Goal: Transaction & Acquisition: Purchase product/service

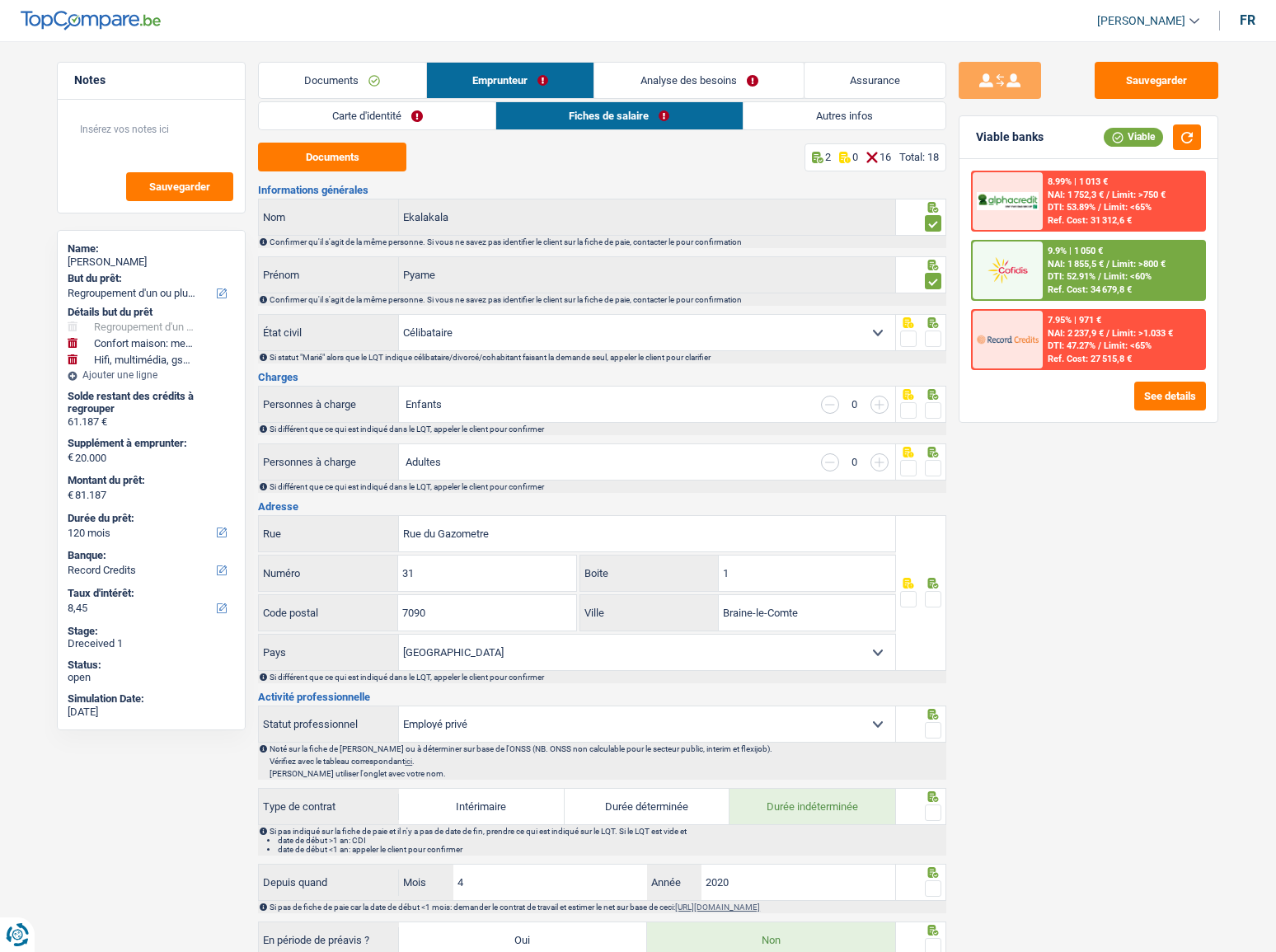
select select "refinancing"
select select "household"
select select "tech"
select select "120"
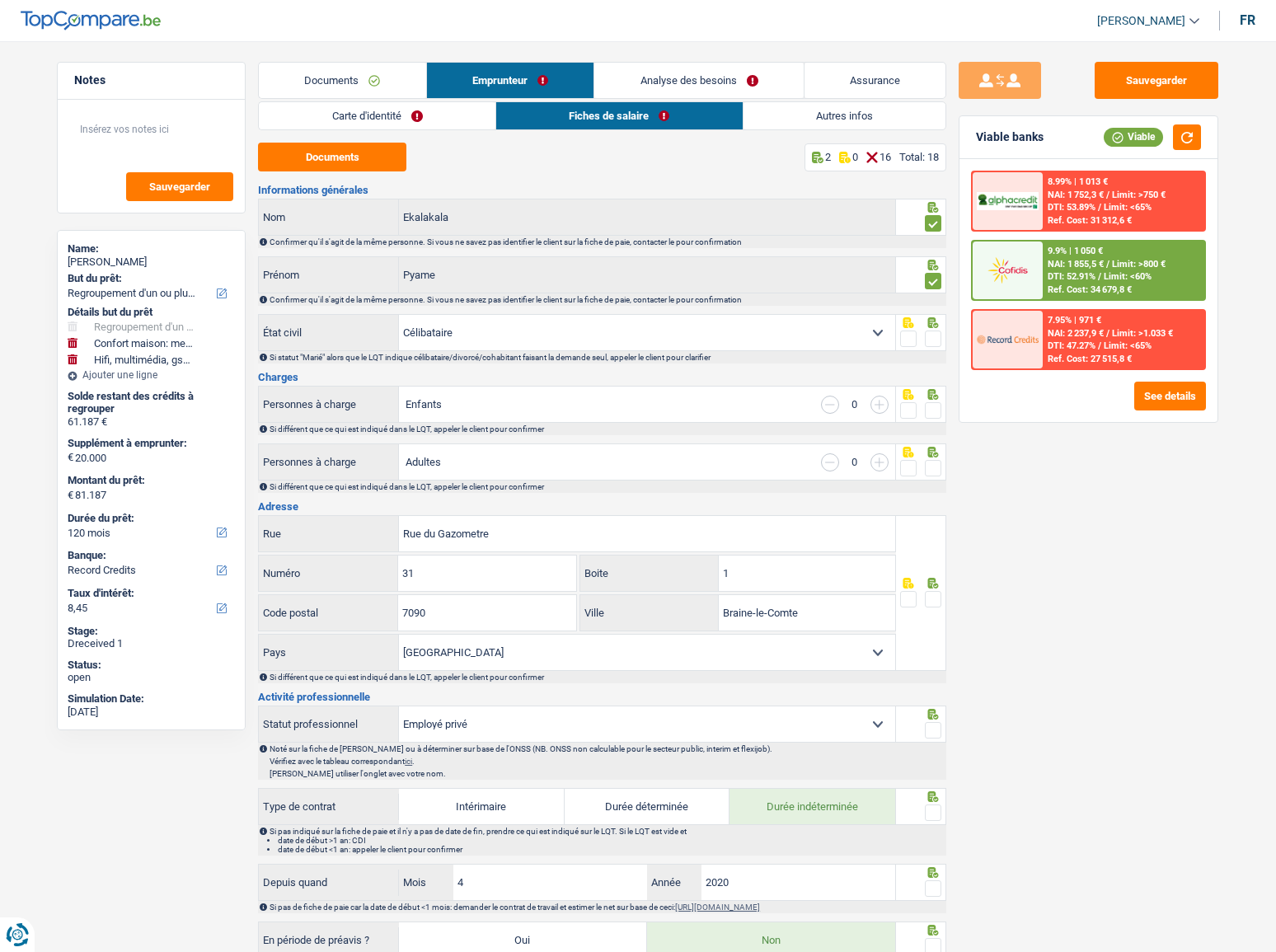
select select "record credits"
select select "single"
select select "BE"
select select "privateEmployee"
select select "netSalary"
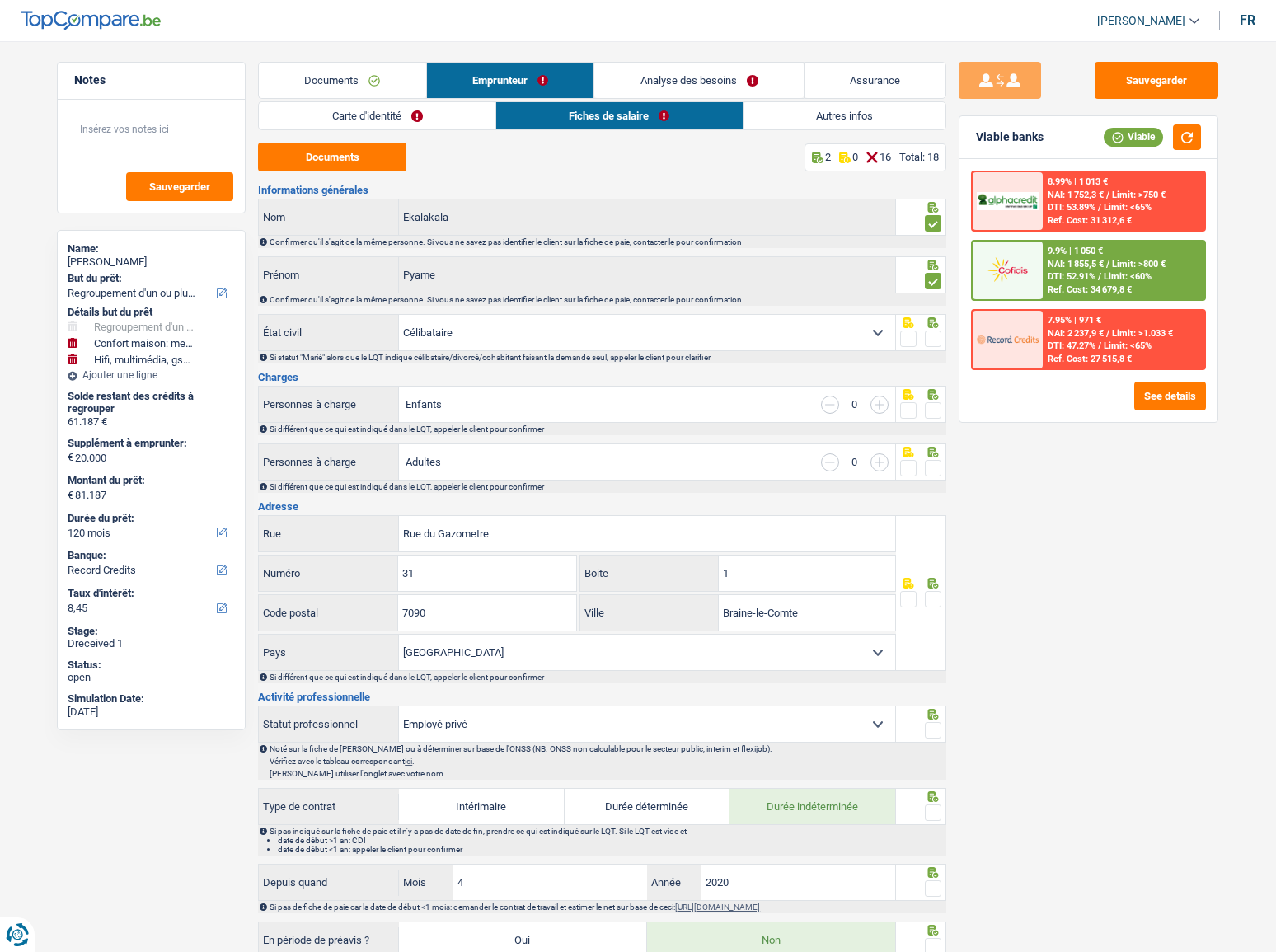
select select "netSalary"
select select "mealVouchers"
select select "BE"
click at [933, 338] on span at bounding box center [933, 338] width 16 height 16
click at [0, 0] on input "radio" at bounding box center [0, 0] width 0 height 0
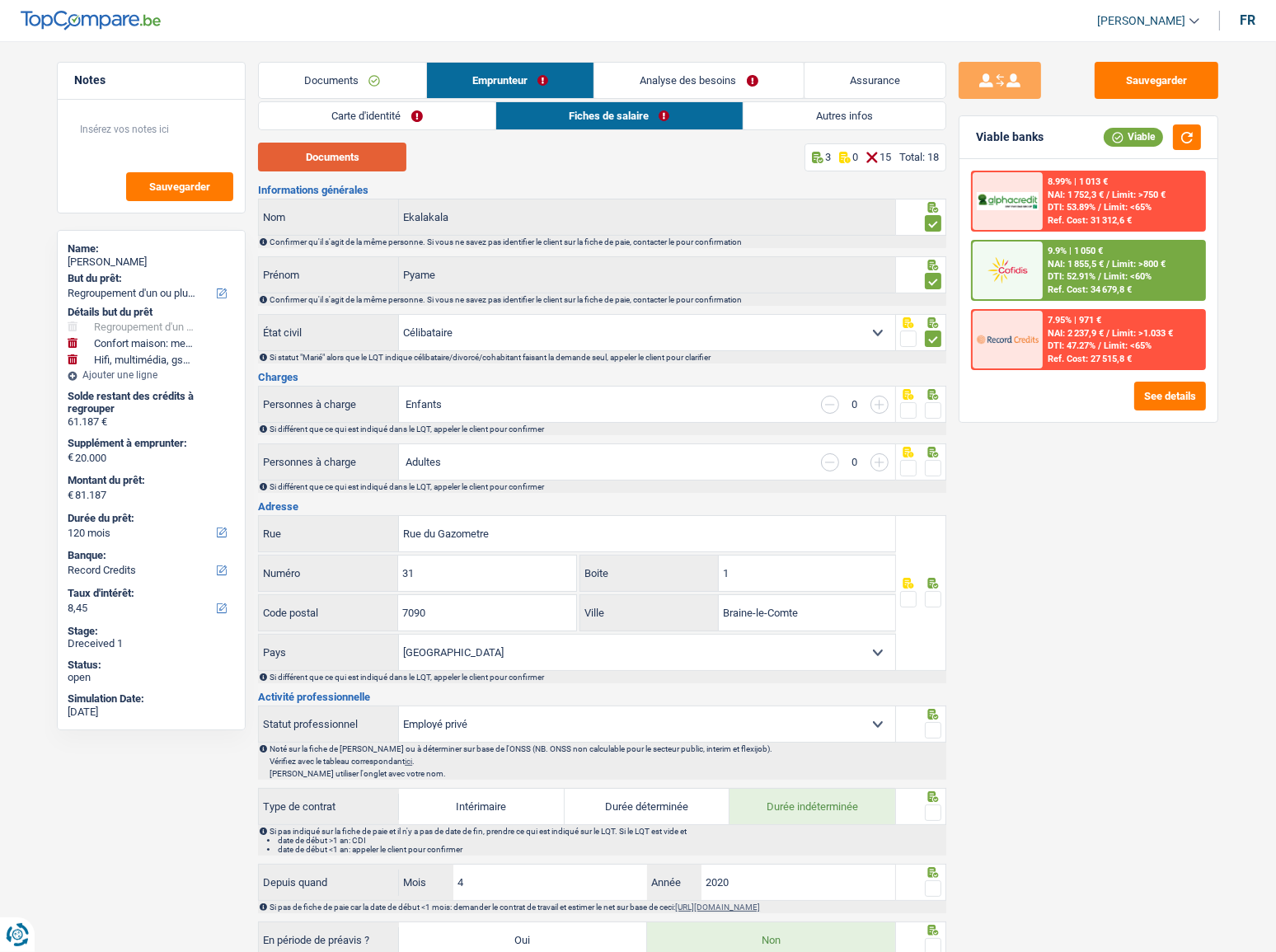
click at [362, 155] on button "Documents" at bounding box center [332, 157] width 148 height 29
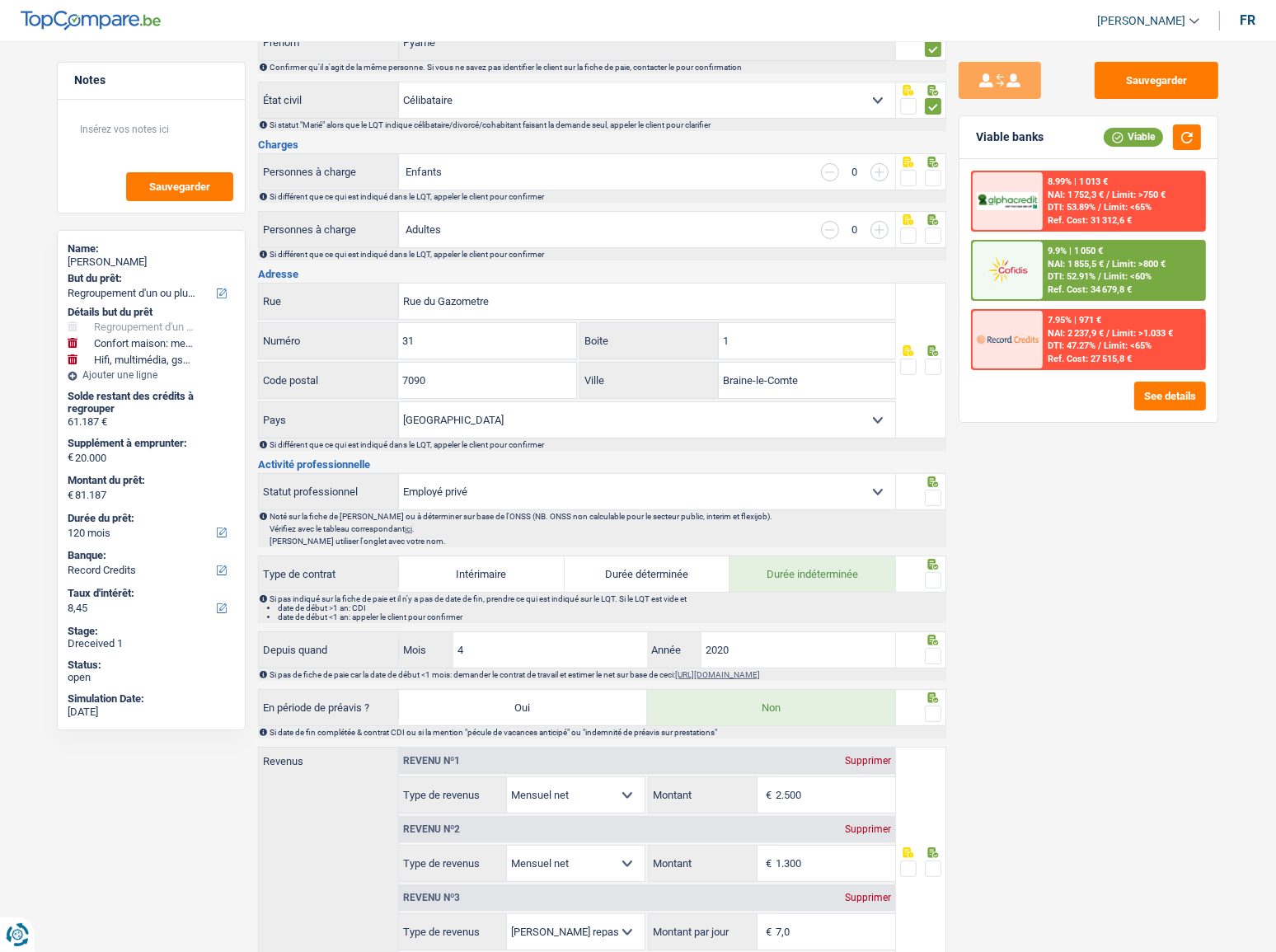
scroll to position [333, 0]
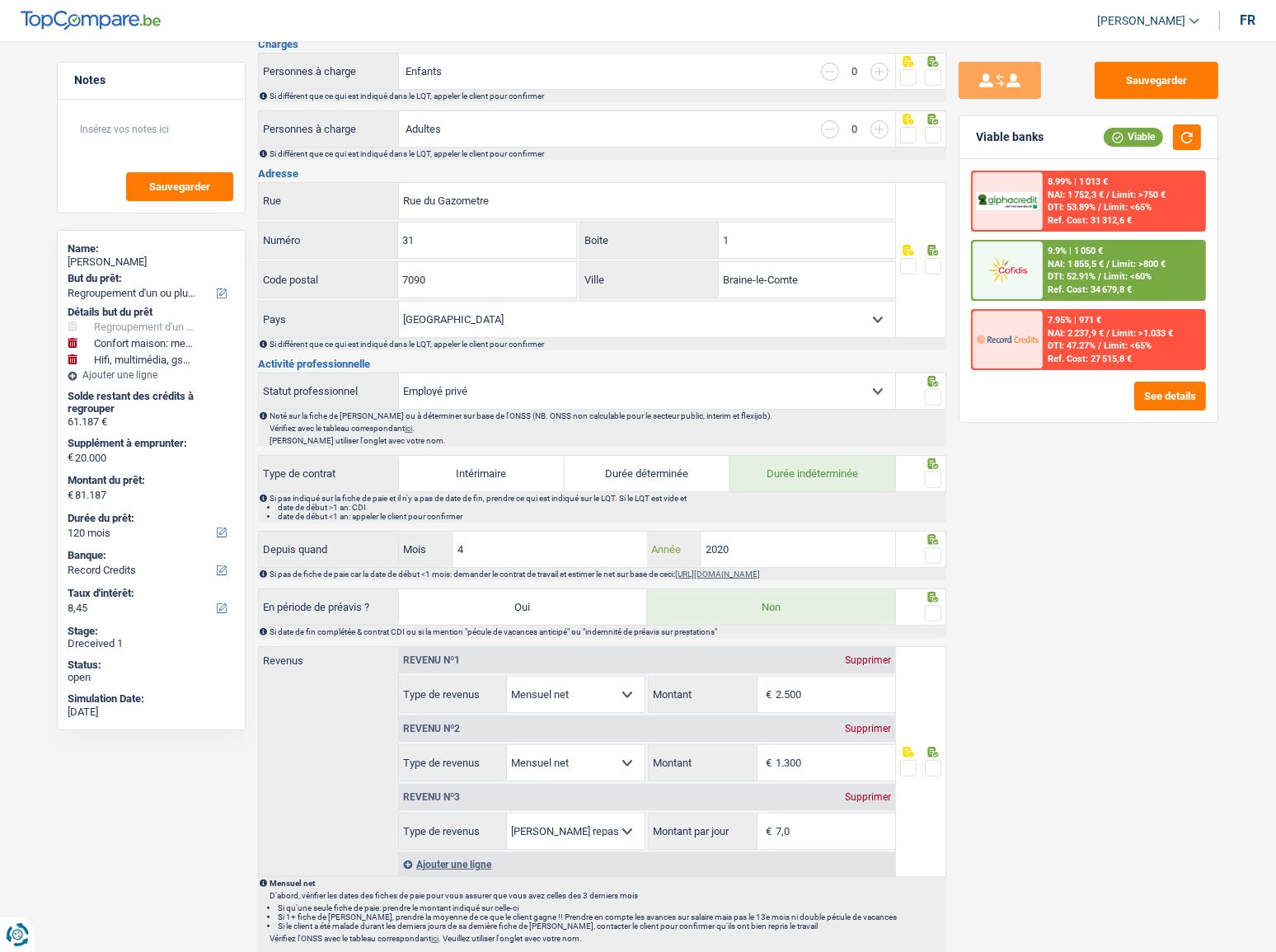
click at [758, 549] on input "2020" at bounding box center [799, 549] width 194 height 36
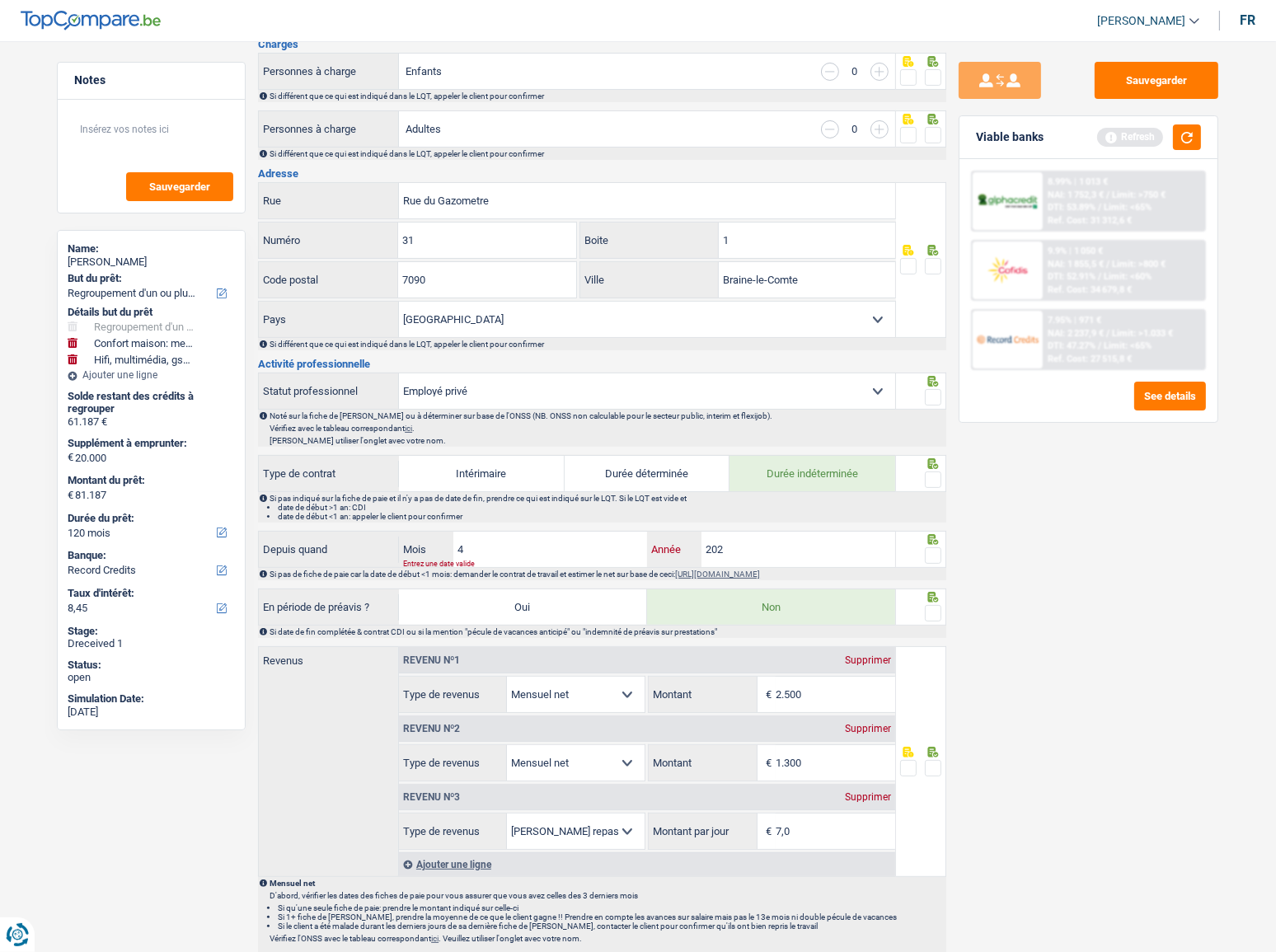
type input "202"
click at [509, 539] on input "4" at bounding box center [551, 549] width 194 height 36
type input "6"
drag, startPoint x: 738, startPoint y: 552, endPoint x: 741, endPoint y: 561, distance: 9.5
click at [741, 561] on div "6 Mois / 202 Année Entrez une date valide" at bounding box center [647, 549] width 497 height 36
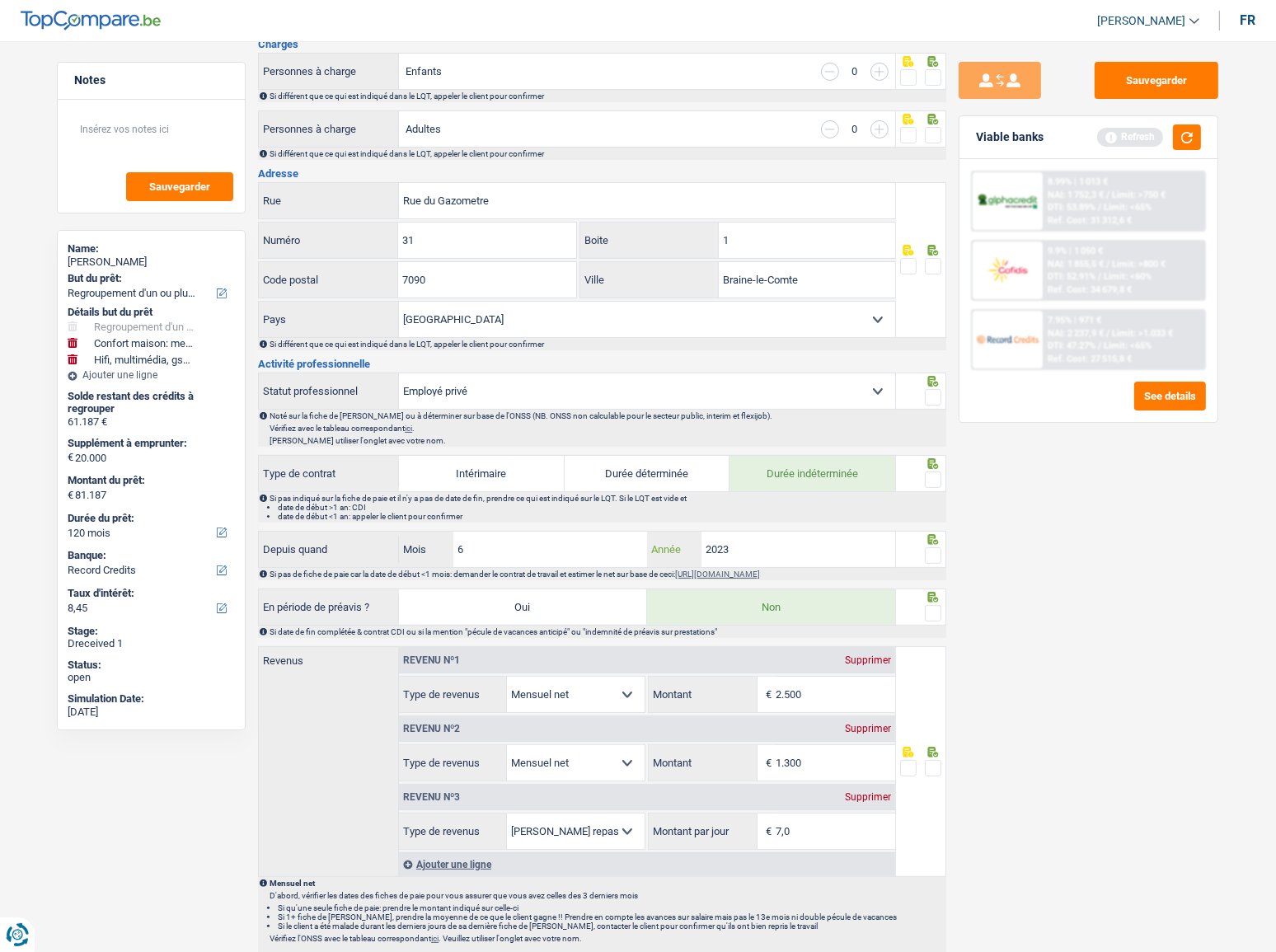
type input "2023"
click at [938, 549] on span at bounding box center [933, 556] width 16 height 16
click at [0, 0] on input "radio" at bounding box center [0, 0] width 0 height 0
click at [927, 481] on span at bounding box center [933, 480] width 16 height 16
click at [0, 0] on input "radio" at bounding box center [0, 0] width 0 height 0
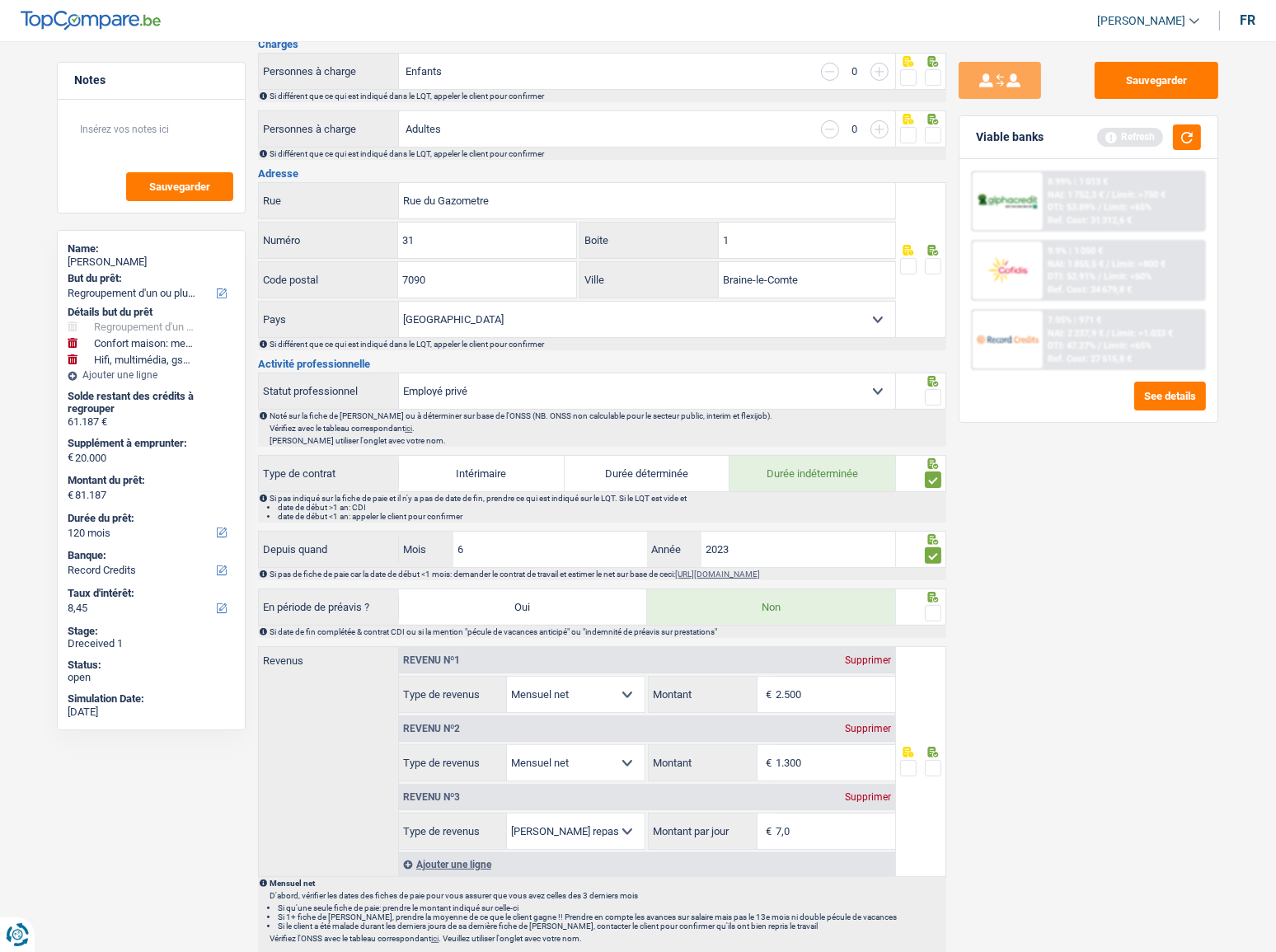
click at [935, 258] on span at bounding box center [933, 266] width 16 height 16
click at [0, 0] on input "radio" at bounding box center [0, 0] width 0 height 0
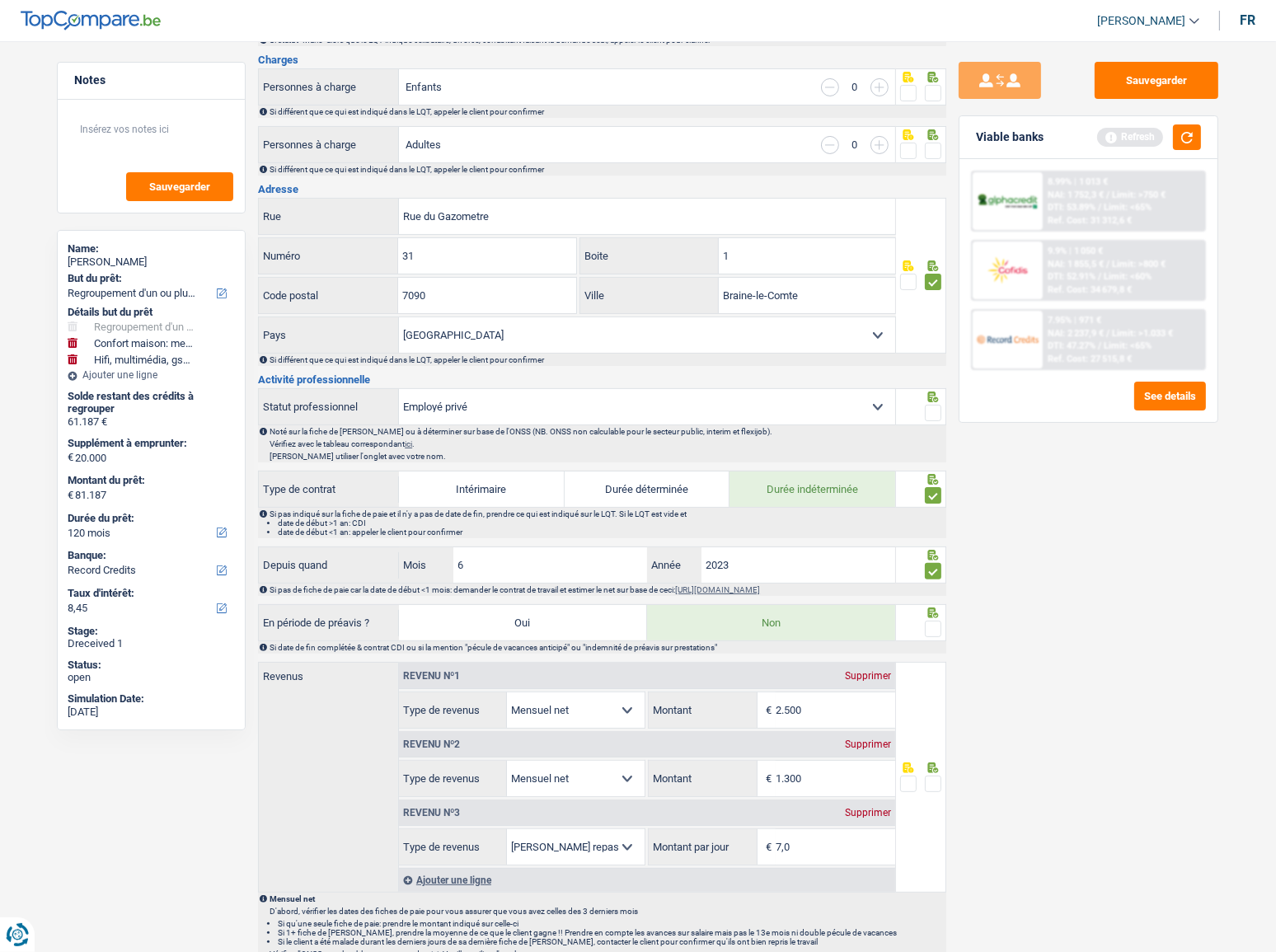
scroll to position [108, 0]
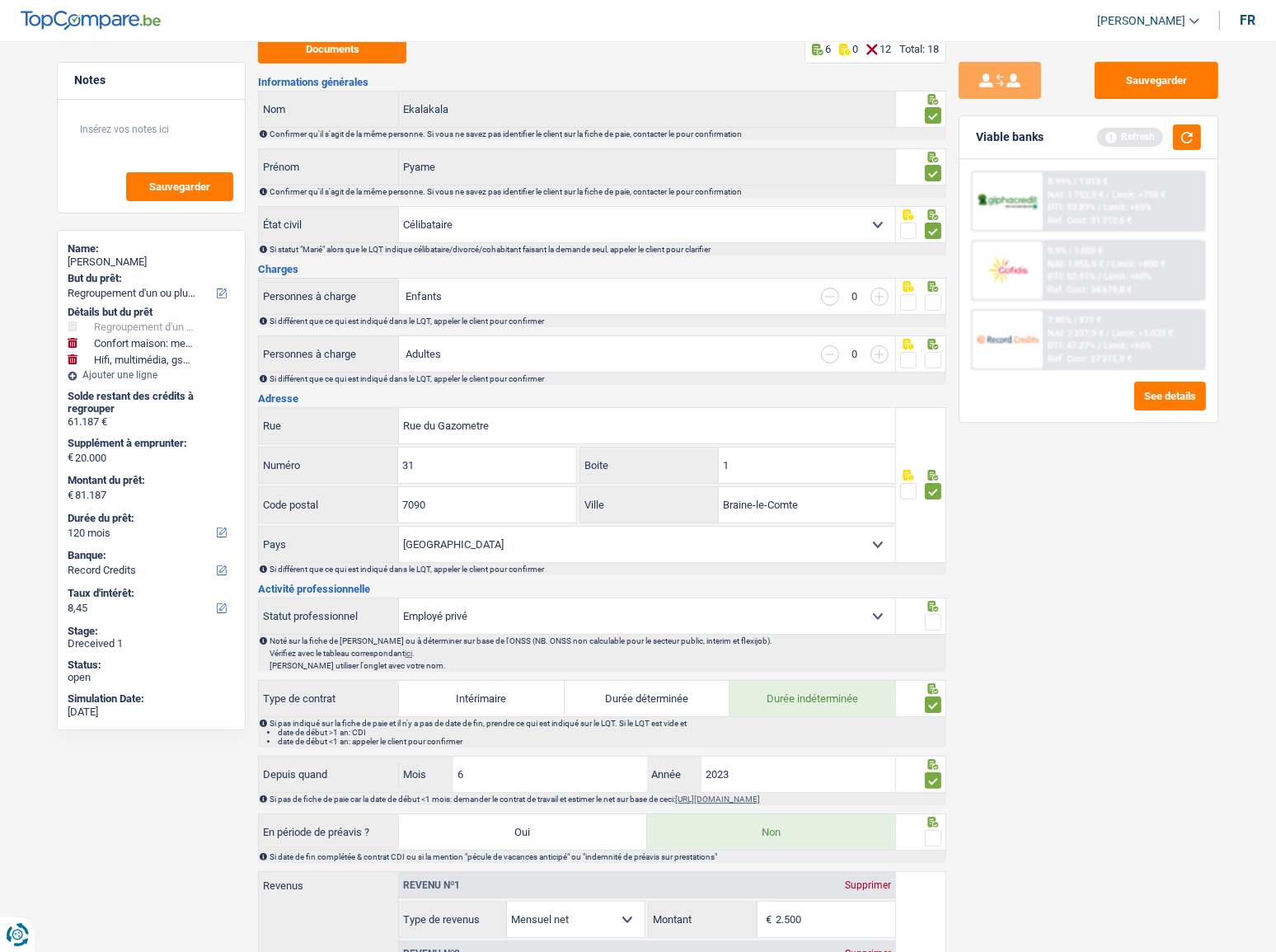
drag, startPoint x: 926, startPoint y: 360, endPoint x: 940, endPoint y: 325, distance: 37.7
click at [928, 360] on span at bounding box center [933, 360] width 16 height 16
click at [0, 0] on input "radio" at bounding box center [0, 0] width 0 height 0
click at [936, 302] on span at bounding box center [933, 303] width 16 height 16
click at [0, 0] on input "radio" at bounding box center [0, 0] width 0 height 0
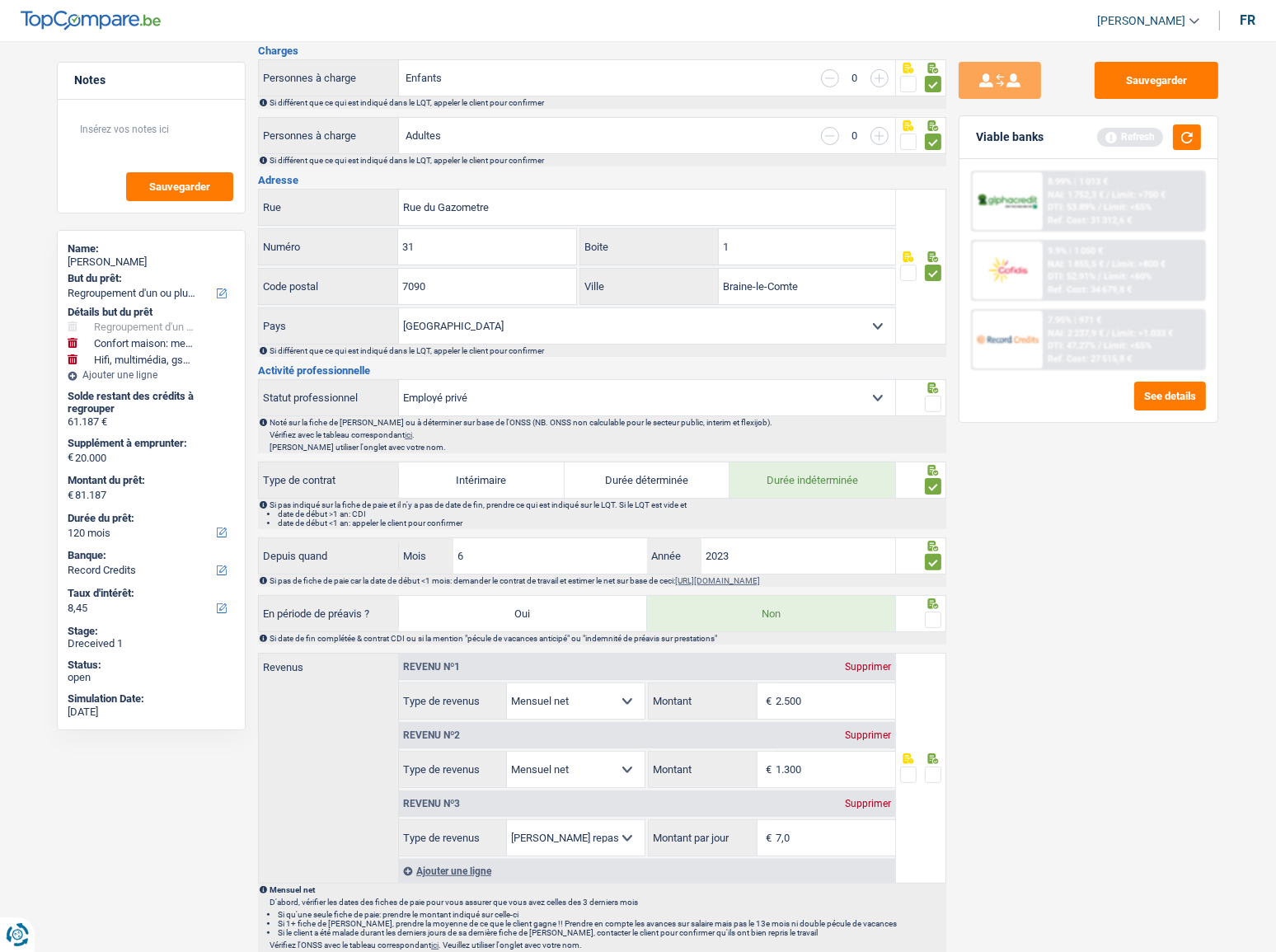
scroll to position [558, 0]
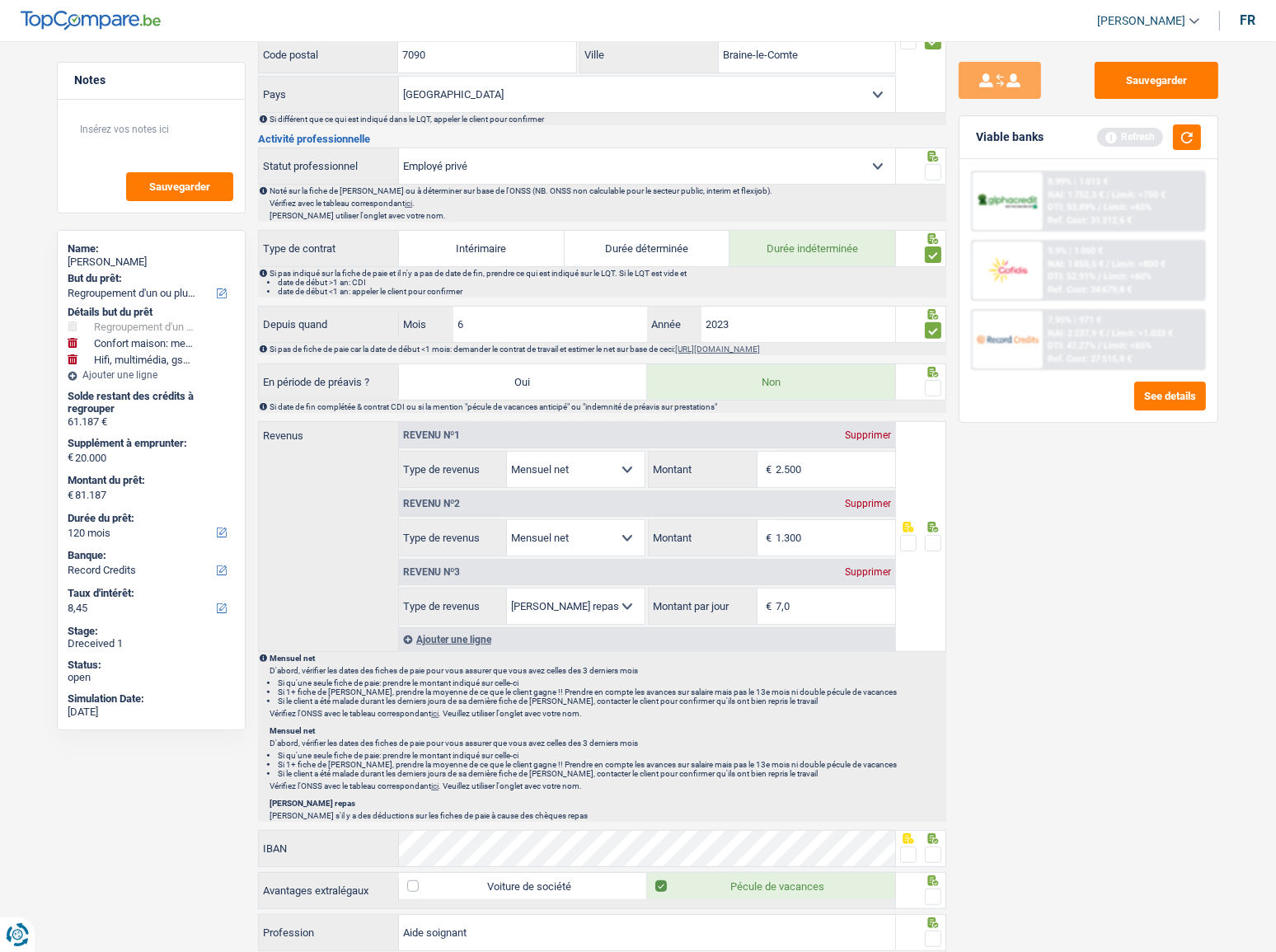
click at [924, 169] on fieldset at bounding box center [921, 173] width 42 height 21
click at [932, 172] on span at bounding box center [933, 172] width 16 height 16
click at [0, 0] on input "radio" at bounding box center [0, 0] width 0 height 0
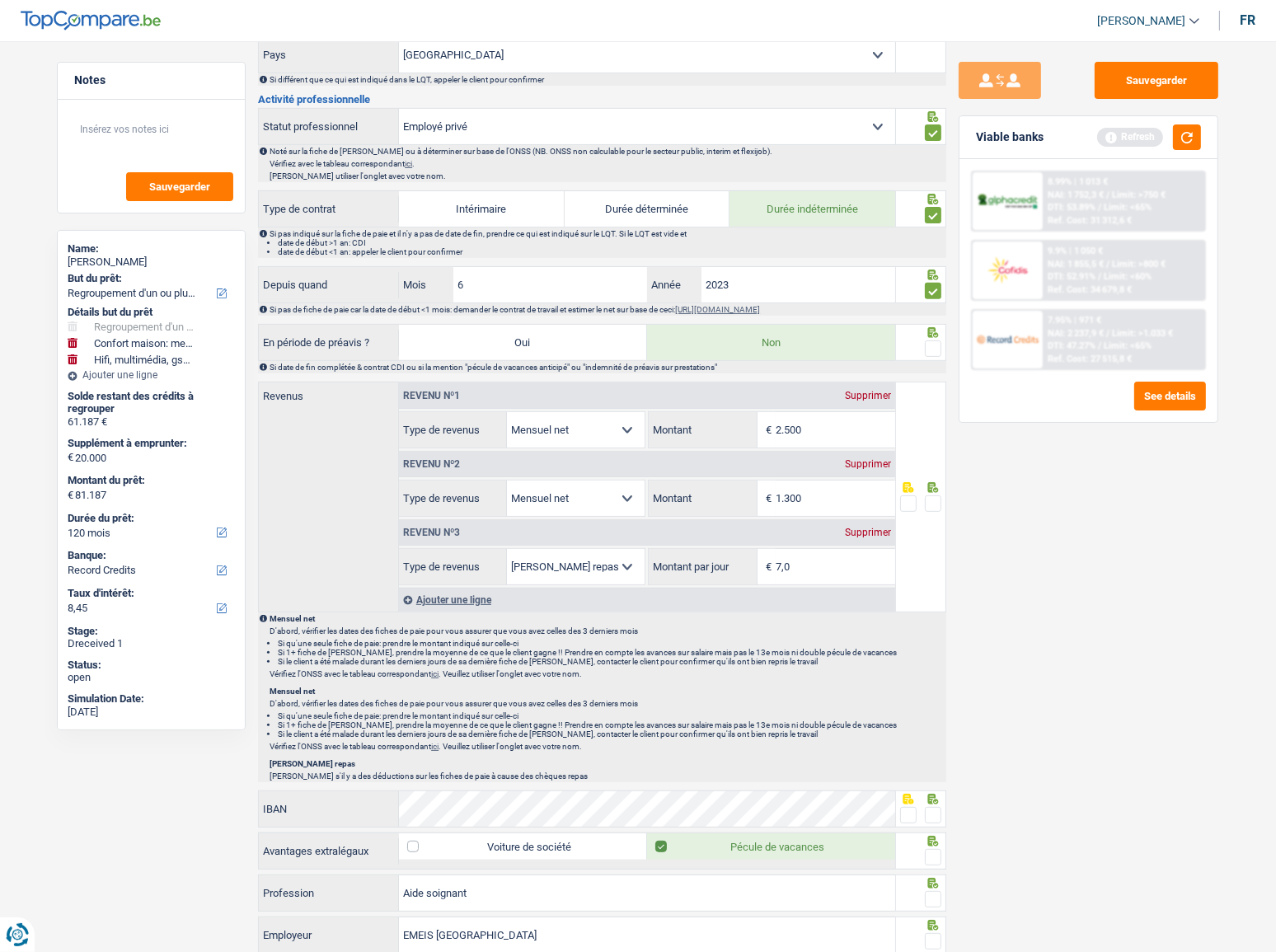
scroll to position [633, 0]
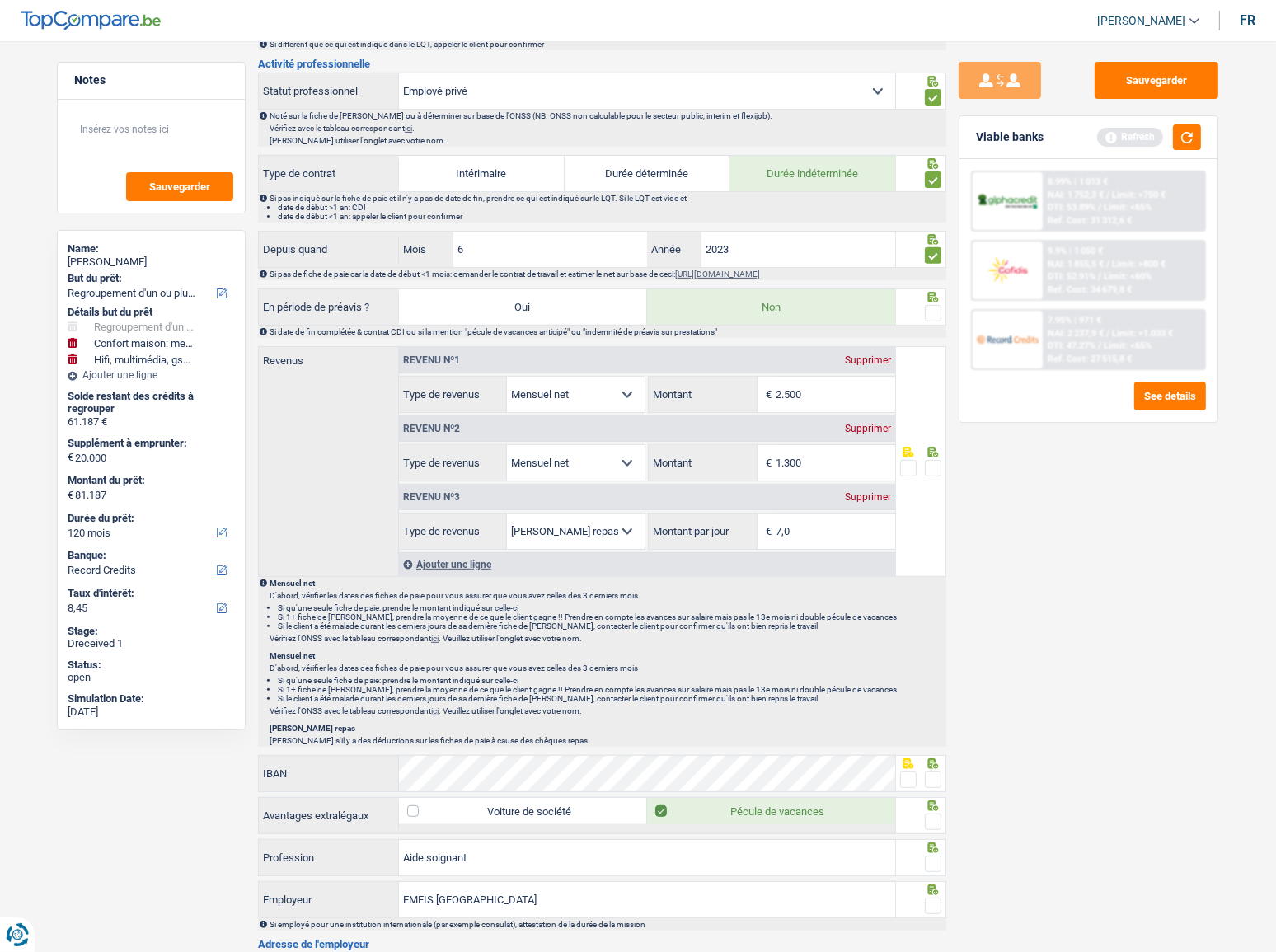
click at [934, 314] on span at bounding box center [933, 314] width 16 height 16
click at [0, 0] on input "radio" at bounding box center [0, 0] width 0 height 0
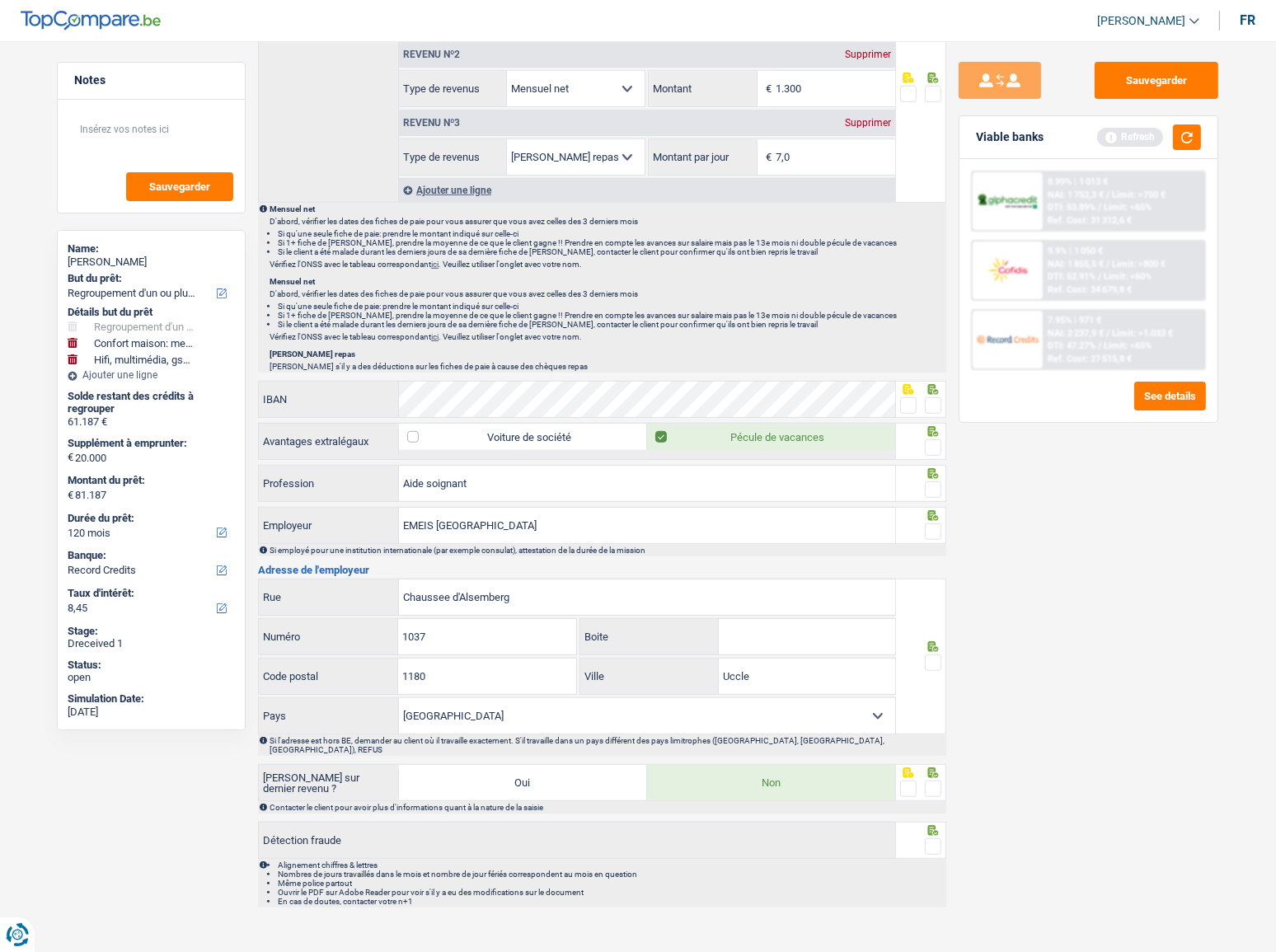
drag, startPoint x: 910, startPoint y: 407, endPoint x: 1125, endPoint y: 441, distance: 217.7
click at [911, 407] on span at bounding box center [908, 405] width 16 height 16
click at [0, 0] on input "radio" at bounding box center [0, 0] width 0 height 0
click at [929, 404] on span at bounding box center [933, 405] width 16 height 16
click at [0, 0] on input "radio" at bounding box center [0, 0] width 0 height 0
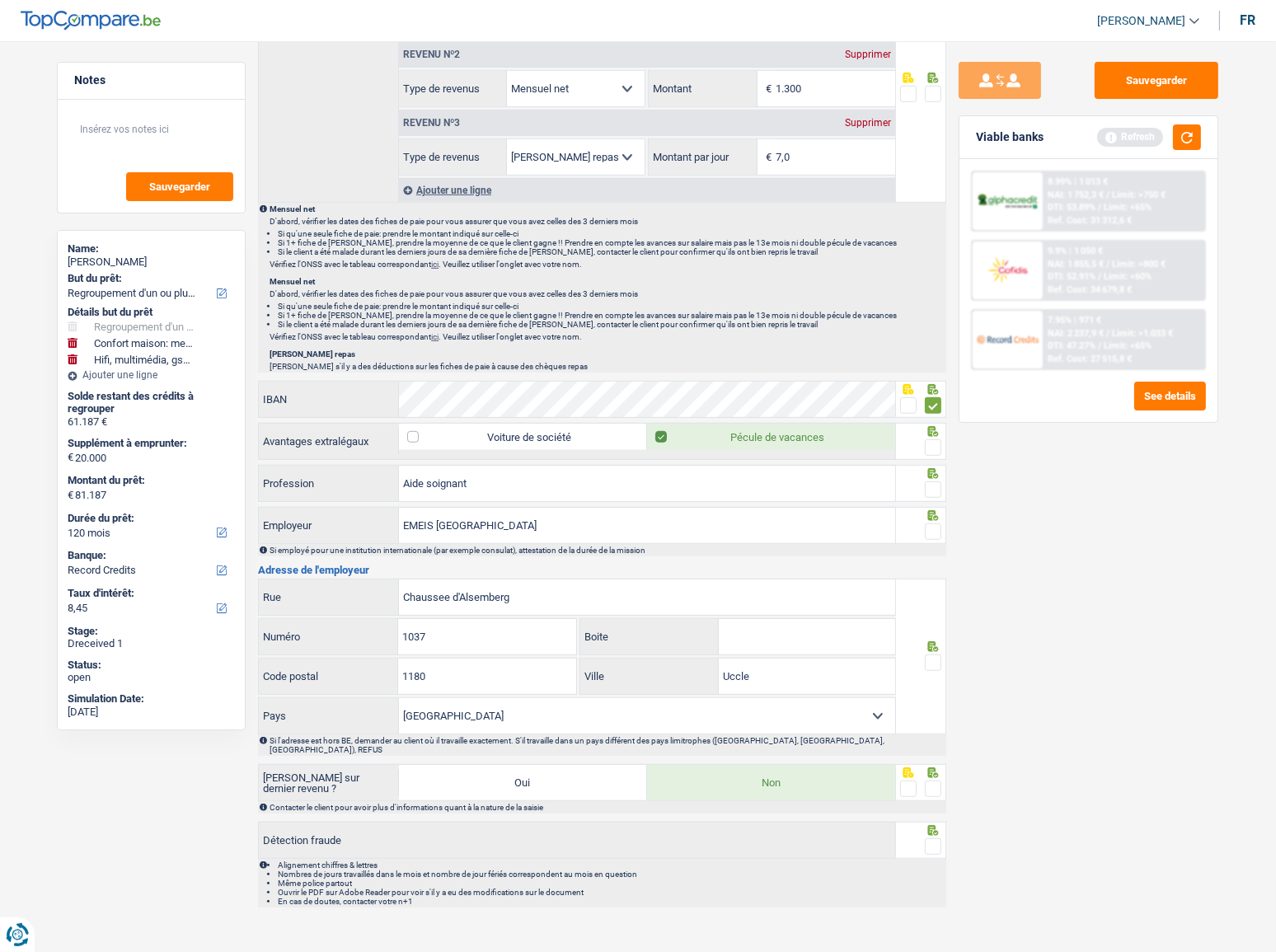
click at [942, 451] on div at bounding box center [922, 441] width 51 height 37
click at [935, 449] on span at bounding box center [933, 447] width 16 height 16
click at [0, 0] on input "radio" at bounding box center [0, 0] width 0 height 0
click at [934, 487] on span at bounding box center [933, 489] width 16 height 16
click at [0, 0] on input "radio" at bounding box center [0, 0] width 0 height 0
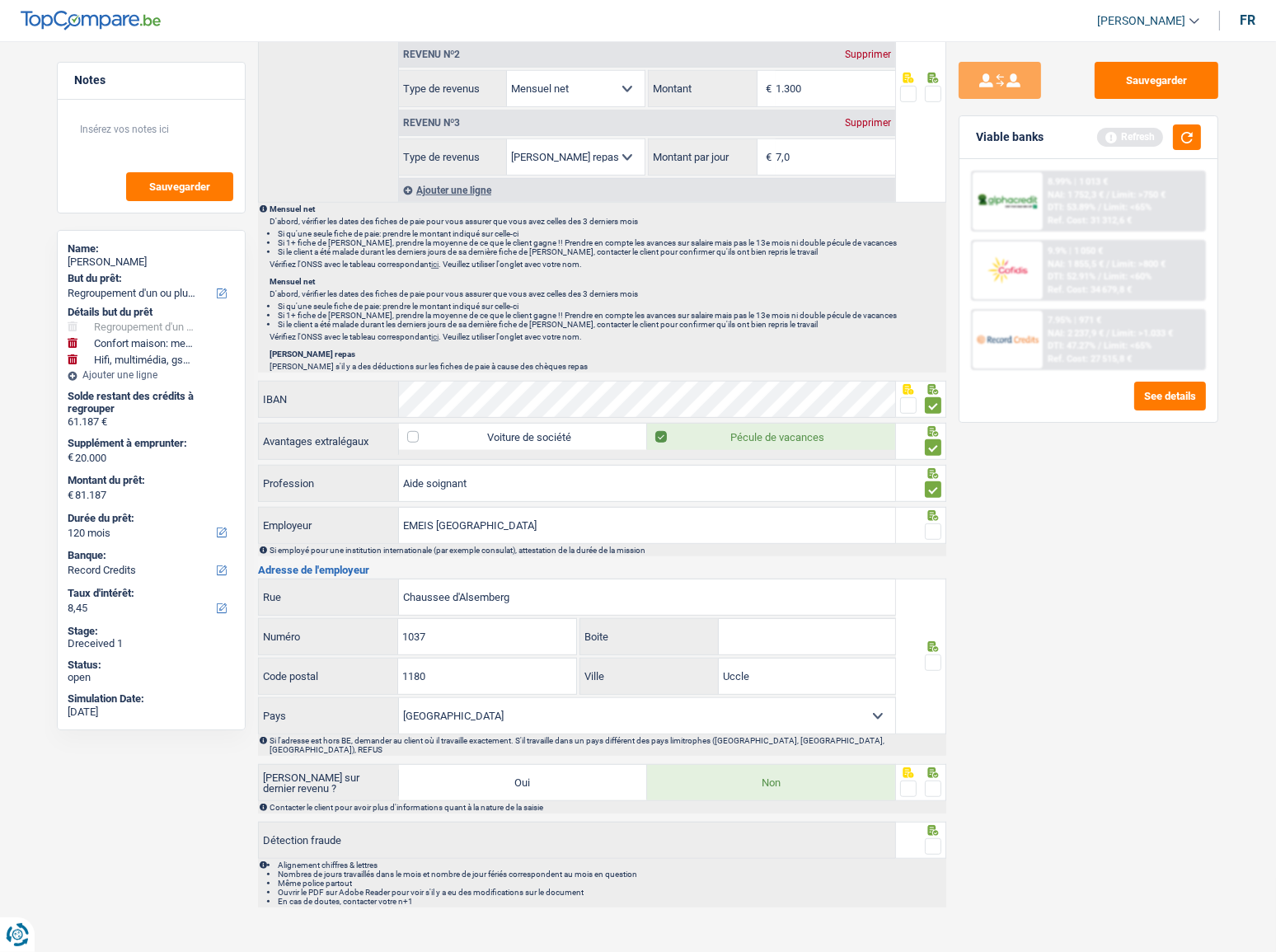
click at [939, 531] on span at bounding box center [933, 531] width 16 height 16
click at [0, 0] on input "radio" at bounding box center [0, 0] width 0 height 0
click at [477, 636] on input "1037" at bounding box center [487, 636] width 177 height 36
click at [487, 669] on input "1180" at bounding box center [487, 676] width 177 height 36
drag, startPoint x: 912, startPoint y: 658, endPoint x: 927, endPoint y: 656, distance: 15.1
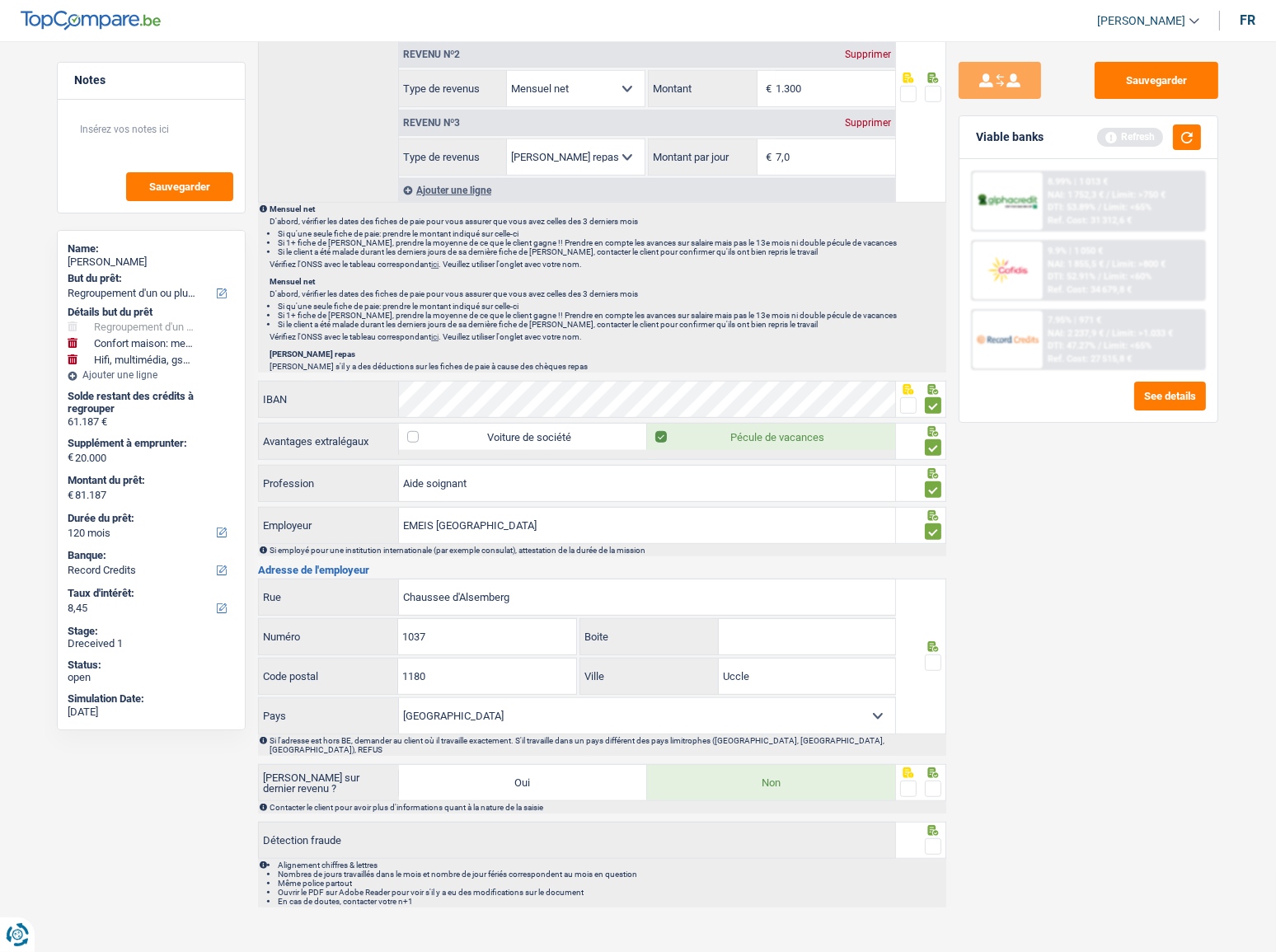
click at [922, 656] on fieldset at bounding box center [921, 663] width 42 height 21
click at [929, 656] on span at bounding box center [933, 663] width 16 height 16
click at [0, 0] on input "radio" at bounding box center [0, 0] width 0 height 0
drag, startPoint x: 928, startPoint y: 765, endPoint x: 938, endPoint y: 781, distance: 18.9
click at [928, 781] on span at bounding box center [933, 789] width 16 height 16
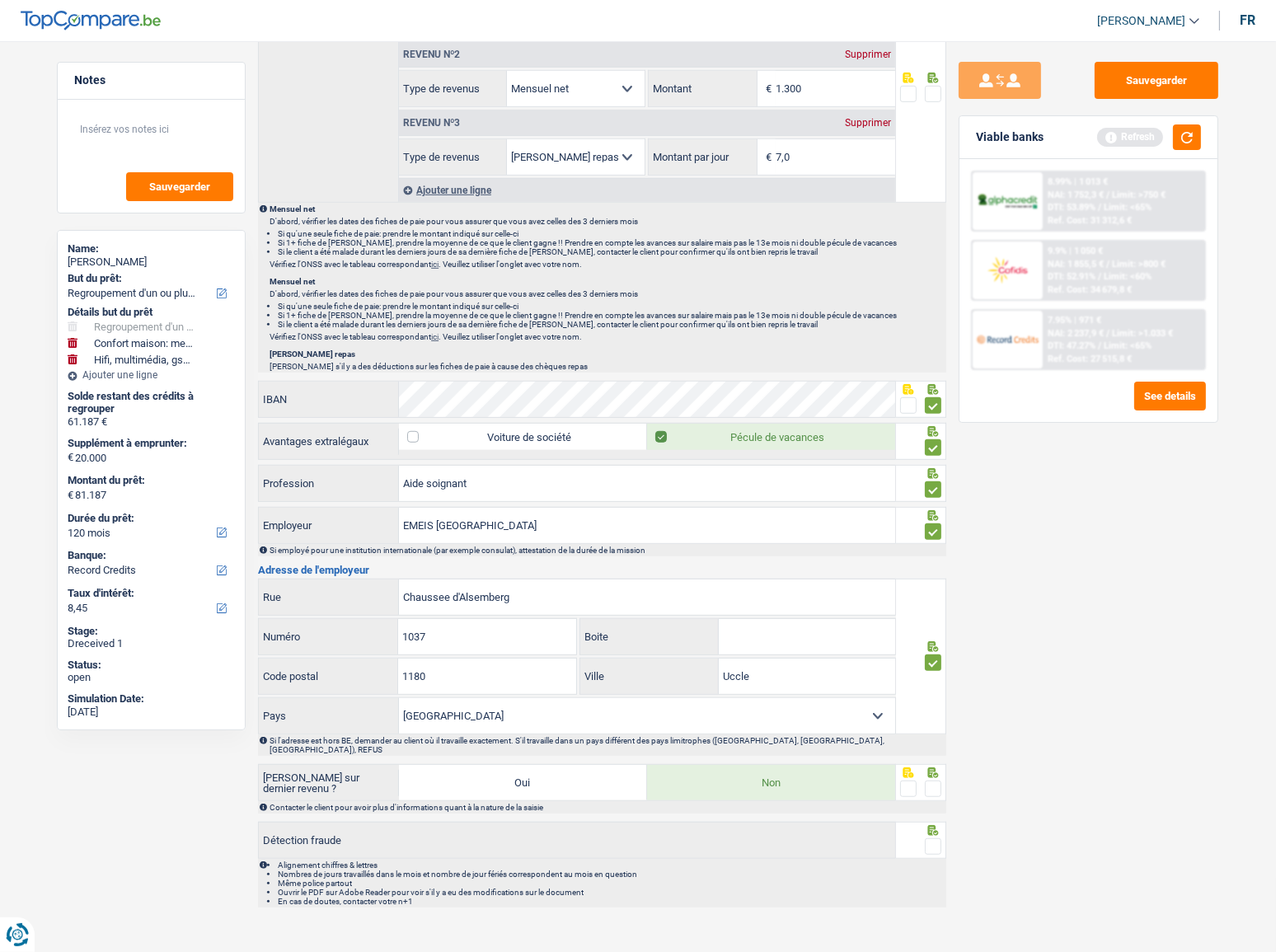
click at [0, 0] on input "radio" at bounding box center [0, 0] width 0 height 0
click at [936, 837] on div at bounding box center [933, 847] width 16 height 21
click at [936, 839] on span at bounding box center [933, 847] width 16 height 16
click at [0, 0] on input "radio" at bounding box center [0, 0] width 0 height 0
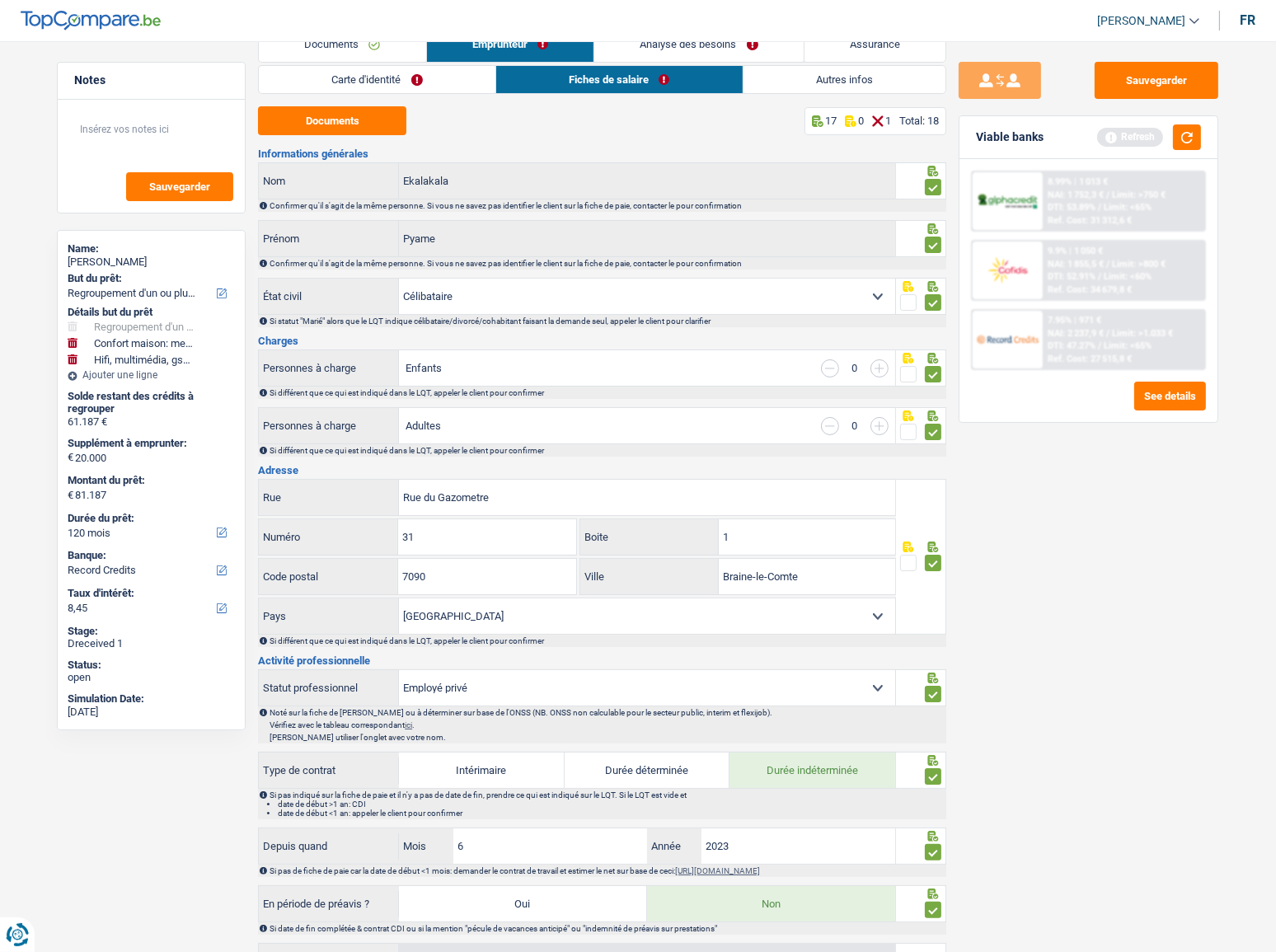
scroll to position [0, 0]
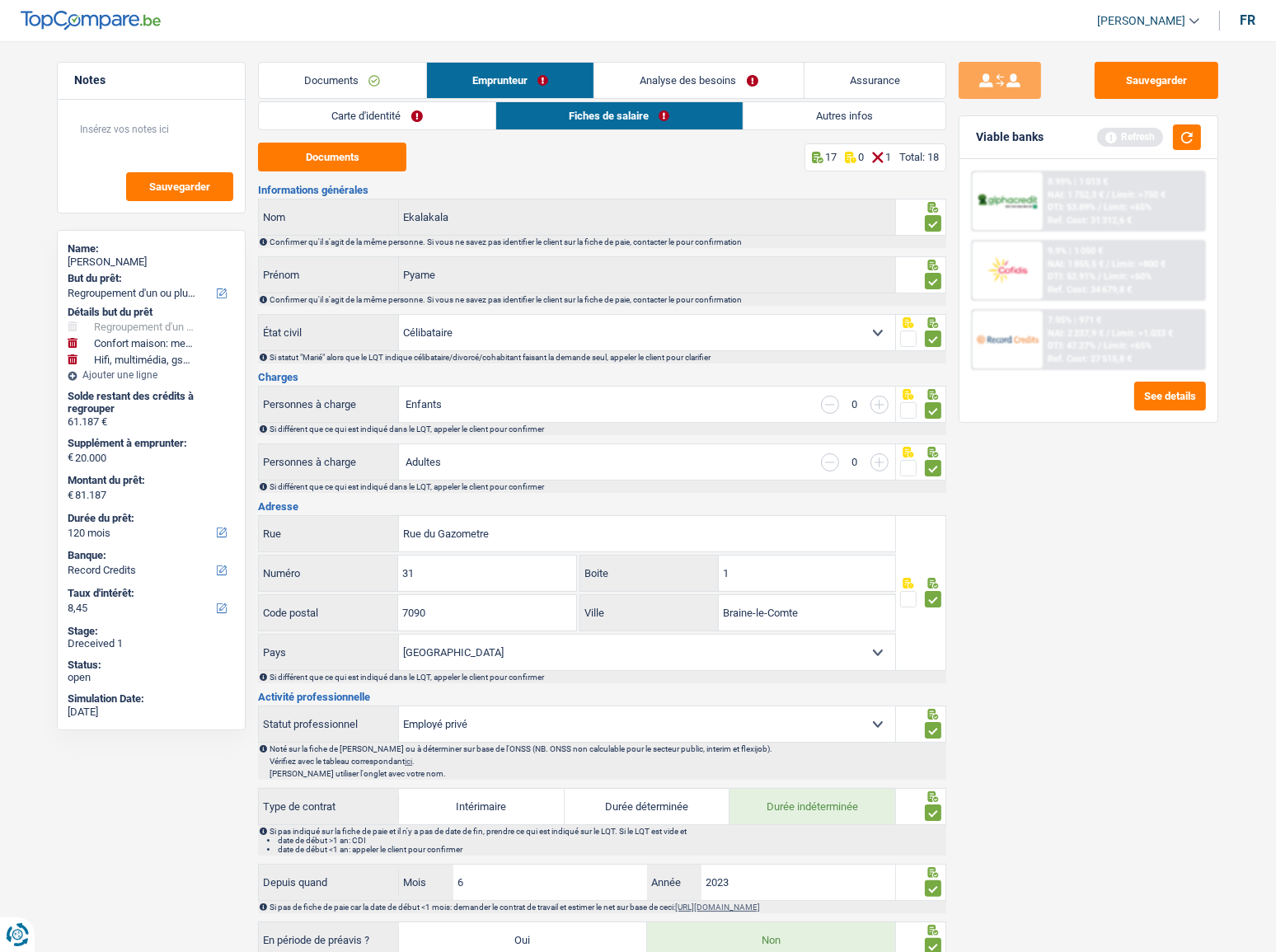
click at [393, 102] on li "Carte d'identité" at bounding box center [377, 116] width 238 height 29
click at [391, 116] on link "Carte d'identité" at bounding box center [377, 116] width 237 height 27
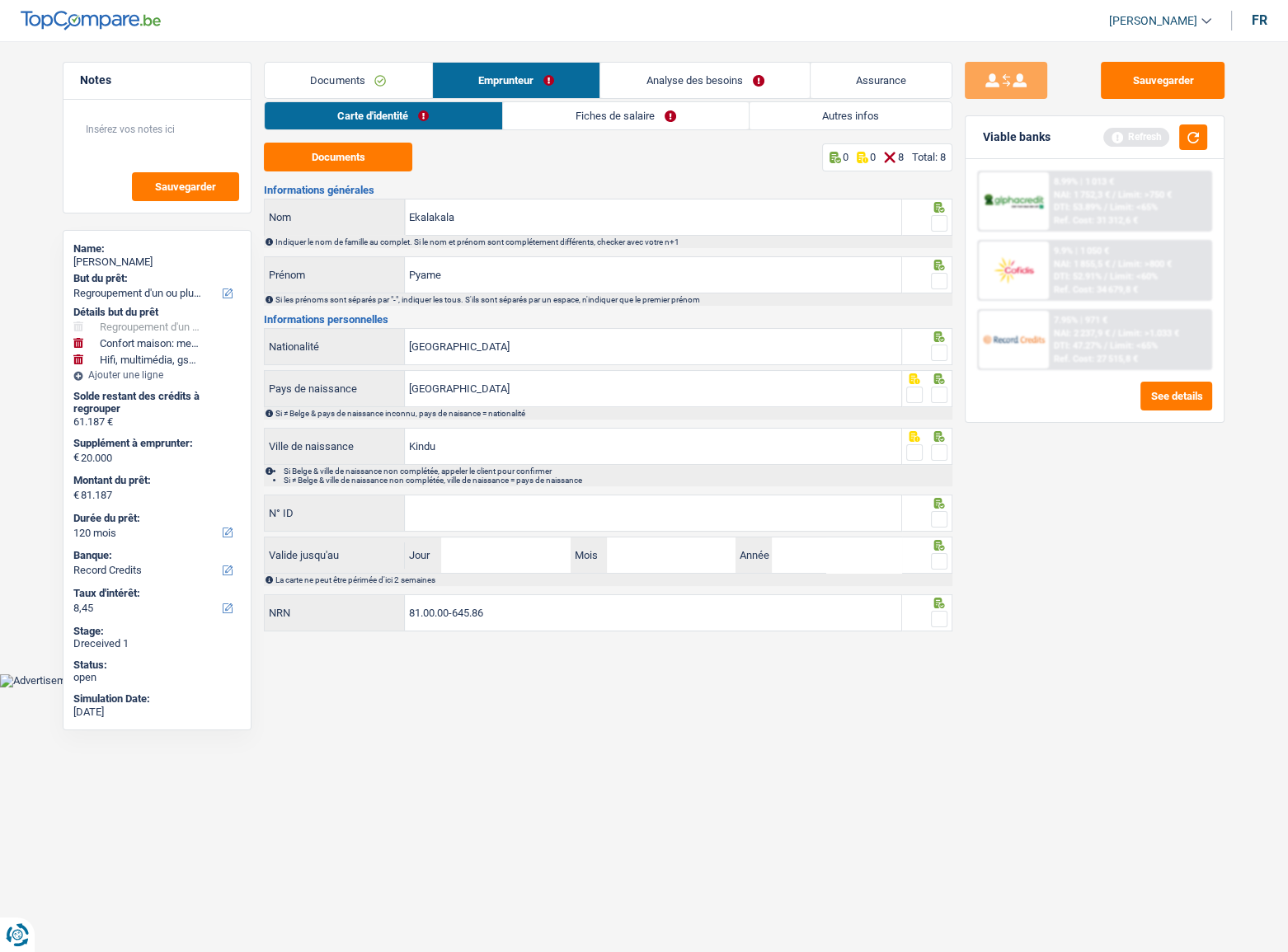
click at [594, 115] on link "Fiches de salaire" at bounding box center [626, 116] width 246 height 27
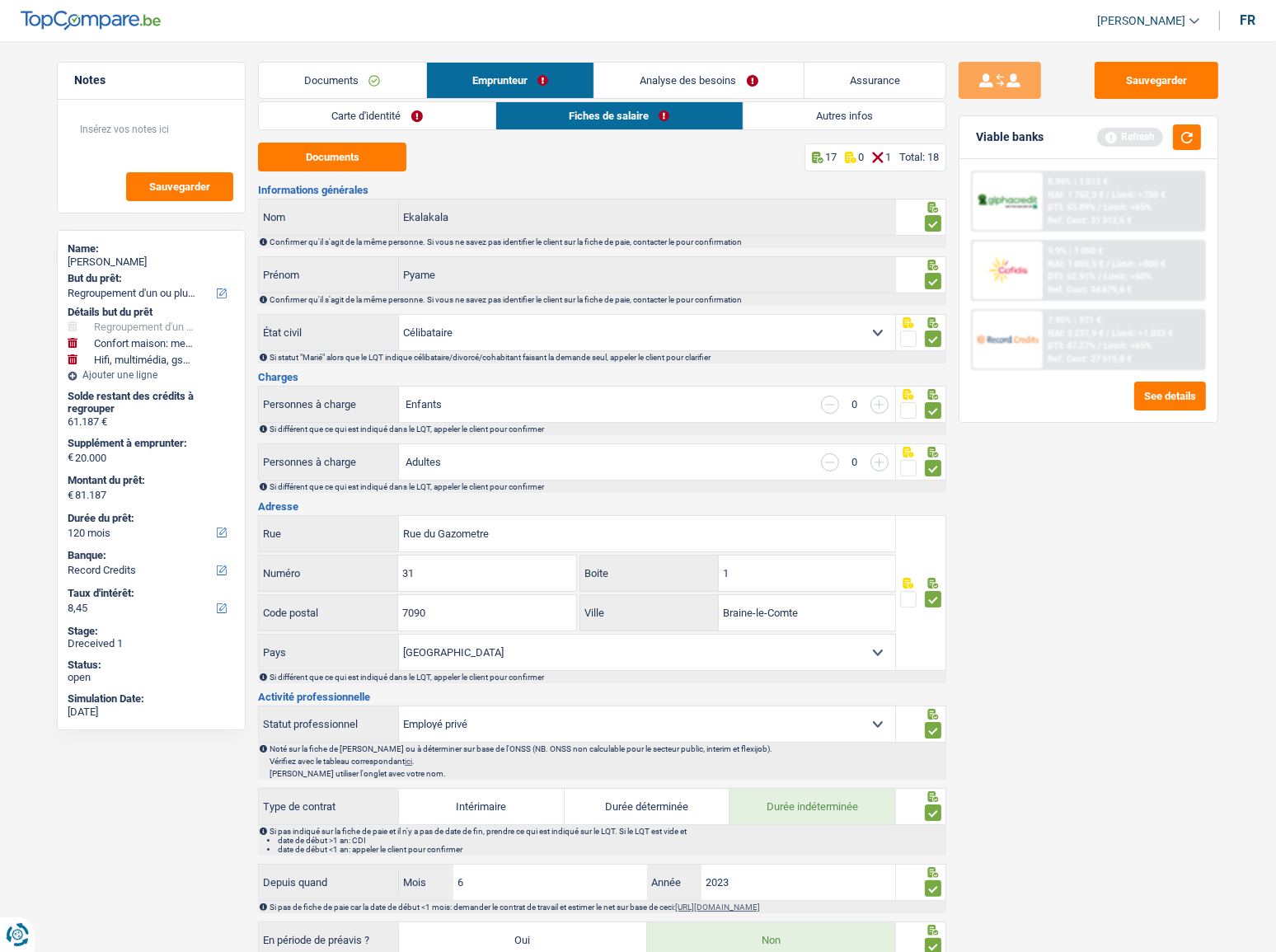
click at [355, 73] on link "Documents" at bounding box center [342, 80] width 167 height 36
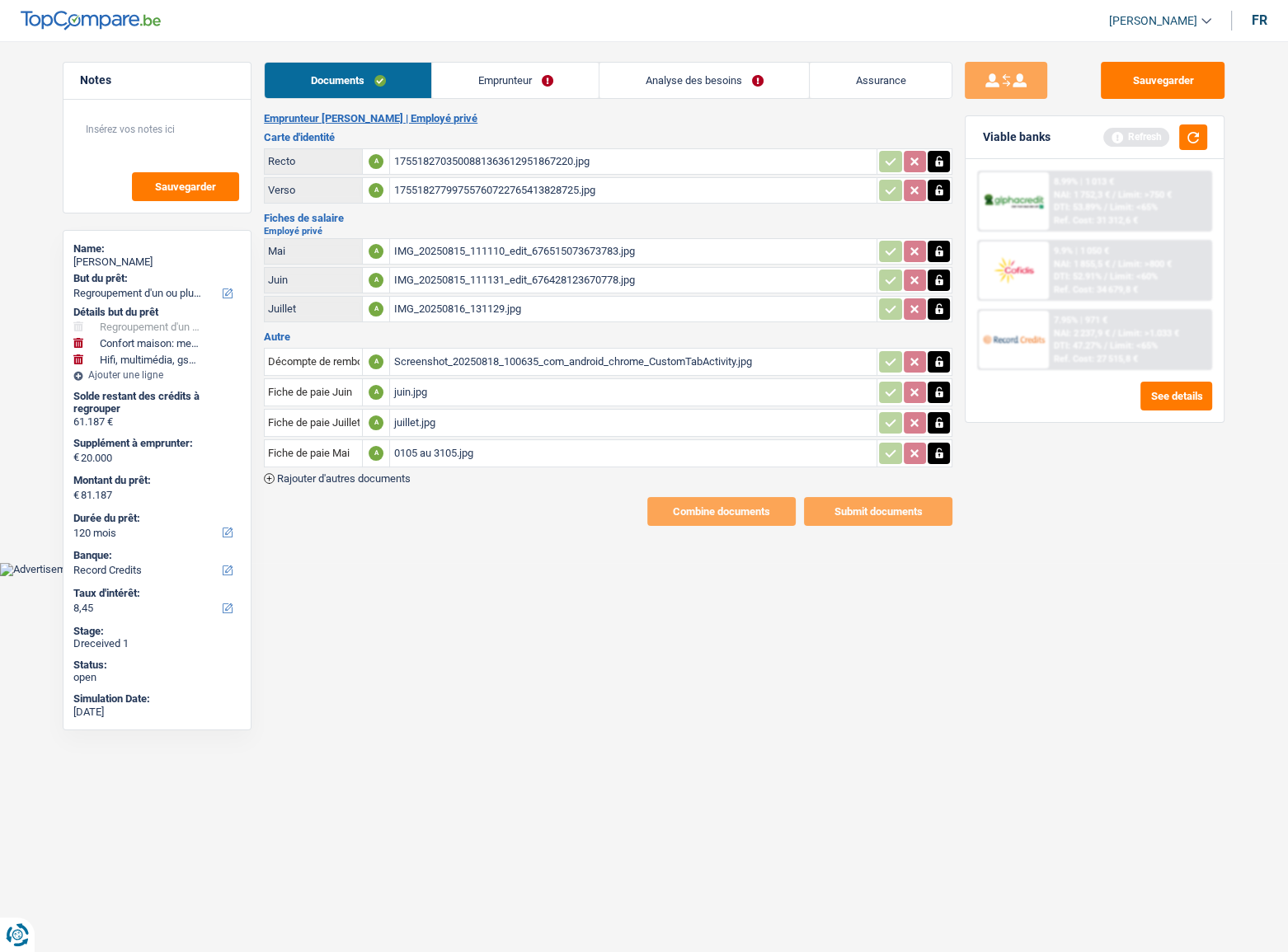
click at [511, 243] on div "IMG_20250815_111110_edit_676515073673783.jpg" at bounding box center [633, 251] width 480 height 25
click at [403, 161] on div "1755182703500881363612951867220.jpg" at bounding box center [633, 161] width 480 height 25
click at [453, 97] on link "Emprunteur" at bounding box center [515, 80] width 166 height 36
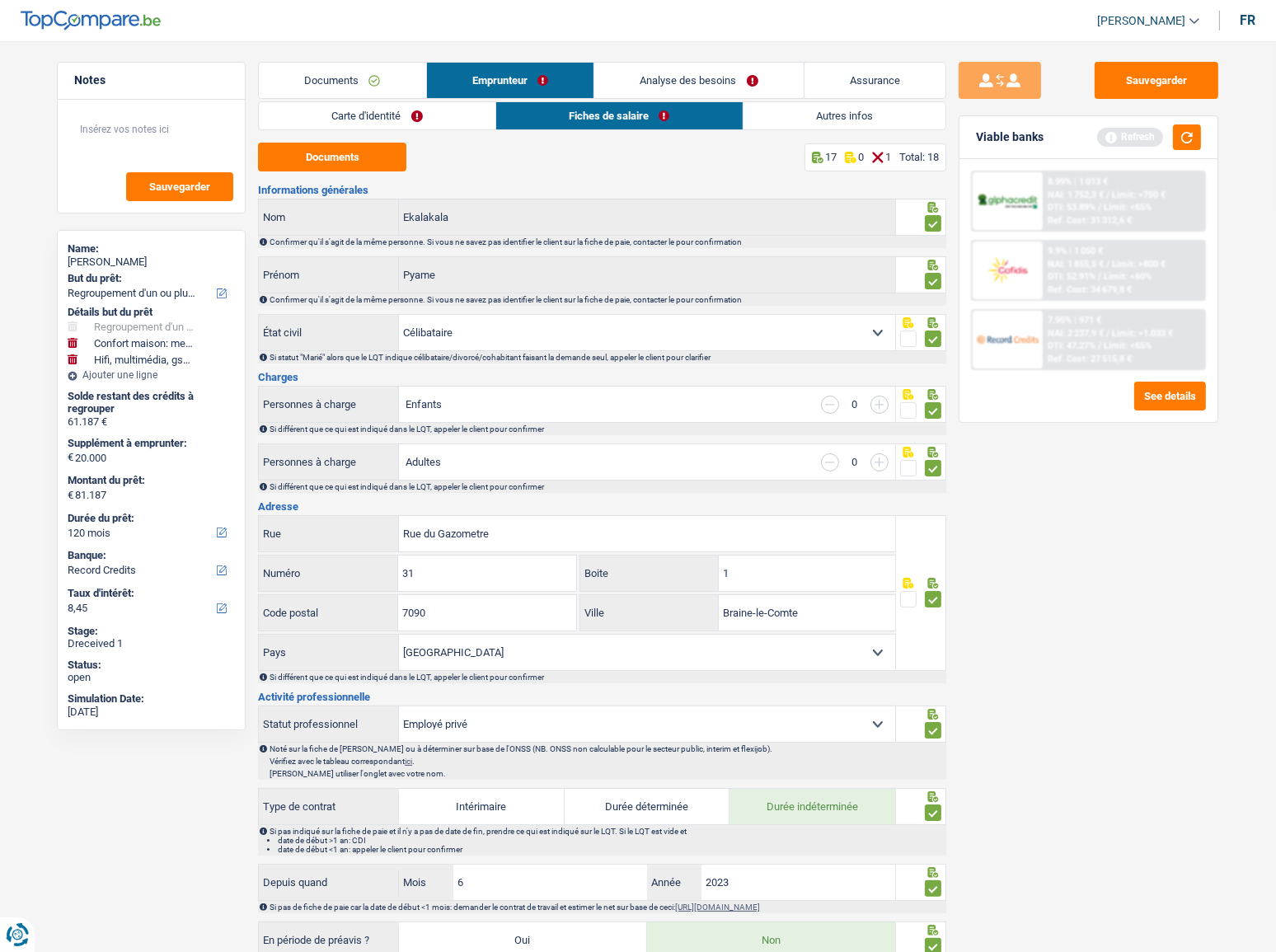
click at [366, 106] on link "Carte d'identité" at bounding box center [377, 116] width 237 height 27
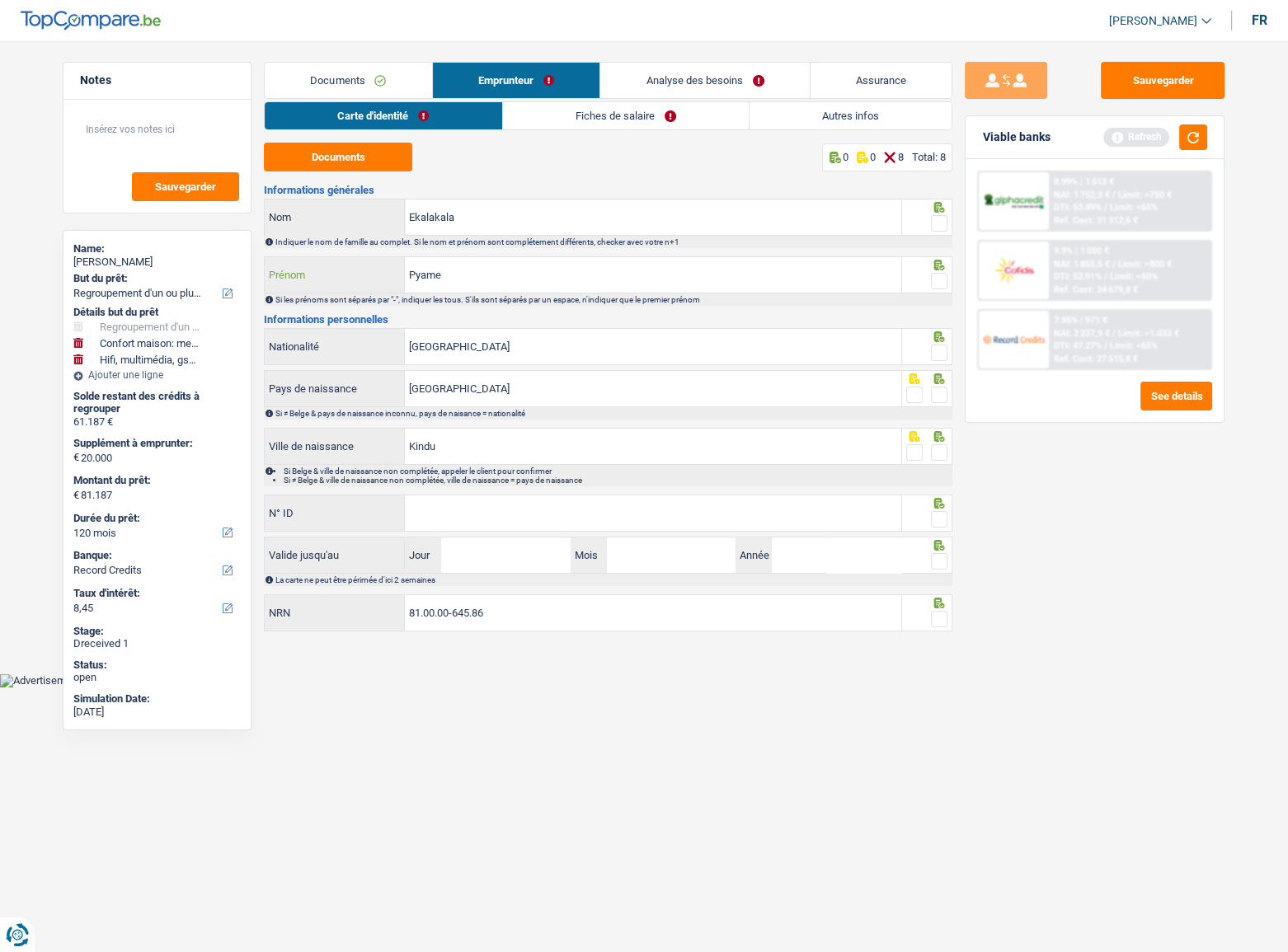
drag, startPoint x: 450, startPoint y: 273, endPoint x: 307, endPoint y: 269, distance: 143.1
click at [307, 269] on div "Pyame Prénom" at bounding box center [583, 274] width 637 height 36
click at [411, 216] on input "Ekalakala" at bounding box center [653, 217] width 497 height 36
paste input "Pyame"
drag, startPoint x: 530, startPoint y: 214, endPoint x: 735, endPoint y: 234, distance: 206.0
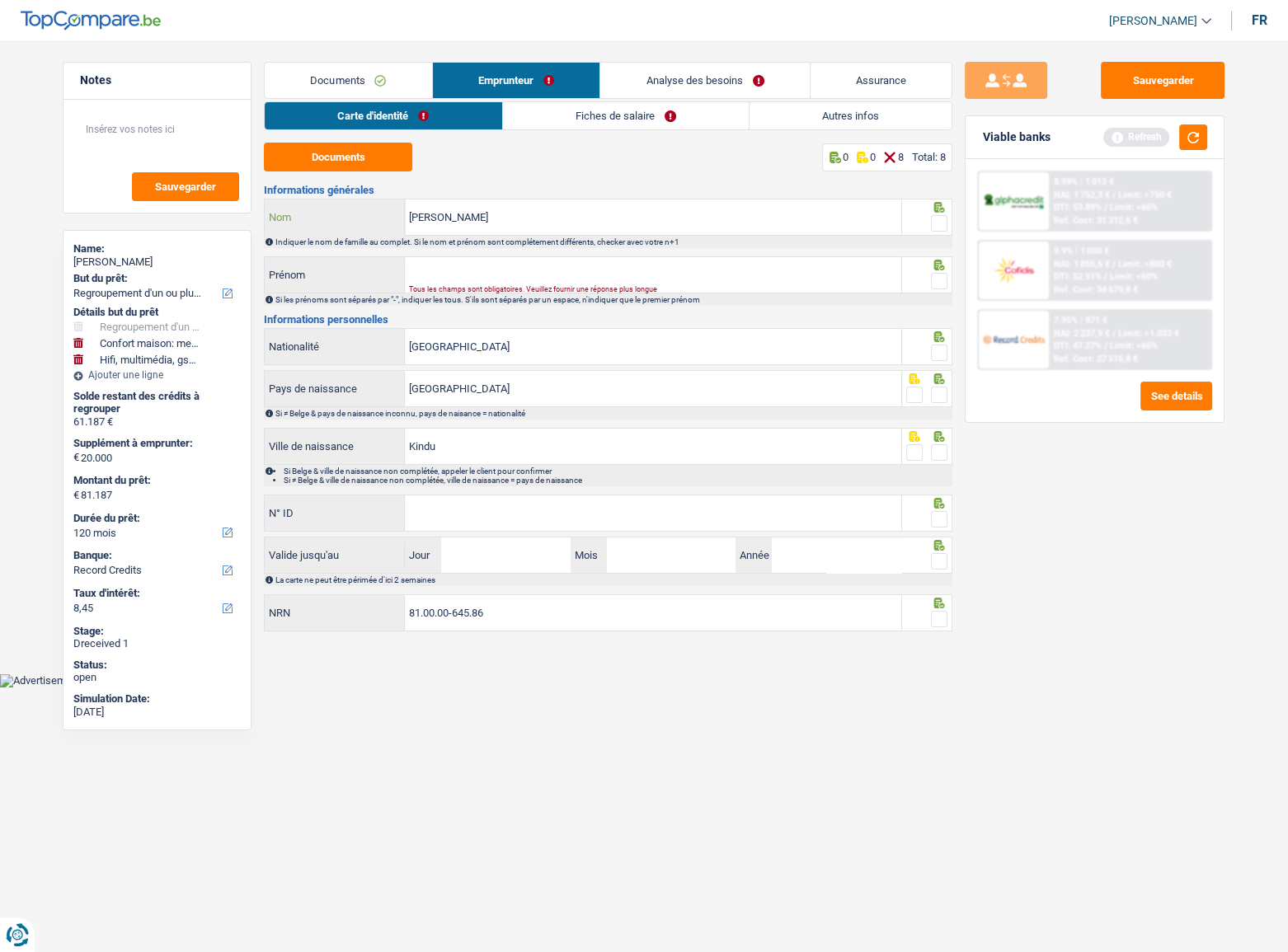
click at [532, 217] on input "Pyame Ekalakala" at bounding box center [653, 217] width 497 height 36
type input "Pyame Ekalakala"
drag, startPoint x: 937, startPoint y: 222, endPoint x: 945, endPoint y: 270, distance: 48.7
click at [936, 223] on span at bounding box center [939, 223] width 16 height 16
click at [0, 0] on input "radio" at bounding box center [0, 0] width 0 height 0
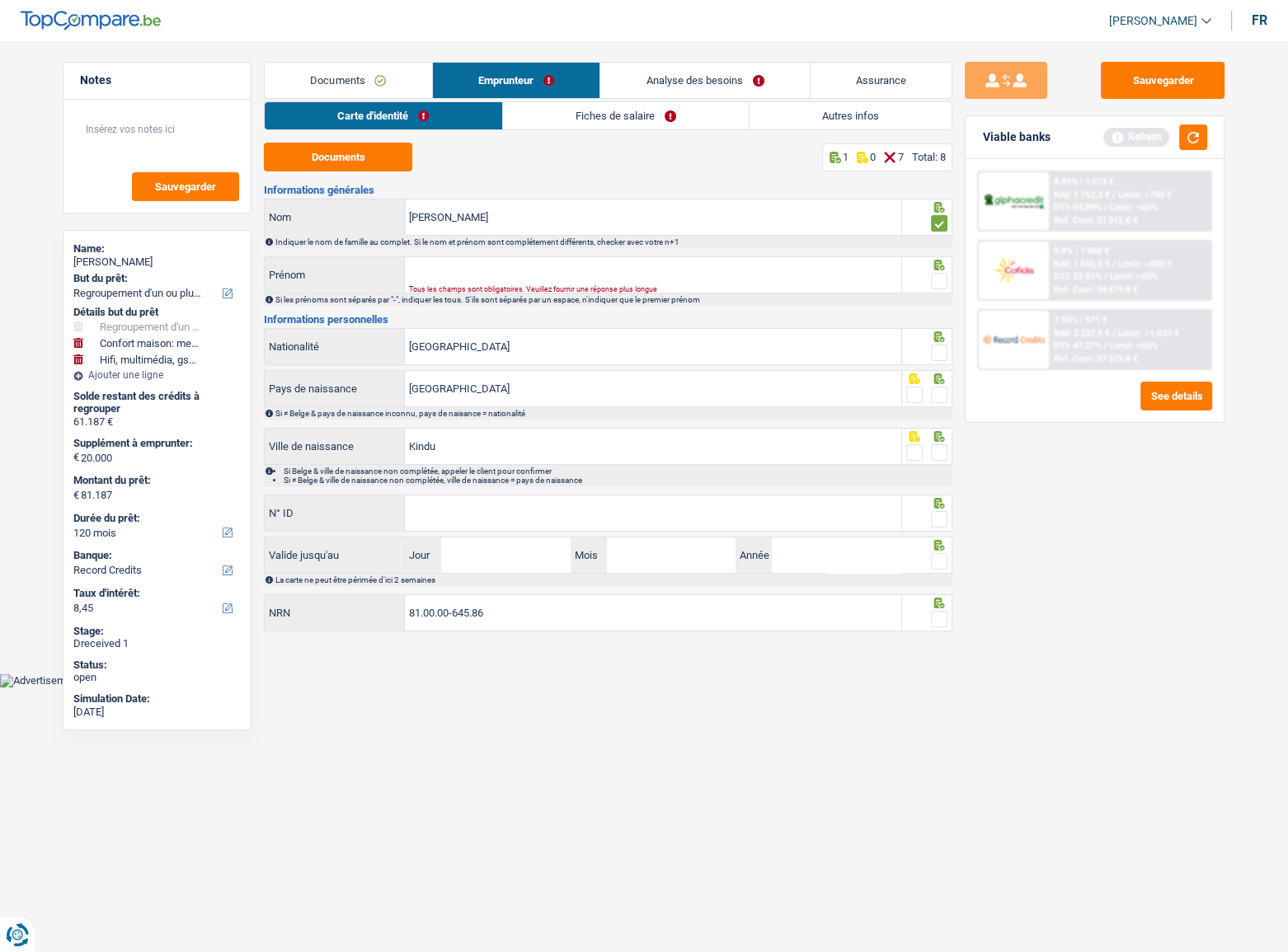
click at [943, 273] on span at bounding box center [939, 281] width 16 height 16
click at [0, 0] on input "radio" at bounding box center [0, 0] width 0 height 0
click at [678, 283] on input "Prénom" at bounding box center [653, 274] width 497 height 36
type input "xxx"
click at [939, 355] on span at bounding box center [939, 353] width 16 height 16
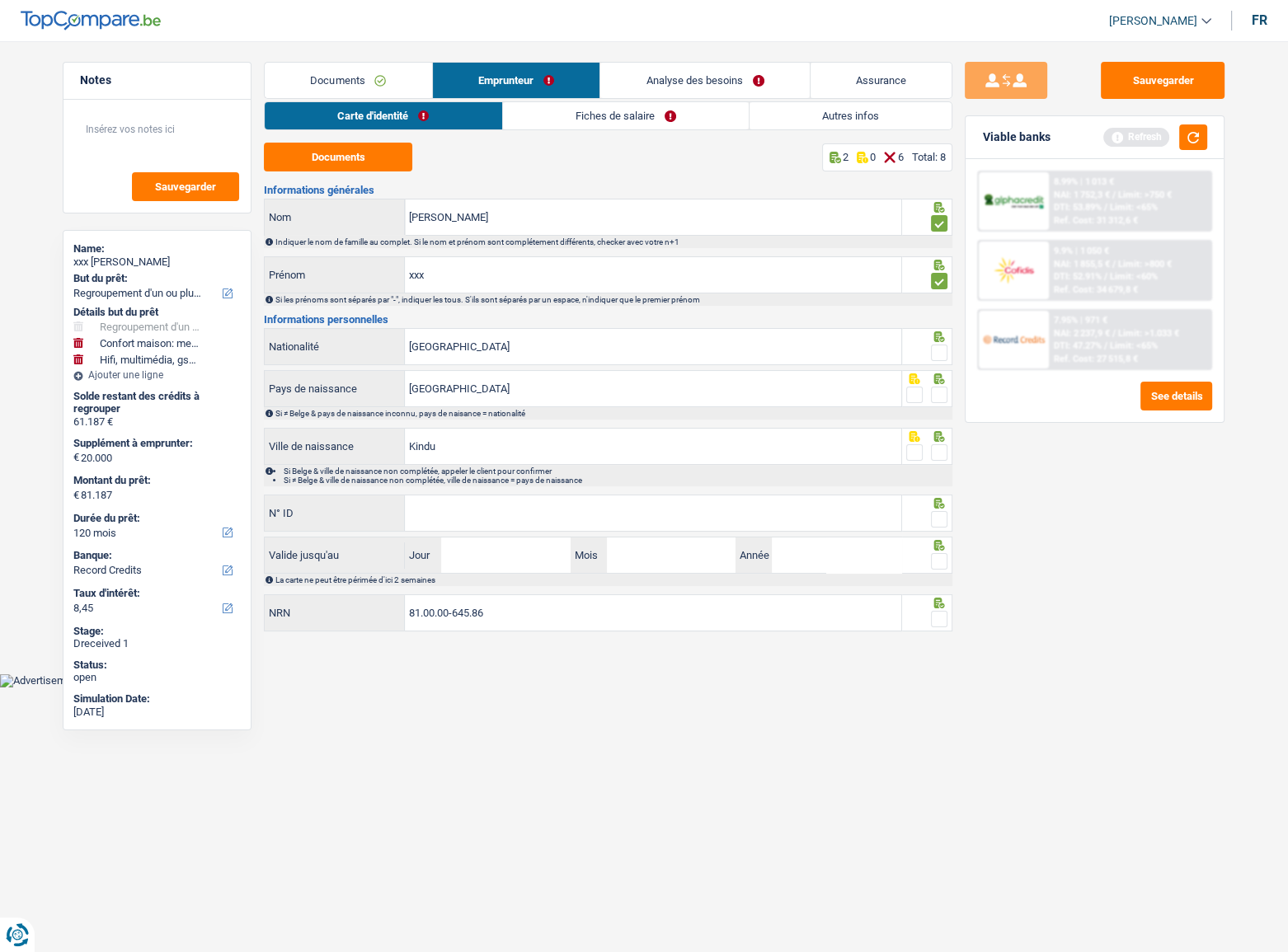
click at [0, 0] on input "radio" at bounding box center [0, 0] width 0 height 0
click at [941, 392] on span at bounding box center [939, 395] width 16 height 16
click at [0, 0] on input "radio" at bounding box center [0, 0] width 0 height 0
click at [936, 456] on span at bounding box center [939, 453] width 16 height 16
click at [0, 0] on input "radio" at bounding box center [0, 0] width 0 height 0
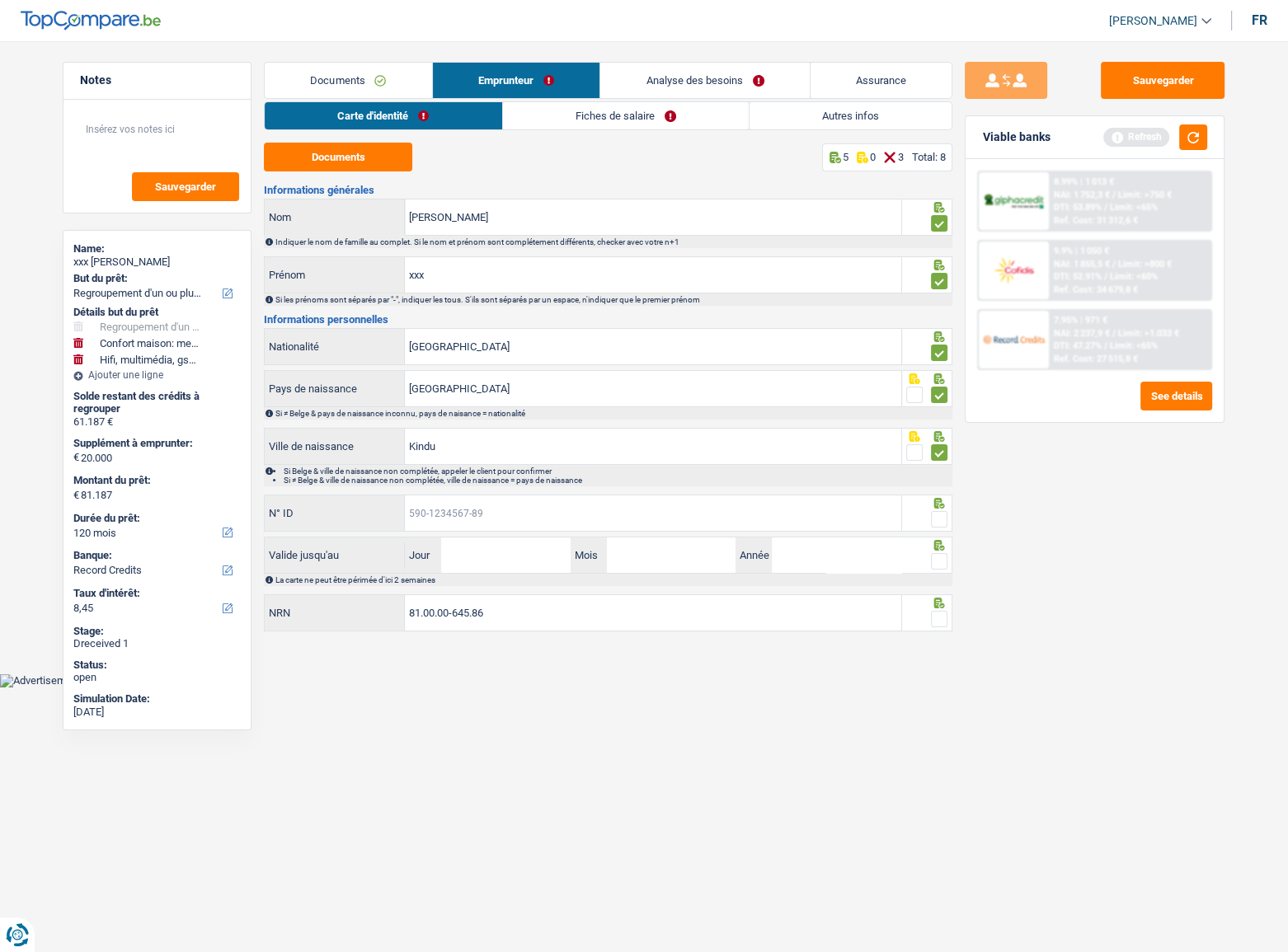
drag, startPoint x: 469, startPoint y: 526, endPoint x: 478, endPoint y: 503, distance: 24.7
click at [468, 525] on input "N° ID" at bounding box center [653, 513] width 497 height 36
type input "595-1919321-97"
click at [482, 567] on input "Jour" at bounding box center [505, 555] width 129 height 36
type input "08"
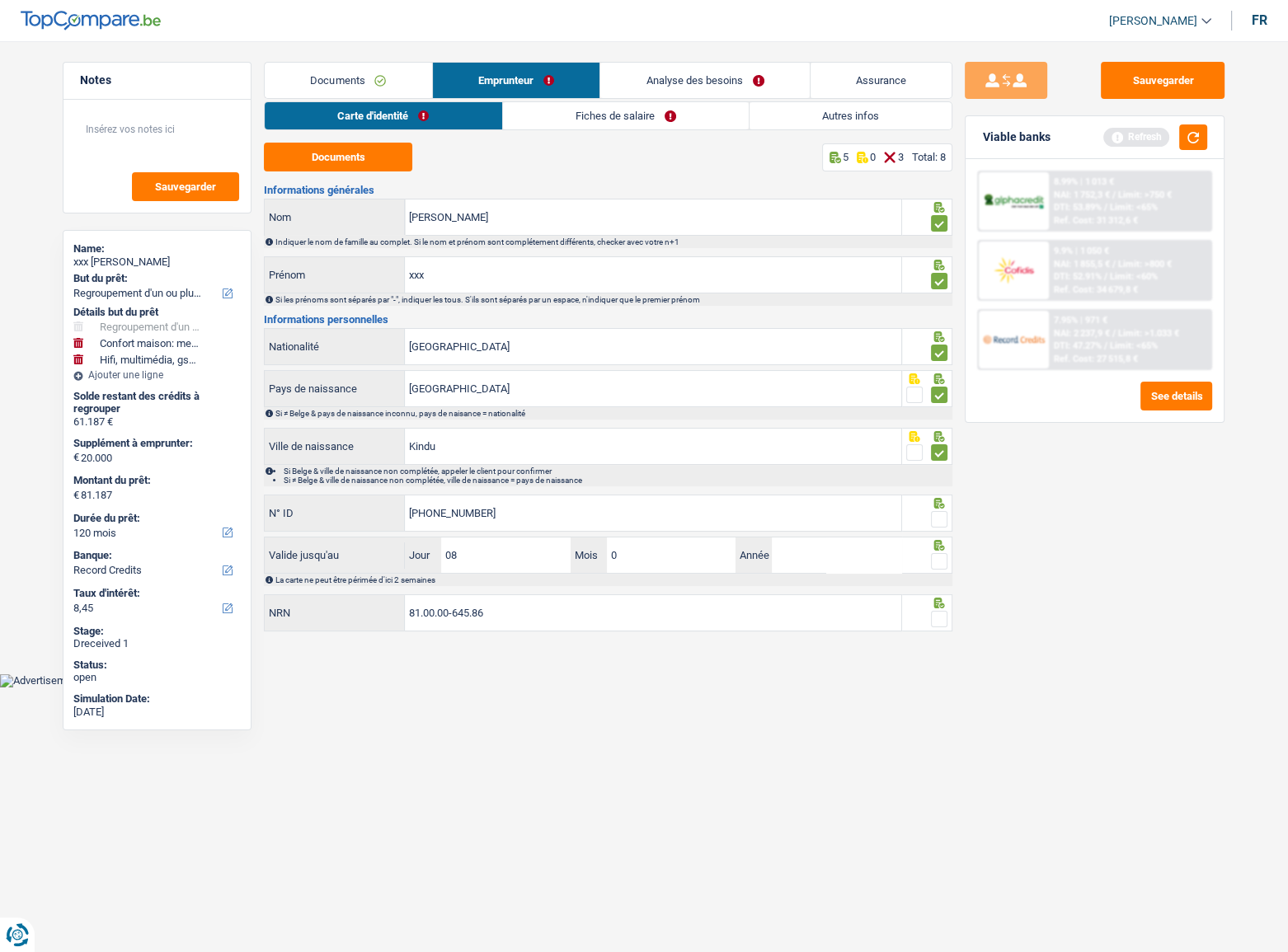
type input "01"
type input "2034"
click at [938, 555] on span at bounding box center [939, 562] width 16 height 16
click at [0, 0] on input "radio" at bounding box center [0, 0] width 0 height 0
drag, startPoint x: 928, startPoint y: 499, endPoint x: 932, endPoint y: 519, distance: 20.4
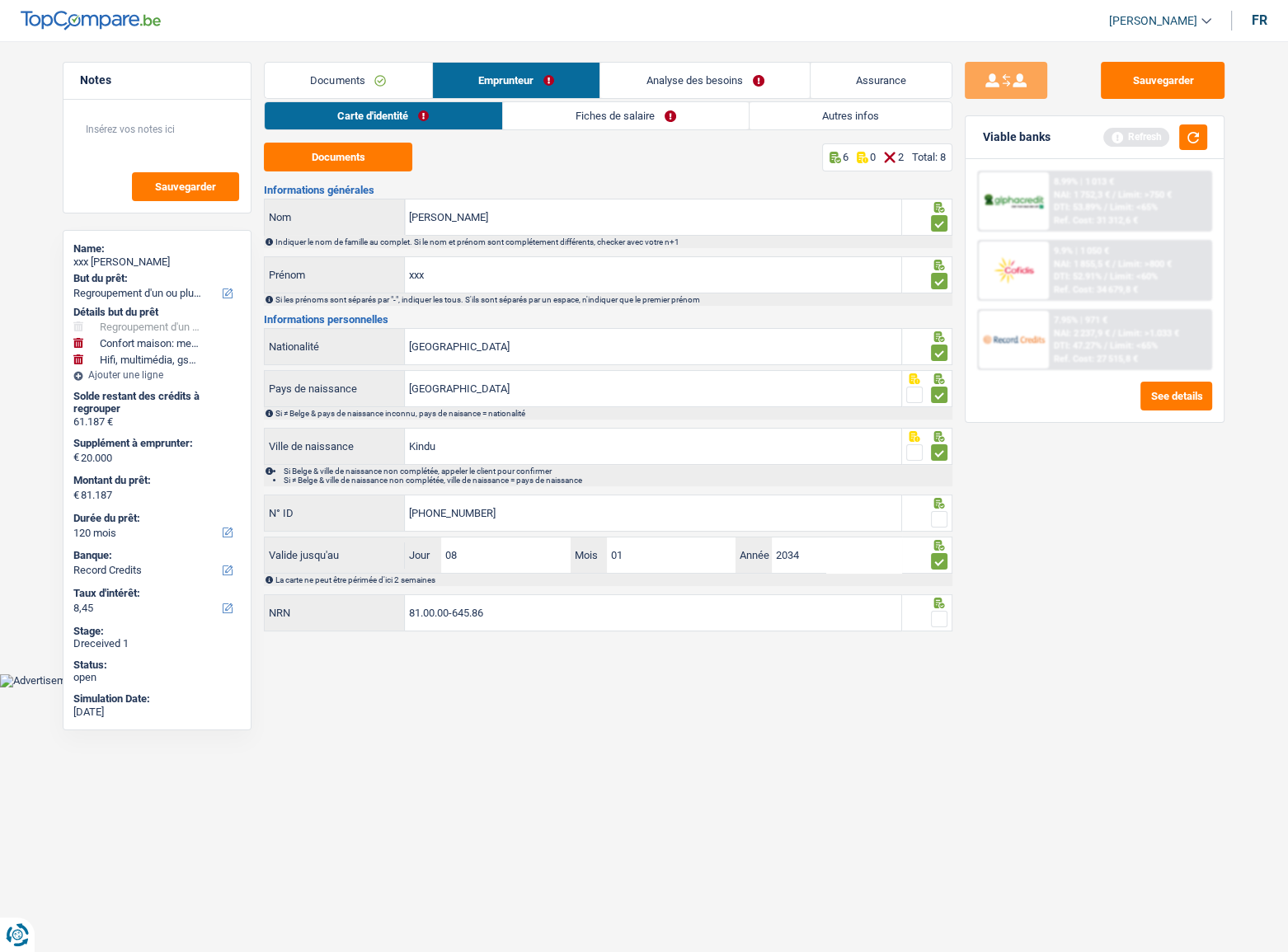
click at [928, 501] on div at bounding box center [928, 503] width 42 height 13
click at [932, 519] on span at bounding box center [939, 519] width 16 height 16
click at [0, 0] on input "radio" at bounding box center [0, 0] width 0 height 0
click at [934, 625] on span at bounding box center [939, 619] width 16 height 16
click at [0, 0] on input "radio" at bounding box center [0, 0] width 0 height 0
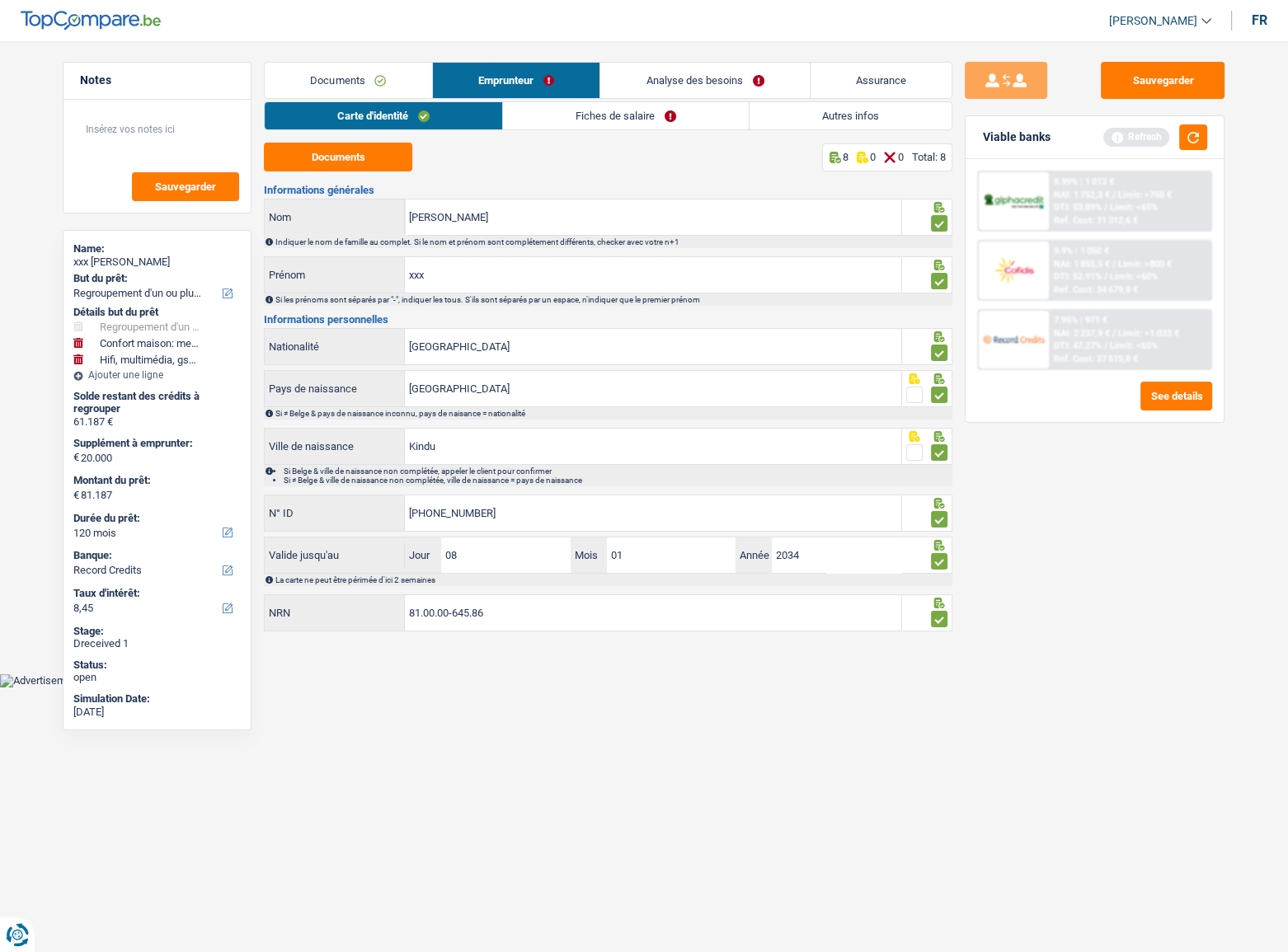
click at [938, 616] on span at bounding box center [939, 619] width 16 height 16
click at [0, 0] on input "radio" at bounding box center [0, 0] width 0 height 0
click at [950, 621] on div at bounding box center [928, 613] width 51 height 37
drag, startPoint x: 939, startPoint y: 619, endPoint x: 767, endPoint y: 251, distance: 406.2
click at [939, 619] on span at bounding box center [939, 619] width 16 height 16
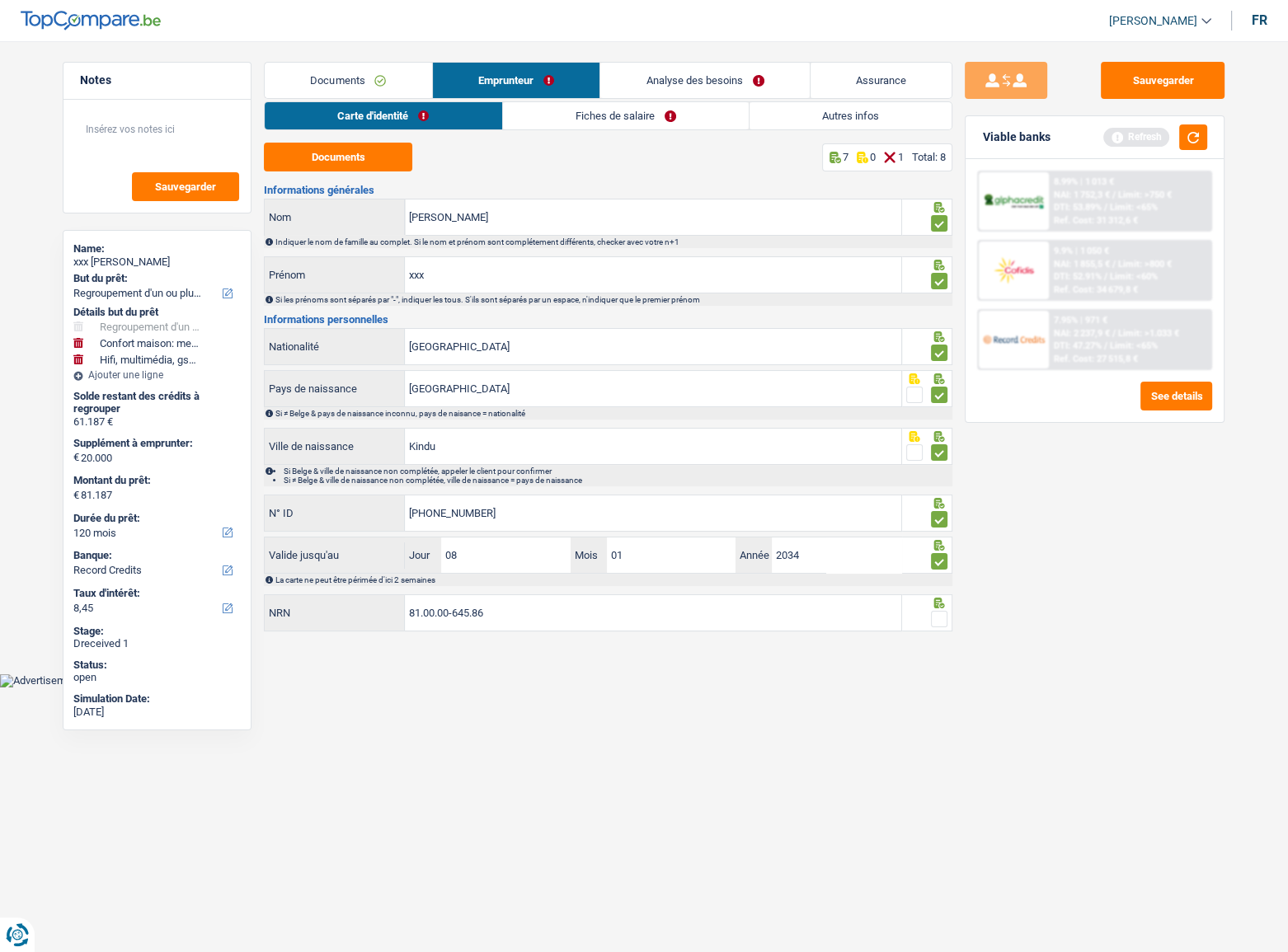
click at [0, 0] on input "radio" at bounding box center [0, 0] width 0 height 0
click at [1174, 79] on button "Sauvegarder" at bounding box center [1162, 80] width 123 height 37
click at [614, 113] on link "Fiches de salaire" at bounding box center [626, 116] width 246 height 27
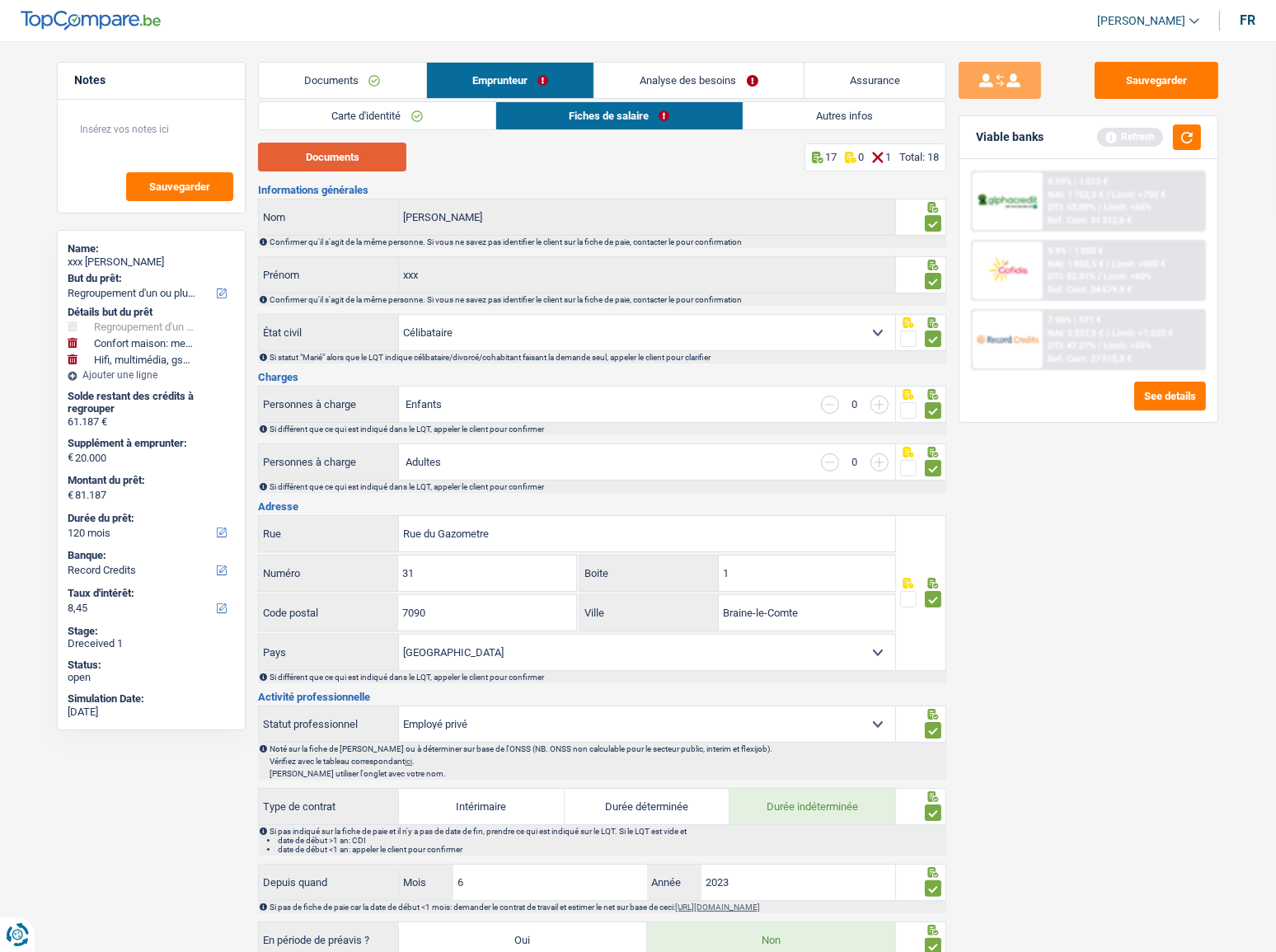
click at [334, 158] on button "Documents" at bounding box center [332, 157] width 148 height 29
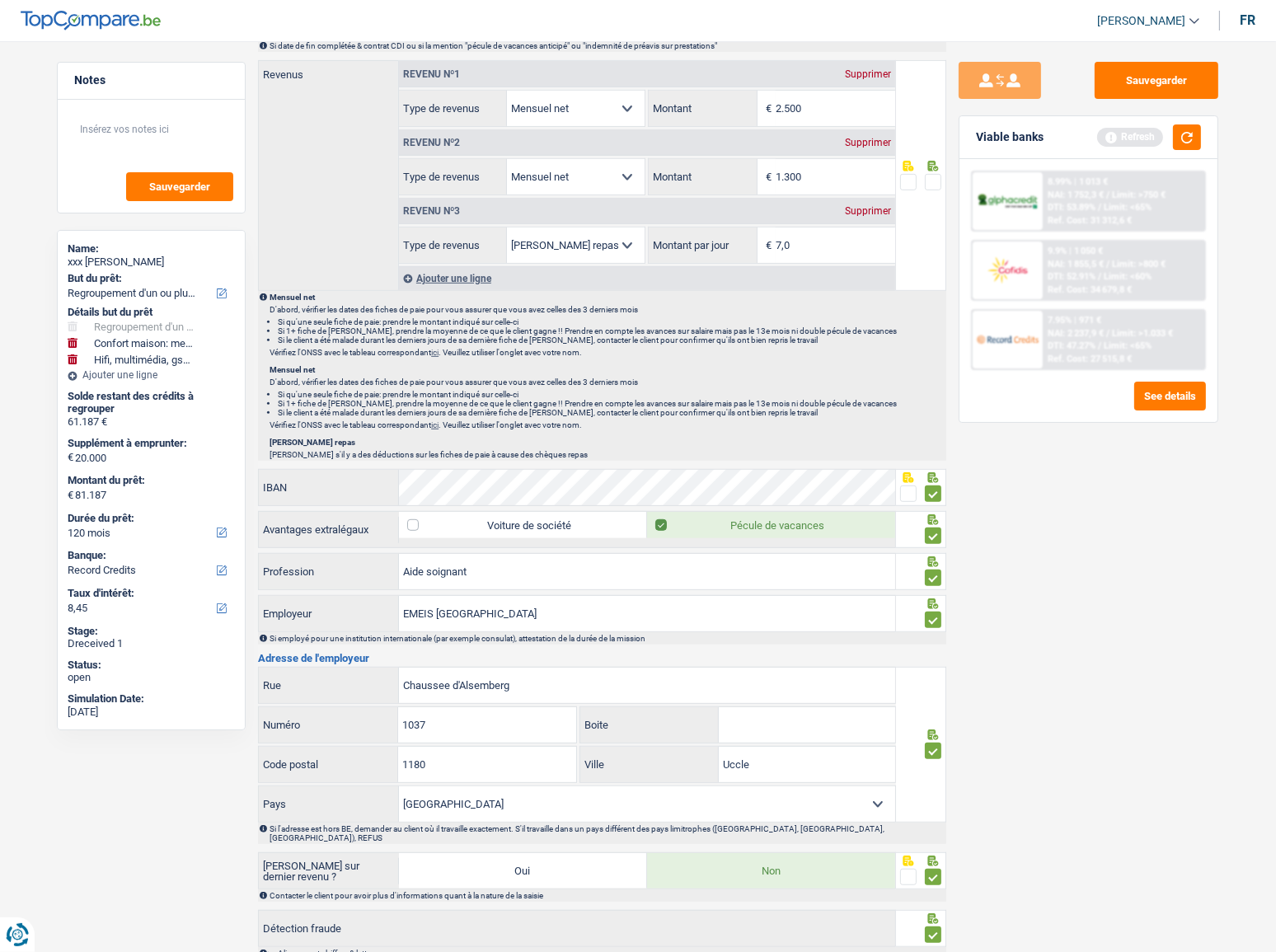
scroll to position [633, 0]
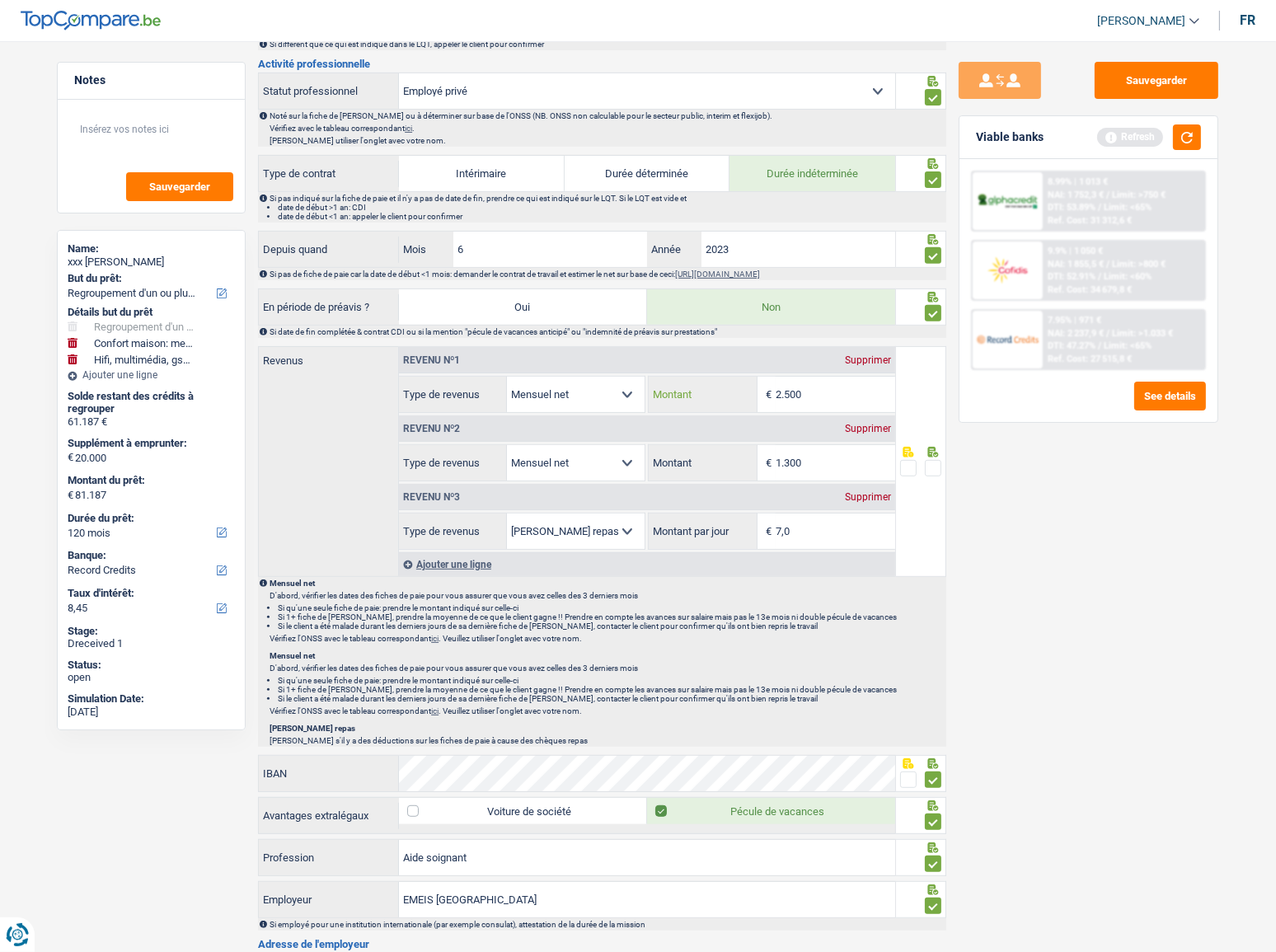
drag, startPoint x: 824, startPoint y: 389, endPoint x: 681, endPoint y: 380, distance: 143.3
click at [681, 380] on div "2.500 € Montant" at bounding box center [771, 394] width 246 height 36
type input "2.175"
click at [861, 423] on div "Supprimer" at bounding box center [867, 428] width 54 height 10
select select "mealVouchers"
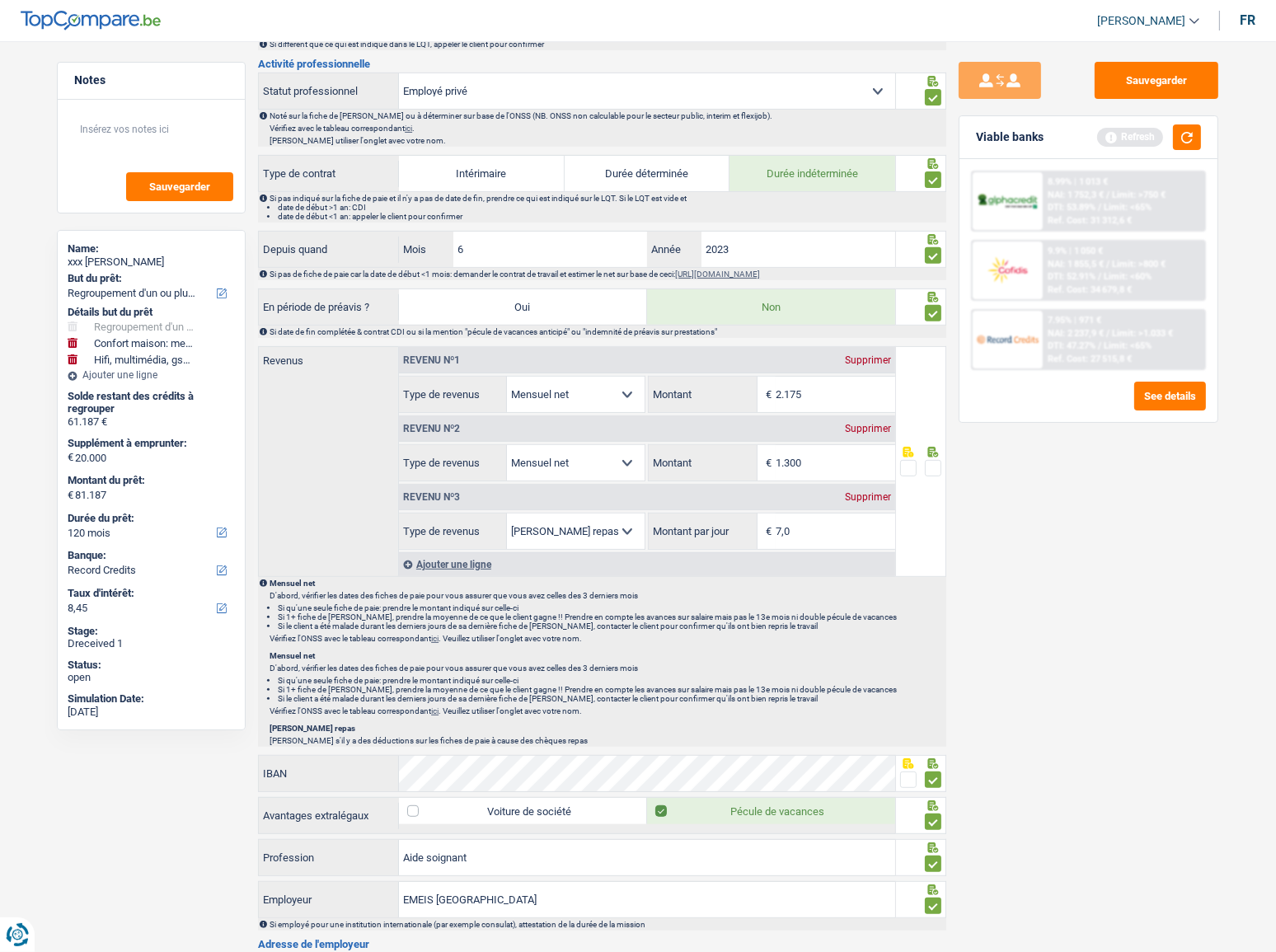
type input "7,0"
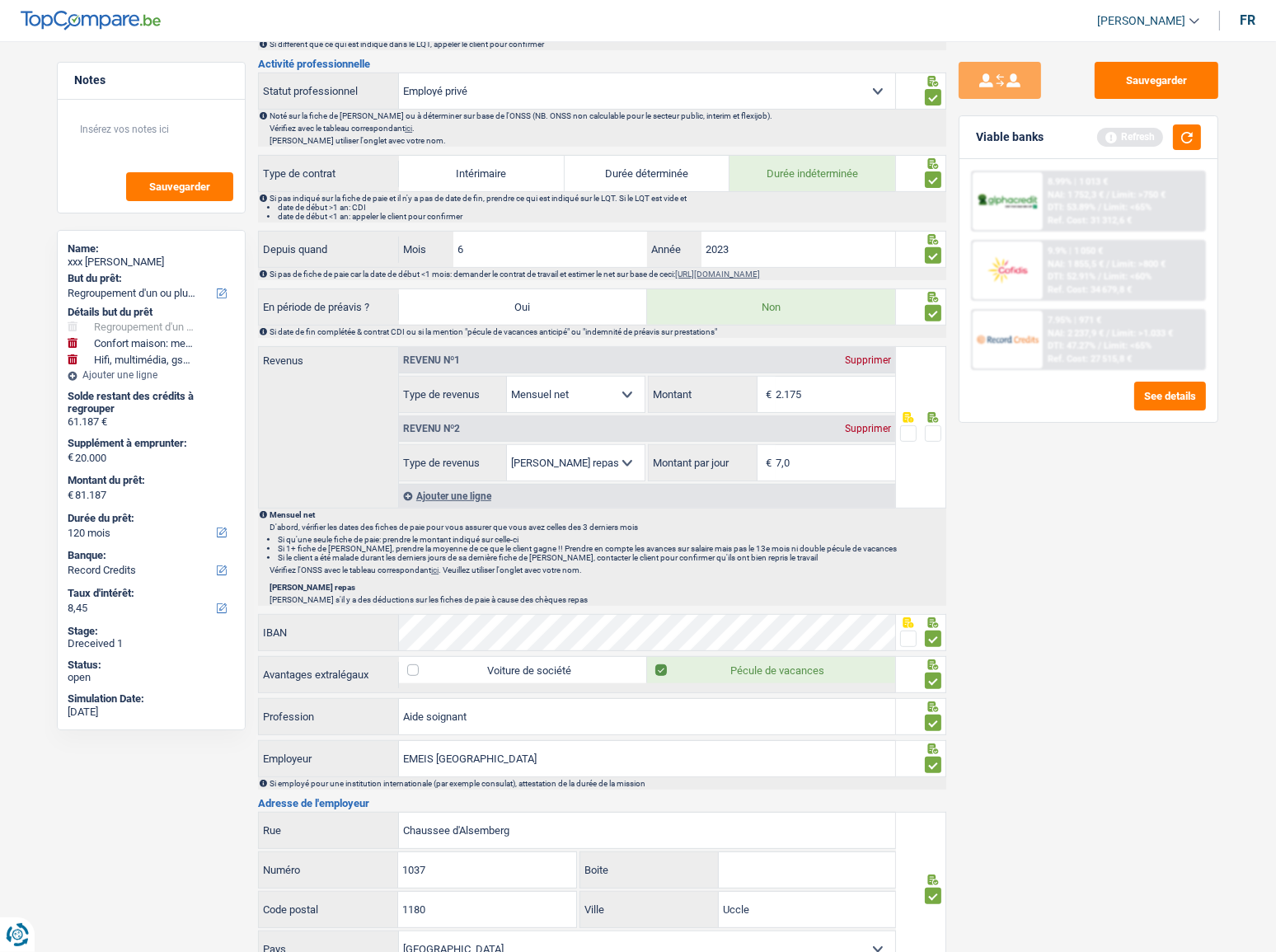
click at [438, 497] on div "Ajouter une ligne" at bounding box center [647, 496] width 497 height 24
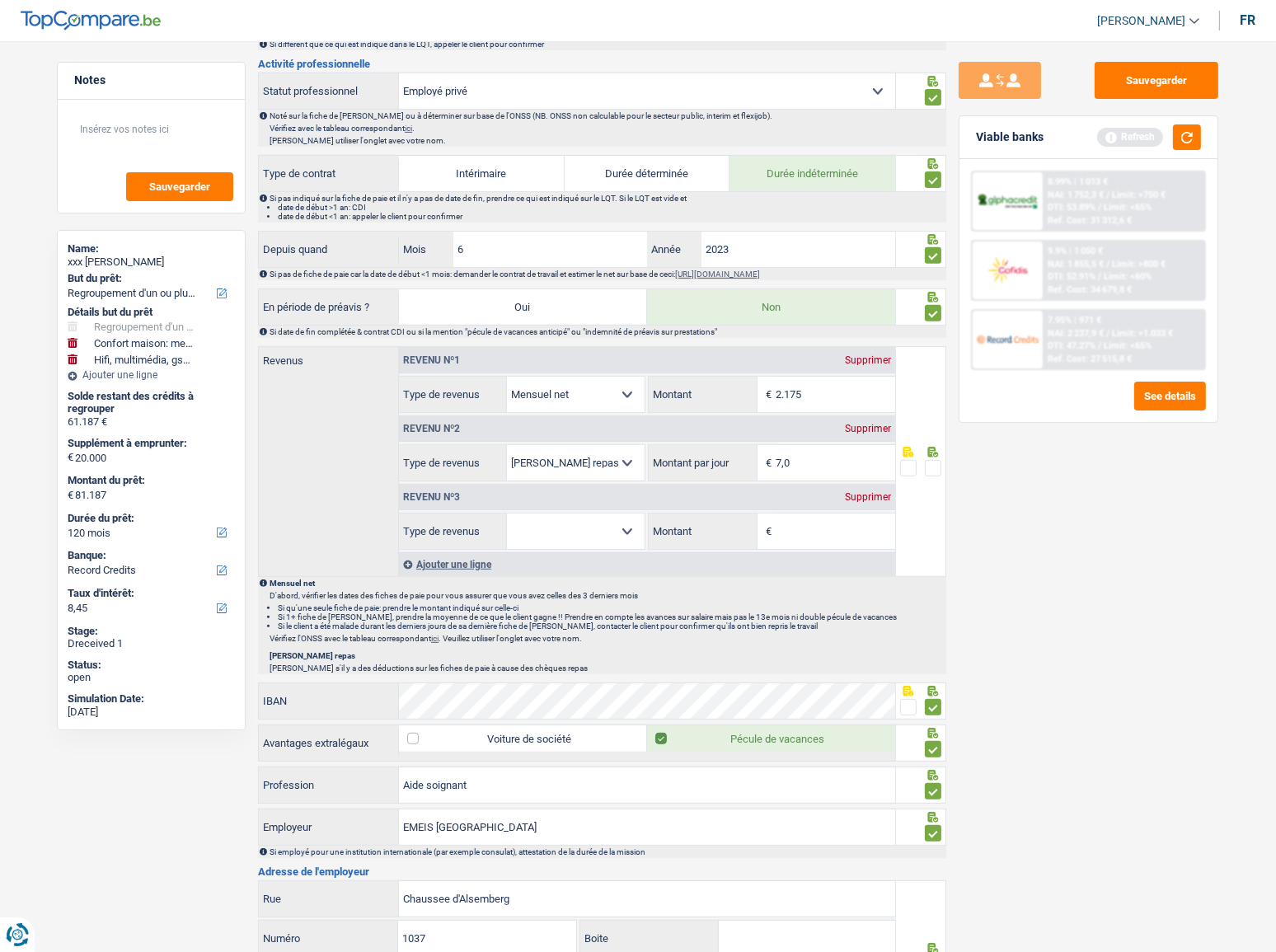
click at [569, 540] on select "Allocation d'handicap Allocations chômage Allocations familiales Chèques repas …" at bounding box center [575, 531] width 138 height 36
select select "other"
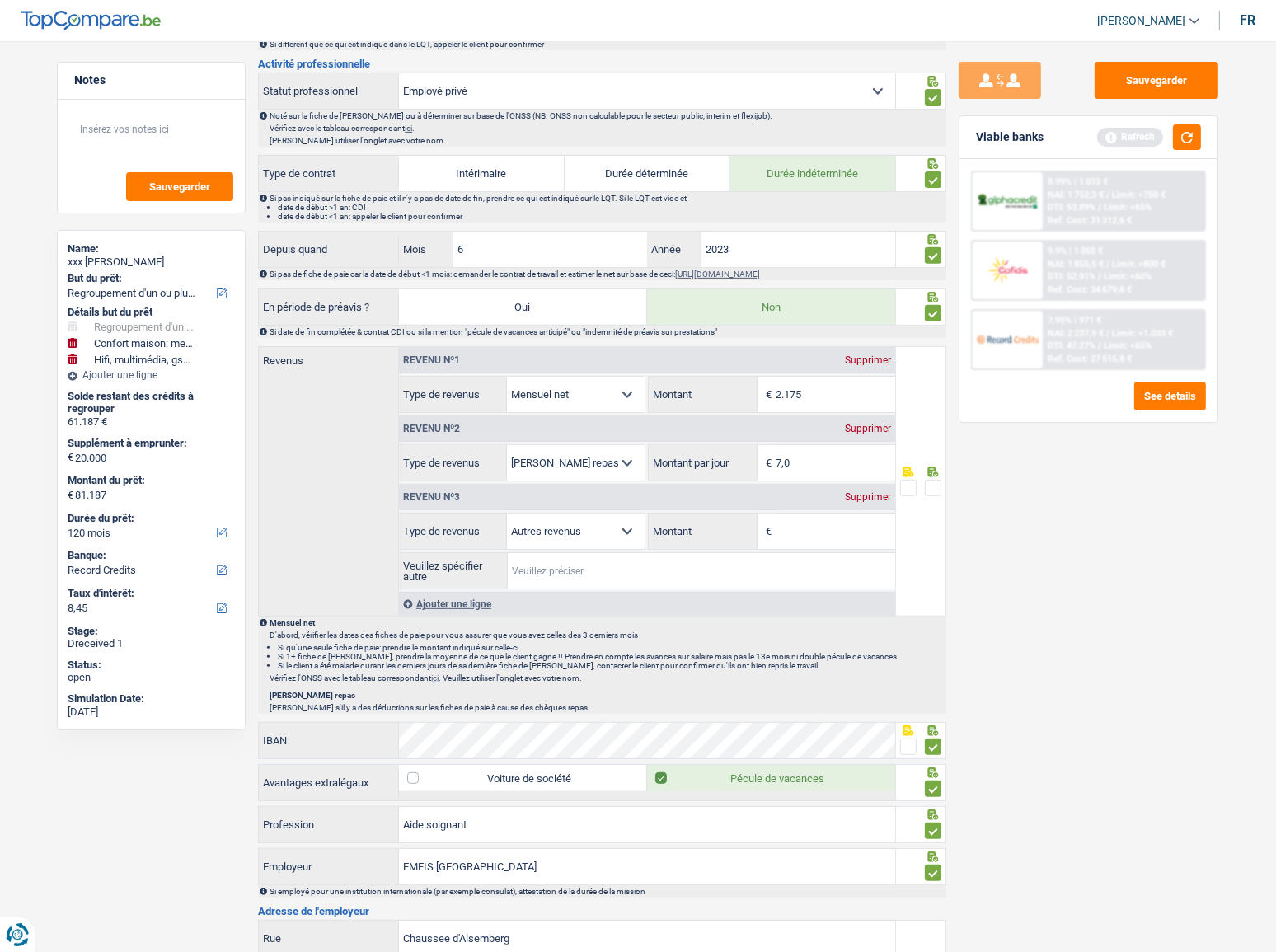
click at [638, 563] on input "Veuillez spécifier autre" at bounding box center [701, 571] width 387 height 36
type input "2e job"
click at [790, 529] on input "Montant" at bounding box center [835, 531] width 120 height 36
click at [826, 537] on input "Montant" at bounding box center [835, 531] width 120 height 36
type input "1.350"
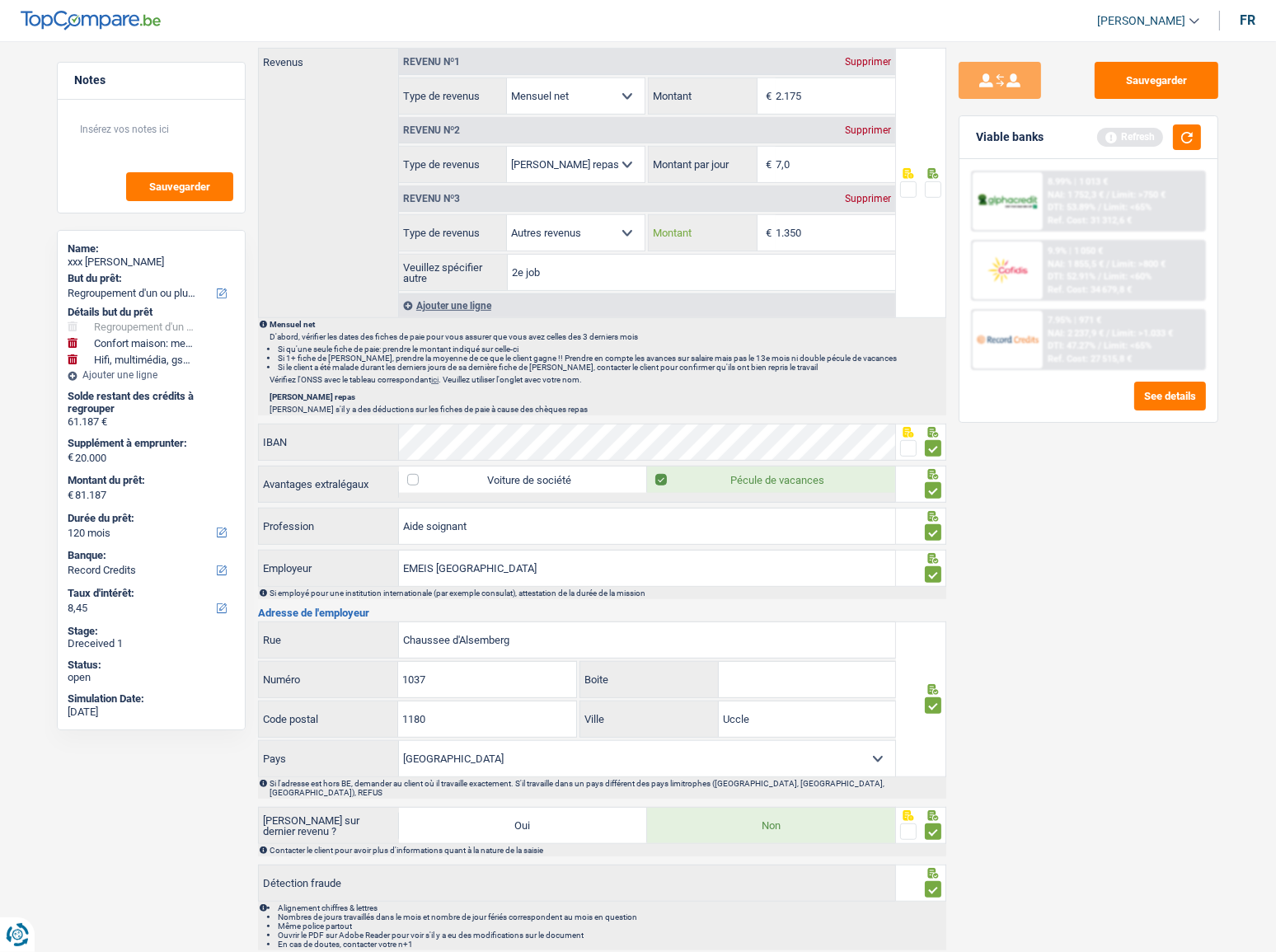
scroll to position [933, 0]
click at [930, 187] on span at bounding box center [933, 188] width 16 height 16
click at [0, 0] on input "radio" at bounding box center [0, 0] width 0 height 0
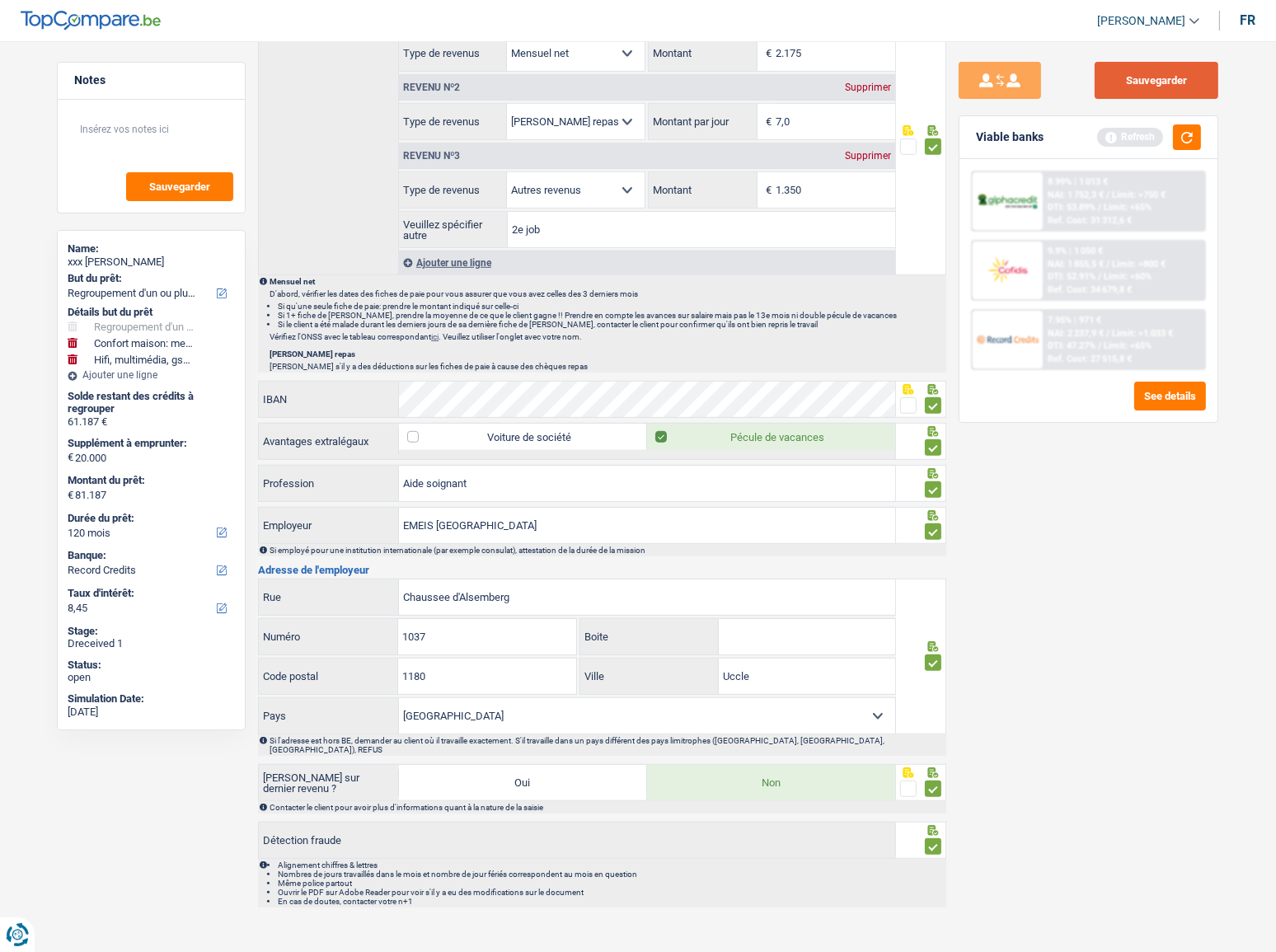
click at [1154, 91] on button "Sauvegarder" at bounding box center [1156, 80] width 123 height 37
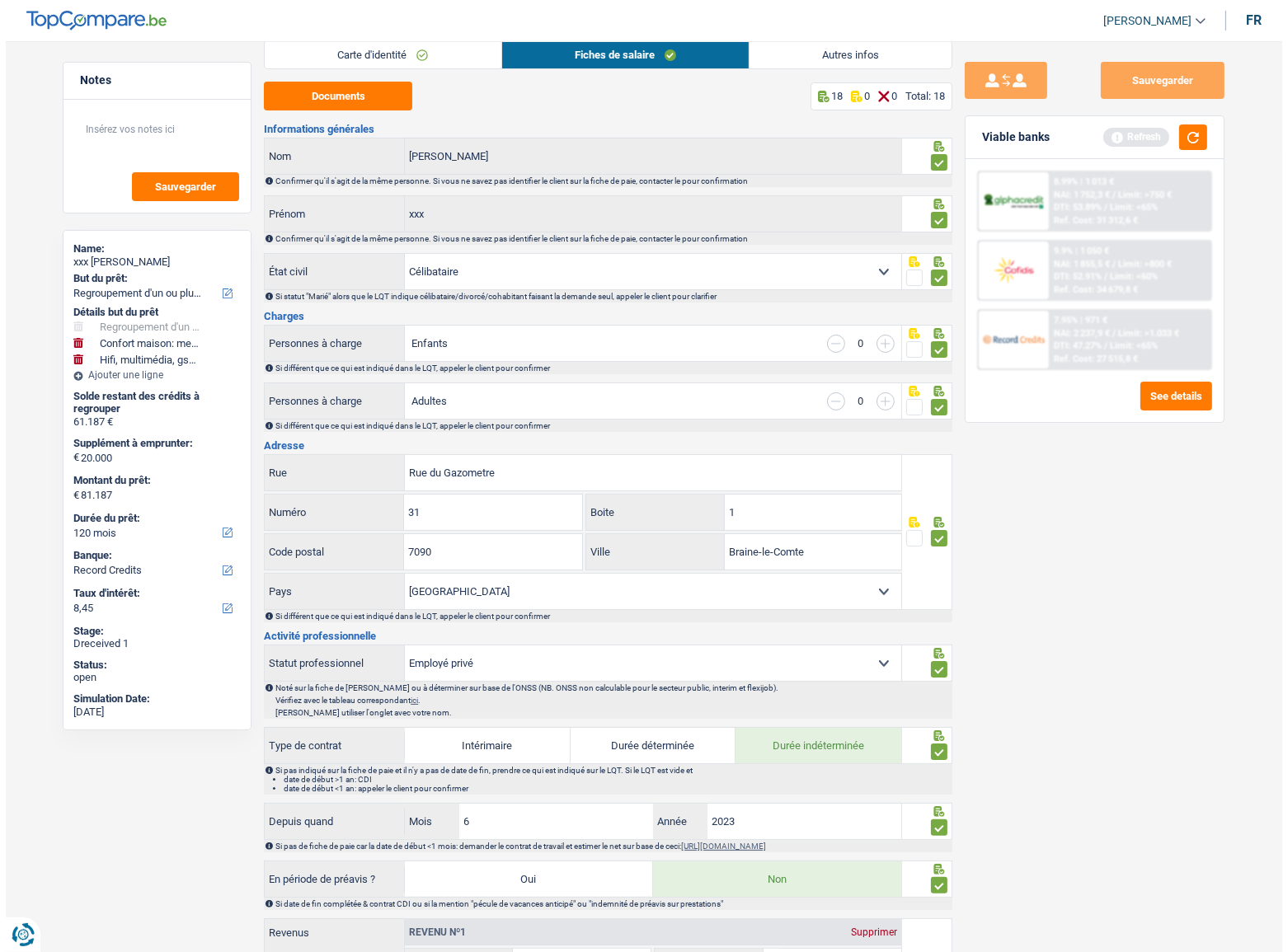
scroll to position [0, 0]
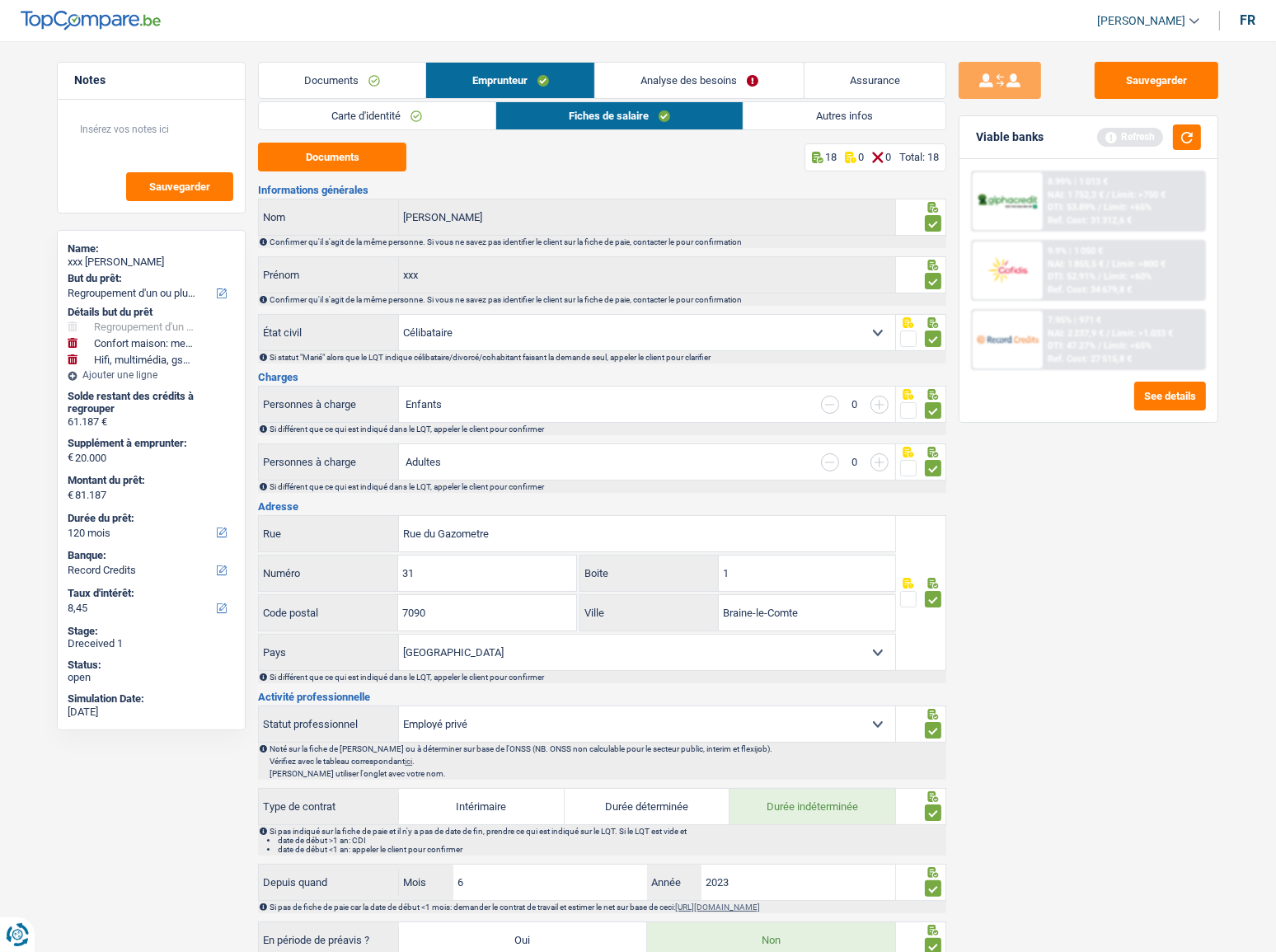
click at [831, 118] on link "Autres infos" at bounding box center [844, 116] width 202 height 27
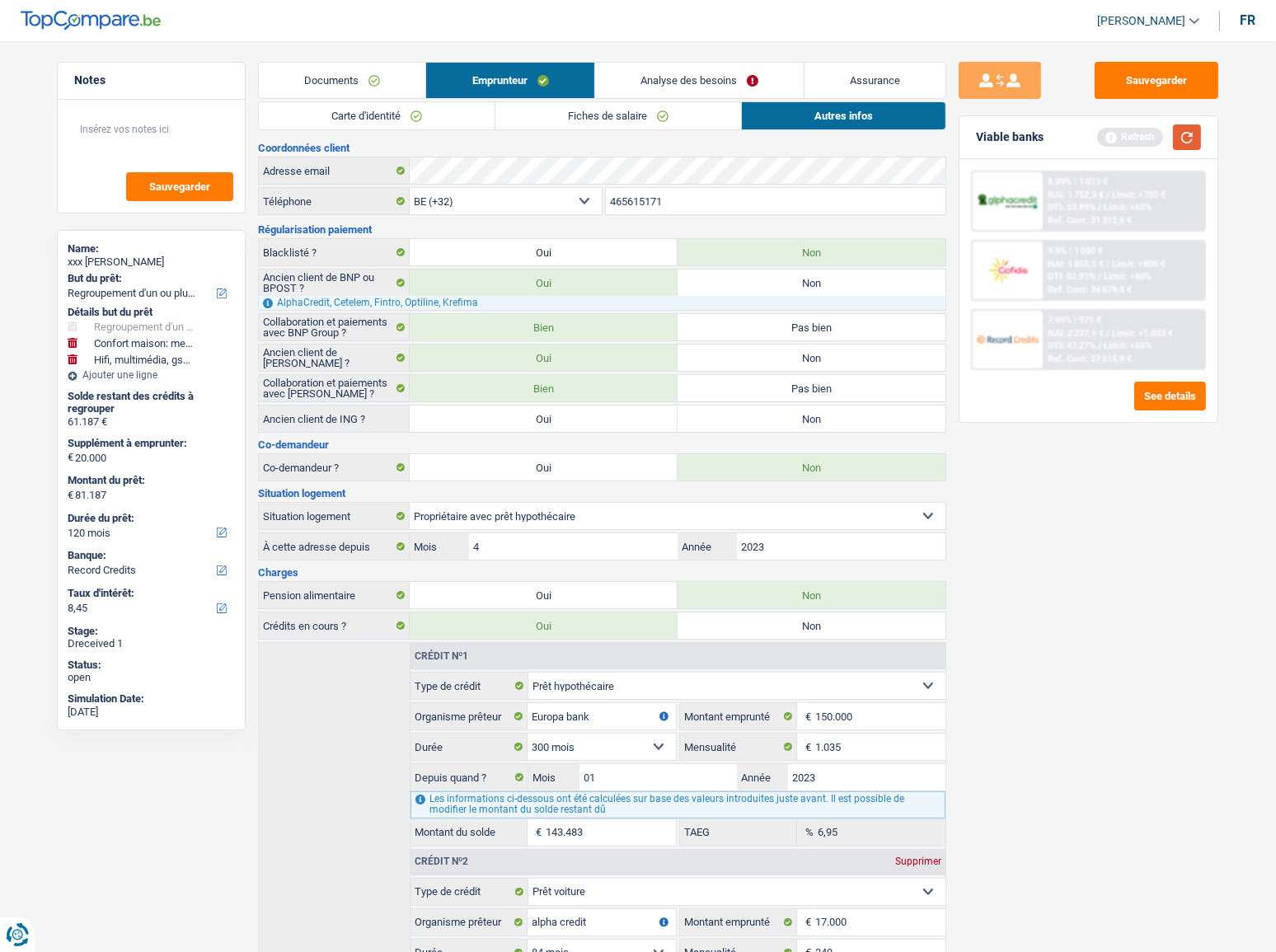
click at [1188, 140] on button "button" at bounding box center [1187, 137] width 28 height 26
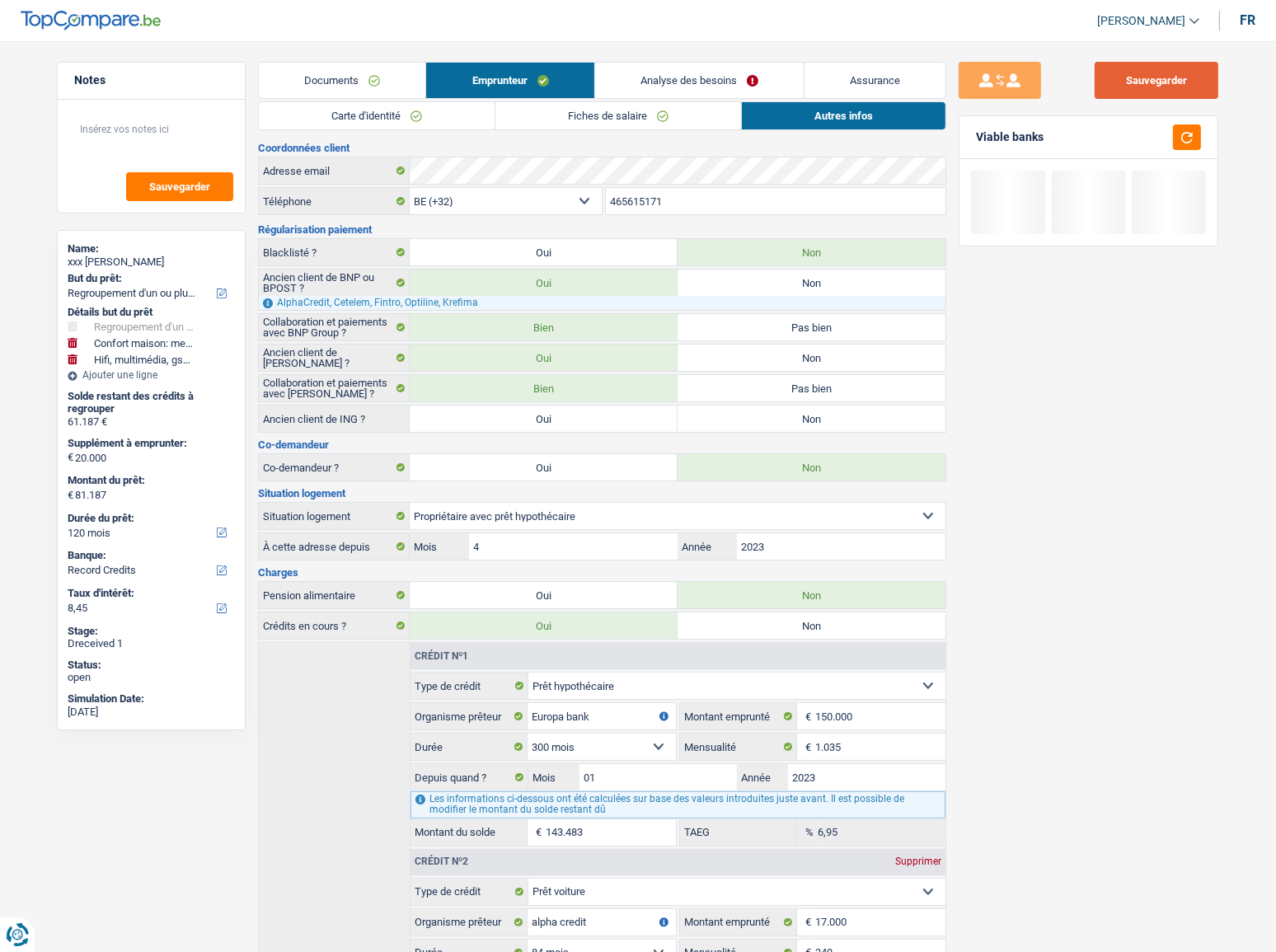
click at [1152, 90] on button "Sauvegarder" at bounding box center [1156, 80] width 123 height 37
click at [811, 412] on label "Non" at bounding box center [811, 418] width 268 height 27
click at [811, 412] on input "Non" at bounding box center [811, 418] width 268 height 27
radio input "true"
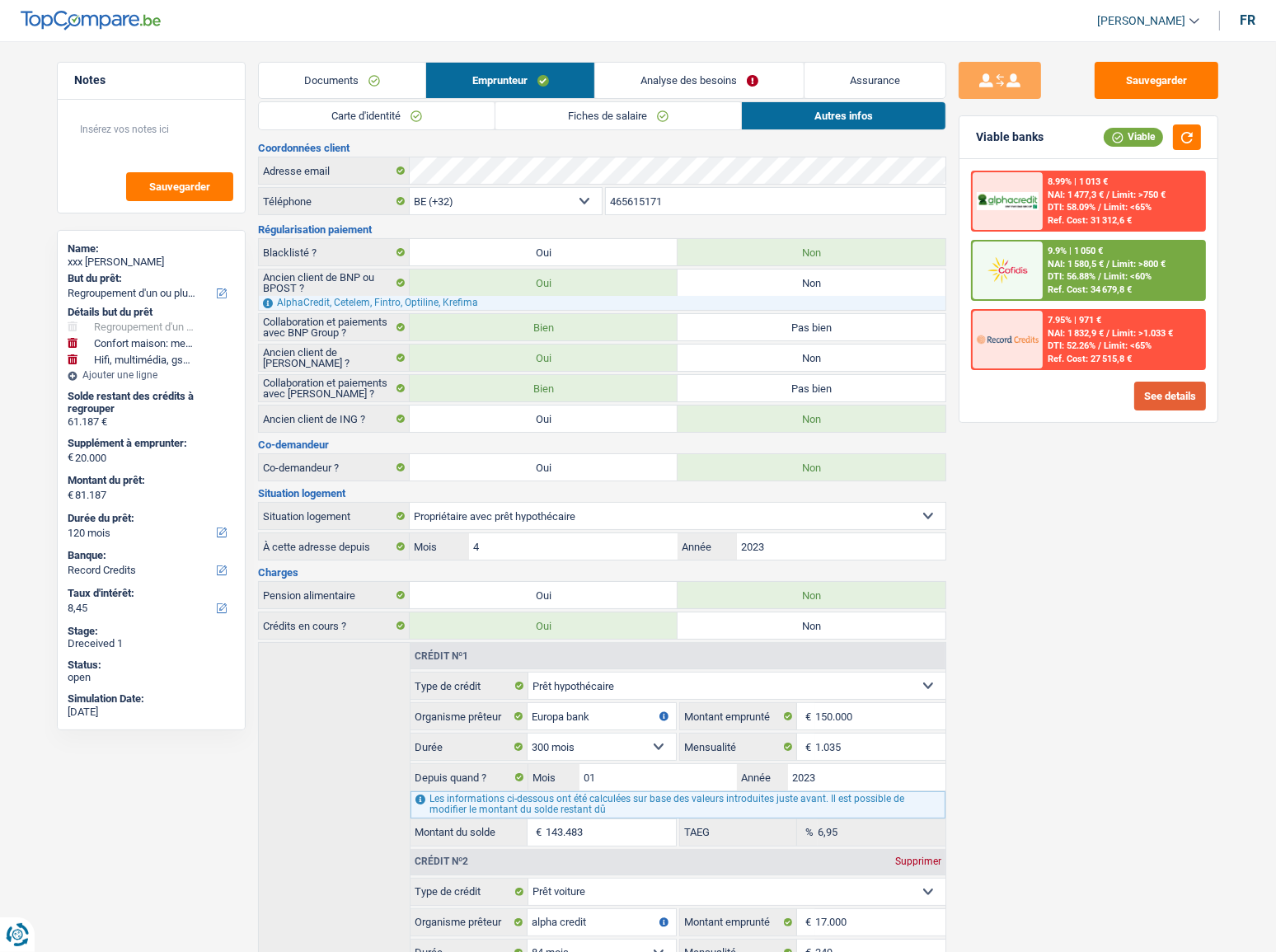
drag, startPoint x: 1156, startPoint y: 378, endPoint x: 1156, endPoint y: 401, distance: 23.0
click at [1156, 380] on div "8.99% | 1 013 € NAI: 1 477,3 € / Limit: >750 € DTI: 58.09% / Limit: <65% Ref. C…" at bounding box center [1088, 291] width 258 height 263
click at [1158, 408] on button "See details" at bounding box center [1170, 396] width 71 height 29
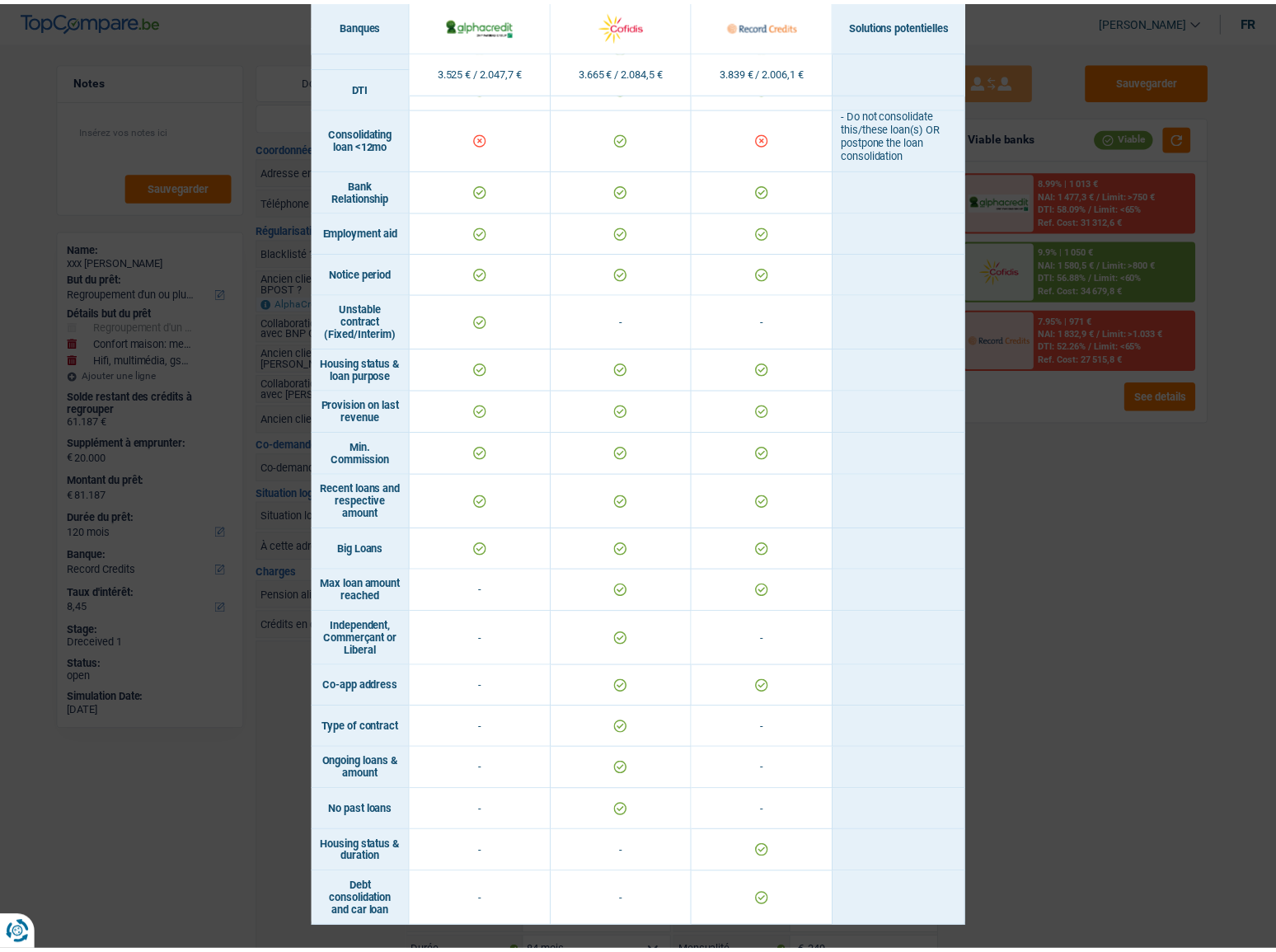
scroll to position [743, 0]
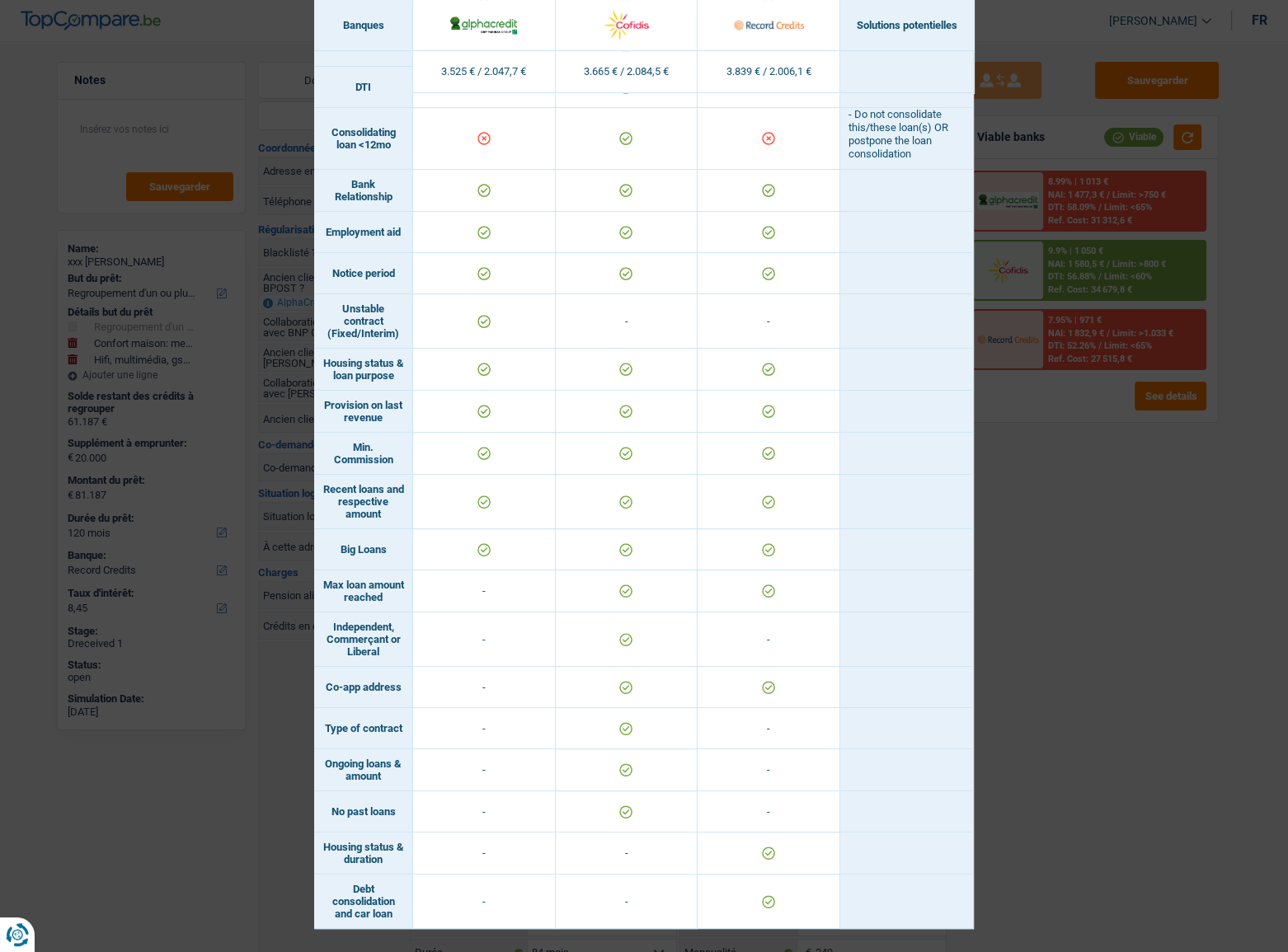
click at [1023, 731] on div "Banks conditions × Banques Solutions potentielles Revenus / Charges 3.525 € / 2…" at bounding box center [644, 476] width 1288 height 952
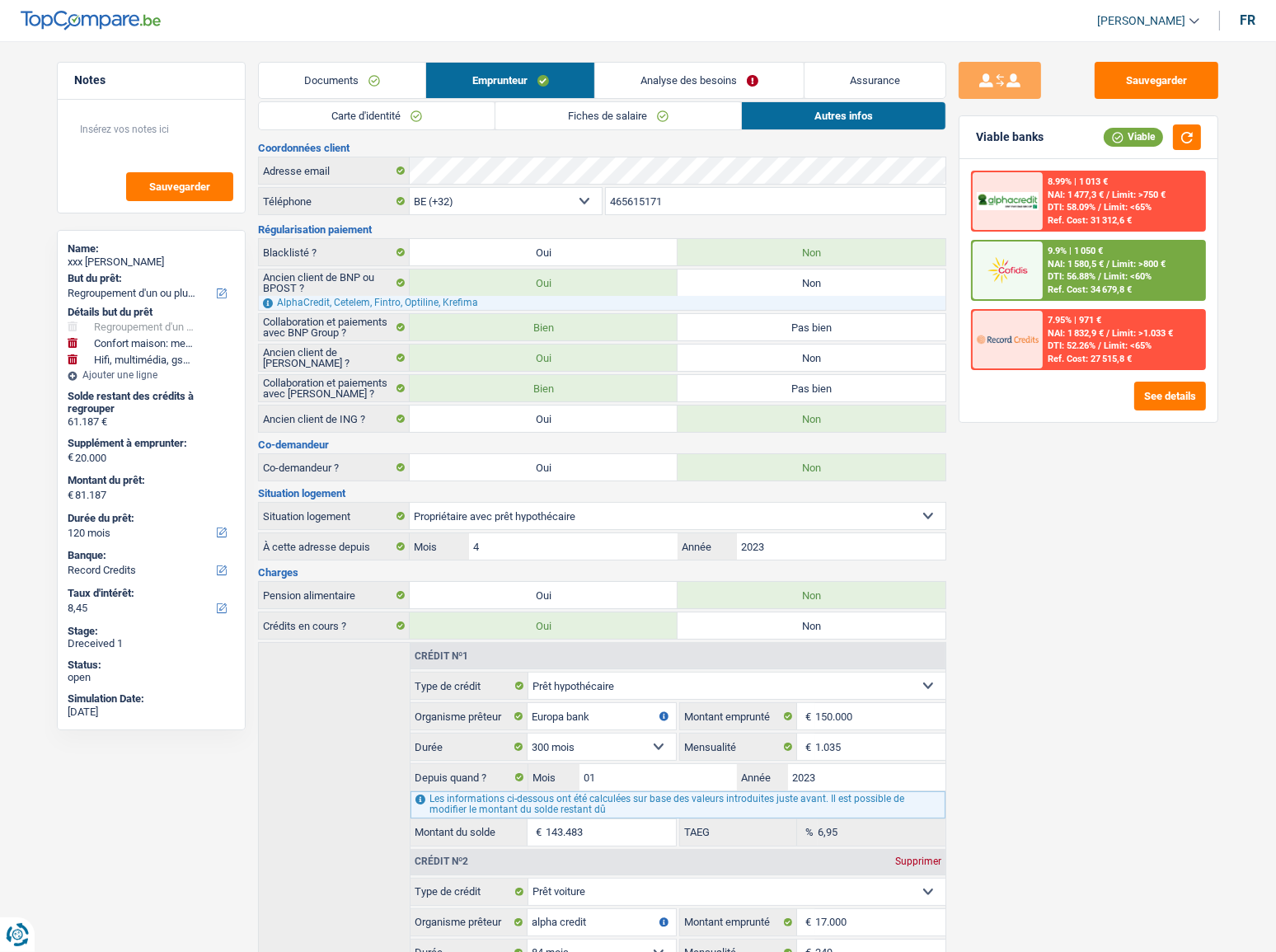
click at [1129, 314] on div "7.95% | 971 € NAI: 1 832,9 € / Limit: >1.033 € DTI: 52.26% / Limit: <65% Ref. C…" at bounding box center [1124, 339] width 163 height 58
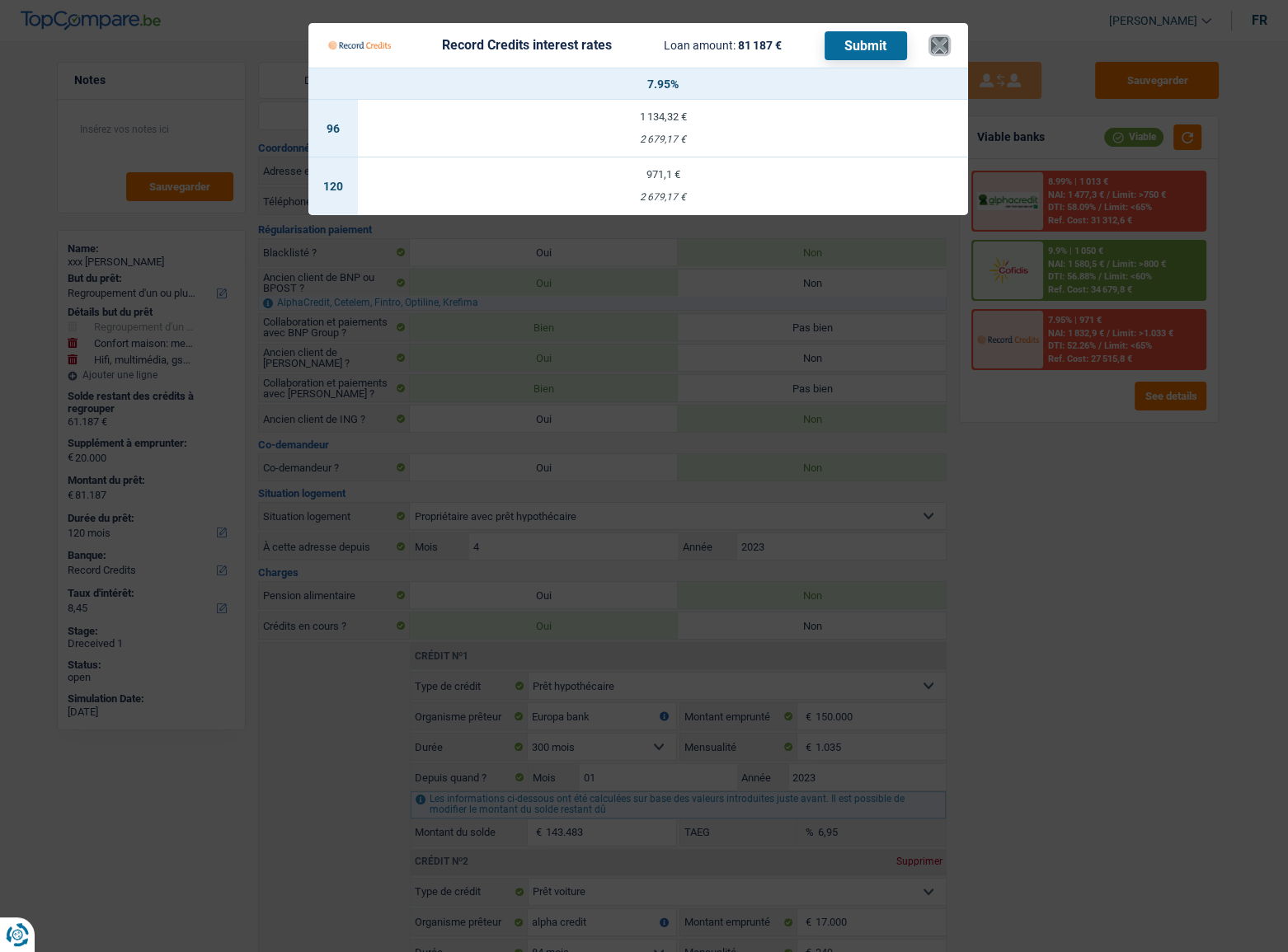
click at [943, 52] on button "×" at bounding box center [939, 46] width 17 height 16
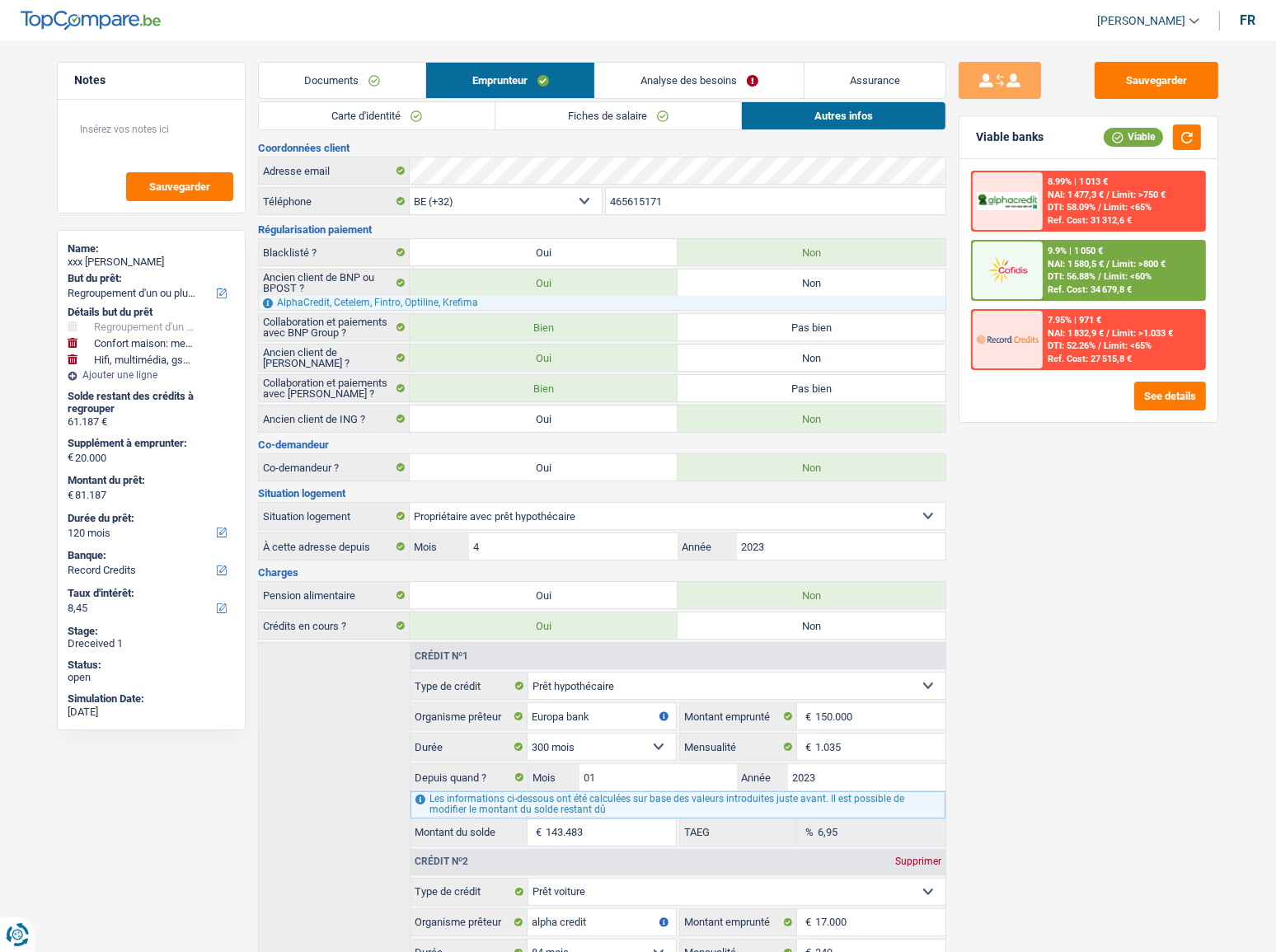
click at [1091, 284] on div "Ref. Cost: 34 679,8 €" at bounding box center [1090, 290] width 84 height 11
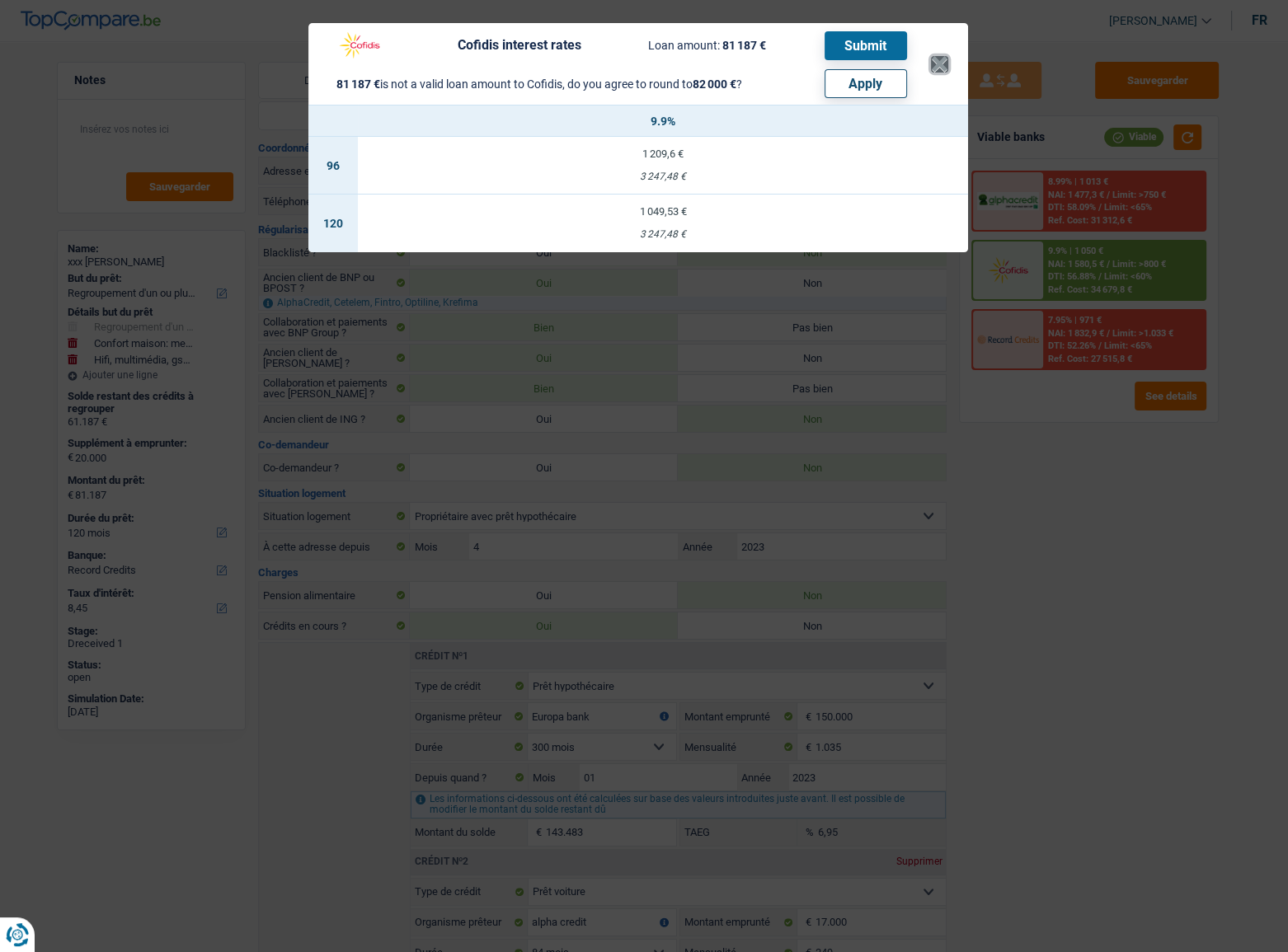
click at [943, 72] on button "×" at bounding box center [939, 64] width 17 height 16
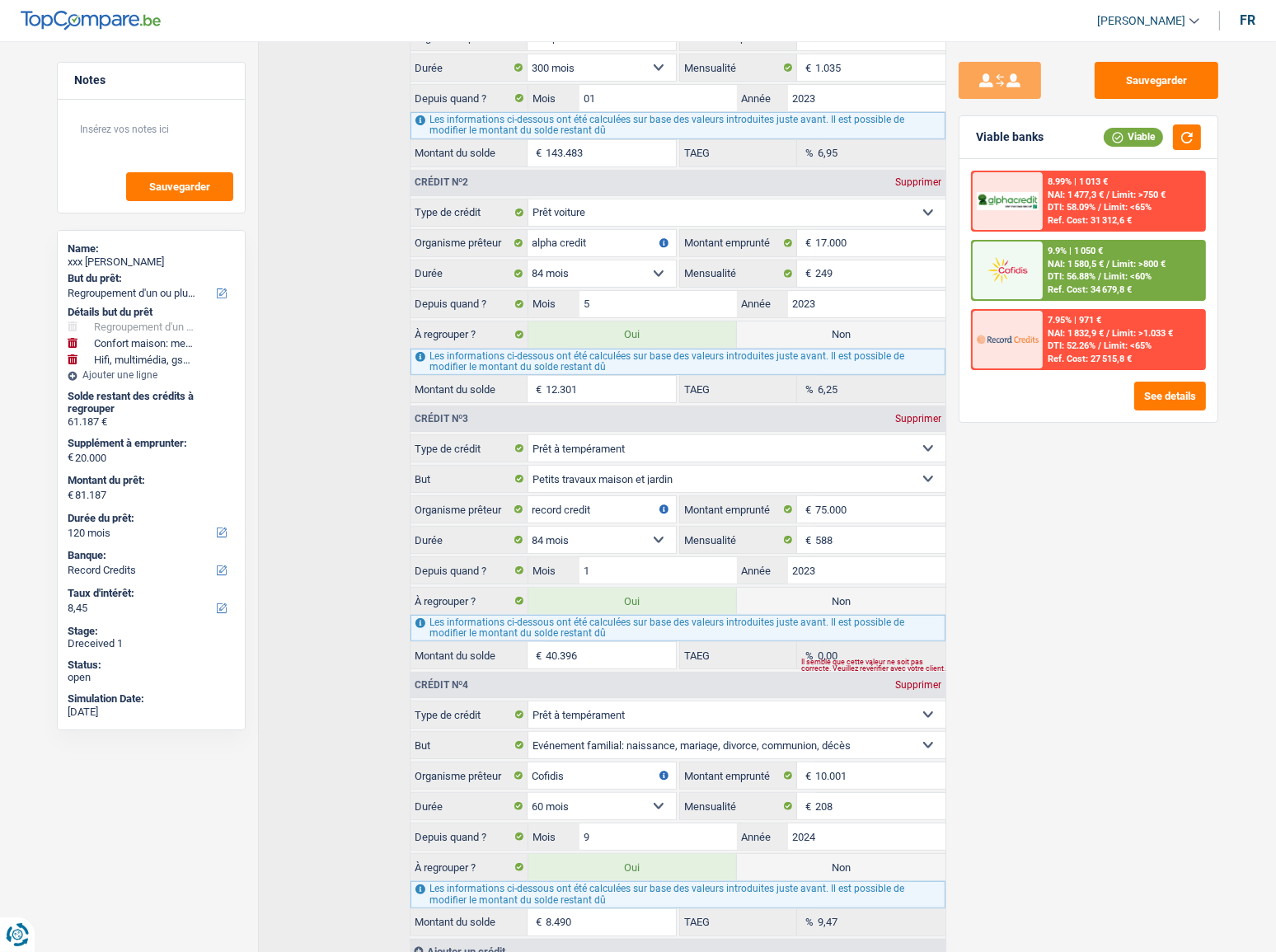
scroll to position [737, 0]
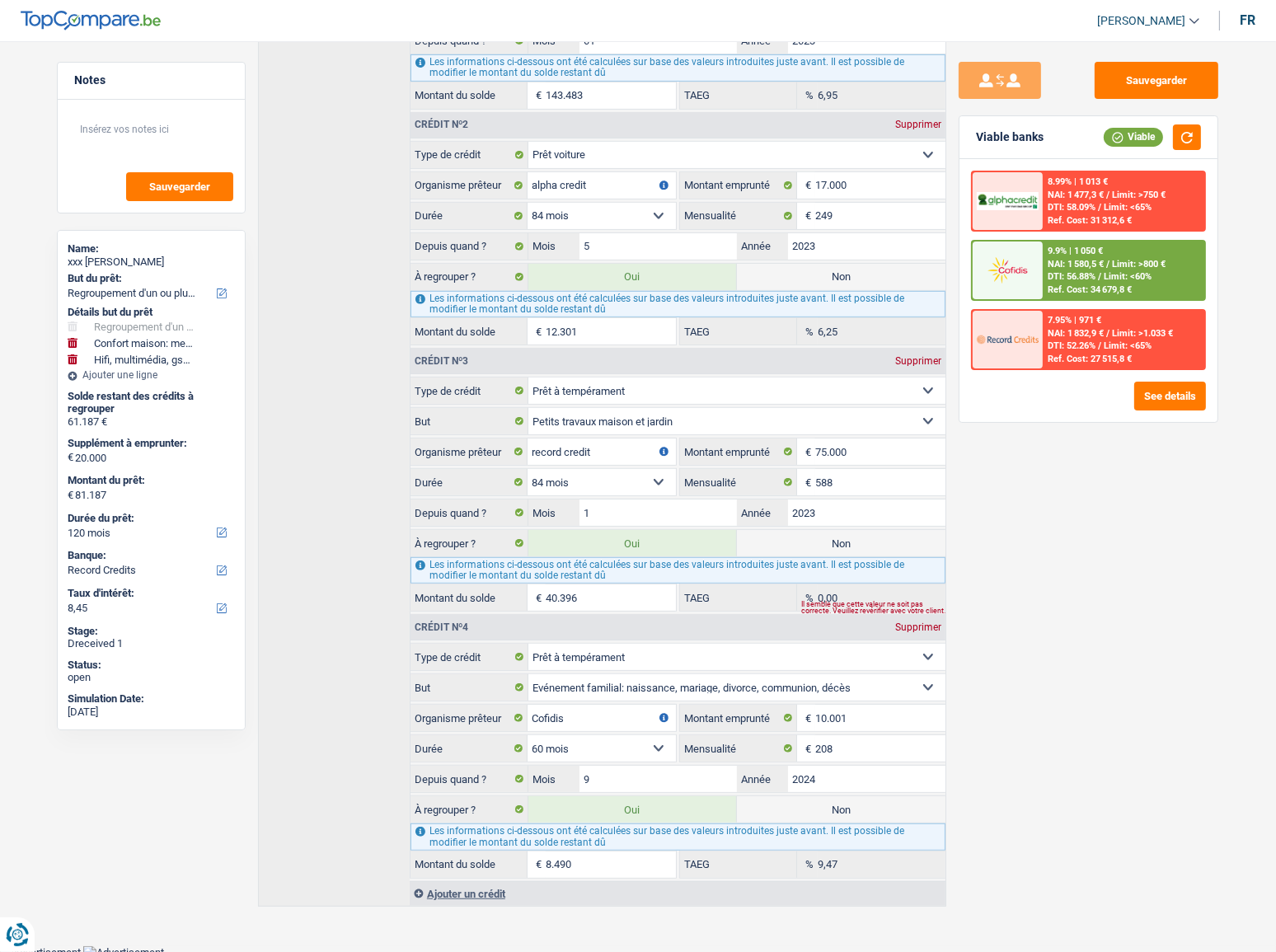
click at [1137, 262] on span "Limit: >800 €" at bounding box center [1139, 264] width 54 height 11
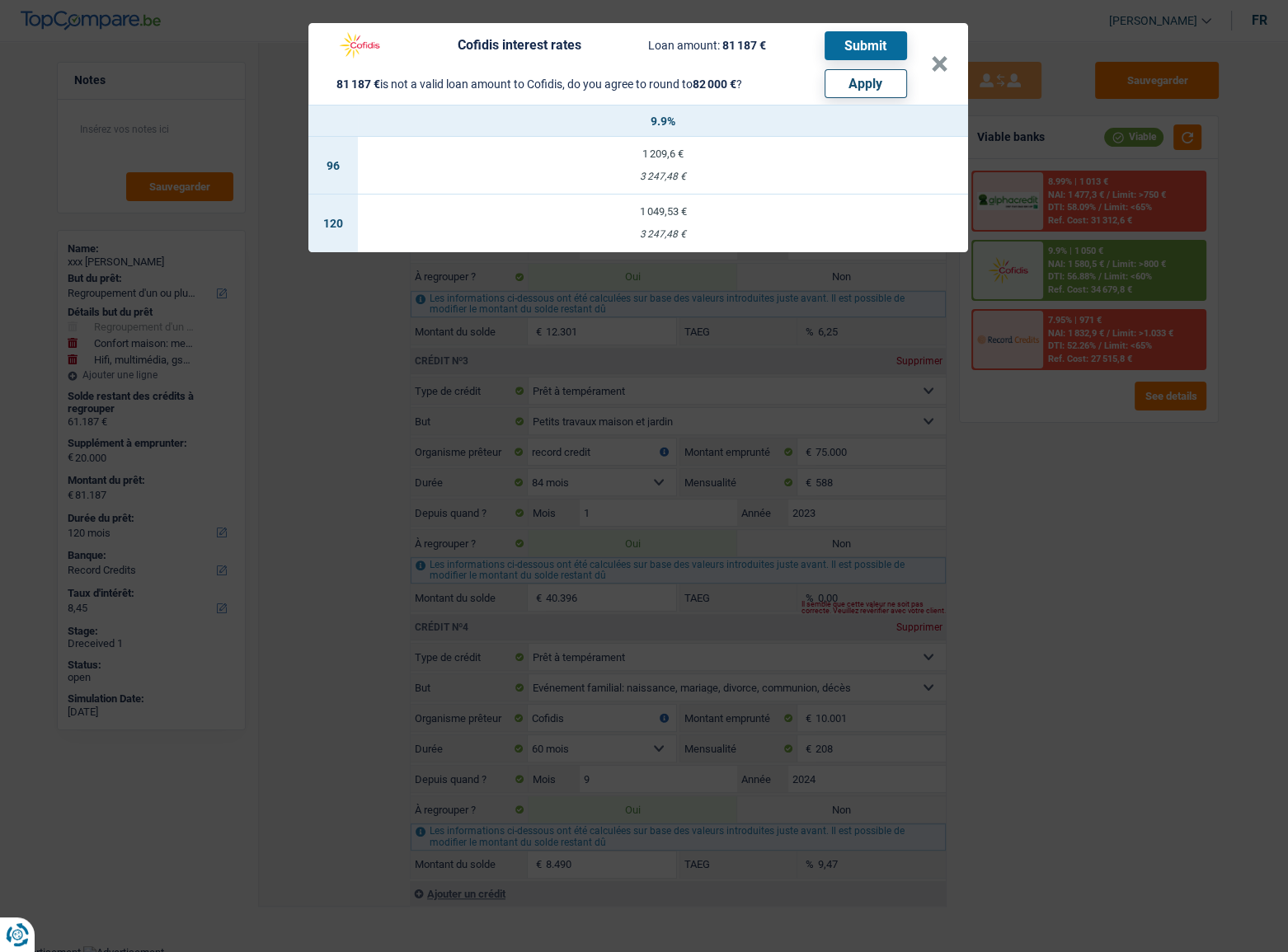
click at [870, 81] on button "Apply" at bounding box center [865, 84] width 82 height 29
type input "20.813"
type input "82.000"
select select "144"
select select "other"
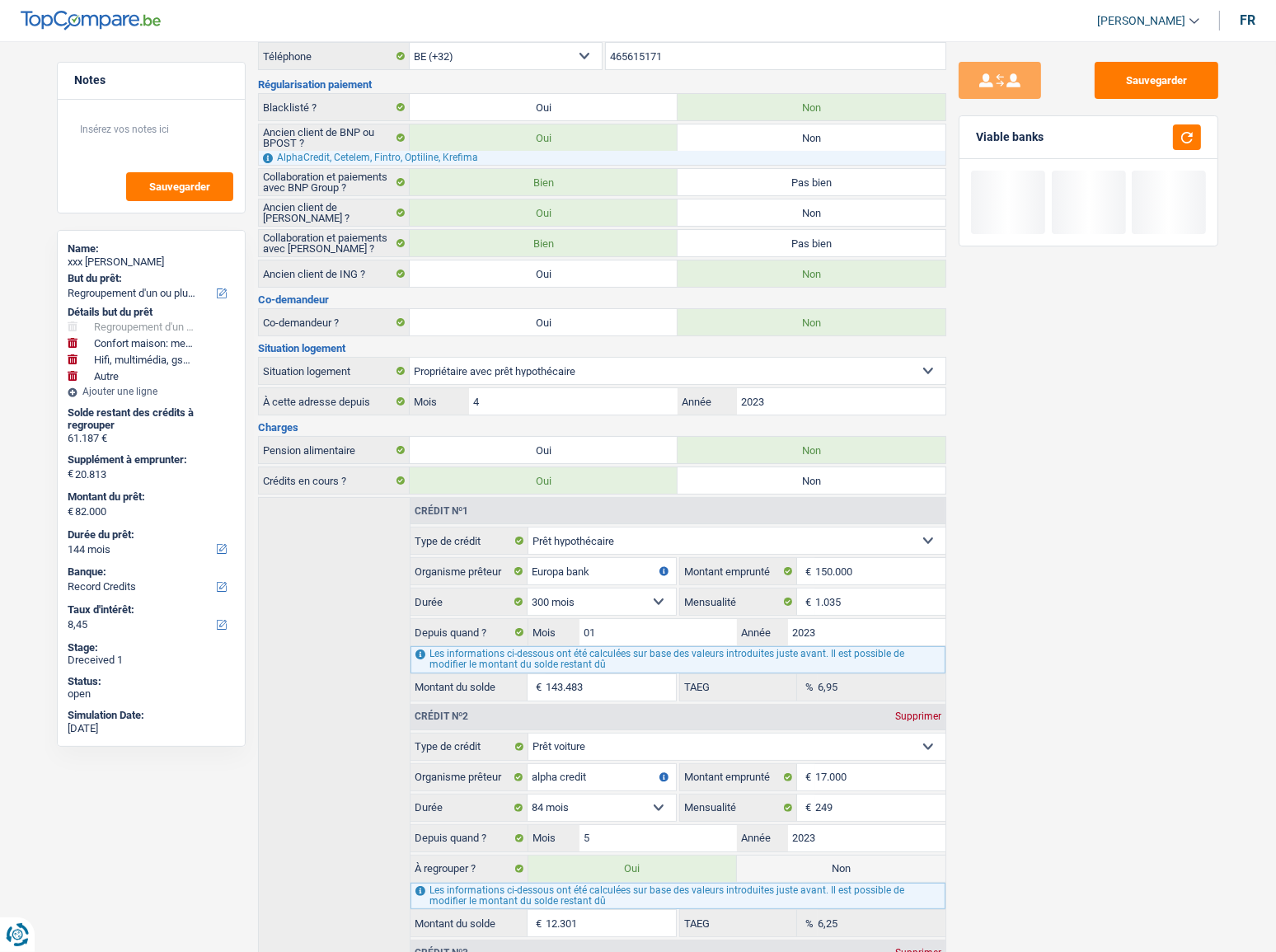
scroll to position [0, 0]
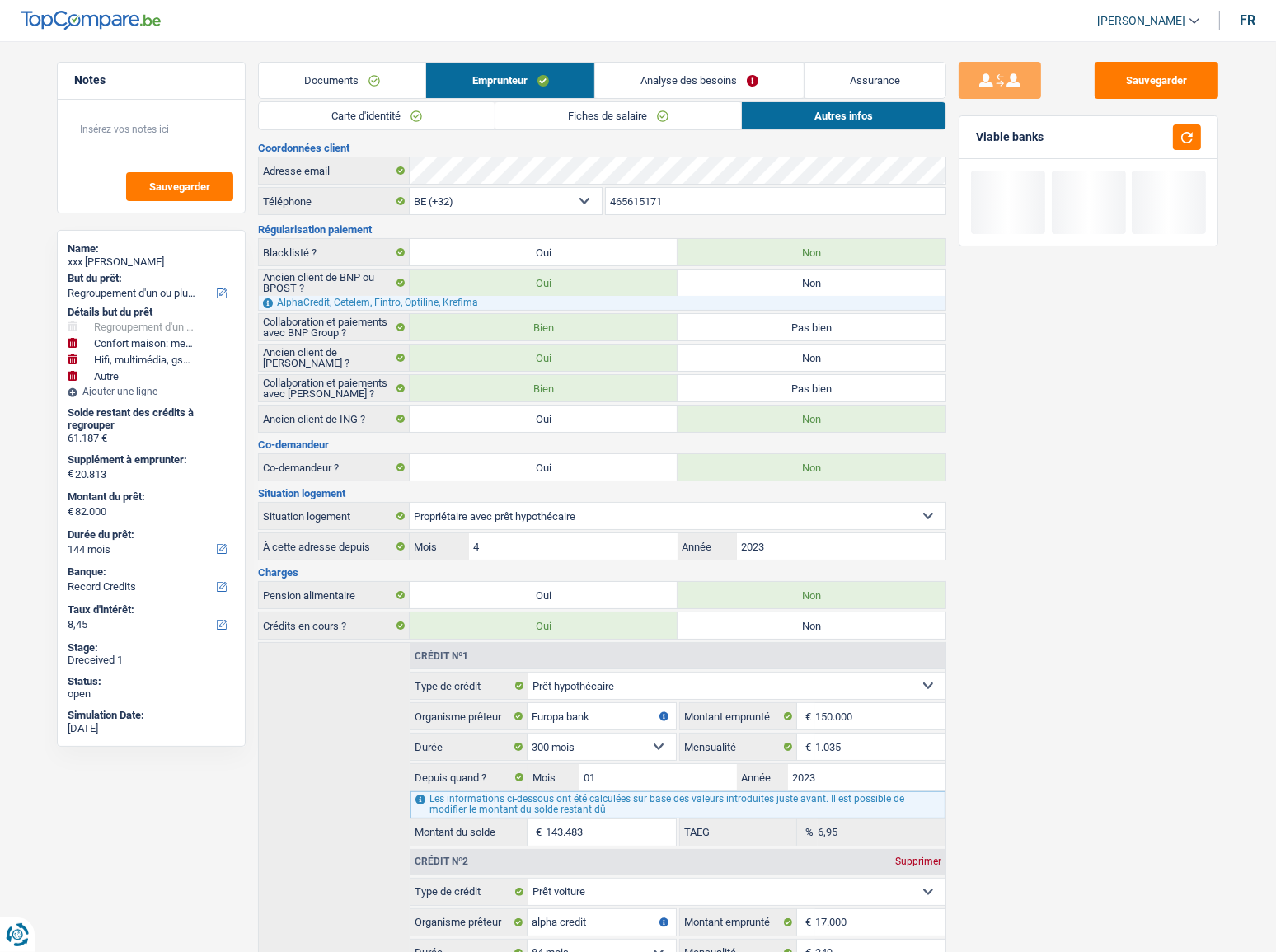
click at [724, 87] on link "Analyse des besoins" at bounding box center [700, 80] width 209 height 36
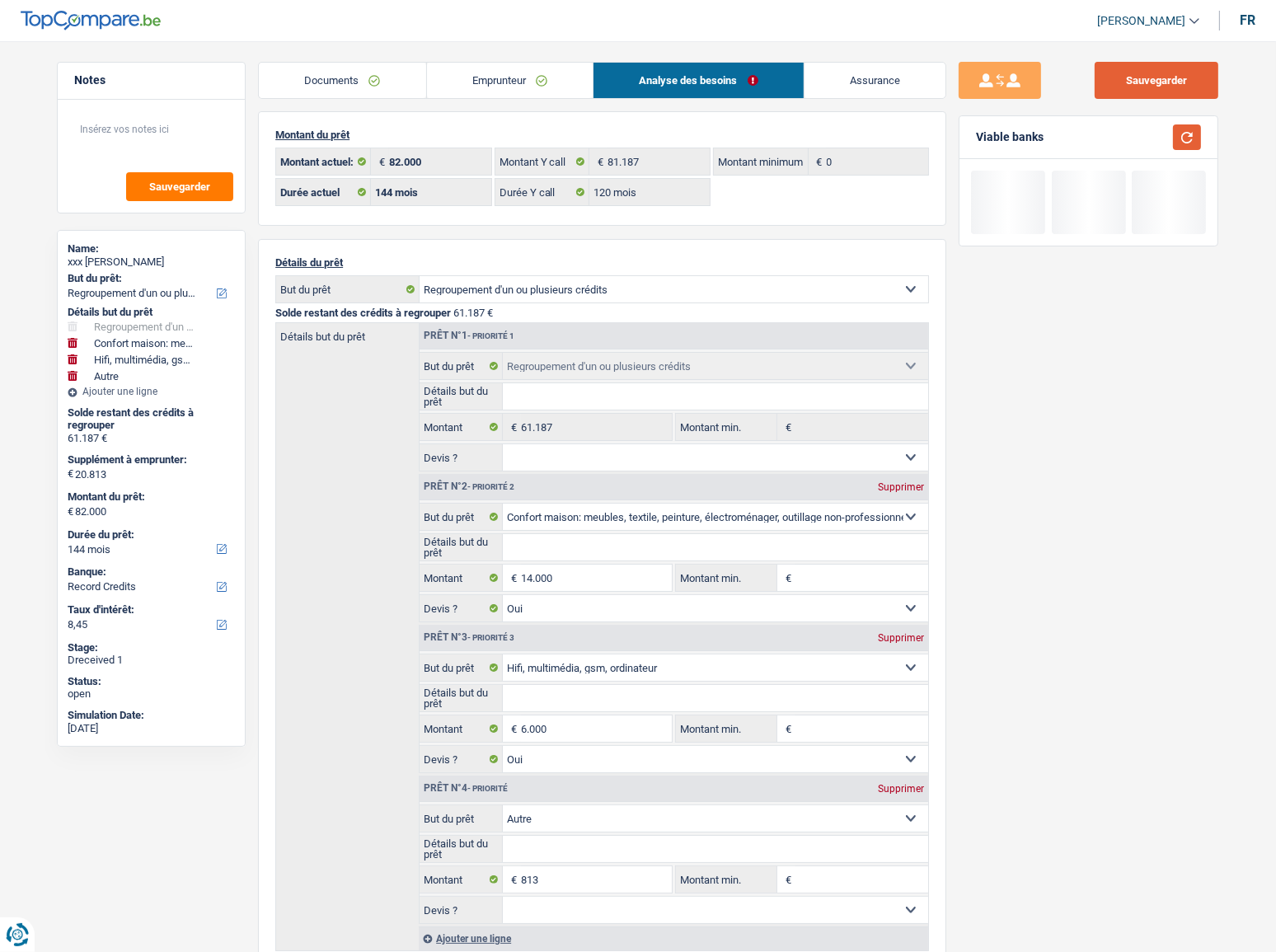
drag, startPoint x: 1184, startPoint y: 87, endPoint x: 1174, endPoint y: 130, distance: 44.1
click at [1184, 87] on button "Sauvegarder" at bounding box center [1156, 80] width 123 height 37
click at [1174, 140] on button "button" at bounding box center [1187, 137] width 28 height 26
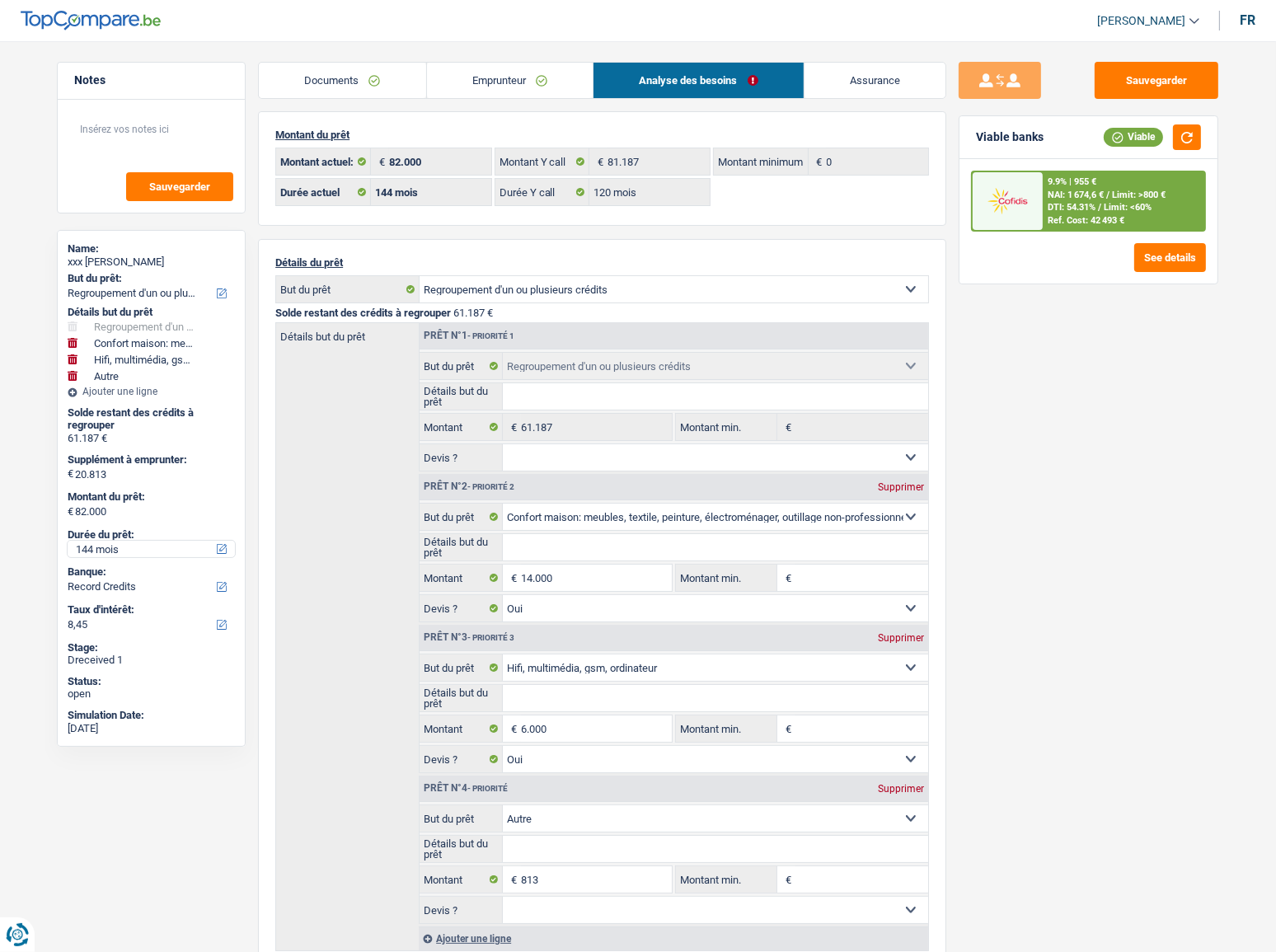
click at [126, 549] on select "12 mois 18 mois 24 mois 30 mois 36 mois 42 mois 48 mois 60 mois 72 mois 84 mois…" at bounding box center [151, 549] width 167 height 16
select select "120"
click at [68, 540] on select "12 mois 18 mois 24 mois 30 mois 36 mois 42 mois 48 mois 60 mois 72 mois 84 mois…" at bounding box center [151, 549] width 167 height 16
select select "120"
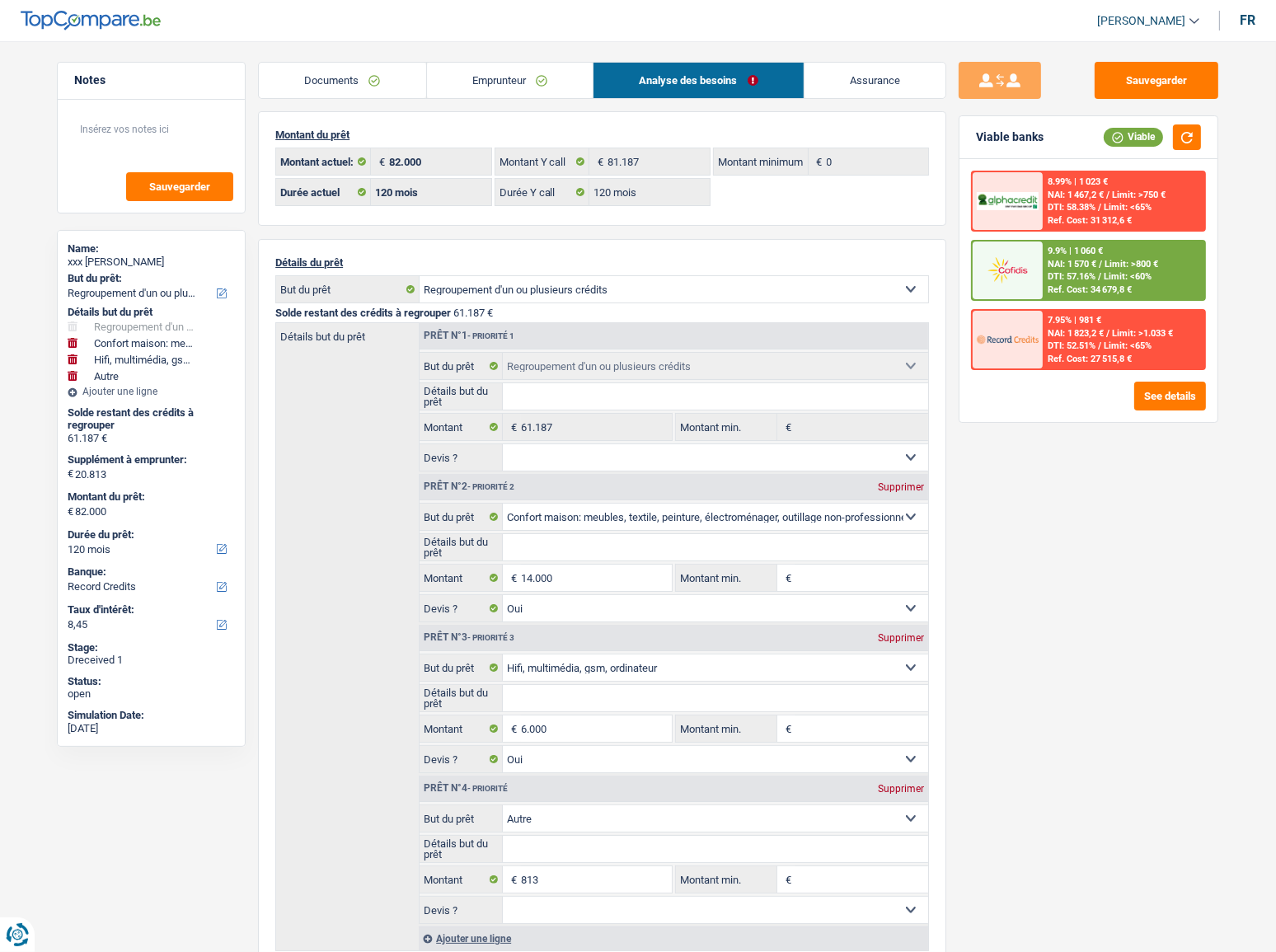
click at [1130, 251] on div "9.9% | 1 060 € NAI: 1 570 € / Limit: >800 € DTI: 57.16% / Limit: <60% Ref. Cost…" at bounding box center [1124, 270] width 163 height 58
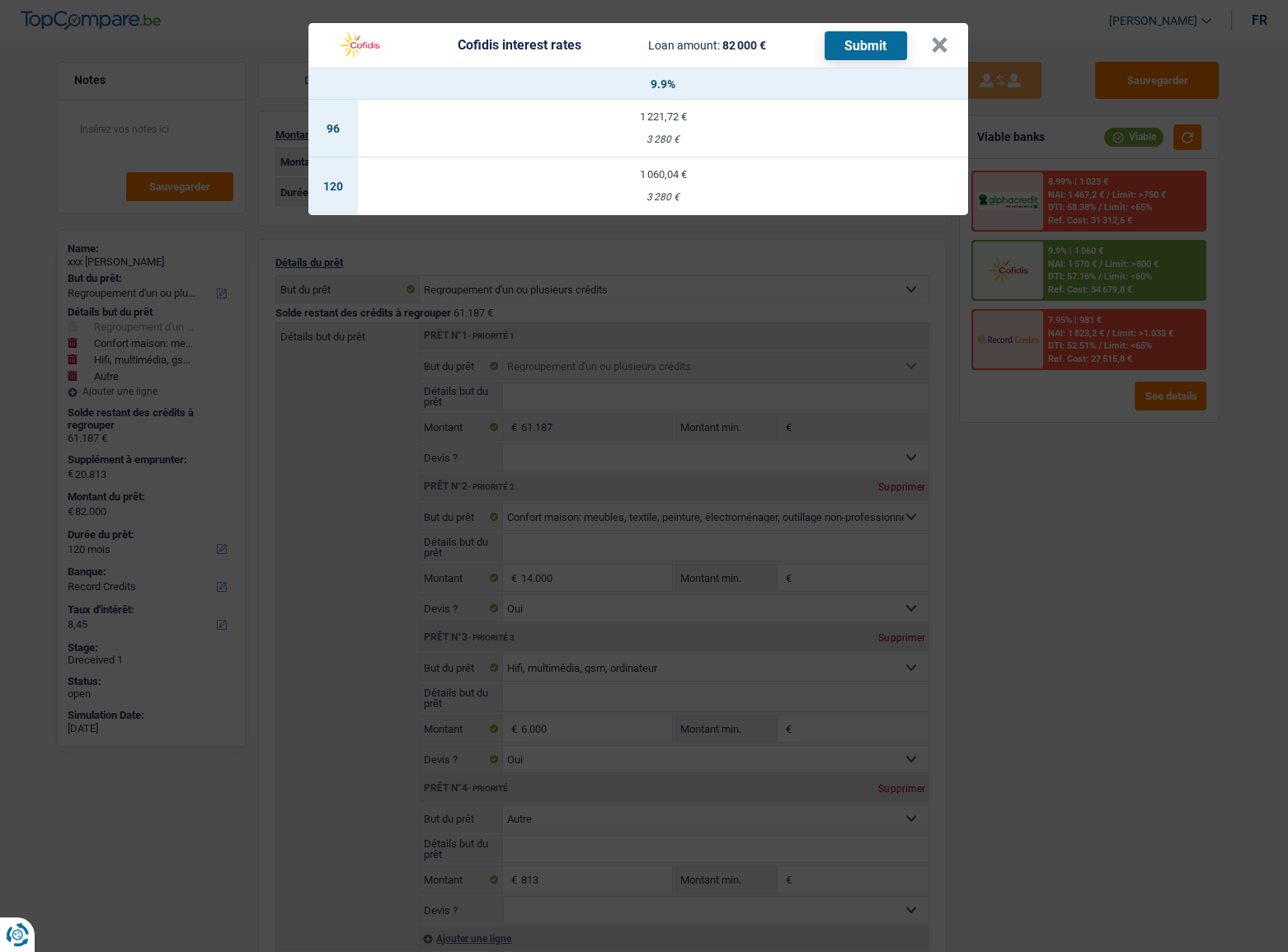
click at [723, 166] on td "1 060,04 € 3 280 €" at bounding box center [662, 186] width 610 height 58
select select "cofidis"
type input "9,90"
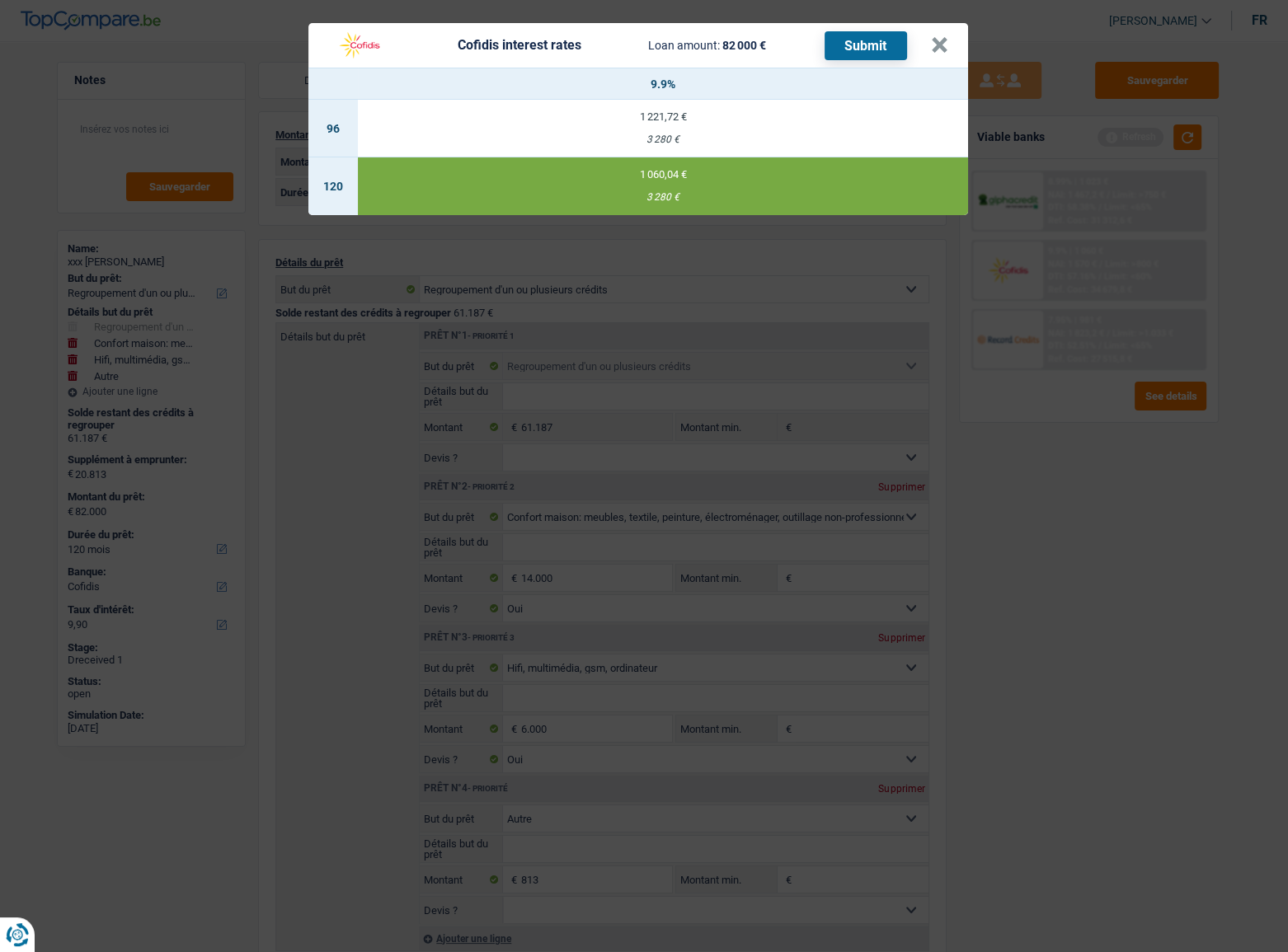
click at [877, 41] on button "Submit" at bounding box center [865, 46] width 82 height 29
click at [942, 48] on button "×" at bounding box center [939, 46] width 17 height 16
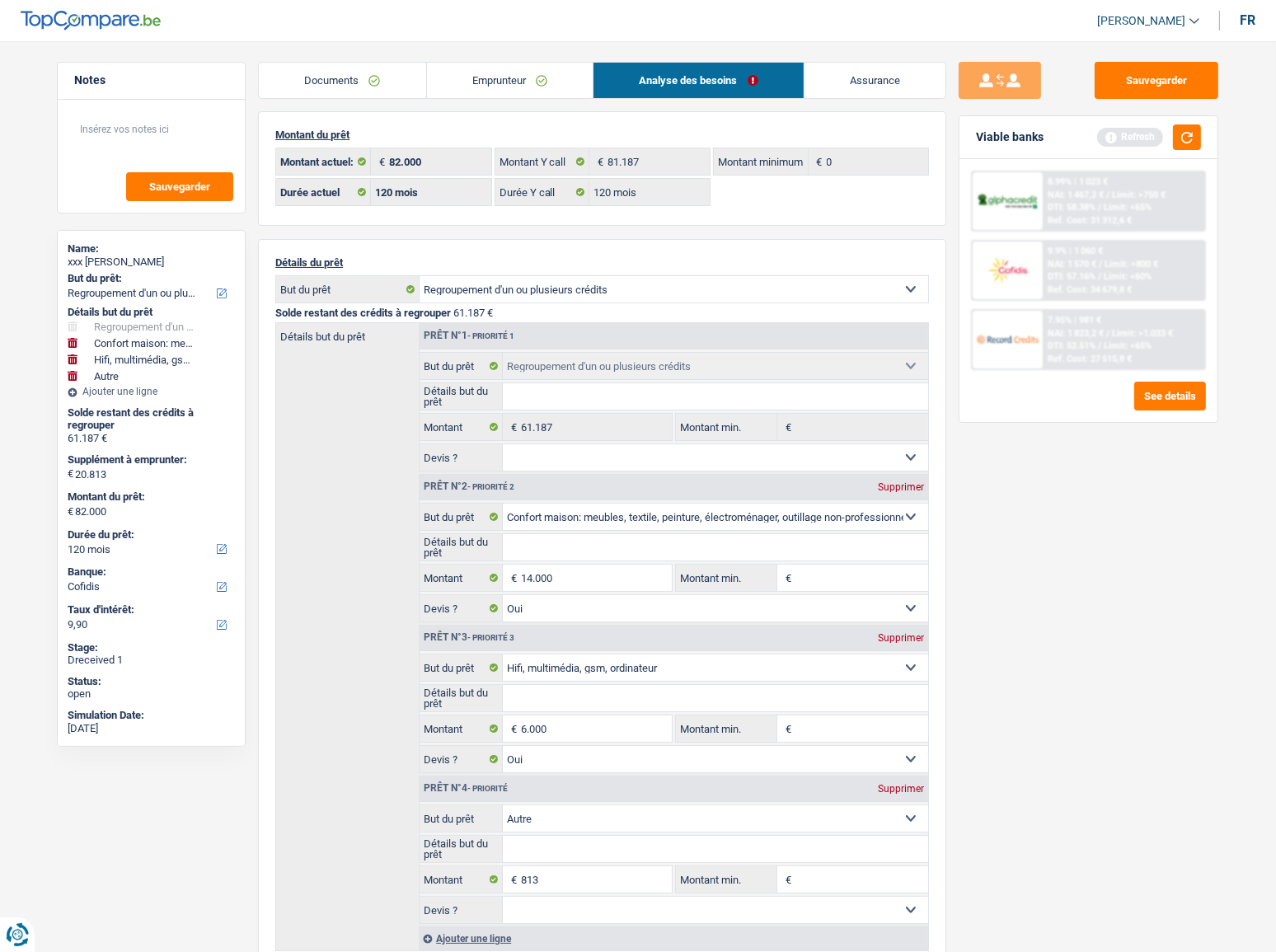
click at [523, 80] on link "Emprunteur" at bounding box center [510, 80] width 166 height 36
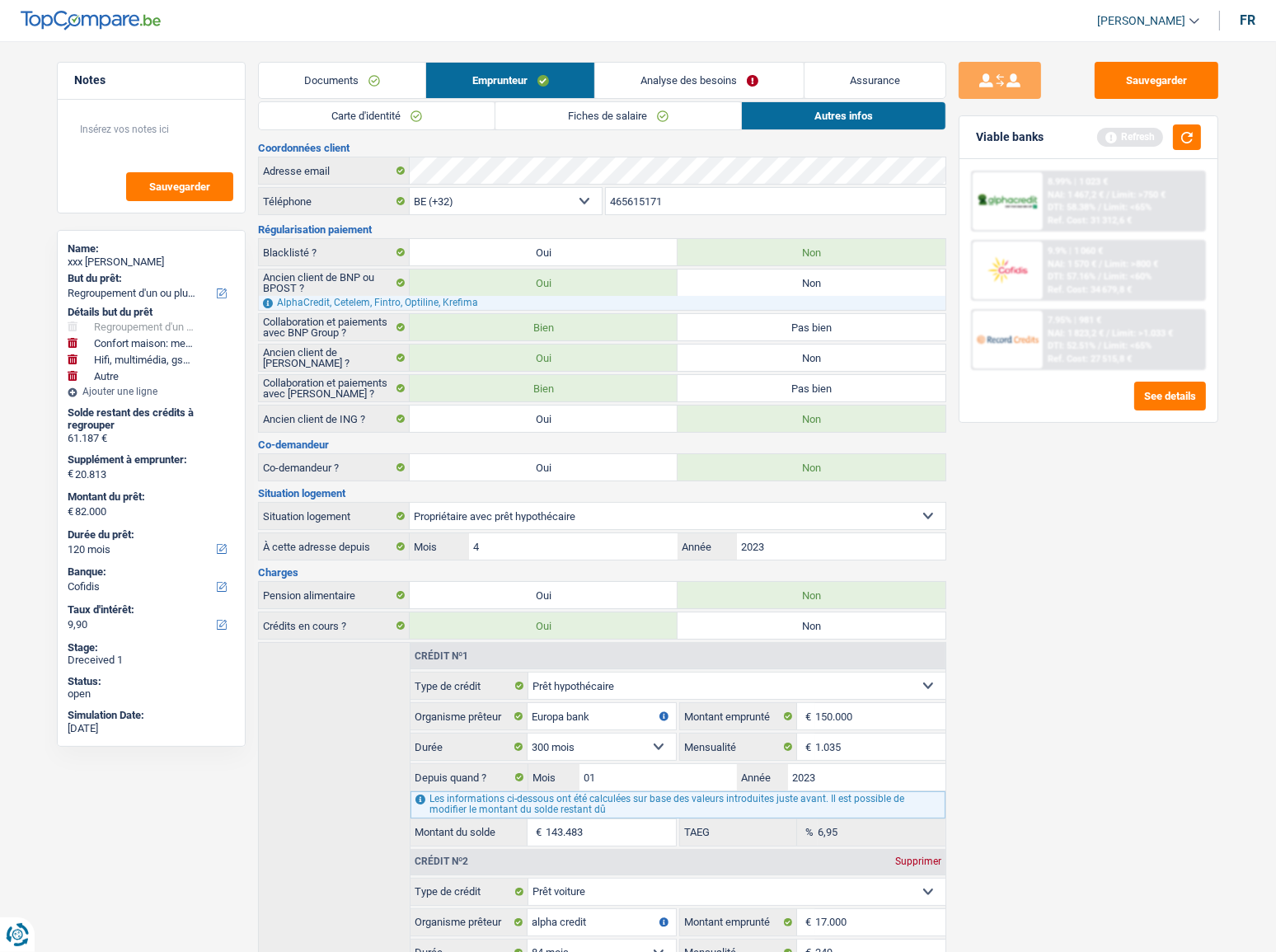
click at [348, 80] on link "Documents" at bounding box center [342, 80] width 166 height 36
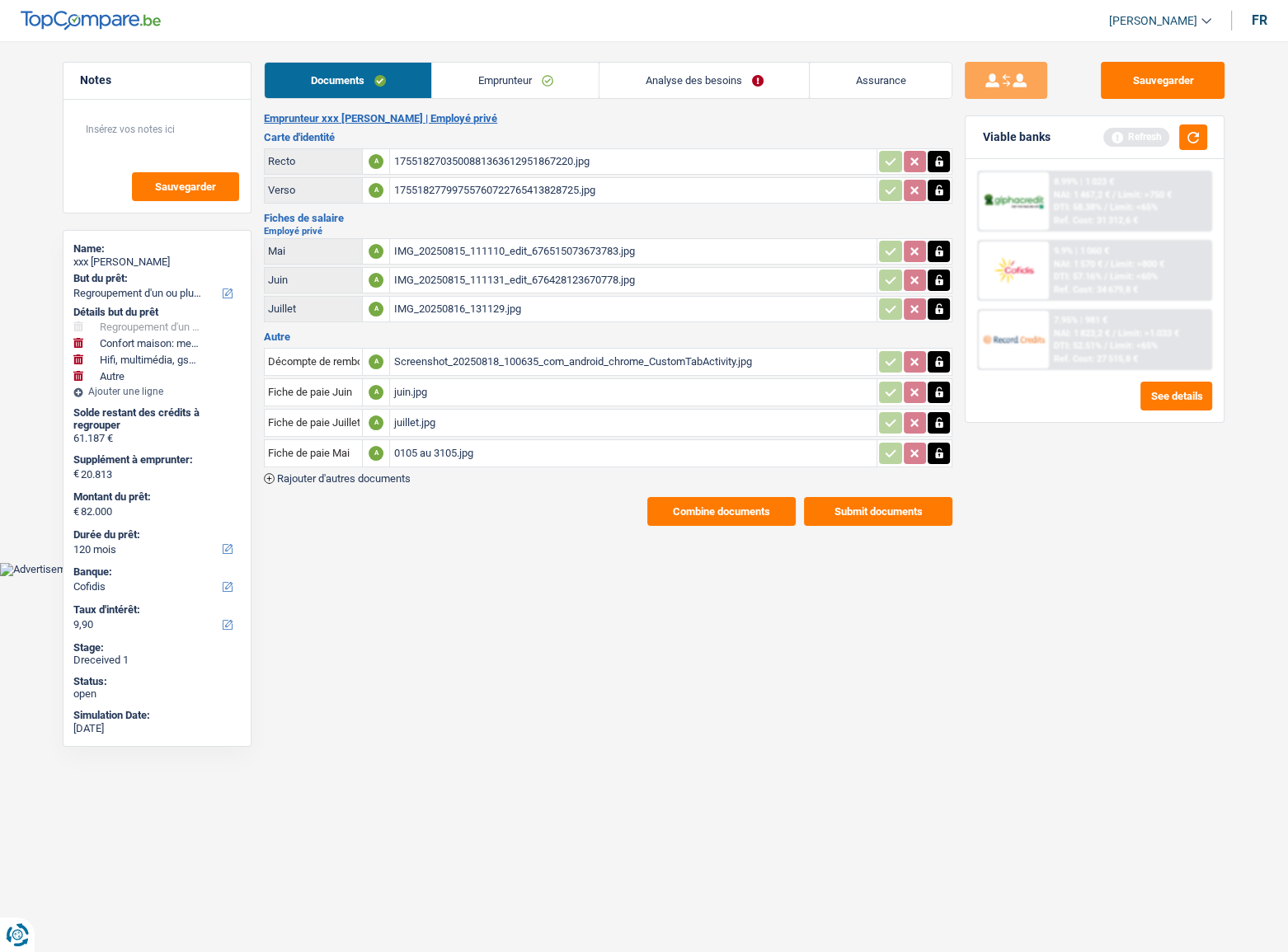
click at [899, 509] on button "Submit documents" at bounding box center [878, 512] width 148 height 29
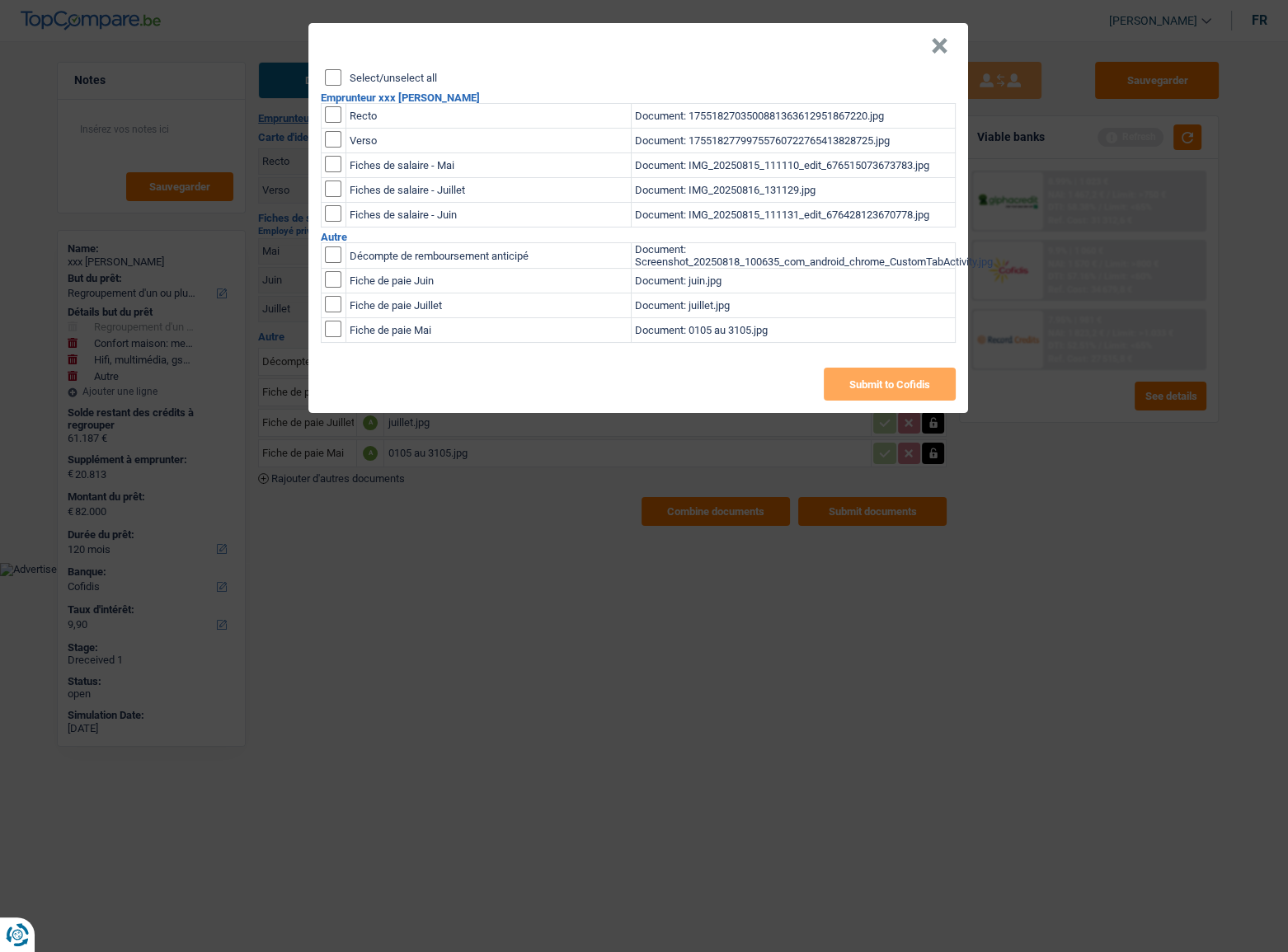
click at [328, 80] on input "Select/unselect all" at bounding box center [333, 78] width 16 height 16
checkbox input "true"
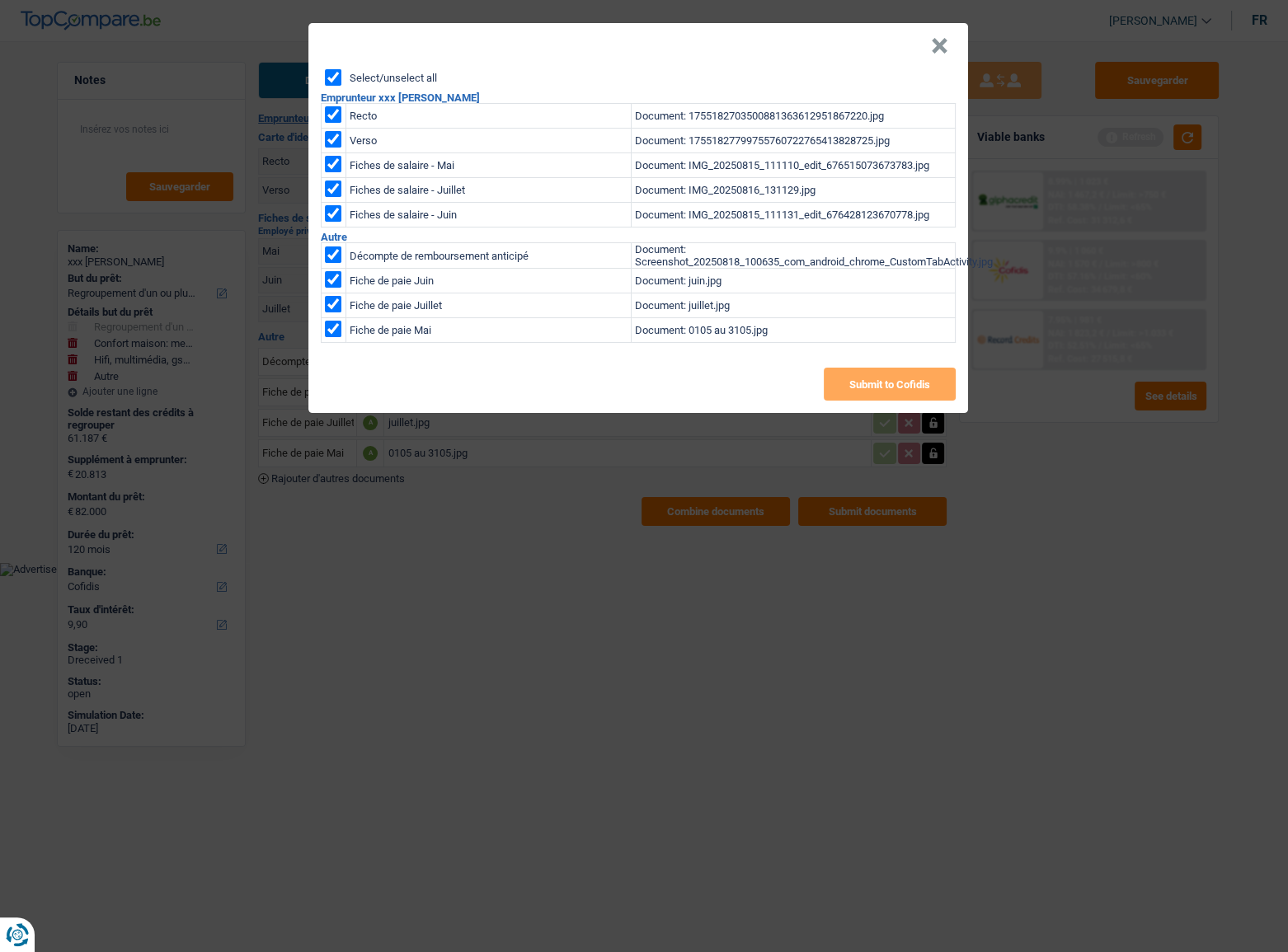
checkbox input "true"
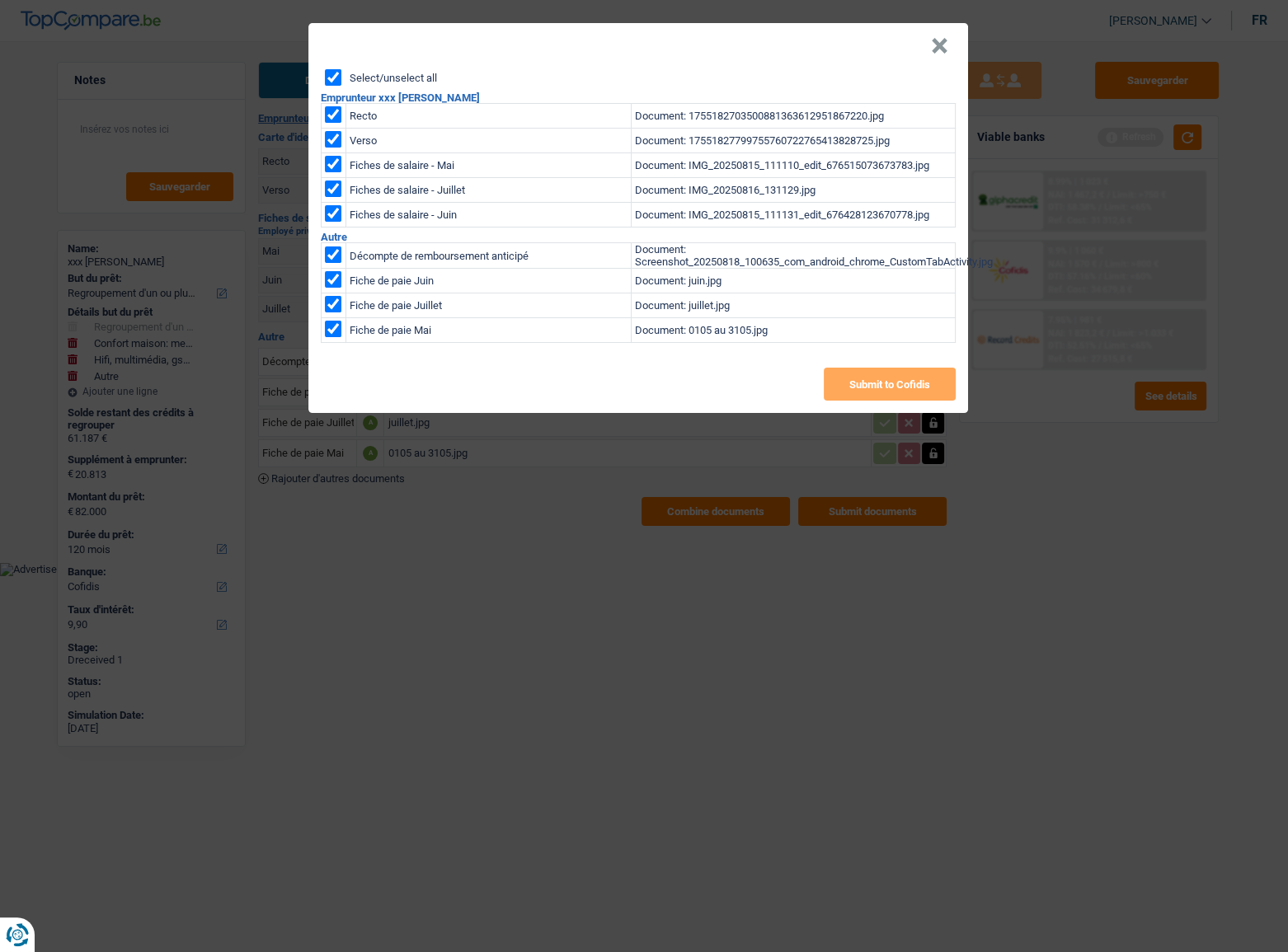
checkbox input "true"
click at [883, 380] on button "Submit to Cofidis" at bounding box center [890, 384] width 132 height 33
click at [933, 54] on button "×" at bounding box center [939, 46] width 17 height 16
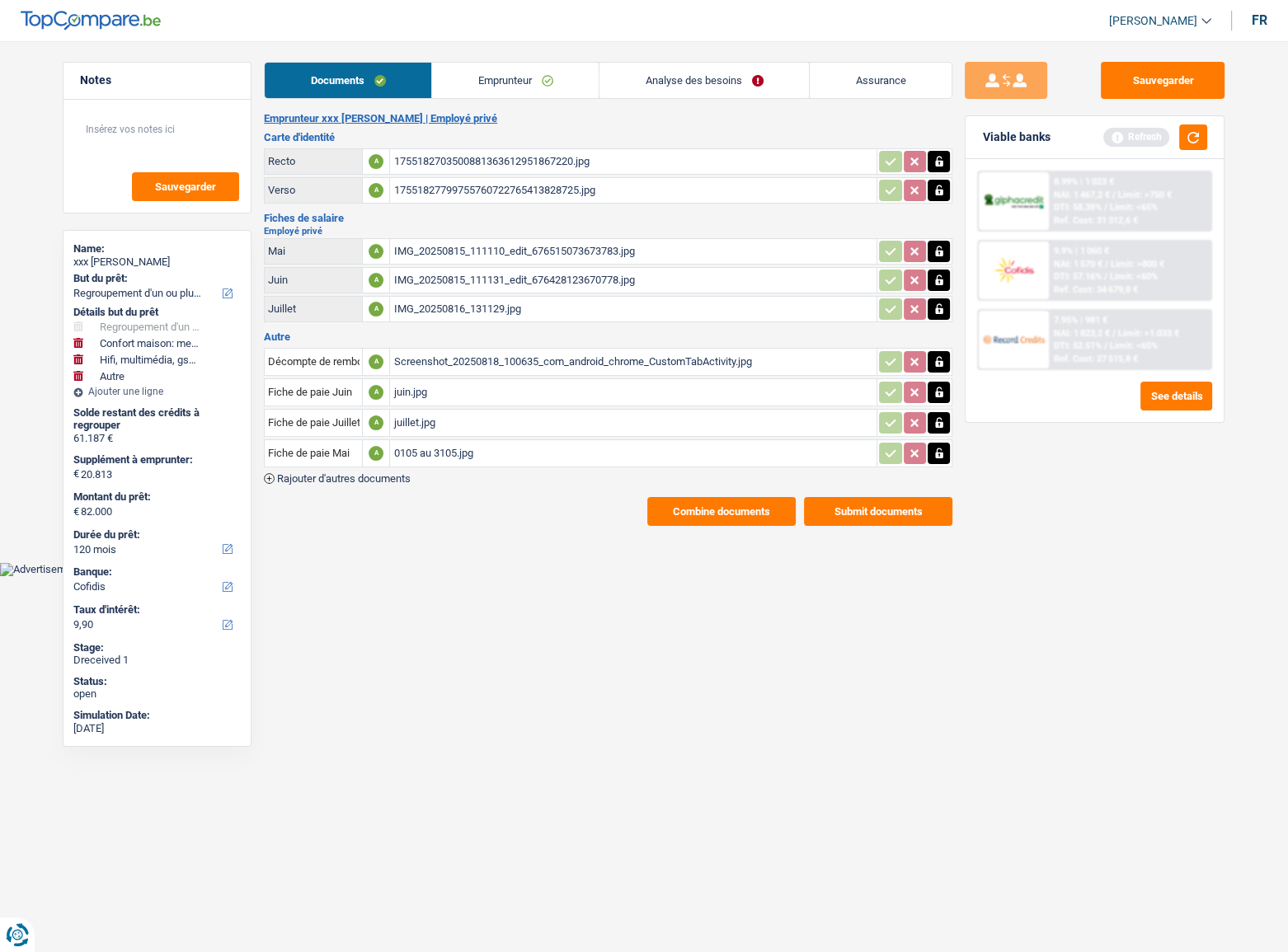
click at [535, 85] on link "Emprunteur" at bounding box center [515, 80] width 166 height 36
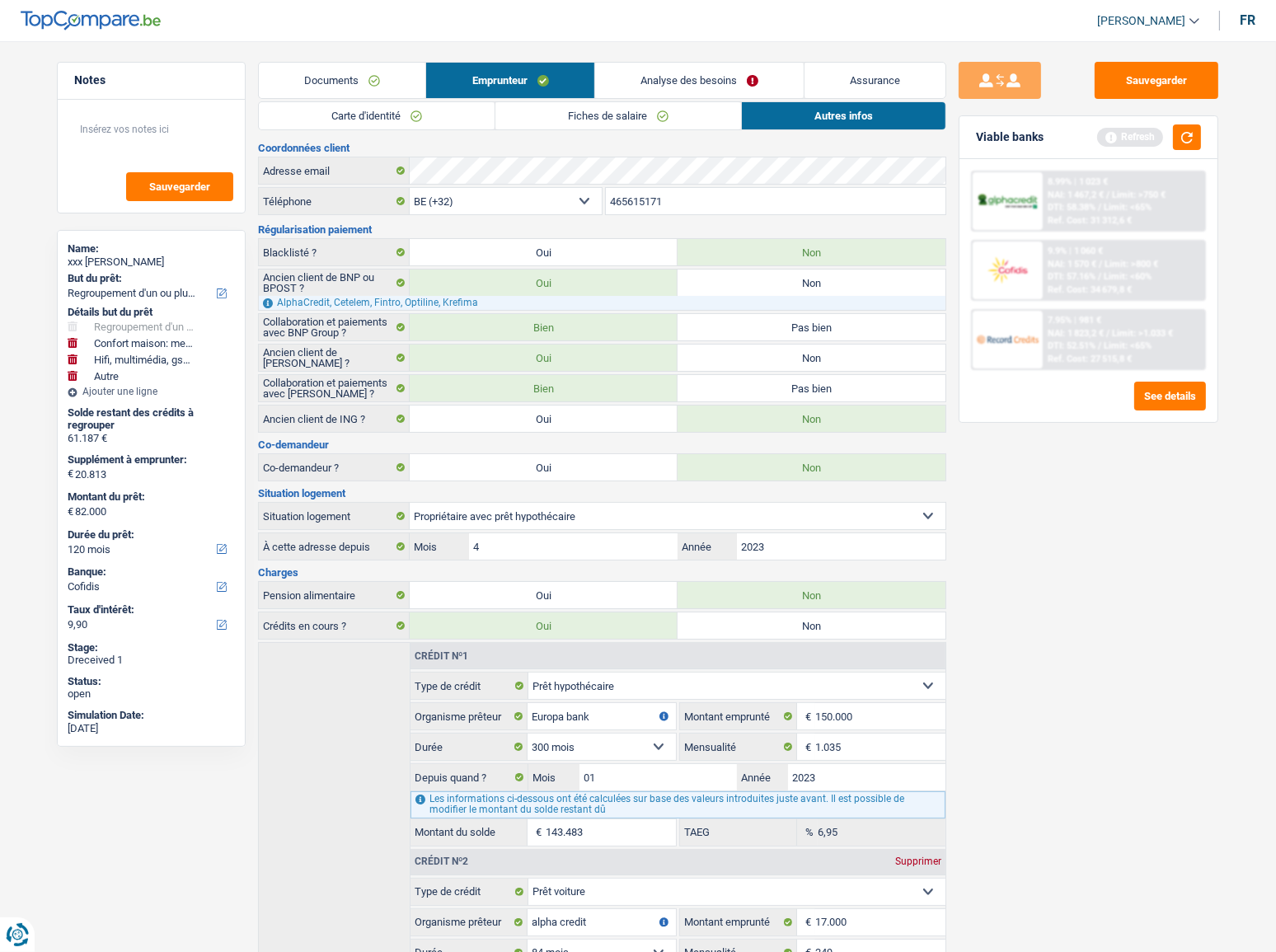
click at [645, 104] on link "Fiches de salaire" at bounding box center [618, 116] width 246 height 27
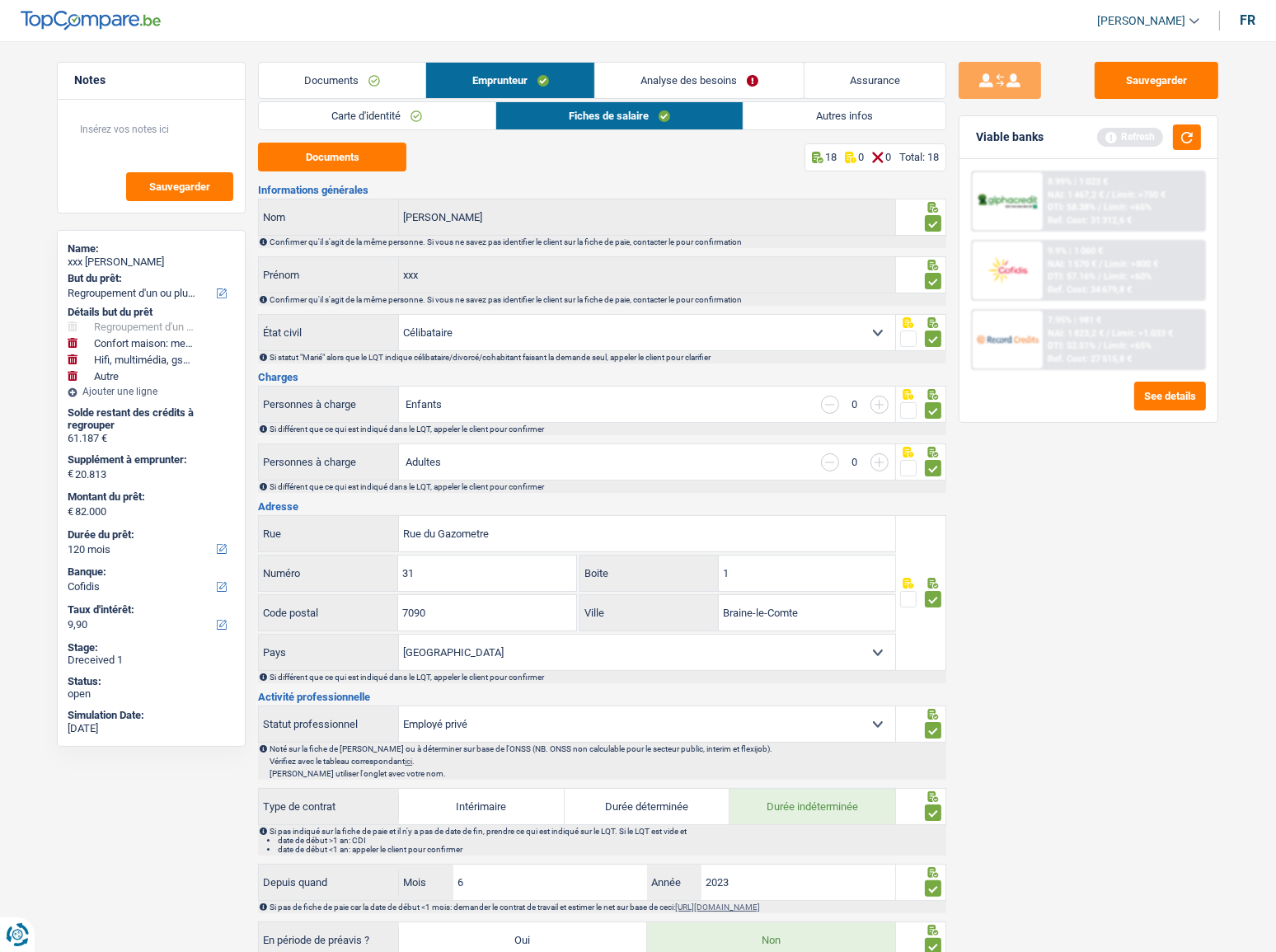
click at [823, 105] on link "Autres infos" at bounding box center [844, 116] width 202 height 27
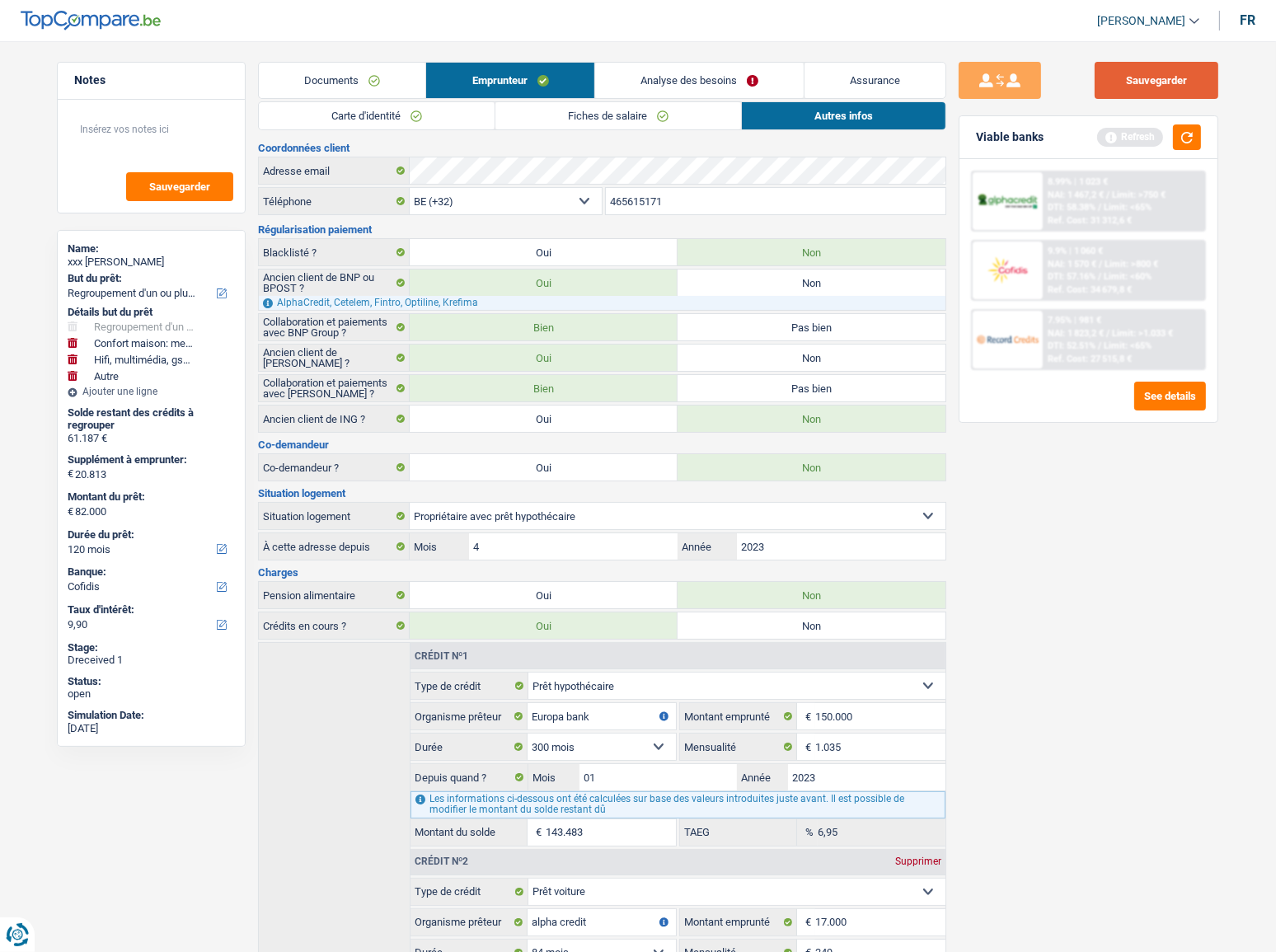
drag, startPoint x: 1199, startPoint y: 70, endPoint x: 1192, endPoint y: 123, distance: 53.5
click at [1197, 71] on button "Sauvegarder" at bounding box center [1156, 80] width 123 height 37
click at [1193, 129] on button "button" at bounding box center [1187, 137] width 28 height 26
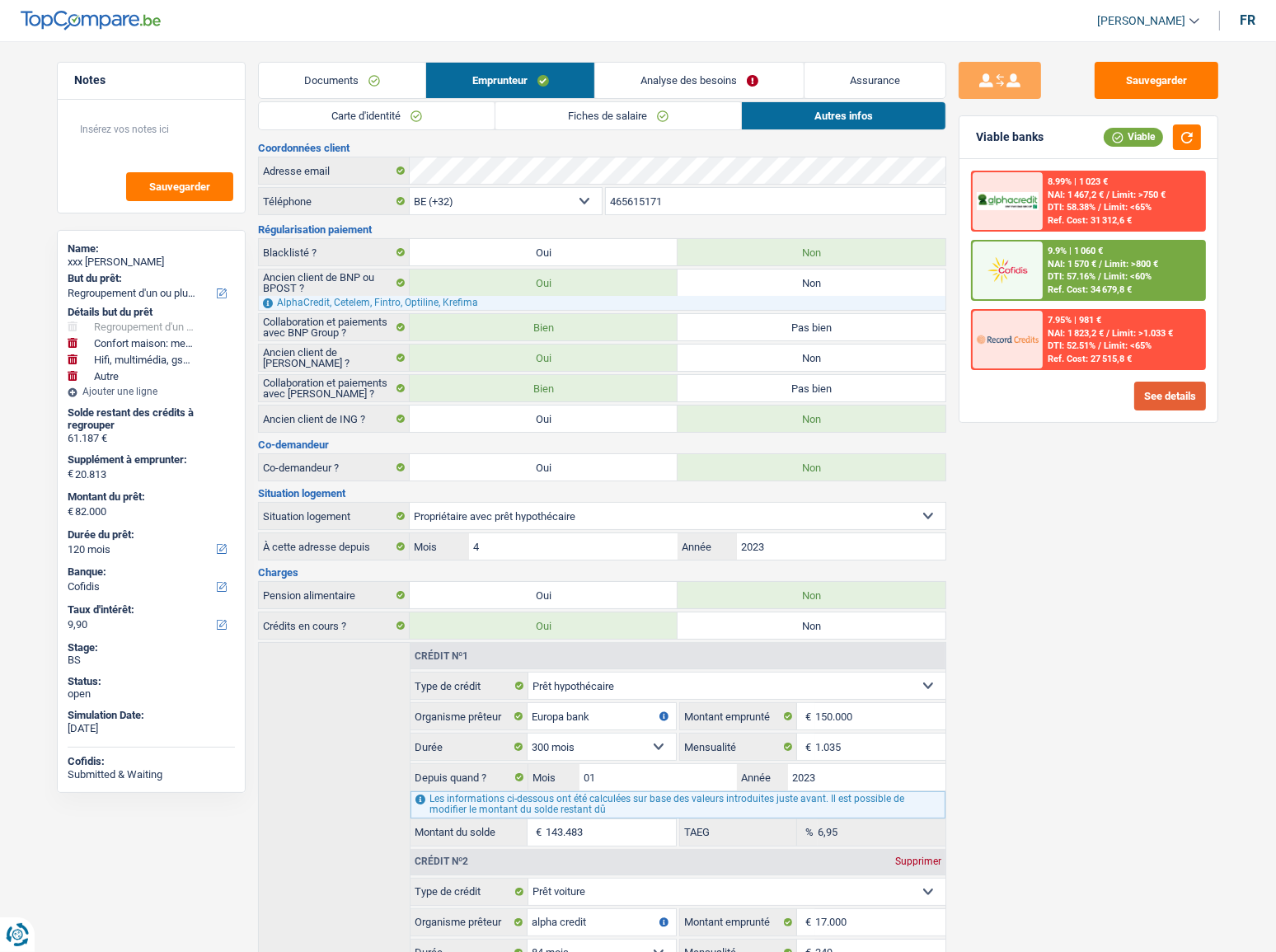
click at [1153, 399] on button "See details" at bounding box center [1170, 396] width 71 height 29
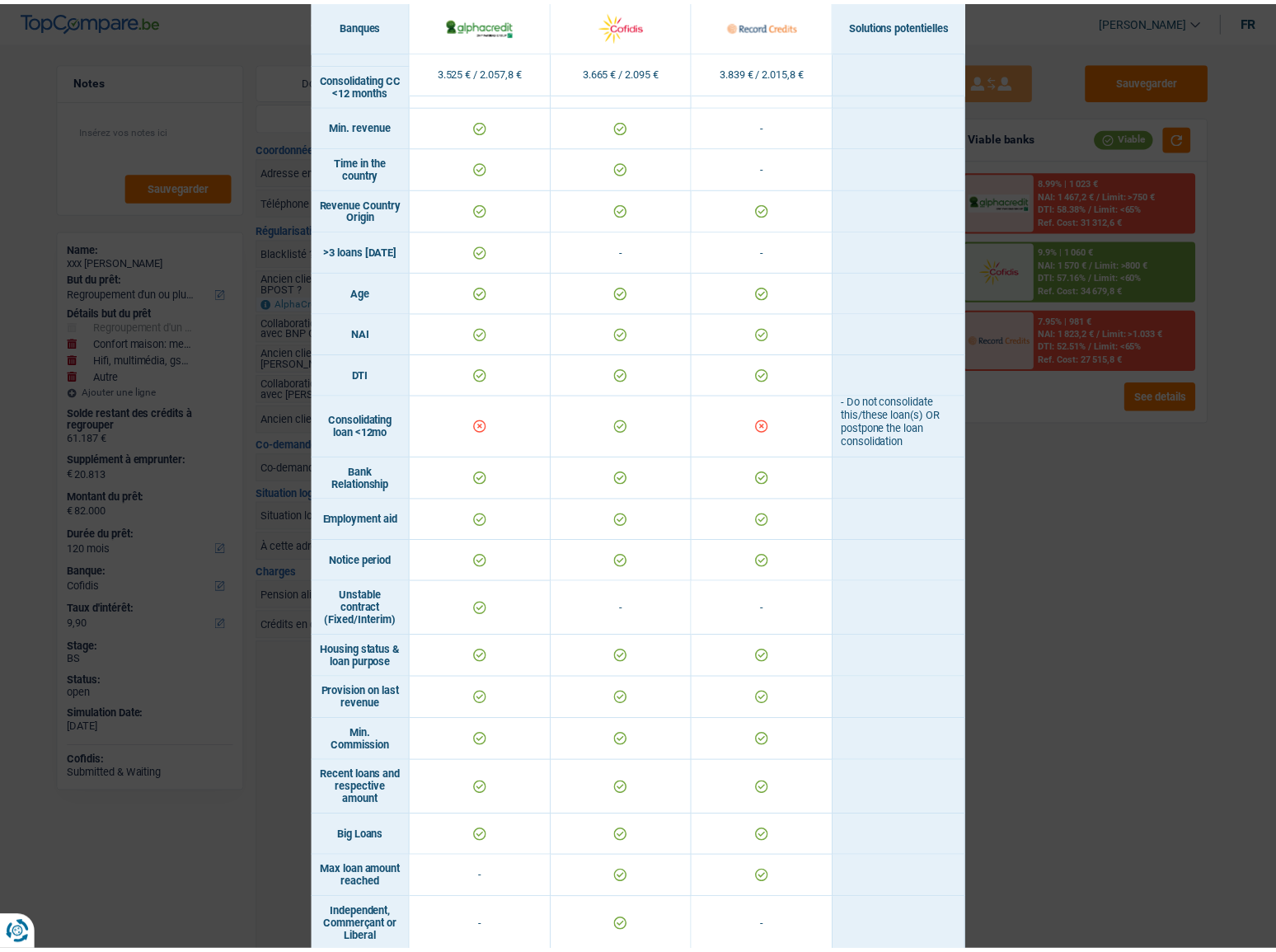
scroll to position [369, 0]
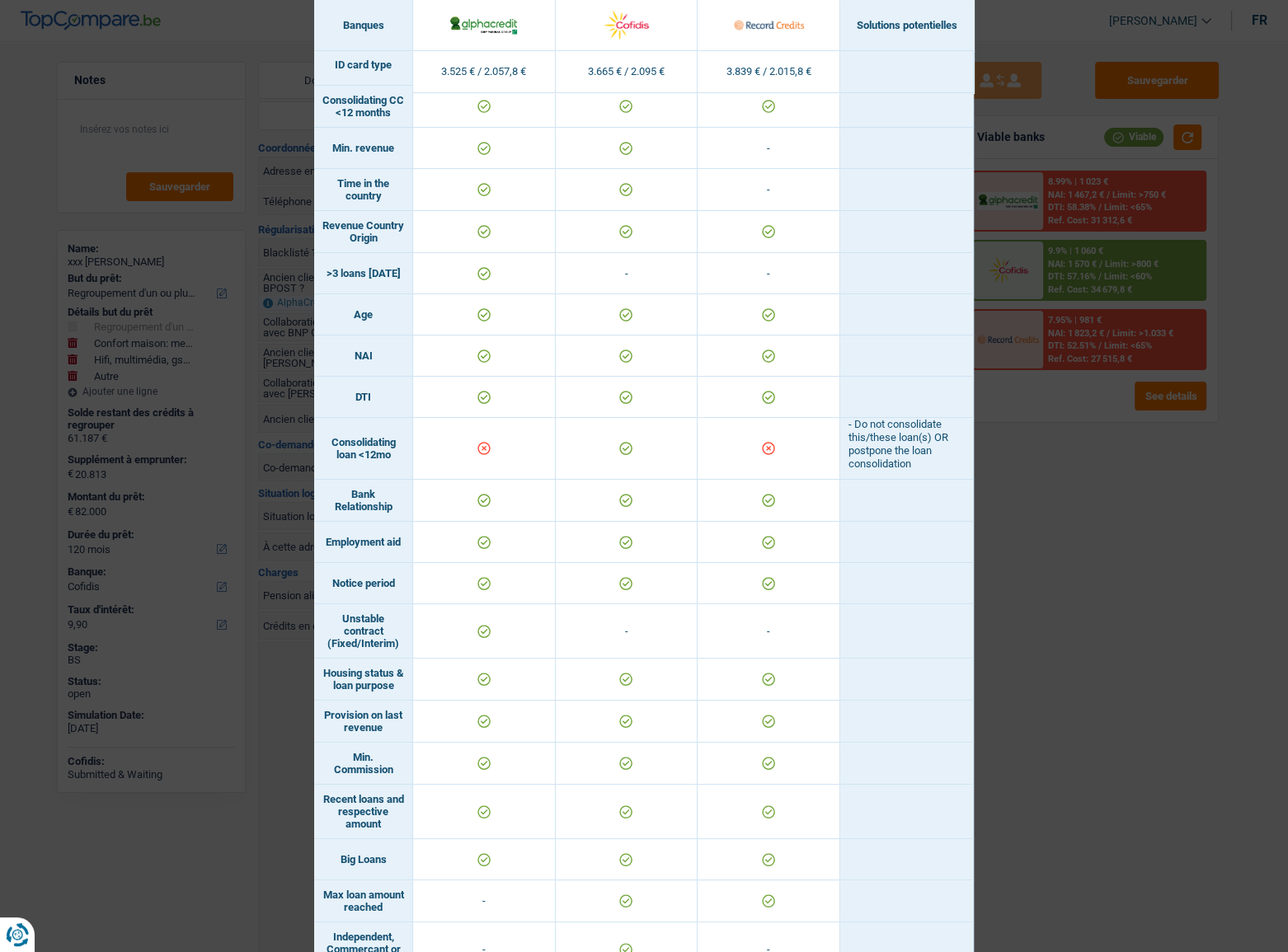
click at [1046, 540] on div "Banks conditions × Banques Solutions potentielles Revenus / Charges 3.525 € / 2…" at bounding box center [644, 476] width 1288 height 952
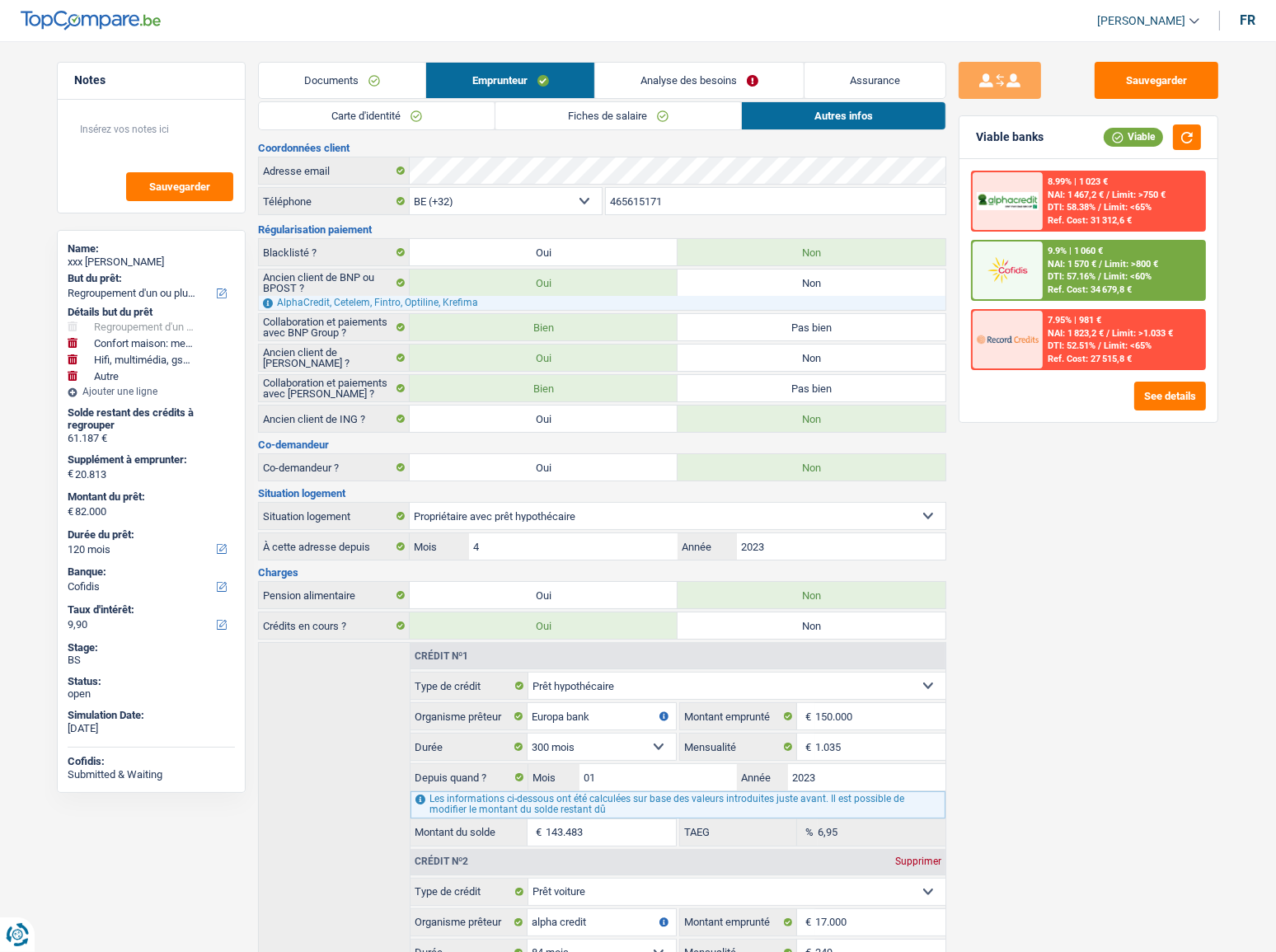
click at [457, 123] on link "Carte d'identité" at bounding box center [377, 116] width 236 height 27
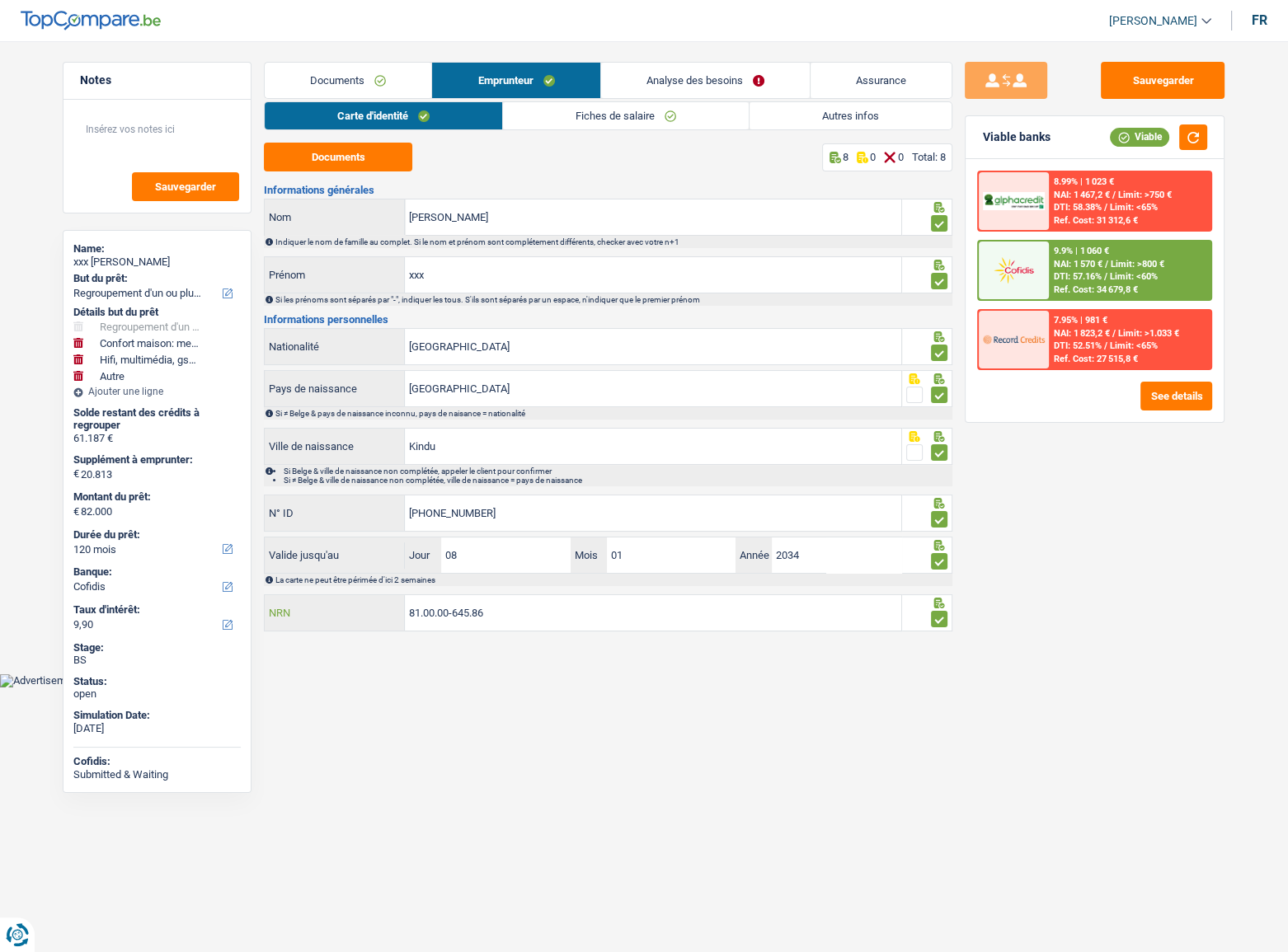
drag, startPoint x: 506, startPoint y: 606, endPoint x: 375, endPoint y: 612, distance: 131.1
click at [370, 612] on div "81.00.00-645.86 NRN" at bounding box center [583, 613] width 637 height 36
click at [776, 688] on html "Vous avez le contrôle de vos données Nous utilisons des cookies, tout comme nos…" at bounding box center [644, 344] width 1288 height 688
click at [375, 90] on link "Documents" at bounding box center [348, 80] width 166 height 36
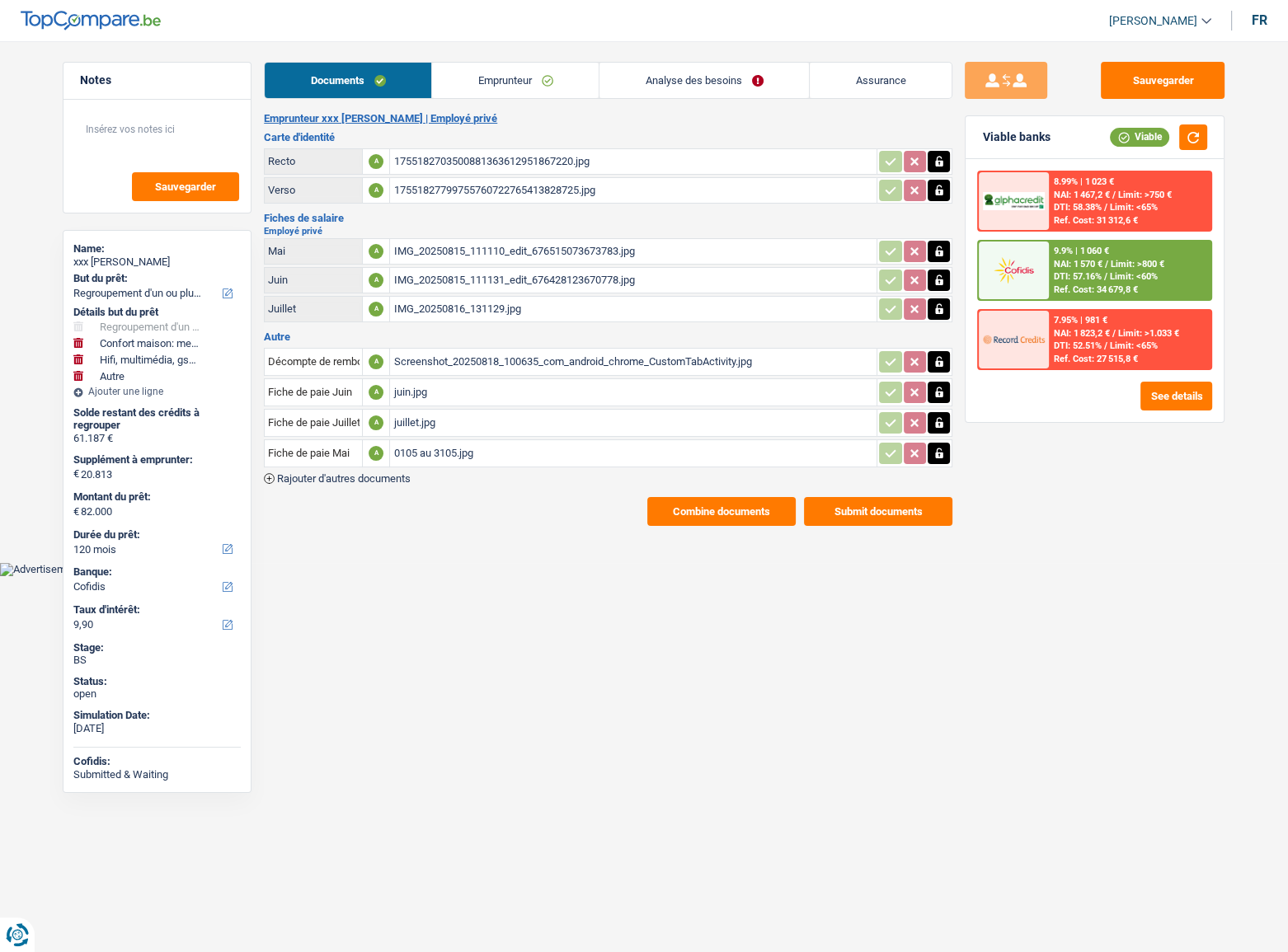
click at [739, 522] on main "Notes Sauvegarder Name: xxx Pyame Ekalakala But du prêt: Confort maison: meuble…" at bounding box center [644, 294] width 1288 height 539
click at [726, 503] on button "Combine documents" at bounding box center [722, 512] width 148 height 29
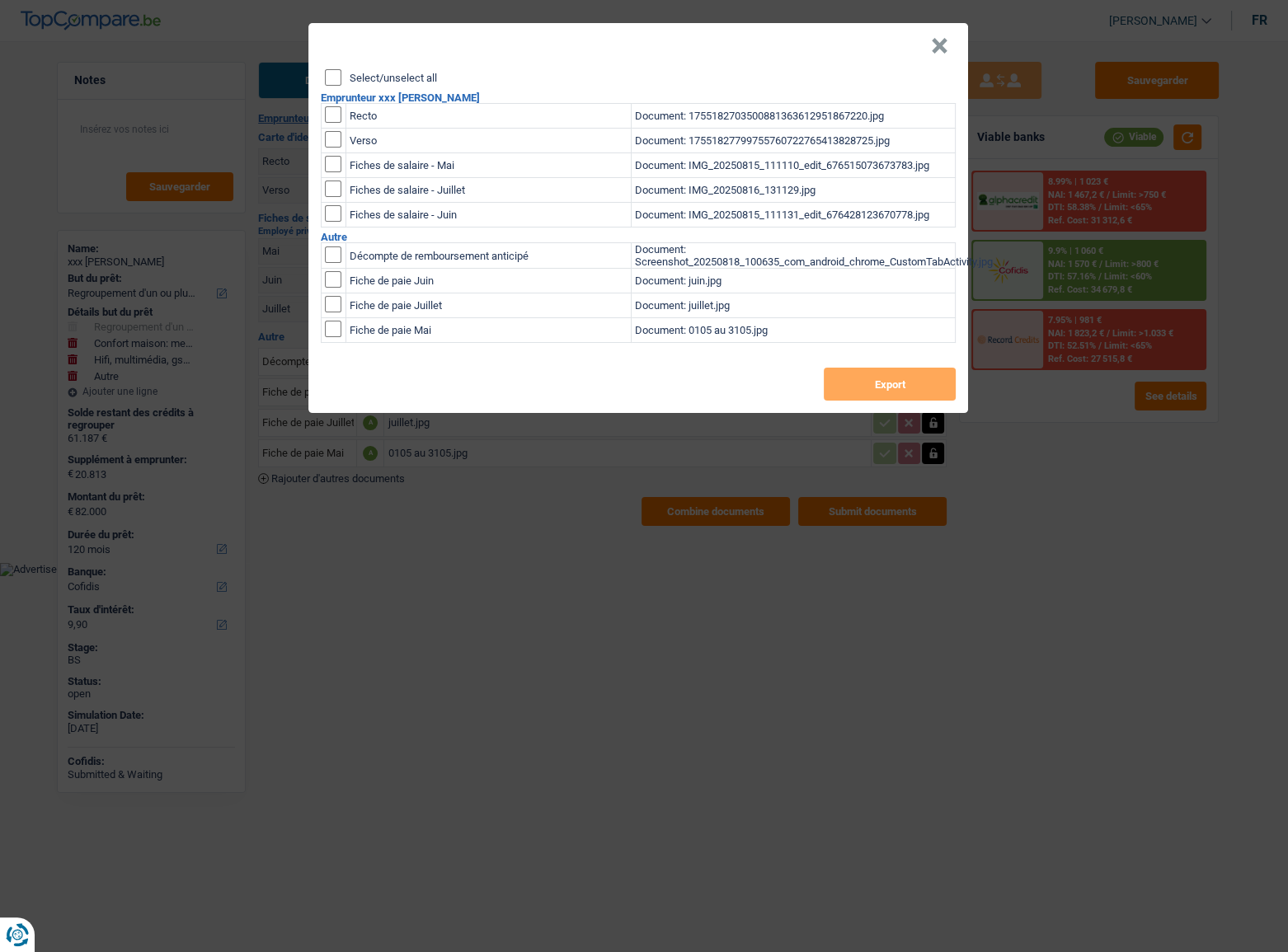
click at [333, 89] on div "Select/unselect all Emprunteur xxx Pyame Ekalakala Recto Document: 175518270350…" at bounding box center [638, 241] width 660 height 344
click at [322, 73] on div "Select/unselect all Emprunteur xxx Pyame Ekalakala Recto Document: 175518270350…" at bounding box center [638, 241] width 660 height 344
click at [330, 75] on input "Select/unselect all" at bounding box center [333, 78] width 16 height 16
checkbox input "true"
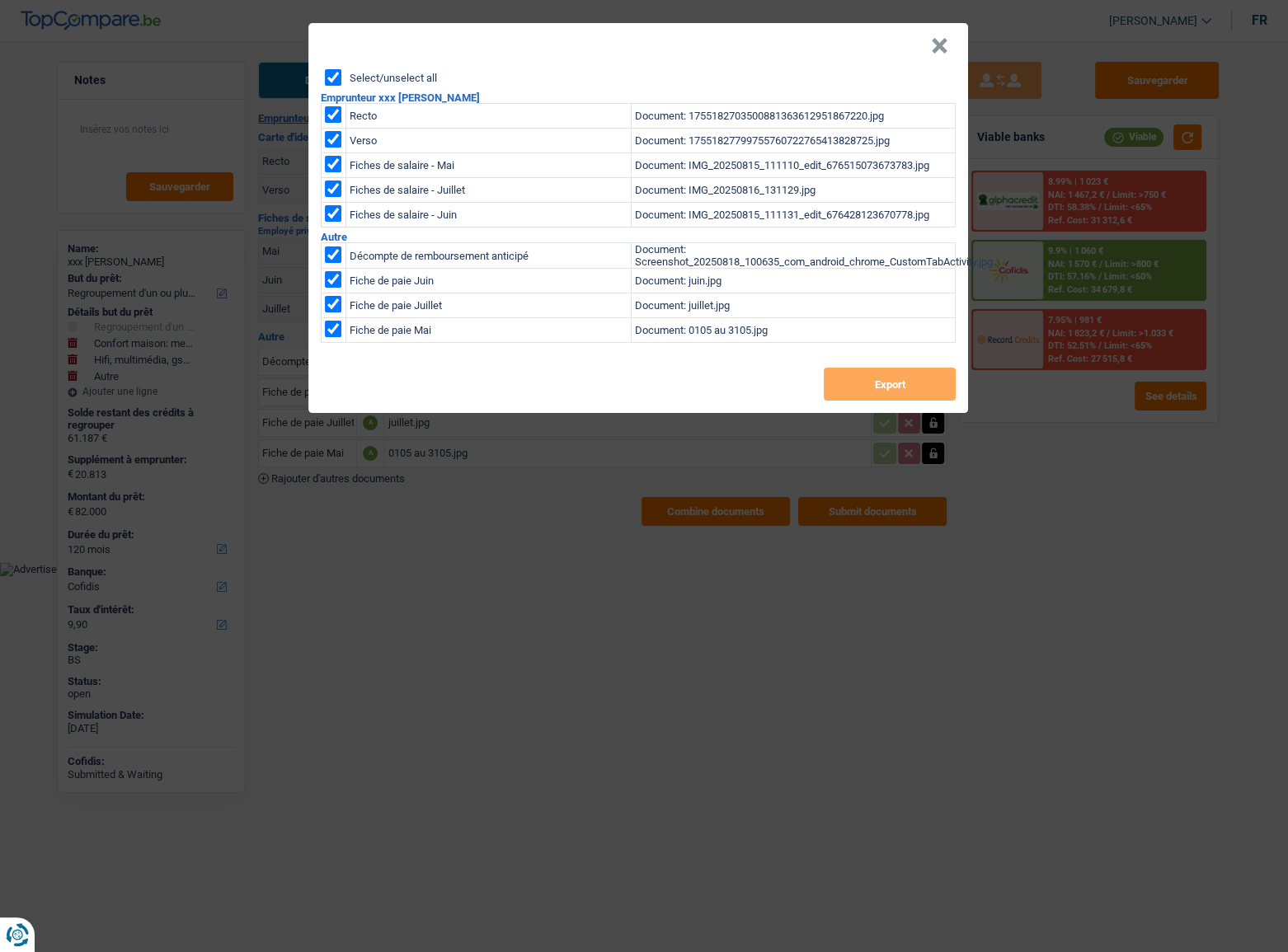
checkbox input "true"
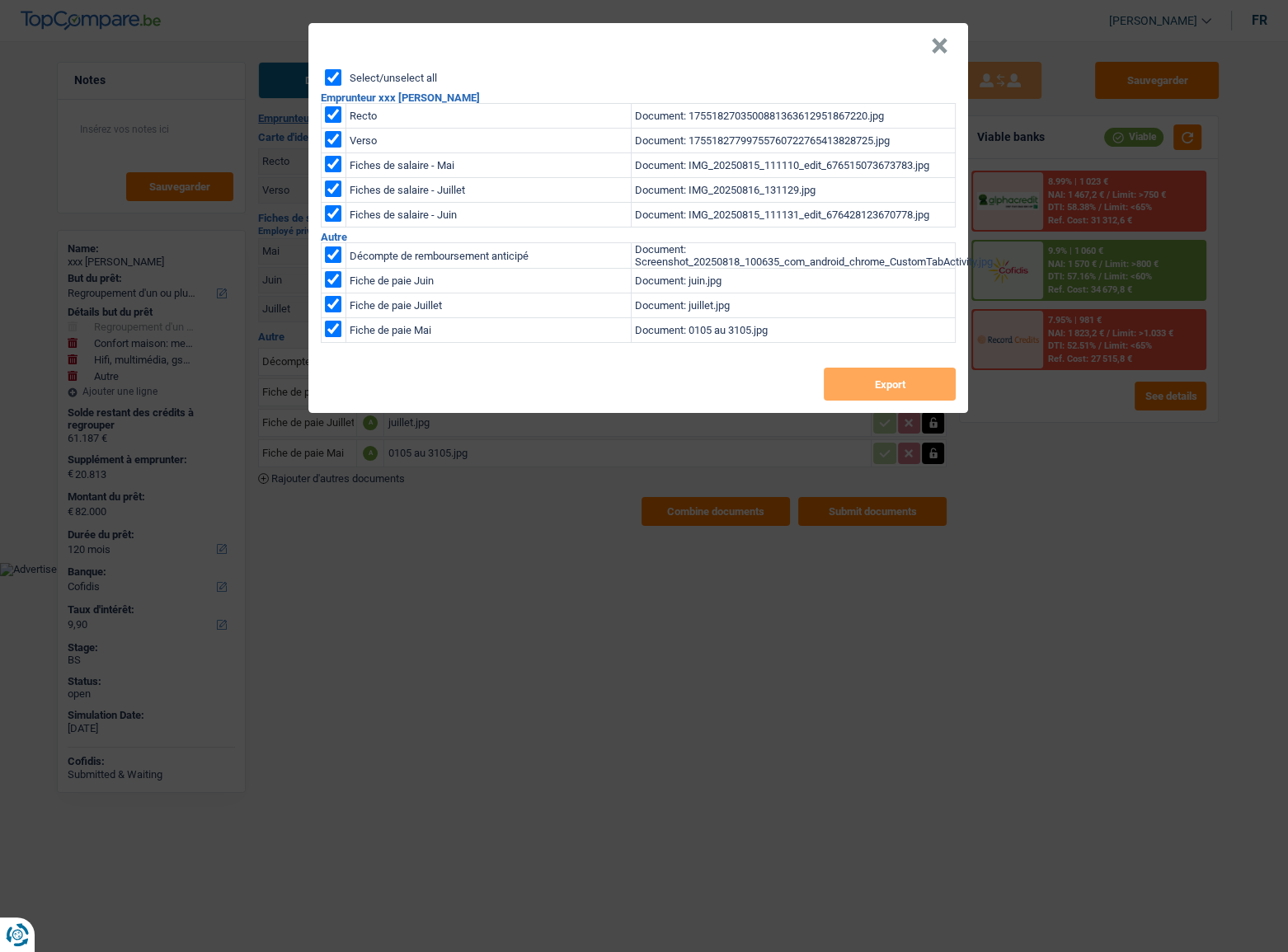
checkbox input "true"
click at [890, 383] on button "Export" at bounding box center [890, 384] width 132 height 33
click at [943, 48] on button "×" at bounding box center [939, 46] width 17 height 16
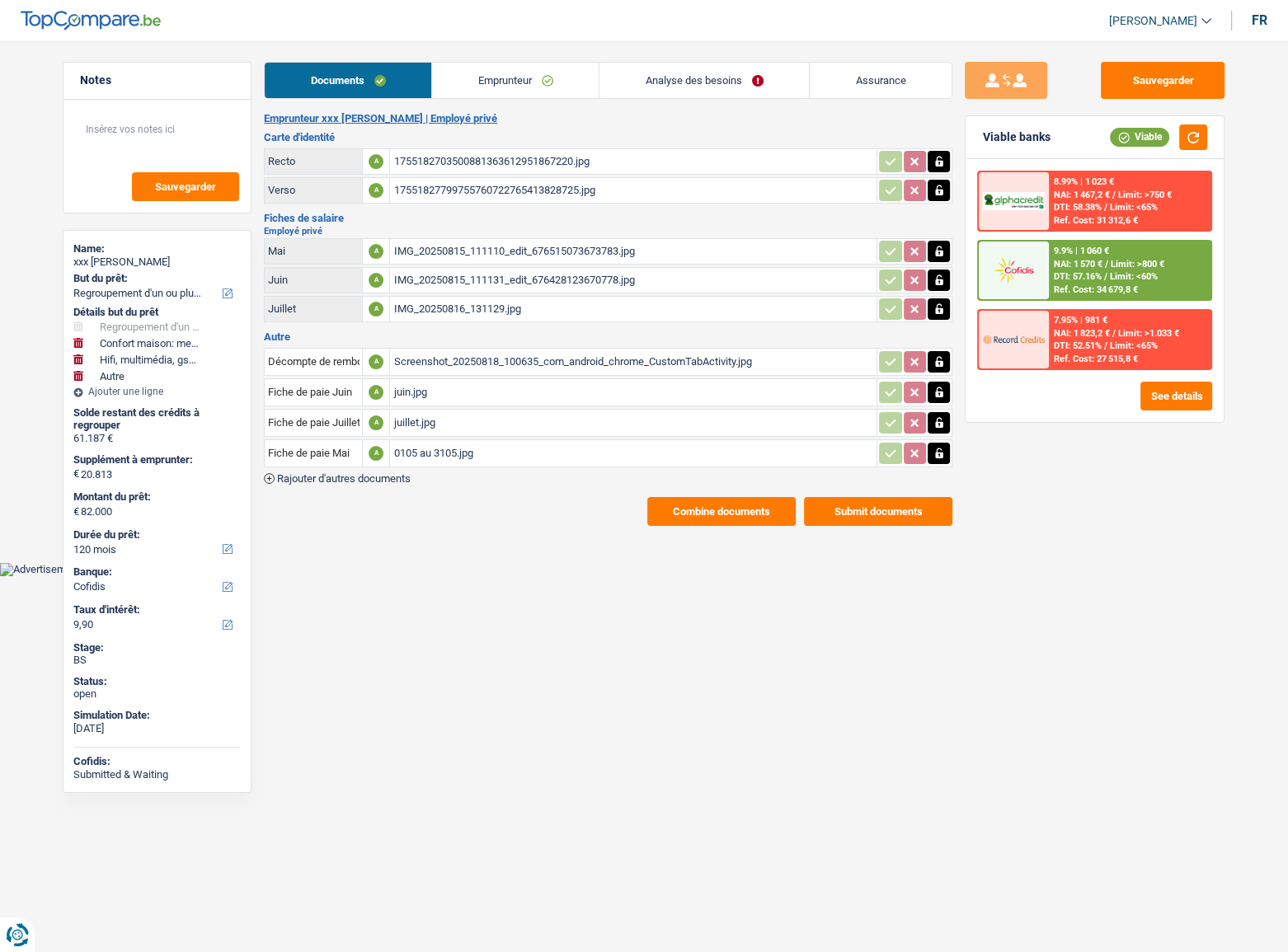
drag, startPoint x: 1228, startPoint y: 87, endPoint x: 501, endPoint y: 63, distance: 727.4
click at [501, 52] on main "Notes Sauvegarder Name: xxx Pyame Ekalakala But du prêt: Confort maison: meuble…" at bounding box center [644, 294] width 1288 height 539
click at [498, 77] on link "Emprunteur" at bounding box center [515, 80] width 166 height 36
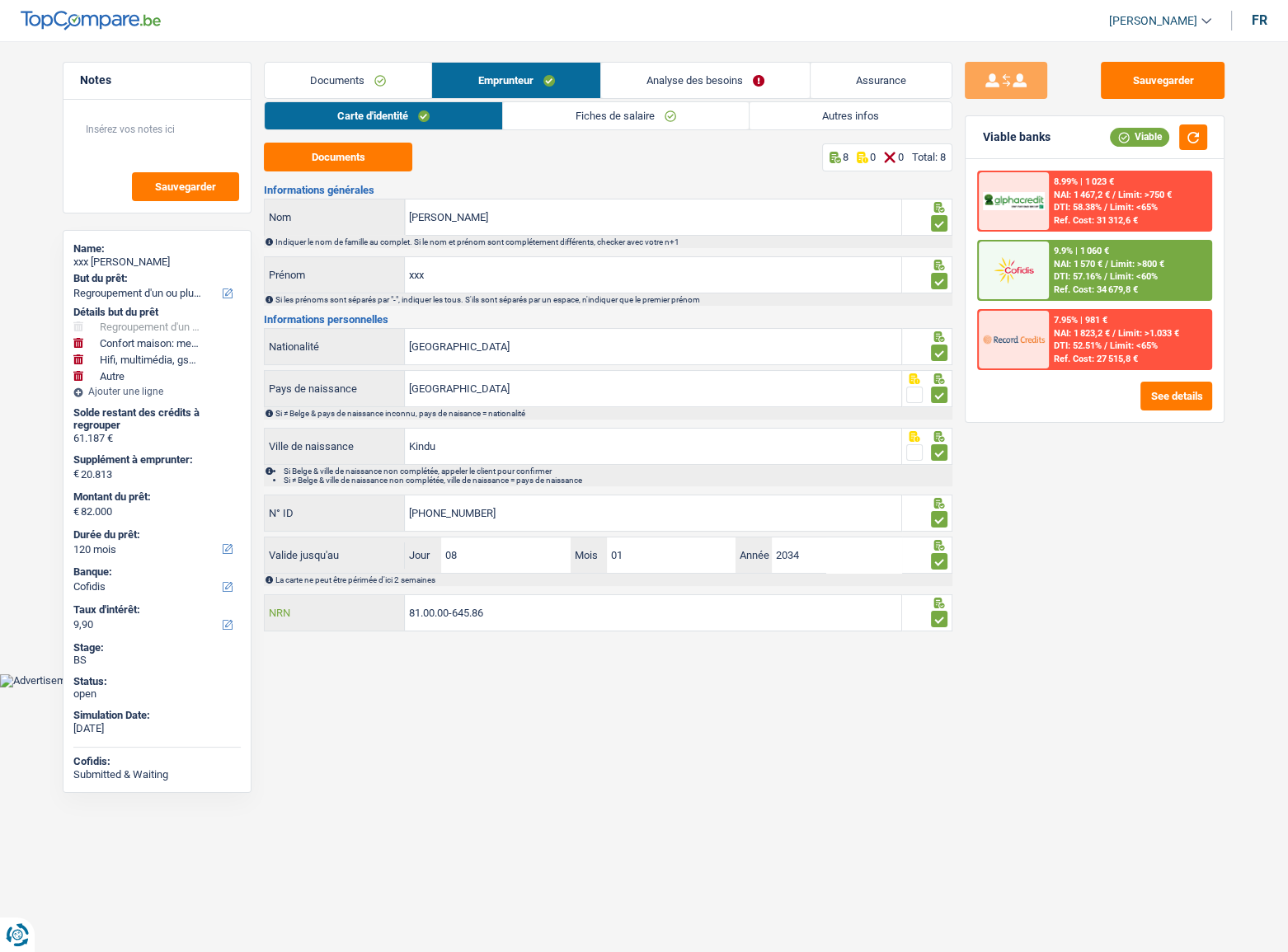
drag, startPoint x: 502, startPoint y: 609, endPoint x: 553, endPoint y: 627, distance: 54.1
click at [305, 618] on div "81.00.00-645.86 NRN" at bounding box center [583, 613] width 637 height 36
click at [799, 110] on link "Autres infos" at bounding box center [850, 116] width 202 height 27
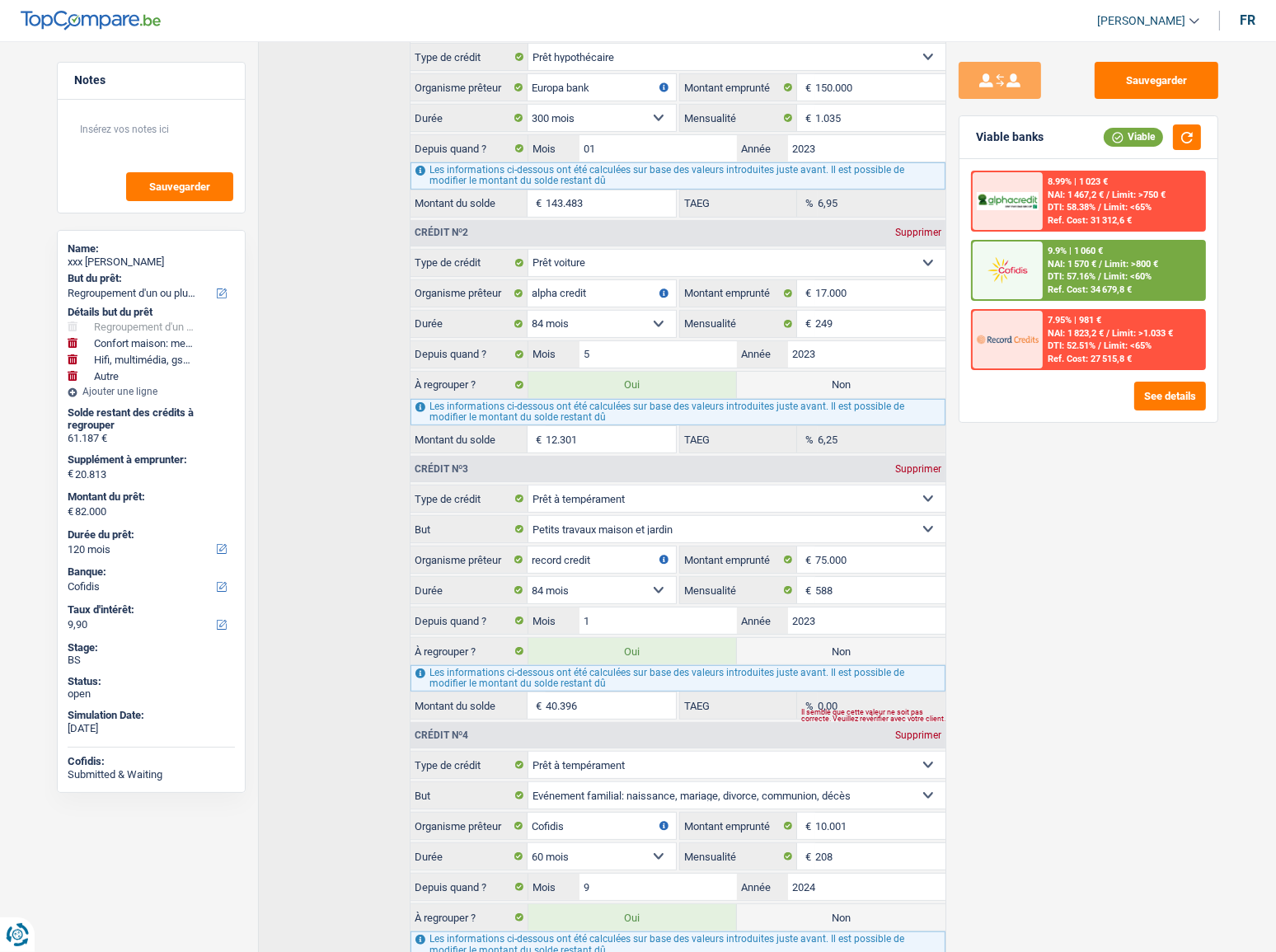
scroll to position [737, 0]
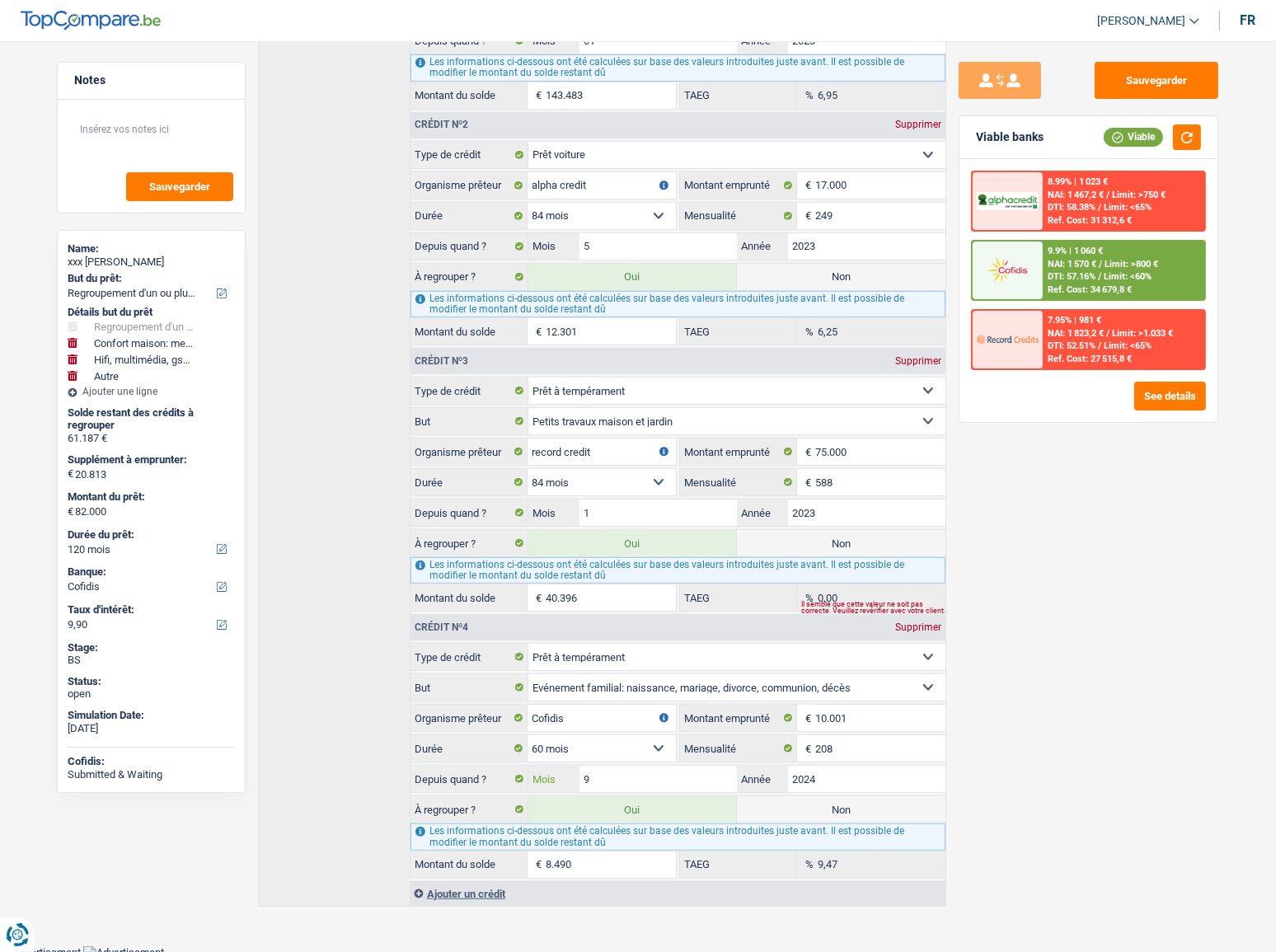
drag, startPoint x: 719, startPoint y: 765, endPoint x: 598, endPoint y: 765, distance: 121.0
click at [598, 765] on input "9" at bounding box center [659, 778] width 157 height 27
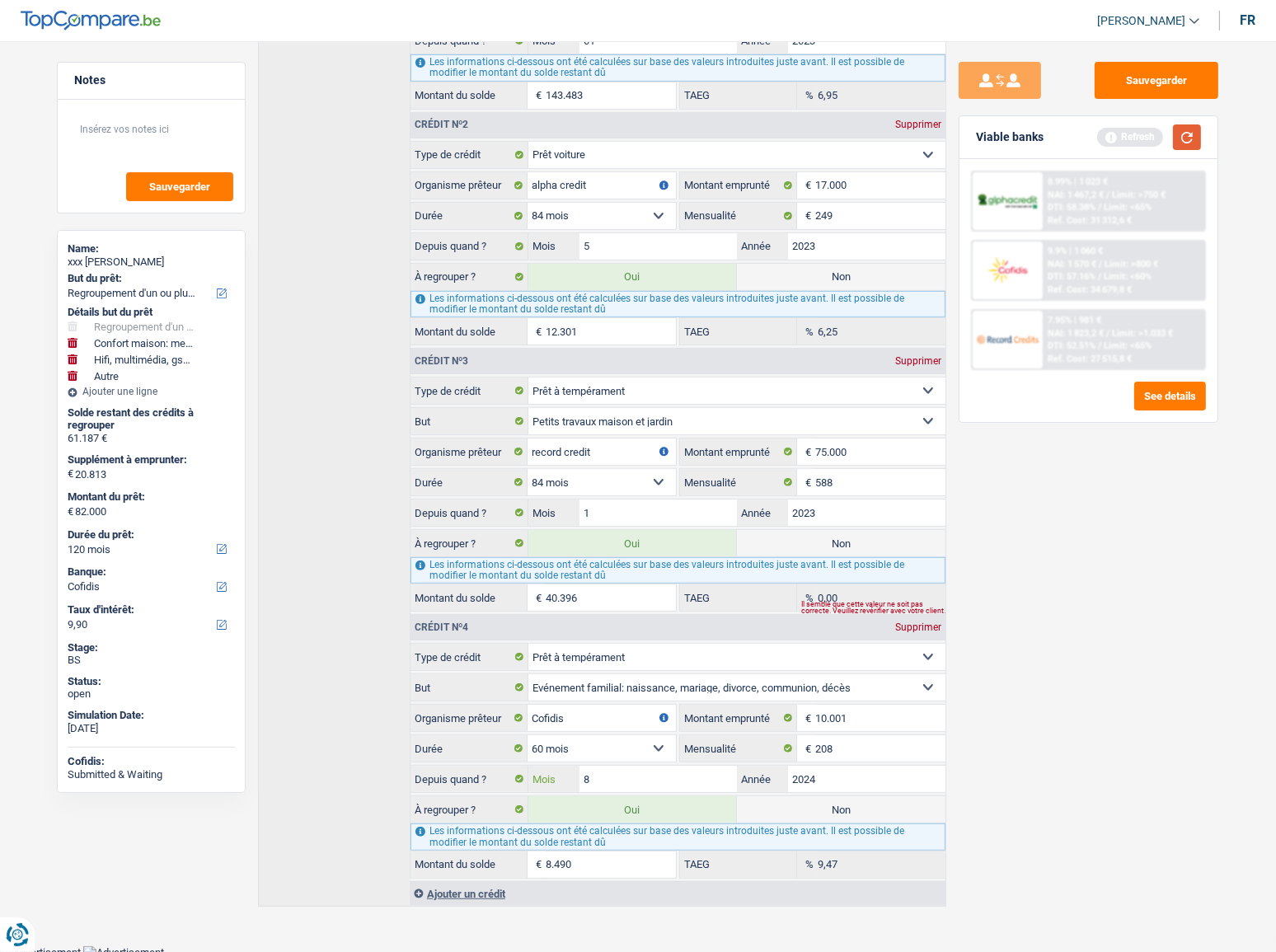
type input "8"
type input "81.856"
select select "144"
type input "8.346"
click at [1194, 140] on button "button" at bounding box center [1187, 137] width 28 height 26
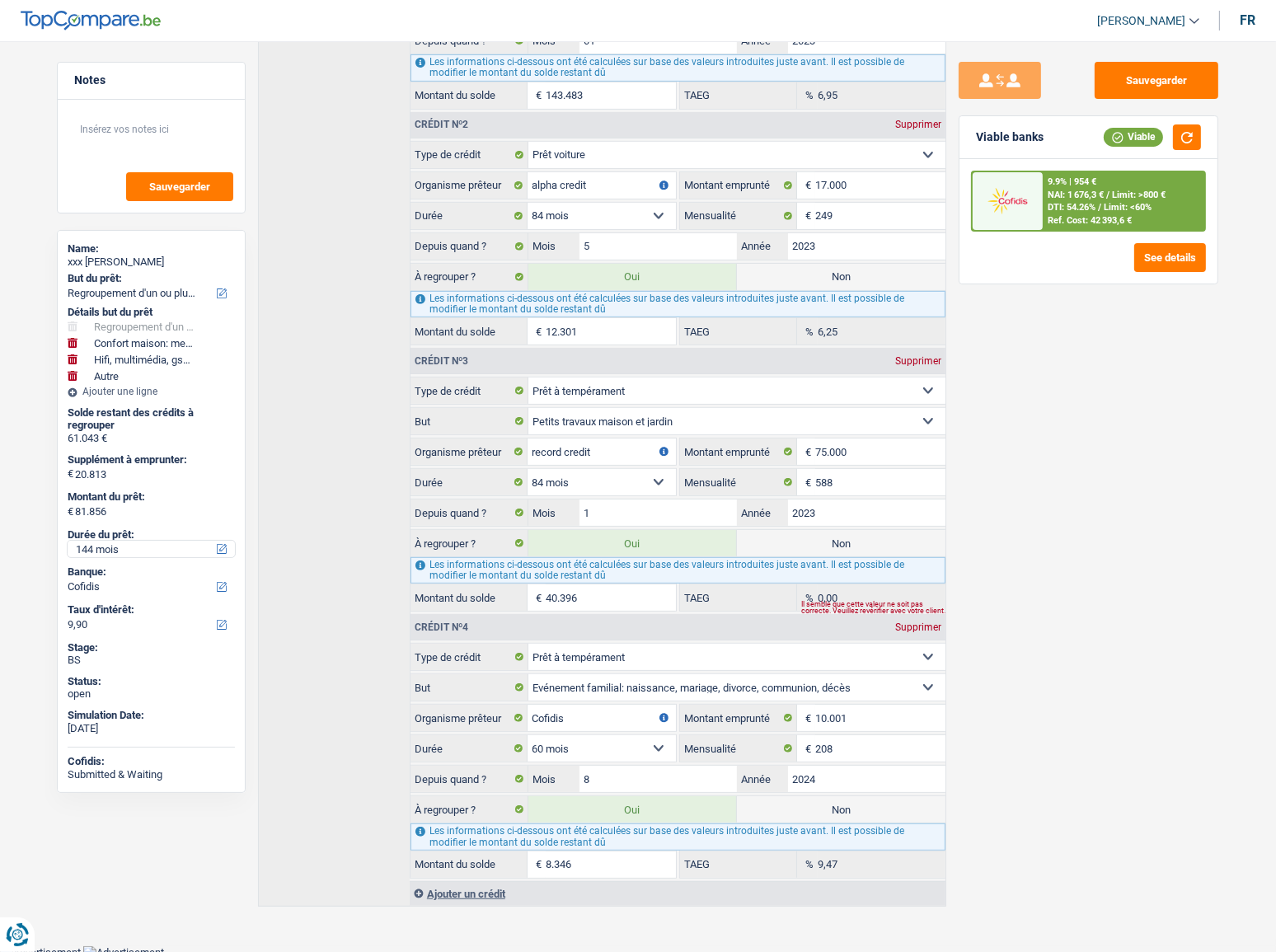
click at [114, 552] on select "12 mois 18 mois 24 mois 30 mois 36 mois 42 mois 48 mois 60 mois 72 mois 84 mois…" at bounding box center [151, 549] width 167 height 16
select select "120"
click at [68, 540] on select "12 mois 18 mois 24 mois 30 mois 36 mois 42 mois 48 mois 60 mois 72 mois 84 mois…" at bounding box center [151, 549] width 167 height 16
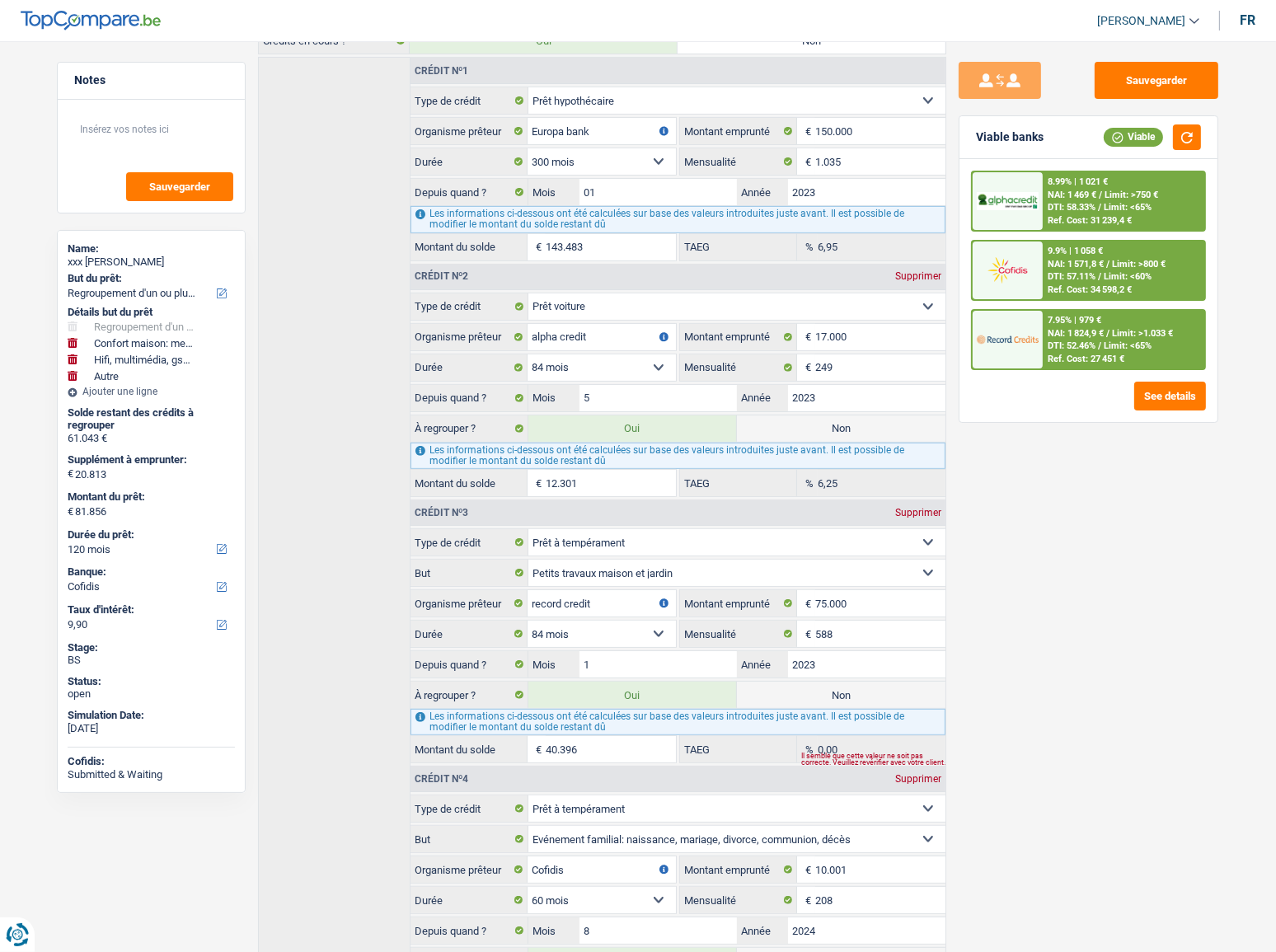
scroll to position [587, 0]
click at [1099, 191] on span "/" at bounding box center [1101, 195] width 4 height 11
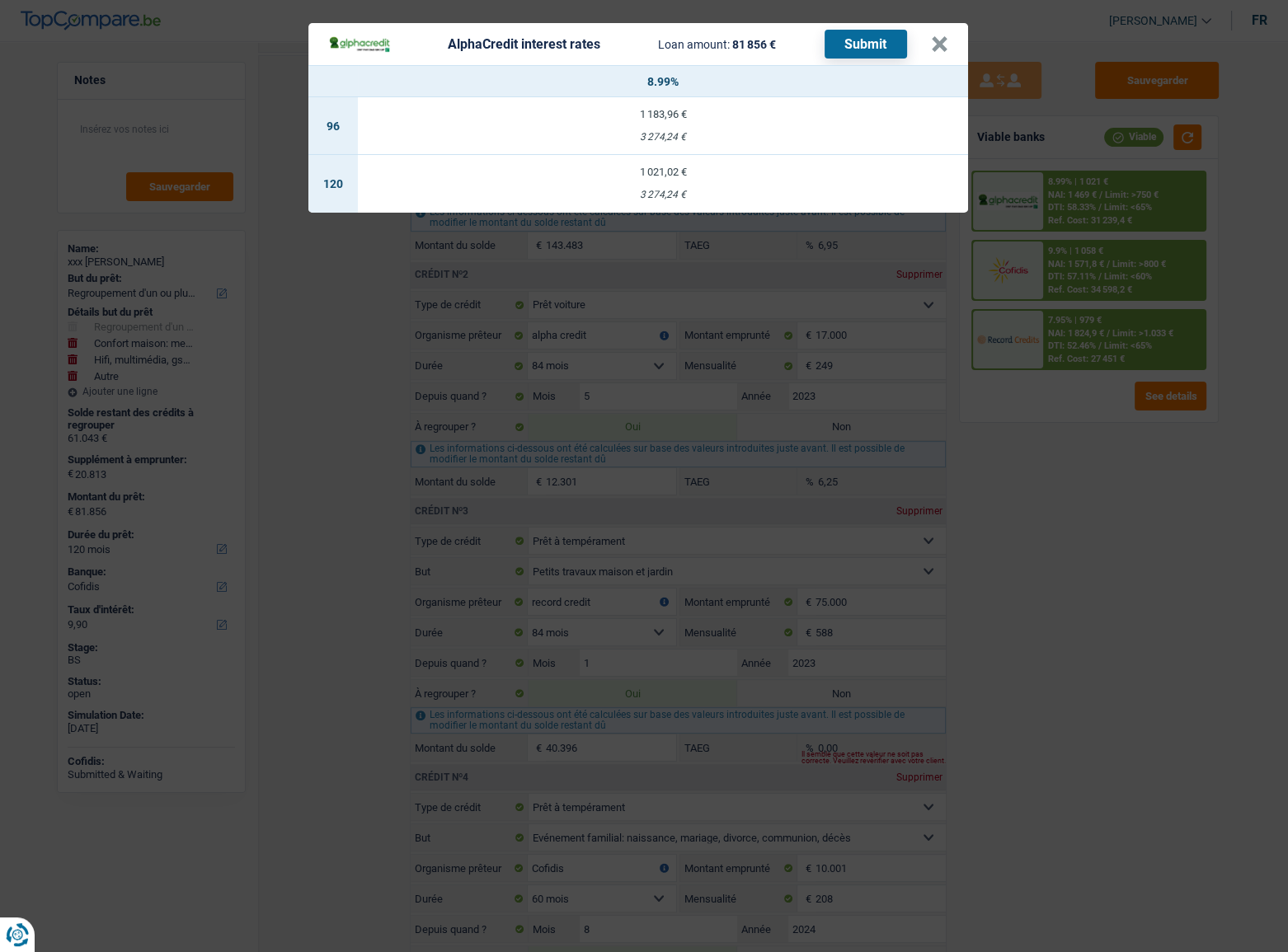
click at [732, 197] on div "3 274,24 €" at bounding box center [662, 195] width 610 height 11
select select "alphacredit"
type input "8,99"
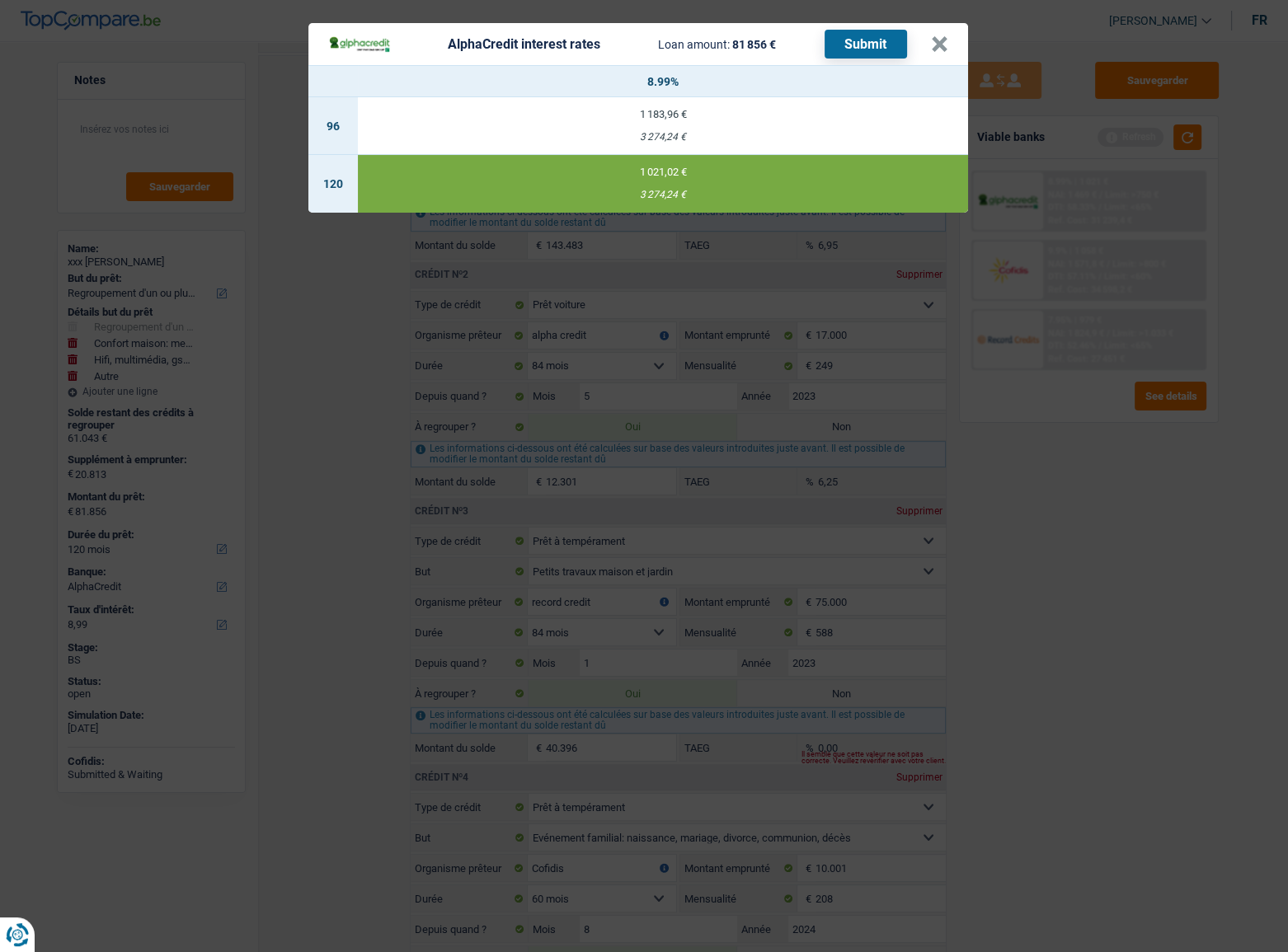
click at [843, 55] on button "Submit" at bounding box center [865, 44] width 82 height 29
drag, startPoint x: 954, startPoint y: 48, endPoint x: 940, endPoint y: 47, distance: 14.0
click at [947, 48] on header "AlphaCredit interest rates Loan amount: 81 856 € Submit ×" at bounding box center [638, 44] width 660 height 42
click at [945, 46] on button "×" at bounding box center [939, 45] width 17 height 16
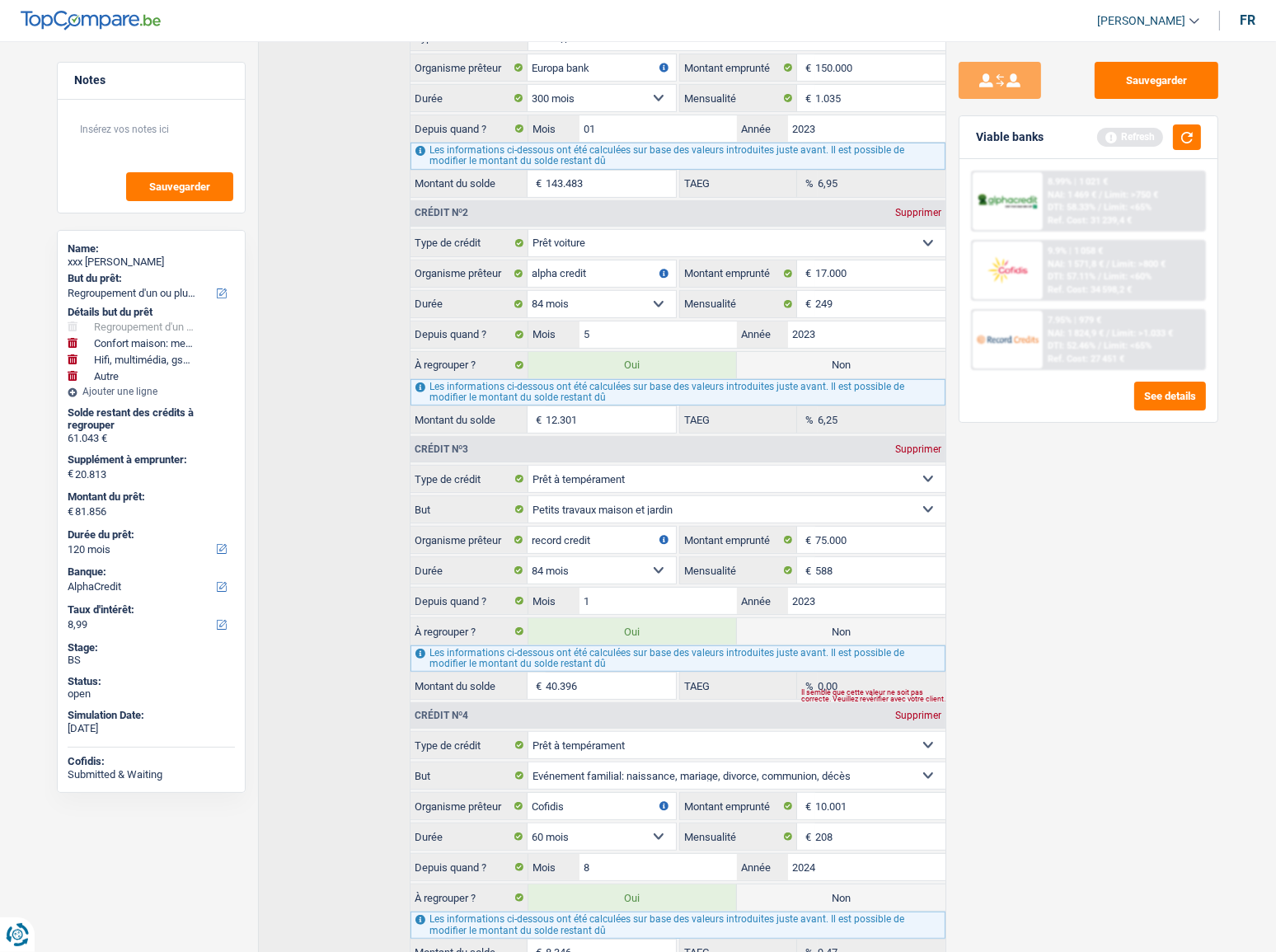
scroll to position [737, 0]
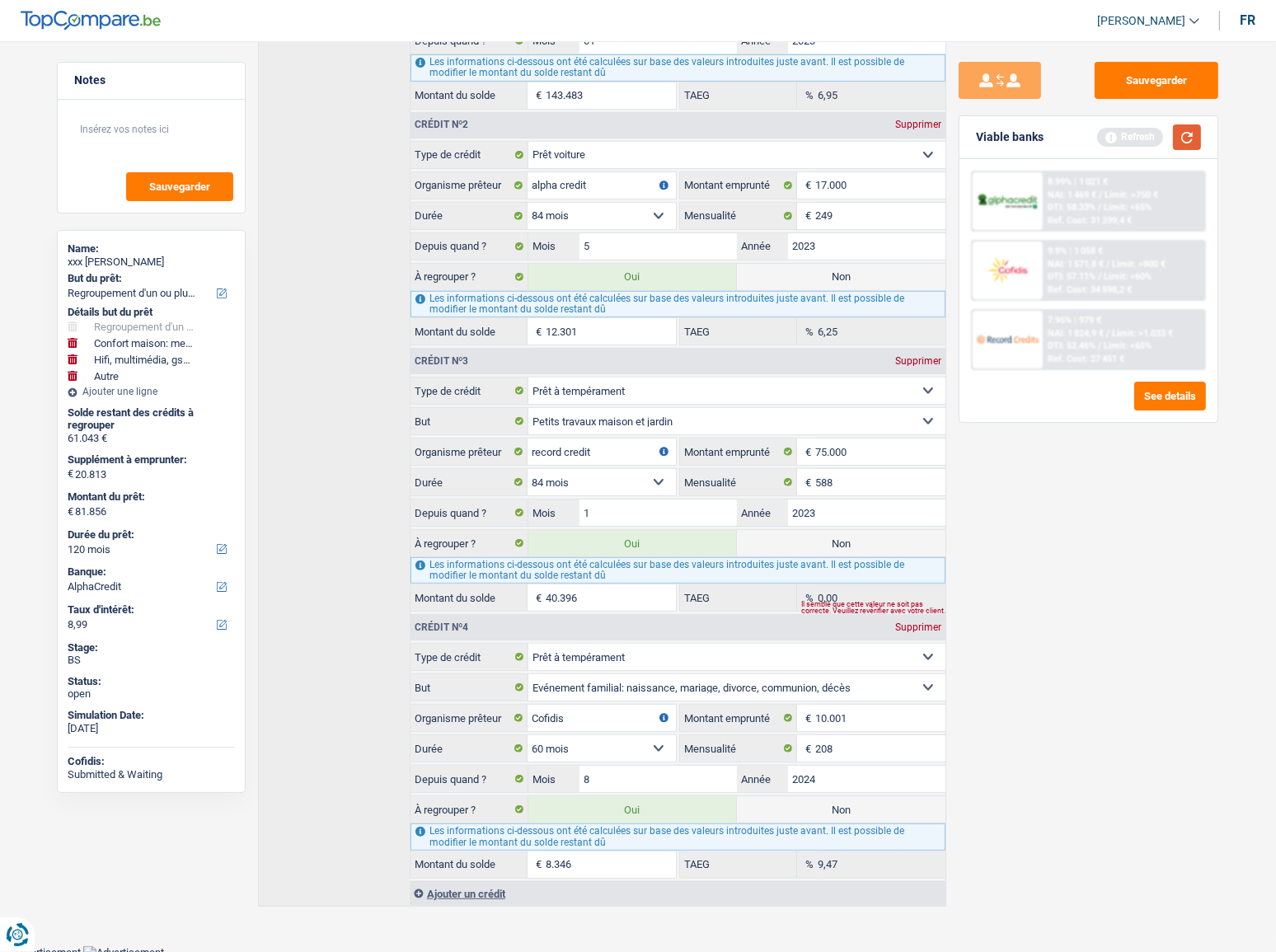
drag, startPoint x: 1193, startPoint y: 138, endPoint x: 1174, endPoint y: 163, distance: 31.4
click at [1193, 138] on button "button" at bounding box center [1187, 137] width 28 height 26
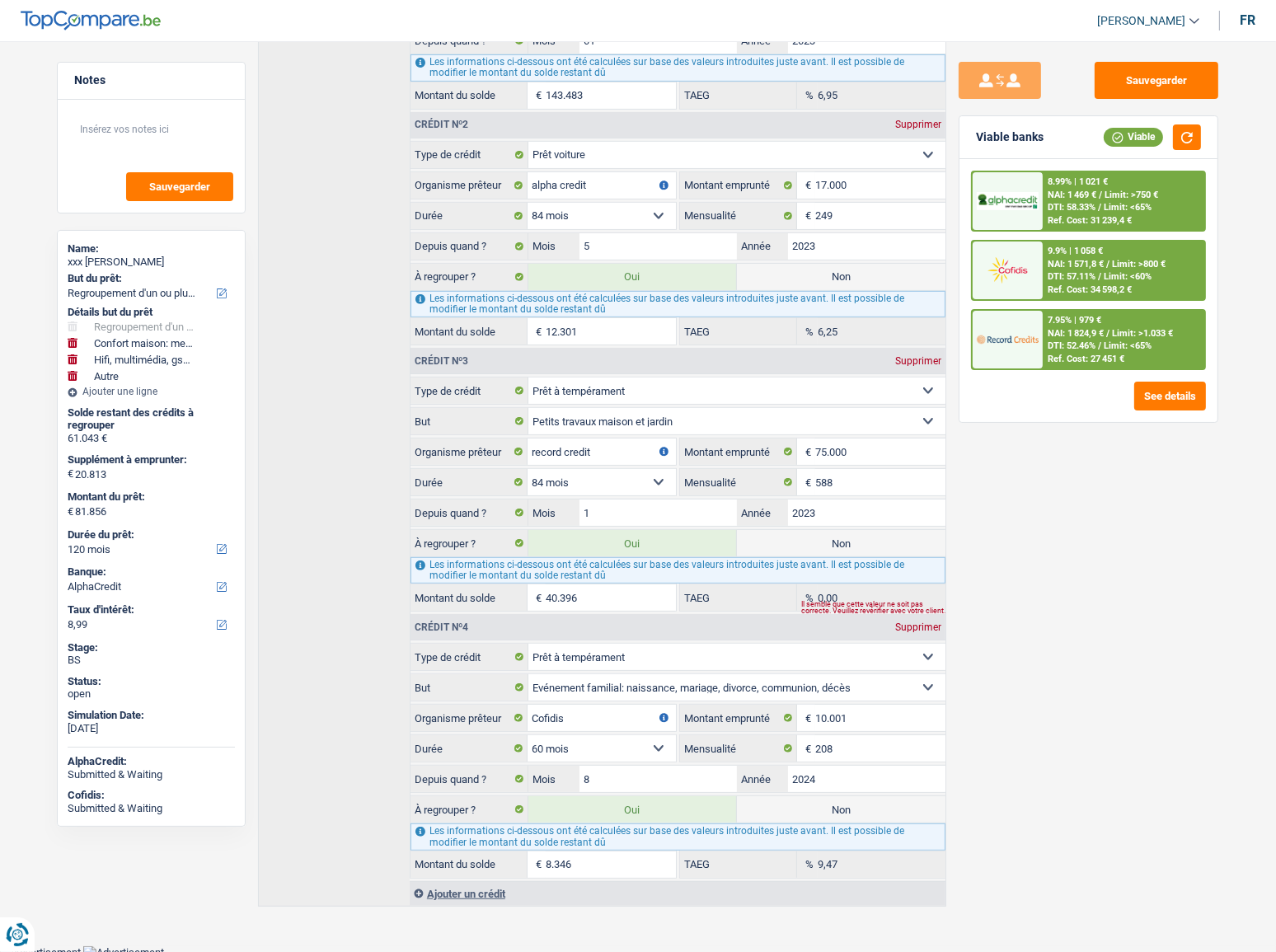
click at [1109, 346] on span "Limit: <65%" at bounding box center [1128, 346] width 48 height 11
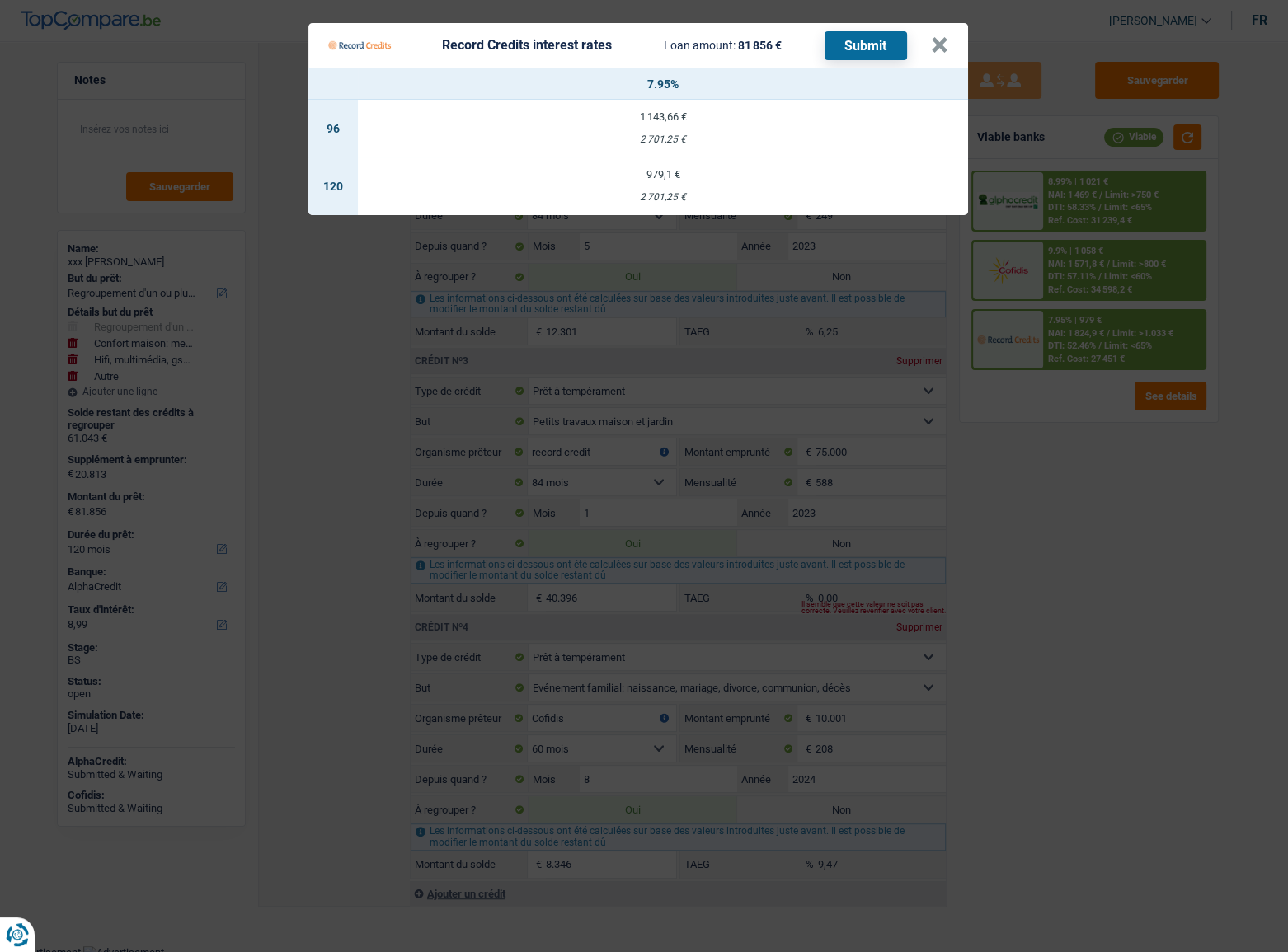
click at [626, 176] on div "979,1 €" at bounding box center [662, 175] width 610 height 11
select select "record credits"
type input "7,95"
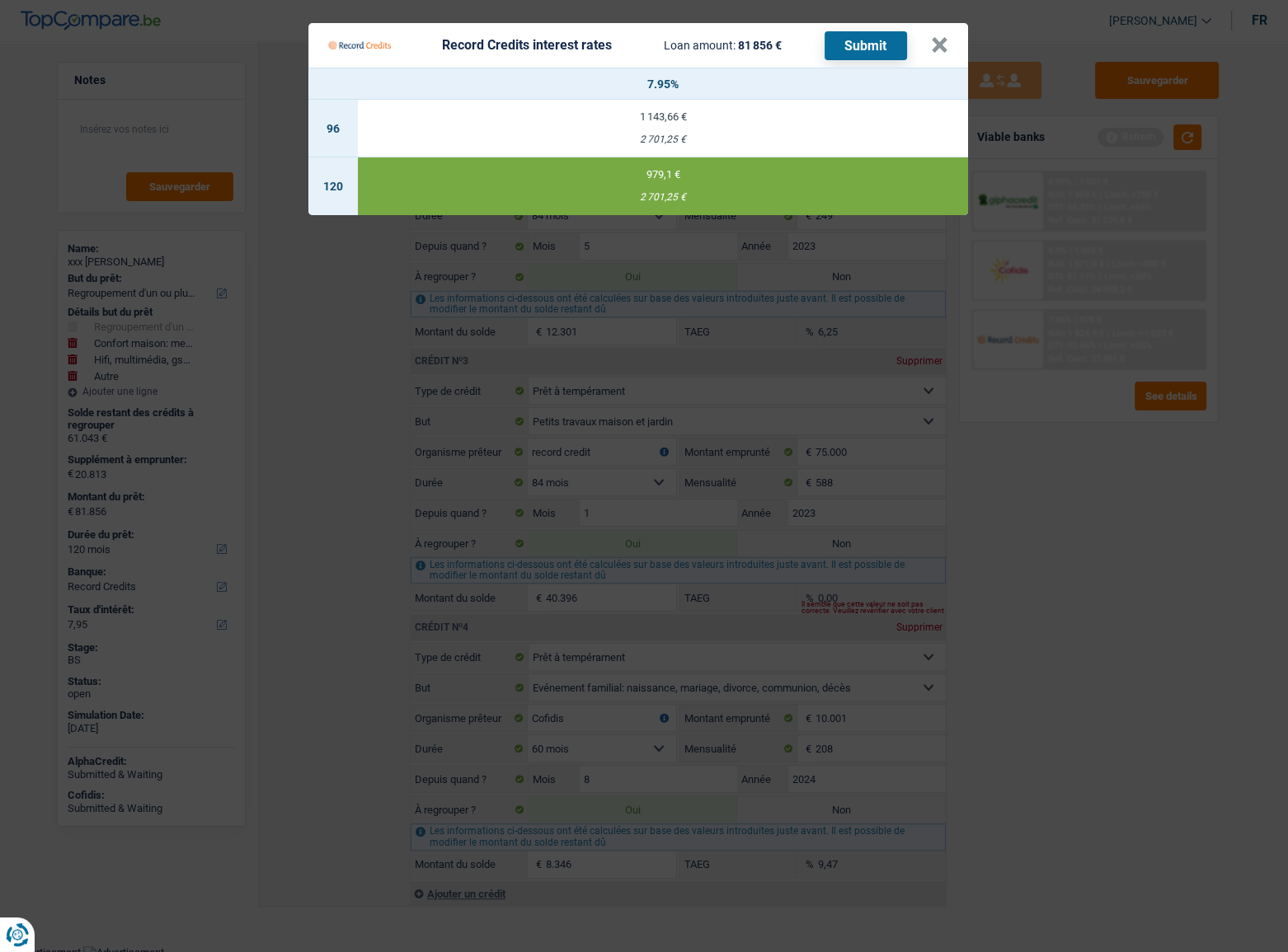
click at [889, 48] on button "Submit" at bounding box center [865, 46] width 82 height 29
click at [942, 54] on button "×" at bounding box center [939, 46] width 17 height 16
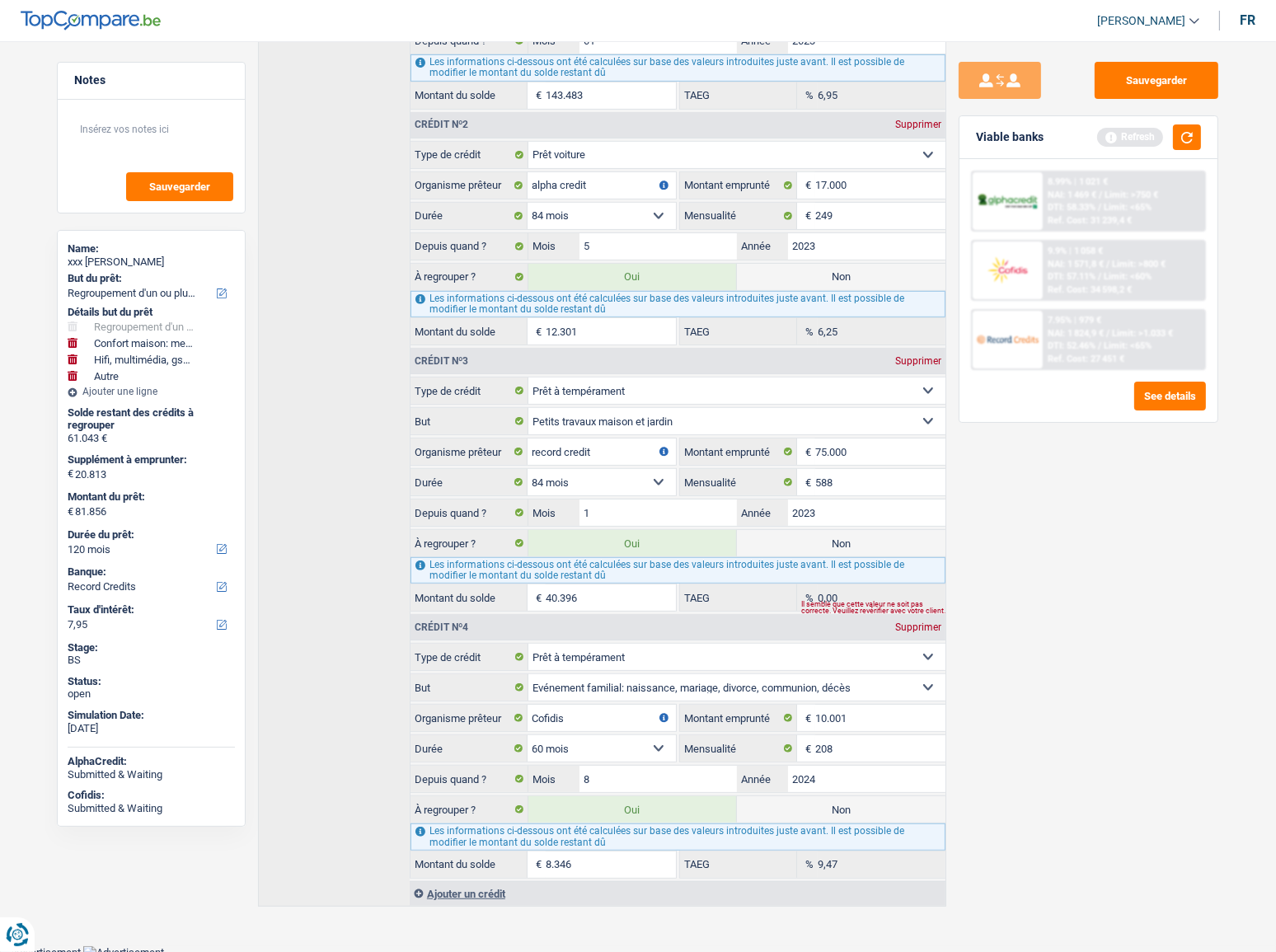
click at [1106, 202] on span "Limit: <65%" at bounding box center [1128, 208] width 48 height 11
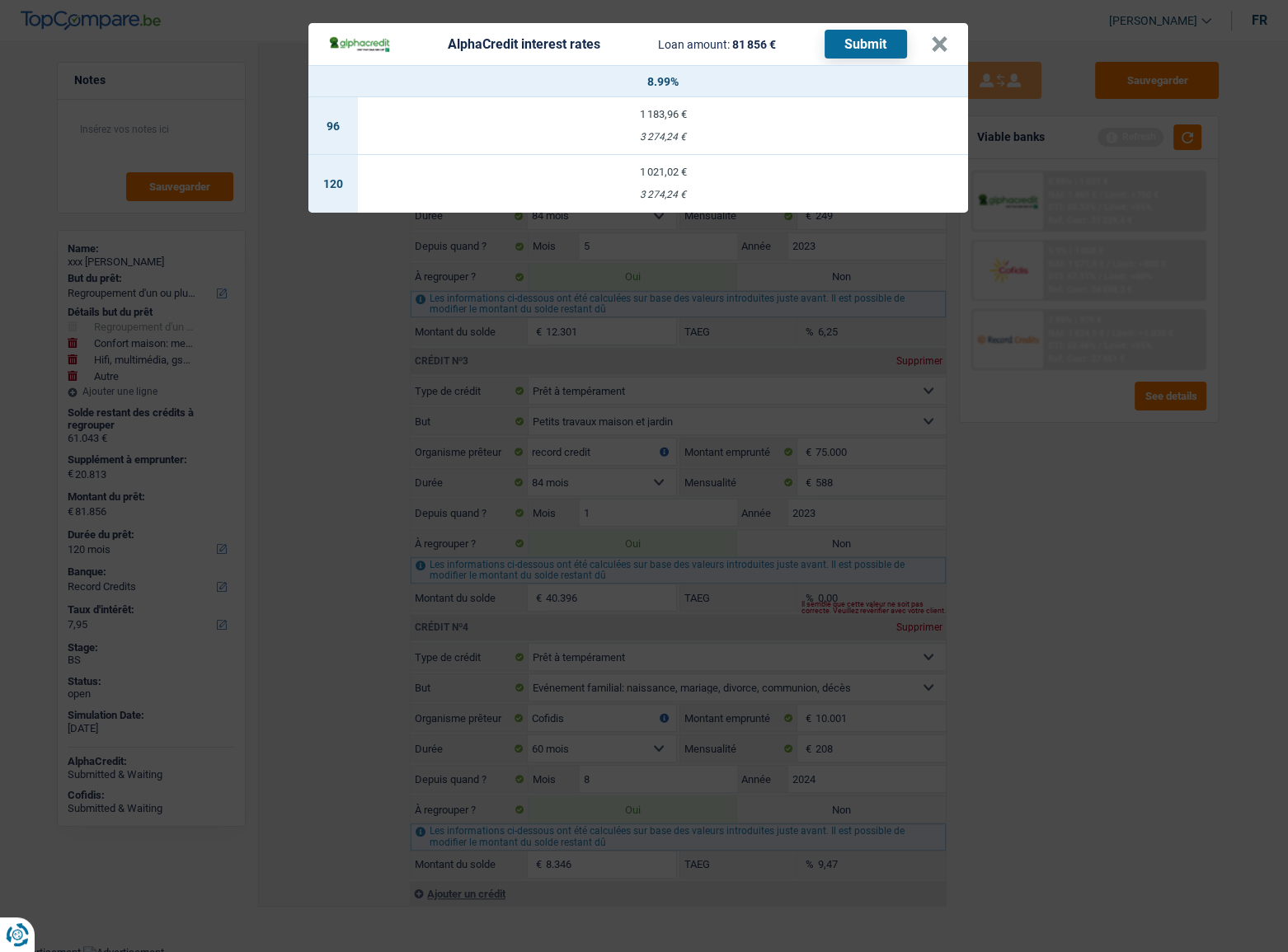
click at [1104, 508] on div "AlphaCredit interest rates Loan amount: 81 856 € Submit × 8.99% 96 1 183,96 € 3…" at bounding box center [644, 476] width 1288 height 952
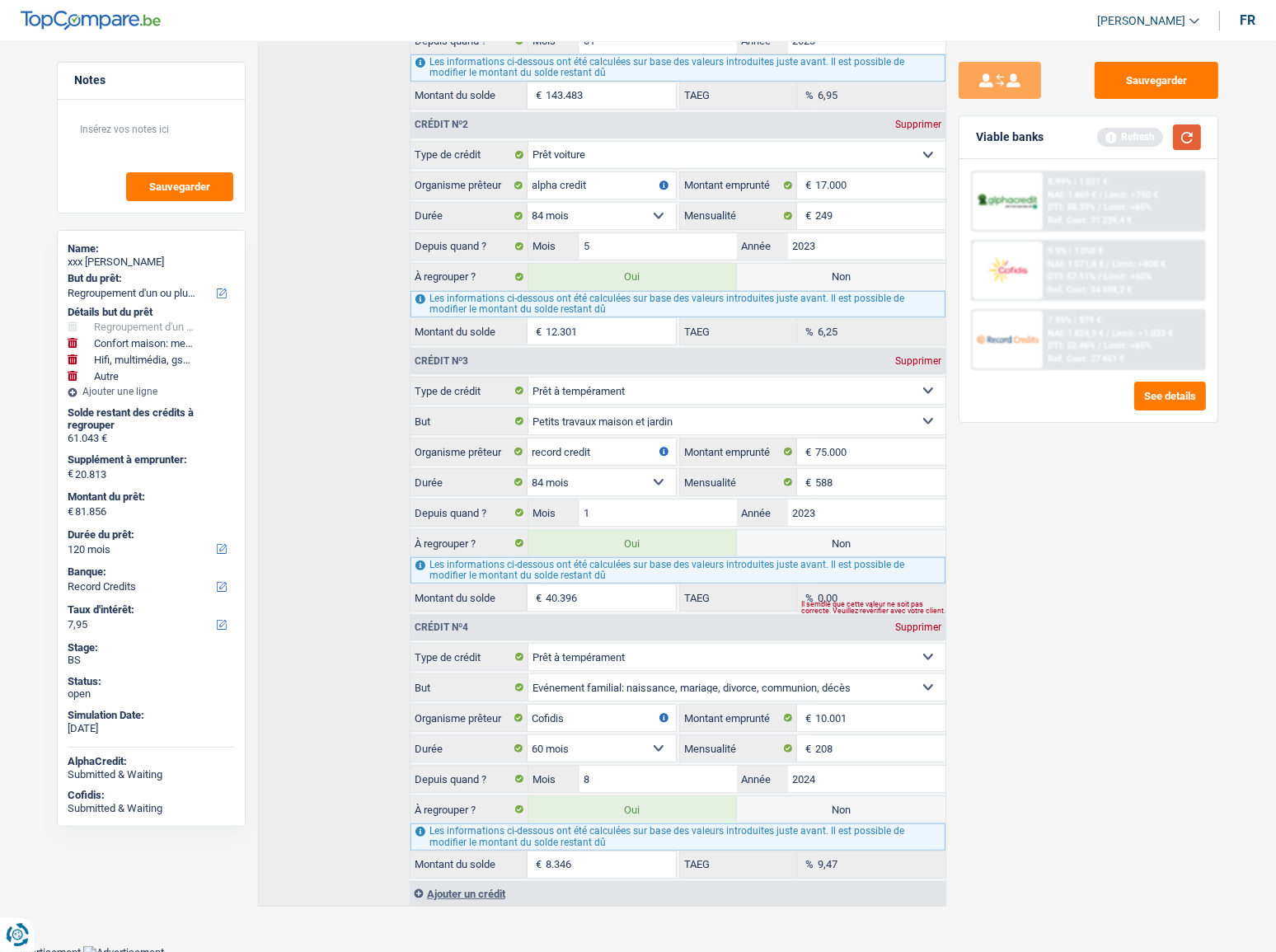
click at [1194, 140] on button "button" at bounding box center [1187, 137] width 28 height 26
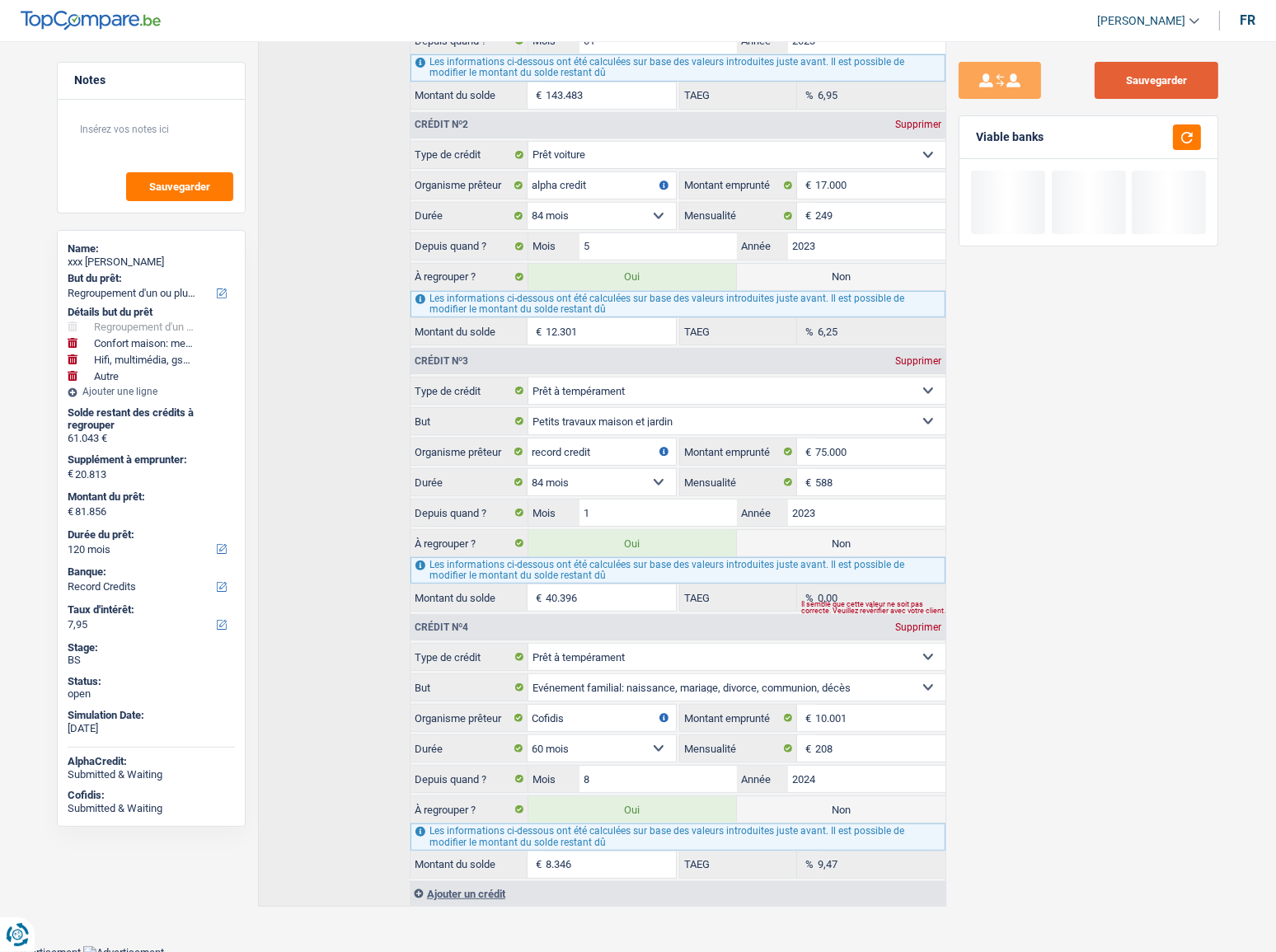
click at [1186, 90] on button "Sauvegarder" at bounding box center [1156, 80] width 123 height 37
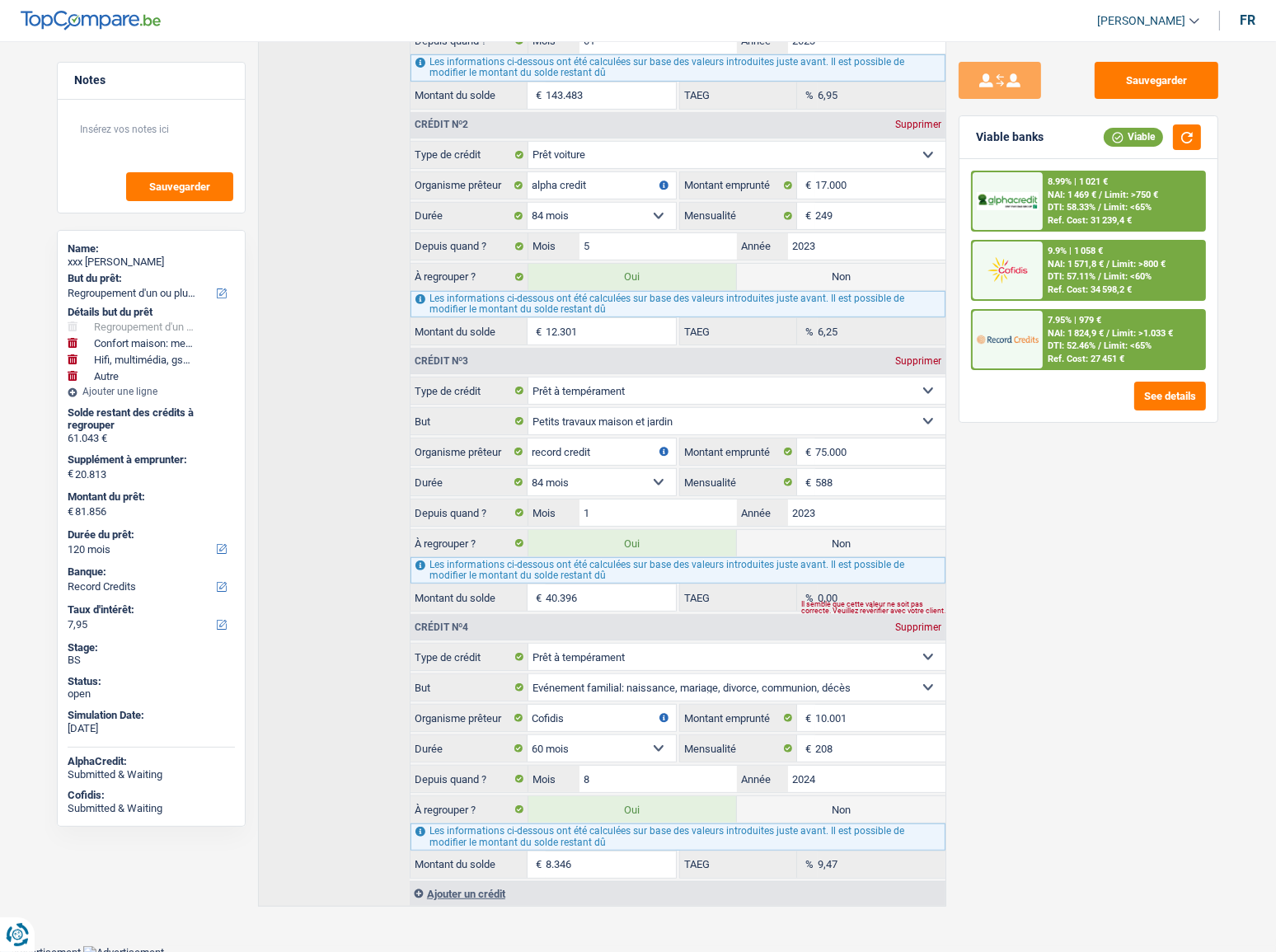
click at [1096, 343] on span "DTI: 52.46%" at bounding box center [1072, 346] width 48 height 11
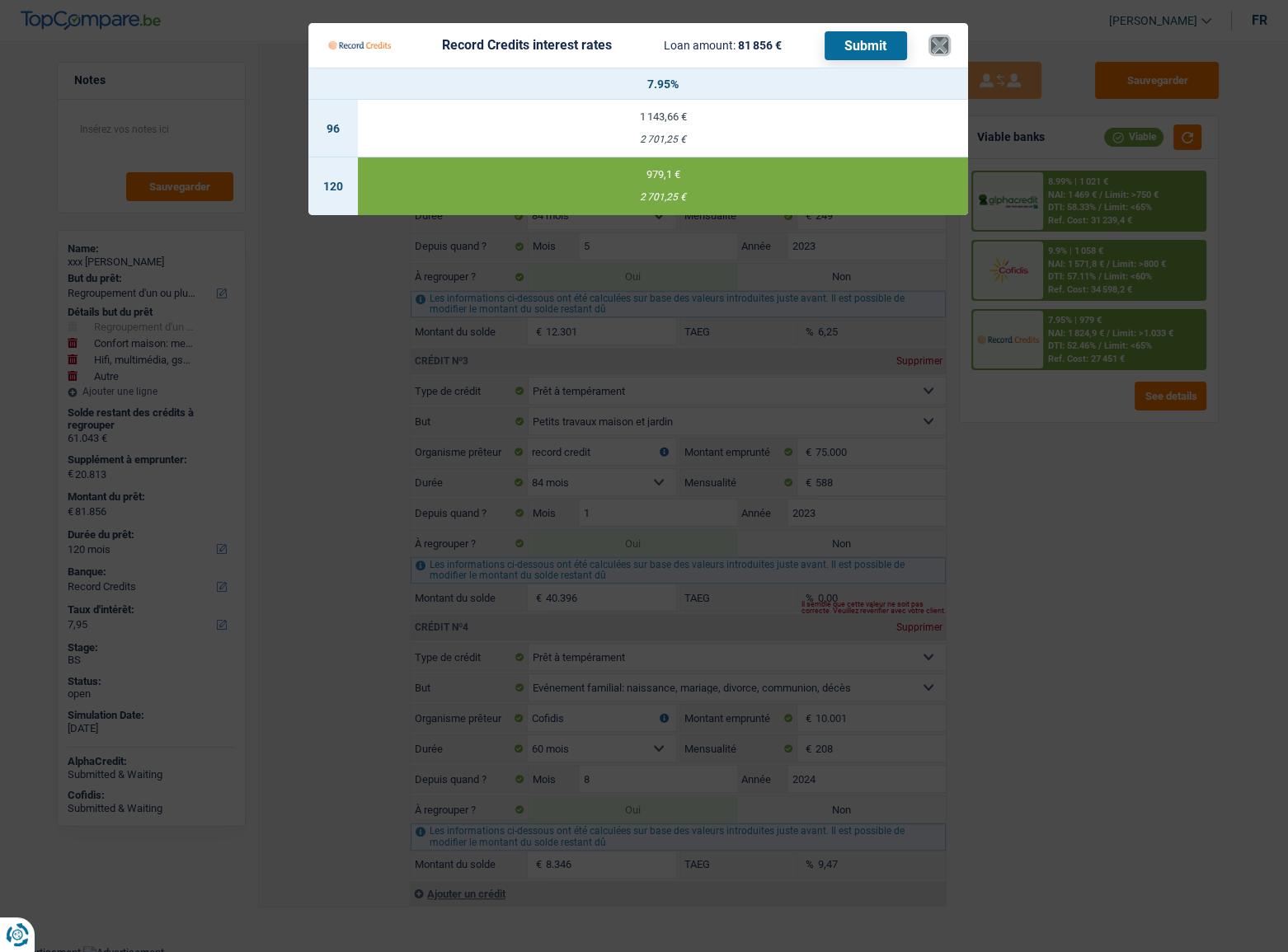
click at [933, 38] on button "×" at bounding box center [939, 46] width 17 height 16
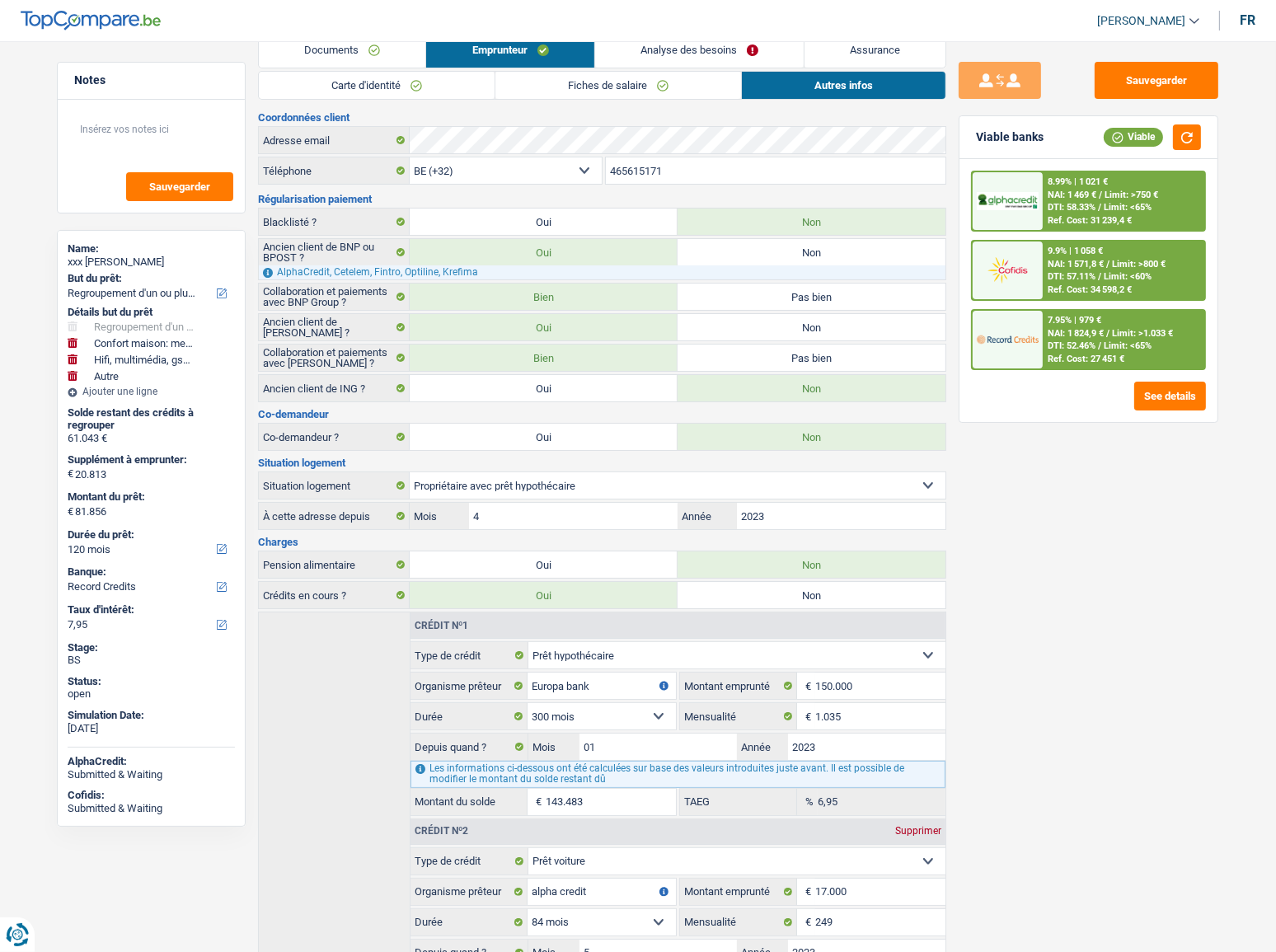
scroll to position [0, 0]
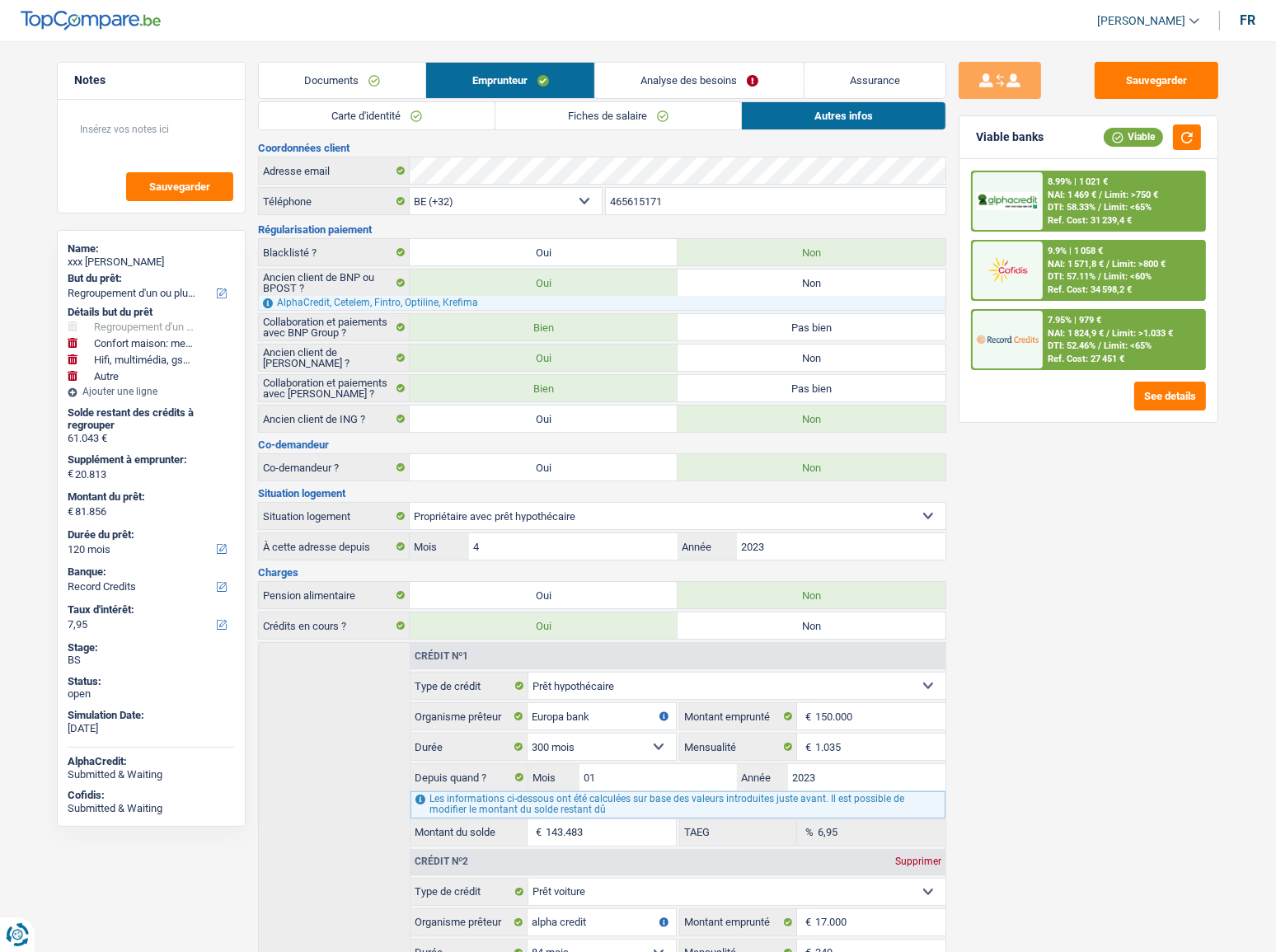
click at [682, 80] on link "Analyse des besoins" at bounding box center [700, 80] width 209 height 36
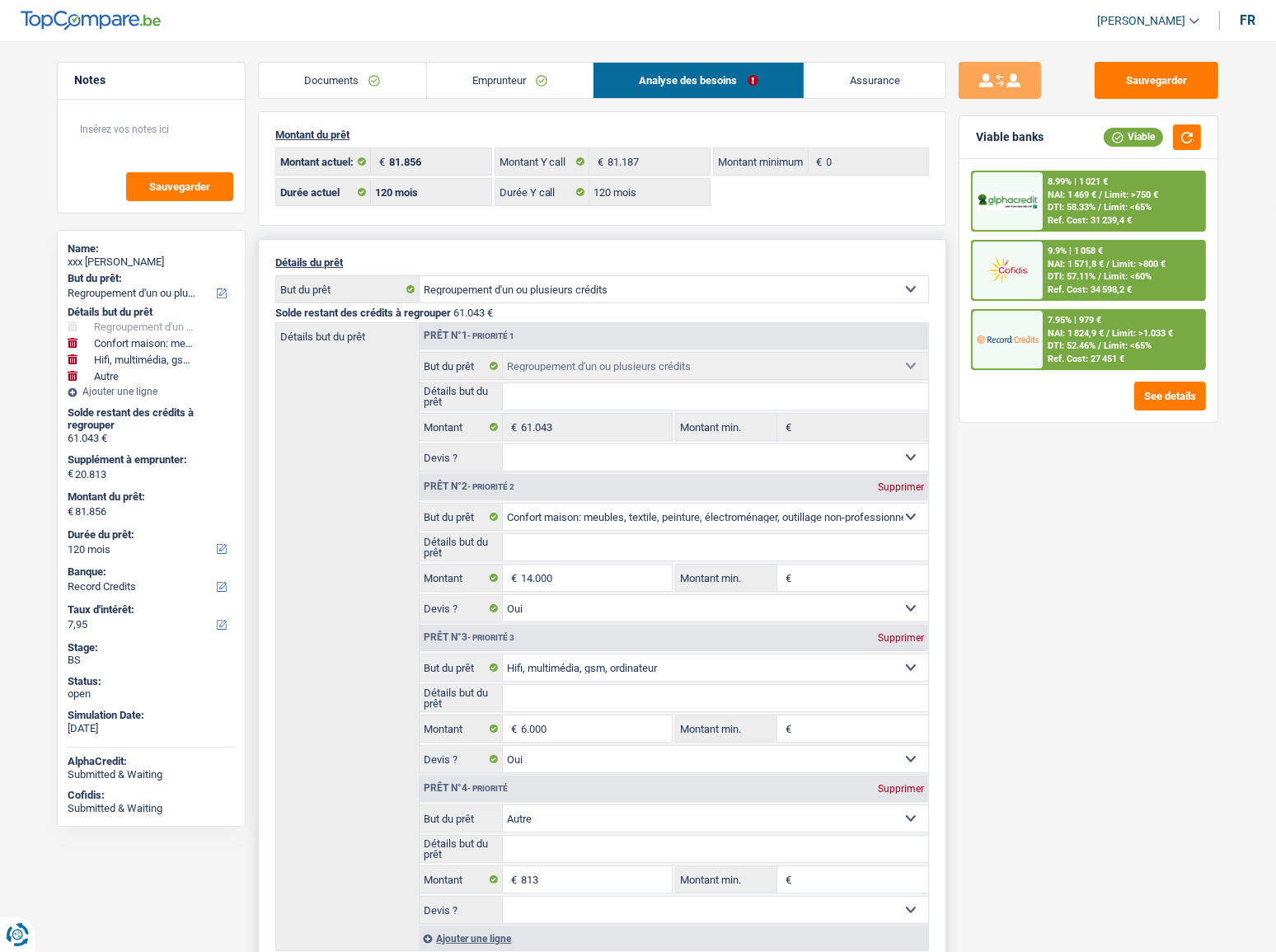
scroll to position [299, 0]
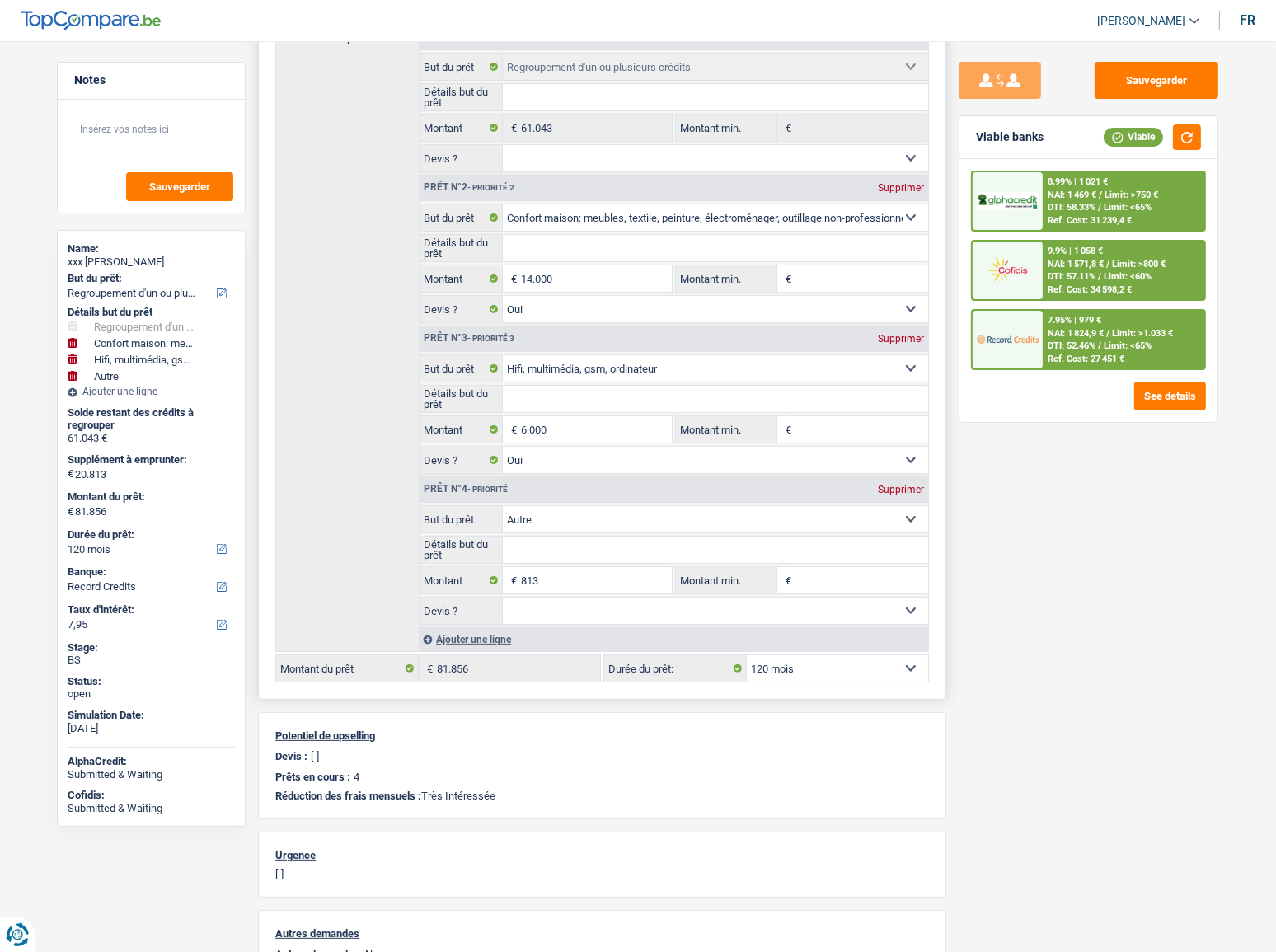
click at [916, 489] on div "Supprimer" at bounding box center [901, 489] width 54 height 10
type input "20.000"
type input "81.043"
select select "144"
type input "81.043"
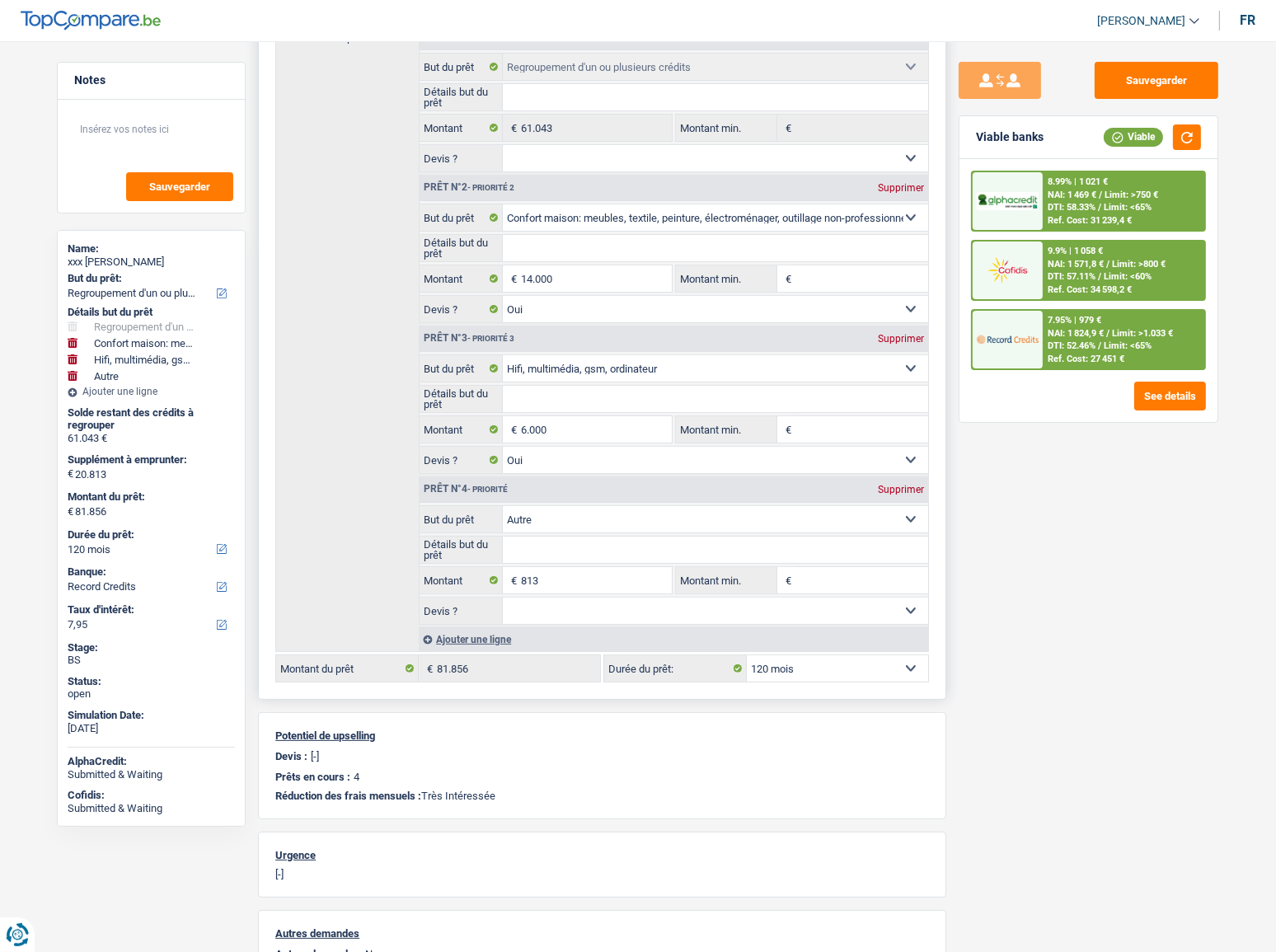
select select "144"
type input "81.043"
select select "144"
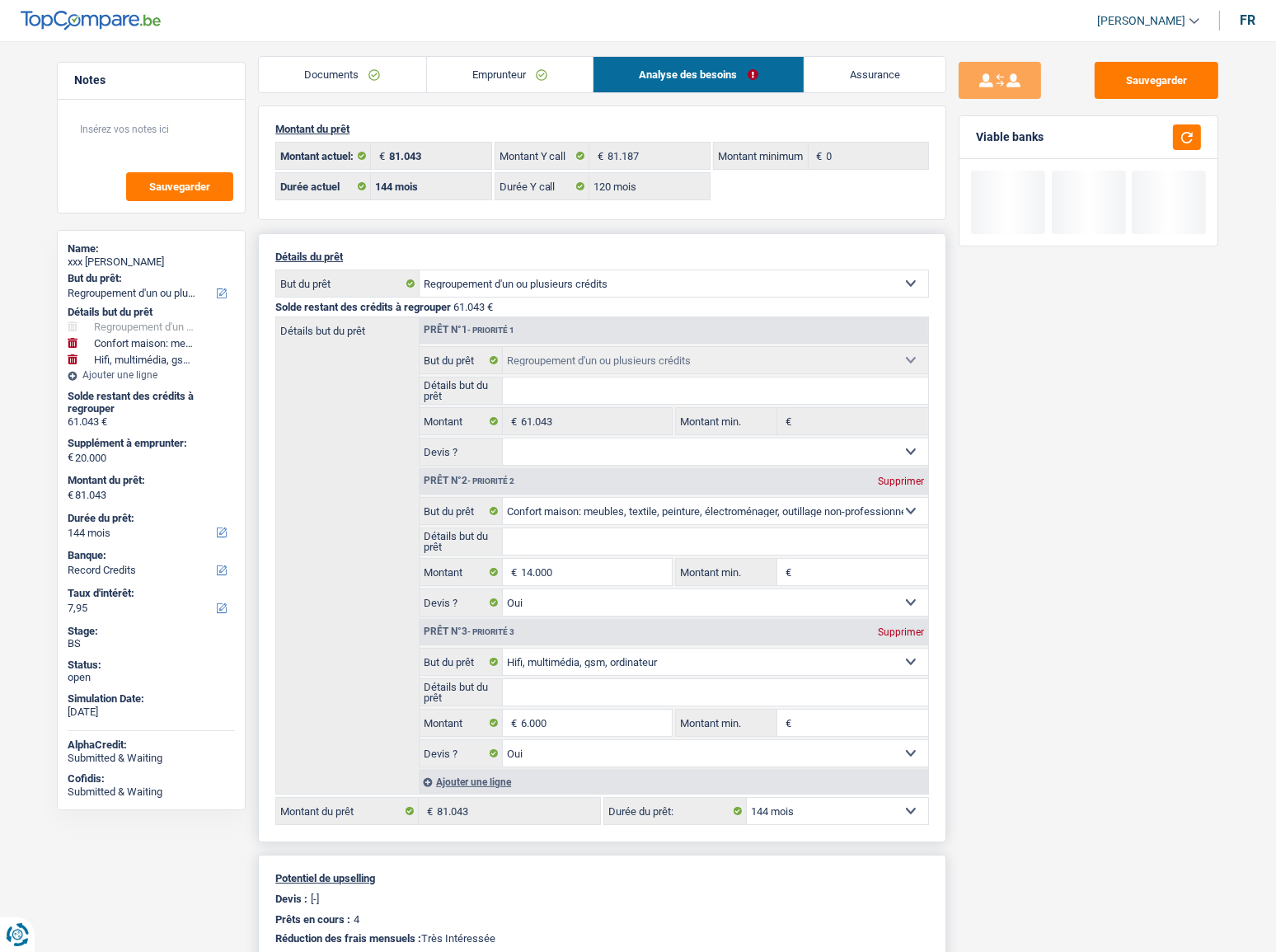
scroll to position [0, 0]
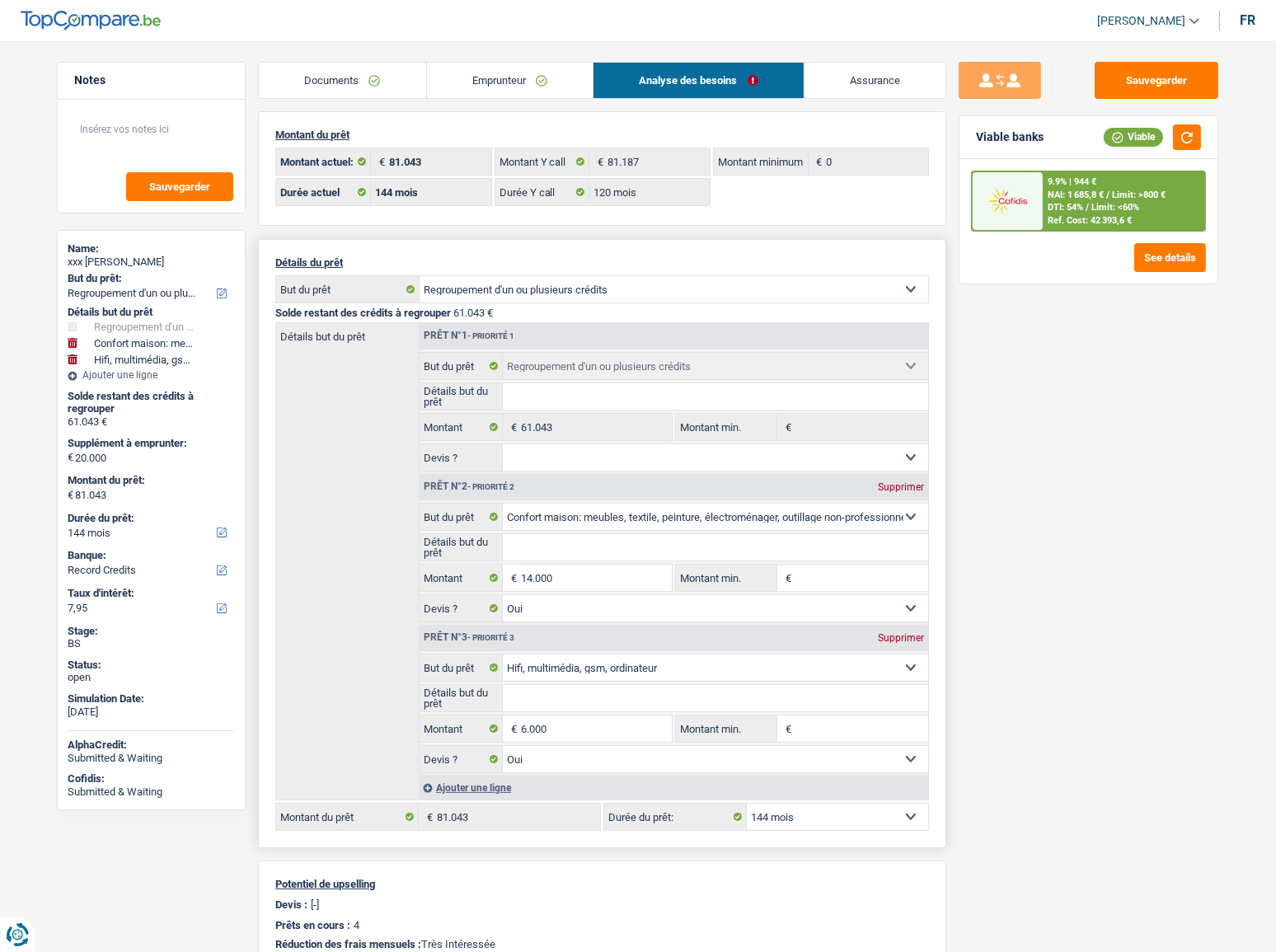
click at [514, 81] on link "Emprunteur" at bounding box center [510, 80] width 166 height 36
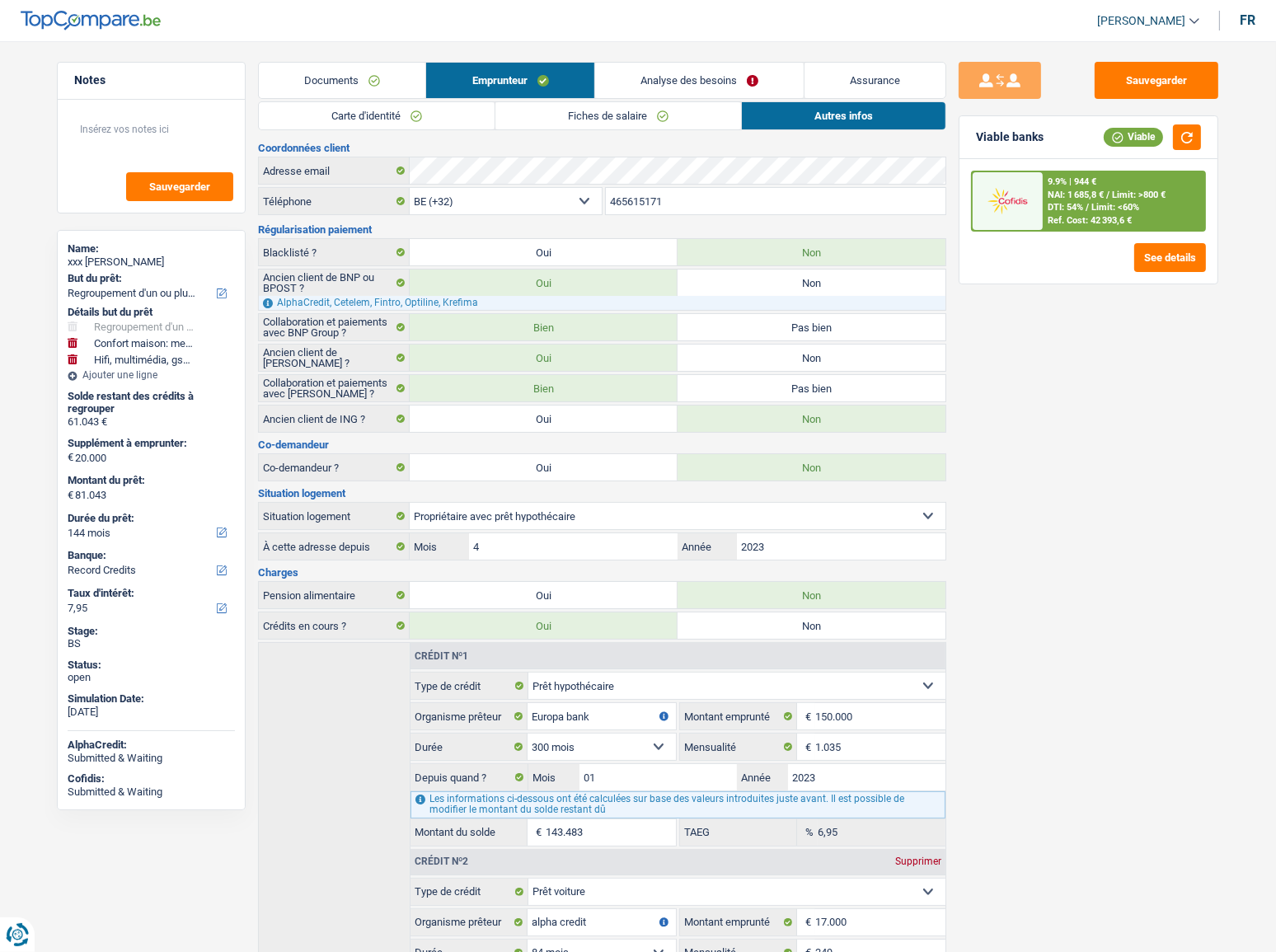
click at [381, 99] on div "Documents Emprunteur Analyse des besoins Assurance Emprunteur xxx Pyame Ekalaka…" at bounding box center [602, 853] width 689 height 1582
drag, startPoint x: 372, startPoint y: 112, endPoint x: 381, endPoint y: 274, distance: 162.2
click at [372, 112] on link "Carte d'identité" at bounding box center [377, 116] width 236 height 27
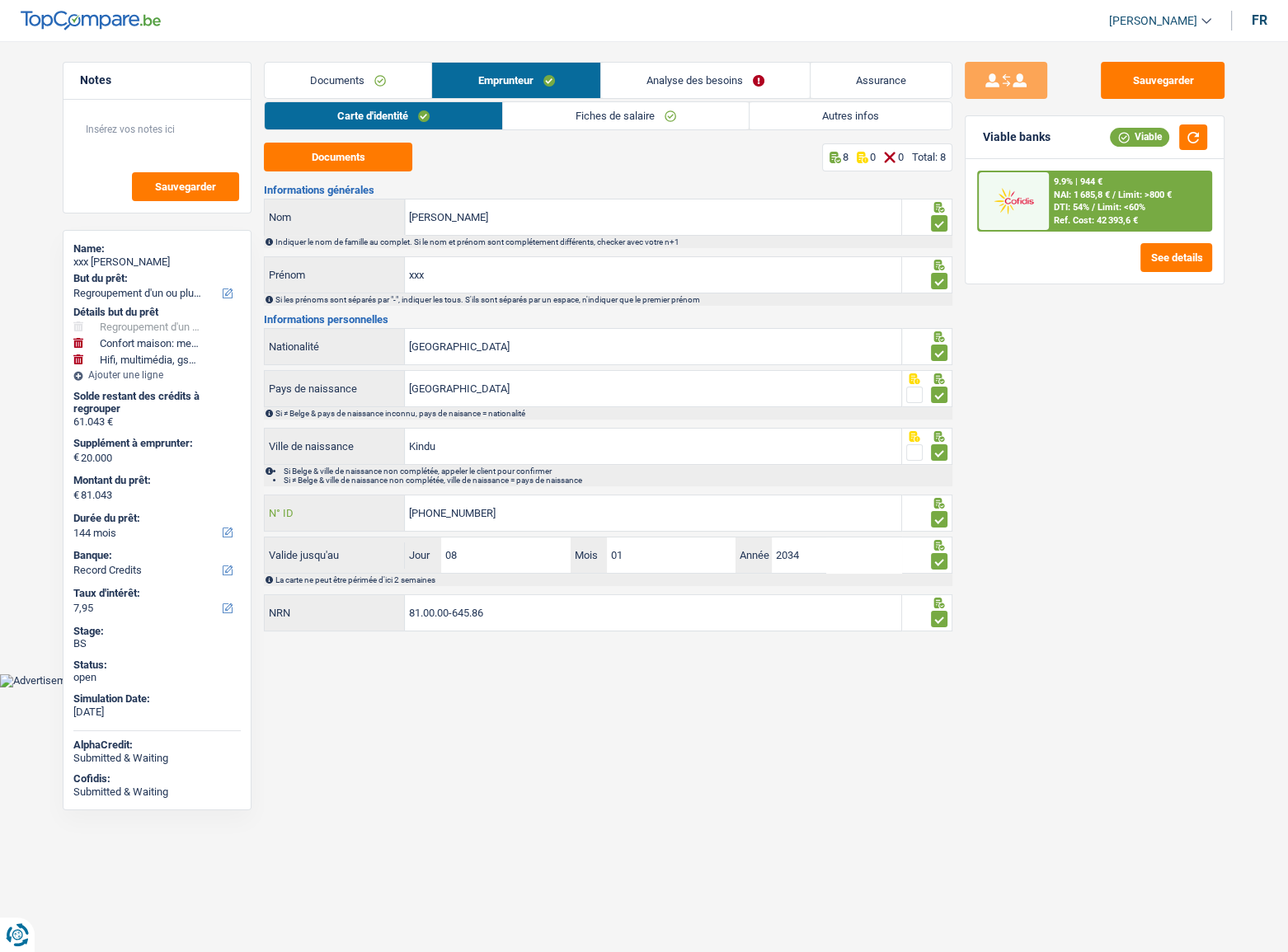
drag, startPoint x: 507, startPoint y: 517, endPoint x: 395, endPoint y: 510, distance: 112.2
click at [395, 510] on div "595-1919321-97 N° ID" at bounding box center [583, 513] width 637 height 36
click at [495, 606] on input "81.00.00-645.86" at bounding box center [653, 613] width 497 height 36
drag, startPoint x: 526, startPoint y: 615, endPoint x: 511, endPoint y: 619, distance: 15.5
click at [334, 602] on div "81.00.00-645.86 NRN" at bounding box center [583, 613] width 637 height 36
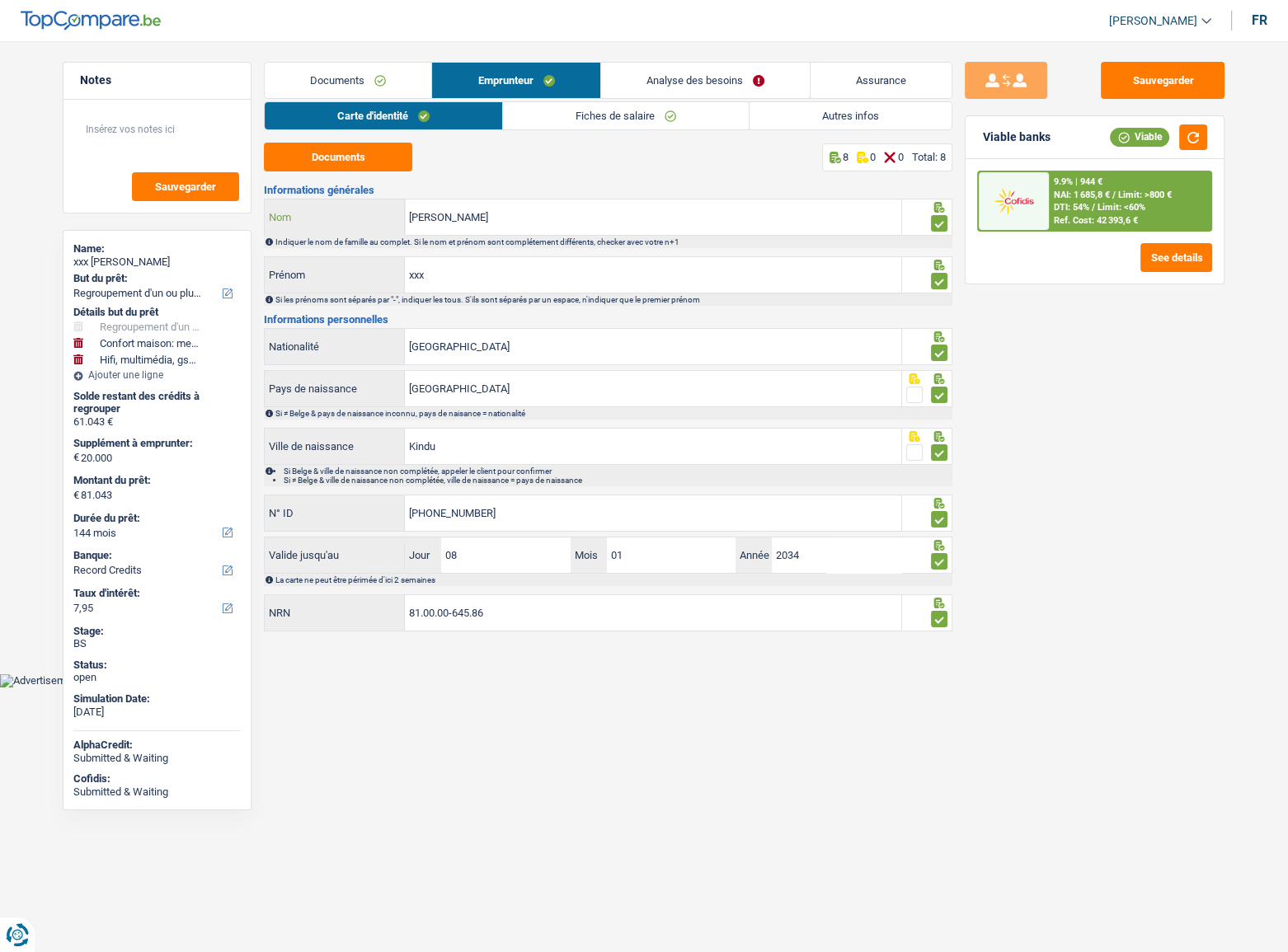
click at [520, 230] on input "Pyame Ekalakala" at bounding box center [653, 217] width 497 height 36
drag, startPoint x: 495, startPoint y: 230, endPoint x: 442, endPoint y: 222, distance: 53.6
click at [337, 229] on div "Pyame Ekalakala Nom" at bounding box center [583, 217] width 637 height 36
click at [561, 116] on link "Fiches de salaire" at bounding box center [626, 116] width 246 height 27
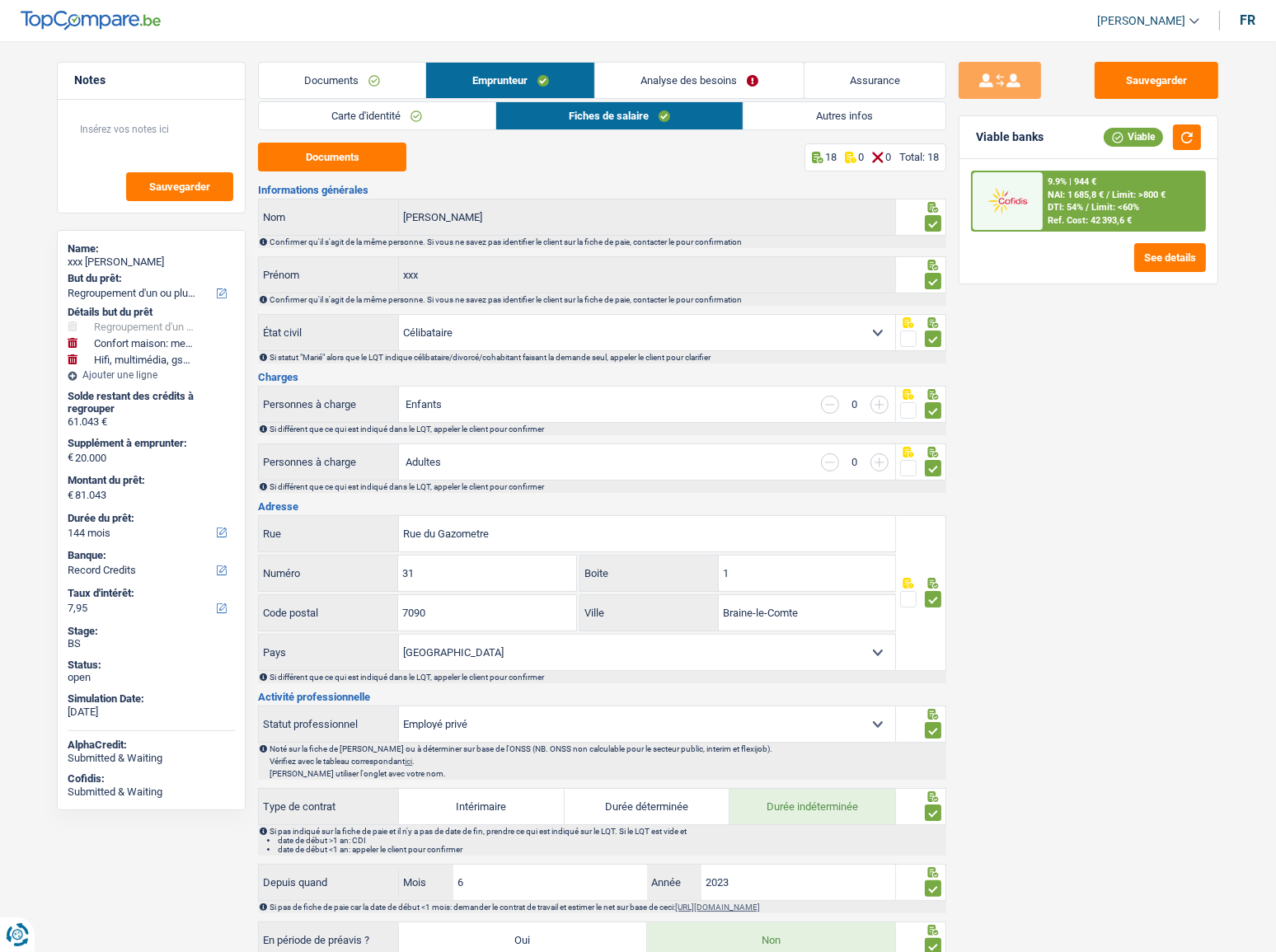
click at [364, 80] on link "Documents" at bounding box center [342, 80] width 166 height 36
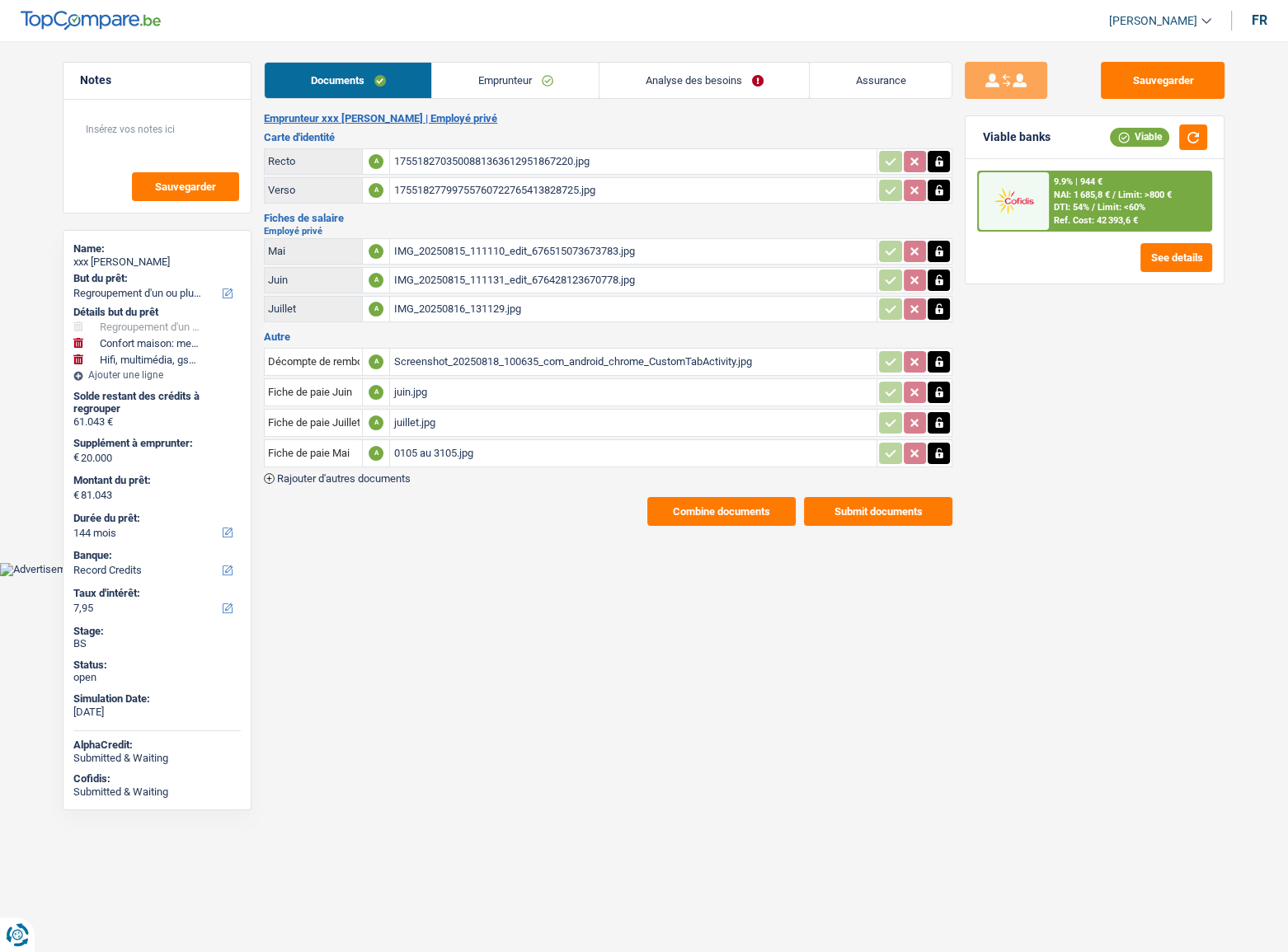
click at [447, 157] on div "1755182703500881363612951867220.jpg" at bounding box center [633, 161] width 480 height 25
drag, startPoint x: 518, startPoint y: 96, endPoint x: 502, endPoint y: 93, distance: 16.3
click at [519, 96] on link "Emprunteur" at bounding box center [515, 80] width 166 height 36
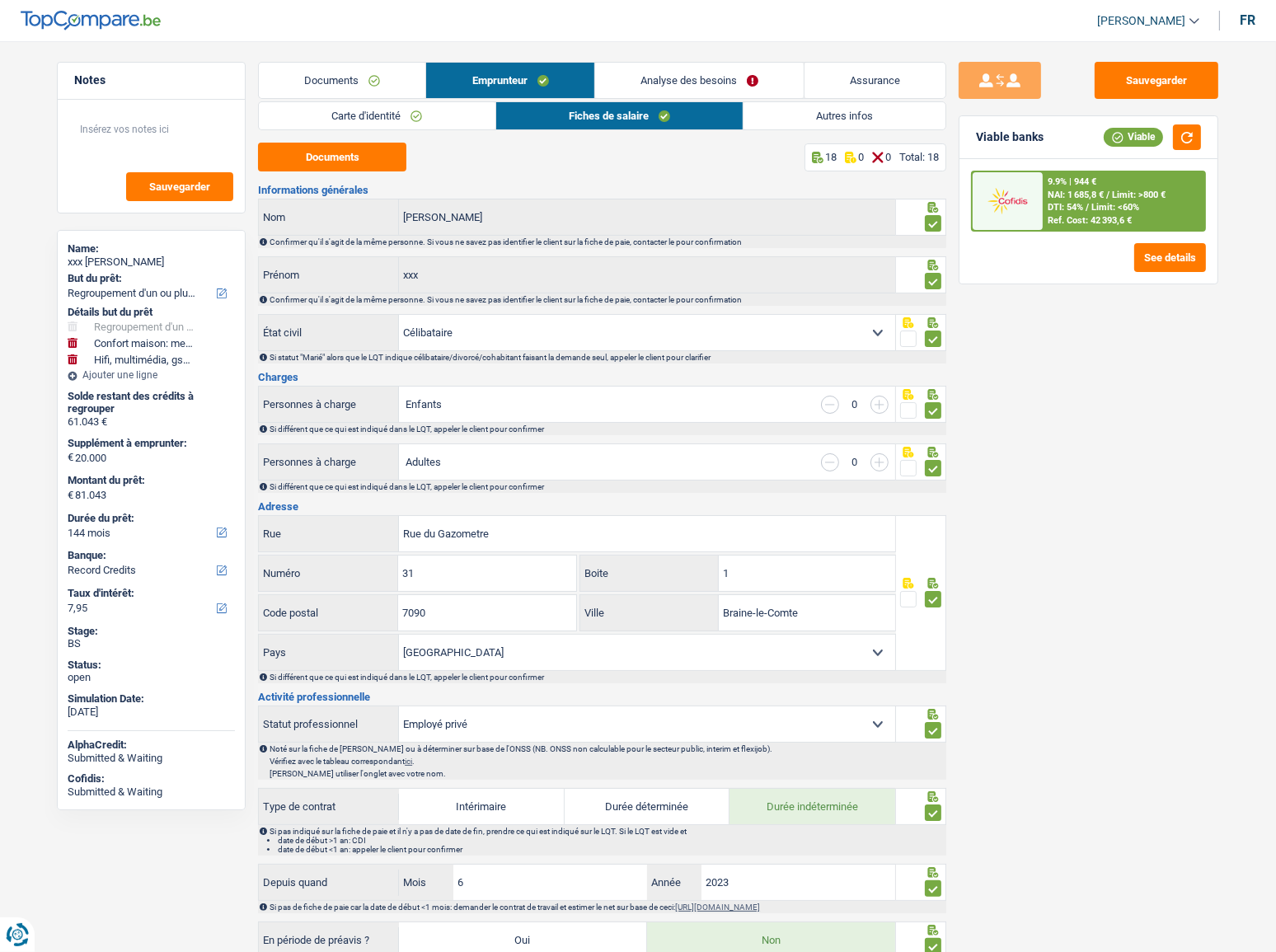
click at [371, 115] on link "Carte d'identité" at bounding box center [377, 116] width 236 height 27
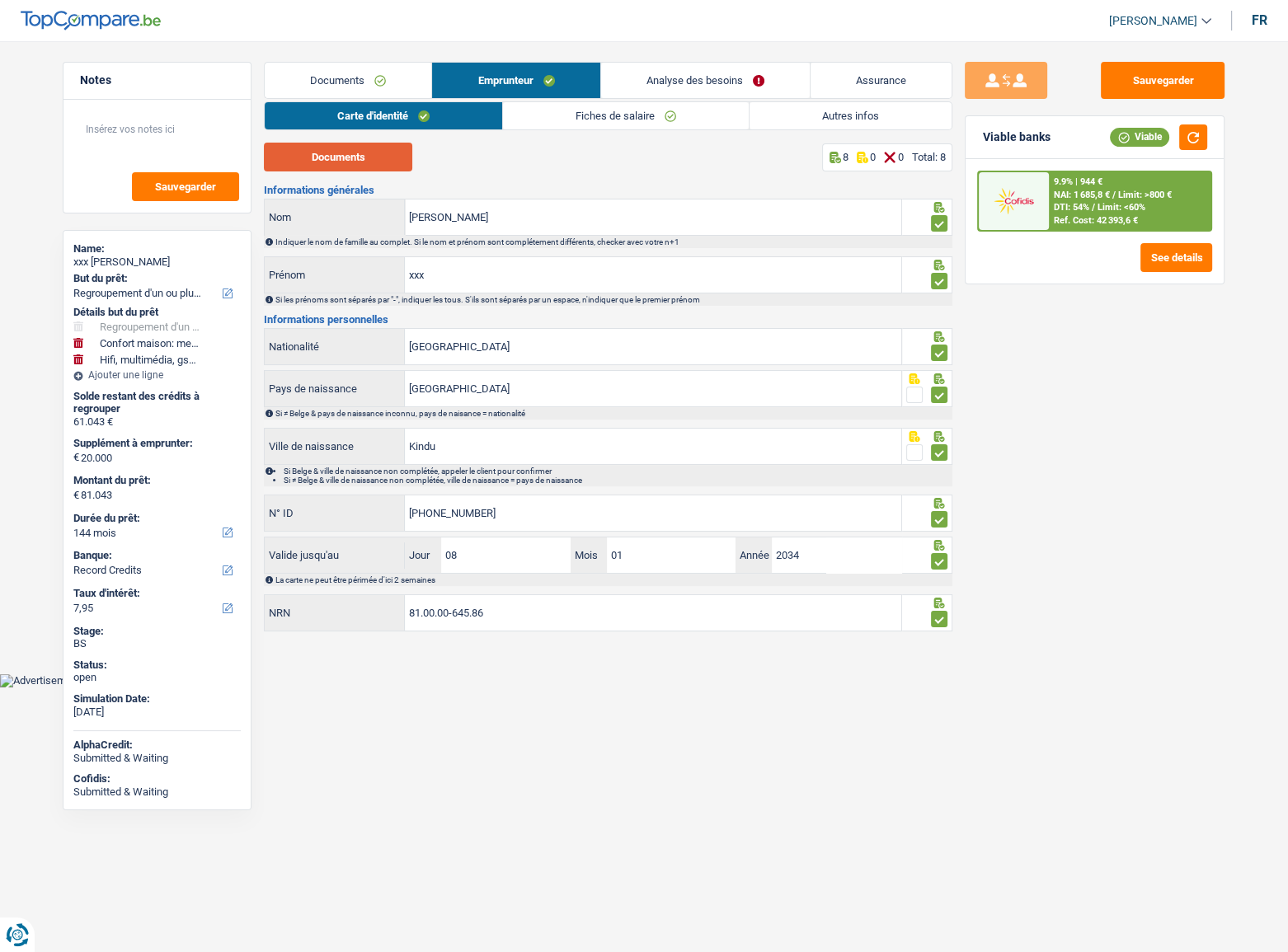
click at [372, 156] on button "Documents" at bounding box center [338, 157] width 148 height 29
click at [553, 134] on div "Carte d'identité Fiches de salaire Autres infos Documents 8 0 0 Total: 8 Inform…" at bounding box center [607, 368] width 689 height 532
click at [561, 112] on link "Fiches de salaire" at bounding box center [626, 116] width 246 height 27
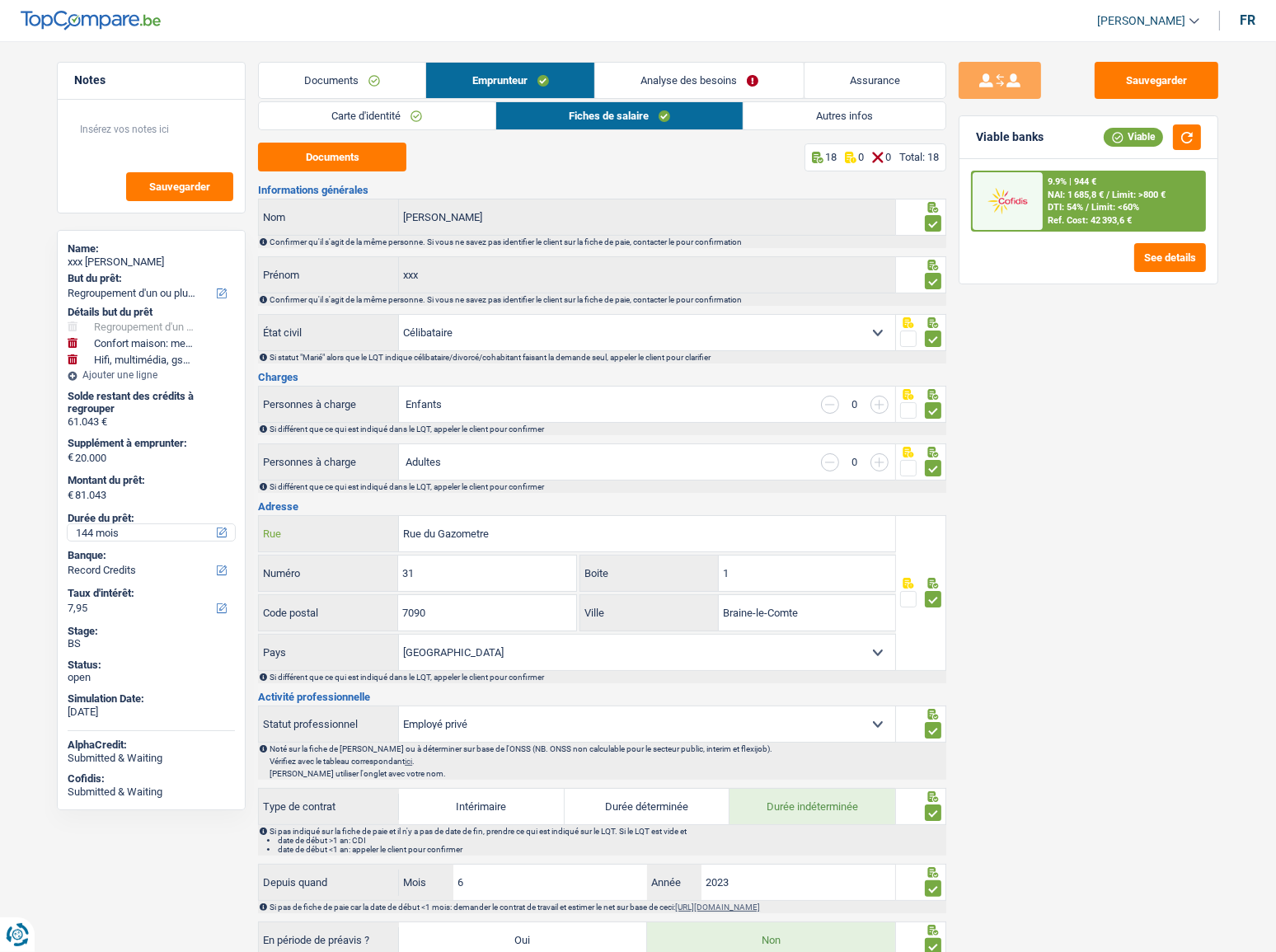
drag, startPoint x: 531, startPoint y: 531, endPoint x: 207, endPoint y: 527, distance: 324.0
click at [455, 564] on input "31" at bounding box center [487, 573] width 177 height 36
drag, startPoint x: 462, startPoint y: 572, endPoint x: 239, endPoint y: 572, distance: 223.0
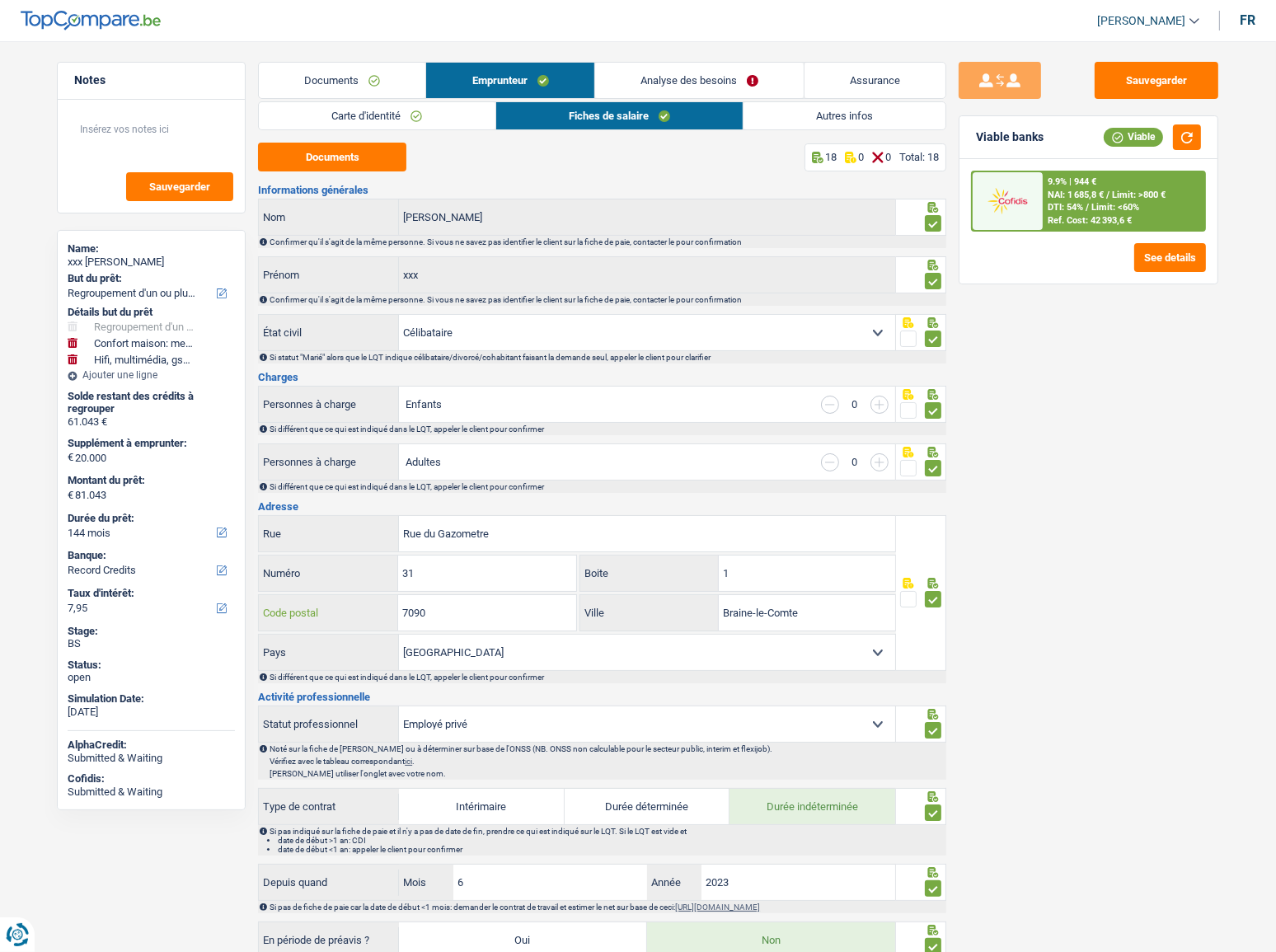
drag, startPoint x: 457, startPoint y: 610, endPoint x: 239, endPoint y: 614, distance: 218.0
click at [259, 614] on div "7090 Code postal" at bounding box center [417, 613] width 317 height 36
click at [403, 112] on link "Carte d'identité" at bounding box center [377, 116] width 236 height 27
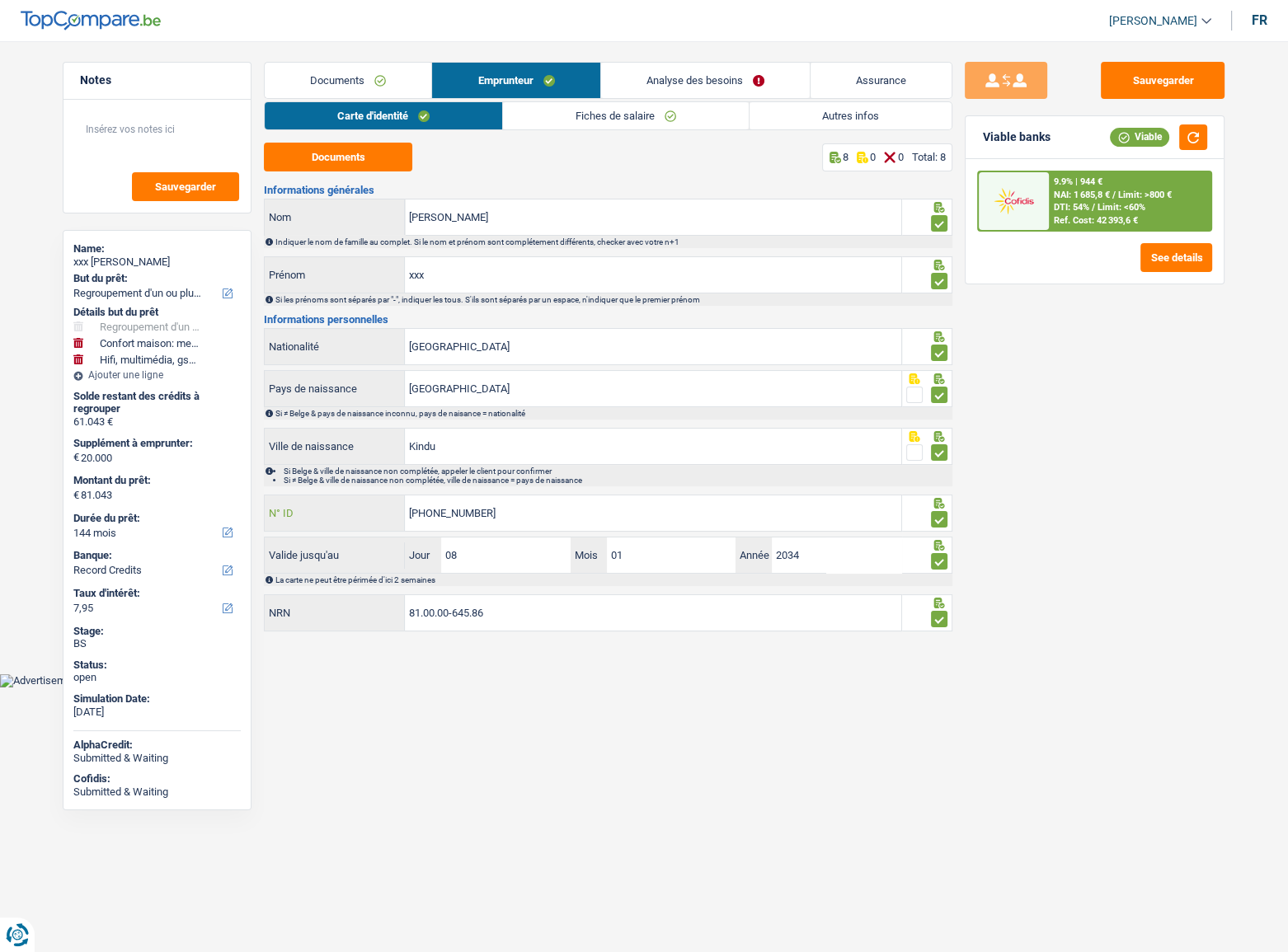
drag, startPoint x: 412, startPoint y: 507, endPoint x: 353, endPoint y: 507, distance: 59.0
click at [353, 507] on div "595-1919321-97 N° ID" at bounding box center [583, 513] width 637 height 36
drag, startPoint x: 588, startPoint y: 123, endPoint x: 604, endPoint y: 125, distance: 16.1
click at [588, 123] on link "Fiches de salaire" at bounding box center [626, 116] width 246 height 27
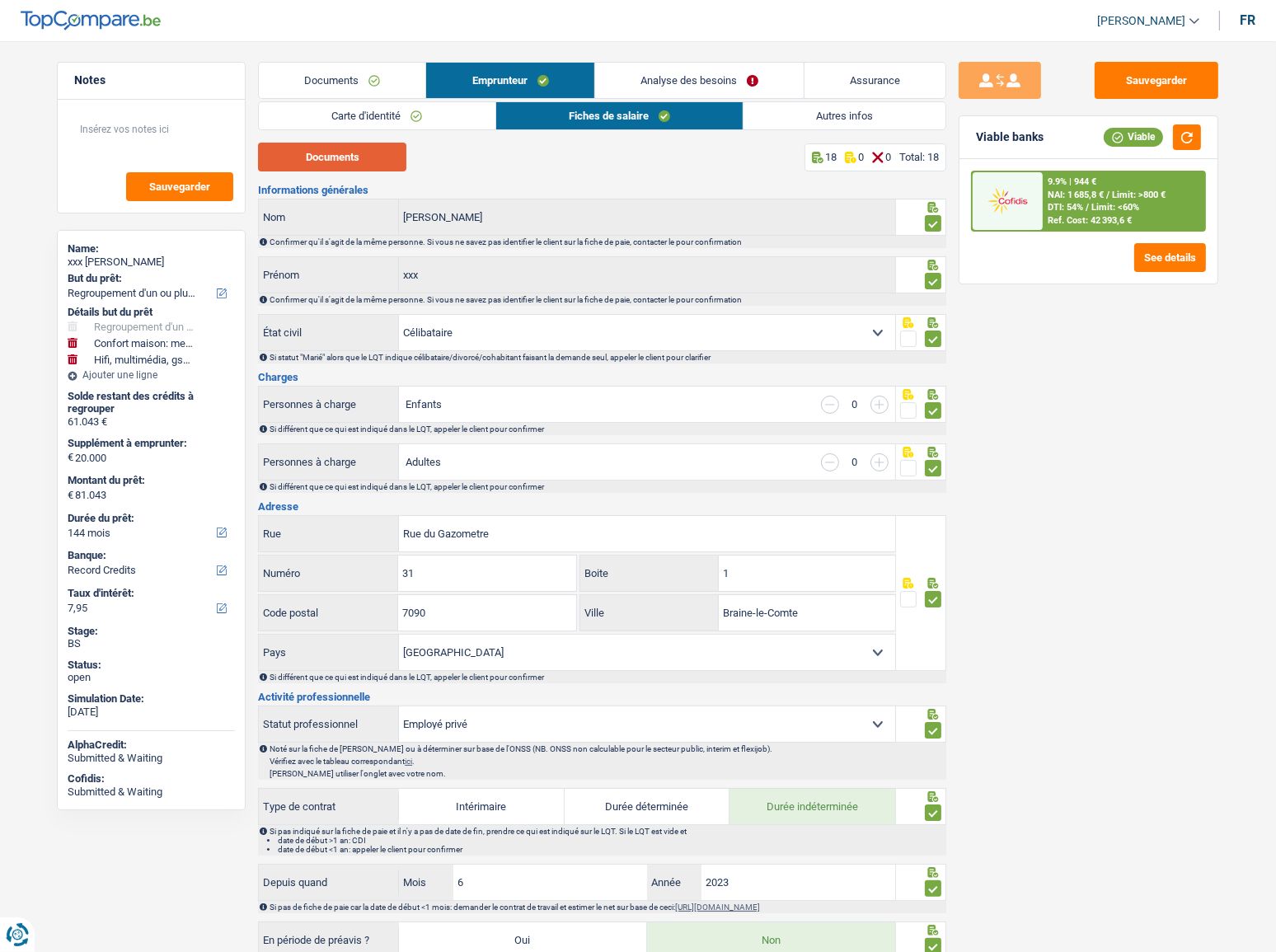
click at [347, 145] on button "Documents" at bounding box center [332, 157] width 148 height 29
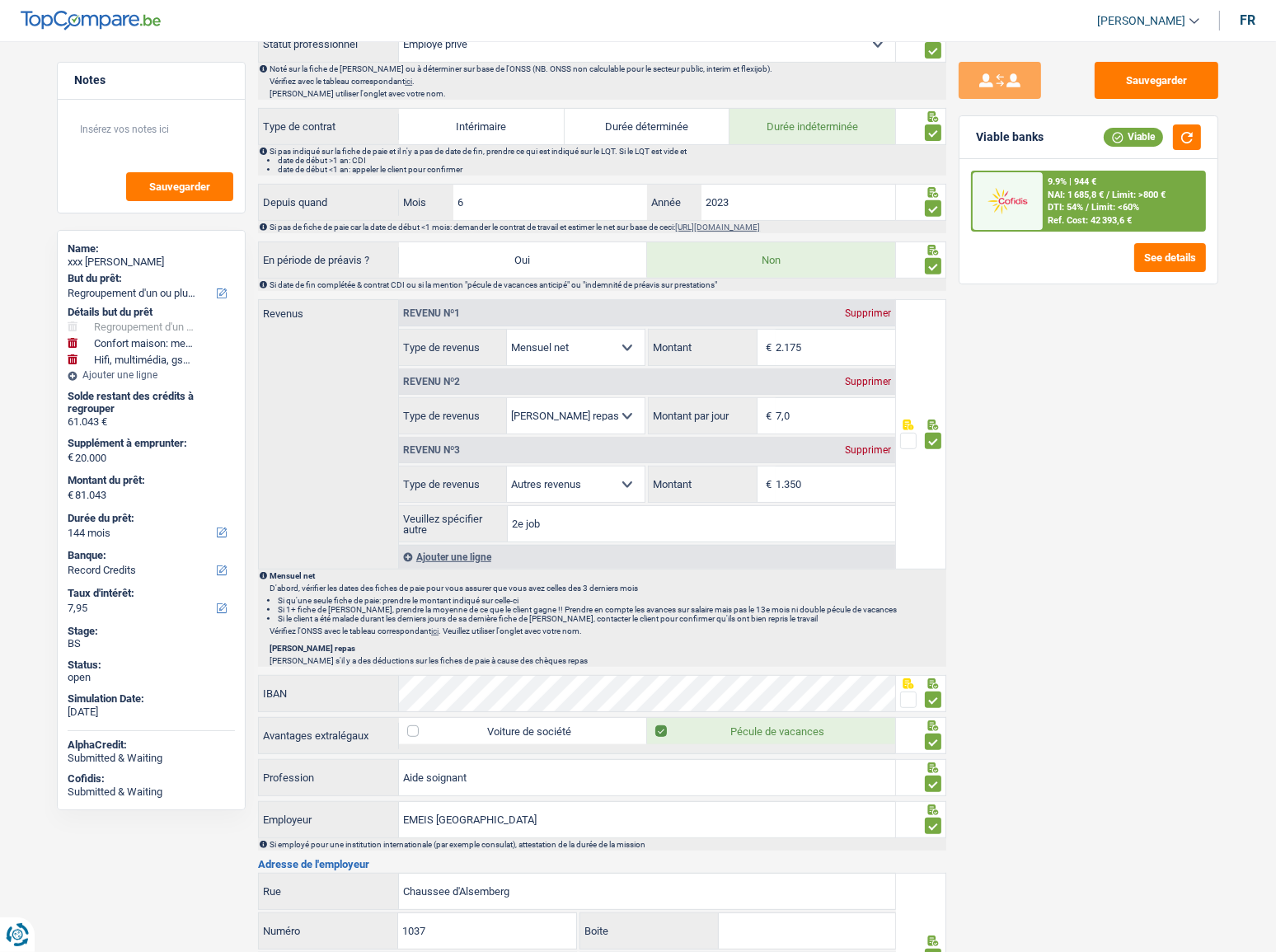
scroll to position [824, 0]
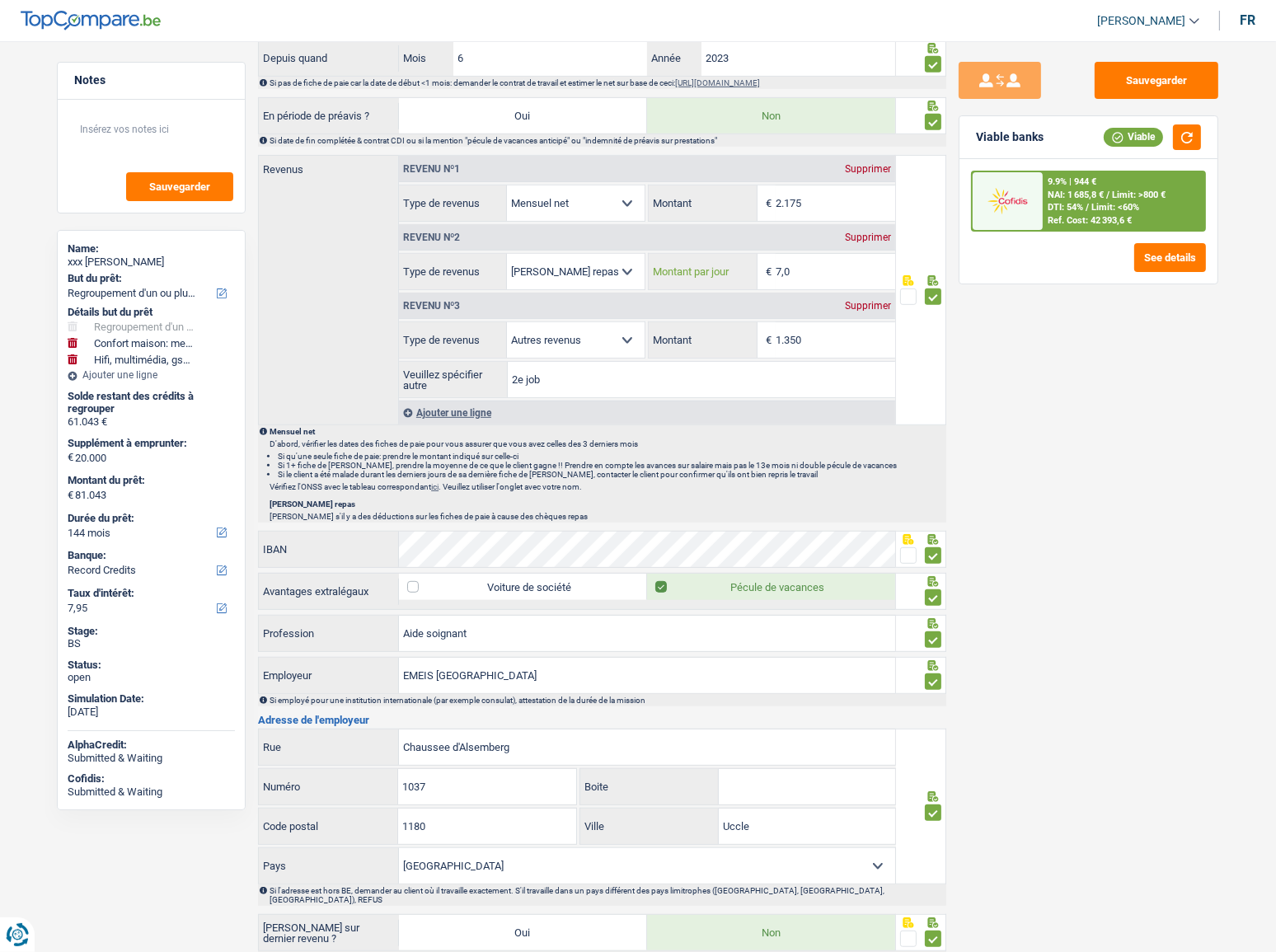
drag, startPoint x: 811, startPoint y: 277, endPoint x: 673, endPoint y: 265, distance: 138.5
click at [673, 265] on div "7,0 € Montant par jour" at bounding box center [771, 272] width 246 height 36
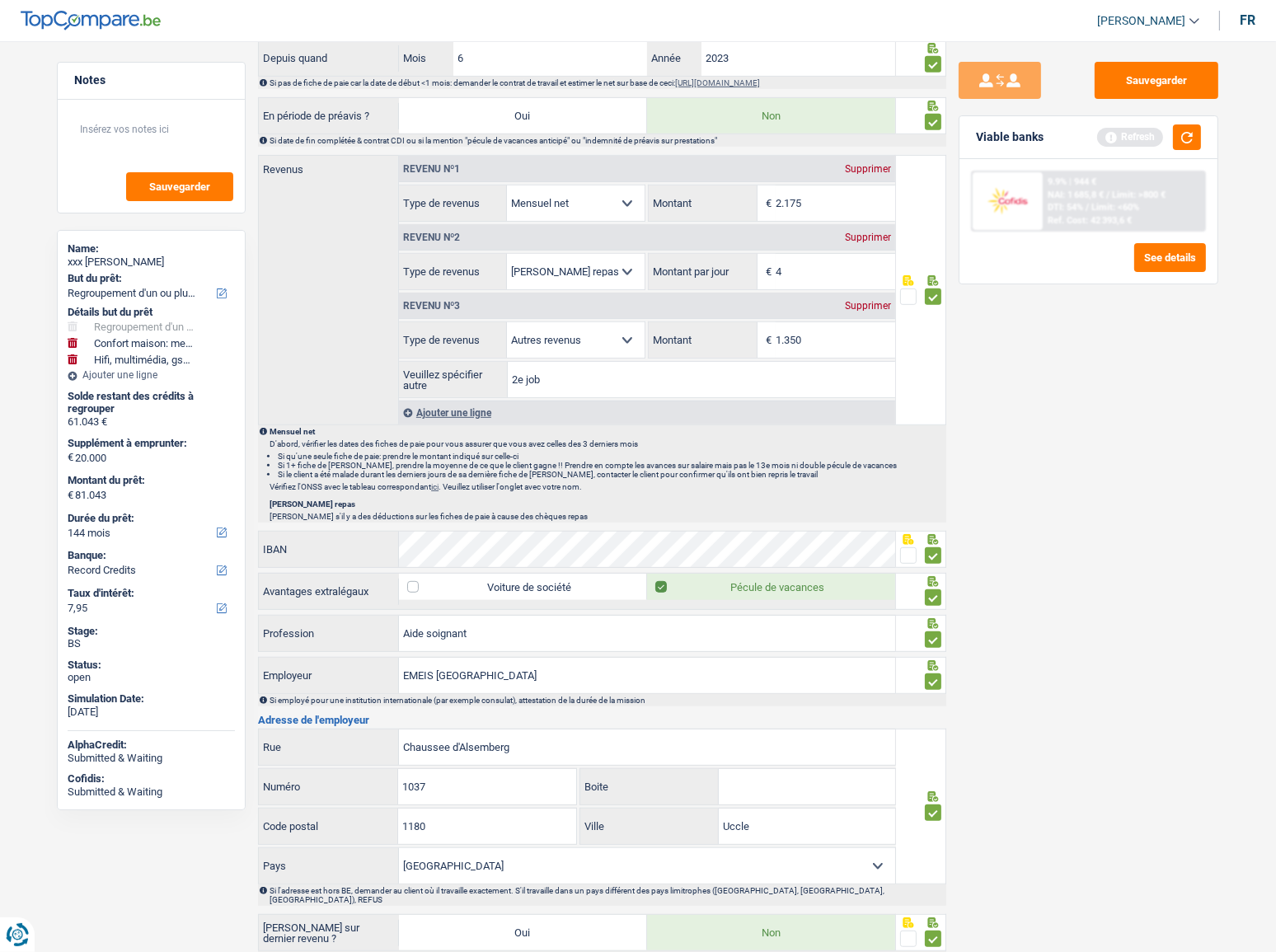
type input "4,0"
click at [1050, 390] on div "Sauvegarder Viable banks Refresh 9.9% | 944 € NAI: 1 685,8 € / Limit: >800 € DT…" at bounding box center [1088, 492] width 284 height 860
click at [1146, 73] on button "Sauvegarder" at bounding box center [1156, 80] width 123 height 37
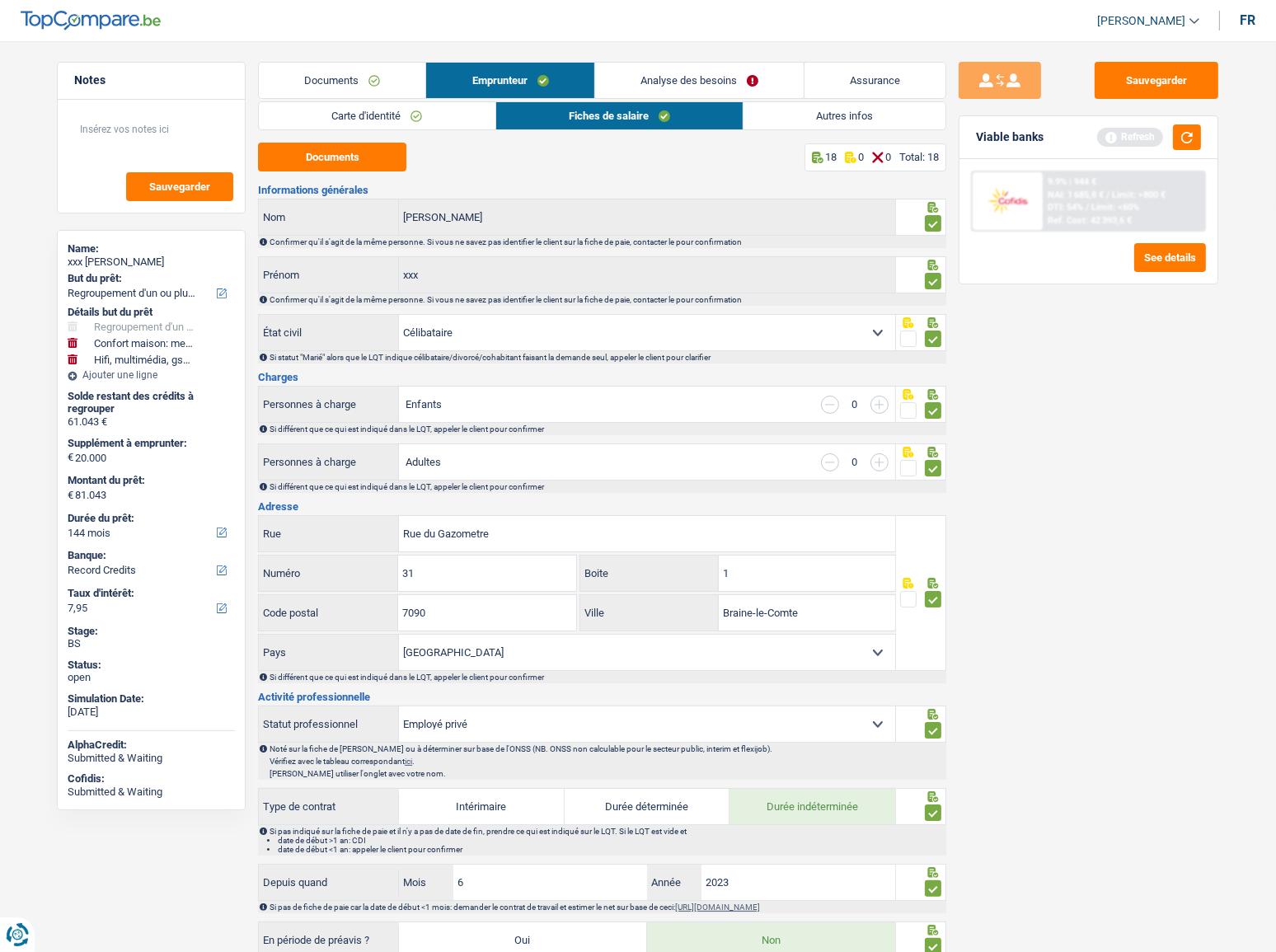
scroll to position [0, 0]
click at [790, 128] on link "Autres infos" at bounding box center [844, 116] width 202 height 27
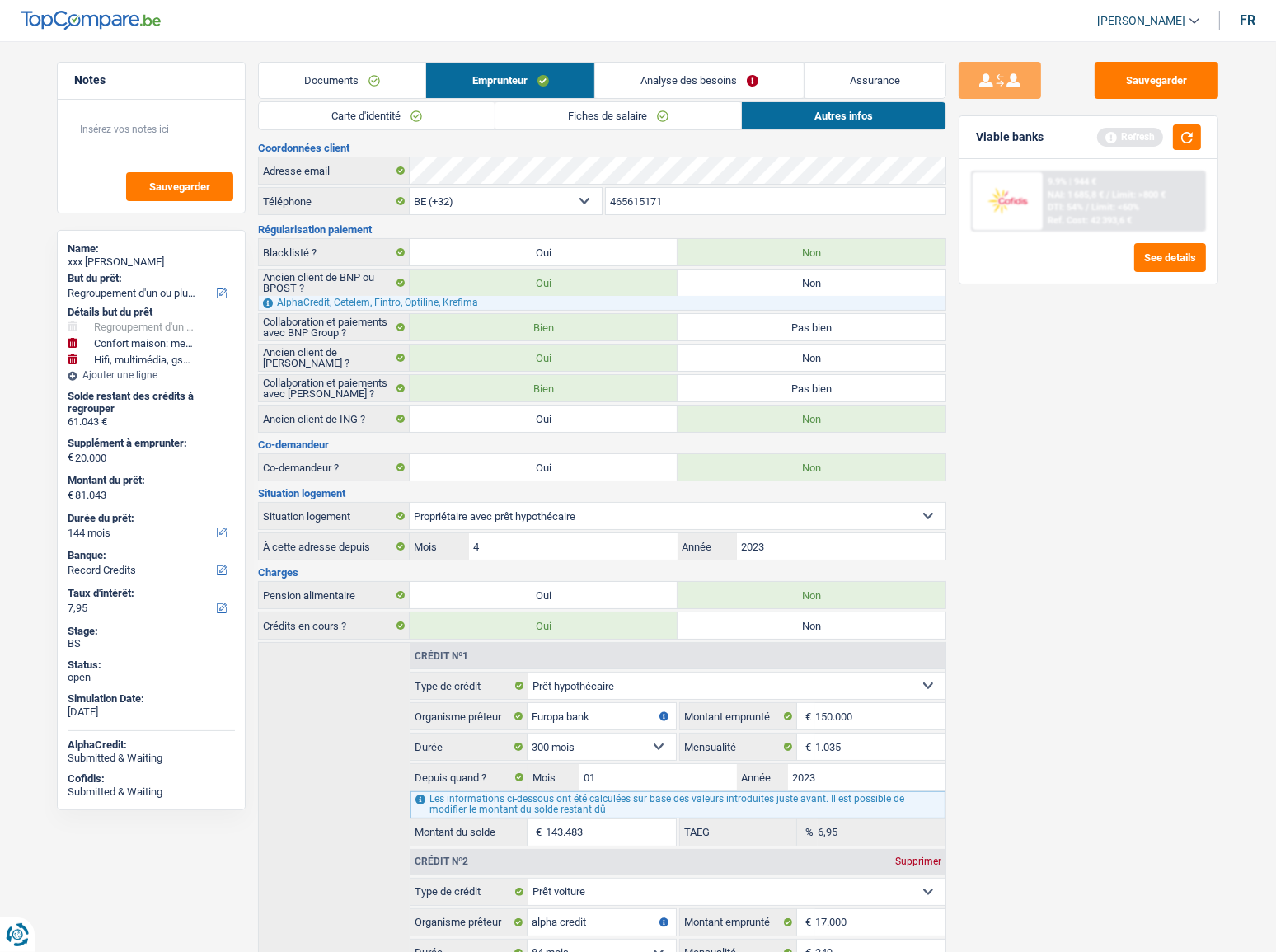
click at [364, 111] on link "Carte d'identité" at bounding box center [377, 116] width 236 height 27
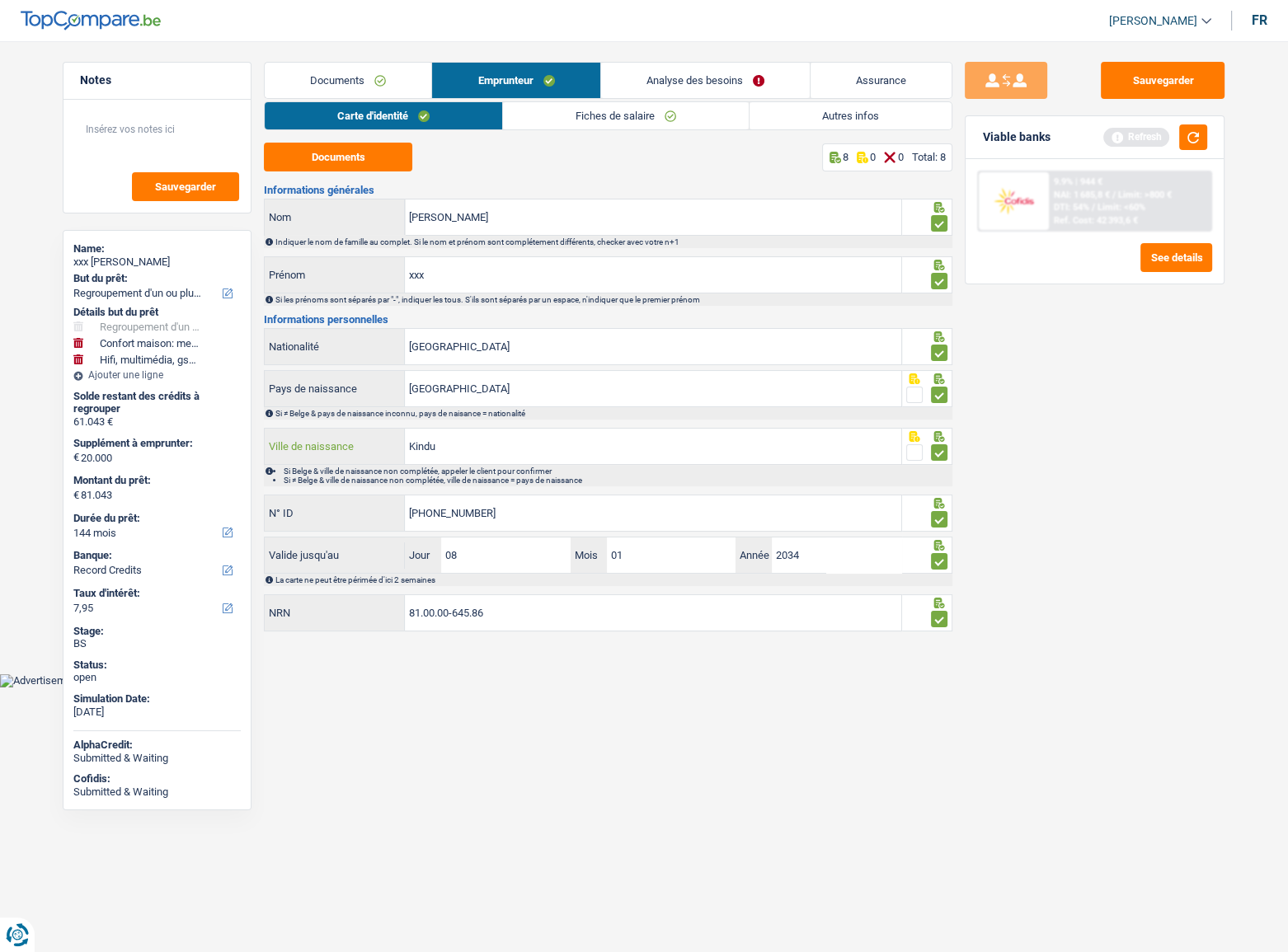
drag, startPoint x: 478, startPoint y: 454, endPoint x: 351, endPoint y: 437, distance: 128.1
click at [340, 437] on div "Kindu Ville de naissance" at bounding box center [583, 446] width 637 height 36
click at [692, 88] on link "Analyse des besoins" at bounding box center [705, 80] width 209 height 36
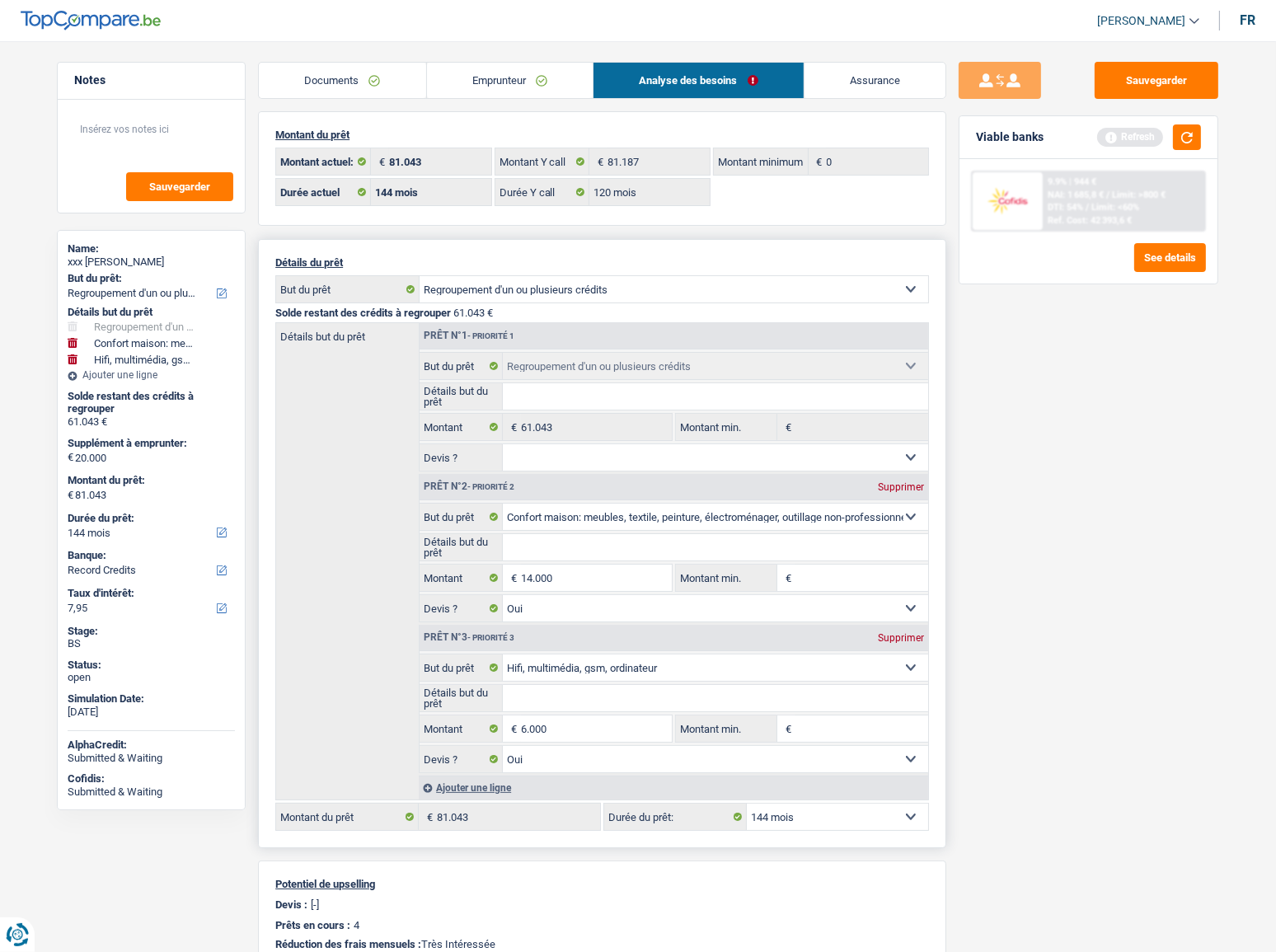
click at [513, 87] on link "Emprunteur" at bounding box center [510, 80] width 166 height 36
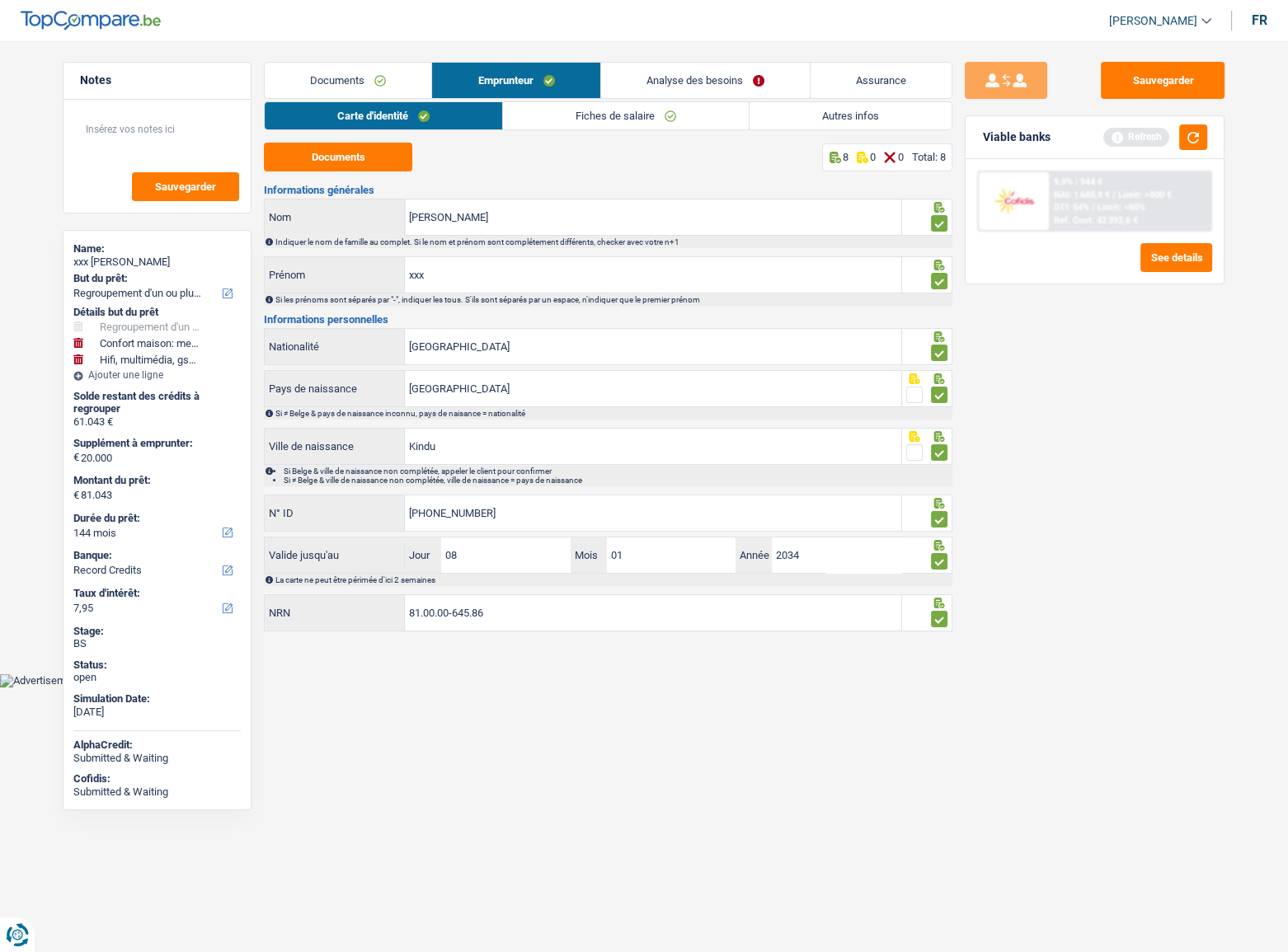
click at [768, 125] on link "Autres infos" at bounding box center [850, 116] width 202 height 27
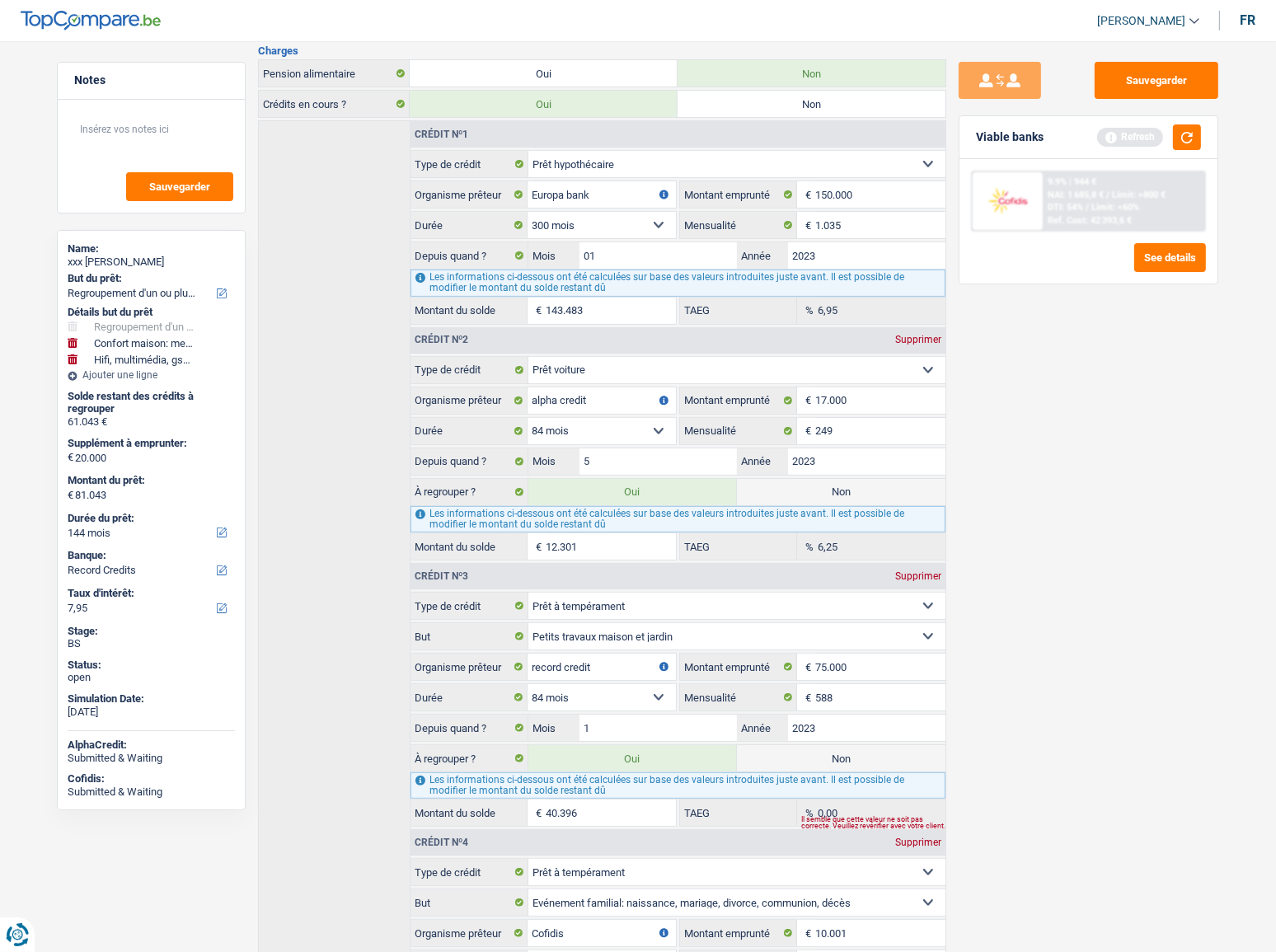
scroll to position [674, 0]
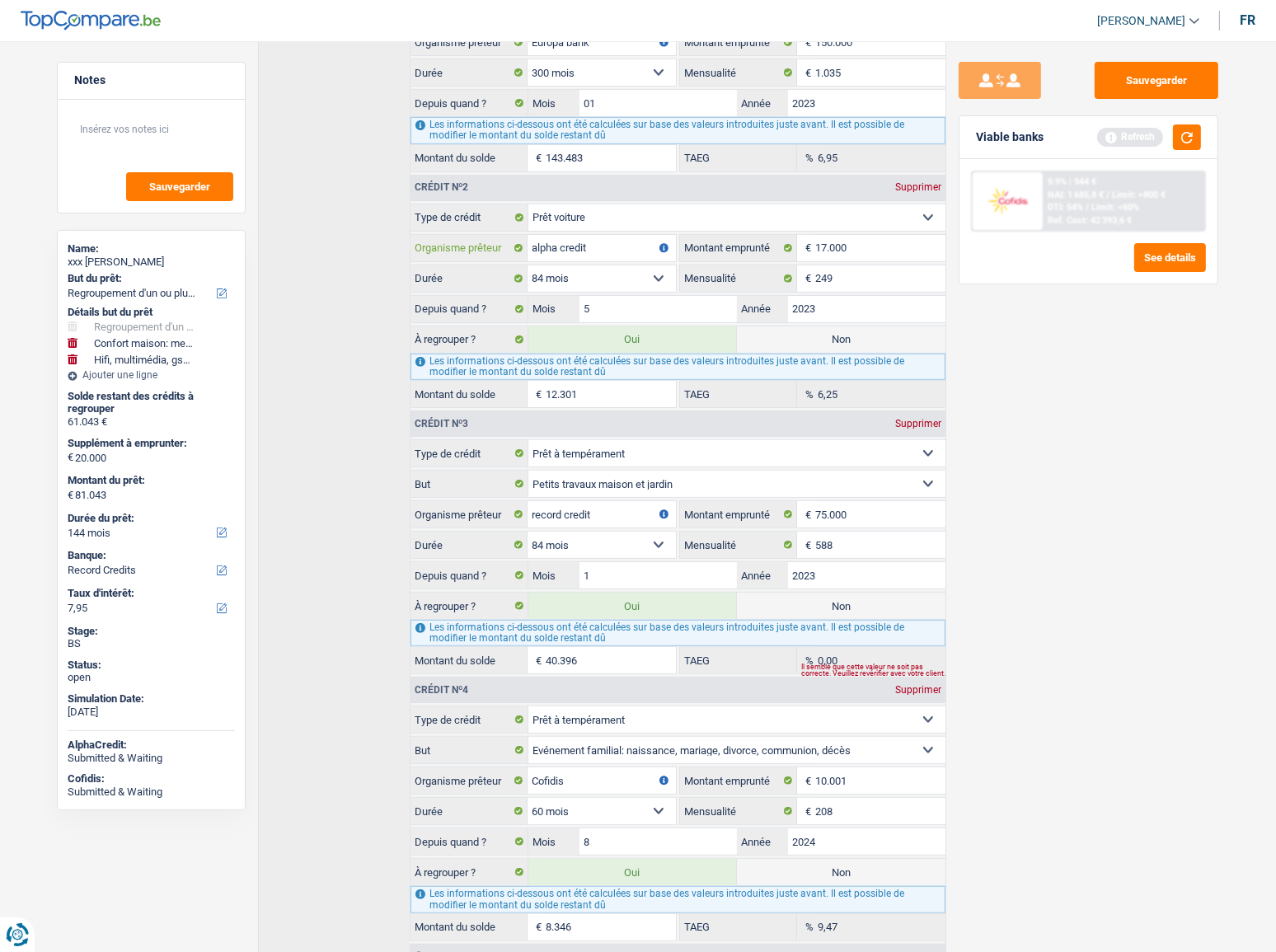
drag, startPoint x: 619, startPoint y: 240, endPoint x: 531, endPoint y: 249, distance: 88.5
click at [454, 240] on div "alpha credit Organisme prêteur" at bounding box center [543, 248] width 265 height 27
click at [38, 462] on main "Notes Sauvegarder Name: xxx Pyame Ekalakala But du prêt: Confort maison: meuble…" at bounding box center [638, 180] width 1276 height 1659
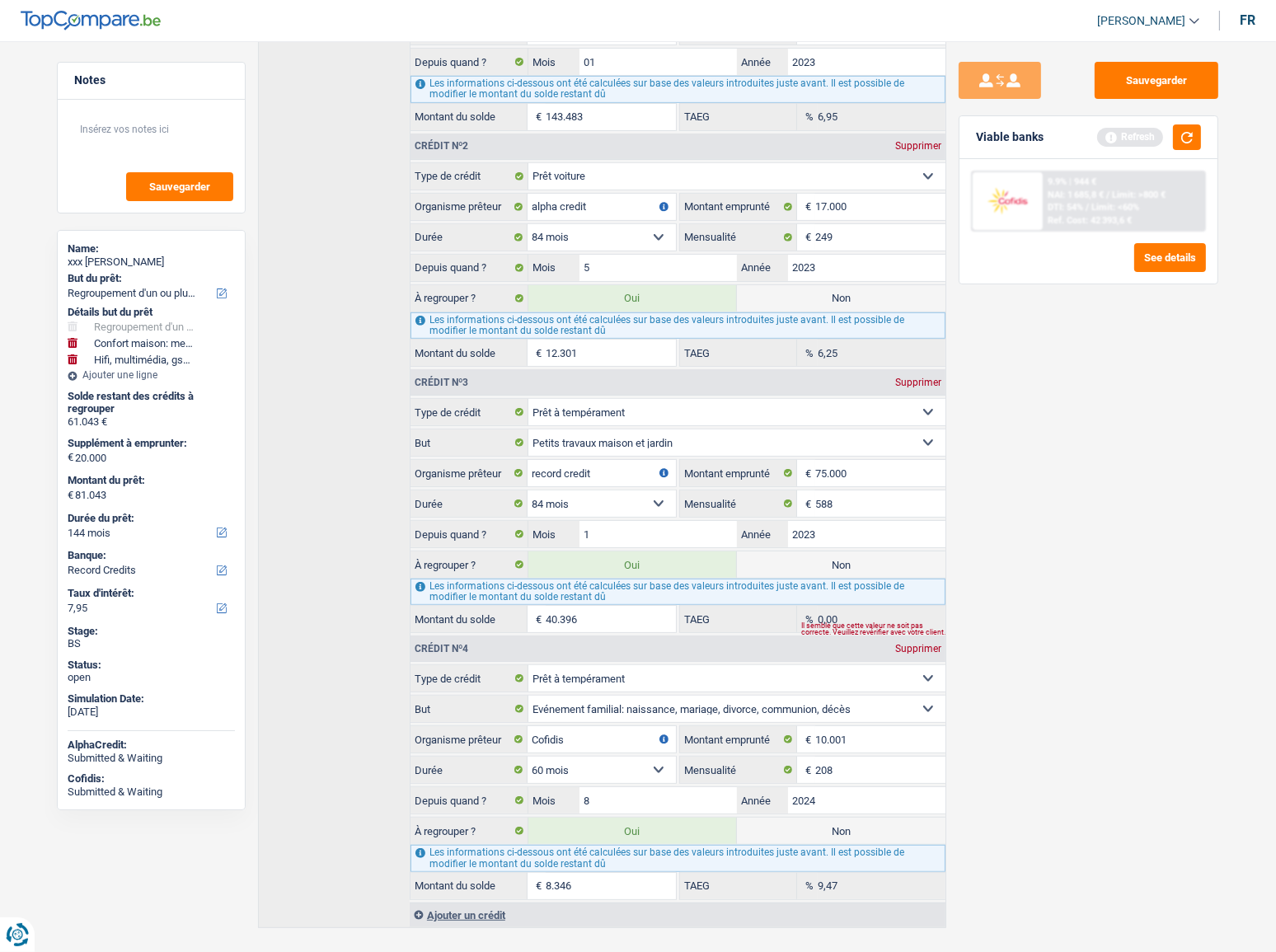
scroll to position [737, 0]
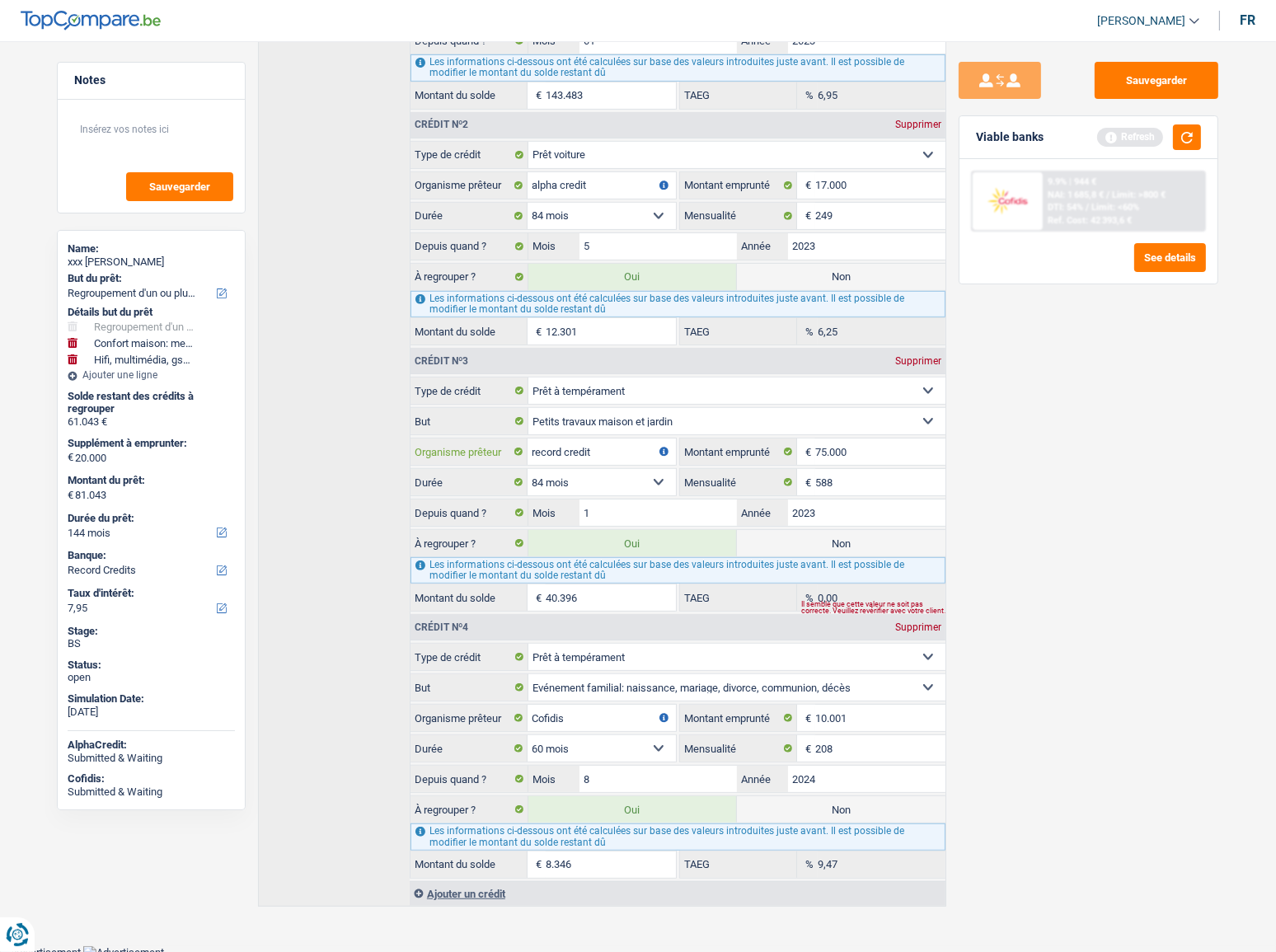
drag, startPoint x: 595, startPoint y: 447, endPoint x: 499, endPoint y: 447, distance: 96.0
click at [499, 447] on div "record credit Organisme prêteur" at bounding box center [543, 452] width 265 height 27
drag, startPoint x: 520, startPoint y: 715, endPoint x: 498, endPoint y: 715, distance: 22.0
click at [498, 715] on div "Cofidis Organisme prêteur" at bounding box center [543, 718] width 265 height 27
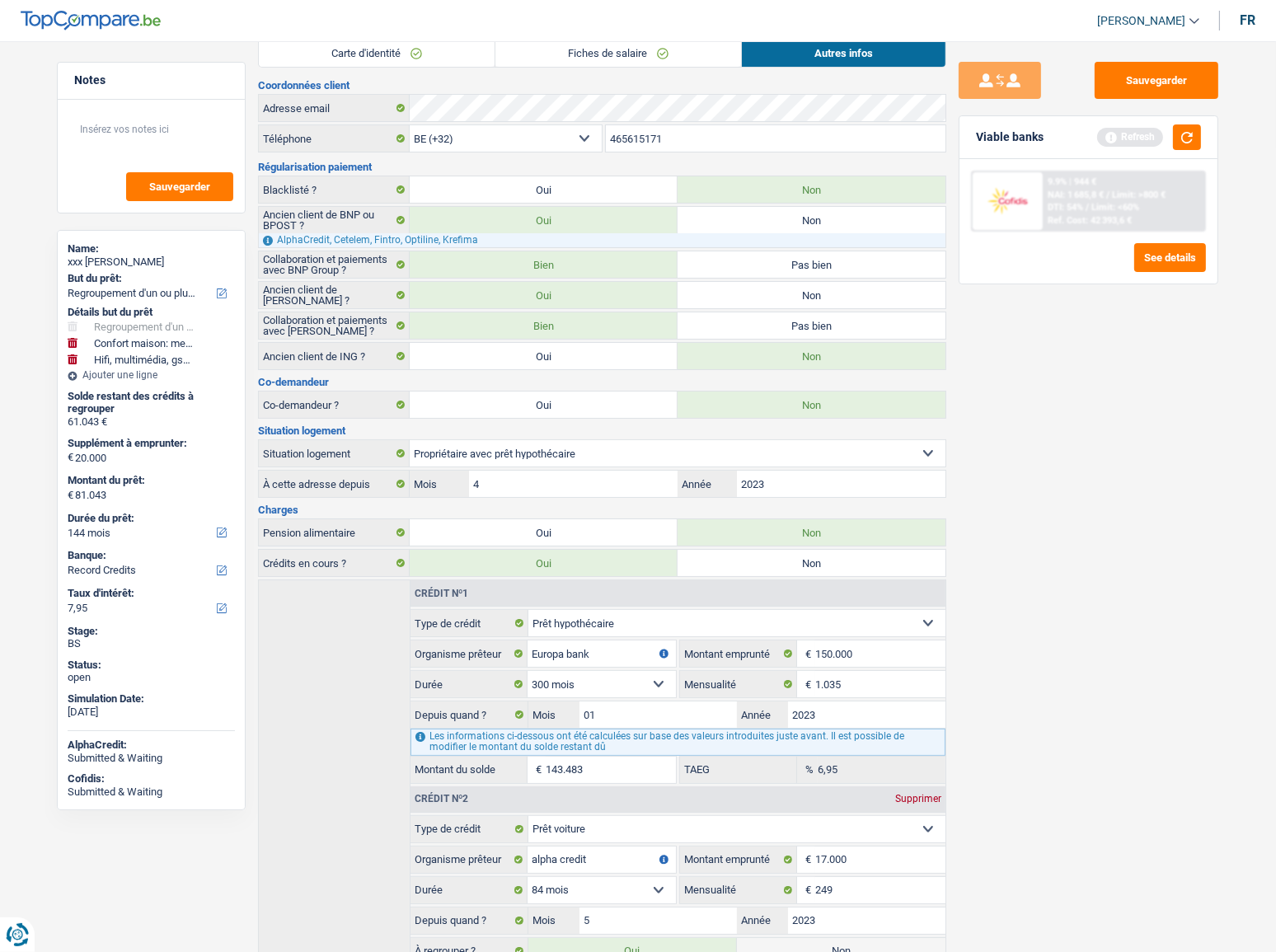
scroll to position [0, 0]
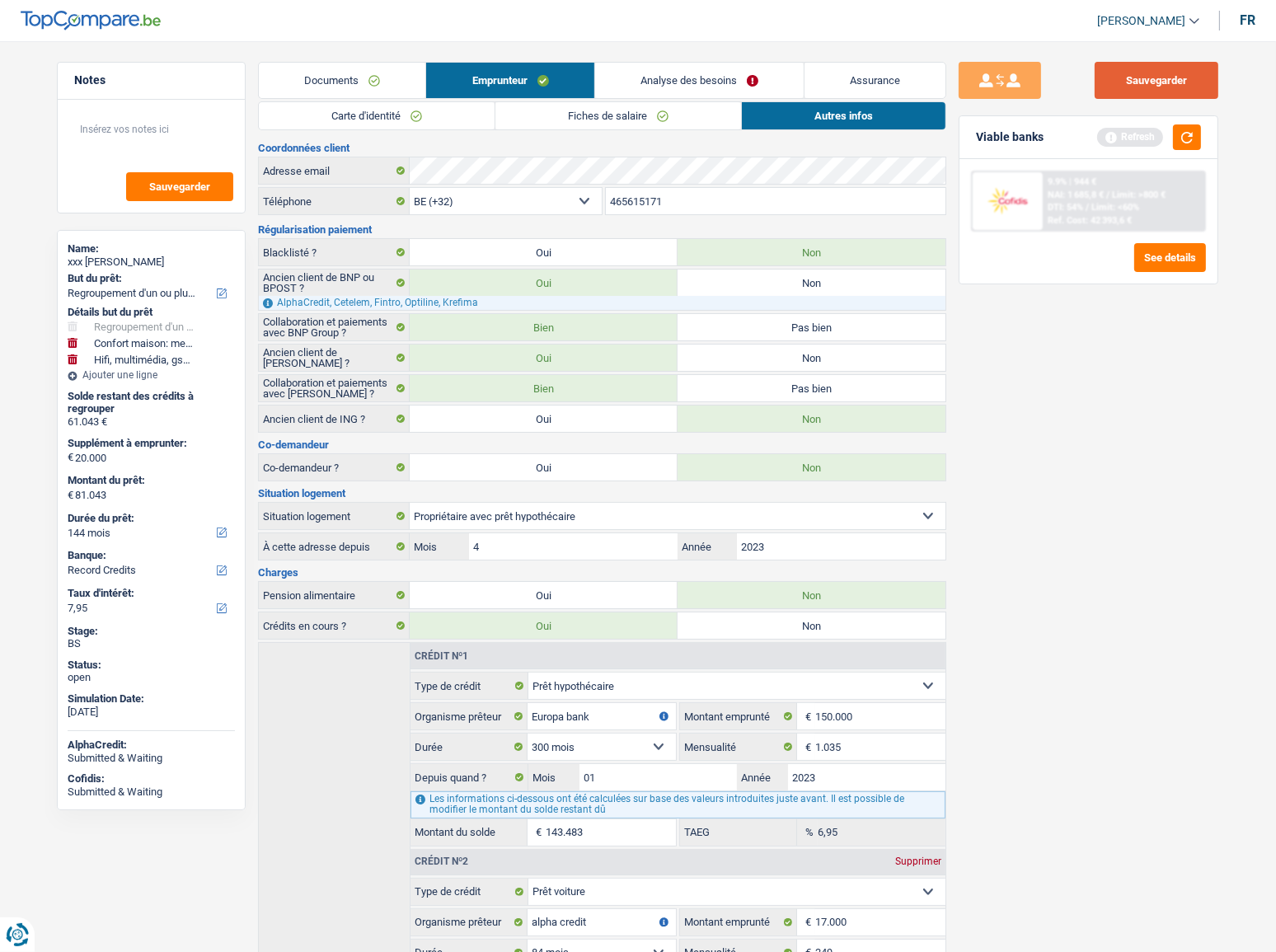
drag, startPoint x: 1166, startPoint y: 91, endPoint x: 1073, endPoint y: 63, distance: 97.1
click at [1166, 91] on button "Sauvegarder" at bounding box center [1156, 80] width 123 height 37
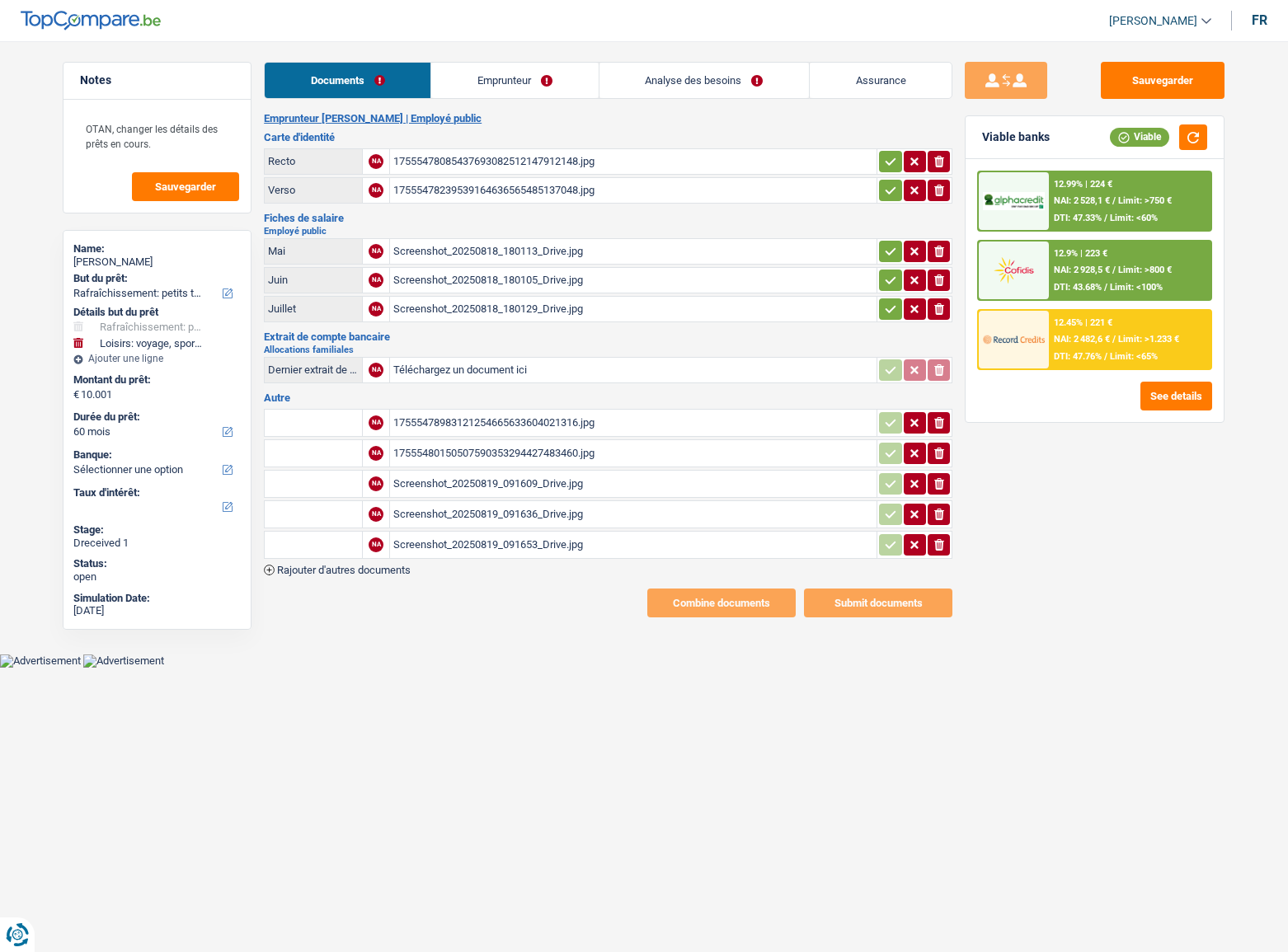
select select "houseOrGarden"
select select "hobbies"
select select "60"
click at [551, 155] on div "17555478085437693082512147912148.jpg" at bounding box center [633, 161] width 480 height 25
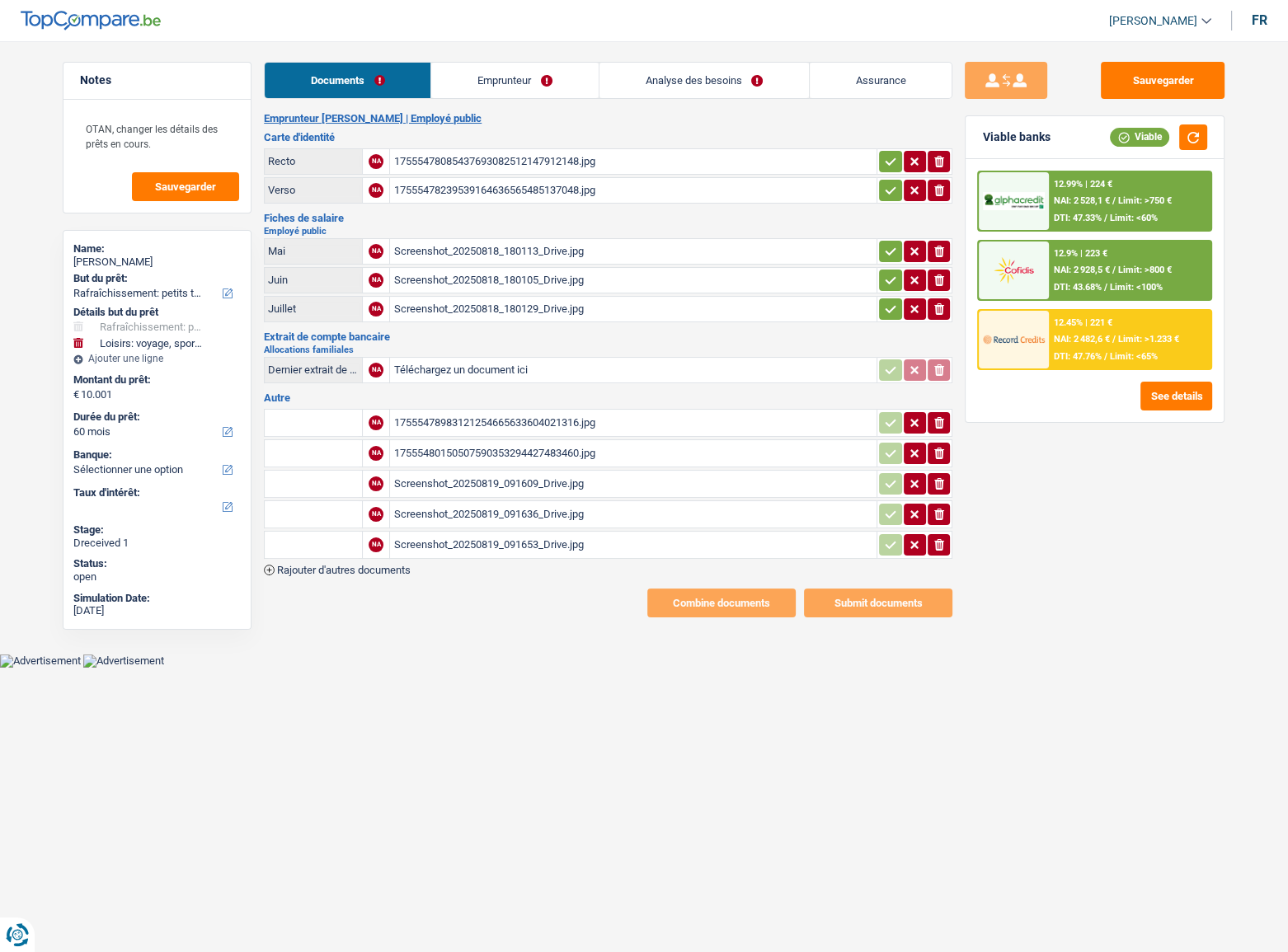
drag, startPoint x: 890, startPoint y: 154, endPoint x: 891, endPoint y: 171, distance: 17.0
click at [891, 154] on icon "button" at bounding box center [890, 162] width 13 height 16
click at [886, 185] on button "button" at bounding box center [890, 190] width 22 height 21
click at [562, 247] on div "Screenshot_20250818_180113_Drive.jpg" at bounding box center [633, 251] width 480 height 25
click at [621, 277] on div "Screenshot_20250818_180105_Drive.jpg" at bounding box center [633, 280] width 480 height 25
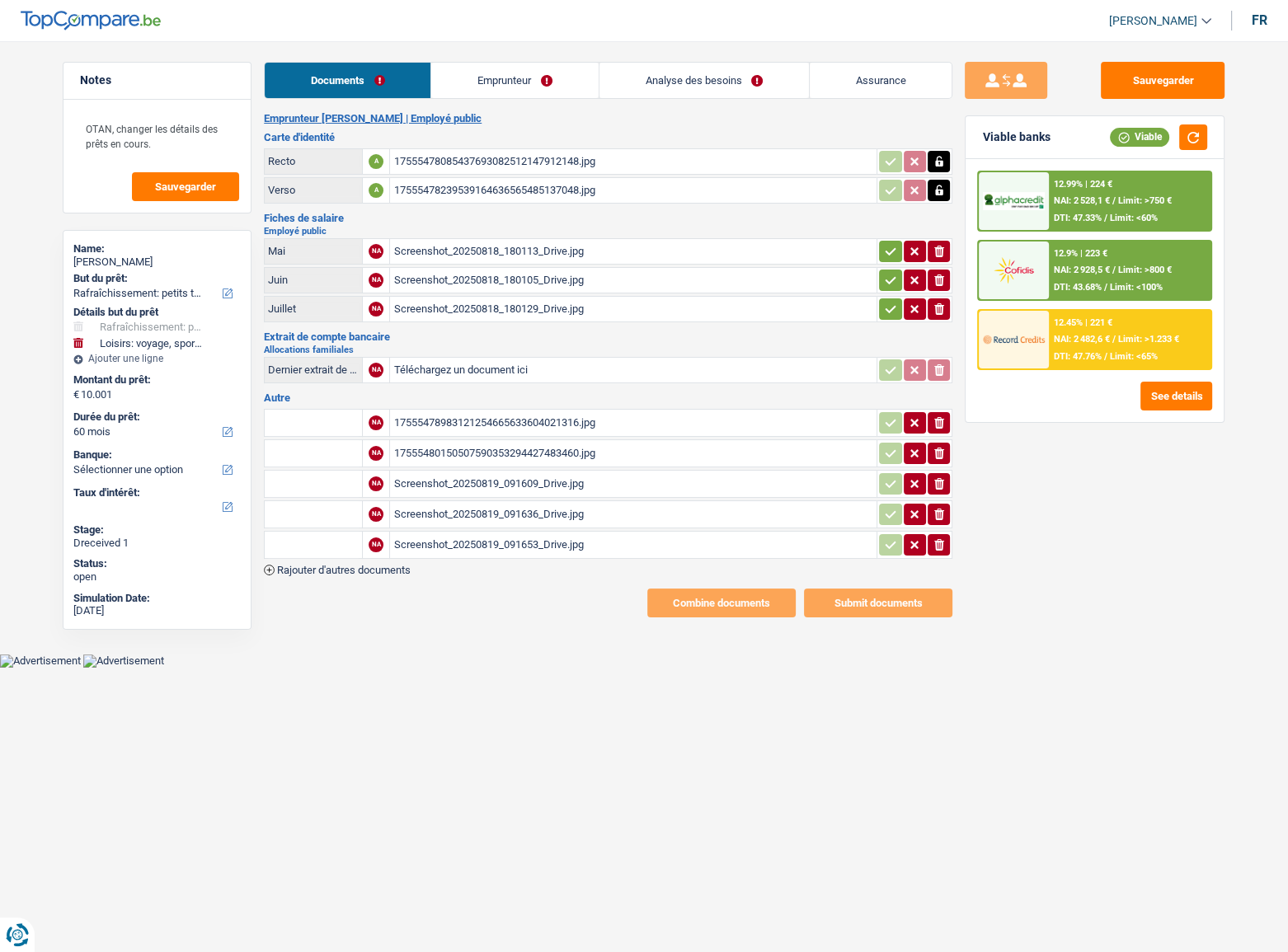
click at [884, 305] on icon "button" at bounding box center [890, 309] width 13 height 16
drag, startPoint x: 882, startPoint y: 273, endPoint x: 889, endPoint y: 252, distance: 22.1
click at [882, 272] on button "button" at bounding box center [890, 280] width 22 height 21
drag, startPoint x: 891, startPoint y: 241, endPoint x: 703, endPoint y: 297, distance: 196.2
click at [890, 243] on icon "button" at bounding box center [890, 251] width 13 height 16
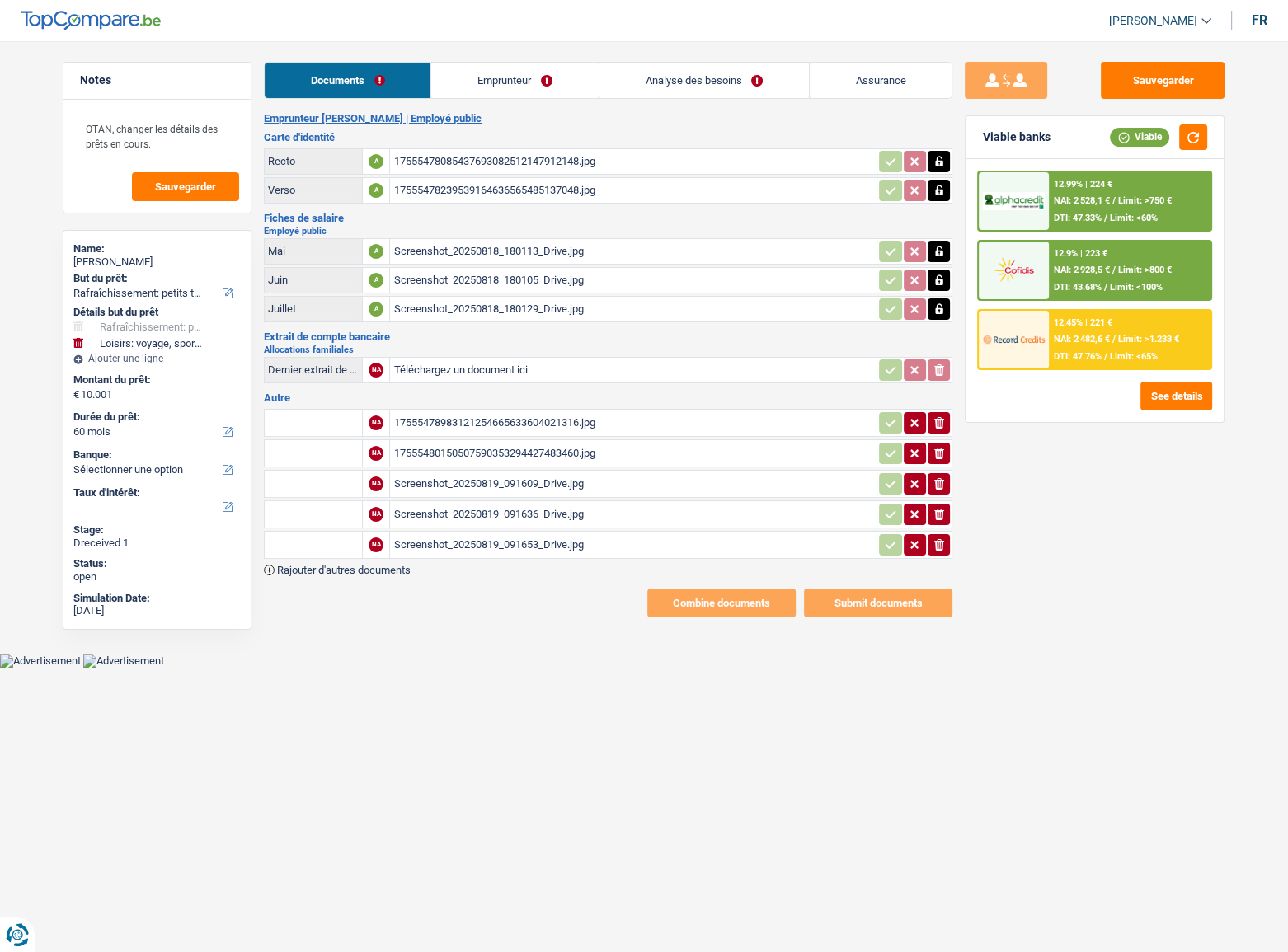
click at [688, 311] on div "Screenshot_20250818_180129_Drive.jpg" at bounding box center [633, 309] width 480 height 25
click at [554, 415] on div "17555478983121254665633604021316.jpg" at bounding box center [633, 423] width 480 height 25
click at [594, 445] on div "17555480150507590353294427483460.jpg" at bounding box center [633, 453] width 480 height 25
click at [535, 480] on div "Screenshot_20250819_091609_Drive.jpg" at bounding box center [633, 484] width 480 height 25
click at [552, 519] on div "Screenshot_20250819_091636_Drive.jpg" at bounding box center [633, 514] width 480 height 25
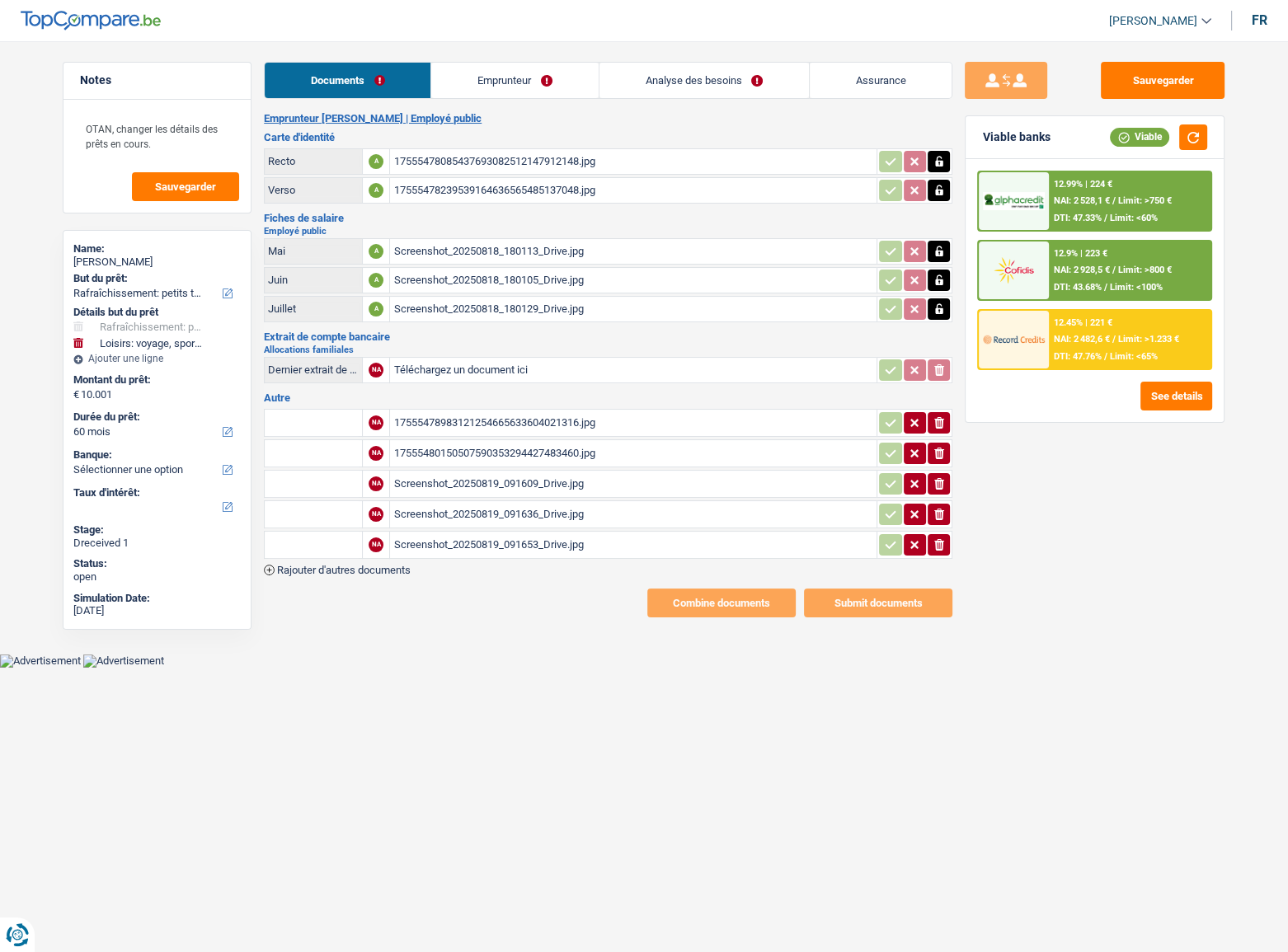
click at [505, 87] on link "Emprunteur" at bounding box center [514, 80] width 166 height 36
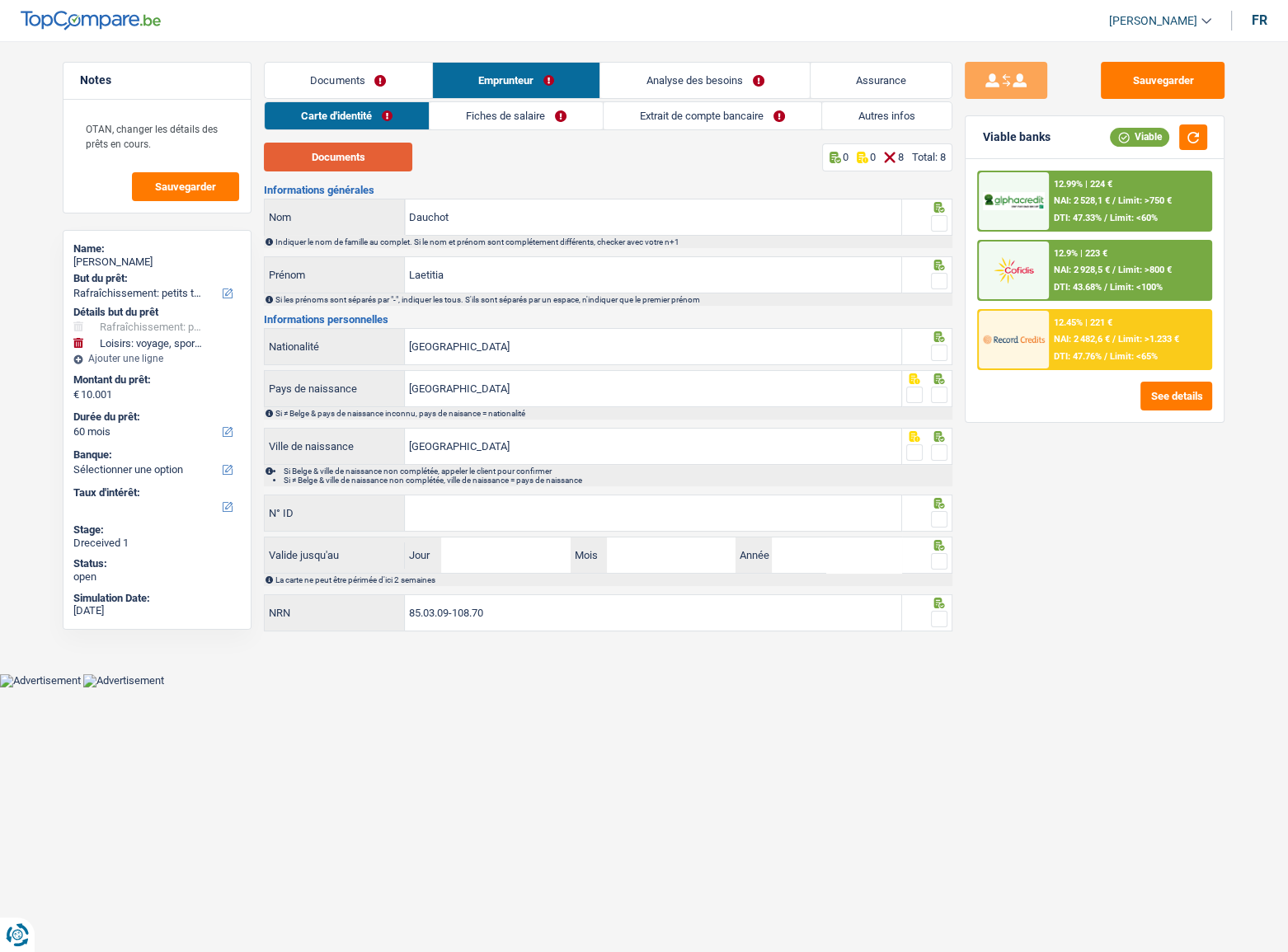
click at [395, 168] on button "Documents" at bounding box center [338, 157] width 148 height 29
drag, startPoint x: 941, startPoint y: 219, endPoint x: 937, endPoint y: 270, distance: 51.2
click at [941, 222] on span at bounding box center [939, 223] width 16 height 16
click at [0, 0] on input "radio" at bounding box center [0, 0] width 0 height 0
click at [938, 276] on span at bounding box center [939, 281] width 16 height 16
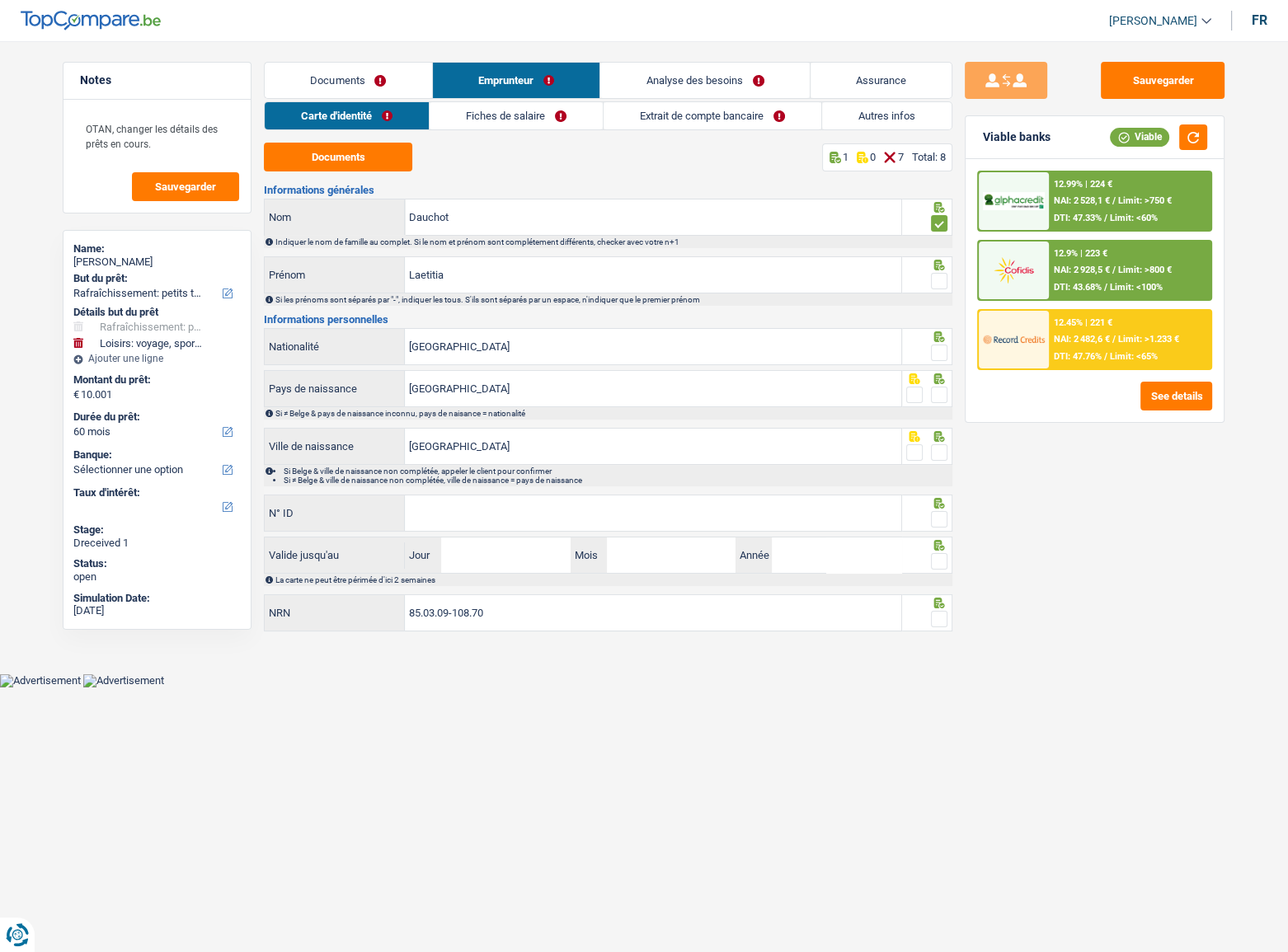
click at [0, 0] on input "radio" at bounding box center [0, 0] width 0 height 0
click at [940, 330] on div at bounding box center [939, 336] width 16 height 11
click at [939, 353] on span at bounding box center [939, 353] width 16 height 16
click at [0, 0] on input "radio" at bounding box center [0, 0] width 0 height 0
click at [937, 414] on div "Si ≠ Belge & pays de naissance inconnu, pays de naisance = nationalité" at bounding box center [613, 413] width 675 height 9
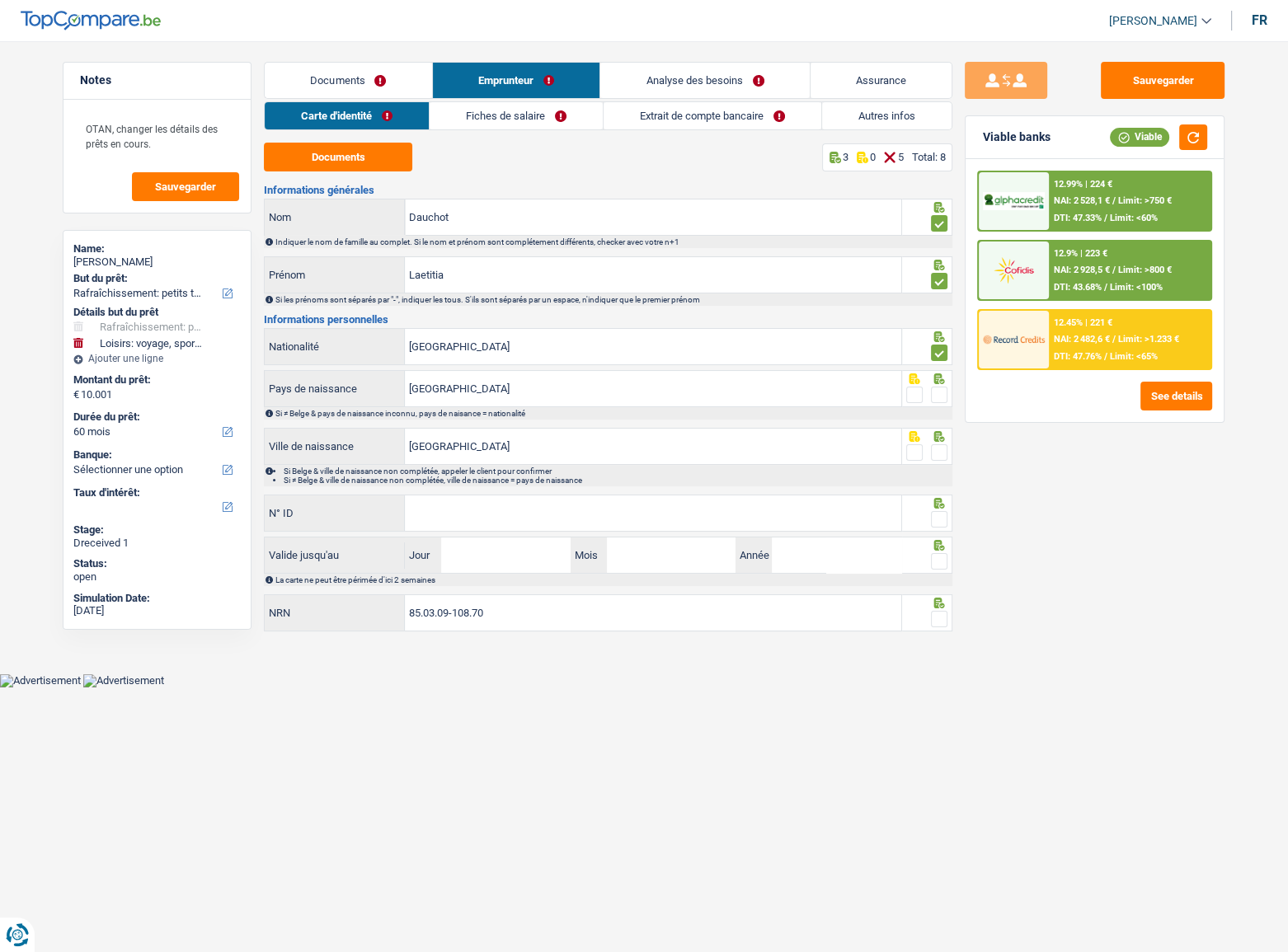
click at [939, 392] on span at bounding box center [939, 395] width 16 height 16
click at [0, 0] on input "radio" at bounding box center [0, 0] width 0 height 0
click at [940, 469] on li "Si Belge & ville de naissance non complétée, appeler le client pour confirmer" at bounding box center [617, 471] width 667 height 9
click at [943, 448] on span at bounding box center [939, 453] width 16 height 16
click at [0, 0] on input "radio" at bounding box center [0, 0] width 0 height 0
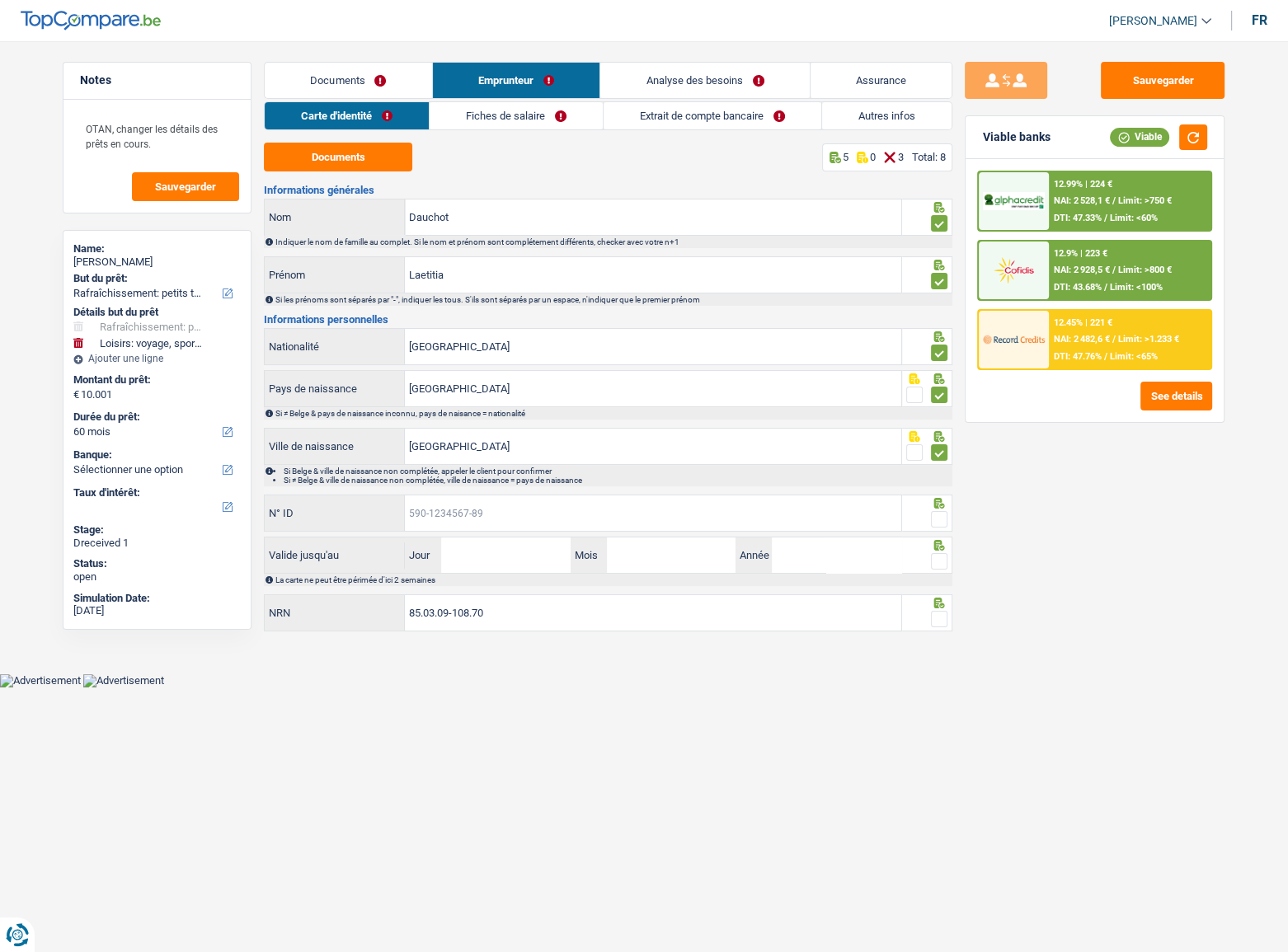
paste input "595-0569635-69"
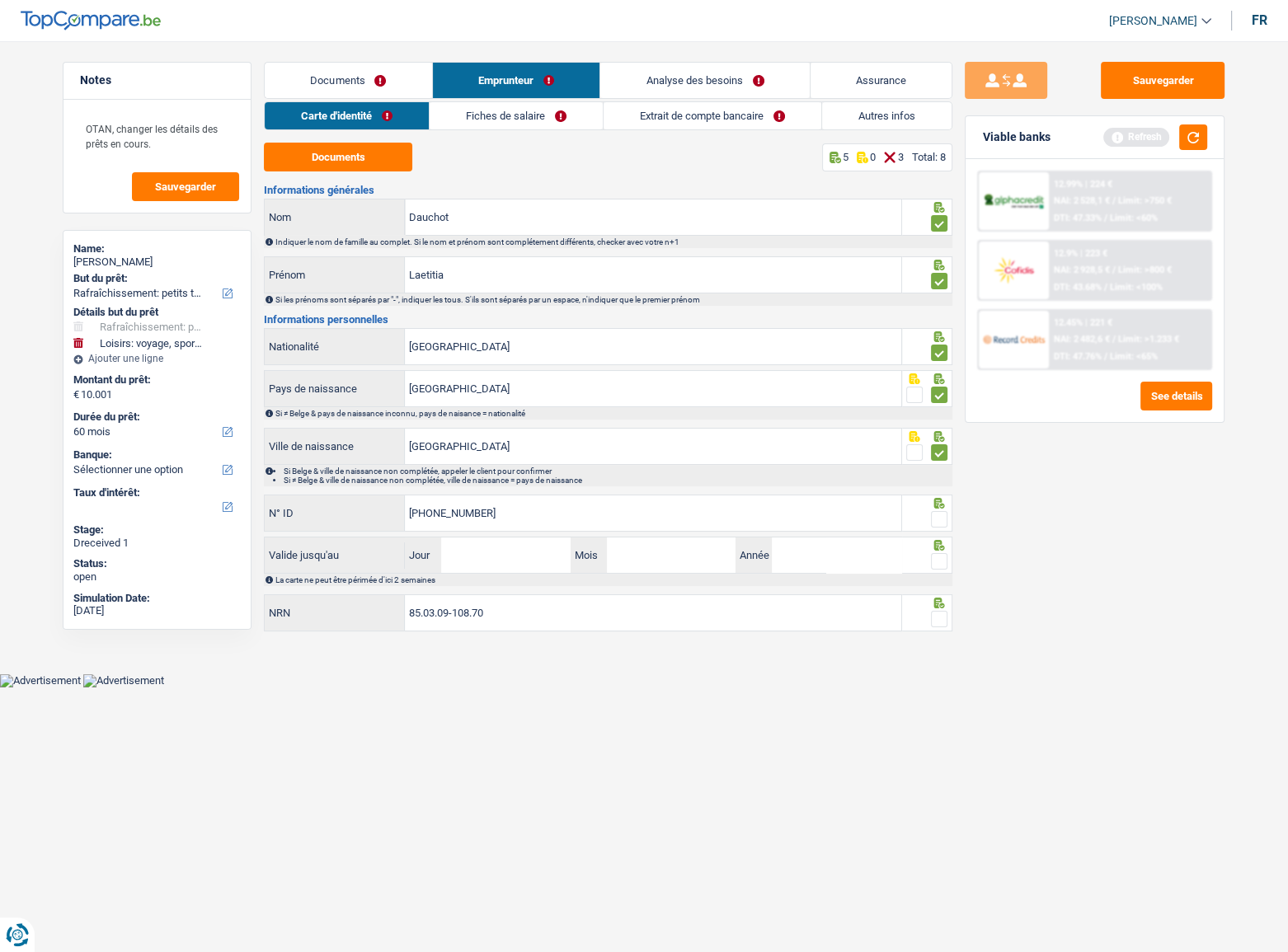
type input "595-0569635-69"
click at [939, 514] on span at bounding box center [939, 519] width 16 height 16
click at [0, 0] on input "radio" at bounding box center [0, 0] width 0 height 0
click at [940, 563] on span at bounding box center [939, 562] width 16 height 16
click at [0, 0] on input "radio" at bounding box center [0, 0] width 0 height 0
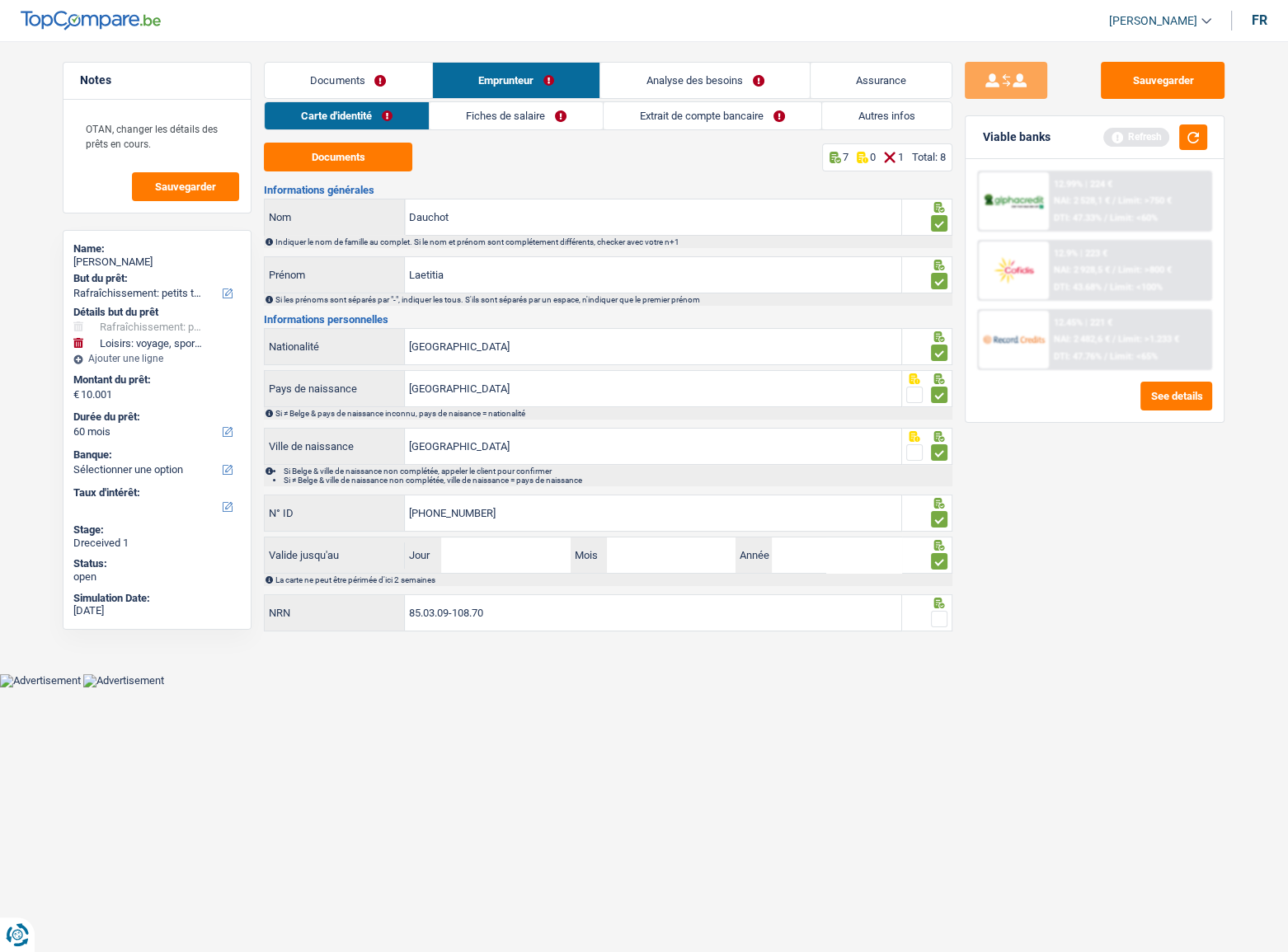
click at [933, 623] on span at bounding box center [939, 619] width 16 height 16
click at [0, 0] on input "radio" at bounding box center [0, 0] width 0 height 0
click at [573, 540] on label "Mois" at bounding box center [589, 555] width 37 height 36
click at [606, 540] on input "Mois" at bounding box center [671, 555] width 129 height 36
click at [535, 542] on input "Jour" at bounding box center [505, 555] width 129 height 36
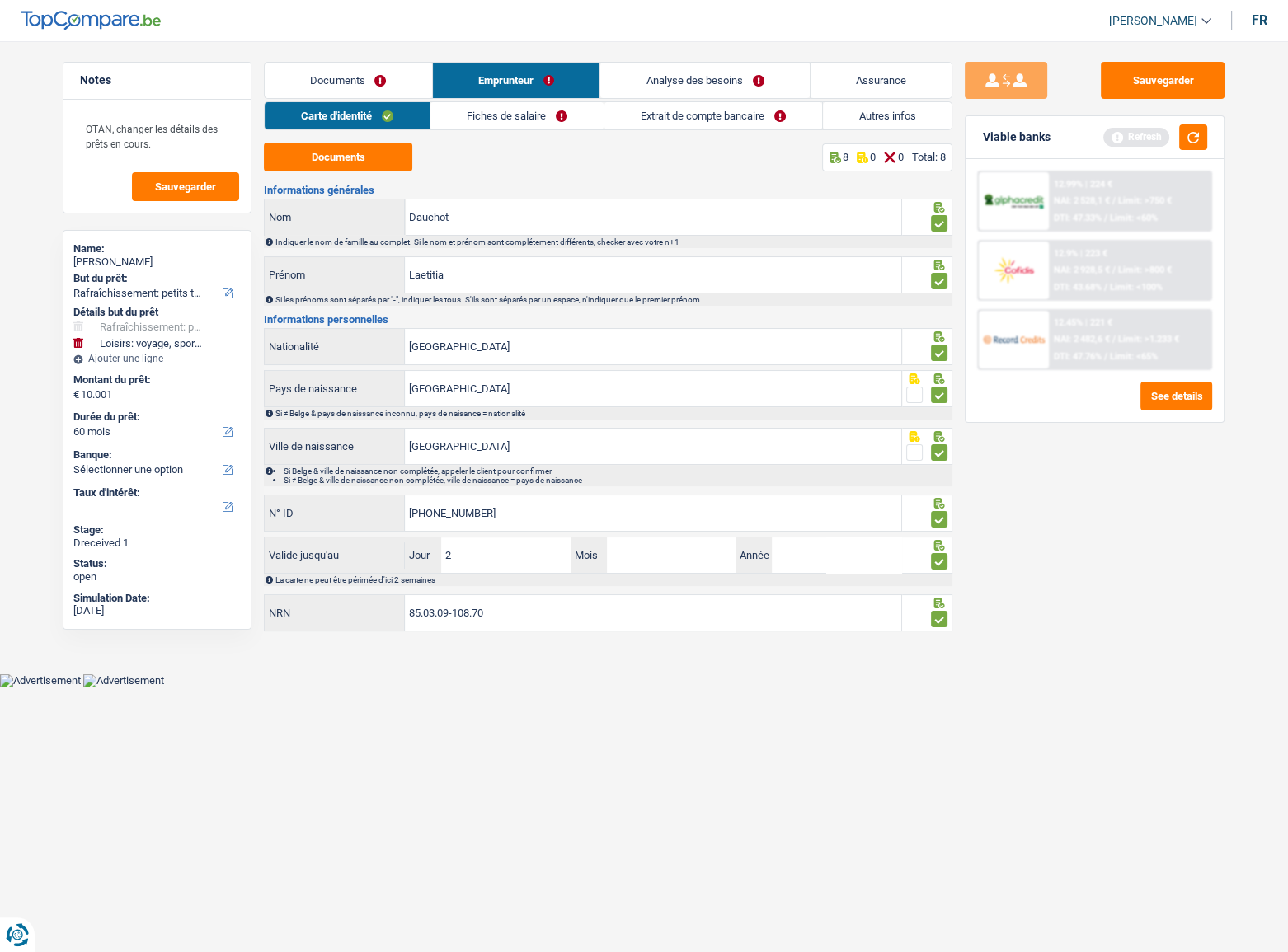
type input "22"
type input "10"
type input "2031"
click at [461, 130] on div "Carte d'identité Fiches de salaire Extrait de compte bancaire Autres infos Docu…" at bounding box center [607, 368] width 689 height 532
click at [464, 122] on link "Fiches de salaire" at bounding box center [517, 116] width 173 height 27
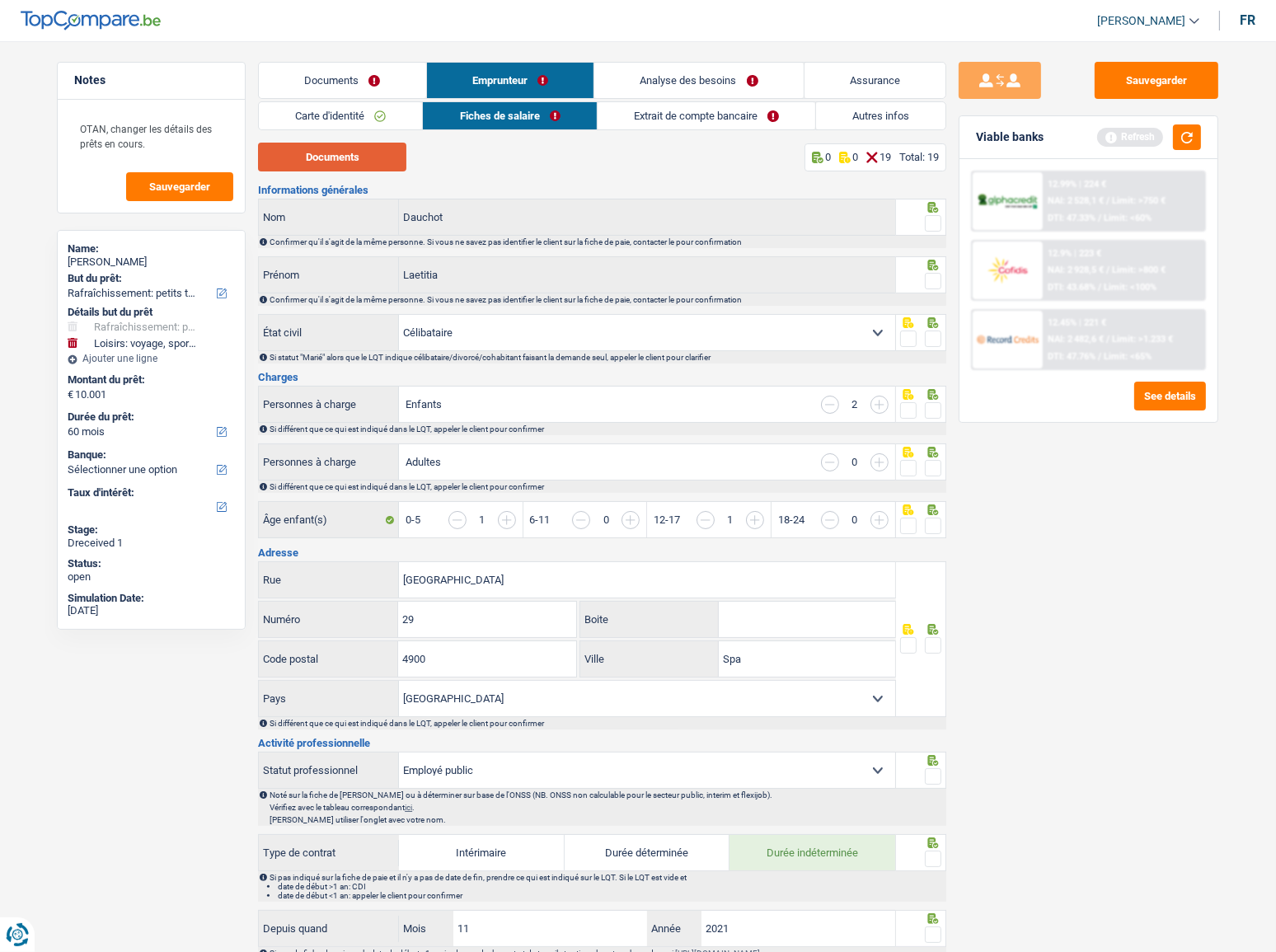
click at [339, 147] on button "Documents" at bounding box center [332, 157] width 148 height 29
drag, startPoint x: 935, startPoint y: 230, endPoint x: 942, endPoint y: 280, distance: 50.5
click at [935, 230] on span at bounding box center [933, 223] width 16 height 16
click at [0, 0] on input "radio" at bounding box center [0, 0] width 0 height 0
click at [940, 283] on span at bounding box center [933, 281] width 16 height 16
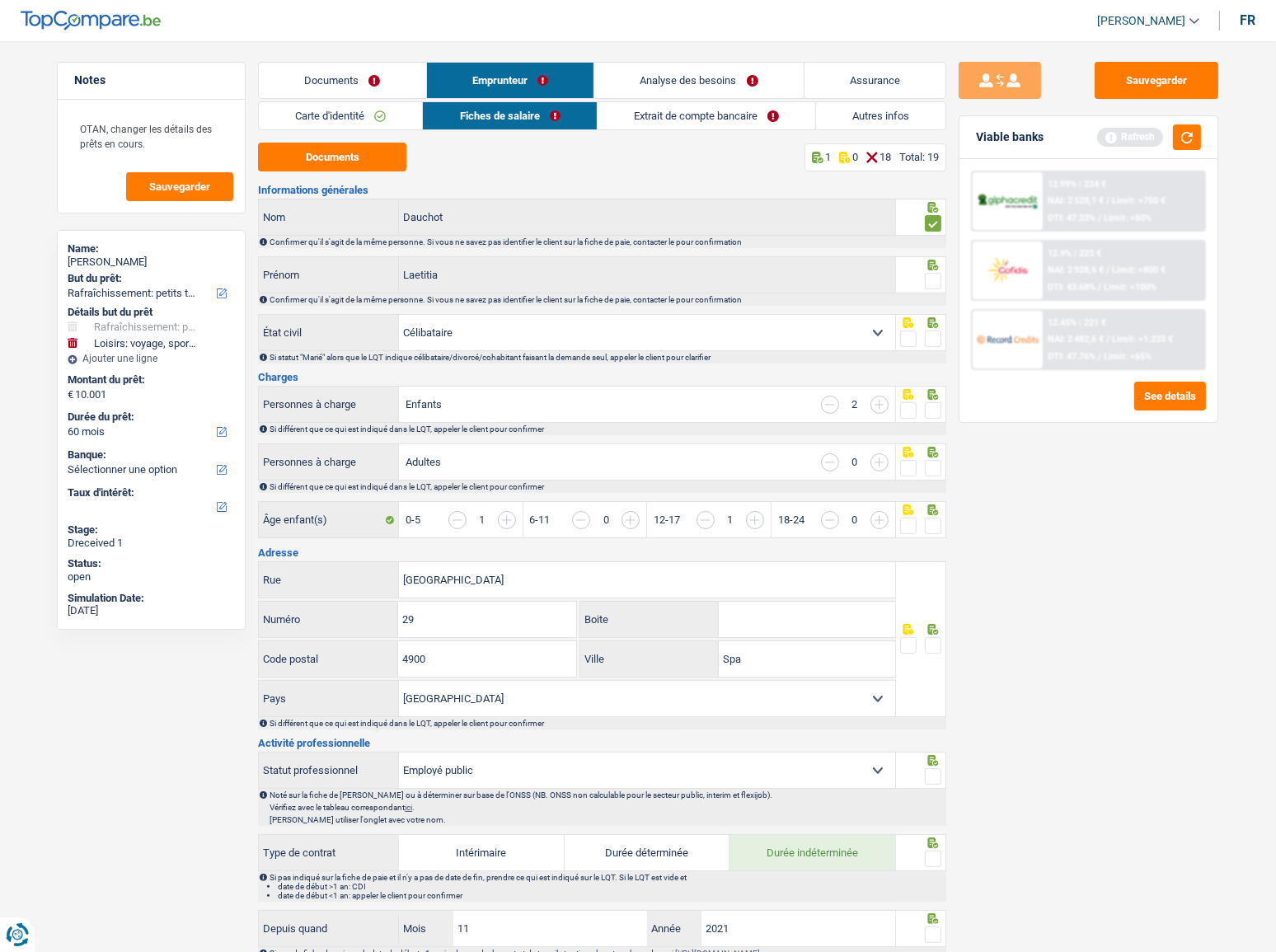
click at [0, 0] on input "radio" at bounding box center [0, 0] width 0 height 0
click at [930, 329] on div at bounding box center [922, 332] width 51 height 37
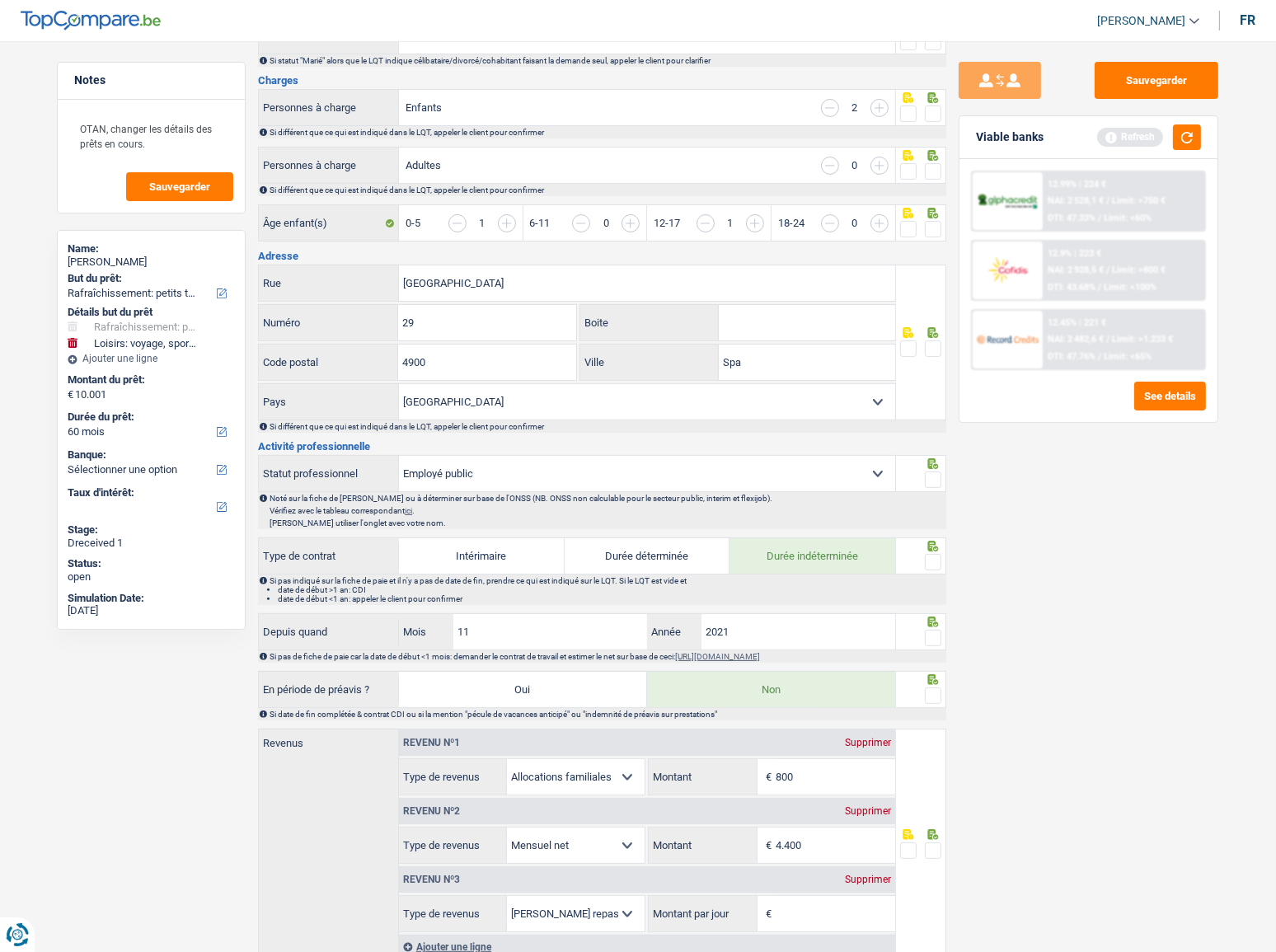
scroll to position [299, 0]
click at [937, 348] on span at bounding box center [933, 347] width 16 height 16
click at [0, 0] on input "radio" at bounding box center [0, 0] width 0 height 0
click at [935, 479] on span at bounding box center [933, 477] width 16 height 16
click at [0, 0] on input "radio" at bounding box center [0, 0] width 0 height 0
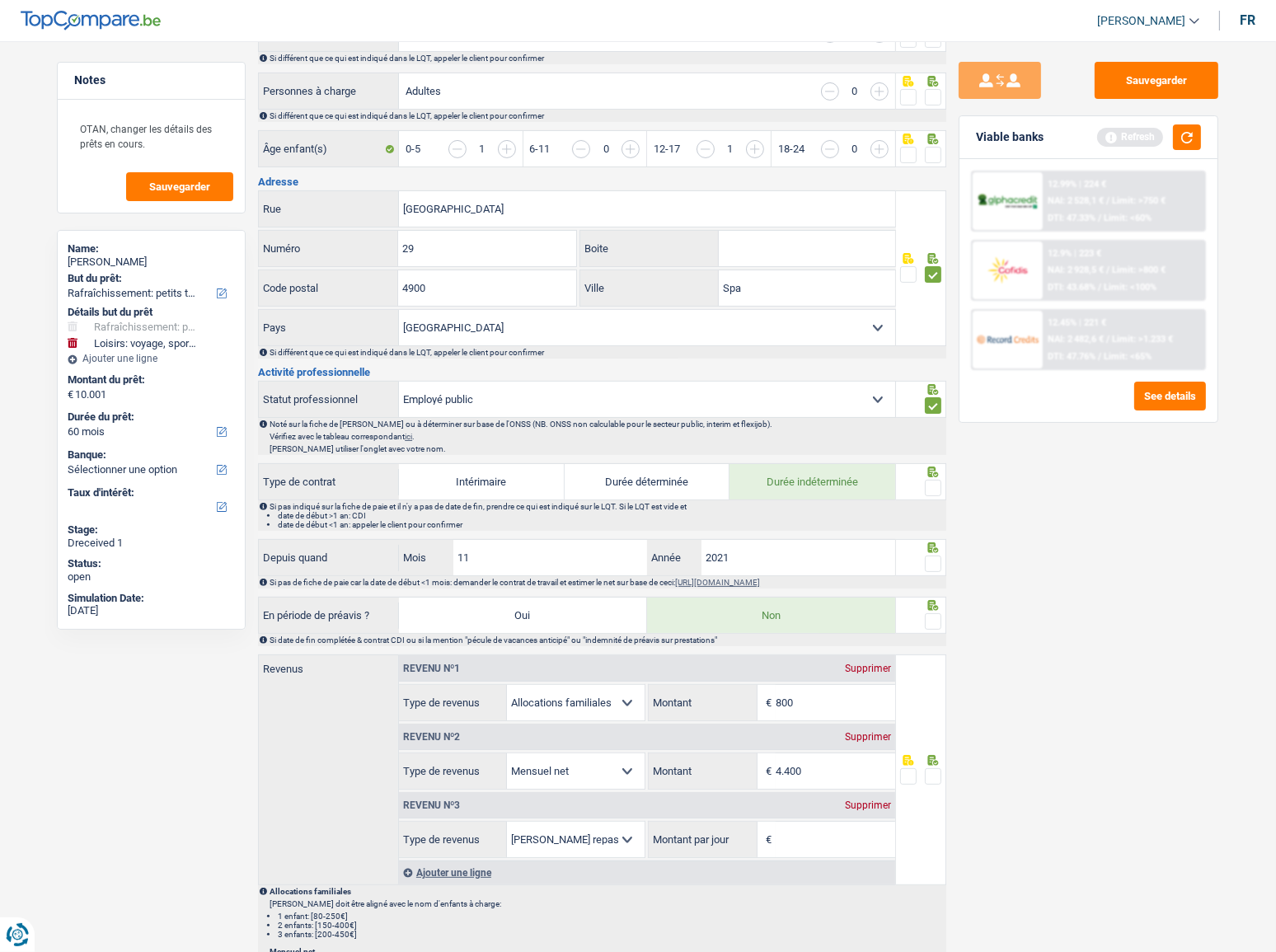
scroll to position [524, 0]
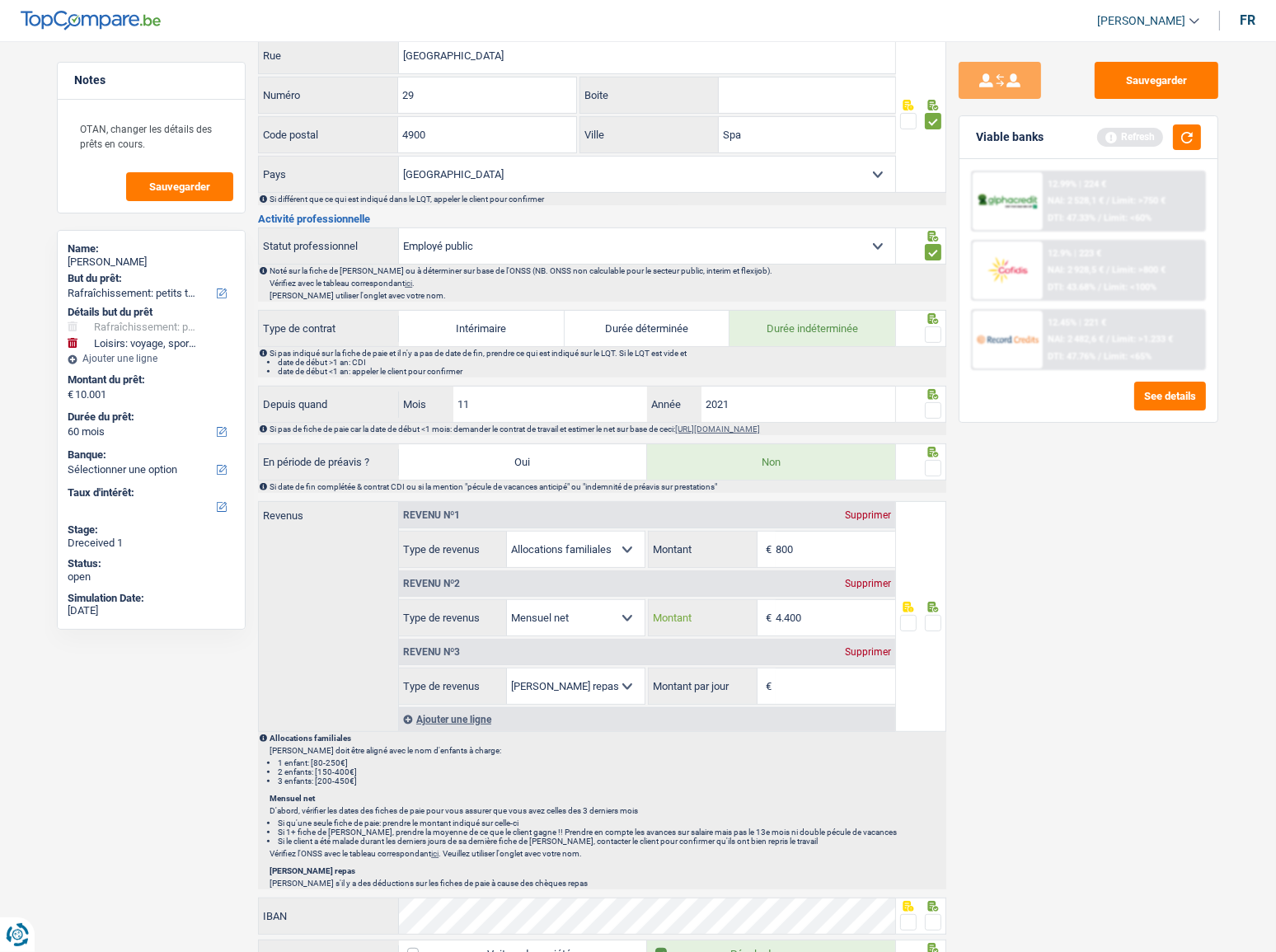
drag, startPoint x: 782, startPoint y: 620, endPoint x: 831, endPoint y: 624, distance: 49.2
click at [831, 624] on input "4.400" at bounding box center [835, 617] width 120 height 36
type input "4.354"
click at [822, 672] on input "Montant par jour" at bounding box center [835, 686] width 120 height 36
click at [938, 619] on span at bounding box center [933, 623] width 16 height 16
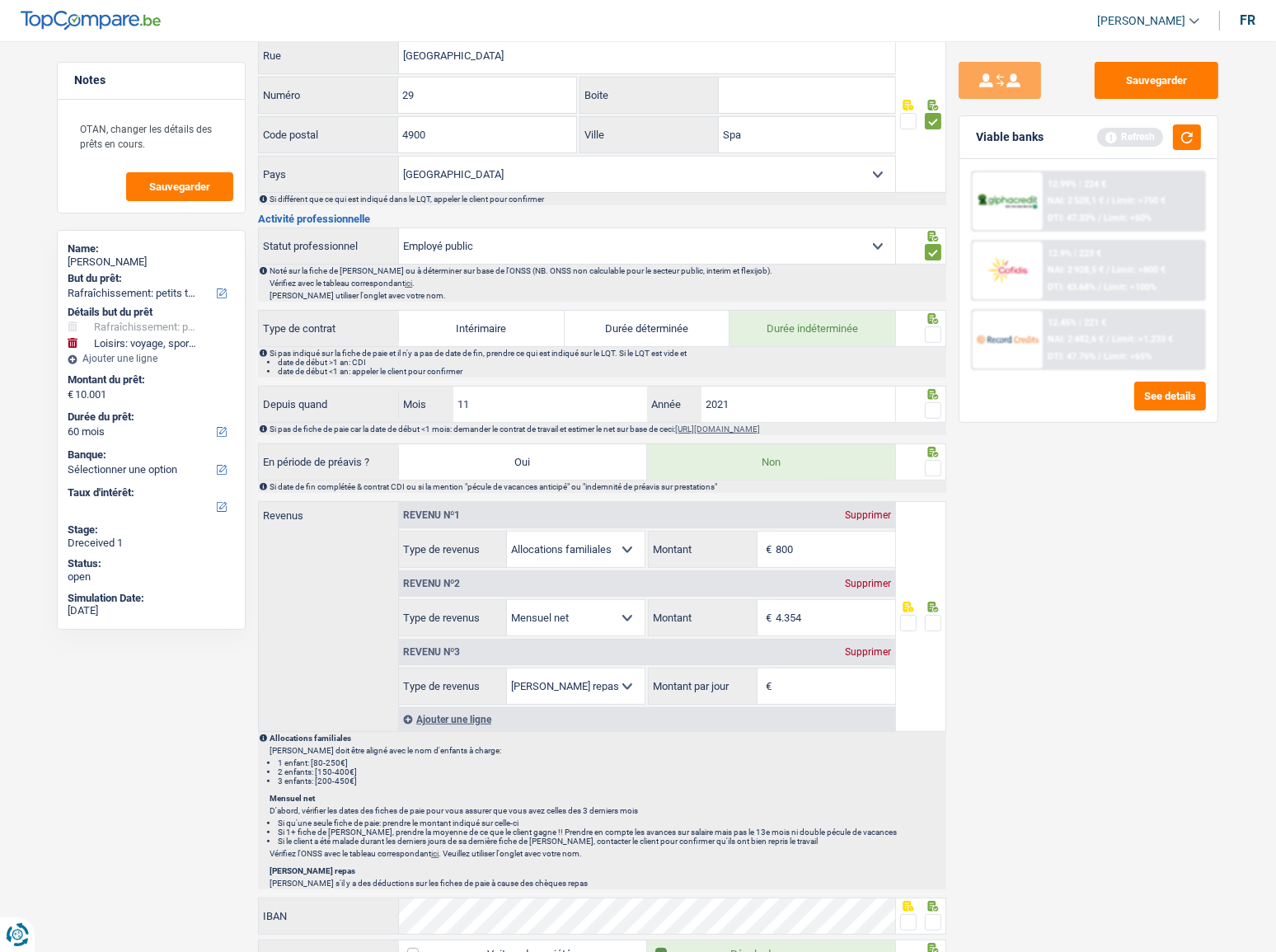
click at [0, 0] on input "radio" at bounding box center [0, 0] width 0 height 0
click at [868, 647] on div "Supprimer" at bounding box center [867, 652] width 54 height 10
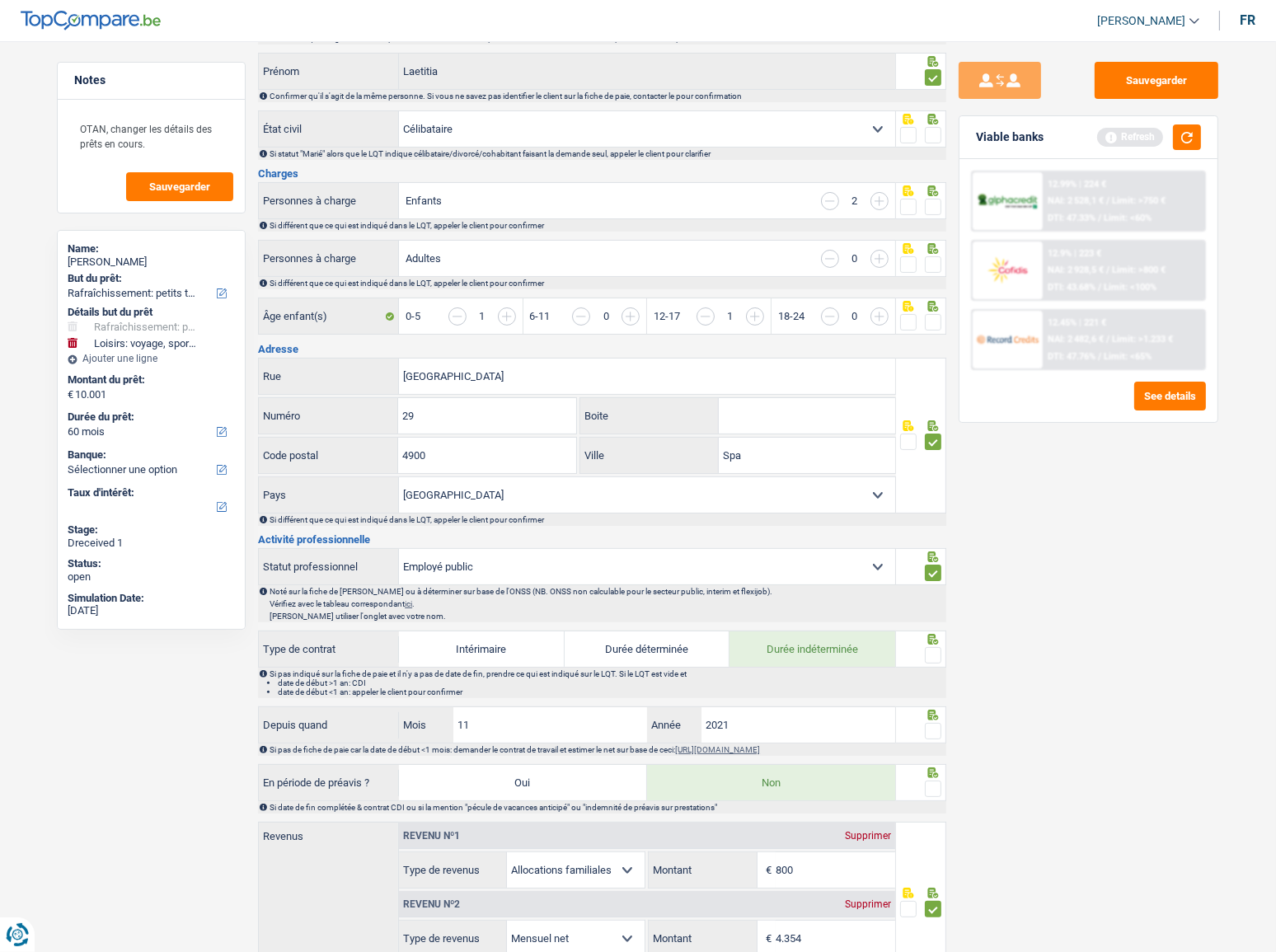
scroll to position [149, 0]
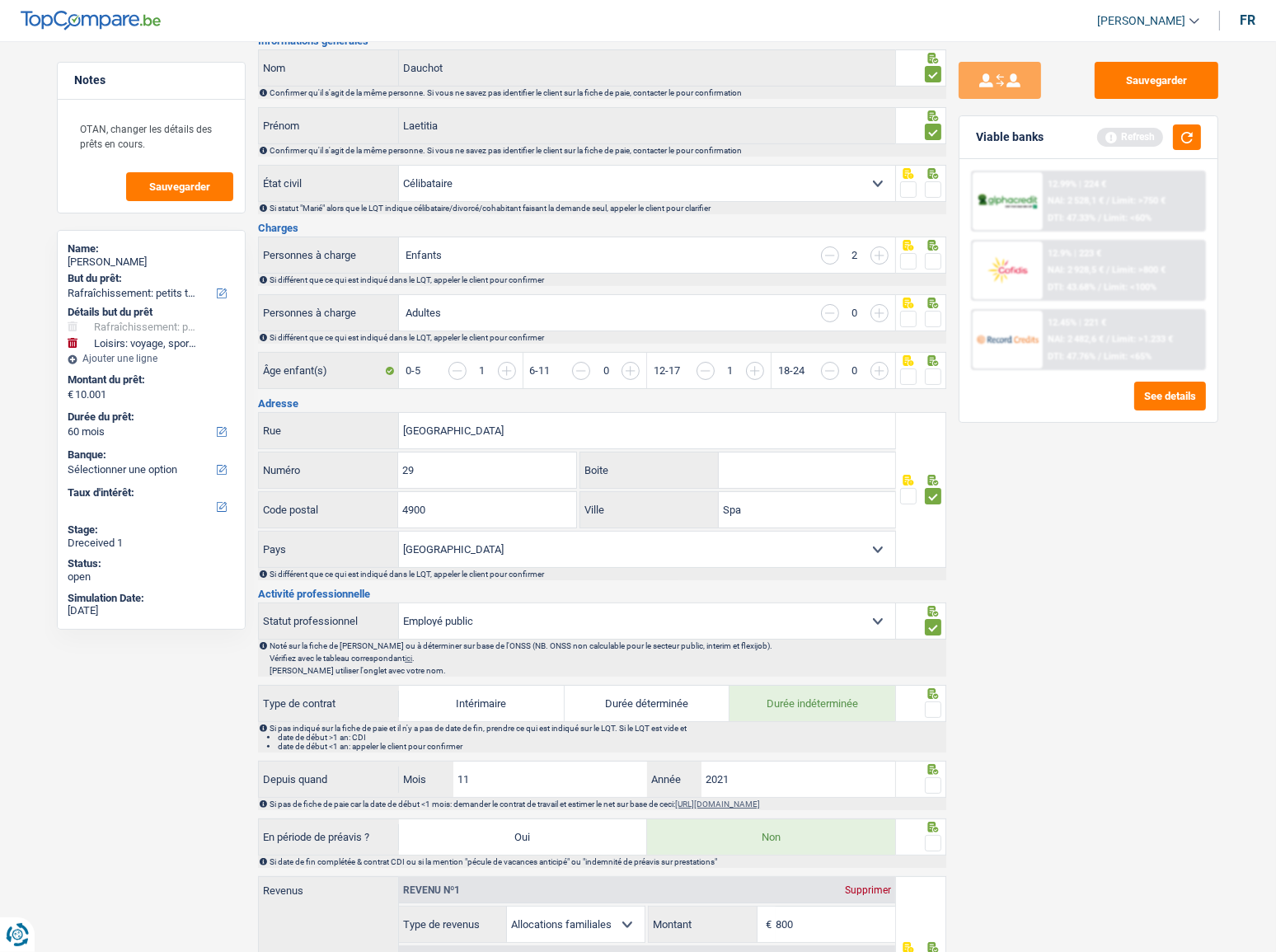
click at [935, 372] on span at bounding box center [933, 377] width 16 height 16
click at [0, 0] on input "radio" at bounding box center [0, 0] width 0 height 0
click at [933, 324] on div at bounding box center [933, 319] width 16 height 21
click at [937, 253] on span at bounding box center [933, 262] width 16 height 16
click at [0, 0] on input "radio" at bounding box center [0, 0] width 0 height 0
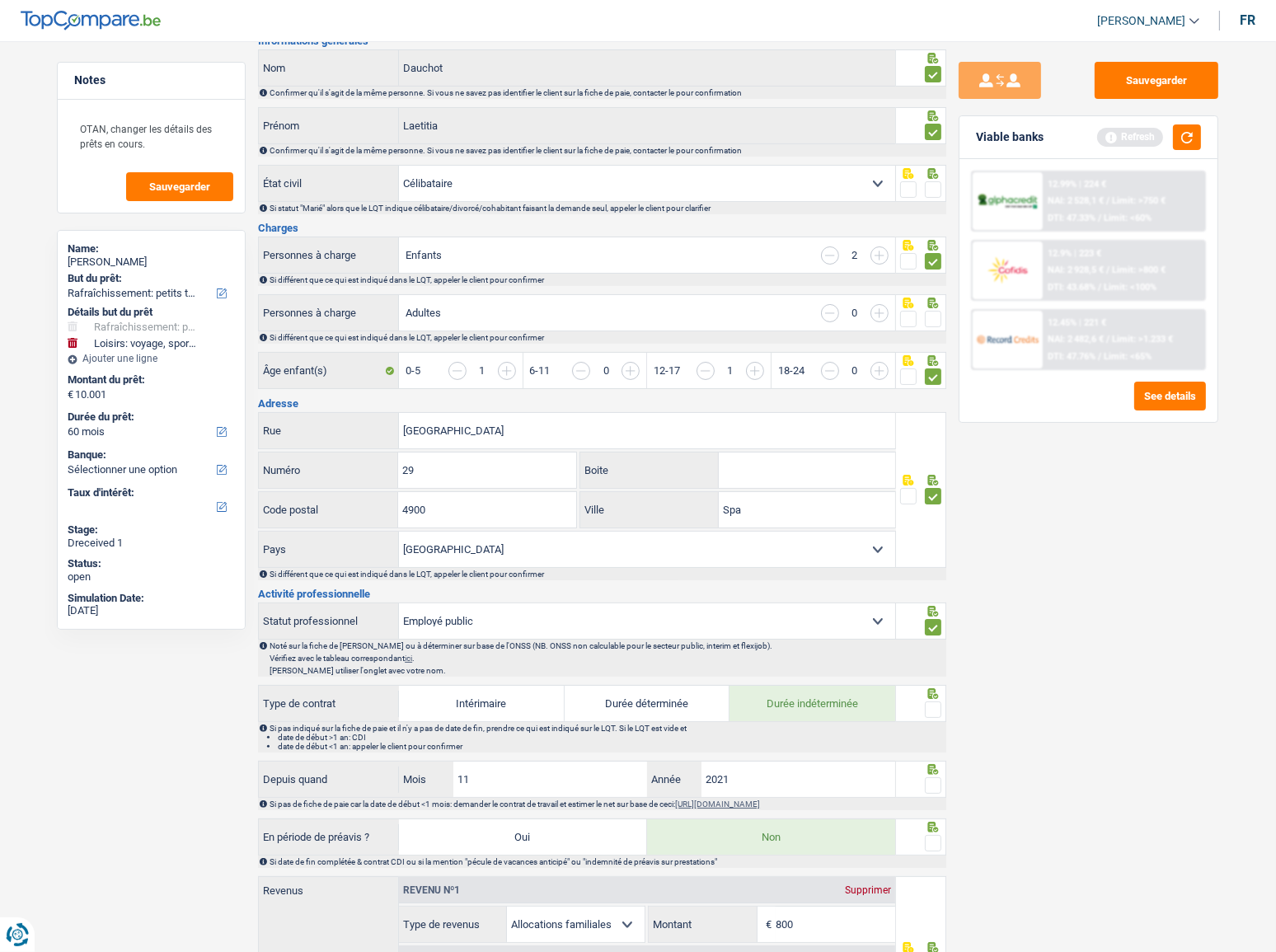
click at [941, 322] on div at bounding box center [922, 313] width 51 height 37
click at [937, 317] on span at bounding box center [933, 319] width 16 height 16
click at [0, 0] on input "radio" at bounding box center [0, 0] width 0 height 0
click at [932, 192] on span at bounding box center [933, 189] width 16 height 16
click at [0, 0] on input "radio" at bounding box center [0, 0] width 0 height 0
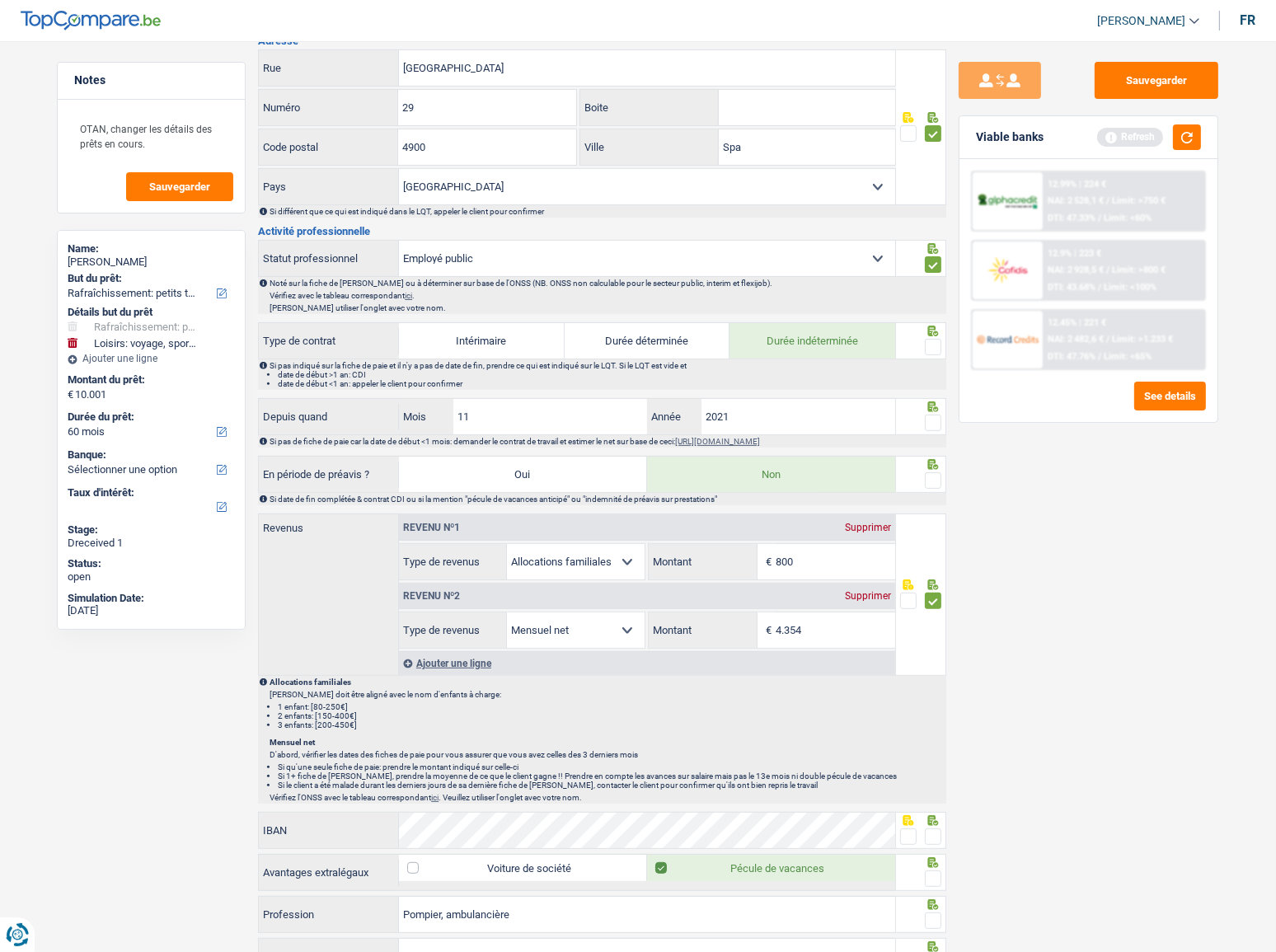
scroll to position [674, 0]
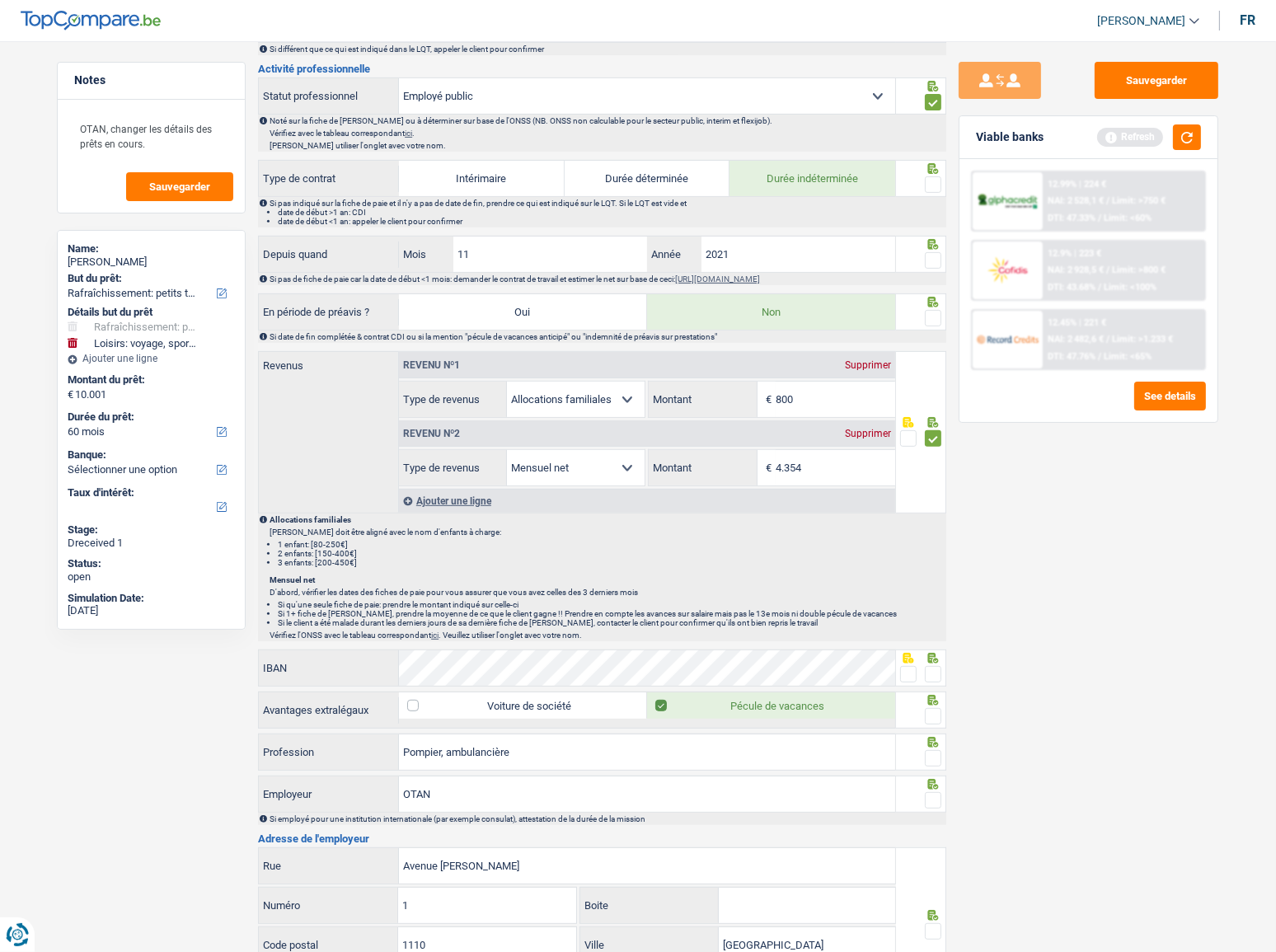
click at [933, 182] on span at bounding box center [933, 185] width 16 height 16
click at [0, 0] on input "radio" at bounding box center [0, 0] width 0 height 0
click at [923, 256] on fieldset at bounding box center [921, 261] width 42 height 21
drag, startPoint x: 930, startPoint y: 255, endPoint x: 942, endPoint y: 261, distance: 13.4
click at [931, 255] on span at bounding box center [933, 261] width 16 height 16
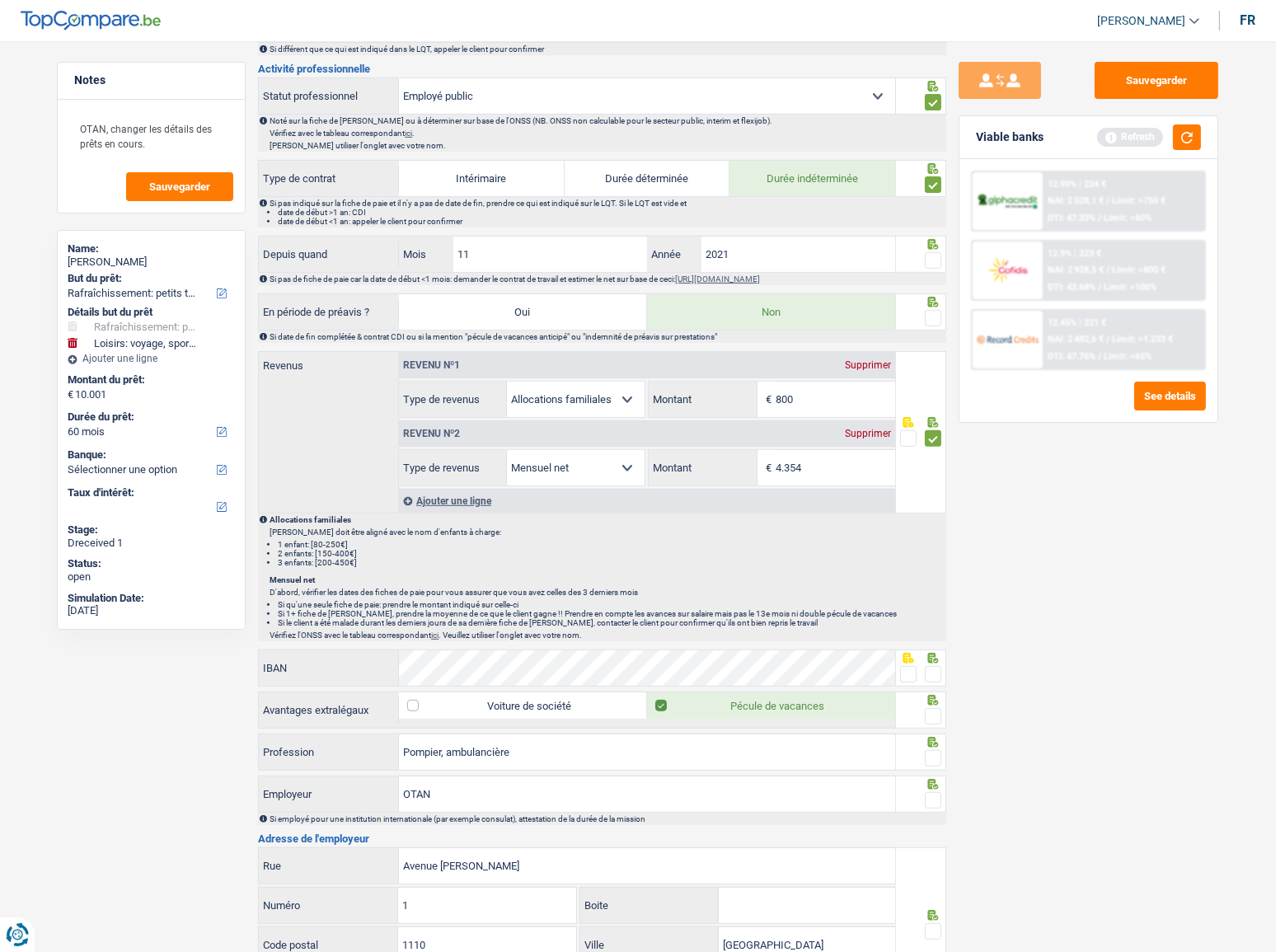
click at [0, 0] on input "radio" at bounding box center [0, 0] width 0 height 0
click at [935, 310] on span at bounding box center [933, 318] width 16 height 16
click at [0, 0] on input "radio" at bounding box center [0, 0] width 0 height 0
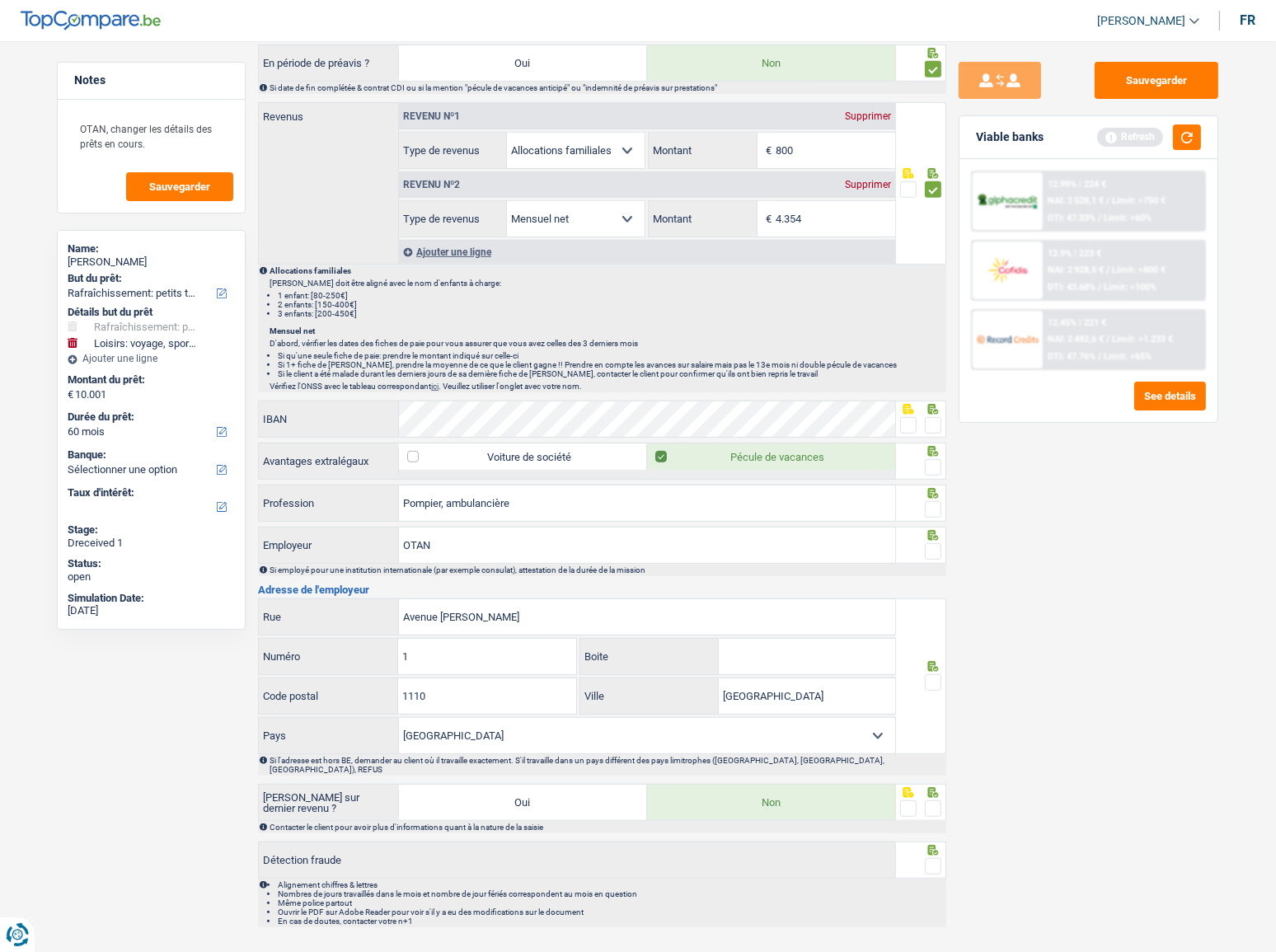
scroll to position [944, 0]
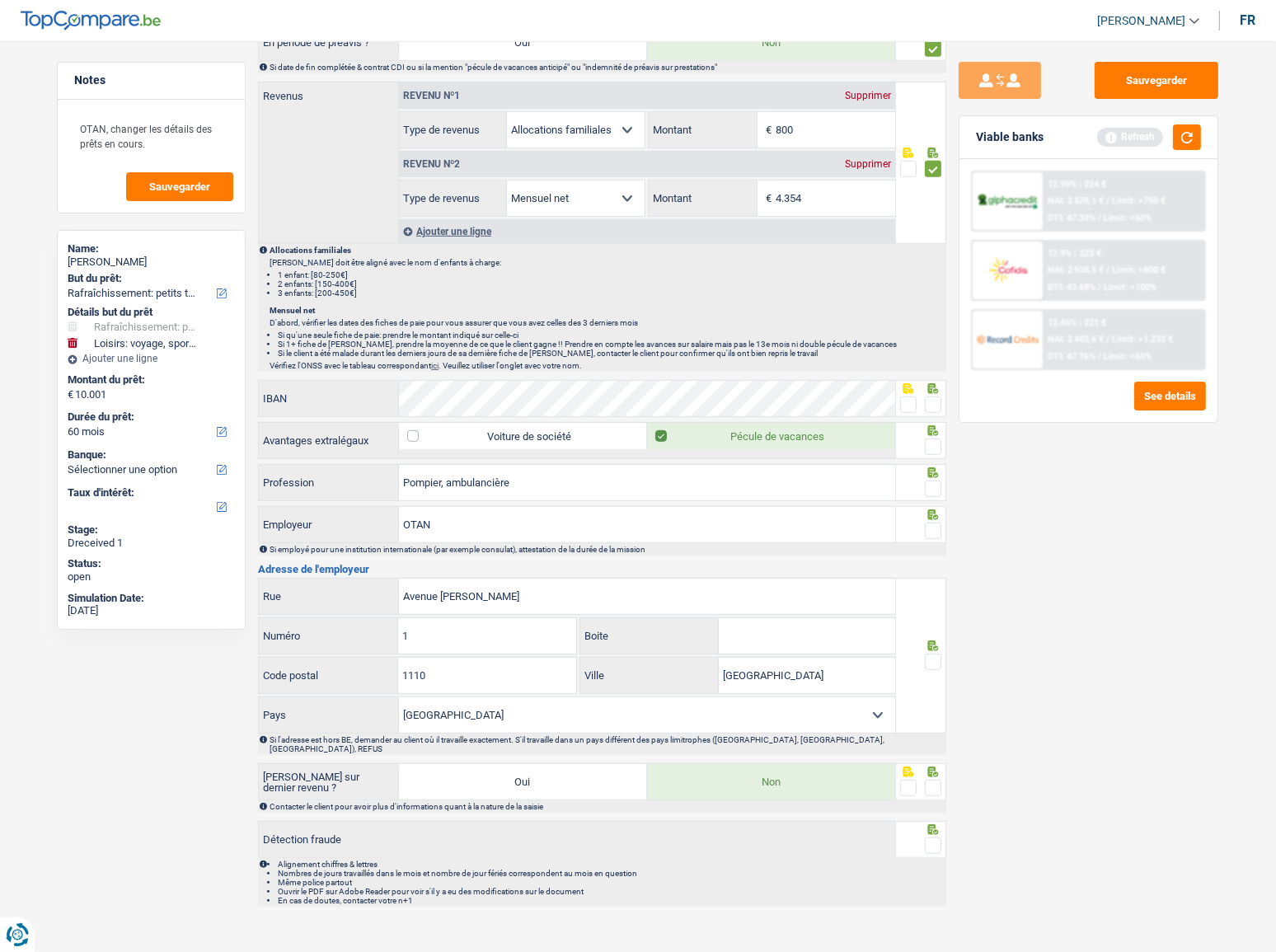
click at [908, 397] on span at bounding box center [908, 405] width 16 height 16
click at [0, 0] on input "radio" at bounding box center [0, 0] width 0 height 0
click at [937, 403] on span at bounding box center [933, 405] width 16 height 16
click at [0, 0] on input "radio" at bounding box center [0, 0] width 0 height 0
click at [939, 444] on span at bounding box center [933, 447] width 16 height 16
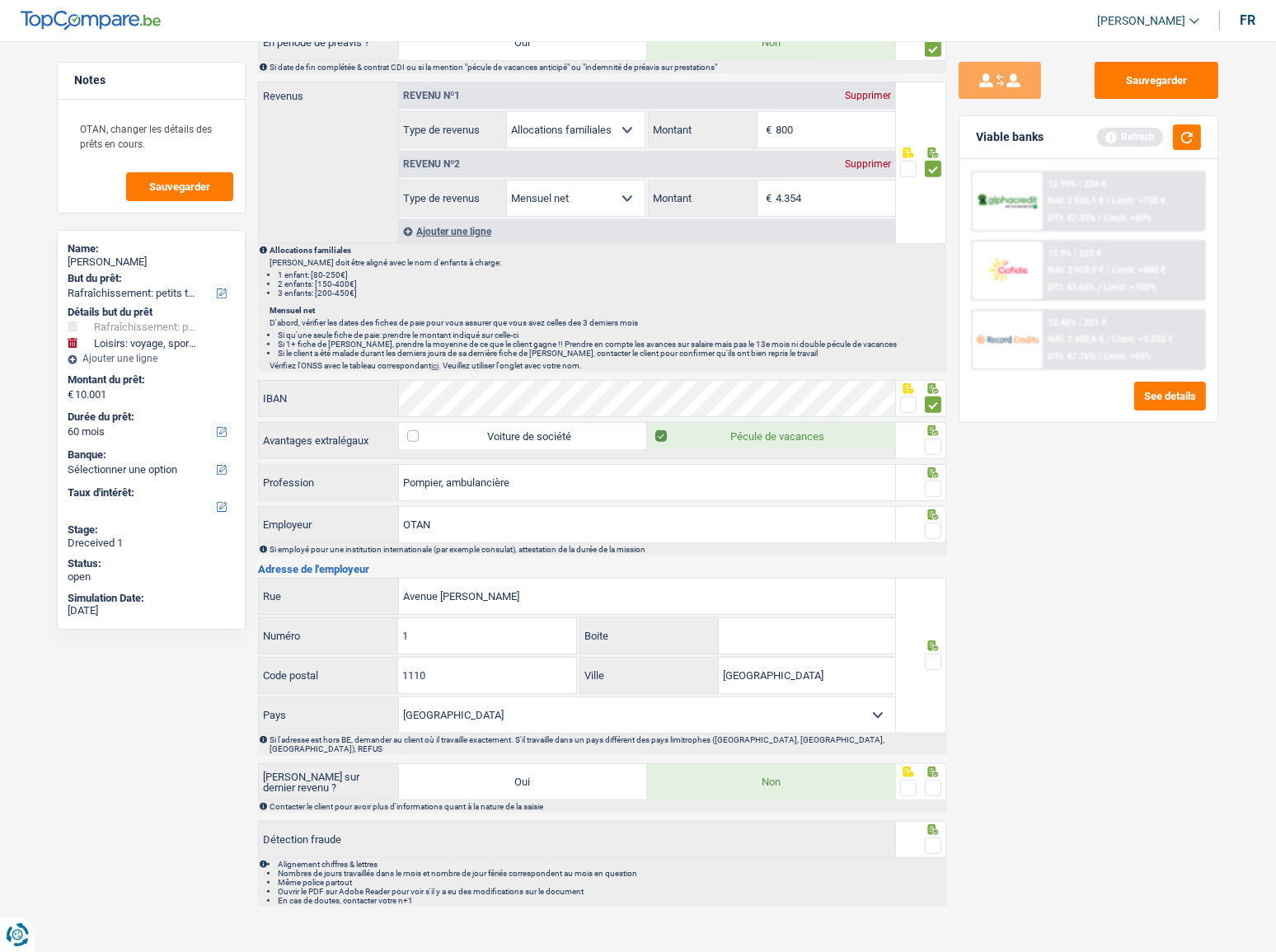
click at [0, 0] on input "radio" at bounding box center [0, 0] width 0 height 0
click at [936, 487] on span at bounding box center [933, 489] width 16 height 16
click at [0, 0] on input "radio" at bounding box center [0, 0] width 0 height 0
drag, startPoint x: 443, startPoint y: 478, endPoint x: 594, endPoint y: 487, distance: 151.3
click at [594, 487] on input "Pompier, ambulancière" at bounding box center [647, 482] width 497 height 36
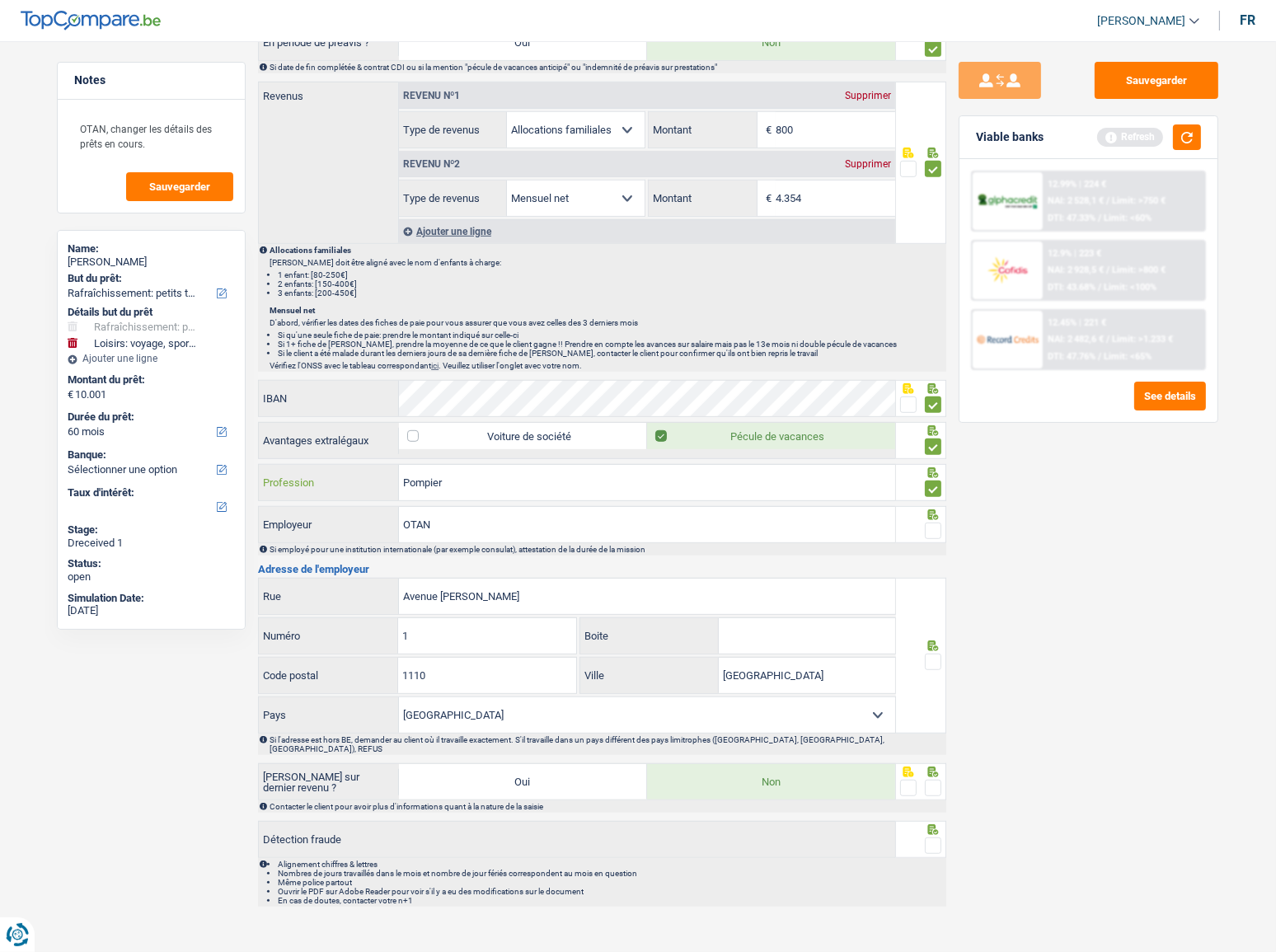
type input "Pompier"
click at [939, 526] on span at bounding box center [933, 531] width 16 height 16
click at [0, 0] on input "radio" at bounding box center [0, 0] width 0 height 0
click at [933, 654] on span at bounding box center [933, 662] width 16 height 16
click at [0, 0] on input "radio" at bounding box center [0, 0] width 0 height 0
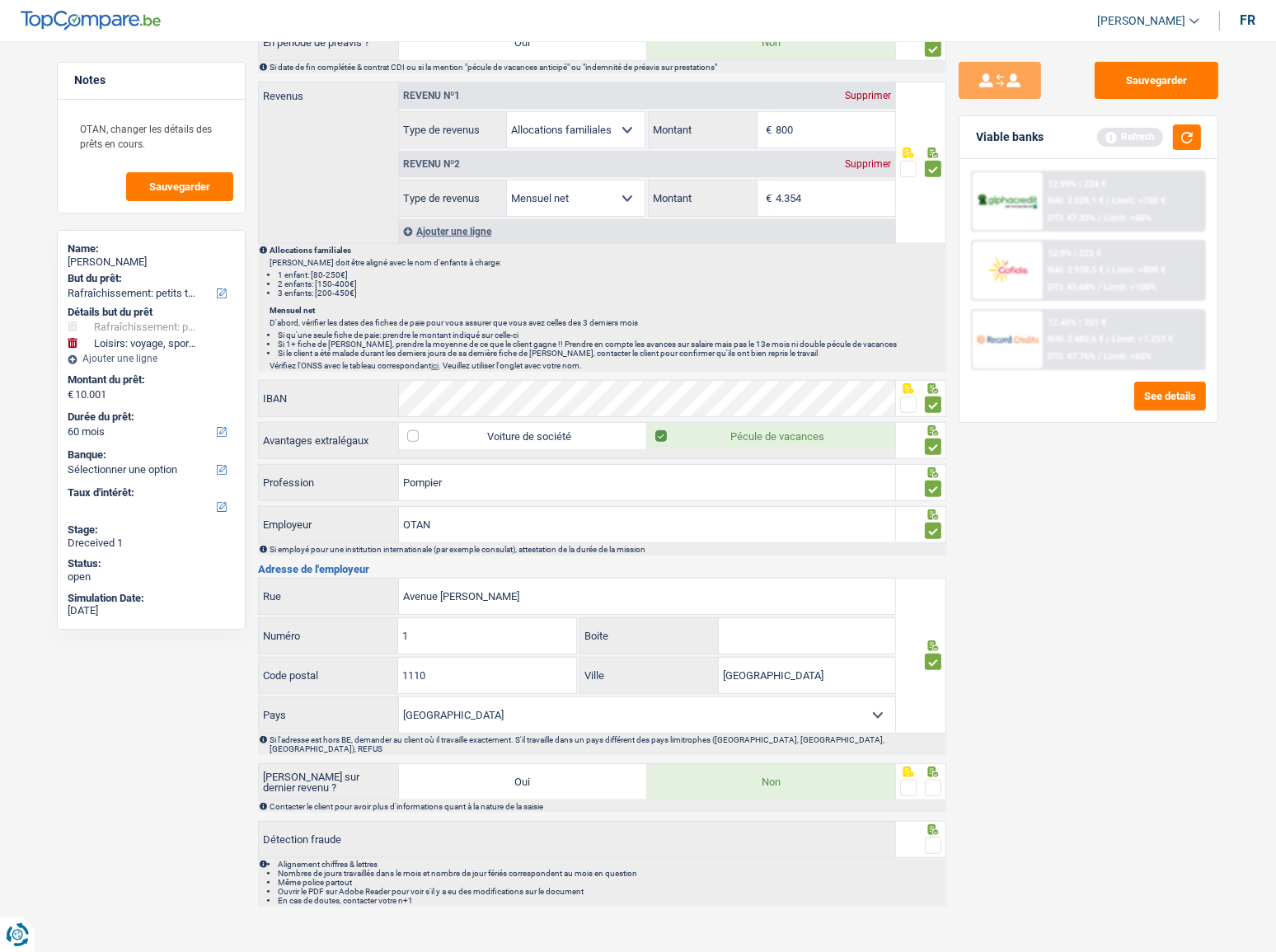
click at [938, 780] on span at bounding box center [933, 788] width 16 height 16
click at [0, 0] on input "radio" at bounding box center [0, 0] width 0 height 0
click at [933, 838] on span at bounding box center [933, 846] width 16 height 16
click at [0, 0] on input "radio" at bounding box center [0, 0] width 0 height 0
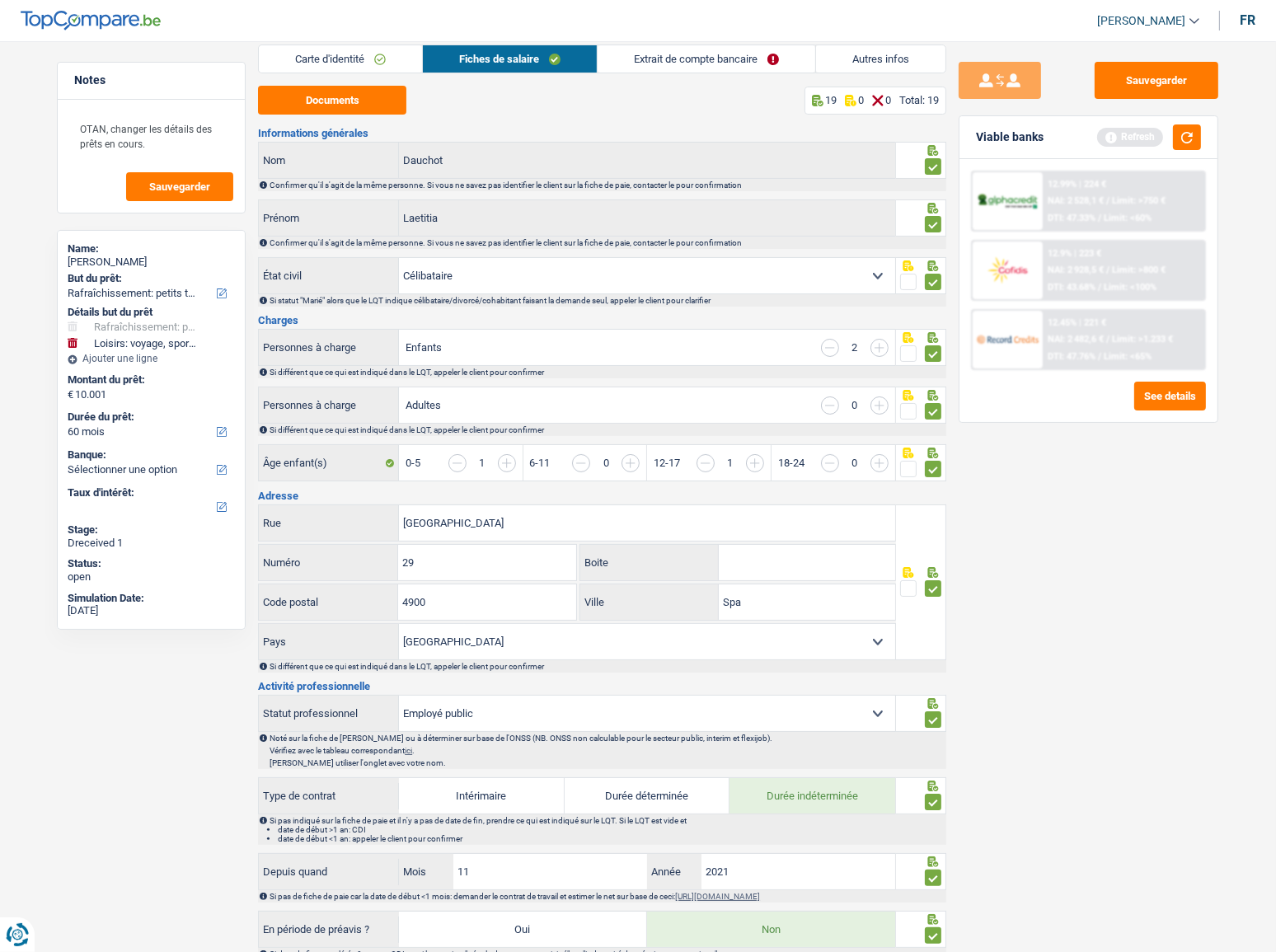
scroll to position [0, 0]
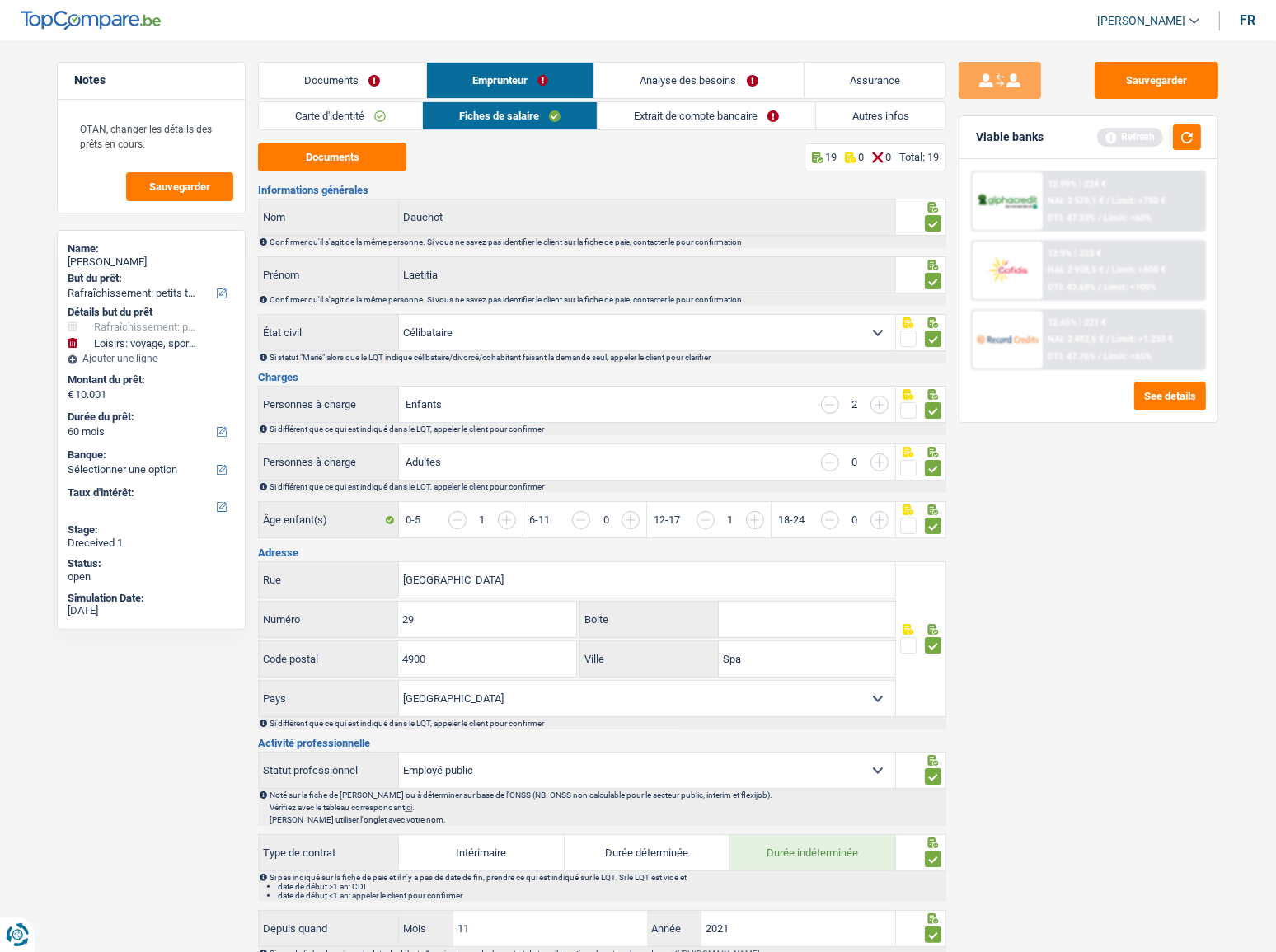
click at [735, 115] on link "Extrait de compte bancaire" at bounding box center [707, 116] width 218 height 27
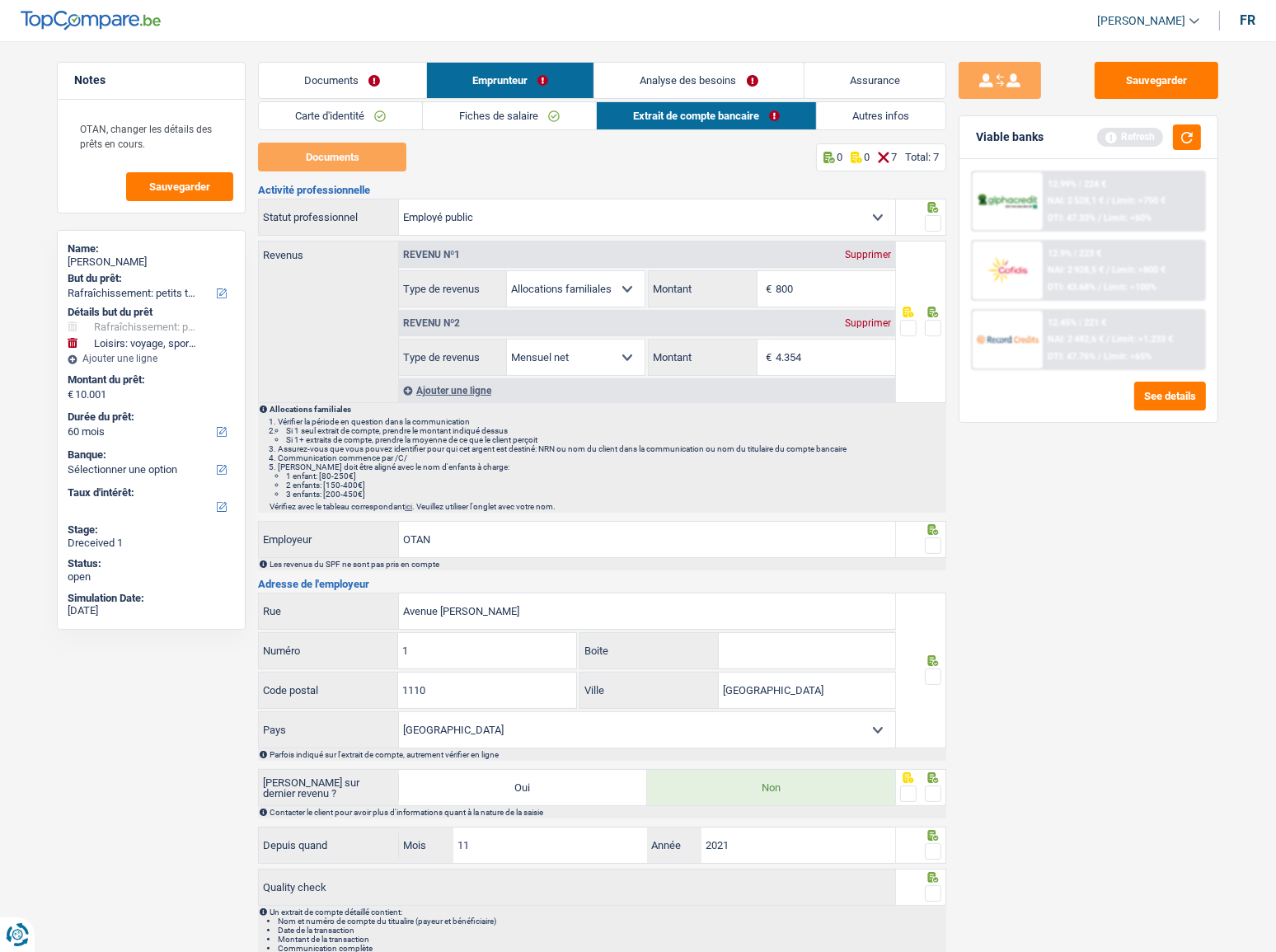
click at [933, 221] on span at bounding box center [933, 223] width 16 height 16
click at [0, 0] on input "radio" at bounding box center [0, 0] width 0 height 0
click at [357, 74] on link "Documents" at bounding box center [342, 80] width 167 height 36
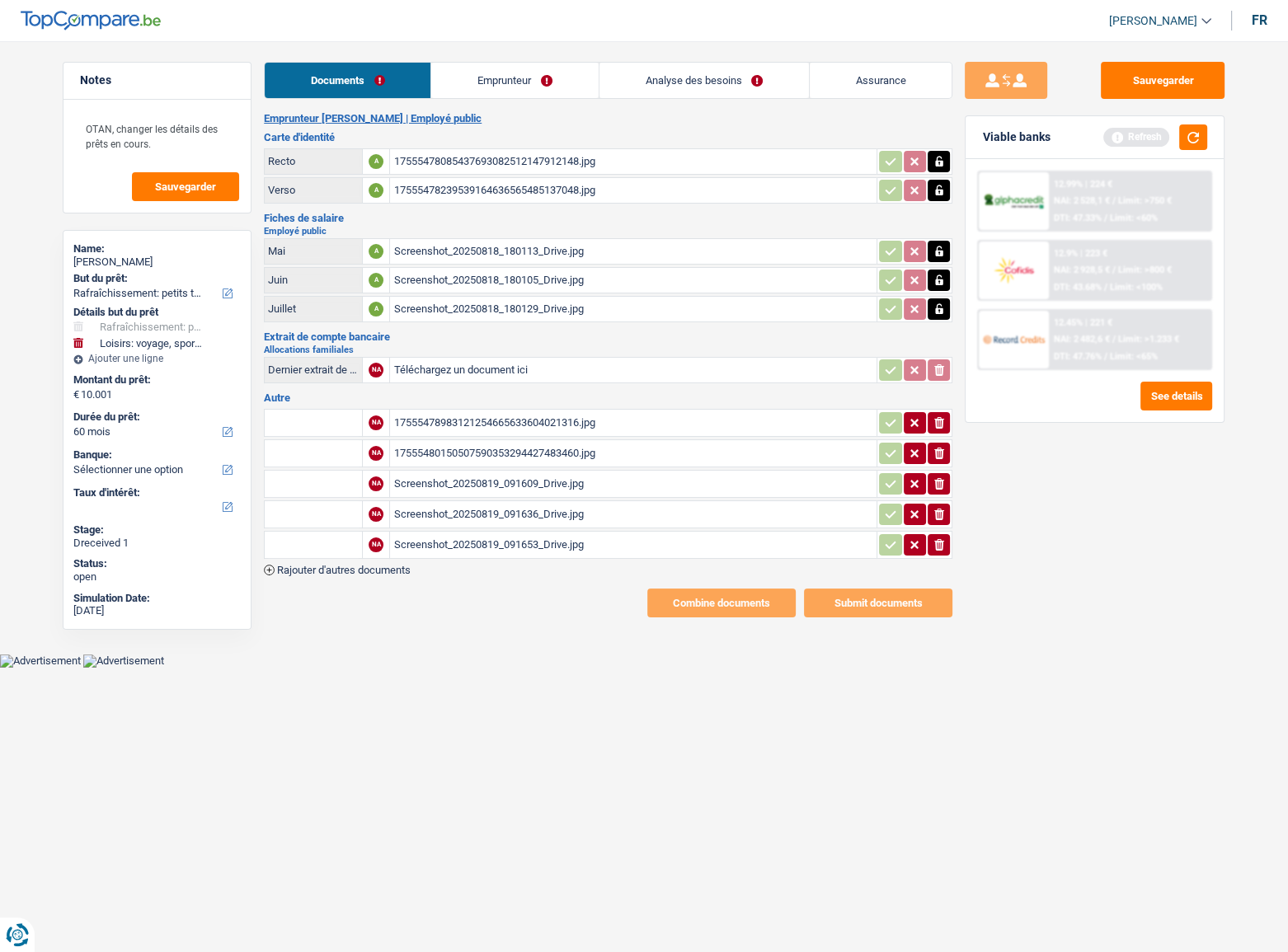
click at [460, 362] on input "Téléchargez un document ici" at bounding box center [633, 369] width 480 height 25
click at [680, 70] on link "Analyse des besoins" at bounding box center [703, 80] width 209 height 36
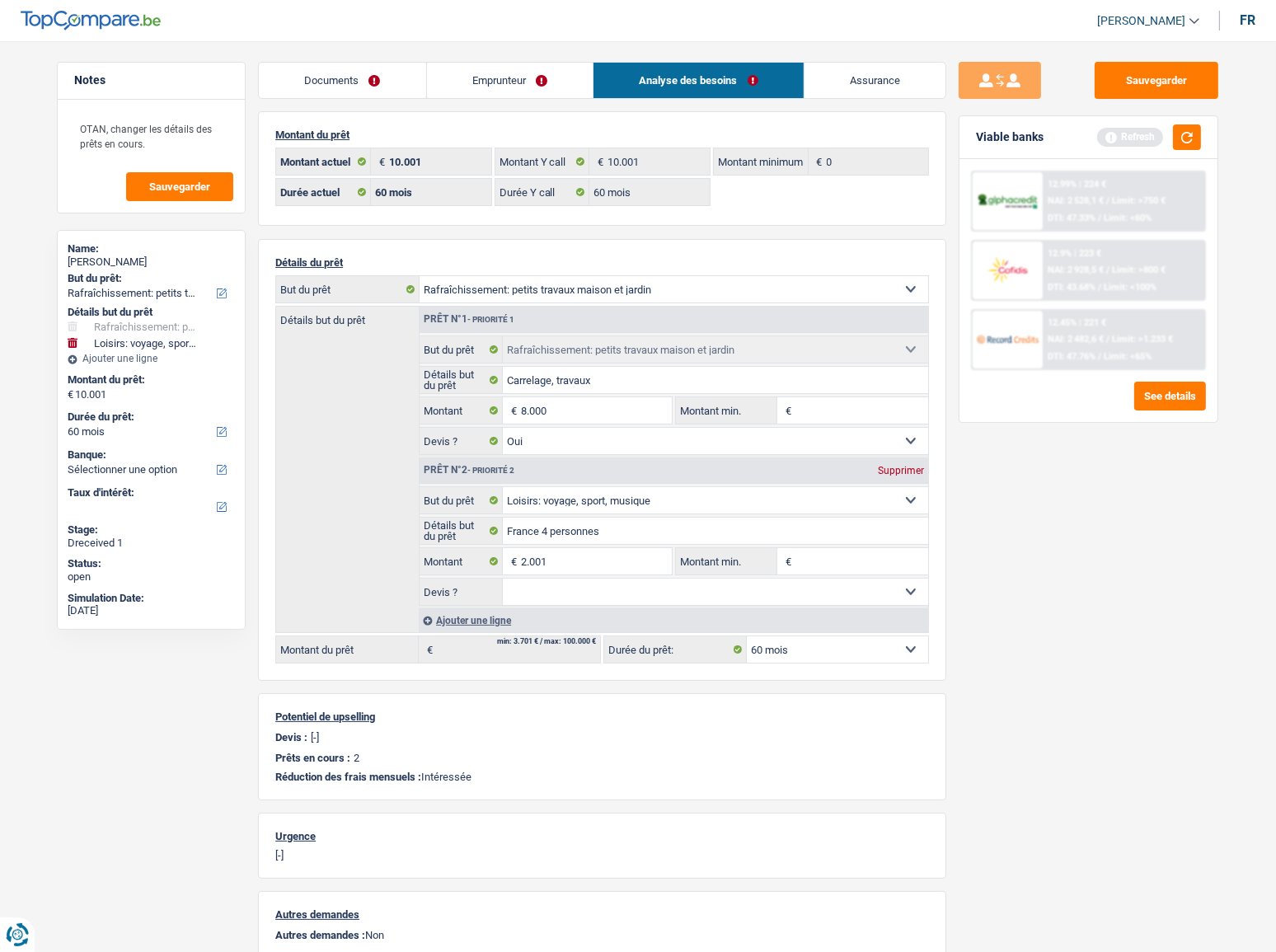
click at [535, 80] on link "Emprunteur" at bounding box center [510, 80] width 166 height 36
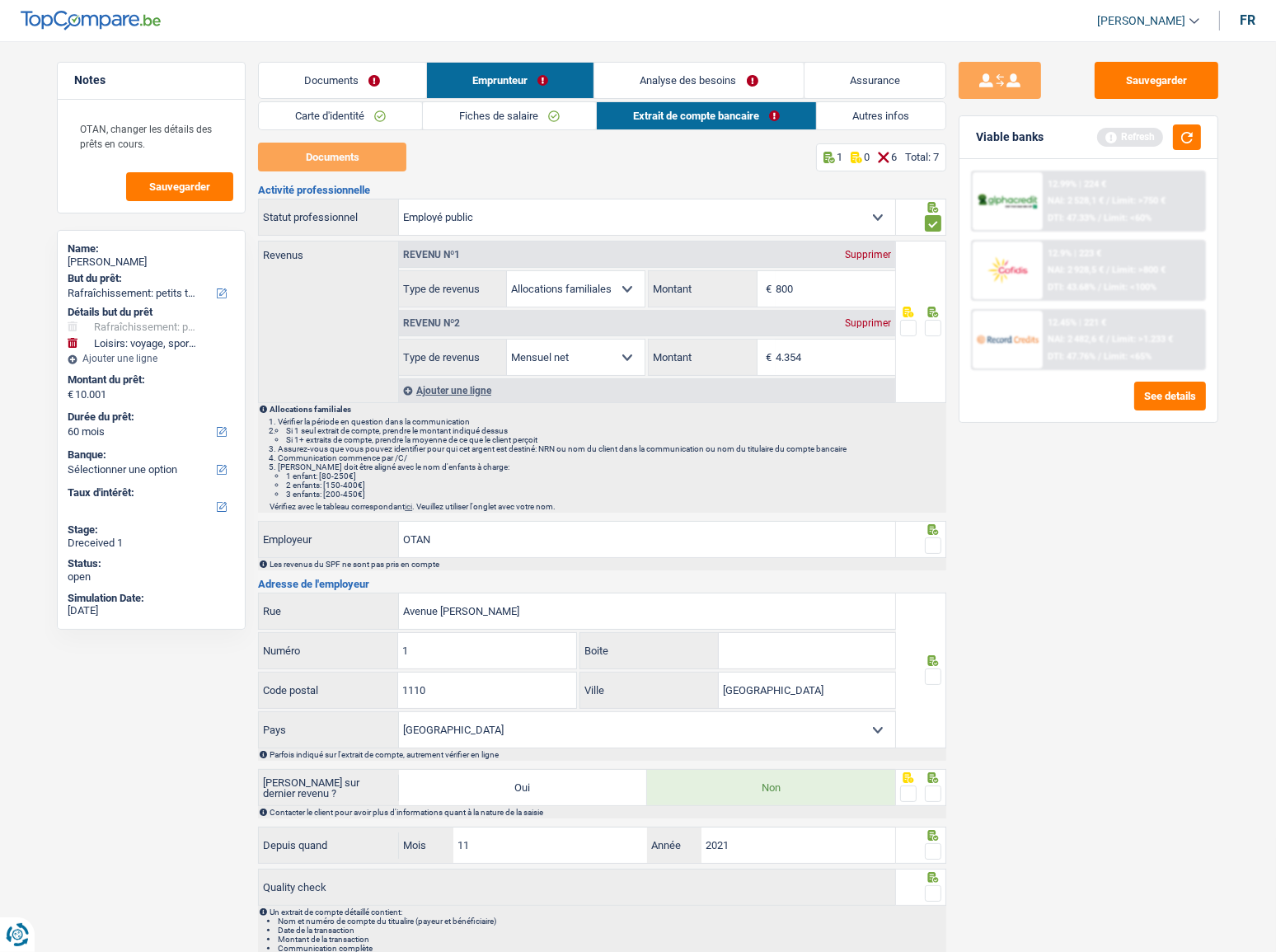
click at [692, 112] on link "Extrait de compte bancaire" at bounding box center [707, 116] width 220 height 27
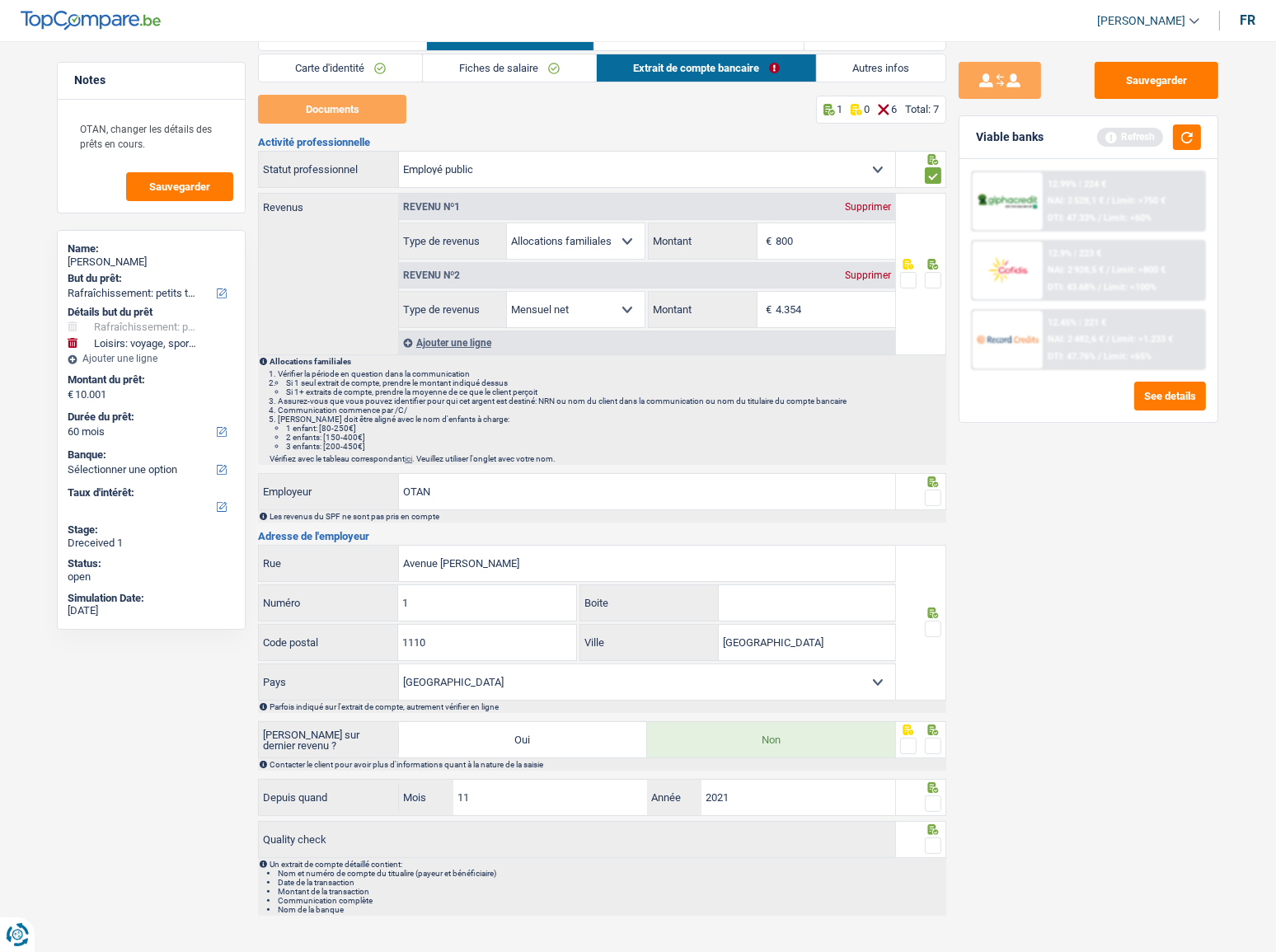
scroll to position [69, 0]
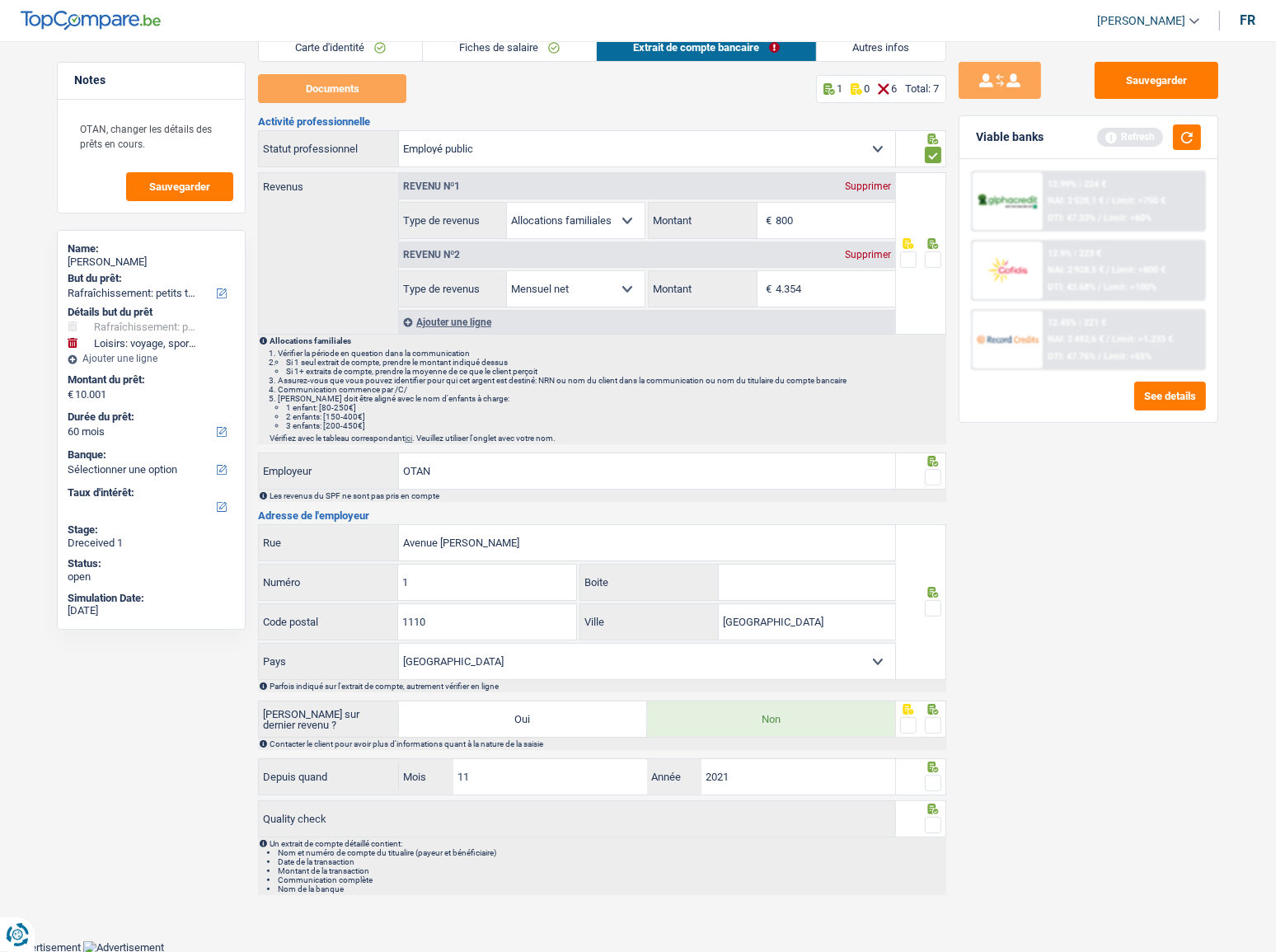
click at [939, 260] on span at bounding box center [933, 260] width 16 height 16
click at [0, 0] on input "radio" at bounding box center [0, 0] width 0 height 0
click at [937, 144] on icon at bounding box center [934, 139] width 11 height 11
click at [929, 481] on span at bounding box center [933, 477] width 16 height 16
click at [0, 0] on input "radio" at bounding box center [0, 0] width 0 height 0
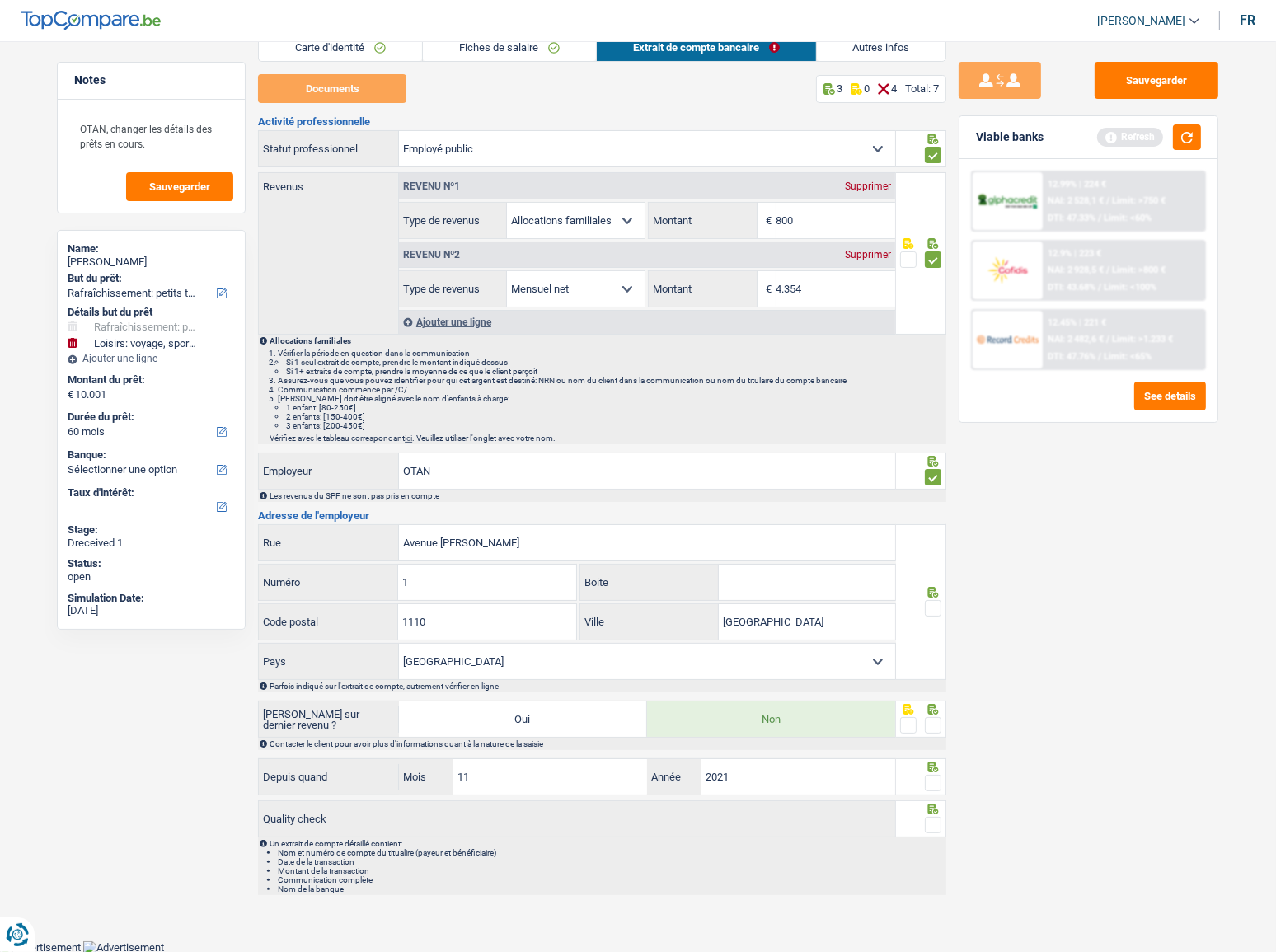
drag, startPoint x: 945, startPoint y: 591, endPoint x: 938, endPoint y: 603, distance: 13.9
click at [944, 592] on div at bounding box center [922, 602] width 51 height 155
drag, startPoint x: 938, startPoint y: 603, endPoint x: 918, endPoint y: 702, distance: 101.0
click at [936, 604] on span at bounding box center [933, 608] width 16 height 16
click at [0, 0] on input "radio" at bounding box center [0, 0] width 0 height 0
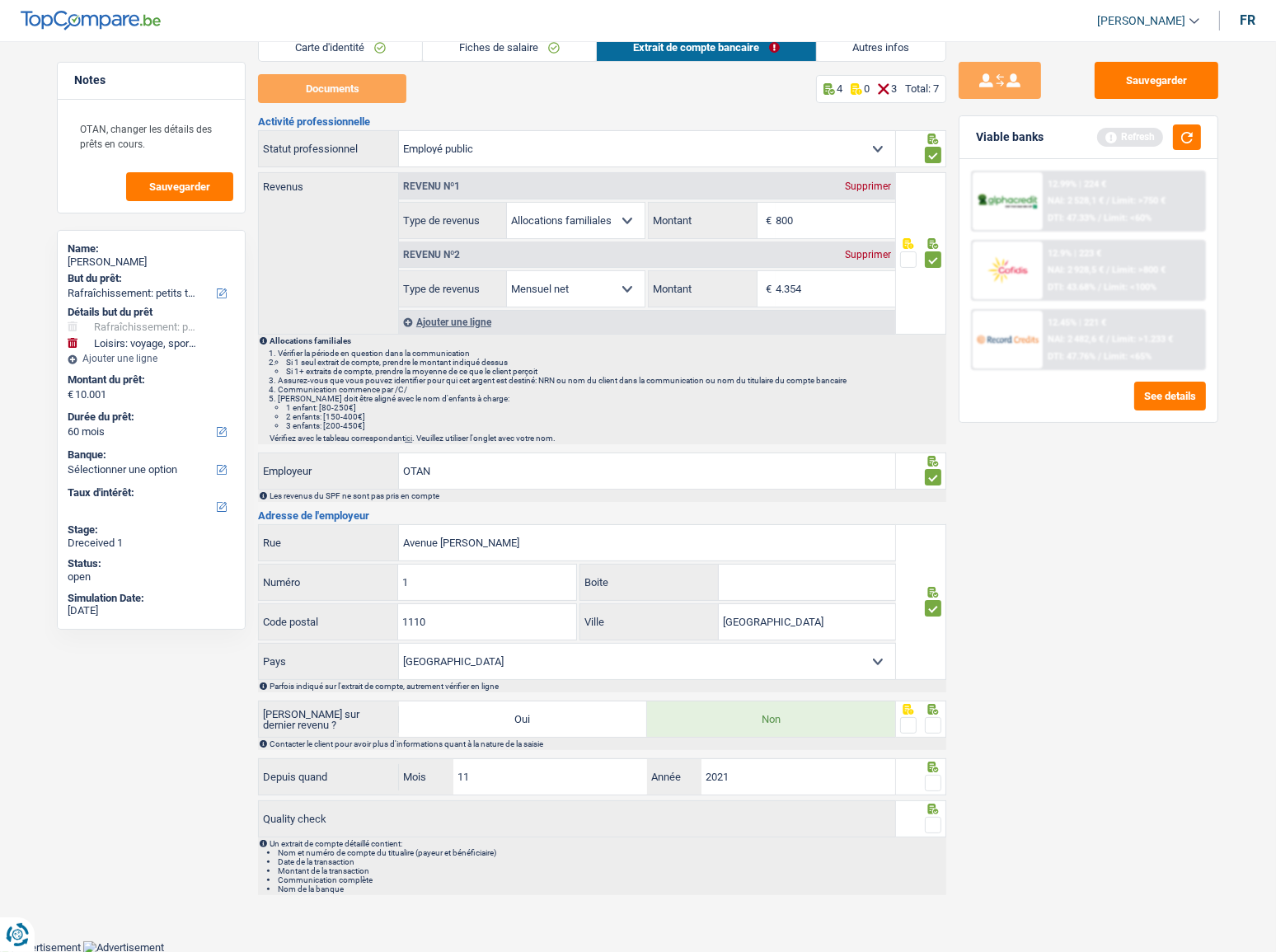
click at [933, 726] on span at bounding box center [933, 725] width 16 height 16
click at [0, 0] on input "radio" at bounding box center [0, 0] width 0 height 0
click at [931, 796] on div "Activité professionnelle Ouvrier Employé privé Employé public Invalide Indépend…" at bounding box center [602, 506] width 689 height 779
click at [931, 786] on span at bounding box center [933, 783] width 16 height 16
click at [0, 0] on input "radio" at bounding box center [0, 0] width 0 height 0
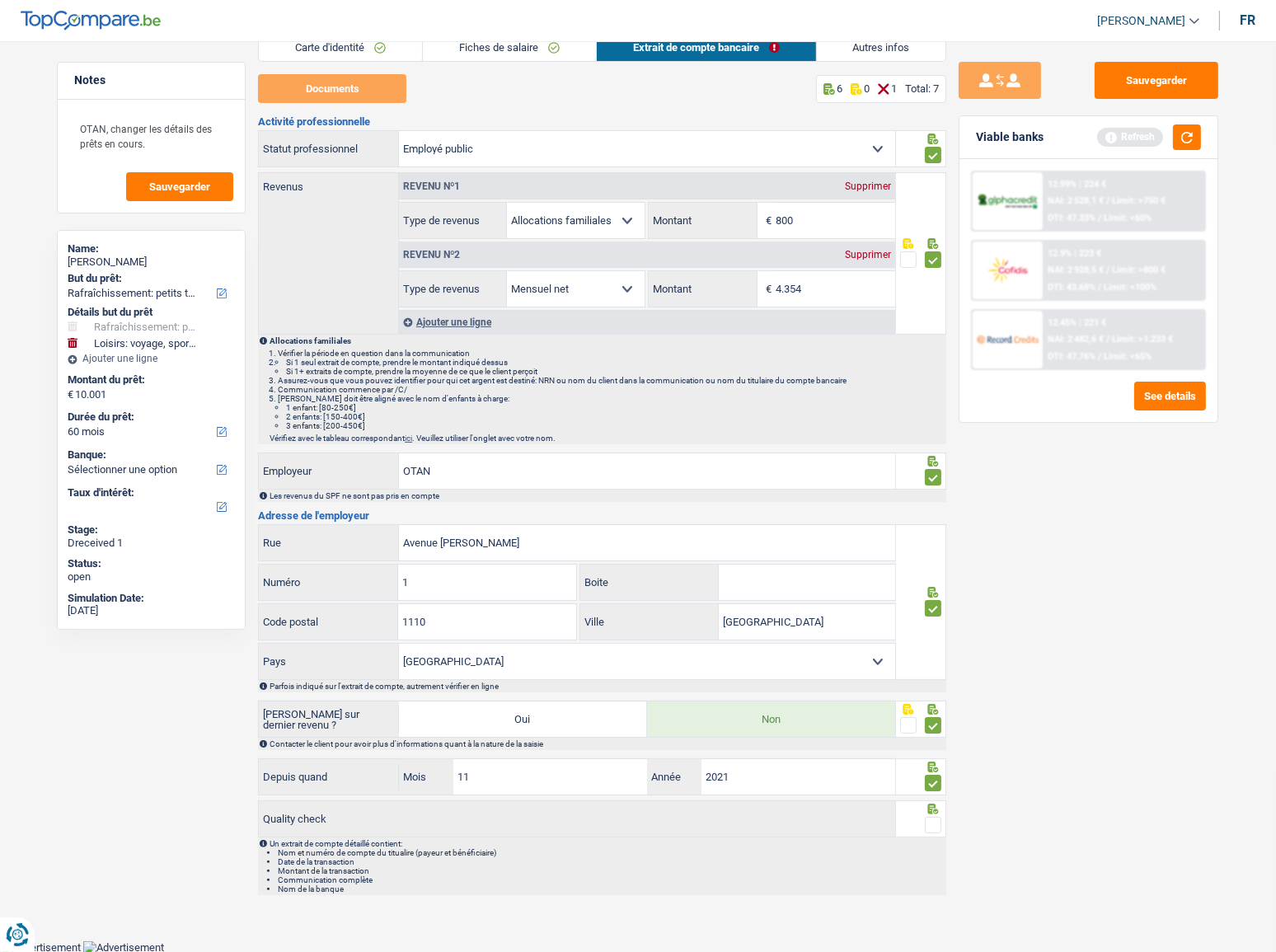
click at [929, 823] on span at bounding box center [933, 825] width 16 height 16
click at [0, 0] on input "radio" at bounding box center [0, 0] width 0 height 0
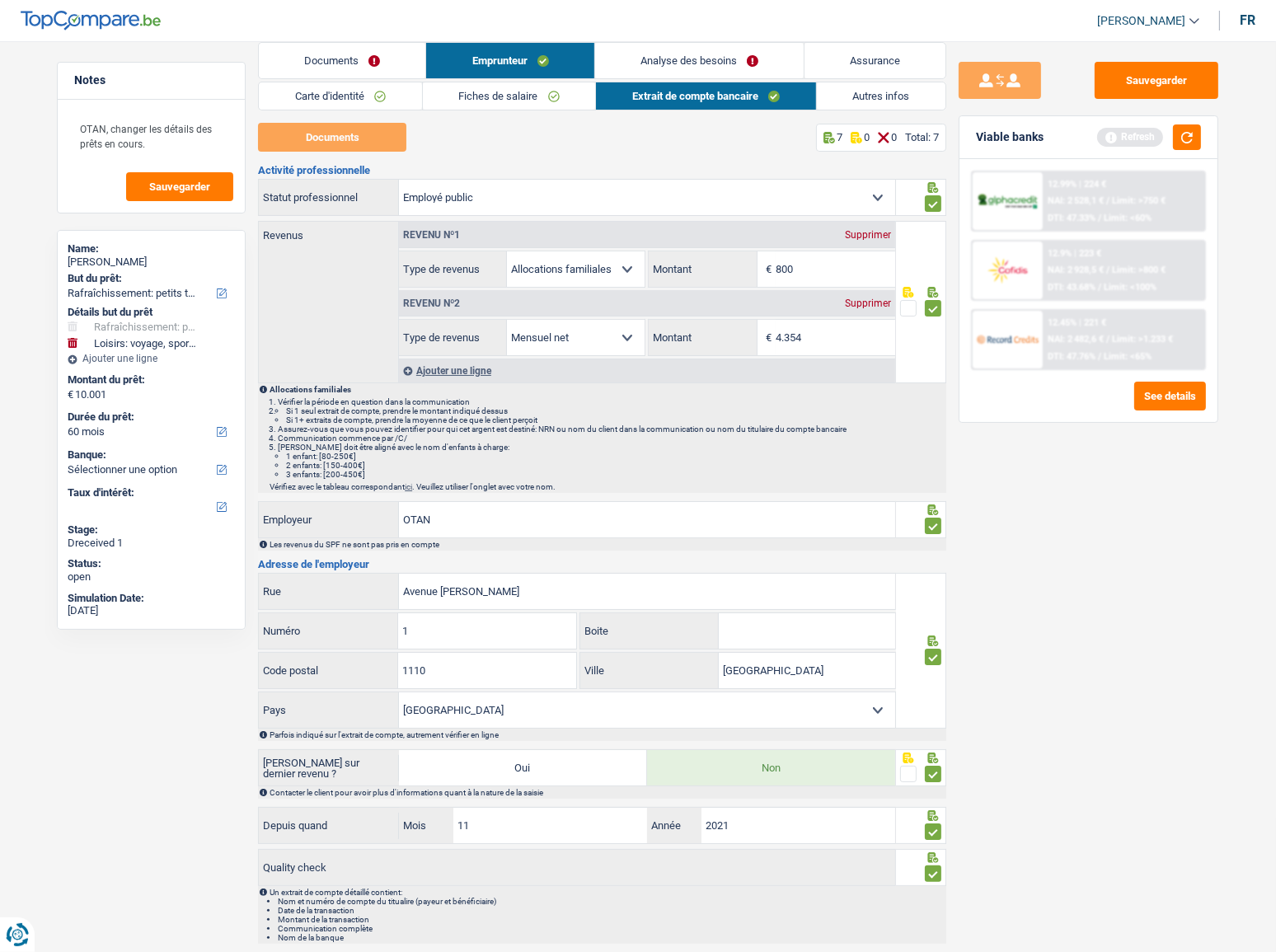
scroll to position [0, 0]
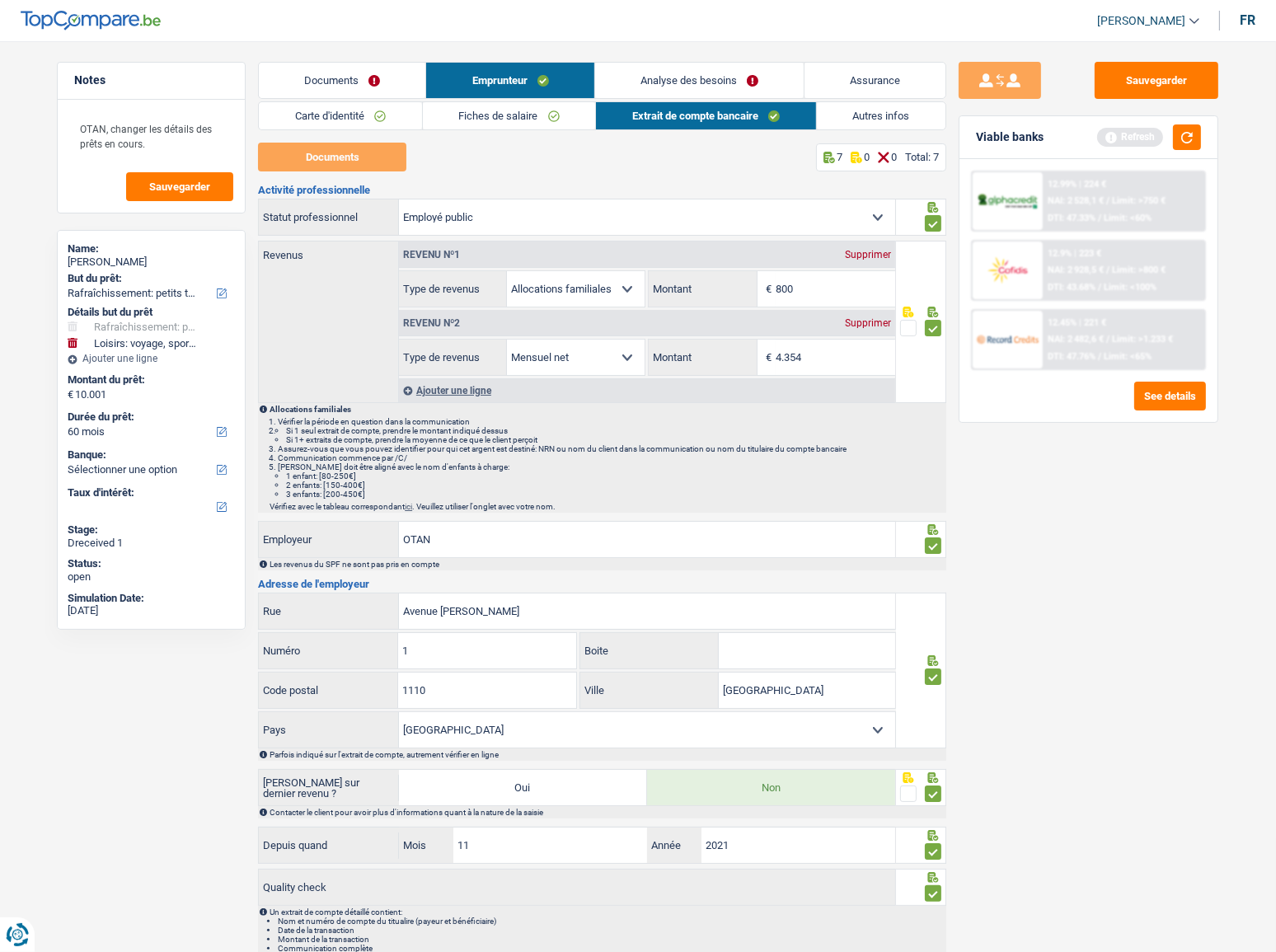
drag, startPoint x: 883, startPoint y: 122, endPoint x: 975, endPoint y: 101, distance: 94.4
click at [883, 121] on link "Autres infos" at bounding box center [882, 116] width 130 height 27
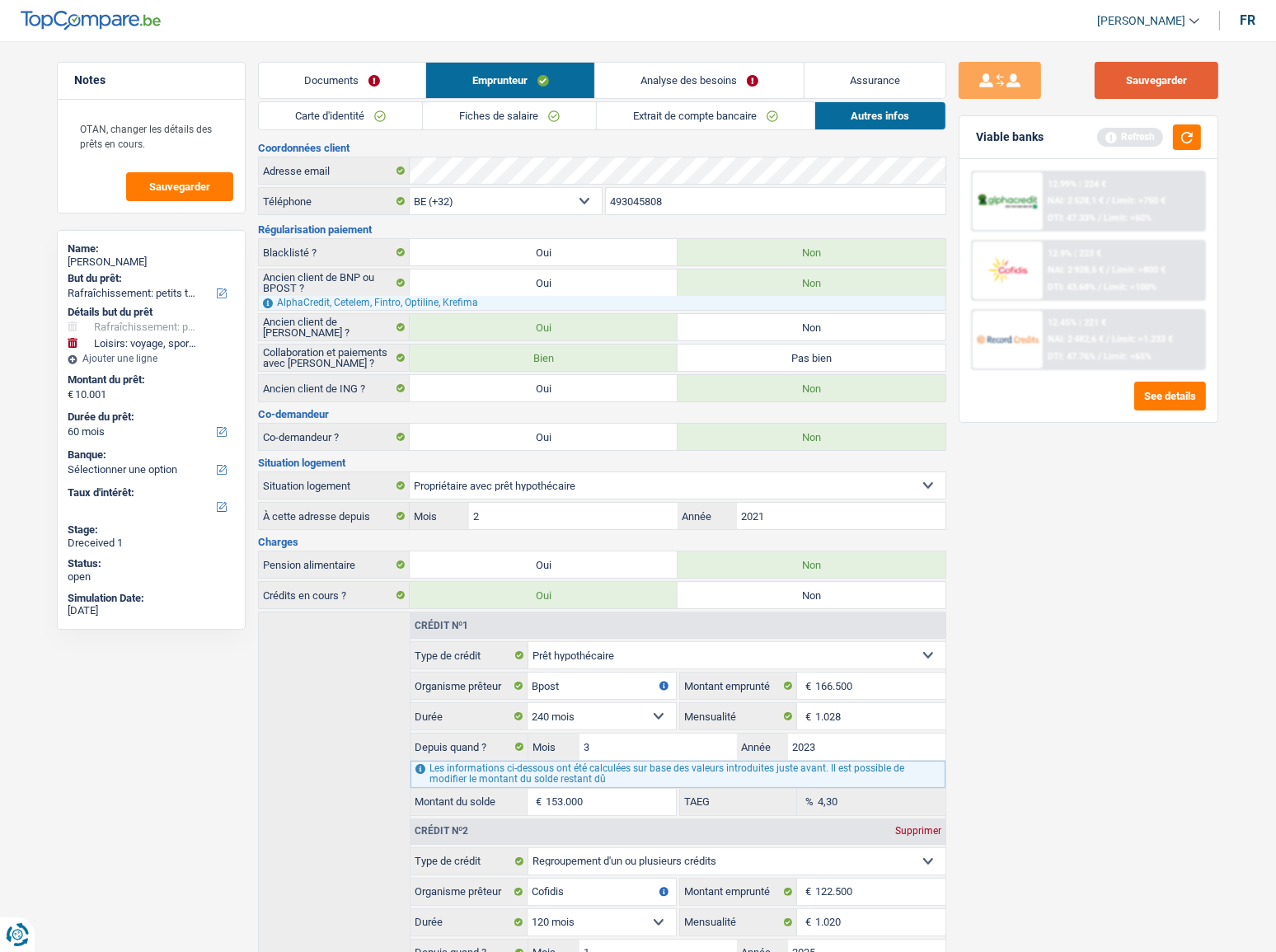
drag, startPoint x: 1157, startPoint y: 72, endPoint x: 1197, endPoint y: 123, distance: 64.8
click at [1157, 74] on button "Sauvegarder" at bounding box center [1156, 80] width 123 height 37
click at [1183, 130] on button "button" at bounding box center [1187, 137] width 28 height 26
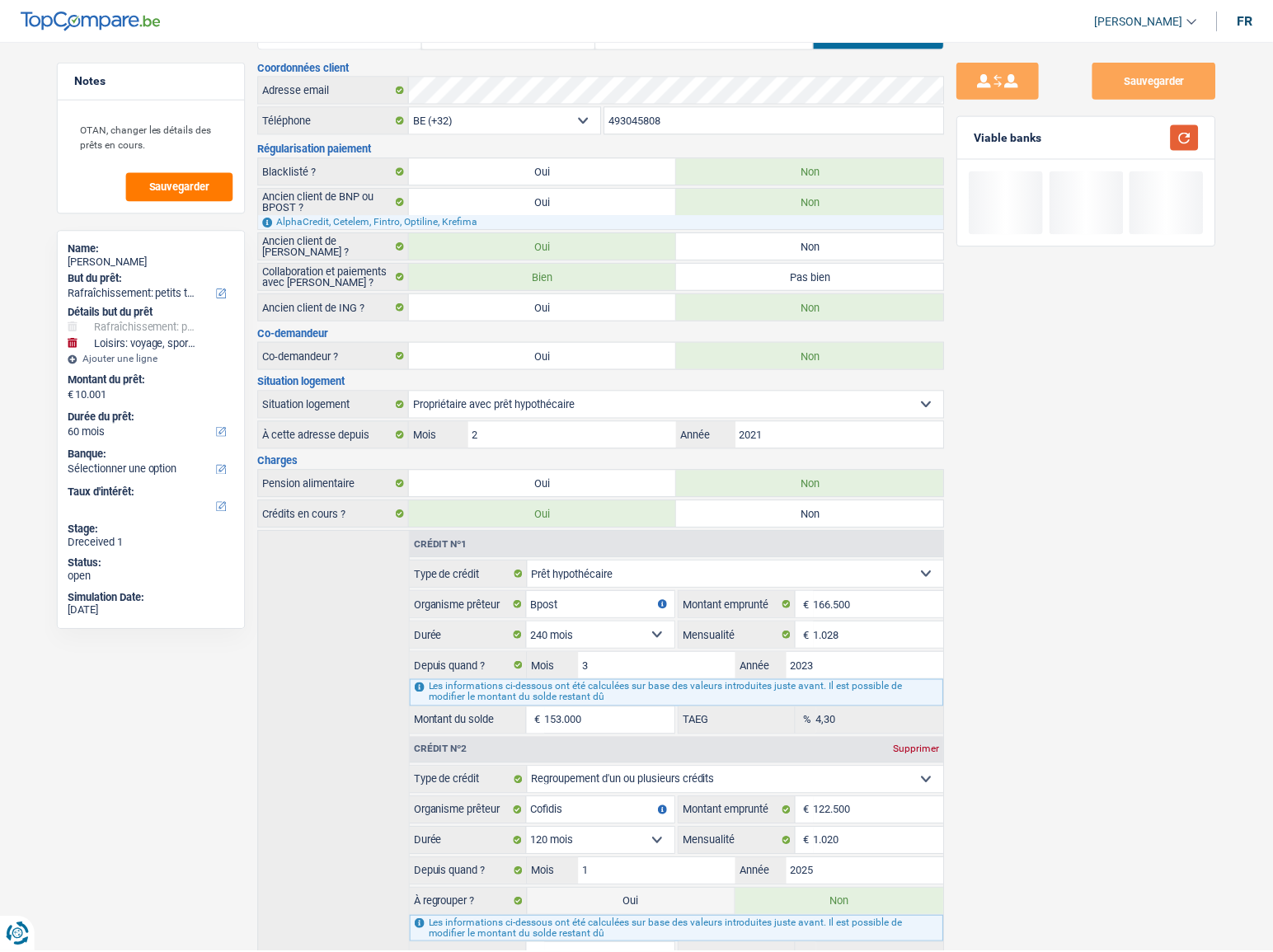
scroll to position [176, 0]
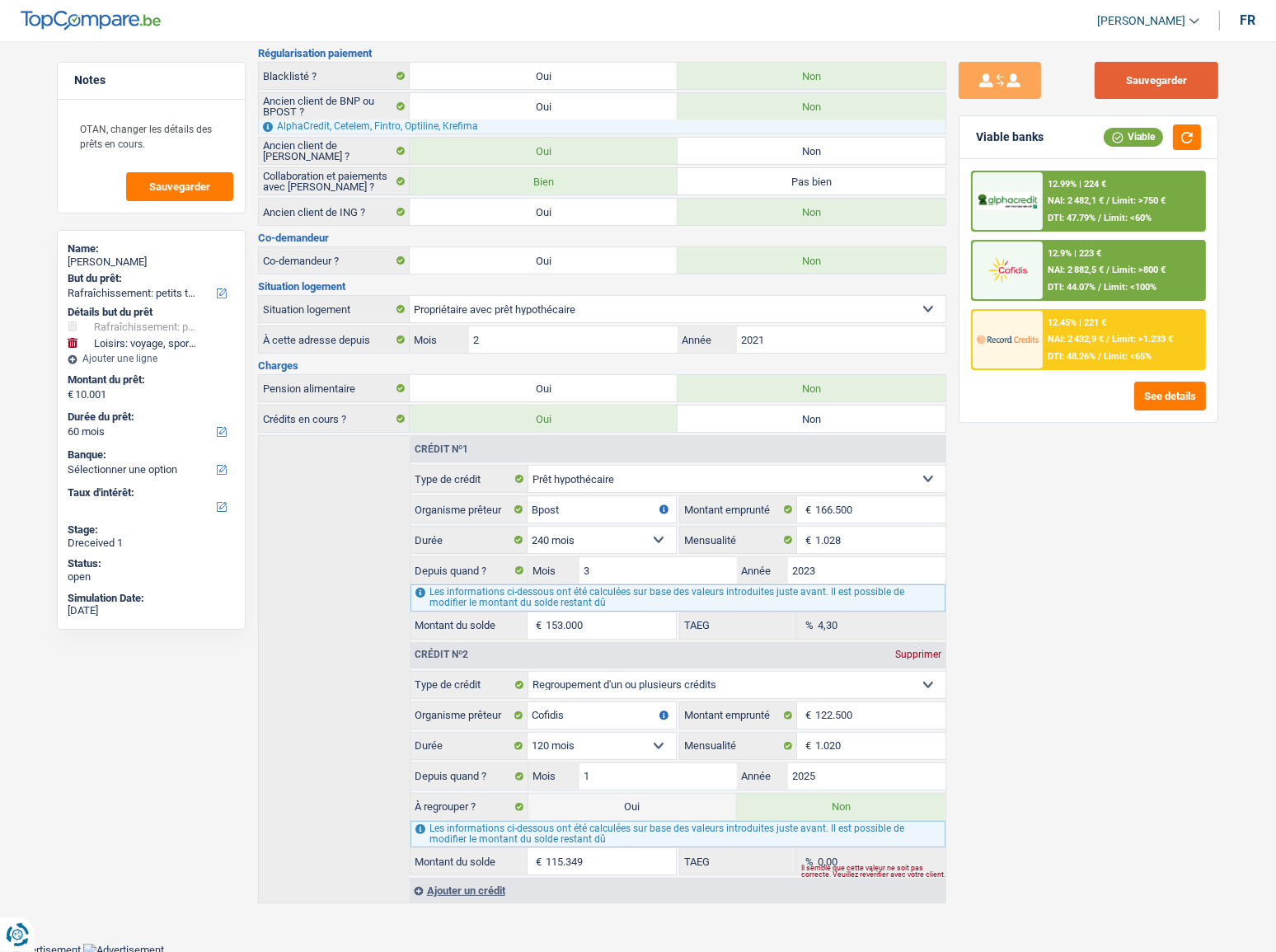
click at [1127, 70] on button "Sauvegarder" at bounding box center [1156, 80] width 123 height 37
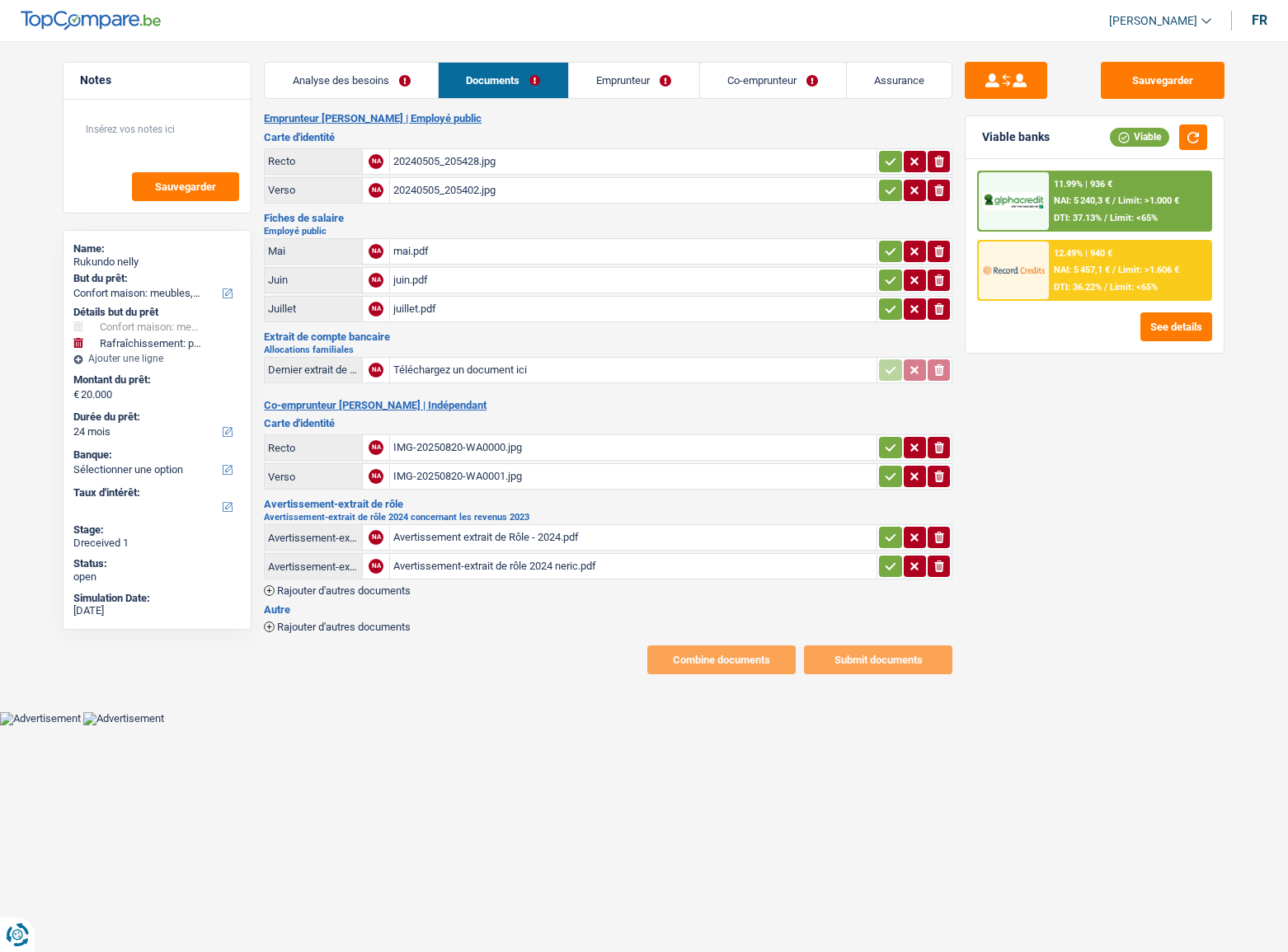
select select "household"
select select "houseOrGarden"
select select "24"
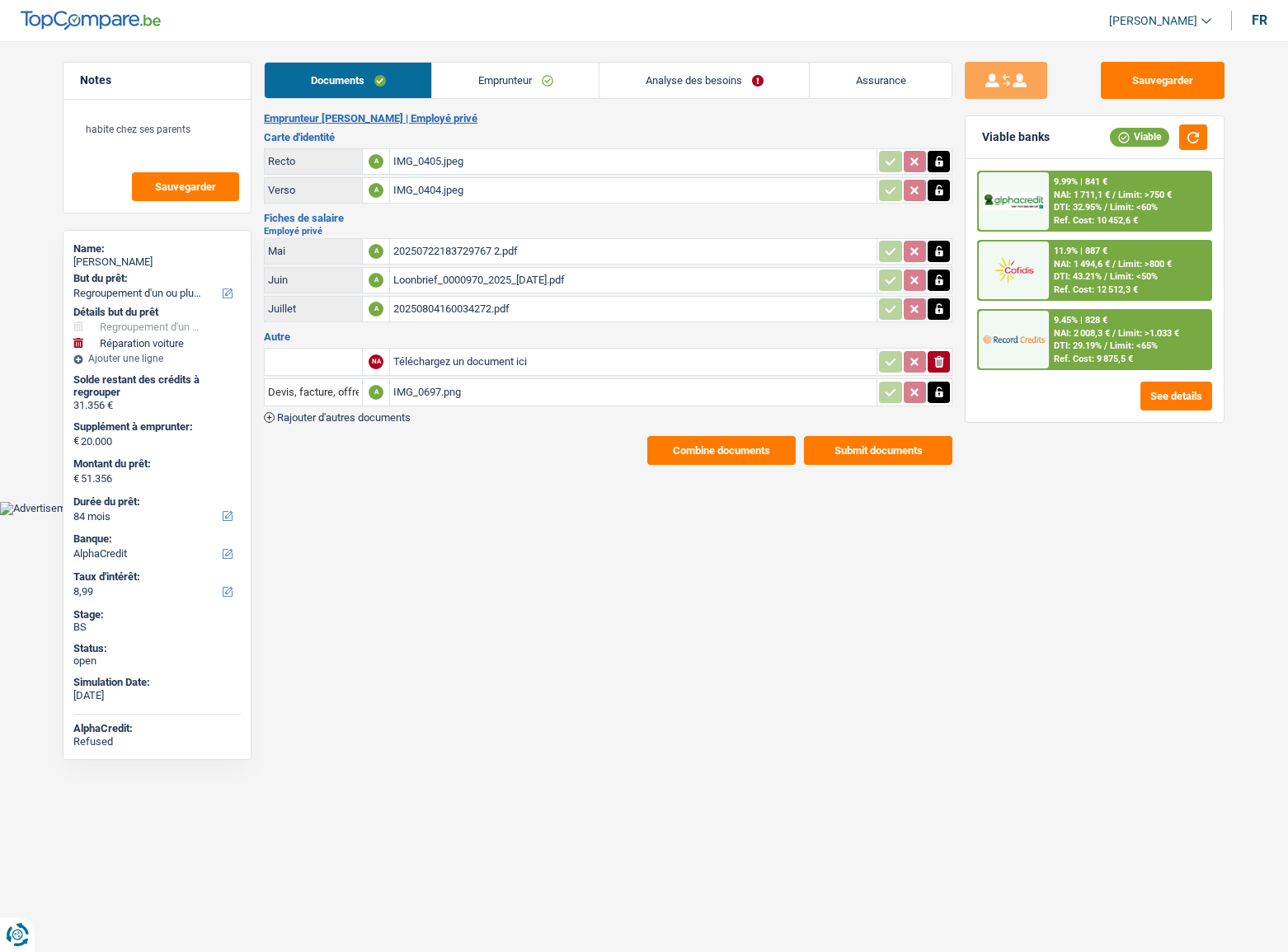
select select "refinancing"
select select "carRepair"
select select "84"
select select "alphacredit"
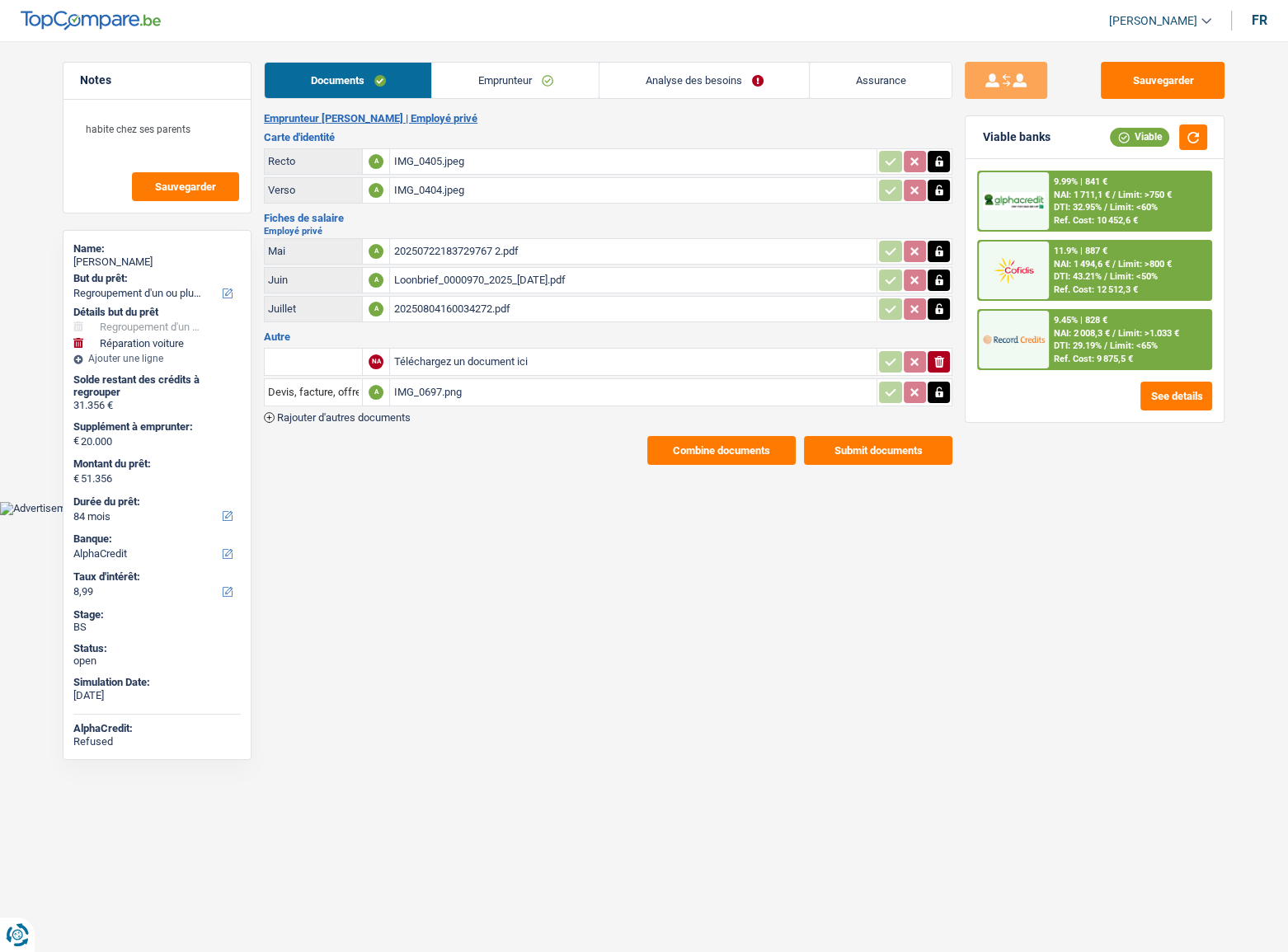
drag, startPoint x: 483, startPoint y: 88, endPoint x: 459, endPoint y: 112, distance: 33.9
click at [483, 88] on link "Emprunteur" at bounding box center [515, 80] width 166 height 36
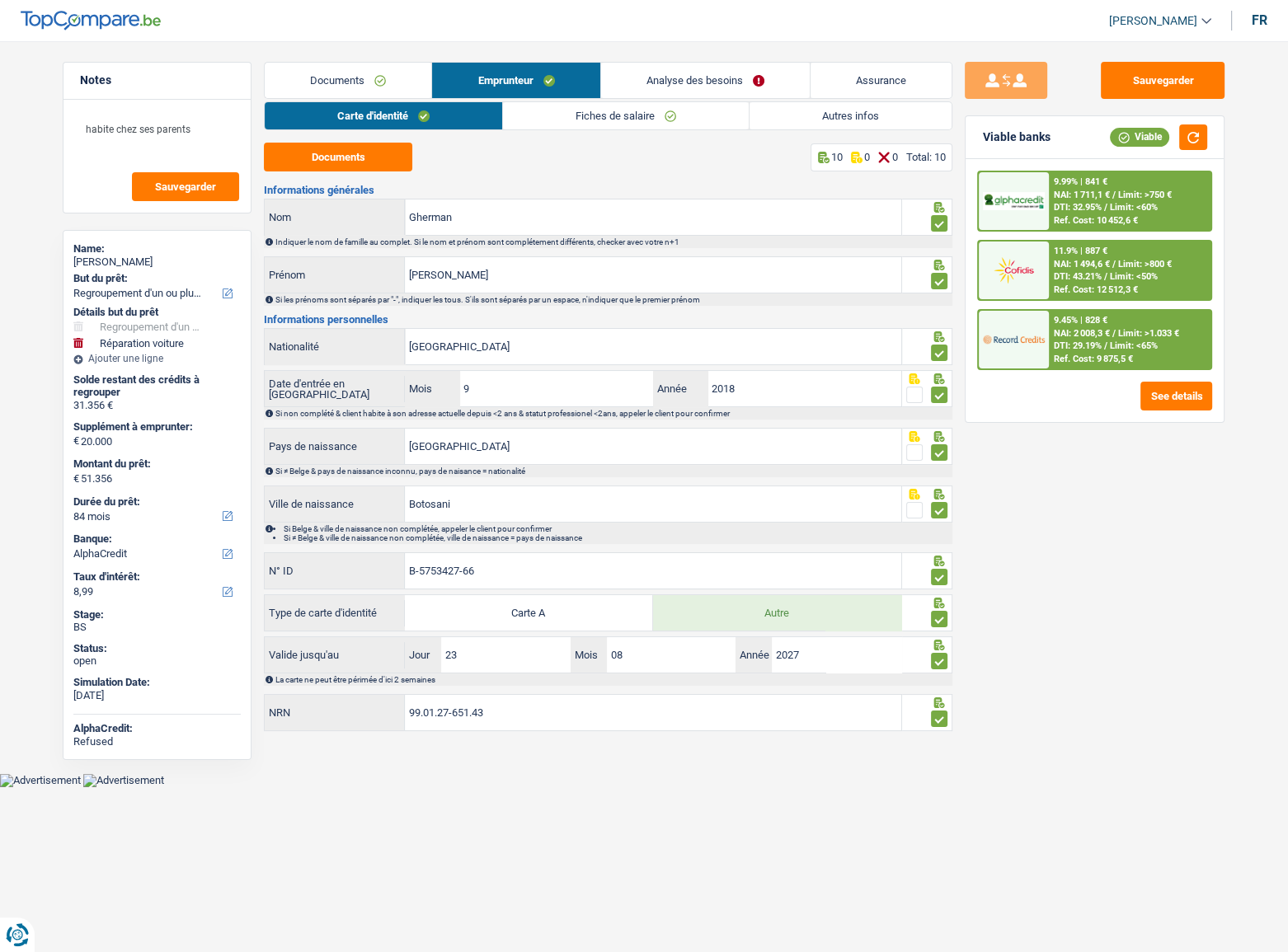
click at [1133, 272] on span "Limit: <50%" at bounding box center [1133, 277] width 48 height 11
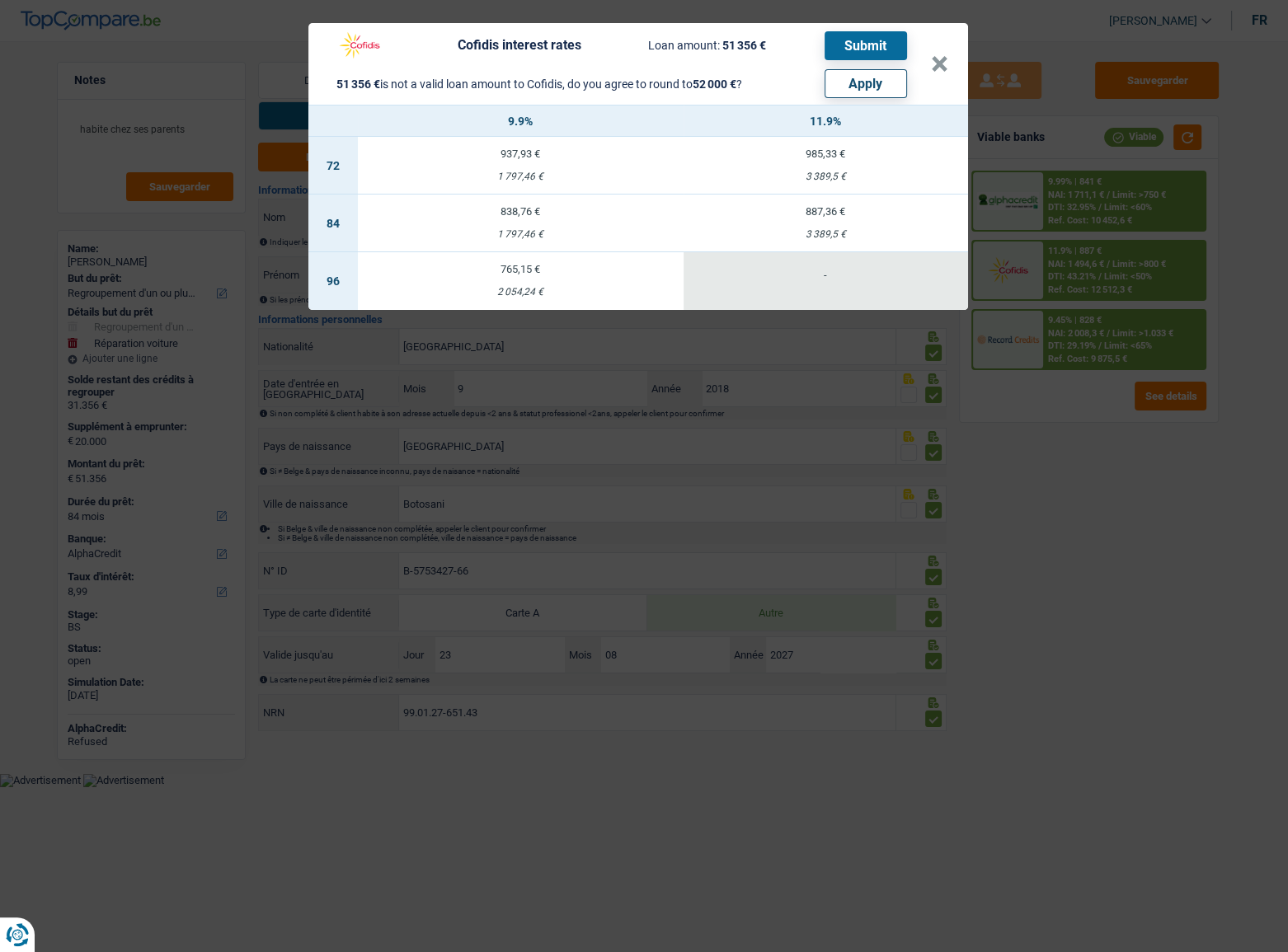
click at [857, 94] on button "Apply" at bounding box center [865, 84] width 82 height 29
type input "20.644"
type input "52.000"
select select "144"
select select "other"
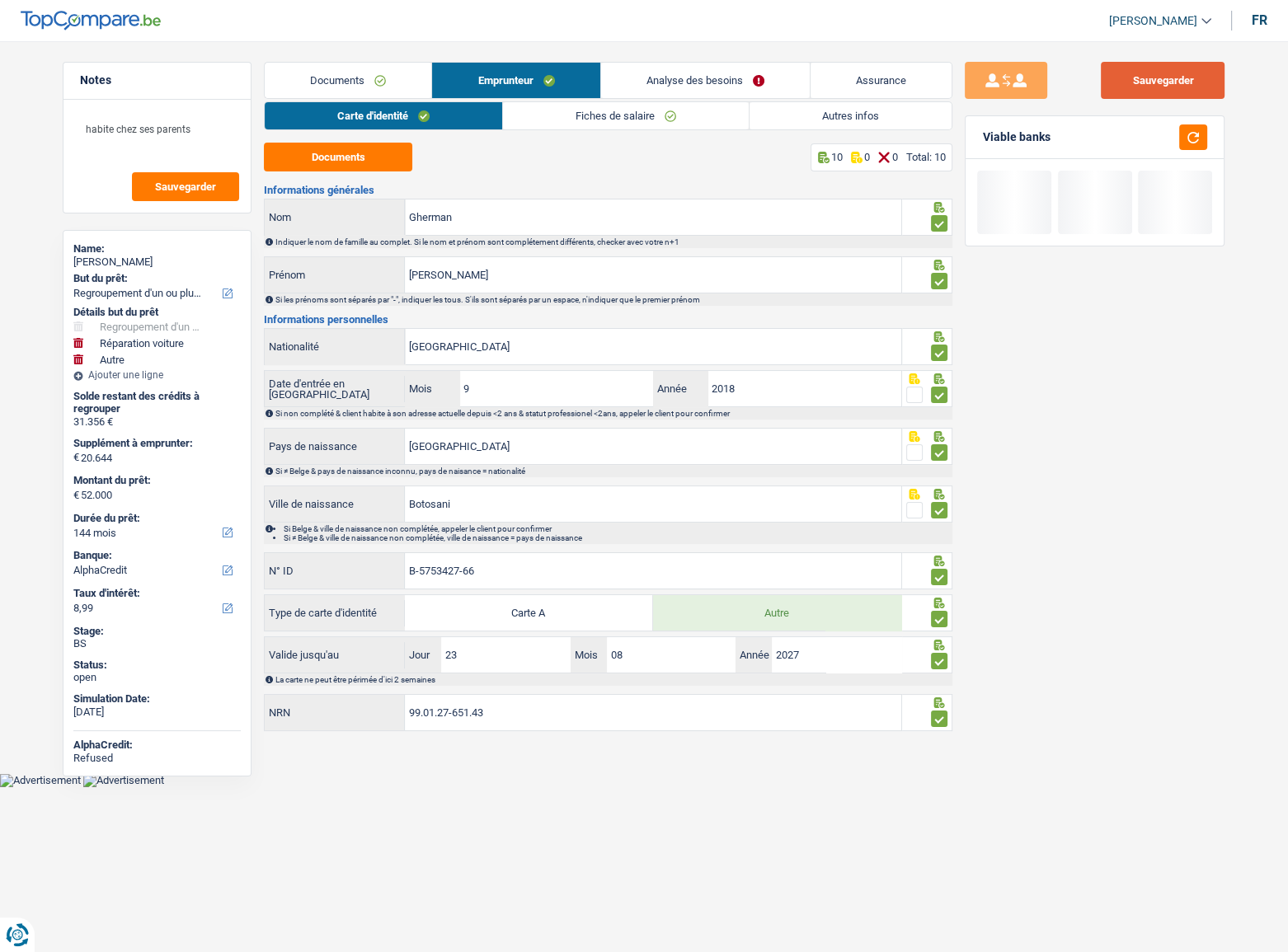
click at [1146, 84] on button "Sauvegarder" at bounding box center [1162, 80] width 123 height 37
click at [1196, 130] on button "button" at bounding box center [1193, 137] width 28 height 26
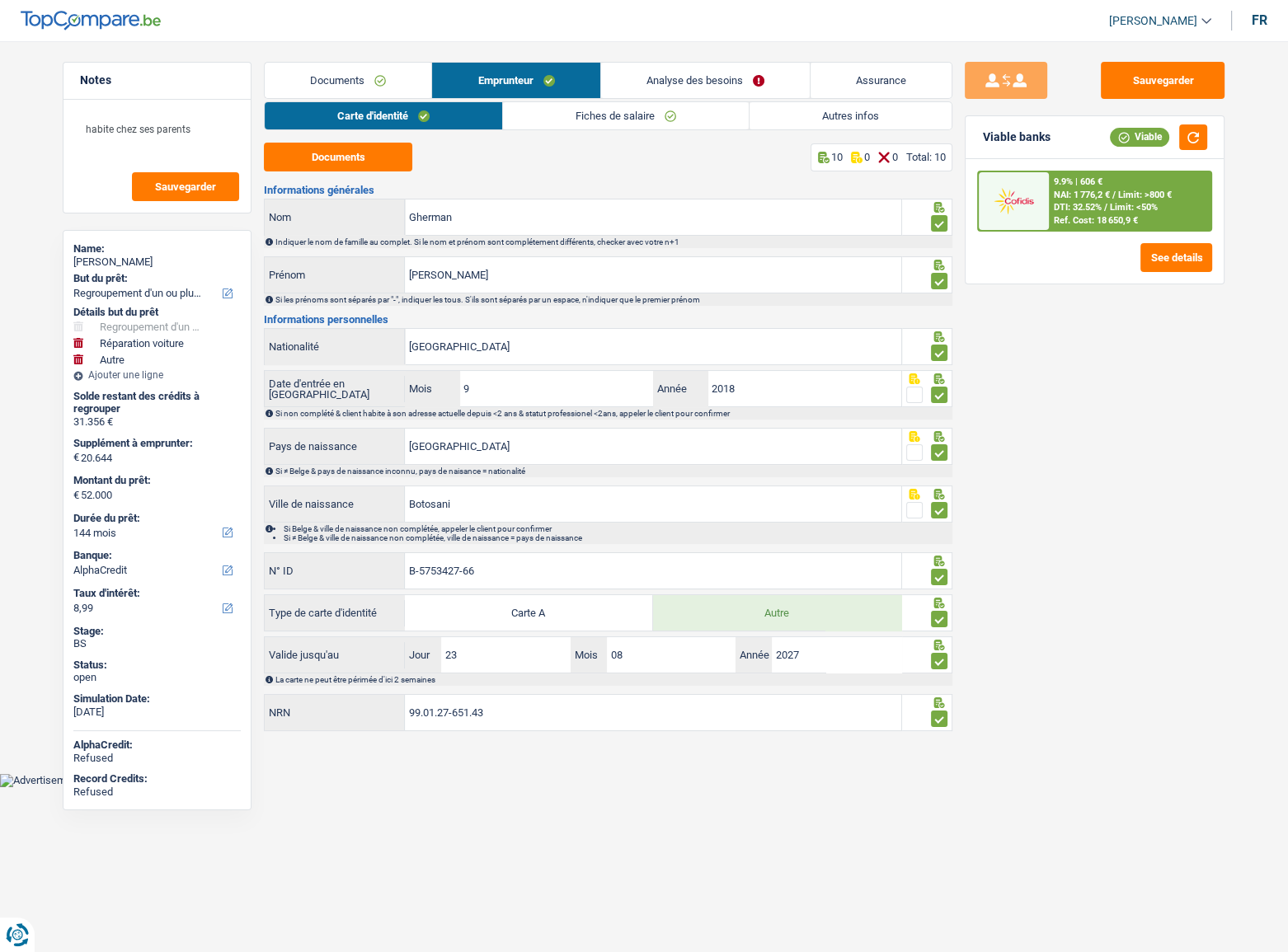
click at [1144, 214] on div "9.9% | 606 € NAI: 1 776,2 € / Limit: >800 € DTI: 32.52% / Limit: <50% Ref. Cost…" at bounding box center [1131, 200] width 163 height 58
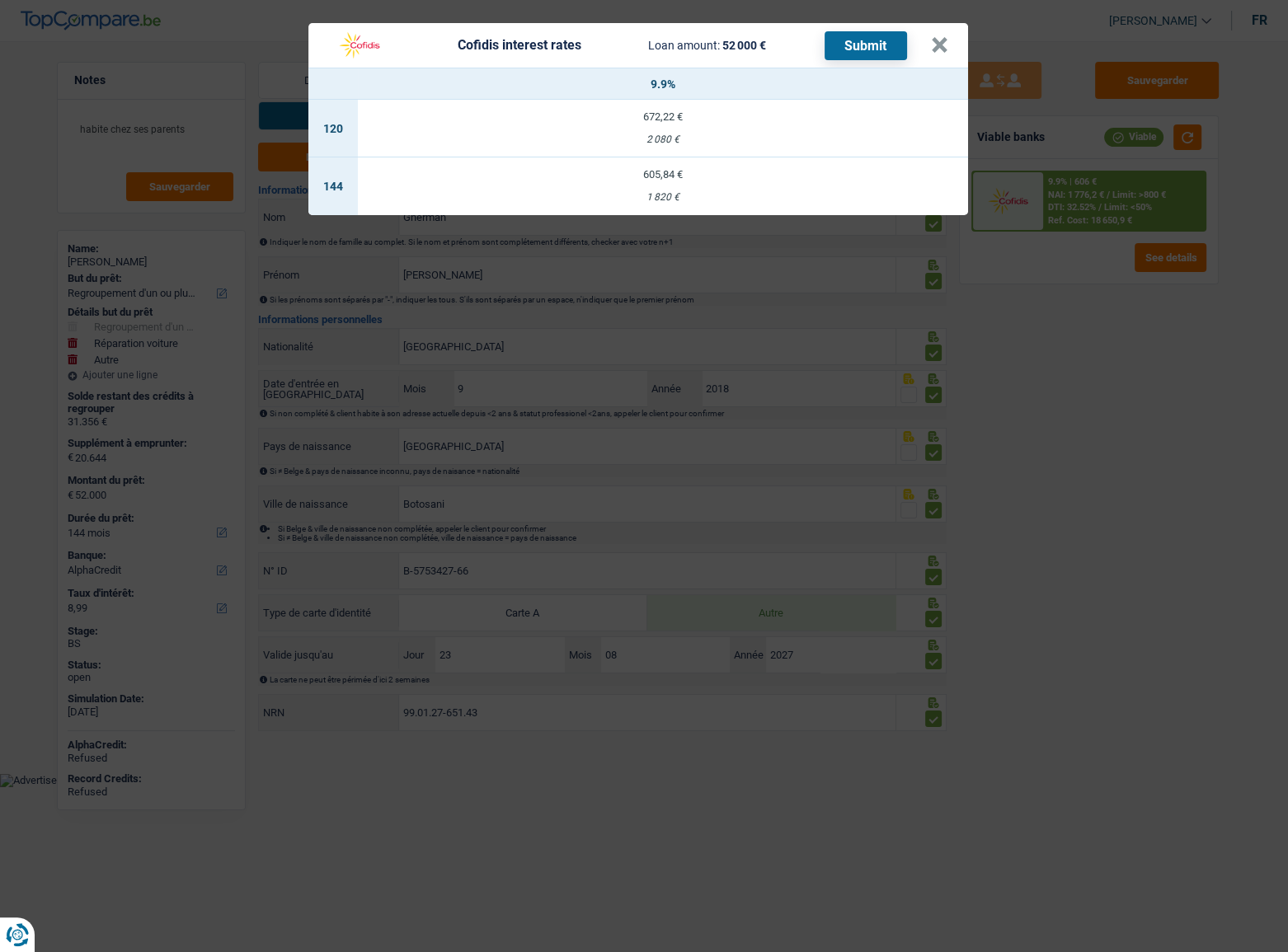
click at [778, 180] on td "605,84 € 1 820 €" at bounding box center [662, 186] width 610 height 58
select select "cofidis"
type input "9,90"
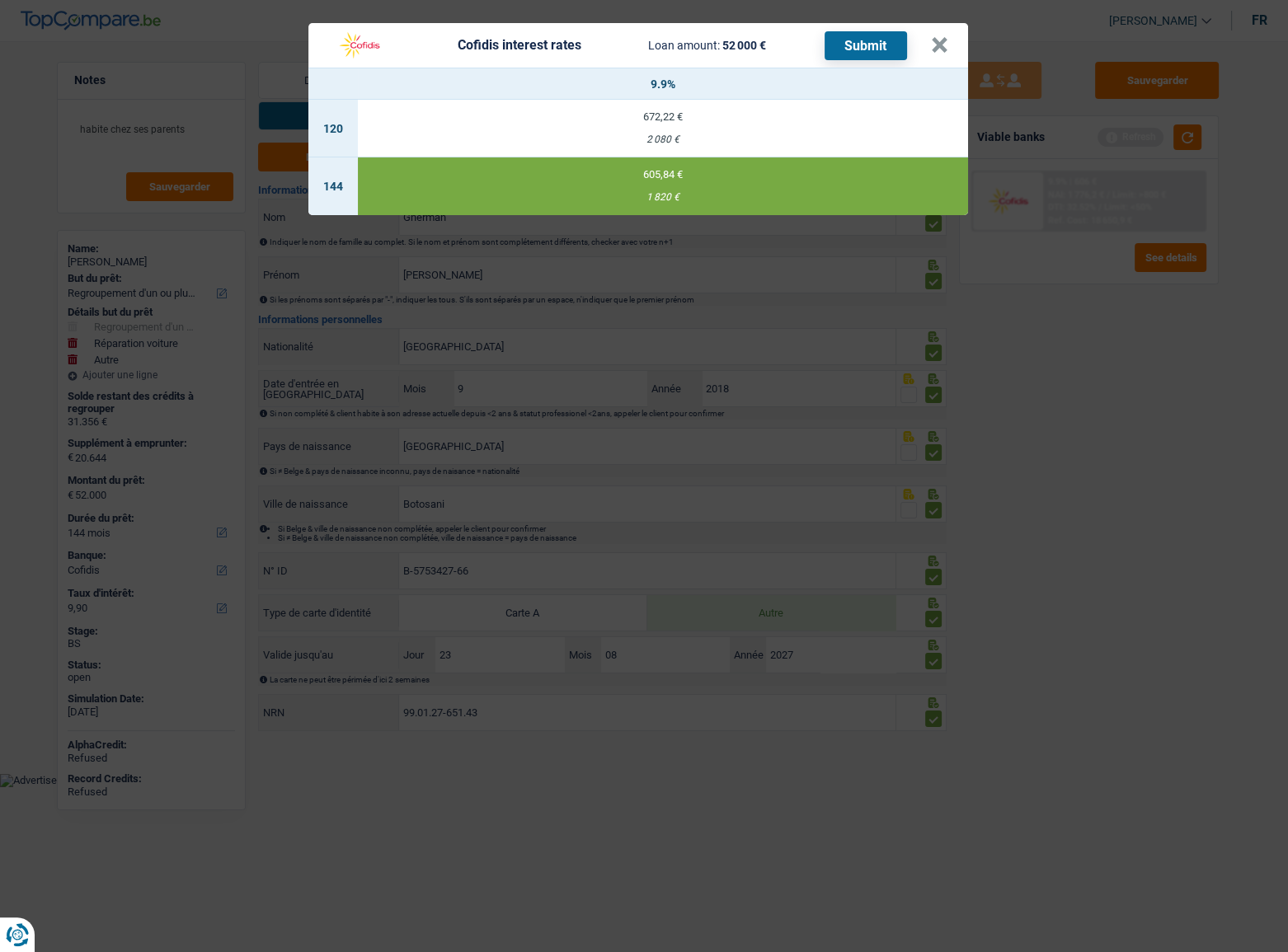
click at [844, 44] on button "Submit" at bounding box center [865, 46] width 82 height 29
click at [940, 37] on button "×" at bounding box center [939, 46] width 17 height 16
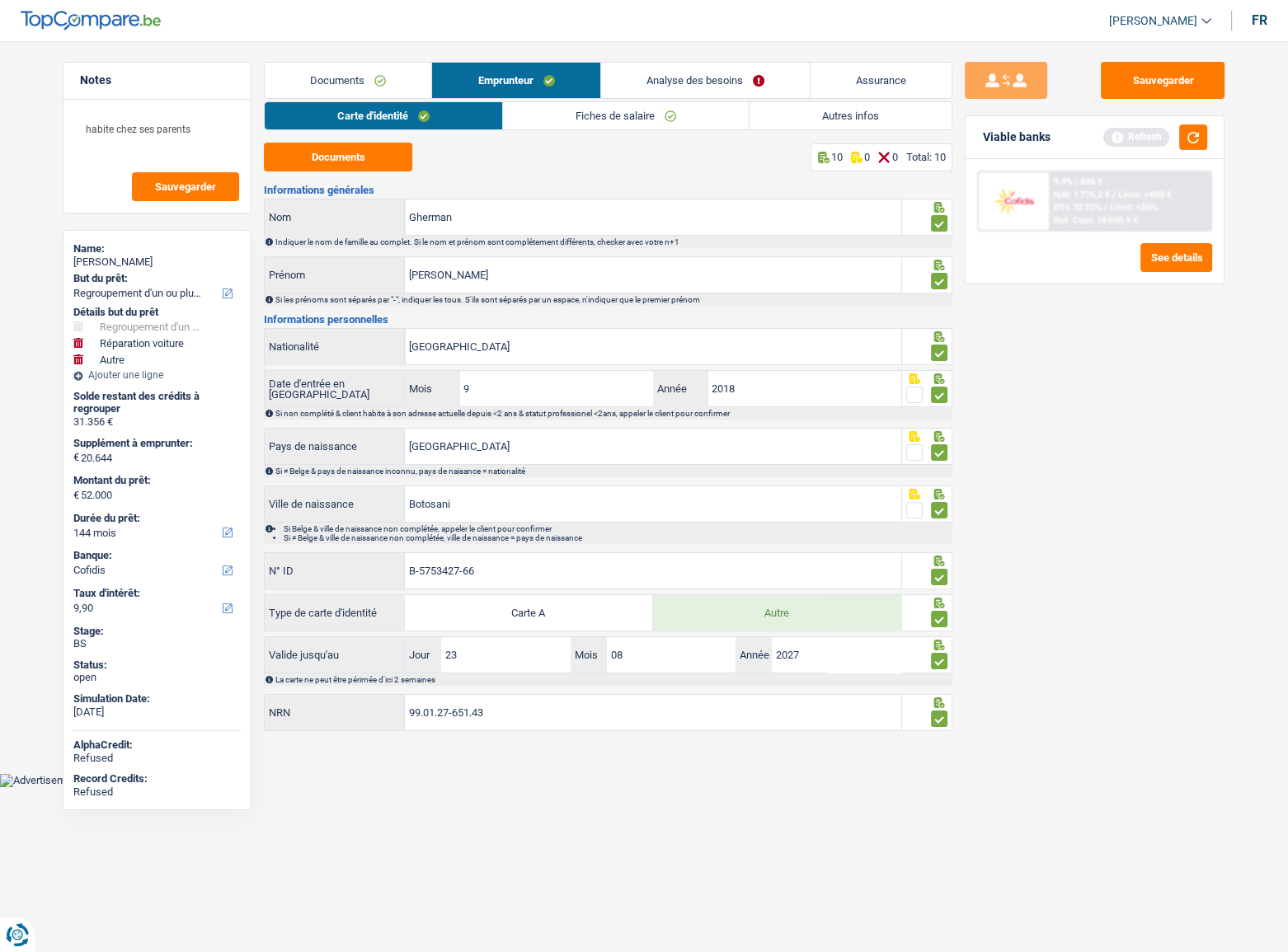
drag, startPoint x: 373, startPoint y: 53, endPoint x: 359, endPoint y: 71, distance: 22.8
click at [372, 54] on main "Notes habite chez ses parents Sauvegarder Name: Andrei Gherman But du prêt: Con…" at bounding box center [644, 399] width 1288 height 748
click at [359, 71] on link "Documents" at bounding box center [348, 80] width 166 height 36
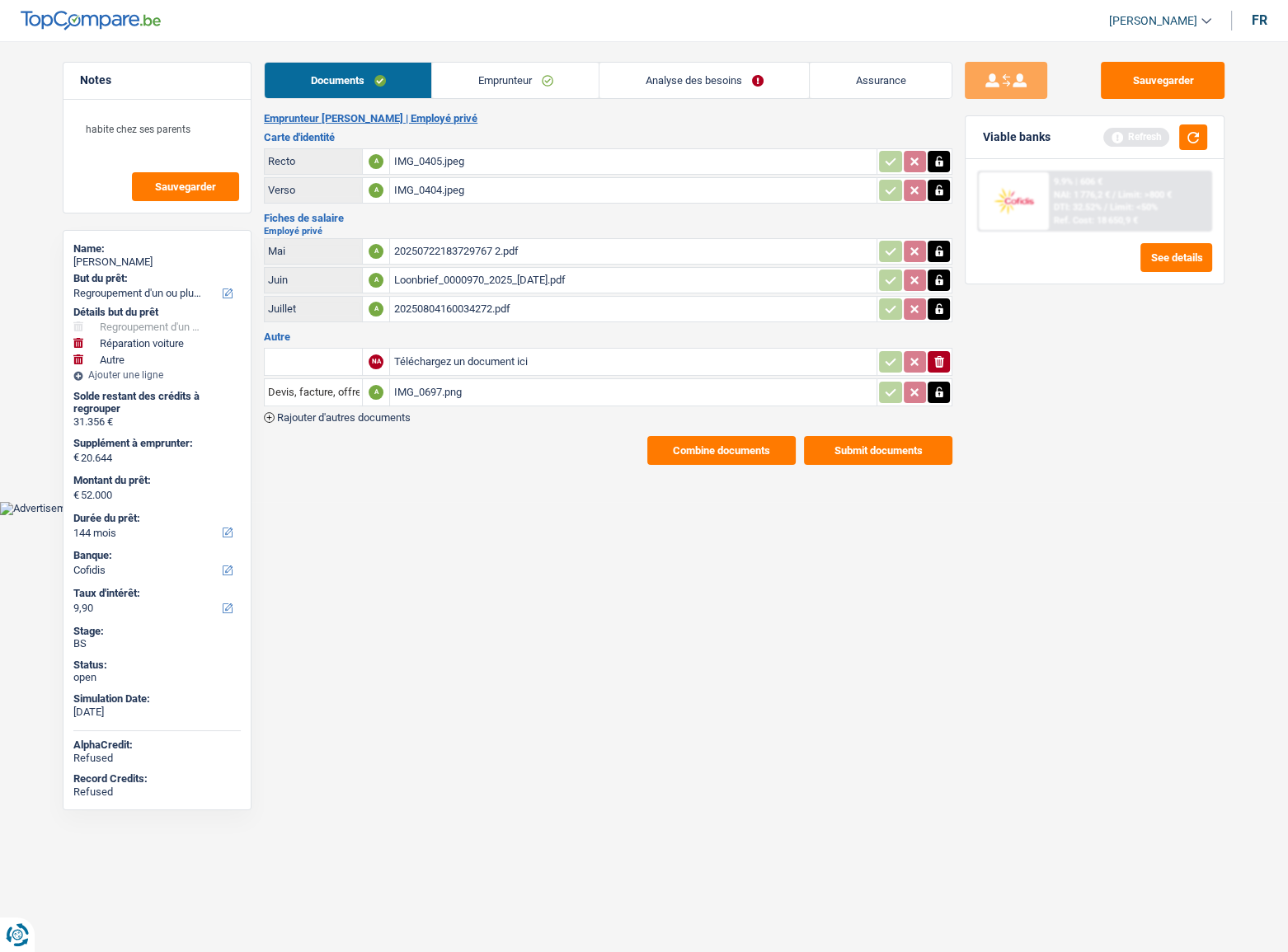
drag, startPoint x: 887, startPoint y: 423, endPoint x: 887, endPoint y: 433, distance: 10.0
click at [888, 428] on div "Emprunteur Andrei Gherman | Employé privé Carte d'identité Recto A IMG_0405.jpe…" at bounding box center [607, 289] width 689 height 353
click at [887, 436] on button "Submit documents" at bounding box center [878, 451] width 148 height 29
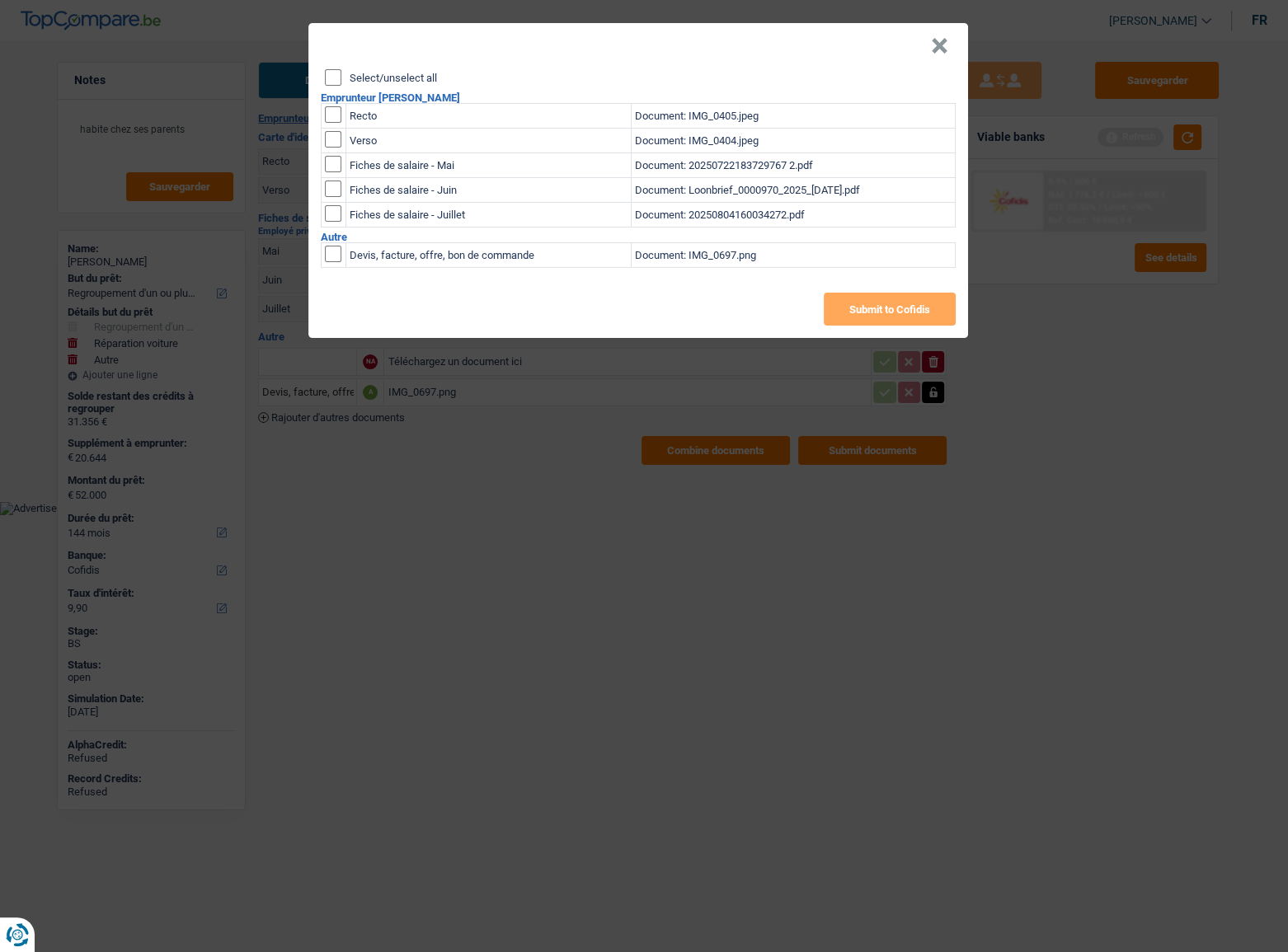
drag, startPoint x: 328, startPoint y: 81, endPoint x: 441, endPoint y: 111, distance: 116.9
click at [333, 80] on input "Select/unselect all" at bounding box center [333, 78] width 16 height 16
checkbox input "true"
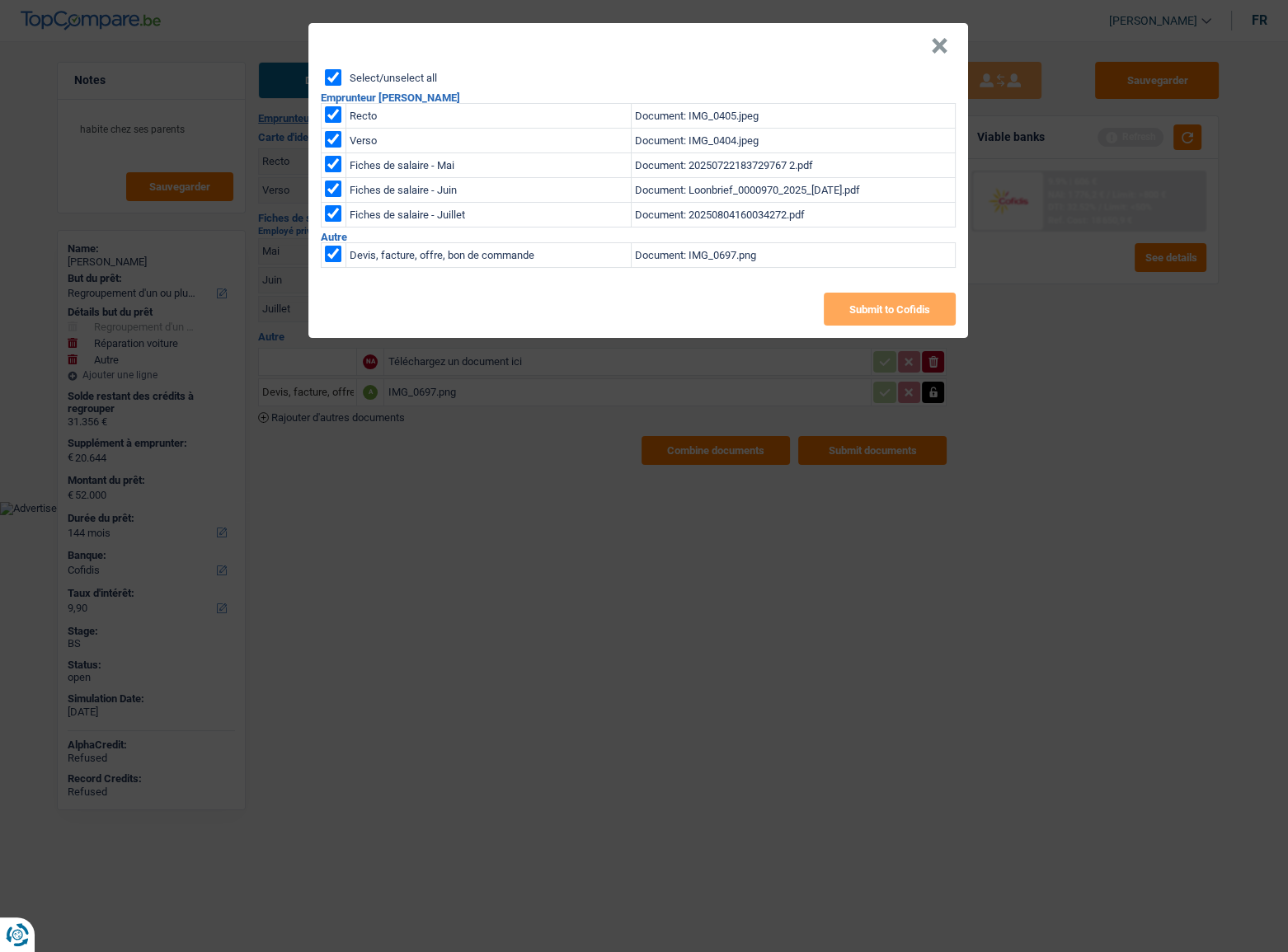
checkbox input "true"
click at [899, 302] on button "Submit to Cofidis" at bounding box center [890, 309] width 132 height 33
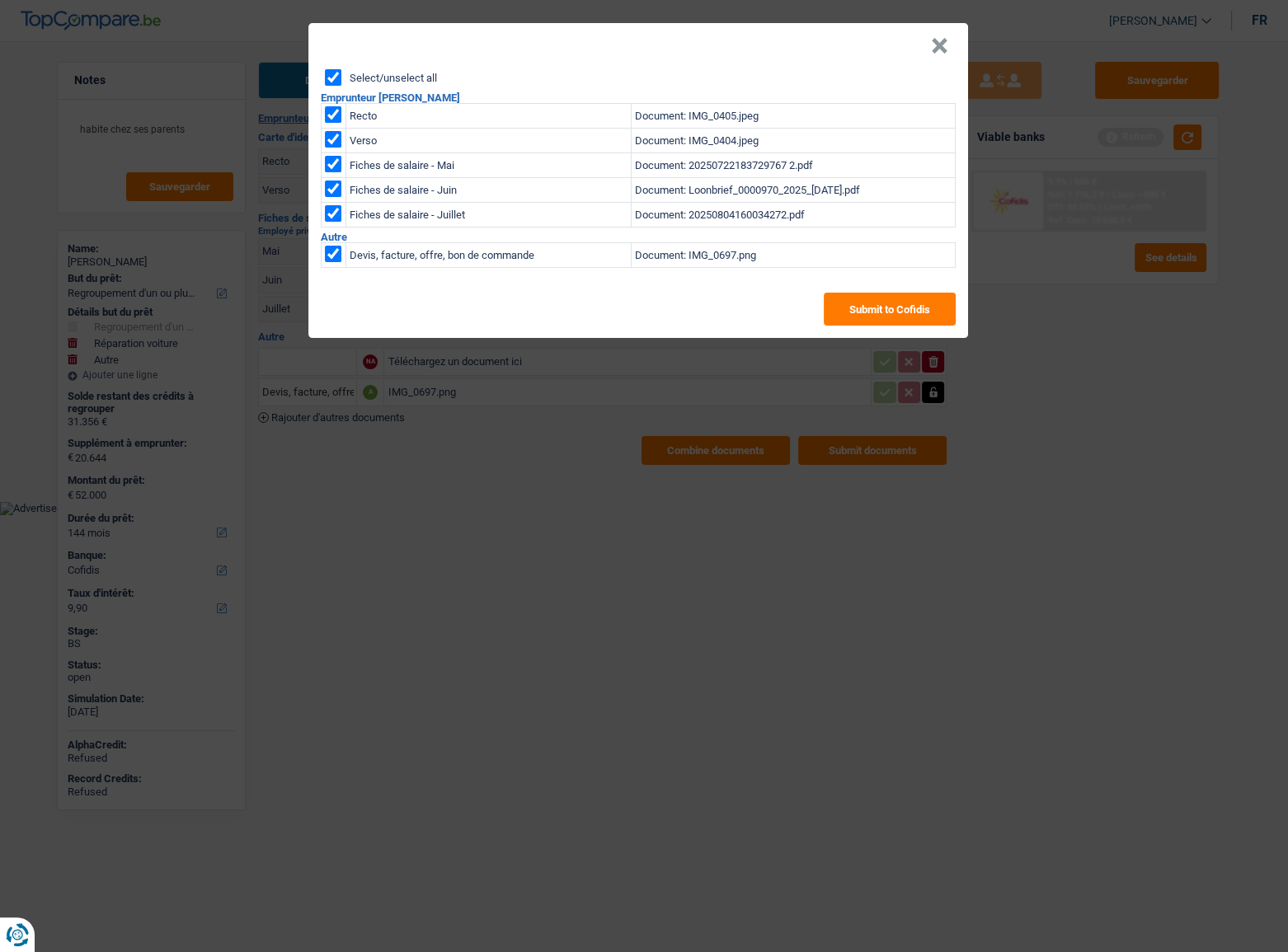
click at [945, 45] on button "×" at bounding box center [939, 46] width 17 height 16
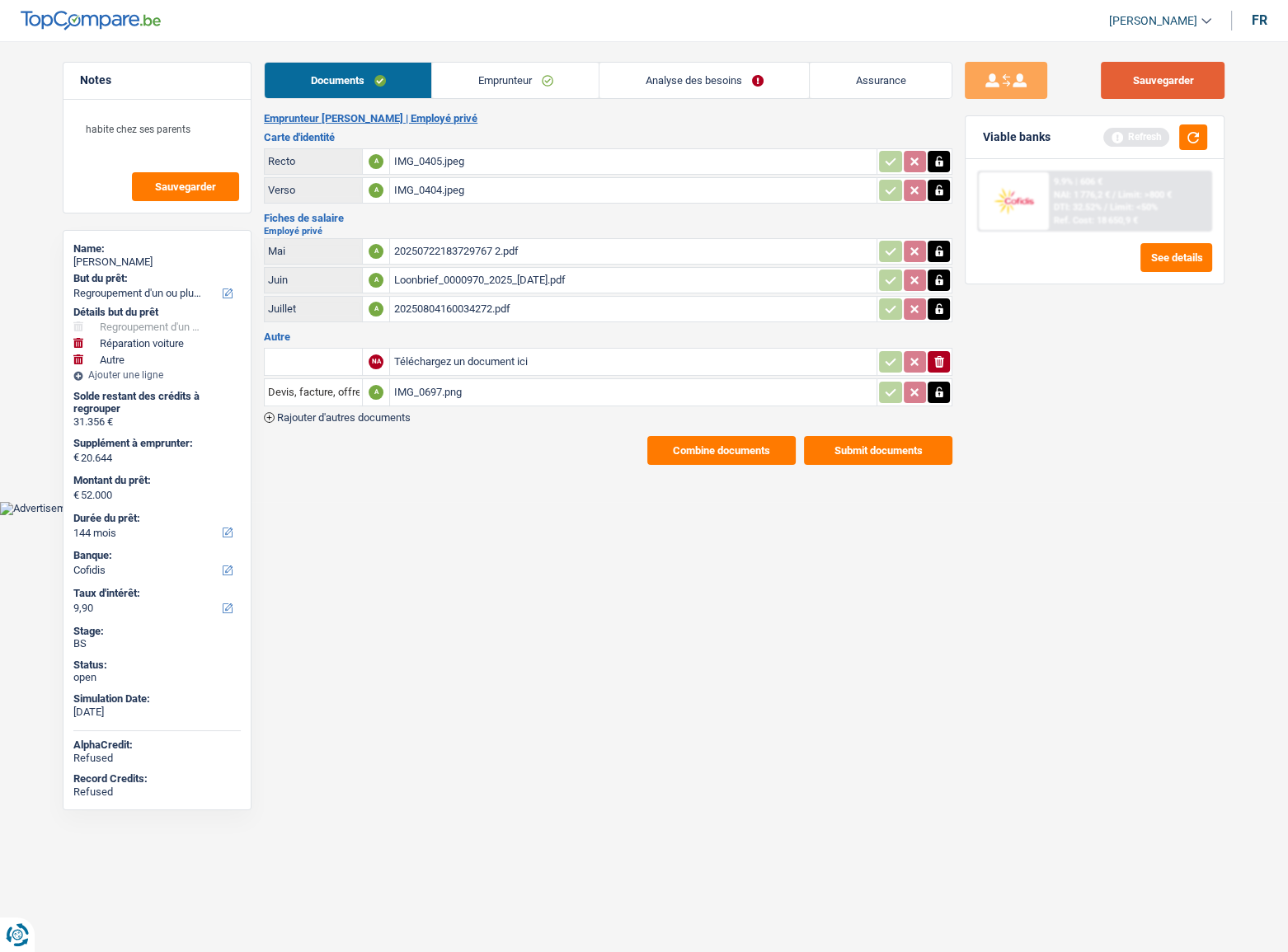
click at [1119, 63] on button "Sauvegarder" at bounding box center [1162, 80] width 123 height 37
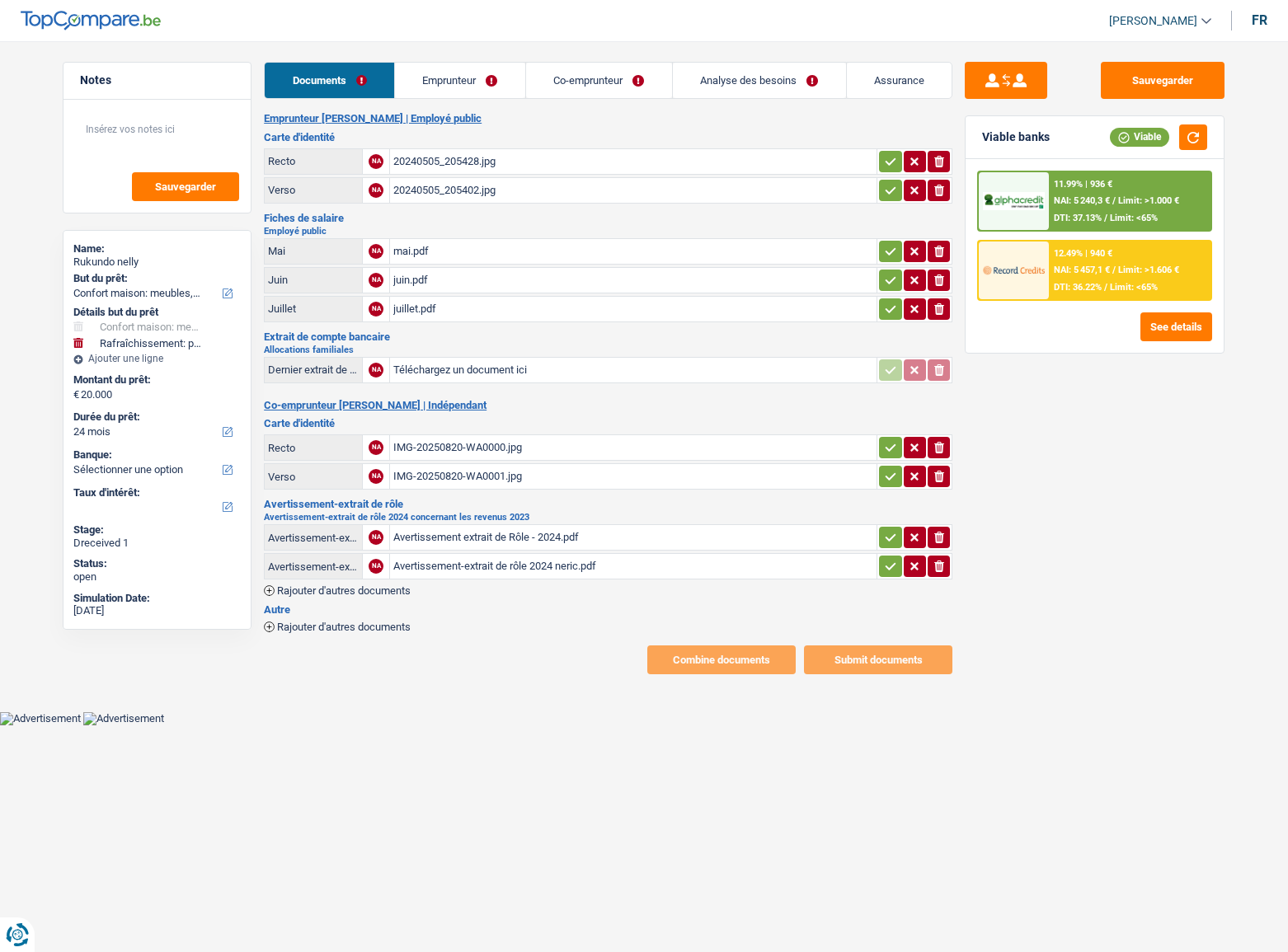
select select "household"
select select "houseOrGarden"
select select "24"
click at [455, 163] on div "20240505_205428.jpg" at bounding box center [633, 161] width 480 height 25
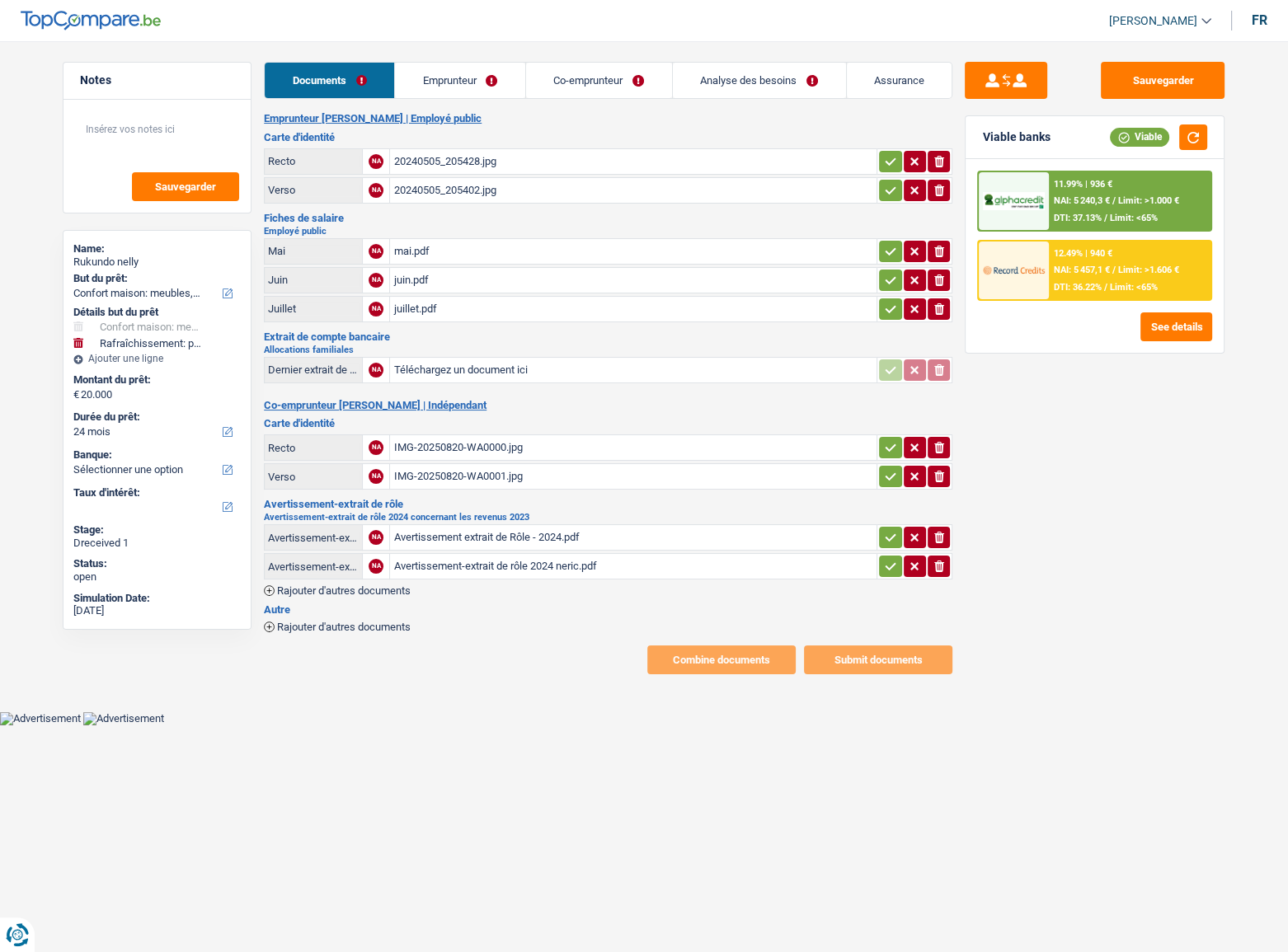
click at [487, 198] on div "20240505_205402.jpg" at bounding box center [633, 190] width 480 height 25
click at [506, 254] on div "mai.pdf" at bounding box center [633, 251] width 480 height 25
click at [429, 272] on div "juin.pdf" at bounding box center [633, 280] width 480 height 25
click at [488, 322] on div "Emprunteur Rukundo nelly | Employé public Carte d'identité Recto NA 20240505_20…" at bounding box center [607, 393] width 689 height 562
click at [483, 315] on div "juillet.pdf" at bounding box center [633, 309] width 480 height 25
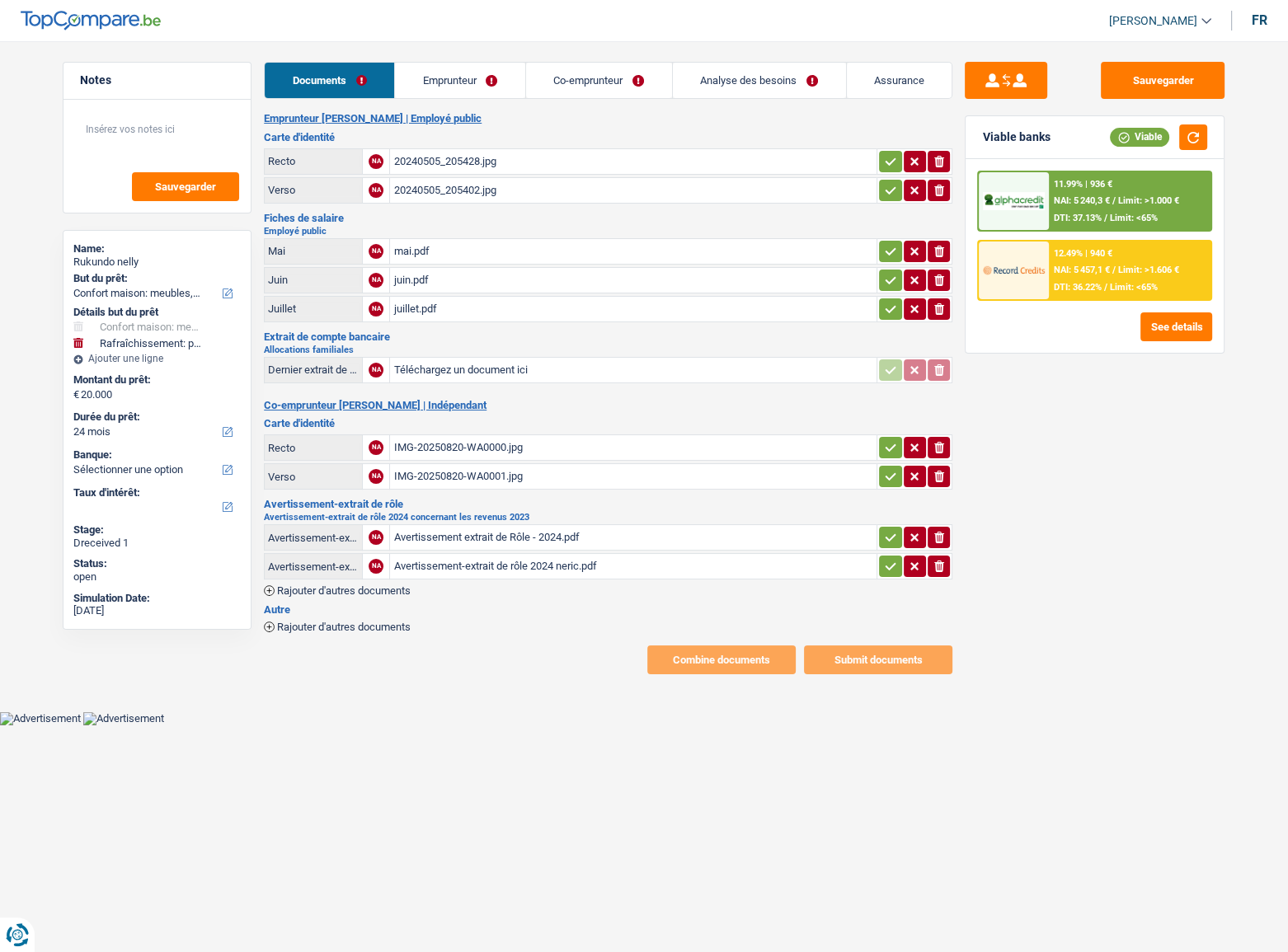
drag, startPoint x: 883, startPoint y: 303, endPoint x: 891, endPoint y: 270, distance: 34.0
click at [884, 304] on icon "button" at bounding box center [890, 309] width 13 height 16
click at [891, 272] on icon "button" at bounding box center [890, 280] width 13 height 16
click at [892, 230] on h2 "Employé public" at bounding box center [607, 231] width 689 height 9
click at [892, 239] on td "ionicons-v5-e" at bounding box center [914, 251] width 76 height 27
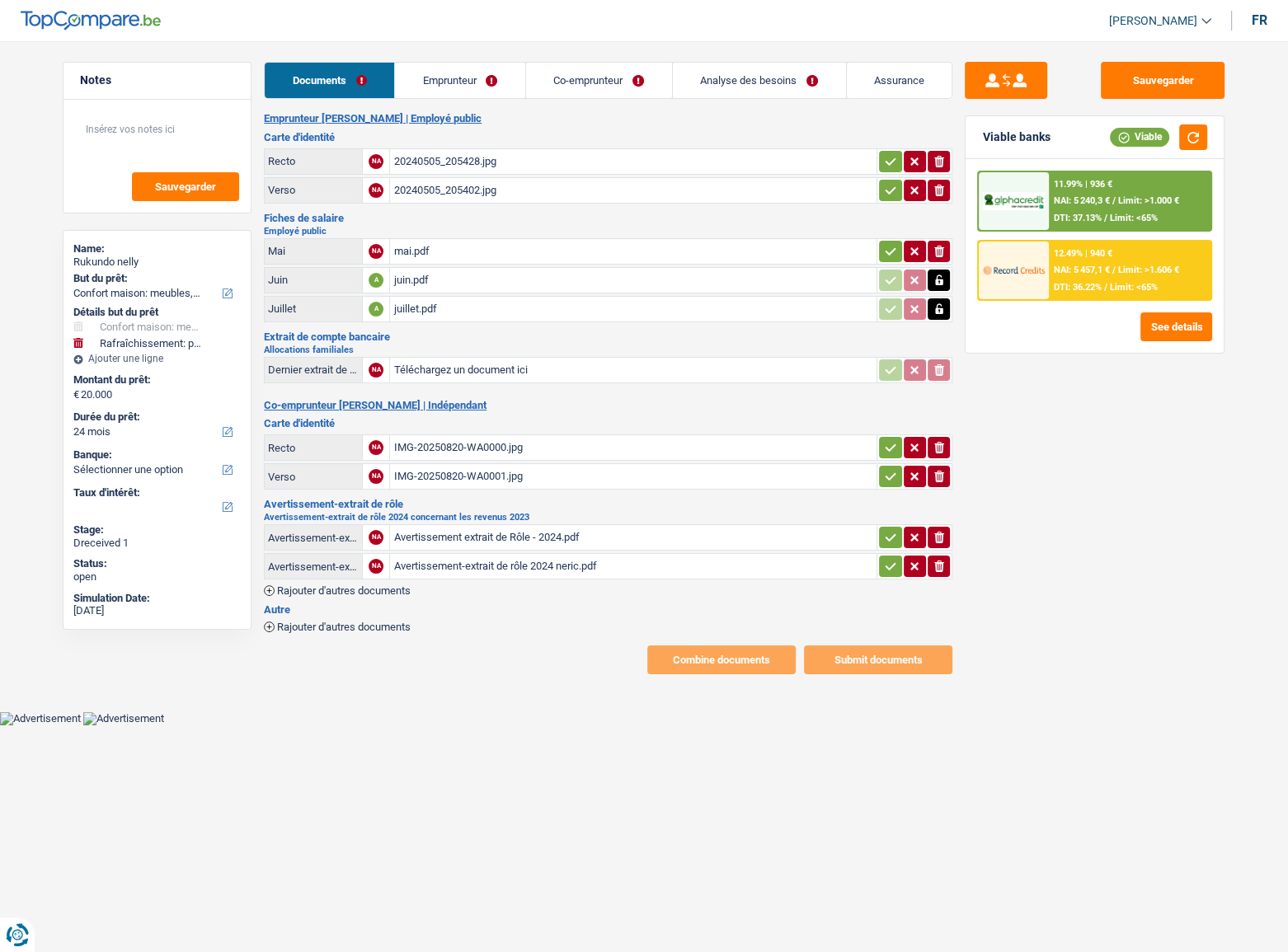
click at [891, 188] on icon "button" at bounding box center [891, 190] width 11 height 7
drag, startPoint x: 891, startPoint y: 159, endPoint x: 891, endPoint y: 241, distance: 82.0
click at [891, 163] on icon "button" at bounding box center [890, 162] width 13 height 16
click at [891, 243] on icon "button" at bounding box center [890, 251] width 13 height 16
click at [531, 440] on div "IMG-20250820-WA0000.jpg" at bounding box center [633, 447] width 480 height 25
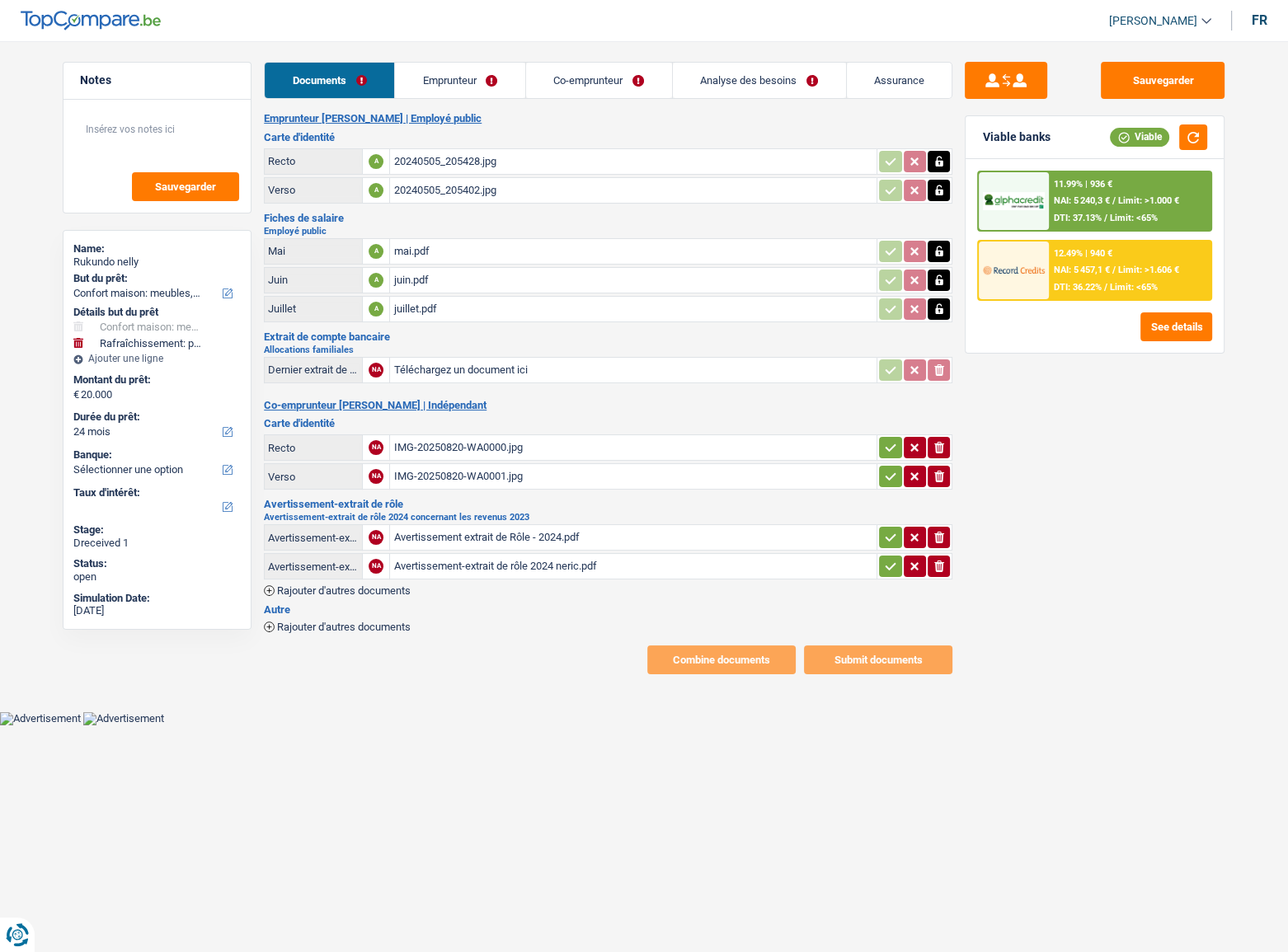
click at [528, 472] on div "IMG-20250820-WA0001.jpg" at bounding box center [633, 476] width 480 height 25
click at [564, 529] on div "Avertissement extrait de Rôle - 2024.pdf" at bounding box center [633, 537] width 480 height 25
click at [515, 562] on div "Avertissement-extrait de rôle 2024 neric.pdf" at bounding box center [633, 566] width 480 height 25
click at [940, 527] on button "ionicons-v5-e" at bounding box center [939, 537] width 22 height 21
click at [894, 469] on icon "button" at bounding box center [890, 476] width 13 height 16
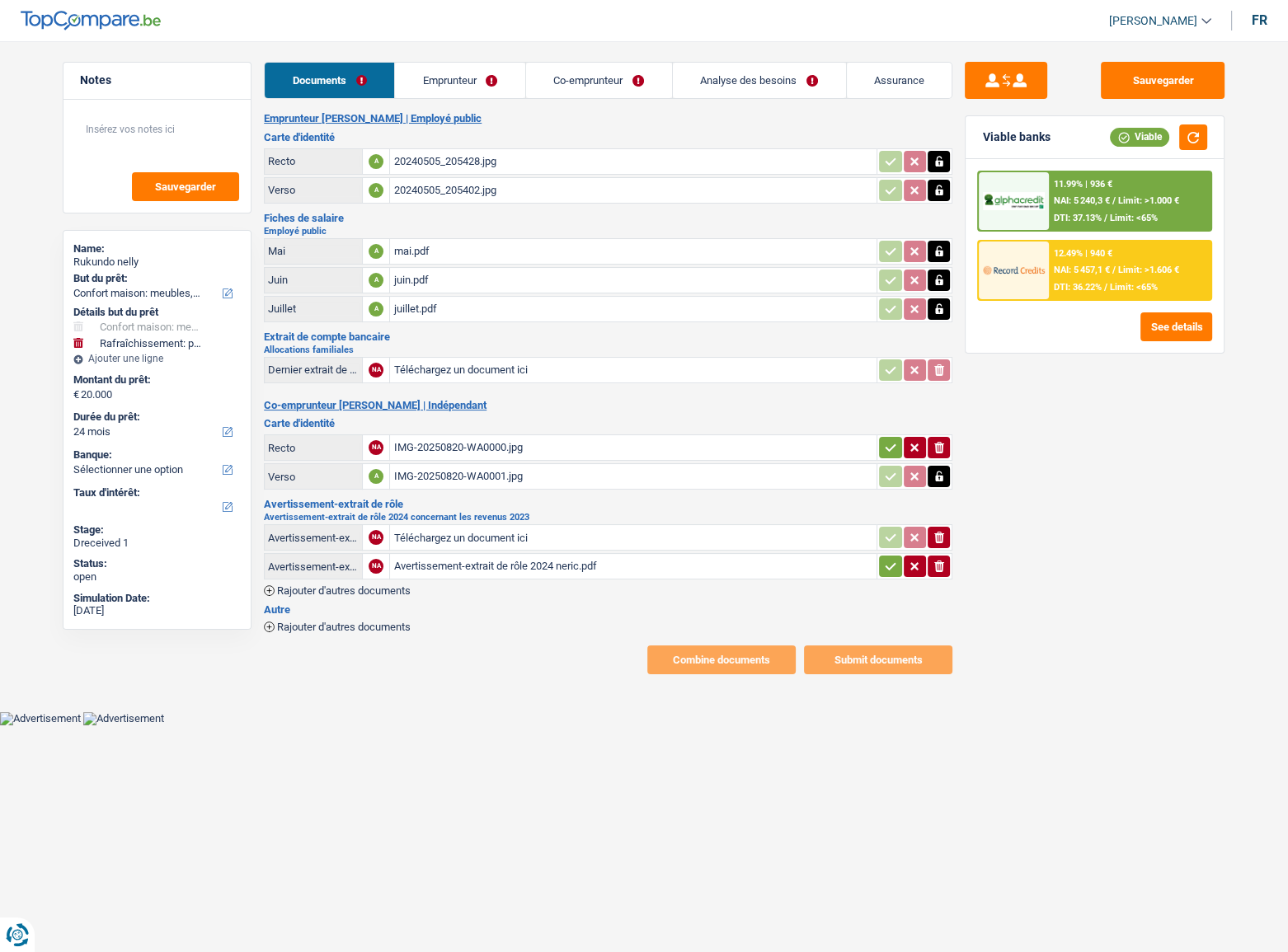
click at [893, 445] on icon "button" at bounding box center [890, 447] width 13 height 16
drag, startPoint x: 1200, startPoint y: 71, endPoint x: 1204, endPoint y: 123, distance: 52.2
click at [1200, 74] on button "Sauvegarder" at bounding box center [1162, 80] width 123 height 37
click at [465, 80] on link "Emprunteur" at bounding box center [460, 80] width 130 height 36
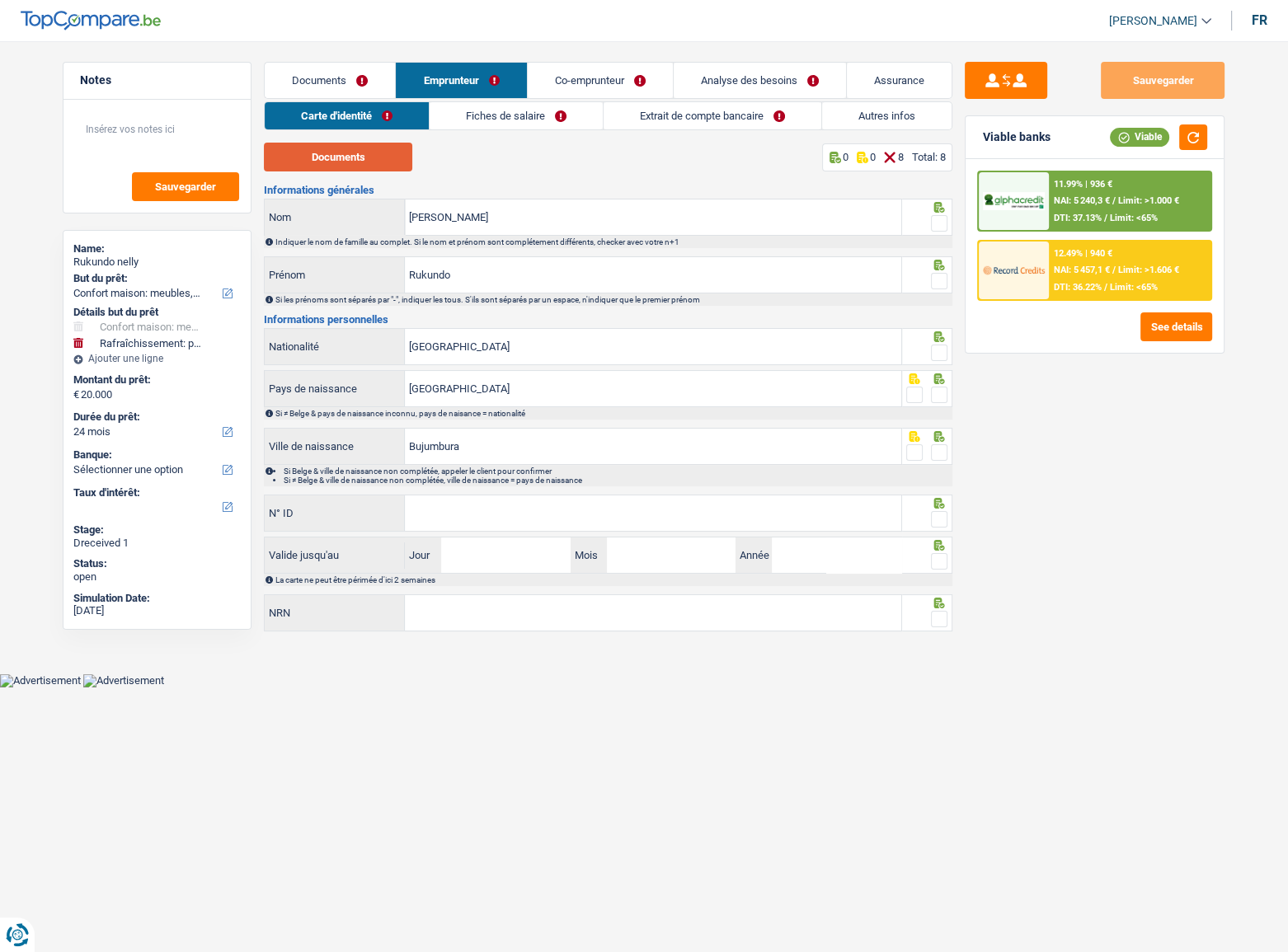
click at [330, 152] on button "Documents" at bounding box center [338, 157] width 148 height 29
drag, startPoint x: 941, startPoint y: 219, endPoint x: 941, endPoint y: 230, distance: 11.0
click at [941, 219] on span at bounding box center [939, 223] width 16 height 16
click at [0, 0] on input "radio" at bounding box center [0, 0] width 0 height 0
click at [937, 294] on div "Si les prénoms sont séparés par "-", indiquer les tous. S'ils sont séparés par …" at bounding box center [607, 300] width 689 height 13
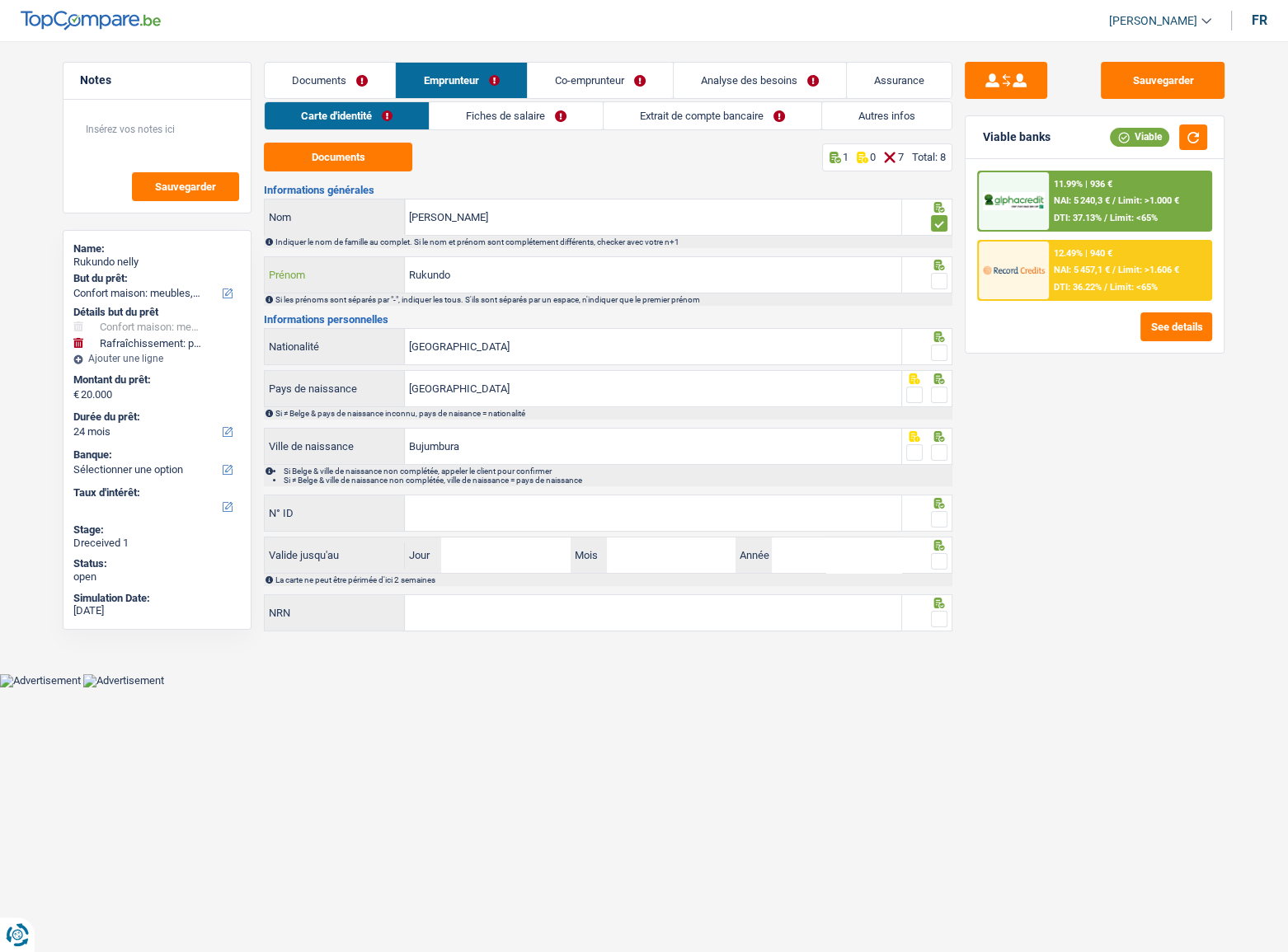
click at [415, 273] on input "Rukundo" at bounding box center [653, 274] width 497 height 36
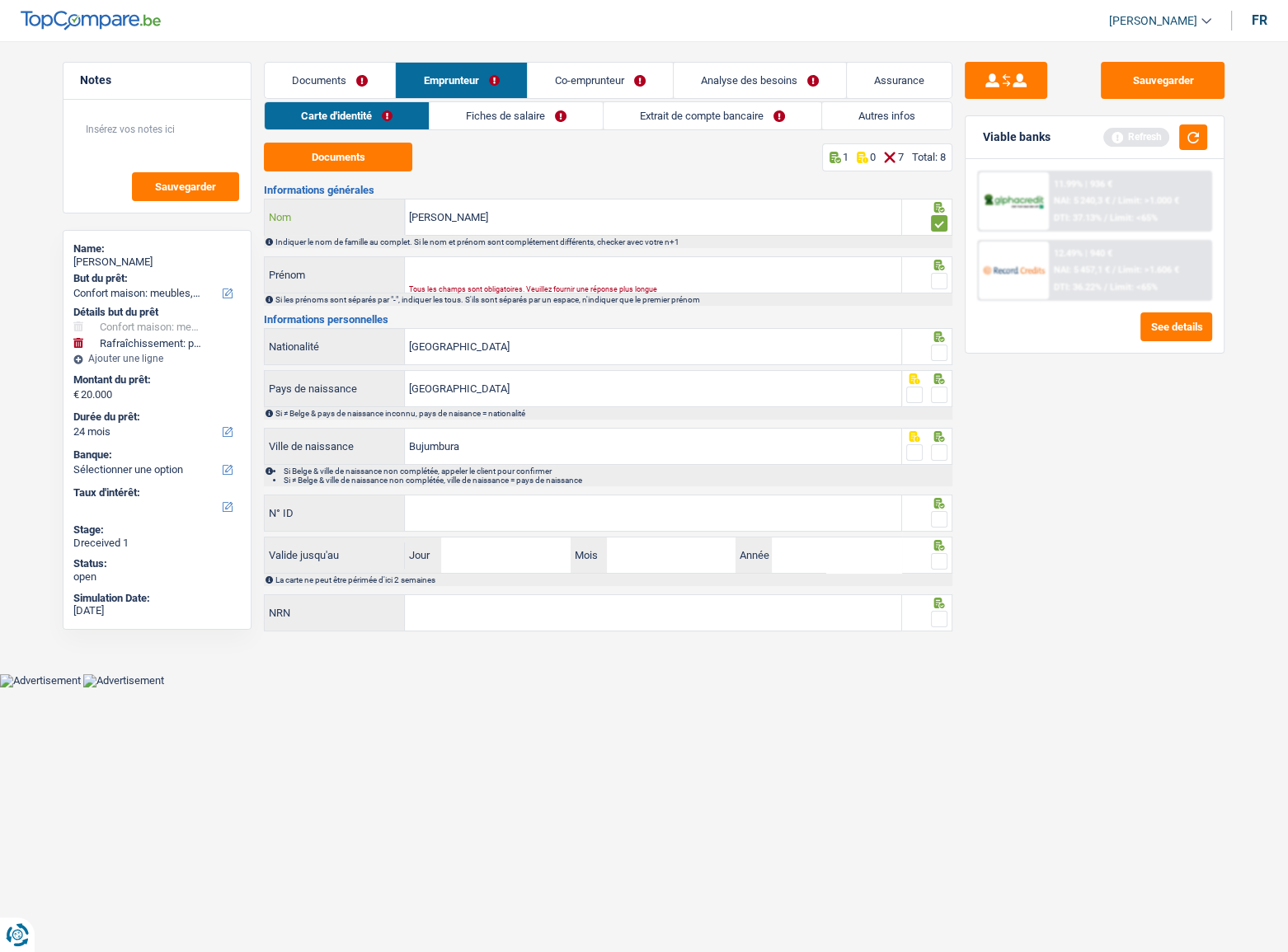
click at [544, 215] on input "nelly" at bounding box center [653, 217] width 497 height 36
paste input "Rukundo"
drag, startPoint x: 435, startPoint y: 220, endPoint x: 349, endPoint y: 220, distance: 86.0
click at [349, 220] on div "nellyRukundo Nom" at bounding box center [583, 217] width 637 height 36
click at [517, 220] on input "nellyRukundo" at bounding box center [653, 217] width 497 height 36
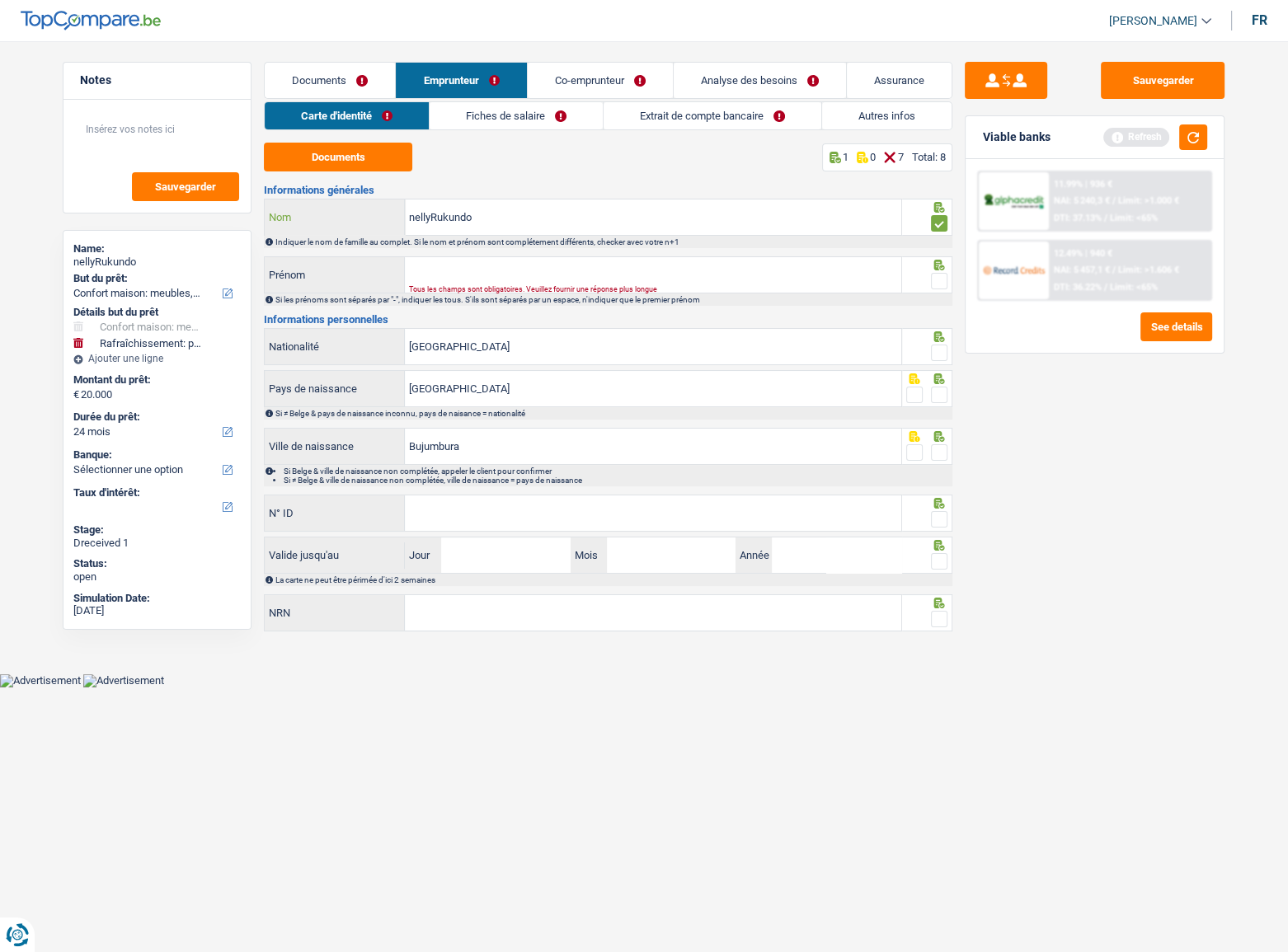
drag, startPoint x: 431, startPoint y: 221, endPoint x: 361, endPoint y: 216, distance: 70.2
click at [361, 216] on div "nellyRukundo Nom" at bounding box center [583, 217] width 637 height 36
type input "Rukundo"
click at [484, 286] on div "Tous les champs sont obligatoires. Veuillez fournir une réponse plus longue" at bounding box center [629, 289] width 441 height 6
click at [456, 263] on input "Prénom" at bounding box center [653, 274] width 497 height 36
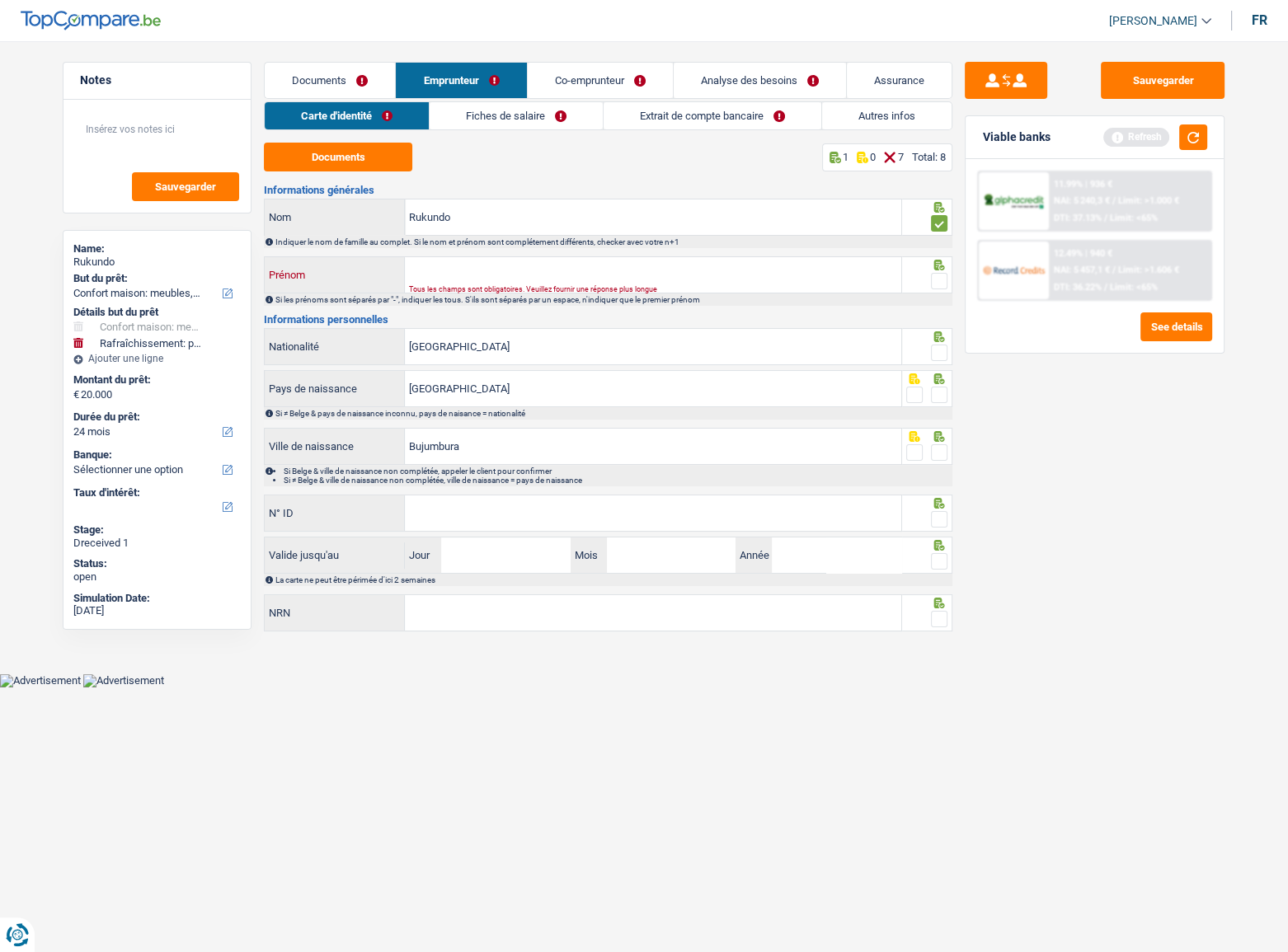
paste input "nelly"
drag, startPoint x: 414, startPoint y: 276, endPoint x: 365, endPoint y: 276, distance: 49.0
click at [370, 277] on div "nelly Prénom" at bounding box center [583, 274] width 637 height 36
type input "Nelly"
click at [935, 285] on span at bounding box center [939, 281] width 16 height 16
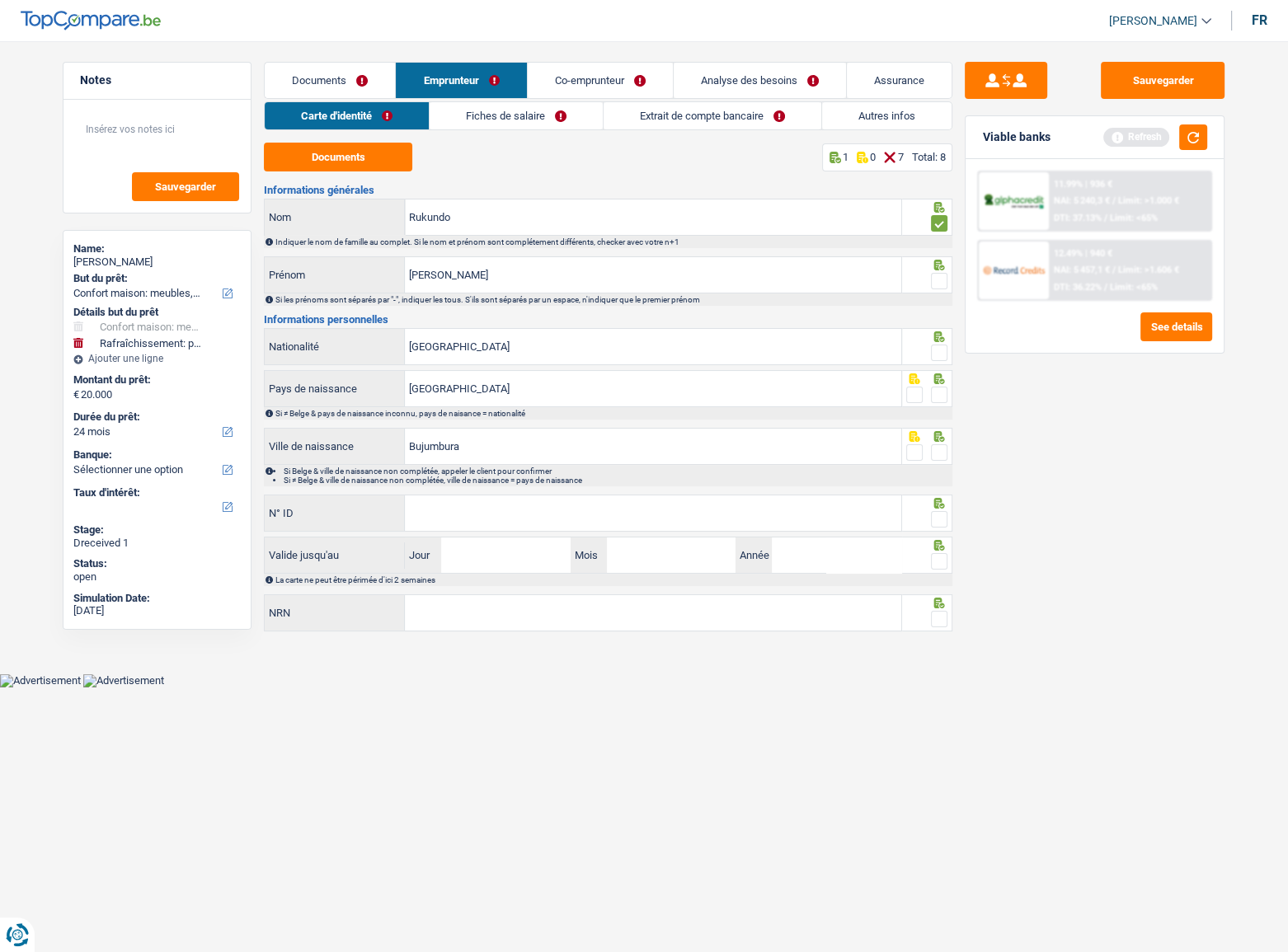
click at [0, 0] on input "radio" at bounding box center [0, 0] width 0 height 0
click at [933, 347] on span at bounding box center [939, 353] width 16 height 16
click at [0, 0] on input "radio" at bounding box center [0, 0] width 0 height 0
click at [938, 398] on span at bounding box center [939, 395] width 16 height 16
click at [0, 0] on input "radio" at bounding box center [0, 0] width 0 height 0
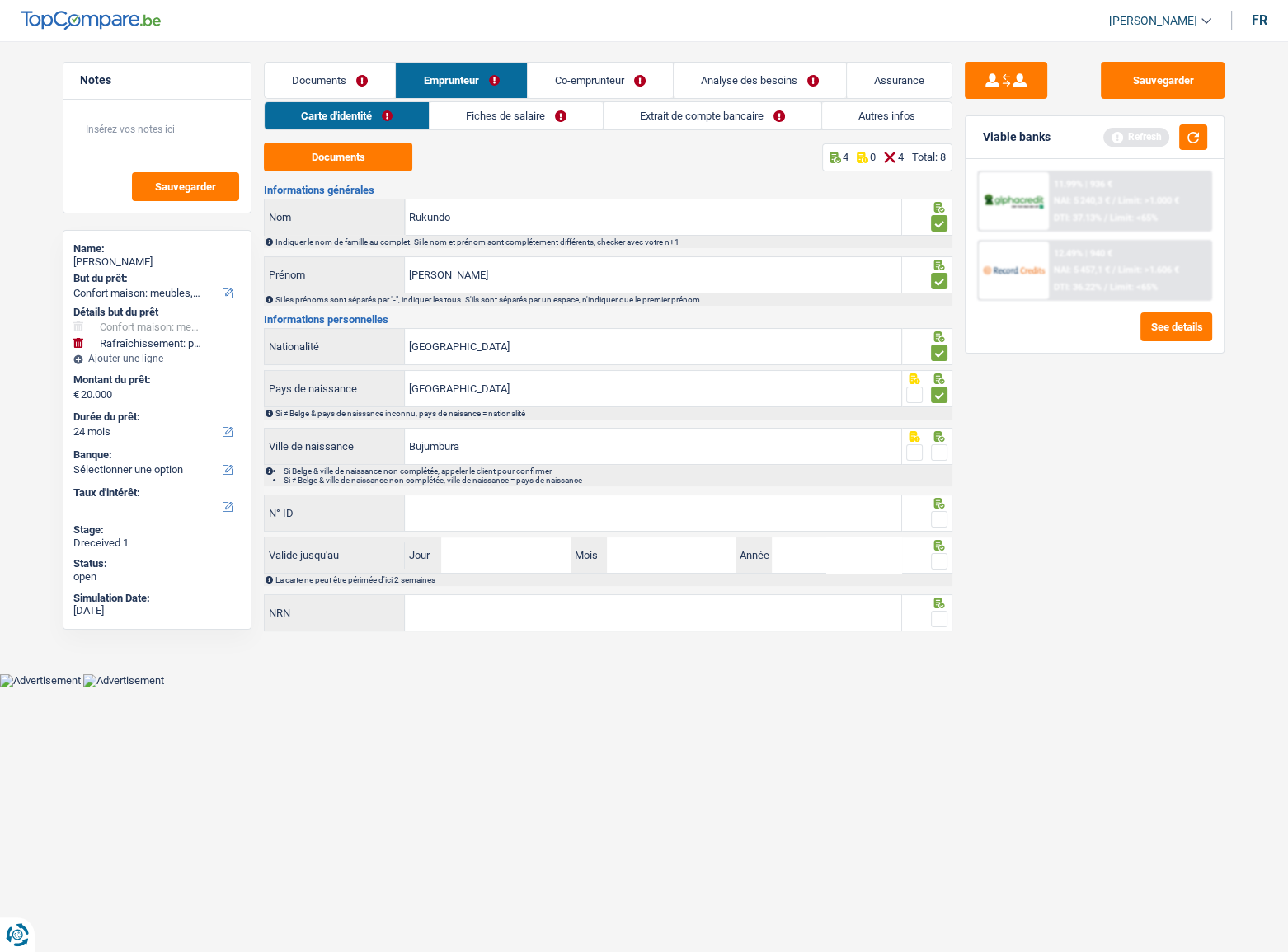
click at [946, 449] on span at bounding box center [939, 453] width 16 height 16
click at [0, 0] on input "radio" at bounding box center [0, 0] width 0 height 0
click at [941, 519] on span at bounding box center [939, 519] width 16 height 16
click at [0, 0] on input "radio" at bounding box center [0, 0] width 0 height 0
click at [938, 564] on span at bounding box center [939, 562] width 16 height 16
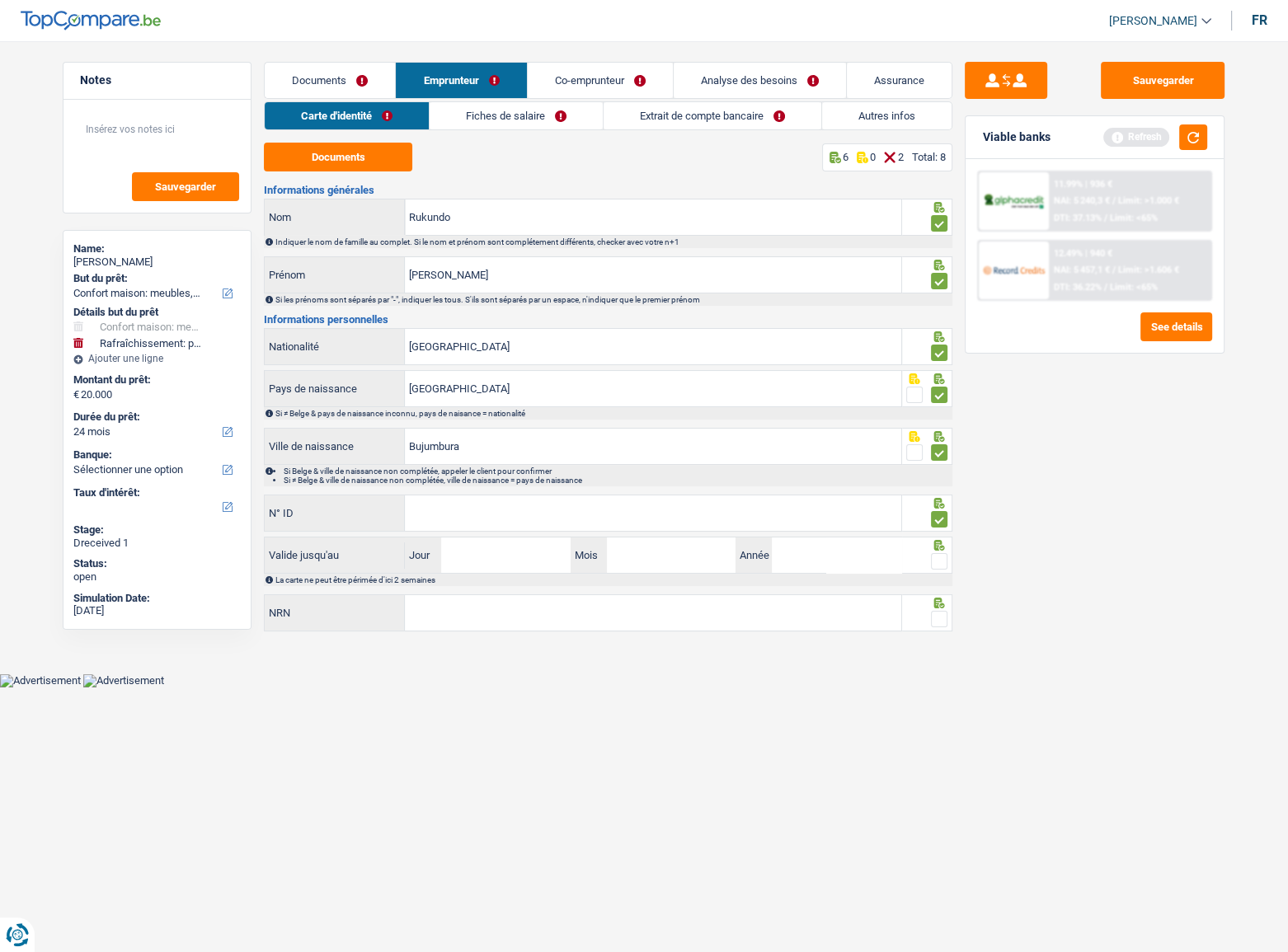
click at [0, 0] on input "radio" at bounding box center [0, 0] width 0 height 0
click at [612, 511] on input "N° ID" at bounding box center [653, 513] width 497 height 36
drag, startPoint x: 508, startPoint y: 492, endPoint x: 457, endPoint y: 511, distance: 54.4
paste input "592-6367313-23"
type input "592-6367313-23"
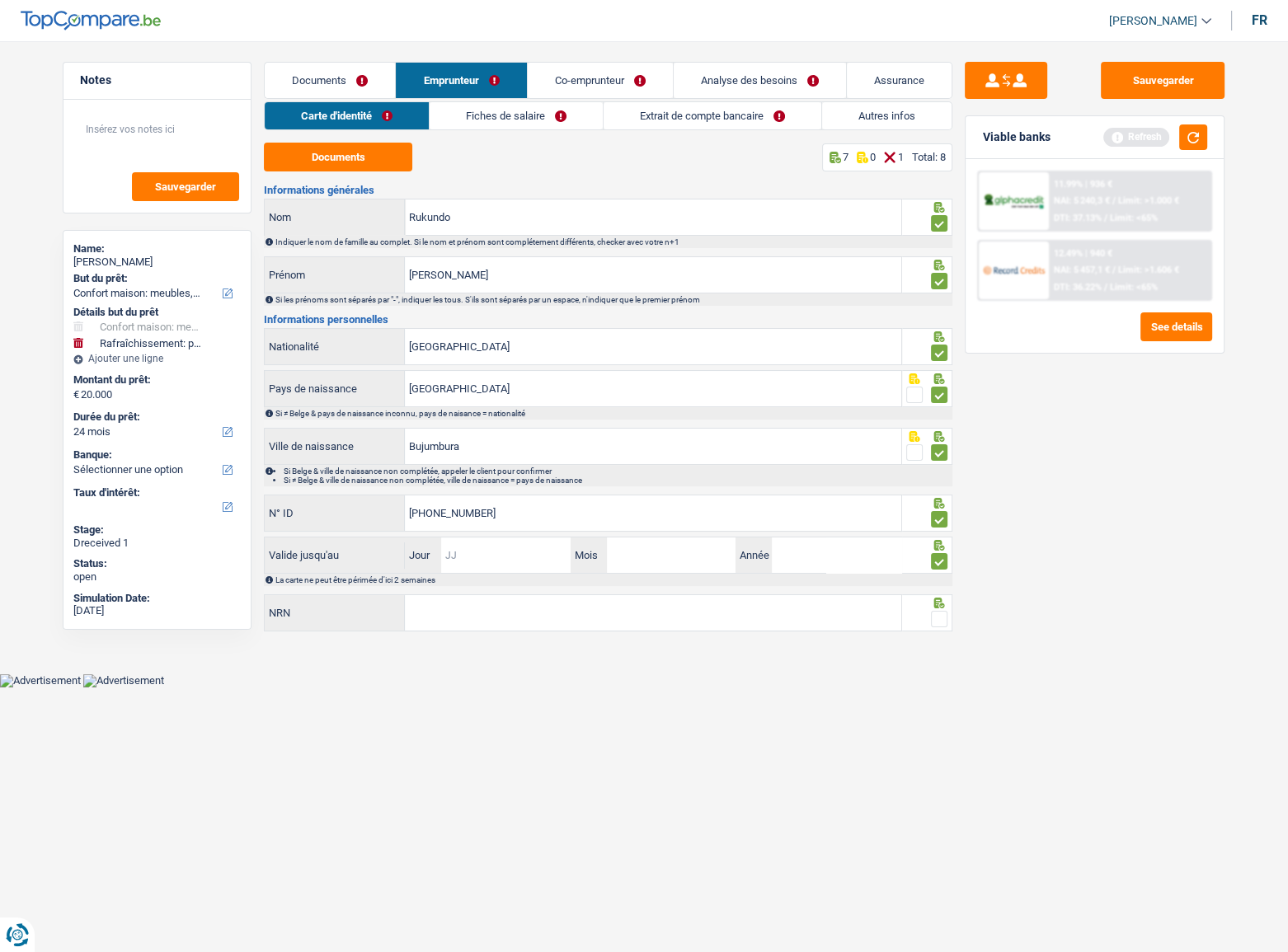
click at [491, 549] on input "Jour" at bounding box center [505, 555] width 129 height 36
type input "30"
type input "10"
click at [488, 562] on input "30" at bounding box center [505, 555] width 129 height 36
type input "31"
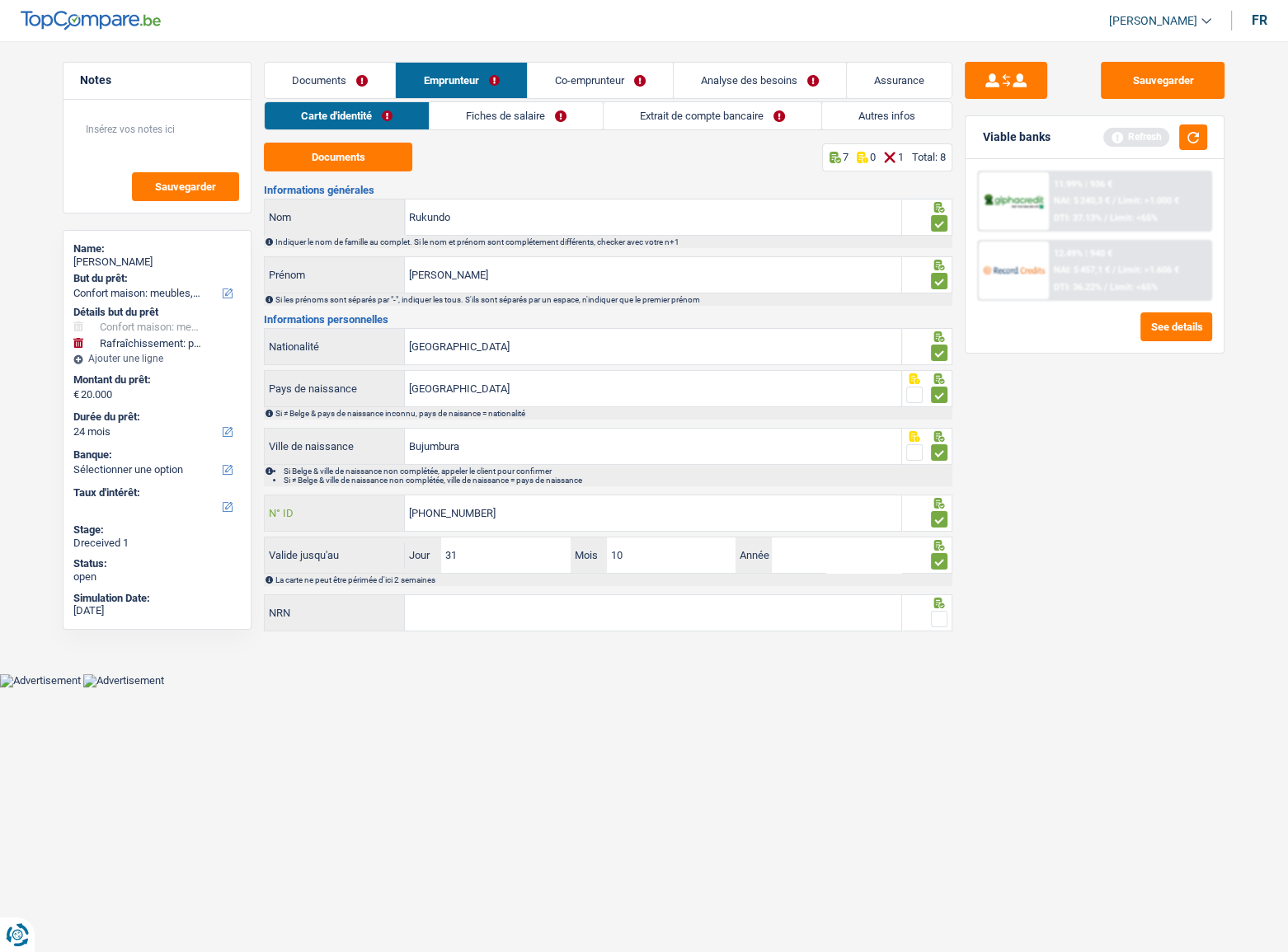
drag, startPoint x: 697, startPoint y: 530, endPoint x: 690, endPoint y: 536, distance: 9.2
click at [691, 535] on div "Informations générales Rukundo Nom Indiquer le nom de famille au complet. Si le…" at bounding box center [607, 409] width 689 height 449
drag, startPoint x: 678, startPoint y: 547, endPoint x: 542, endPoint y: 549, distance: 136.0
click at [542, 549] on div "31 Jour / 10 Mois / Année" at bounding box center [653, 555] width 497 height 36
type input "07"
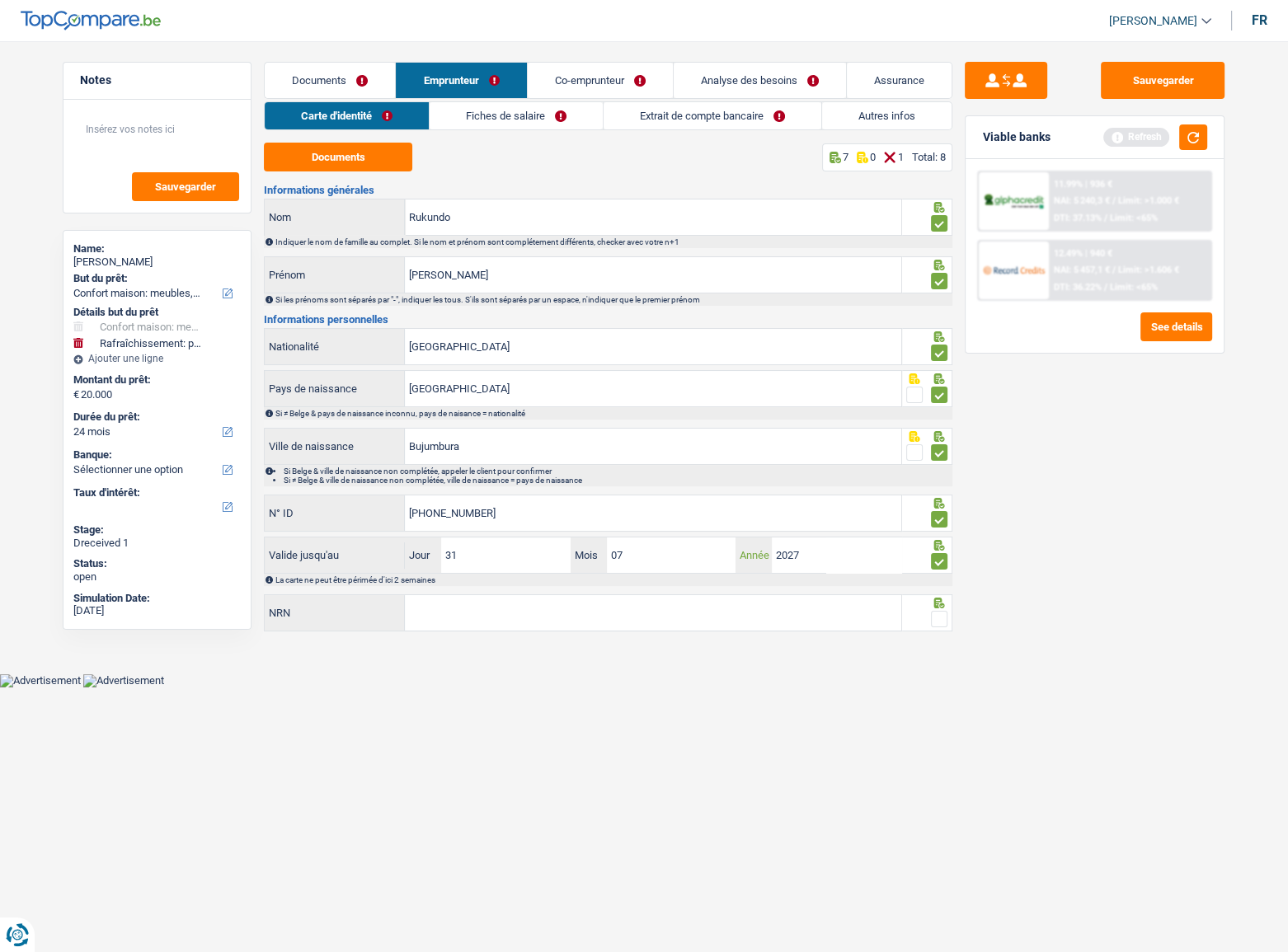
type input "2027"
click at [564, 620] on input "NRN" at bounding box center [653, 613] width 497 height 36
click at [440, 615] on input "NRN" at bounding box center [653, 613] width 497 height 36
type input "72.02.15-562.29"
click at [941, 616] on span at bounding box center [939, 619] width 16 height 16
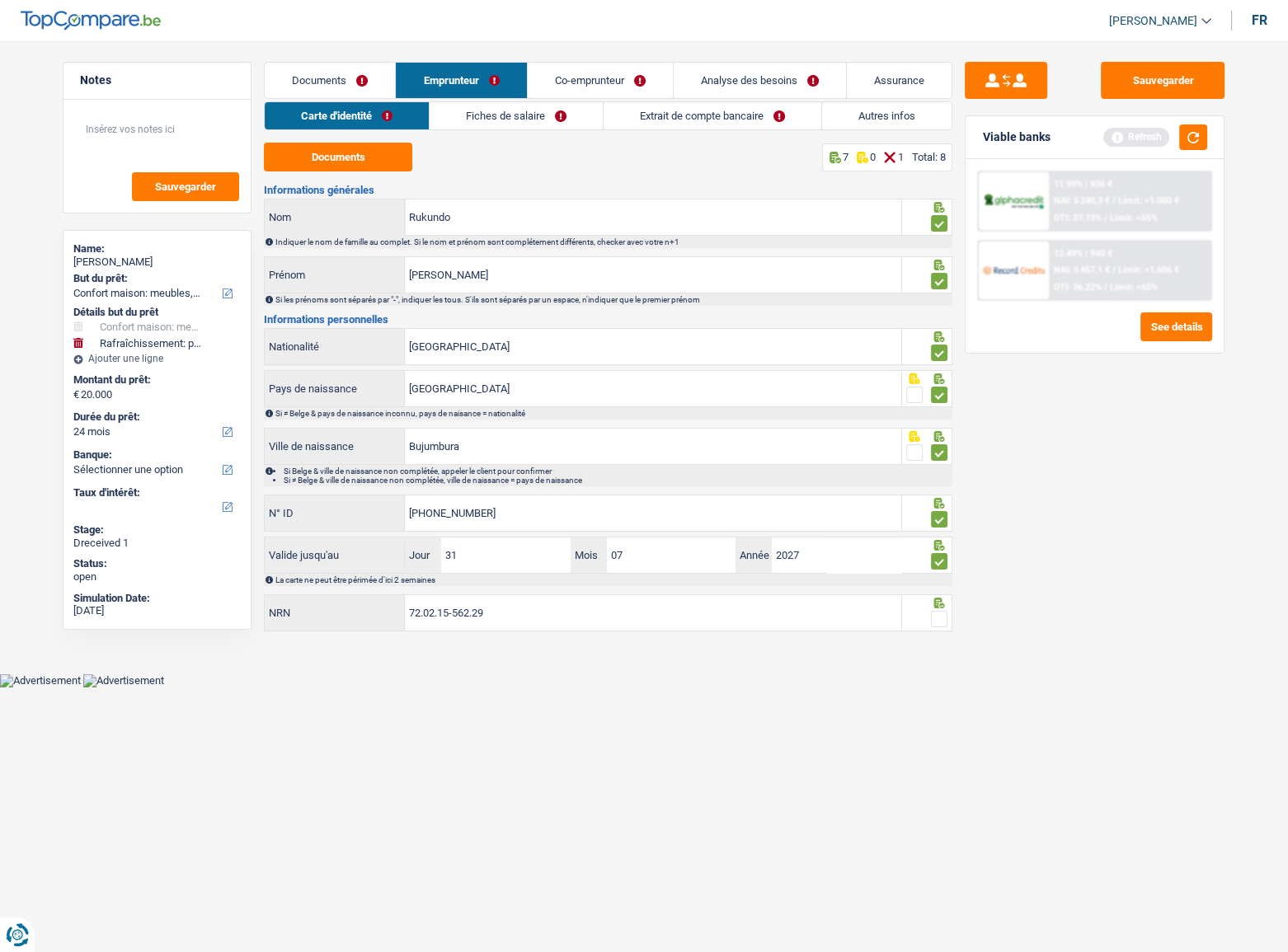
click at [0, 0] on input "radio" at bounding box center [0, 0] width 0 height 0
click at [478, 129] on link "Fiches de salaire" at bounding box center [517, 116] width 173 height 27
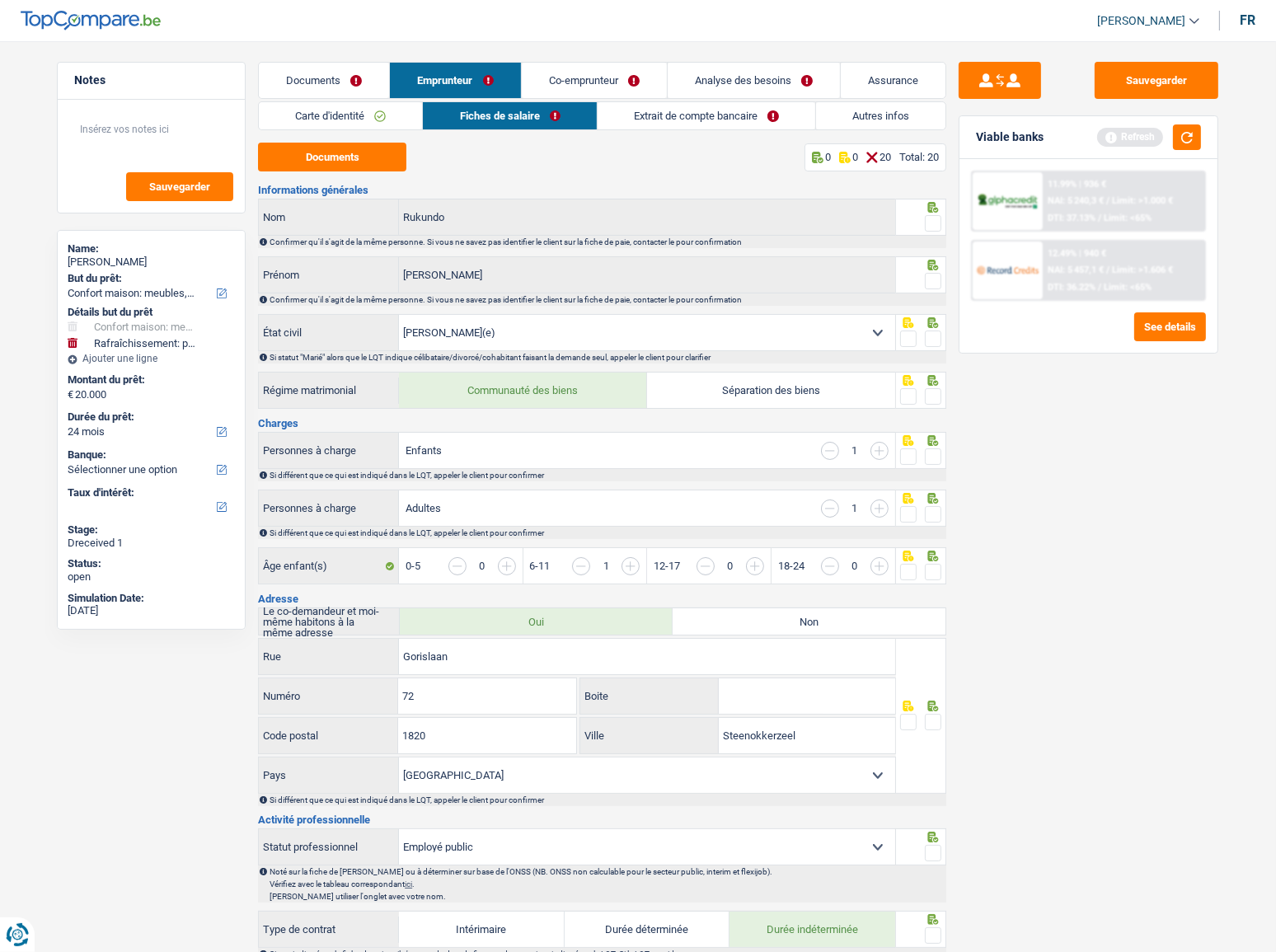
click at [477, 121] on link "Fiches de salaire" at bounding box center [509, 116] width 173 height 27
click at [940, 226] on span at bounding box center [933, 223] width 16 height 16
click at [0, 0] on input "radio" at bounding box center [0, 0] width 0 height 0
click at [929, 288] on div at bounding box center [933, 282] width 16 height 21
click at [935, 284] on span at bounding box center [933, 281] width 16 height 16
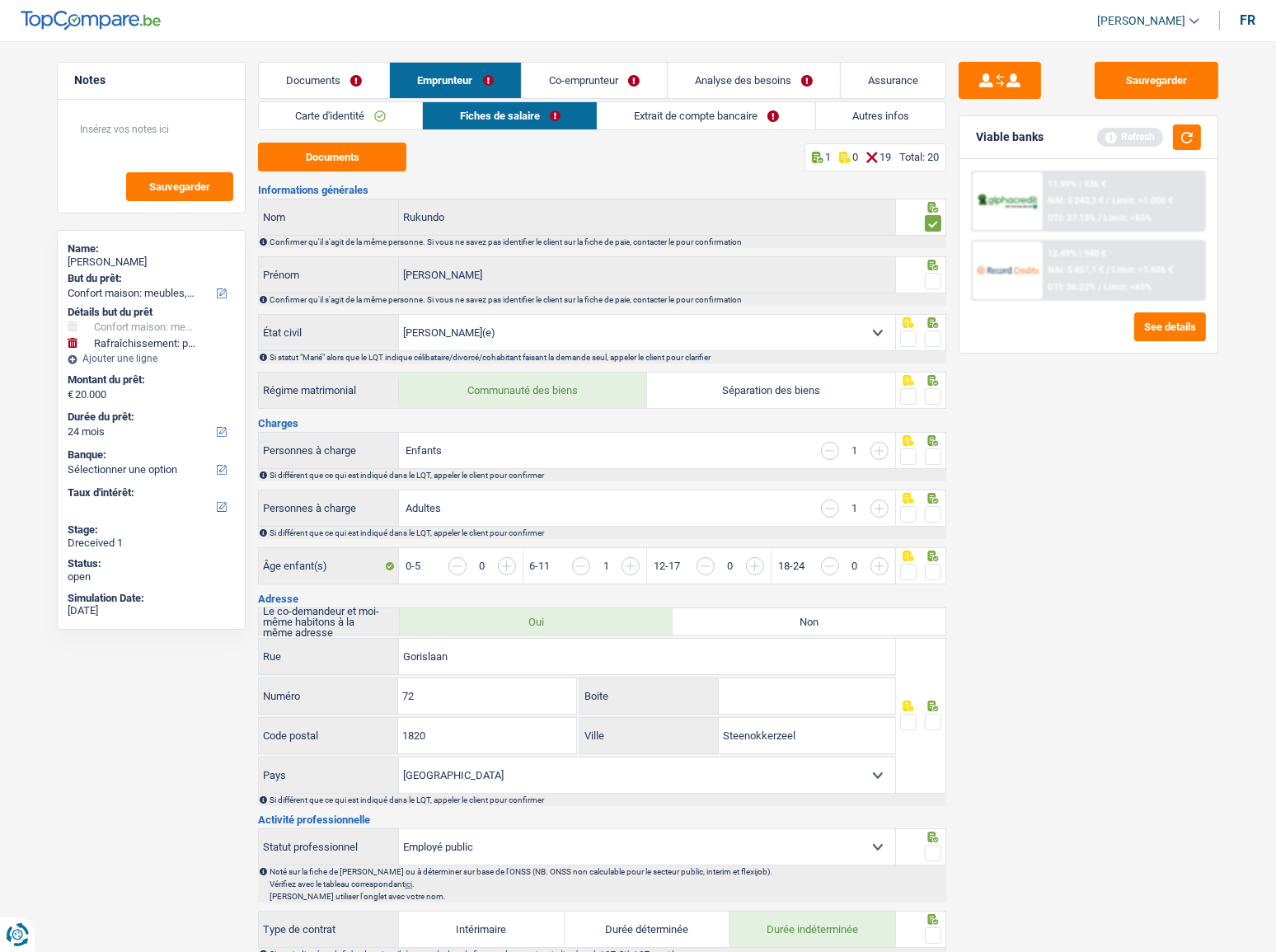
click at [0, 0] on input "radio" at bounding box center [0, 0] width 0 height 0
click at [935, 329] on div at bounding box center [933, 339] width 16 height 21
click at [330, 155] on button "Documents" at bounding box center [332, 157] width 148 height 29
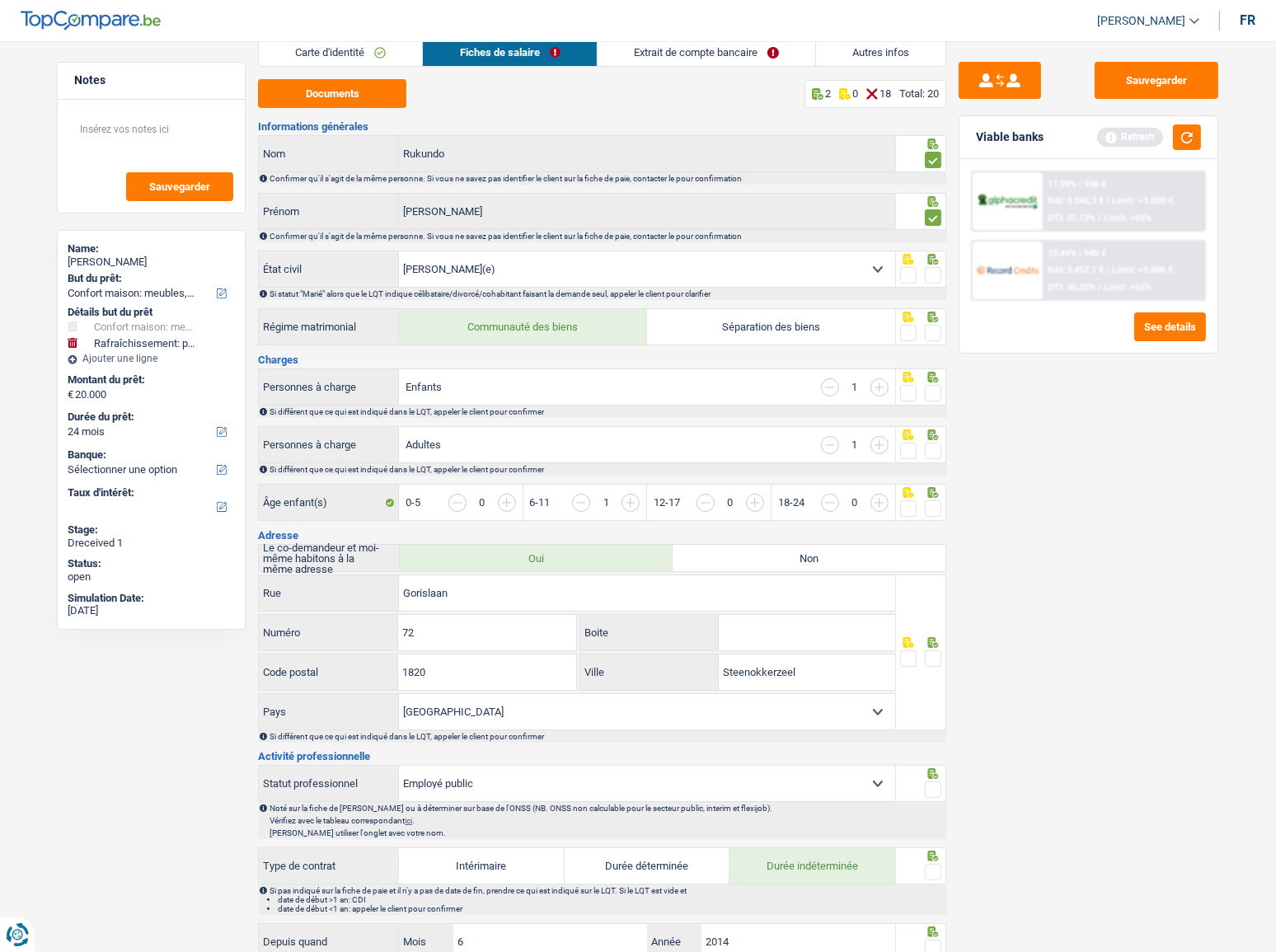
scroll to position [224, 0]
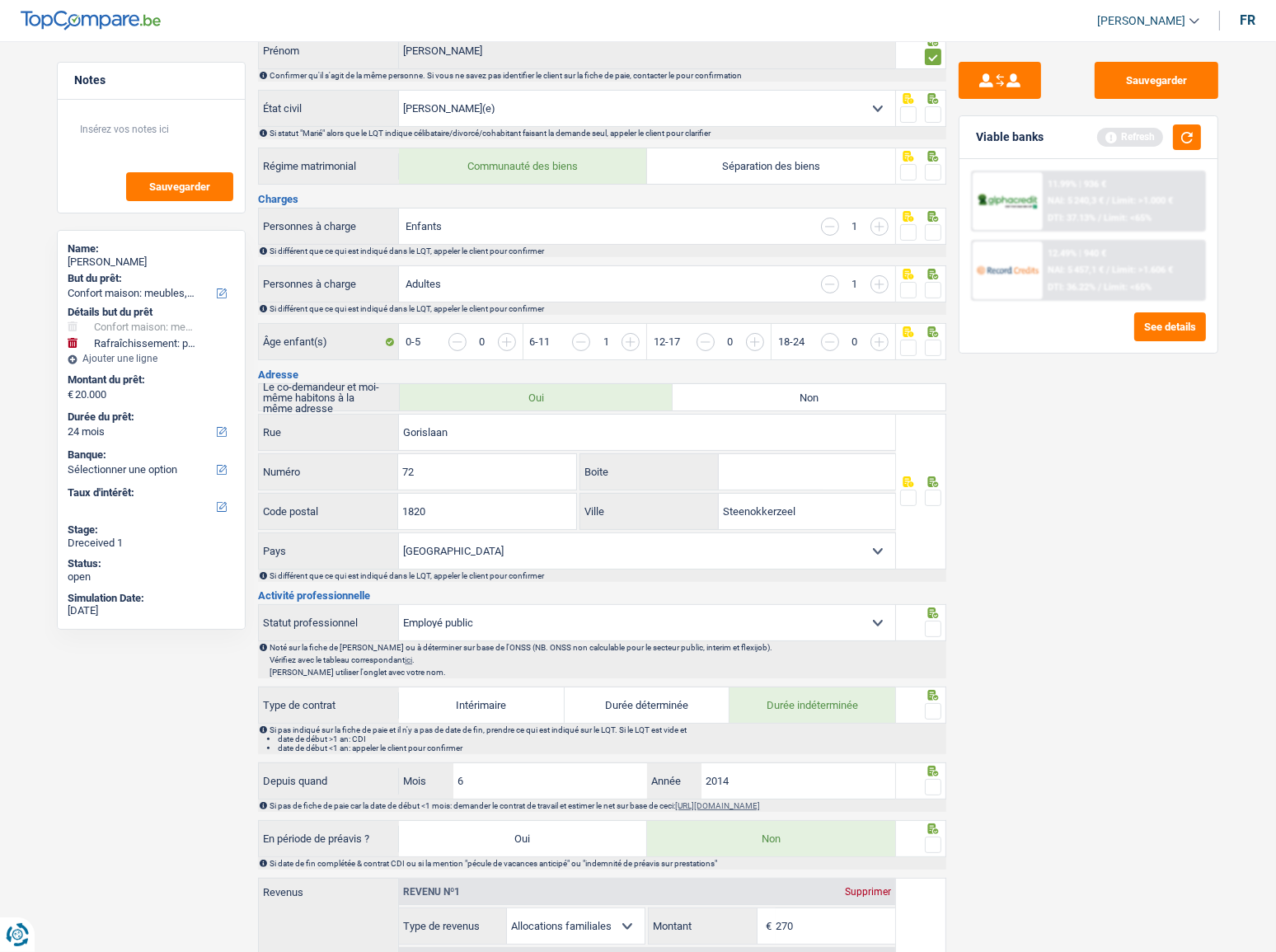
drag, startPoint x: 933, startPoint y: 280, endPoint x: 932, endPoint y: 233, distance: 47.0
click at [932, 282] on span at bounding box center [933, 290] width 16 height 16
click at [0, 0] on input "radio" at bounding box center [0, 0] width 0 height 0
click at [932, 226] on span at bounding box center [933, 232] width 16 height 16
click at [0, 0] on input "radio" at bounding box center [0, 0] width 0 height 0
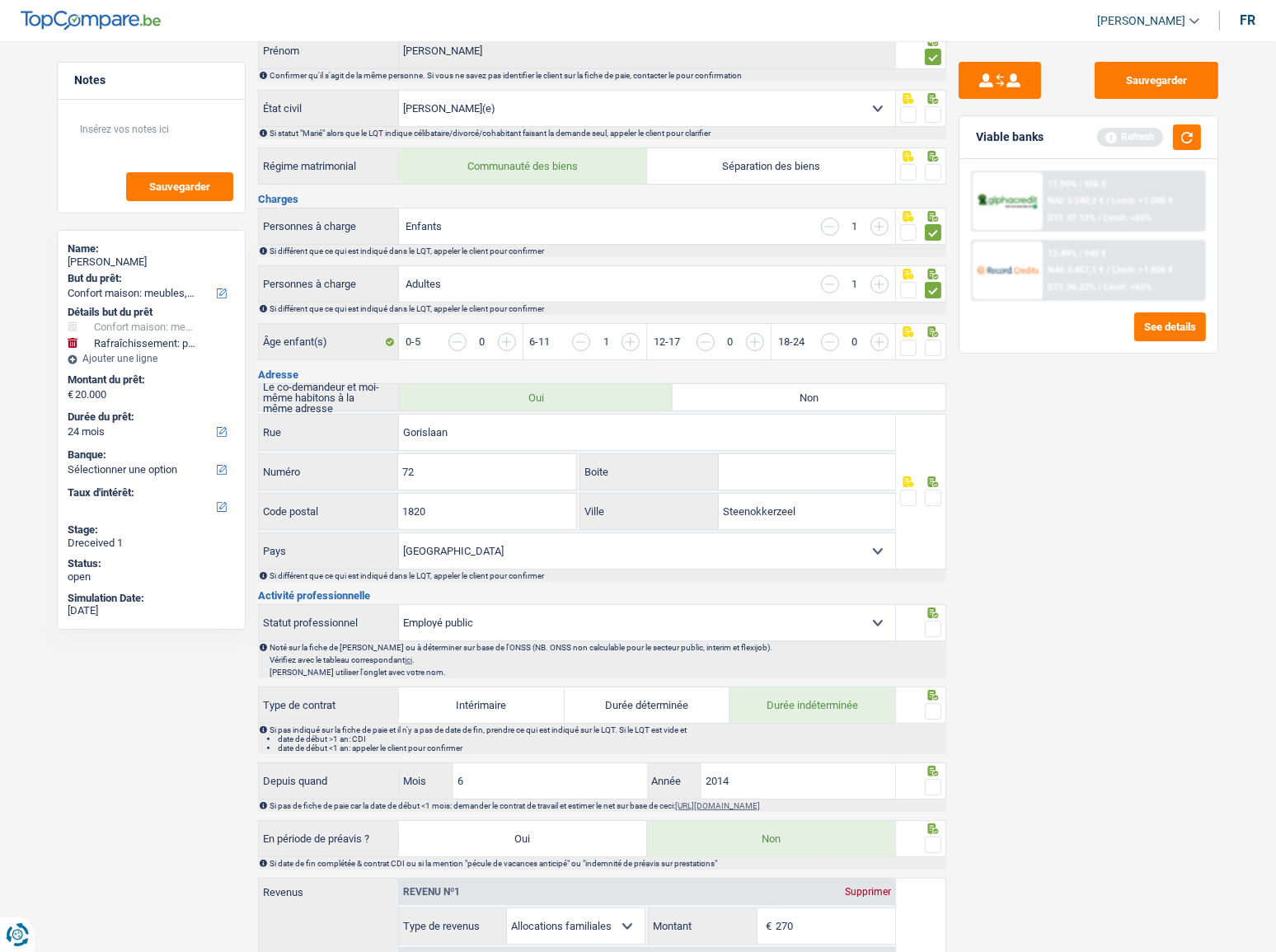
click at [882, 221] on input "button" at bounding box center [880, 227] width 18 height 18
click at [828, 289] on input "button" at bounding box center [831, 284] width 18 height 18
click at [630, 340] on input "button" at bounding box center [940, 350] width 637 height 36
click at [936, 347] on span at bounding box center [933, 348] width 16 height 16
click at [0, 0] on input "radio" at bounding box center [0, 0] width 0 height 0
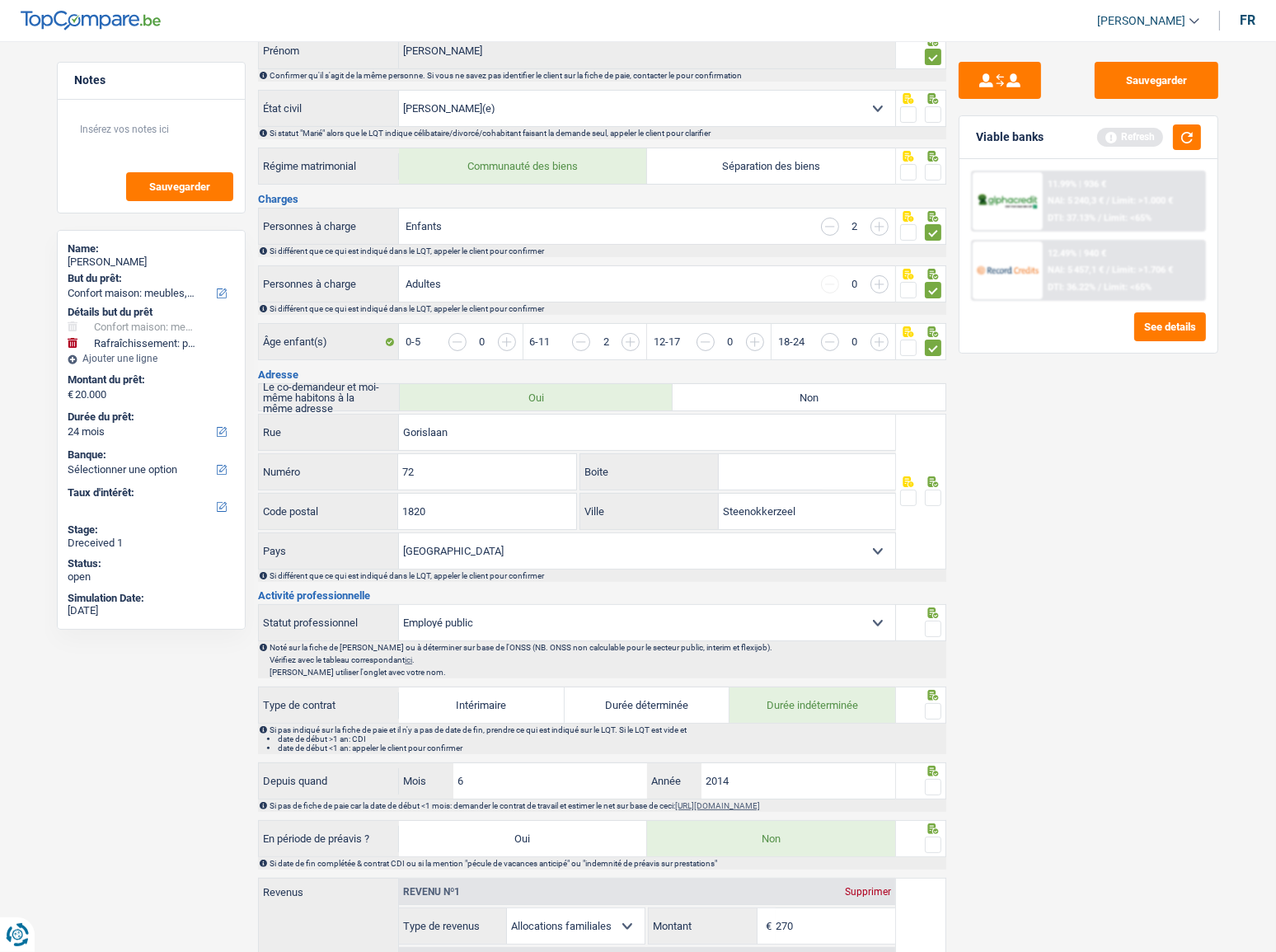
click at [927, 114] on span at bounding box center [933, 114] width 16 height 16
click at [0, 0] on input "radio" at bounding box center [0, 0] width 0 height 0
click at [934, 168] on span at bounding box center [933, 172] width 16 height 16
click at [0, 0] on input "radio" at bounding box center [0, 0] width 0 height 0
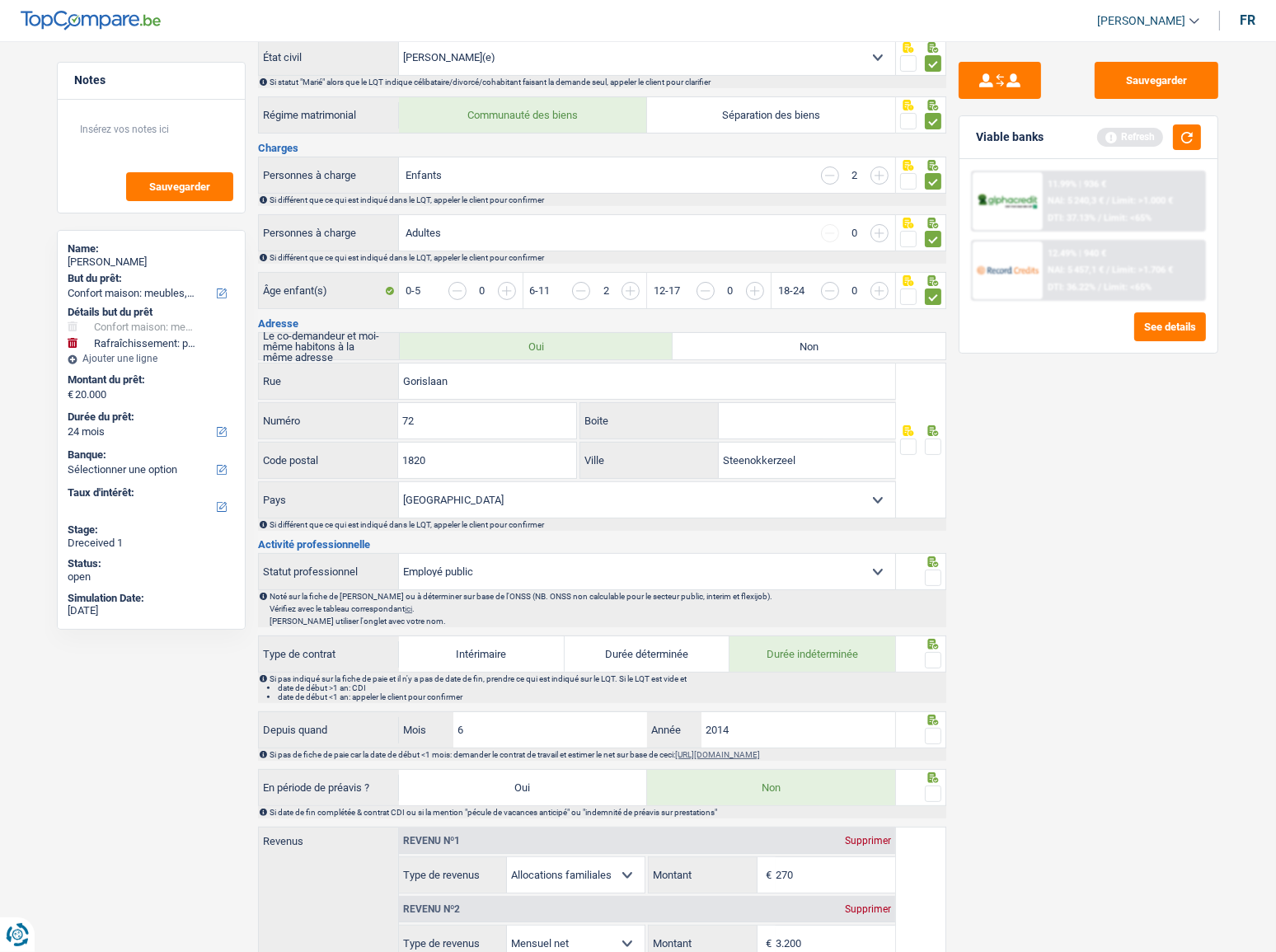
scroll to position [374, 0]
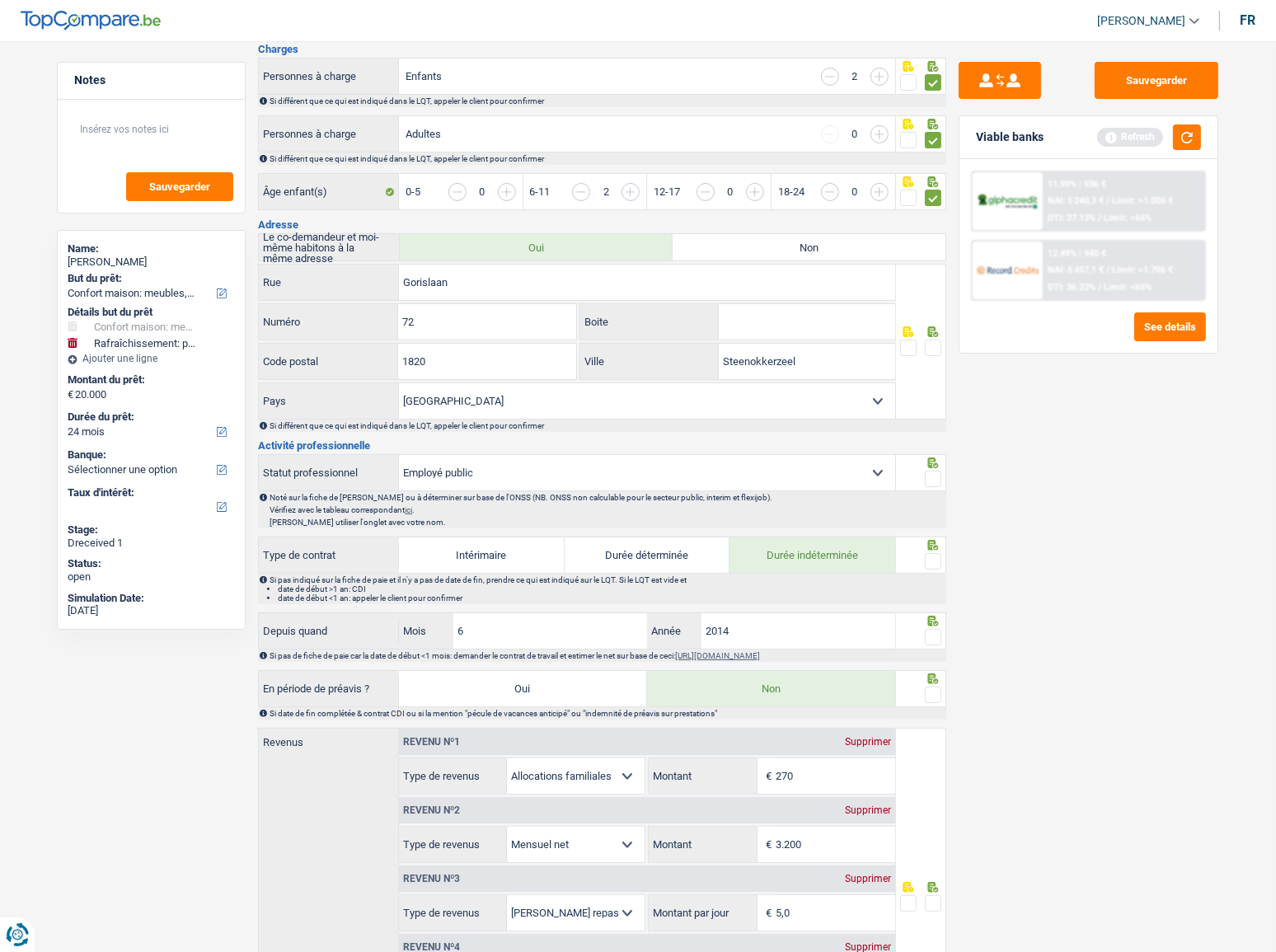
click at [927, 339] on span at bounding box center [933, 348] width 16 height 16
click at [0, 0] on input "radio" at bounding box center [0, 0] width 0 height 0
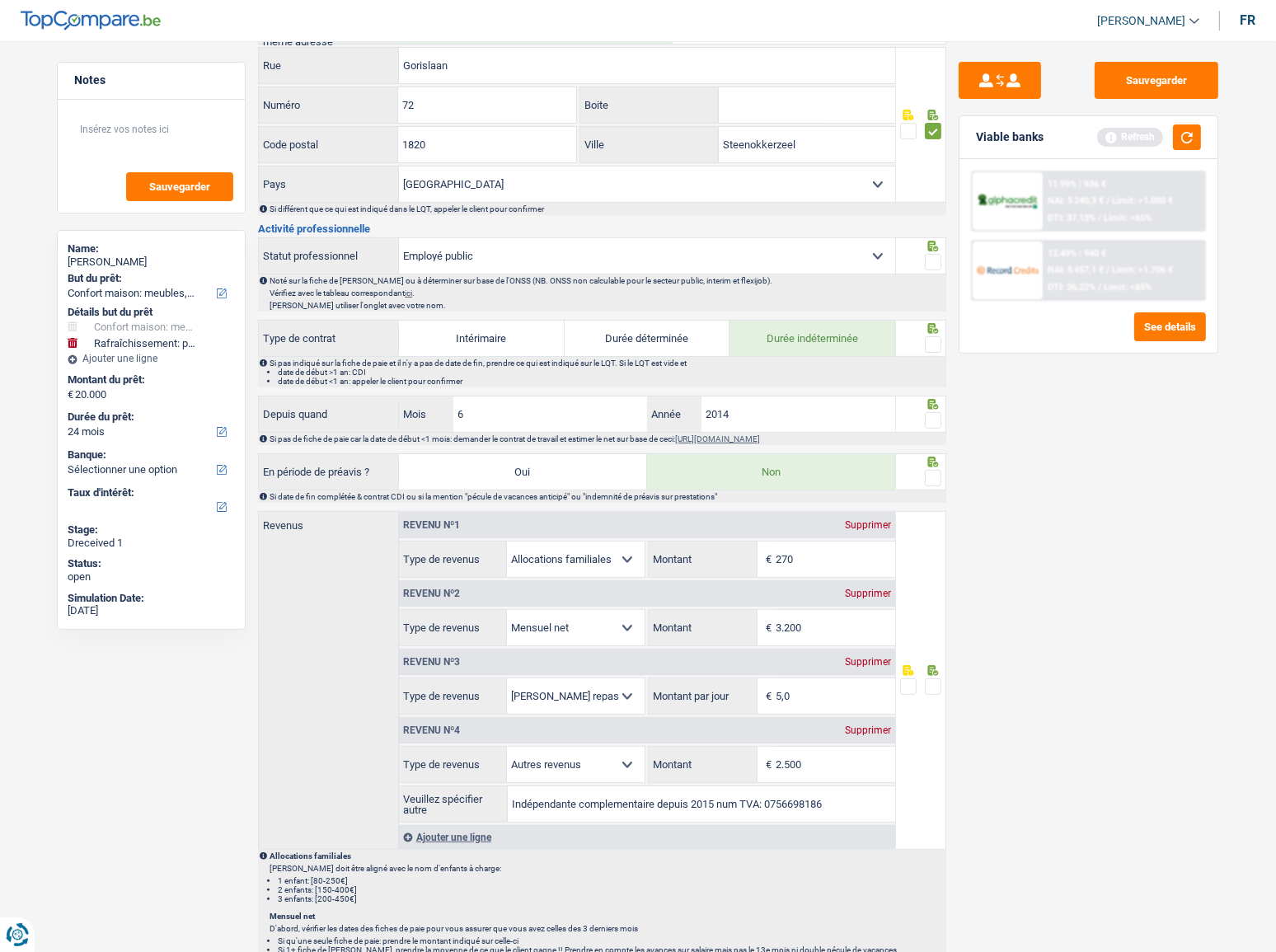
scroll to position [599, 0]
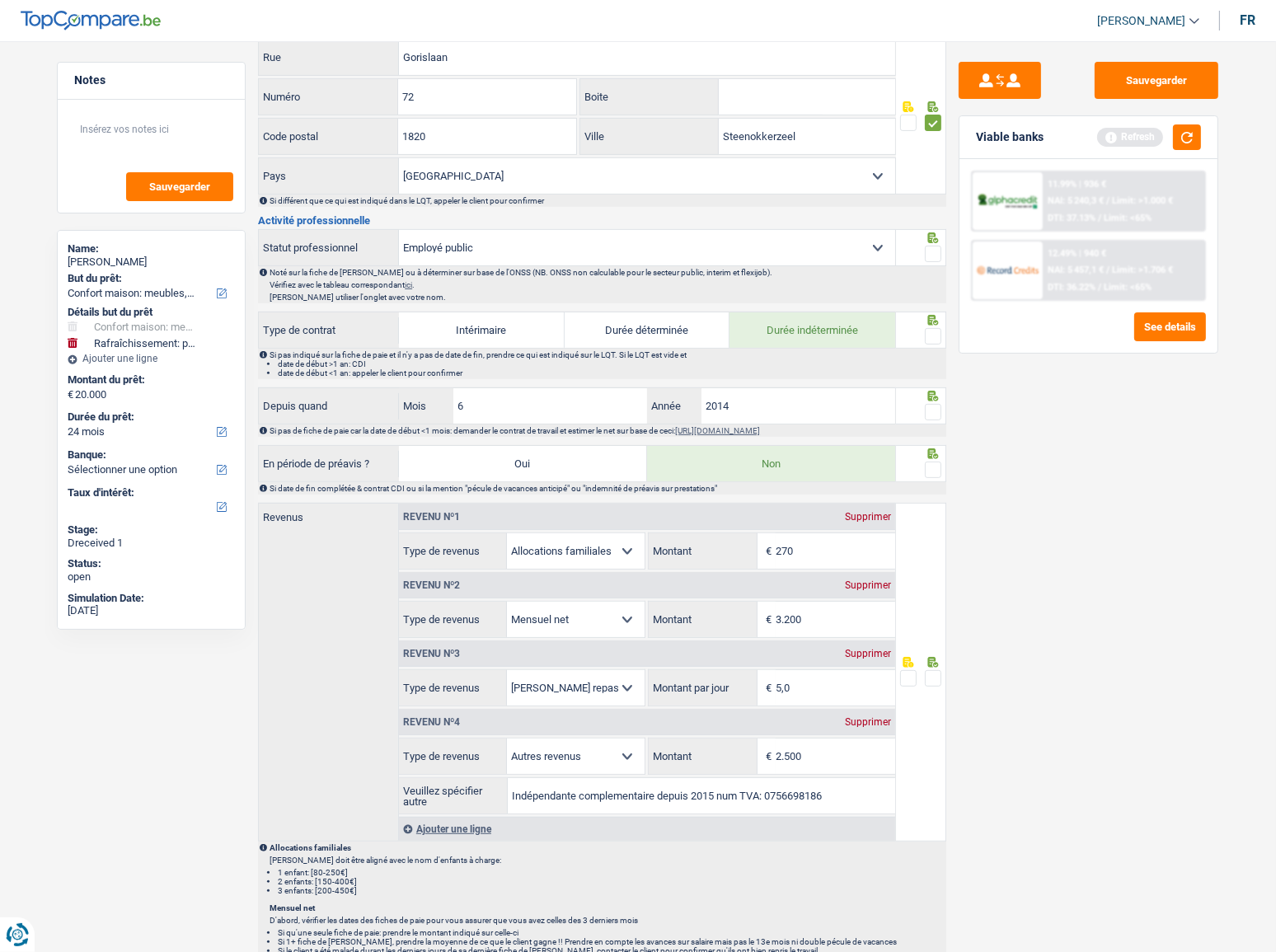
click at [933, 248] on span at bounding box center [933, 254] width 16 height 16
click at [0, 0] on input "radio" at bounding box center [0, 0] width 0 height 0
click at [934, 328] on span at bounding box center [933, 337] width 16 height 16
click at [0, 0] on input "radio" at bounding box center [0, 0] width 0 height 0
click at [933, 328] on span at bounding box center [933, 337] width 16 height 16
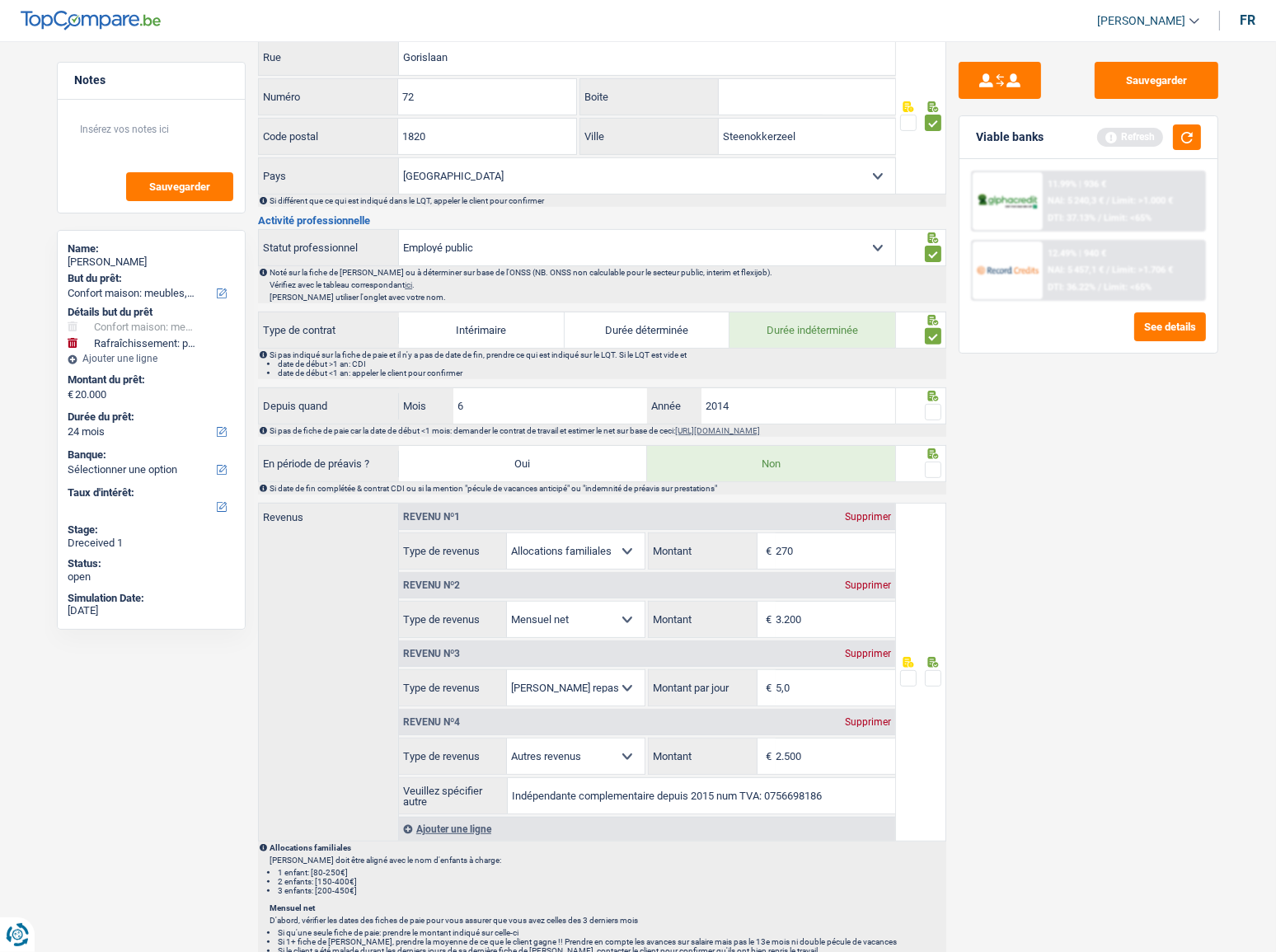
click at [0, 0] on input "radio" at bounding box center [0, 0] width 0 height 0
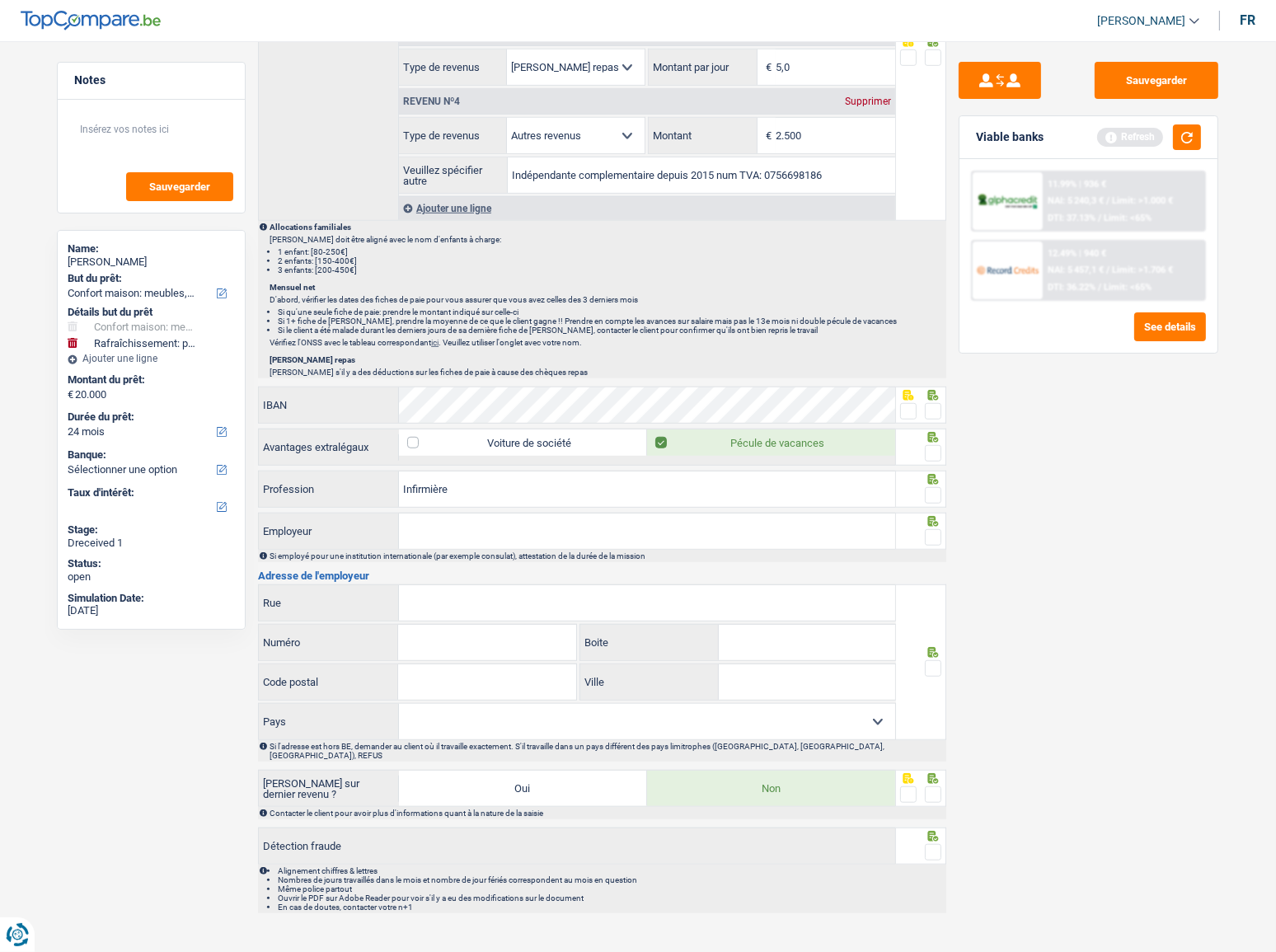
scroll to position [1225, 0]
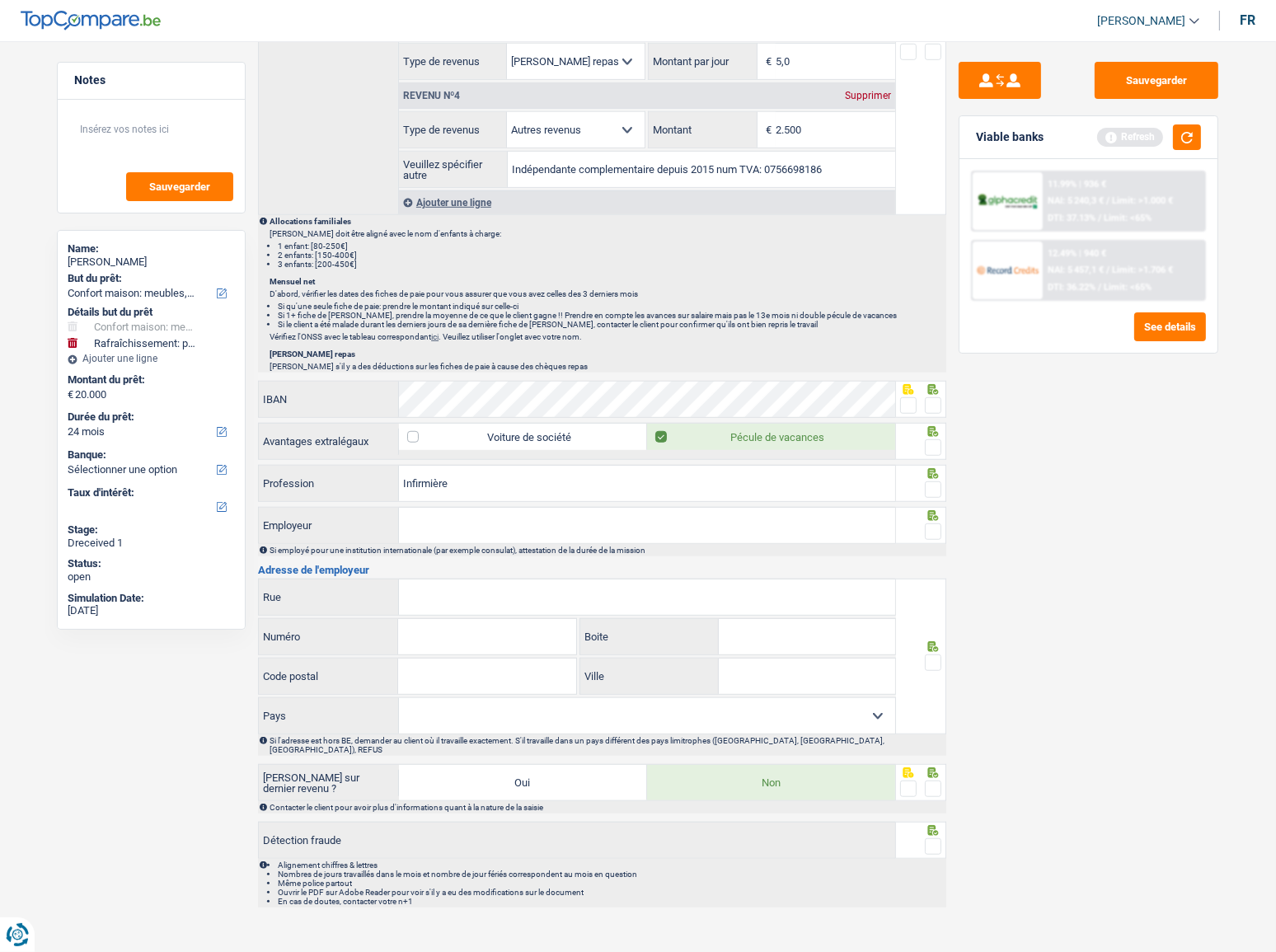
click at [930, 483] on span at bounding box center [933, 489] width 16 height 16
click at [0, 0] on input "radio" at bounding box center [0, 0] width 0 height 0
click at [933, 446] on span at bounding box center [933, 447] width 16 height 16
click at [0, 0] on input "radio" at bounding box center [0, 0] width 0 height 0
click at [900, 403] on span at bounding box center [908, 405] width 16 height 16
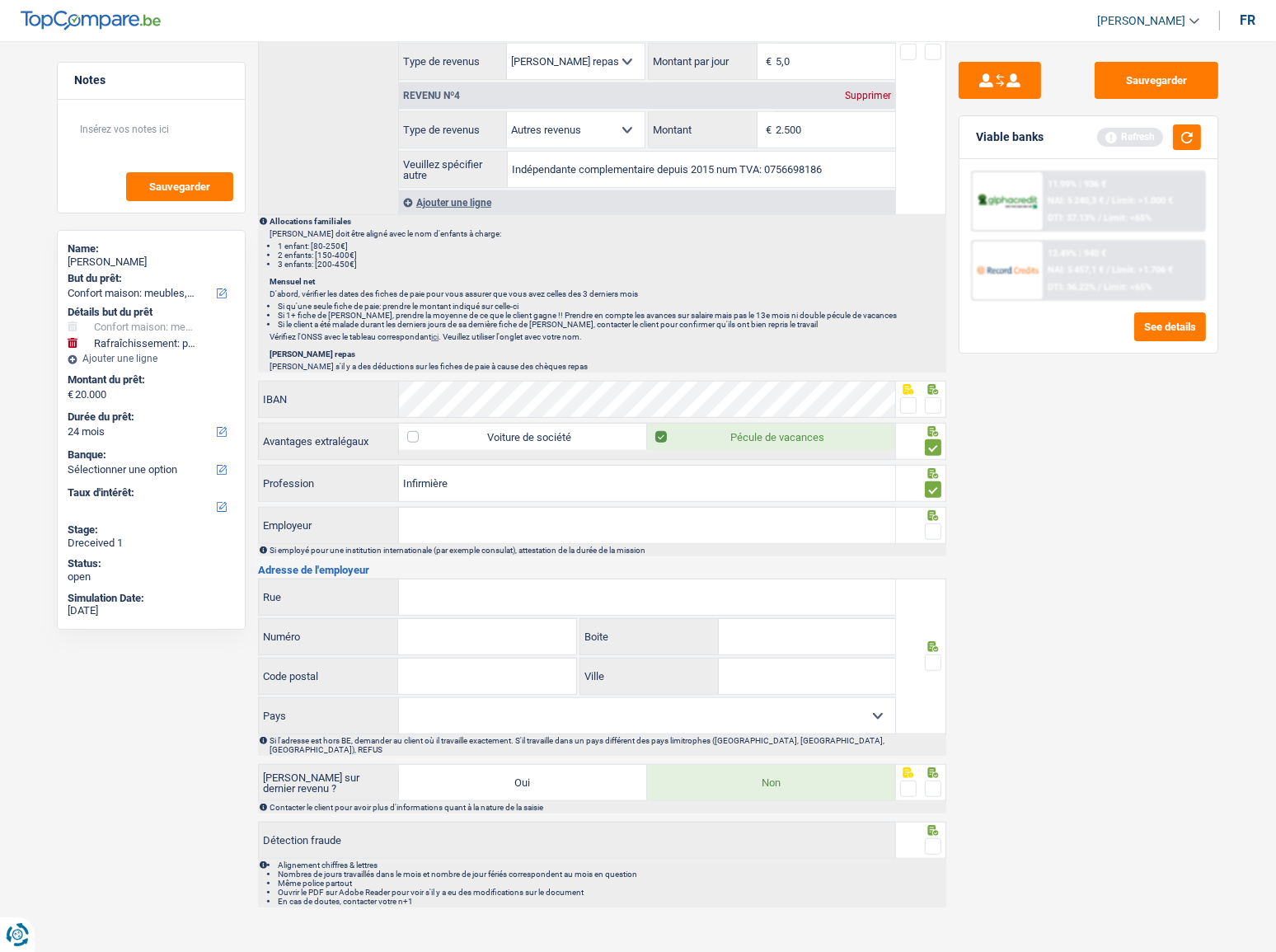
click at [0, 0] on input "radio" at bounding box center [0, 0] width 0 height 0
click at [694, 536] on input "Employeur" at bounding box center [647, 525] width 497 height 36
click at [561, 514] on input "Employeur" at bounding box center [647, 525] width 497 height 36
type input "hub"
click at [536, 585] on input "Rue" at bounding box center [647, 597] width 497 height 36
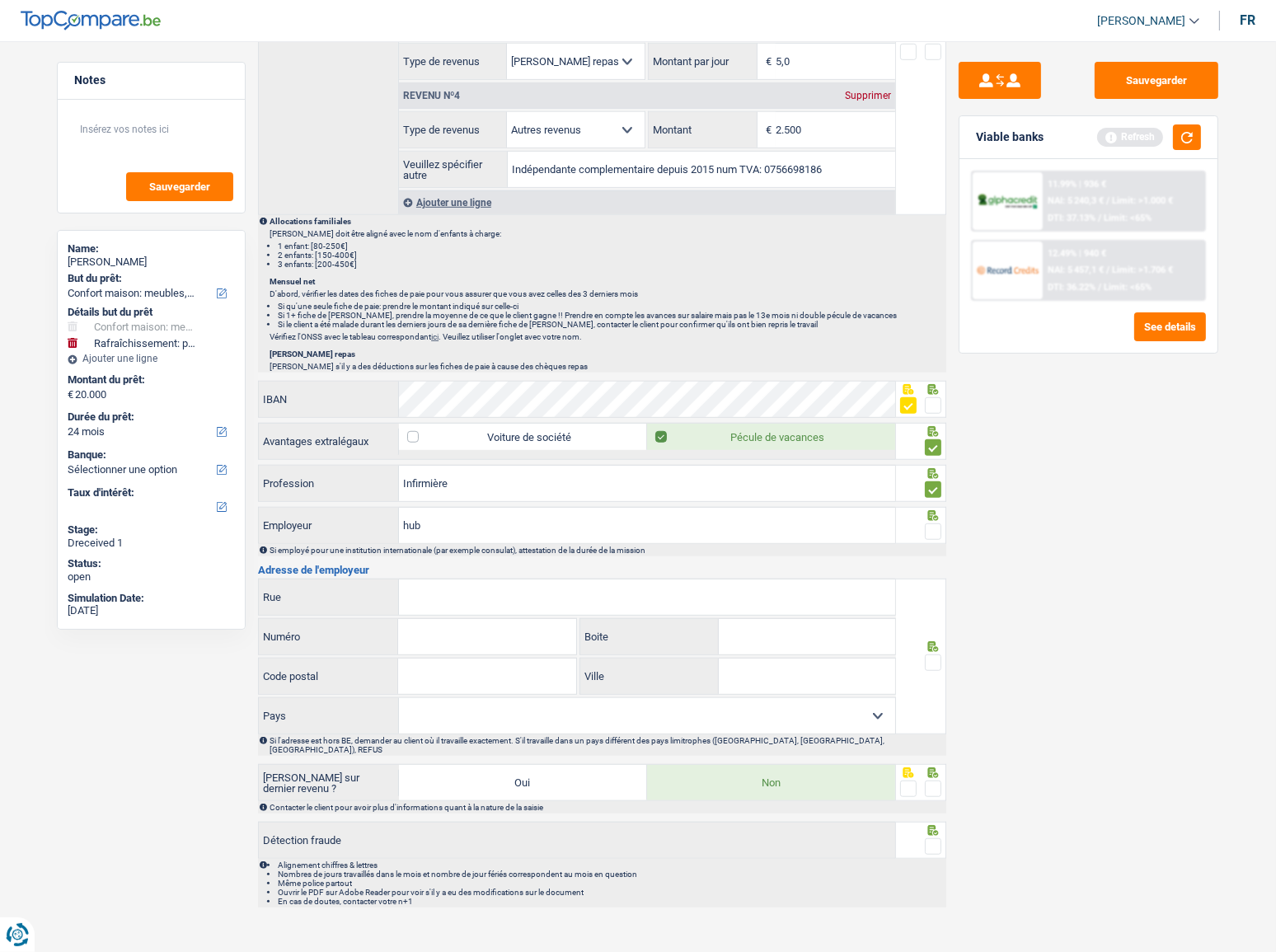
paste input "Route de Lennik,"
click at [540, 598] on input "Route de Lennik," at bounding box center [647, 597] width 497 height 36
type input "Route de Lennik"
click at [473, 629] on input "Numéro" at bounding box center [487, 636] width 177 height 36
paste input "808"
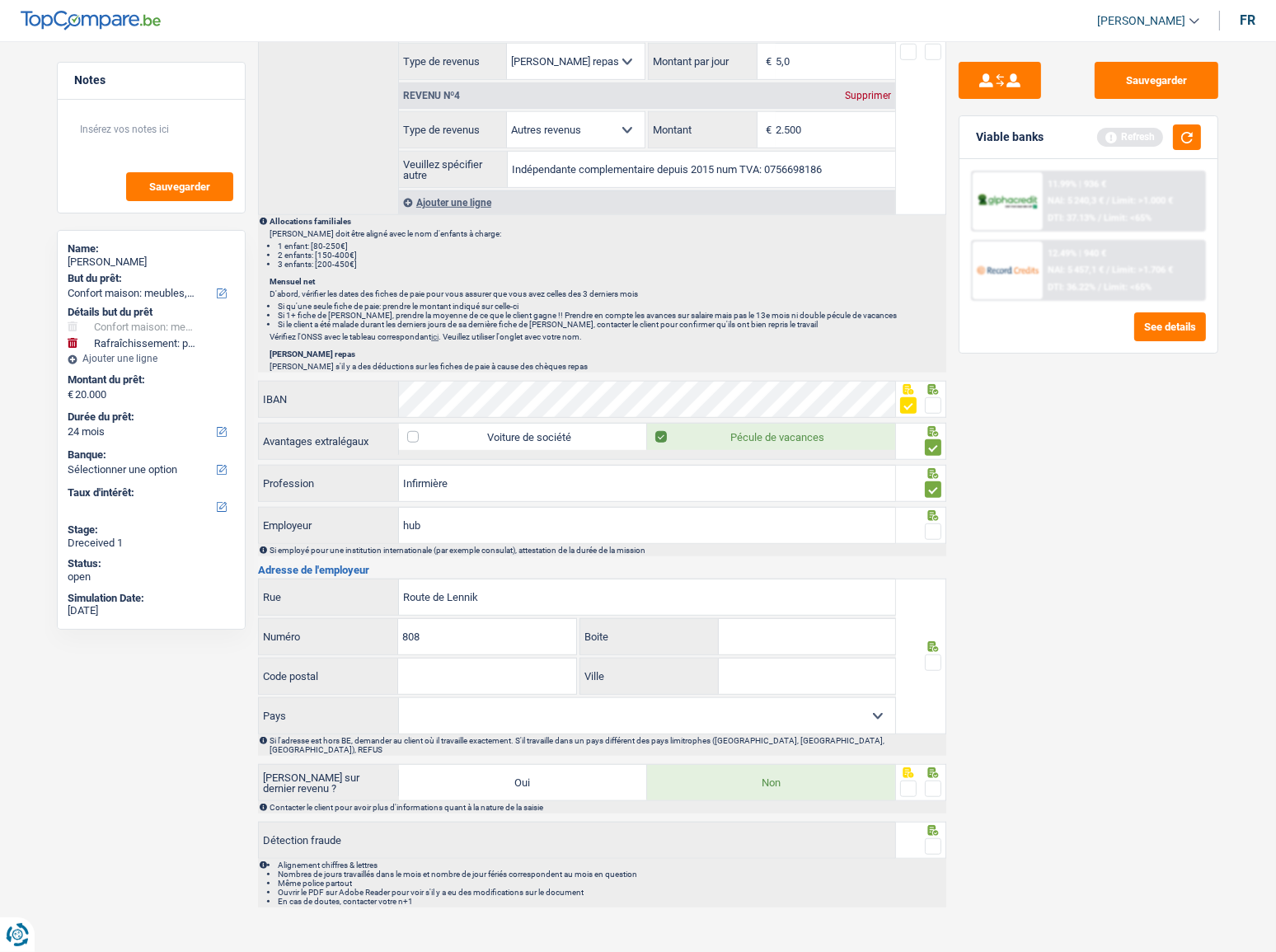
type input "808"
paste input "1070"
type input "1070"
drag, startPoint x: 474, startPoint y: 716, endPoint x: 537, endPoint y: 590, distance: 140.9
click at [474, 716] on select "Belgique France Allemagne Italie Luxembourg Pays-Bas Espagne Suisse Sélectionne…" at bounding box center [647, 716] width 497 height 36
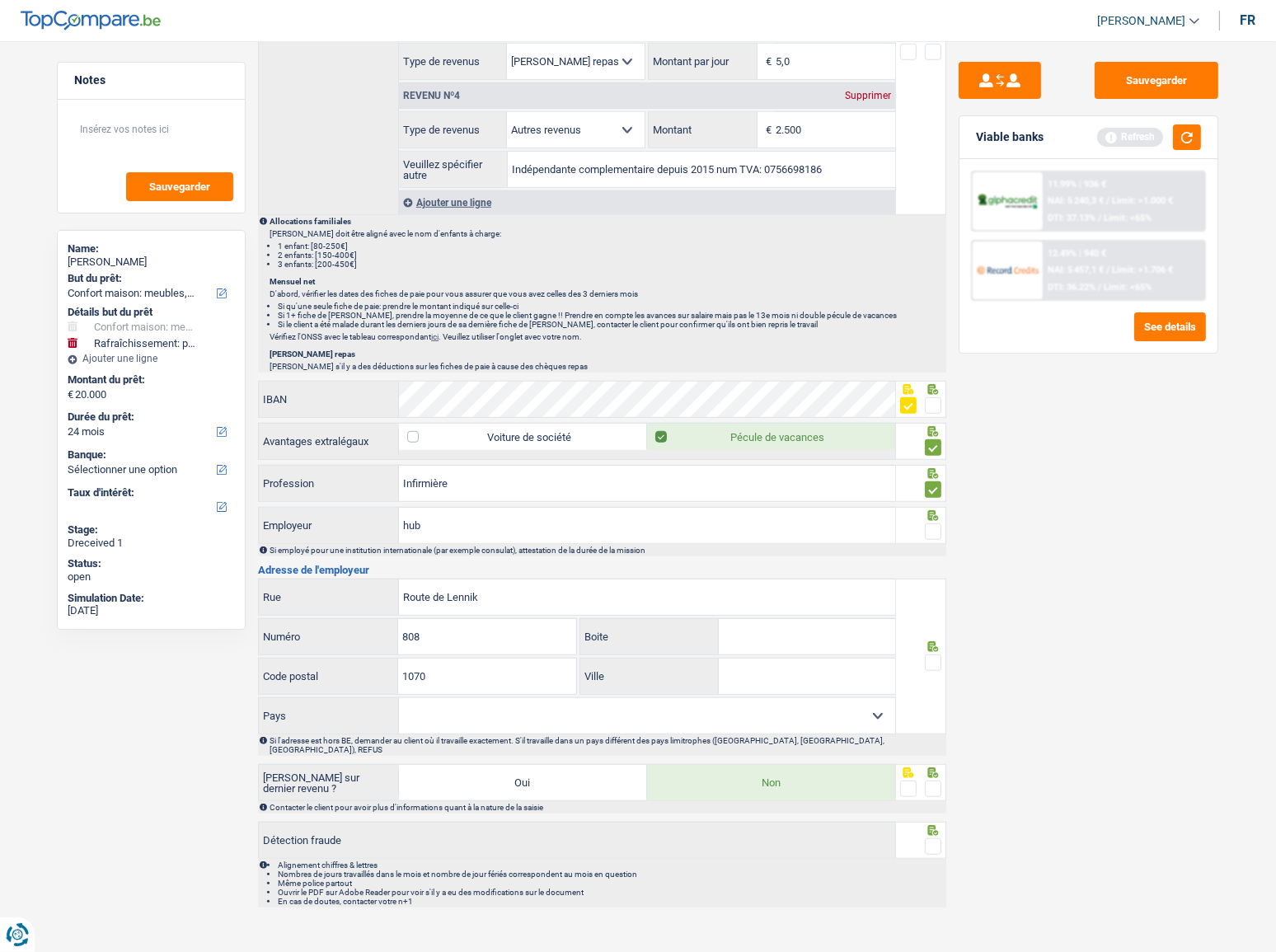
select select "BE"
click at [399, 699] on select "Belgique France Allemagne Italie Luxembourg Pays-Bas Espagne Suisse Sélectionne…" at bounding box center [647, 716] width 497 height 36
click at [760, 683] on input "Ville" at bounding box center [807, 676] width 177 height 36
click at [760, 681] on input "Ville" at bounding box center [807, 676] width 177 height 36
drag, startPoint x: 790, startPoint y: 684, endPoint x: 745, endPoint y: 668, distance: 47.8
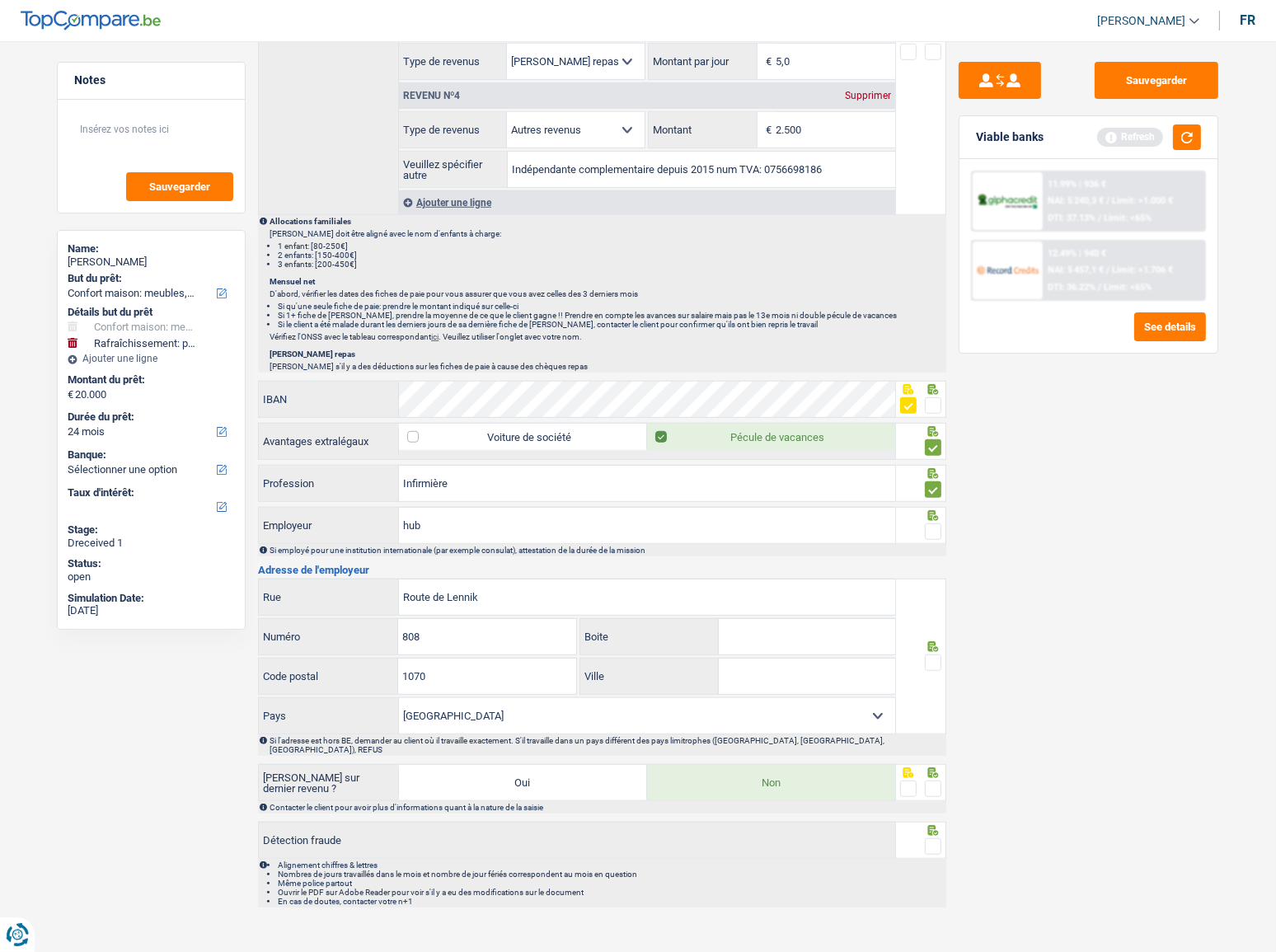
paste input "Bruxelles"
type input "Bruxelles"
click at [941, 651] on div at bounding box center [922, 657] width 51 height 155
click at [940, 655] on span at bounding box center [933, 663] width 16 height 16
click at [0, 0] on input "radio" at bounding box center [0, 0] width 0 height 0
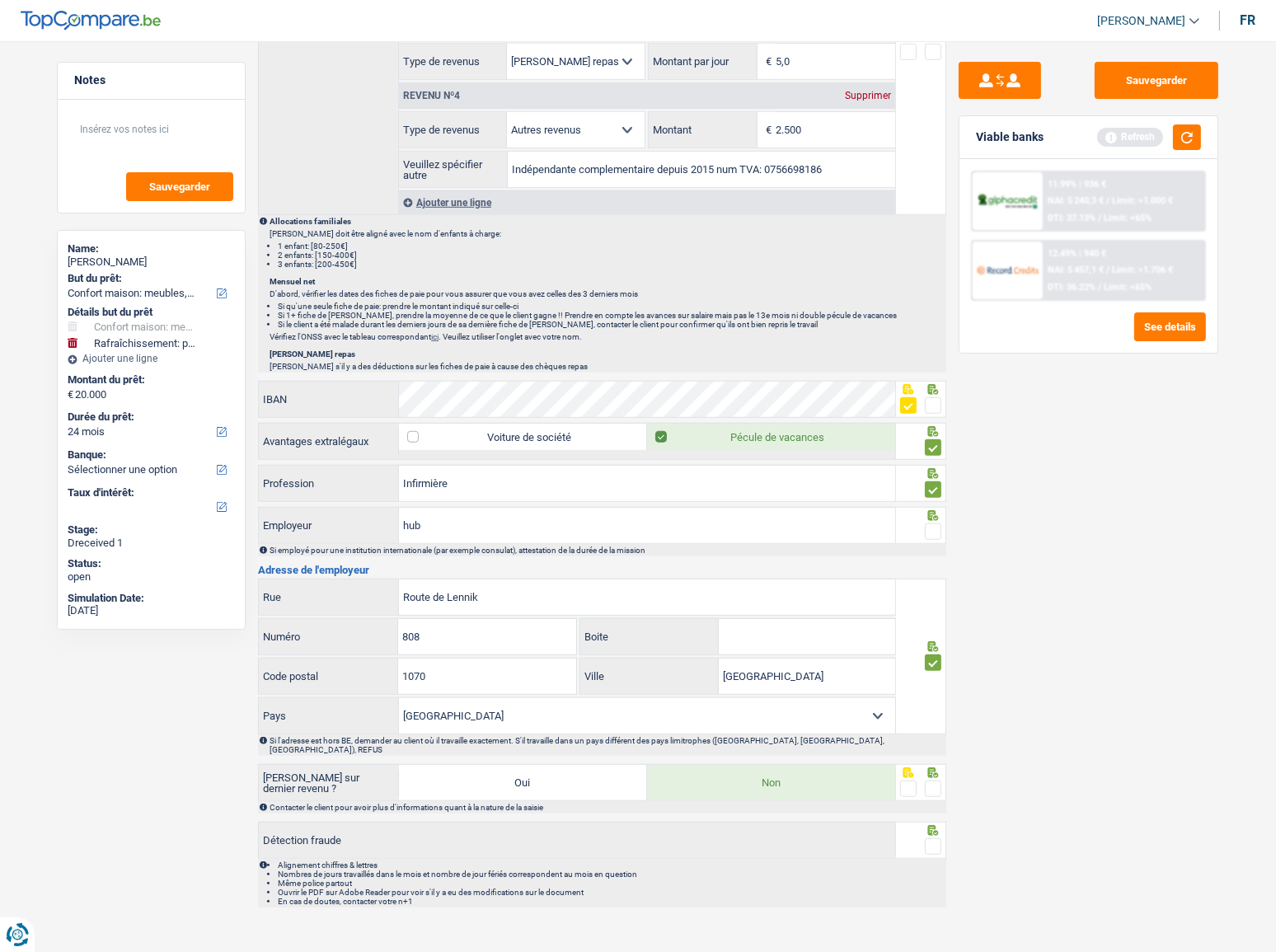
click at [935, 658] on span at bounding box center [933, 663] width 16 height 16
click at [0, 0] on input "radio" at bounding box center [0, 0] width 0 height 0
click at [932, 655] on span at bounding box center [933, 663] width 16 height 16
click at [0, 0] on input "radio" at bounding box center [0, 0] width 0 height 0
click at [935, 781] on span at bounding box center [933, 789] width 16 height 16
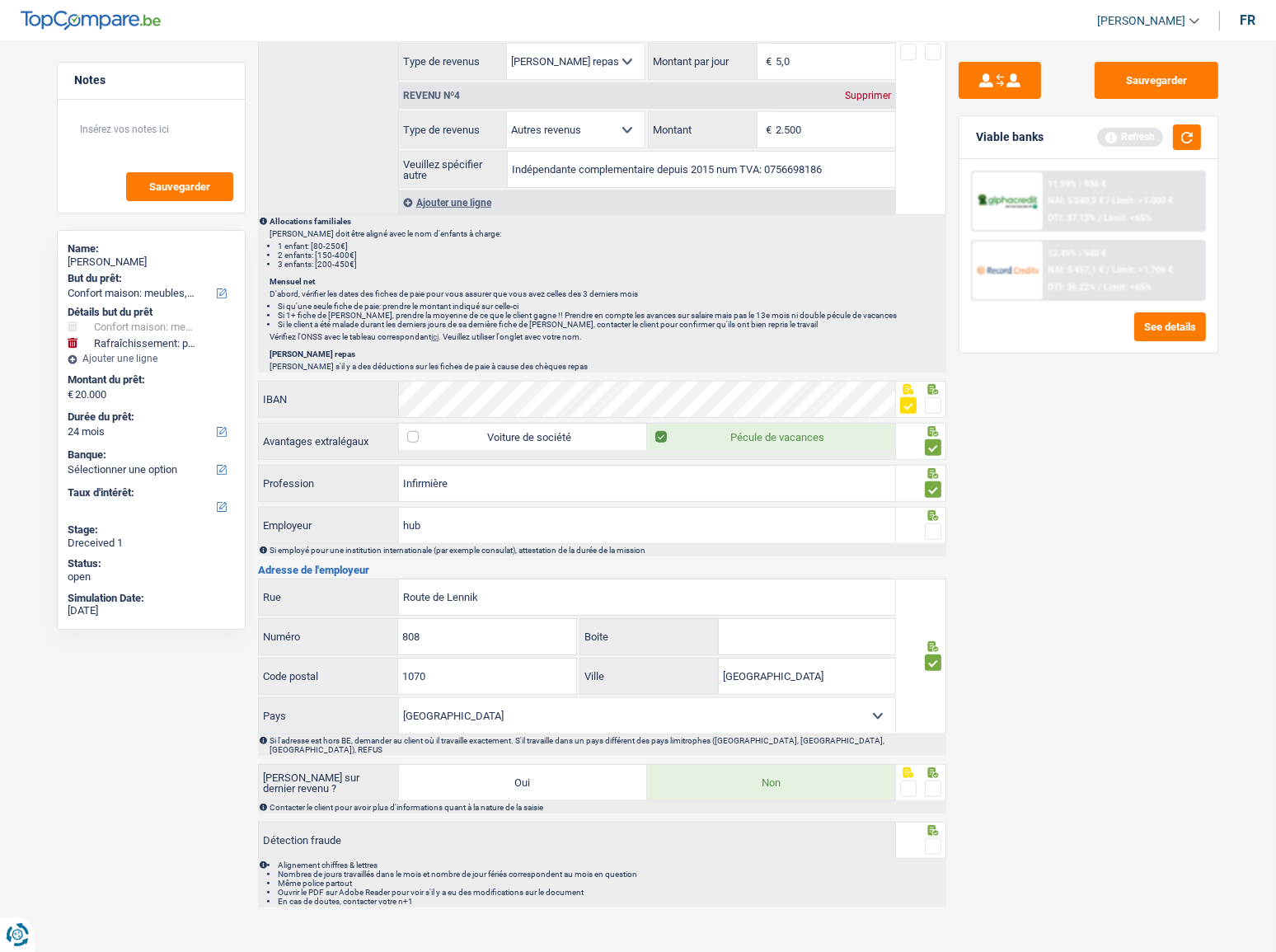
click at [0, 0] on input "radio" at bounding box center [0, 0] width 0 height 0
click at [930, 842] on div at bounding box center [922, 840] width 51 height 37
click at [931, 839] on span at bounding box center [933, 847] width 16 height 16
click at [0, 0] on input "radio" at bounding box center [0, 0] width 0 height 0
drag, startPoint x: 933, startPoint y: 399, endPoint x: 996, endPoint y: 403, distance: 63.1
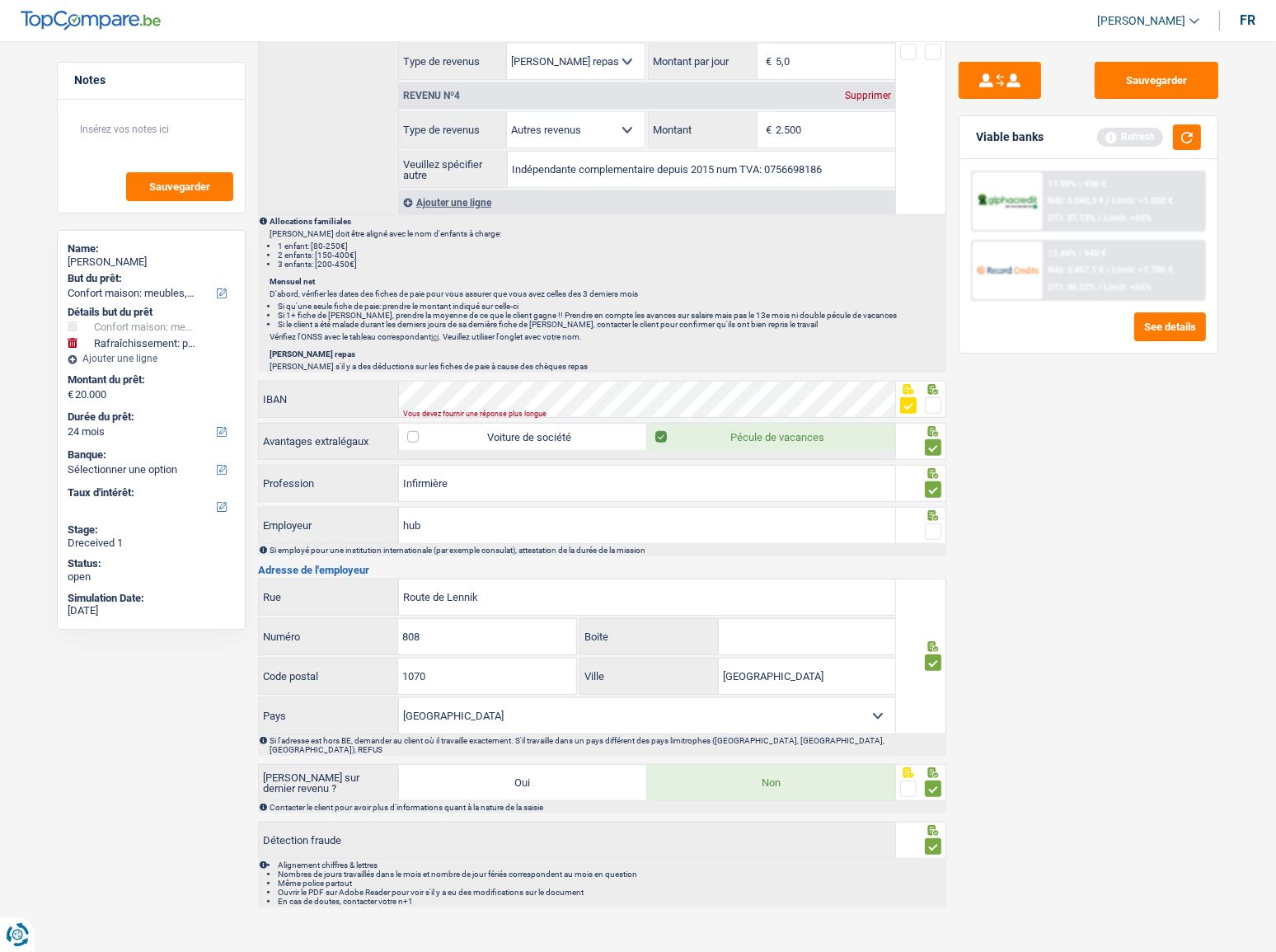
click at [935, 400] on span at bounding box center [933, 405] width 16 height 16
click at [0, 0] on input "radio" at bounding box center [0, 0] width 0 height 0
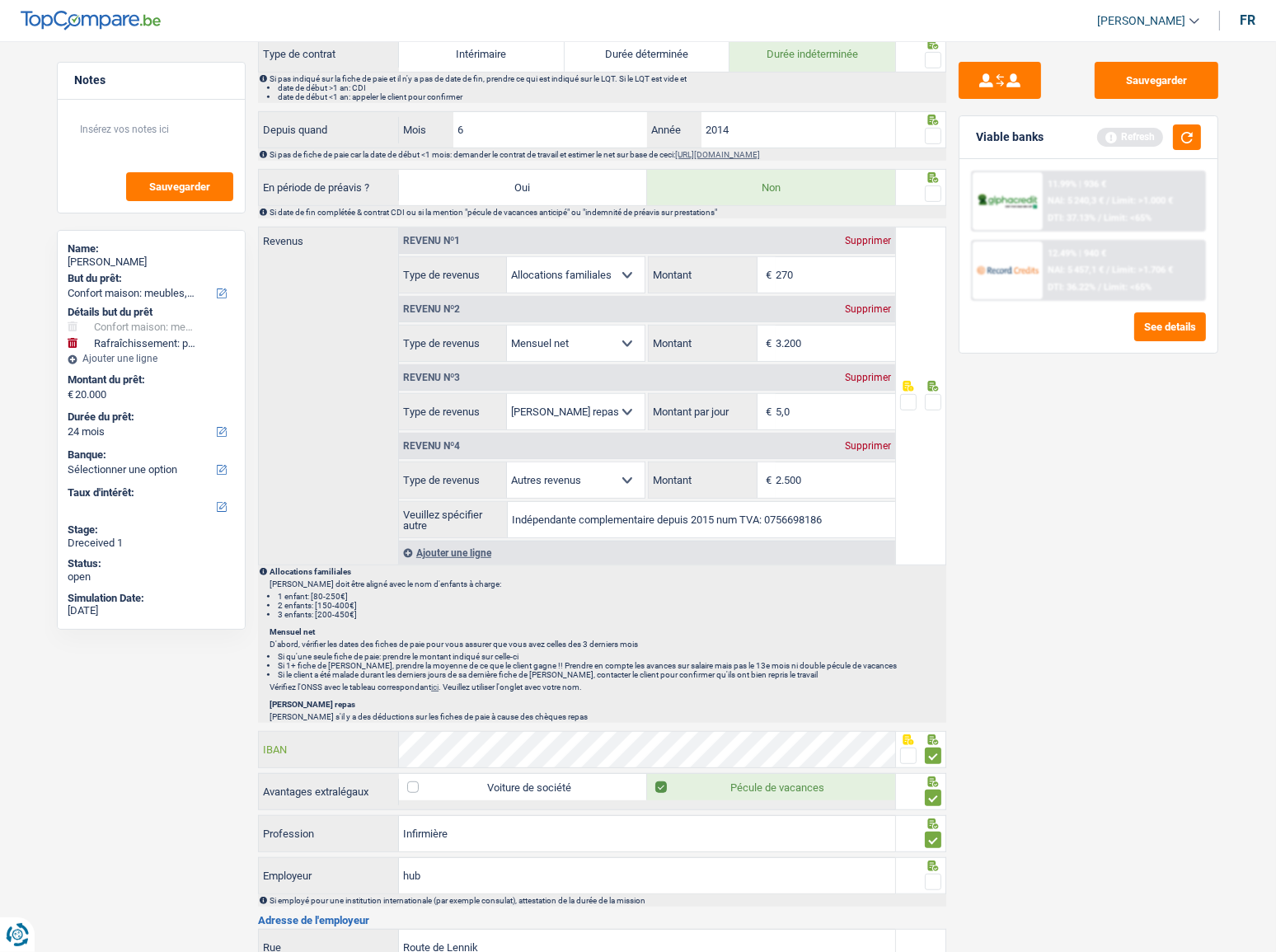
scroll to position [701, 0]
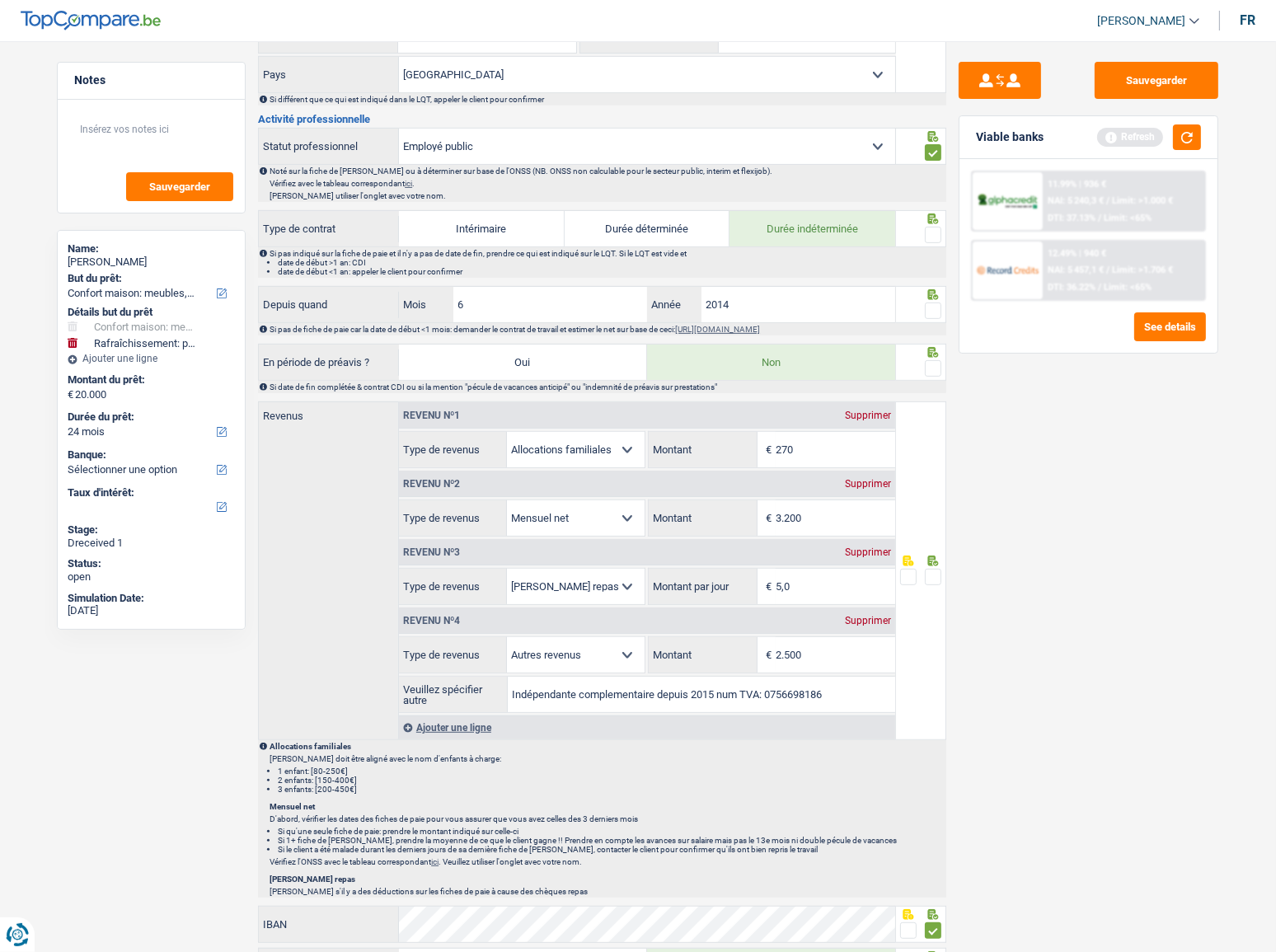
click at [938, 309] on span at bounding box center [933, 311] width 16 height 16
click at [0, 0] on input "radio" at bounding box center [0, 0] width 0 height 0
click at [928, 227] on span at bounding box center [933, 235] width 16 height 16
click at [0, 0] on input "radio" at bounding box center [0, 0] width 0 height 0
click at [813, 303] on input "2014" at bounding box center [799, 305] width 194 height 36
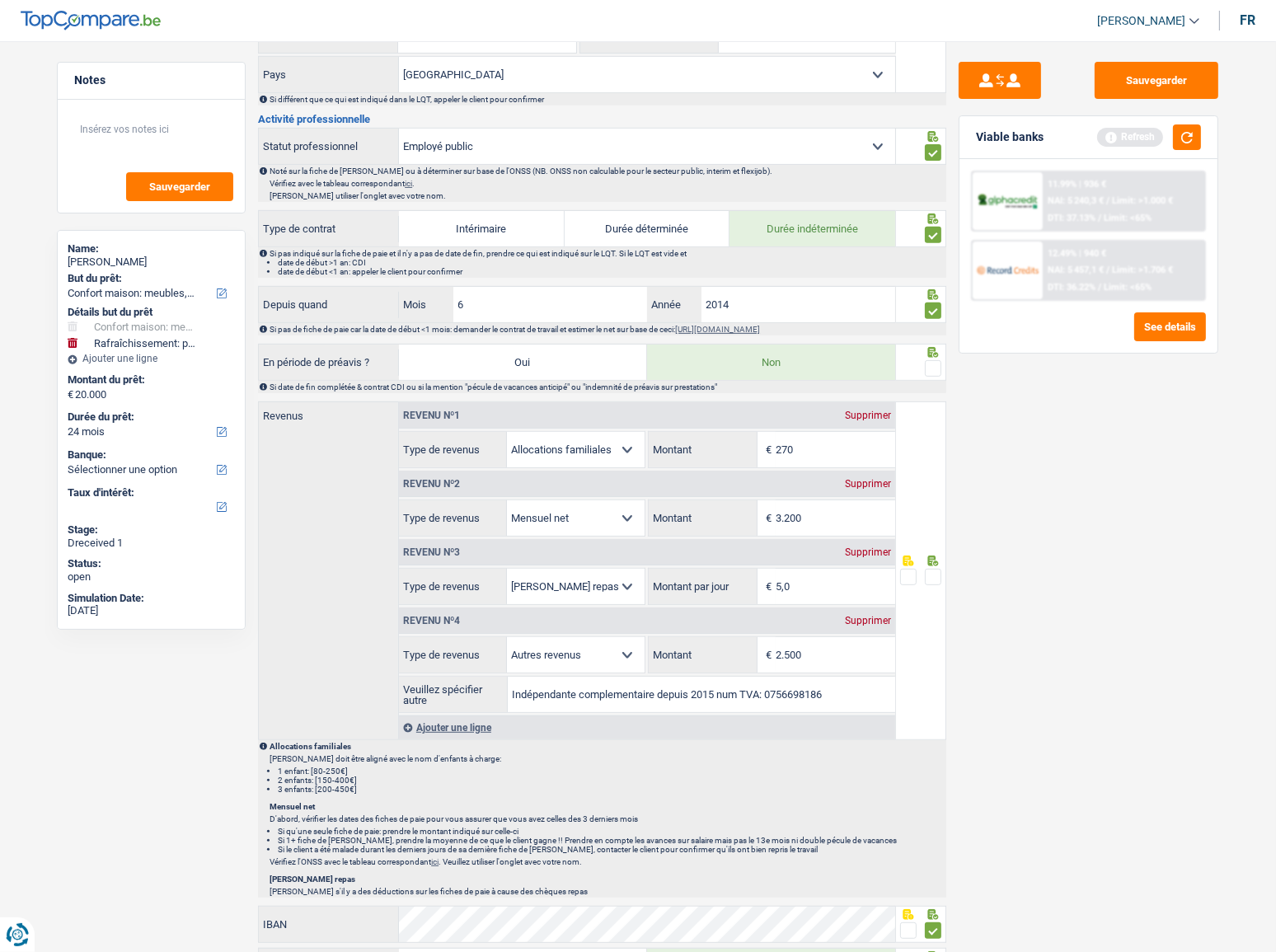
click at [525, 327] on div "Si pas de fiche de paie car la date de début <1 mois: demander le contrat de tr…" at bounding box center [607, 329] width 675 height 9
drag, startPoint x: 483, startPoint y: 311, endPoint x: 381, endPoint y: 294, distance: 103.4
click at [381, 295] on div "Depuis quand 6 Mois / 2014 Année" at bounding box center [577, 305] width 637 height 36
type input "7"
click at [935, 371] on span at bounding box center [933, 369] width 16 height 16
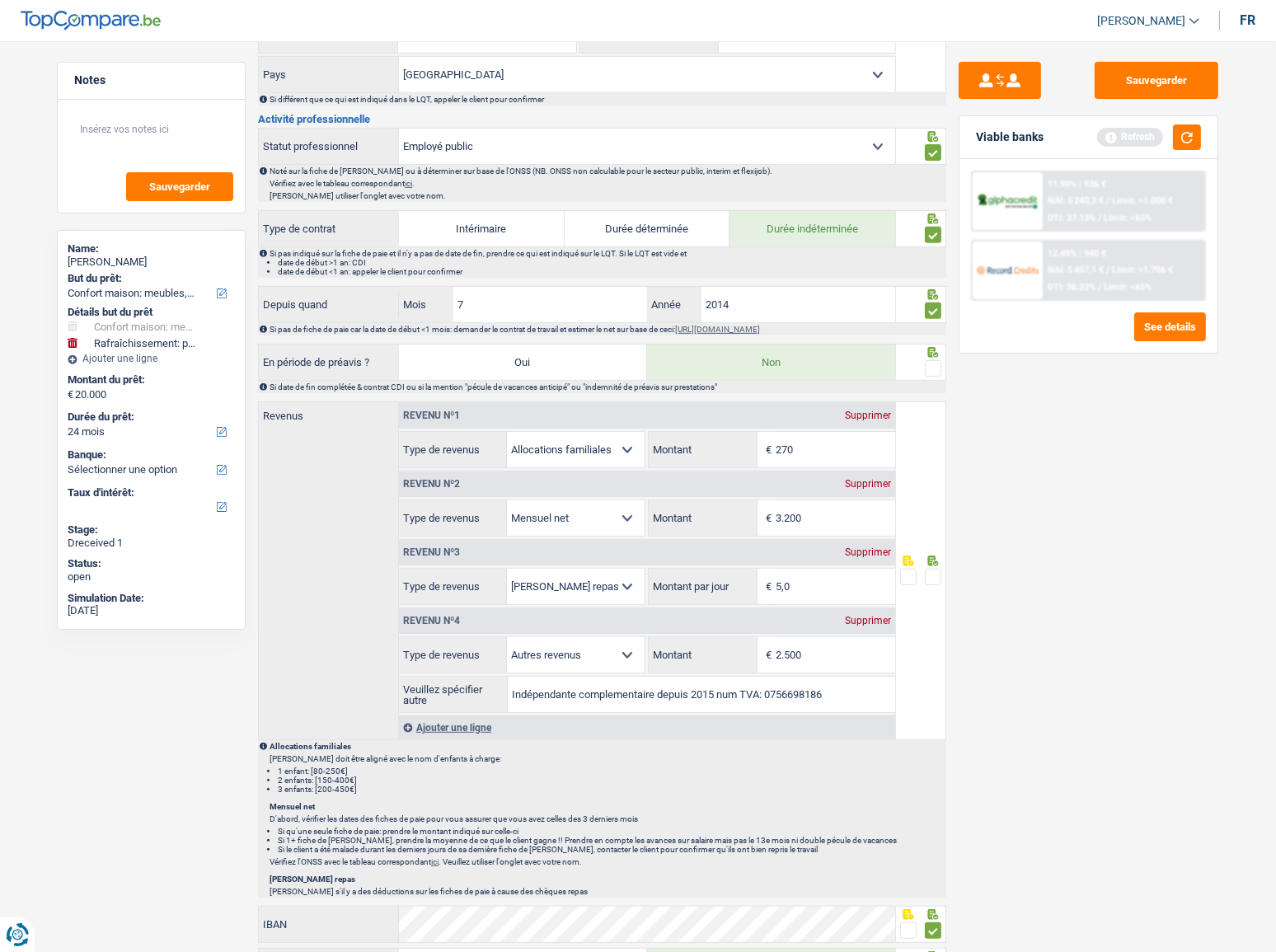
click at [0, 0] on input "radio" at bounding box center [0, 0] width 0 height 0
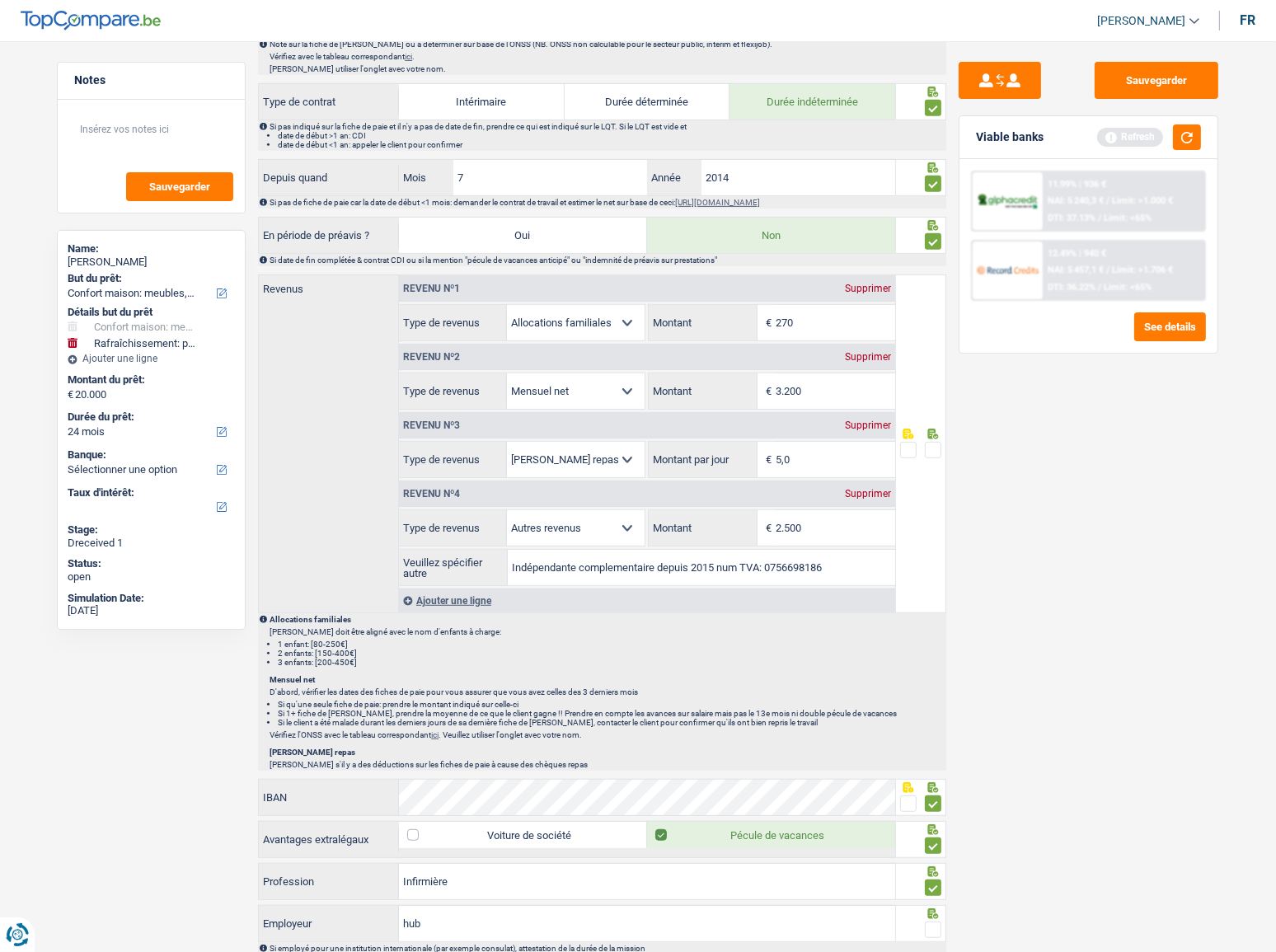
scroll to position [925, 0]
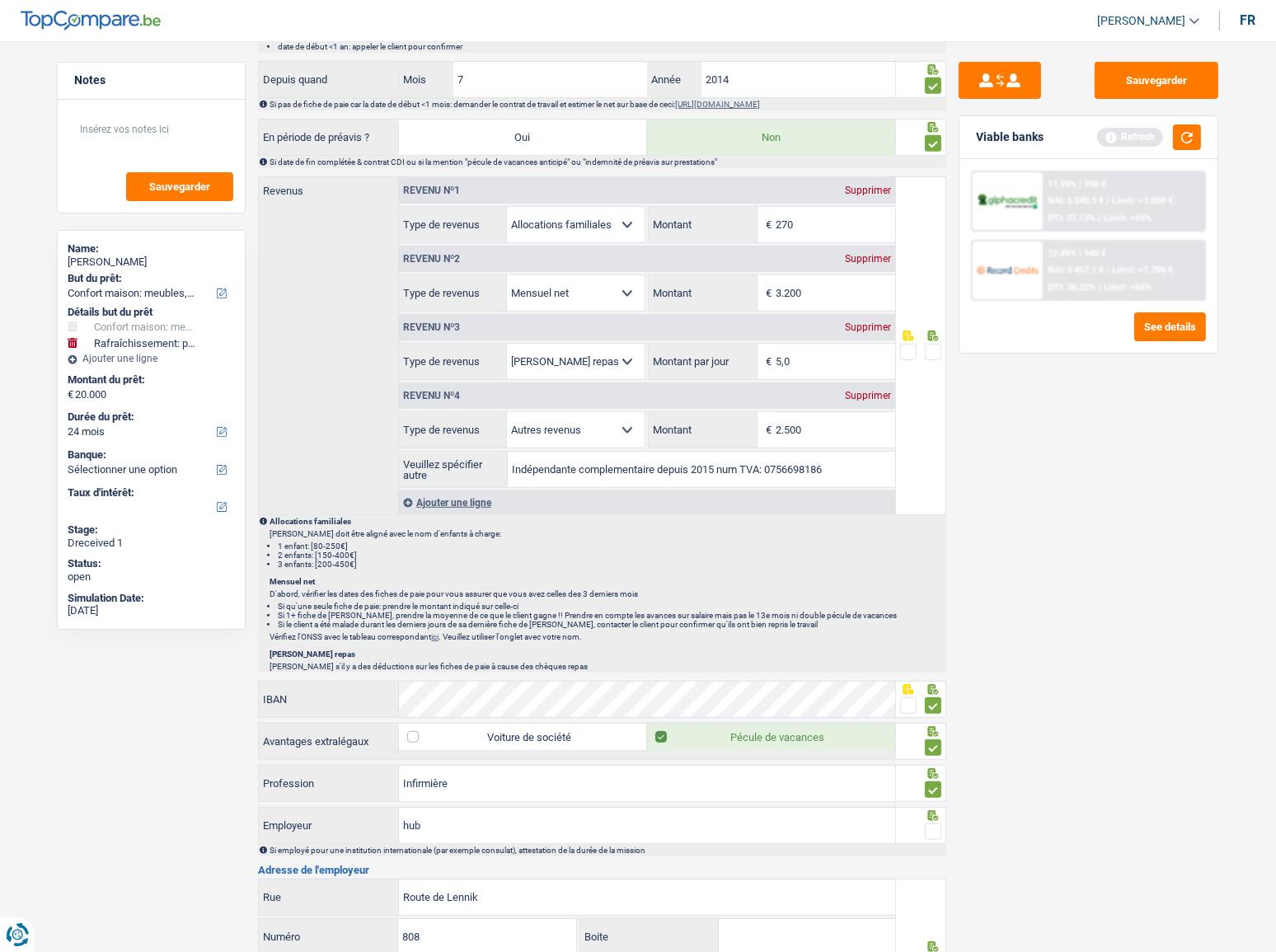
click at [827, 293] on input "3.200" at bounding box center [835, 293] width 120 height 36
type input "3.284"
click at [1061, 530] on div "Sauvegarder Viable banks Refresh 11.99% | 936 € NAI: 5 240,3 € / Limit: >1.000 …" at bounding box center [1088, 492] width 284 height 860
click at [790, 465] on input "Indépendante complementaire depuis 2015 num TVA: 0756698186" at bounding box center [701, 469] width 387 height 36
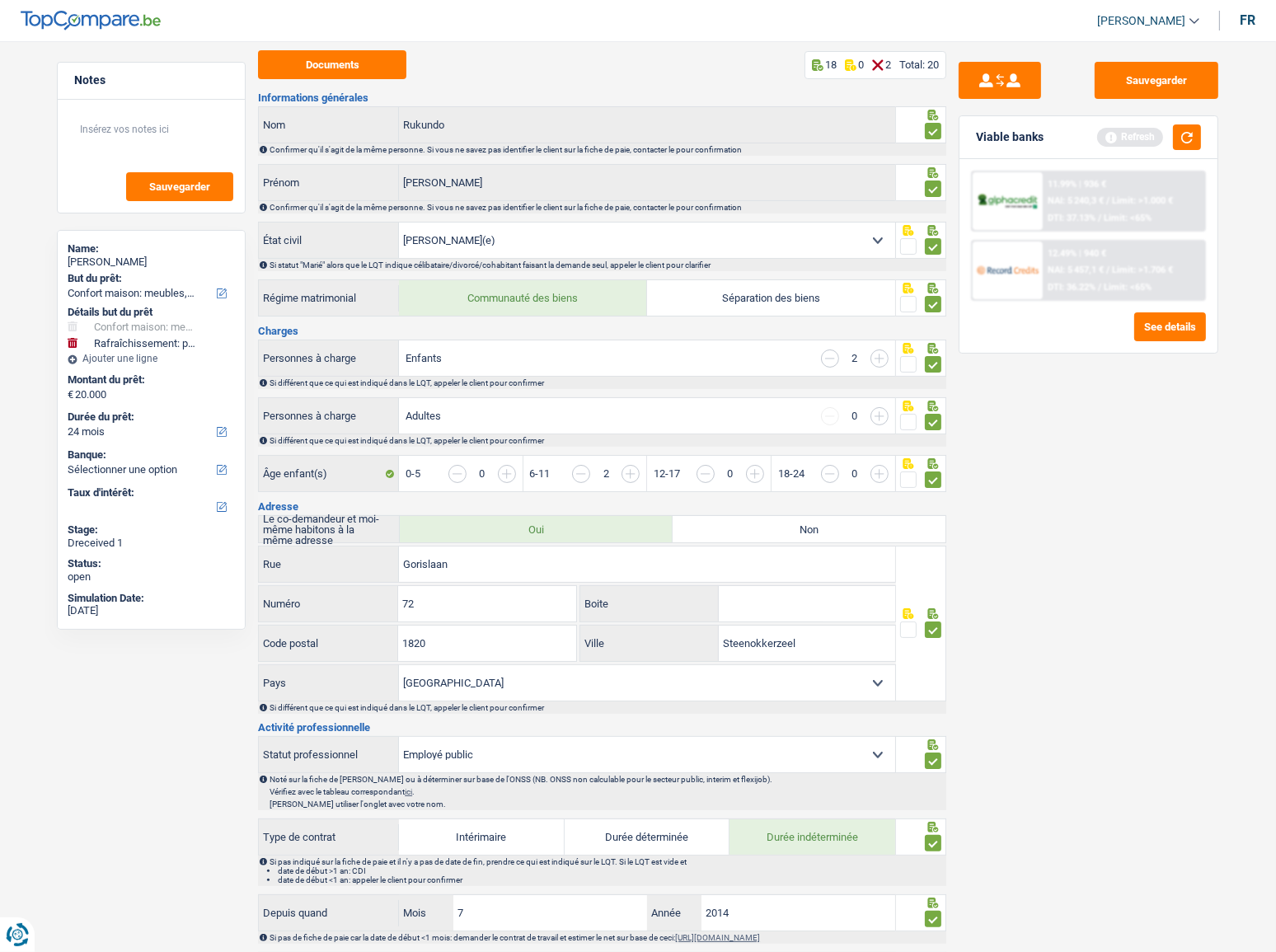
scroll to position [0, 0]
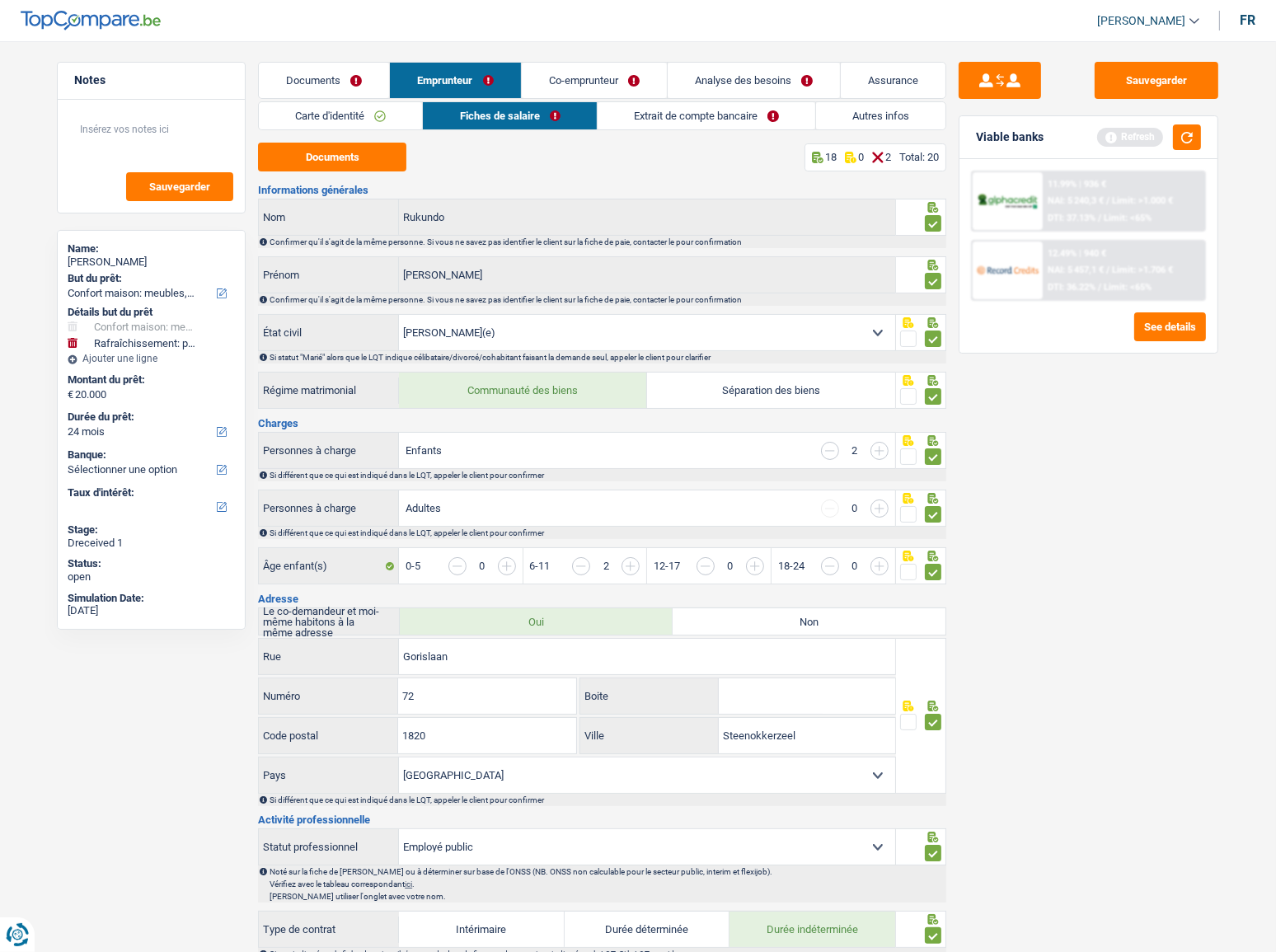
click at [756, 125] on link "Extrait de compte bancaire" at bounding box center [707, 116] width 218 height 27
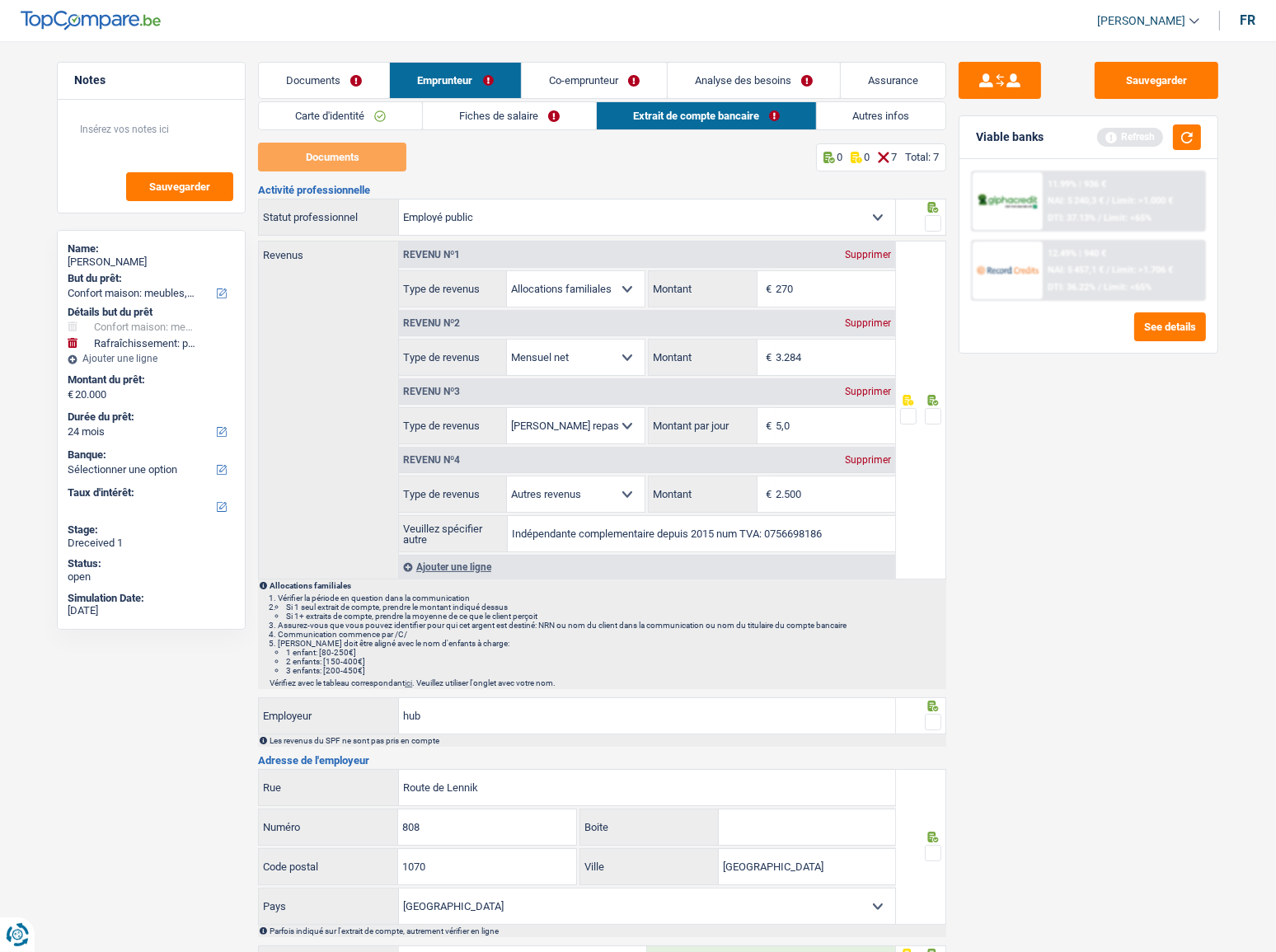
click at [877, 117] on link "Autres infos" at bounding box center [882, 116] width 130 height 27
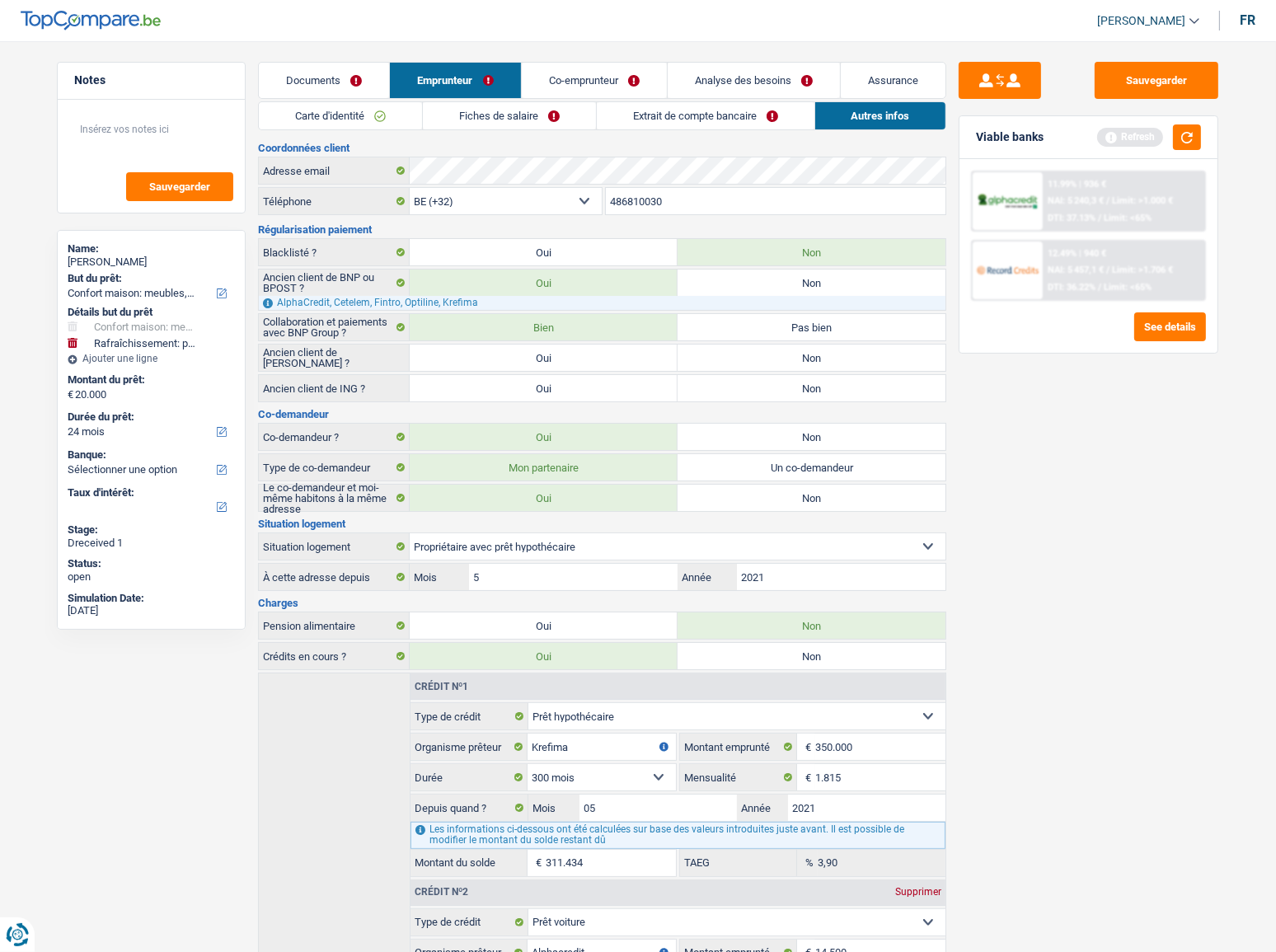
click at [330, 80] on link "Documents" at bounding box center [324, 80] width 130 height 36
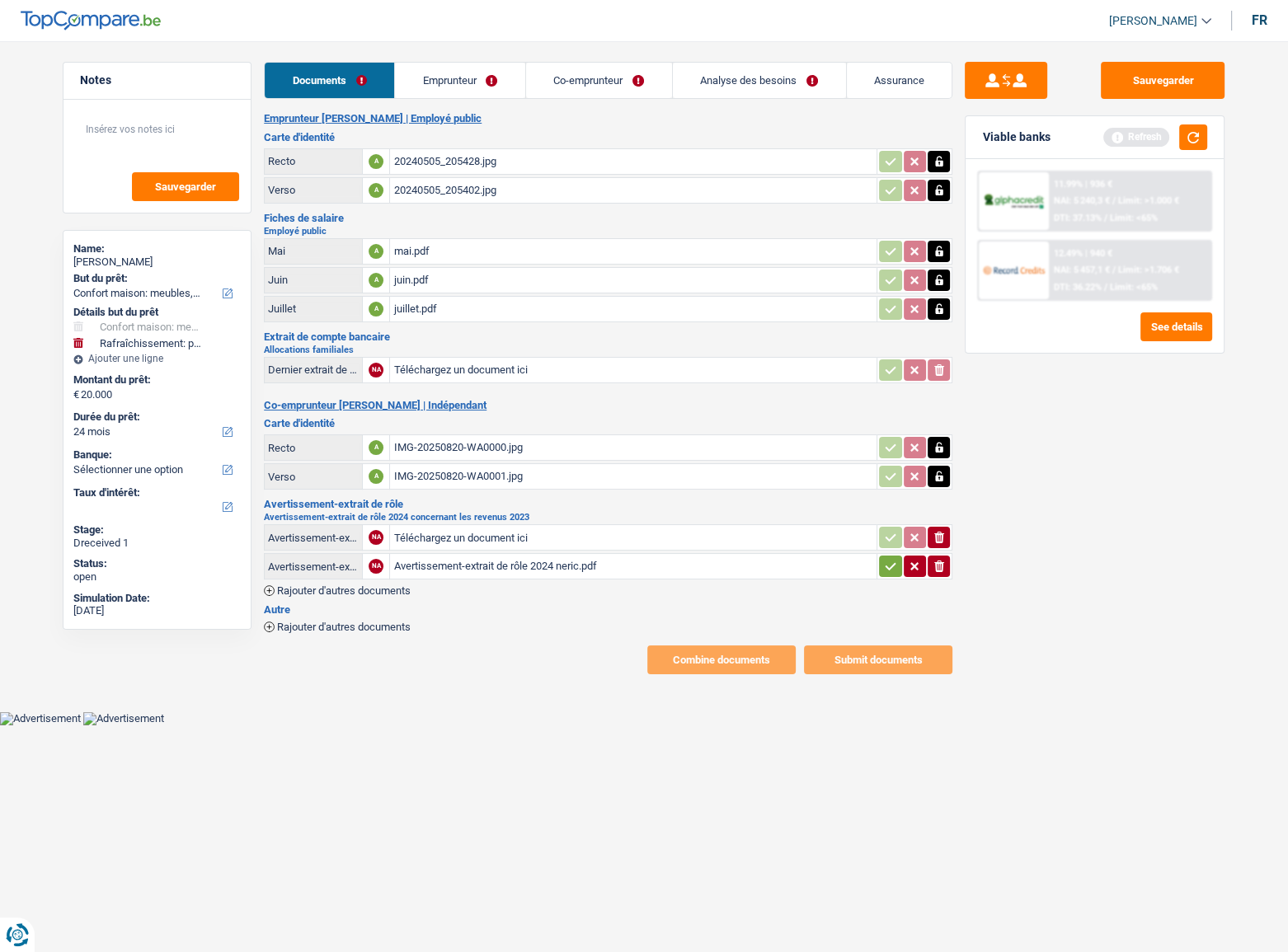
click at [456, 554] on div "Avertissement-extrait de rôle 2024 neric.pdf" at bounding box center [633, 566] width 480 height 25
drag, startPoint x: 440, startPoint y: 86, endPoint x: 503, endPoint y: 109, distance: 67.1
click at [440, 85] on link "Emprunteur" at bounding box center [460, 80] width 130 height 36
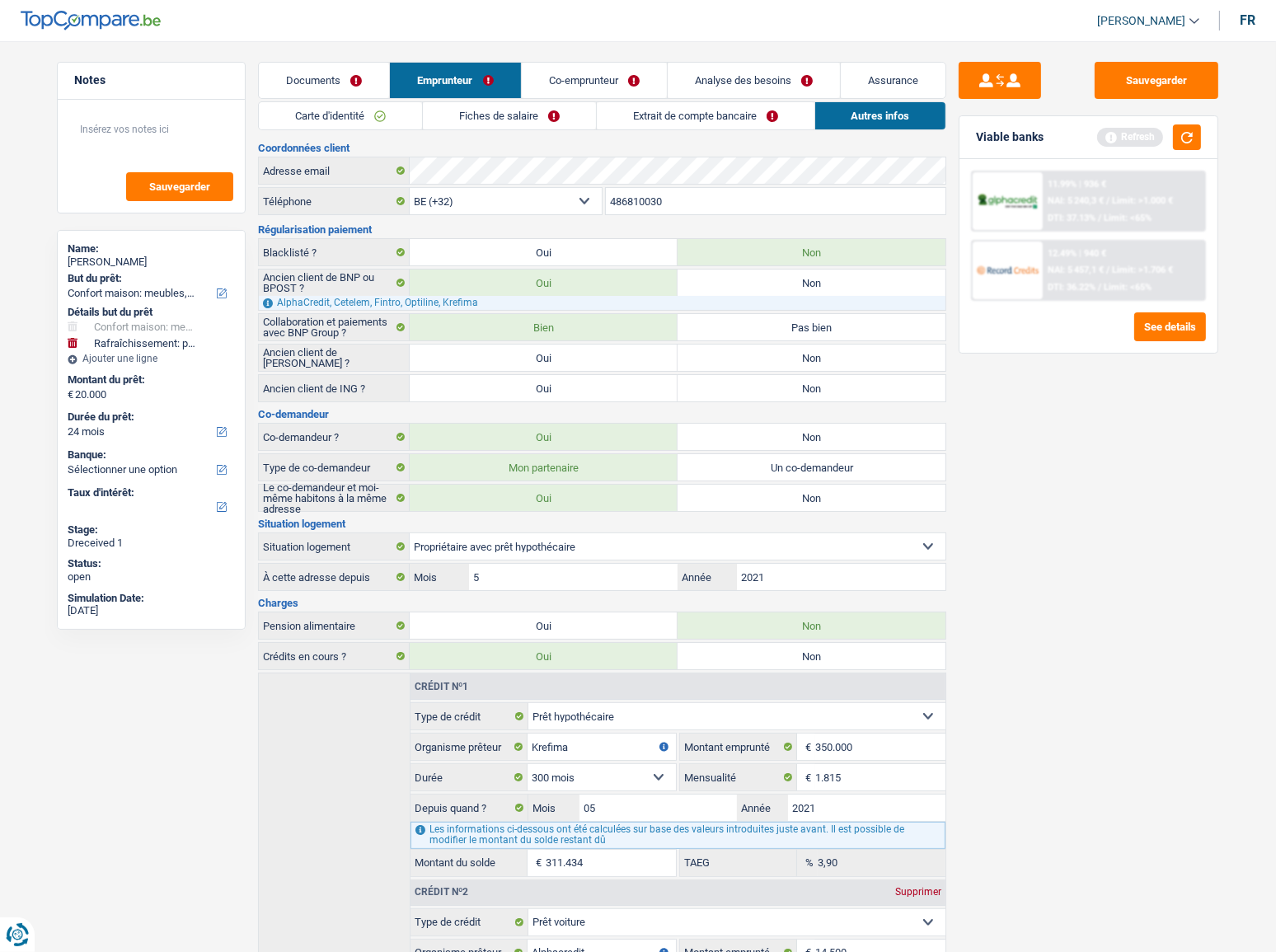
click at [623, 132] on div "Carte d'identité Fiches de salaire Extrait de compte bancaire Autres infos Docu…" at bounding box center [602, 713] width 689 height 1224
click at [622, 127] on link "Extrait de compte bancaire" at bounding box center [706, 116] width 218 height 27
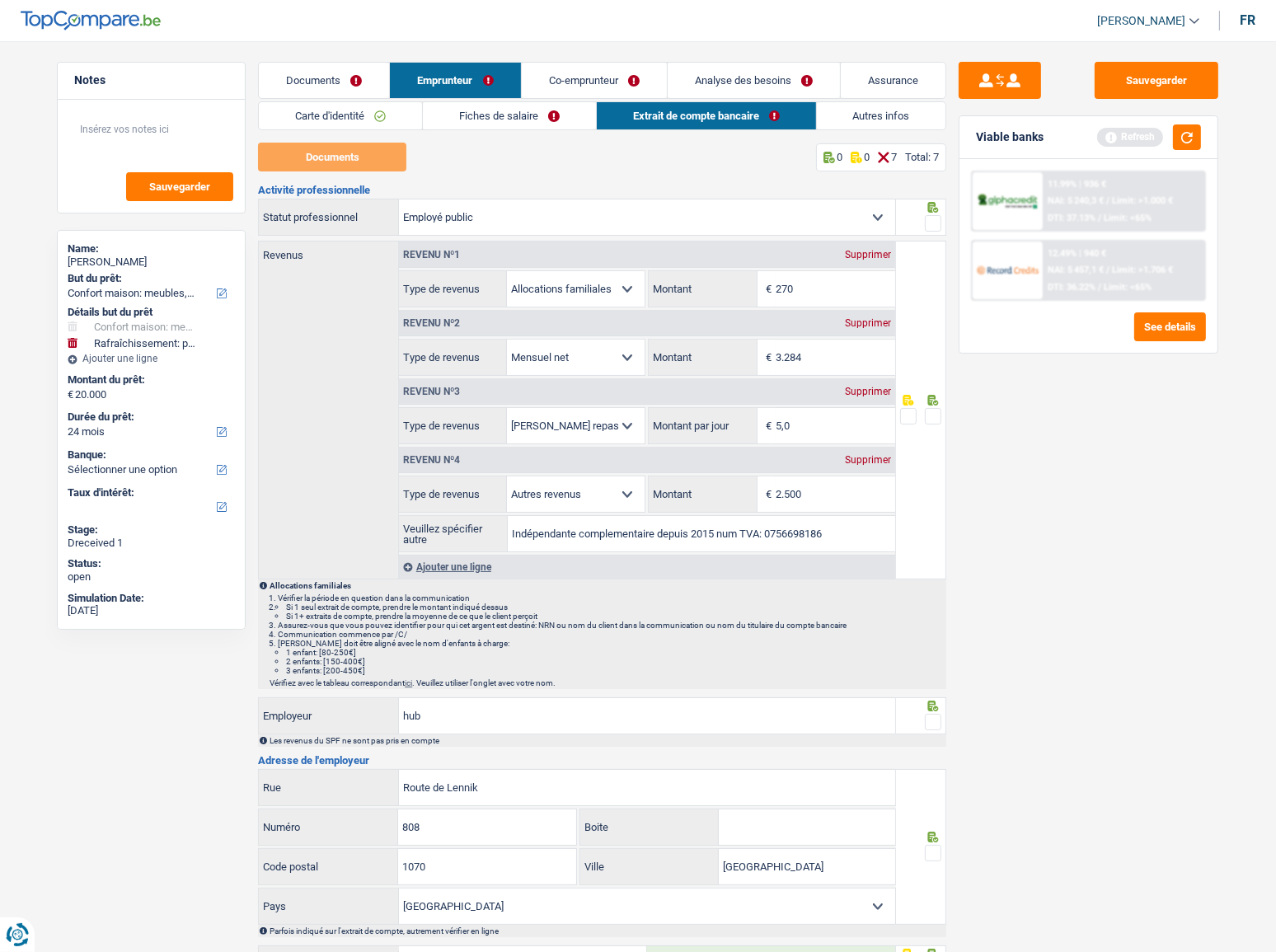
click at [486, 107] on link "Fiches de salaire" at bounding box center [509, 116] width 173 height 27
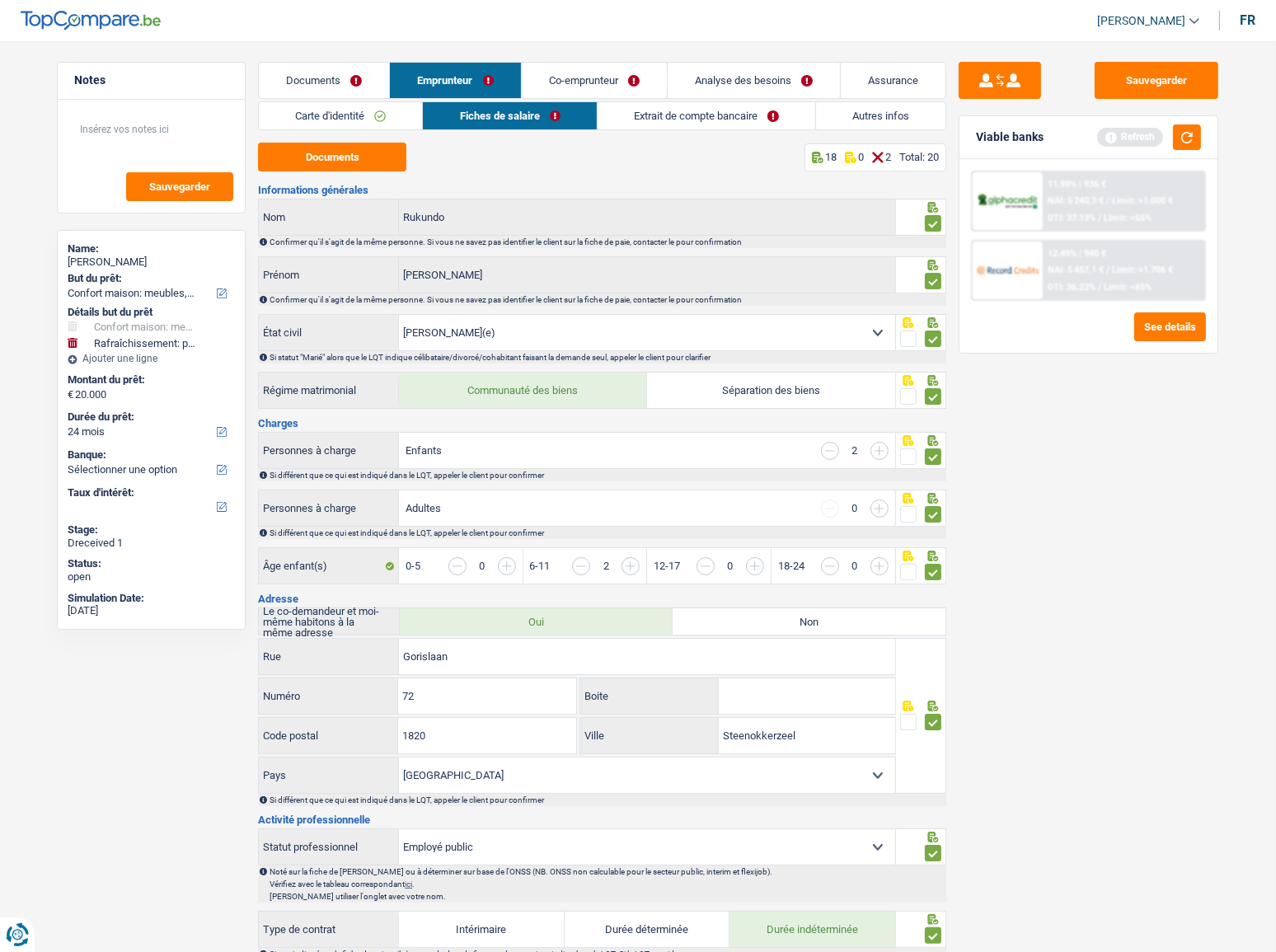
click at [380, 110] on link "Carte d'identité" at bounding box center [340, 116] width 163 height 27
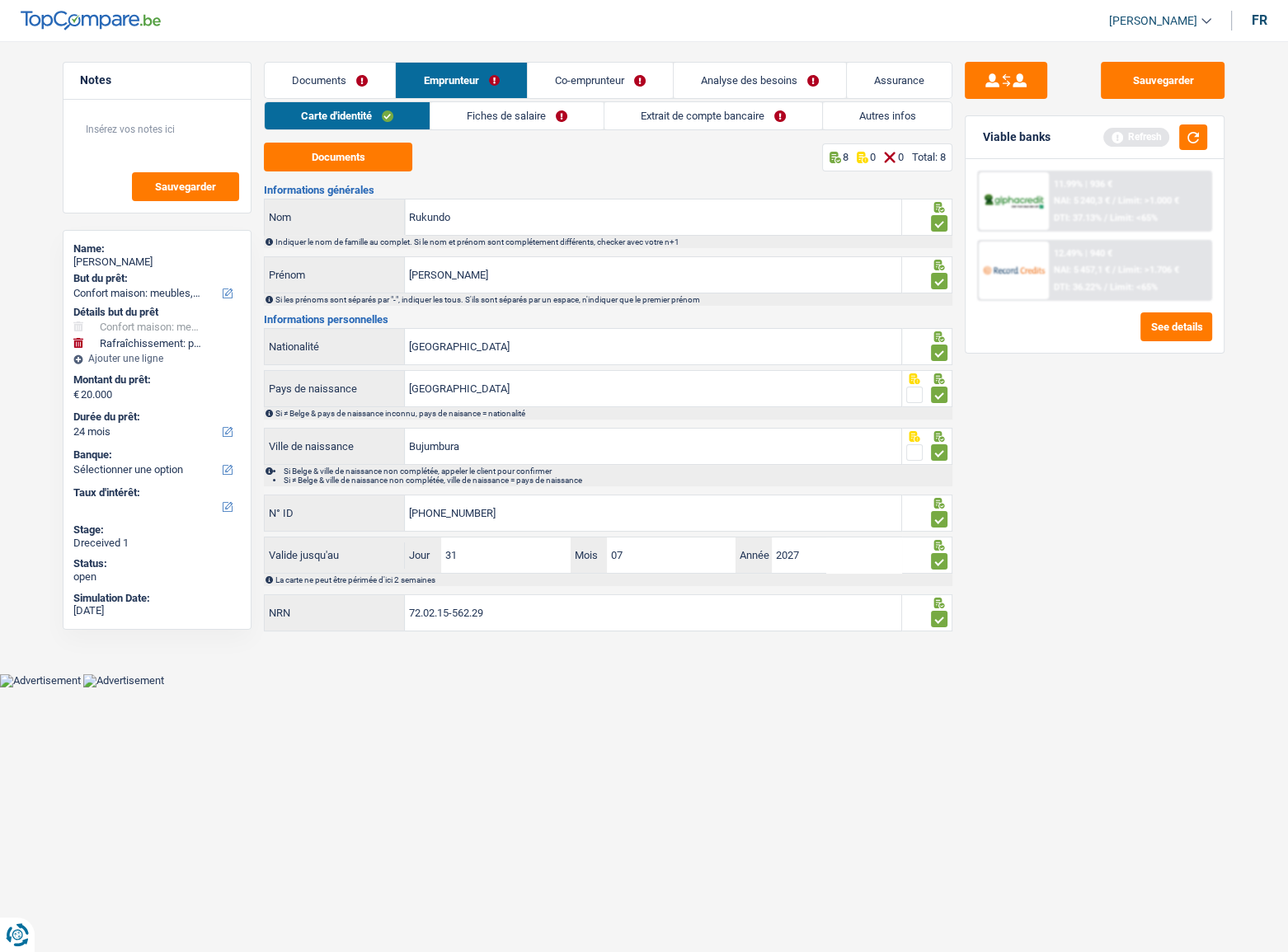
click at [521, 110] on link "Fiches de salaire" at bounding box center [517, 116] width 173 height 27
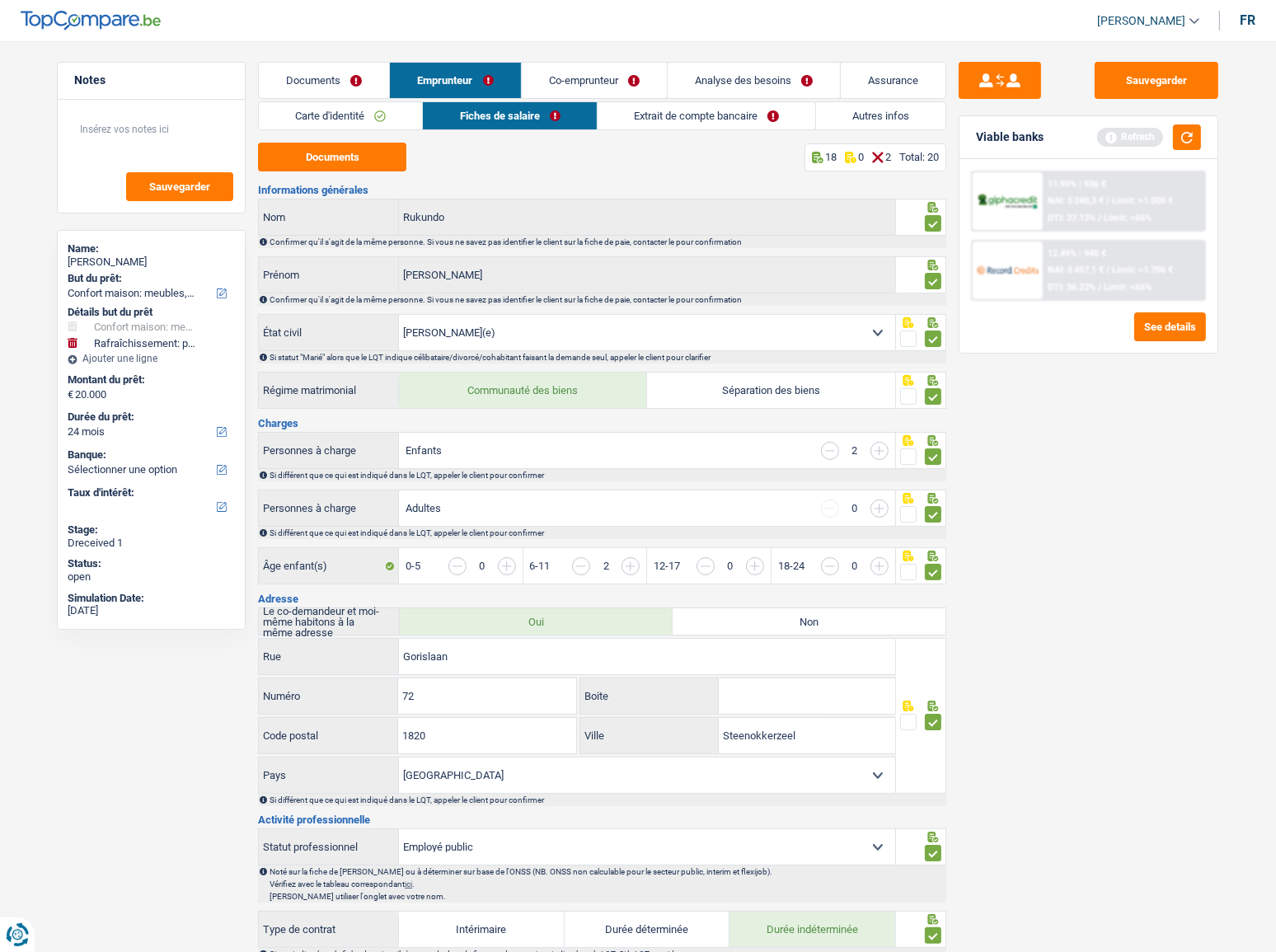
click at [623, 114] on link "Extrait de compte bancaire" at bounding box center [707, 116] width 218 height 27
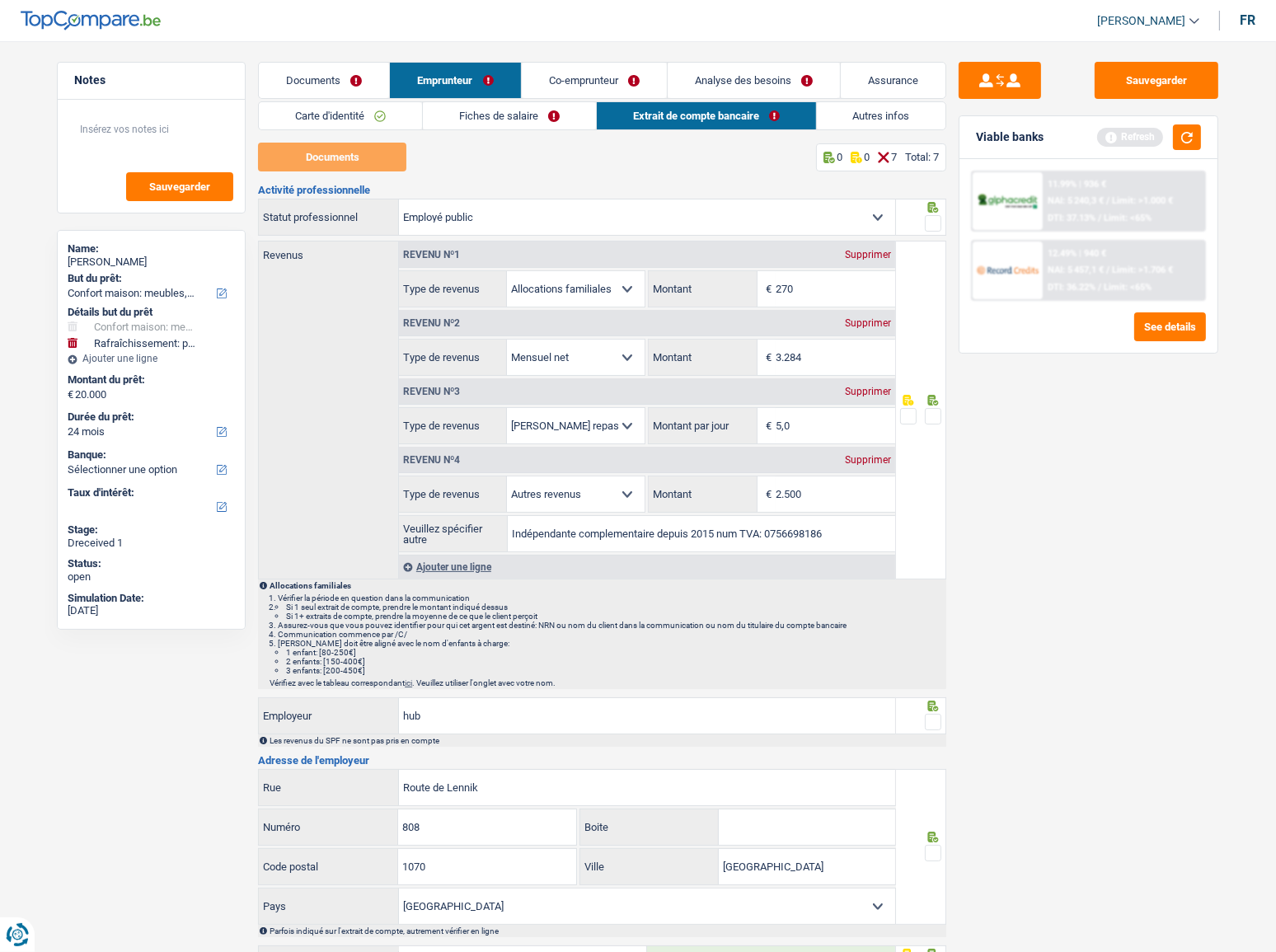
click at [936, 219] on span at bounding box center [933, 223] width 16 height 16
click at [0, 0] on input "radio" at bounding box center [0, 0] width 0 height 0
drag, startPoint x: 843, startPoint y: 540, endPoint x: 420, endPoint y: 515, distance: 423.7
click at [421, 516] on div "Indépendante complementaire depuis 2015 num TVA: 0756698186 Veuillez spécifier …" at bounding box center [647, 533] width 497 height 36
click at [187, 122] on textarea at bounding box center [151, 136] width 164 height 49
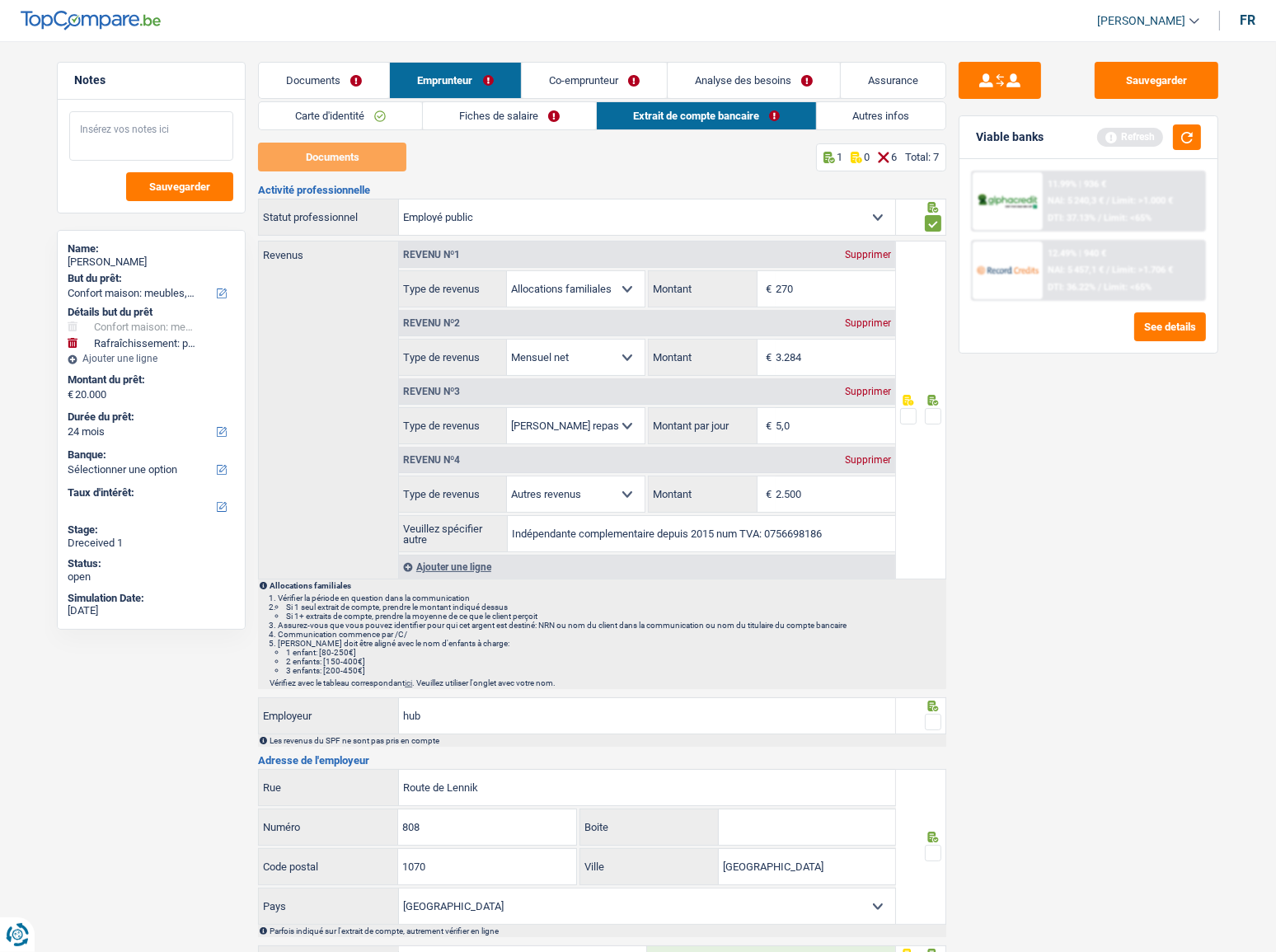
paste textarea "Indépendante complementaire depuis 2015 num TVA: 0756698186"
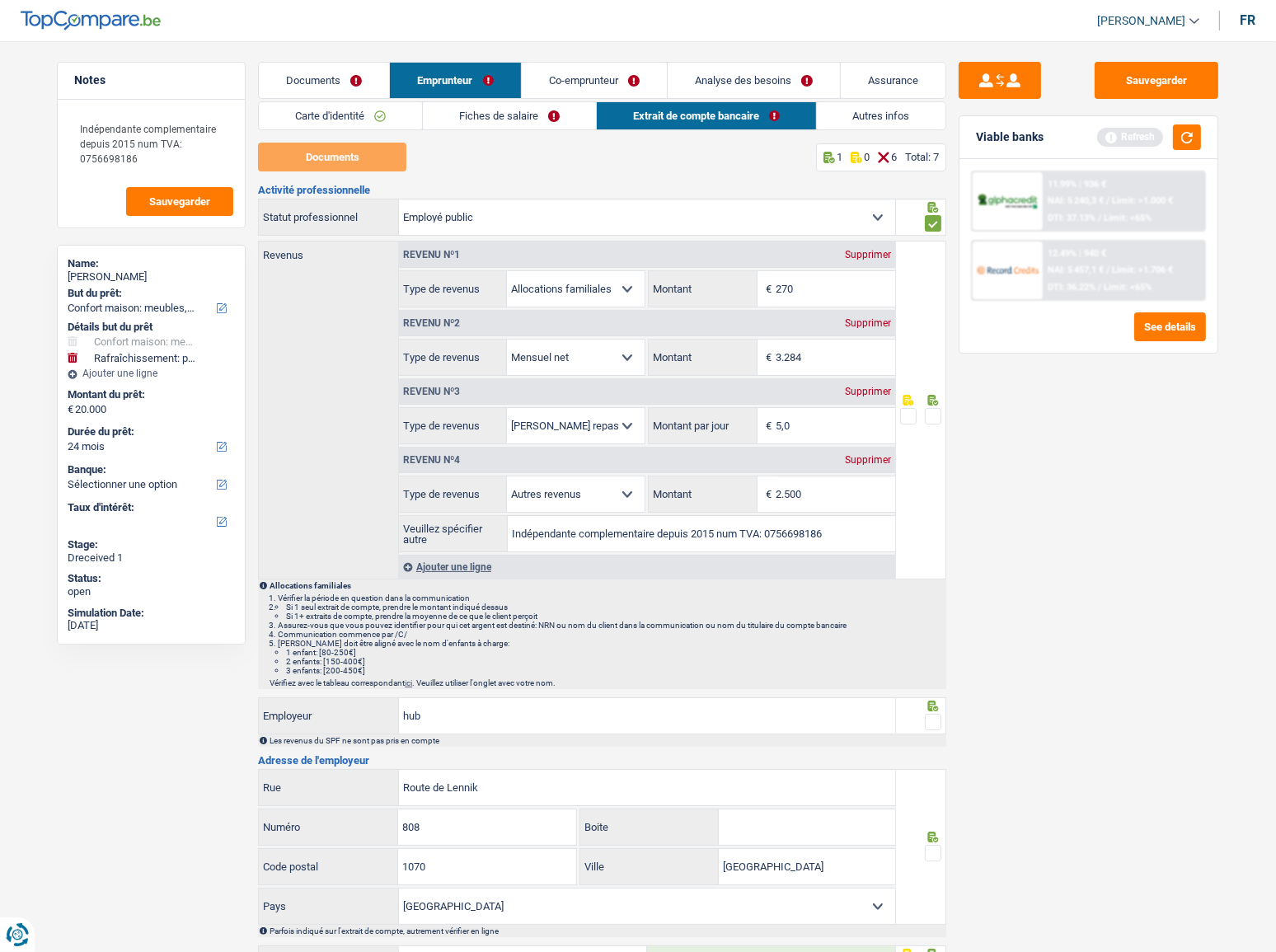
drag, startPoint x: 852, startPoint y: 496, endPoint x: 717, endPoint y: 489, distance: 135.2
click at [717, 489] on div "2.500 € Montant" at bounding box center [771, 494] width 246 height 36
drag, startPoint x: 132, startPoint y: 156, endPoint x: 146, endPoint y: 162, distance: 15.2
click at [134, 156] on textarea "Indépendante complementaire depuis 2015 num TVA: 0756698186" at bounding box center [151, 144] width 164 height 64
paste textarea "2.500"
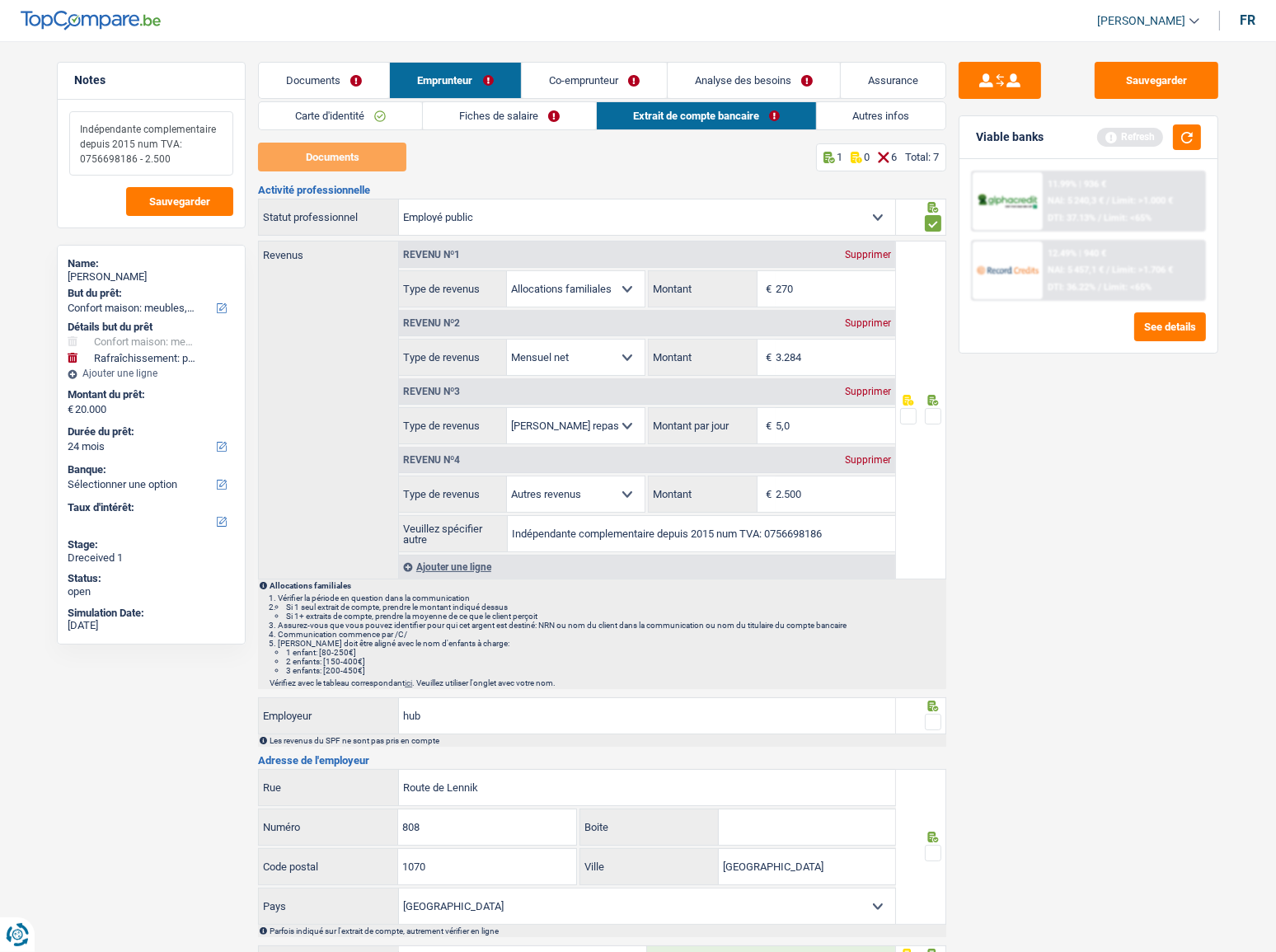
type textarea "Indépendante complementaire depuis 2015 num TVA: 0756698186 - 2.500"
click at [881, 462] on div "Supprimer" at bounding box center [867, 460] width 54 height 10
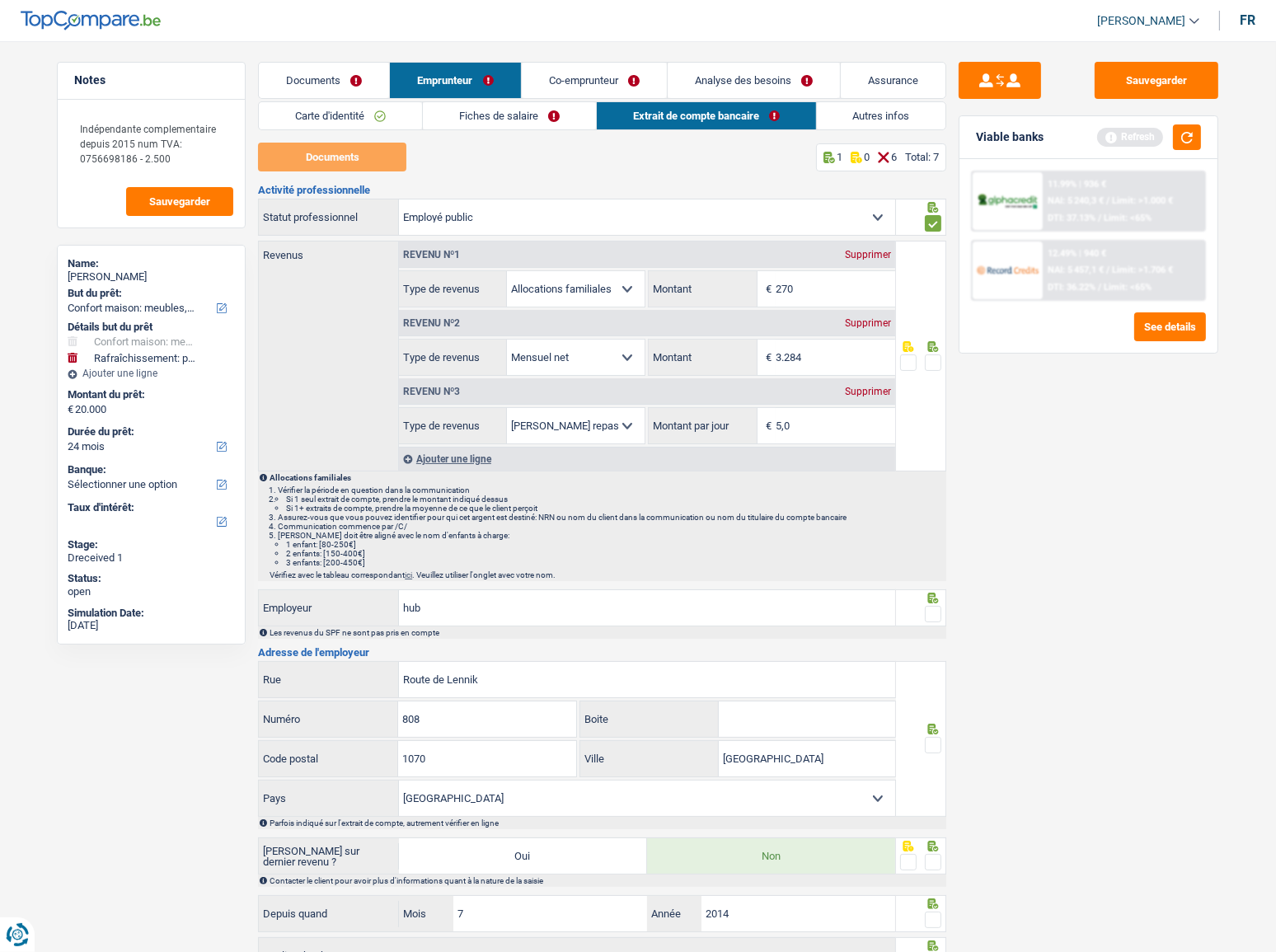
click at [935, 356] on span at bounding box center [933, 363] width 16 height 16
click at [0, 0] on input "radio" at bounding box center [0, 0] width 0 height 0
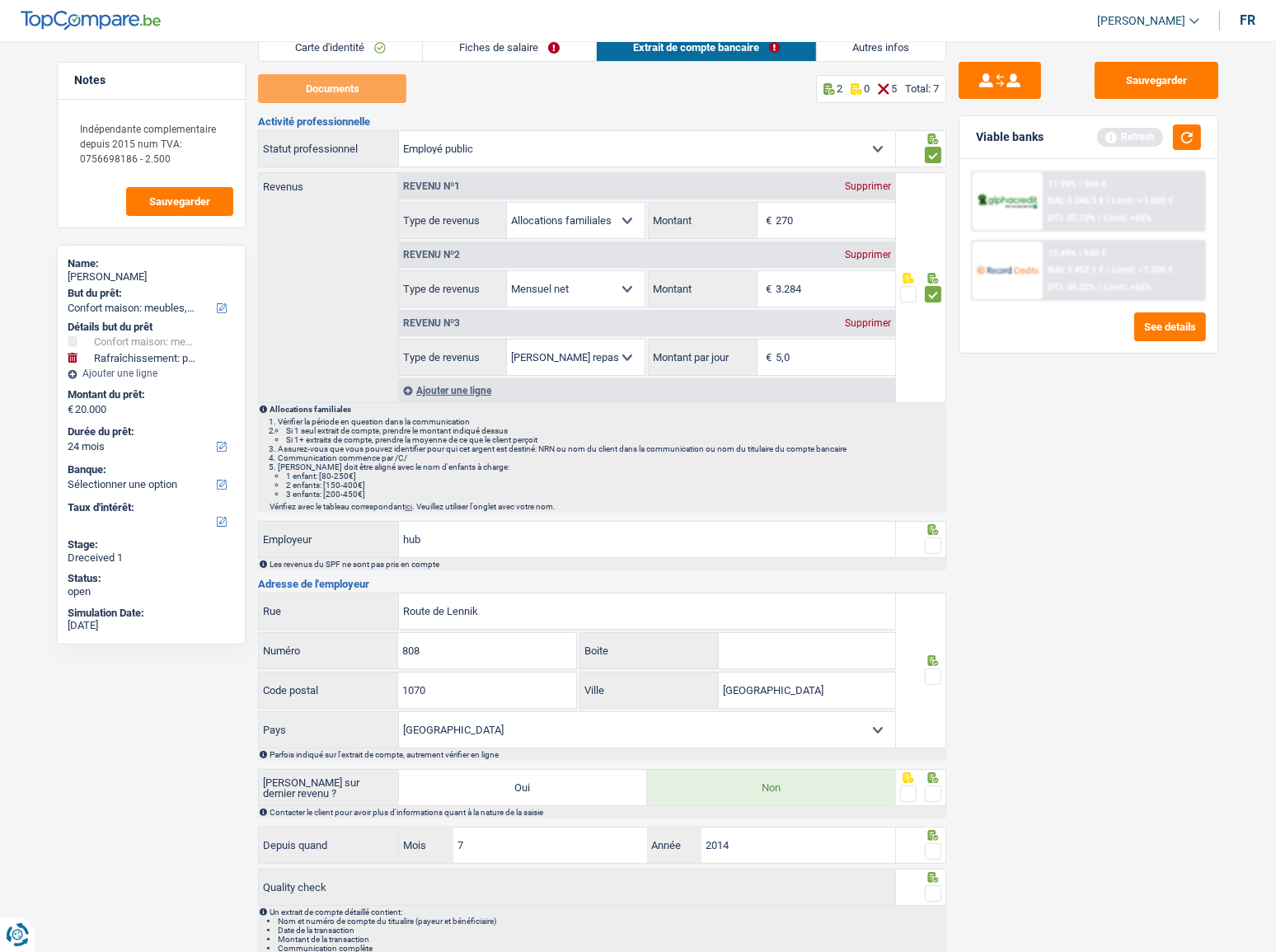
scroll to position [137, 0]
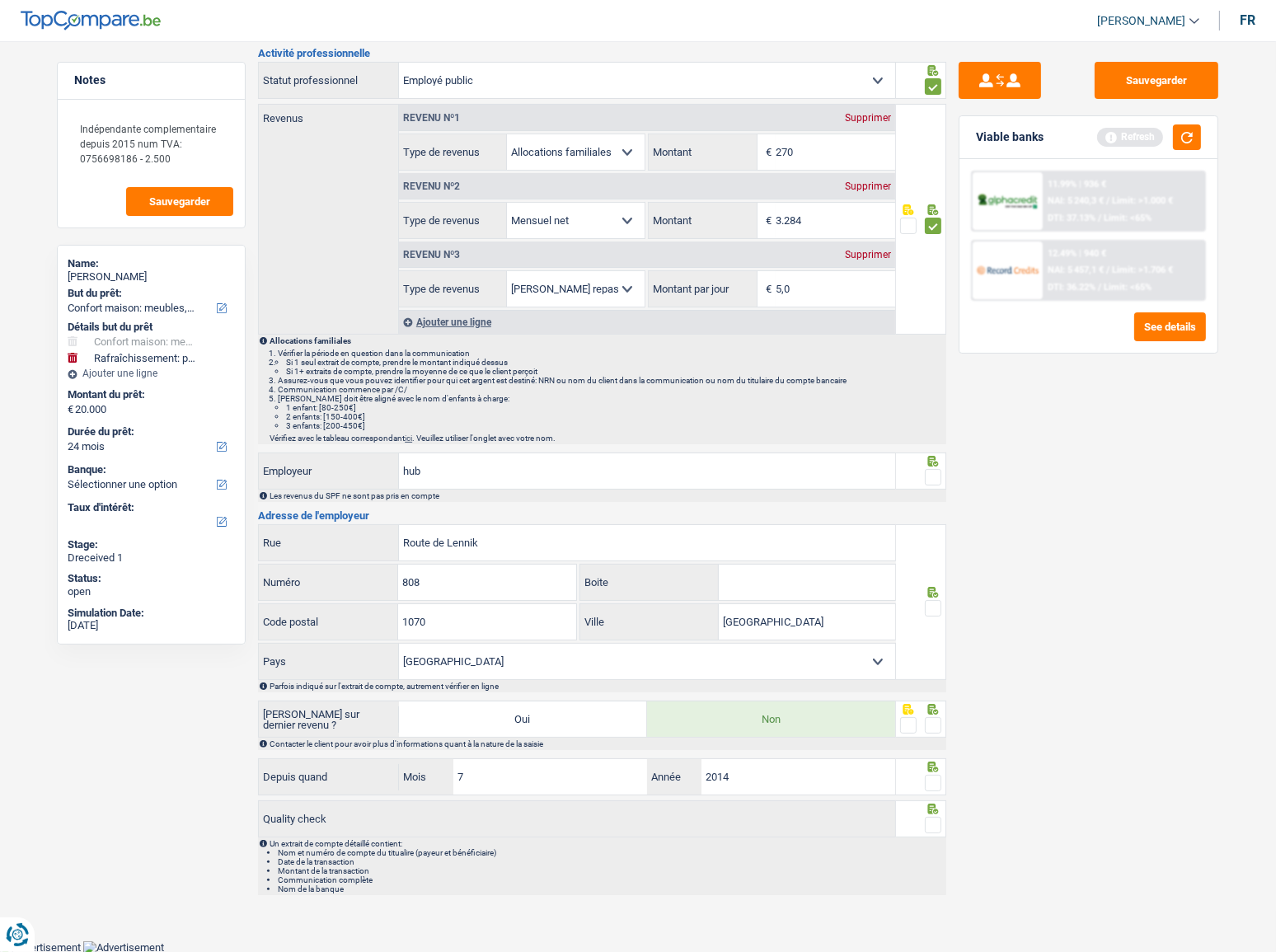
click at [930, 467] on div at bounding box center [933, 477] width 16 height 21
click at [935, 476] on span at bounding box center [933, 477] width 16 height 16
click at [0, 0] on input "radio" at bounding box center [0, 0] width 0 height 0
click at [928, 609] on span at bounding box center [933, 608] width 16 height 16
click at [0, 0] on input "radio" at bounding box center [0, 0] width 0 height 0
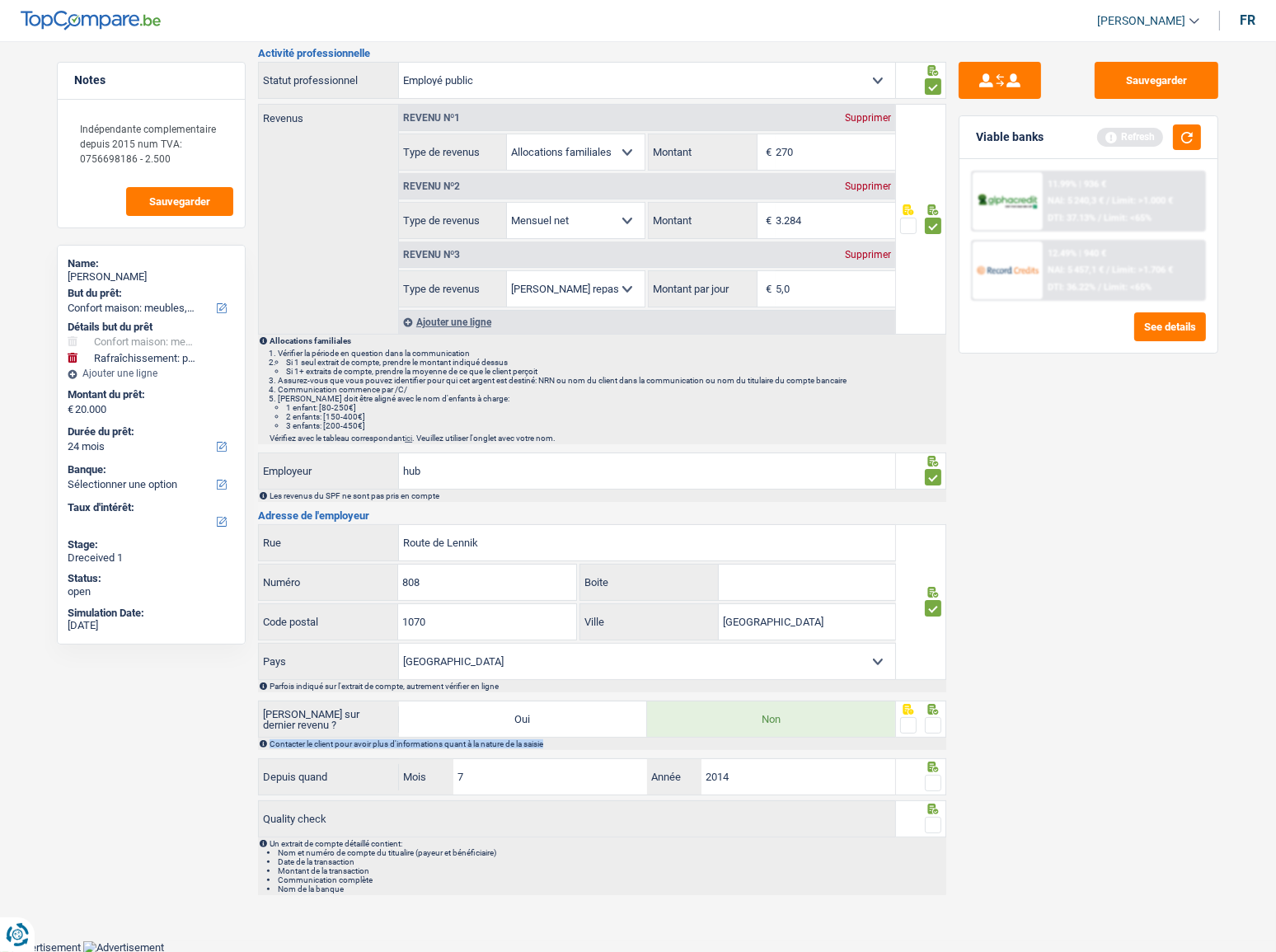
click at [928, 734] on div "Saisie sur dernier revenu ? Oui Non Contacter le client pour avoir plus d'infor…" at bounding box center [602, 725] width 689 height 49
click at [926, 731] on div at bounding box center [933, 725] width 16 height 21
click at [930, 782] on span at bounding box center [933, 783] width 16 height 16
click at [0, 0] on input "radio" at bounding box center [0, 0] width 0 height 0
click at [938, 826] on span at bounding box center [933, 825] width 16 height 16
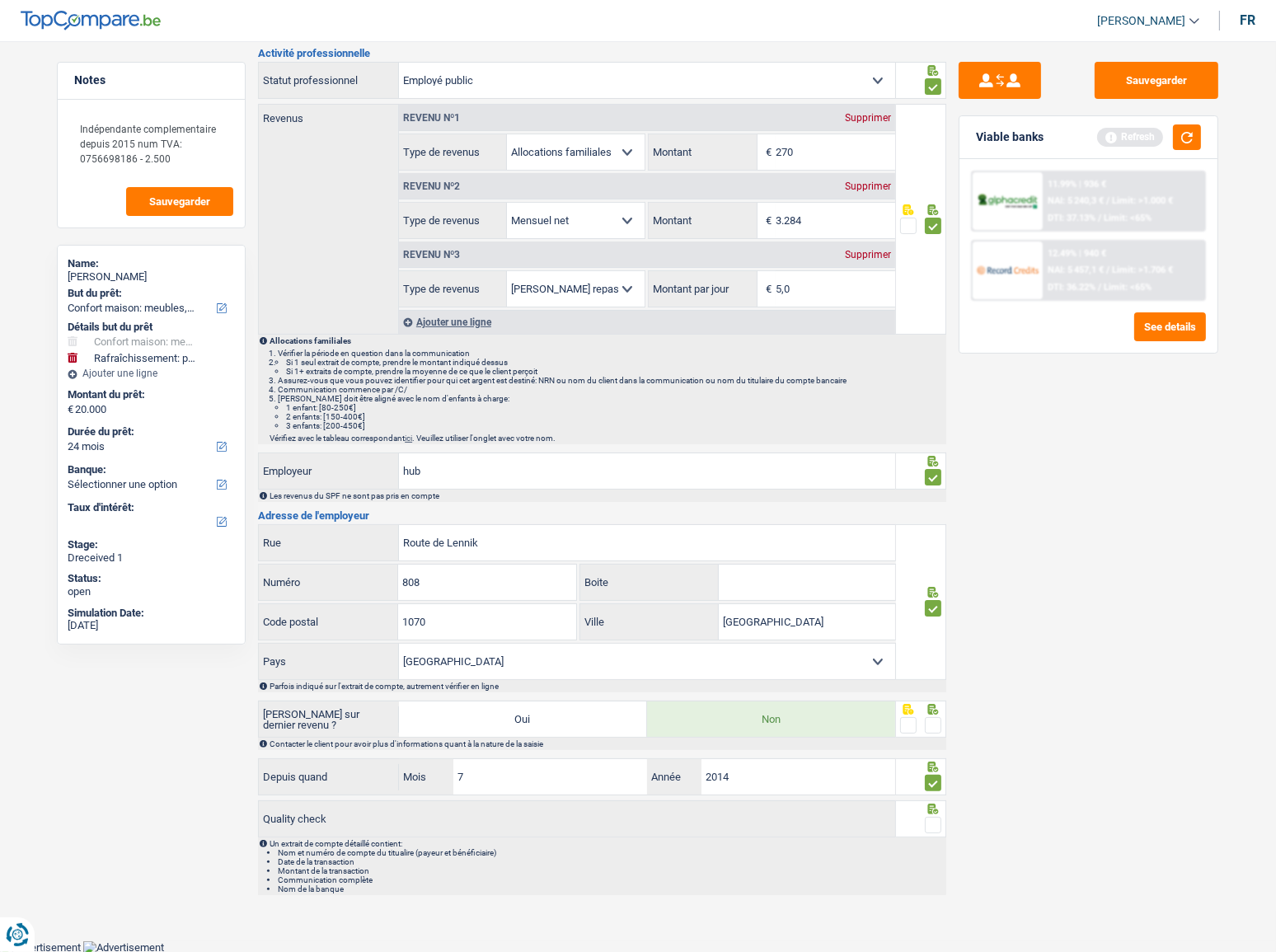
click at [0, 0] on input "radio" at bounding box center [0, 0] width 0 height 0
click at [933, 719] on span at bounding box center [933, 725] width 16 height 16
click at [0, 0] on input "radio" at bounding box center [0, 0] width 0 height 0
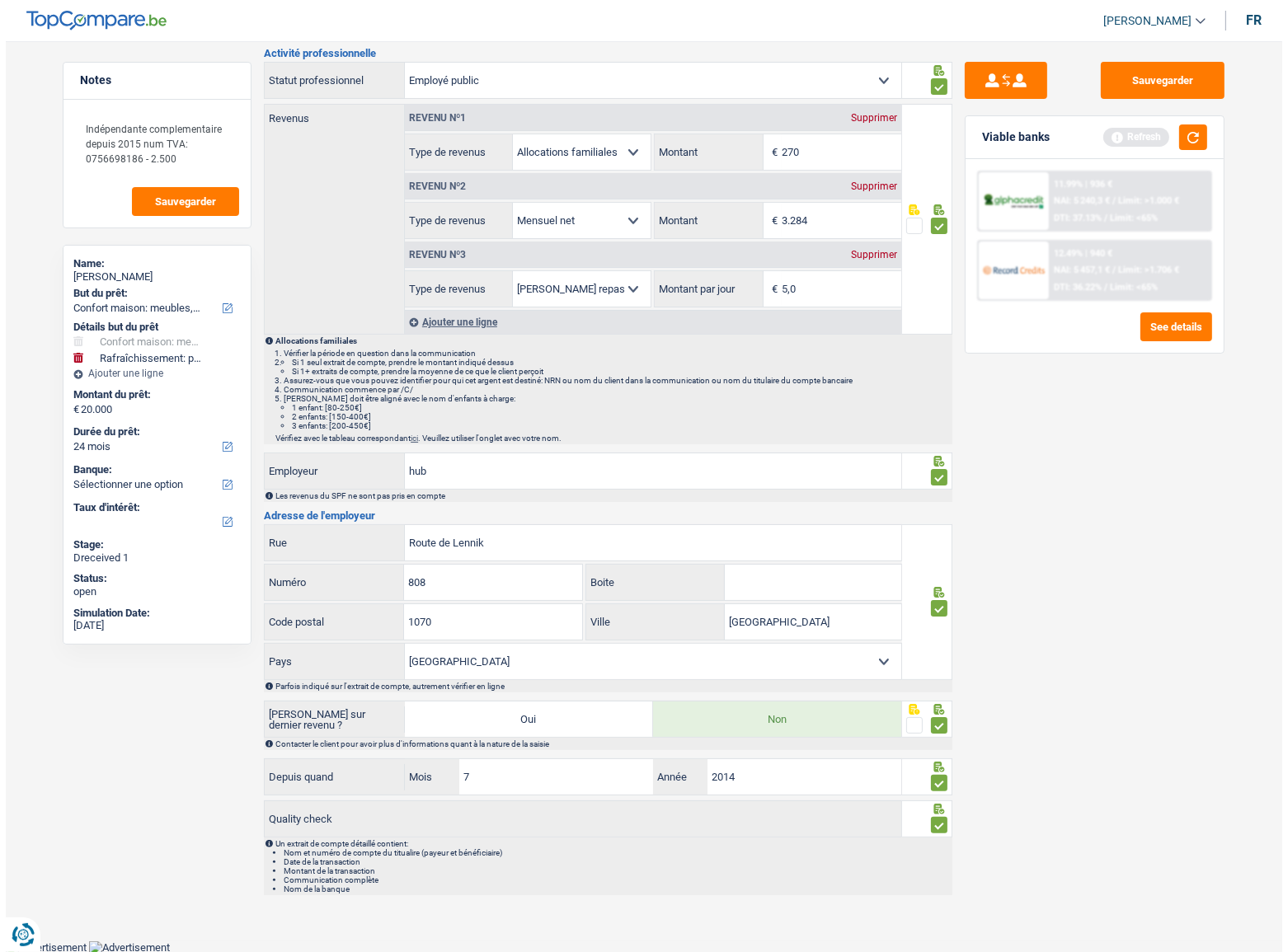
scroll to position [0, 0]
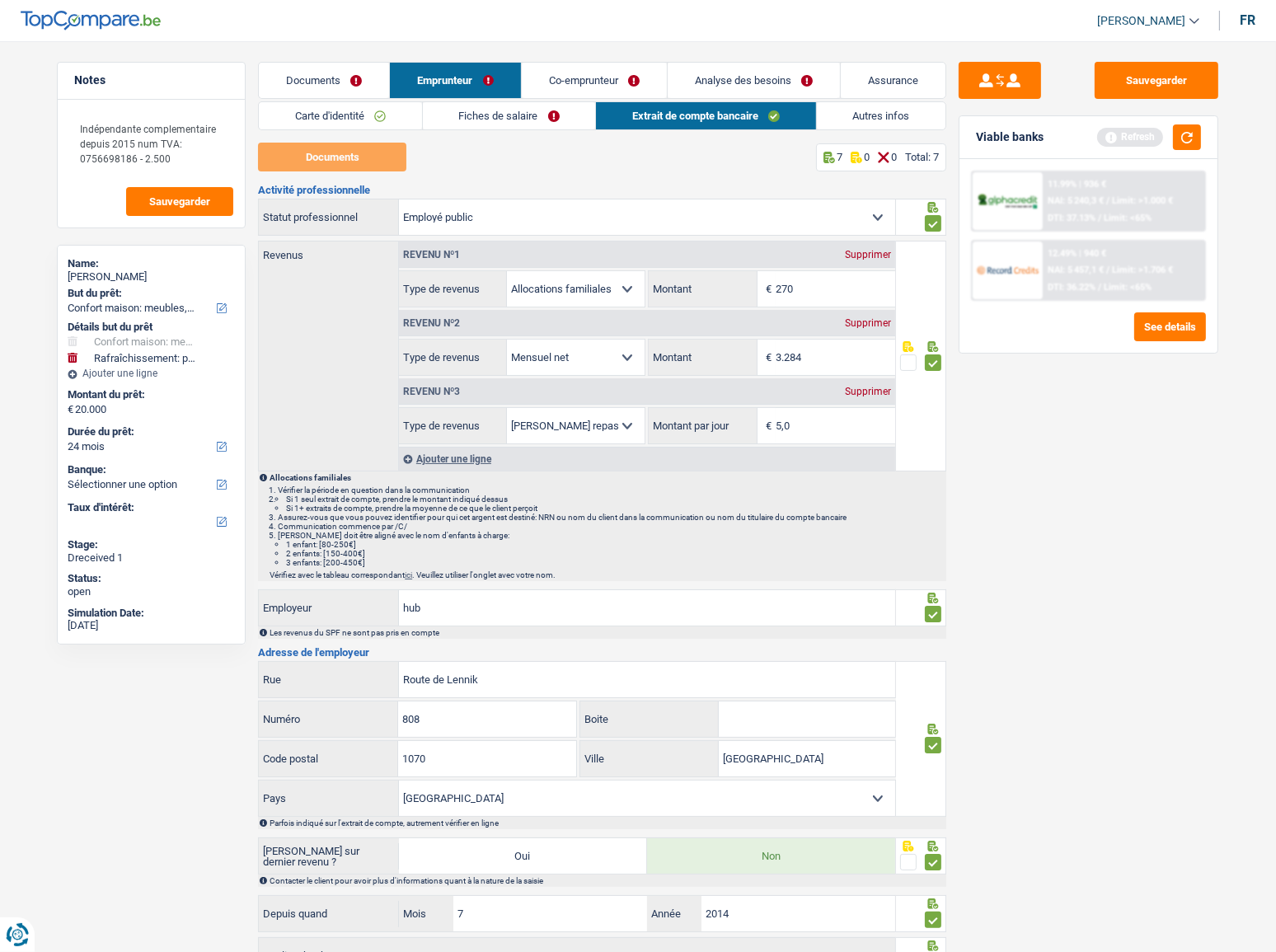
click at [841, 122] on link "Autres infos" at bounding box center [882, 116] width 130 height 27
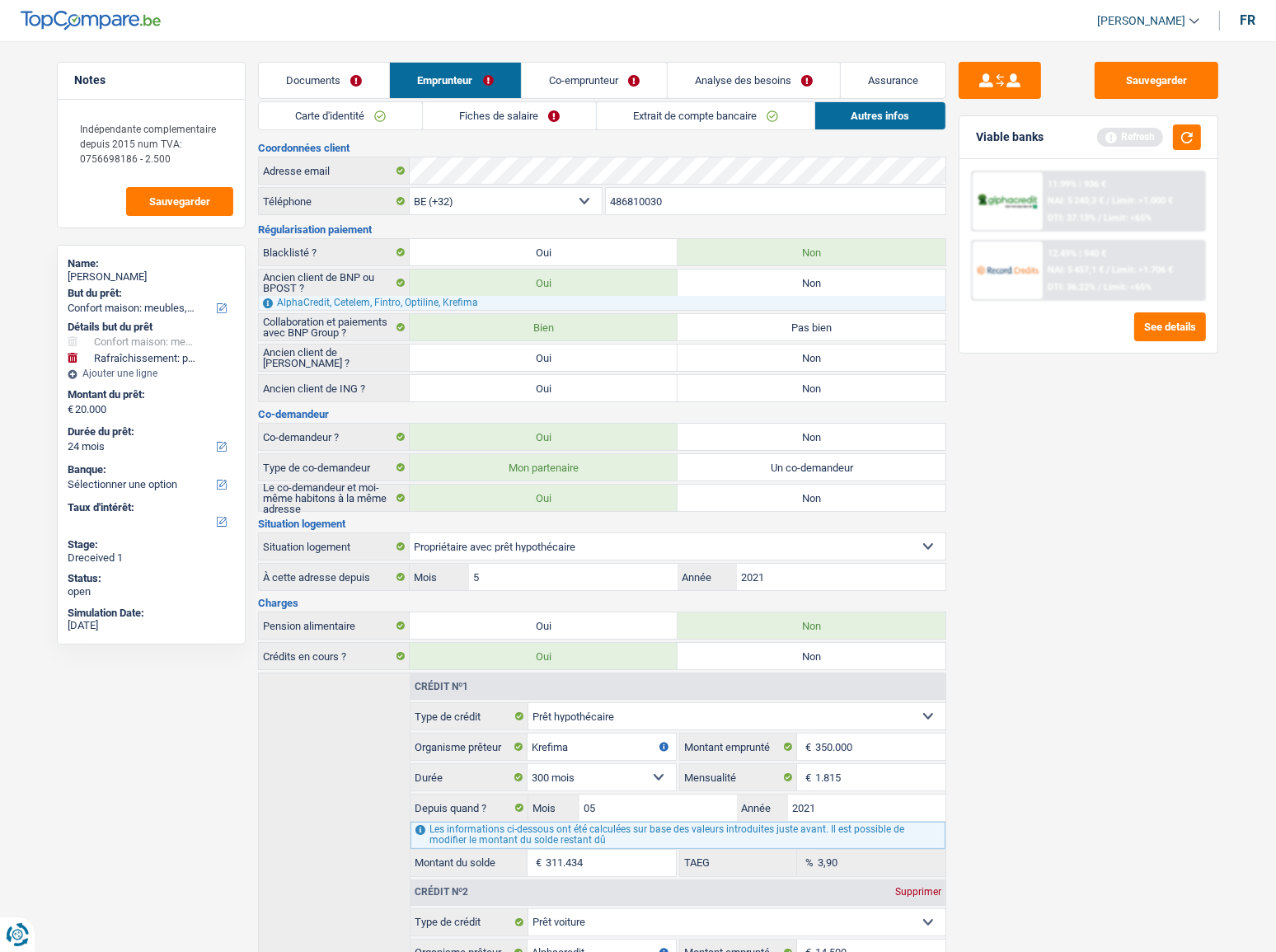
click at [590, 76] on link "Co-emprunteur" at bounding box center [595, 80] width 145 height 36
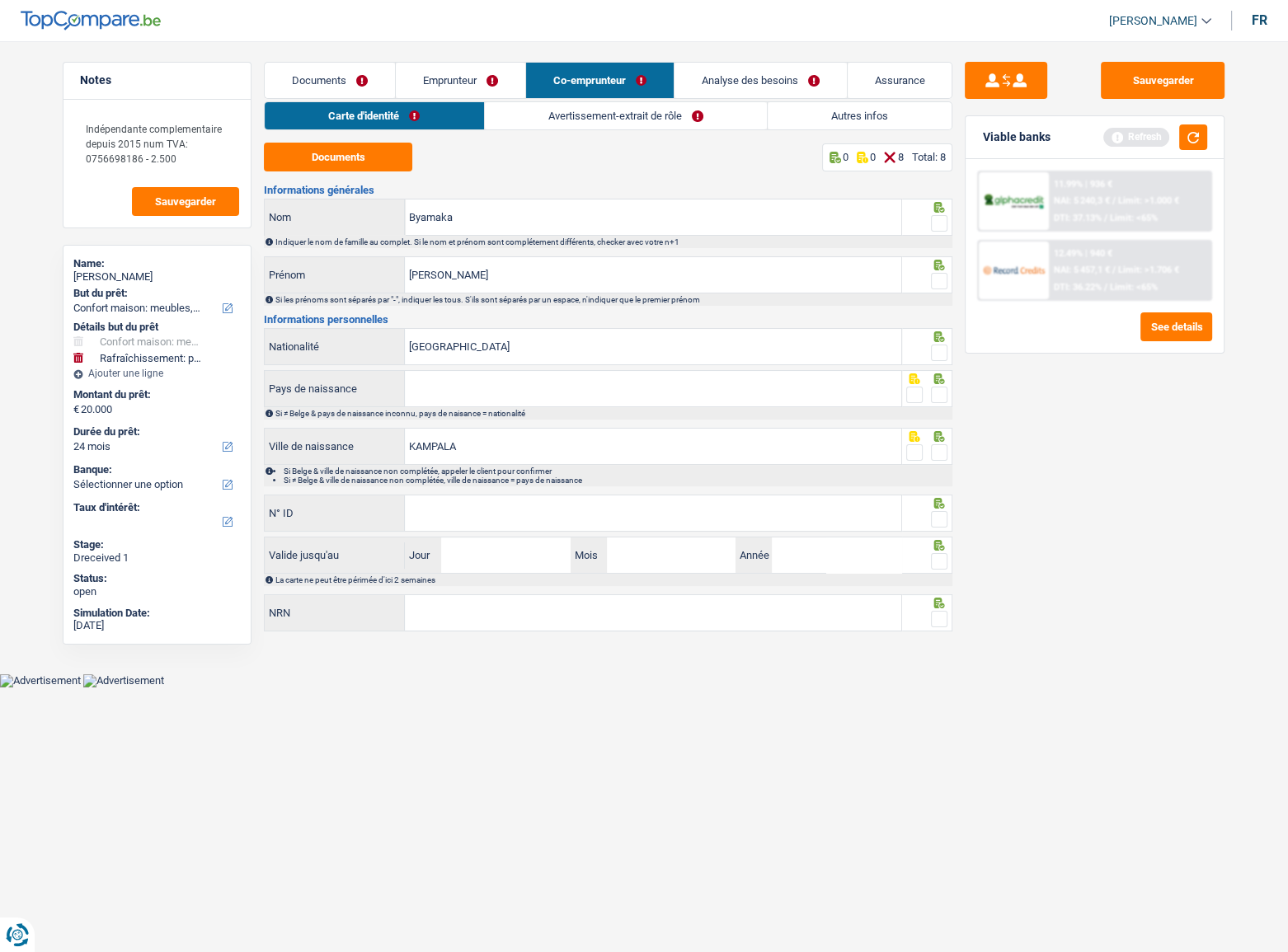
click at [832, 123] on link "Autres infos" at bounding box center [859, 116] width 184 height 27
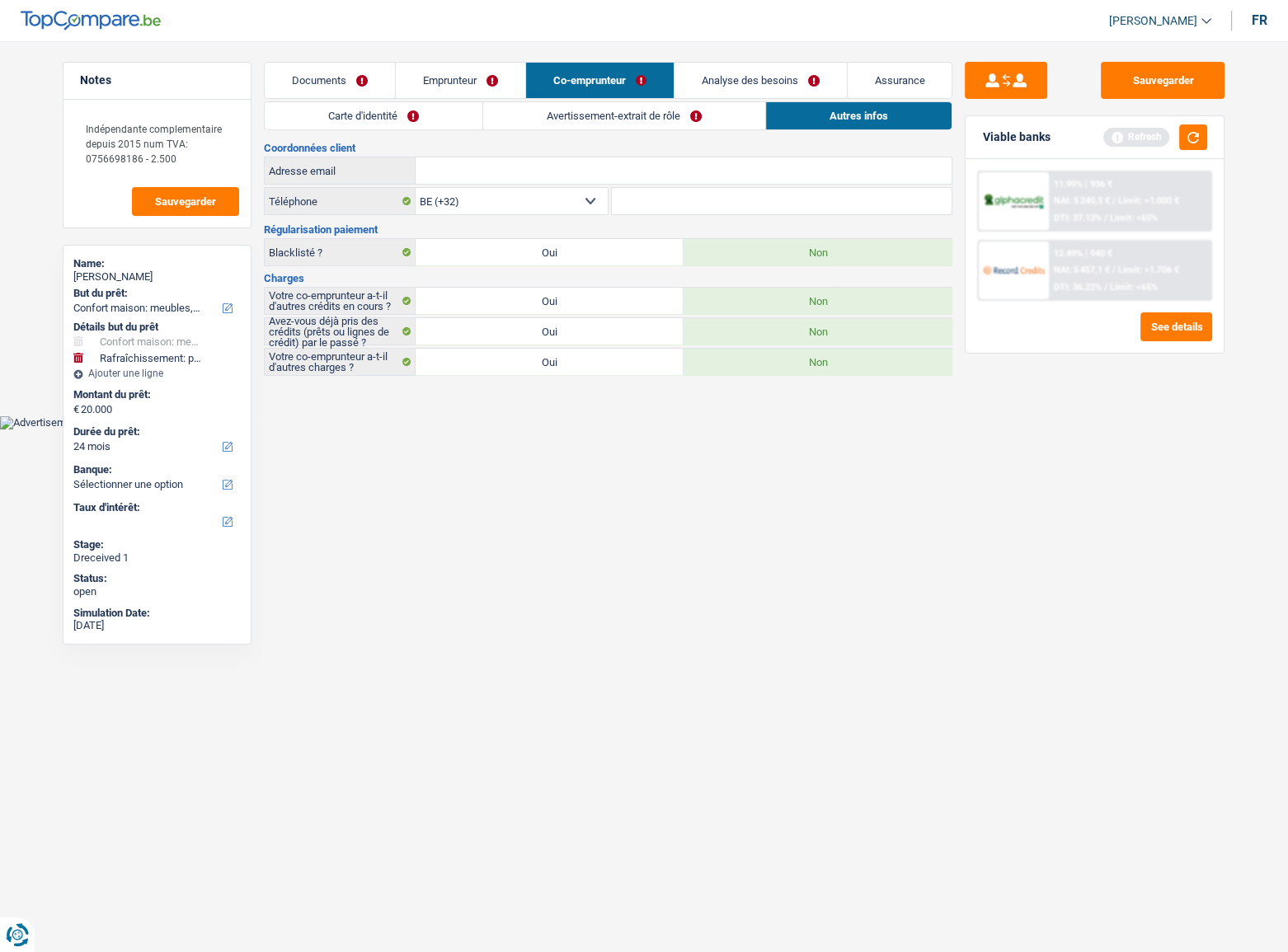
click at [436, 80] on link "Emprunteur" at bounding box center [461, 80] width 130 height 36
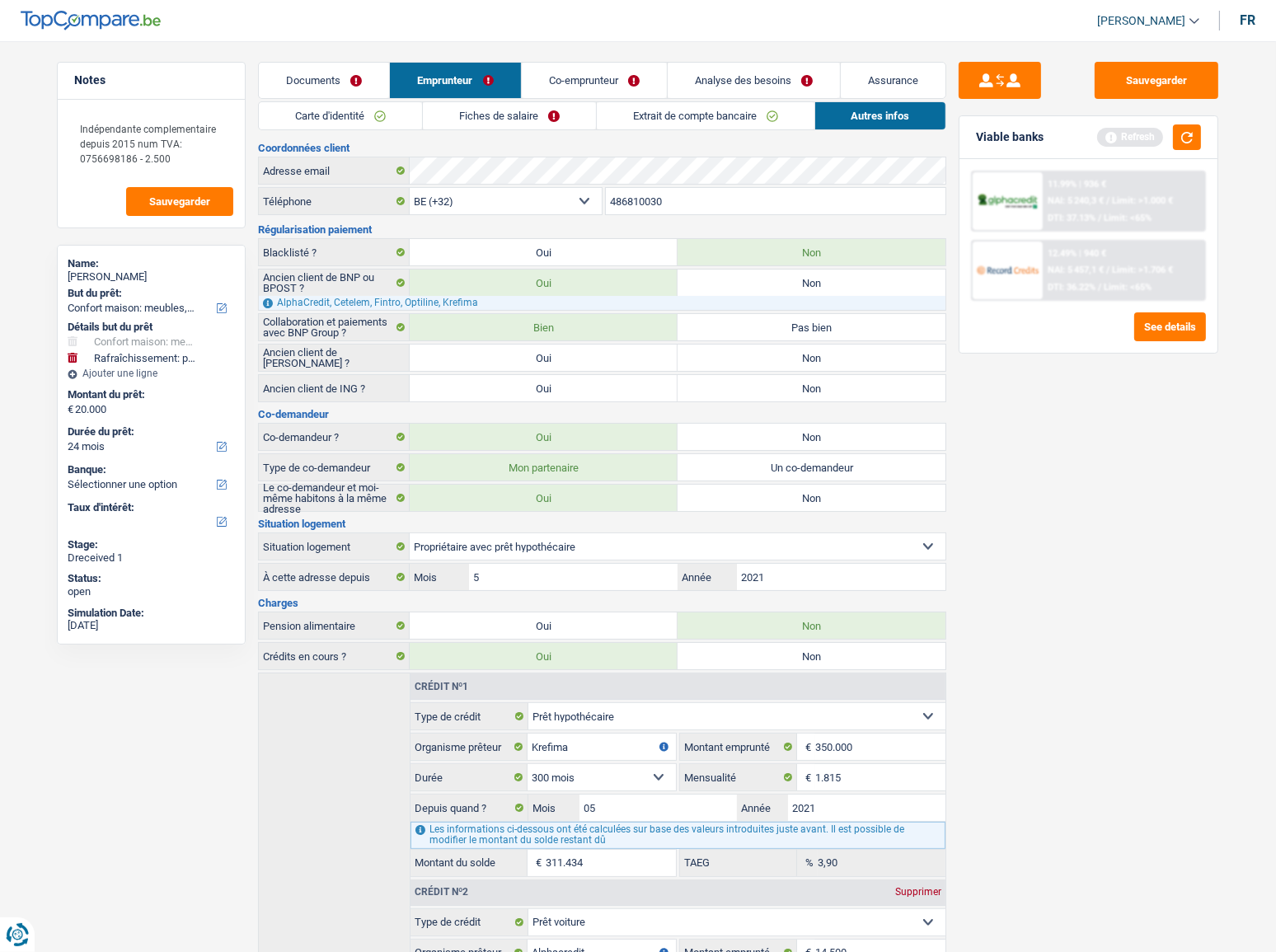
click at [748, 122] on link "Extrait de compte bancaire" at bounding box center [706, 116] width 218 height 27
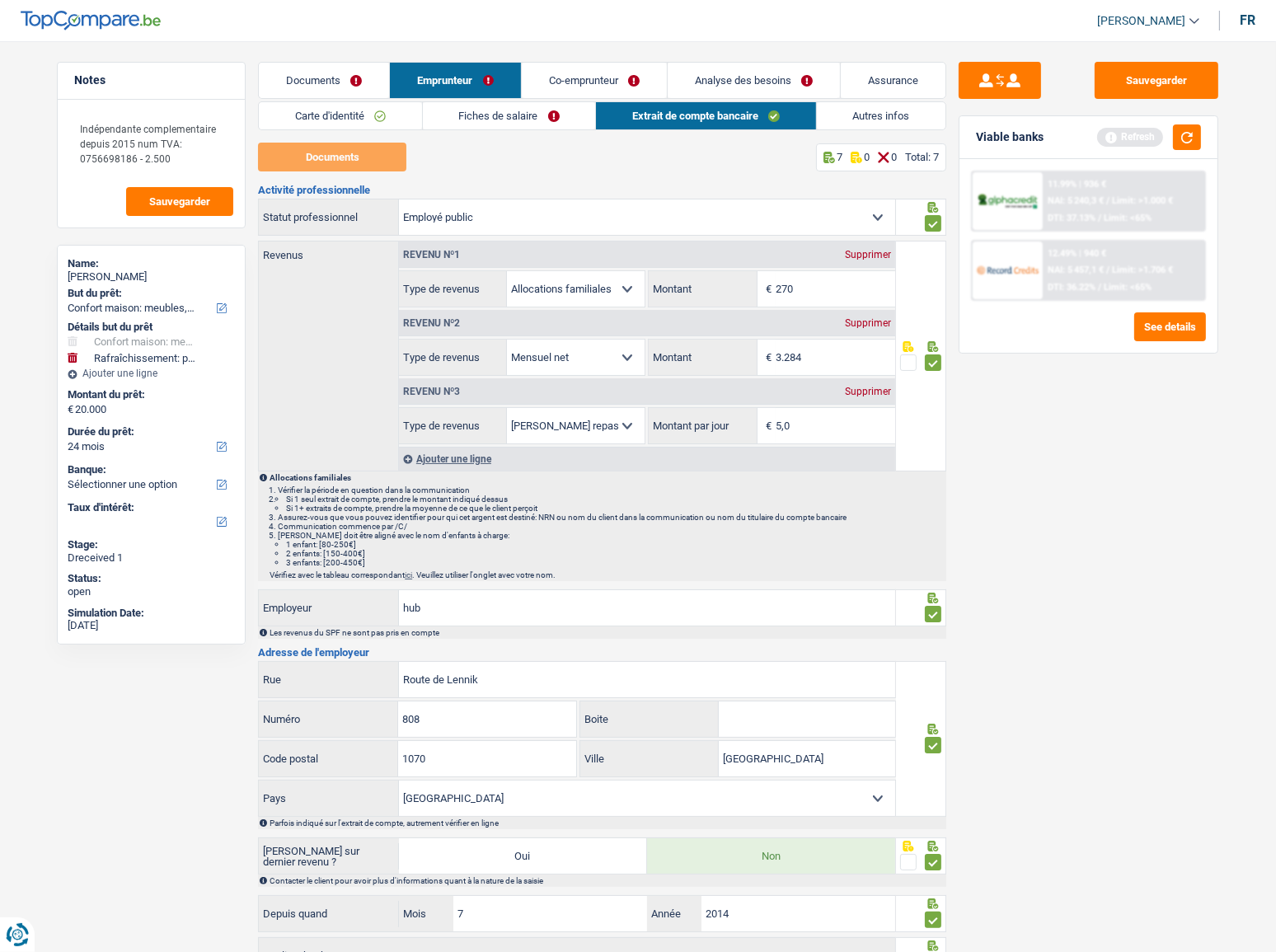
click at [888, 121] on link "Autres infos" at bounding box center [882, 116] width 130 height 27
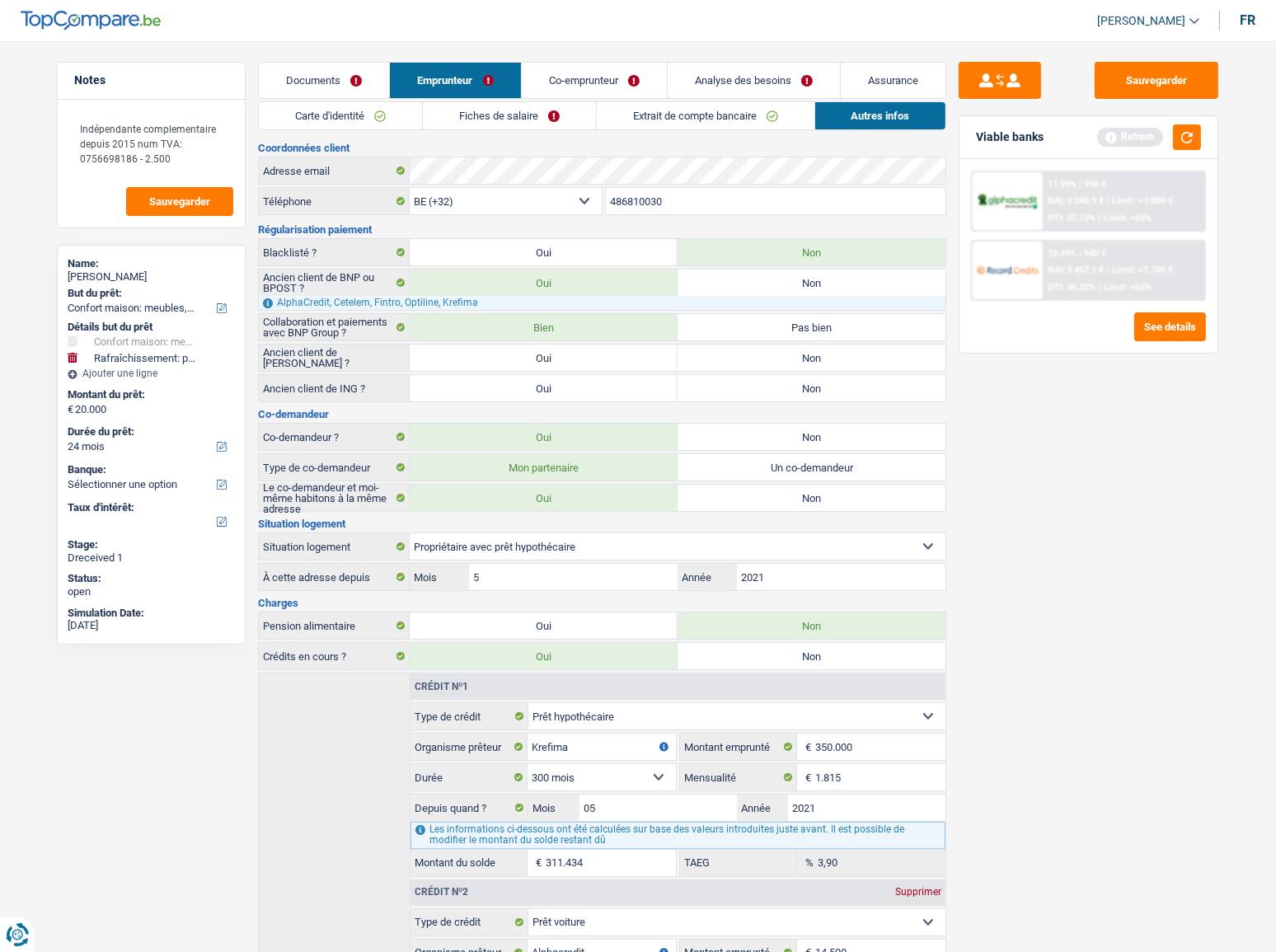
click at [828, 384] on label "Non" at bounding box center [811, 388] width 268 height 27
click at [828, 384] on input "Non" at bounding box center [811, 388] width 268 height 27
radio input "true"
click at [816, 353] on label "Non" at bounding box center [811, 358] width 268 height 27
click at [816, 353] on input "Non" at bounding box center [811, 358] width 268 height 27
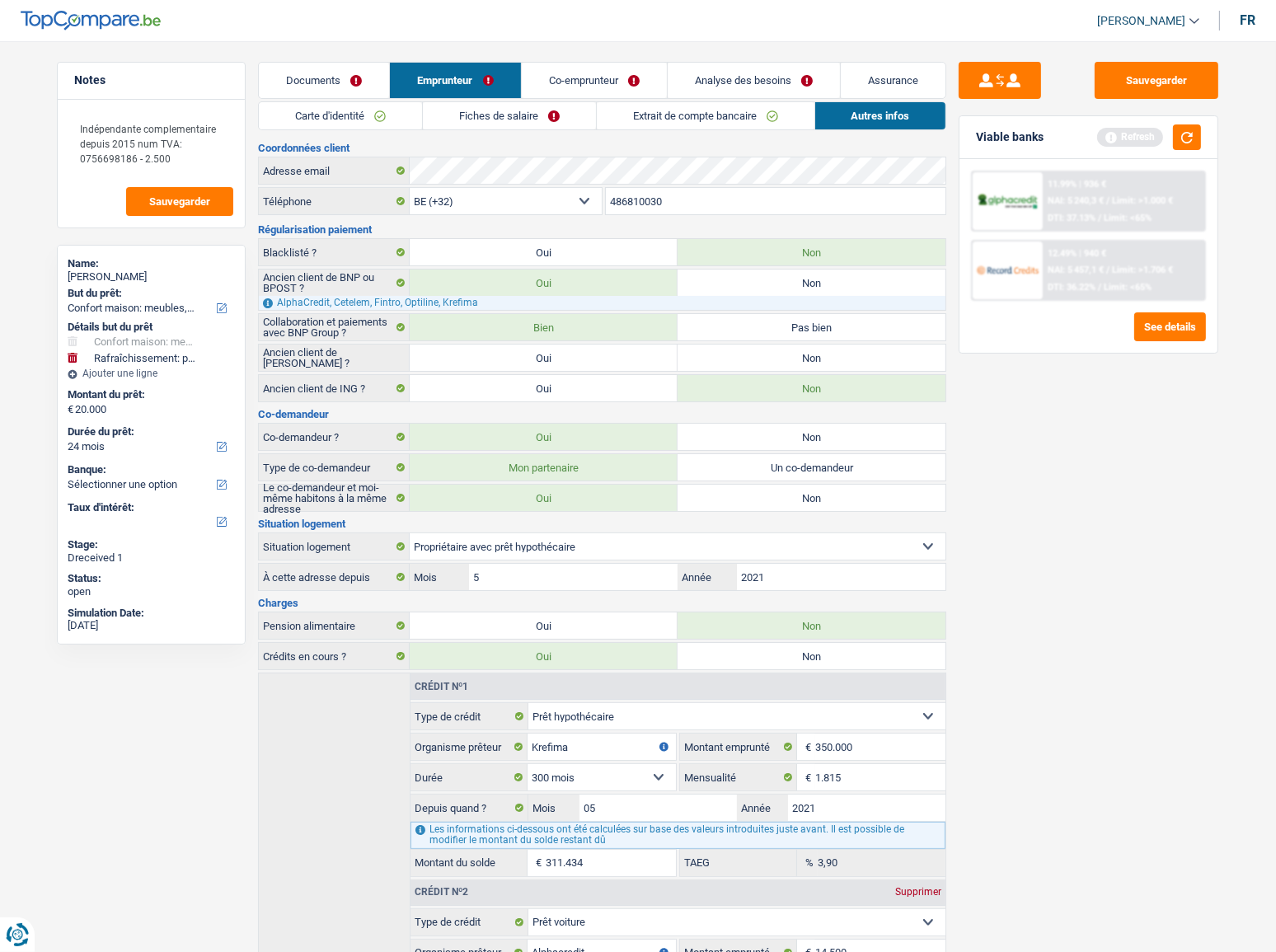
radio input "true"
drag, startPoint x: 1120, startPoint y: 82, endPoint x: 1220, endPoint y: 132, distance: 111.8
click at [1131, 83] on button "Sauvegarder" at bounding box center [1156, 80] width 123 height 37
click at [1181, 144] on button "button" at bounding box center [1187, 137] width 28 height 26
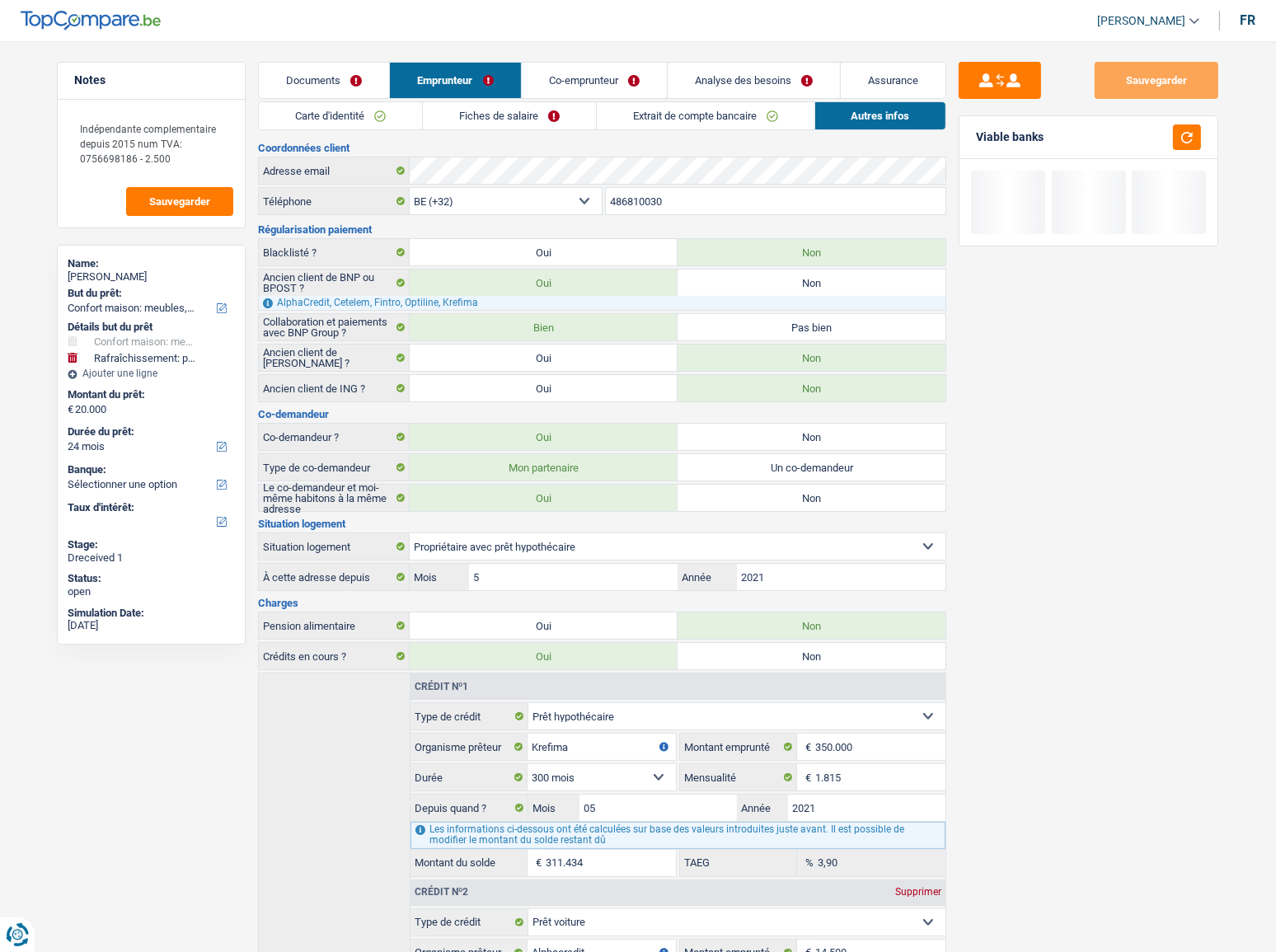
click at [629, 85] on link "Co-emprunteur" at bounding box center [595, 80] width 145 height 36
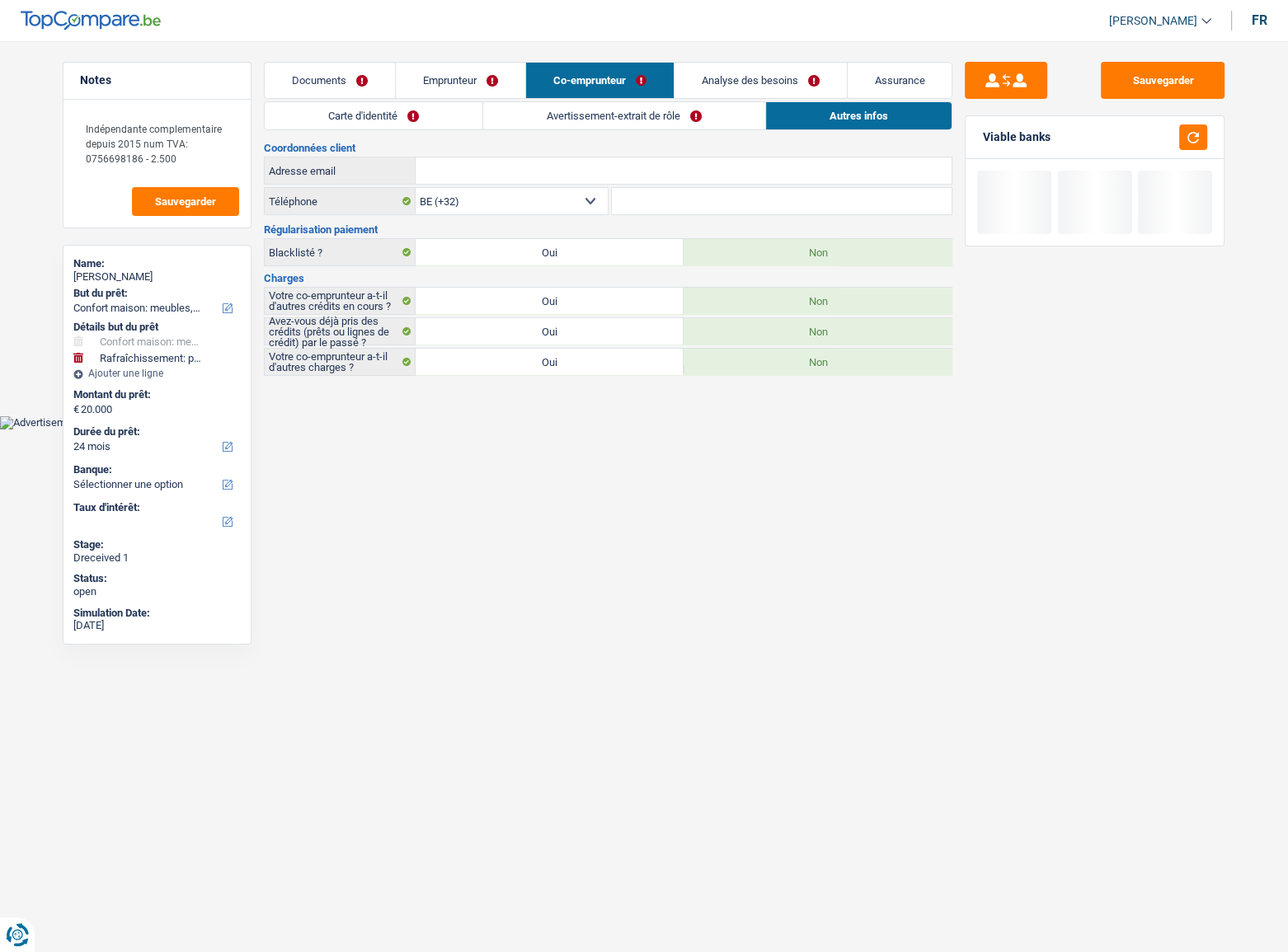
click at [332, 124] on link "Carte d'identité" at bounding box center [373, 116] width 218 height 27
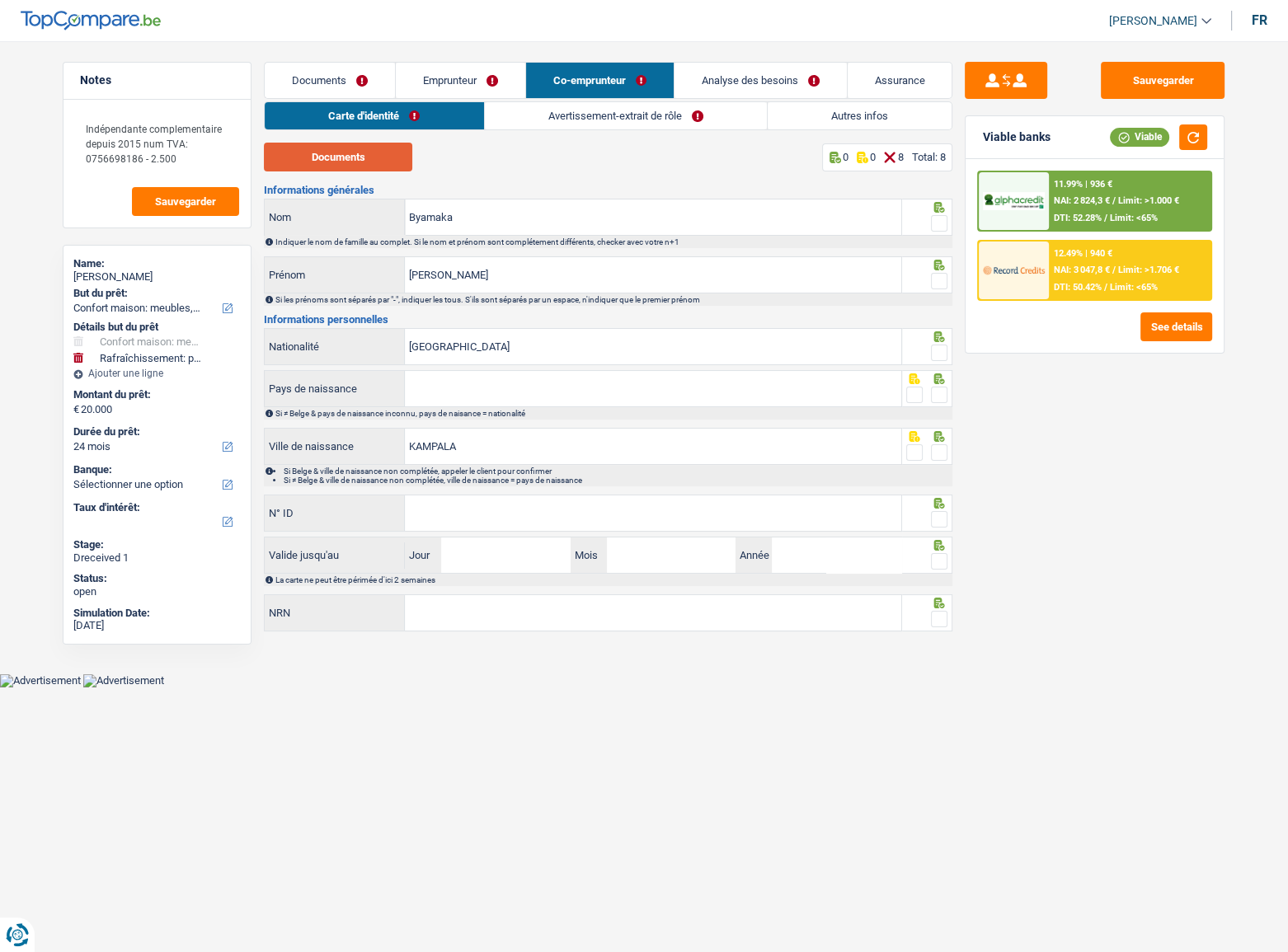
click at [306, 157] on button "Documents" at bounding box center [338, 157] width 148 height 29
click at [933, 223] on span at bounding box center [939, 223] width 16 height 16
click at [0, 0] on input "radio" at bounding box center [0, 0] width 0 height 0
click at [941, 285] on span at bounding box center [939, 281] width 16 height 16
click at [0, 0] on input "radio" at bounding box center [0, 0] width 0 height 0
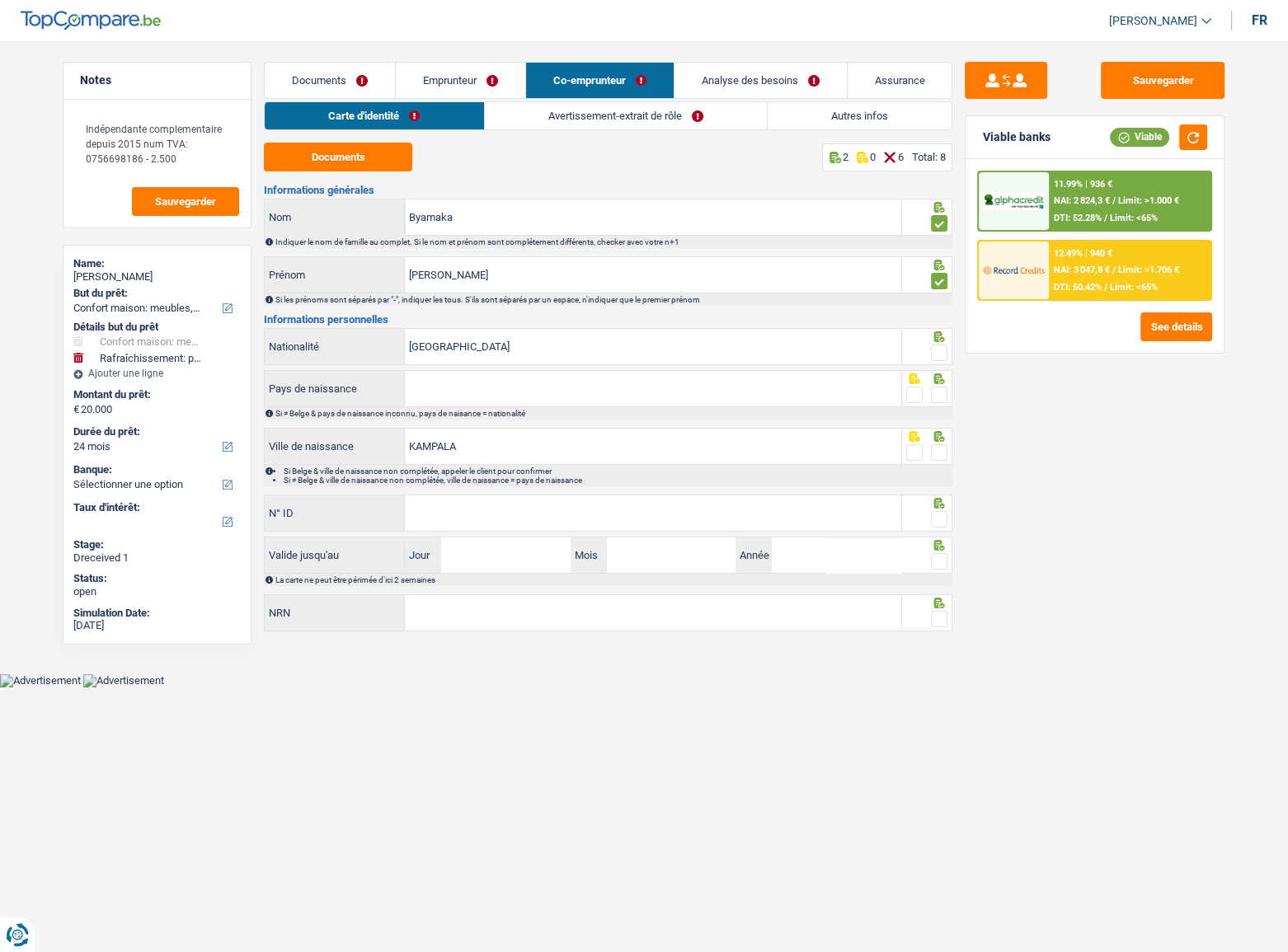
click at [940, 354] on span at bounding box center [939, 353] width 16 height 16
click at [0, 0] on input "radio" at bounding box center [0, 0] width 0 height 0
click at [942, 392] on span at bounding box center [939, 395] width 16 height 16
click at [0, 0] on input "radio" at bounding box center [0, 0] width 0 height 0
click at [649, 395] on input "Pays de naissance" at bounding box center [653, 389] width 497 height 36
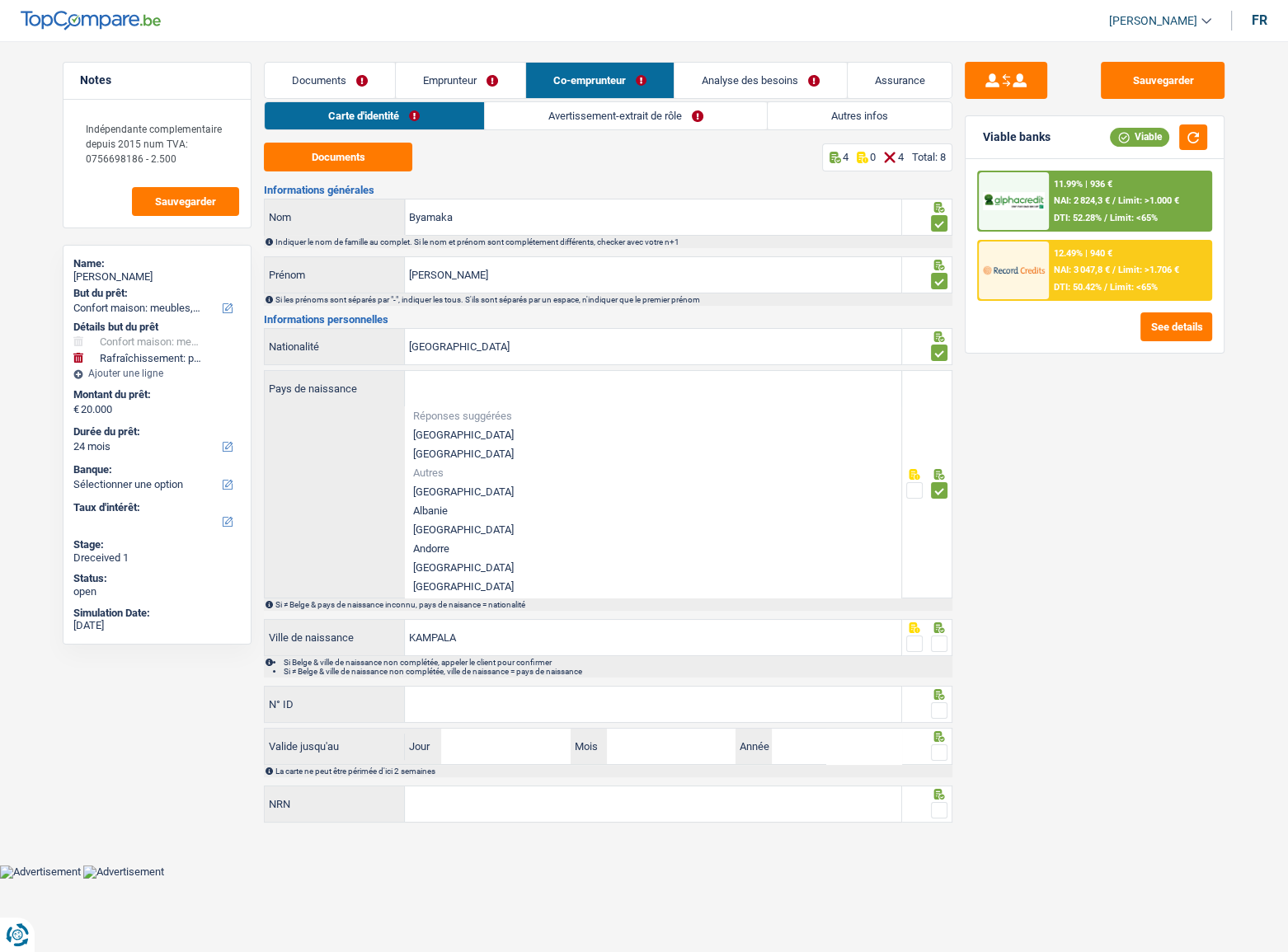
click at [1046, 486] on div "Sauvegarder Viable banks Viable 11.99% | 936 € NAI: 2 824,3 € / Limit: >1.000 €…" at bounding box center [1094, 492] width 284 height 860
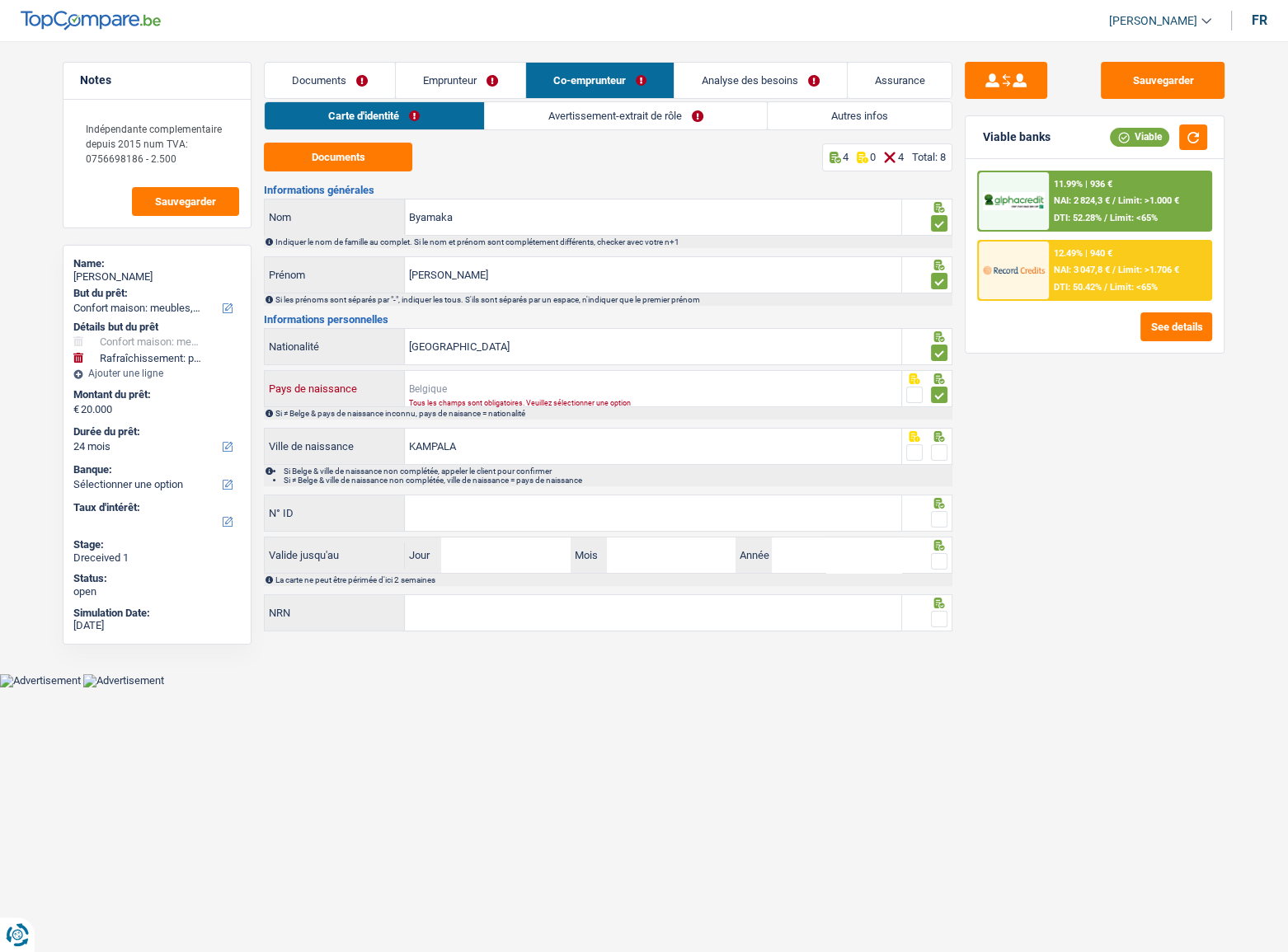
click at [604, 379] on input "Pays de naissance" at bounding box center [653, 389] width 497 height 36
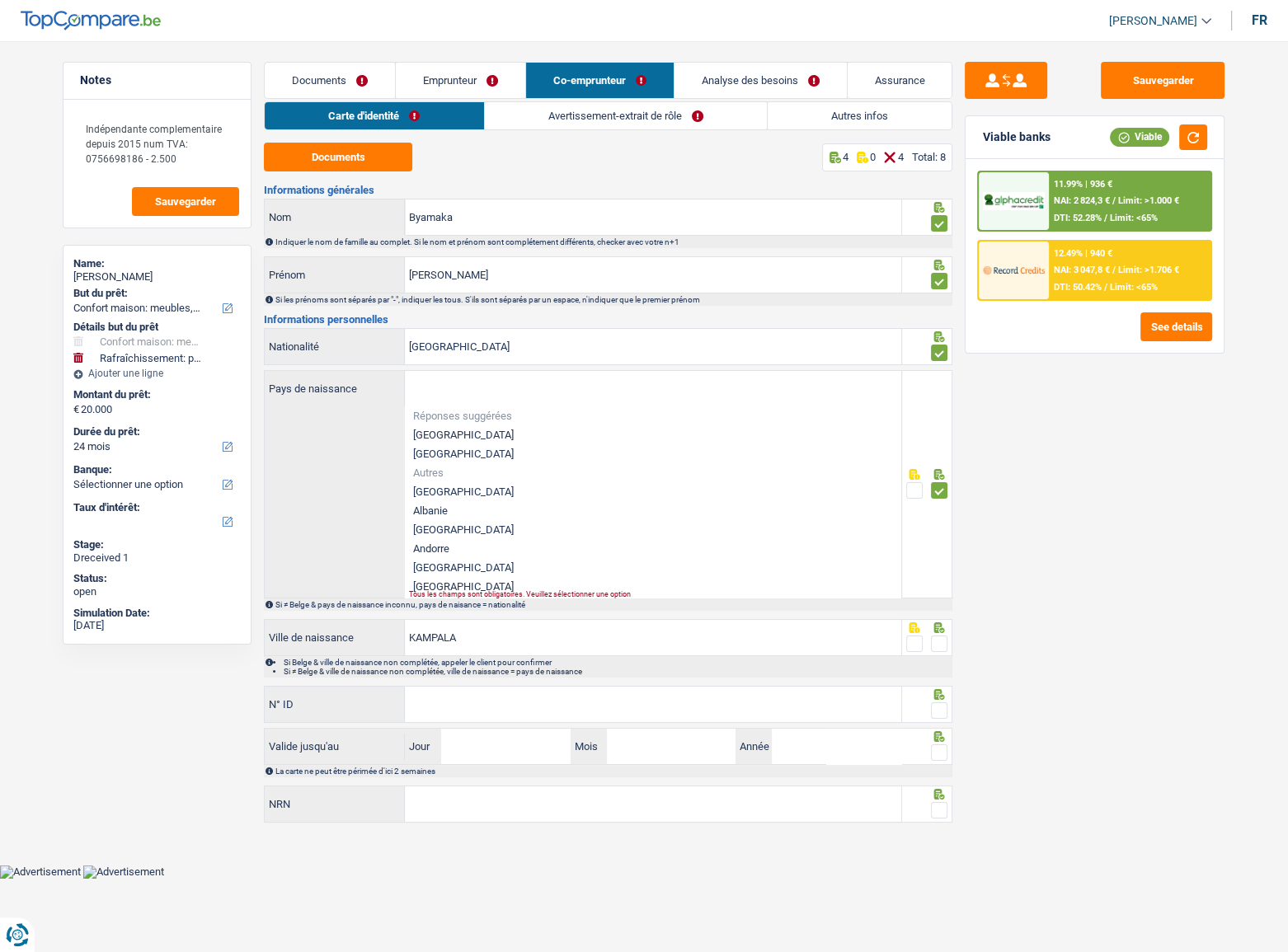
click at [479, 430] on li "[GEOGRAPHIC_DATA]" at bounding box center [653, 434] width 497 height 19
type input "[GEOGRAPHIC_DATA]"
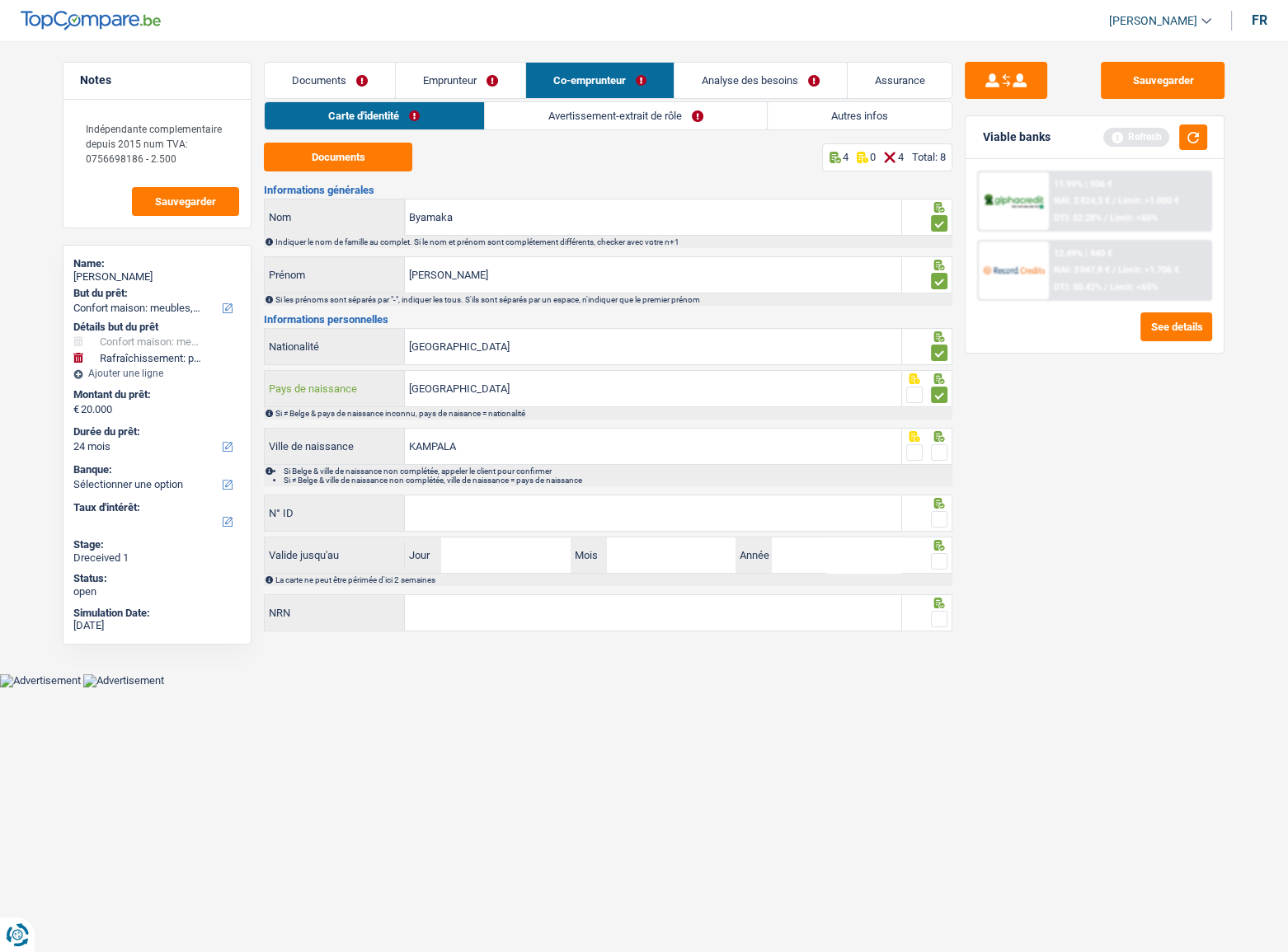
drag, startPoint x: 488, startPoint y: 392, endPoint x: 465, endPoint y: 341, distance: 55.9
click at [338, 375] on div "Belgique Pays de naissance" at bounding box center [583, 389] width 637 height 36
click at [467, 340] on input "[GEOGRAPHIC_DATA]" at bounding box center [653, 347] width 497 height 36
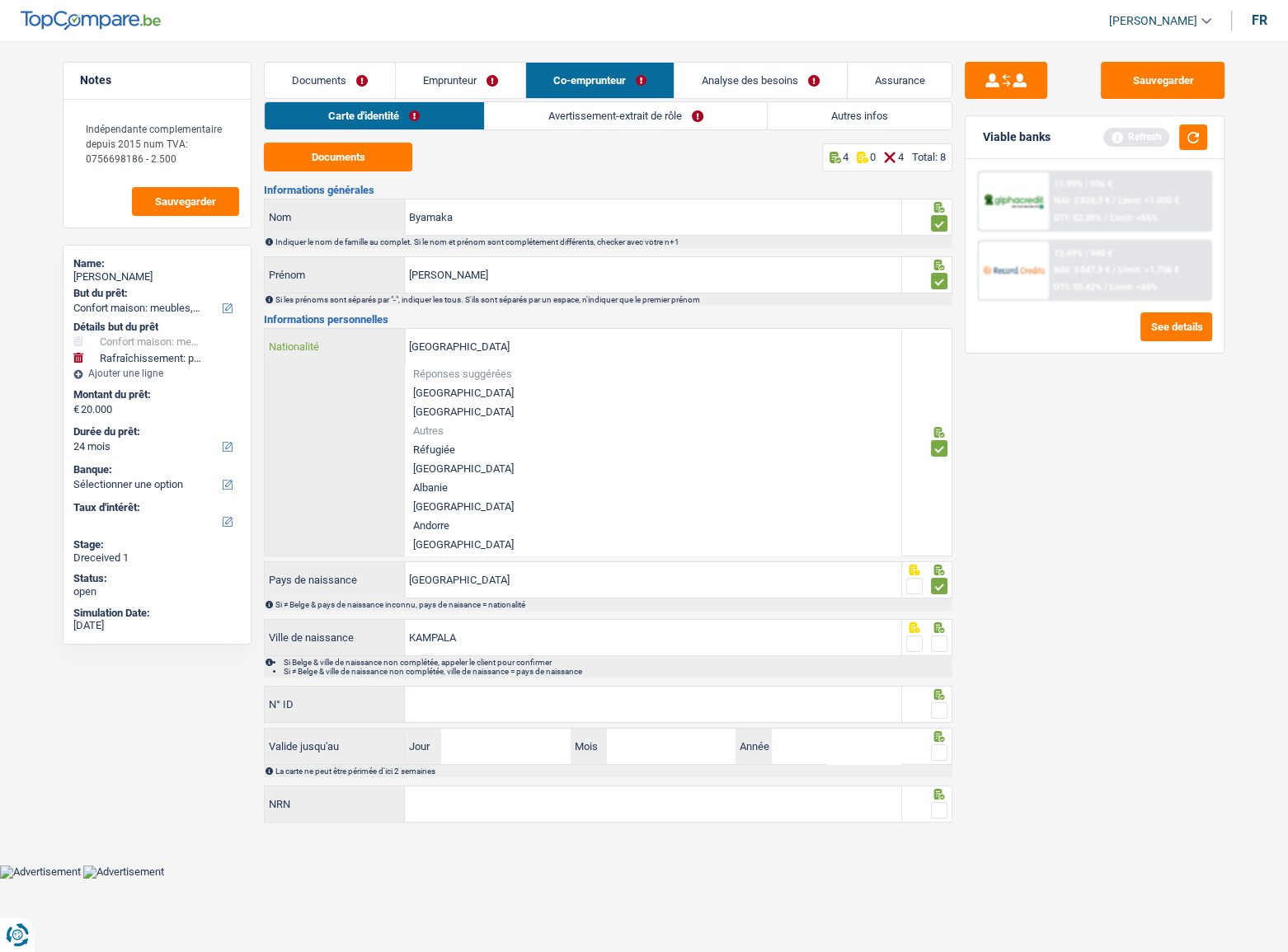
drag, startPoint x: 458, startPoint y: 339, endPoint x: 338, endPoint y: 339, distance: 120.0
click at [338, 339] on div "Belgique Nationalité" at bounding box center [583, 347] width 637 height 36
type input "u"
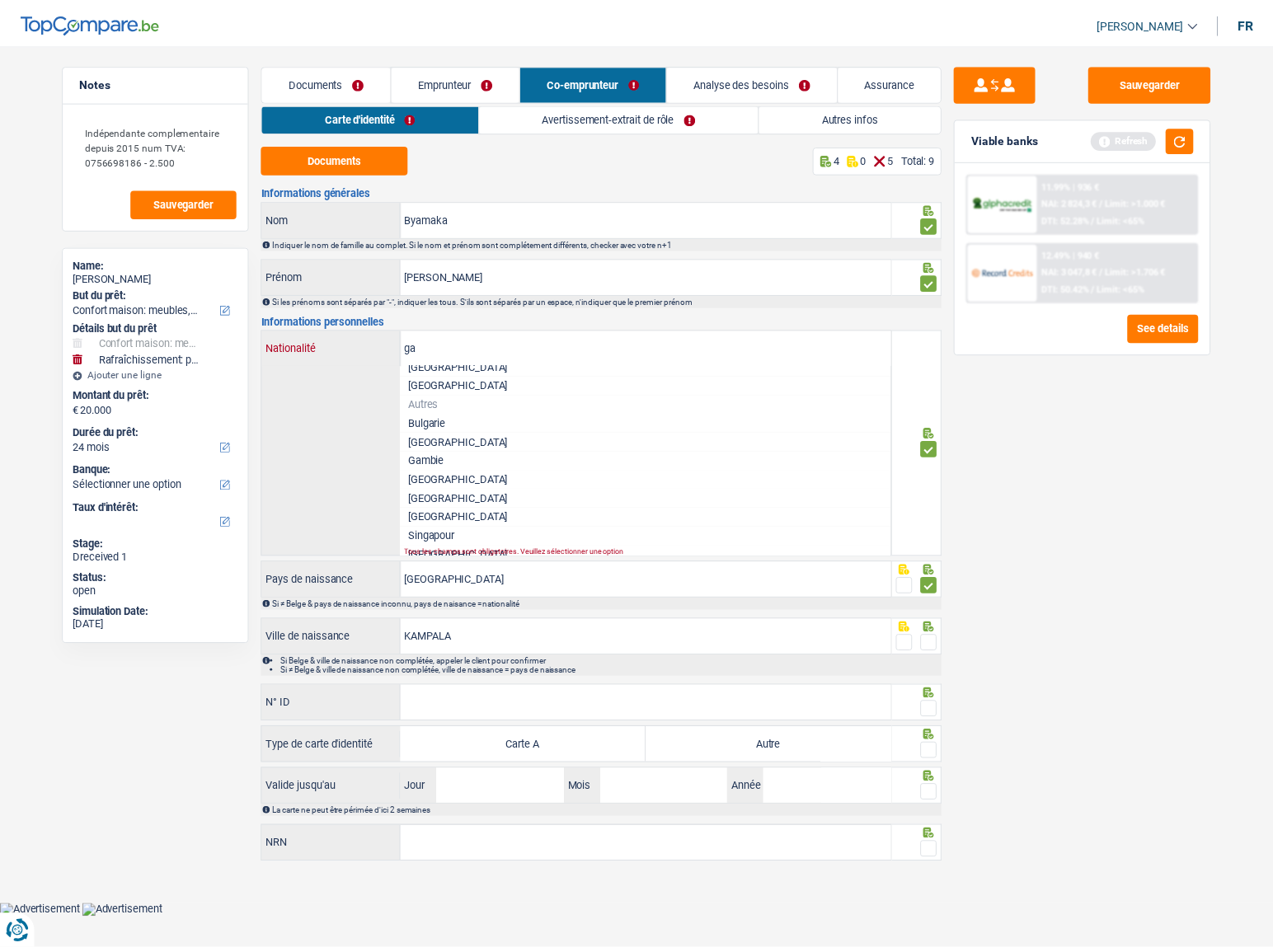
scroll to position [54, 0]
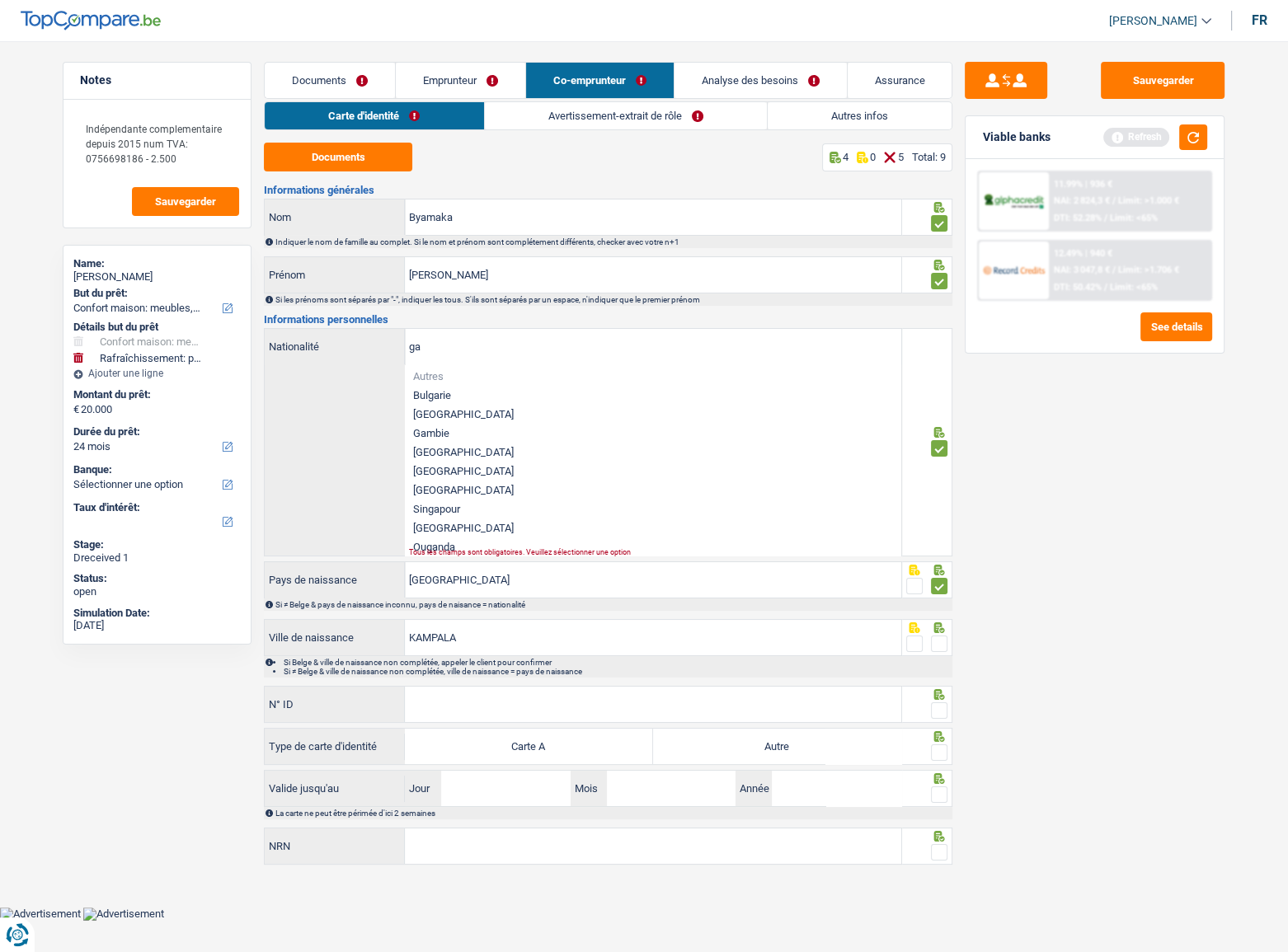
click at [453, 544] on li "Ouganda" at bounding box center [653, 547] width 497 height 19
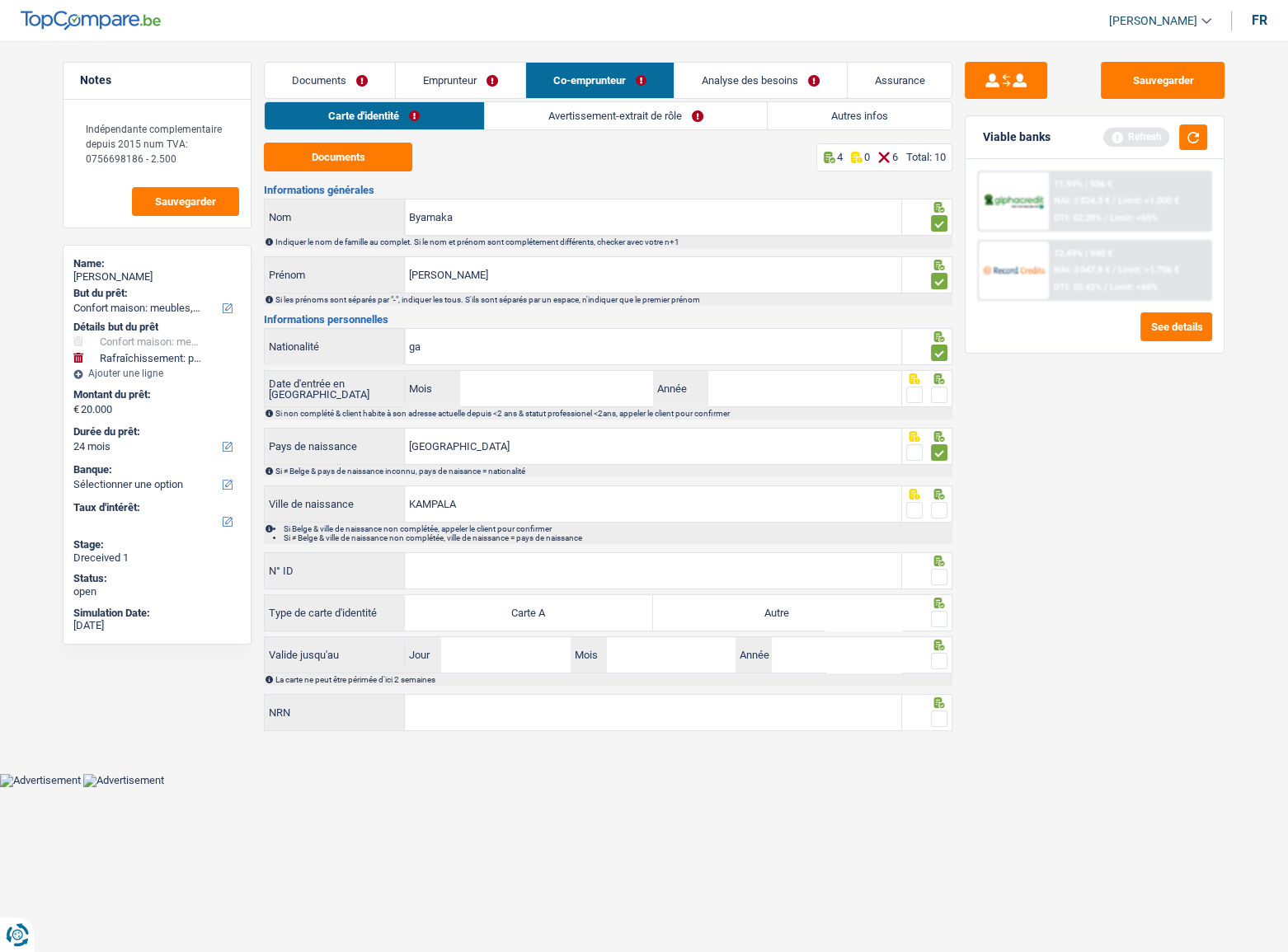
type input "Ouganda"
click at [940, 572] on span at bounding box center [939, 577] width 16 height 16
click at [0, 0] on input "radio" at bounding box center [0, 0] width 0 height 0
click at [940, 519] on div at bounding box center [939, 510] width 16 height 21
click at [940, 511] on span at bounding box center [939, 510] width 16 height 16
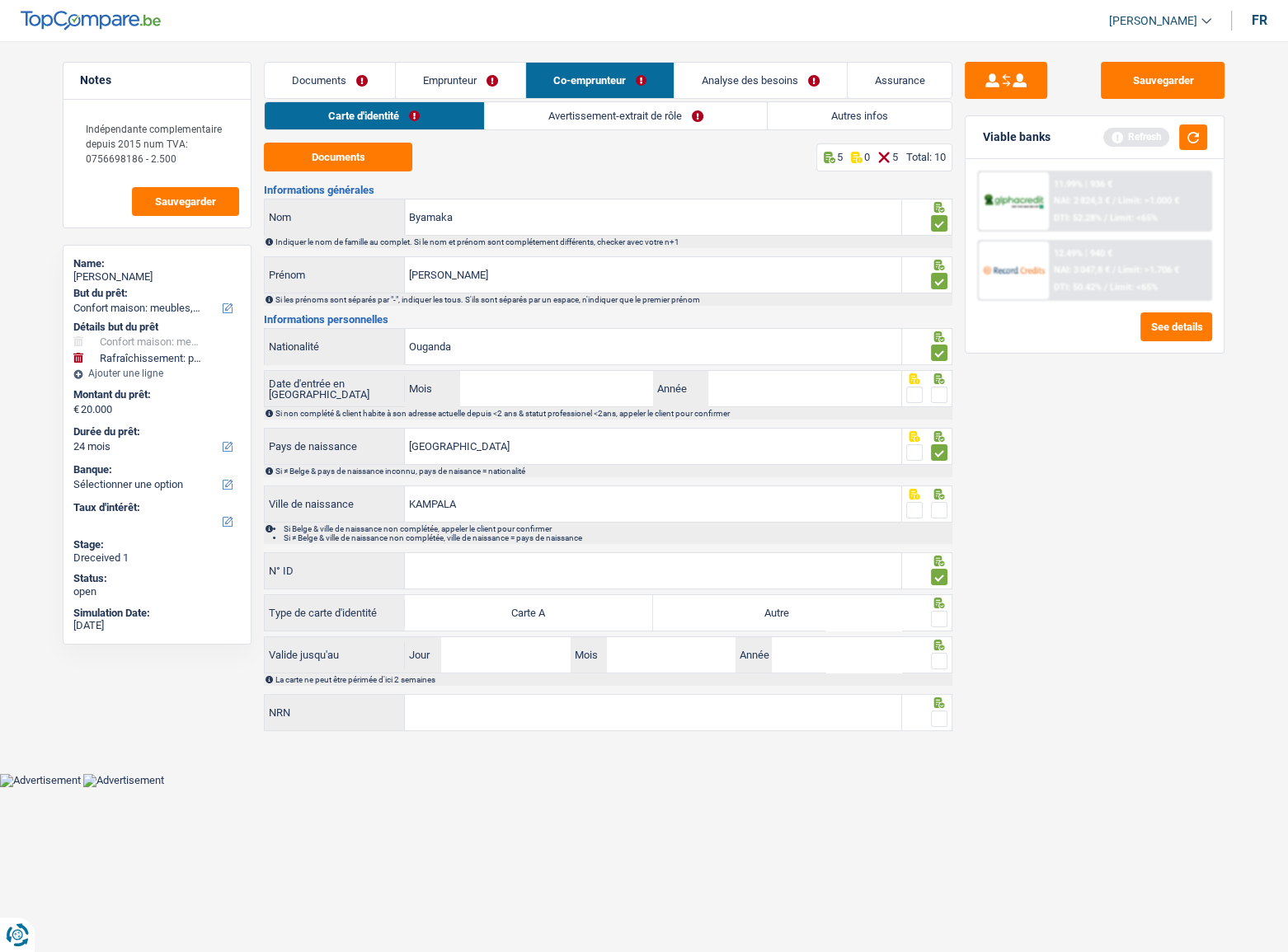
click at [0, 0] on input "radio" at bounding box center [0, 0] width 0 height 0
click at [948, 617] on div at bounding box center [928, 613] width 51 height 37
click at [933, 656] on span at bounding box center [939, 661] width 16 height 16
click at [0, 0] on input "radio" at bounding box center [0, 0] width 0 height 0
click at [939, 701] on icon at bounding box center [939, 703] width 16 height 11
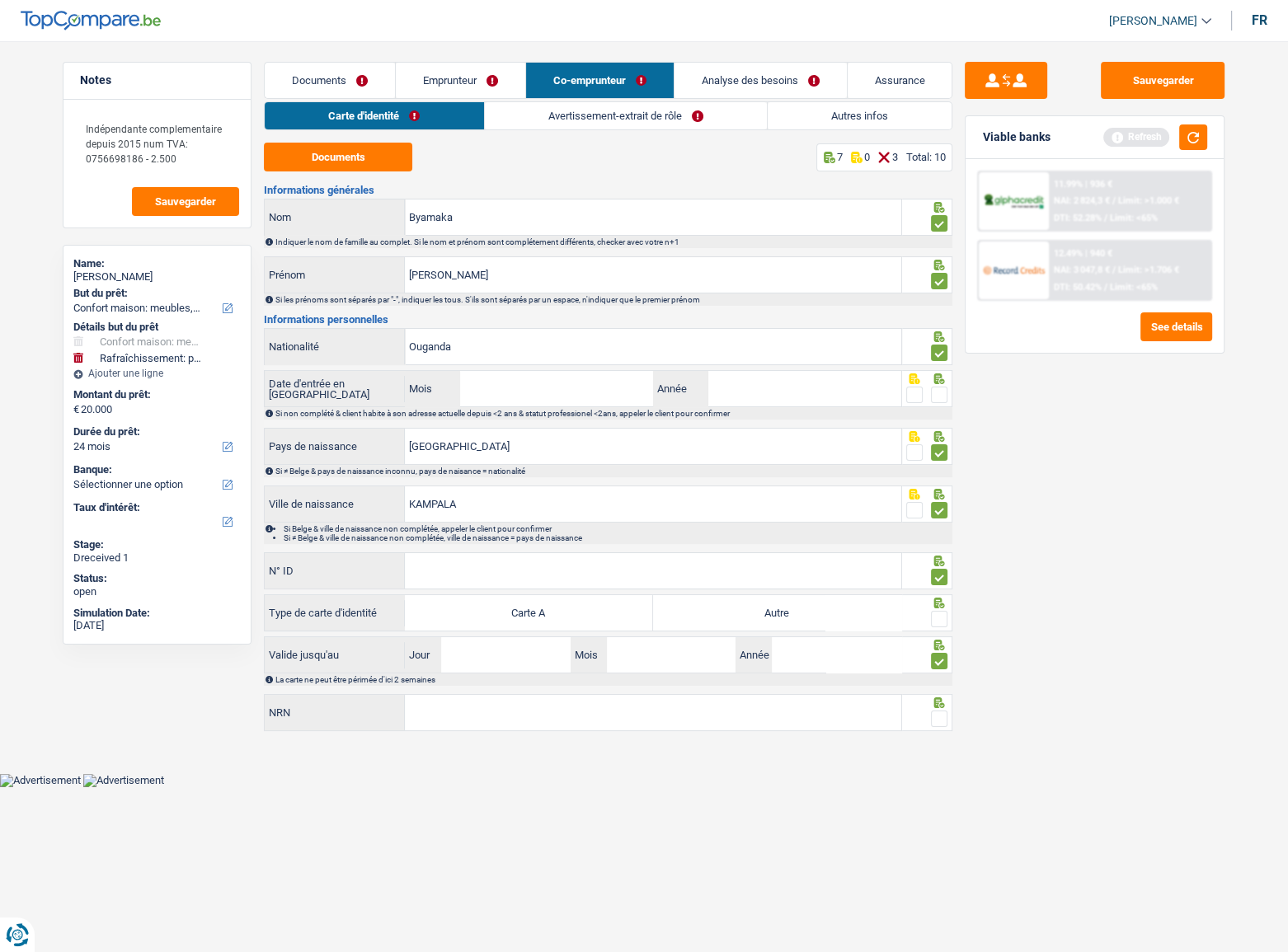
click at [939, 712] on span at bounding box center [939, 719] width 16 height 16
click at [0, 0] on input "radio" at bounding box center [0, 0] width 0 height 0
drag, startPoint x: 943, startPoint y: 602, endPoint x: 936, endPoint y: 607, distance: 8.6
click at [936, 606] on div at bounding box center [928, 613] width 51 height 37
click at [936, 611] on span at bounding box center [939, 619] width 16 height 16
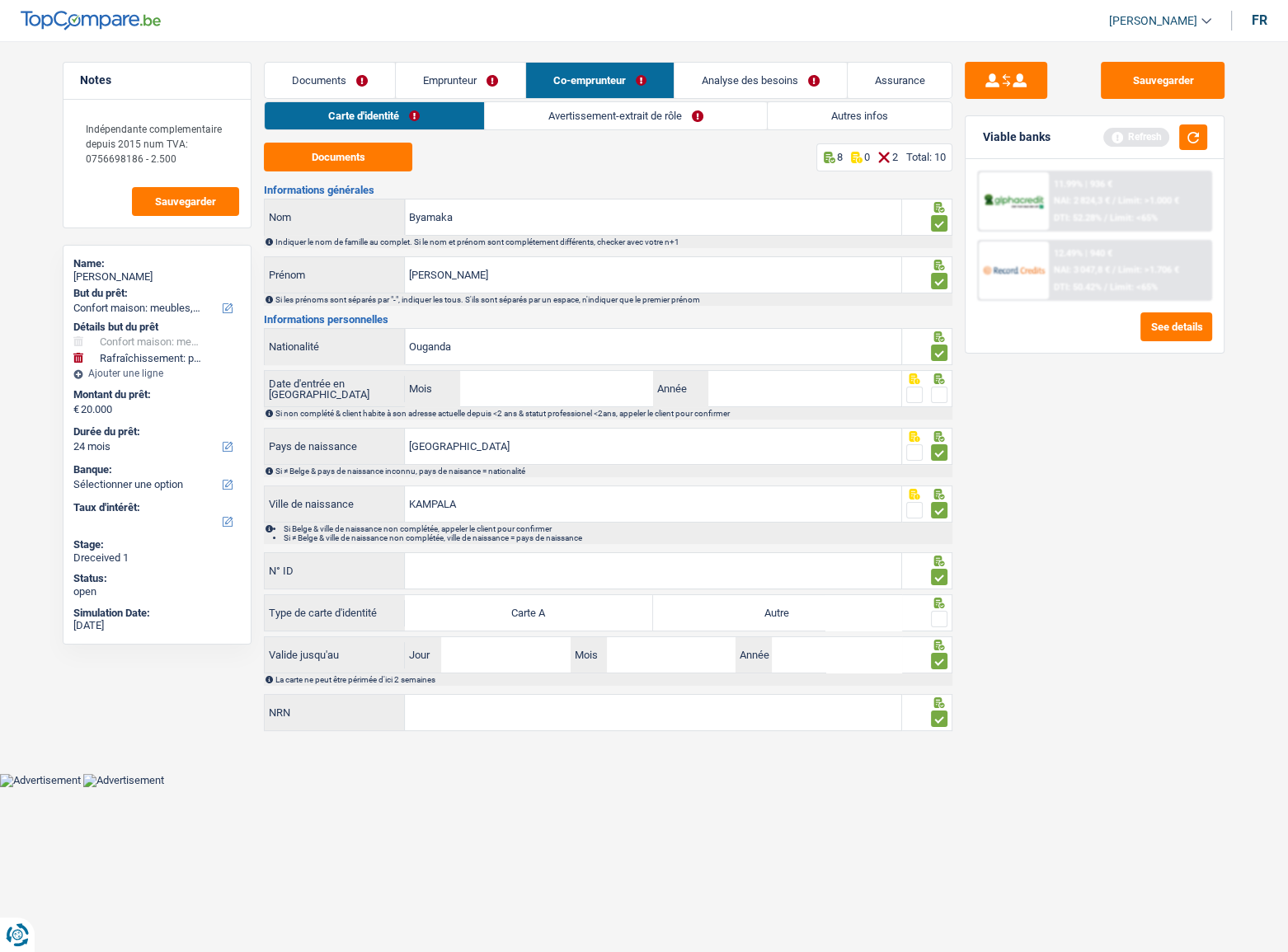
click at [0, 0] on input "radio" at bounding box center [0, 0] width 0 height 0
click at [821, 550] on div "Informations générales Byamaka Nom Indiquer le nom de famille au complet. Si le…" at bounding box center [607, 459] width 689 height 549
drag, startPoint x: 830, startPoint y: 567, endPoint x: 867, endPoint y: 576, distance: 38.1
click at [830, 568] on input "N° ID" at bounding box center [653, 571] width 497 height 36
type input "B-5705491-48"
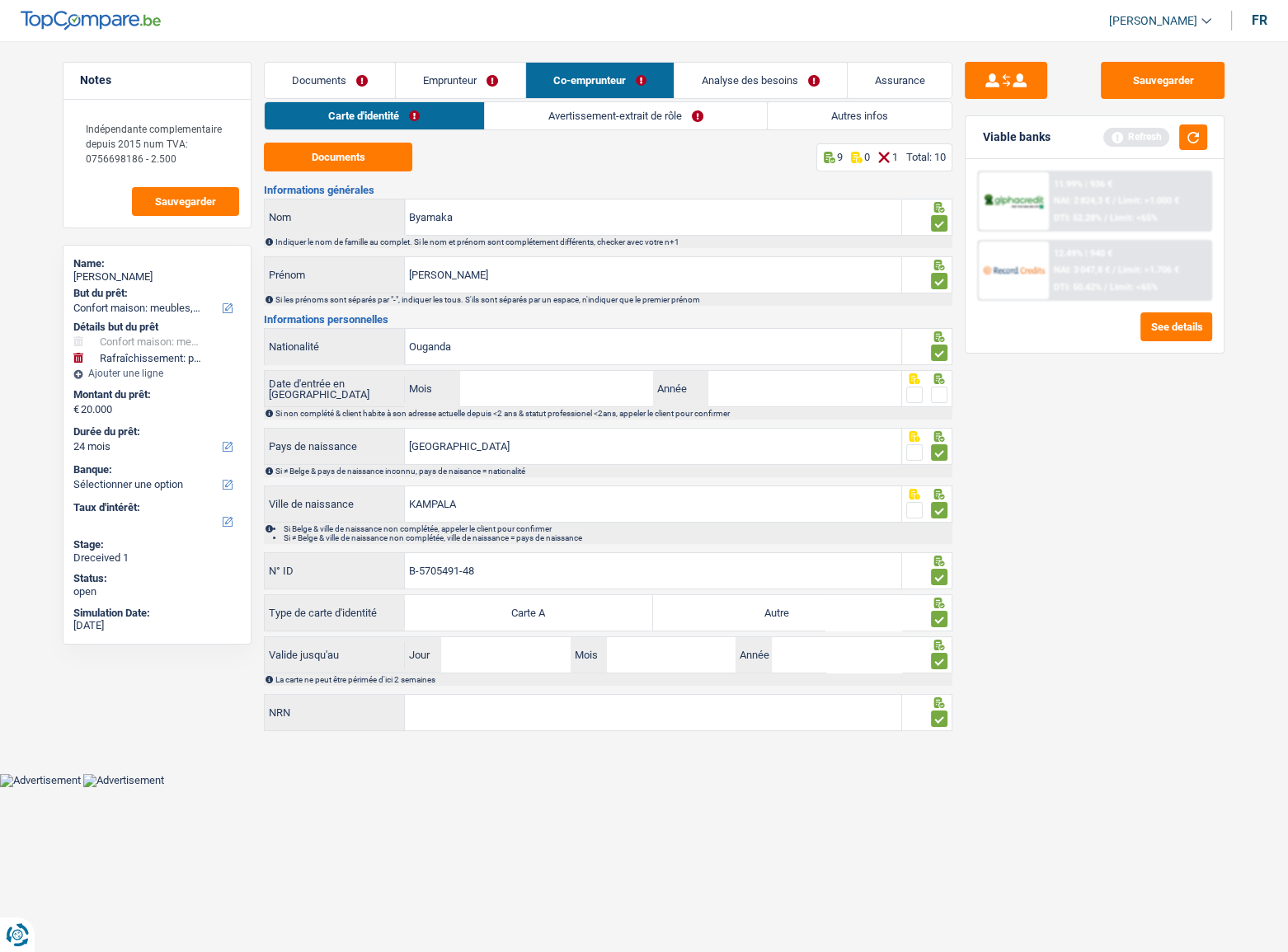
click at [827, 617] on label "Autre" at bounding box center [777, 613] width 248 height 36
click at [827, 617] on input "Autre" at bounding box center [777, 613] width 248 height 36
radio input "true"
click at [564, 653] on input "Jour" at bounding box center [505, 655] width 129 height 36
click at [487, 656] on input "80" at bounding box center [505, 655] width 129 height 36
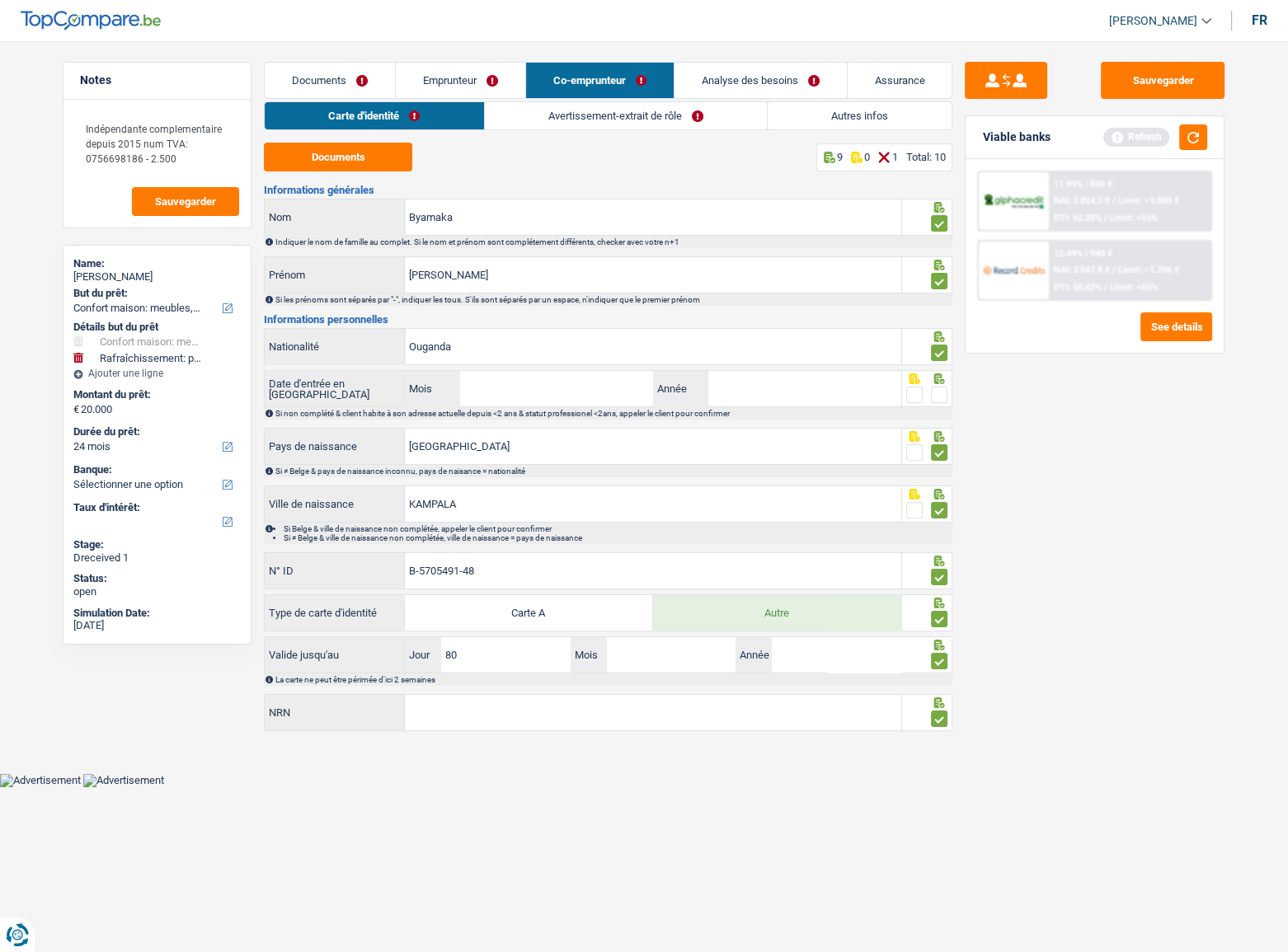
click at [542, 656] on input "80" at bounding box center [505, 655] width 129 height 36
click at [521, 562] on input "B-5705491-48" at bounding box center [653, 571] width 497 height 36
click at [510, 656] on input "80" at bounding box center [505, 655] width 129 height 36
drag, startPoint x: 481, startPoint y: 656, endPoint x: 319, endPoint y: 648, distance: 162.2
click at [319, 648] on div "Valide jusqu'au 80 Jour / Mois / Année Entrez une date valide" at bounding box center [583, 655] width 637 height 36
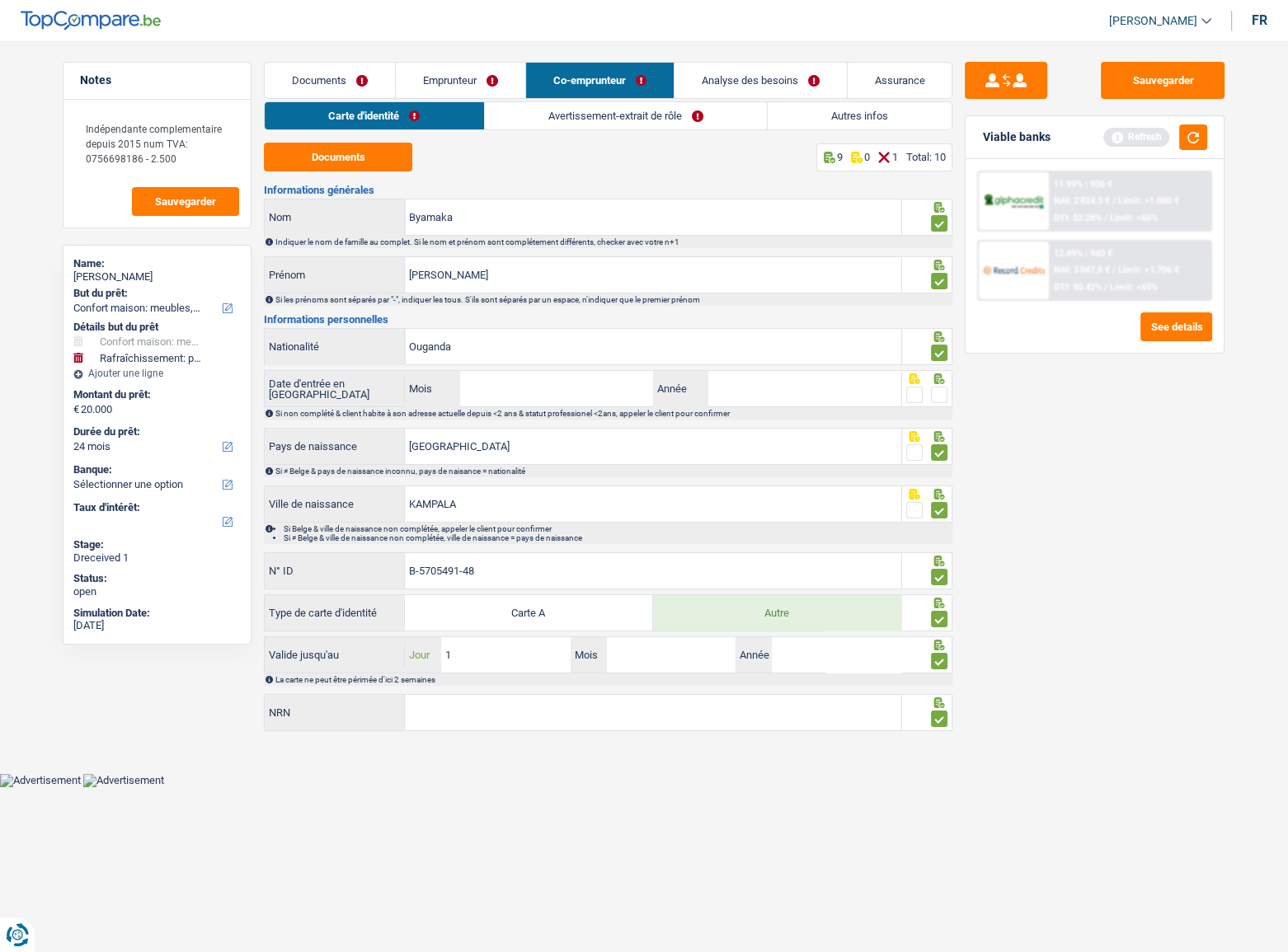
type input "18"
type input "12"
type input "2033"
click at [692, 699] on input "NRN" at bounding box center [653, 712] width 497 height 36
type input "80.05.24-535.72"
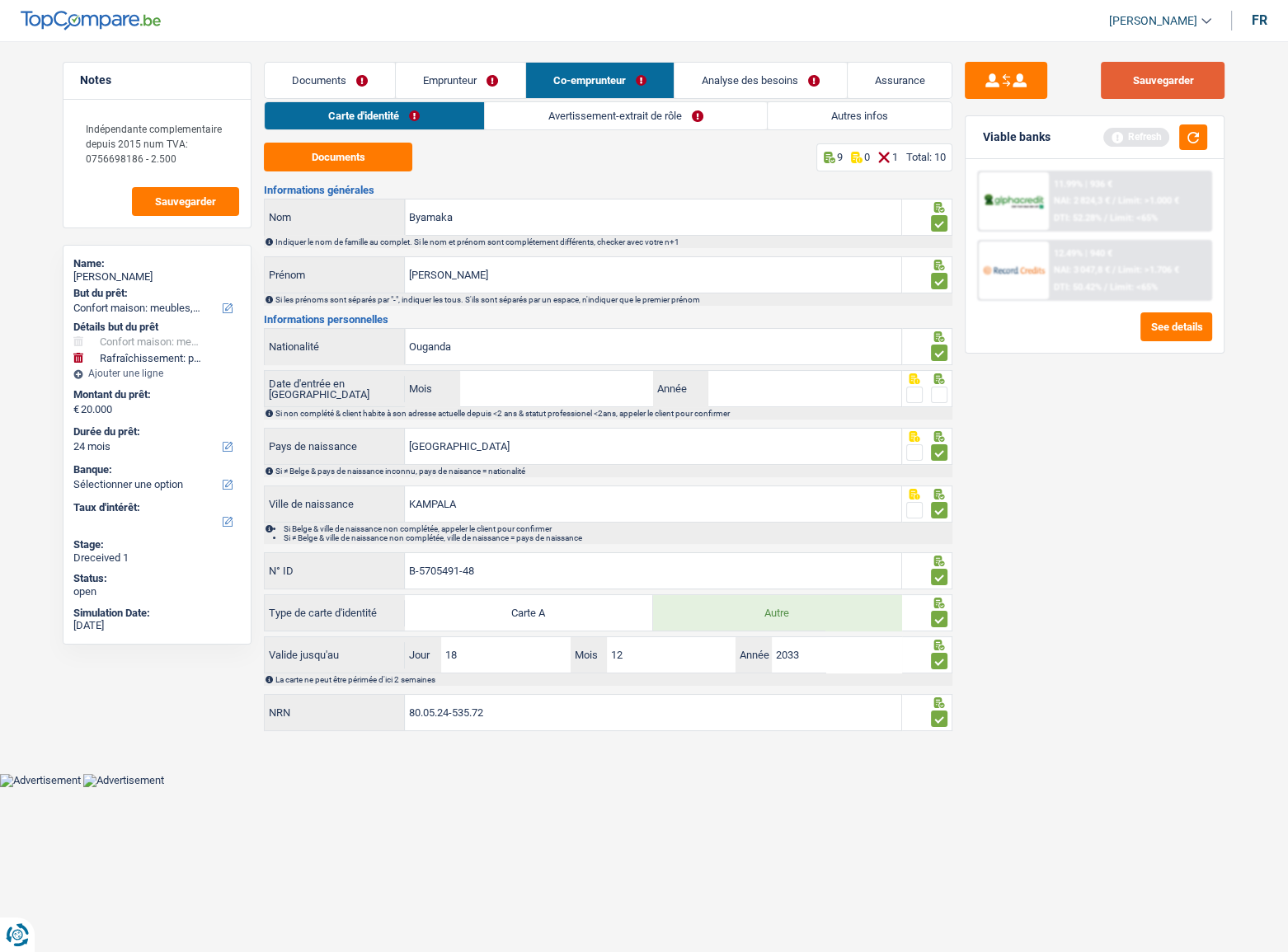
click at [1175, 76] on button "Sauvegarder" at bounding box center [1162, 80] width 123 height 37
click at [1205, 134] on button "button" at bounding box center [1193, 137] width 28 height 26
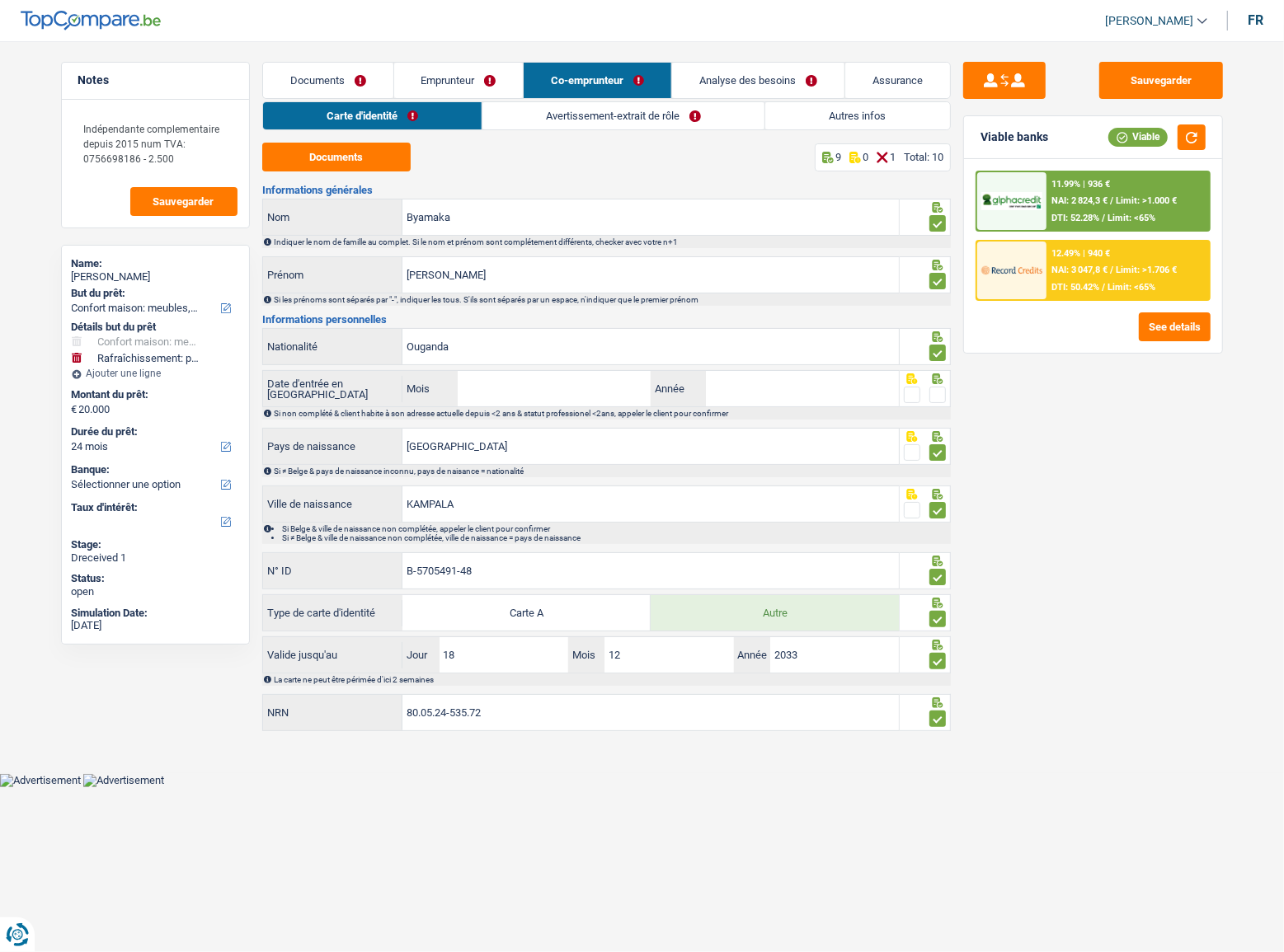
click at [531, 123] on link "Avertissement-extrait de rôle" at bounding box center [623, 116] width 282 height 27
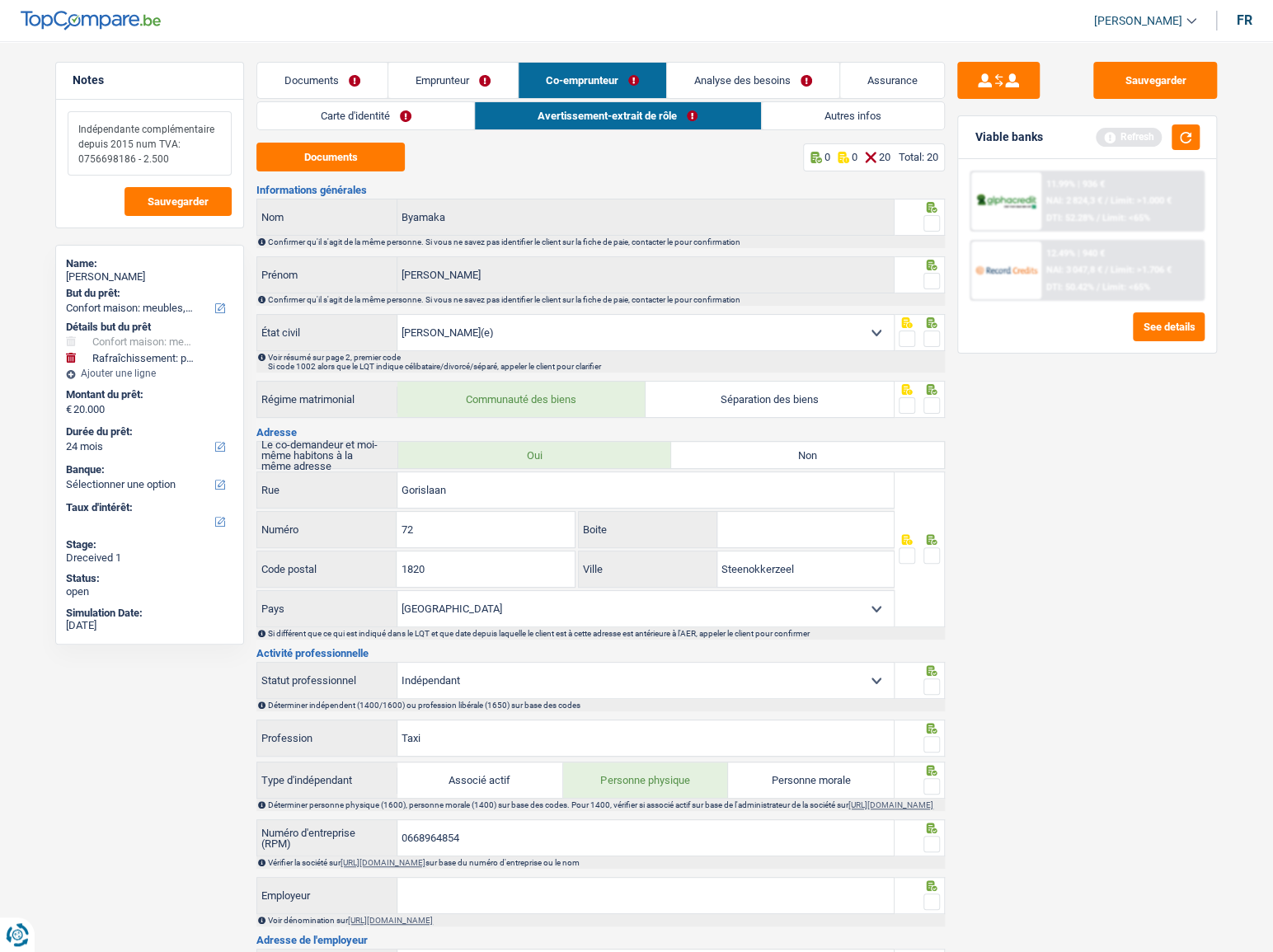
type textarea "Indépendante complémentaire depuis 2015 num TVA: 0756698186 - 2.500"
drag, startPoint x: 941, startPoint y: 223, endPoint x: 940, endPoint y: 232, distance: 9.1
click at [941, 225] on div at bounding box center [920, 217] width 51 height 37
click at [931, 239] on div "Confirmer qu'il s'agit de la même personne. Si vous ne savez pas identifier le …" at bounding box center [605, 242] width 675 height 9
click at [929, 283] on span at bounding box center [932, 281] width 16 height 16
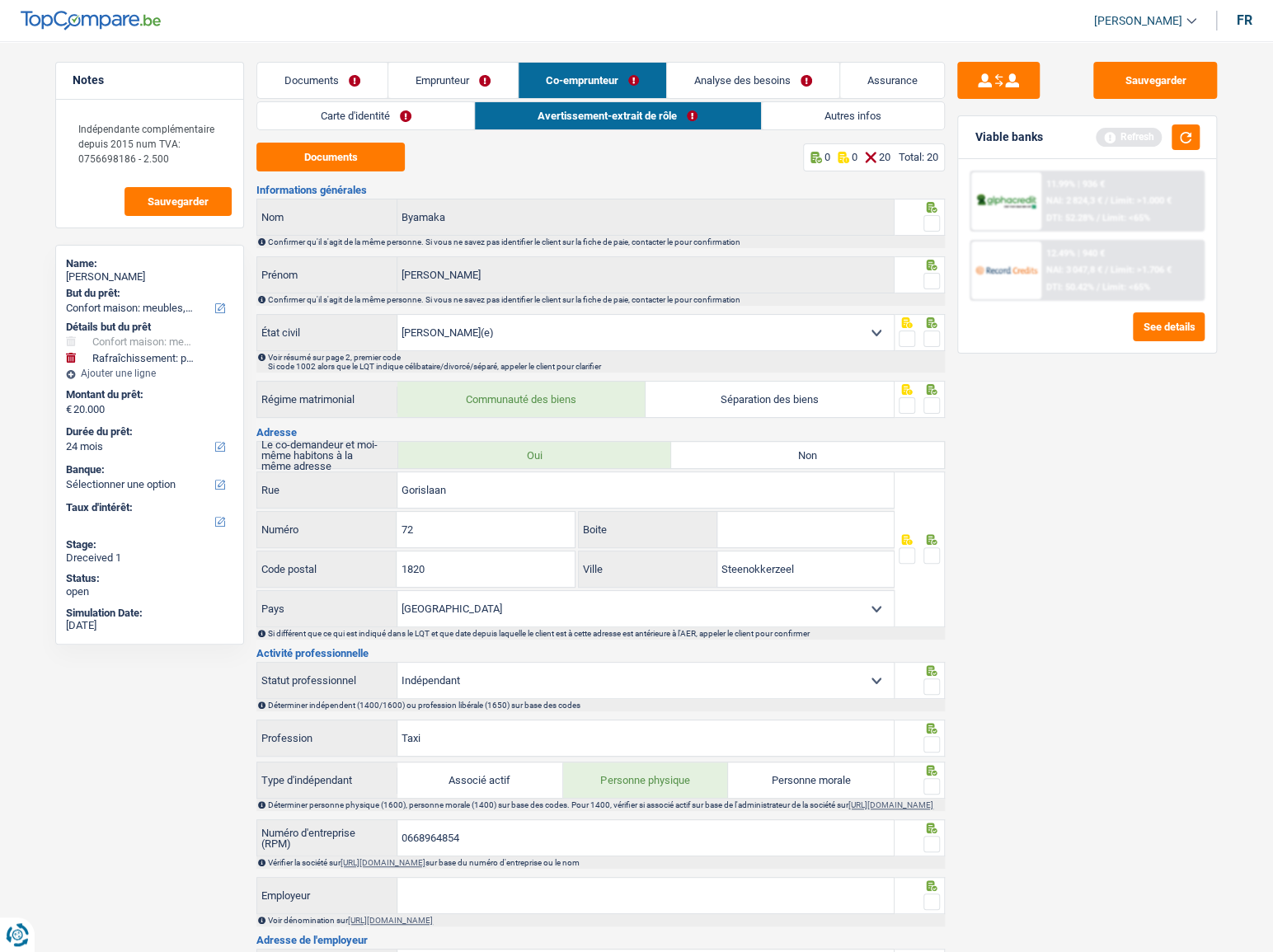
click at [0, 0] on input "radio" at bounding box center [0, 0] width 0 height 0
click at [935, 406] on span at bounding box center [932, 405] width 16 height 16
click at [0, 0] on input "radio" at bounding box center [0, 0] width 0 height 0
click at [925, 351] on div "Voir résumé sur page 2, premier code Si code 1002 alors que le LQT indique céli…" at bounding box center [600, 361] width 689 height 21
click at [926, 341] on span at bounding box center [932, 338] width 16 height 16
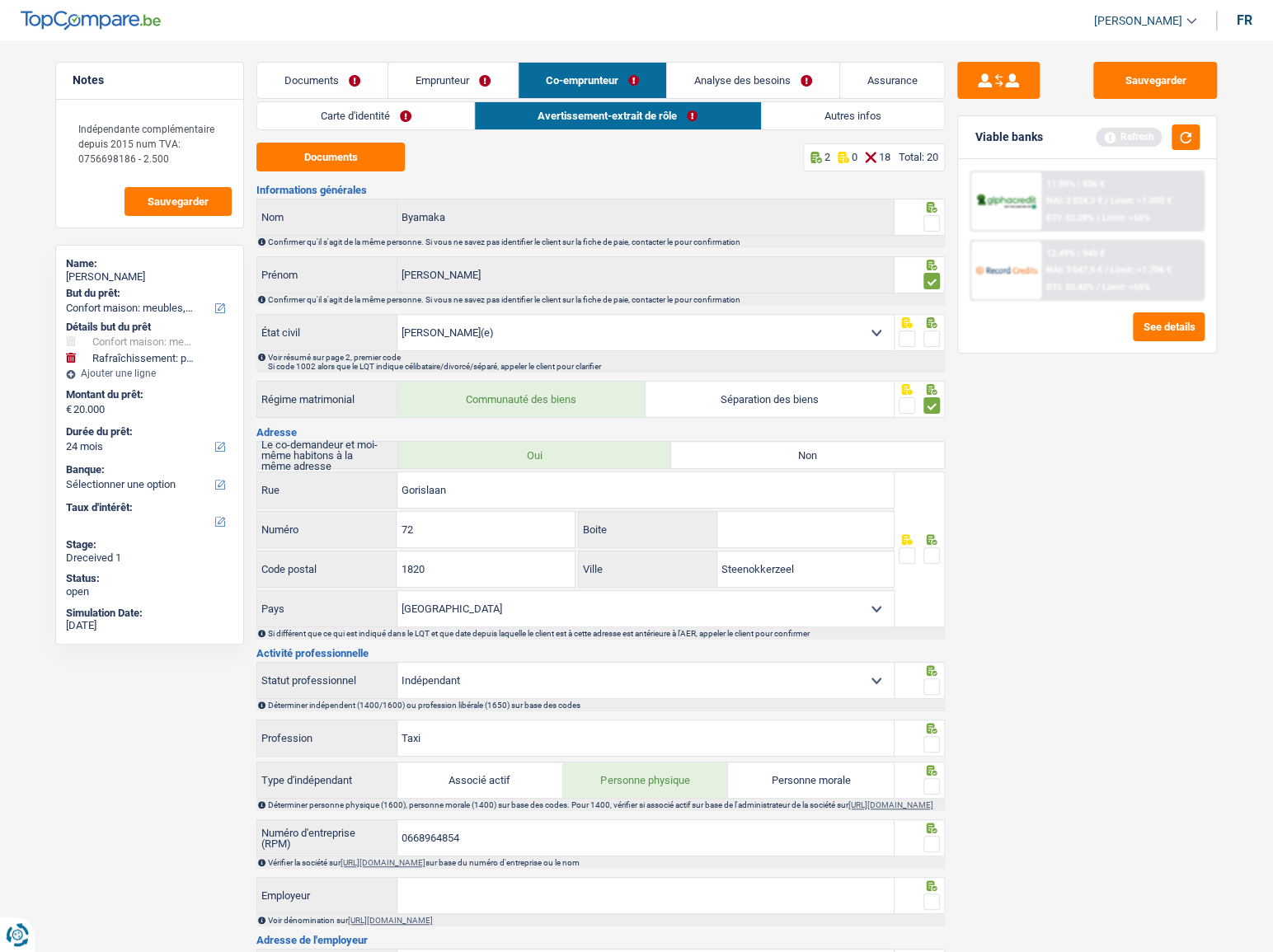
click at [0, 0] on input "radio" at bounding box center [0, 0] width 0 height 0
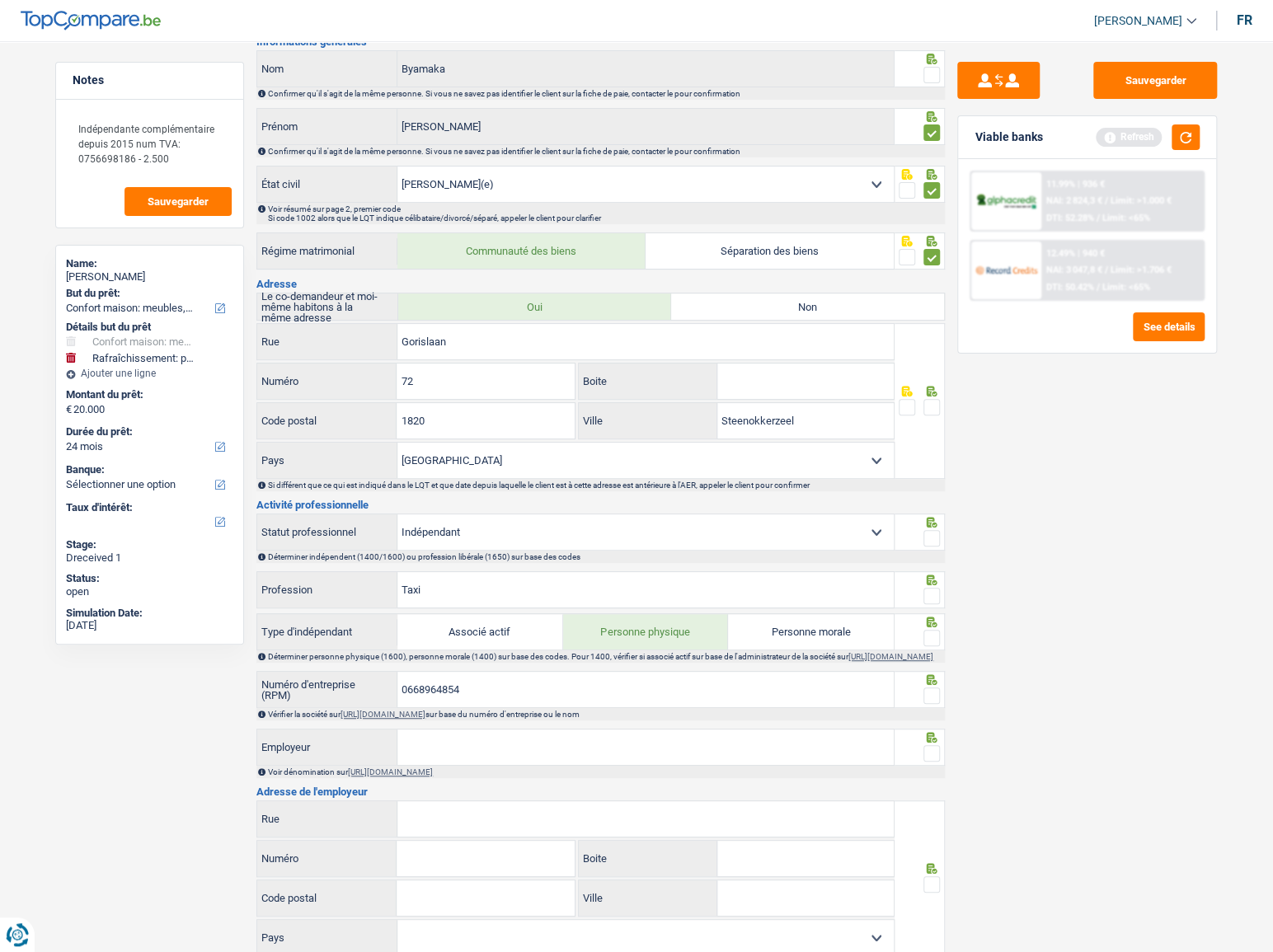
scroll to position [149, 0]
drag, startPoint x: 933, startPoint y: 400, endPoint x: 932, endPoint y: 499, distance: 99.0
click at [932, 400] on span at bounding box center [932, 406] width 16 height 16
click at [0, 0] on input "radio" at bounding box center [0, 0] width 0 height 0
click at [932, 532] on span at bounding box center [932, 538] width 16 height 16
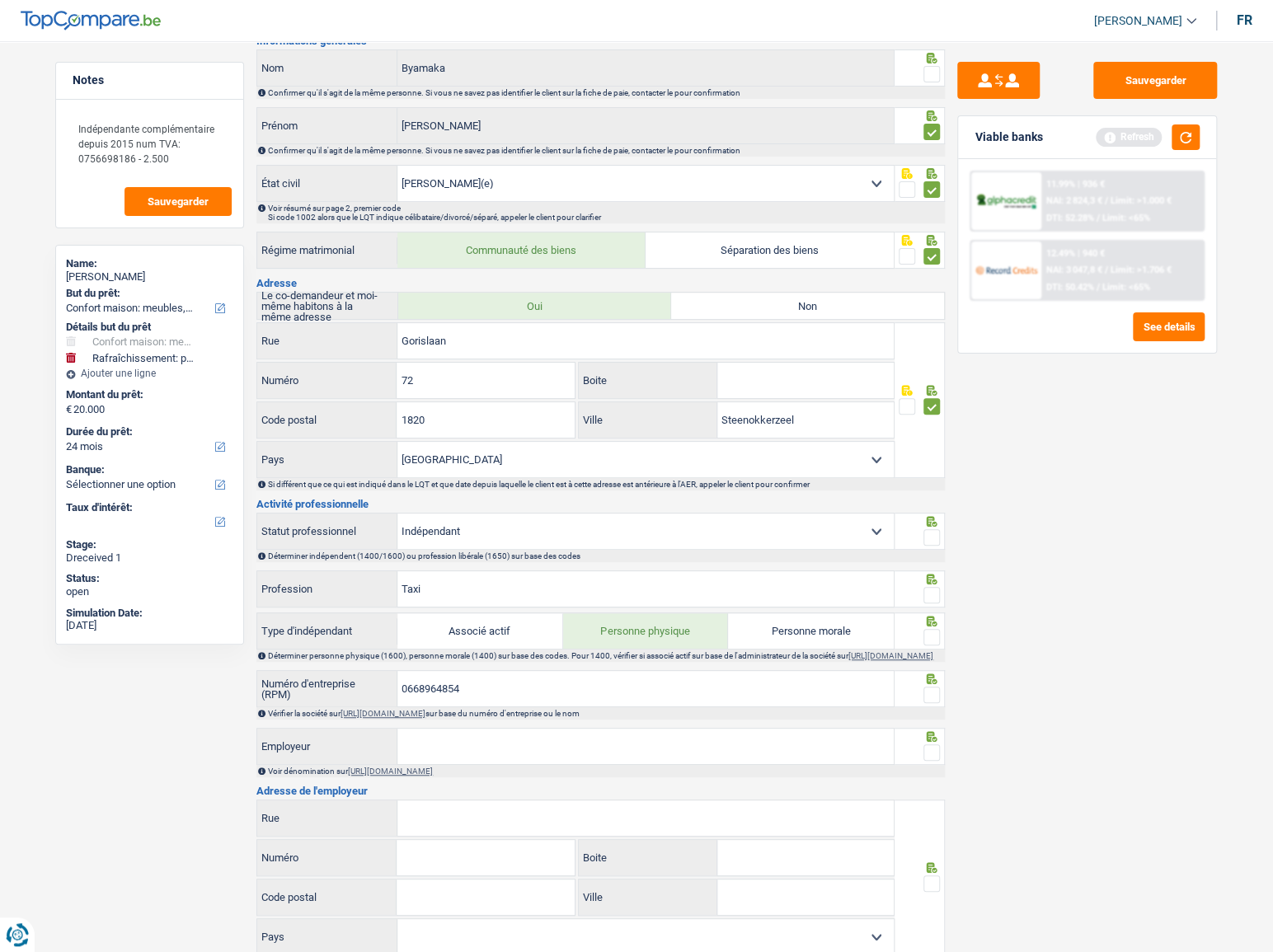
click at [0, 0] on input "radio" at bounding box center [0, 0] width 0 height 0
click at [936, 585] on div at bounding box center [932, 595] width 16 height 21
click at [934, 593] on span at bounding box center [932, 595] width 16 height 16
click at [0, 0] on input "radio" at bounding box center [0, 0] width 0 height 0
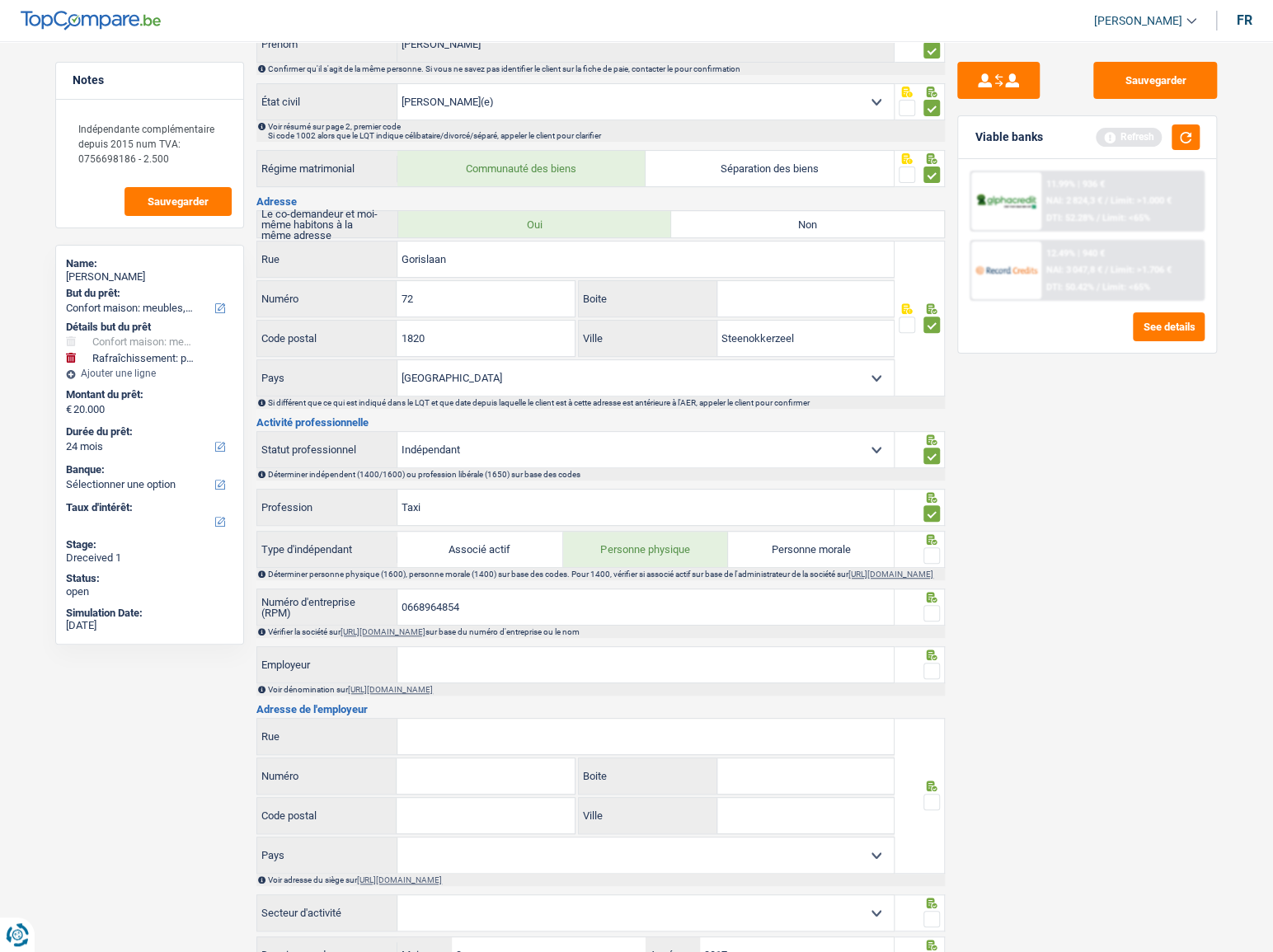
scroll to position [299, 0]
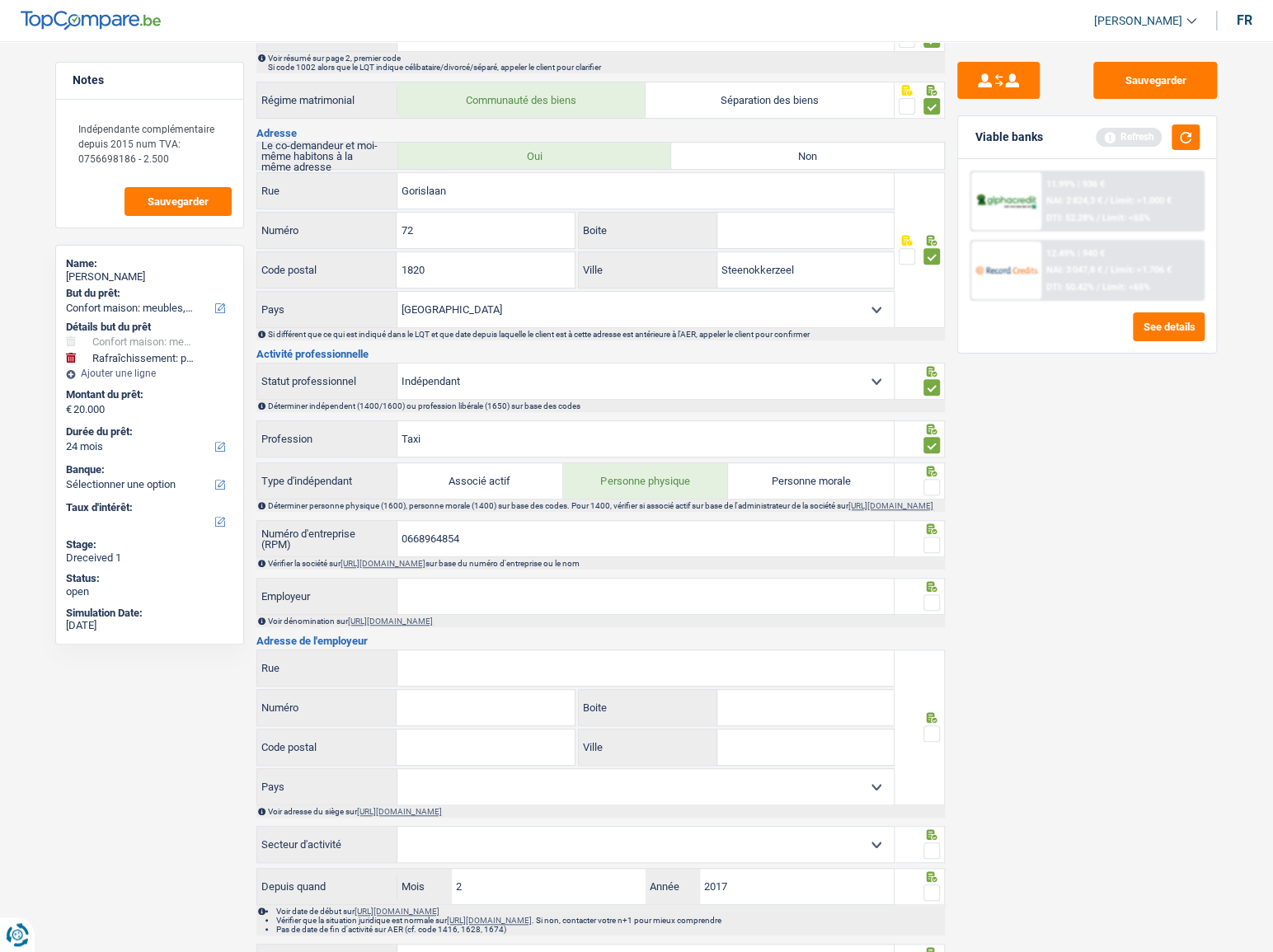
click at [937, 483] on span at bounding box center [932, 487] width 16 height 16
click at [0, 0] on input "radio" at bounding box center [0, 0] width 0 height 0
click at [433, 540] on input "0668964854" at bounding box center [645, 539] width 497 height 36
click at [432, 540] on input "0668964854" at bounding box center [645, 539] width 497 height 36
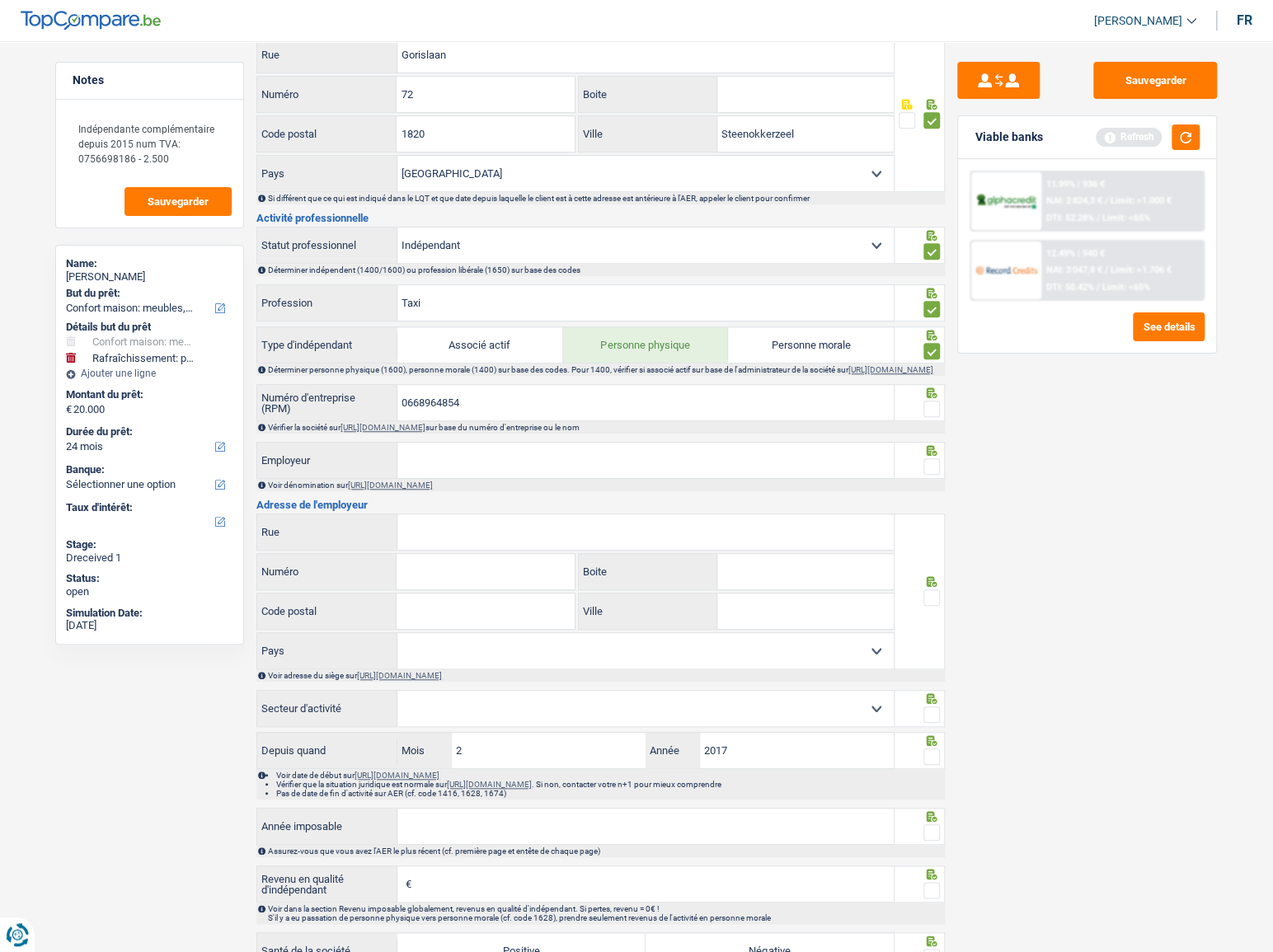
scroll to position [449, 0]
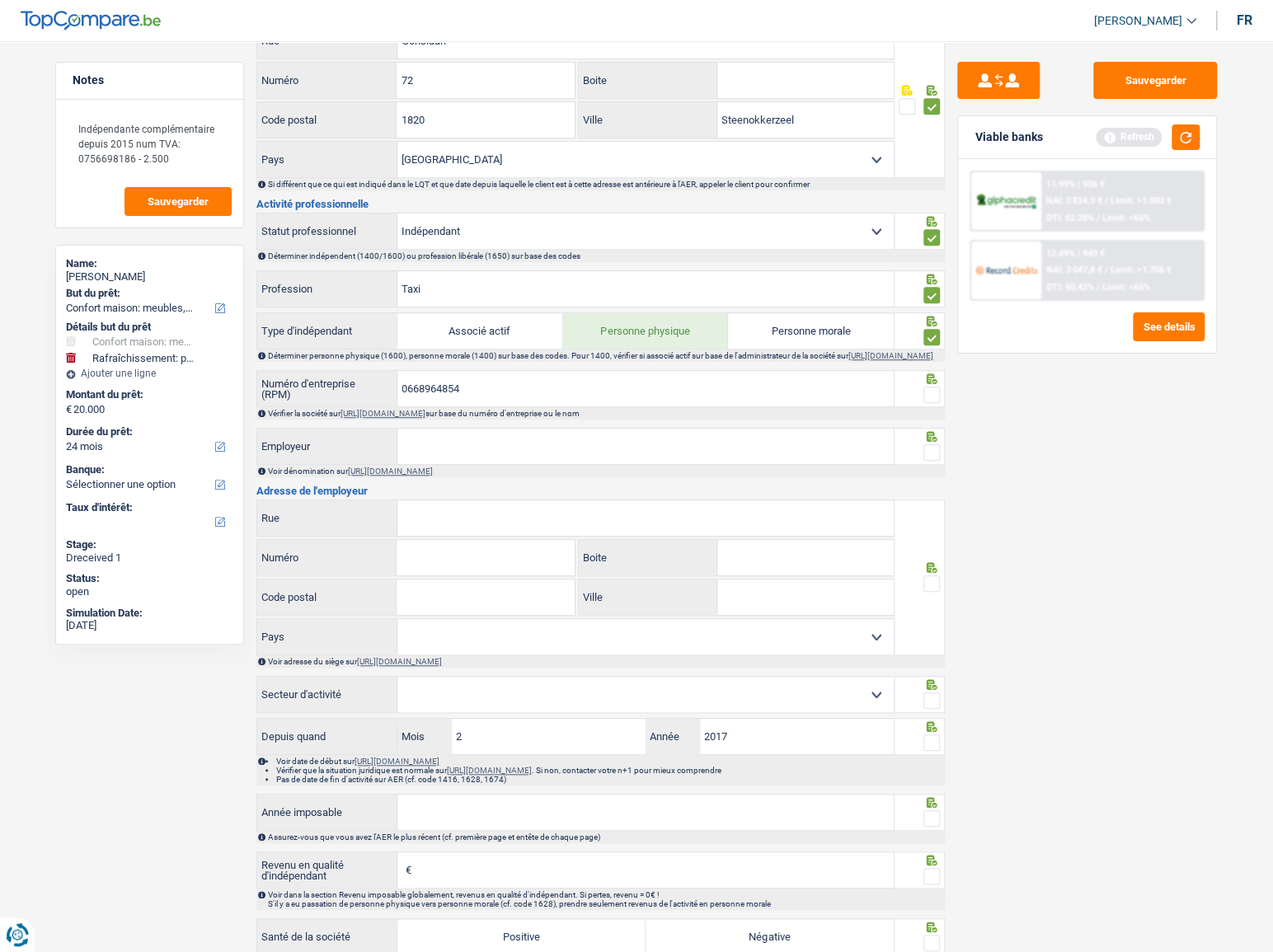
click at [935, 405] on div at bounding box center [932, 395] width 16 height 21
click at [931, 403] on span at bounding box center [932, 395] width 16 height 16
click at [0, 0] on input "radio" at bounding box center [0, 0] width 0 height 0
click at [928, 455] on span at bounding box center [932, 453] width 16 height 16
click at [0, 0] on input "radio" at bounding box center [0, 0] width 0 height 0
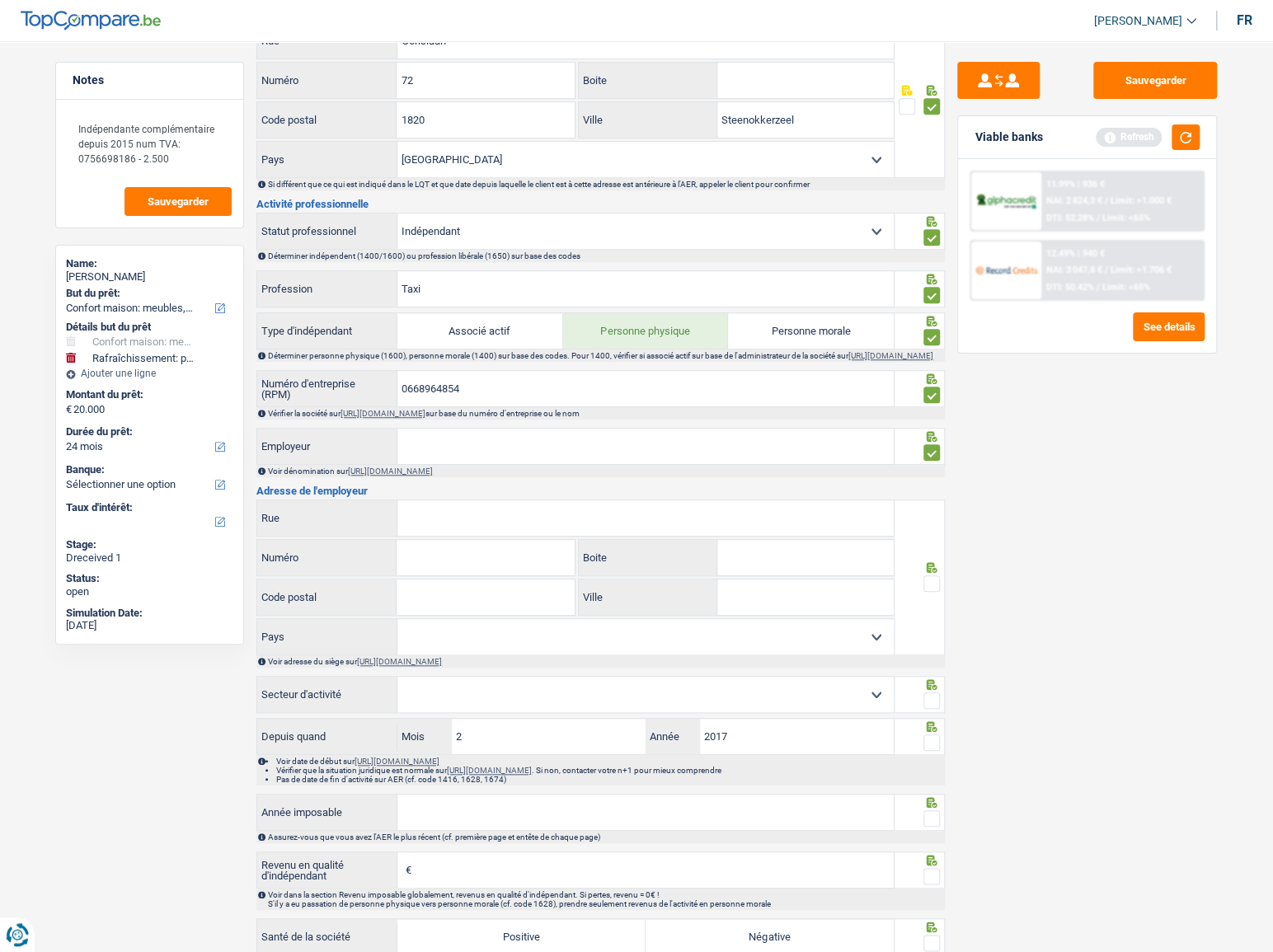
paste input "Rue V.Godefroid(Be) 28 bus B"
click at [503, 523] on input "Rue V.Godefroid(Be) 28 bus B" at bounding box center [645, 518] width 497 height 36
click at [503, 519] on input "Rue V.Godefroid(Be) 28 bus B" at bounding box center [645, 518] width 497 height 36
click at [504, 520] on input "Rue V.Godefroid(Be) 28 bus B" at bounding box center [645, 518] width 497 height 36
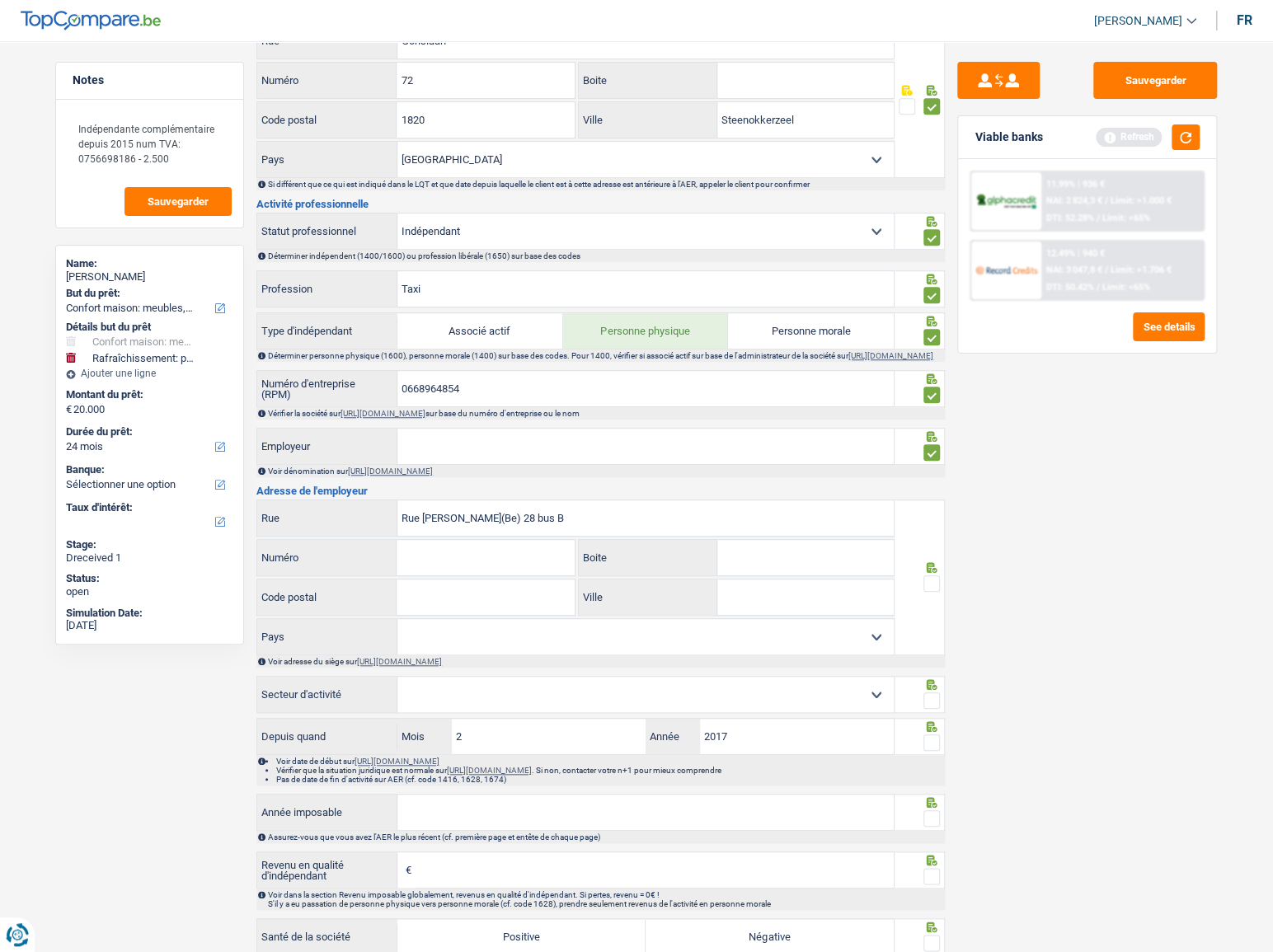
click at [508, 530] on input "Rue V.Godefroid(Be) 28 bus B" at bounding box center [645, 518] width 497 height 36
drag, startPoint x: 503, startPoint y: 521, endPoint x: 511, endPoint y: 524, distance: 8.5
click at [511, 524] on input "Rue V.Godefroid(Be) 28 bus B" at bounding box center [645, 518] width 497 height 36
type input "Rue V.Godefroid(Be) bus B"
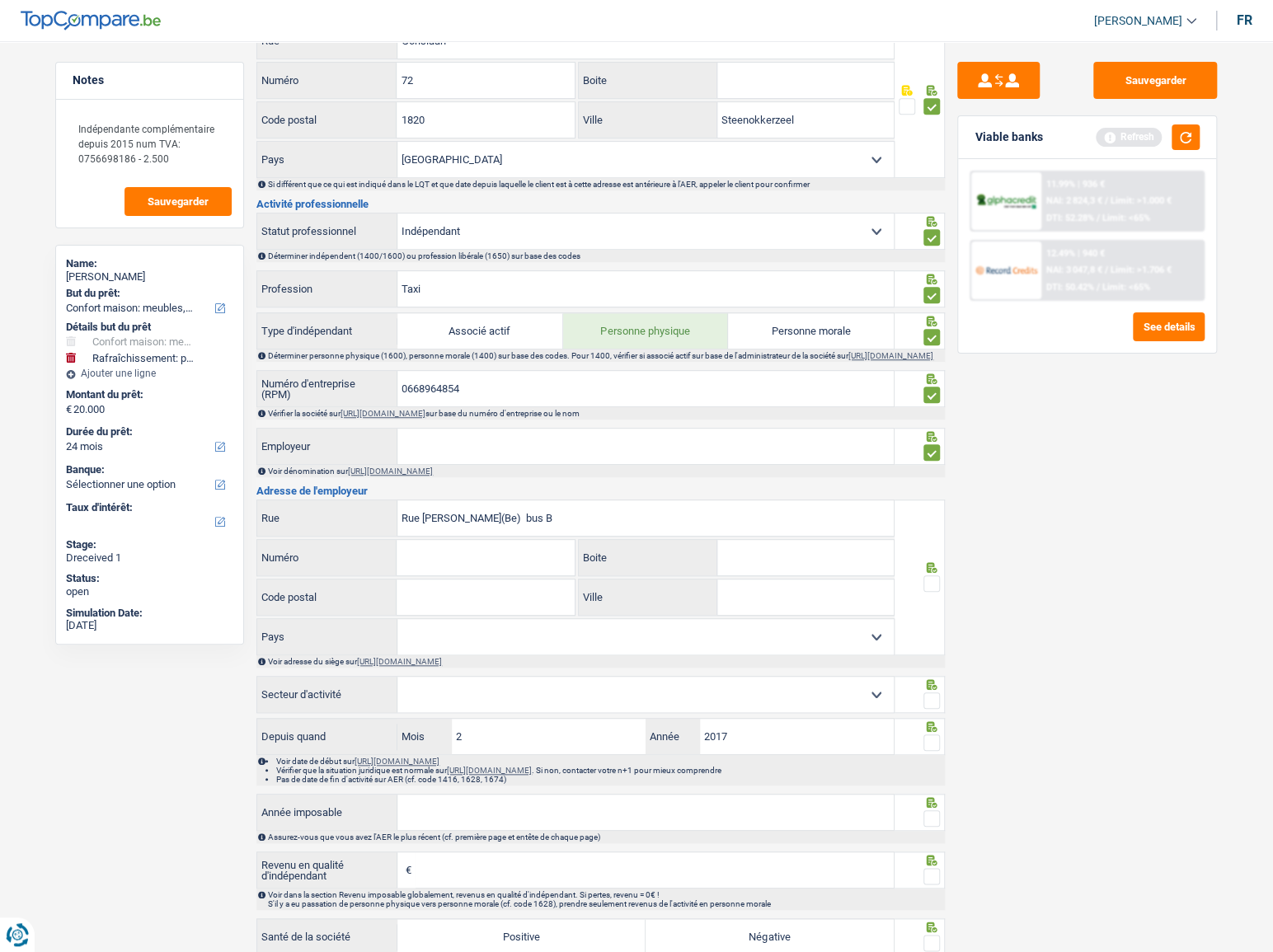
click at [463, 584] on div "Code postal Tous les champs sont obligatoires. Veuillez fournir une réponse plu…" at bounding box center [415, 597] width 319 height 37
click at [457, 564] on input "Numéro" at bounding box center [486, 557] width 177 height 36
paste input "28"
type input "28"
click at [521, 524] on input "Rue V.Godefroid(Be) bus B" at bounding box center [645, 518] width 497 height 36
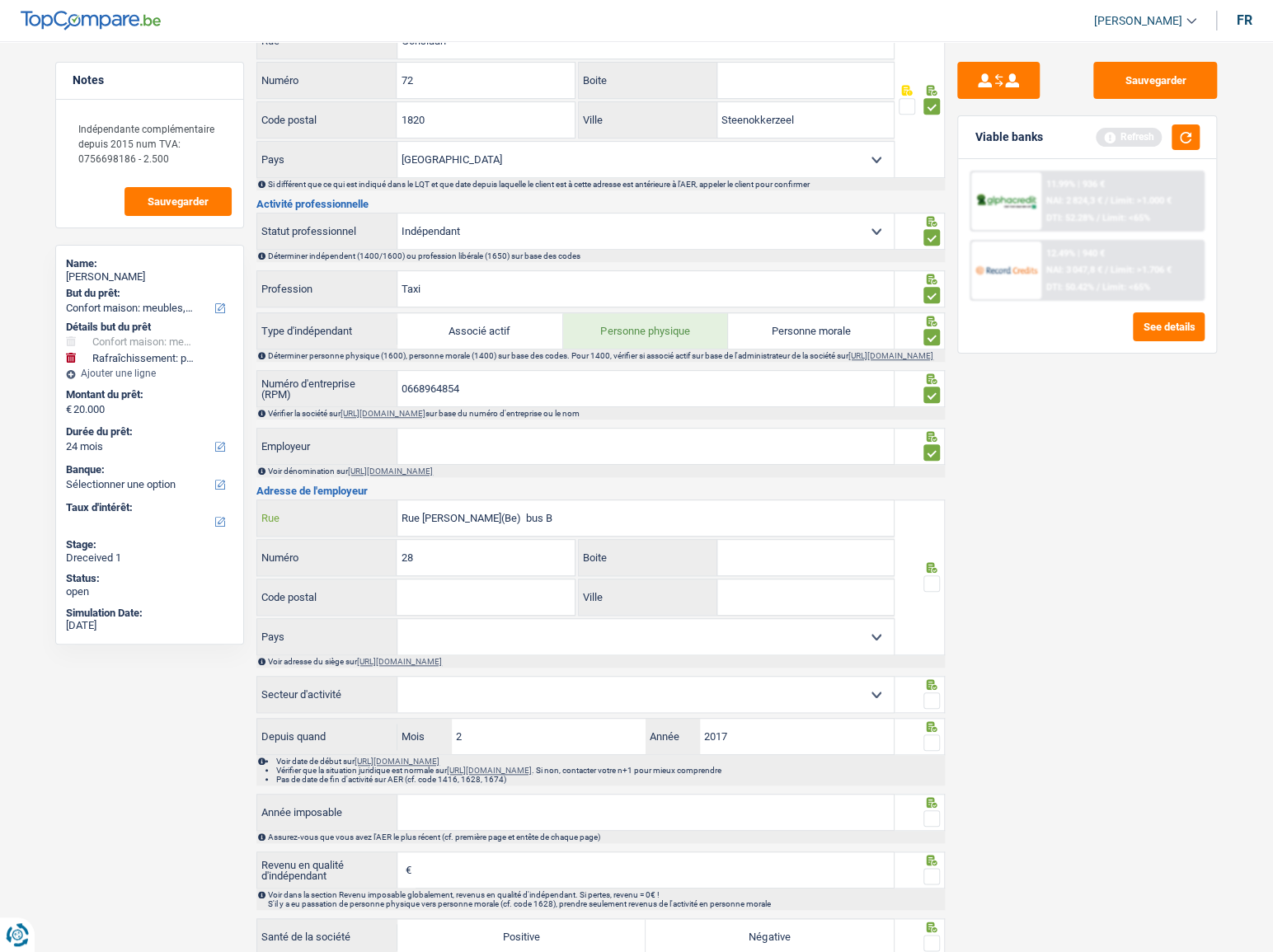
click at [521, 524] on input "Rue V.Godefroid(Be) bus B" at bounding box center [645, 518] width 497 height 36
type input "Rue V.Godefroid(Be) bus"
drag, startPoint x: 757, startPoint y: 569, endPoint x: 748, endPoint y: 570, distance: 9.1
click at [752, 569] on input "Boite" at bounding box center [805, 557] width 177 height 36
paste input "B"
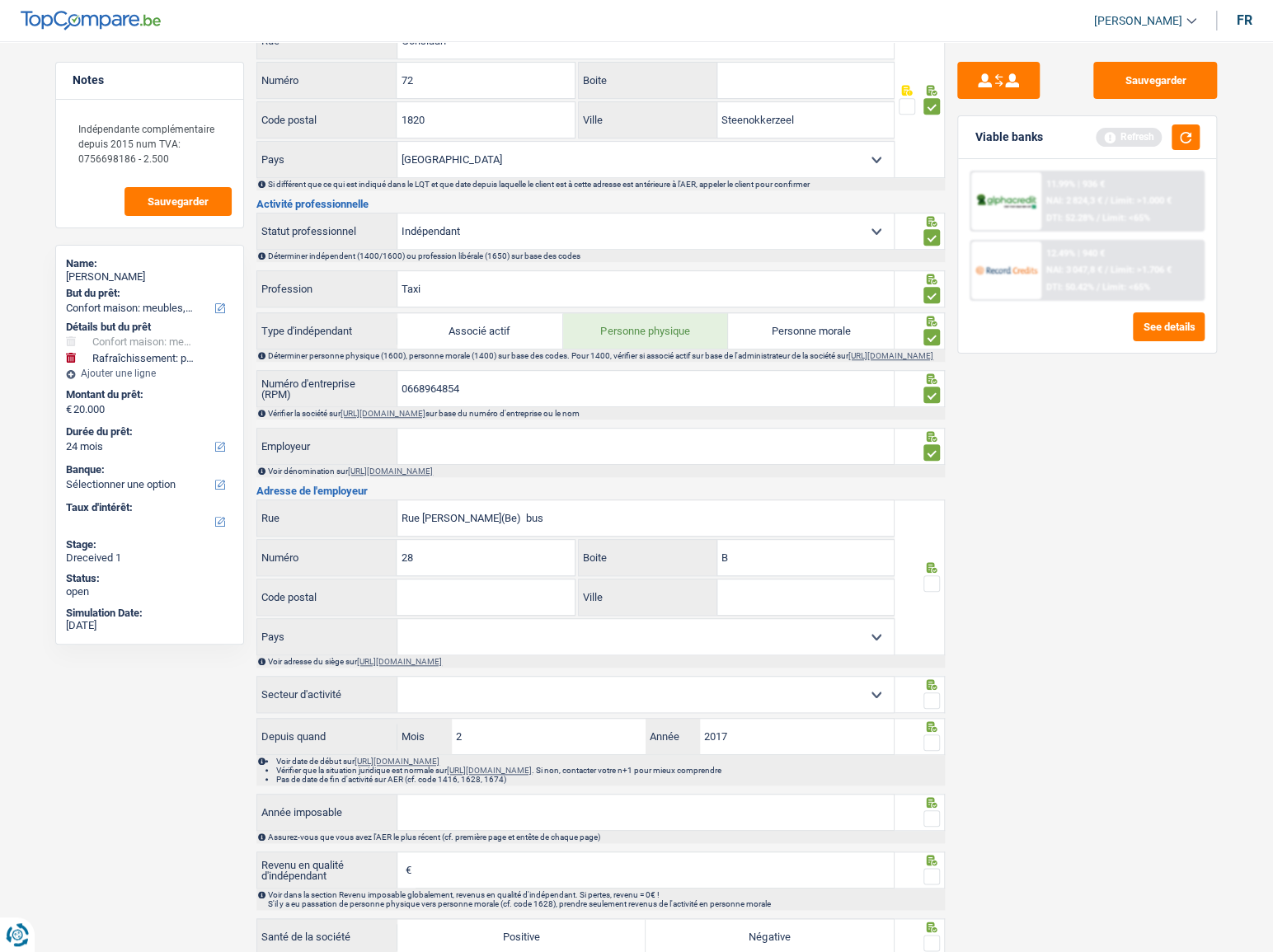
type input "B"
click at [552, 529] on input "Rue V.Godefroid(Be) bus" at bounding box center [645, 518] width 497 height 36
type input "Rue V.Godefroid"
click at [470, 588] on input "Code postal" at bounding box center [486, 597] width 177 height 36
type input "7100"
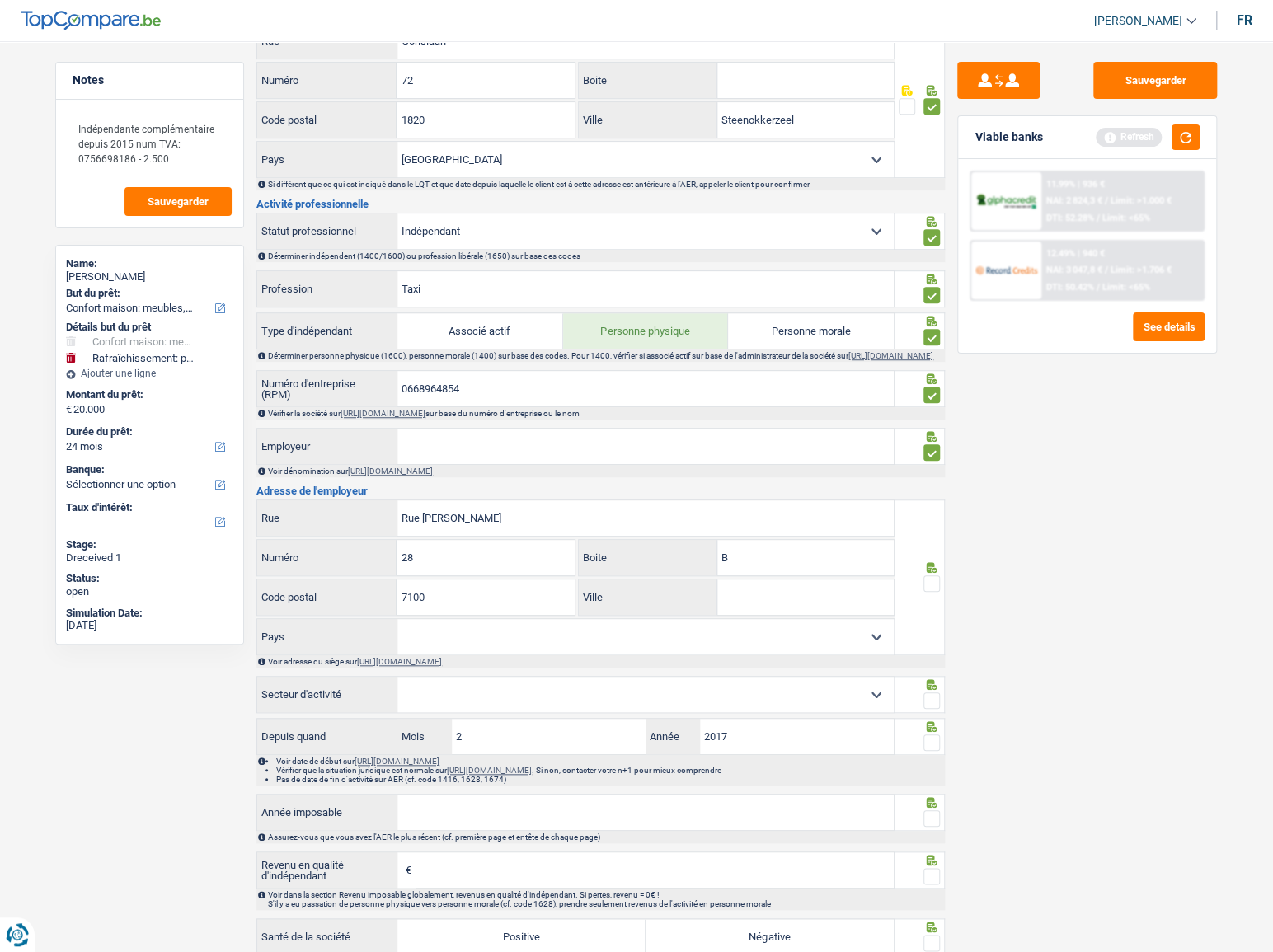
drag, startPoint x: 829, startPoint y: 609, endPoint x: 979, endPoint y: 609, distance: 150.0
click at [829, 609] on input "Ville" at bounding box center [805, 597] width 177 height 36
click at [813, 598] on input "Ville" at bounding box center [805, 597] width 177 height 36
click at [929, 591] on span at bounding box center [932, 583] width 16 height 16
click at [0, 0] on input "radio" at bounding box center [0, 0] width 0 height 0
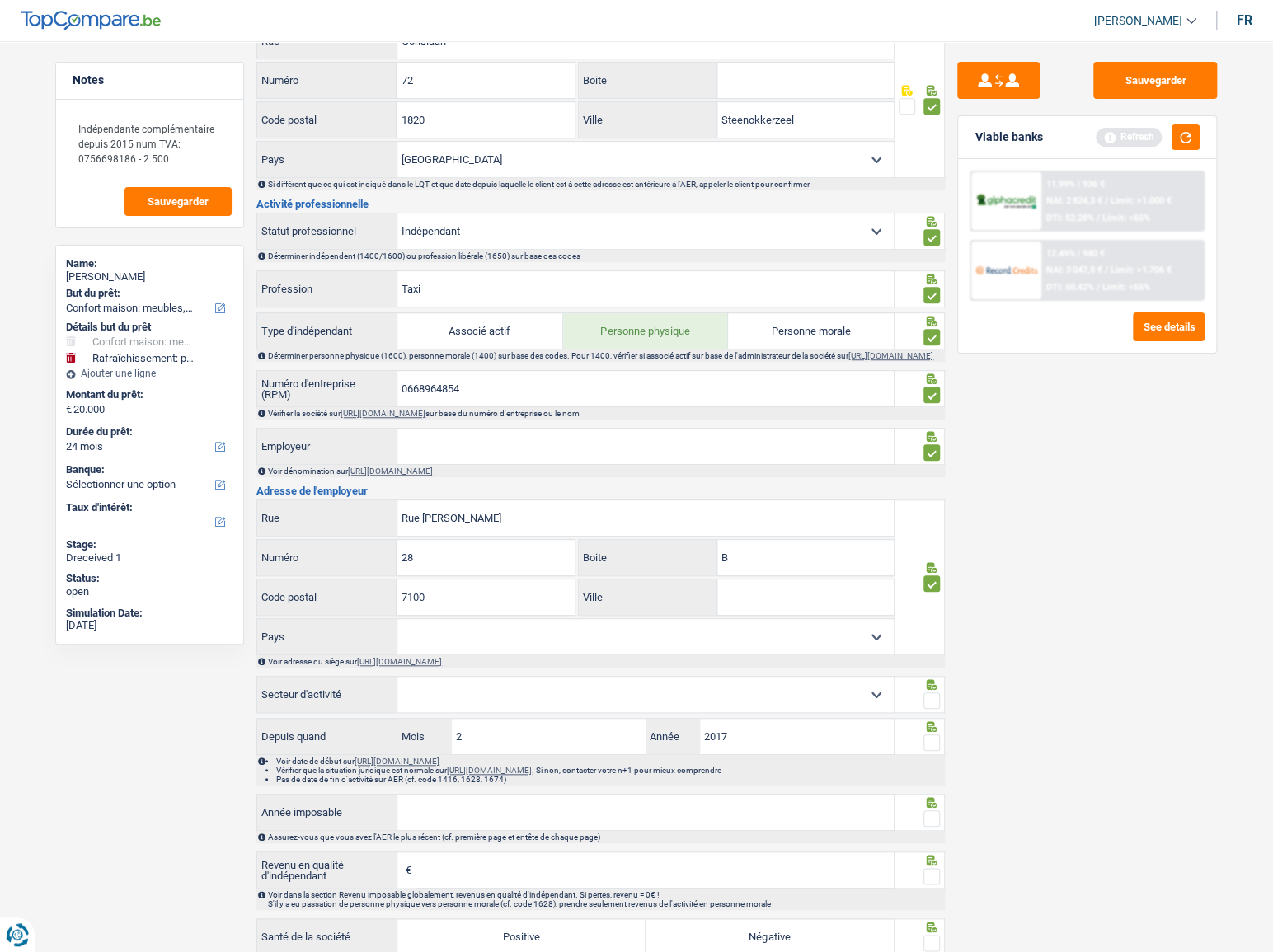
click at [828, 607] on input "Ville" at bounding box center [805, 597] width 177 height 36
paste input "La Louvière"
type input "La Louvière"
click at [722, 651] on select "Belgique Luxembourg Sélectionner une option" at bounding box center [645, 636] width 497 height 36
select select "BE"
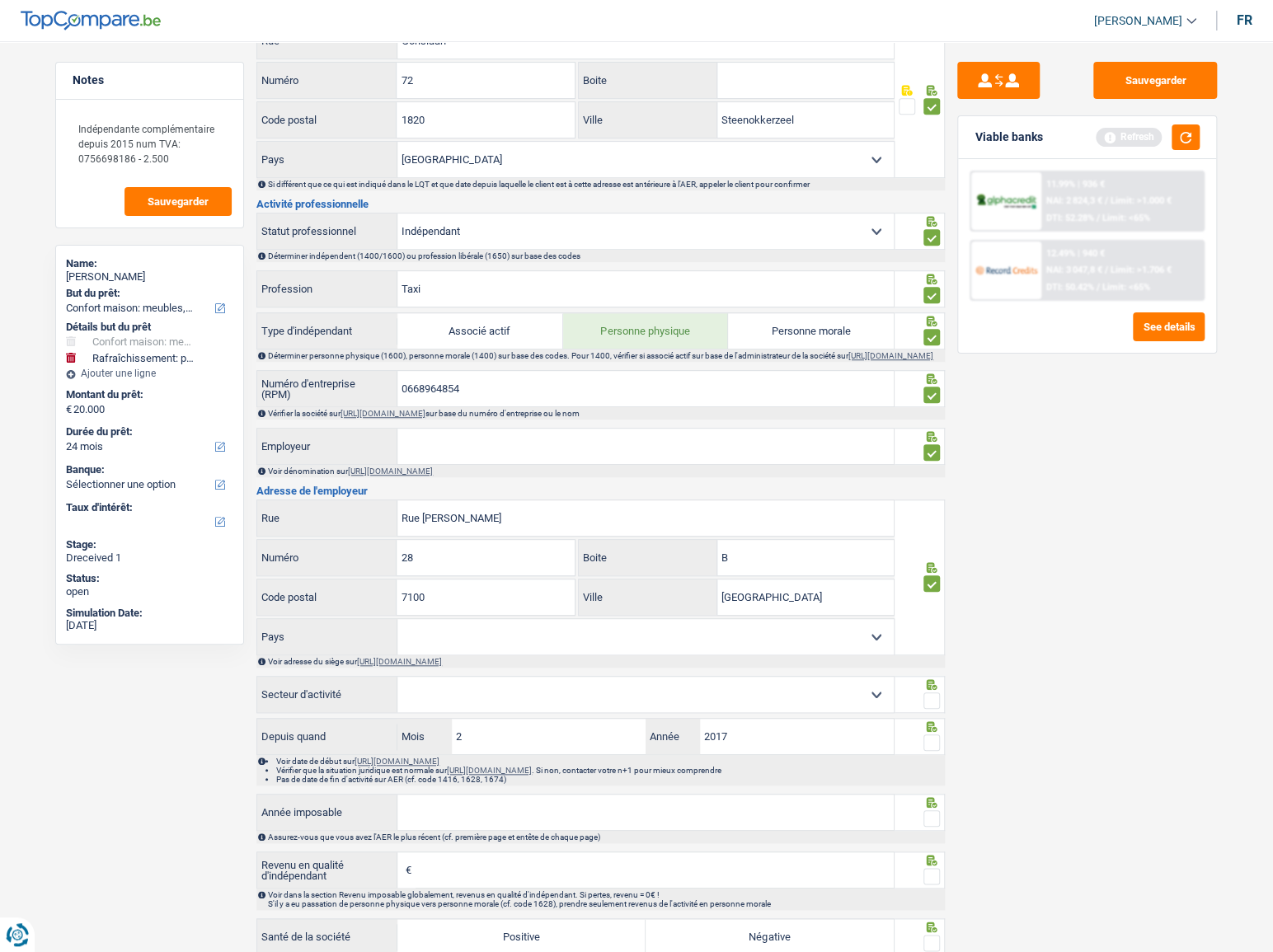
click at [397, 624] on select "Belgique Luxembourg Sélectionner une option" at bounding box center [645, 636] width 497 height 36
click at [595, 712] on select "Agriculture/Pêche Industrie Horeca Courier/Fitness/Taxi Construction Banques/As…" at bounding box center [645, 694] width 497 height 36
select select "courierFitnessTaxi"
click at [397, 681] on select "Agriculture/Pêche Industrie Horeca Courier/Fitness/Taxi Construction Banques/As…" at bounding box center [645, 694] width 497 height 36
drag, startPoint x: 940, startPoint y: 702, endPoint x: 924, endPoint y: 740, distance: 41.2
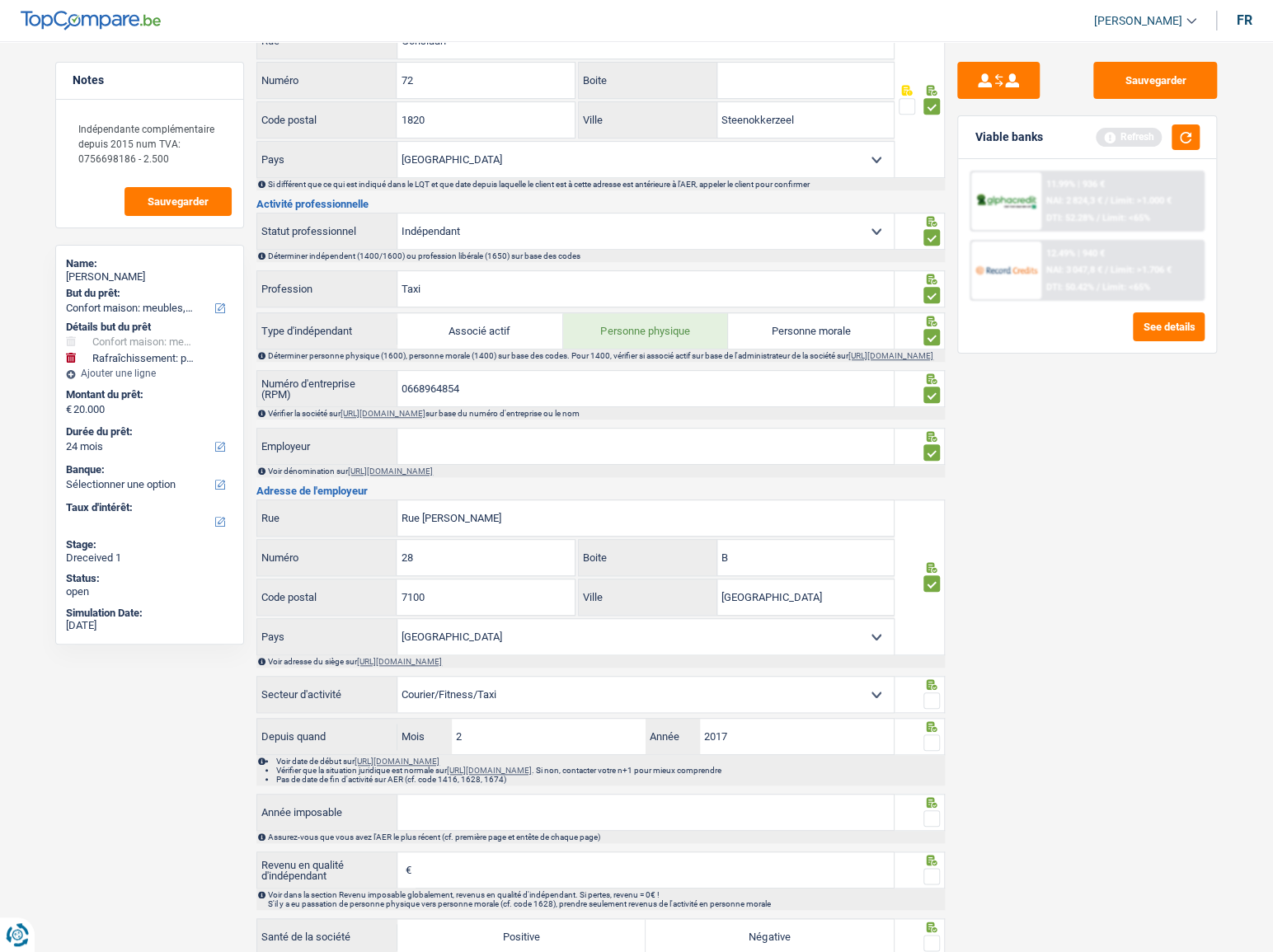
click at [940, 705] on span at bounding box center [932, 701] width 16 height 16
click at [0, 0] on input "radio" at bounding box center [0, 0] width 0 height 0
click at [925, 743] on span at bounding box center [932, 743] width 16 height 16
click at [0, 0] on input "radio" at bounding box center [0, 0] width 0 height 0
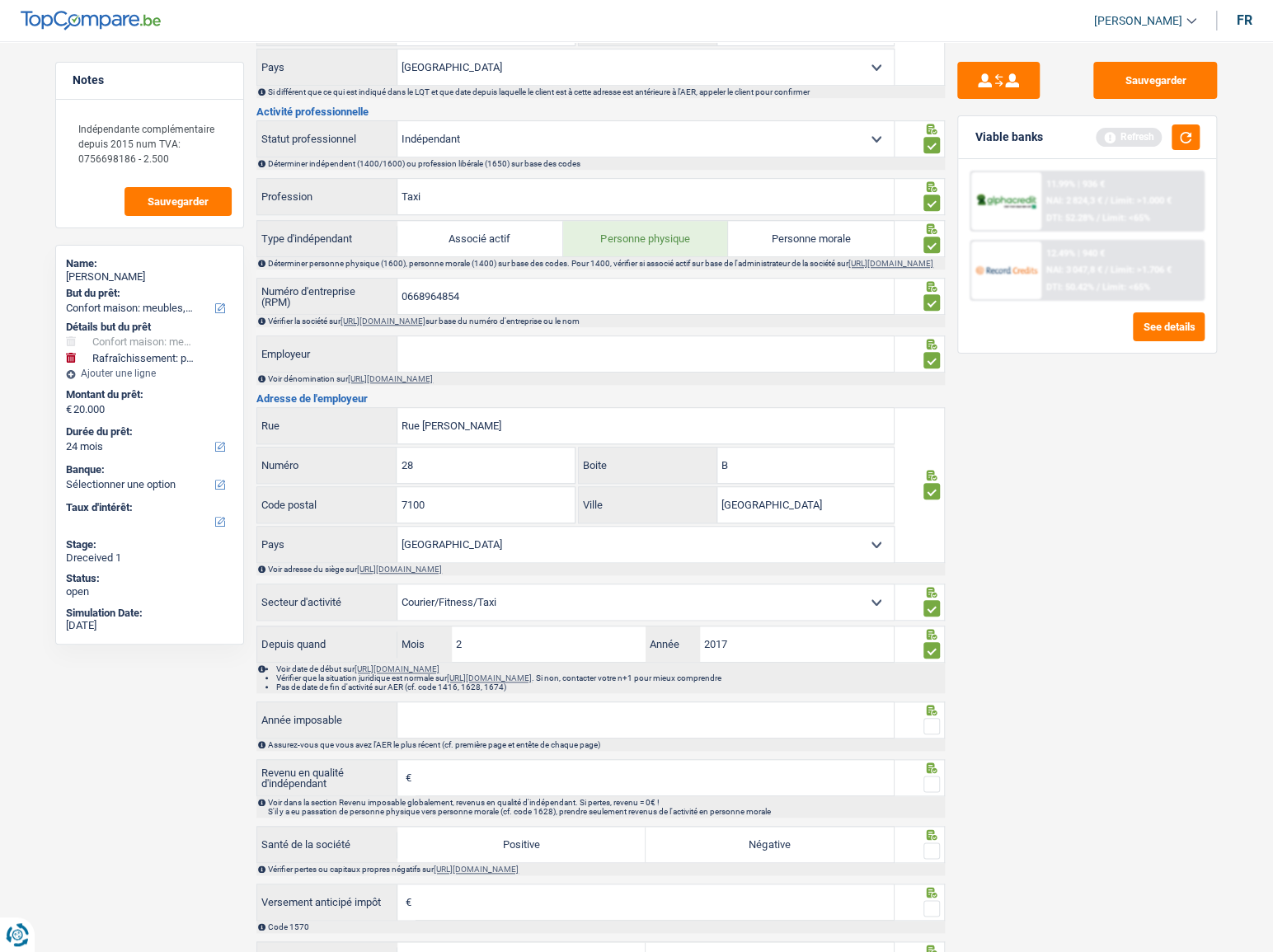
scroll to position [749, 0]
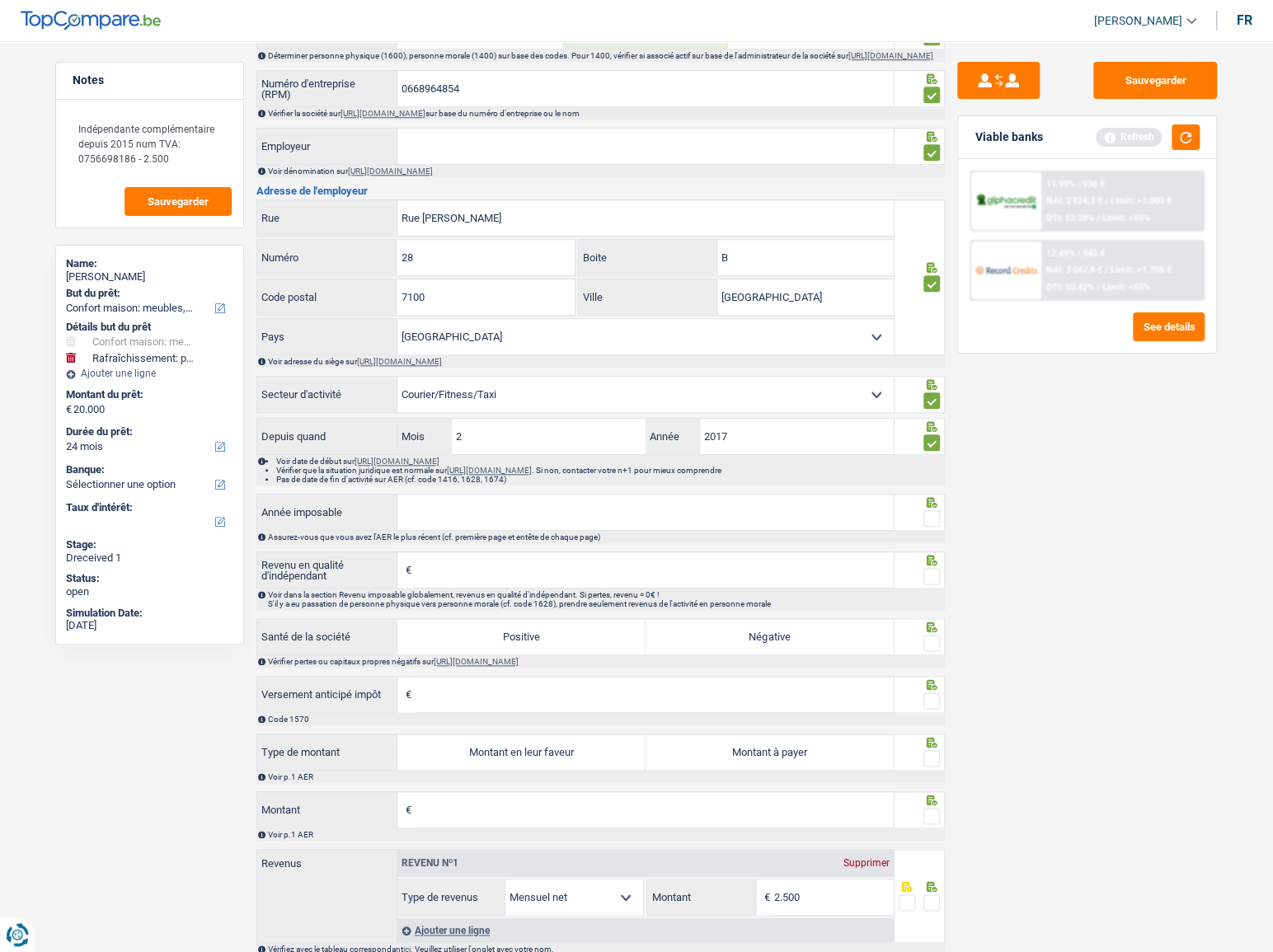
click at [932, 520] on span at bounding box center [932, 519] width 16 height 16
click at [0, 0] on input "radio" at bounding box center [0, 0] width 0 height 0
click at [785, 519] on input "Année imposable" at bounding box center [645, 512] width 497 height 36
click at [777, 526] on input "Année imposable" at bounding box center [645, 512] width 497 height 36
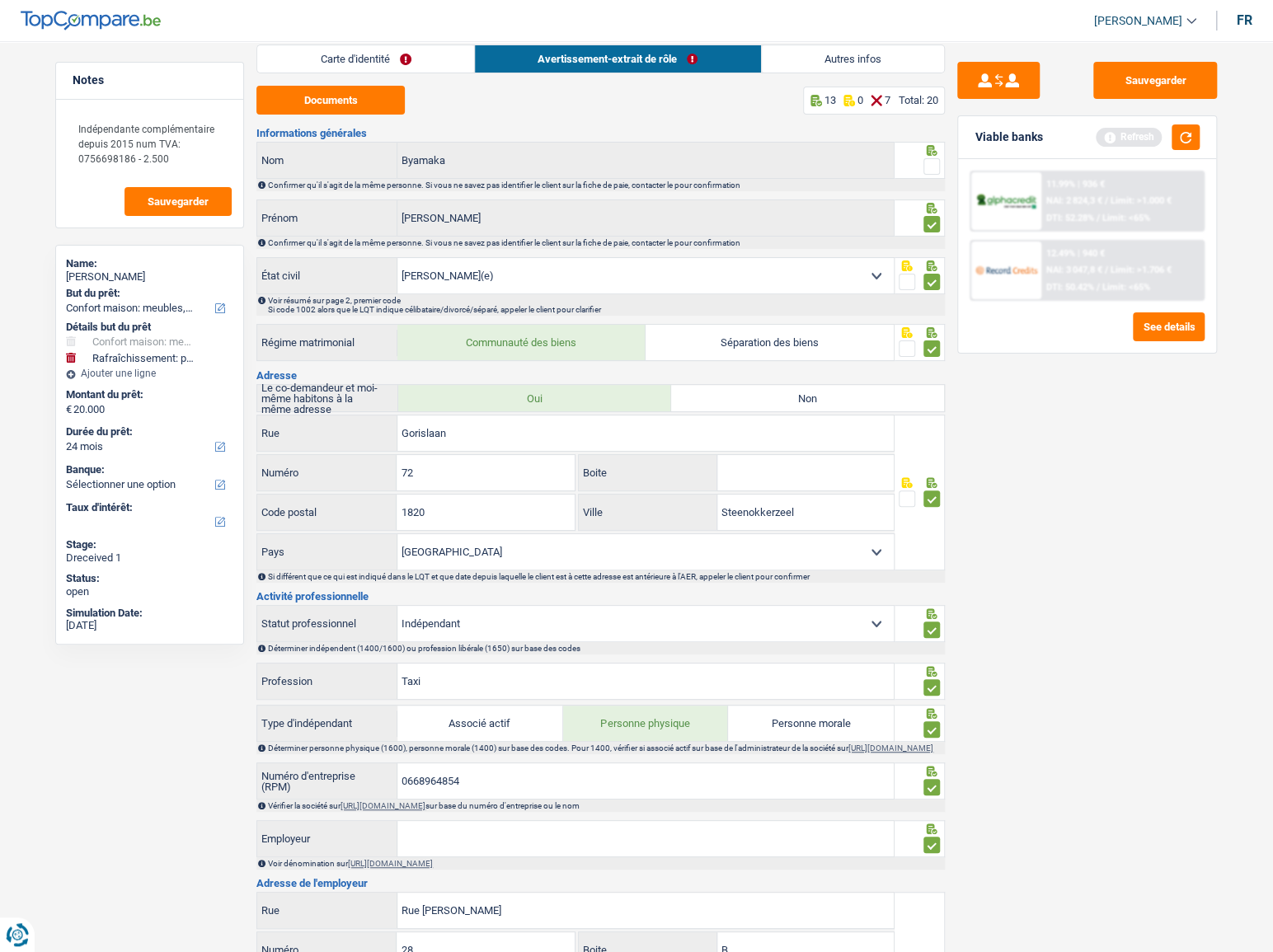
scroll to position [0, 0]
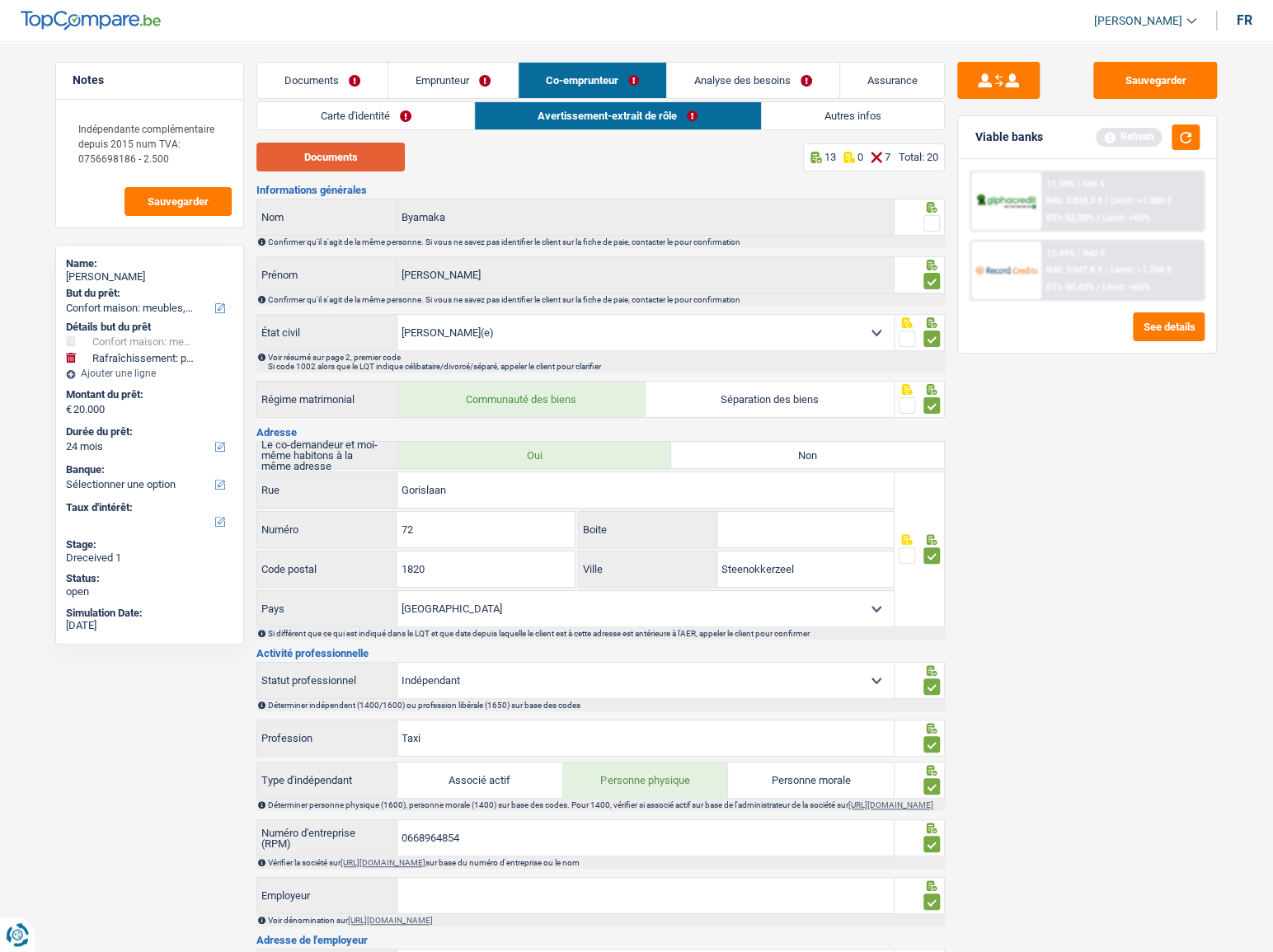
click at [338, 143] on button "Documents" at bounding box center [330, 157] width 148 height 29
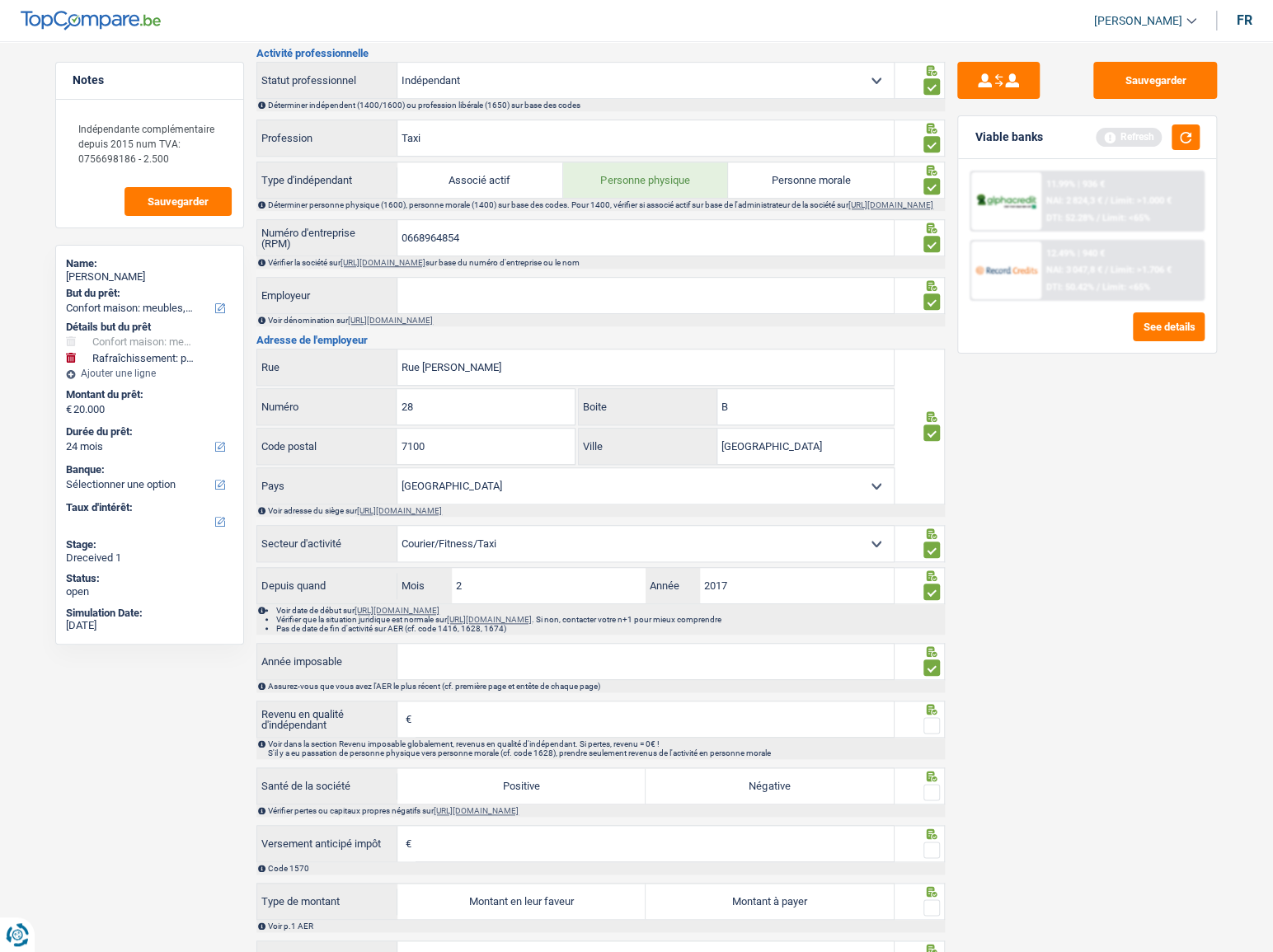
scroll to position [366, 0]
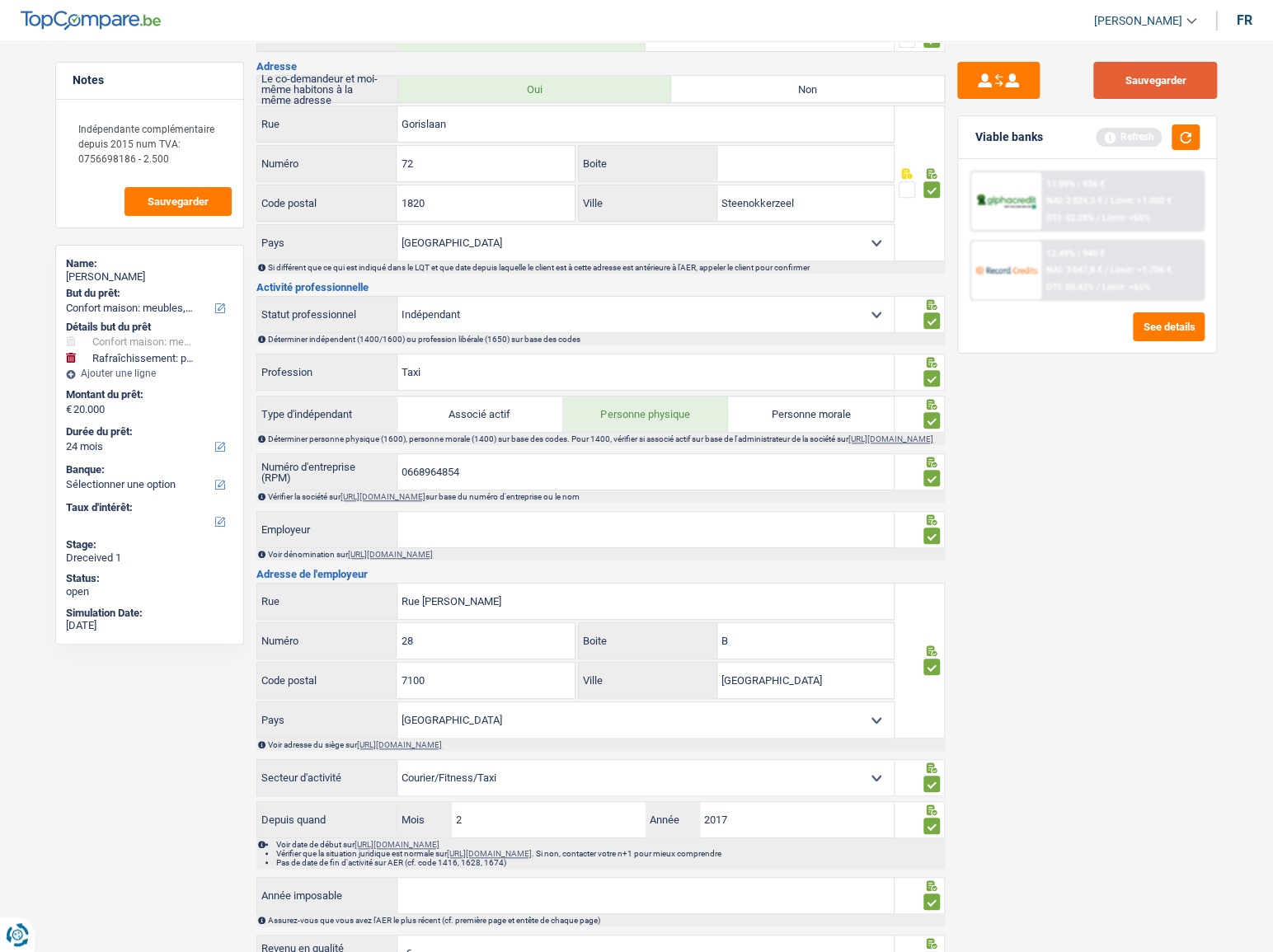
drag, startPoint x: 1122, startPoint y: 63, endPoint x: 1133, endPoint y: 77, distance: 17.8
click at [1125, 70] on button "Sauvegarder" at bounding box center [1154, 80] width 123 height 37
drag, startPoint x: 1191, startPoint y: 136, endPoint x: 1177, endPoint y: 153, distance: 22.0
click at [1189, 137] on button "button" at bounding box center [1185, 137] width 28 height 26
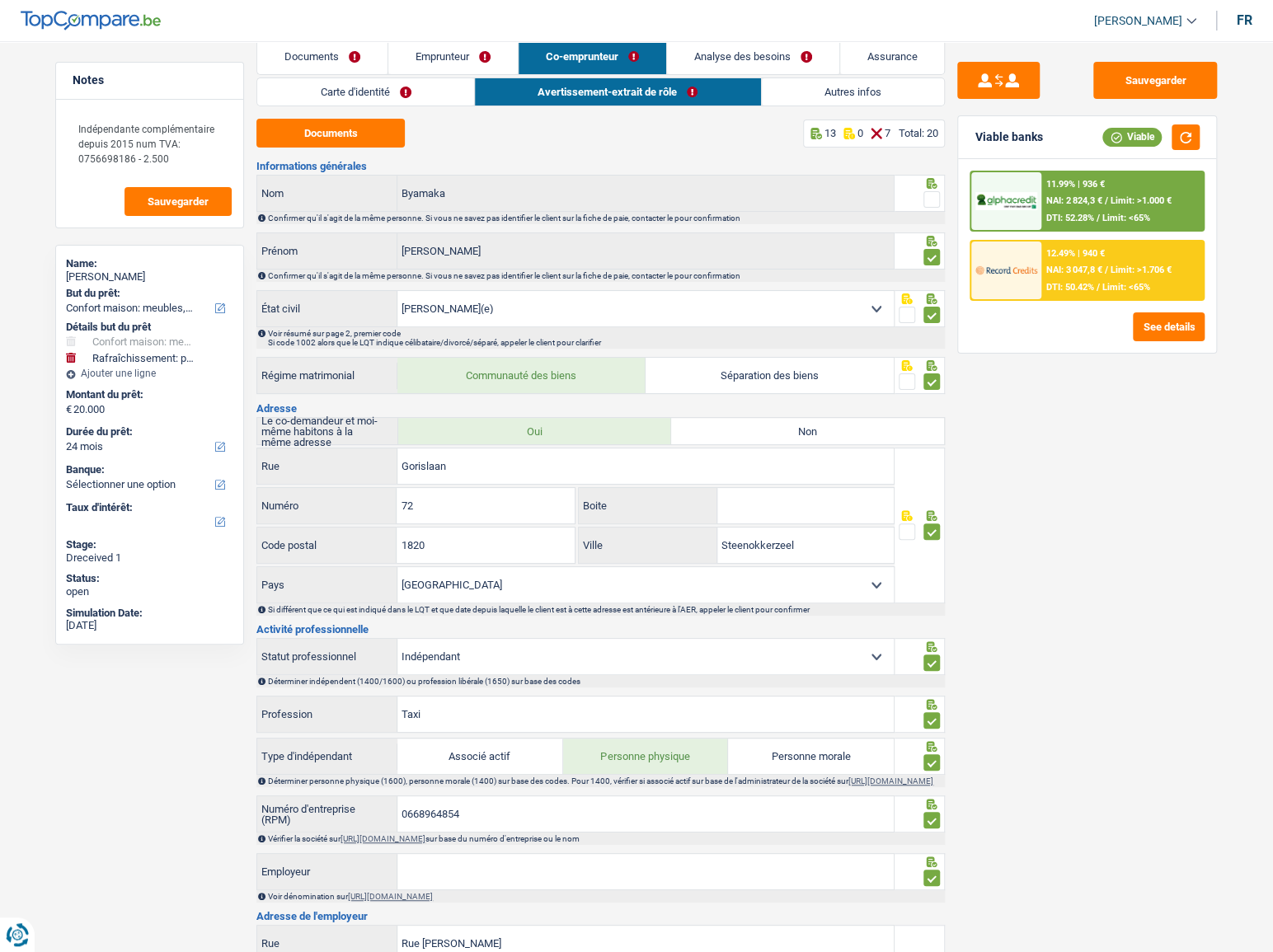
scroll to position [0, 0]
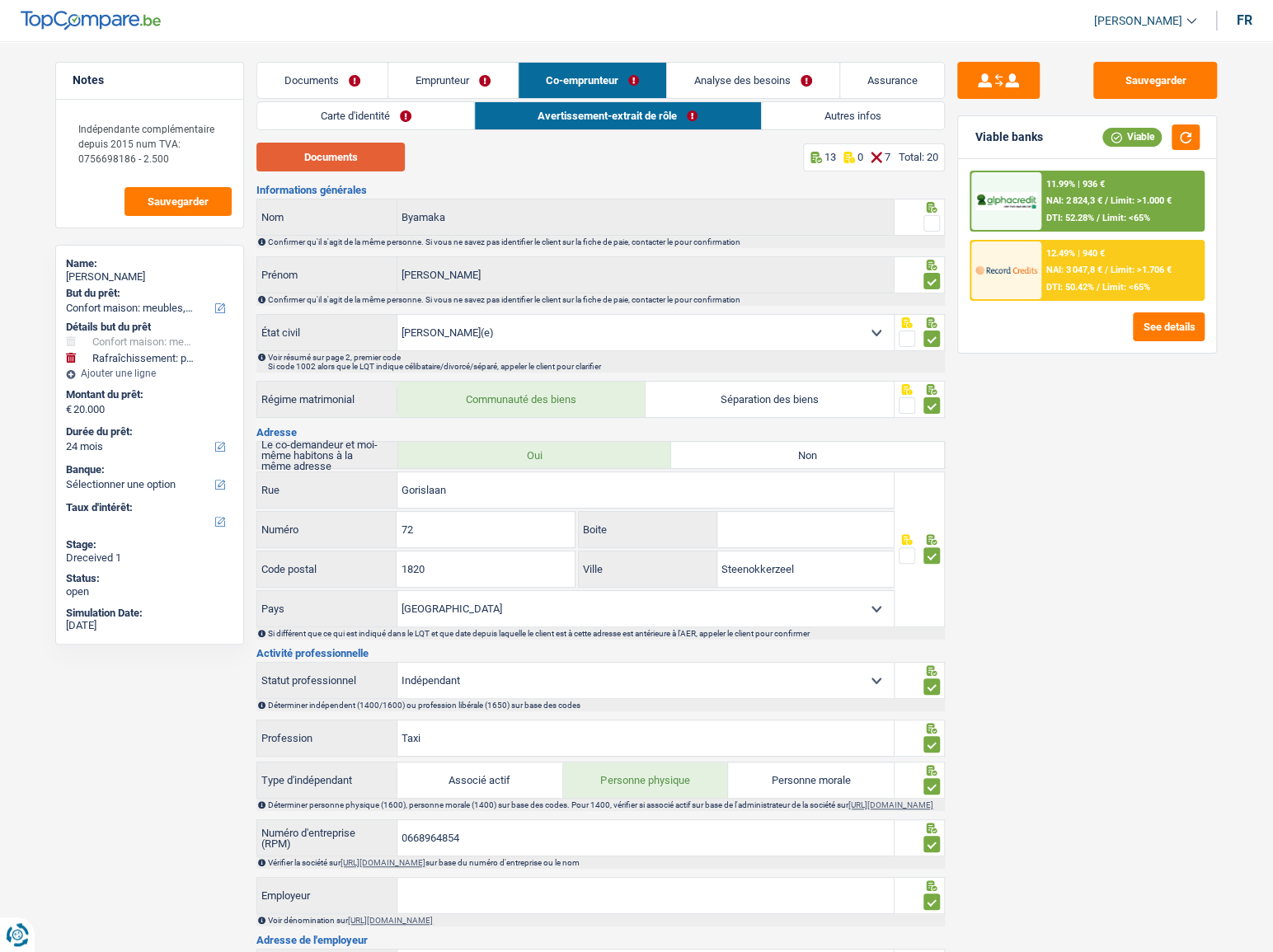
click at [352, 155] on button "Documents" at bounding box center [330, 157] width 148 height 29
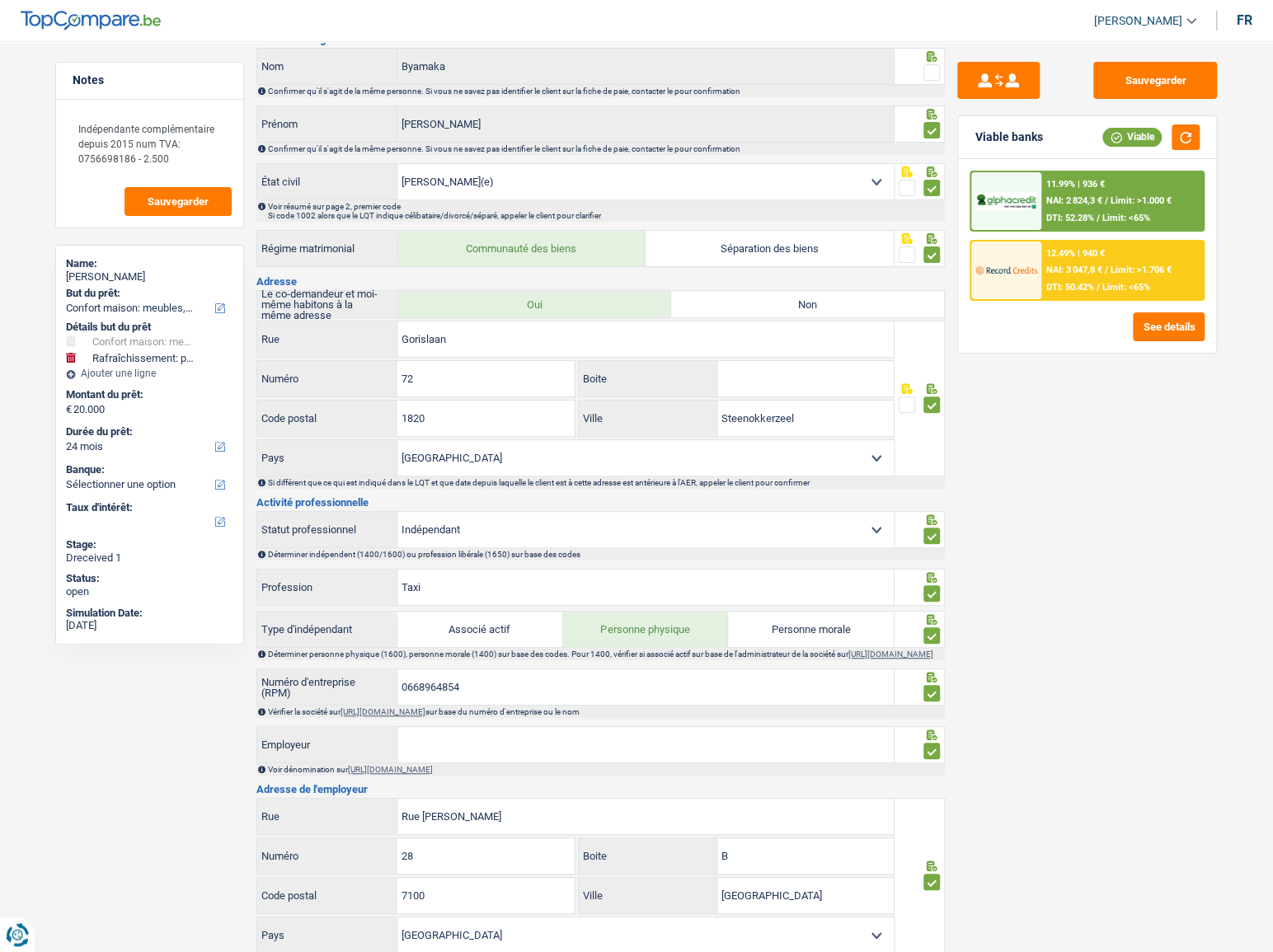
scroll to position [216, 0]
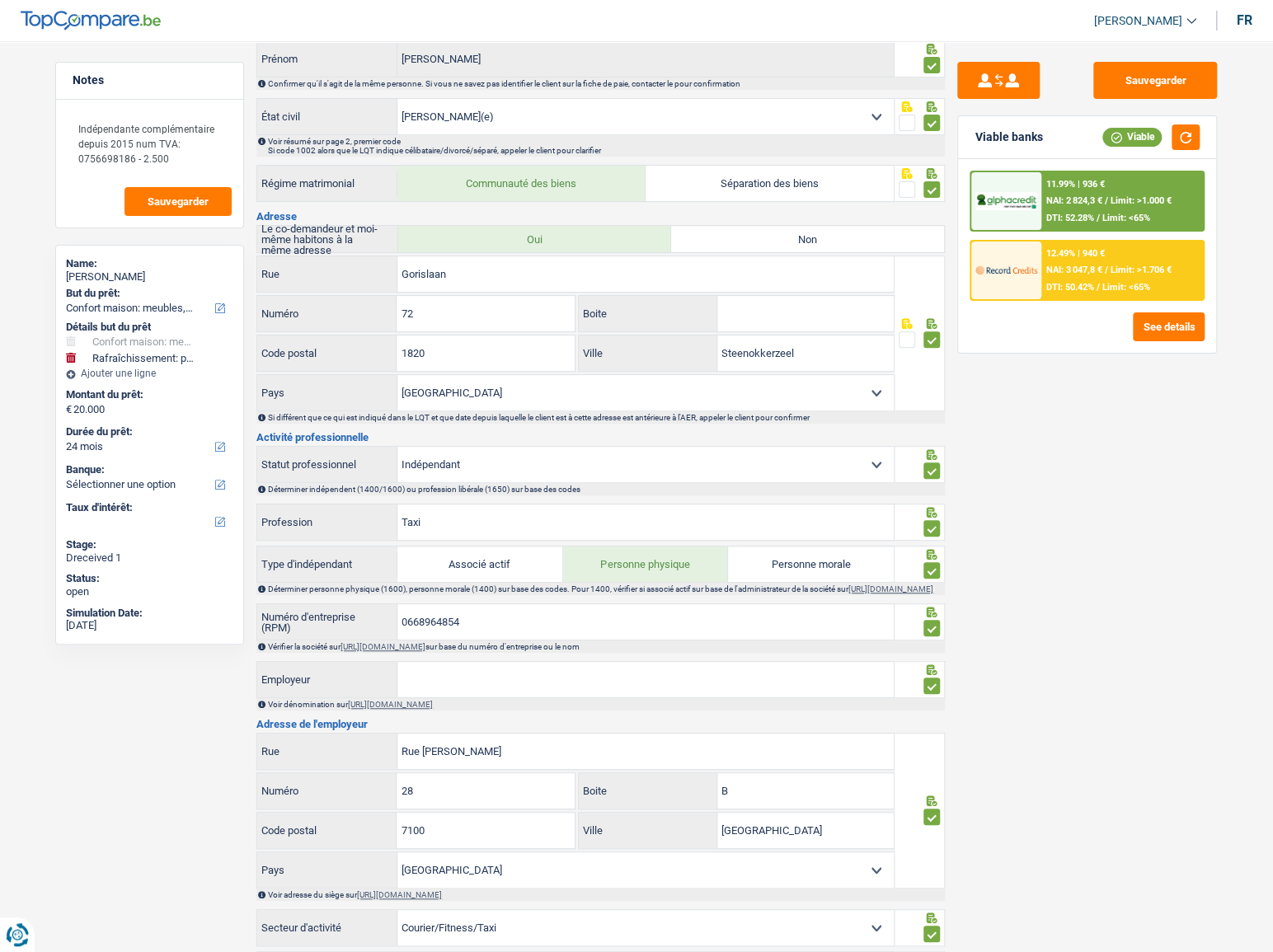
click at [810, 452] on select "Ouvrier Employé privé Employé public Invalide Indépendant Pensionné Chômeur Mut…" at bounding box center [645, 465] width 497 height 36
click at [1029, 482] on div "Sauvegarder Viable banks Viable 11.99% | 936 € NAI: 2 824,3 € / Limit: >1.000 €…" at bounding box center [1086, 492] width 284 height 860
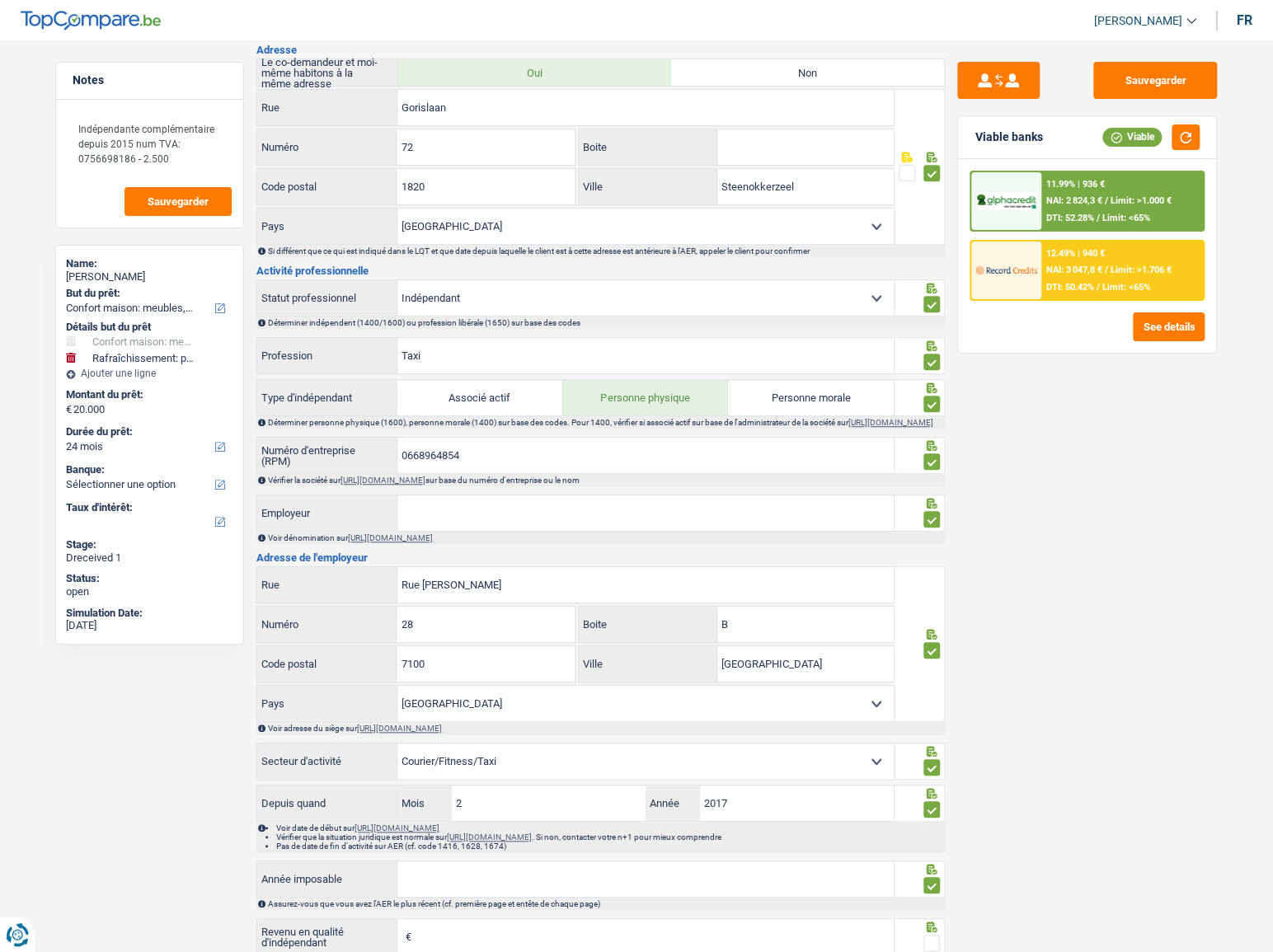
scroll to position [516, 0]
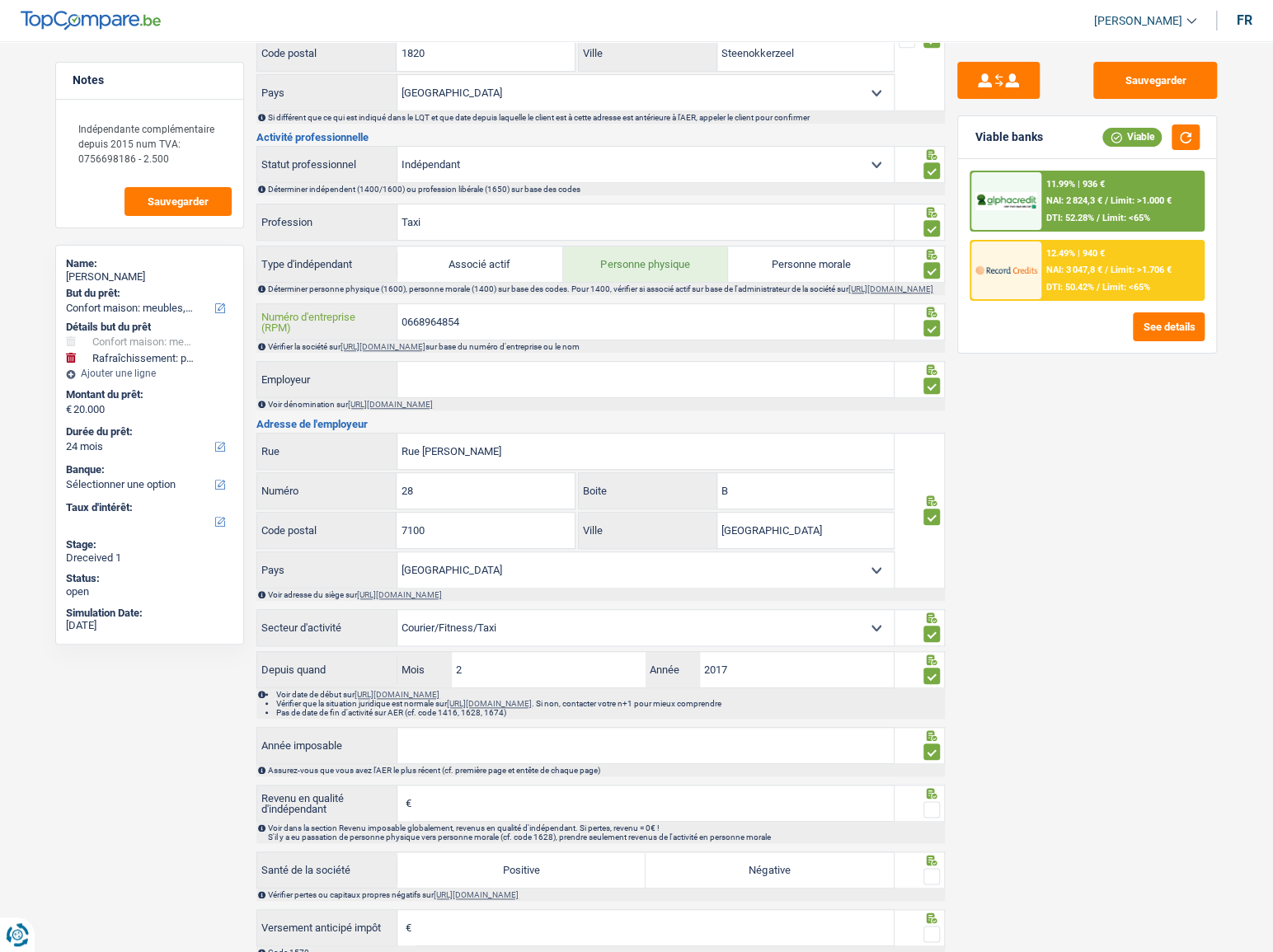
click at [429, 326] on input "0668964854" at bounding box center [645, 322] width 497 height 36
click at [429, 326] on input "0668964854" at bounding box center [645, 322] width 497 height 36
click at [200, 164] on textarea "Indépendante complémentaire depuis 2015 num TVA: 0756698186 - 2.500" at bounding box center [149, 144] width 164 height 64
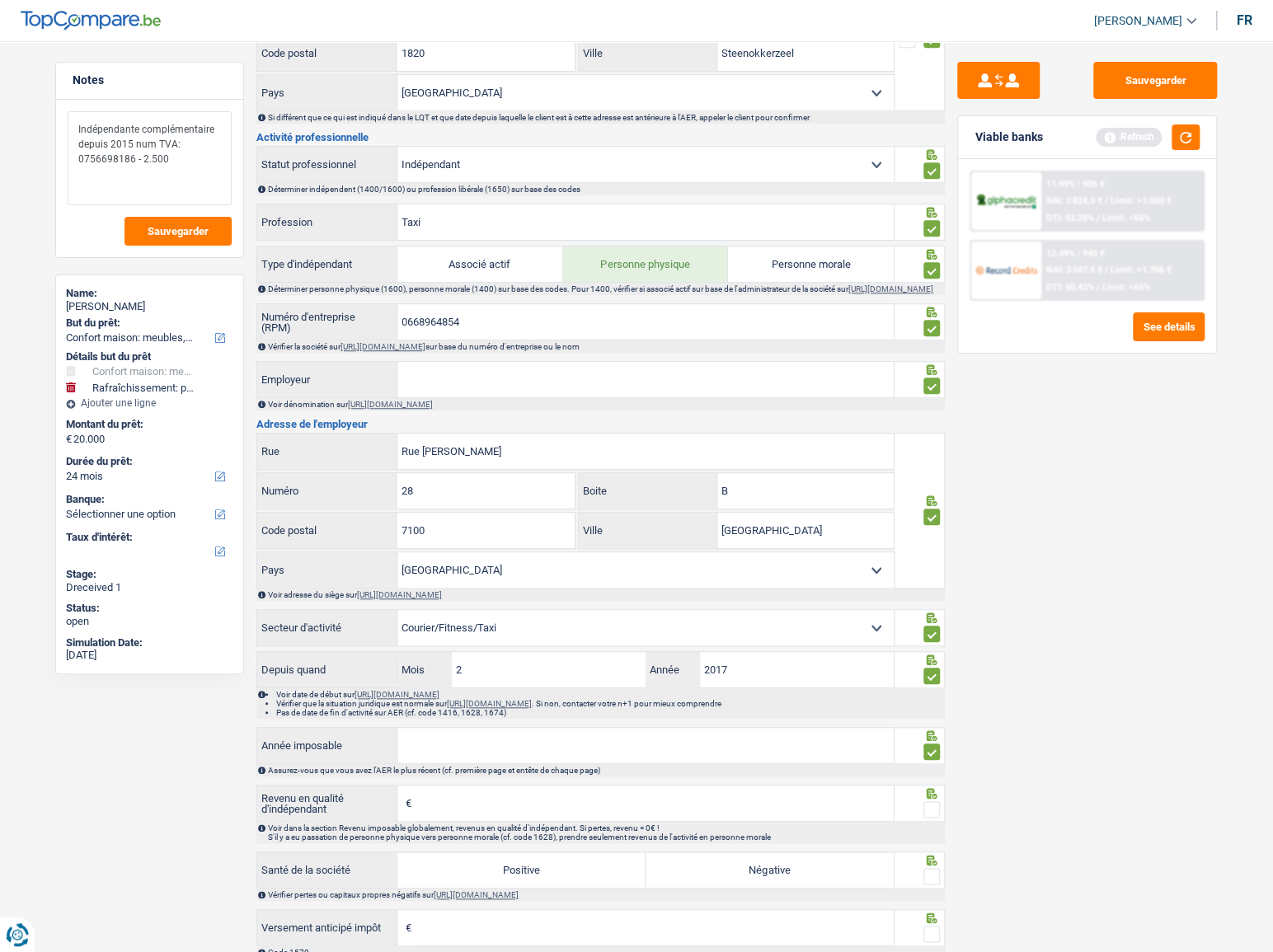
paste textarea "0668964854"
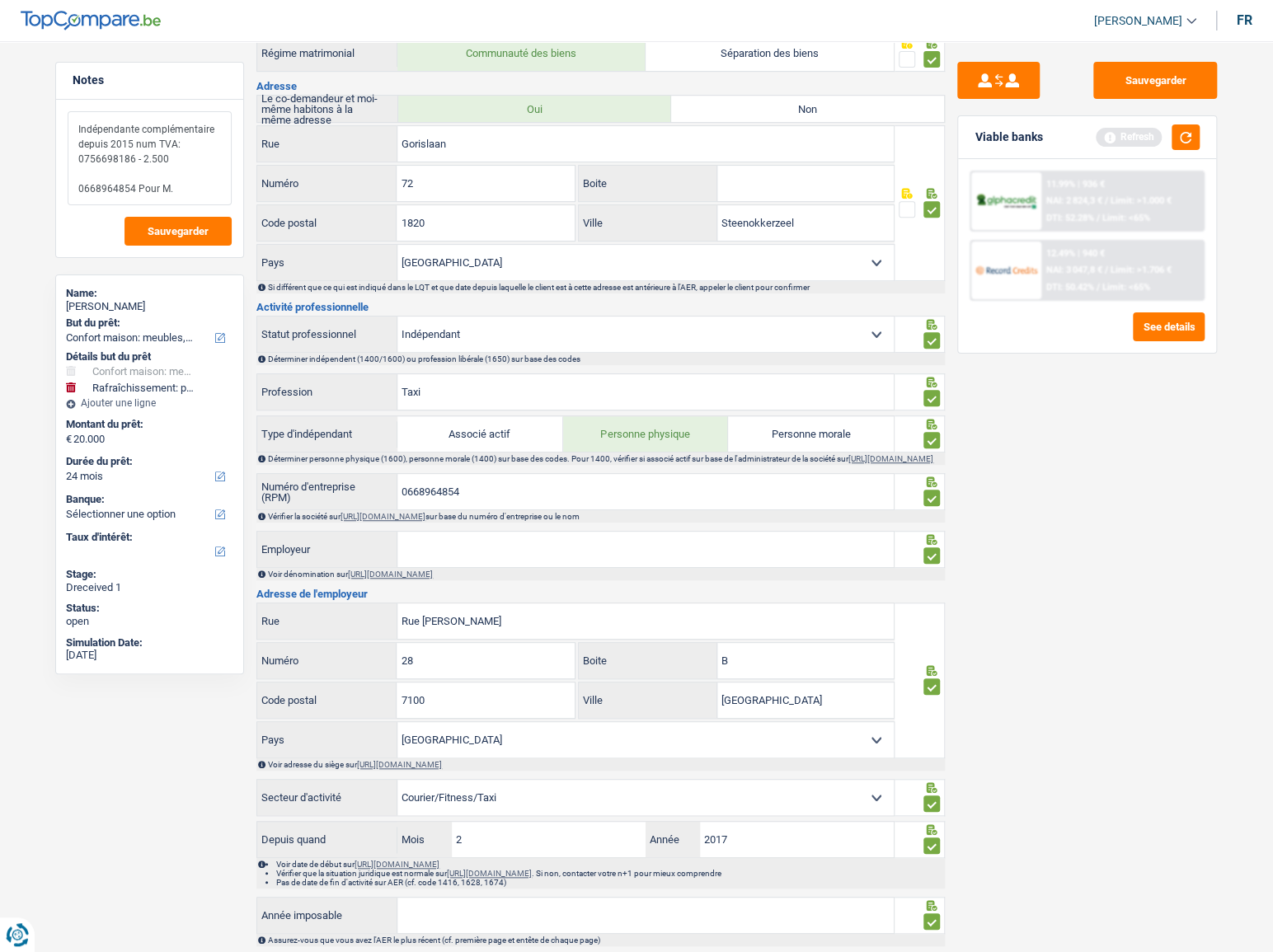
scroll to position [291, 0]
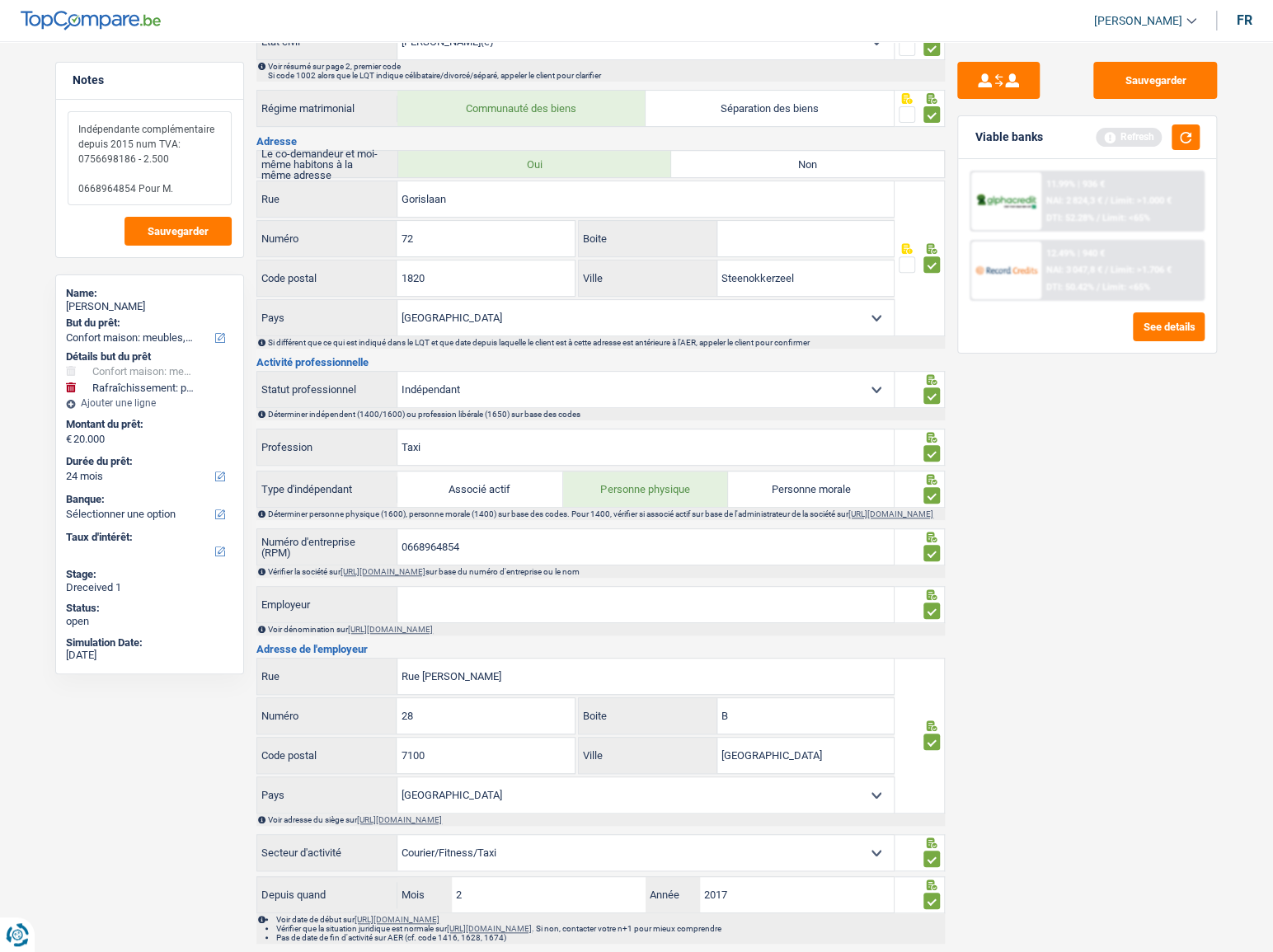
type textarea "Indépendante complémentaire depuis 2015 num TVA: 0756698186 - 2.500 0668964854 …"
click at [521, 392] on select "Ouvrier Employé privé Employé public Invalide Indépendant Pensionné Chômeur Mut…" at bounding box center [645, 390] width 497 height 36
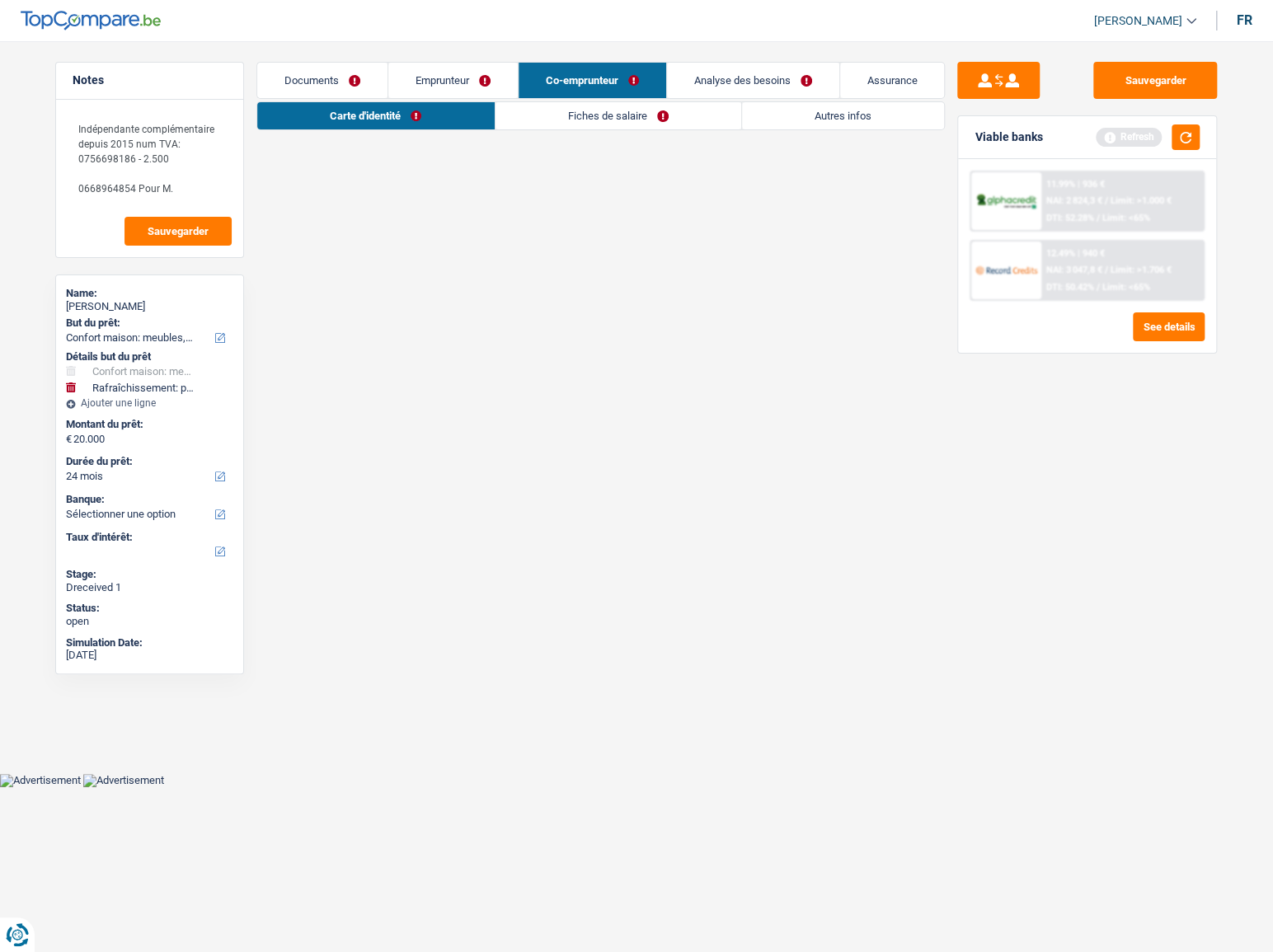
scroll to position [0, 0]
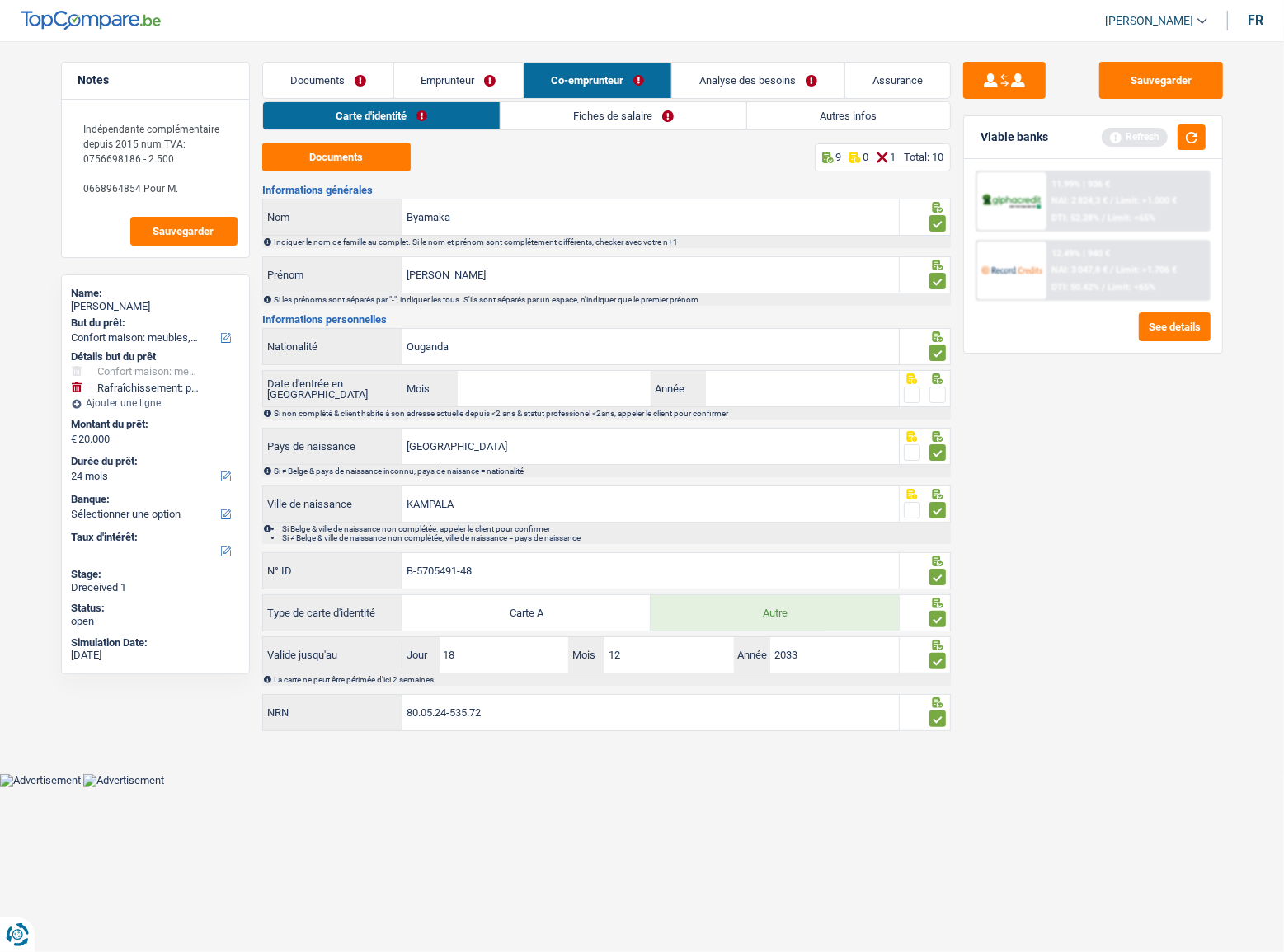
click at [522, 120] on link "Fiches de salaire" at bounding box center [623, 116] width 246 height 27
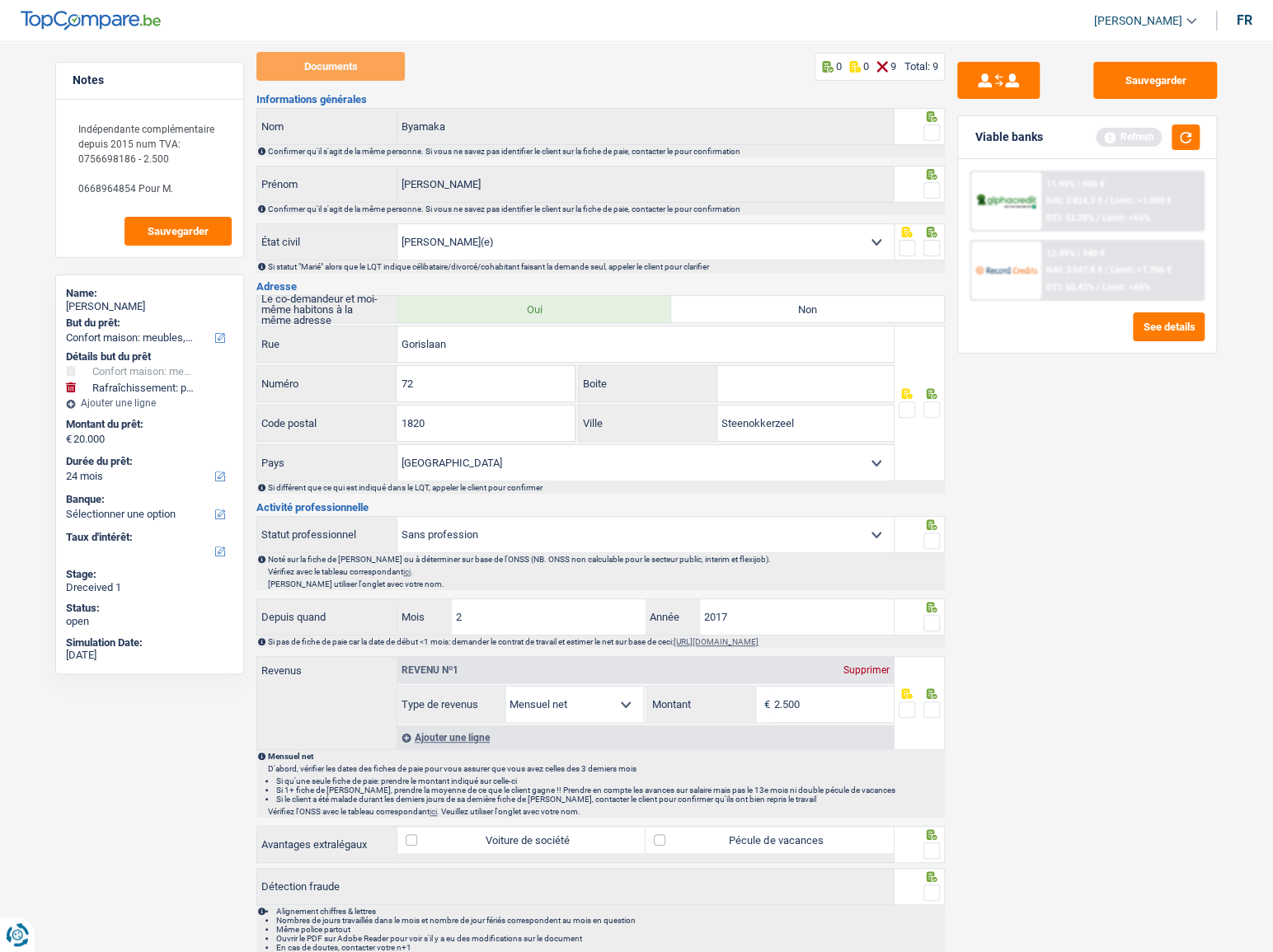
scroll to position [148, 0]
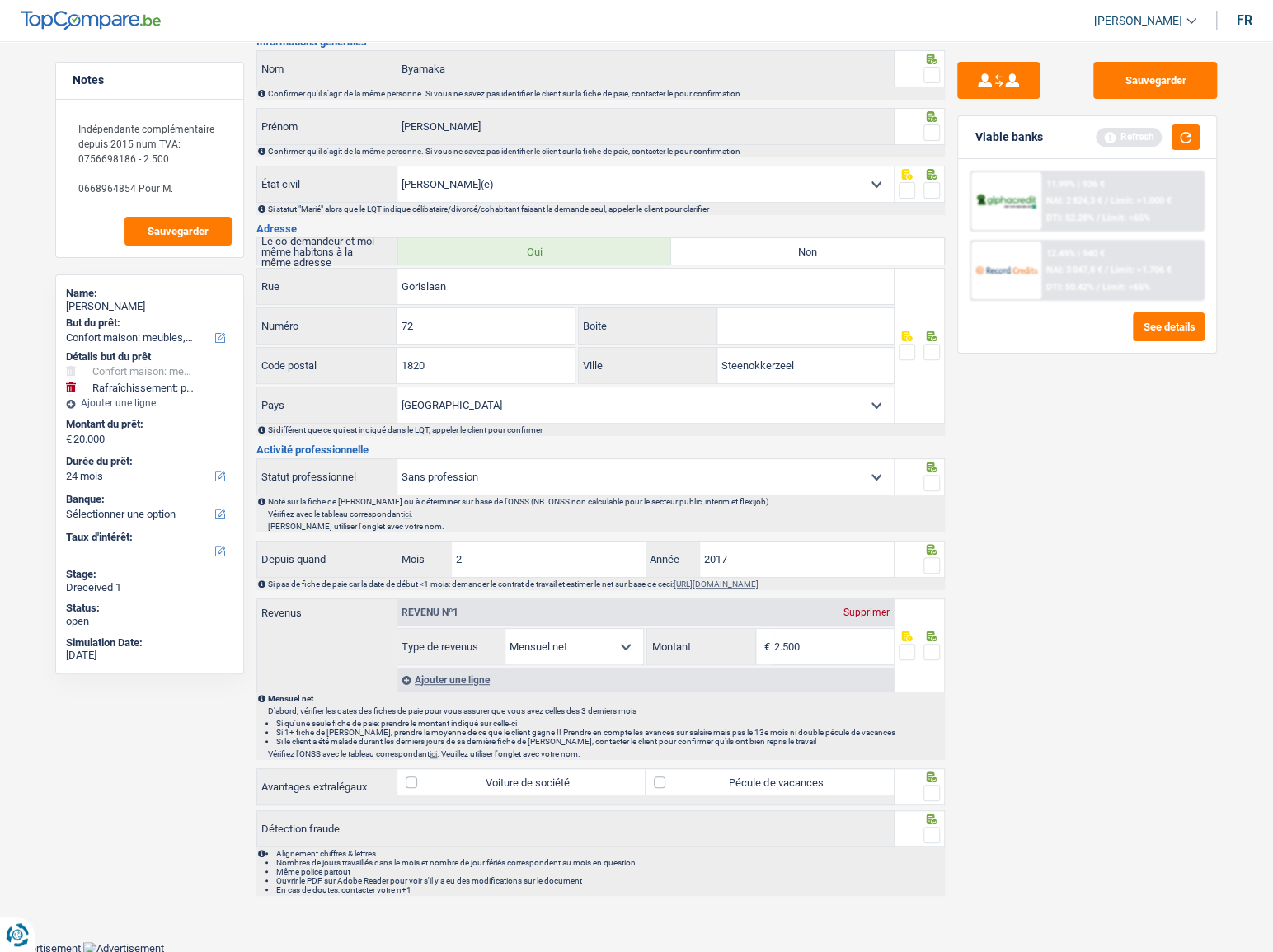
click at [927, 827] on span at bounding box center [932, 835] width 16 height 16
click at [0, 0] on input "radio" at bounding box center [0, 0] width 0 height 0
click at [976, 749] on div "Sauvegarder Viable banks Refresh 11.99% | 936 € NAI: 2 824,3 € / Limit: >1.000 …" at bounding box center [1086, 492] width 284 height 860
click at [875, 607] on div "Supprimer" at bounding box center [866, 612] width 54 height 10
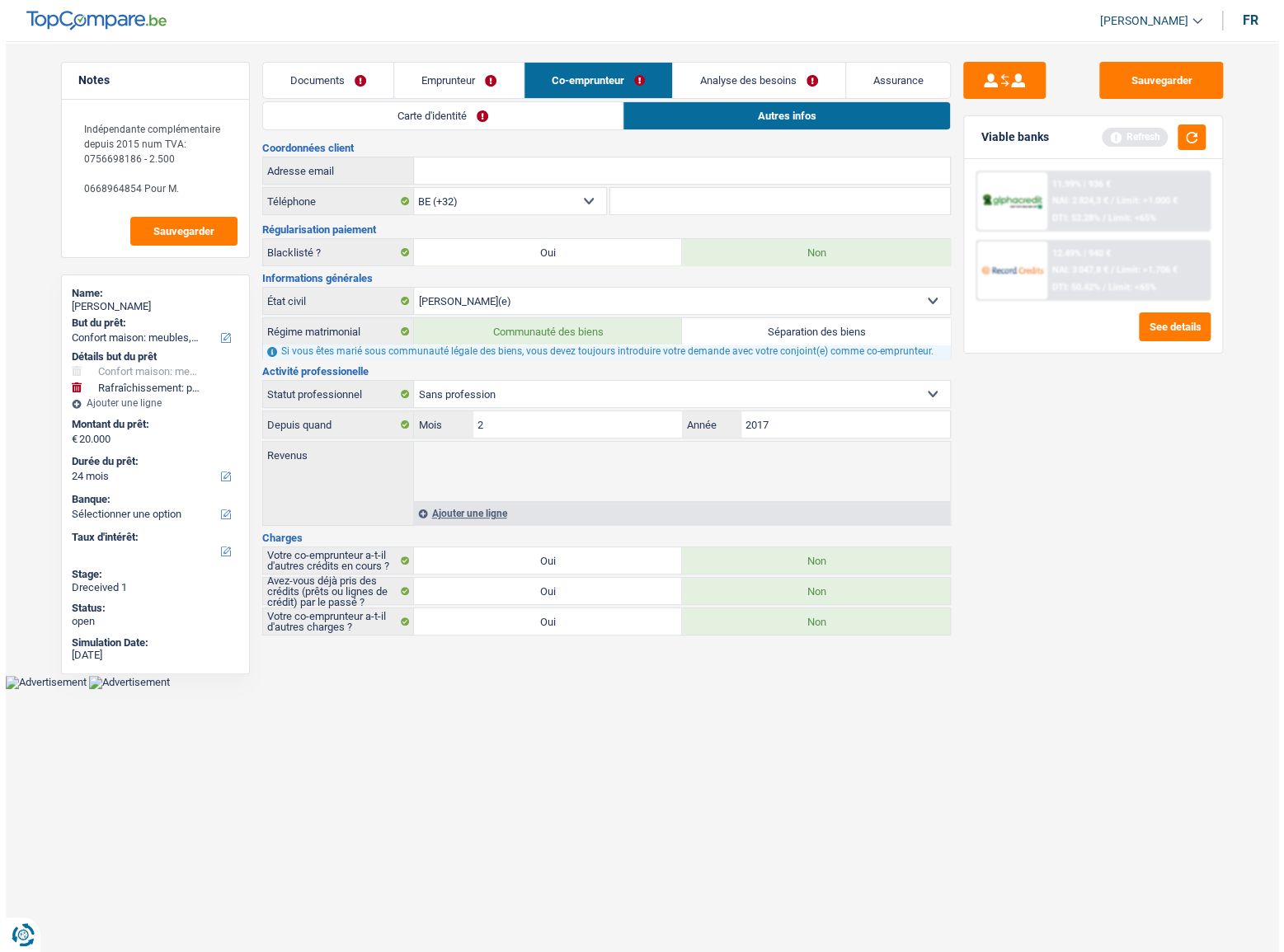
scroll to position [0, 0]
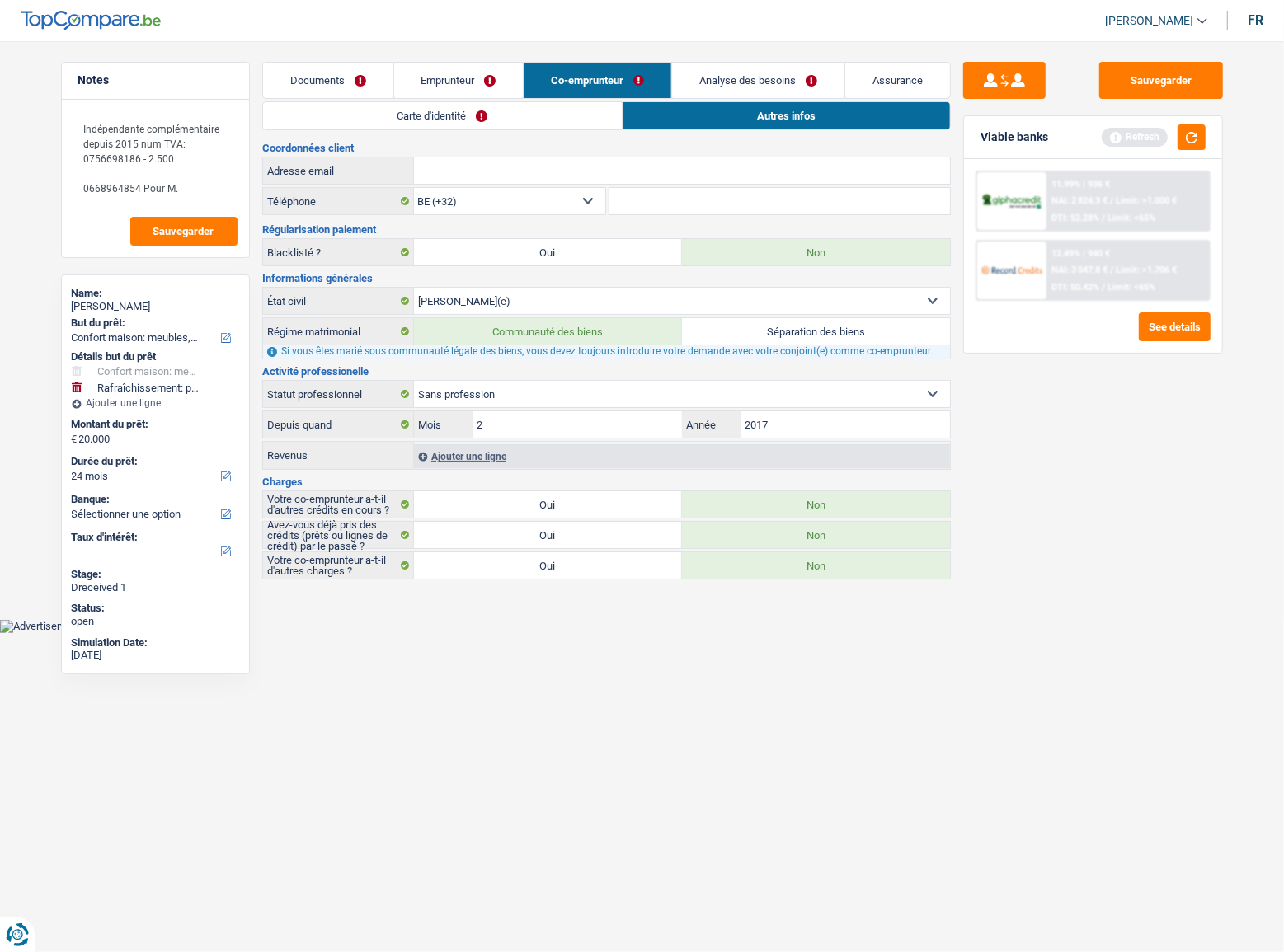
click at [598, 126] on link "Carte d'identité" at bounding box center [443, 116] width 359 height 27
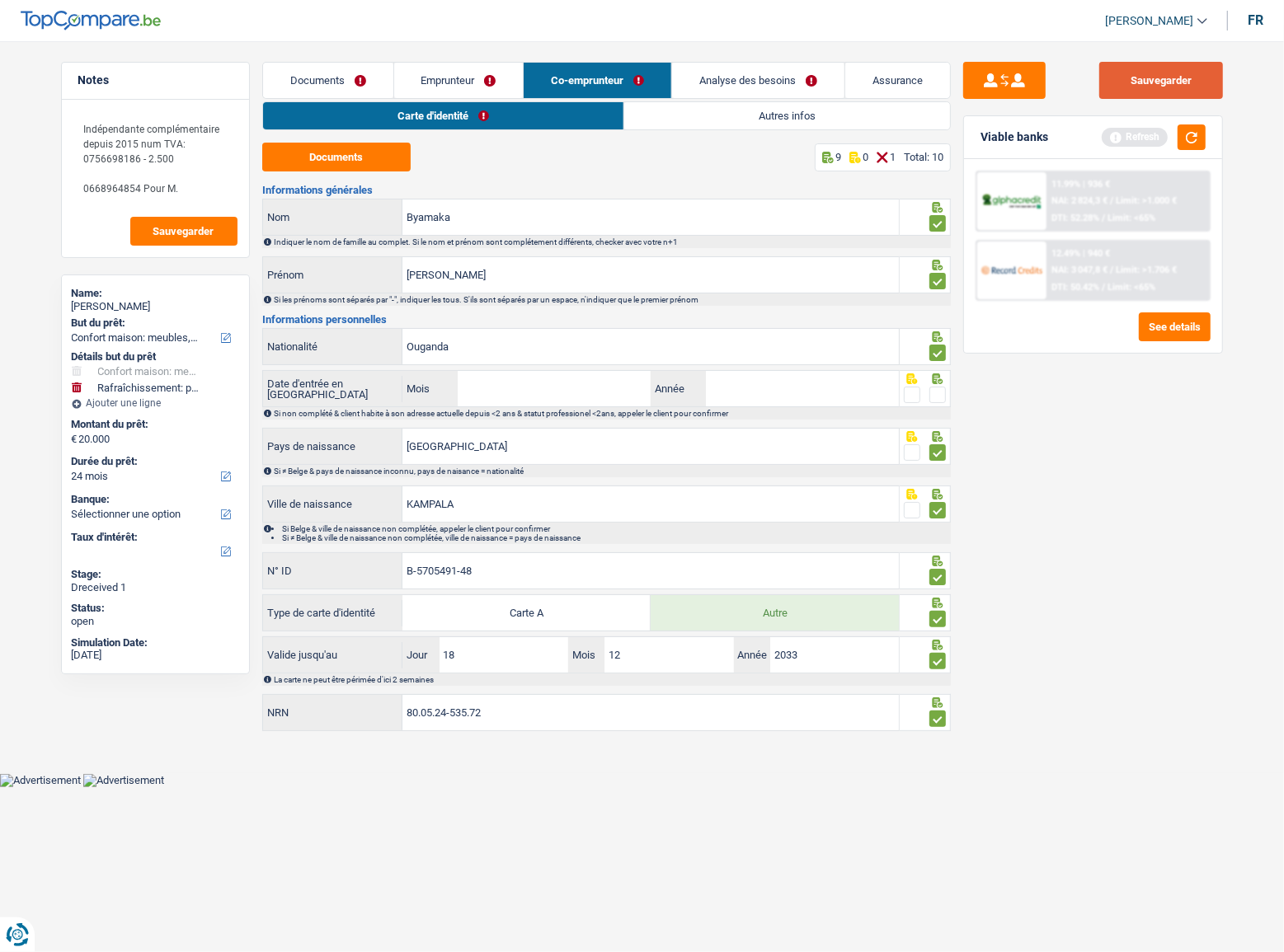
click at [1131, 80] on button "Sauvegarder" at bounding box center [1161, 80] width 123 height 37
click at [1187, 140] on button "button" at bounding box center [1191, 137] width 28 height 26
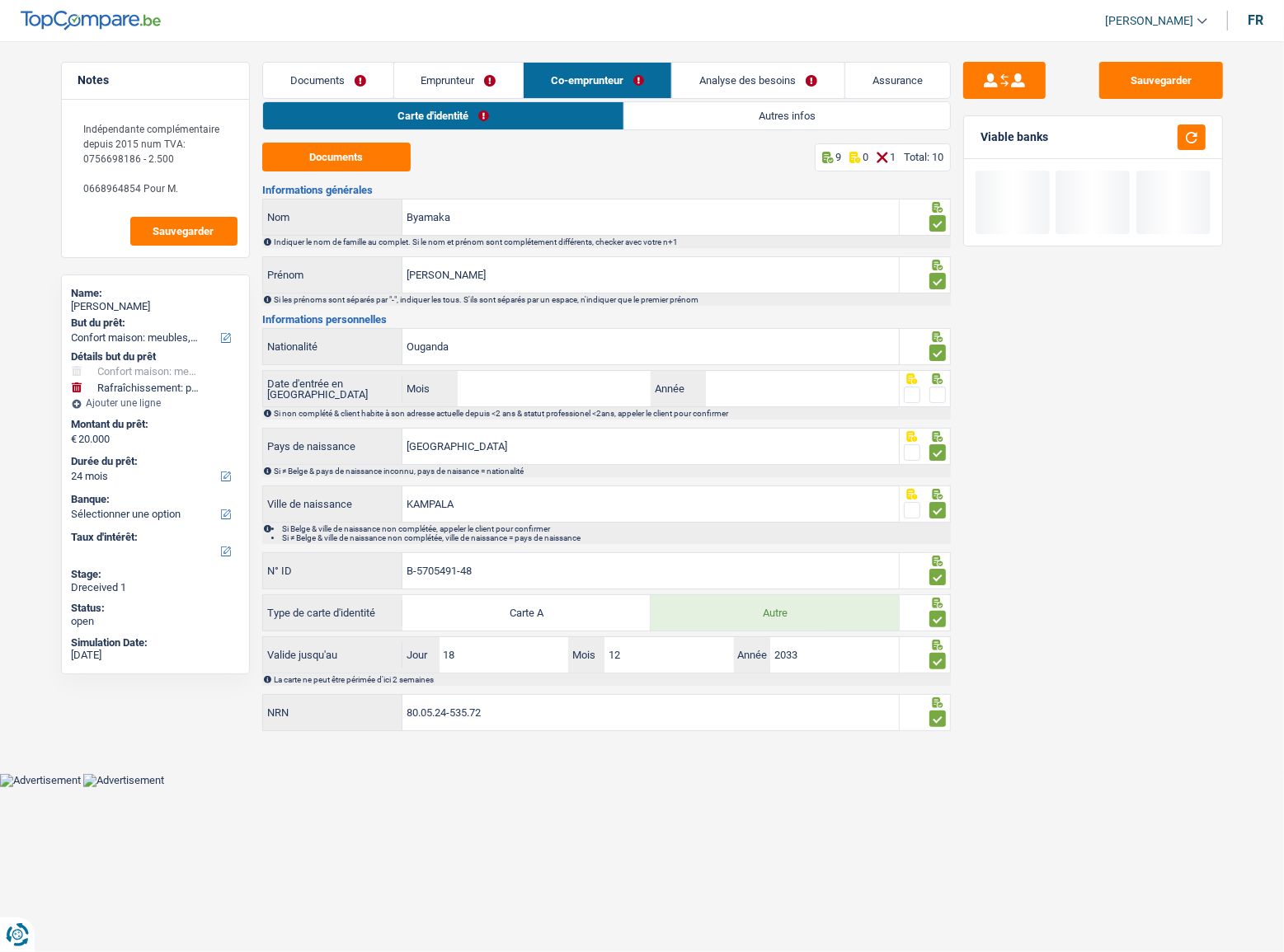
click at [817, 111] on link "Autres infos" at bounding box center [786, 116] width 326 height 27
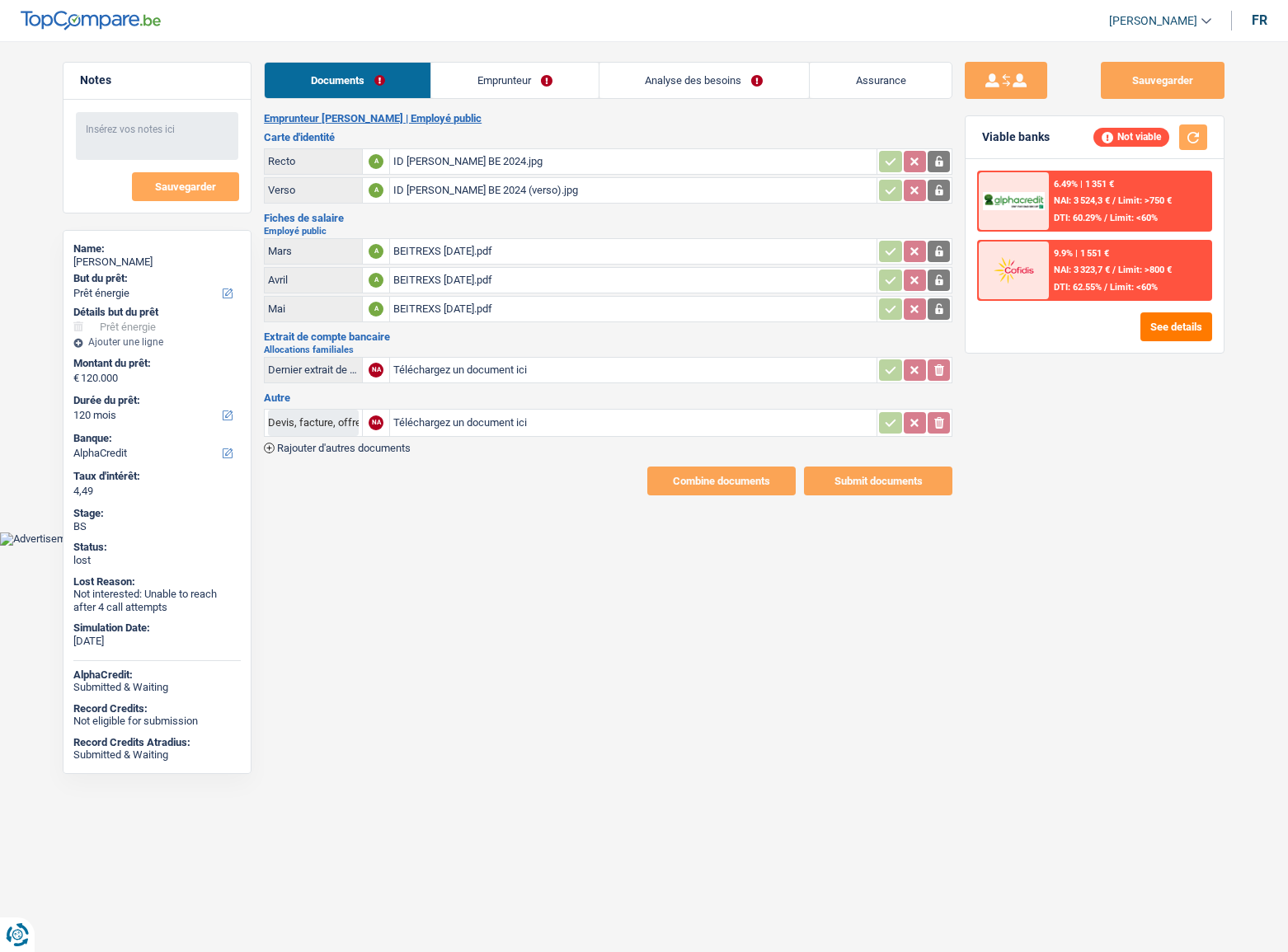
select select "energy"
select select "120"
select select "alphacredit"
select select "352"
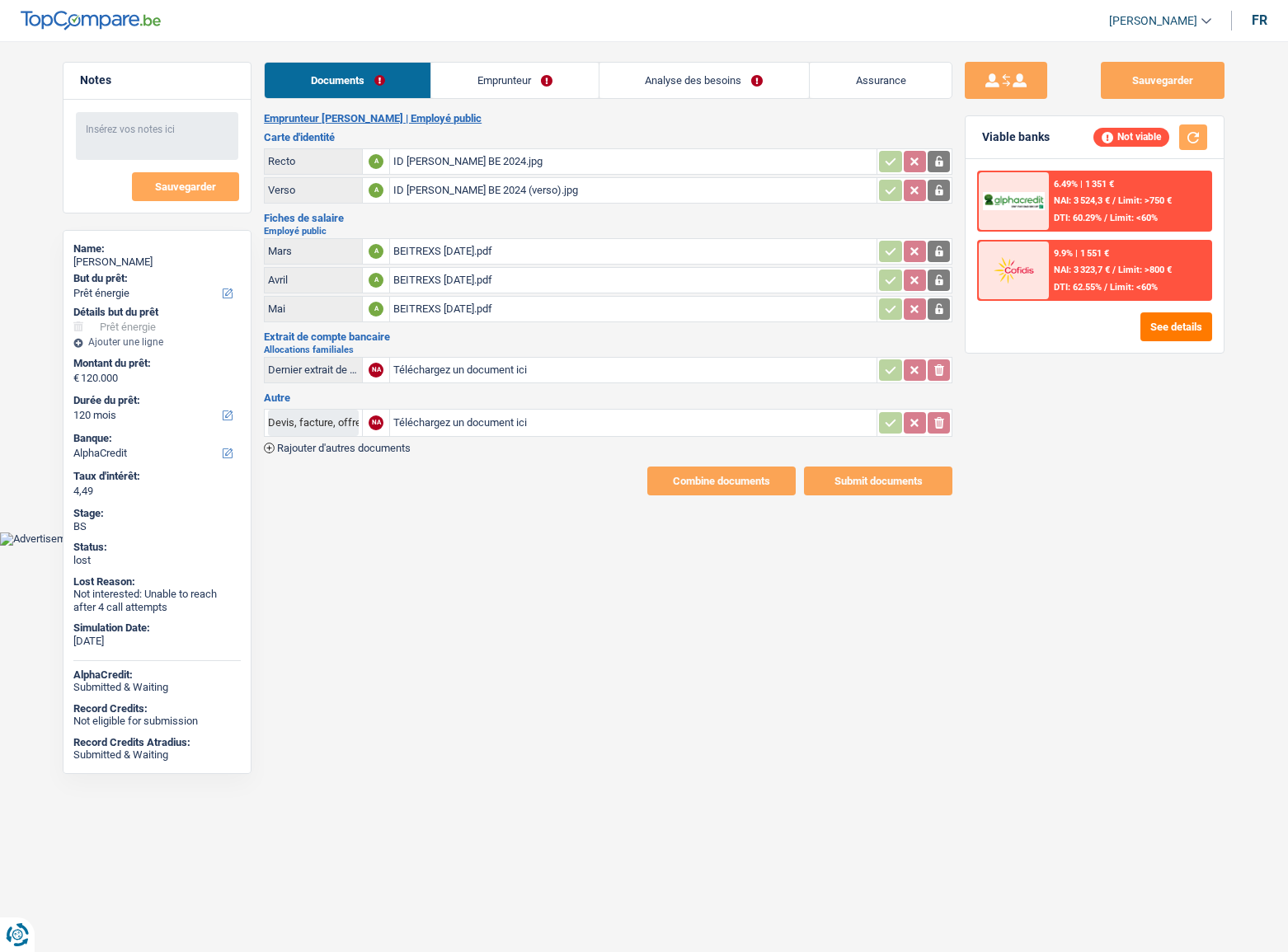
select select "ownerWithMortgage"
select select "mortgage"
select select "360"
select select "cardOrCredit"
click at [471, 107] on div "Documents Emprunteur Analyse des besoins Assurance Emprunteur [PERSON_NAME] | E…" at bounding box center [607, 279] width 689 height 433
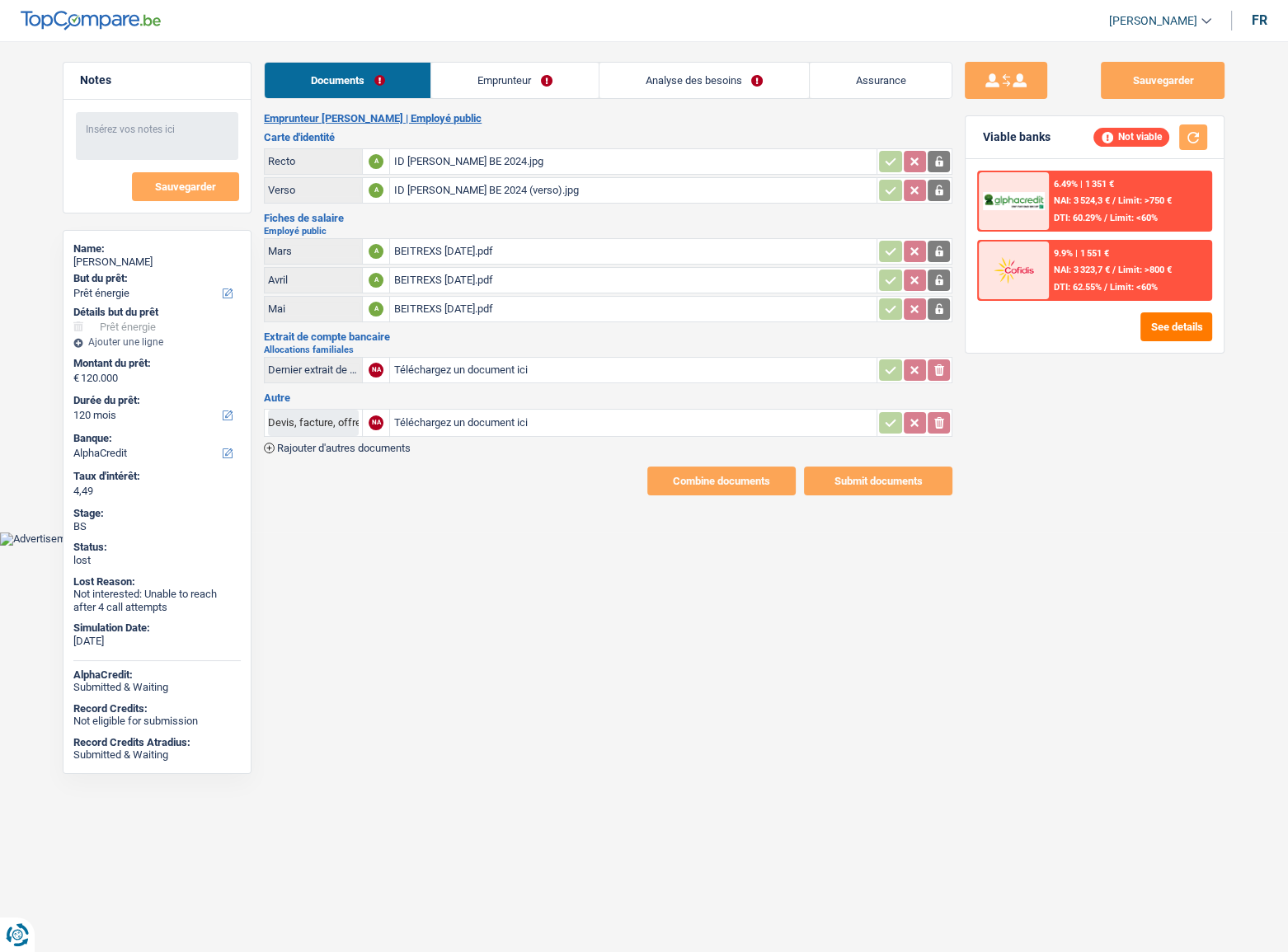
click at [514, 95] on link "Emprunteur" at bounding box center [514, 80] width 166 height 36
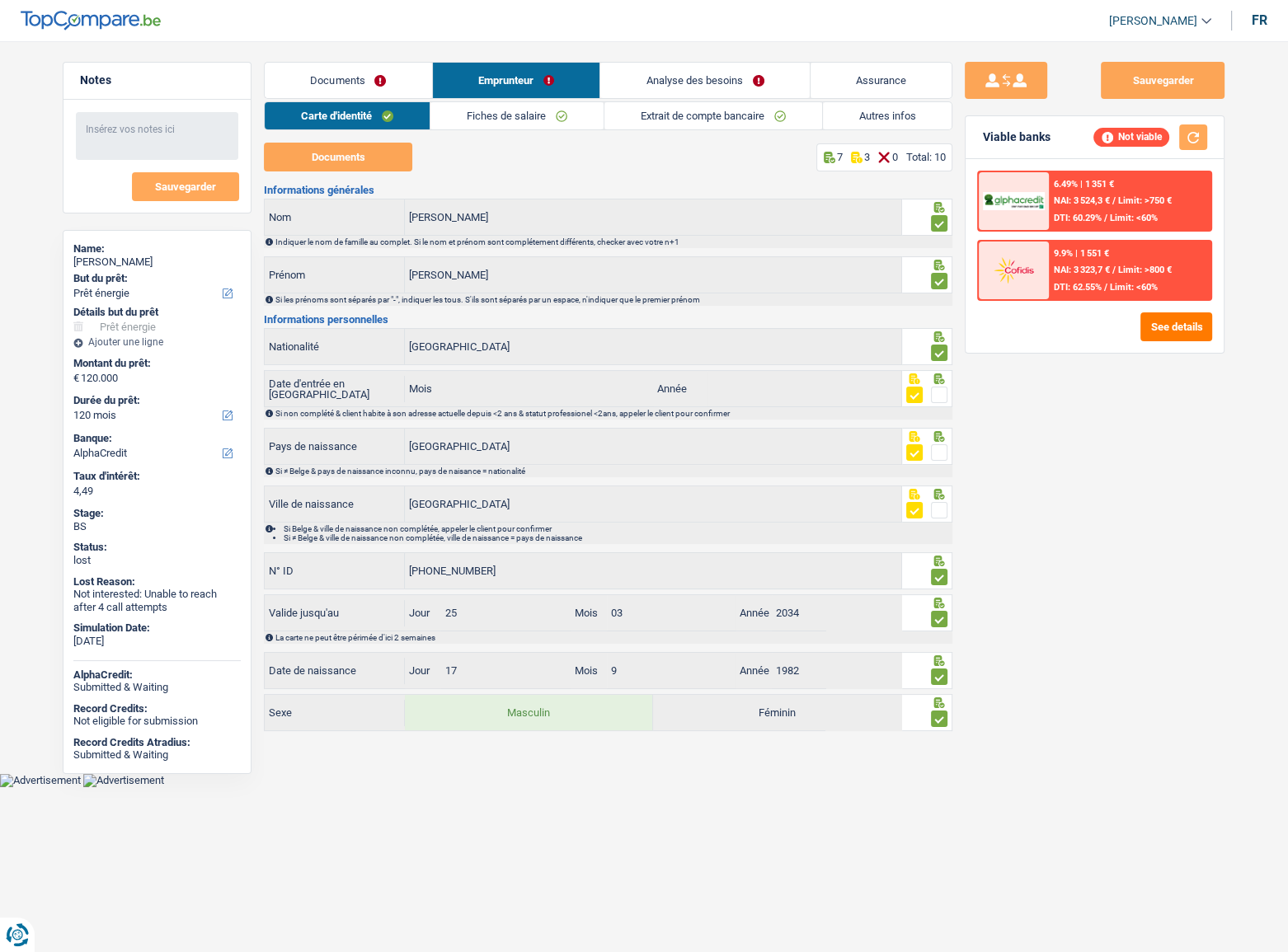
click at [534, 122] on link "Fiches de salaire" at bounding box center [517, 116] width 173 height 27
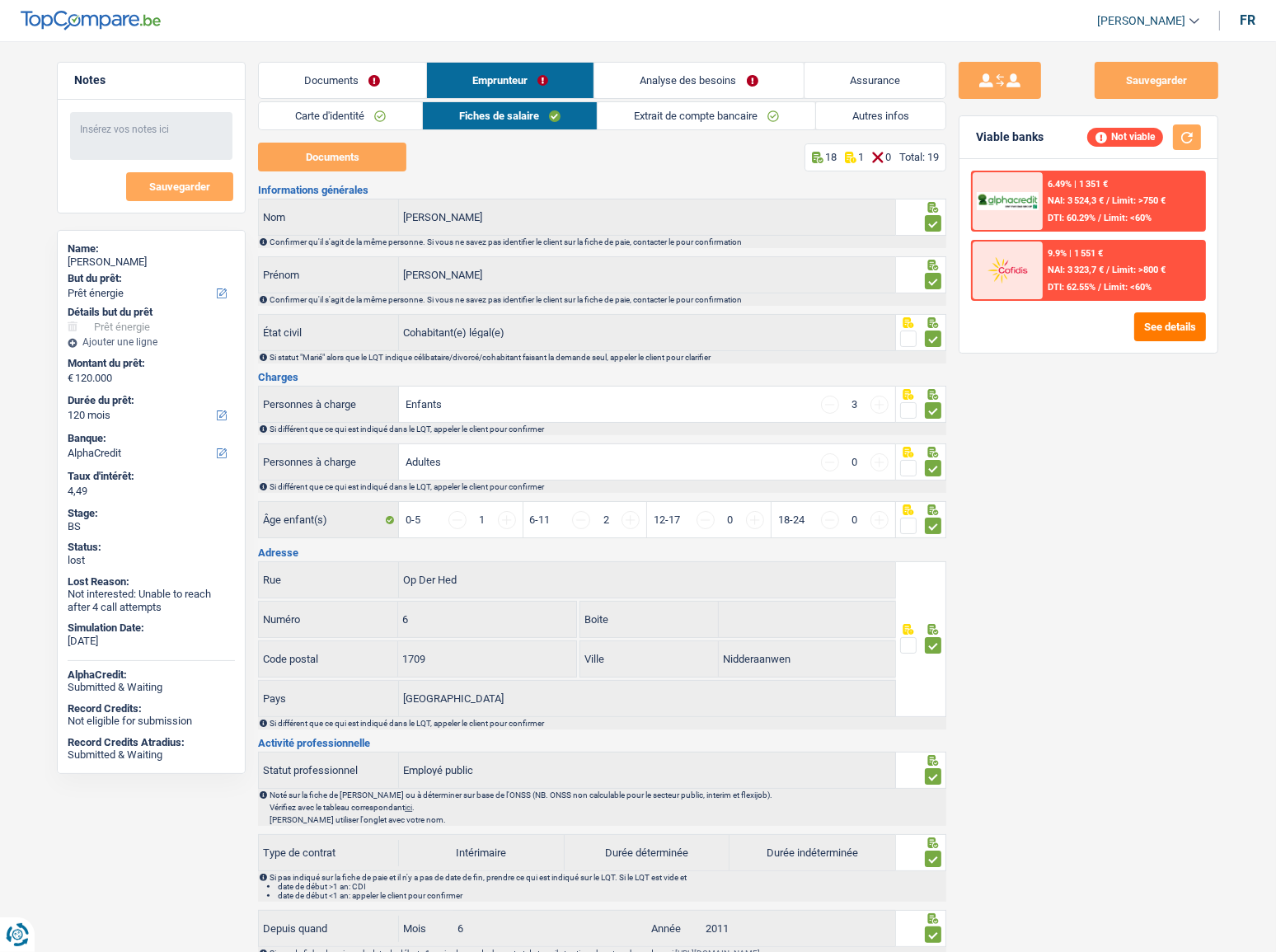
click at [751, 128] on link "Extrait de compte bancaire" at bounding box center [707, 116] width 218 height 27
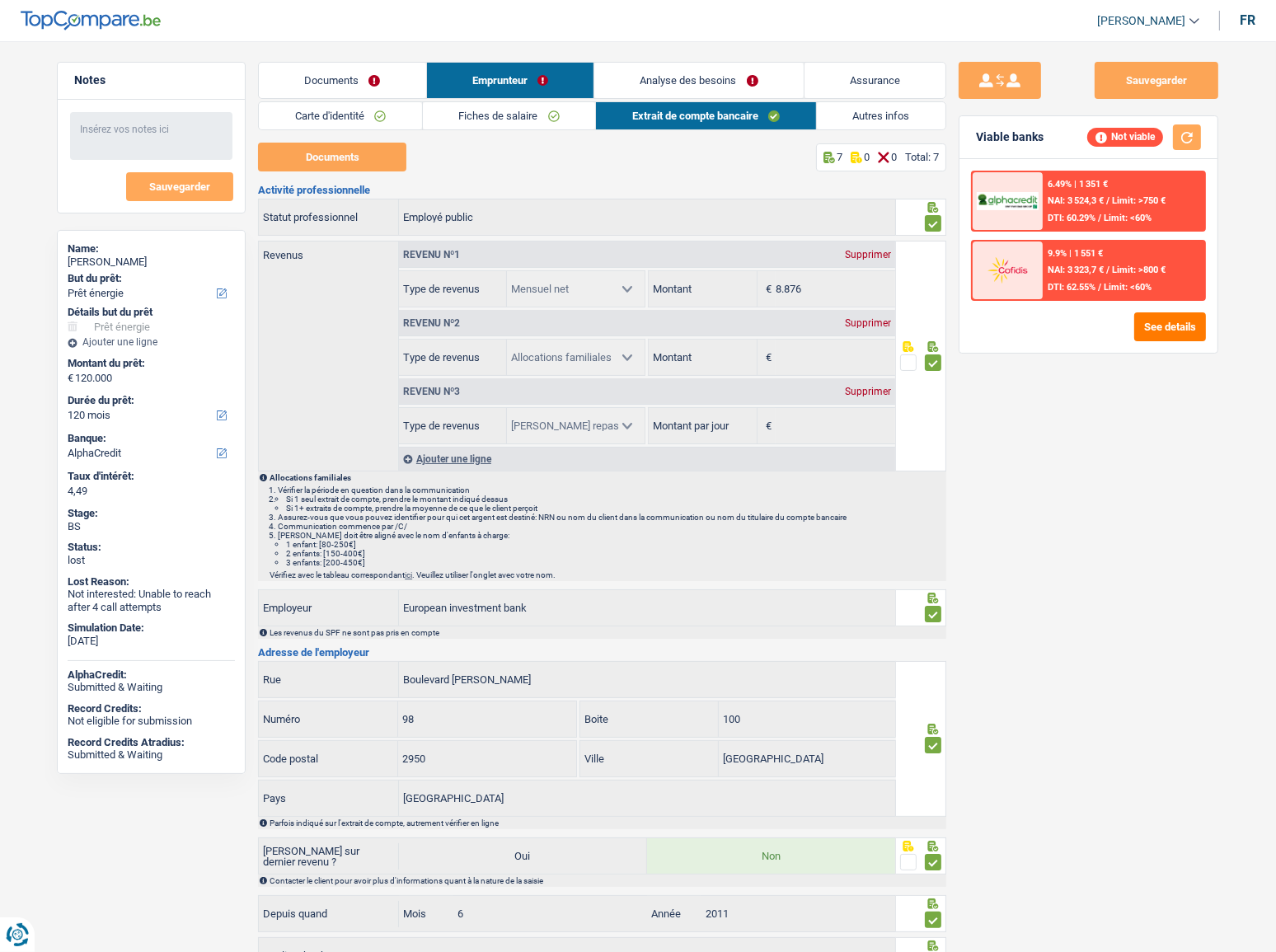
click at [860, 115] on link "Autres infos" at bounding box center [882, 116] width 130 height 27
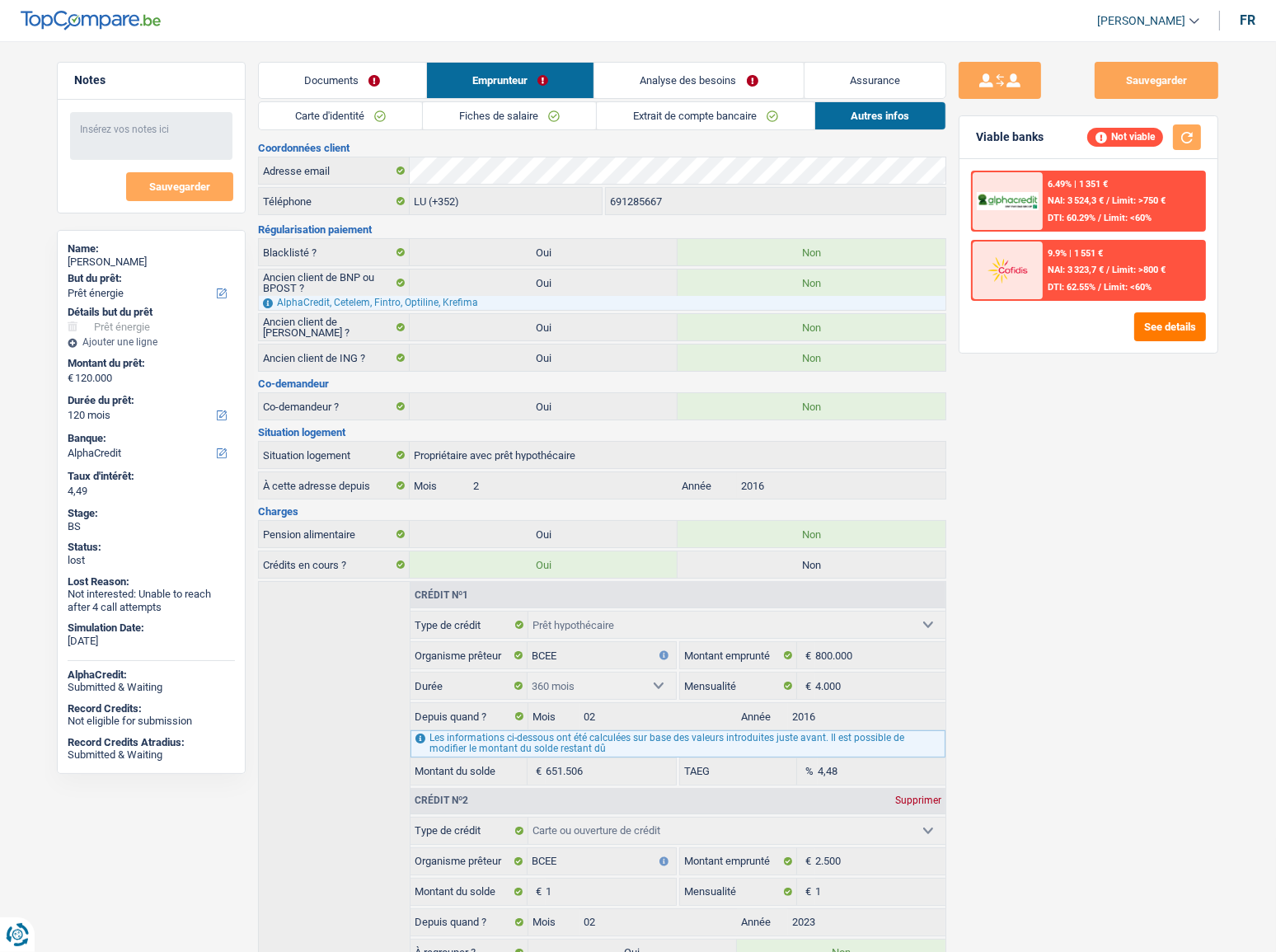
click at [374, 95] on link "Documents" at bounding box center [342, 80] width 167 height 36
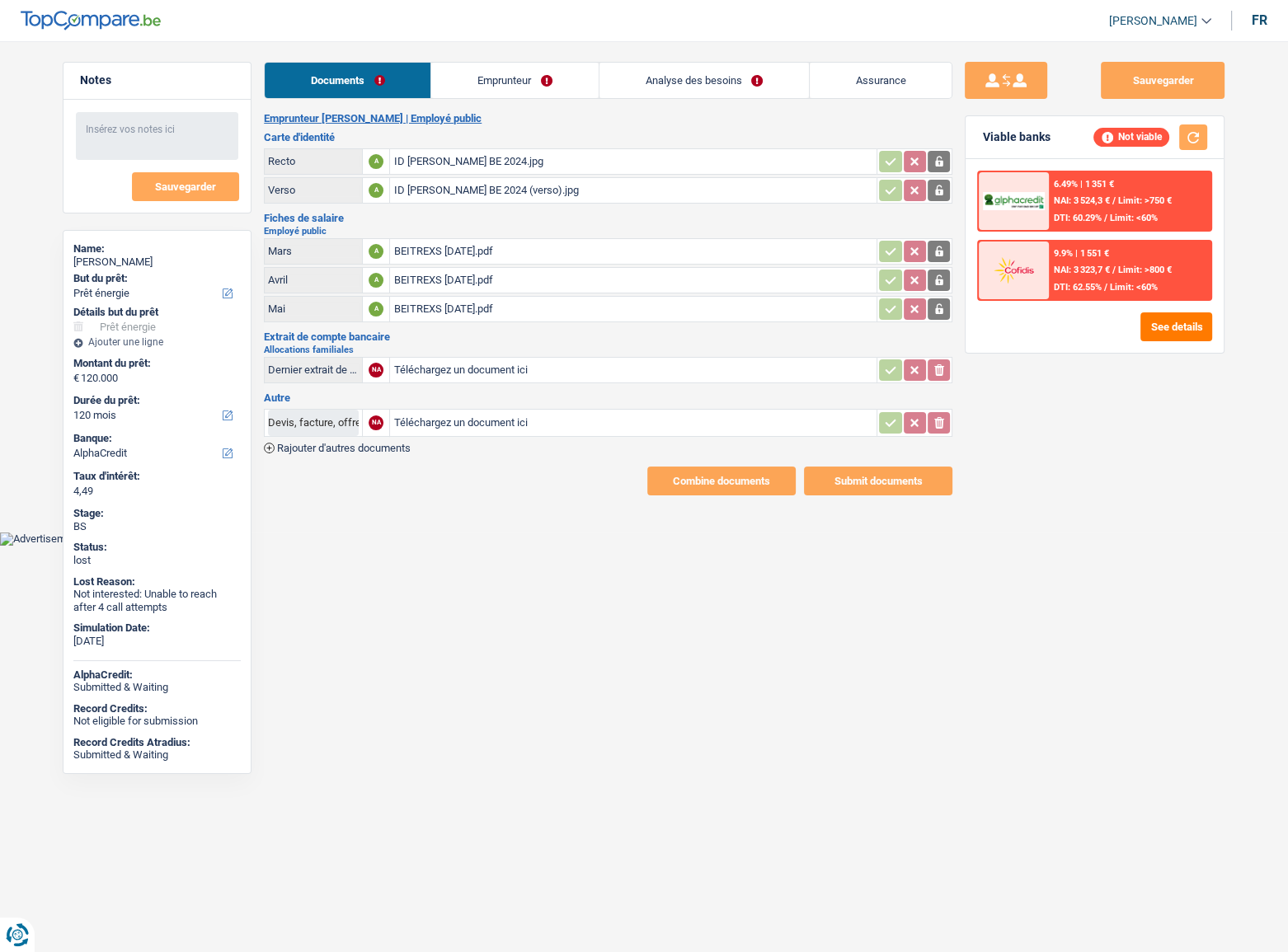
click at [516, 84] on link "Emprunteur" at bounding box center [514, 80] width 166 height 36
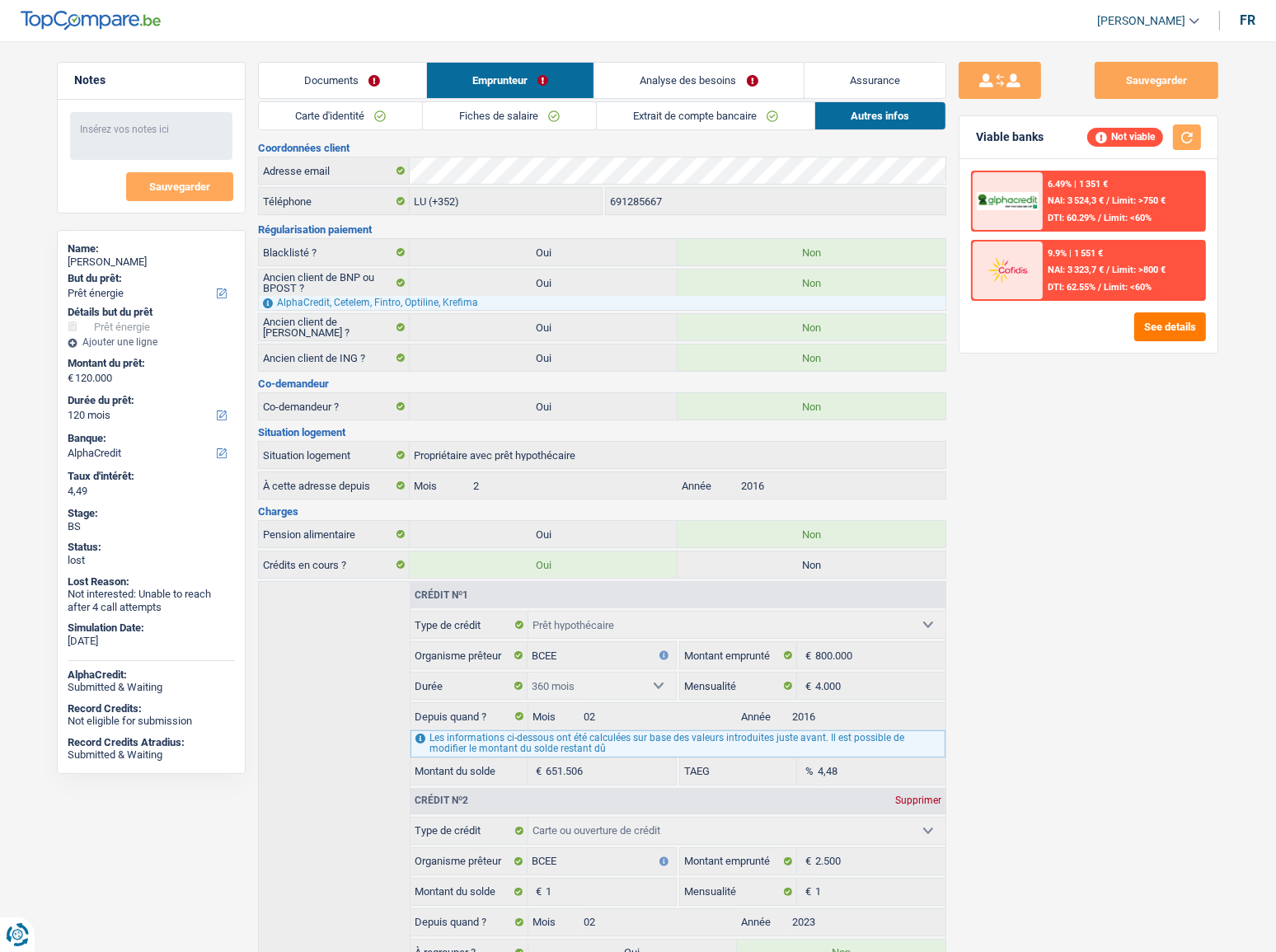
click at [405, 104] on link "Carte d'identité" at bounding box center [340, 116] width 163 height 27
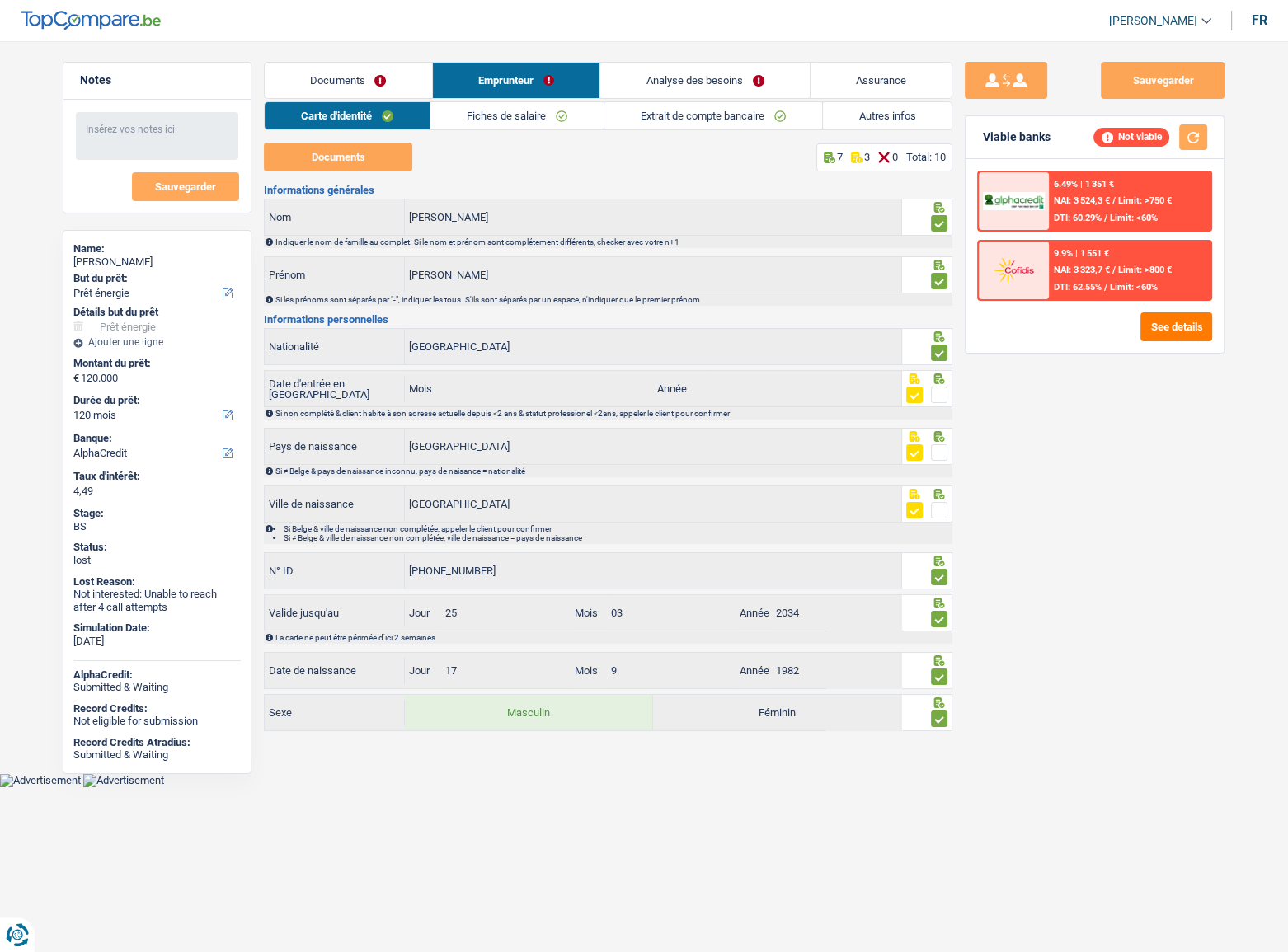
click at [498, 112] on link "Fiches de salaire" at bounding box center [517, 116] width 173 height 27
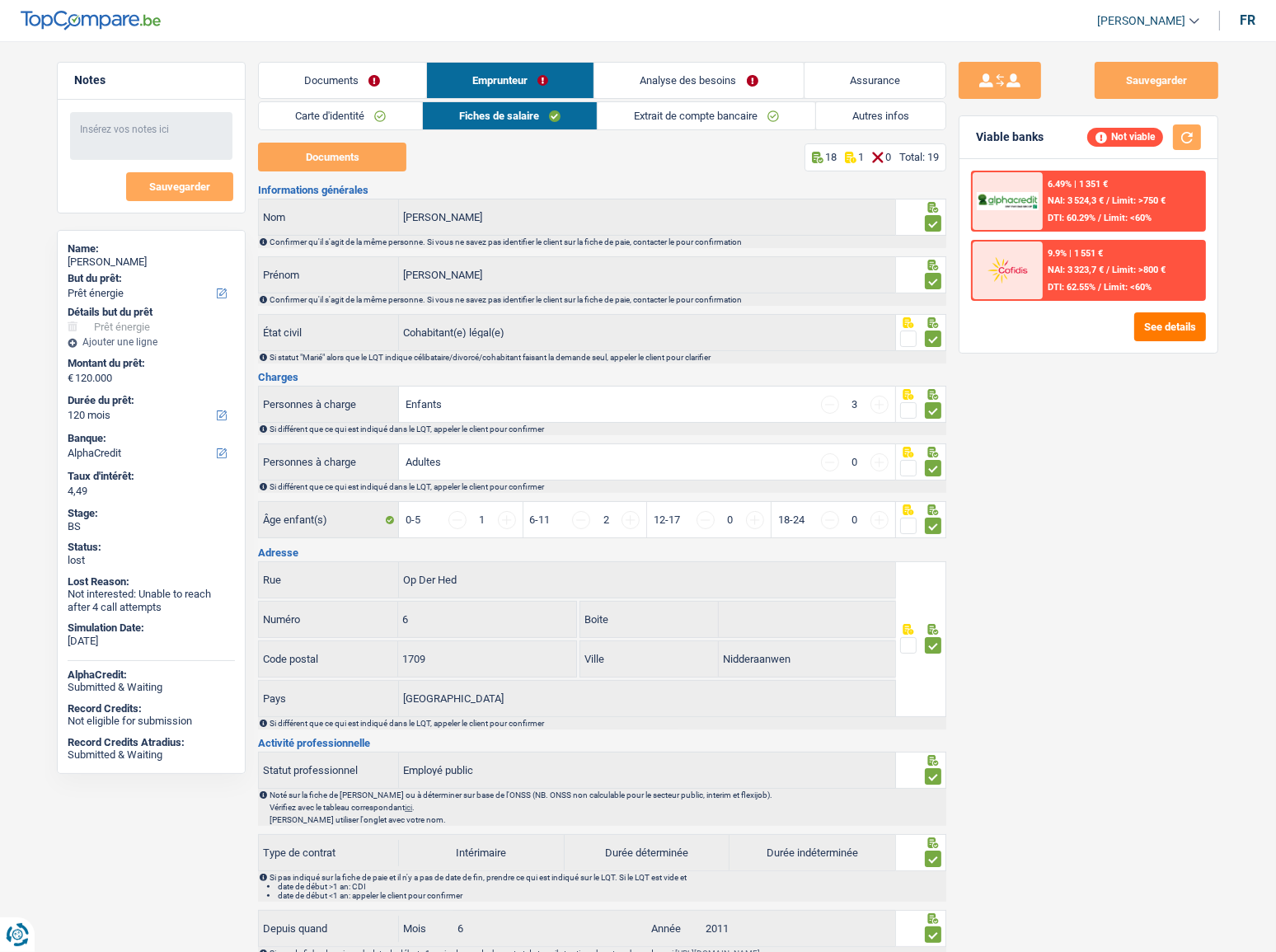
click at [369, 71] on link "Documents" at bounding box center [342, 80] width 167 height 36
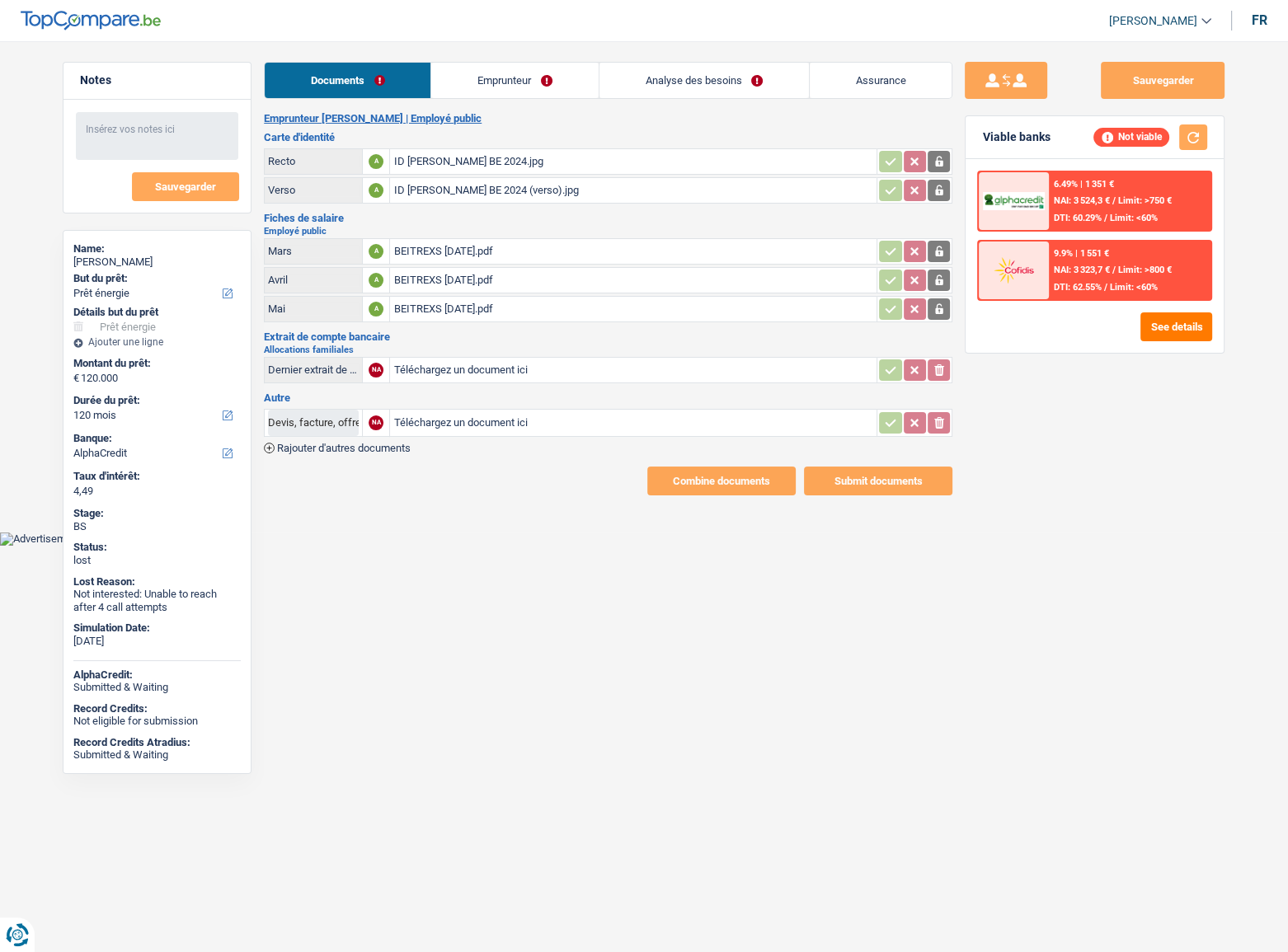
click at [467, 255] on div "BEITREXS [DATE].pdf" at bounding box center [633, 251] width 480 height 25
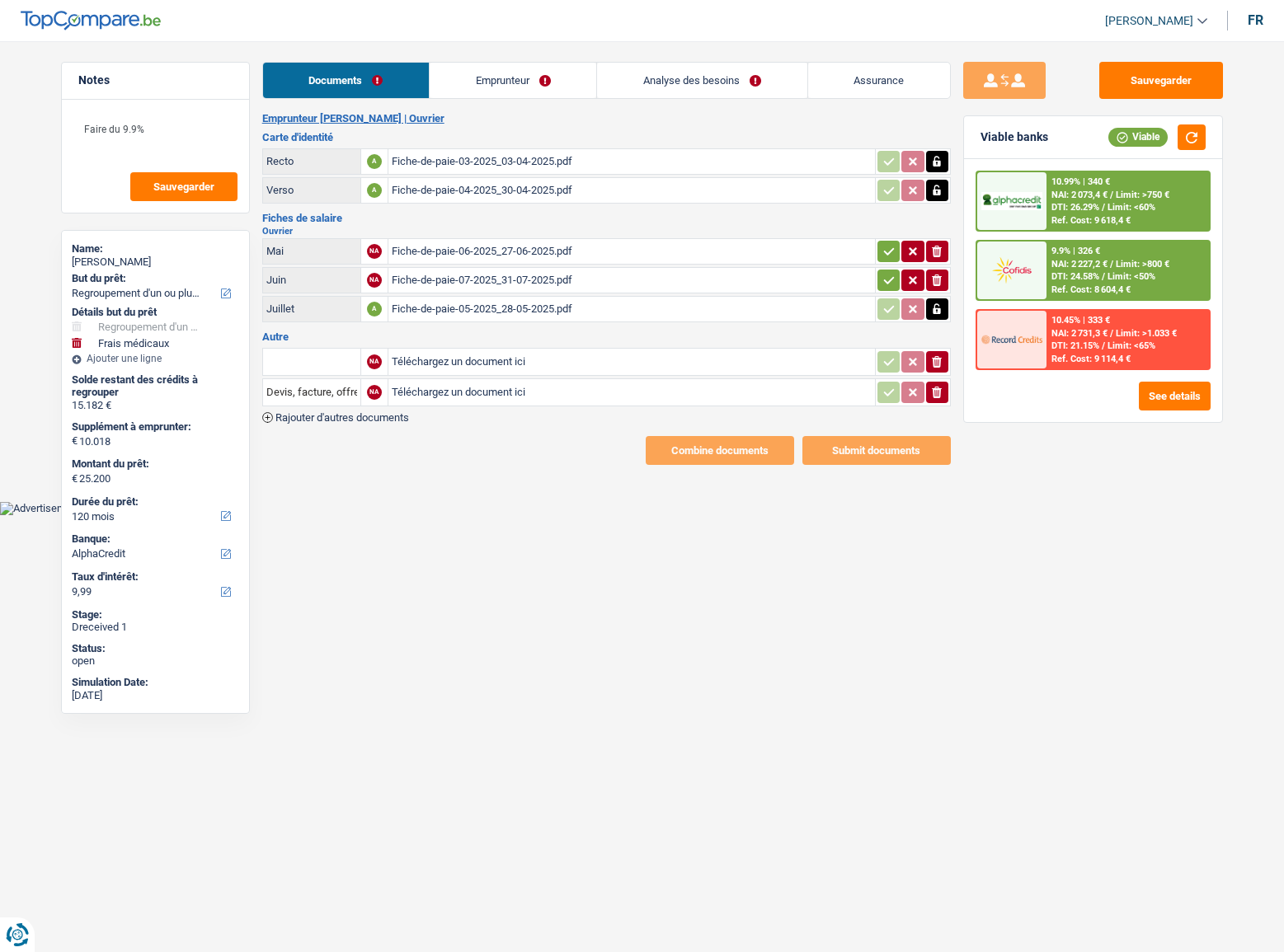
select select "refinancing"
select select "medical"
select select "120"
select select "alphacredit"
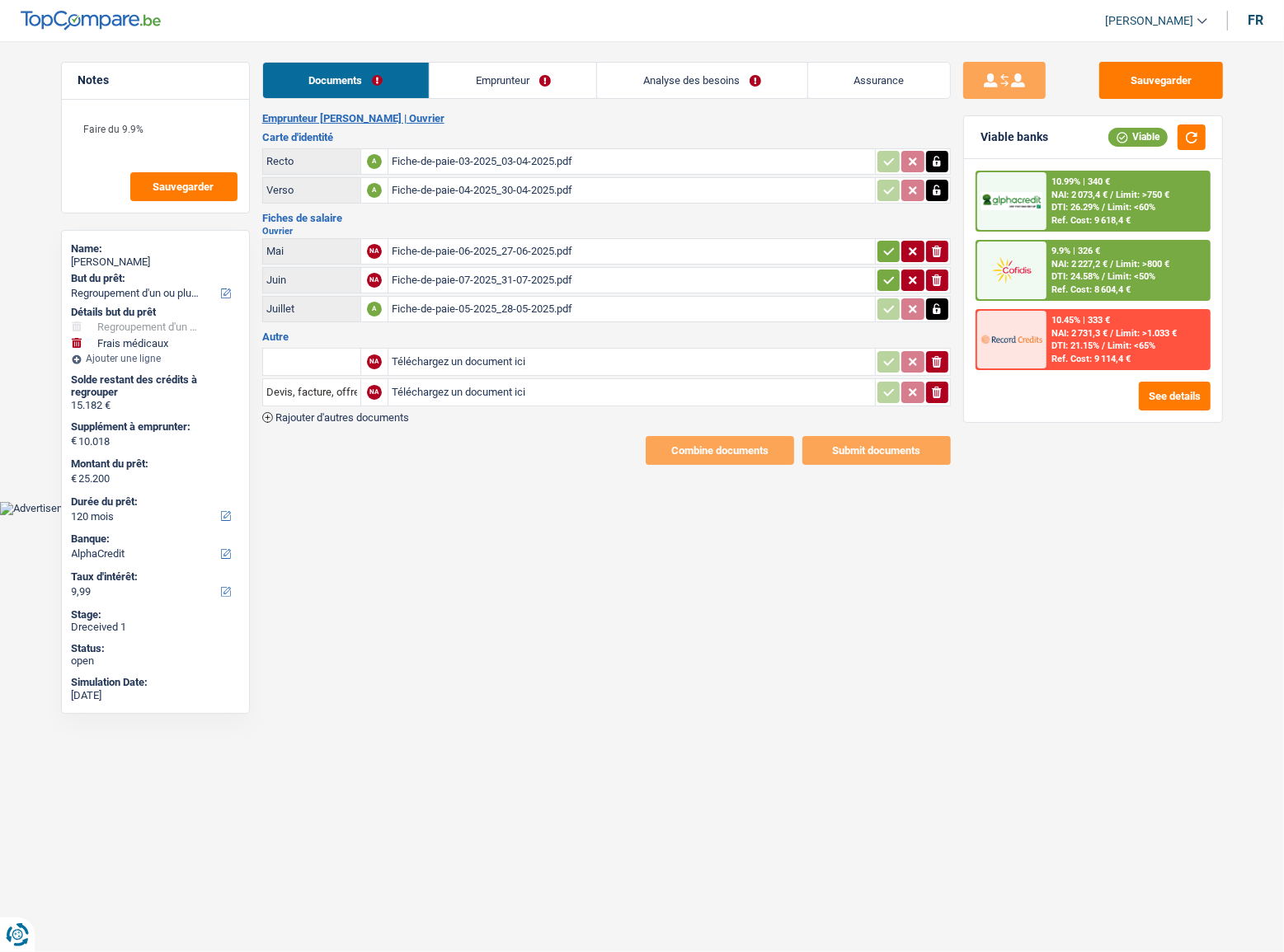
click at [420, 155] on div "Fiche-de-paie-03-2025_03-04-2025.pdf" at bounding box center [631, 161] width 480 height 25
click at [938, 158] on icon "button" at bounding box center [936, 162] width 13 height 16
click at [936, 163] on icon "ionicons-v5-e" at bounding box center [936, 162] width 13 height 16
click at [489, 187] on div "Fiche-de-paie-04-2025_30-04-2025.pdf" at bounding box center [631, 190] width 480 height 25
click at [933, 197] on icon "button" at bounding box center [936, 190] width 13 height 16
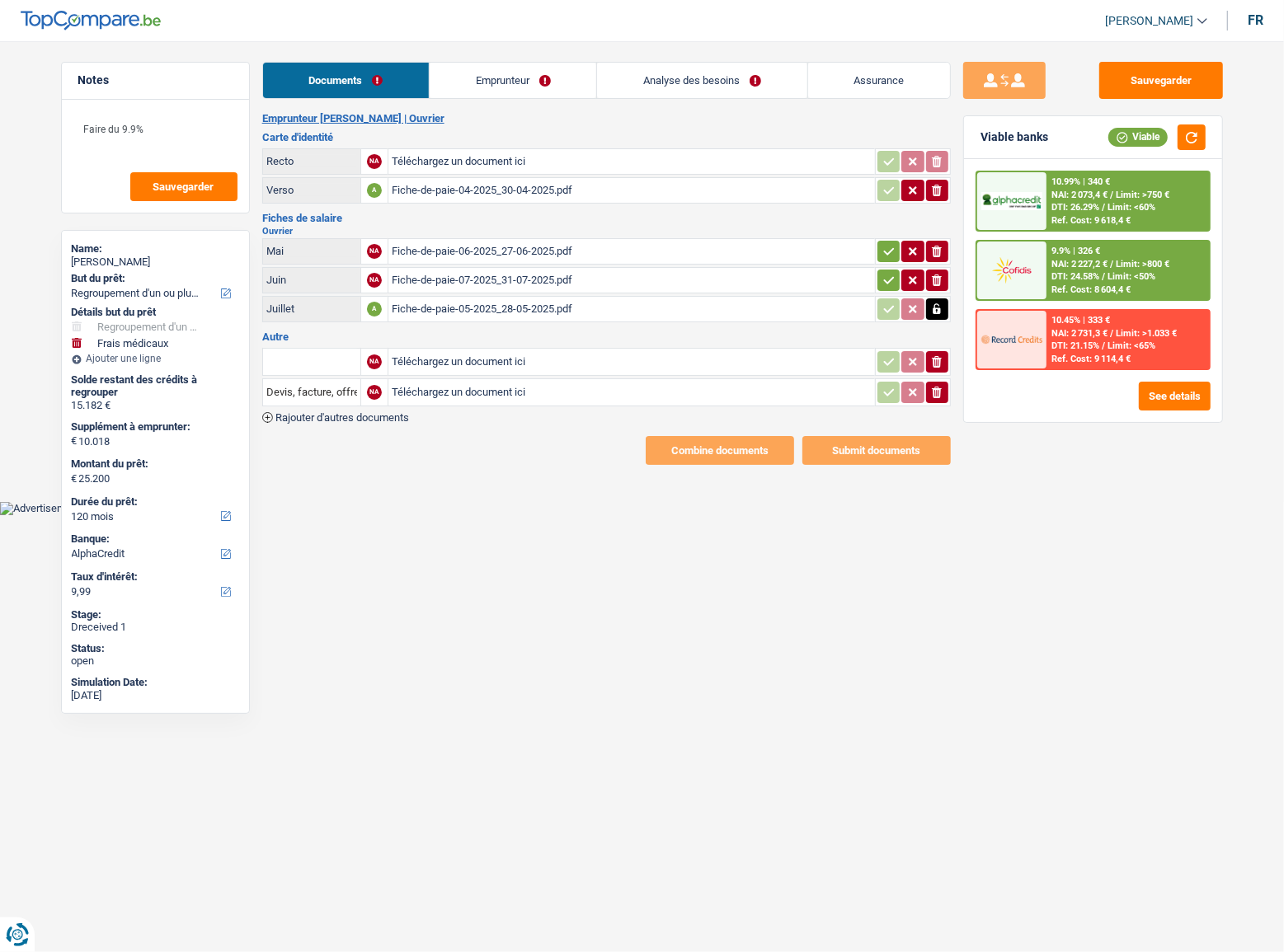
click at [934, 196] on icon "ionicons-v5-e" at bounding box center [936, 190] width 13 height 16
click at [930, 393] on icon "ionicons-v5-e" at bounding box center [936, 392] width 13 height 16
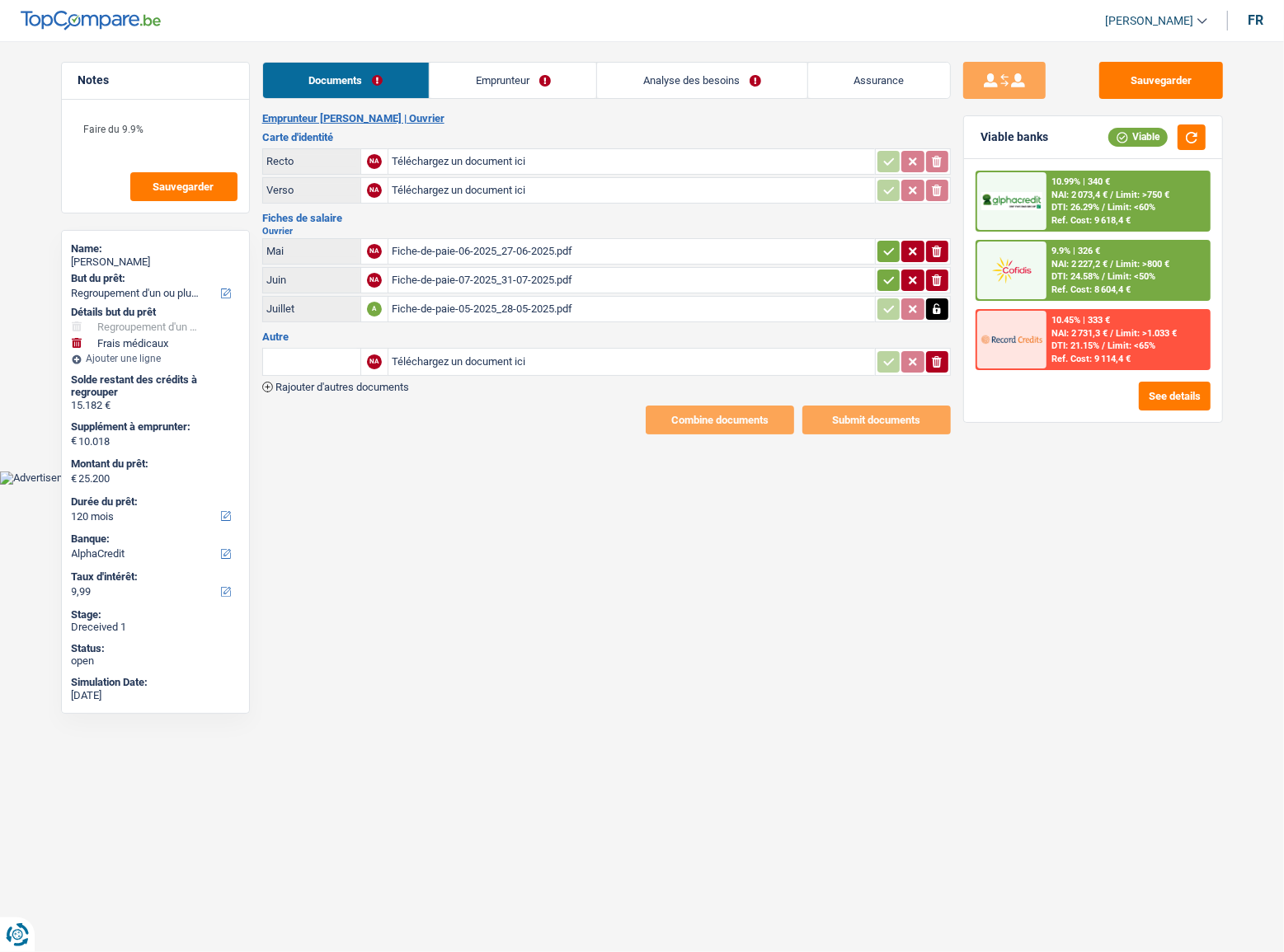
click at [936, 354] on icon "ionicons-v5-e" at bounding box center [936, 362] width 13 height 16
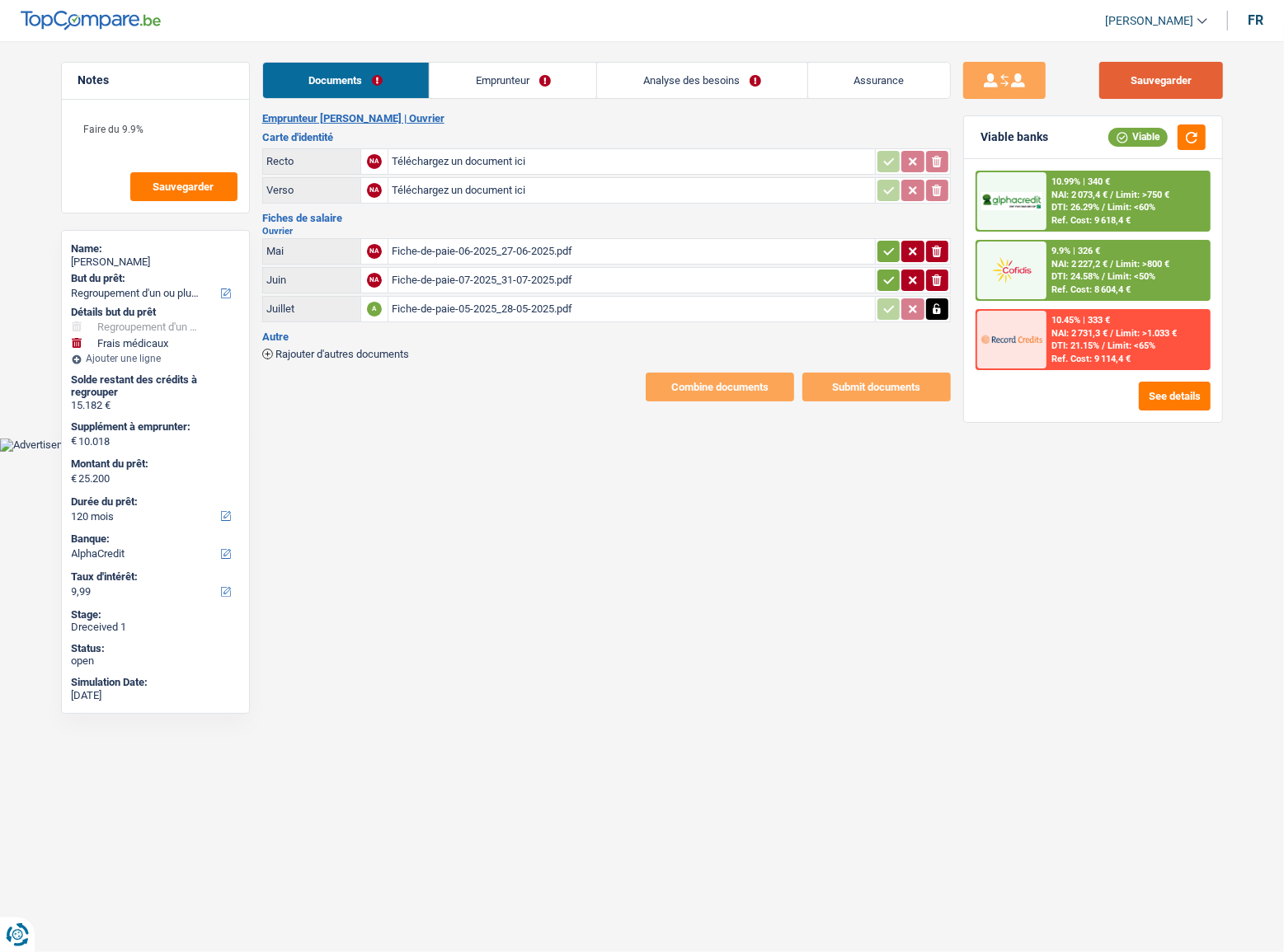
drag, startPoint x: 1143, startPoint y: 78, endPoint x: 402, endPoint y: 5, distance: 744.6
click at [1141, 78] on button "Sauvegarder" at bounding box center [1161, 80] width 123 height 37
click at [456, 257] on div "Fiche-de-paie-06-2025_27-06-2025.pdf" at bounding box center [631, 251] width 480 height 25
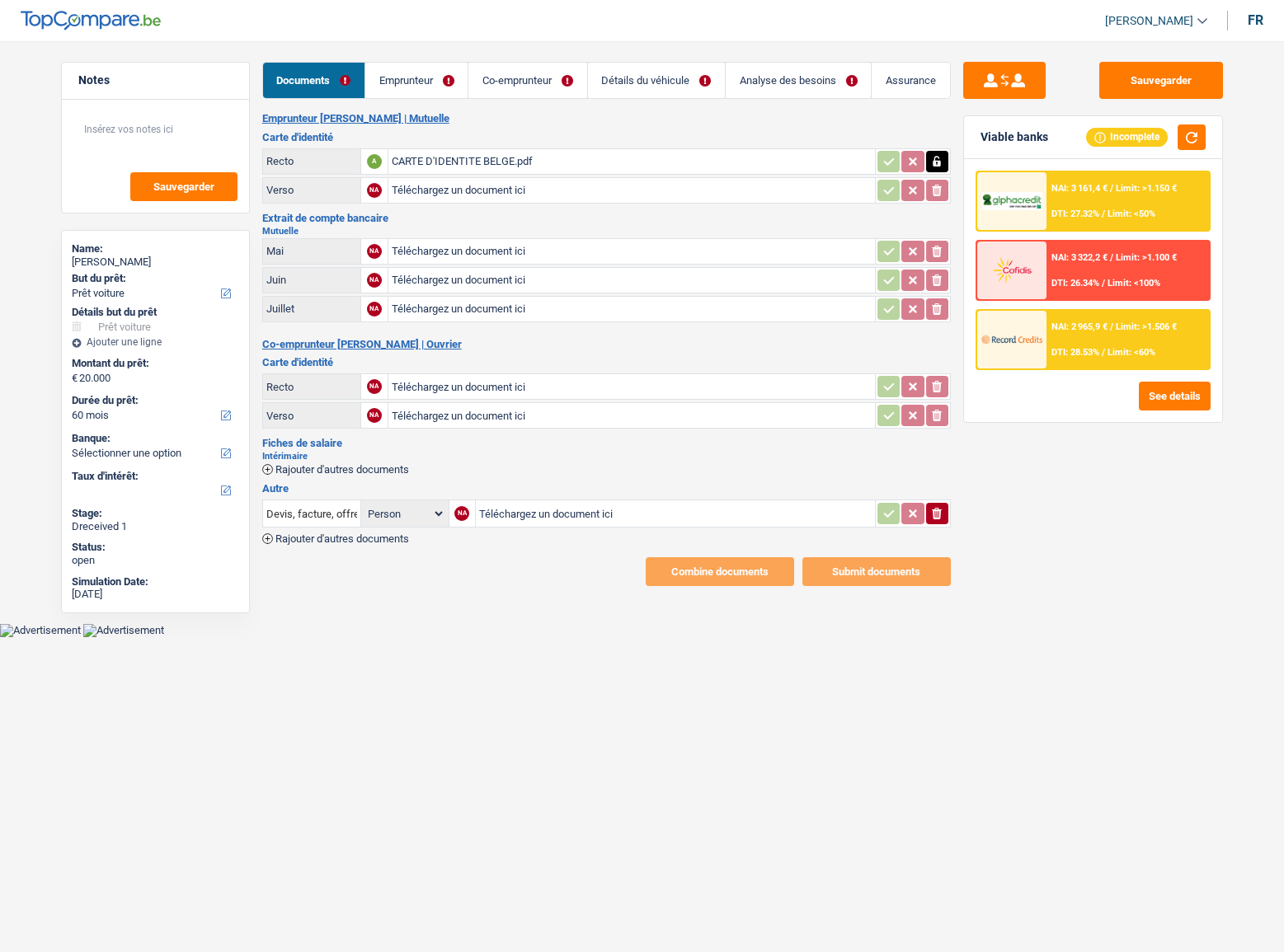
select select "car"
select select "60"
click at [519, 163] on div "CARTE D'IDENTITE BELGE.pdf" at bounding box center [631, 161] width 480 height 25
click at [434, 382] on input "Téléchargez un document ici" at bounding box center [631, 386] width 480 height 25
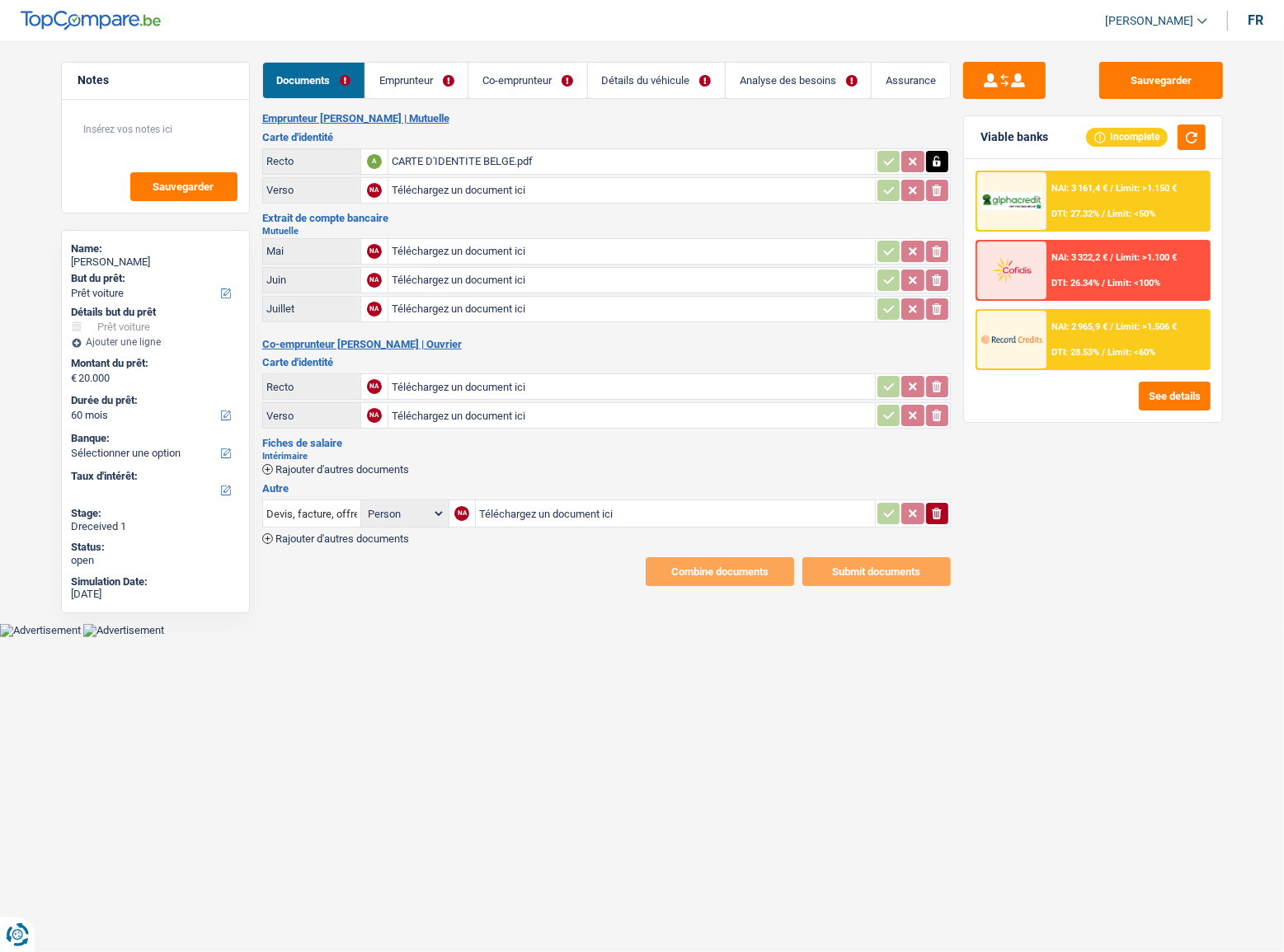
type input "C:\fakepath\Carte id sof (1).pdf"
click at [404, 80] on link "Emprunteur" at bounding box center [416, 80] width 102 height 36
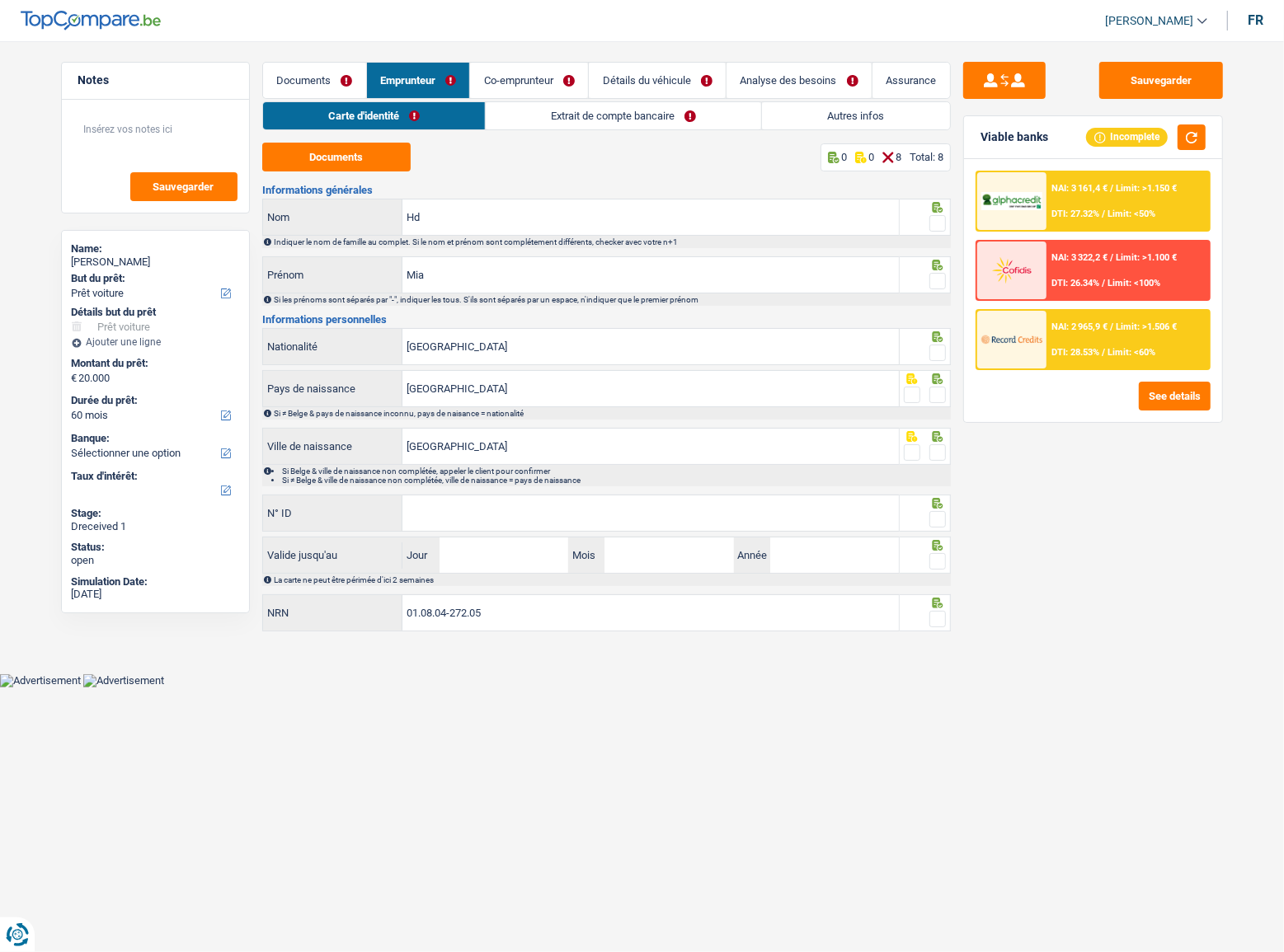
click at [372, 172] on div "Documents 0 0 8 Total: 8 Informations générales Hd Nom Indiquer le nom de famil…" at bounding box center [606, 388] width 689 height 491
click at [377, 160] on button "Documents" at bounding box center [337, 157] width 148 height 29
click at [330, 91] on link "Documents" at bounding box center [315, 80] width 103 height 36
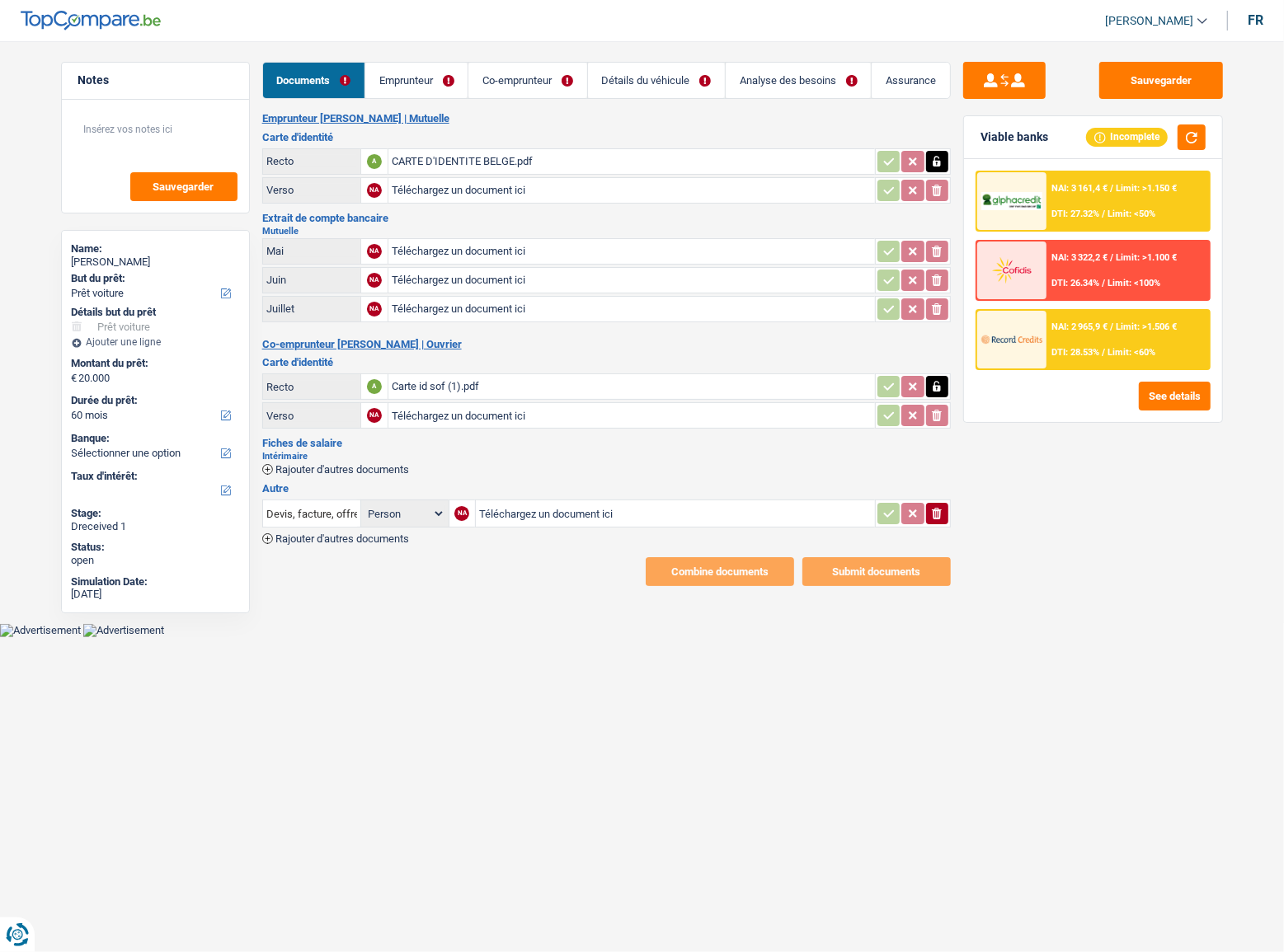
click at [487, 163] on div "CARTE D'IDENTITE BELGE.pdf" at bounding box center [631, 161] width 480 height 25
click at [494, 384] on div "Carte id sof (1).pdf" at bounding box center [631, 386] width 480 height 25
click at [428, 80] on link "Emprunteur" at bounding box center [416, 80] width 102 height 36
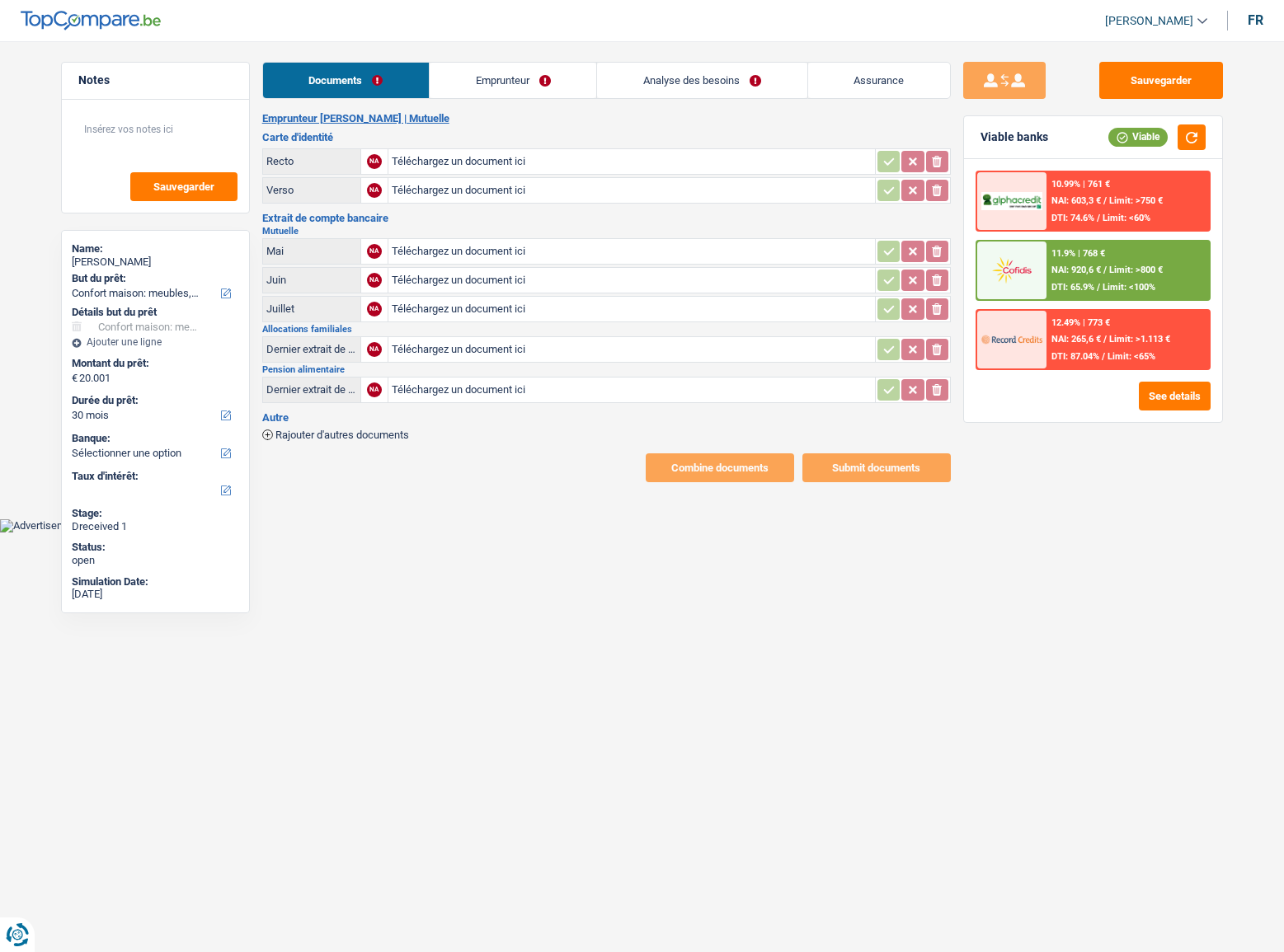
select select "household"
select select "30"
click at [445, 163] on input "Téléchargez un document ici" at bounding box center [631, 161] width 480 height 25
type input "C:\fakepath\Identity card.pdf"
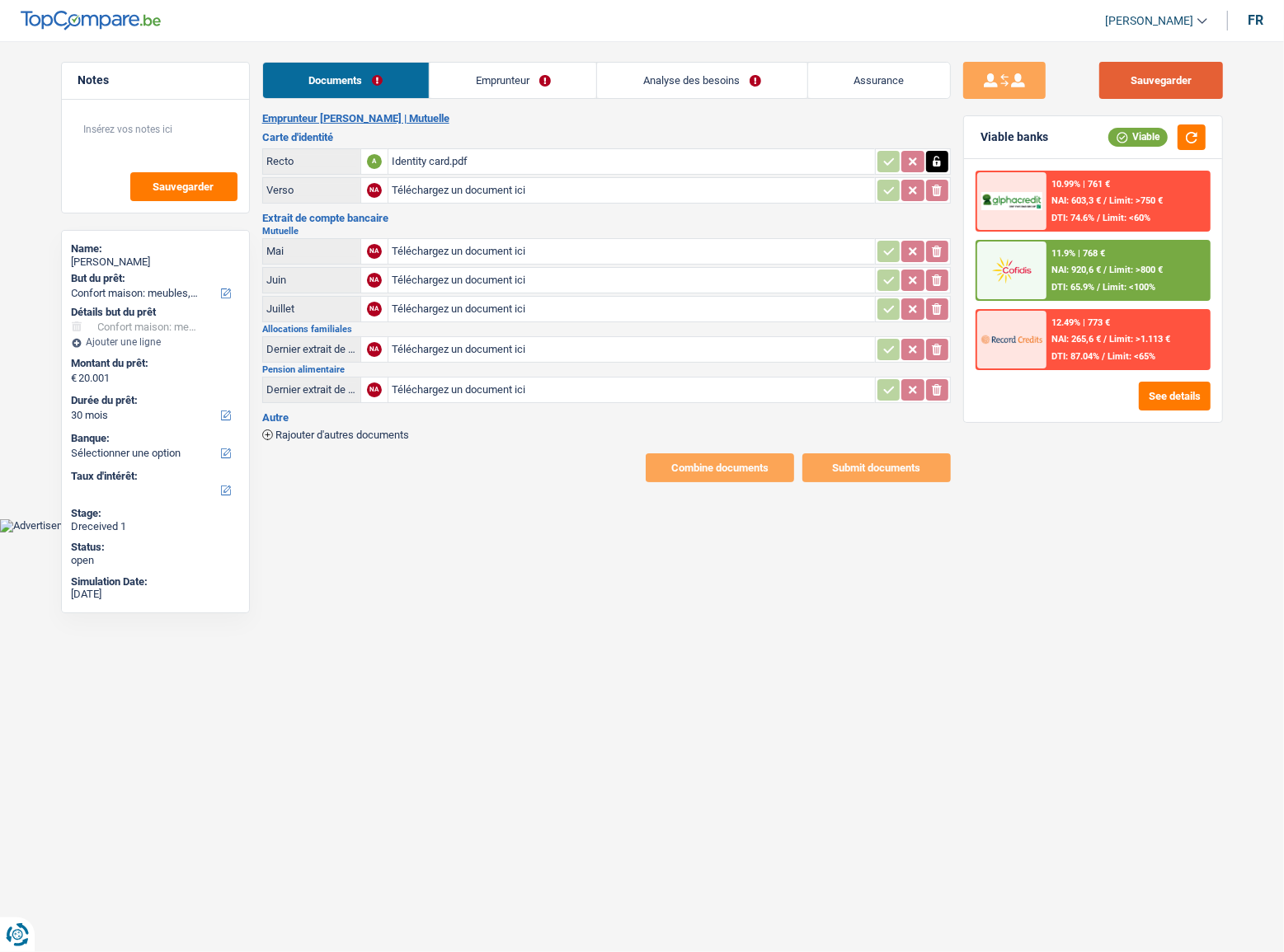
click at [1187, 92] on button "Sauvegarder" at bounding box center [1161, 80] width 123 height 37
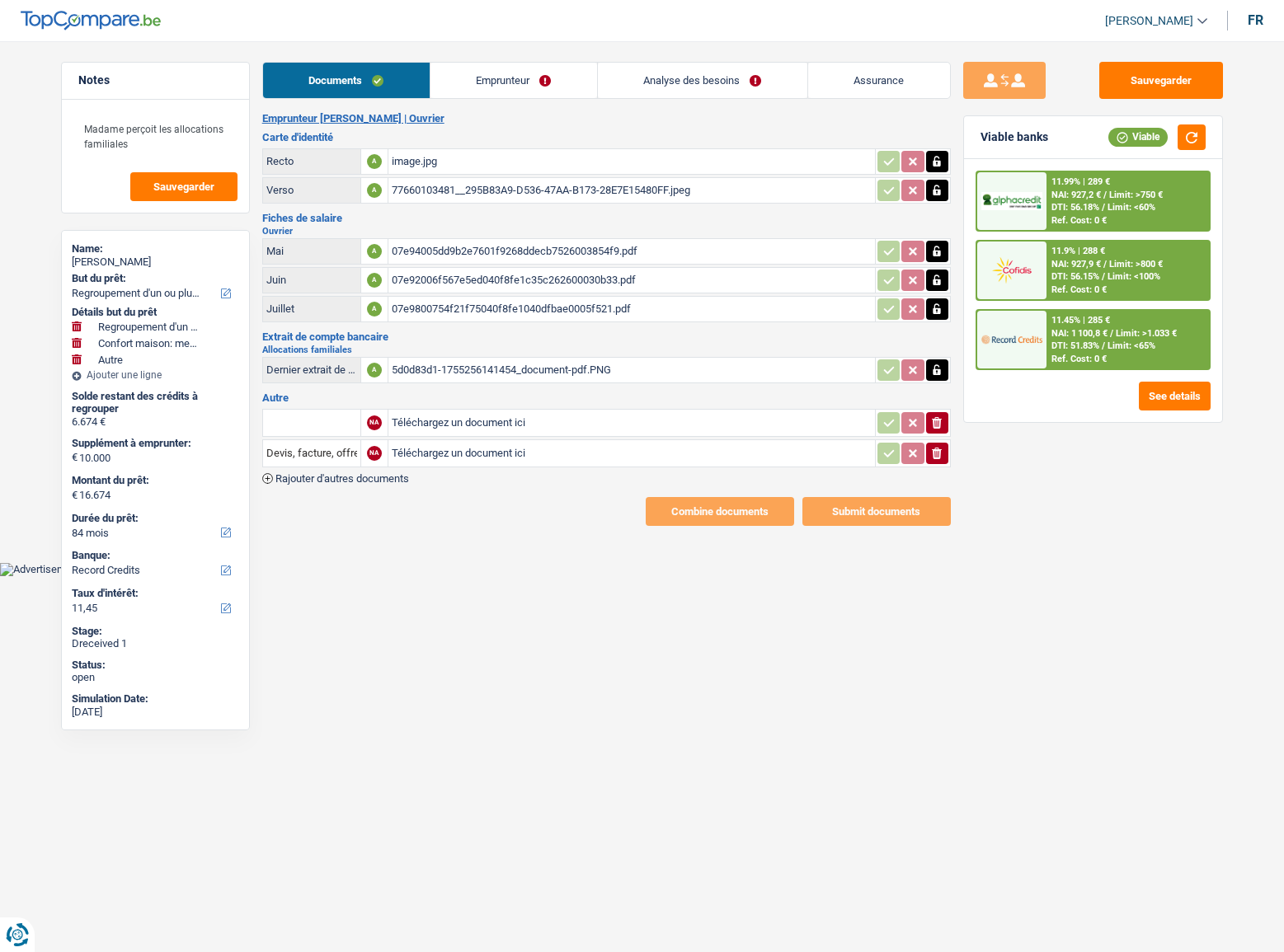
select select "refinancing"
select select "household"
select select "other"
select select "84"
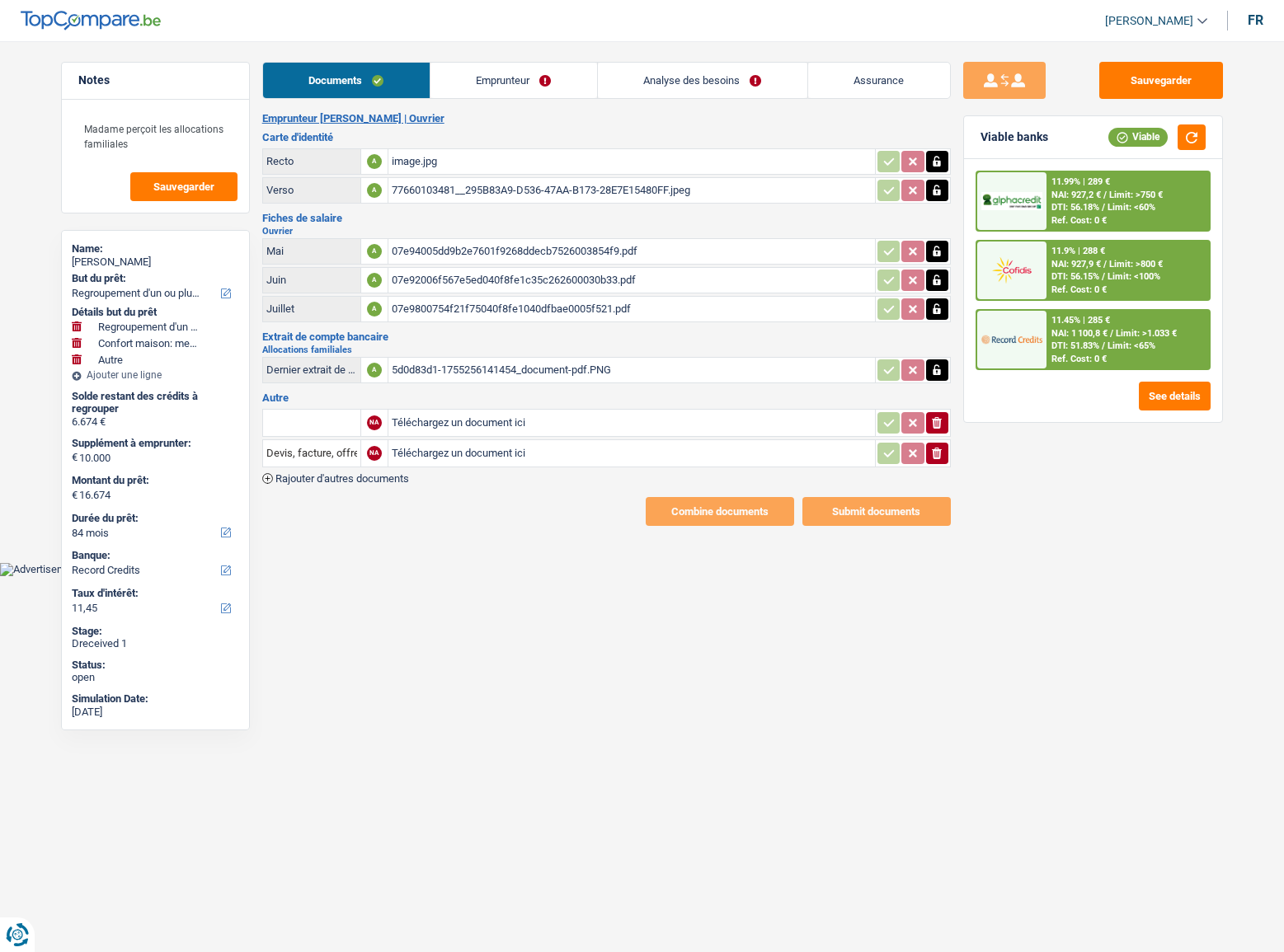
select select "record credits"
click at [1216, 198] on div "11.99% | 289 € NAI: 927,2 € / Limit: >750 € DTI: 56.18% / Limit: <60% Ref. Cost…" at bounding box center [1093, 291] width 258 height 263
click at [1149, 194] on span "Limit: >750 €" at bounding box center [1135, 195] width 54 height 11
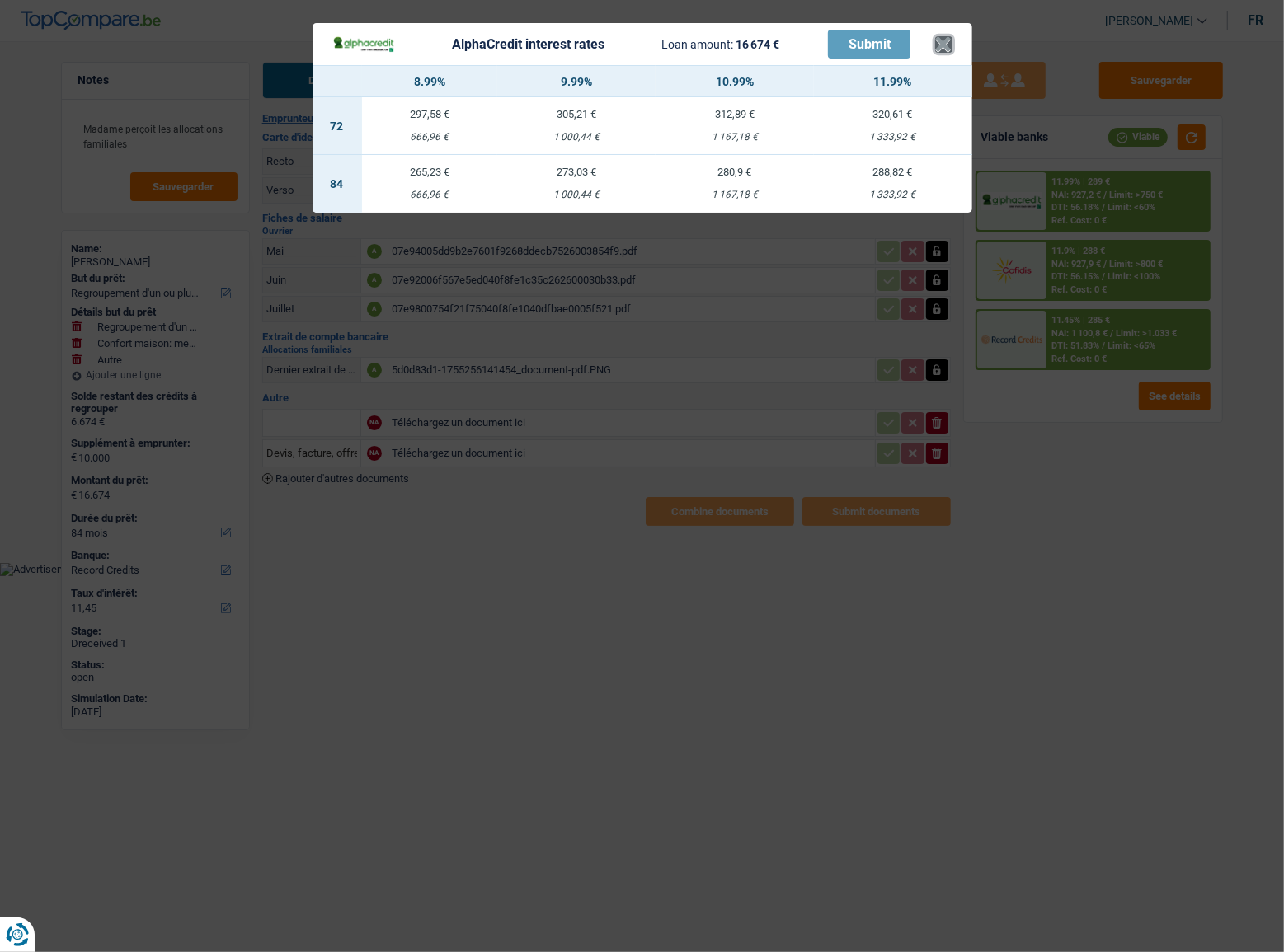
click at [935, 44] on button "×" at bounding box center [943, 45] width 17 height 16
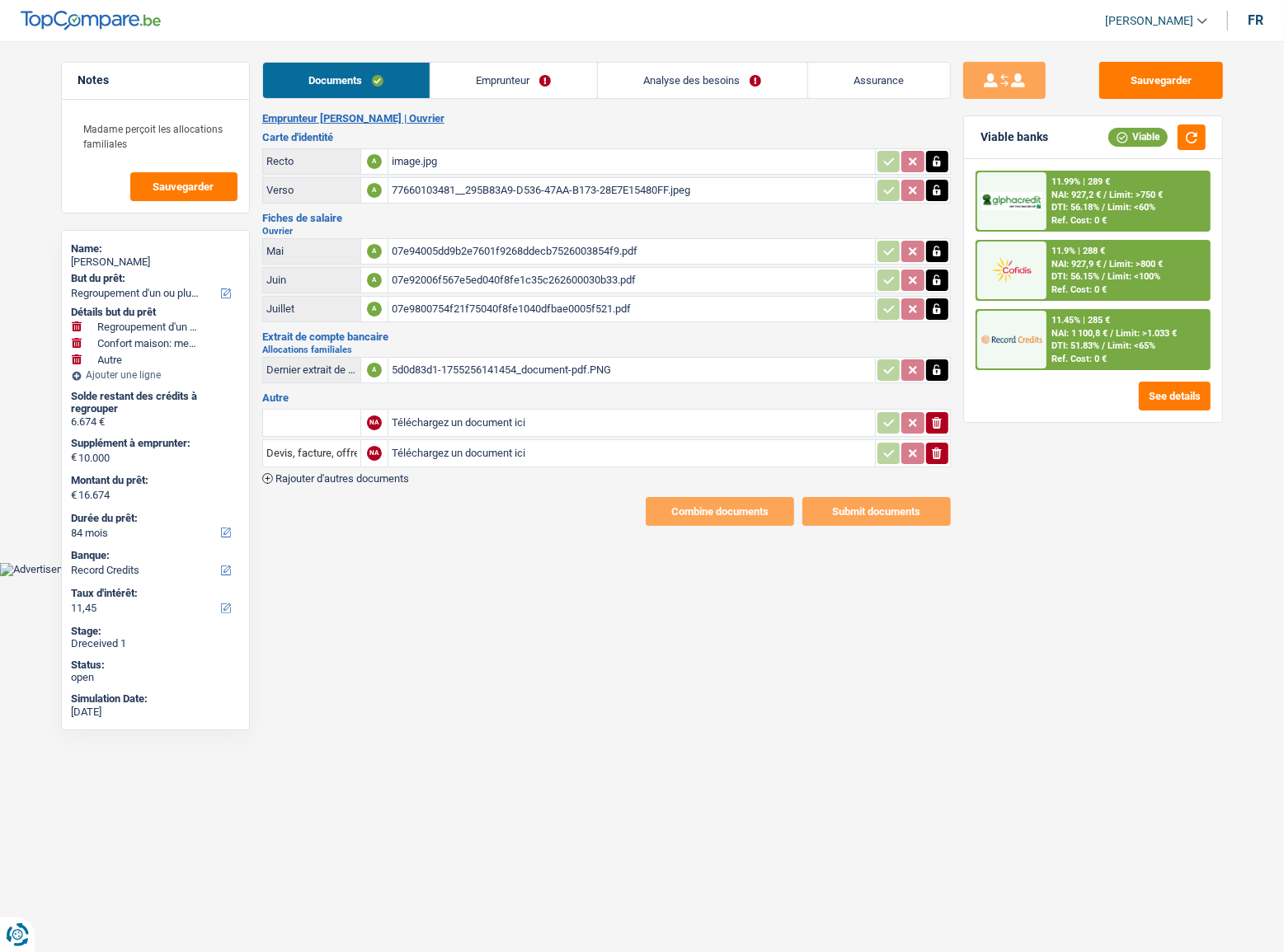
click at [493, 86] on link "Emprunteur" at bounding box center [514, 80] width 166 height 36
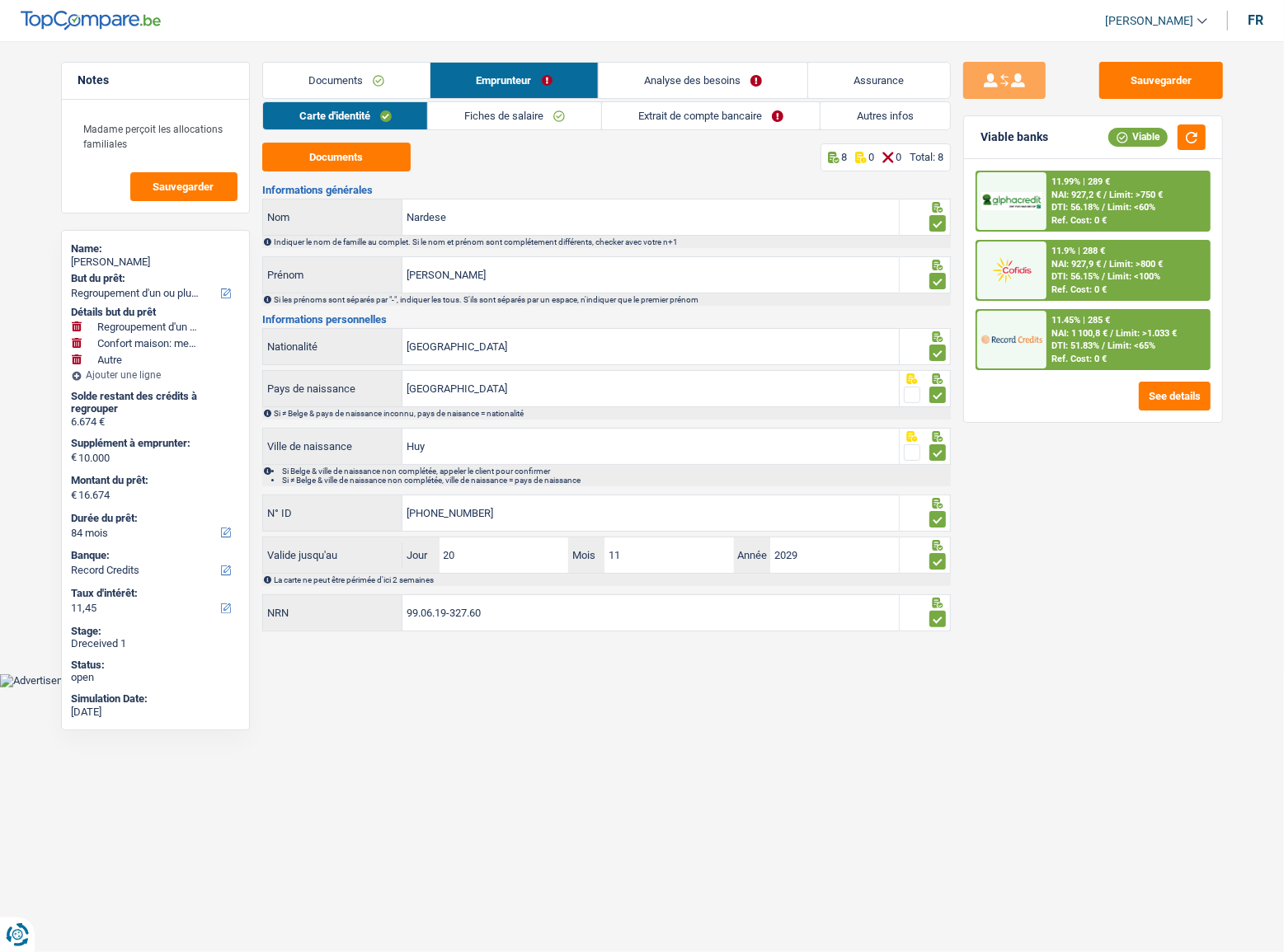
click at [512, 105] on link "Fiches de salaire" at bounding box center [514, 116] width 173 height 27
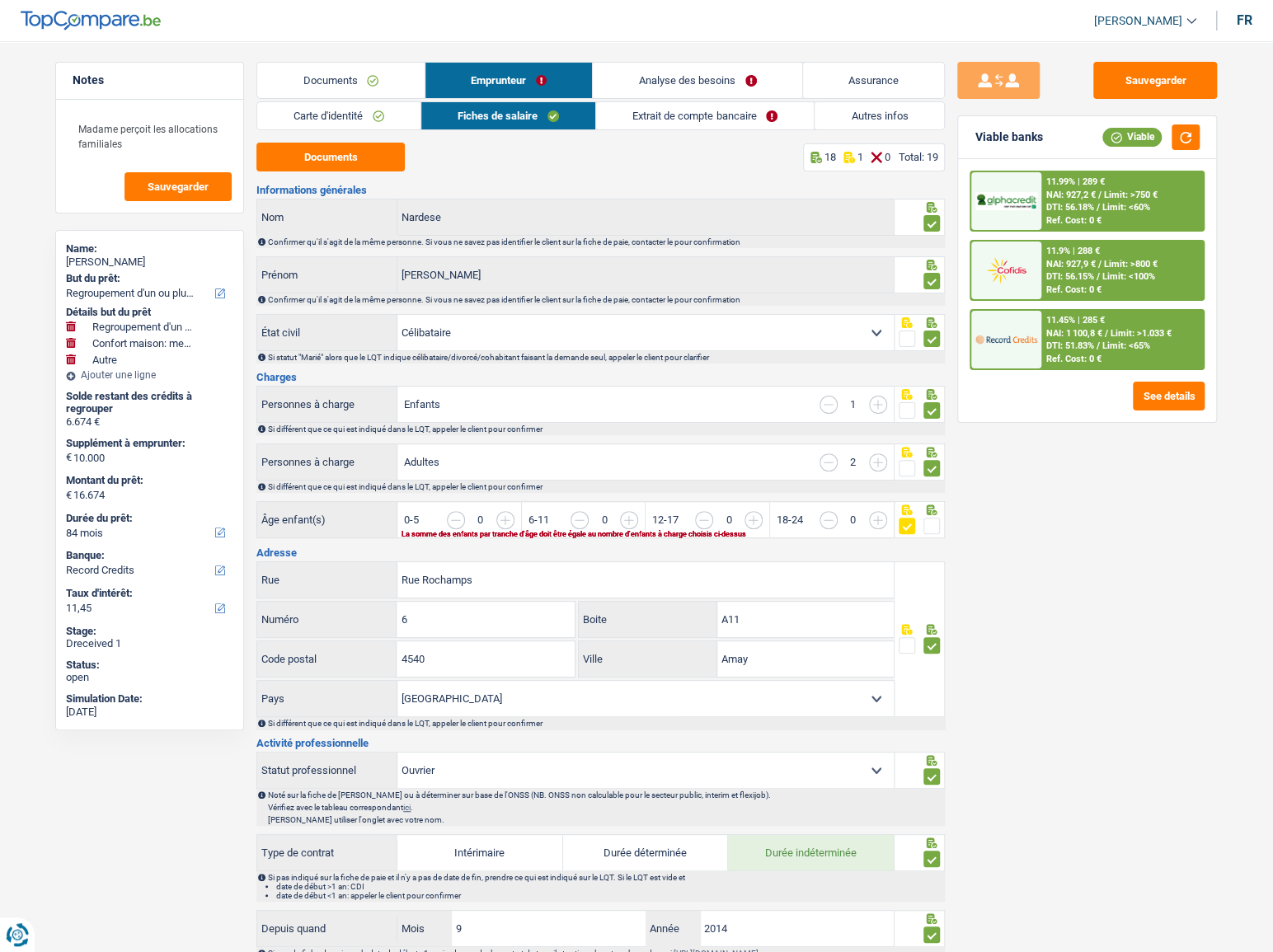
click at [692, 122] on link "Extrait de compte bancaire" at bounding box center [705, 116] width 218 height 27
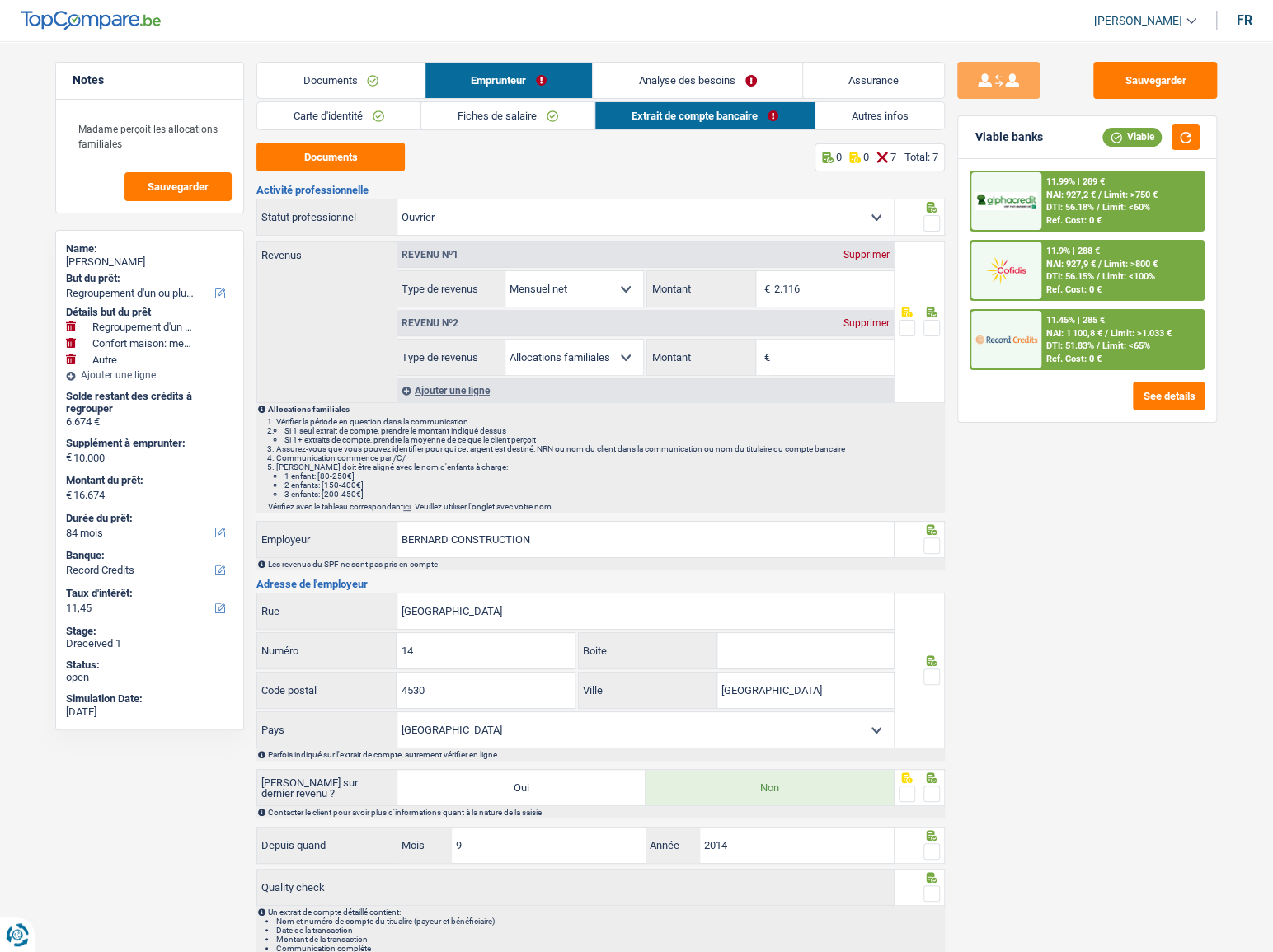
click at [465, 100] on div "Documents Emprunteur Analyse des besoins Assurance Emprunteur [PERSON_NAME] | […" at bounding box center [600, 513] width 689 height 902
click at [470, 112] on link "Fiches de salaire" at bounding box center [508, 116] width 173 height 27
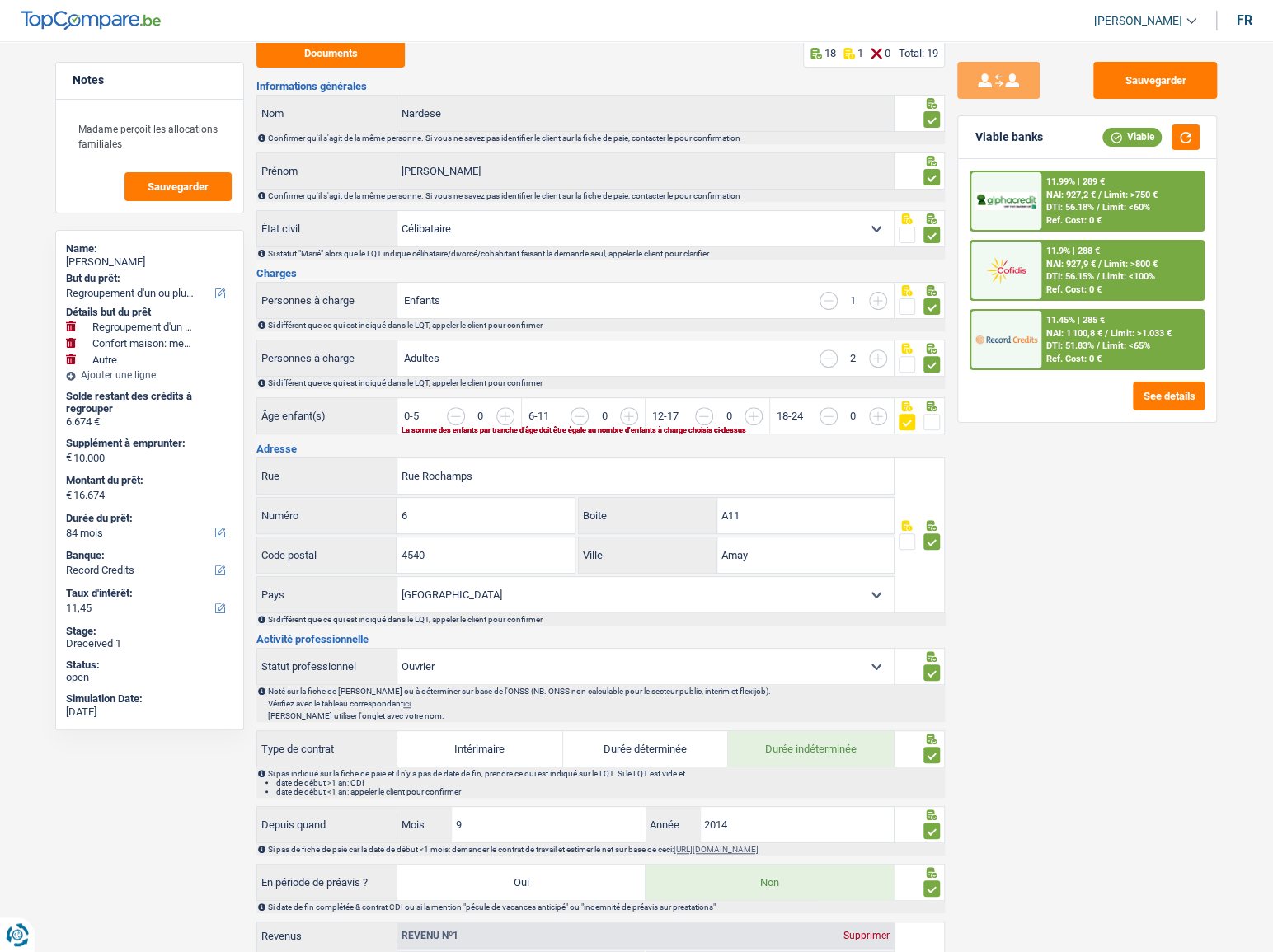
scroll to position [224, 0]
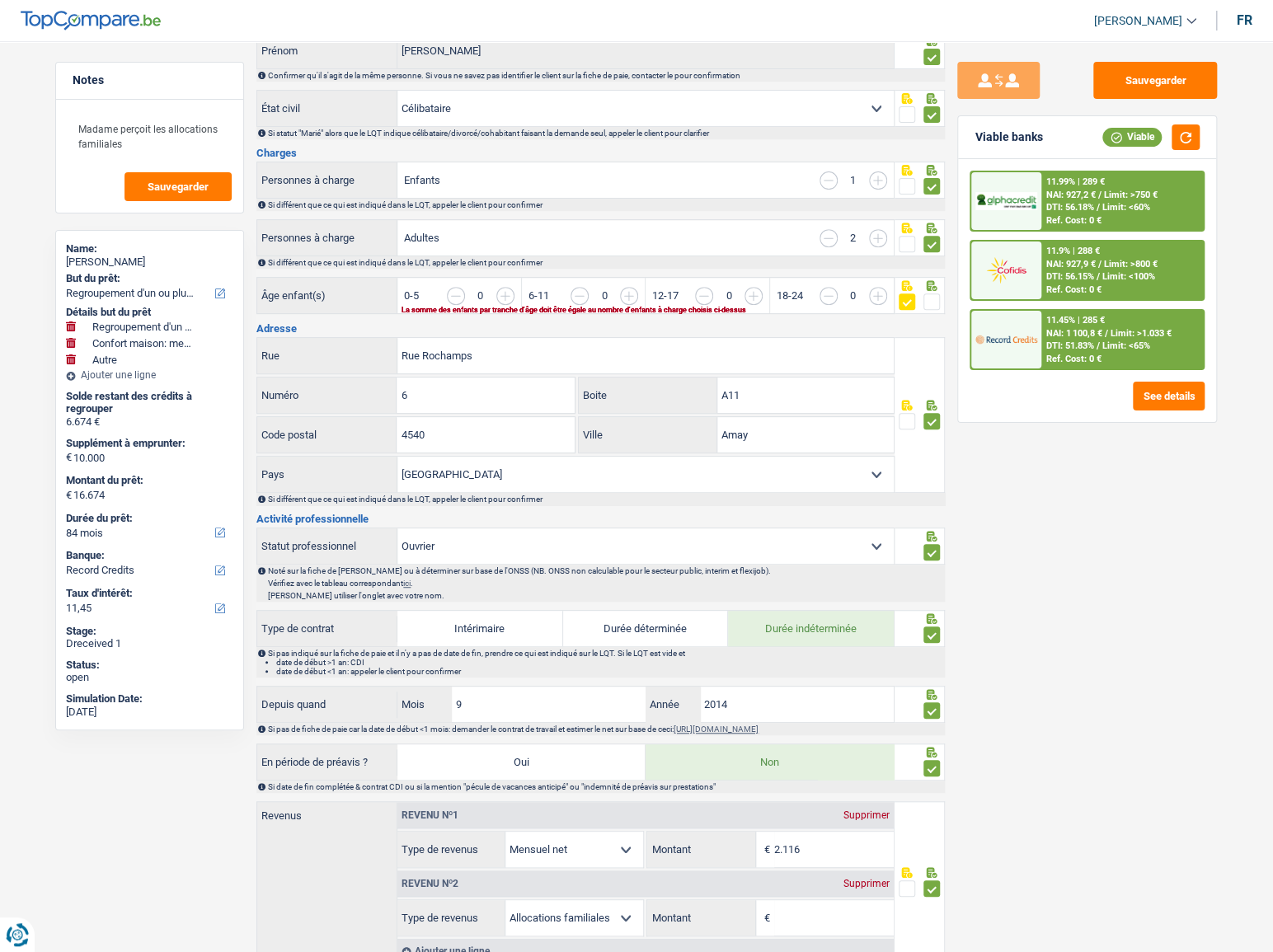
click at [636, 294] on input "button" at bounding box center [938, 305] width 636 height 36
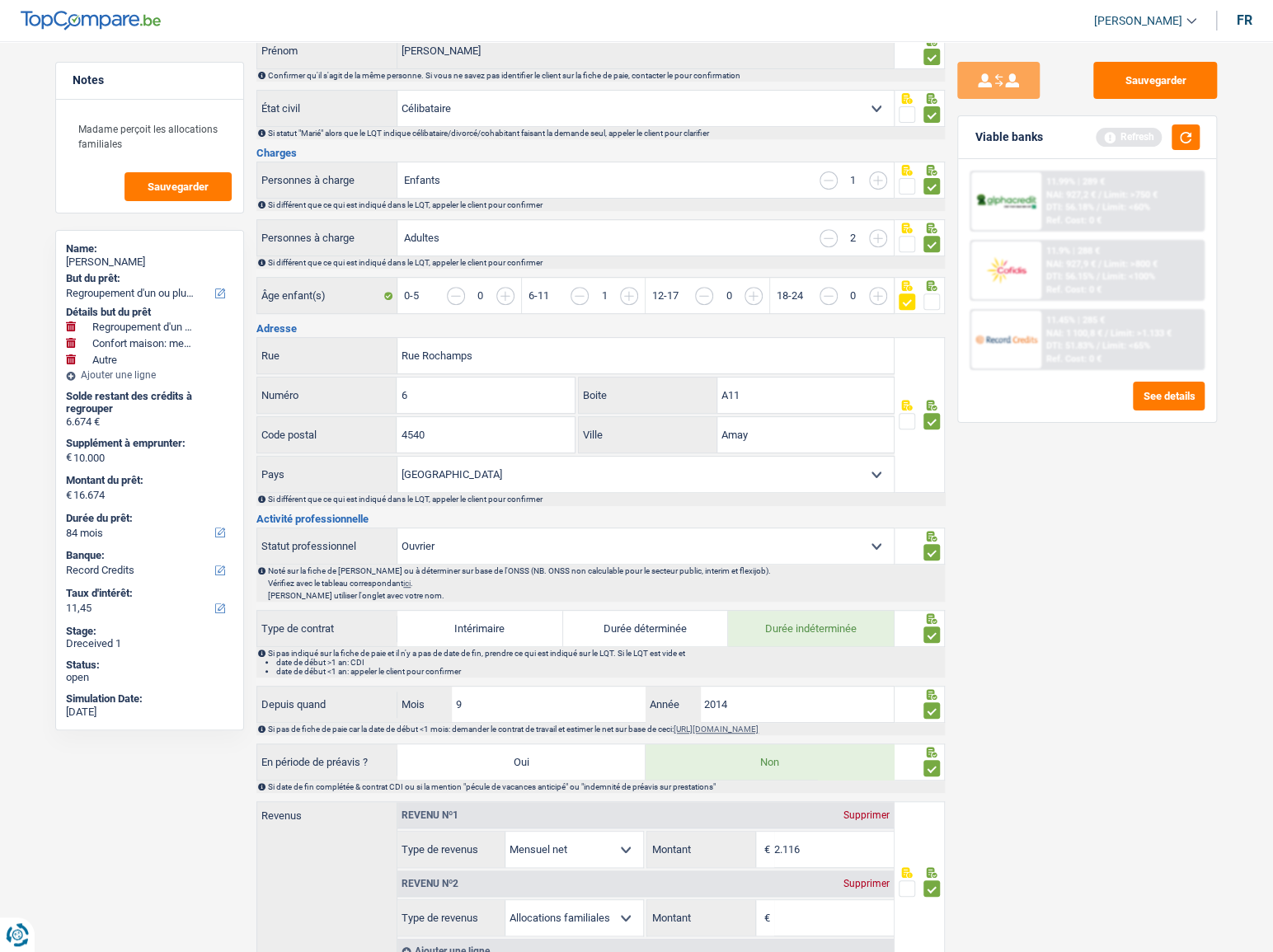
click at [507, 294] on input "button" at bounding box center [815, 305] width 636 height 36
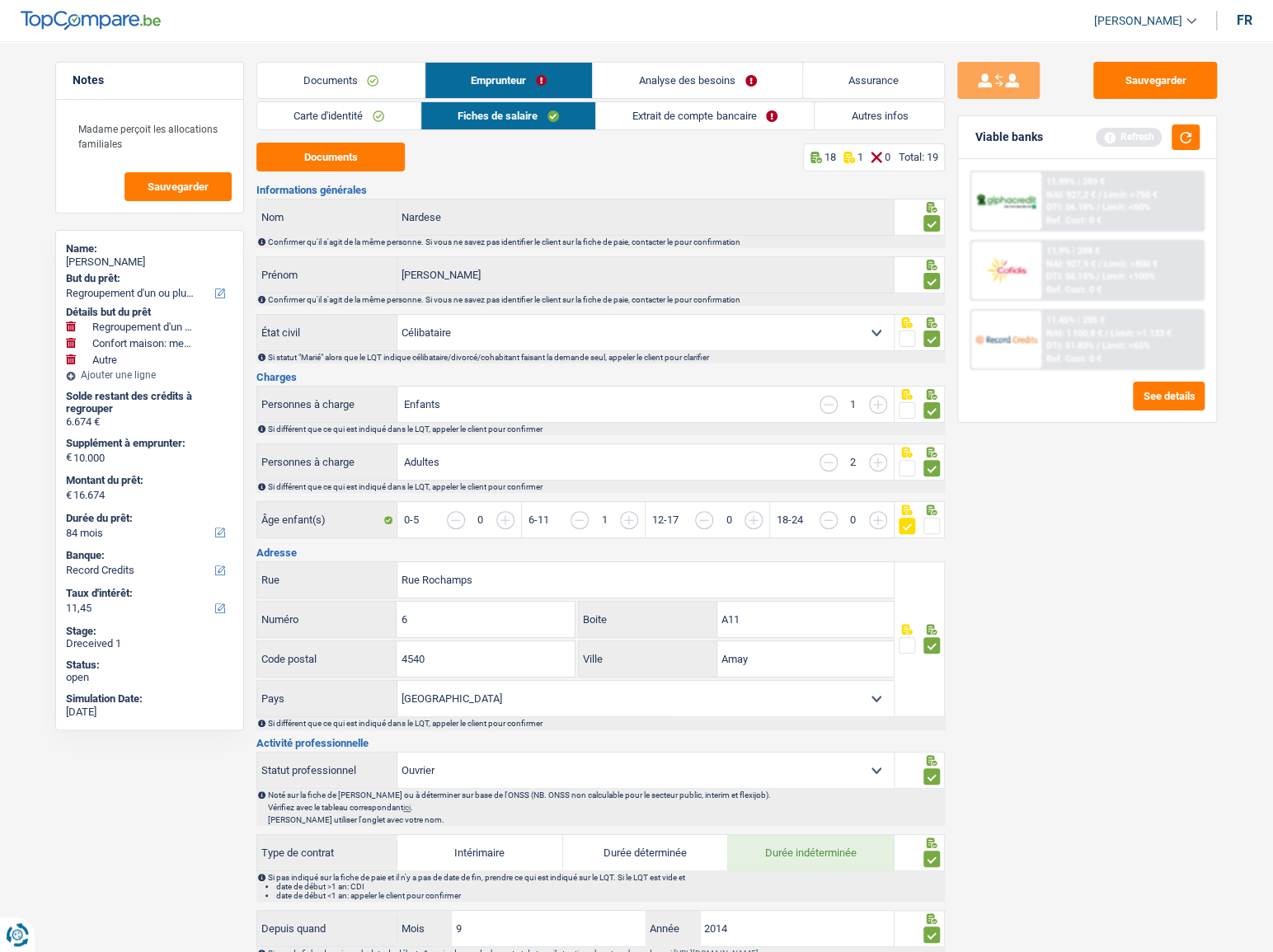
click at [347, 77] on link "Documents" at bounding box center [340, 80] width 167 height 36
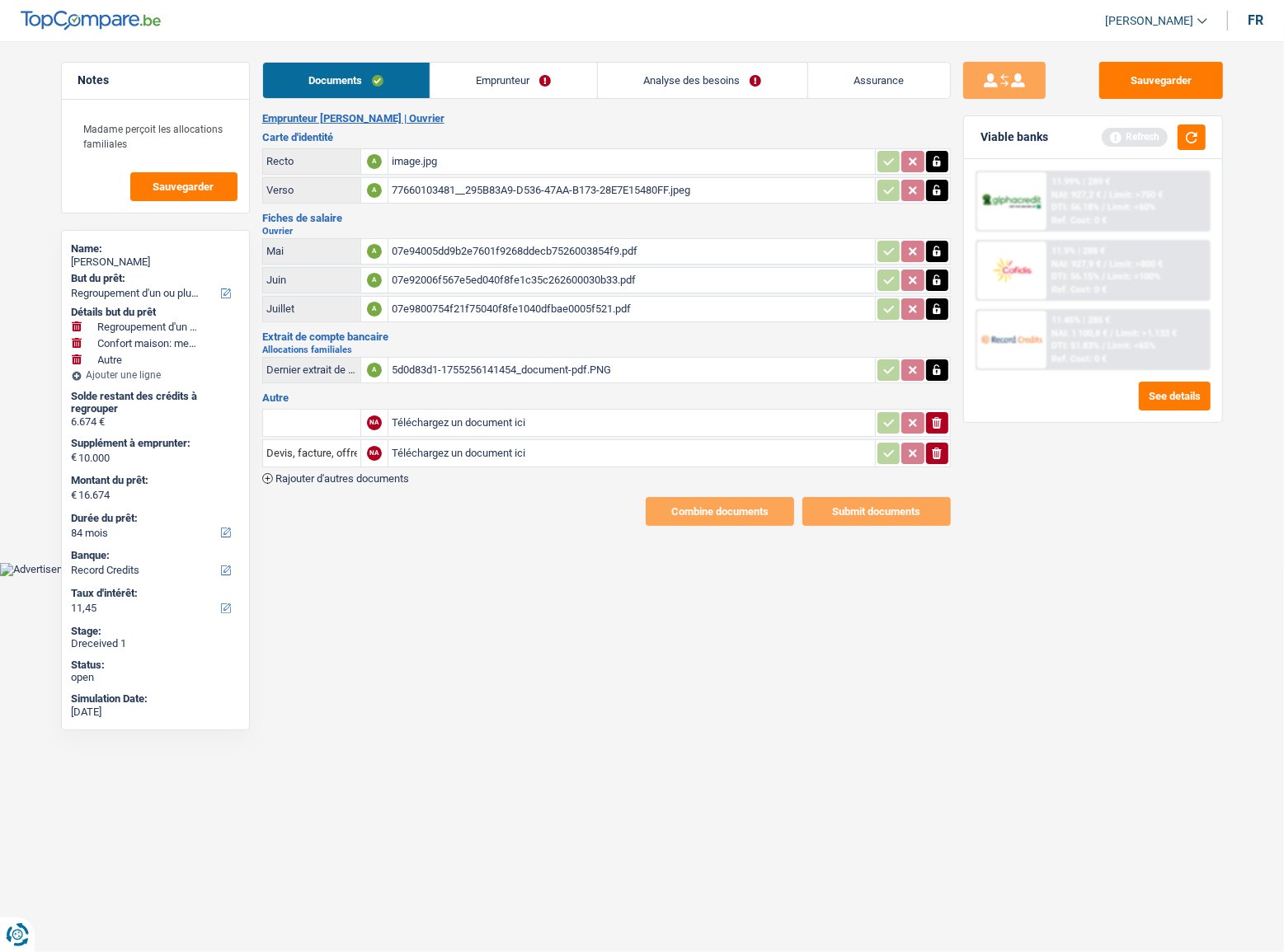
click at [470, 374] on div "5d0d83d1-1755256141454_document-pdf.PNG" at bounding box center [631, 369] width 480 height 25
click at [524, 73] on link "Emprunteur" at bounding box center [514, 80] width 166 height 36
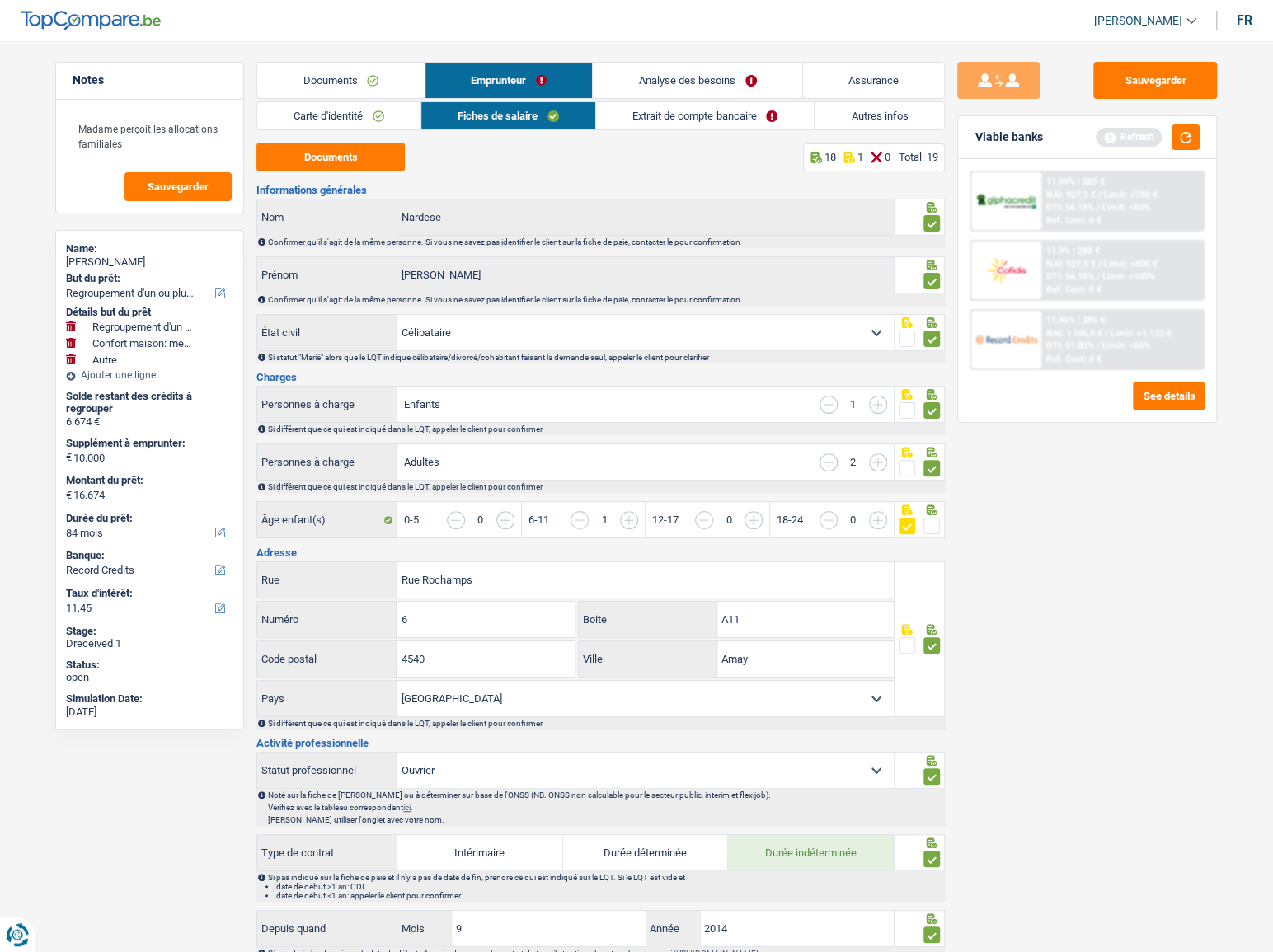
drag, startPoint x: 362, startPoint y: 125, endPoint x: 375, endPoint y: 124, distance: 13.0
click at [361, 125] on link "Carte d'identité" at bounding box center [338, 116] width 163 height 27
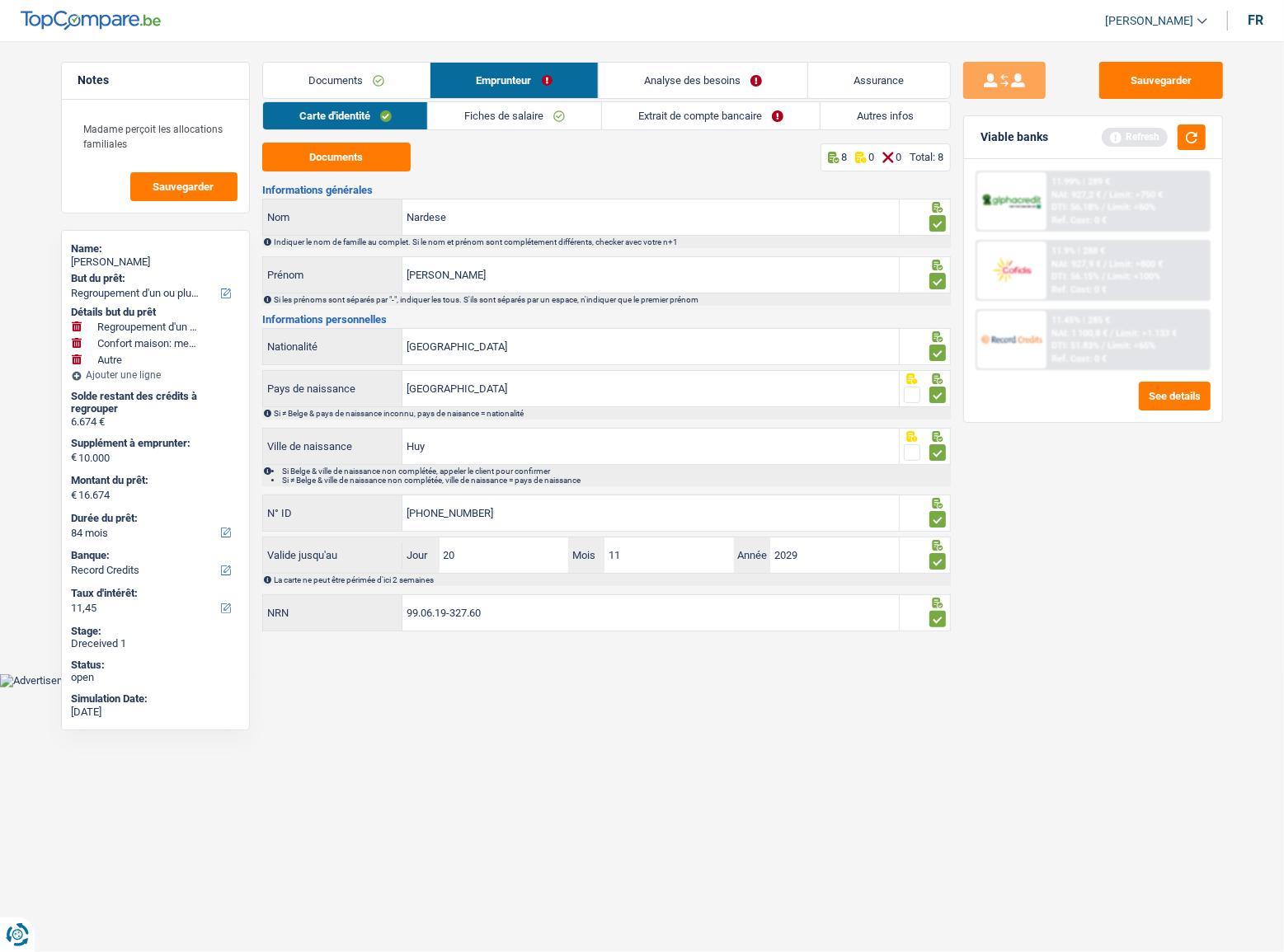
click at [457, 129] on link "Fiches de salaire" at bounding box center [514, 116] width 173 height 27
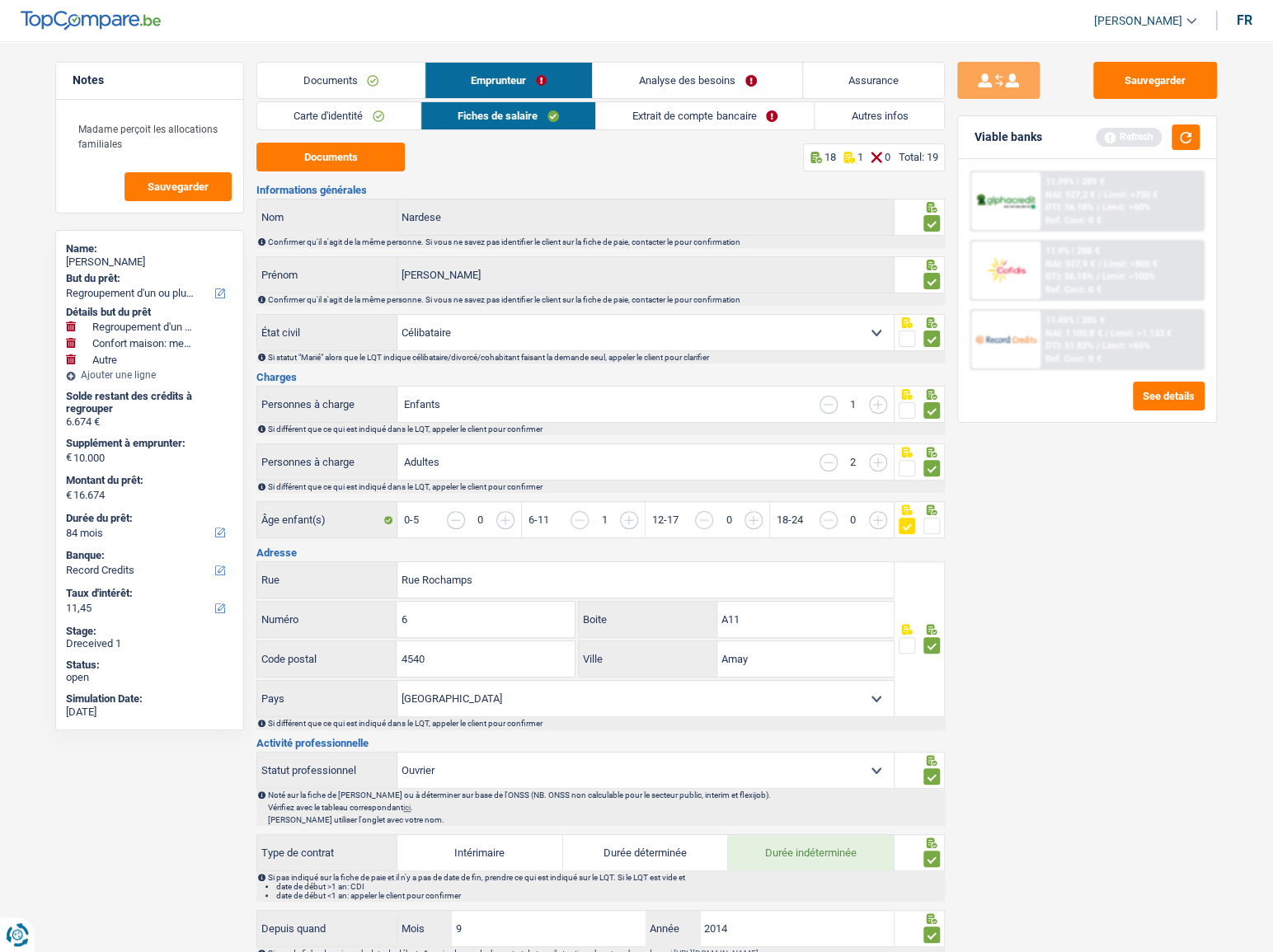
click at [367, 91] on link "Documents" at bounding box center [340, 80] width 167 height 36
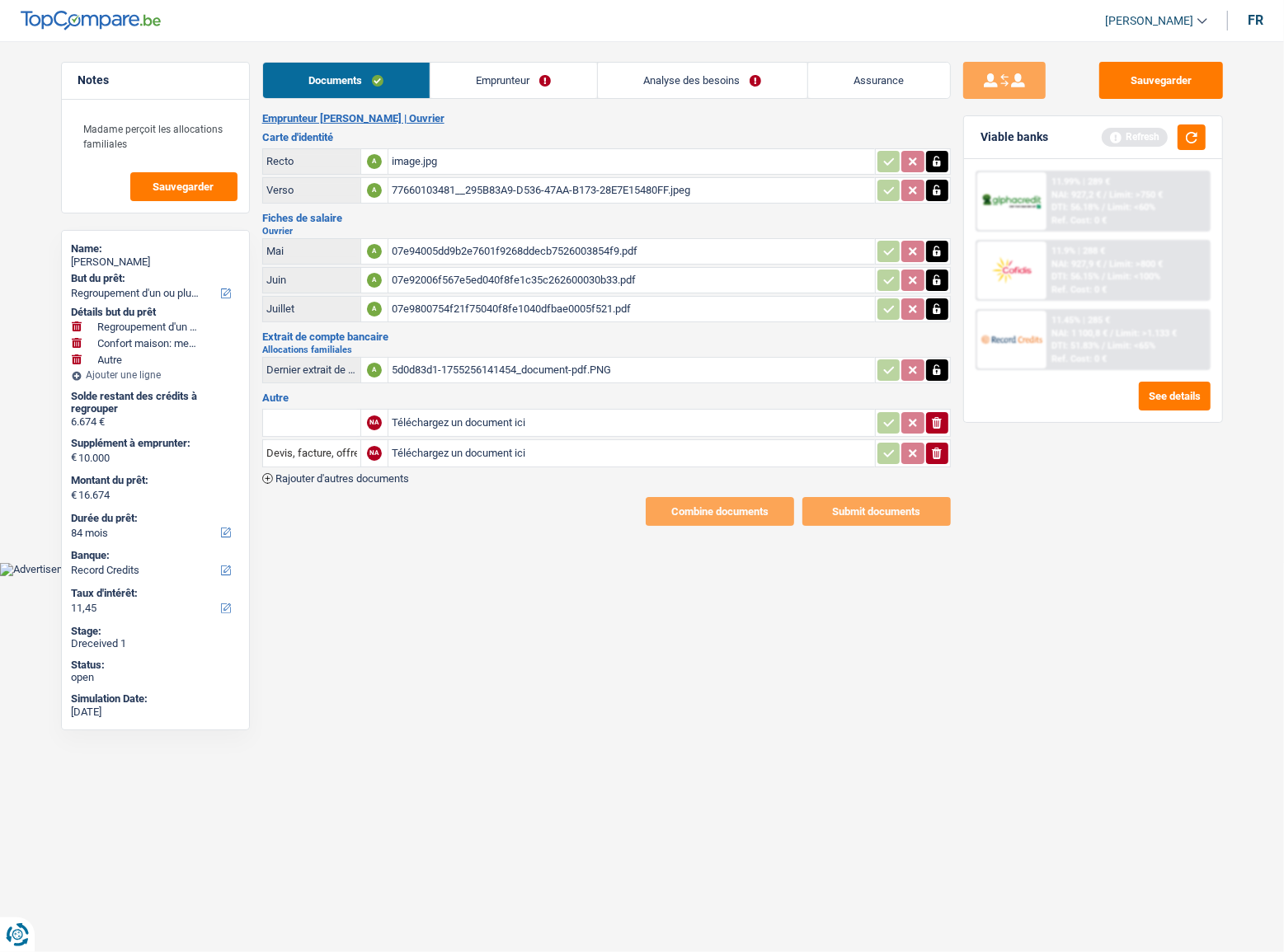
click at [936, 371] on icon "button" at bounding box center [936, 369] width 7 height 11
click at [936, 371] on icon "button" at bounding box center [936, 369] width 10 height 12
click at [506, 68] on link "Emprunteur" at bounding box center [513, 80] width 166 height 36
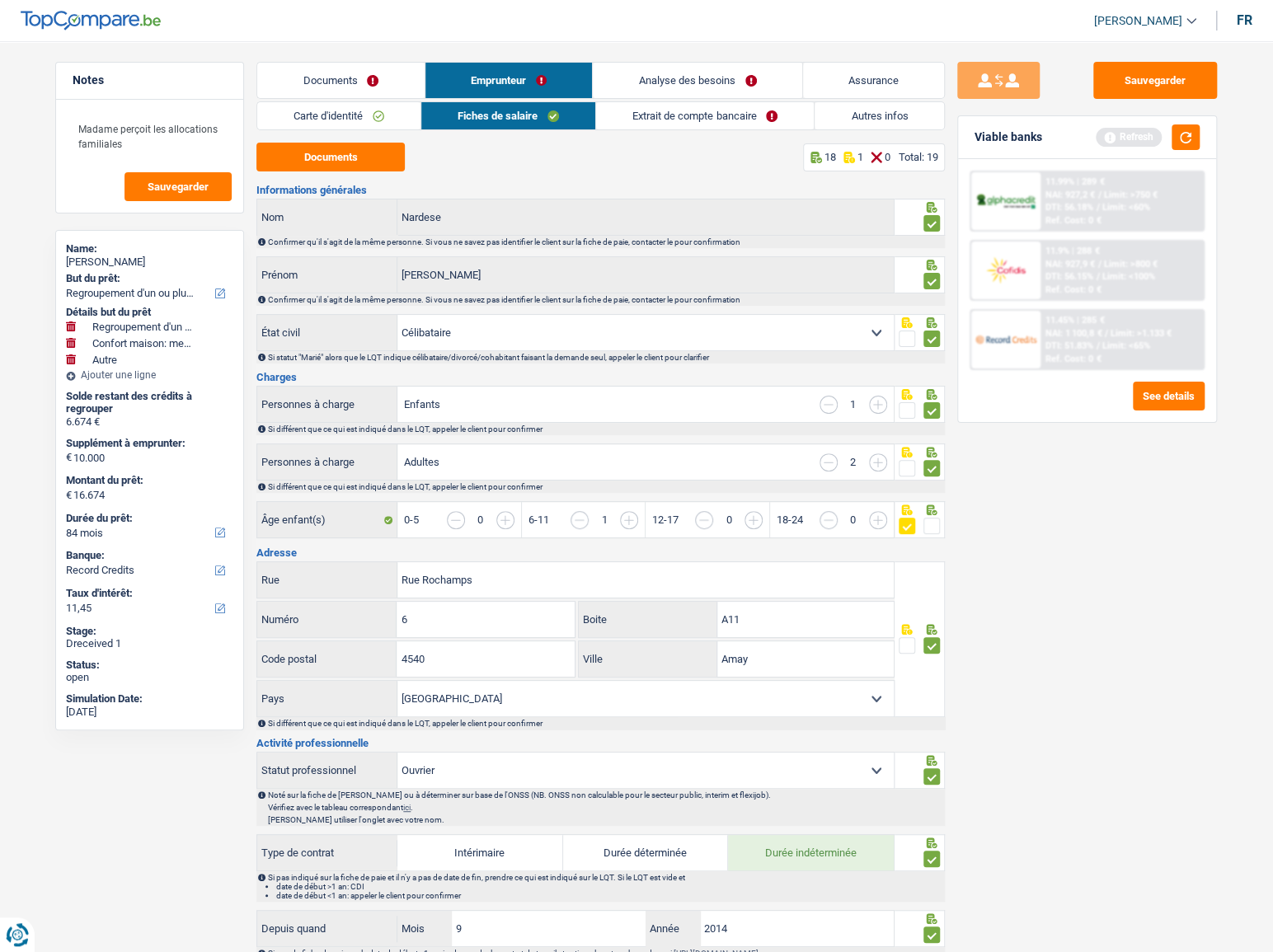
click at [692, 125] on link "Extrait de compte bancaire" at bounding box center [705, 116] width 218 height 27
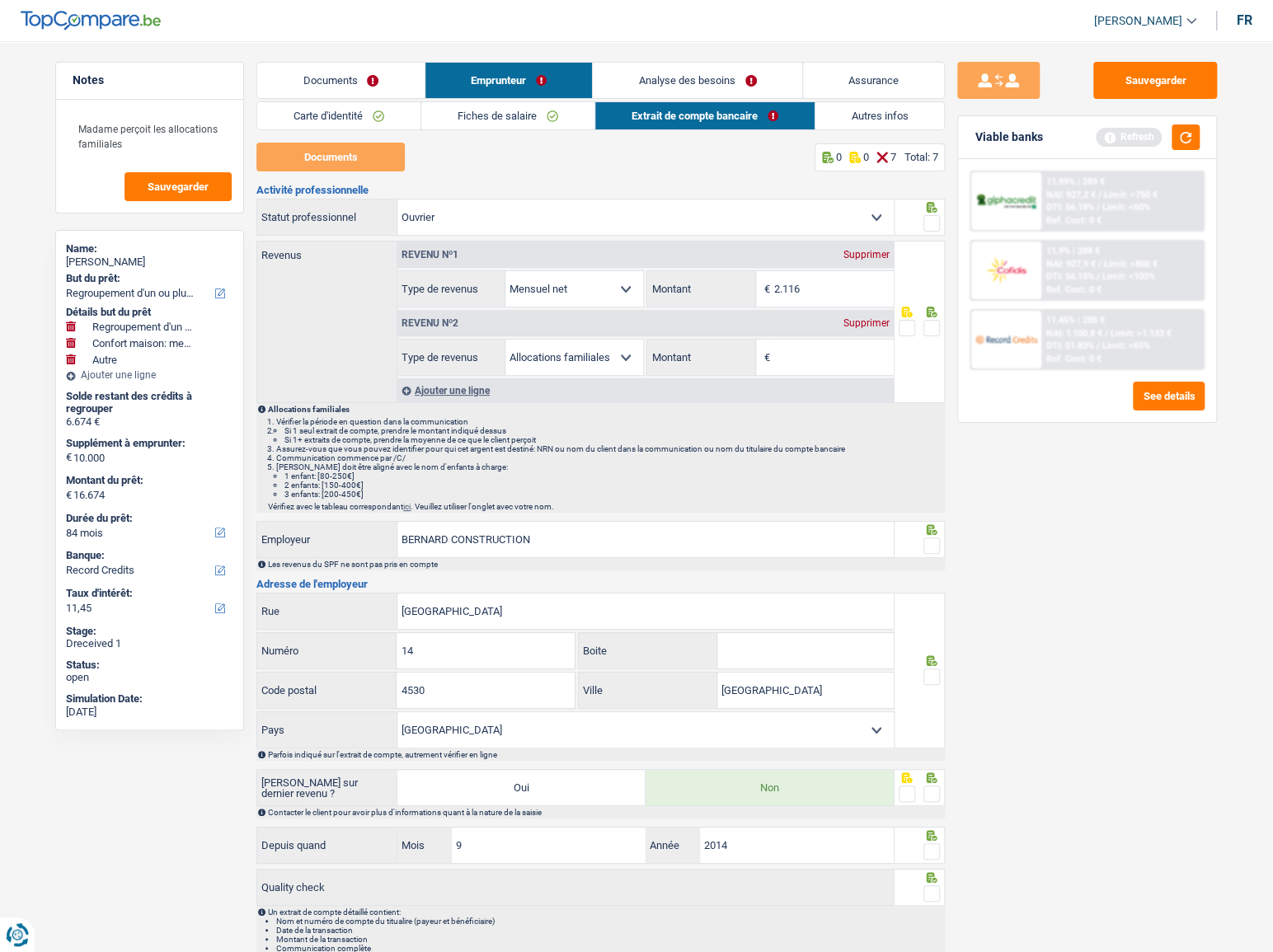
click at [867, 322] on div "Supprimer" at bounding box center [866, 323] width 54 height 10
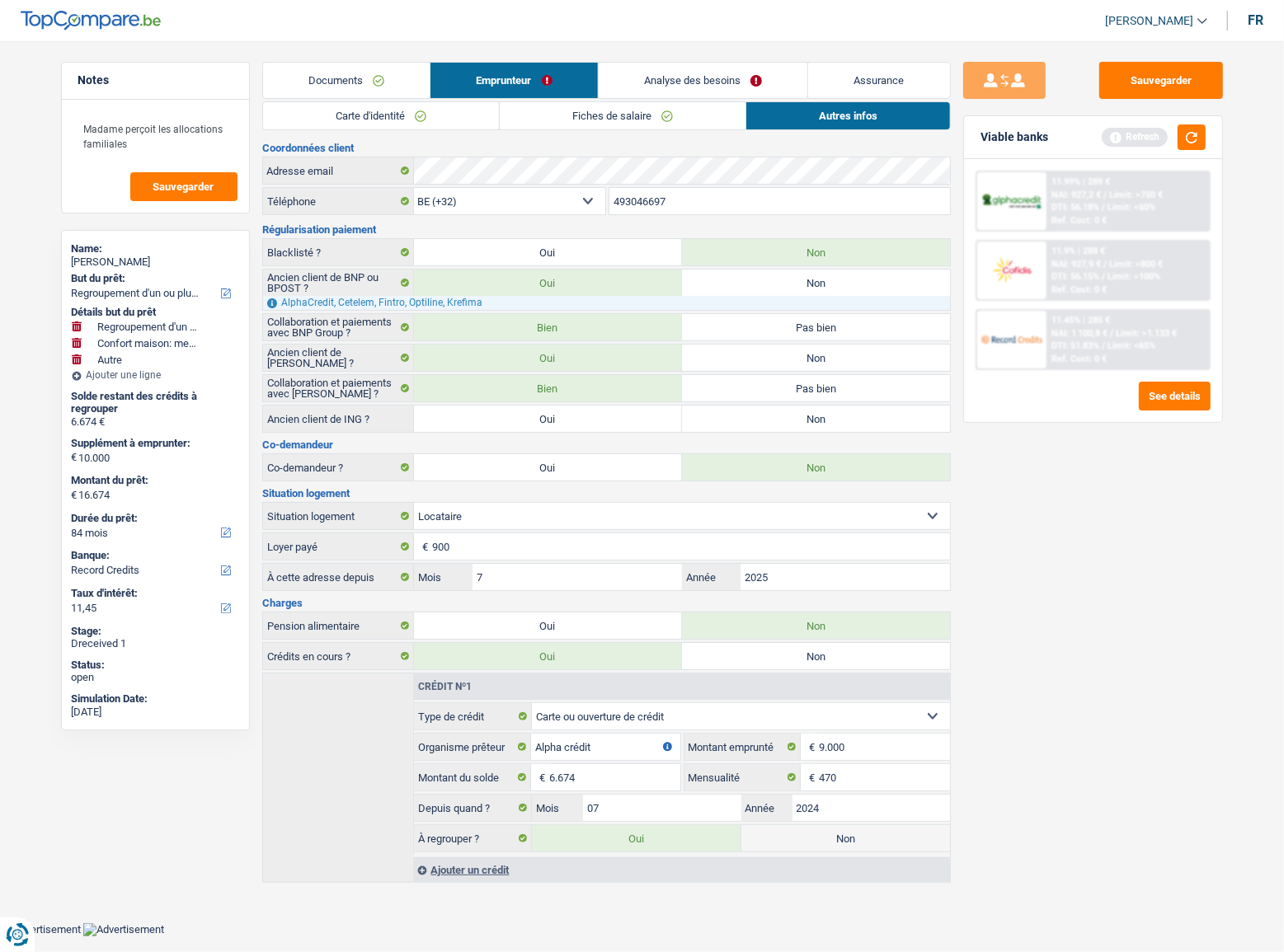
click at [598, 115] on link "Fiches de salaire" at bounding box center [622, 116] width 246 height 27
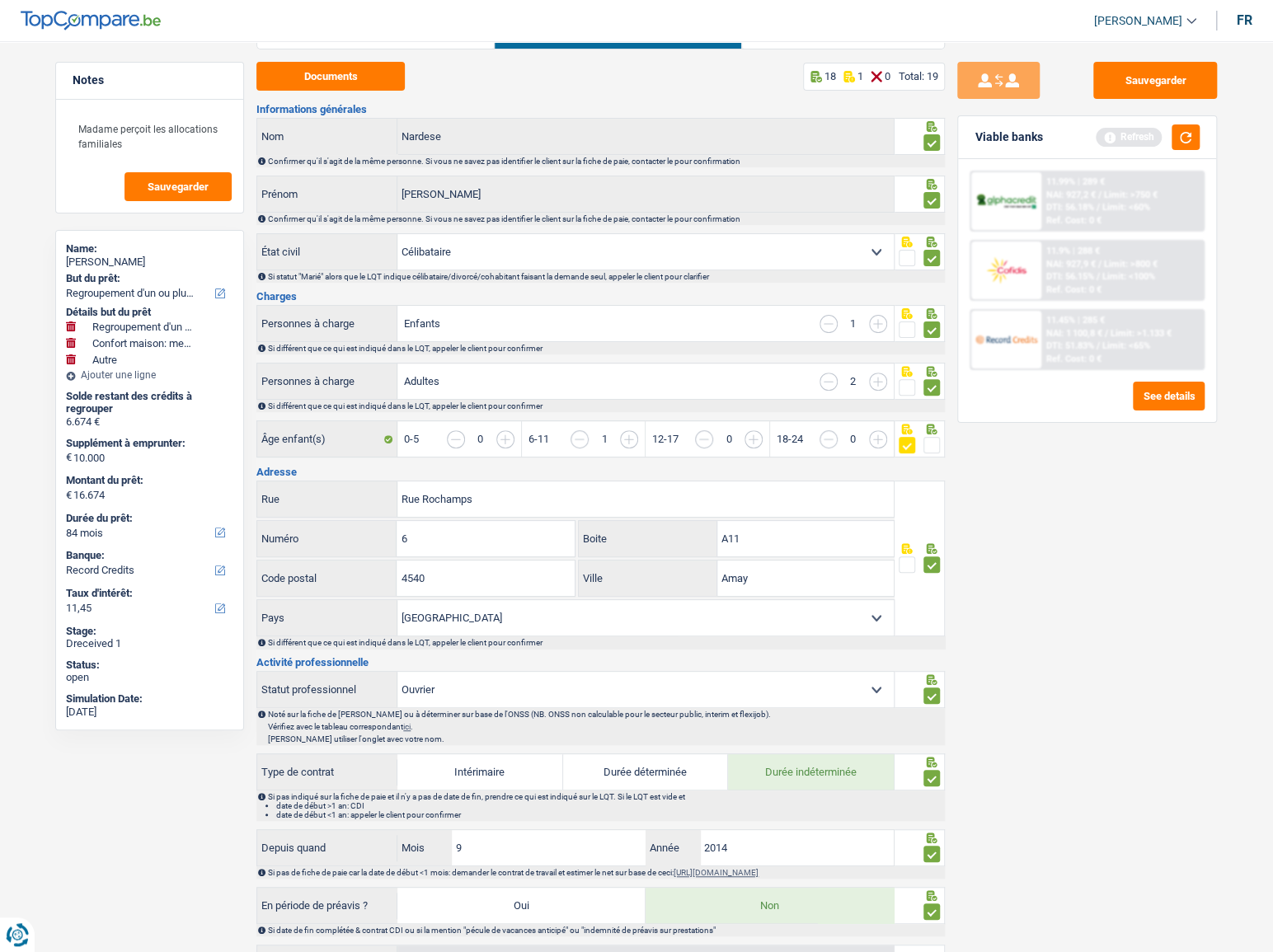
scroll to position [74, 0]
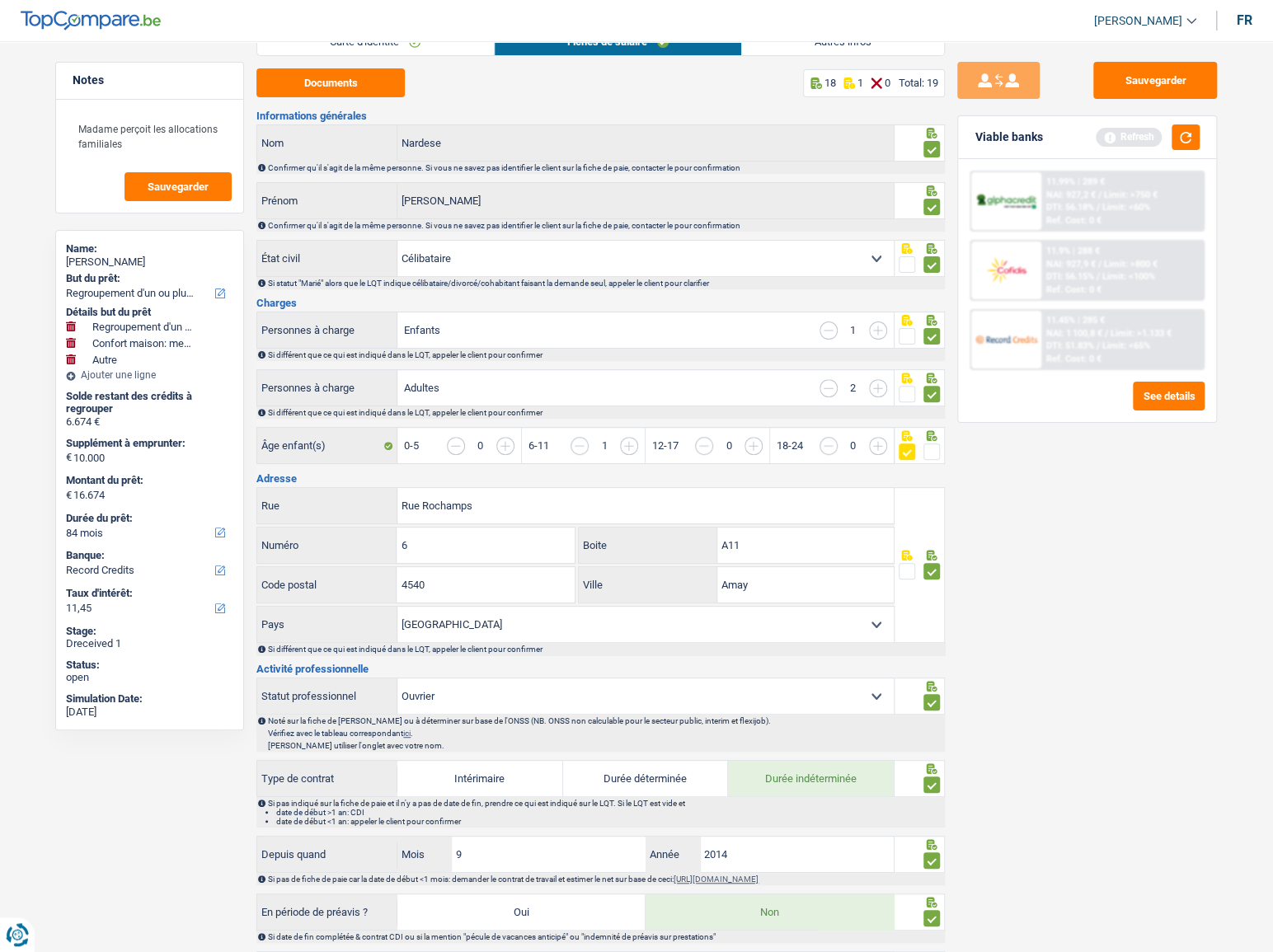
click at [572, 444] on input "button" at bounding box center [580, 446] width 18 height 18
click at [625, 447] on input "button" at bounding box center [938, 455] width 636 height 36
drag, startPoint x: 630, startPoint y: 445, endPoint x: 642, endPoint y: 447, distance: 12.2
click at [629, 445] on input "button" at bounding box center [938, 455] width 636 height 36
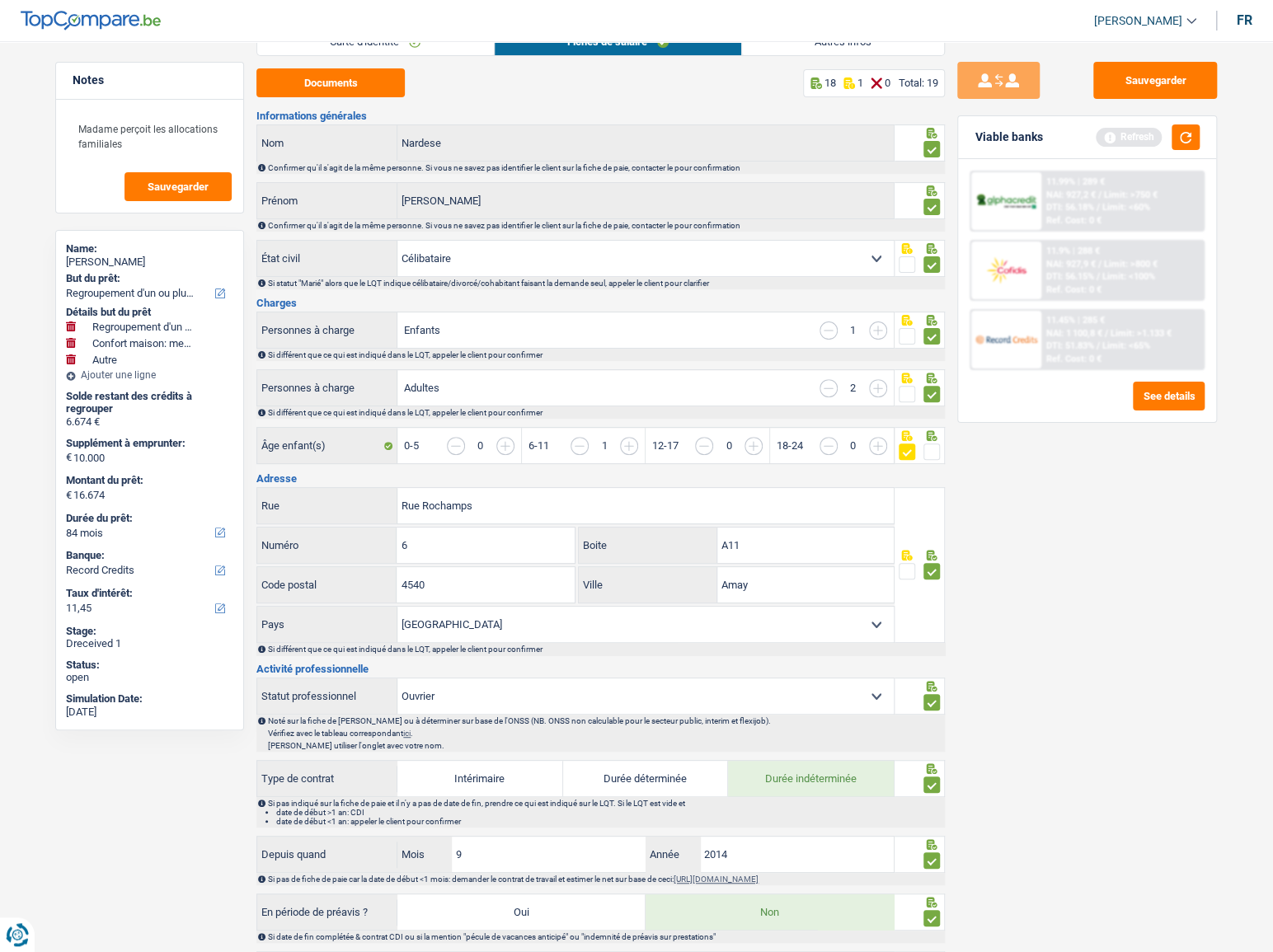
click at [635, 447] on input "button" at bounding box center [938, 455] width 636 height 36
click at [506, 446] on input "button" at bounding box center [815, 455] width 636 height 36
click at [505, 445] on input "button" at bounding box center [815, 455] width 636 height 36
click at [826, 381] on input "button" at bounding box center [829, 389] width 18 height 18
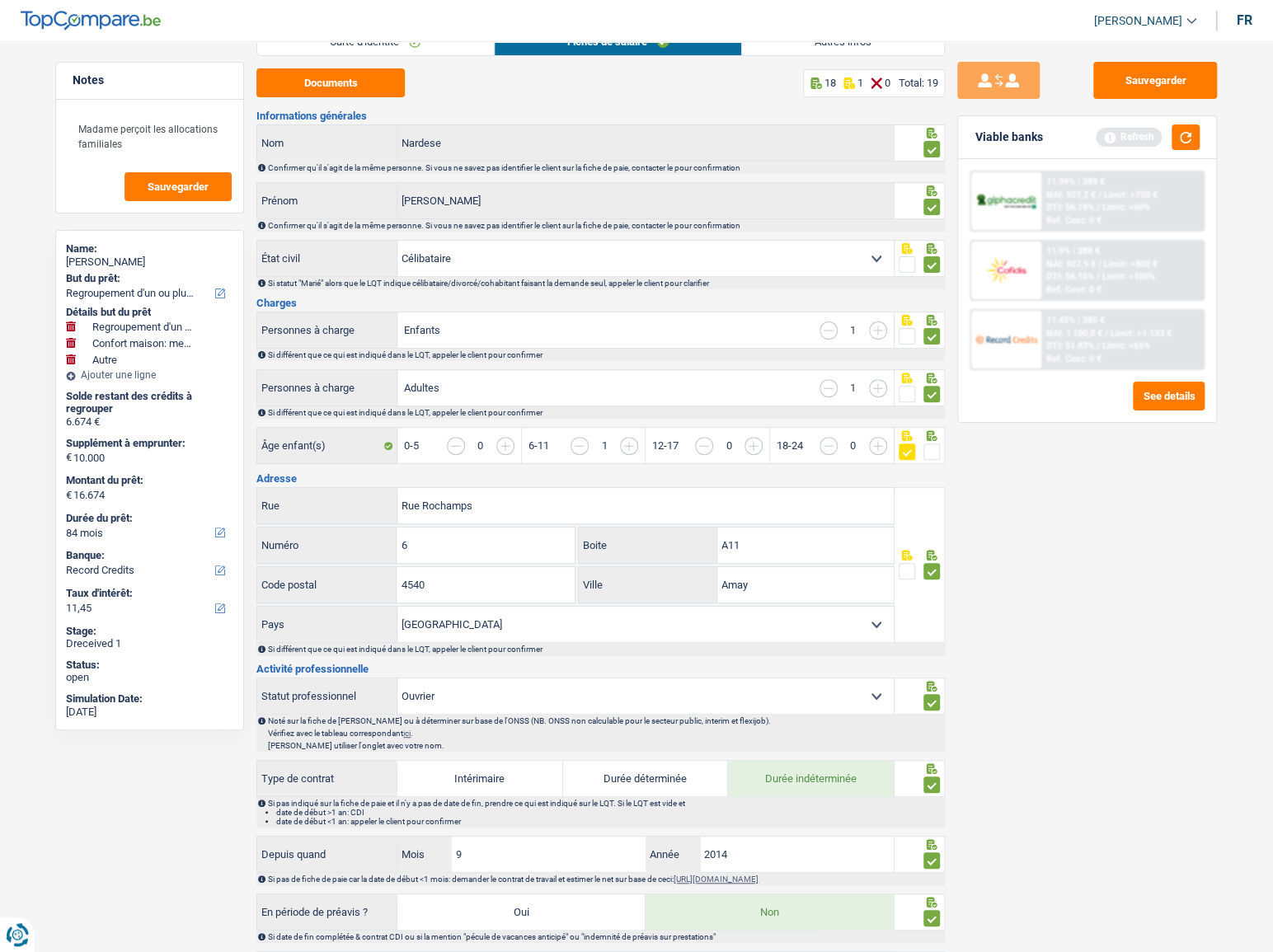
click at [826, 381] on input "button" at bounding box center [829, 389] width 18 height 18
click at [883, 327] on input "button" at bounding box center [878, 331] width 18 height 18
select select "familyAllowances"
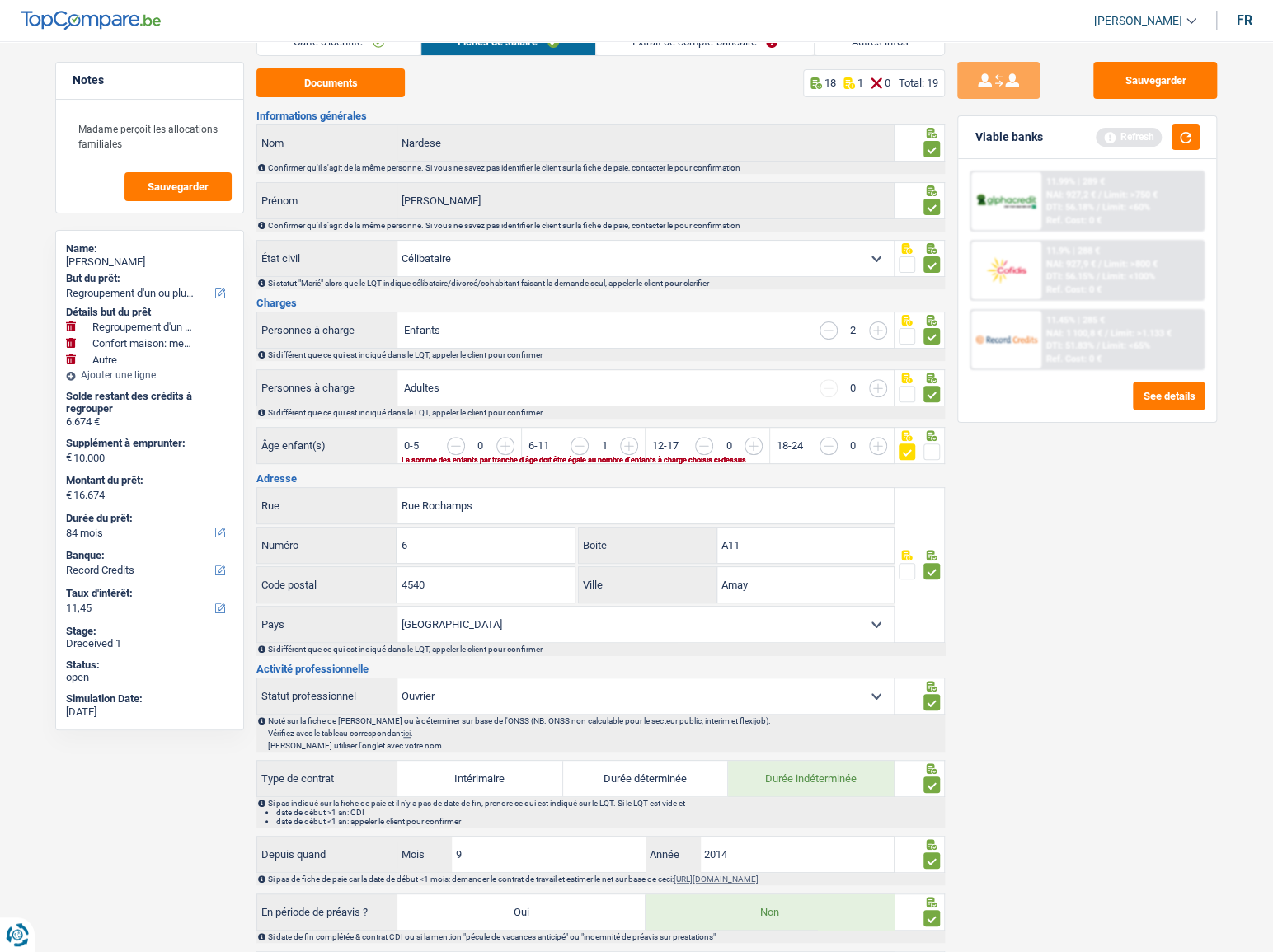
click at [618, 445] on input "button" at bounding box center [815, 455] width 636 height 36
click at [1086, 475] on div "Sauvegarder Viable banks Refresh 11.99% | 289 € NAI: 927,2 € / Limit: >750 € DT…" at bounding box center [1086, 492] width 284 height 860
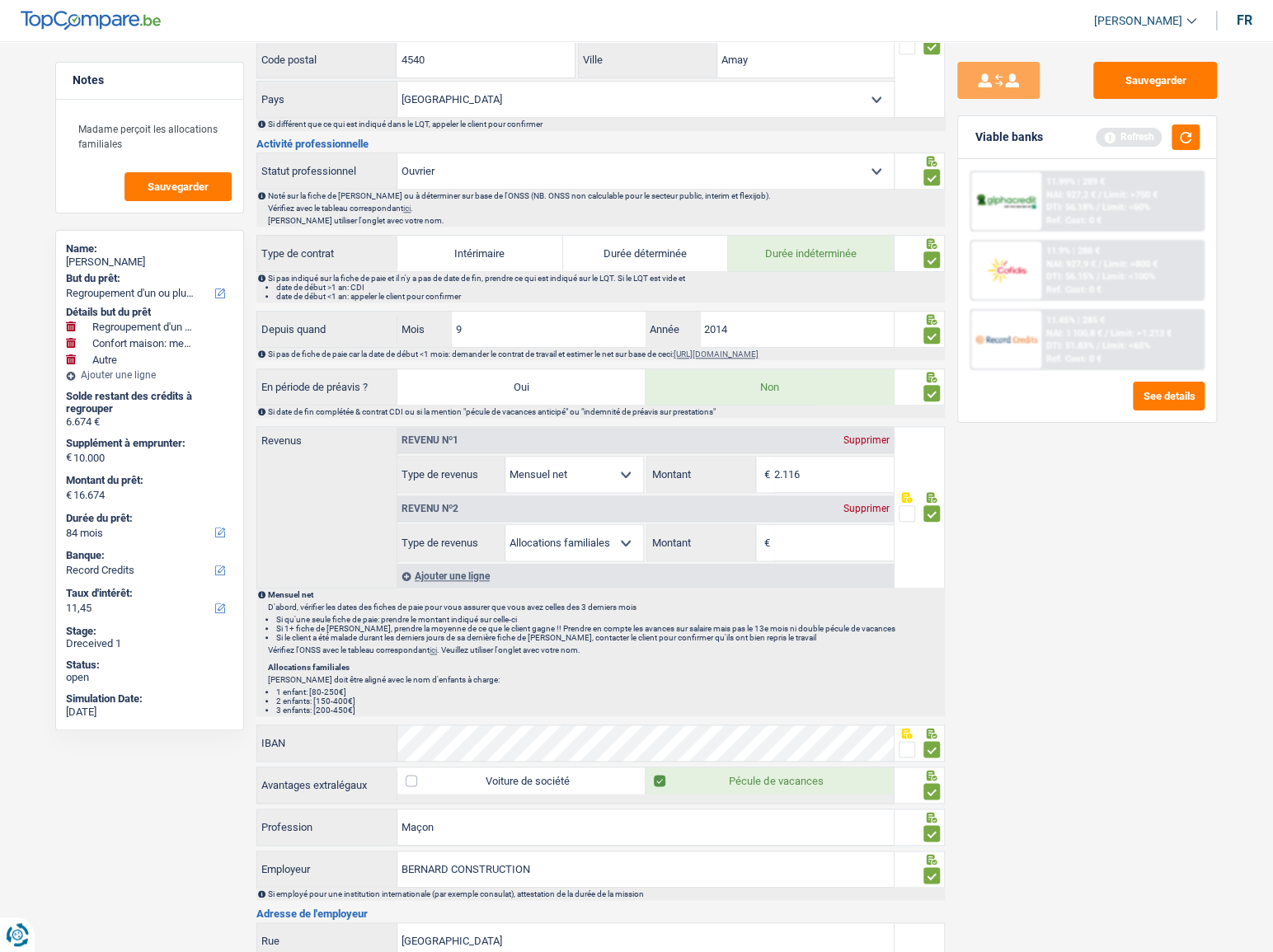
scroll to position [944, 0]
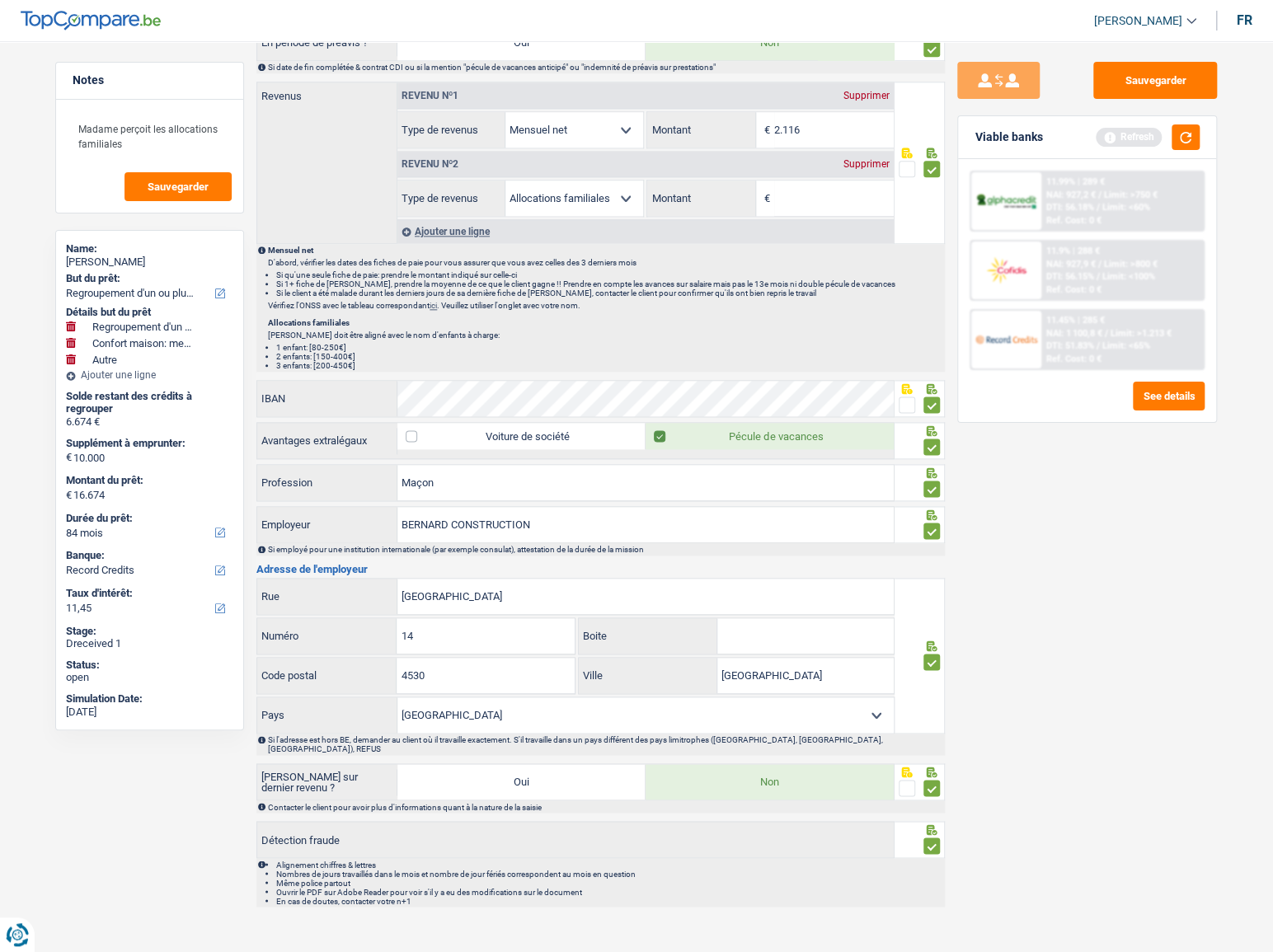
drag, startPoint x: 865, startPoint y: 146, endPoint x: 859, endPoint y: 164, distance: 19.0
click at [864, 151] on div "Revenu nº2 Supprimer Allocation d'handicap Allocations chômage Allocations fami…" at bounding box center [645, 182] width 497 height 69
click at [859, 165] on div "Supprimer" at bounding box center [866, 164] width 54 height 10
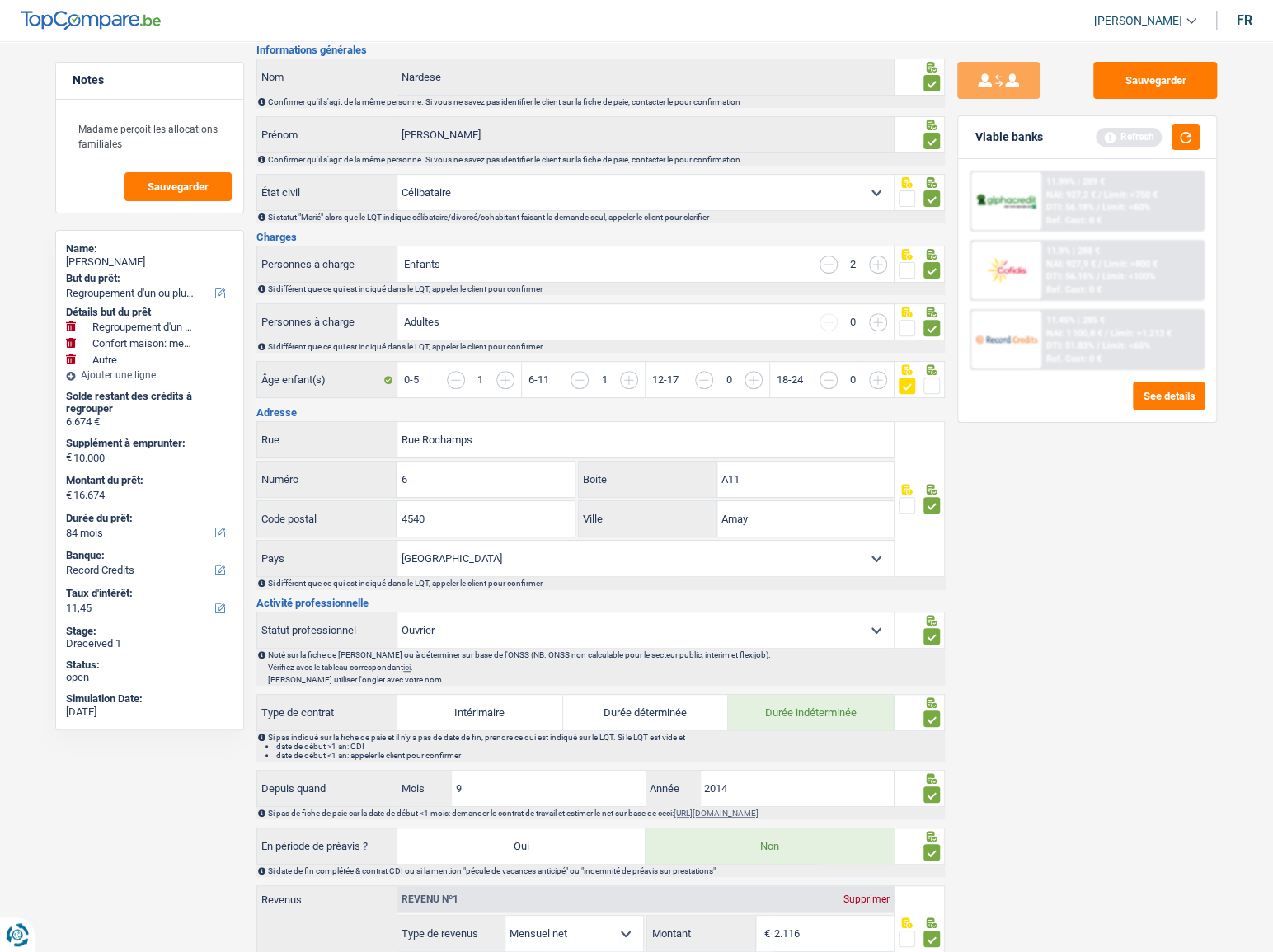
scroll to position [0, 0]
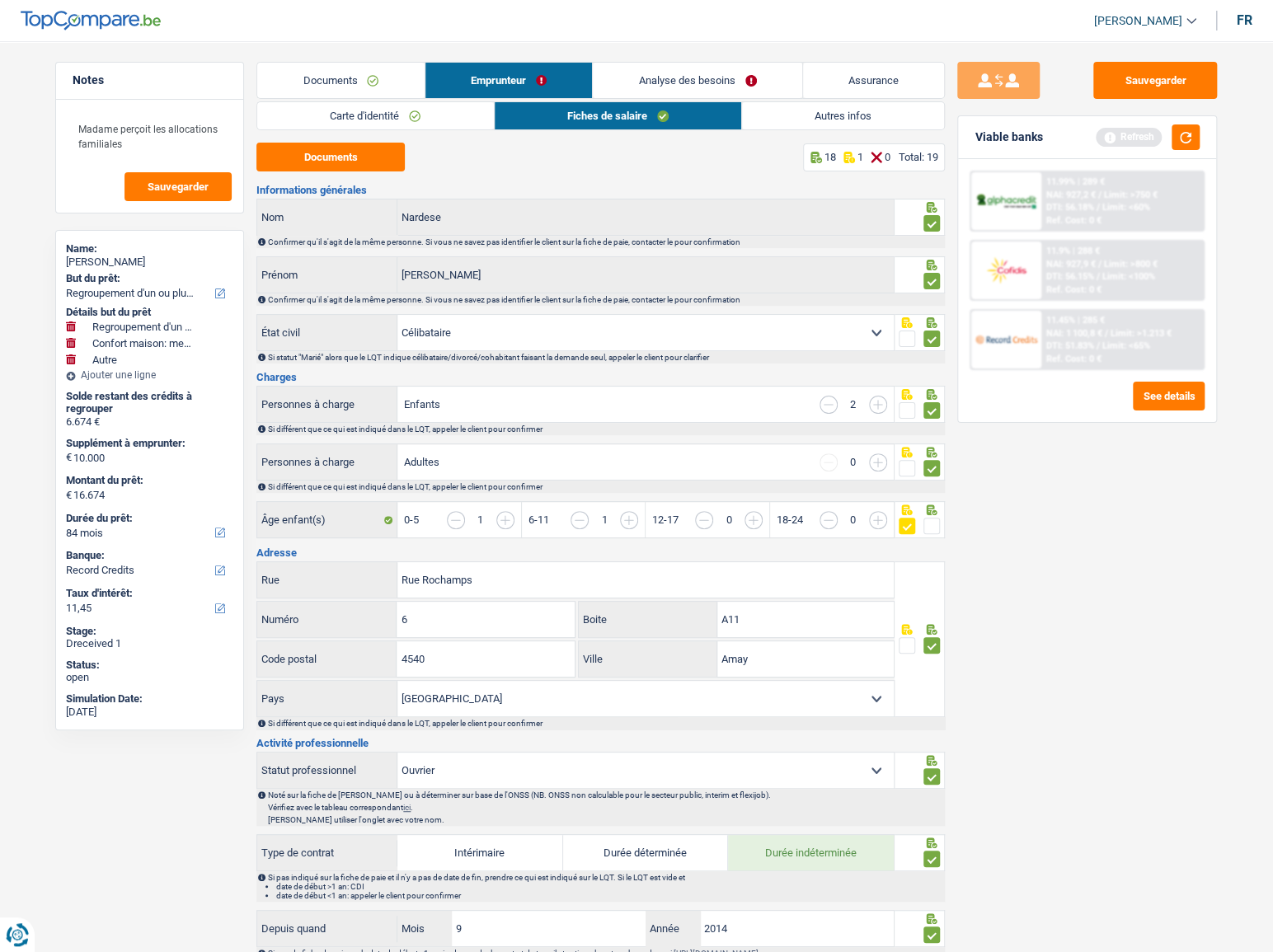
click at [801, 120] on link "Autres infos" at bounding box center [842, 116] width 202 height 27
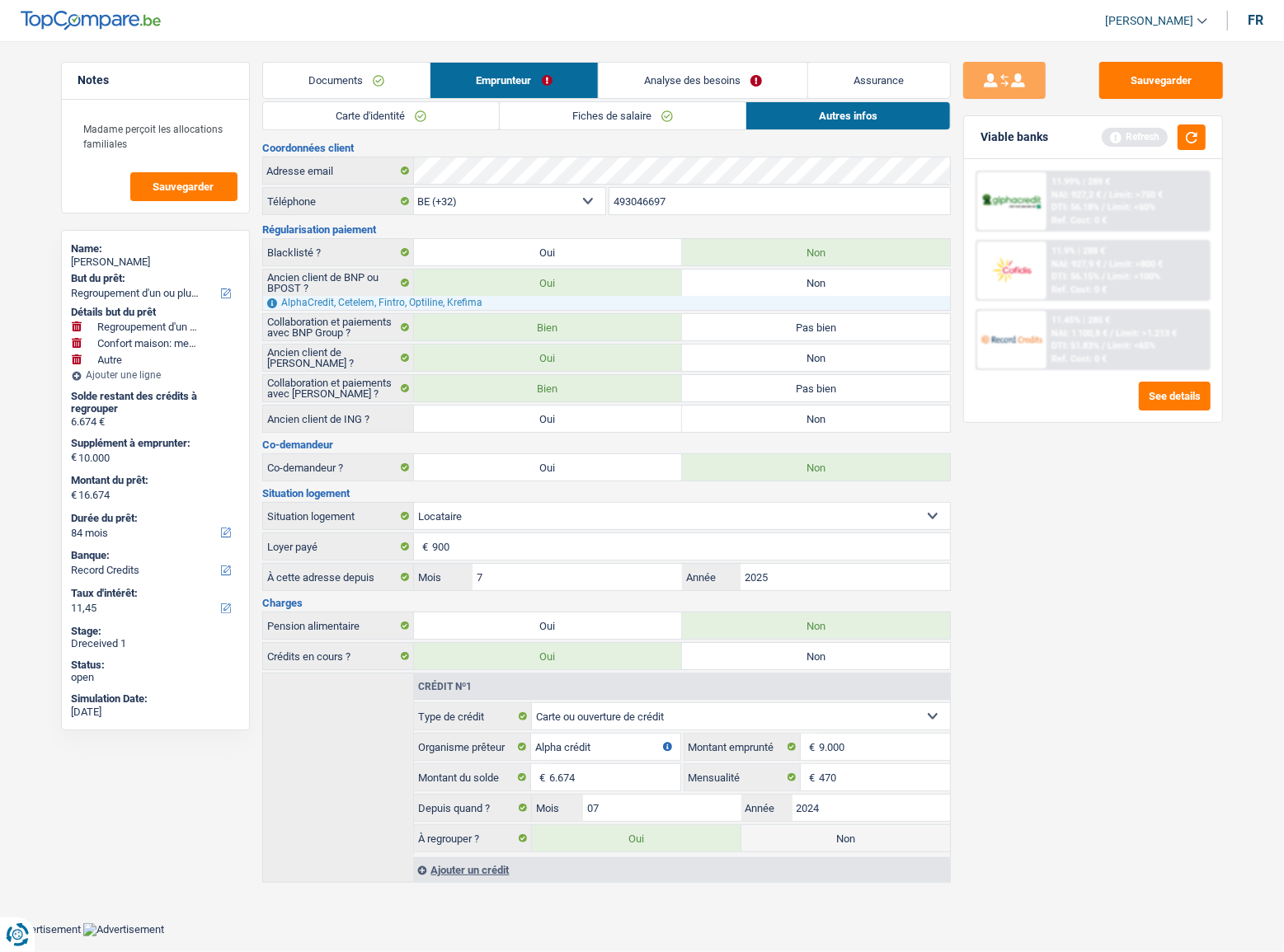
click at [810, 412] on label "Non" at bounding box center [815, 418] width 268 height 27
click at [810, 412] on input "Non" at bounding box center [815, 418] width 268 height 27
radio input "true"
drag, startPoint x: 1206, startPoint y: 79, endPoint x: 1192, endPoint y: 117, distance: 40.5
click at [1205, 79] on button "Sauvegarder" at bounding box center [1161, 80] width 123 height 37
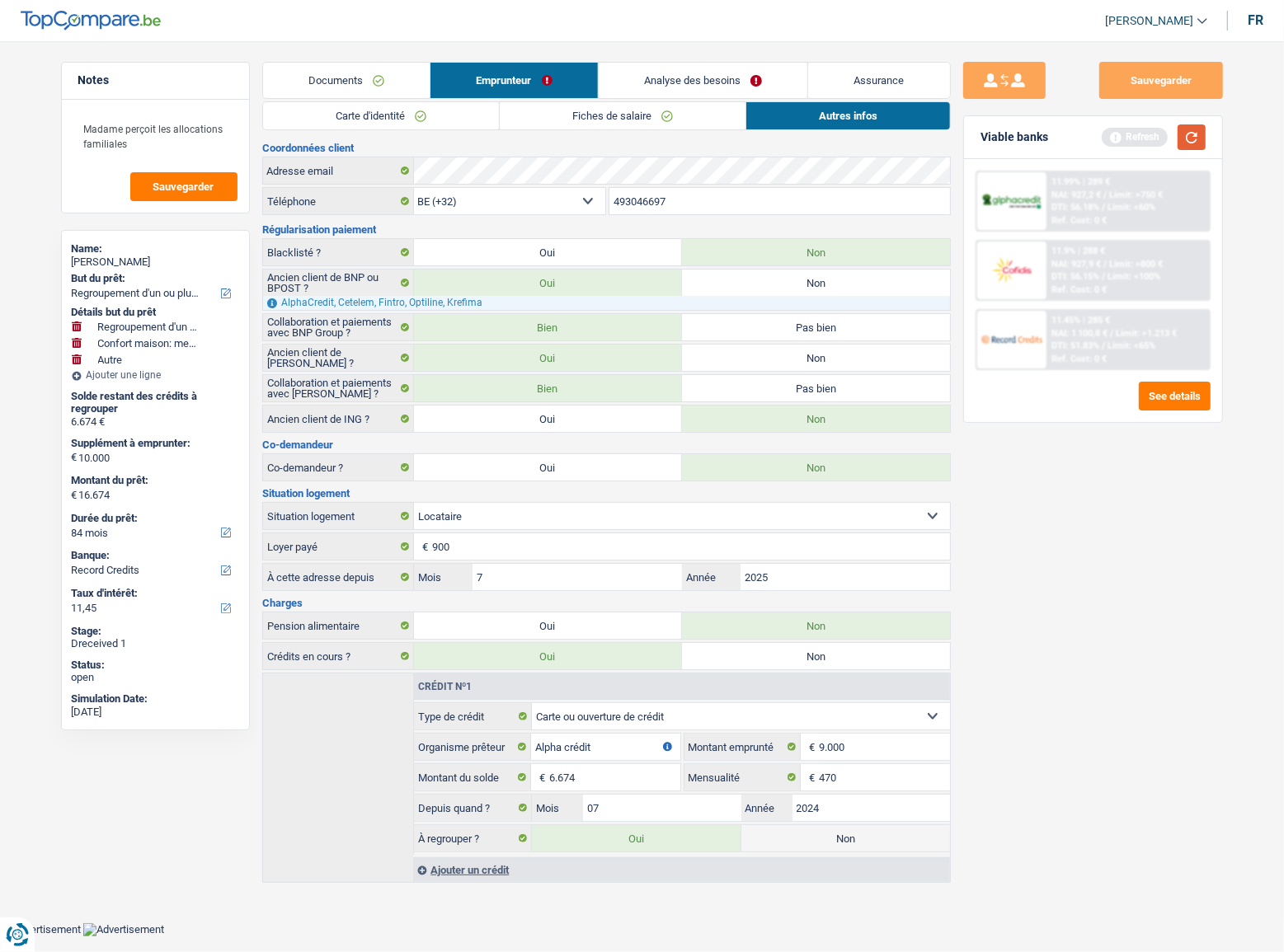
click at [1192, 132] on button "button" at bounding box center [1191, 137] width 28 height 26
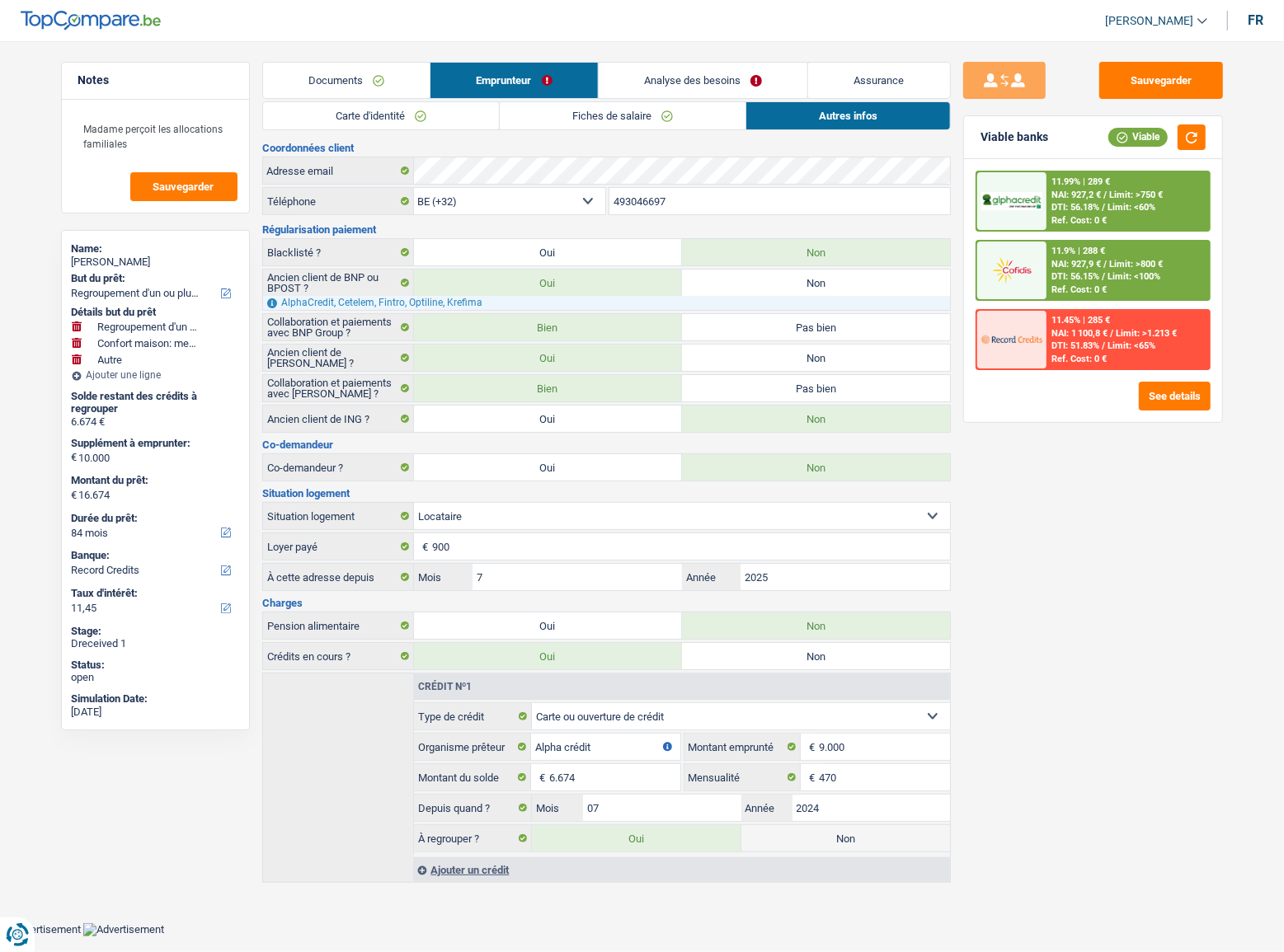
click at [1124, 269] on div "11.9% | 288 € NAI: 927,9 € / Limit: >800 € DTI: 56.15% / Limit: <100% Ref. Cost…" at bounding box center [1128, 270] width 163 height 58
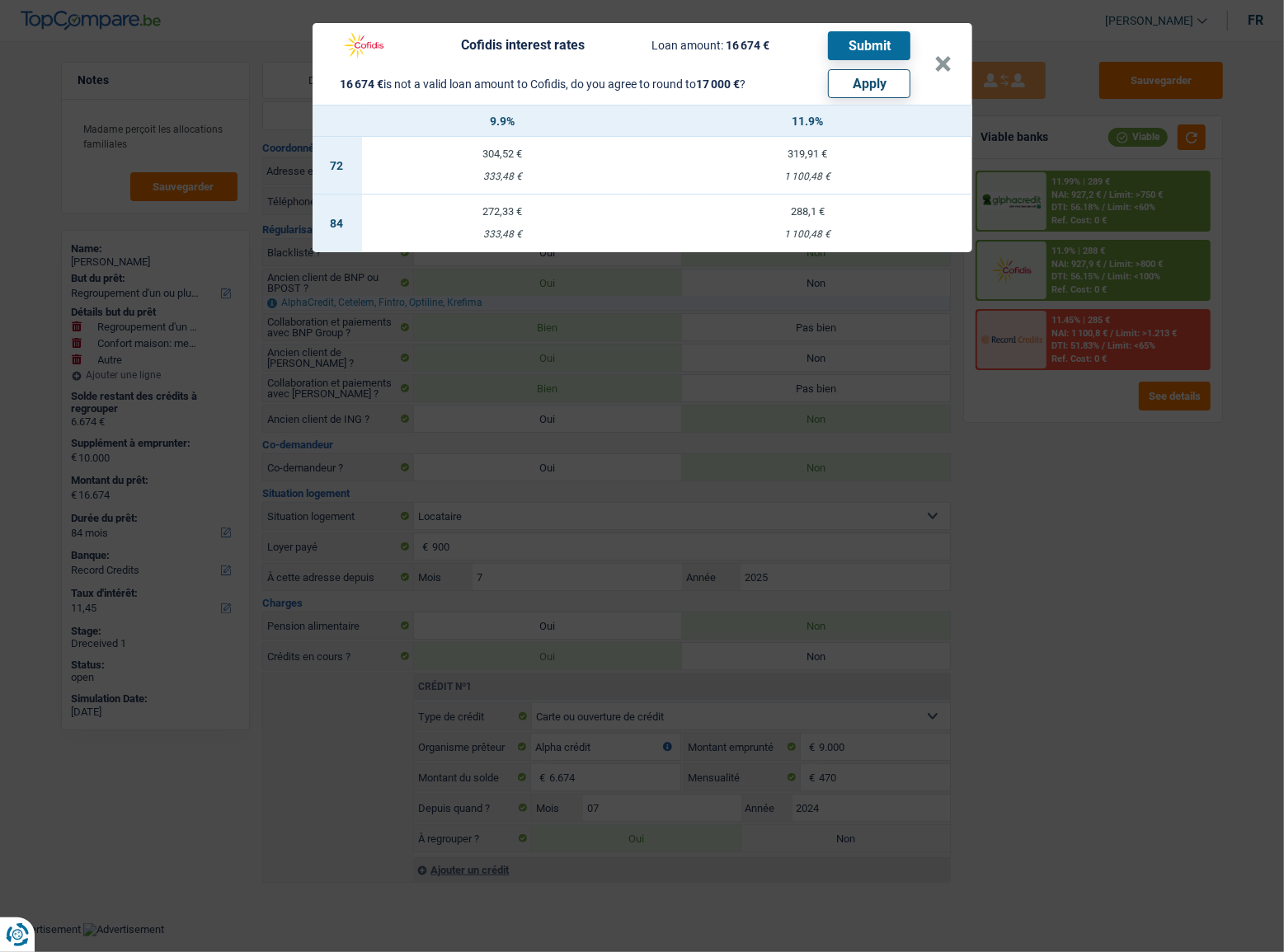
click at [883, 96] on button "Apply" at bounding box center [869, 84] width 82 height 29
type input "10.326"
type input "17.000"
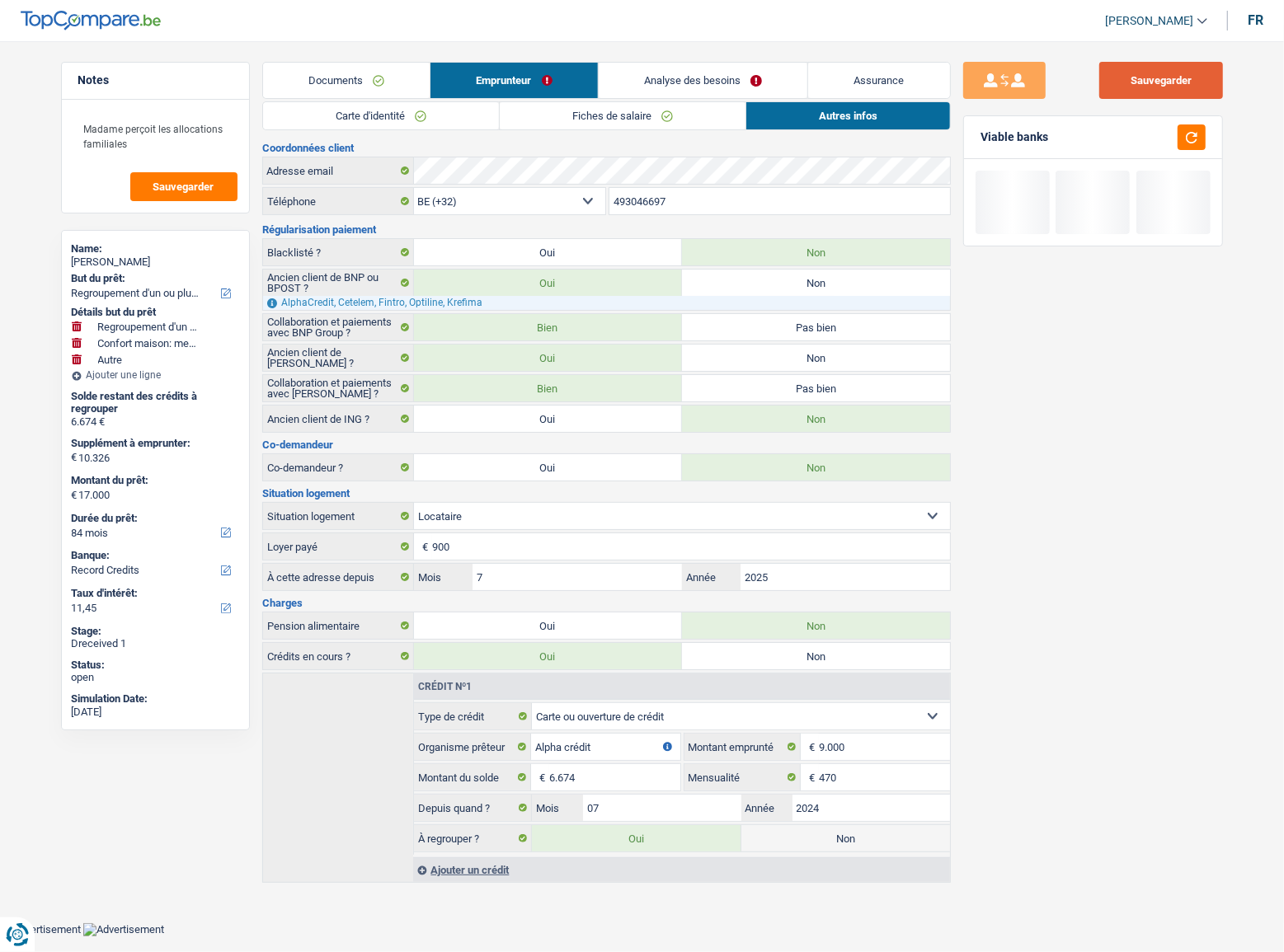
click at [1187, 71] on button "Sauvegarder" at bounding box center [1161, 80] width 123 height 37
click at [1191, 145] on button "button" at bounding box center [1191, 137] width 28 height 26
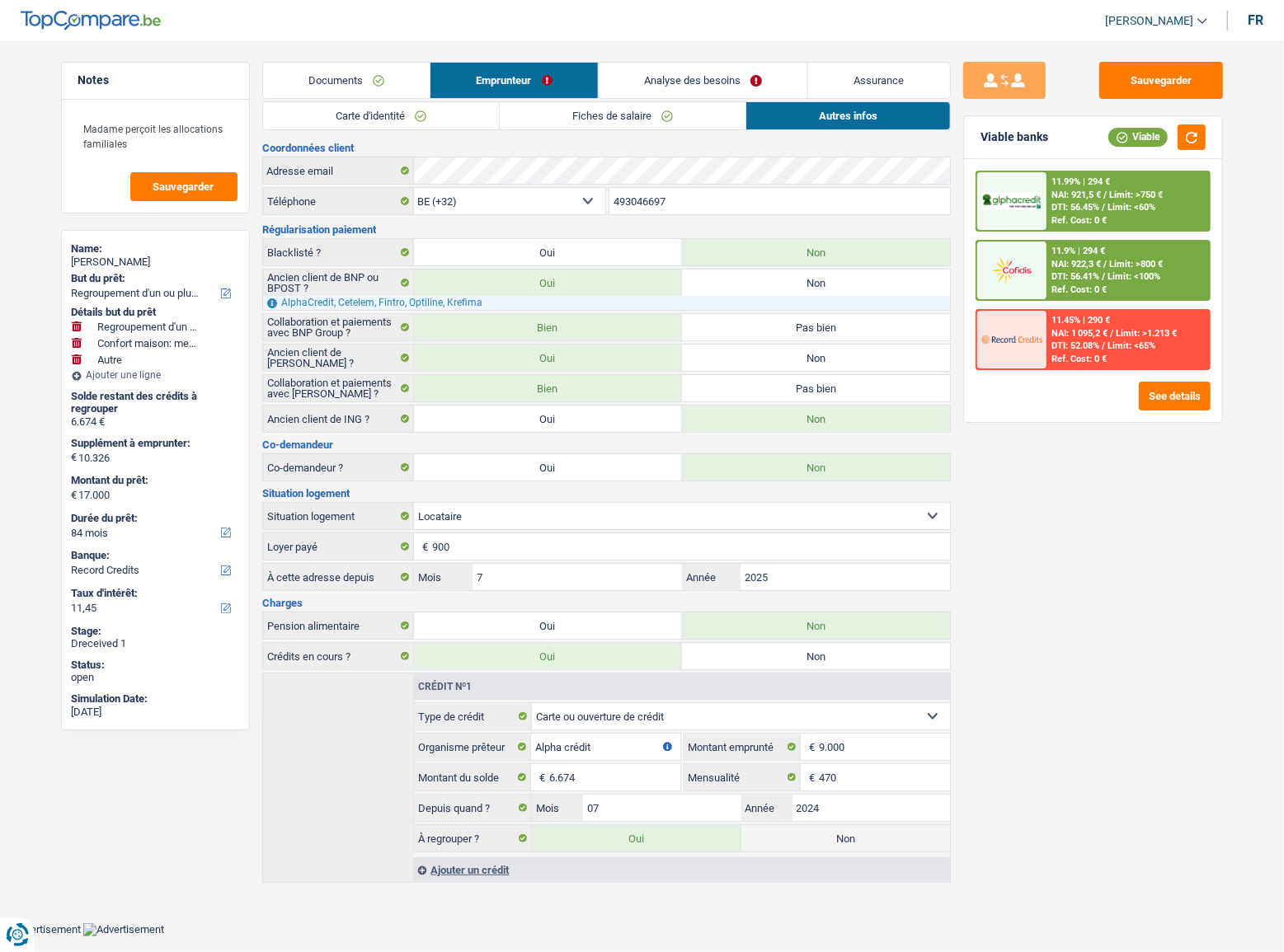
click at [570, 100] on div "Documents Emprunteur Analyse des besoins Assurance Emprunteur Dimitri Nardese |…" at bounding box center [606, 473] width 689 height 821
click at [405, 86] on link "Documents" at bounding box center [347, 80] width 167 height 36
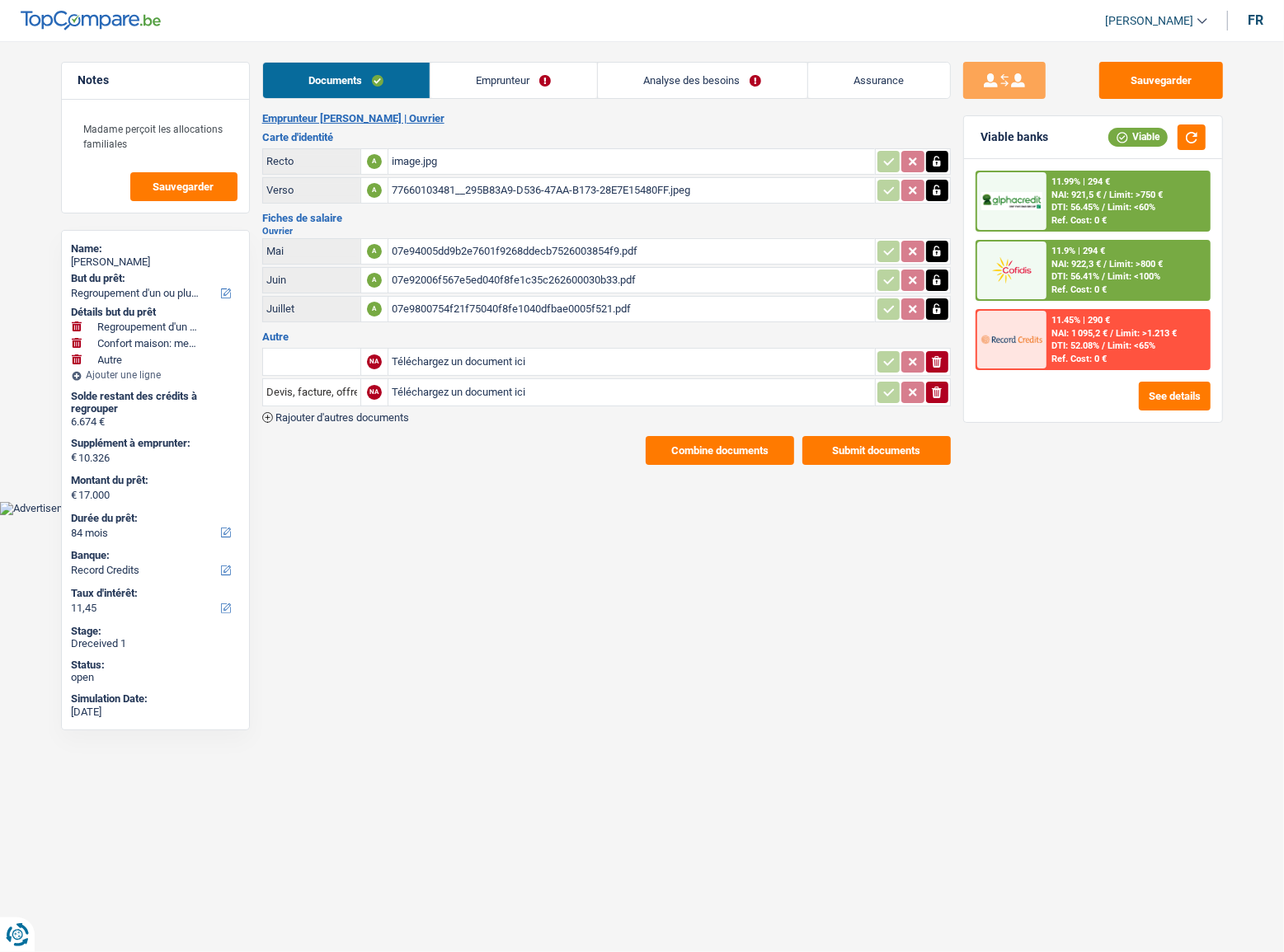
click at [483, 113] on h2 "Emprunteur [PERSON_NAME] | Ouvrier" at bounding box center [606, 119] width 689 height 13
drag, startPoint x: 489, startPoint y: 98, endPoint x: 515, endPoint y: 85, distance: 29.1
click at [489, 98] on li "Emprunteur" at bounding box center [513, 80] width 167 height 37
click at [1117, 184] on div "11.99% | 294 € NAI: 921,5 € / Limit: >750 € DTI: 56.45% / Limit: <60% Ref. Cost…" at bounding box center [1128, 200] width 163 height 58
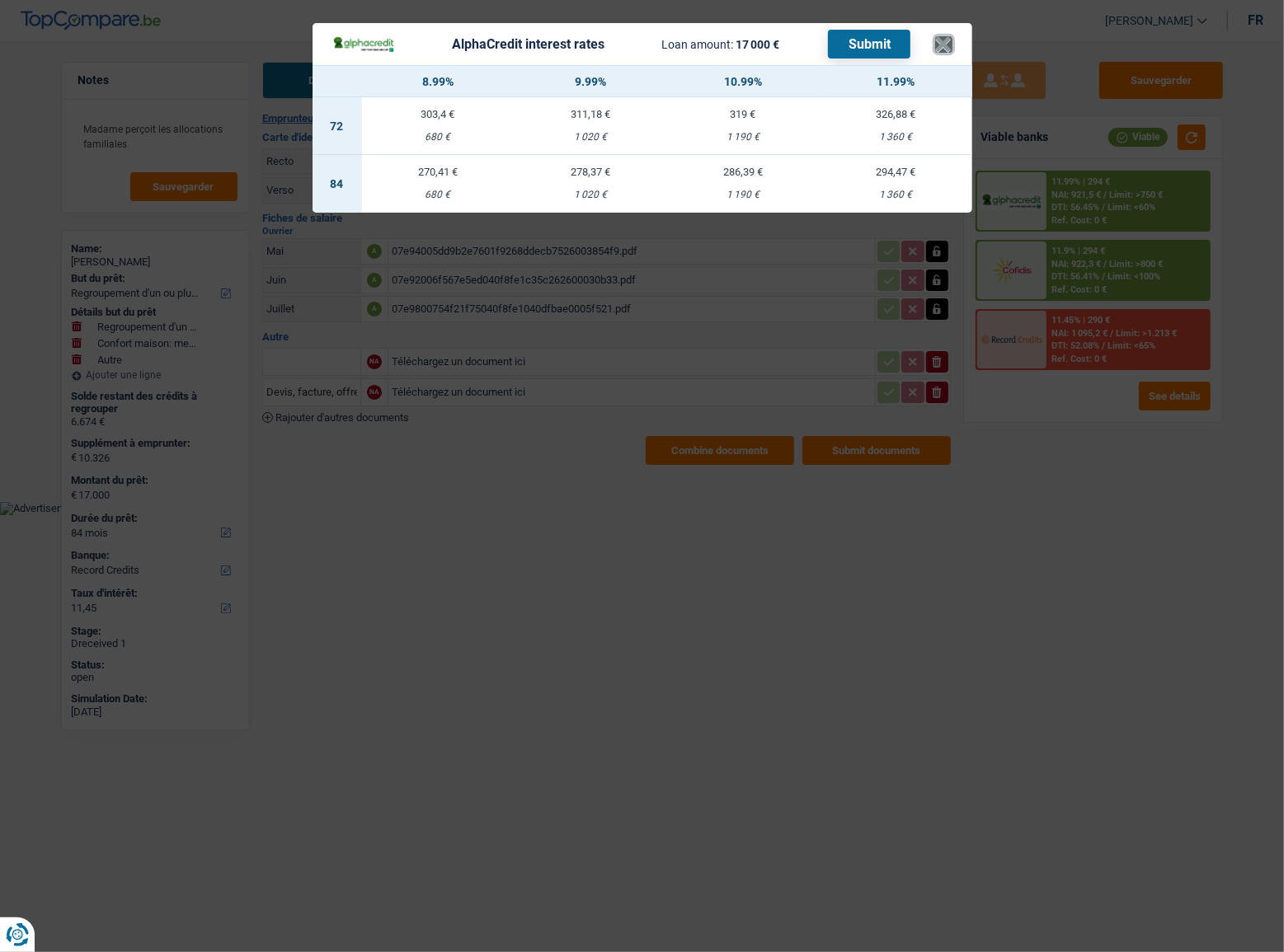
click at [938, 46] on button "×" at bounding box center [943, 45] width 17 height 16
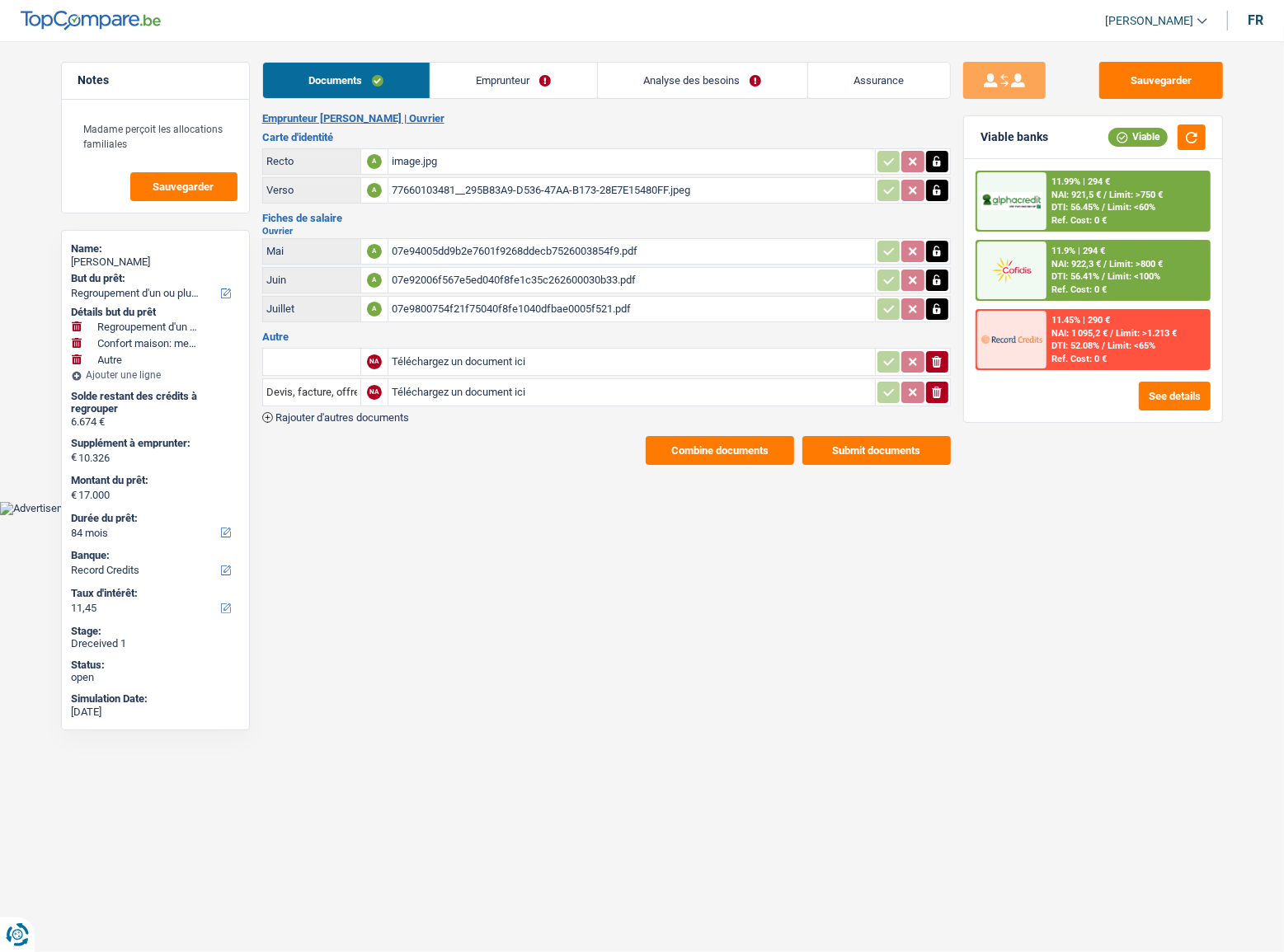
click at [768, 82] on link "Analyse des besoins" at bounding box center [702, 80] width 209 height 36
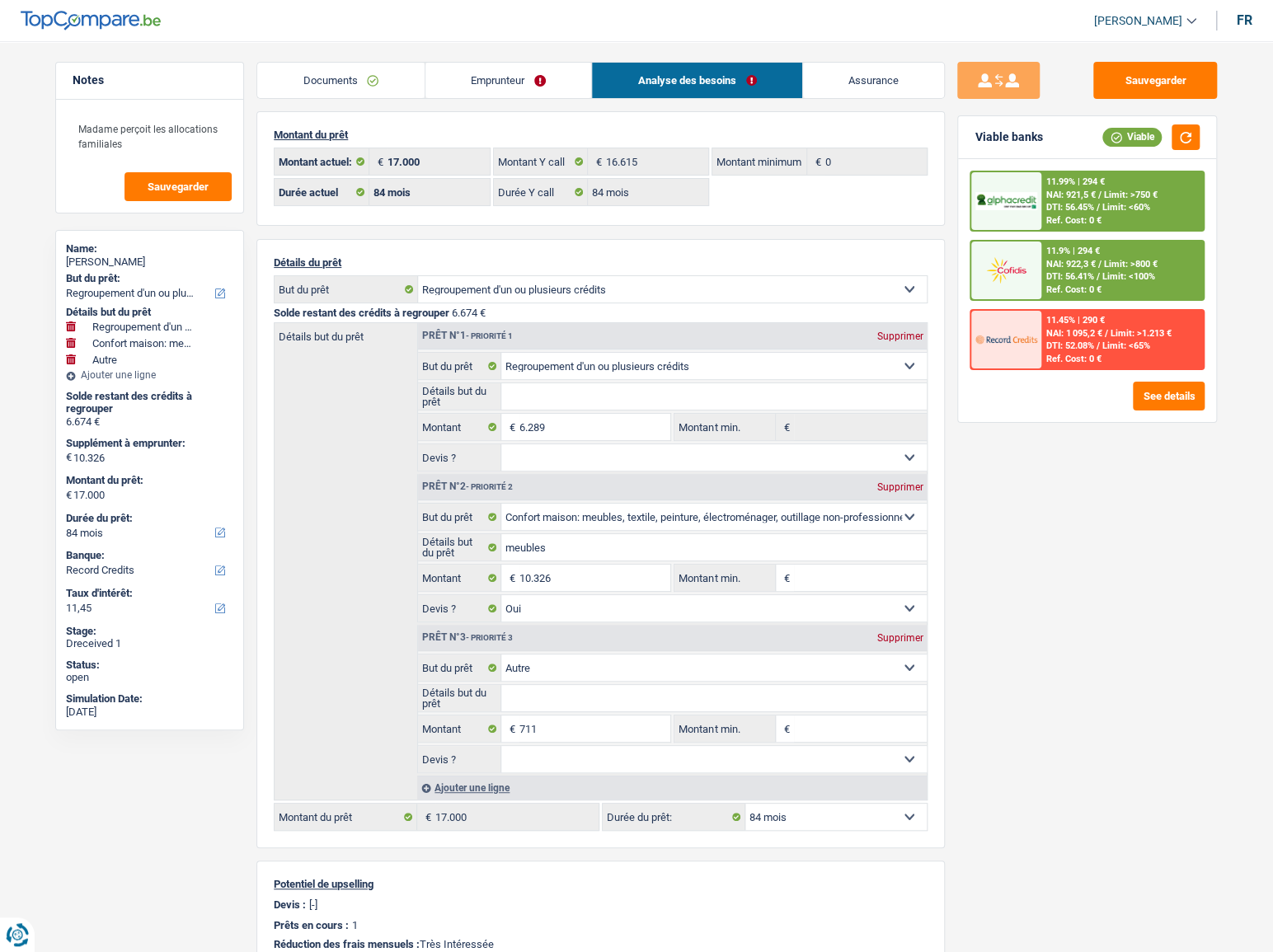
click at [1128, 283] on div "11.9% | 294 € NAI: 922,3 € / Limit: >800 € DTI: 56.41% / Limit: <100% Ref. Cost…" at bounding box center [1122, 270] width 163 height 58
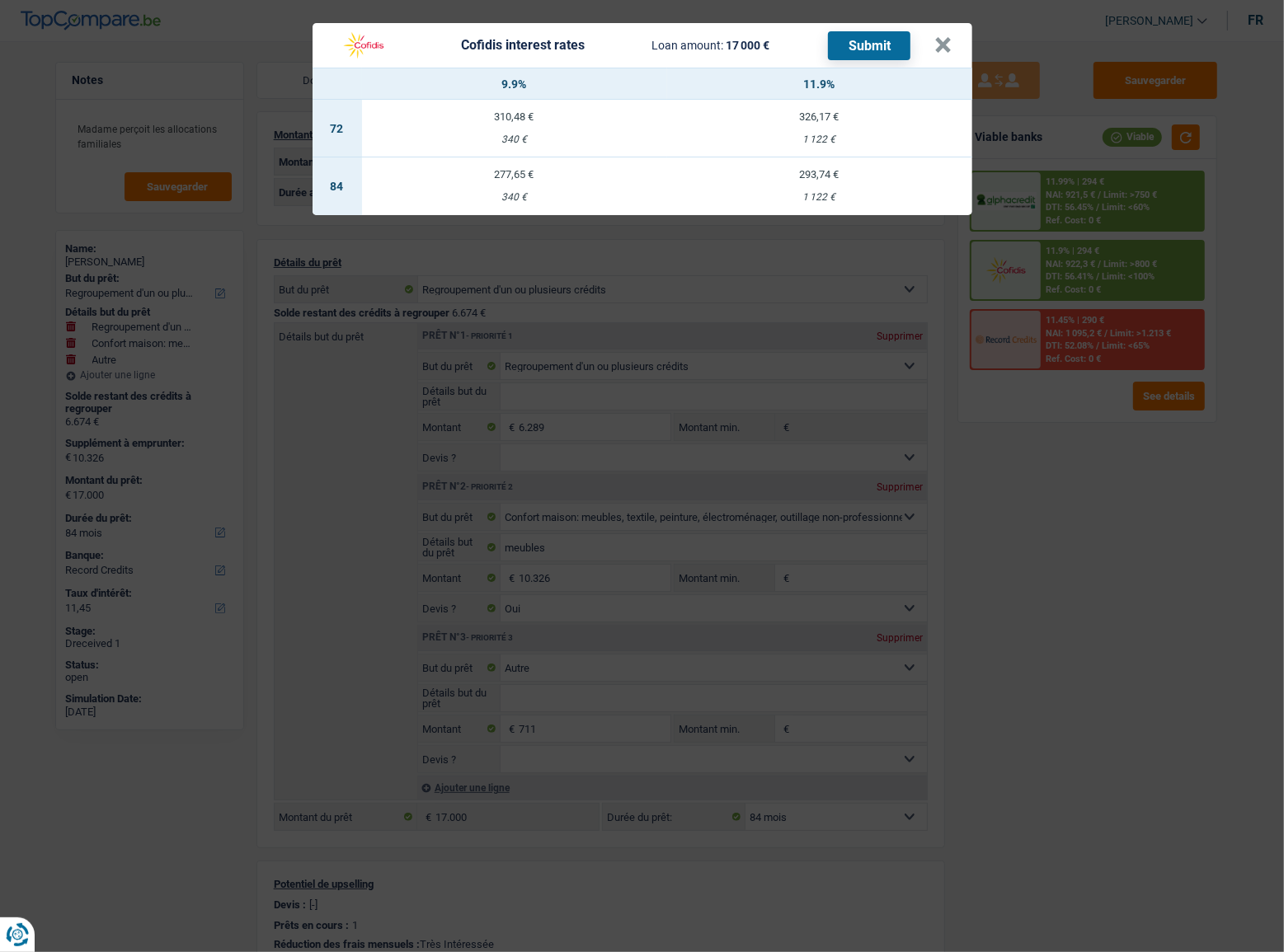
click at [806, 188] on td "293,74 € 1 122 €" at bounding box center [819, 186] width 305 height 58
select select "cofidis"
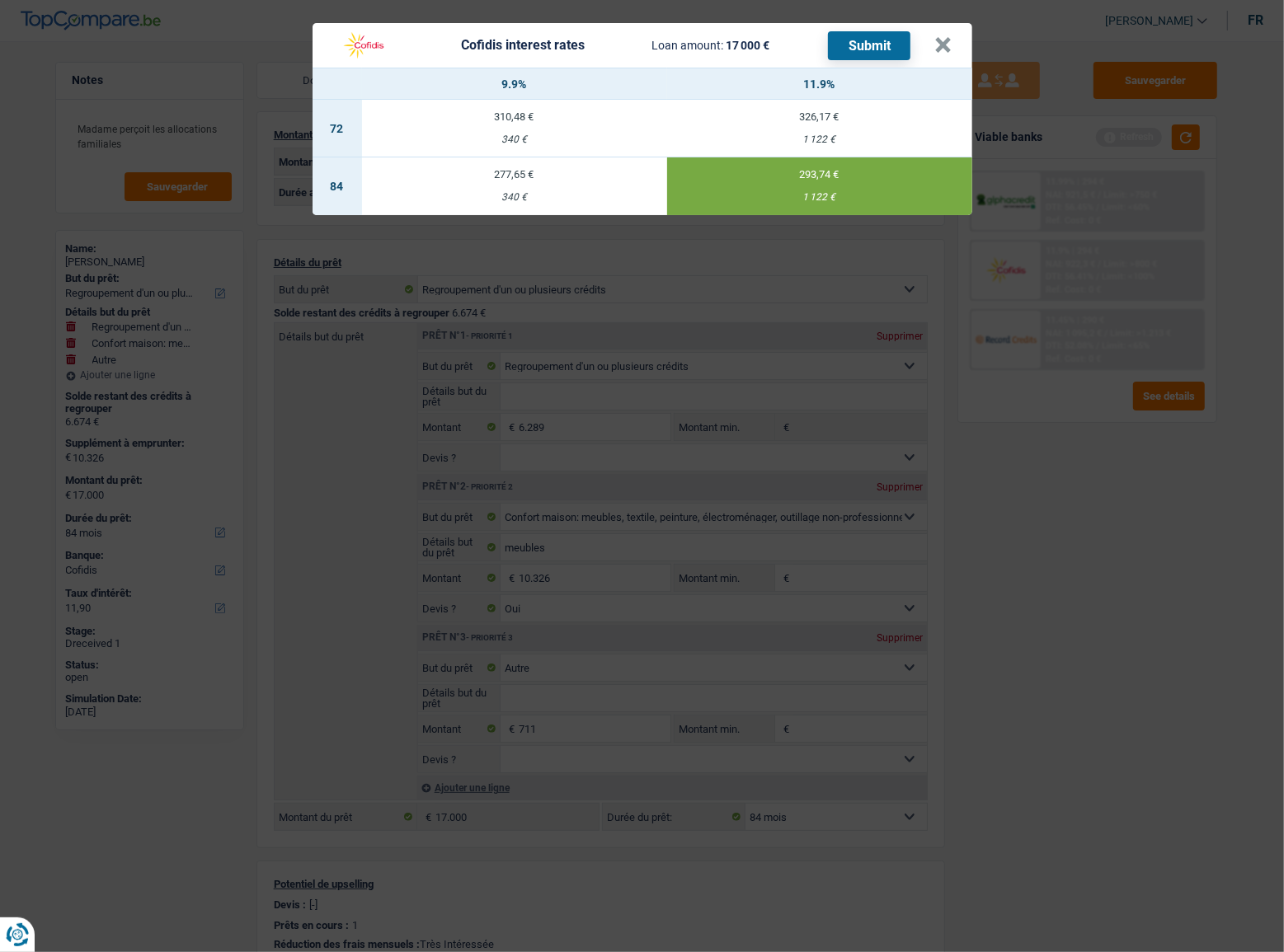
click at [556, 173] on div "277,65 €" at bounding box center [515, 175] width 305 height 11
type input "9,90"
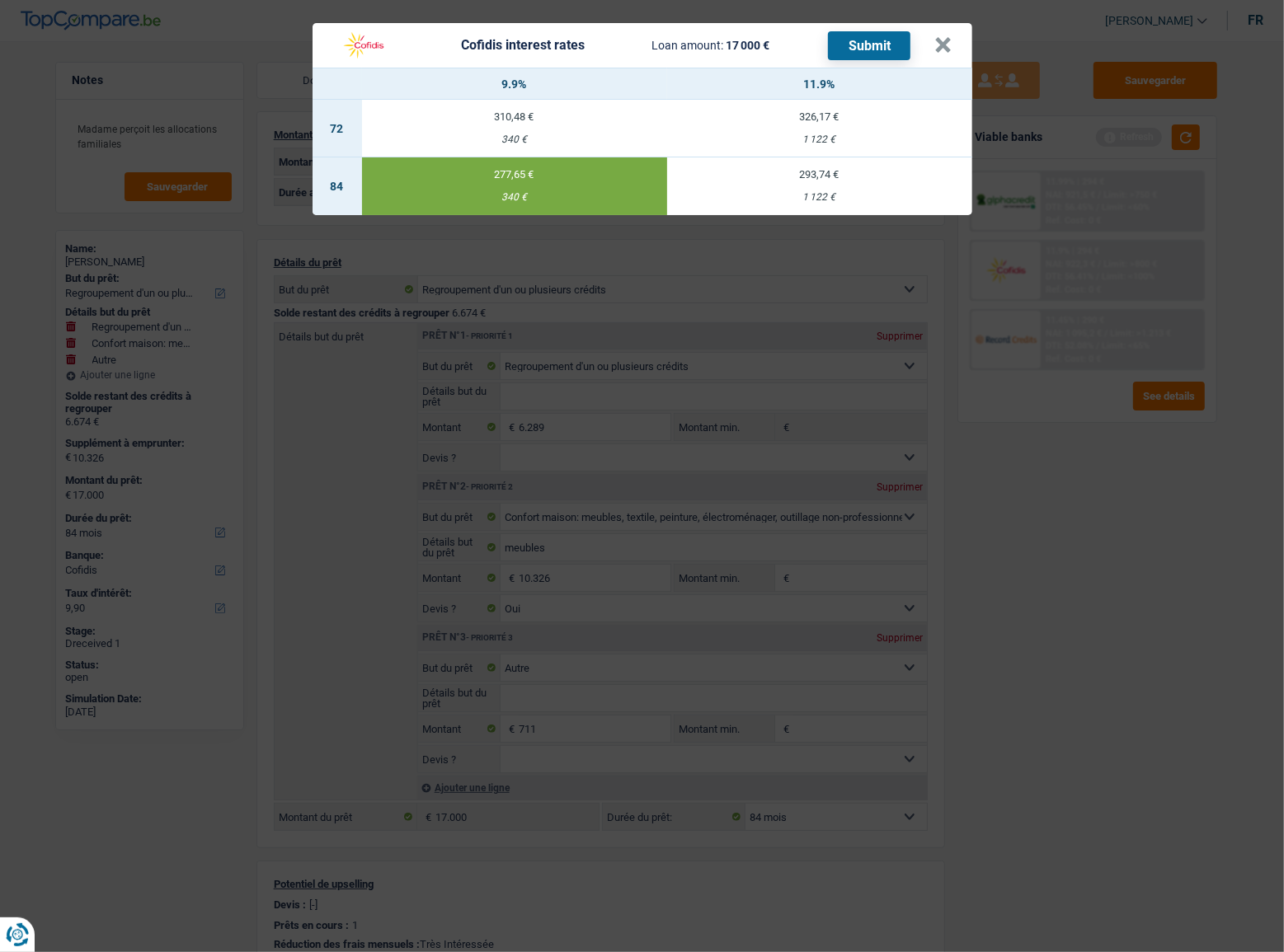
click at [841, 57] on button "Submit" at bounding box center [869, 46] width 82 height 29
click at [949, 46] on button "×" at bounding box center [943, 46] width 17 height 16
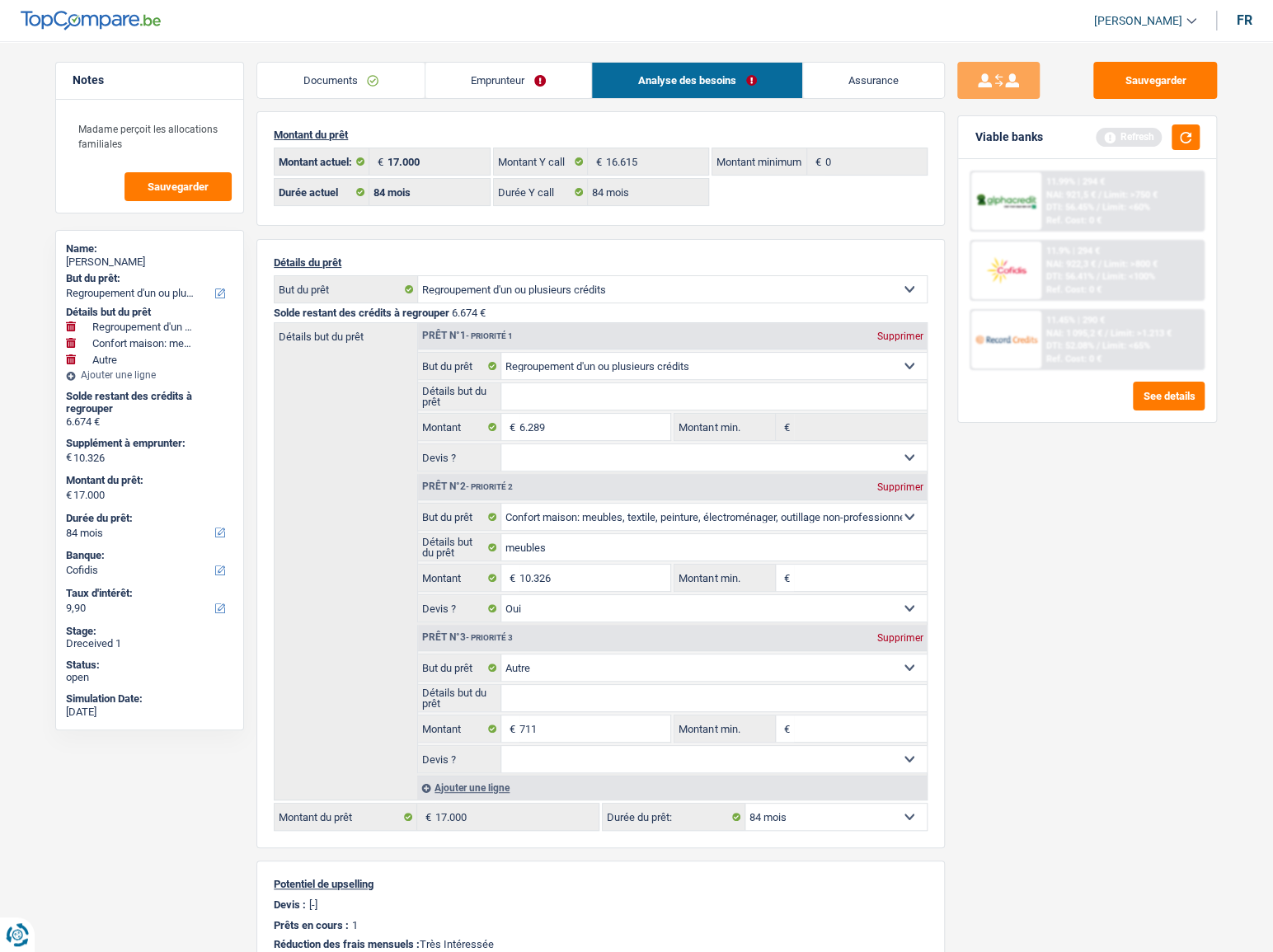
drag, startPoint x: 349, startPoint y: 70, endPoint x: 645, endPoint y: 161, distance: 309.7
click at [350, 71] on link "Documents" at bounding box center [340, 80] width 167 height 36
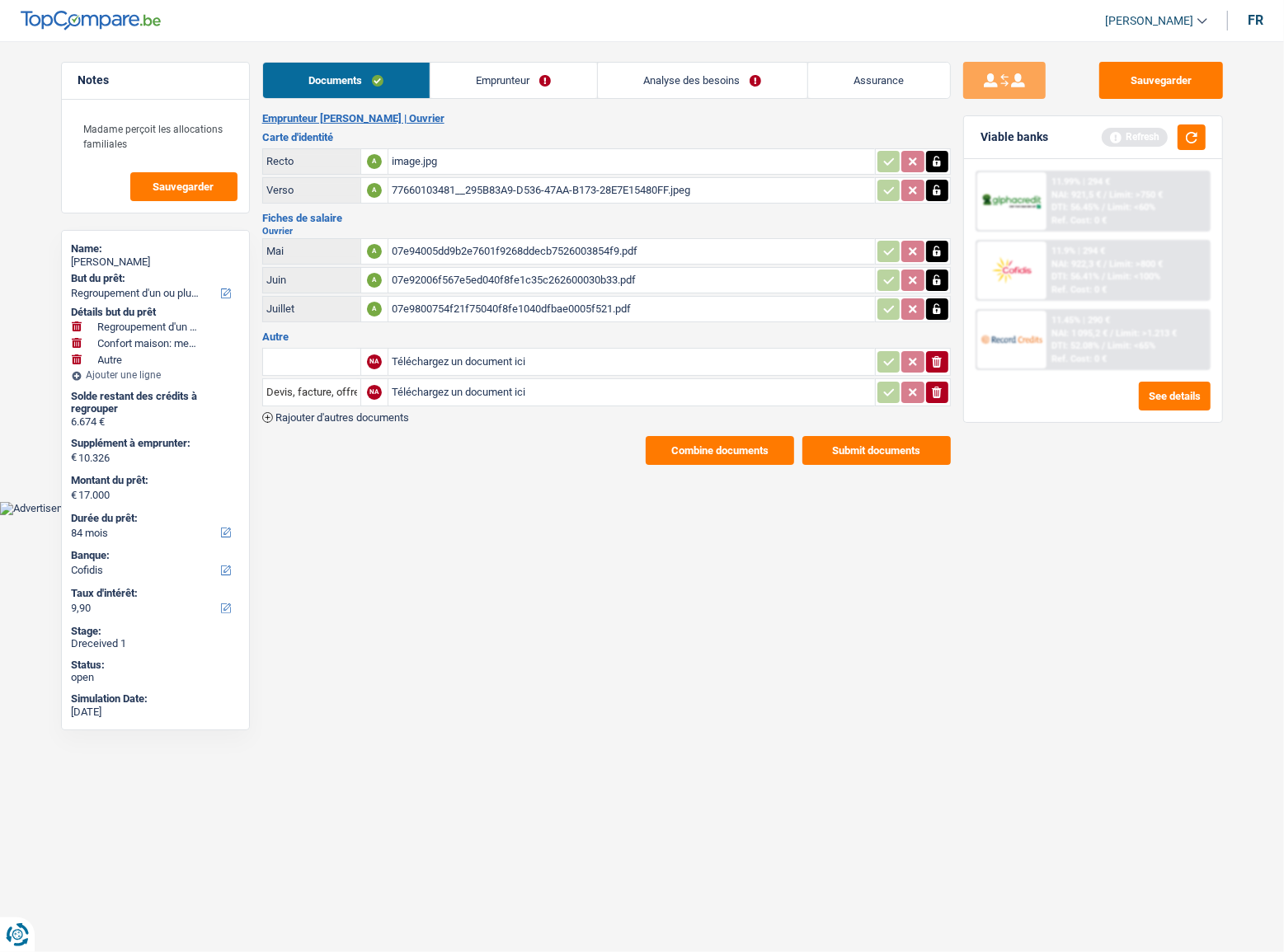
click at [880, 445] on button "Submit documents" at bounding box center [876, 451] width 148 height 29
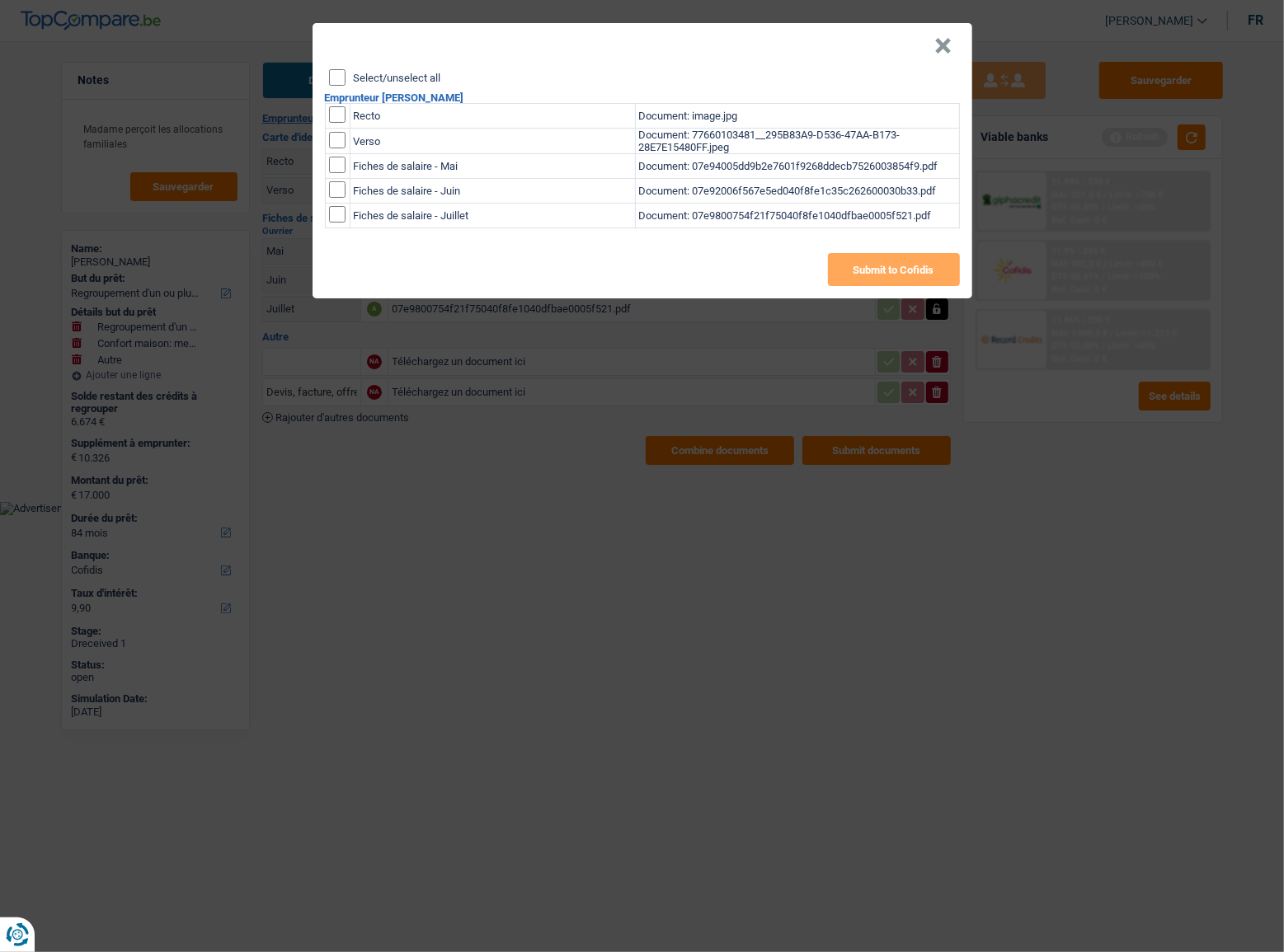
click at [329, 80] on input "Select/unselect all" at bounding box center [337, 78] width 16 height 16
checkbox input "true"
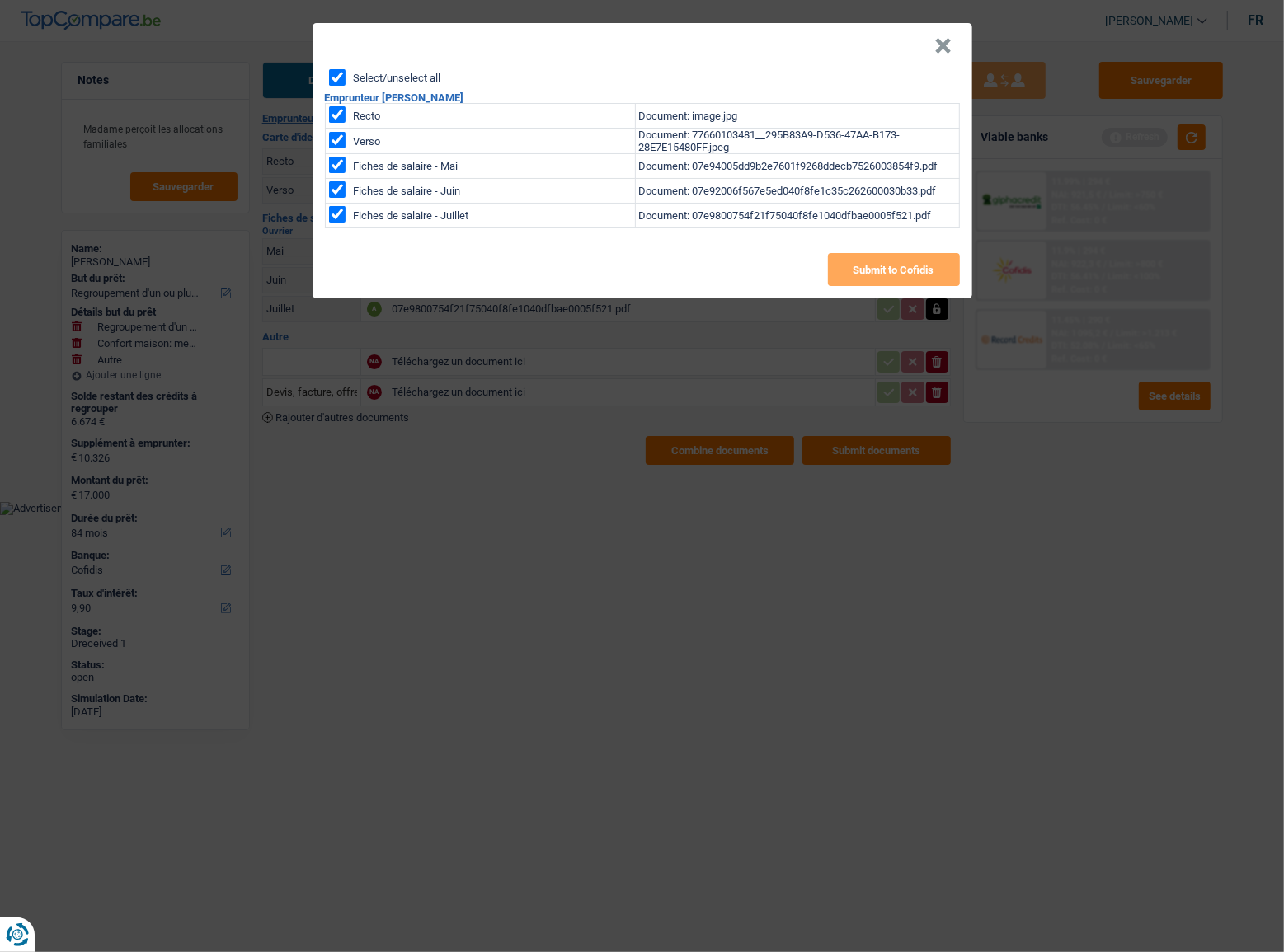
checkbox input "true"
click at [840, 272] on button "Submit to Cofidis" at bounding box center [893, 270] width 132 height 33
click at [949, 47] on button "×" at bounding box center [943, 46] width 17 height 16
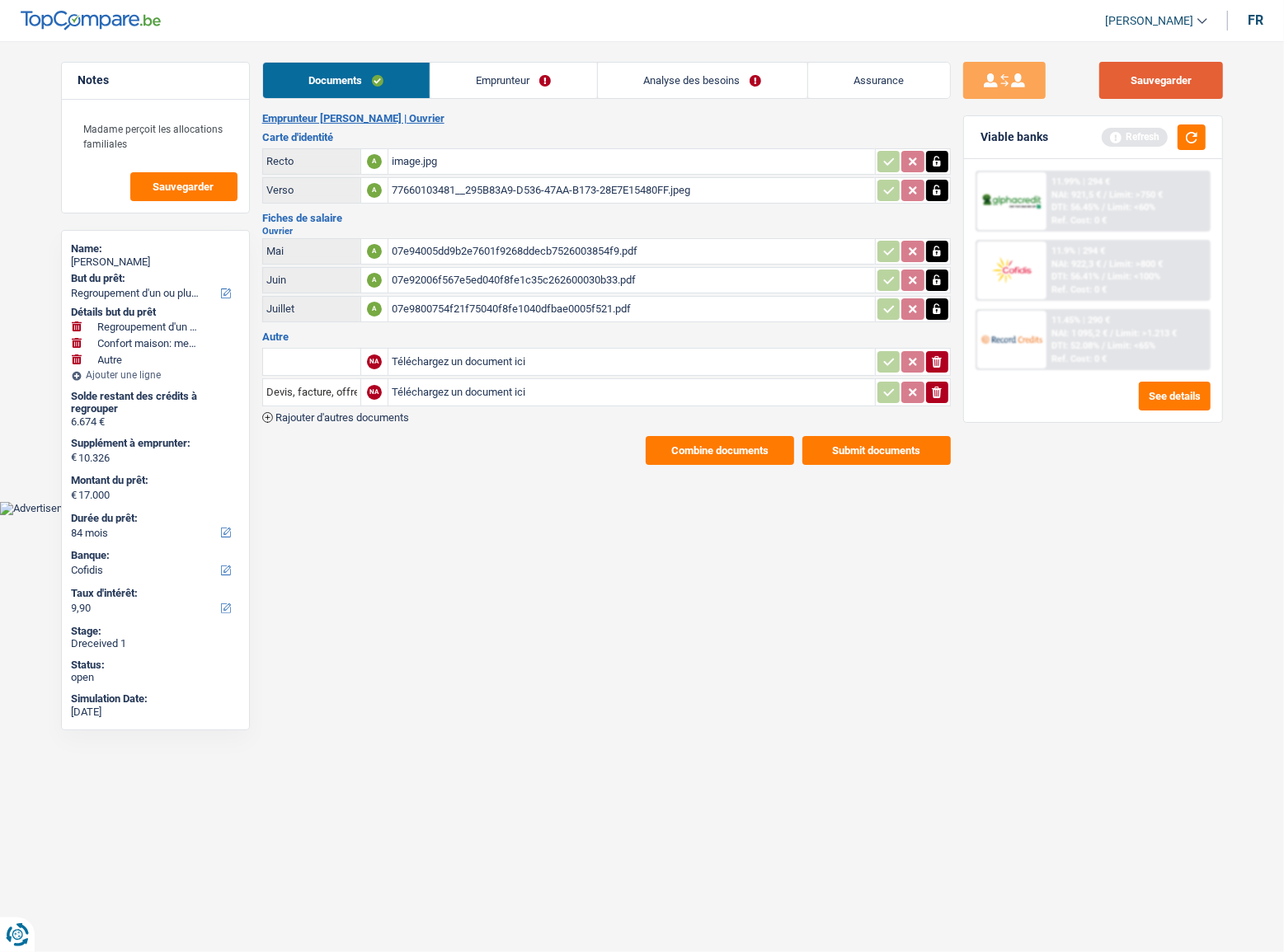
click at [1157, 90] on button "Sauvegarder" at bounding box center [1161, 80] width 123 height 37
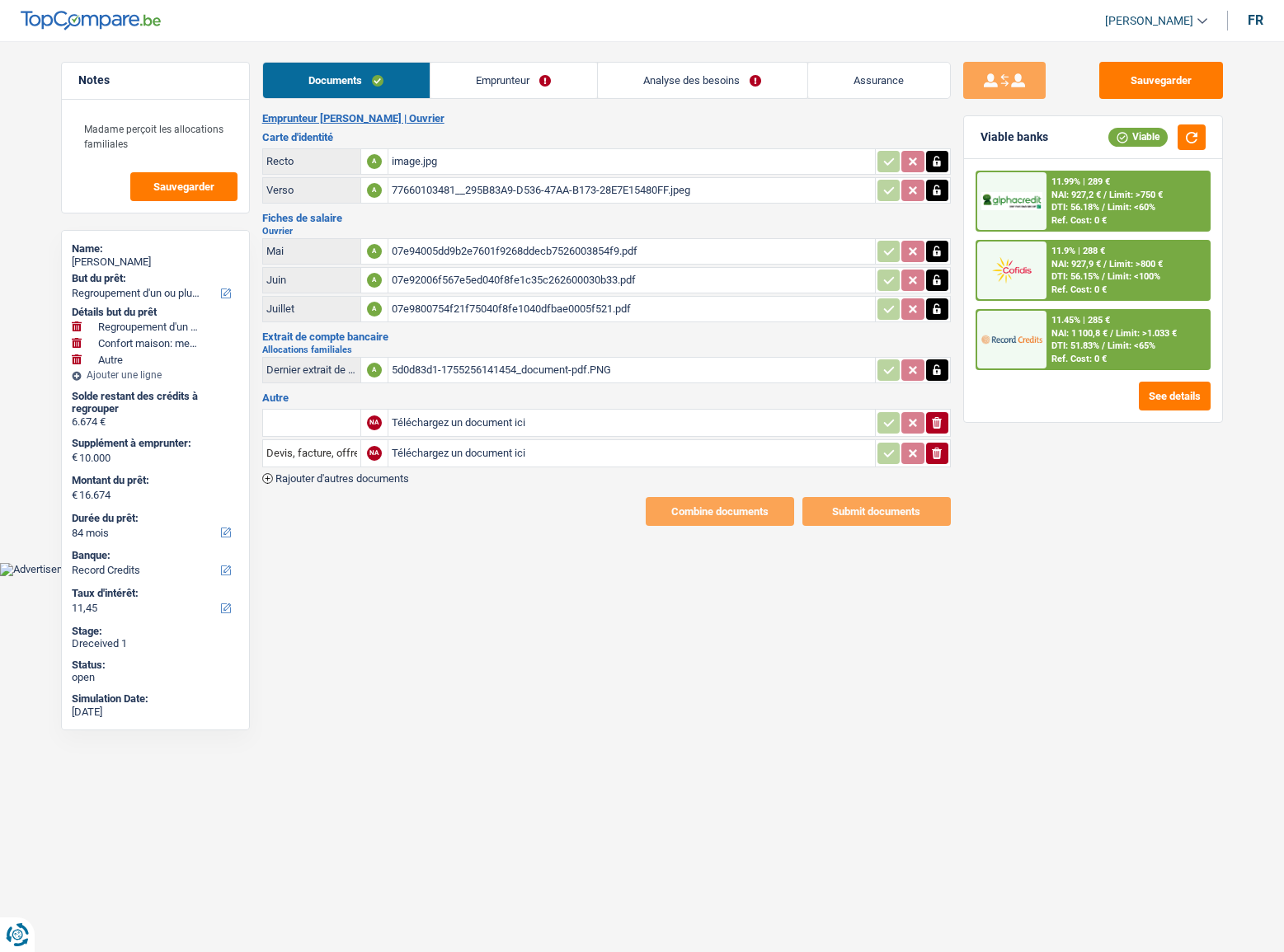
select select "refinancing"
select select "household"
select select "other"
select select "84"
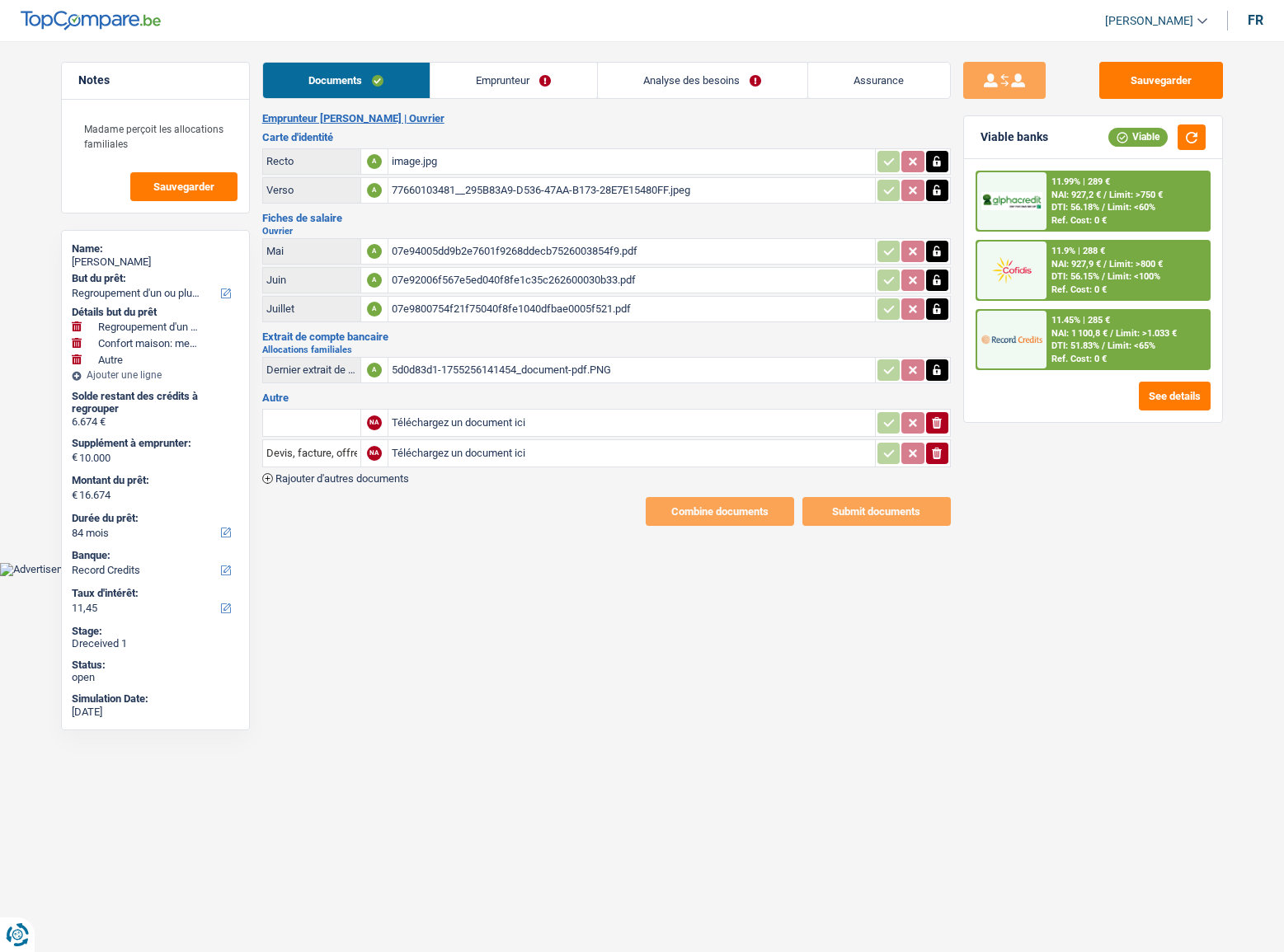
select select "record credits"
drag, startPoint x: 476, startPoint y: 146, endPoint x: 467, endPoint y: 166, distance: 21.9
click at [476, 147] on table "Recto A image.jpg Verso A 77660103481__295B83A9-D536-47AA-B173-28E7E15480FF.jpeg" at bounding box center [606, 176] width 689 height 60
click at [467, 166] on div "image.jpg" at bounding box center [631, 161] width 480 height 25
click at [612, 196] on div "77660103481__295B83A9-D536-47AA-B173-28E7E15480FF.jpeg" at bounding box center [631, 190] width 480 height 25
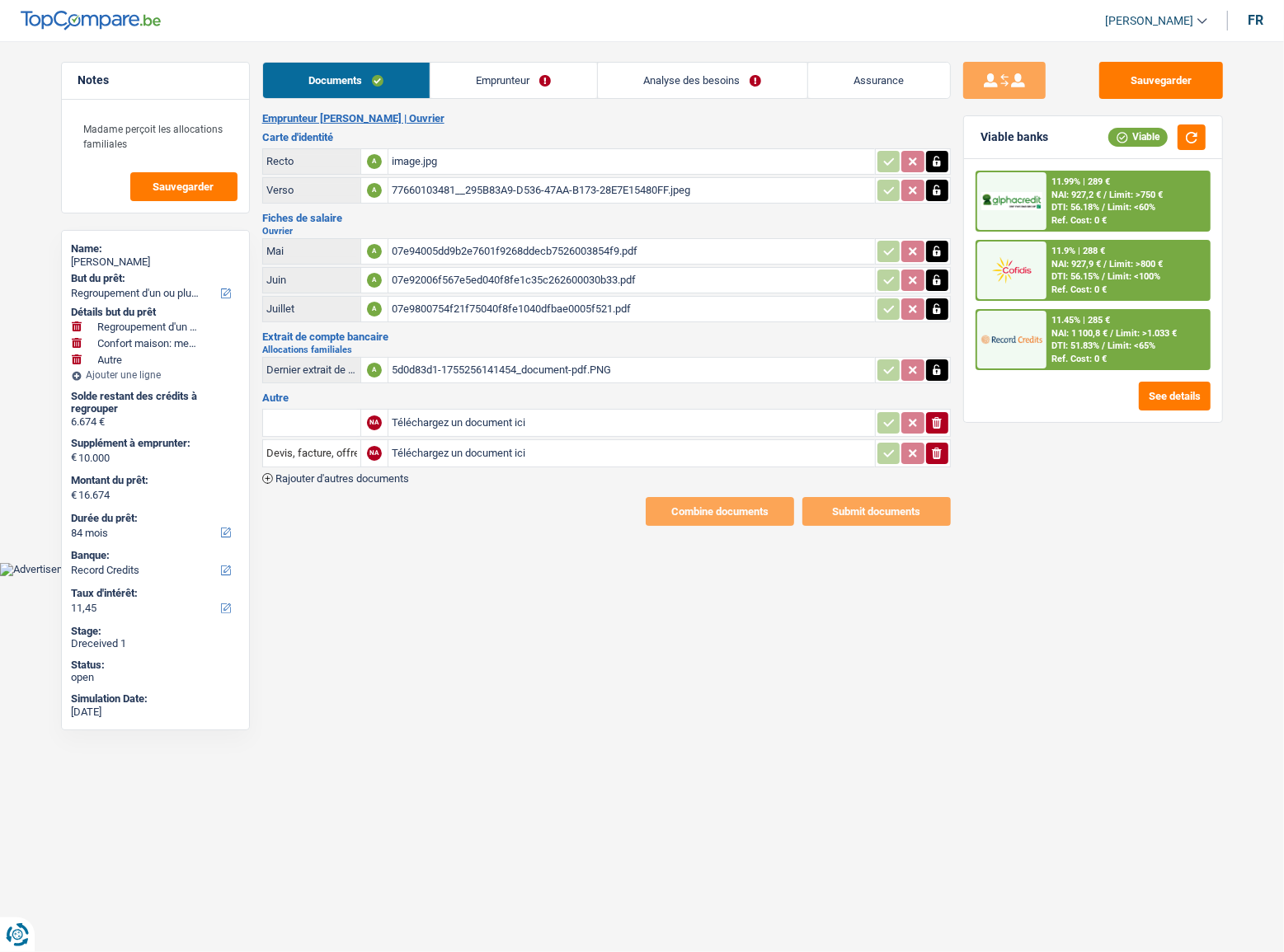
click at [649, 251] on div "07e94005dd9b2e7601f9268ddecb7526003854f9.pdf" at bounding box center [631, 251] width 480 height 25
click at [613, 280] on div "07e92006f567e5ed040f8fe1c35c262600030b33.pdf" at bounding box center [631, 280] width 480 height 25
click at [597, 314] on div "07e9800754f21f75040f8fe1040dfbae0005f521.pdf" at bounding box center [631, 309] width 480 height 25
click at [589, 366] on div "5d0d83d1-1755256141454_document-pdf.PNG" at bounding box center [631, 369] width 480 height 25
drag, startPoint x: 941, startPoint y: 467, endPoint x: 942, endPoint y: 447, distance: 20.0
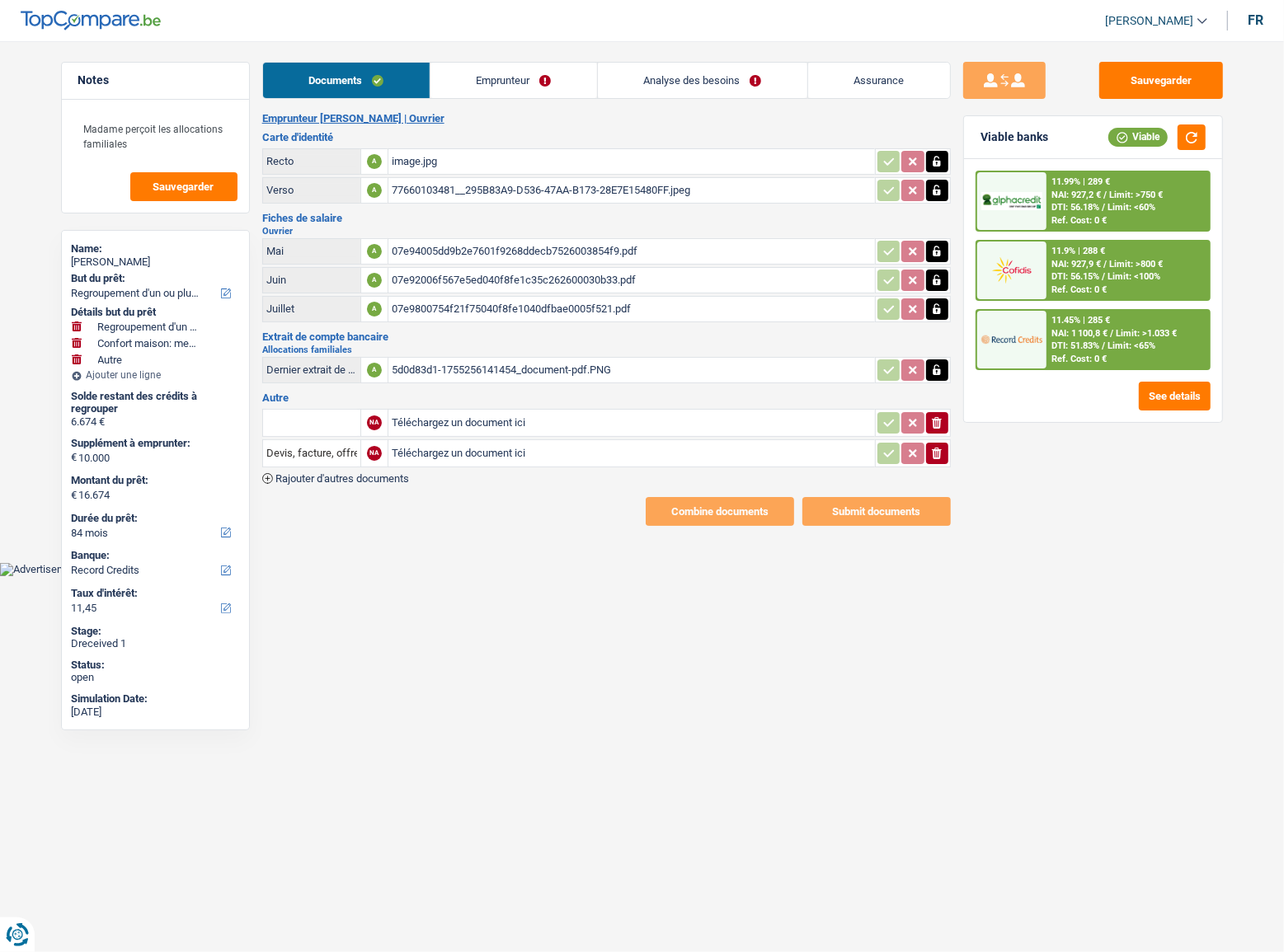
click at [943, 467] on div "NA Téléchargez un document ici ionicons-v5-e Devis, facture, offre, bon de comm…" at bounding box center [606, 444] width 689 height 78
drag, startPoint x: 934, startPoint y: 441, endPoint x: 933, endPoint y: 423, distance: 18.0
click at [933, 445] on icon "ionicons-v5-e" at bounding box center [936, 454] width 13 height 16
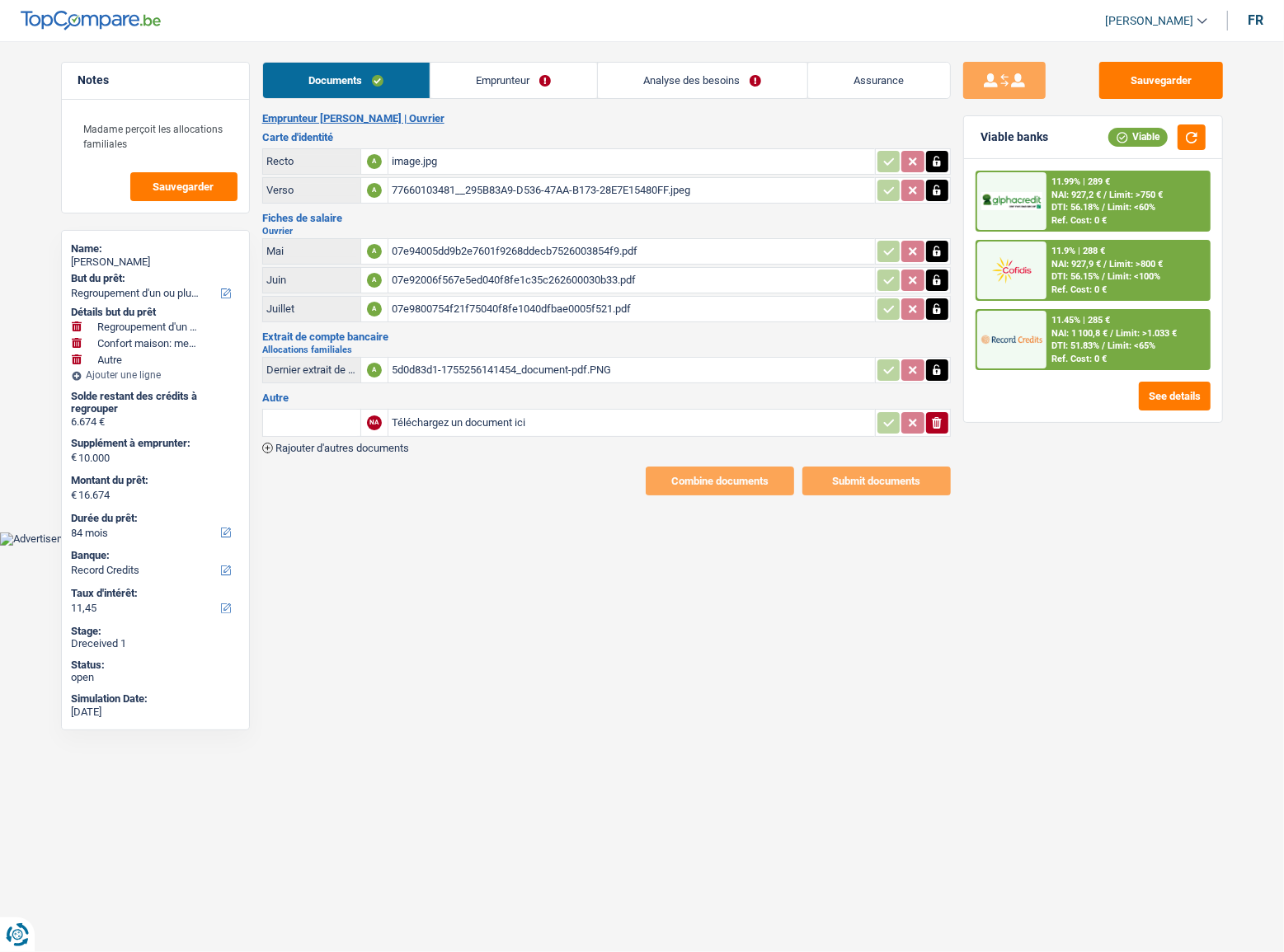
drag, startPoint x: 933, startPoint y: 420, endPoint x: 935, endPoint y: 411, distance: 9.2
click at [933, 419] on icon "button" at bounding box center [936, 423] width 10 height 12
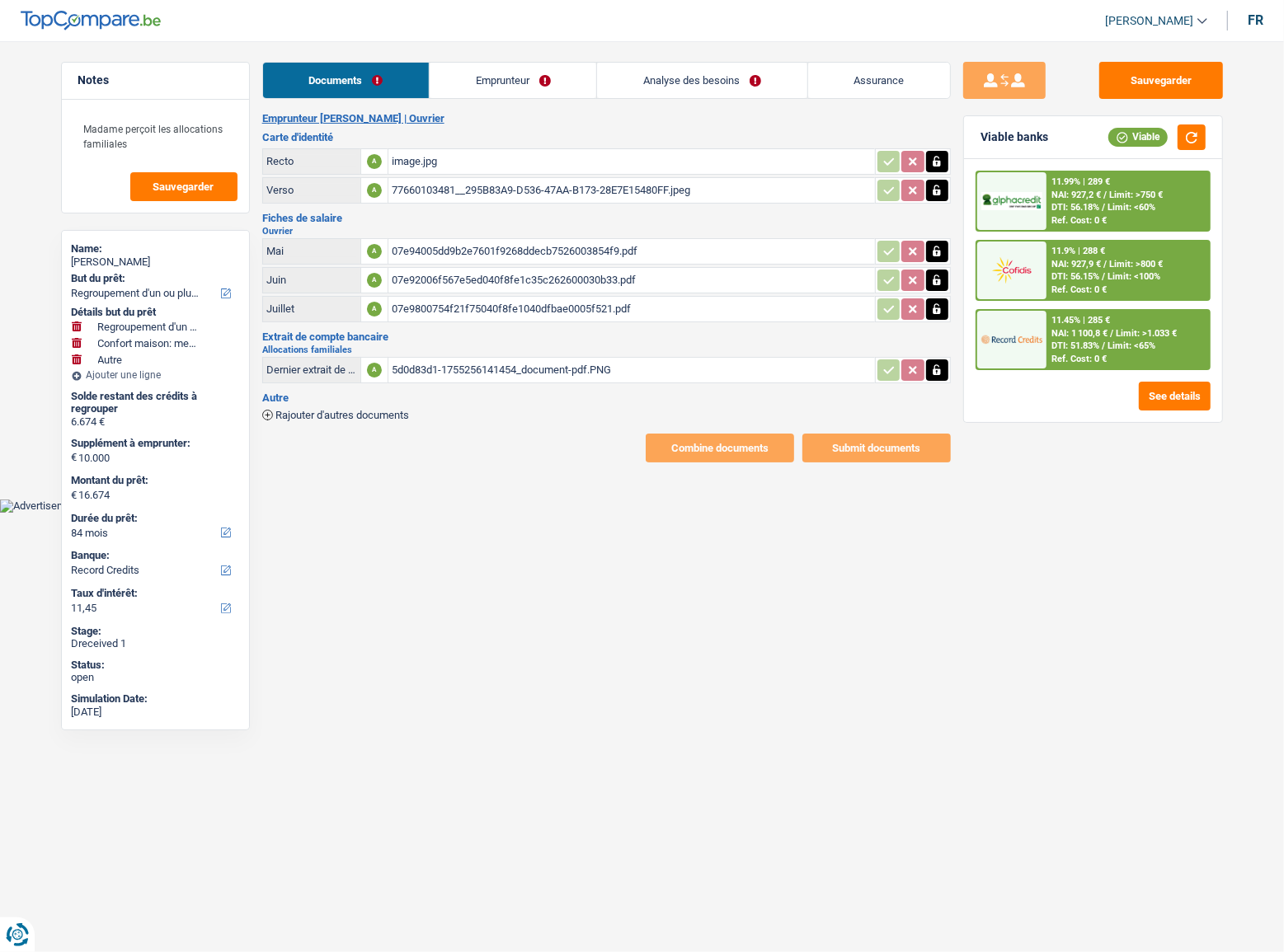
click at [943, 362] on button "button" at bounding box center [936, 369] width 22 height 21
click at [941, 362] on icon "ionicons-v5-e" at bounding box center [936, 370] width 13 height 16
click at [784, 364] on input "Téléchargez un document ici" at bounding box center [631, 369] width 480 height 25
type input "C:\fakepath\5d0d83d1-1755256141454_document-pdf.PNG"
click at [488, 80] on link "Emprunteur" at bounding box center [513, 80] width 166 height 36
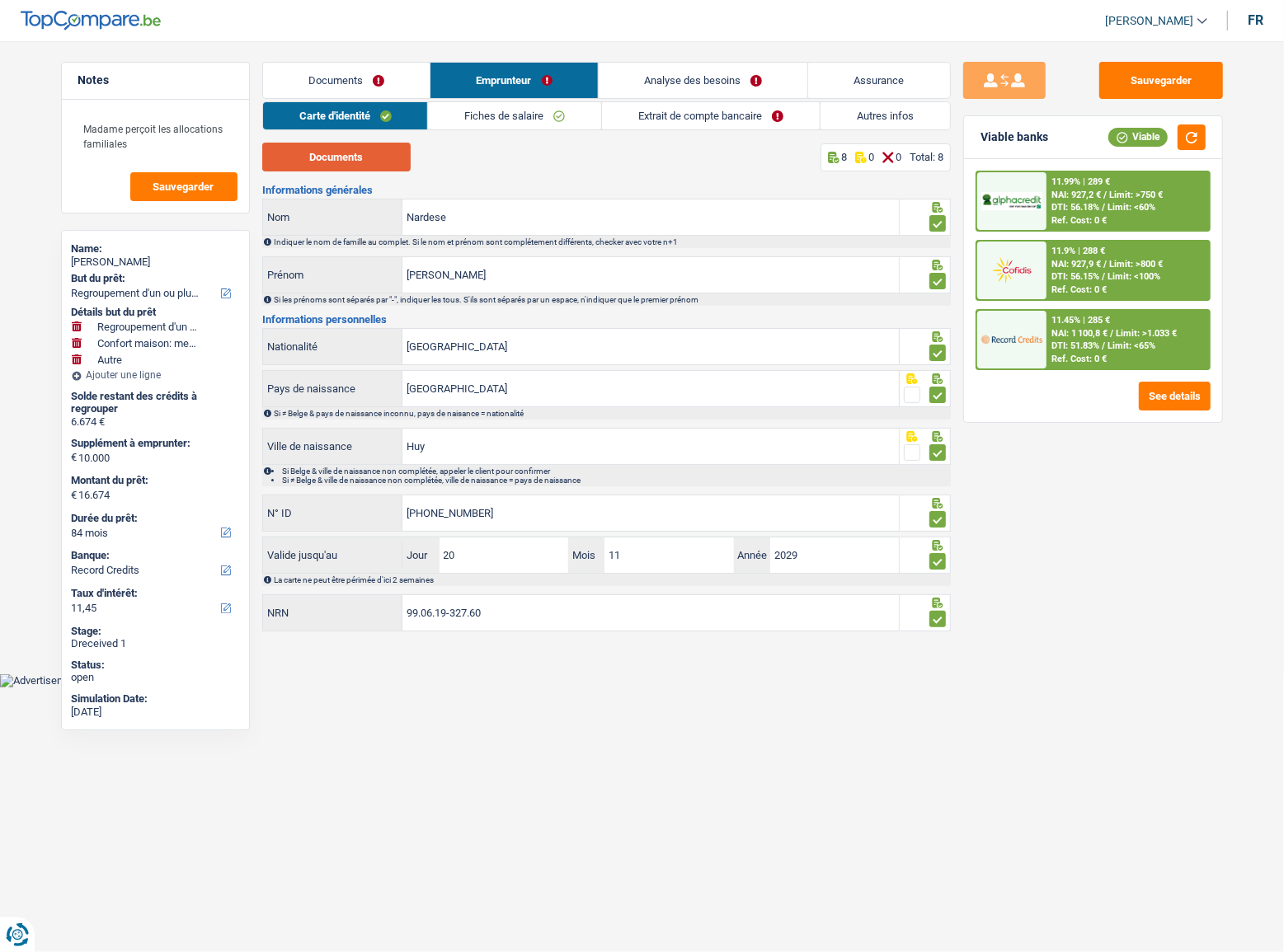
click at [358, 155] on button "Documents" at bounding box center [337, 157] width 148 height 29
click at [533, 111] on link "Fiches de salaire" at bounding box center [514, 116] width 173 height 27
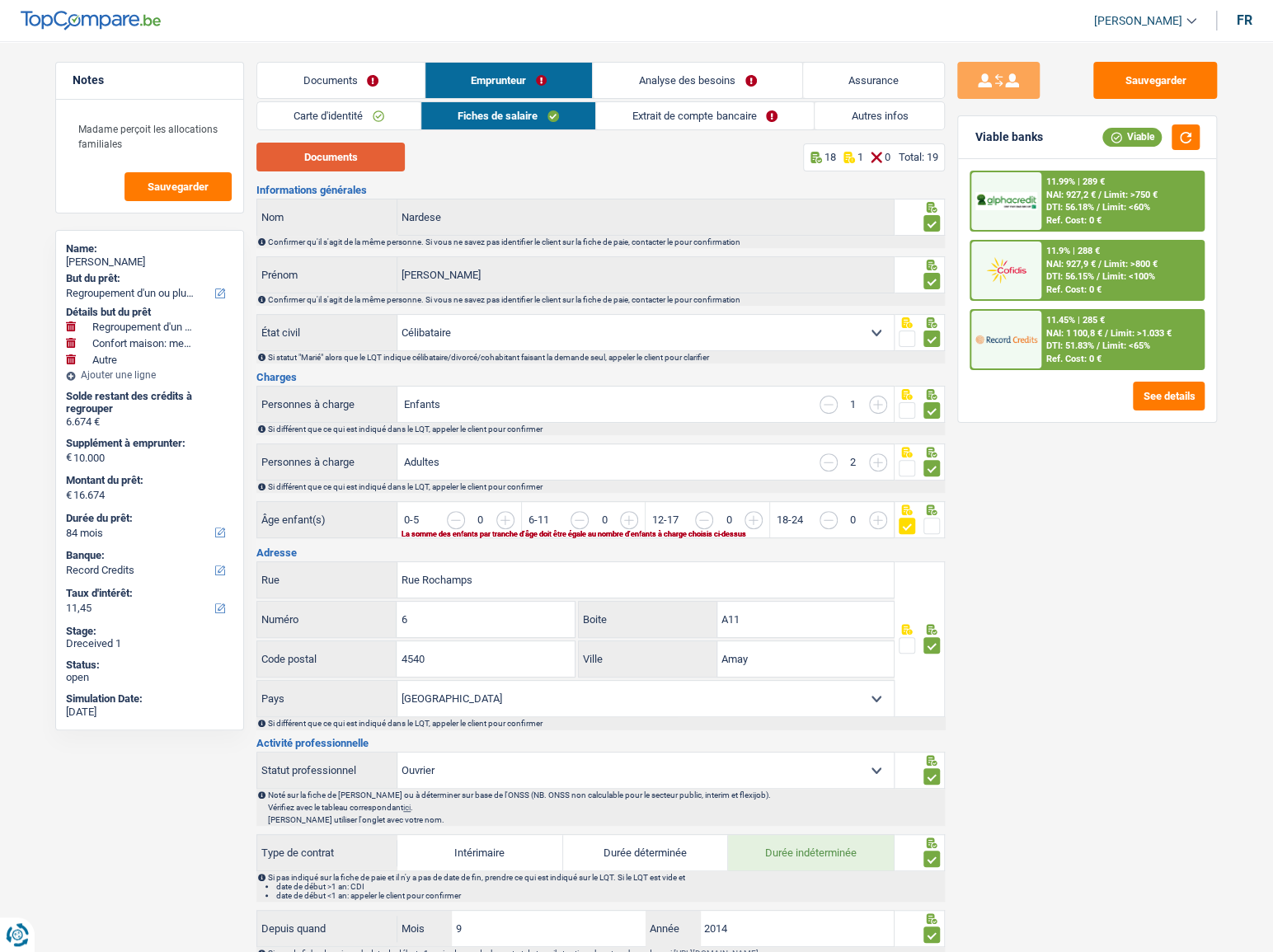
click at [280, 163] on button "Documents" at bounding box center [330, 157] width 148 height 29
click at [982, 582] on div "Sauvegarder Viable banks Viable 11.99% | 289 € NAI: 927,2 € / Limit: >750 € DTI…" at bounding box center [1086, 492] width 284 height 860
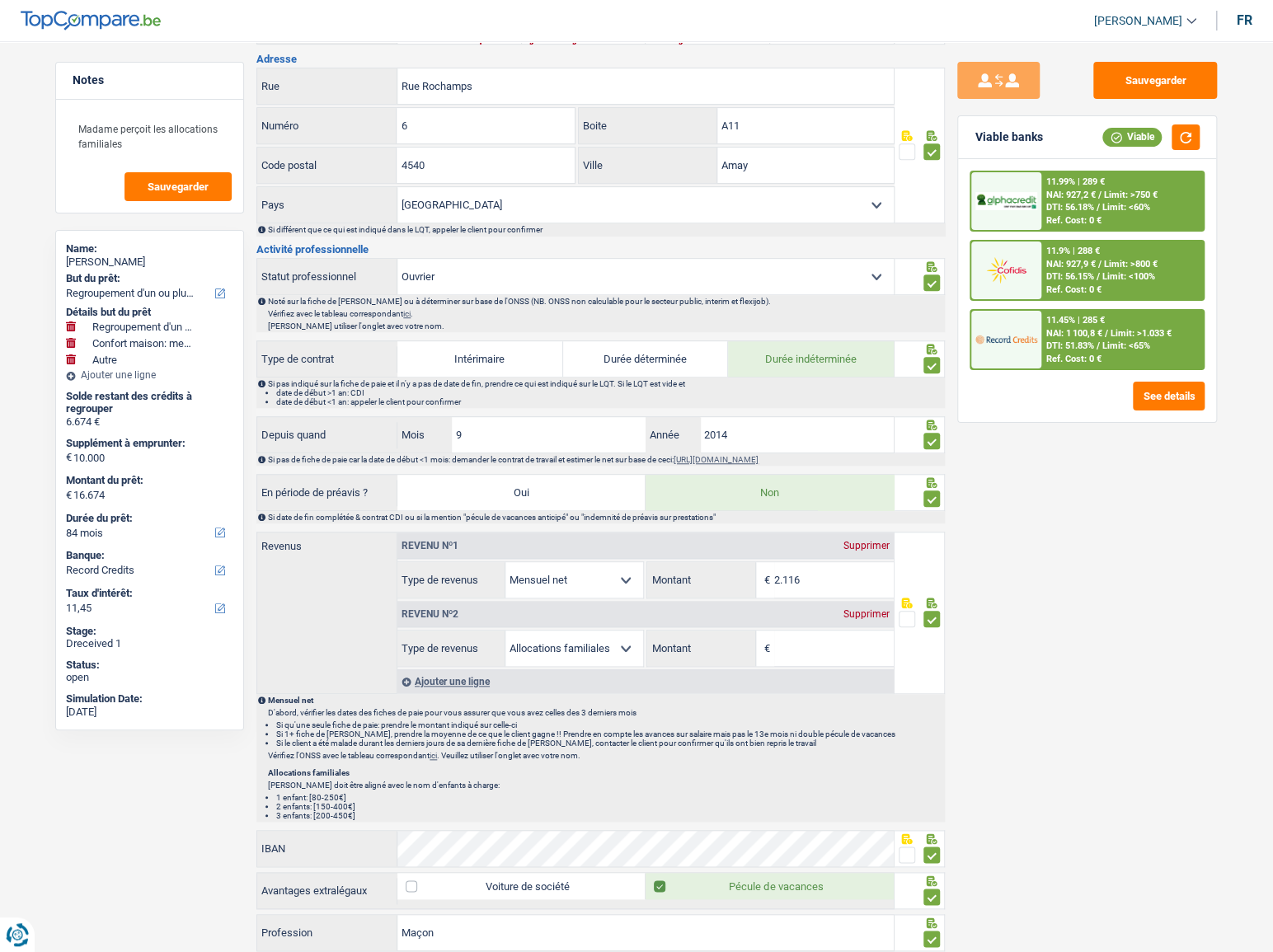
scroll to position [749, 0]
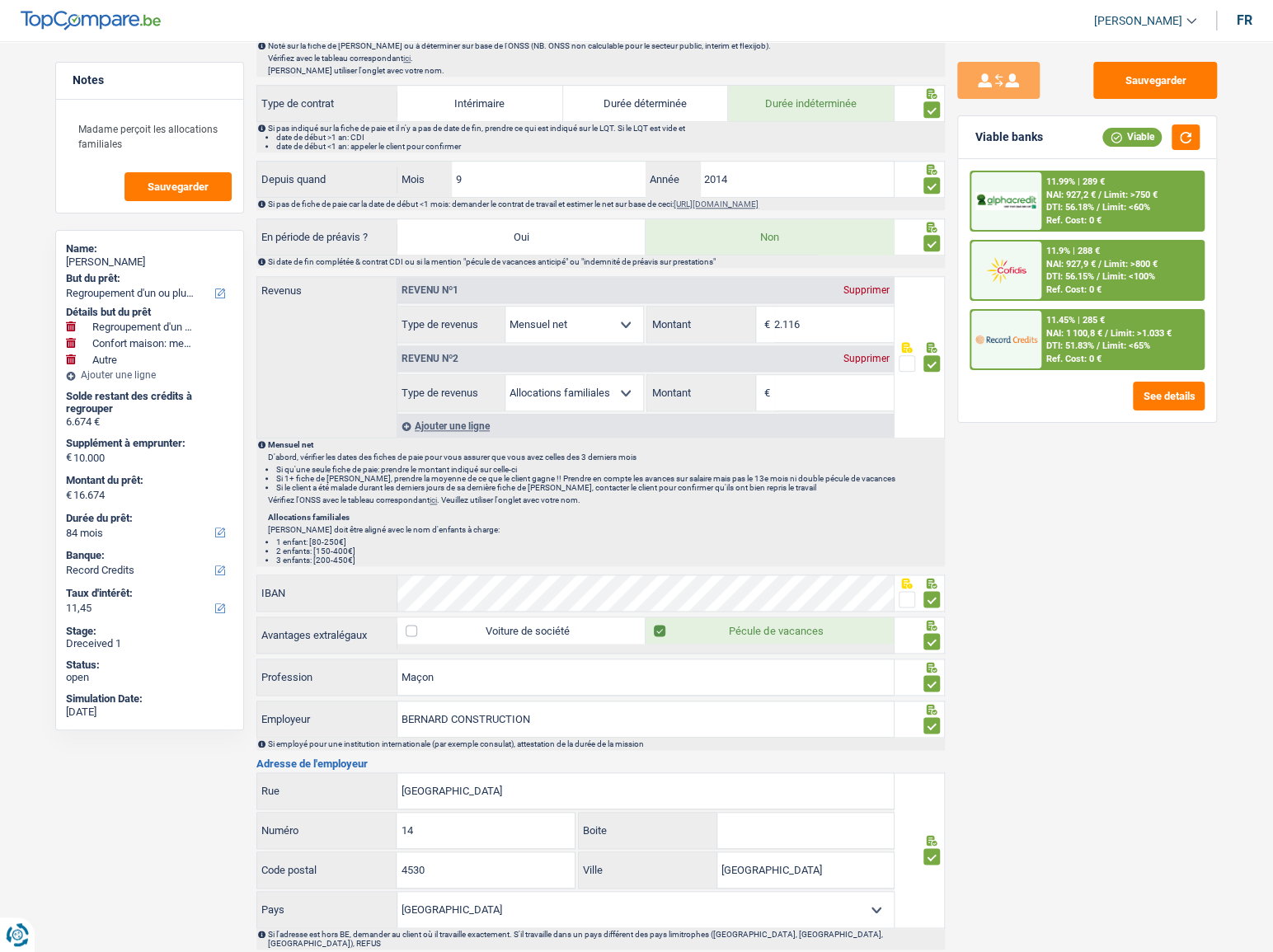
drag, startPoint x: 867, startPoint y: 356, endPoint x: 874, endPoint y: 347, distance: 11.4
click at [867, 356] on div "Supprimer" at bounding box center [866, 358] width 54 height 10
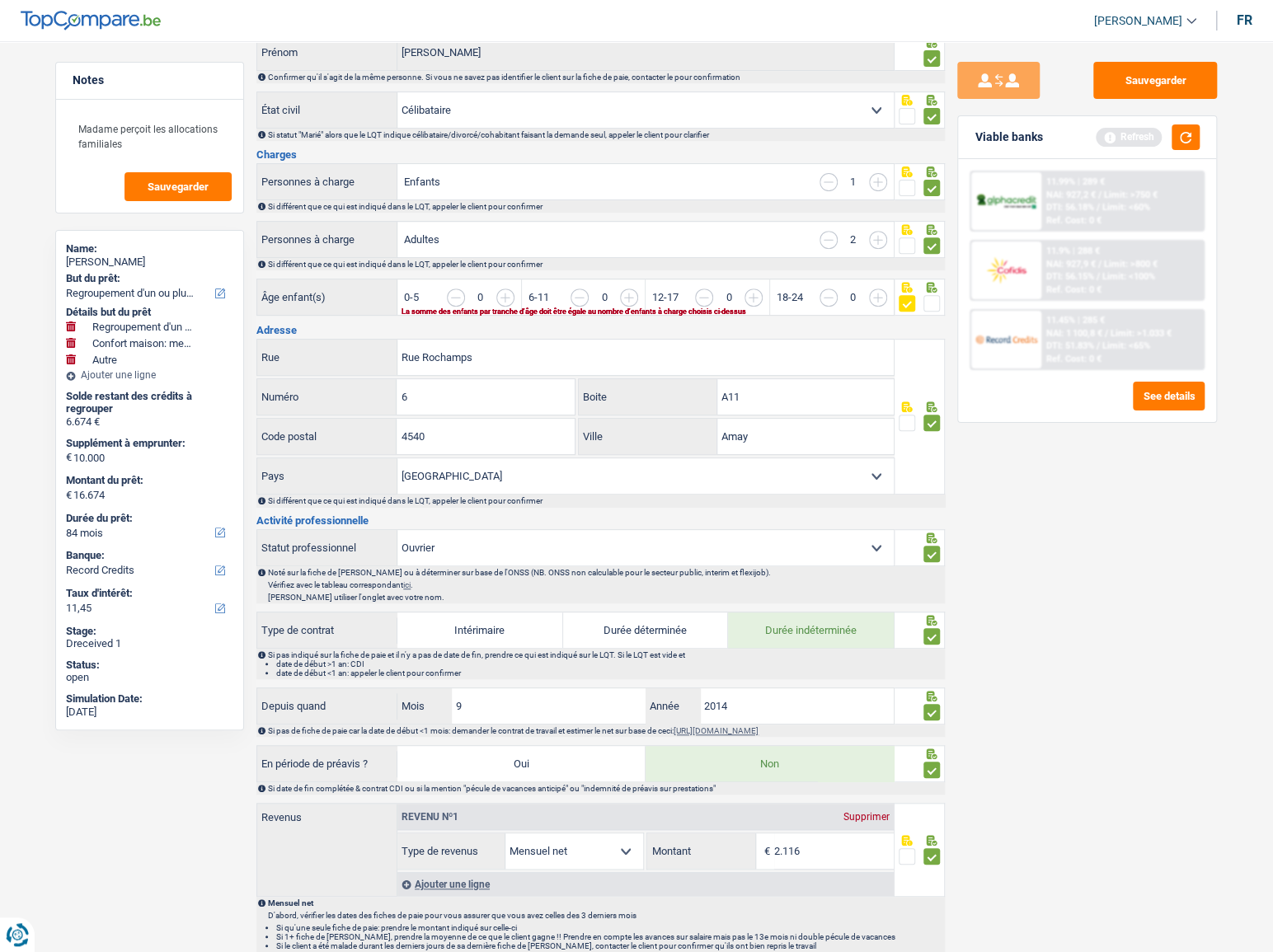
scroll to position [149, 0]
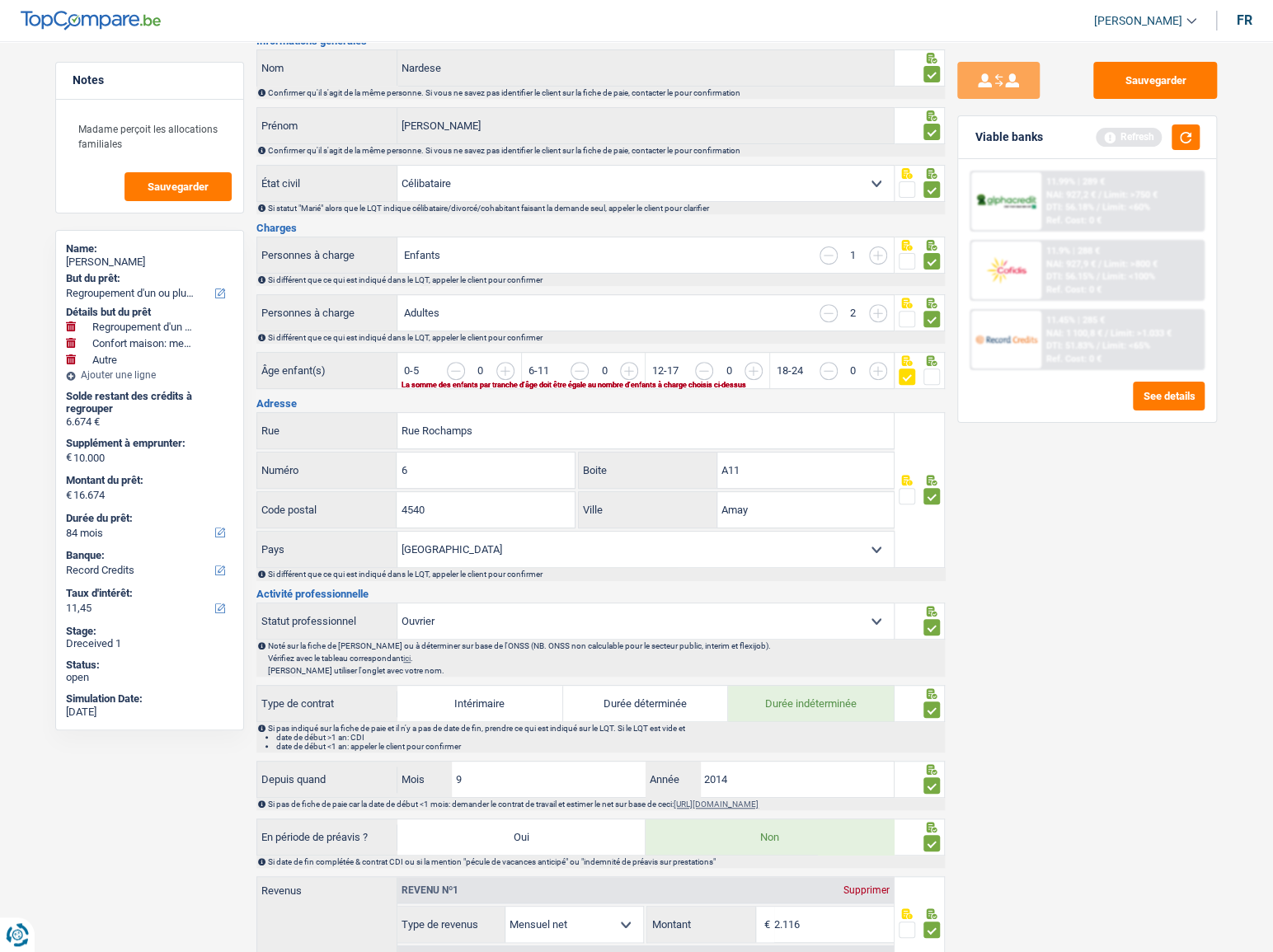
click at [621, 369] on input "button" at bounding box center [938, 380] width 636 height 36
click at [510, 370] on input "button" at bounding box center [815, 380] width 636 height 36
click at [510, 369] on input "button" at bounding box center [815, 380] width 636 height 36
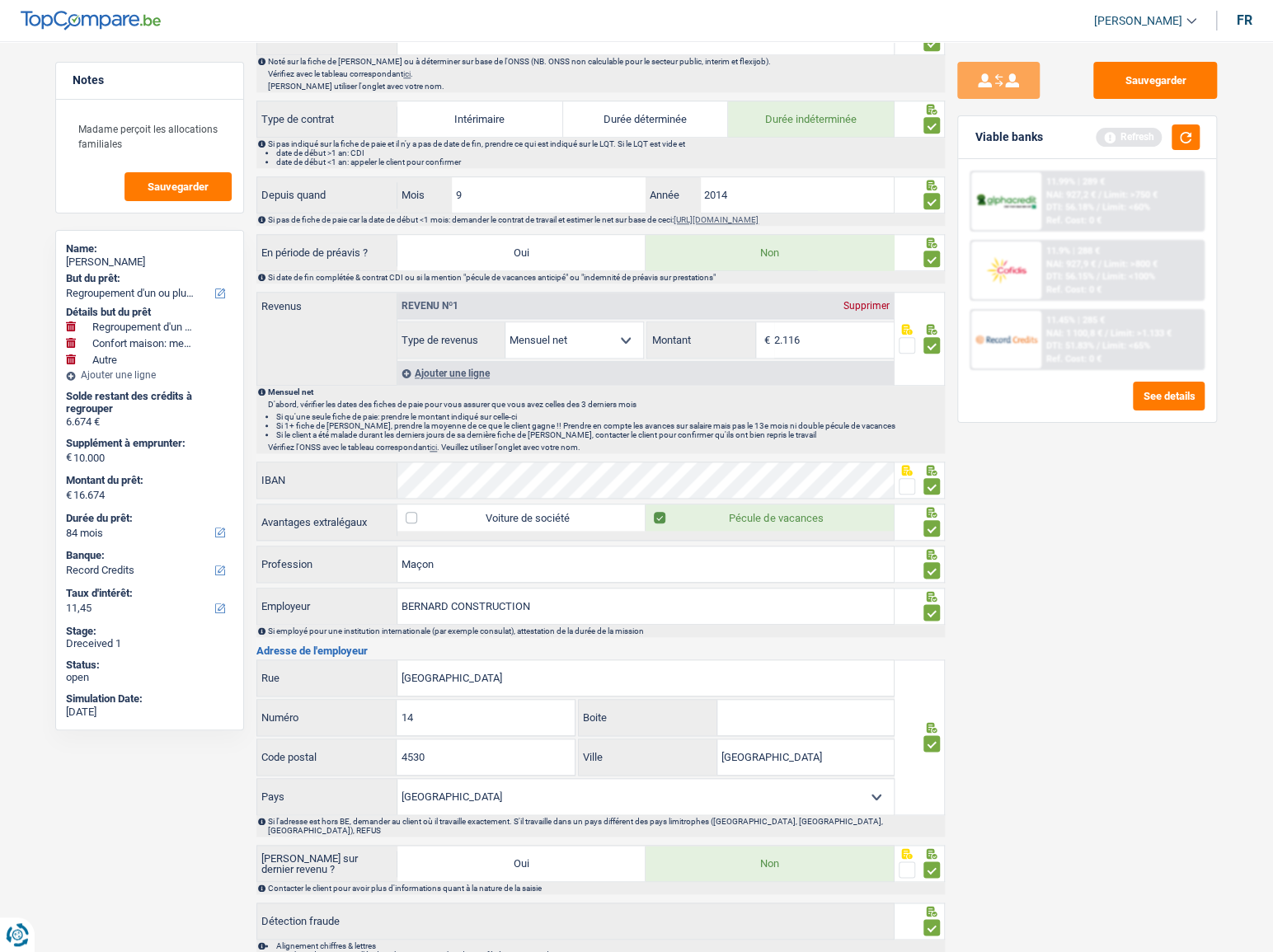
scroll to position [816, 0]
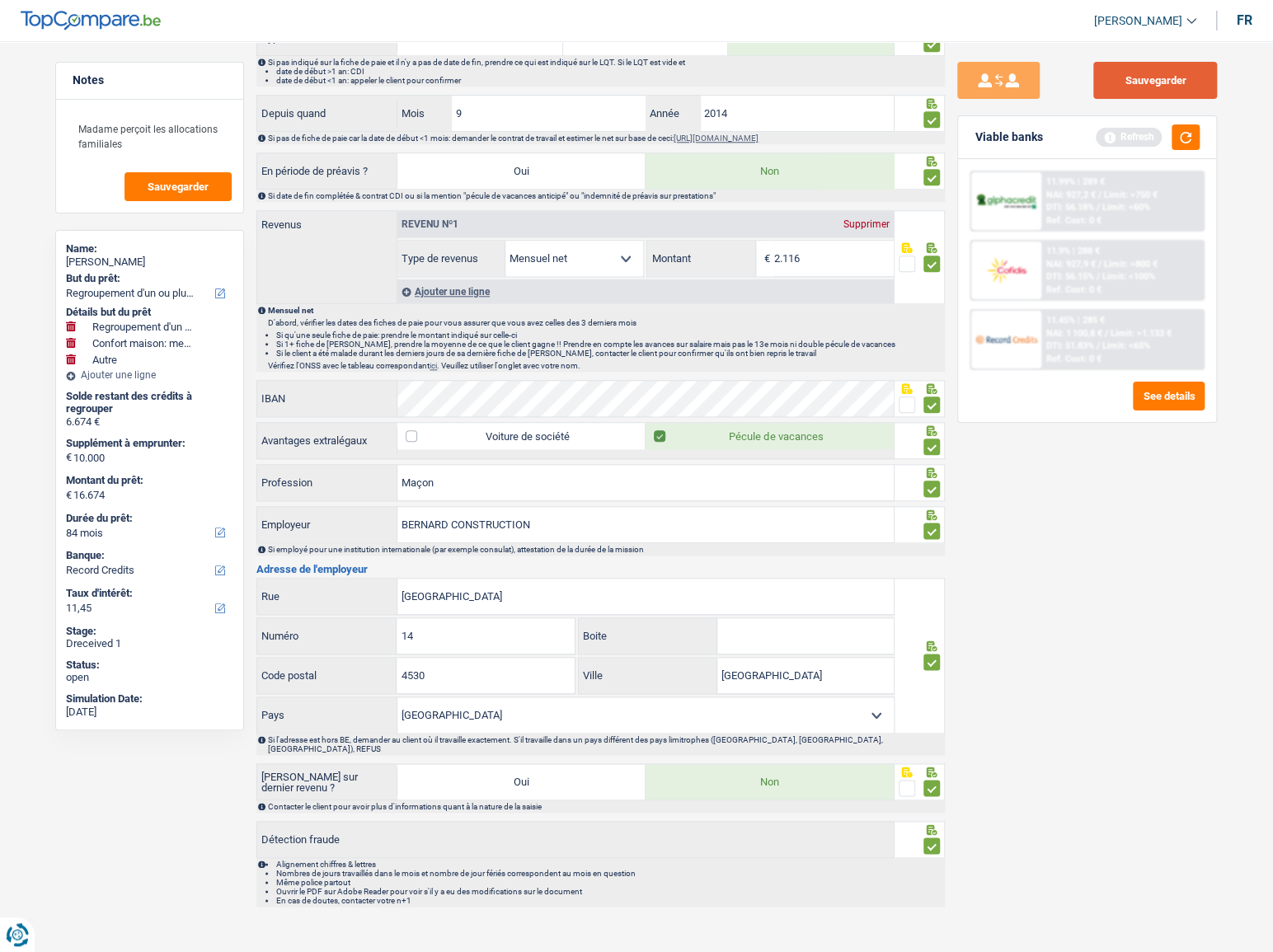
click at [1162, 84] on button "Sauvegarder" at bounding box center [1154, 80] width 123 height 37
click at [1188, 133] on button "button" at bounding box center [1185, 137] width 28 height 26
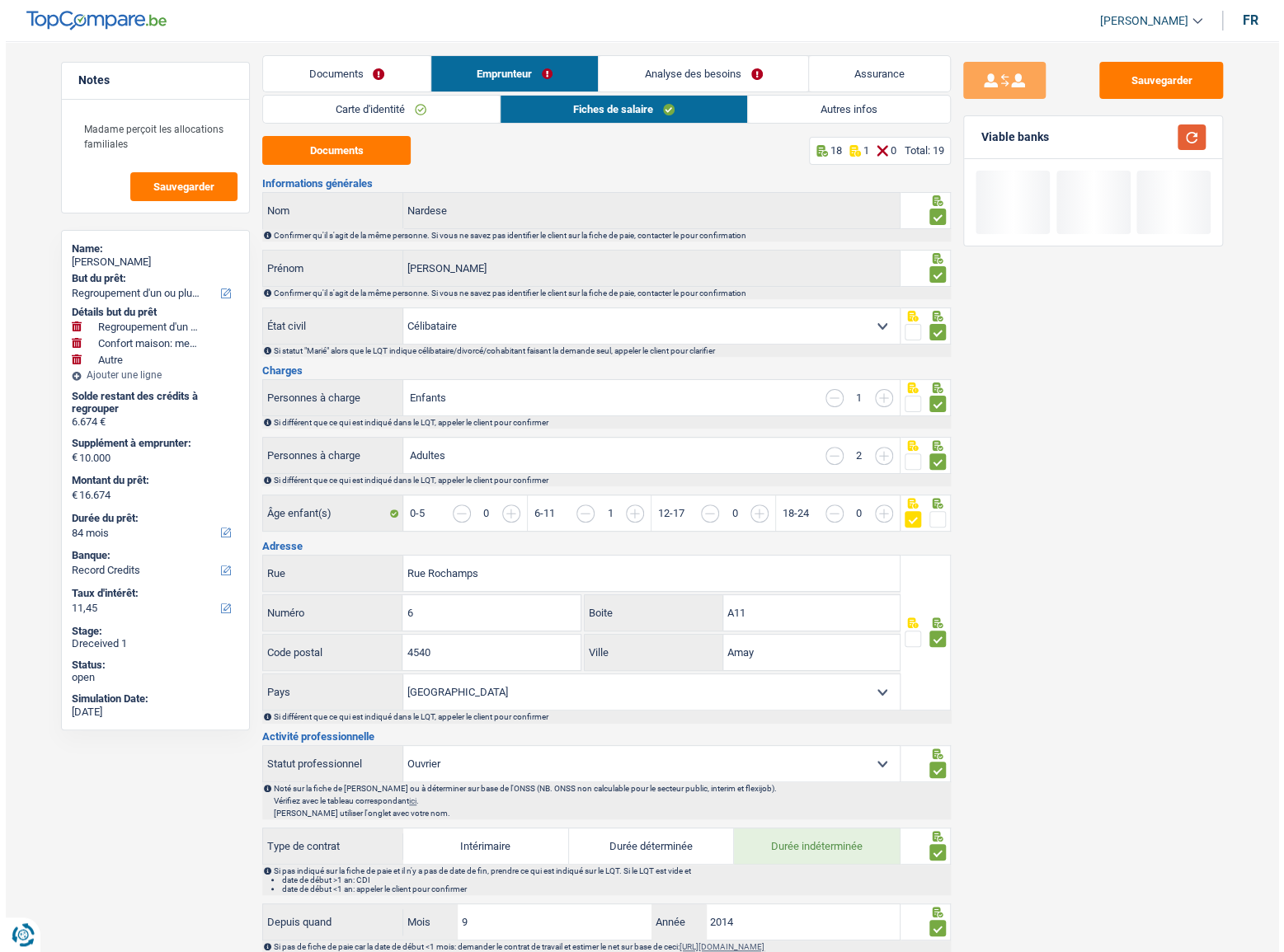
scroll to position [0, 0]
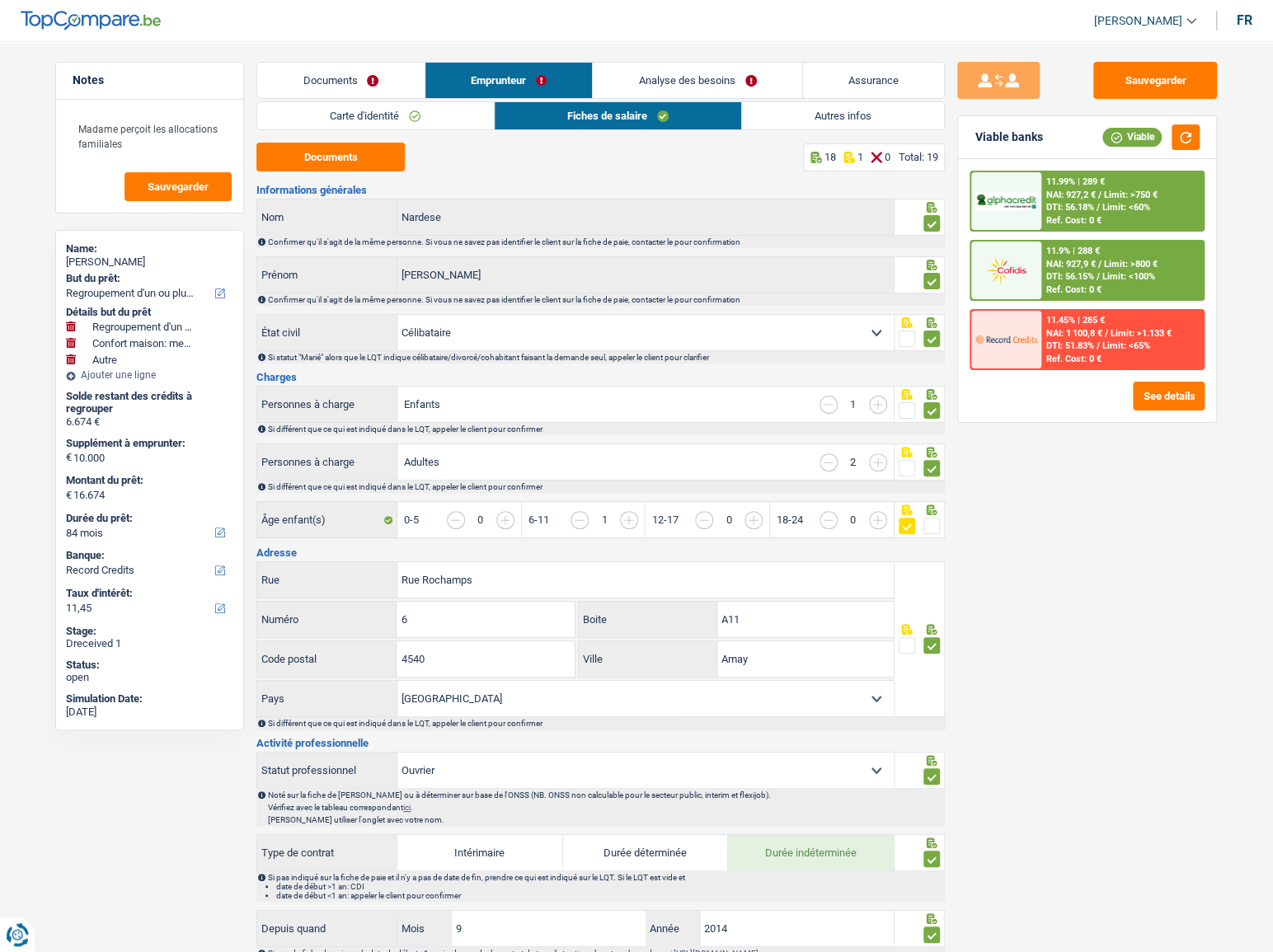
click at [883, 151] on p "0" at bounding box center [886, 157] width 5 height 13
click at [857, 123] on link "Autres infos" at bounding box center [842, 116] width 202 height 27
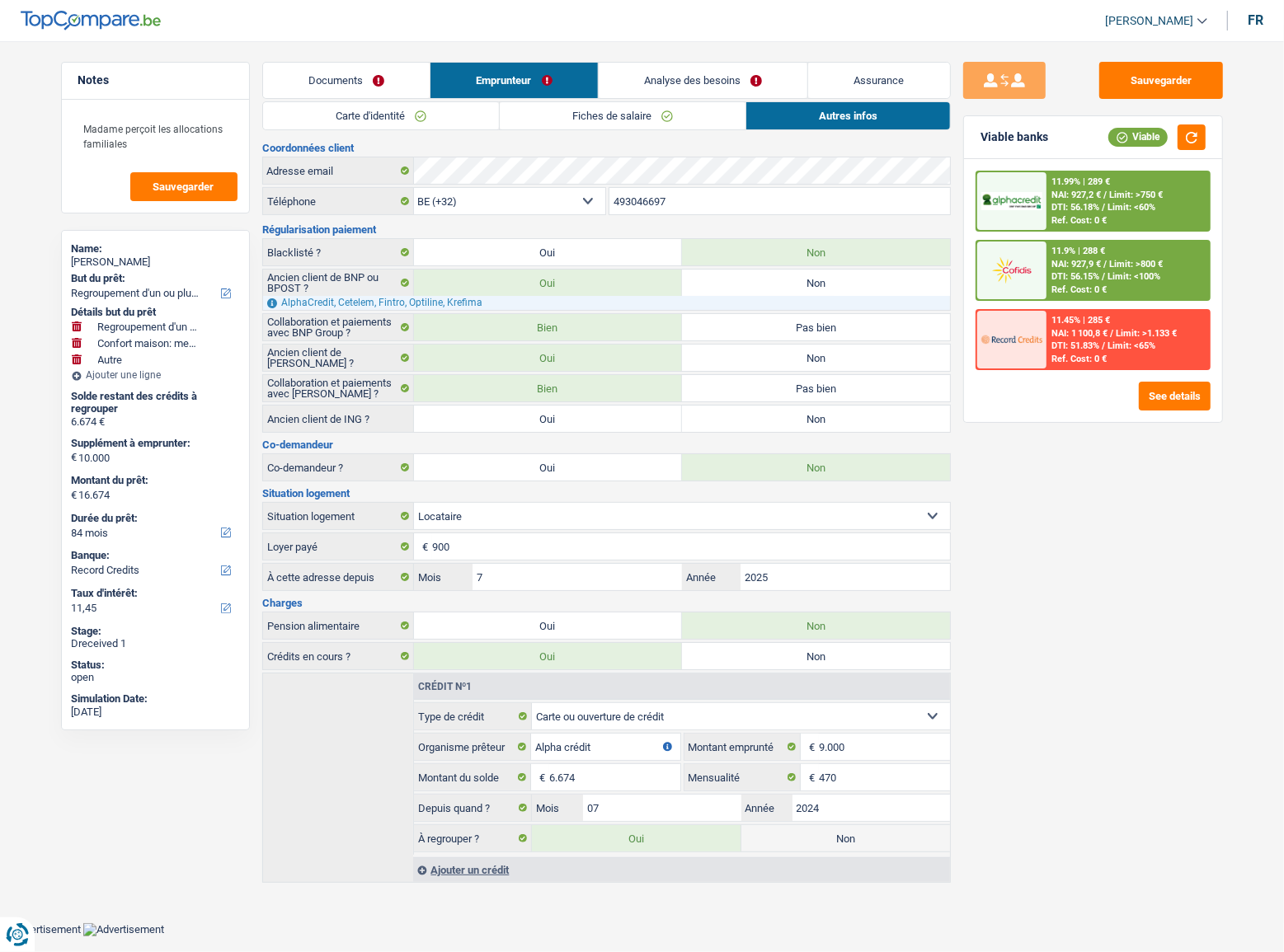
click at [782, 414] on label "Non" at bounding box center [815, 418] width 268 height 27
click at [782, 414] on input "Non" at bounding box center [815, 418] width 268 height 27
radio input "true"
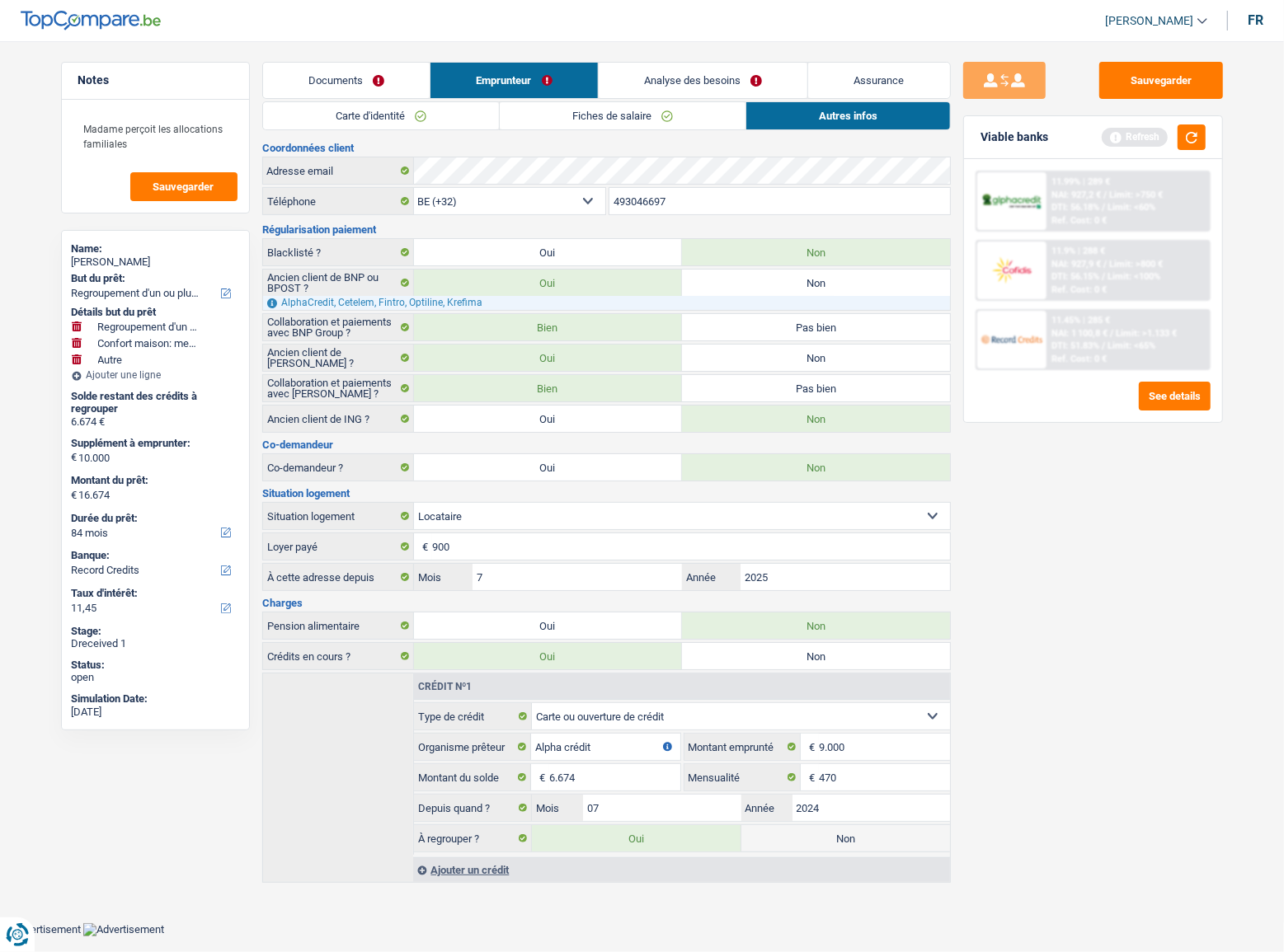
click at [1131, 111] on div "Sauvegarder Viable banks Refresh 11.99% | 289 € NAI: 927,2 € / Limit: >750 € DT…" at bounding box center [1092, 492] width 284 height 860
drag, startPoint x: 1132, startPoint y: 89, endPoint x: 1175, endPoint y: 151, distance: 75.5
click at [1133, 89] on button "Sauvegarder" at bounding box center [1161, 80] width 123 height 37
click at [1182, 139] on button "button" at bounding box center [1191, 137] width 28 height 26
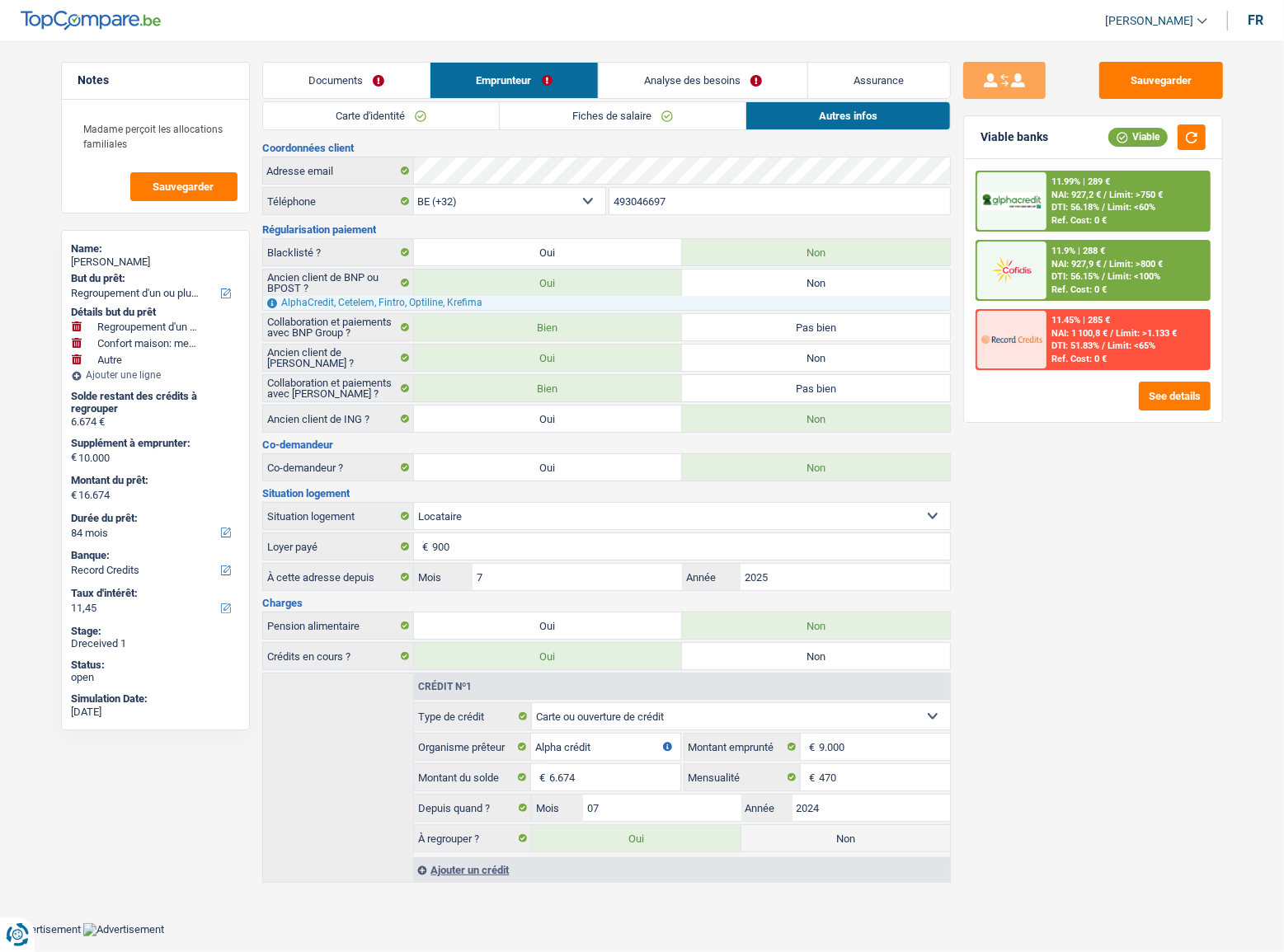
click at [1121, 277] on span "Limit: <100%" at bounding box center [1134, 277] width 53 height 11
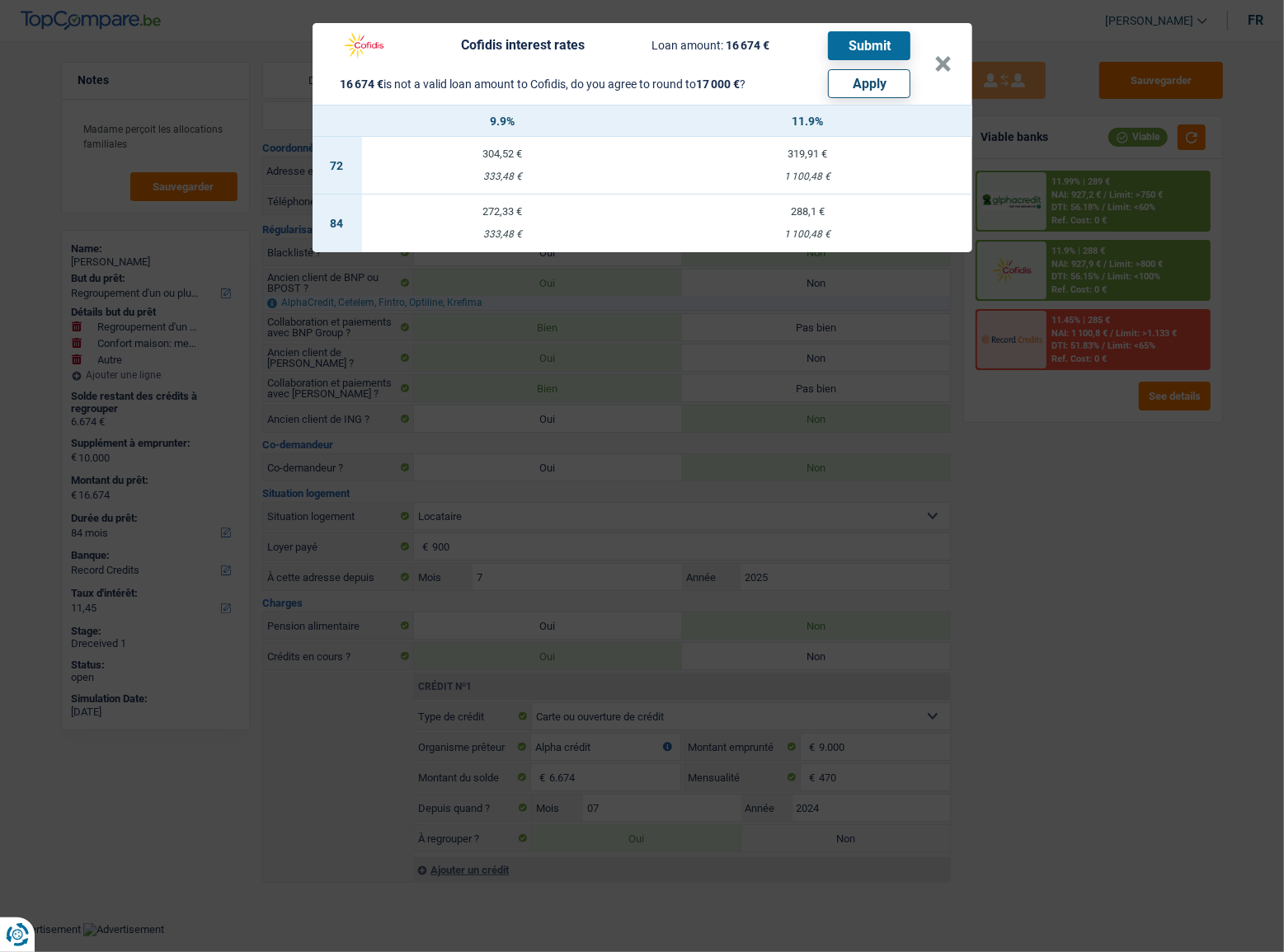
click at [907, 90] on button "Apply" at bounding box center [869, 84] width 82 height 29
type input "10.326"
type input "17.000"
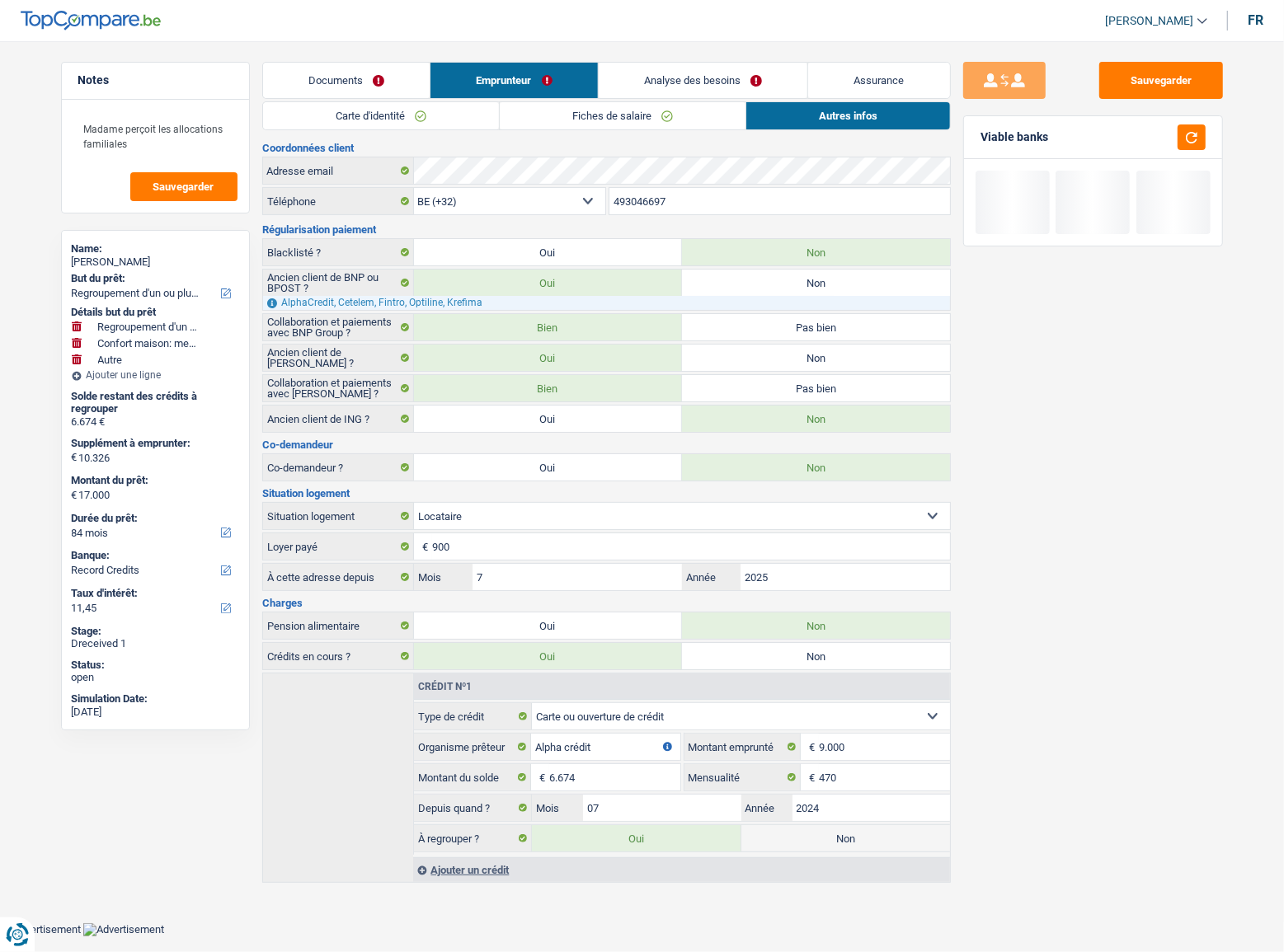
click at [1000, 457] on div "Sauvegarder Viable banks" at bounding box center [1092, 492] width 284 height 860
drag, startPoint x: 1138, startPoint y: 79, endPoint x: 996, endPoint y: 9, distance: 158.3
click at [1137, 78] on button "Sauvegarder" at bounding box center [1161, 80] width 123 height 37
click at [1186, 137] on button "button" at bounding box center [1191, 137] width 28 height 26
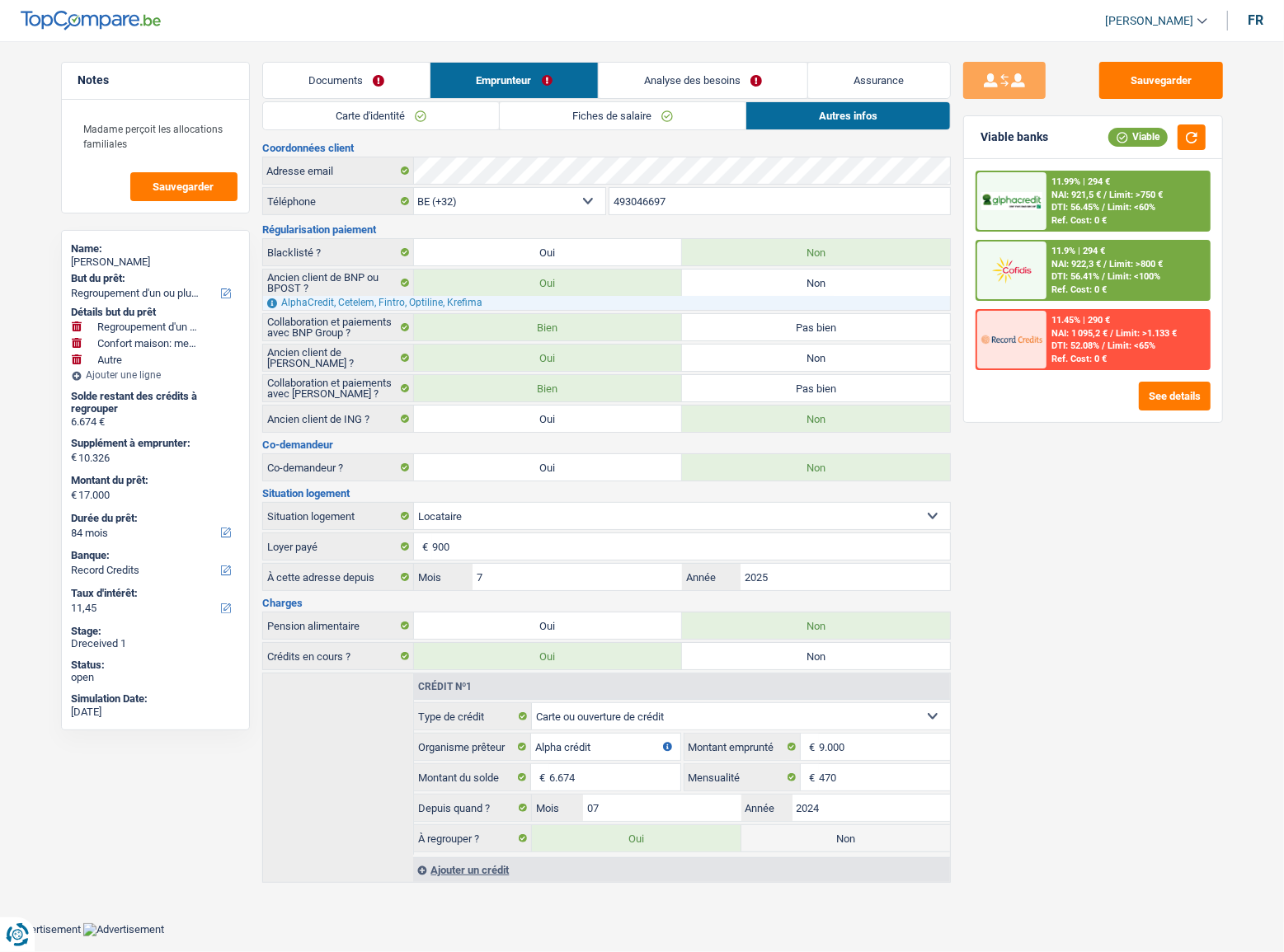
click at [1151, 196] on span "Limit: >750 €" at bounding box center [1135, 195] width 54 height 11
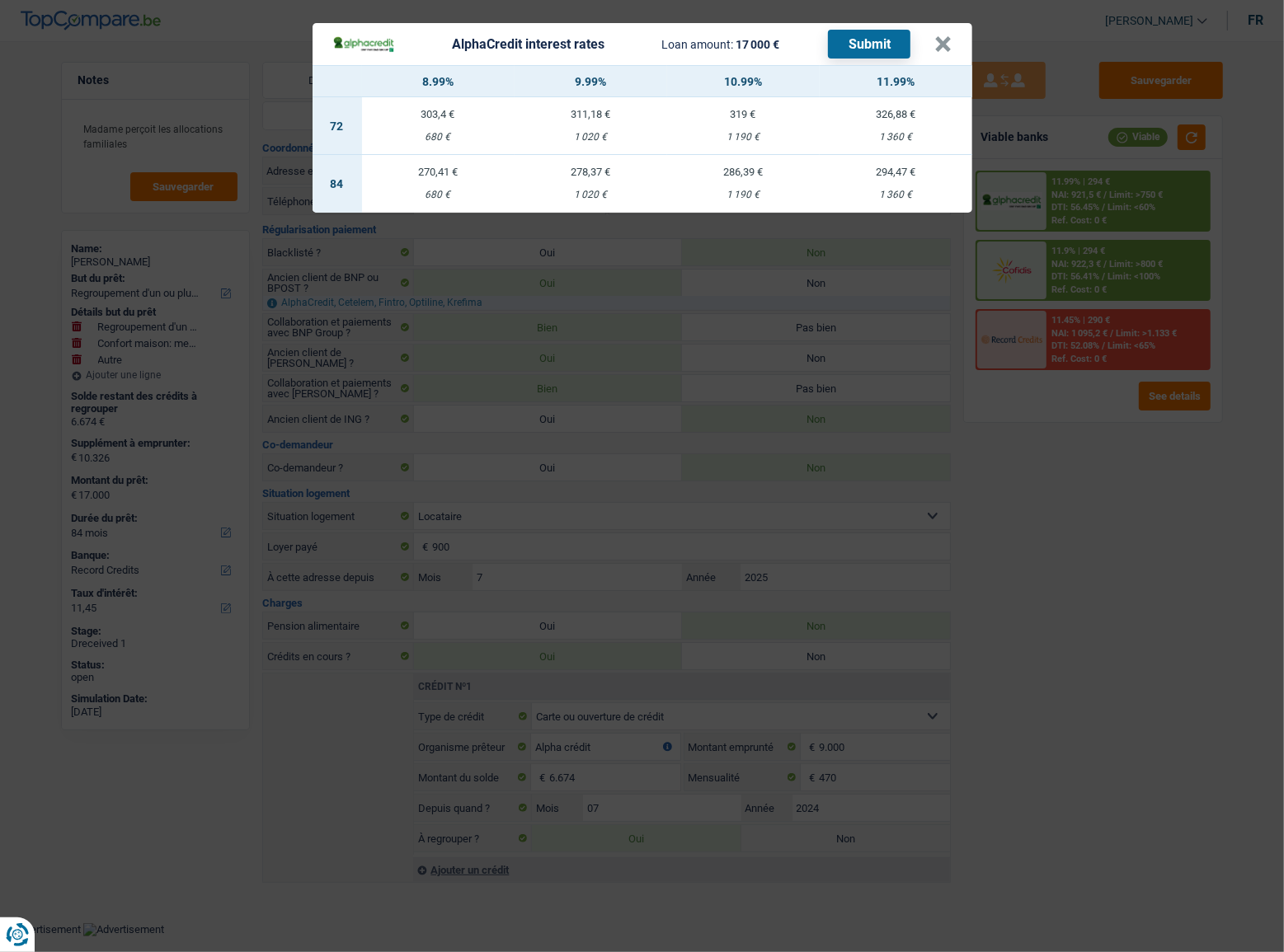
click at [957, 48] on header "AlphaCredit interest rates Loan amount: 17 000 € Submit ×" at bounding box center [642, 44] width 659 height 42
click at [946, 52] on button "×" at bounding box center [943, 45] width 17 height 16
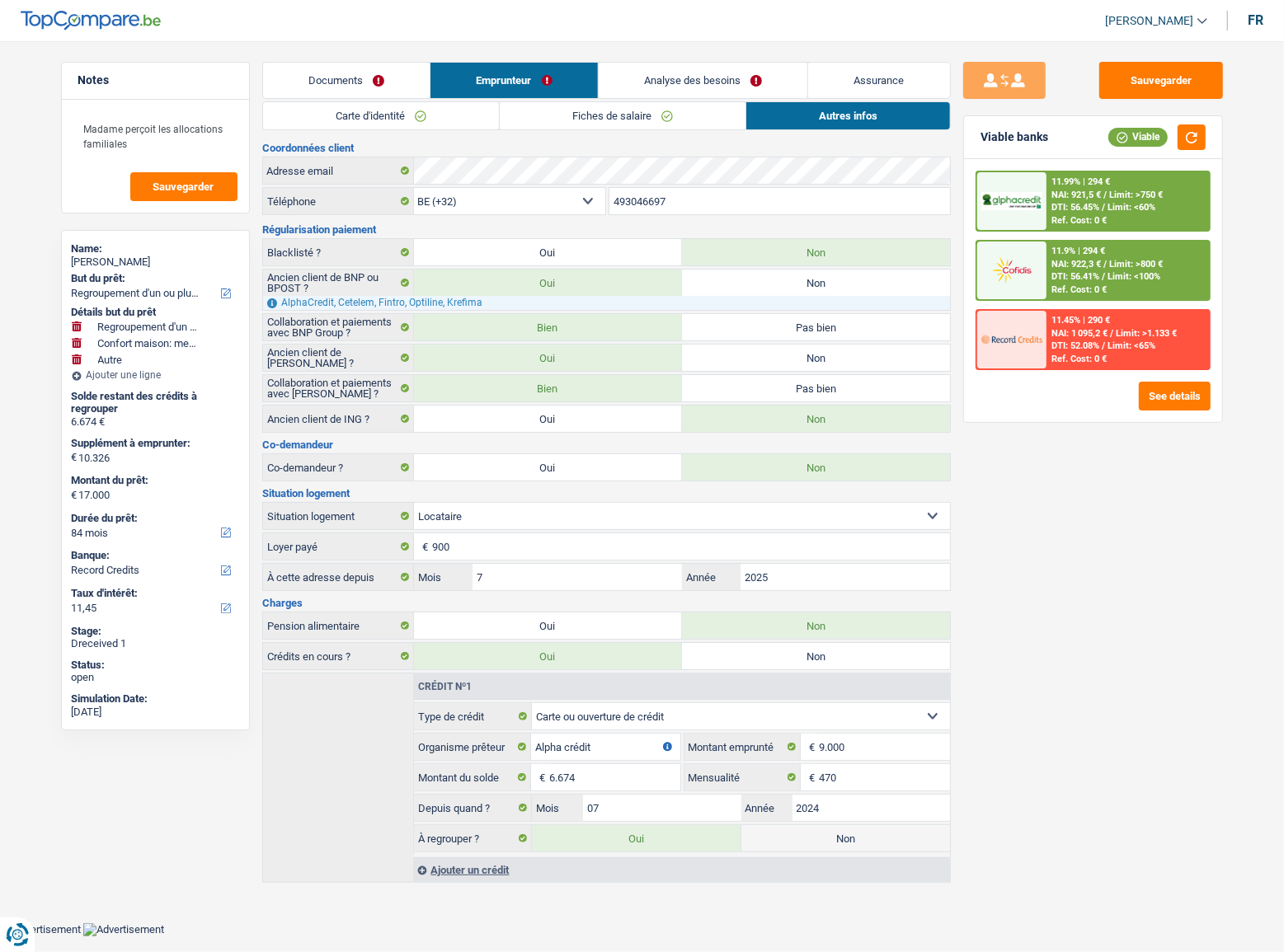
click at [1143, 265] on span "Limit: >800 €" at bounding box center [1135, 264] width 54 height 11
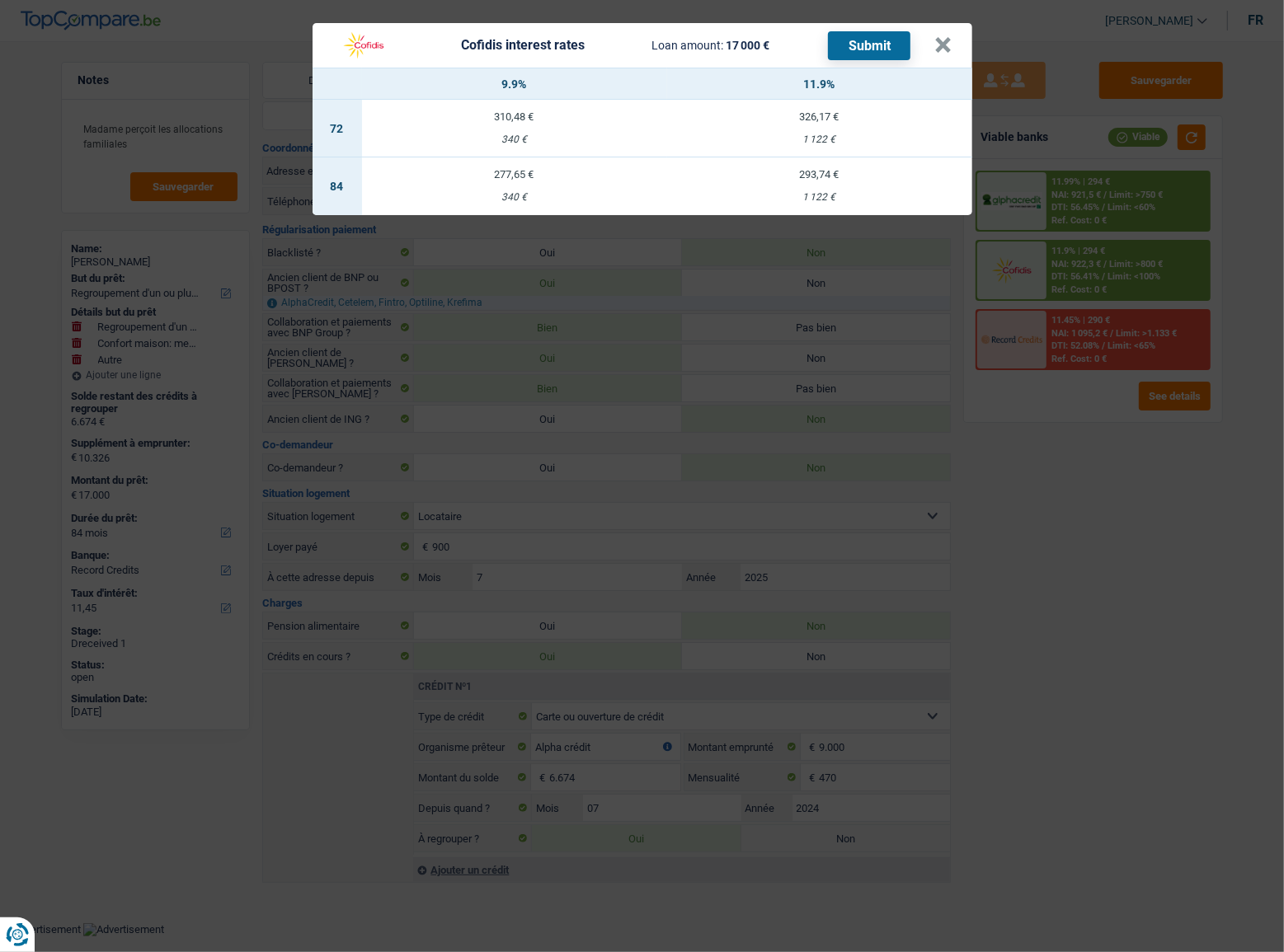
click at [1129, 477] on div "Cofidis interest rates Loan amount: 17 000 € Submit × 9.9% 11.9% 72 310,48 € 34…" at bounding box center [642, 476] width 1284 height 952
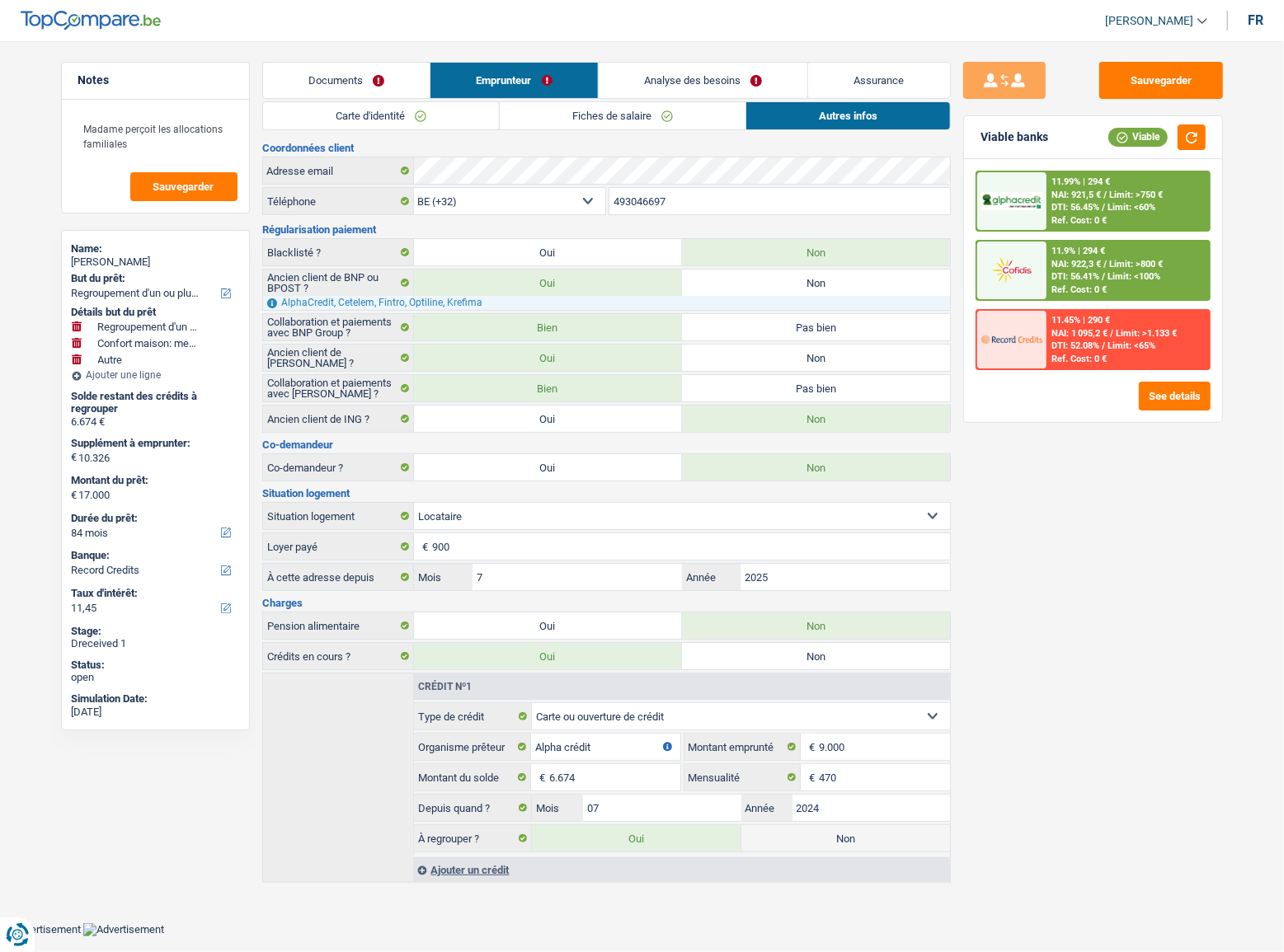
click at [778, 85] on link "Analyse des besoins" at bounding box center [702, 80] width 209 height 36
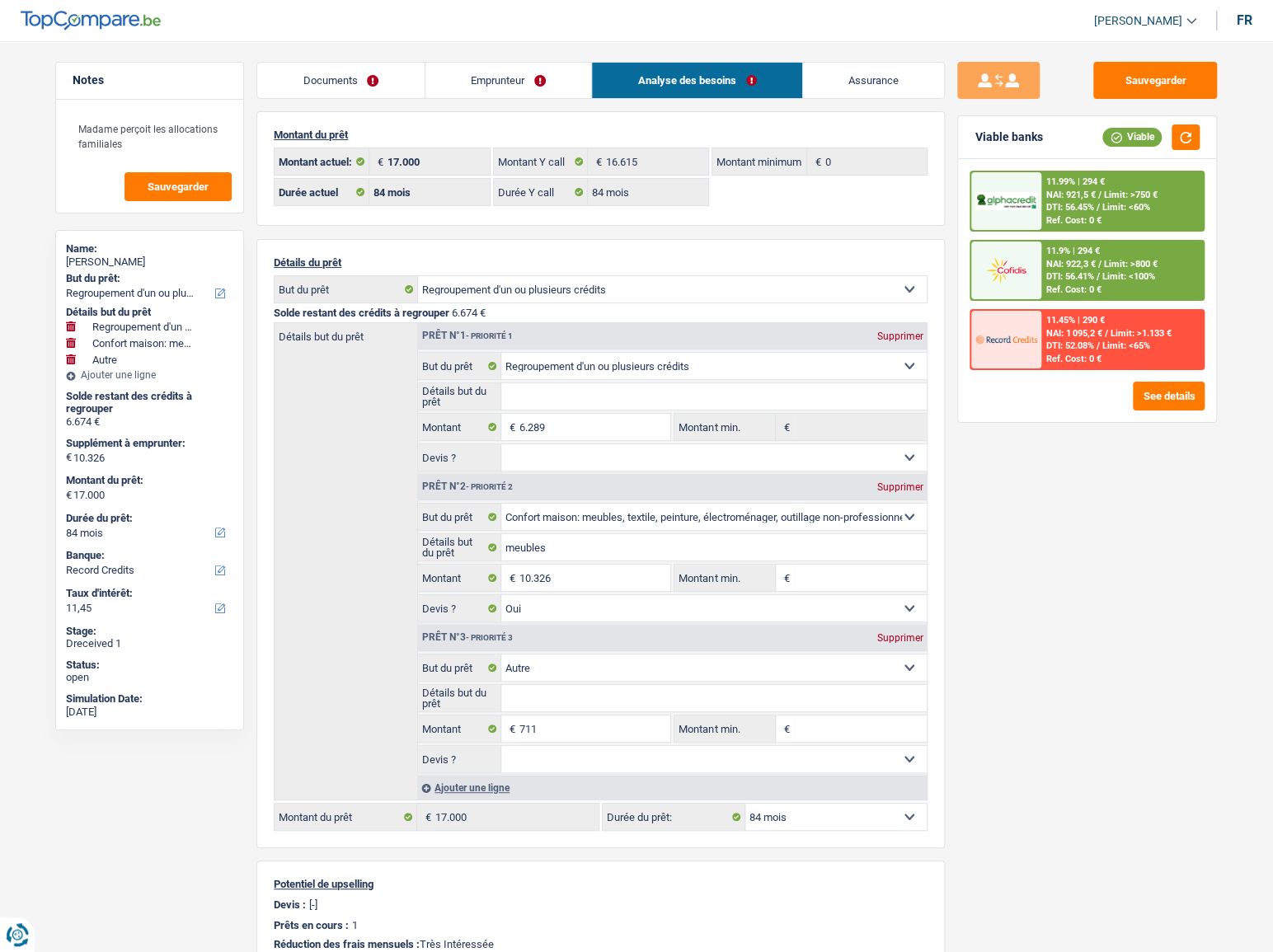
click at [1107, 197] on span "Limit: >750 €" at bounding box center [1130, 195] width 54 height 11
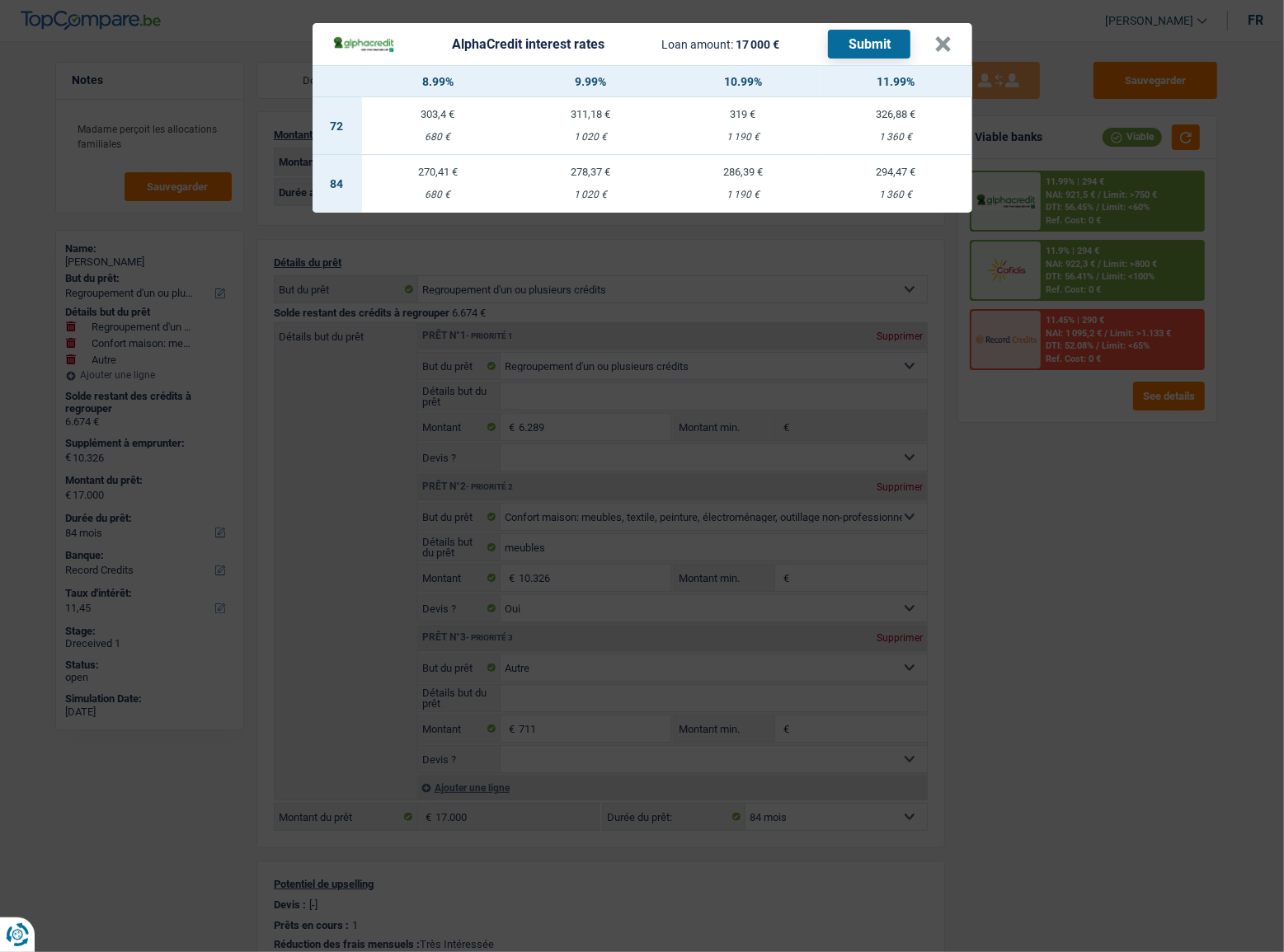
click at [483, 181] on td "270,41 € 680 €" at bounding box center [438, 183] width 153 height 58
select select "alphacredit"
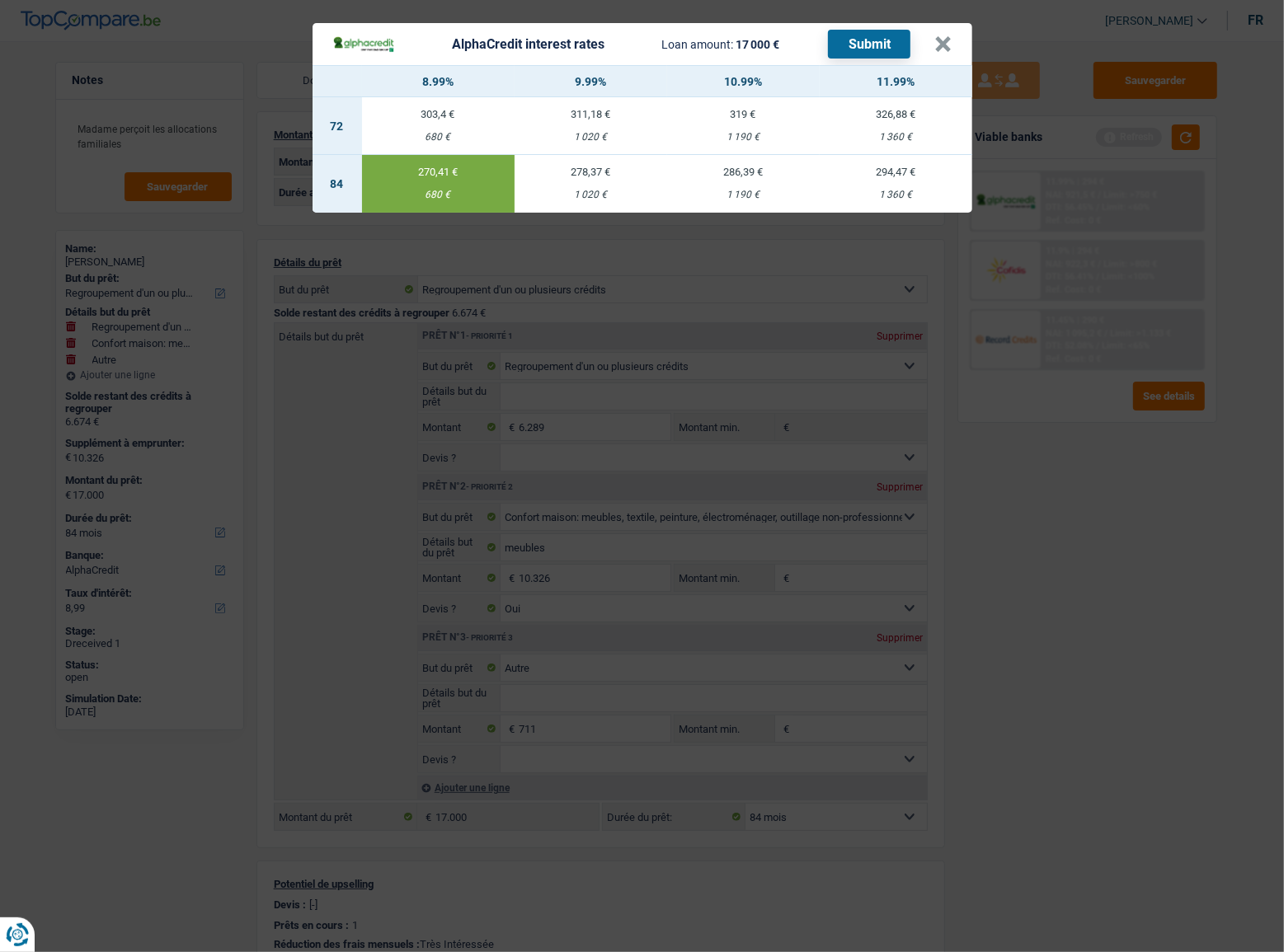
click at [607, 166] on div "278,37 €" at bounding box center [590, 172] width 153 height 11
type input "9,99"
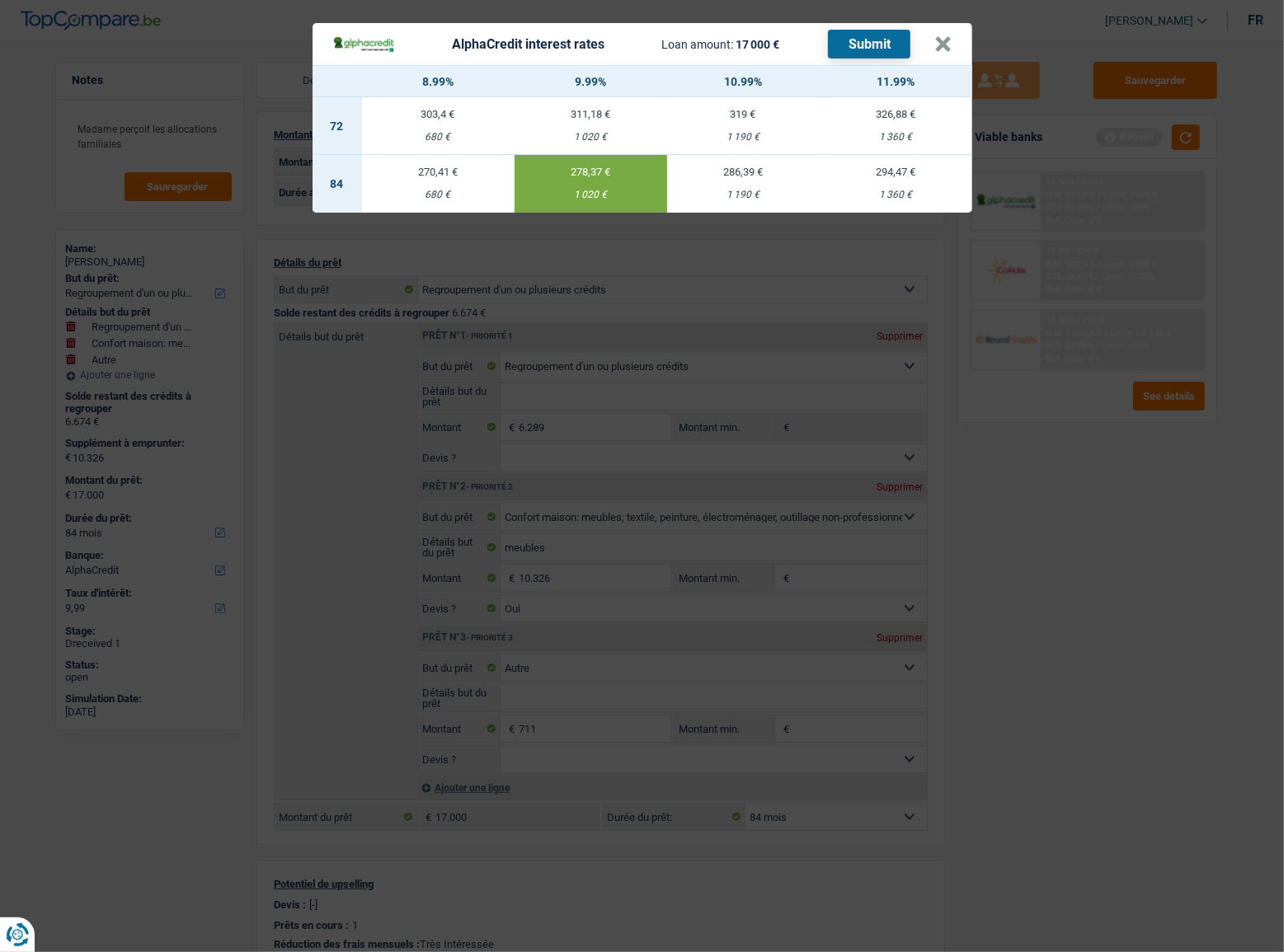
click at [886, 46] on button "Submit" at bounding box center [869, 44] width 82 height 29
click at [938, 42] on button "×" at bounding box center [943, 45] width 17 height 16
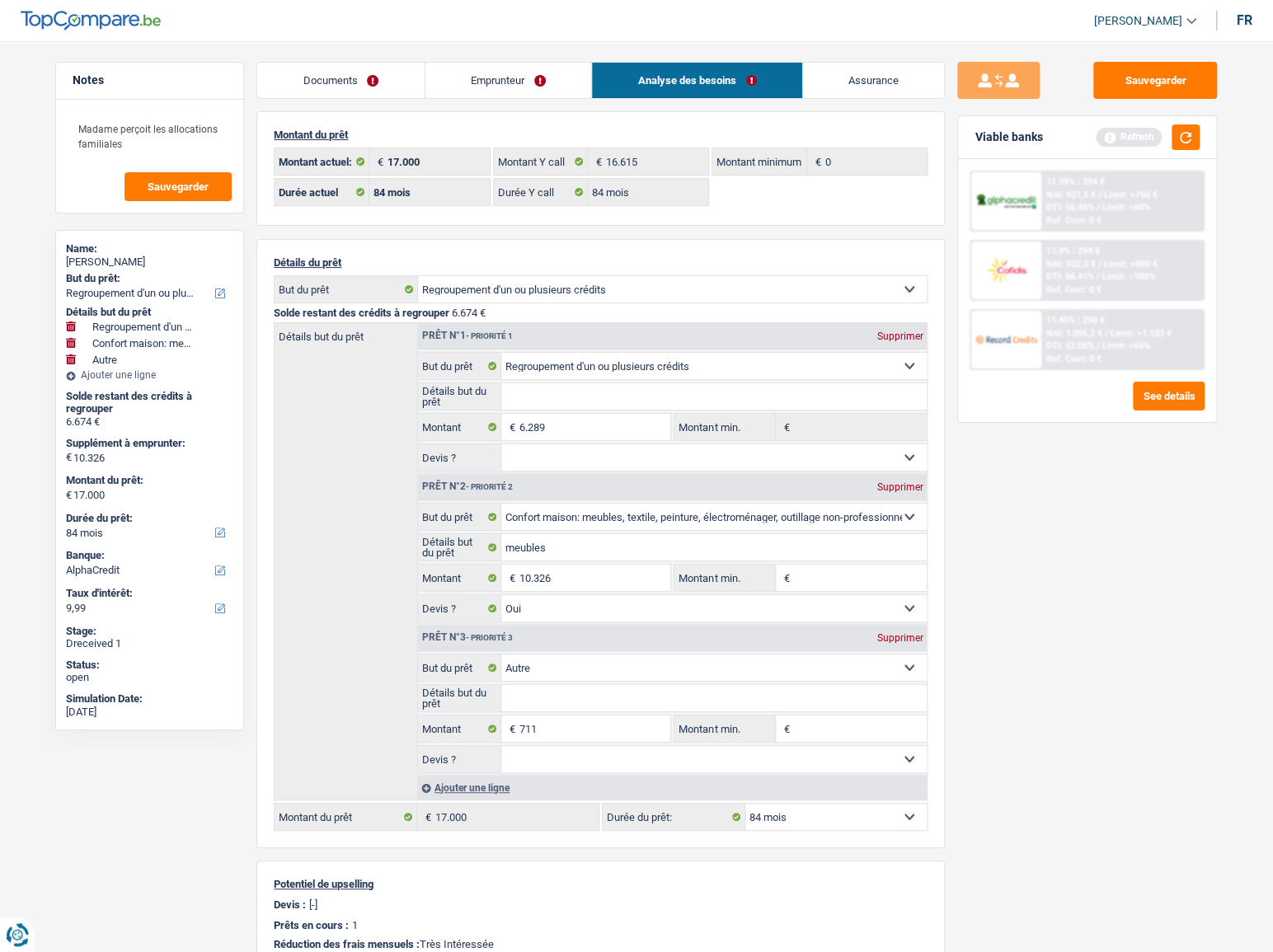
click at [129, 263] on div "Dimitri Nardese" at bounding box center [149, 262] width 167 height 13
copy div "Nardese"
click at [1204, 140] on div "Viable banks Refresh" at bounding box center [1086, 137] width 258 height 43
click at [1192, 140] on button "button" at bounding box center [1185, 137] width 28 height 26
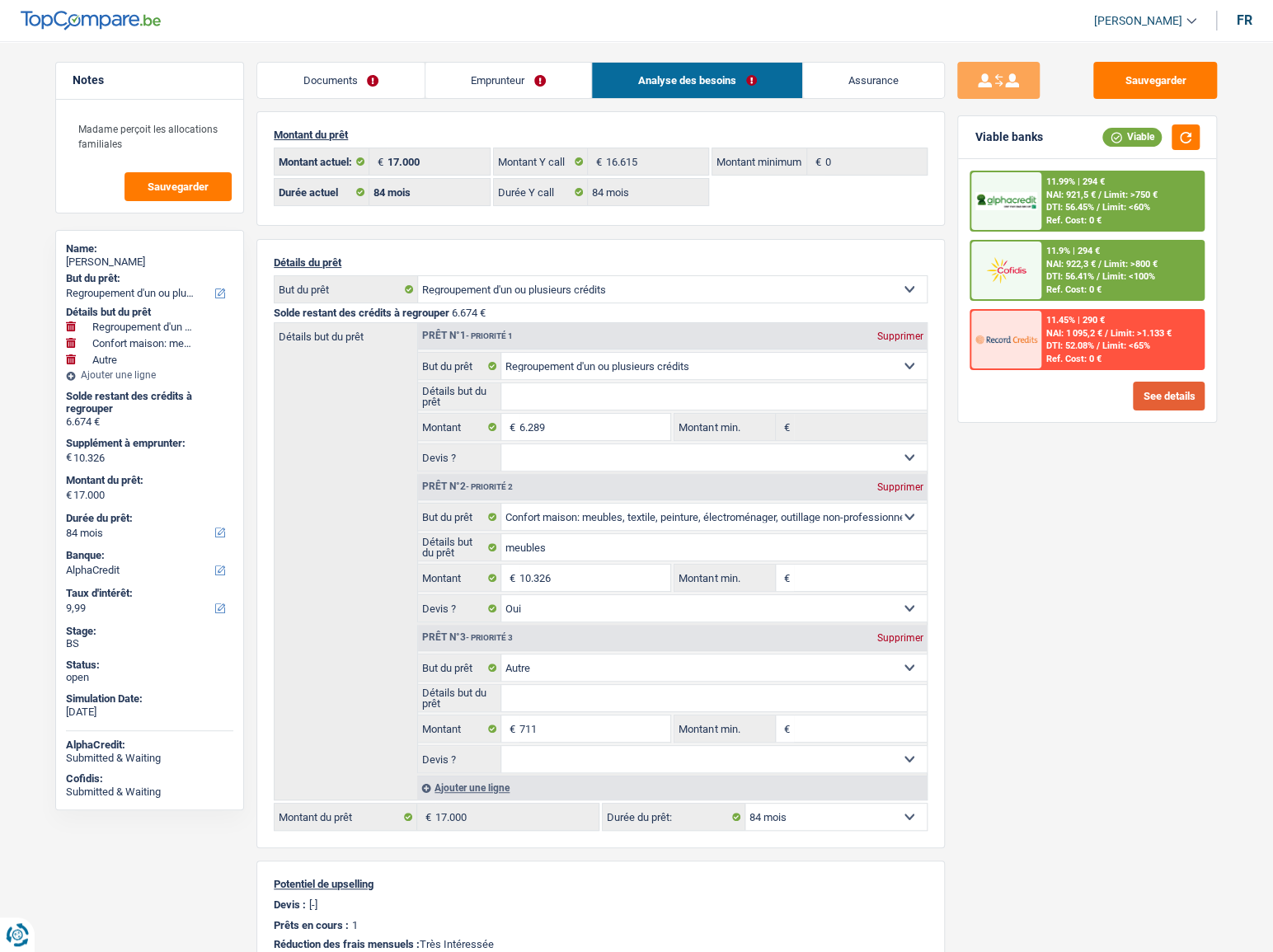
click at [1162, 399] on button "See details" at bounding box center [1169, 396] width 71 height 29
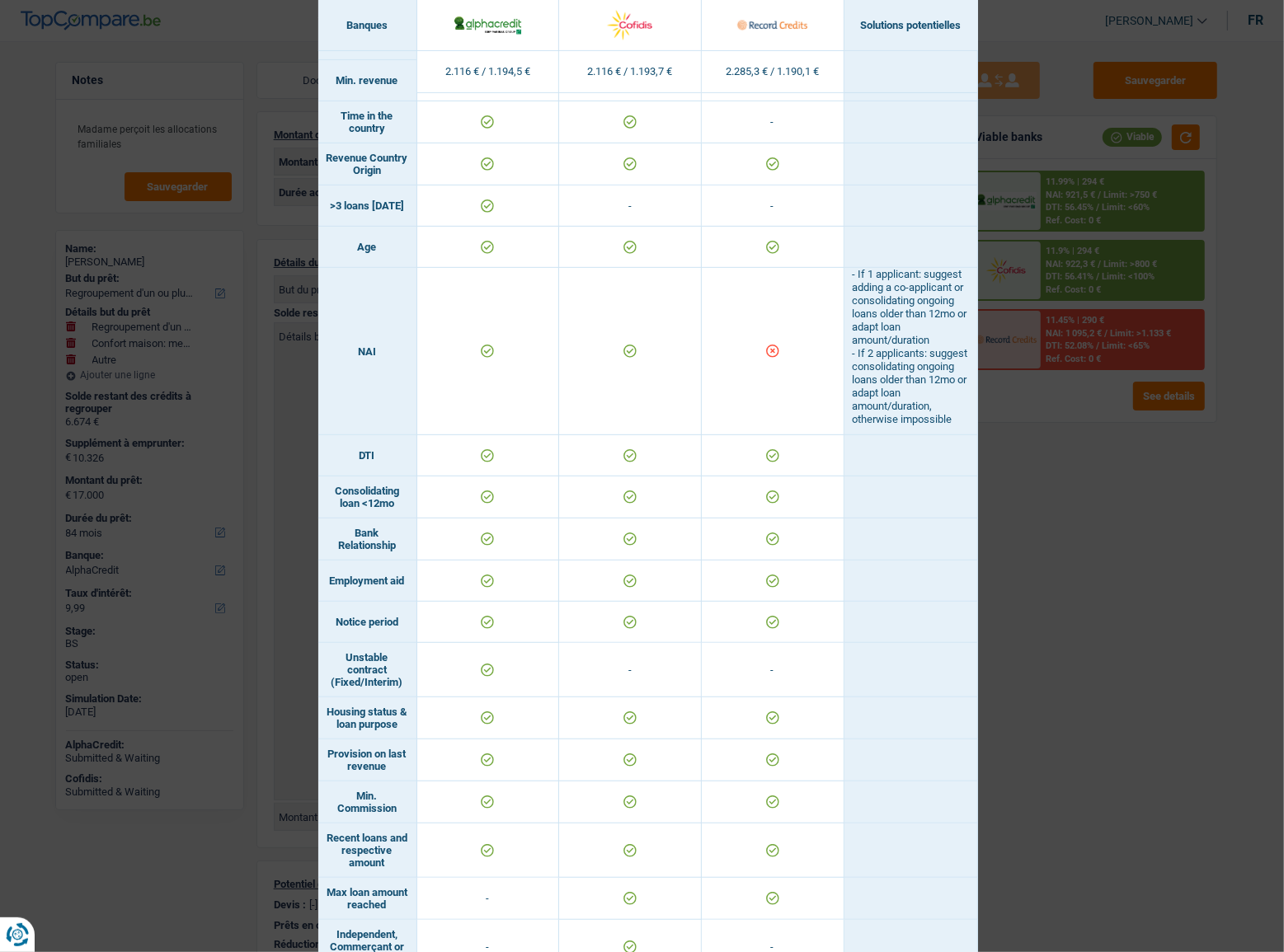
scroll to position [437, 0]
drag, startPoint x: 1046, startPoint y: 643, endPoint x: 1063, endPoint y: 627, distance: 23.3
click at [1047, 643] on div "Banks conditions × Banques Solutions potentielles Revenus / Charges 2.116 € / 1…" at bounding box center [642, 476] width 1284 height 952
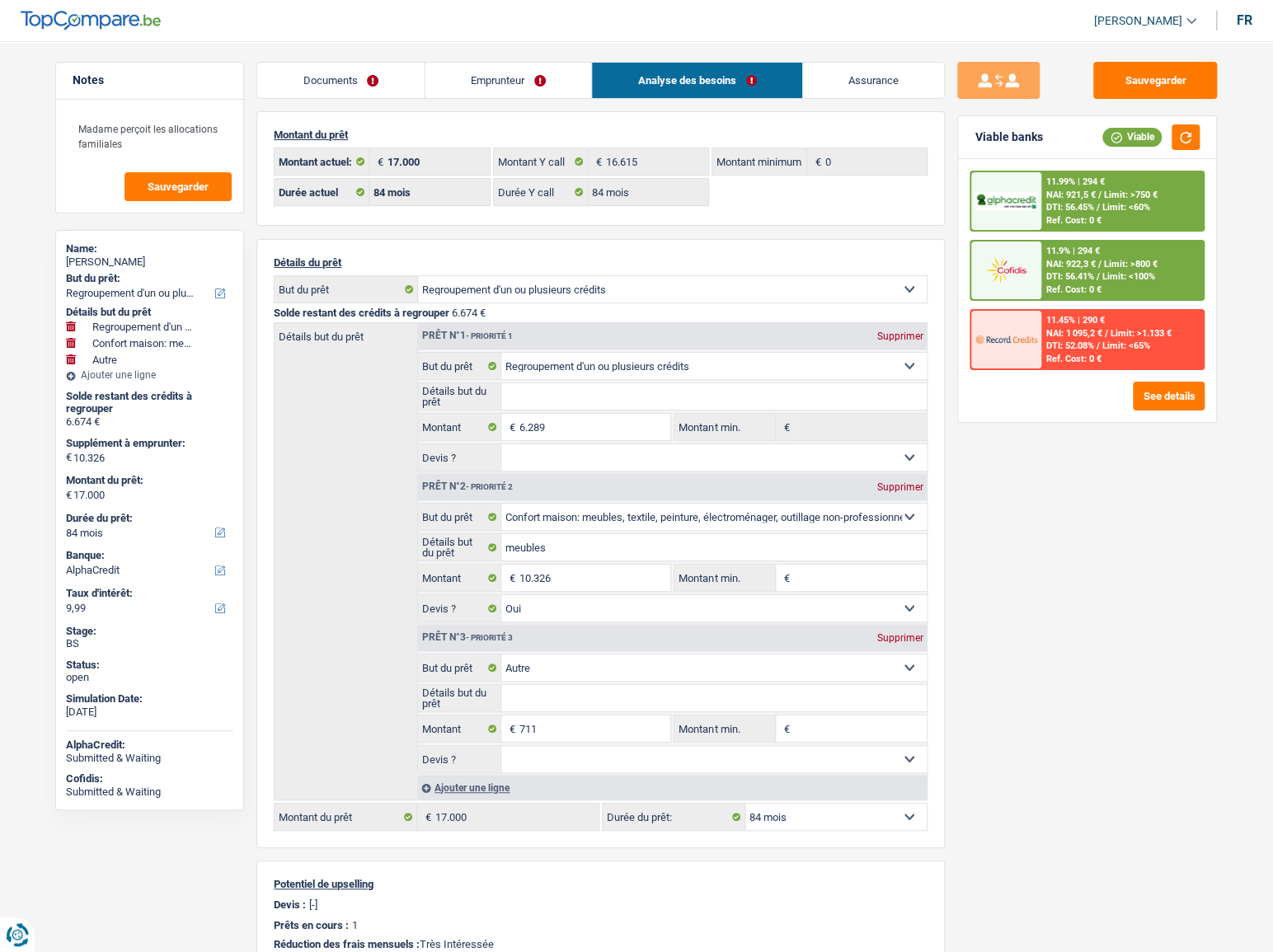
click at [1114, 347] on span "Limit: <65%" at bounding box center [1126, 346] width 48 height 11
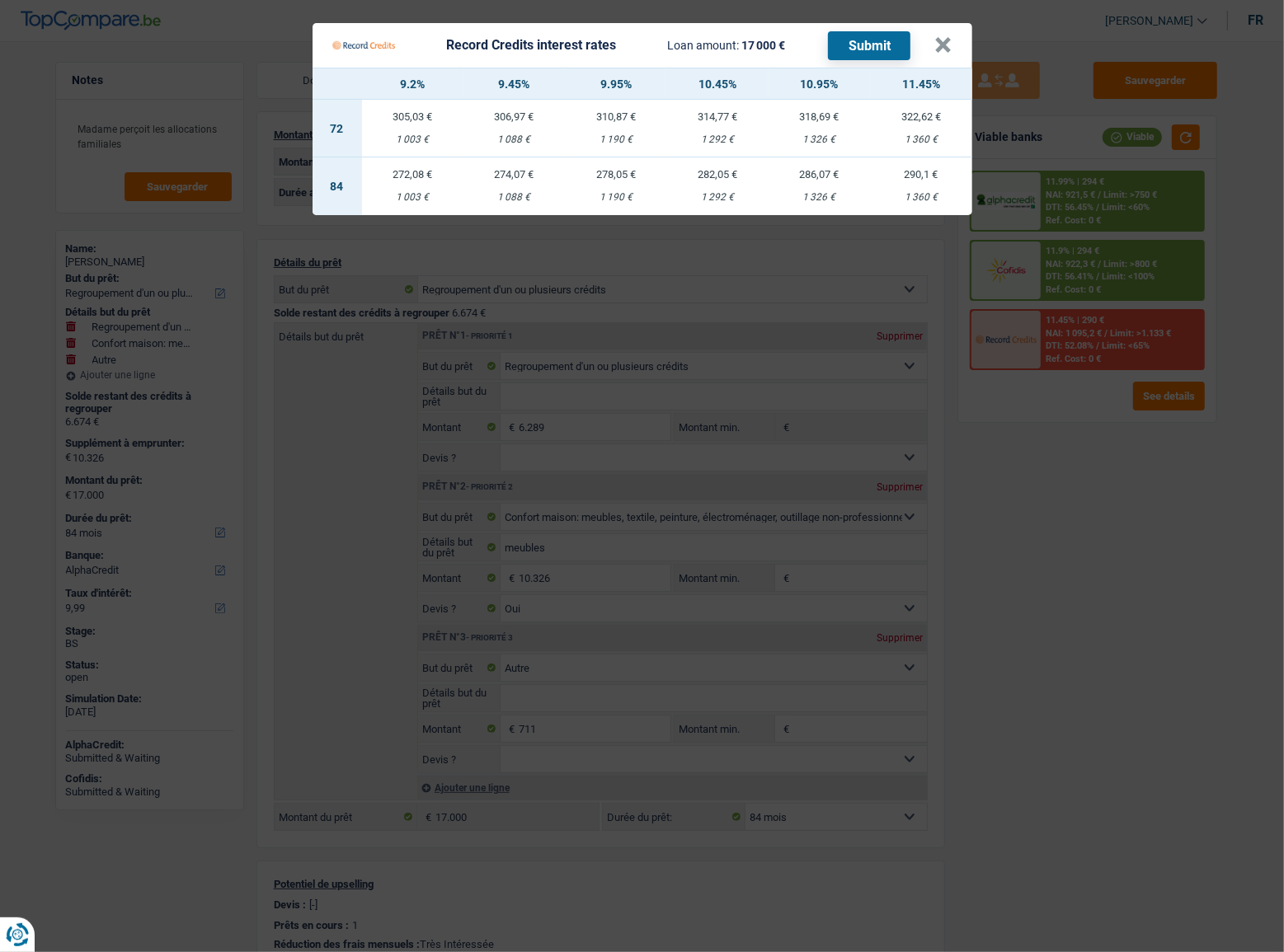
click at [651, 185] on td "278,05 € 1 190 €" at bounding box center [615, 186] width 102 height 58
select select "record credits"
type input "9,95"
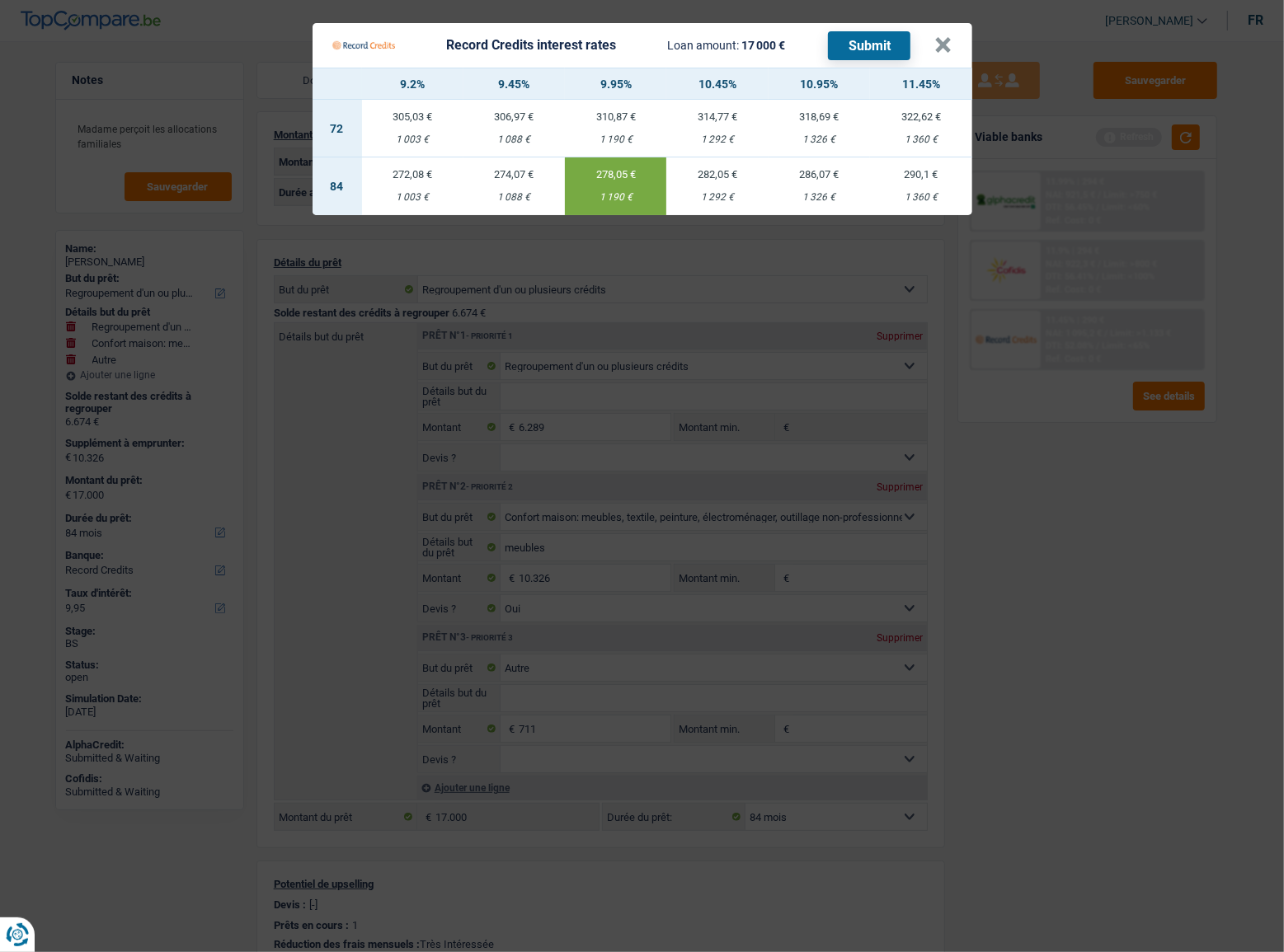
click at [867, 46] on button "Submit" at bounding box center [869, 46] width 82 height 29
click at [874, 43] on button "Submit" at bounding box center [869, 46] width 82 height 29
click at [936, 47] on button "×" at bounding box center [943, 46] width 17 height 16
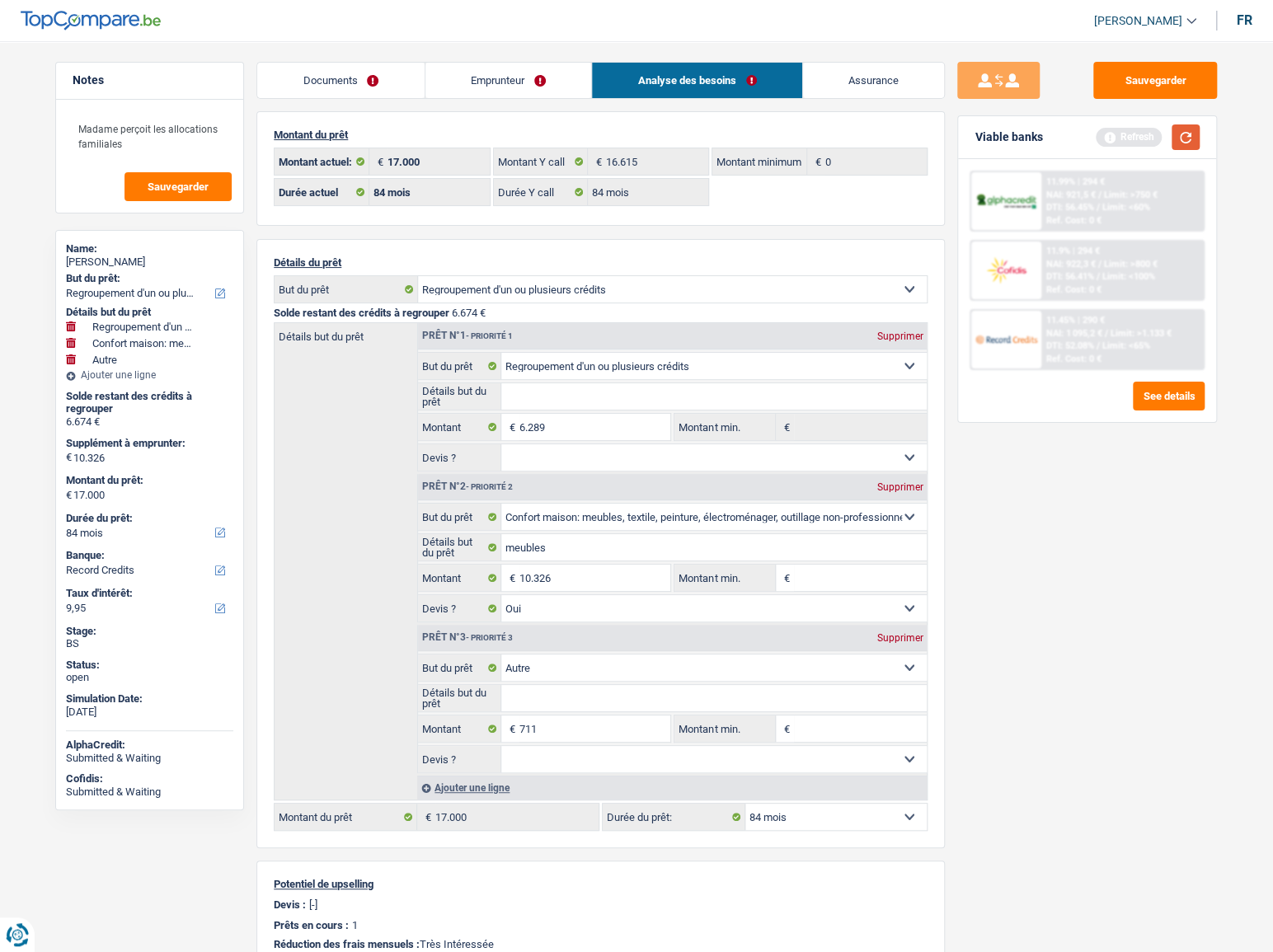
click at [1183, 136] on button "button" at bounding box center [1185, 137] width 28 height 26
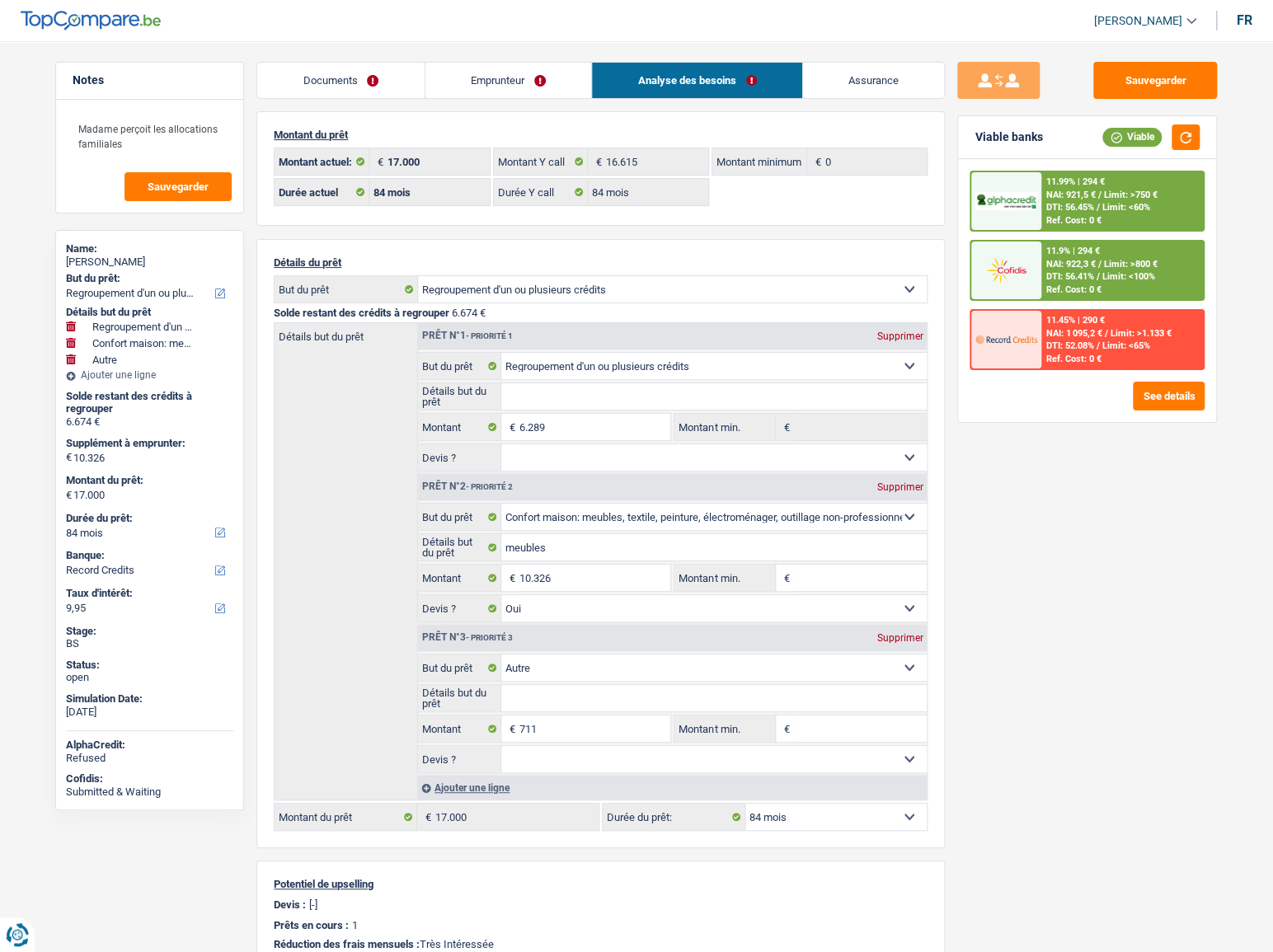
click at [1113, 218] on div "11.99% | 294 € NAI: 921,5 € / Limit: >750 € DTI: 56.45% / Limit: <60% Ref. Cost…" at bounding box center [1122, 200] width 163 height 58
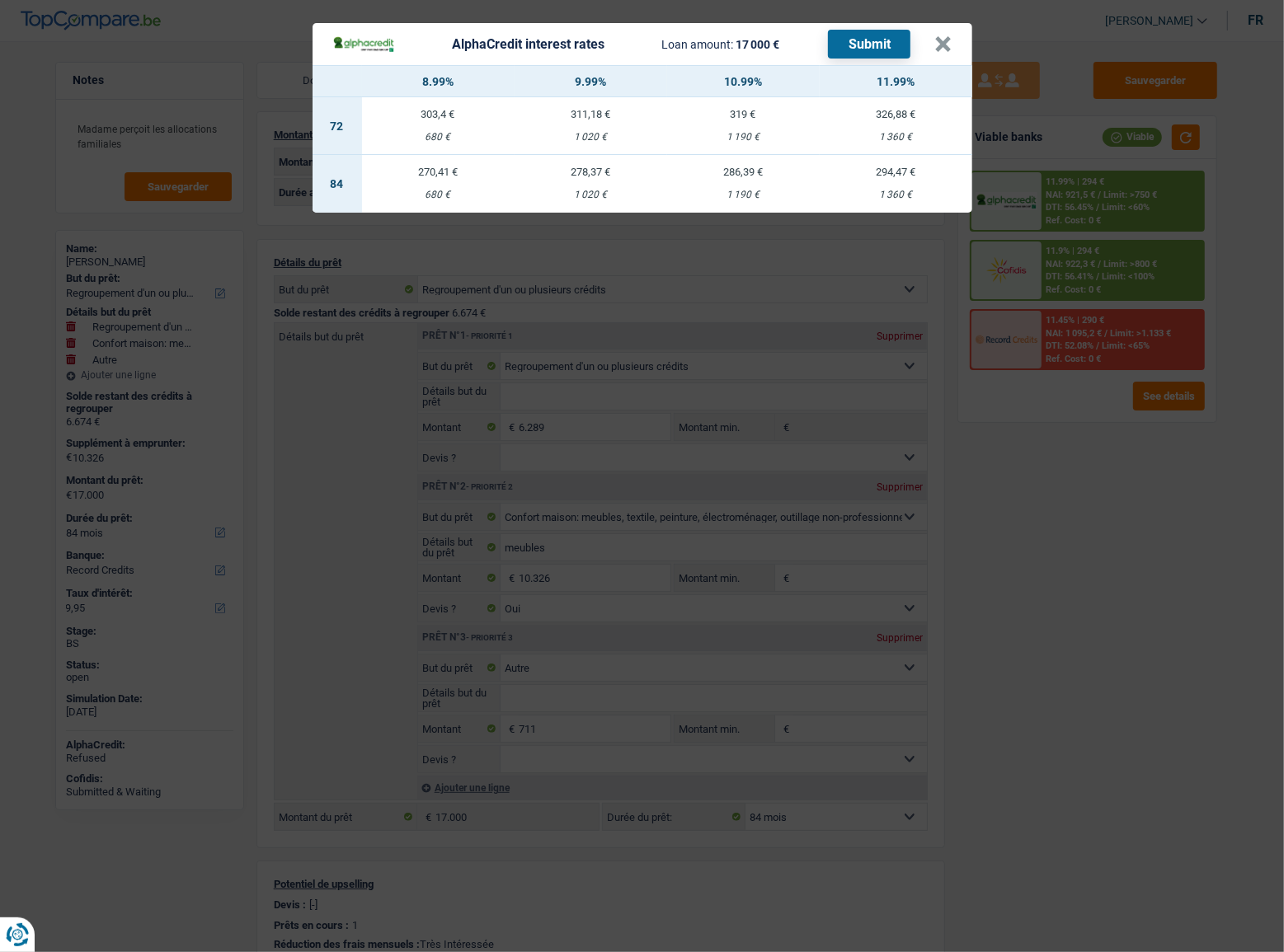
click at [1086, 445] on div "AlphaCredit interest rates Loan amount: 17 000 € Submit × 8.99% 9.99% 10.99% 11…" at bounding box center [642, 476] width 1284 height 952
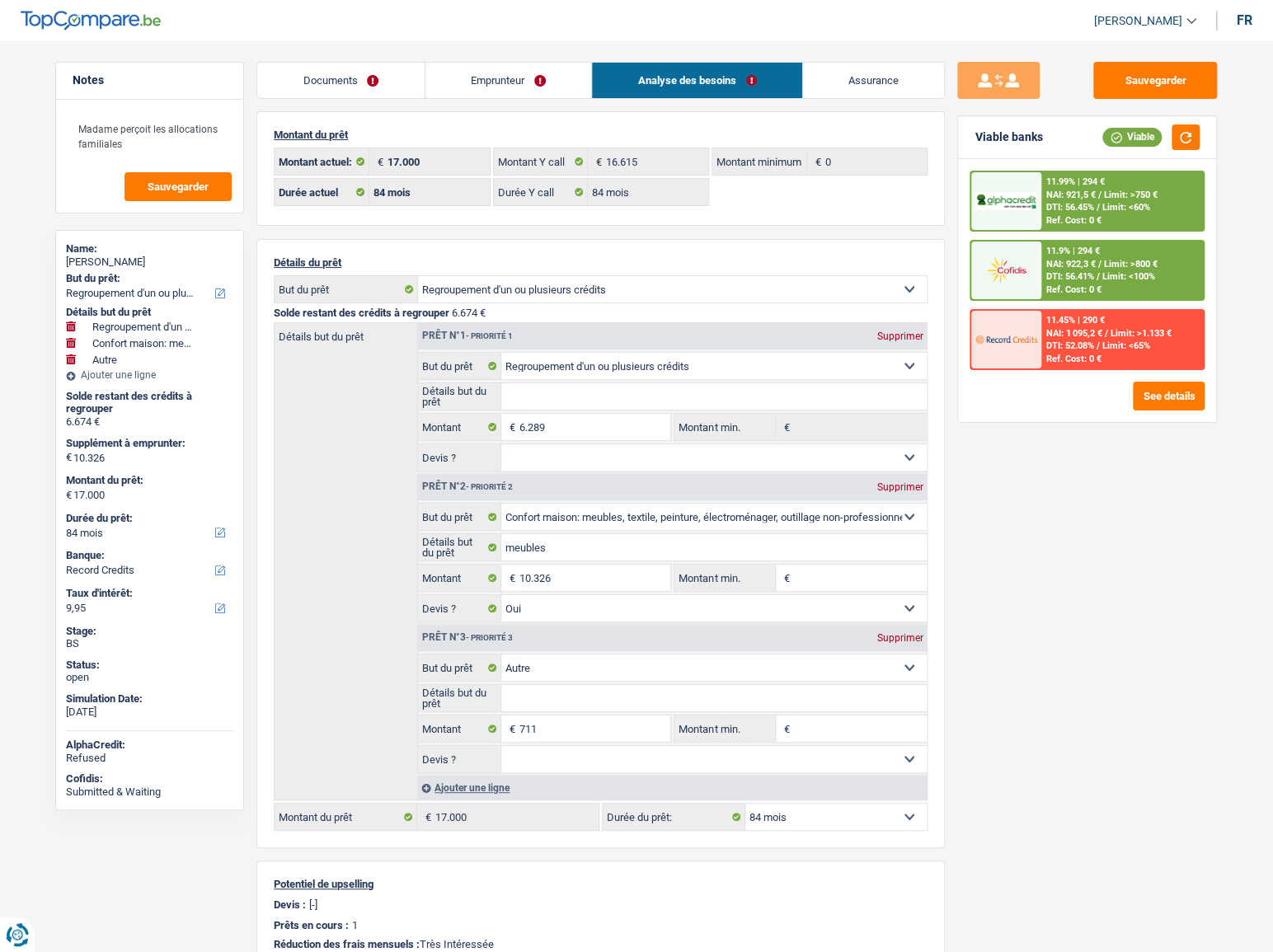
click at [1074, 192] on span "NAI: 921,5 €" at bounding box center [1071, 195] width 49 height 11
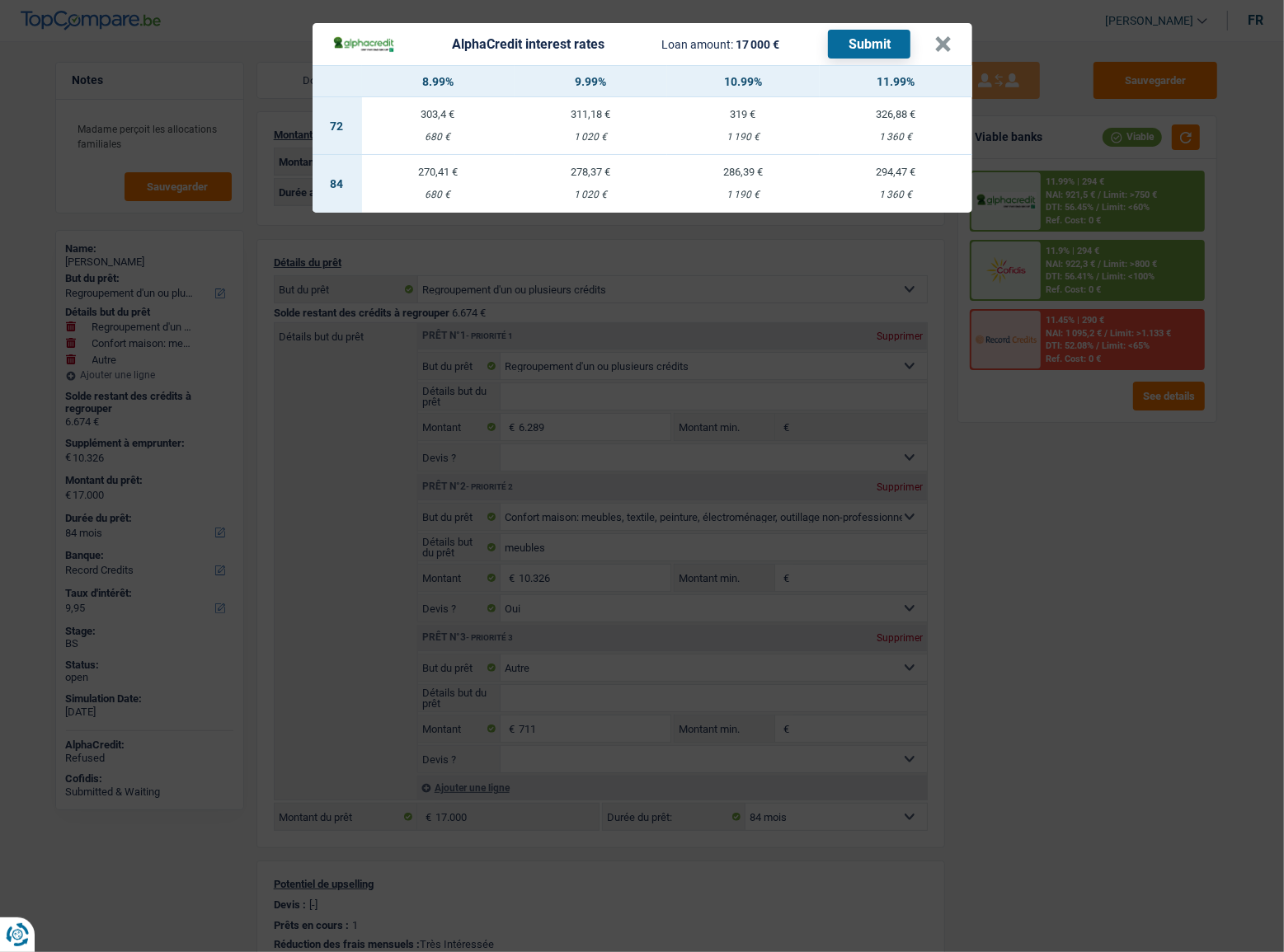
click at [998, 518] on div "AlphaCredit interest rates Loan amount: 17 000 € Submit × 8.99% 9.99% 10.99% 11…" at bounding box center [642, 476] width 1284 height 952
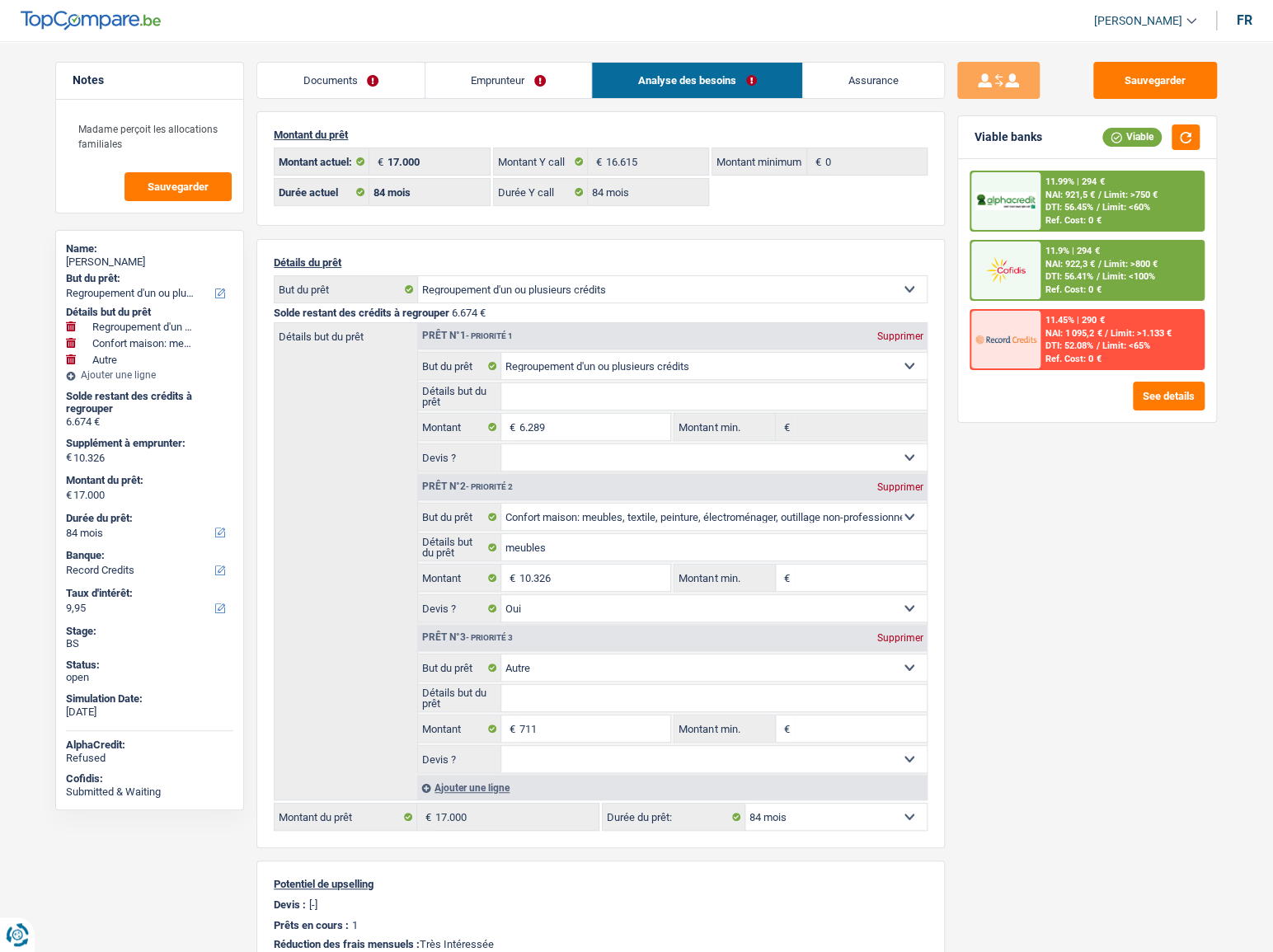
click at [1065, 366] on div "11.45% | 290 € NAI: 1 095,2 € / Limit: >1.133 € DTI: 52.08% / Limit: <65% Ref. …" at bounding box center [1122, 339] width 163 height 58
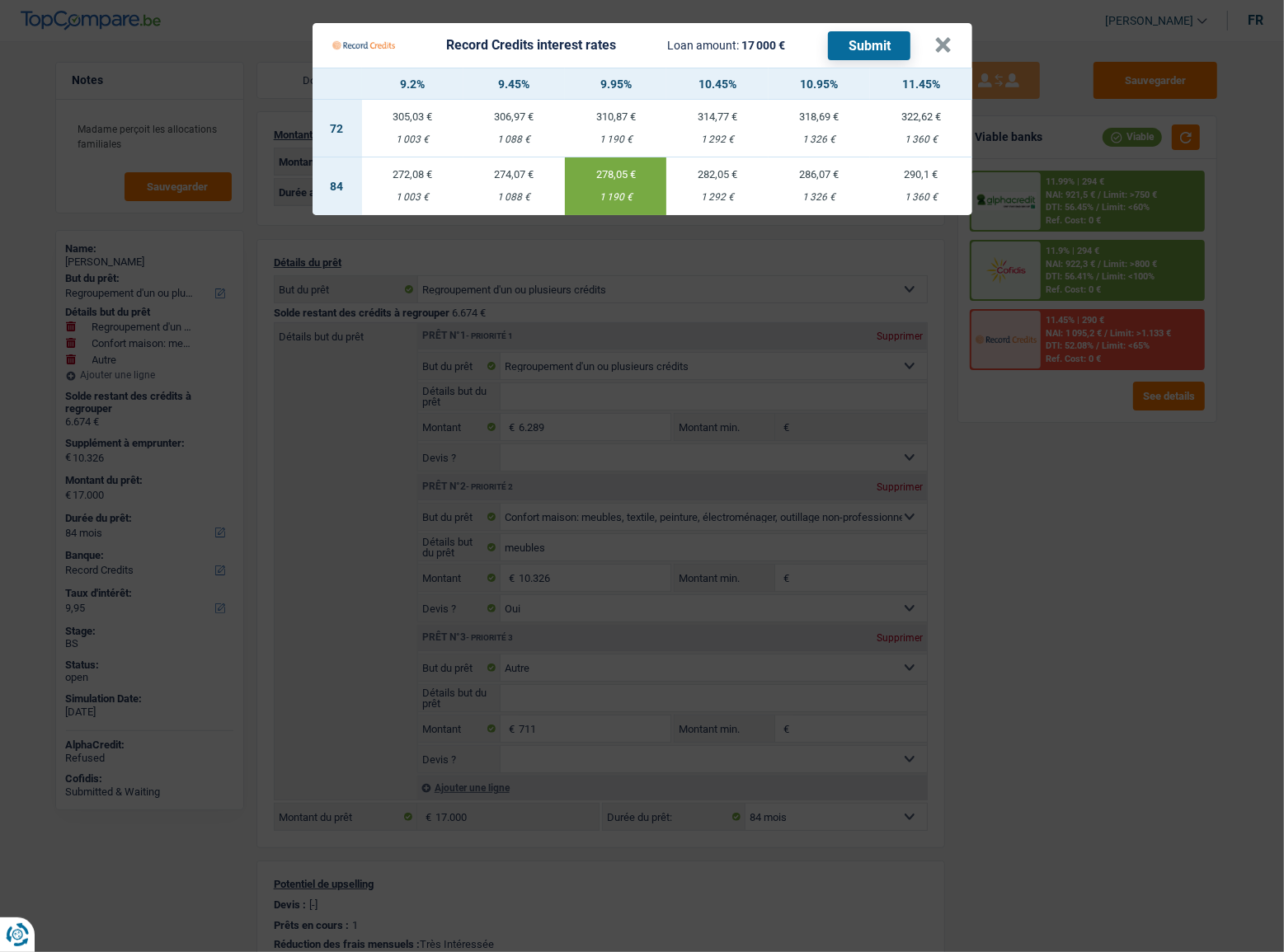
click at [1045, 455] on Credits "Record Credits interest rates Loan amount: 17 000 € Submit × 9.2% 9.45% 9.95% 1…" at bounding box center [642, 476] width 1284 height 952
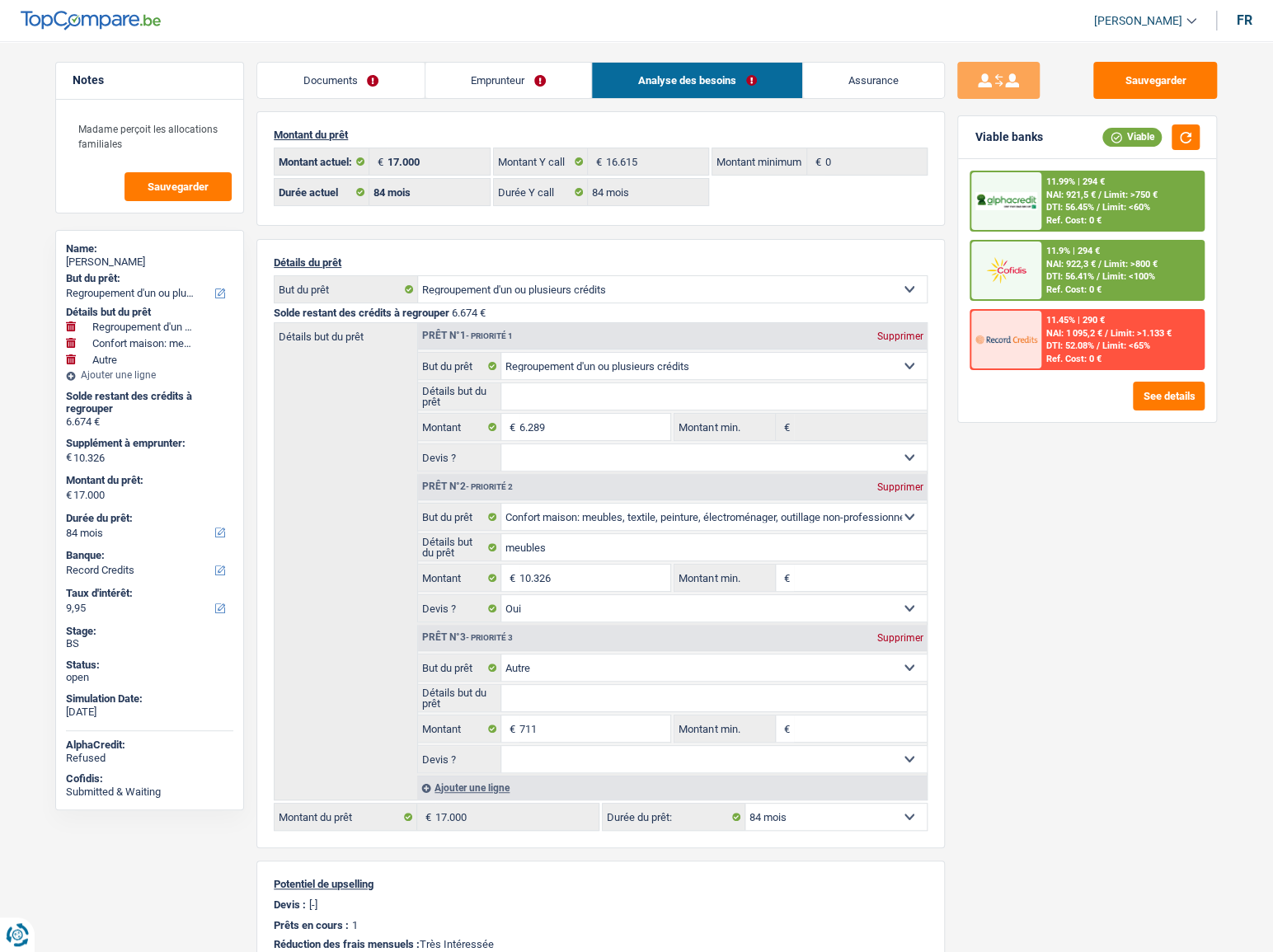
click at [1125, 411] on div "11.99% | 294 € NAI: 921,5 € / Limit: >750 € DTI: 56.45% / Limit: <60% Ref. Cost…" at bounding box center [1086, 291] width 258 height 263
click at [1142, 399] on button "See details" at bounding box center [1169, 396] width 71 height 29
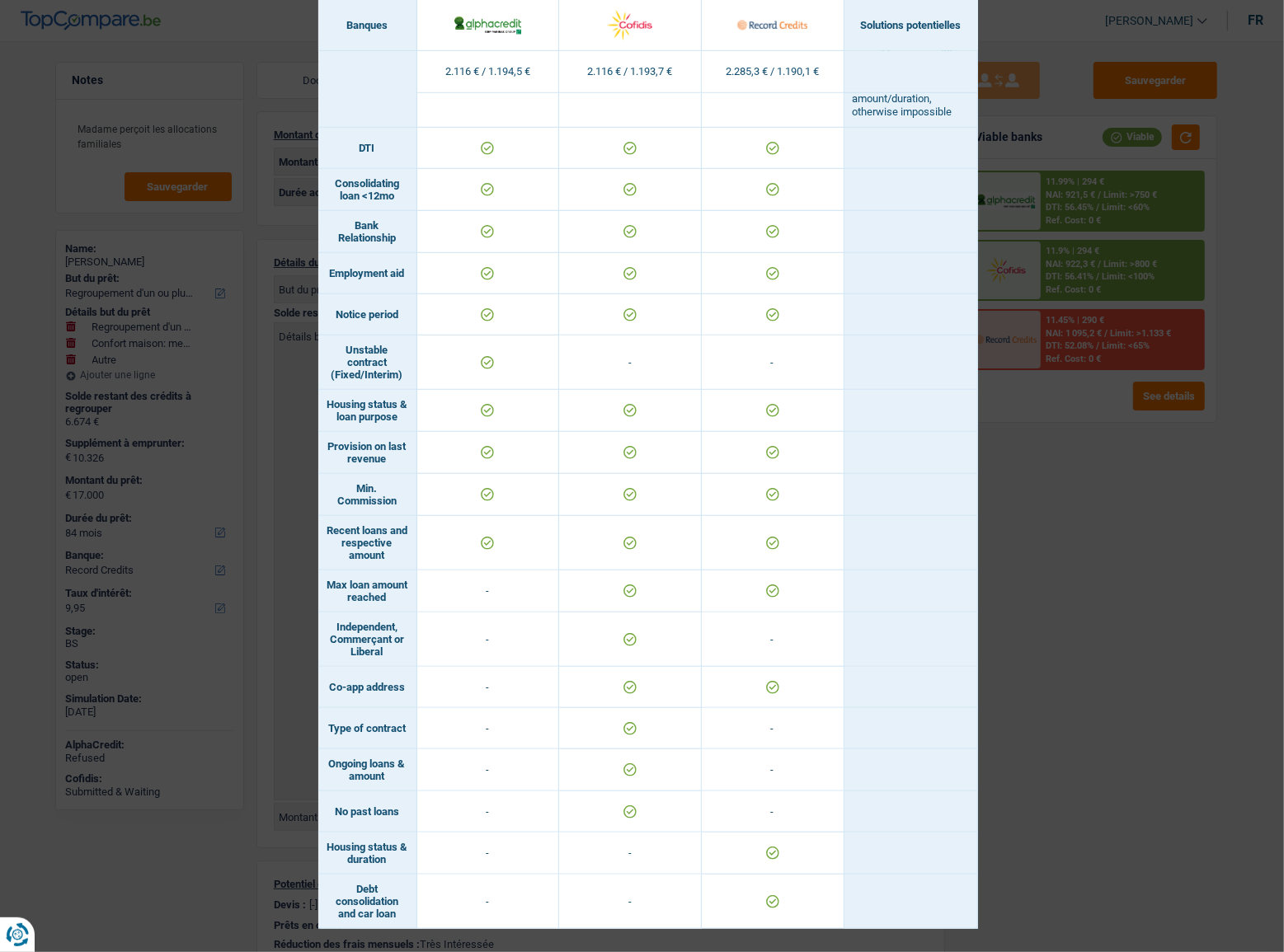
scroll to position [811, 0]
click at [984, 637] on div "Banks conditions × Banques Solutions potentielles Revenus / Charges 2.116 € / 1…" at bounding box center [642, 476] width 1284 height 952
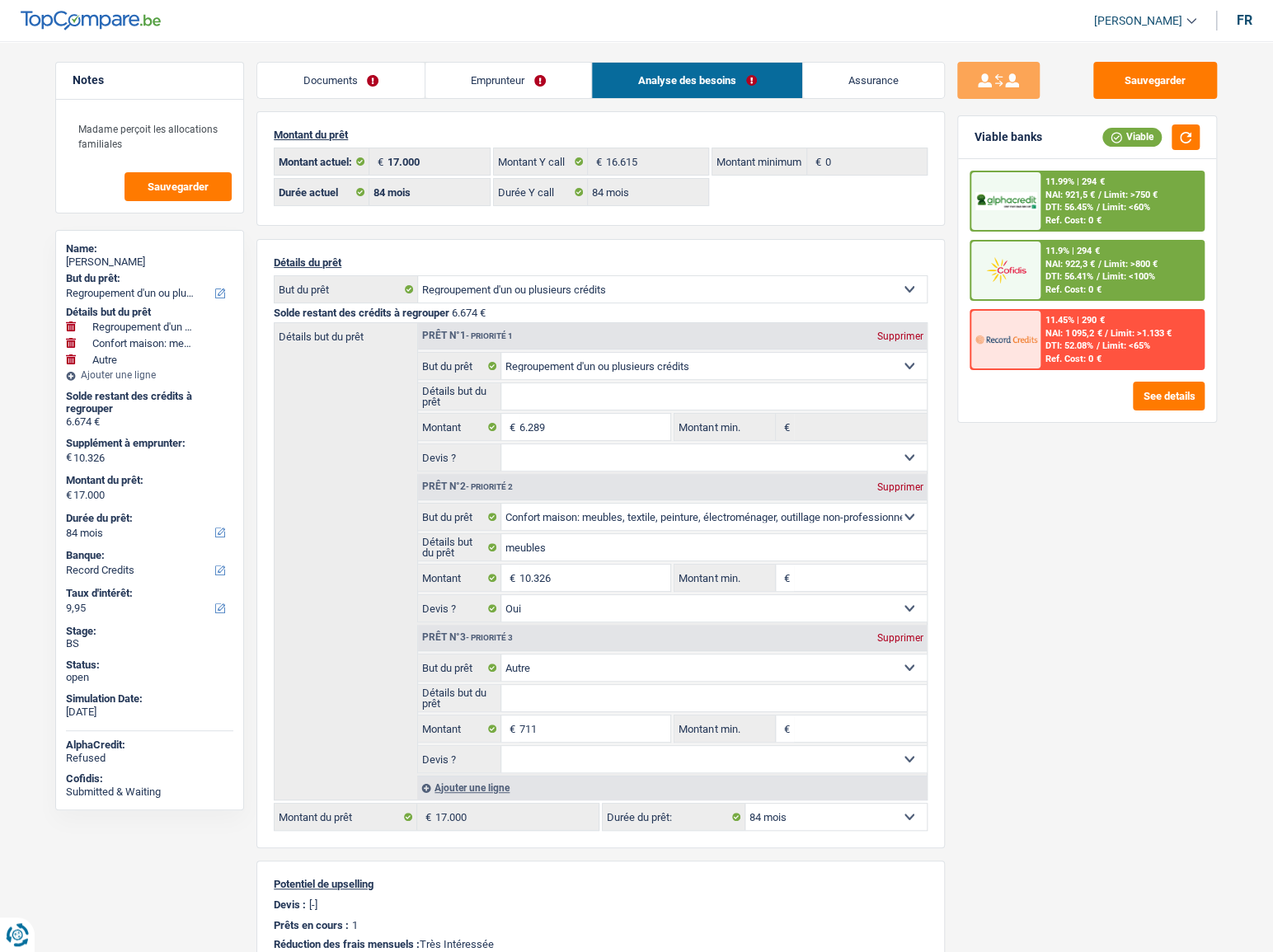
click at [1149, 345] on span "Limit: <65%" at bounding box center [1126, 346] width 48 height 11
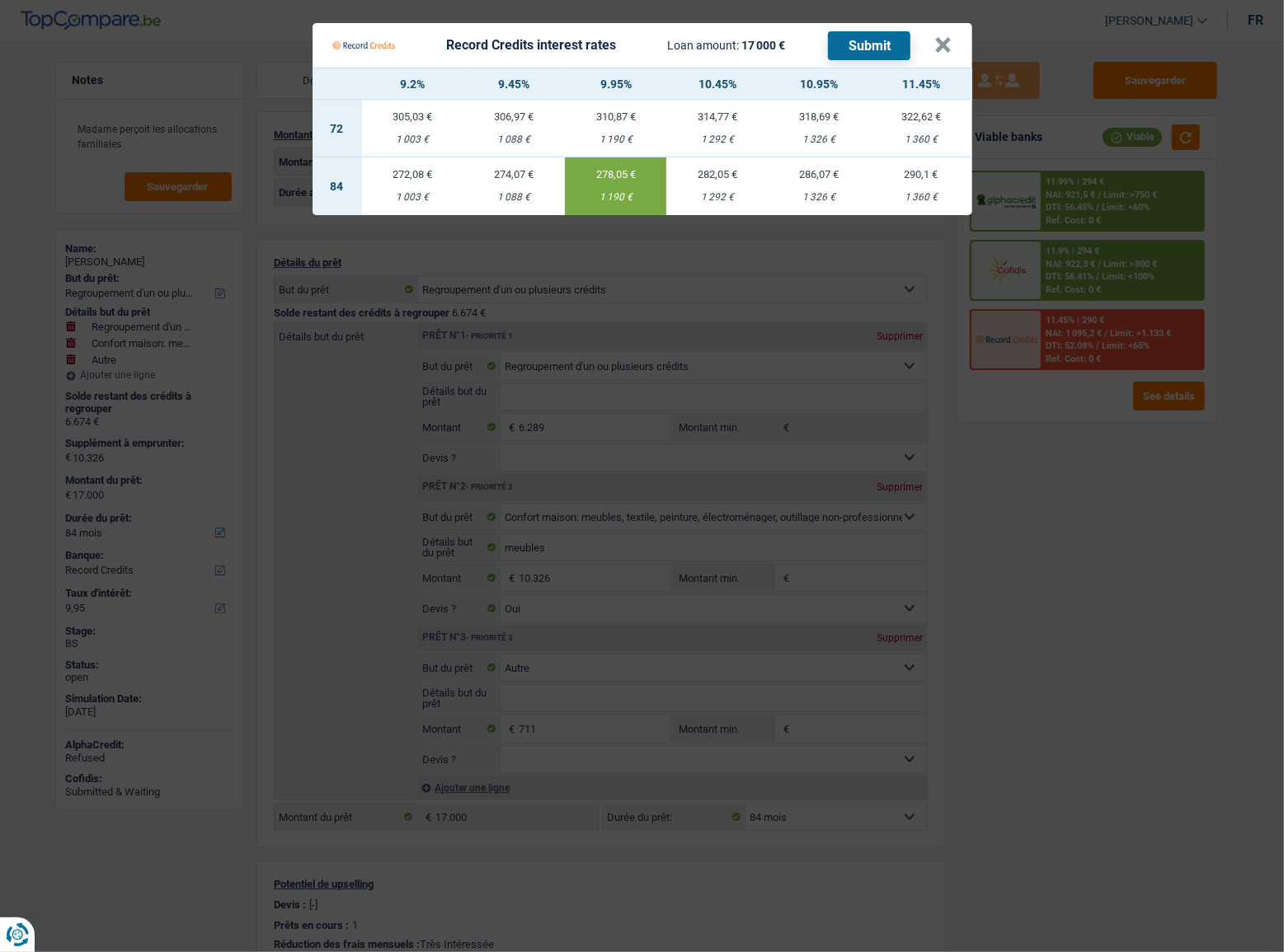
click at [1105, 445] on Credits "Record Credits interest rates Loan amount: 17 000 € Submit × 9.2% 9.45% 9.95% 1…" at bounding box center [642, 476] width 1284 height 952
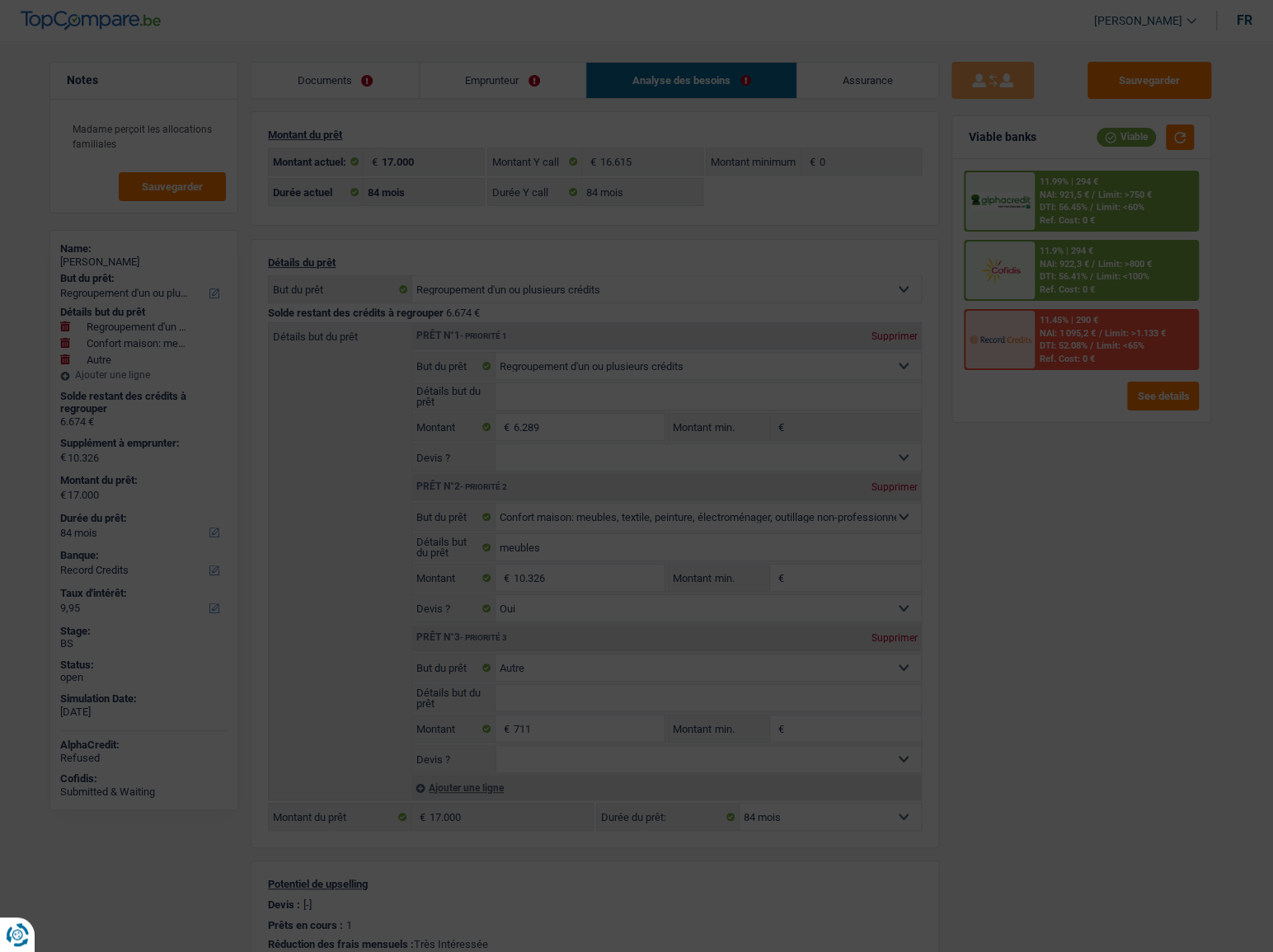
click at [1162, 372] on div "11.99% | 294 € NAI: 921,5 € / Limit: >750 € DTI: 56.45% / Limit: <60% Ref. Cost…" at bounding box center [1081, 291] width 258 height 263
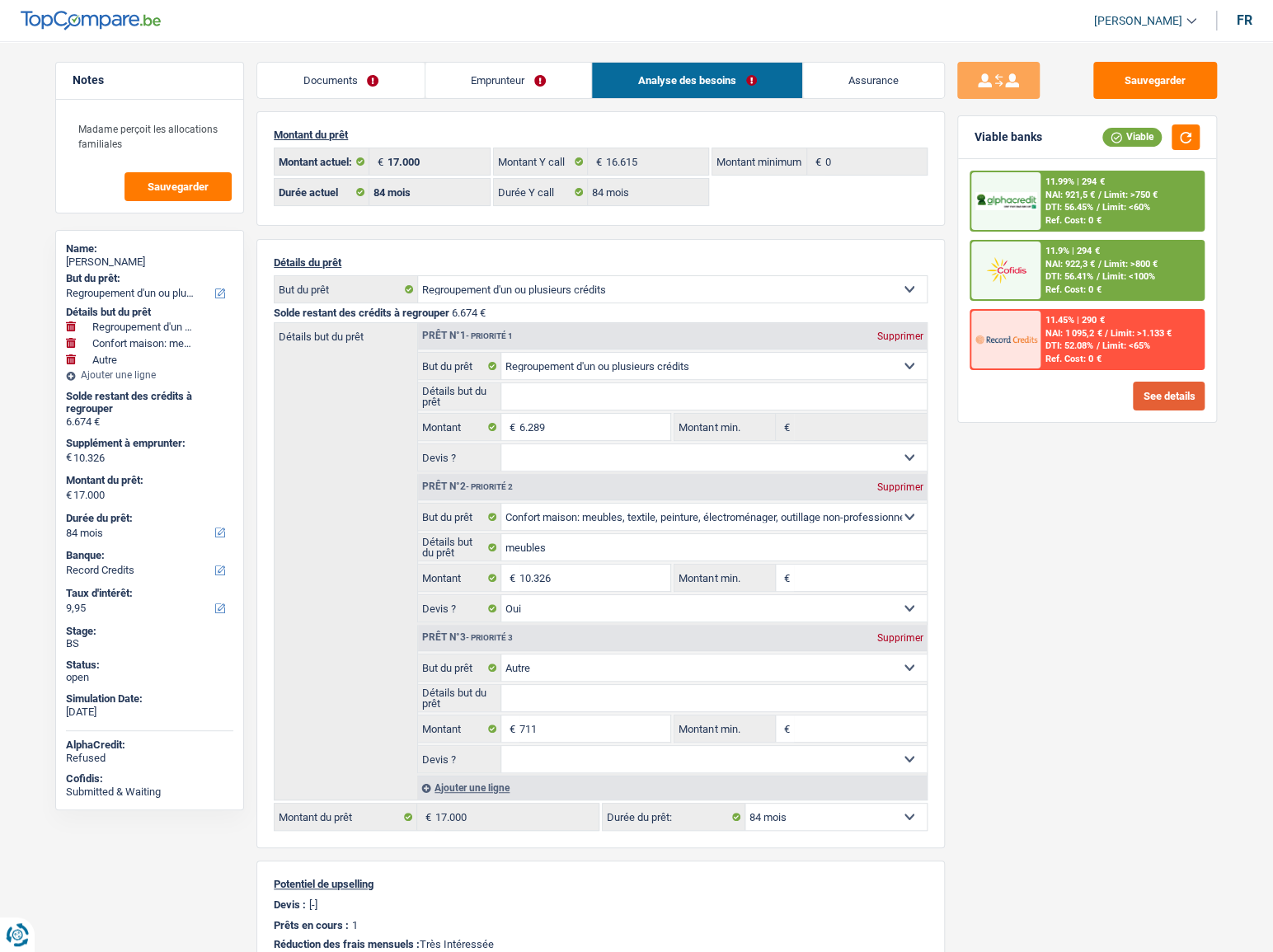
click at [1165, 389] on button "See details" at bounding box center [1169, 396] width 71 height 29
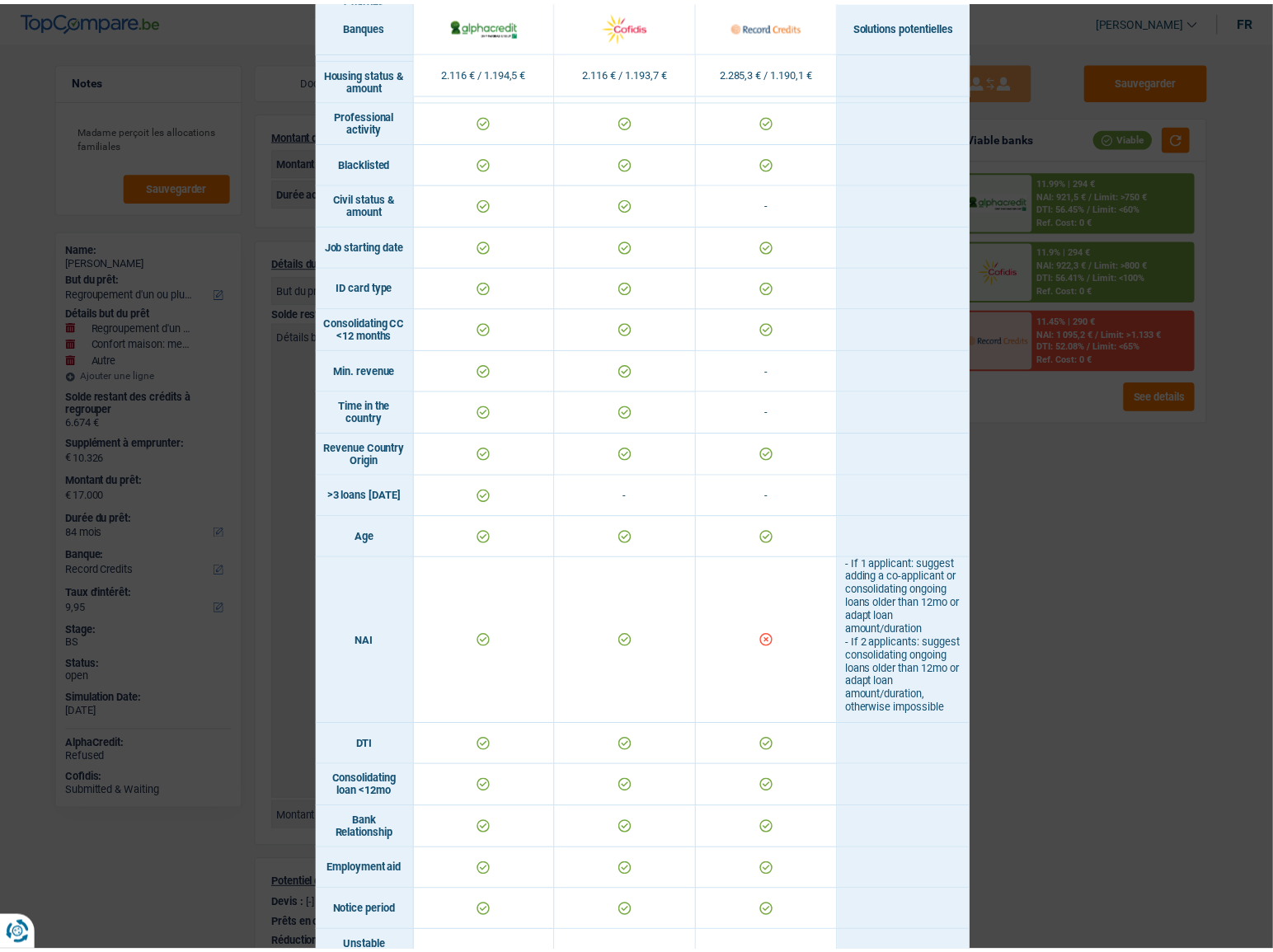
scroll to position [299, 0]
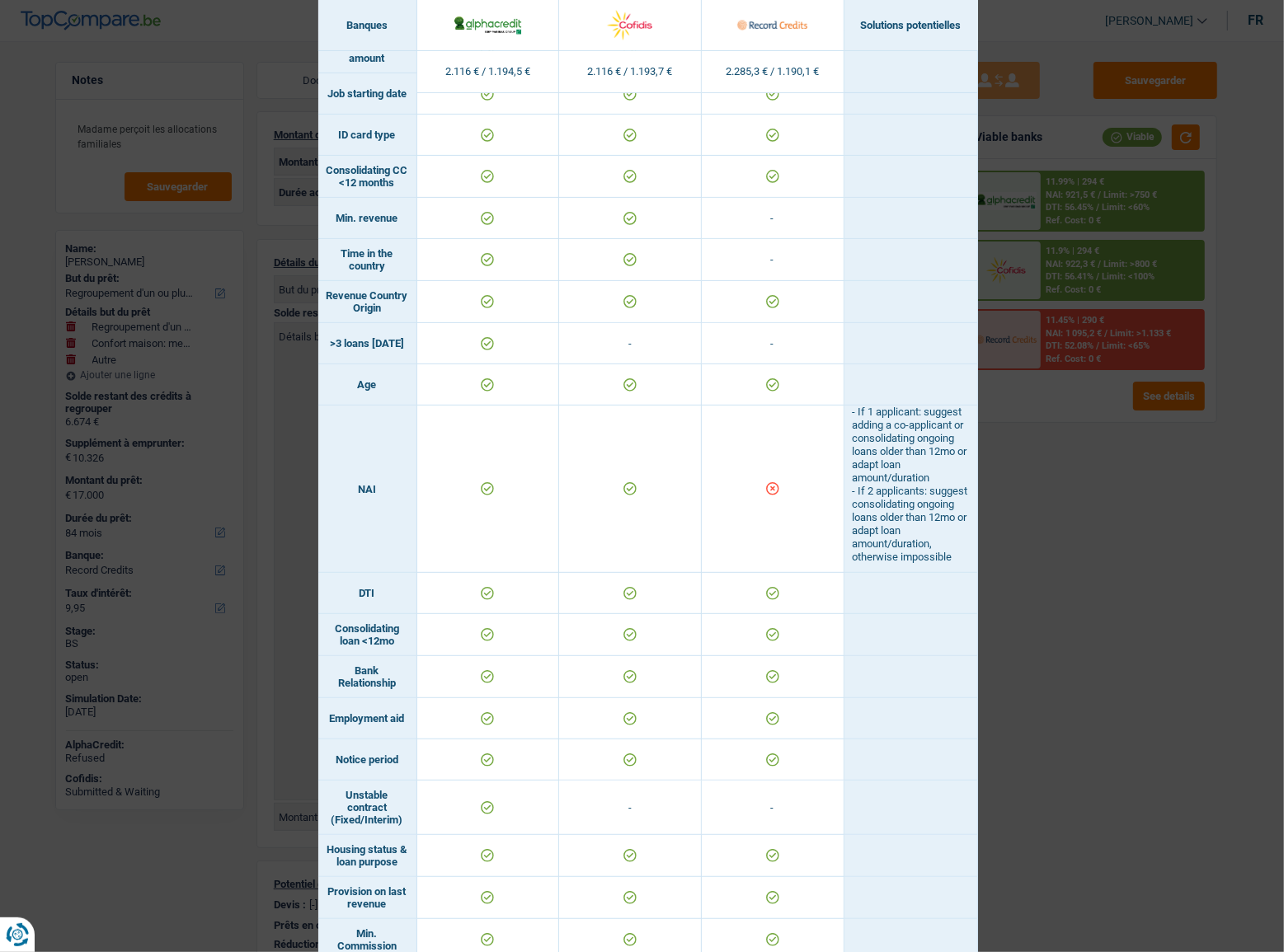
click at [1043, 572] on div "Banks conditions × Banques Solutions potentielles Revenus / Charges 2.116 € / 1…" at bounding box center [642, 476] width 1284 height 952
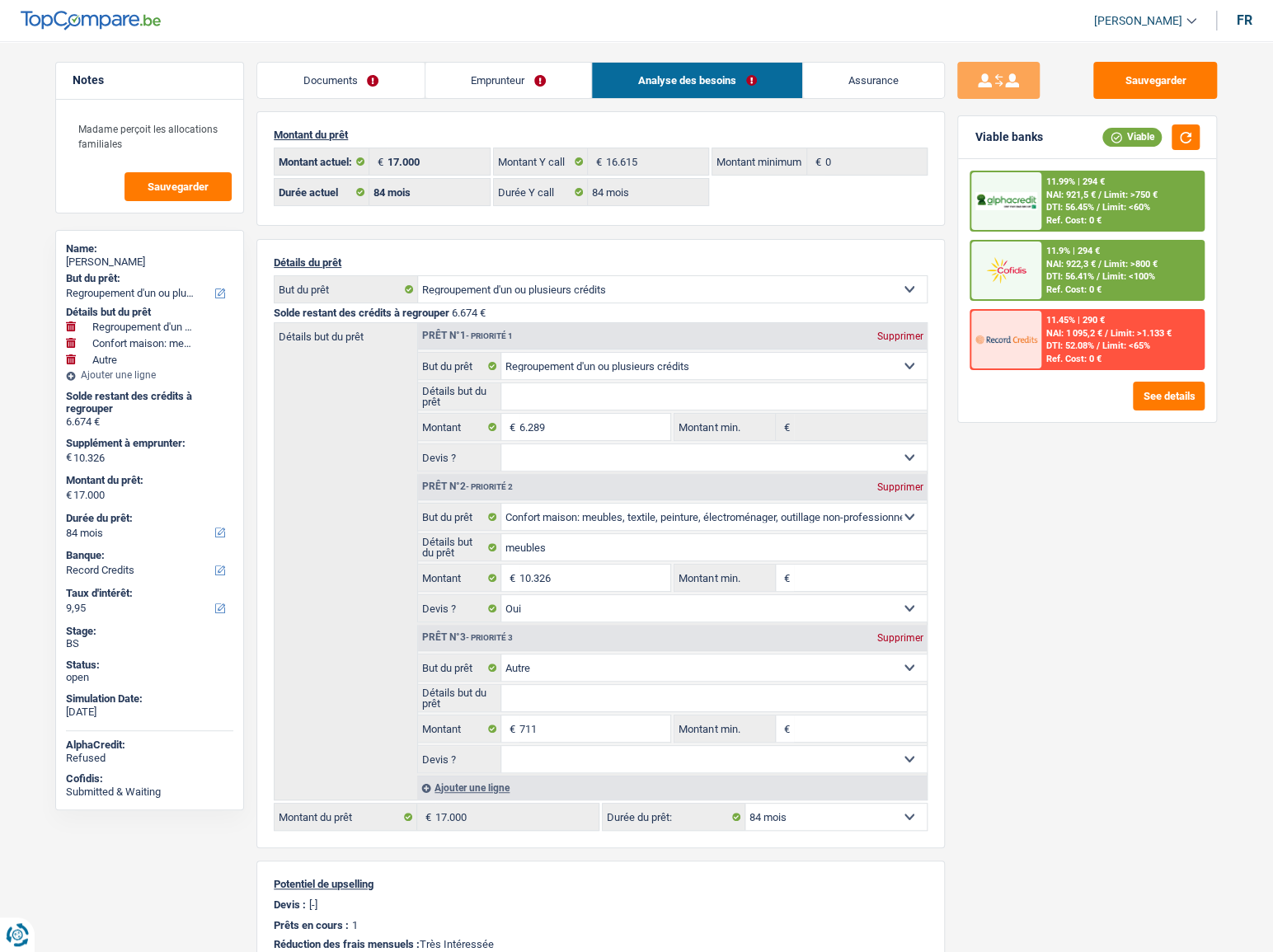
click at [1076, 347] on span "DTI: 52.08%" at bounding box center [1070, 346] width 48 height 11
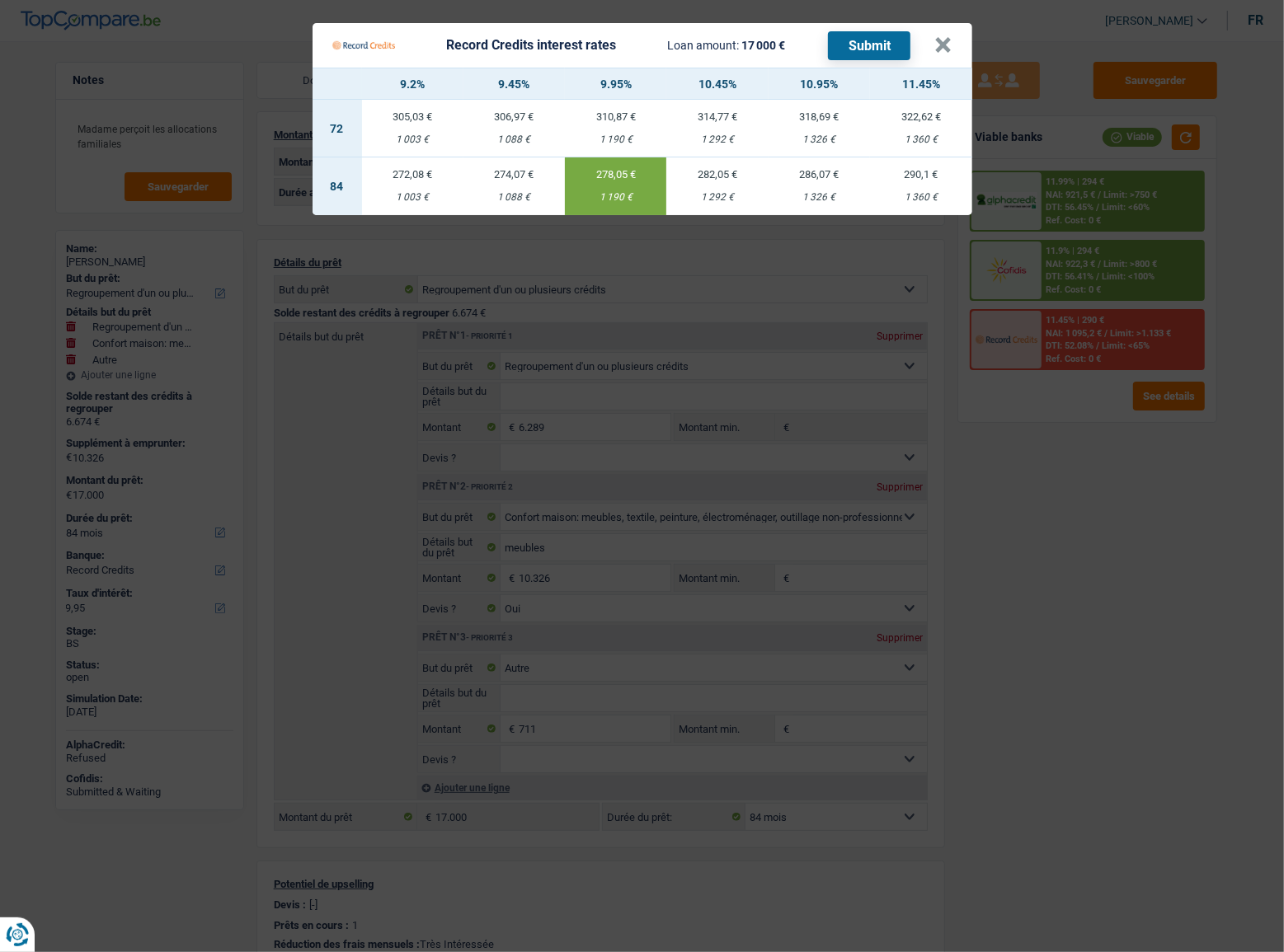
click at [1016, 514] on Credits "Record Credits interest rates Loan amount: 17 000 € Submit × 9.2% 9.45% 9.95% 1…" at bounding box center [642, 476] width 1284 height 952
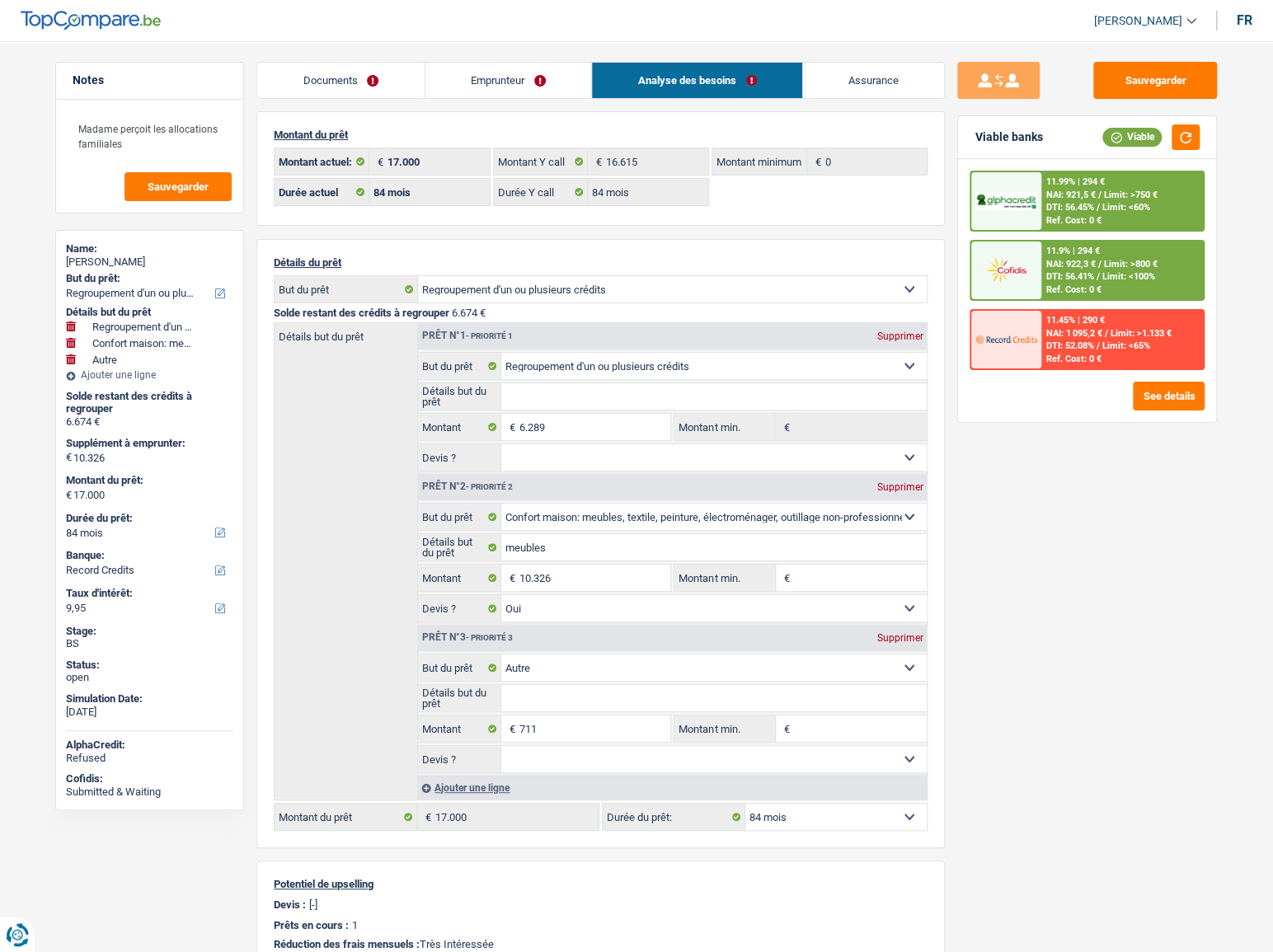
click at [445, 92] on link "Emprunteur" at bounding box center [508, 80] width 166 height 36
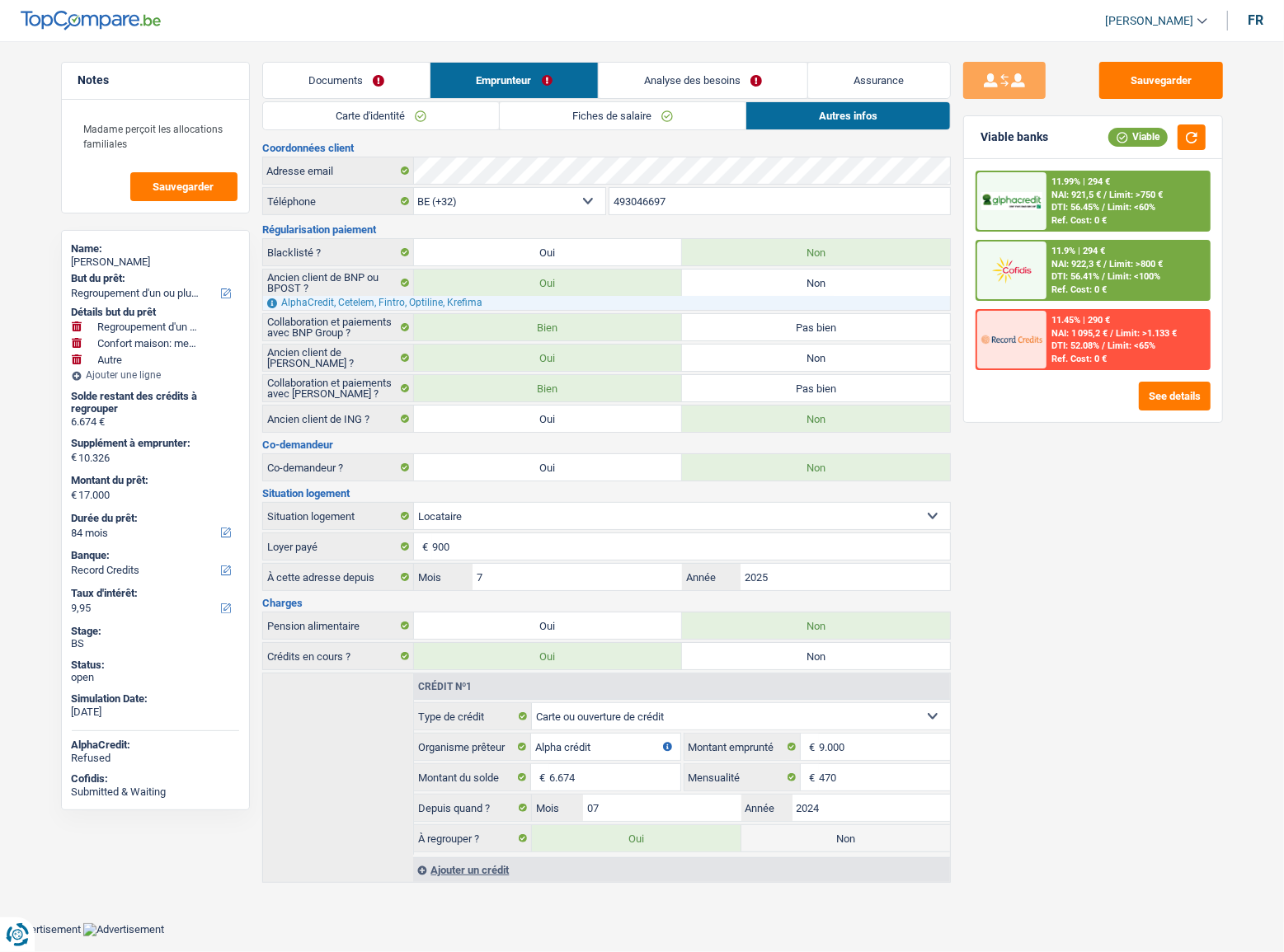
click at [366, 94] on link "Documents" at bounding box center [347, 80] width 167 height 36
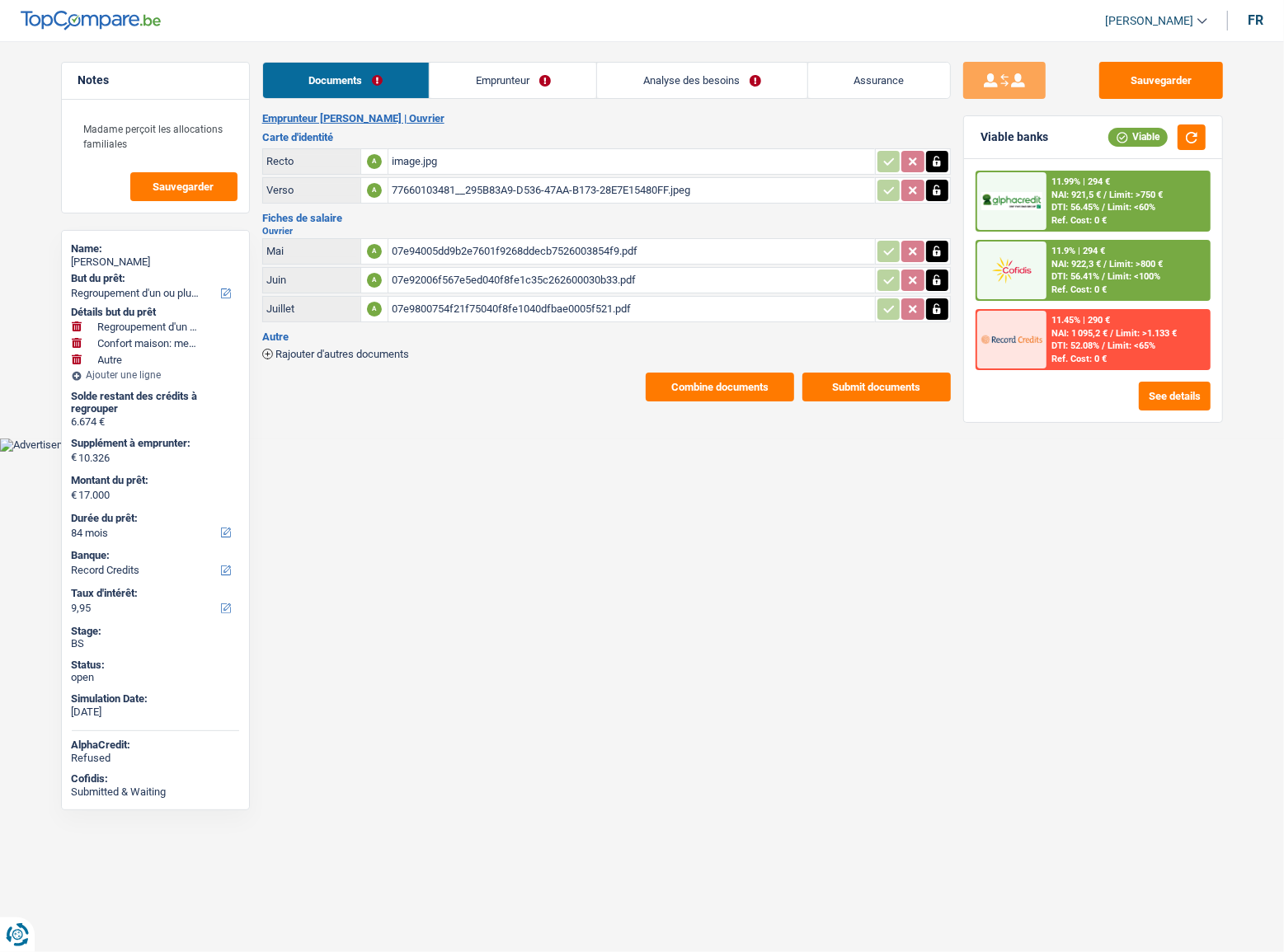
drag, startPoint x: 446, startPoint y: 229, endPoint x: 445, endPoint y: 243, distance: 14.0
click at [445, 230] on h2 "Ouvrier" at bounding box center [606, 231] width 689 height 9
click at [444, 244] on div "07e94005dd9b2e7601f9268ddecb7526003854f9.pdf" at bounding box center [631, 251] width 480 height 25
click at [508, 305] on div "07e9800754f21f75040f8fe1040dfbae0005f521.pdf" at bounding box center [631, 309] width 480 height 25
click at [521, 247] on div "07e94005dd9b2e7601f9268ddecb7526003854f9.pdf" at bounding box center [631, 251] width 480 height 25
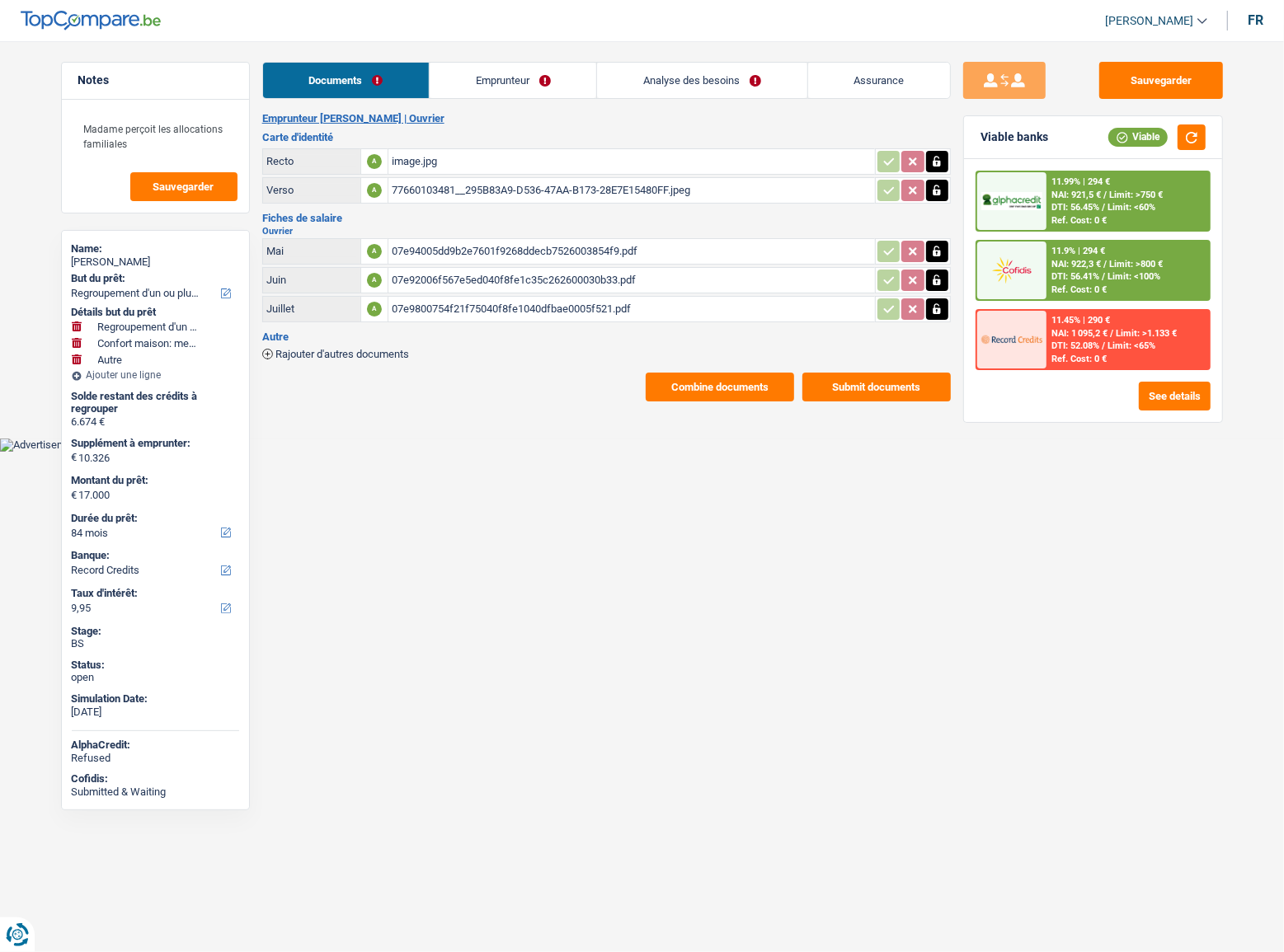
drag, startPoint x: 498, startPoint y: 82, endPoint x: 509, endPoint y: 82, distance: 11.0
click at [499, 82] on link "Emprunteur" at bounding box center [513, 80] width 166 height 36
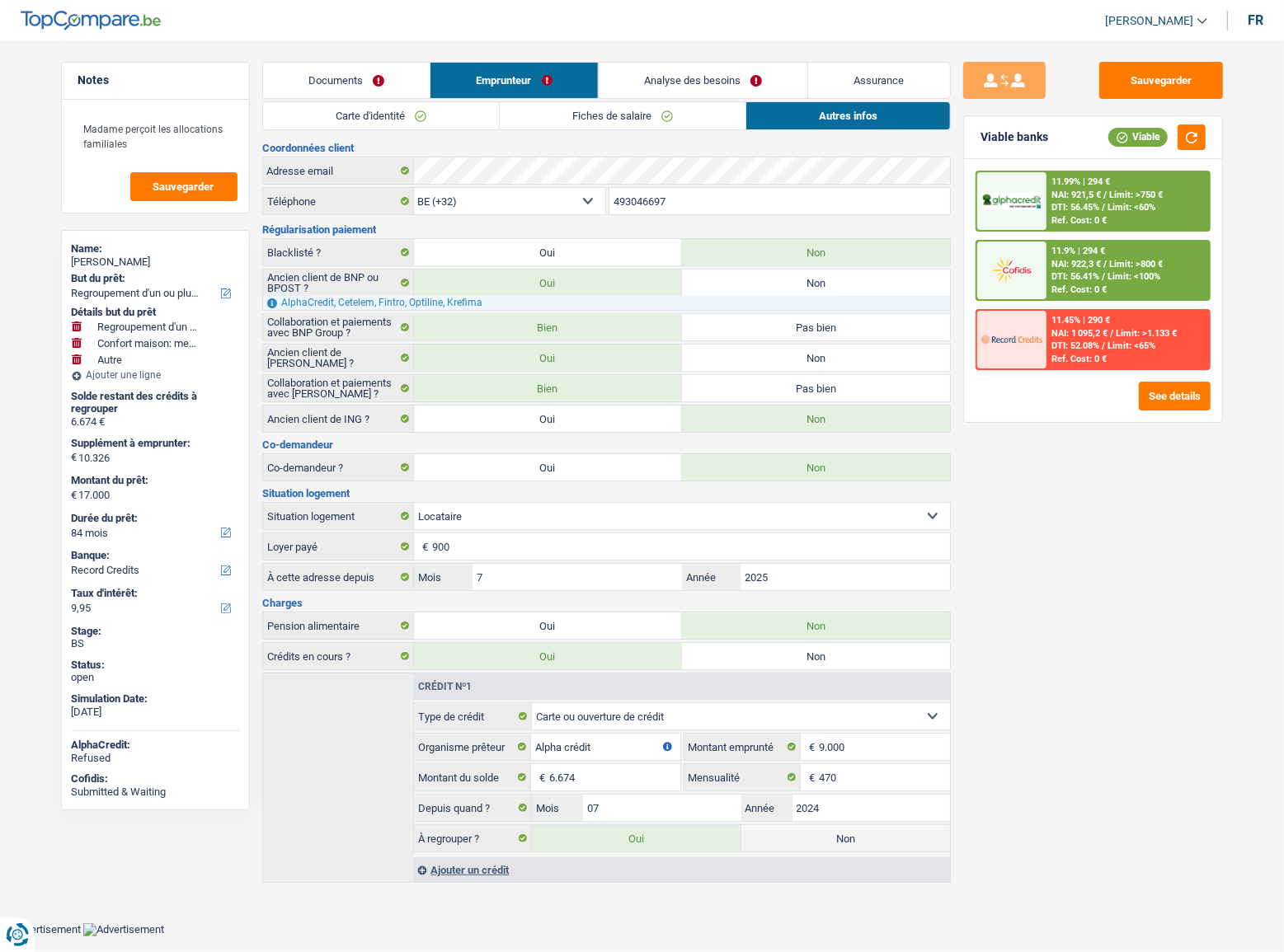
click at [458, 104] on link "Carte d'identité" at bounding box center [381, 116] width 236 height 27
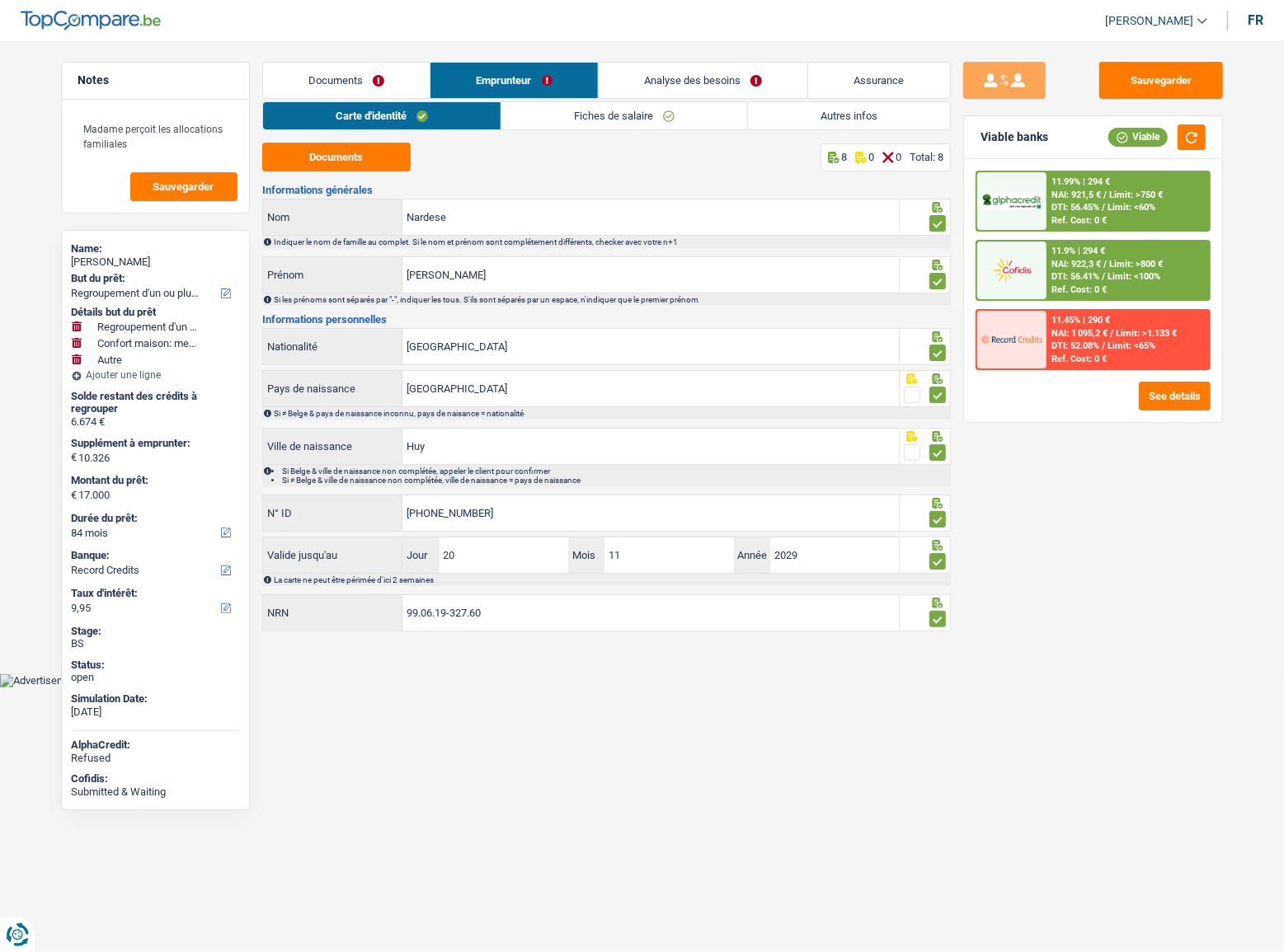
click at [562, 112] on link "Fiches de salaire" at bounding box center [624, 116] width 246 height 27
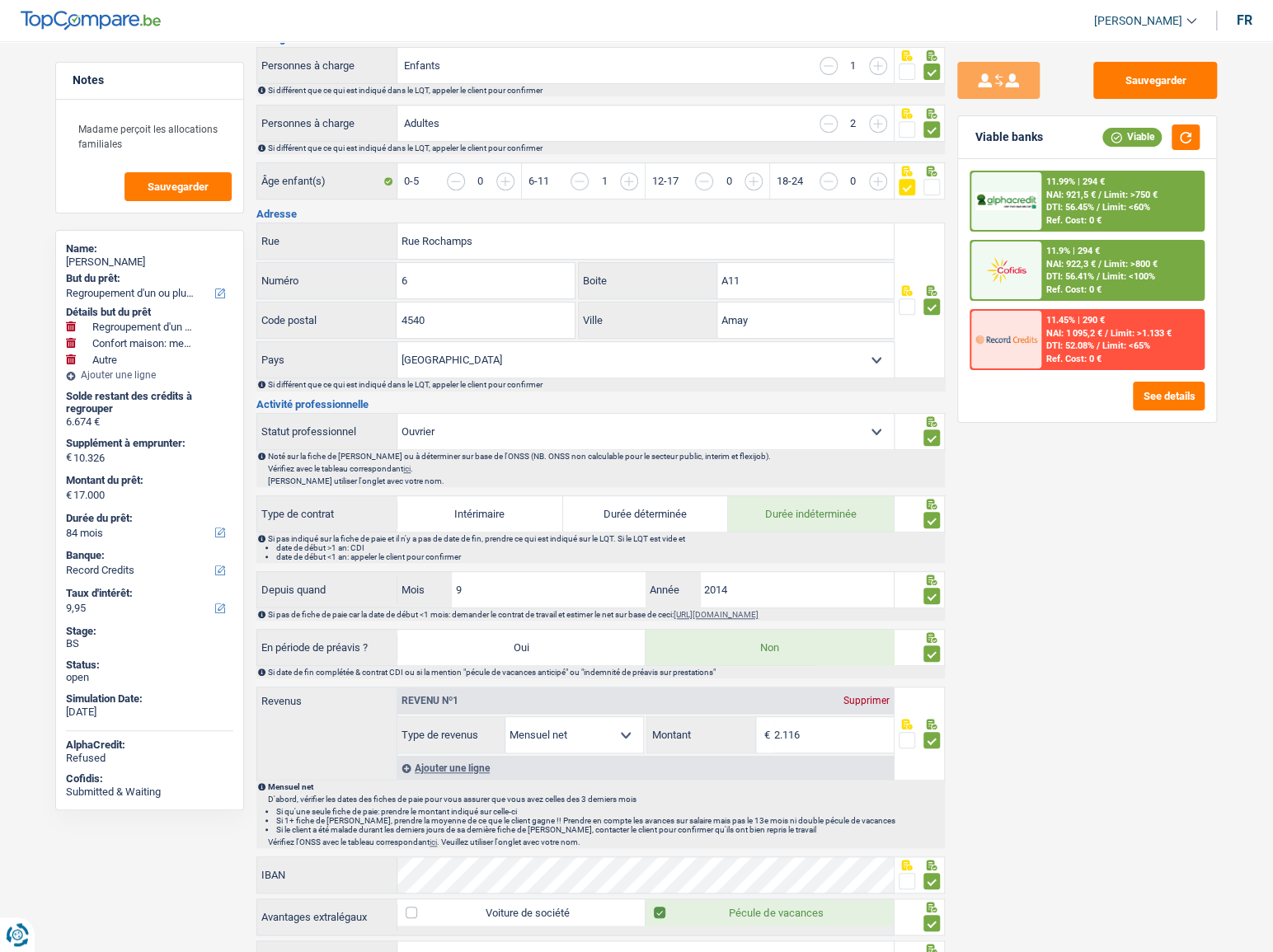
scroll to position [374, 0]
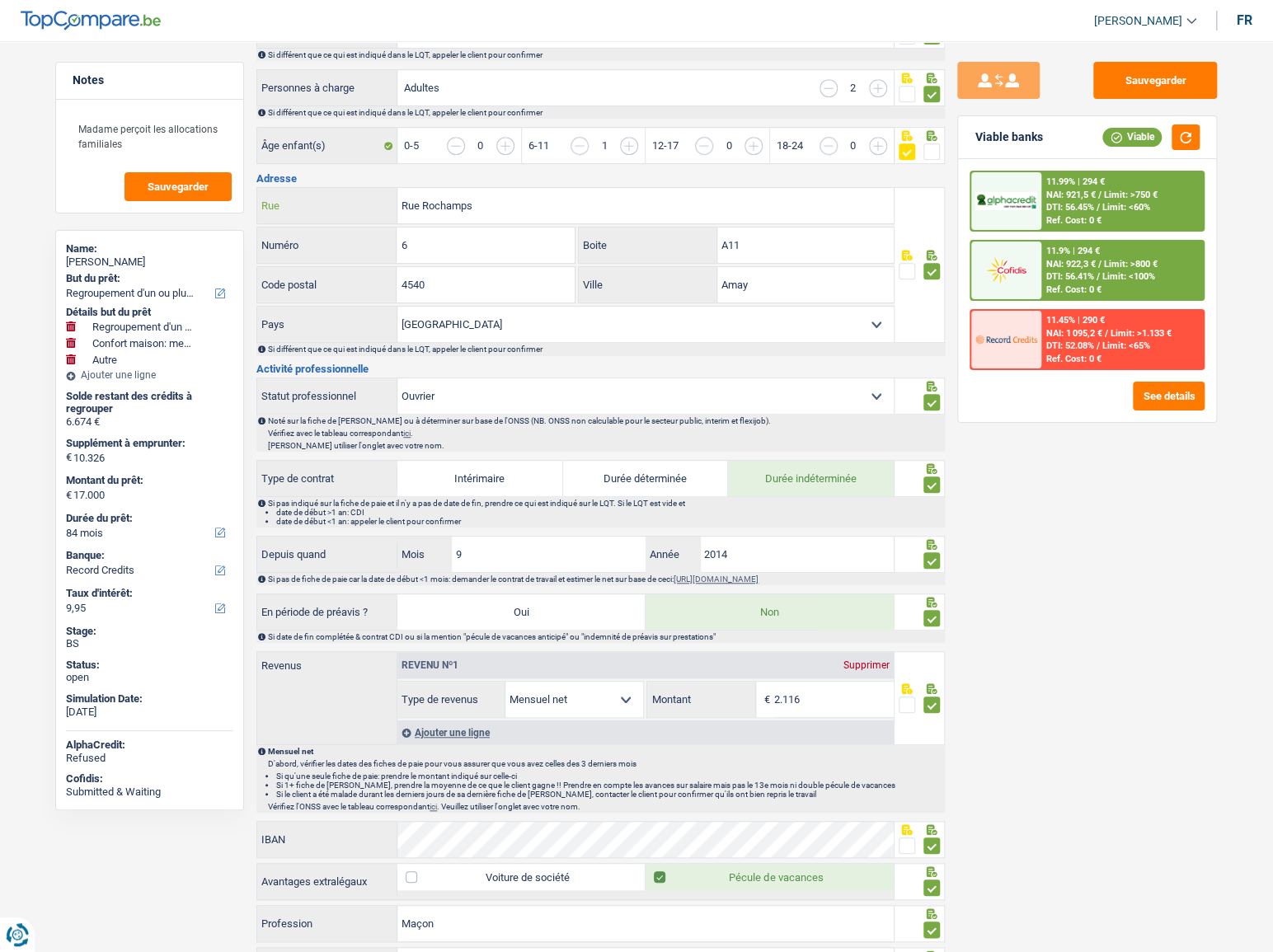
drag, startPoint x: 522, startPoint y: 209, endPoint x: 331, endPoint y: 209, distance: 191.0
click at [330, 209] on div "Rue Rochamps Rue" at bounding box center [575, 206] width 636 height 36
paste input "UE FREDDY TERWAGNE"
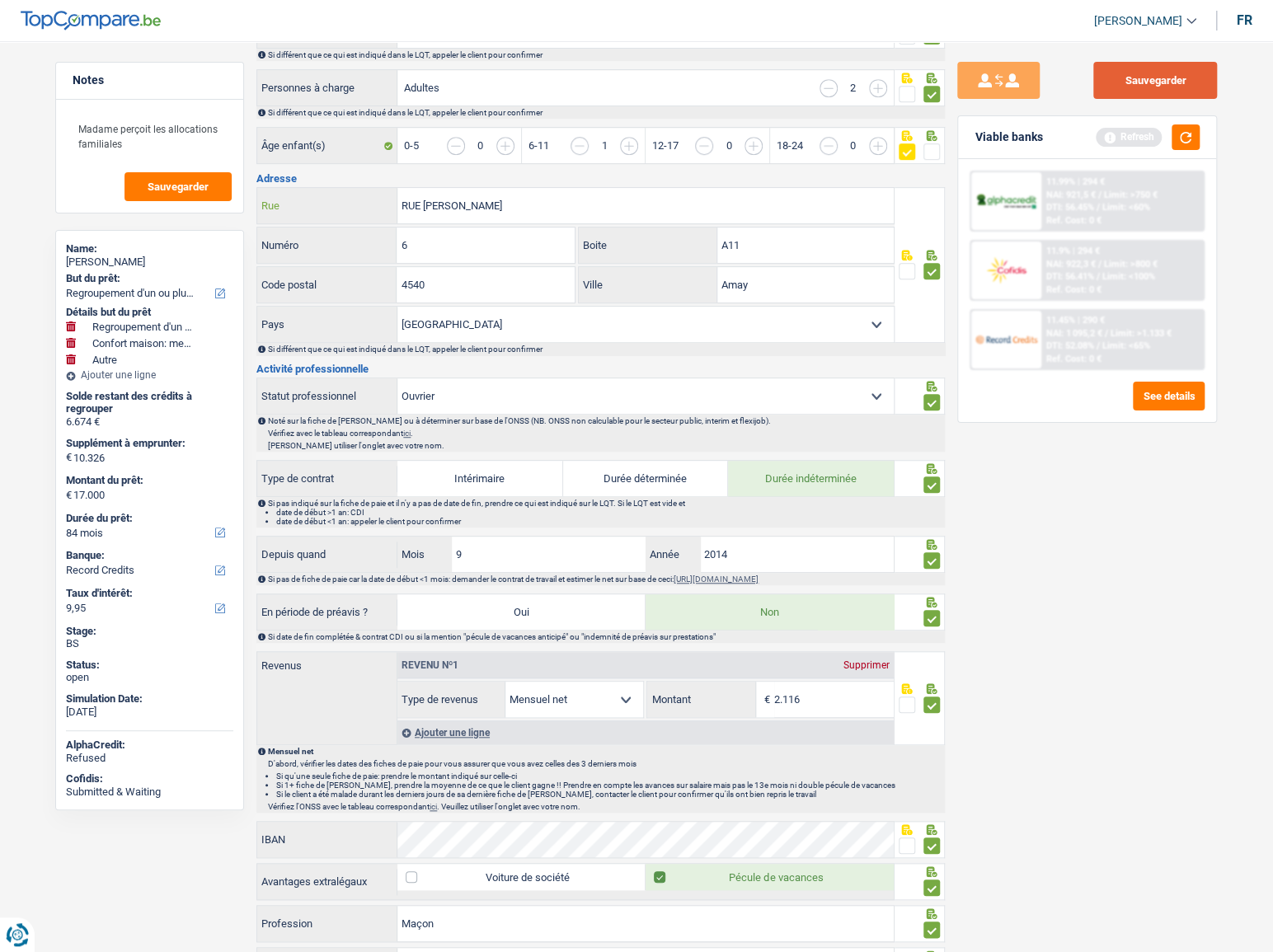
type input "RUE FREDDY TERWAGNE"
click at [1161, 95] on button "Sauvegarder" at bounding box center [1154, 80] width 123 height 37
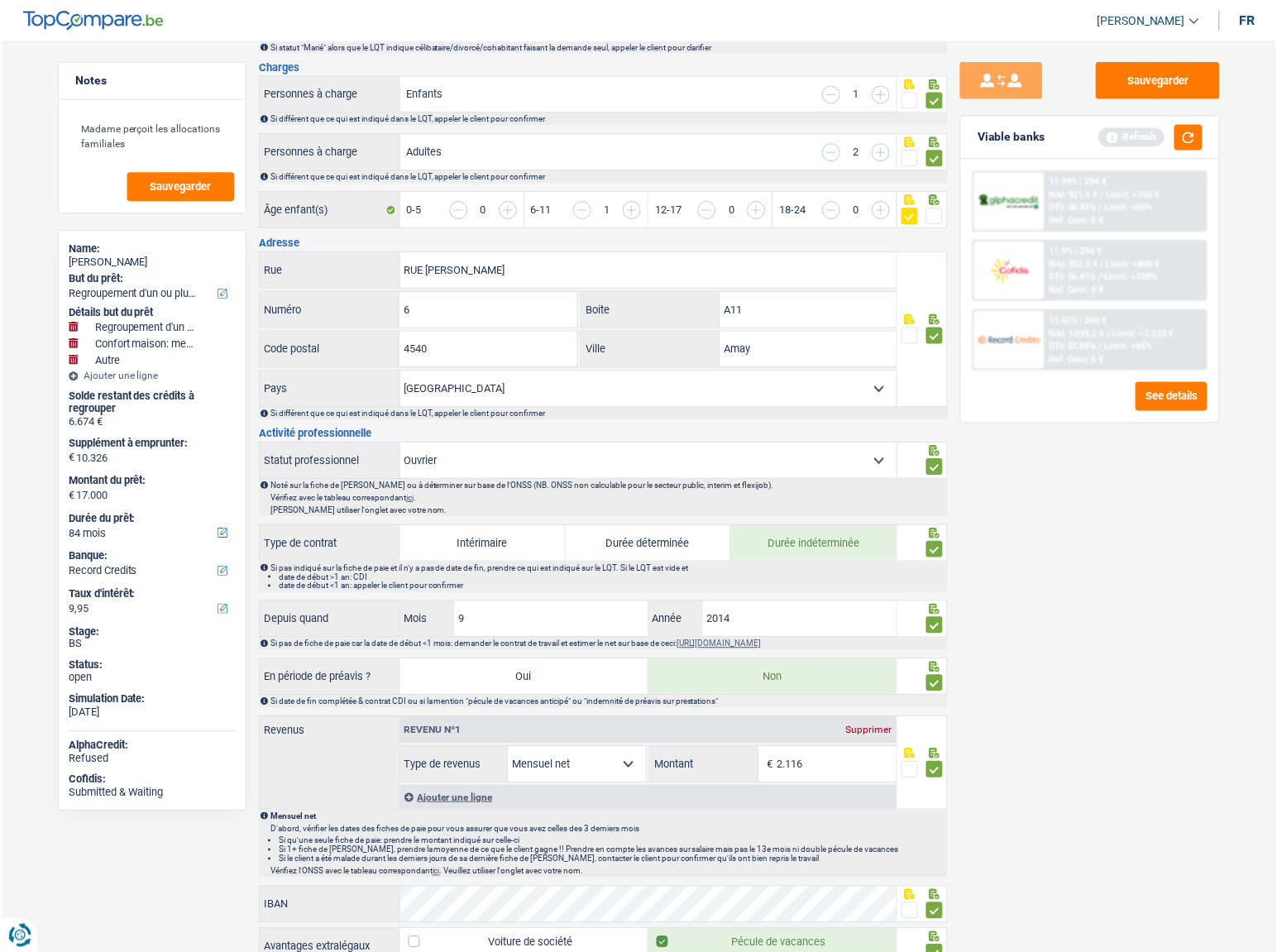
scroll to position [216, 0]
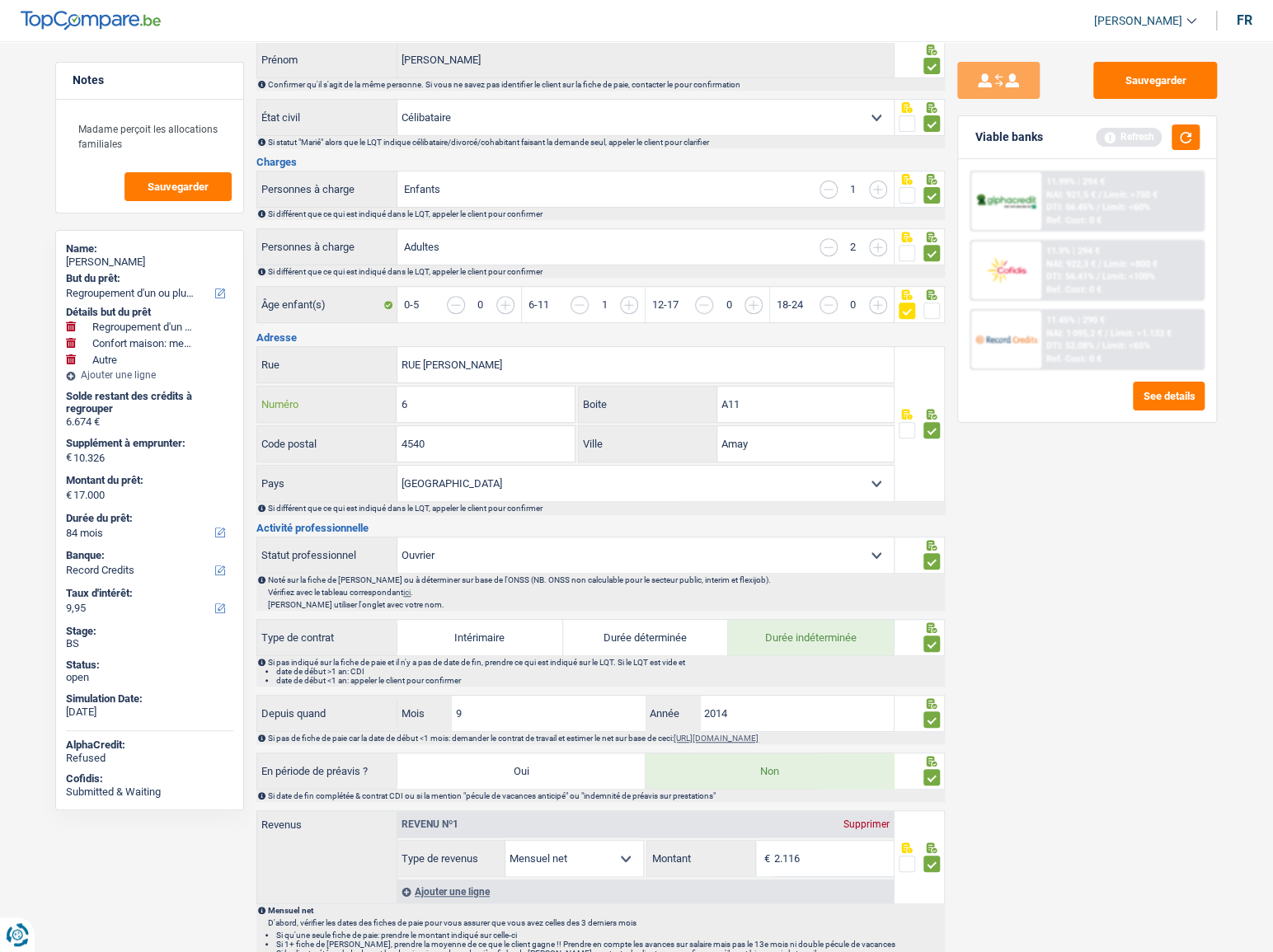
drag, startPoint x: 467, startPoint y: 403, endPoint x: 354, endPoint y: 403, distance: 113.0
click at [350, 403] on div "6 Numéro" at bounding box center [415, 404] width 317 height 36
paste input "131"
type input "131"
drag, startPoint x: 465, startPoint y: 442, endPoint x: 403, endPoint y: 444, distance: 62.0
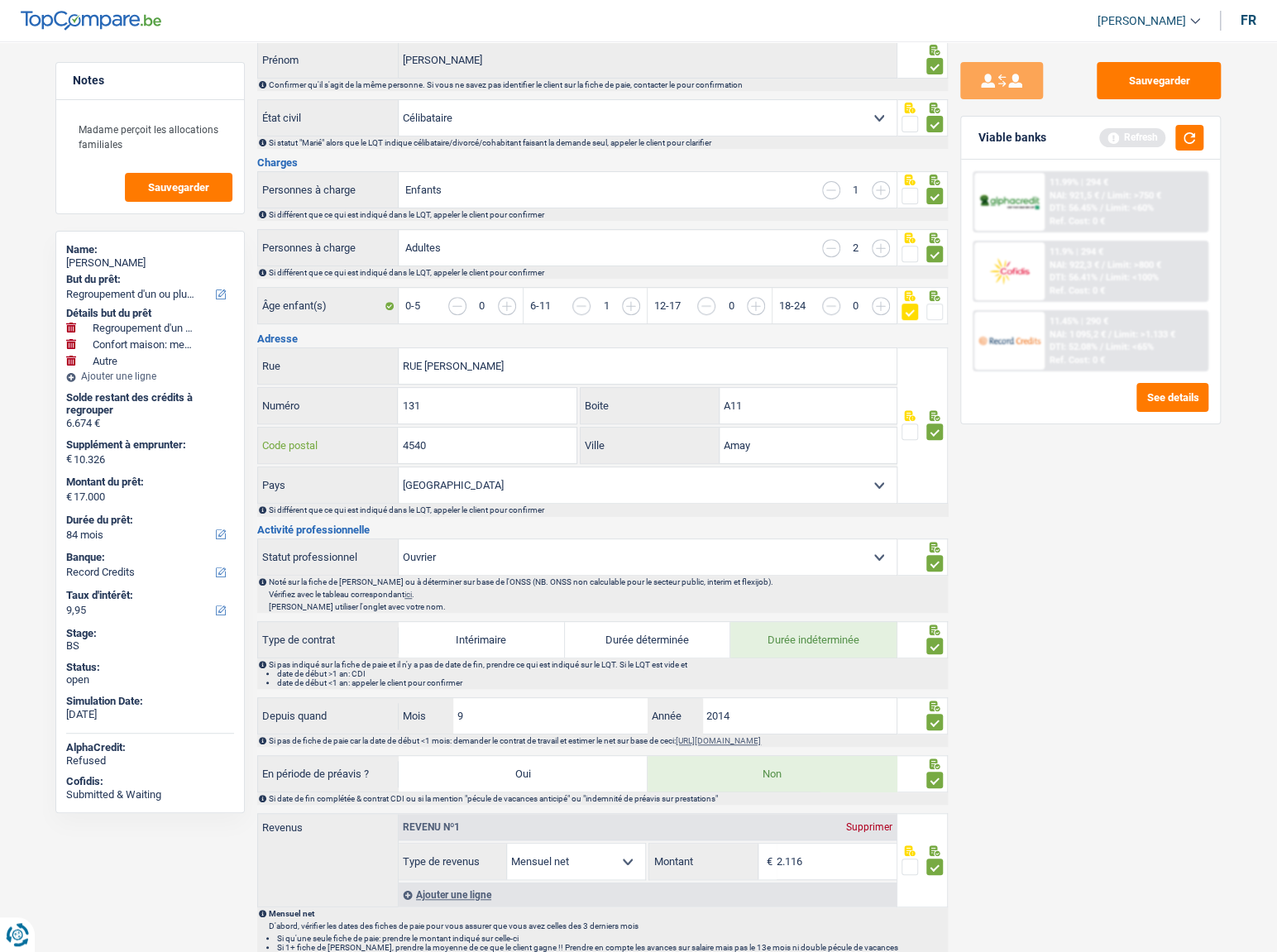
click at [405, 446] on input "4540" at bounding box center [487, 445] width 178 height 36
click at [1121, 75] on button "Sauvegarder" at bounding box center [1158, 81] width 124 height 38
drag, startPoint x: 533, startPoint y: 371, endPoint x: 296, endPoint y: 367, distance: 237.0
click at [273, 367] on div "RUE FREDDY TERWAGNE Rue" at bounding box center [577, 365] width 638 height 36
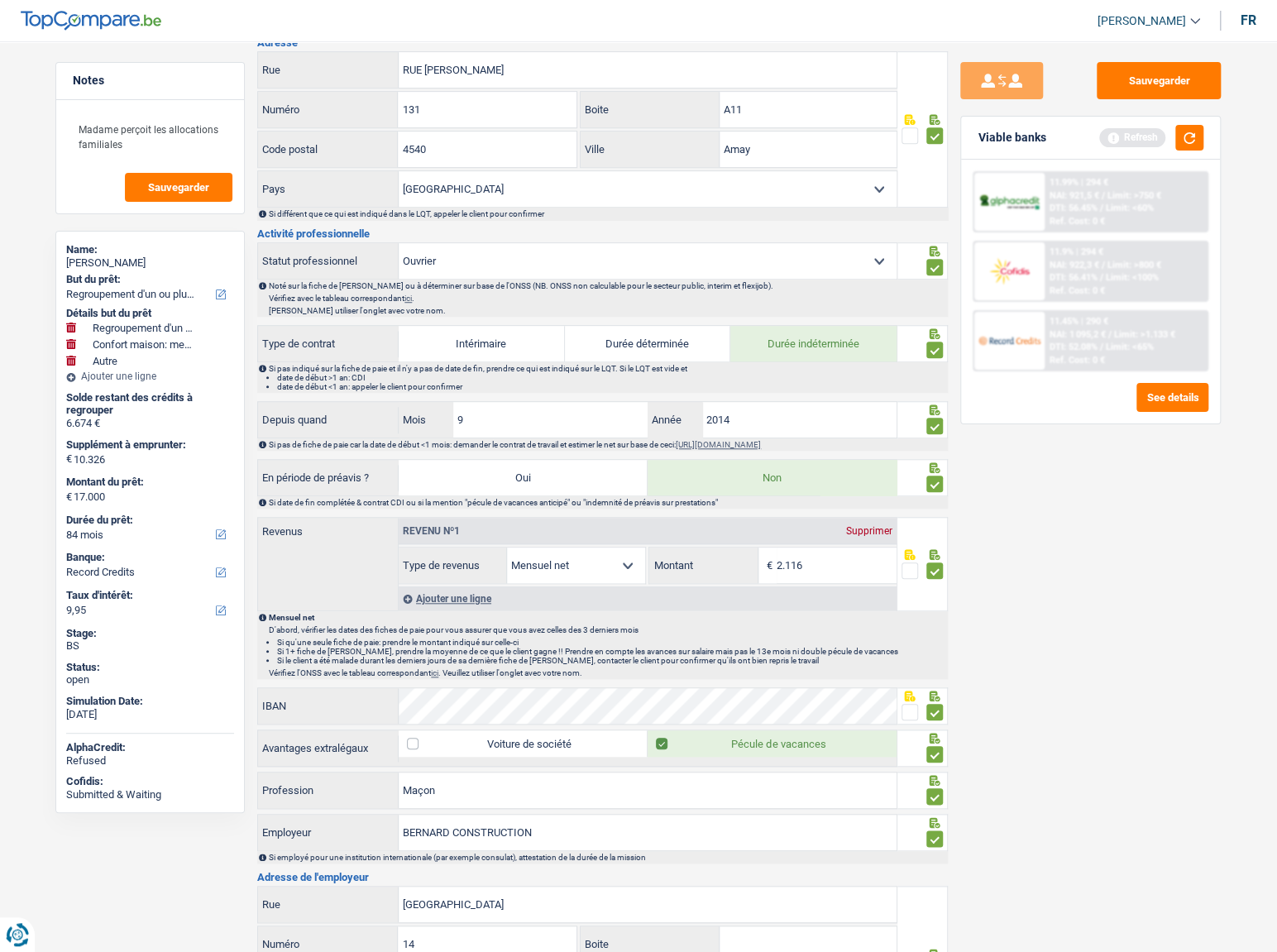
scroll to position [526, 0]
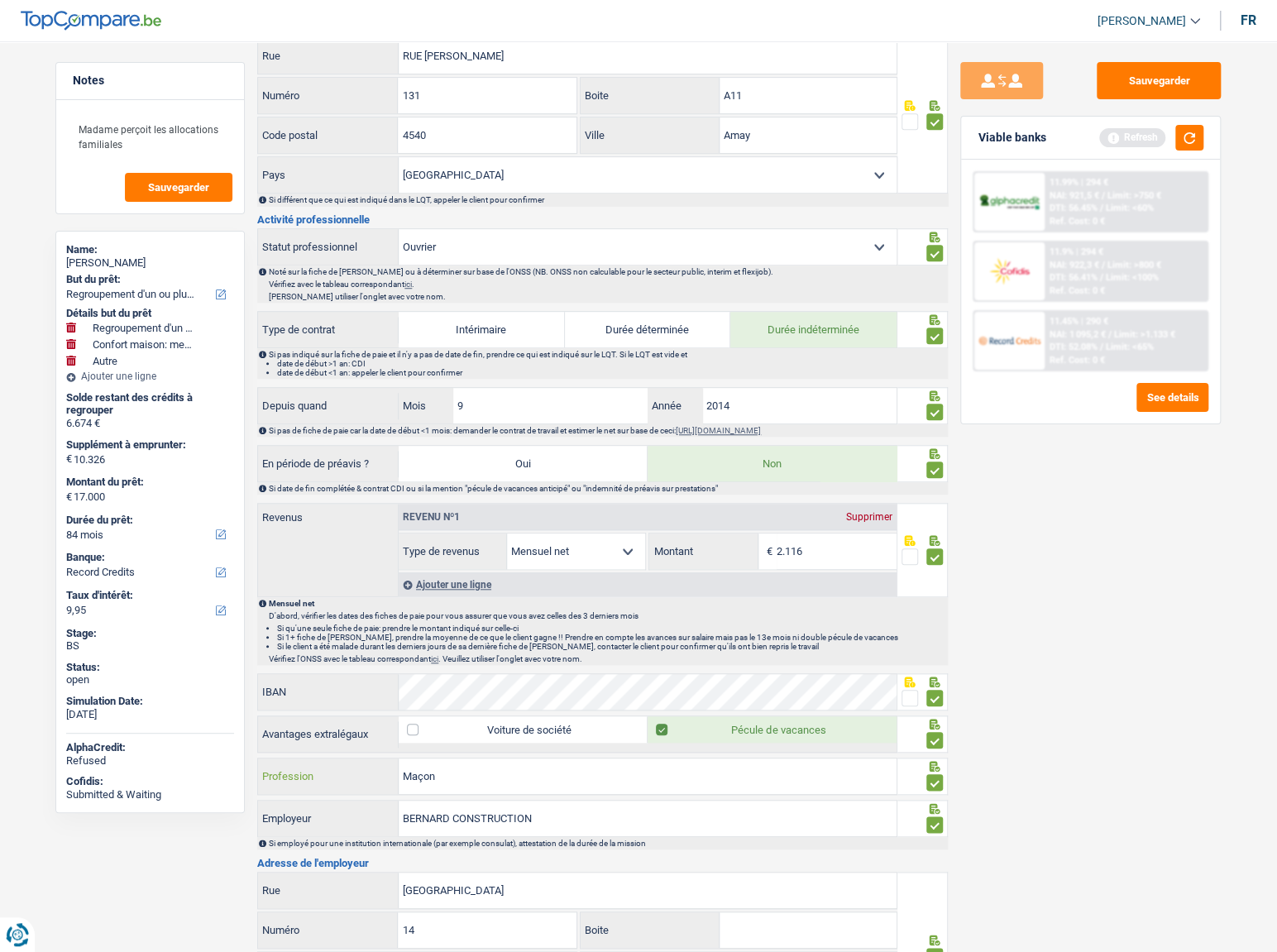
drag, startPoint x: 473, startPoint y: 771, endPoint x: 498, endPoint y: 791, distance: 32.0
click at [473, 771] on input "Maçon" at bounding box center [647, 776] width 498 height 36
drag, startPoint x: 541, startPoint y: 809, endPoint x: 350, endPoint y: 803, distance: 191.1
click at [350, 803] on div "BERNARD CONSTRUCTION Employeur" at bounding box center [577, 818] width 638 height 36
drag, startPoint x: 1127, startPoint y: 692, endPoint x: 1078, endPoint y: 692, distance: 49.0
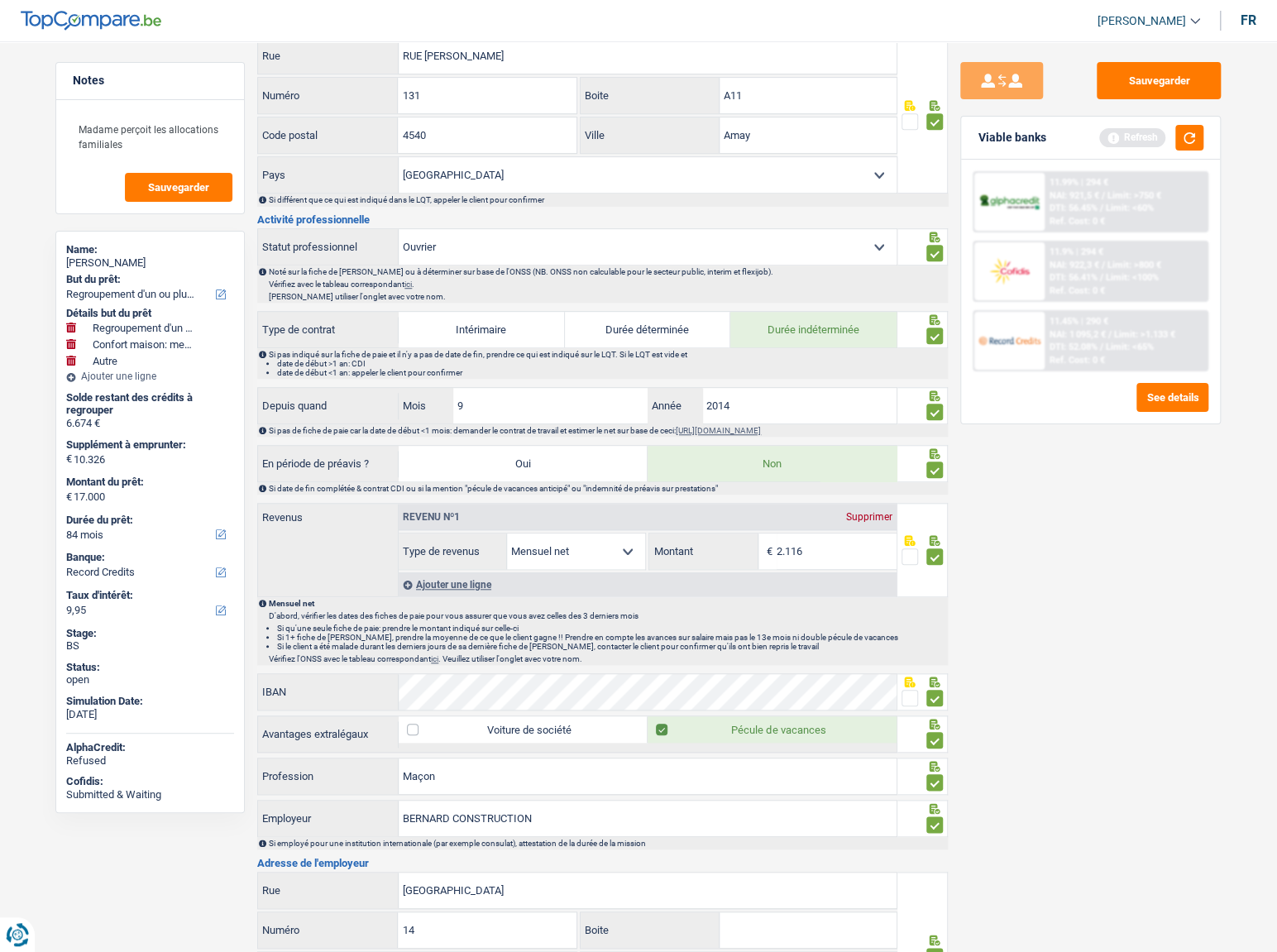
click at [1127, 692] on div "Sauvegarder Viable banks Refresh 11.99% | 294 € NAI: 921,5 € / Limit: >750 € DT…" at bounding box center [1090, 492] width 285 height 859
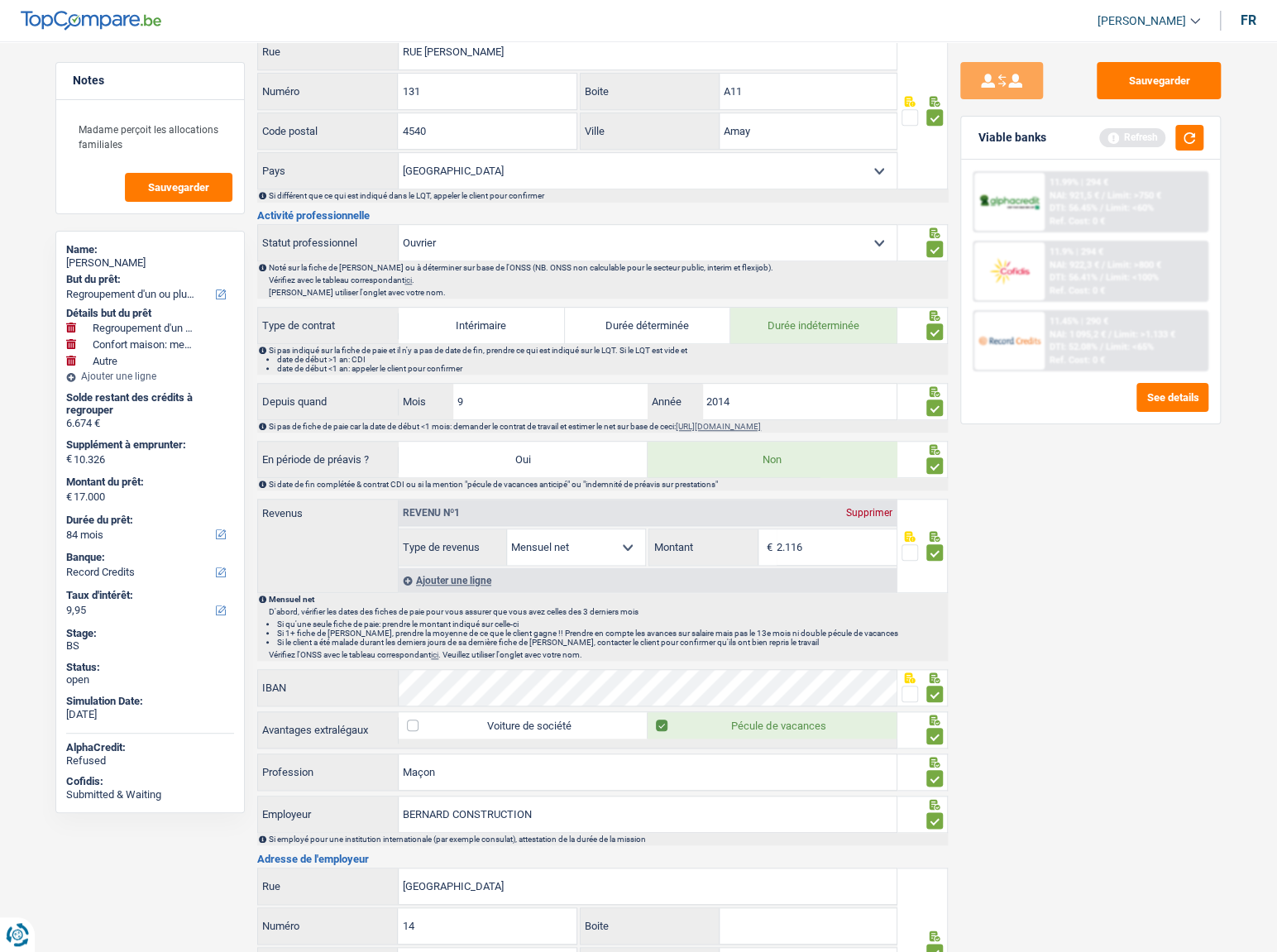
scroll to position [820, 0]
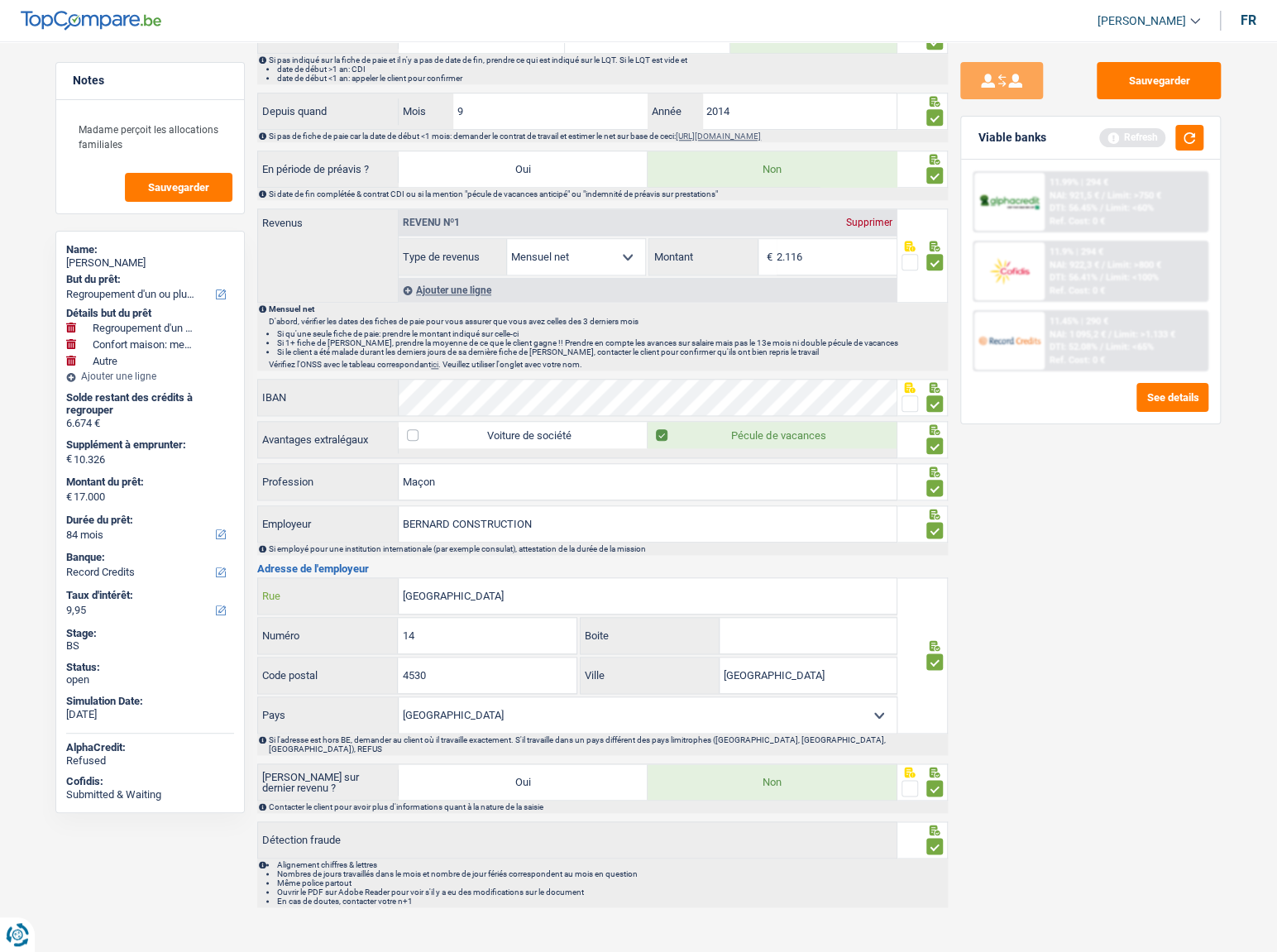
drag, startPoint x: 358, startPoint y: 588, endPoint x: 470, endPoint y: 604, distance: 113.1
click at [339, 588] on div "Rue le Marais Rue" at bounding box center [577, 595] width 638 height 36
drag, startPoint x: 483, startPoint y: 680, endPoint x: 266, endPoint y: 630, distance: 222.7
click at [266, 630] on div "Rue le Marais Rue 14 Numéro Boite 4530 Code postal Villers-le-Bouillet Ville Be…" at bounding box center [577, 655] width 640 height 156
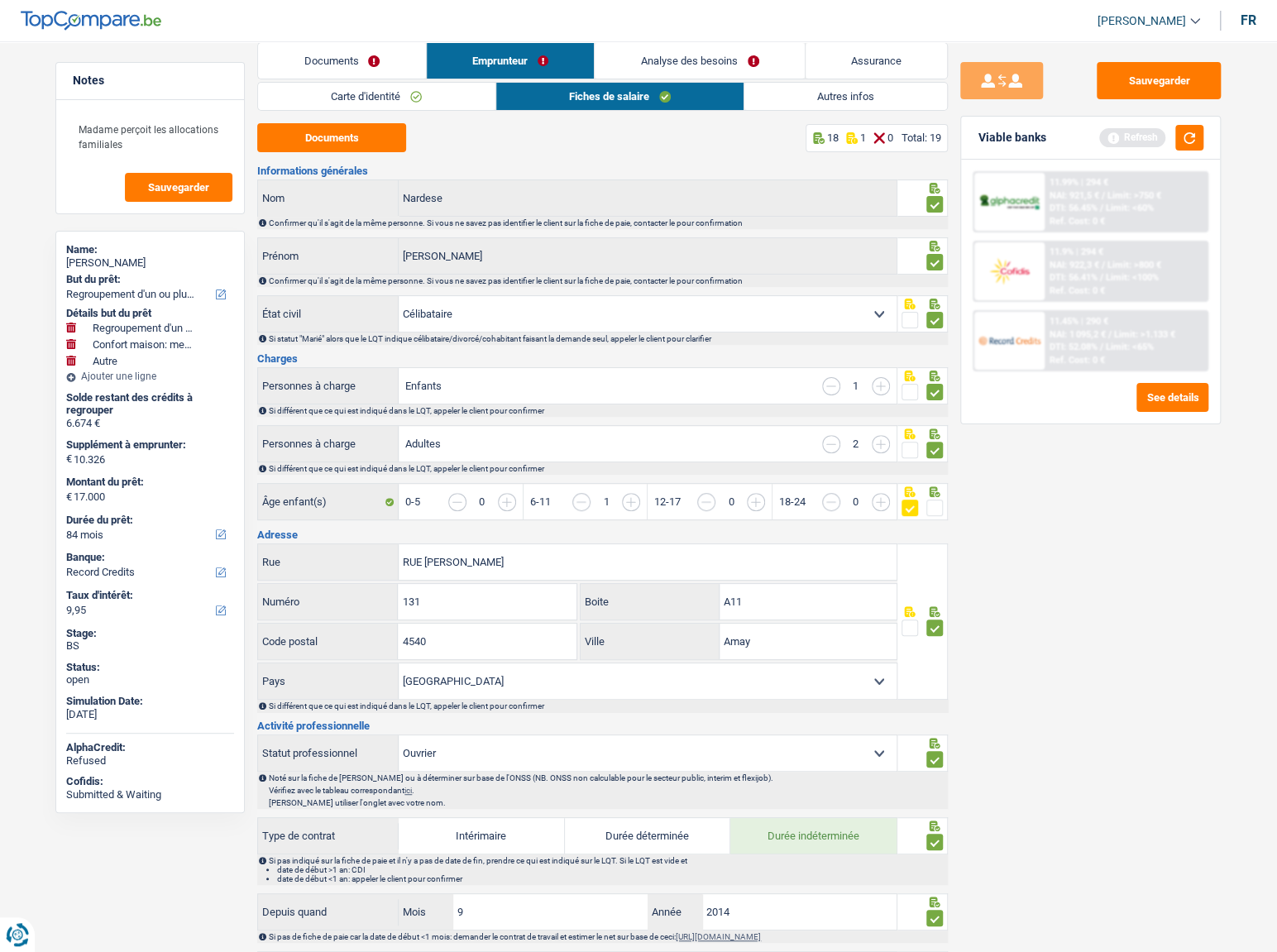
scroll to position [0, 0]
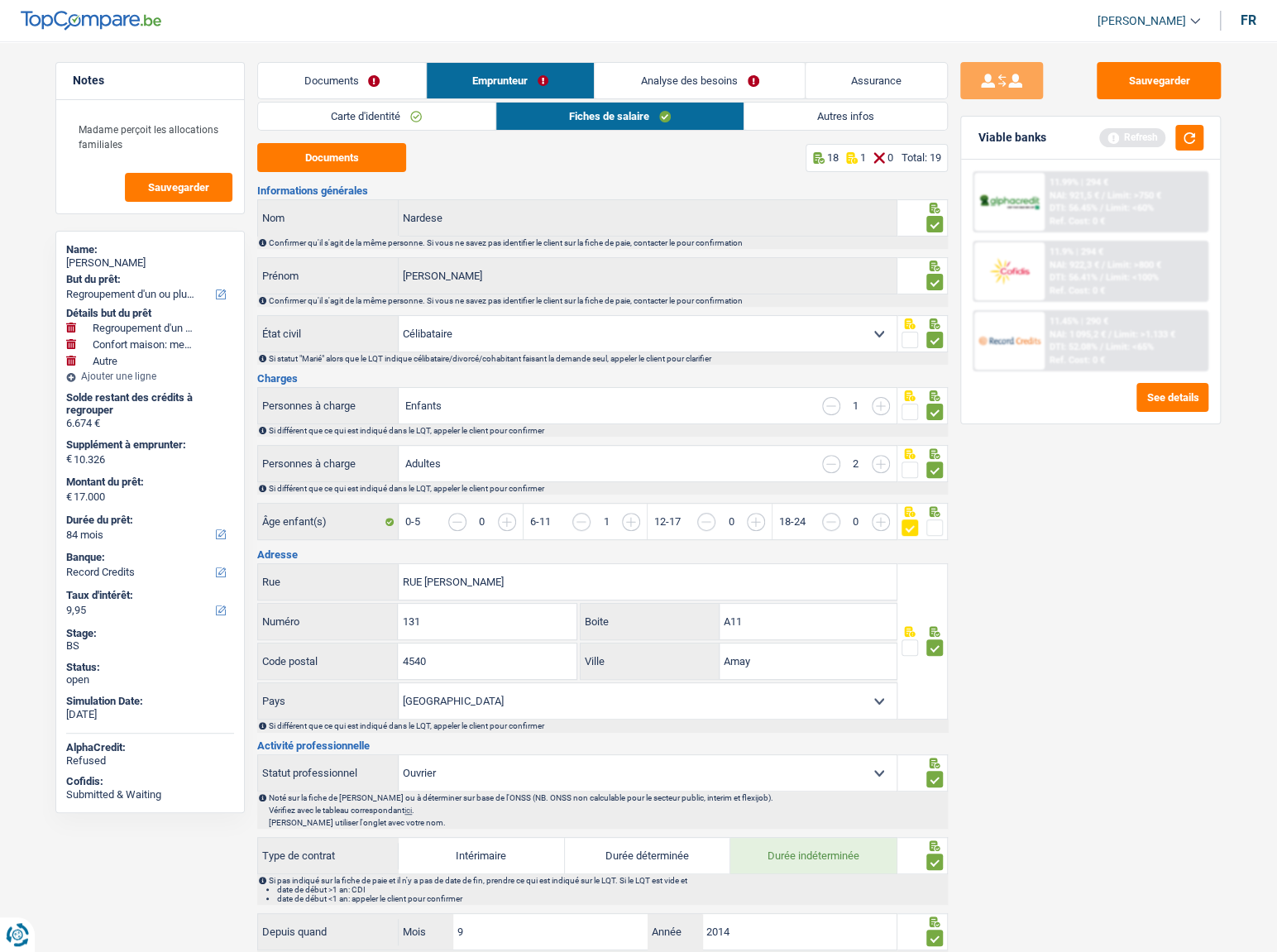
click at [750, 123] on link "Autres infos" at bounding box center [845, 116] width 203 height 28
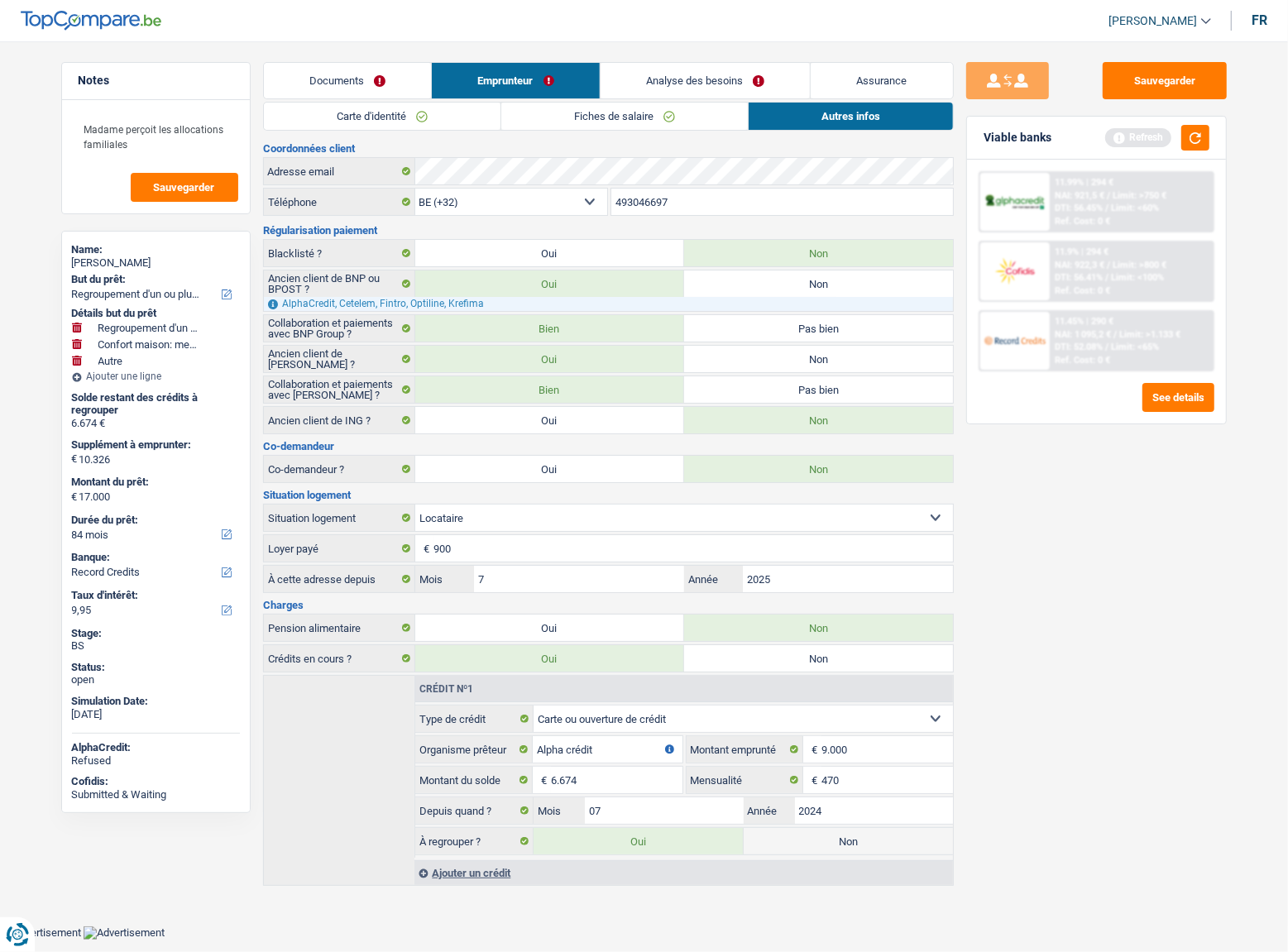
click at [302, 124] on link "Carte d'identité" at bounding box center [383, 116] width 237 height 28
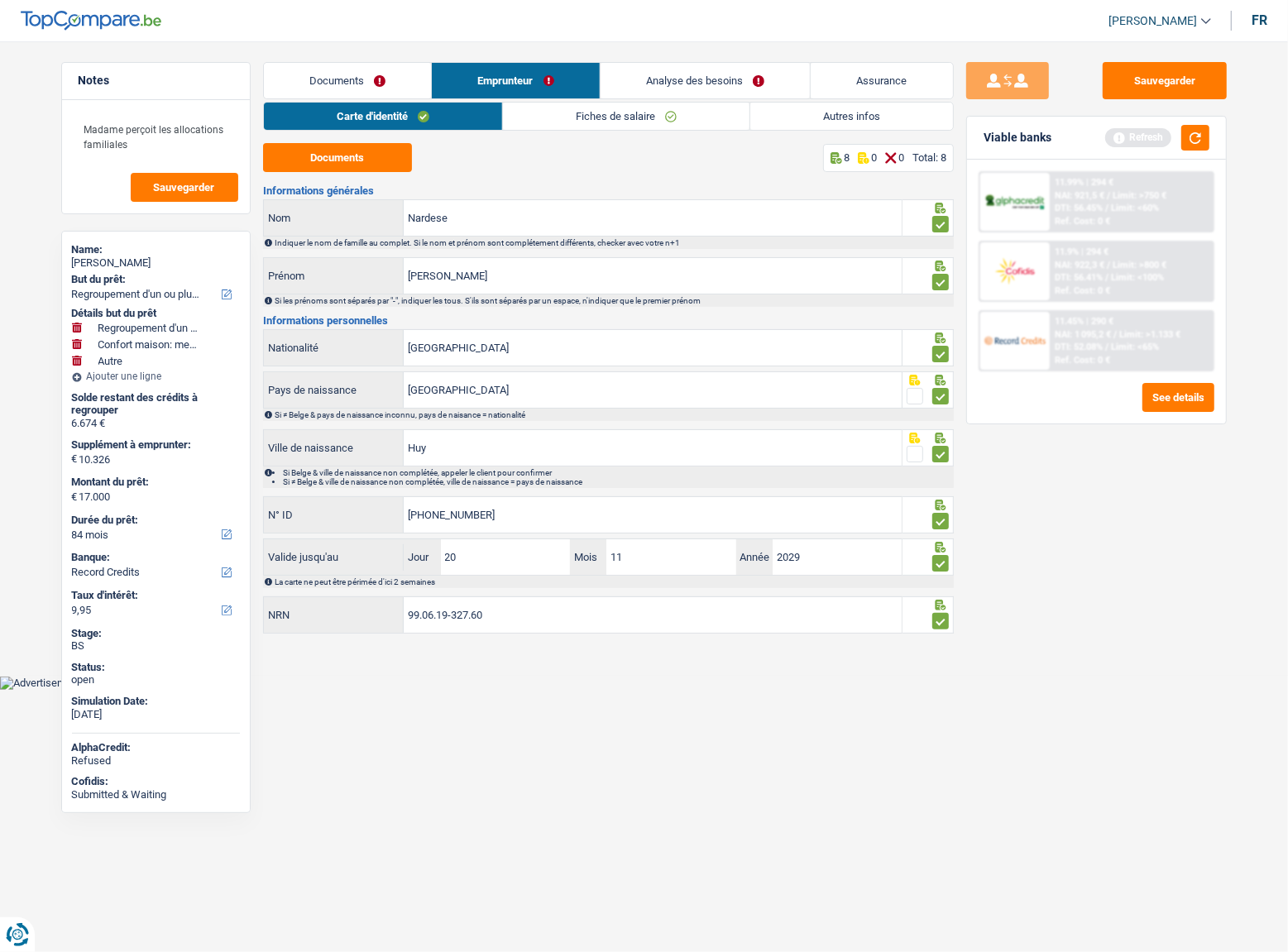
click at [878, 119] on link "Autres infos" at bounding box center [851, 116] width 203 height 28
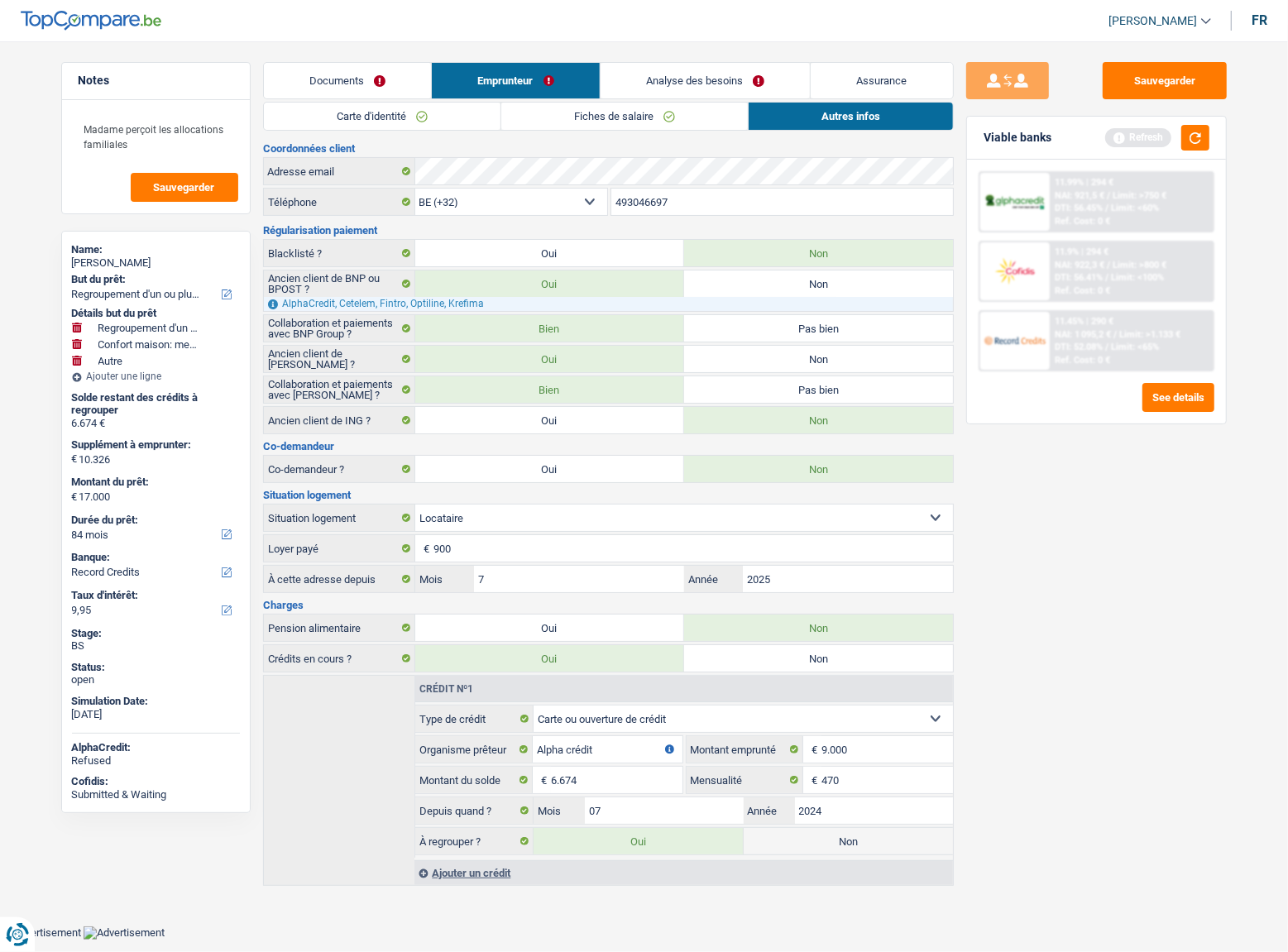
click at [393, 116] on link "Carte d'identité" at bounding box center [383, 116] width 237 height 28
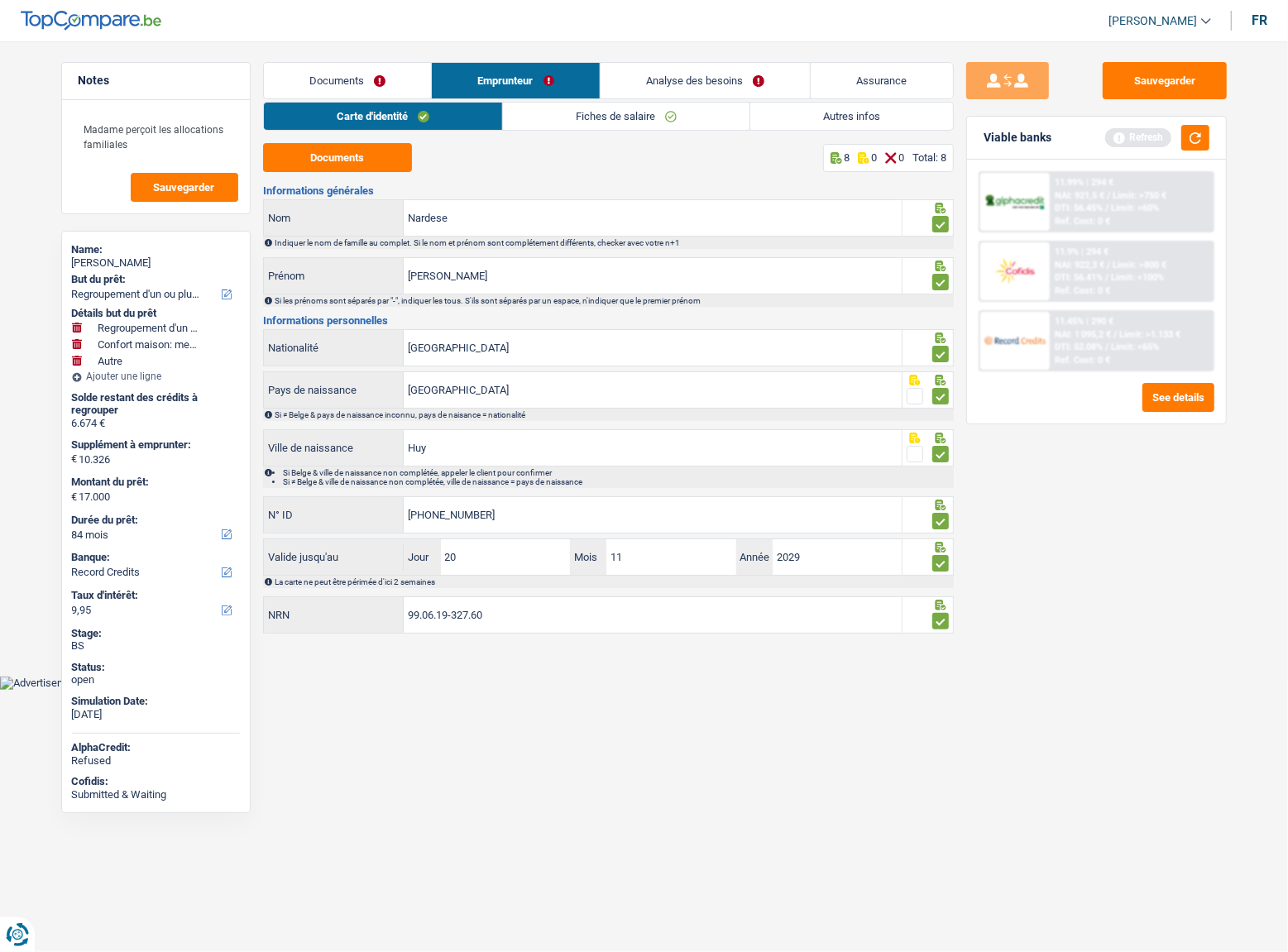
click at [373, 83] on link "Documents" at bounding box center [348, 81] width 168 height 36
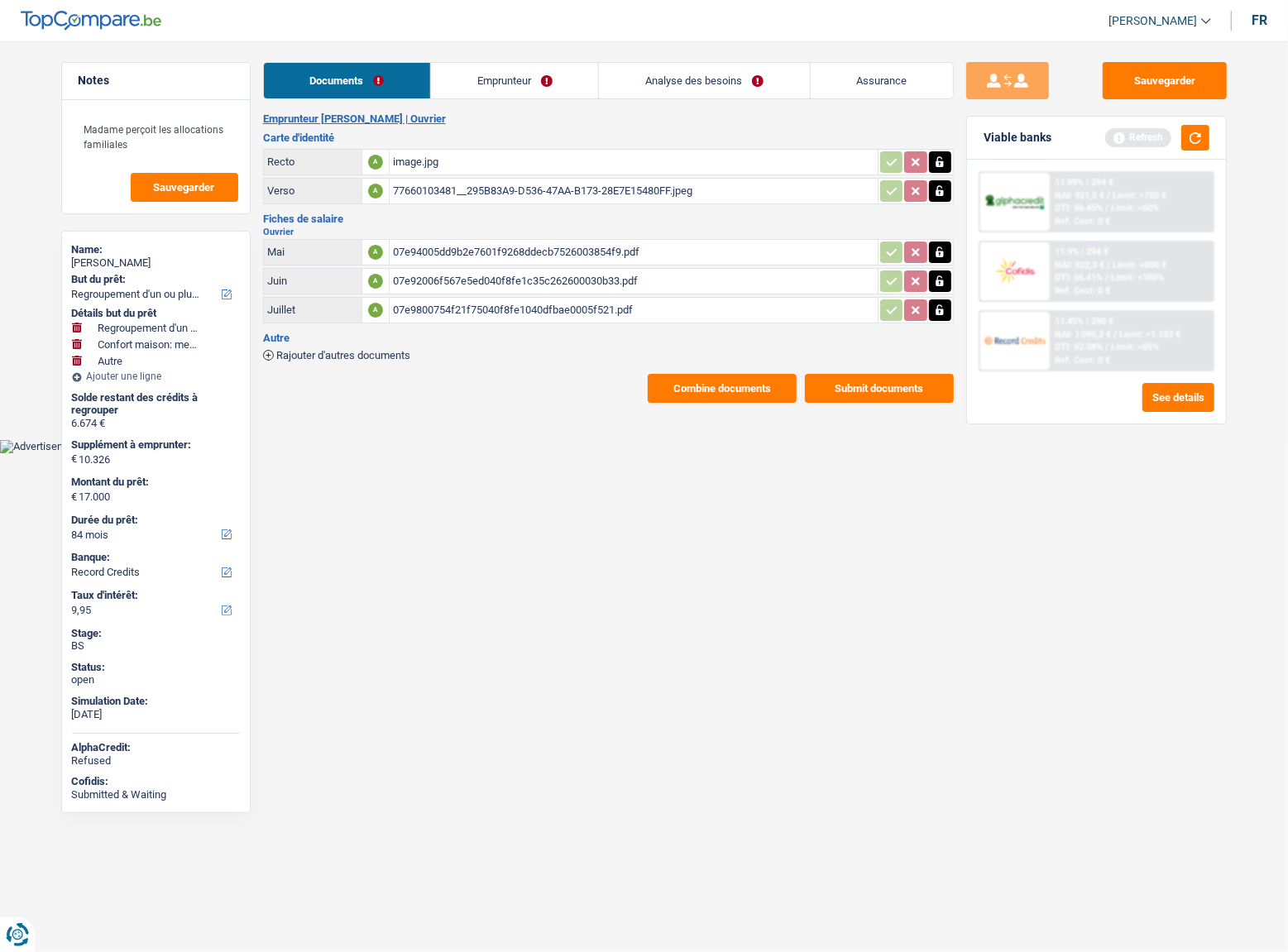
click at [474, 88] on link "Emprunteur" at bounding box center [515, 81] width 167 height 36
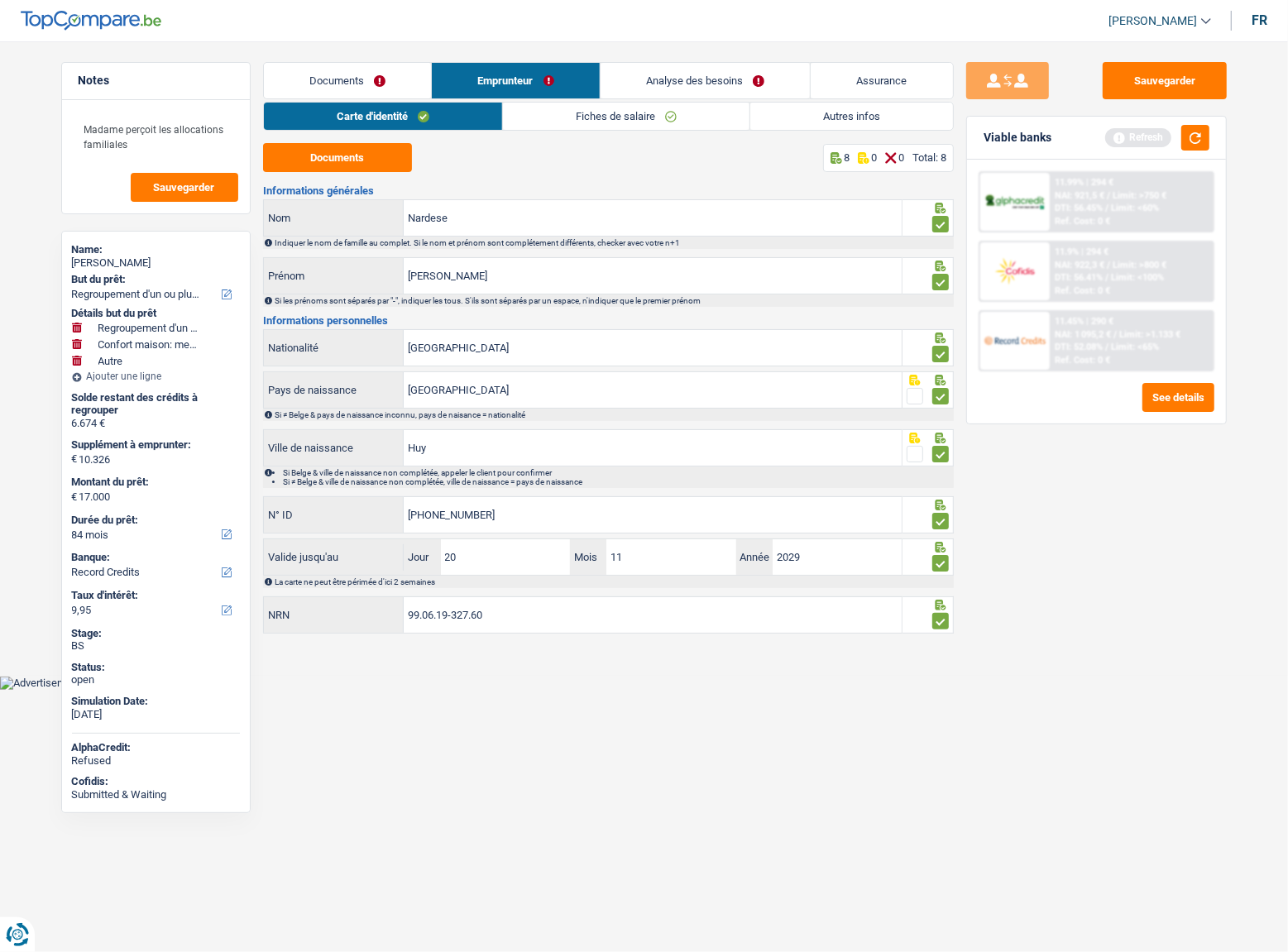
click at [791, 122] on link "Autres infos" at bounding box center [851, 116] width 203 height 28
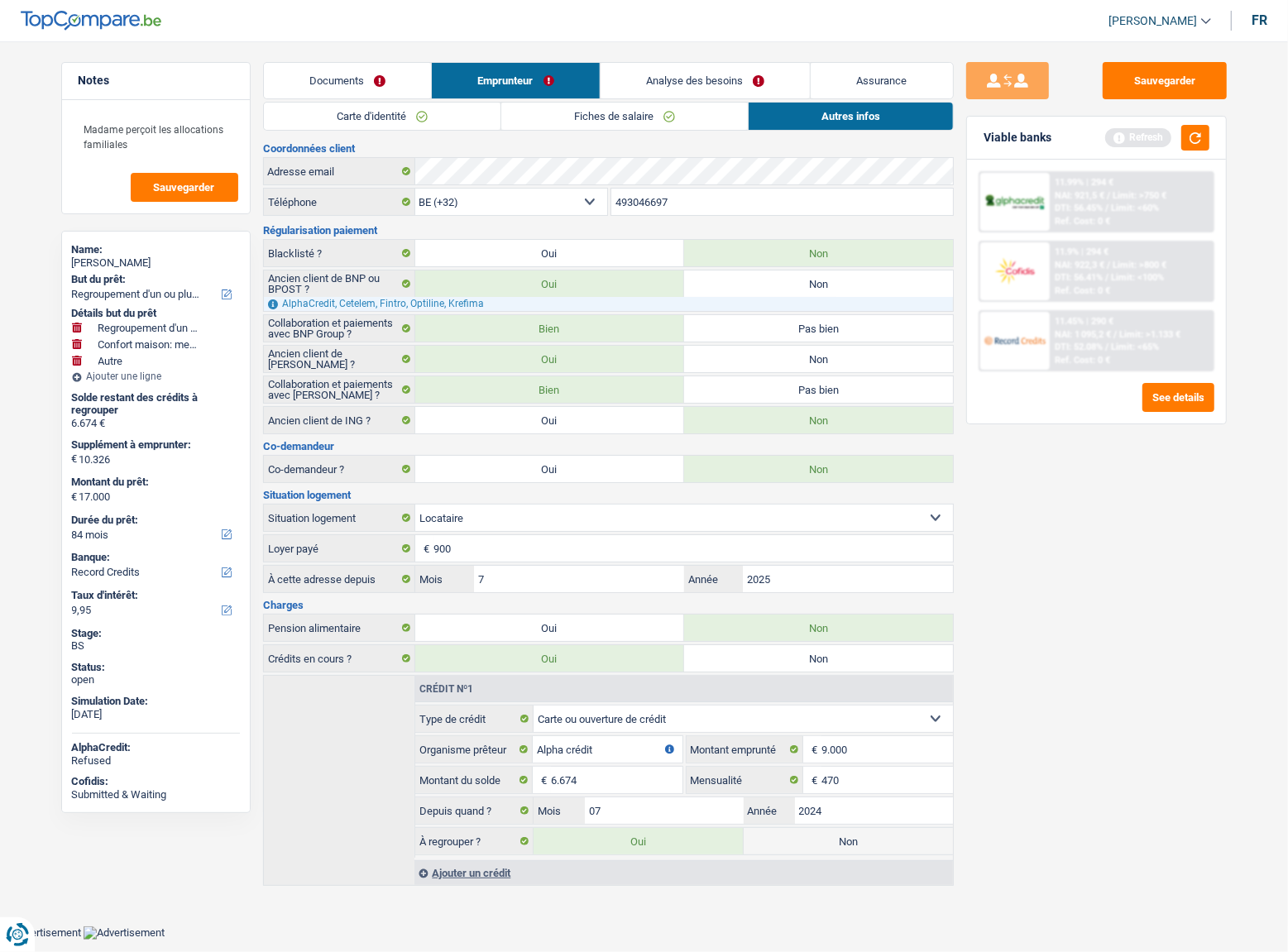
click at [644, 121] on link "Fiches de salaire" at bounding box center [624, 116] width 247 height 28
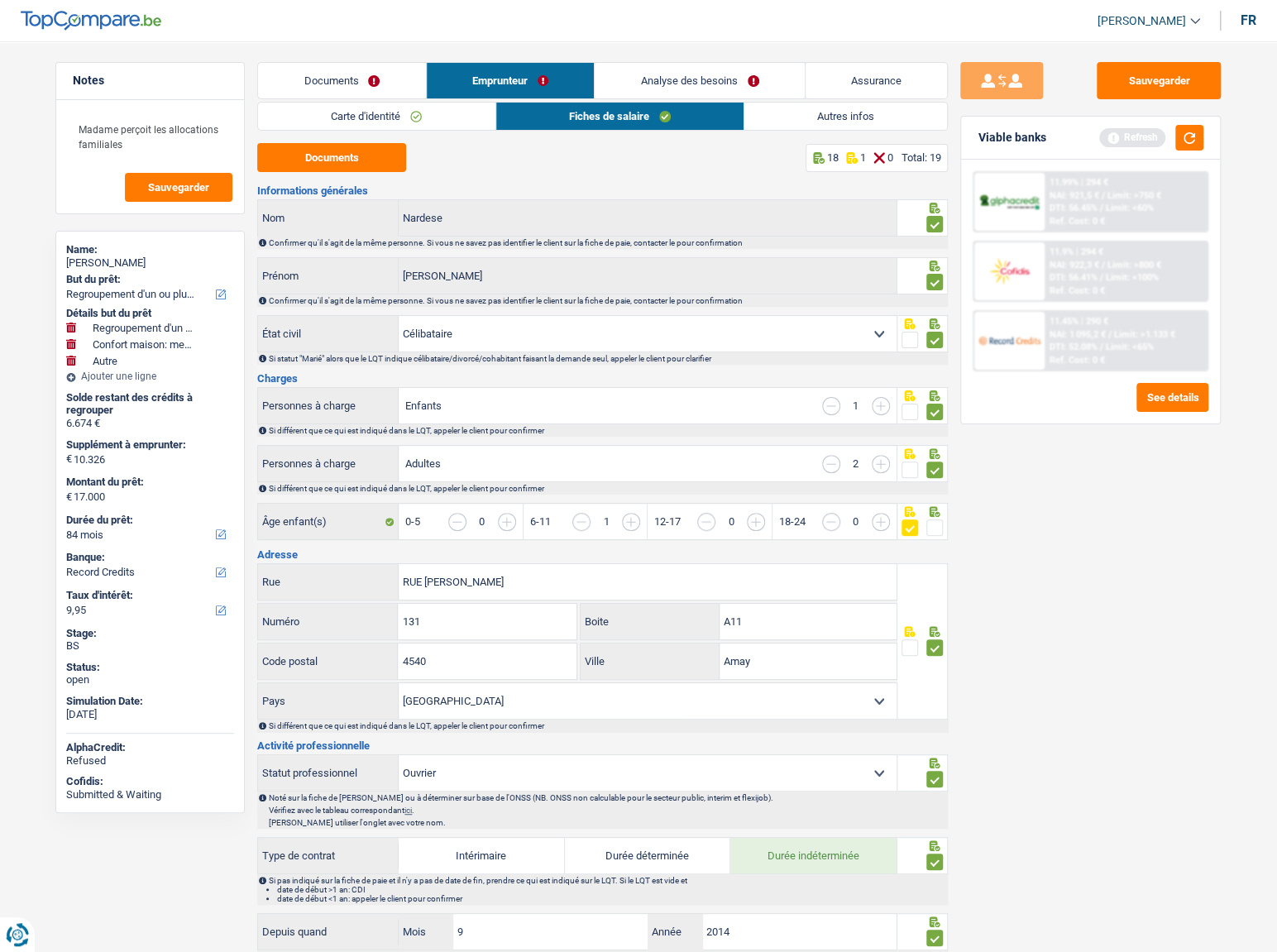
click at [760, 132] on div "Carte d'identité Fiches de salaire Autres infos Documents 8 0 0 Total: 8 Inform…" at bounding box center [602, 914] width 691 height 1625
click at [766, 124] on link "Autres infos" at bounding box center [845, 116] width 203 height 28
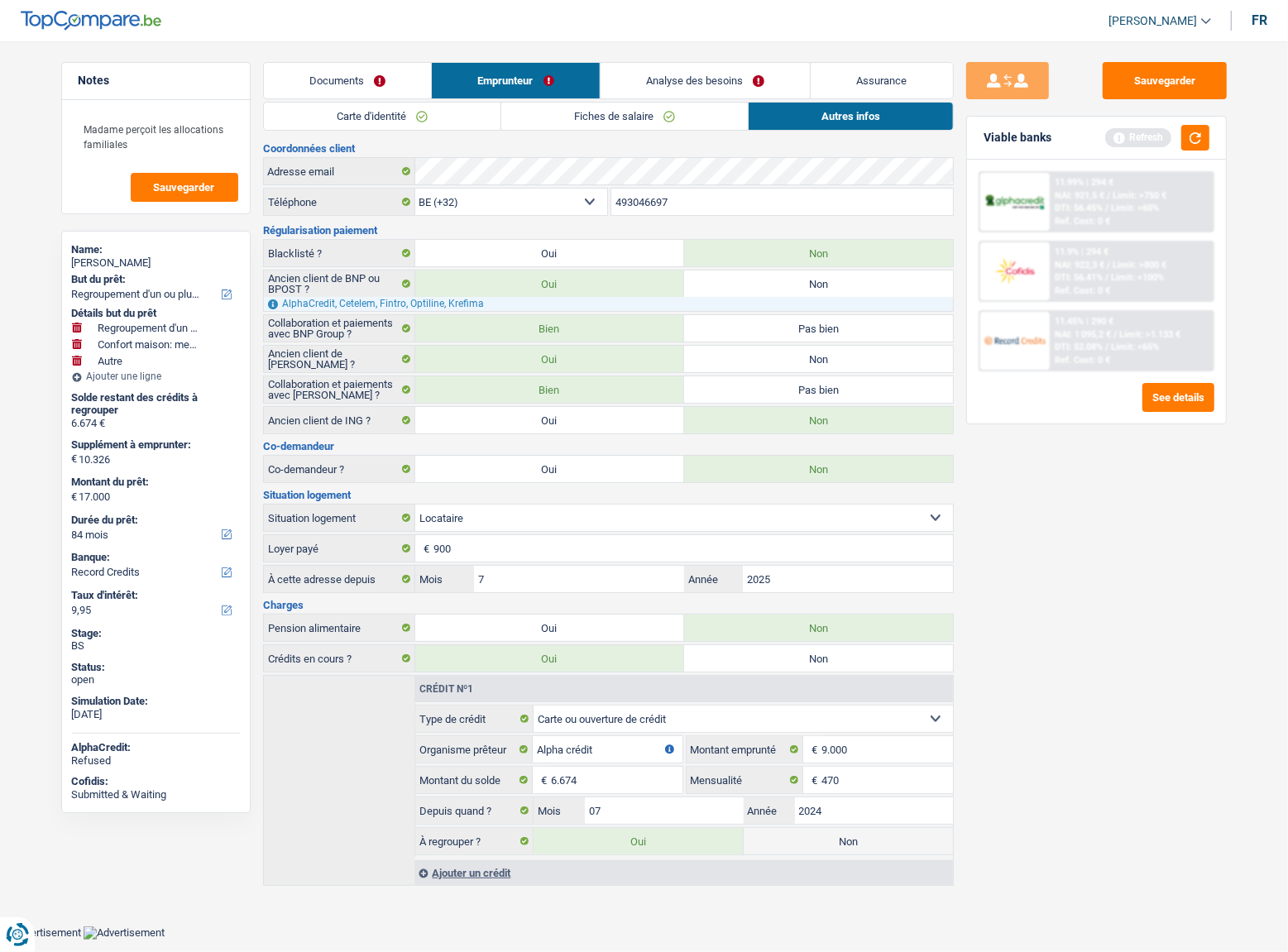
click at [538, 89] on link "Emprunteur" at bounding box center [516, 81] width 168 height 36
click at [559, 110] on link "Fiches de salaire" at bounding box center [624, 116] width 247 height 28
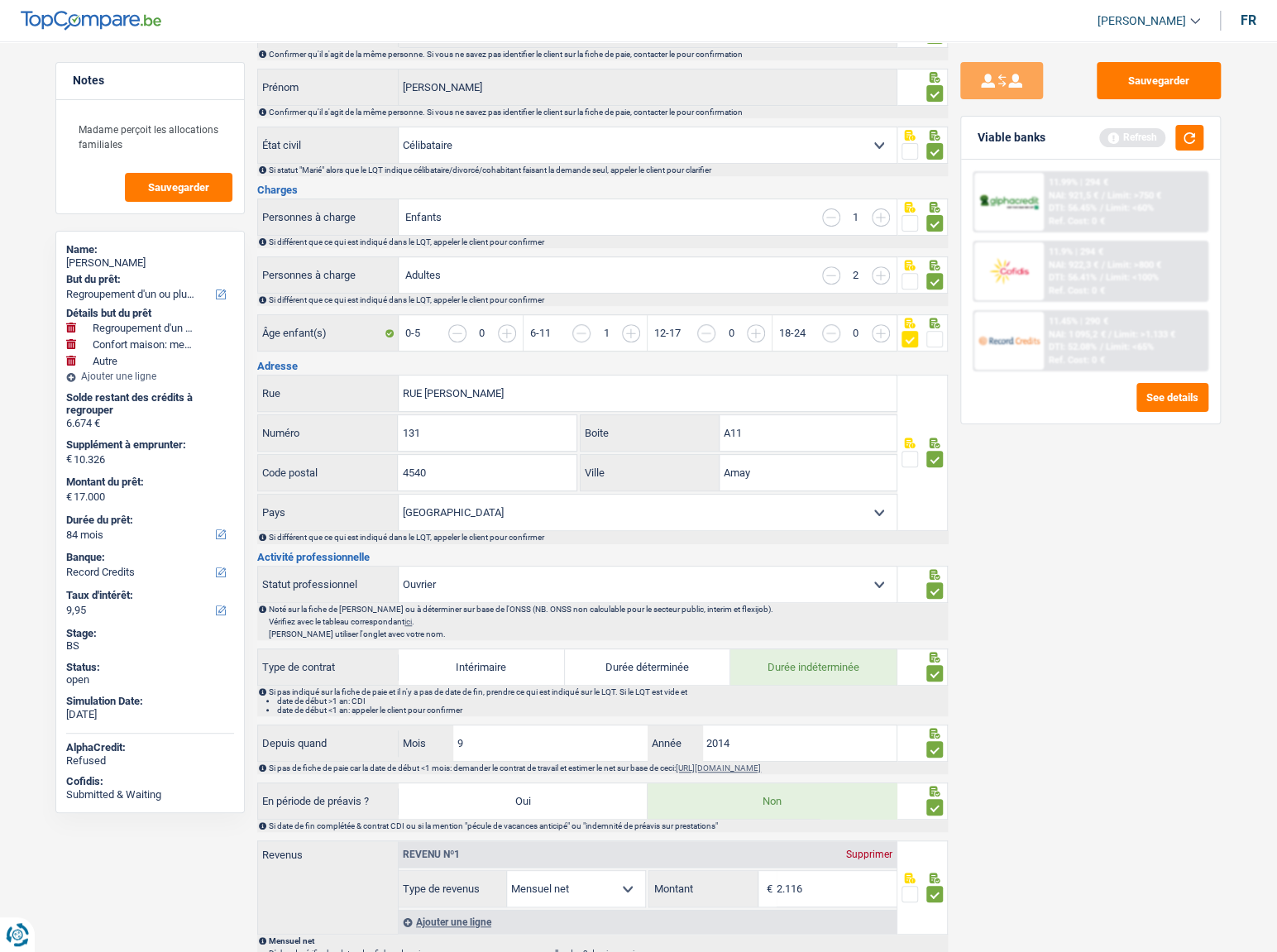
scroll to position [225, 0]
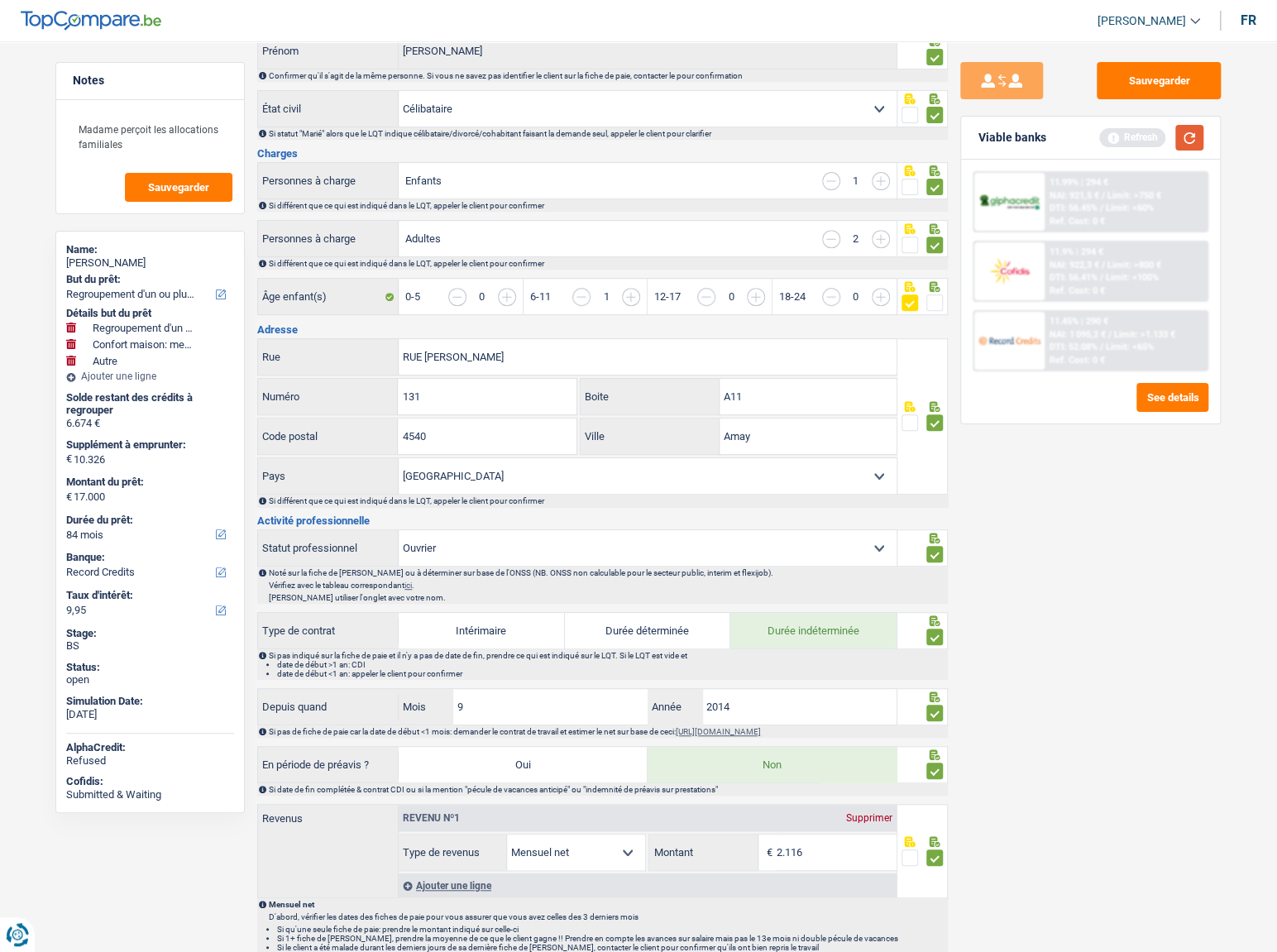
click at [1191, 141] on button "button" at bounding box center [1189, 138] width 28 height 26
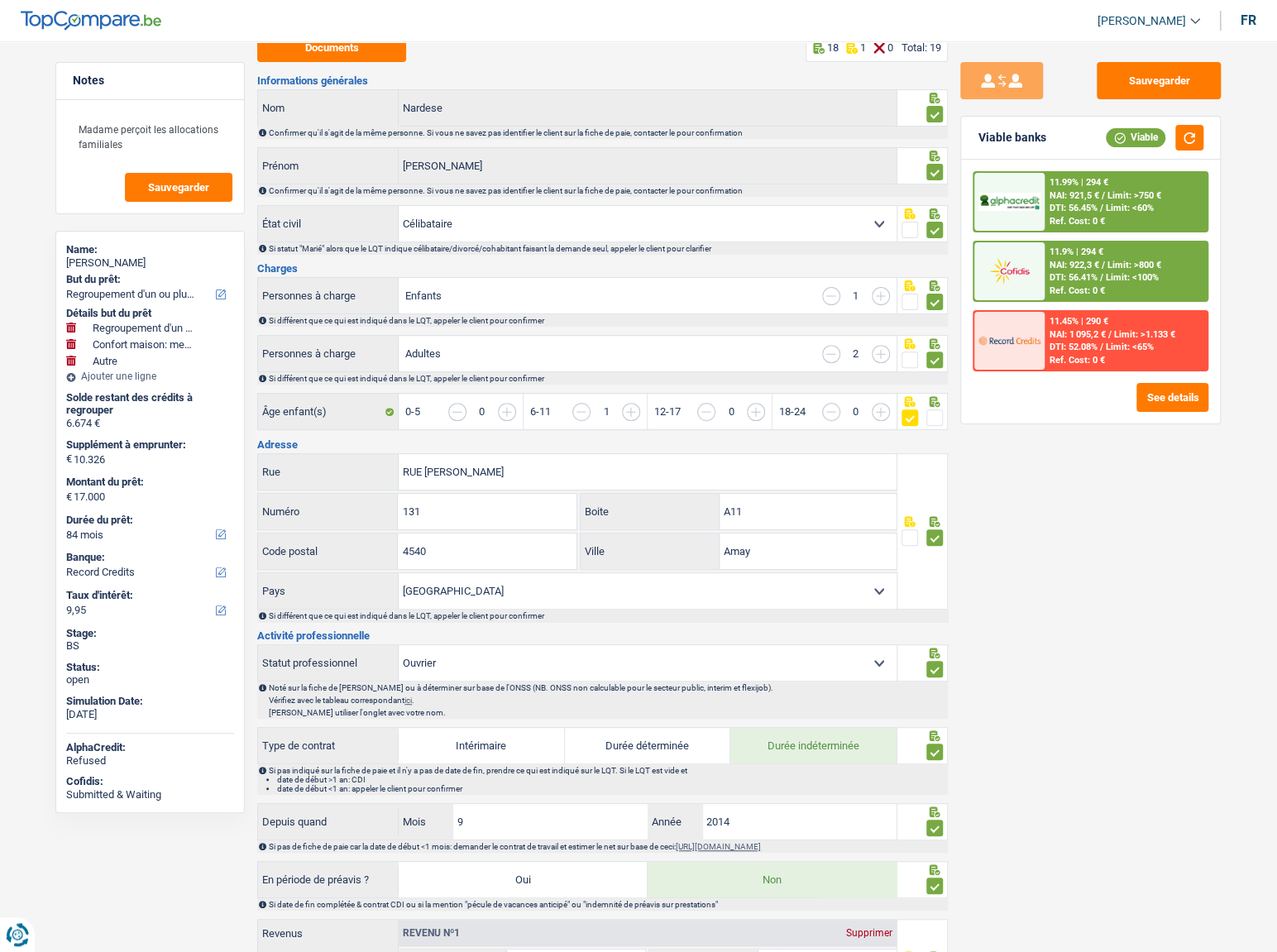
scroll to position [0, 0]
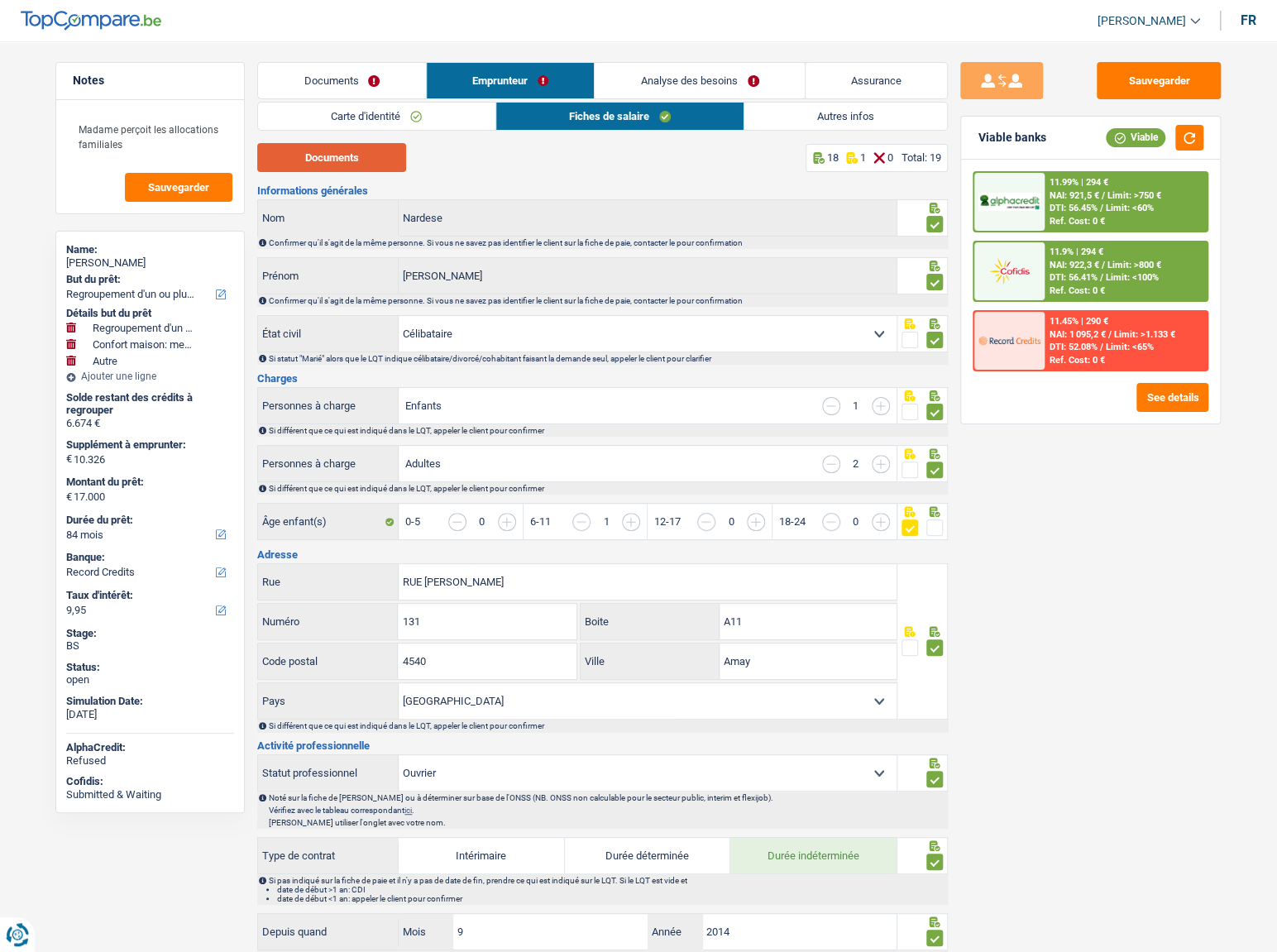
click at [344, 164] on button "Documents" at bounding box center [331, 158] width 149 height 29
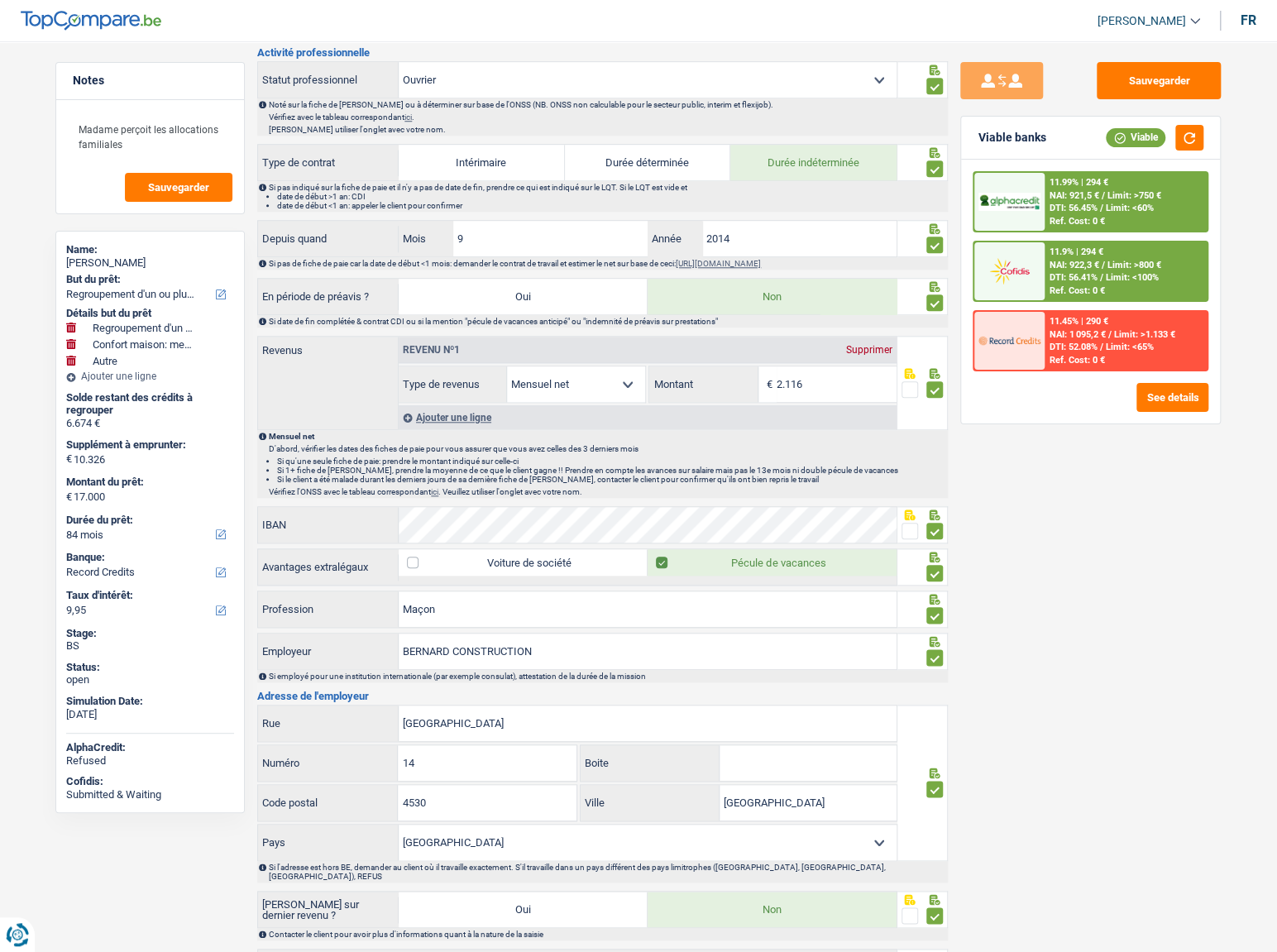
scroll to position [601, 0]
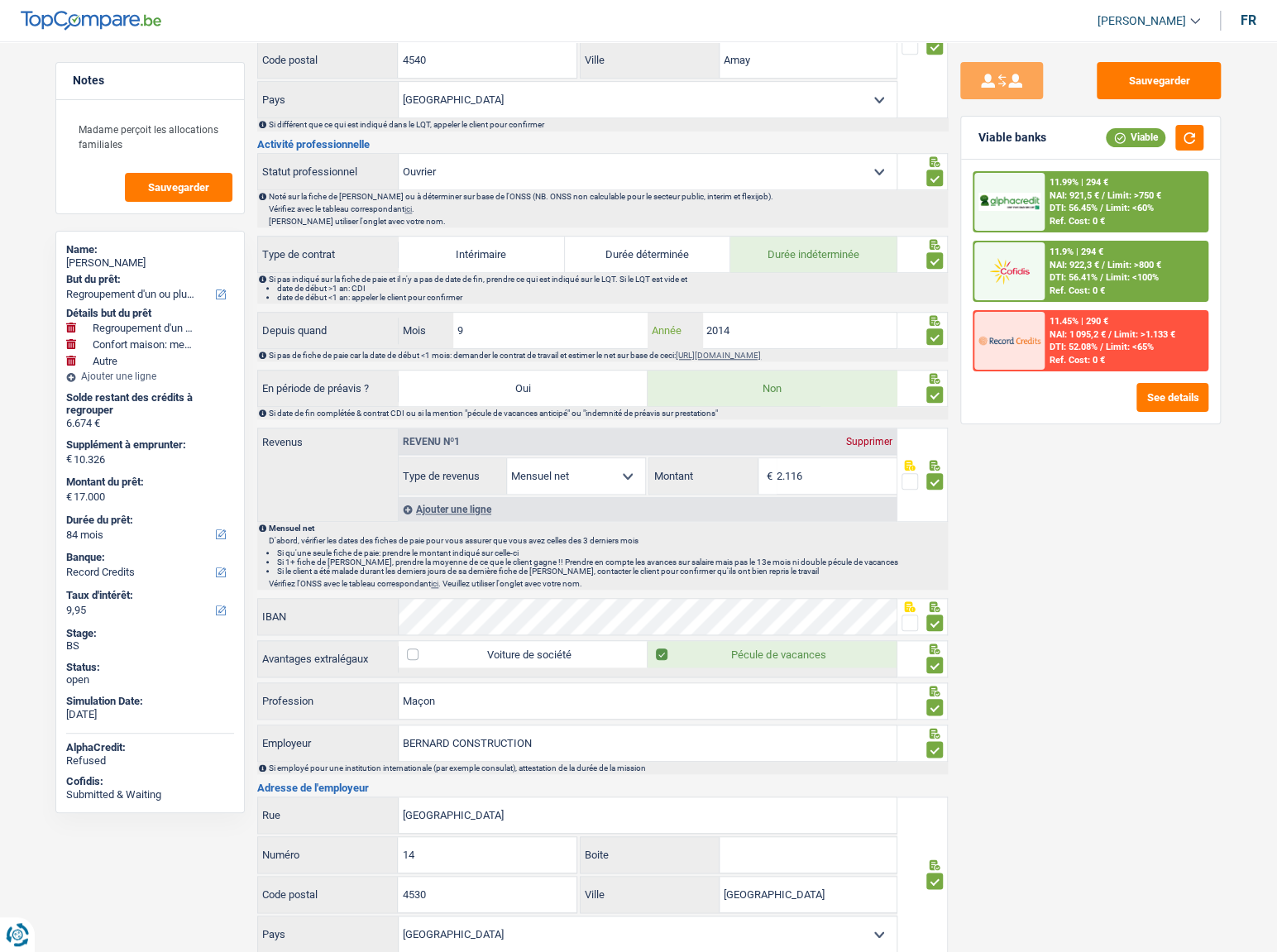
click at [789, 318] on input "2014" at bounding box center [799, 330] width 194 height 36
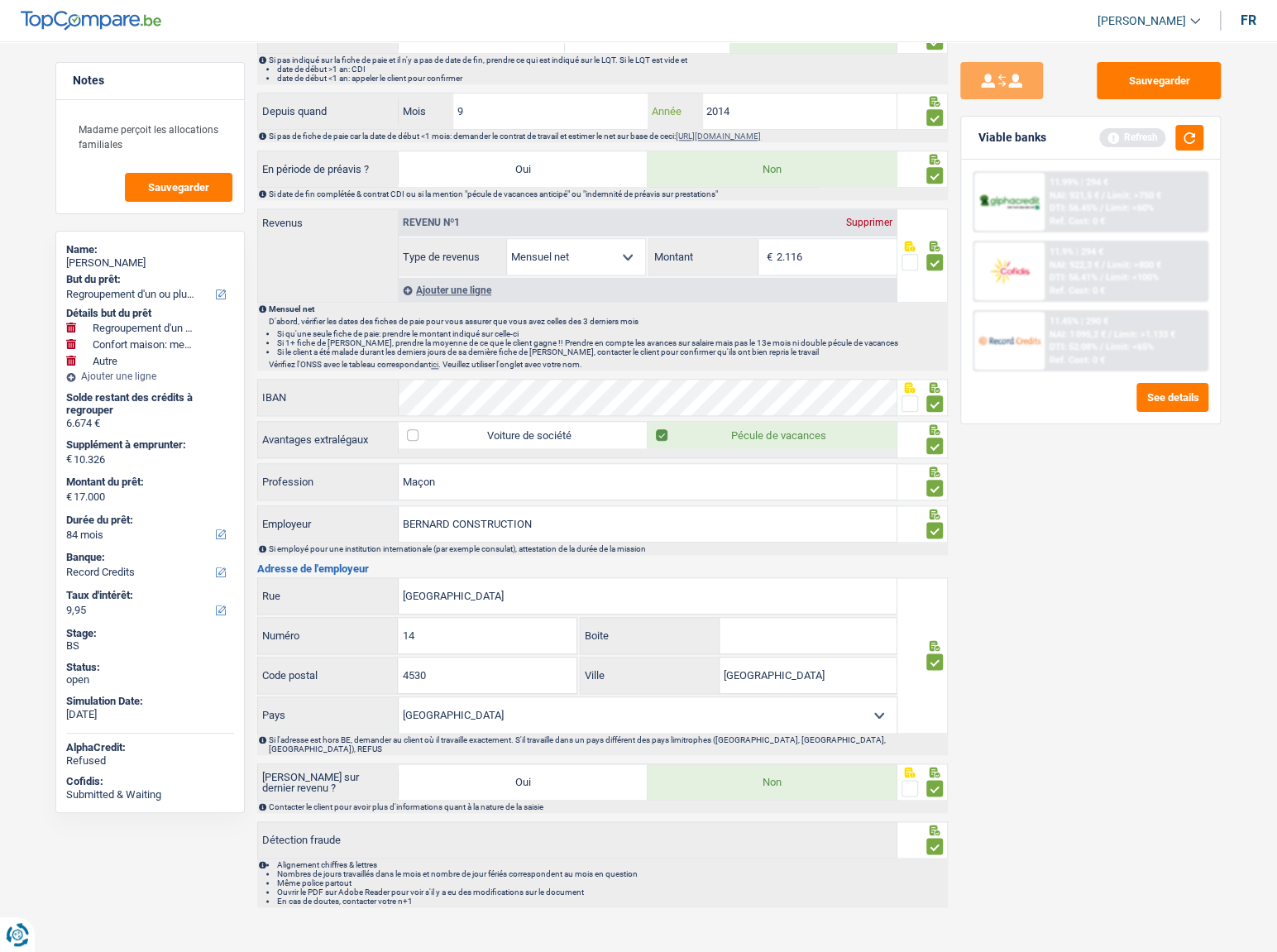
scroll to position [520, 0]
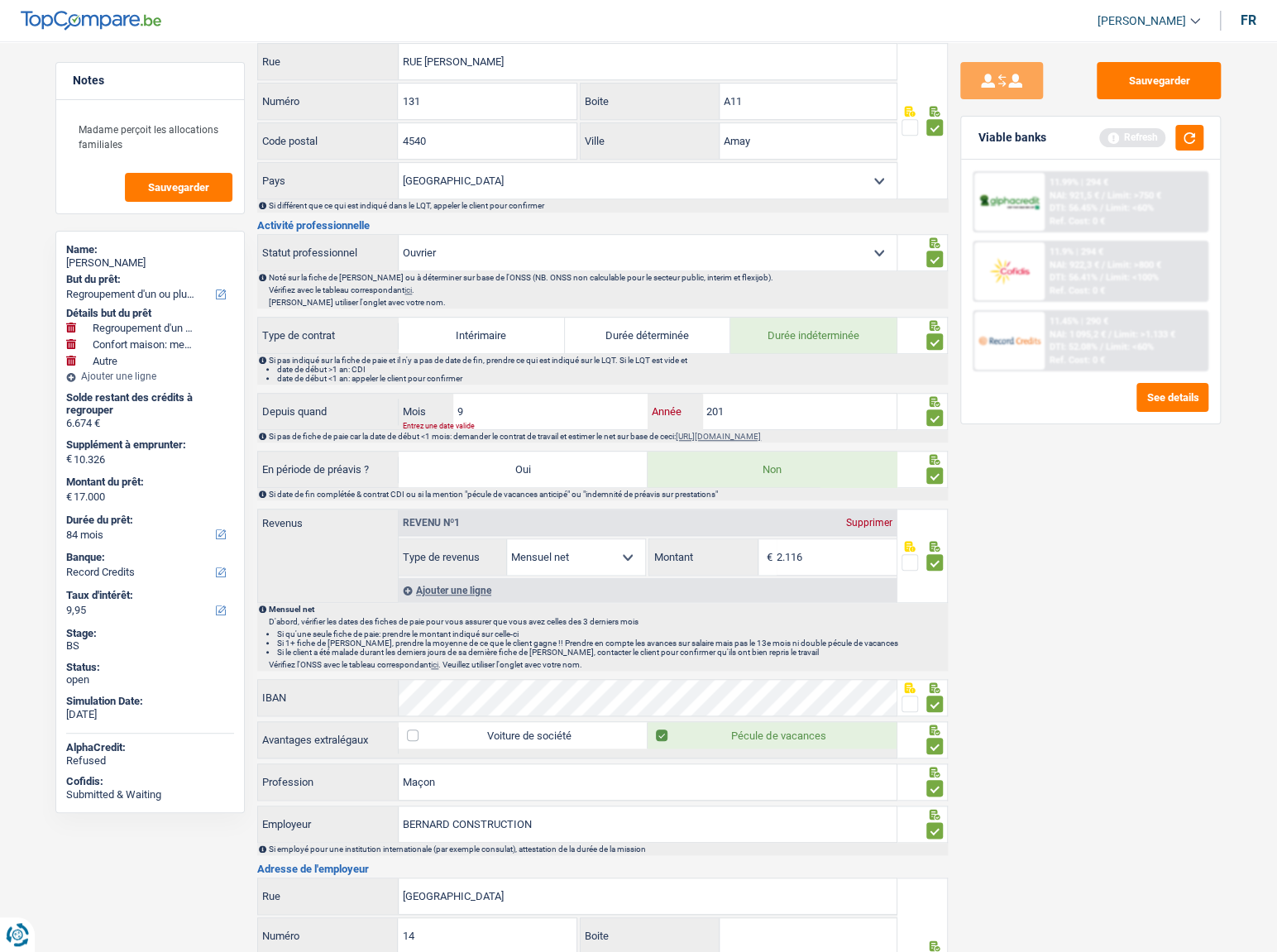
type input "2014"
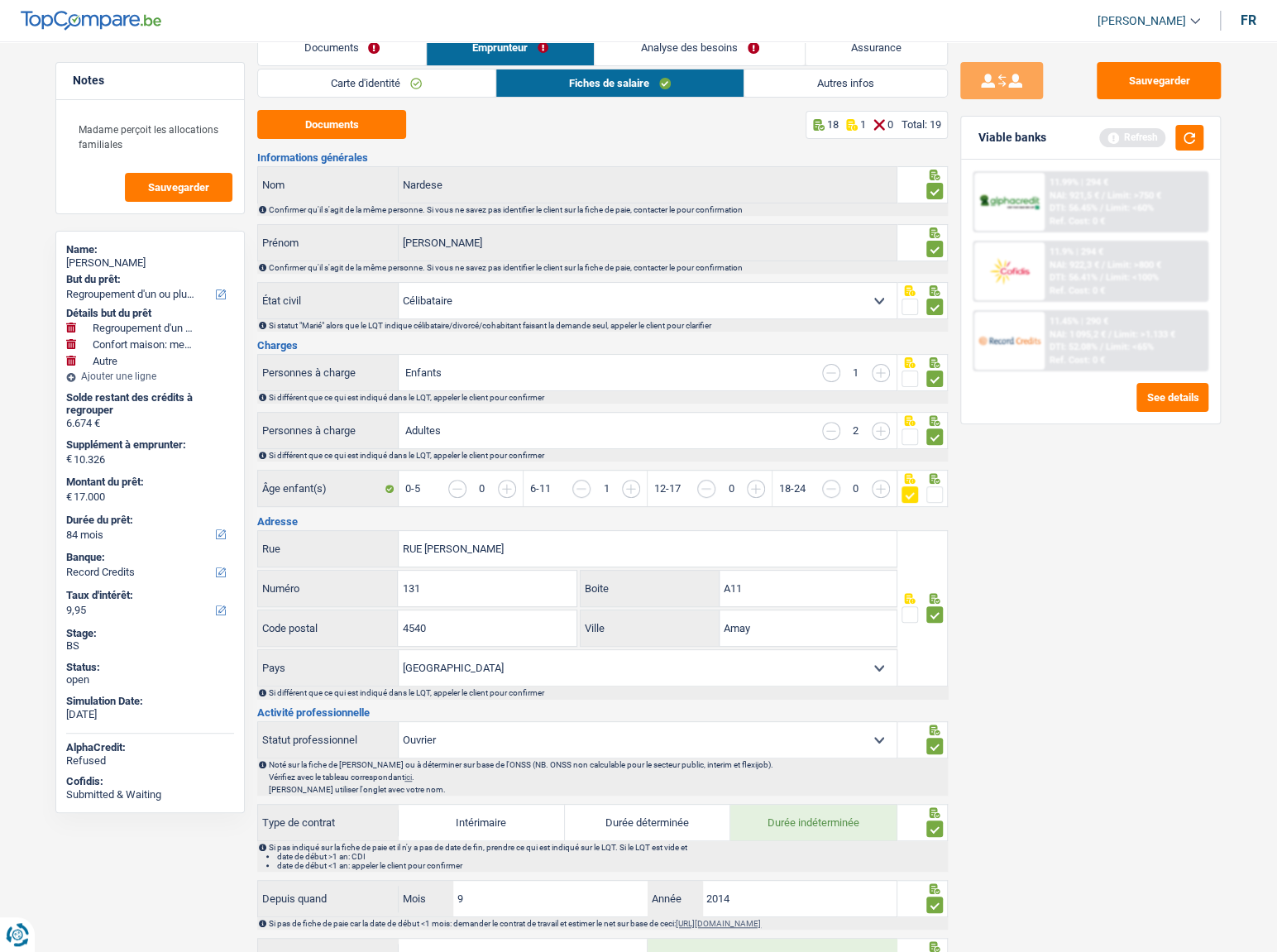
scroll to position [0, 0]
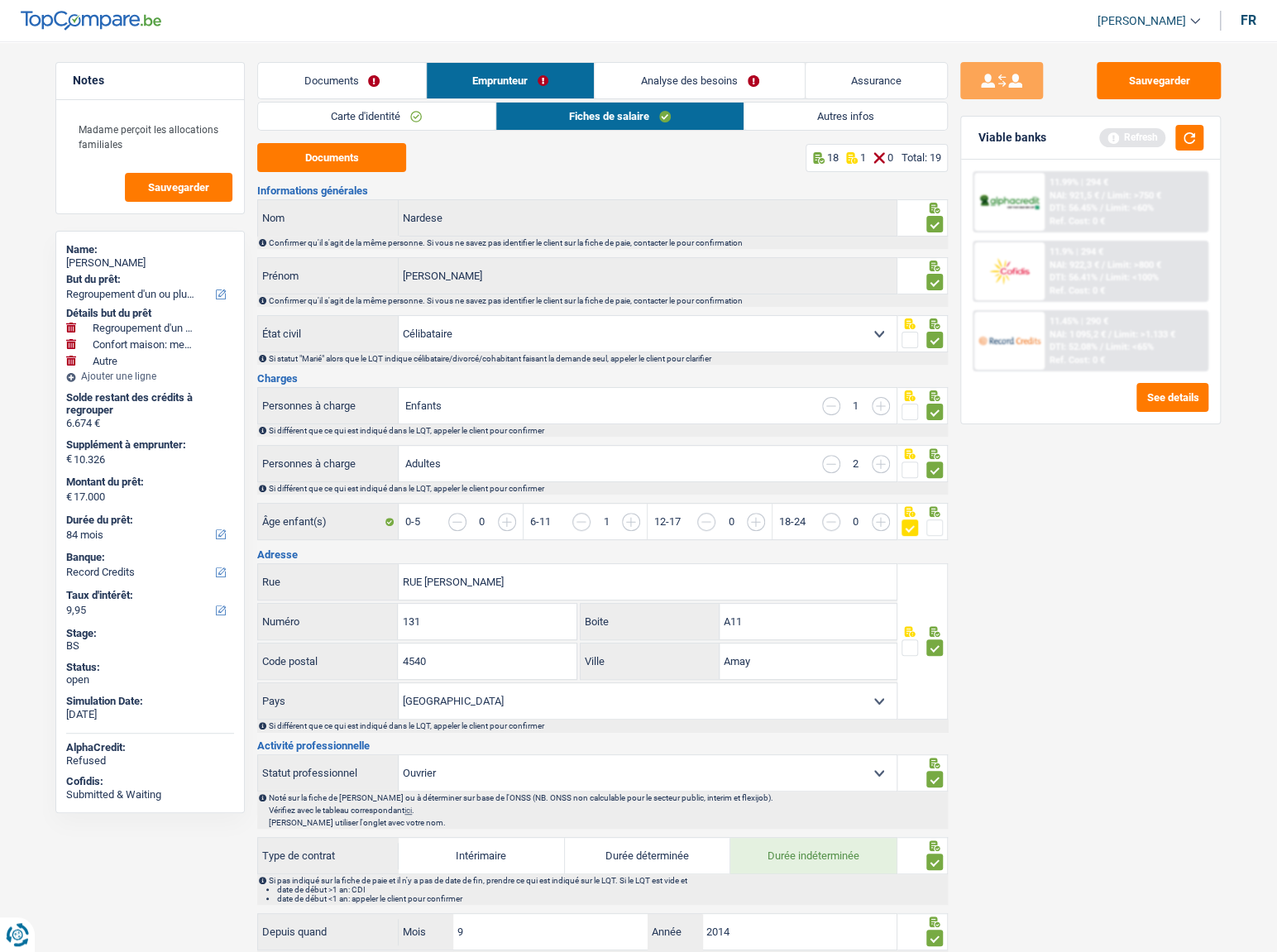
click at [391, 122] on link "Carte d'identité" at bounding box center [376, 116] width 237 height 28
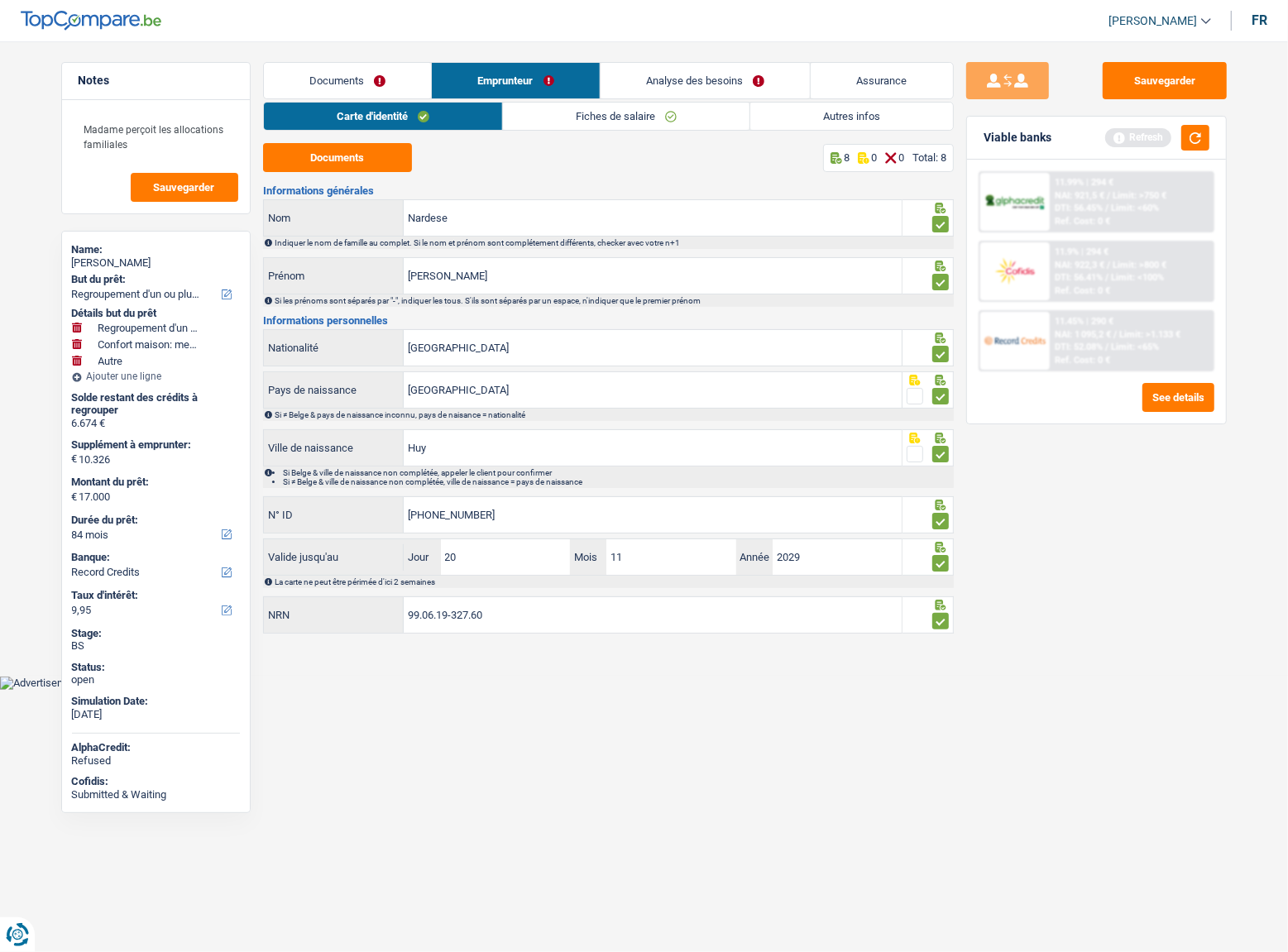
click at [420, 66] on link "Documents" at bounding box center [348, 81] width 168 height 36
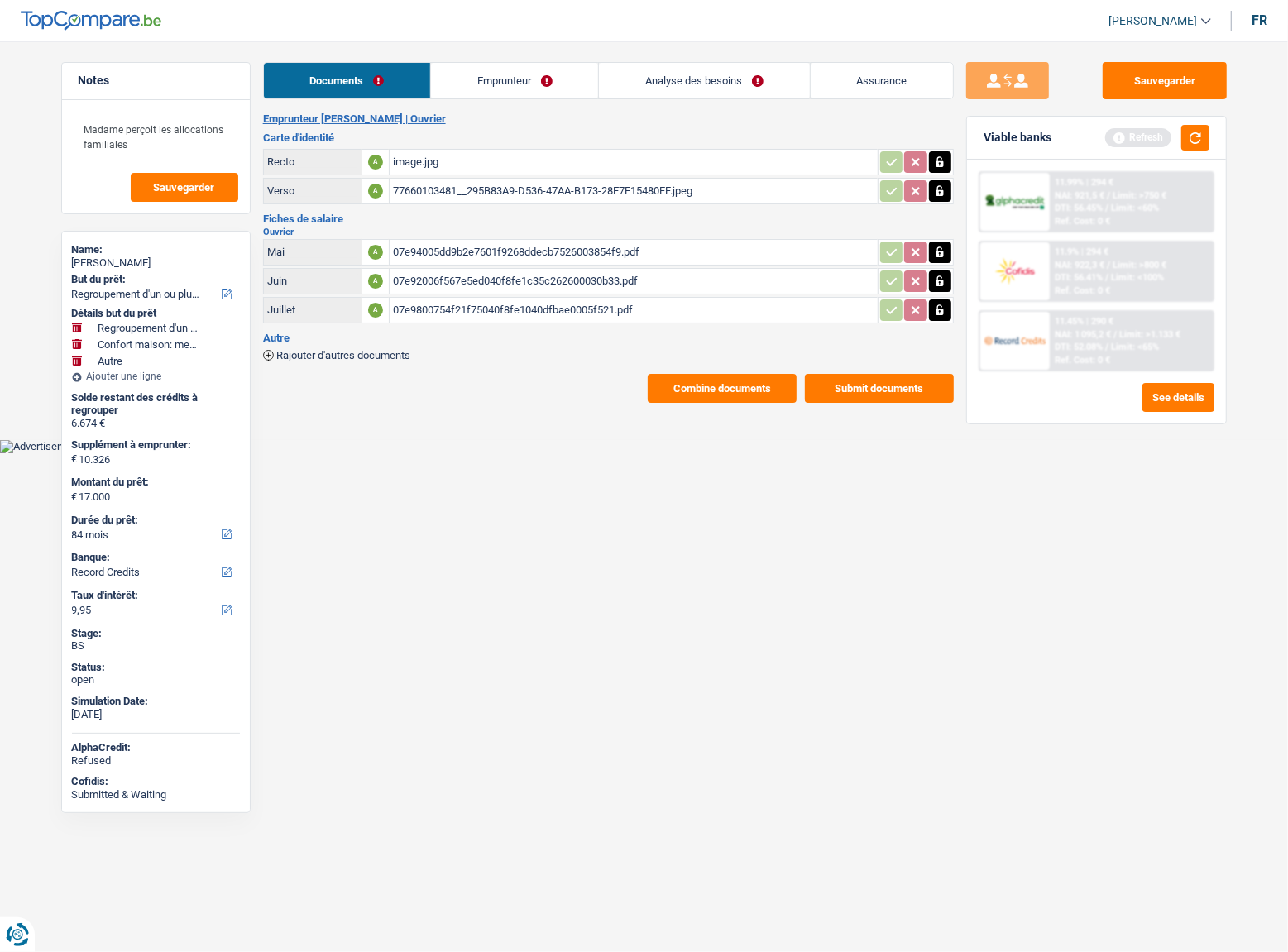
drag, startPoint x: 511, startPoint y: 82, endPoint x: 542, endPoint y: 233, distance: 154.1
click at [510, 82] on link "Emprunteur" at bounding box center [515, 81] width 167 height 36
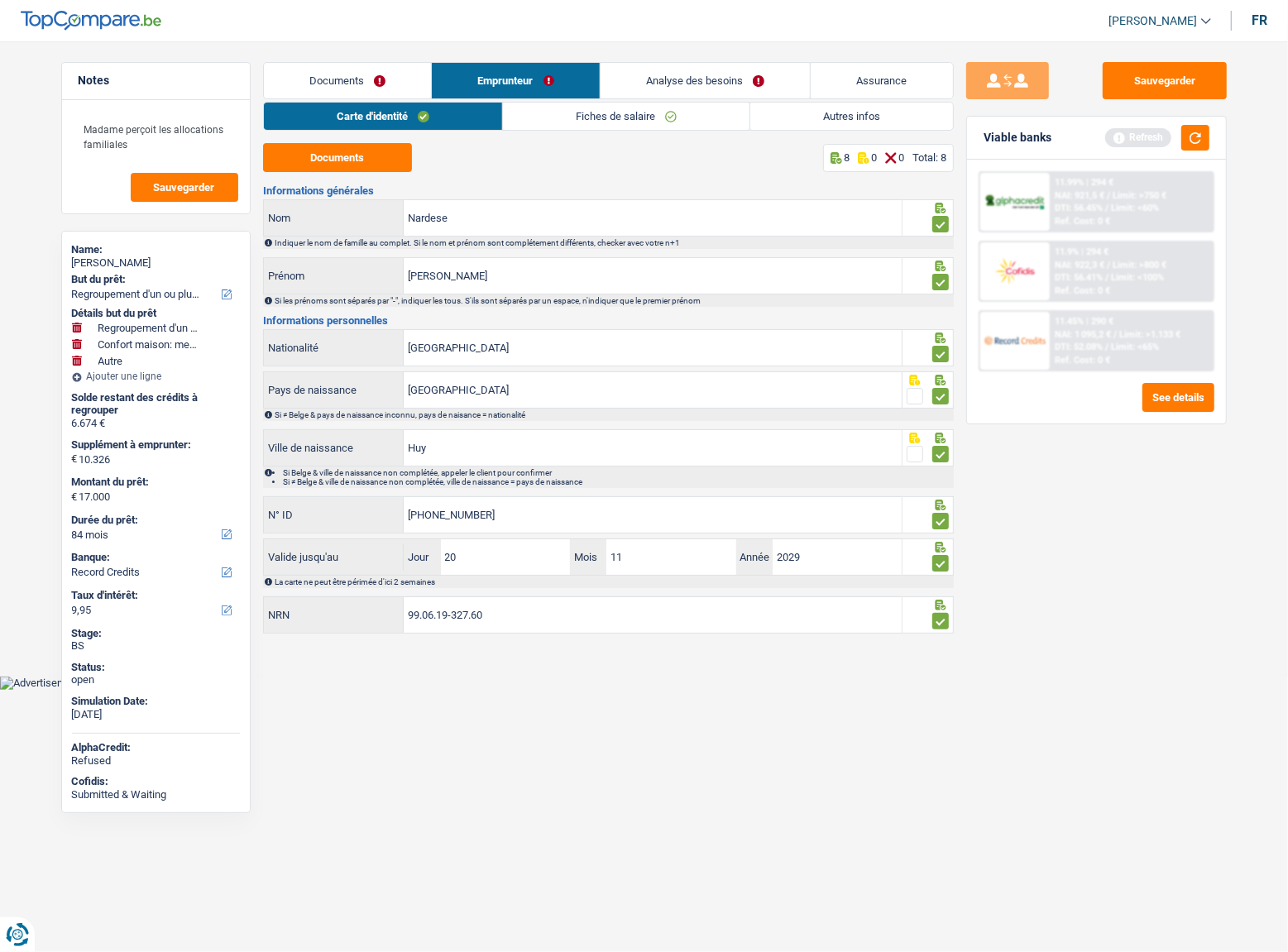
click at [590, 119] on link "Fiches de salaire" at bounding box center [626, 116] width 247 height 28
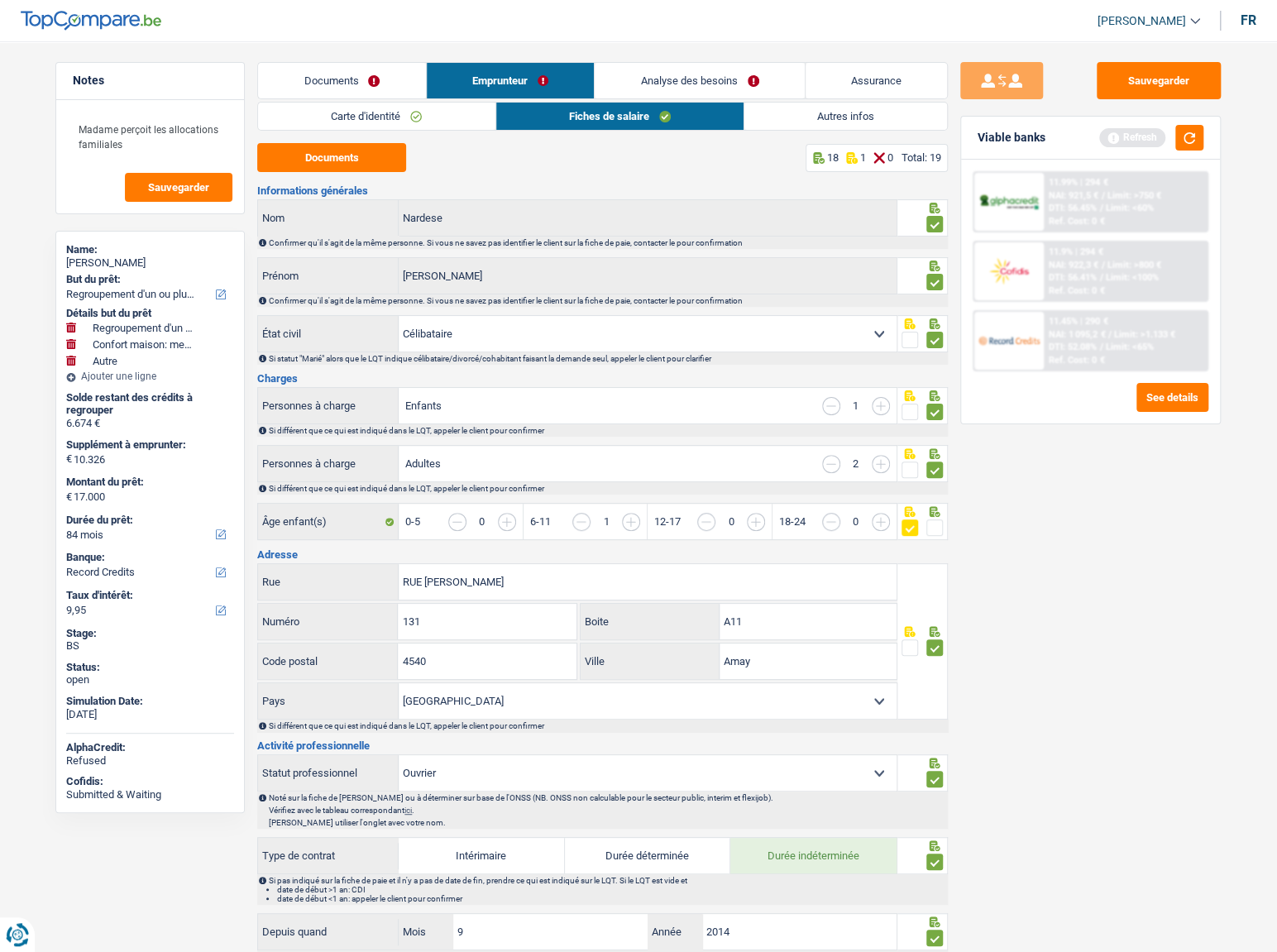
click at [821, 119] on link "Autres infos" at bounding box center [845, 116] width 203 height 28
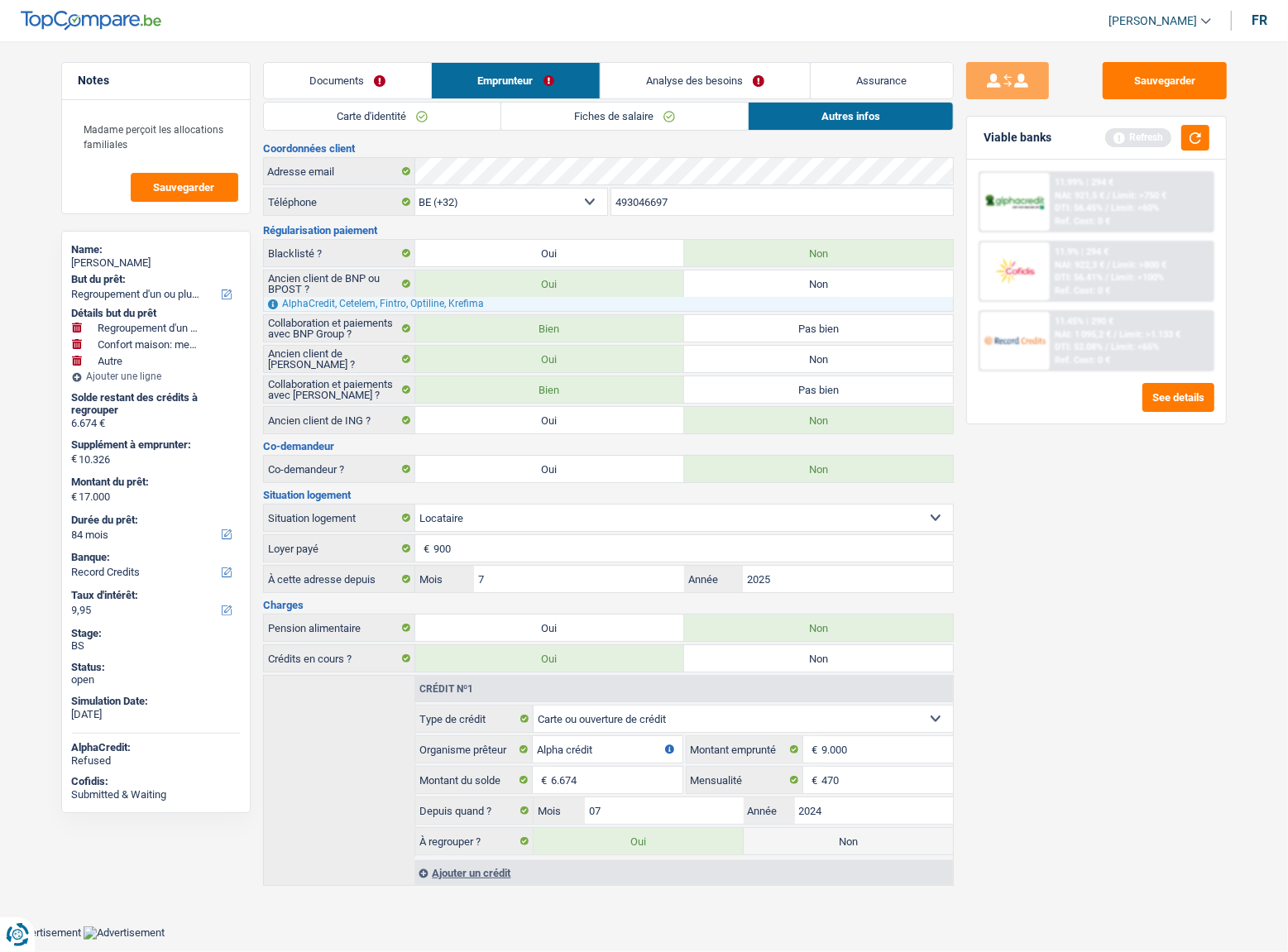
click at [731, 105] on link "Fiches de salaire" at bounding box center [624, 116] width 247 height 28
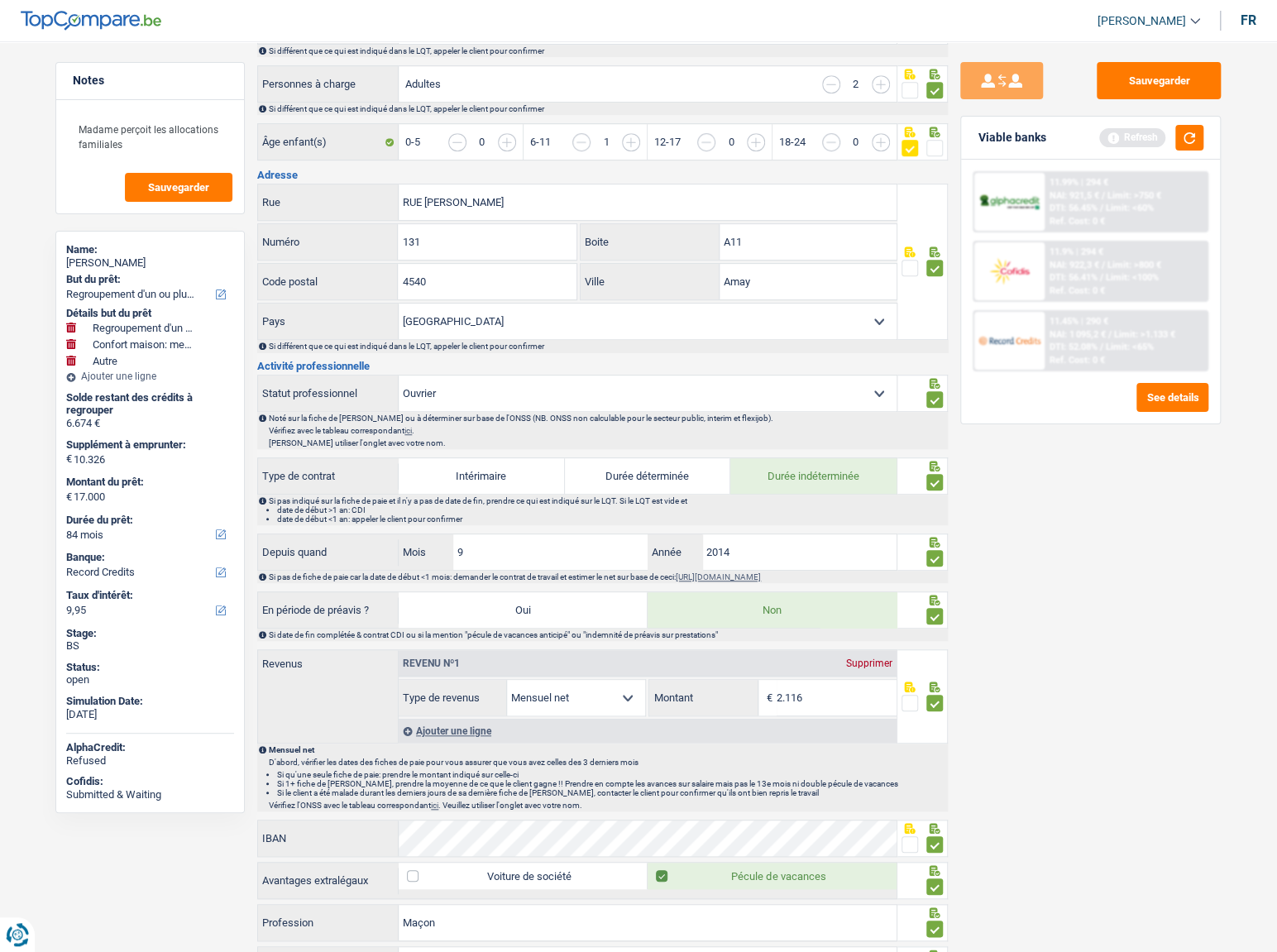
scroll to position [450, 0]
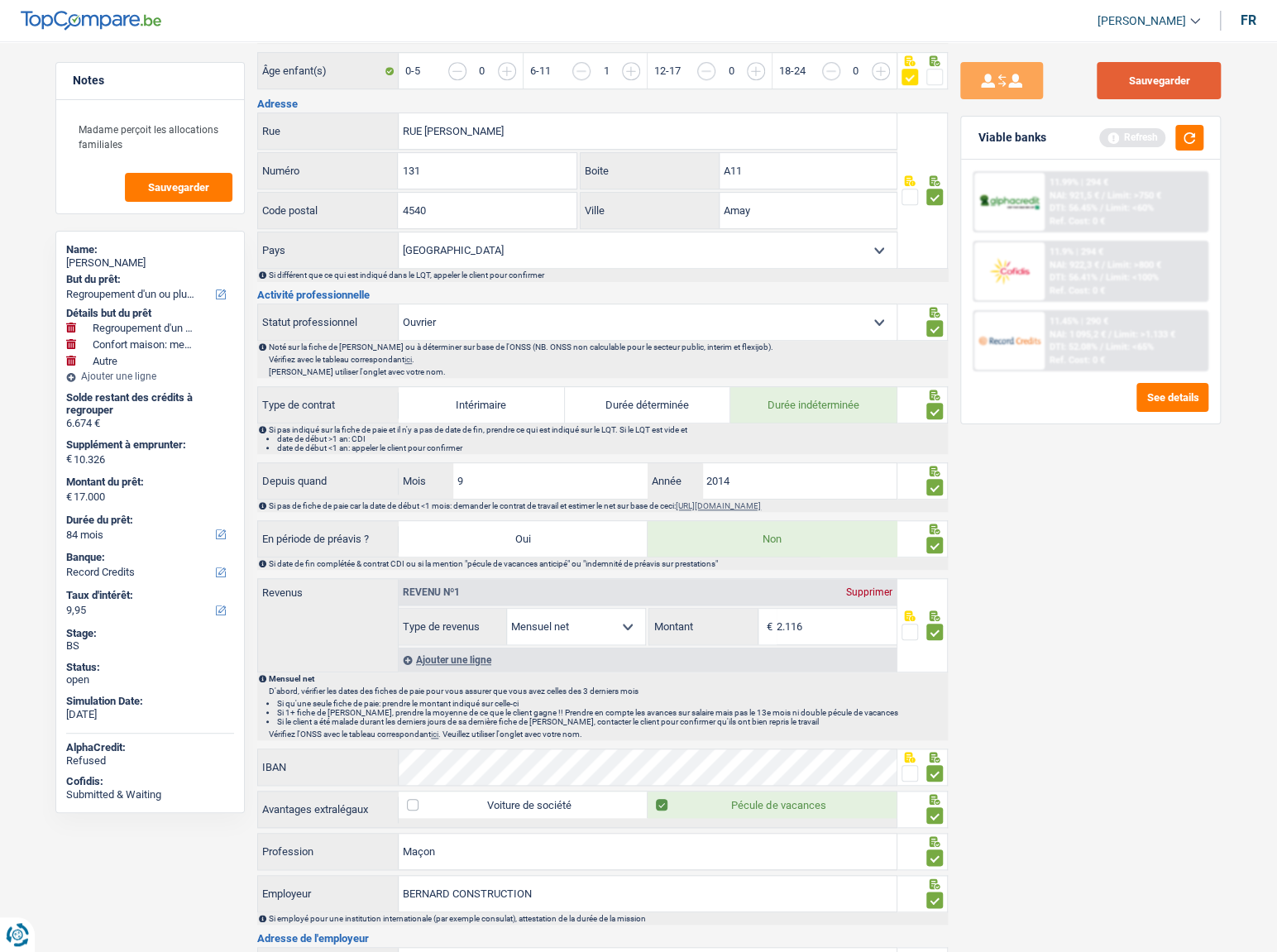
click at [1173, 76] on button "Sauvegarder" at bounding box center [1158, 81] width 124 height 38
click at [1192, 123] on div "Viable banks Refresh" at bounding box center [1090, 138] width 259 height 43
click at [1192, 133] on button "button" at bounding box center [1189, 138] width 28 height 26
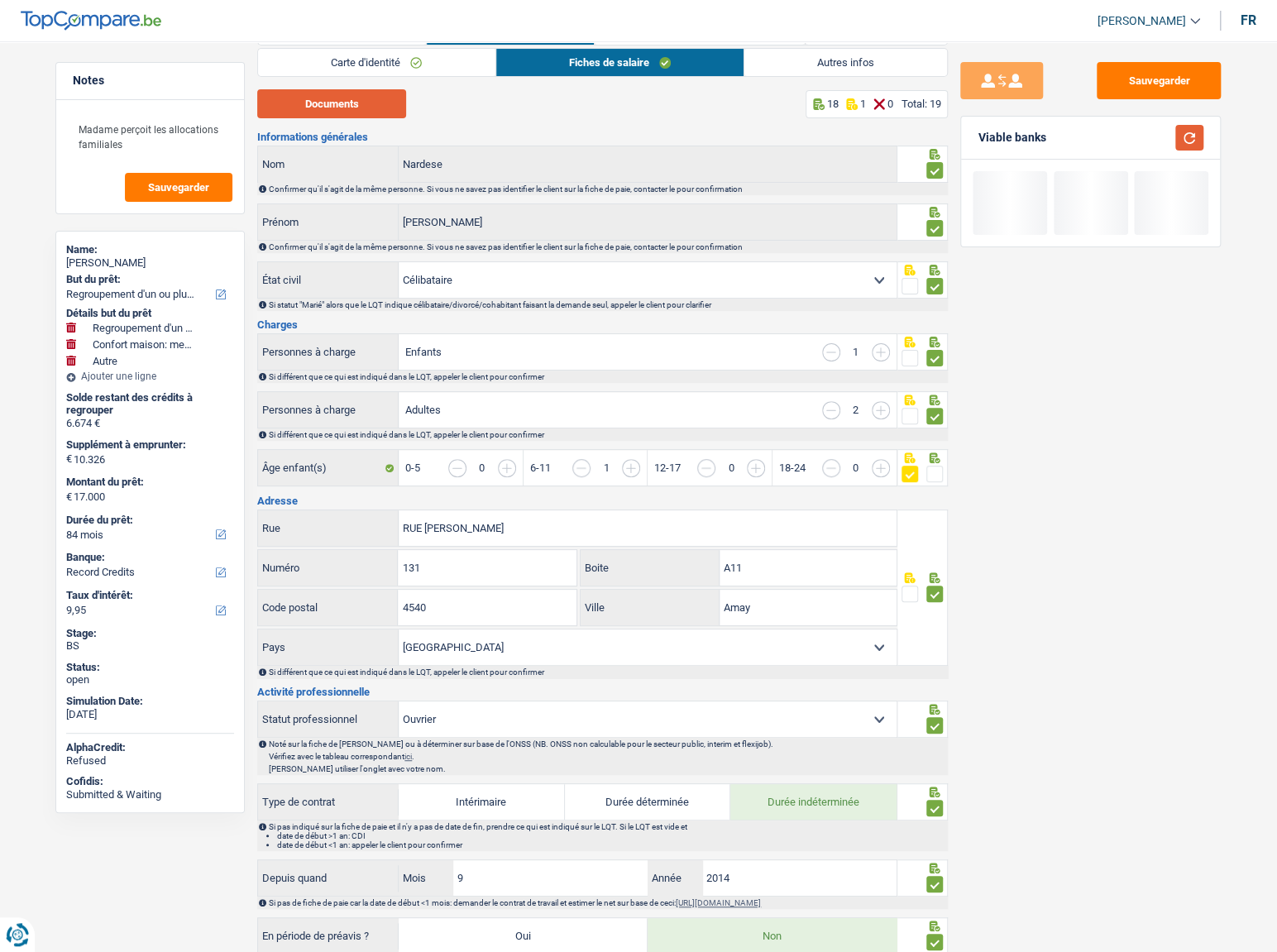
scroll to position [0, 0]
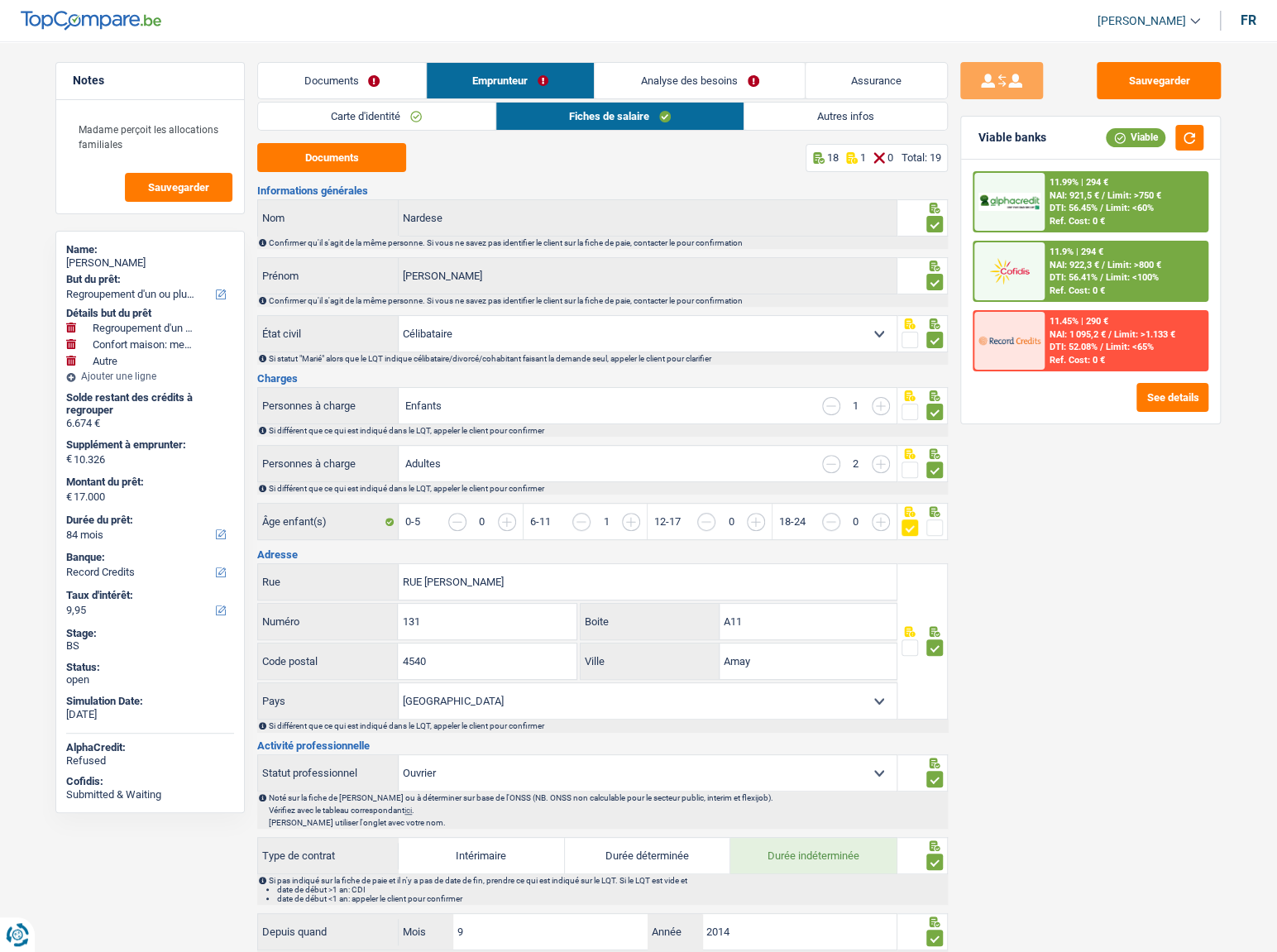
click at [331, 84] on link "Documents" at bounding box center [341, 81] width 168 height 36
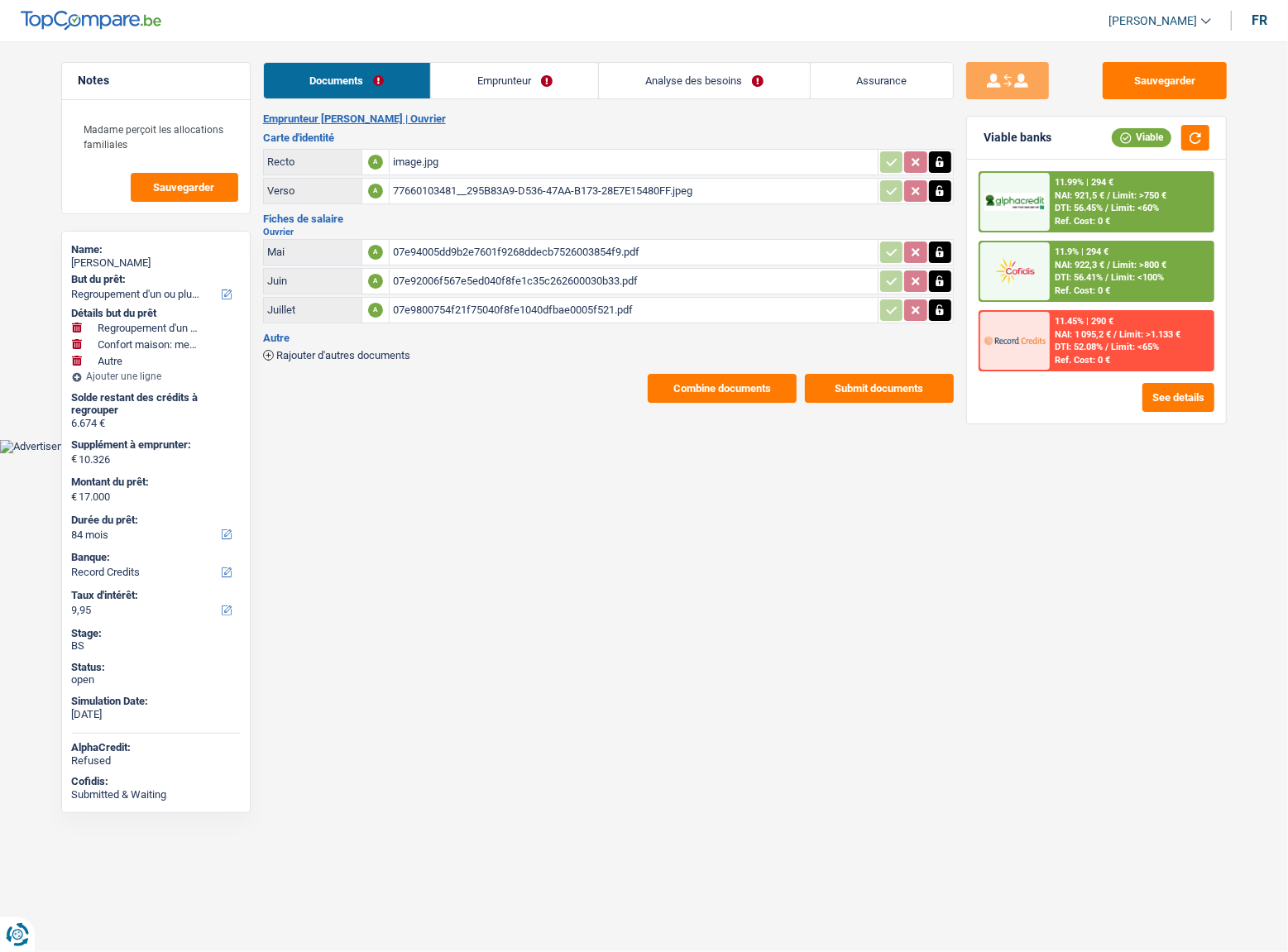
click at [694, 421] on main "Notes Madame perçoit les allocations familiales Sauvegarder Name: Dimitri Narde…" at bounding box center [644, 232] width 1288 height 415
click at [700, 387] on button "Combine documents" at bounding box center [722, 388] width 149 height 29
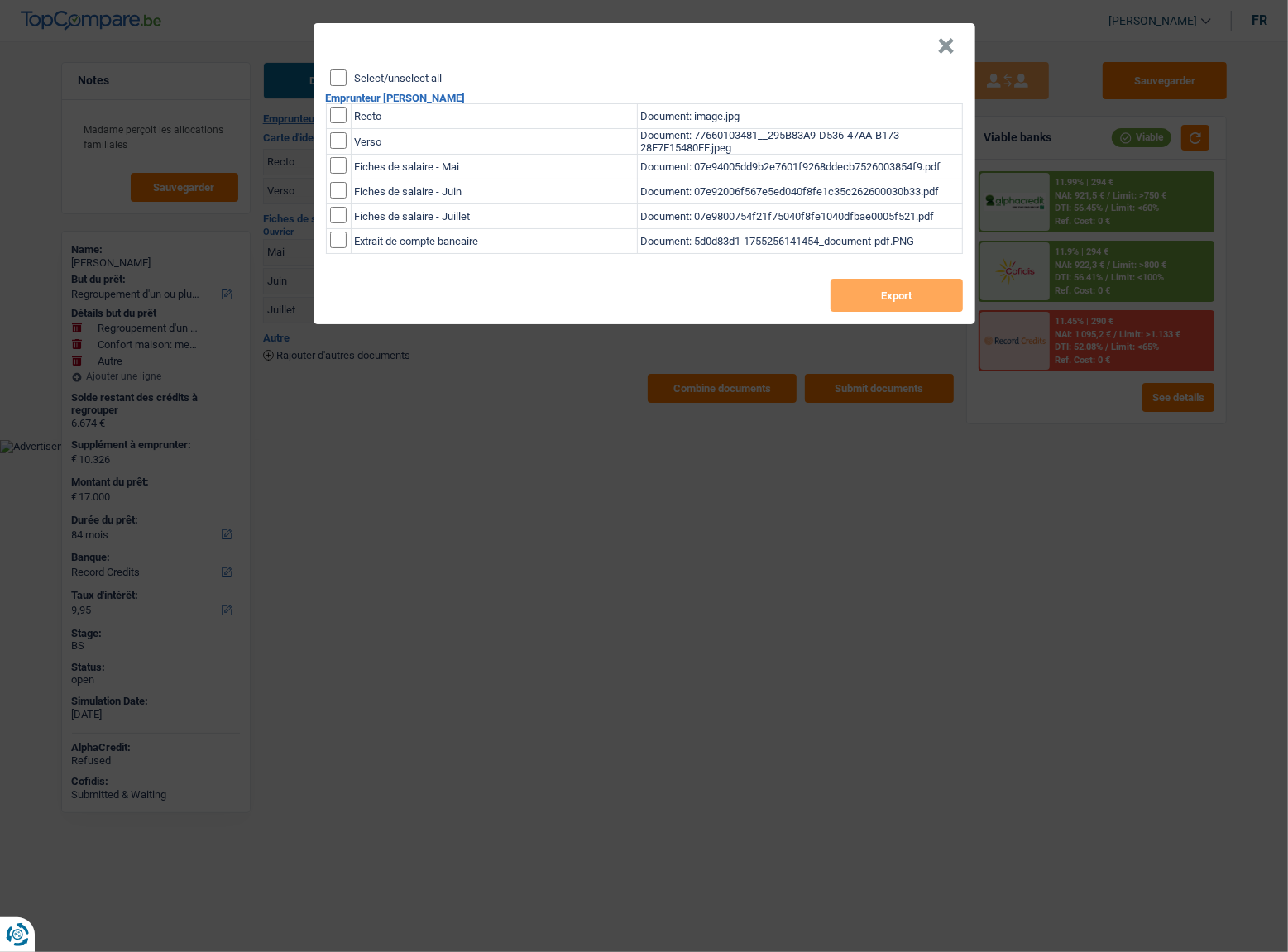
drag, startPoint x: 341, startPoint y: 76, endPoint x: 810, endPoint y: 229, distance: 493.3
click at [348, 83] on div "Select/unselect all" at bounding box center [647, 78] width 633 height 17
click at [339, 77] on input "Select/unselect all" at bounding box center [339, 78] width 17 height 17
checkbox input "true"
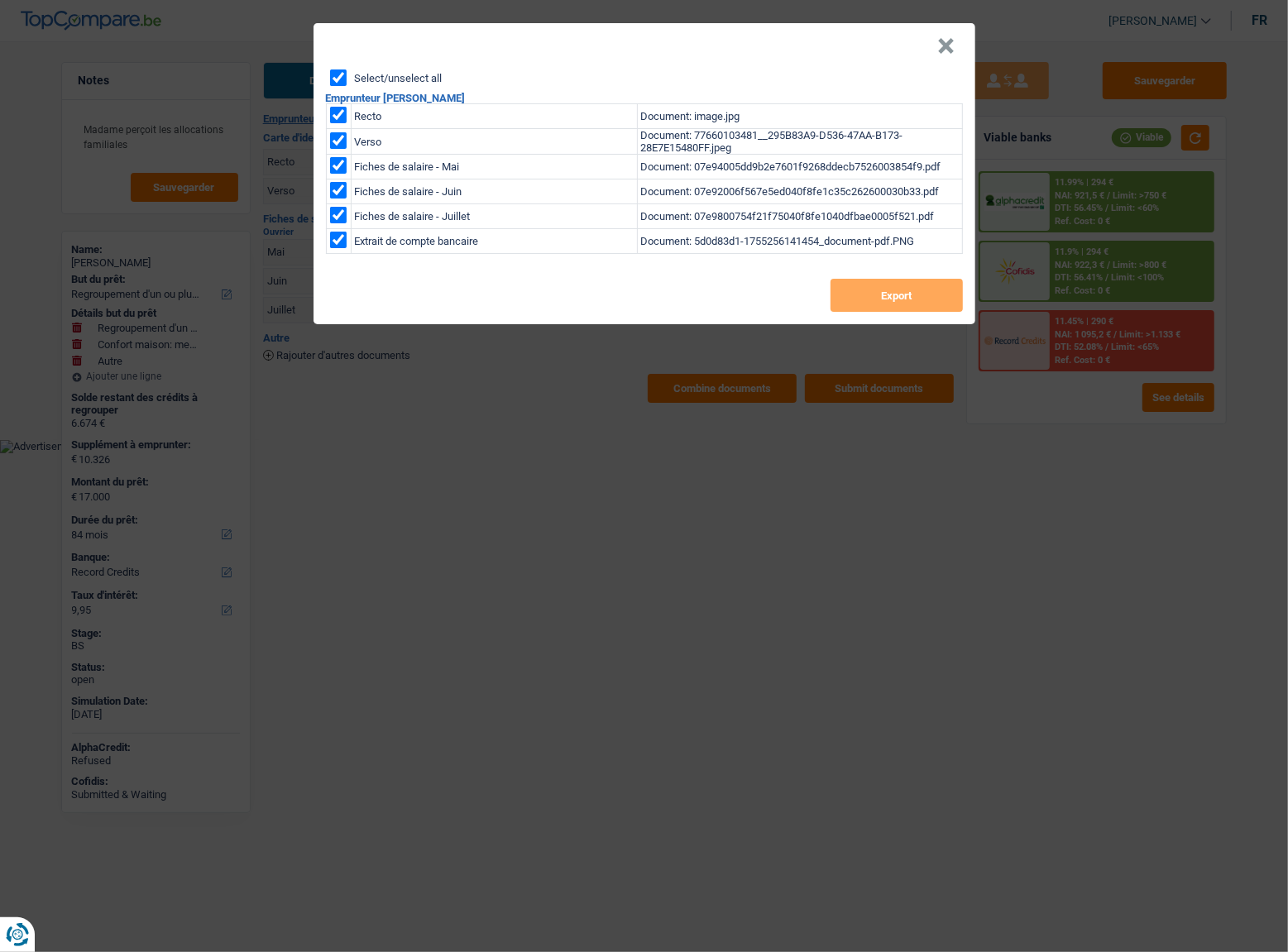
checkbox input "true"
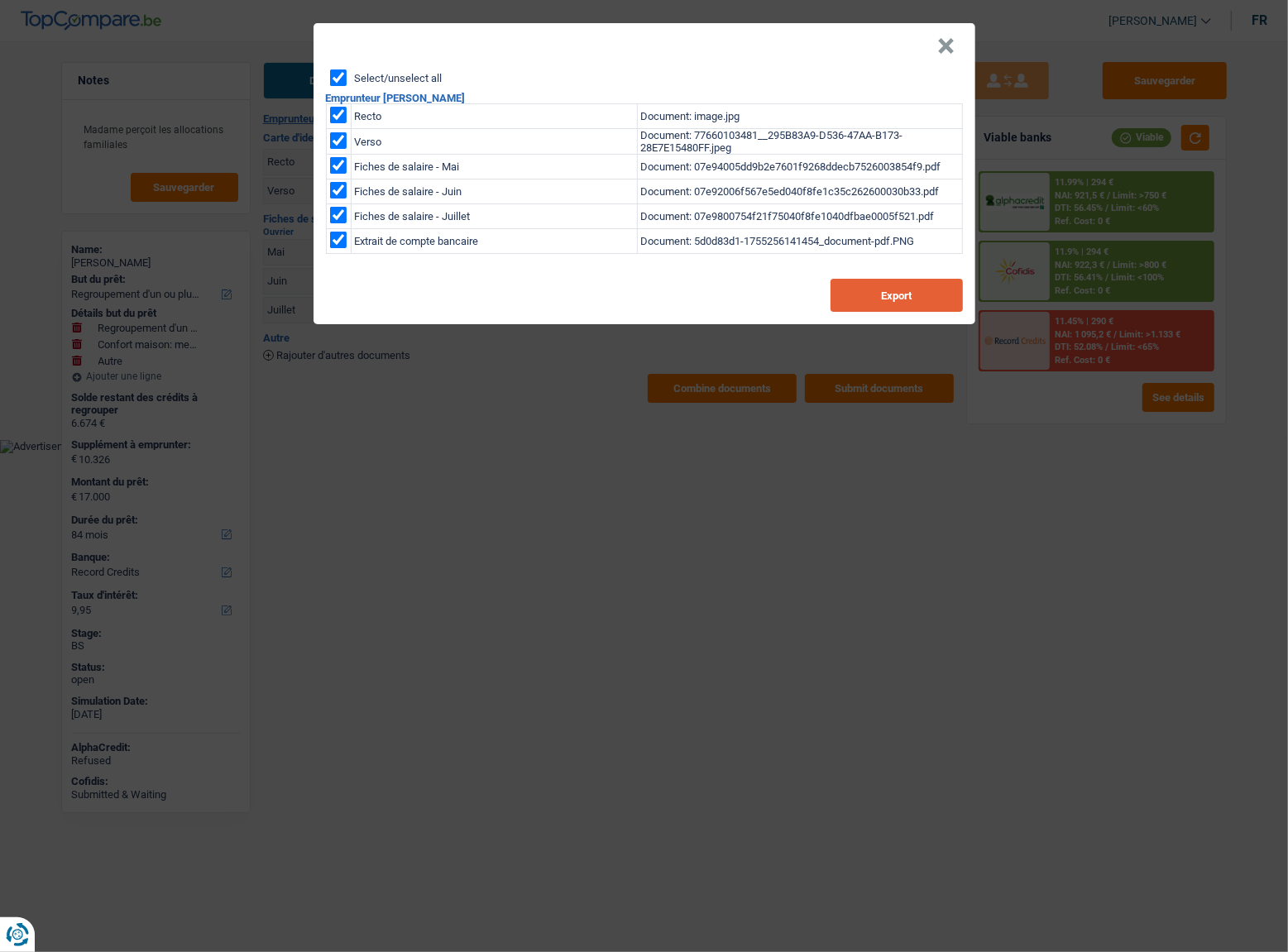
drag, startPoint x: 865, startPoint y: 272, endPoint x: 868, endPoint y: 282, distance: 10.4
click at [865, 279] on div "Select/unselect all Emprunteur Dimitri Nardese Recto Document: image.jpg Verso …" at bounding box center [644, 197] width 661 height 255
click at [869, 286] on button "Export" at bounding box center [896, 295] width 132 height 33
click at [948, 40] on button "×" at bounding box center [946, 46] width 17 height 17
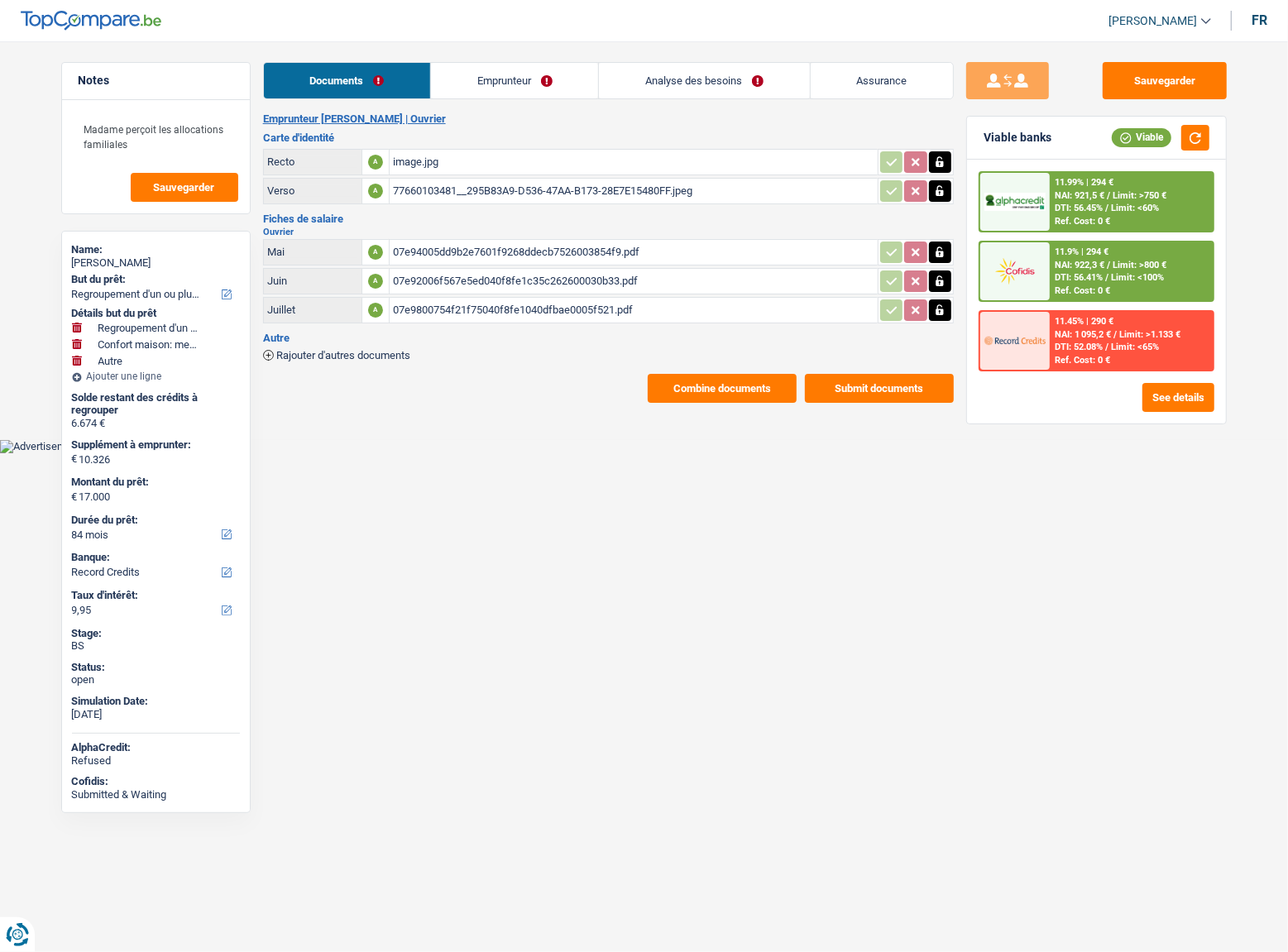
click at [760, 381] on button "Combine documents" at bounding box center [722, 388] width 149 height 29
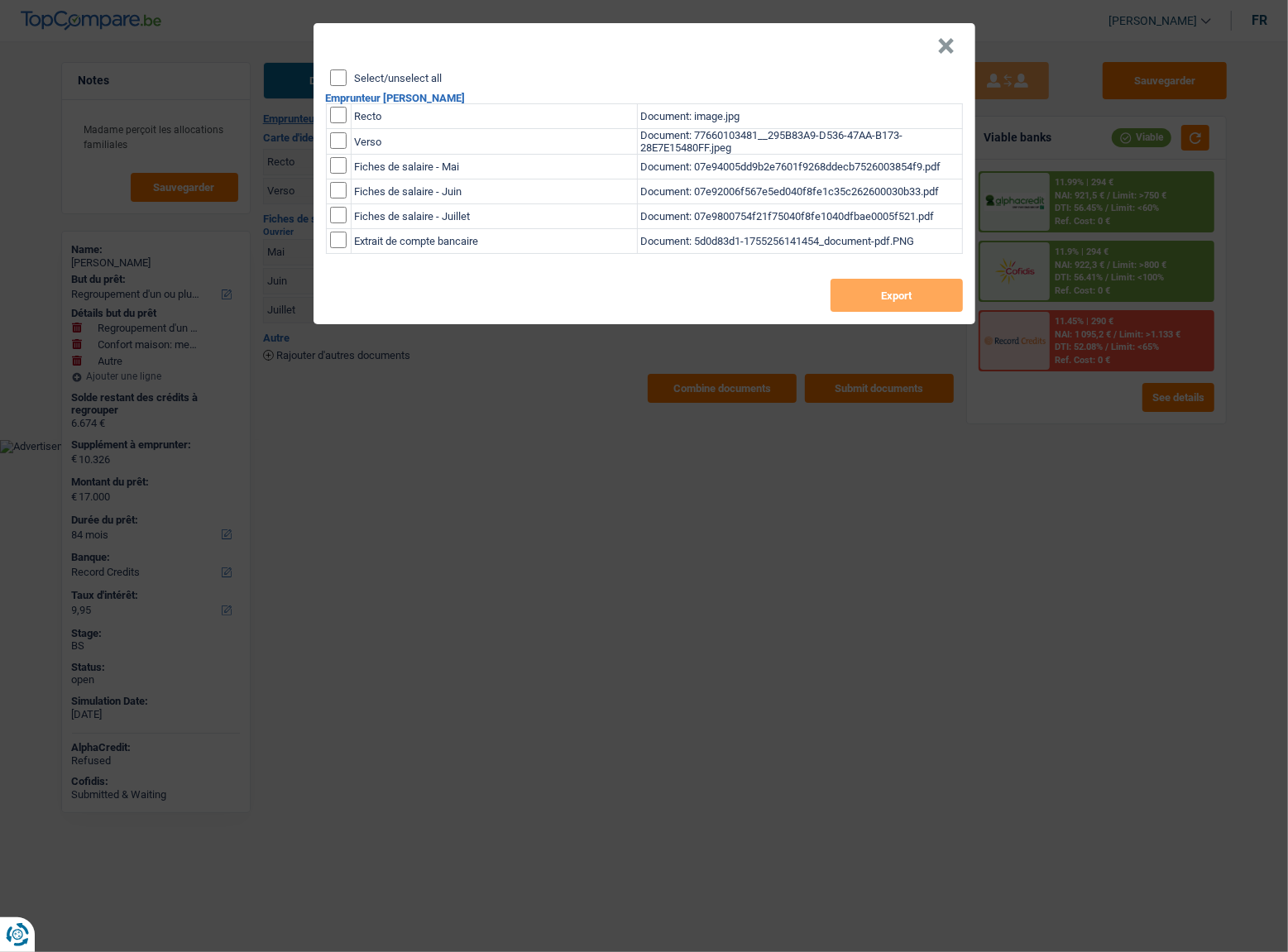
click at [345, 80] on input "Select/unselect all" at bounding box center [339, 78] width 17 height 17
checkbox input "true"
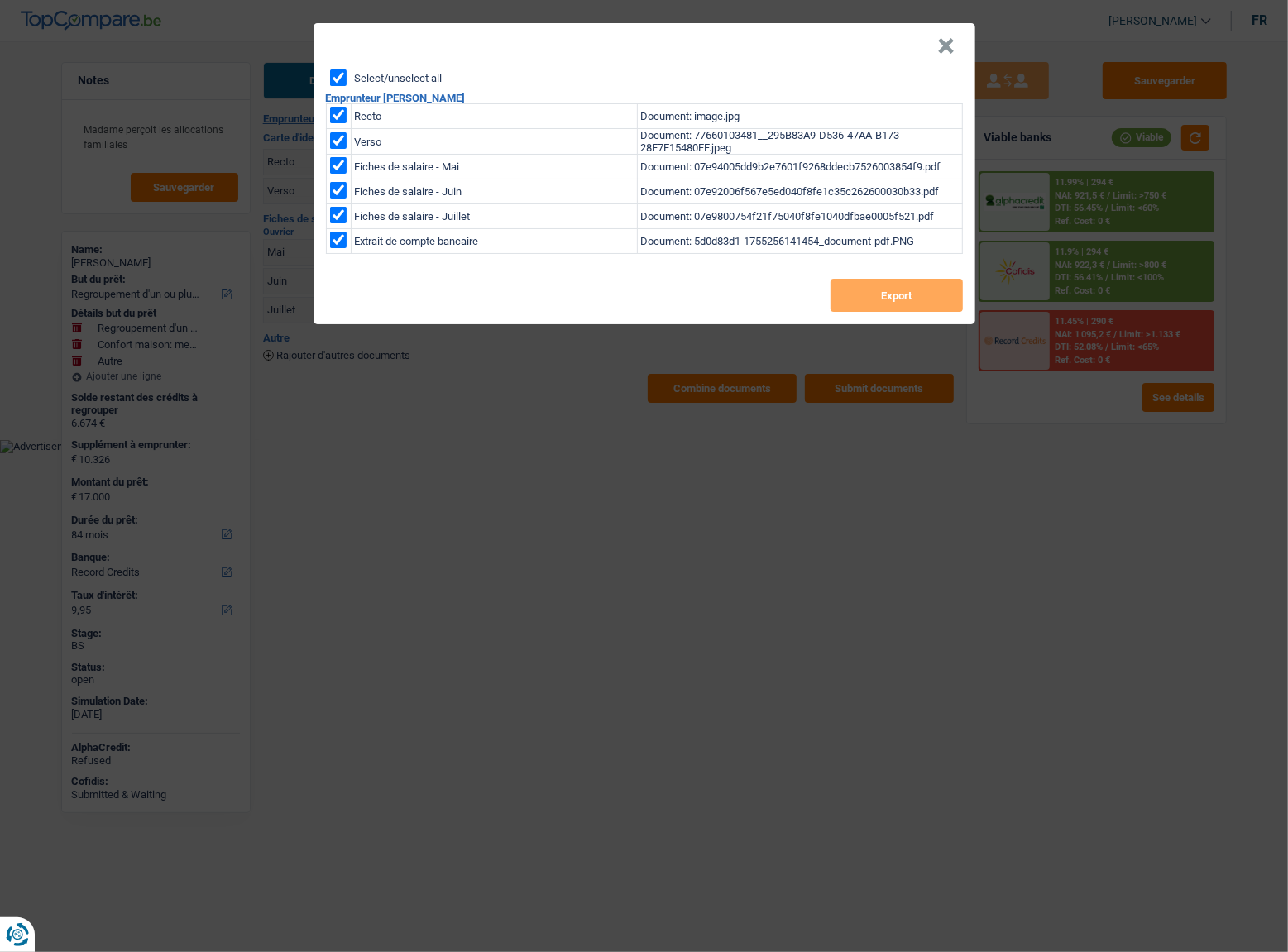
checkbox input "true"
click at [918, 289] on button "Export" at bounding box center [896, 295] width 132 height 33
click at [947, 45] on button "×" at bounding box center [946, 46] width 17 height 17
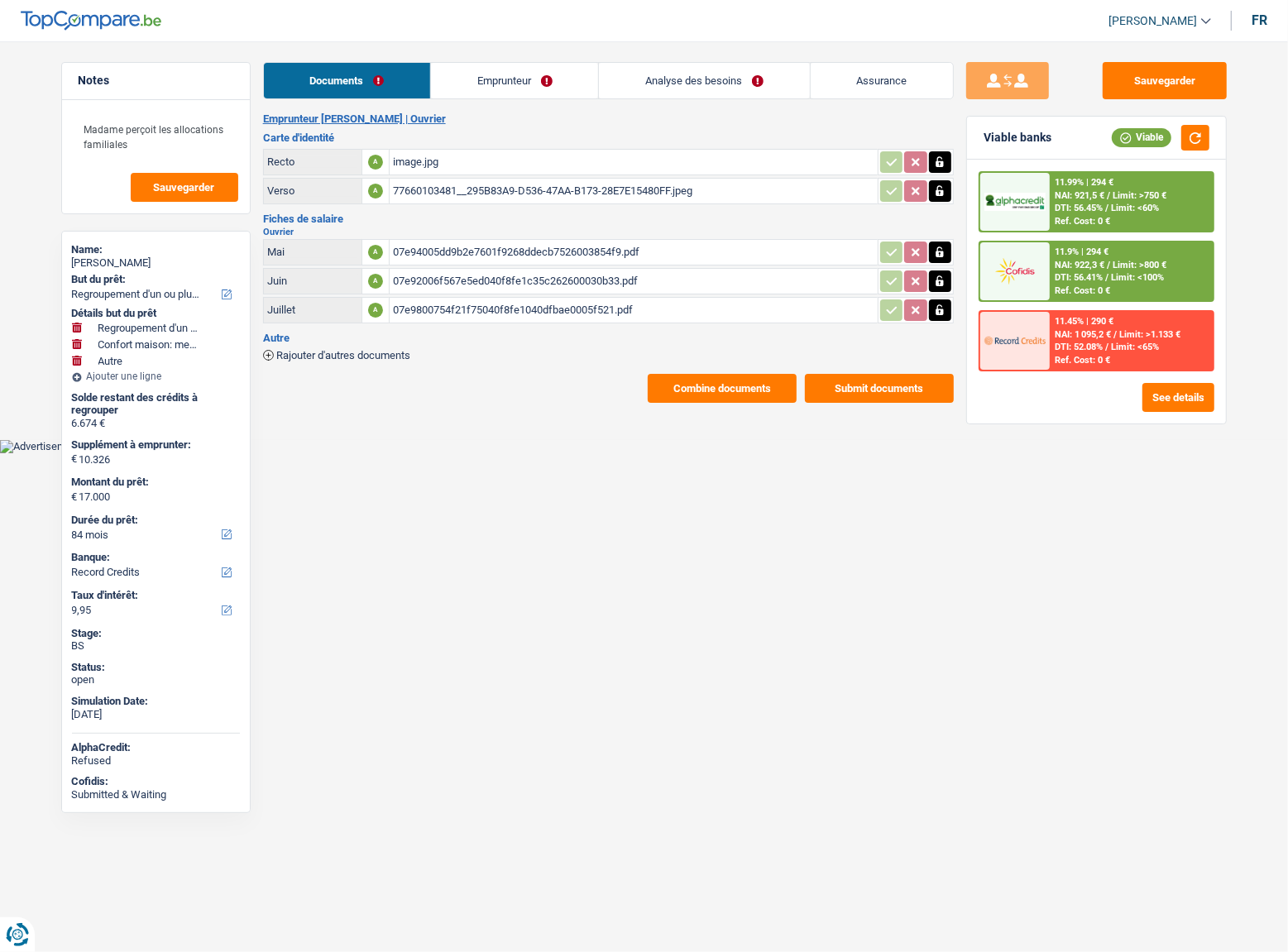
click at [494, 67] on link "Emprunteur" at bounding box center [515, 81] width 167 height 36
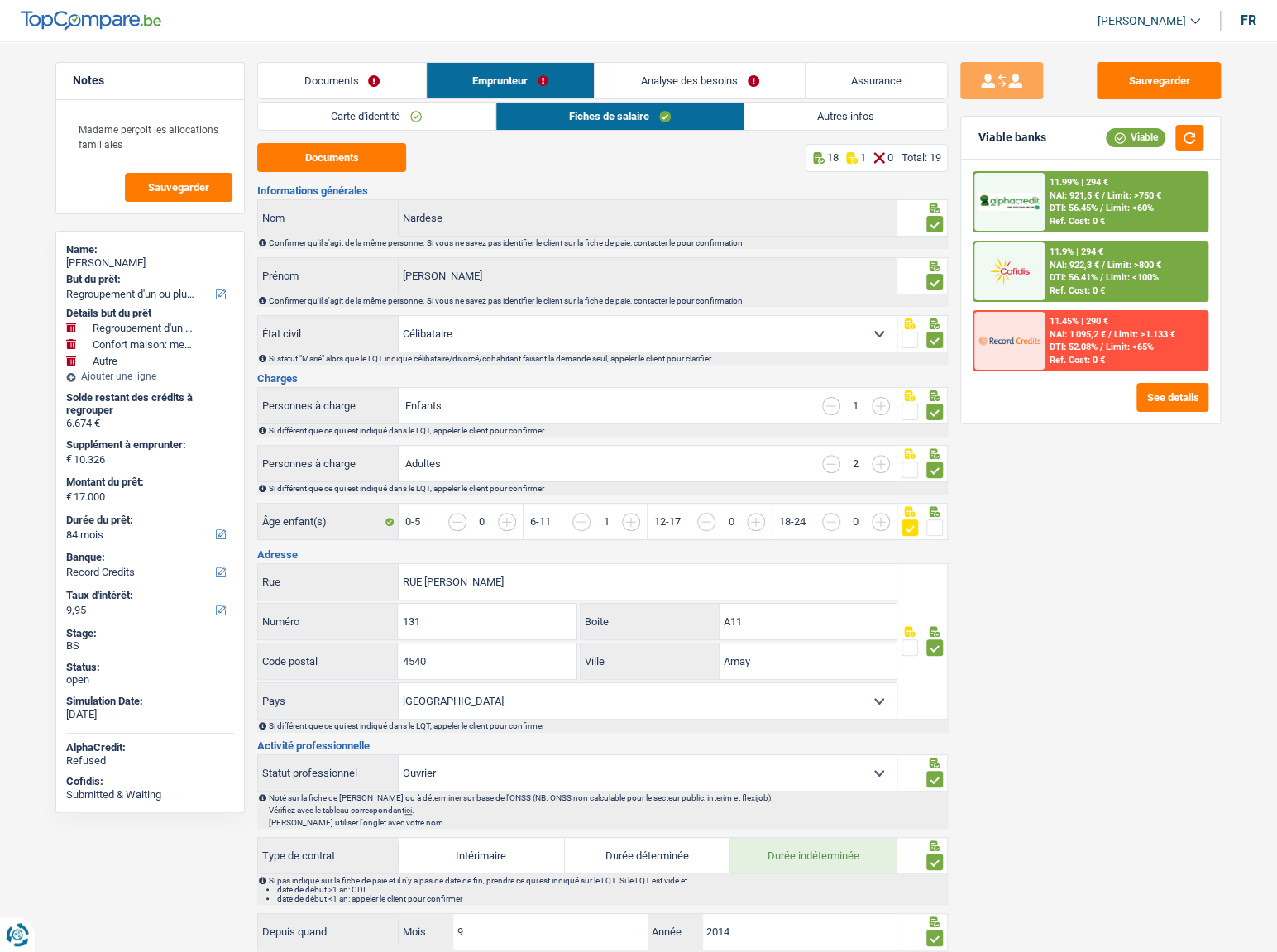
click at [832, 456] on input "button" at bounding box center [831, 464] width 18 height 18
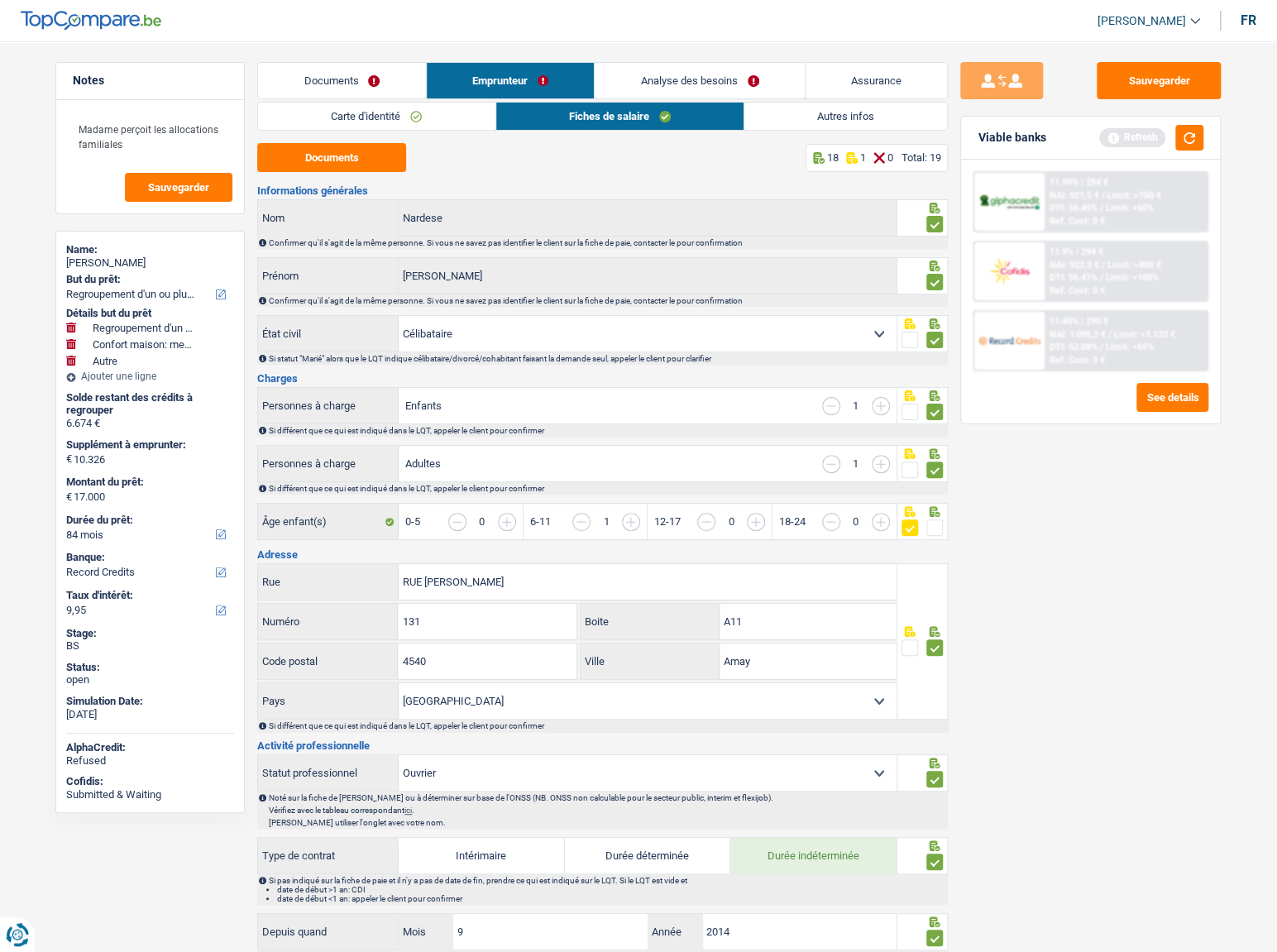
click at [832, 456] on input "button" at bounding box center [831, 464] width 18 height 18
click at [1172, 96] on button "Sauvegarder" at bounding box center [1158, 81] width 124 height 38
click at [883, 465] on input "button" at bounding box center [881, 464] width 18 height 18
click at [835, 459] on input "button" at bounding box center [831, 464] width 18 height 18
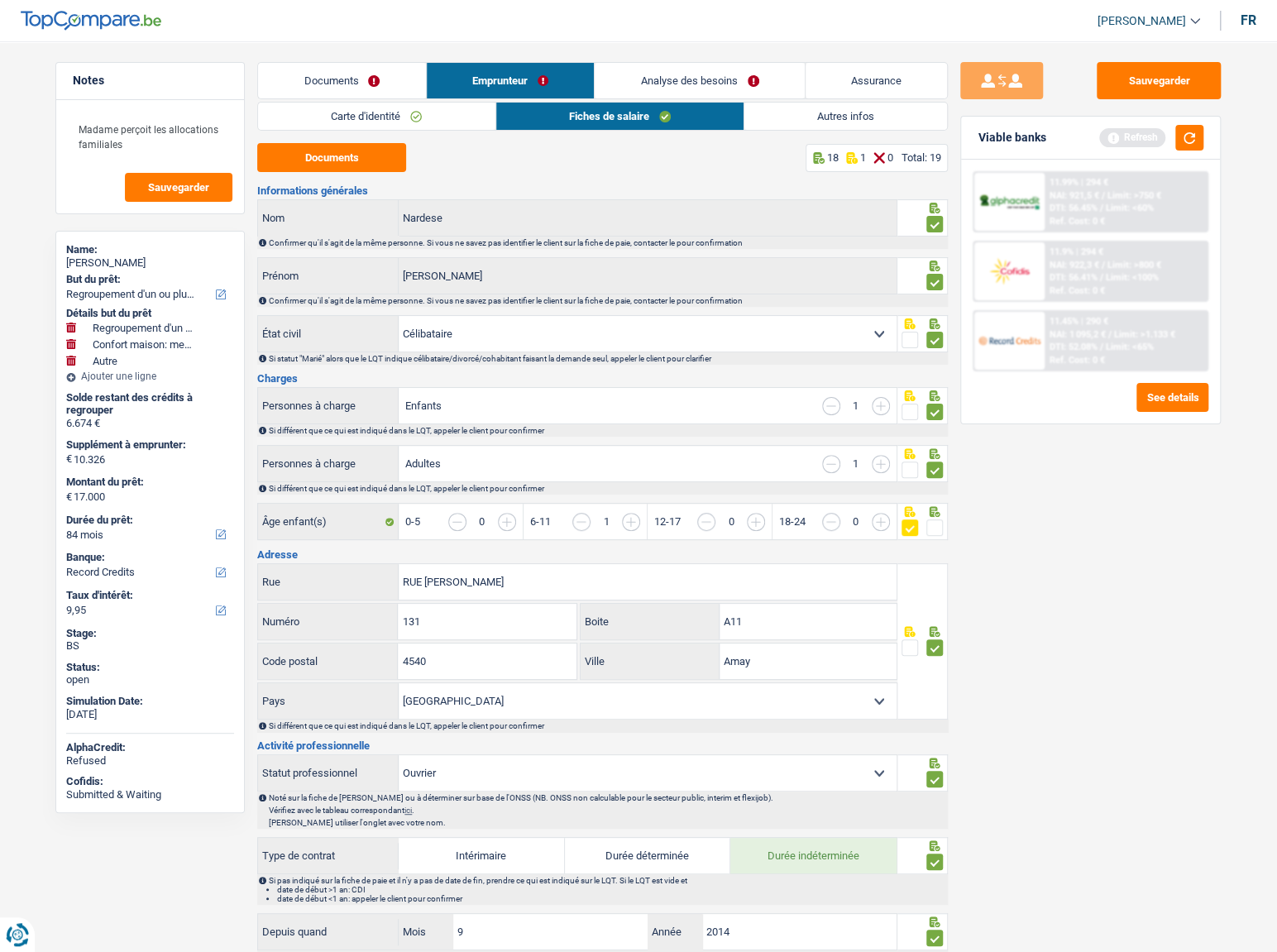
click at [833, 460] on input "button" at bounding box center [831, 464] width 18 height 18
click at [832, 460] on input "button" at bounding box center [831, 464] width 18 height 18
click at [878, 408] on input "button" at bounding box center [881, 406] width 18 height 18
select select "familyAllowances"
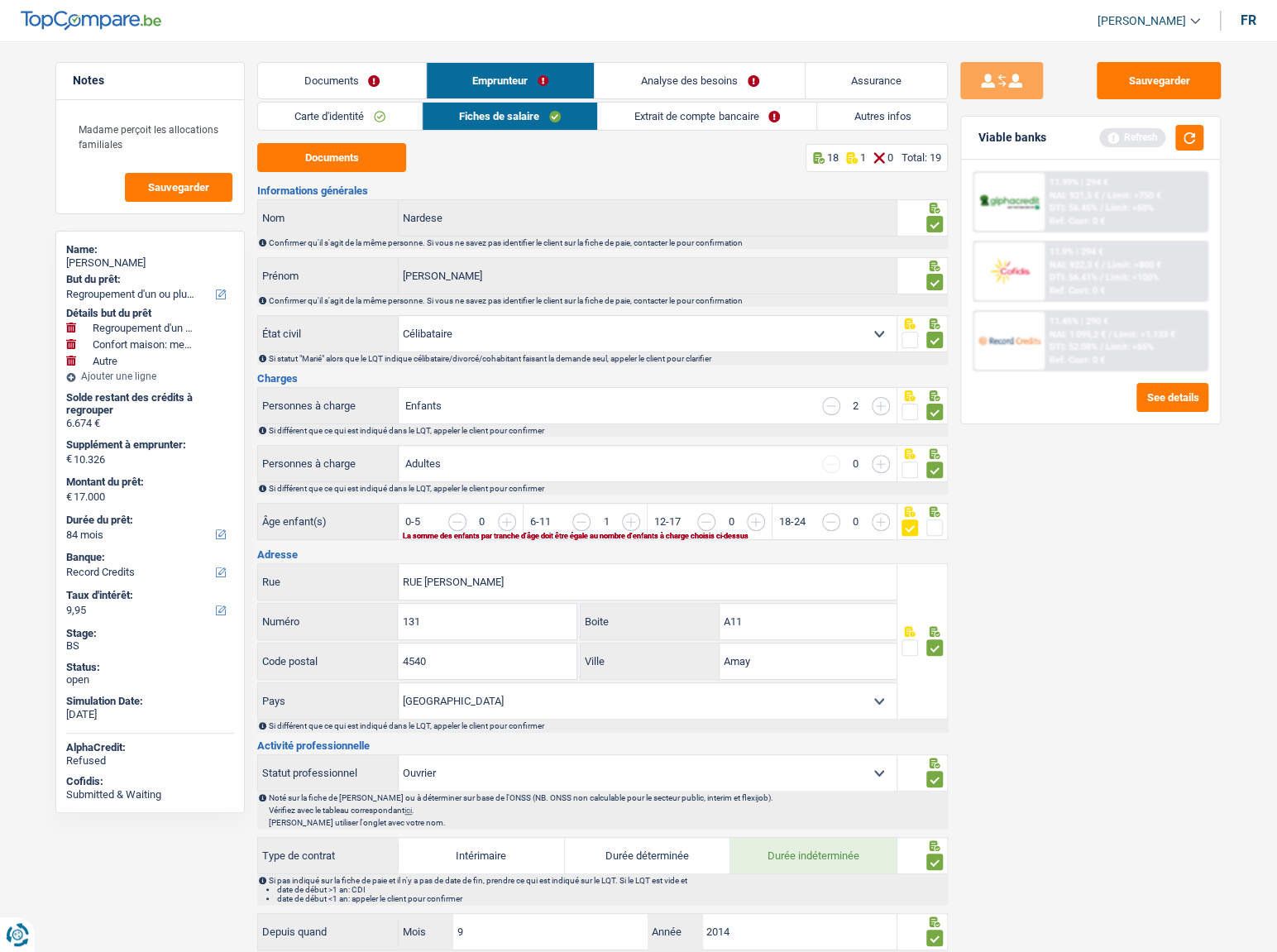
click at [583, 523] on input "button" at bounding box center [582, 522] width 18 height 18
click at [629, 523] on input "button" at bounding box center [941, 530] width 638 height 36
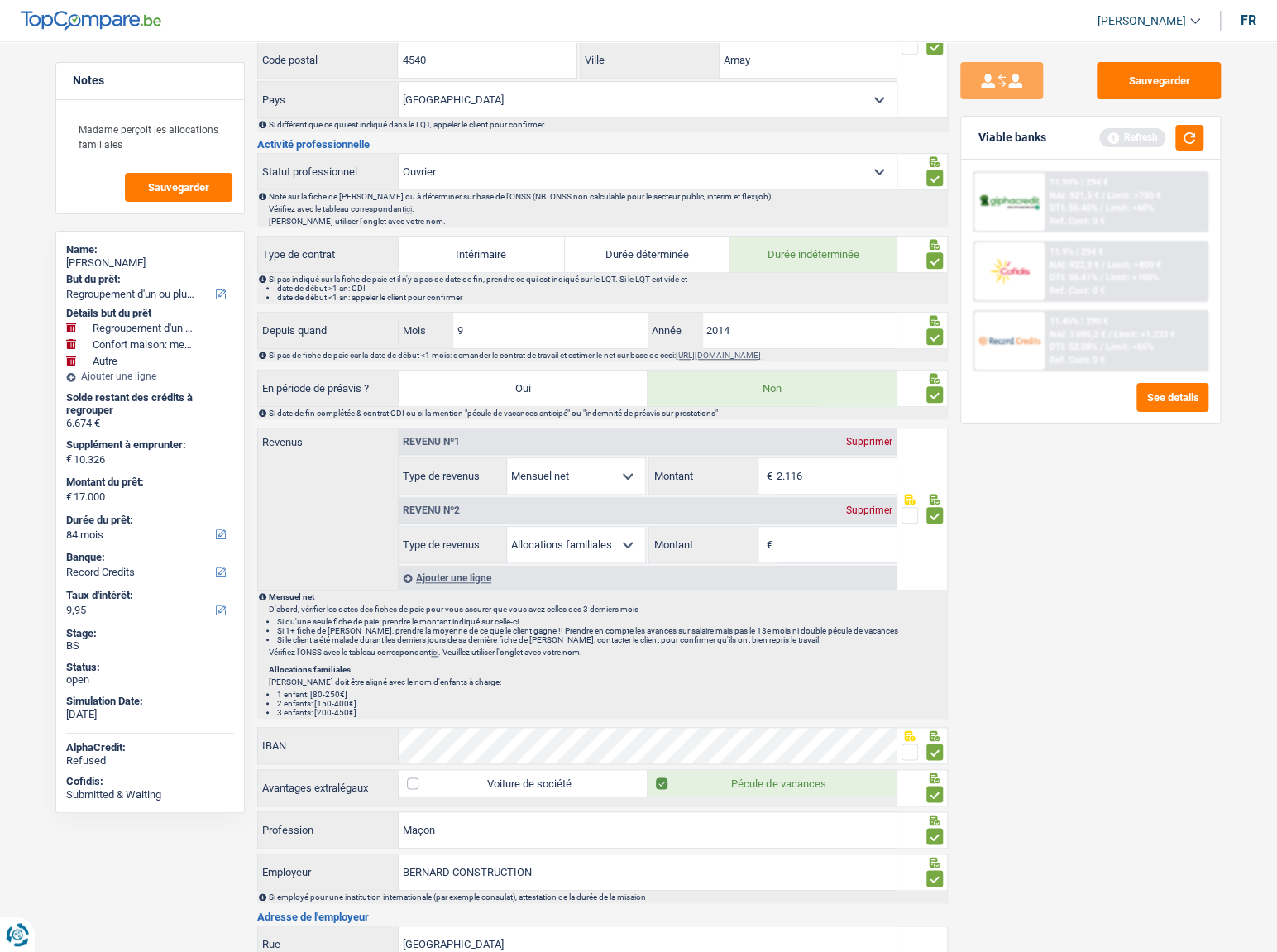
scroll to position [375, 0]
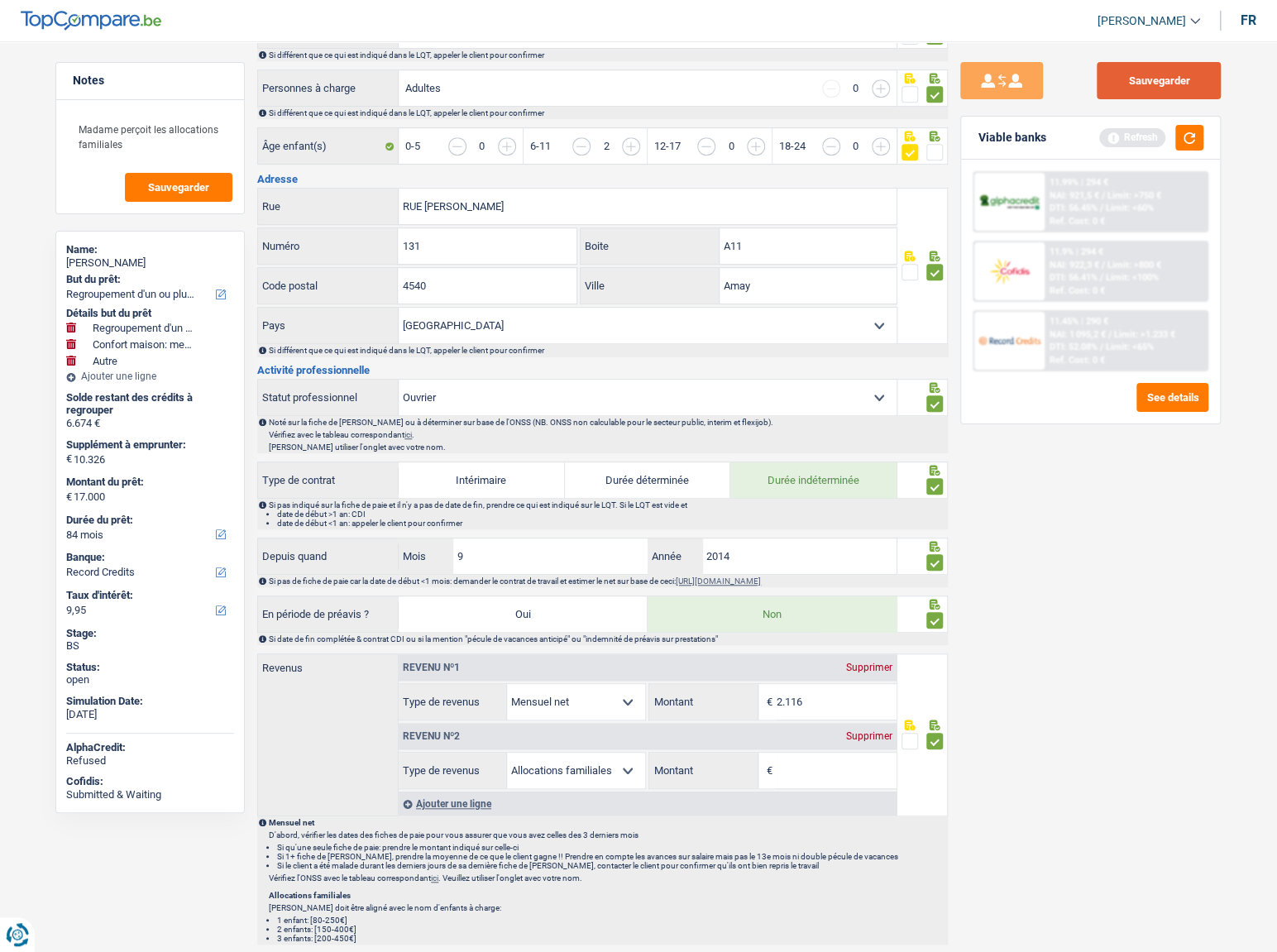
click at [1141, 73] on button "Sauvegarder" at bounding box center [1158, 81] width 124 height 38
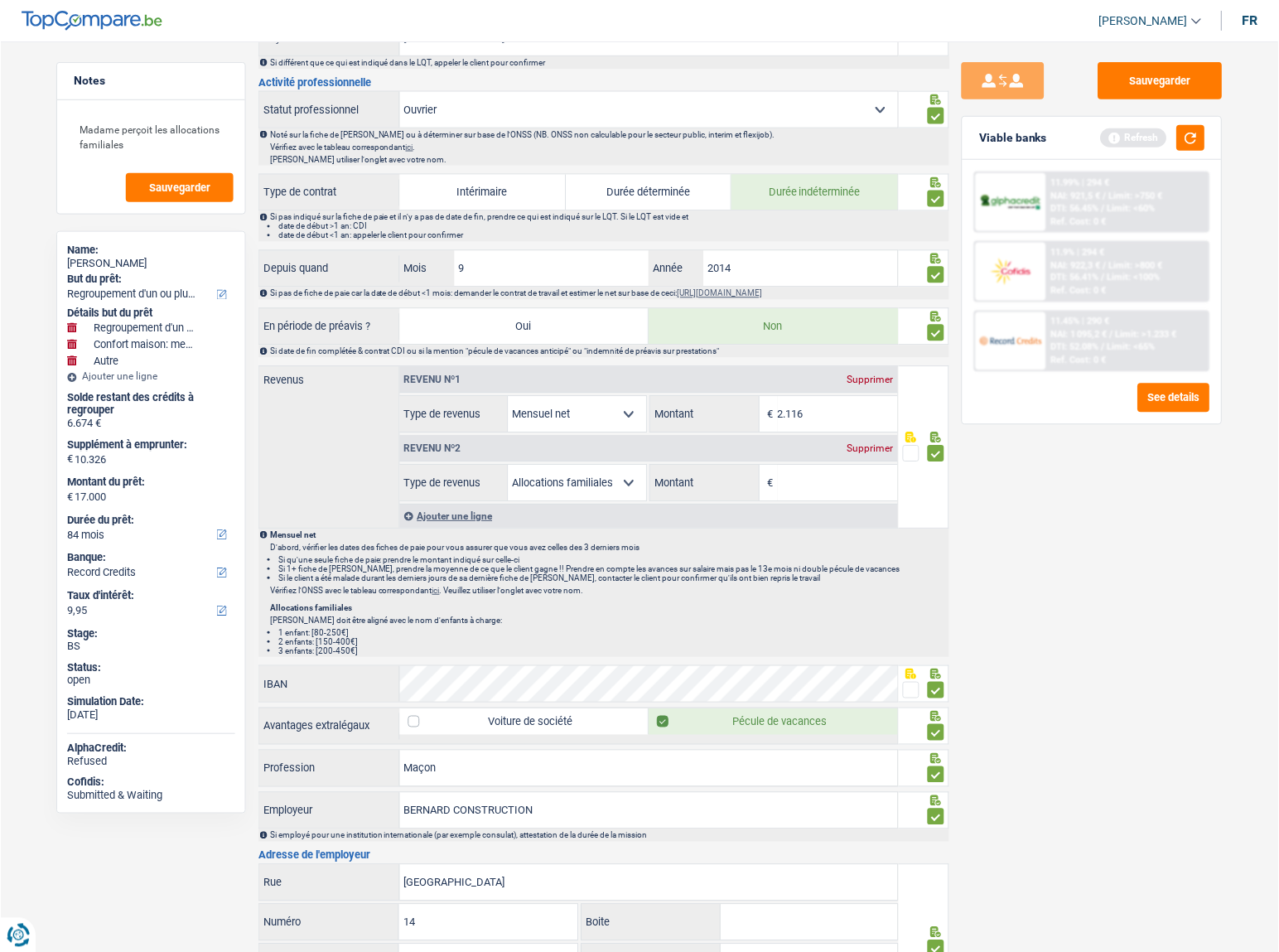
scroll to position [451, 0]
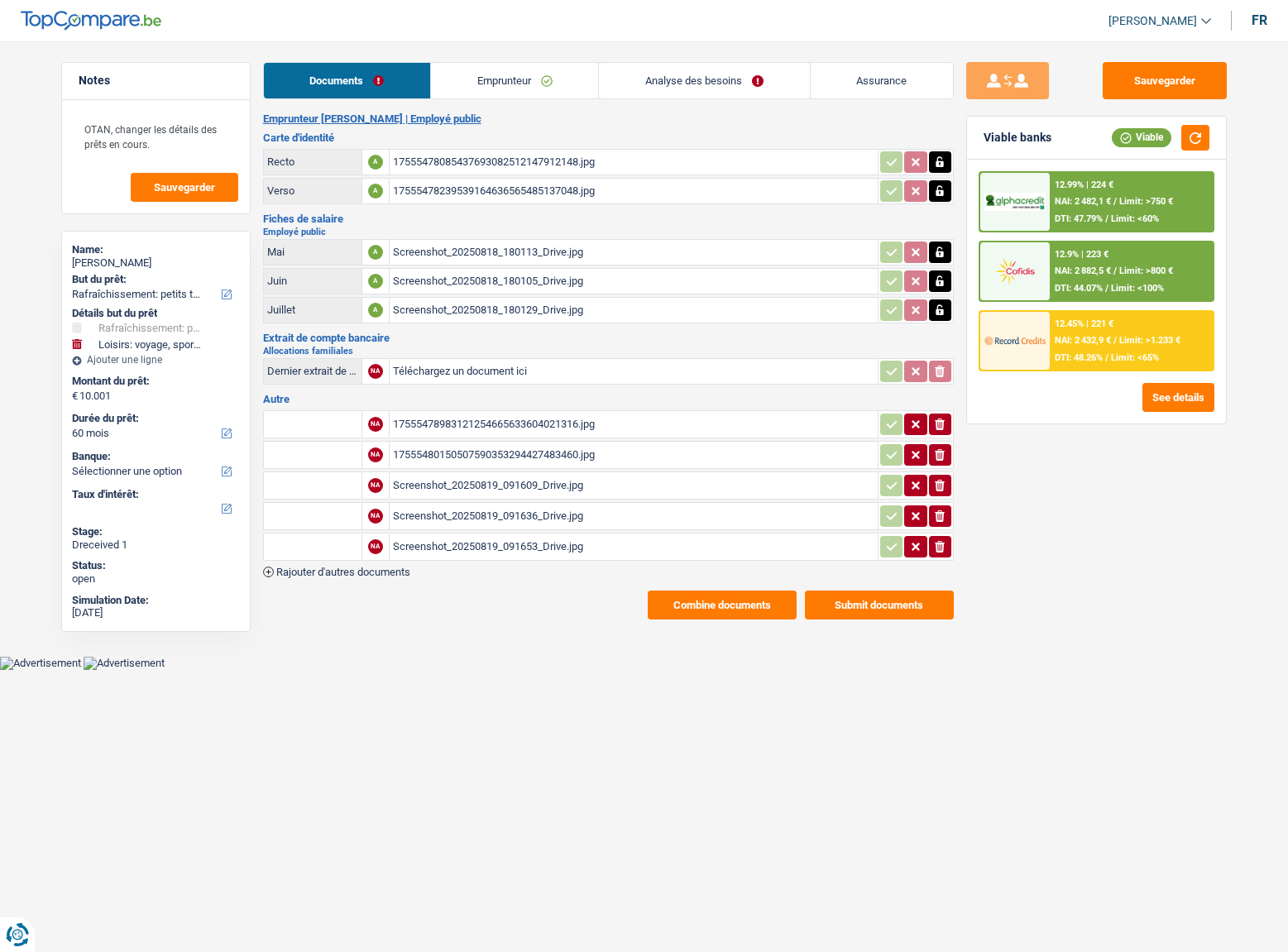
select select "houseOrGarden"
select select "hobbies"
select select "60"
click at [496, 87] on link "Emprunteur" at bounding box center [515, 81] width 167 height 36
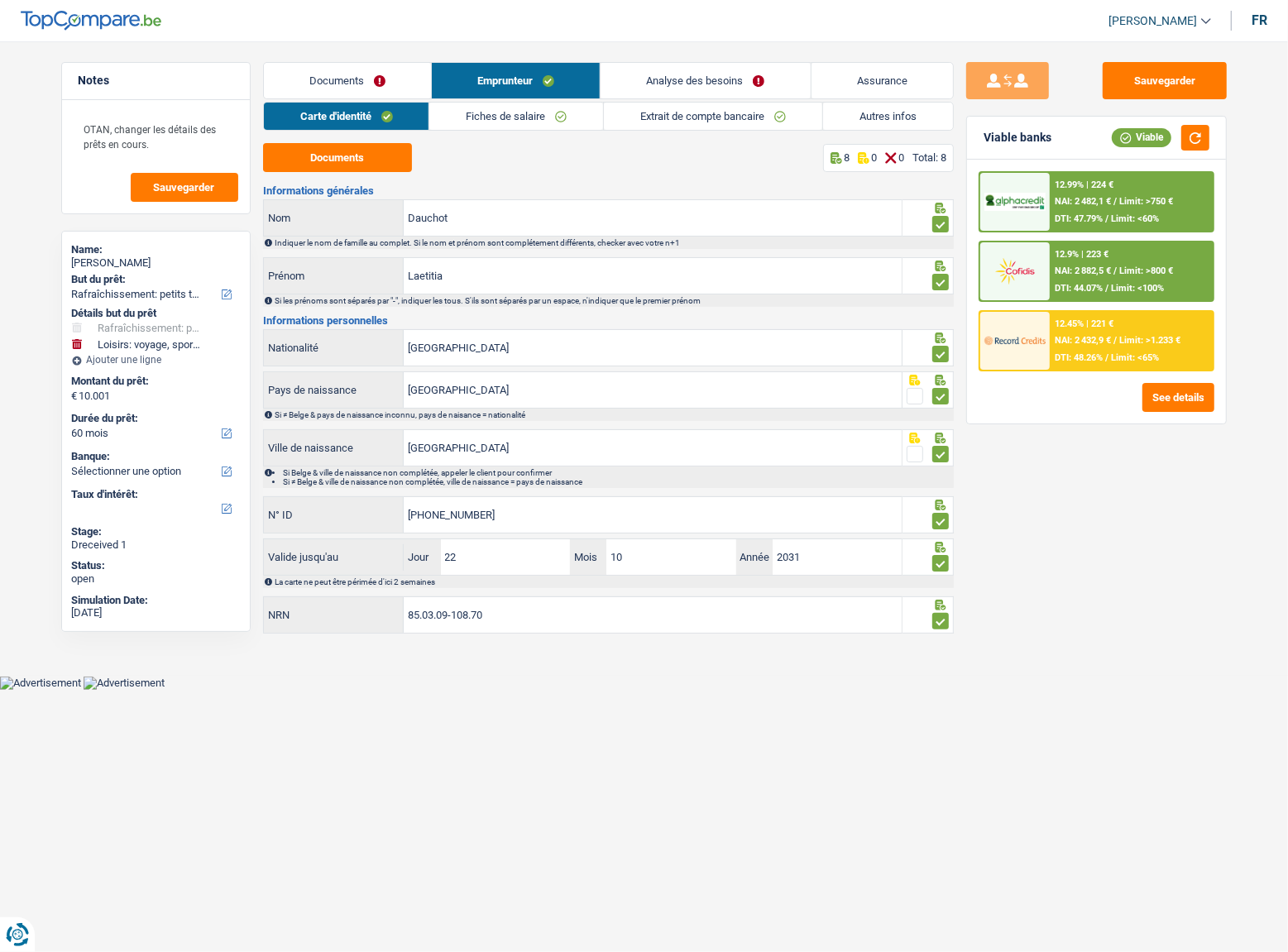
click at [498, 110] on link "Fiches de salaire" at bounding box center [516, 116] width 173 height 28
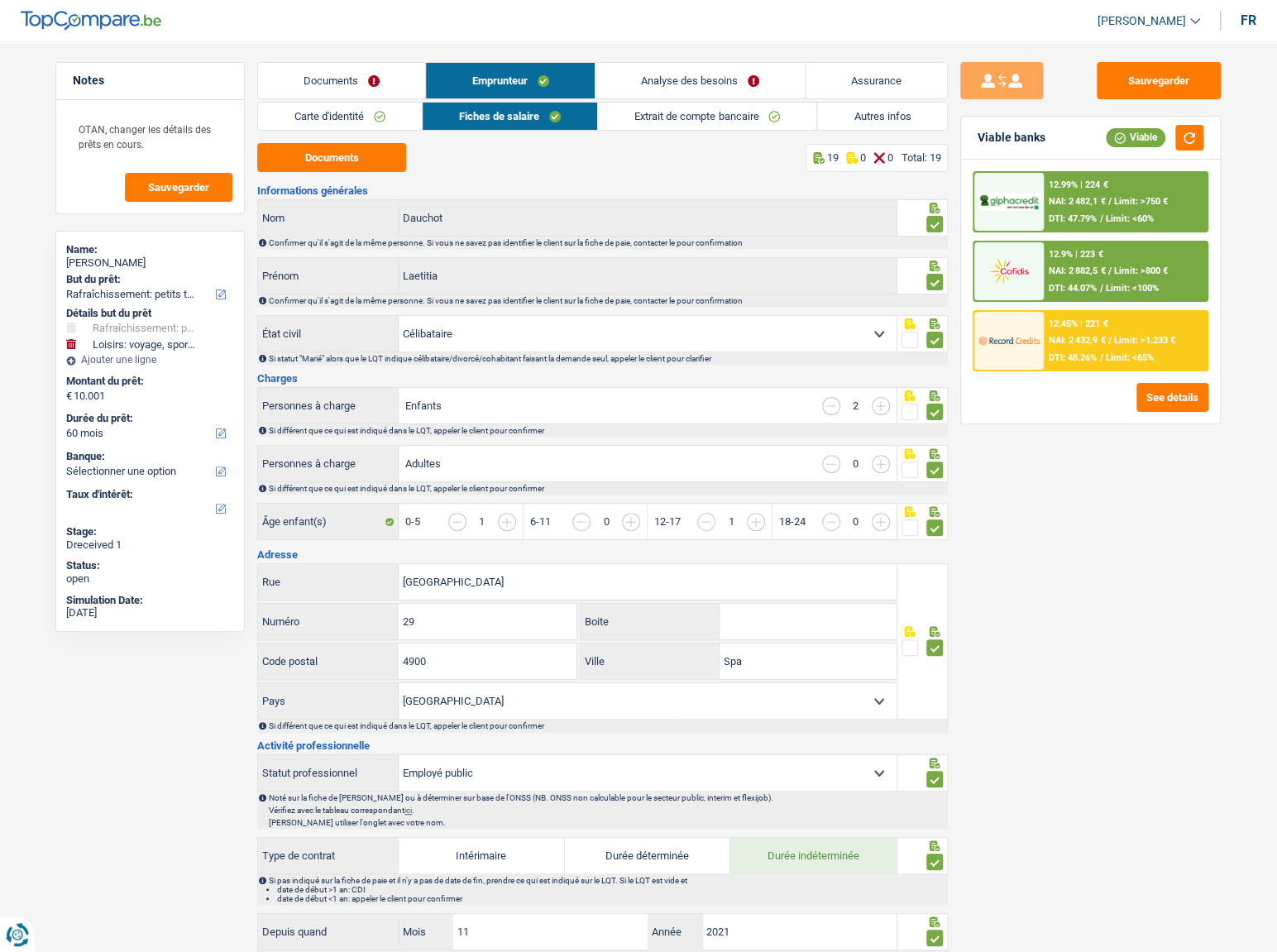
click at [696, 113] on link "Extrait de compte bancaire" at bounding box center [707, 116] width 218 height 28
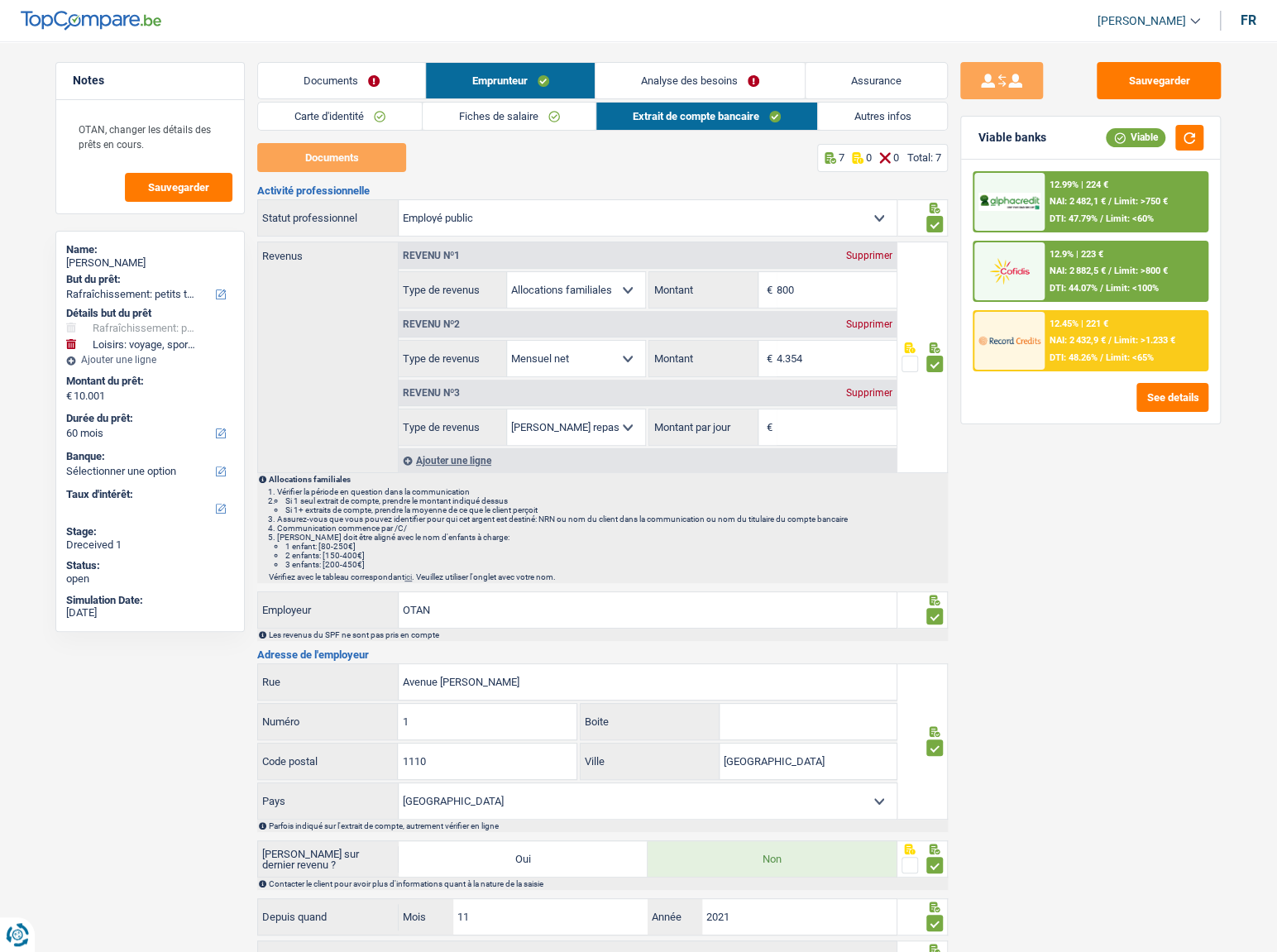
drag, startPoint x: 887, startPoint y: 249, endPoint x: 897, endPoint y: 282, distance: 34.5
click at [897, 282] on div "Revenus Revenu nº1 Supprimer Allocation d'handicap Allocations chômage Allocati…" at bounding box center [602, 358] width 691 height 234
click at [362, 103] on link "Carte d'identité" at bounding box center [339, 116] width 163 height 28
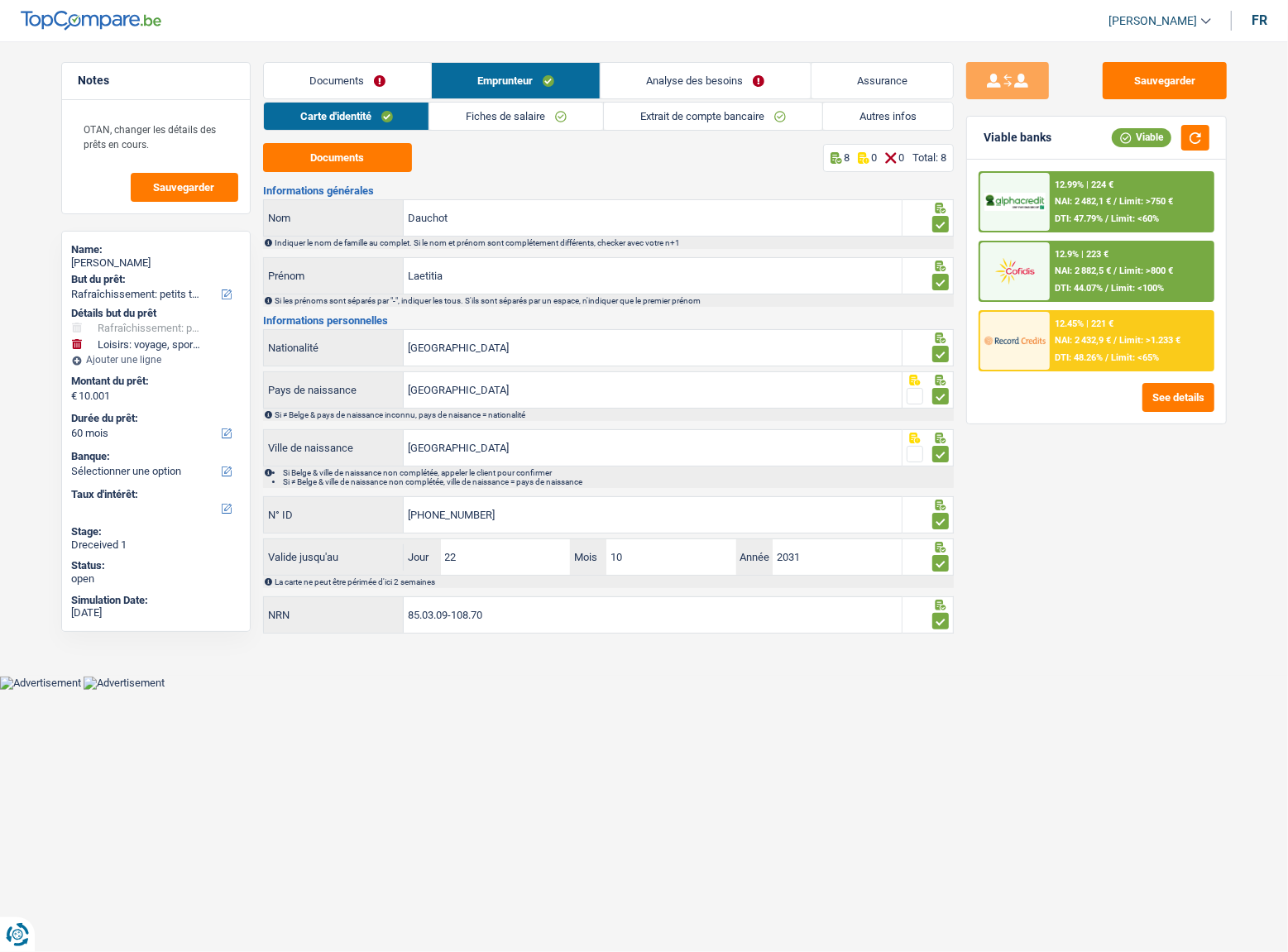
click at [356, 88] on link "Documents" at bounding box center [348, 81] width 167 height 36
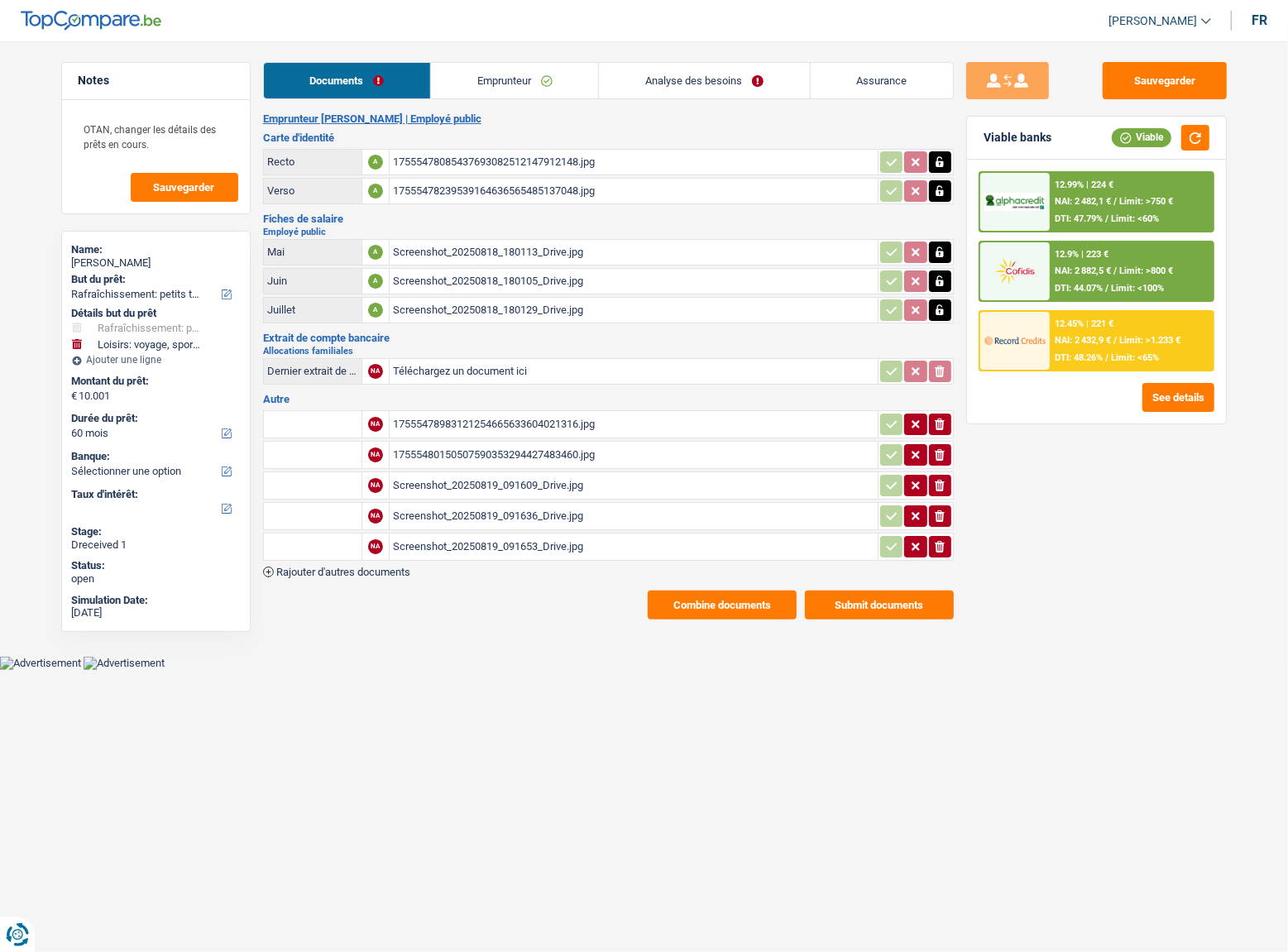
click at [488, 247] on div "Screenshot_20250818_180113_Drive.jpg" at bounding box center [633, 251] width 482 height 25
click at [717, 69] on link "Analyse des besoins" at bounding box center [704, 81] width 210 height 36
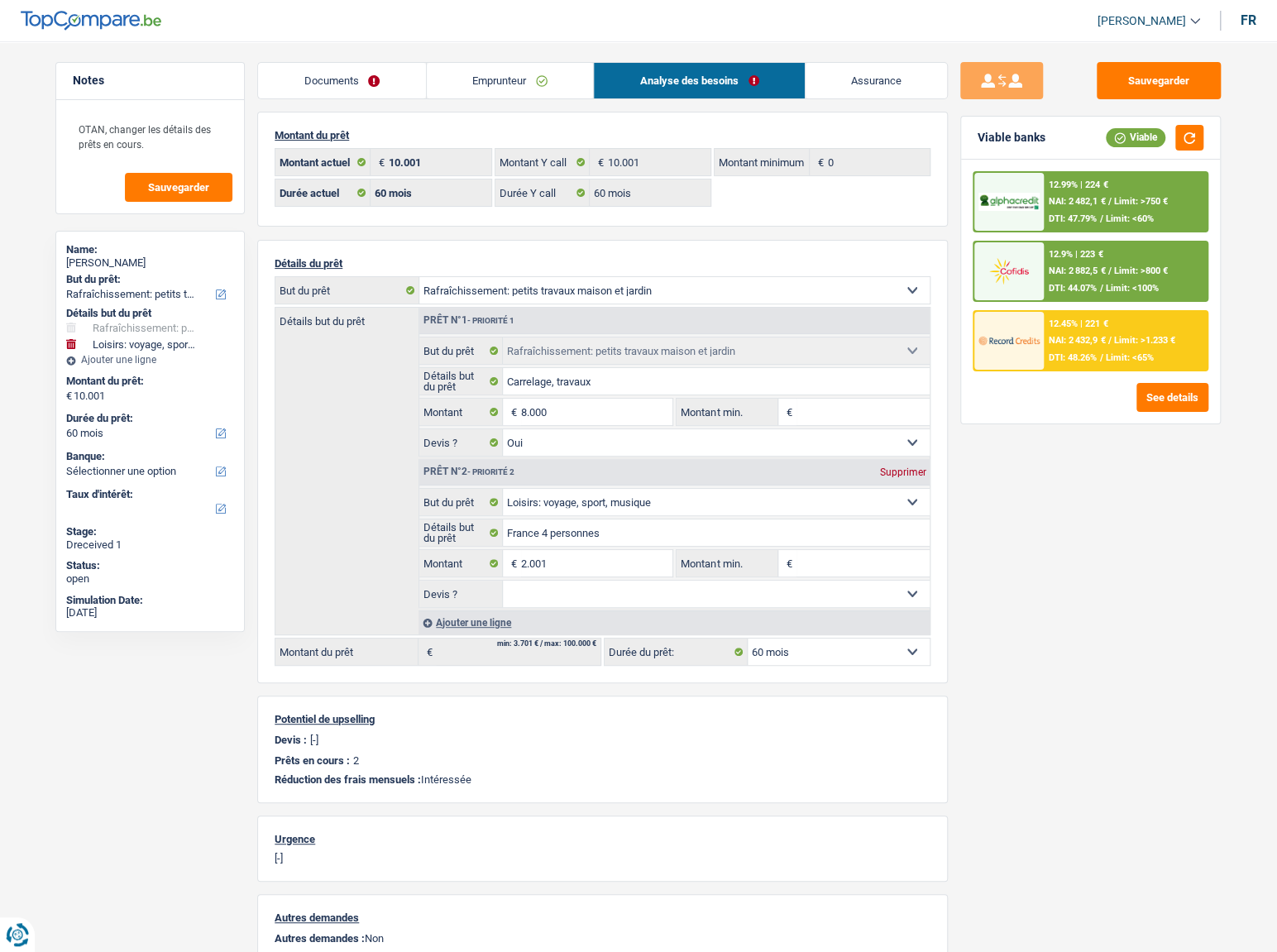
click at [551, 64] on link "Emprunteur" at bounding box center [510, 81] width 167 height 36
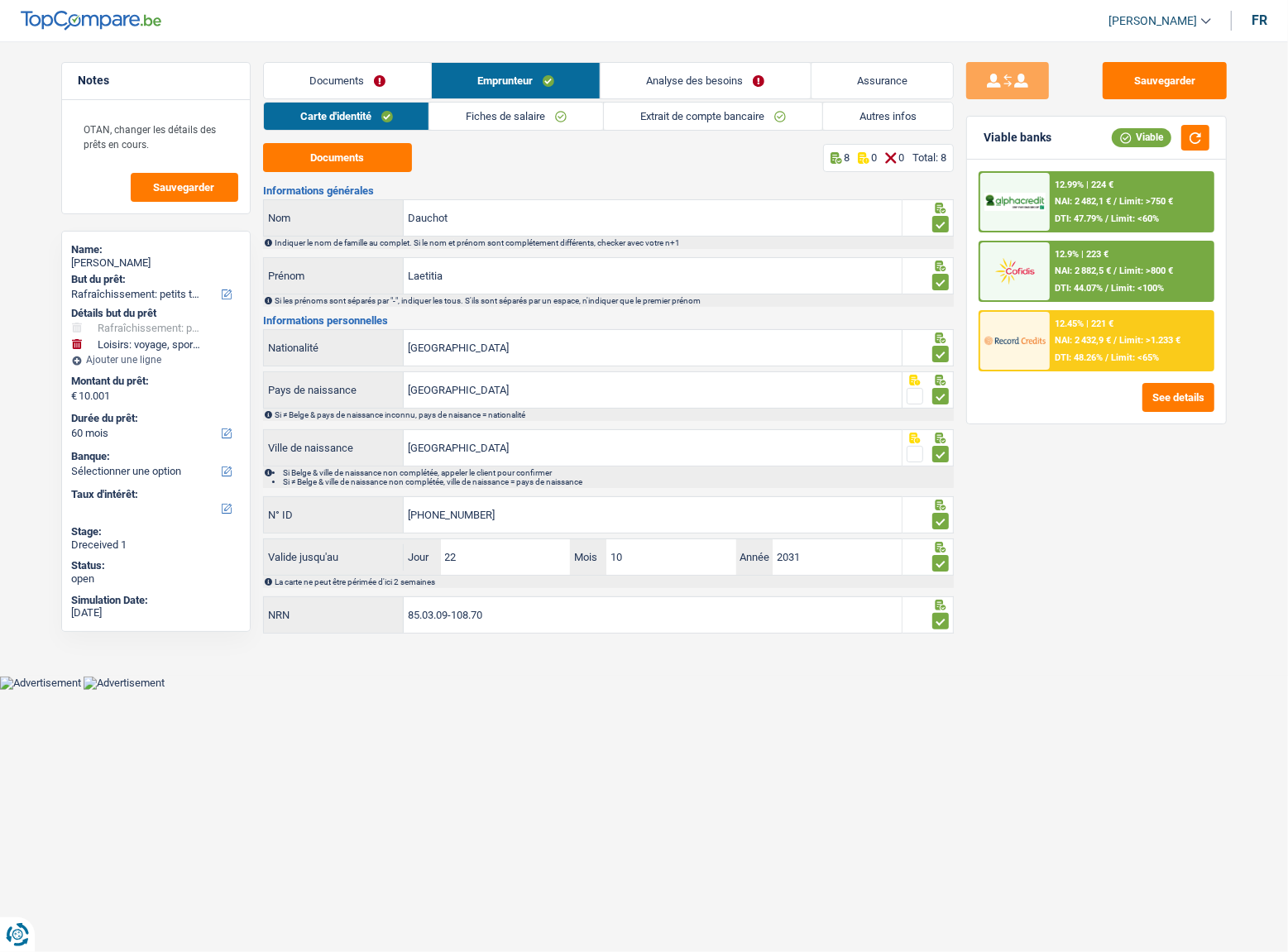
click at [640, 122] on link "Extrait de compte bancaire" at bounding box center [713, 116] width 218 height 28
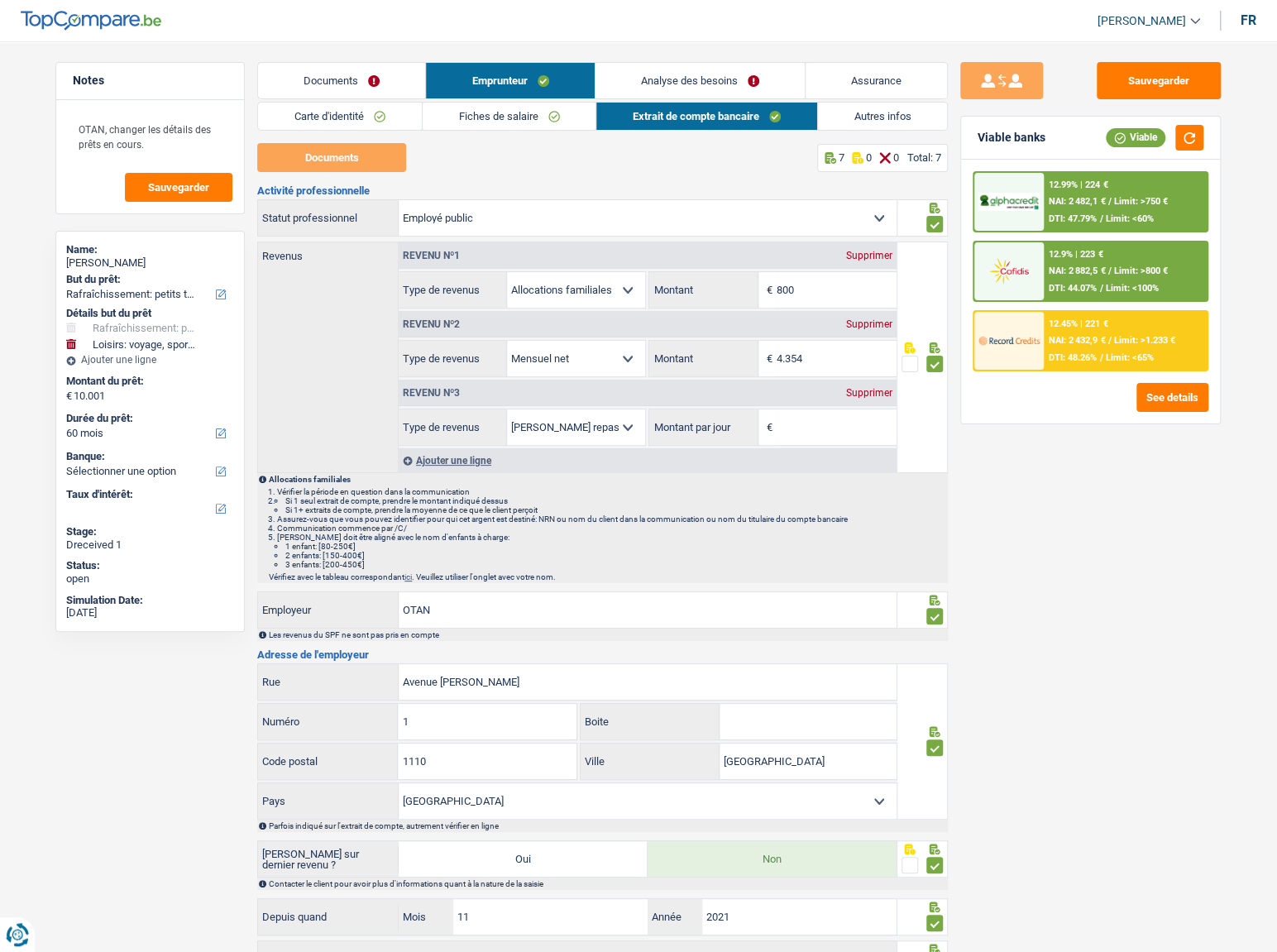
click at [516, 112] on link "Fiches de salaire" at bounding box center [509, 116] width 173 height 28
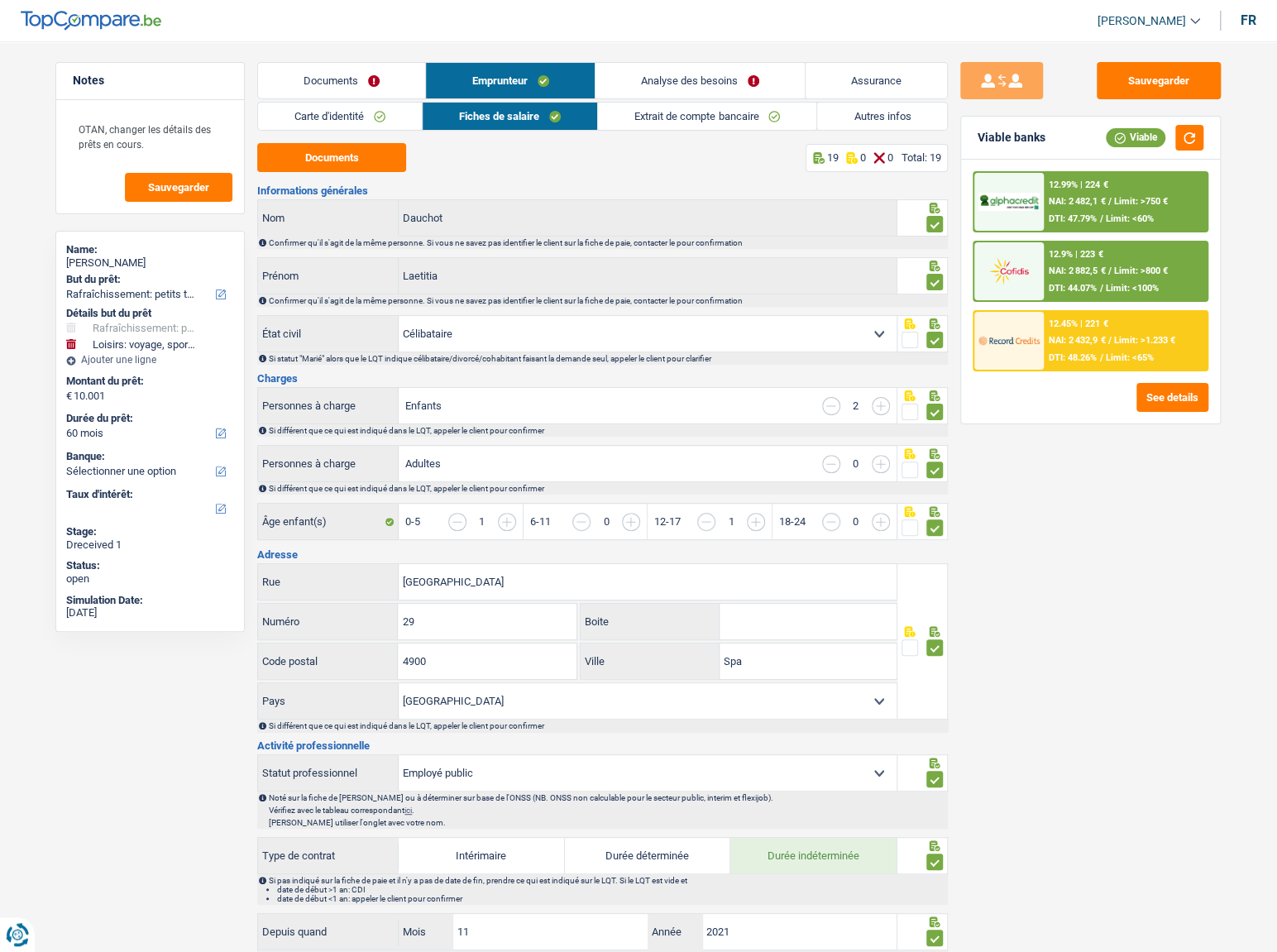
click at [638, 115] on link "Extrait de compte bancaire" at bounding box center [707, 116] width 218 height 28
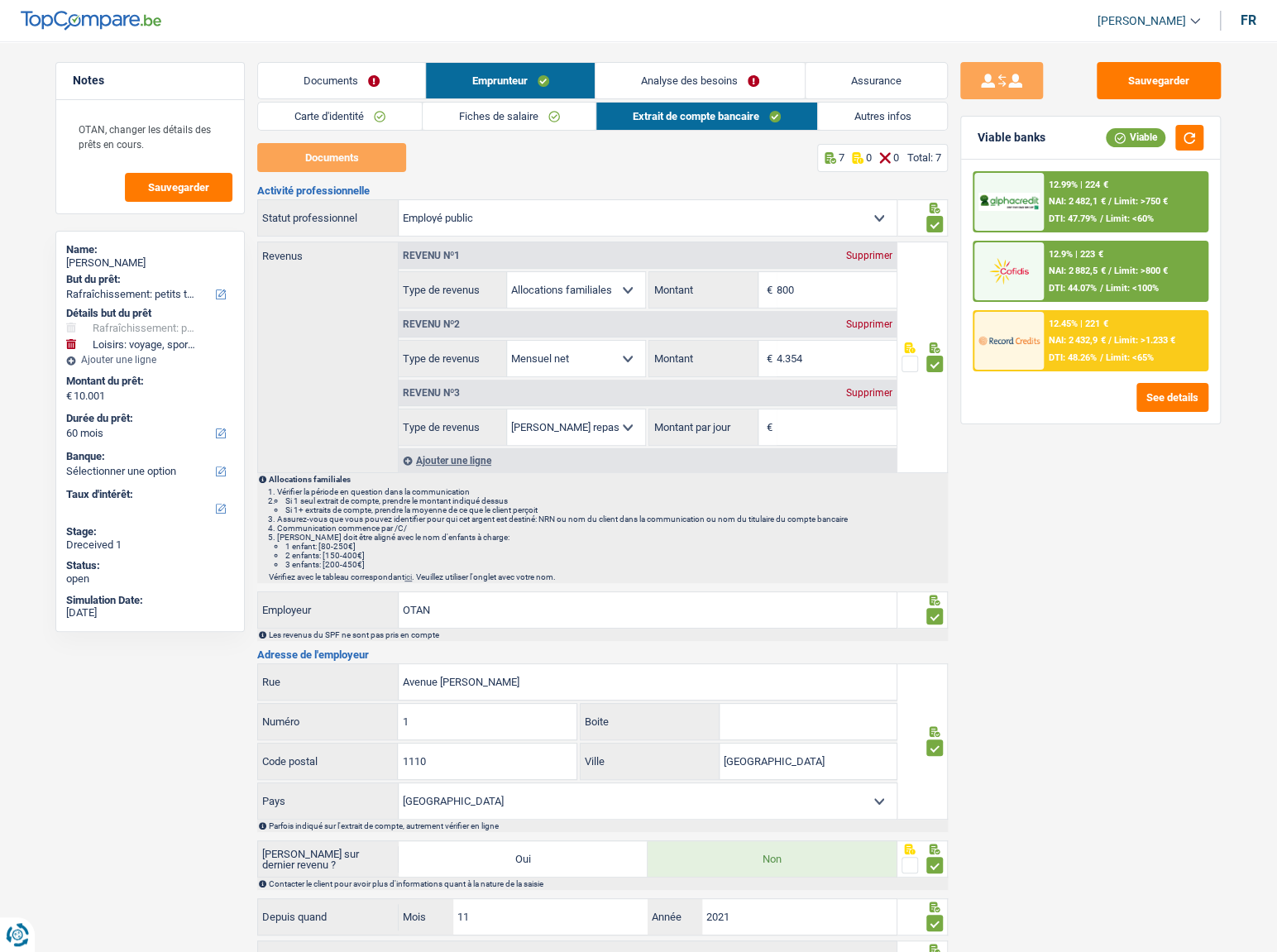
click at [877, 248] on div "Revenu nº1 Supprimer" at bounding box center [647, 255] width 498 height 27
click at [877, 256] on div "Supprimer" at bounding box center [869, 255] width 54 height 10
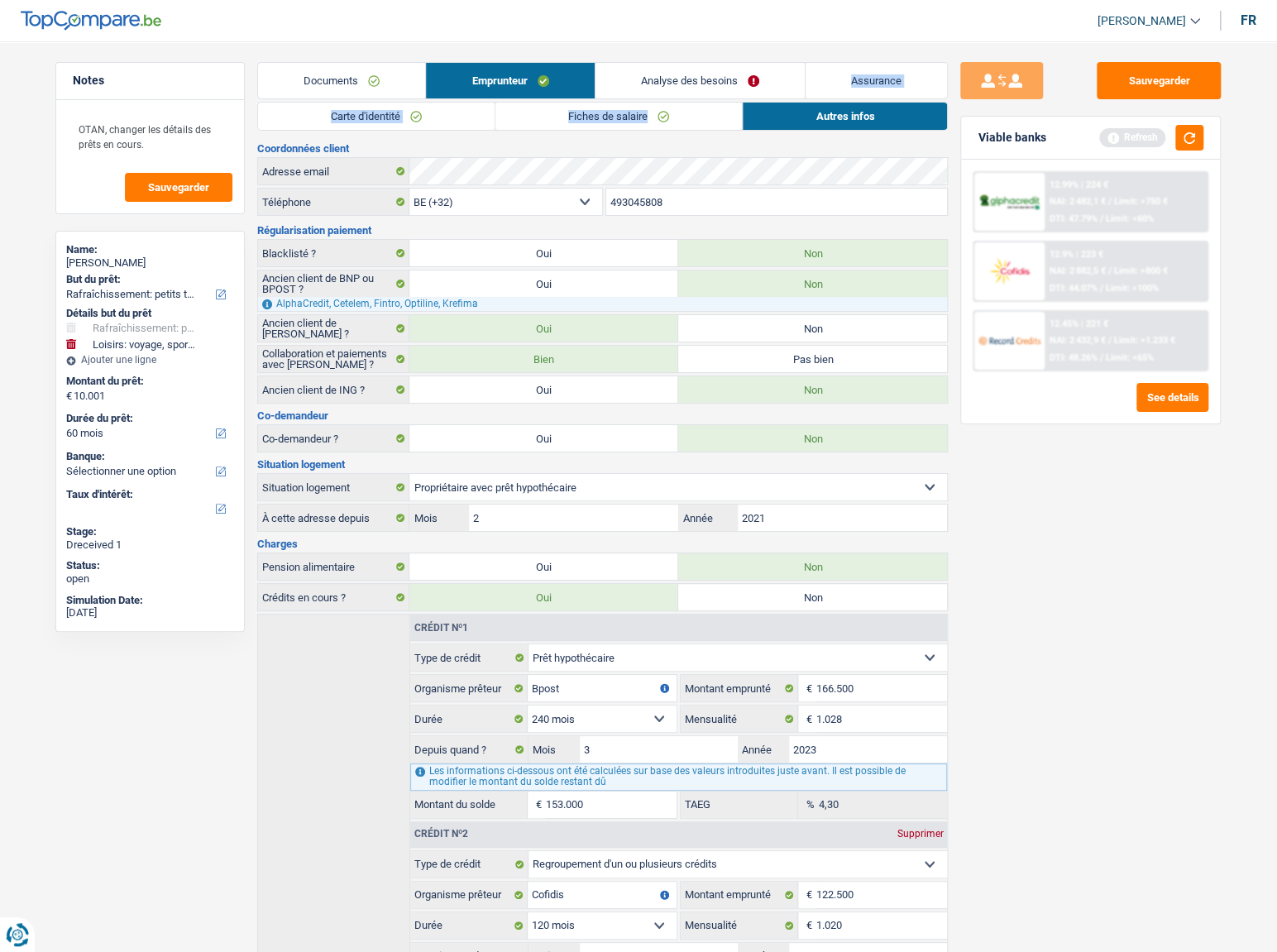
click at [655, 100] on div "Documents Emprunteur Analyse des besoins Assurance Emprunteur [PERSON_NAME] | E…" at bounding box center [602, 572] width 691 height 1021
drag, startPoint x: 549, startPoint y: 116, endPoint x: 576, endPoint y: 124, distance: 28.2
click at [550, 118] on link "Fiches de salaire" at bounding box center [618, 116] width 247 height 28
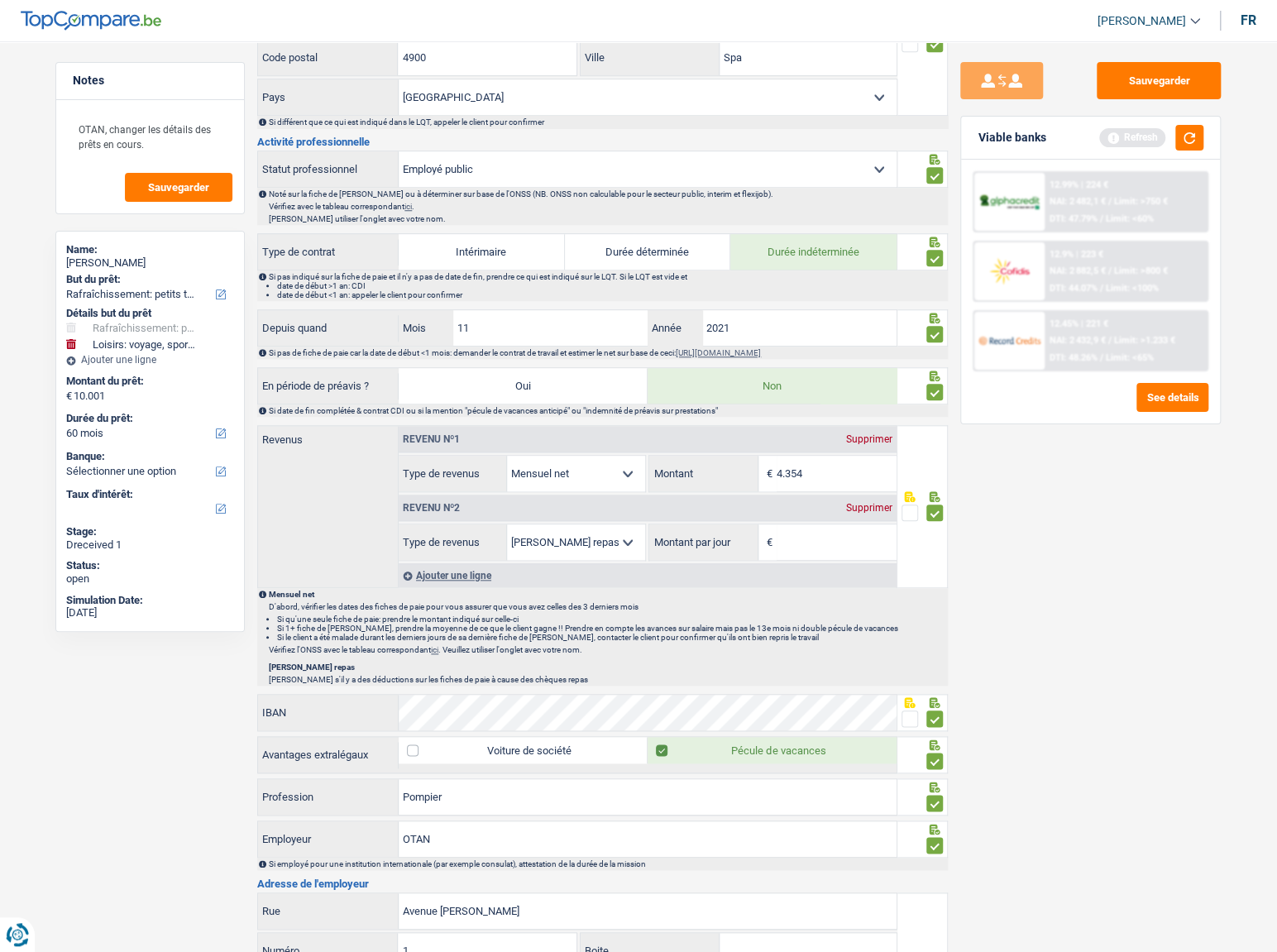
scroll to position [751, 0]
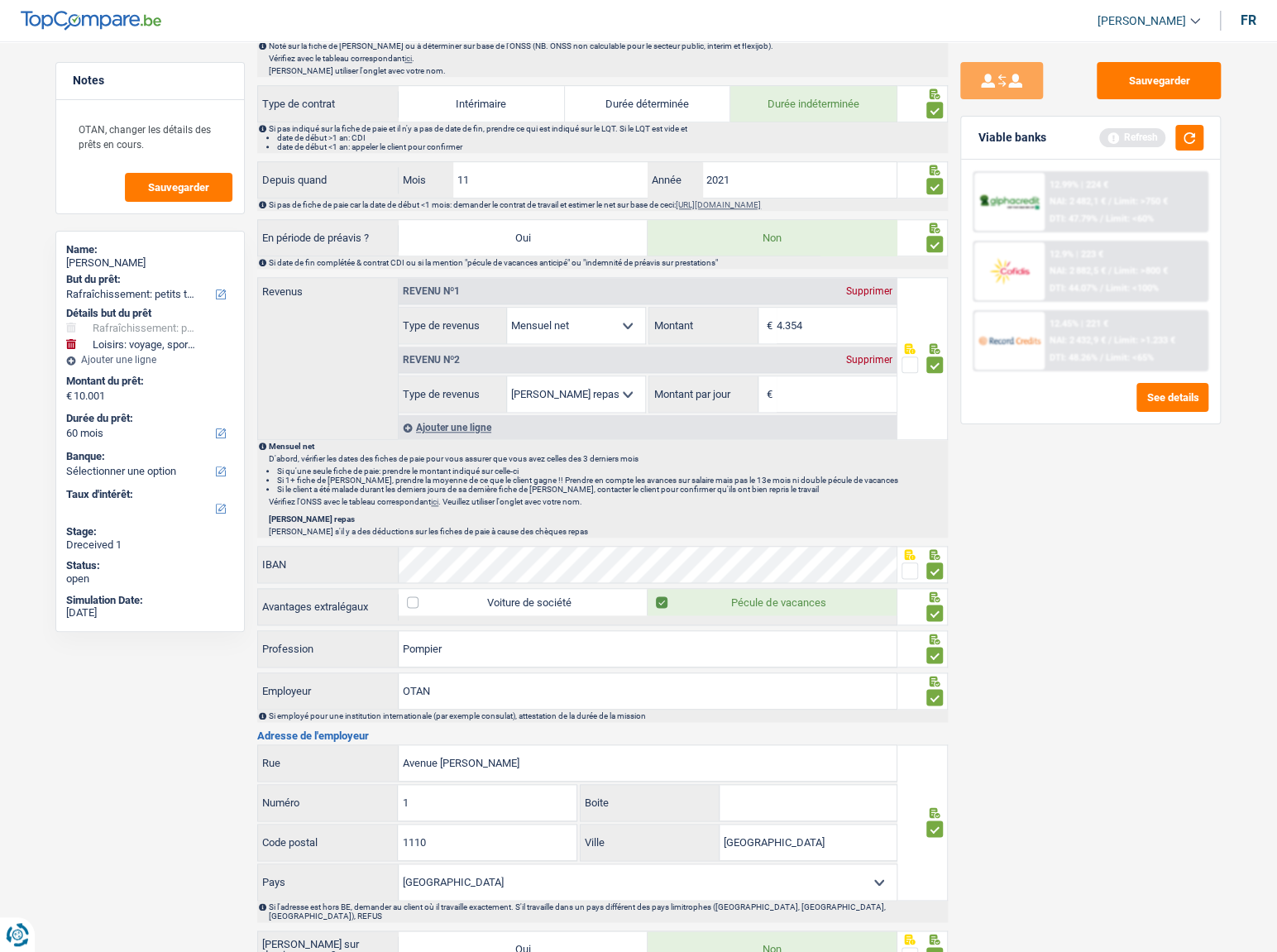
click at [874, 363] on div "Revenu nº2 Supprimer" at bounding box center [647, 360] width 498 height 27
click at [874, 355] on div "Supprimer" at bounding box center [869, 360] width 54 height 10
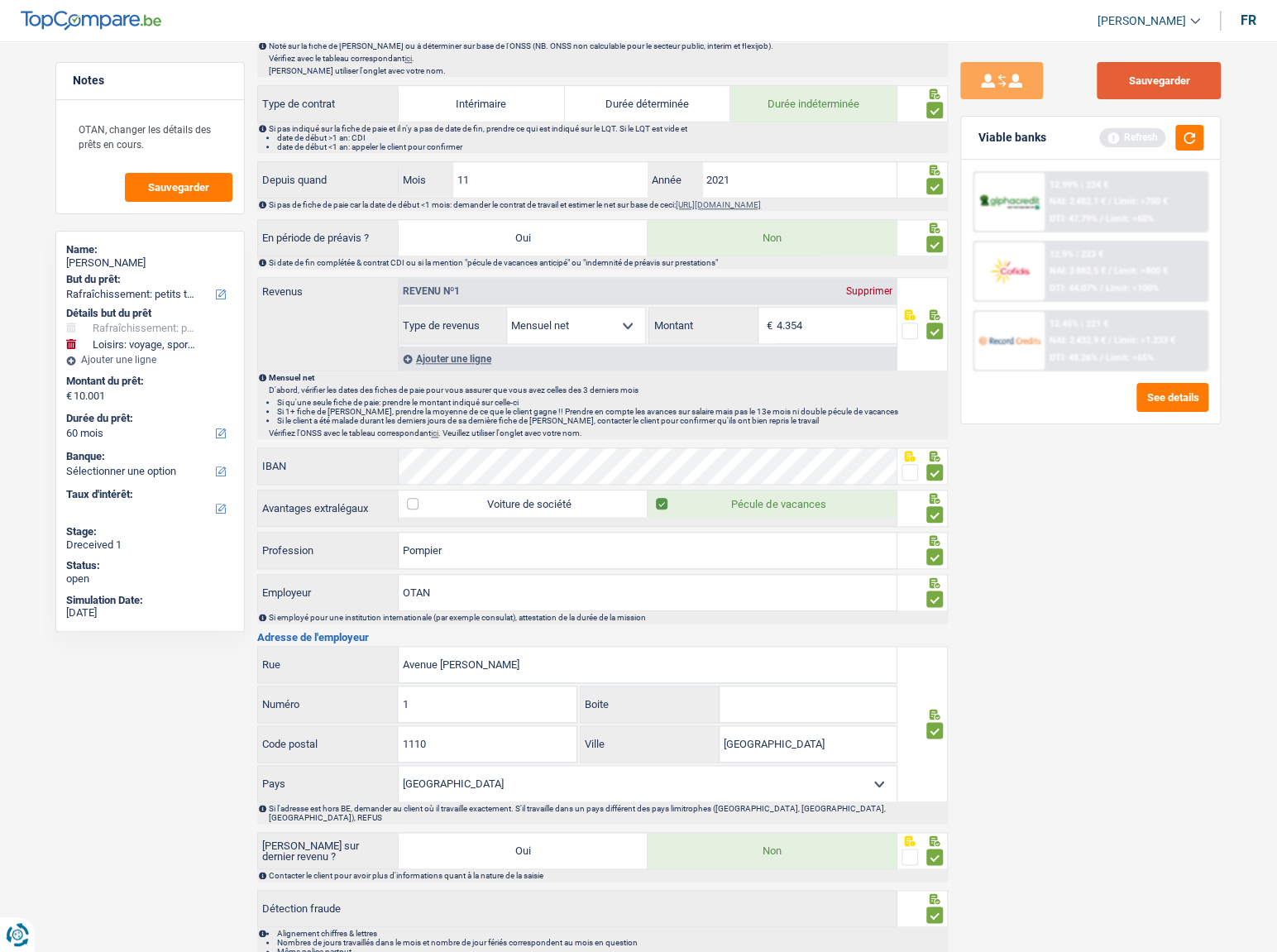
click at [1195, 83] on button "Sauvegarder" at bounding box center [1158, 81] width 124 height 38
click at [1194, 128] on button "button" at bounding box center [1189, 138] width 28 height 26
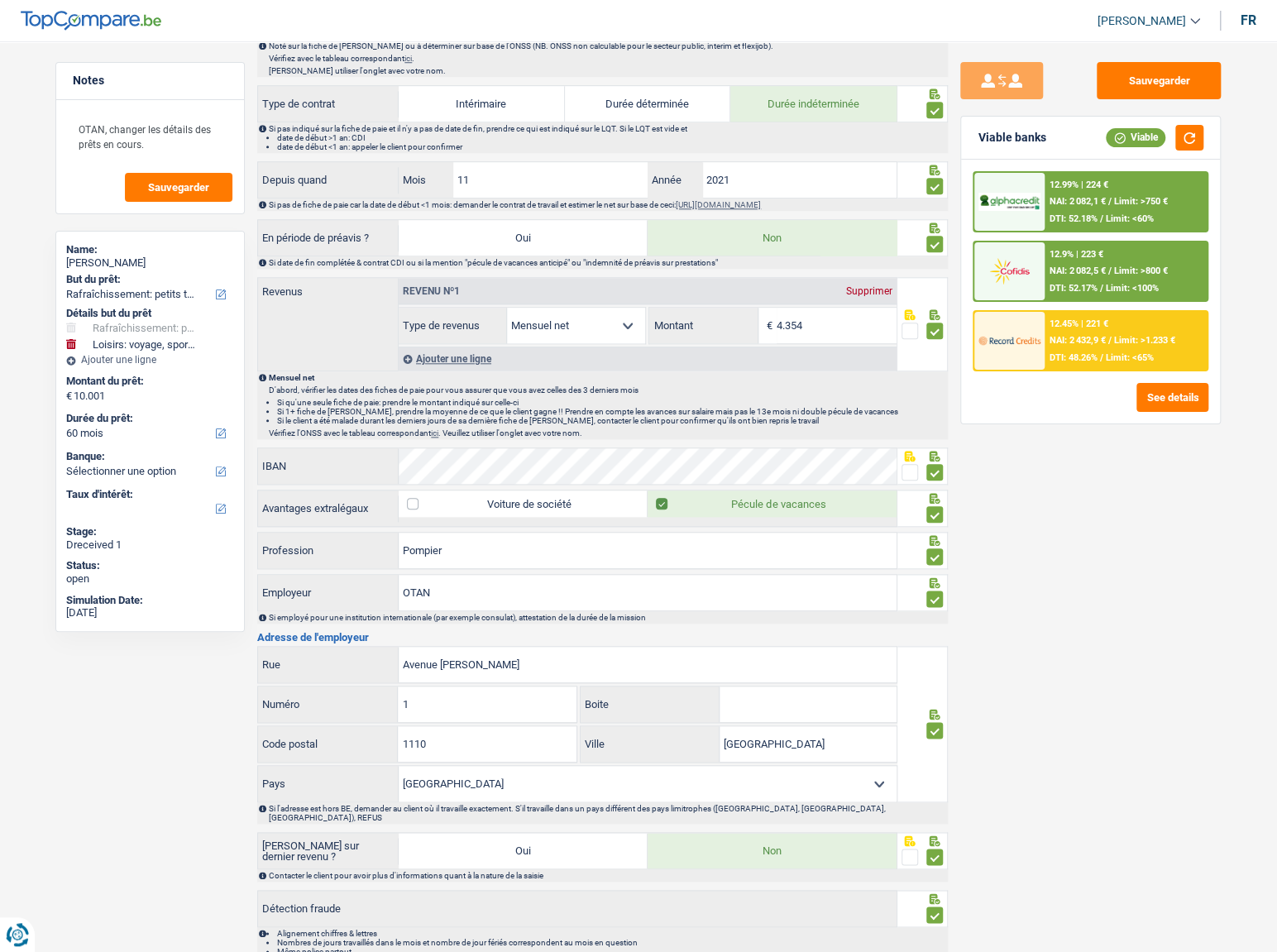
click at [1127, 210] on div "12.99% | 224 € NAI: 2 082,1 € / Limit: >750 € DTI: 52.18% / Limit: <60%" at bounding box center [1126, 201] width 163 height 58
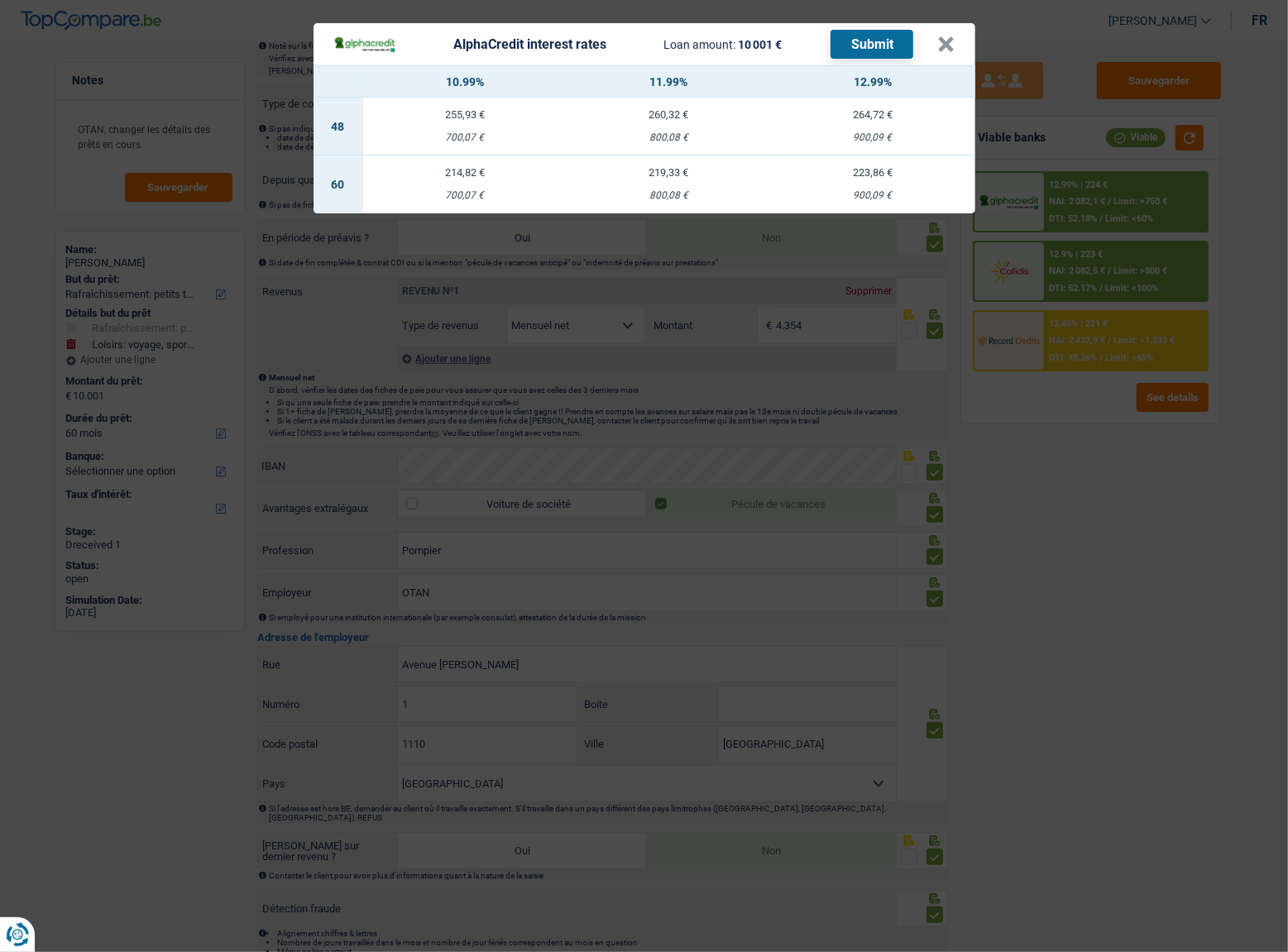
click at [705, 189] on td "219,33 € 800,08 €" at bounding box center [668, 183] width 205 height 58
select select "alphacredit"
type input "11,99"
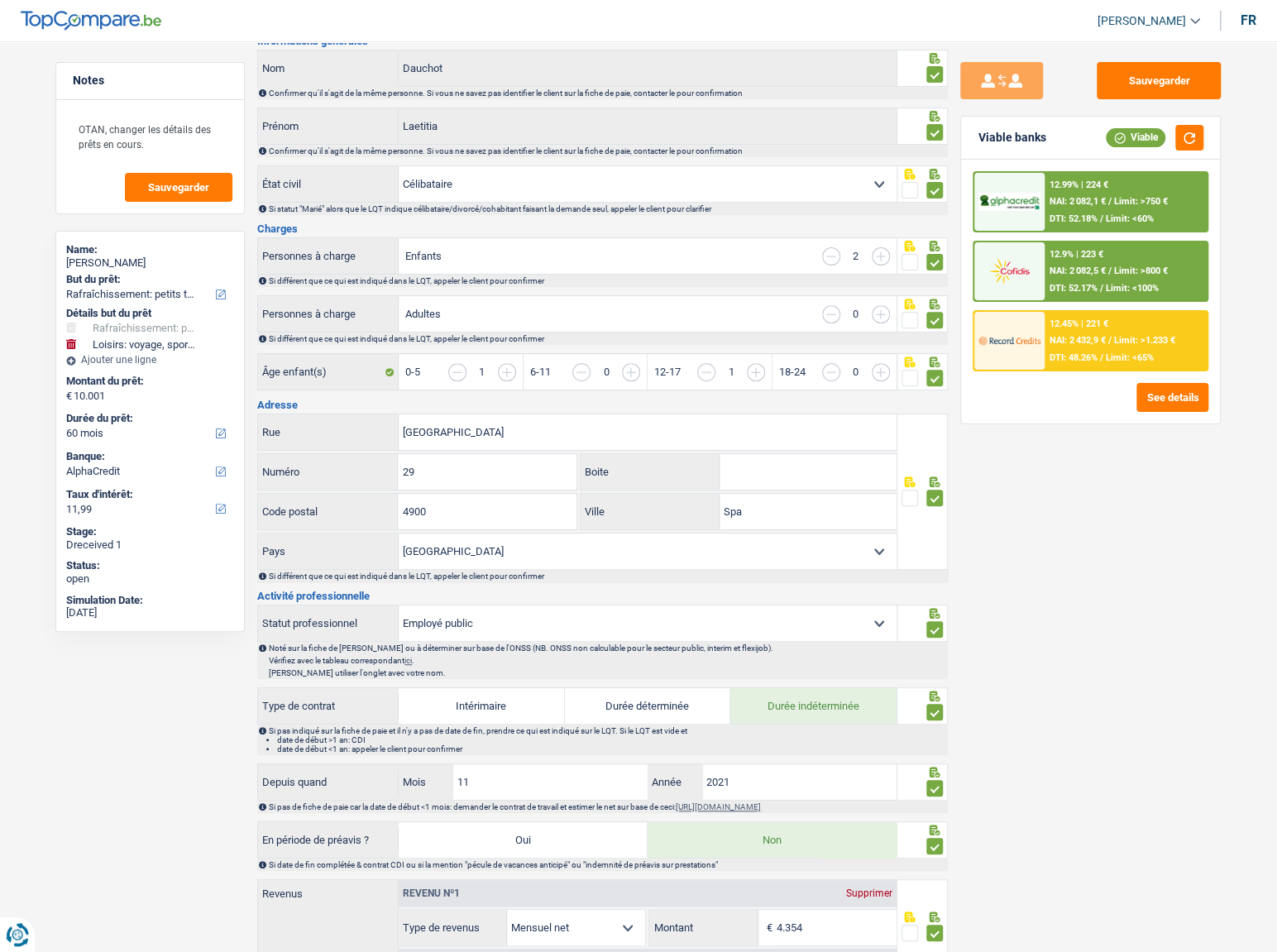
scroll to position [0, 0]
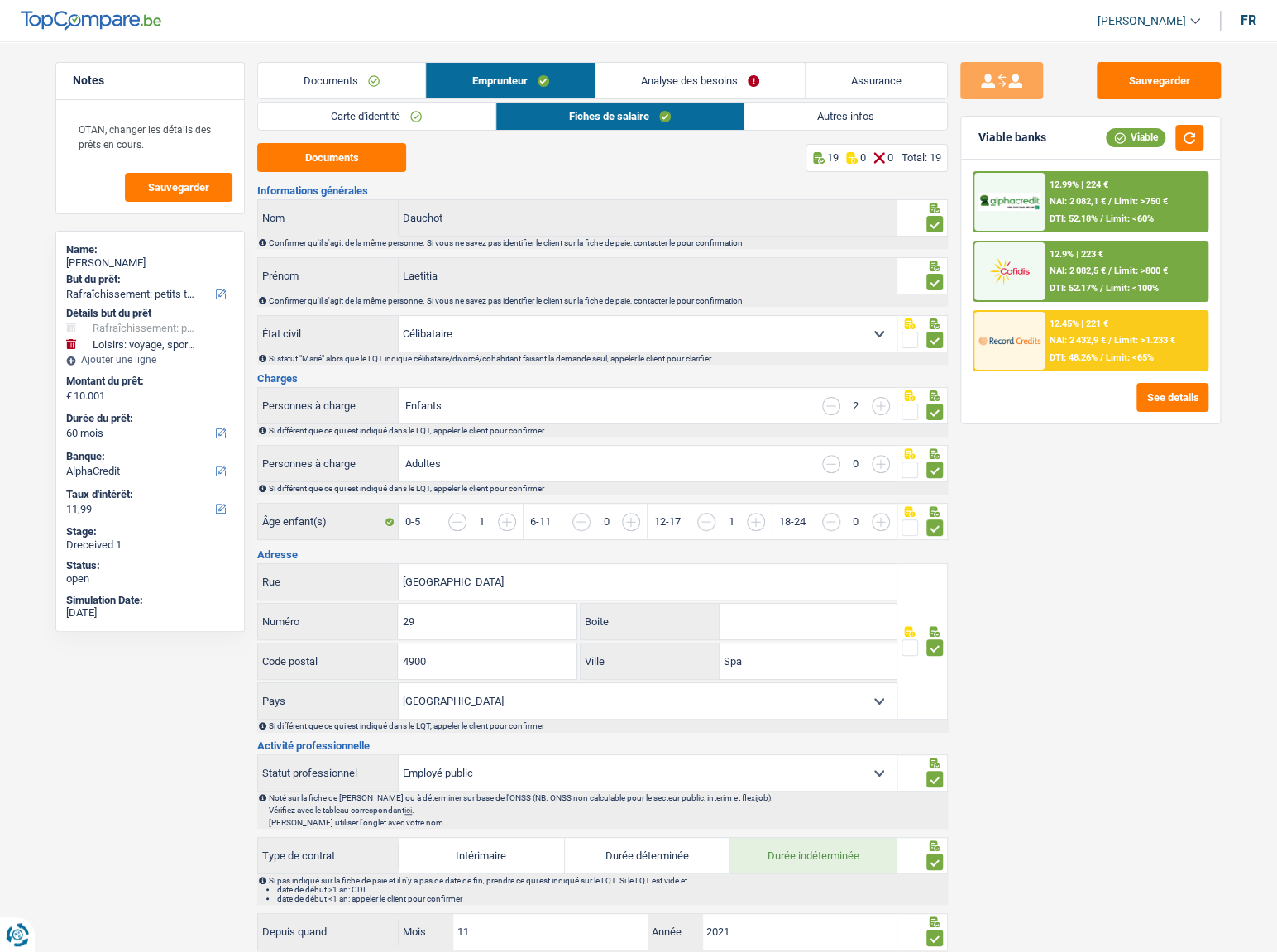
click at [809, 103] on link "Autres infos" at bounding box center [845, 116] width 203 height 28
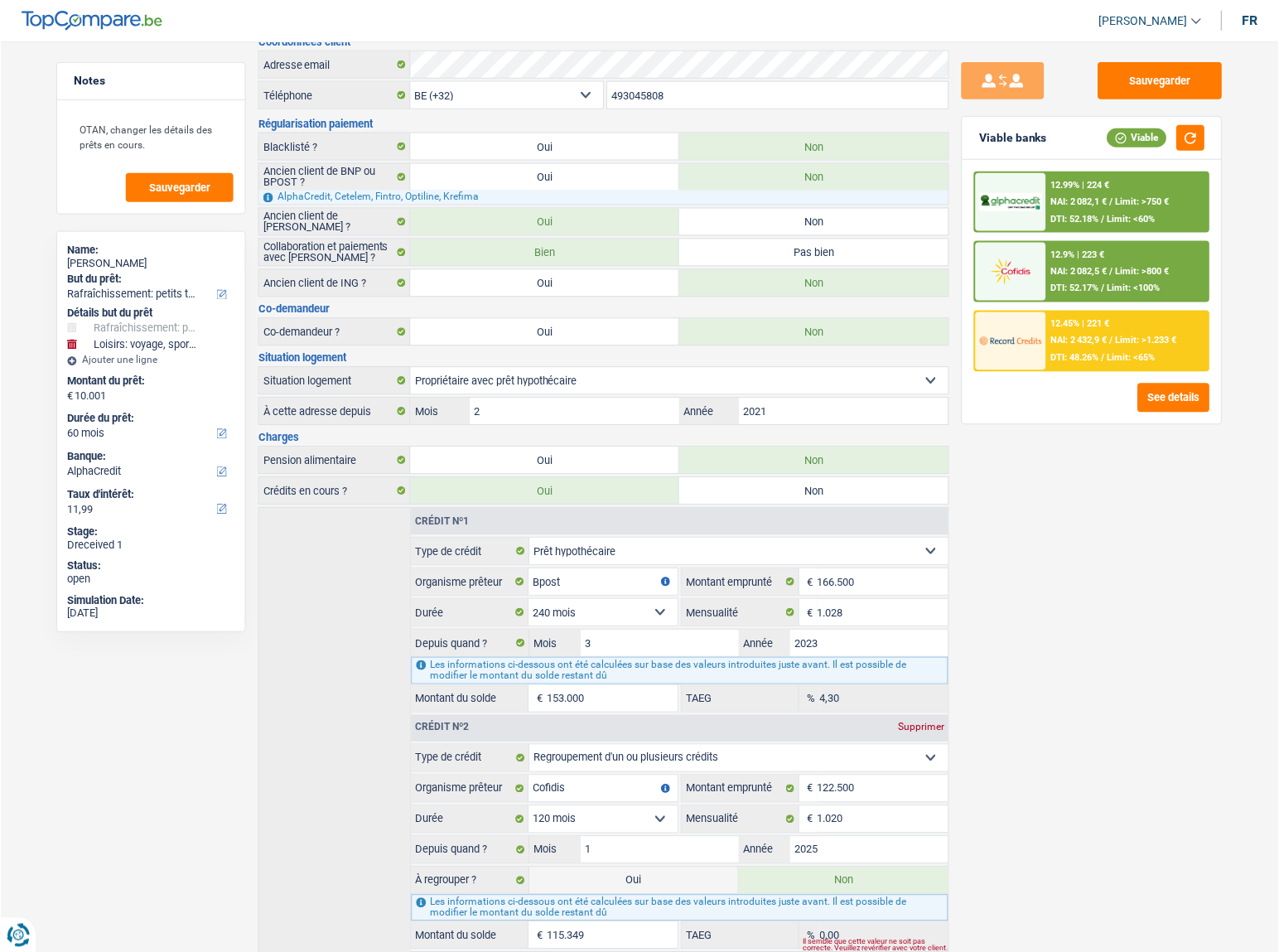
scroll to position [181, 0]
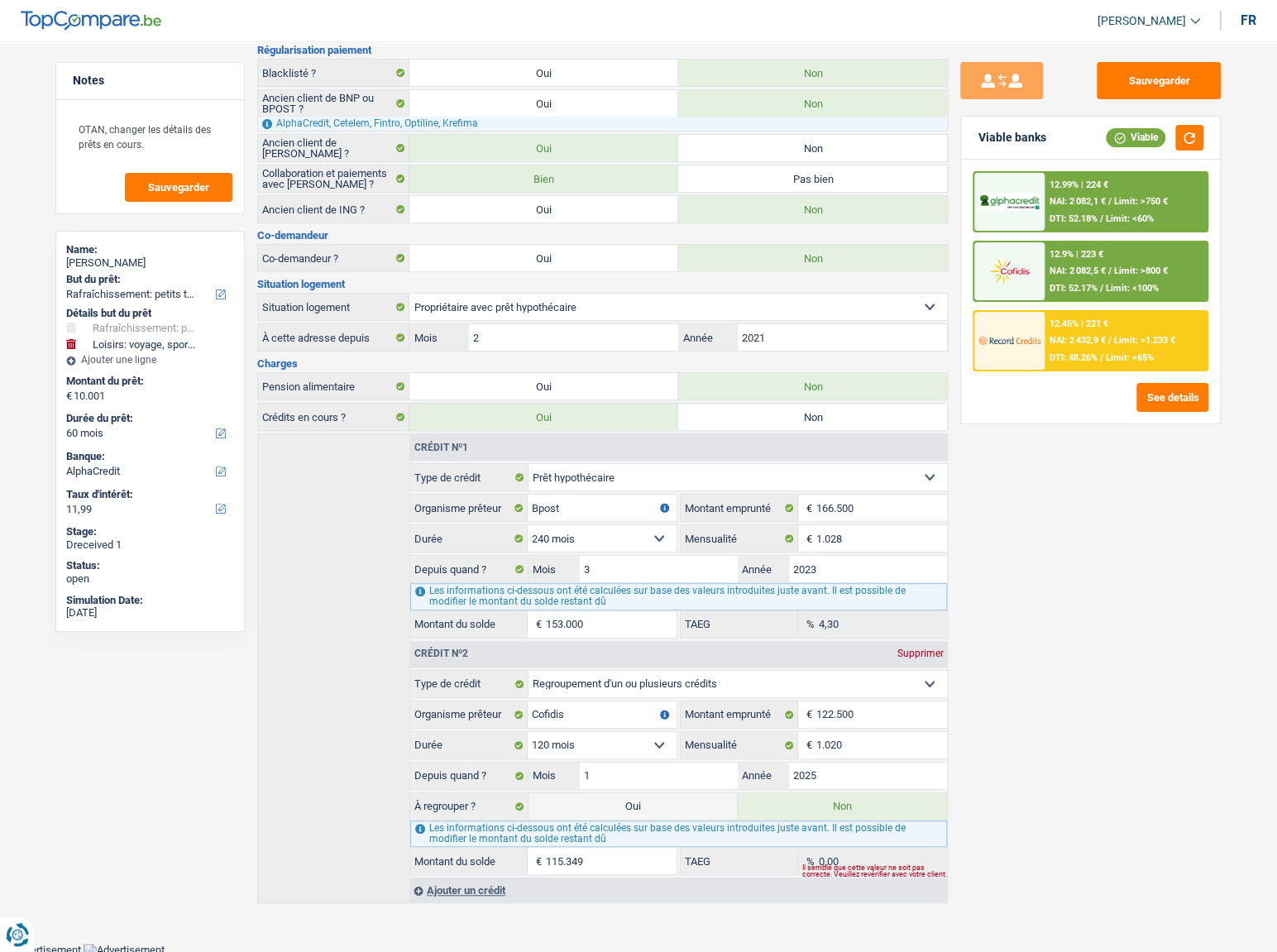
click at [1113, 214] on span "Limit: <60%" at bounding box center [1129, 219] width 48 height 11
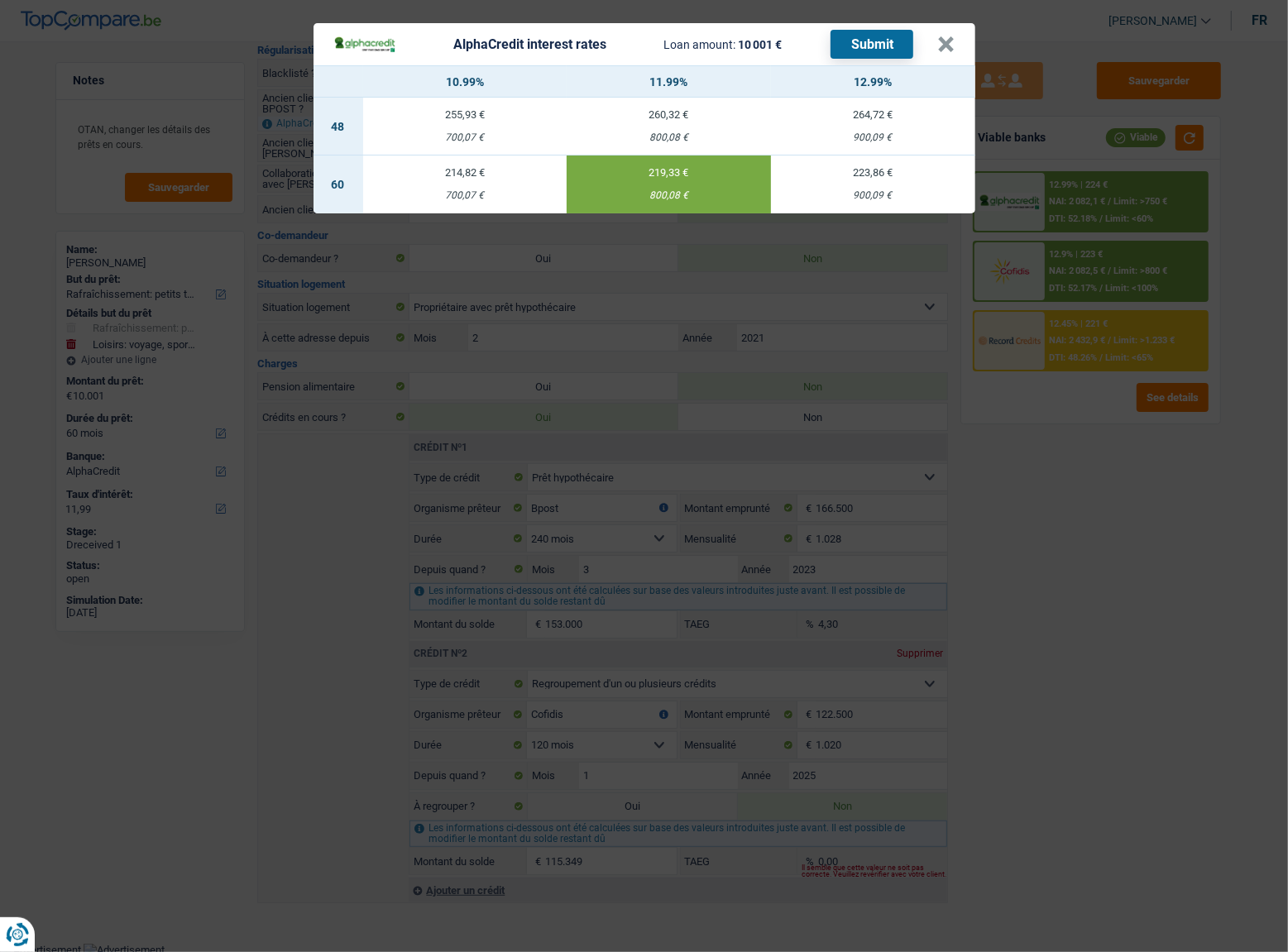
click at [845, 51] on button "Submit" at bounding box center [872, 44] width 83 height 29
click at [942, 50] on button "×" at bounding box center [946, 45] width 17 height 17
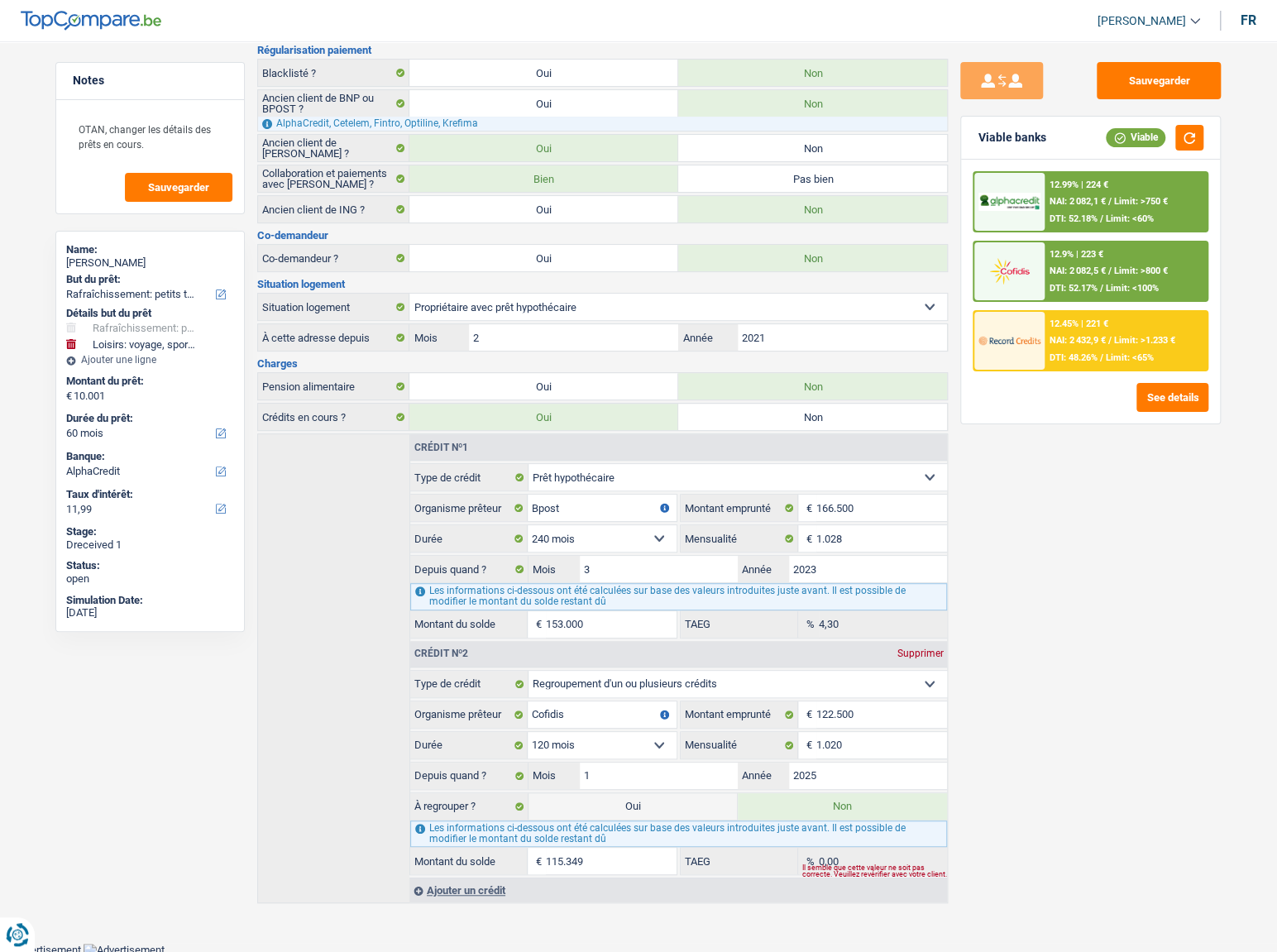
click at [1138, 272] on span "Limit: >800 €" at bounding box center [1140, 271] width 54 height 11
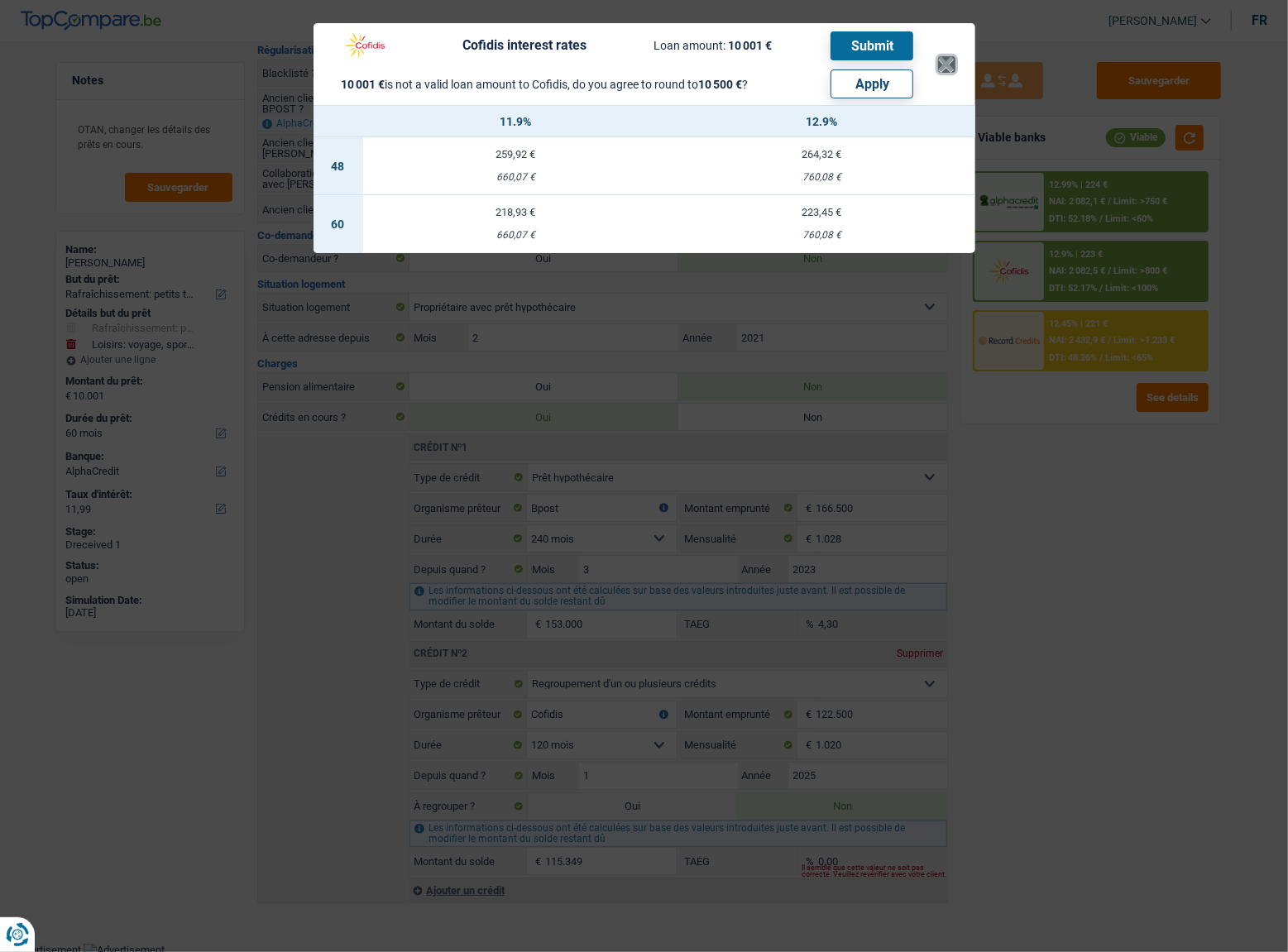
drag, startPoint x: 941, startPoint y: 63, endPoint x: 986, endPoint y: 138, distance: 87.5
click at [943, 64] on button "×" at bounding box center [946, 64] width 17 height 17
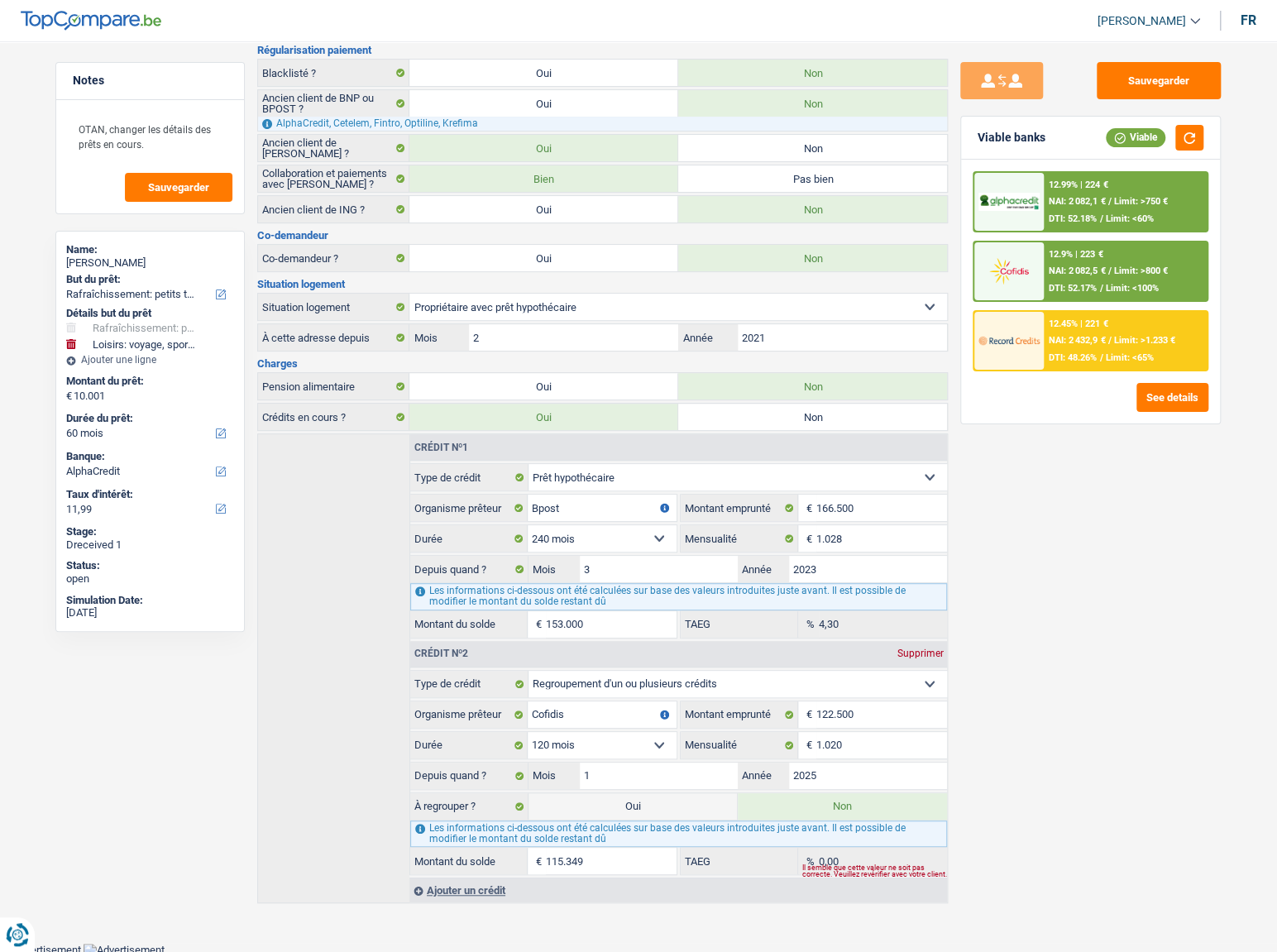
click at [1073, 323] on div "12.45% | 221 €" at bounding box center [1079, 324] width 59 height 11
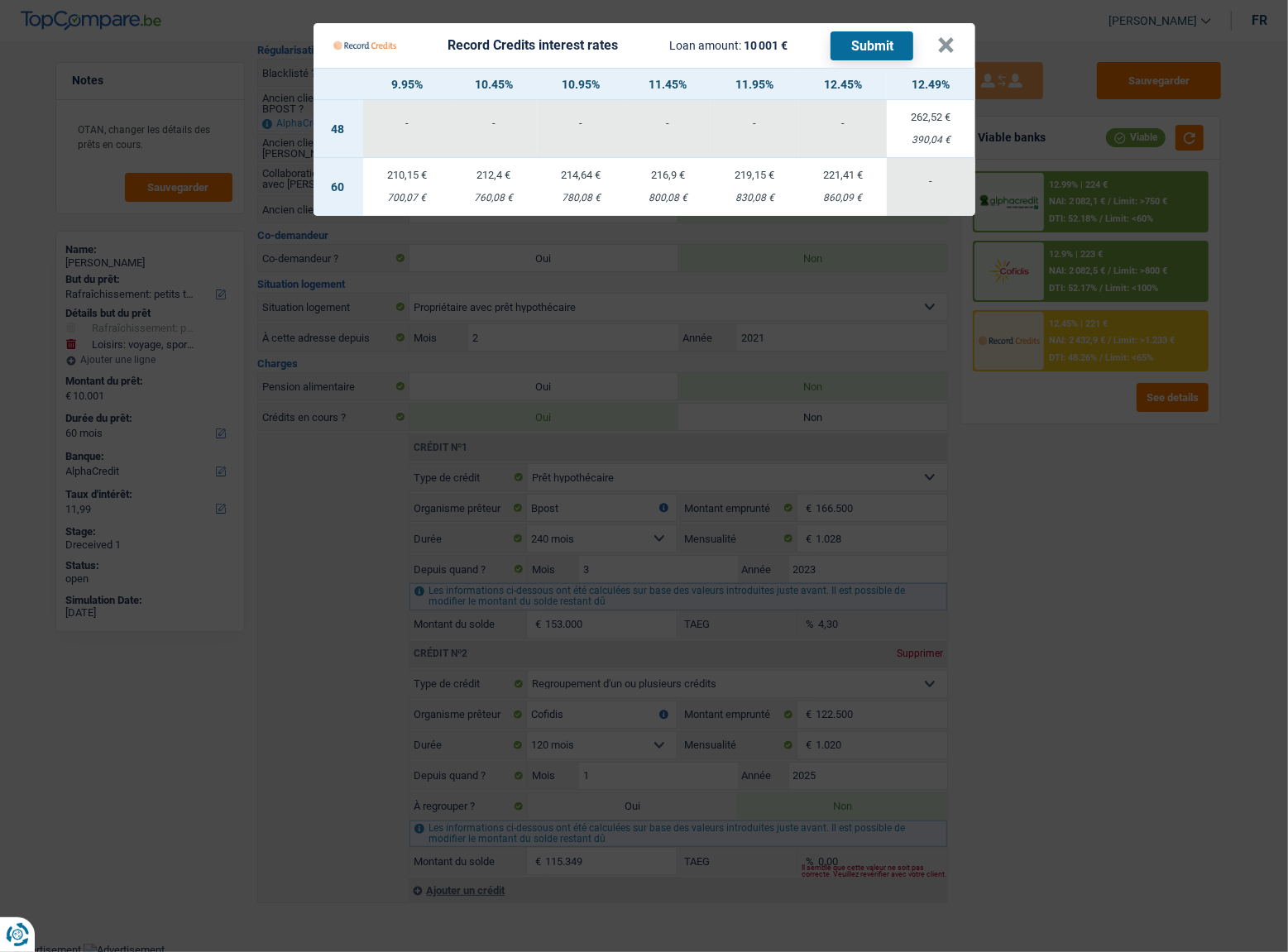
click at [961, 48] on Credits___BV_modal_header_ "Record Credits interest rates Loan amount: 10 001 € Submit ×" at bounding box center [644, 45] width 661 height 45
click at [947, 51] on button "×" at bounding box center [946, 46] width 17 height 17
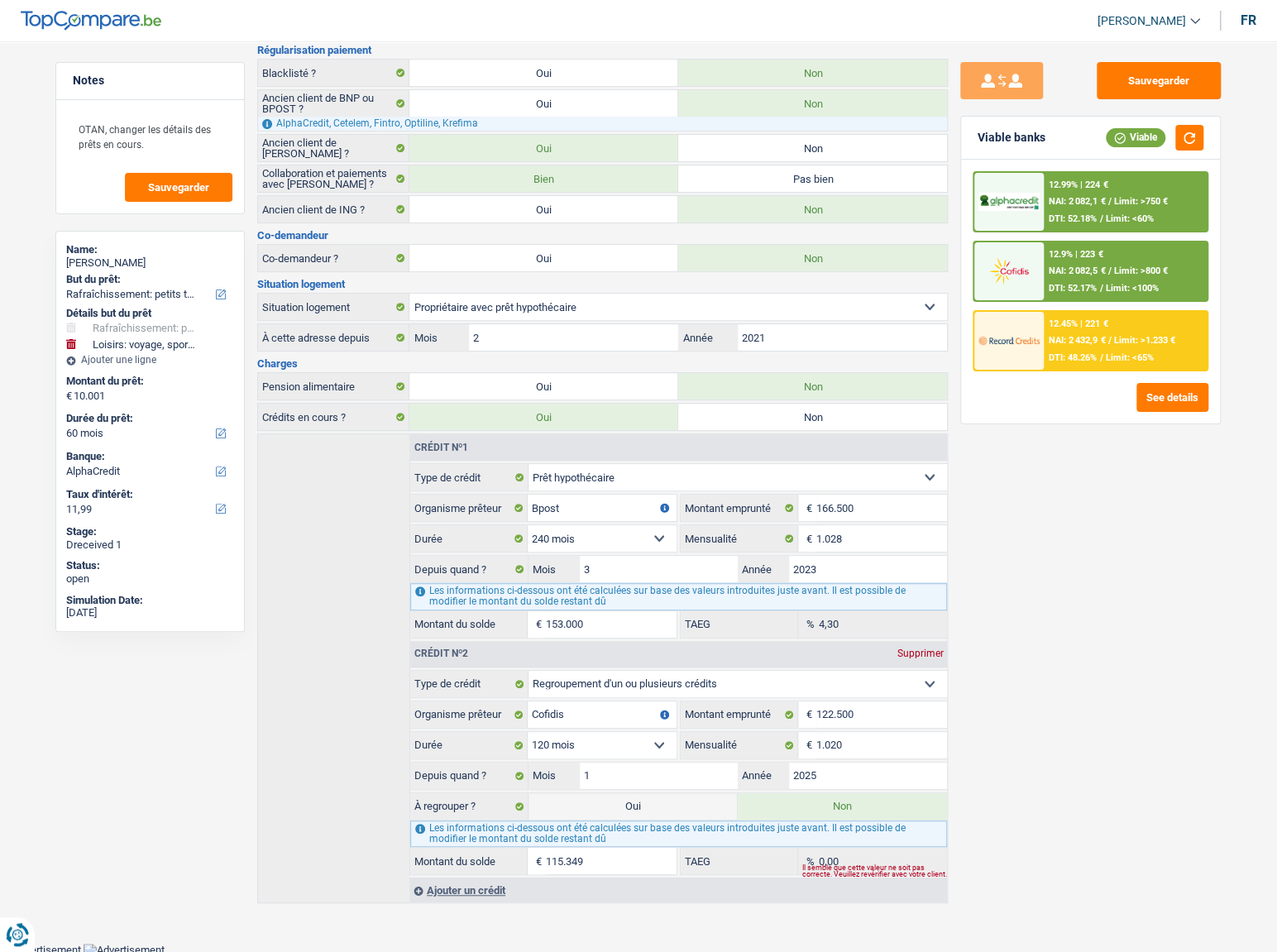
click at [1095, 194] on div "12.99% | 224 € NAI: 2 082,1 € / Limit: >750 € DTI: 52.18% / Limit: <60%" at bounding box center [1126, 201] width 163 height 58
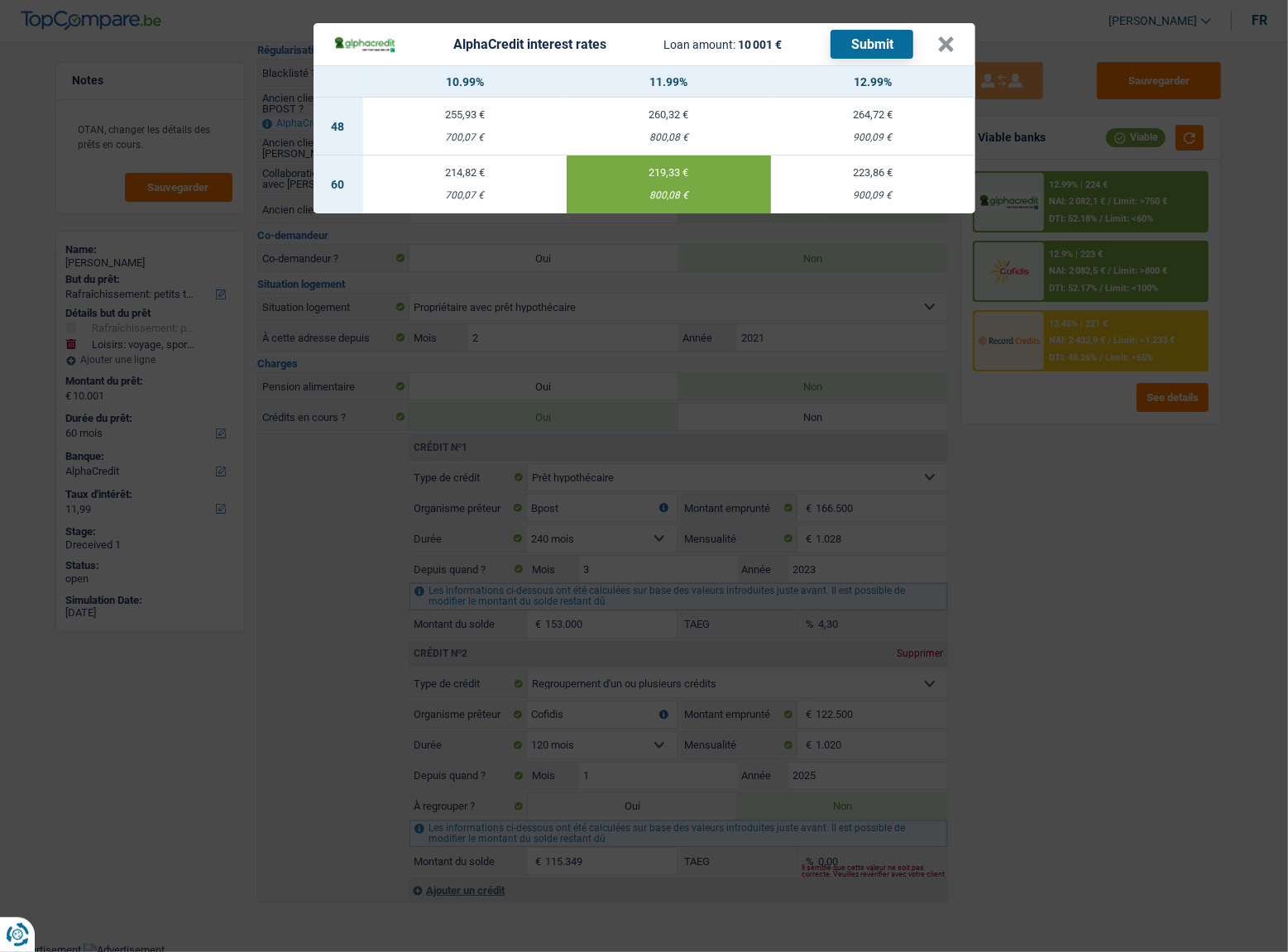
click at [1112, 504] on div "AlphaCredit interest rates Loan amount: 10 001 € Submit × 10.99% 11.99% 12.99% …" at bounding box center [644, 476] width 1288 height 952
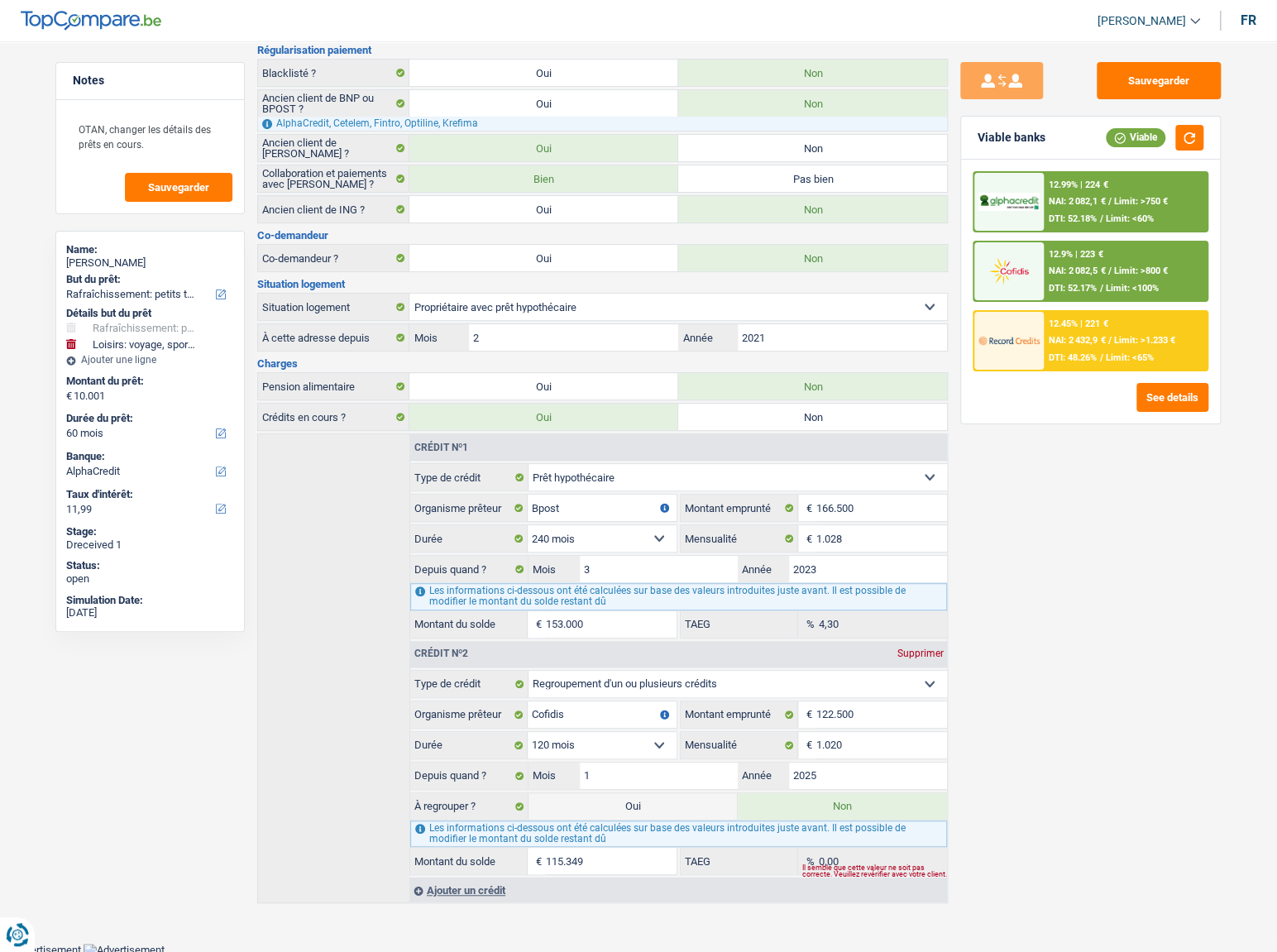
click at [1116, 344] on span "Limit: >1.233 €" at bounding box center [1144, 340] width 61 height 11
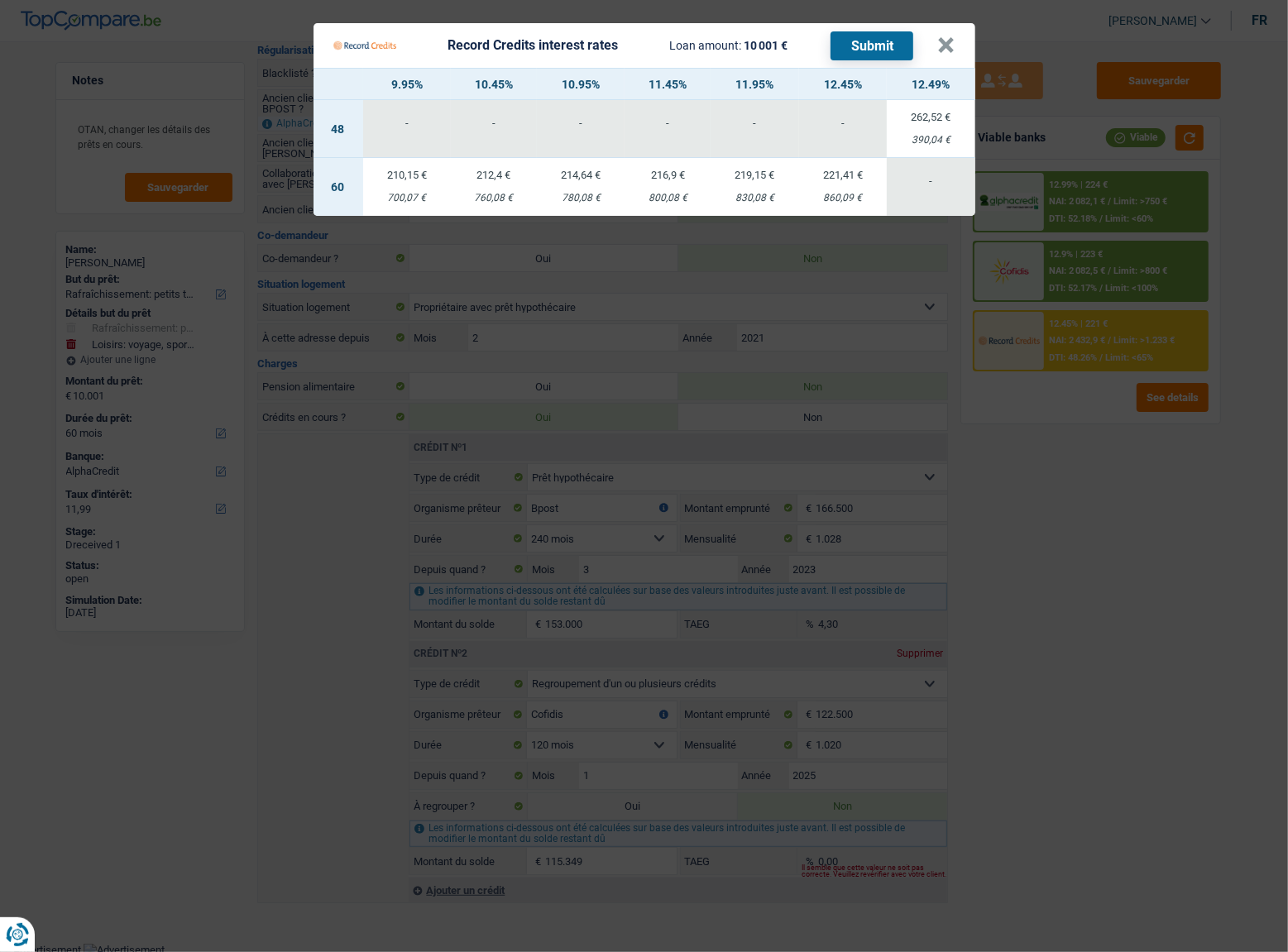
click at [761, 197] on div "830,08 €" at bounding box center [754, 198] width 88 height 11
select select "record credits"
type input "11,95"
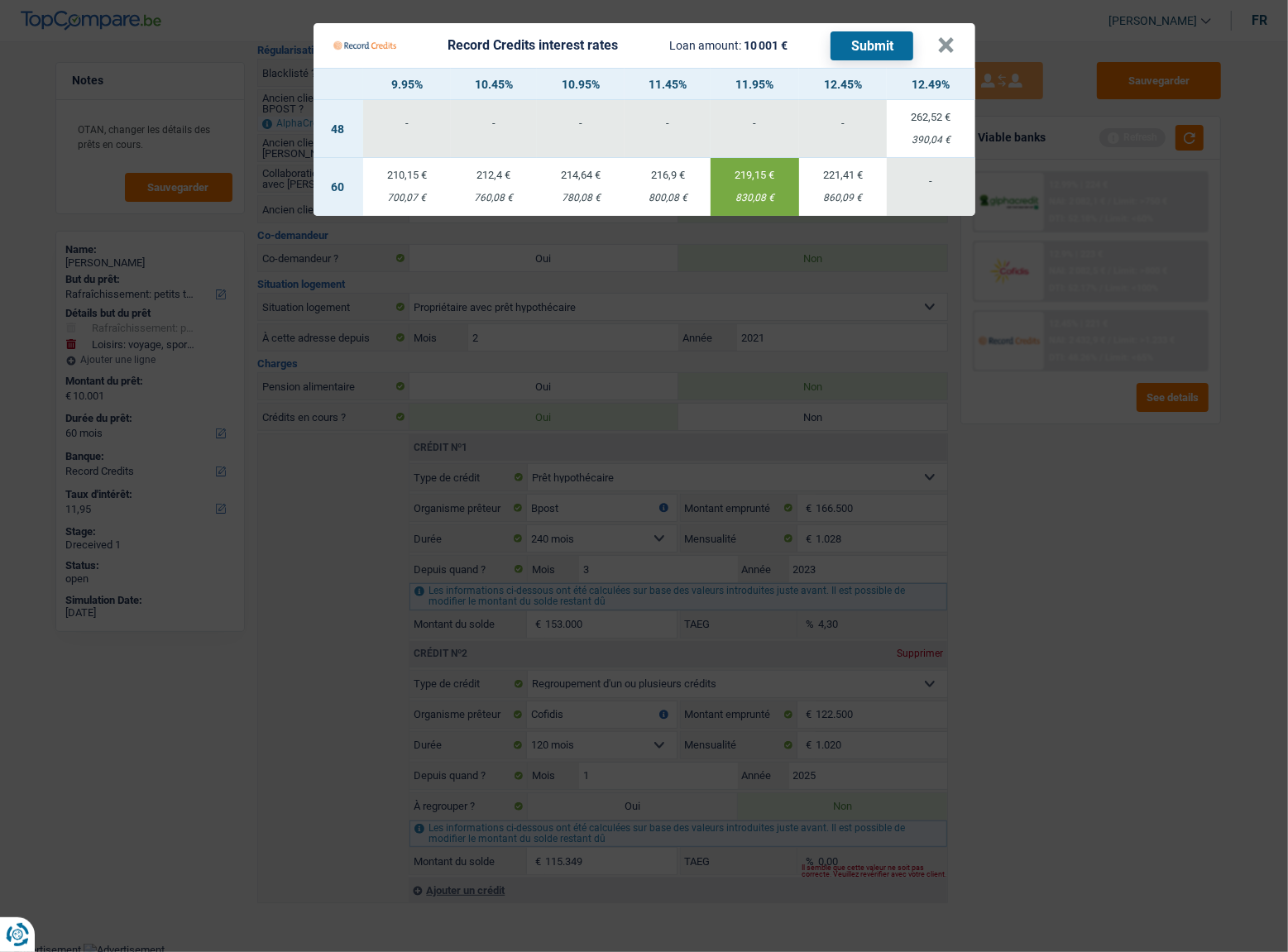
click at [877, 51] on button "Submit" at bounding box center [872, 46] width 83 height 29
click at [952, 42] on button "×" at bounding box center [946, 46] width 17 height 17
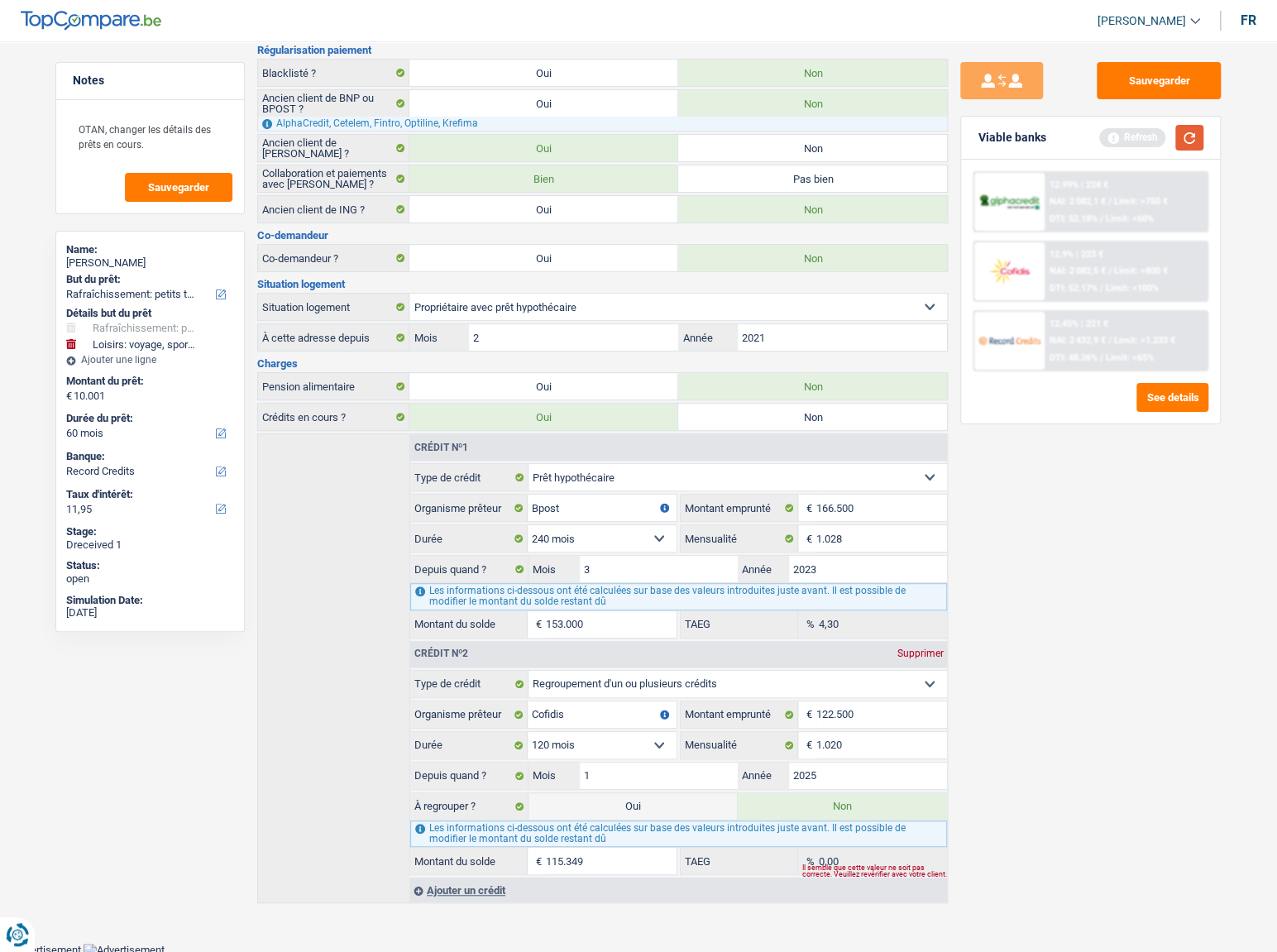
click at [1182, 137] on button "button" at bounding box center [1189, 138] width 28 height 26
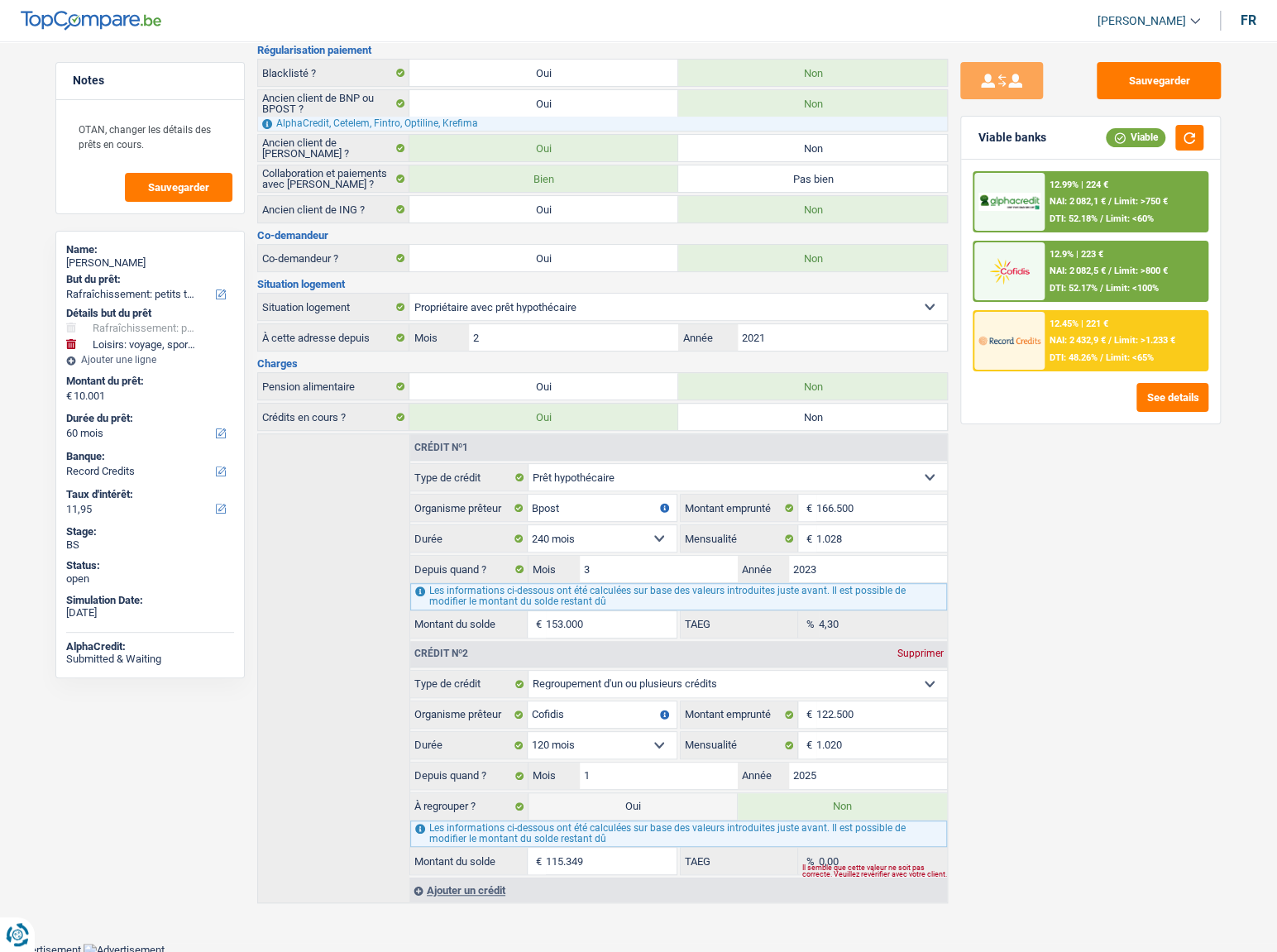
click at [1092, 207] on div "12.99% | 224 € NAI: 2 082,1 € / Limit: >750 € DTI: 52.18% / Limit: <60%" at bounding box center [1126, 201] width 163 height 58
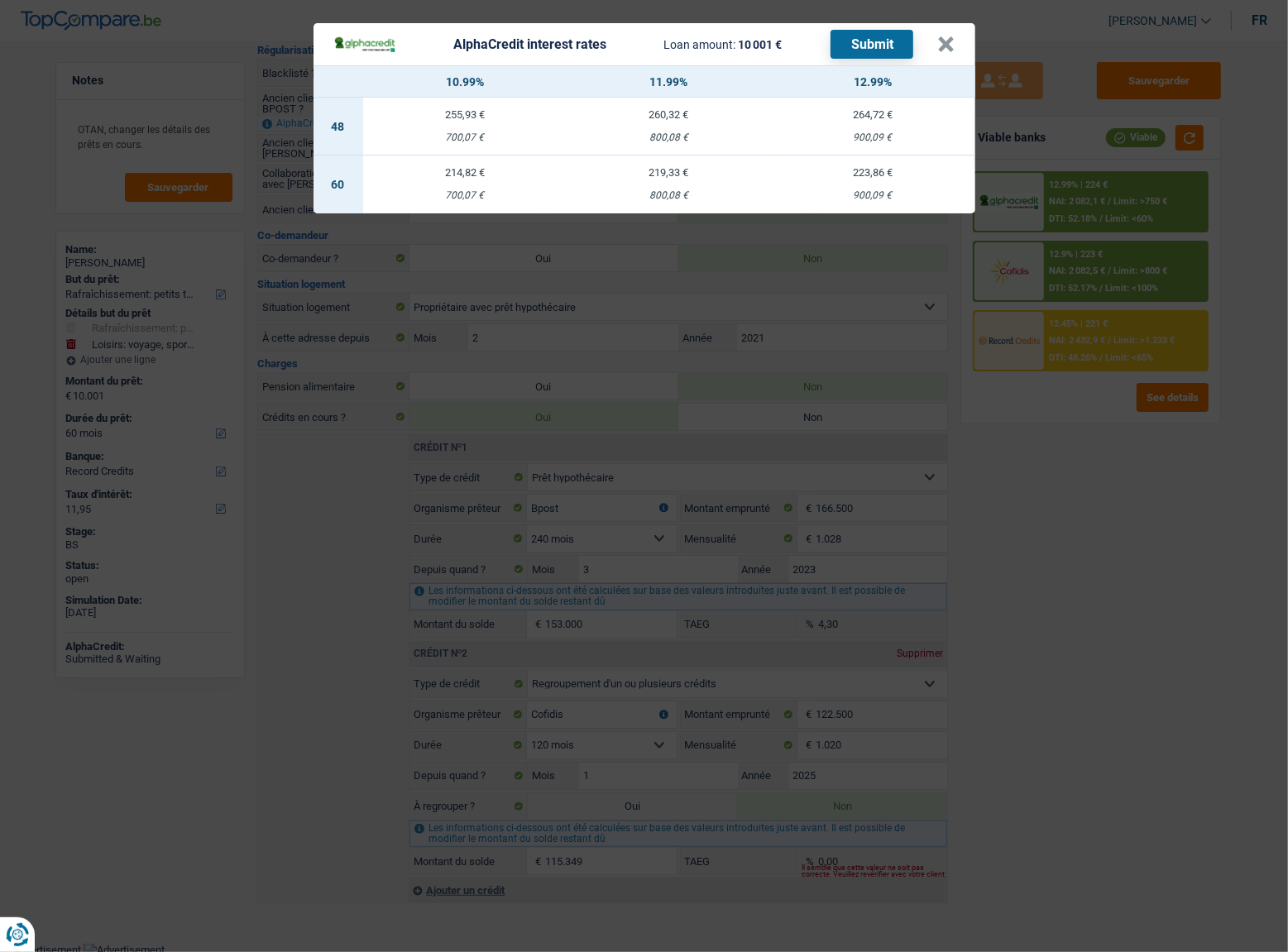
click at [1123, 401] on div "AlphaCredit interest rates Loan amount: 10 001 € Submit × 10.99% 11.99% 12.99% …" at bounding box center [644, 476] width 1288 height 952
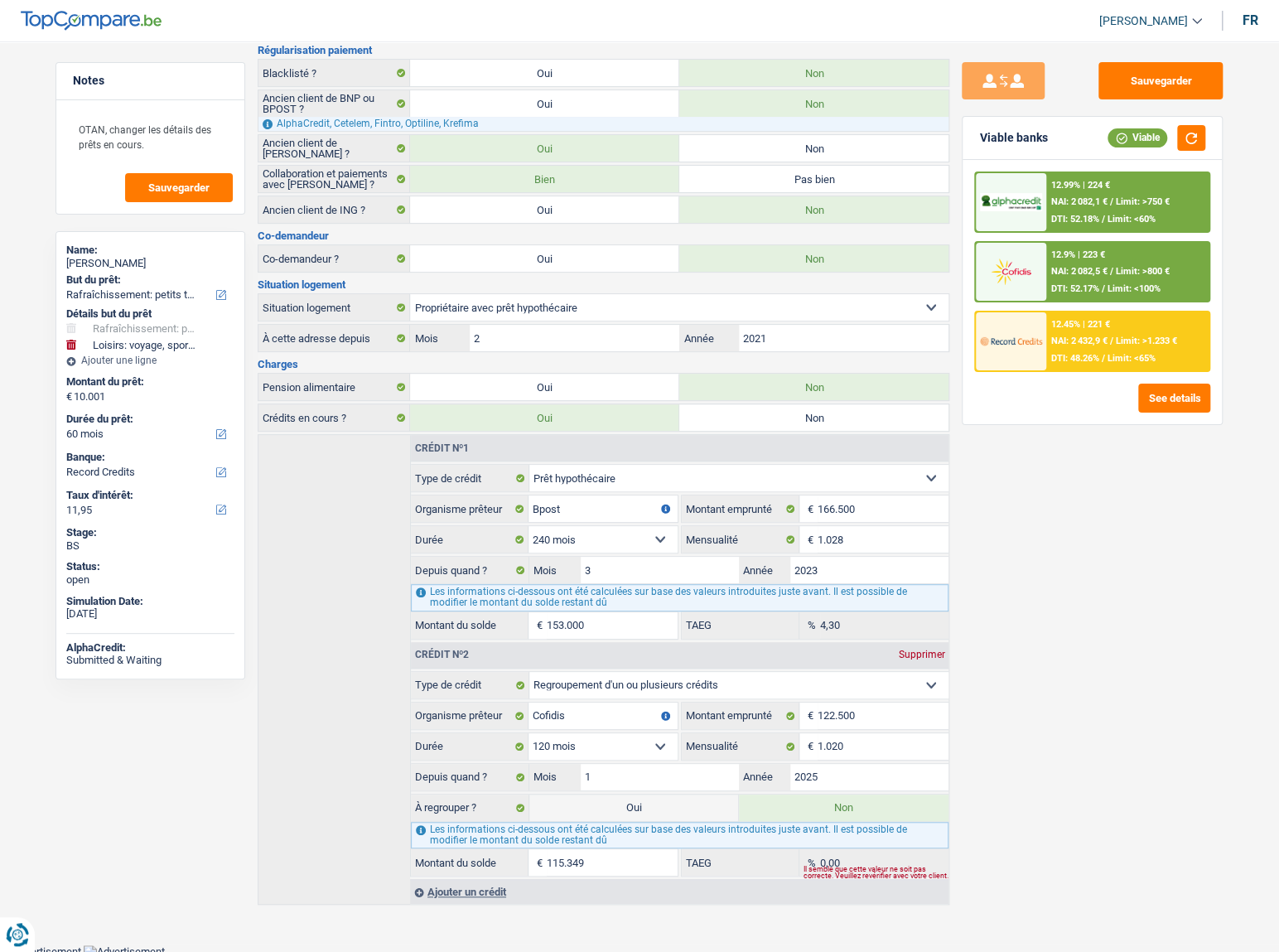
click at [1115, 335] on span "Limit: >1.233 €" at bounding box center [1146, 341] width 62 height 11
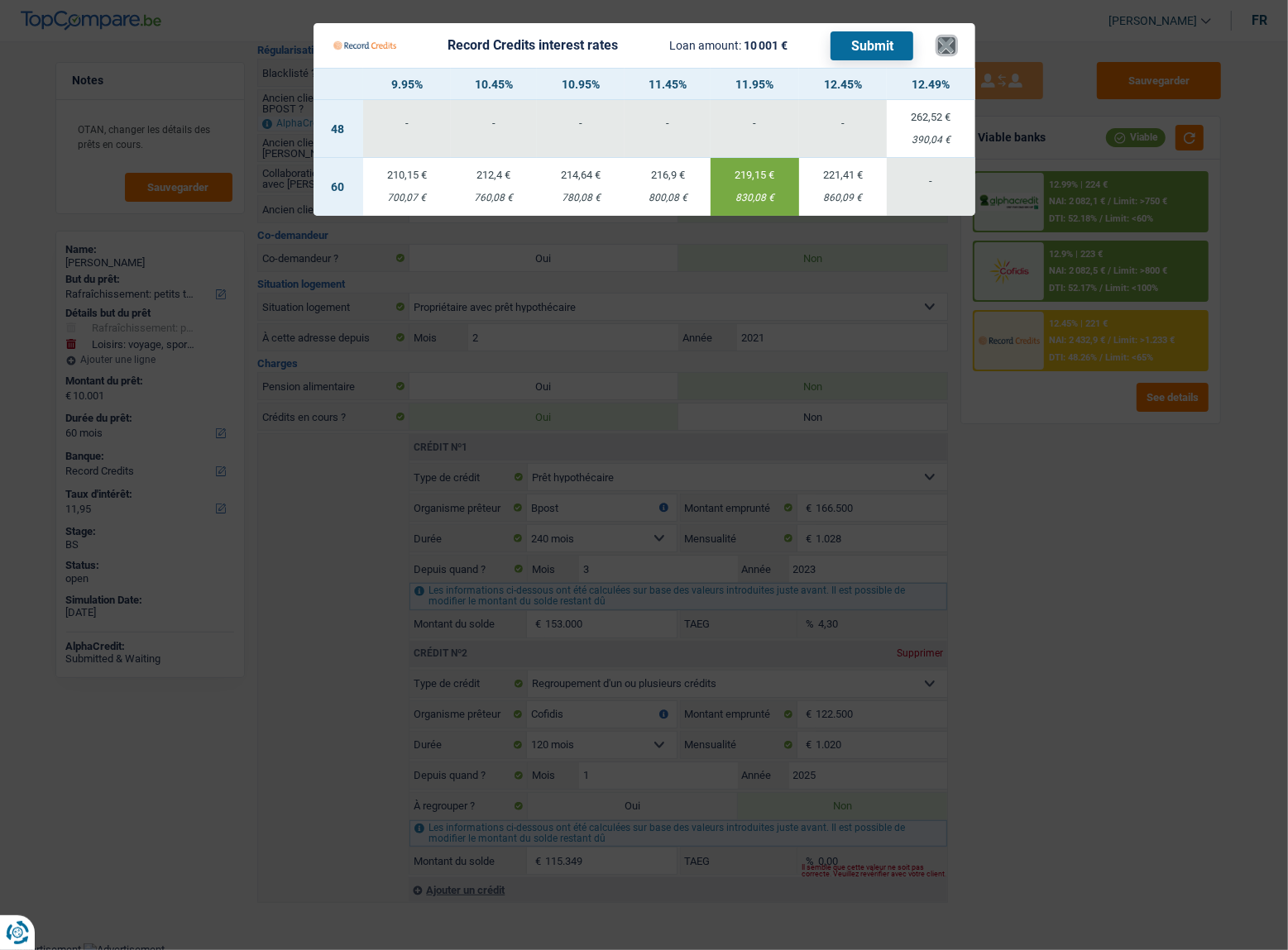
click at [940, 42] on button "×" at bounding box center [946, 46] width 17 height 17
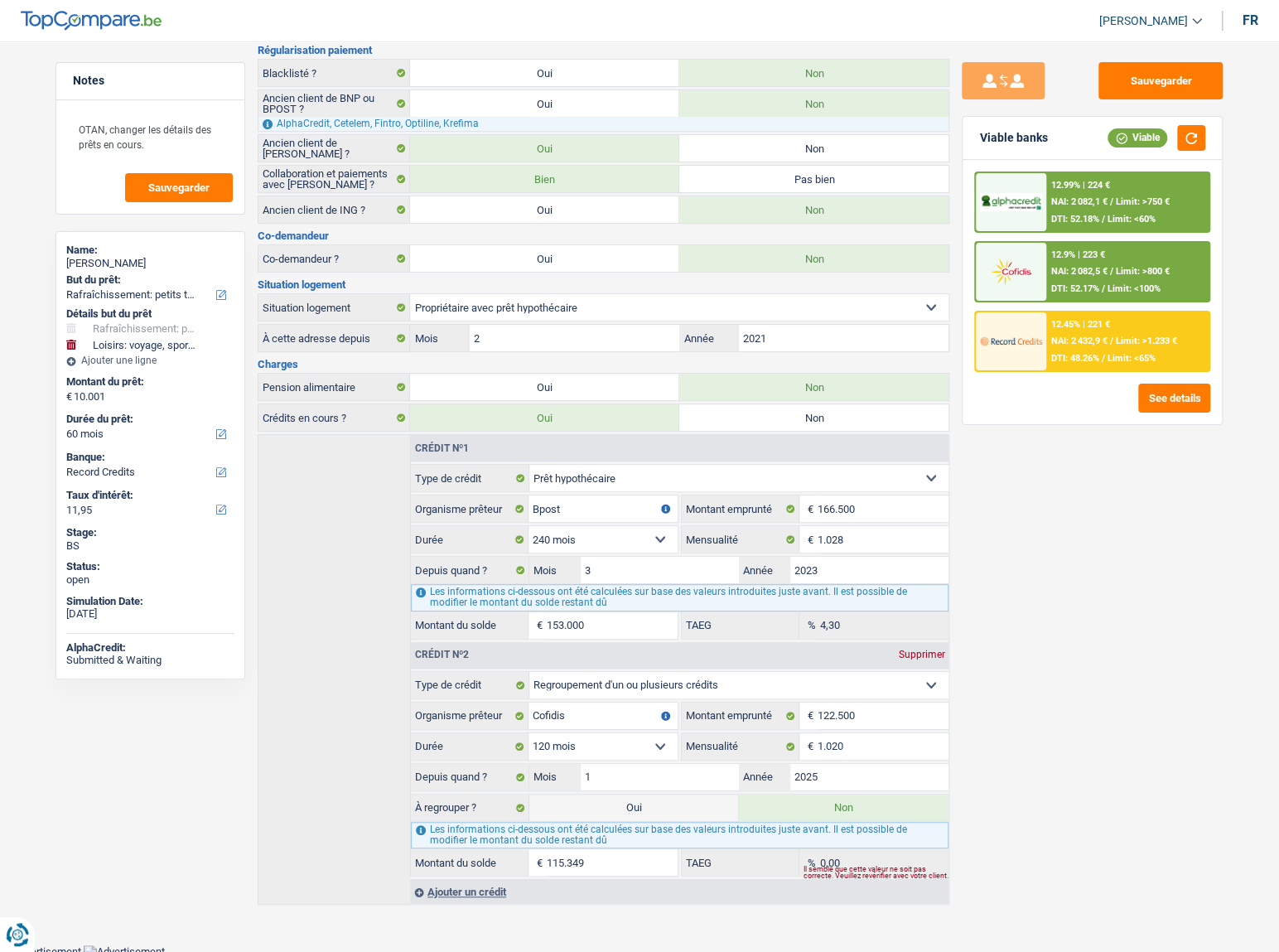
scroll to position [0, 0]
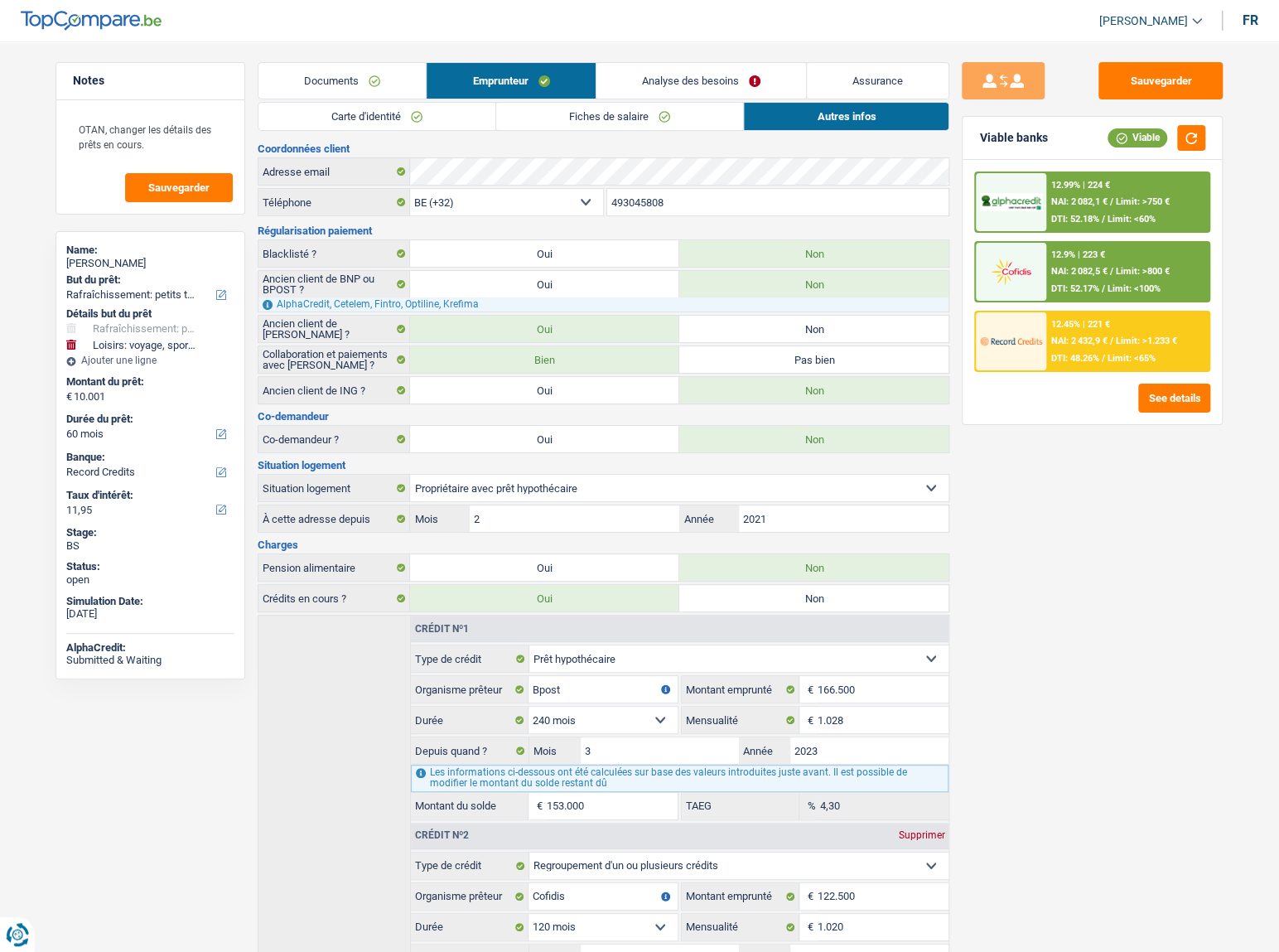
click at [347, 86] on link "Documents" at bounding box center [342, 81] width 167 height 36
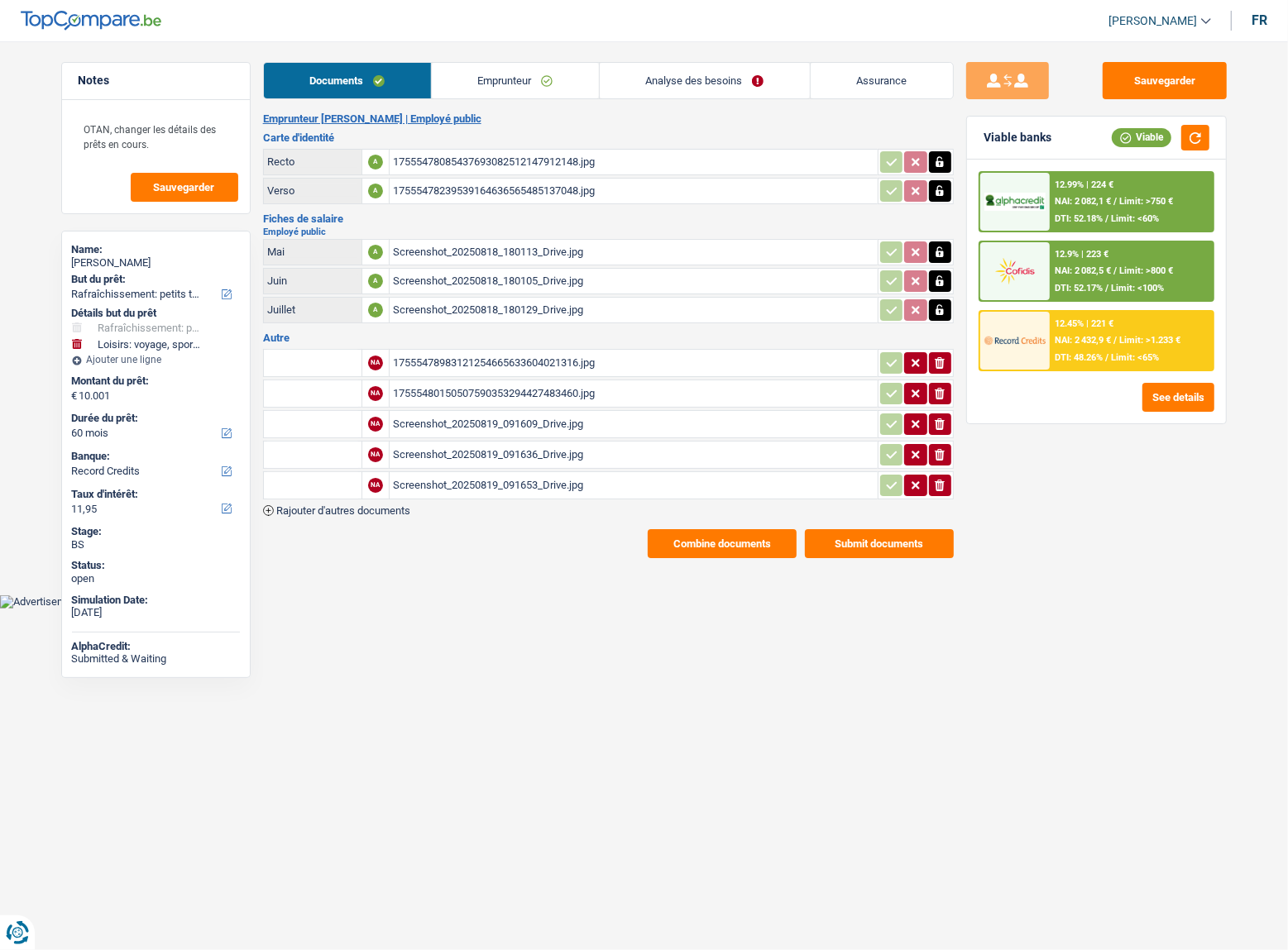
click at [695, 529] on button "Combine documents" at bounding box center [722, 544] width 149 height 29
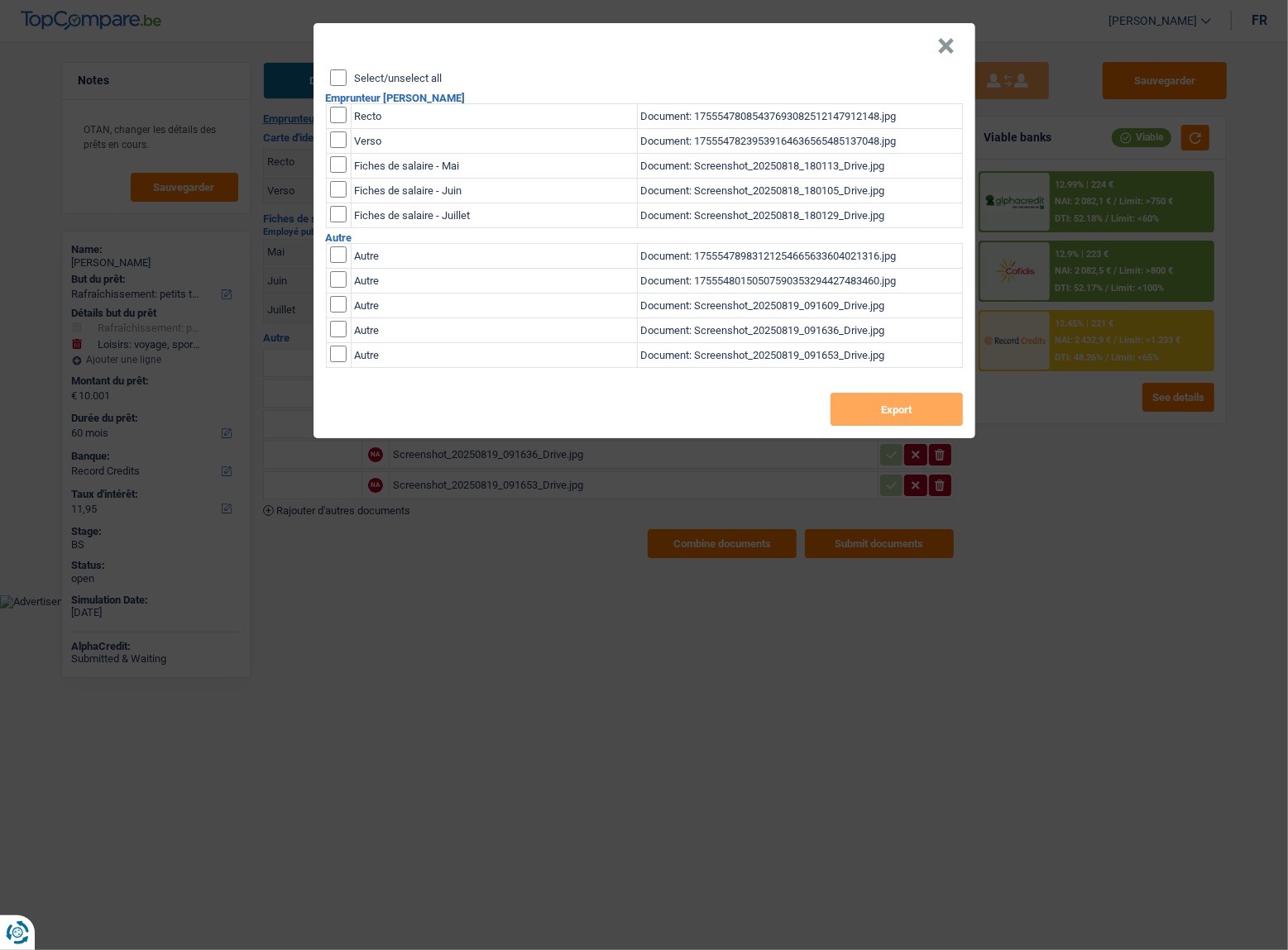
click at [339, 67] on header "×" at bounding box center [644, 46] width 661 height 46
drag, startPoint x: 329, startPoint y: 60, endPoint x: 333, endPoint y: 71, distance: 11.7
click at [329, 61] on header "×" at bounding box center [644, 46] width 661 height 46
click at [333, 71] on input "Select/unselect all" at bounding box center [339, 78] width 17 height 17
checkbox input "true"
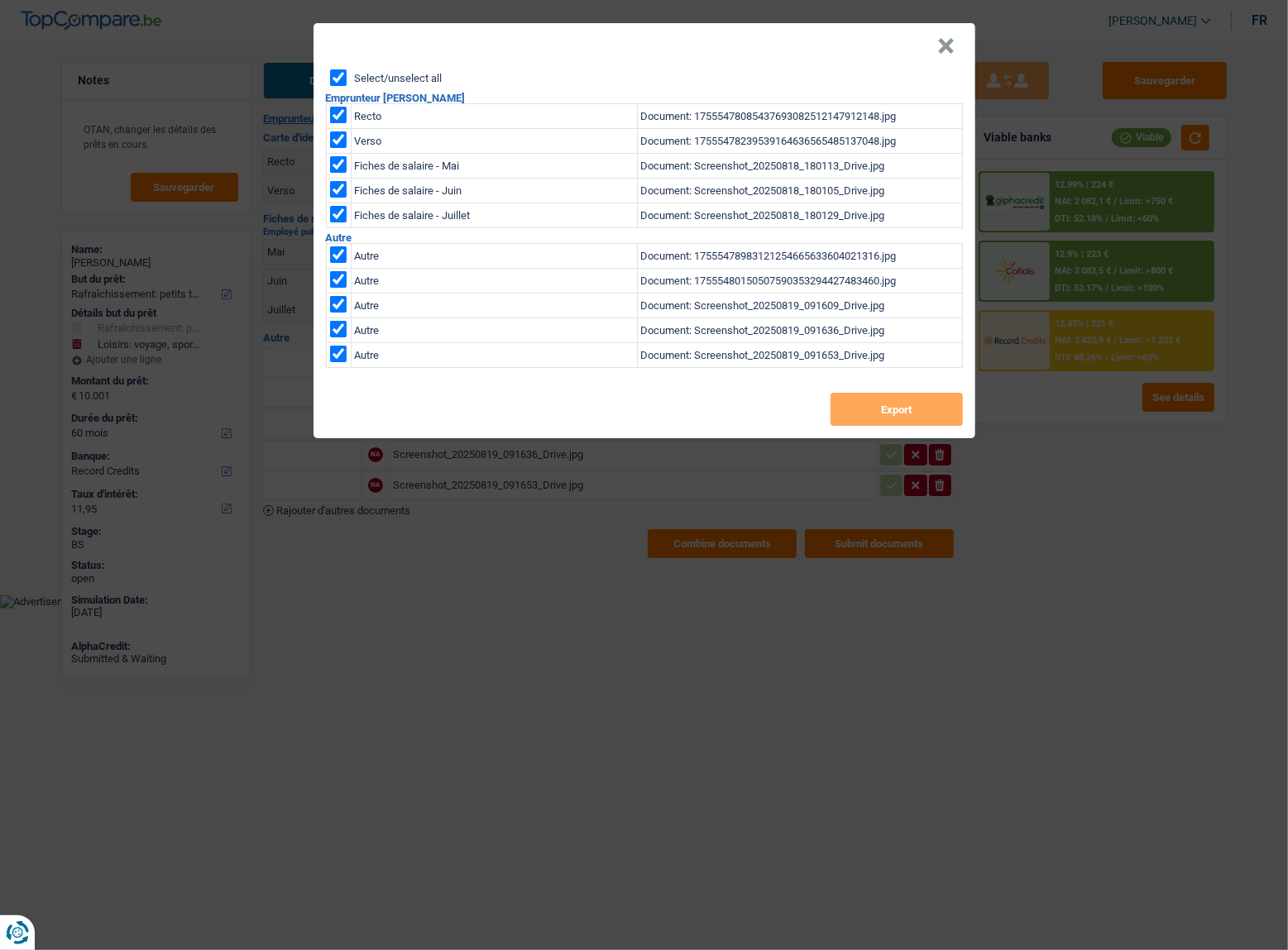
checkbox input "true"
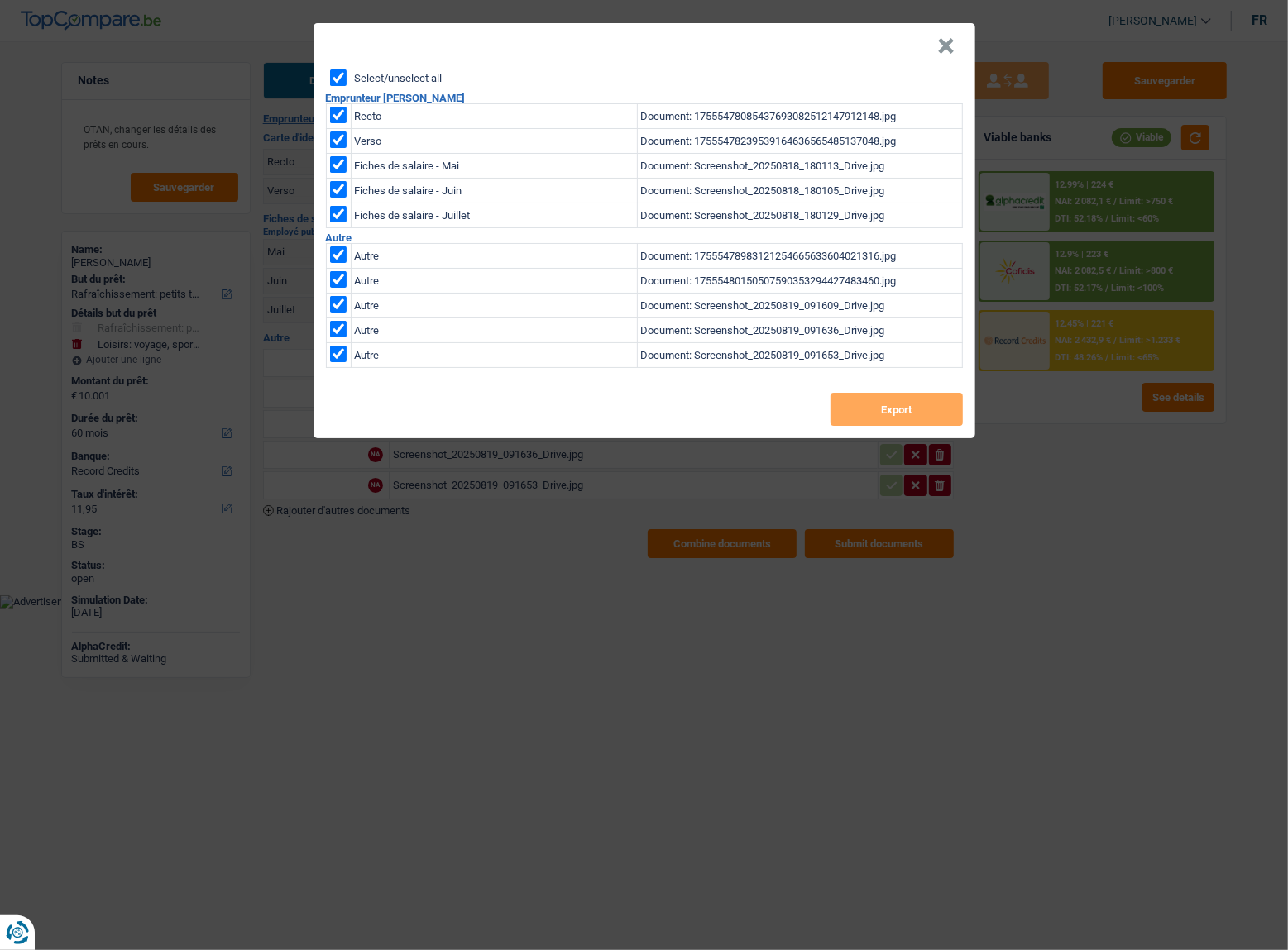
checkbox input "true"
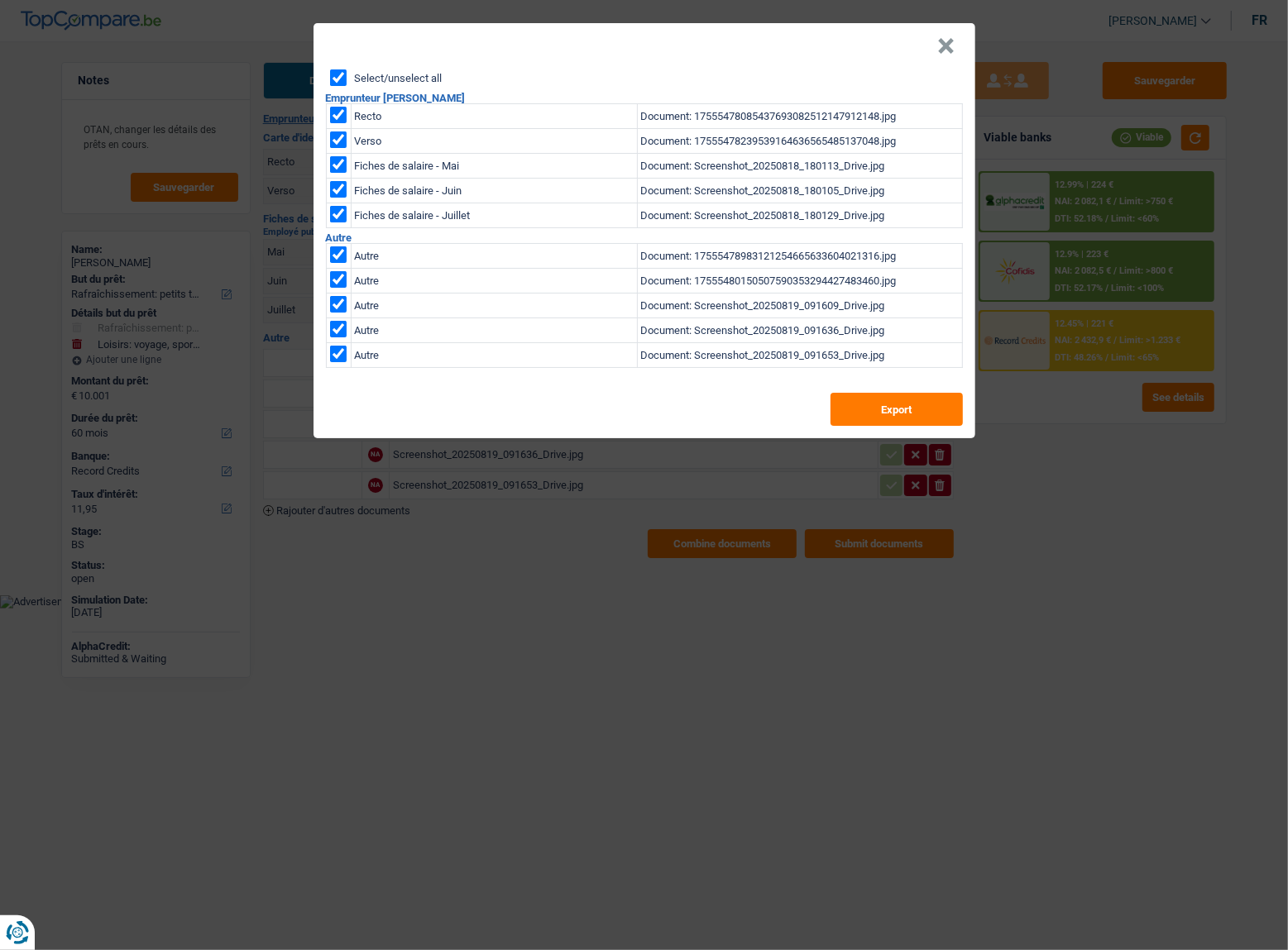
drag, startPoint x: 346, startPoint y: 255, endPoint x: 340, endPoint y: 262, distance: 9.2
click at [344, 255] on input "checkbox" at bounding box center [339, 255] width 17 height 17
checkbox input "false"
click at [339, 263] on input "checkbox" at bounding box center [339, 255] width 17 height 17
checkbox input "false"
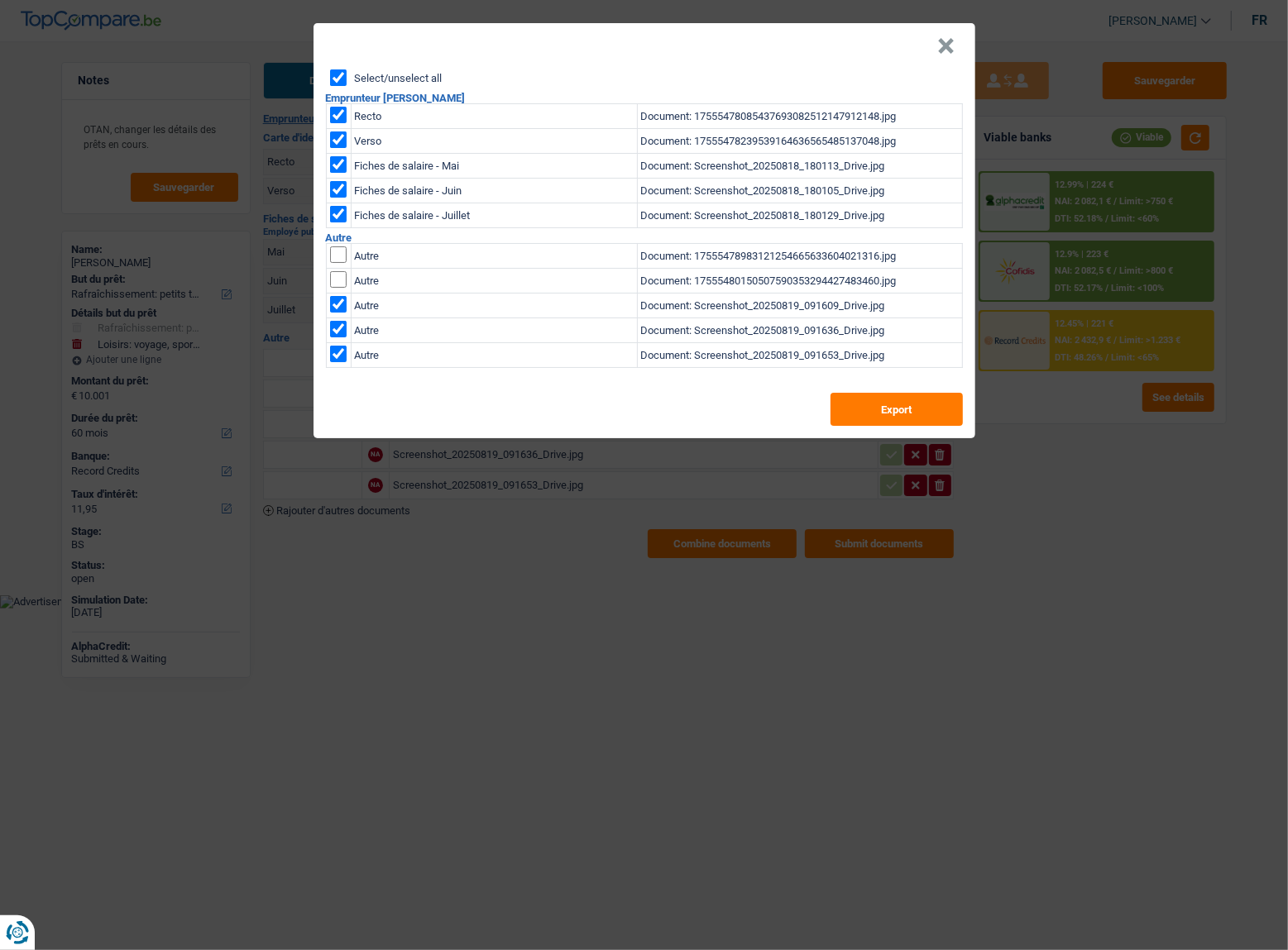
click at [339, 263] on input "checkbox" at bounding box center [339, 255] width 17 height 17
checkbox input "false"
drag, startPoint x: 339, startPoint y: 326, endPoint x: 340, endPoint y: 342, distance: 16.0
click at [339, 263] on input "checkbox" at bounding box center [339, 255] width 17 height 17
checkbox input "false"
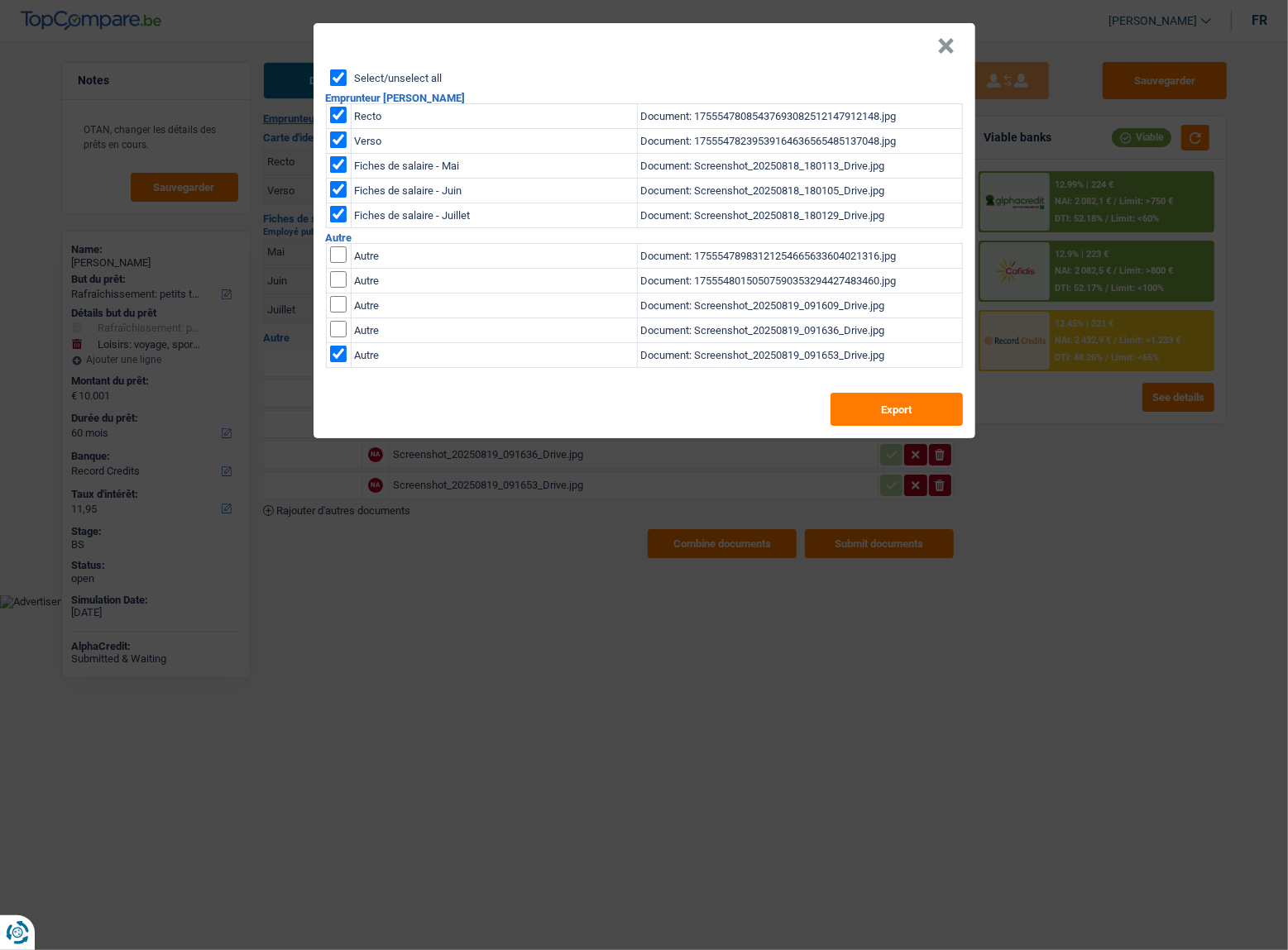
click at [340, 263] on input "checkbox" at bounding box center [339, 255] width 17 height 17
checkbox input "false"
click at [898, 400] on button "Export" at bounding box center [896, 409] width 132 height 33
click at [941, 41] on button "×" at bounding box center [946, 46] width 17 height 17
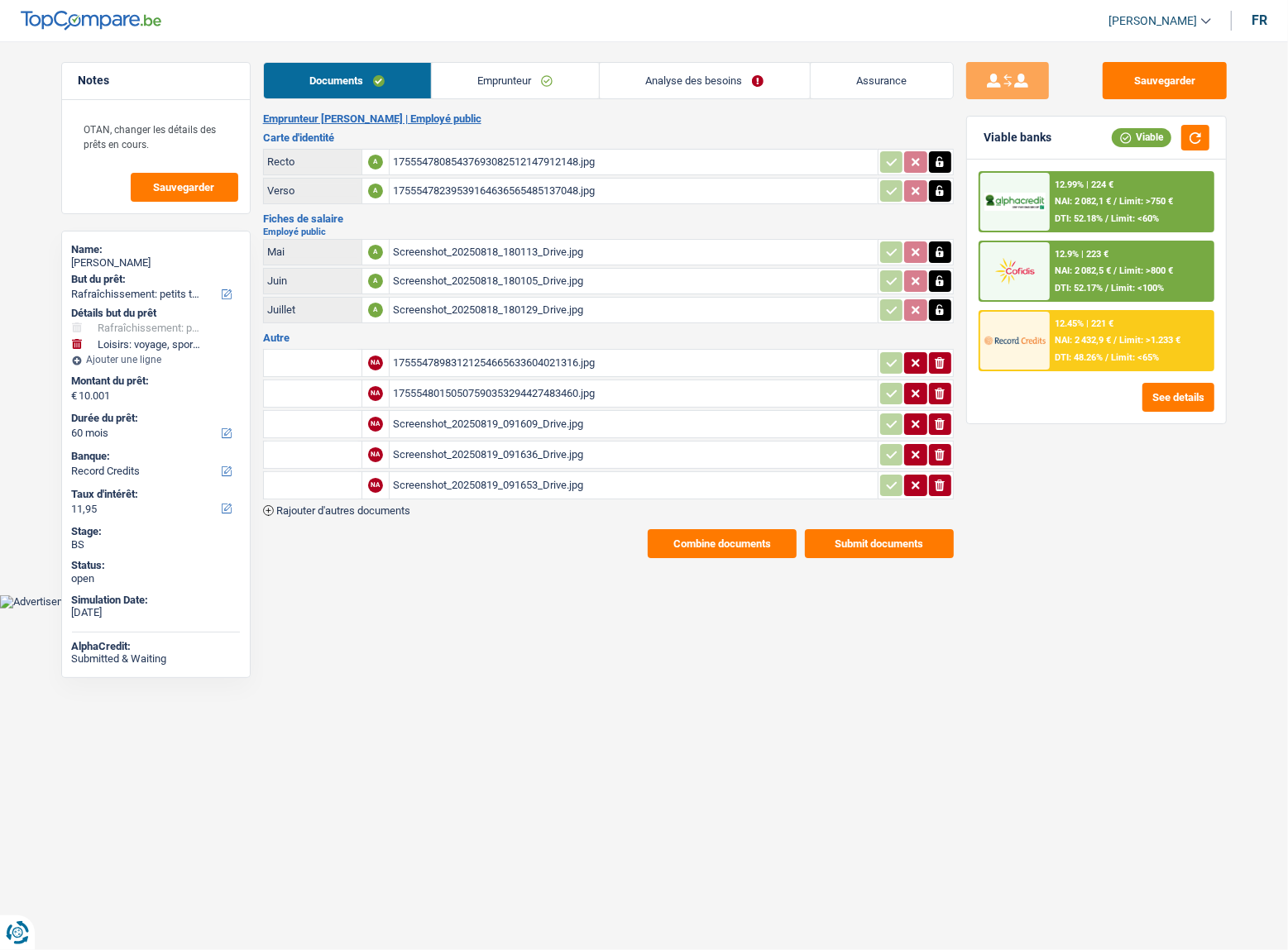
click at [868, 543] on button "Submit documents" at bounding box center [879, 544] width 149 height 29
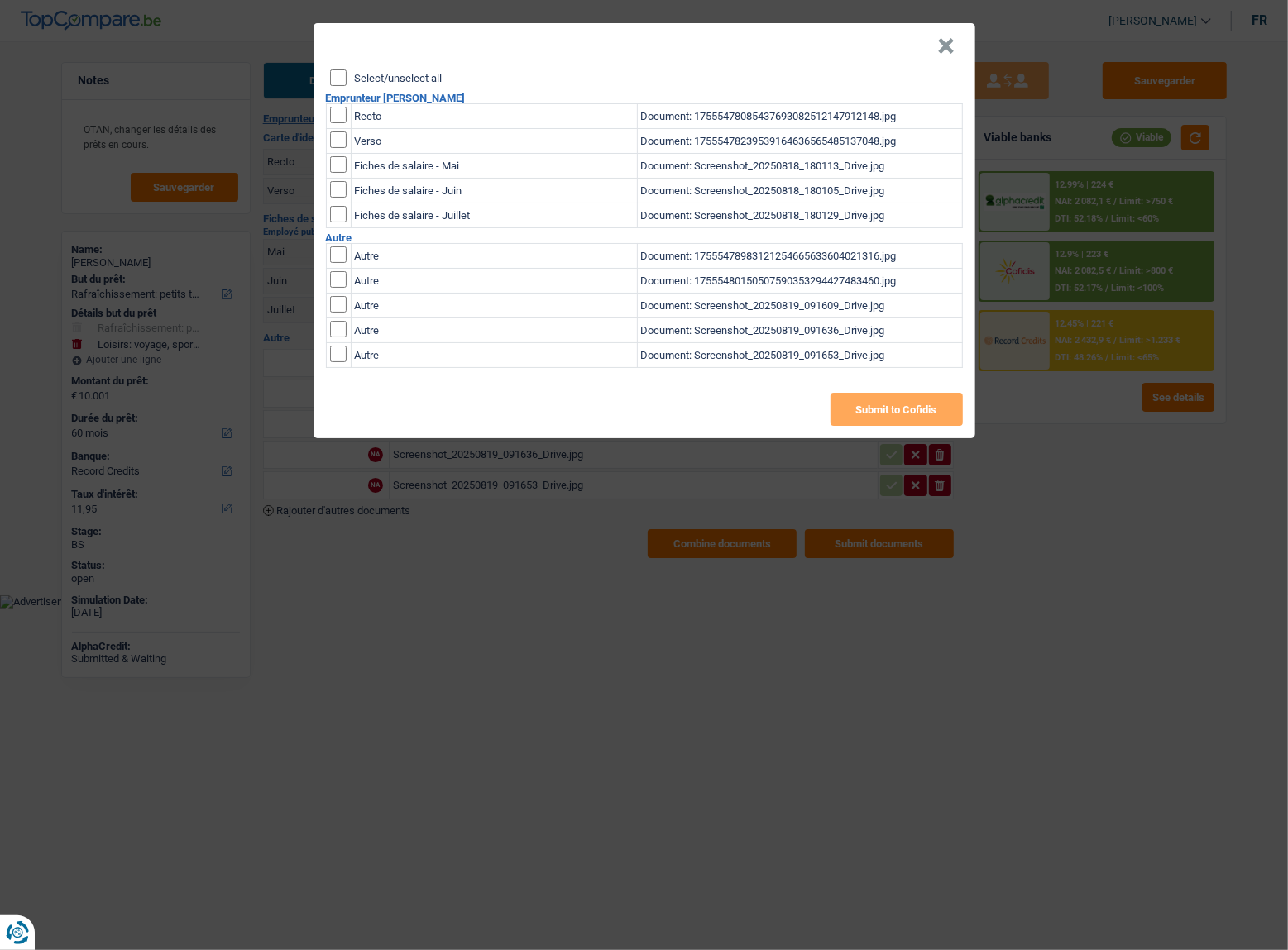
click at [943, 47] on button "×" at bounding box center [946, 46] width 17 height 17
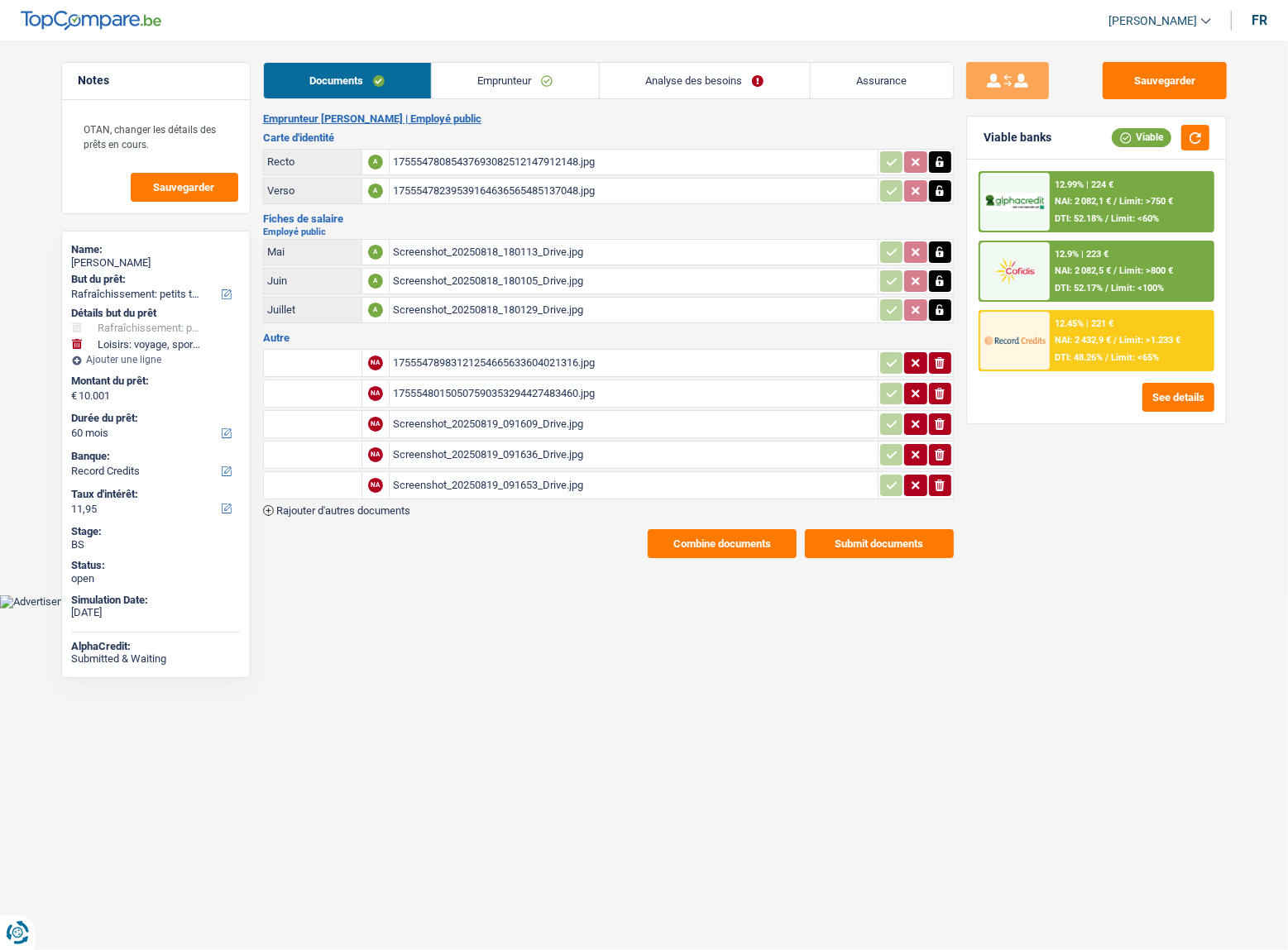
click at [1138, 270] on span "Limit: >800 €" at bounding box center [1146, 271] width 54 height 11
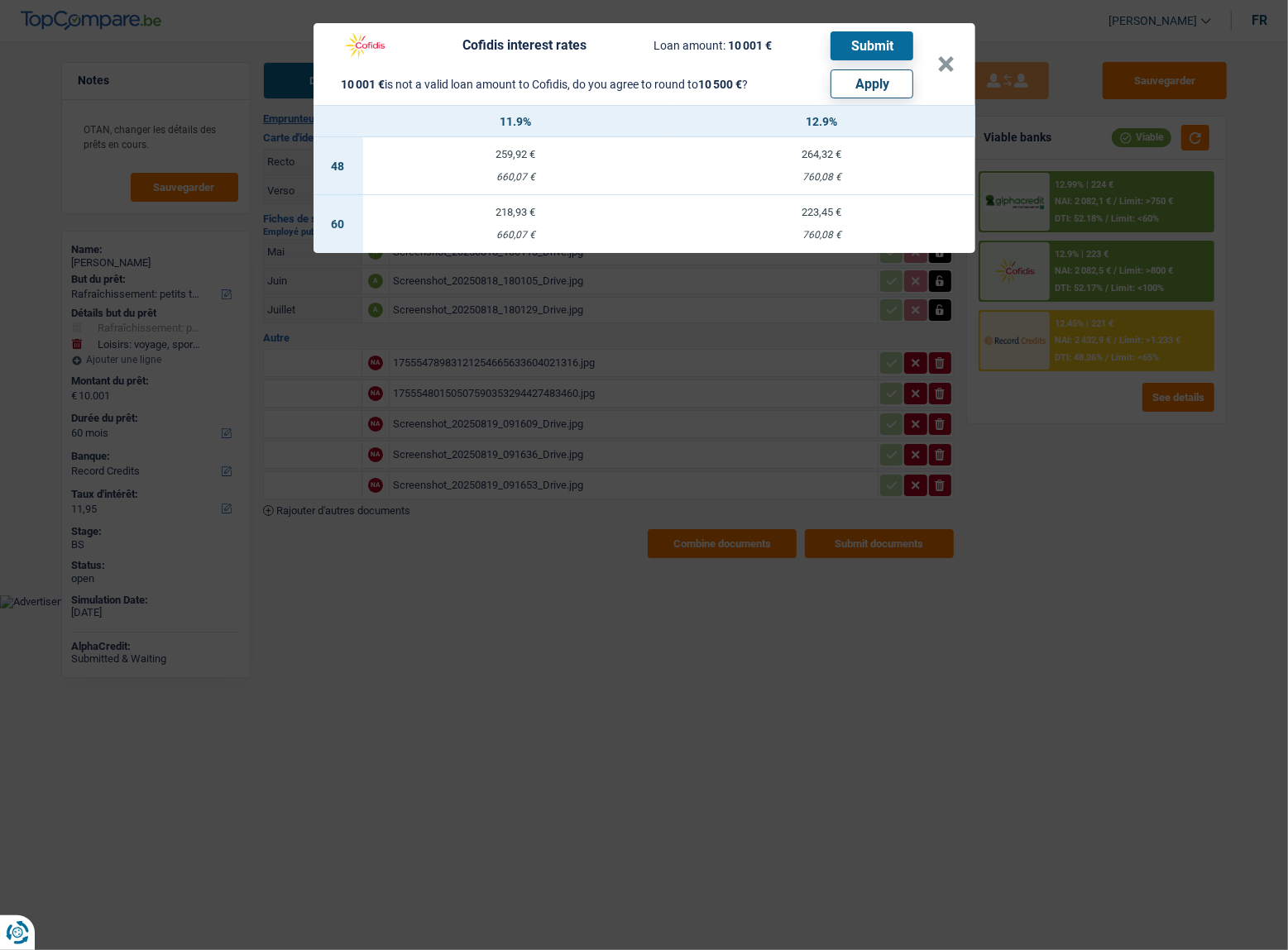
click at [894, 84] on button "Apply" at bounding box center [872, 84] width 83 height 29
type input "10.500"
select select "other"
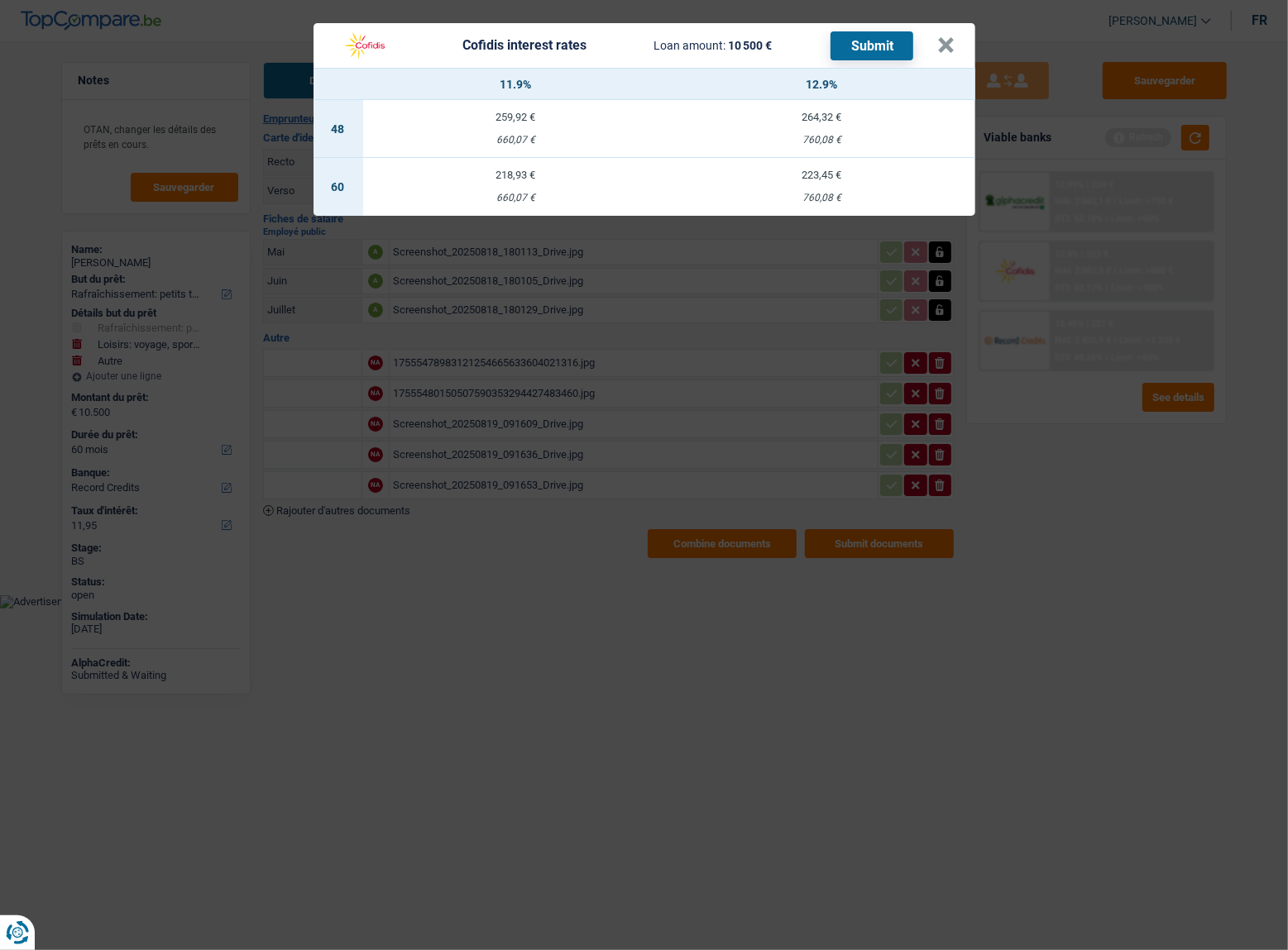
click at [605, 193] on div "660,07 €" at bounding box center [516, 198] width 306 height 11
select select "cofidis"
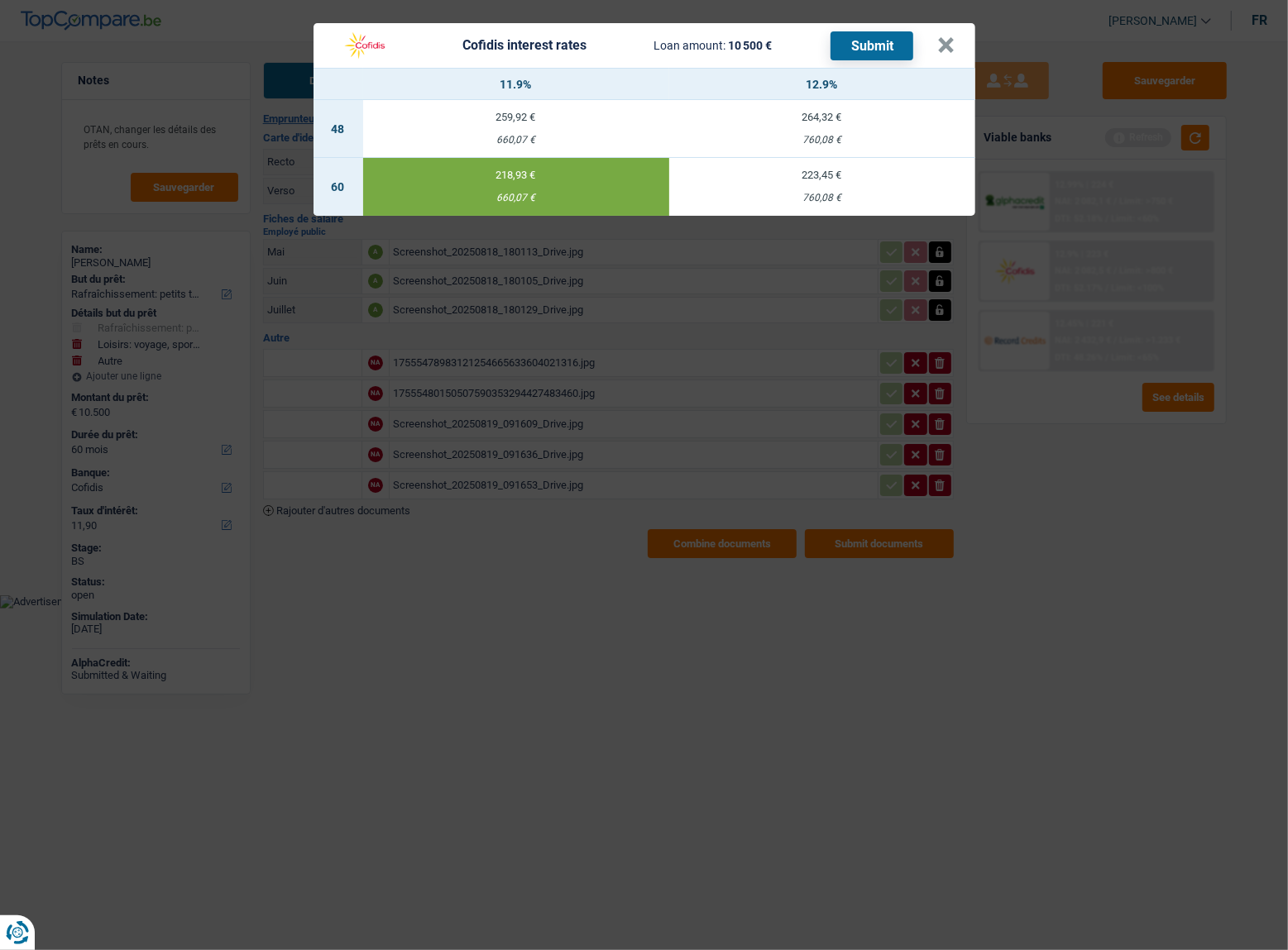
click at [916, 193] on div "760,08 €" at bounding box center [822, 198] width 306 height 11
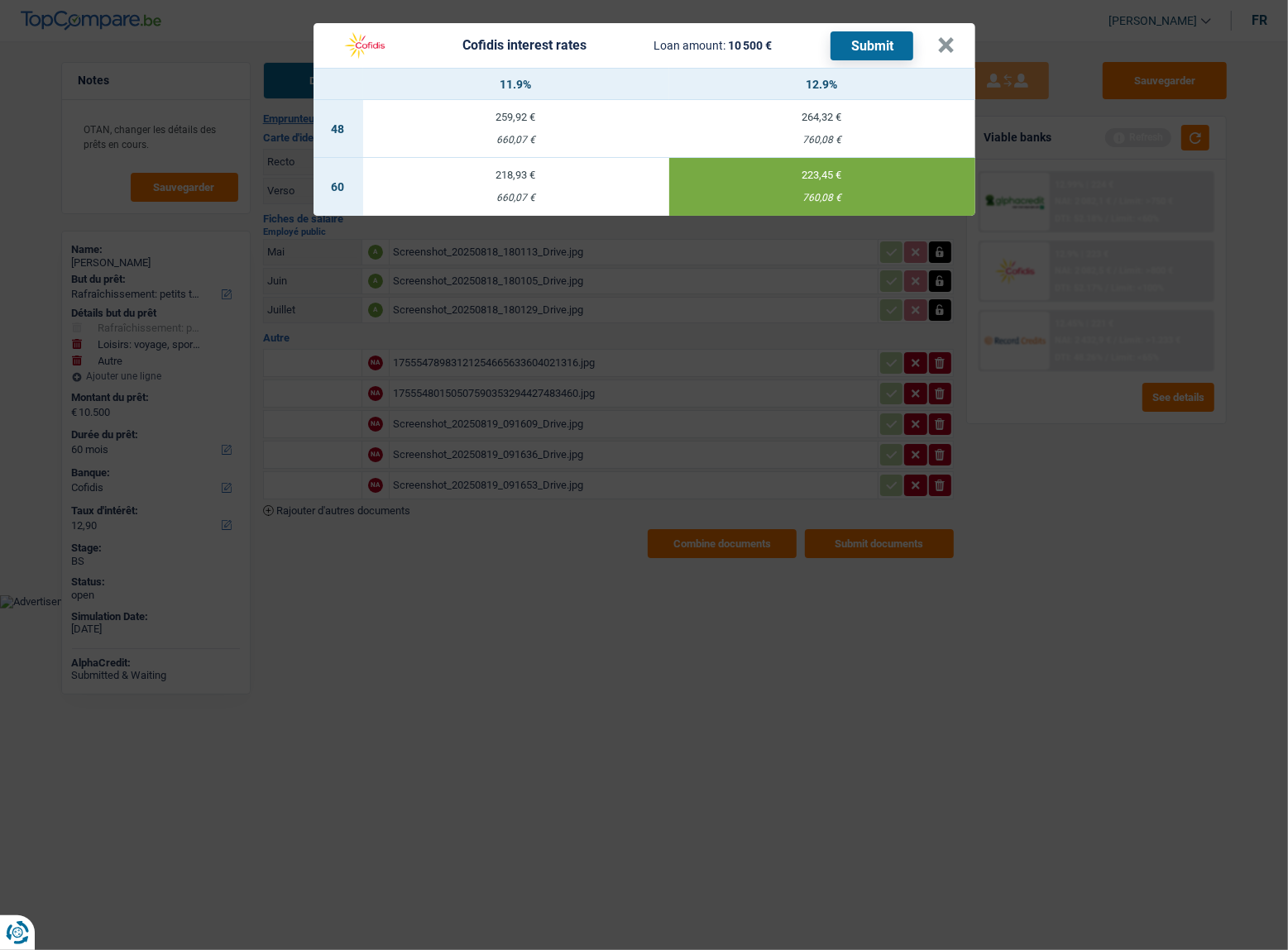
click at [452, 197] on div "660,07 €" at bounding box center [516, 198] width 306 height 11
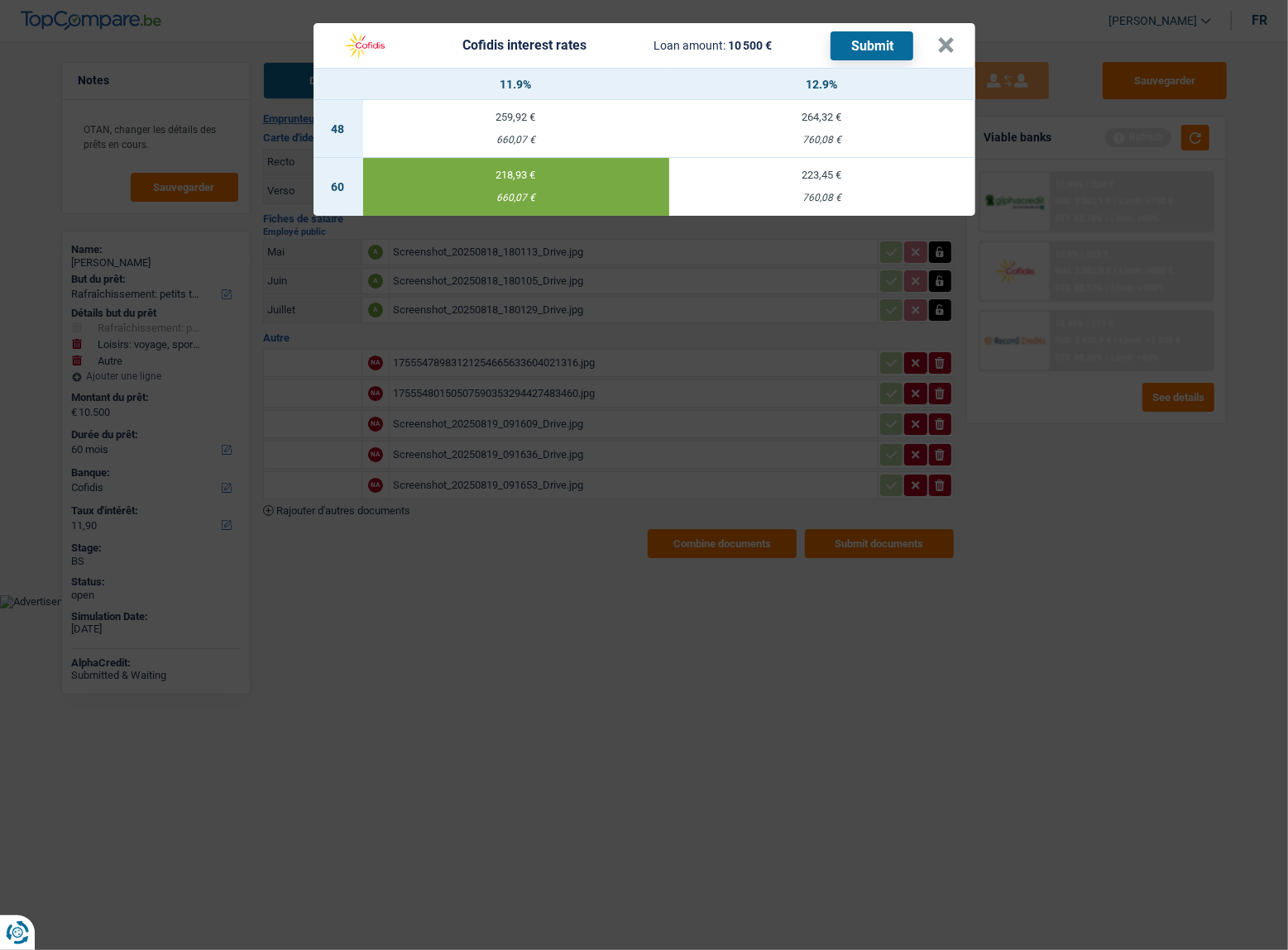
click at [837, 197] on div "760,08 €" at bounding box center [822, 198] width 306 height 11
type input "12,90"
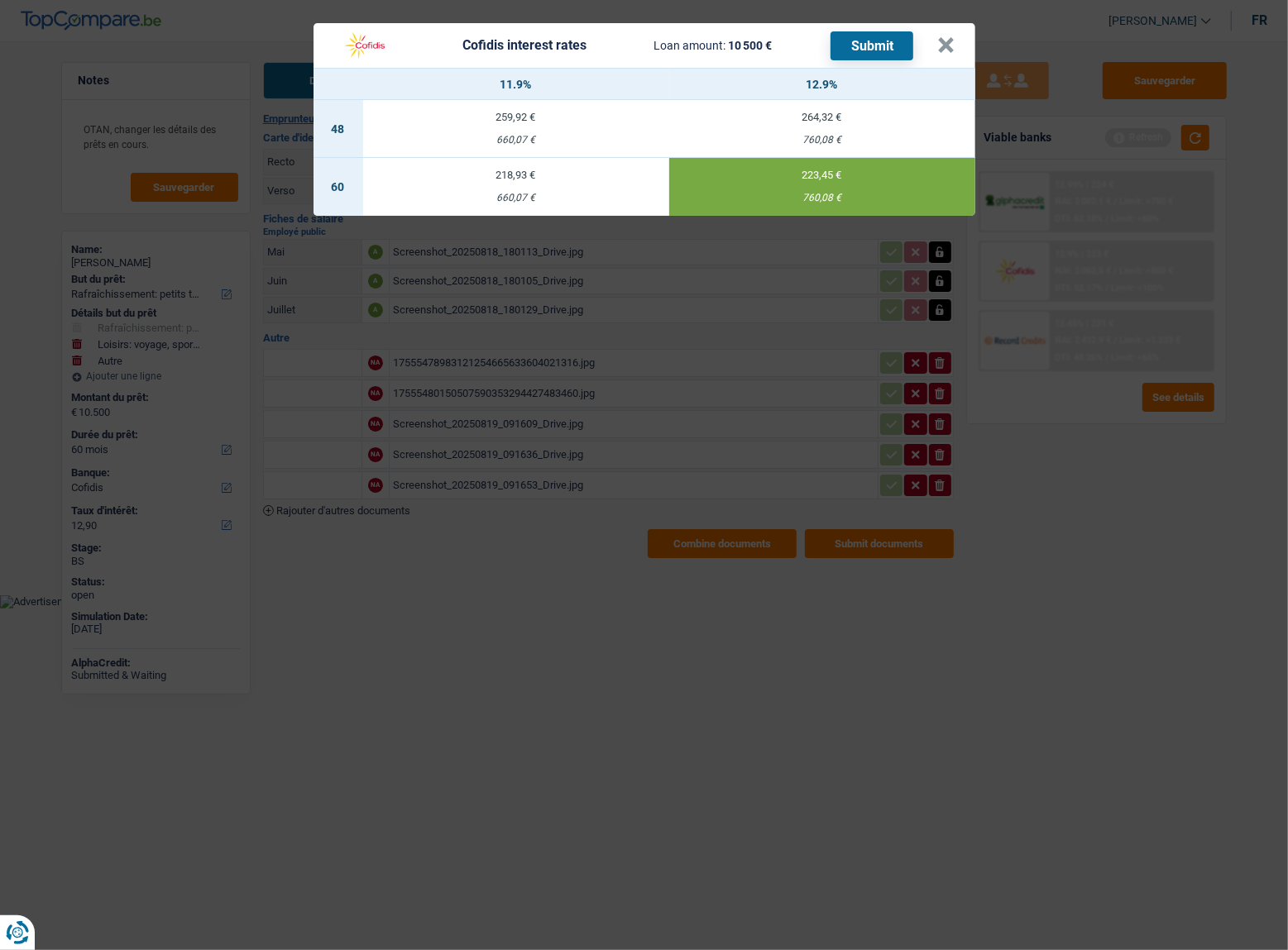
click at [885, 39] on button "Submit" at bounding box center [872, 46] width 83 height 29
click at [947, 41] on button "×" at bounding box center [946, 46] width 17 height 17
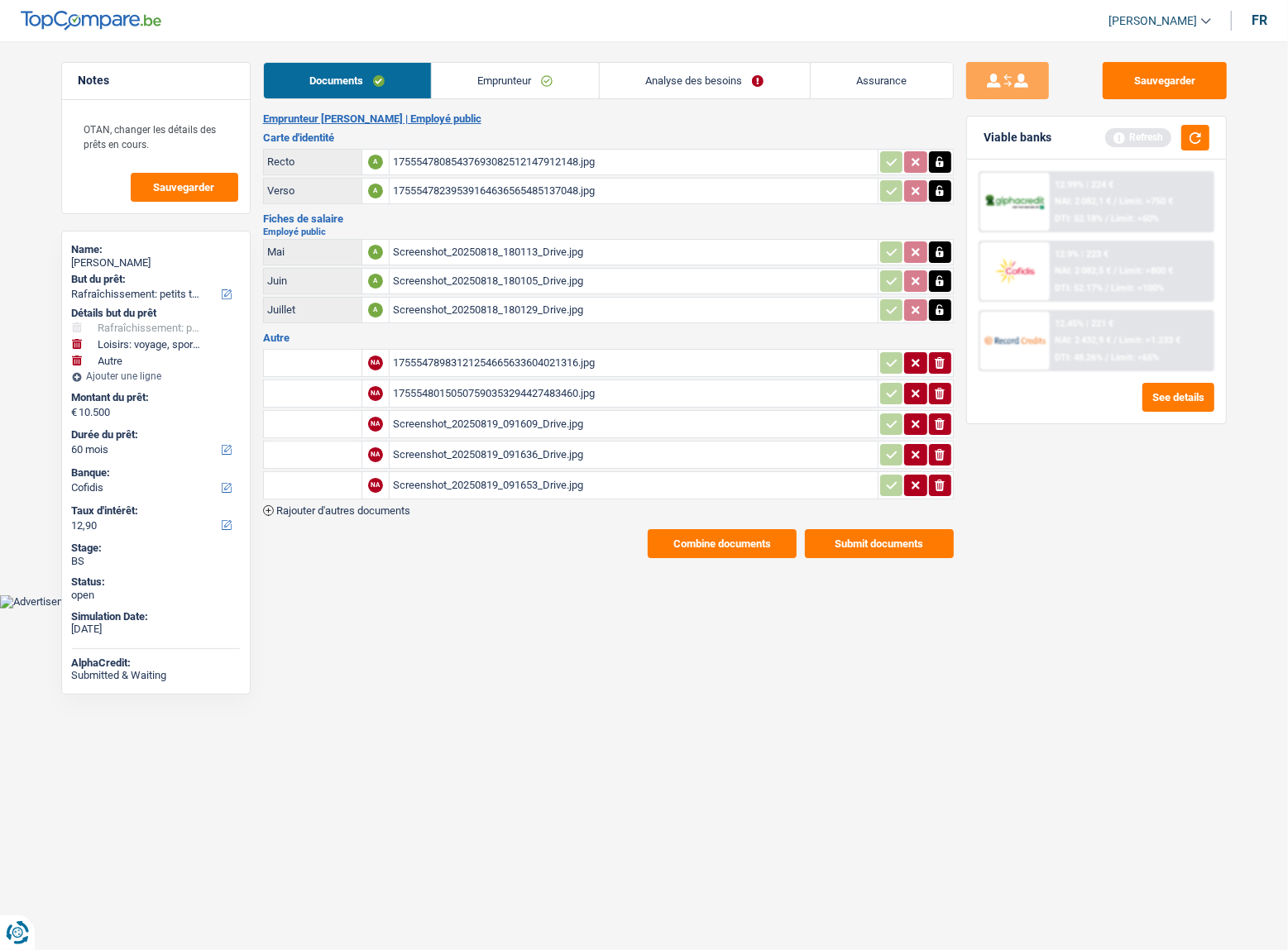
click at [453, 86] on link "Emprunteur" at bounding box center [516, 81] width 167 height 36
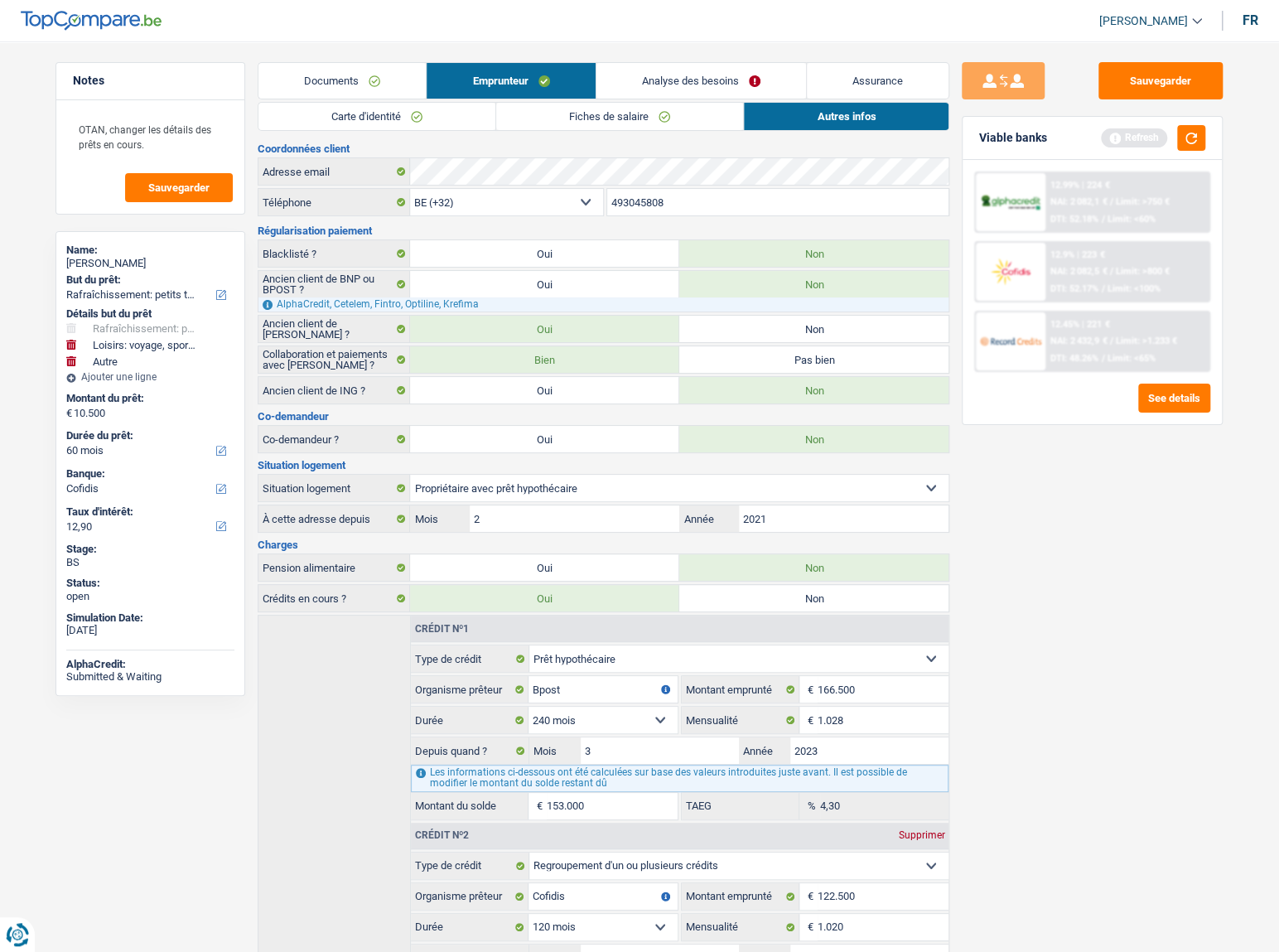
click at [394, 115] on link "Carte d'identité" at bounding box center [377, 117] width 237 height 28
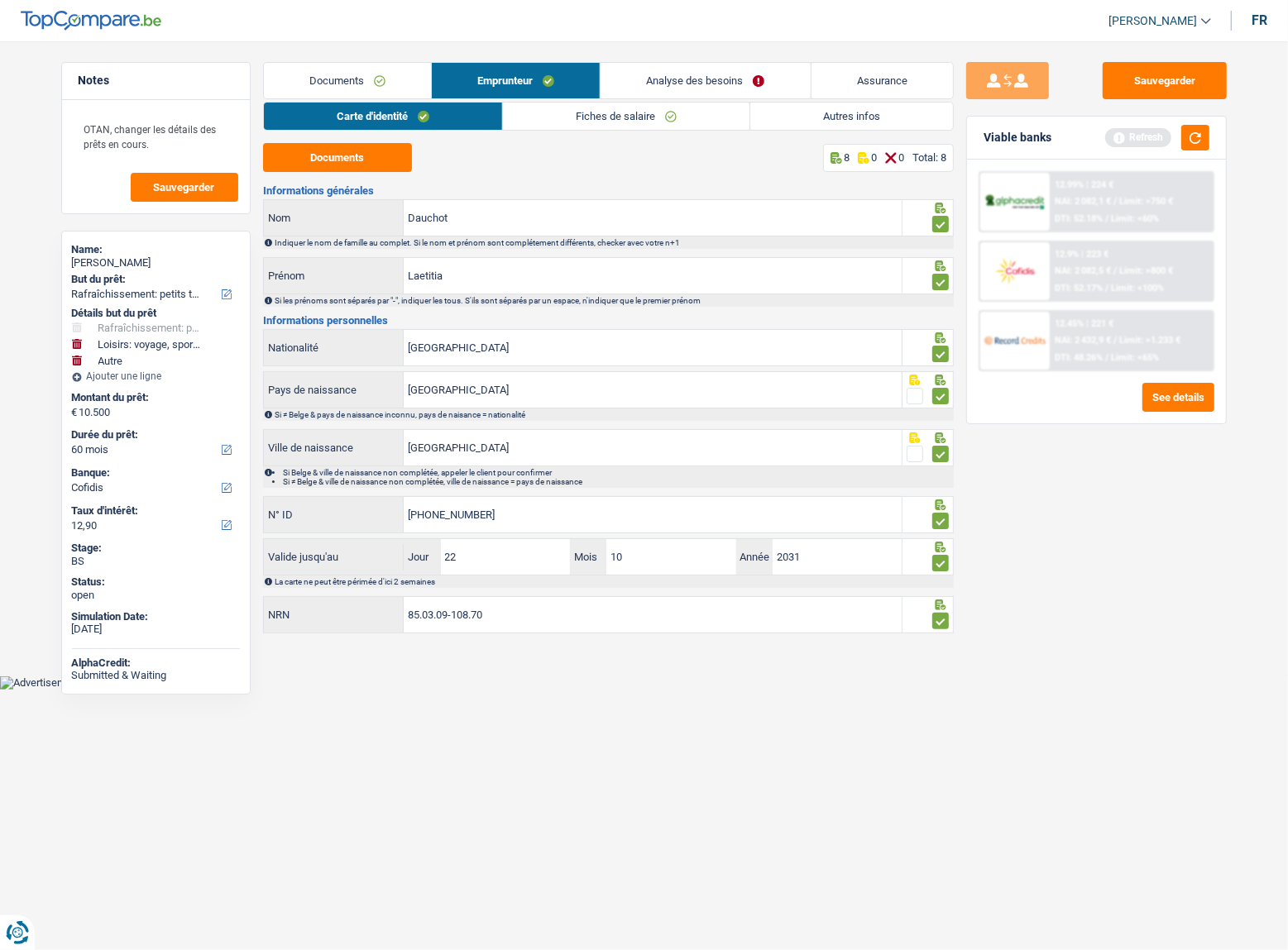
click at [526, 116] on link "Fiches de salaire" at bounding box center [626, 116] width 247 height 28
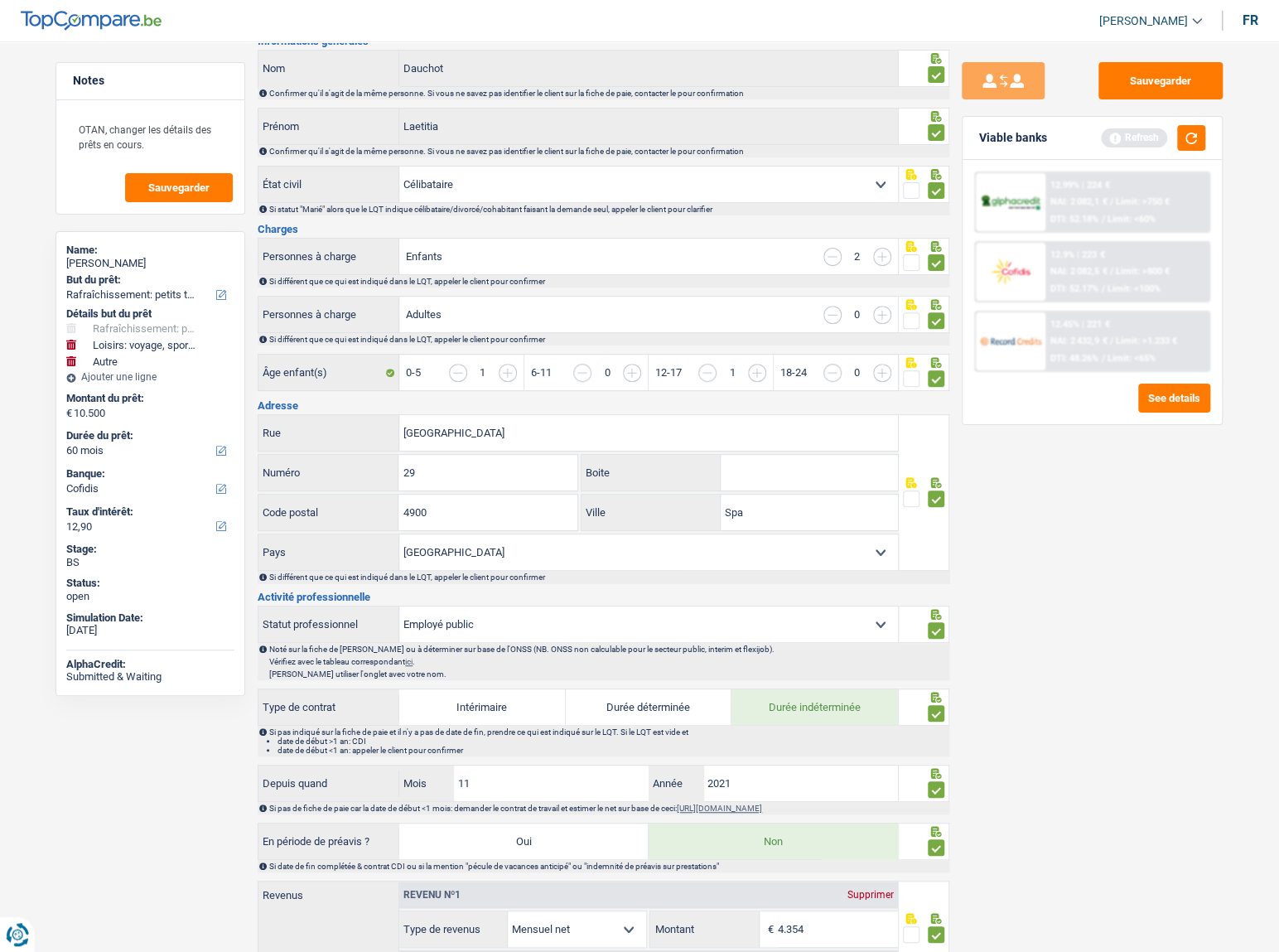
scroll to position [300, 0]
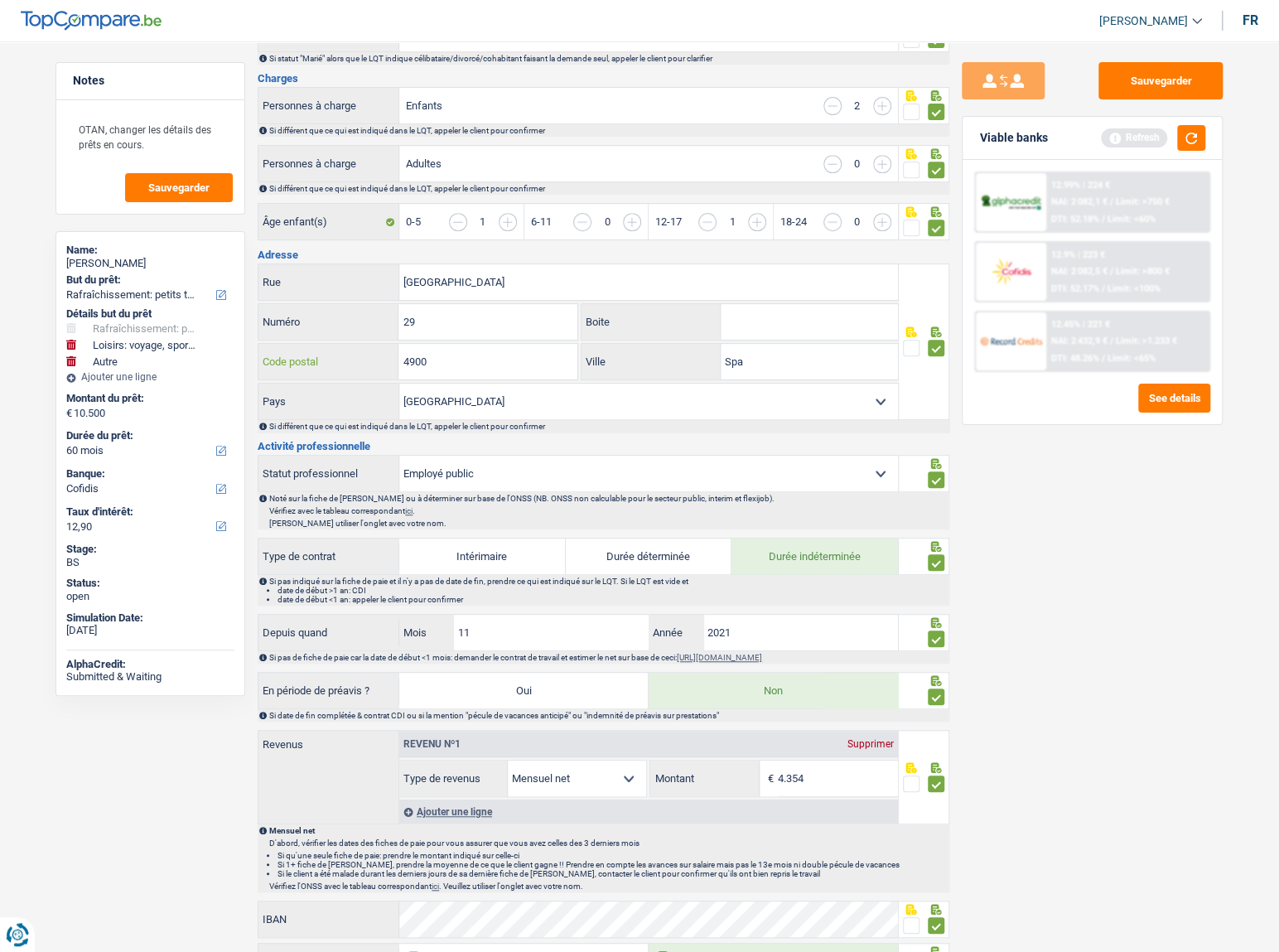
drag, startPoint x: 502, startPoint y: 361, endPoint x: 372, endPoint y: 359, distance: 130.0
click at [359, 360] on div "4900 Code postal" at bounding box center [417, 361] width 319 height 36
paste input "text"
drag, startPoint x: 421, startPoint y: 353, endPoint x: 1081, endPoint y: 522, distance: 681.3
click at [1081, 522] on div "Sauvegarder Viable banks Refresh 12.99% | 224 € NAI: 2 082,1 € / Limit: >750 € …" at bounding box center [1092, 492] width 286 height 859
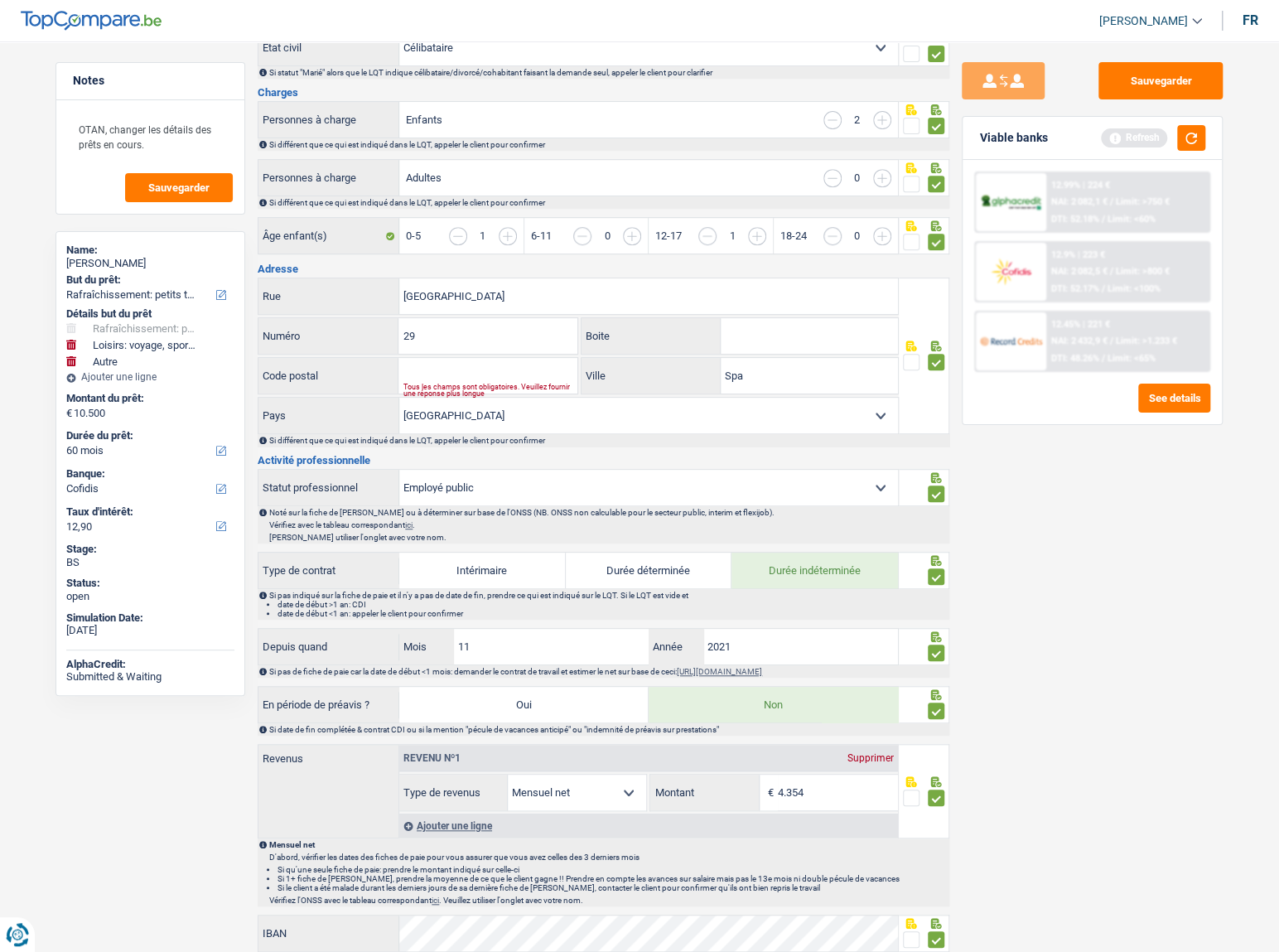
scroll to position [0, 0]
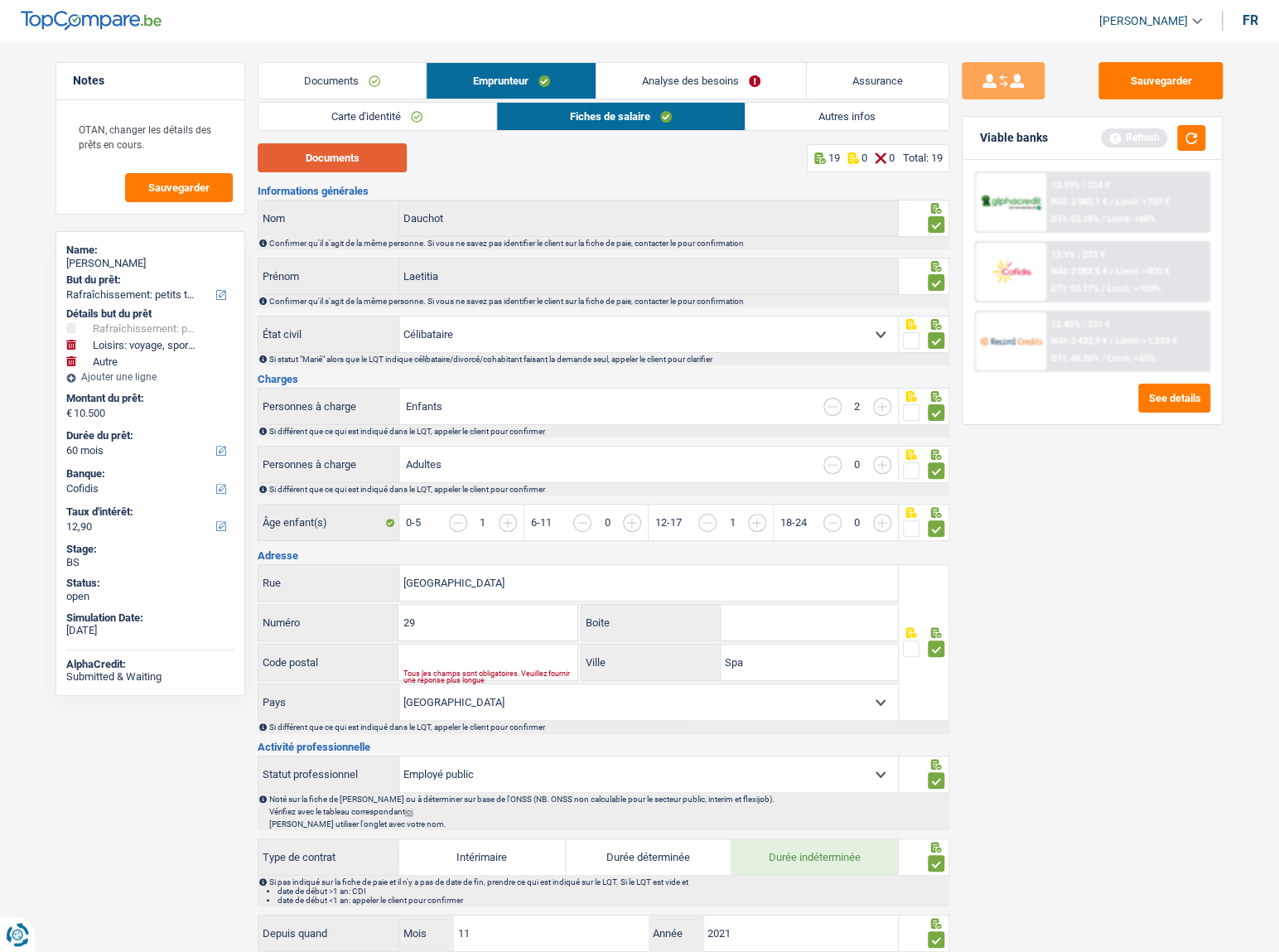
click at [309, 155] on button "Documents" at bounding box center [332, 158] width 149 height 29
click at [421, 663] on input "Code postal" at bounding box center [488, 662] width 178 height 36
type input "4900"
click at [1187, 615] on div "Sauvegarder Viable banks Refresh 12.99% | 224 € NAI: 2 082,1 € / Limit: >750 € …" at bounding box center [1092, 492] width 286 height 859
click at [791, 118] on link "Autres infos" at bounding box center [846, 117] width 203 height 28
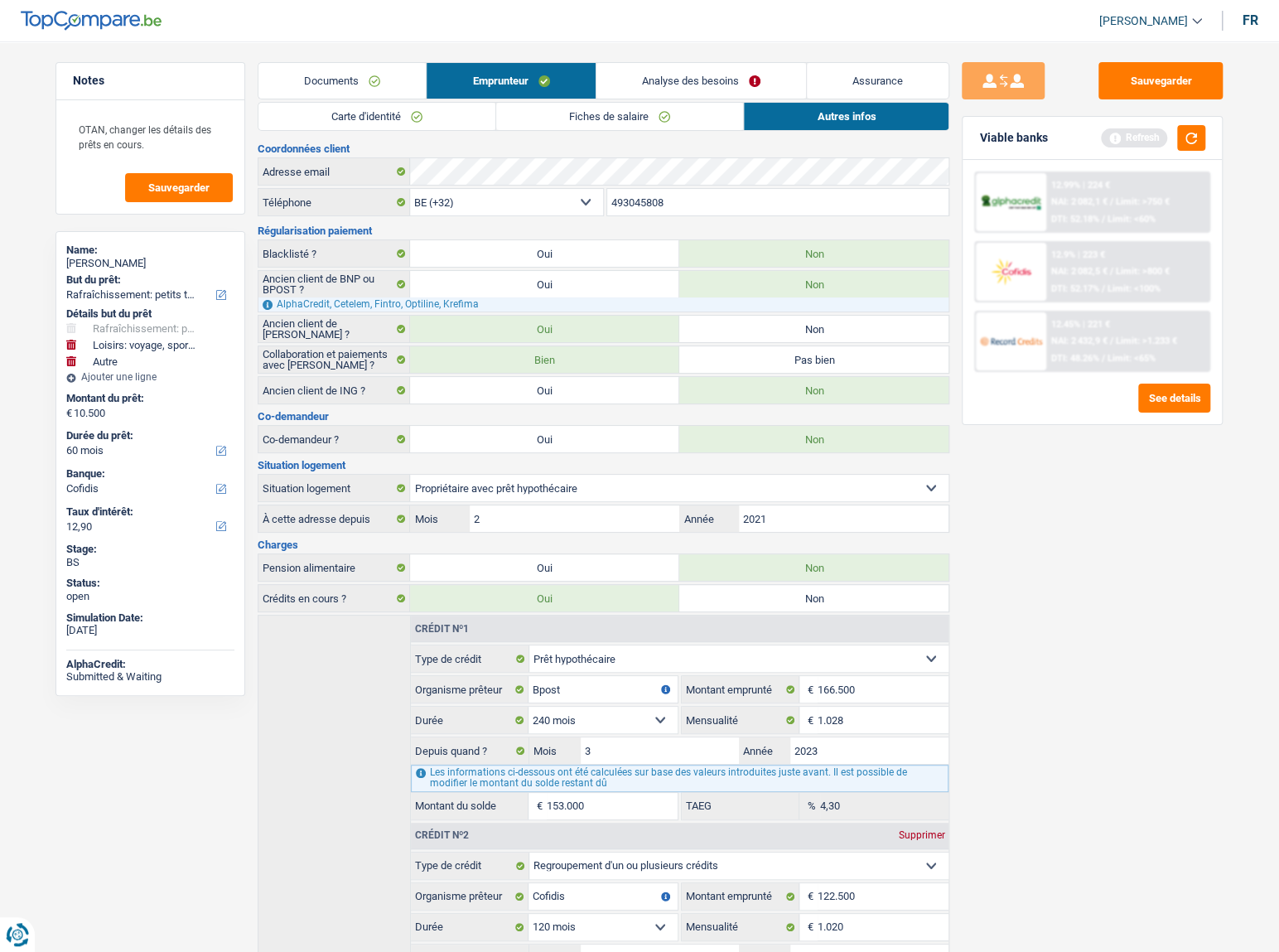
click at [626, 115] on link "Fiches de salaire" at bounding box center [619, 117] width 247 height 28
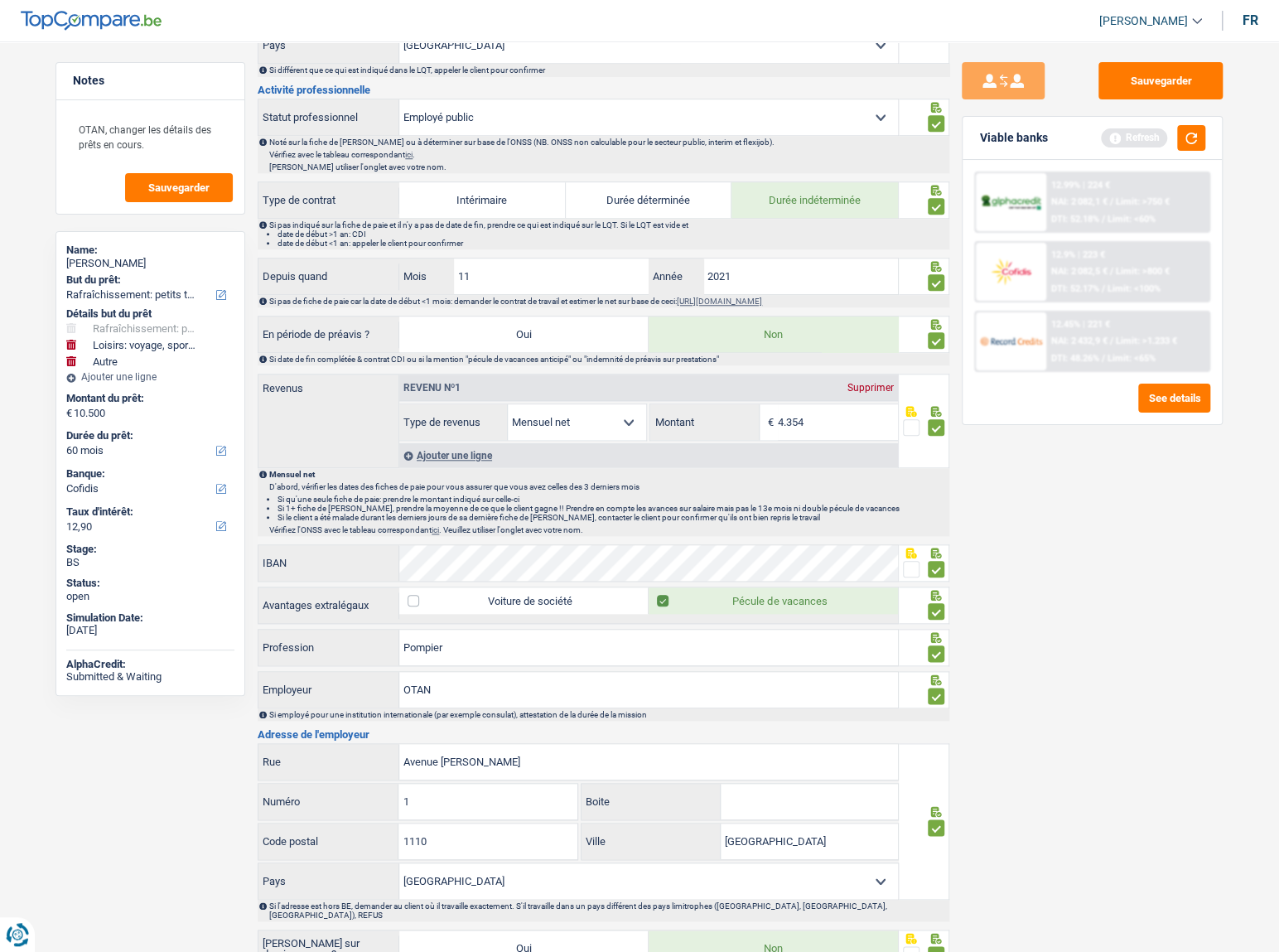
scroll to position [823, 0]
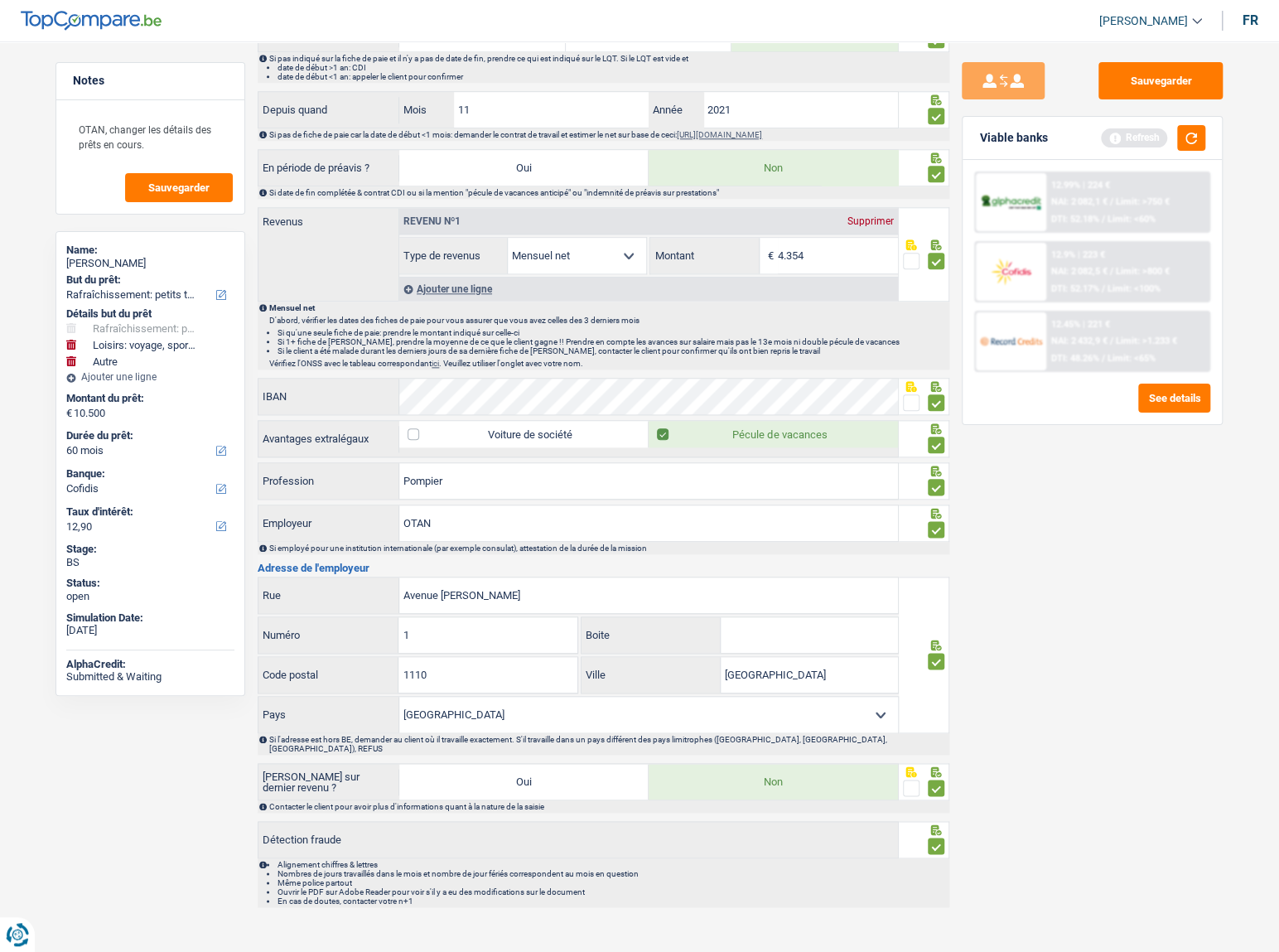
click at [910, 406] on span at bounding box center [911, 402] width 17 height 17
click at [0, 0] on input "radio" at bounding box center [0, 0] width 0 height 0
drag, startPoint x: 468, startPoint y: 516, endPoint x: 379, endPoint y: 525, distance: 89.5
click at [379, 525] on div "OTAN Employeur" at bounding box center [578, 523] width 640 height 36
click at [424, 666] on input "1110" at bounding box center [488, 674] width 178 height 36
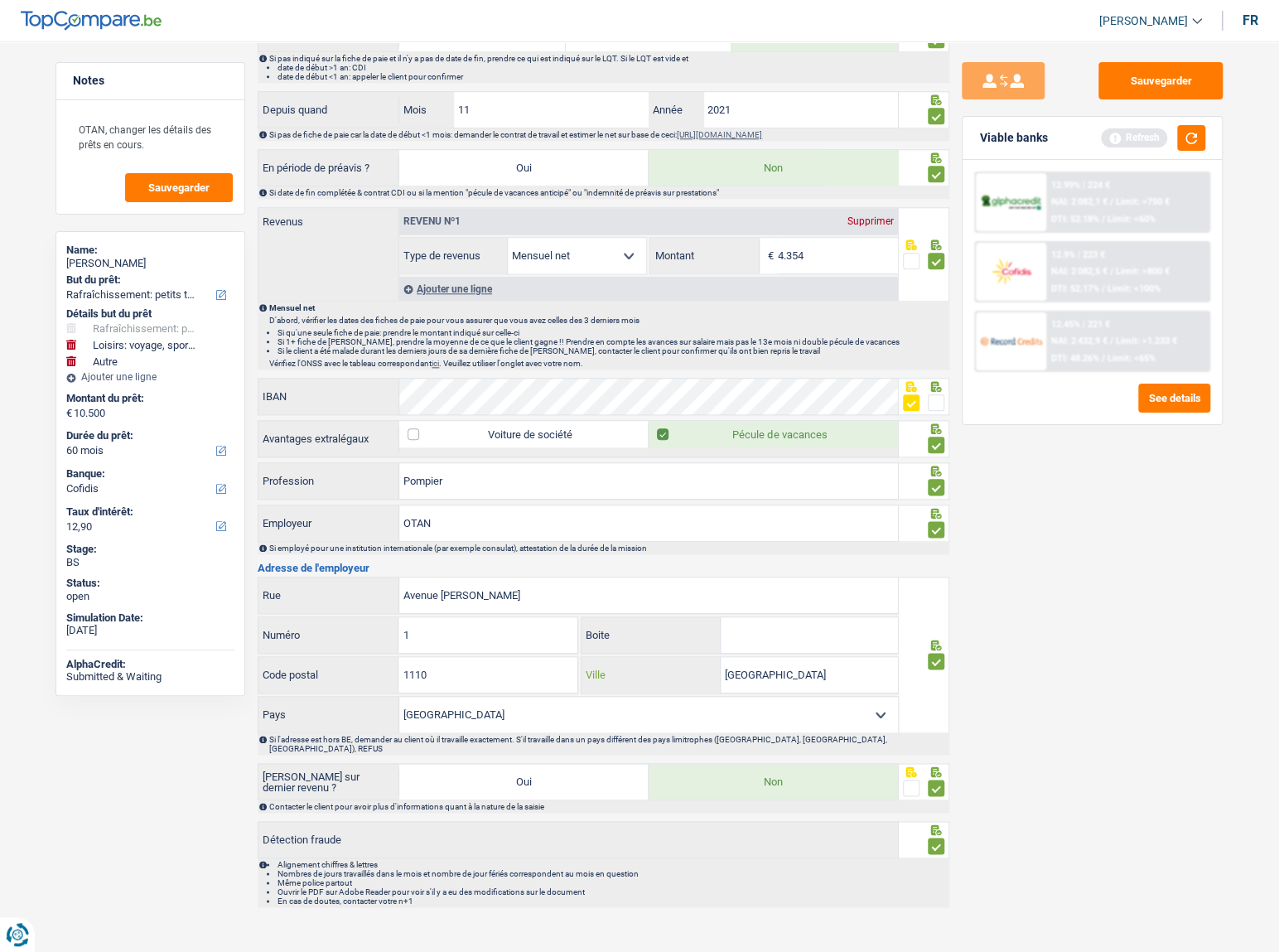
drag, startPoint x: 779, startPoint y: 663, endPoint x: 420, endPoint y: 650, distance: 359.2
click at [435, 657] on div "1110 Code postal [GEOGRAPHIC_DATA]" at bounding box center [578, 675] width 641 height 40
paste input "xelle"
type input "[GEOGRAPHIC_DATA]"
click at [1209, 124] on div "Viable banks Refresh" at bounding box center [1092, 138] width 259 height 43
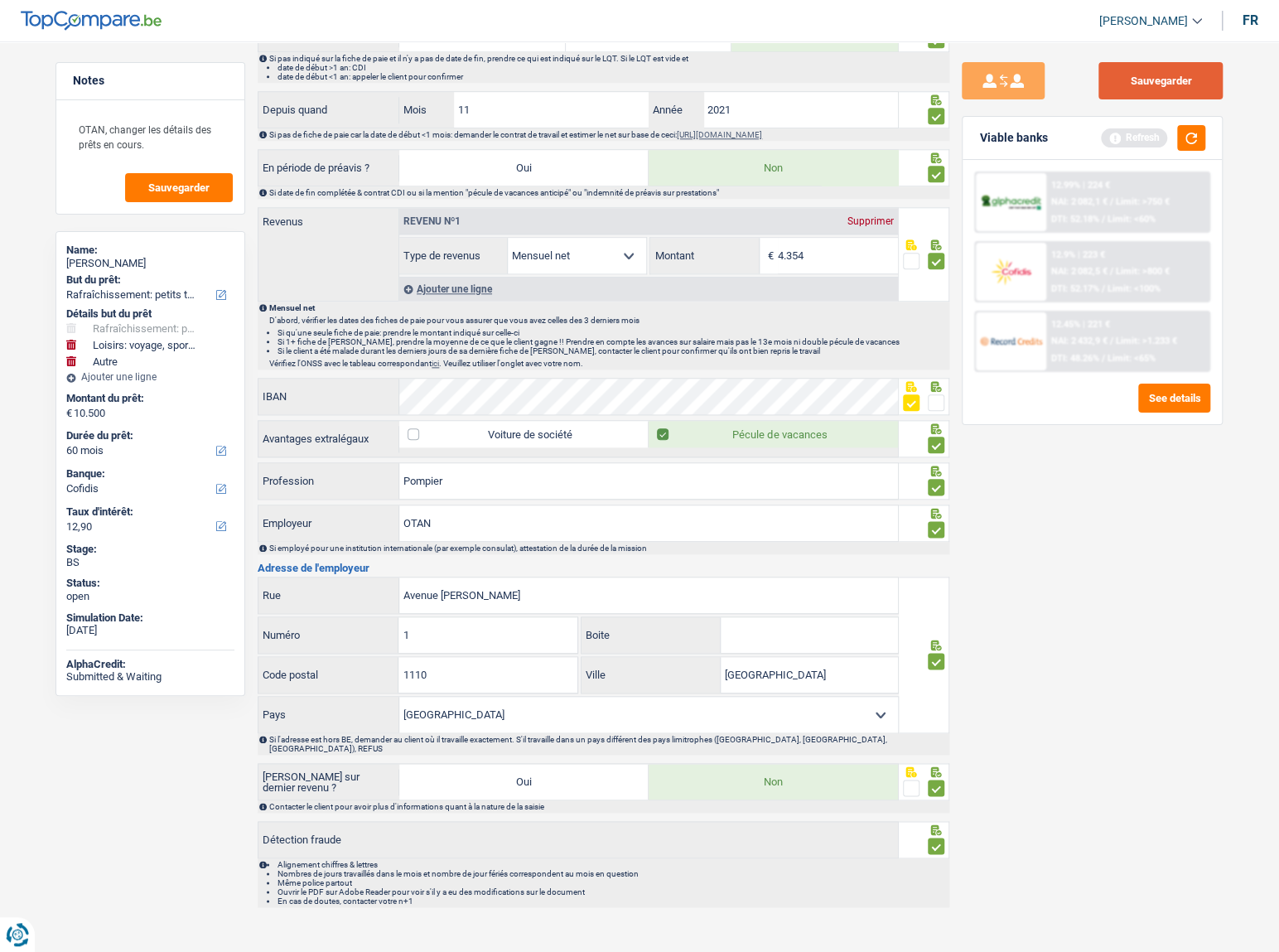
click at [1181, 76] on button "Sauvegarder" at bounding box center [1160, 81] width 124 height 38
click at [1184, 130] on button "button" at bounding box center [1191, 138] width 28 height 26
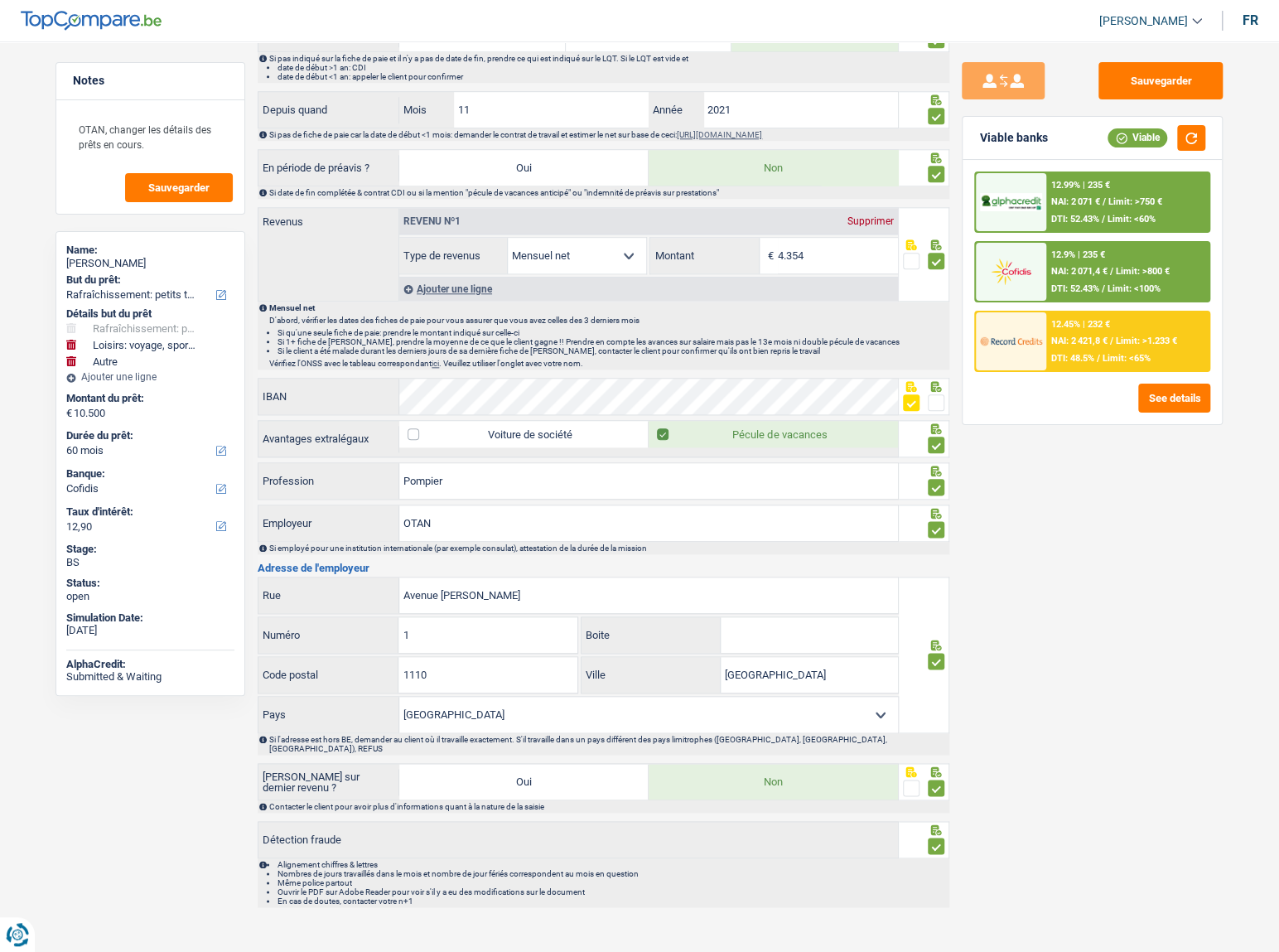
click at [1090, 261] on div "12.9% | 235 € NAI: 2 071,4 € / Limit: >800 € DTI: 52.43% / Limit: <100%" at bounding box center [1127, 271] width 164 height 58
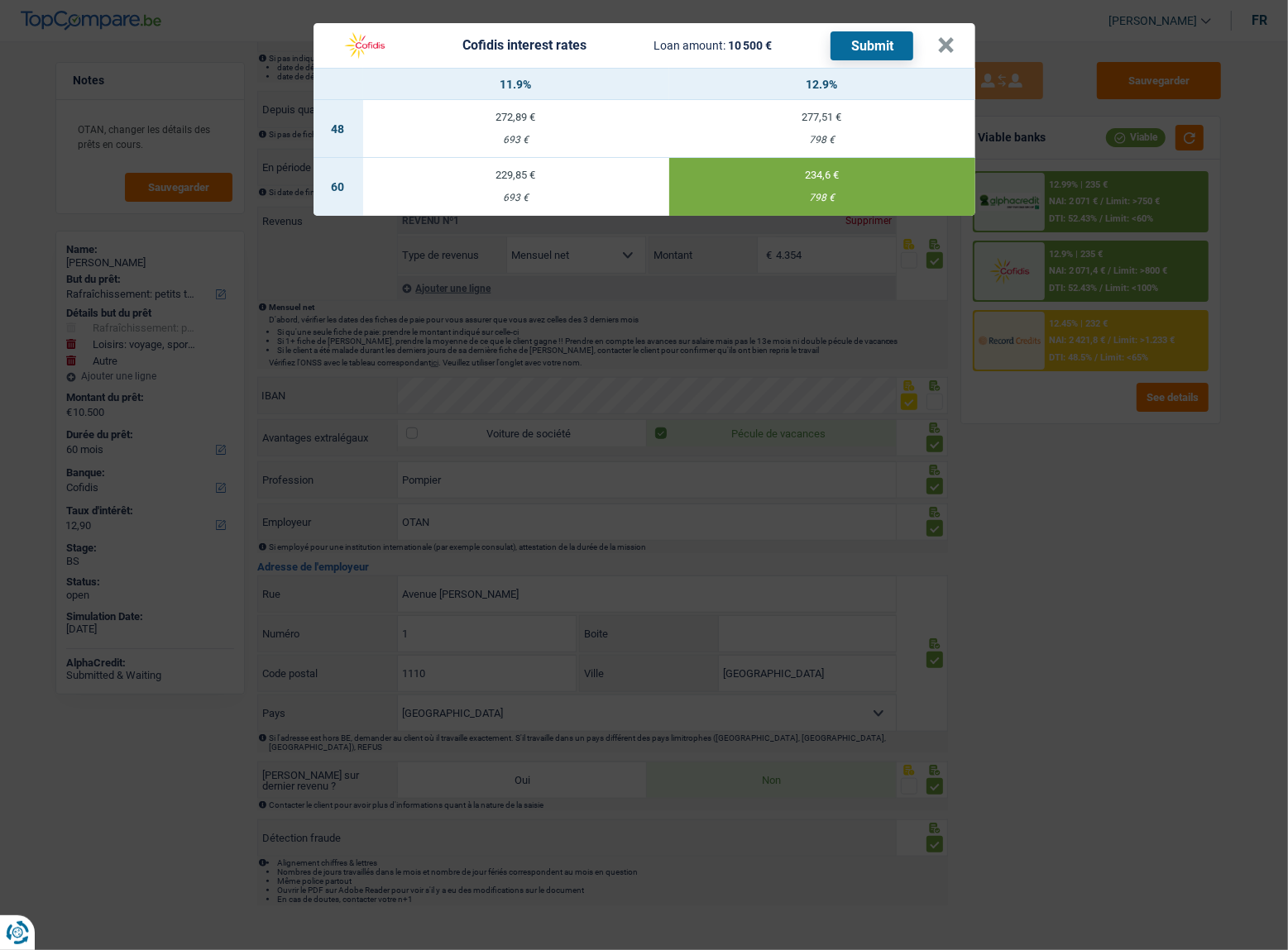
click at [868, 50] on button "Submit" at bounding box center [872, 46] width 83 height 29
click at [952, 41] on button "×" at bounding box center [946, 46] width 17 height 17
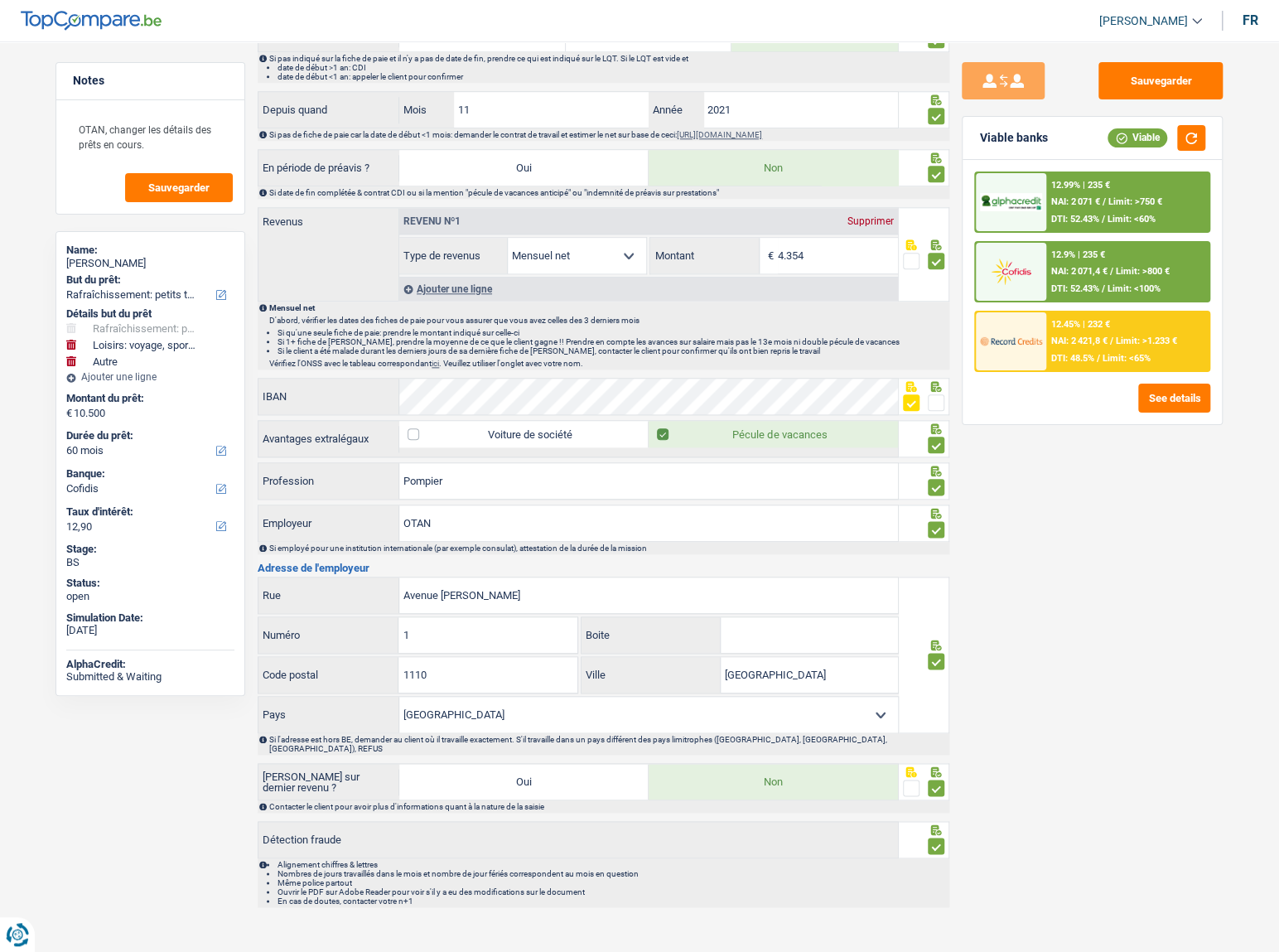
click at [1138, 330] on div "12.45% | 232 € NAI: 2 421,8 € / Limit: >1.233 € DTI: 48.5% / Limit: <65%" at bounding box center [1127, 341] width 164 height 58
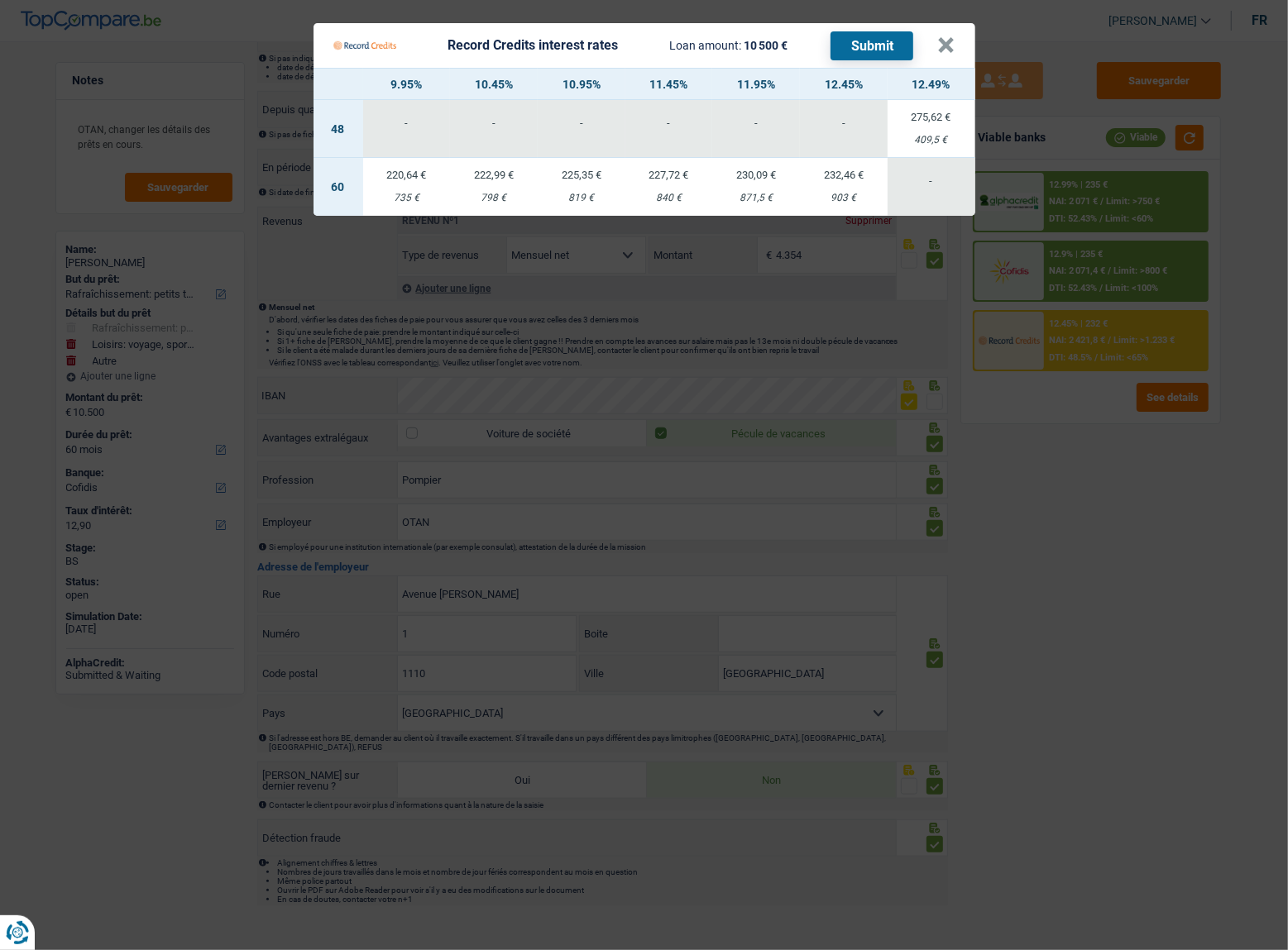
click at [1051, 417] on Credits "Record Credits interest rates Loan amount: 10 500 € Submit × 9.95% 10.45% 10.95…" at bounding box center [644, 475] width 1288 height 950
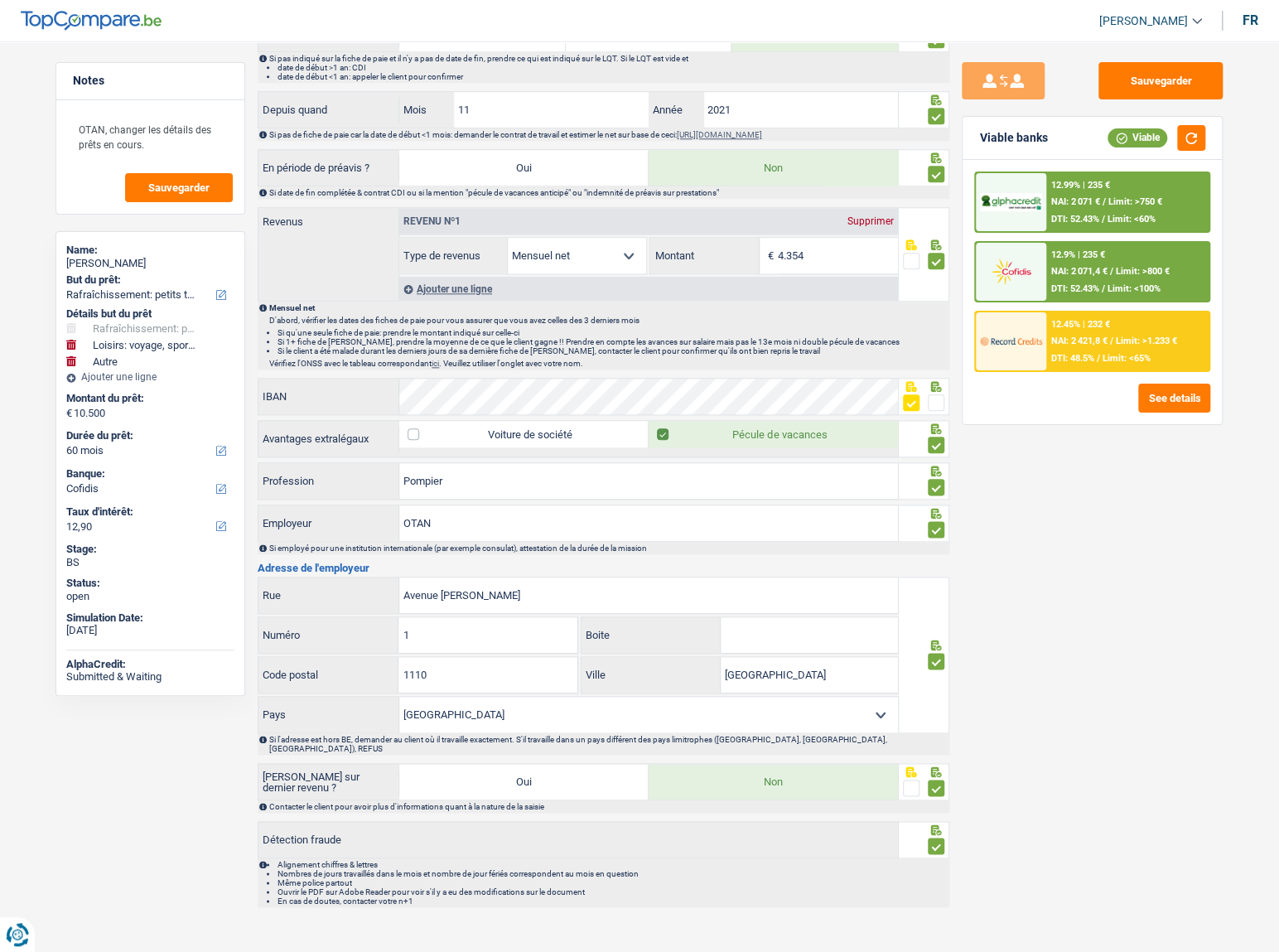
scroll to position [816, 0]
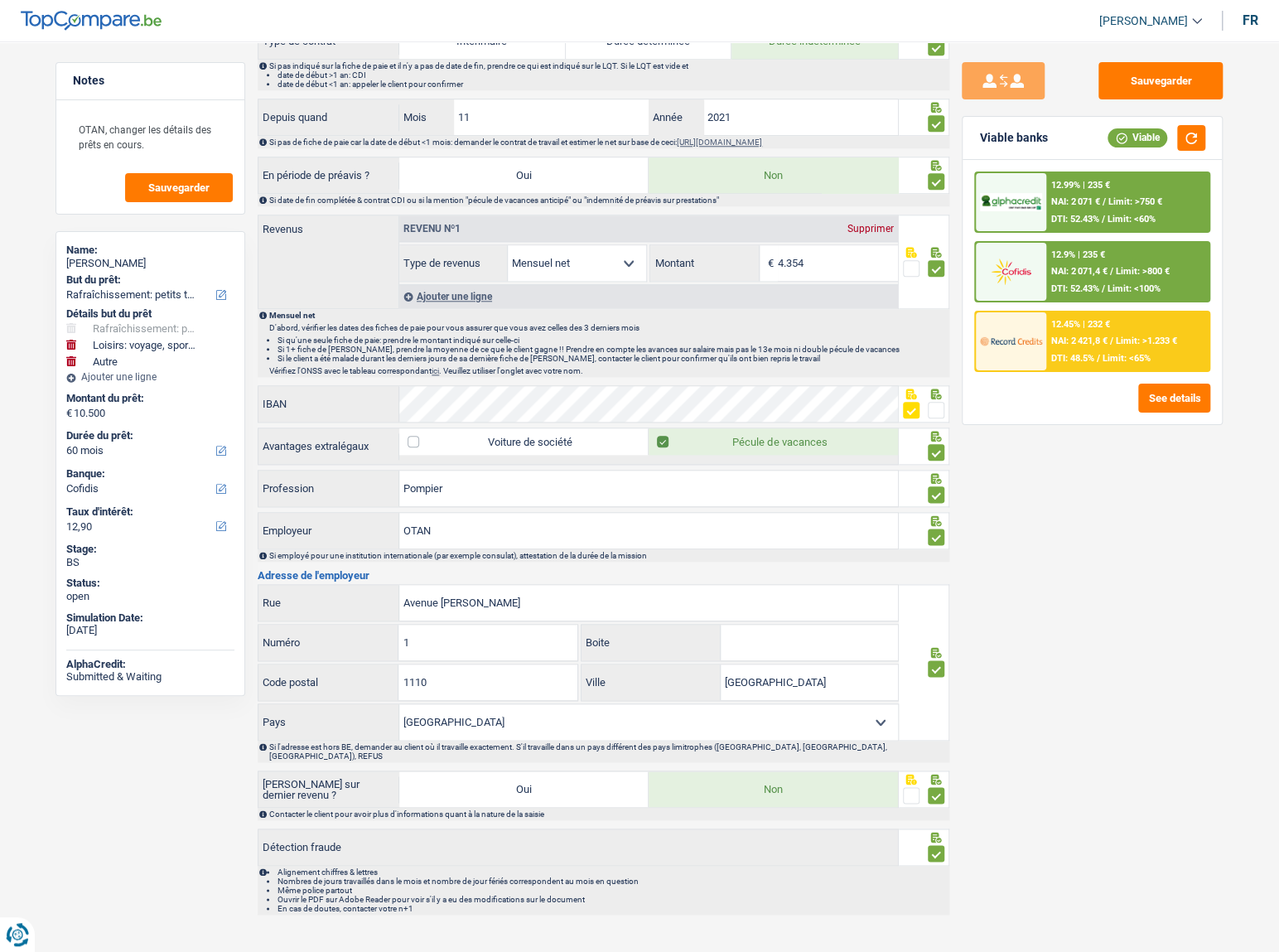
click at [1148, 504] on div "Sauvegarder Viable banks Viable 12.99% | 235 € NAI: 2 071 € / Limit: >750 € DTI…" at bounding box center [1092, 492] width 286 height 859
drag, startPoint x: 1109, startPoint y: 64, endPoint x: 1122, endPoint y: 67, distance: 13.3
click at [1122, 67] on button "Sauvegarder" at bounding box center [1160, 81] width 124 height 38
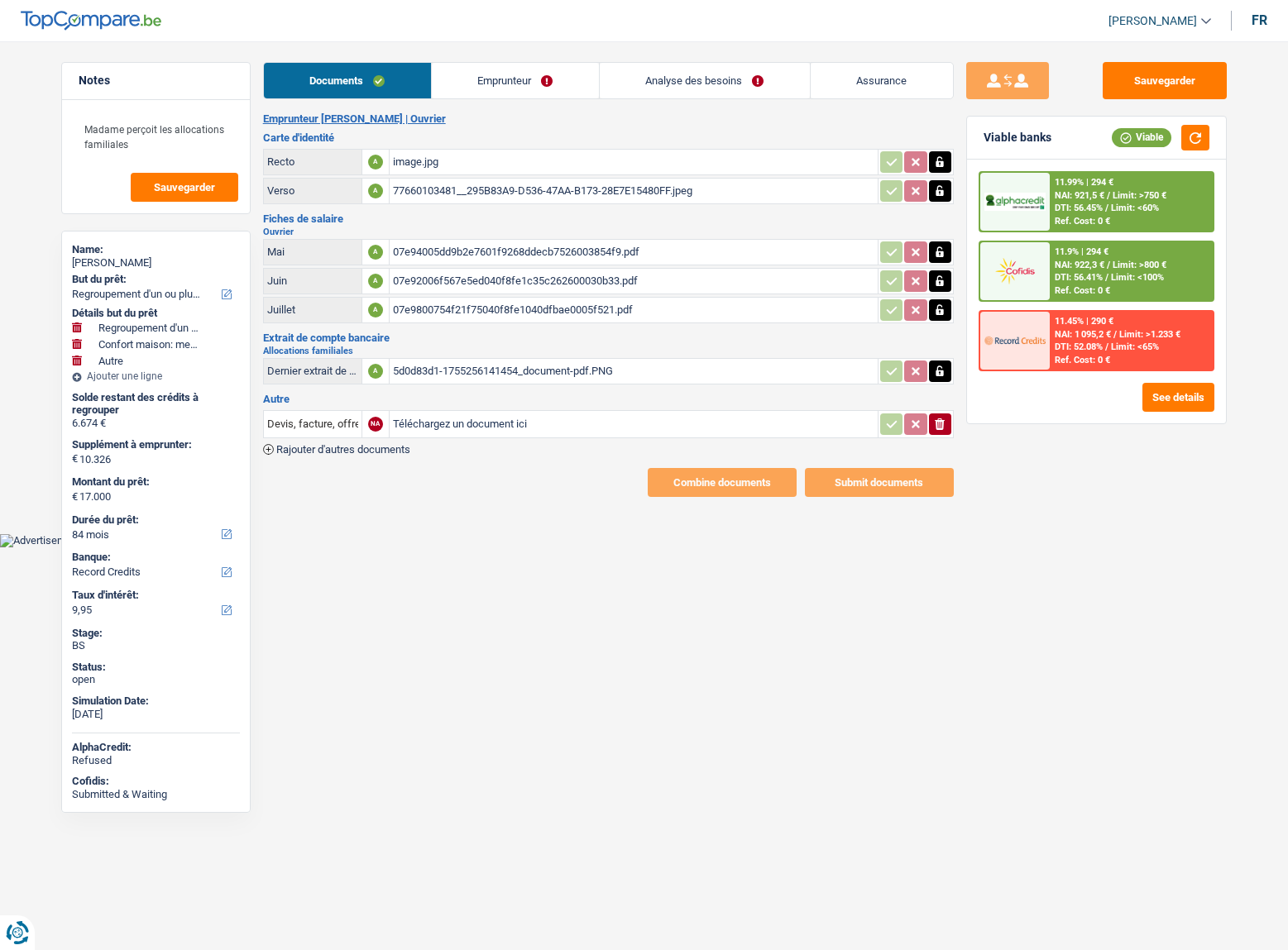
select select "refinancing"
select select "household"
select select "other"
select select "84"
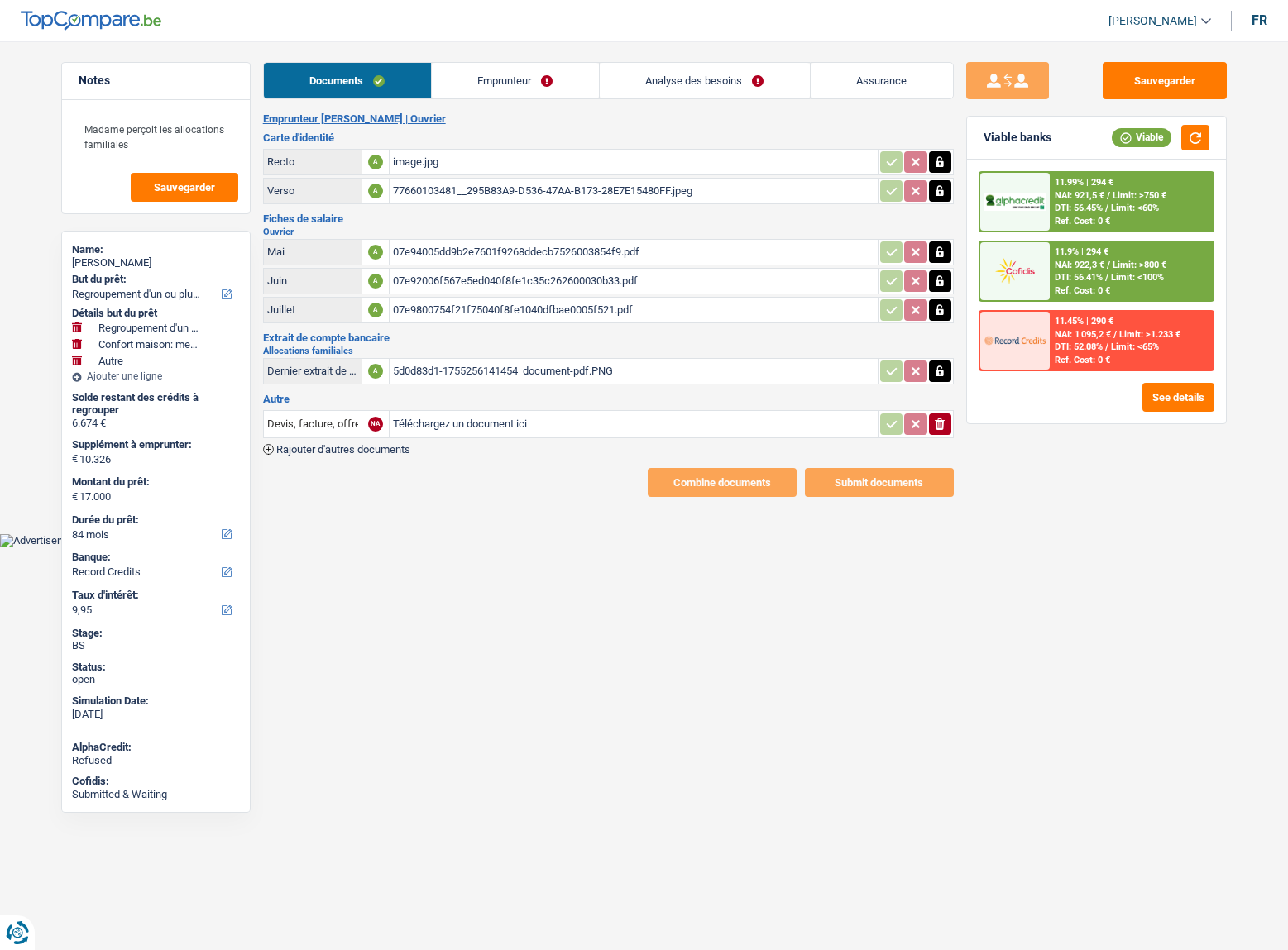
select select "record credits"
select select "32"
select select "rents"
select select "cardOrCredit"
click at [568, 89] on link "Emprunteur" at bounding box center [516, 81] width 167 height 36
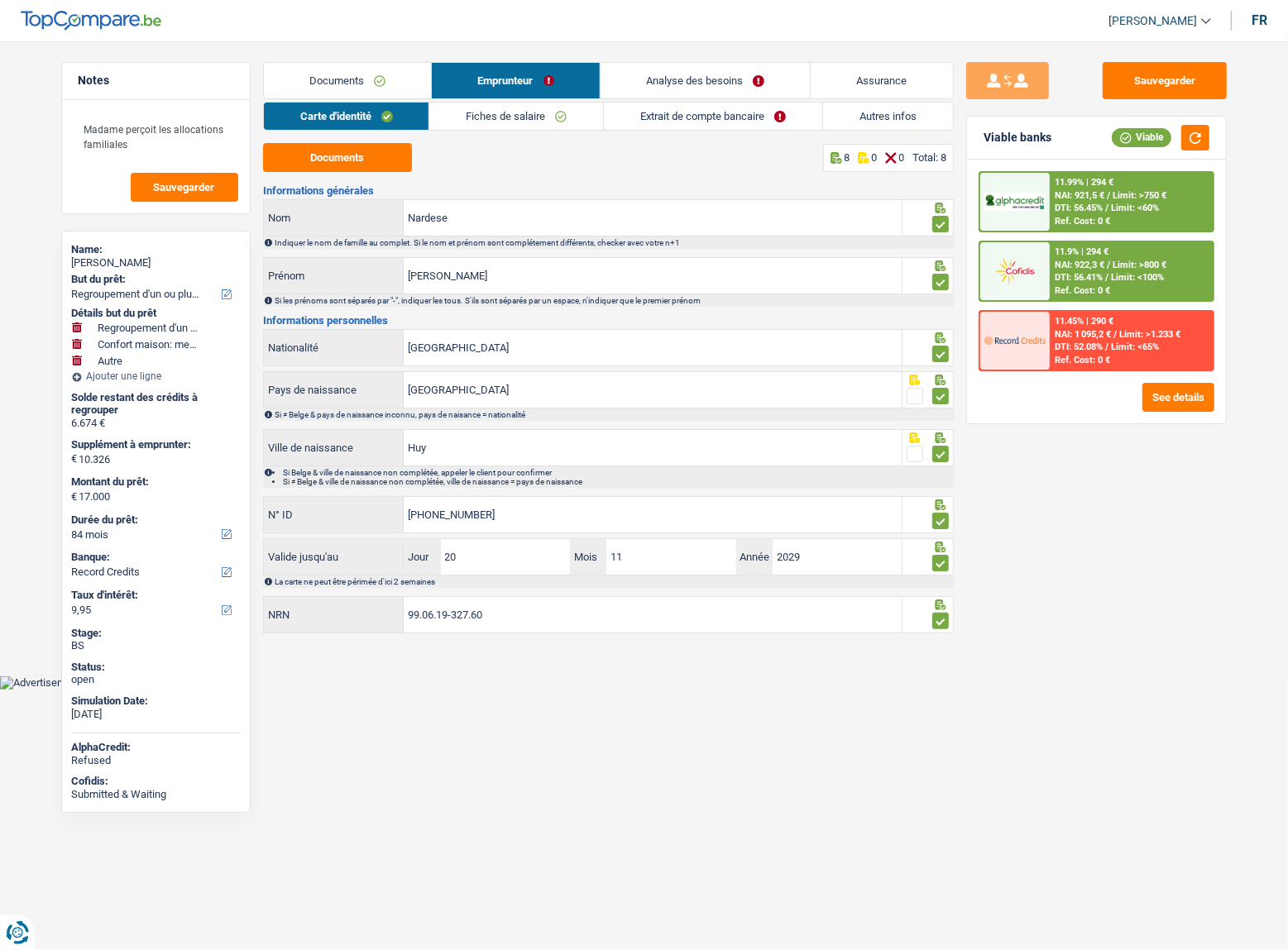
click at [727, 136] on div "Carte d'identité Fiches de salaire Extrait de compte bancaire Autres infos Docu…" at bounding box center [608, 369] width 691 height 534
click at [561, 124] on link "Fiches de salaire" at bounding box center [516, 116] width 173 height 28
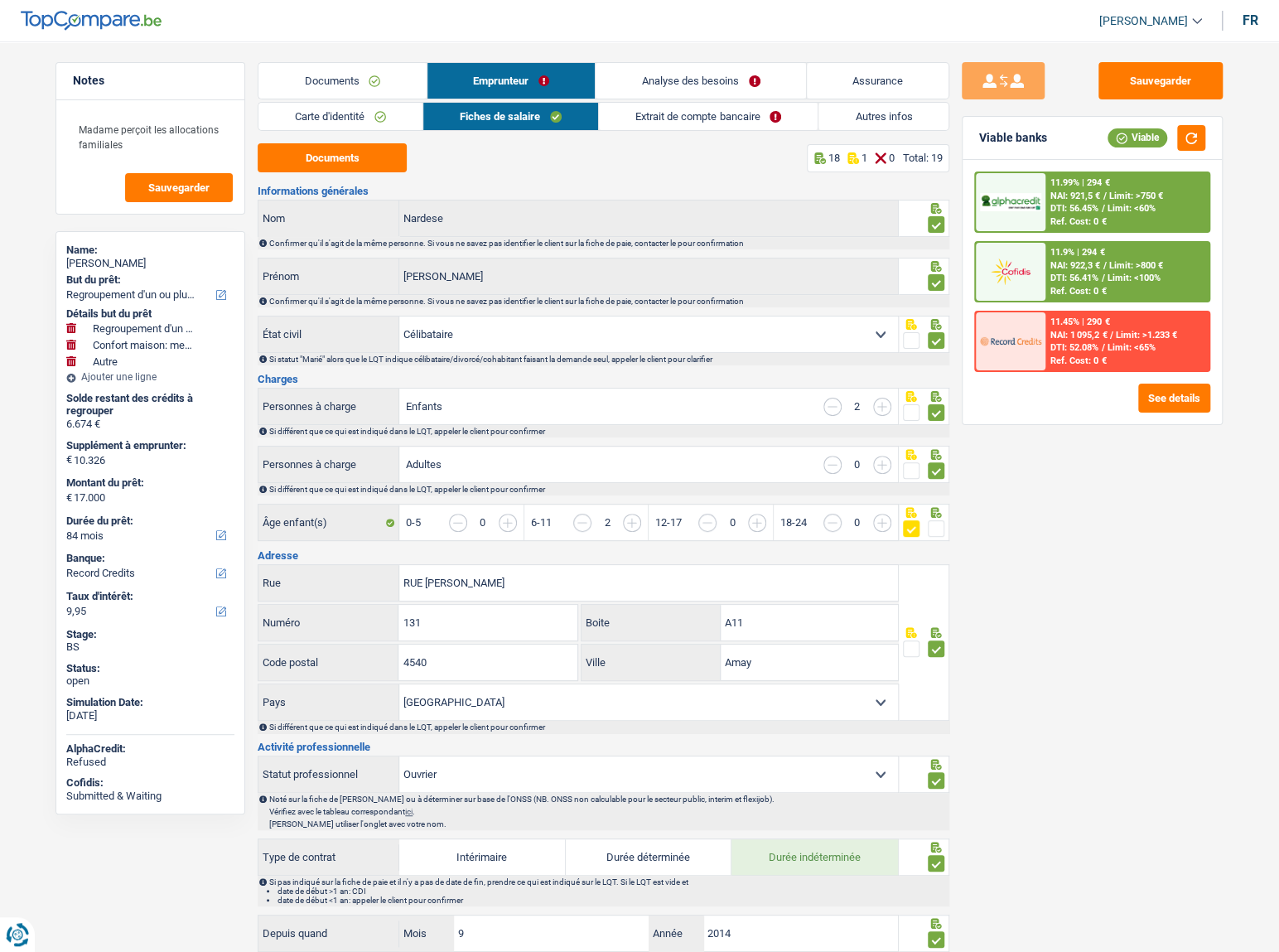
click at [671, 128] on link "Extrait de compte bancaire" at bounding box center [708, 117] width 219 height 28
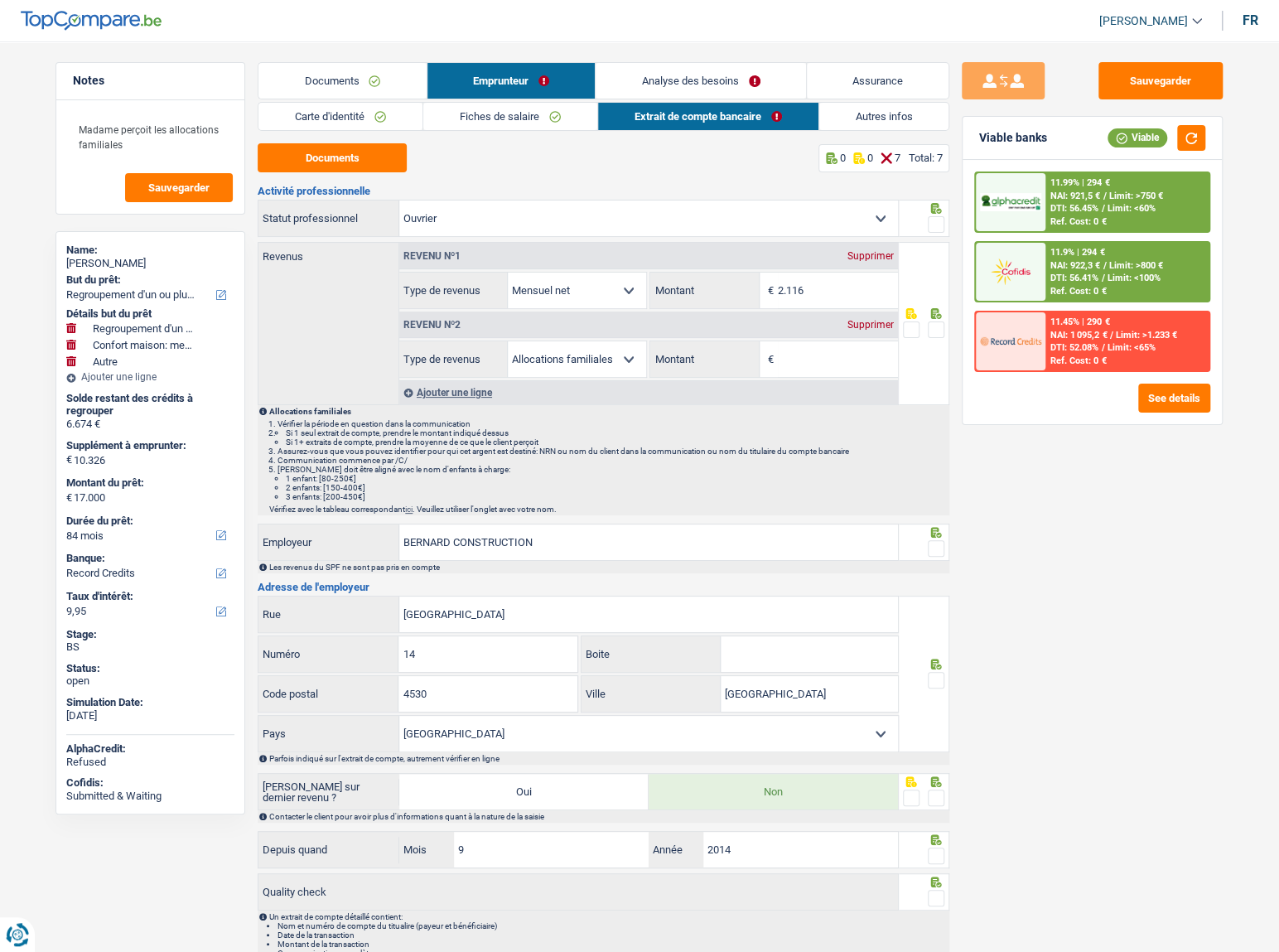
scroll to position [74, 0]
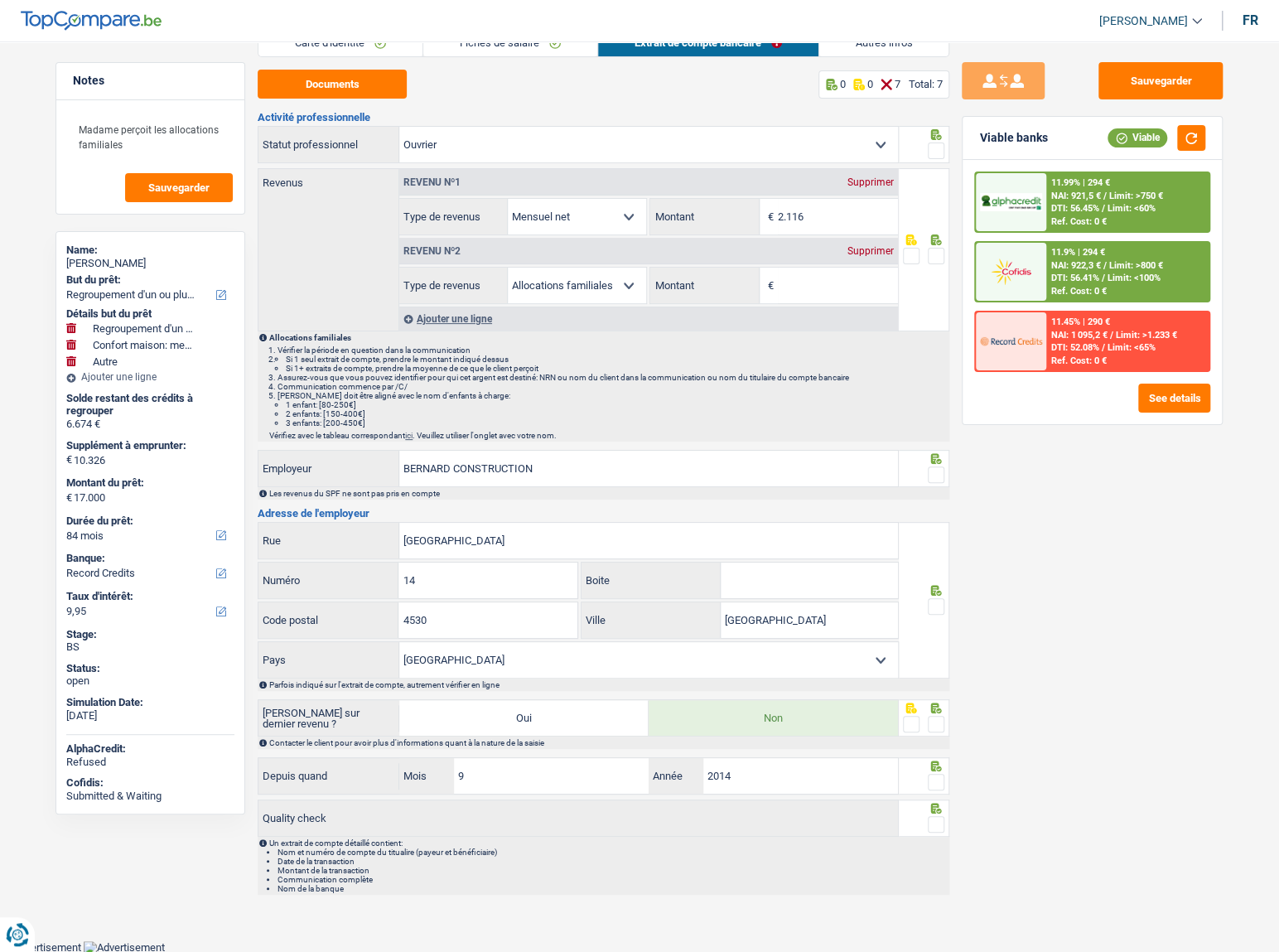
click at [864, 248] on div "Supprimer" at bounding box center [870, 251] width 54 height 10
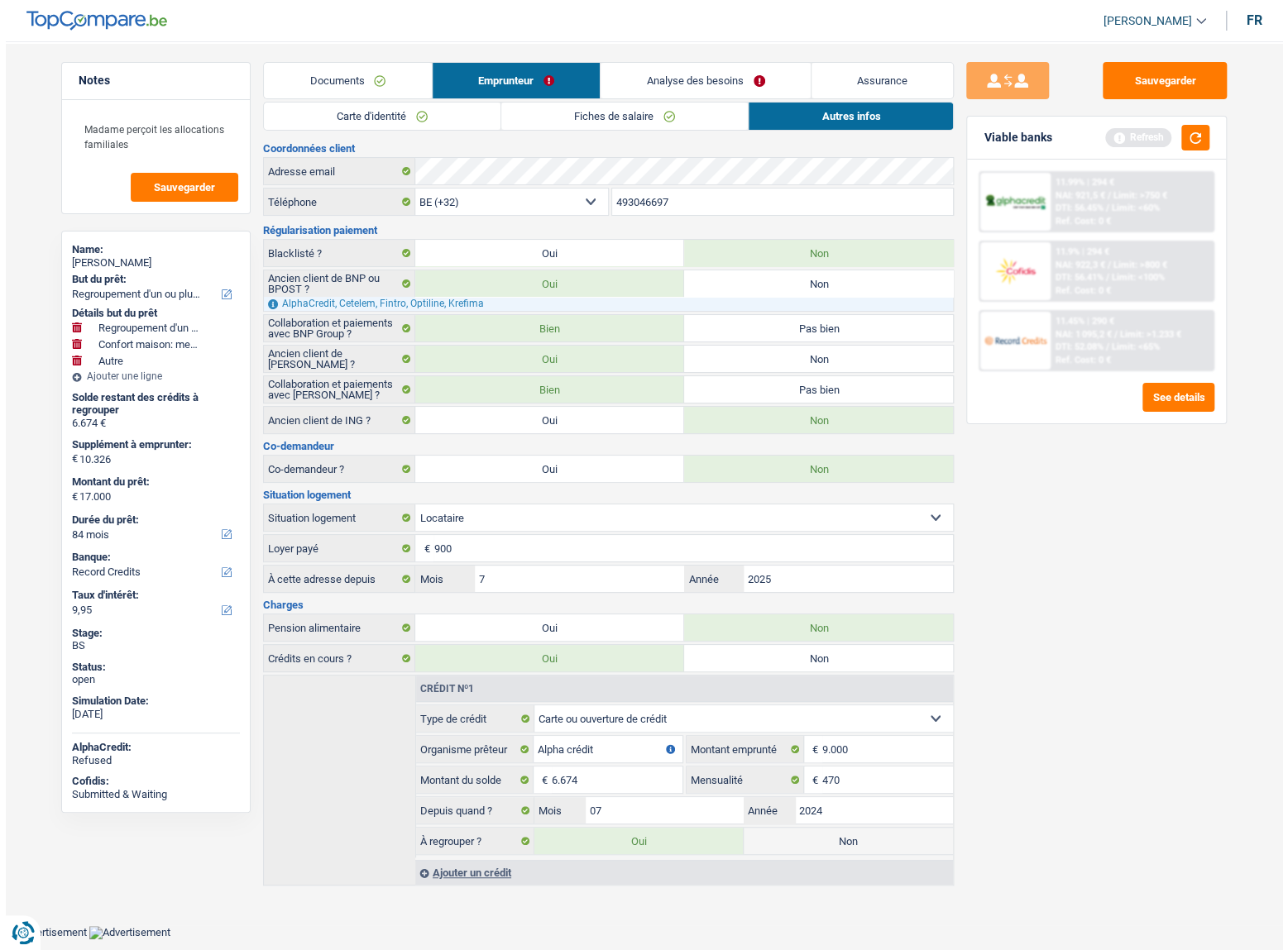
scroll to position [0, 0]
click at [1160, 92] on button "Sauvegarder" at bounding box center [1164, 81] width 124 height 38
drag, startPoint x: 1215, startPoint y: 138, endPoint x: 1179, endPoint y: 134, distance: 36.2
click at [1215, 138] on div "Viable banks Refresh" at bounding box center [1096, 138] width 259 height 43
click at [1173, 134] on div "Refresh" at bounding box center [1157, 138] width 105 height 26
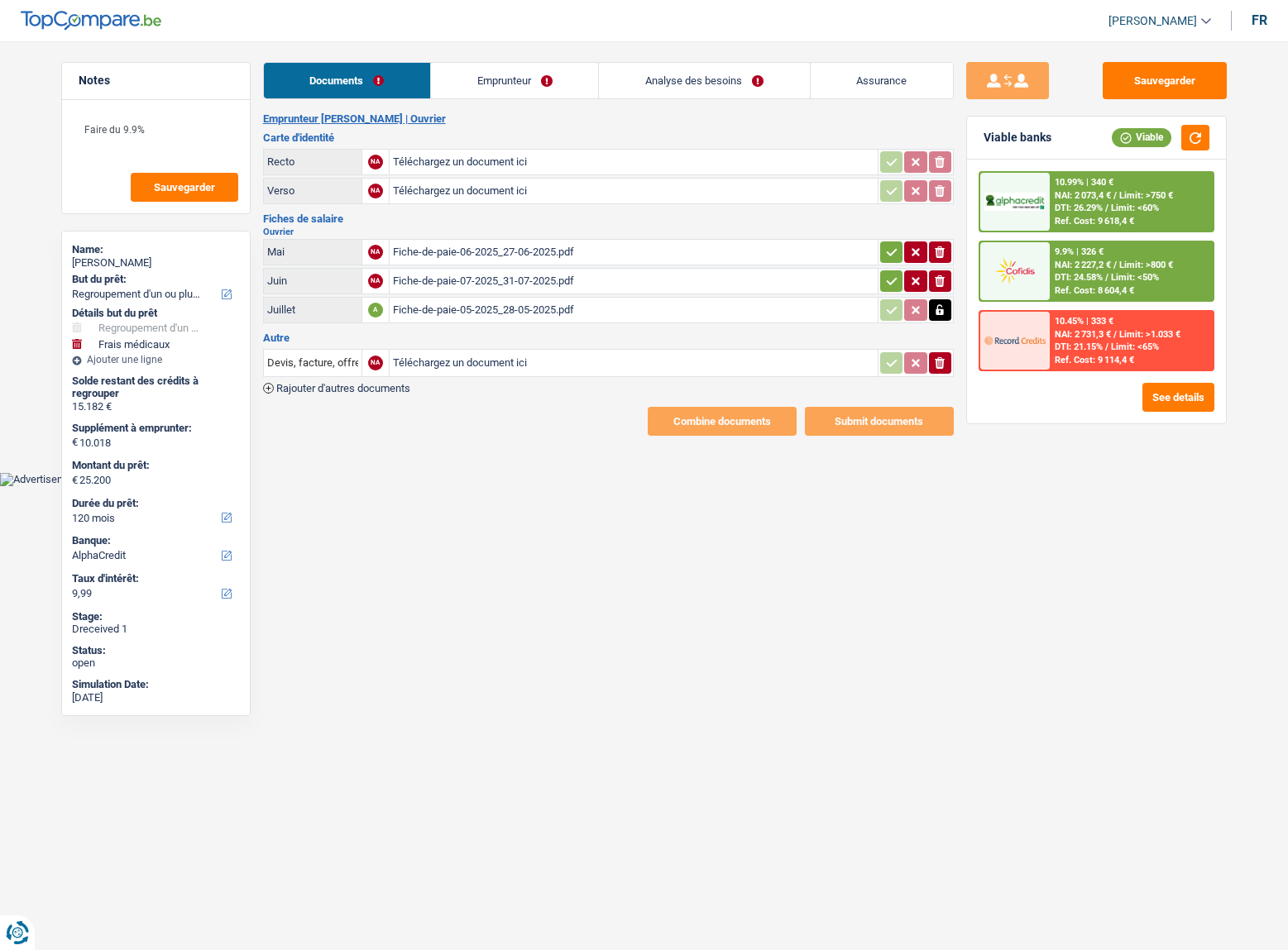
select select "refinancing"
select select "medical"
select select "120"
select select "alphacredit"
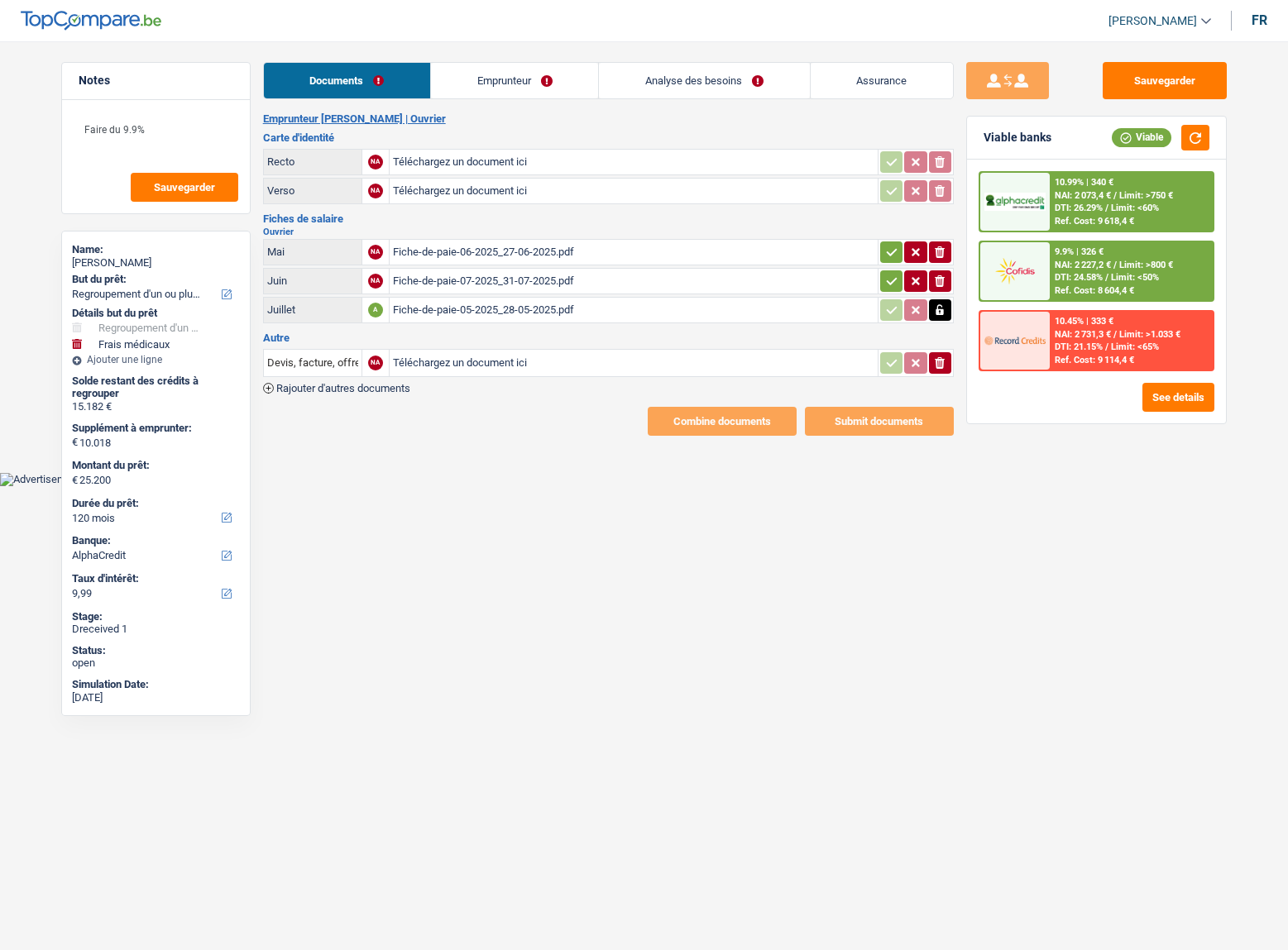
select select "refinancing"
select select "medical"
select select "120"
select select "alphacredit"
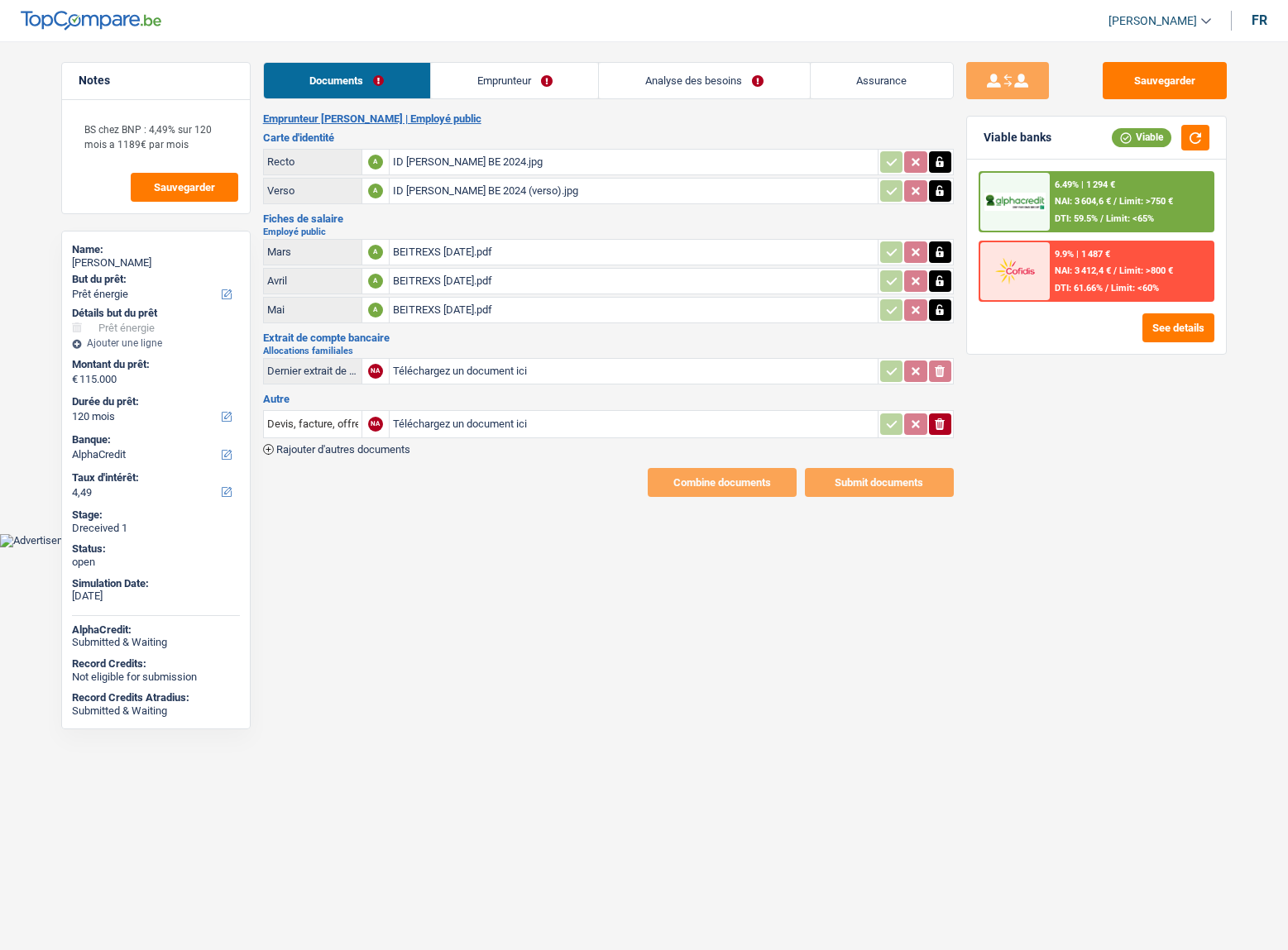
select select "energy"
select select "120"
select select "alphacredit"
click at [483, 247] on div "BEITREXS [DATE].pdf" at bounding box center [633, 251] width 482 height 25
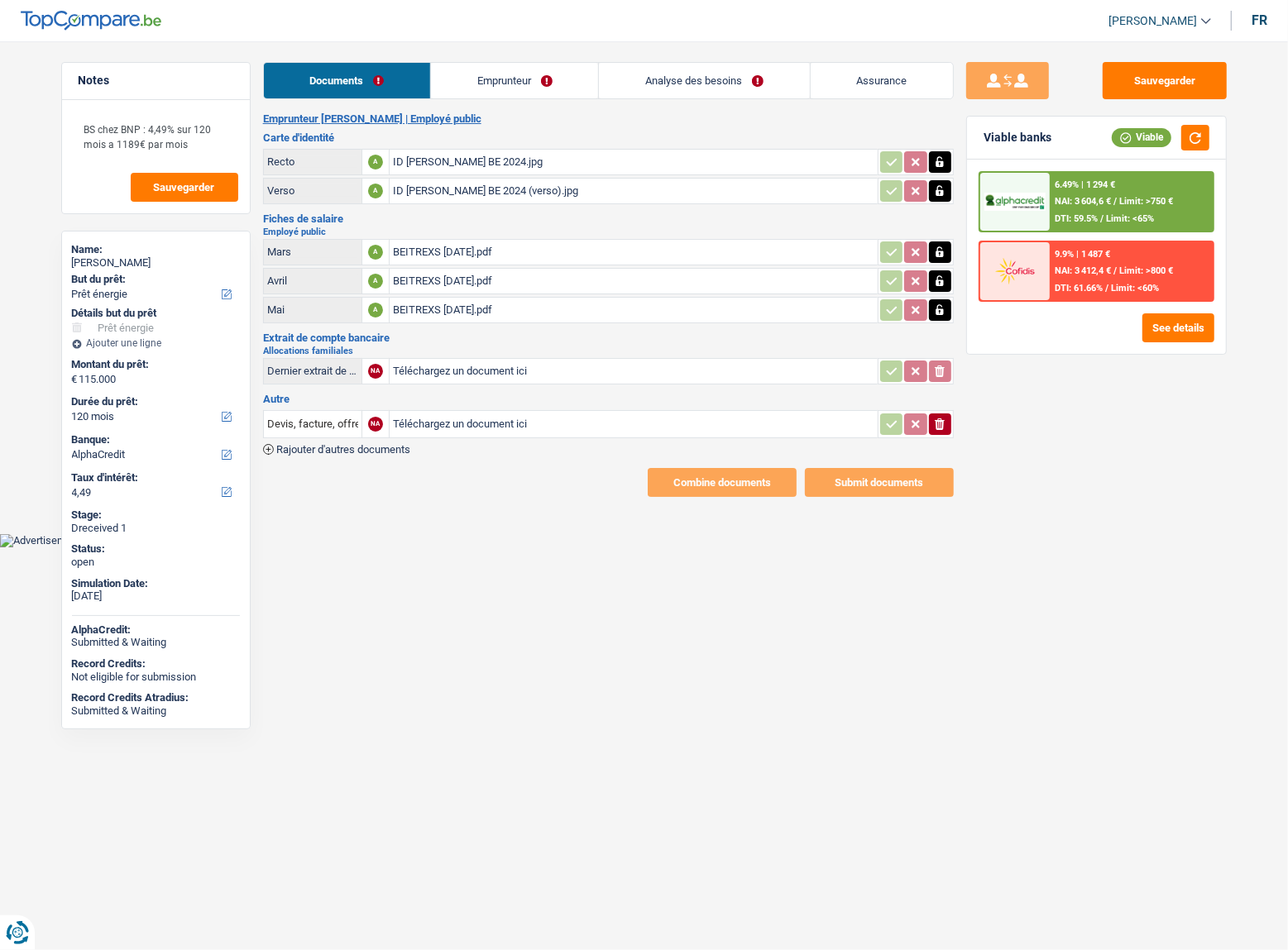
drag, startPoint x: 927, startPoint y: 239, endPoint x: 942, endPoint y: 248, distance: 17.5
click at [933, 241] on td at bounding box center [915, 252] width 76 height 27
click at [942, 248] on icon "button" at bounding box center [939, 252] width 7 height 11
click at [942, 248] on icon "button" at bounding box center [939, 252] width 10 height 12
click at [479, 249] on input "Téléchargez un document ici" at bounding box center [633, 251] width 482 height 25
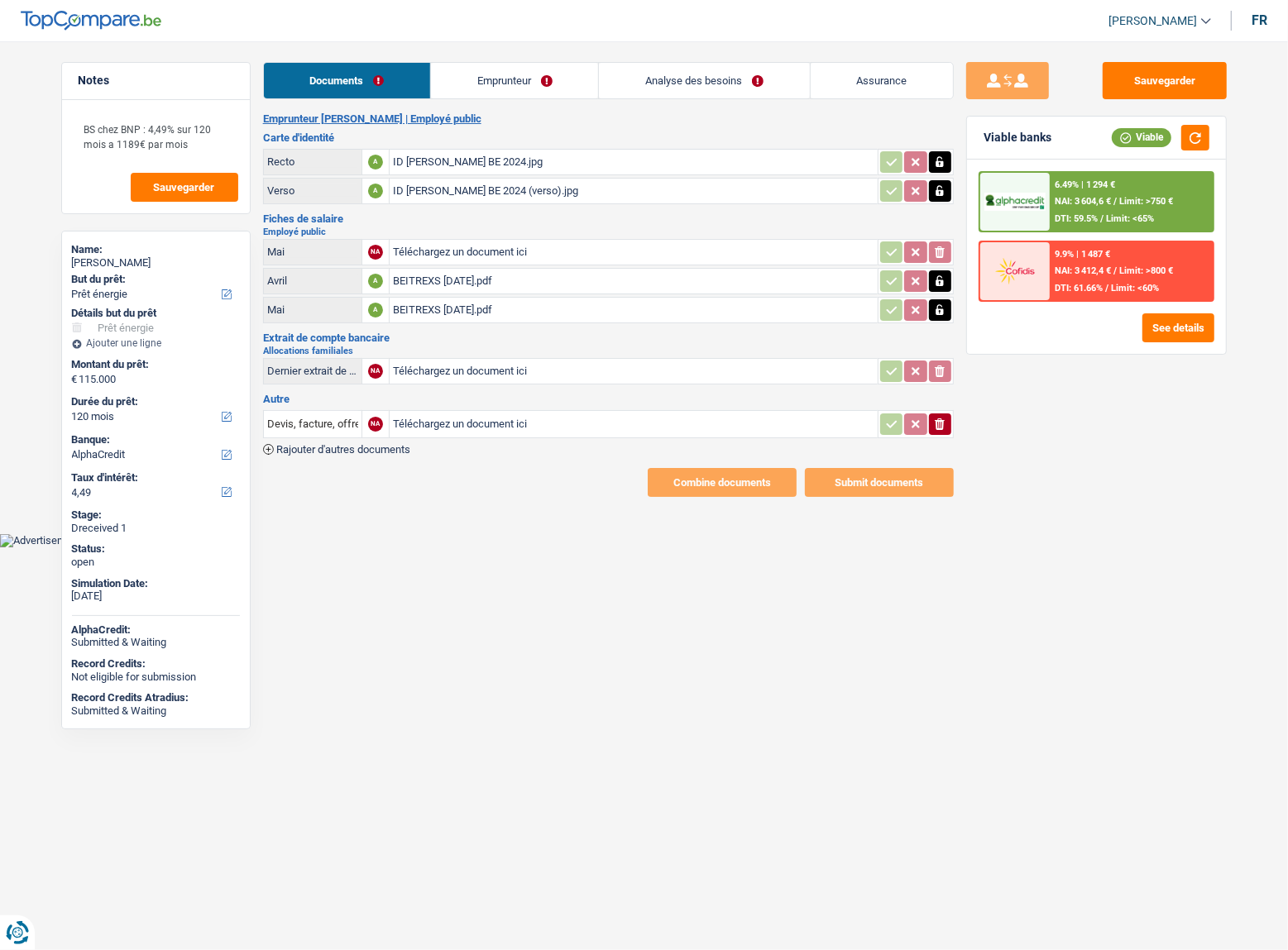
type input "C:\fakepath\BEITREXS [DATE].pdf"
click at [960, 424] on div "Sauvegarder Viable banks Viable 6.49% | 1 294 € NAI: 3 604,6 € / Limit: >750 € …" at bounding box center [1095, 491] width 285 height 857
click at [935, 425] on button "ionicons-v5-e" at bounding box center [939, 424] width 22 height 21
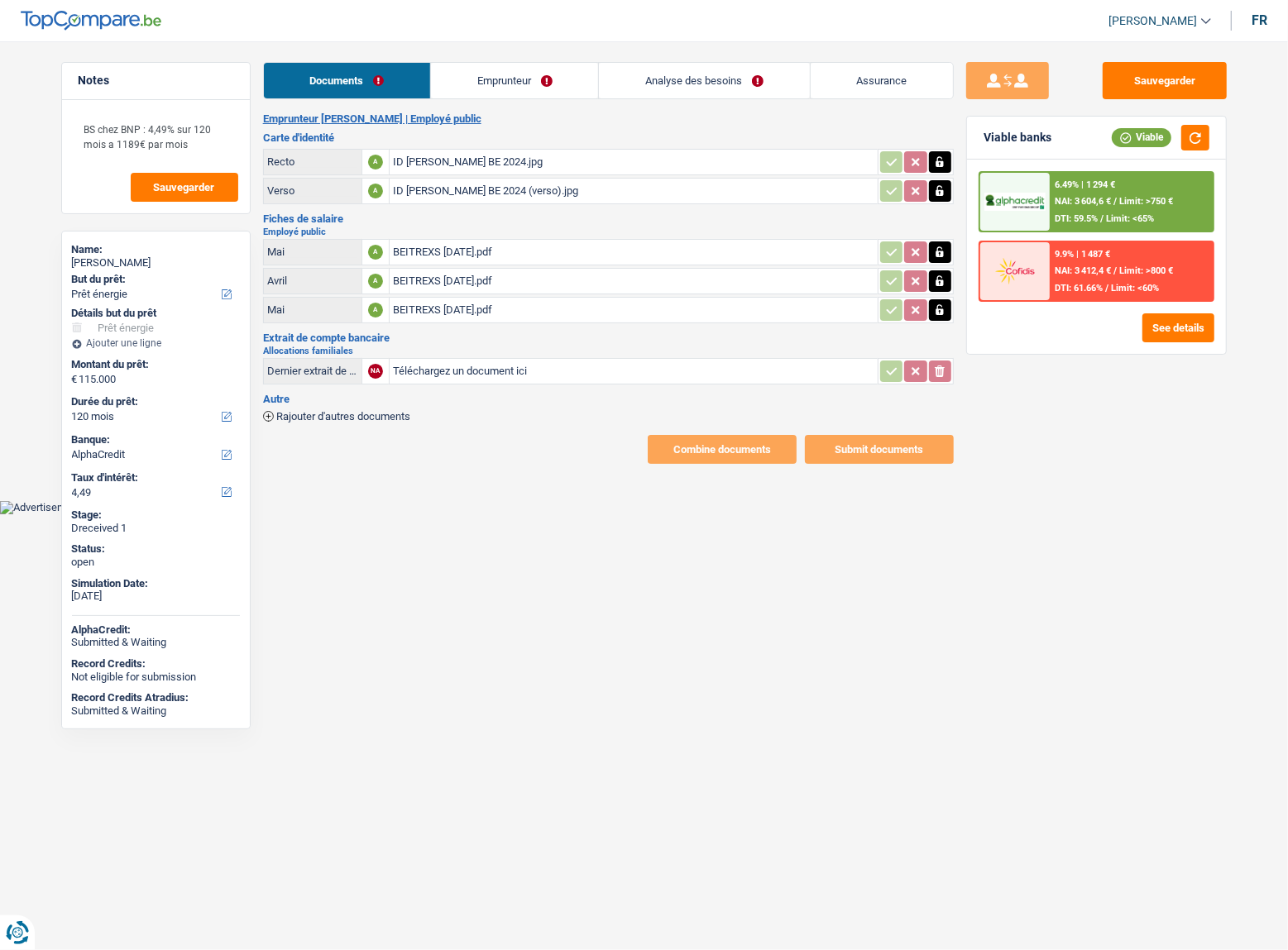
click at [479, 85] on link "Emprunteur" at bounding box center [515, 81] width 167 height 36
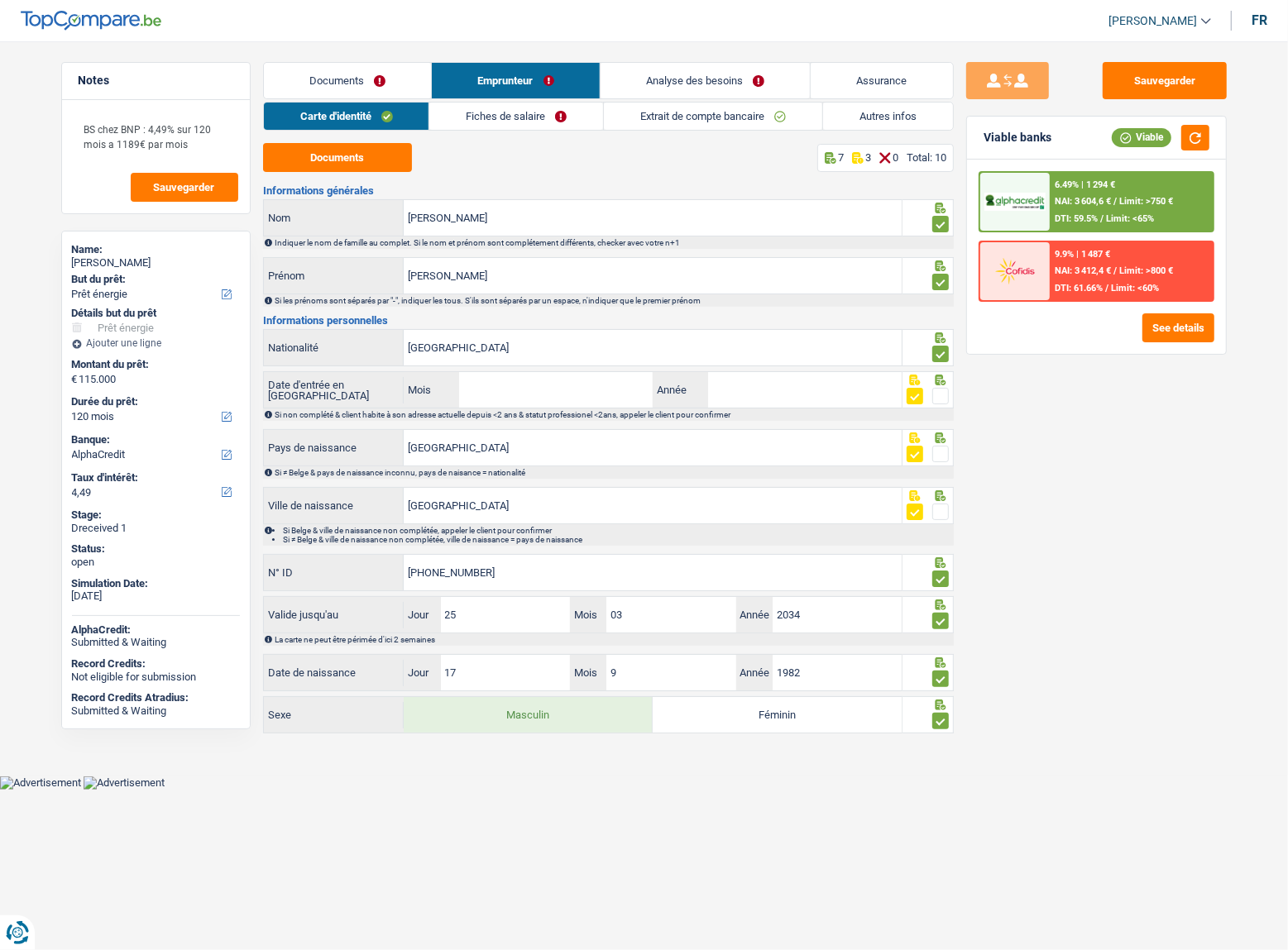
click at [557, 121] on link "Fiches de salaire" at bounding box center [516, 116] width 173 height 28
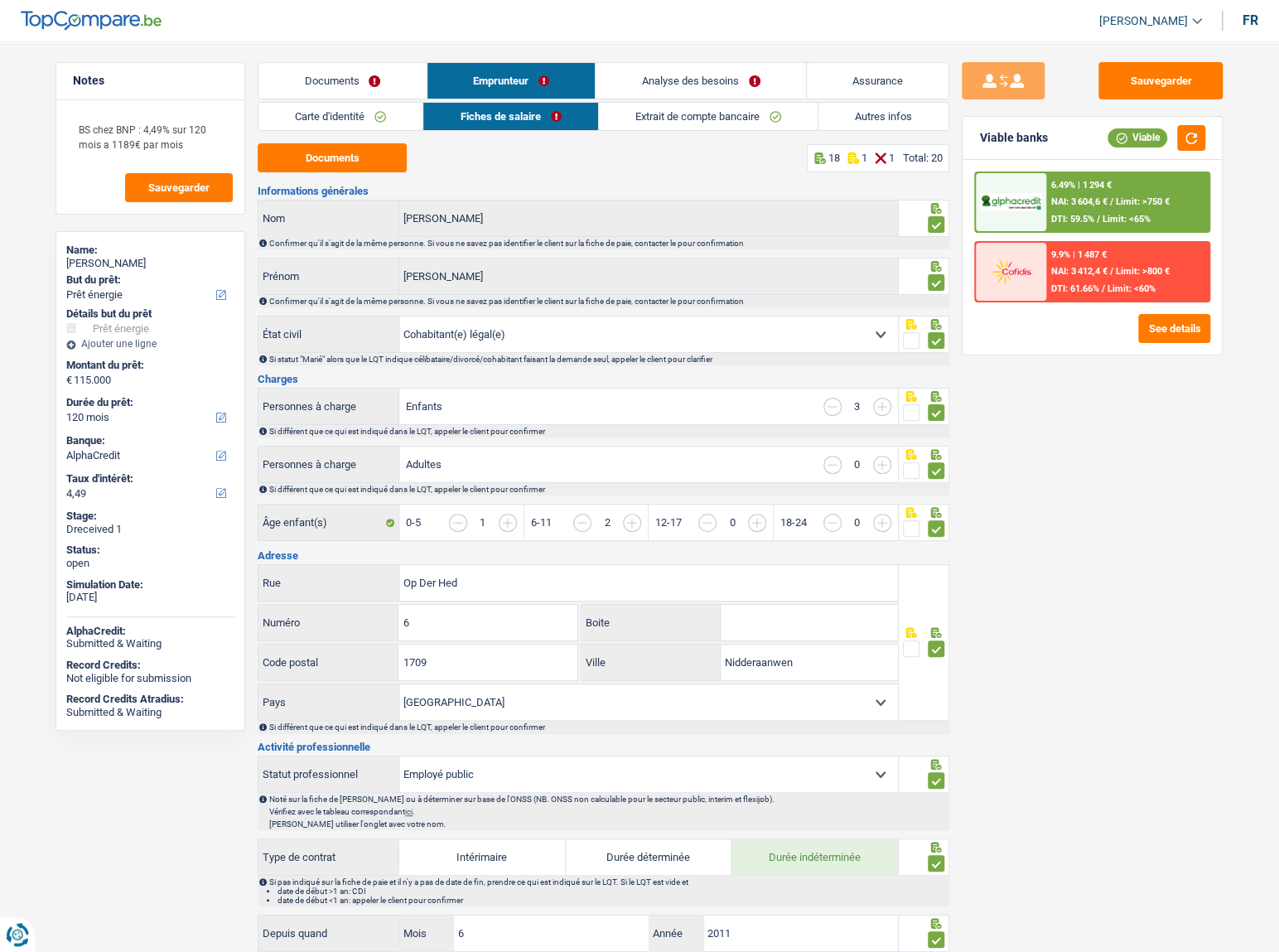
click at [345, 84] on link "Documents" at bounding box center [342, 81] width 168 height 36
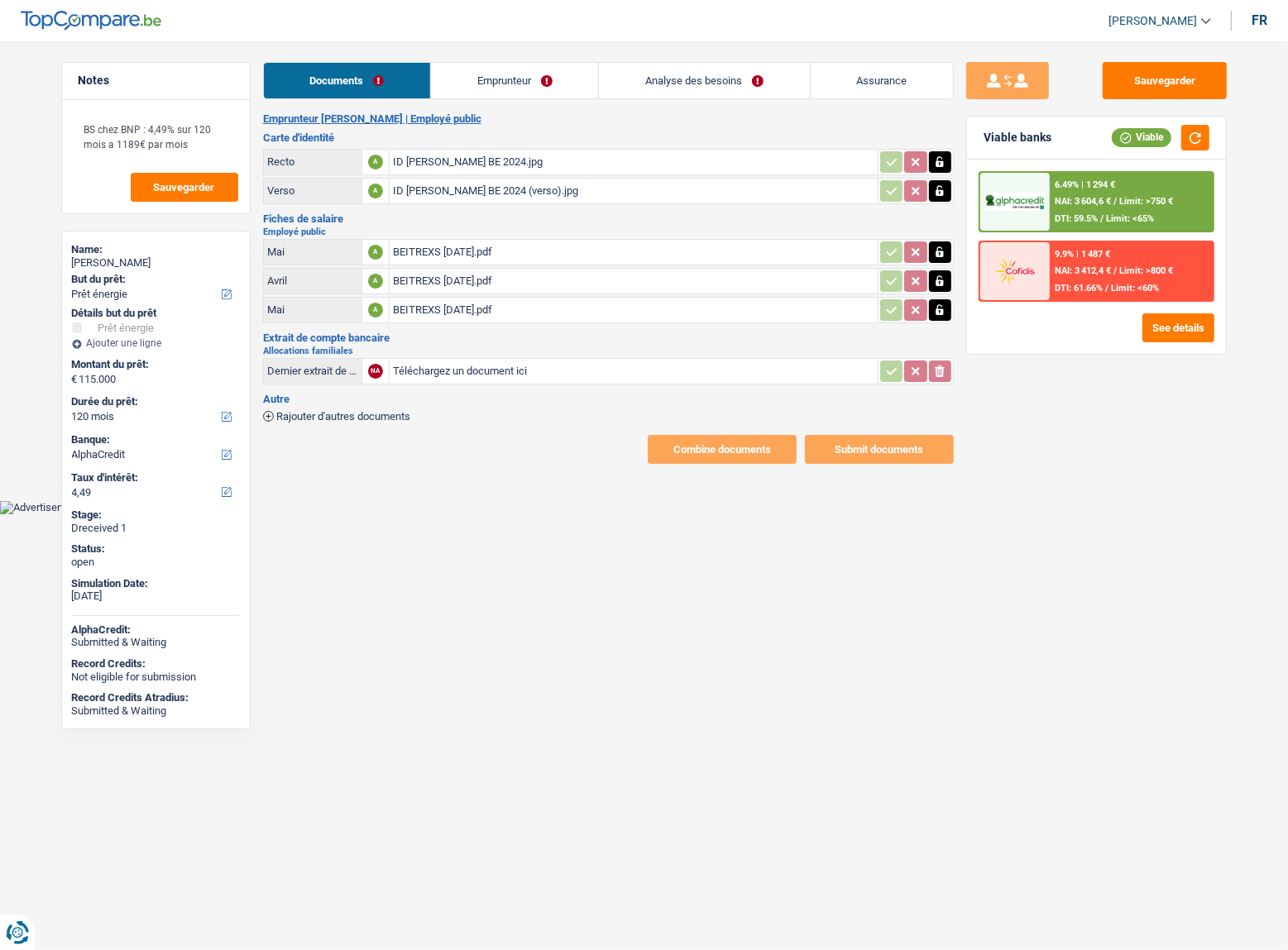
click at [348, 411] on span "Rajouter d'autres documents" at bounding box center [343, 416] width 134 height 11
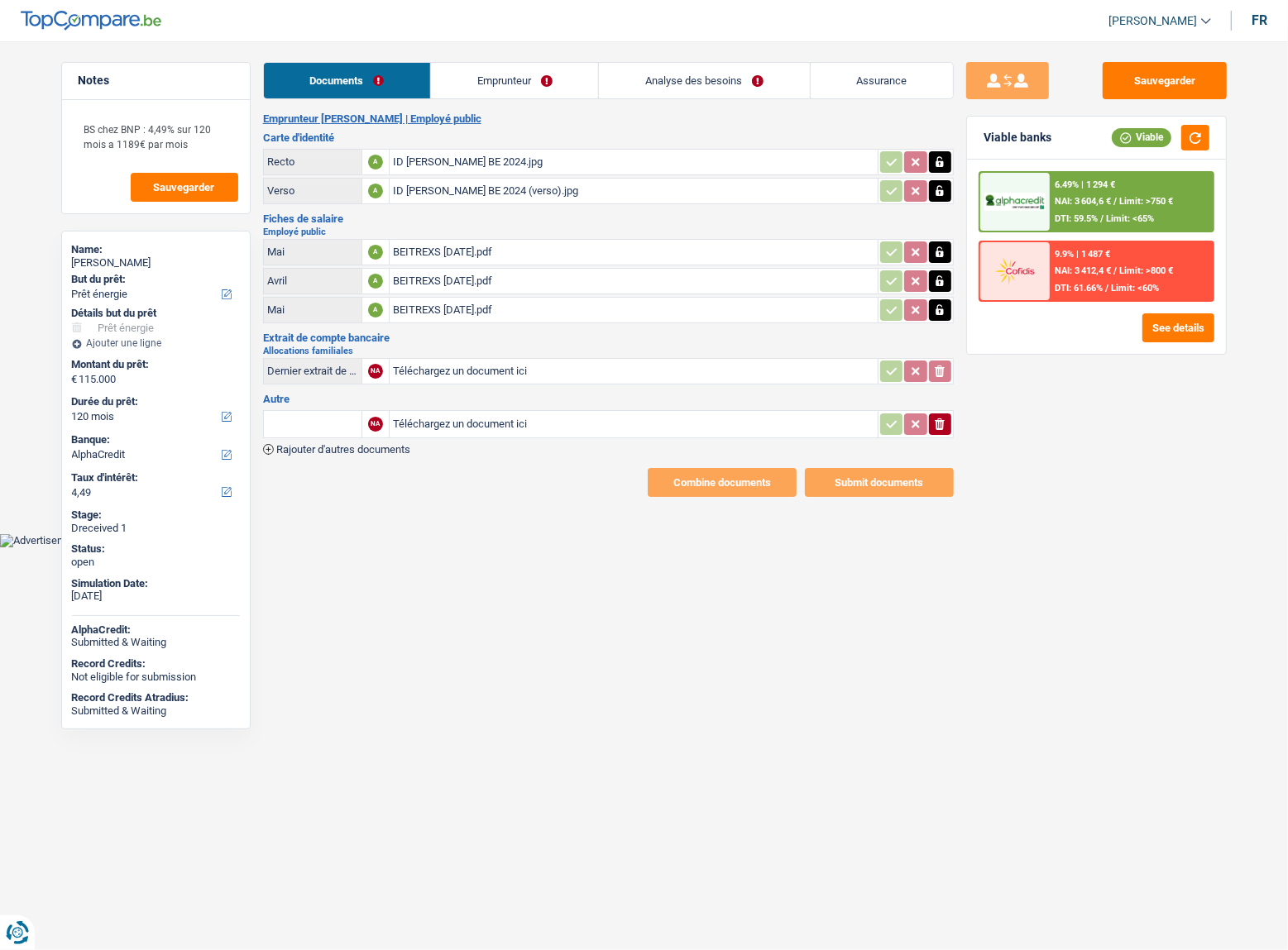
click at [348, 444] on span "Rajouter d'autres documents" at bounding box center [343, 449] width 134 height 11
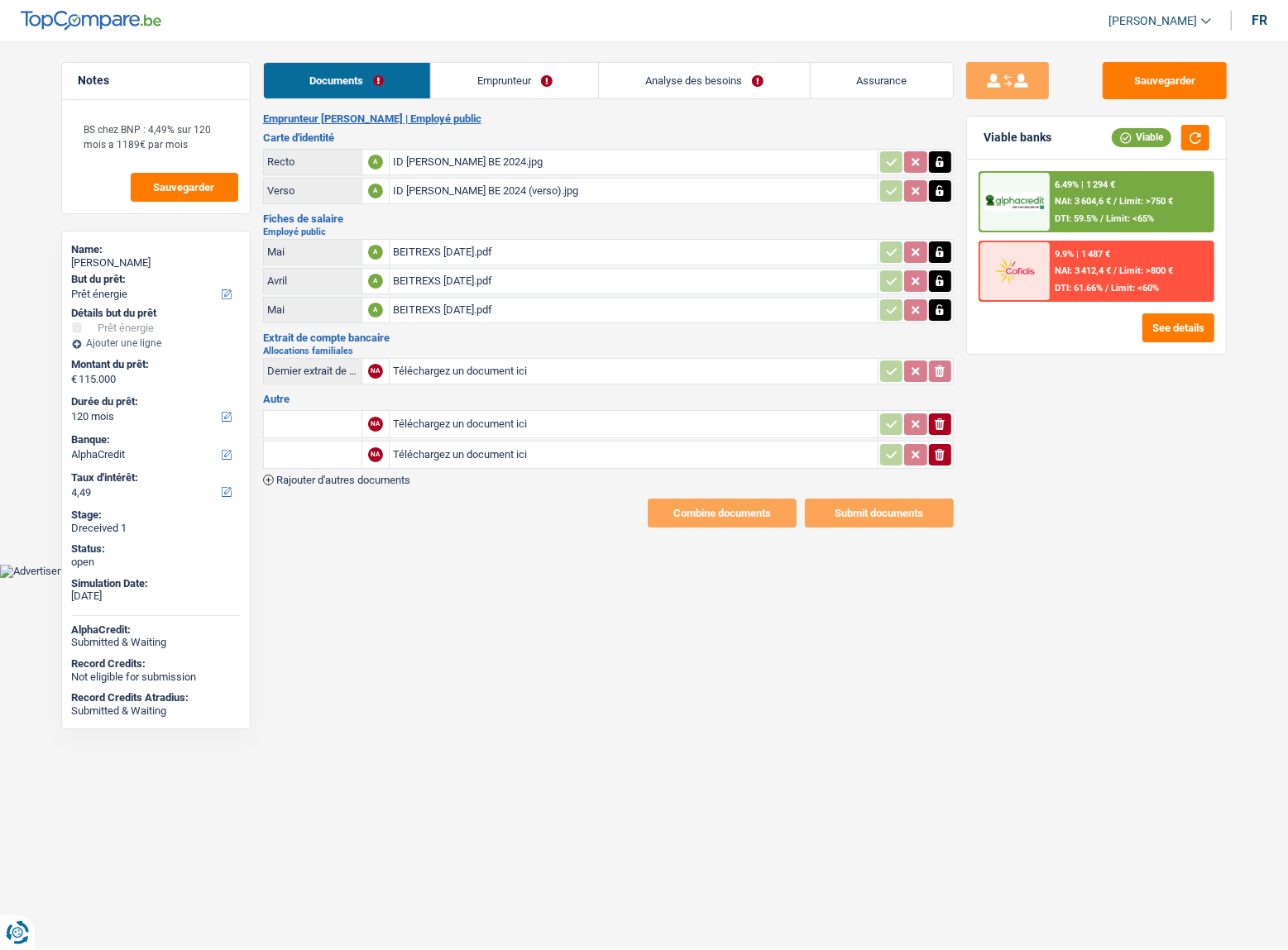
click at [440, 425] on input "Téléchargez un document ici" at bounding box center [633, 424] width 482 height 25
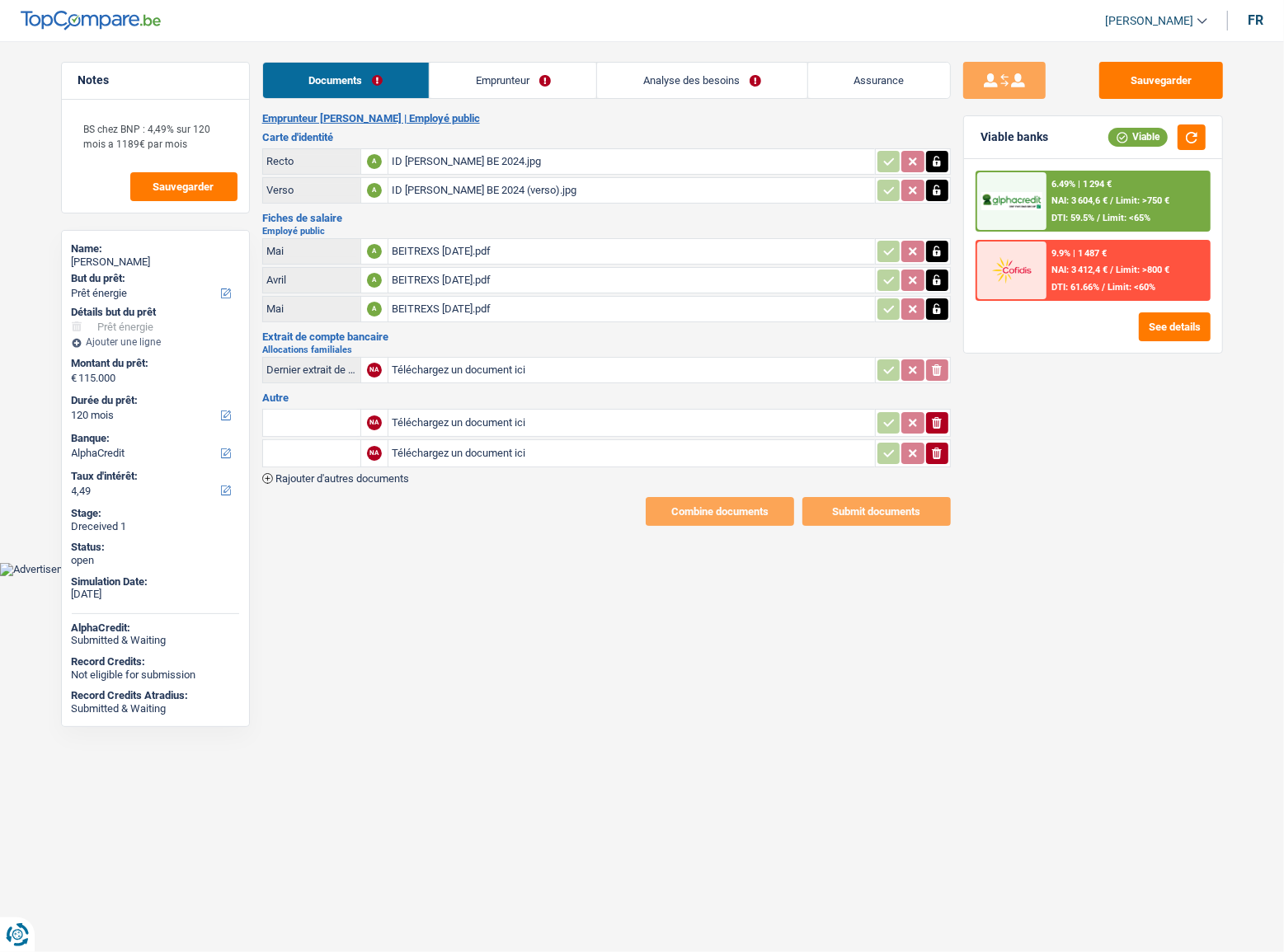
click at [410, 426] on input "Téléchargez un document ici" at bounding box center [631, 423] width 480 height 25
type input "C:\fakepath\Devis C2025 07 01Di Prata.pdf"
drag, startPoint x: 478, startPoint y: 445, endPoint x: 571, endPoint y: 435, distance: 93.5
click at [550, 439] on td "Téléchargez un document ici" at bounding box center [631, 453] width 487 height 28
click at [947, 454] on button "ionicons-v5-e" at bounding box center [936, 453] width 22 height 21
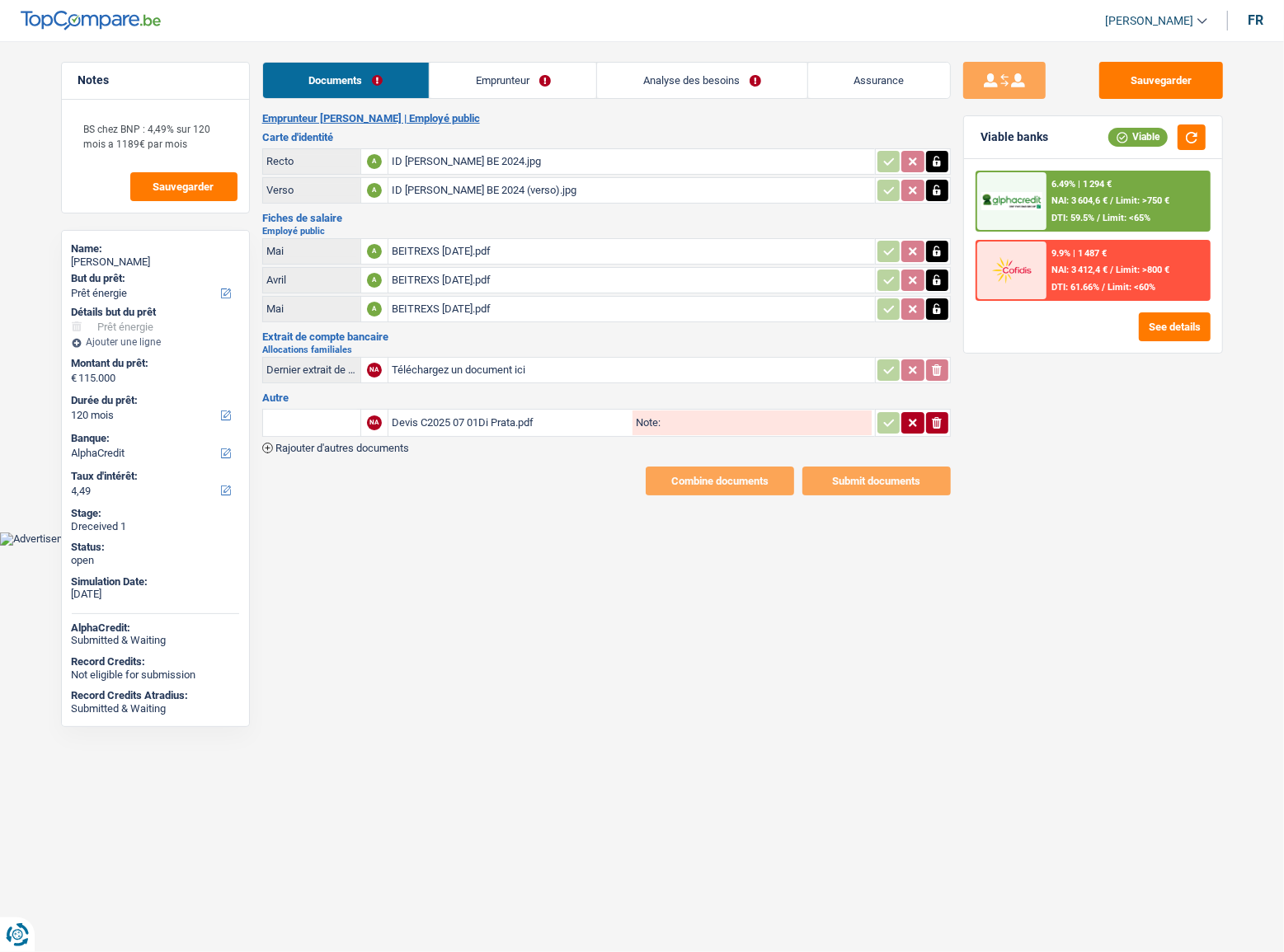
drag, startPoint x: 306, startPoint y: 438, endPoint x: 314, endPoint y: 423, distance: 17.0
click at [306, 443] on span "Rajouter d'autres documents" at bounding box center [342, 448] width 134 height 11
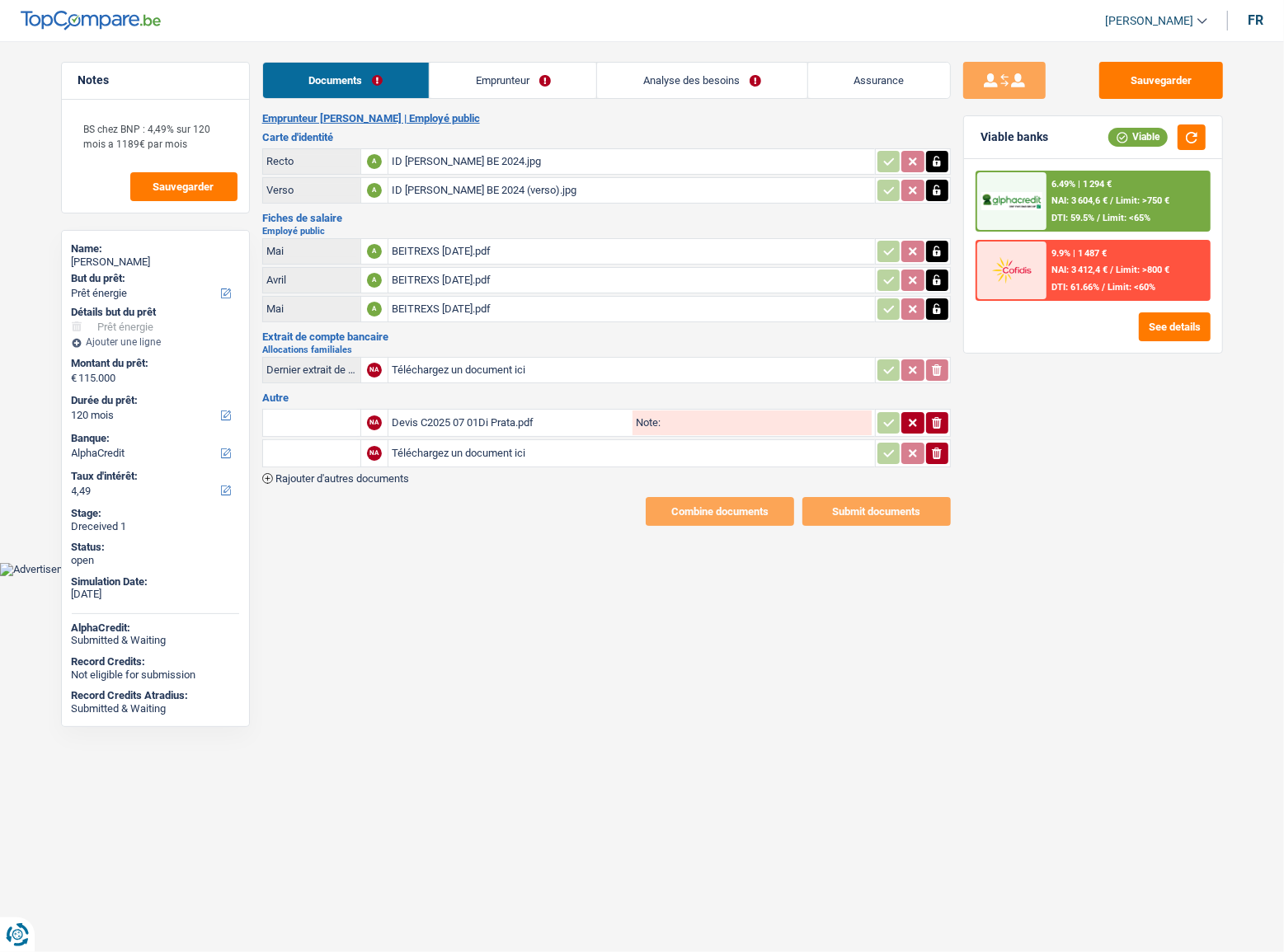
click at [314, 423] on input "text" at bounding box center [311, 423] width 91 height 27
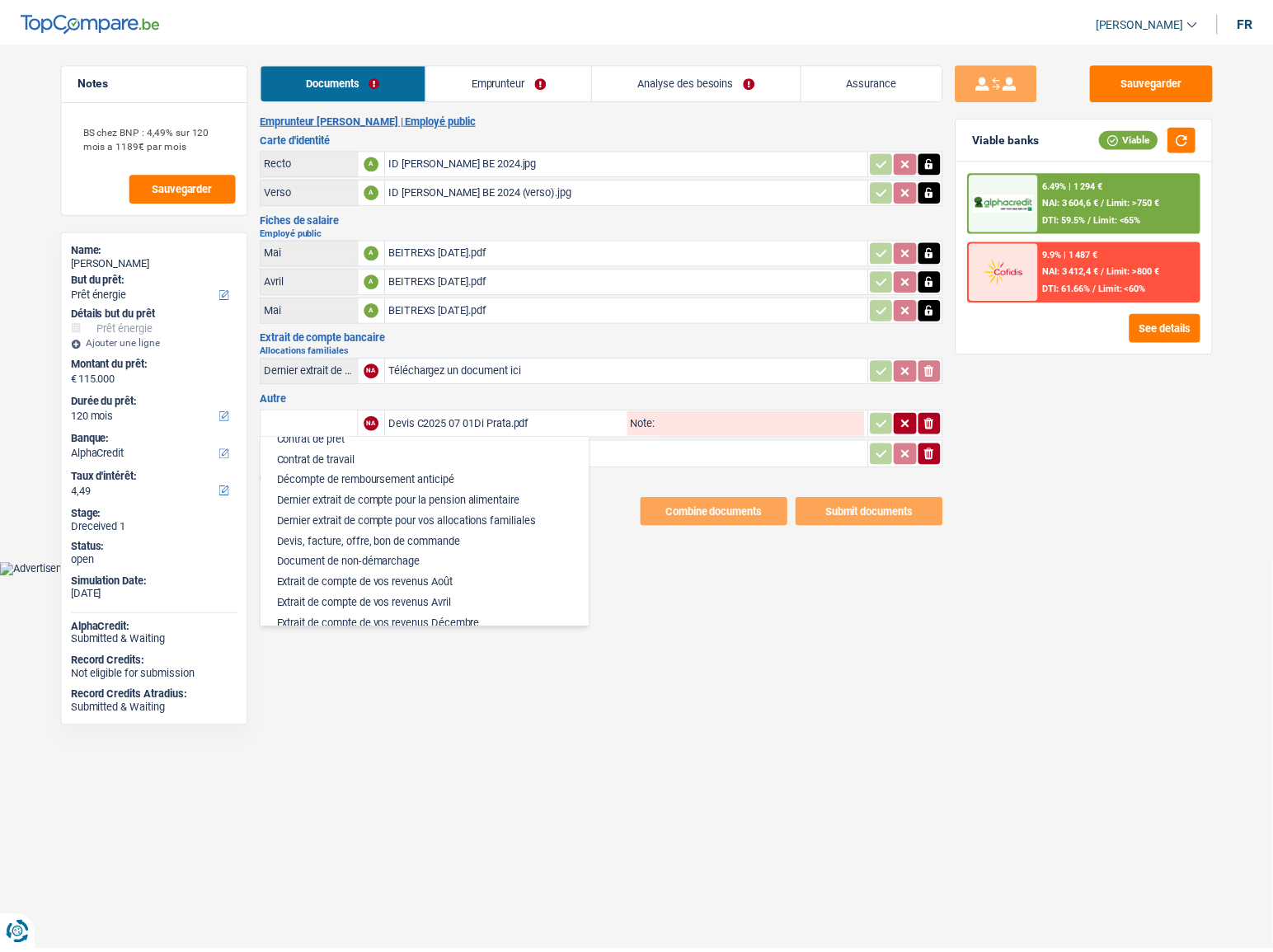
scroll to position [374, 0]
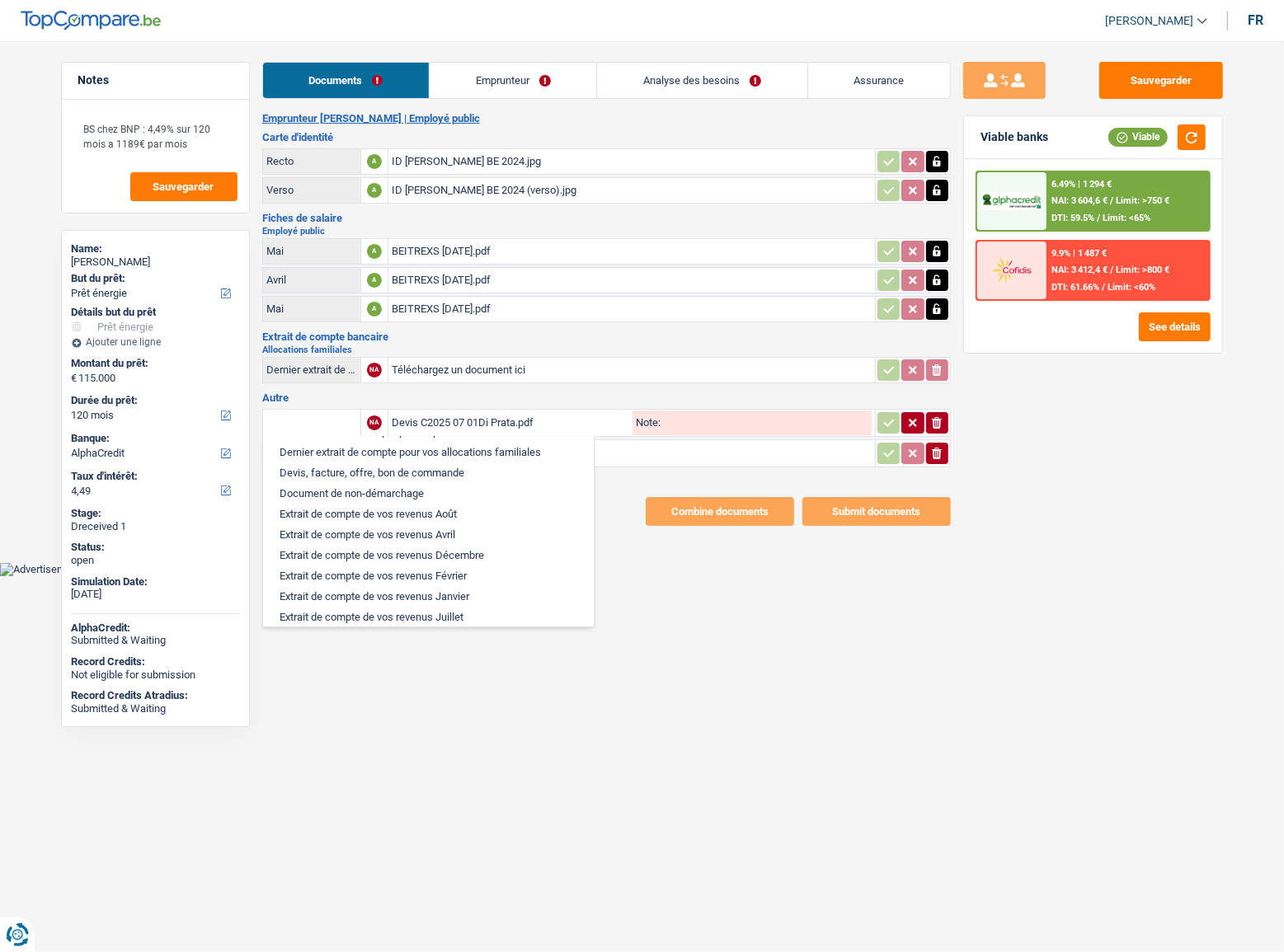
click at [329, 483] on li "Devis, facture, offre, bon de commande" at bounding box center [428, 473] width 314 height 21
type input "Devis, facture, offre, bon de commande"
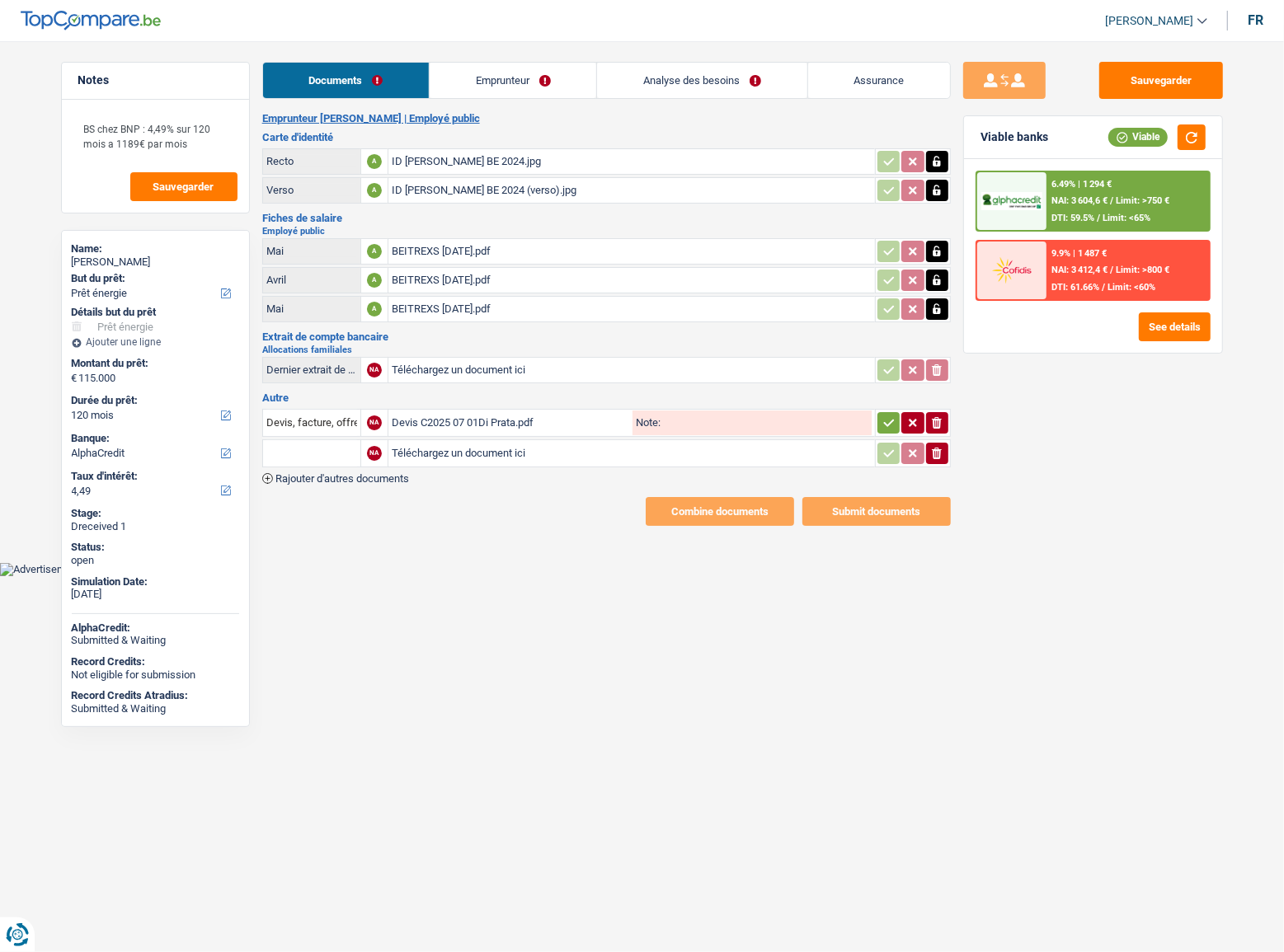
drag, startPoint x: 939, startPoint y: 456, endPoint x: 917, endPoint y: 446, distance: 24.2
click at [940, 455] on icon "ionicons-v5-e" at bounding box center [936, 454] width 13 height 16
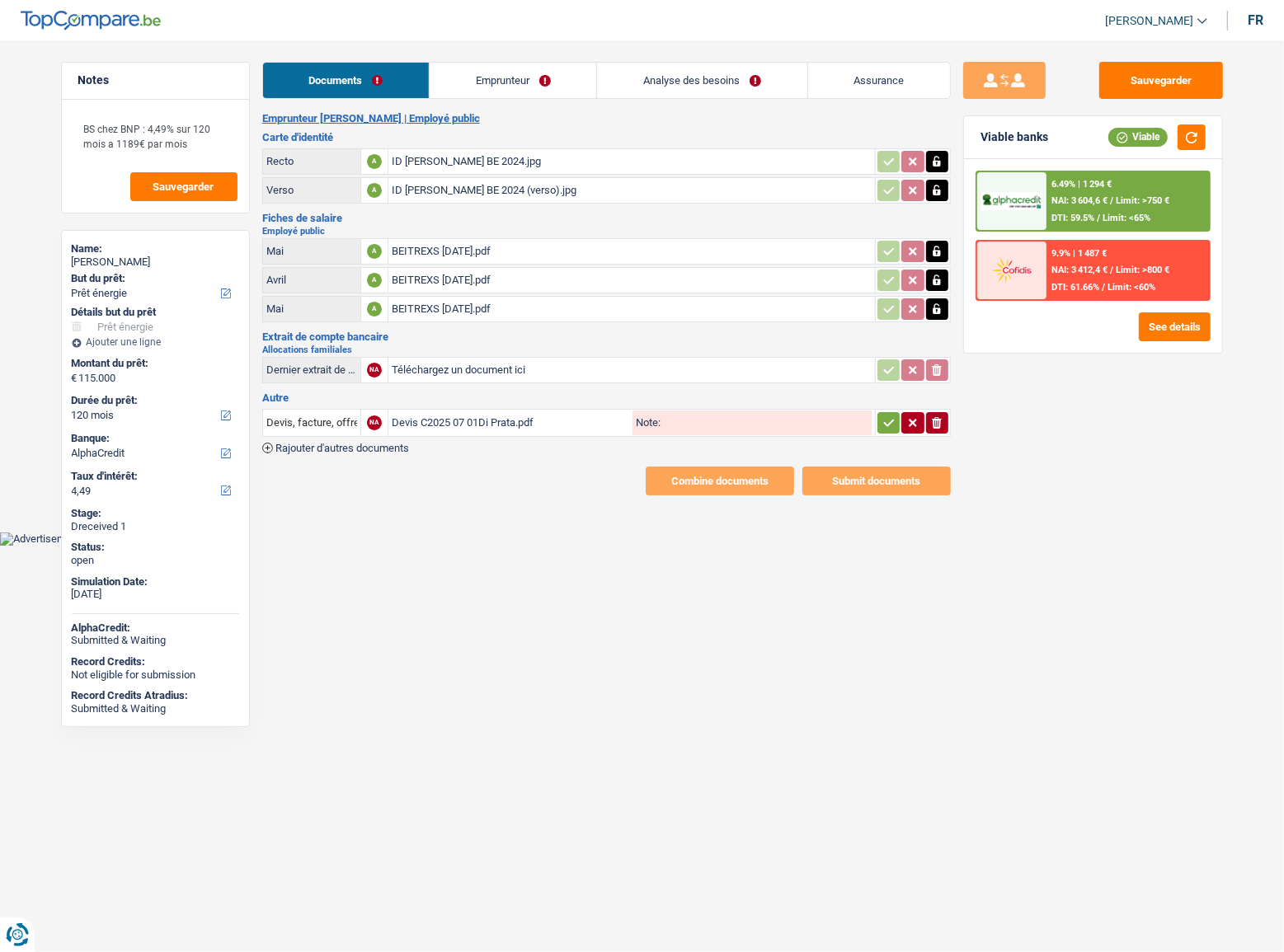
click at [883, 423] on icon "button" at bounding box center [889, 423] width 13 height 16
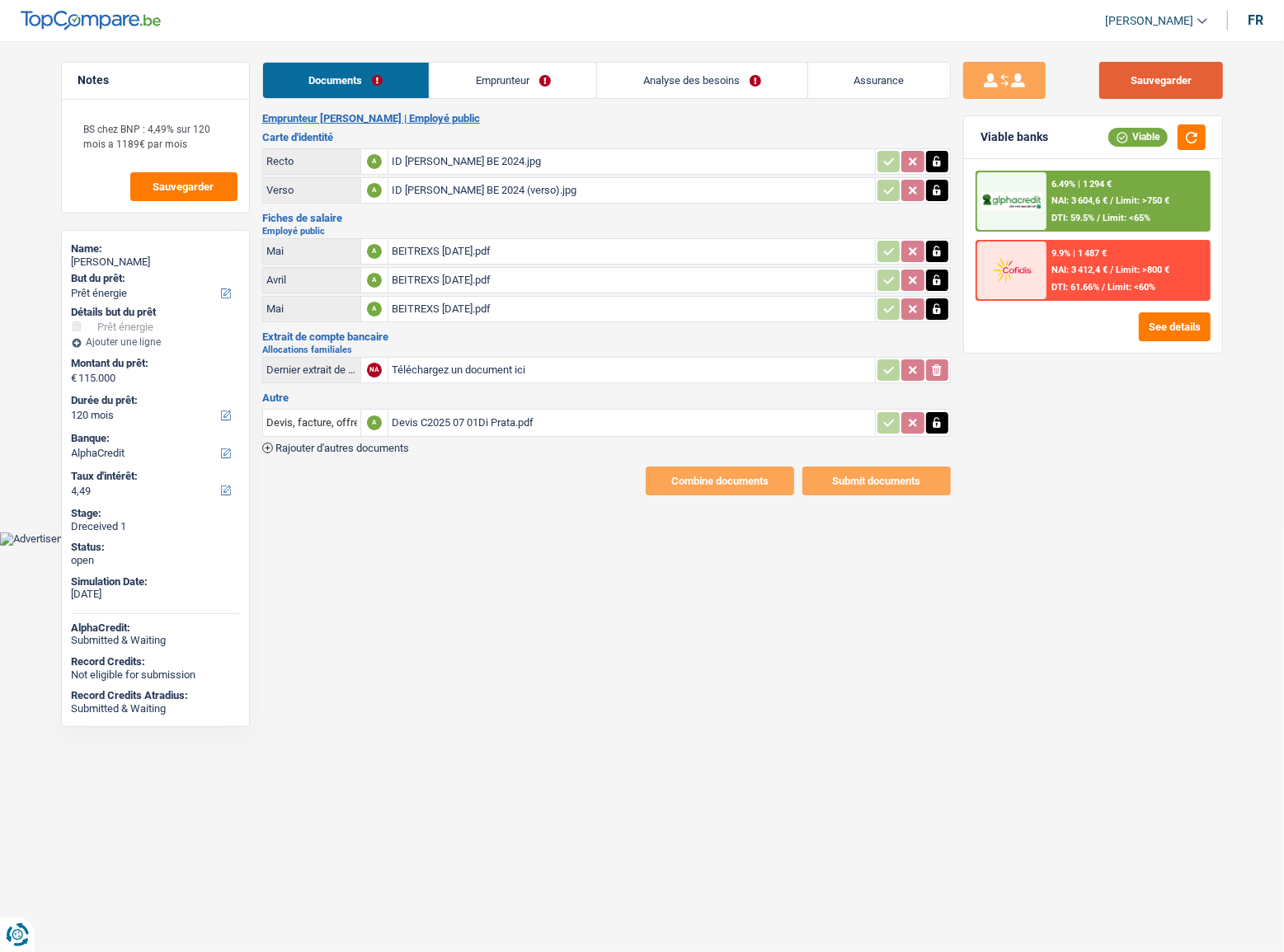
click at [1204, 70] on button "Sauvegarder" at bounding box center [1161, 80] width 123 height 37
click at [1185, 132] on button "button" at bounding box center [1191, 137] width 28 height 26
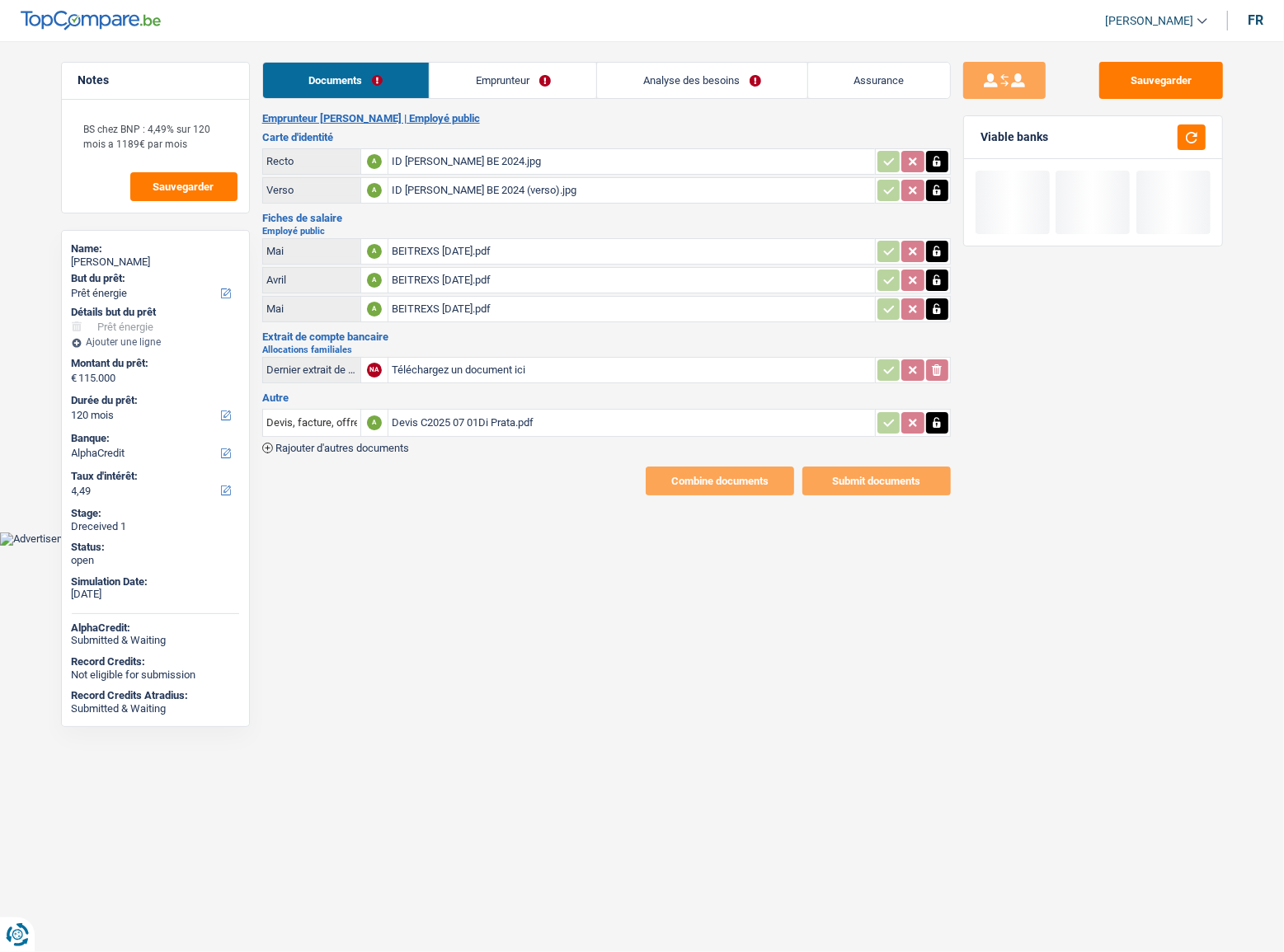
click at [469, 88] on link "Emprunteur" at bounding box center [513, 80] width 166 height 36
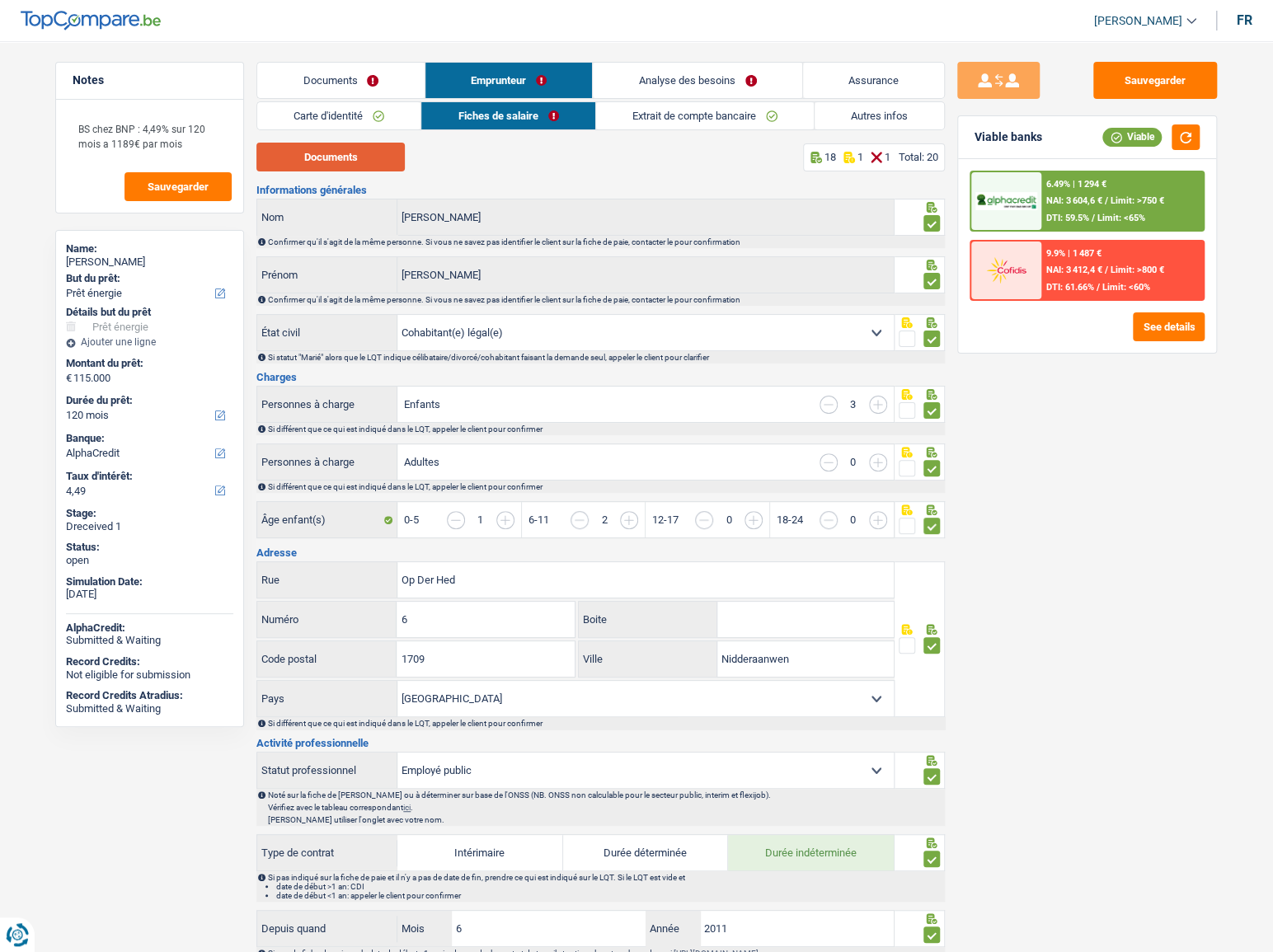
click at [349, 148] on button "Documents" at bounding box center [330, 157] width 148 height 29
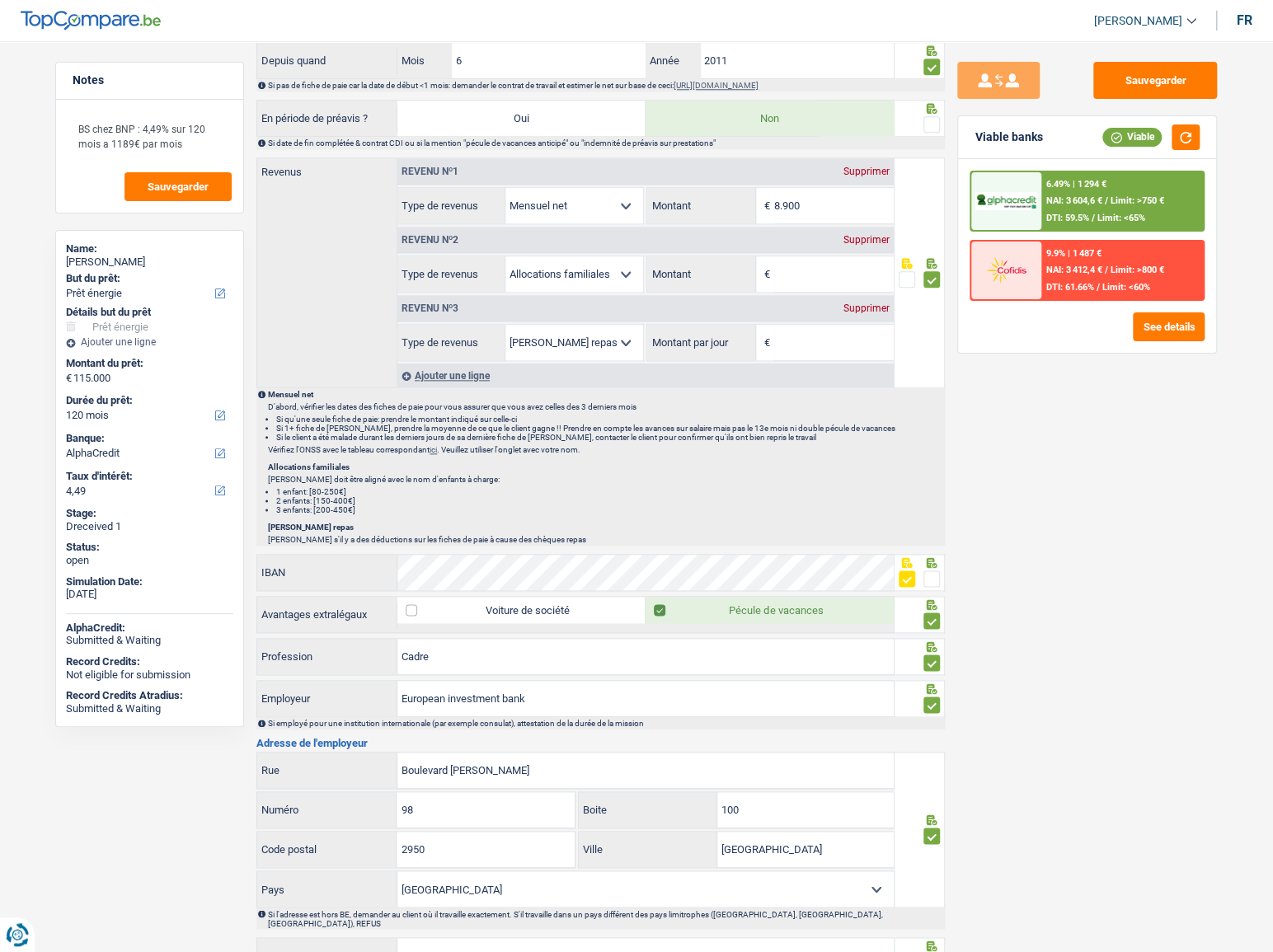
scroll to position [974, 0]
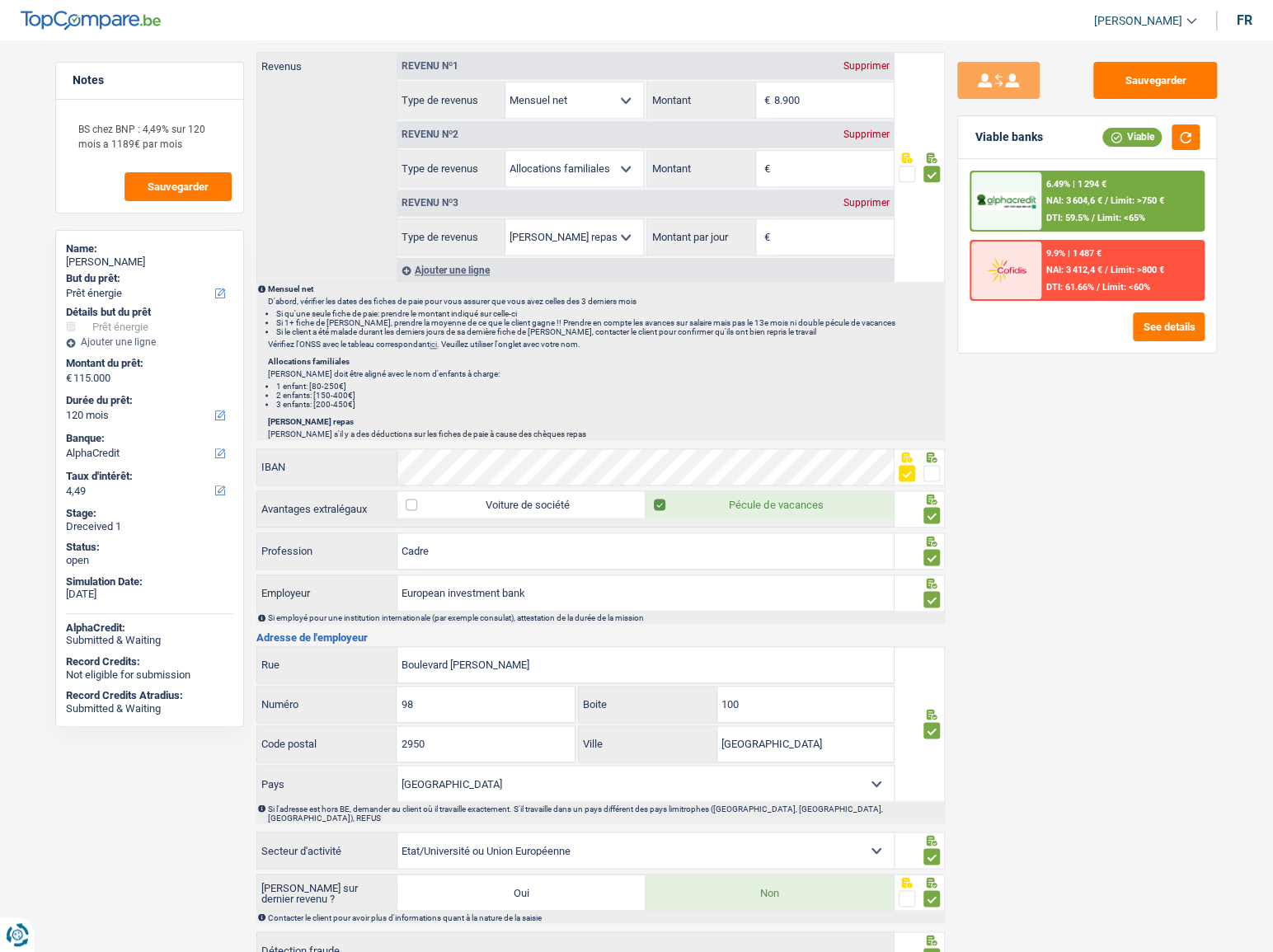
click at [870, 199] on div "Supprimer" at bounding box center [866, 202] width 54 height 10
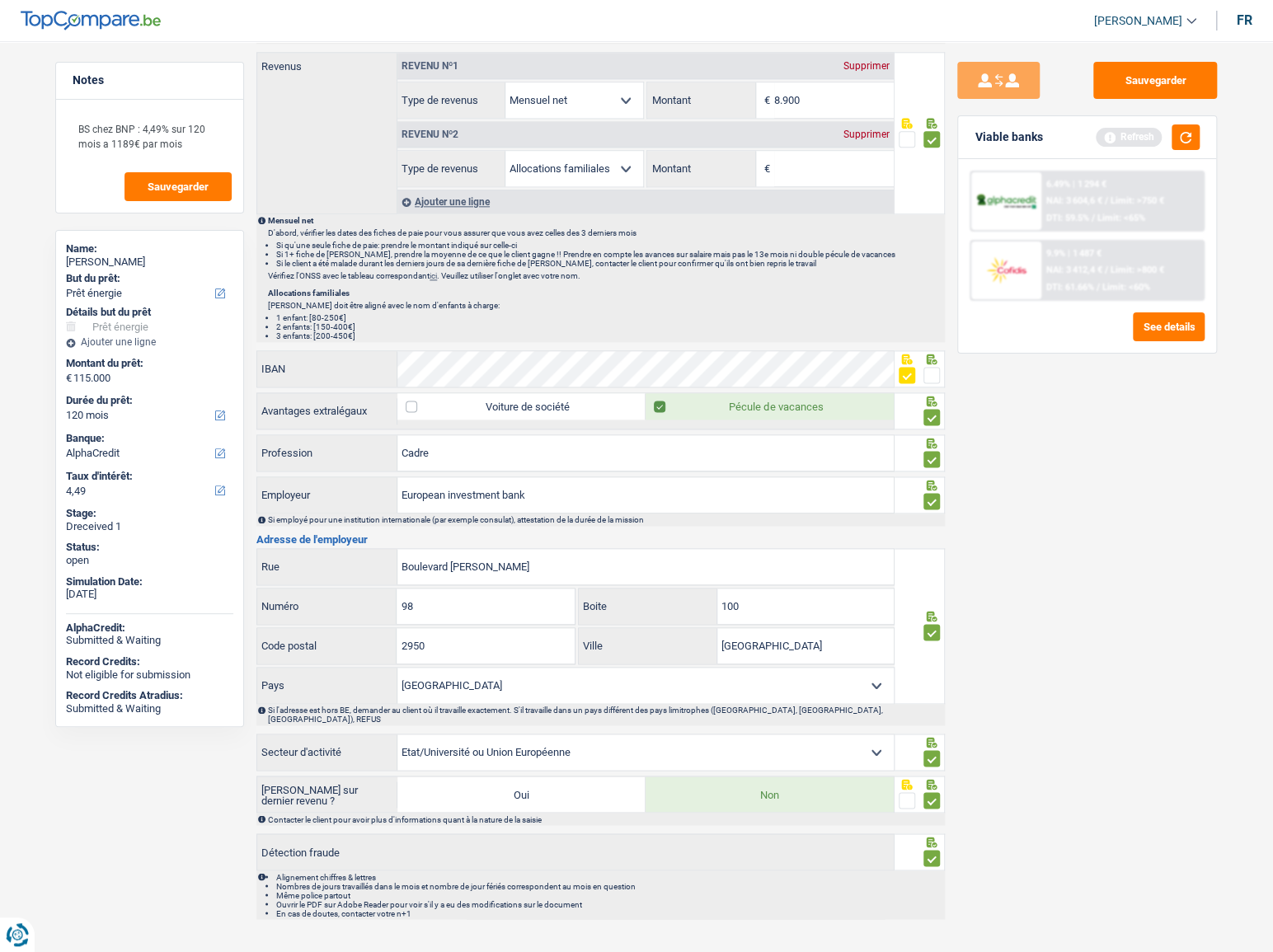
click at [854, 131] on div "Supprimer" at bounding box center [866, 134] width 54 height 10
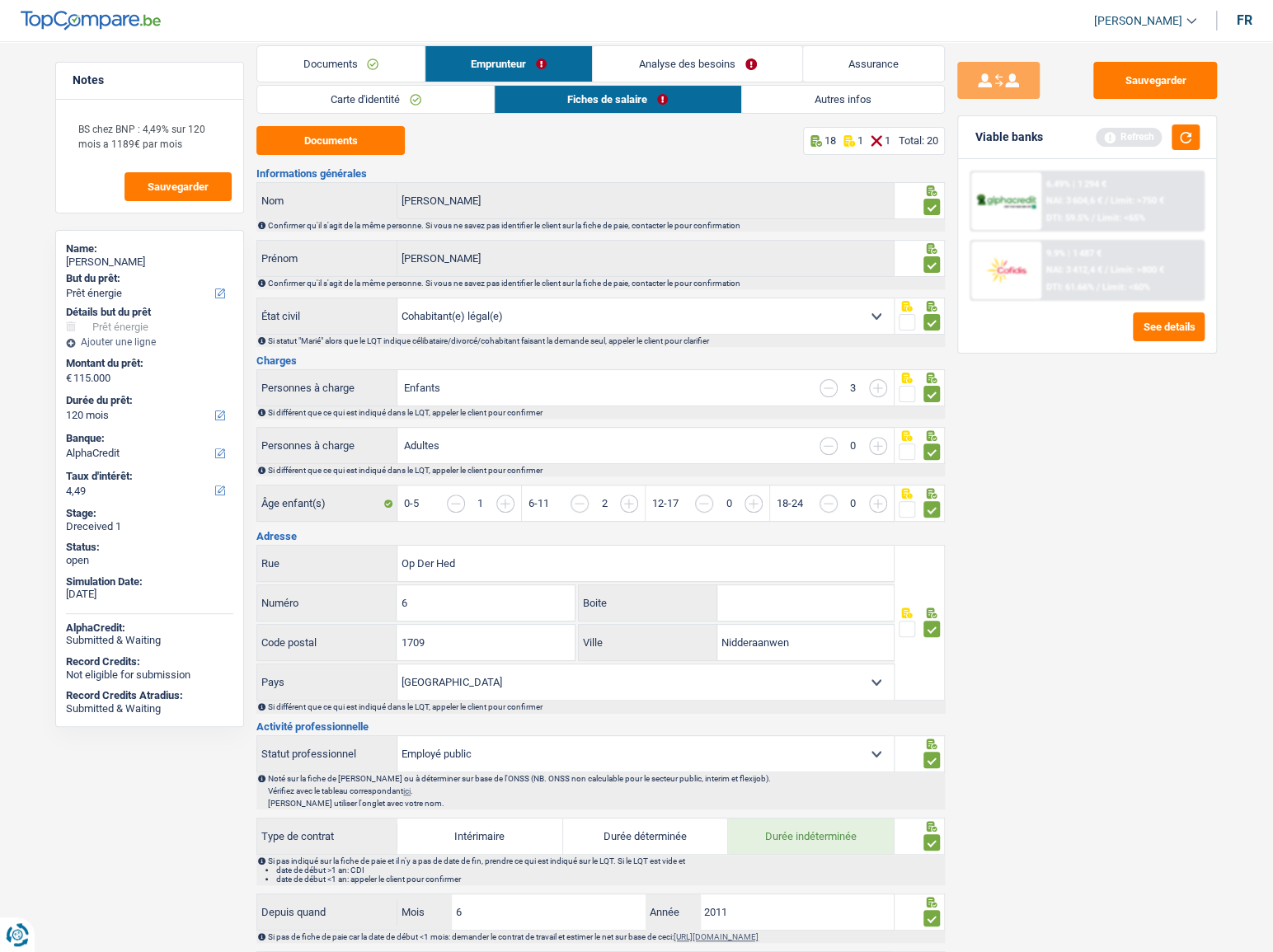
scroll to position [0, 0]
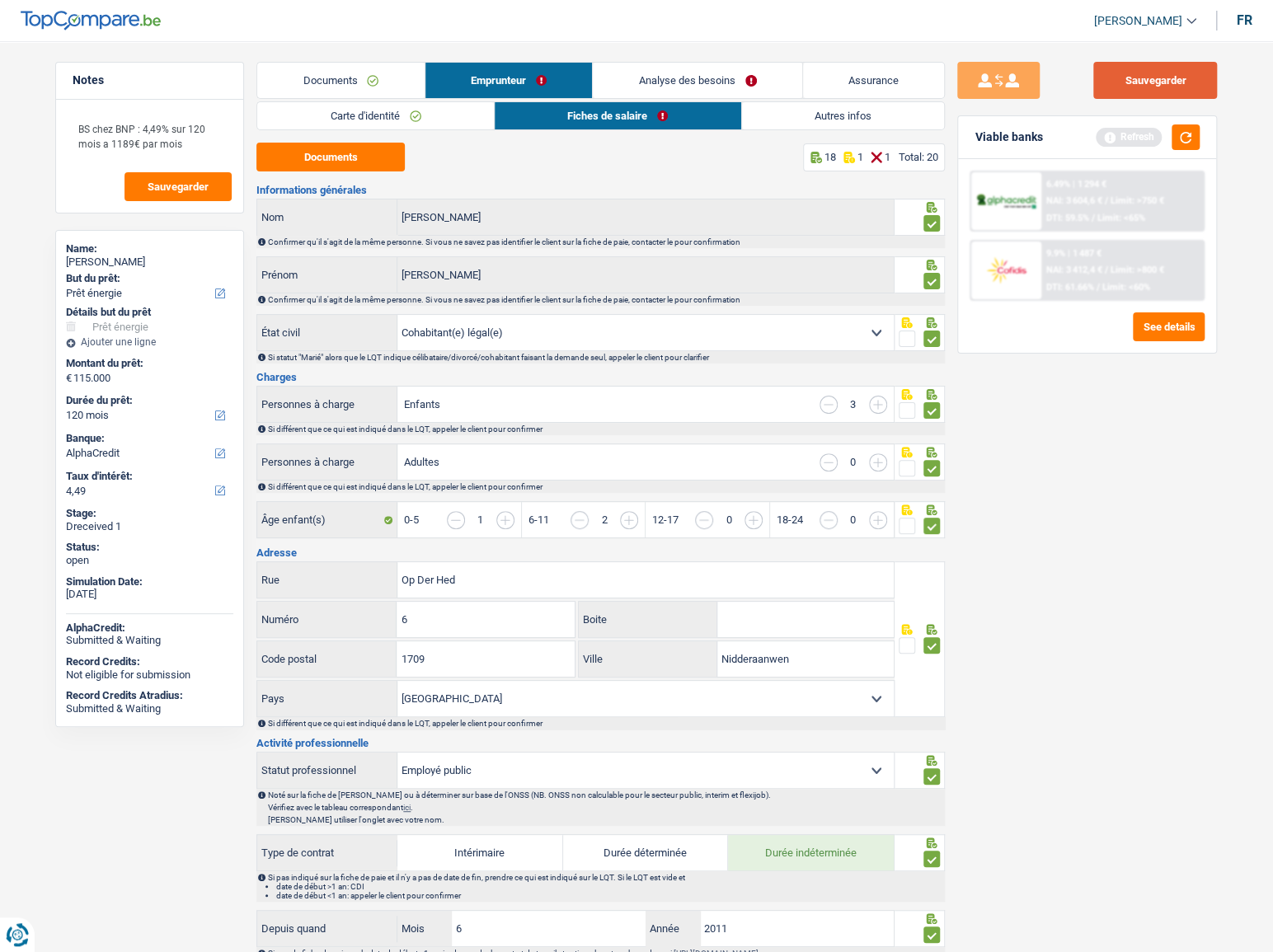
click at [1114, 92] on button "Sauvegarder" at bounding box center [1154, 80] width 123 height 37
click at [809, 116] on link "Autres infos" at bounding box center [843, 116] width 203 height 27
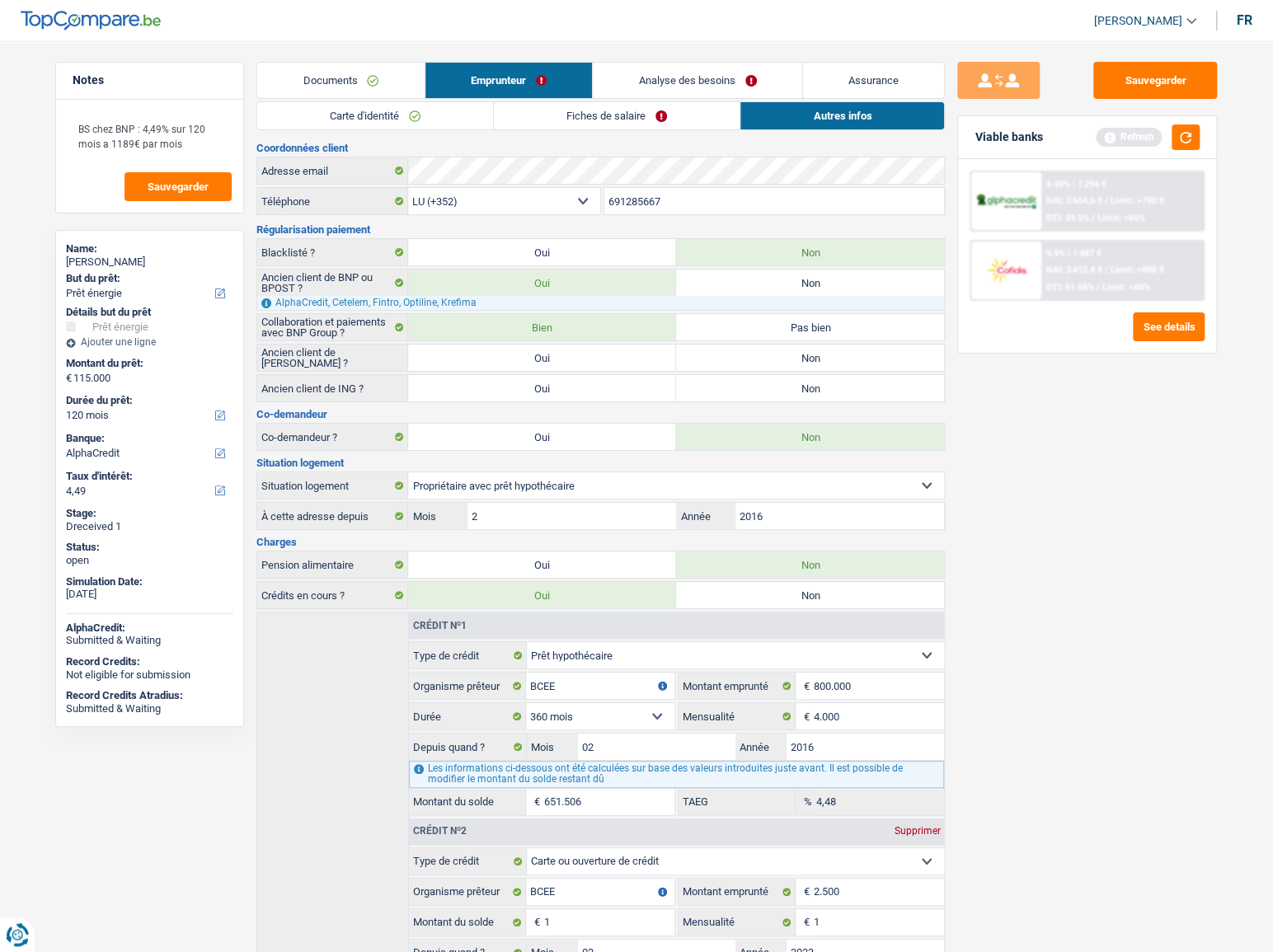
drag, startPoint x: 770, startPoint y: 389, endPoint x: 764, endPoint y: 355, distance: 34.5
click at [770, 389] on label "Non" at bounding box center [809, 388] width 268 height 27
click at [770, 389] on input "Non" at bounding box center [809, 388] width 268 height 27
radio input "true"
click at [764, 354] on label "Non" at bounding box center [809, 358] width 268 height 27
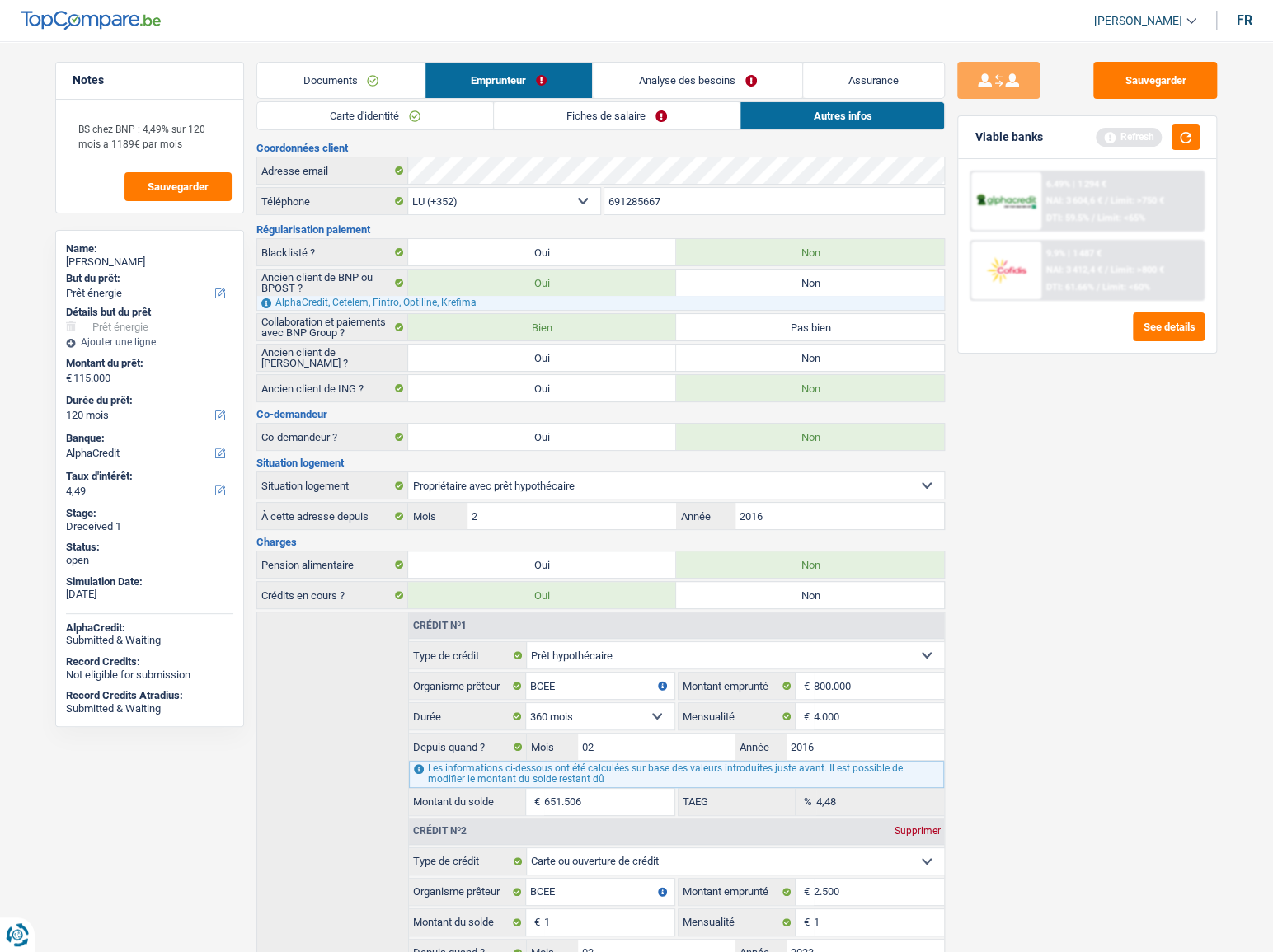
click at [764, 354] on input "Non" at bounding box center [809, 358] width 268 height 27
radio input "true"
click at [1151, 80] on button "Sauvegarder" at bounding box center [1154, 80] width 123 height 37
click at [674, 113] on link "Fiches de salaire" at bounding box center [616, 116] width 246 height 27
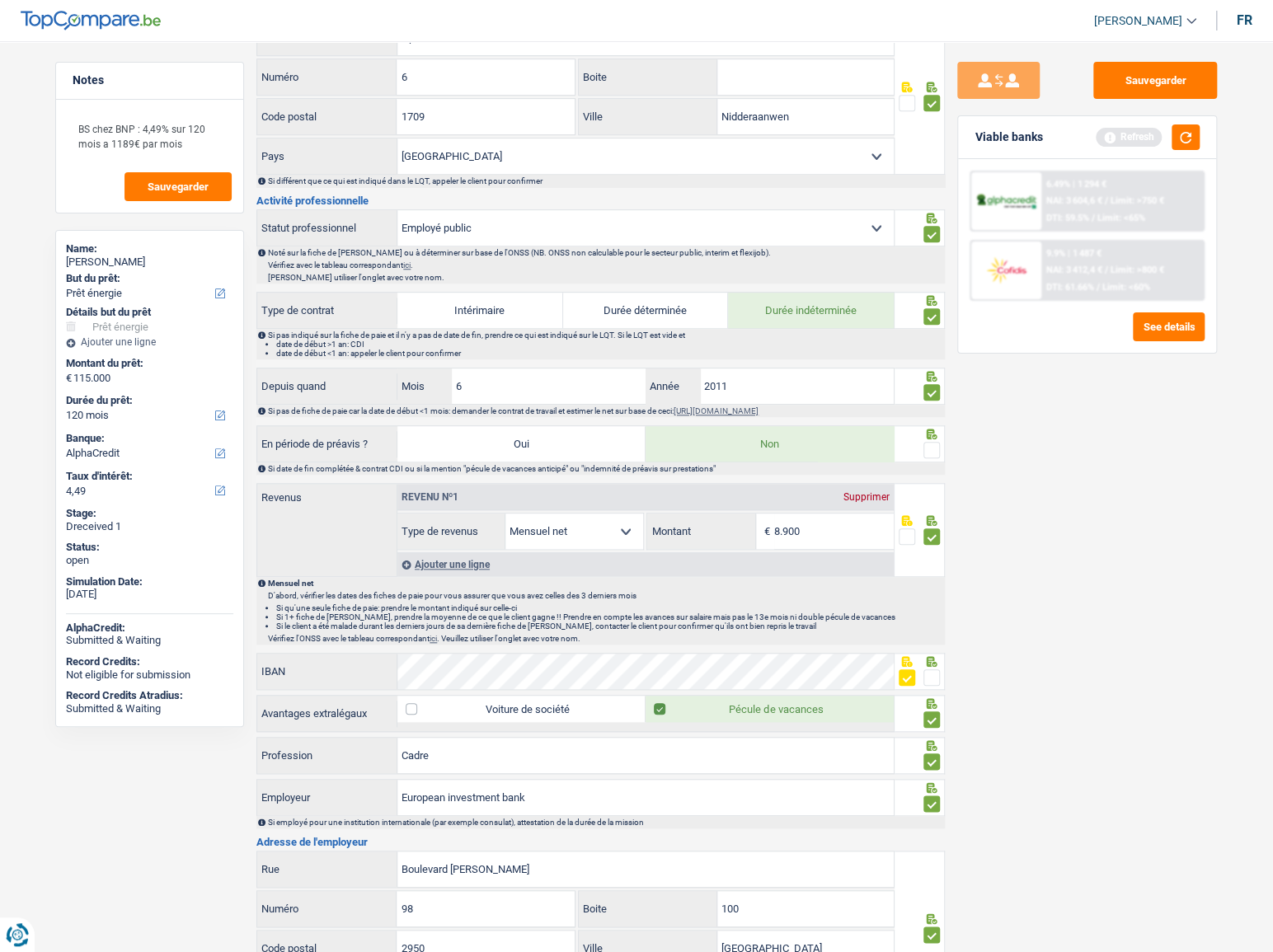
scroll to position [674, 0]
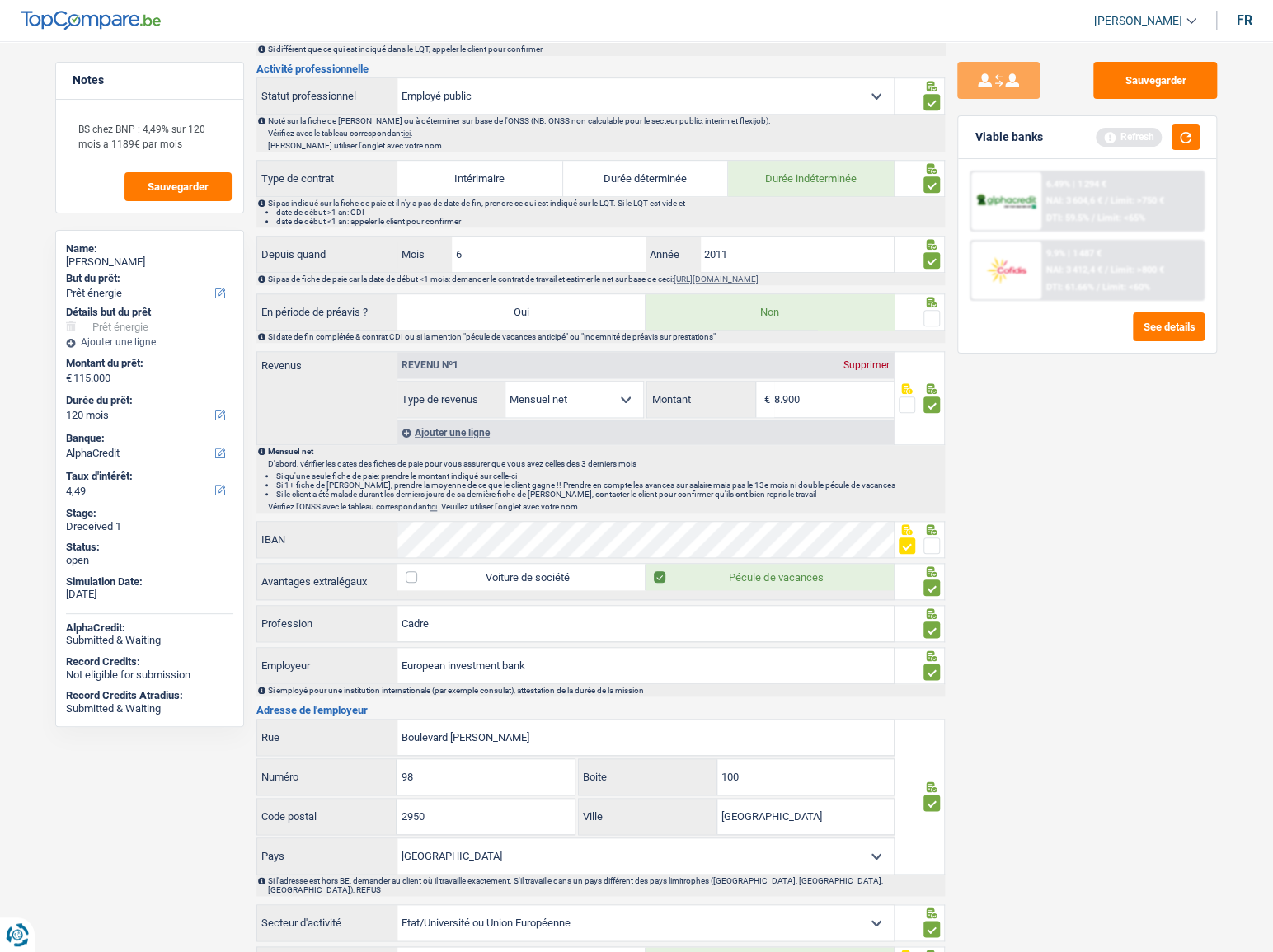
click at [940, 314] on div at bounding box center [920, 312] width 51 height 37
click at [930, 316] on span at bounding box center [932, 318] width 16 height 16
click at [0, 0] on input "radio" at bounding box center [0, 0] width 0 height 0
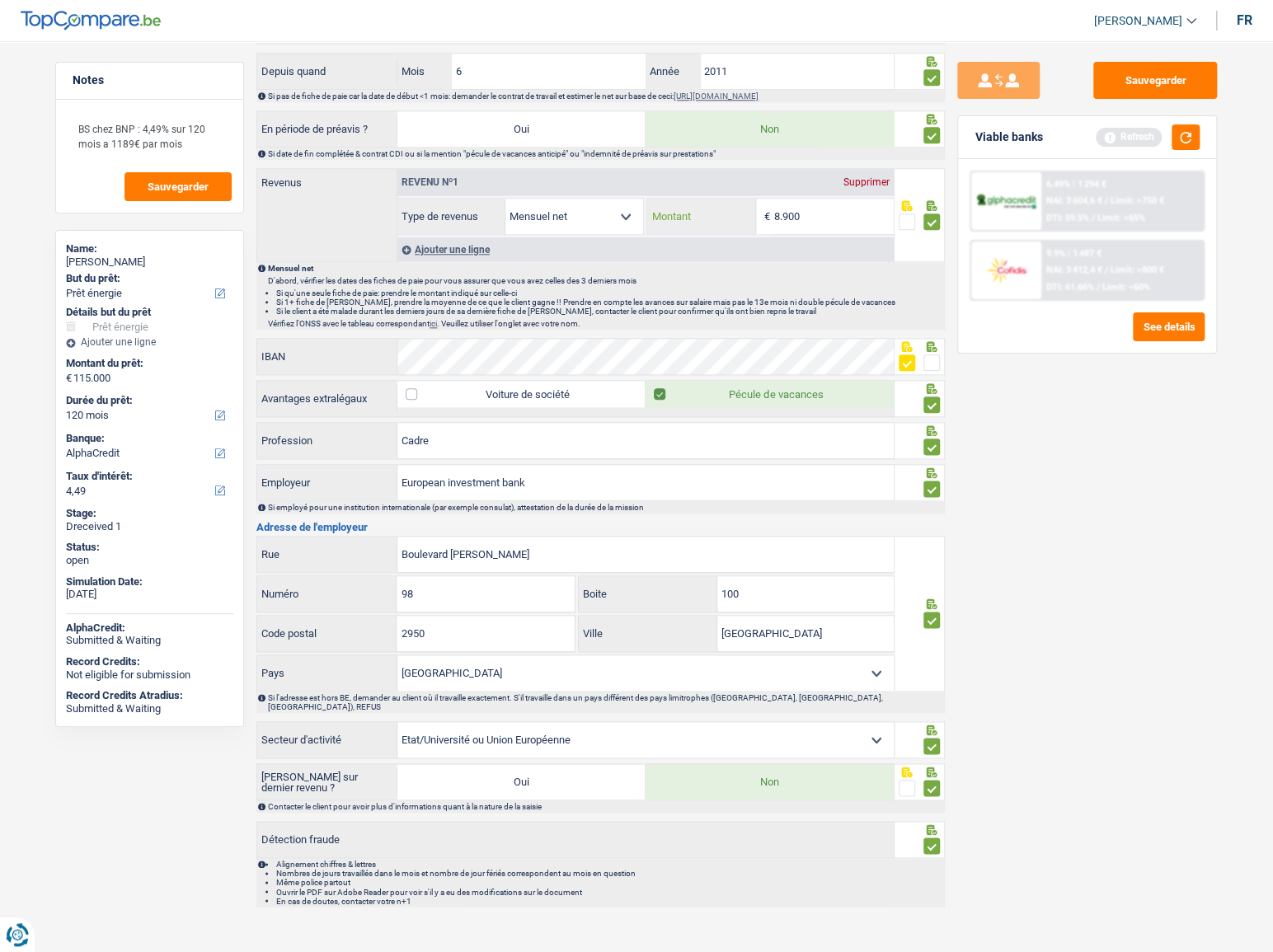
drag, startPoint x: 733, startPoint y: 201, endPoint x: 525, endPoint y: 187, distance: 208.5
click at [525, 187] on div "Revenu nº1 Supprimer Allocation d'handicap Allocations chômage Allocations fami…" at bounding box center [645, 202] width 497 height 66
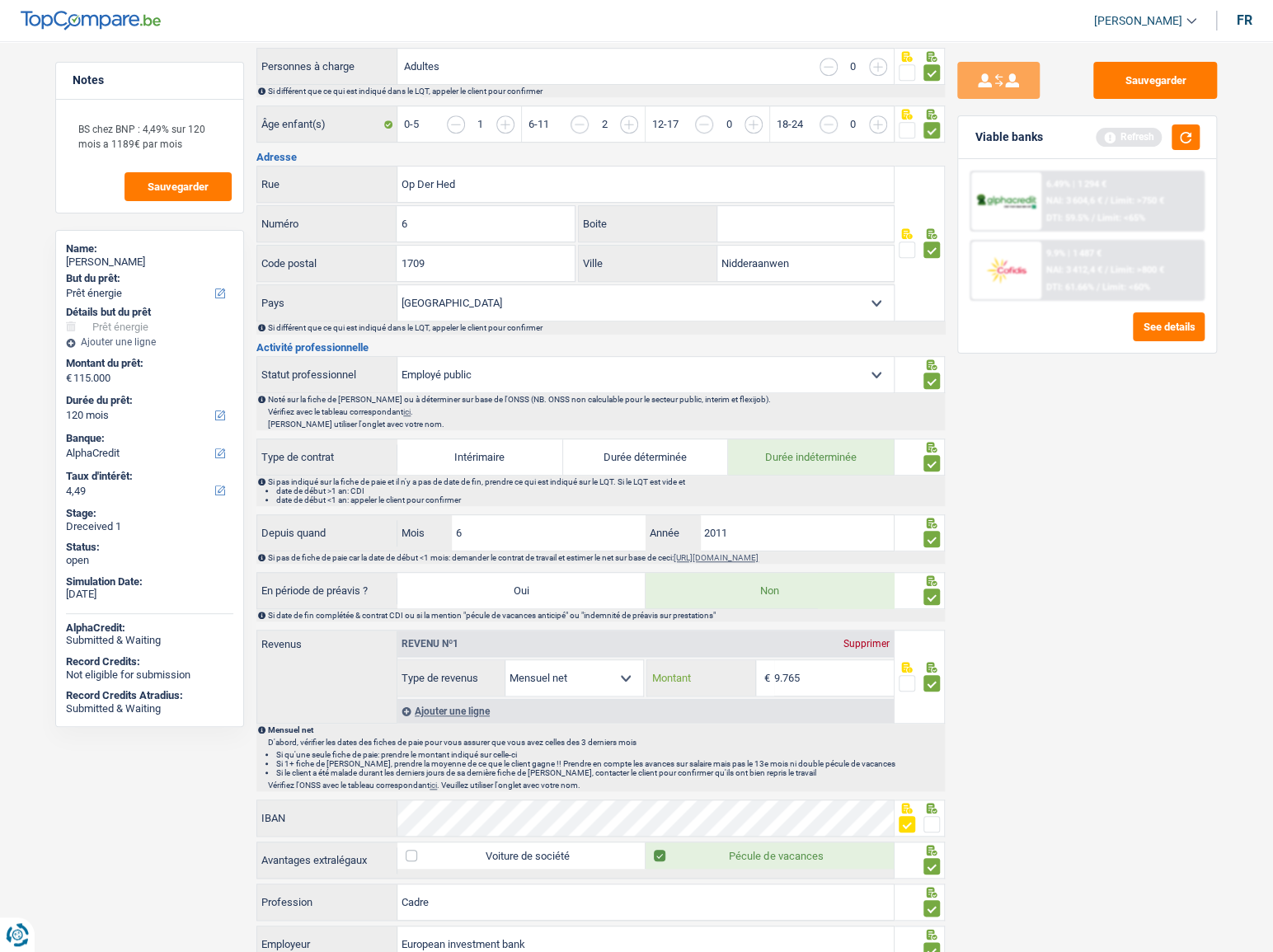
scroll to position [257, 0]
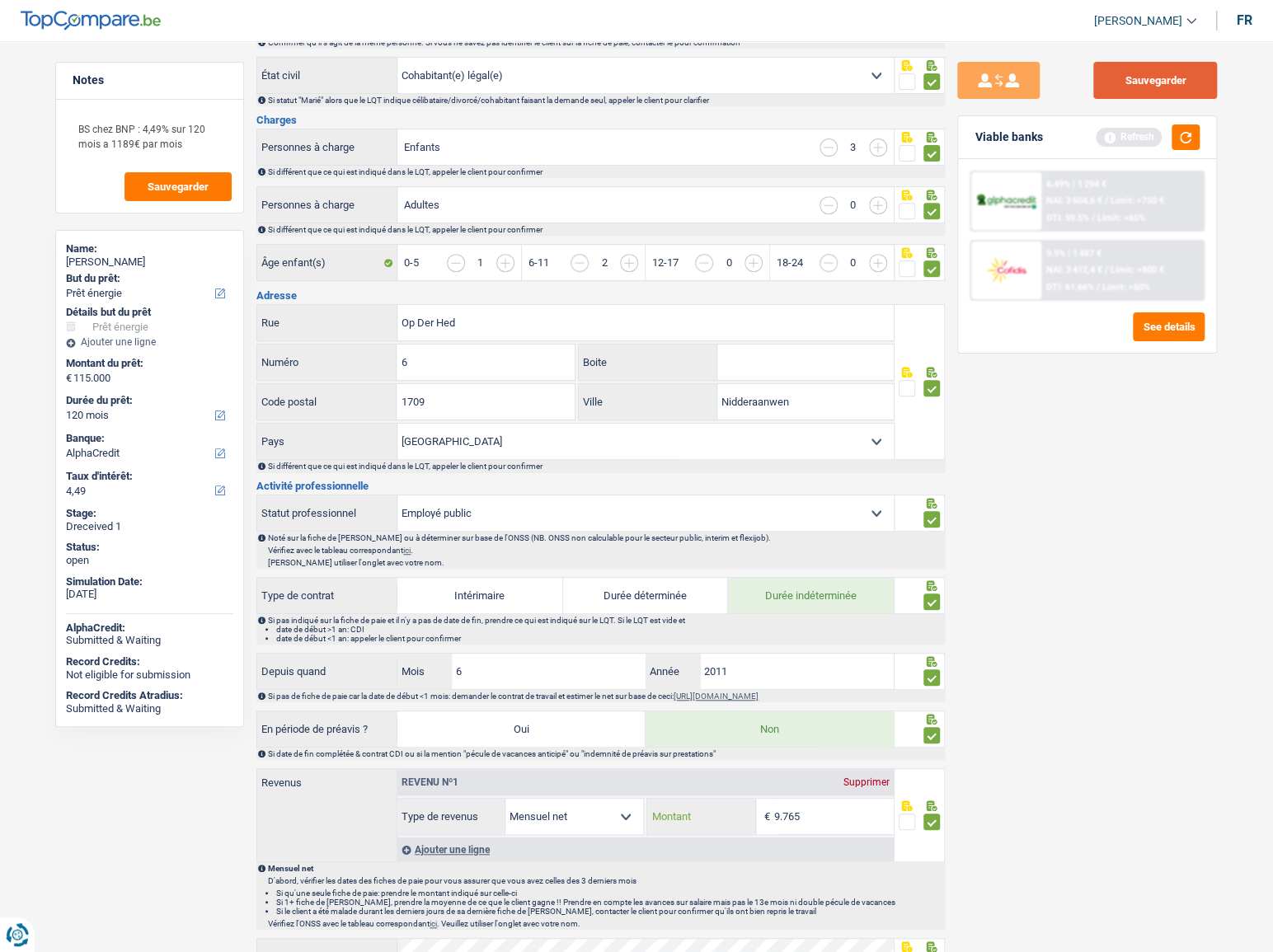
type input "9.765"
click at [1133, 90] on button "Sauvegarder" at bounding box center [1154, 80] width 123 height 37
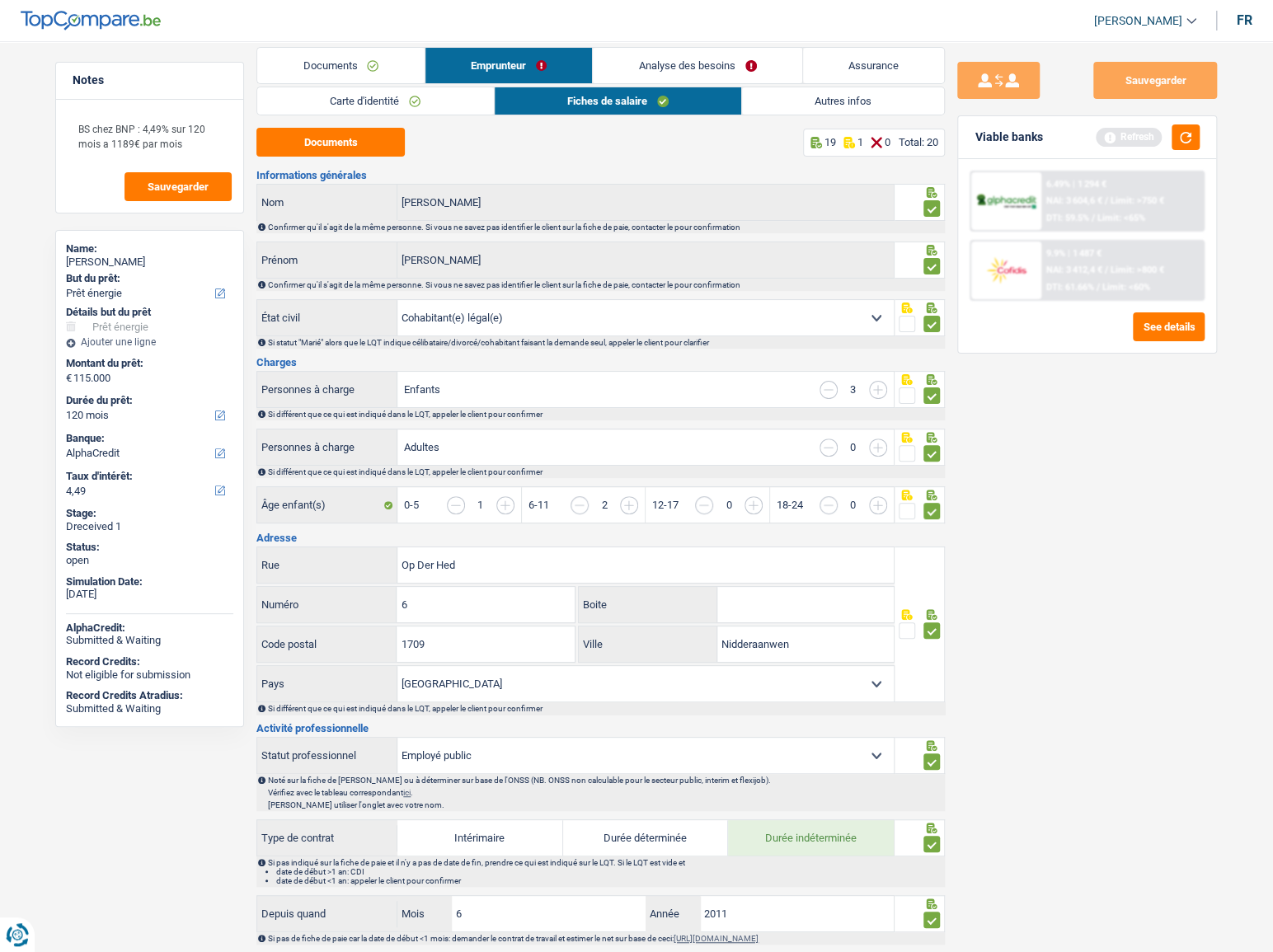
scroll to position [0, 0]
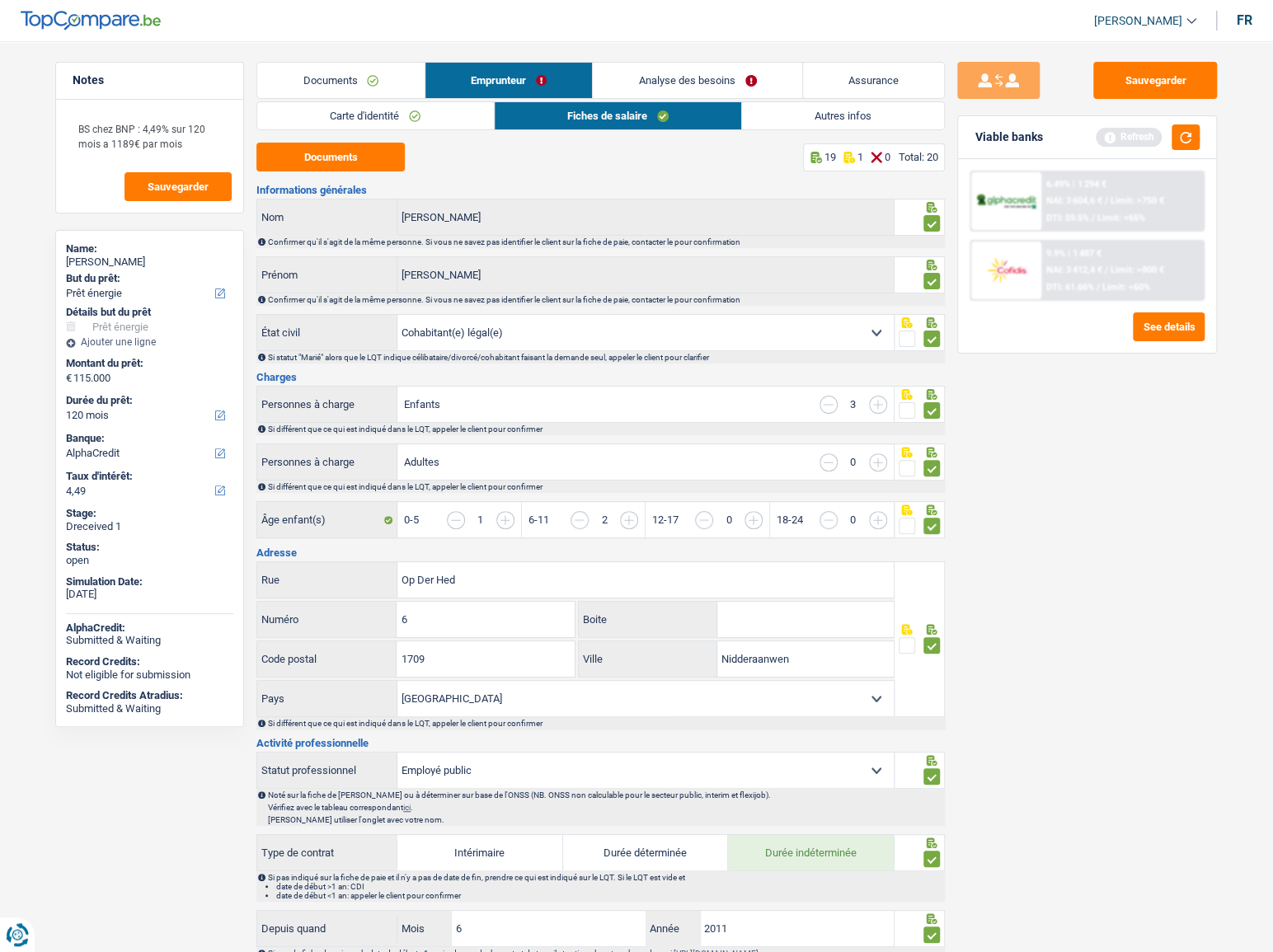
click at [821, 115] on link "Autres infos" at bounding box center [842, 116] width 202 height 27
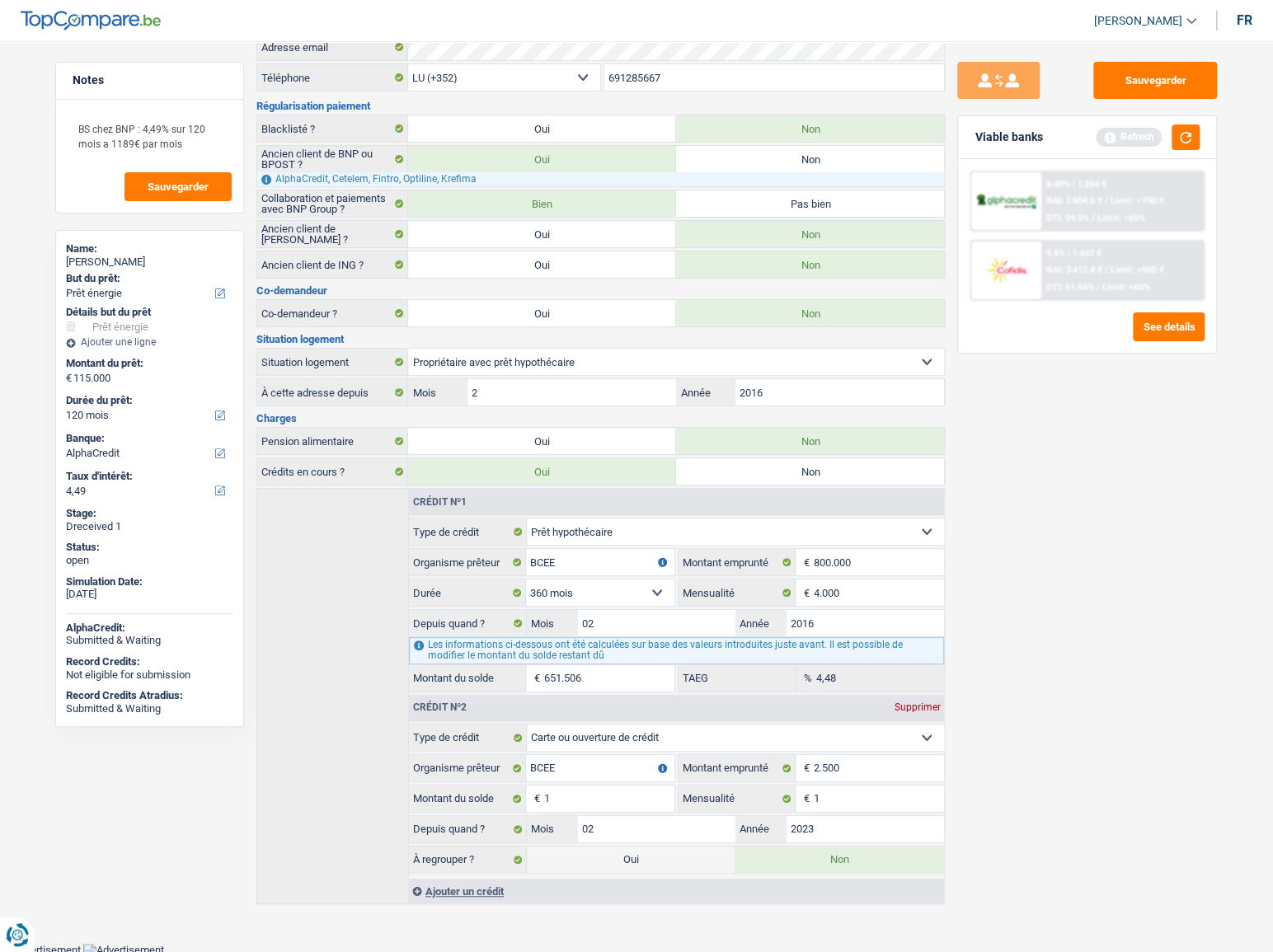
scroll to position [124, 0]
click at [1195, 85] on button "Sauvegarder" at bounding box center [1154, 80] width 123 height 37
click at [1190, 141] on button "button" at bounding box center [1185, 137] width 28 height 26
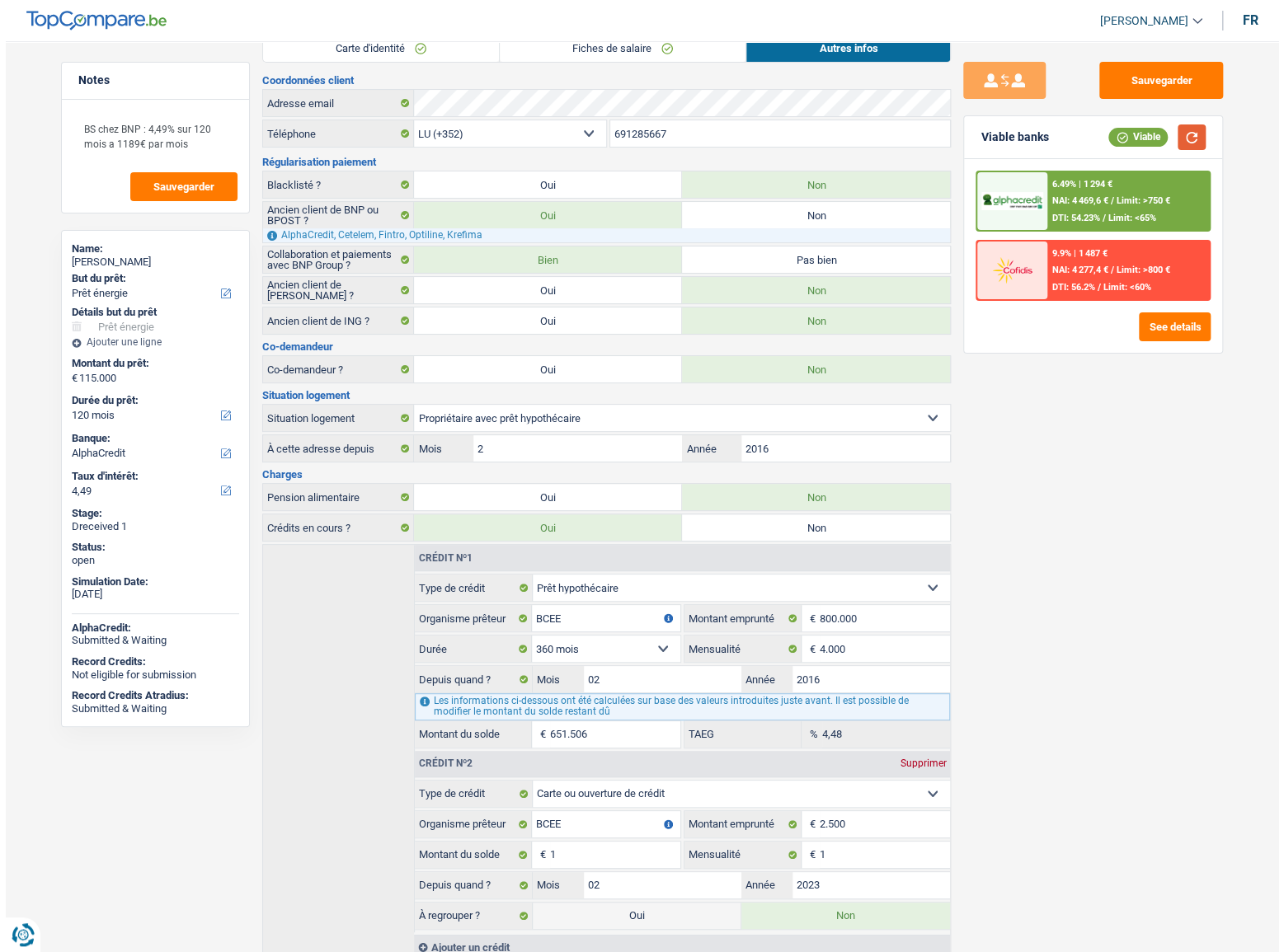
scroll to position [0, 0]
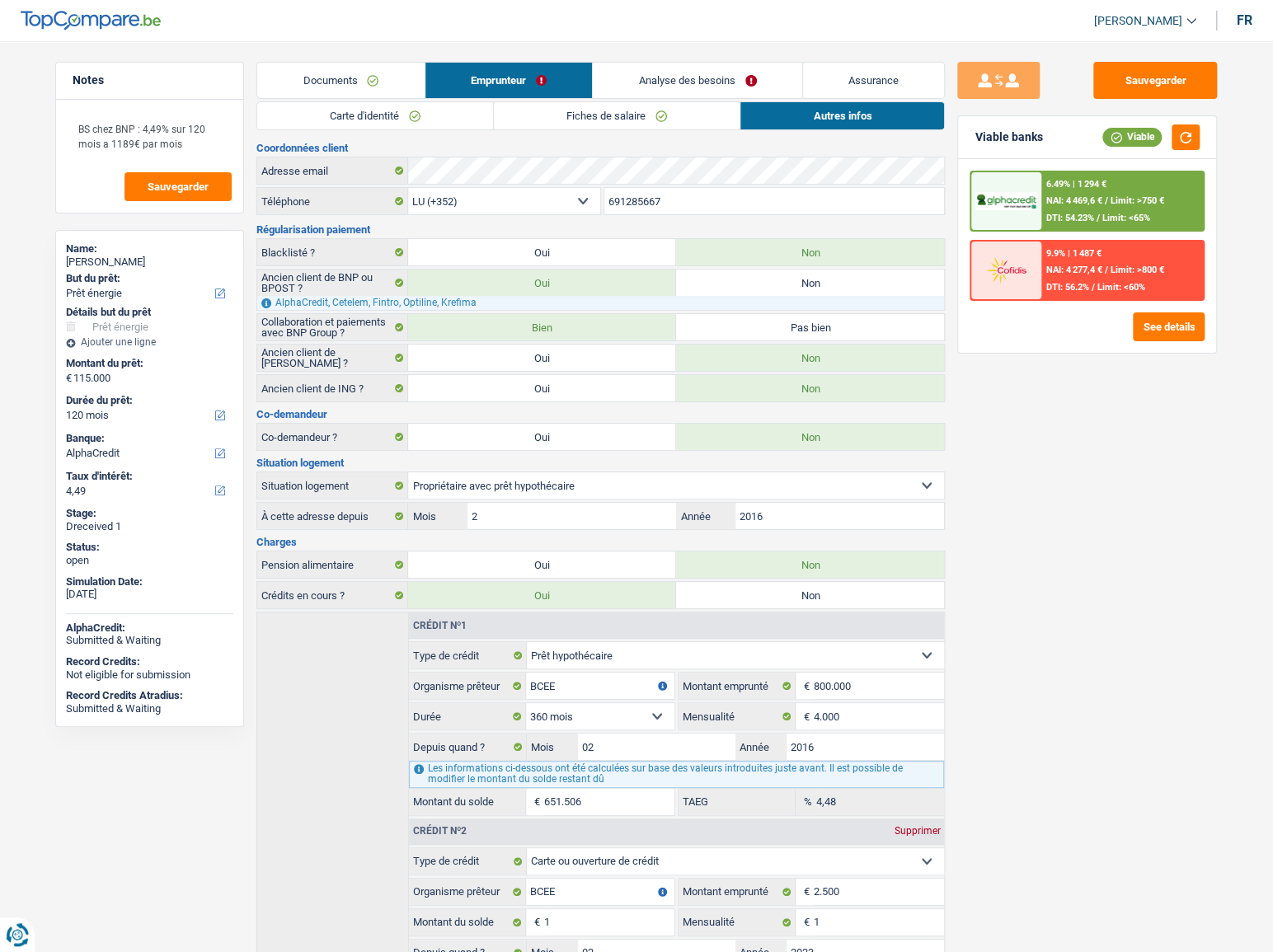
click at [306, 72] on link "Documents" at bounding box center [340, 80] width 167 height 36
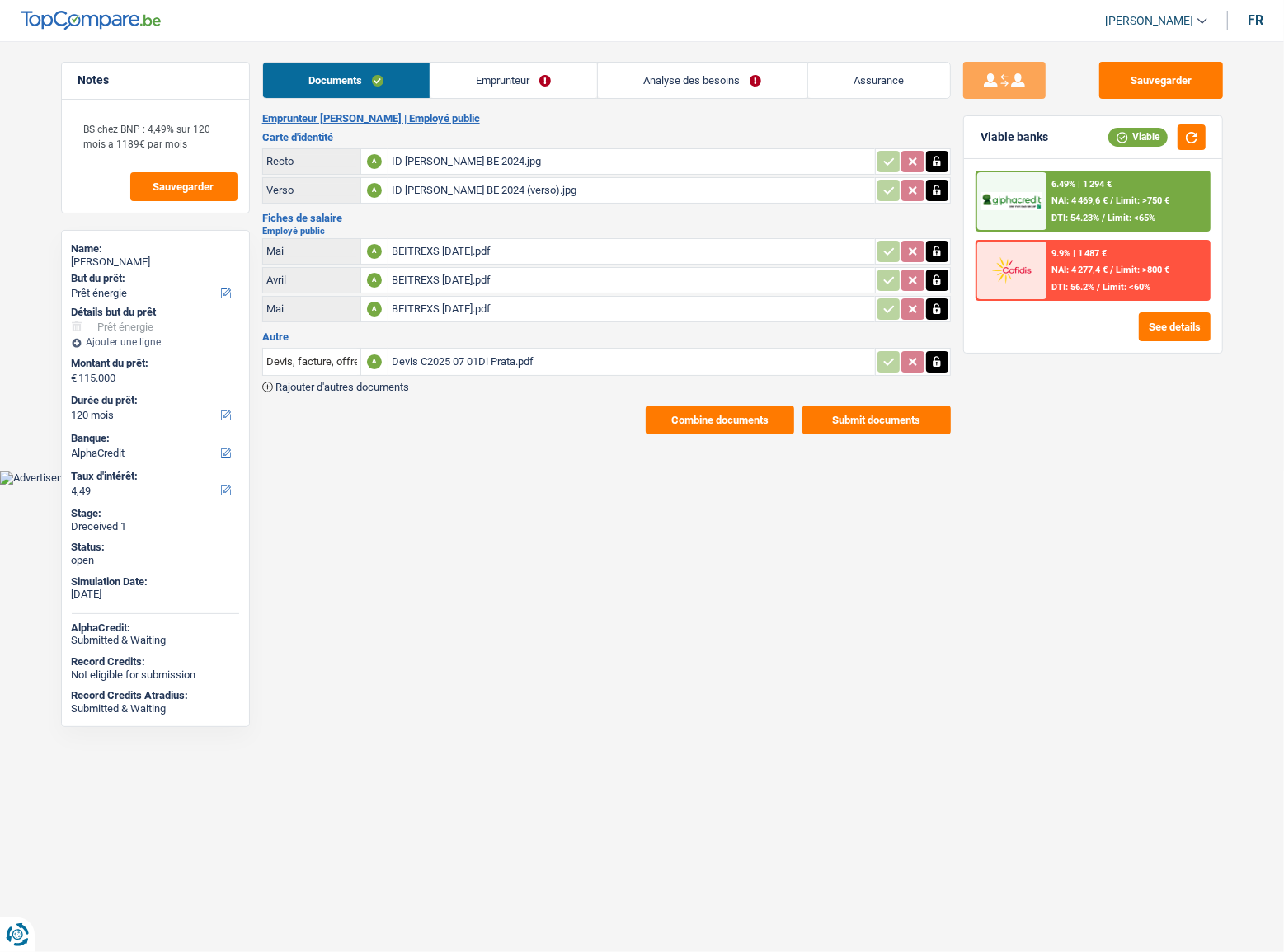
click at [701, 63] on link "Analyse des besoins" at bounding box center [702, 80] width 209 height 36
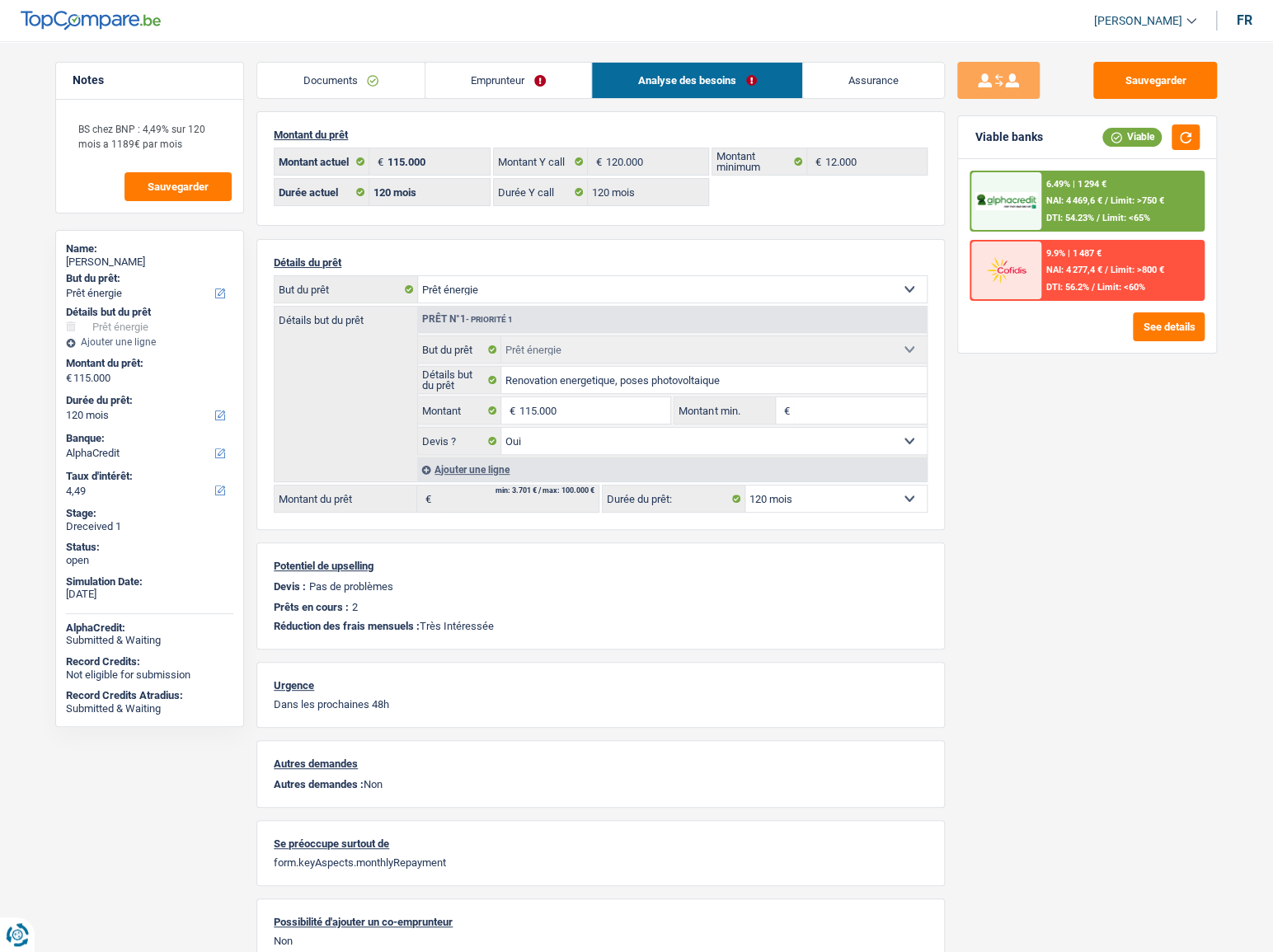
click at [1083, 188] on div "6.49% | 1 294 € NAI: 4 469,6 € / Limit: >750 € DTI: 54.23% / Limit: <65%" at bounding box center [1122, 200] width 163 height 58
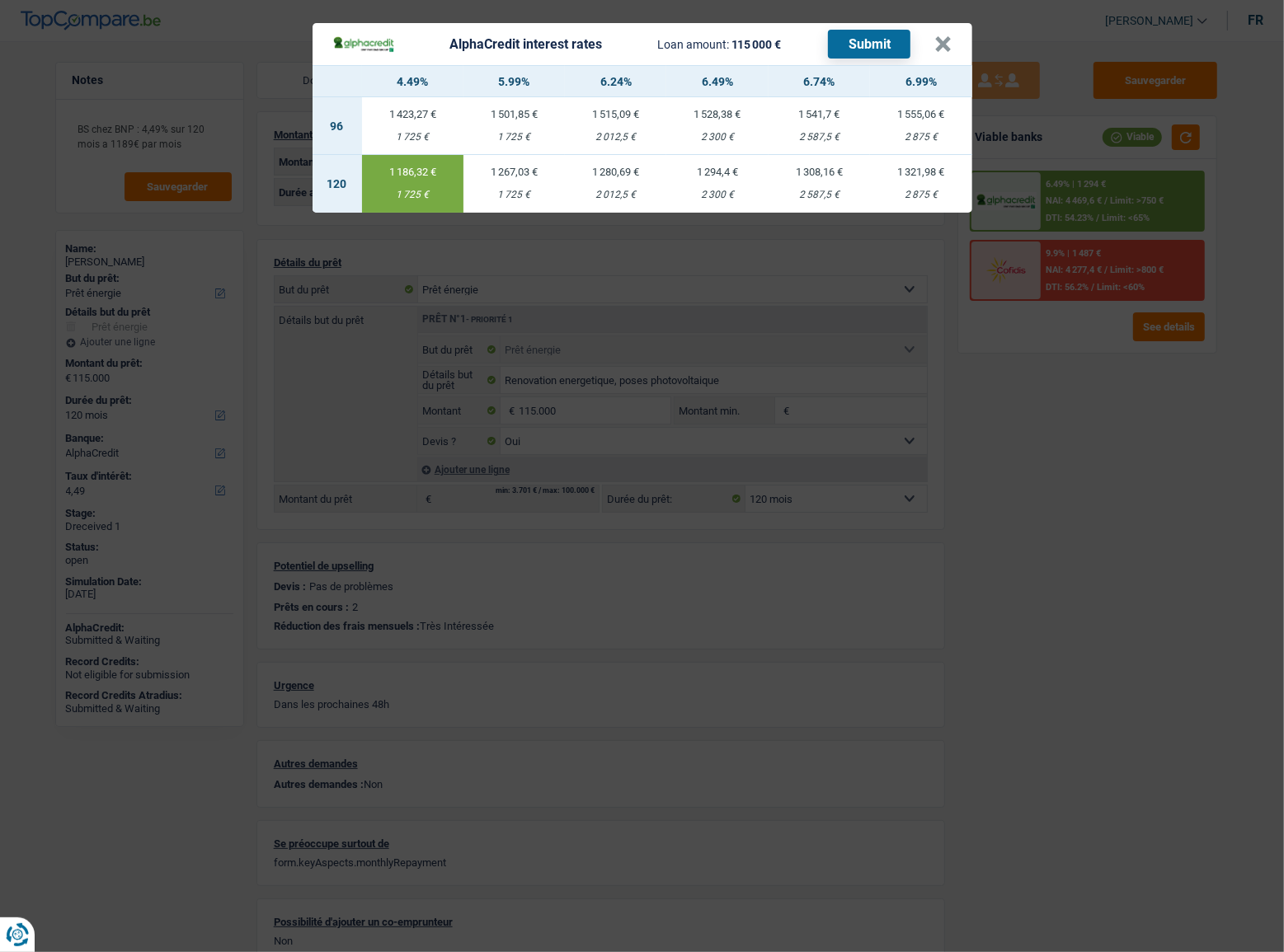
click at [976, 392] on div "AlphaCredit interest rates Loan amount: 115 000 € Submit × 4.49% 5.99% 6.24% 6.…" at bounding box center [642, 476] width 1284 height 952
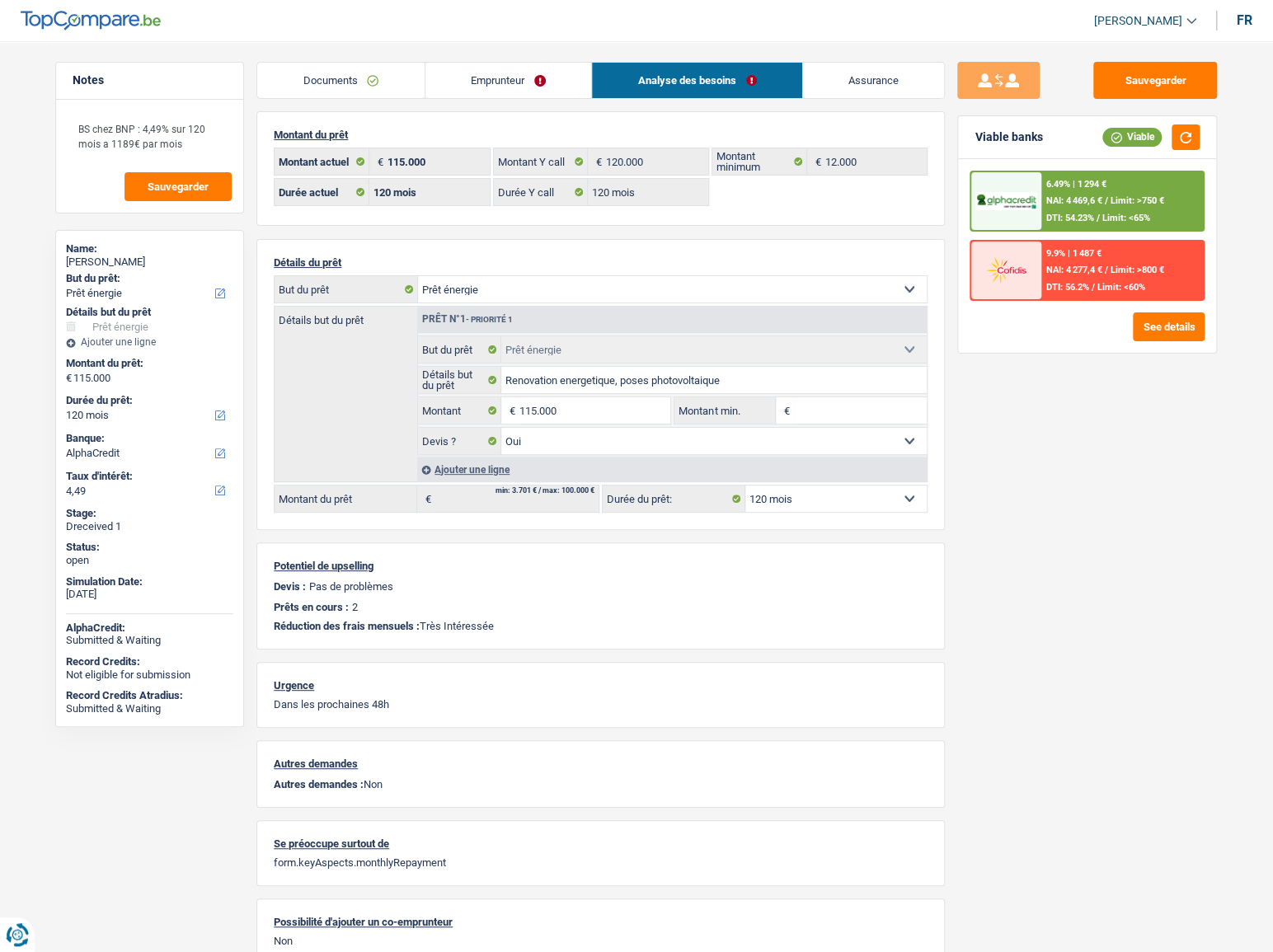
click at [1061, 201] on span "NAI: 4 469,6 €" at bounding box center [1074, 201] width 56 height 11
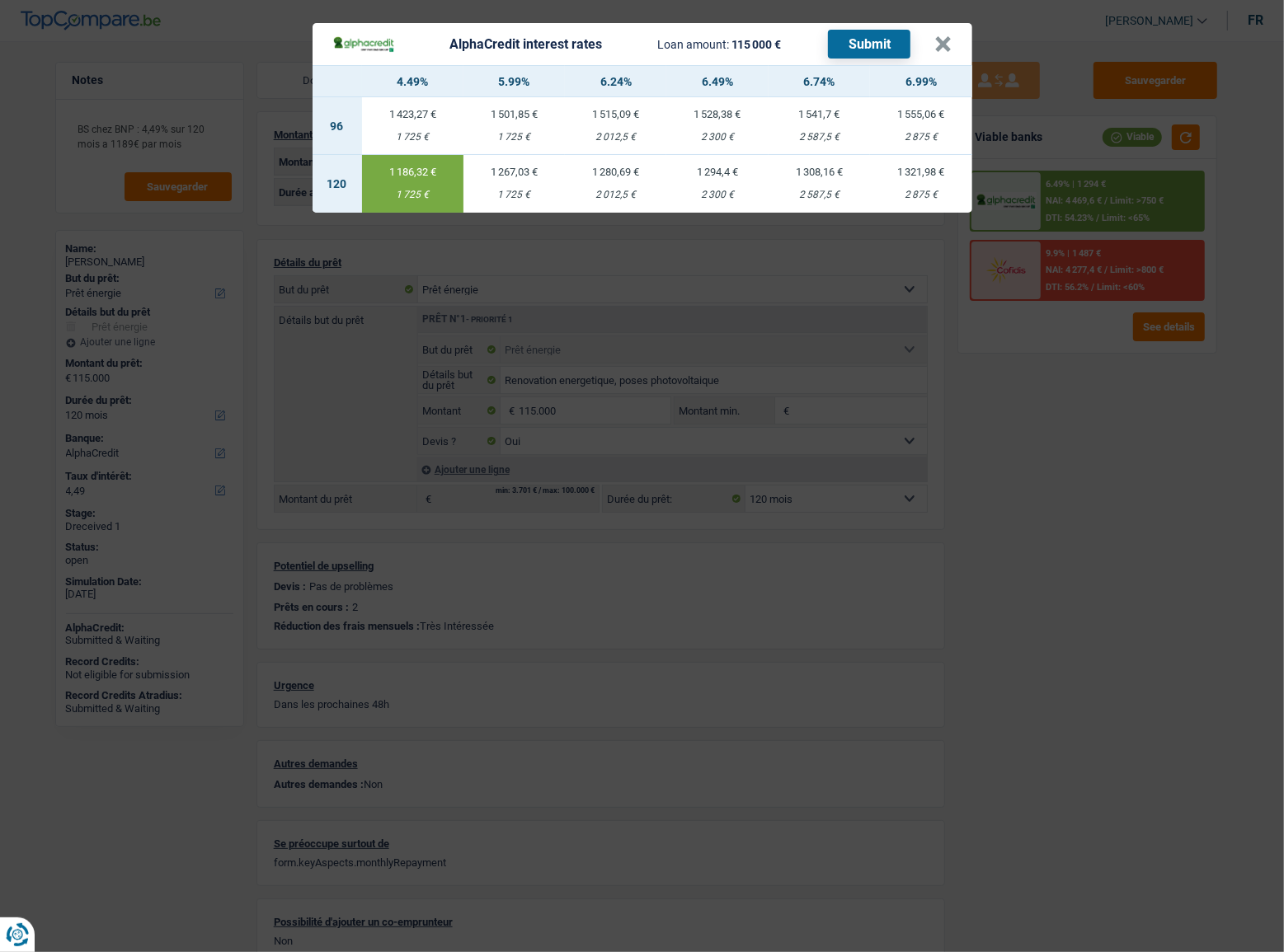
click at [836, 48] on button "Submit" at bounding box center [869, 44] width 82 height 29
click at [958, 54] on header "AlphaCredit interest rates Loan amount: 115 000 € Submit ×" at bounding box center [642, 44] width 659 height 42
click at [947, 46] on button "×" at bounding box center [943, 45] width 17 height 16
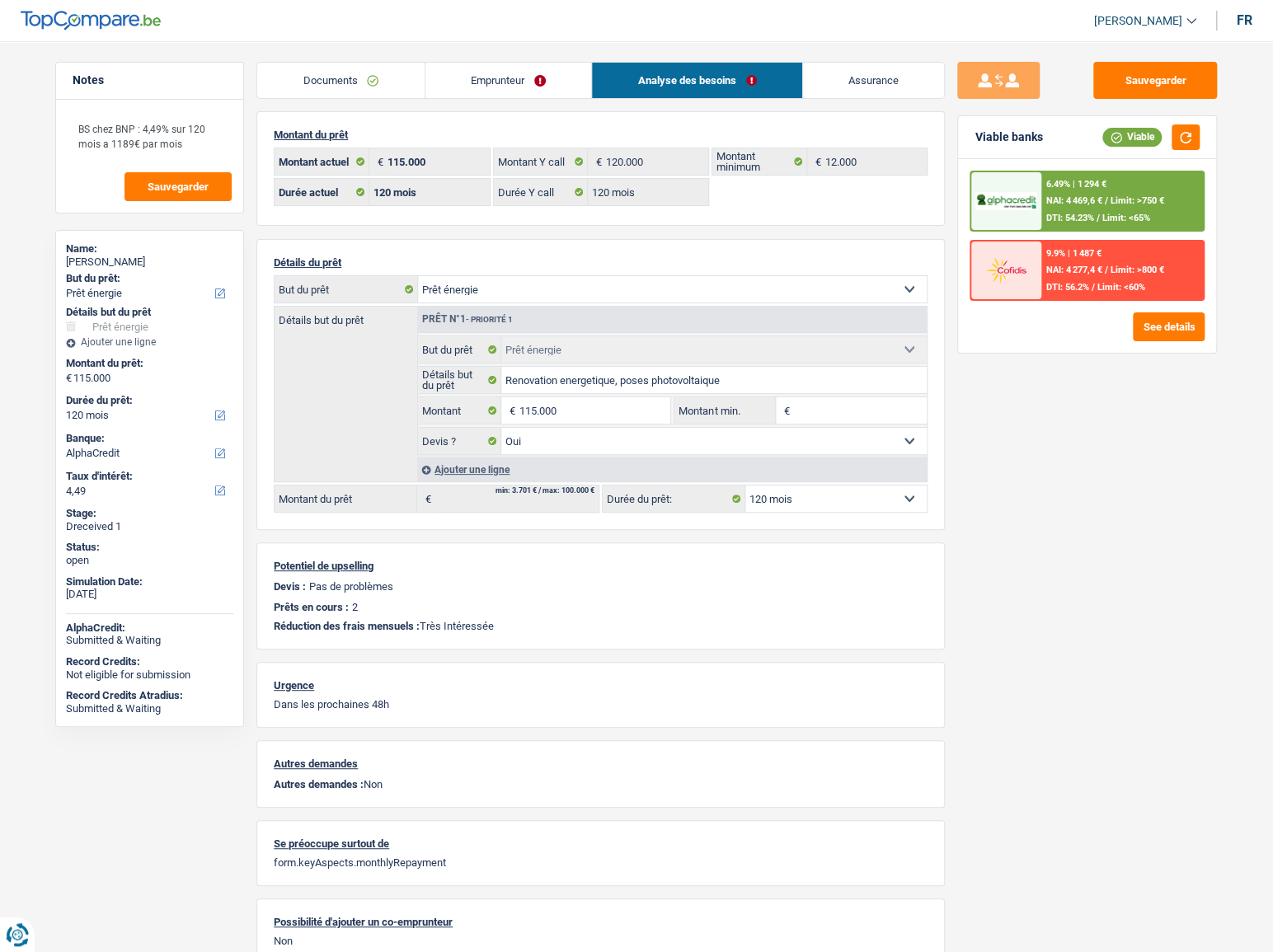
click at [1120, 287] on span "Limit: <60%" at bounding box center [1121, 287] width 48 height 11
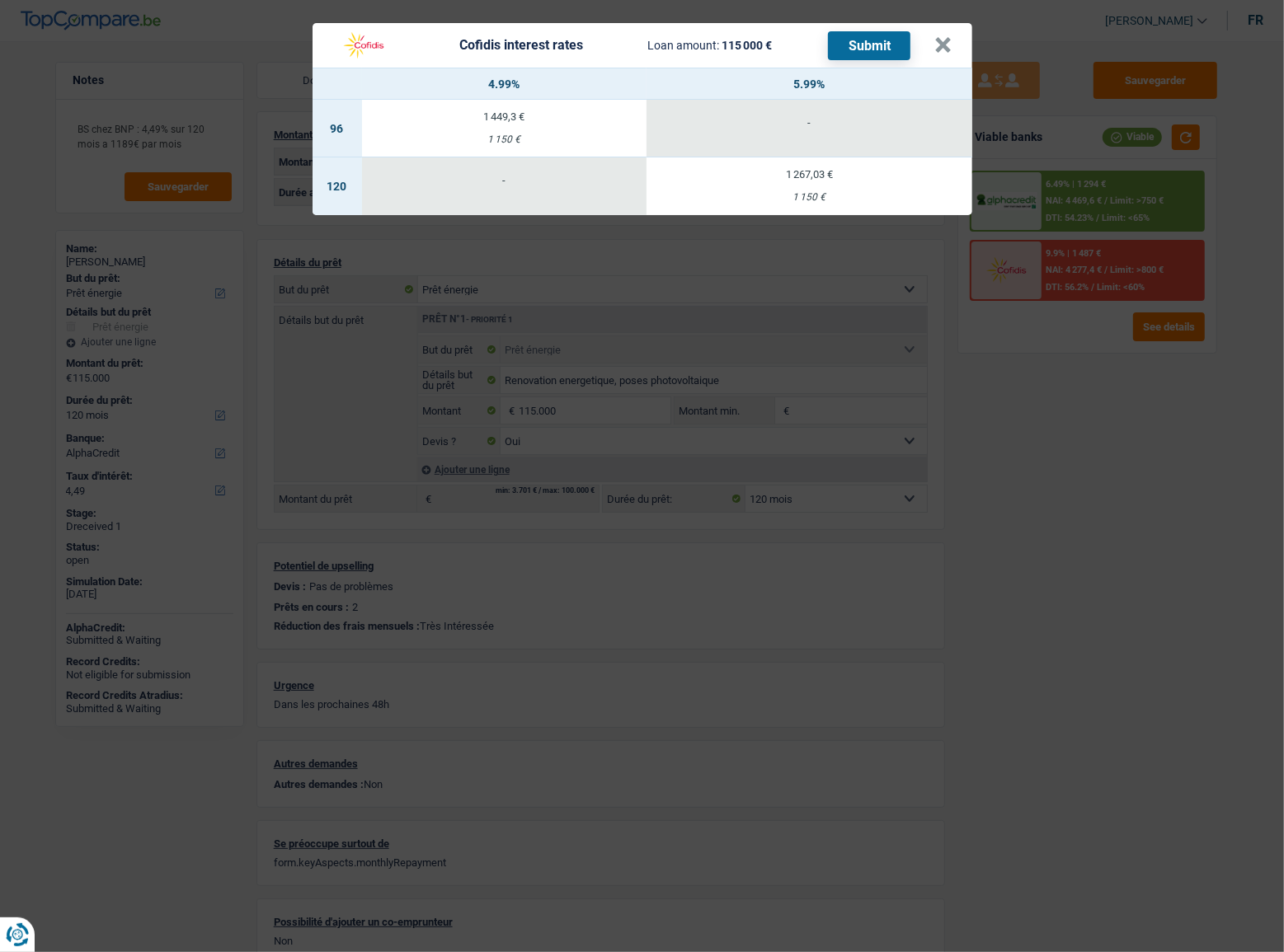
click at [1133, 316] on div "Cofidis interest rates Loan amount: 115 000 € Submit × 4.99% 5.99% 96 1 449,3 €…" at bounding box center [642, 476] width 1284 height 952
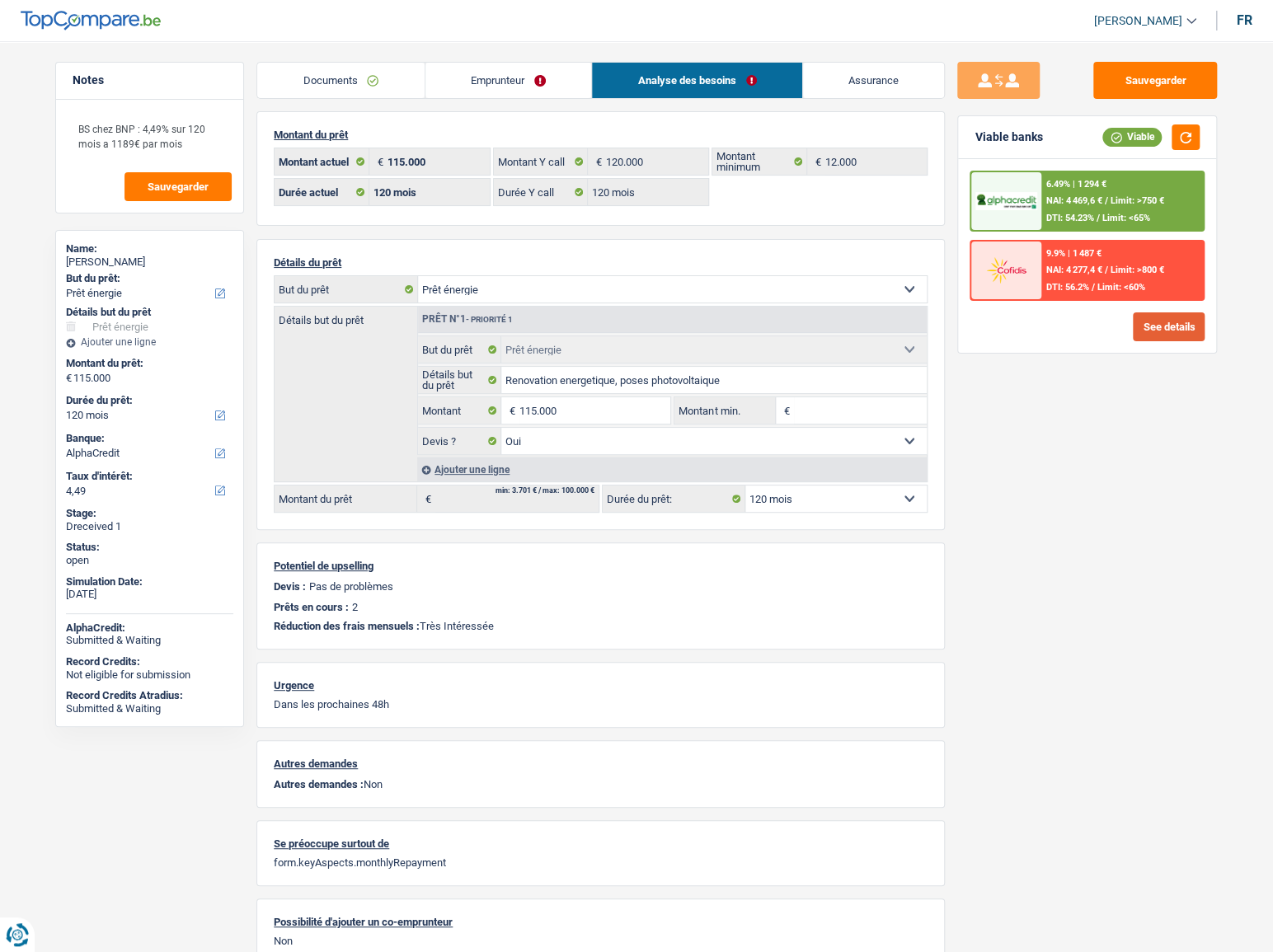
click at [1143, 328] on button "See details" at bounding box center [1169, 327] width 71 height 29
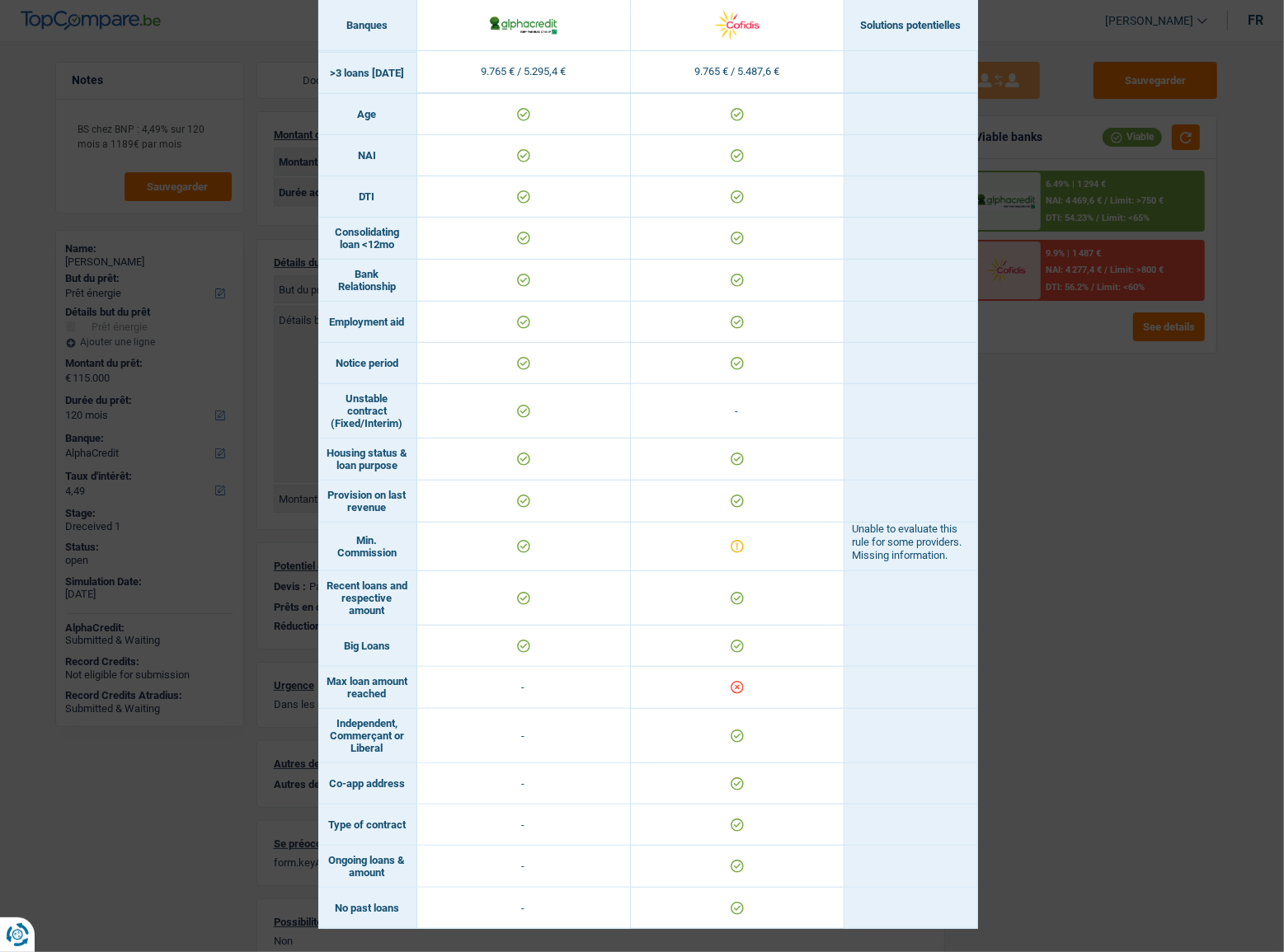
scroll to position [647, 0]
click at [964, 439] on td at bounding box center [911, 460] width 134 height 42
click at [960, 439] on td at bounding box center [911, 460] width 134 height 42
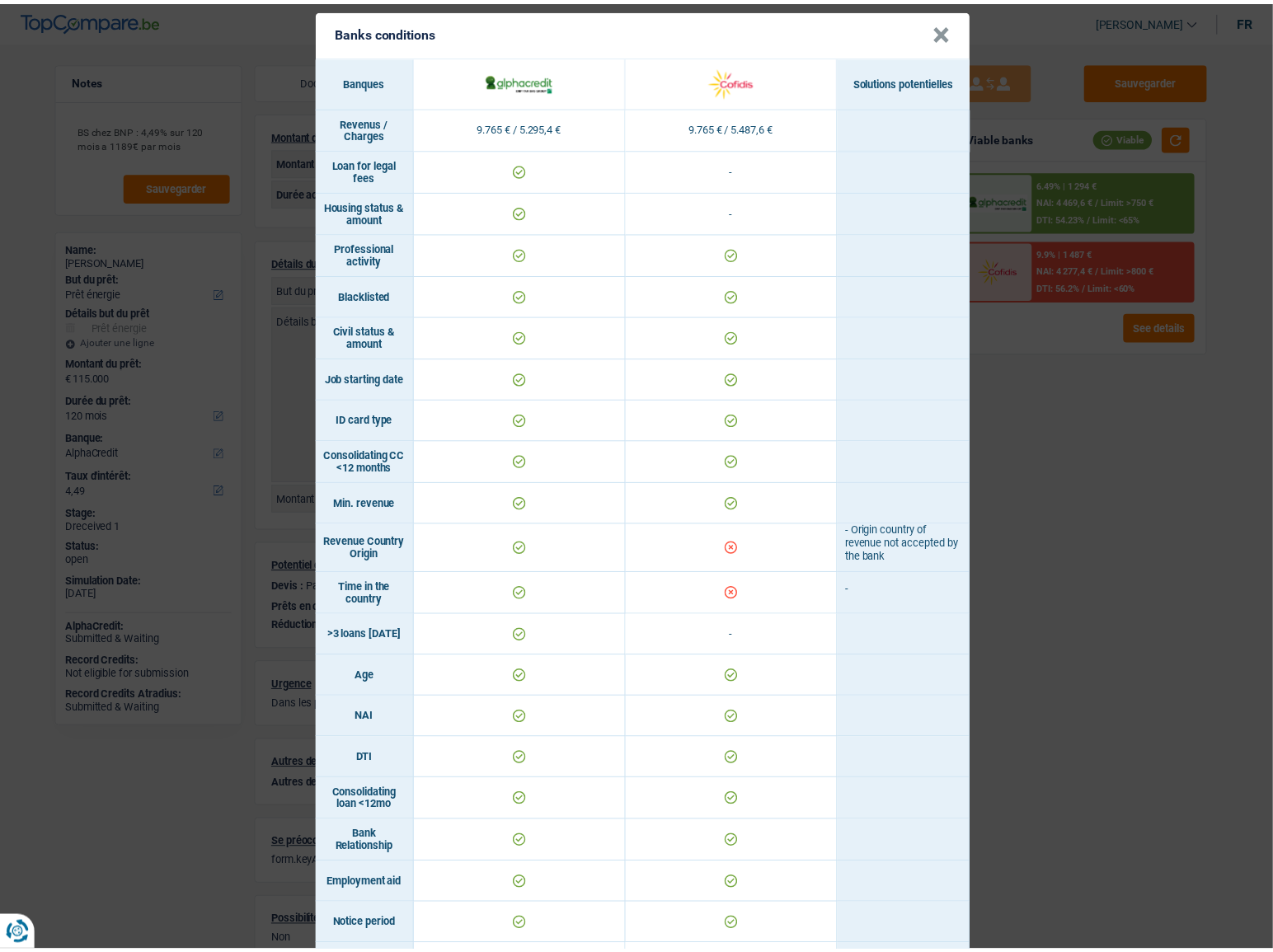
scroll to position [0, 0]
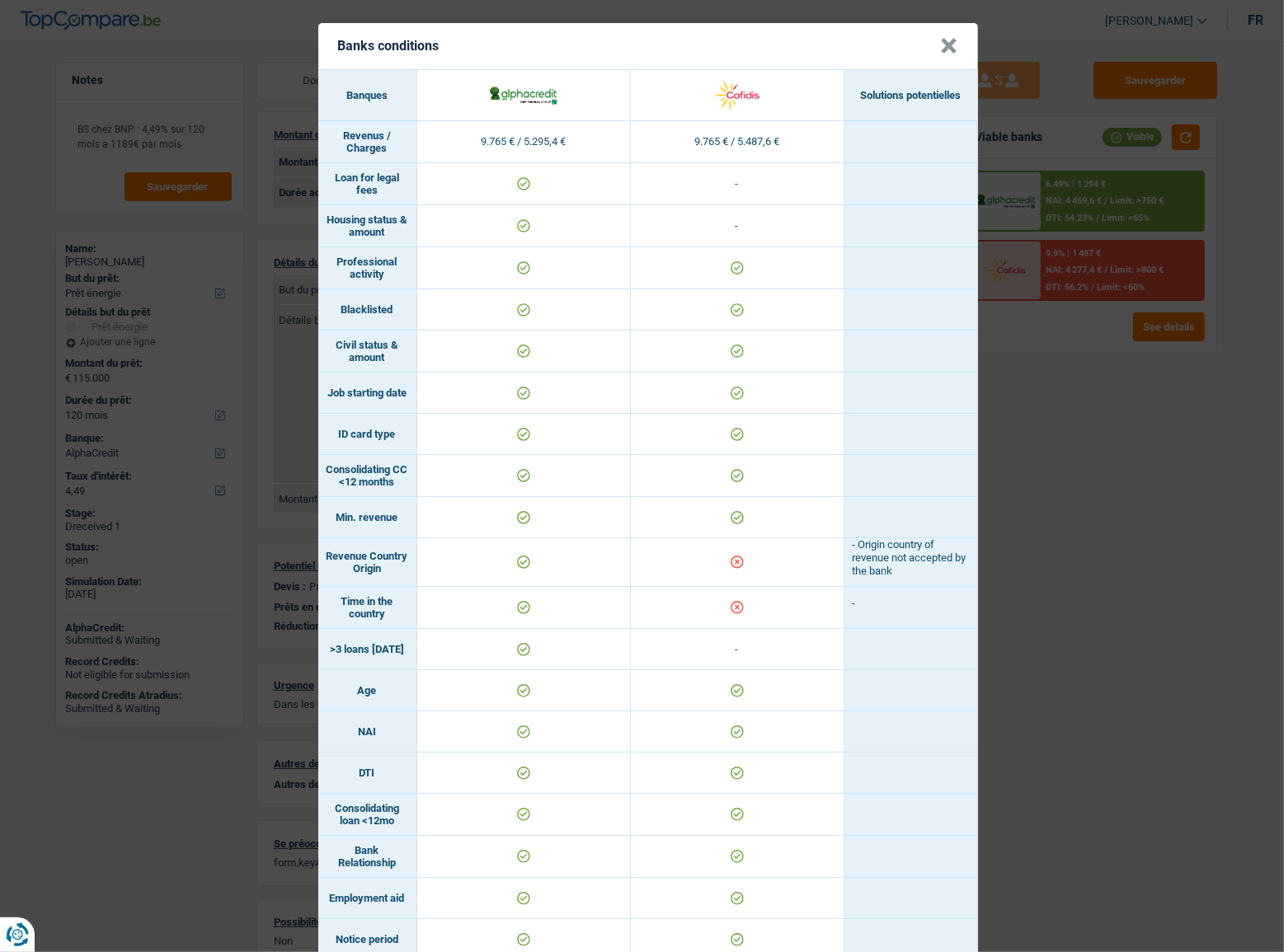
click at [941, 37] on button "×" at bounding box center [949, 46] width 17 height 16
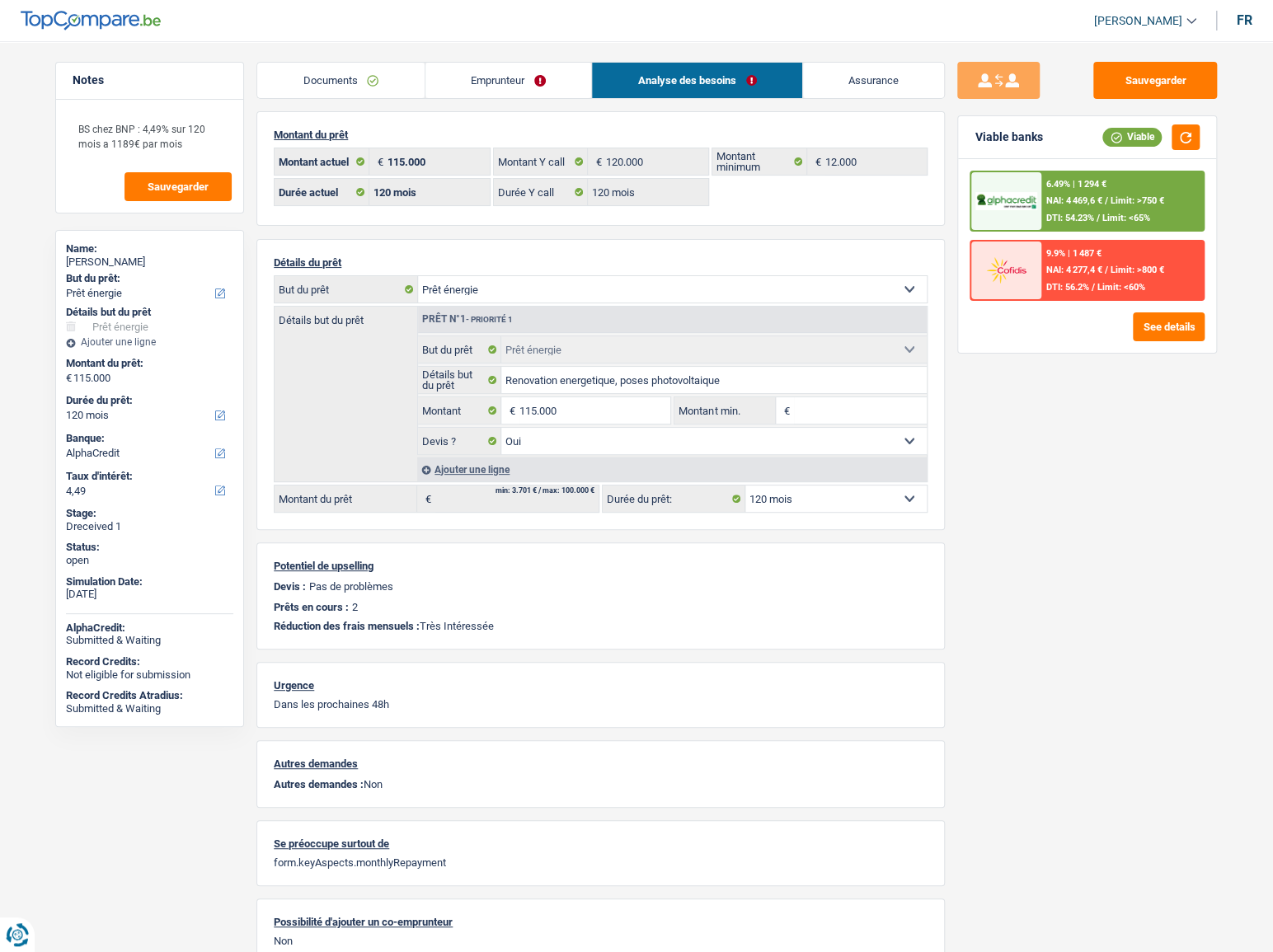
click at [405, 91] on link "Documents" at bounding box center [340, 80] width 167 height 36
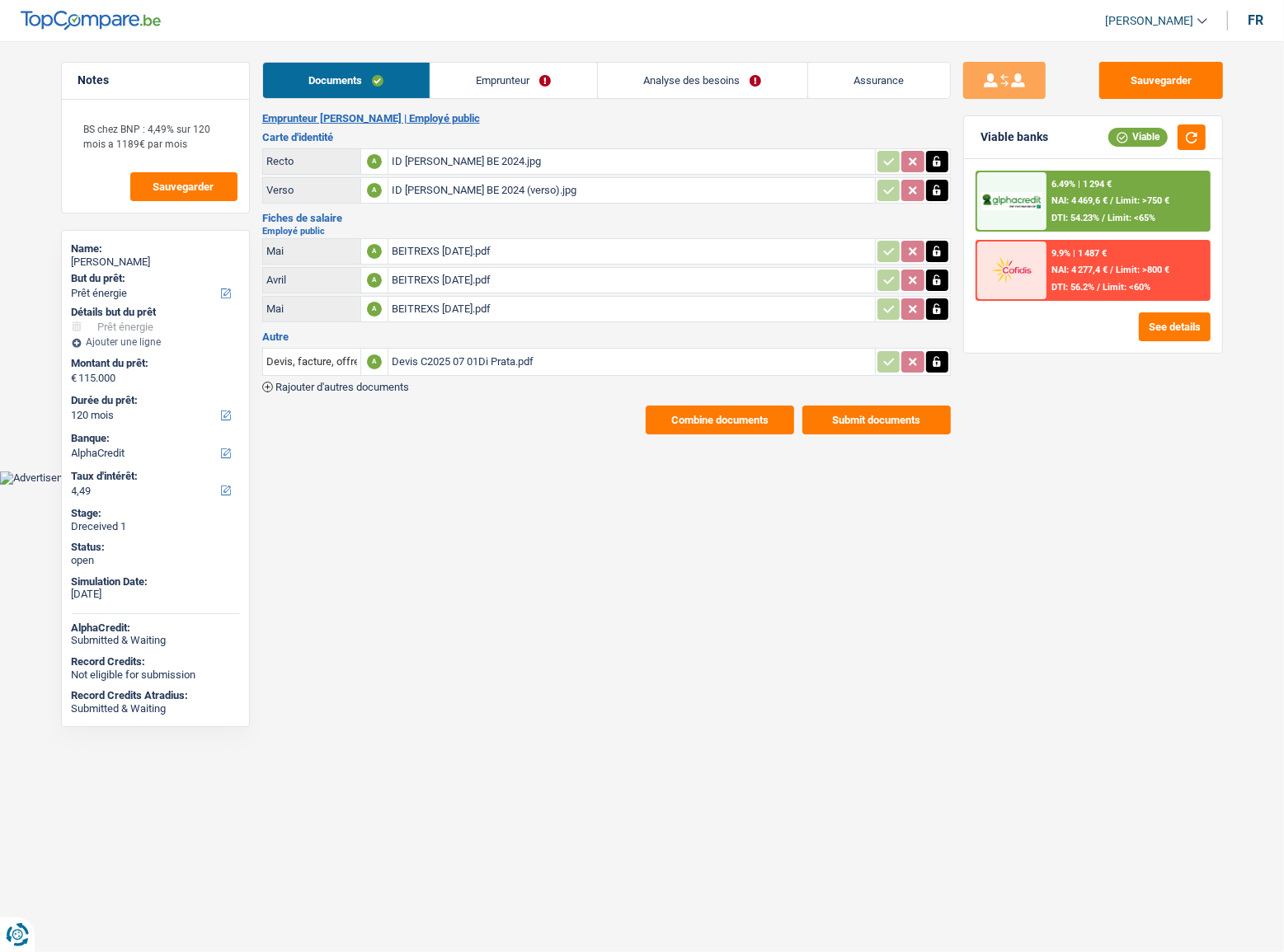
click at [546, 71] on link "Emprunteur" at bounding box center [514, 80] width 166 height 36
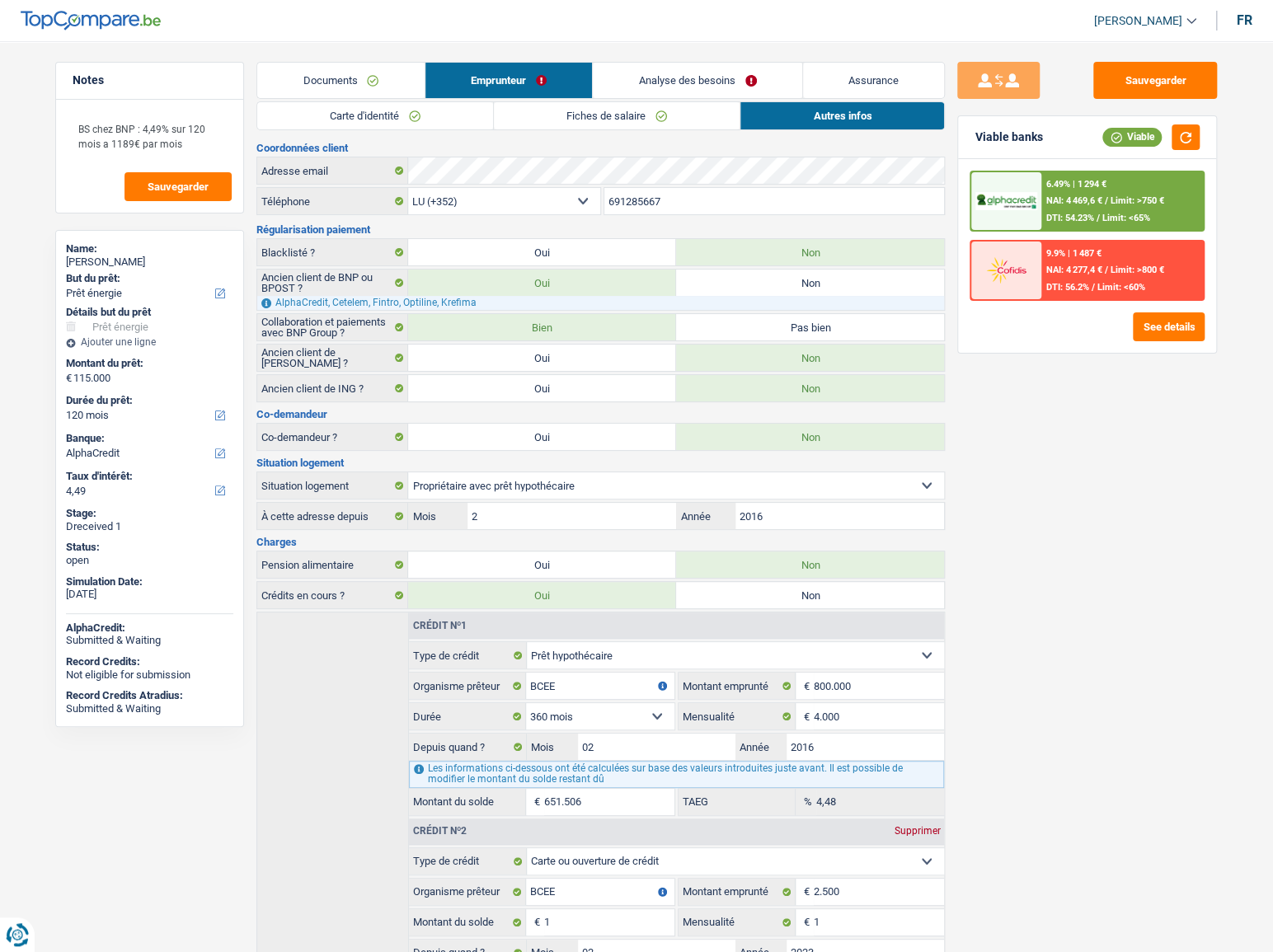
click at [720, 108] on link "Fiches de salaire" at bounding box center [616, 116] width 246 height 27
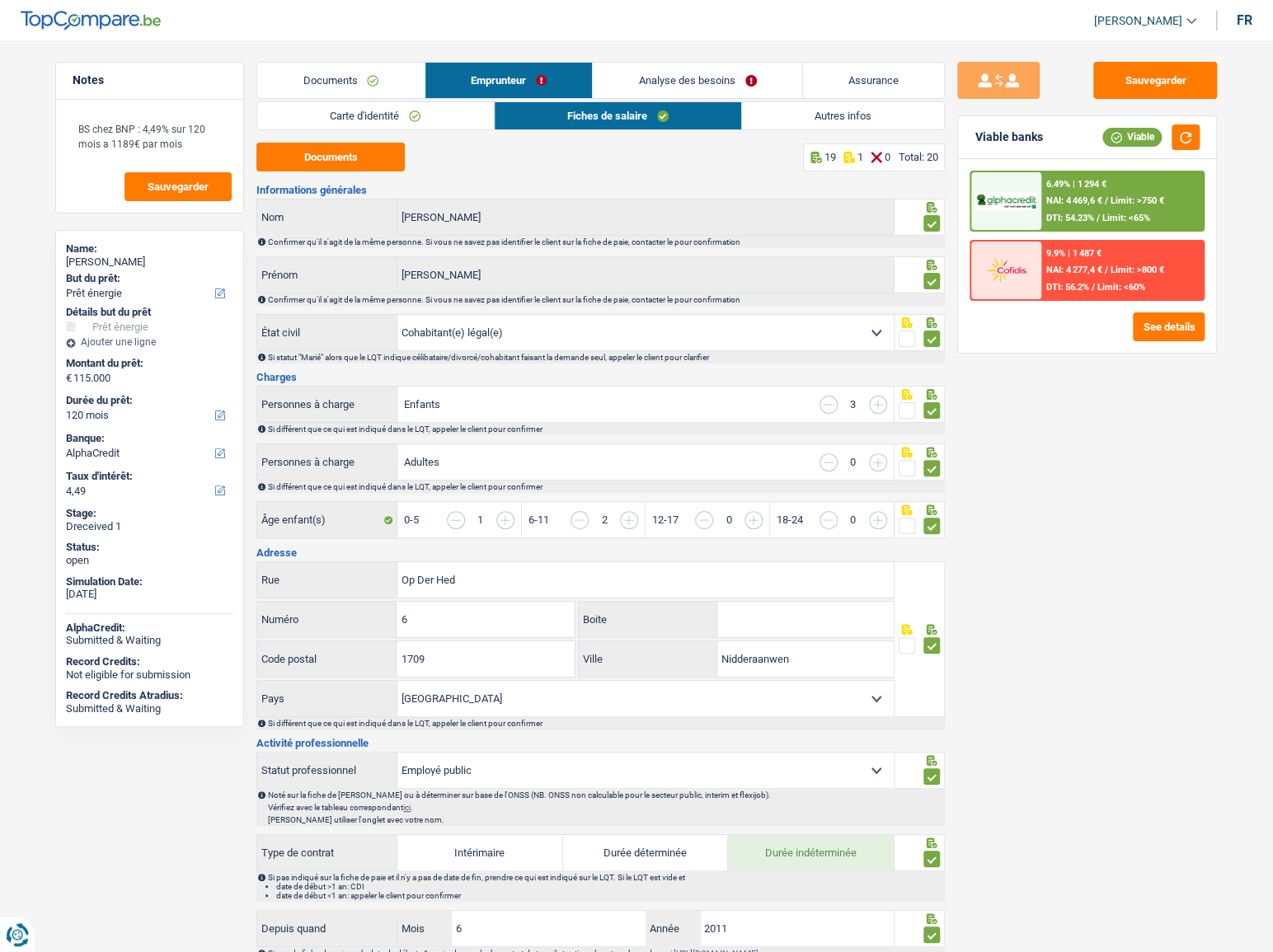
click at [436, 117] on link "Carte d'identité" at bounding box center [375, 116] width 236 height 27
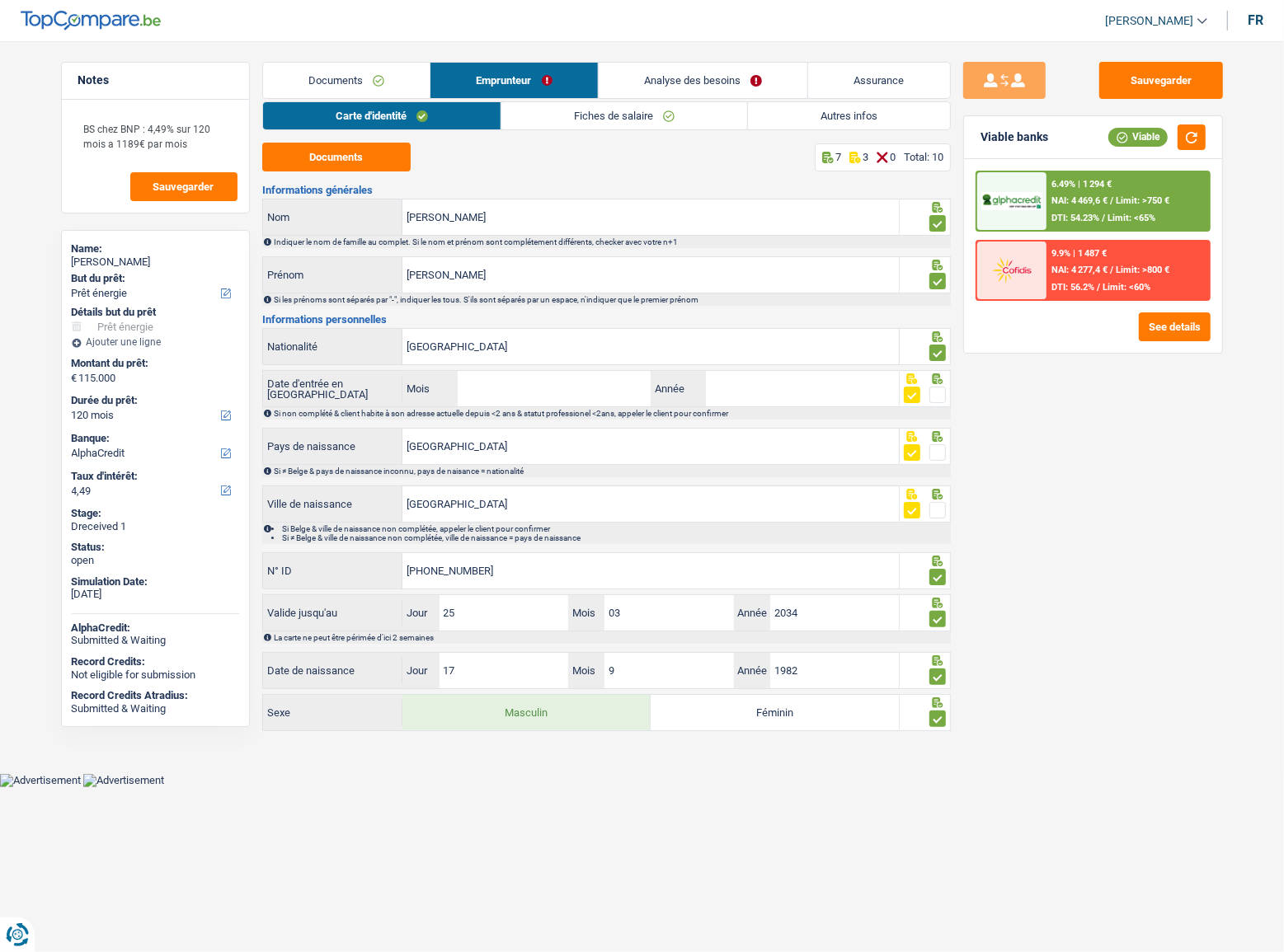
click at [798, 103] on link "Autres infos" at bounding box center [849, 116] width 202 height 27
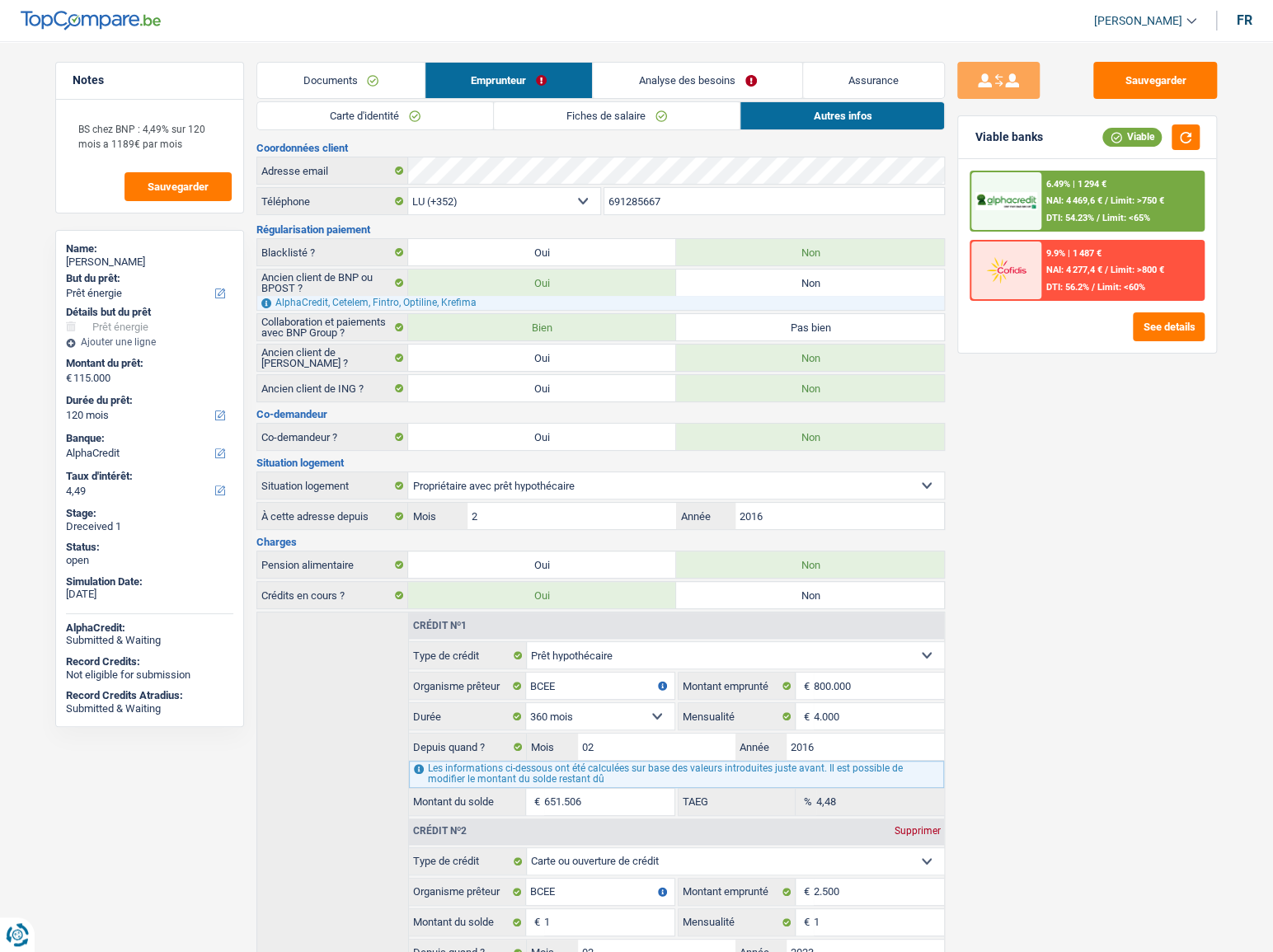
click at [1179, 112] on div "Sauvegarder Viable banks Viable 6.49% | 1 294 € NAI: 4 469,6 € / Limit: >750 € …" at bounding box center [1086, 492] width 284 height 860
click at [1180, 127] on div "Viable banks Viable" at bounding box center [1086, 137] width 258 height 43
click at [1181, 132] on button "button" at bounding box center [1185, 137] width 28 height 26
drag, startPoint x: 1162, startPoint y: 66, endPoint x: 1039, endPoint y: 33, distance: 127.3
click at [1161, 69] on button "Sauvegarder" at bounding box center [1154, 80] width 123 height 37
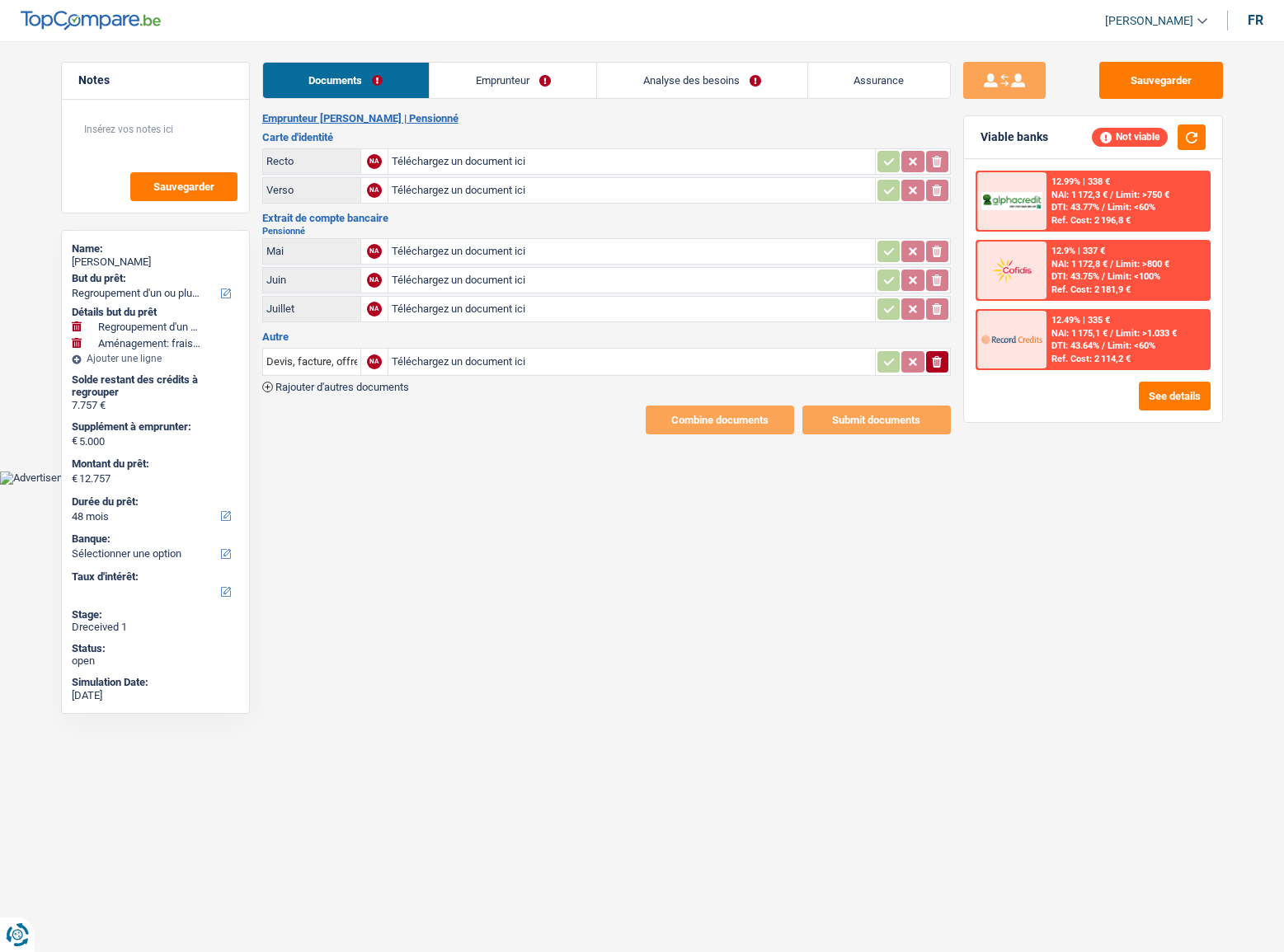
select select "refinancing"
select select "movingOrInstallation"
select select "48"
click at [1158, 395] on button "See details" at bounding box center [1174, 396] width 71 height 29
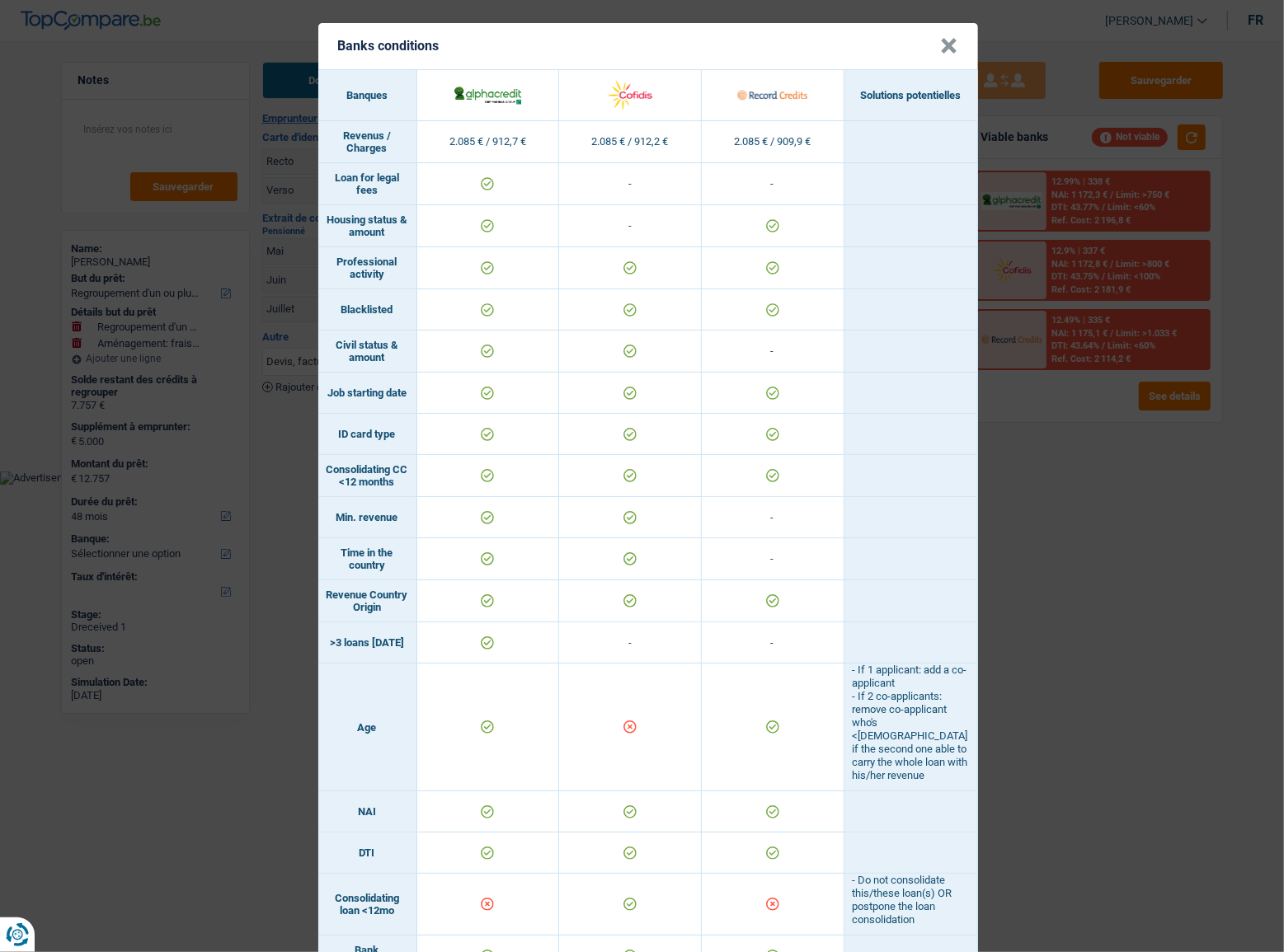
click at [1146, 580] on div "Banks conditions × Banques Solutions potentielles Revenus / Charges 2.085 € / 9…" at bounding box center [642, 476] width 1284 height 952
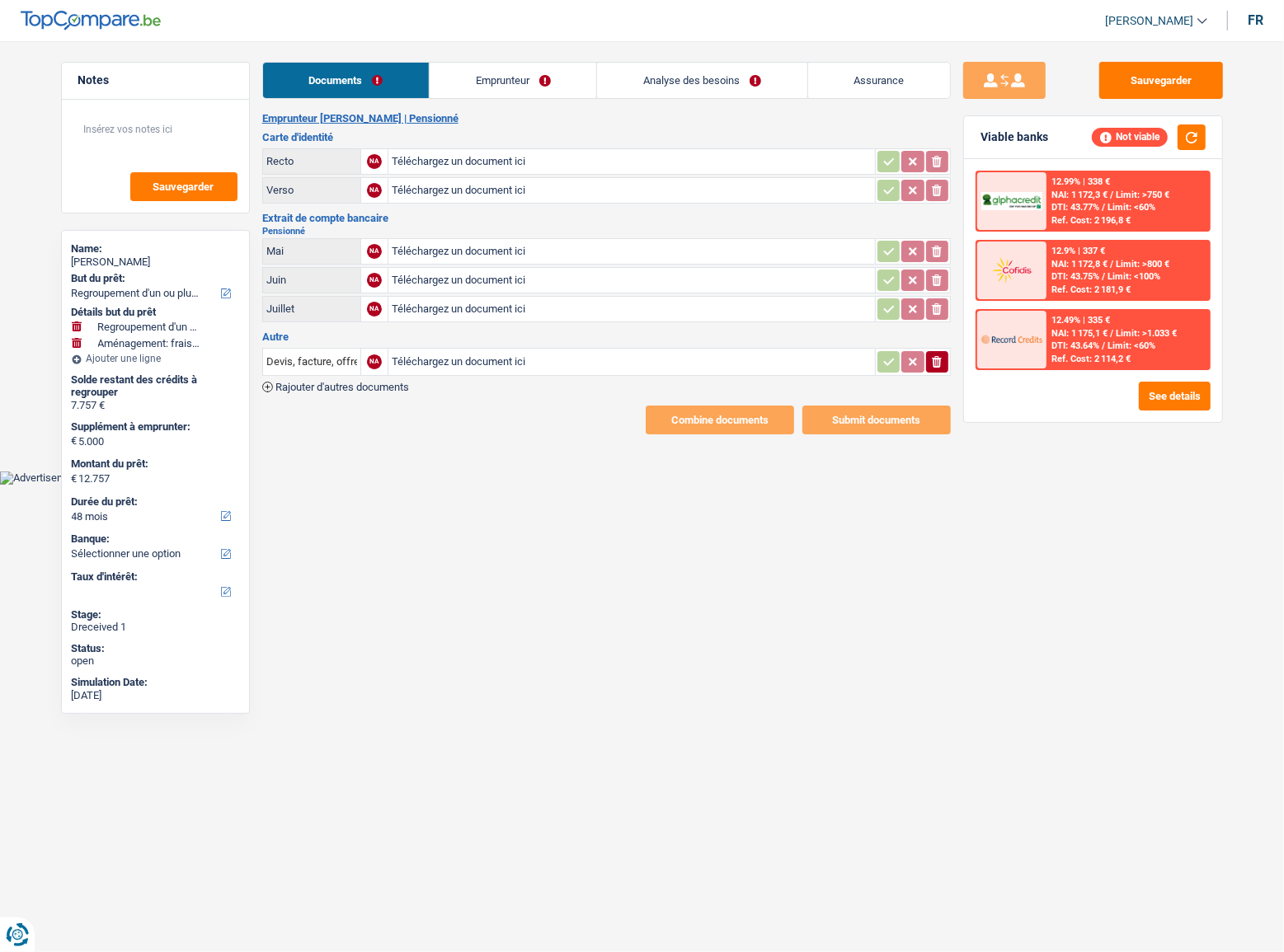
drag, startPoint x: 554, startPoint y: 72, endPoint x: 765, endPoint y: 128, distance: 218.3
click at [555, 72] on link "Emprunteur" at bounding box center [513, 80] width 166 height 36
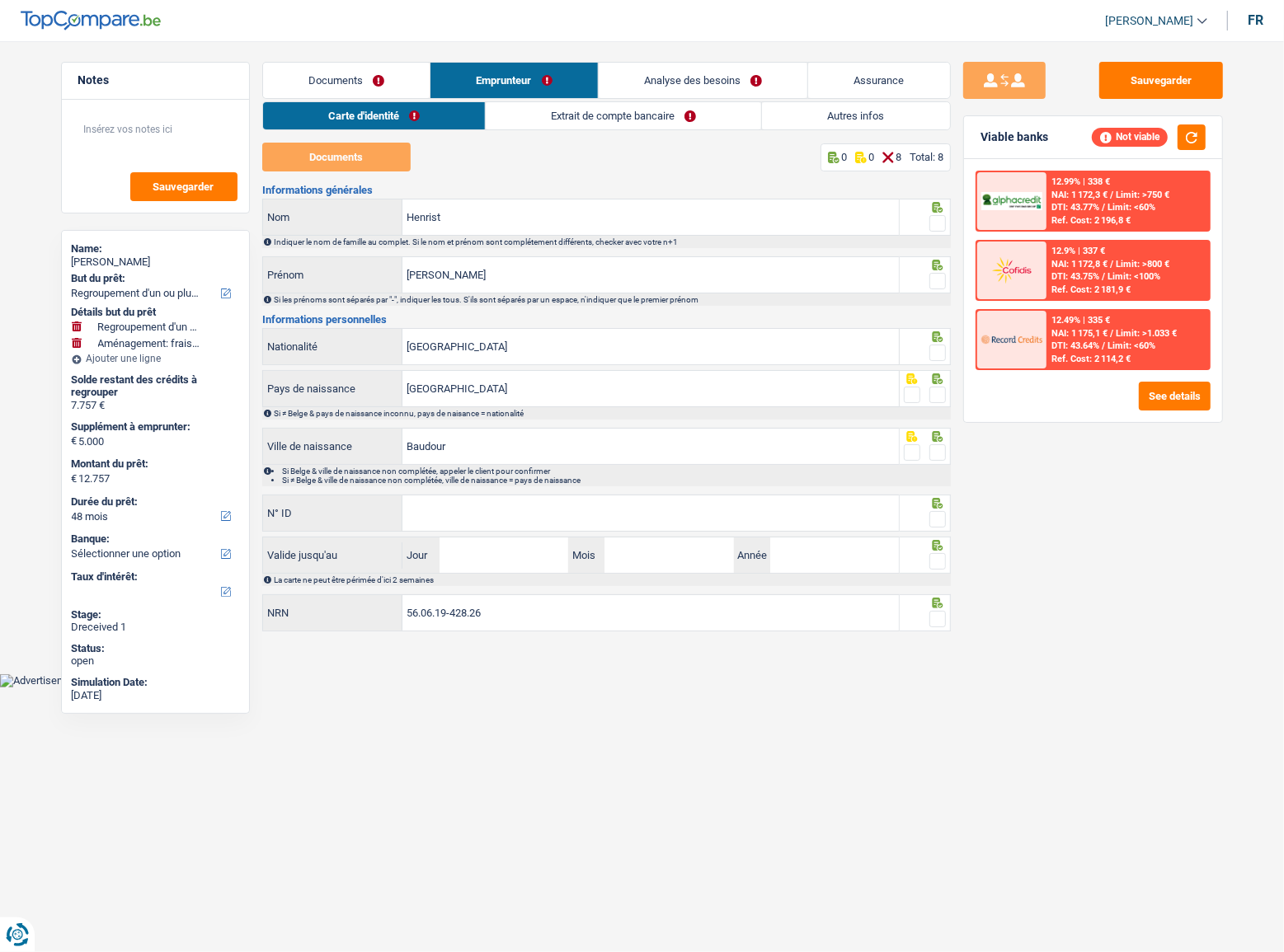
click at [840, 122] on link "Autres infos" at bounding box center [855, 116] width 187 height 27
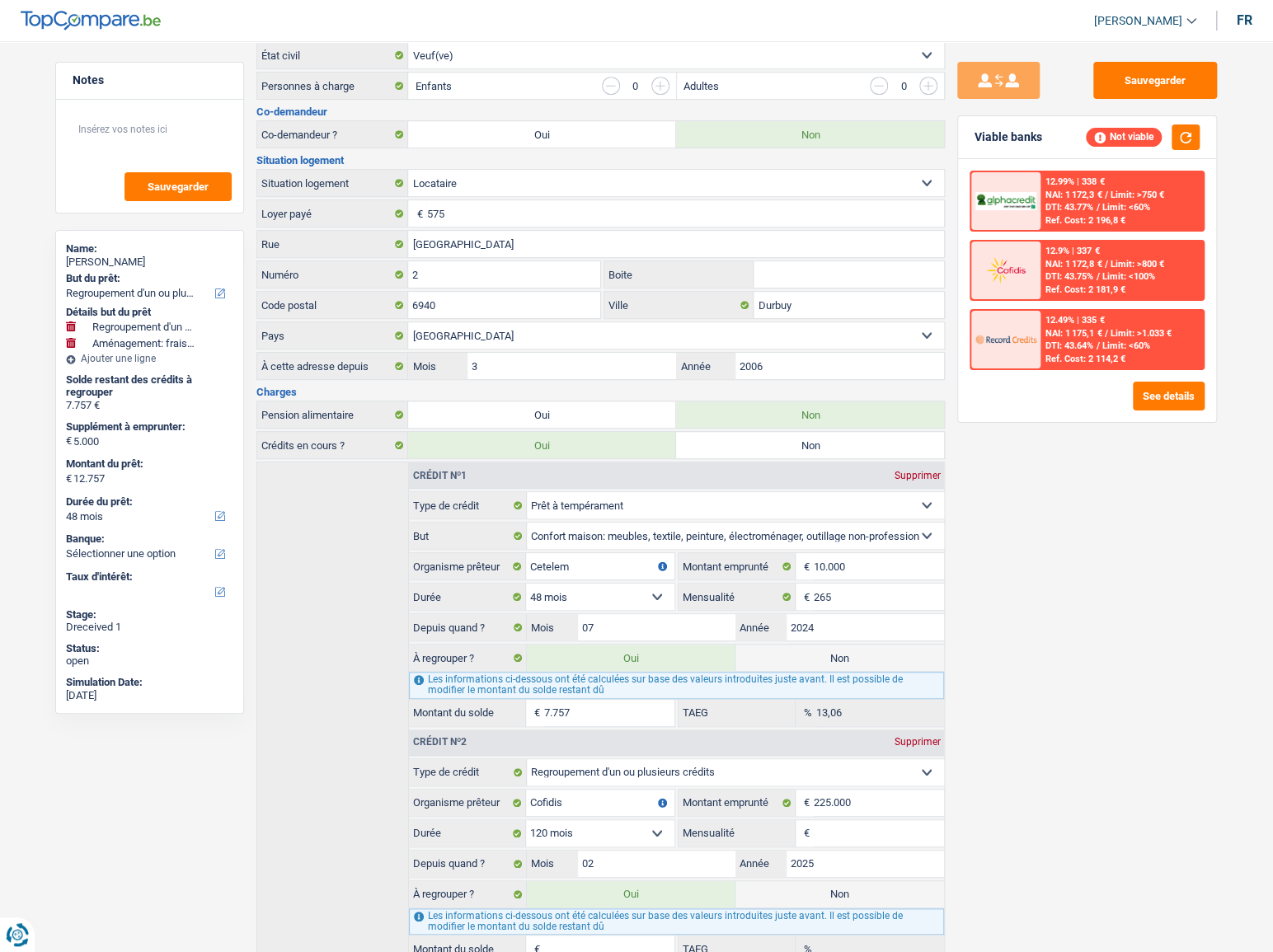
scroll to position [467, 0]
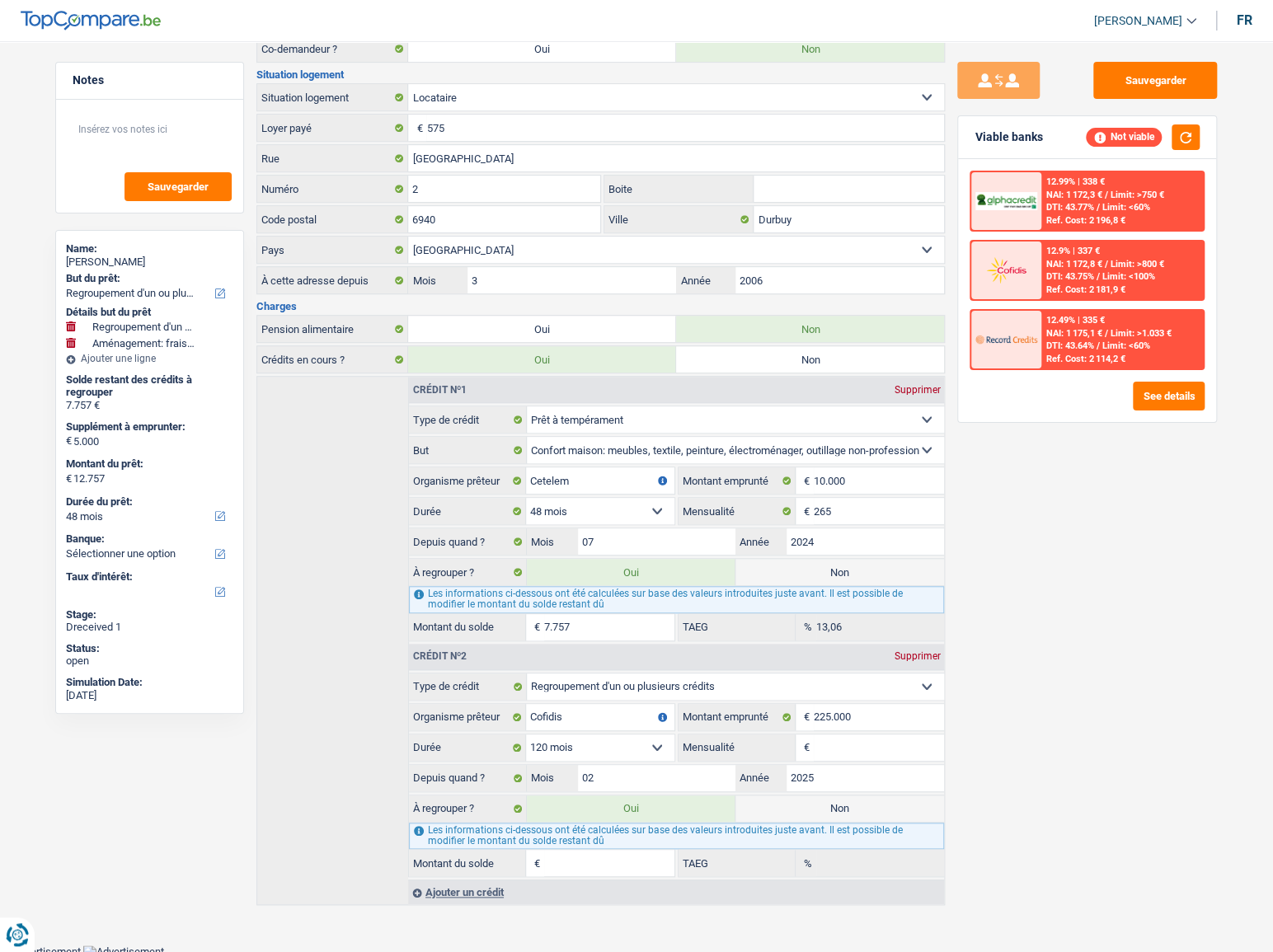
click at [816, 799] on label "Non" at bounding box center [840, 808] width 209 height 27
click at [816, 799] on input "Non" at bounding box center [840, 808] width 209 height 27
radio input "true"
radio input "false"
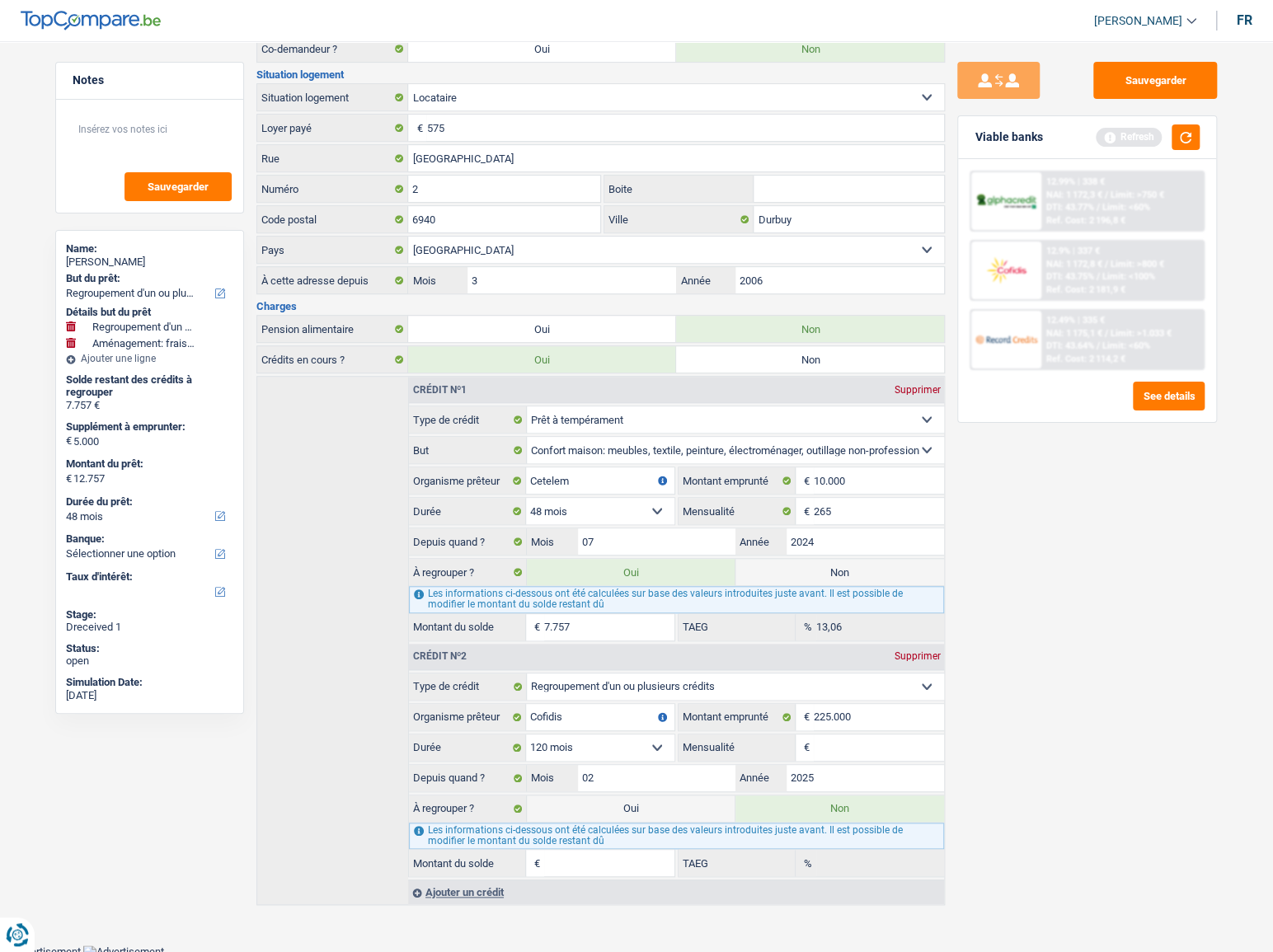
click at [851, 741] on input "Mensualité" at bounding box center [879, 747] width 130 height 27
type input "200"
click at [930, 651] on div "Supprimer" at bounding box center [916, 656] width 54 height 10
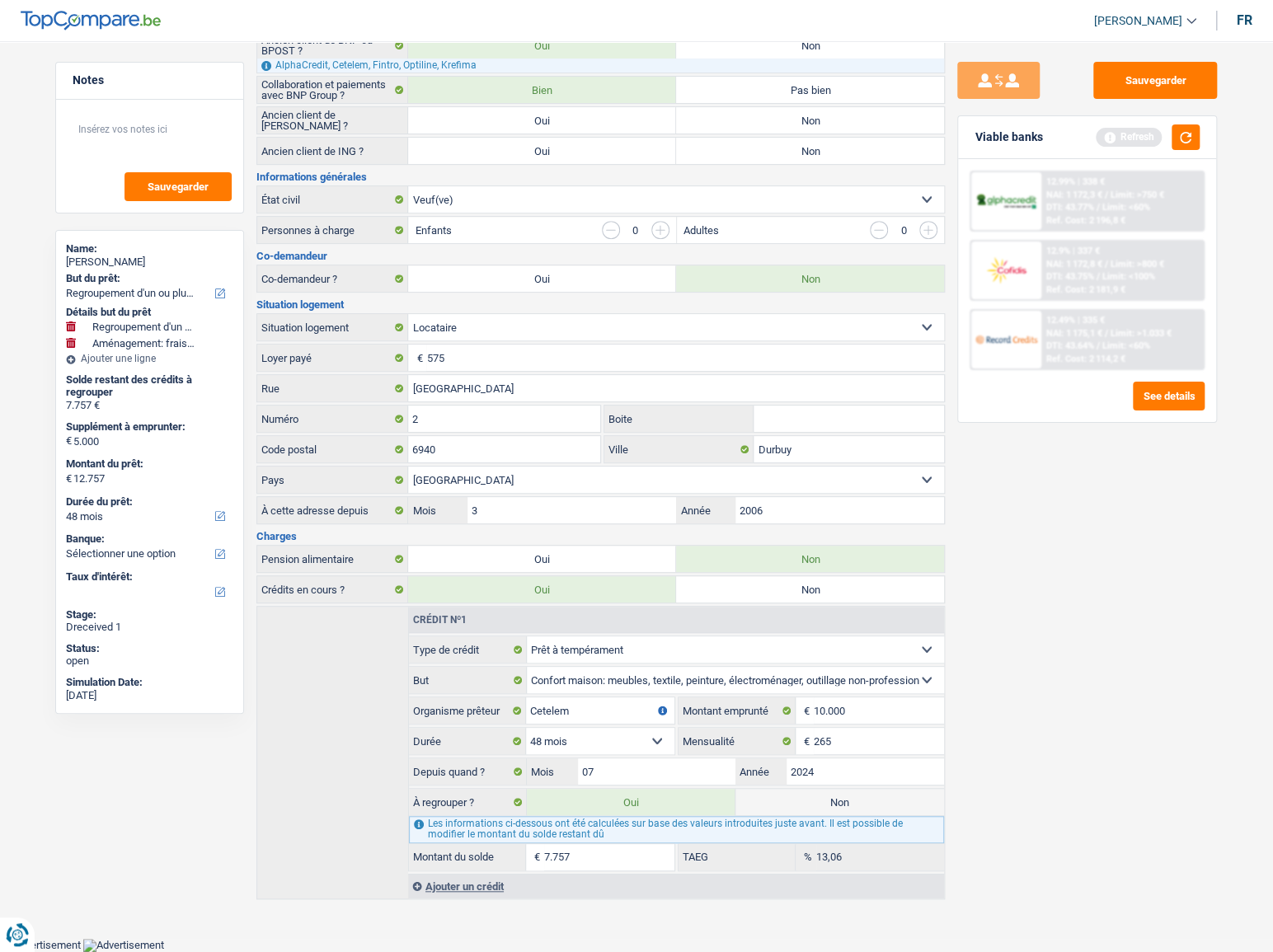
scroll to position [232, 0]
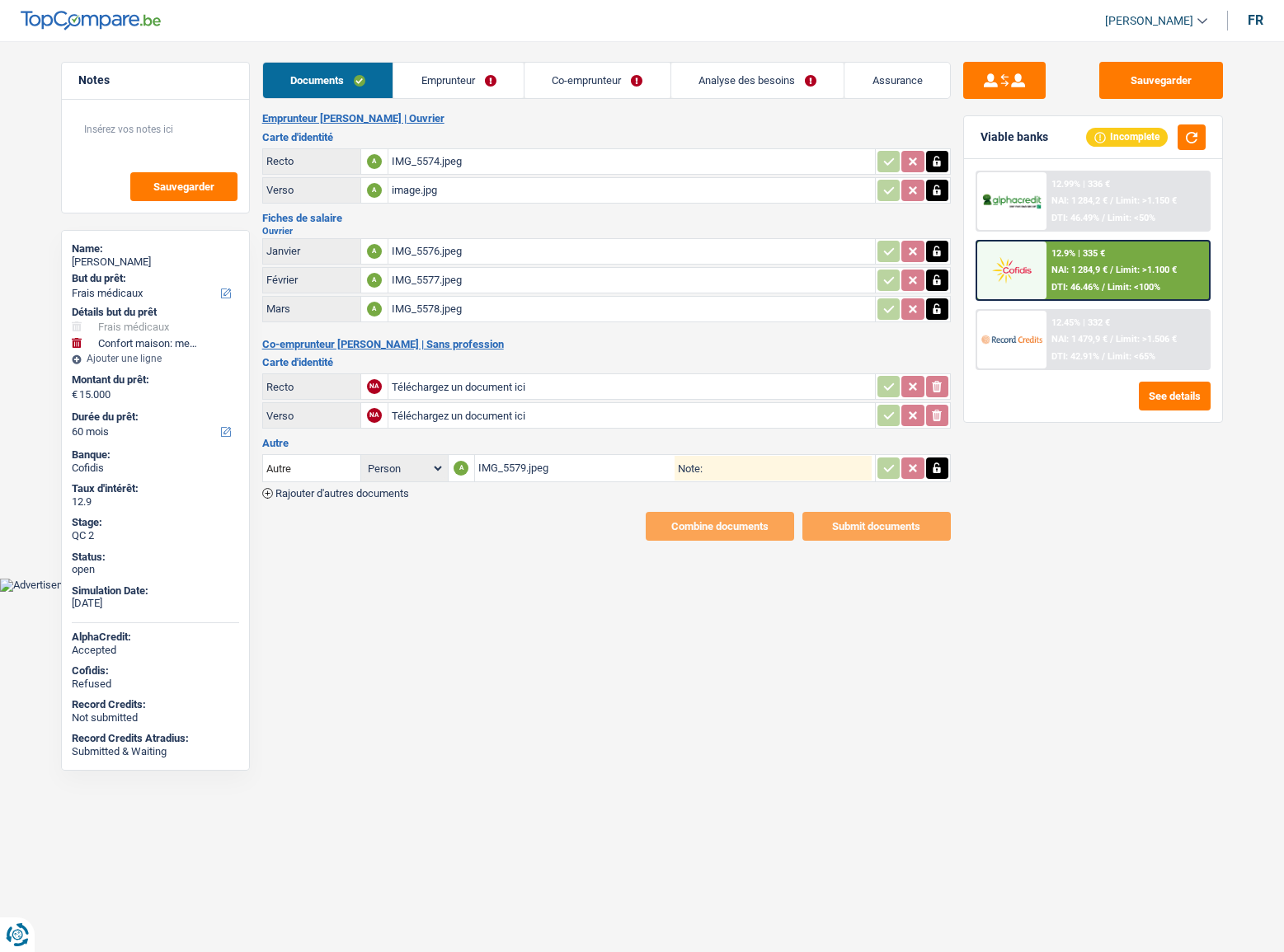
select select "medical"
select select "household"
select select "60"
select select "32"
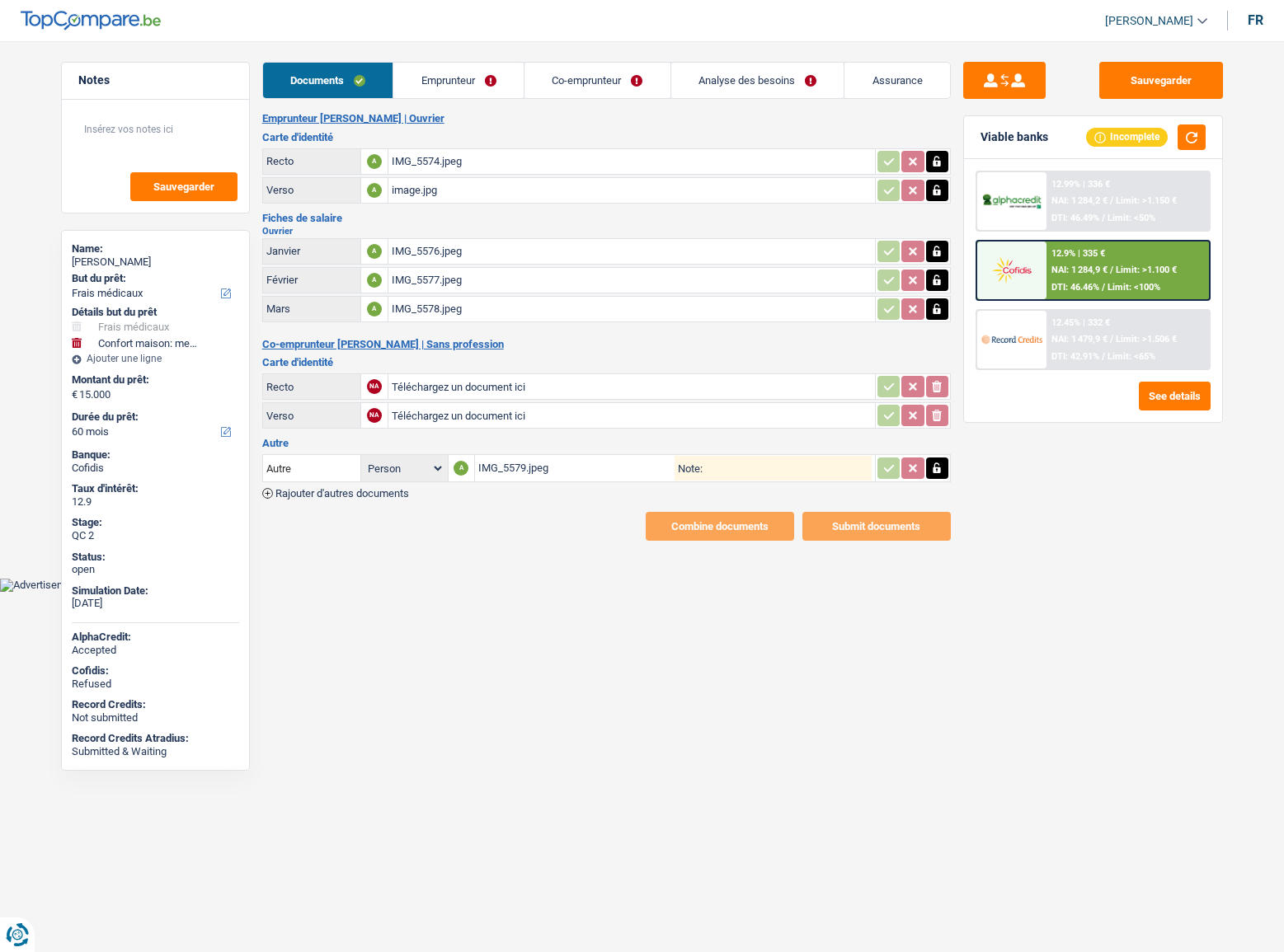
select select "rents"
drag, startPoint x: 478, startPoint y: 74, endPoint x: 736, endPoint y: 120, distance: 262.1
click at [478, 75] on link "Emprunteur" at bounding box center [458, 80] width 130 height 36
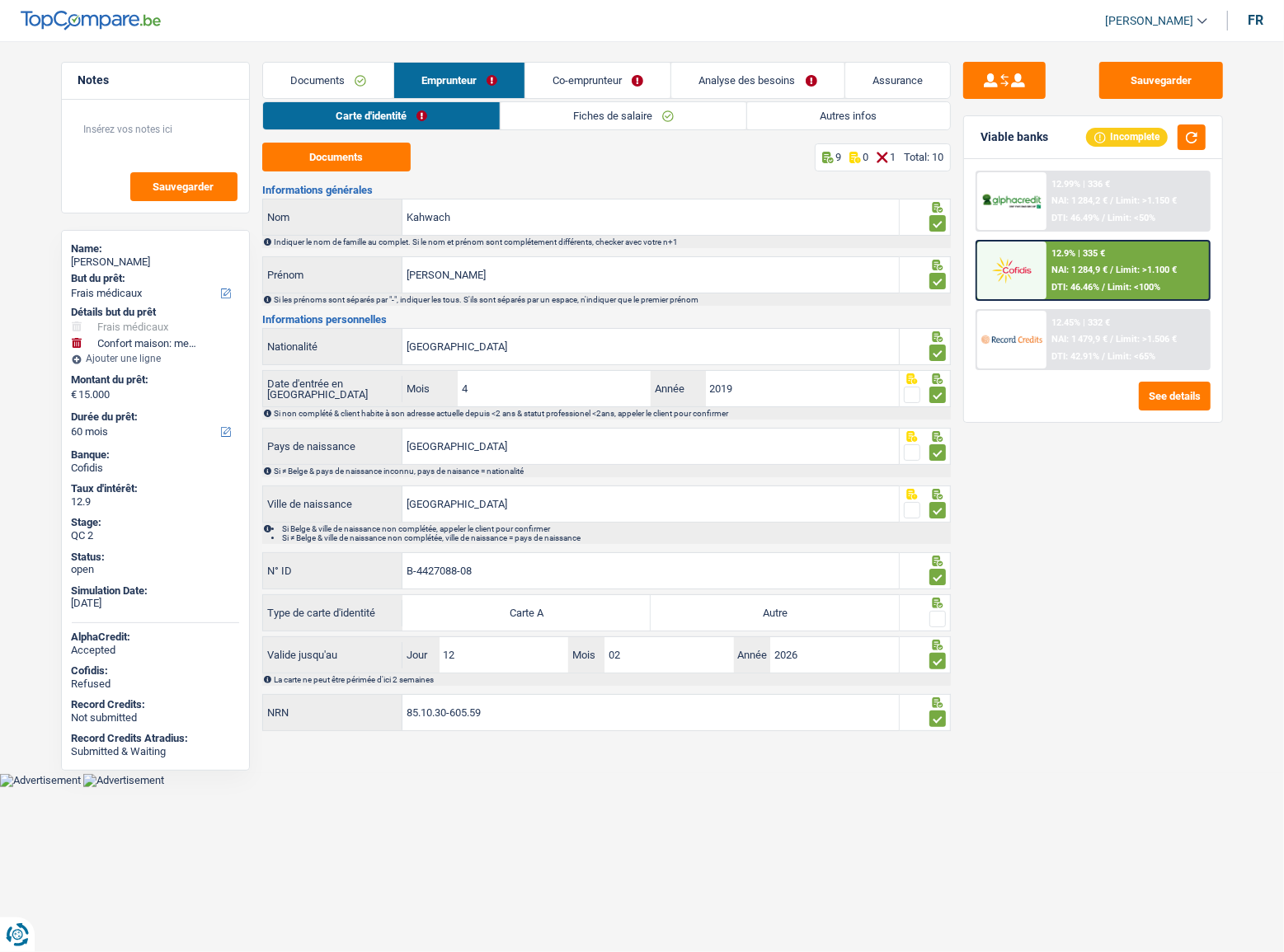
click at [822, 122] on link "Autres infos" at bounding box center [848, 116] width 202 height 27
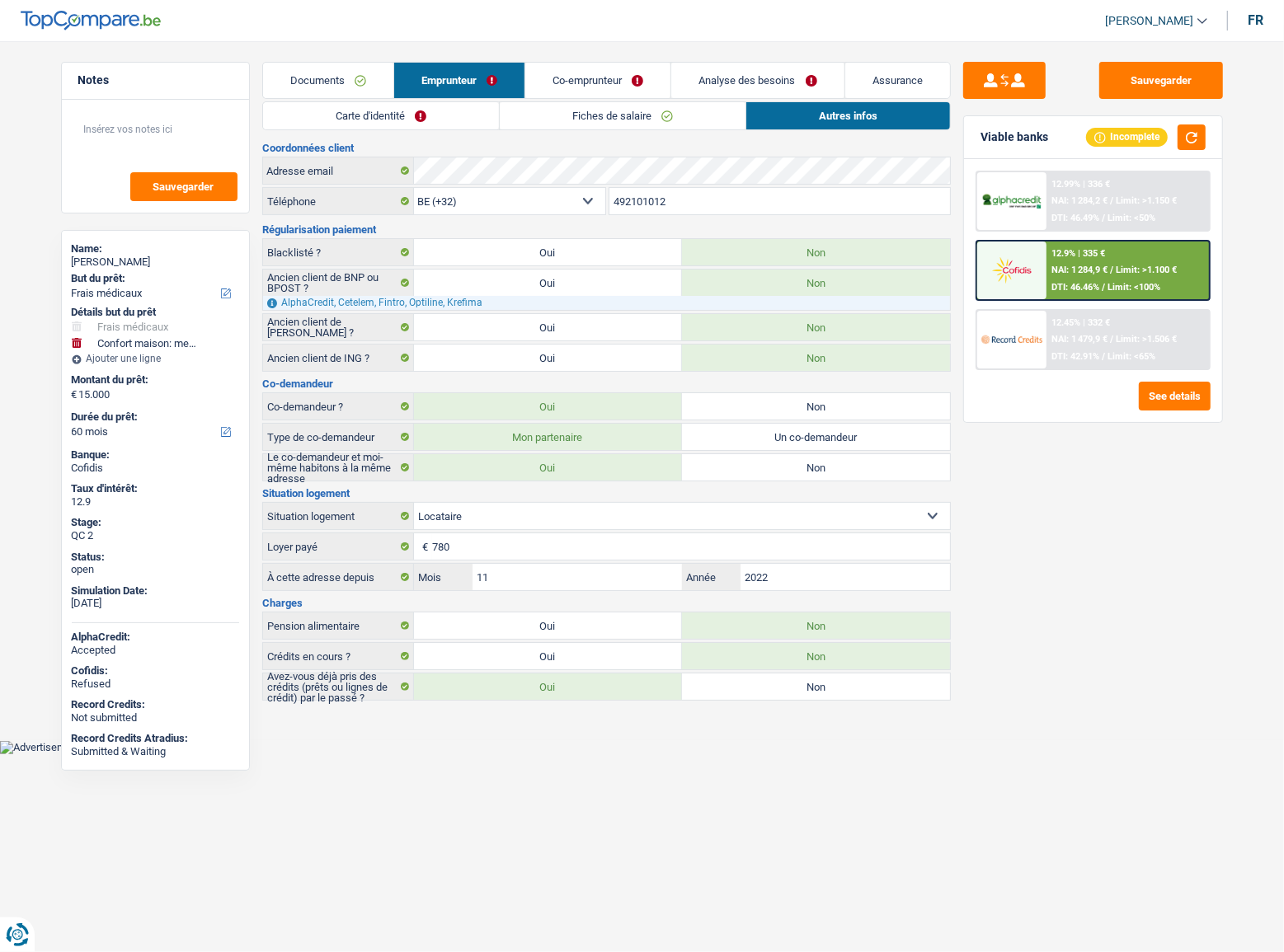
click at [602, 114] on link "Fiches de salaire" at bounding box center [622, 116] width 246 height 27
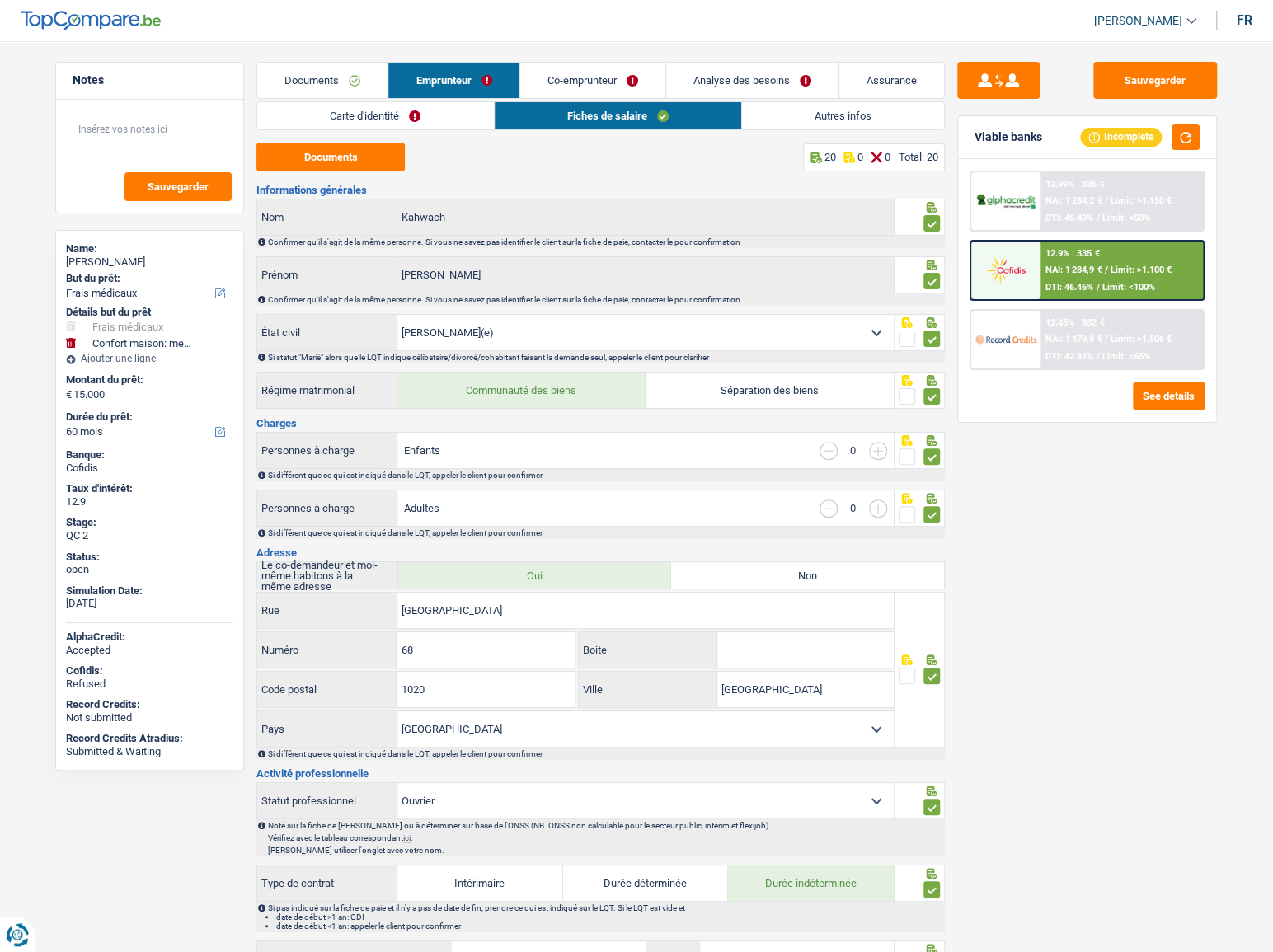
click at [803, 119] on link "Autres infos" at bounding box center [842, 116] width 202 height 27
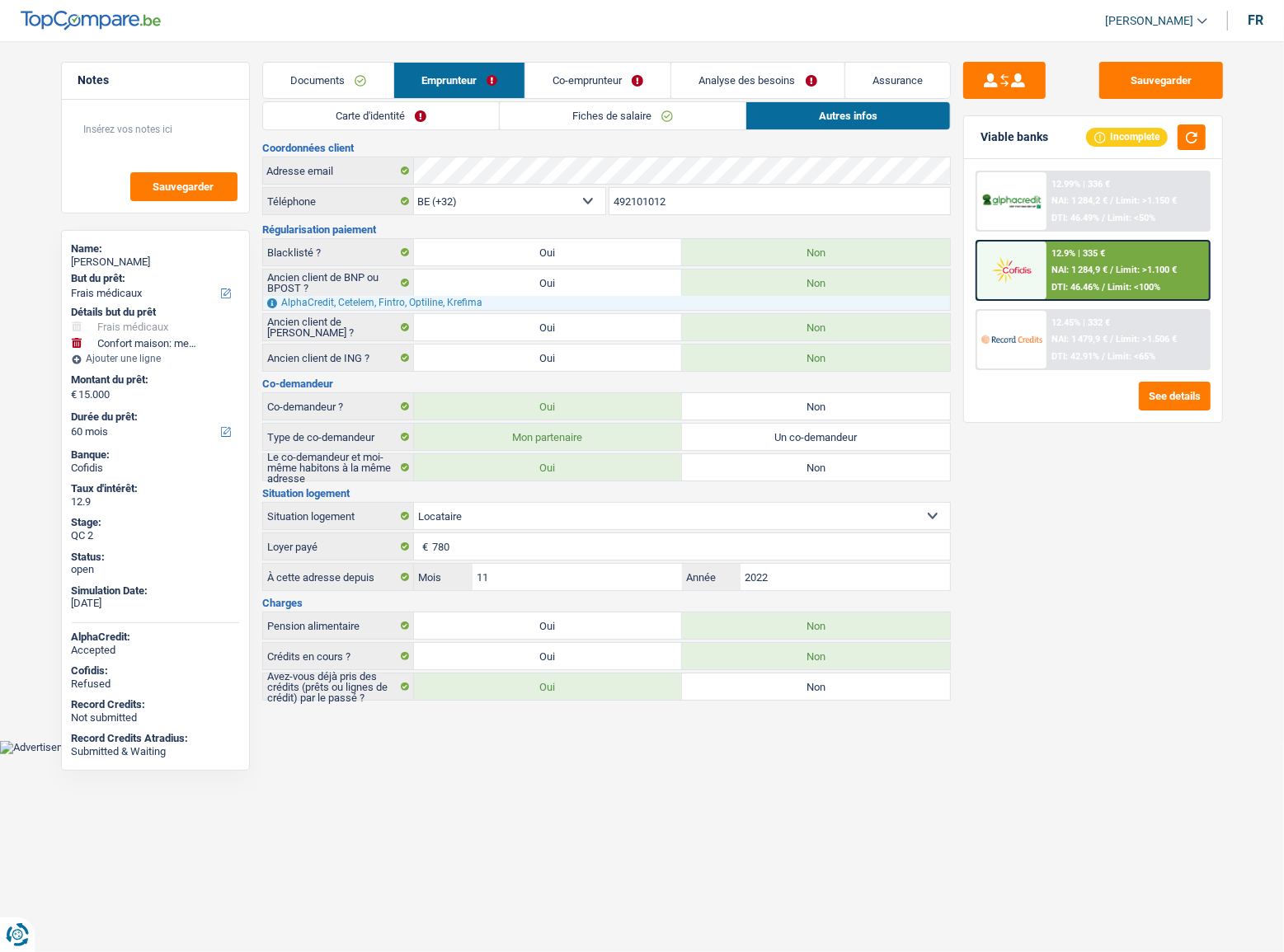
click at [682, 106] on link "Fiches de salaire" at bounding box center [622, 116] width 246 height 27
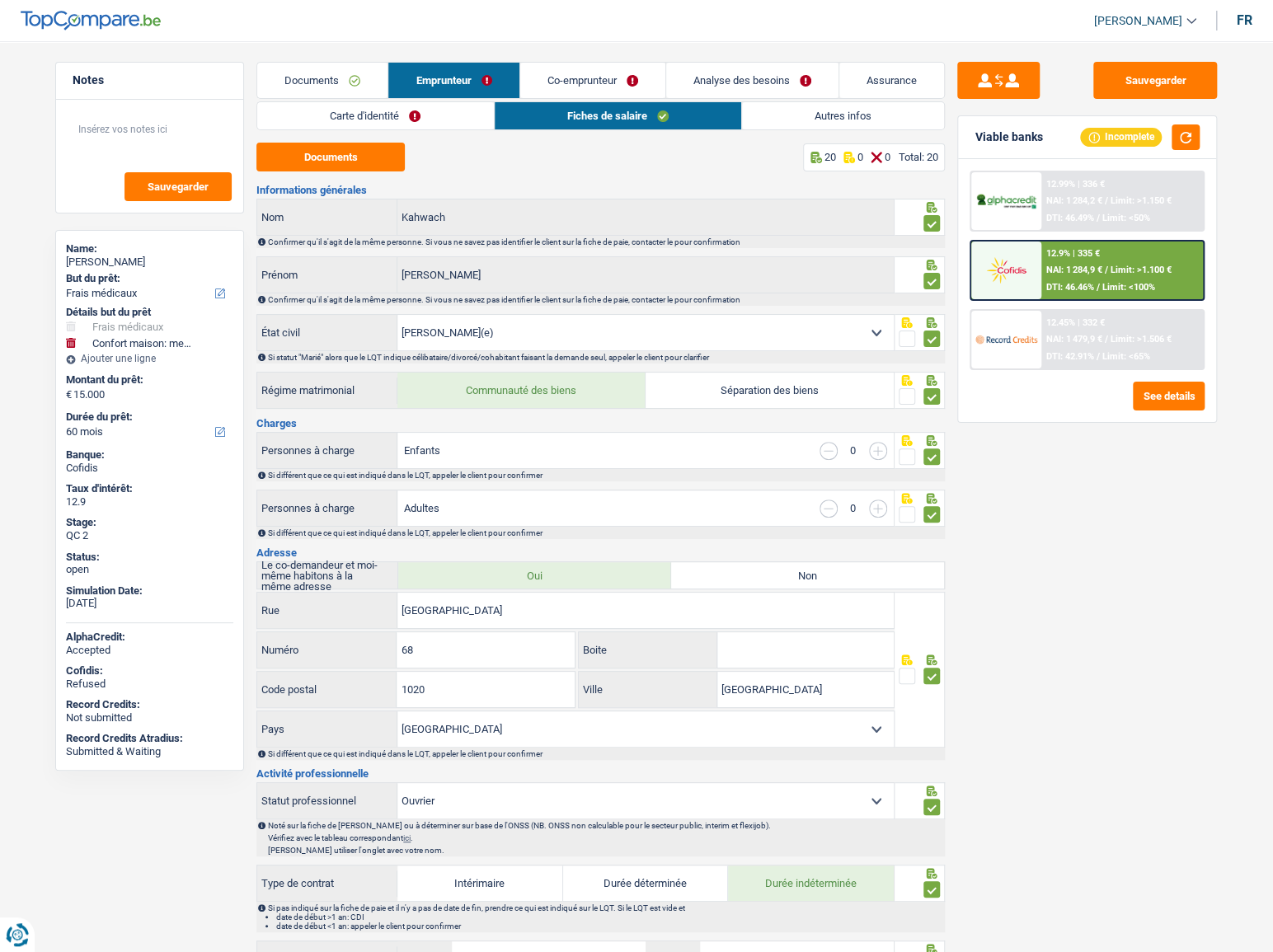
click at [436, 122] on link "Carte d'identité" at bounding box center [375, 116] width 236 height 27
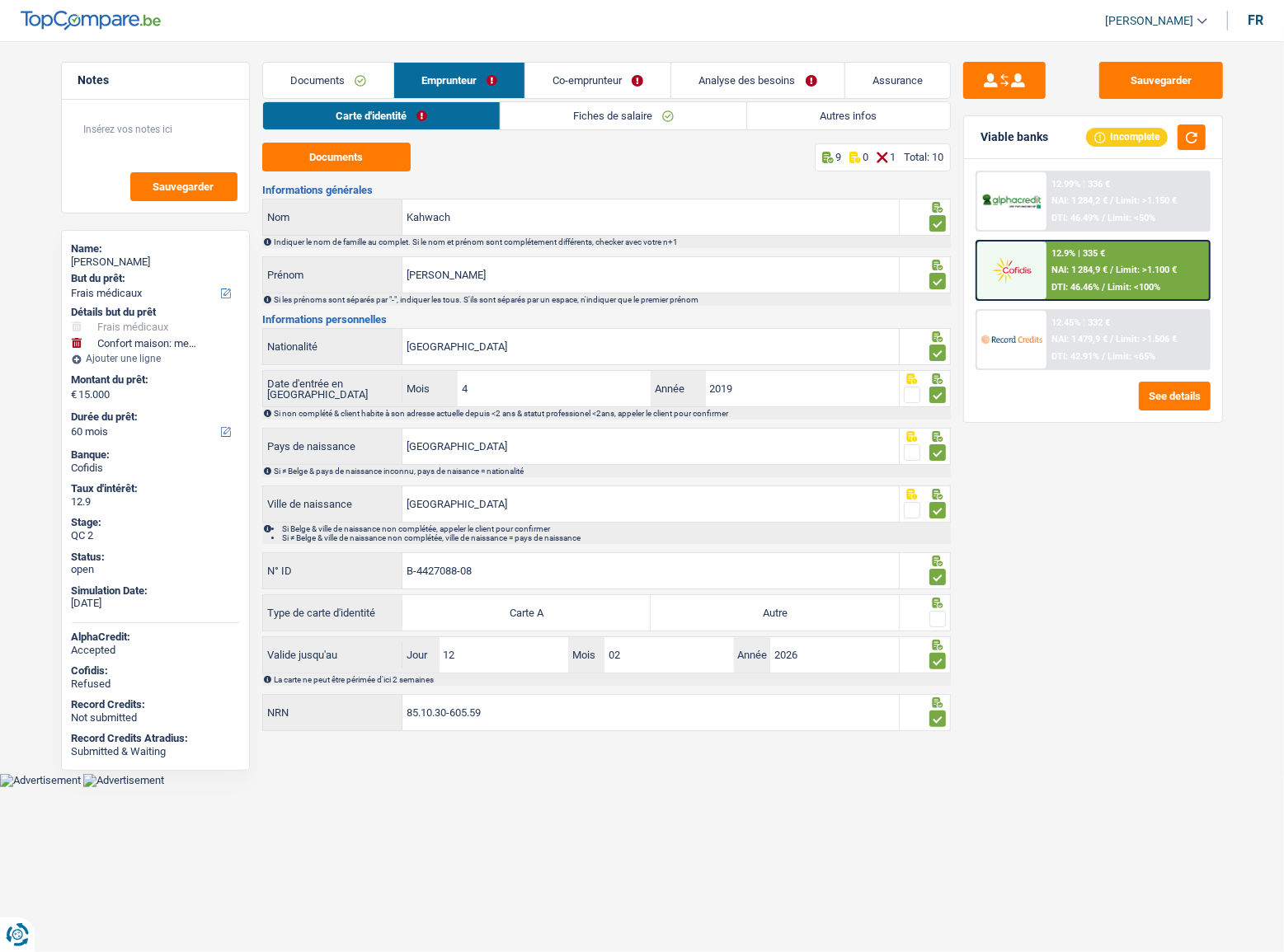
click at [838, 119] on link "Autres infos" at bounding box center [848, 116] width 202 height 27
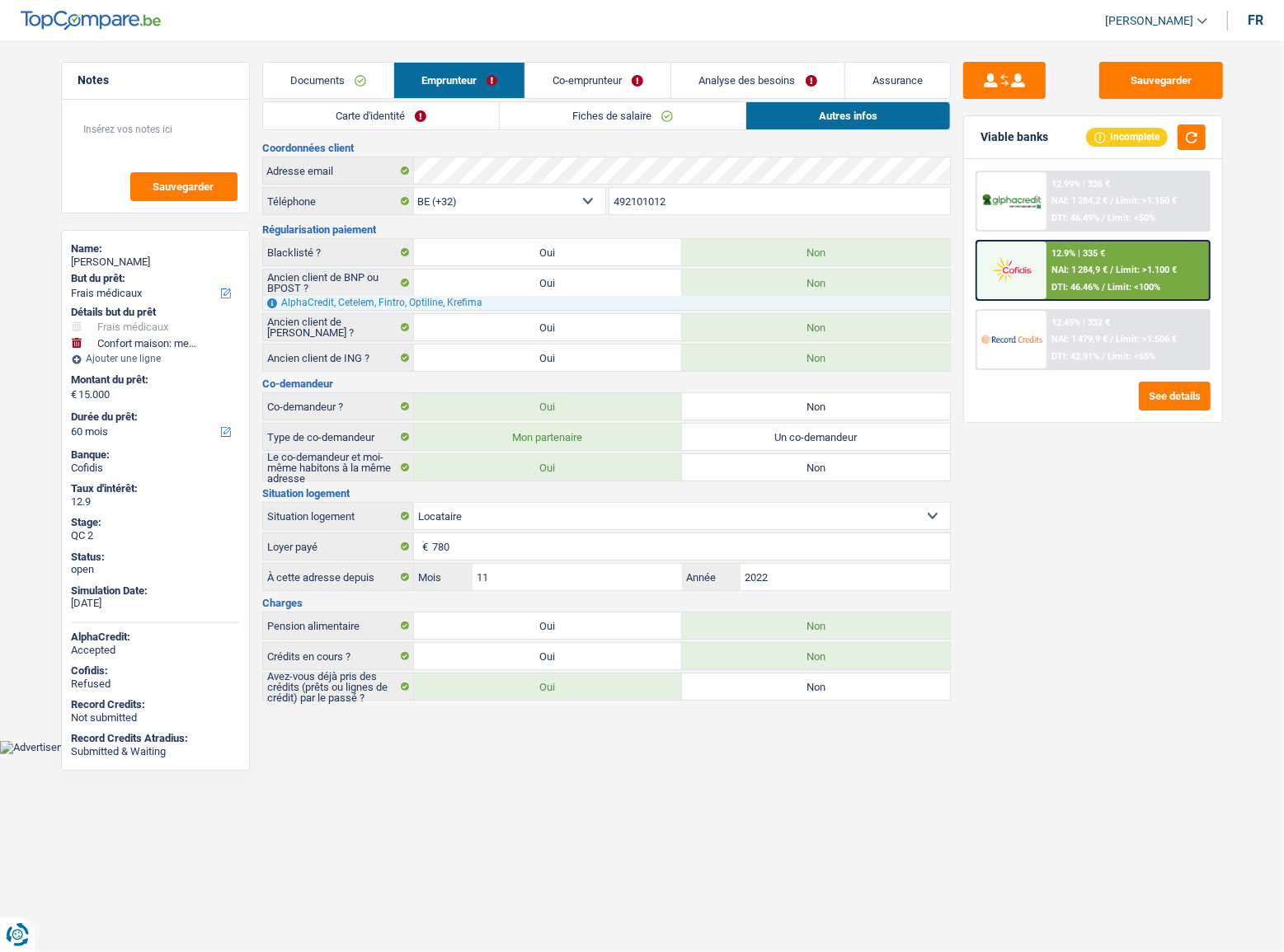
click at [554, 80] on link "Co-emprunteur" at bounding box center [597, 80] width 145 height 36
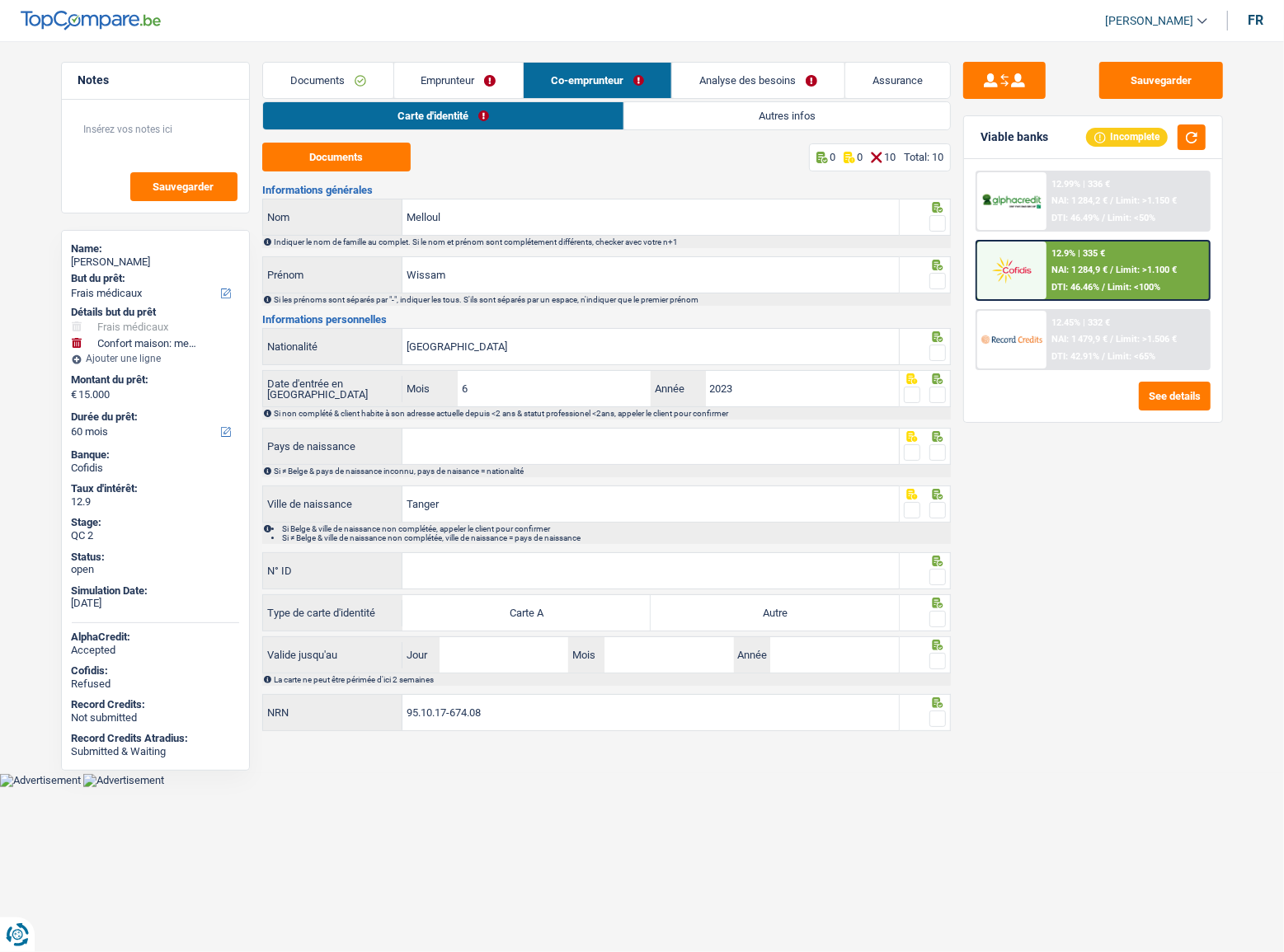
drag, startPoint x: 760, startPoint y: 121, endPoint x: 894, endPoint y: 122, distance: 134.0
click at [759, 121] on link "Autres infos" at bounding box center [786, 116] width 326 height 27
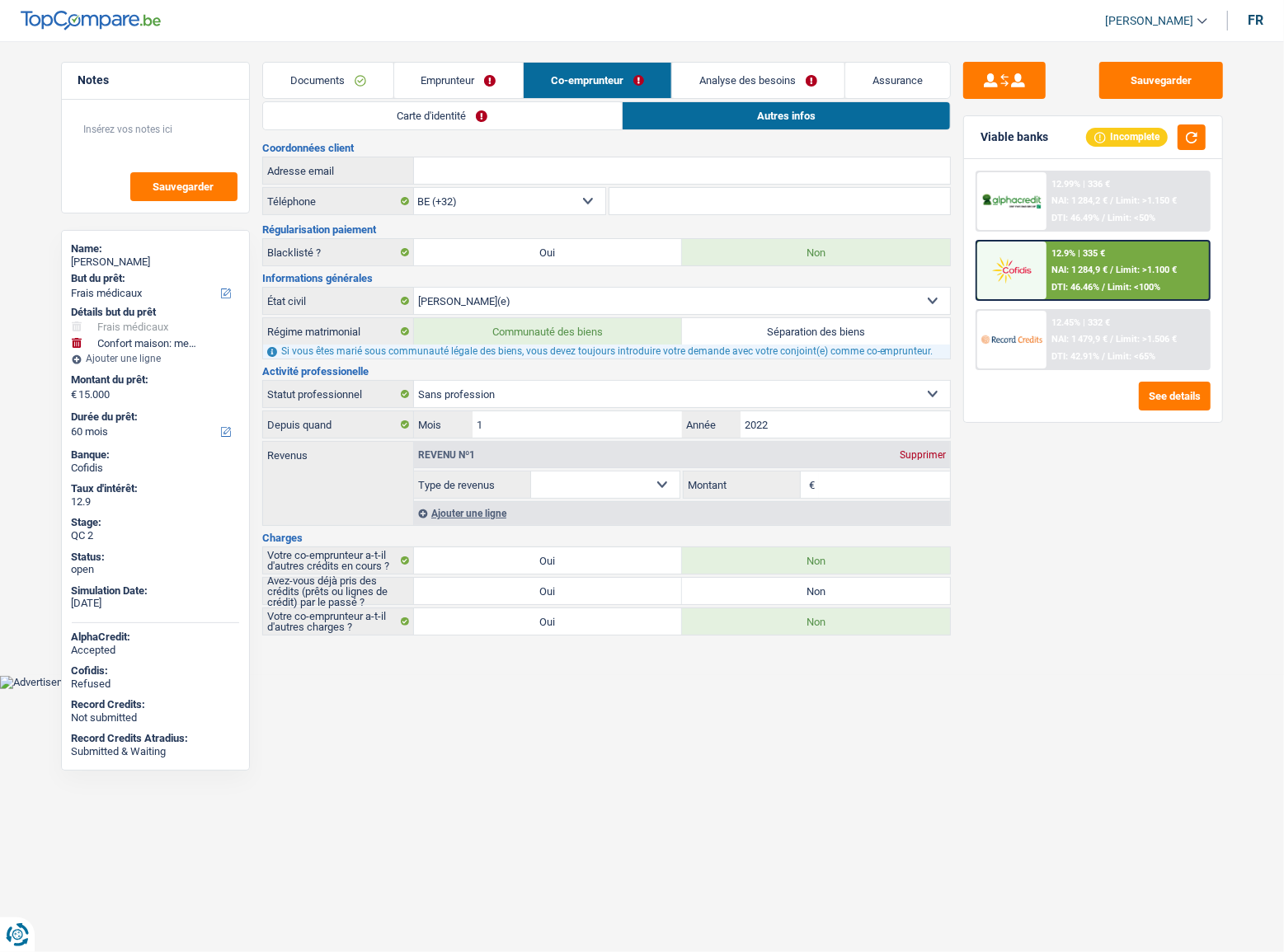
drag, startPoint x: 708, startPoint y: 73, endPoint x: 733, endPoint y: 82, distance: 26.6
click at [708, 75] on link "Analyse des besoins" at bounding box center [758, 80] width 172 height 36
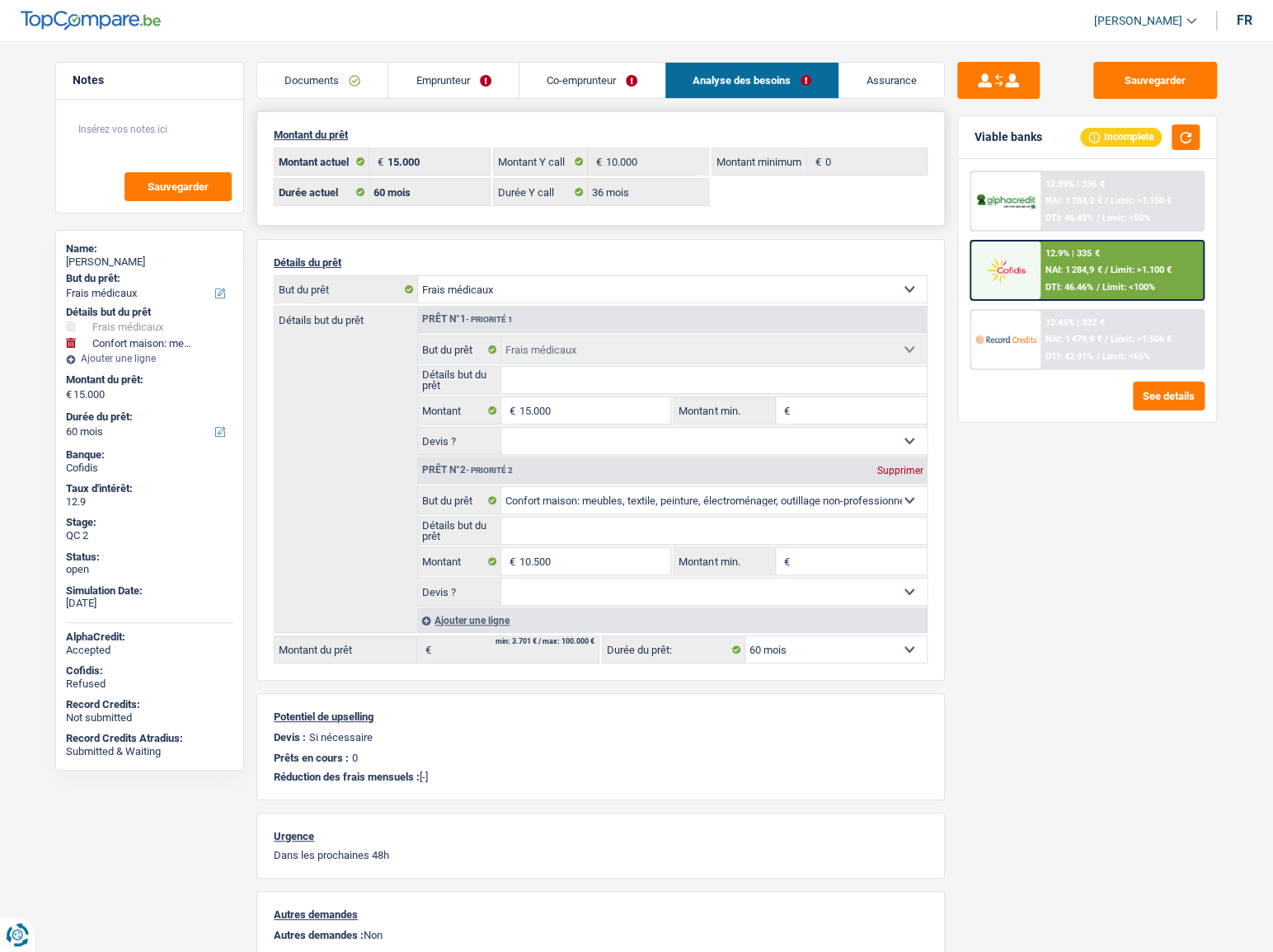
click at [824, 121] on div "Montant du prêt 15.000 € Montant actuel 10.000 € Montant Y call 0 € Montant min…" at bounding box center [600, 168] width 689 height 114
click at [520, 88] on link "Co-emprunteur" at bounding box center [592, 80] width 145 height 36
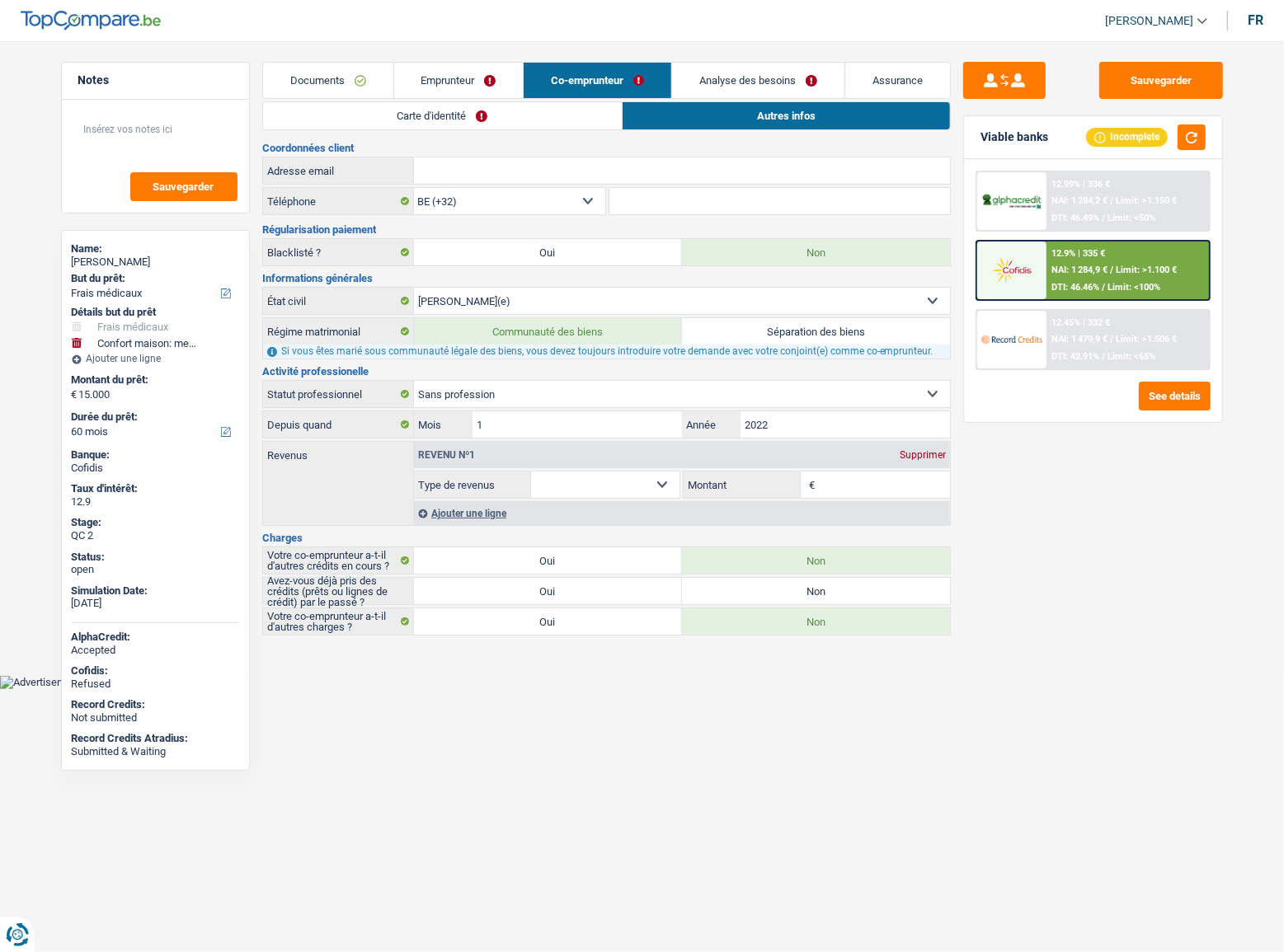
click at [473, 112] on link "Carte d'identité" at bounding box center [443, 116] width 359 height 27
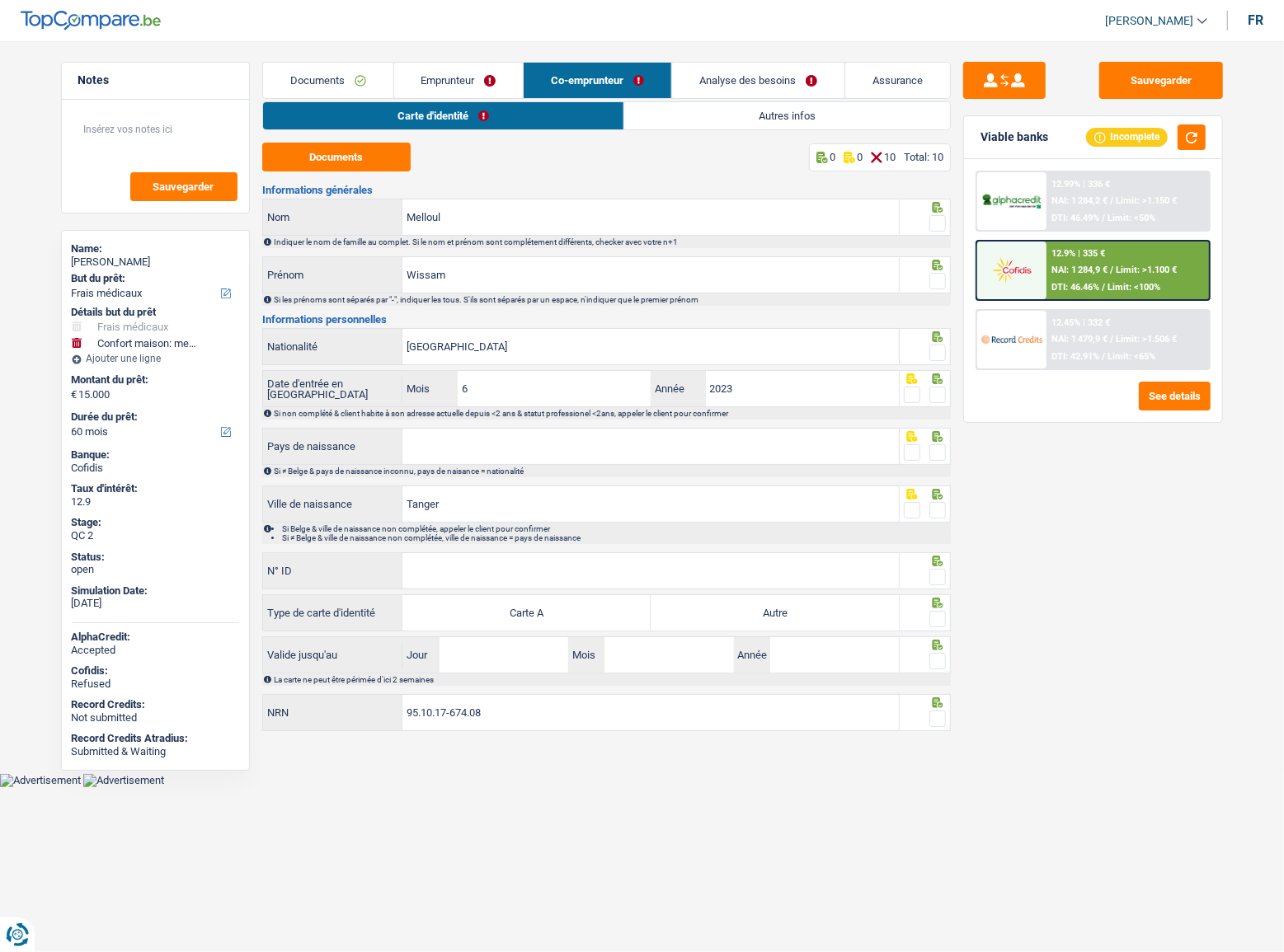
click at [790, 132] on div "Carte d'identité Autres infos Documents 0 0 10 Total: 10 Informations générales…" at bounding box center [606, 417] width 689 height 632
click at [797, 113] on link "Autres infos" at bounding box center [786, 116] width 326 height 27
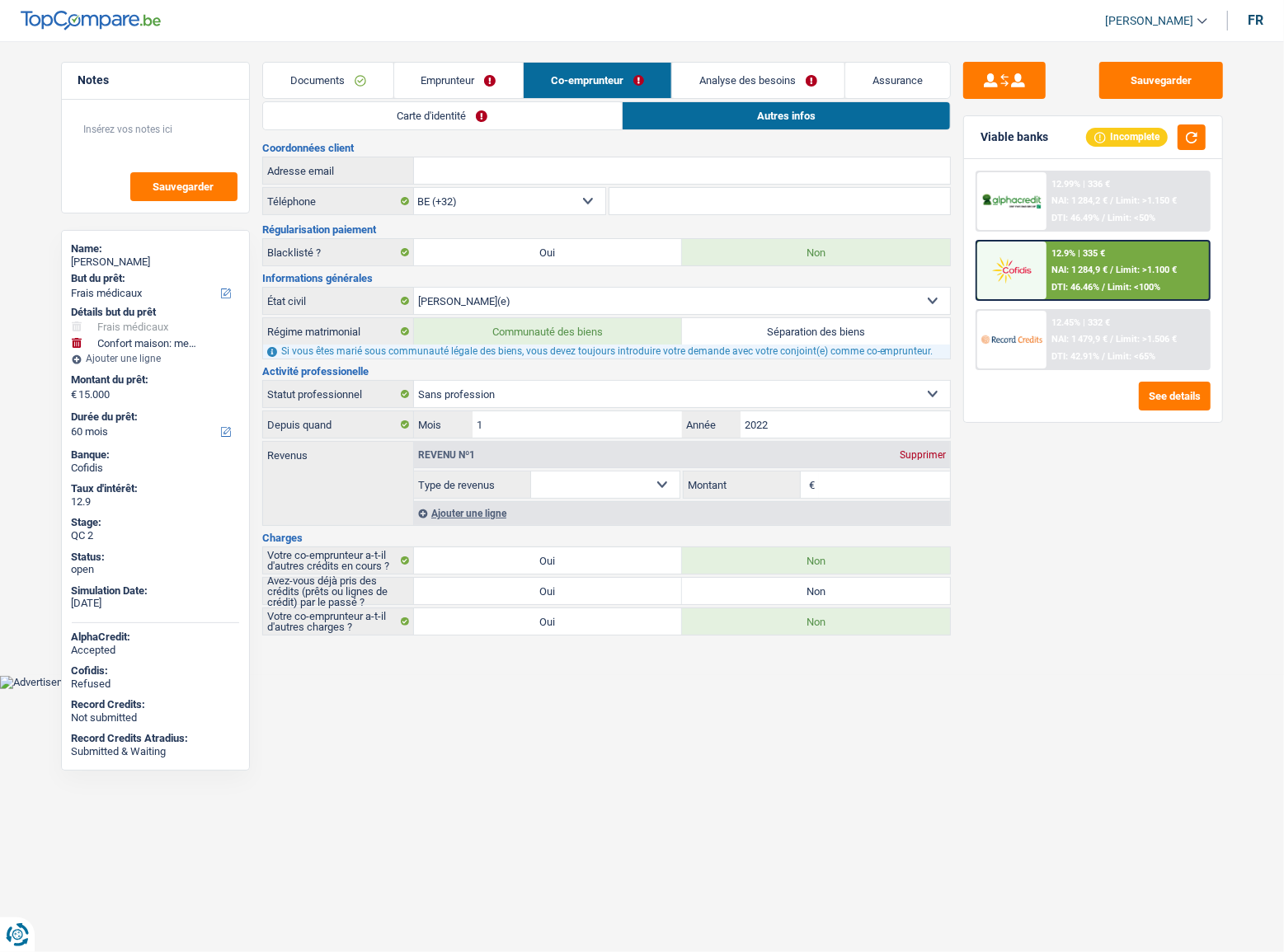
click at [458, 83] on link "Emprunteur" at bounding box center [459, 80] width 130 height 36
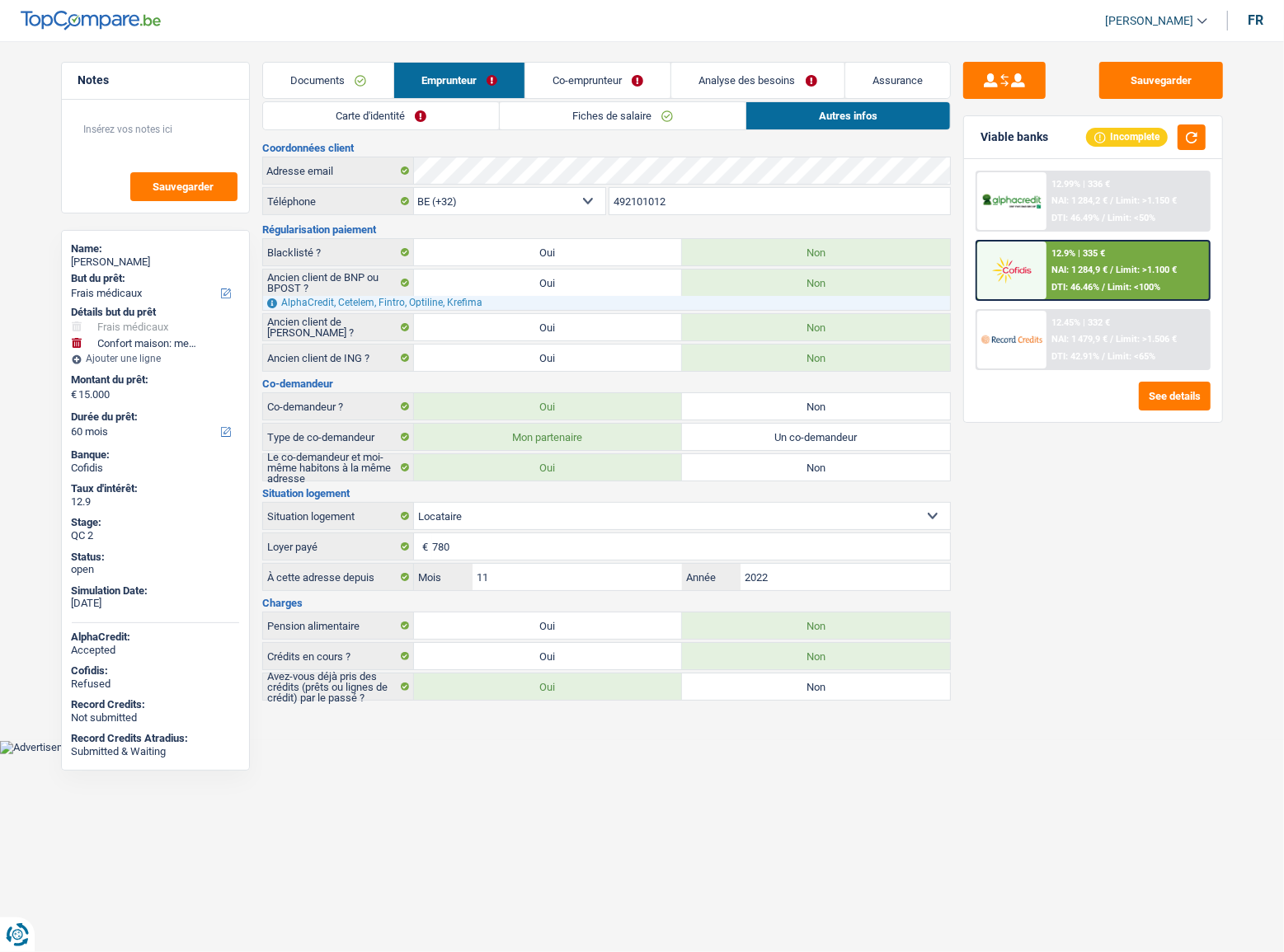
click at [431, 112] on link "Carte d'identité" at bounding box center [381, 116] width 236 height 27
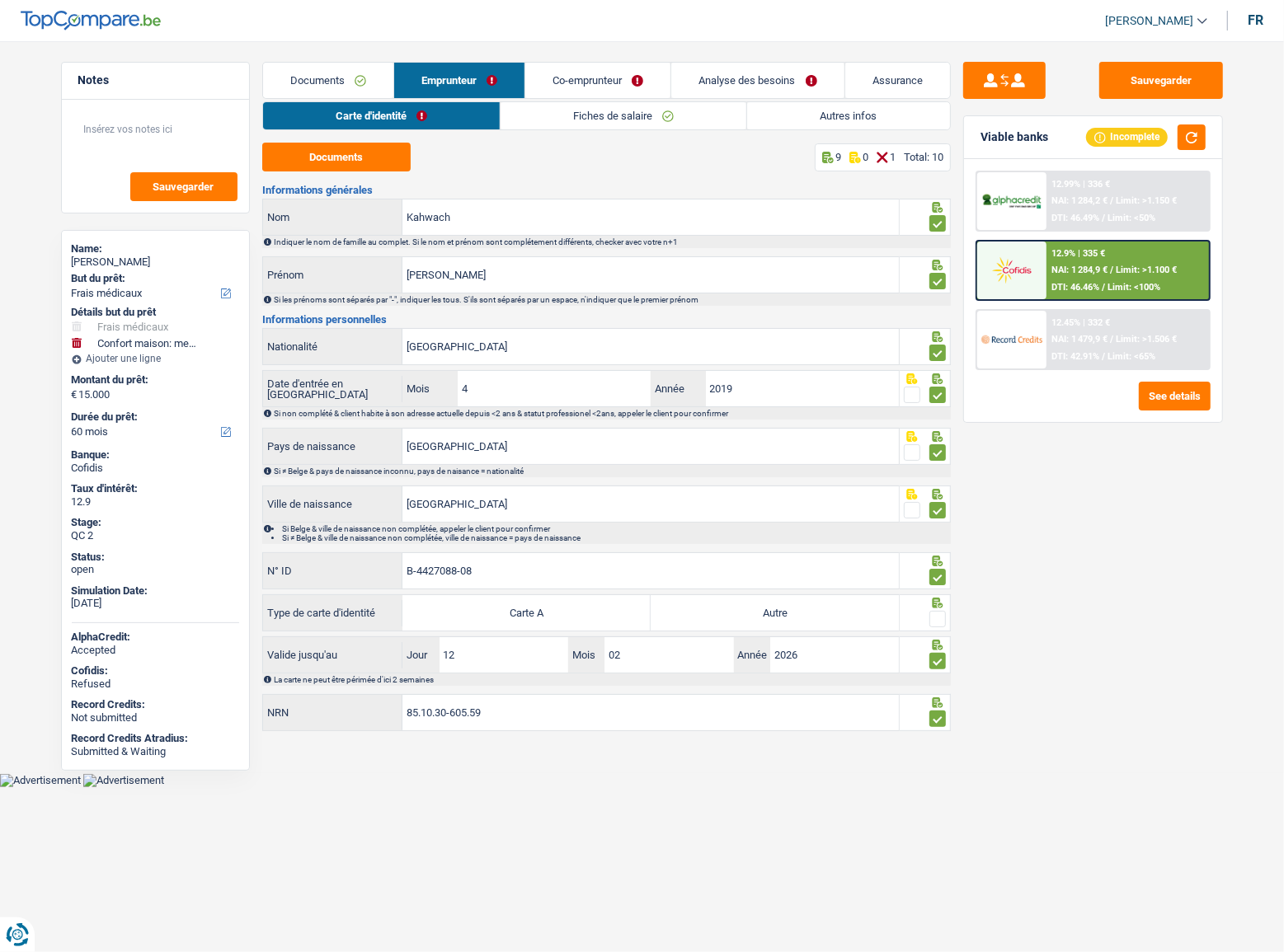
click at [562, 116] on link "Fiches de salaire" at bounding box center [623, 116] width 246 height 27
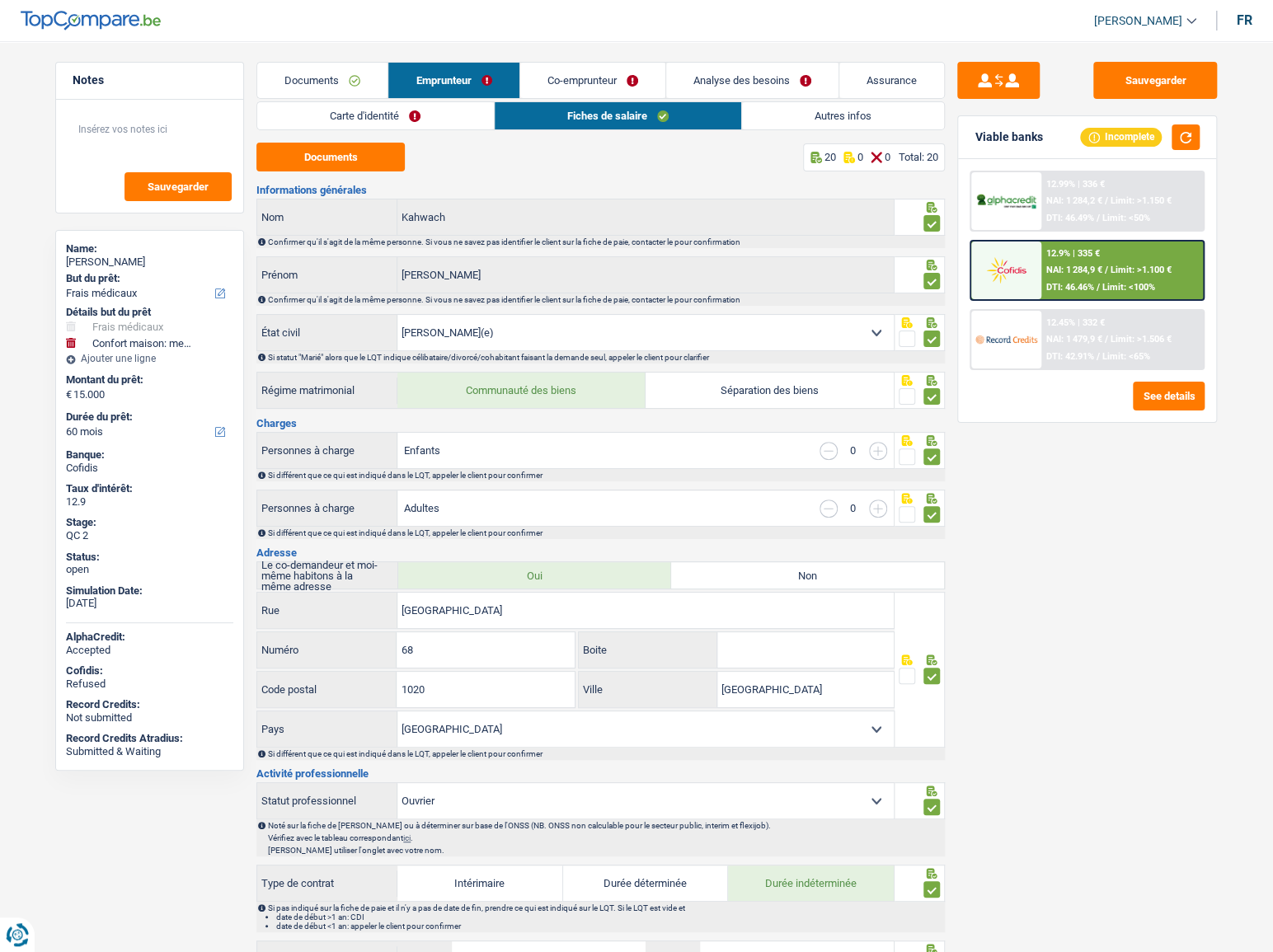
click at [801, 116] on link "Autres infos" at bounding box center [842, 116] width 202 height 27
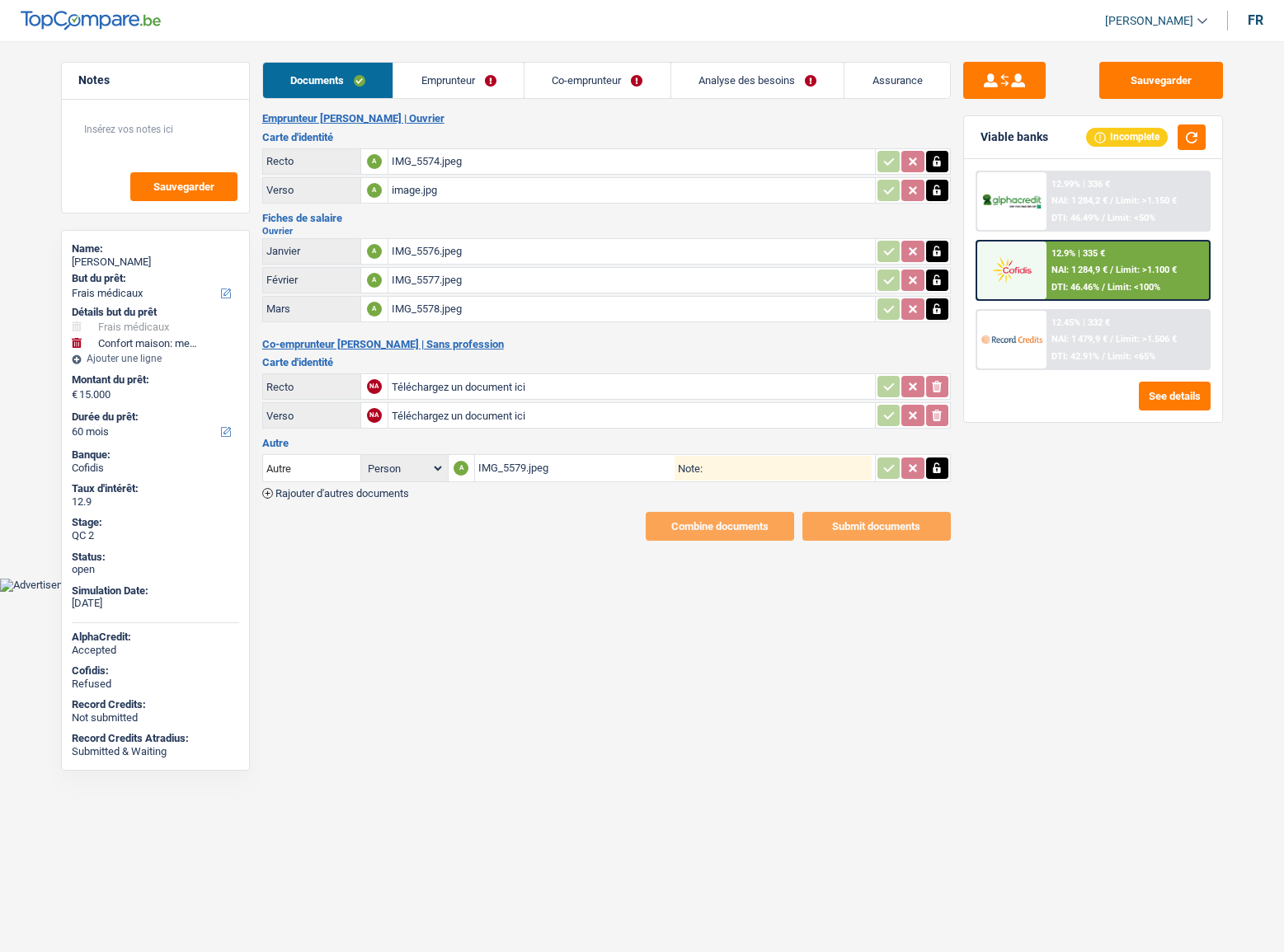
select select "medical"
select select "household"
select select "60"
select select "married"
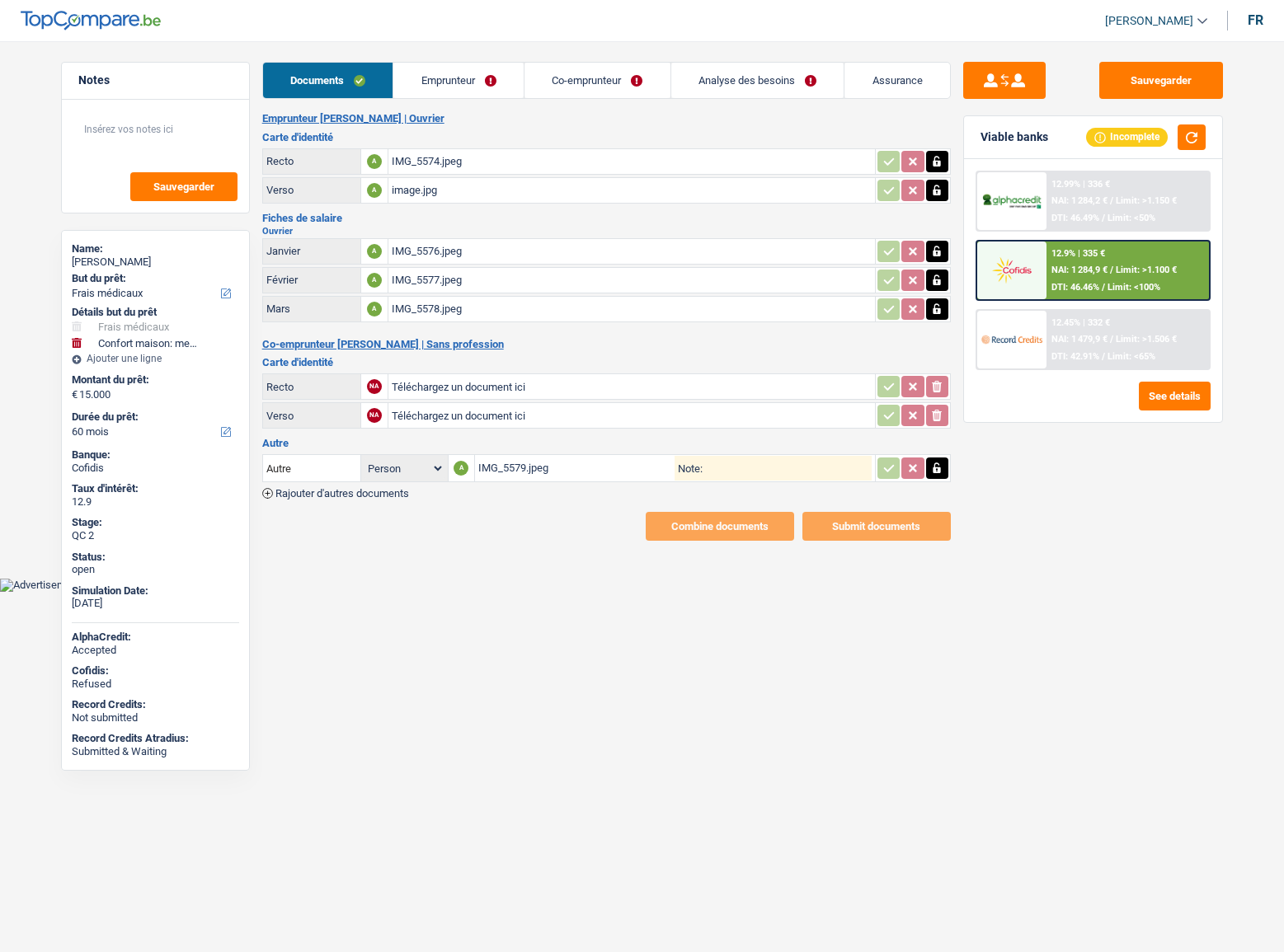
select select "BE"
select select "worker"
select select "netSalary"
select select "BE"
select select "bigCompanies"
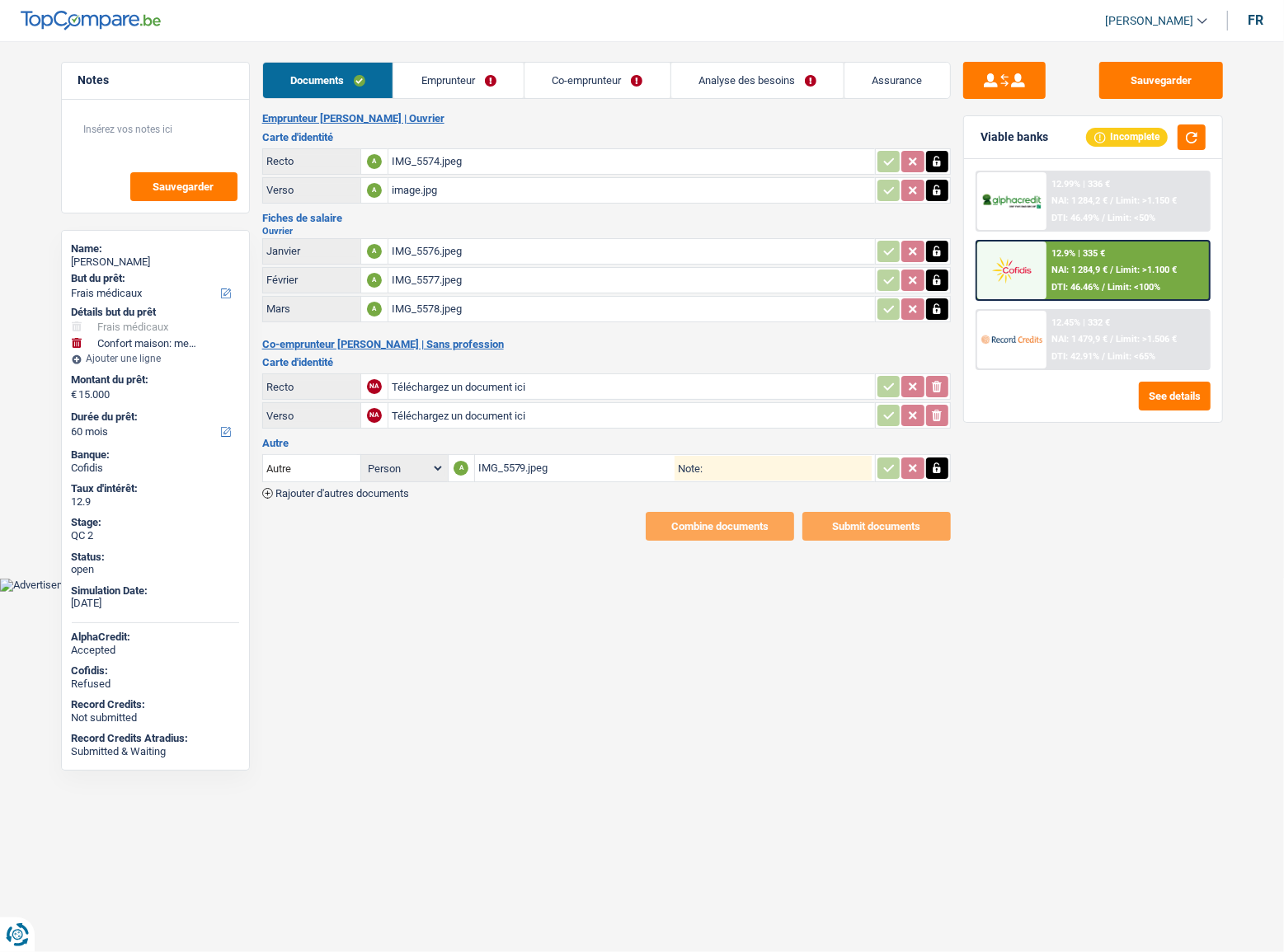
click at [460, 80] on link "Emprunteur" at bounding box center [458, 80] width 130 height 36
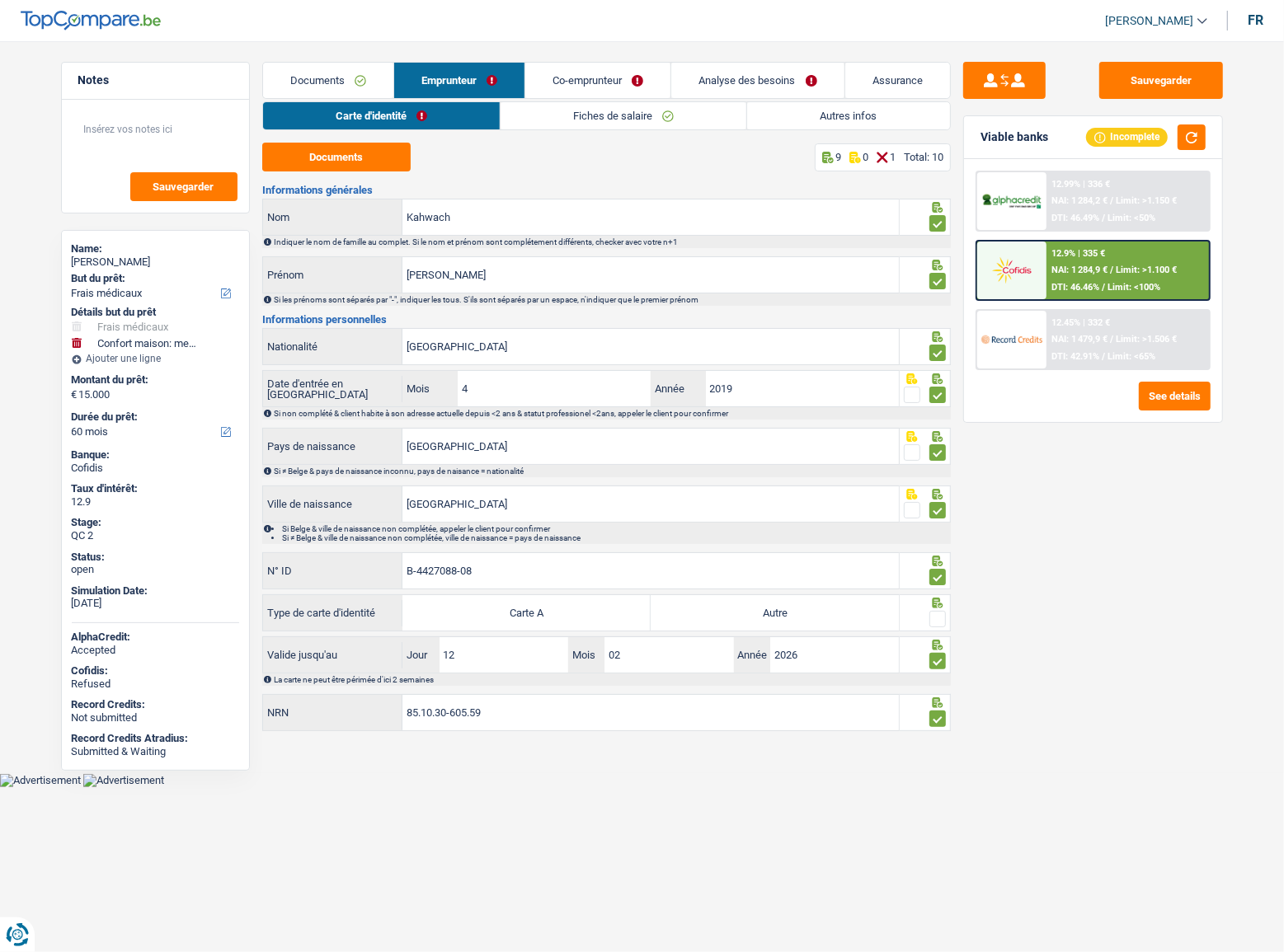
click at [816, 108] on link "Autres infos" at bounding box center [848, 116] width 202 height 27
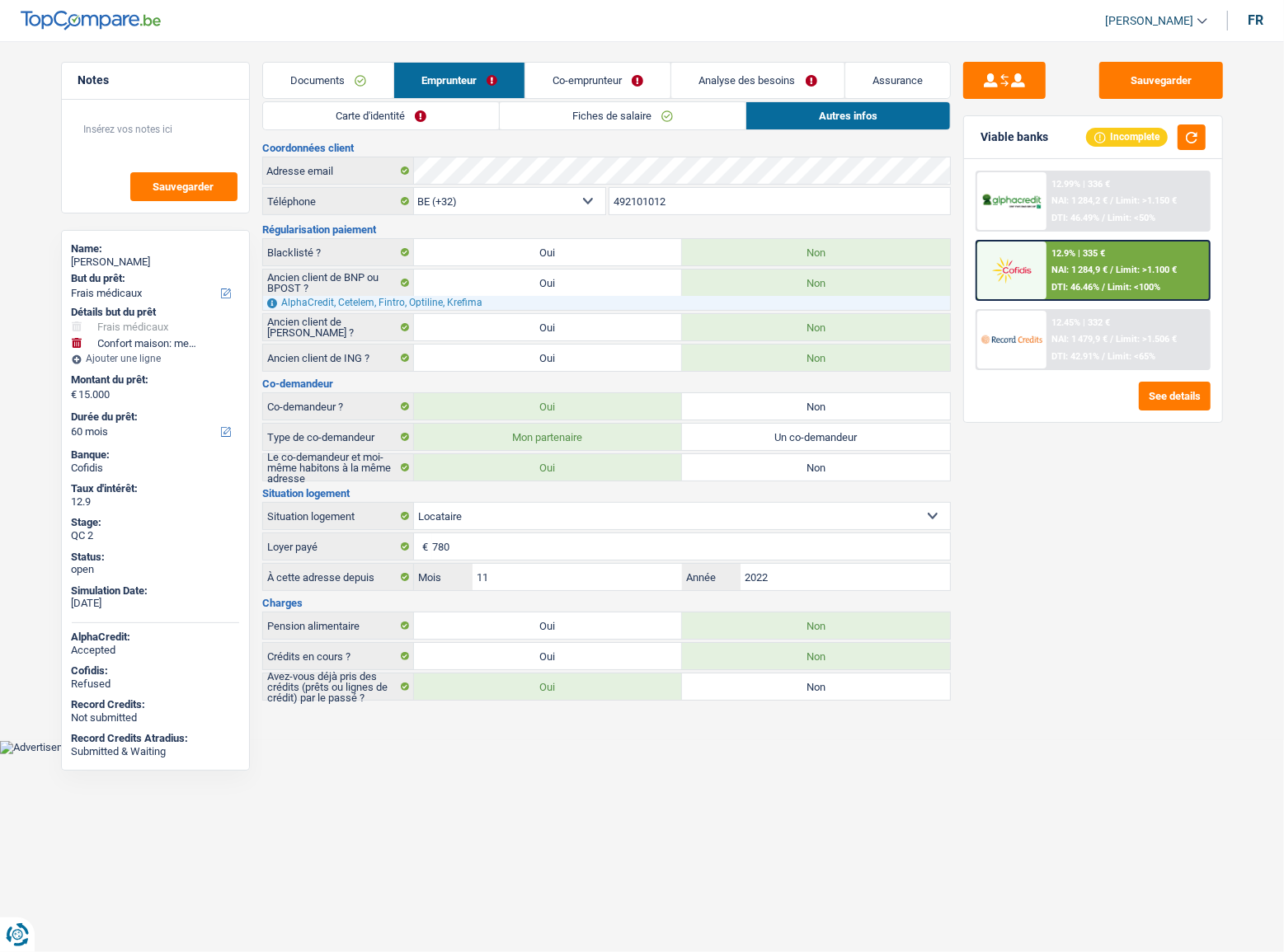
click at [710, 112] on link "Fiches de salaire" at bounding box center [622, 116] width 246 height 27
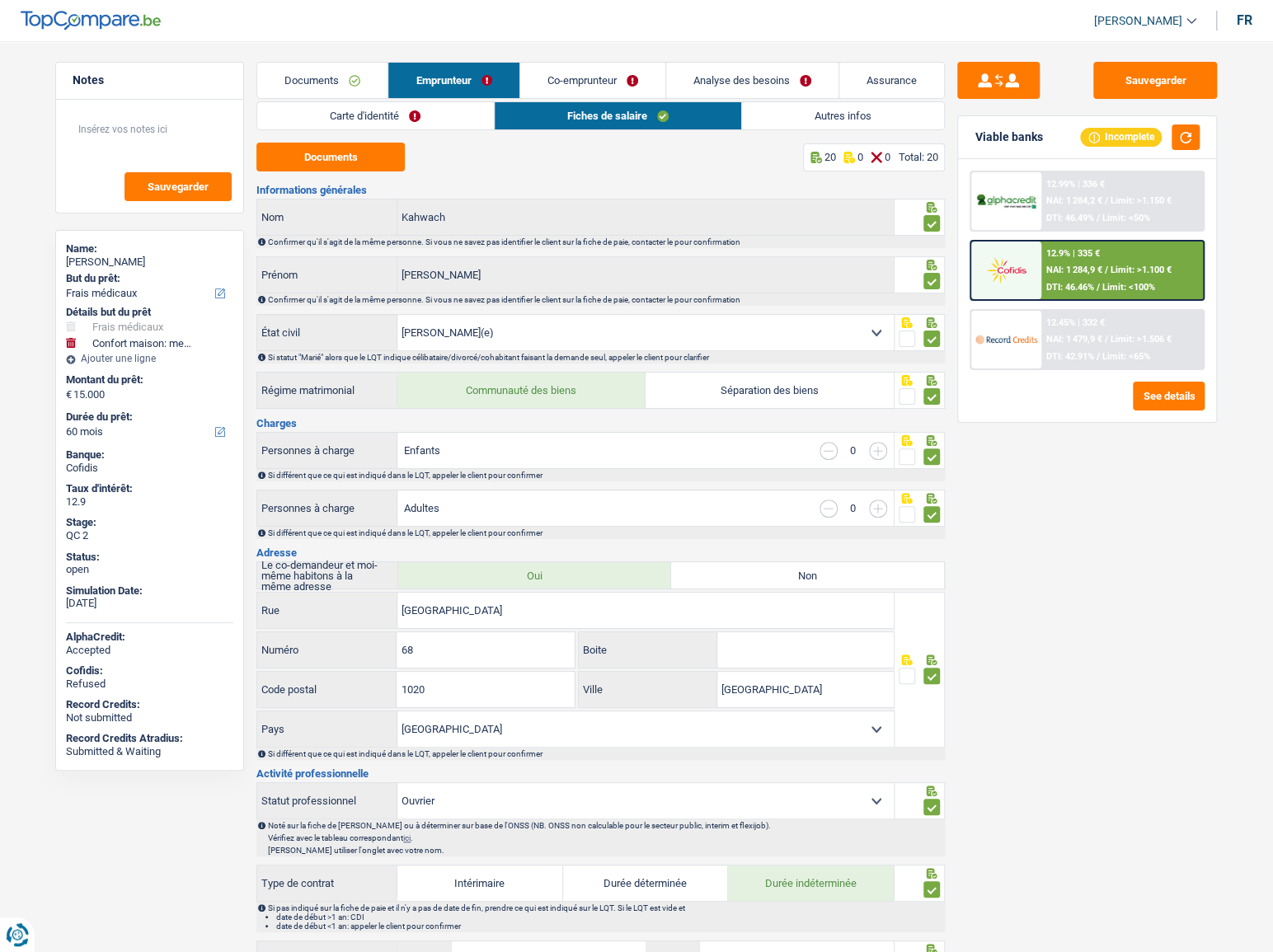
click at [426, 126] on link "Carte d'identité" at bounding box center [375, 116] width 236 height 27
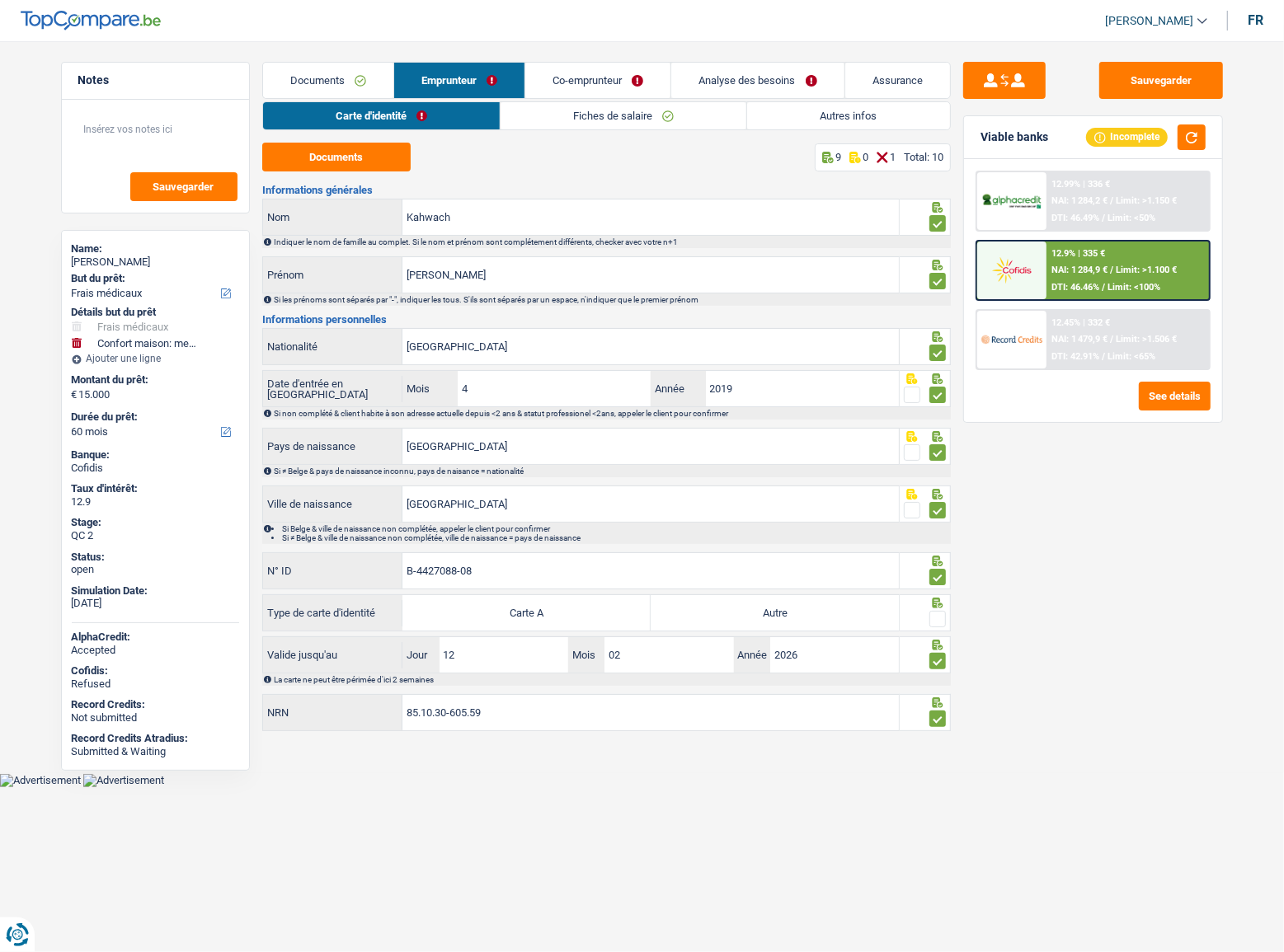
click at [610, 74] on link "Co-emprunteur" at bounding box center [597, 80] width 145 height 36
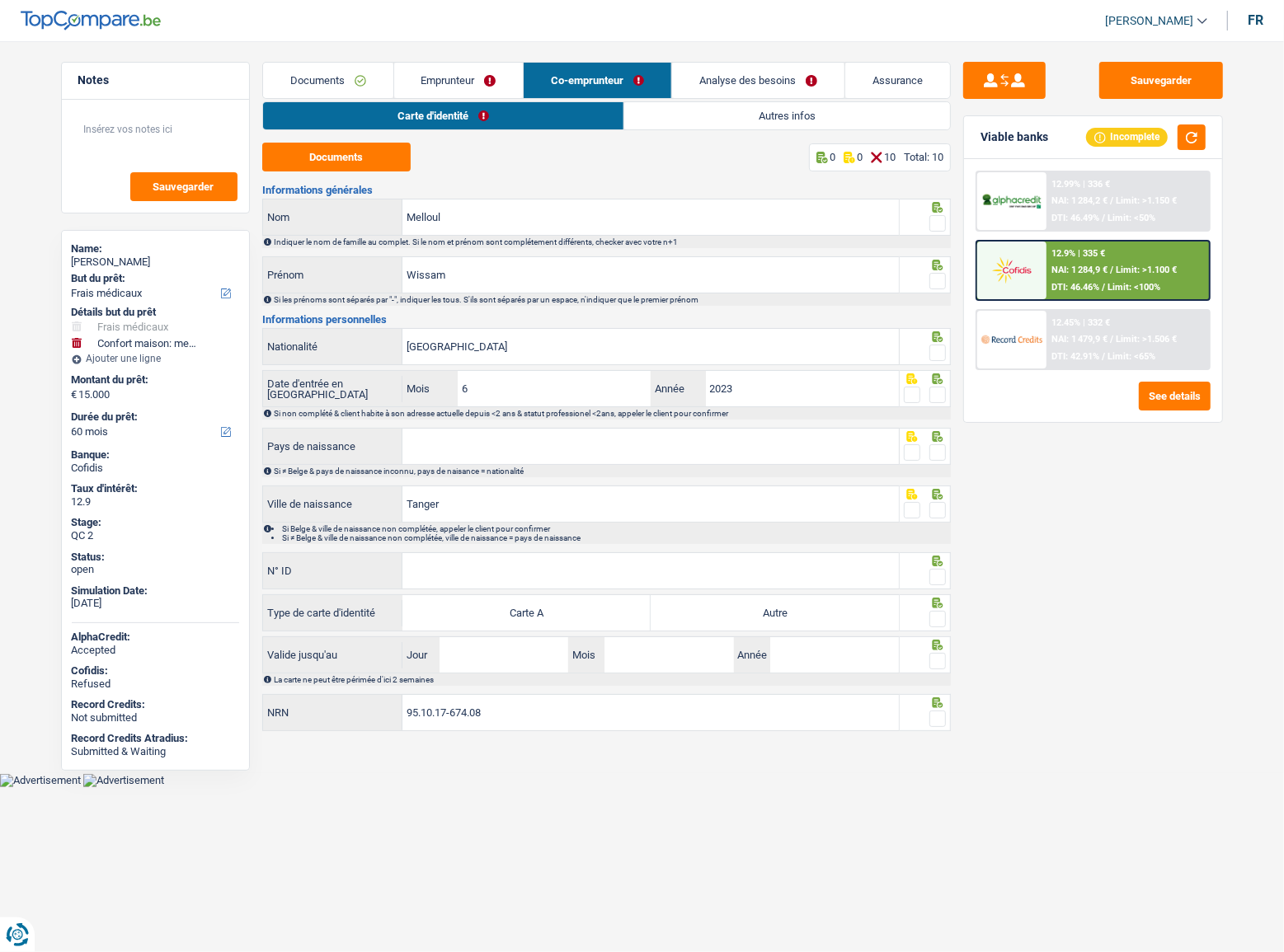
click at [439, 88] on link "Emprunteur" at bounding box center [459, 80] width 130 height 36
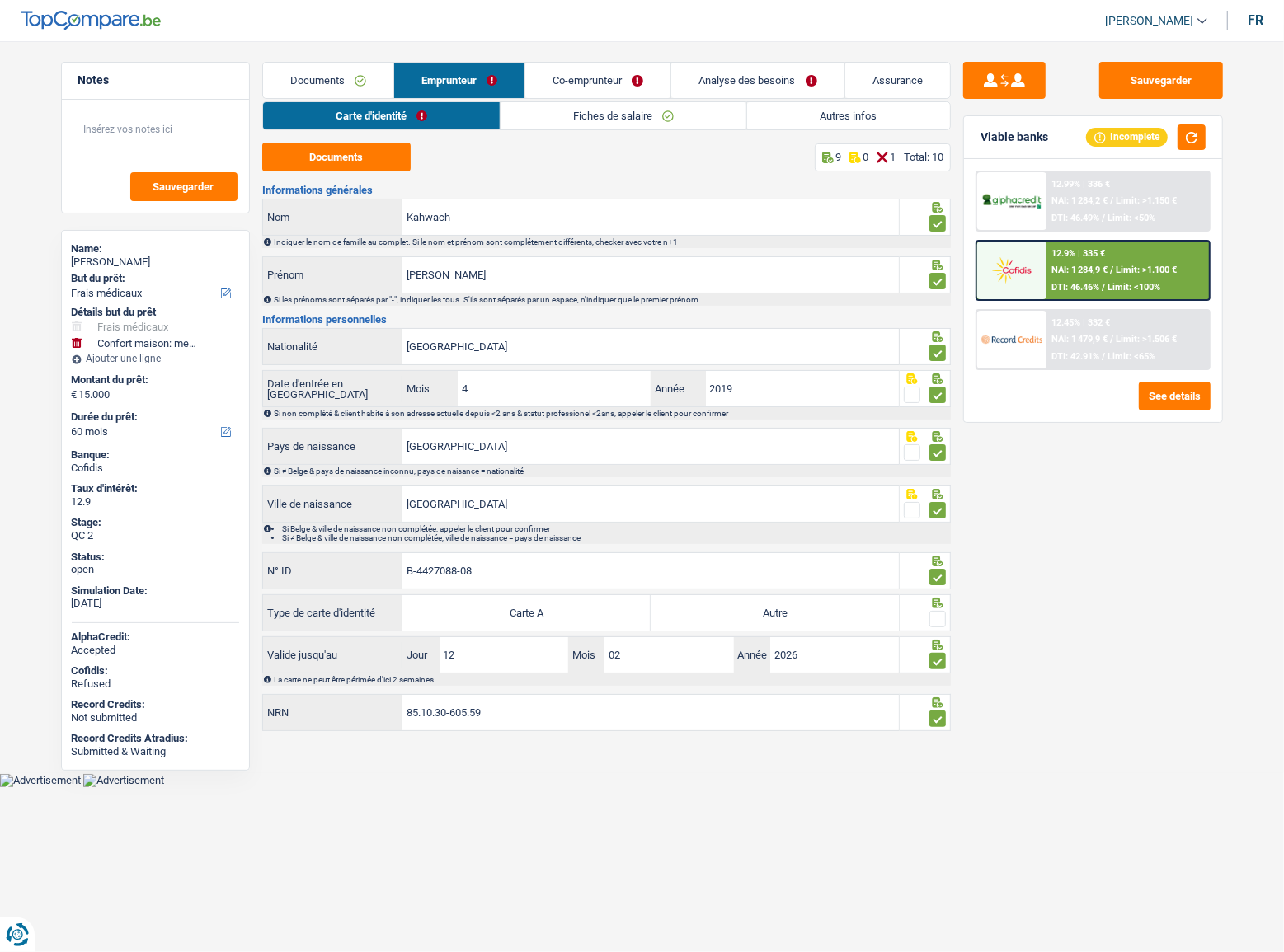
click at [531, 124] on link "Fiches de salaire" at bounding box center [623, 116] width 246 height 27
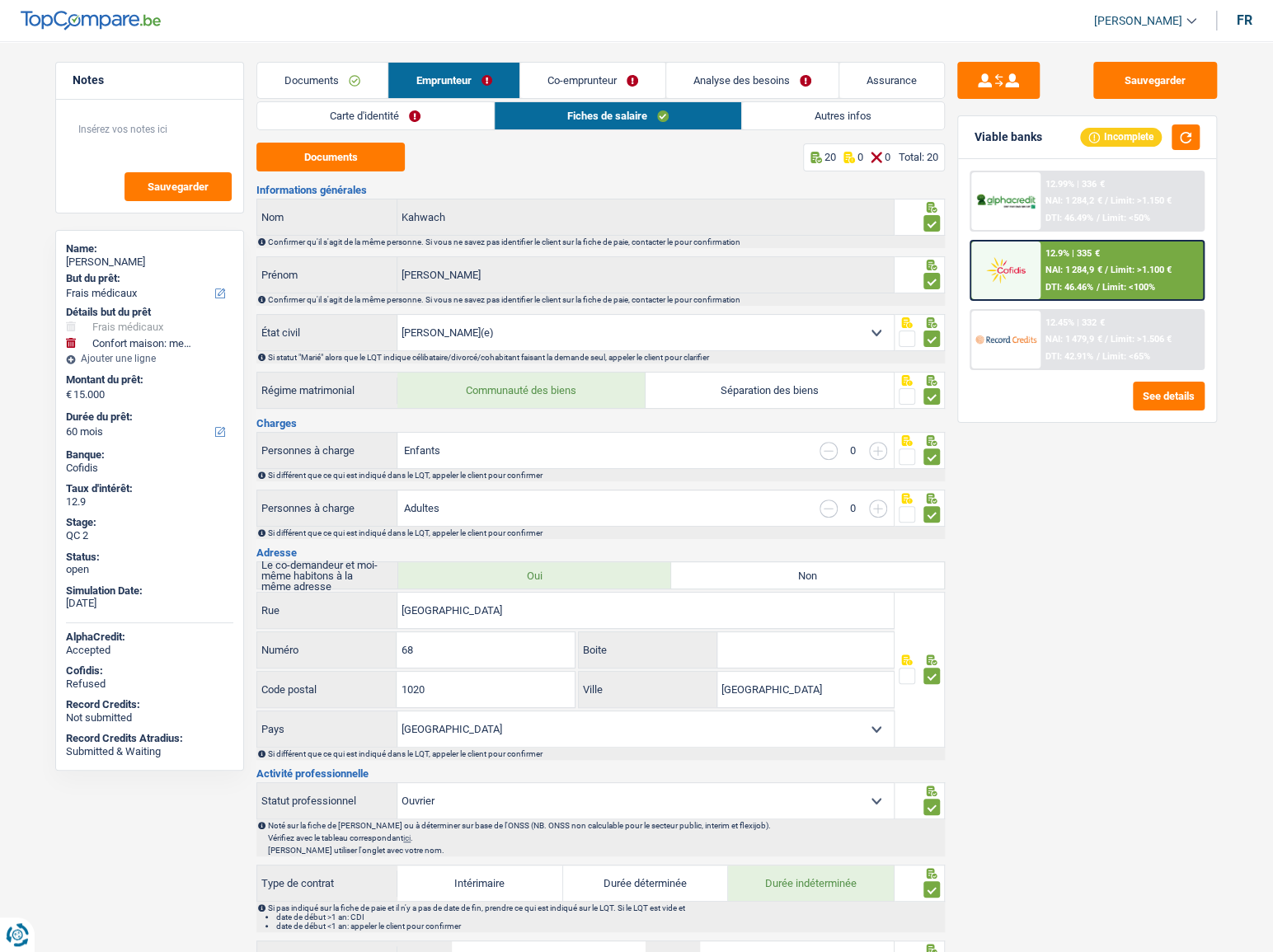
click at [776, 123] on link "Autres infos" at bounding box center [842, 116] width 202 height 27
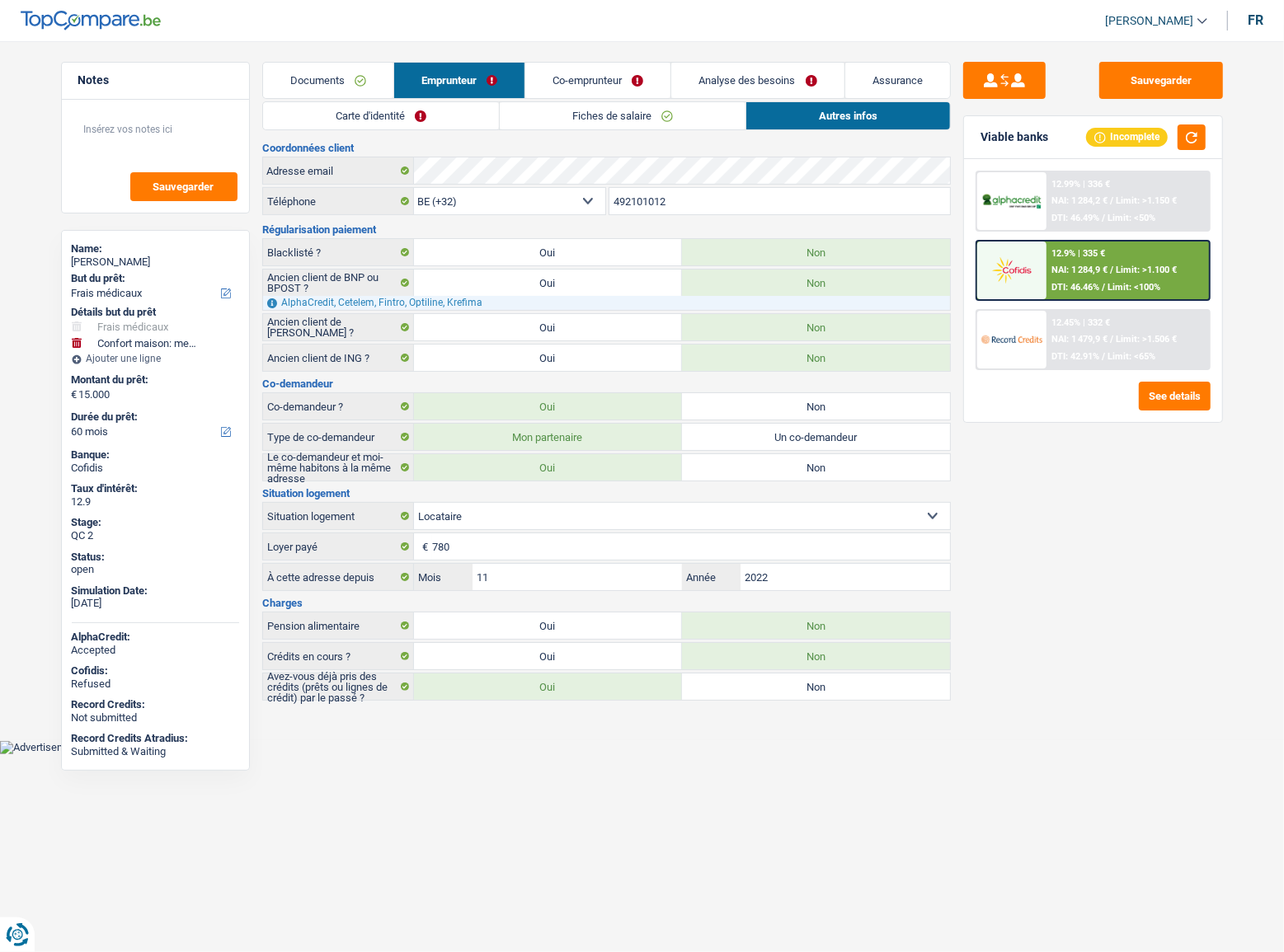
click at [585, 87] on link "Co-emprunteur" at bounding box center [597, 80] width 145 height 36
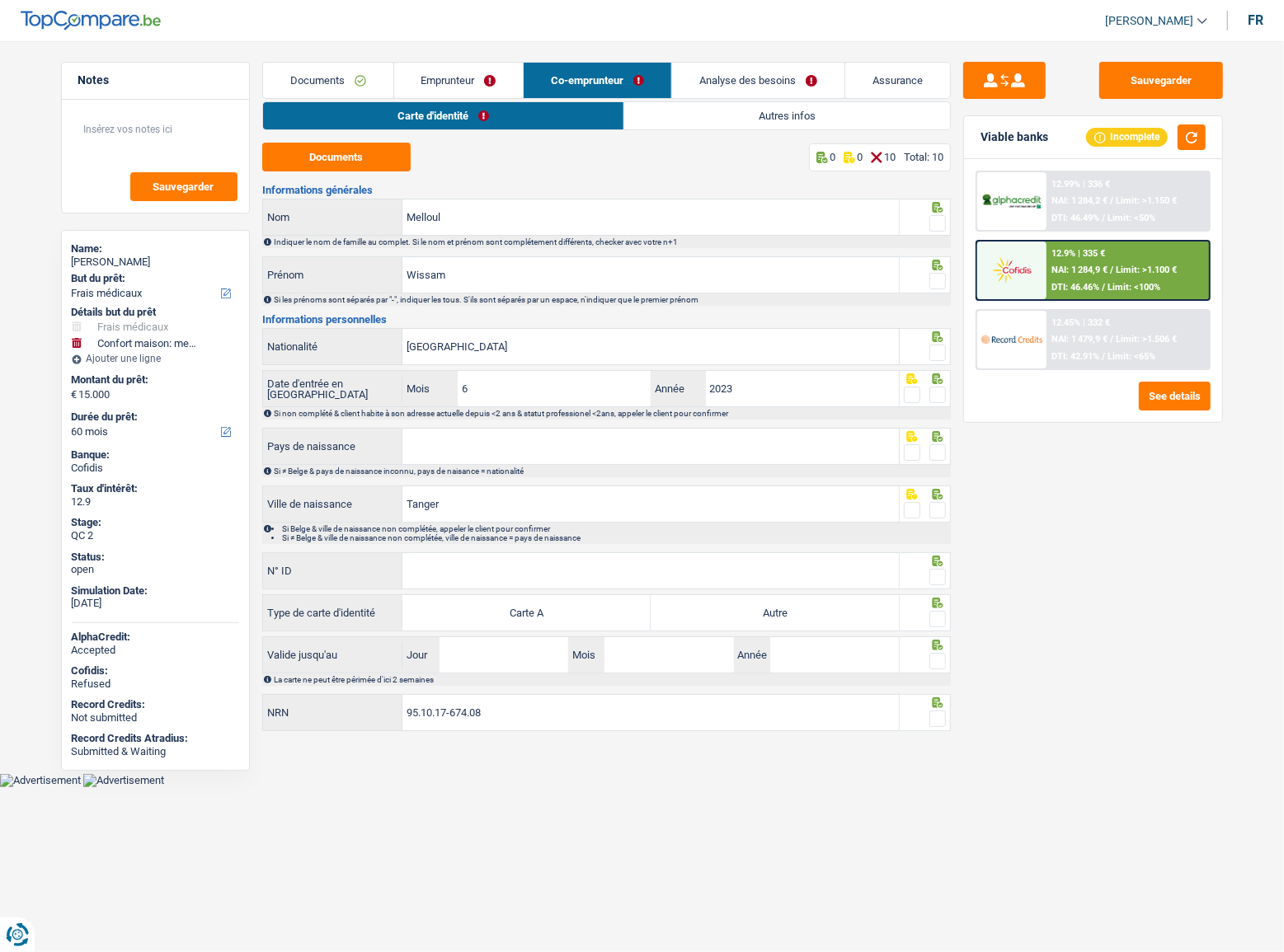
click at [720, 113] on link "Autres infos" at bounding box center [786, 116] width 326 height 27
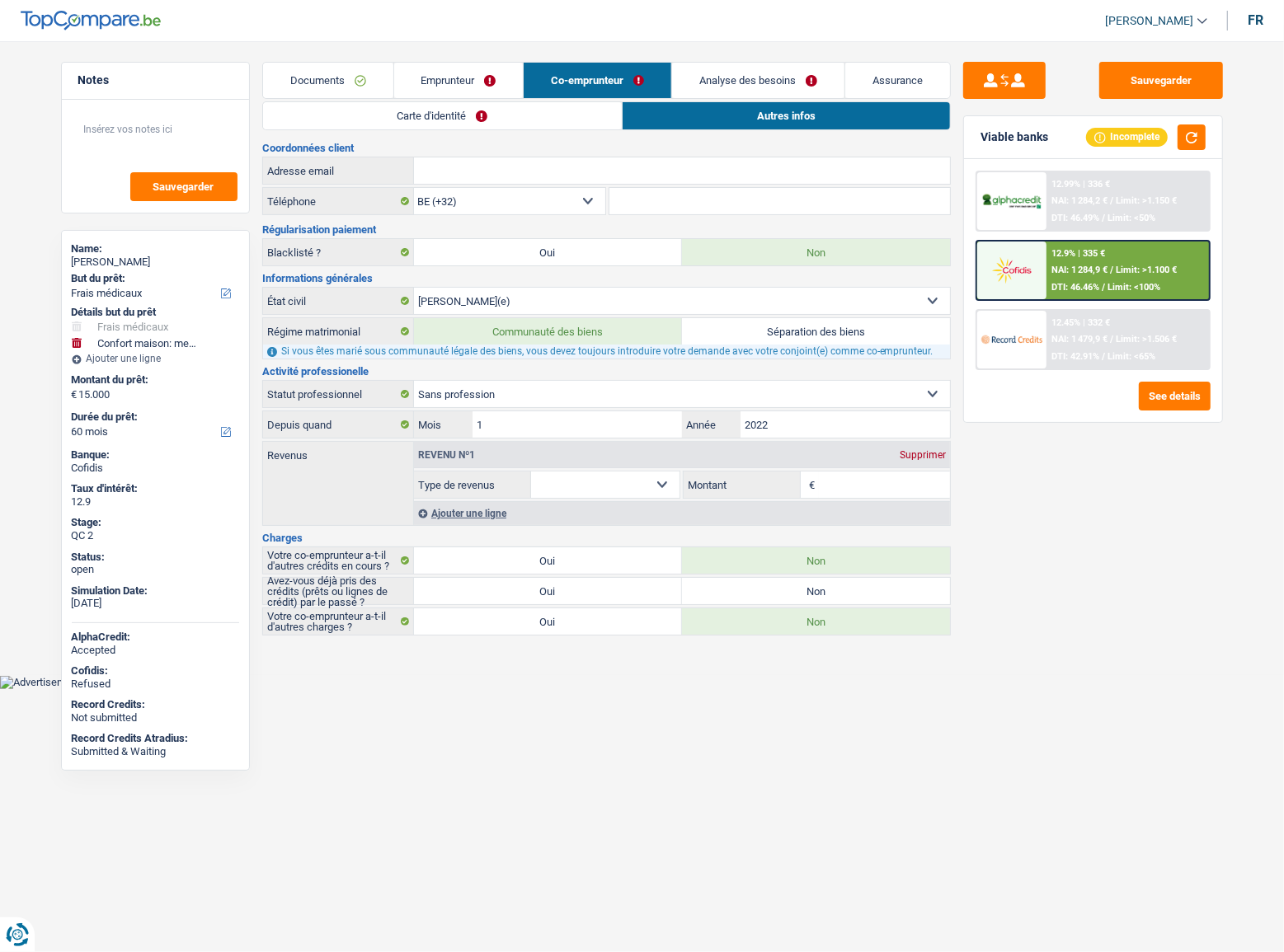
click at [485, 70] on link "Emprunteur" at bounding box center [459, 80] width 130 height 36
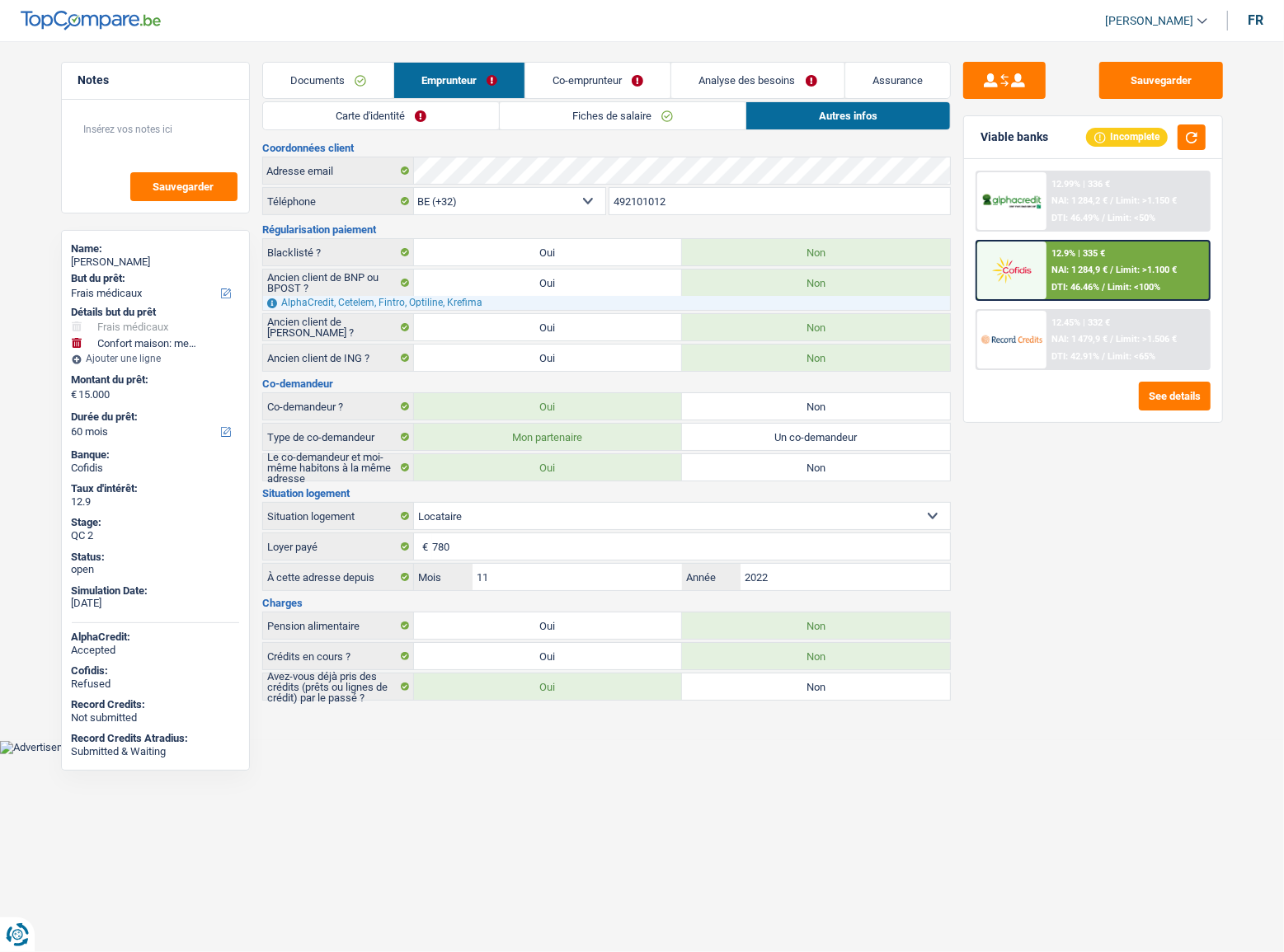
click at [647, 122] on link "Fiches de salaire" at bounding box center [622, 116] width 246 height 27
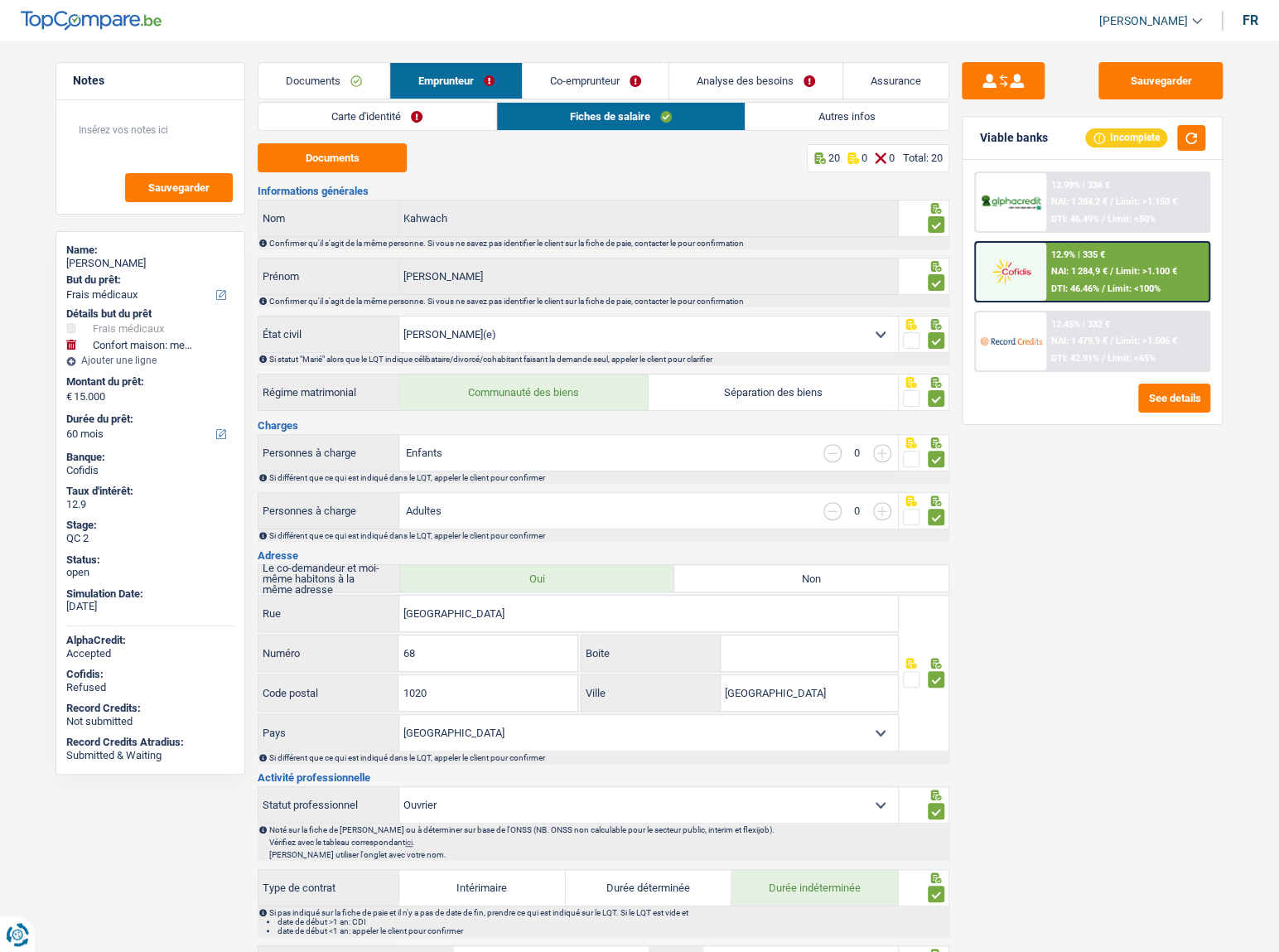
click at [772, 83] on link "Analyse des besoins" at bounding box center [755, 81] width 173 height 36
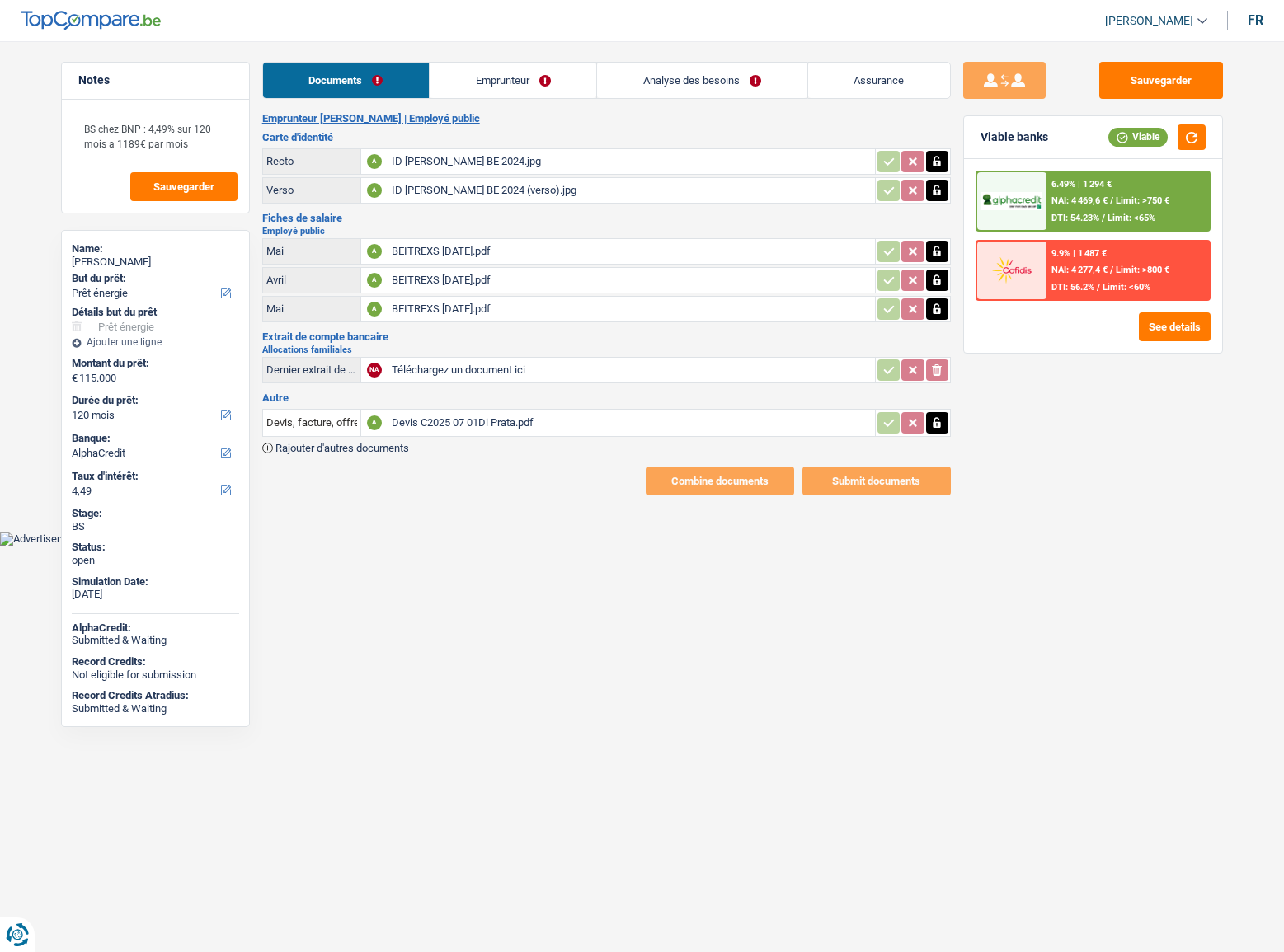
select select "energy"
select select "120"
select select "alphacredit"
click at [488, 74] on link "Emprunteur" at bounding box center [513, 80] width 166 height 36
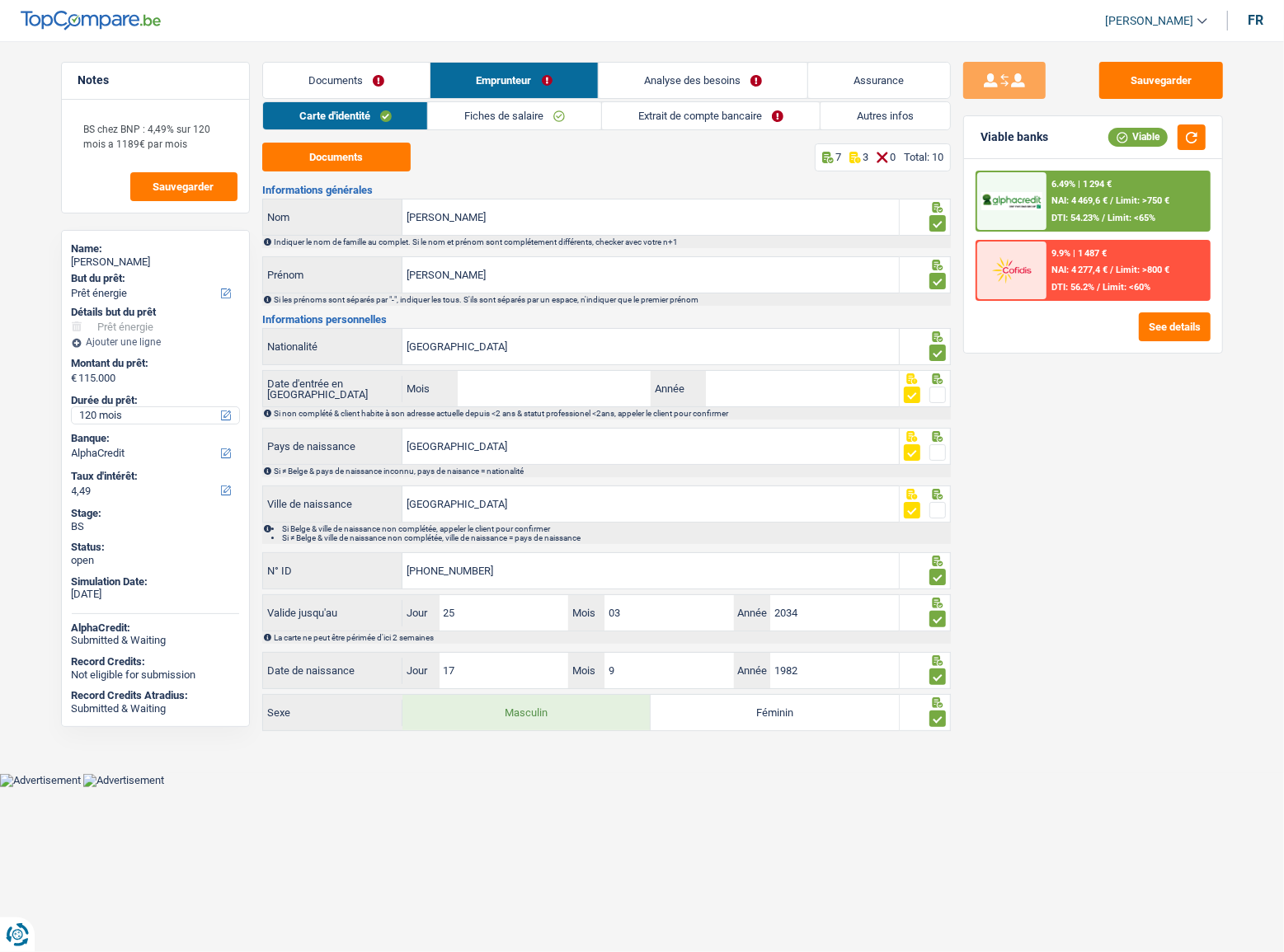
click at [146, 421] on select "12 mois 18 mois 24 mois 30 mois 36 mois 42 mois 48 mois 60 mois 72 mois 84 mois…" at bounding box center [155, 415] width 167 height 16
click at [71, 407] on select "12 mois 18 mois 24 mois 30 mois 36 mois 42 mois 48 mois 60 mois 72 mois 84 mois…" at bounding box center [155, 415] width 167 height 16
click at [162, 409] on select "12 mois 18 mois 24 mois 30 mois 36 mois 42 mois 48 mois 60 mois 72 mois 84 mois…" at bounding box center [155, 415] width 167 height 16
select select "120"
click at [71, 407] on select "12 mois 18 mois 24 mois 30 mois 36 mois 42 mois 48 mois 60 mois 72 mois 84 mois…" at bounding box center [155, 415] width 167 height 16
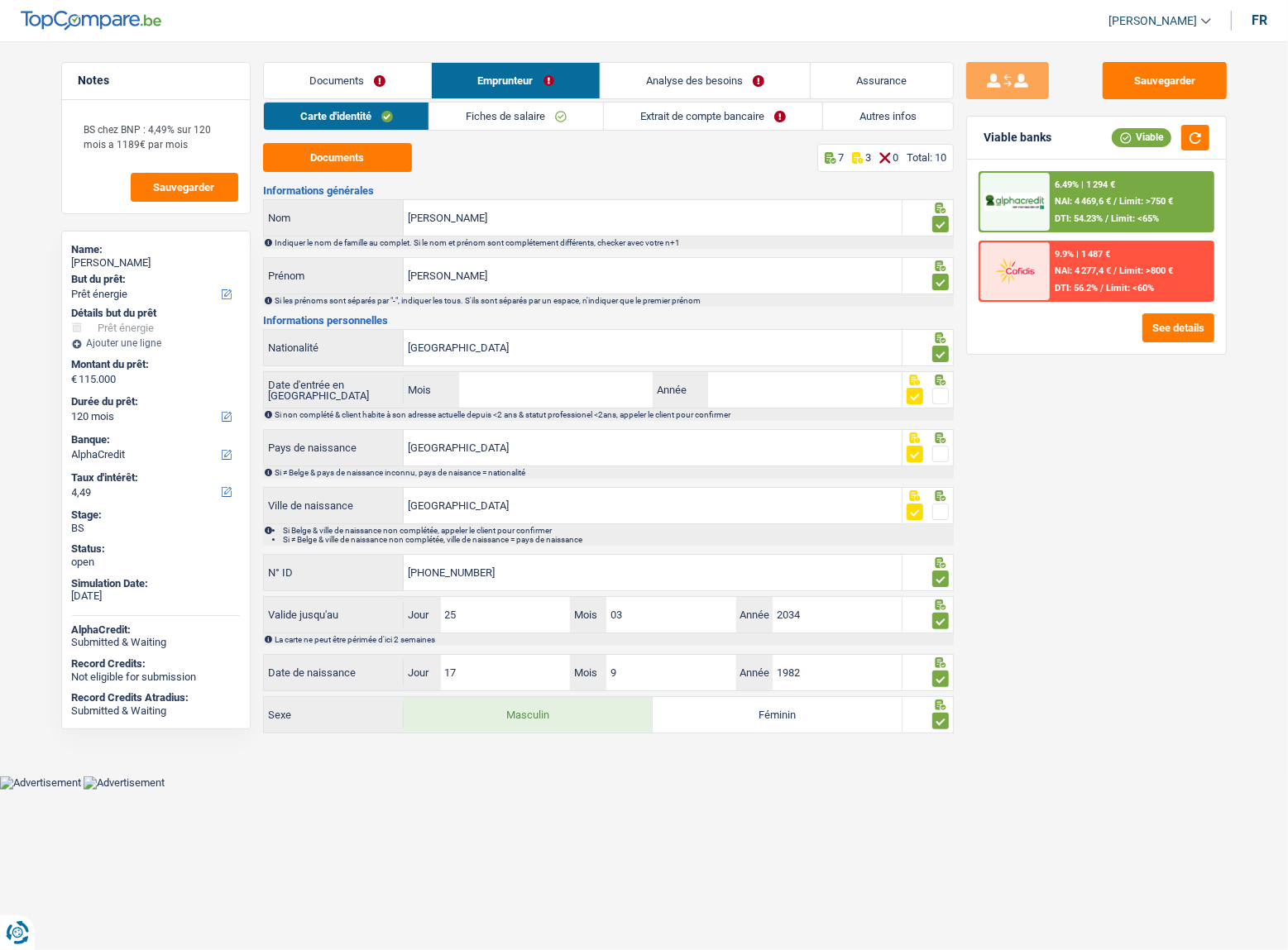
click at [527, 120] on link "Fiches de salaire" at bounding box center [516, 116] width 173 height 28
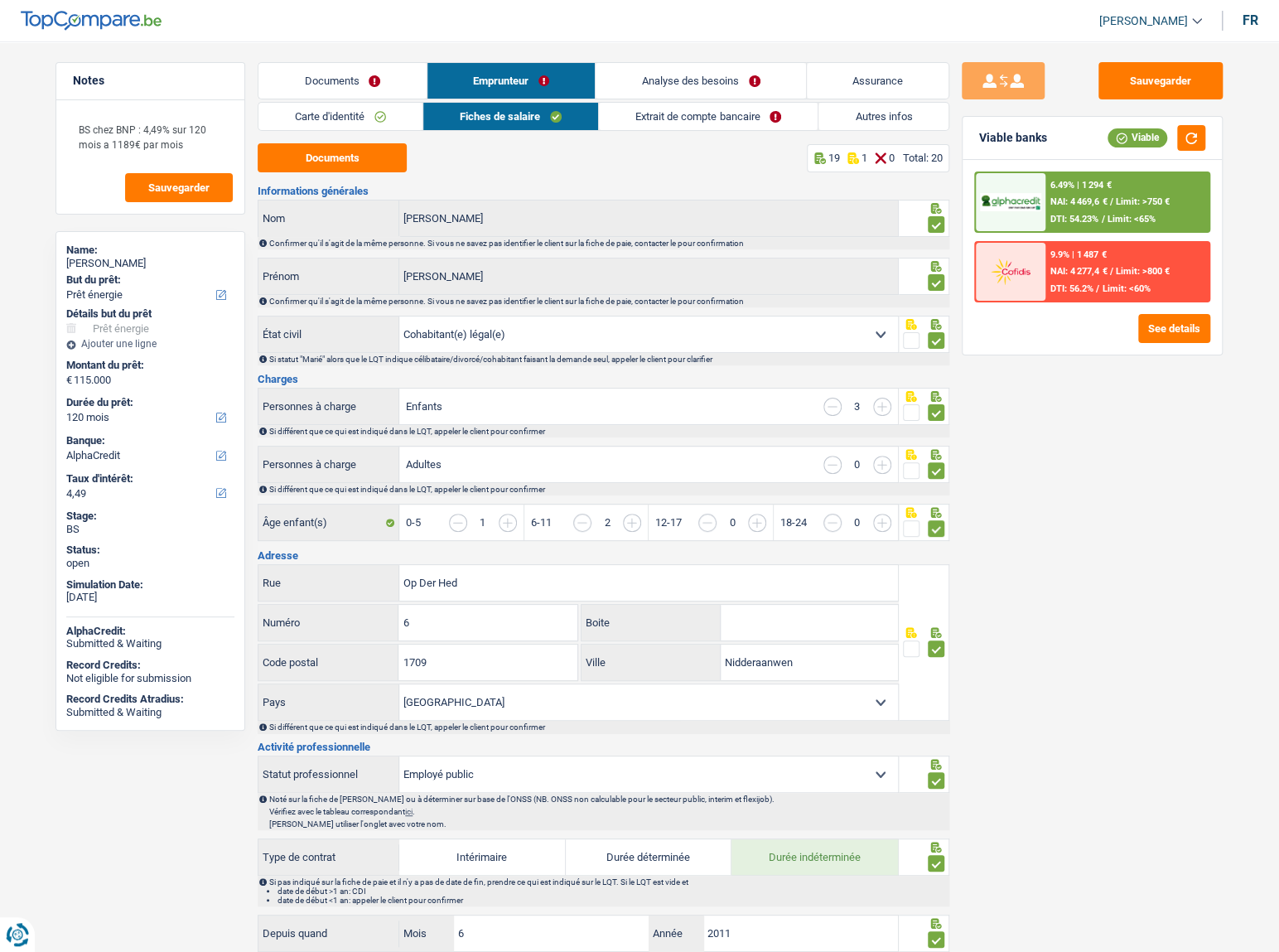
click at [728, 129] on link "Extrait de compte bancaire" at bounding box center [708, 117] width 219 height 28
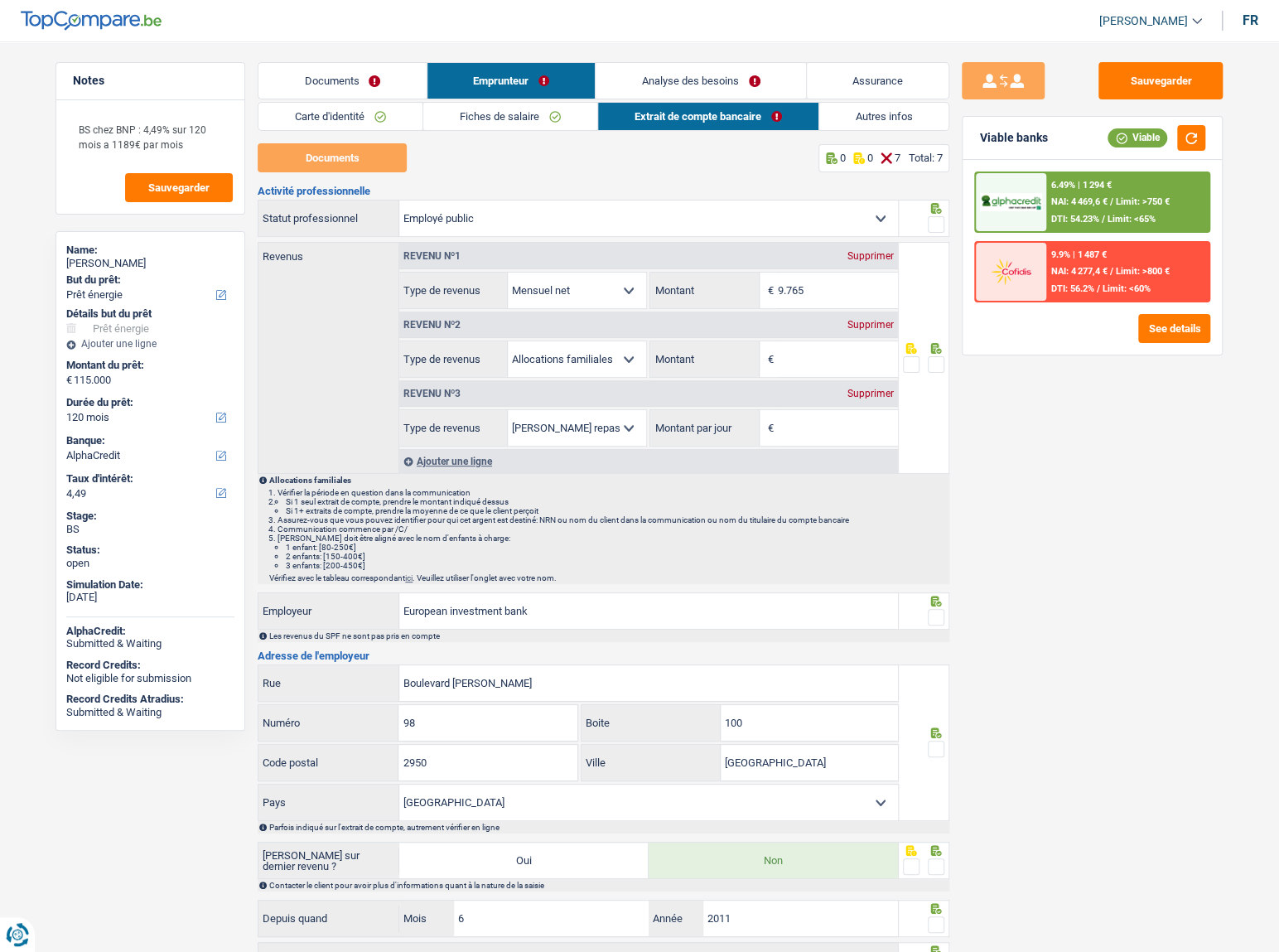
click at [553, 116] on link "Fiches de salaire" at bounding box center [510, 117] width 174 height 28
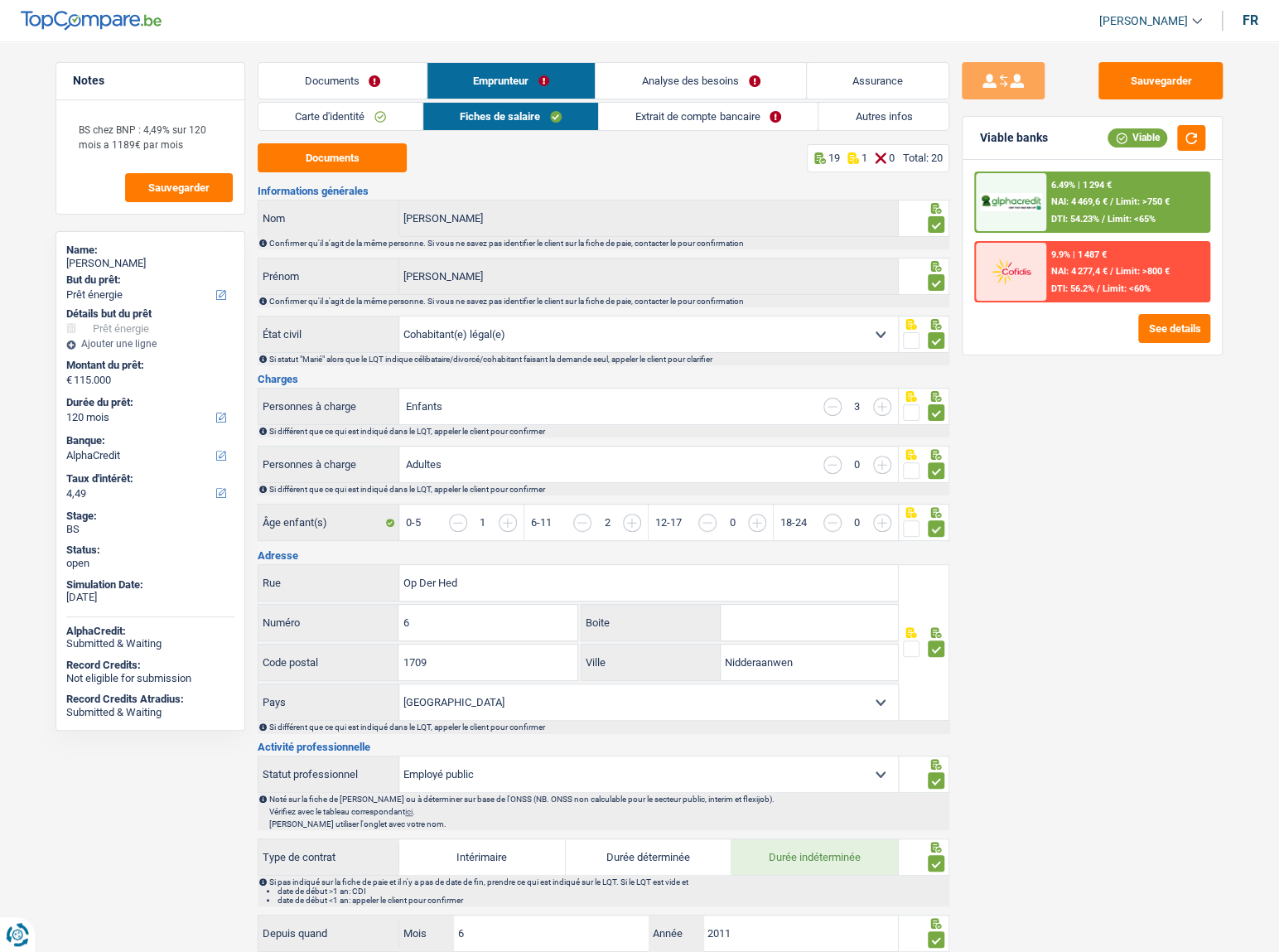
click at [639, 116] on link "Extrait de compte bancaire" at bounding box center [708, 117] width 219 height 28
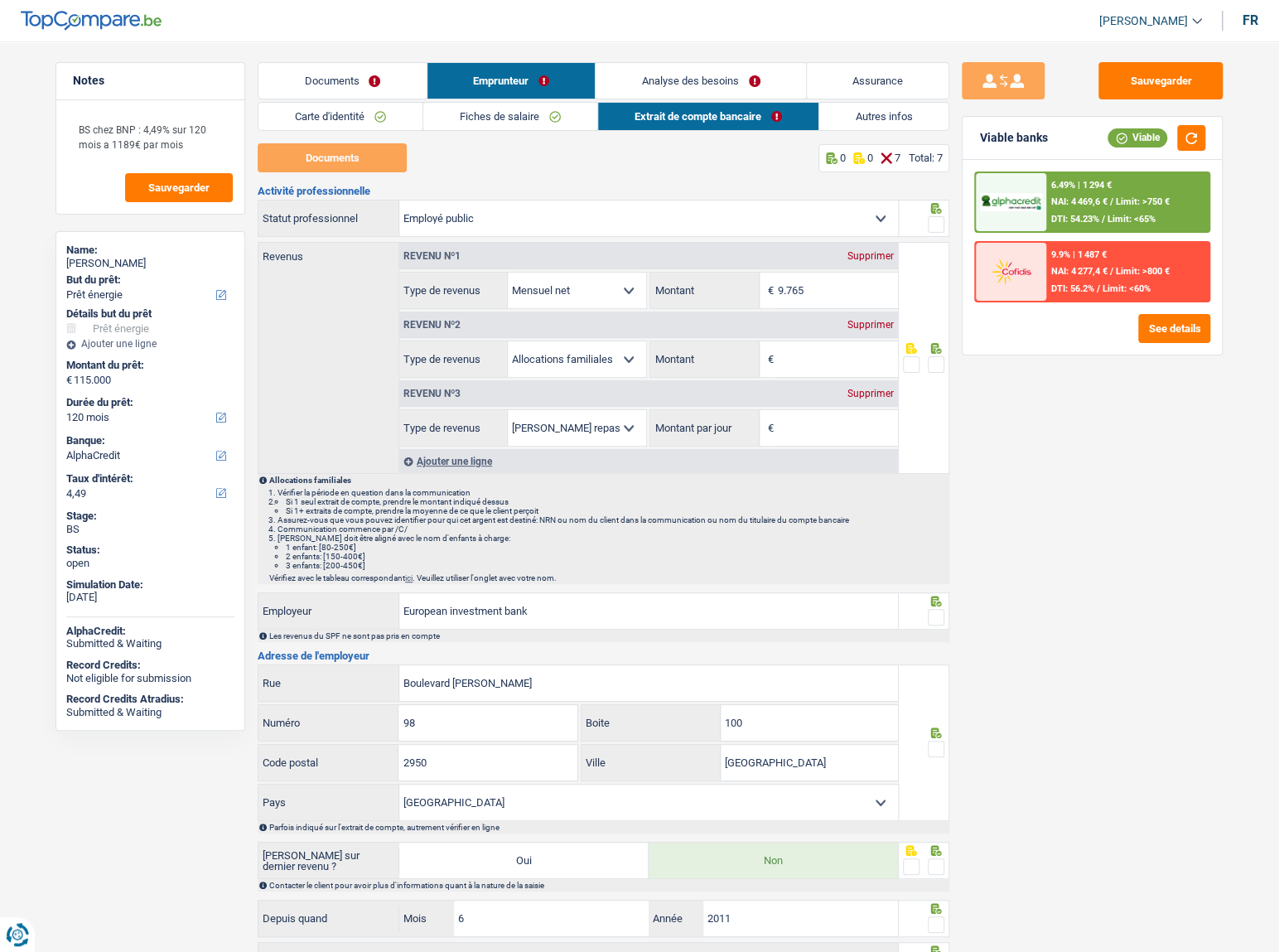
click at [930, 223] on span at bounding box center [936, 224] width 17 height 17
click at [0, 0] on input "radio" at bounding box center [0, 0] width 0 height 0
click at [855, 325] on div "Supprimer" at bounding box center [870, 324] width 54 height 10
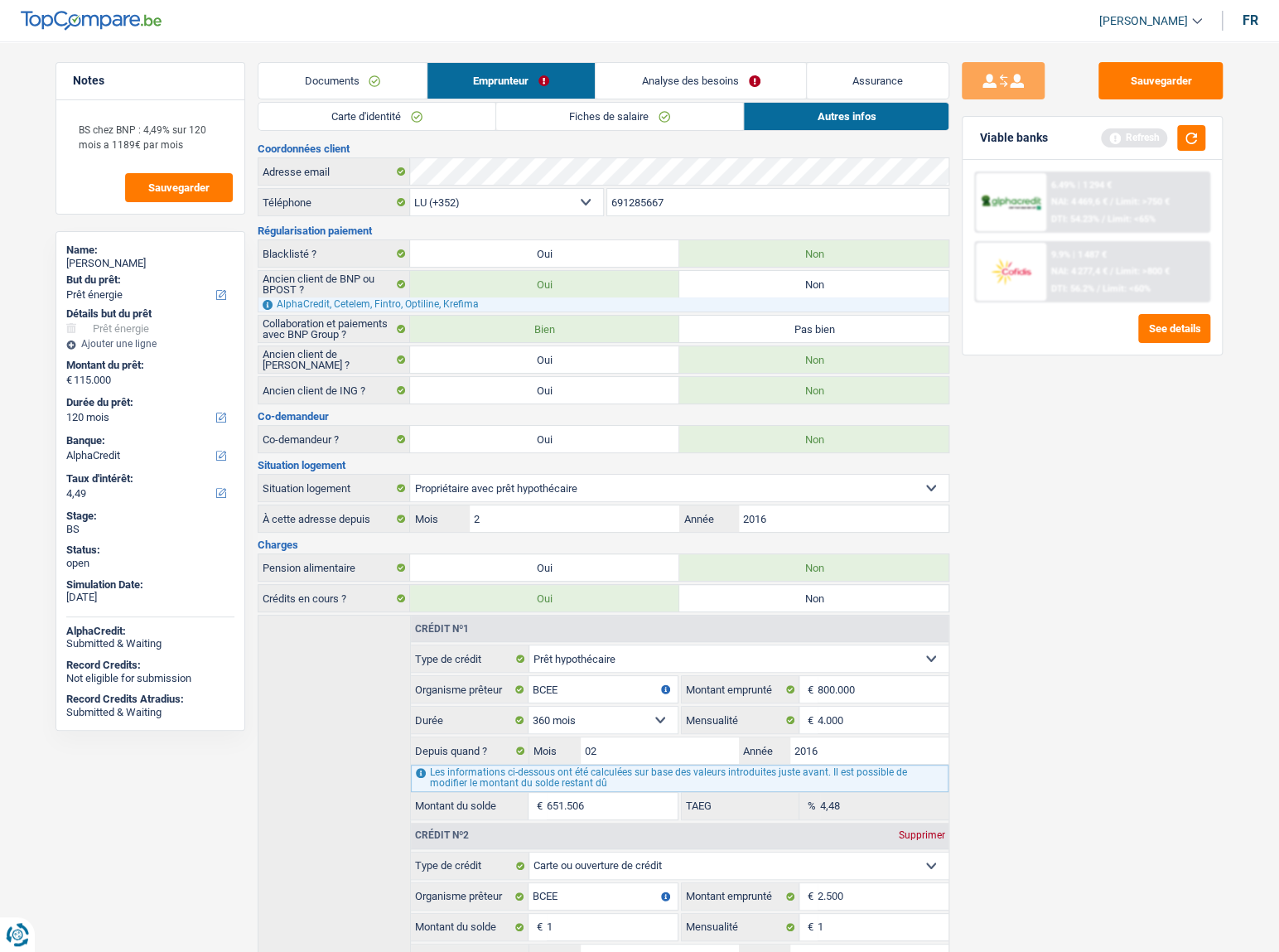
click at [697, 96] on link "Analyse des besoins" at bounding box center [700, 81] width 210 height 36
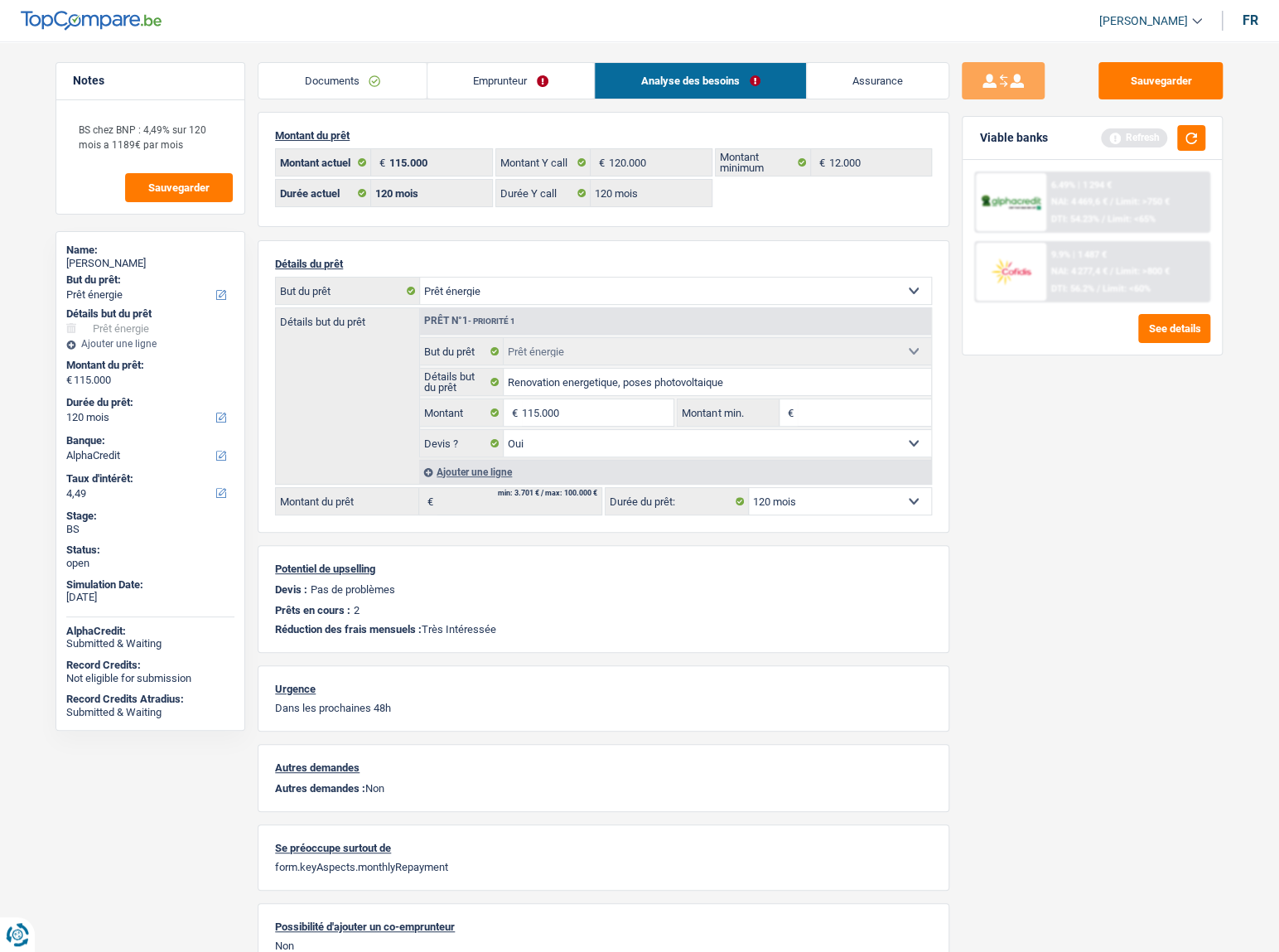
click at [570, 91] on link "Emprunteur" at bounding box center [511, 81] width 167 height 36
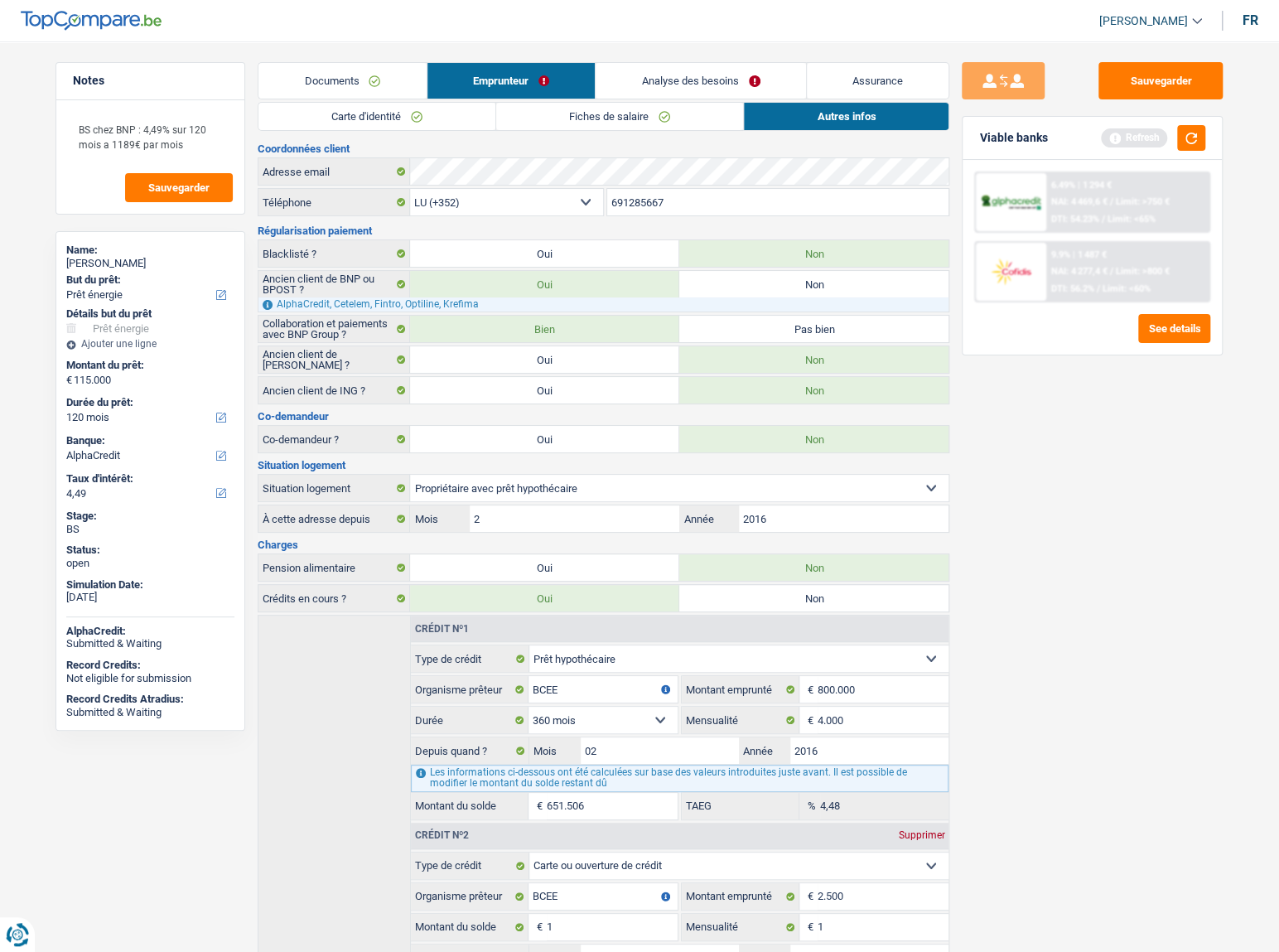
click at [613, 131] on div "Carte d'identité Fiches de salaire Autres infos Documents 7 3 0 Total: 10 Infor…" at bounding box center [603, 567] width 692 height 931
click at [1198, 142] on button "button" at bounding box center [1191, 138] width 28 height 26
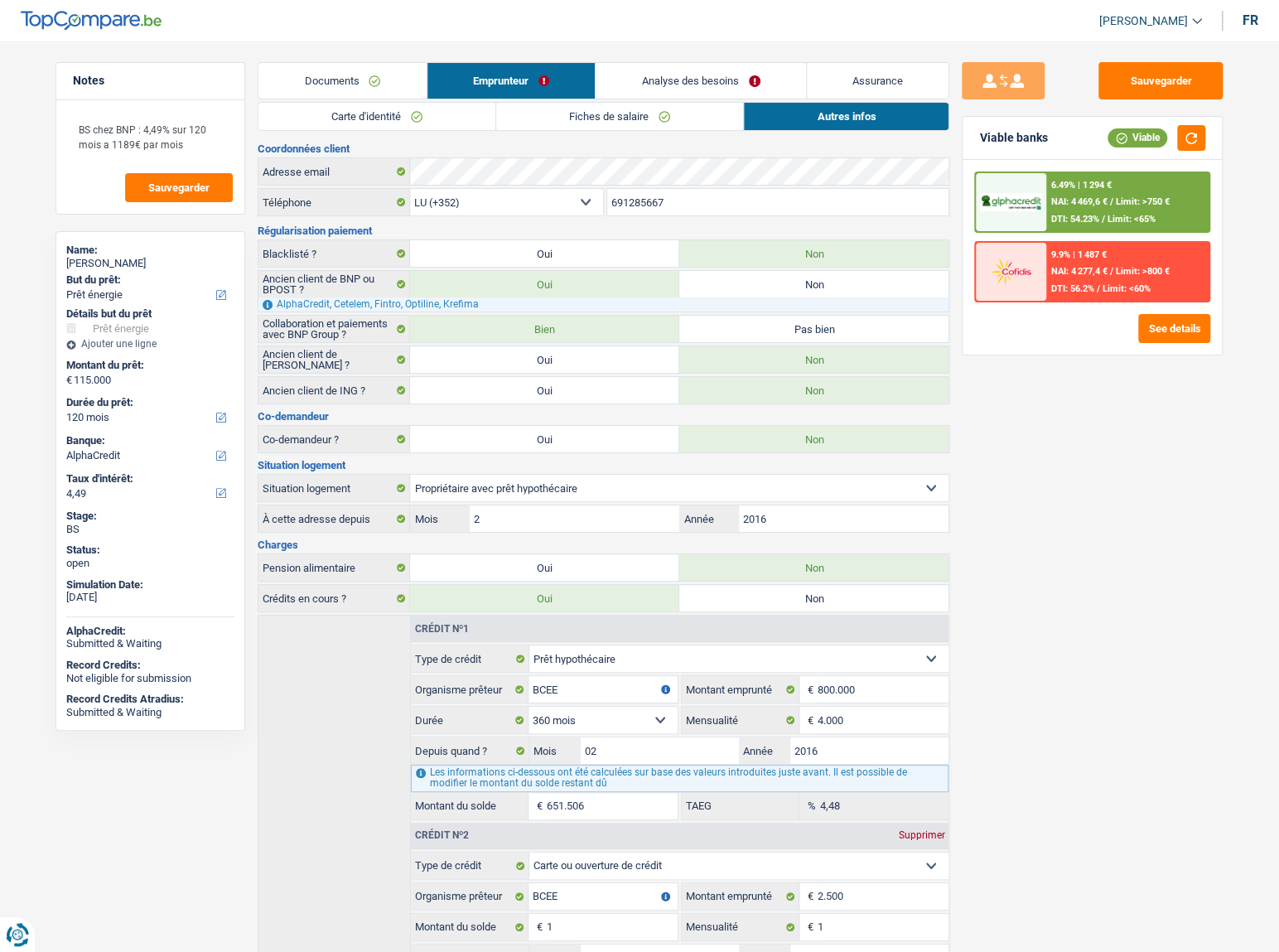
click at [357, 77] on link "Documents" at bounding box center [342, 81] width 168 height 36
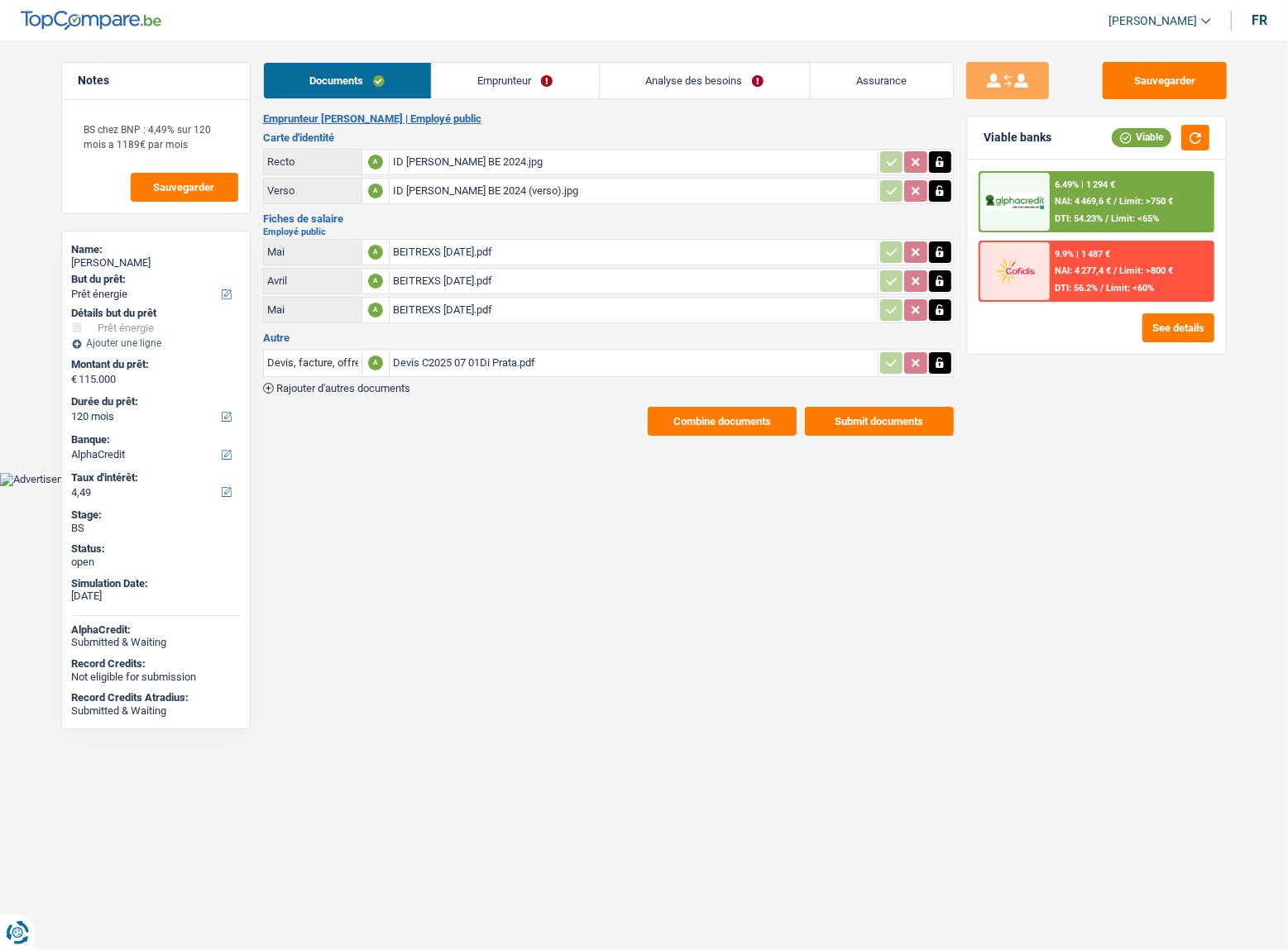
click at [676, 397] on div "Emprunteur Nicolas Di Prata | Employé public Carte d'identité Recto A ID Nicola…" at bounding box center [608, 274] width 691 height 323
click at [678, 420] on button "Combine documents" at bounding box center [722, 421] width 149 height 29
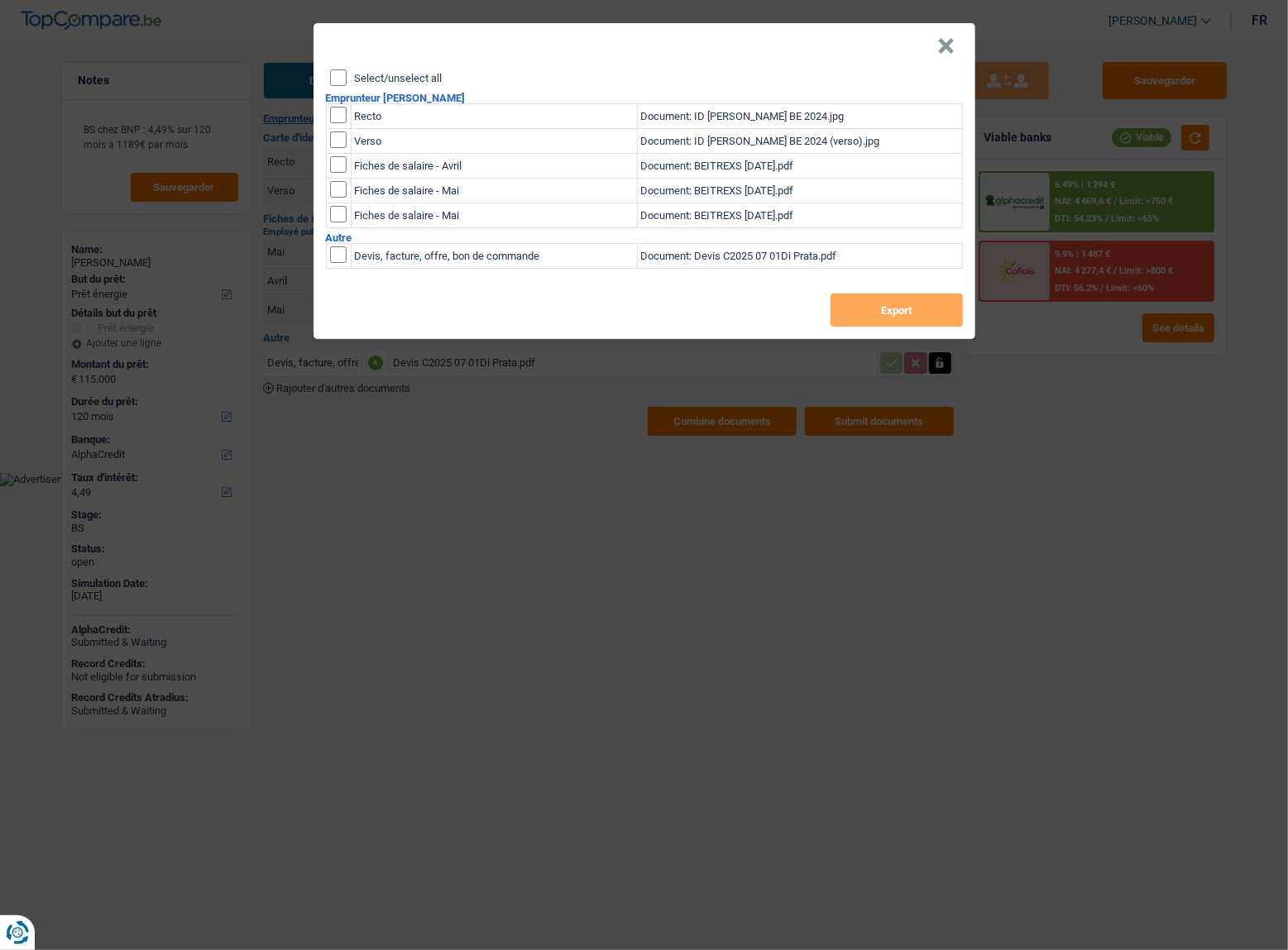
click at [328, 71] on div "Select/unselect all Emprunteur Nicolas Di Prata Recto Document: ID Nicolas Di P…" at bounding box center [644, 204] width 661 height 270
click at [339, 80] on input "Select/unselect all" at bounding box center [339, 78] width 17 height 17
checkbox input "true"
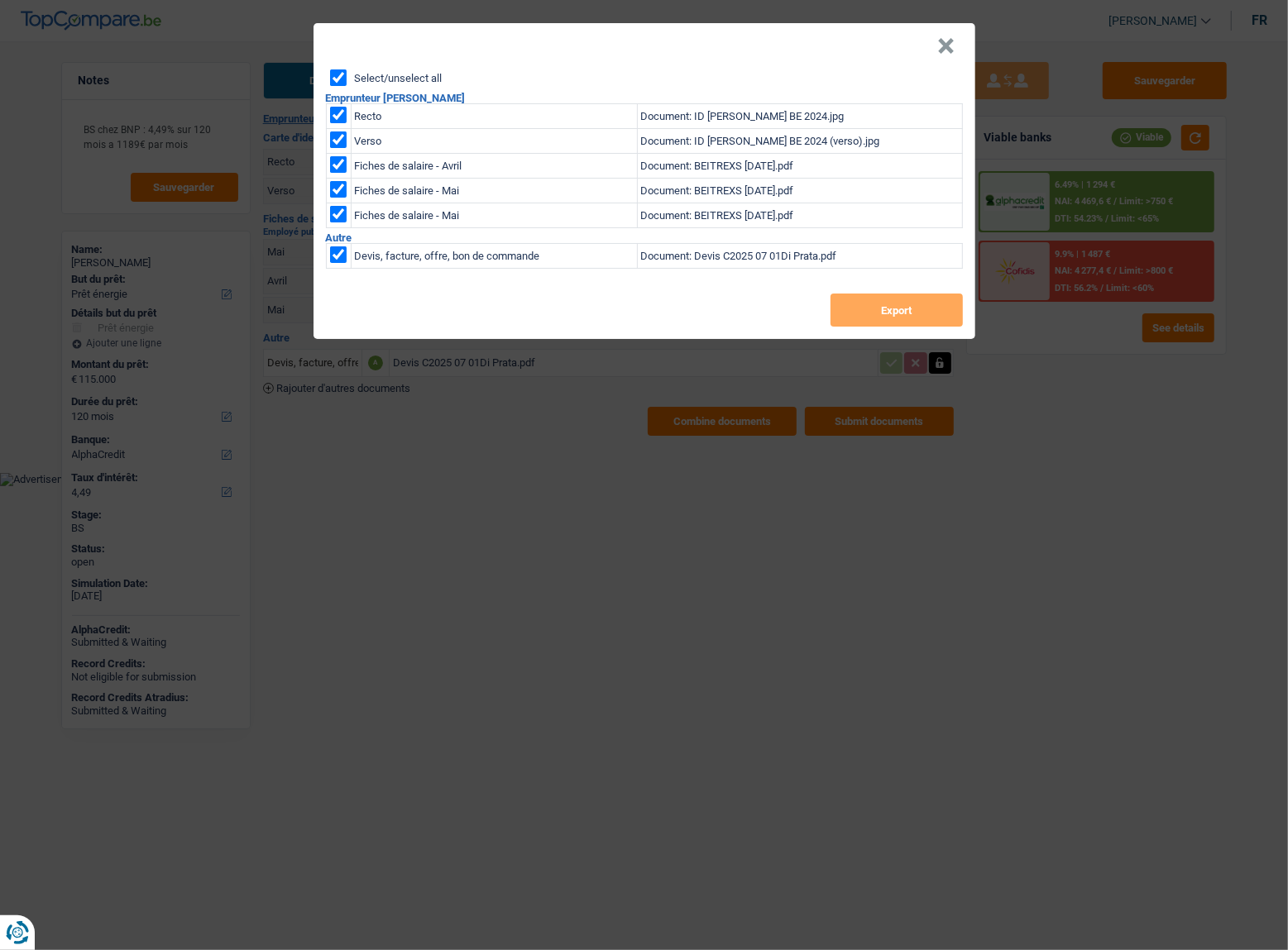
checkbox input "true"
click at [872, 313] on button "Export" at bounding box center [896, 310] width 132 height 33
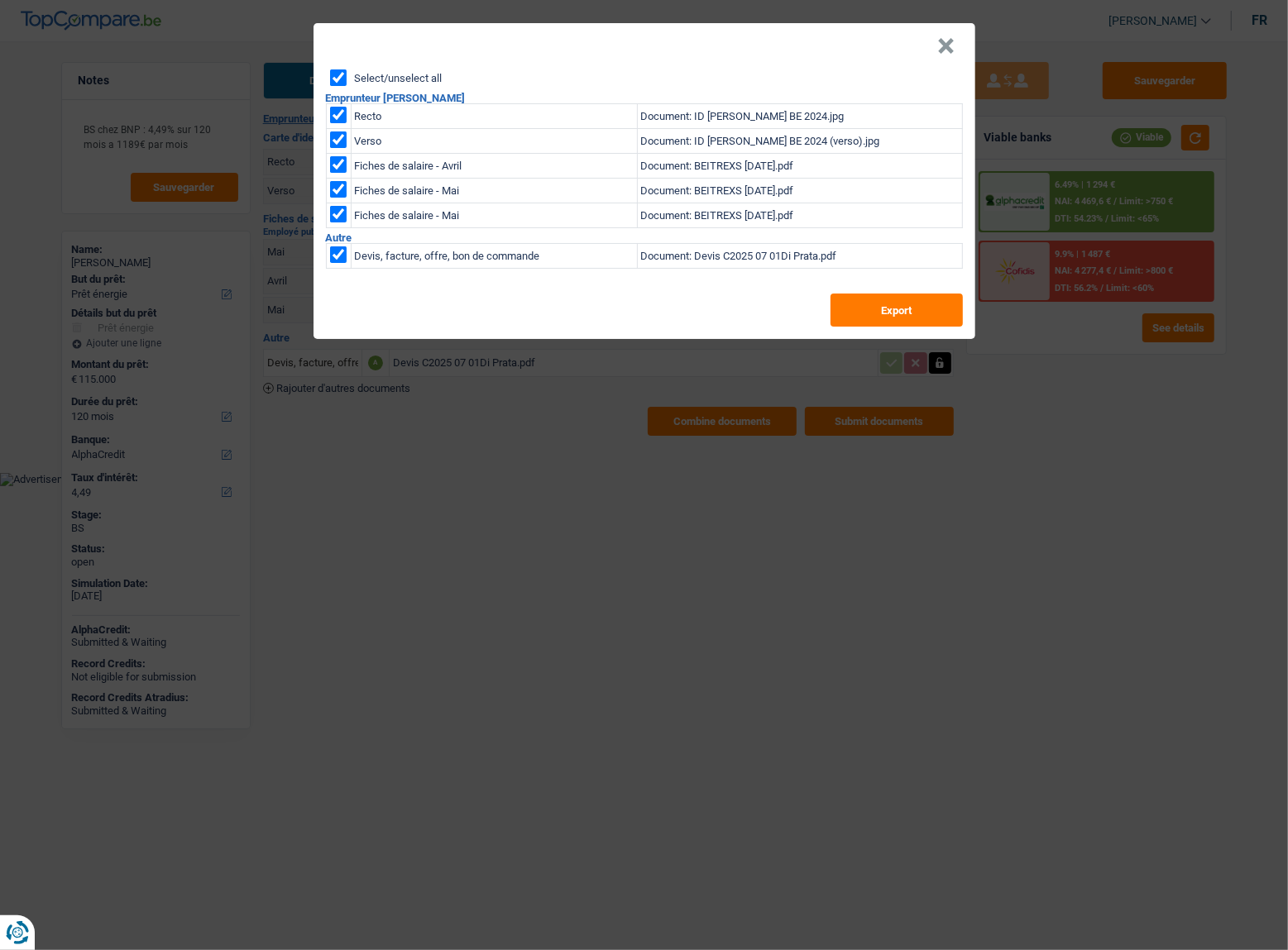
drag, startPoint x: 951, startPoint y: 42, endPoint x: 1286, endPoint y: 105, distance: 340.9
click at [954, 45] on button "×" at bounding box center [946, 46] width 17 height 17
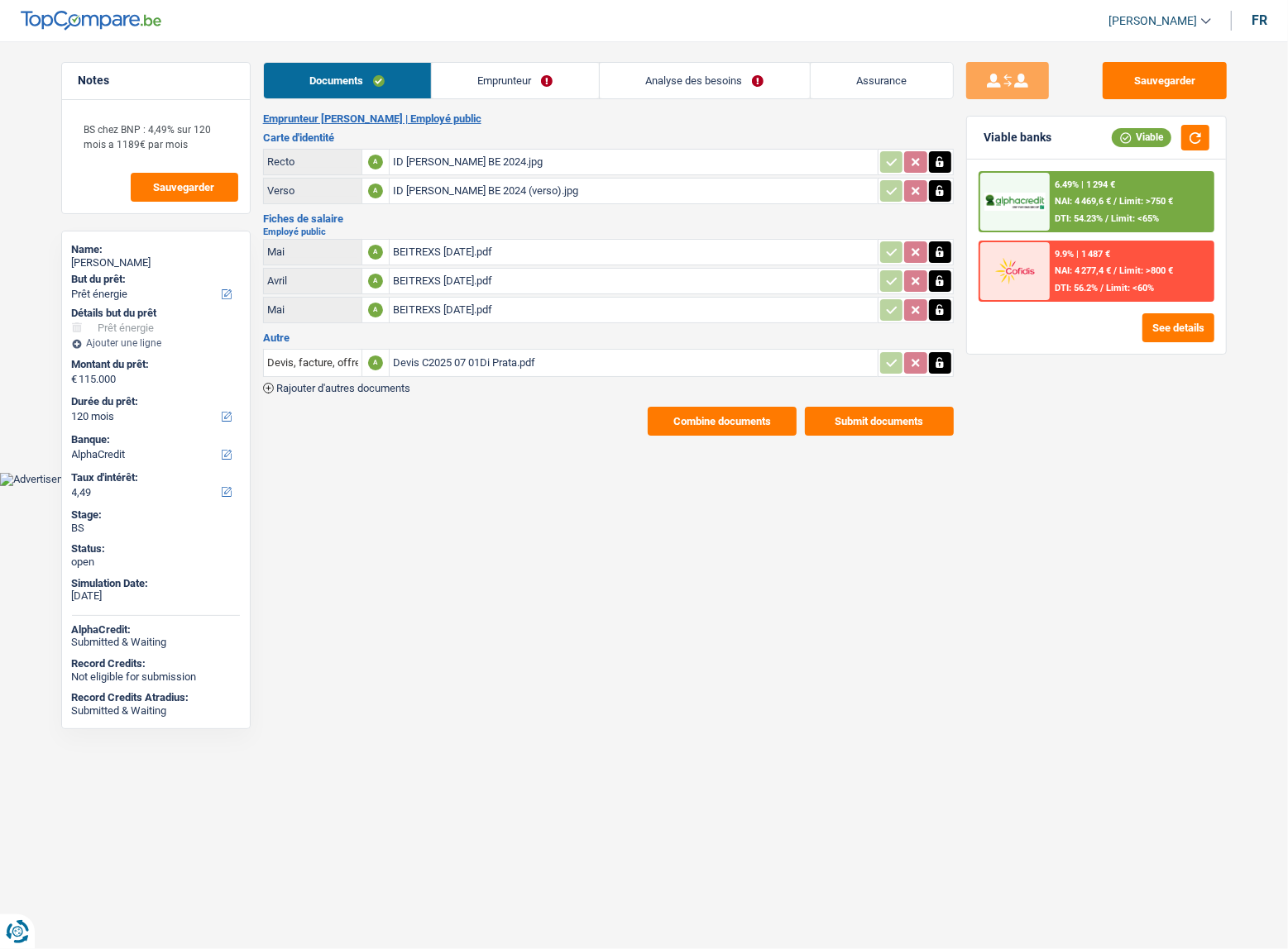
click at [507, 80] on link "Emprunteur" at bounding box center [516, 81] width 167 height 36
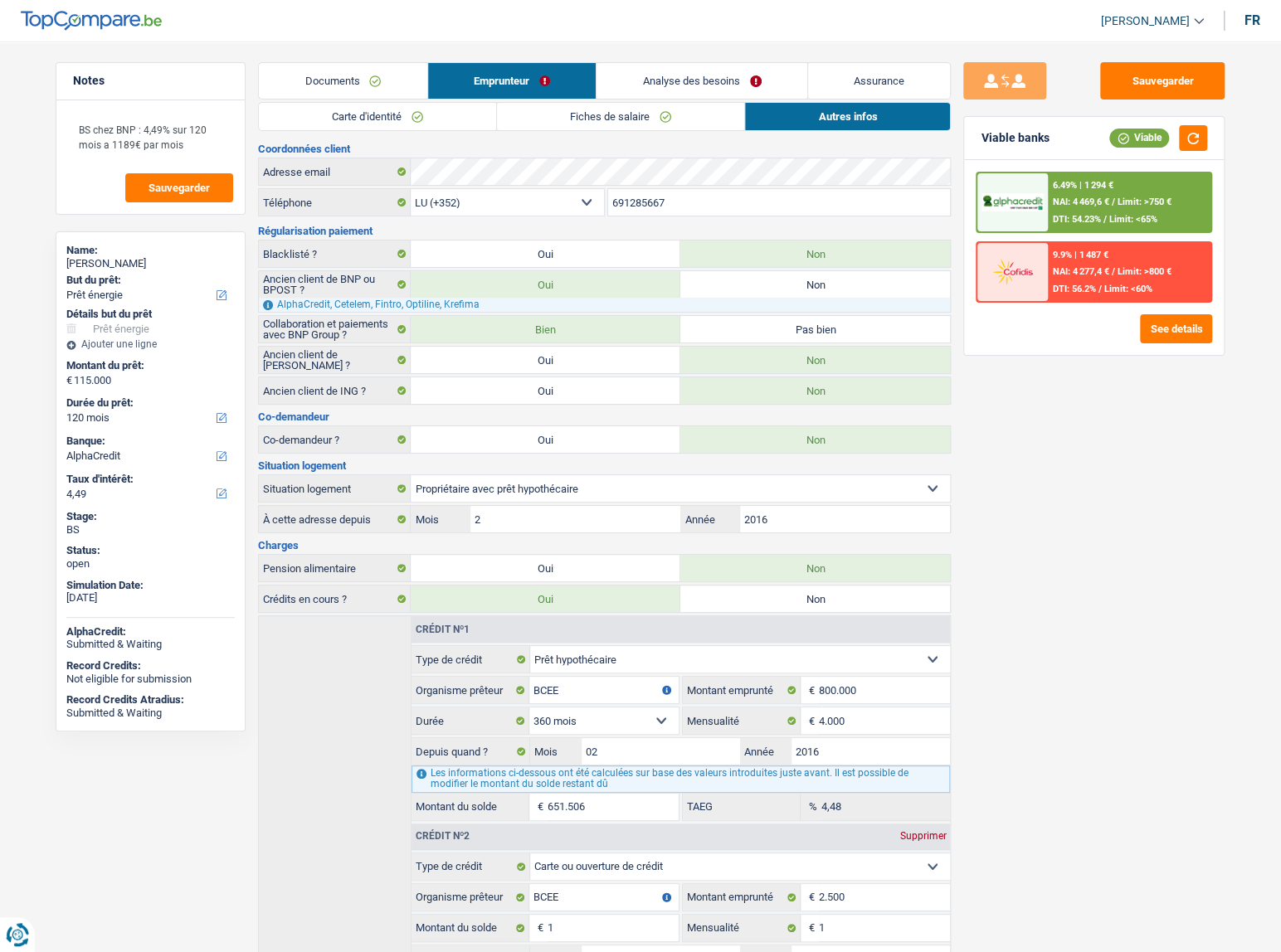
drag, startPoint x: 671, startPoint y: 85, endPoint x: 366, endPoint y: 95, distance: 305.2
click at [670, 85] on link "Analyse des besoins" at bounding box center [701, 81] width 211 height 36
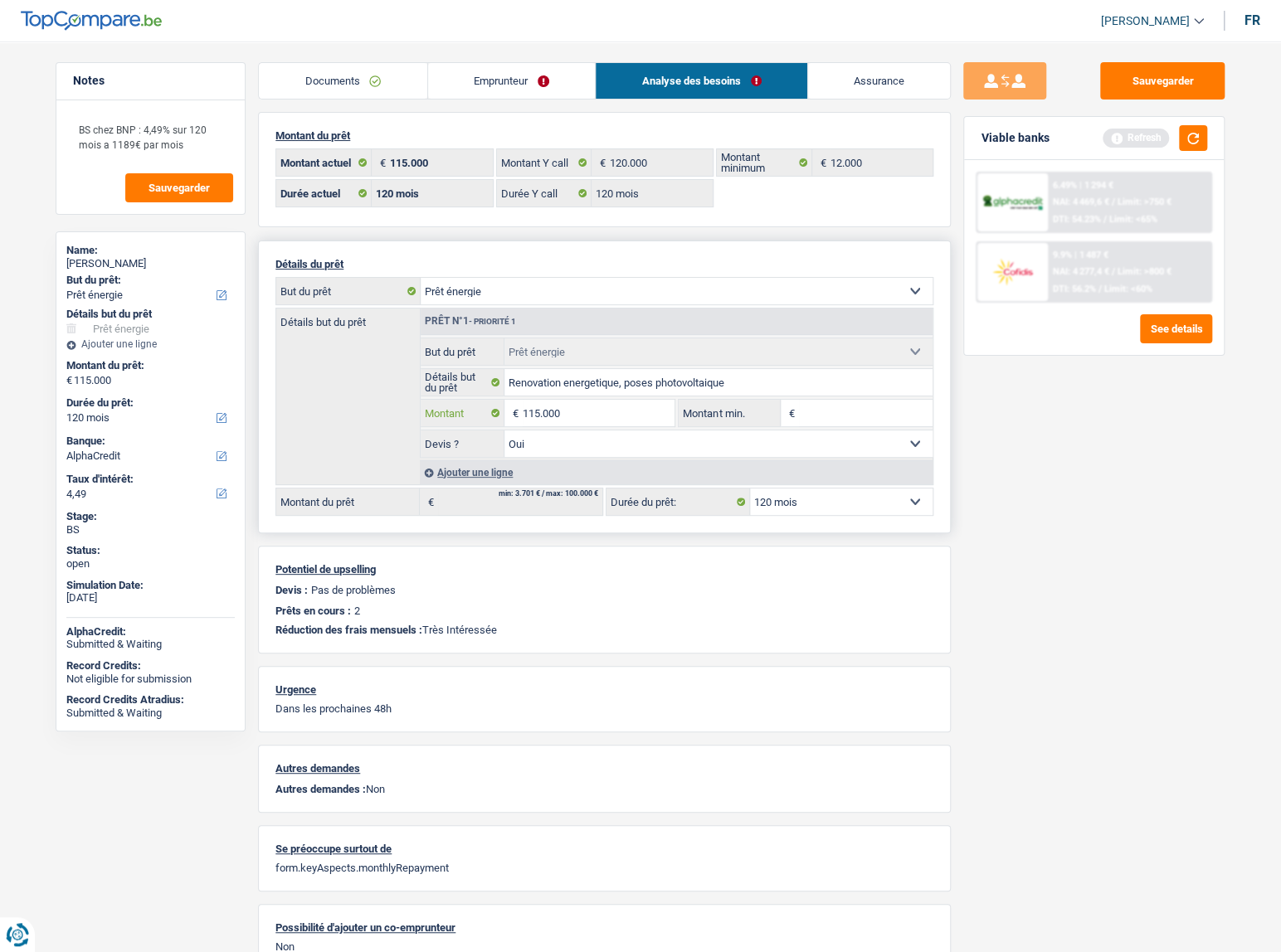
click at [539, 413] on input "115.000" at bounding box center [598, 412] width 152 height 27
click at [538, 413] on input "115.000" at bounding box center [598, 412] width 152 height 27
type input "99.999"
select select "144"
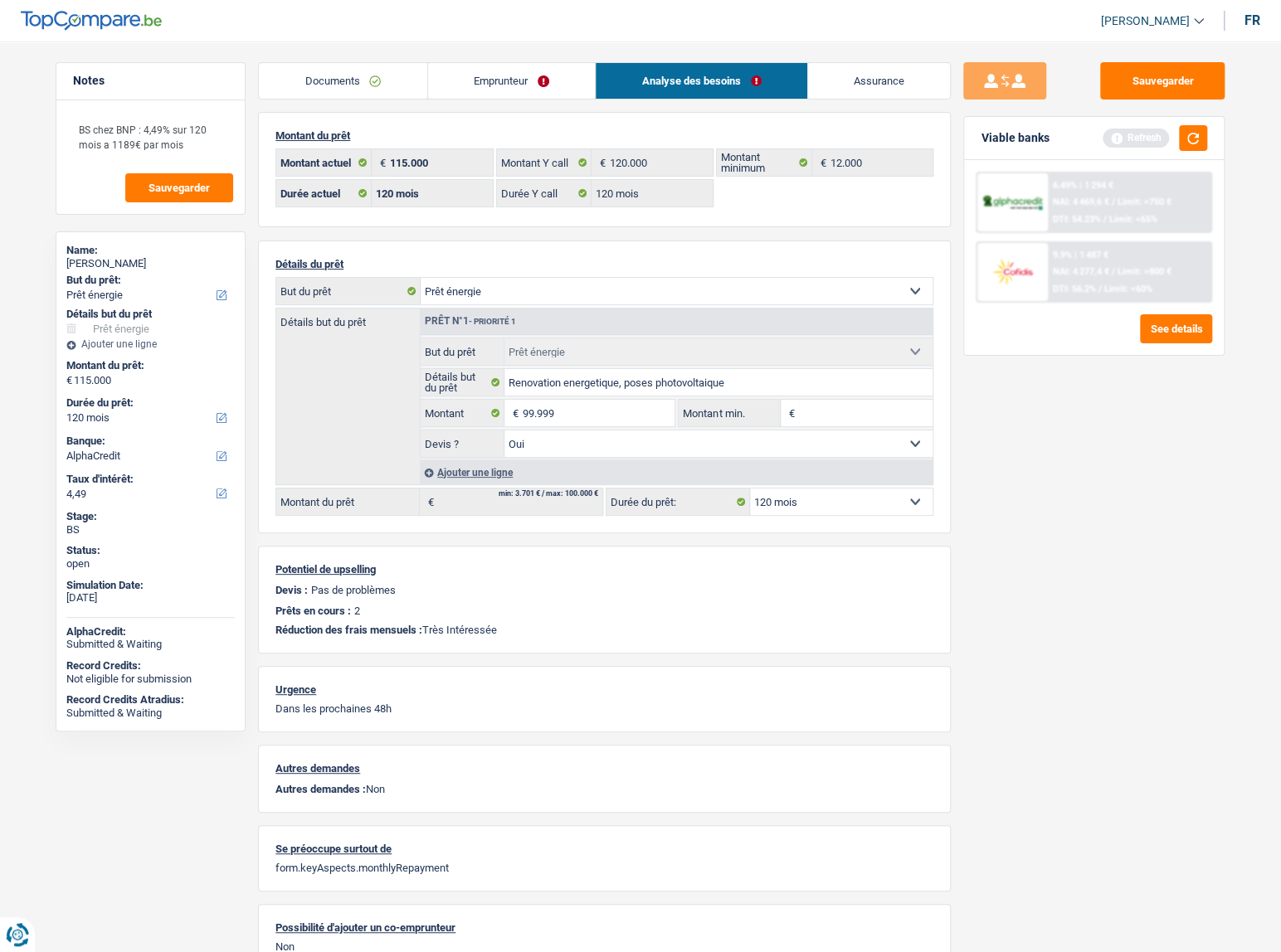
type input "99.999"
select select "144"
type input "99.999"
select select "144"
drag, startPoint x: 1191, startPoint y: 109, endPoint x: 1194, endPoint y: 131, distance: 22.2
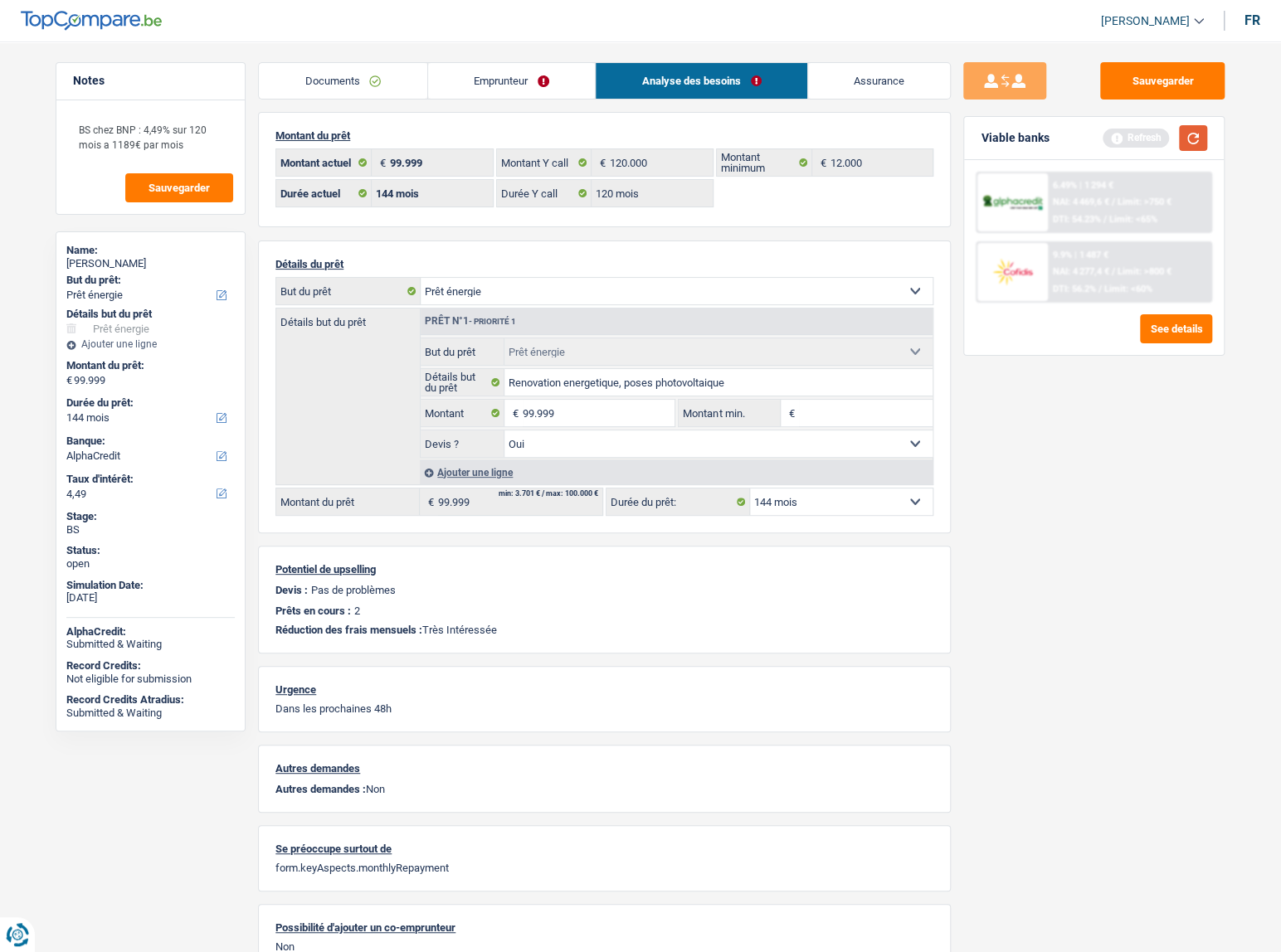
click at [1191, 110] on div "Sauvegarder Viable banks Refresh 6.49% | 1 294 € NAI: 4 469,6 € / Limit: >750 €…" at bounding box center [1093, 492] width 286 height 859
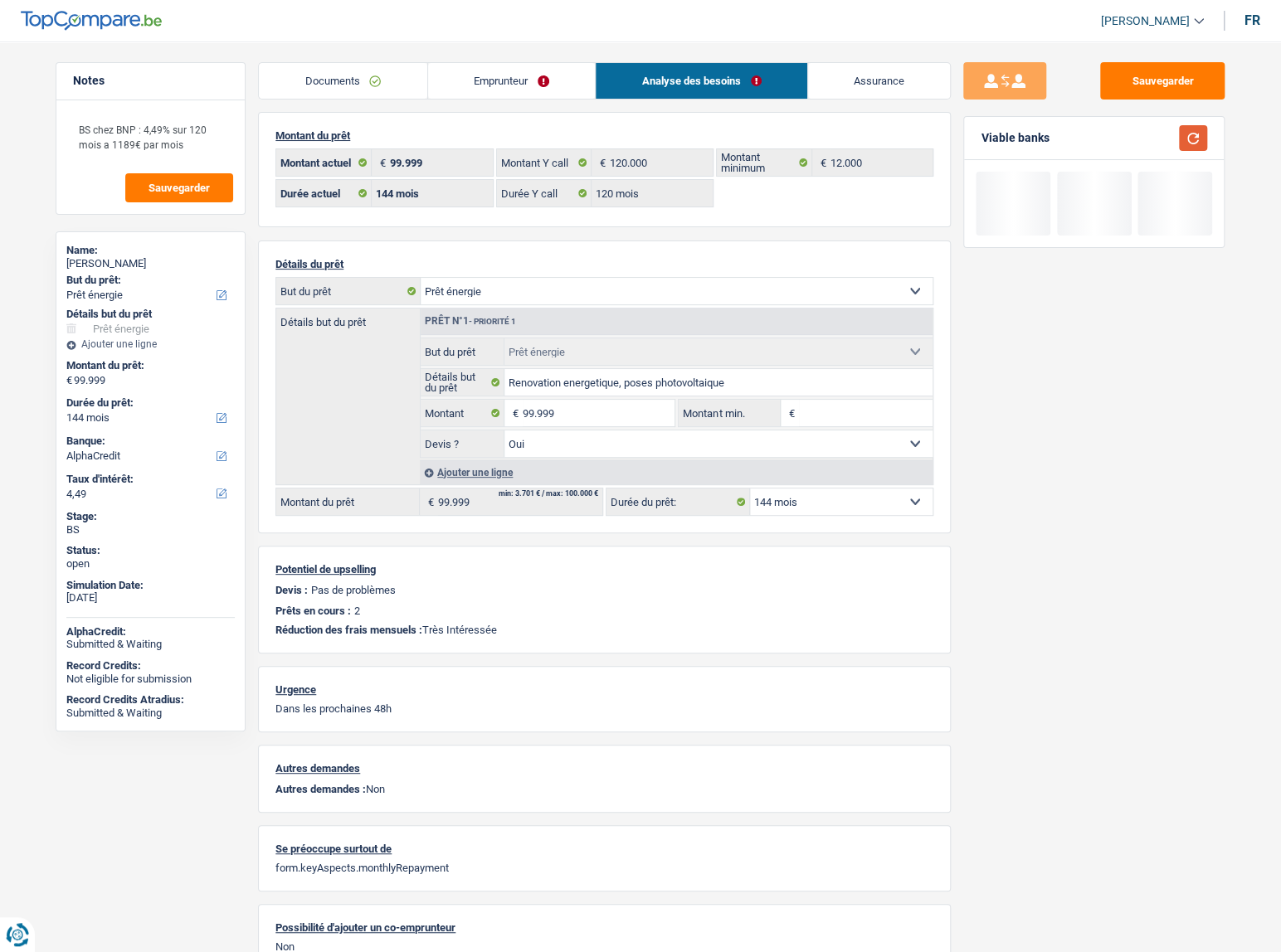
click at [1194, 137] on button "button" at bounding box center [1193, 138] width 29 height 26
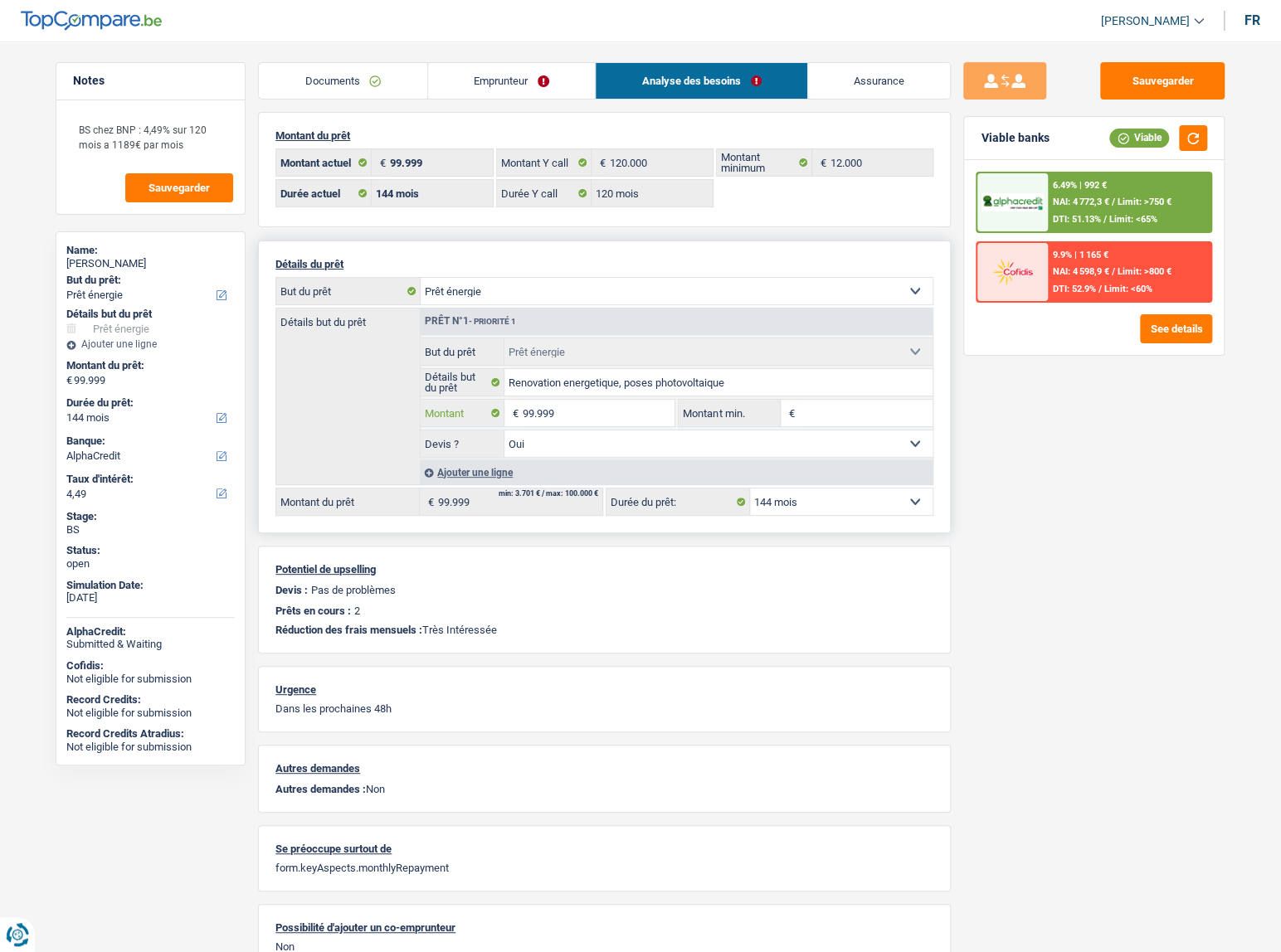
click at [598, 414] on input "99.999" at bounding box center [598, 412] width 152 height 27
drag, startPoint x: 598, startPoint y: 414, endPoint x: 517, endPoint y: 406, distance: 81.4
click at [517, 406] on div "99.999 € Montant" at bounding box center [548, 412] width 254 height 27
click at [127, 418] on select "12 mois 18 mois 24 mois 30 mois 36 mois 42 mois 48 mois 60 mois 72 mois 84 mois…" at bounding box center [150, 418] width 168 height 17
select select "120"
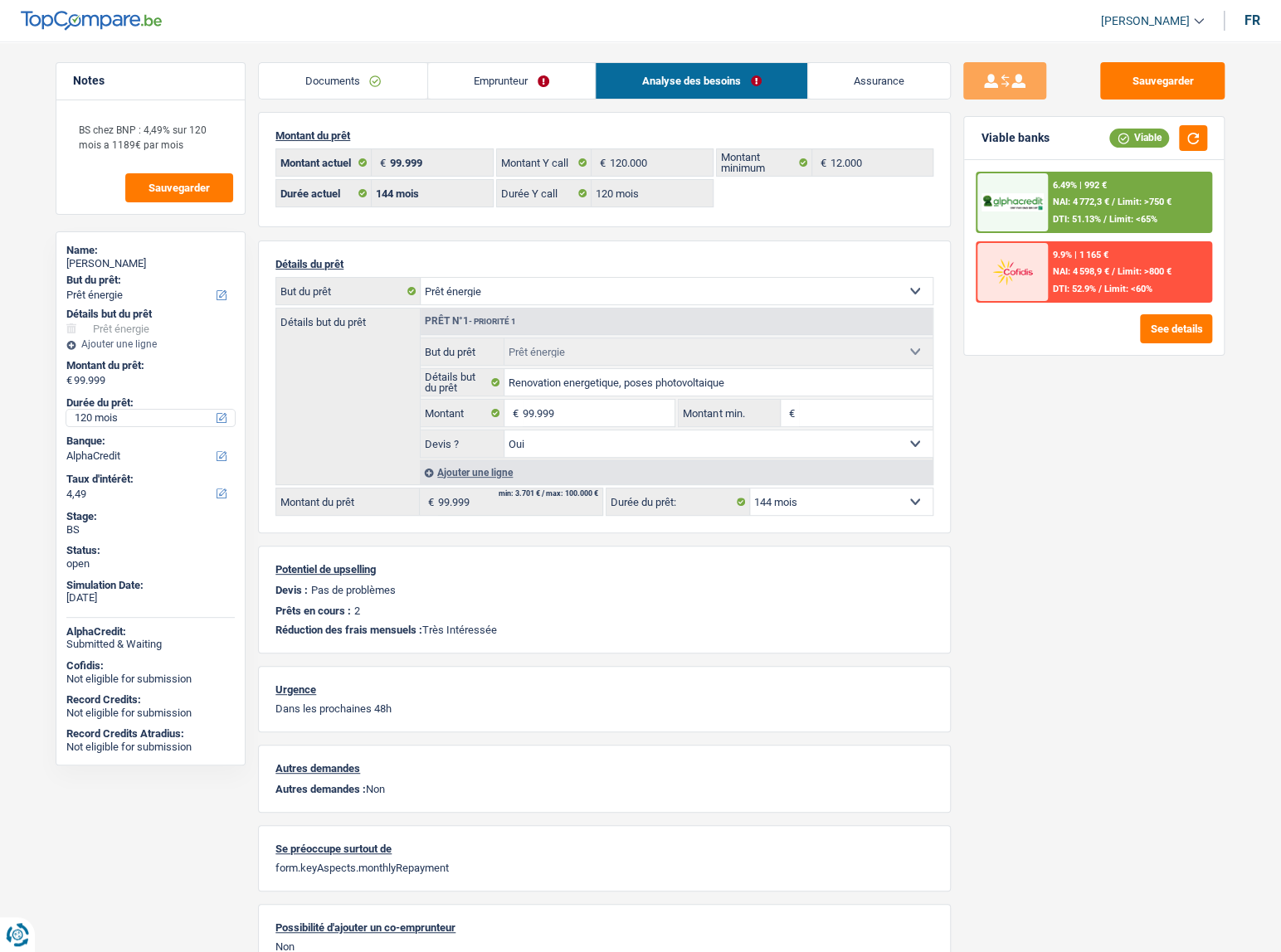
click at [66, 409] on select "12 mois 18 mois 24 mois 30 mois 36 mois 42 mois 48 mois 60 mois 72 mois 84 mois…" at bounding box center [150, 418] width 168 height 17
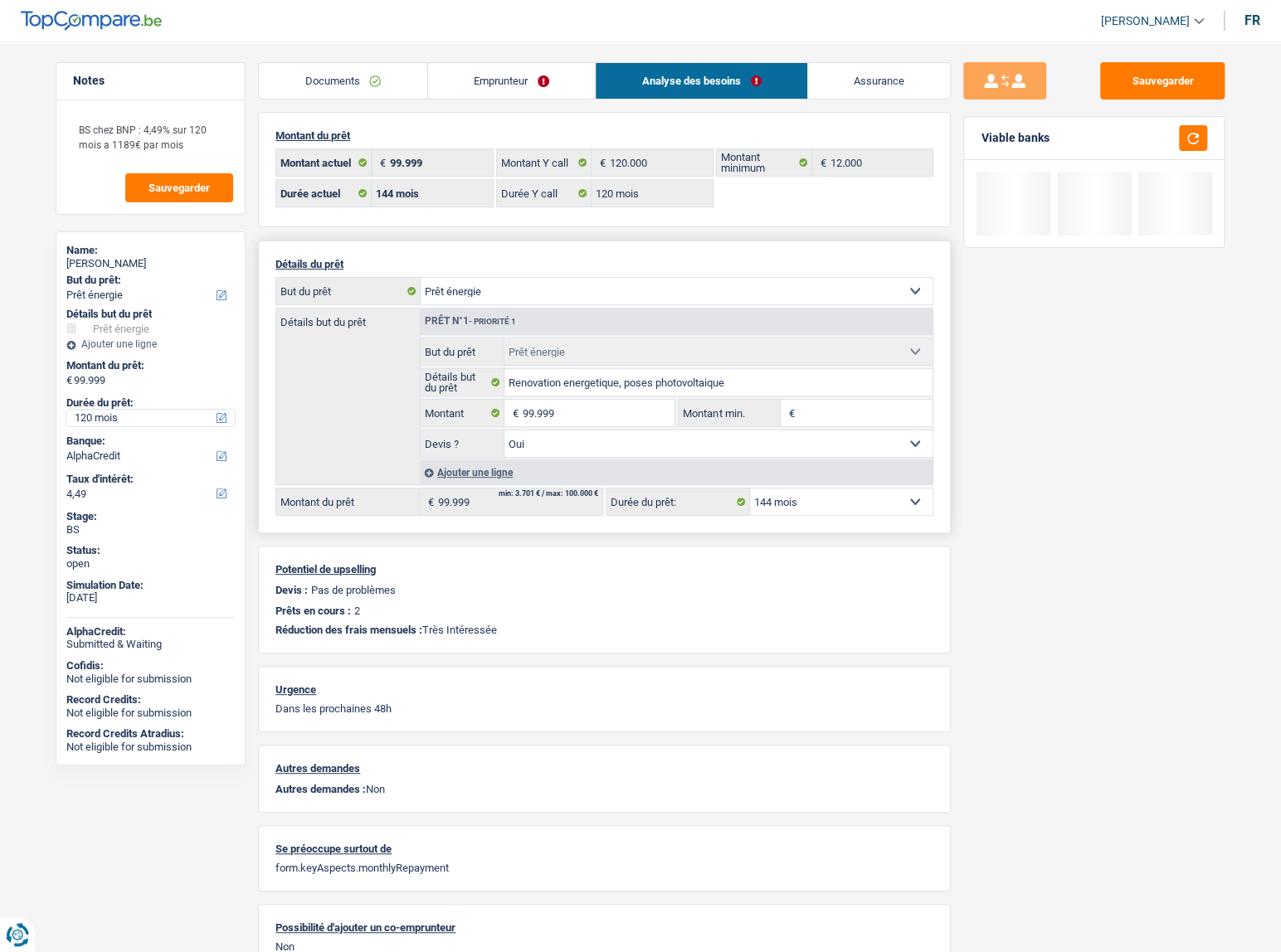
select select "120"
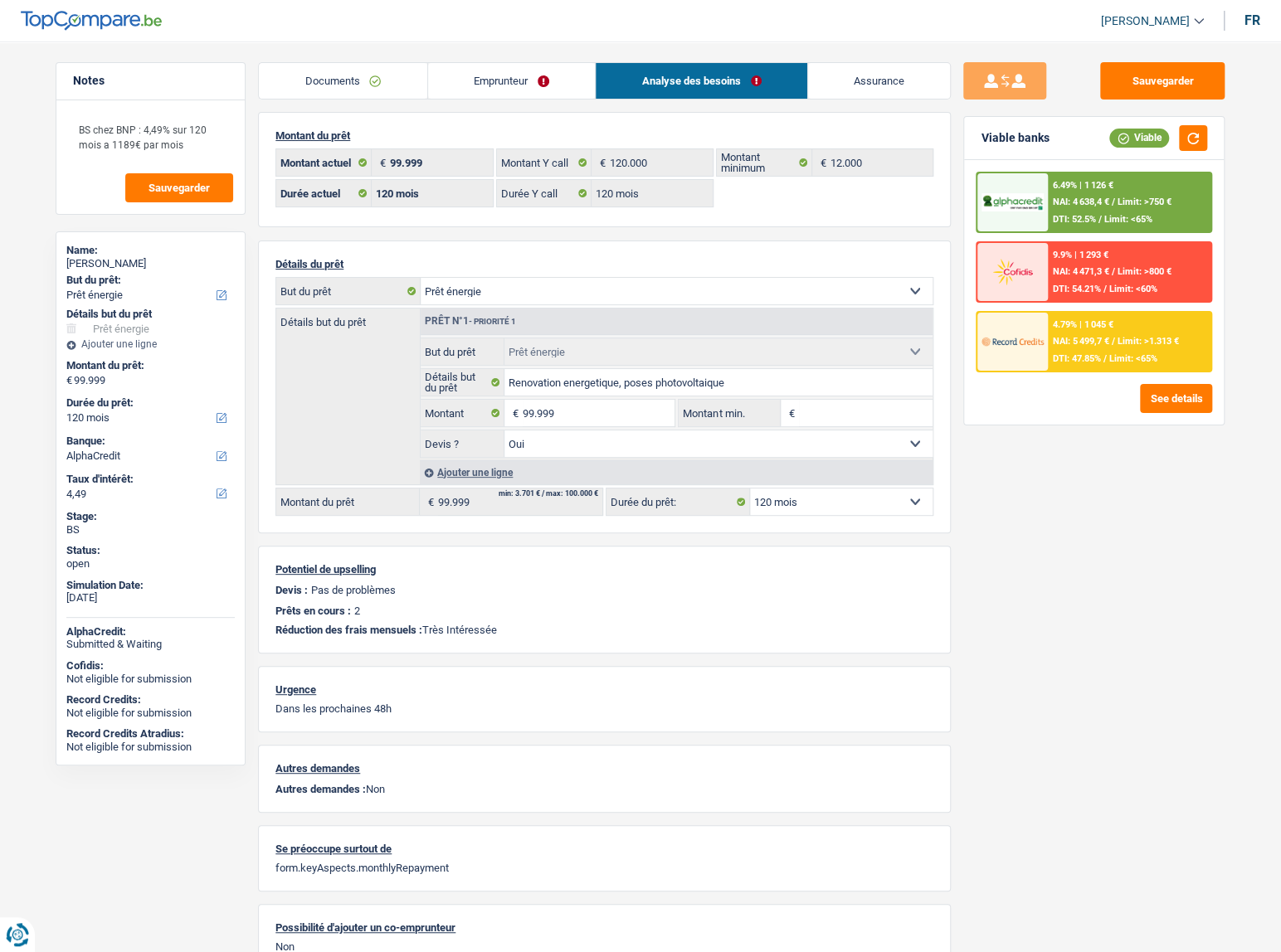
click at [1155, 350] on div "4.79% | 1 045 € NAI: 5 499,7 € / Limit: >1.313 € DTI: 47.85% / Limit: <65%" at bounding box center [1129, 341] width 164 height 58
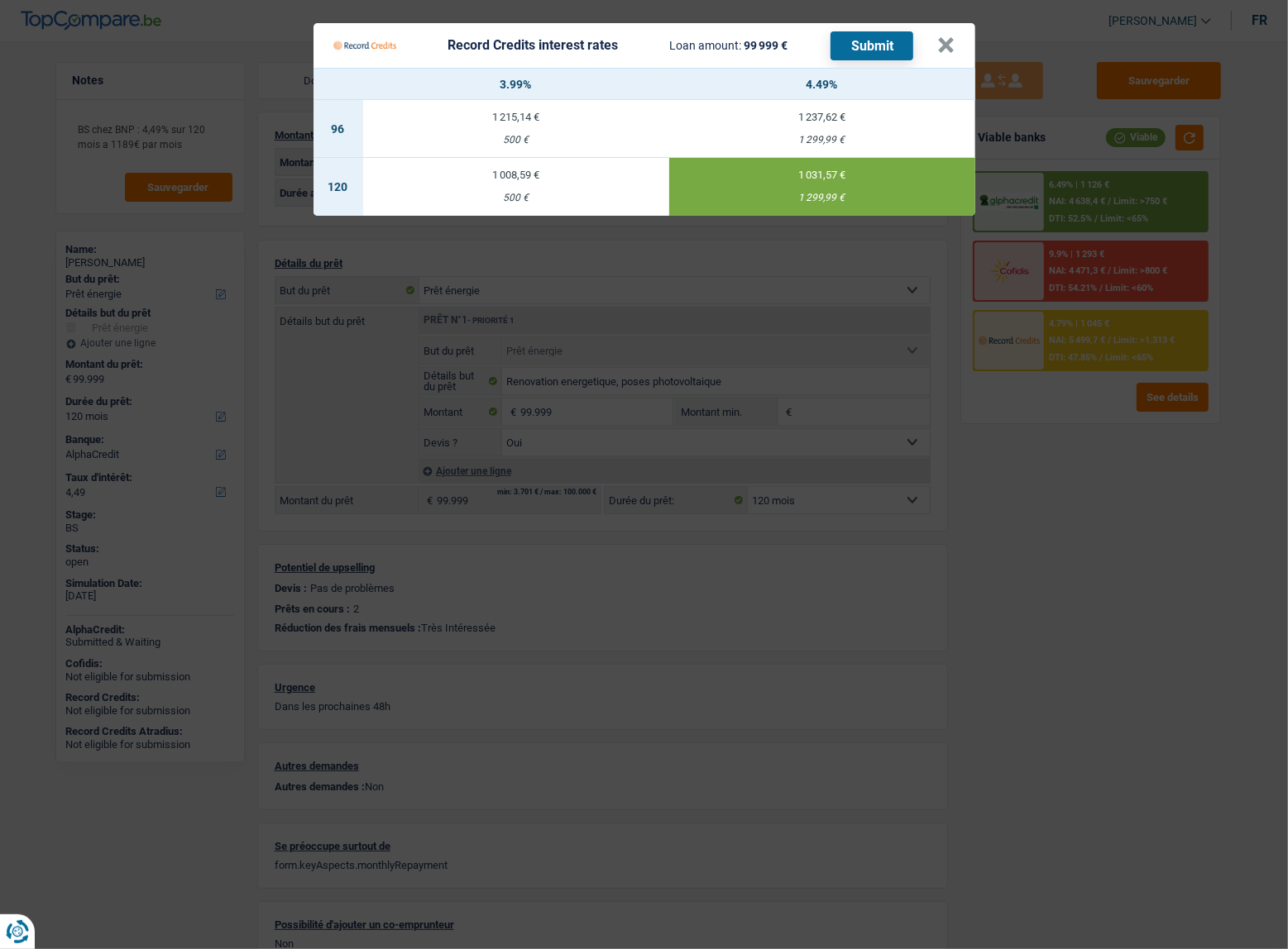
click at [873, 42] on button "Submit" at bounding box center [872, 46] width 83 height 29
click at [943, 47] on button "×" at bounding box center [946, 46] width 17 height 17
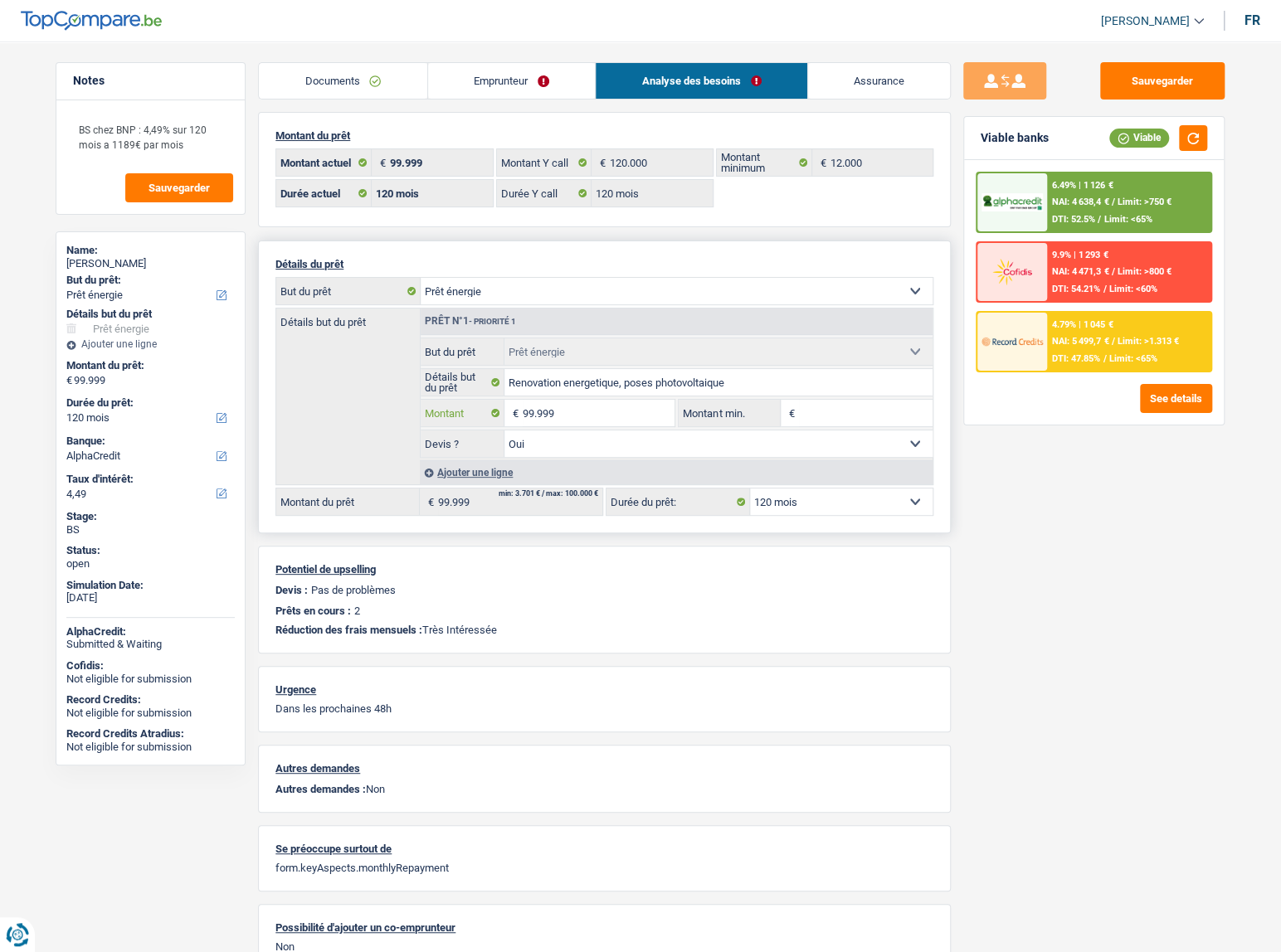
click at [547, 412] on input "99.999" at bounding box center [598, 412] width 152 height 27
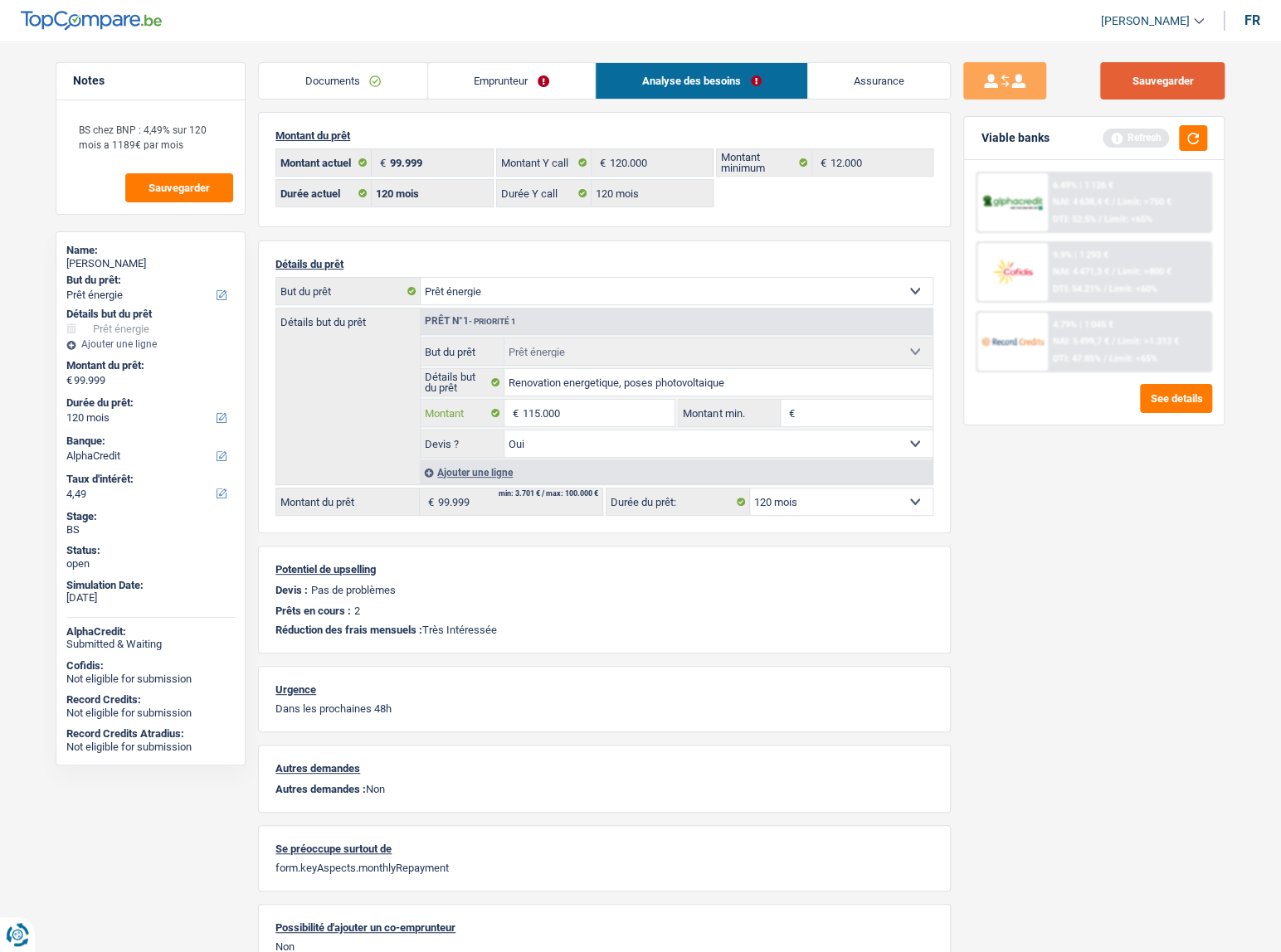
type input "115.000"
select select "144"
type input "115.000"
select select "144"
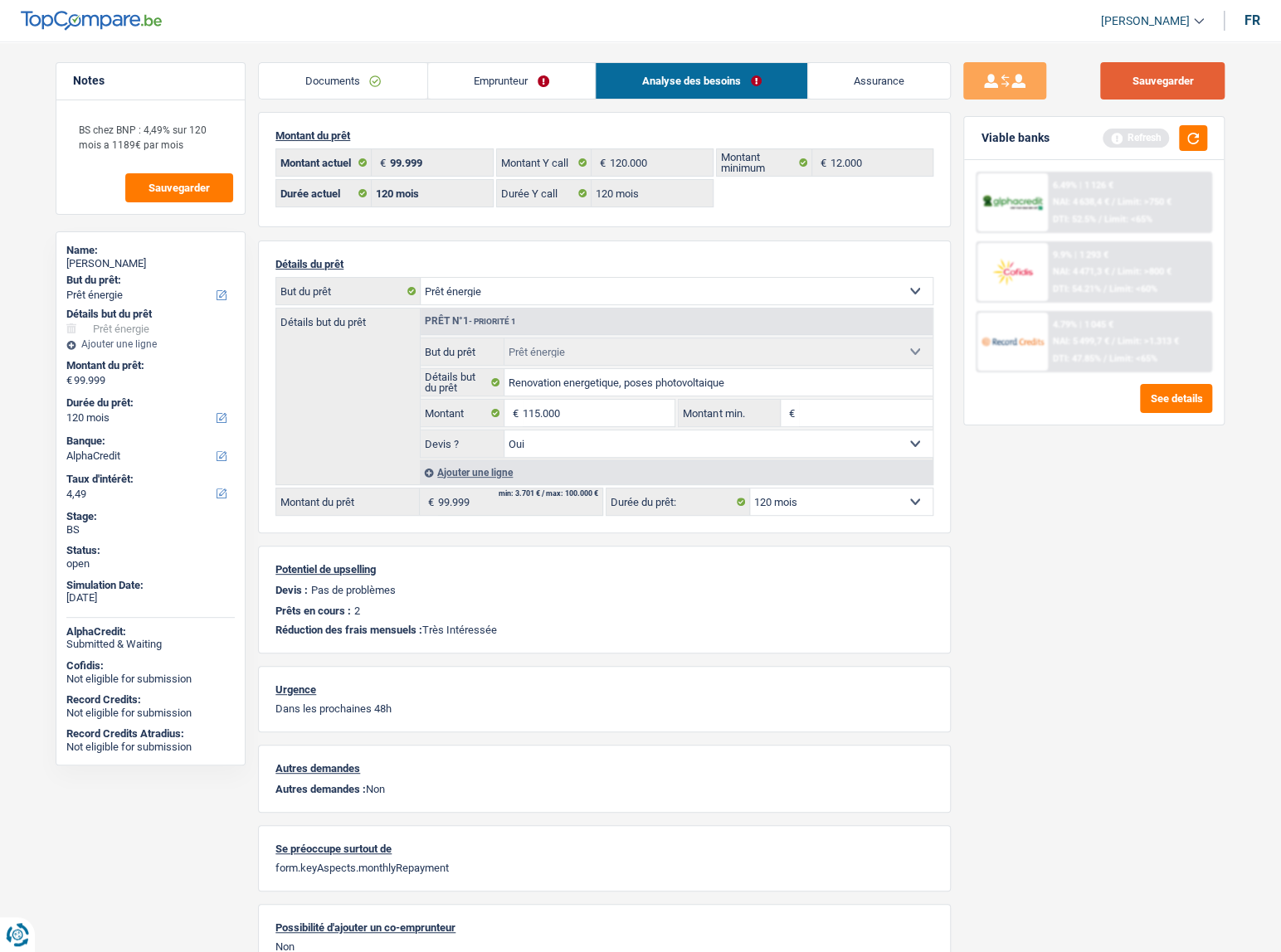
type input "115.000"
select select "144"
drag, startPoint x: 1153, startPoint y: 75, endPoint x: 1198, endPoint y: 113, distance: 58.9
click at [1154, 77] on button "Sauvegarder" at bounding box center [1161, 81] width 124 height 38
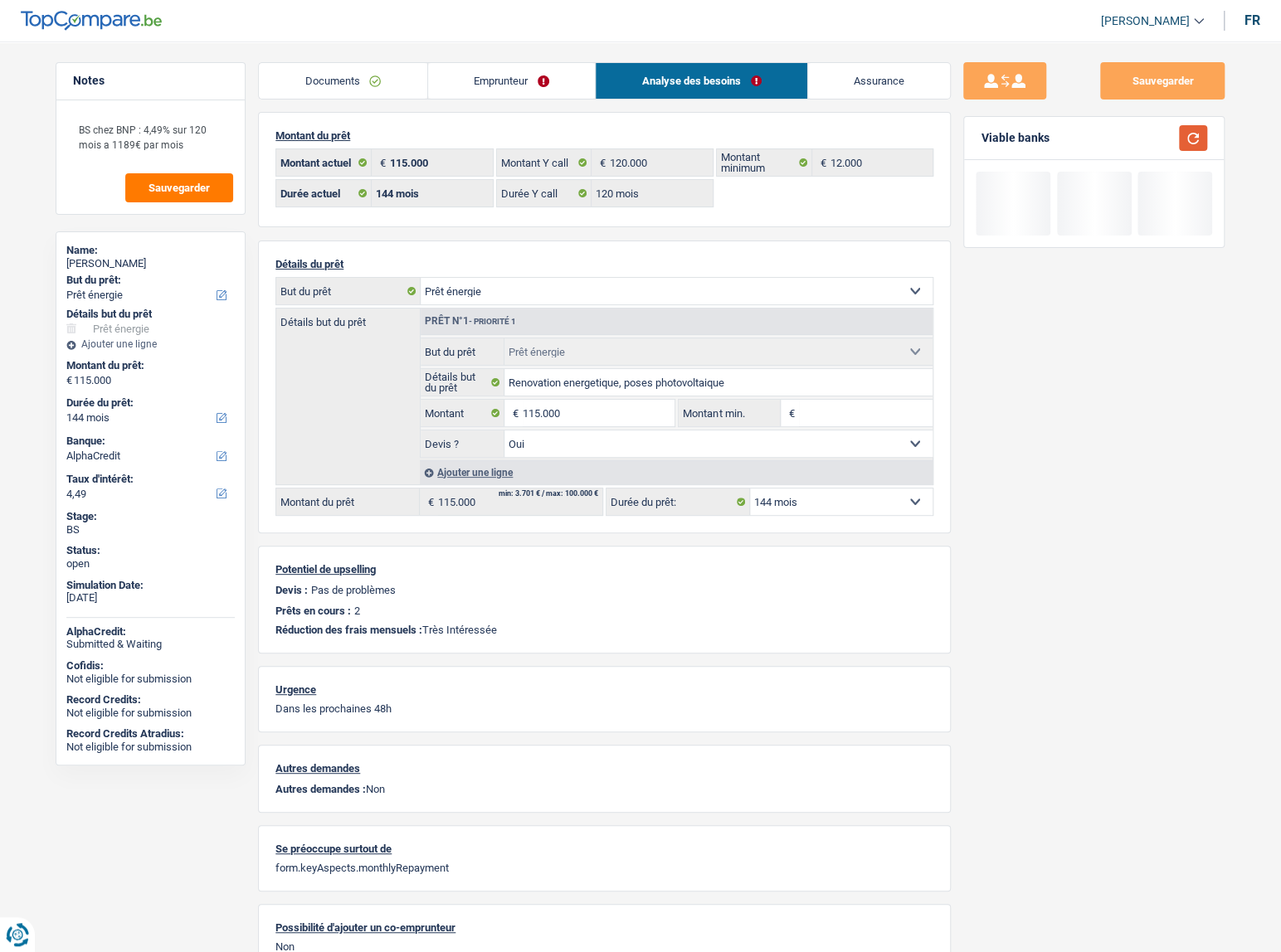
drag, startPoint x: 1198, startPoint y: 113, endPoint x: 1192, endPoint y: 131, distance: 19.0
click at [1193, 130] on div "Sauvegarder Viable banks" at bounding box center [1093, 492] width 286 height 859
drag, startPoint x: 1190, startPoint y: 133, endPoint x: 100, endPoint y: 227, distance: 1094.0
click at [1190, 134] on button "button" at bounding box center [1193, 138] width 29 height 26
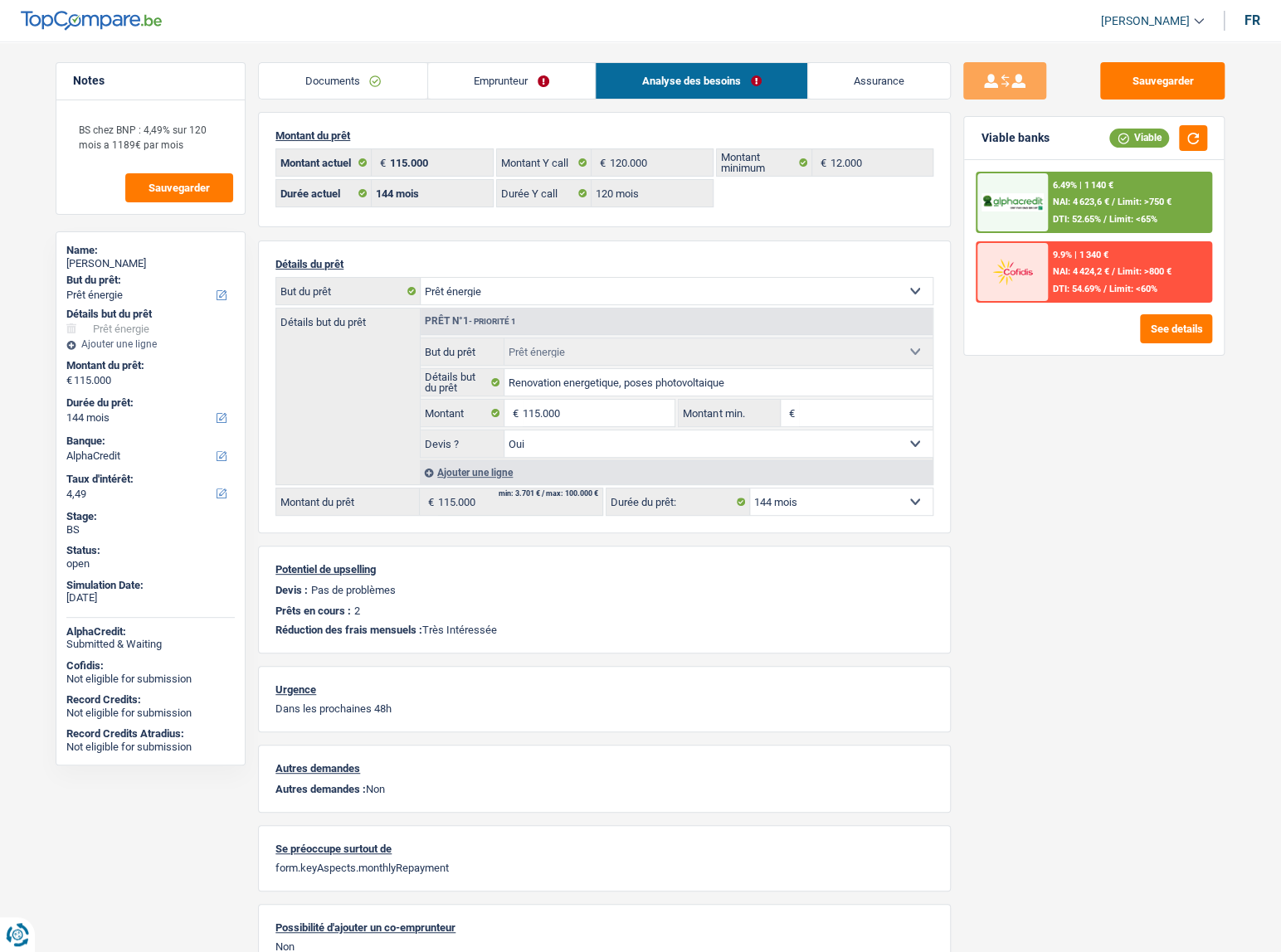
drag, startPoint x: 1073, startPoint y: 458, endPoint x: 1078, endPoint y: 450, distance: 9.4
click at [1073, 457] on div "Sauvegarder Viable banks Viable 6.49% | 1 140 € NAI: 4 623,6 € / Limit: >750 € …" at bounding box center [1093, 492] width 286 height 859
click at [593, 421] on input "115.000" at bounding box center [598, 412] width 152 height 27
click at [606, 414] on input "115.000" at bounding box center [598, 412] width 152 height 27
click at [610, 414] on input "115.000" at bounding box center [598, 412] width 152 height 27
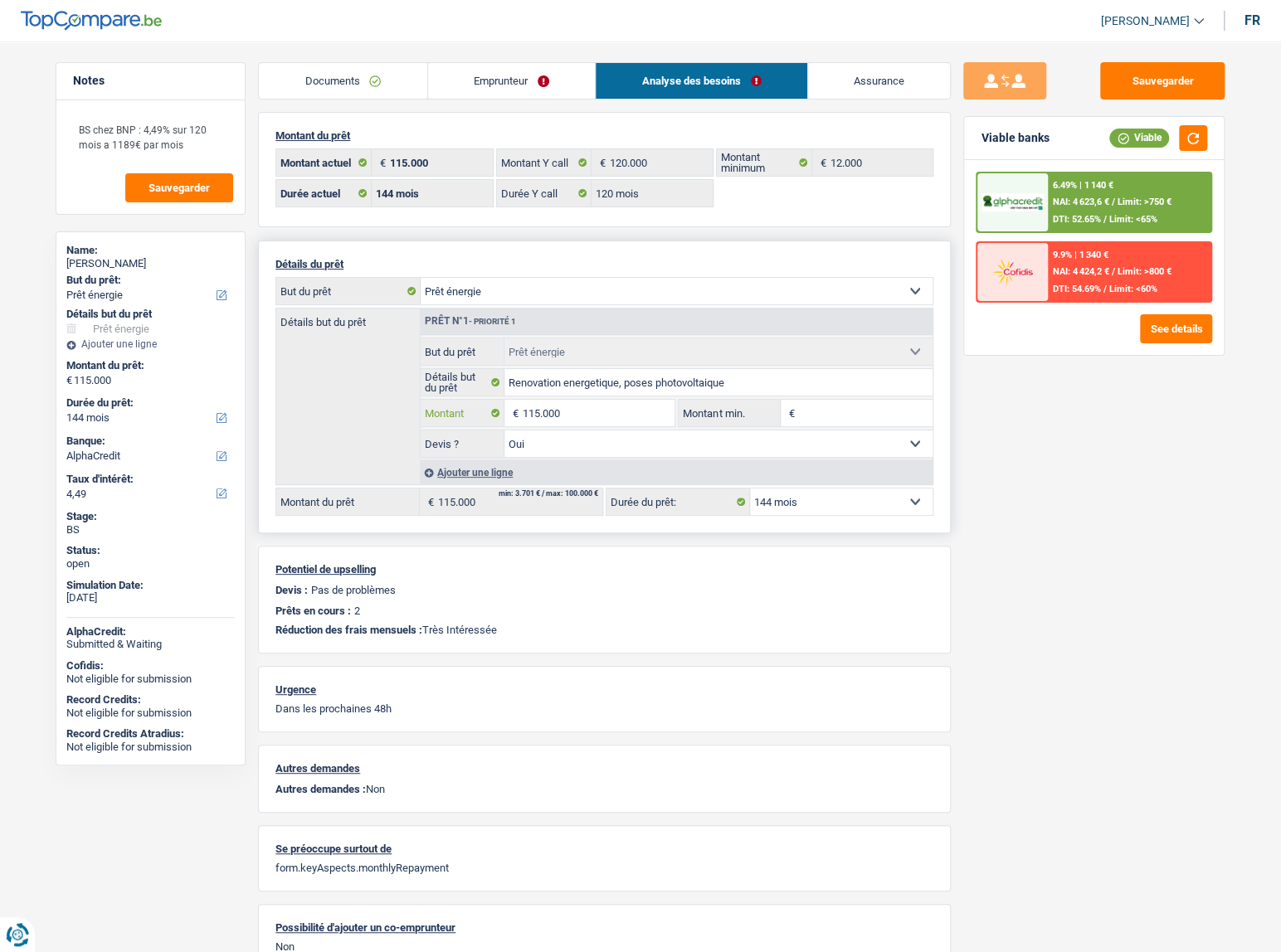
click at [610, 414] on input "115.000" at bounding box center [598, 412] width 152 height 27
click at [536, 409] on input "115.000" at bounding box center [598, 412] width 152 height 27
click at [686, 391] on input "Renovation energetique, poses photovoltaique" at bounding box center [719, 382] width 429 height 27
click at [654, 389] on input "Renovation energetique, poses photovoltaique" at bounding box center [719, 382] width 429 height 27
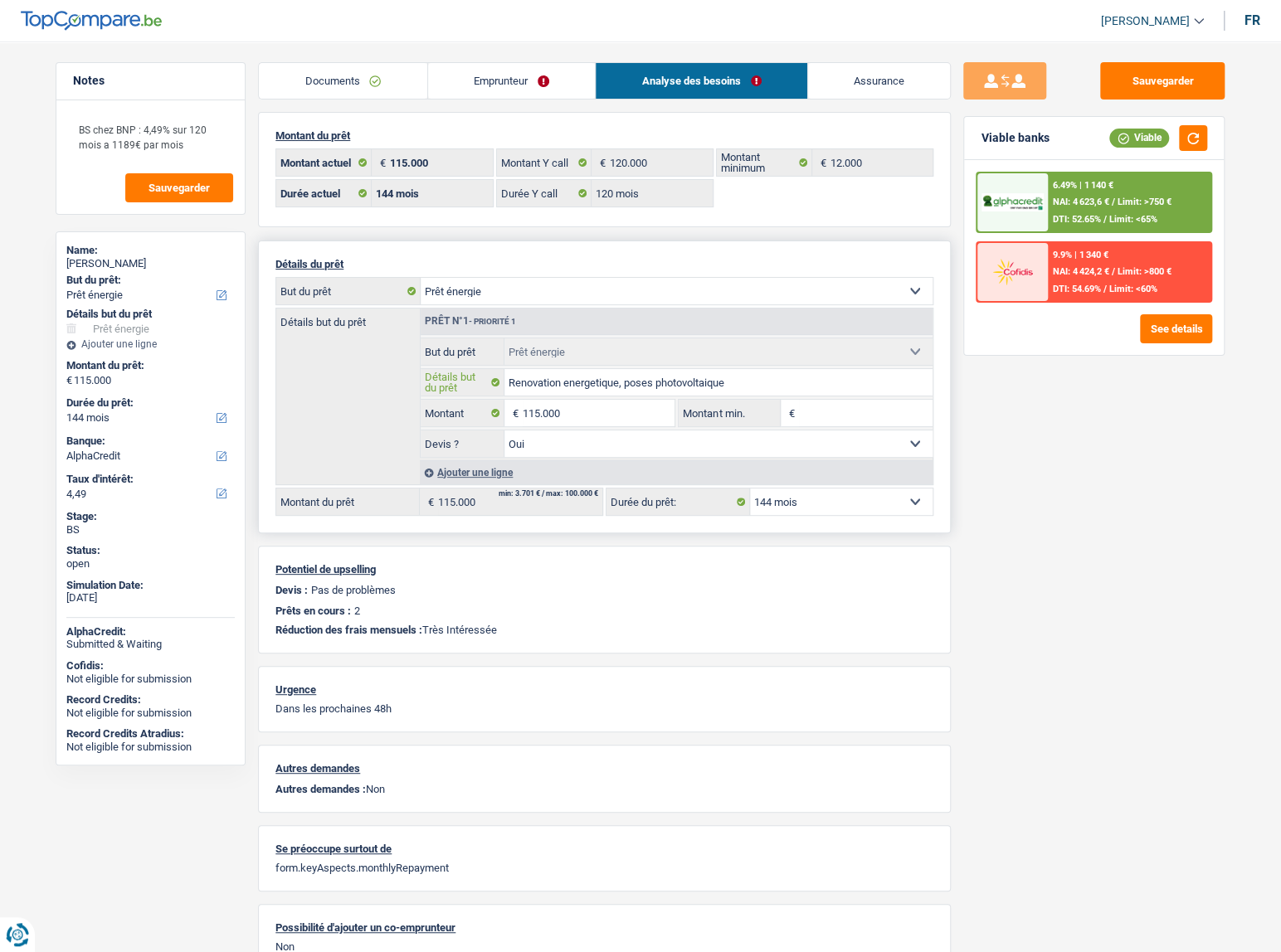
click at [655, 390] on input "Renovation energetique, poses photovoltaique" at bounding box center [719, 382] width 429 height 27
click at [664, 384] on input "Renovation energetique, poses photovoltaique" at bounding box center [719, 382] width 429 height 27
click at [745, 389] on input "Renovation energetique, poses photovoltaique" at bounding box center [719, 382] width 429 height 27
click at [692, 388] on input "Renovation energetique, poses photovoltaique" at bounding box center [719, 382] width 429 height 27
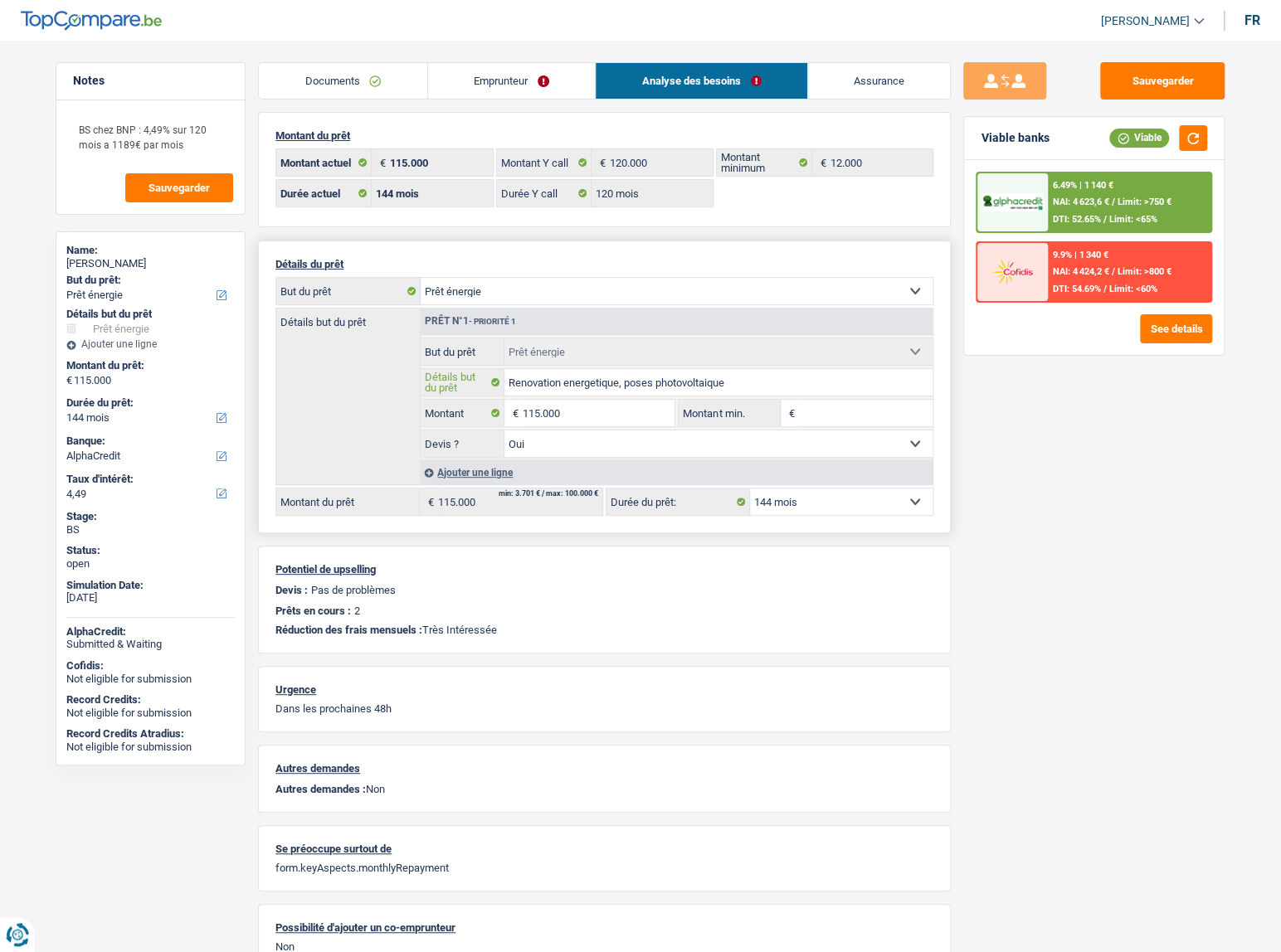
click at [692, 389] on input "Renovation energetique, poses photovoltaique" at bounding box center [719, 382] width 429 height 27
click at [484, 88] on link "Emprunteur" at bounding box center [512, 81] width 167 height 36
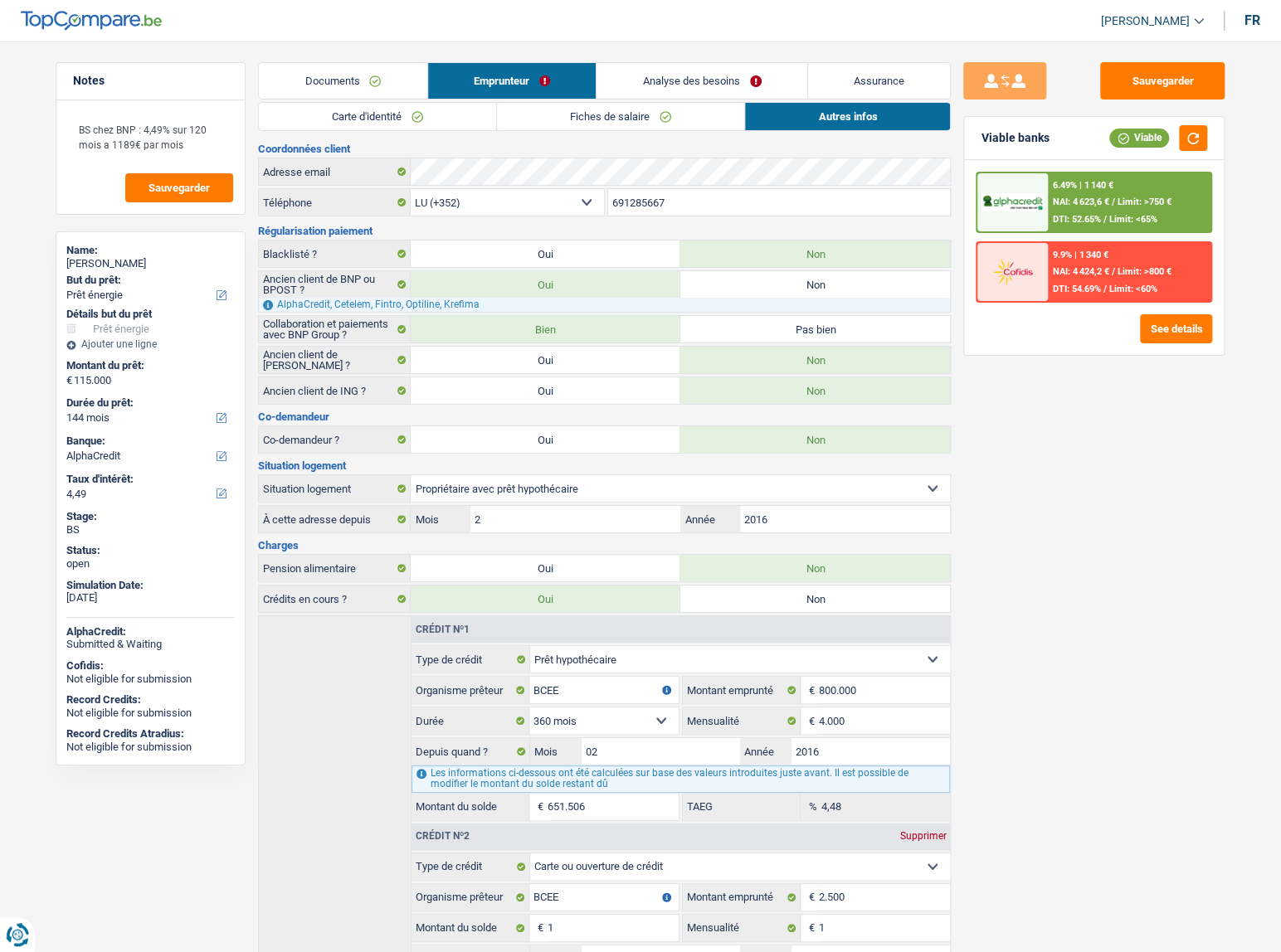
click at [374, 111] on link "Carte d'identité" at bounding box center [377, 117] width 237 height 28
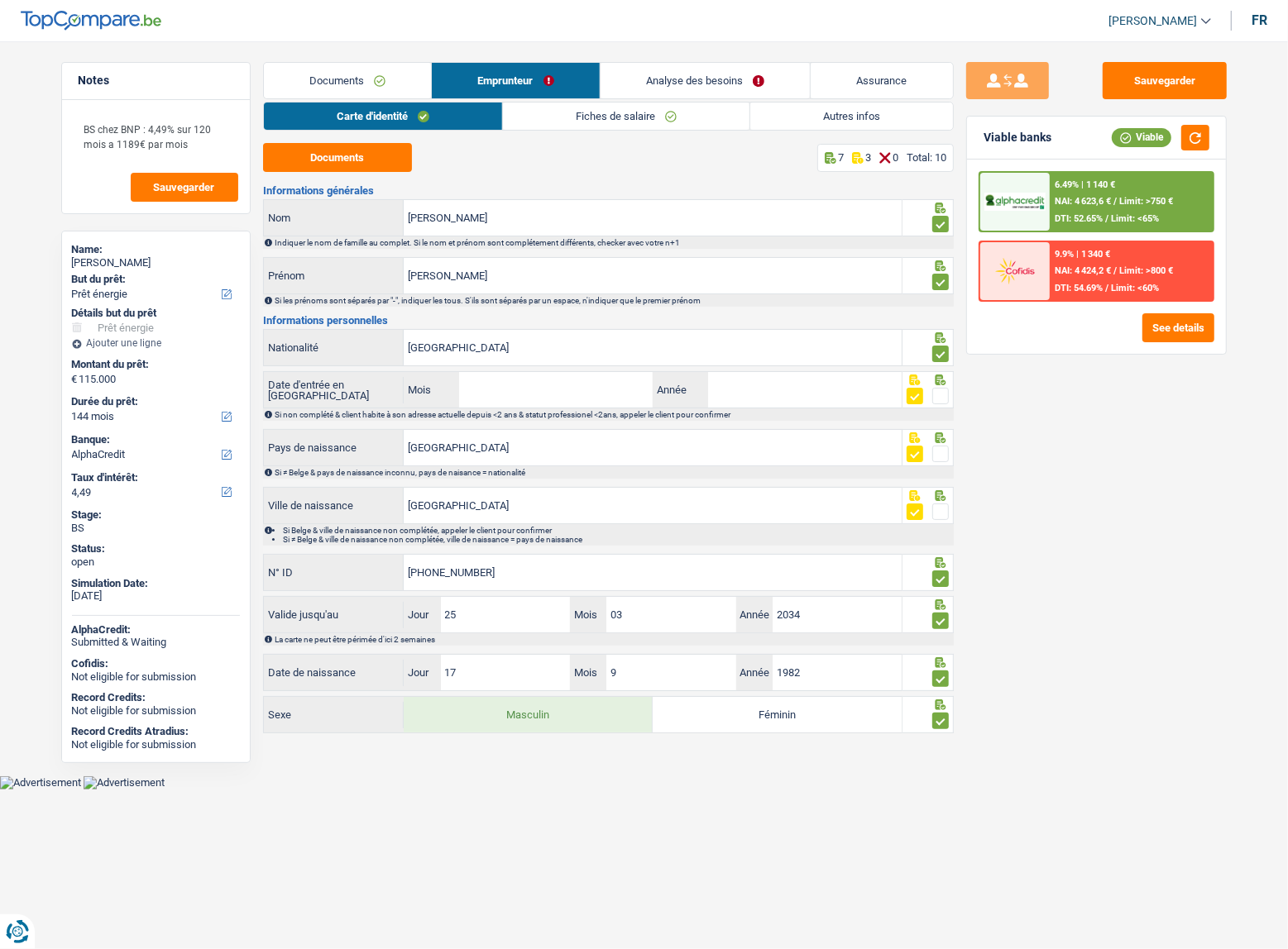
click at [916, 120] on link "Autres infos" at bounding box center [851, 116] width 203 height 28
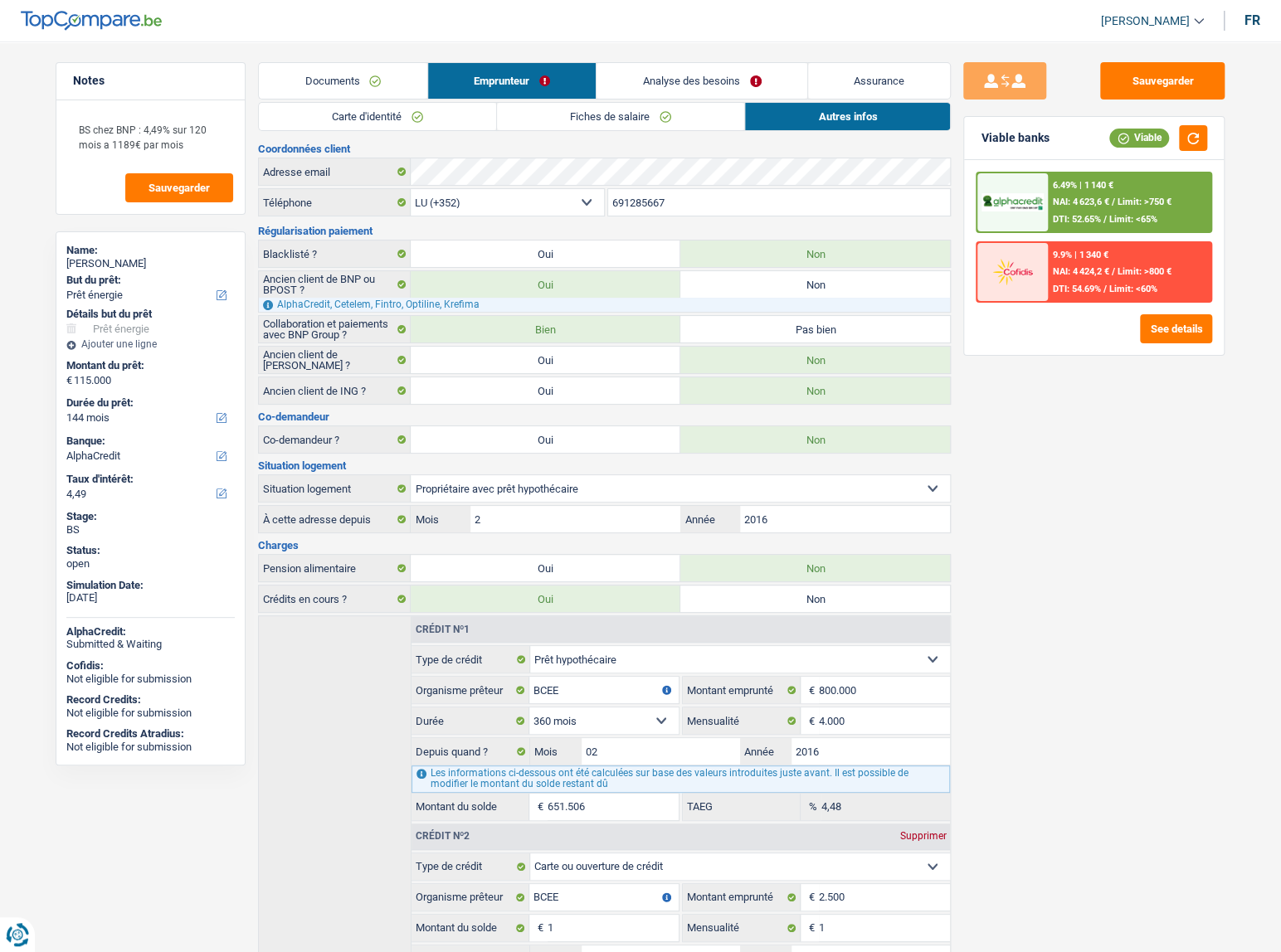
click at [306, 63] on link "Documents" at bounding box center [342, 81] width 168 height 36
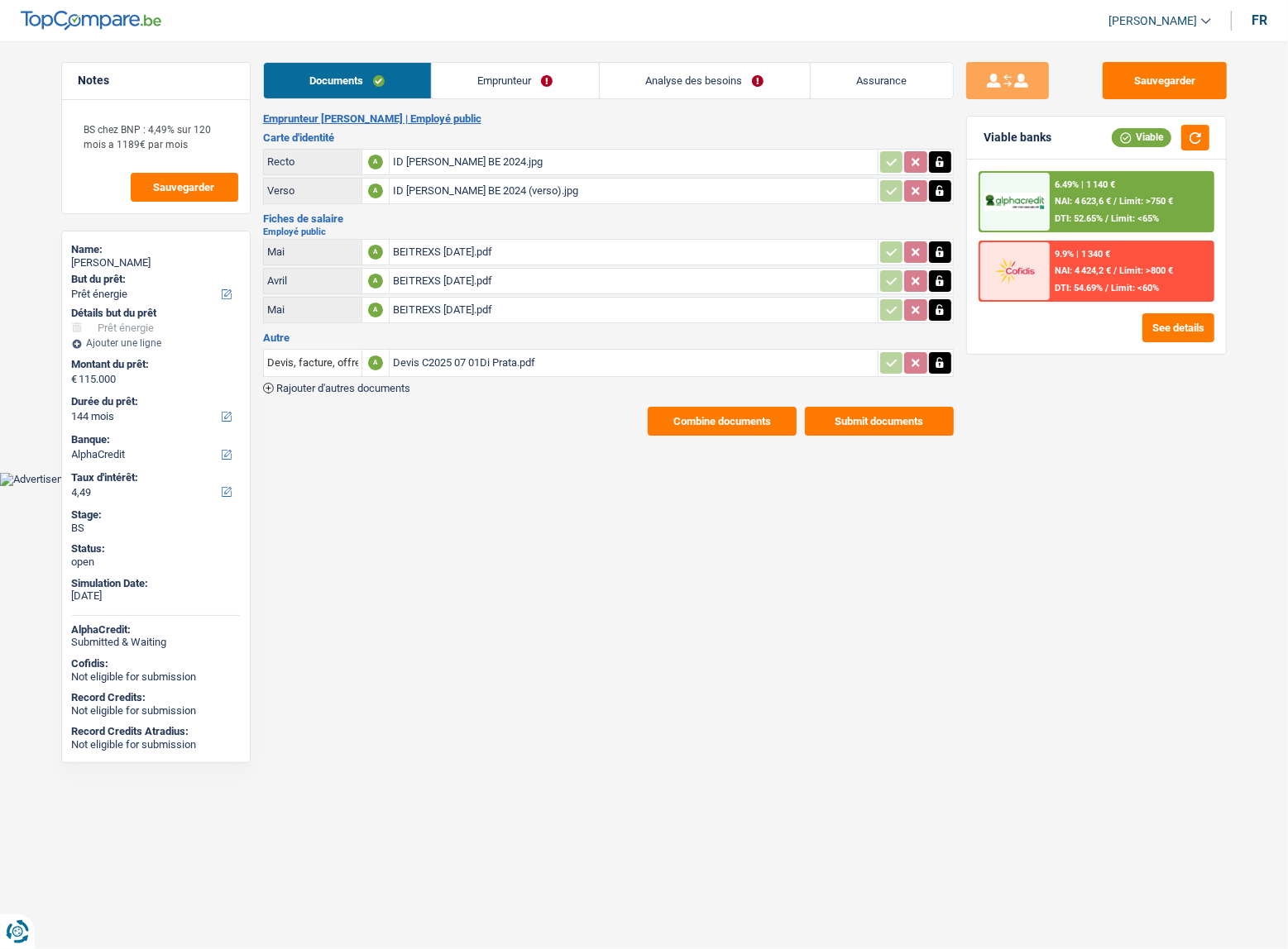
click at [307, 69] on link "Documents" at bounding box center [348, 81] width 167 height 36
drag, startPoint x: 483, startPoint y: 73, endPoint x: 455, endPoint y: 85, distance: 30.5
click at [483, 74] on link "Emprunteur" at bounding box center [516, 81] width 167 height 36
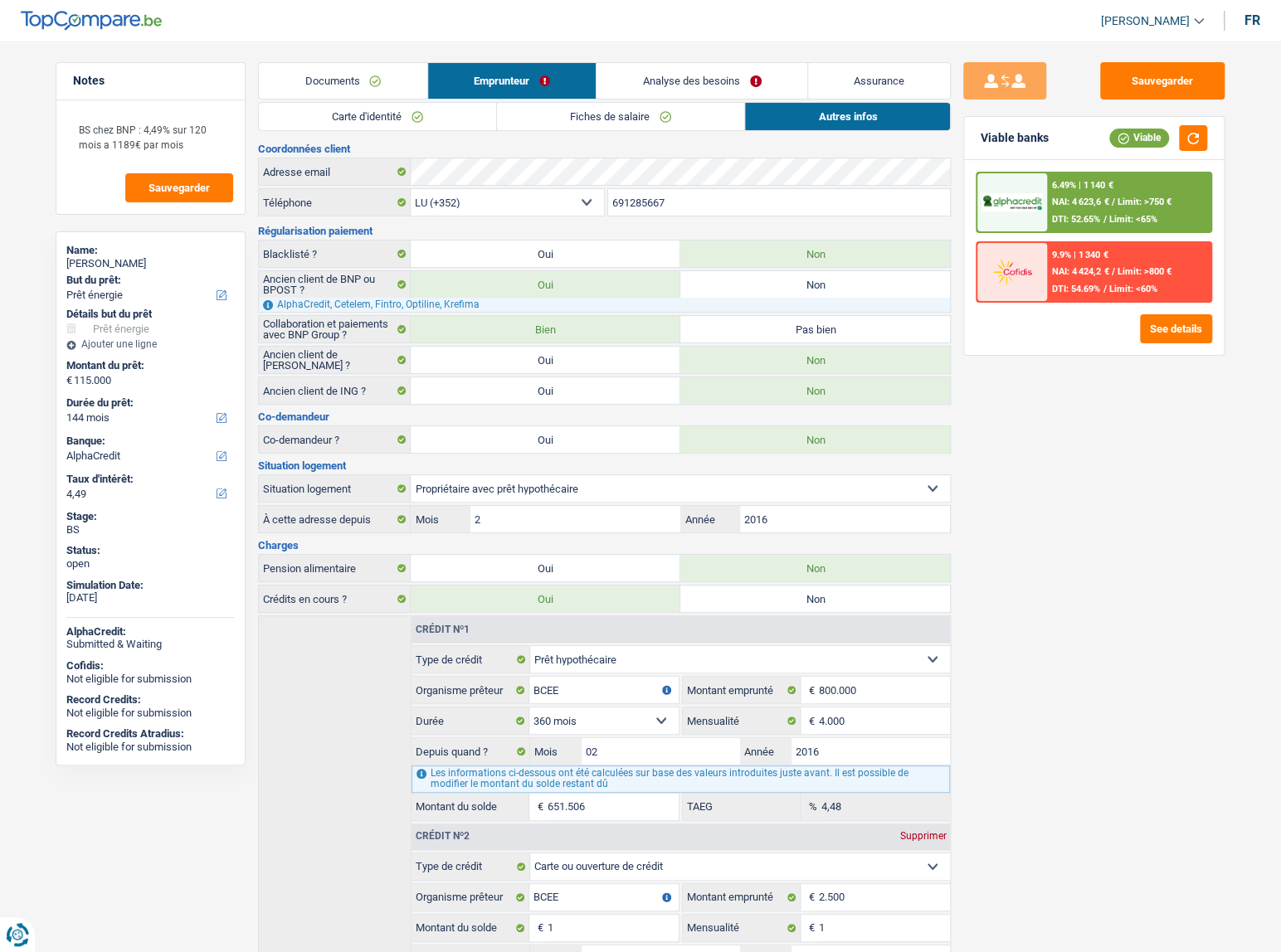
click at [376, 96] on link "Documents" at bounding box center [342, 81] width 168 height 36
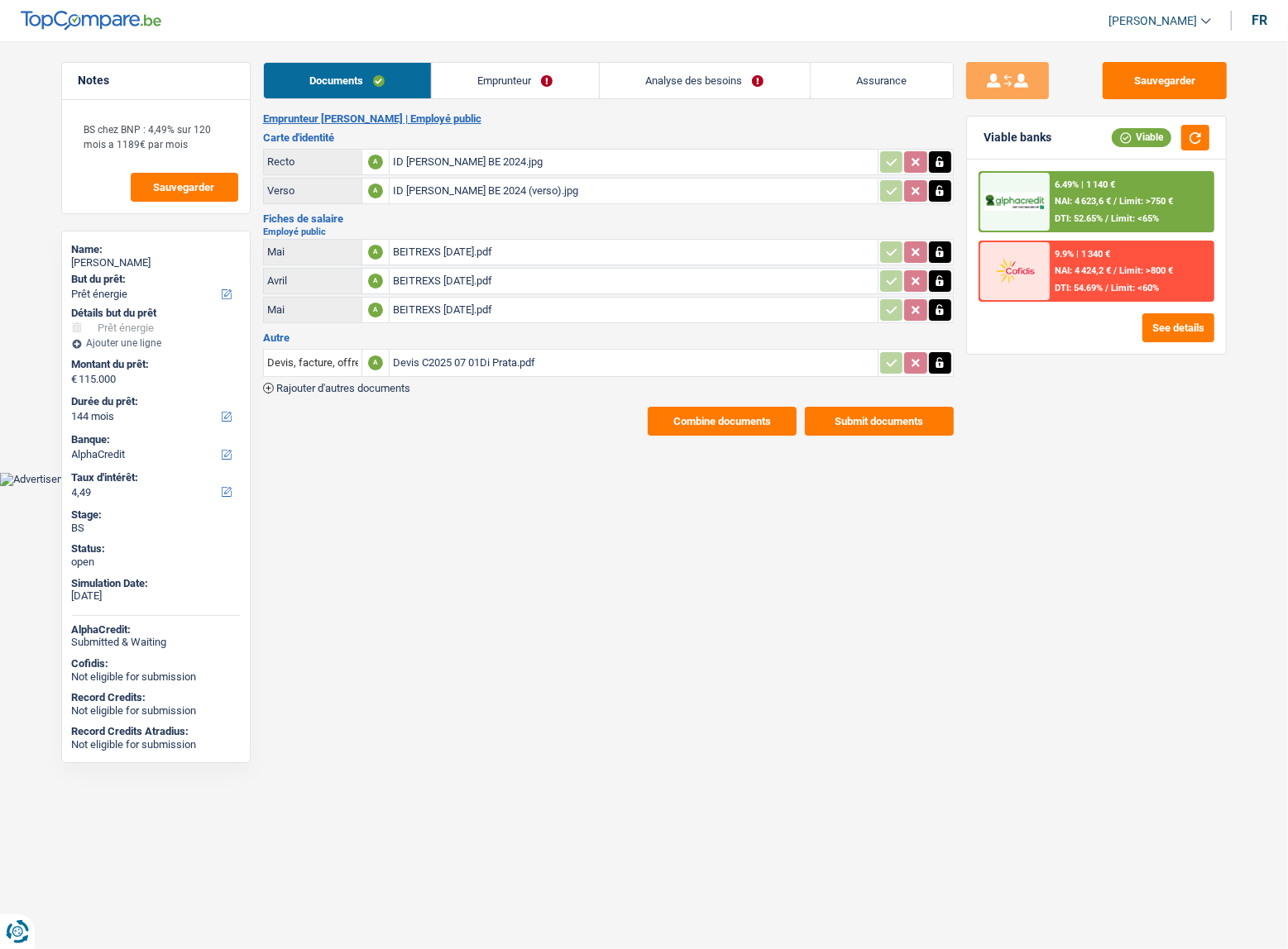
click at [357, 113] on h2 "Emprunteur Nicolas Di Prata | Employé public" at bounding box center [608, 119] width 691 height 13
drag, startPoint x: 459, startPoint y: 87, endPoint x: 436, endPoint y: 96, distance: 24.7
click at [459, 87] on link "Emprunteur" at bounding box center [516, 81] width 167 height 36
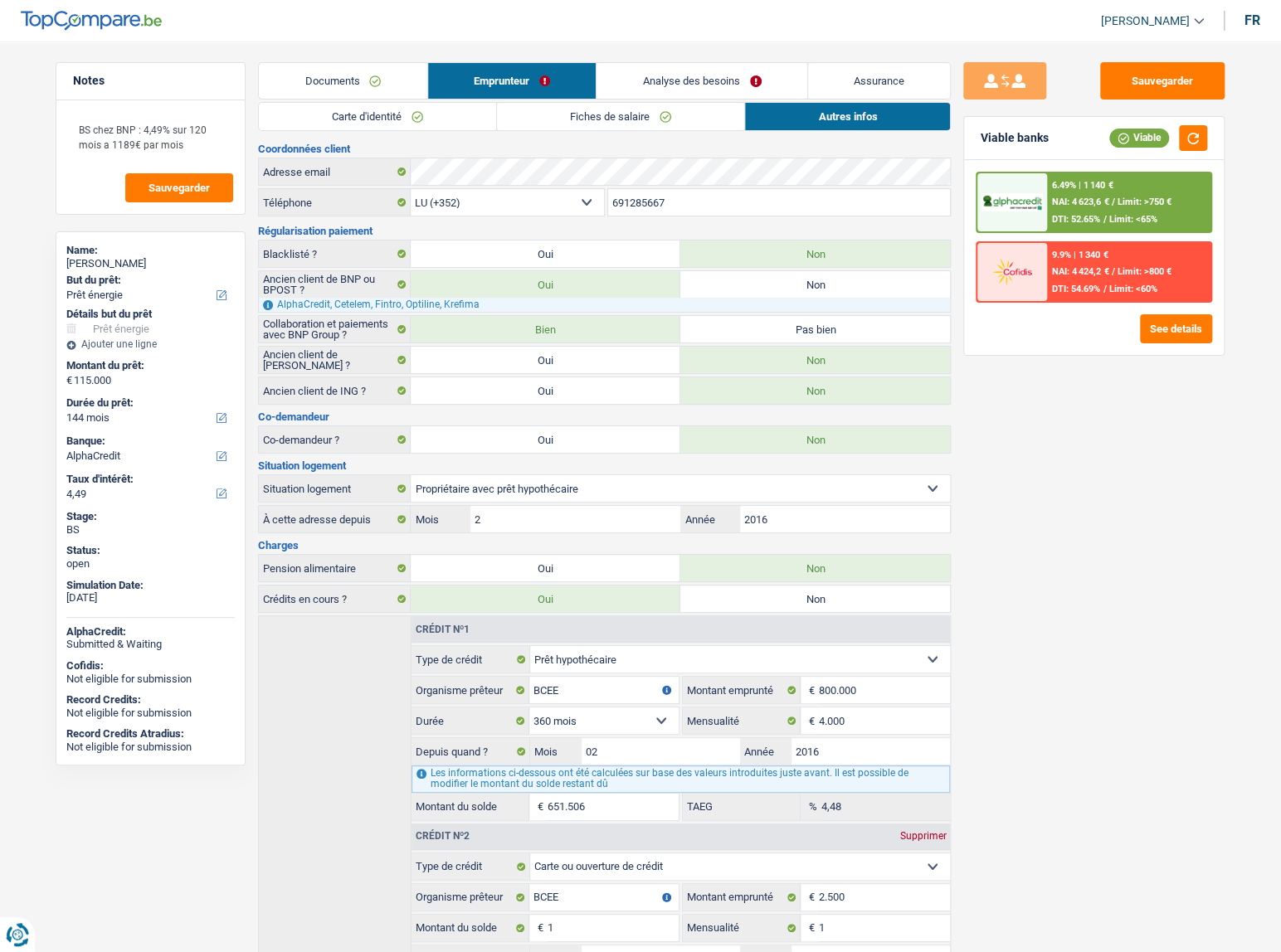
click at [367, 114] on link "Carte d'identité" at bounding box center [377, 117] width 237 height 28
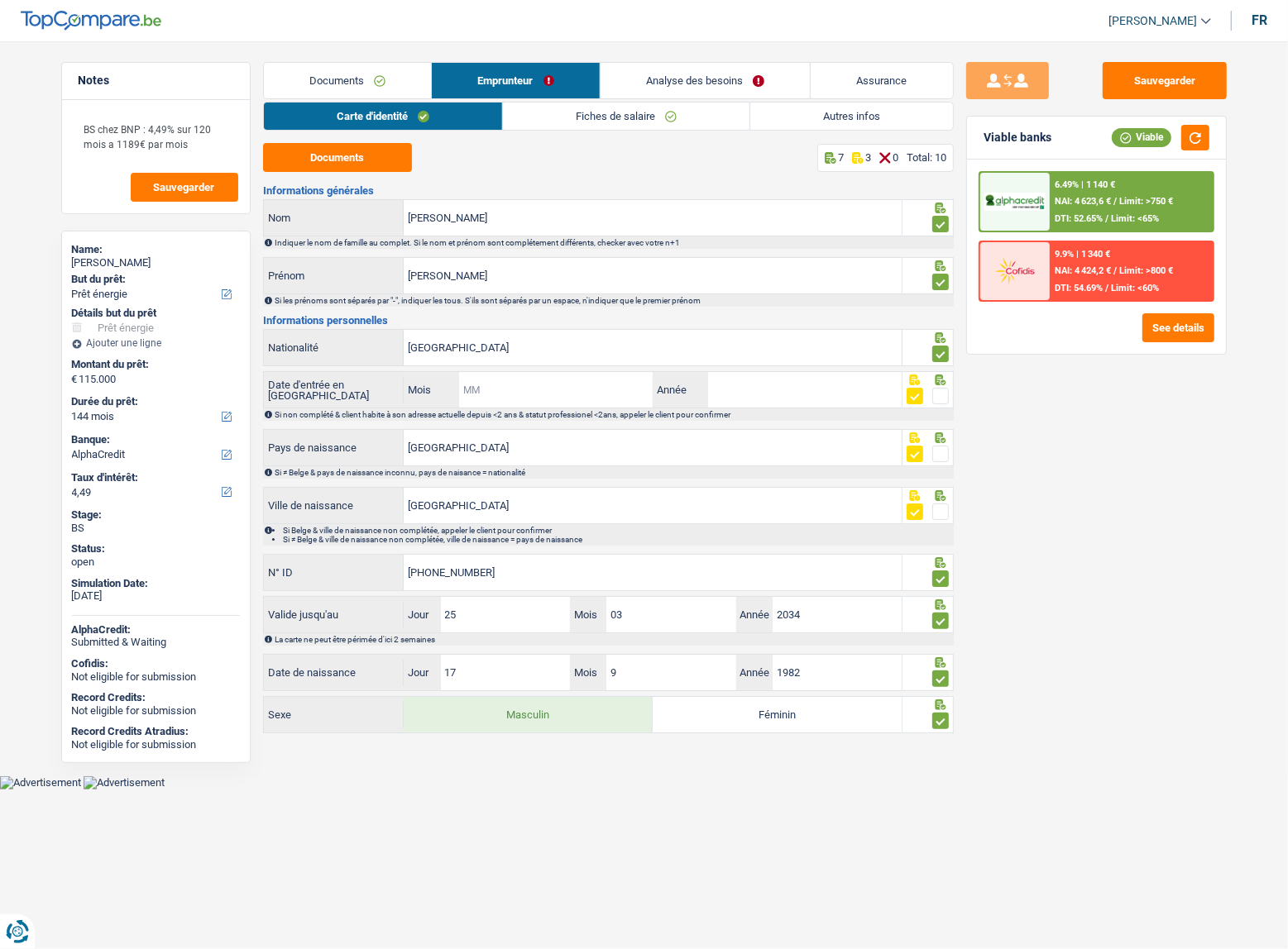
click at [539, 392] on input "Mois" at bounding box center [556, 390] width 194 height 36
click at [1016, 469] on div "Sauvegarder Viable banks Viable 6.49% | 1 140 € NAI: 4 623,6 € / Limit: >750 € …" at bounding box center [1095, 491] width 285 height 856
click at [601, 111] on link "Fiches de salaire" at bounding box center [626, 116] width 247 height 28
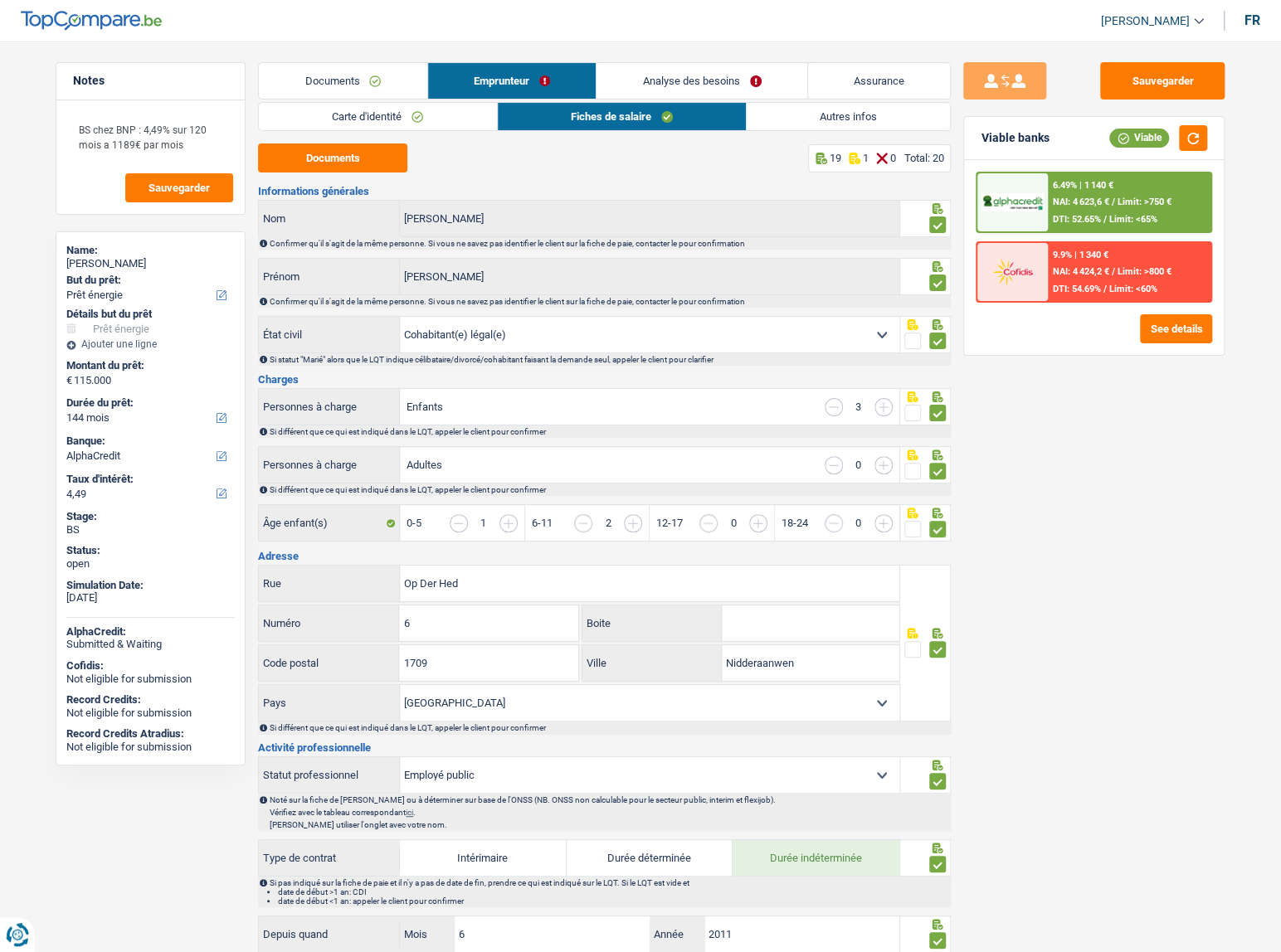
click at [823, 118] on link "Autres infos" at bounding box center [848, 117] width 203 height 28
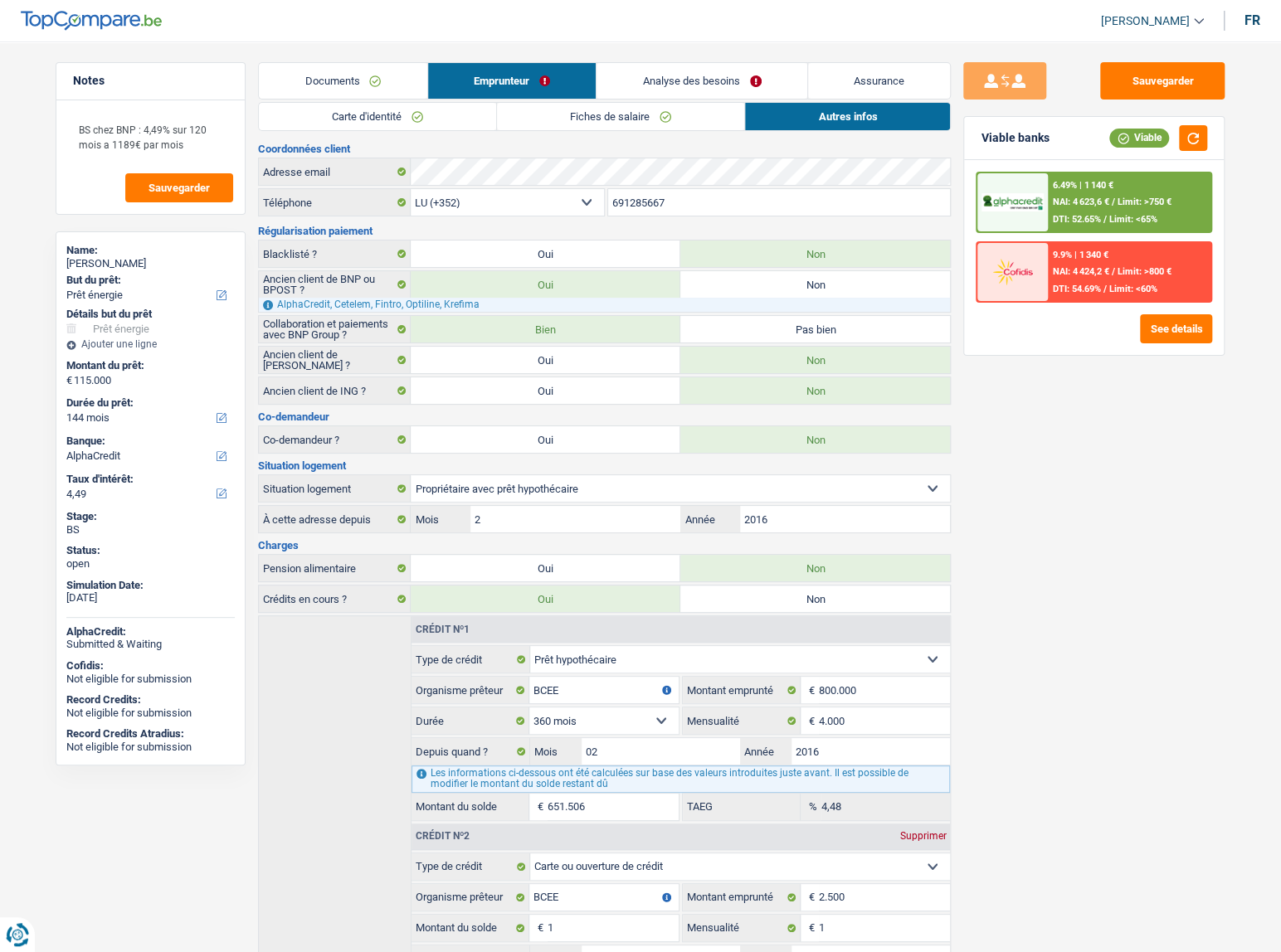
click at [627, 97] on link "Analyse des besoins" at bounding box center [701, 81] width 211 height 36
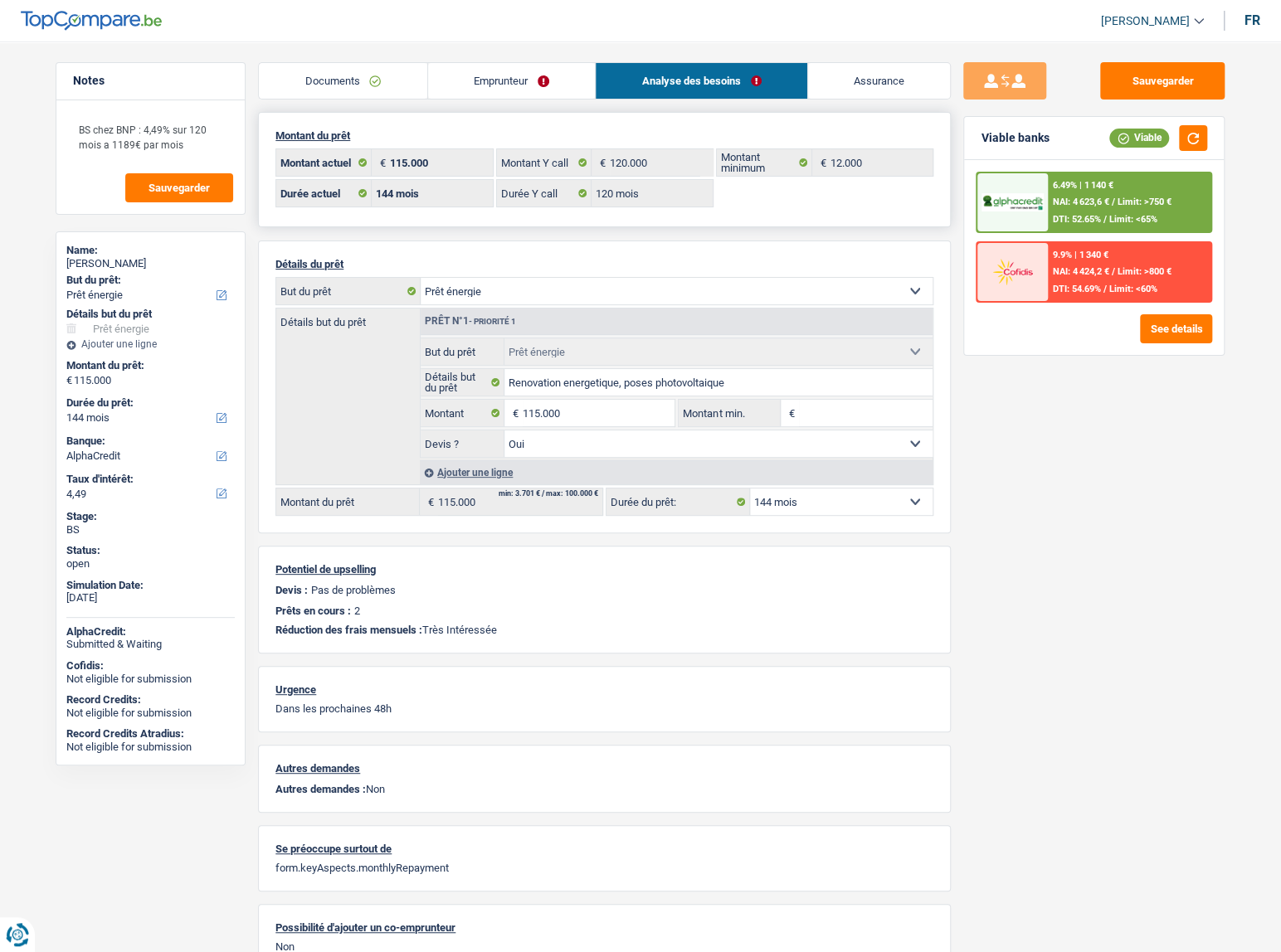
click at [615, 112] on div "Montant du prêt 115.000 € Montant actuel 120.000 € Montant Y call 12.000 € Mont…" at bounding box center [604, 169] width 693 height 115
click at [547, 85] on link "Emprunteur" at bounding box center [512, 81] width 167 height 36
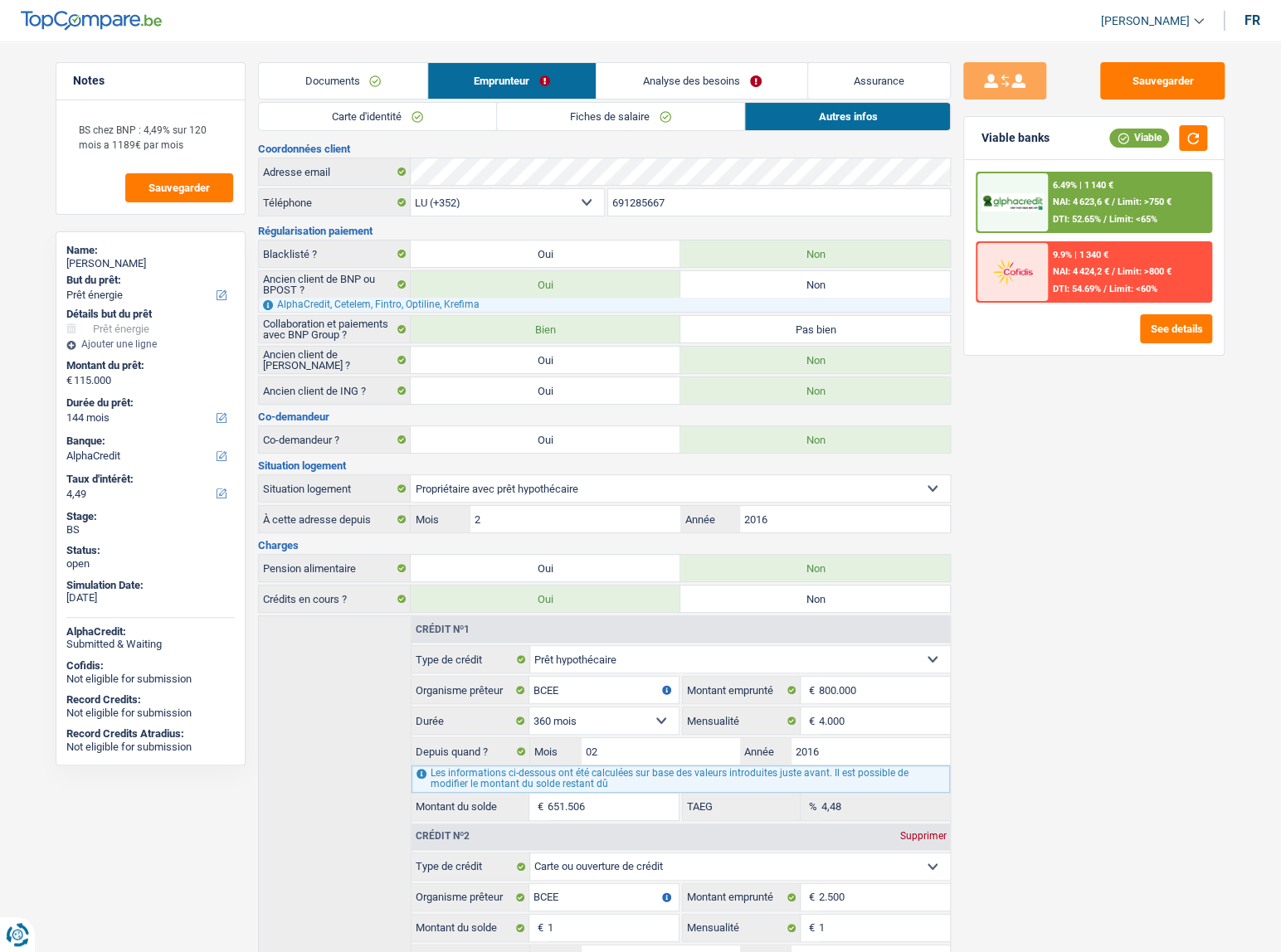
click at [575, 120] on link "Fiches de salaire" at bounding box center [620, 117] width 248 height 28
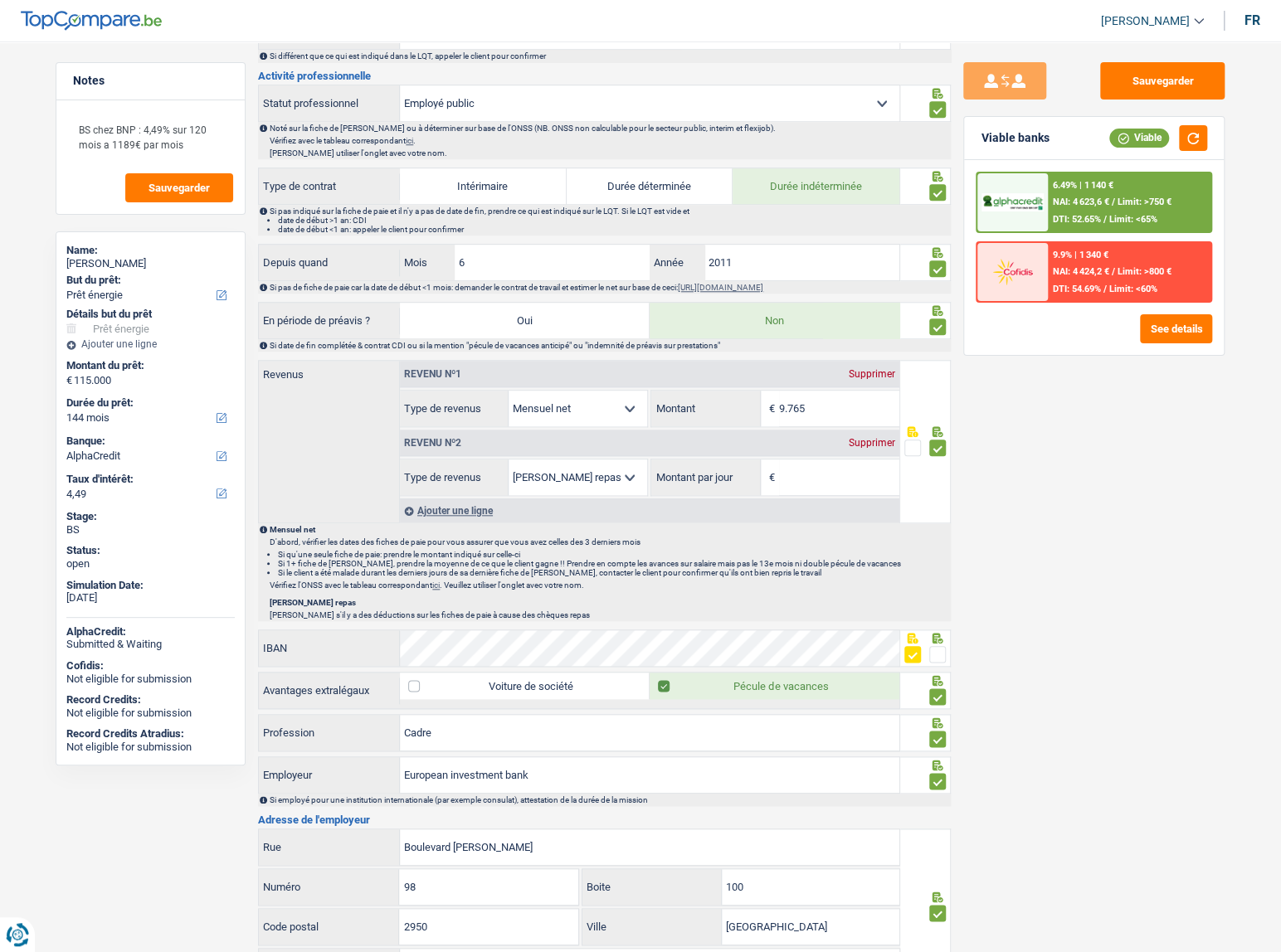
scroll to position [904, 0]
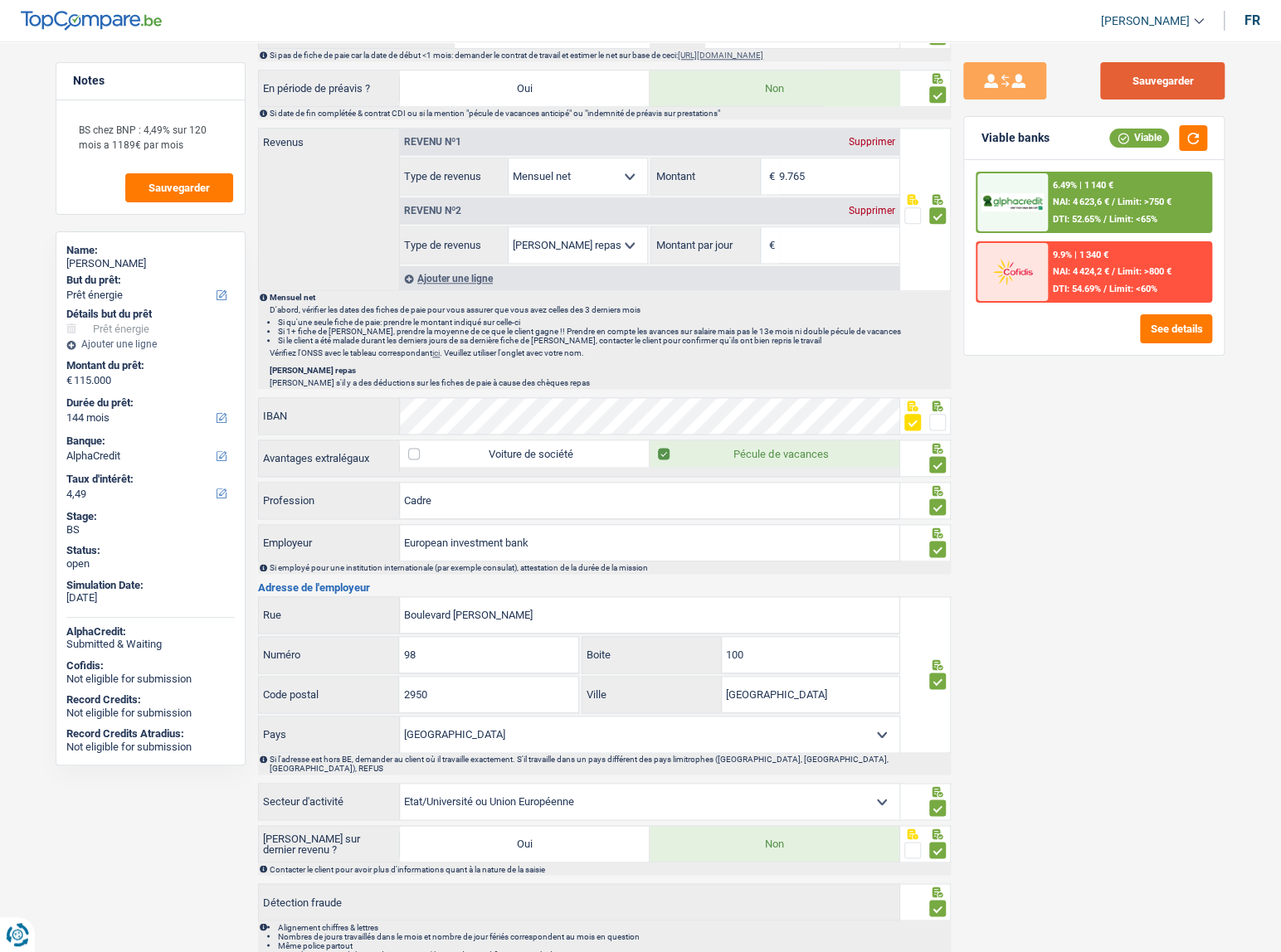
click at [1186, 94] on button "Sauvegarder" at bounding box center [1161, 81] width 124 height 38
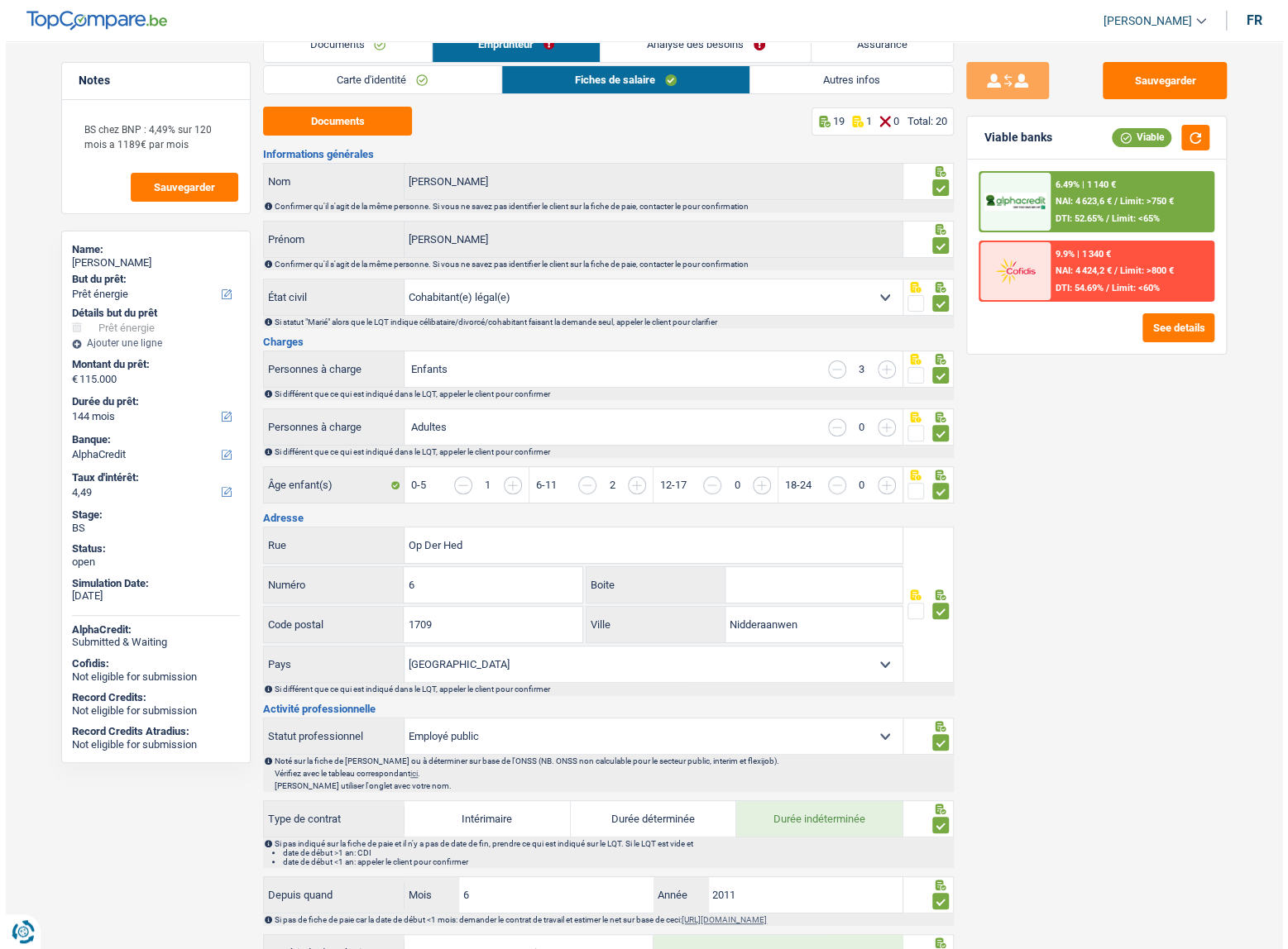
scroll to position [0, 0]
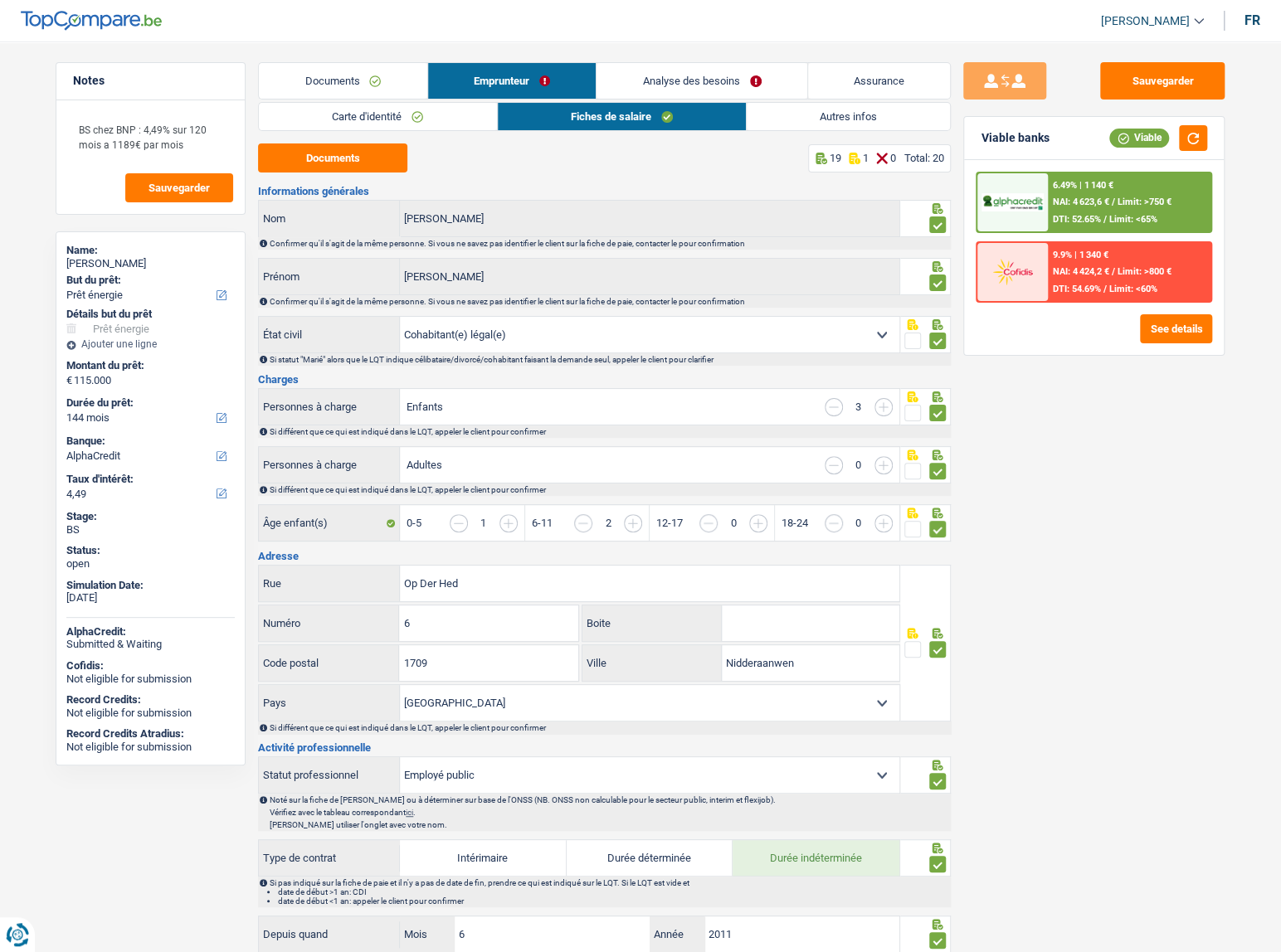
click at [396, 111] on link "Carte d'identité" at bounding box center [377, 117] width 237 height 28
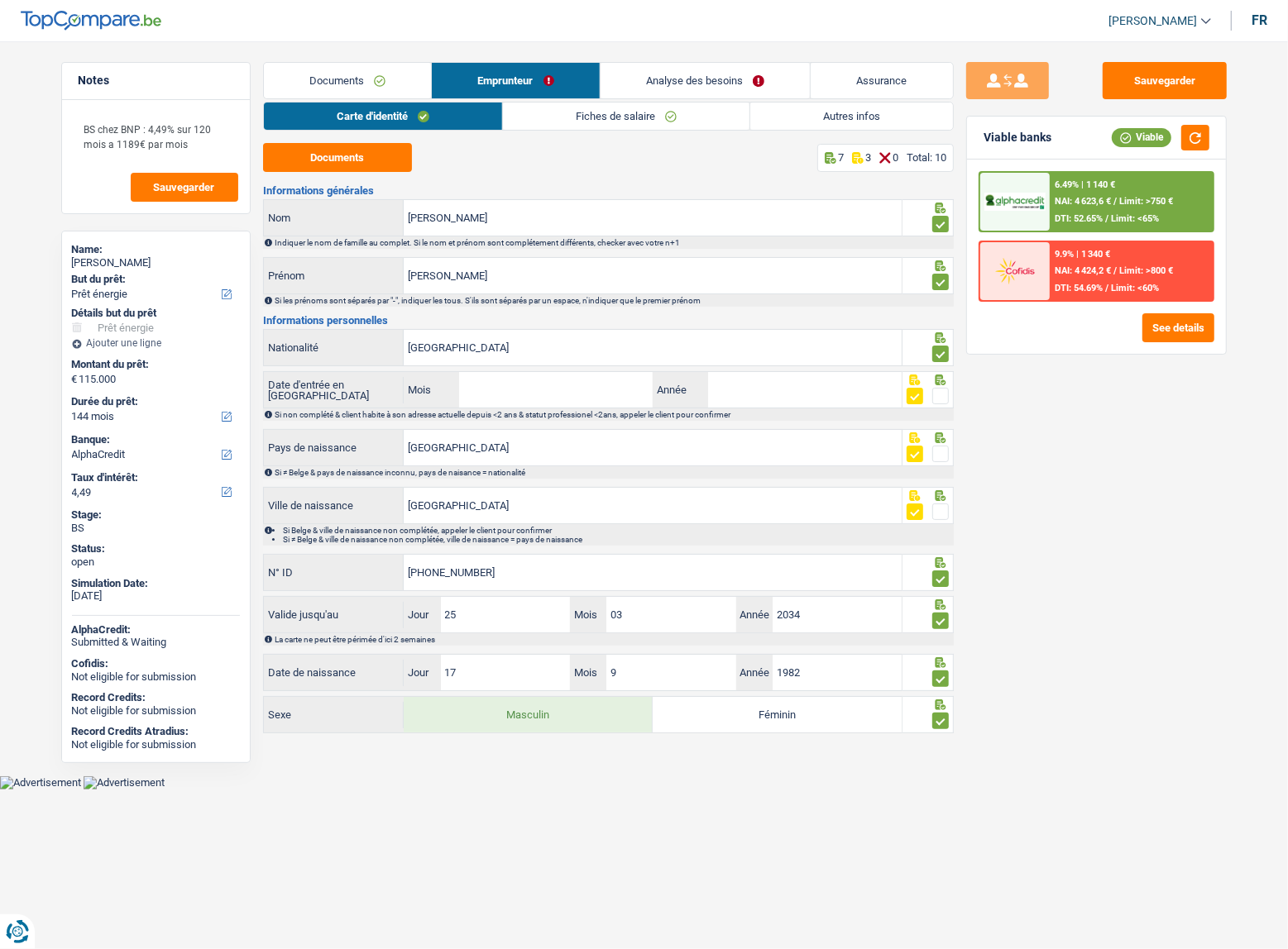
click at [541, 117] on link "Fiches de salaire" at bounding box center [626, 116] width 247 height 28
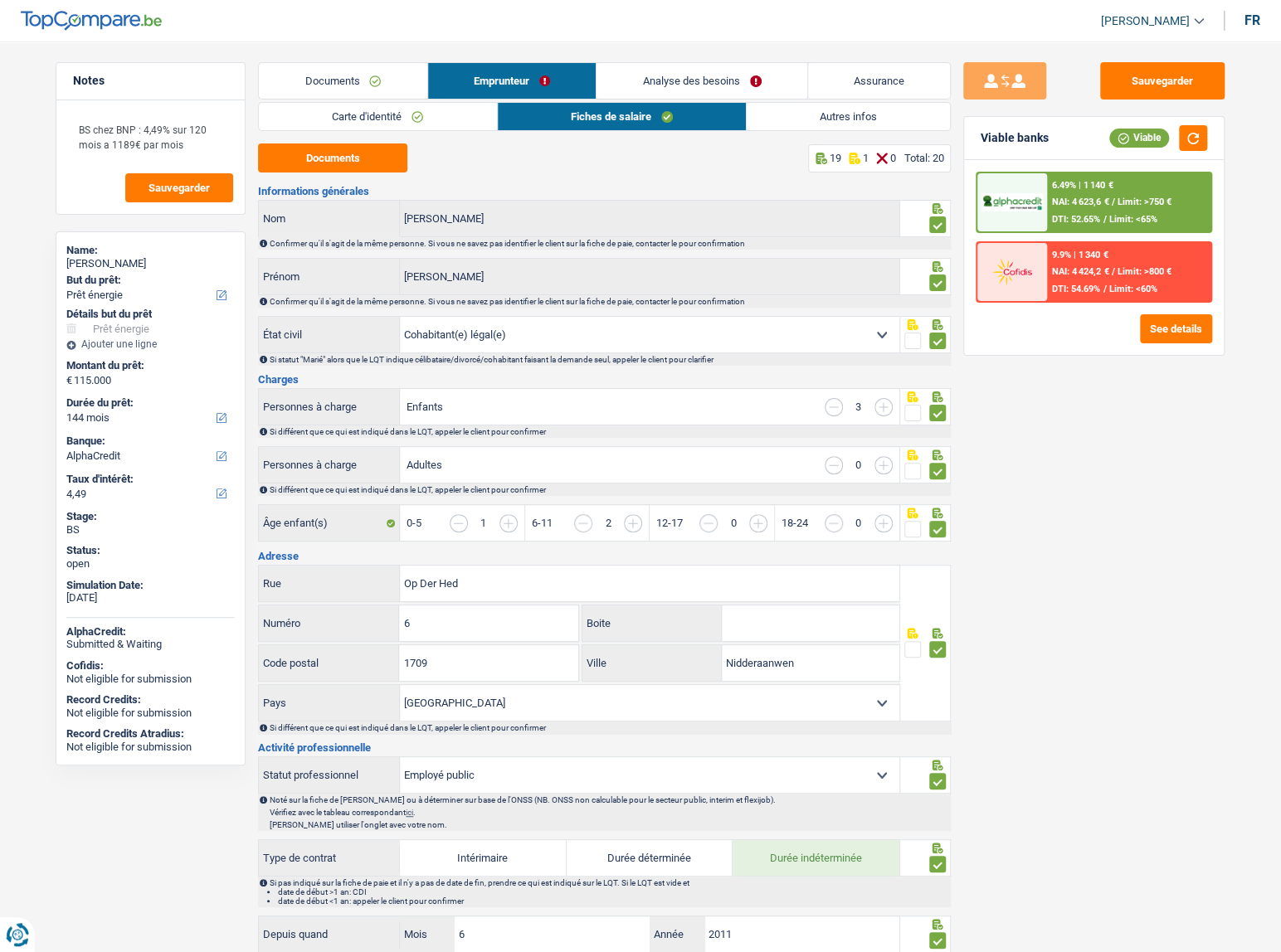
click at [417, 122] on link "Carte d'identité" at bounding box center [377, 117] width 237 height 28
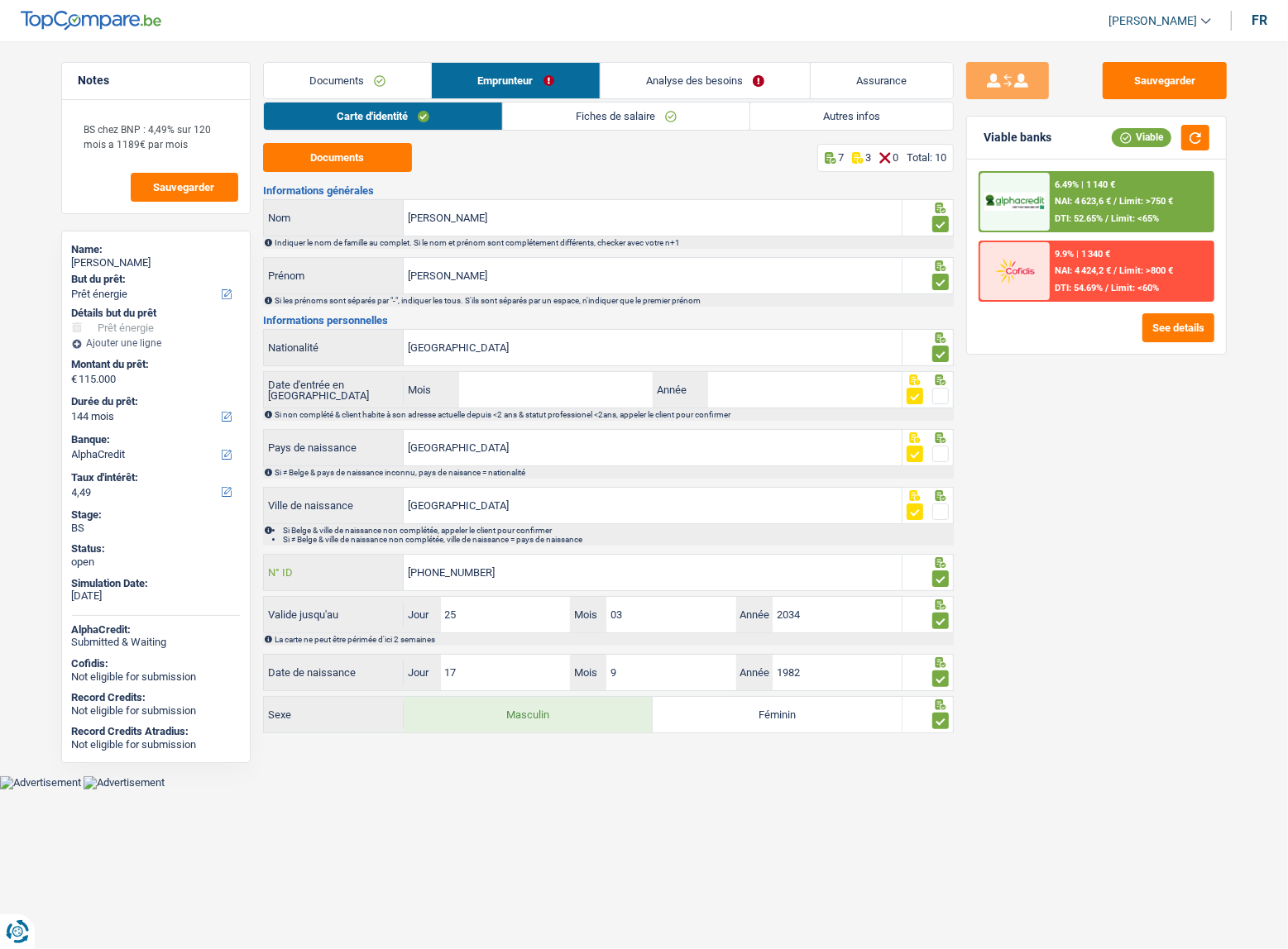
drag, startPoint x: 507, startPoint y: 576, endPoint x: 281, endPoint y: 571, distance: 226.1
click at [281, 571] on div "595-2148106-59 N° ID" at bounding box center [583, 572] width 638 height 36
drag, startPoint x: 1156, startPoint y: 75, endPoint x: 972, endPoint y: 8, distance: 195.8
click at [1150, 74] on button "Sauvegarder" at bounding box center [1164, 81] width 124 height 38
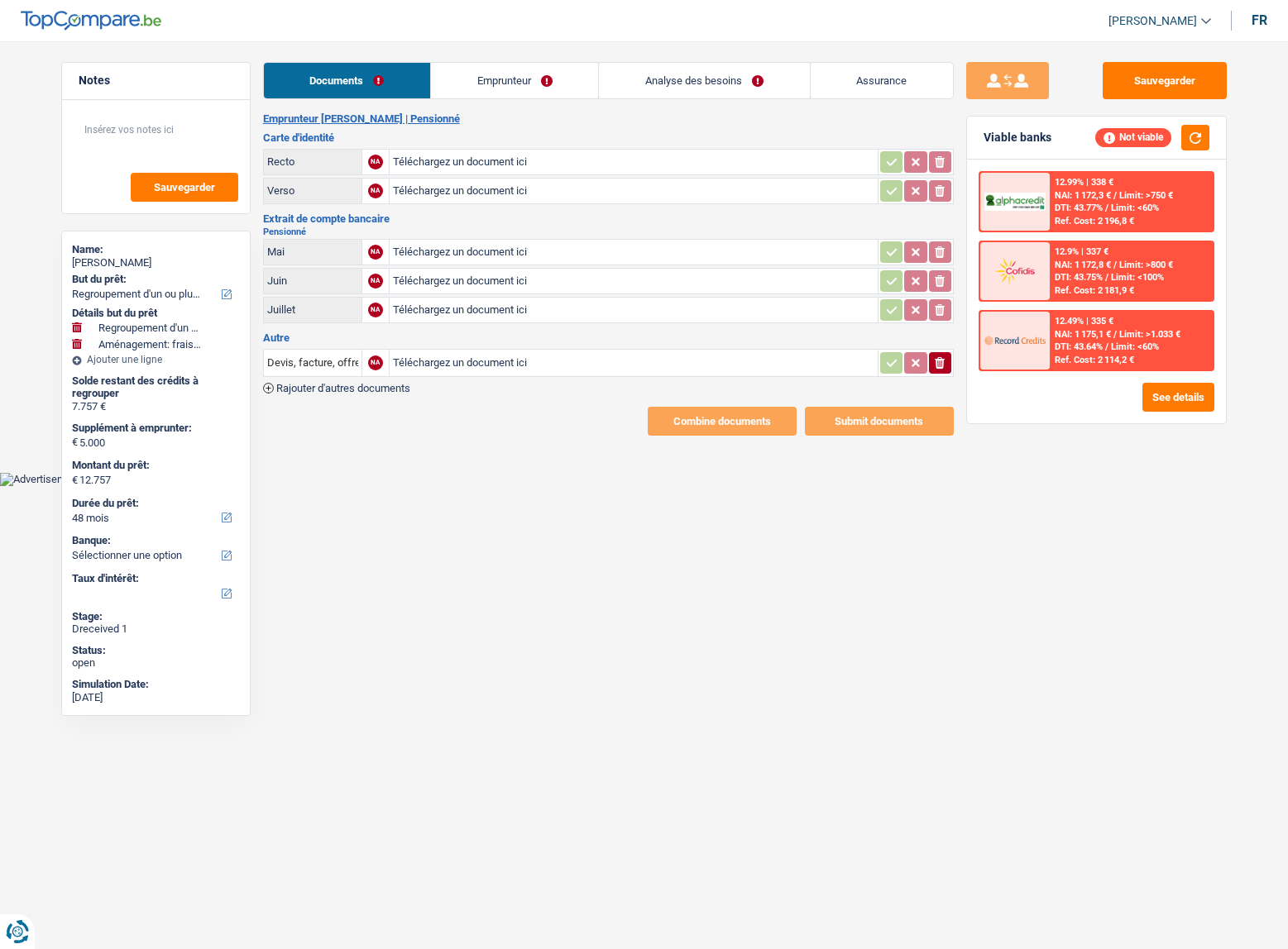
select select "refinancing"
select select "movingOrInstallation"
select select "48"
click at [413, 276] on input "Téléchargez un document ici" at bounding box center [633, 281] width 482 height 25
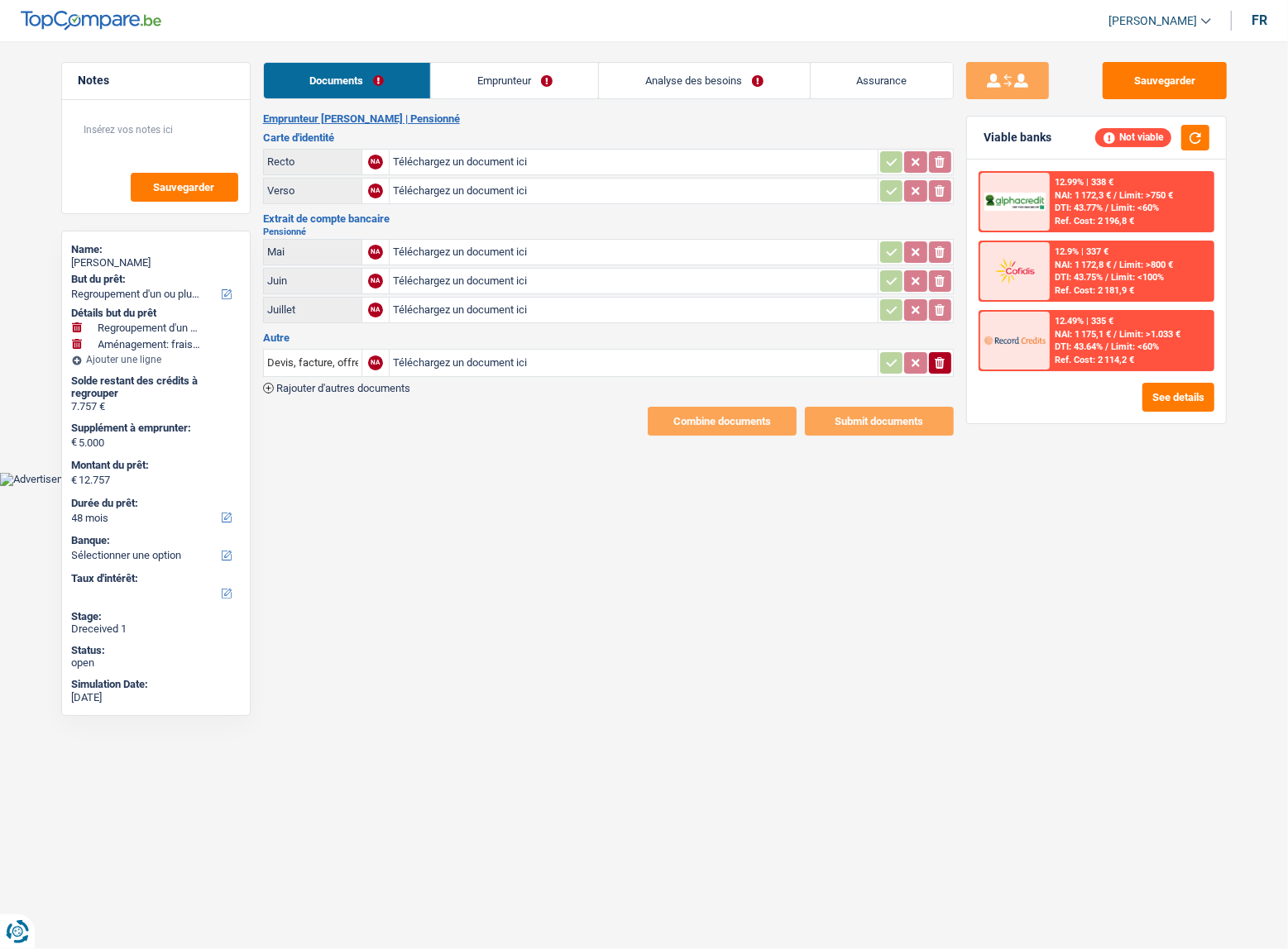
type input "C:\fakepath\1000032106.jpg"
click at [470, 316] on input "Téléchargez un document ici" at bounding box center [633, 310] width 482 height 25
type input "C:\fakepath\1000032105.jpg"
click at [453, 244] on input "Téléchargez un document ici" at bounding box center [633, 251] width 482 height 25
type input "C:\fakepath\1000032107.jpg"
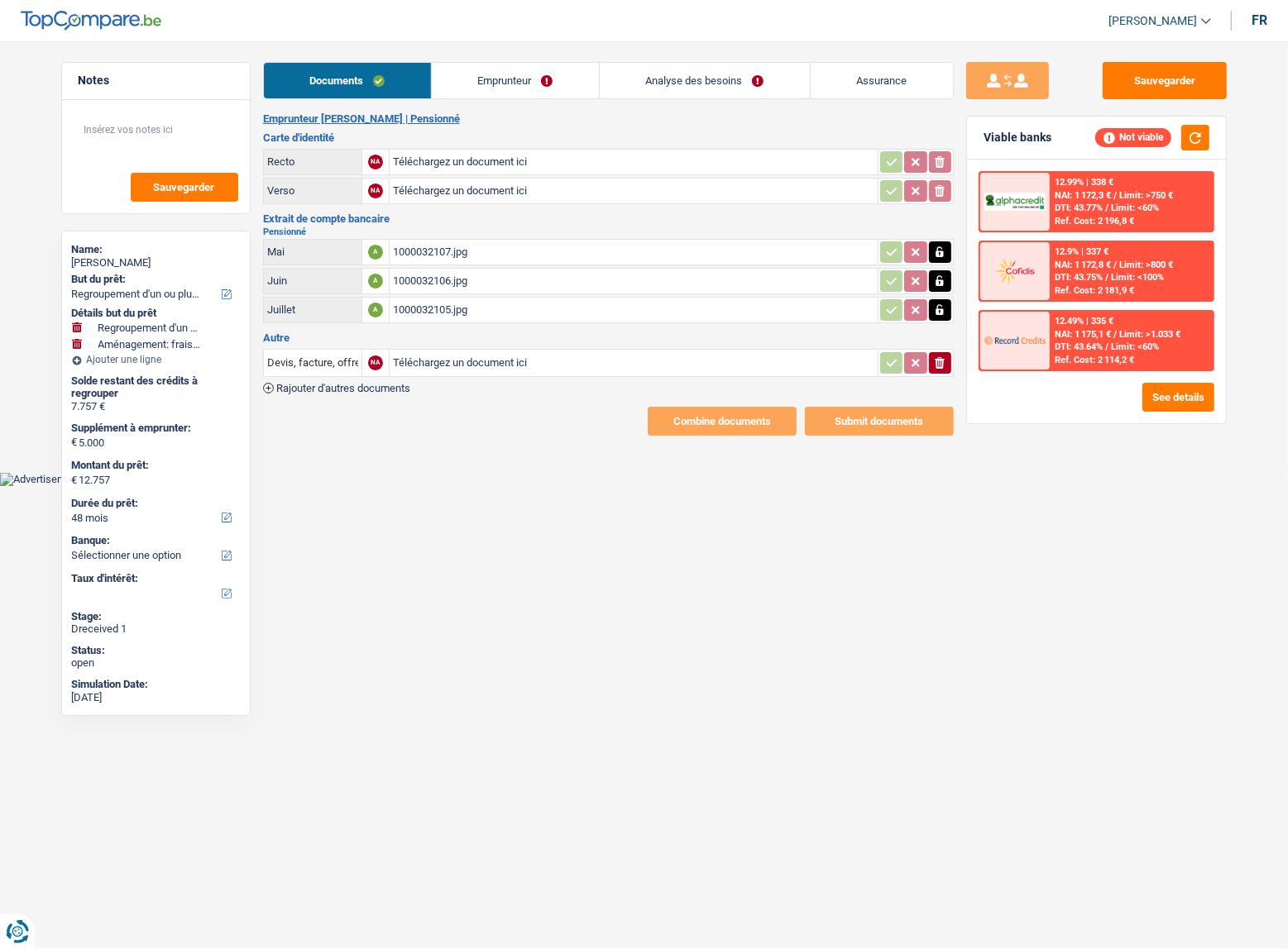
type input "C:\fakepath\1000032110.jpg"
type input "C:\fakepath\1000032108.jpg"
click at [943, 360] on icon "ionicons-v5-e" at bounding box center [939, 363] width 13 height 17
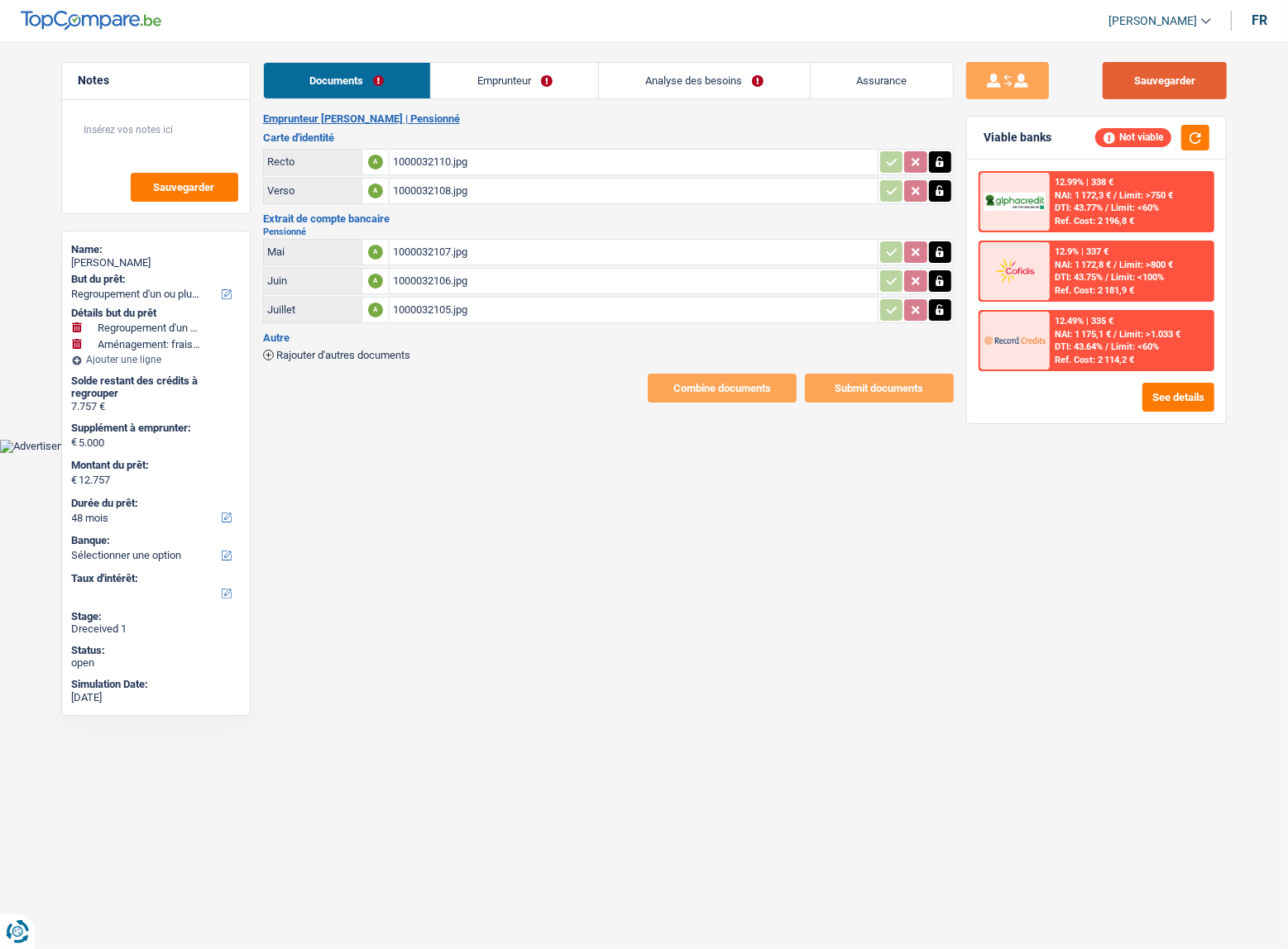
click at [1158, 88] on button "Sauvegarder" at bounding box center [1164, 81] width 124 height 38
click at [444, 107] on div "Documents Emprunteur Analyse des besoins Assurance Emprunteur [PERSON_NAME] | P…" at bounding box center [608, 232] width 691 height 340
click at [470, 87] on link "Emprunteur" at bounding box center [515, 81] width 167 height 36
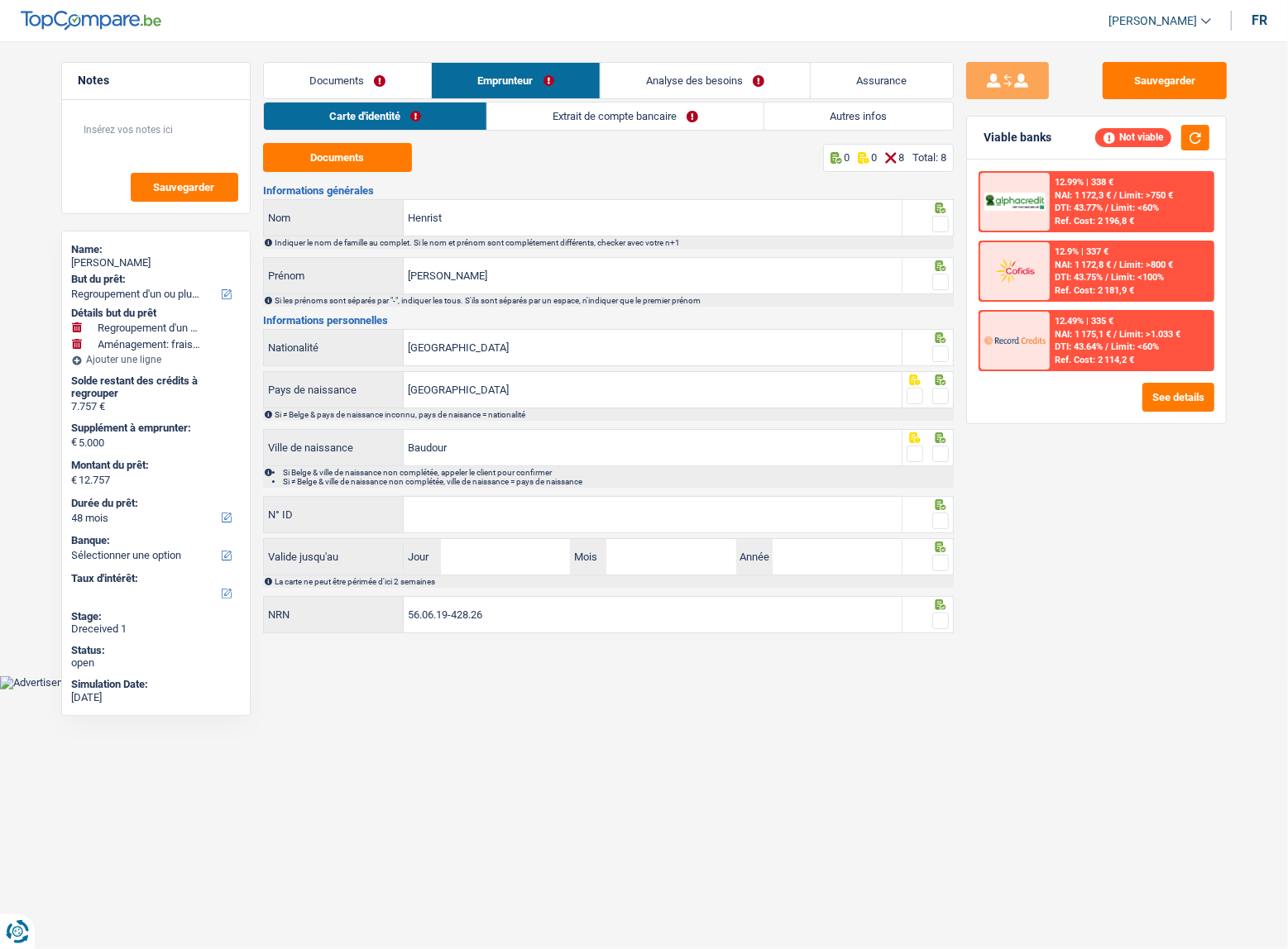
click at [352, 181] on div "Documents 0 0 8 Total: 8 Informations générales Henrist Nom Indiquer le nom de …" at bounding box center [608, 389] width 691 height 492
click at [356, 165] on button "Documents" at bounding box center [338, 158] width 149 height 29
click at [934, 223] on span at bounding box center [940, 224] width 17 height 17
click at [0, 0] on input "radio" at bounding box center [0, 0] width 0 height 0
click at [937, 281] on span at bounding box center [940, 281] width 17 height 17
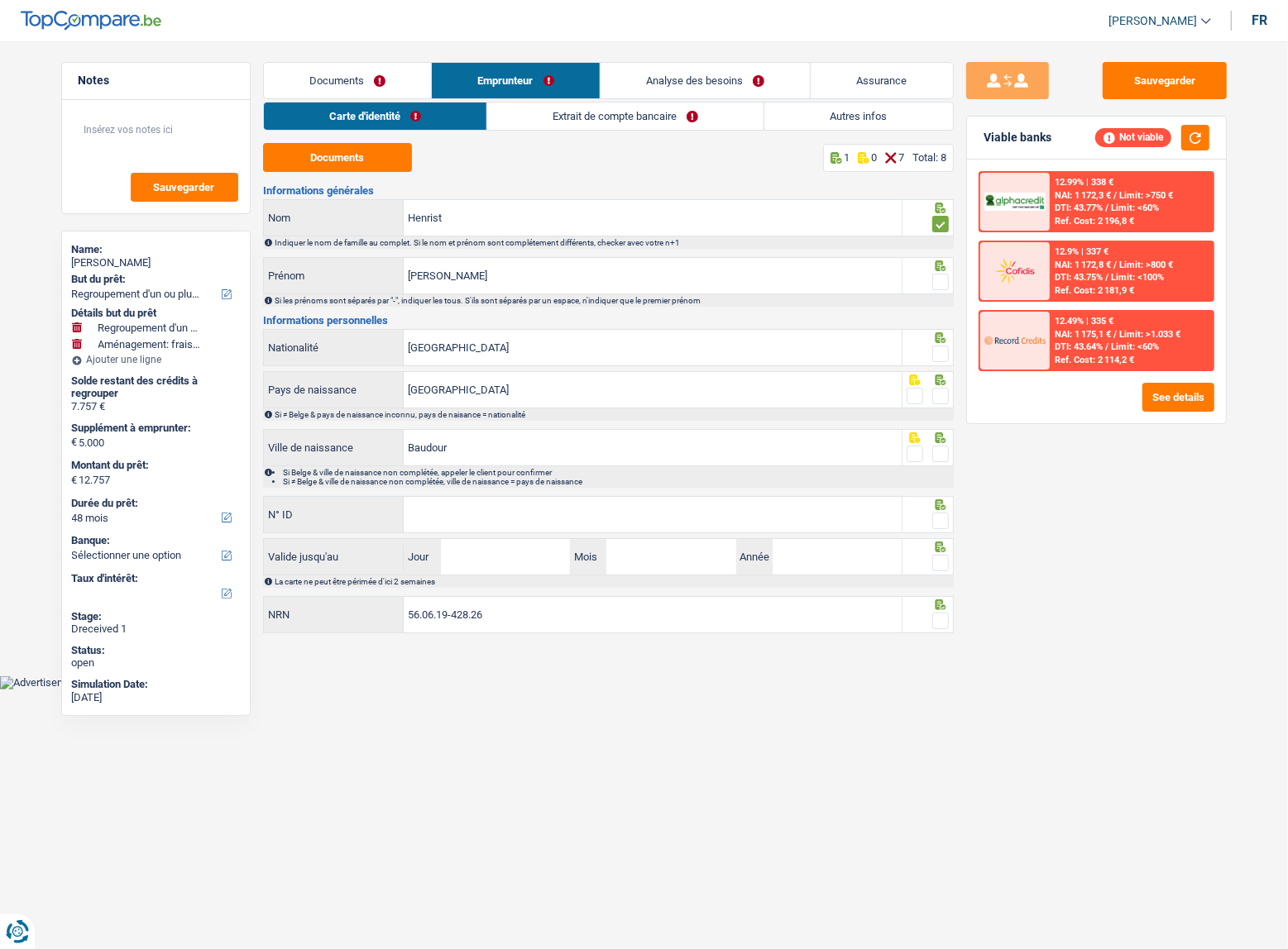
click at [0, 0] on input "radio" at bounding box center [0, 0] width 0 height 0
drag, startPoint x: 937, startPoint y: 339, endPoint x: 942, endPoint y: 348, distance: 10.3
click at [938, 214] on icon at bounding box center [940, 208] width 11 height 11
click at [941, 351] on span at bounding box center [940, 354] width 17 height 17
click at [0, 0] on input "radio" at bounding box center [0, 0] width 0 height 0
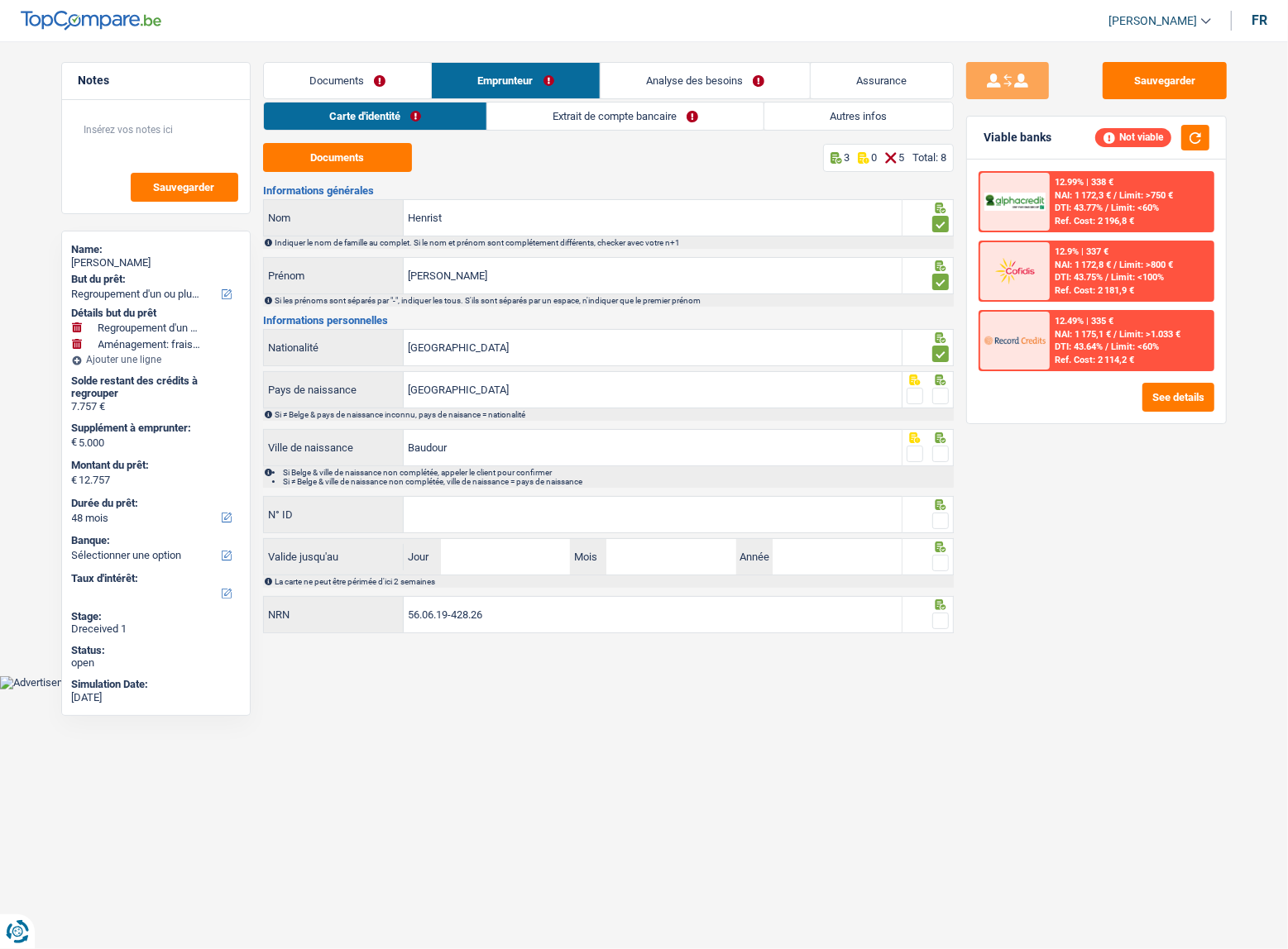
click at [947, 411] on div "Si ≠ Belge & pays de naissance inconnu, pays de naisance = nationalité" at bounding box center [613, 414] width 677 height 9
drag, startPoint x: 938, startPoint y: 390, endPoint x: 944, endPoint y: 436, distance: 46.4
click at [939, 390] on span at bounding box center [940, 396] width 17 height 17
click at [0, 0] on input "radio" at bounding box center [0, 0] width 0 height 0
click at [939, 448] on span at bounding box center [940, 454] width 17 height 17
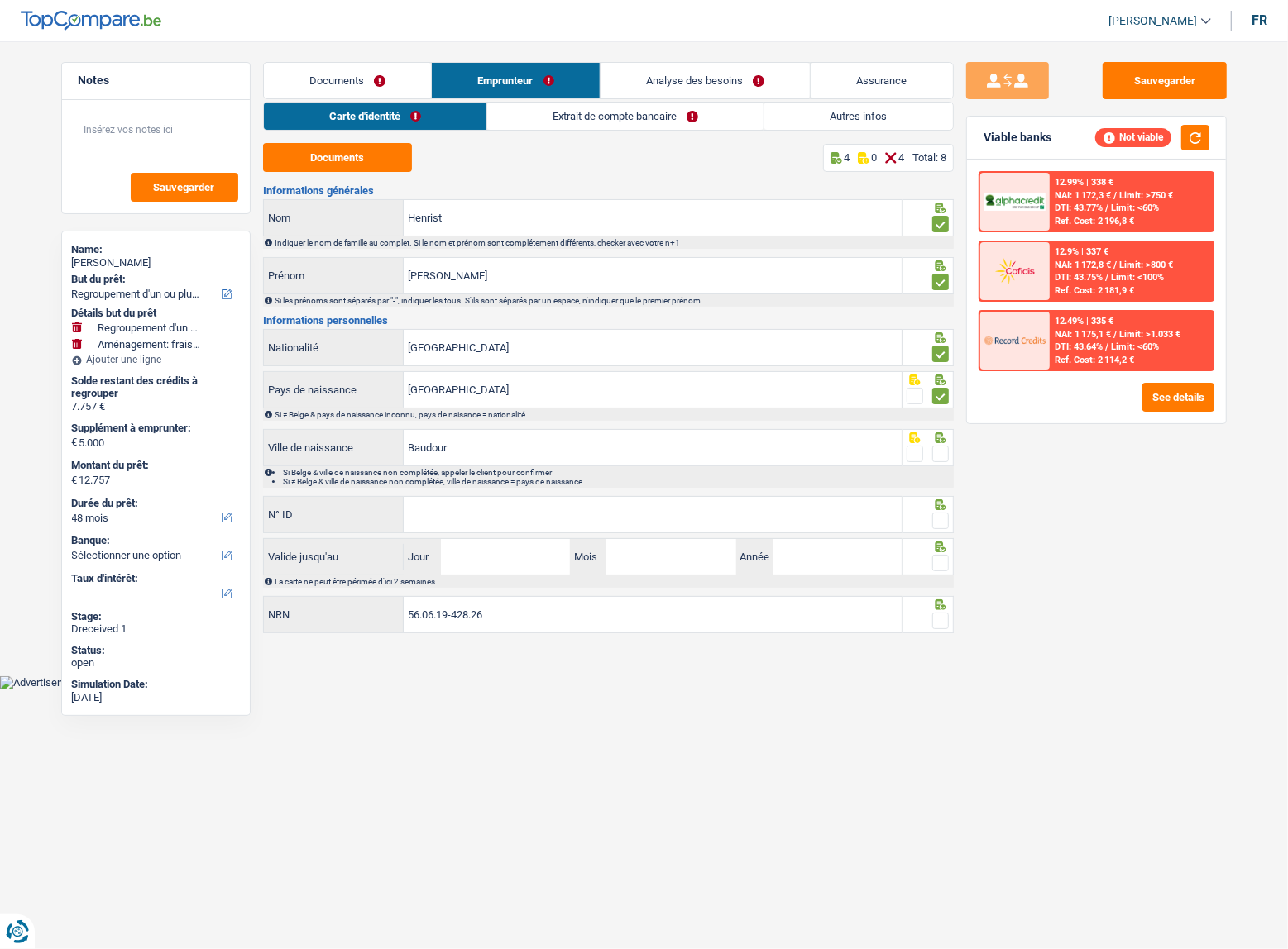
click at [0, 0] on input "radio" at bounding box center [0, 0] width 0 height 0
click at [827, 513] on input "N° ID" at bounding box center [652, 514] width 498 height 36
paste input "595-3643723-33"
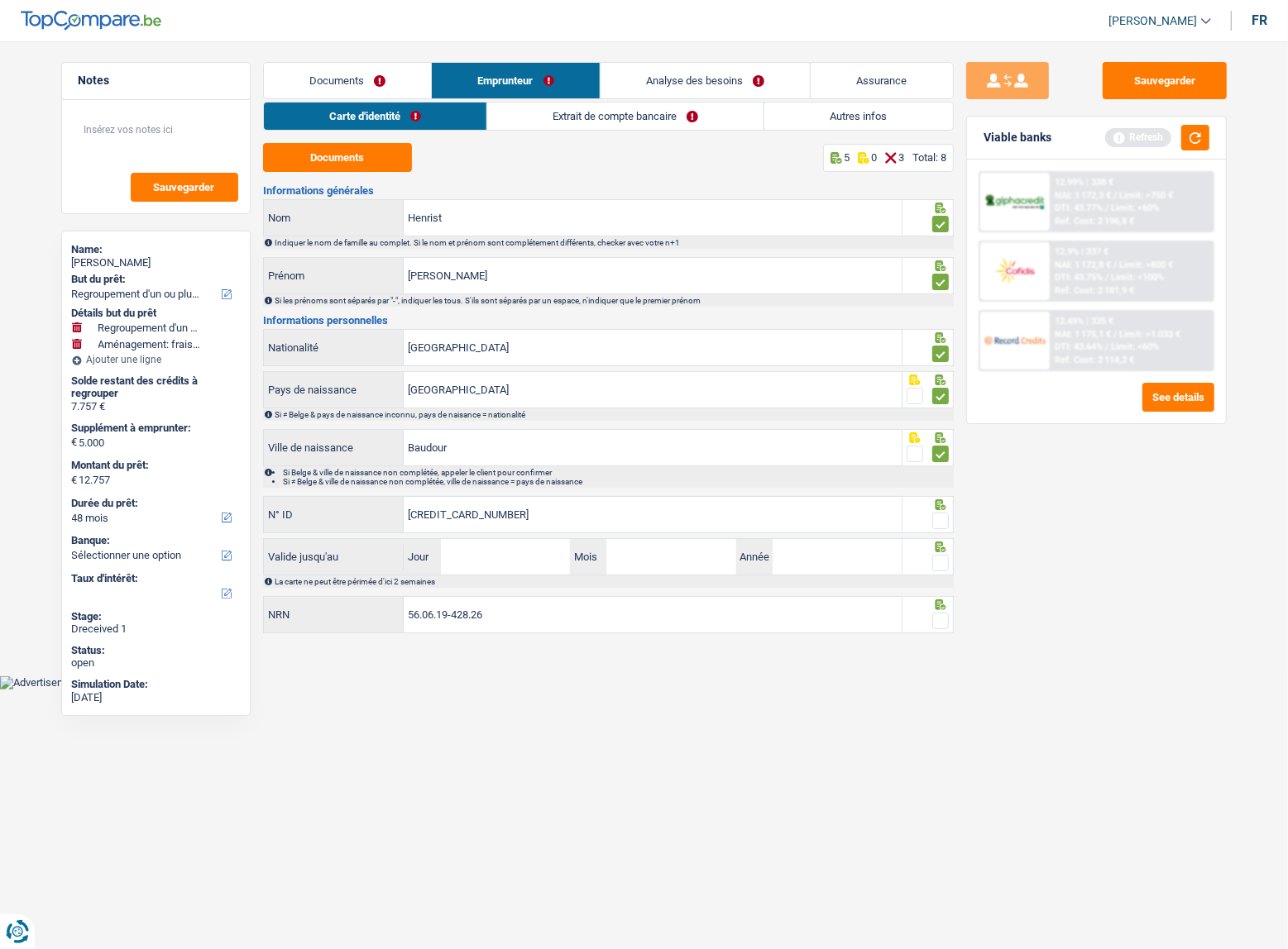
type input "595-3643723-33"
click at [521, 538] on div "Valide jusqu'au Jour / Mois / Année" at bounding box center [583, 557] width 640 height 38
click at [522, 550] on input "Jour" at bounding box center [505, 557] width 129 height 36
type input "06"
type input "03"
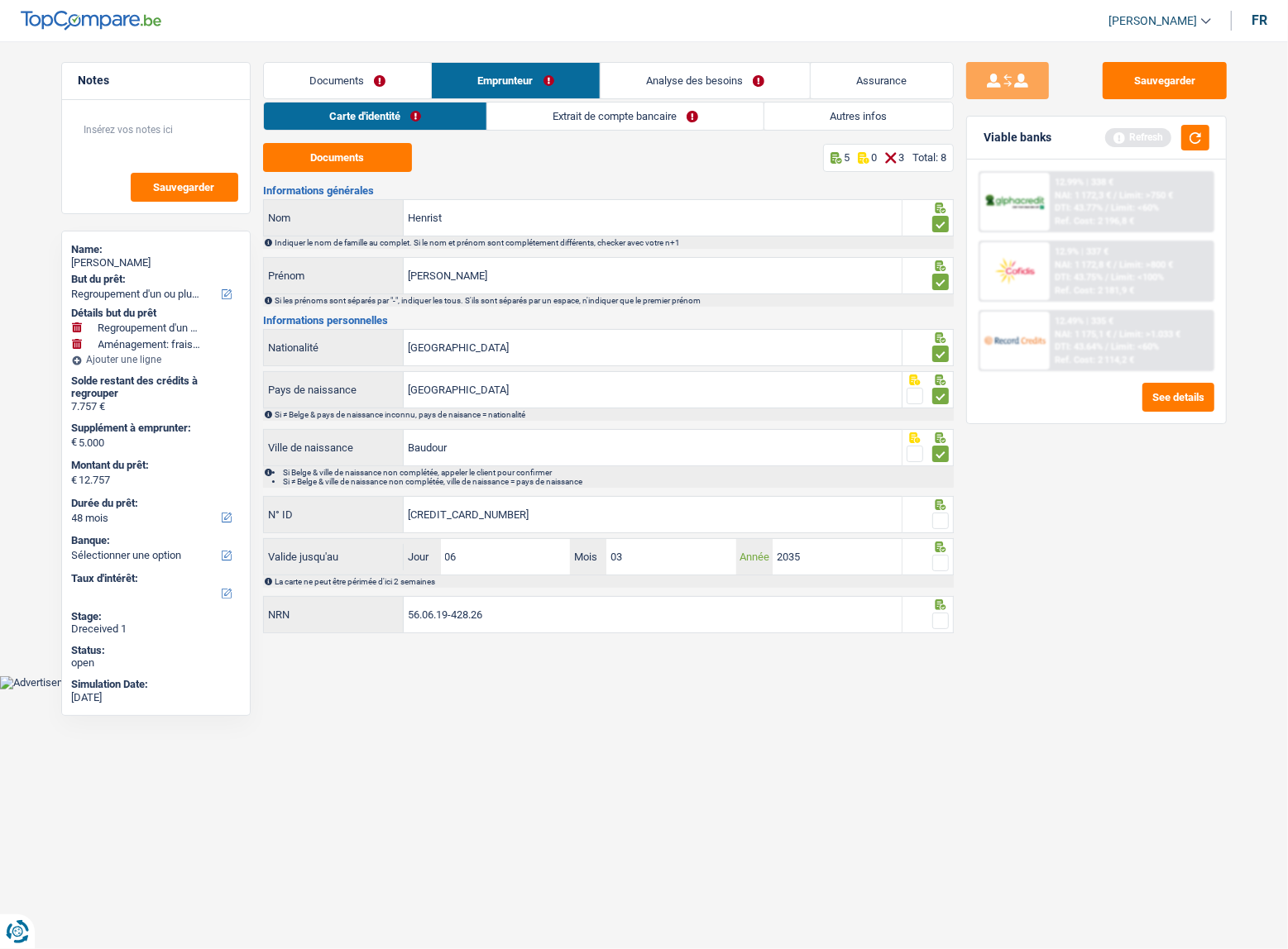
type input "2035"
click at [935, 513] on span at bounding box center [940, 521] width 17 height 17
click at [0, 0] on input "radio" at bounding box center [0, 0] width 0 height 0
drag, startPoint x: 944, startPoint y: 554, endPoint x: 943, endPoint y: 565, distance: 11.0
click at [944, 562] on span at bounding box center [940, 563] width 17 height 17
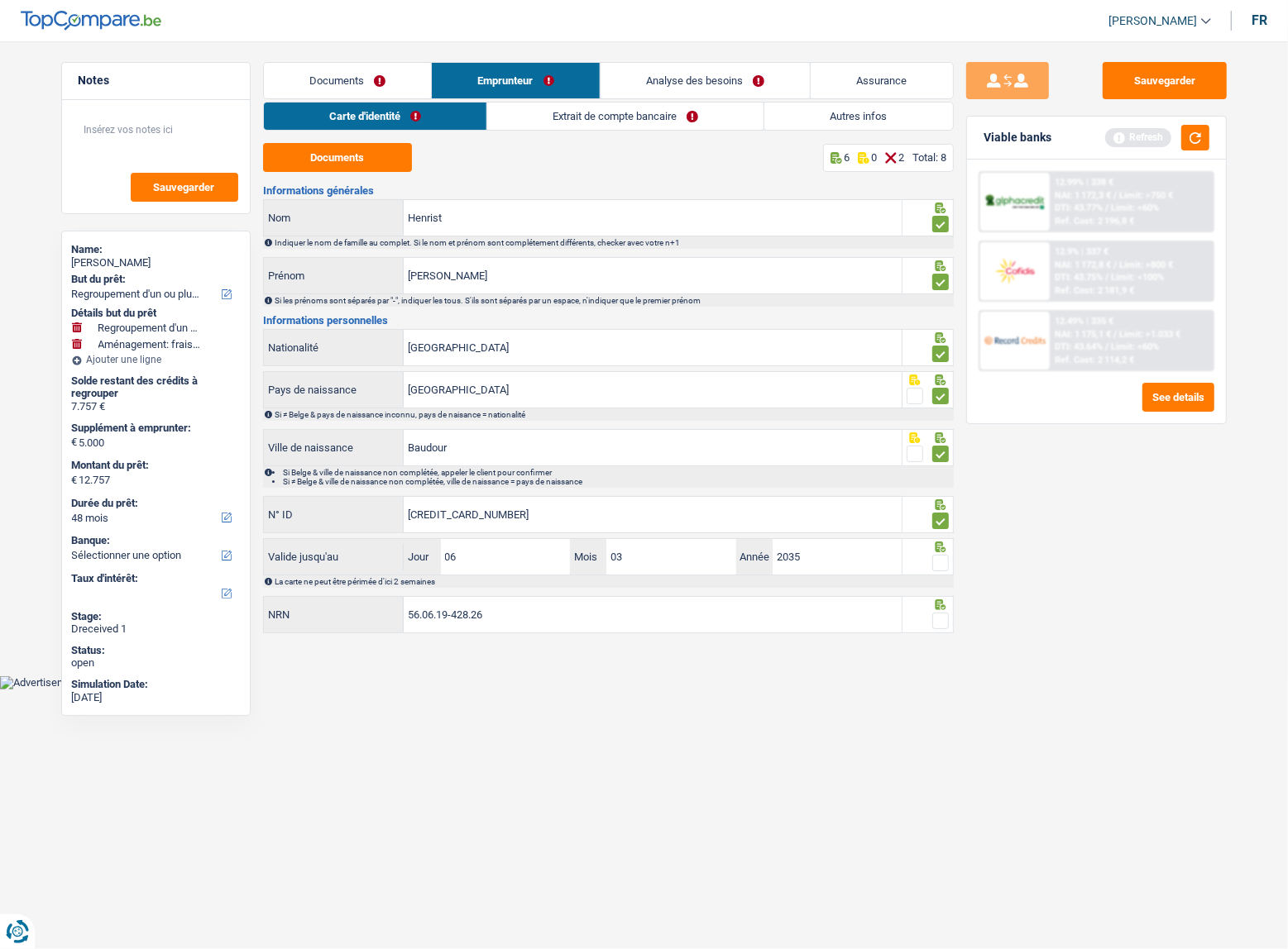
click at [0, 0] on input "radio" at bounding box center [0, 0] width 0 height 0
click at [943, 565] on span at bounding box center [940, 563] width 17 height 17
click at [0, 0] on input "radio" at bounding box center [0, 0] width 0 height 0
click at [946, 618] on span at bounding box center [940, 621] width 17 height 17
click at [0, 0] on input "radio" at bounding box center [0, 0] width 0 height 0
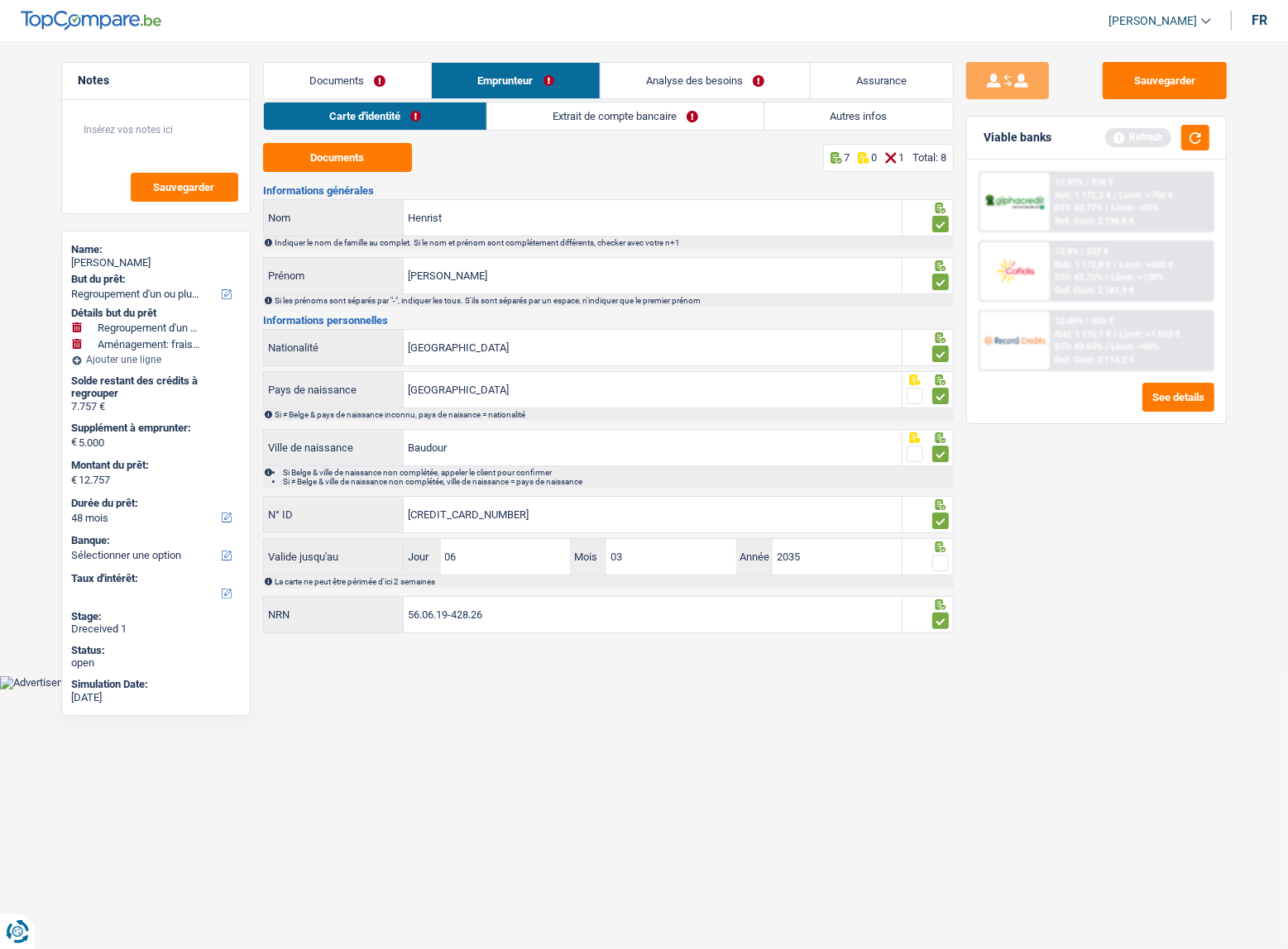
click at [942, 570] on div at bounding box center [940, 563] width 17 height 21
click at [945, 564] on span at bounding box center [940, 563] width 17 height 17
click at [0, 0] on input "radio" at bounding box center [0, 0] width 0 height 0
click at [599, 120] on link "Extrait de compte bancaire" at bounding box center [626, 116] width 276 height 28
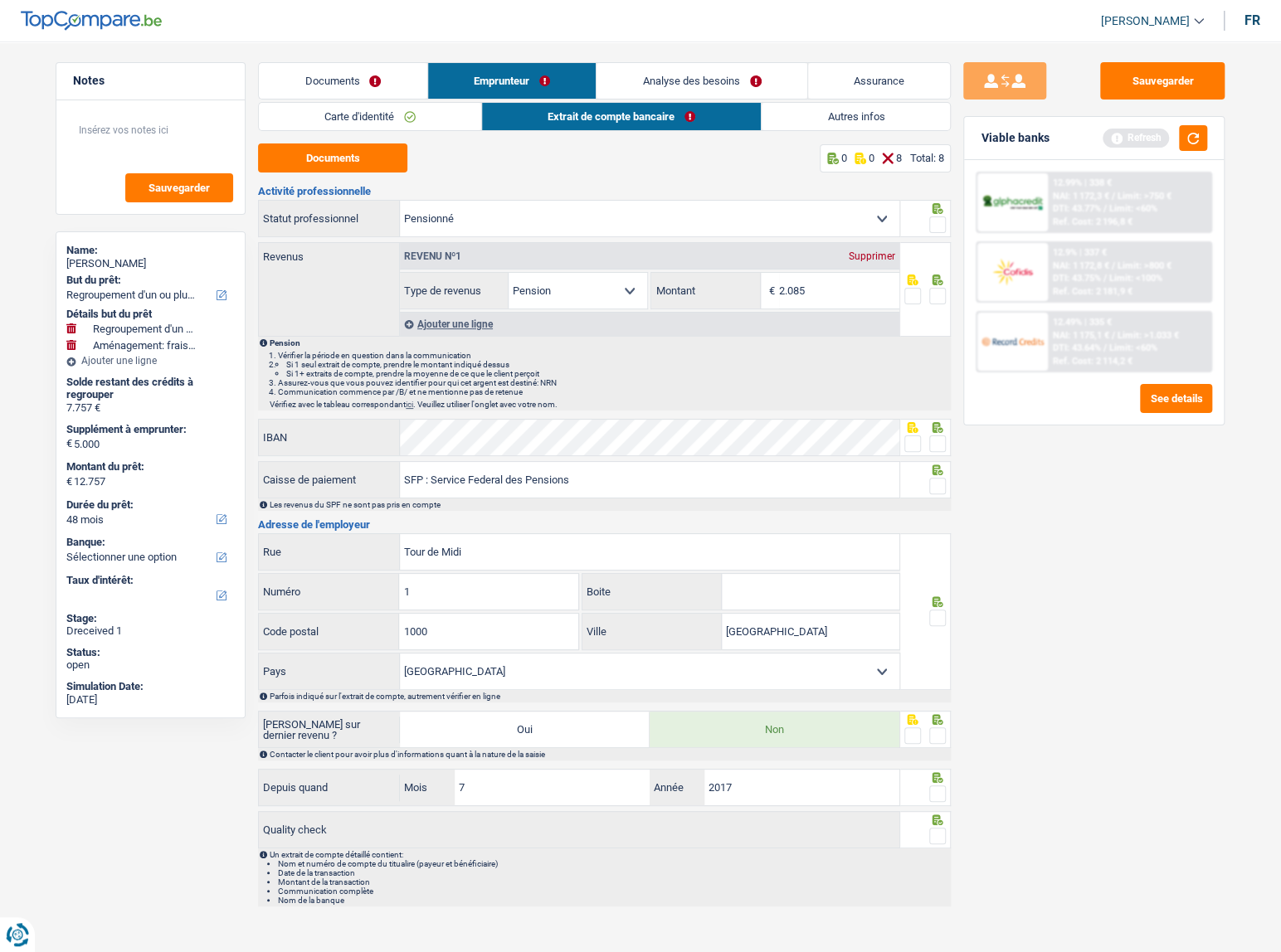
drag, startPoint x: 945, startPoint y: 224, endPoint x: 355, endPoint y: 180, distance: 591.6
click at [943, 224] on span at bounding box center [938, 224] width 17 height 17
click at [0, 0] on input "radio" at bounding box center [0, 0] width 0 height 0
click at [282, 149] on button "Documents" at bounding box center [332, 158] width 149 height 29
drag, startPoint x: 837, startPoint y: 293, endPoint x: 602, endPoint y: 265, distance: 236.7
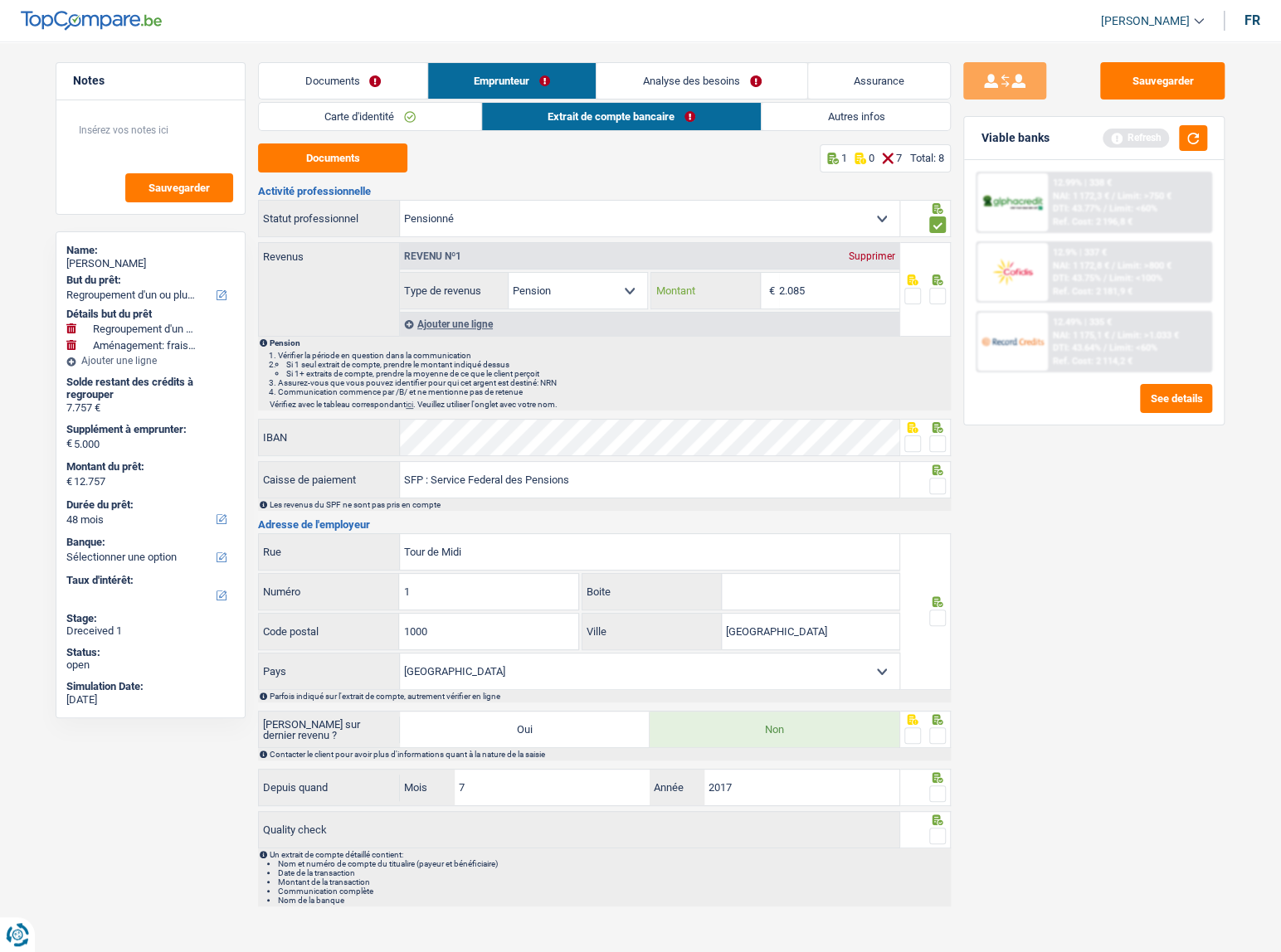
click at [602, 265] on div "Revenu nº1 Supprimer Allocation d'handicap Allocations chômage Allocations fami…" at bounding box center [649, 276] width 500 height 66
type input "2.035"
click at [936, 291] on div at bounding box center [938, 296] width 17 height 21
click at [937, 292] on span at bounding box center [938, 296] width 17 height 17
click at [0, 0] on input "radio" at bounding box center [0, 0] width 0 height 0
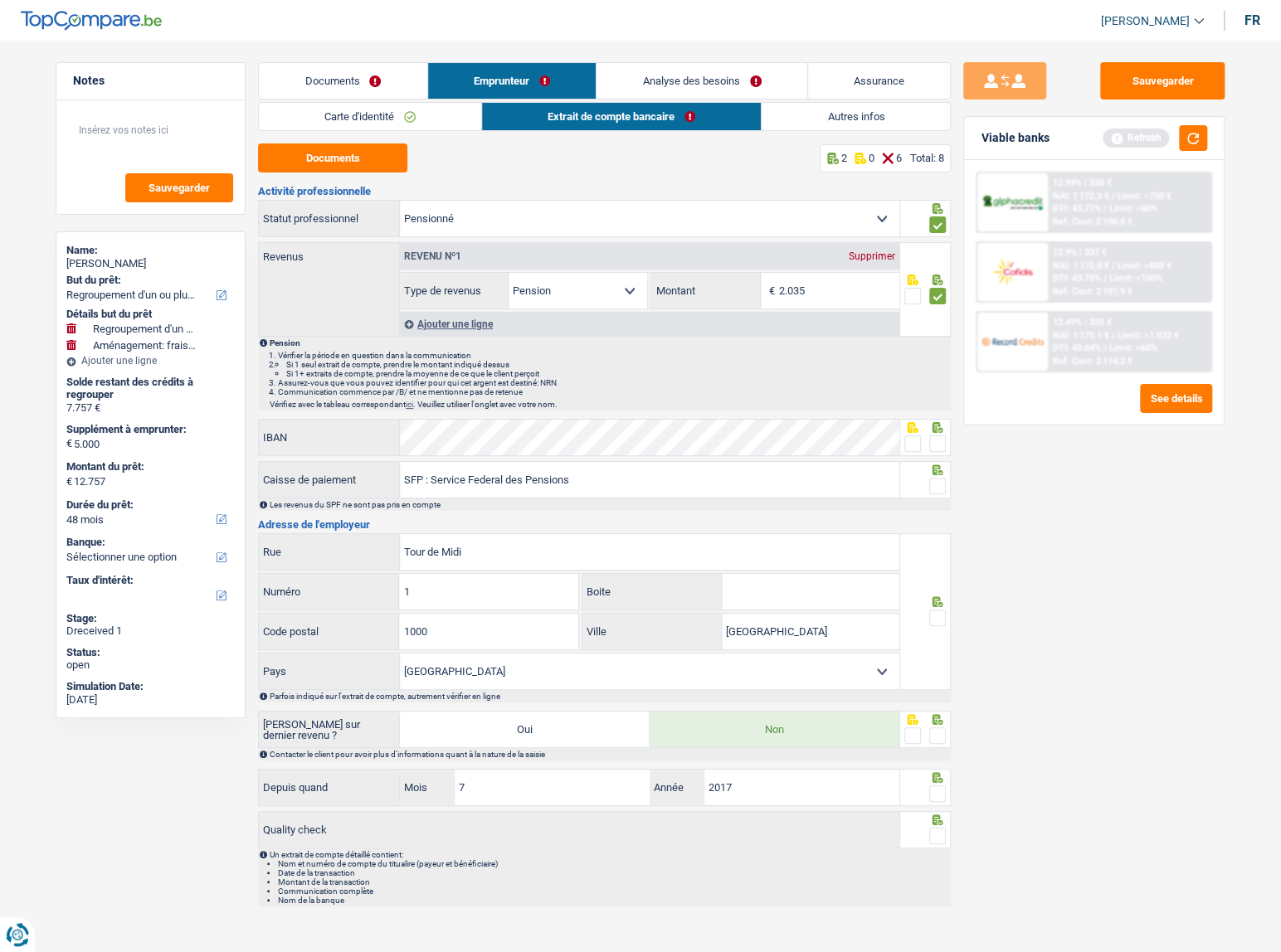
click at [918, 440] on span at bounding box center [913, 443] width 17 height 17
click at [0, 0] on input "radio" at bounding box center [0, 0] width 0 height 0
click at [939, 483] on span at bounding box center [938, 486] width 17 height 17
click at [0, 0] on input "radio" at bounding box center [0, 0] width 0 height 0
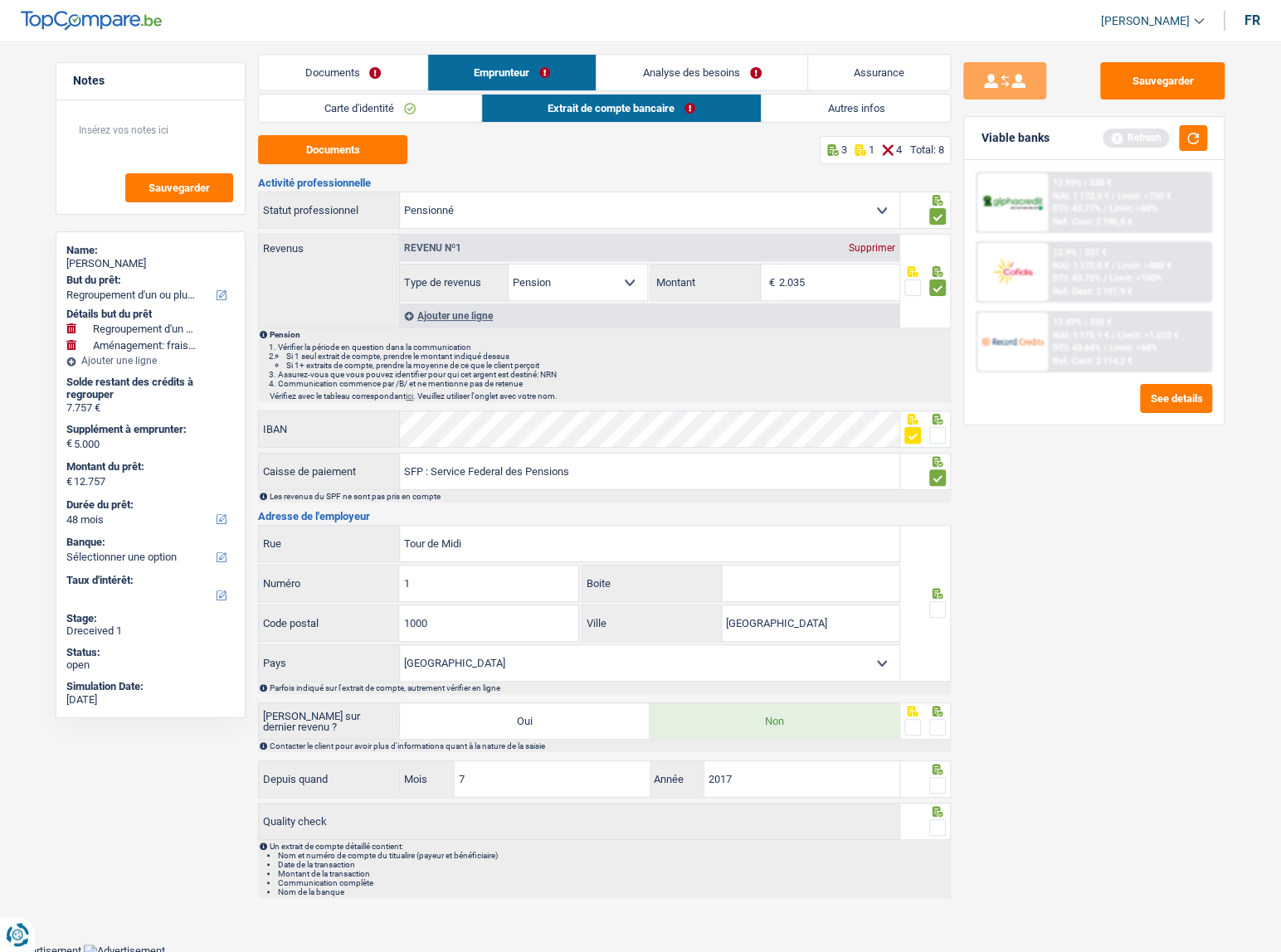
scroll to position [11, 0]
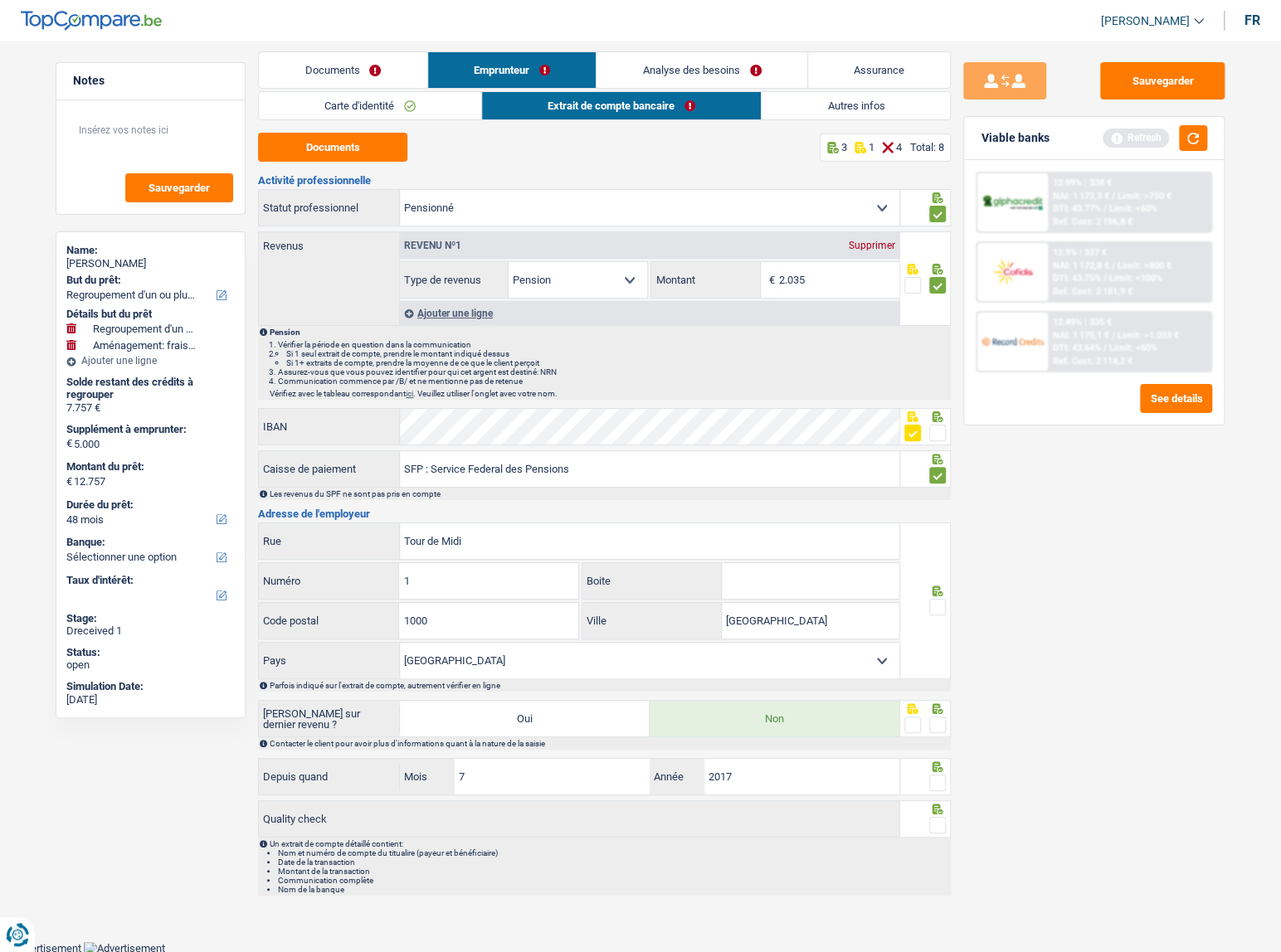
drag, startPoint x: 934, startPoint y: 600, endPoint x: 916, endPoint y: 697, distance: 98.7
click at [935, 601] on span at bounding box center [938, 607] width 17 height 17
click at [0, 0] on input "radio" at bounding box center [0, 0] width 0 height 0
drag, startPoint x: 934, startPoint y: 717, endPoint x: 936, endPoint y: 764, distance: 47.0
click at [936, 718] on span at bounding box center [938, 725] width 17 height 17
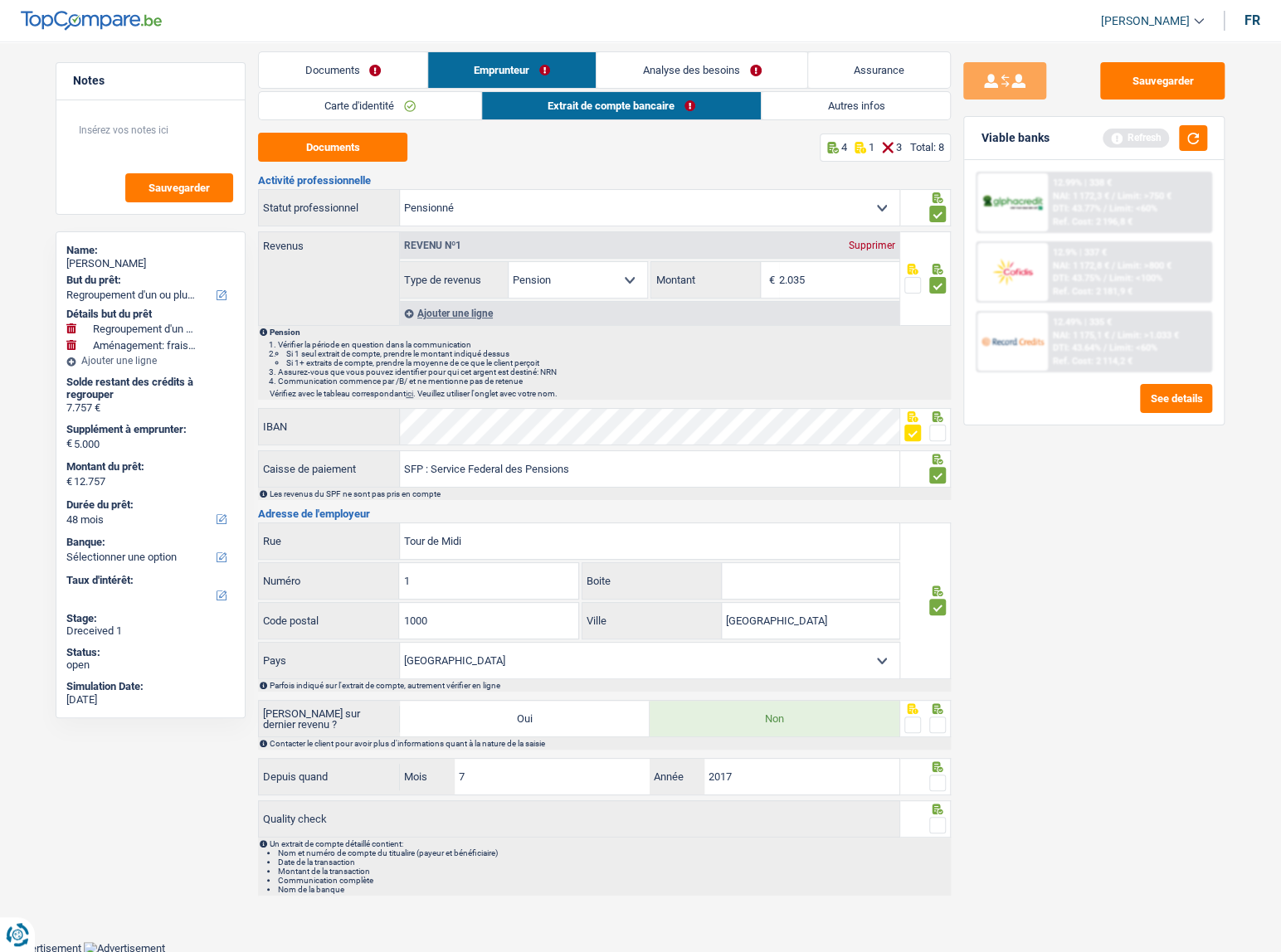
click at [0, 0] on input "radio" at bounding box center [0, 0] width 0 height 0
click at [934, 775] on span at bounding box center [938, 783] width 17 height 17
click at [0, 0] on input "radio" at bounding box center [0, 0] width 0 height 0
click at [938, 815] on div at bounding box center [938, 825] width 17 height 21
click at [938, 817] on span at bounding box center [938, 825] width 17 height 17
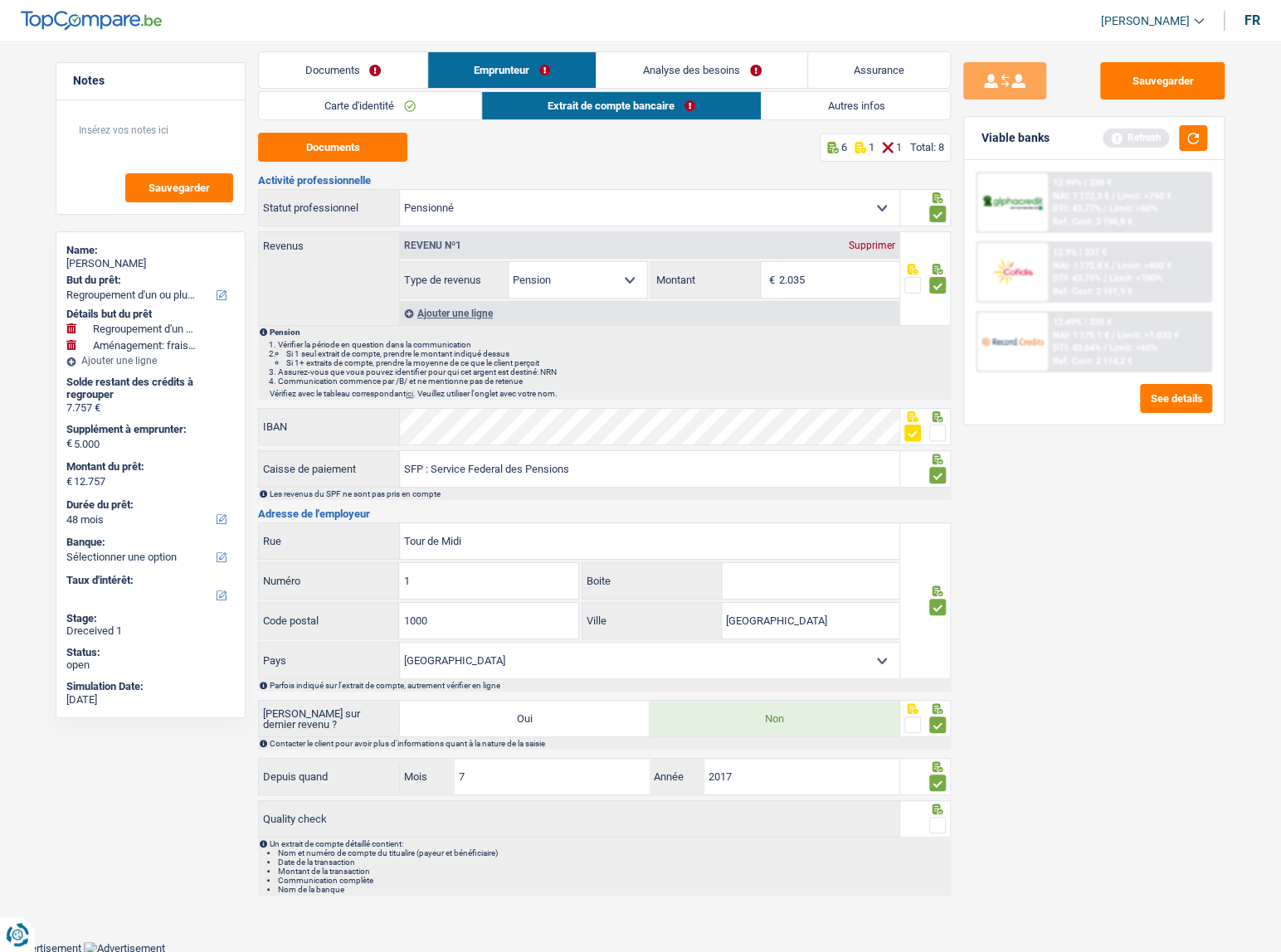
click at [0, 0] on input "radio" at bounding box center [0, 0] width 0 height 0
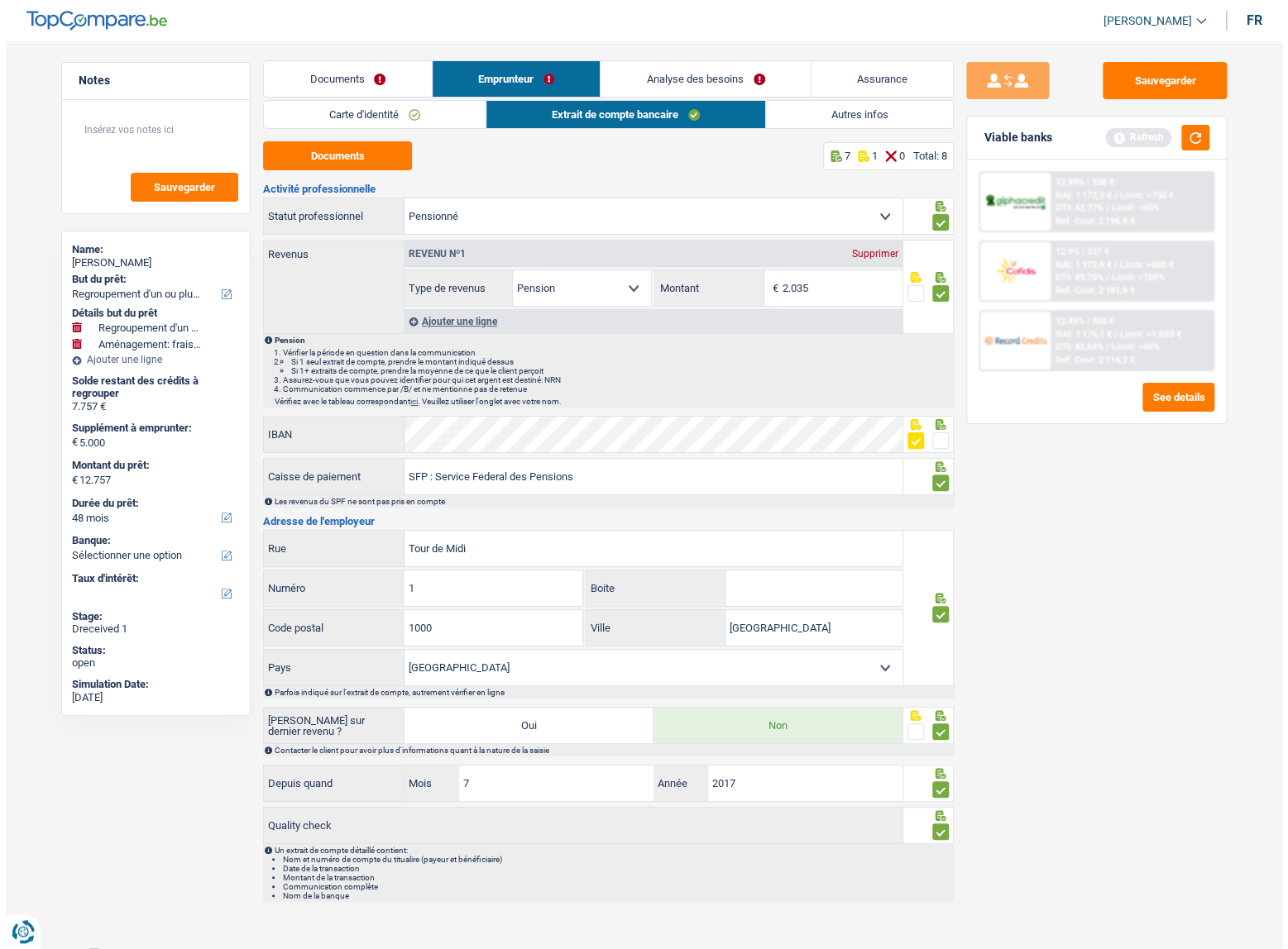
scroll to position [0, 0]
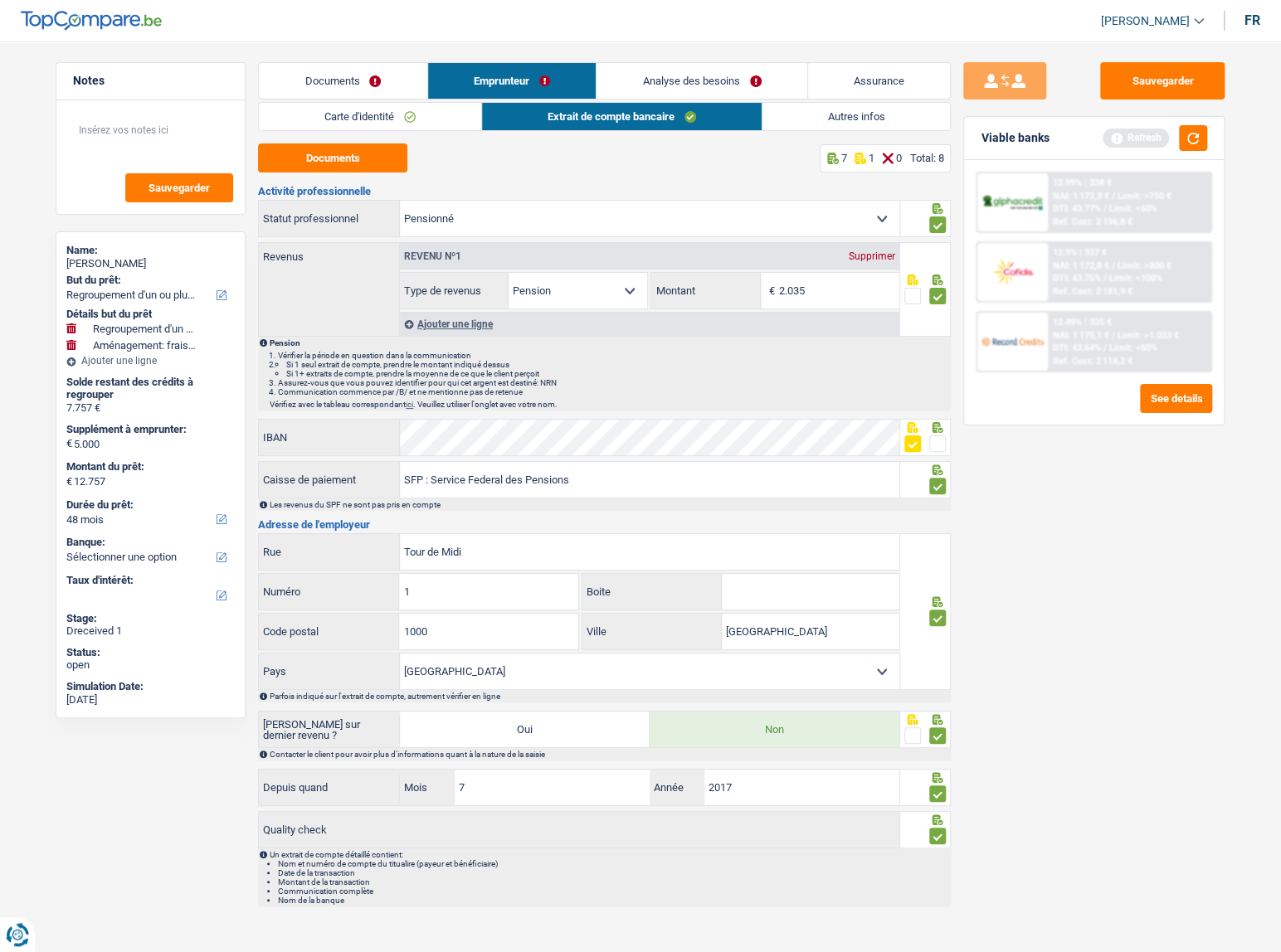
drag, startPoint x: 802, startPoint y: 109, endPoint x: 913, endPoint y: 113, distance: 111.1
click at [803, 109] on link "Autres infos" at bounding box center [856, 117] width 189 height 28
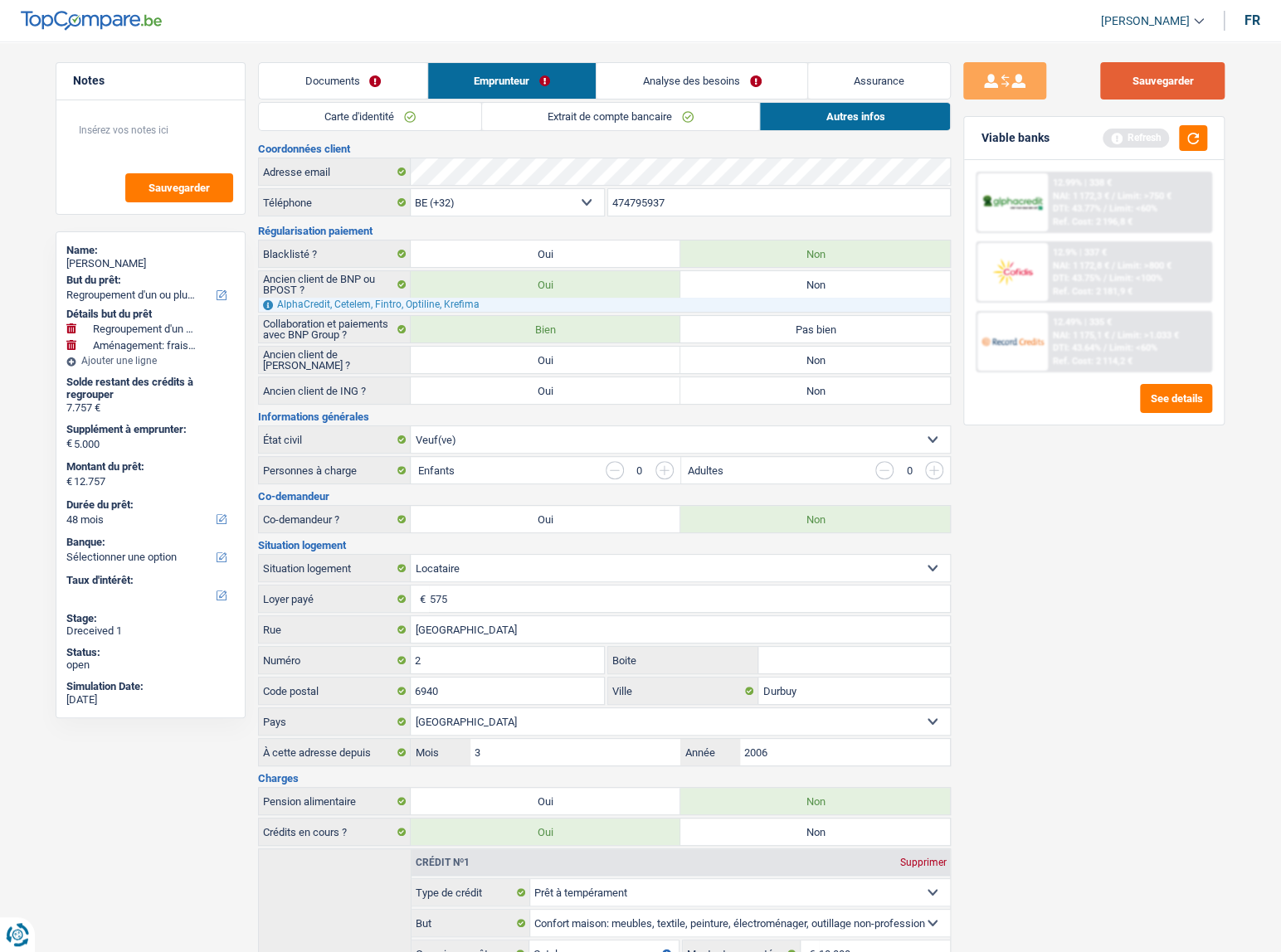
click at [1134, 84] on button "Sauvegarder" at bounding box center [1161, 81] width 124 height 38
drag, startPoint x: 758, startPoint y: 399, endPoint x: 758, endPoint y: 358, distance: 41.0
click at [759, 398] on label "Non" at bounding box center [814, 390] width 270 height 27
click at [759, 398] on input "Non" at bounding box center [814, 390] width 270 height 27
radio input "true"
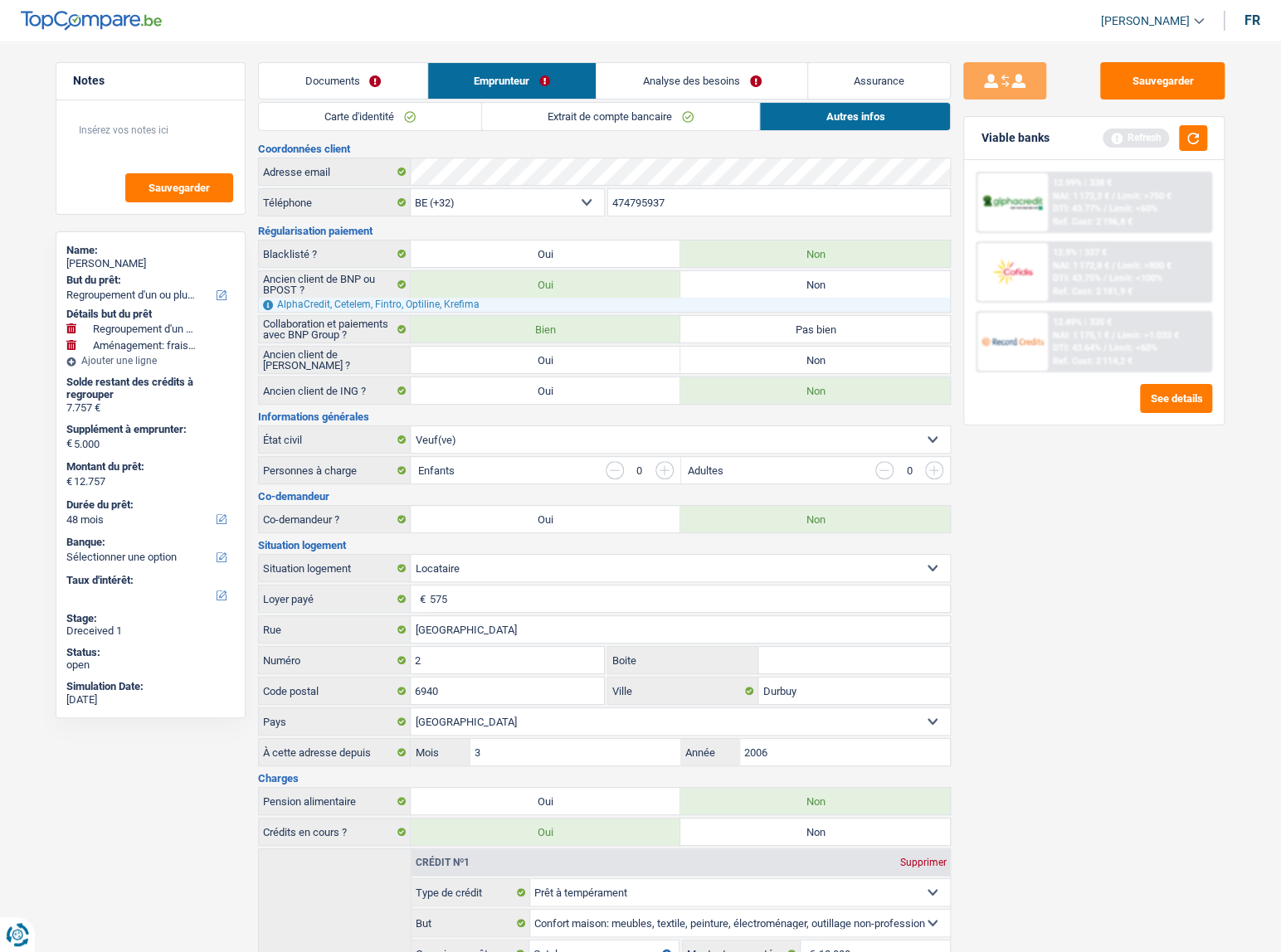
click at [791, 357] on label "Non" at bounding box center [814, 360] width 270 height 27
click at [791, 357] on input "Non" at bounding box center [814, 360] width 270 height 27
radio input "true"
click at [1169, 92] on button "Sauvegarder" at bounding box center [1161, 81] width 124 height 38
click at [1194, 147] on button "button" at bounding box center [1193, 138] width 29 height 26
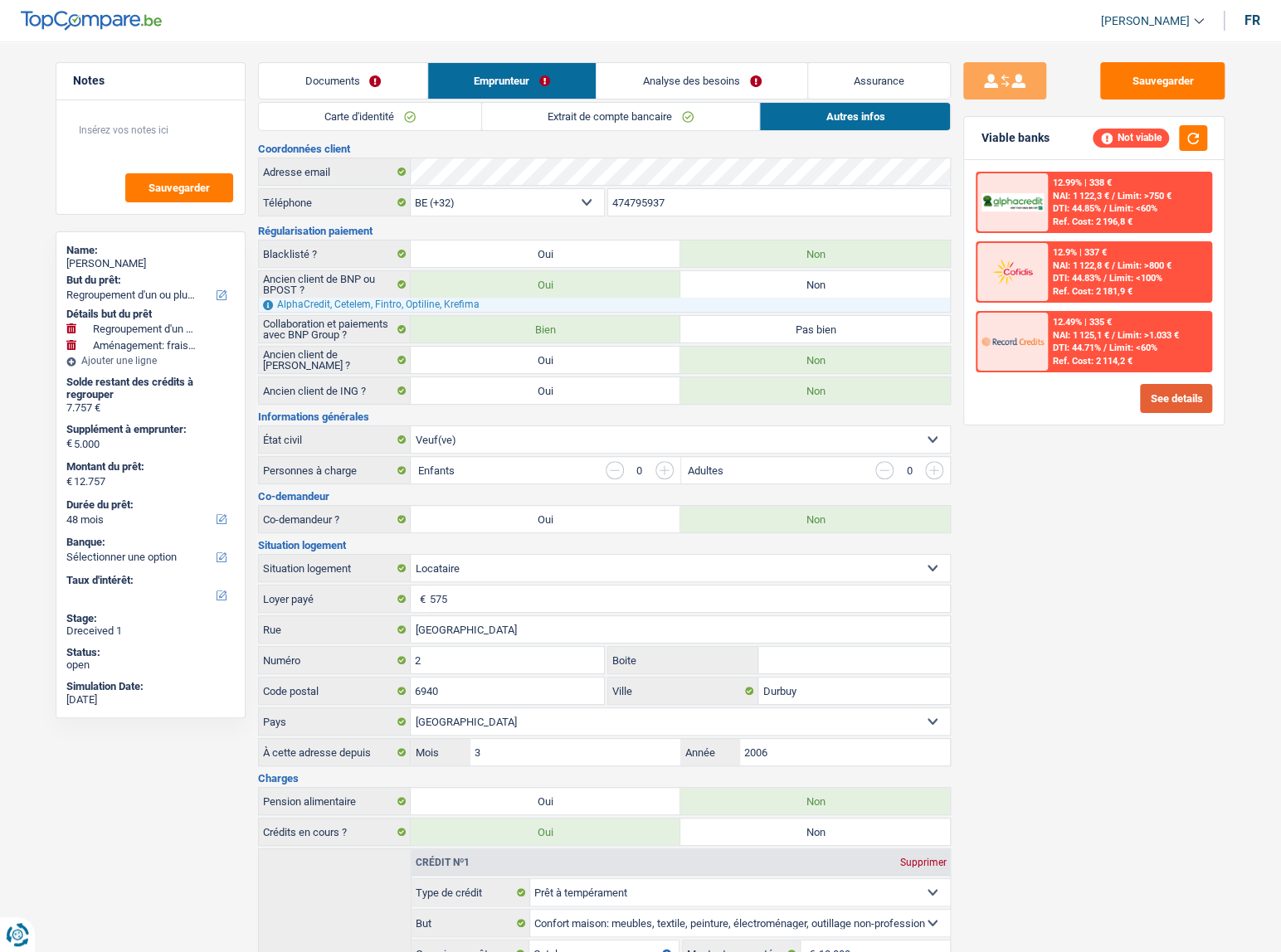
click at [1207, 398] on button "See details" at bounding box center [1176, 398] width 72 height 29
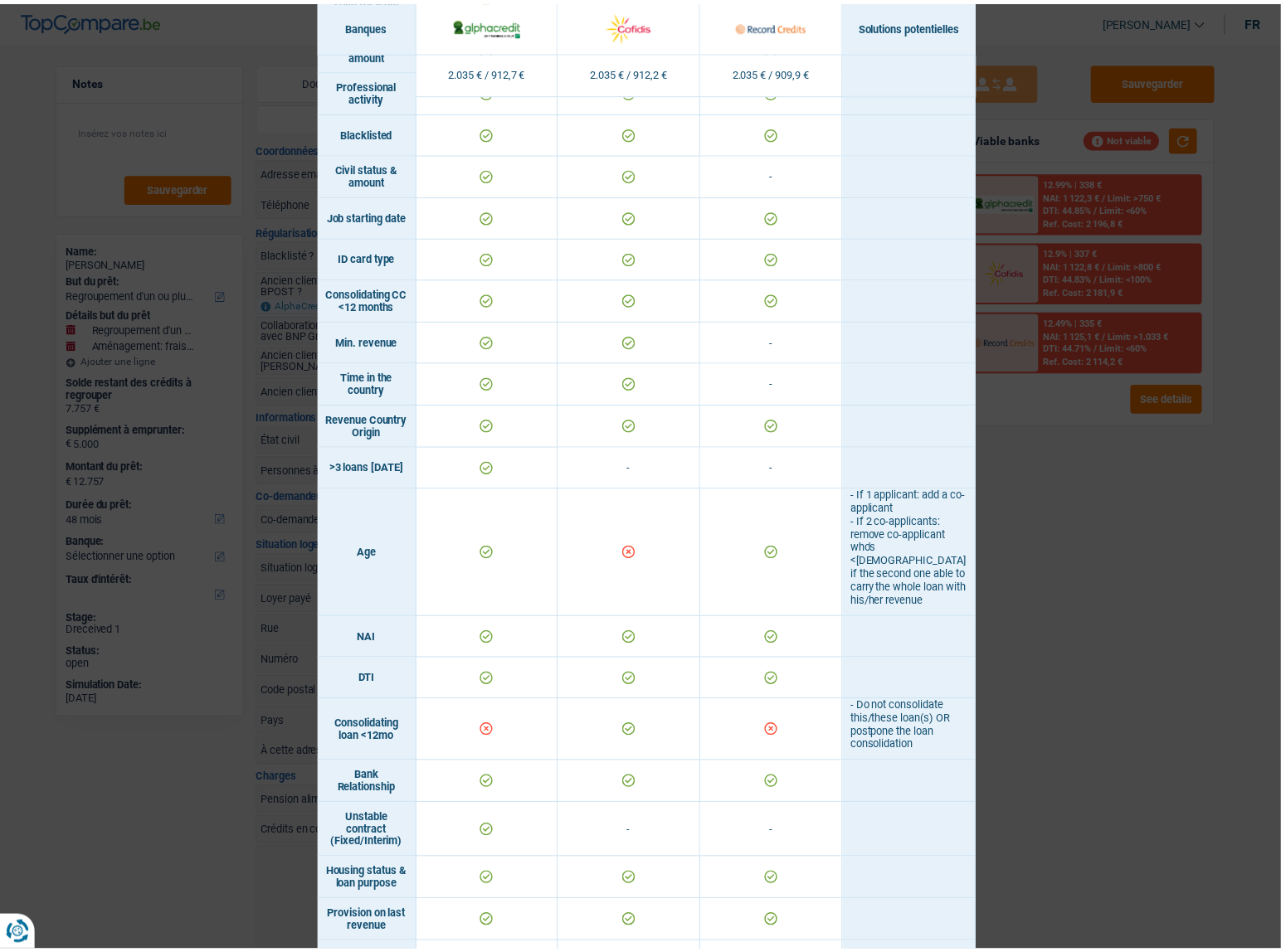
scroll to position [225, 0]
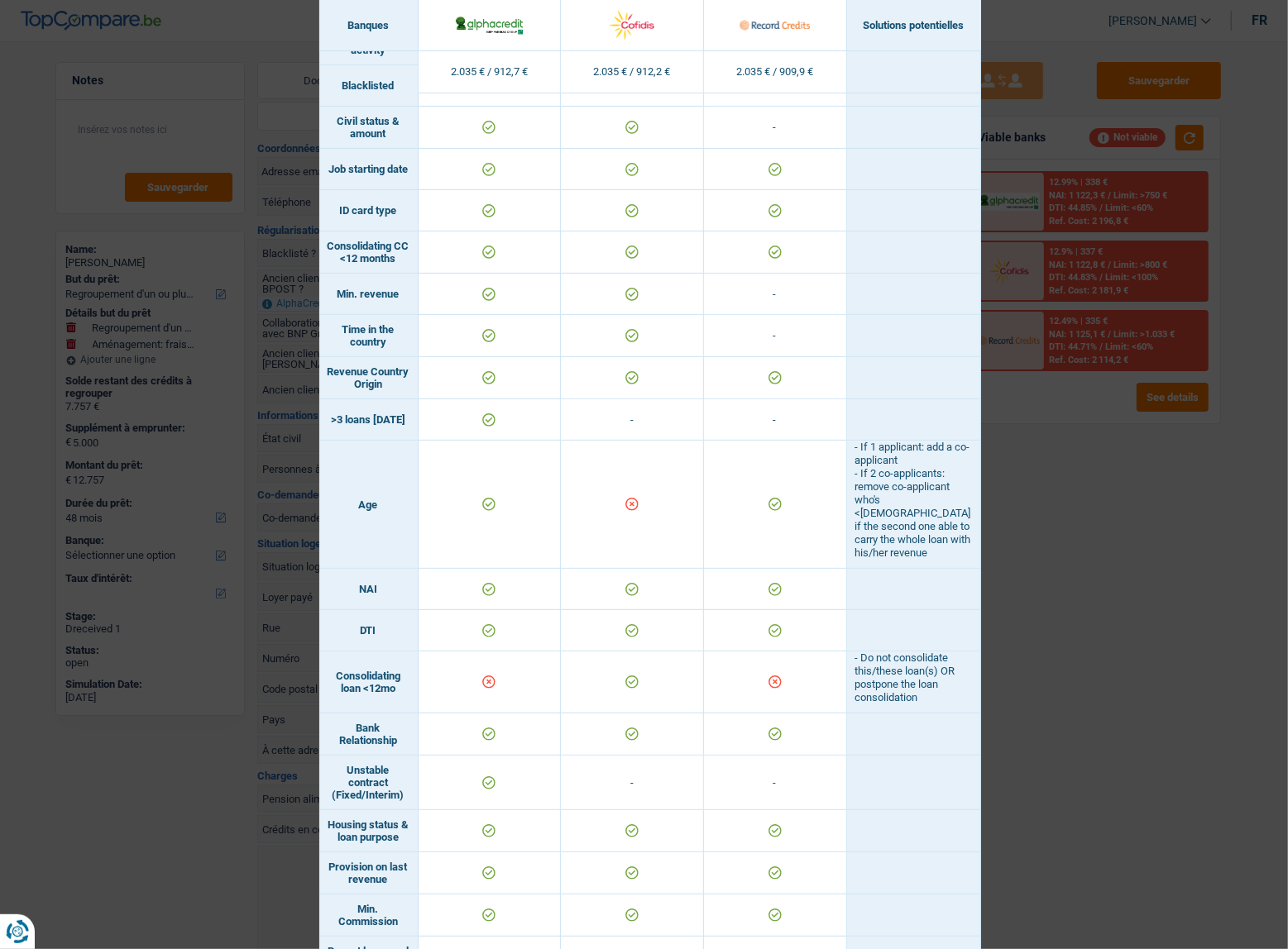
click at [1171, 596] on div "Banks conditions × Banques Solutions potentielles Revenus / Charges 2.035 € / 9…" at bounding box center [644, 474] width 1288 height 949
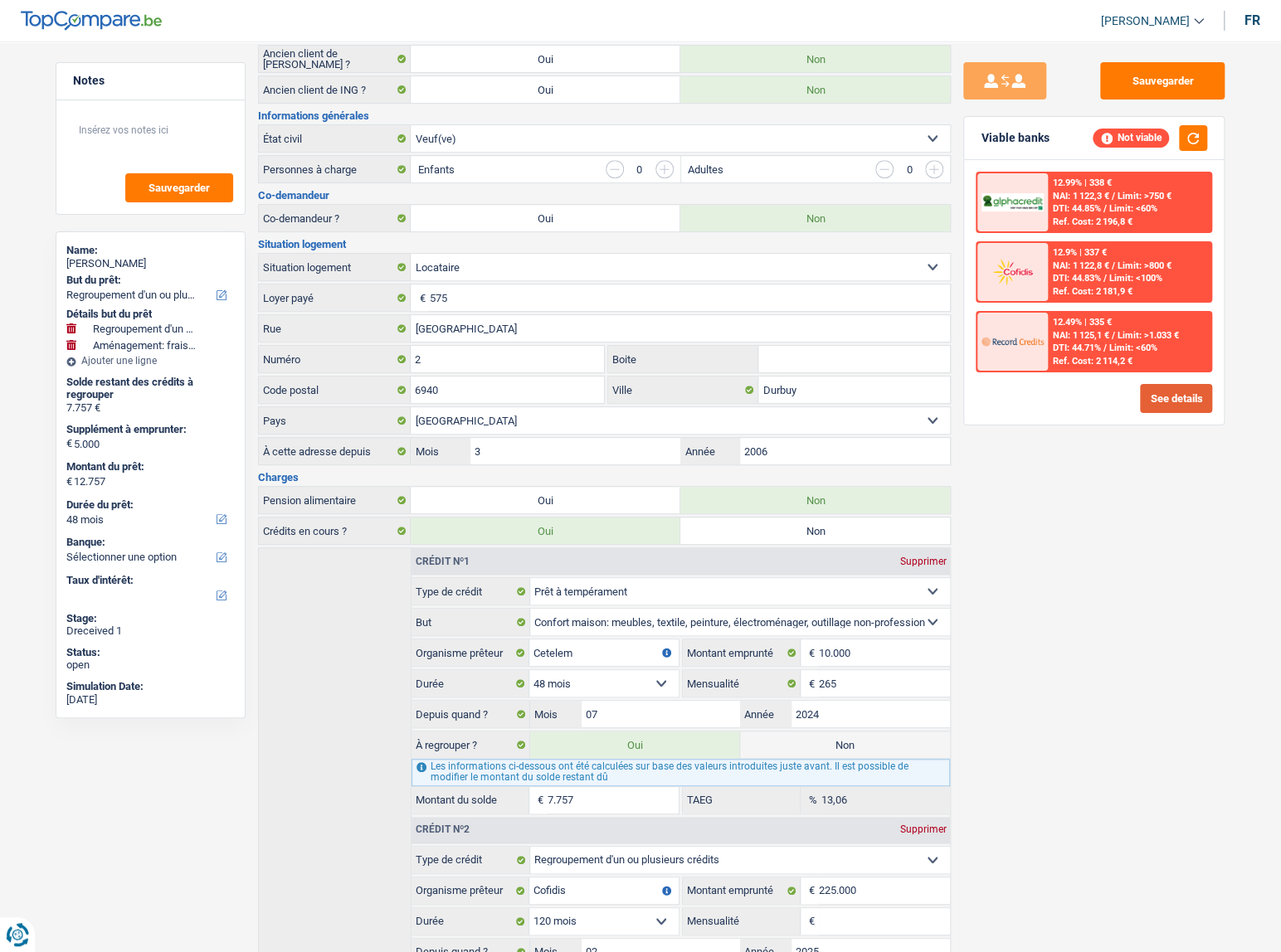
scroll to position [476, 0]
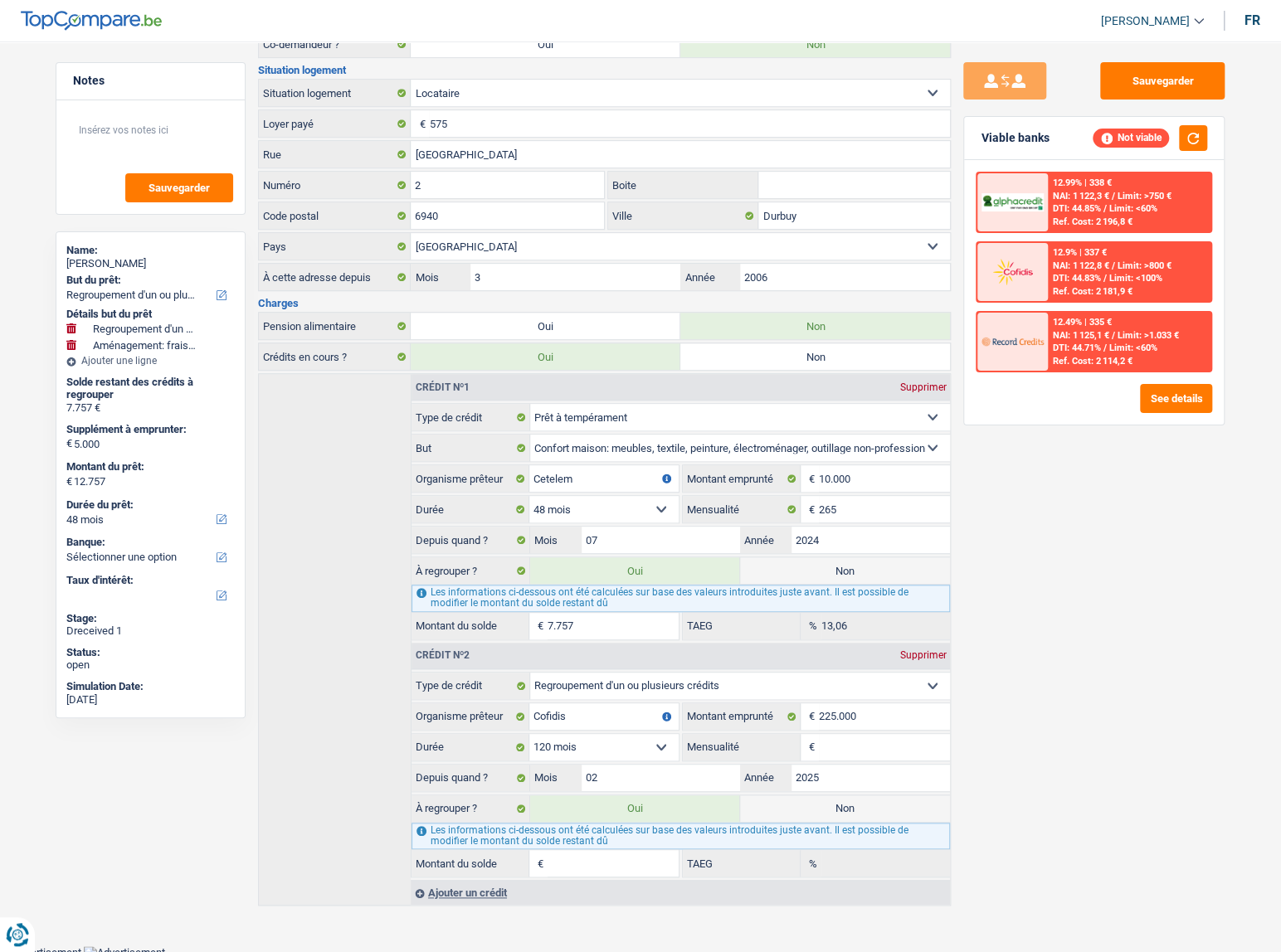
click at [797, 811] on label "Non" at bounding box center [845, 808] width 210 height 27
click at [797, 811] on input "Non" at bounding box center [845, 808] width 210 height 27
radio input "true"
radio input "false"
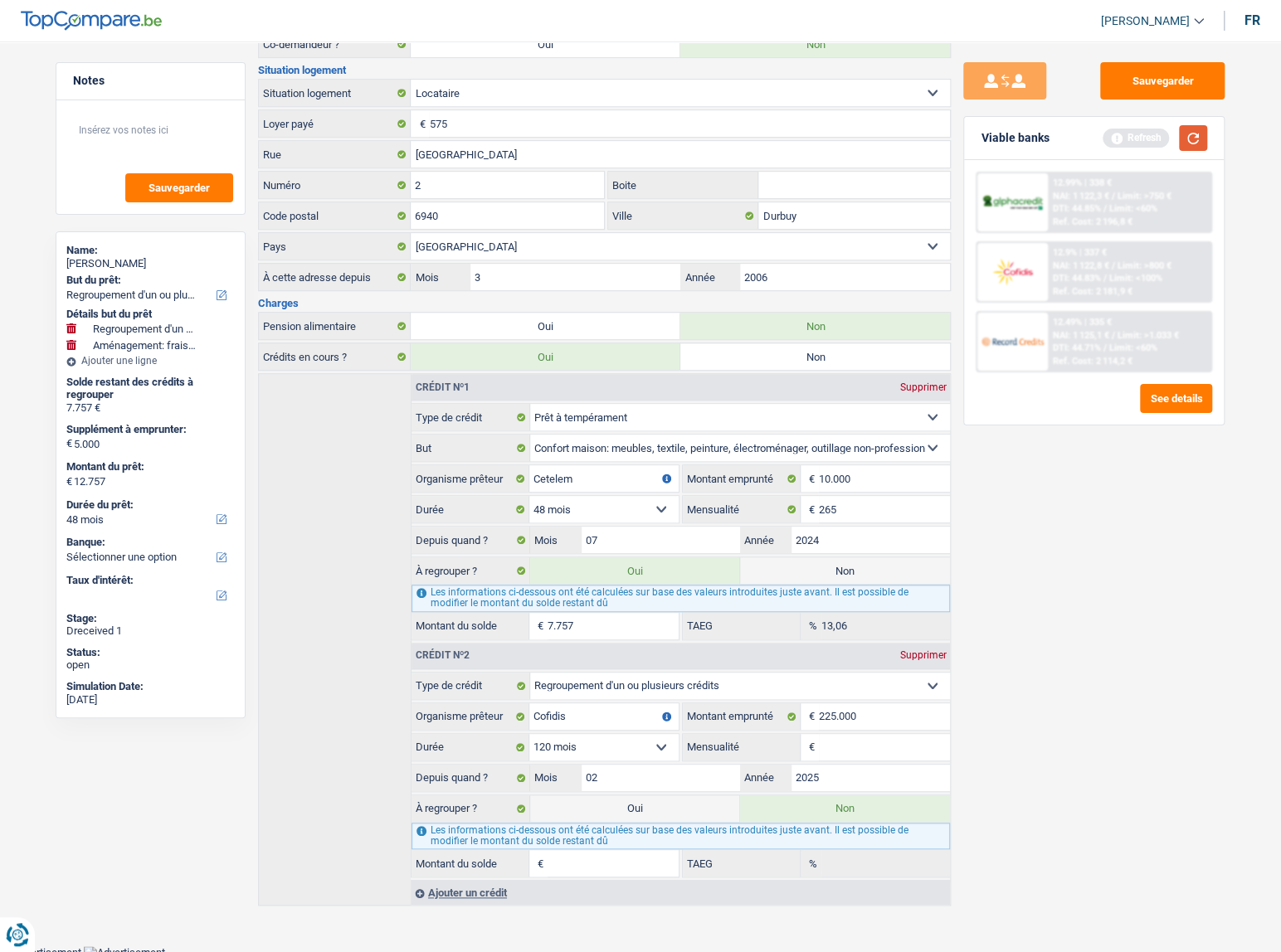
click at [1206, 149] on button "button" at bounding box center [1193, 138] width 29 height 26
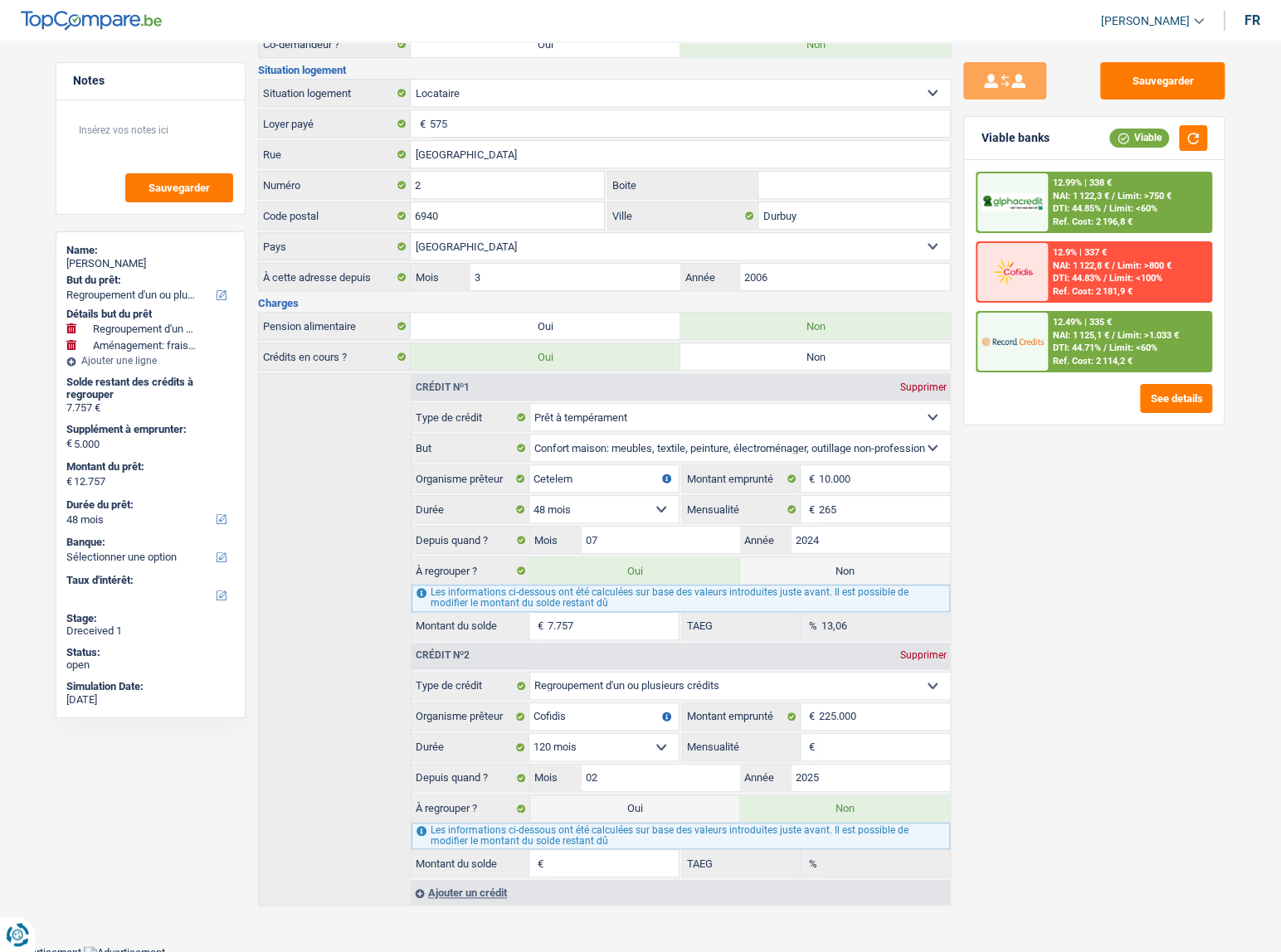
click at [1132, 279] on span "Limit: <100%" at bounding box center [1136, 279] width 53 height 11
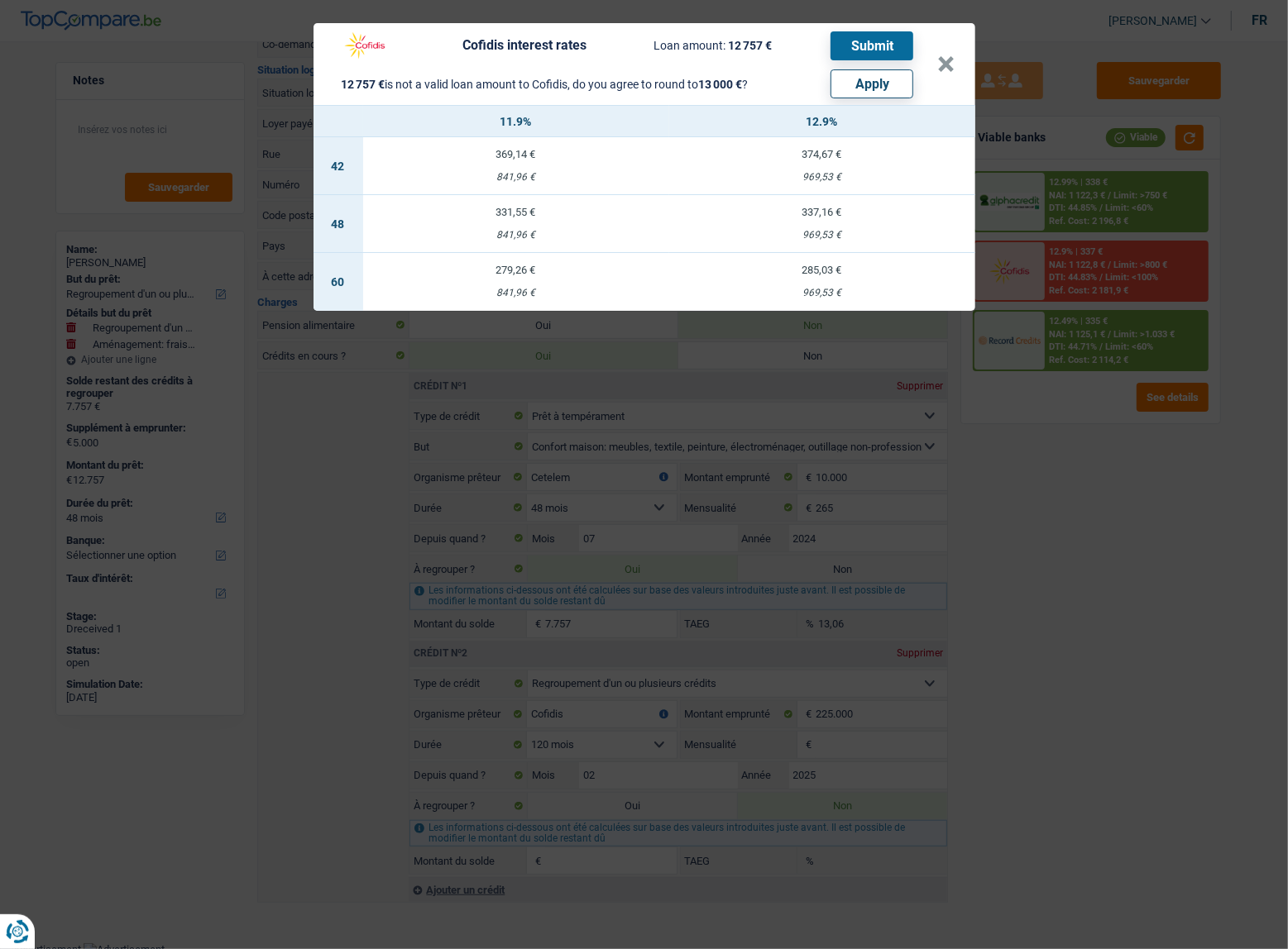
click at [899, 89] on button "Apply" at bounding box center [872, 84] width 83 height 29
type input "5.243"
type input "13.000"
select select "60"
select select "other"
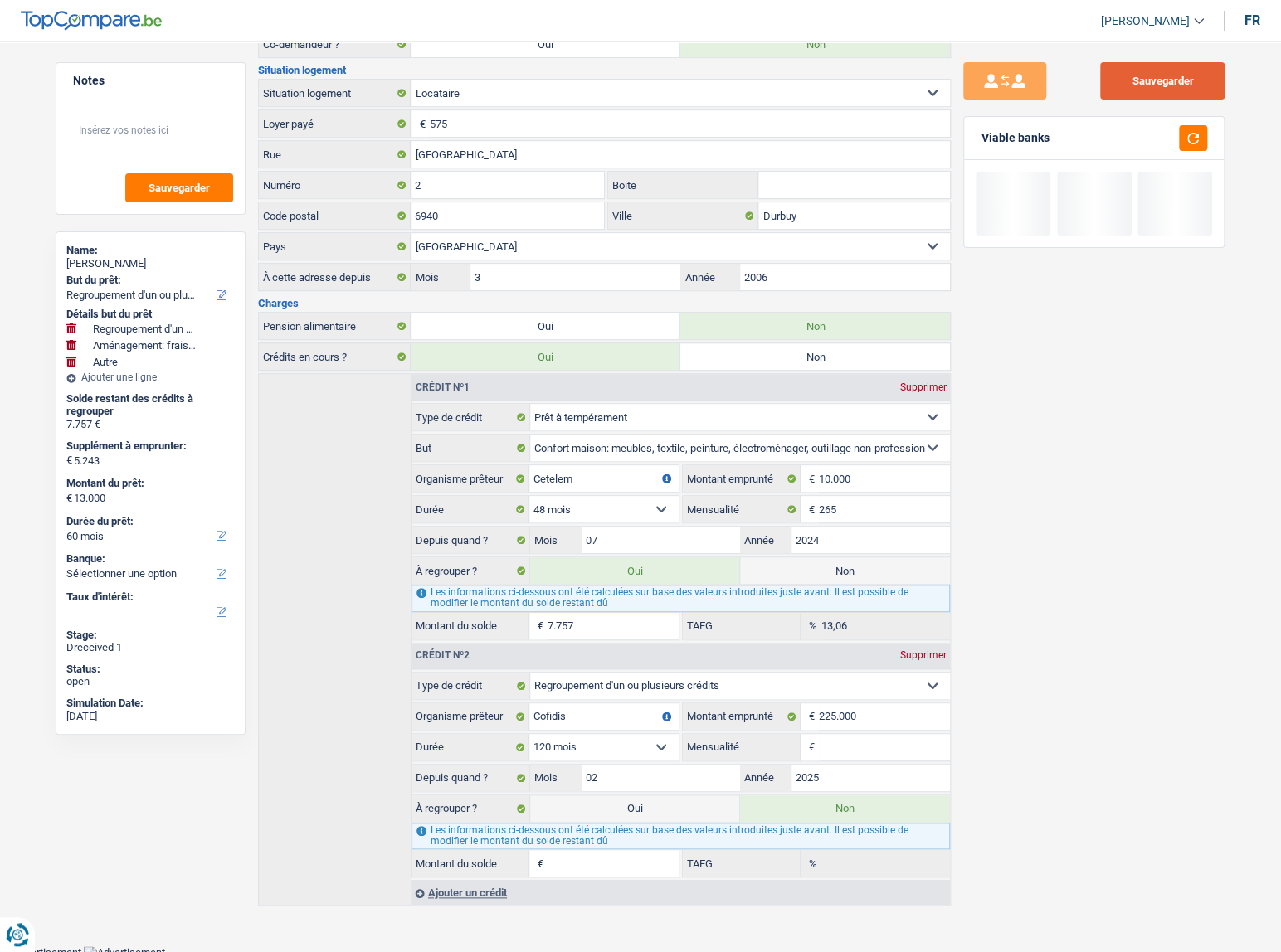
click at [1179, 69] on button "Sauvegarder" at bounding box center [1161, 81] width 124 height 38
click at [1191, 143] on button "button" at bounding box center [1193, 138] width 29 height 26
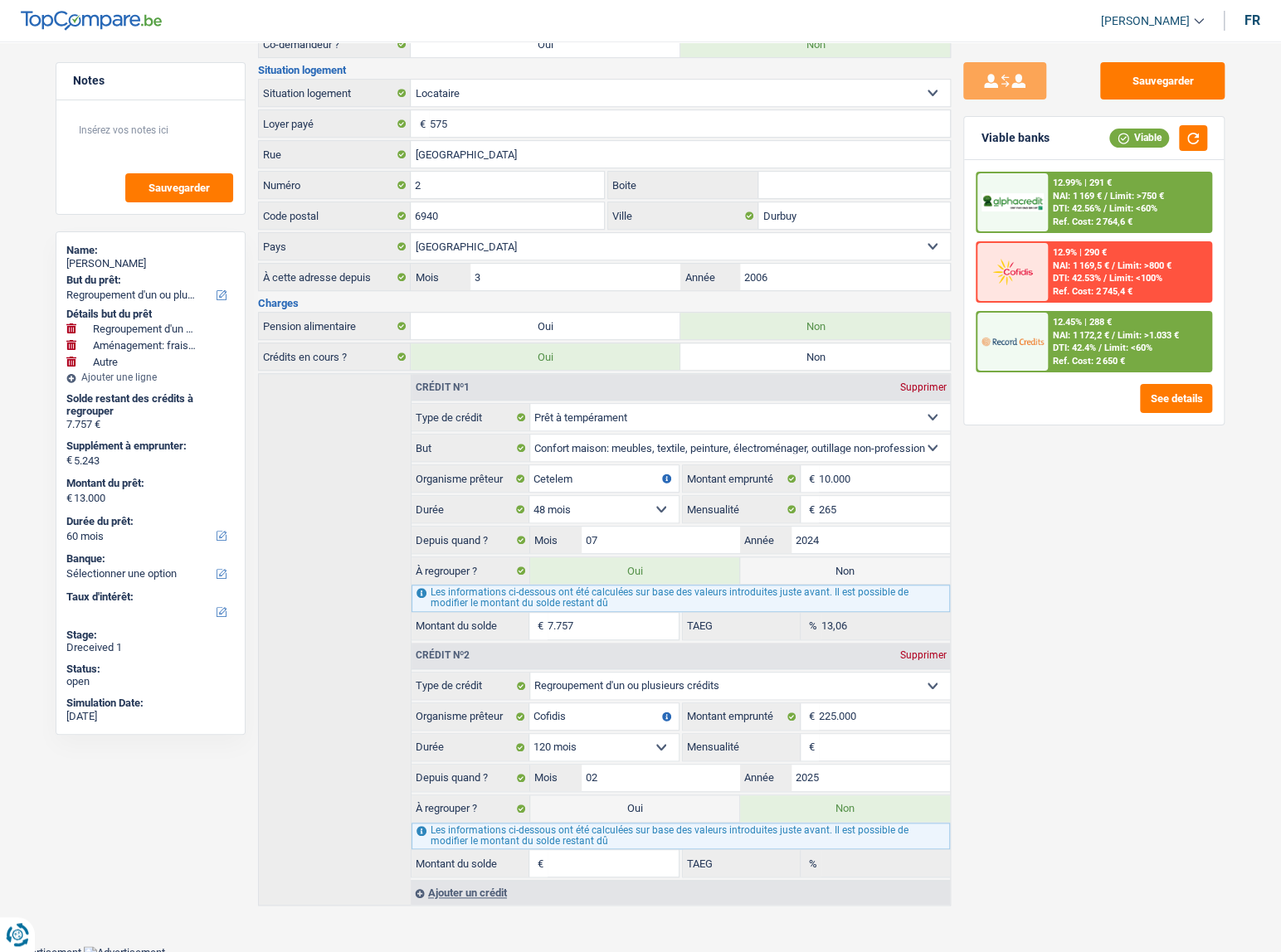
click at [1084, 206] on span "DTI: 42.56%" at bounding box center [1077, 209] width 48 height 11
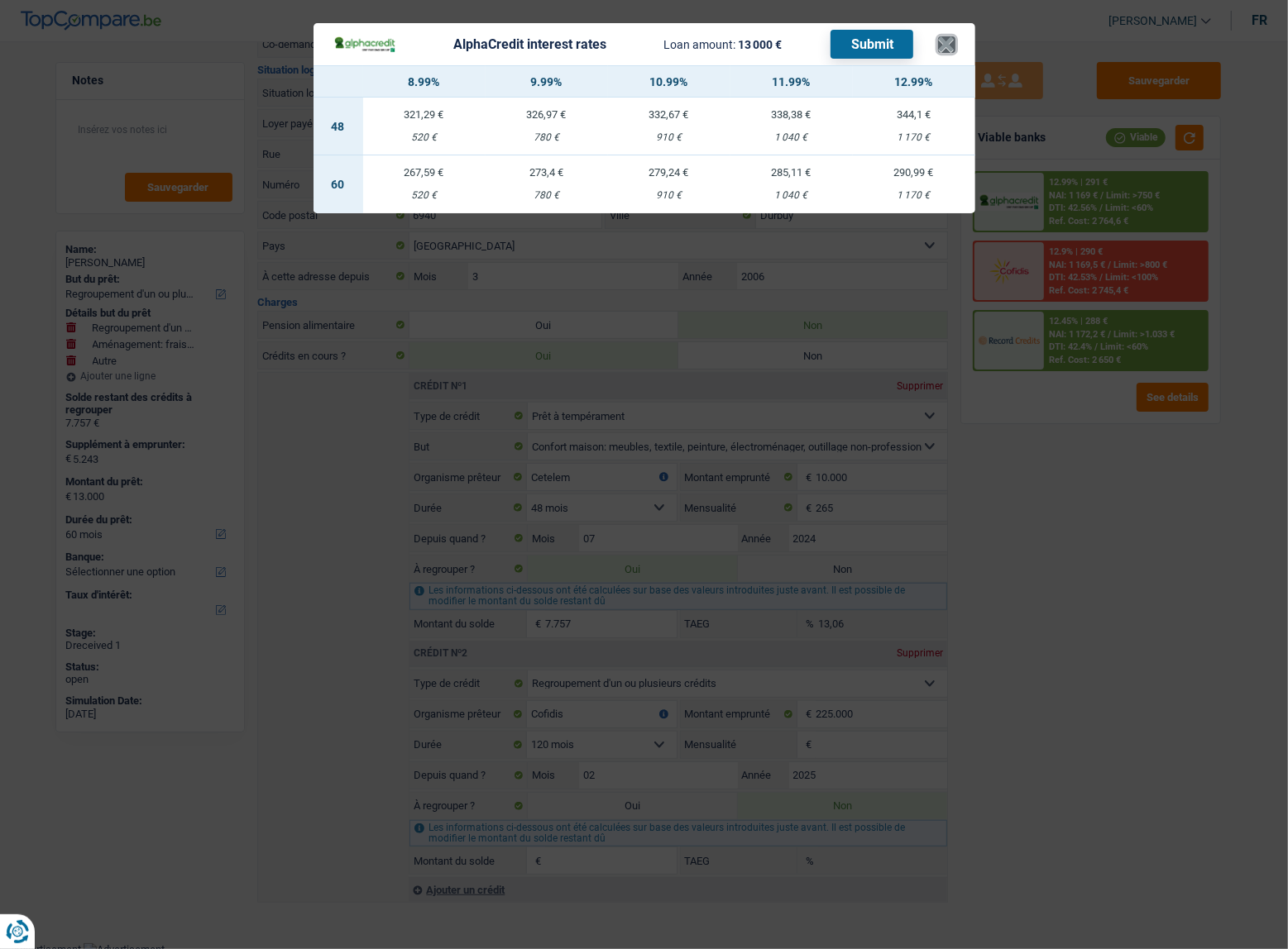
click at [954, 48] on button "×" at bounding box center [946, 45] width 17 height 17
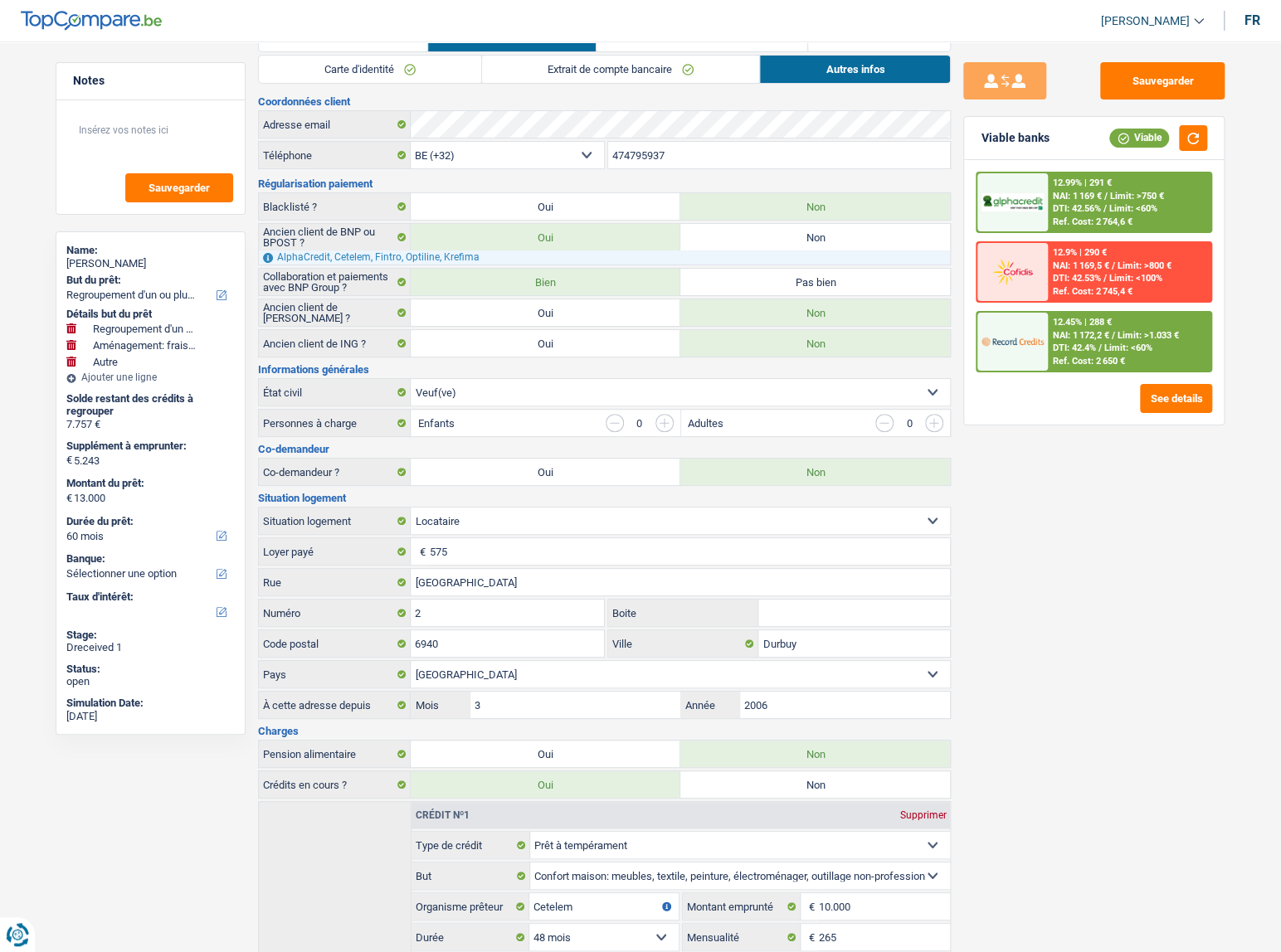
scroll to position [0, 0]
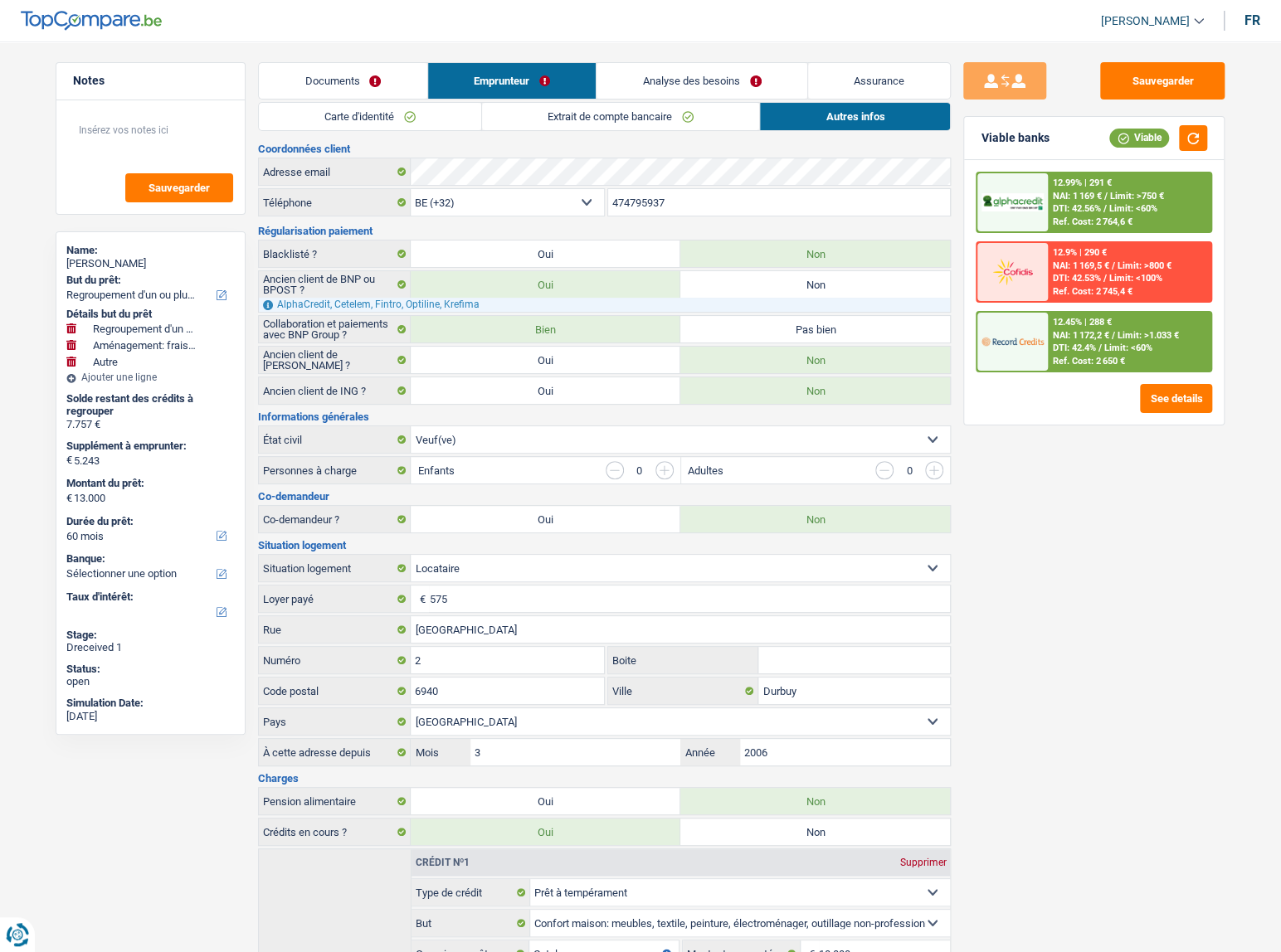
click at [1089, 195] on span "NAI: 1 169 €" at bounding box center [1077, 196] width 49 height 11
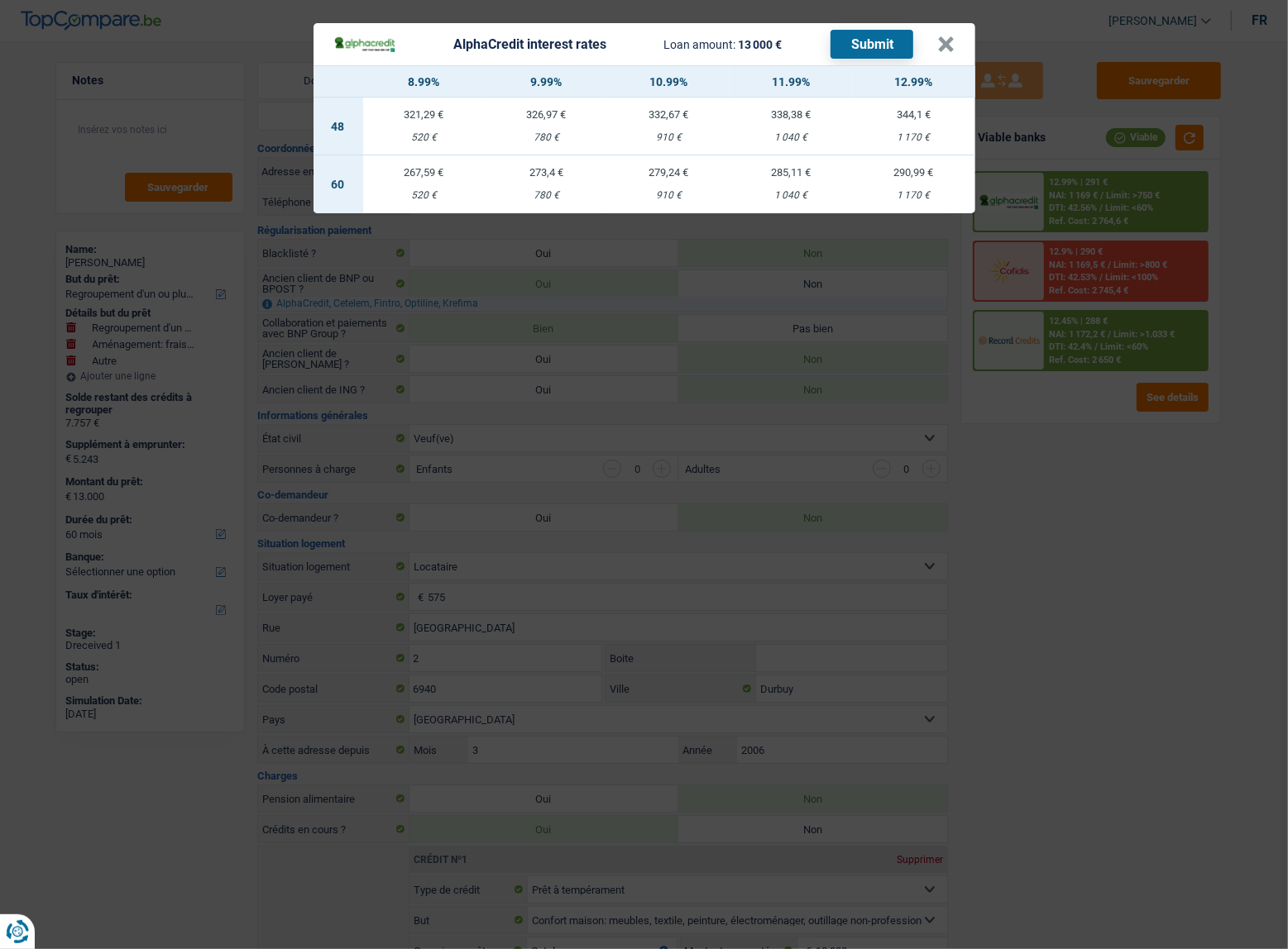
click at [685, 173] on div "279,24 €" at bounding box center [669, 172] width 122 height 11
select select "alphacredit"
type input "10,99"
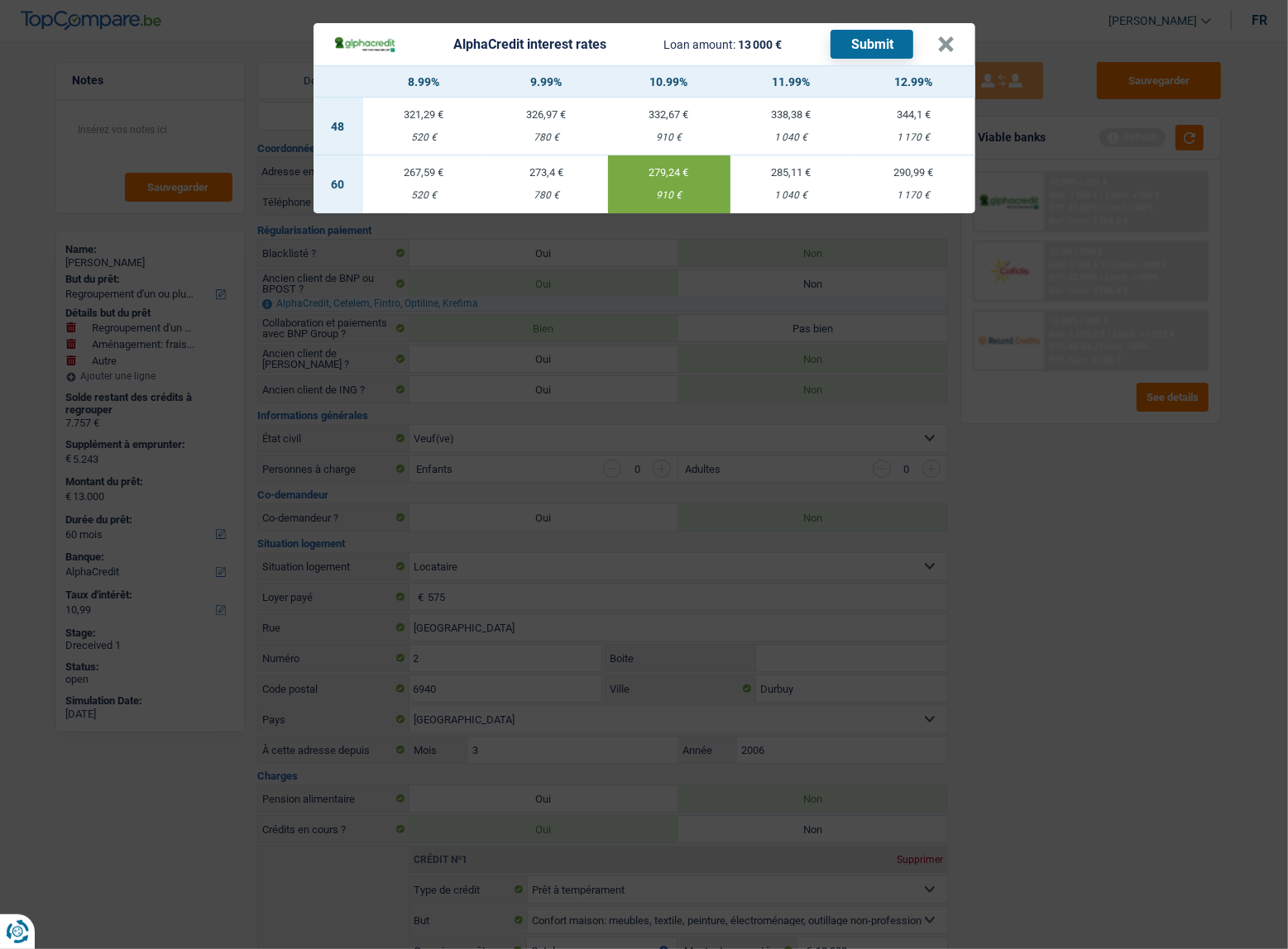
click at [888, 49] on button "Submit" at bounding box center [872, 44] width 83 height 29
click at [944, 52] on button "×" at bounding box center [946, 45] width 17 height 17
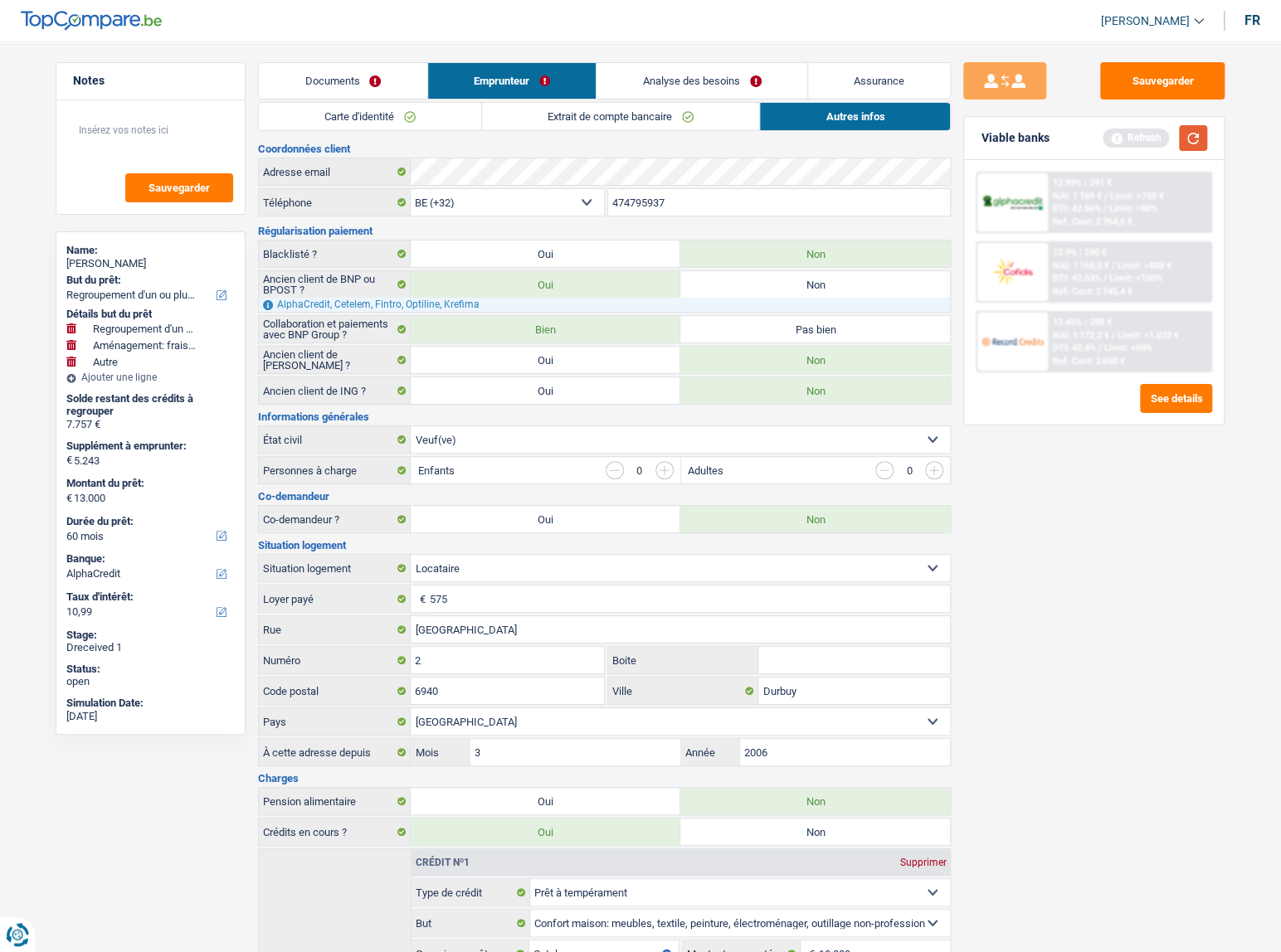
click at [1206, 135] on button "button" at bounding box center [1193, 138] width 29 height 26
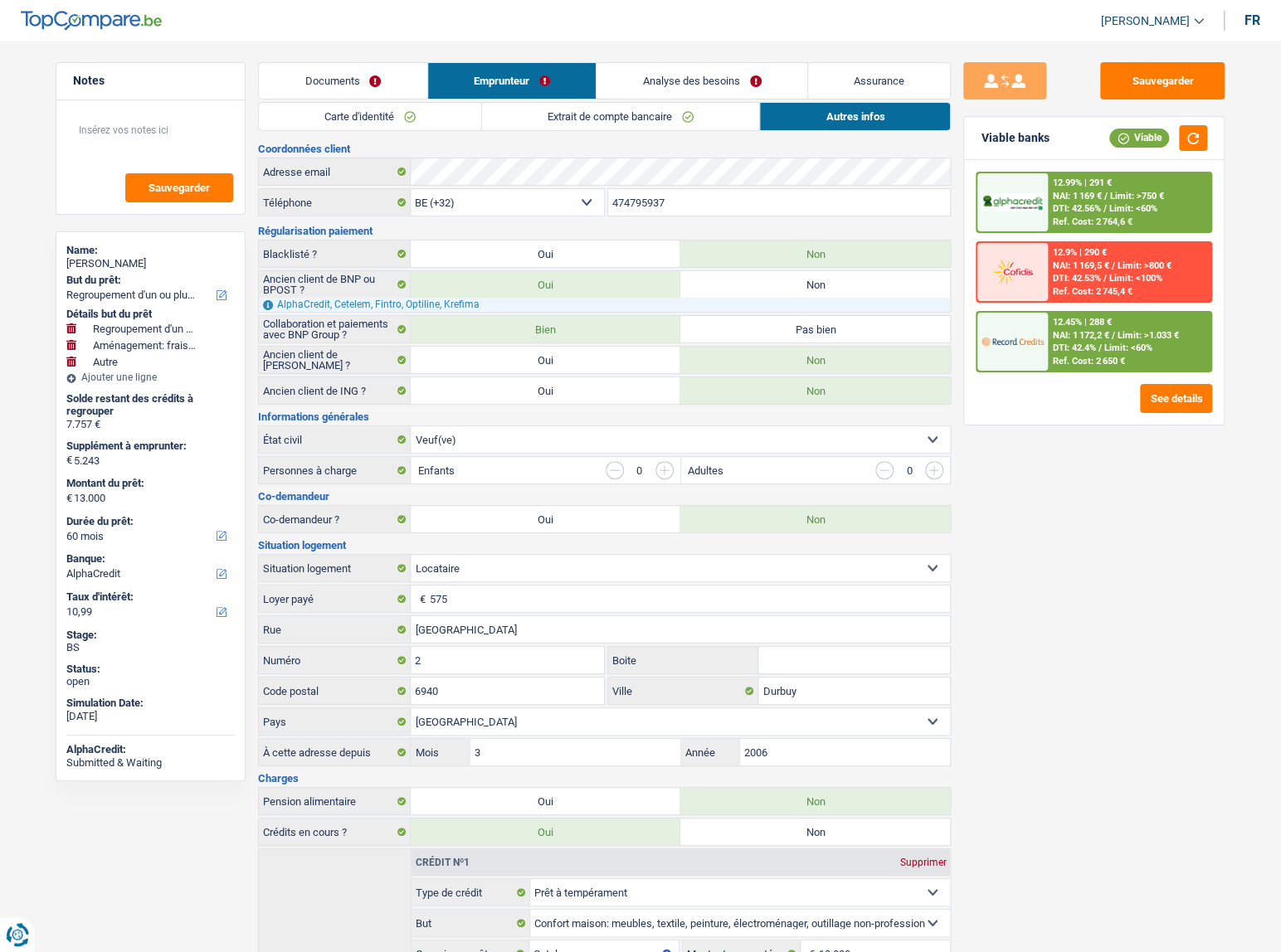
click at [1127, 326] on div "12.45% | 288 € NAI: 1 172,2 € / Limit: >1.033 € DTI: 42.4% / Limit: <60% Ref. C…" at bounding box center [1129, 341] width 164 height 58
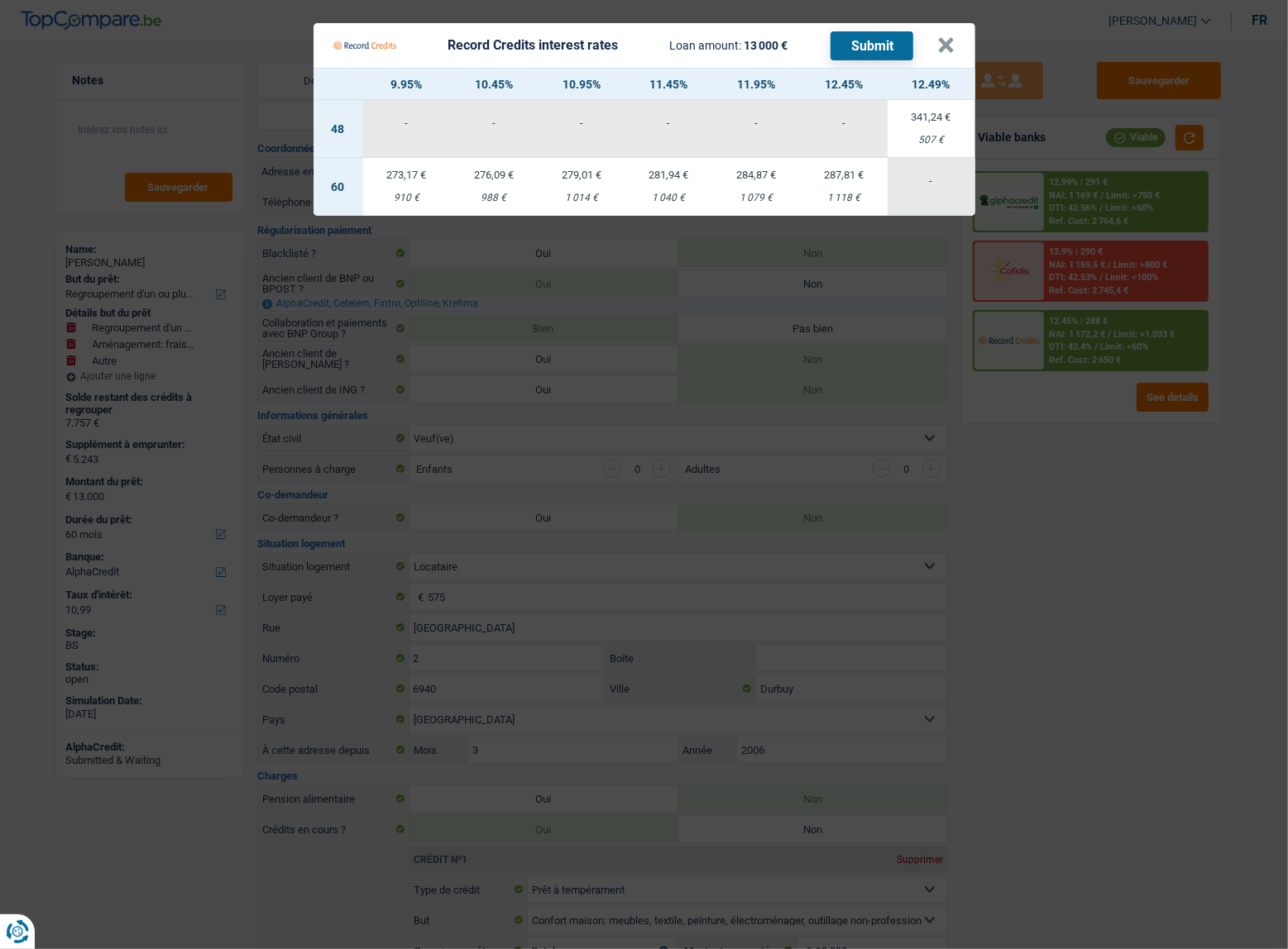
click at [1168, 169] on Credits "Record Credits interest rates Loan amount: 13 000 € Submit × 9.95% 10.45% 10.95…" at bounding box center [644, 474] width 1288 height 949
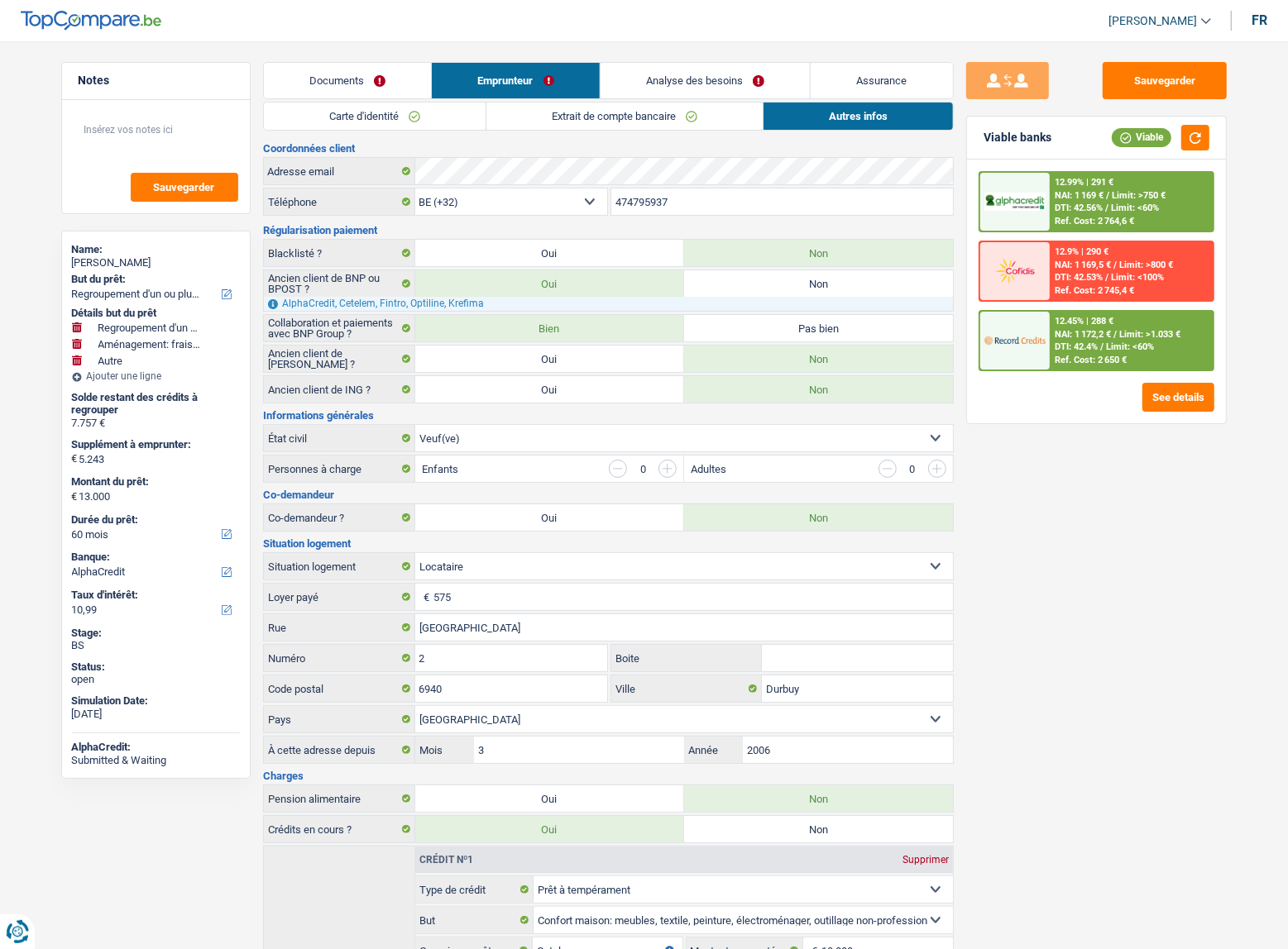
click at [1148, 197] on span "Limit: >750 €" at bounding box center [1138, 195] width 54 height 11
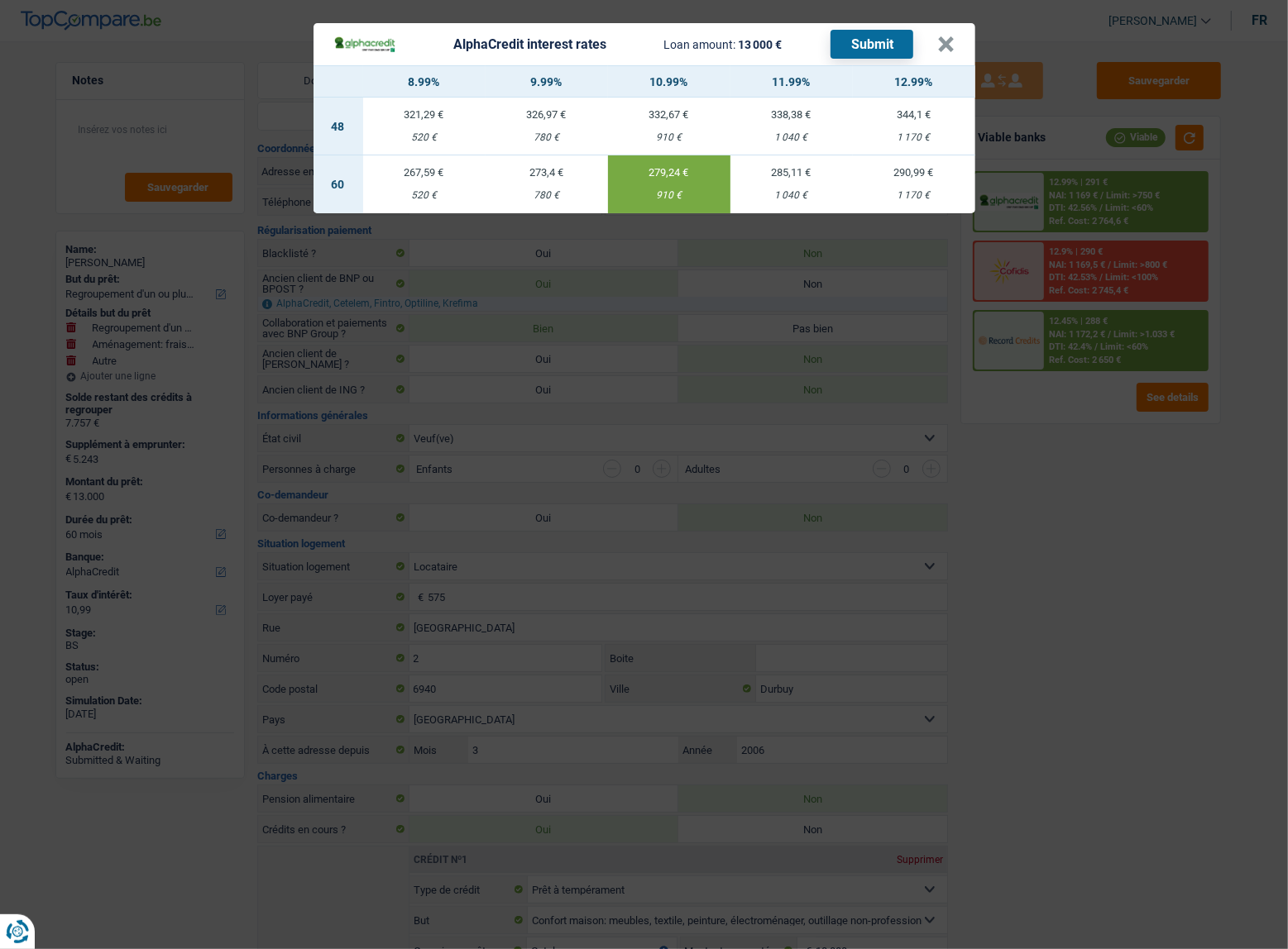
click at [1137, 457] on div "AlphaCredit interest rates Loan amount: 13 000 € Submit × 8.99% 9.99% 10.99% 11…" at bounding box center [644, 474] width 1288 height 949
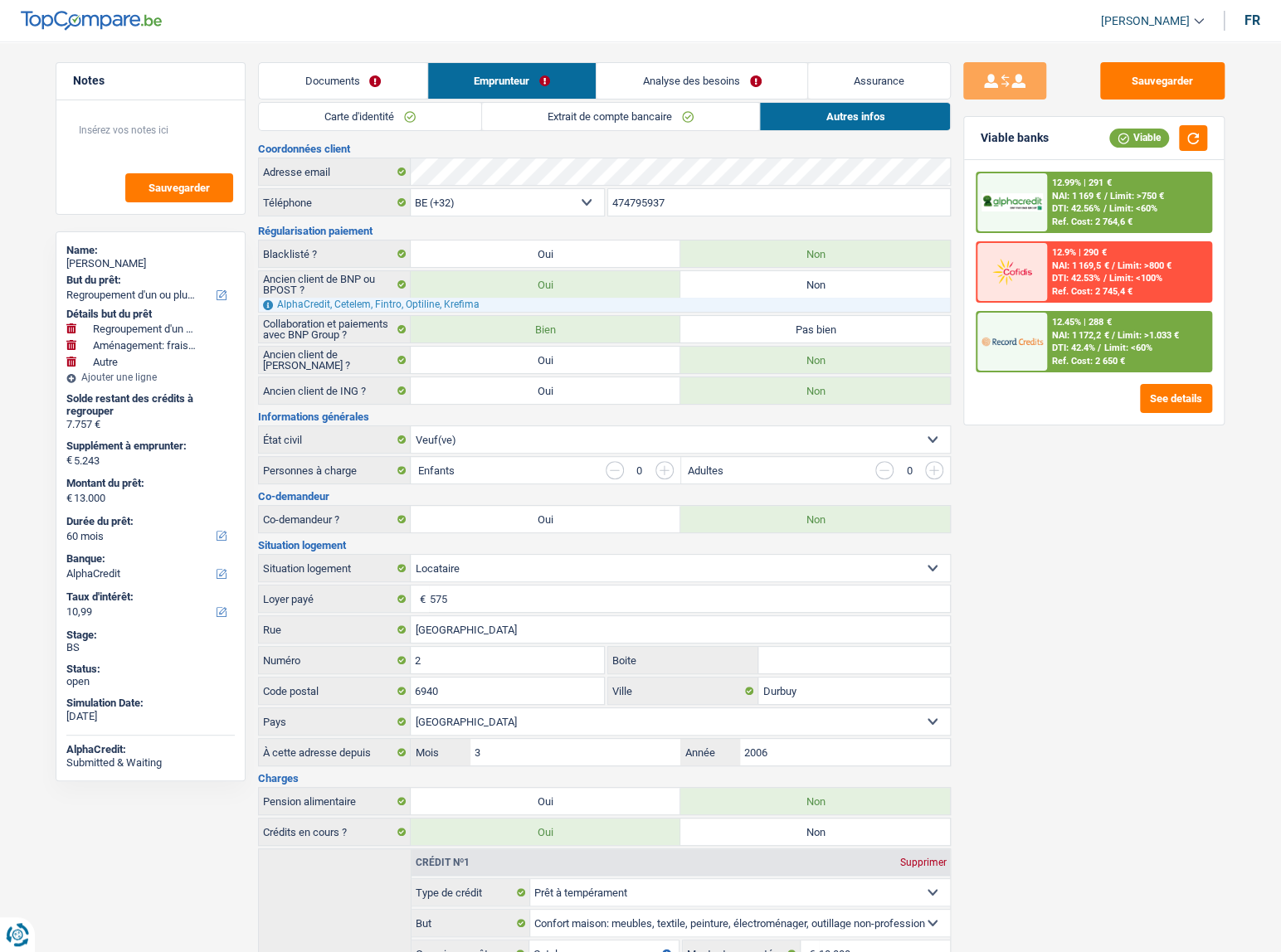
click at [1142, 342] on span "Limit: <60%" at bounding box center [1128, 348] width 48 height 11
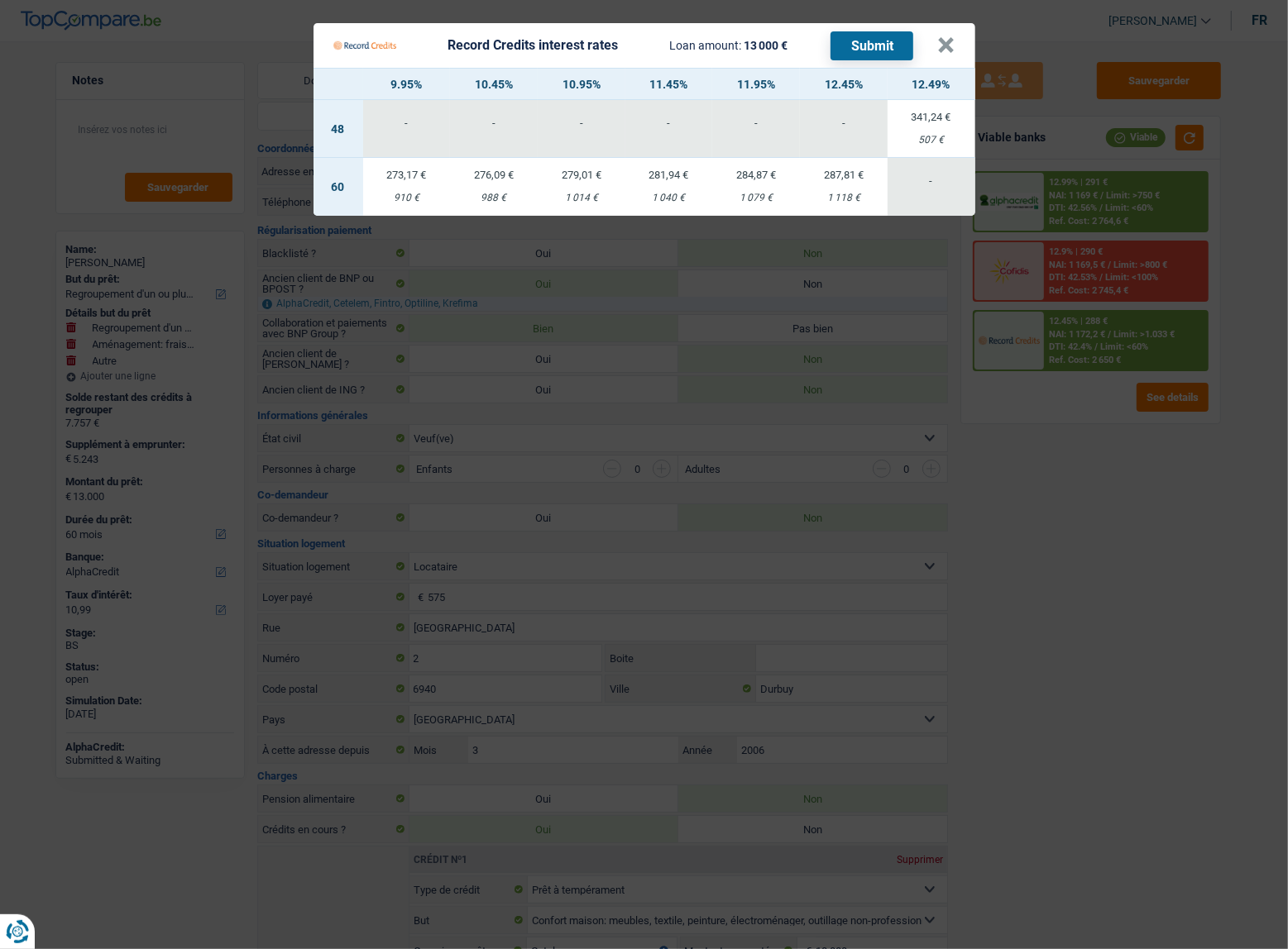
click at [600, 197] on div "1 014 €" at bounding box center [582, 198] width 88 height 11
select select "record credits"
type input "10,95"
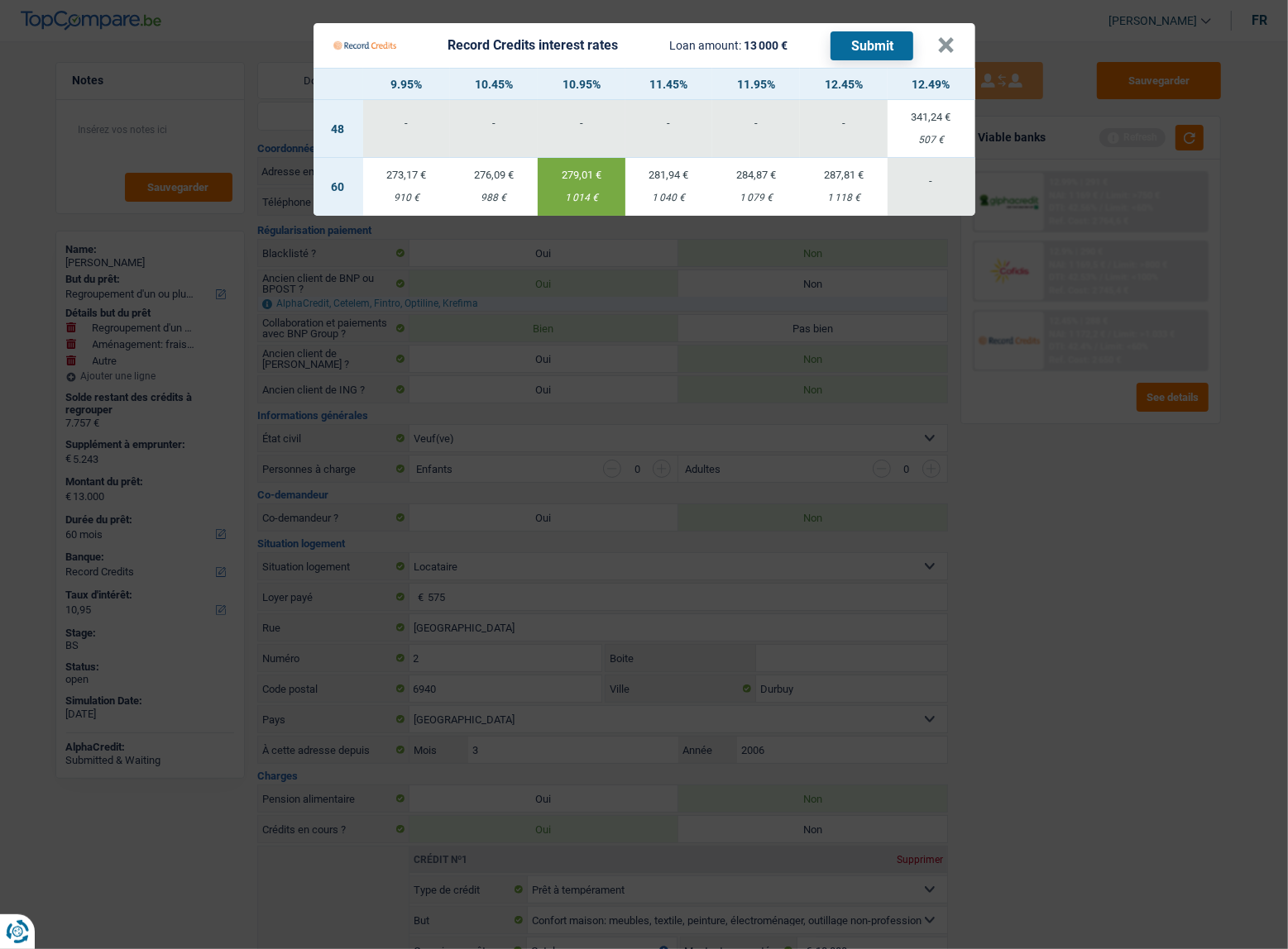
click at [838, 49] on button "Submit" at bounding box center [872, 46] width 83 height 29
click at [944, 49] on button "×" at bounding box center [946, 46] width 17 height 17
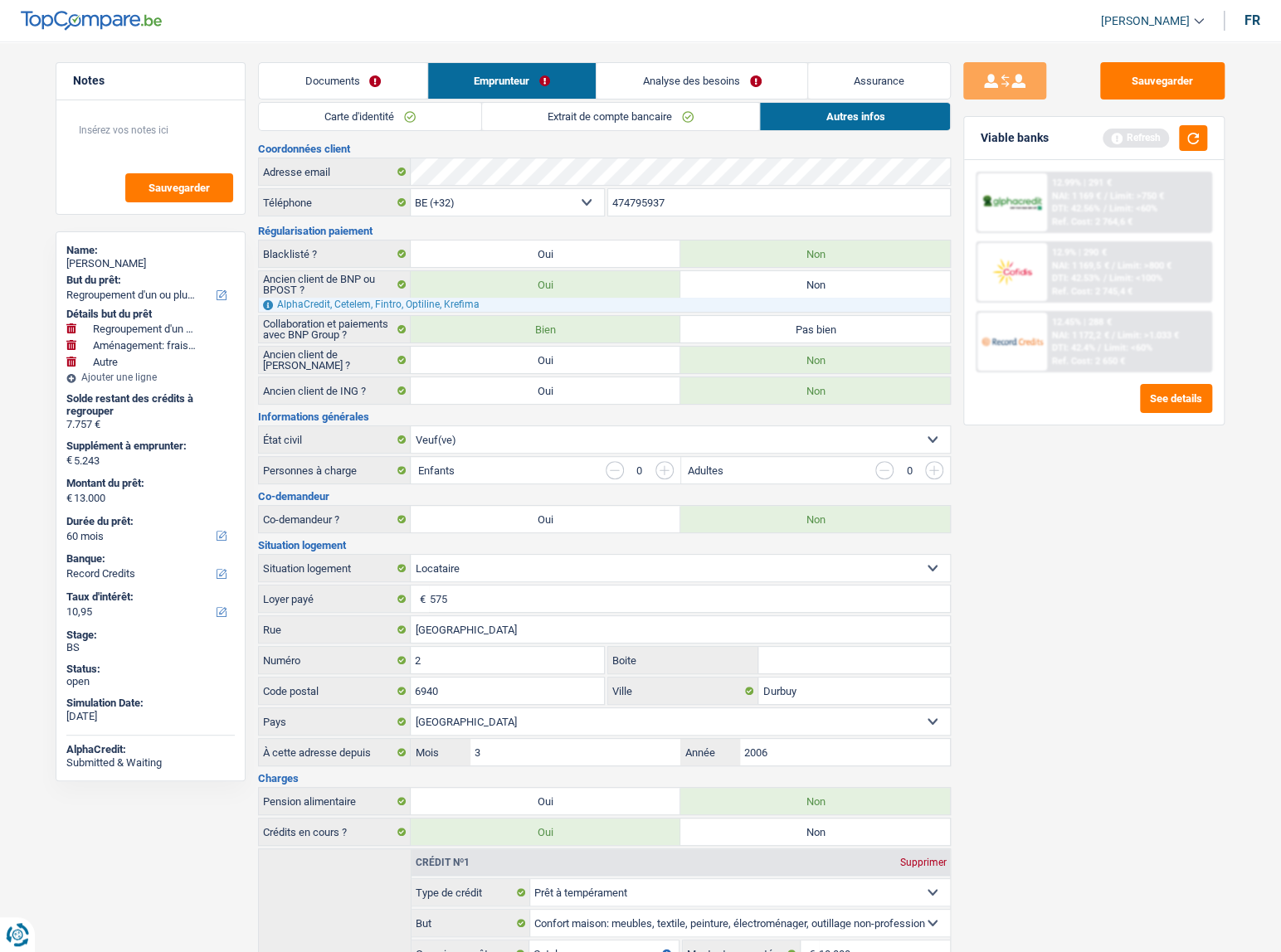
click at [102, 252] on div "Name:" at bounding box center [150, 250] width 168 height 13
click at [107, 259] on div "Annie Henrist" at bounding box center [150, 263] width 168 height 13
click at [113, 257] on div "Annie Henrist" at bounding box center [150, 263] width 168 height 13
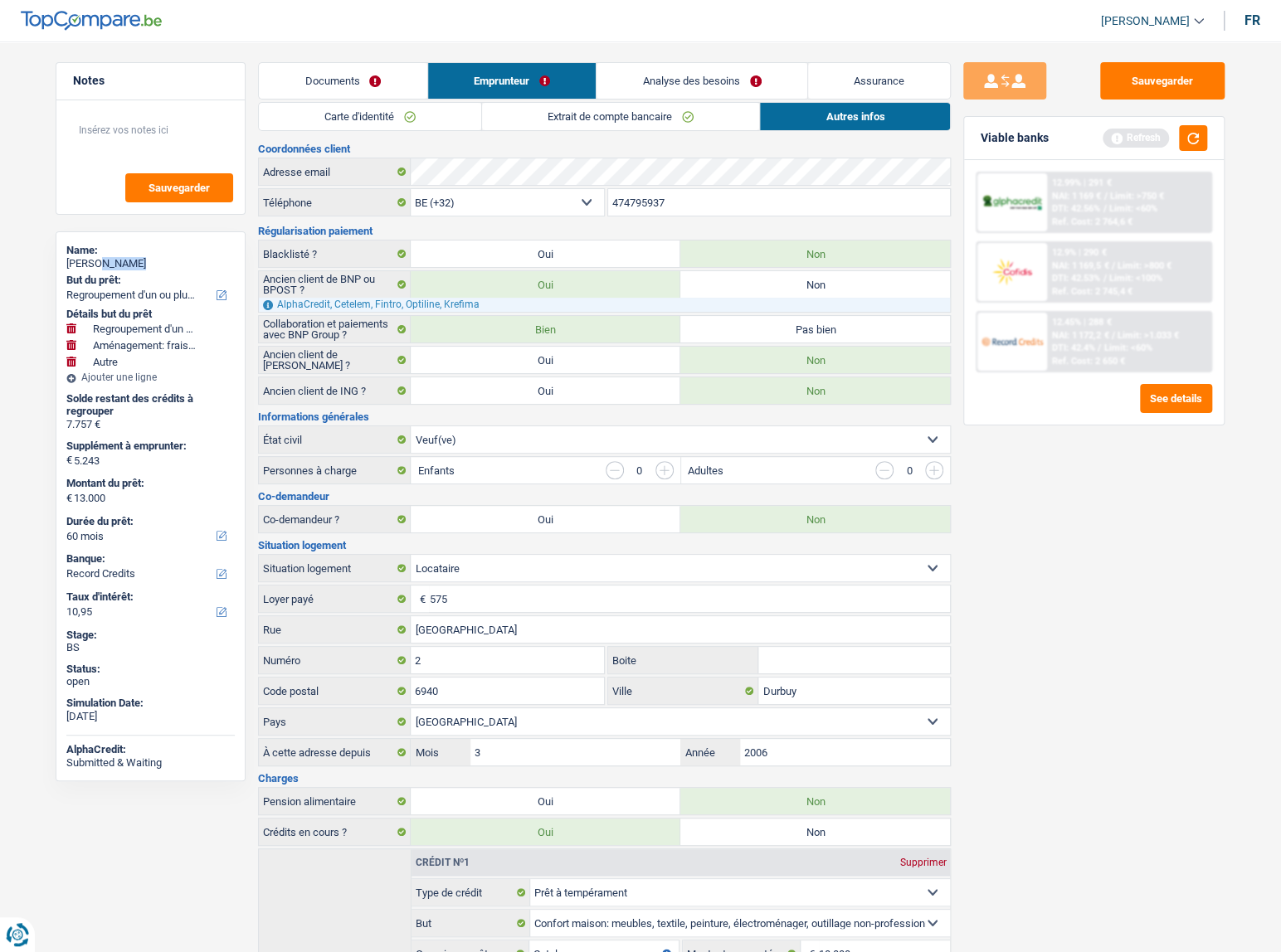
copy div "Henrist"
click at [500, 124] on link "Extrait de compte bancaire" at bounding box center [620, 117] width 277 height 28
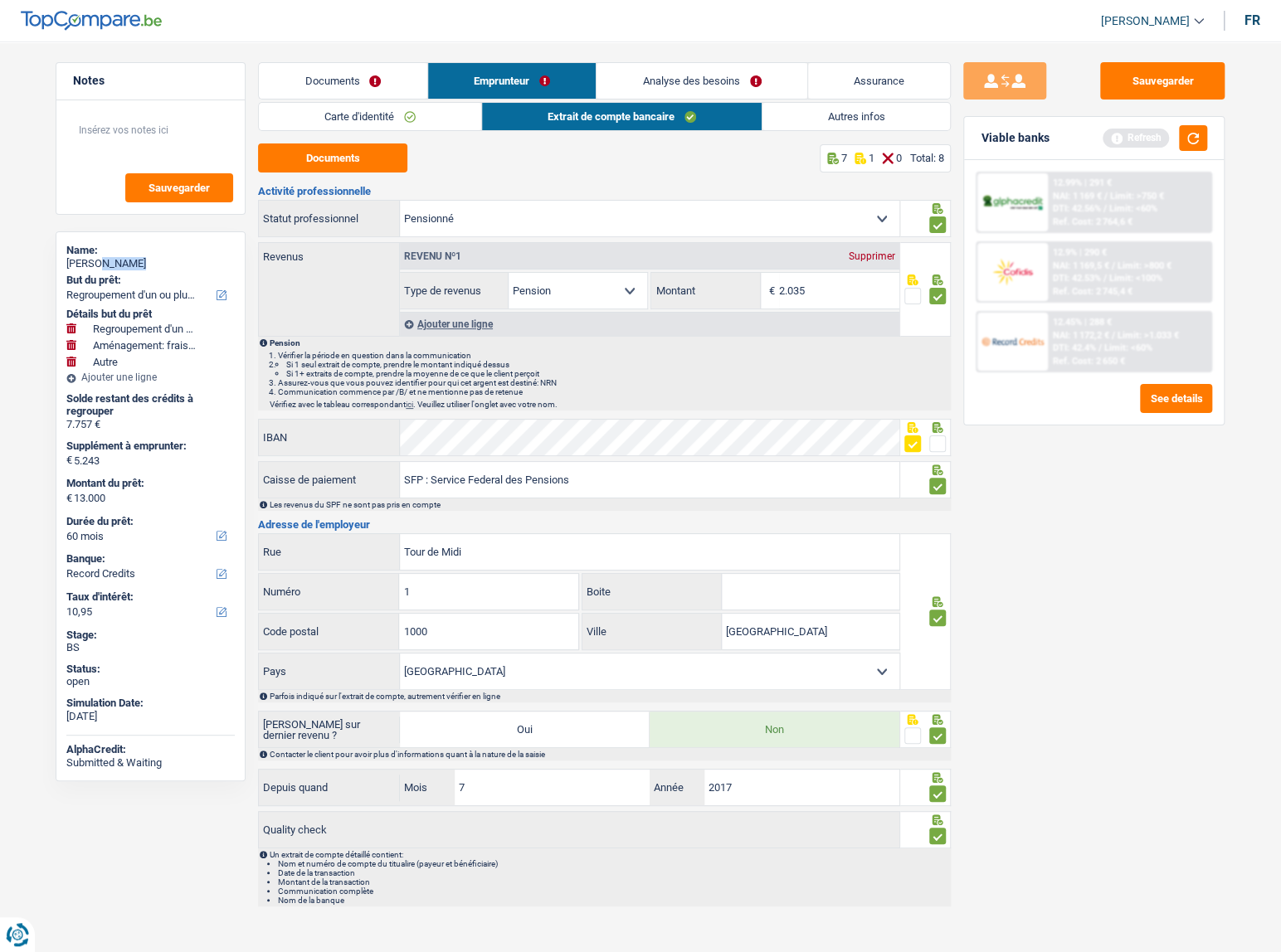
click at [876, 122] on link "Autres infos" at bounding box center [856, 117] width 189 height 28
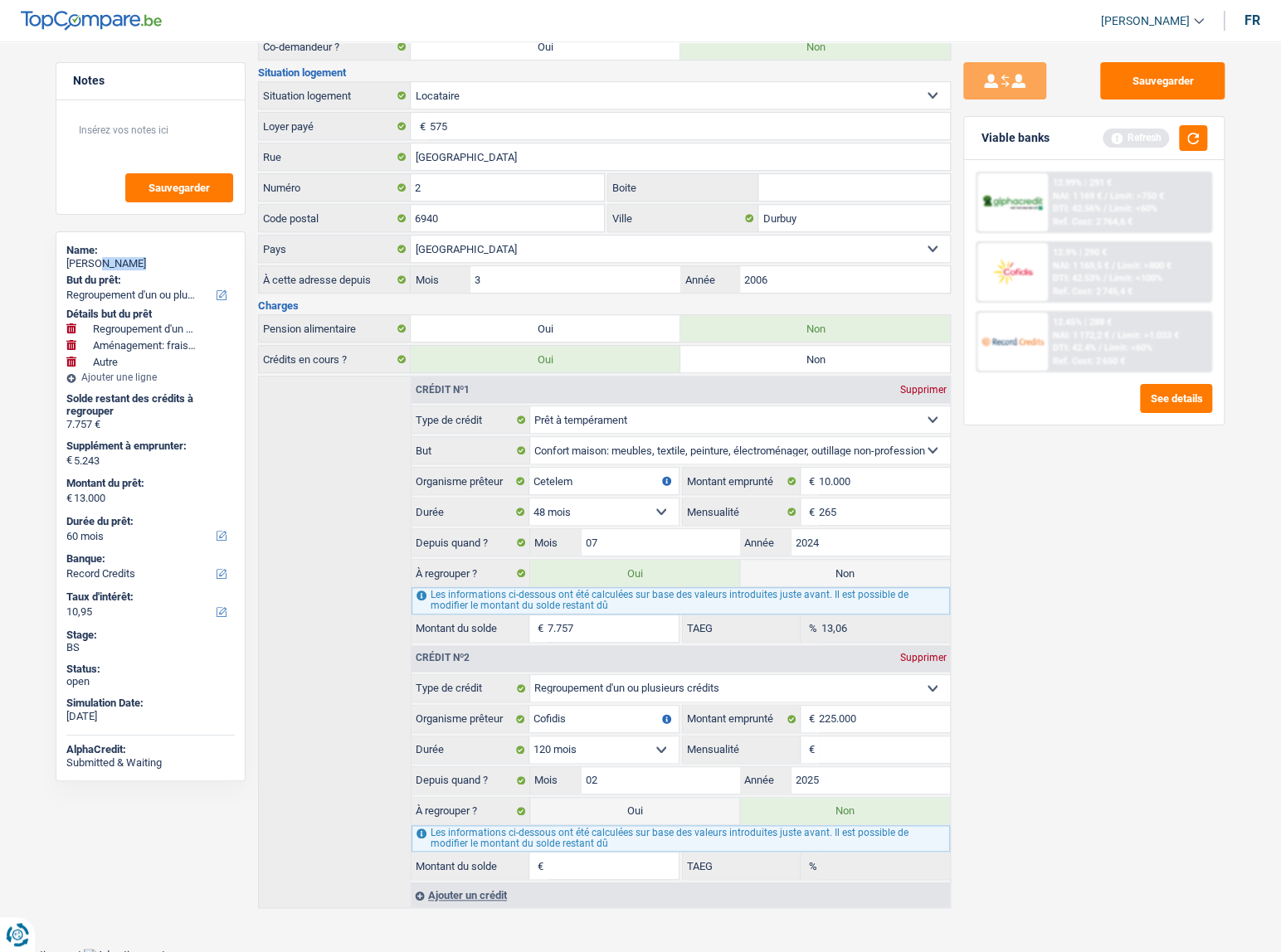
scroll to position [476, 0]
click at [834, 744] on input "Mensualité" at bounding box center [884, 747] width 131 height 27
type input "200"
click at [1007, 744] on div "Sauvegarder Viable banks Refresh 12.99% | 291 € NAI: 1 169 € / Limit: >750 € DT…" at bounding box center [1093, 492] width 286 height 859
type input "187.674"
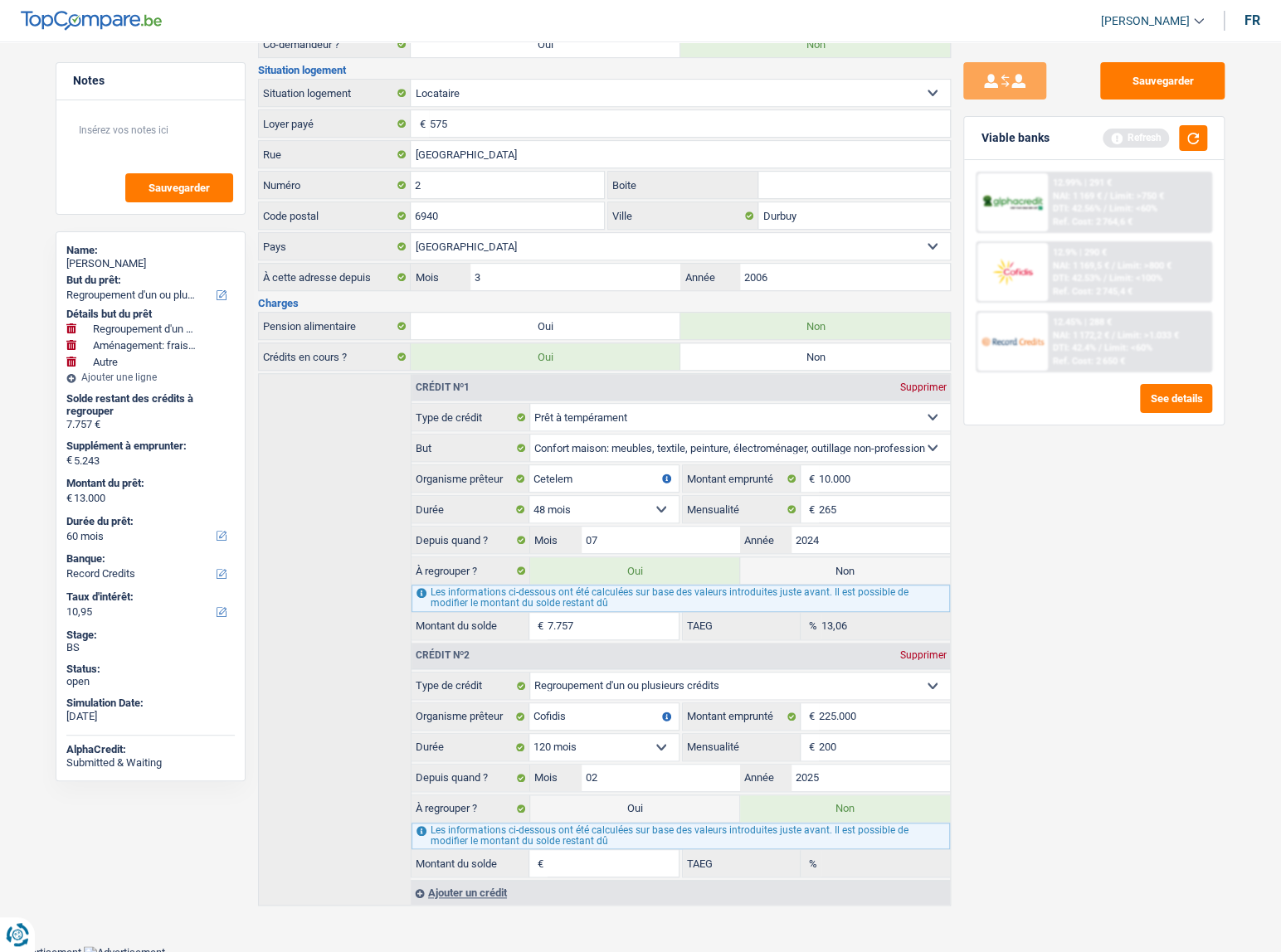
type input "0,00"
drag, startPoint x: 1197, startPoint y: 88, endPoint x: 1180, endPoint y: 145, distance: 59.5
click at [1194, 91] on button "Sauvegarder" at bounding box center [1161, 81] width 124 height 38
click at [1180, 145] on button "button" at bounding box center [1193, 138] width 29 height 26
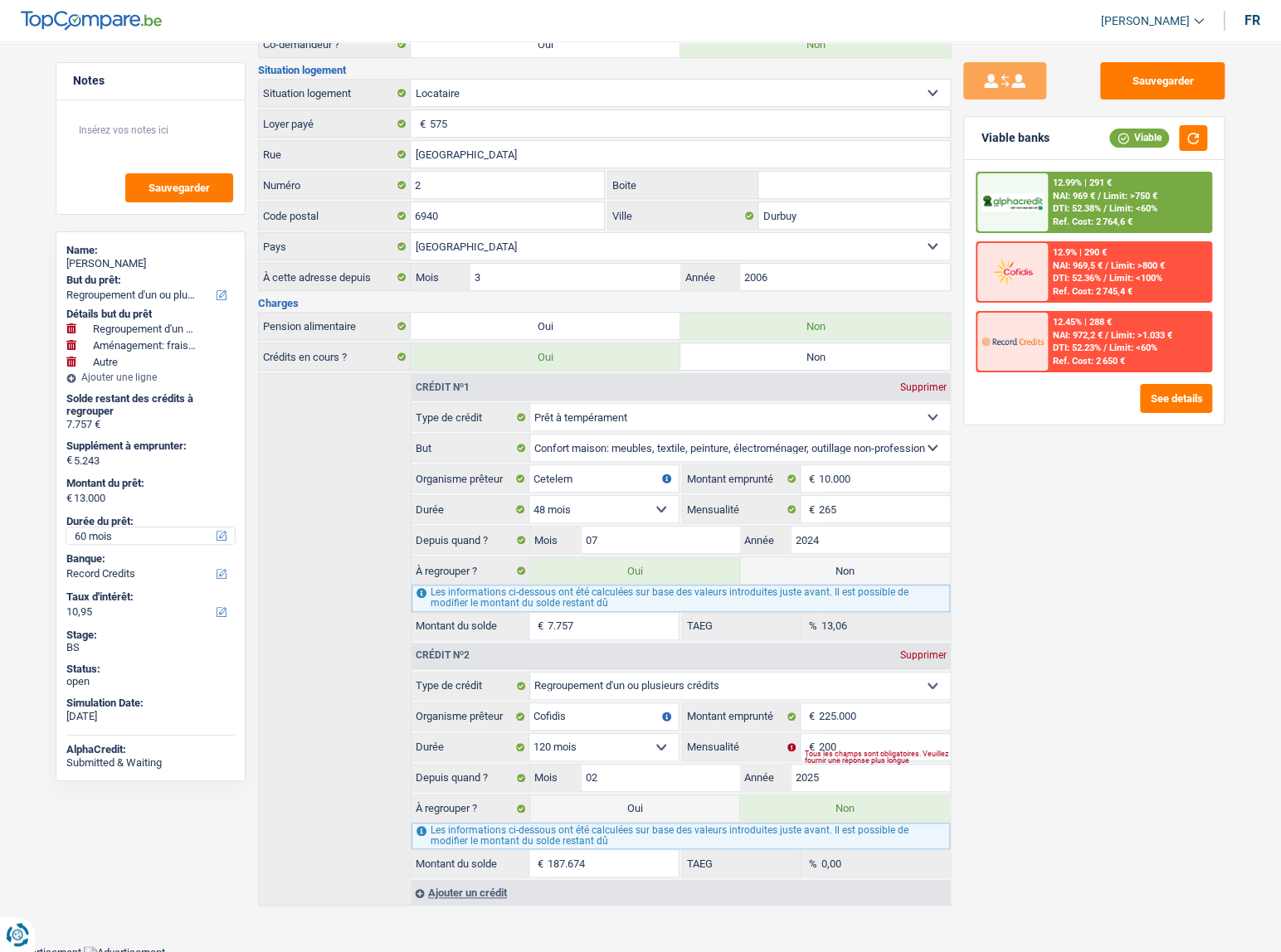
click at [124, 529] on select "12 mois 18 mois 24 mois 30 mois 36 mois 42 mois 48 mois 60 mois Sélectionner un…" at bounding box center [150, 535] width 168 height 17
click at [123, 529] on select "12 mois 18 mois 24 mois 30 mois 36 mois 42 mois 48 mois 60 mois Sélectionner un…" at bounding box center [150, 535] width 168 height 17
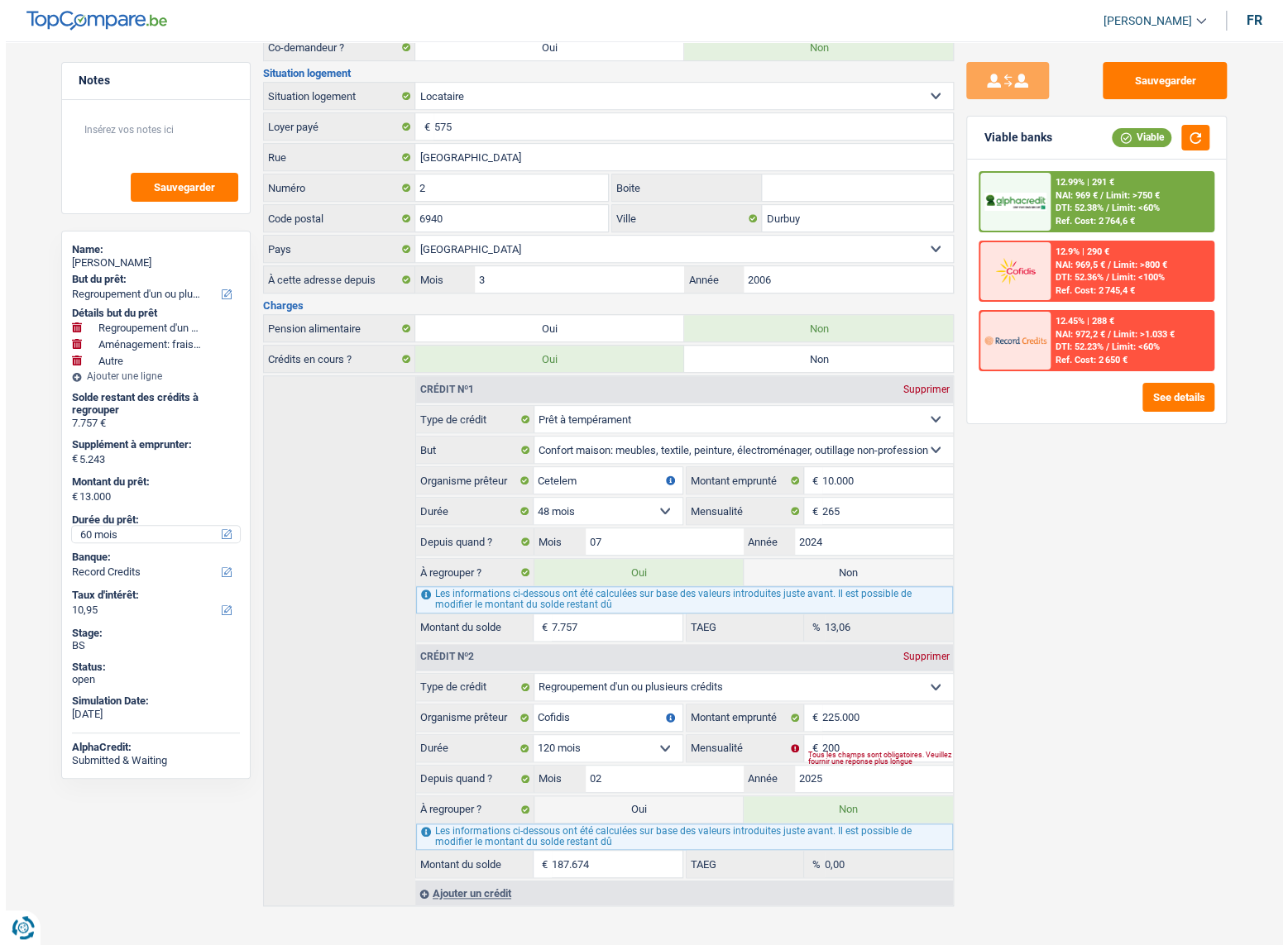
scroll to position [479, 0]
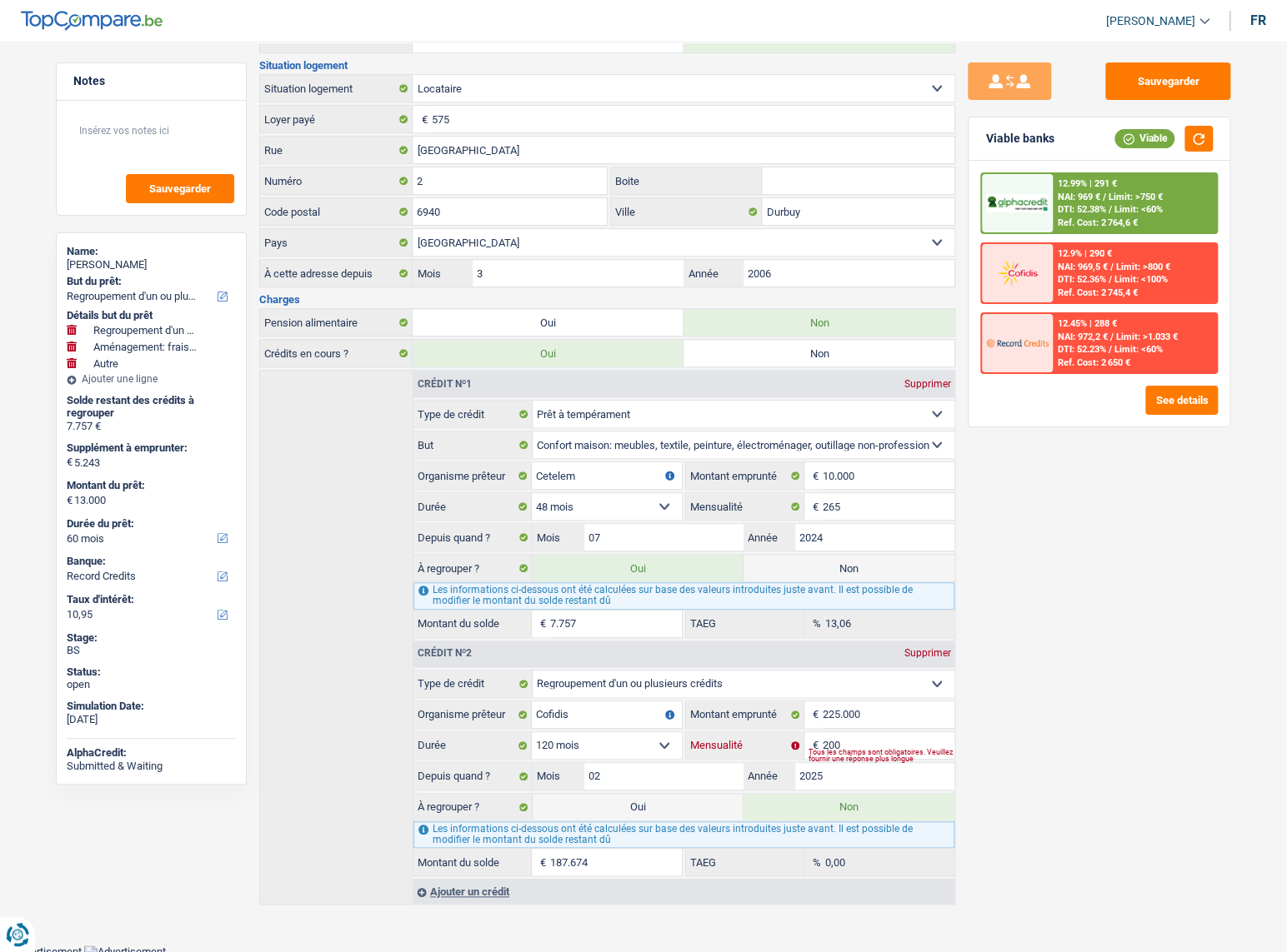
drag, startPoint x: 827, startPoint y: 739, endPoint x: 876, endPoint y: 736, distance: 49.1
click at [876, 736] on input "200" at bounding box center [889, 745] width 131 height 27
type input "249"
drag, startPoint x: 1131, startPoint y: 570, endPoint x: 819, endPoint y: 0, distance: 649.8
click at [1131, 555] on div "Sauvegarder Viable banks Viable 12.99% | 291 € NAI: 969 € / Limit: >750 € DTI: …" at bounding box center [1098, 492] width 288 height 859
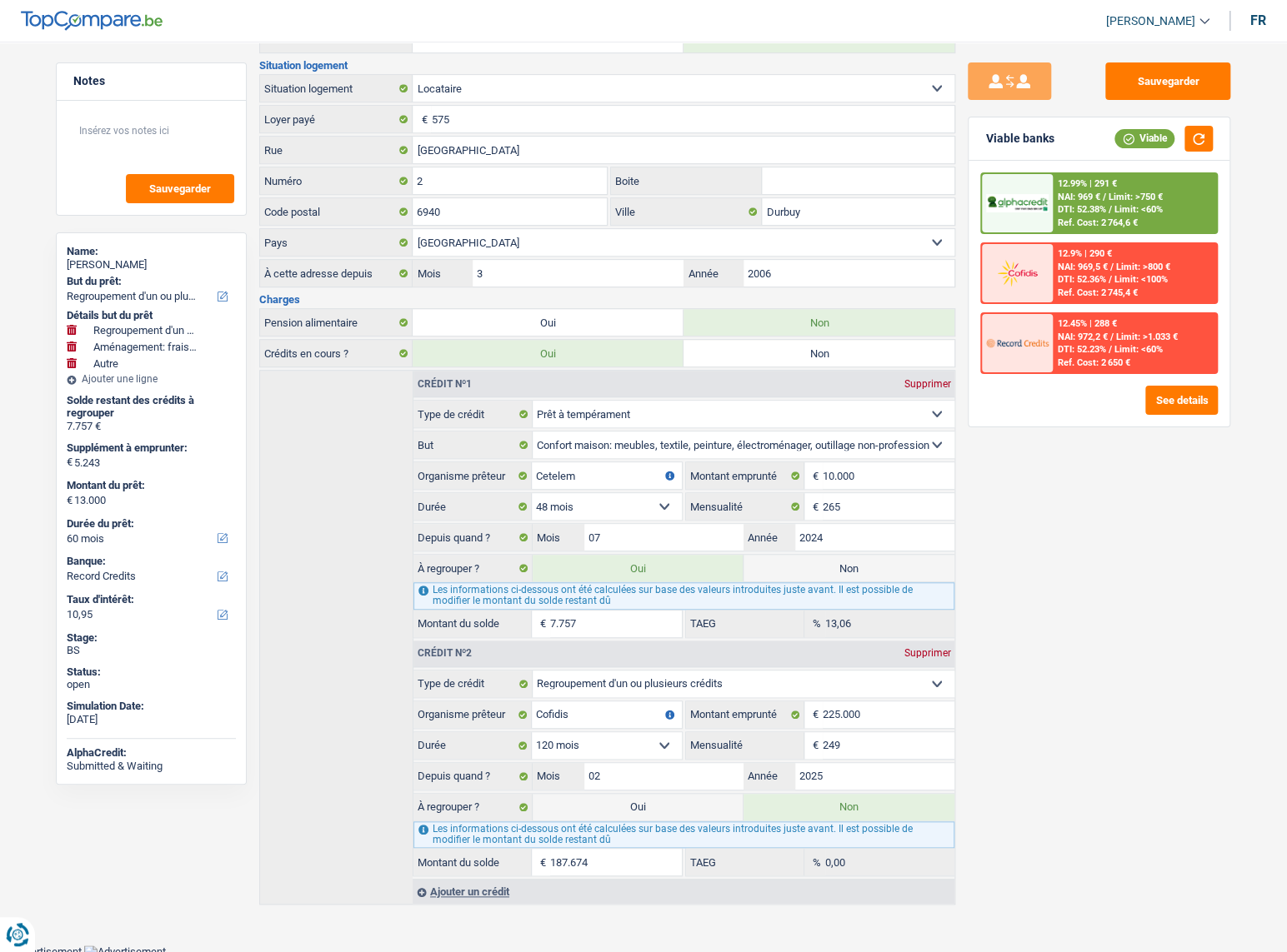
type input "190.199"
click at [1188, 402] on button "See details" at bounding box center [1182, 400] width 72 height 30
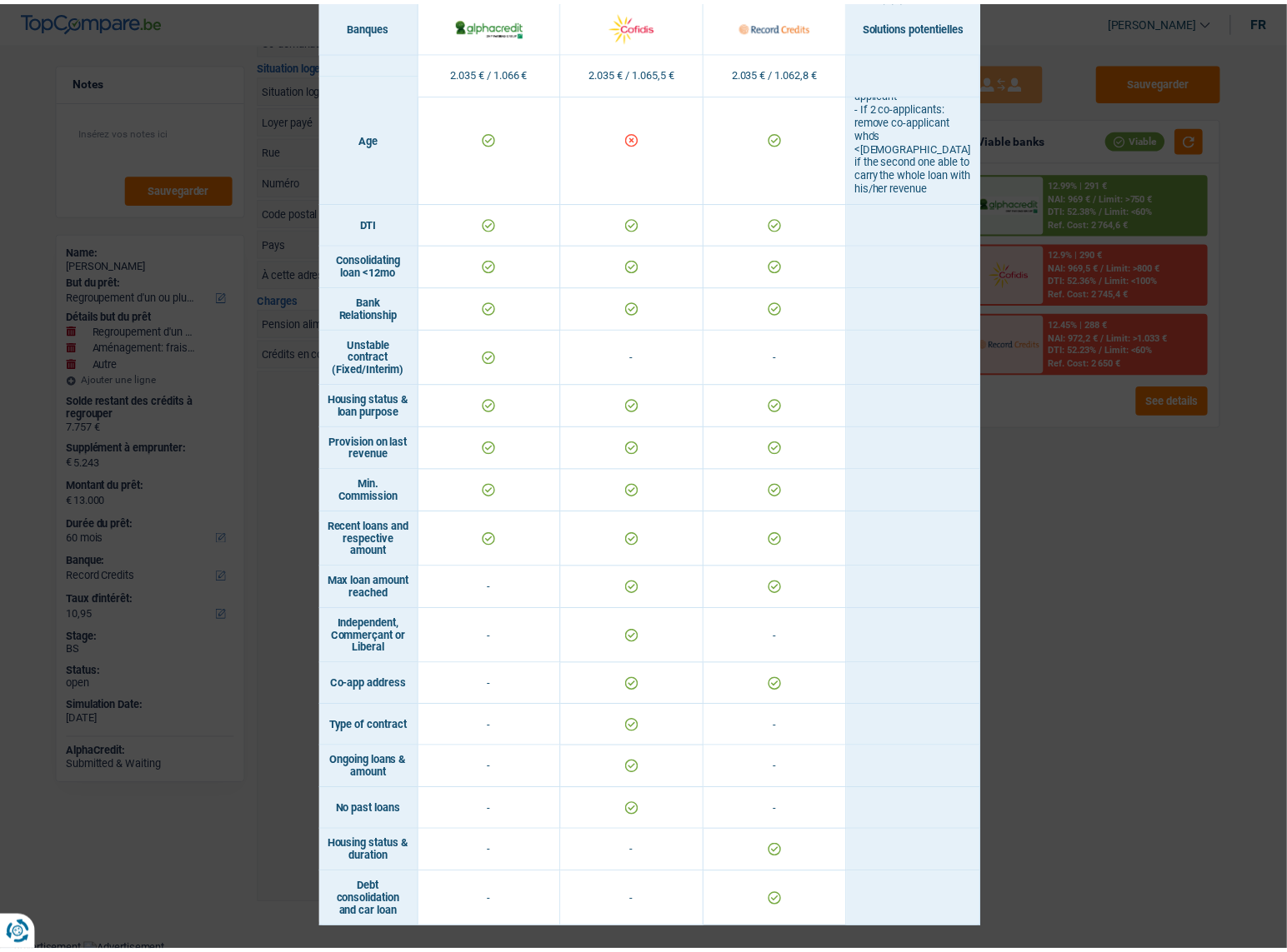
scroll to position [455, 0]
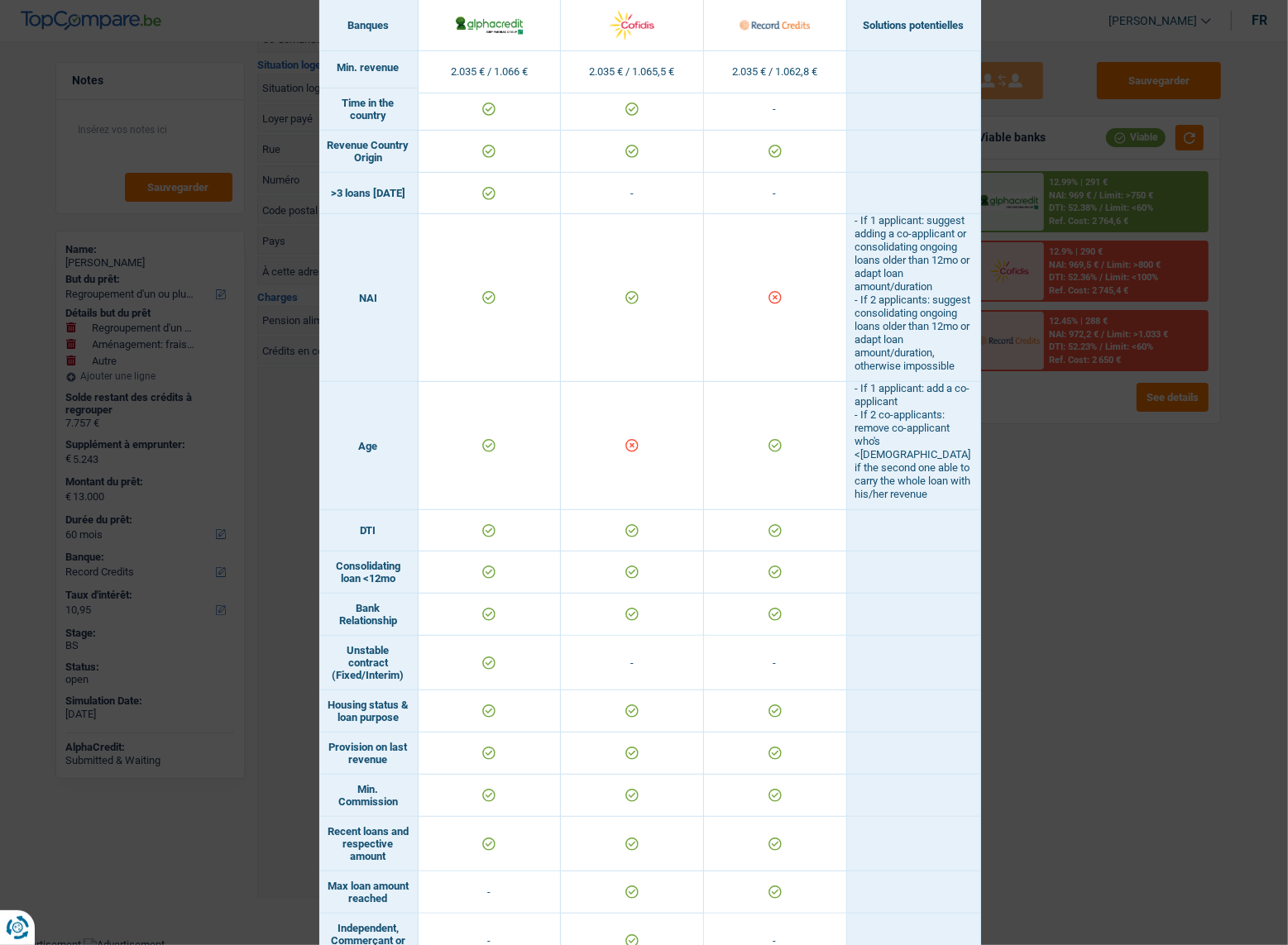
click at [1051, 546] on div "Banks conditions × Banques Solutions potentielles Revenus / Charges 2.035 € / 1…" at bounding box center [644, 472] width 1288 height 945
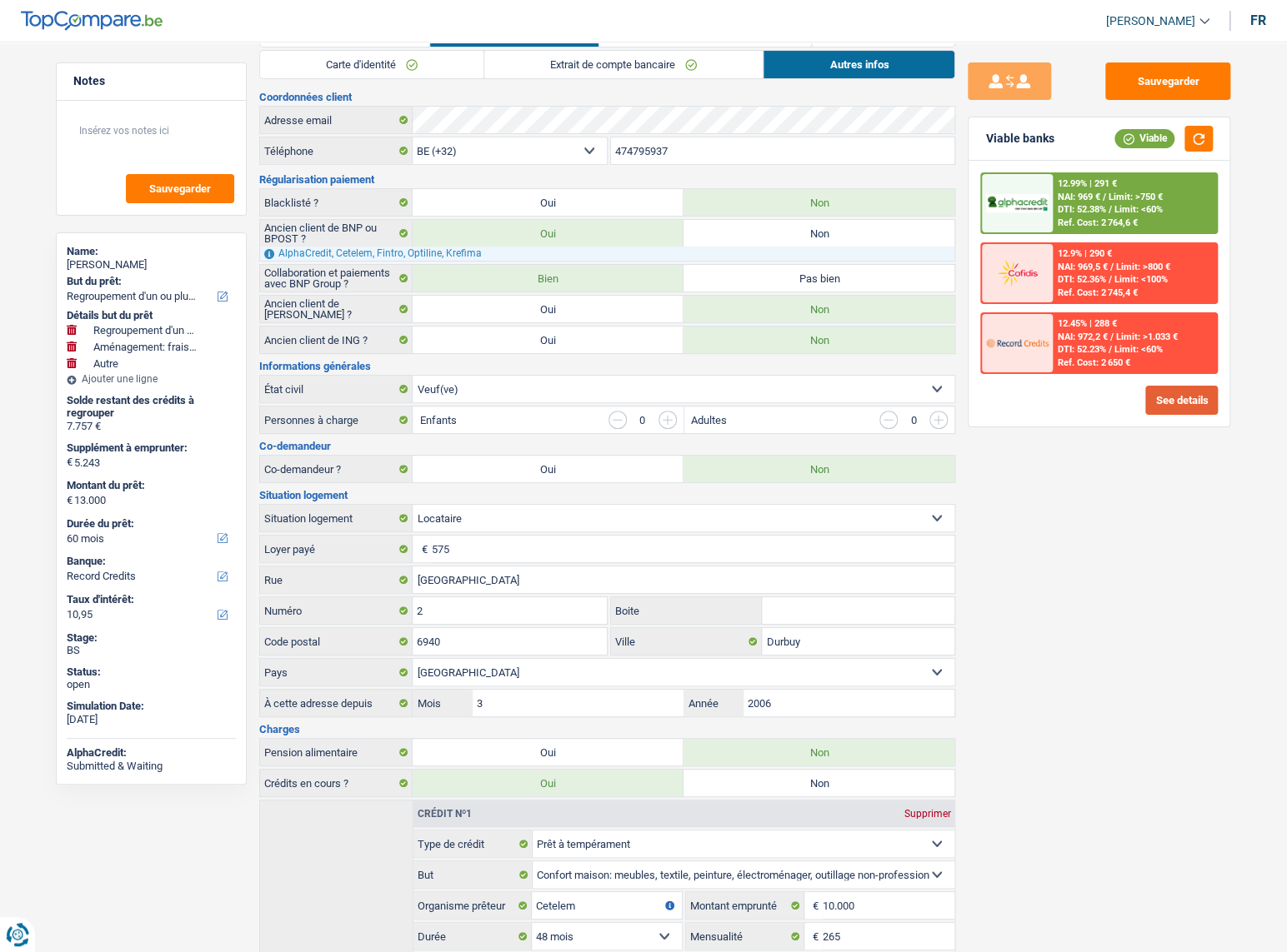
scroll to position [0, 0]
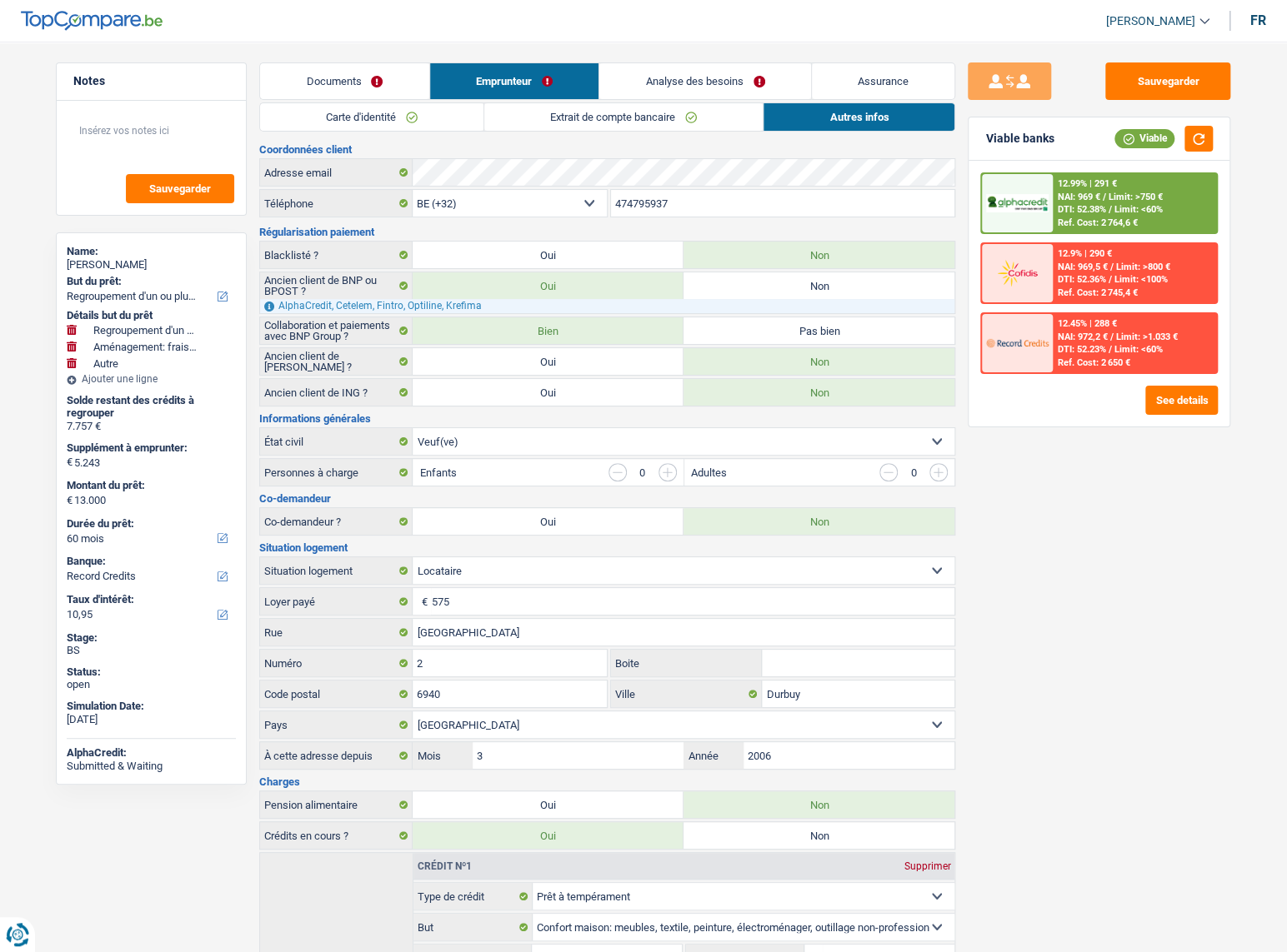
click at [708, 104] on link "Extrait de compte bancaire" at bounding box center [623, 117] width 278 height 28
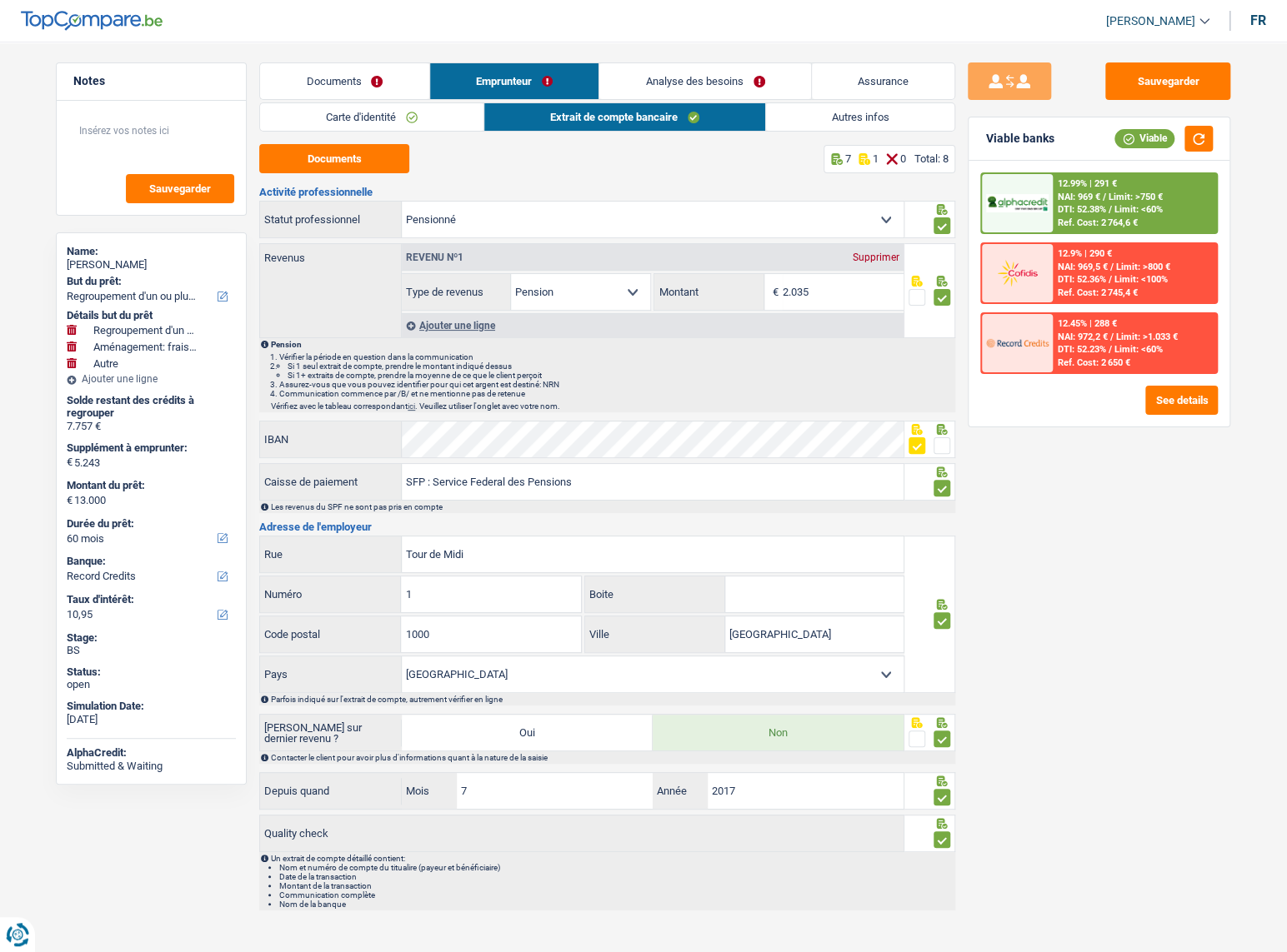
click at [445, 116] on link "Carte d'identité" at bounding box center [372, 117] width 224 height 28
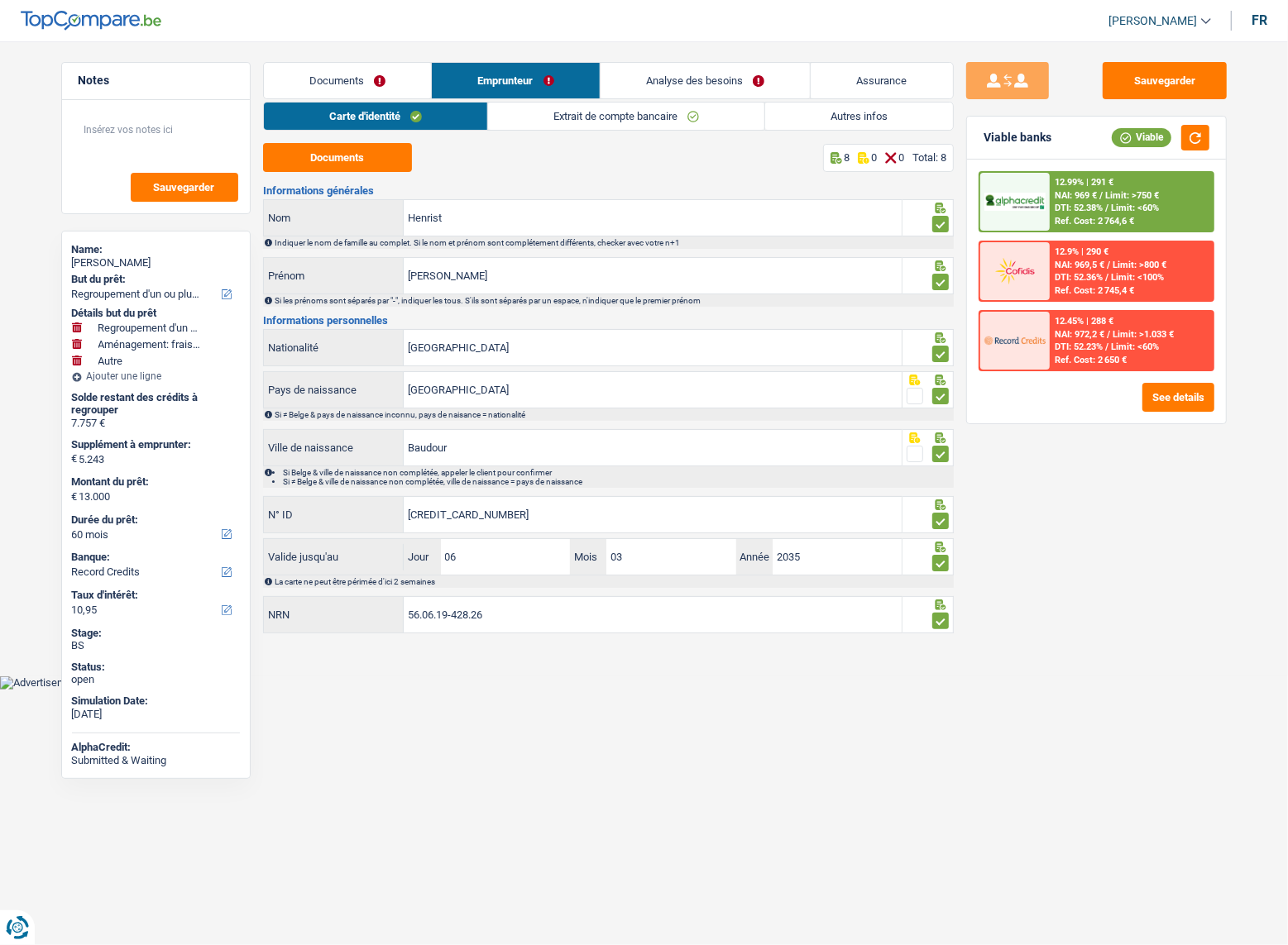
click at [848, 114] on link "Autres infos" at bounding box center [859, 117] width 188 height 28
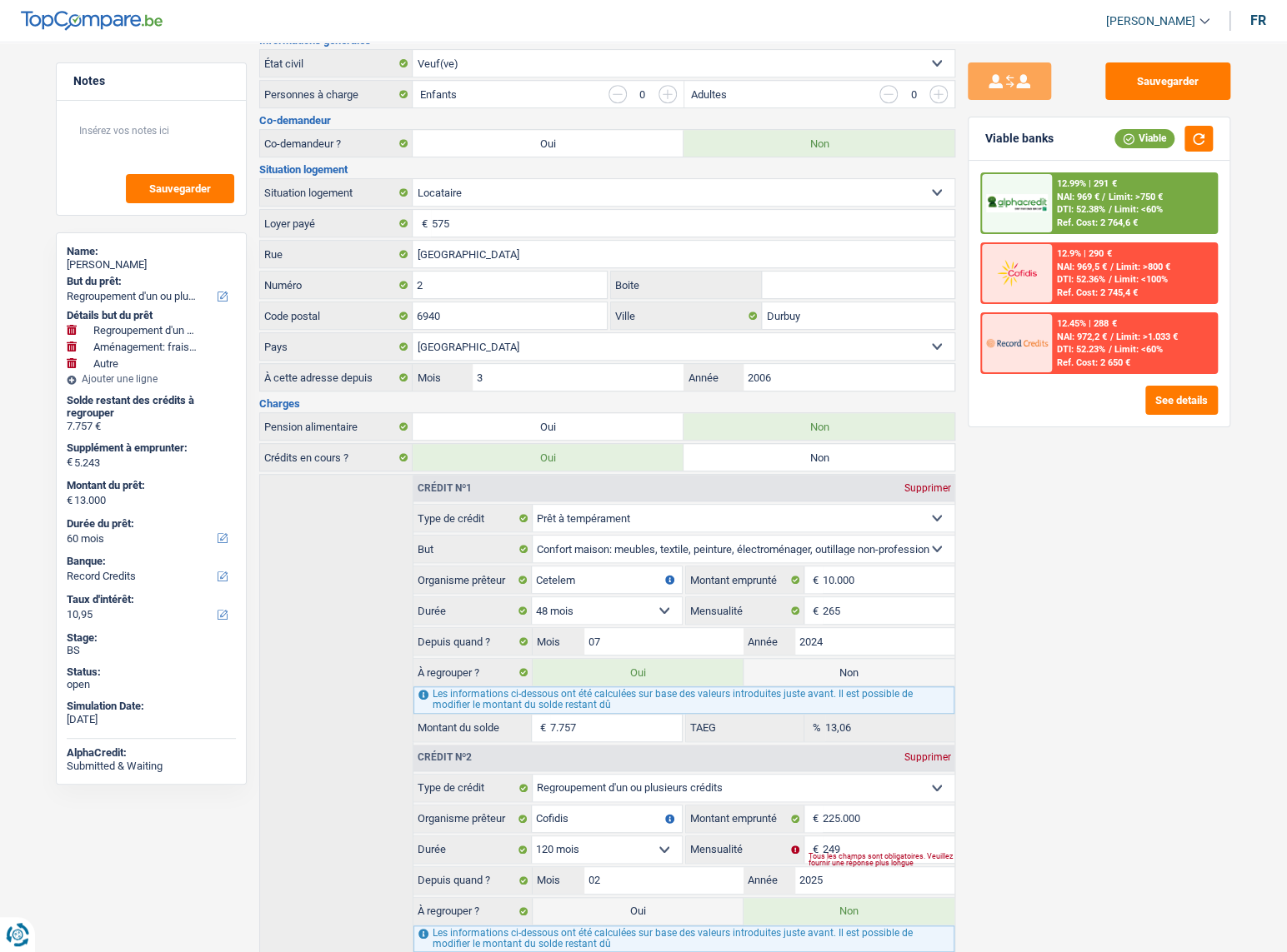
scroll to position [482, 0]
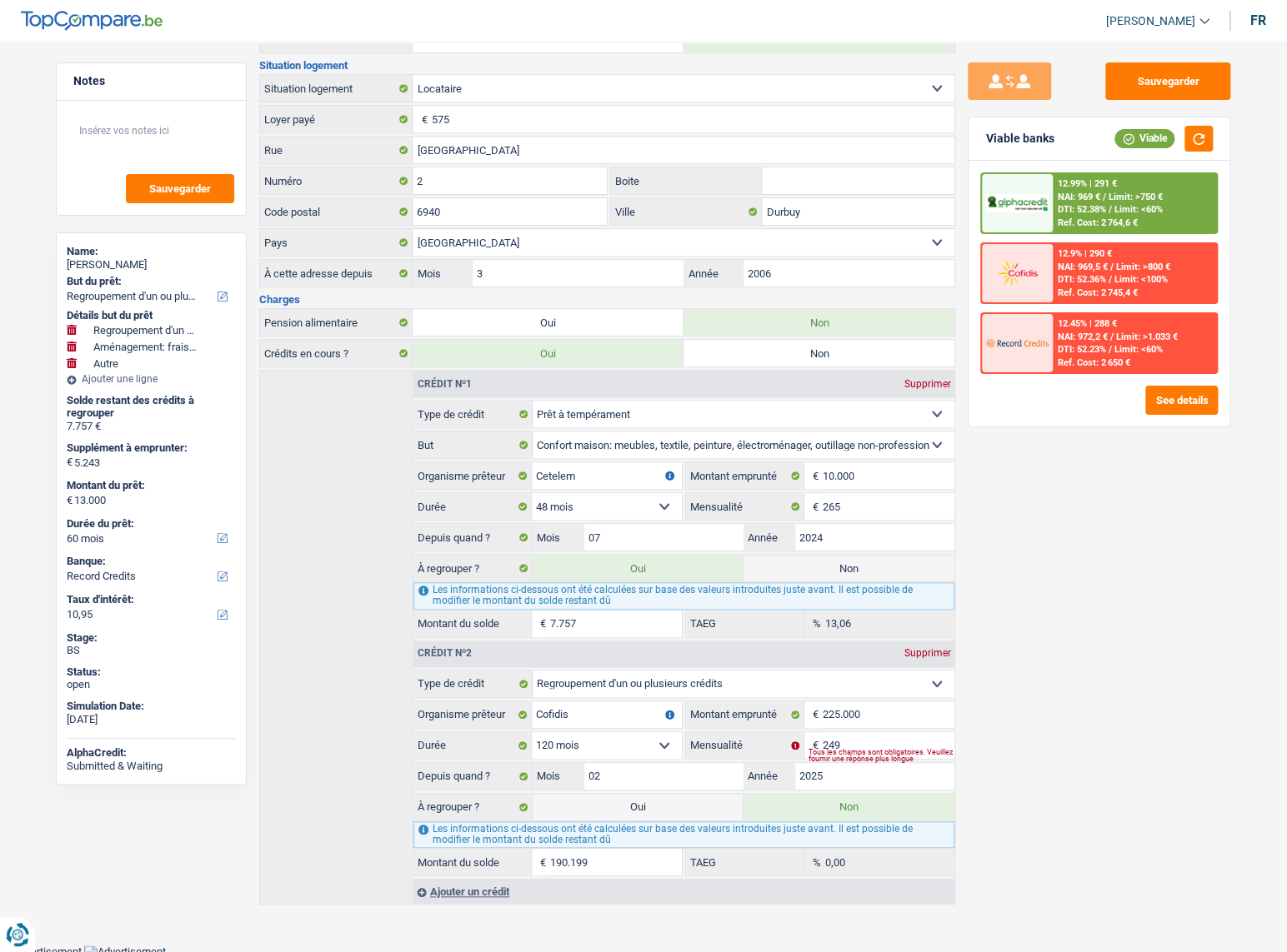
click at [701, 811] on label "Oui" at bounding box center [638, 807] width 211 height 27
click at [701, 811] on input "Oui" at bounding box center [638, 807] width 211 height 27
radio input "true"
type input "-179.956"
type input "18.000"
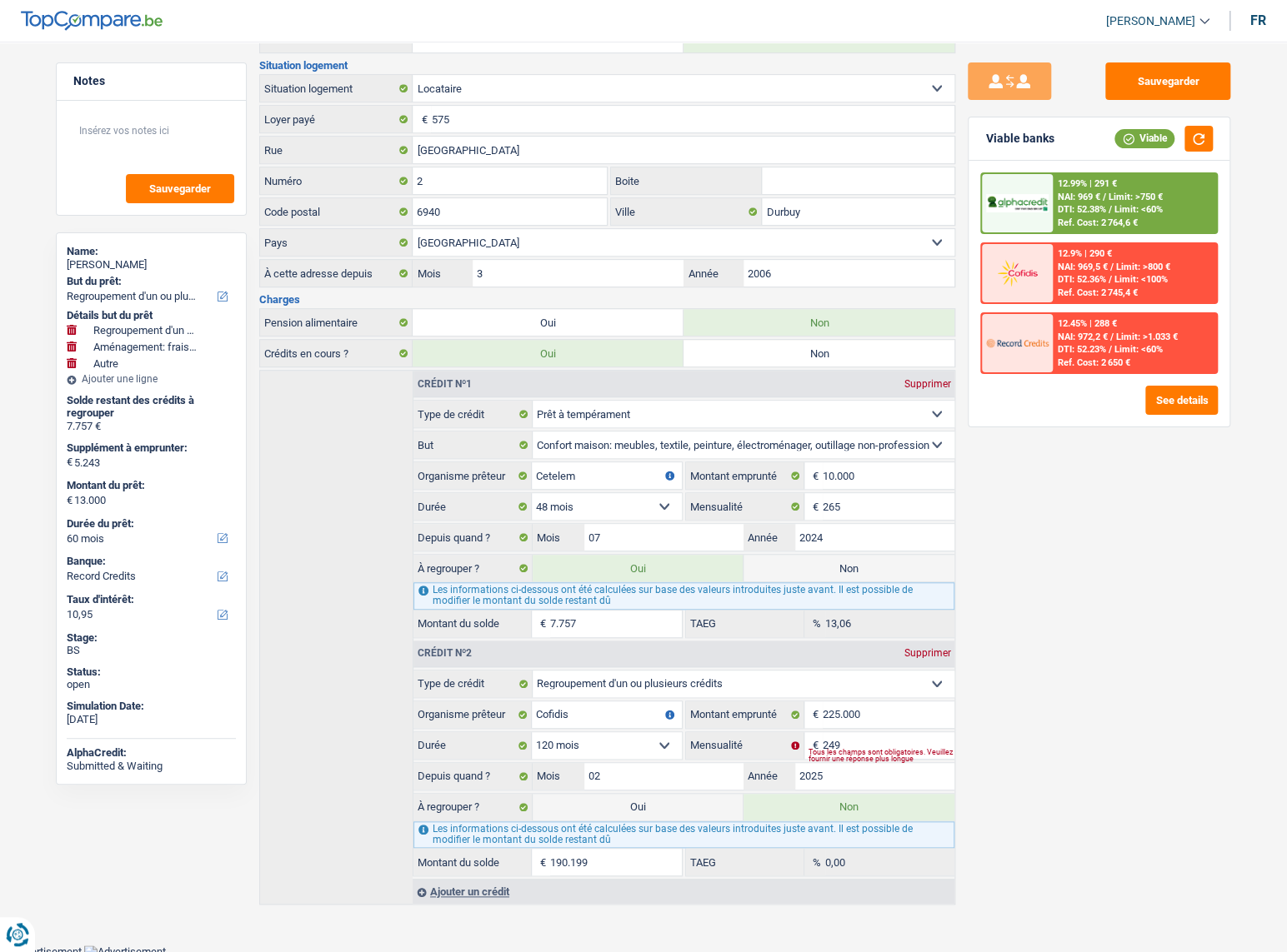
radio input "false"
select select "84"
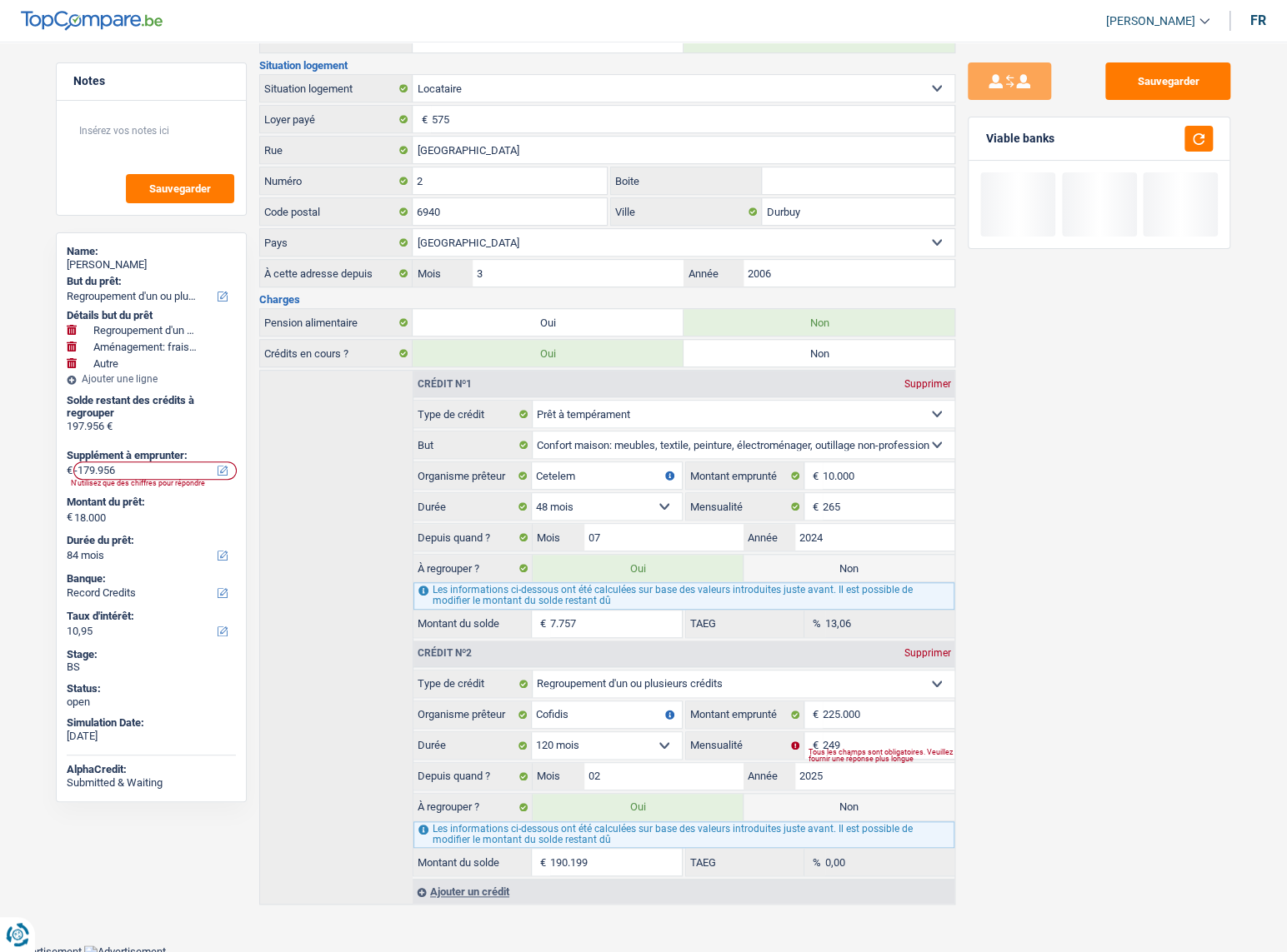
click at [857, 809] on label "Non" at bounding box center [849, 807] width 211 height 27
click at [857, 809] on input "Non" at bounding box center [849, 807] width 211 height 27
radio input "true"
type input "10.243"
radio input "false"
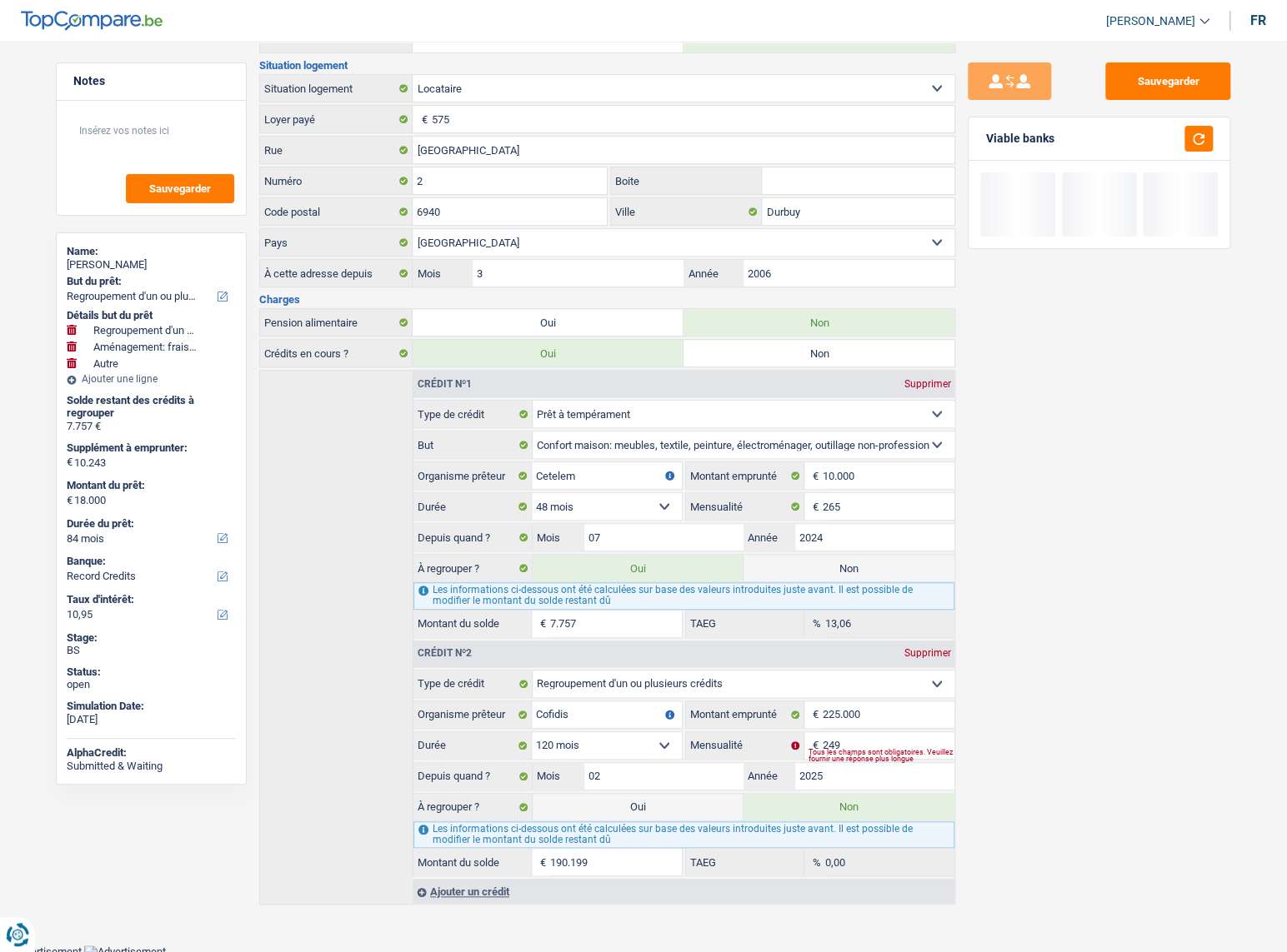
click at [833, 568] on label "Non" at bounding box center [849, 568] width 211 height 27
click at [833, 568] on input "Non" at bounding box center [849, 568] width 211 height 27
radio input "true"
select select "movingOrInstallation"
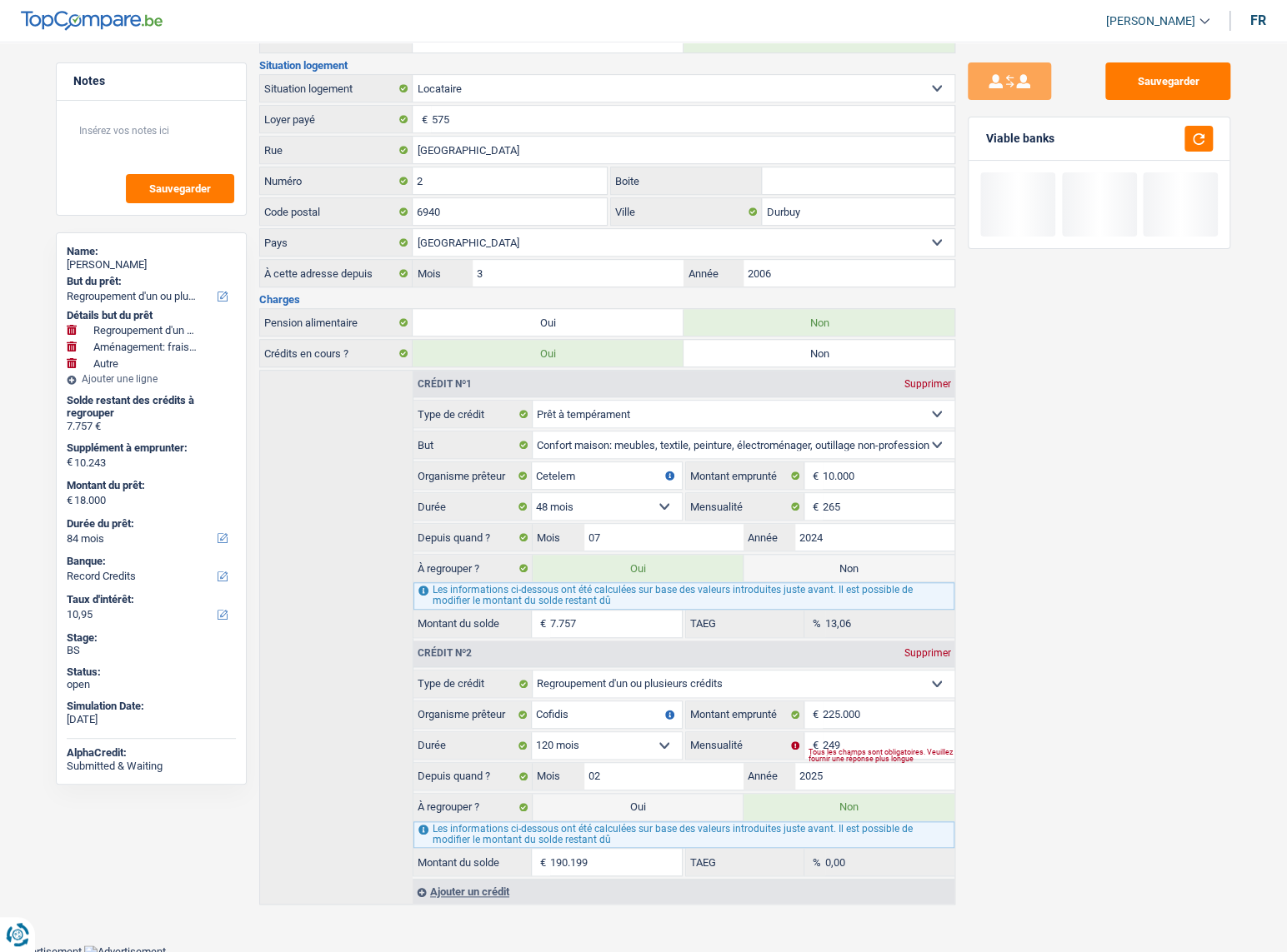
select select
select select "36"
radio input "false"
select select "other"
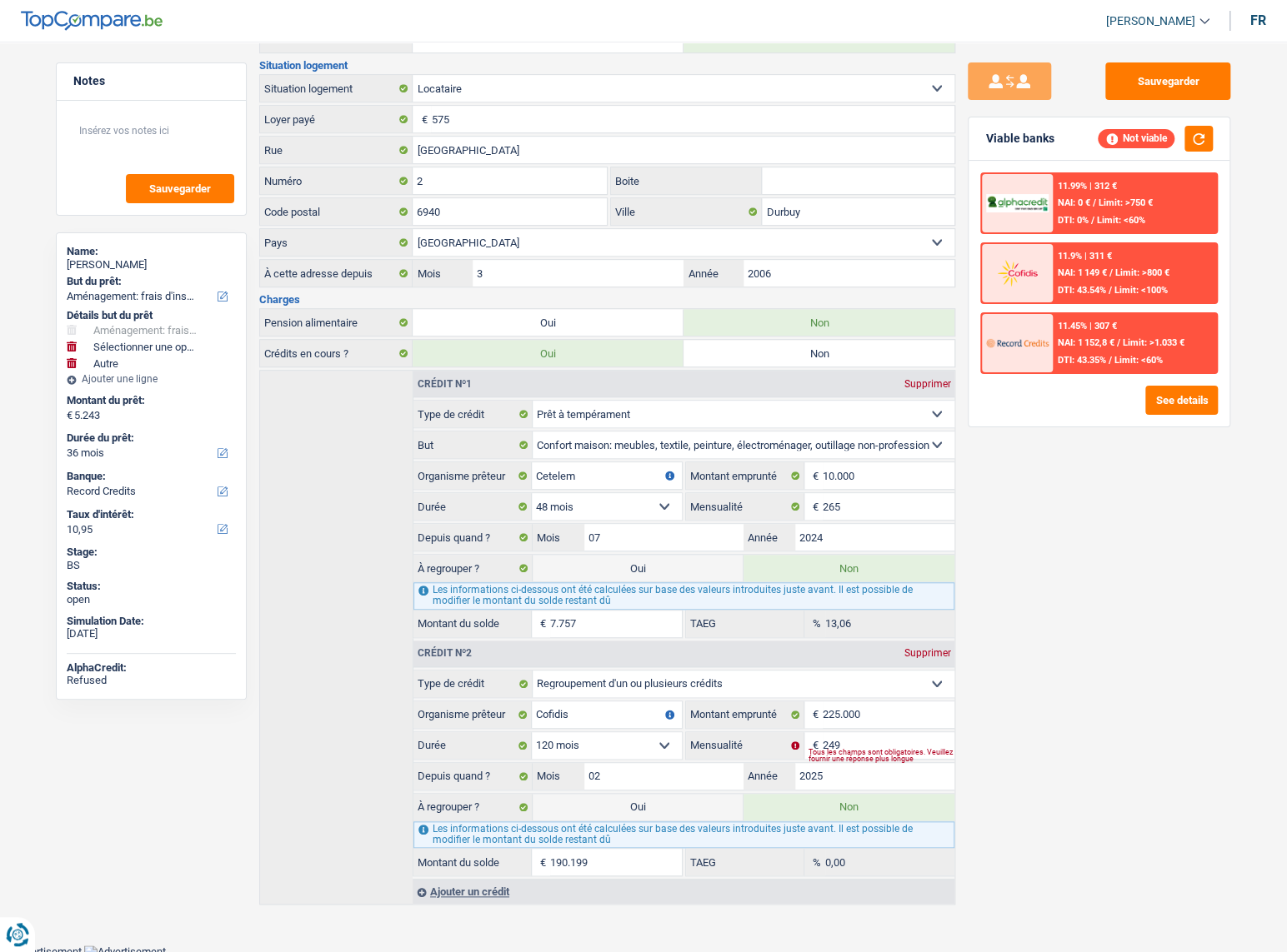
click at [697, 564] on label "Oui" at bounding box center [638, 568] width 211 height 27
click at [697, 564] on input "Oui" at bounding box center [638, 568] width 211 height 27
radio input "true"
radio input "false"
type input "13.000"
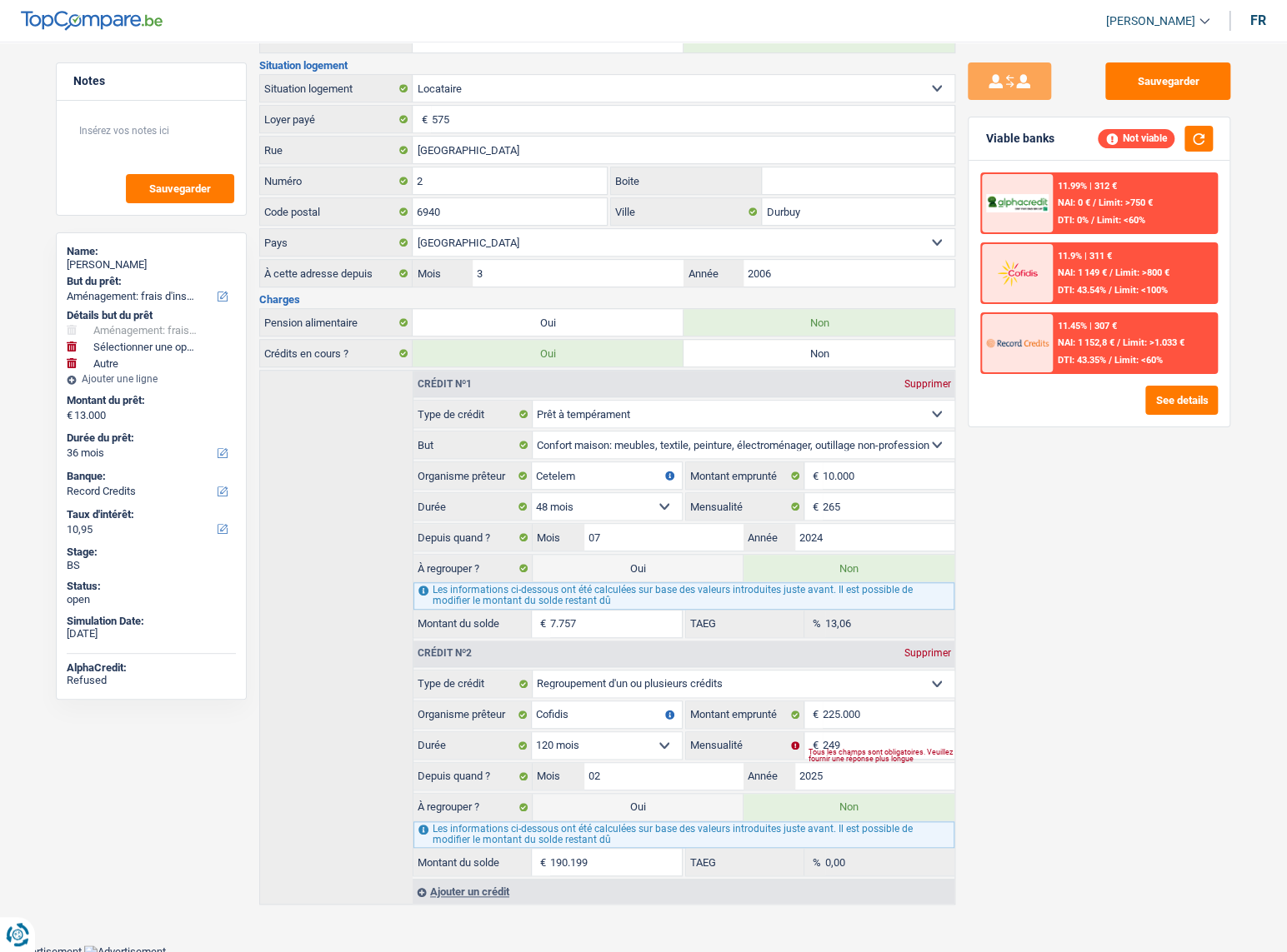
select select "refinancing"
select select "movingOrInstallation"
select select "60"
select select "other"
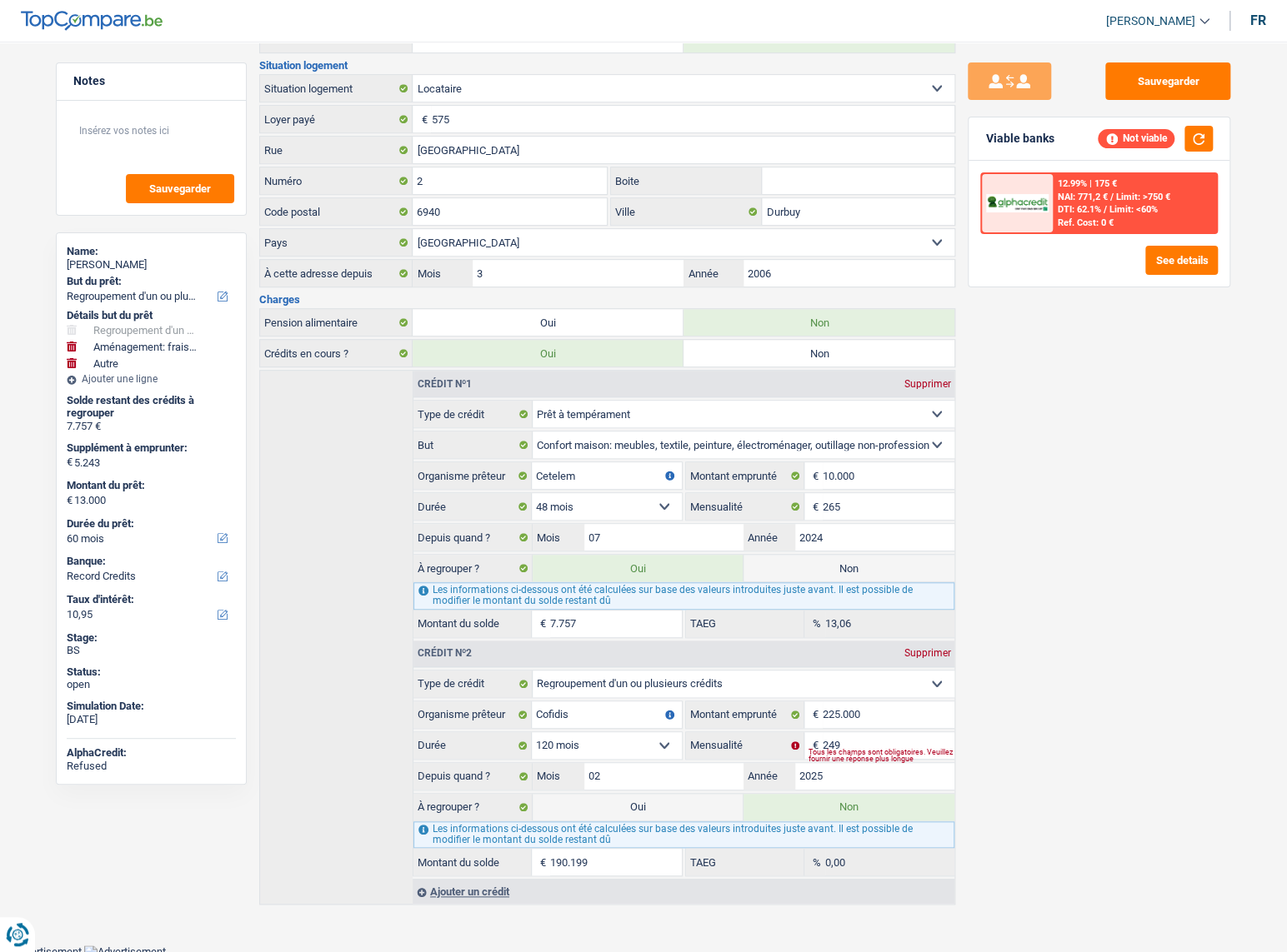
drag, startPoint x: 619, startPoint y: 813, endPoint x: 629, endPoint y: 809, distance: 10.8
click at [619, 814] on label "Oui" at bounding box center [638, 807] width 211 height 27
click at [619, 814] on input "Oui" at bounding box center [638, 807] width 211 height 27
radio input "true"
radio input "false"
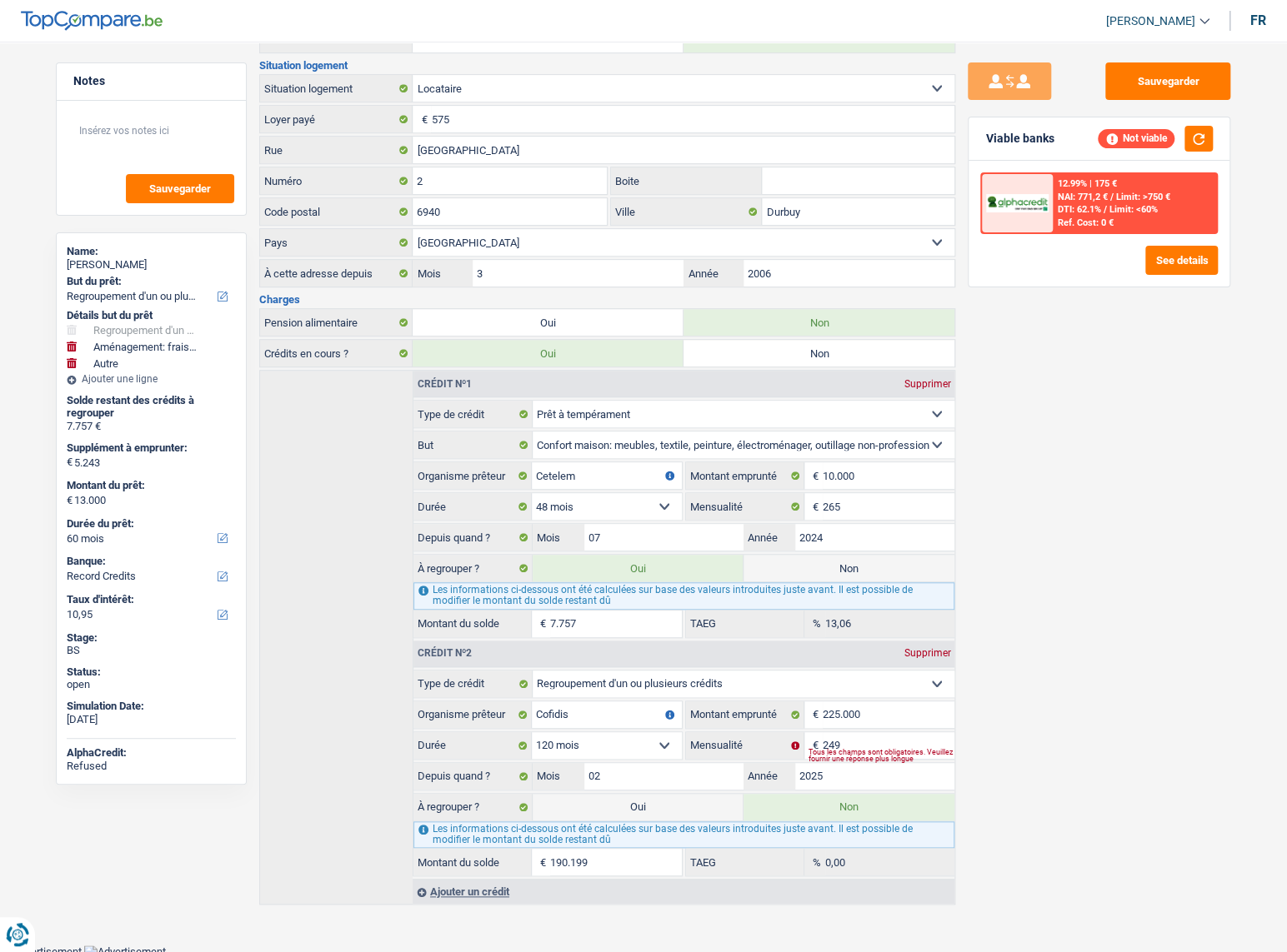
type input "203.199"
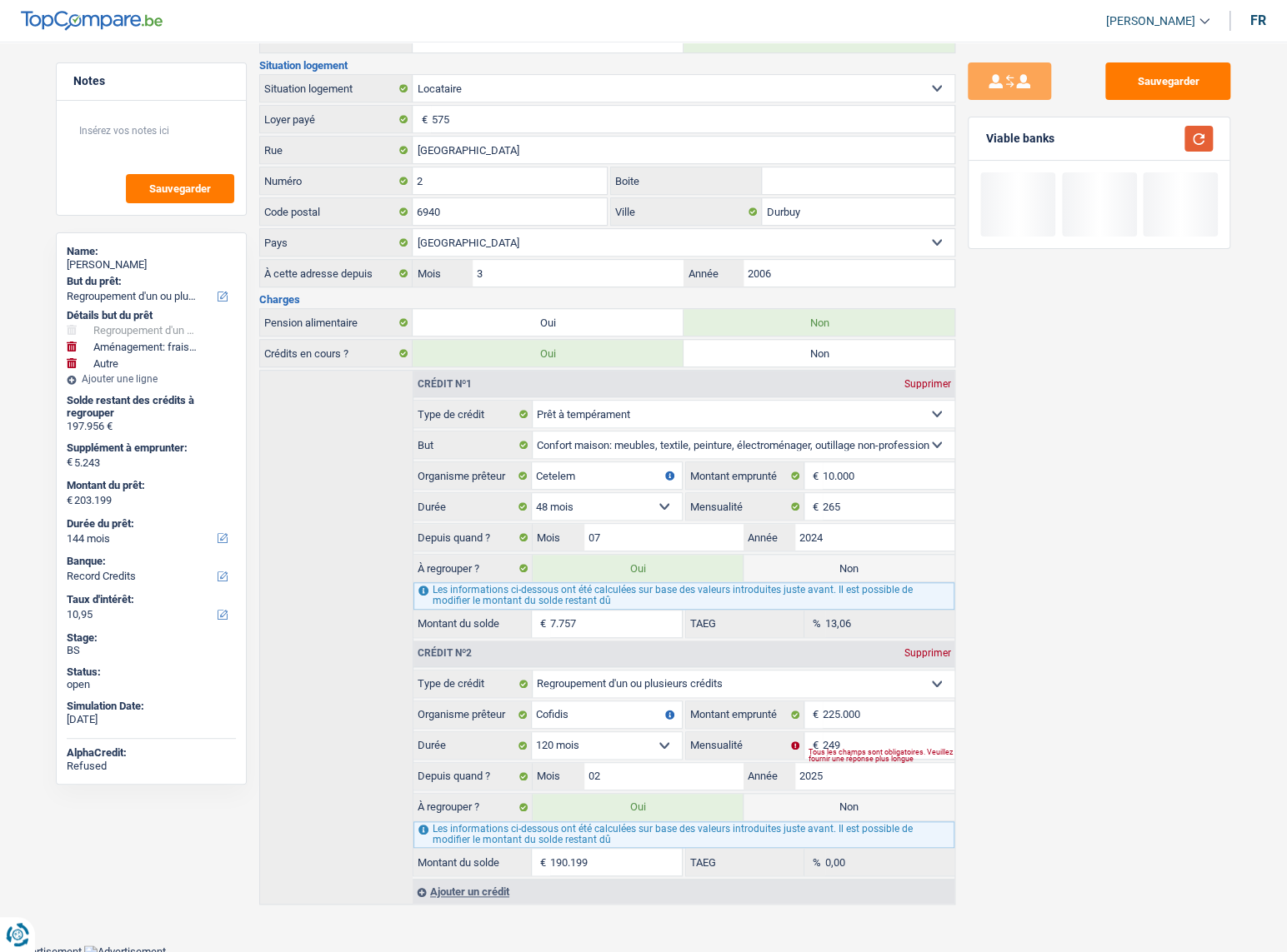
click at [1209, 140] on button "button" at bounding box center [1198, 139] width 29 height 26
click at [129, 540] on select "12 mois 18 mois 24 mois 30 mois 36 mois 42 mois 48 mois 60 mois 72 mois 84 mois…" at bounding box center [151, 538] width 169 height 17
click at [67, 530] on select "12 mois 18 mois 24 mois 30 mois 36 mois 42 mois 48 mois 60 mois 72 mois 84 mois…" at bounding box center [151, 538] width 169 height 17
click at [145, 543] on select "12 mois 18 mois 24 mois 30 mois 36 mois 42 mois 48 mois 60 mois 72 mois 84 mois…" at bounding box center [151, 538] width 169 height 17
select select "120"
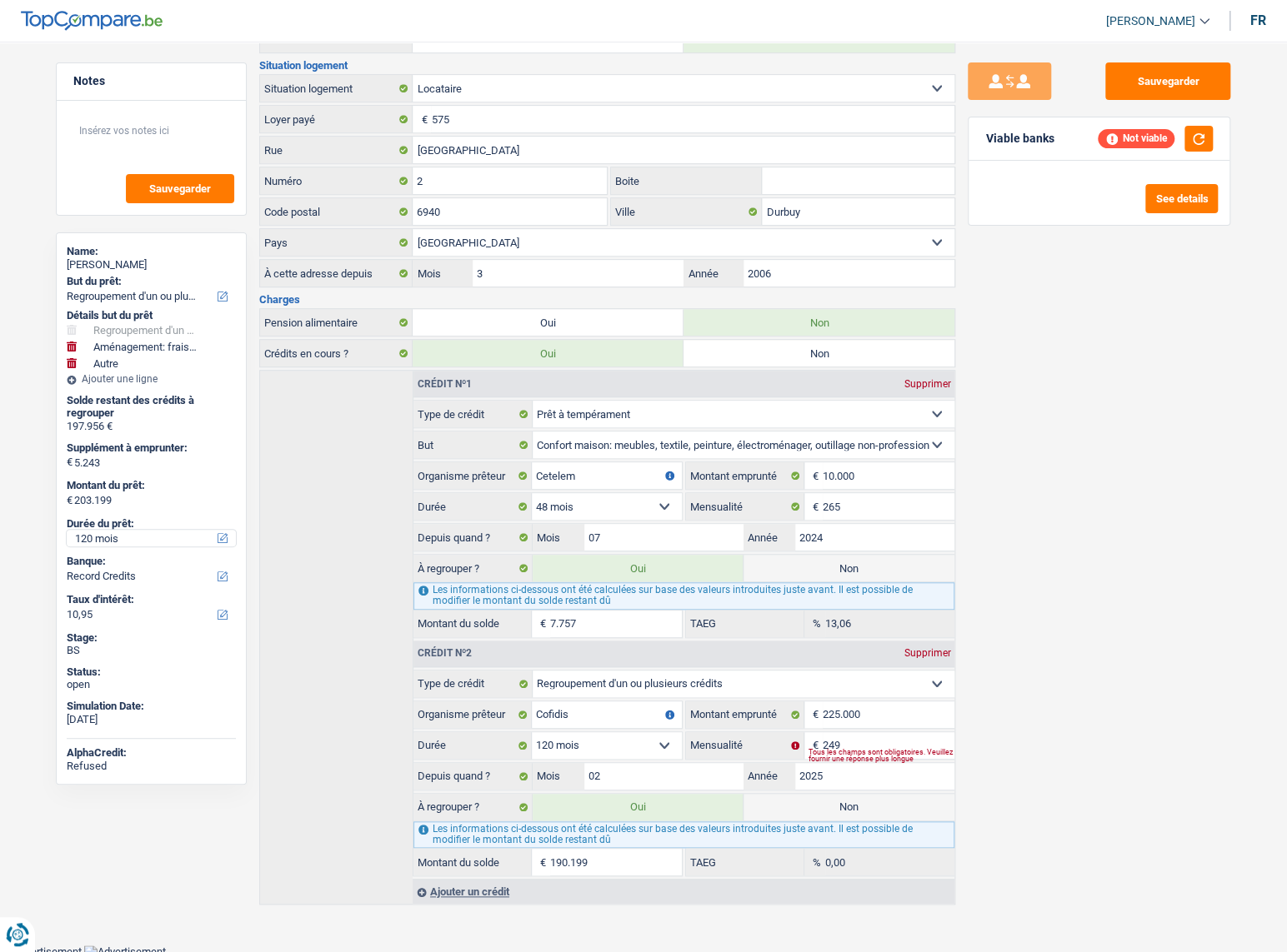
click at [67, 530] on select "12 mois 18 mois 24 mois 30 mois 36 mois 42 mois 48 mois 60 mois 72 mois 84 mois…" at bounding box center [151, 538] width 169 height 17
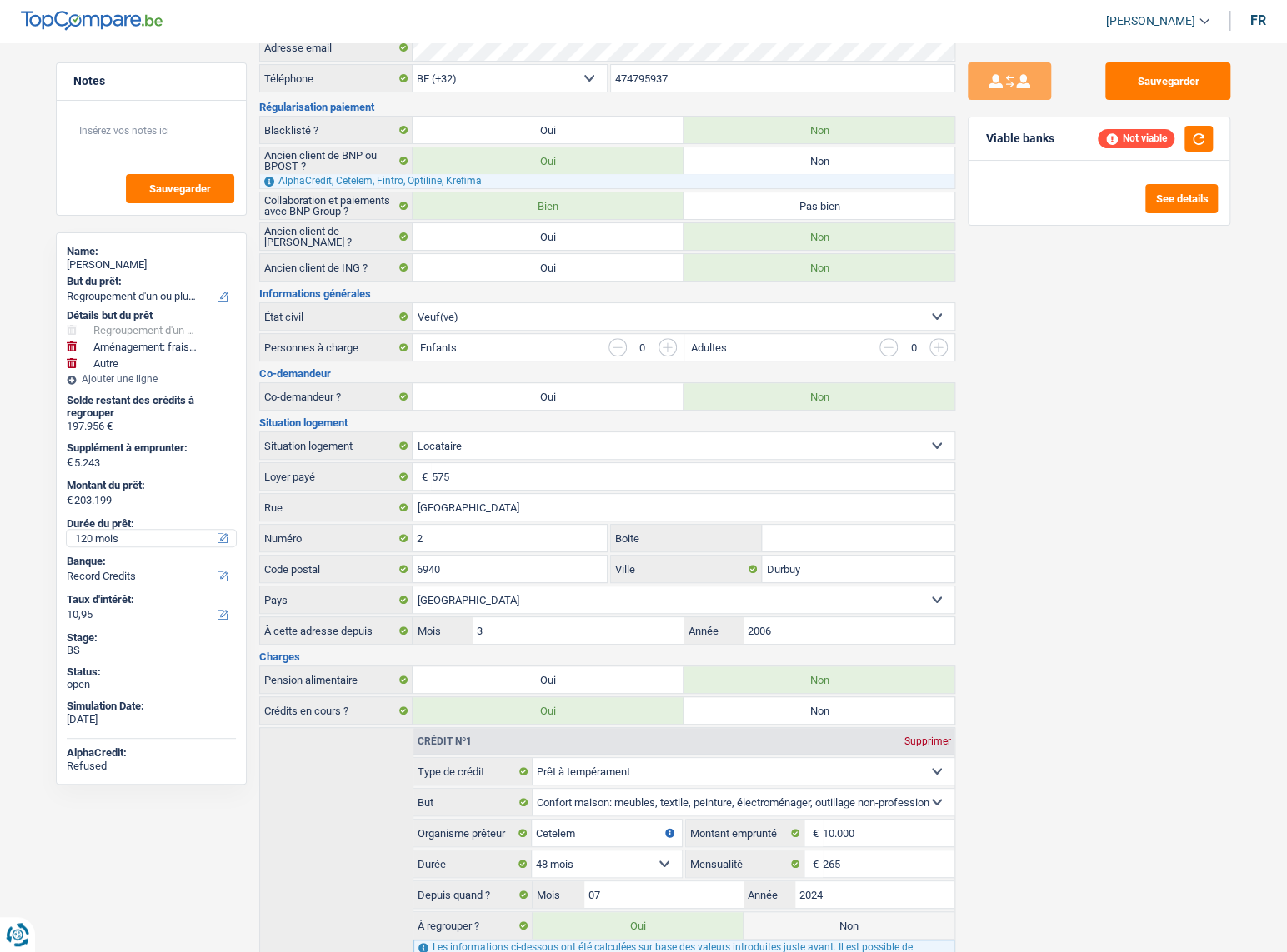
scroll to position [0, 0]
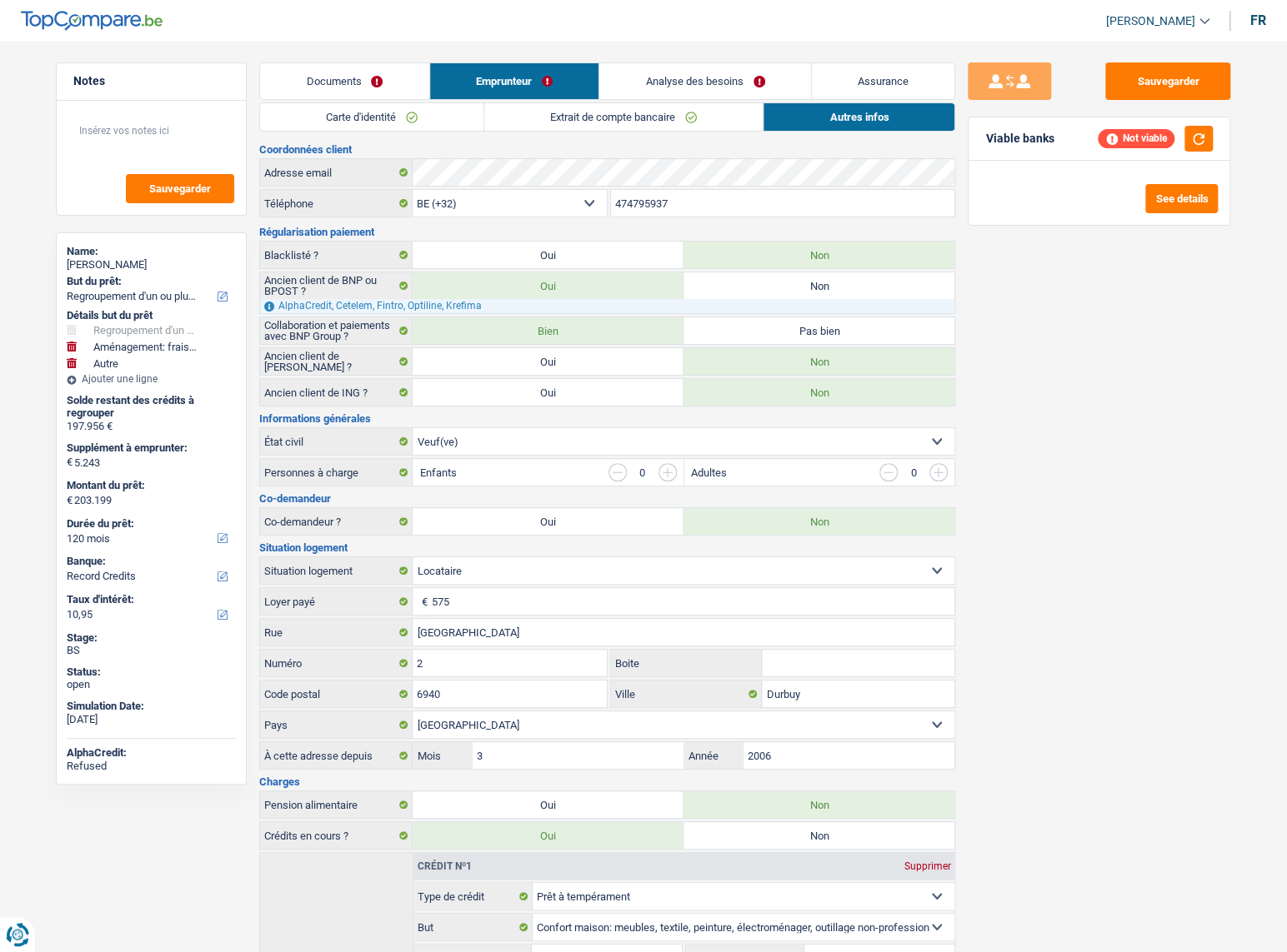
click at [520, 100] on div "Documents Emprunteur Analyse des besoins Assurance Emprunteur Annie Henrist | P…" at bounding box center [607, 725] width 696 height 1324
click at [685, 61] on main "Notes Sauvegarder Name: Annie Henrist But du prêt: Confort maison: meubles, tex…" at bounding box center [644, 726] width 1287 height 1402
click at [670, 81] on link "Analyse des besoins" at bounding box center [705, 81] width 212 height 36
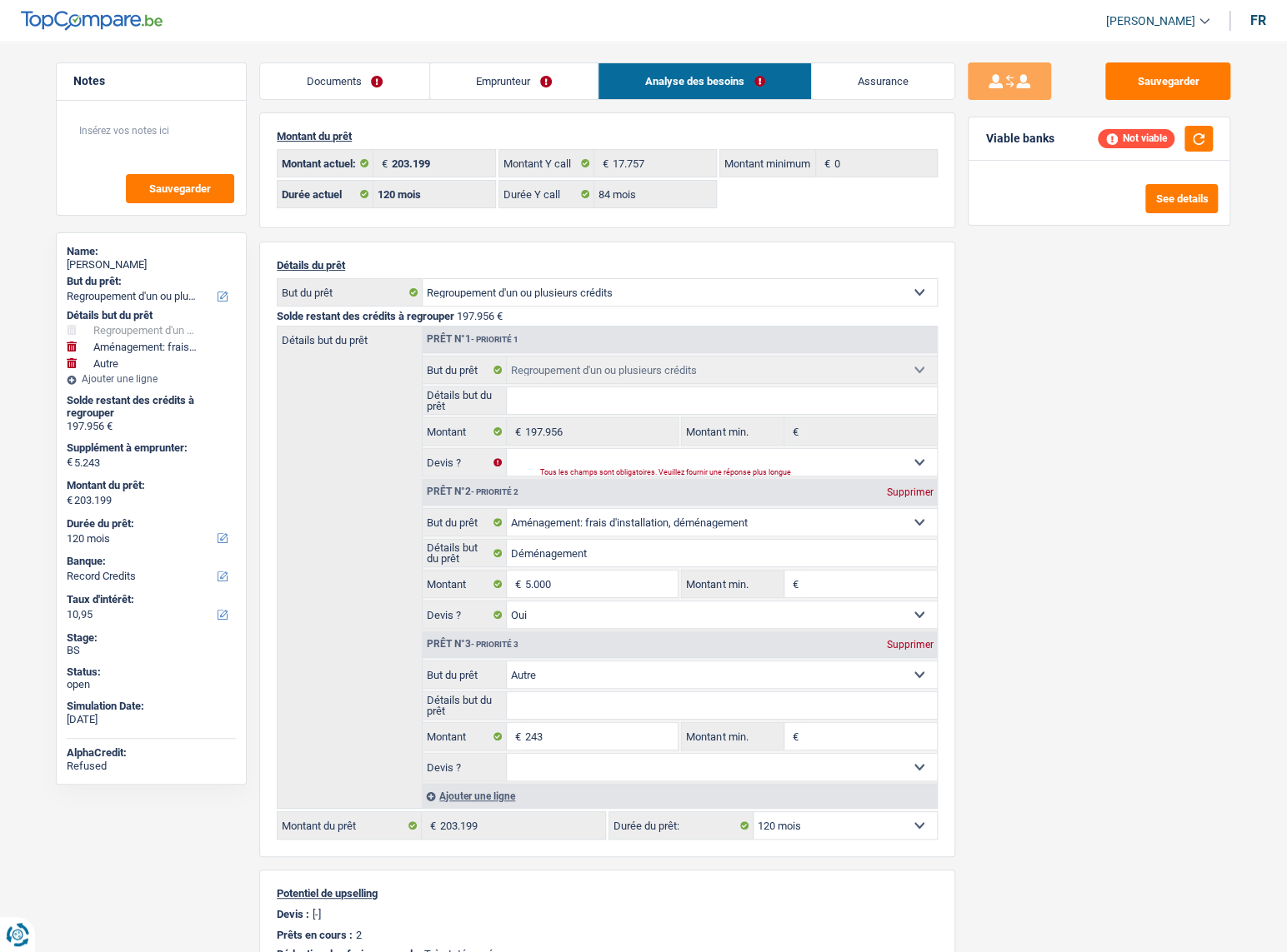
click at [495, 69] on link "Emprunteur" at bounding box center [514, 81] width 168 height 36
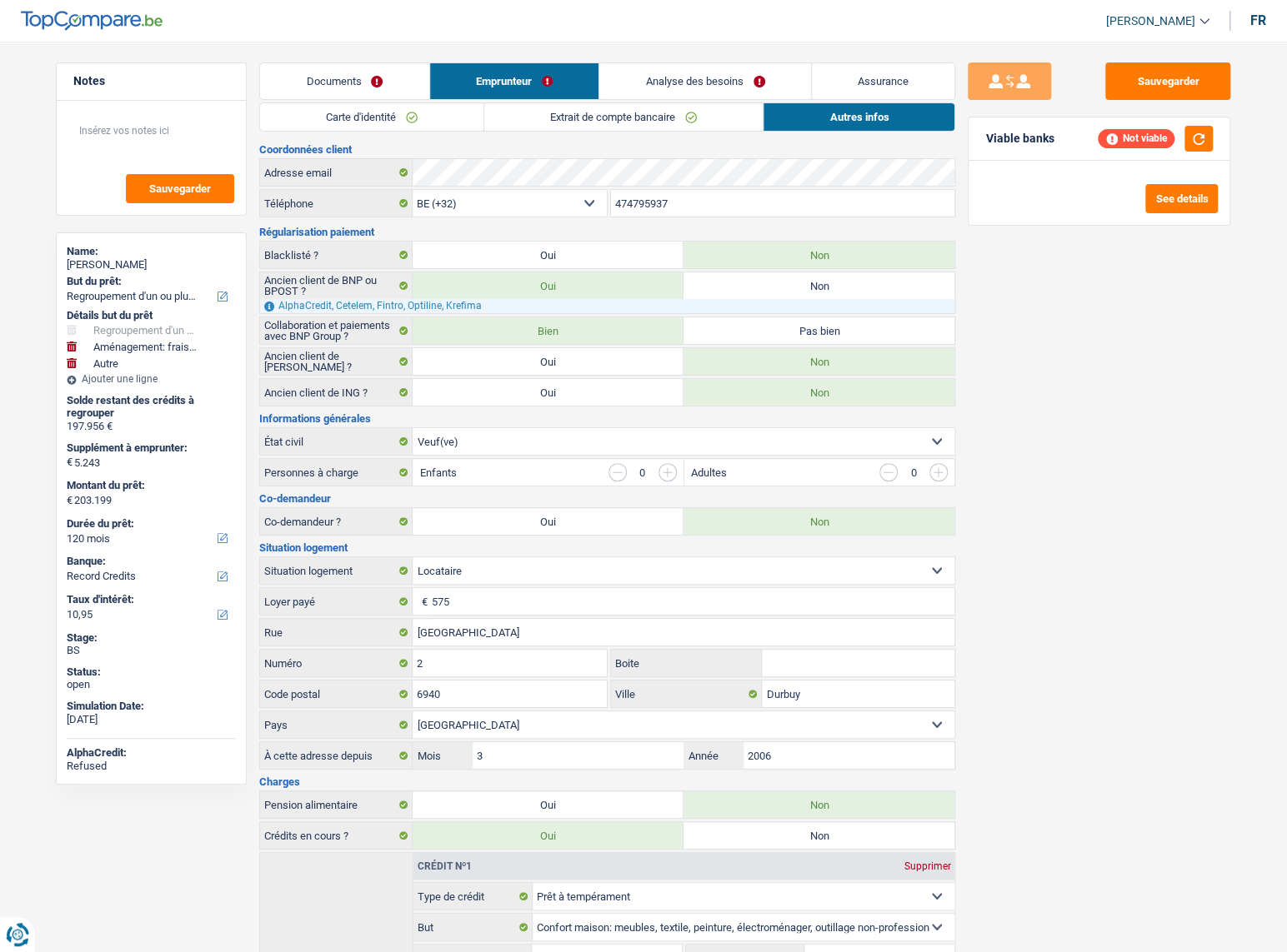
click at [716, 91] on link "Analyse des besoins" at bounding box center [705, 81] width 212 height 36
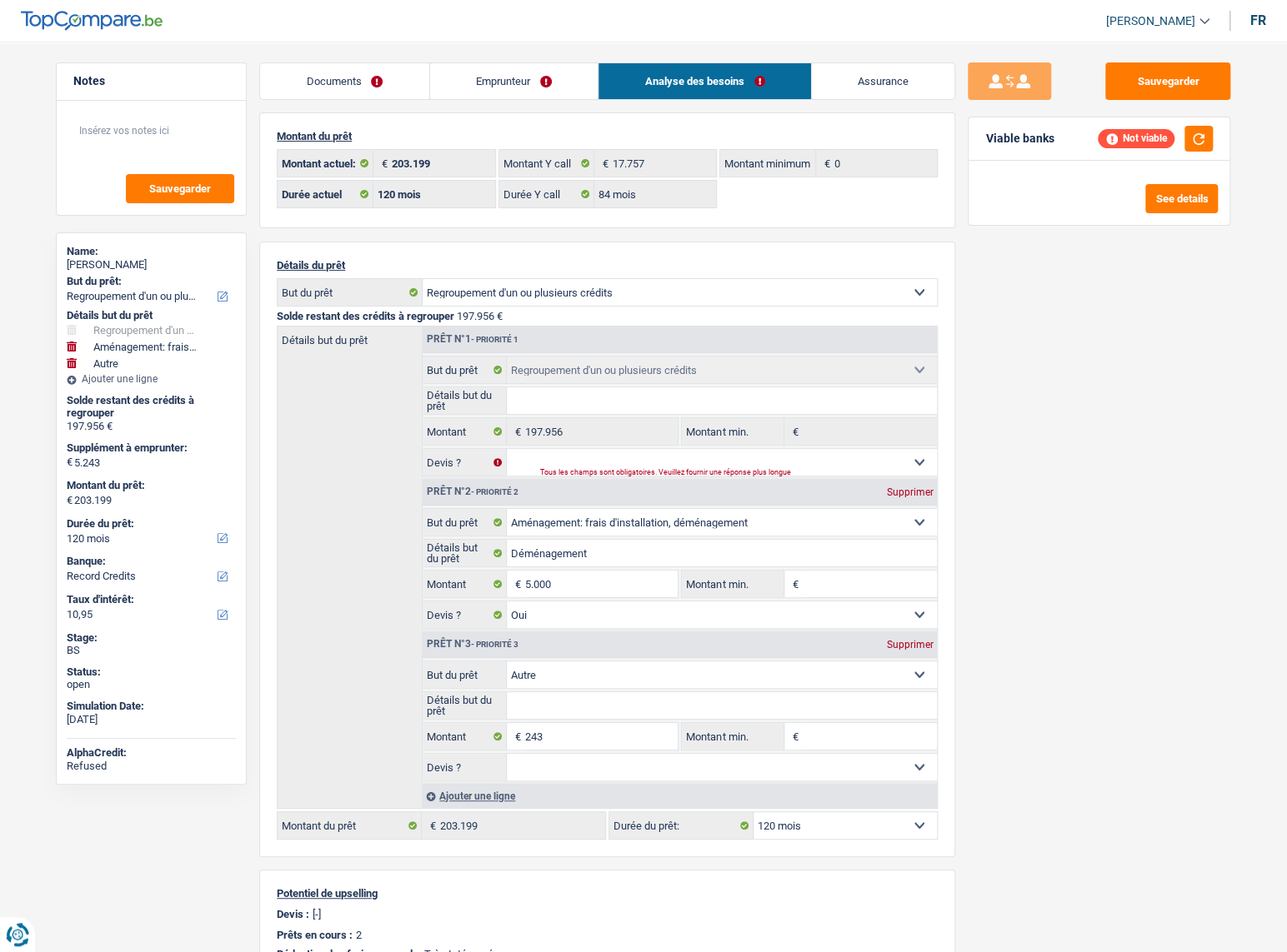
click at [588, 104] on div "Documents Emprunteur Analyse des besoins Assurance Emprunteur Annie Henrist | P…" at bounding box center [607, 690] width 696 height 1255
click at [580, 83] on link "Emprunteur" at bounding box center [514, 81] width 168 height 36
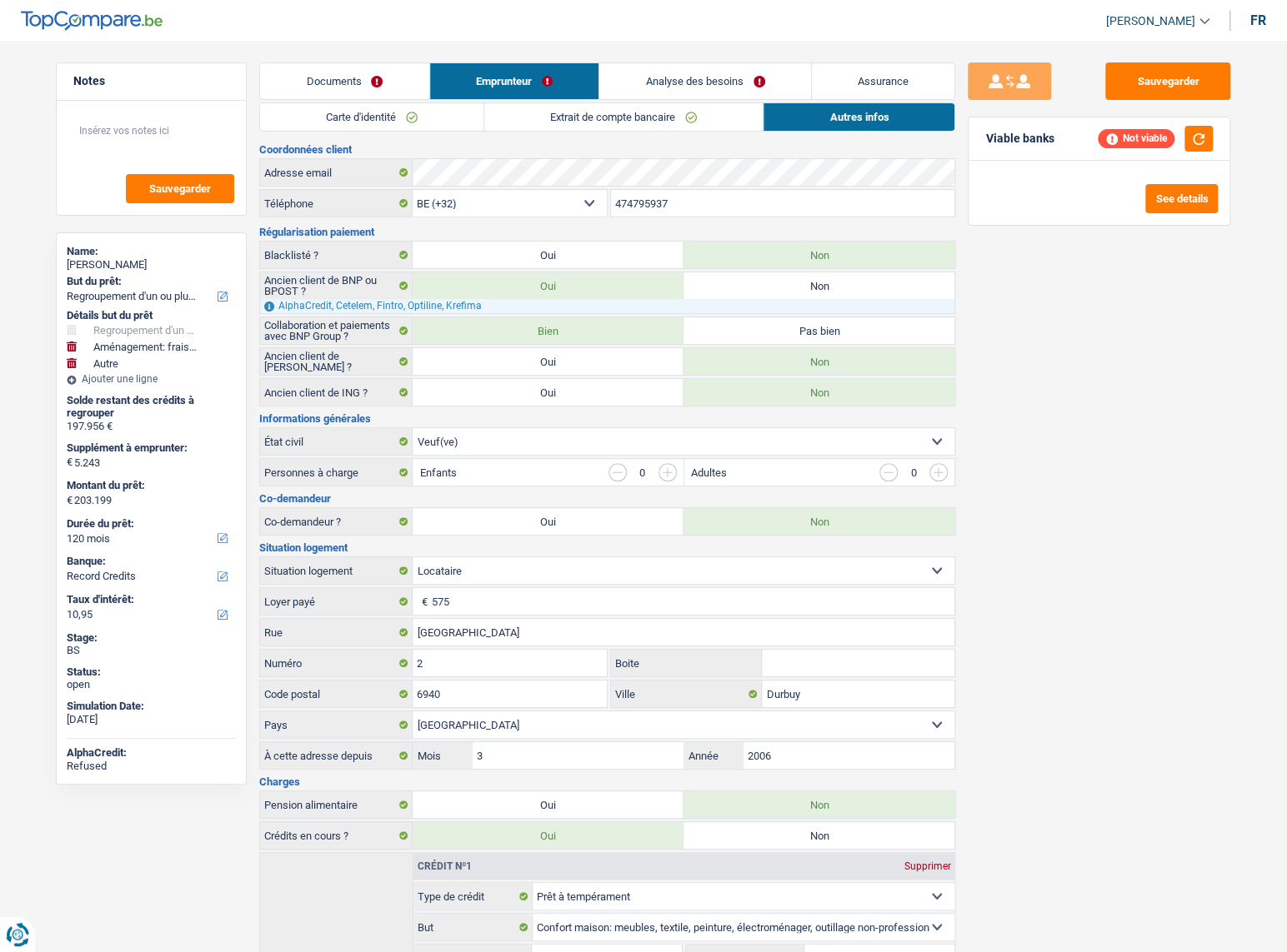
click at [845, 114] on link "Autres infos" at bounding box center [859, 117] width 190 height 28
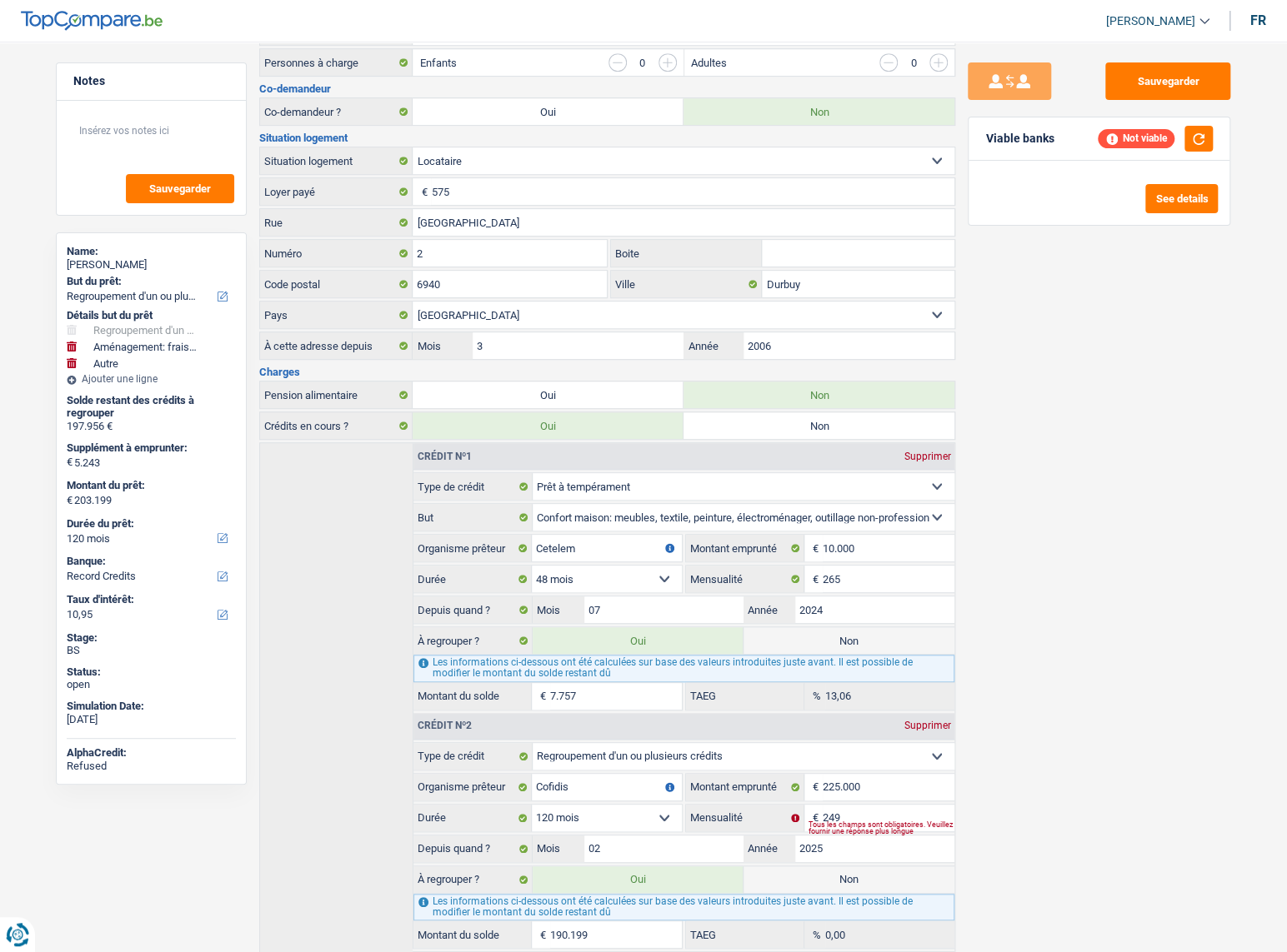
scroll to position [482, 0]
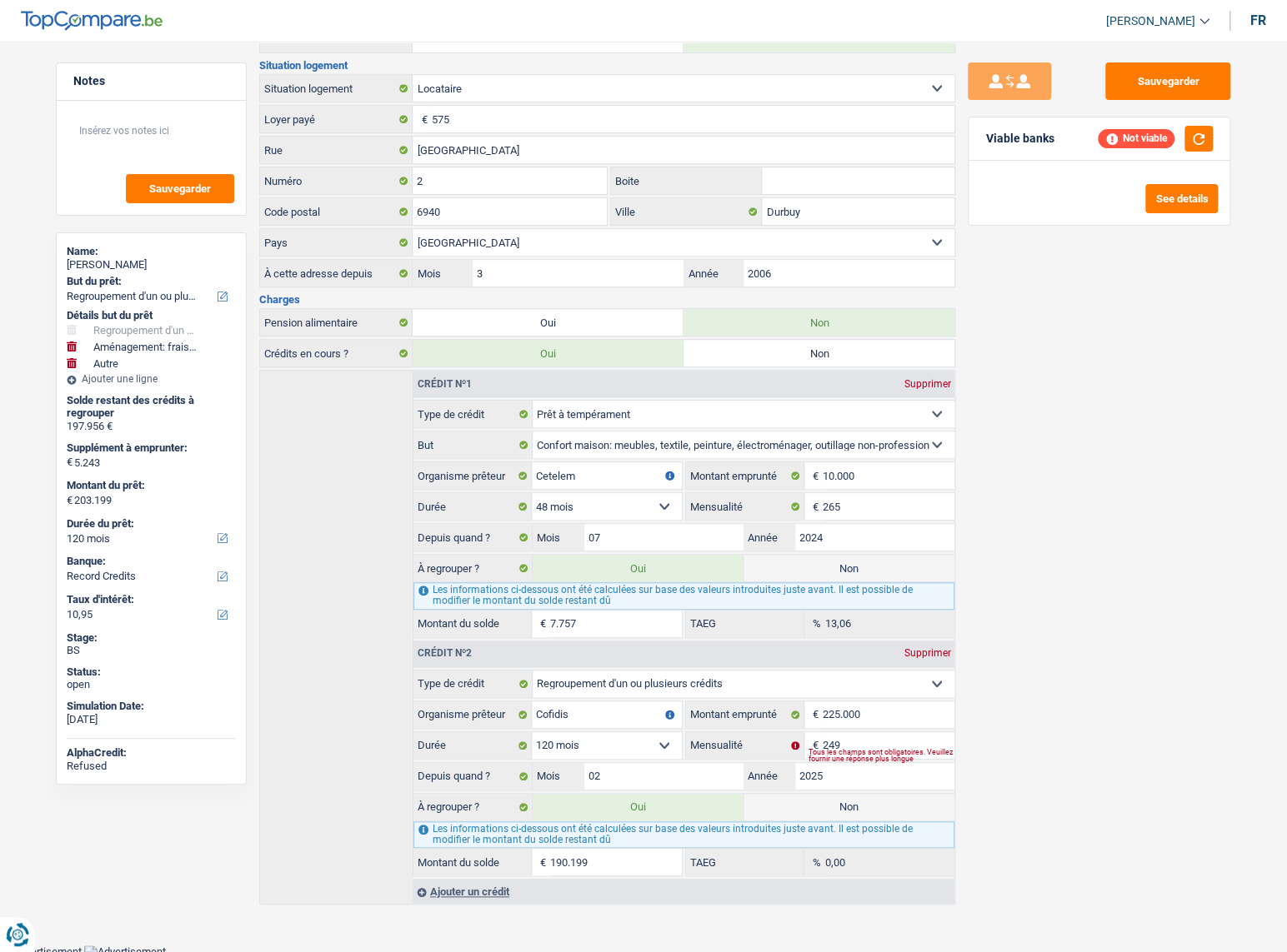
click at [774, 802] on label "Non" at bounding box center [849, 807] width 211 height 27
click at [774, 802] on input "Non" at bounding box center [849, 807] width 211 height 27
radio input "true"
select select "60"
radio input "false"
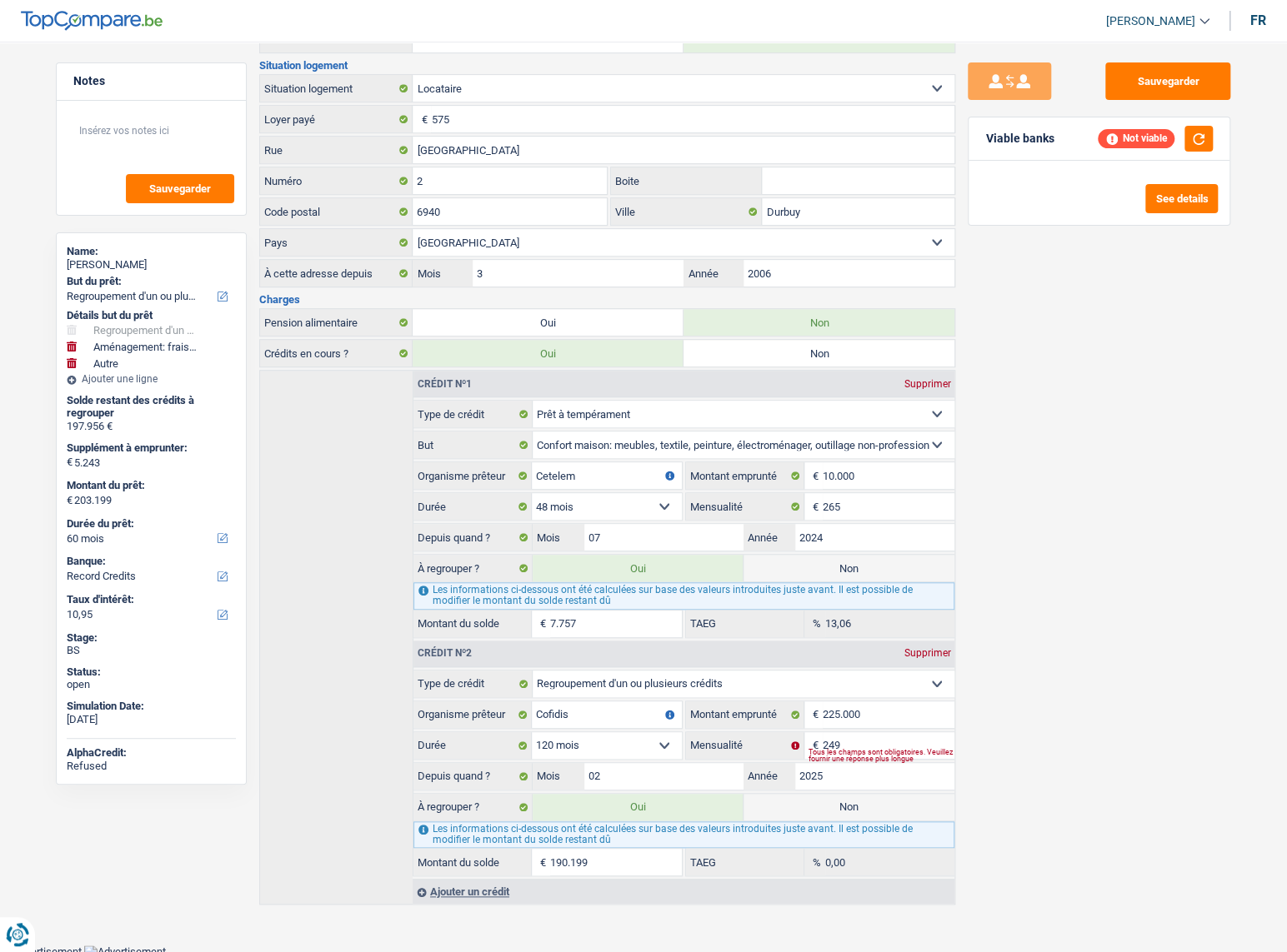
type input "13.000"
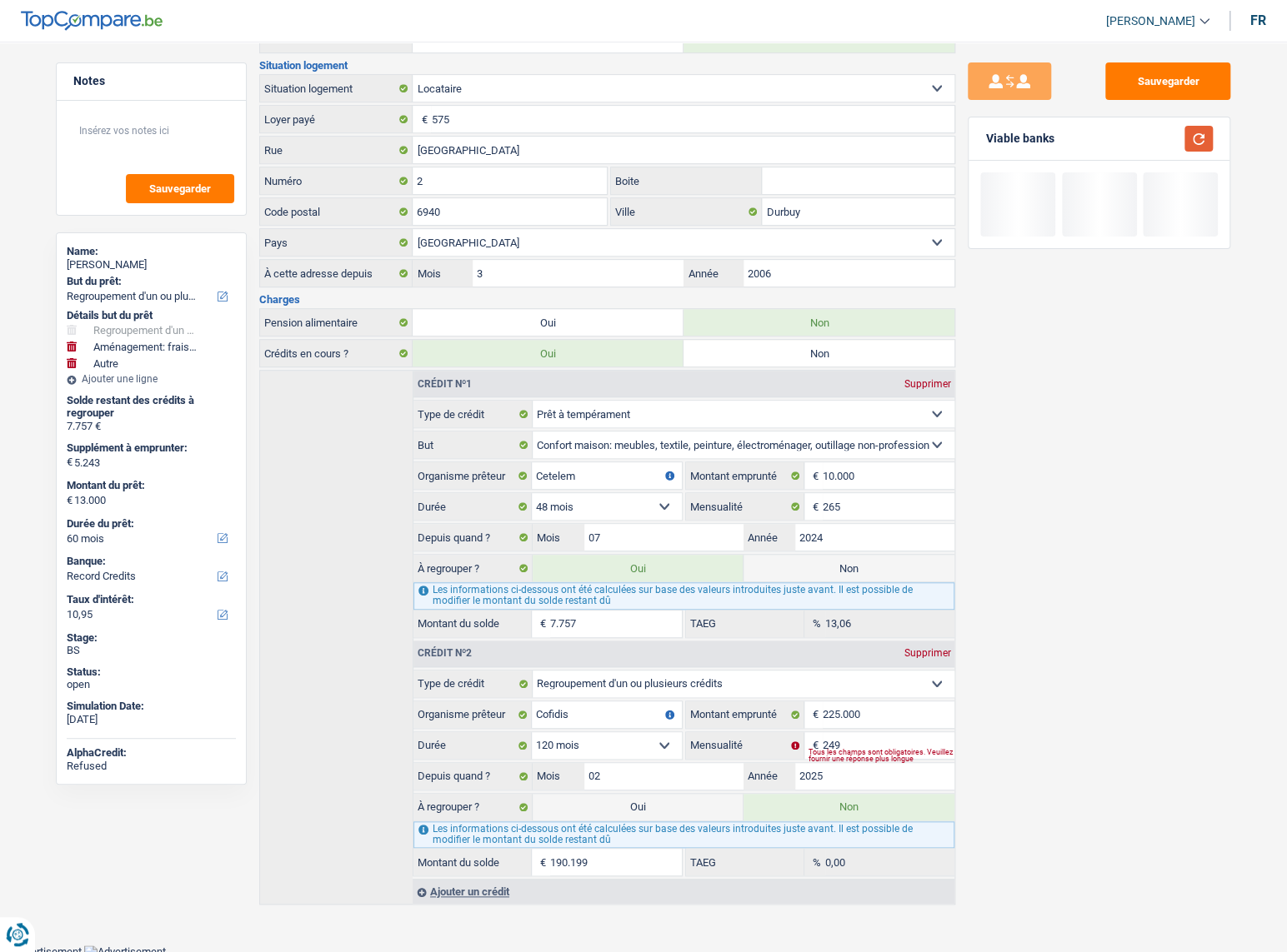
click at [1194, 137] on button "button" at bounding box center [1198, 139] width 29 height 26
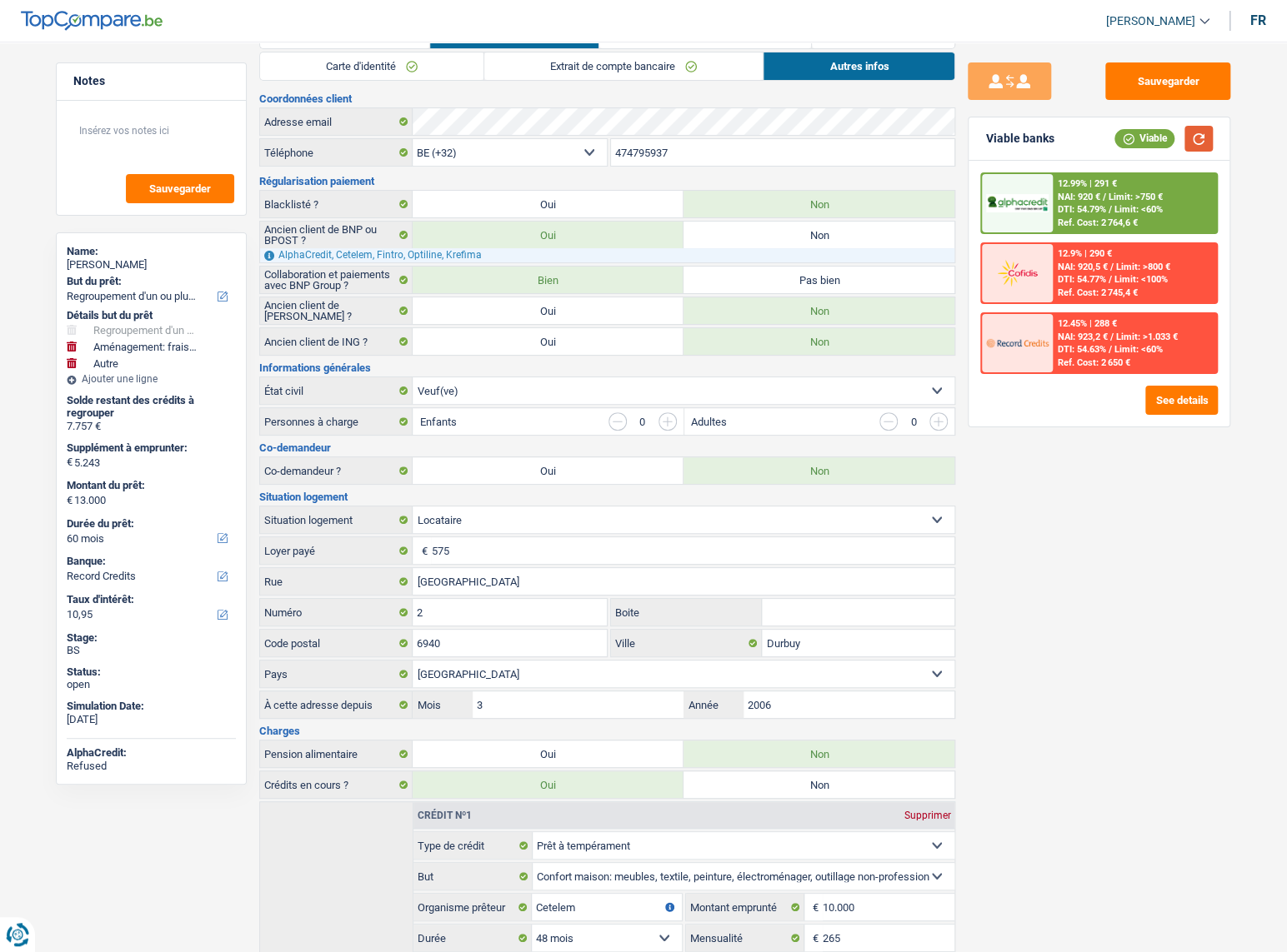
scroll to position [0, 0]
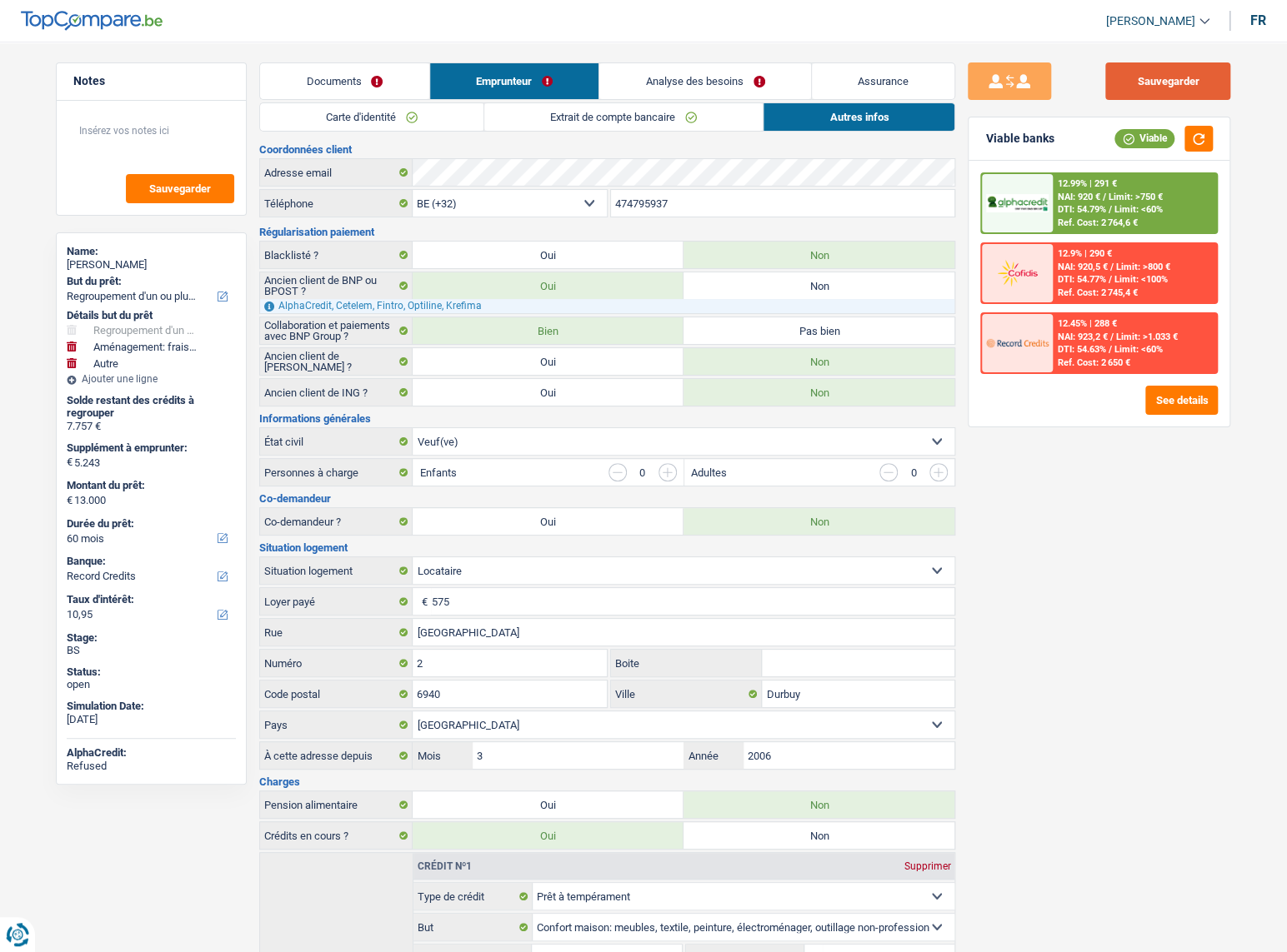
click at [1134, 97] on button "Sauvegarder" at bounding box center [1167, 81] width 125 height 38
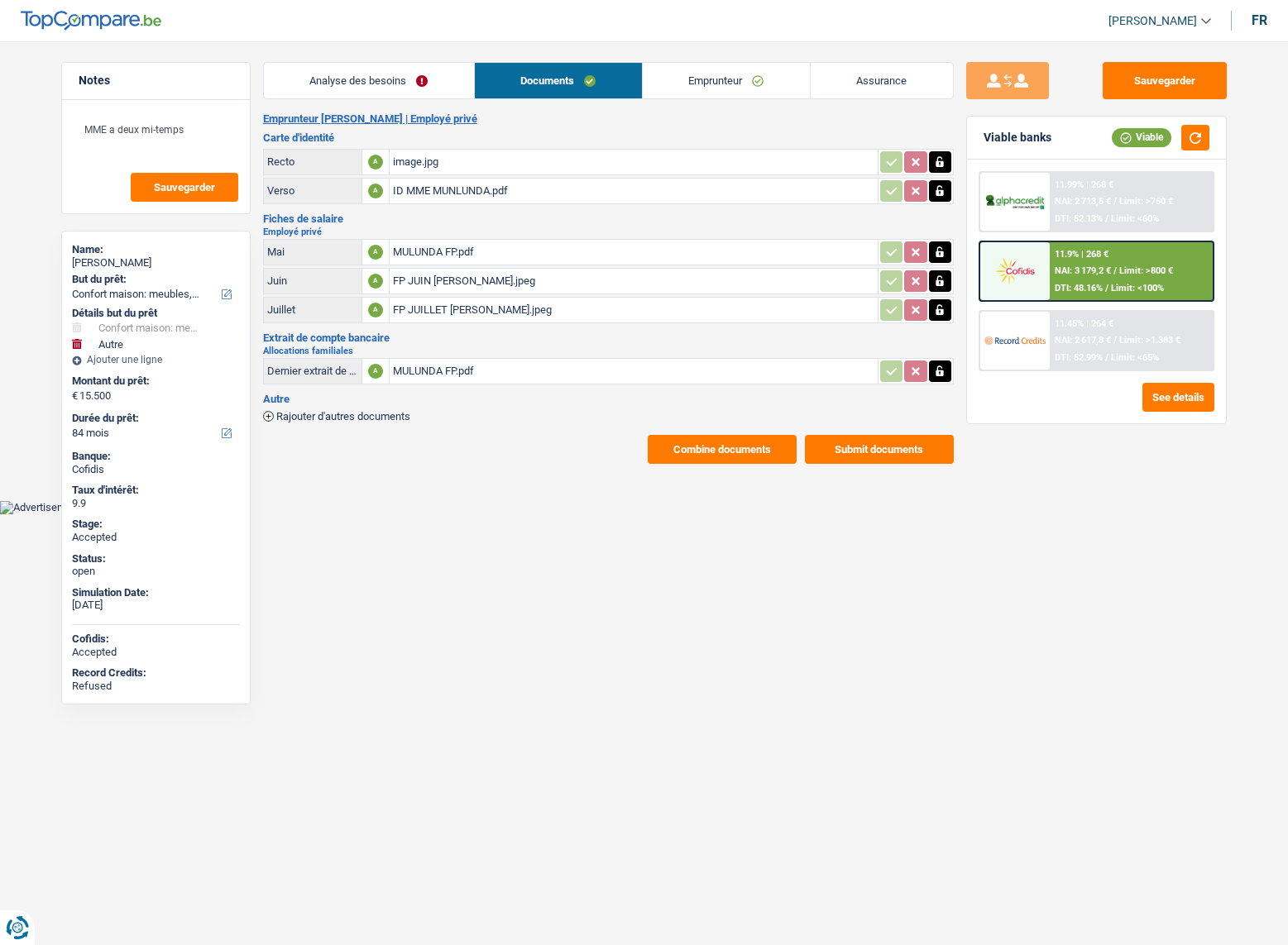
select select "household"
select select "other"
select select "84"
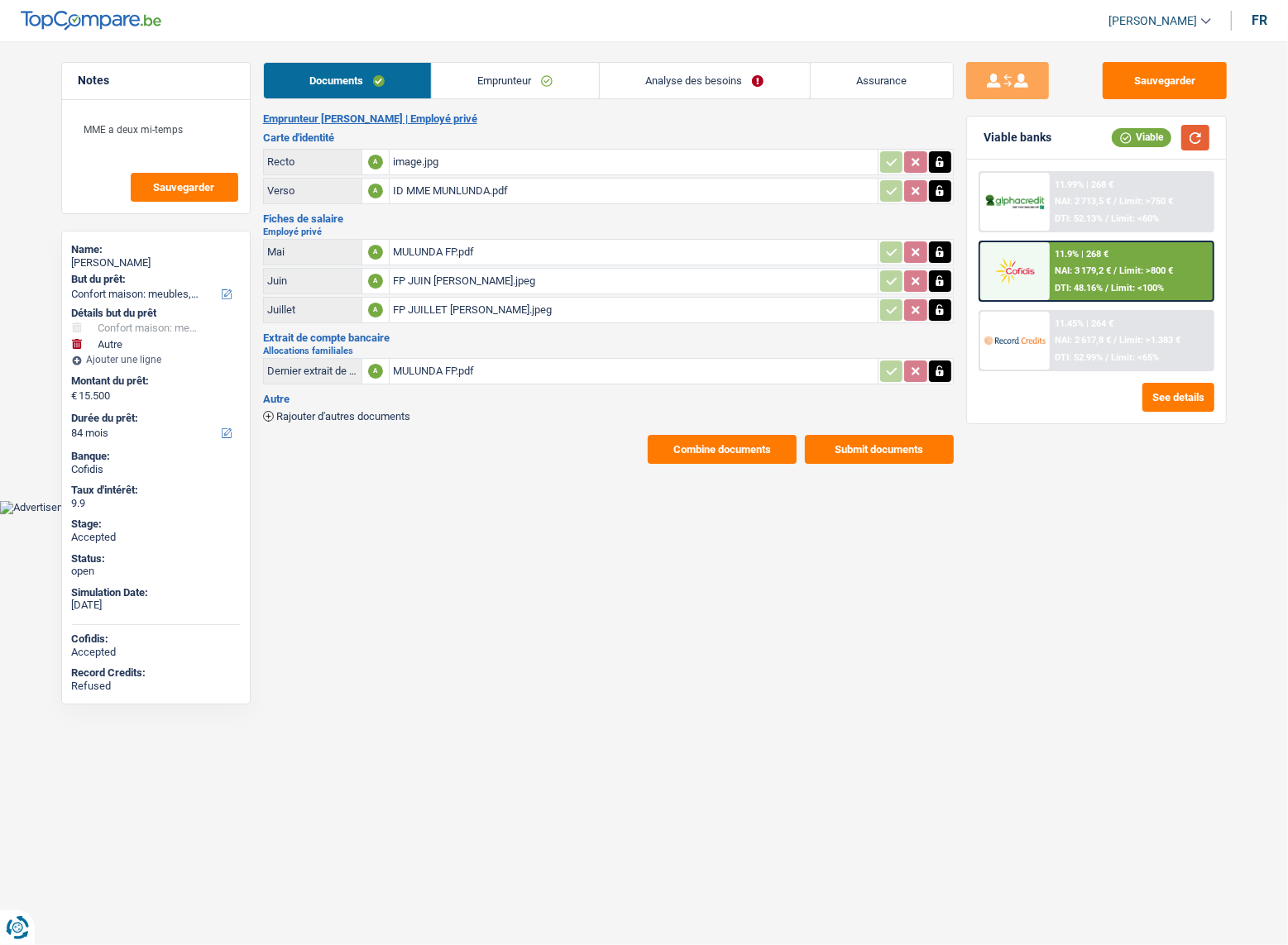
click at [1197, 140] on button "button" at bounding box center [1194, 138] width 28 height 26
click at [1116, 197] on span "/" at bounding box center [1115, 202] width 4 height 11
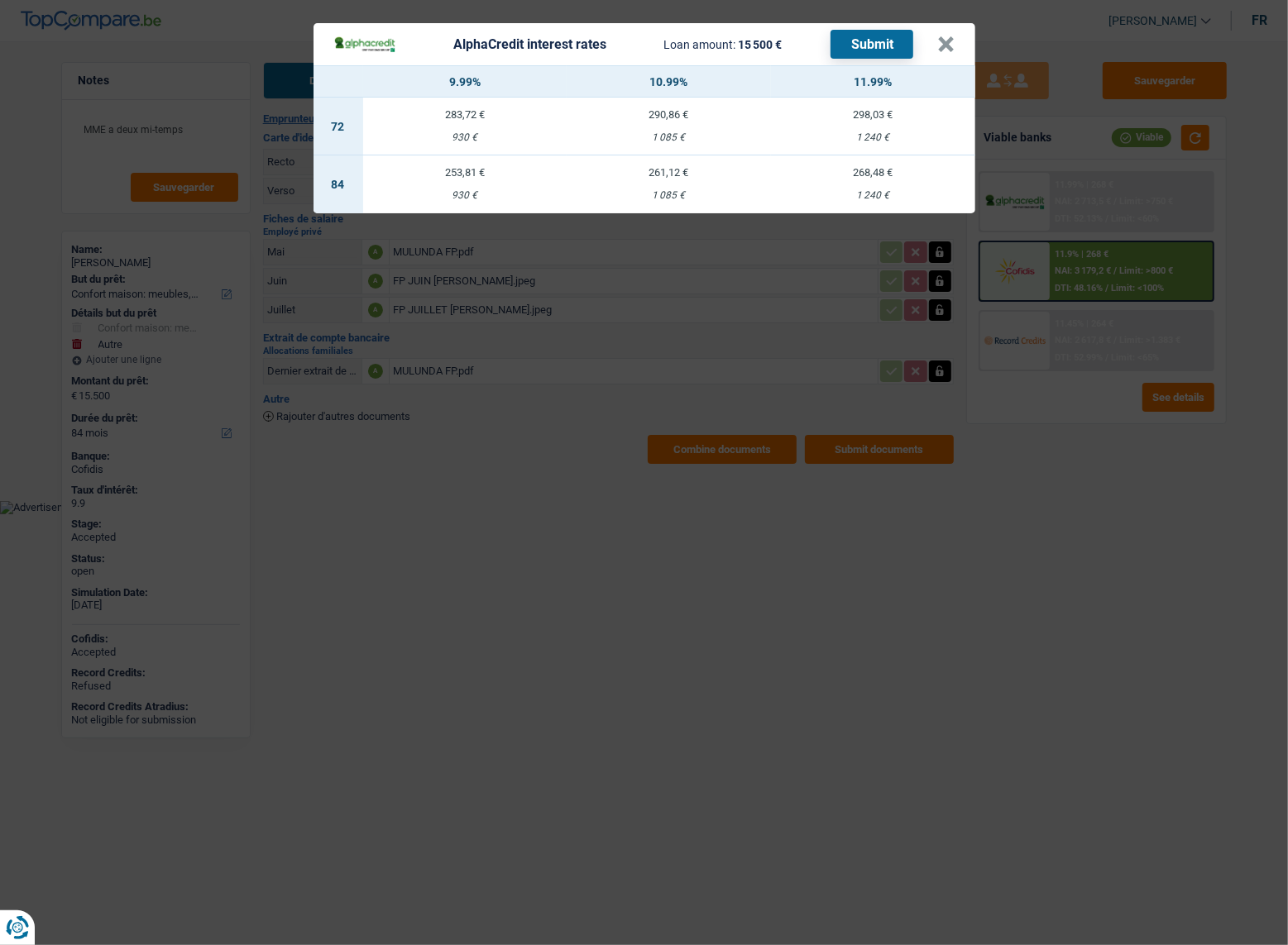
click at [906, 556] on div "AlphaCredit interest rates Loan amount: 15 500 € Submit × 9.99% 10.99% 11.99% 7…" at bounding box center [644, 472] width 1288 height 945
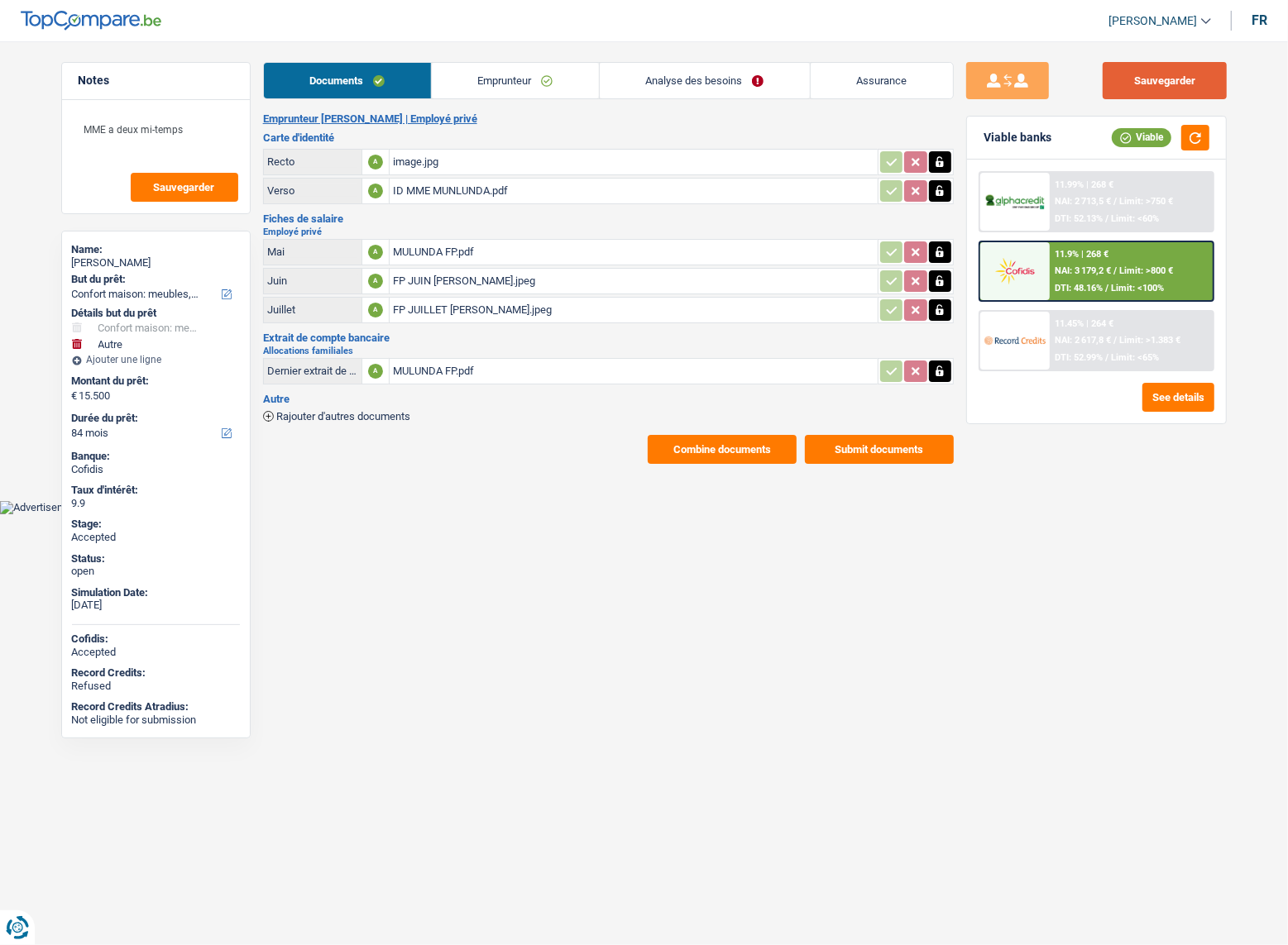
click at [1154, 74] on button "Sauvegarder" at bounding box center [1164, 81] width 124 height 38
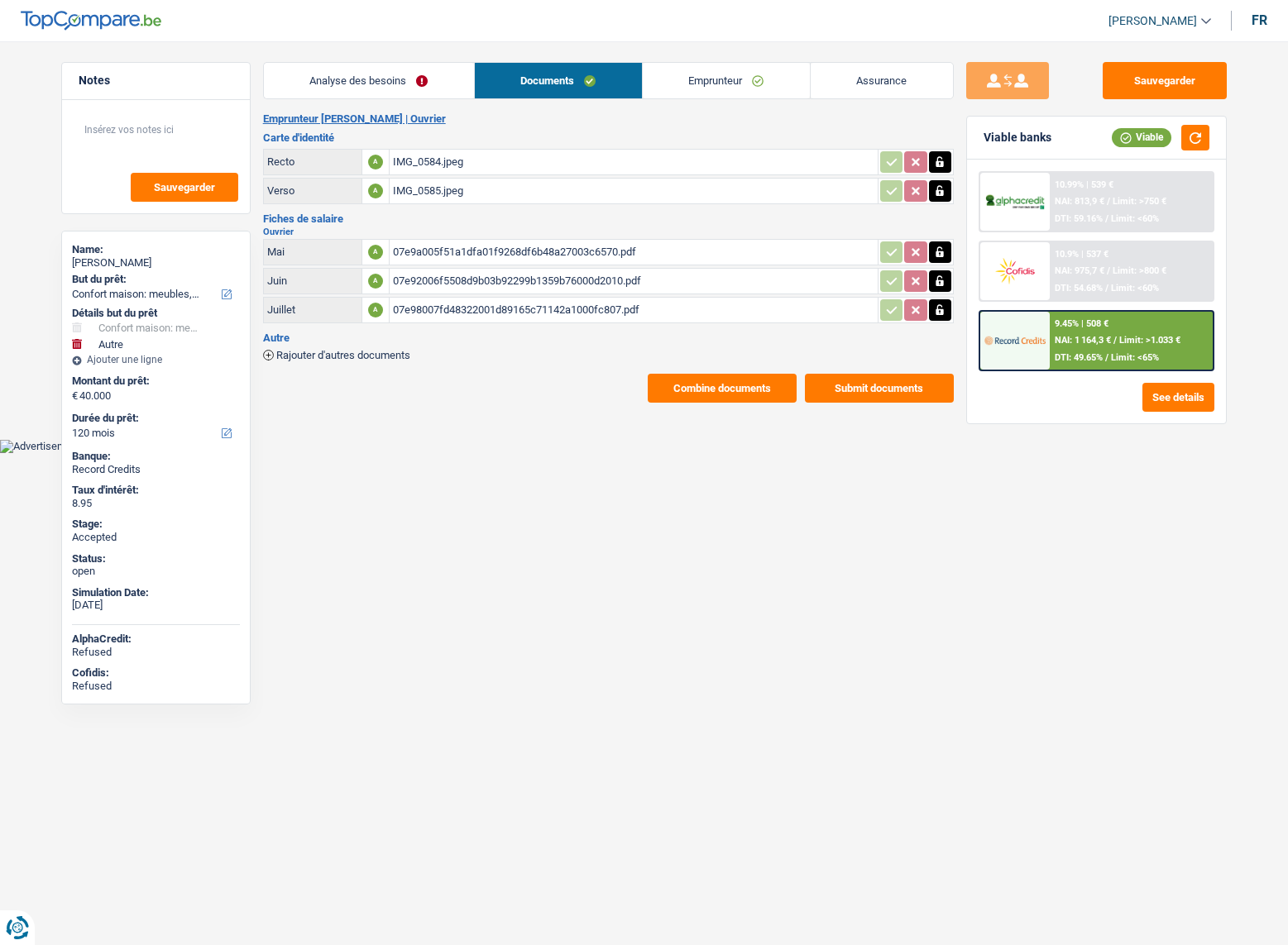
select select "household"
select select "other"
select select "120"
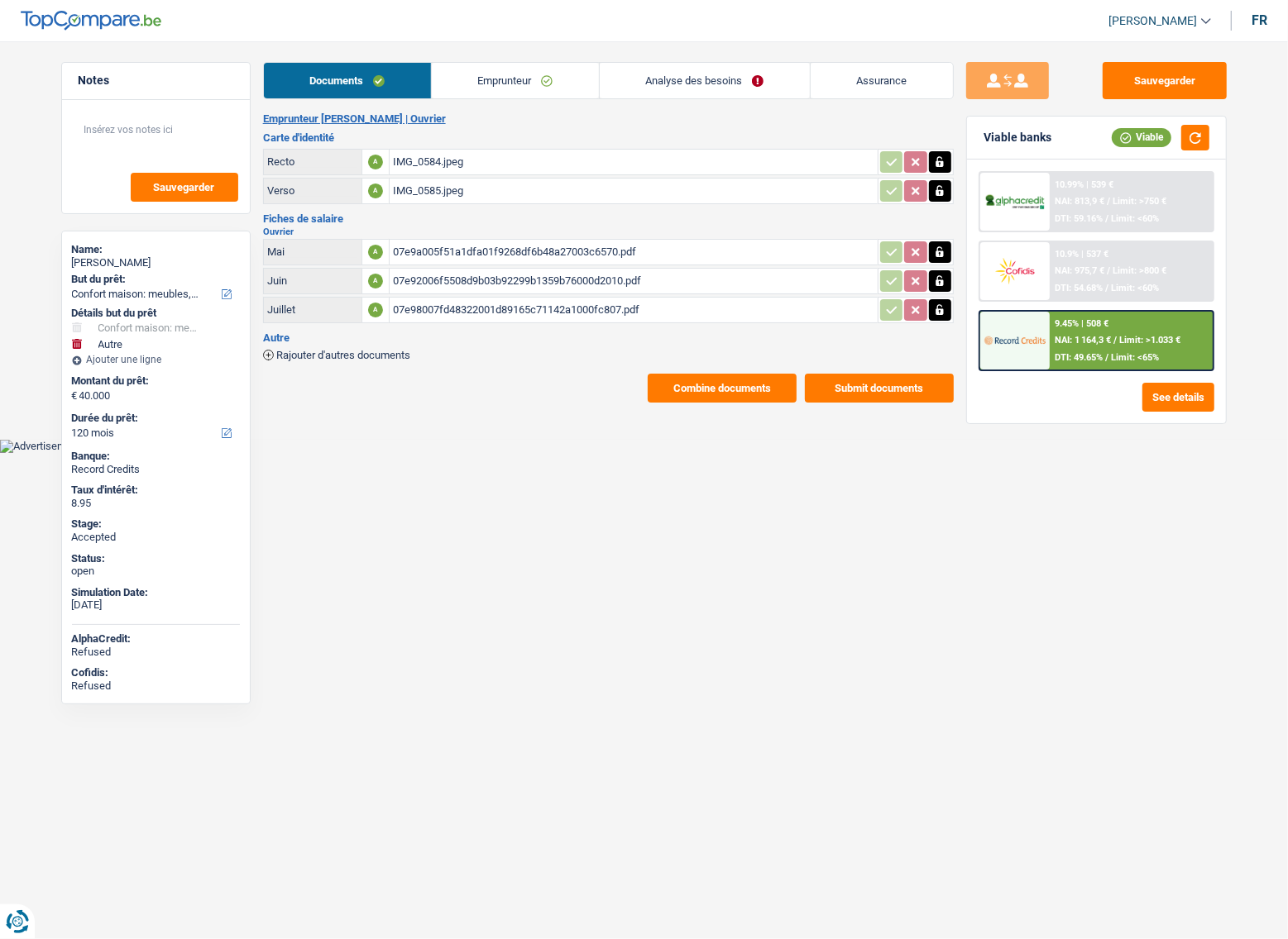
click at [1127, 335] on span "Limit: >1.033 €" at bounding box center [1149, 340] width 61 height 11
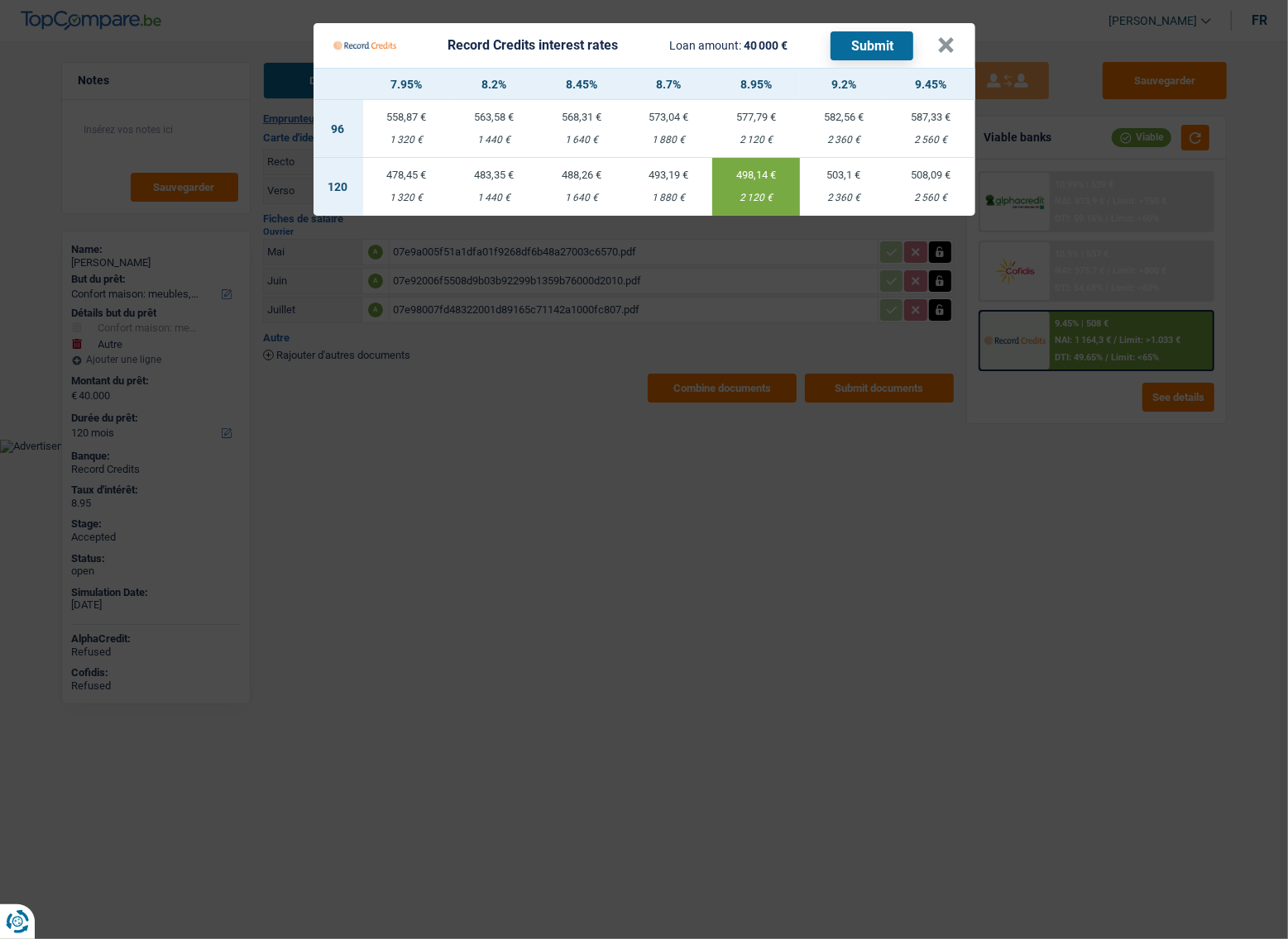
drag, startPoint x: 960, startPoint y: 39, endPoint x: 936, endPoint y: 42, distance: 24.2
click at [956, 41] on Credits___BV_modal_header_ "Record Credits interest rates Loan amount: 40 000 € Submit ×" at bounding box center [644, 45] width 661 height 45
click at [936, 42] on div "Record Credits interest rates Loan amount: 40 000 € Submit" at bounding box center [635, 45] width 605 height 31
click at [944, 38] on button "×" at bounding box center [946, 46] width 17 height 17
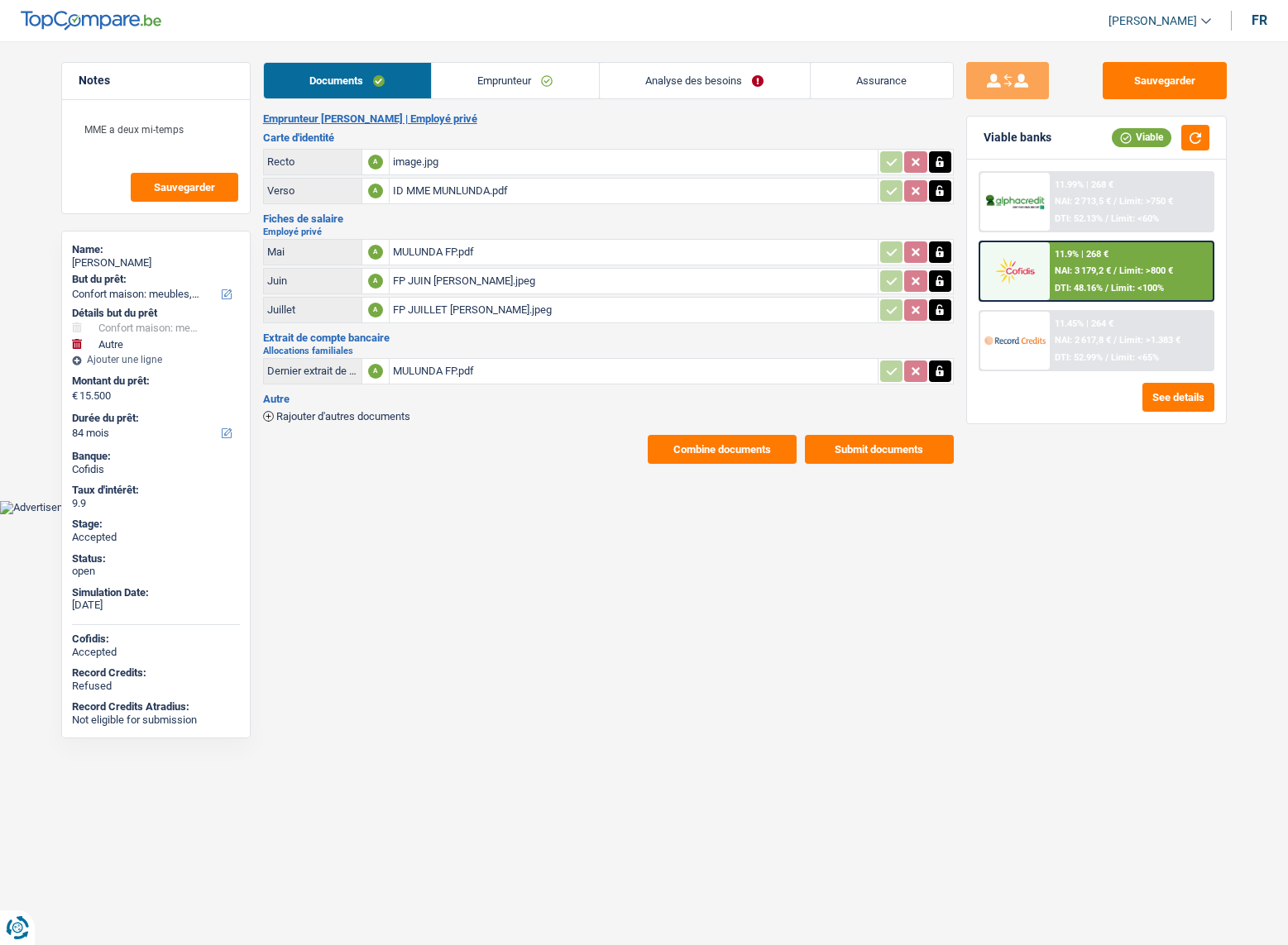
select select "household"
select select "other"
select select "84"
click at [1106, 342] on span "NAI: 2 617,8 €" at bounding box center [1082, 340] width 56 height 11
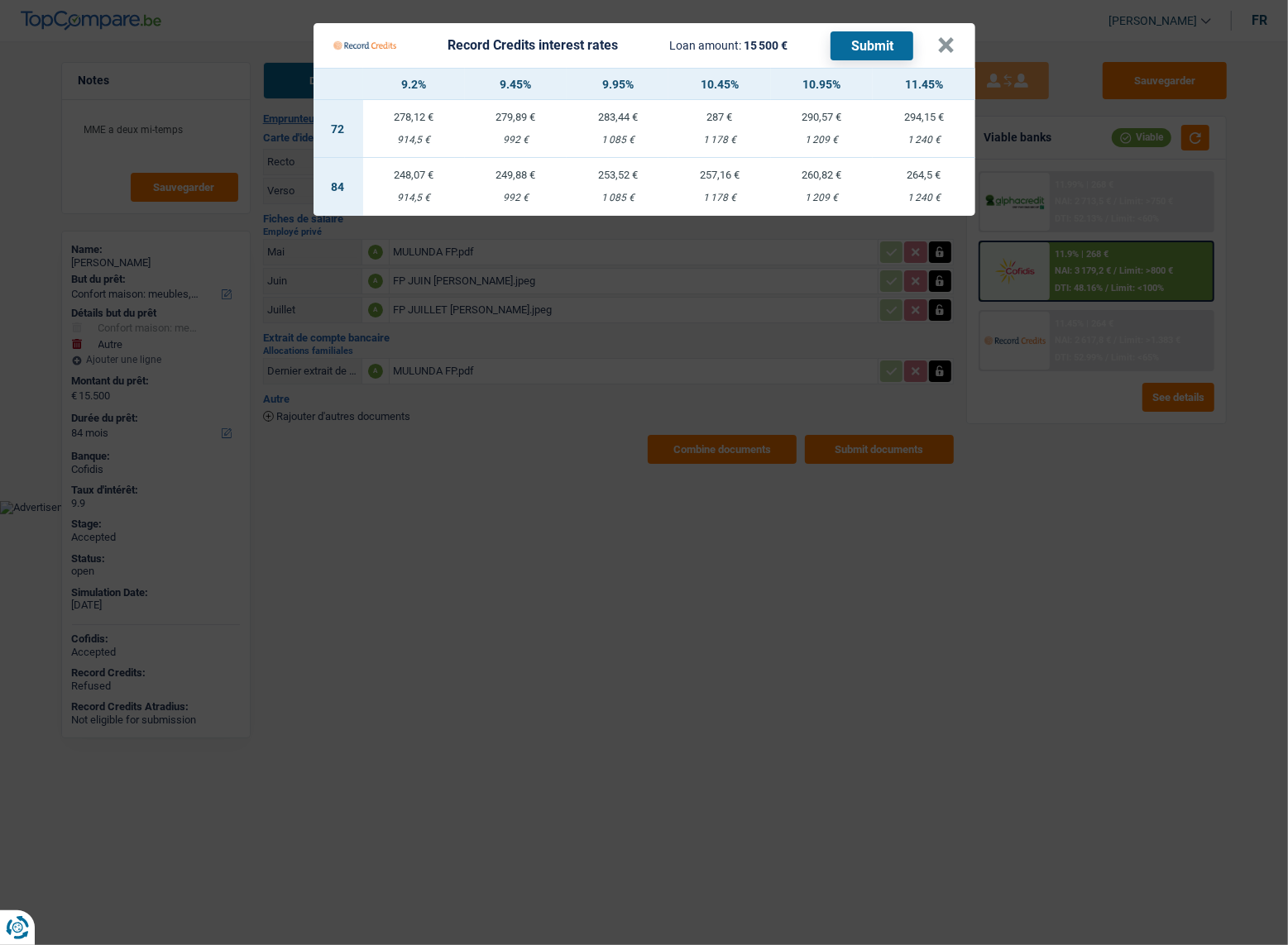
click at [1082, 203] on Credits "Record Credits interest rates Loan amount: 15 500 € Submit × 9.2% 9.45% 9.95% 1…" at bounding box center [644, 472] width 1288 height 945
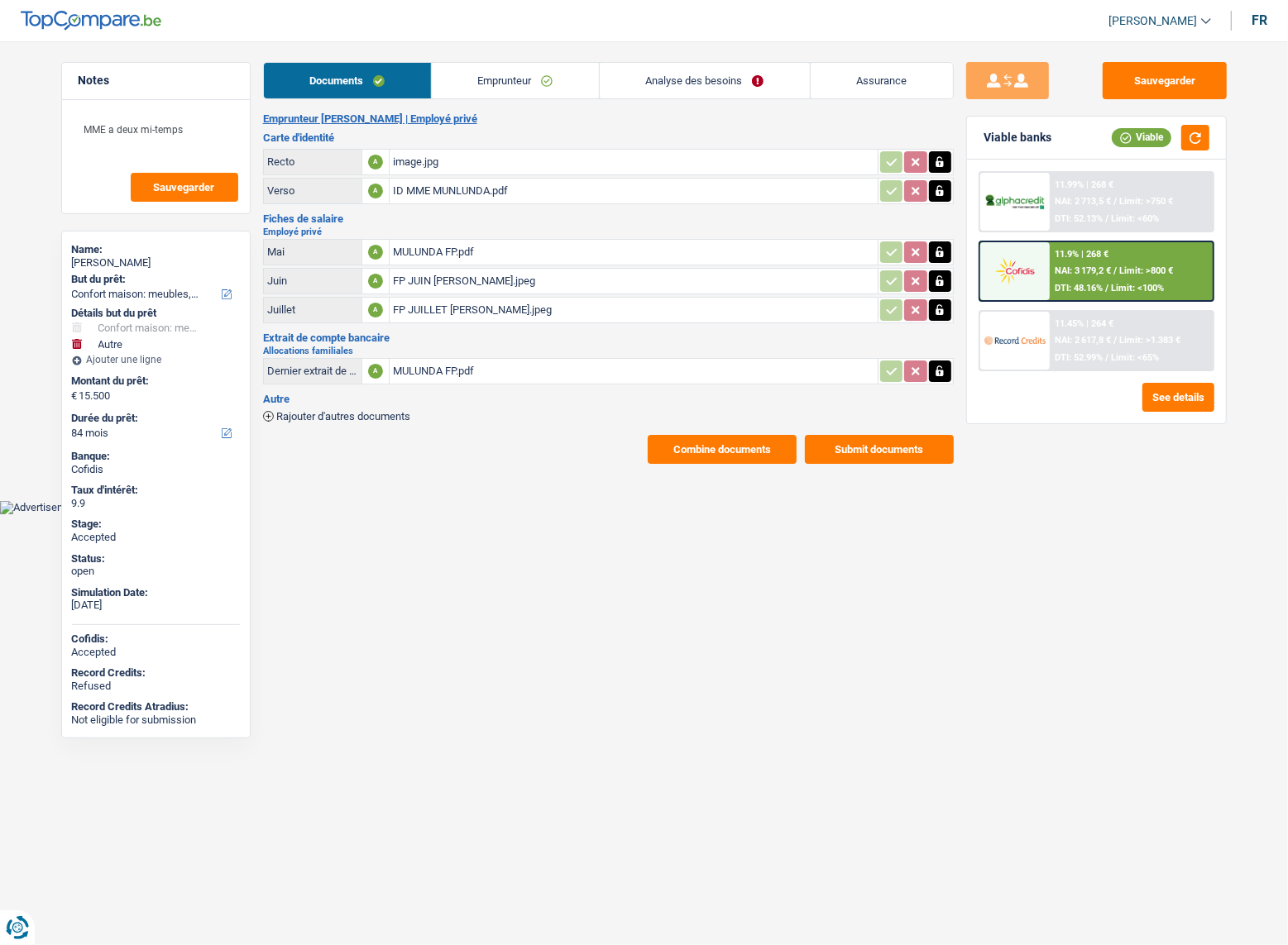
click at [1145, 189] on div "11.99% | 268 € NAI: 2 713,5 € / Limit: >750 € DTI: 52.13% / Limit: <60%" at bounding box center [1131, 201] width 163 height 58
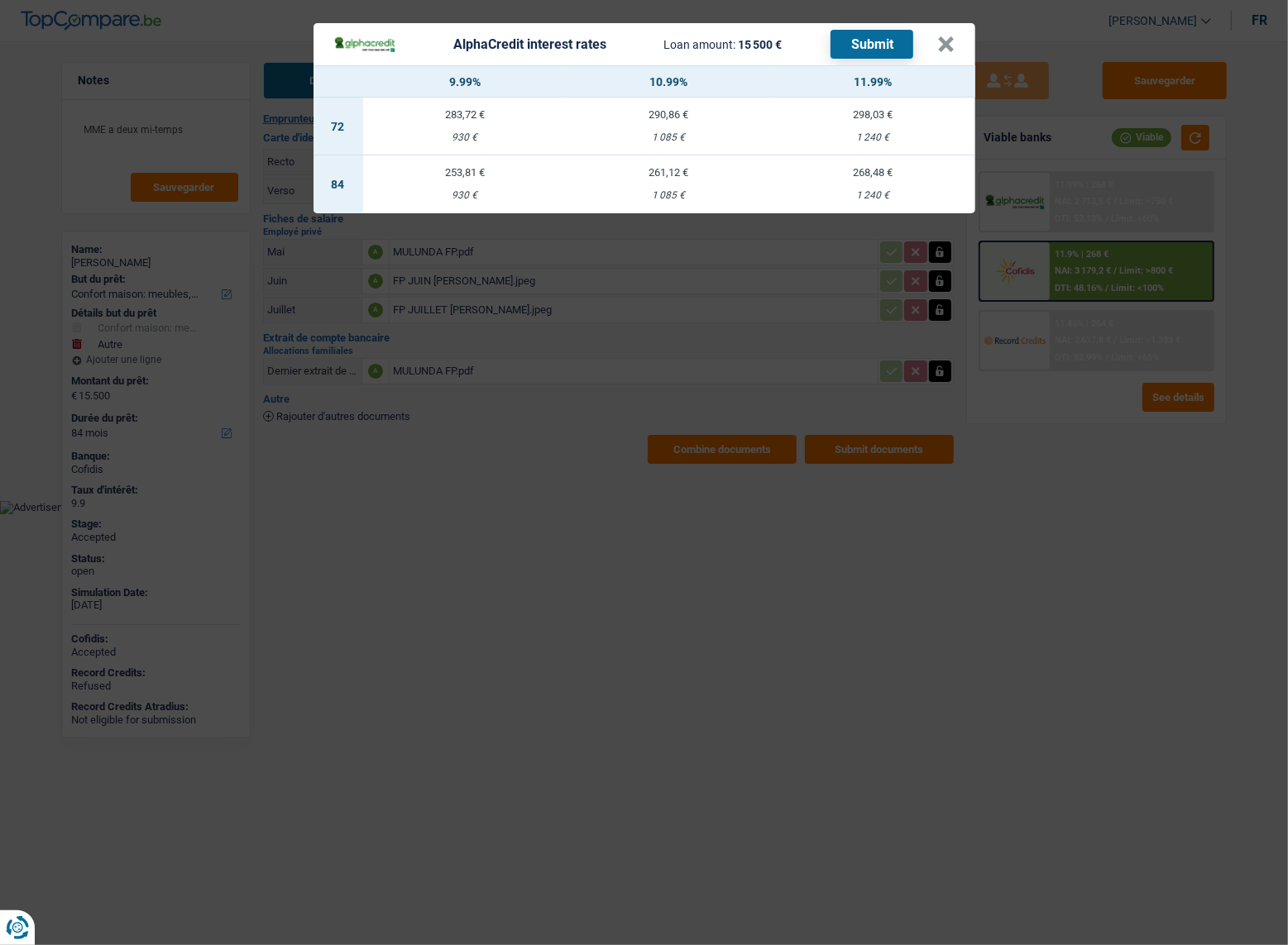
click at [851, 192] on div "1 240 €" at bounding box center [872, 195] width 205 height 11
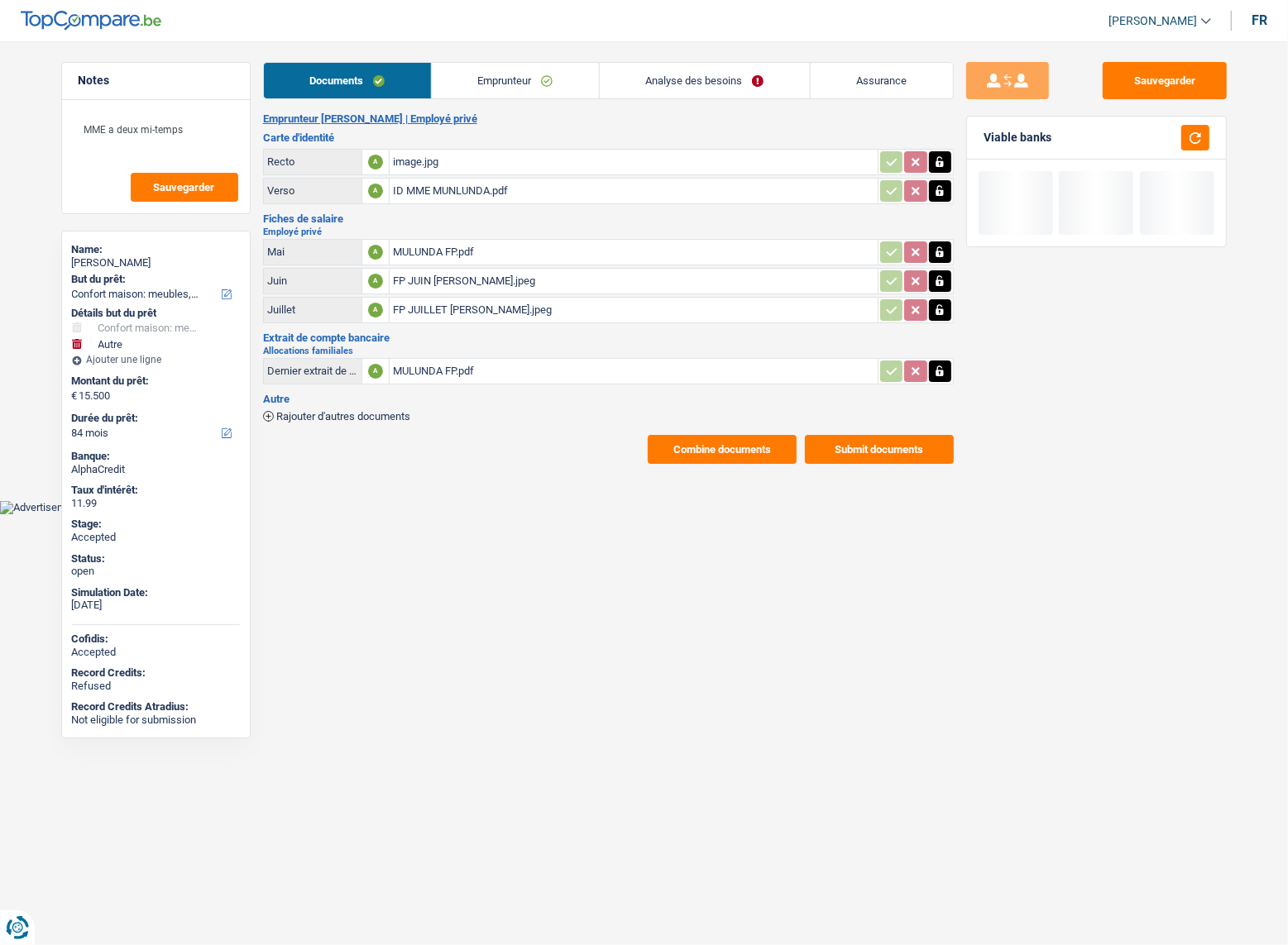
click at [637, 64] on link "Analyse des besoins" at bounding box center [705, 81] width 210 height 36
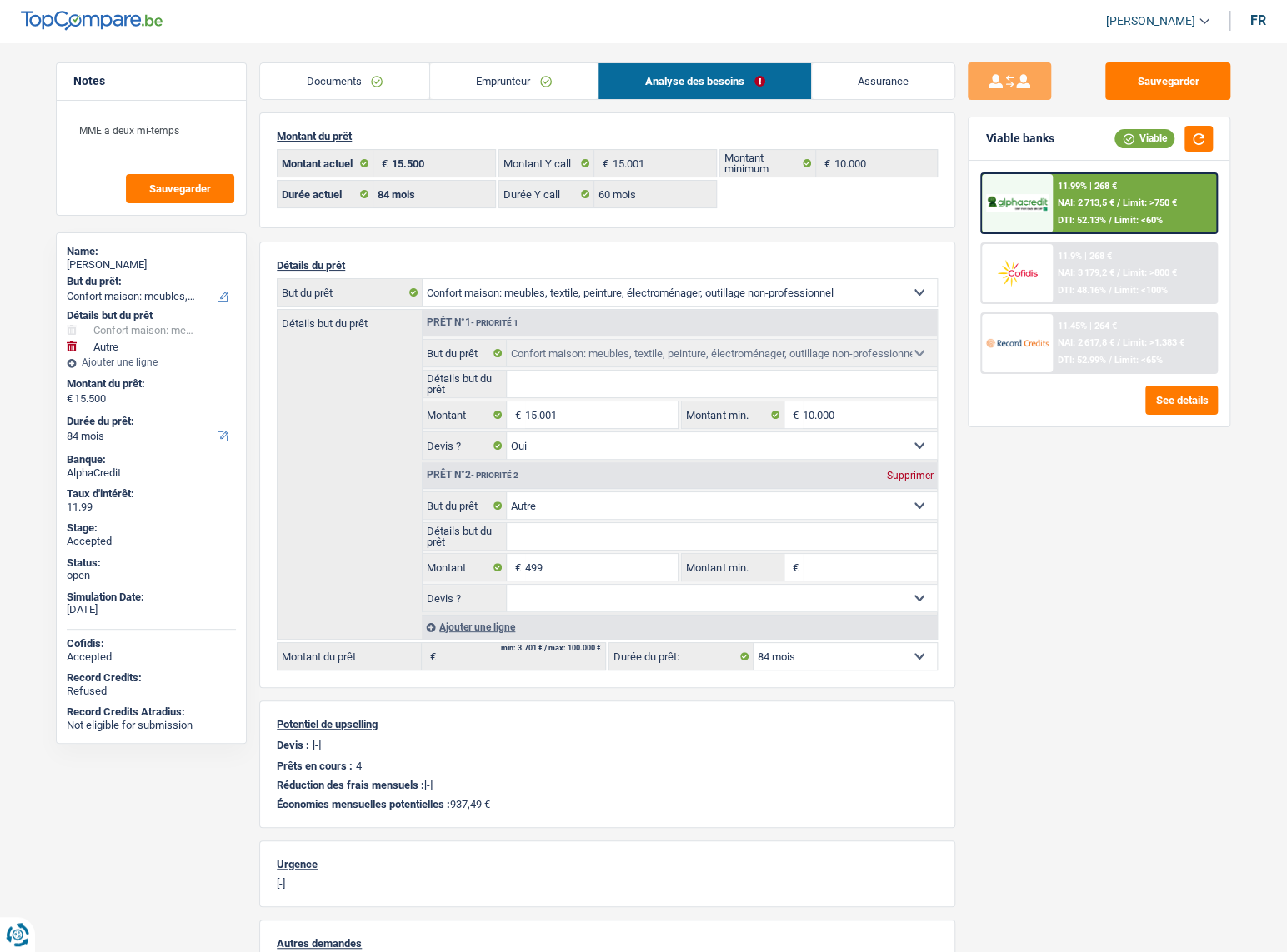
click at [1137, 189] on div "11.99% | 268 € NAI: 2 713,5 € / Limit: >750 € DTI: 52.13% / Limit: <60%" at bounding box center [1134, 202] width 165 height 58
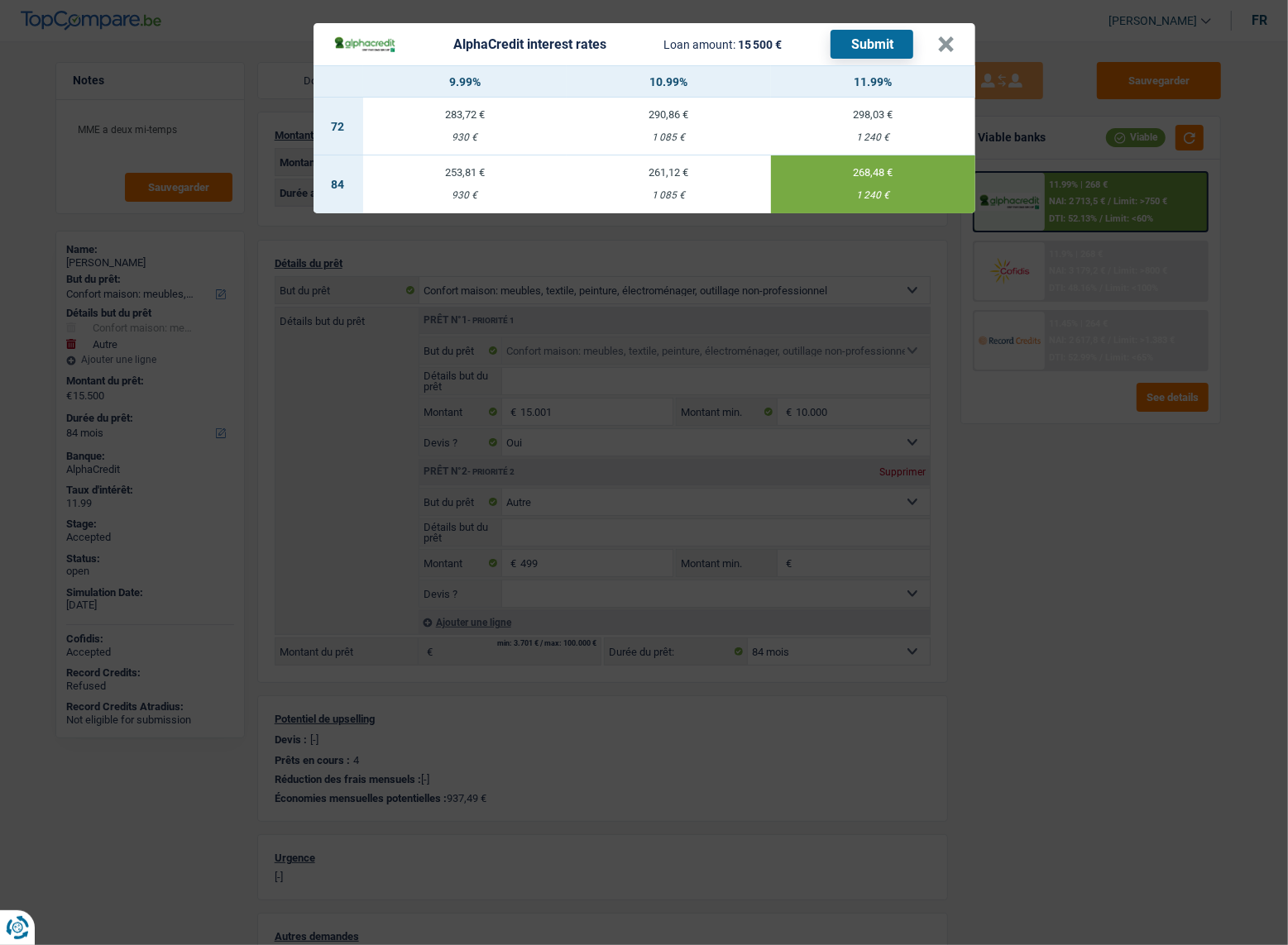
click at [885, 41] on button "Submit" at bounding box center [872, 44] width 83 height 29
click at [959, 45] on header "AlphaCredit interest rates Loan amount: 15 500 € Submit ×" at bounding box center [644, 44] width 661 height 42
click at [949, 41] on button "×" at bounding box center [946, 45] width 17 height 17
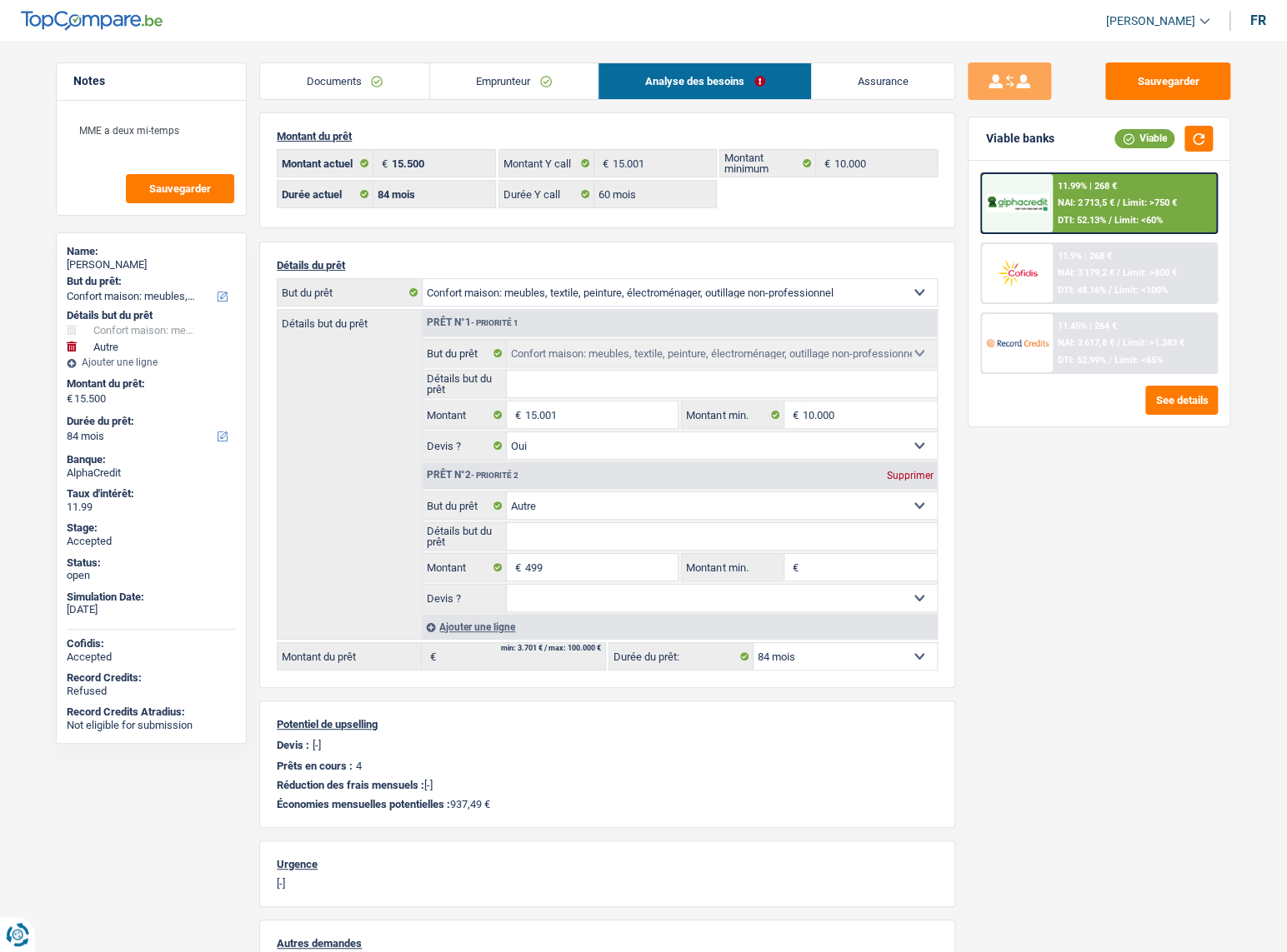
click at [325, 84] on link "Documents" at bounding box center [344, 81] width 169 height 36
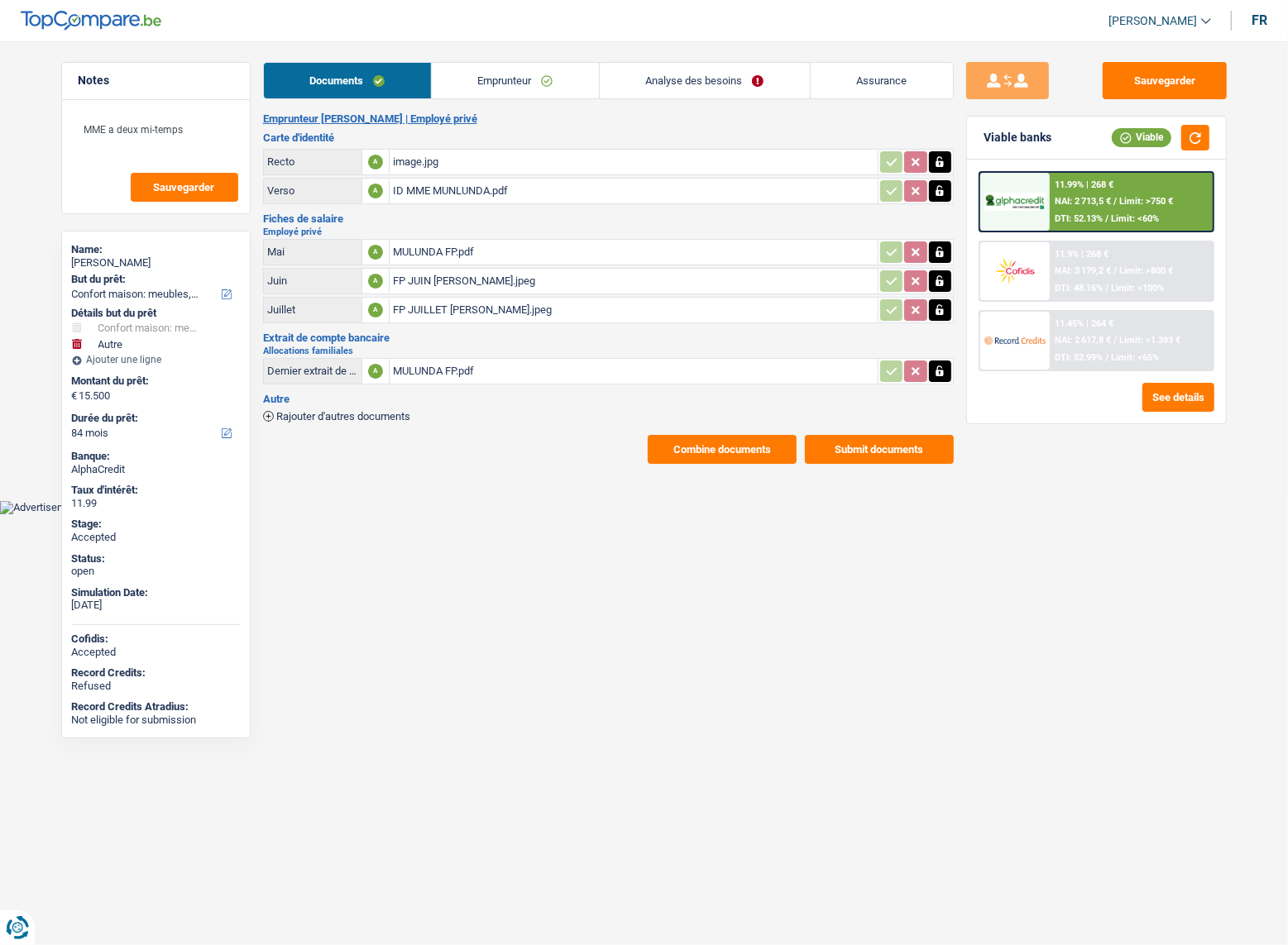
click at [709, 457] on button "Combine documents" at bounding box center [722, 450] width 149 height 29
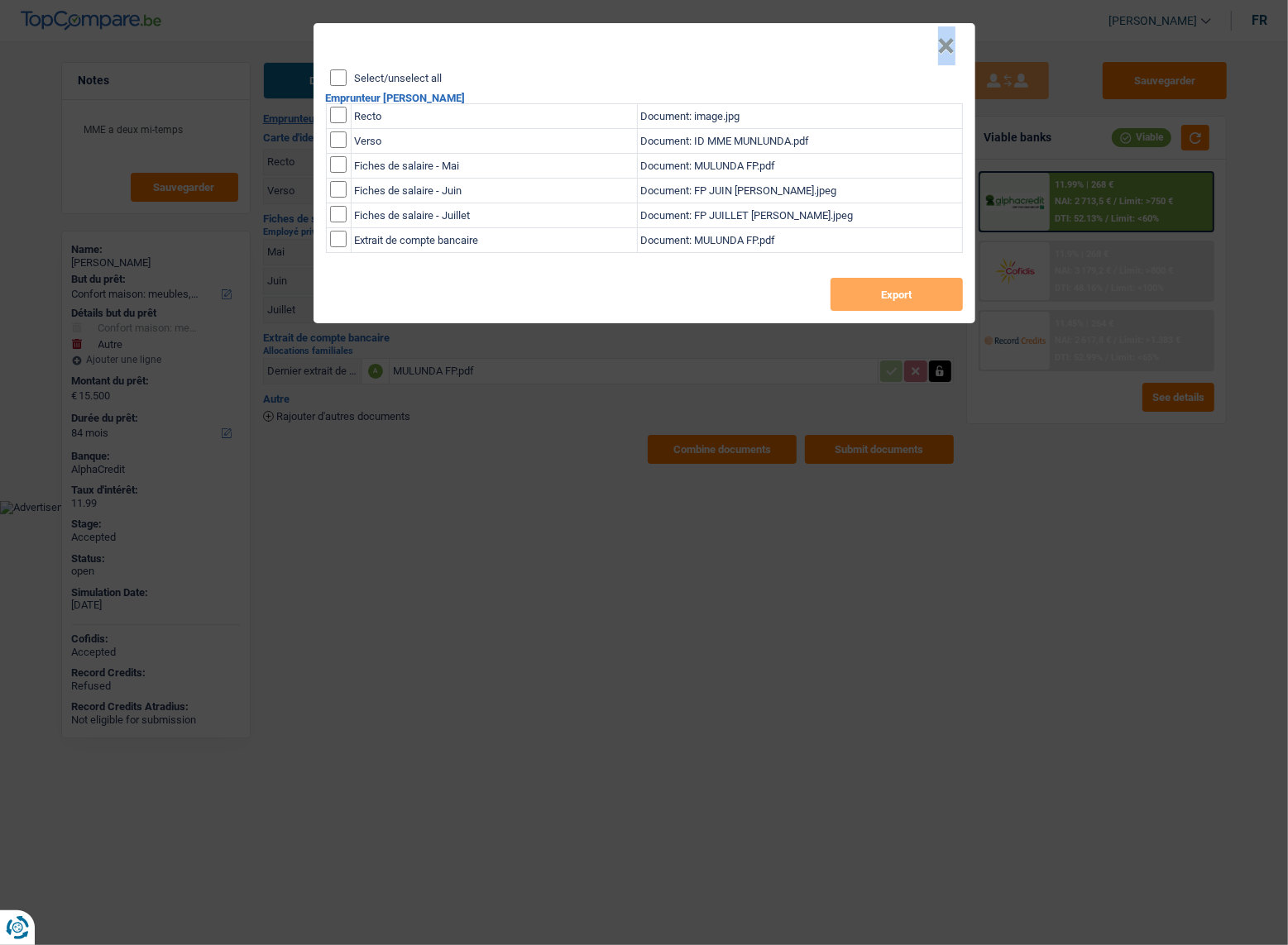
click at [336, 72] on div "× Select/unselect all Emprunteur [PERSON_NAME] Recto Document: image.jpg Verso …" at bounding box center [644, 172] width 661 height 300
click at [333, 74] on input "Select/unselect all" at bounding box center [339, 78] width 17 height 17
checkbox input "true"
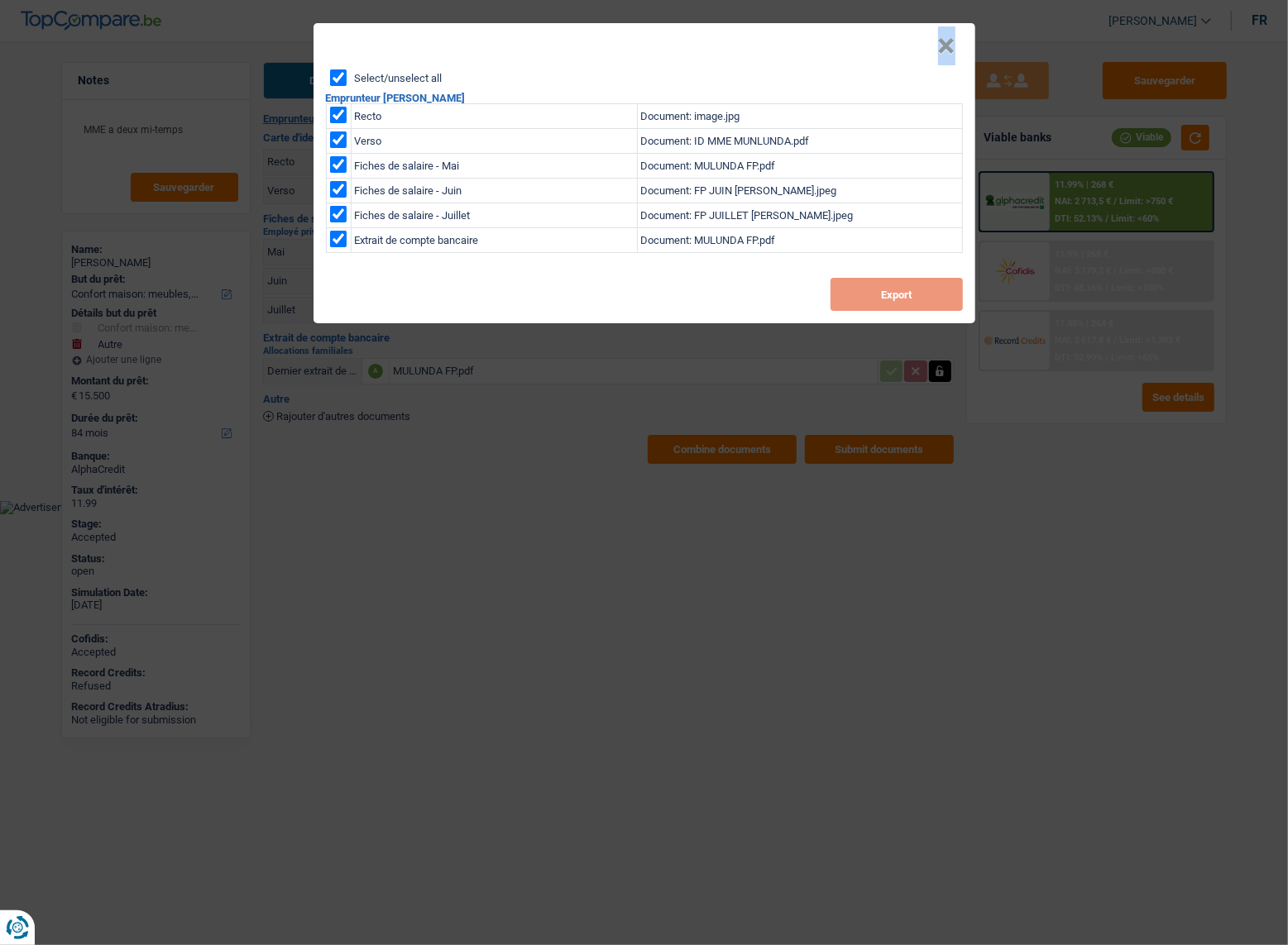
checkbox input "true"
click at [916, 304] on button "Export" at bounding box center [896, 295] width 132 height 33
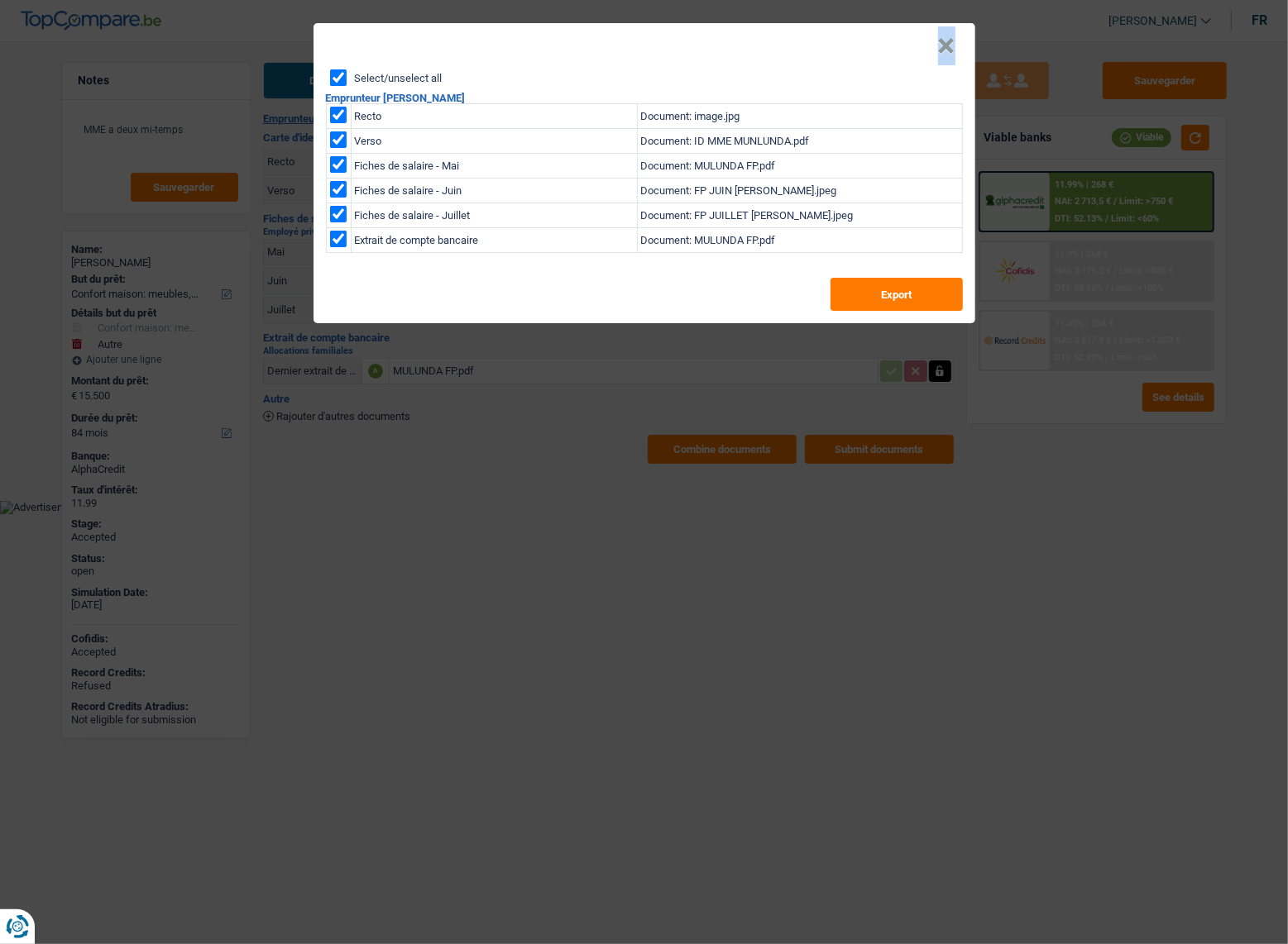
click at [939, 48] on button "×" at bounding box center [946, 46] width 17 height 17
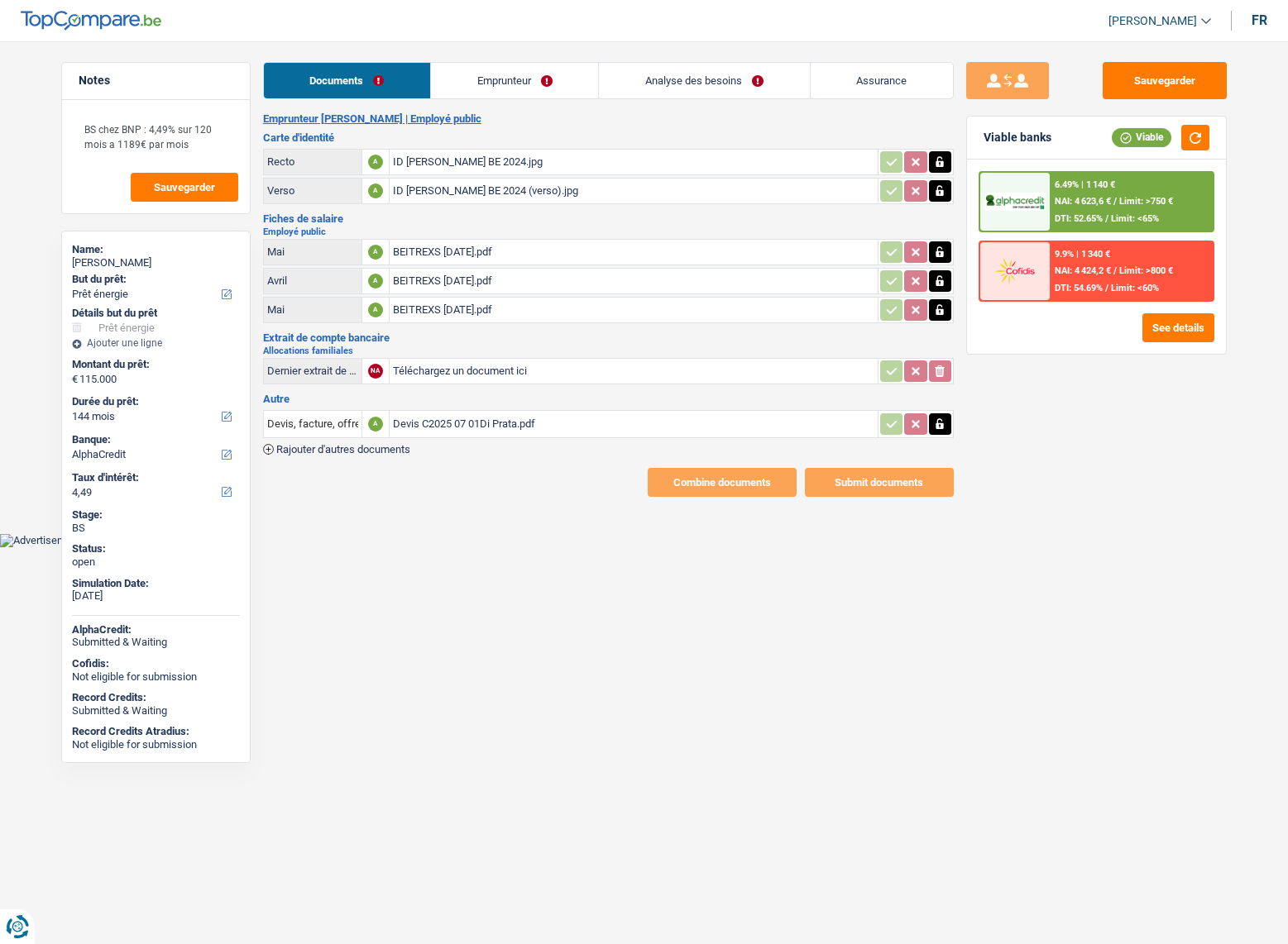
select select "energy"
select select "144"
select select "alphacredit"
select select "publicEmployee"
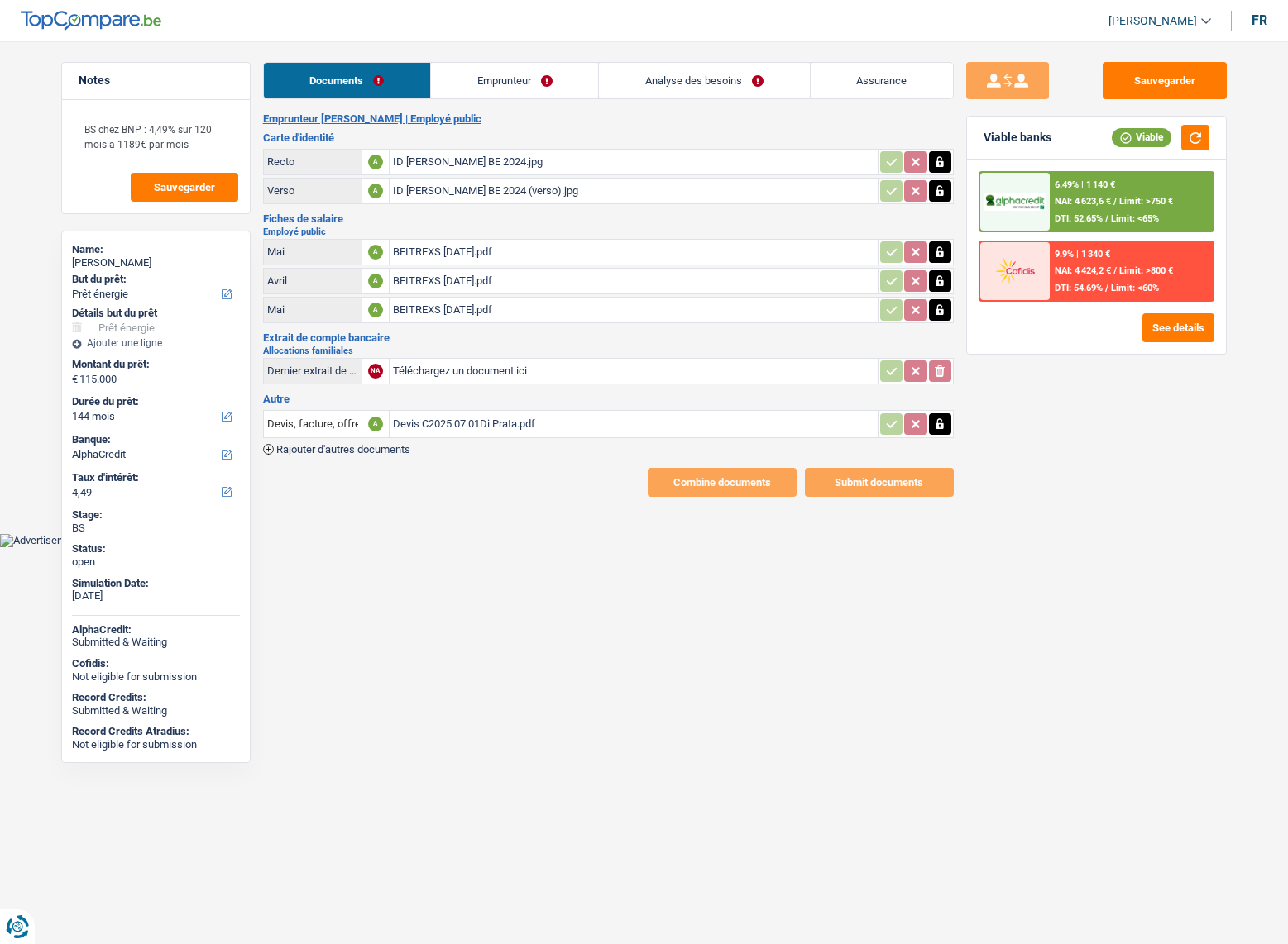
select select "netSalary"
select select "mealVouchers"
select select "familyAllowances"
select select "LU"
click at [699, 494] on main "Notes BS chez BNP : 4,49% sur 120 mois a 1189€ par mois Sauvegarder Name: [PERS…" at bounding box center [644, 279] width 1288 height 509
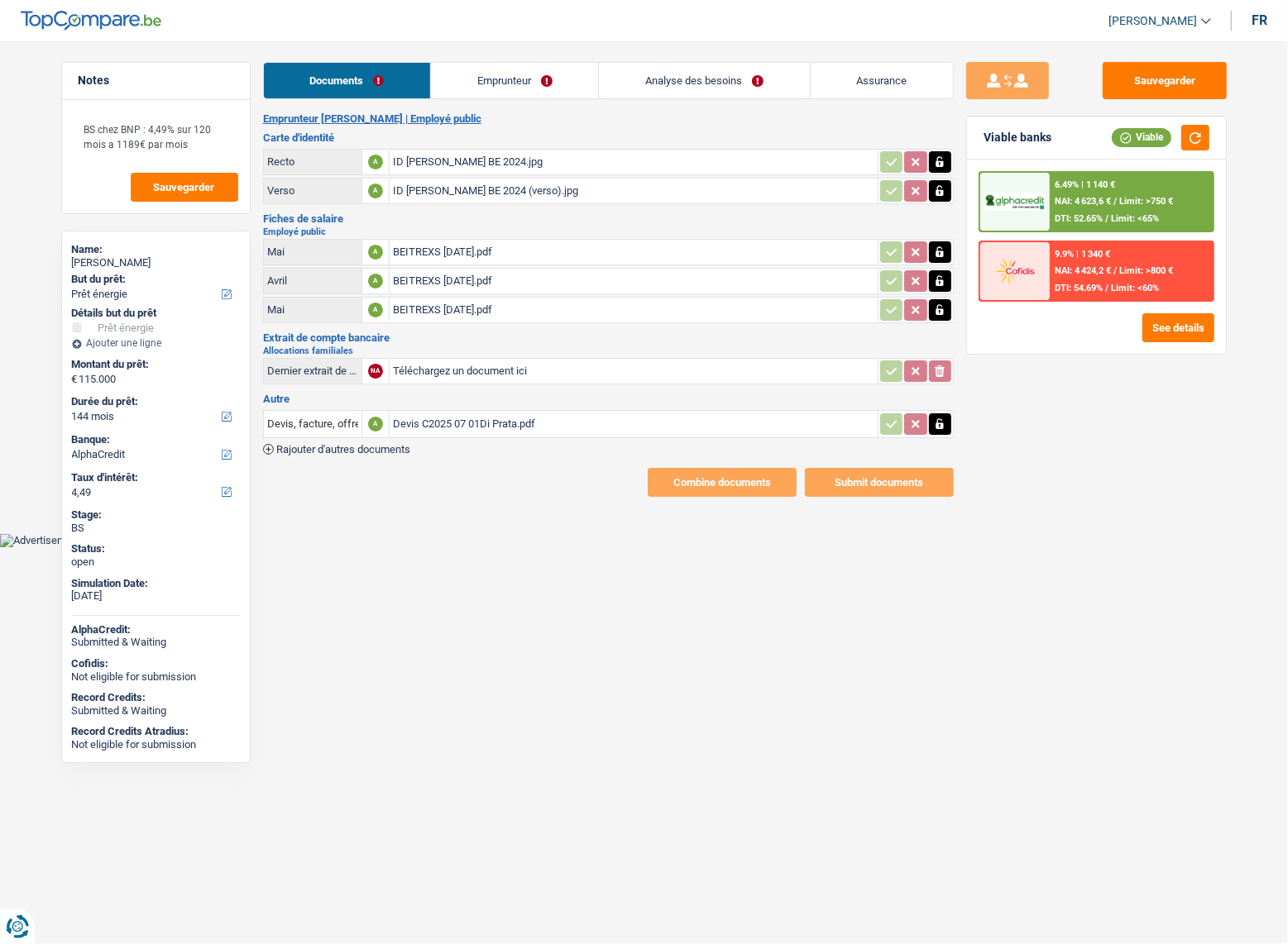
click at [475, 83] on link "Emprunteur" at bounding box center [515, 81] width 167 height 36
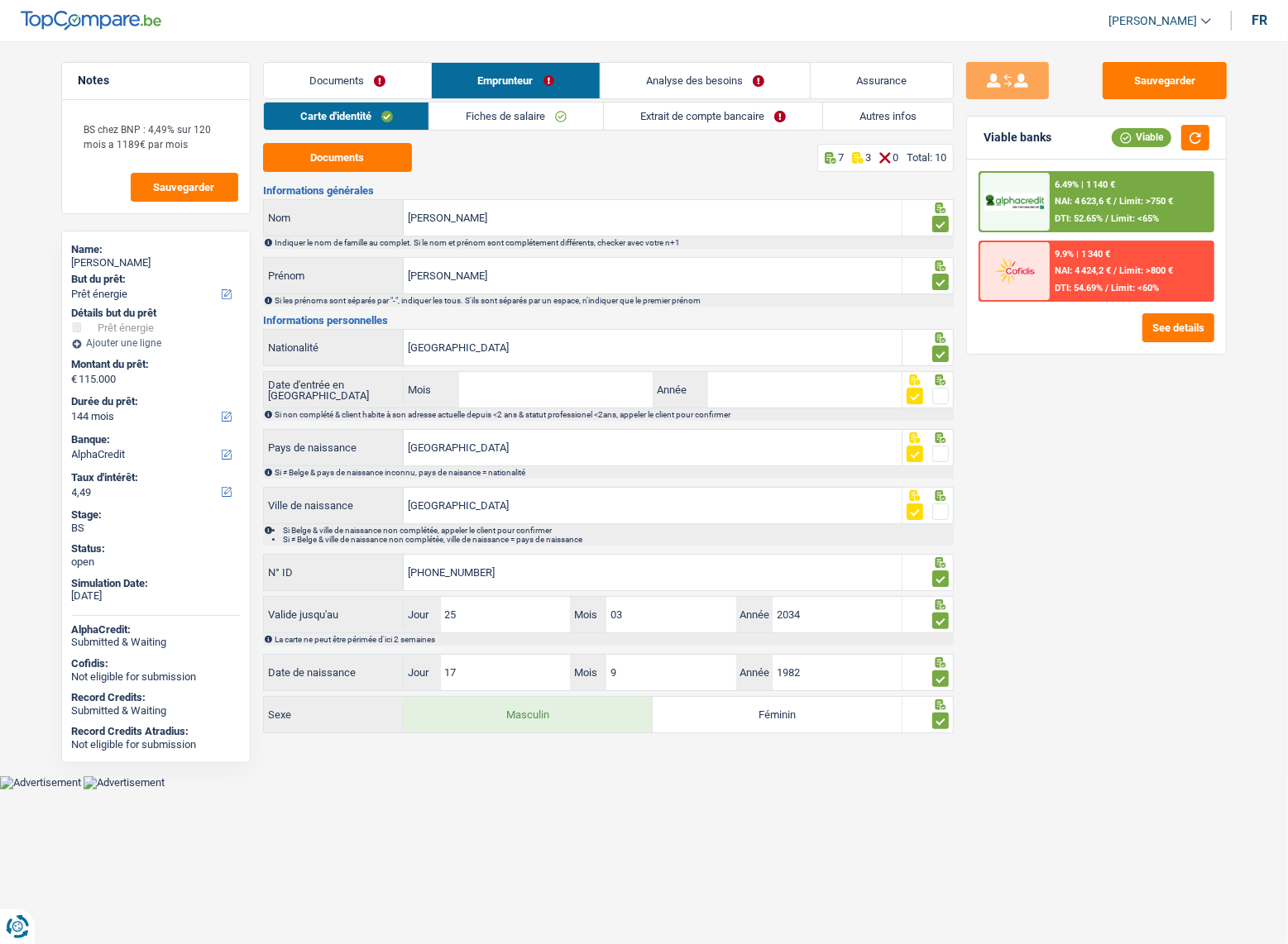
click at [569, 110] on link "Fiches de salaire" at bounding box center [516, 117] width 173 height 28
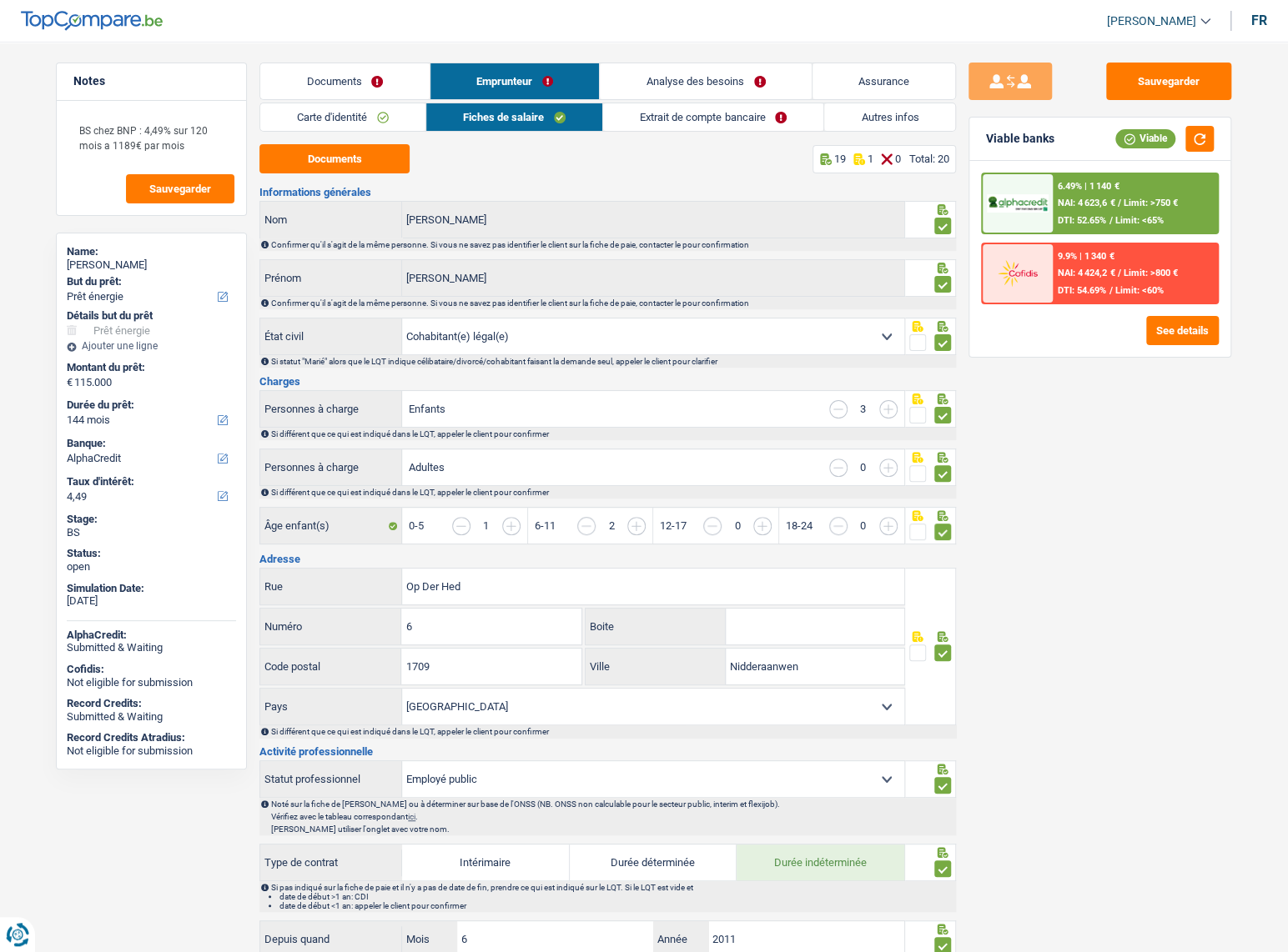
click at [696, 123] on link "Extrait de compte bancaire" at bounding box center [713, 117] width 220 height 28
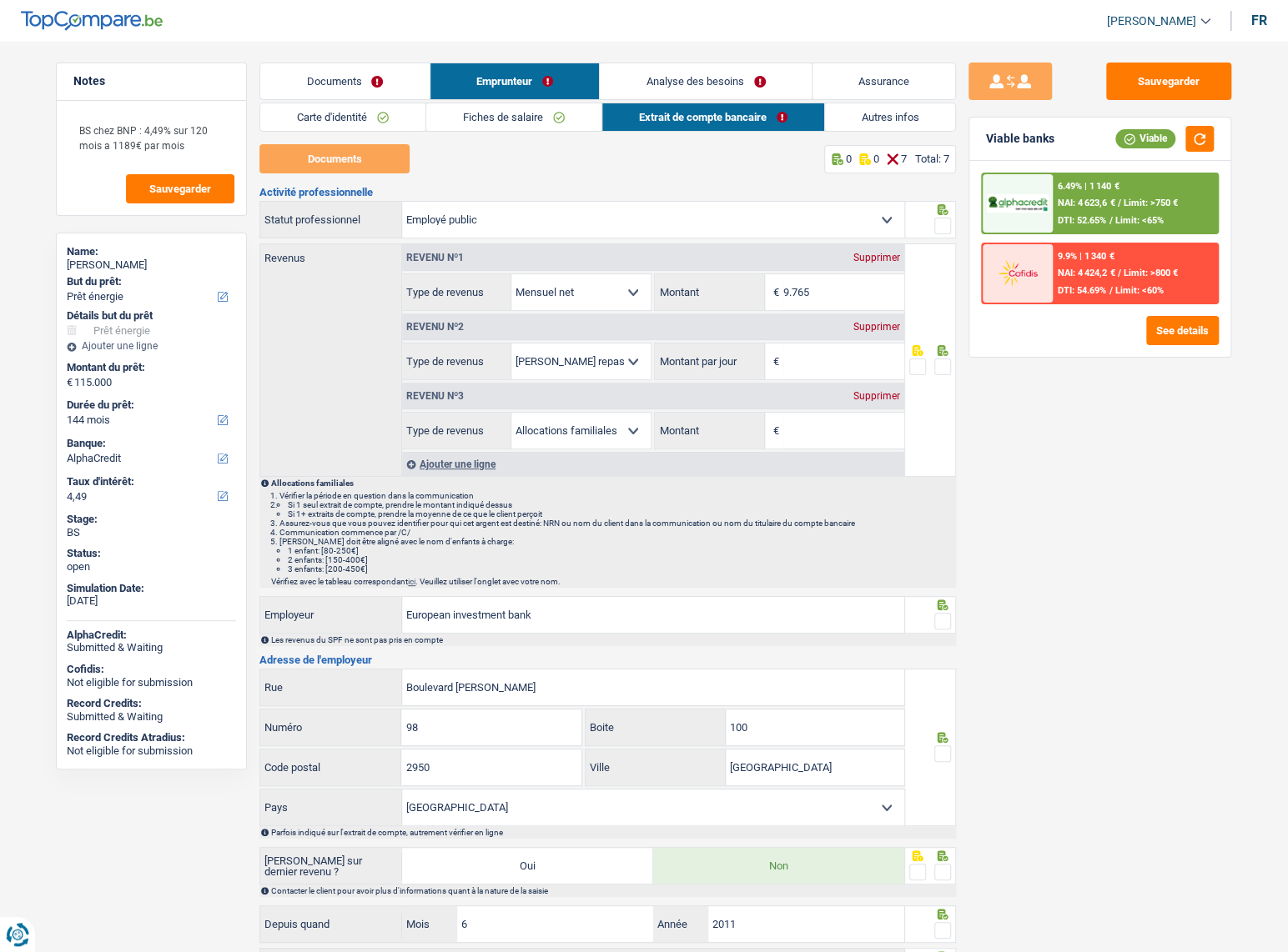
click at [903, 118] on link "Autres infos" at bounding box center [891, 117] width 131 height 28
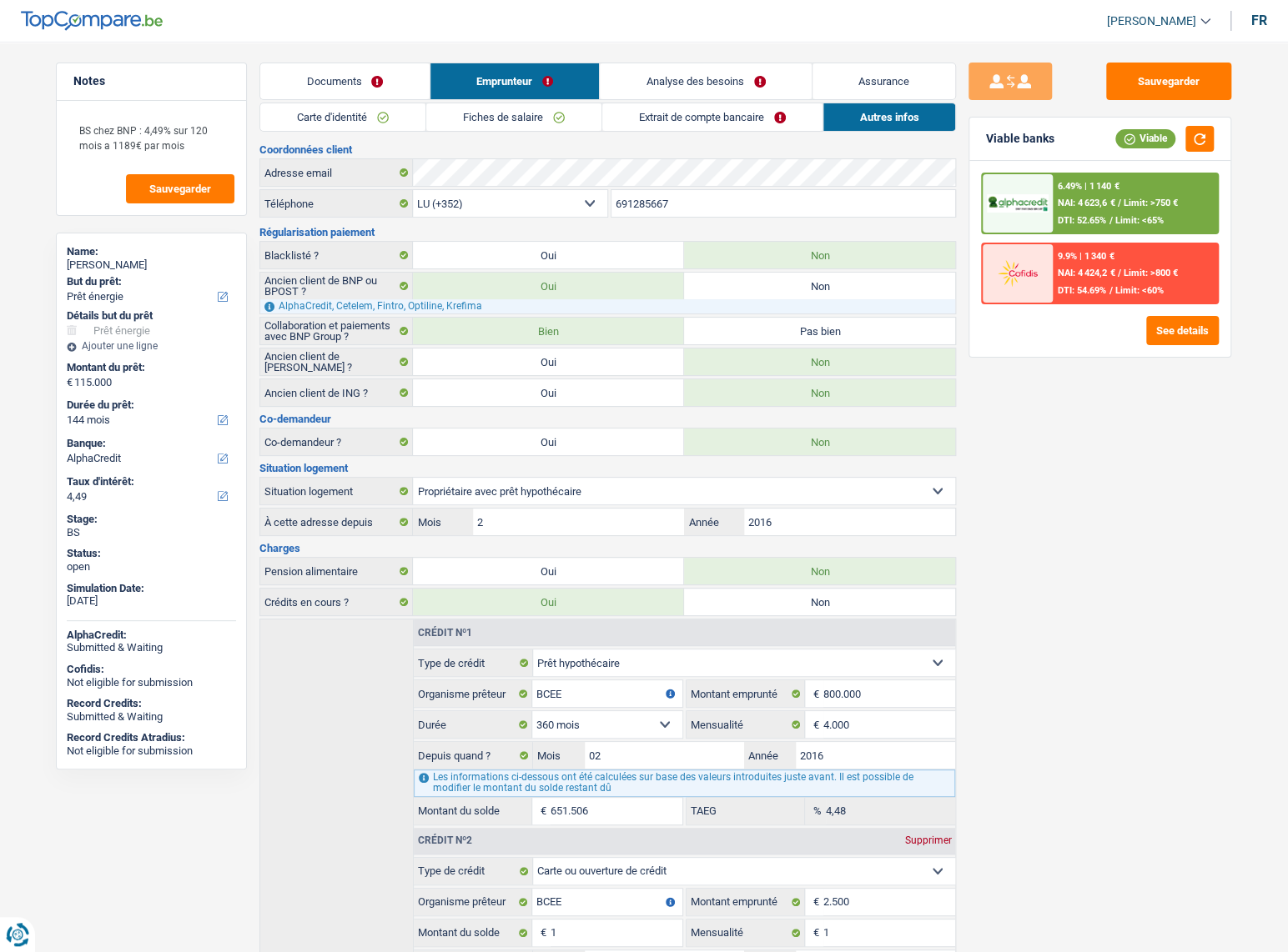
click at [752, 117] on link "Extrait de compte bancaire" at bounding box center [712, 117] width 220 height 28
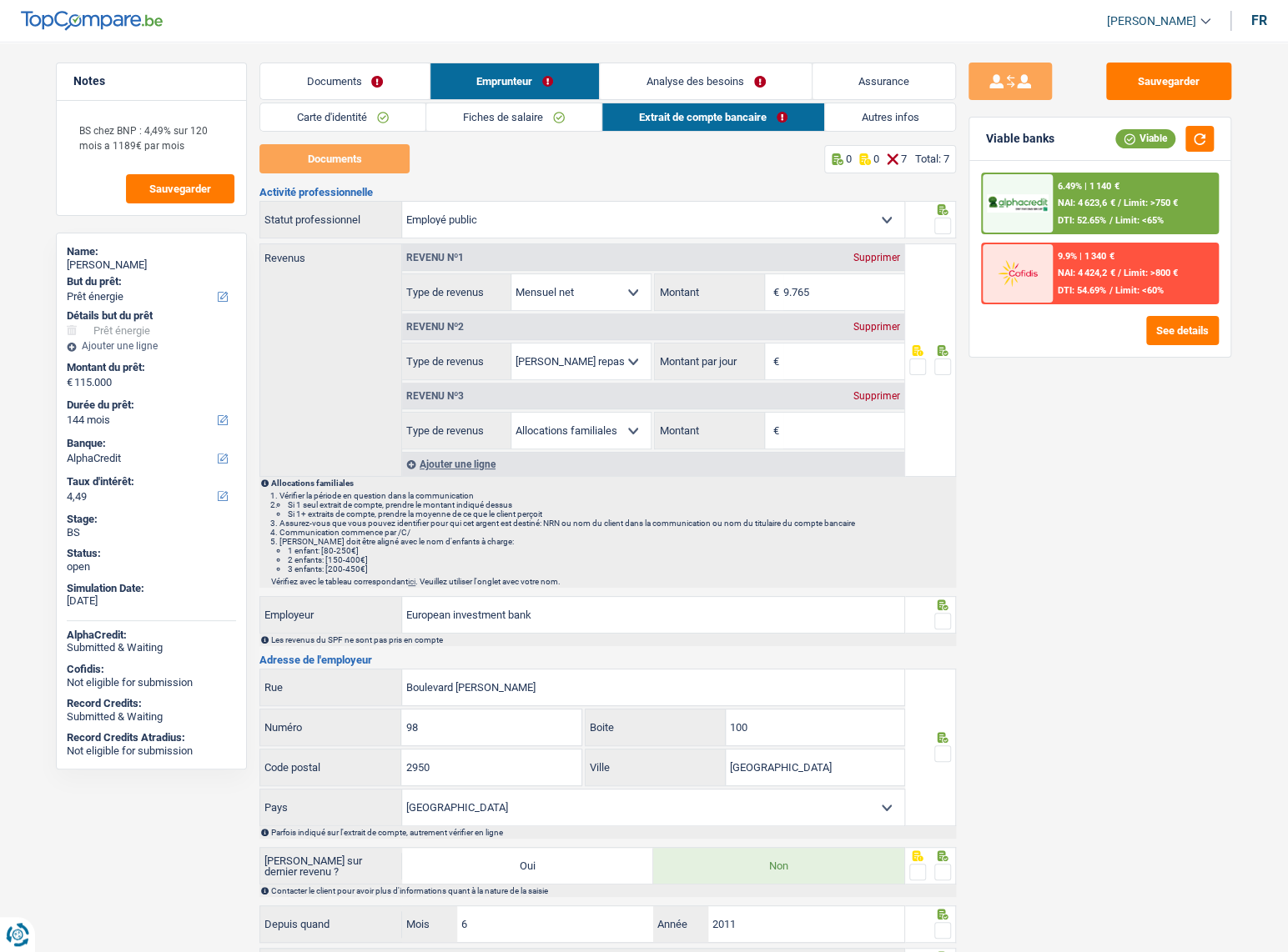
click at [940, 230] on span at bounding box center [943, 226] width 17 height 17
click at [0, 0] on input "radio" at bounding box center [0, 0] width 0 height 0
click at [857, 326] on div "Supprimer" at bounding box center [876, 327] width 55 height 10
select select "familyAllowances"
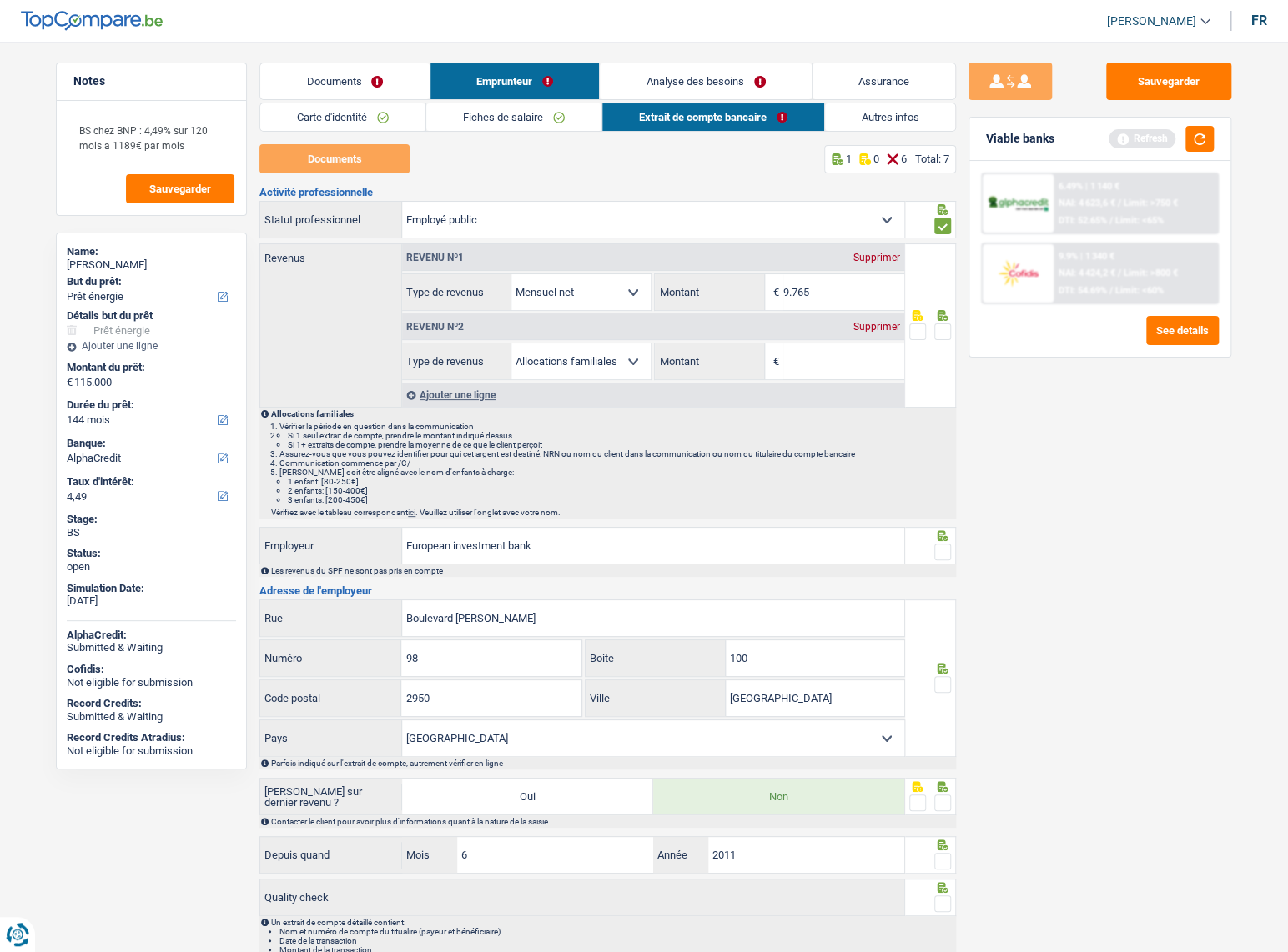
click at [859, 326] on div "Supprimer" at bounding box center [876, 327] width 55 height 10
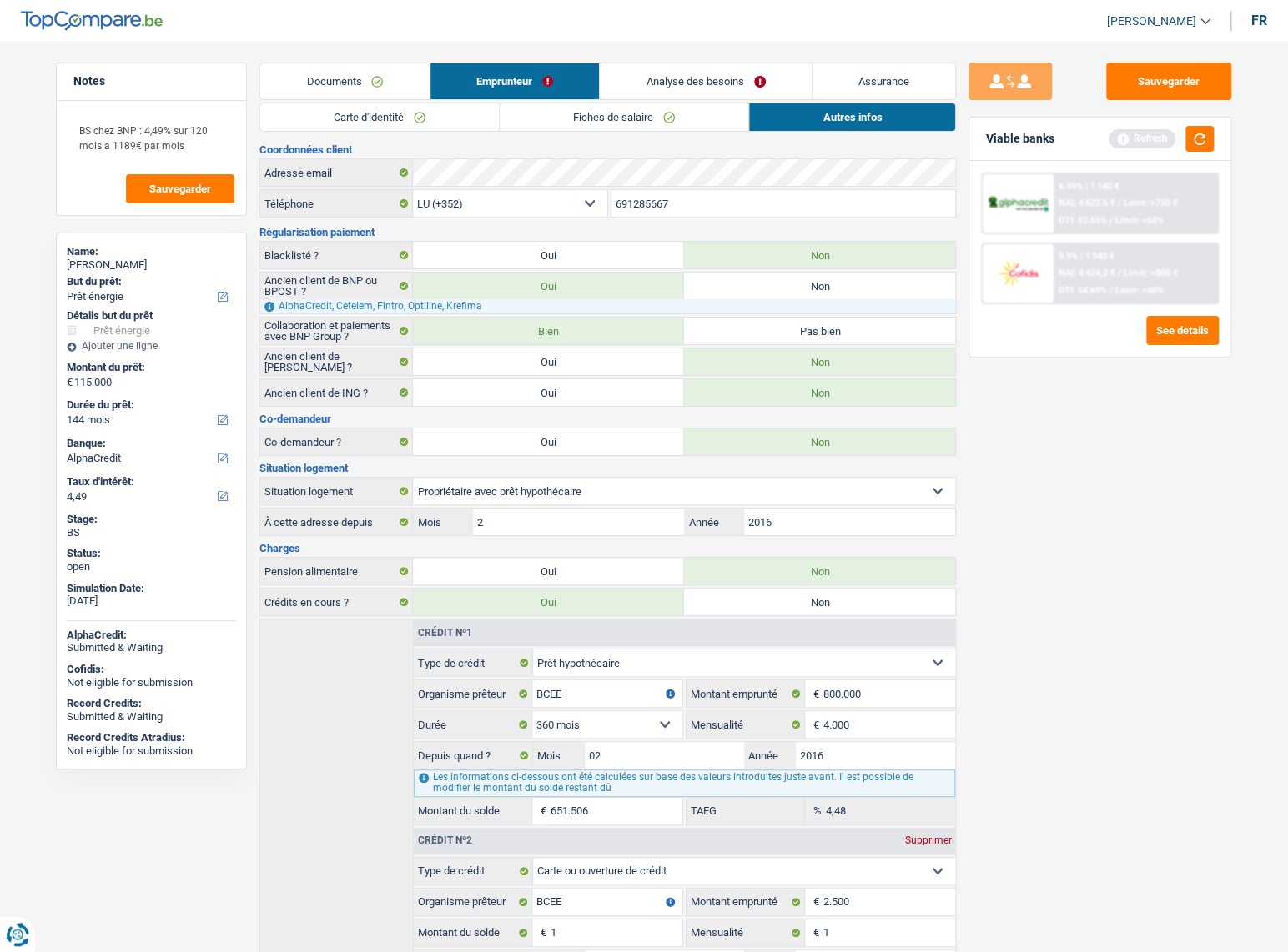
click at [684, 120] on link "Fiches de salaire" at bounding box center [624, 117] width 249 height 28
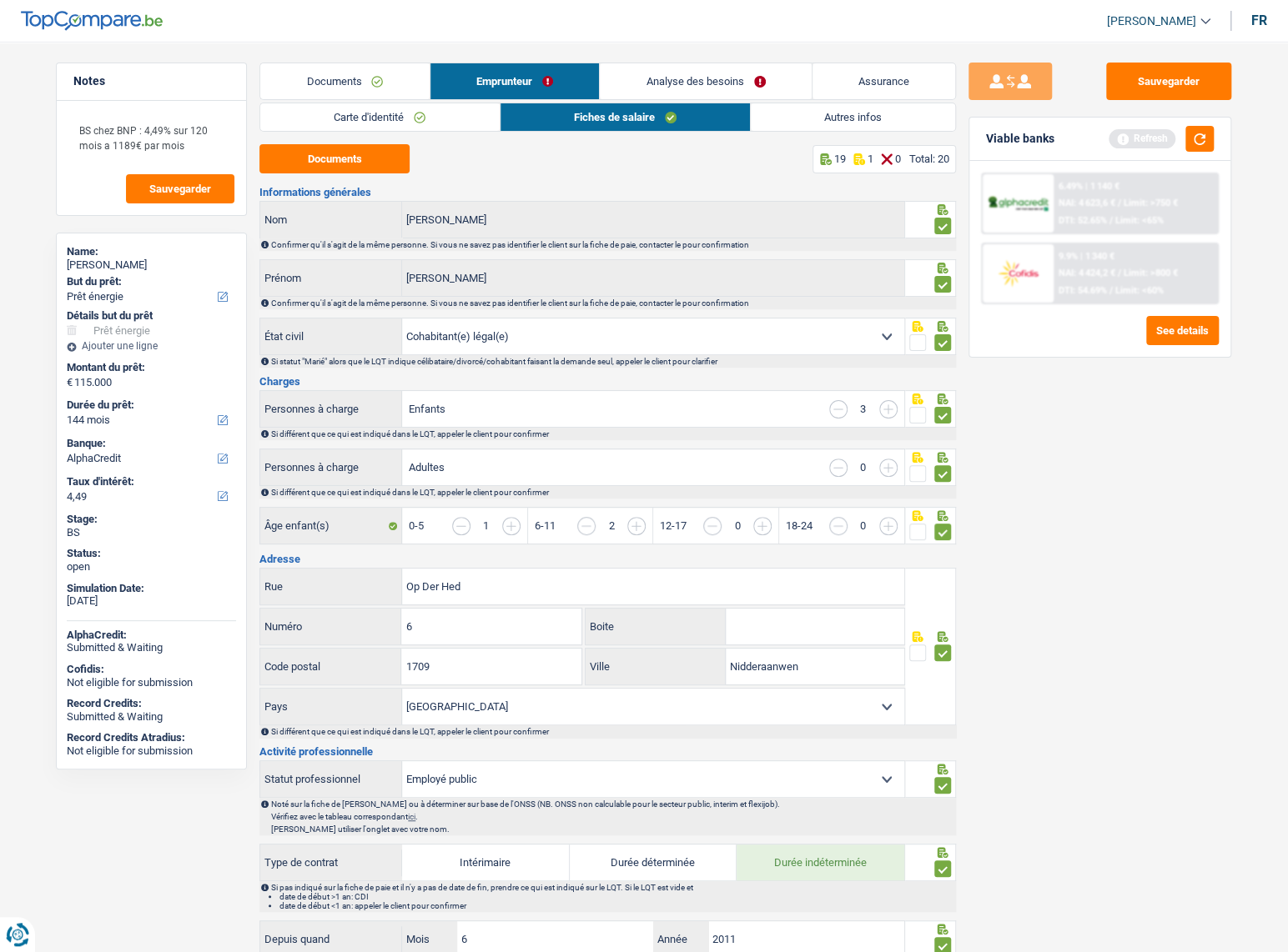
drag, startPoint x: 351, startPoint y: 77, endPoint x: 374, endPoint y: 92, distance: 27.5
click at [351, 78] on link "Documents" at bounding box center [344, 81] width 169 height 36
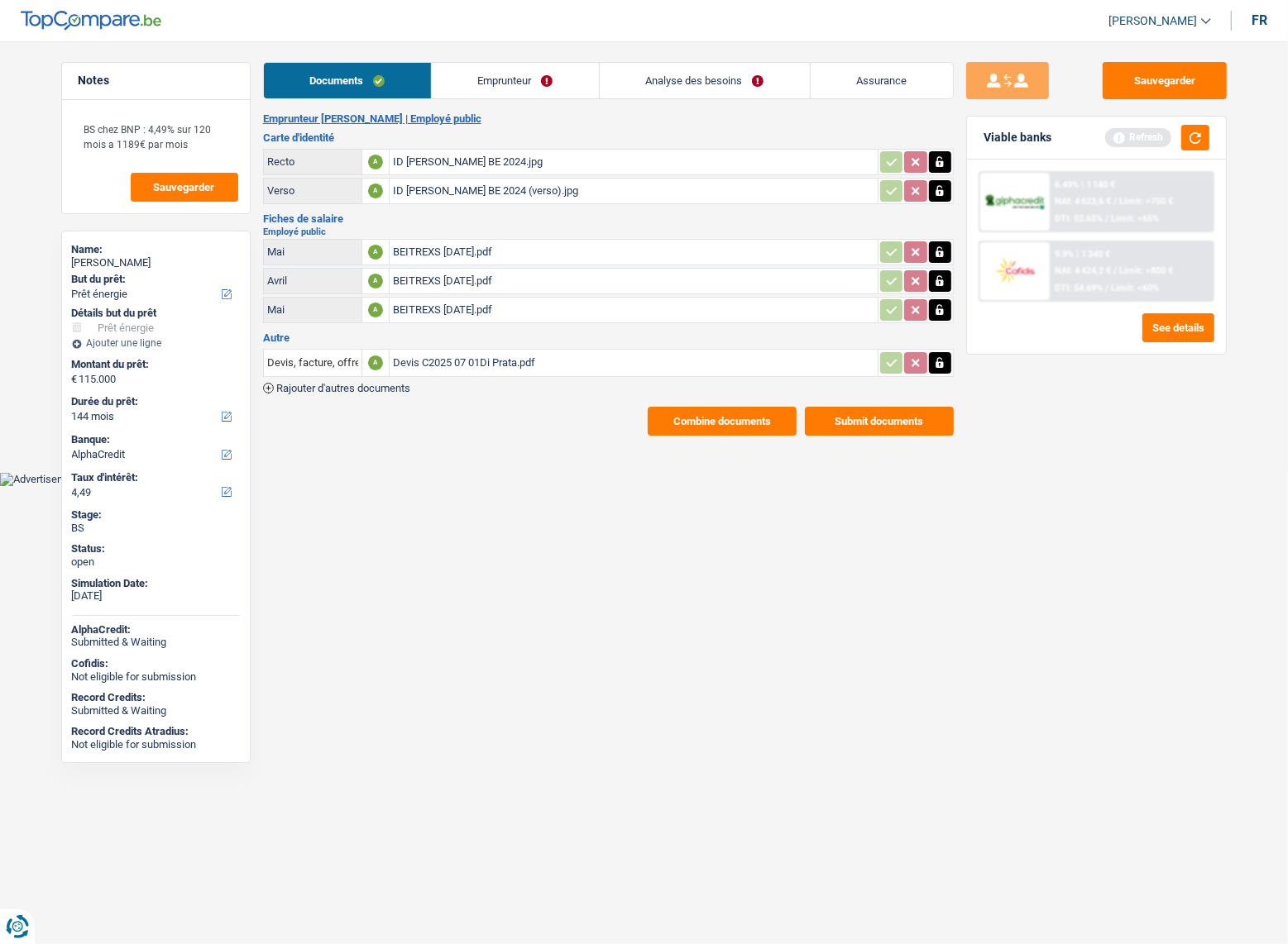
drag, startPoint x: 742, startPoint y: 397, endPoint x: 732, endPoint y: 411, distance: 17.2
click at [742, 397] on div "Emprunteur Nicolas Di Prata | Employé public Carte d'identité Recto A ID Nicola…" at bounding box center [608, 274] width 691 height 323
click at [732, 412] on button "Combine documents" at bounding box center [722, 421] width 149 height 29
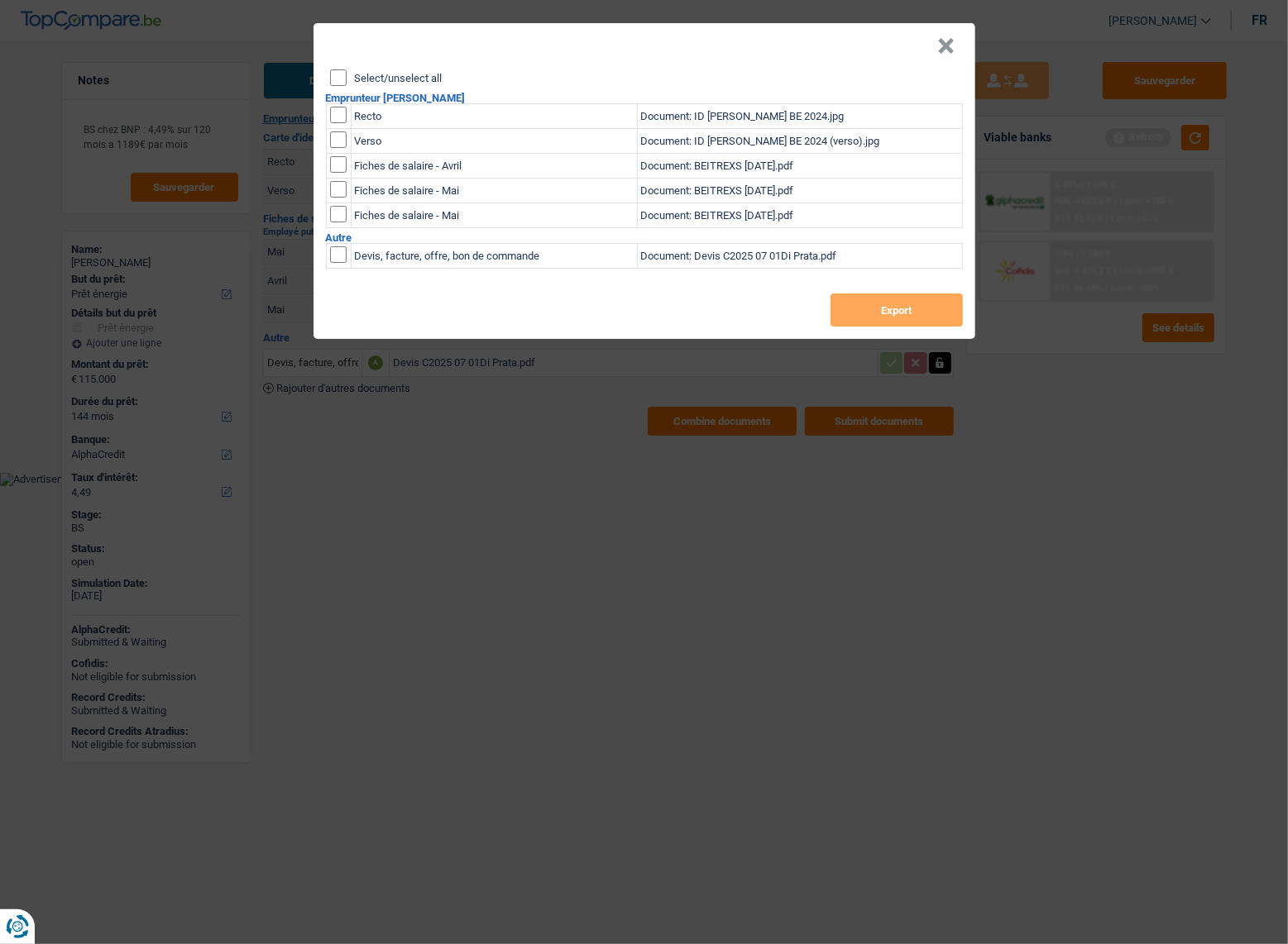
drag, startPoint x: 346, startPoint y: 72, endPoint x: 588, endPoint y: 198, distance: 272.8
click at [346, 73] on input "Select/unselect all" at bounding box center [339, 78] width 17 height 17
checkbox input "true"
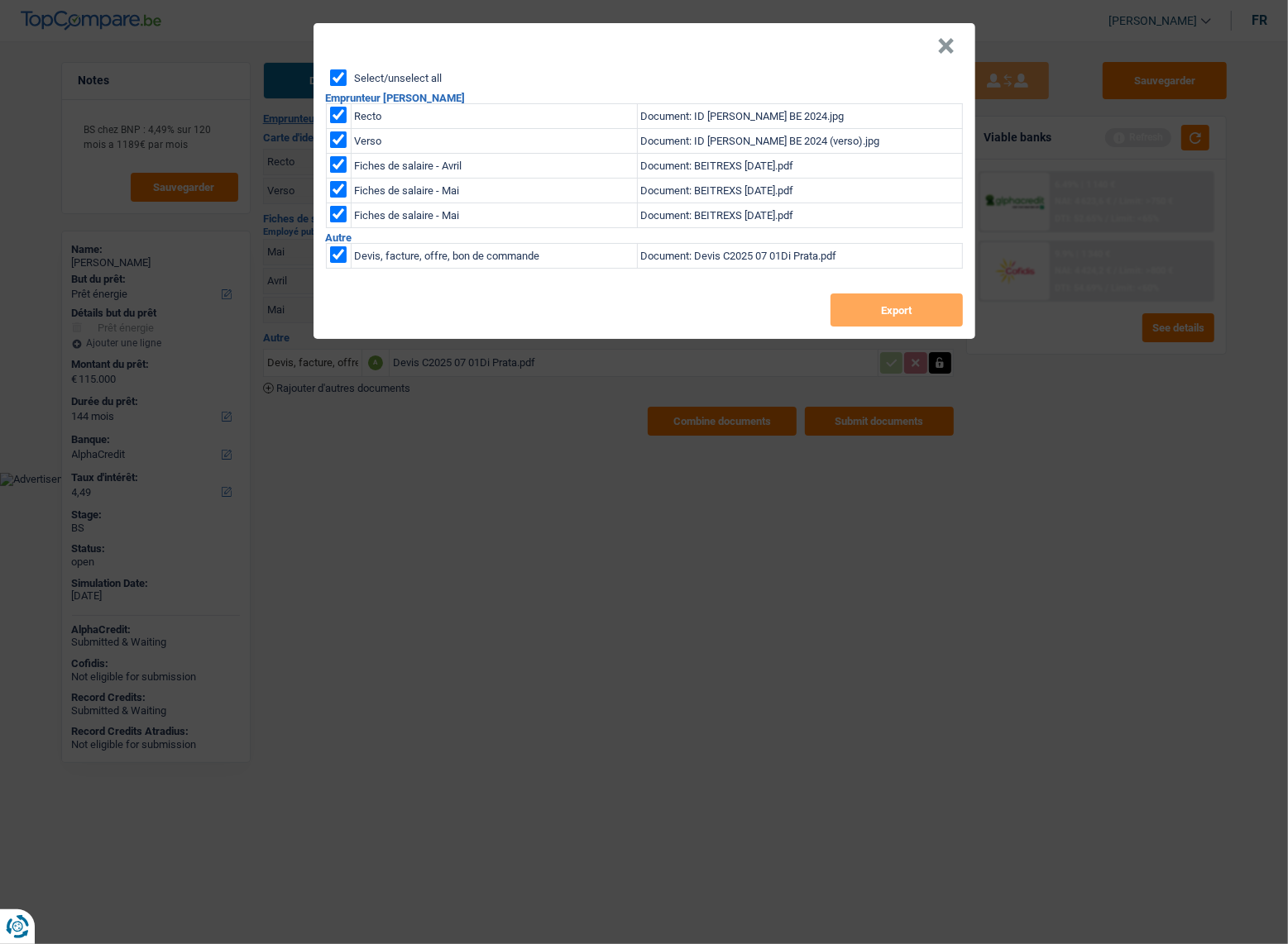
checkbox input "true"
click at [854, 324] on button "Export" at bounding box center [896, 310] width 132 height 33
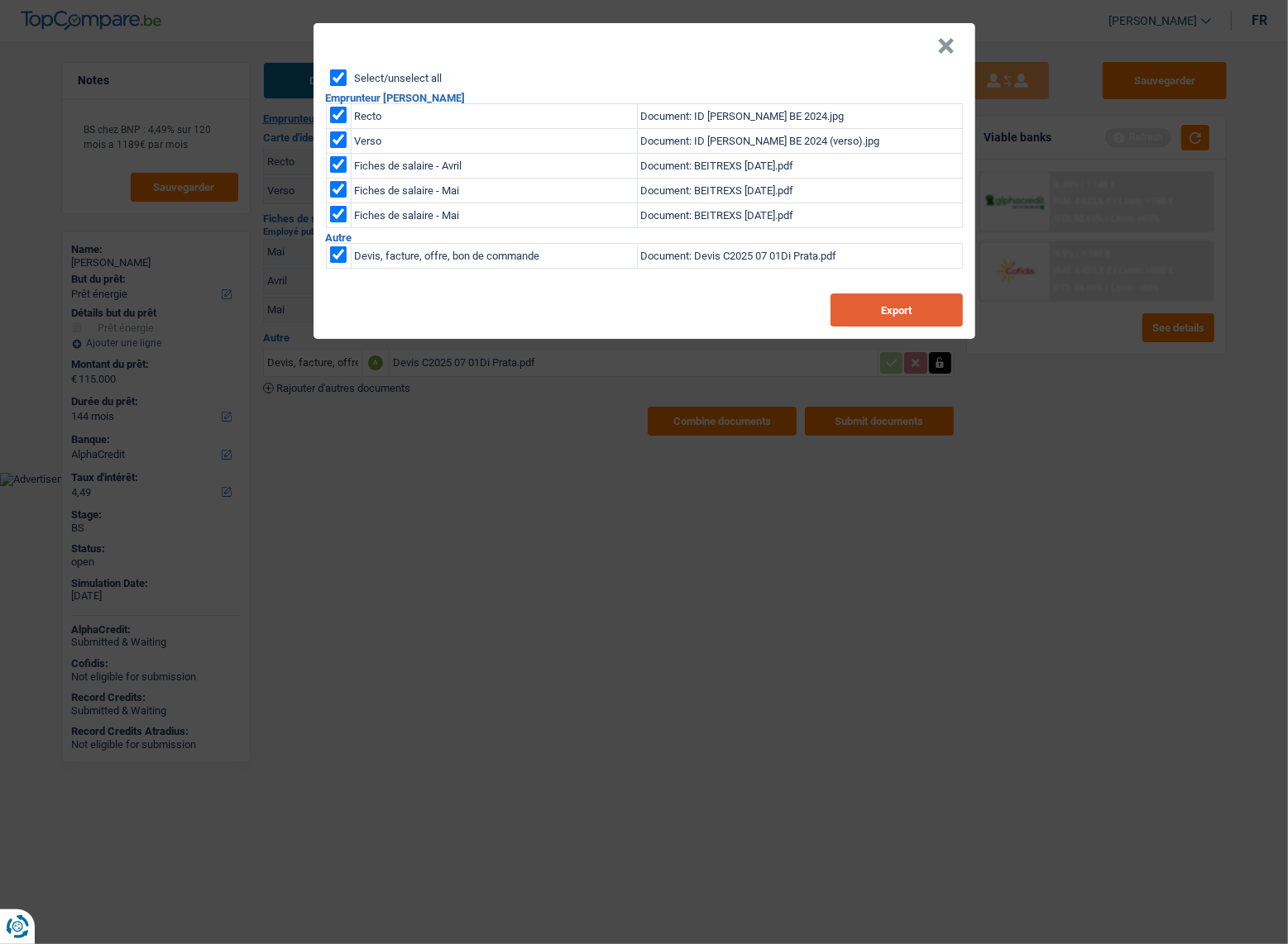
click at [900, 314] on button "Export" at bounding box center [896, 310] width 132 height 33
click at [701, 511] on div "× Select/unselect all Emprunteur Nicolas Di Prata Recto Document: ID Nicolas Di…" at bounding box center [644, 472] width 1288 height 944
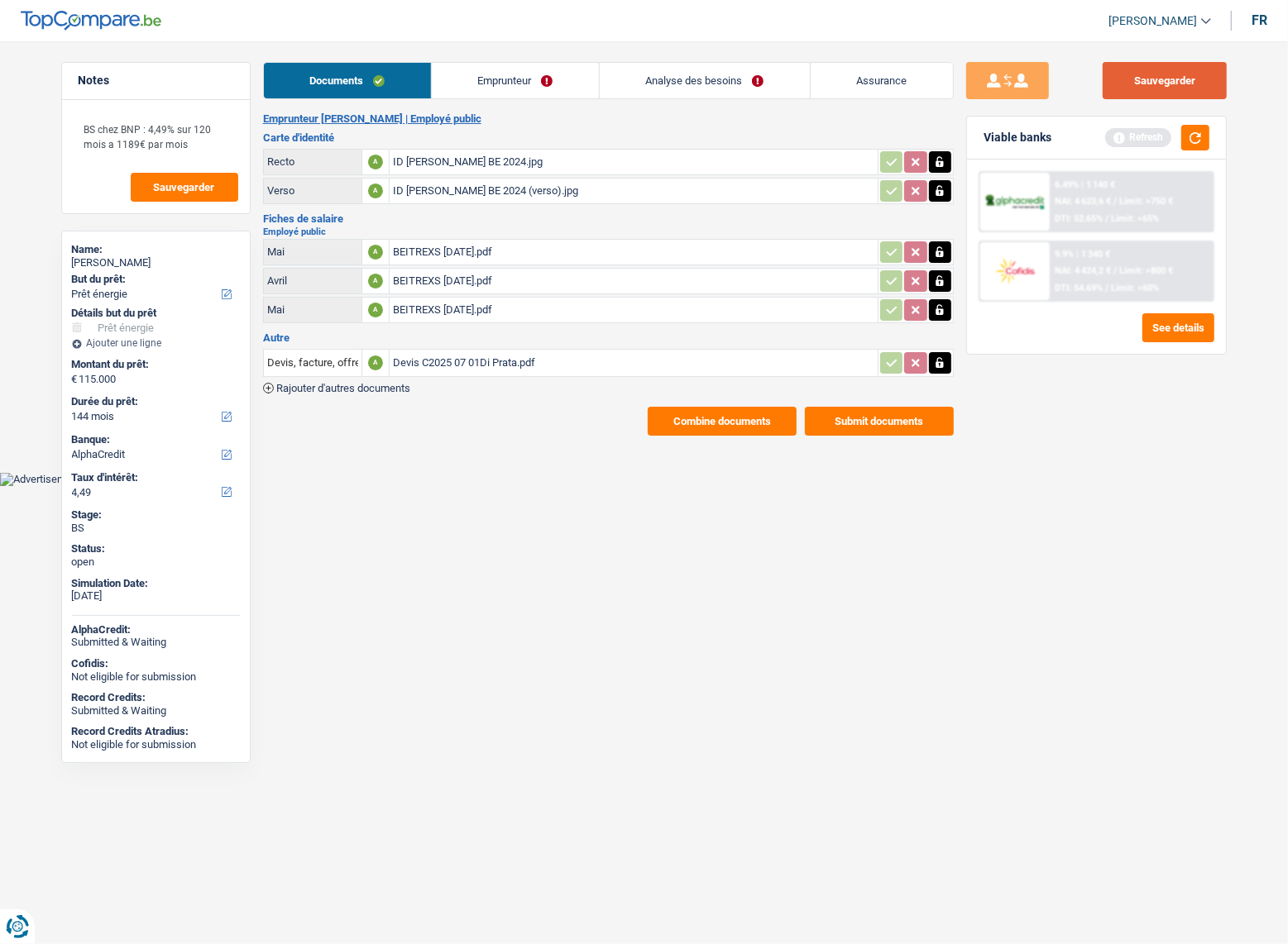
click at [1141, 72] on button "Sauvegarder" at bounding box center [1164, 81] width 124 height 38
click at [1192, 131] on button "button" at bounding box center [1194, 138] width 28 height 26
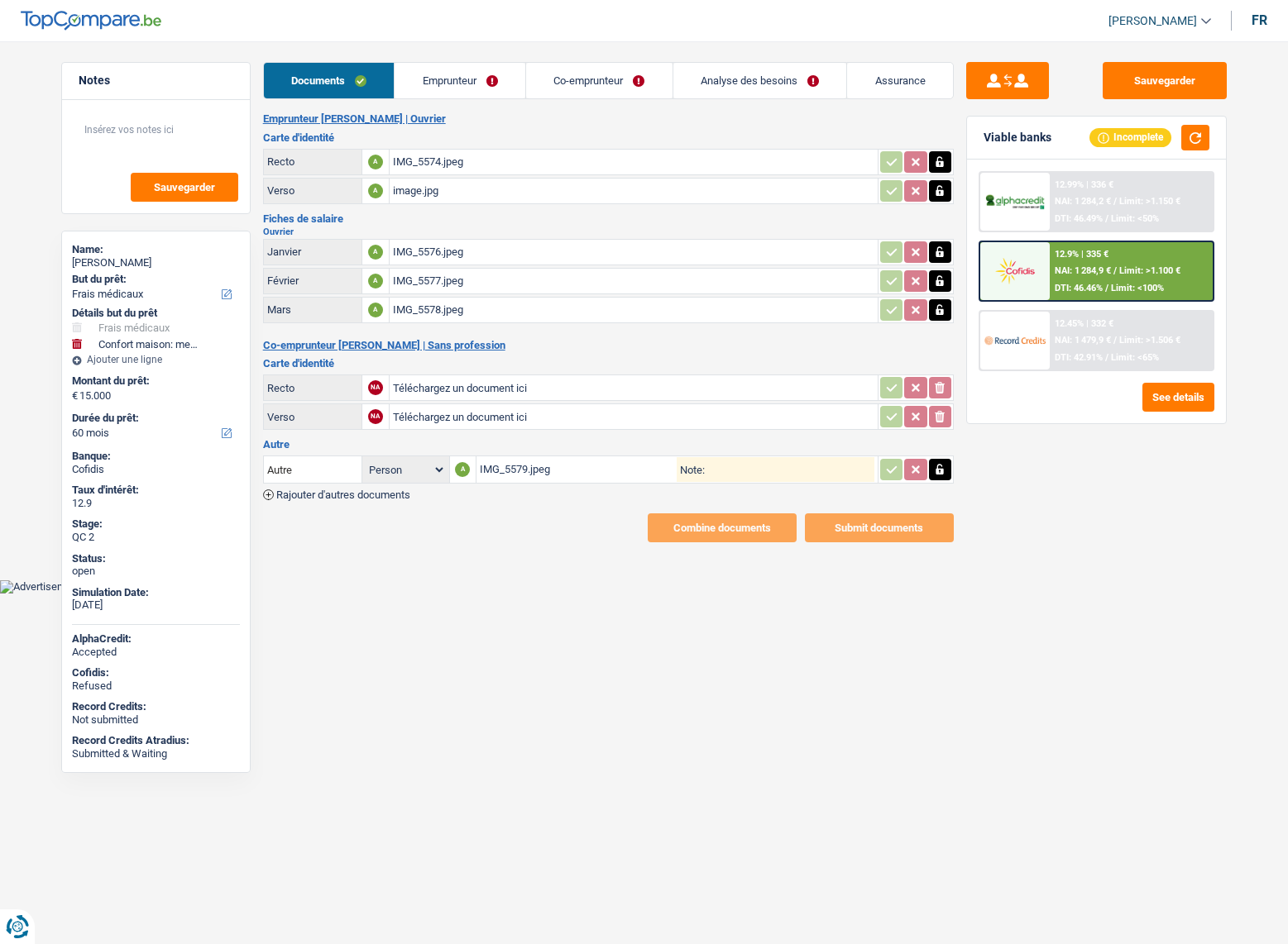
select select "medical"
select select "household"
select select "60"
select select "32"
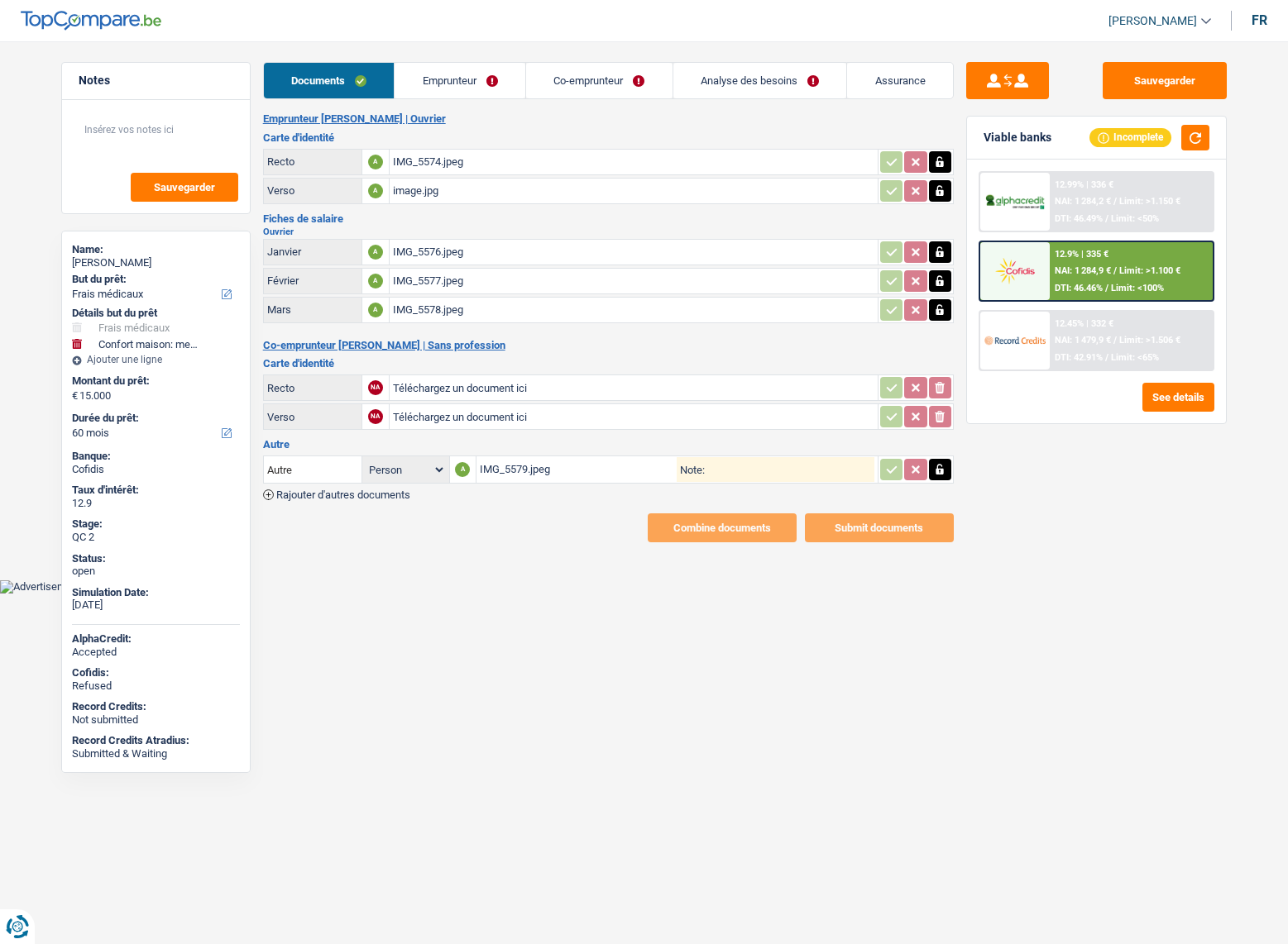
select select "rents"
click at [499, 75] on link "Emprunteur" at bounding box center [460, 81] width 130 height 36
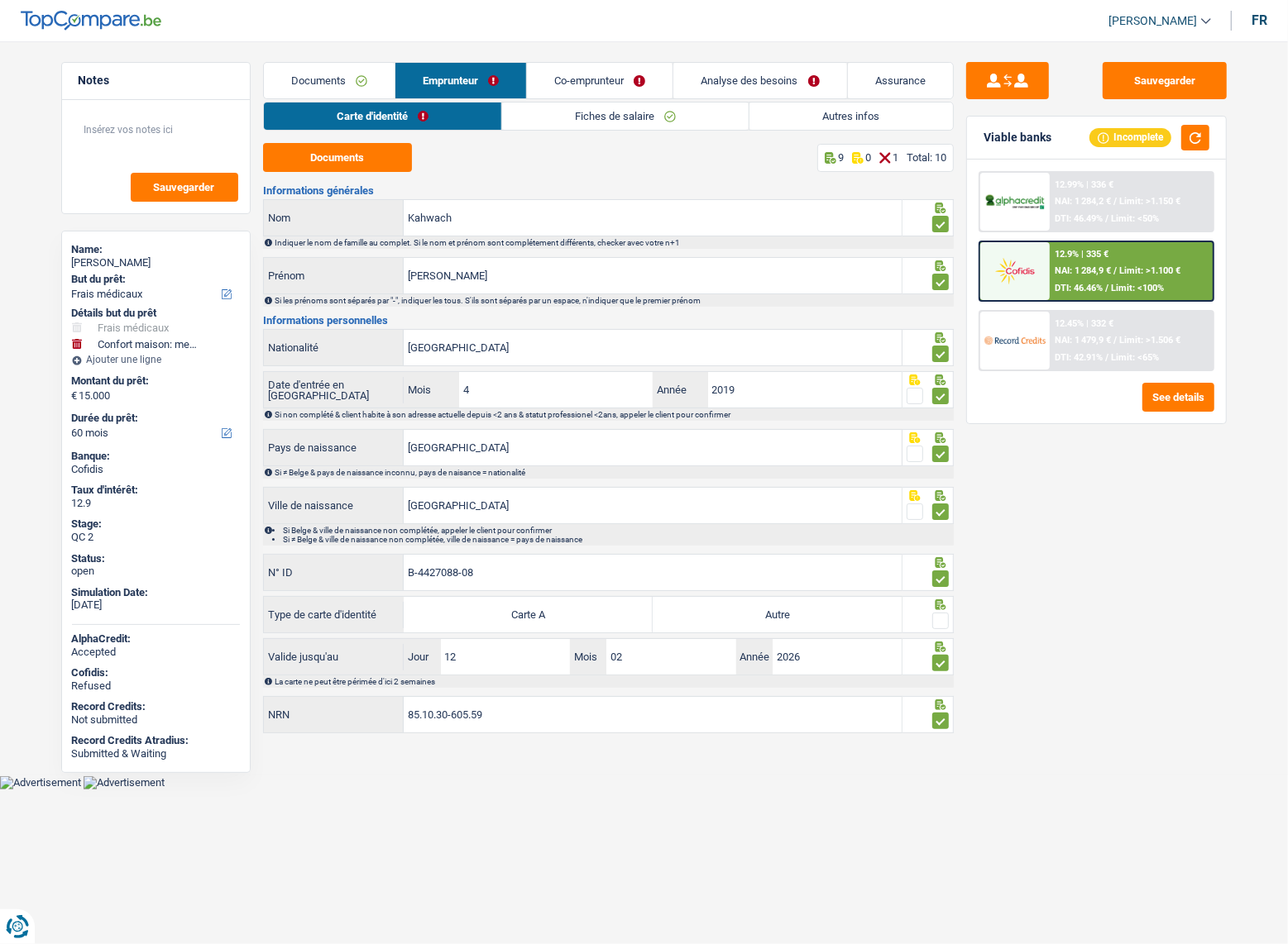
click at [647, 139] on div "Carte d'identité Fiches de salaire Autres infos Documents 9 0 1 Total: 10 Infor…" at bounding box center [608, 418] width 691 height 634
click at [649, 112] on link "Fiches de salaire" at bounding box center [625, 117] width 247 height 28
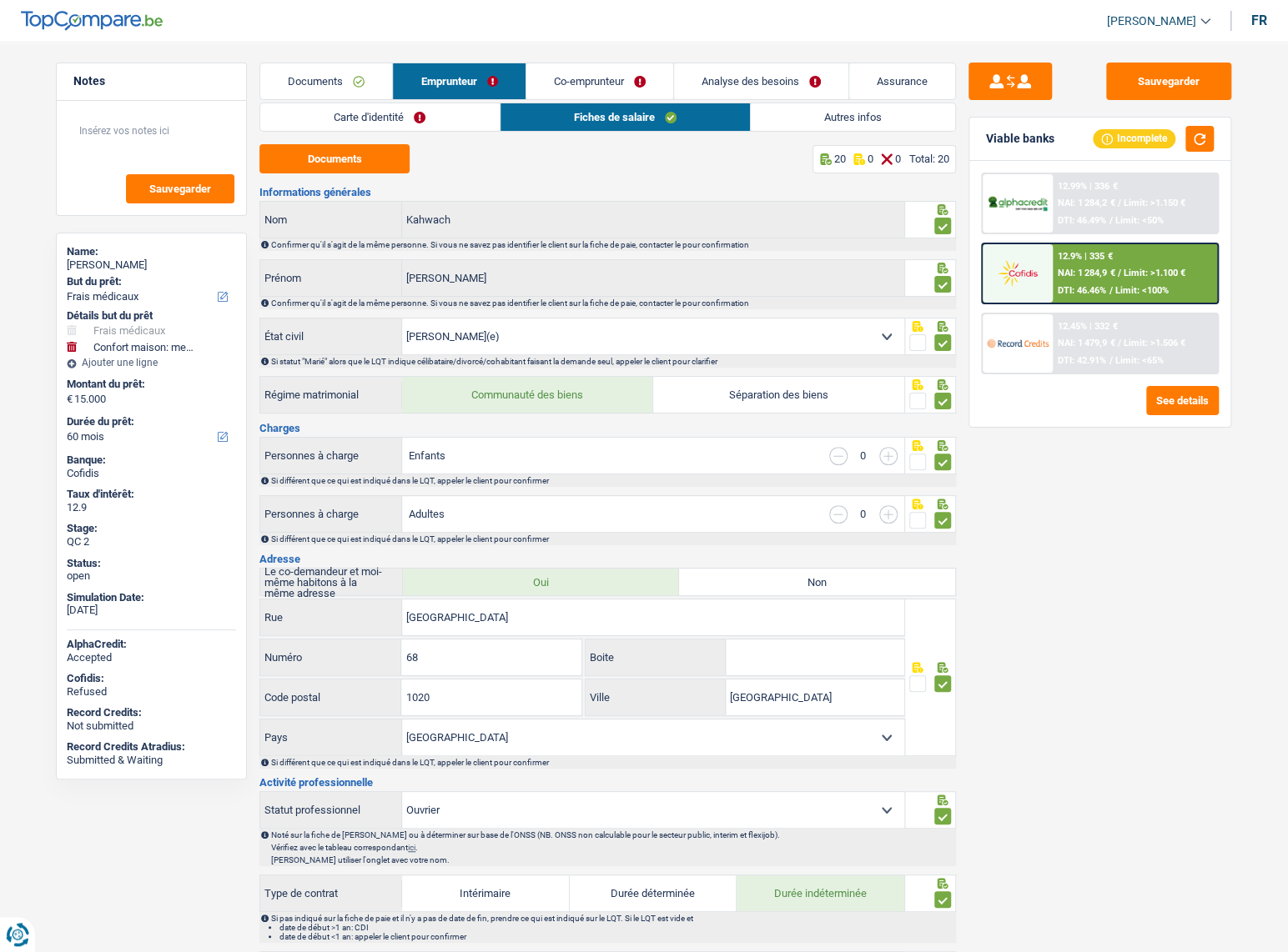
click at [882, 126] on link "Autres infos" at bounding box center [852, 117] width 204 height 28
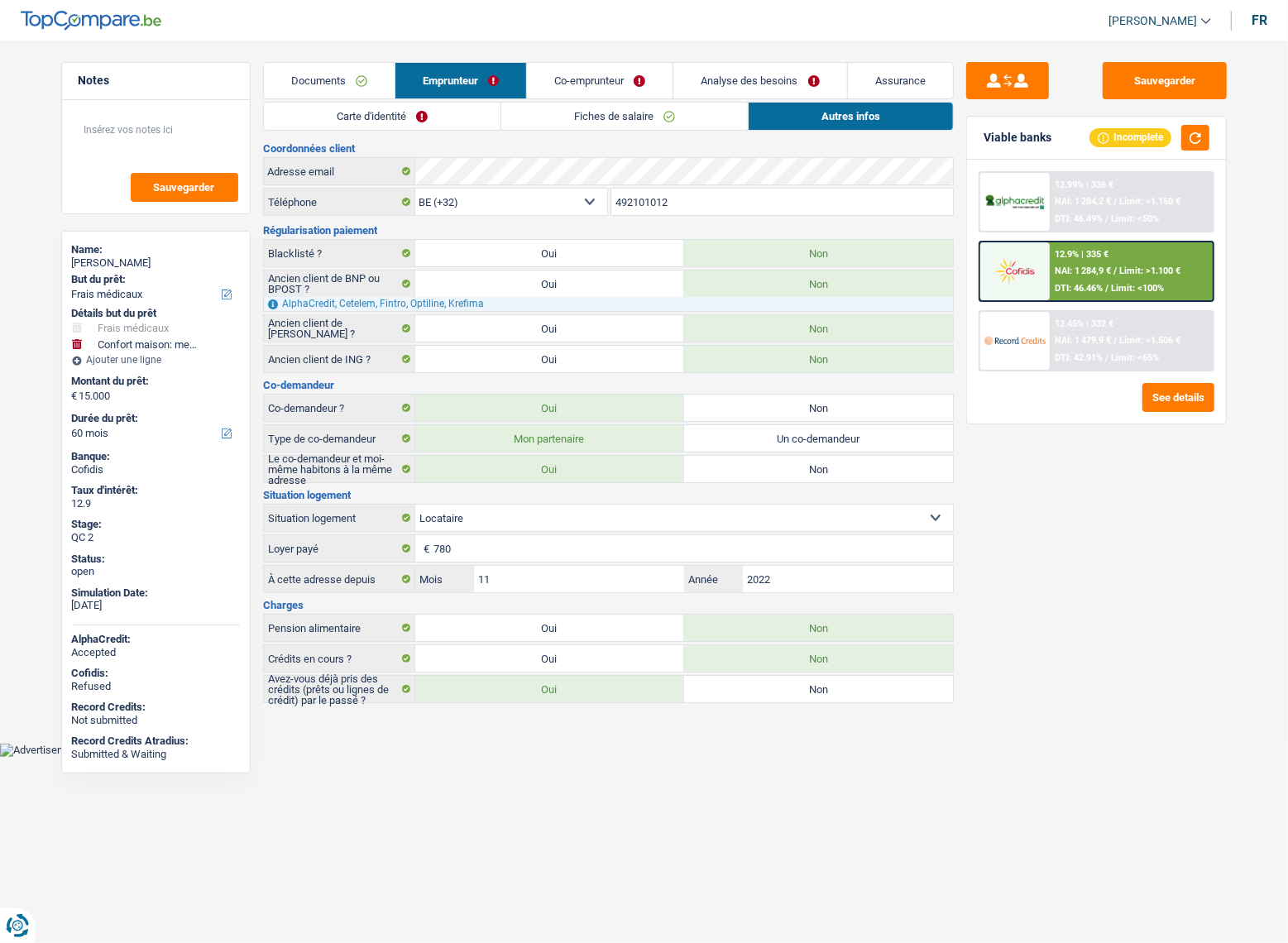
click at [562, 108] on link "Fiches de salaire" at bounding box center [624, 116] width 247 height 28
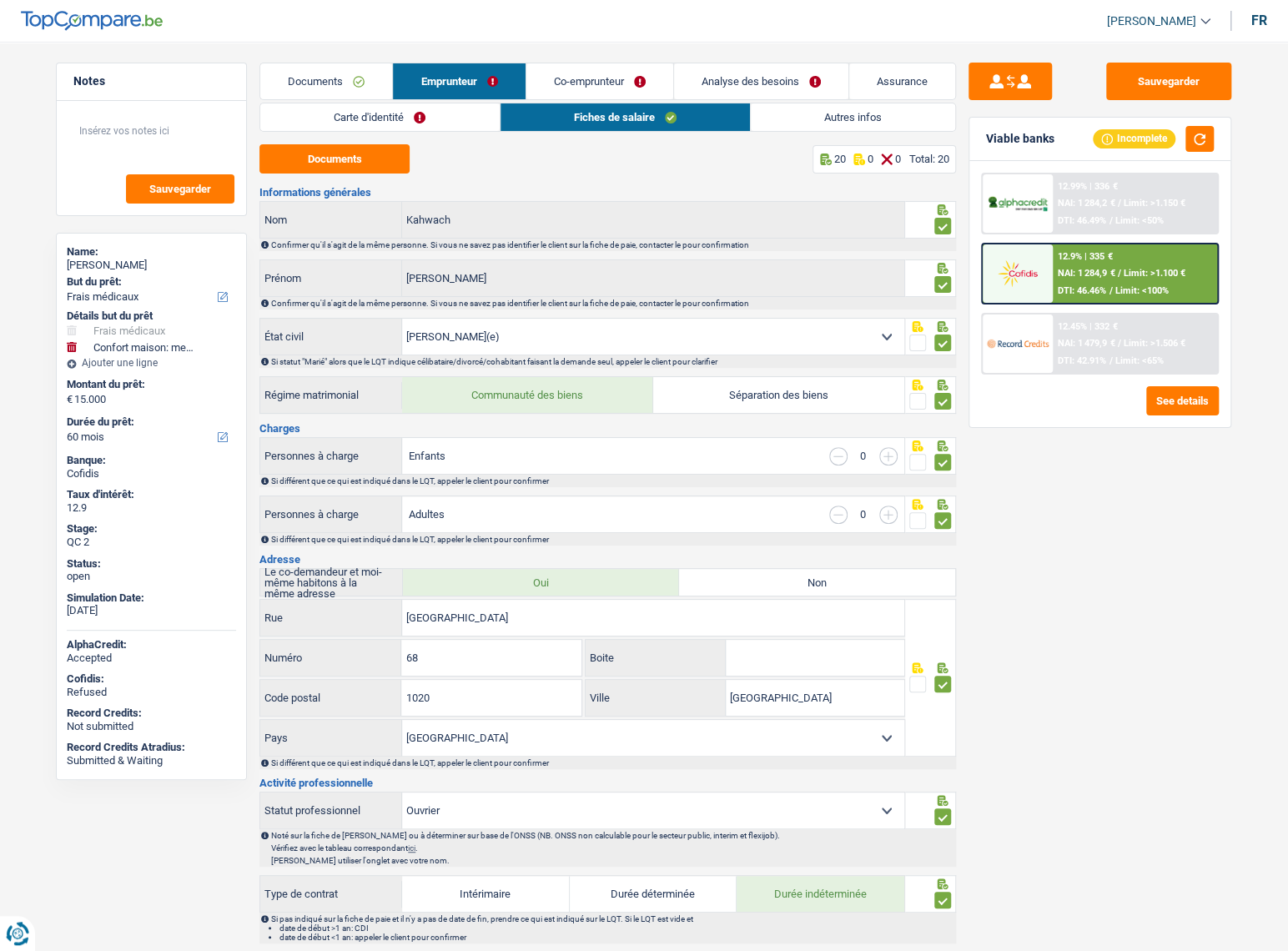
click at [910, 128] on link "Autres infos" at bounding box center [852, 117] width 204 height 28
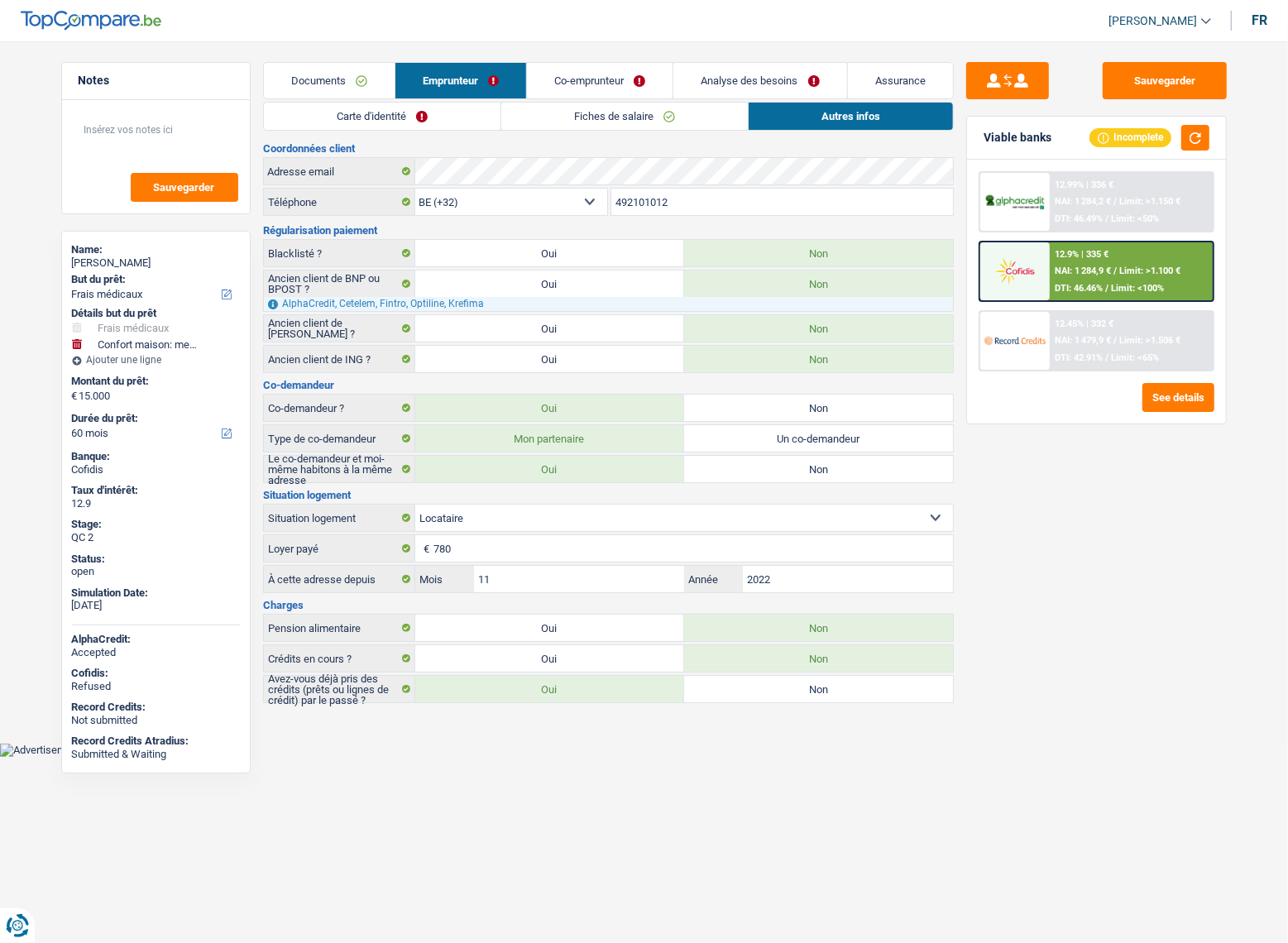
click at [646, 72] on link "Co-emprunteur" at bounding box center [599, 81] width 146 height 36
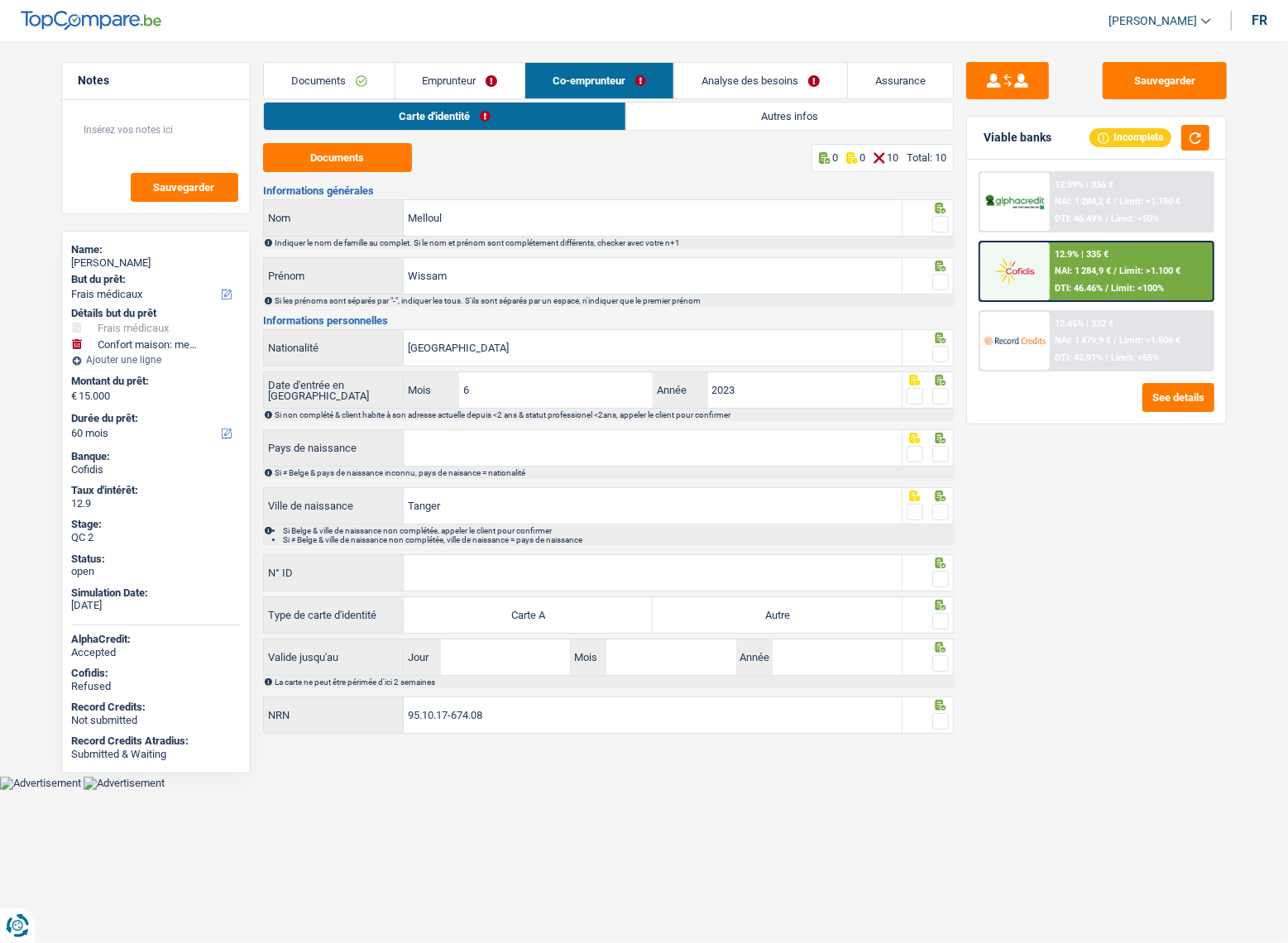
click at [673, 110] on link "Autres infos" at bounding box center [789, 116] width 327 height 28
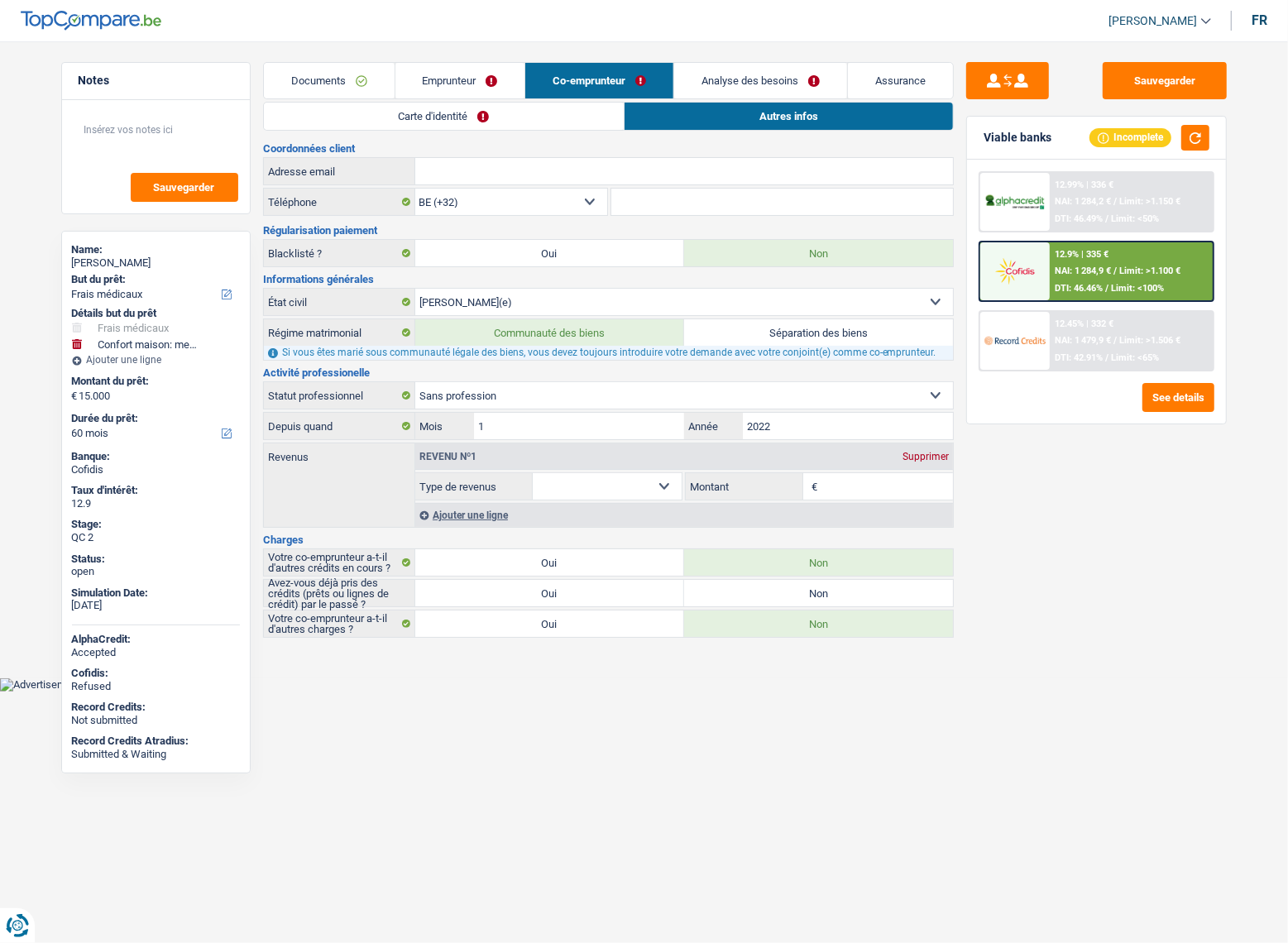
click at [505, 125] on link "Carte d'identité" at bounding box center [444, 116] width 361 height 28
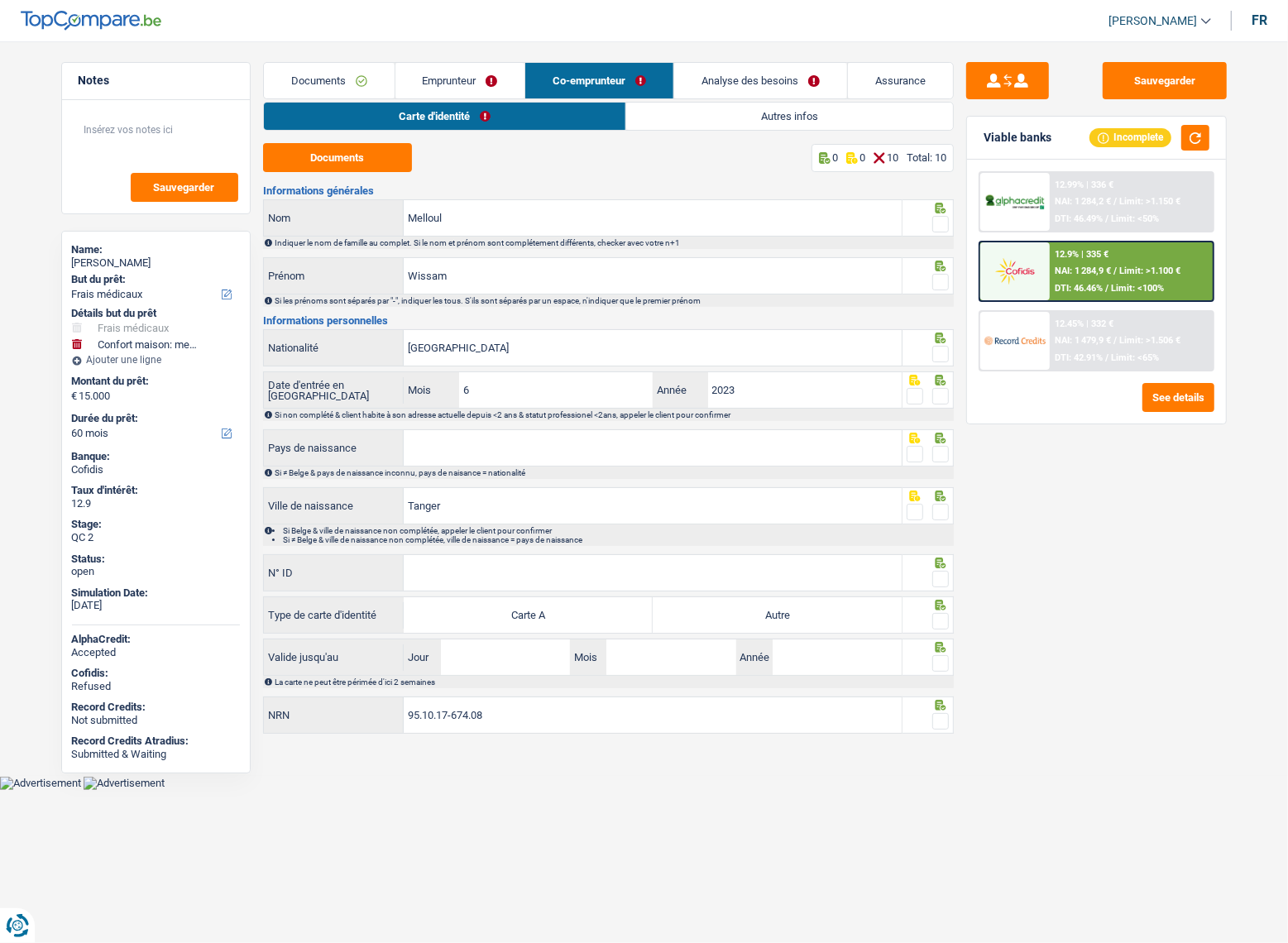
click at [721, 103] on link "Autres infos" at bounding box center [789, 116] width 327 height 28
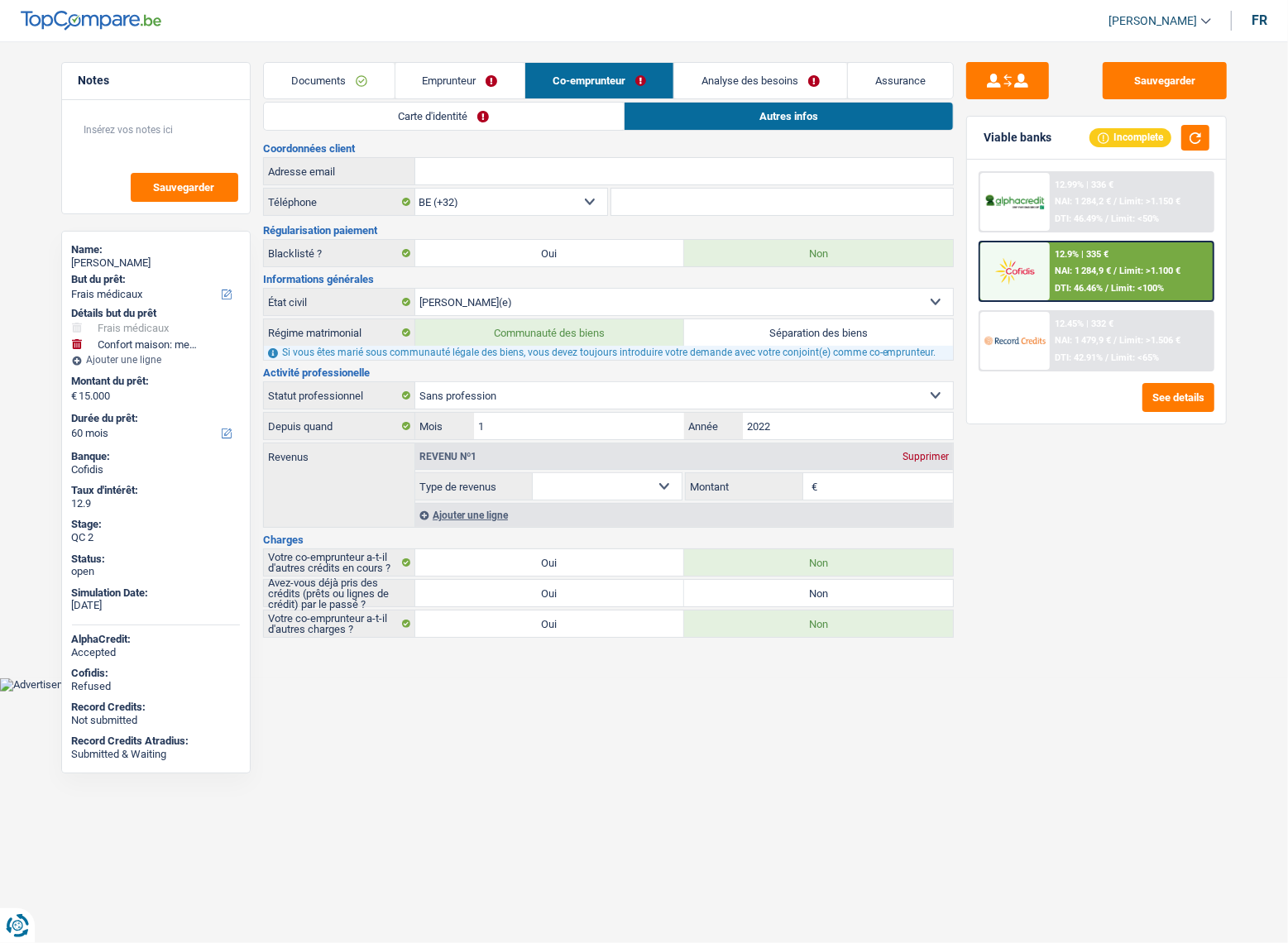
click at [571, 111] on link "Carte d'identité" at bounding box center [444, 116] width 361 height 28
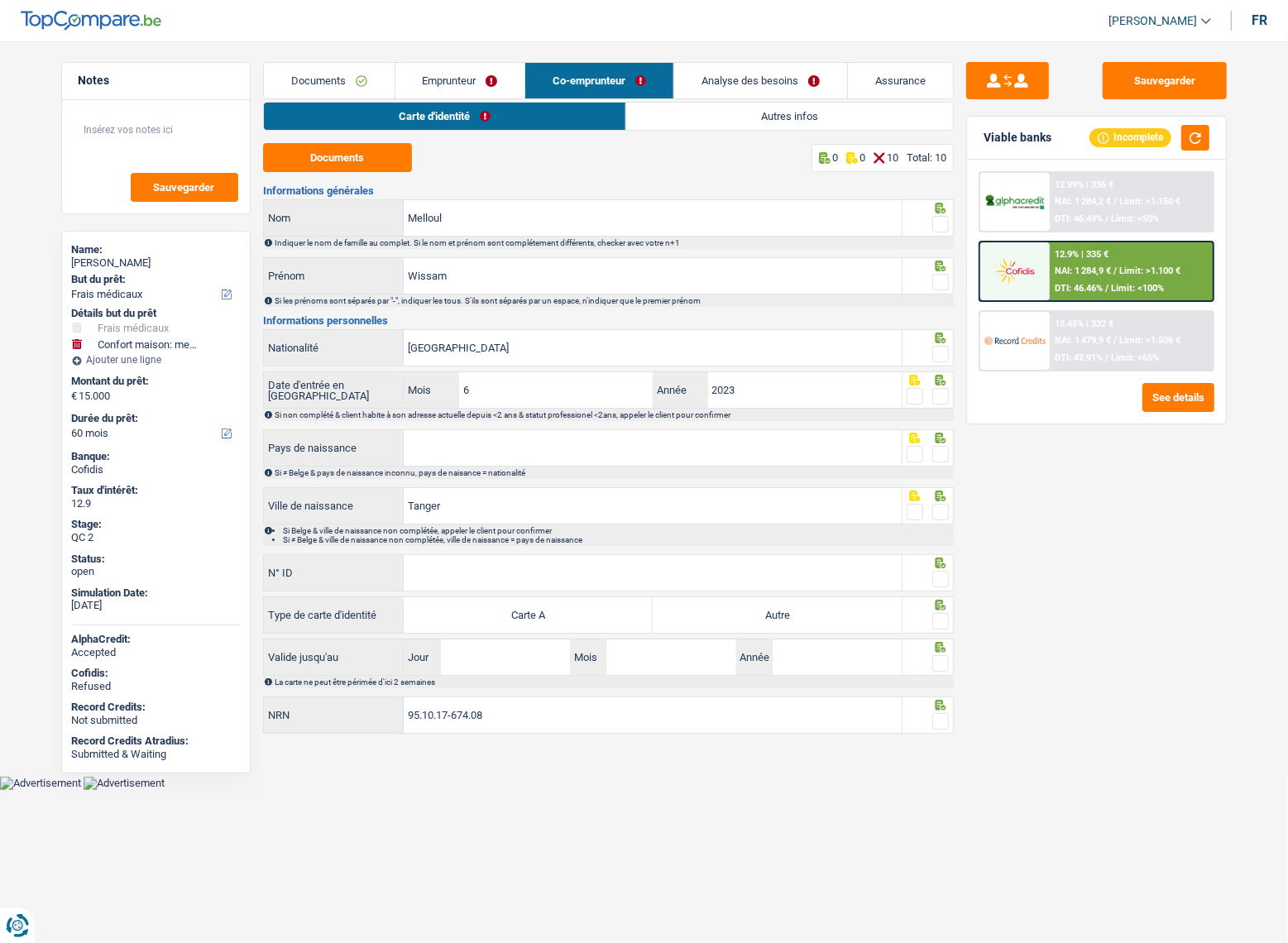
click at [686, 122] on link "Autres infos" at bounding box center [789, 116] width 327 height 28
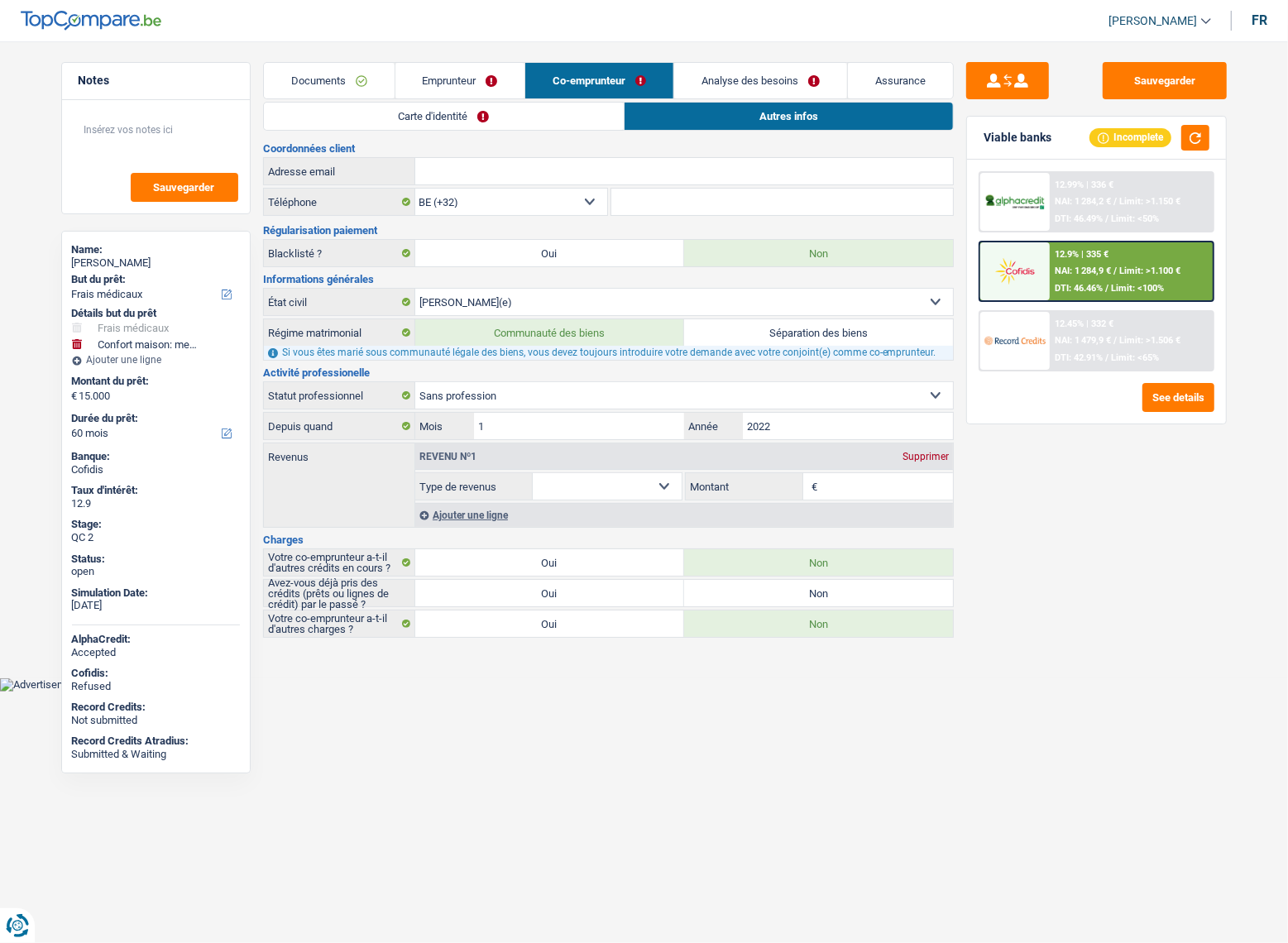
click at [574, 130] on li "Carte d'identité" at bounding box center [444, 116] width 361 height 29
click at [572, 105] on link "Carte d'identité" at bounding box center [444, 116] width 361 height 28
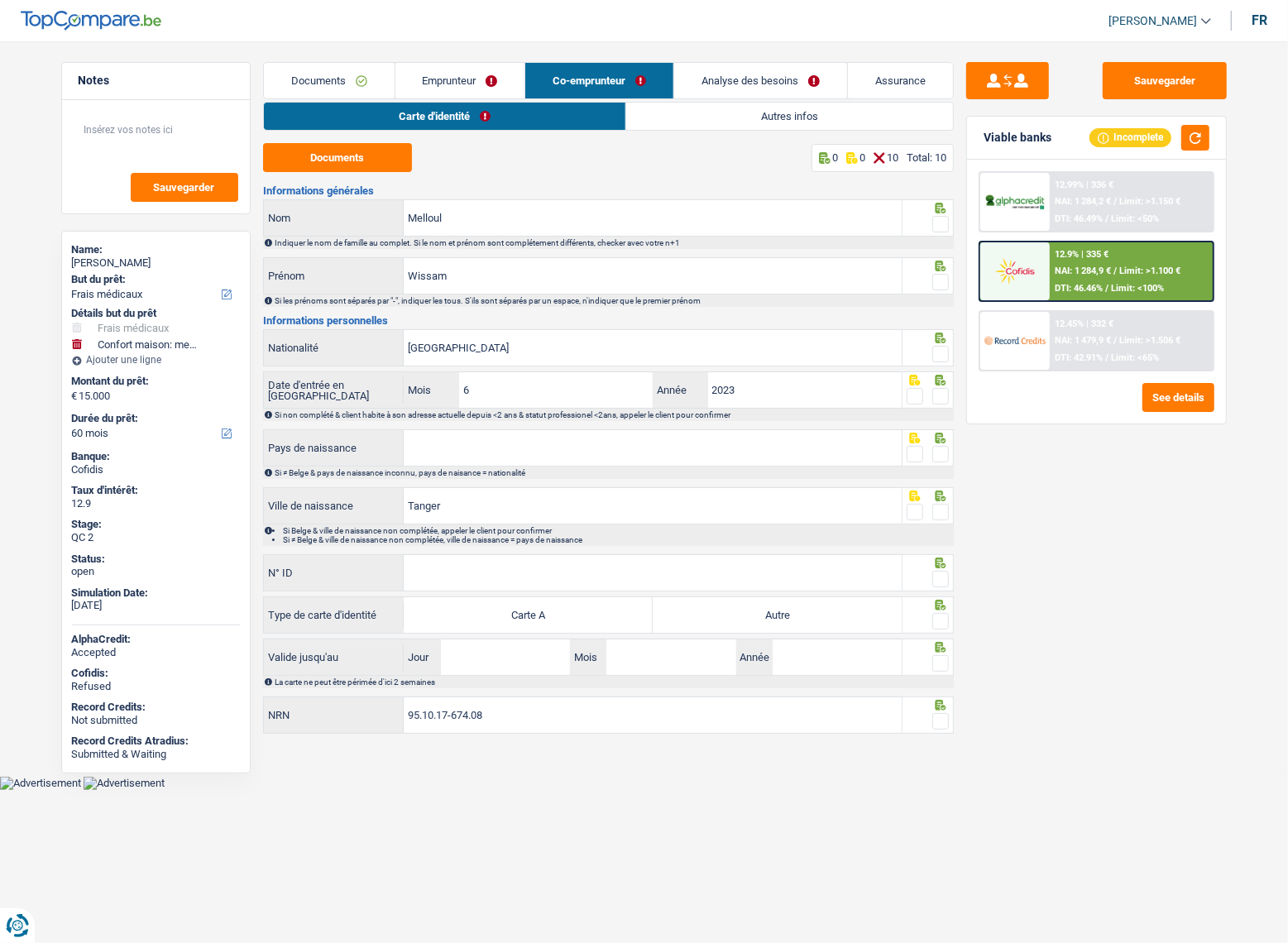
click at [349, 73] on link "Documents" at bounding box center [329, 81] width 130 height 36
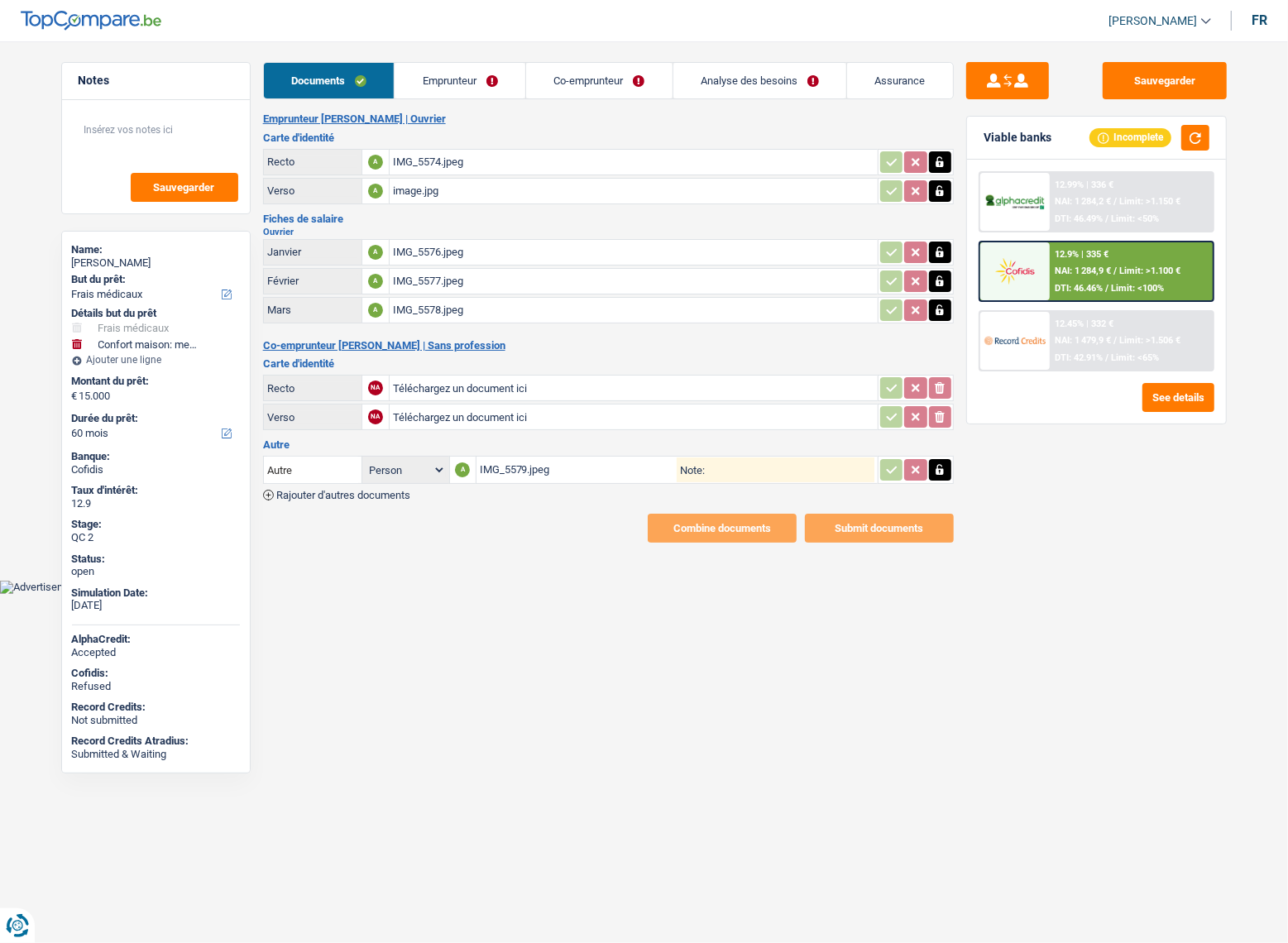
click at [494, 381] on input "Téléchargez un document ici" at bounding box center [633, 387] width 482 height 25
type input "C:\fakepath\IMG_5364.jpeg"
click at [449, 407] on input "Téléchargez un document ici" at bounding box center [633, 416] width 482 height 25
type input "C:\fakepath\IMG_5365.jpeg"
click at [624, 583] on body "Vous avez le contrôle de vos données Nous utilisons des cookies, tout comme nos…" at bounding box center [644, 309] width 1288 height 569
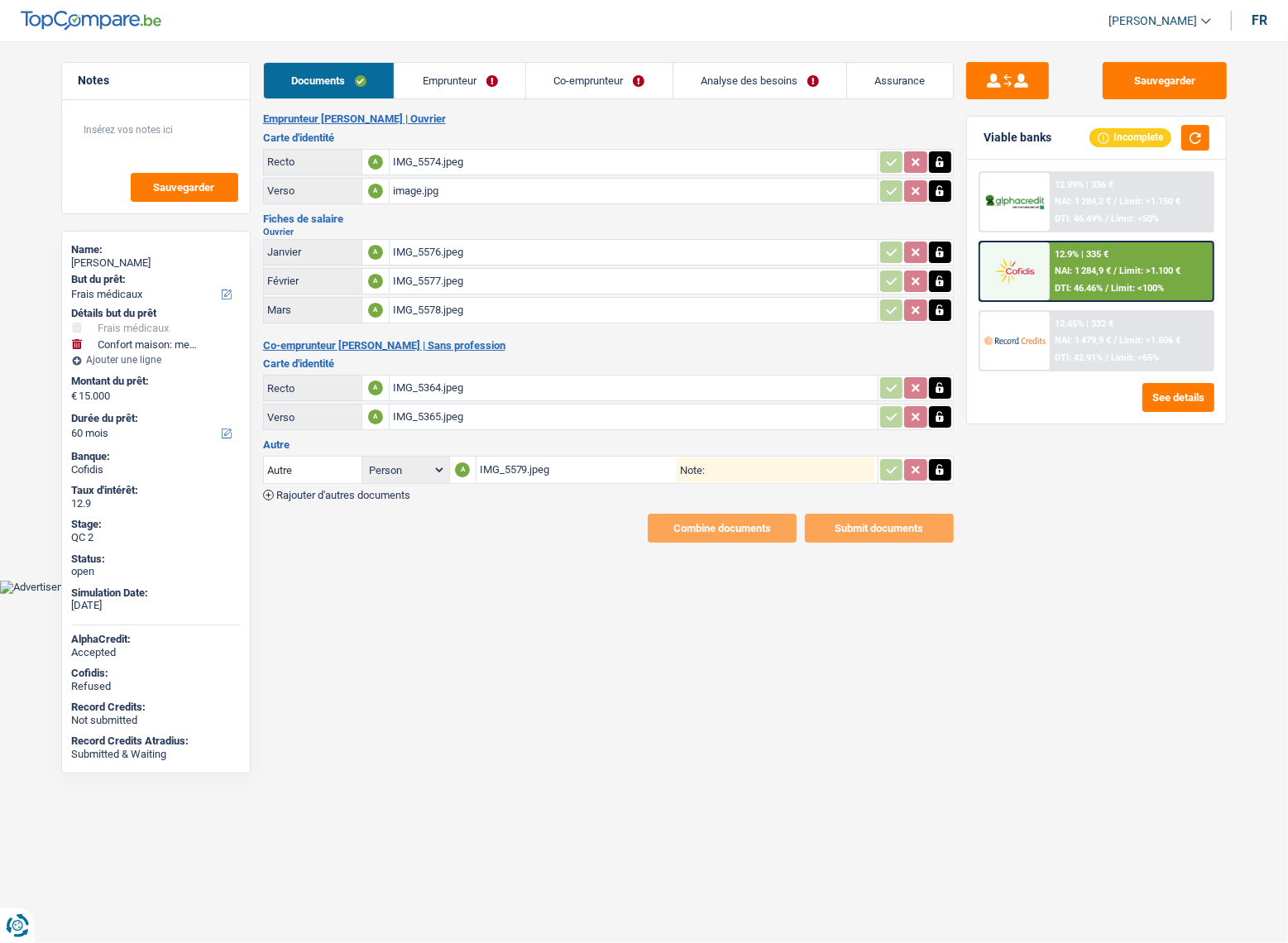
click at [547, 461] on div "IMG_5579.jpeg" at bounding box center [578, 469] width 197 height 25
click at [463, 250] on div "IMG_5576.jpeg" at bounding box center [633, 251] width 482 height 25
click at [434, 281] on div "IMG_5577.jpeg" at bounding box center [633, 281] width 482 height 25
click at [455, 306] on div "IMG_5578.jpeg" at bounding box center [633, 310] width 482 height 25
click at [480, 86] on link "Emprunteur" at bounding box center [460, 81] width 130 height 36
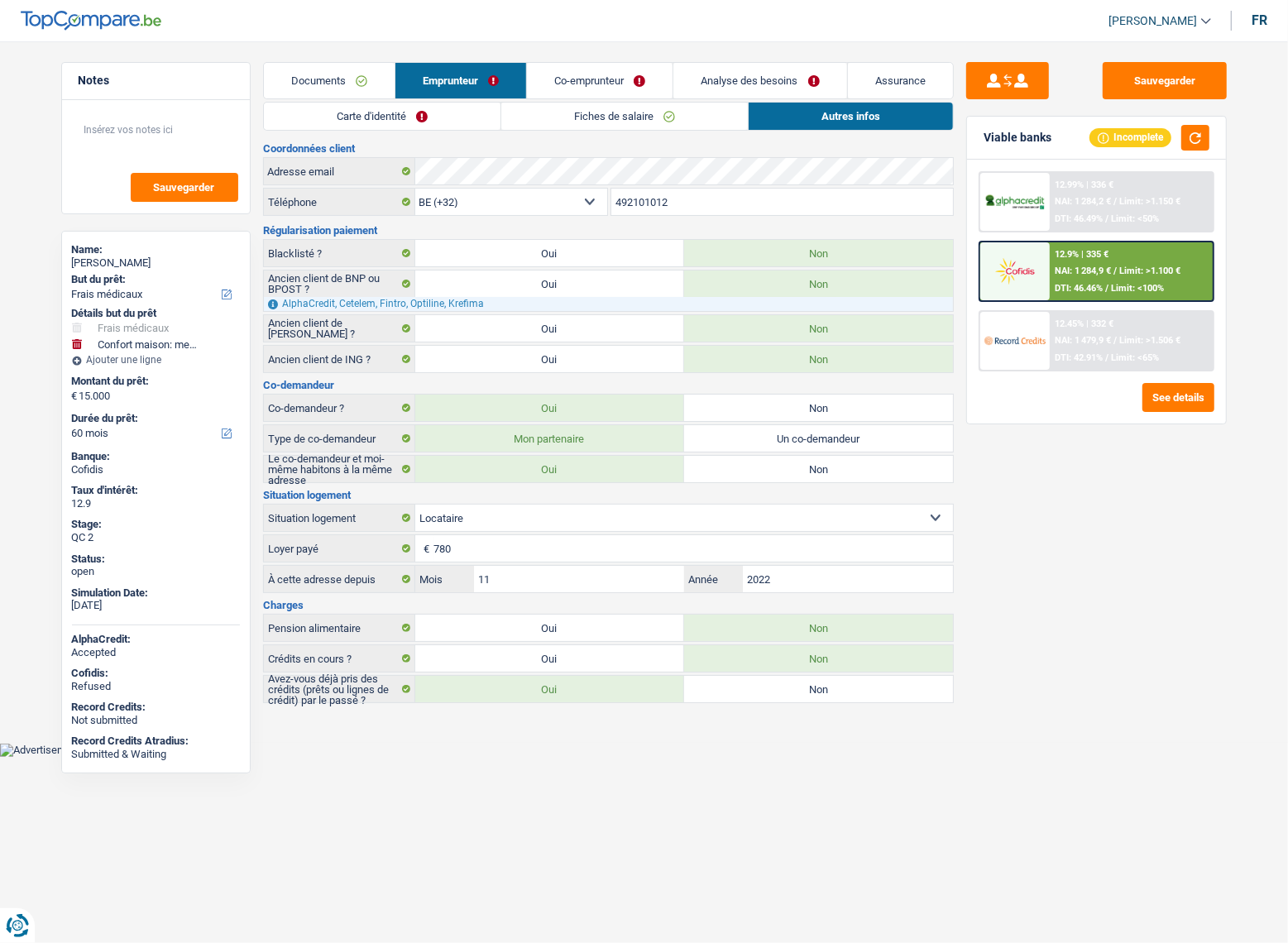
click at [572, 85] on link "Co-emprunteur" at bounding box center [599, 81] width 146 height 36
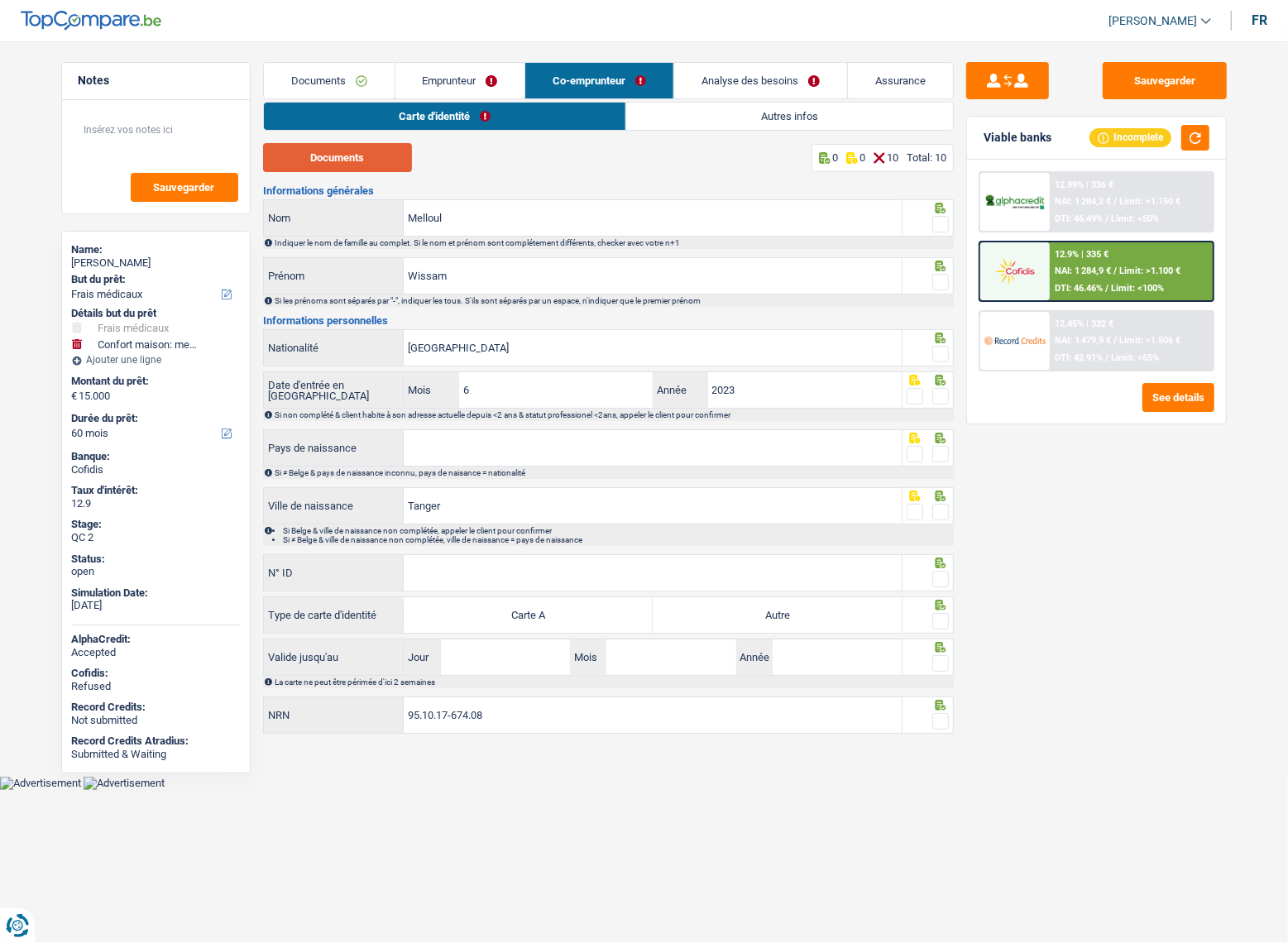
click at [378, 165] on button "Documents" at bounding box center [338, 158] width 149 height 29
drag, startPoint x: 938, startPoint y: 218, endPoint x: 939, endPoint y: 264, distance: 46.0
click at [939, 218] on span at bounding box center [940, 224] width 17 height 17
click at [0, 0] on input "radio" at bounding box center [0, 0] width 0 height 0
click at [939, 275] on span at bounding box center [940, 282] width 17 height 17
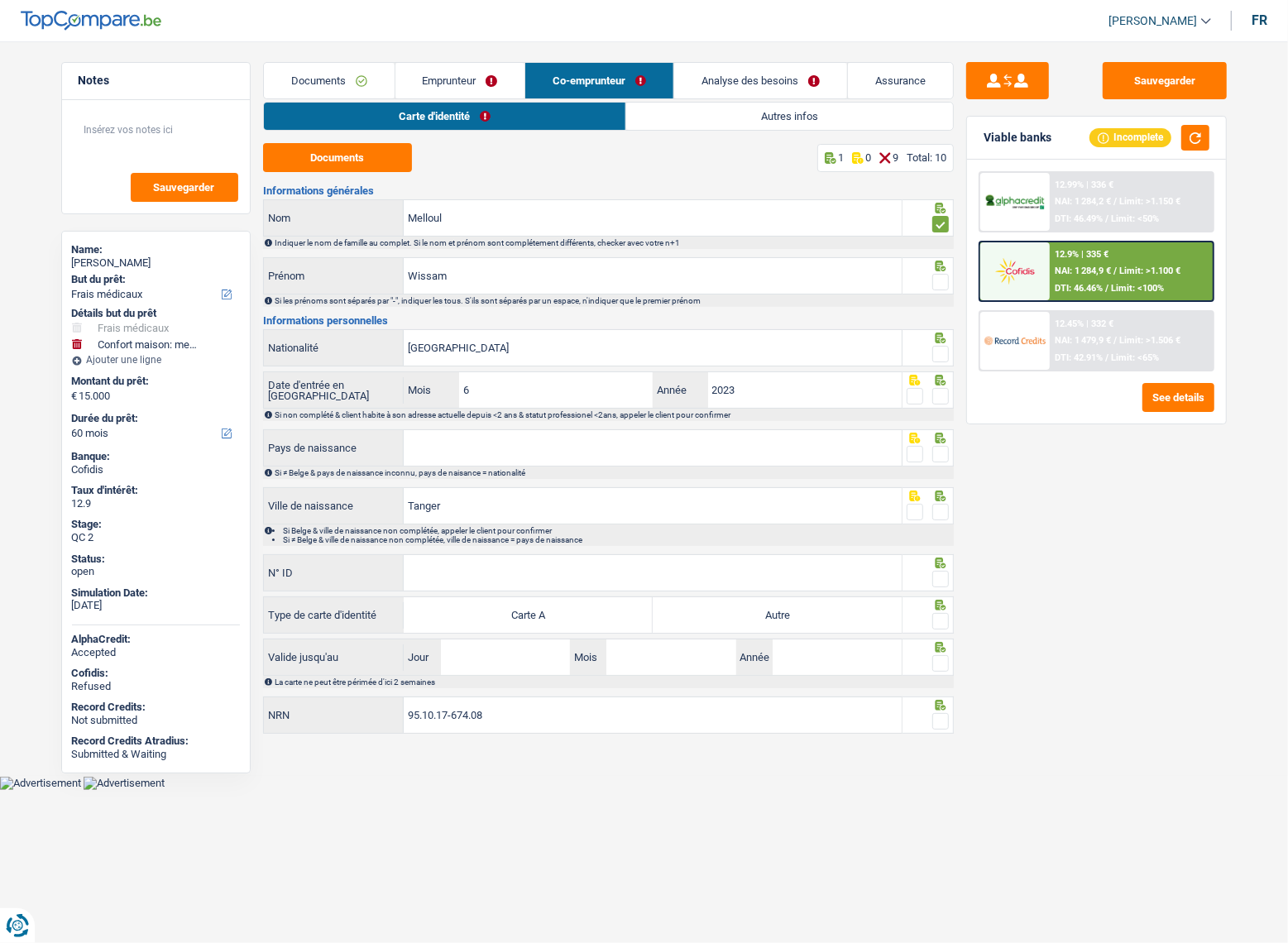
click at [0, 0] on input "radio" at bounding box center [0, 0] width 0 height 0
click at [939, 349] on span at bounding box center [940, 354] width 17 height 17
click at [0, 0] on input "radio" at bounding box center [0, 0] width 0 height 0
click at [513, 279] on input "Wissam" at bounding box center [652, 275] width 498 height 36
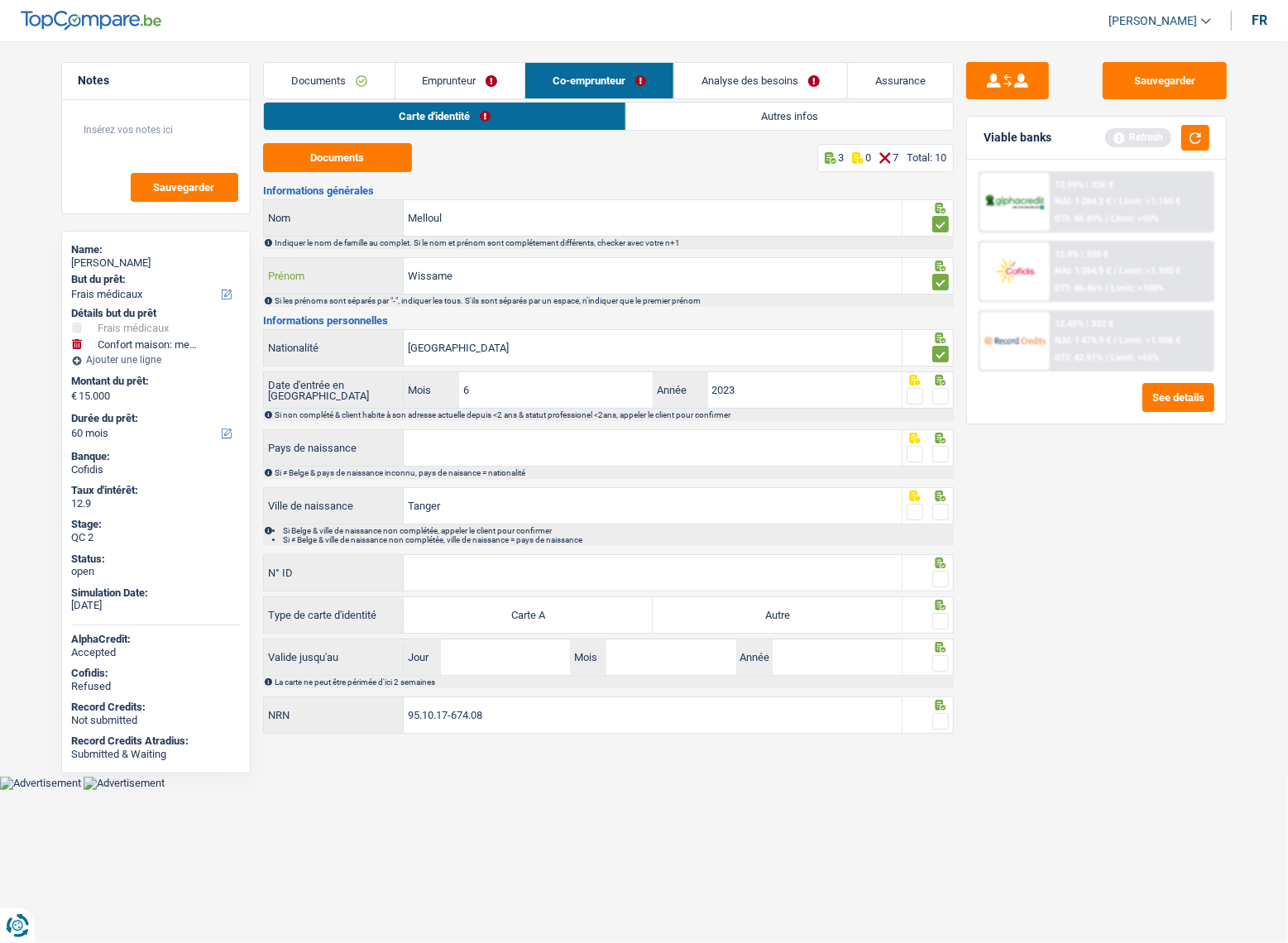
type input "Wissame"
click at [938, 398] on span at bounding box center [940, 396] width 17 height 17
click at [0, 0] on input "radio" at bounding box center [0, 0] width 0 height 0
click at [938, 457] on span at bounding box center [940, 454] width 17 height 17
click at [0, 0] on input "radio" at bounding box center [0, 0] width 0 height 0
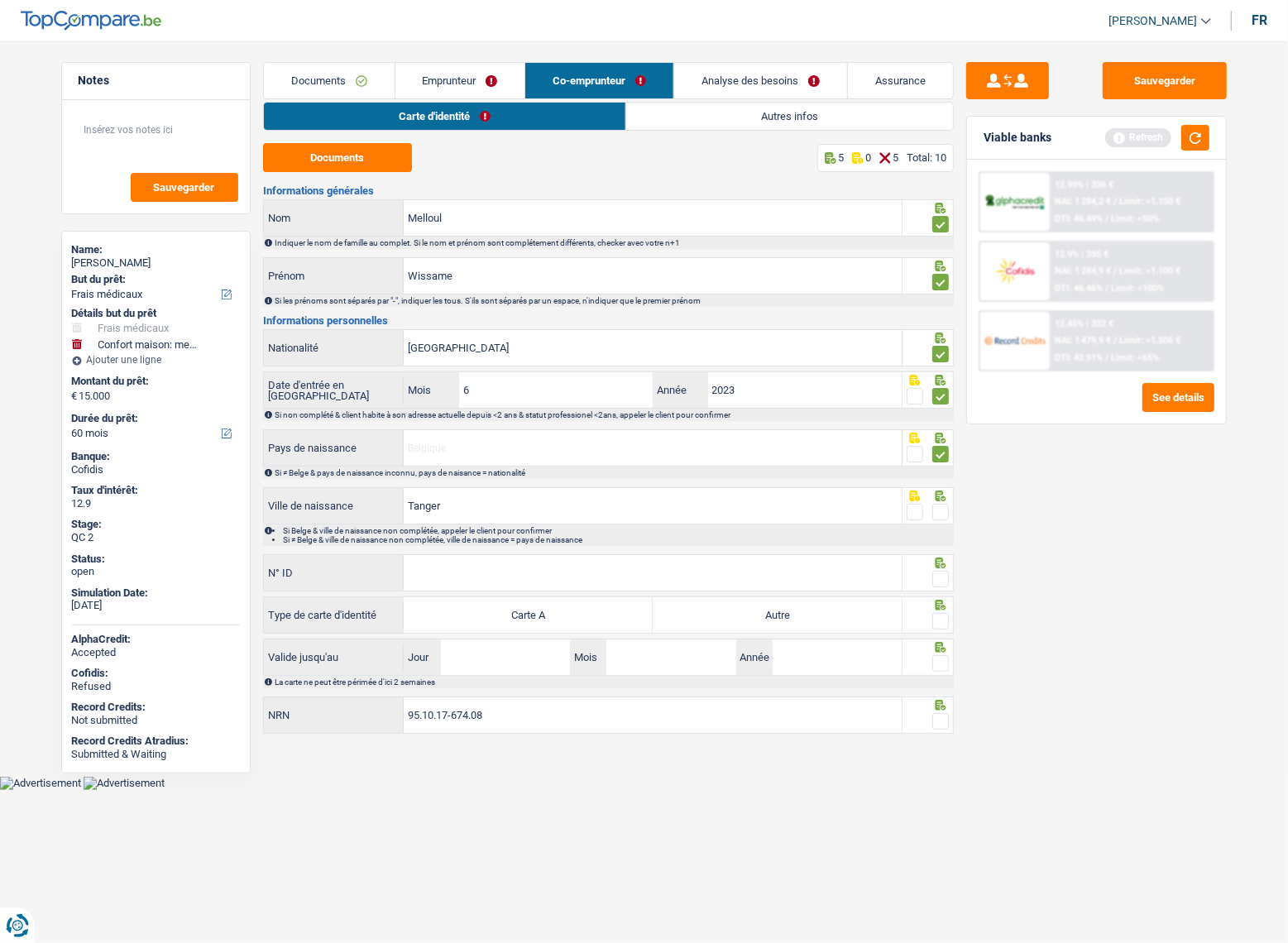
drag, startPoint x: 483, startPoint y: 440, endPoint x: 408, endPoint y: 620, distance: 195.0
click at [406, 622] on label "Carte A" at bounding box center [527, 615] width 249 height 36
click at [406, 622] on input "Carte A" at bounding box center [527, 615] width 249 height 36
radio input "true"
click at [424, 572] on input "N° ID" at bounding box center [652, 572] width 498 height 36
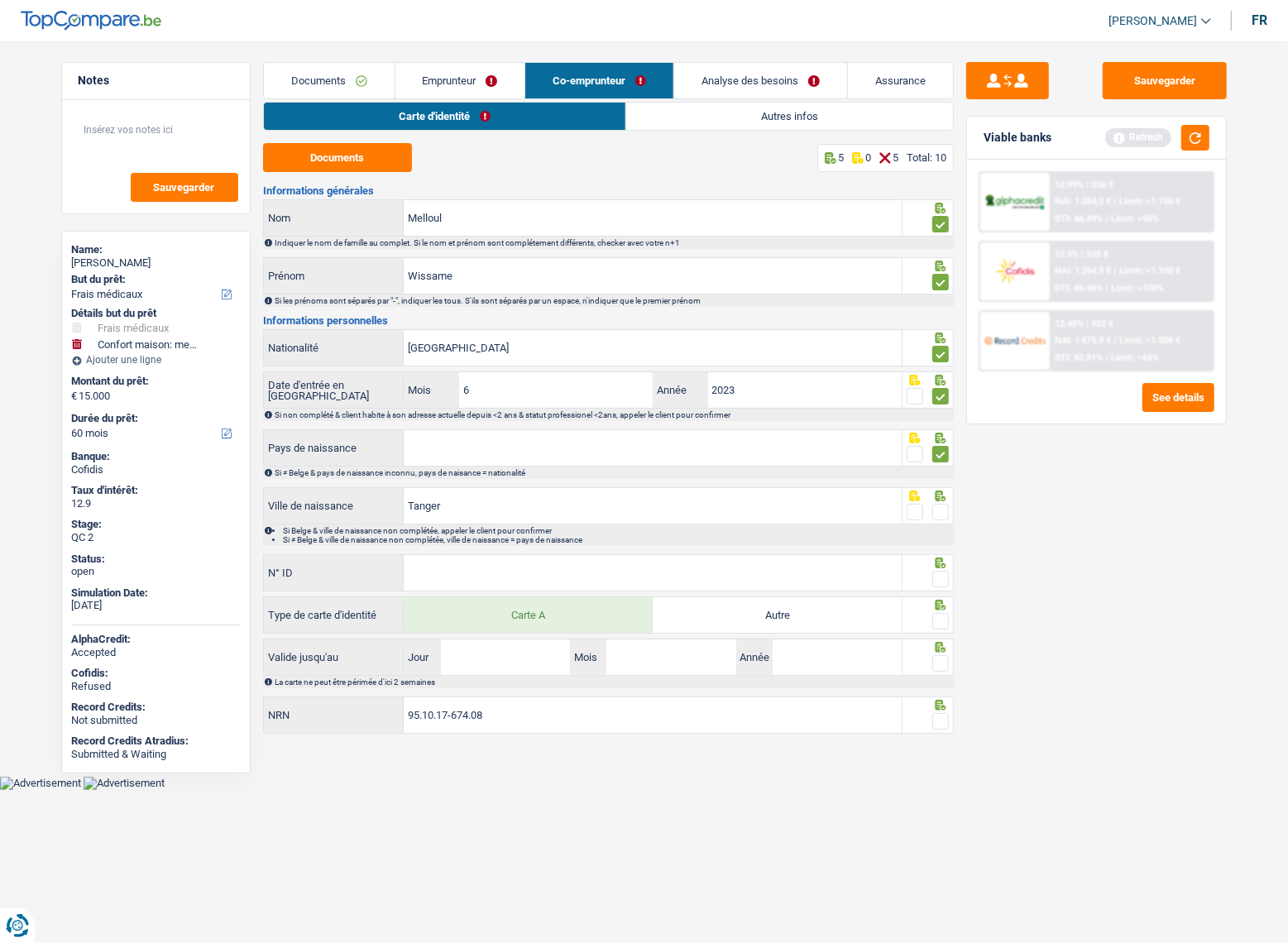
drag, startPoint x: 772, startPoint y: 613, endPoint x: 691, endPoint y: 595, distance: 83.0
click at [771, 615] on label "Autre" at bounding box center [776, 615] width 249 height 36
click at [771, 615] on input "Autre" at bounding box center [776, 615] width 249 height 36
radio input "true"
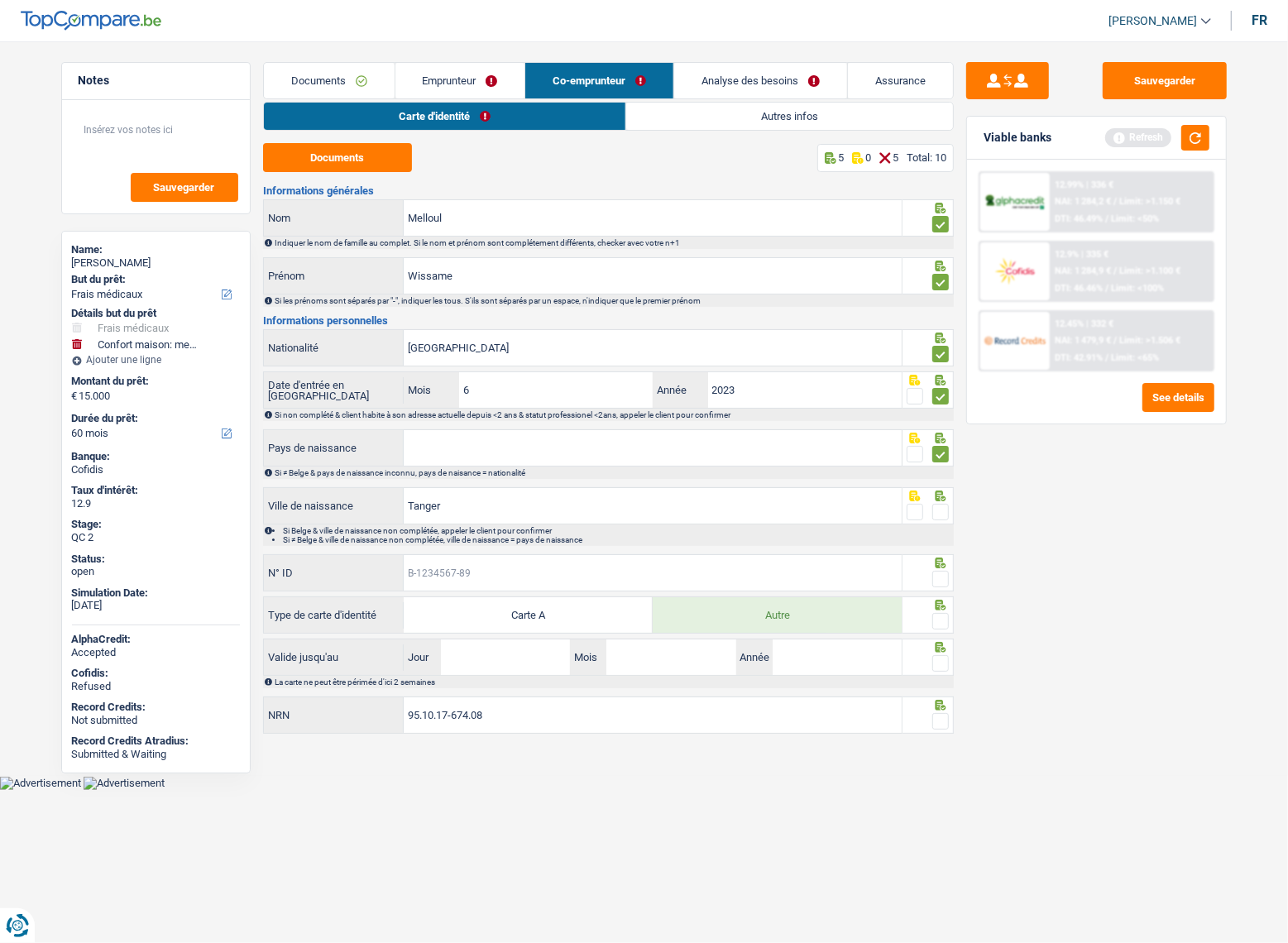
paste input "B-5524239"
type input "B-5524239-89"
click at [943, 572] on span at bounding box center [940, 579] width 17 height 17
click at [0, 0] on input "radio" at bounding box center [0, 0] width 0 height 0
click at [938, 511] on span at bounding box center [940, 512] width 17 height 17
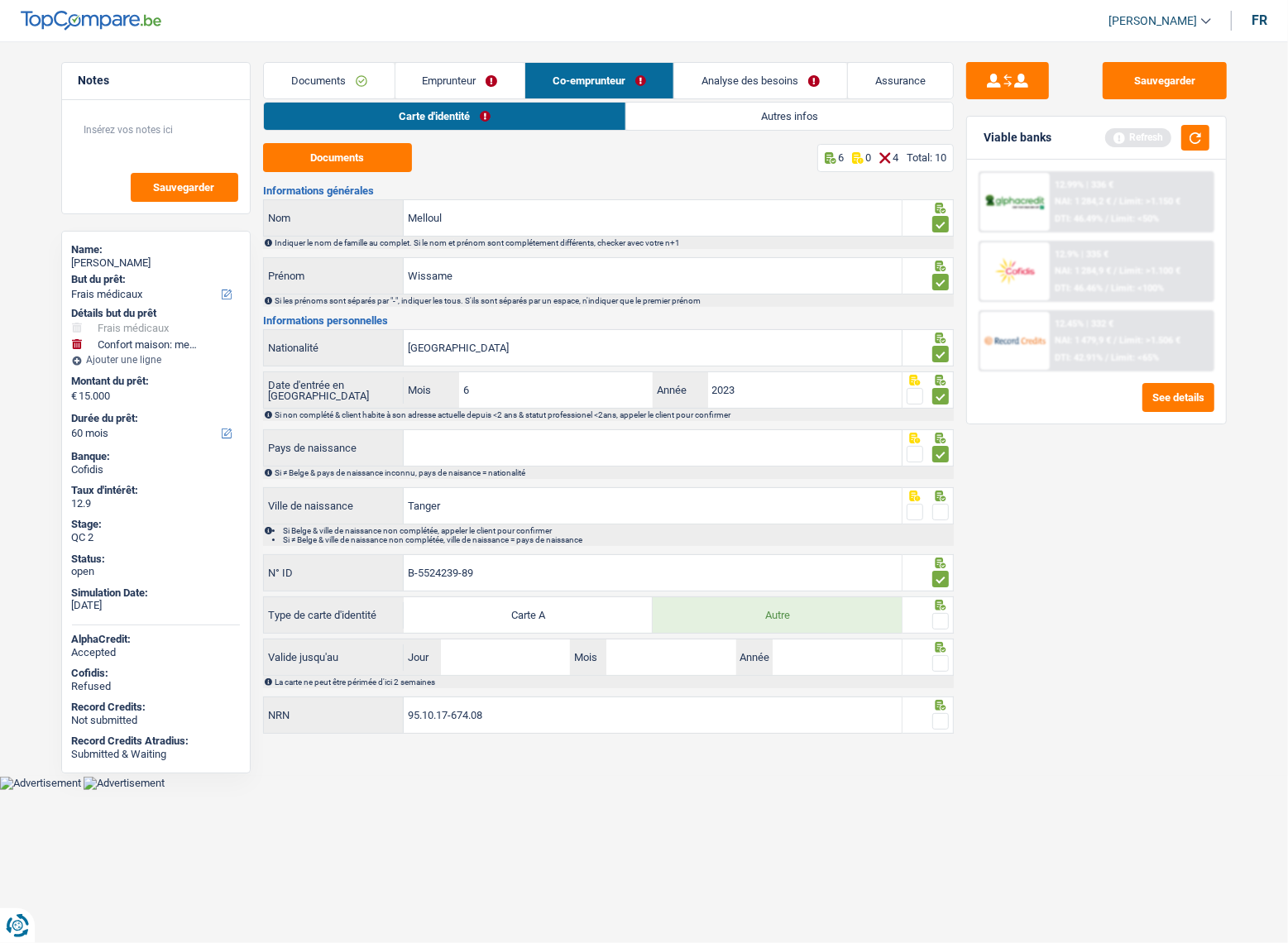
click at [0, 0] on input "radio" at bounding box center [0, 0] width 0 height 0
click at [794, 449] on input "Pays de naissance" at bounding box center [652, 448] width 498 height 36
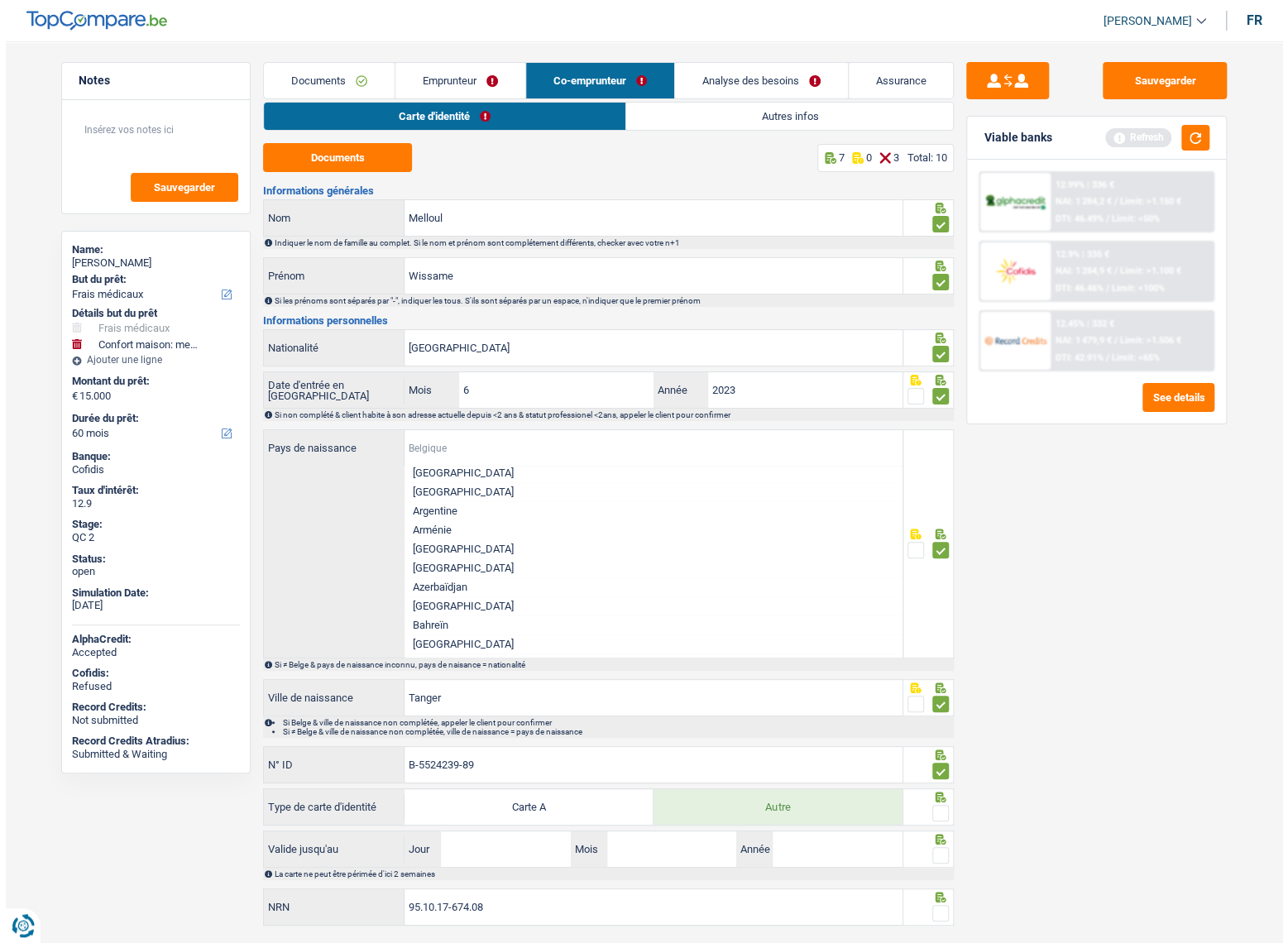
scroll to position [300, 0]
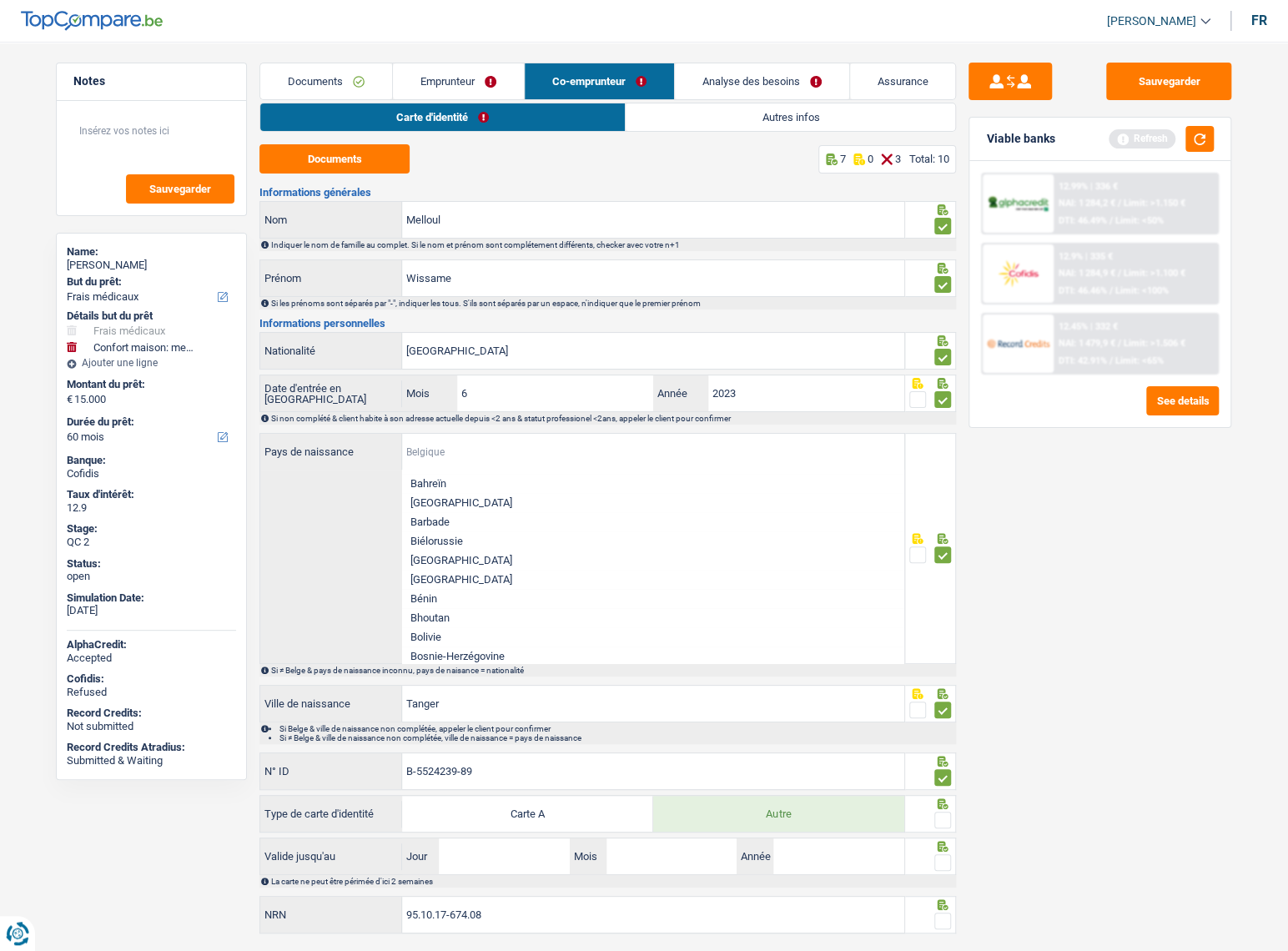
type input "m"
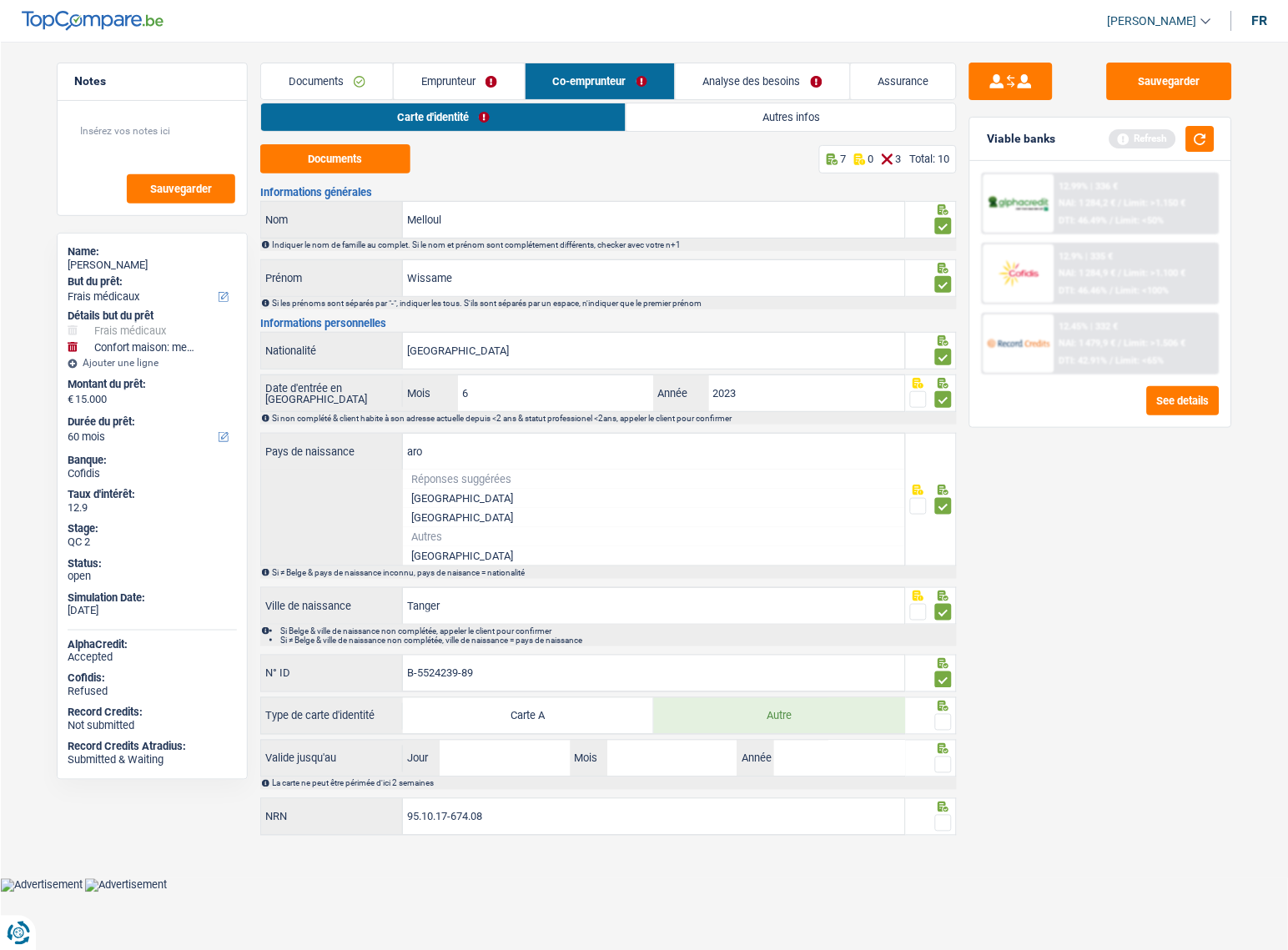
scroll to position [0, 0]
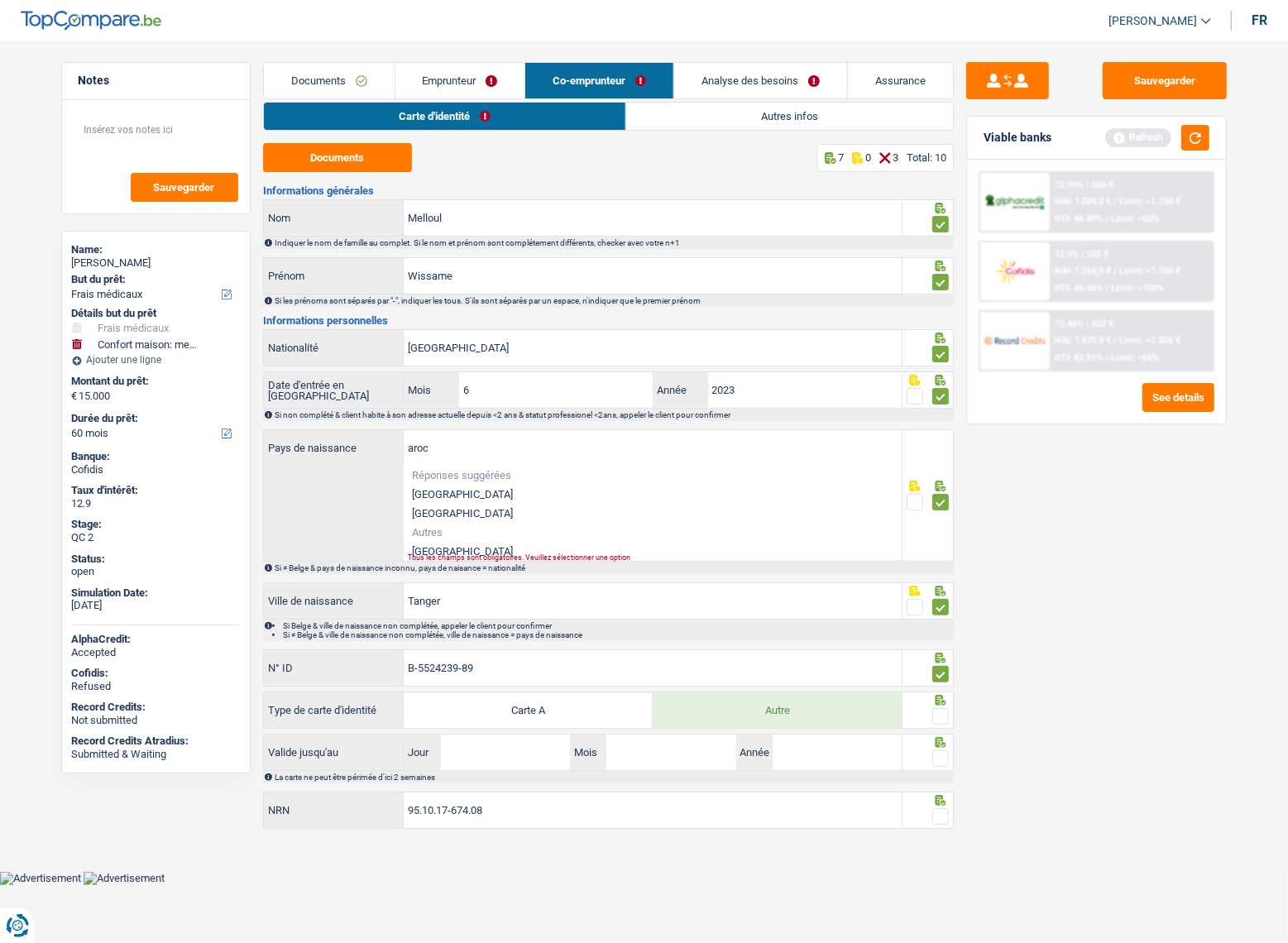
click at [451, 544] on li "Maroc" at bounding box center [652, 550] width 498 height 19
type input "Maroc"
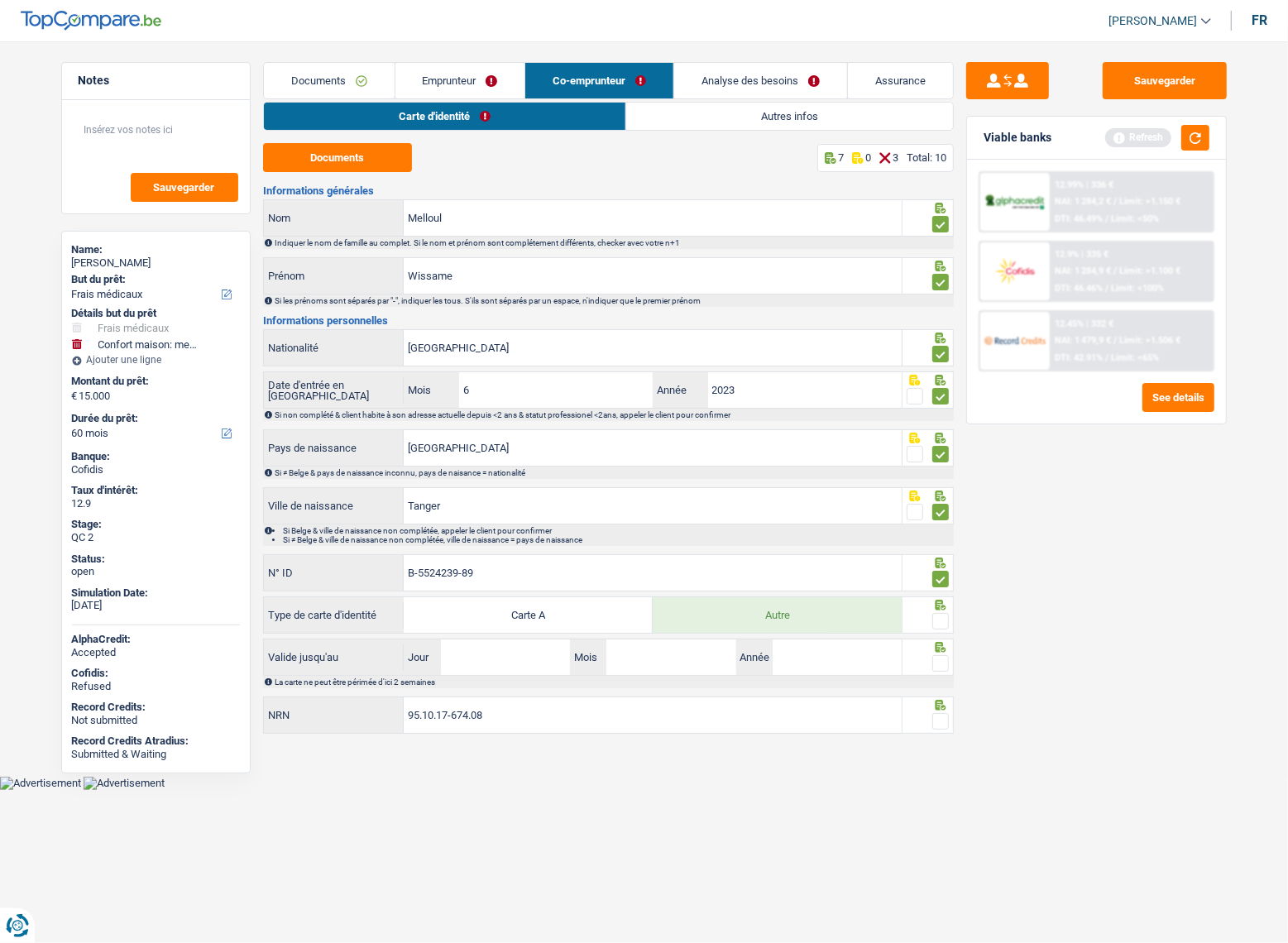
click at [948, 613] on span at bounding box center [940, 621] width 17 height 17
click at [0, 0] on input "radio" at bounding box center [0, 0] width 0 height 0
click at [934, 672] on div at bounding box center [927, 657] width 51 height 38
click at [943, 667] on span at bounding box center [940, 663] width 17 height 17
click at [0, 0] on input "radio" at bounding box center [0, 0] width 0 height 0
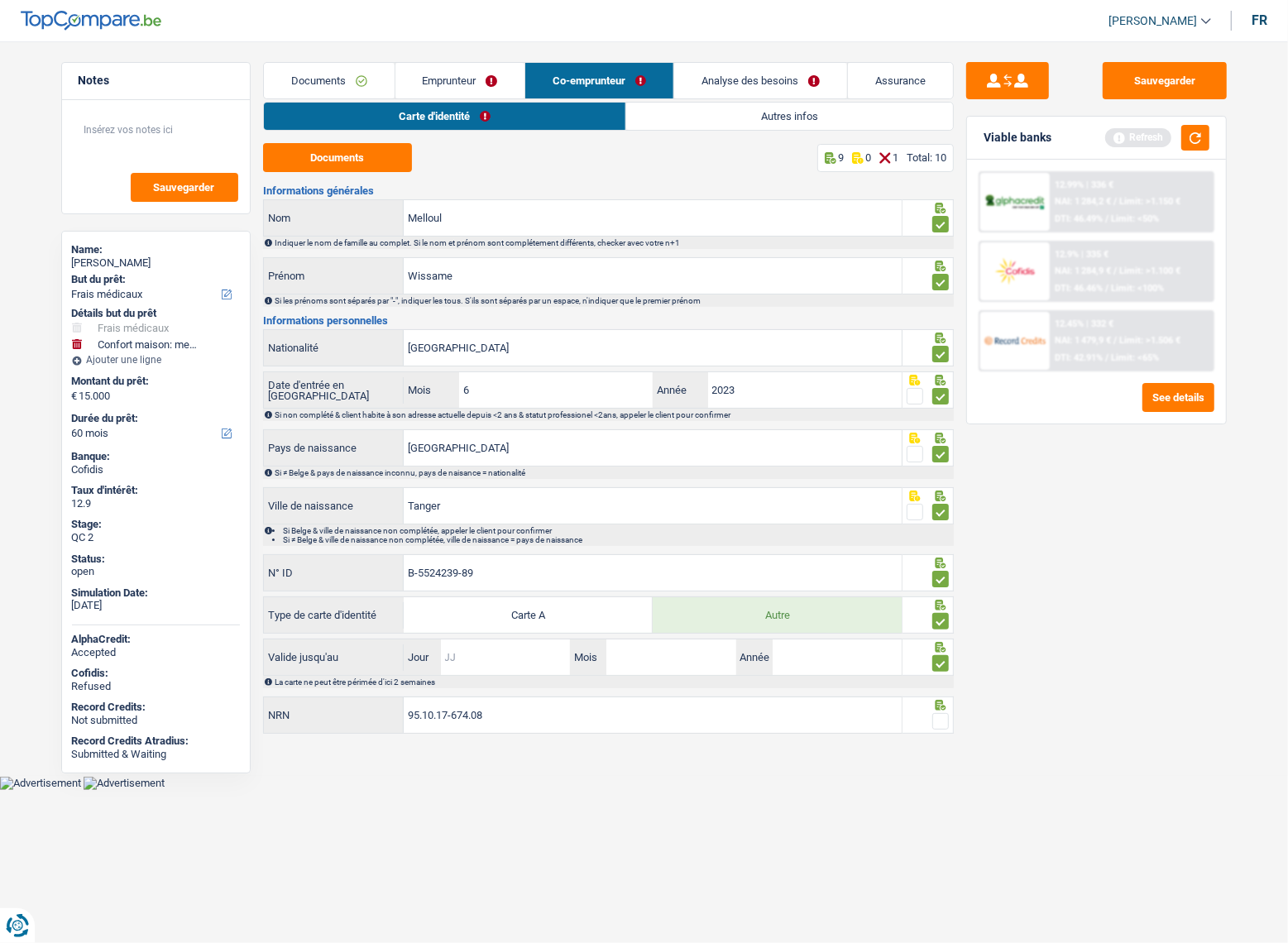
click at [474, 653] on input "Jour" at bounding box center [505, 657] width 129 height 36
type input "11"
type input "08"
type input "2028"
click at [1038, 724] on div "Sauvegarder Viable banks Refresh 12.99% | 336 € NAI: 1 284,2 € / Limit: >1.150 …" at bounding box center [1095, 487] width 285 height 850
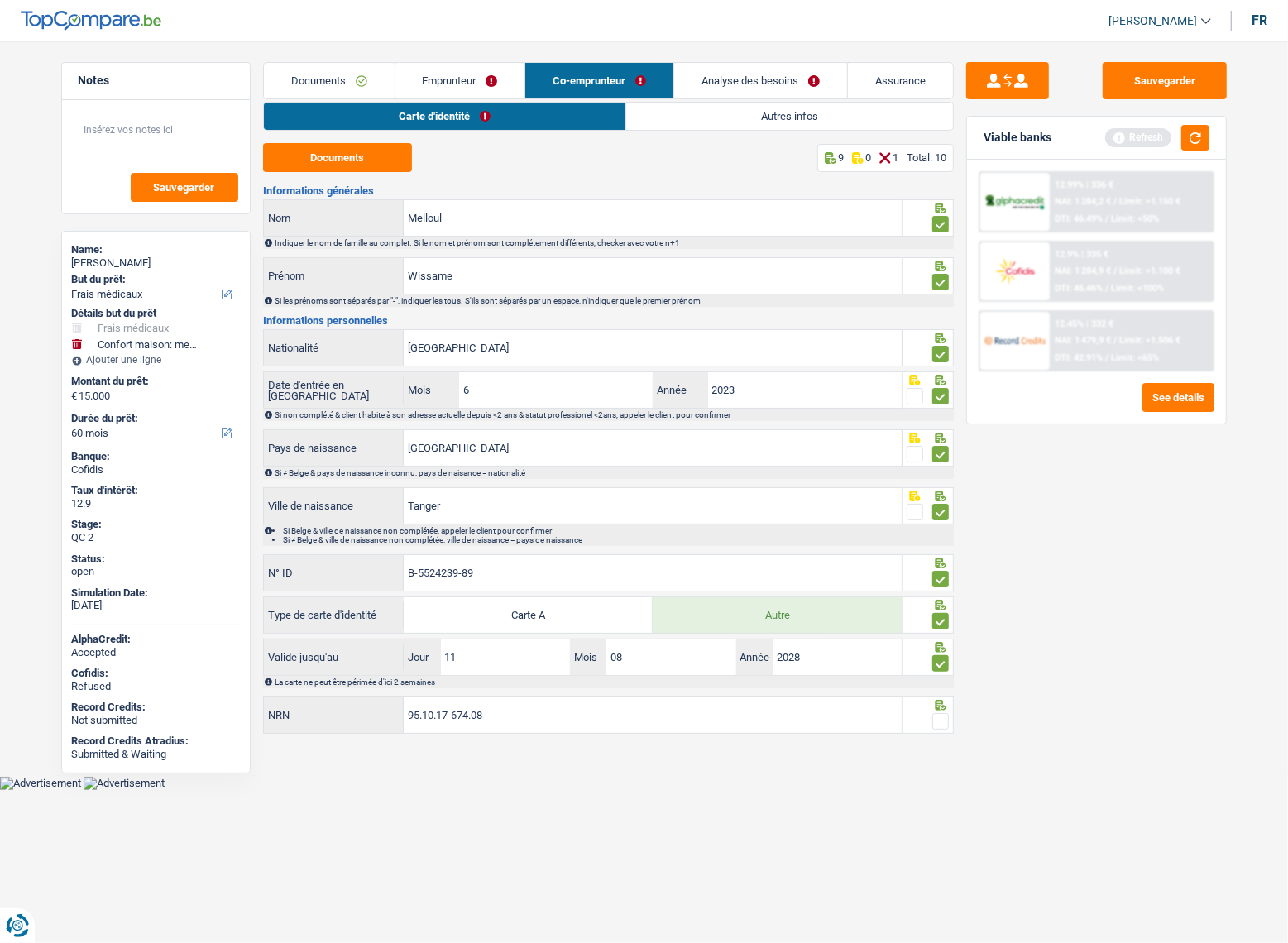
click at [943, 717] on span at bounding box center [940, 721] width 17 height 17
click at [0, 0] on input "radio" at bounding box center [0, 0] width 0 height 0
click at [1116, 78] on button "Sauvegarder" at bounding box center [1164, 81] width 124 height 38
click at [686, 129] on link "Autres infos" at bounding box center [789, 116] width 327 height 28
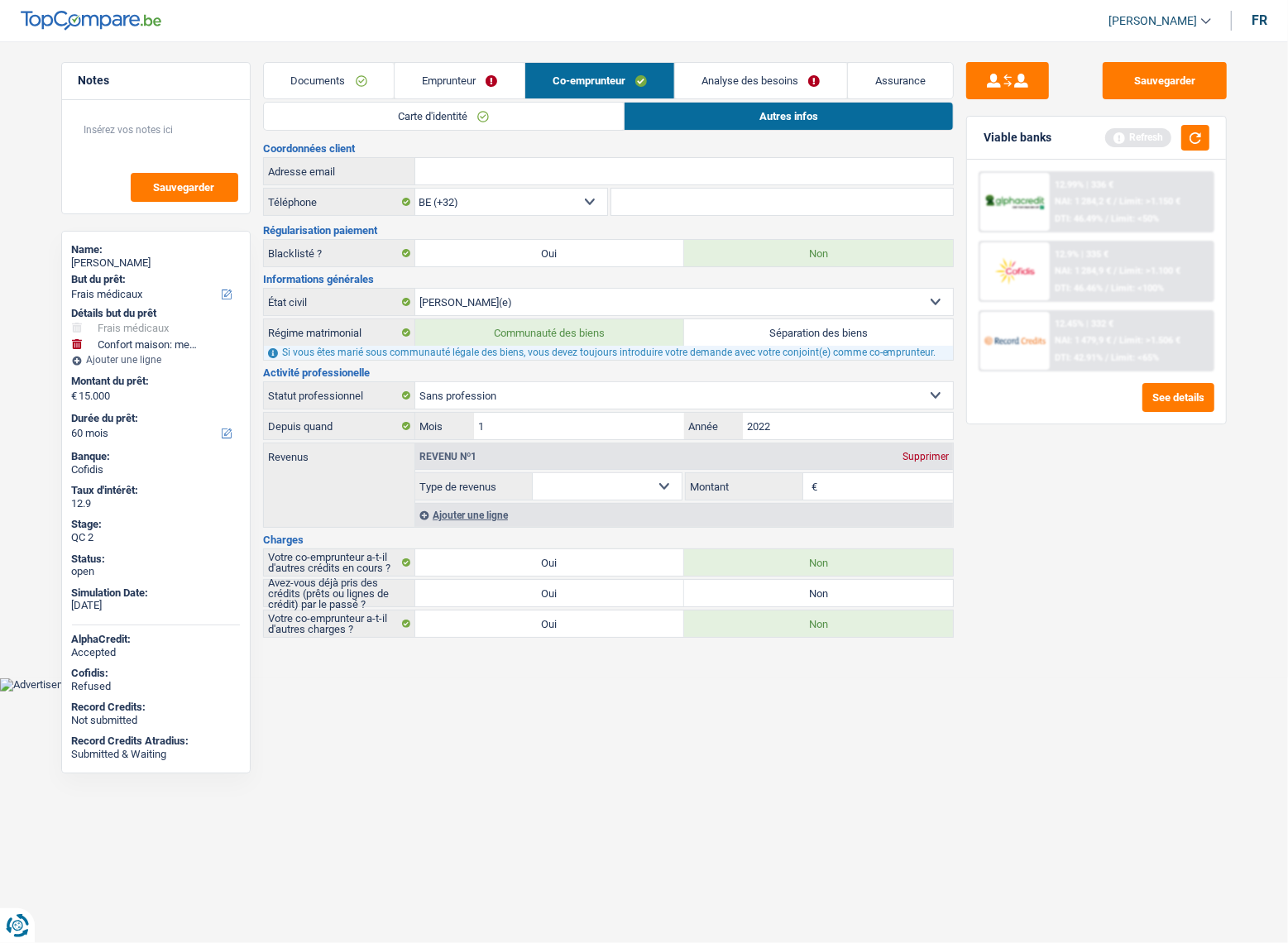
drag, startPoint x: 499, startPoint y: 595, endPoint x: 566, endPoint y: 586, distance: 67.6
click at [500, 594] on label "Oui" at bounding box center [550, 593] width 269 height 27
click at [500, 594] on input "Oui" at bounding box center [550, 593] width 269 height 27
radio input "true"
drag, startPoint x: 1175, startPoint y: 68, endPoint x: 1179, endPoint y: 146, distance: 78.1
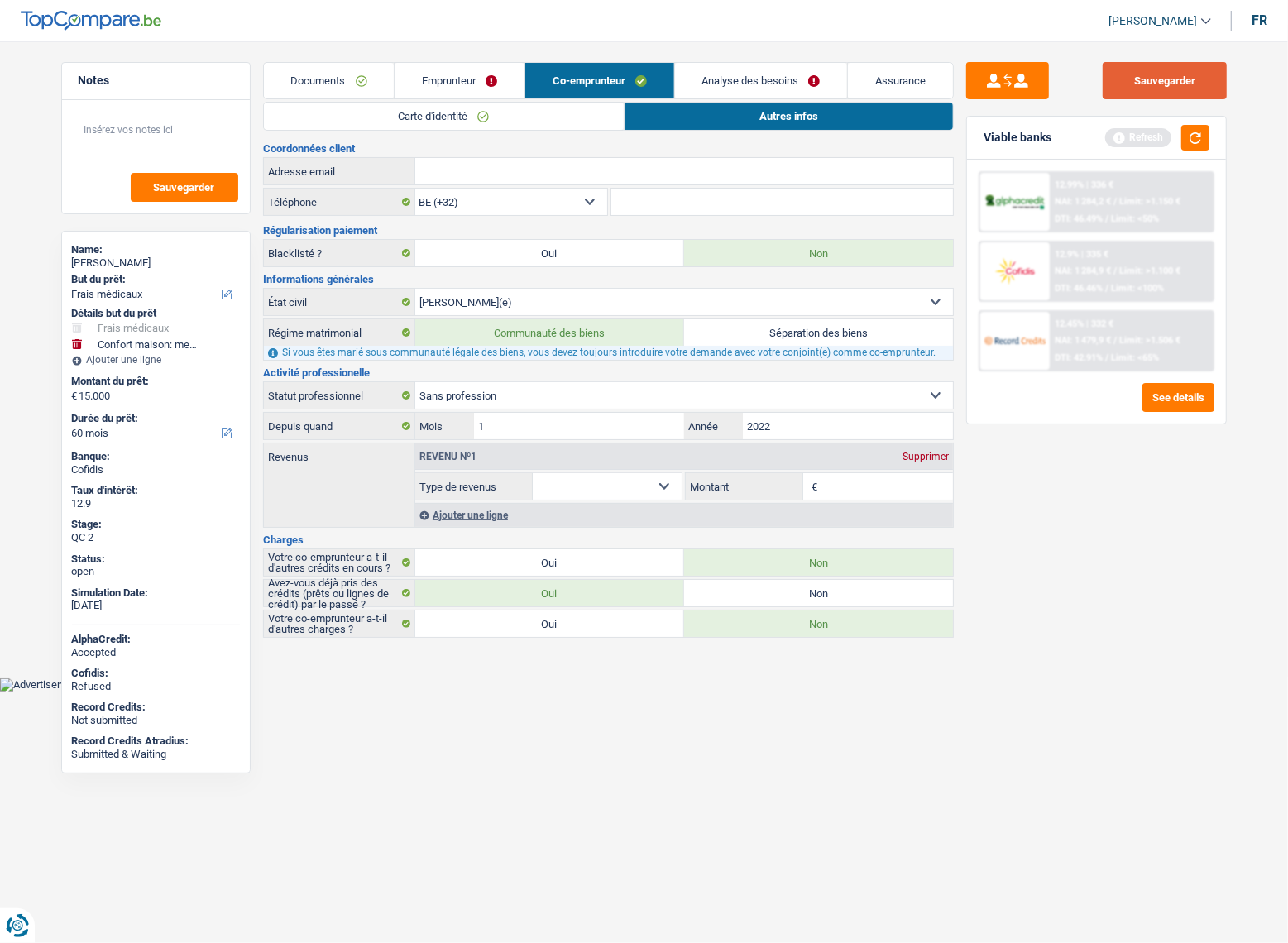
click at [1175, 69] on button "Sauvegarder" at bounding box center [1164, 81] width 124 height 38
click at [1177, 151] on div "Viable banks Refresh" at bounding box center [1096, 138] width 259 height 43
click at [1183, 140] on button "button" at bounding box center [1194, 138] width 28 height 26
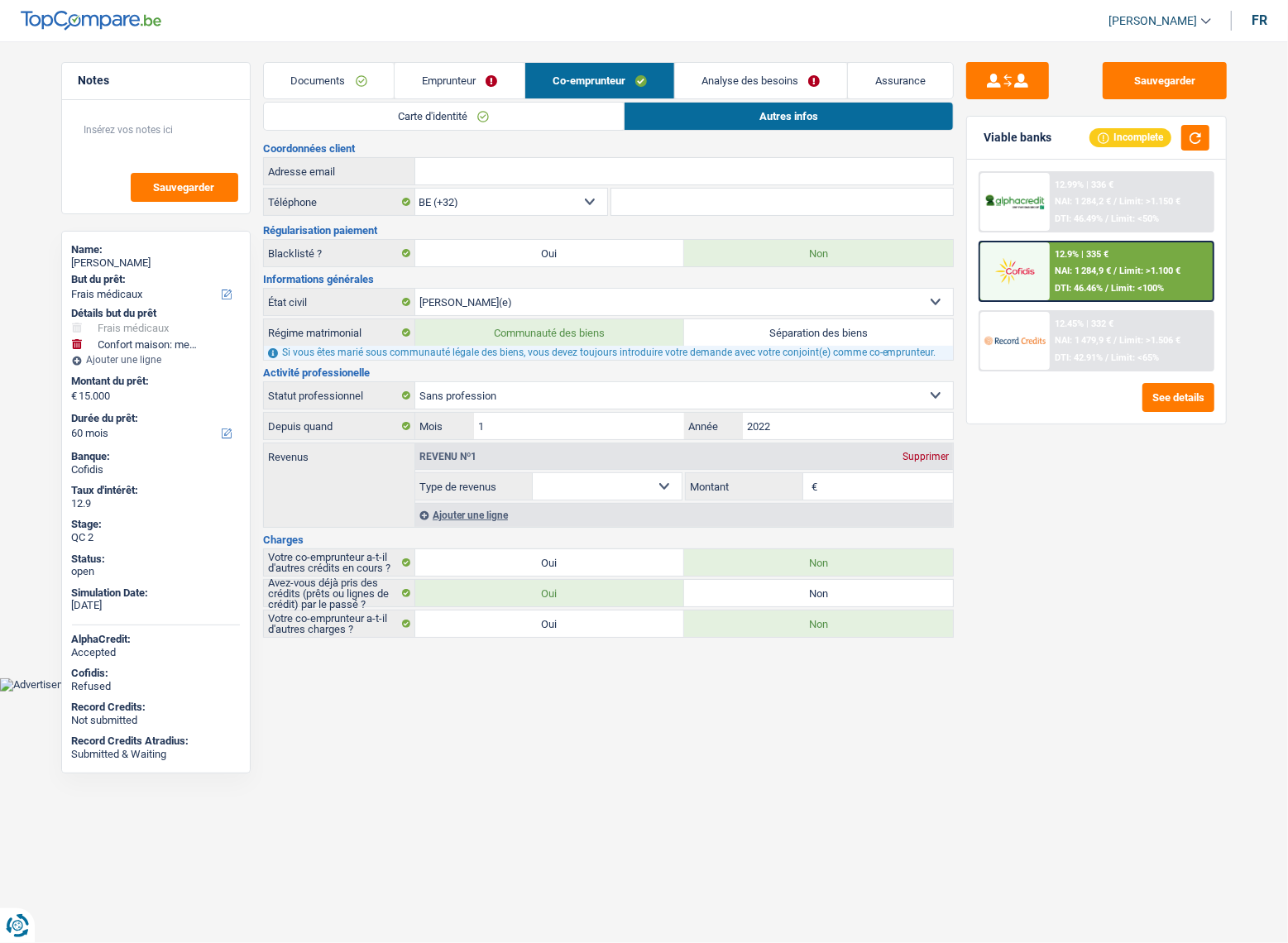
click at [306, 84] on link "Documents" at bounding box center [329, 81] width 130 height 36
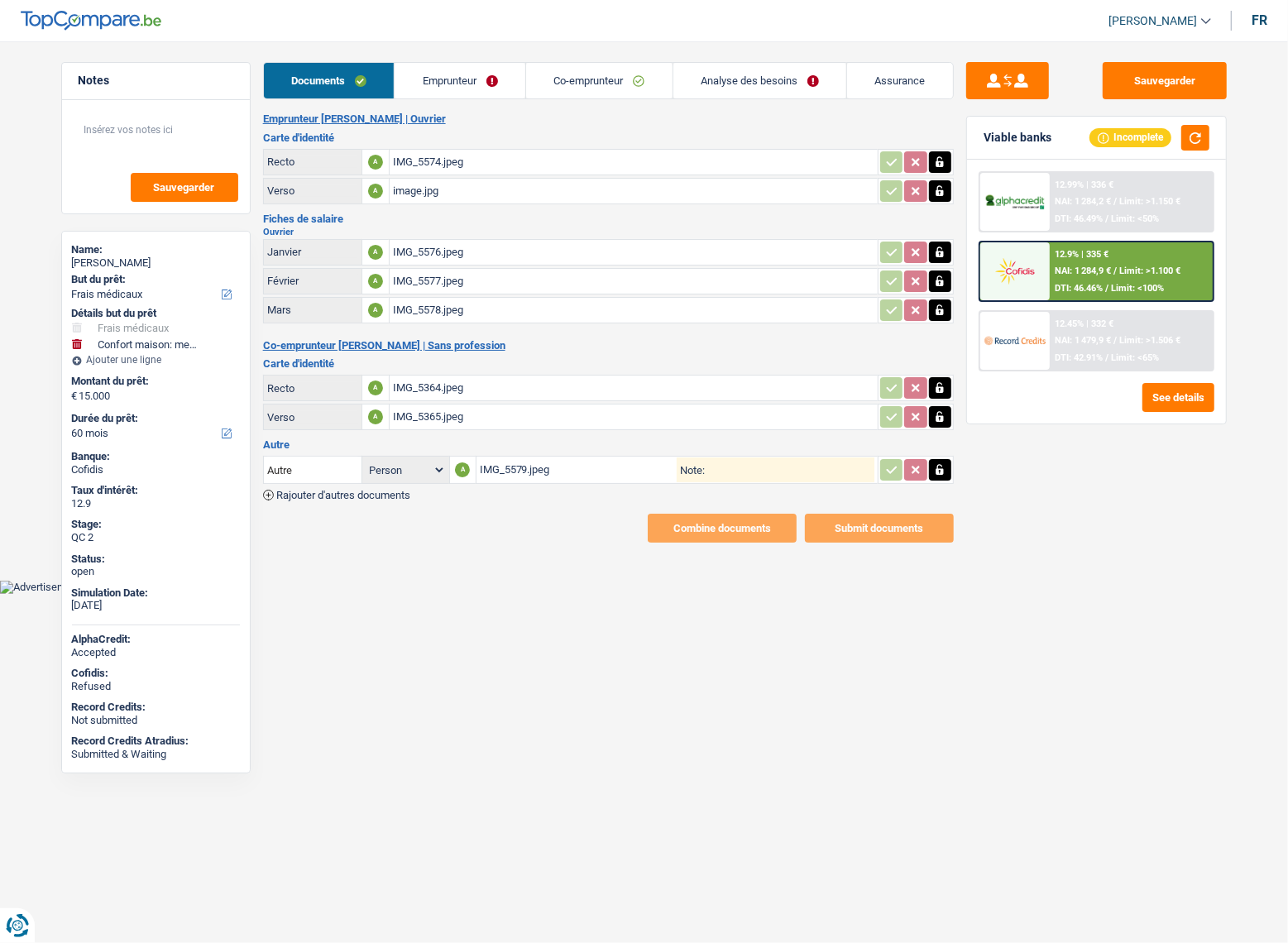
click at [447, 244] on div "IMG_5576.jpeg" at bounding box center [633, 251] width 482 height 25
click at [430, 309] on div "IMG_5578.jpeg" at bounding box center [633, 310] width 482 height 25
click at [943, 310] on icon "button" at bounding box center [939, 310] width 7 height 11
drag, startPoint x: 941, startPoint y: 311, endPoint x: 550, endPoint y: 315, distance: 391.0
click at [940, 311] on icon "ionicons-v5-e" at bounding box center [939, 310] width 13 height 17
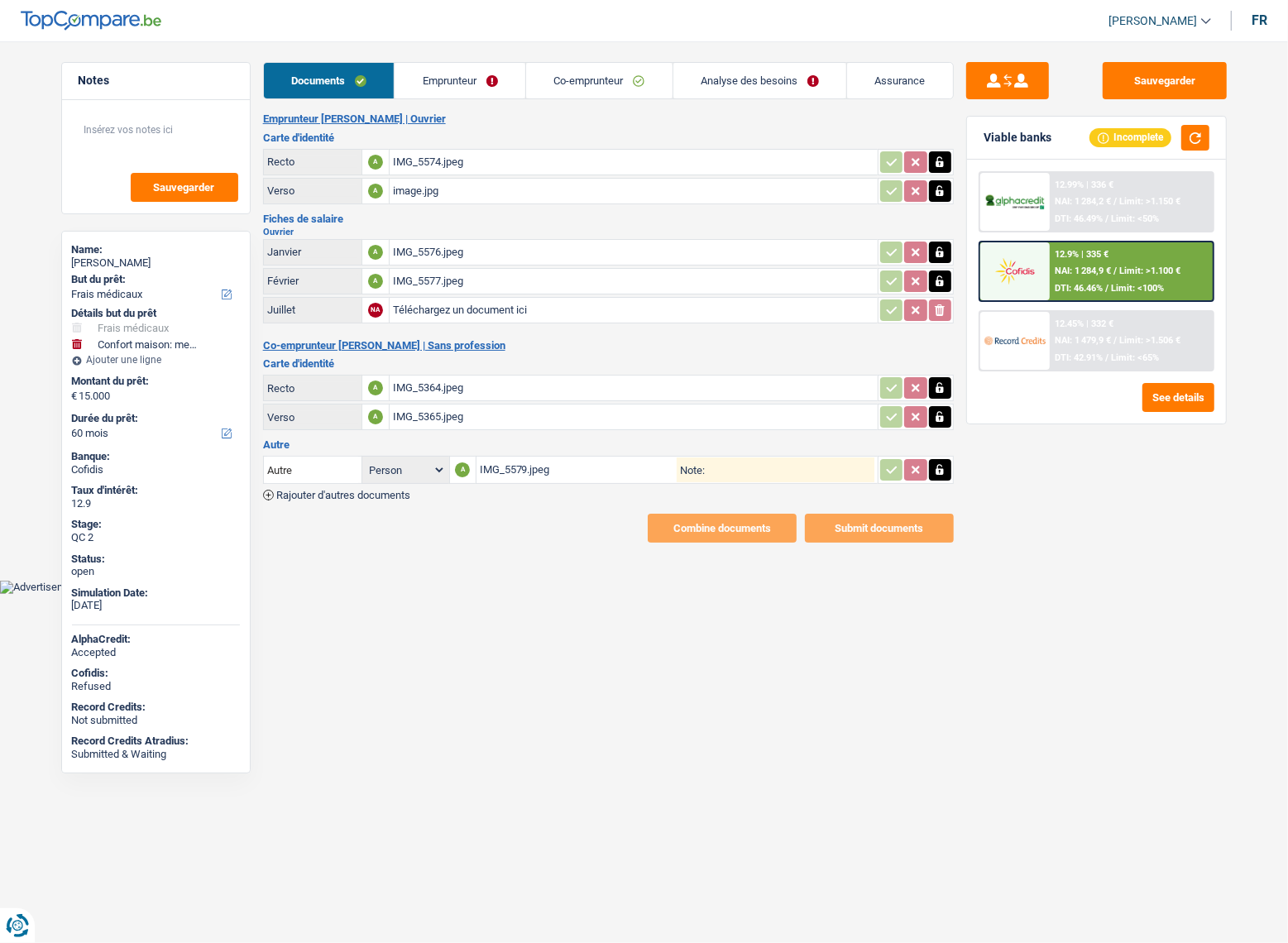
click at [524, 314] on input "Téléchargez un document ici" at bounding box center [633, 310] width 482 height 25
type input "C:\fakepath\IMG_5776.jpeg"
click at [417, 311] on div "IMG_5776.jpeg" at bounding box center [633, 310] width 482 height 25
click at [943, 281] on icon "button" at bounding box center [939, 281] width 7 height 11
click at [943, 281] on icon "button" at bounding box center [939, 281] width 10 height 12
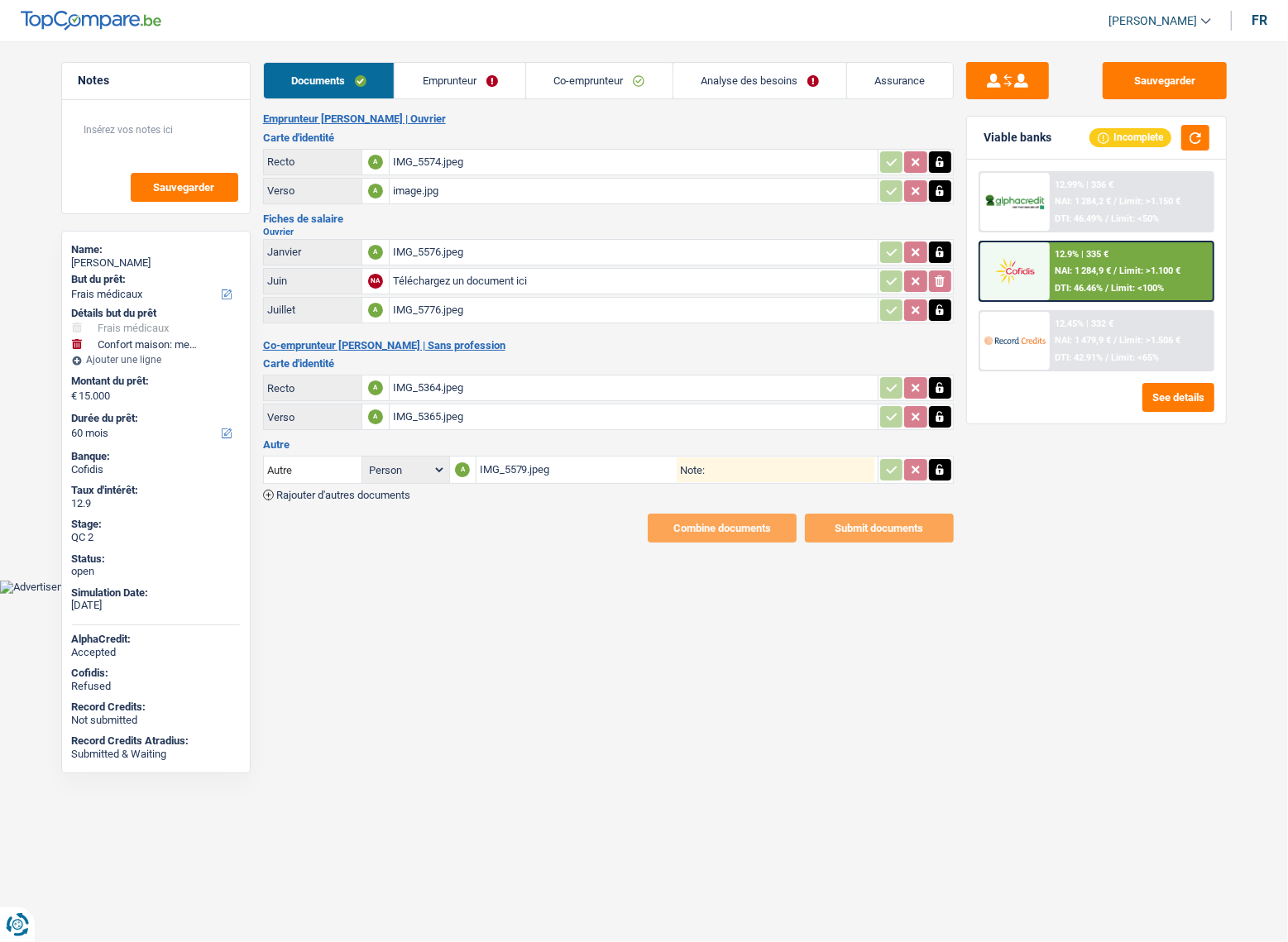
click at [485, 245] on div "IMG_5576.jpeg" at bounding box center [633, 251] width 482 height 25
drag, startPoint x: 203, startPoint y: 260, endPoint x: 181, endPoint y: 262, distance: 22.1
click at [181, 262] on div "Ahmed Zakaria Kahwach" at bounding box center [155, 262] width 168 height 13
click at [465, 248] on div "IMG_5576.jpeg" at bounding box center [633, 251] width 482 height 25
click at [937, 249] on icon "button" at bounding box center [939, 252] width 7 height 11
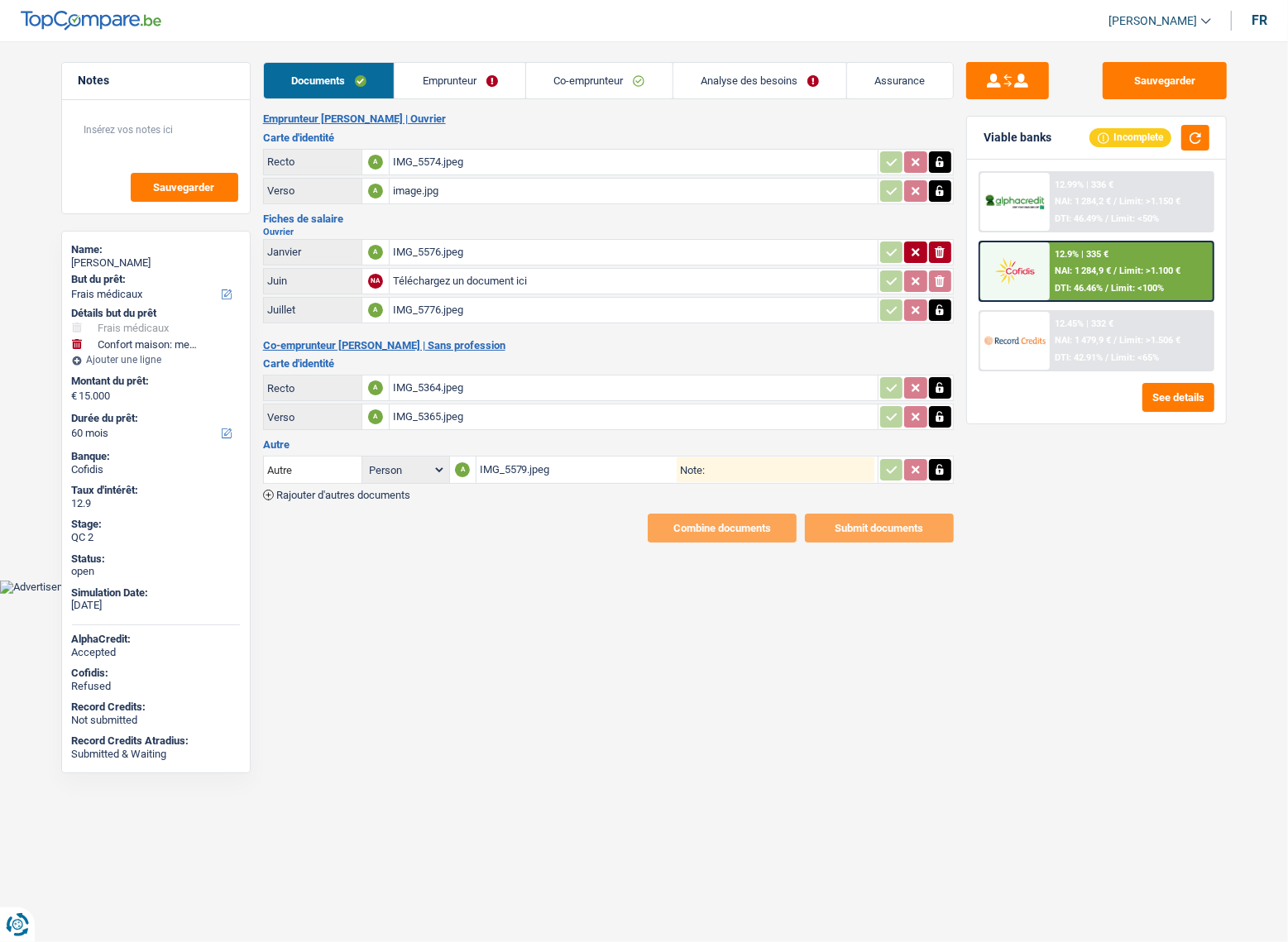
click at [938, 249] on icon "button" at bounding box center [939, 252] width 10 height 12
click at [522, 305] on div "IMG_5776.jpeg" at bounding box center [633, 310] width 482 height 25
click at [465, 281] on input "Téléchargez un document ici" at bounding box center [633, 281] width 482 height 25
type input "C:\fakepath\IMG_5740.jpeg"
drag, startPoint x: 1127, startPoint y: 72, endPoint x: 1140, endPoint y: 85, distance: 18.4
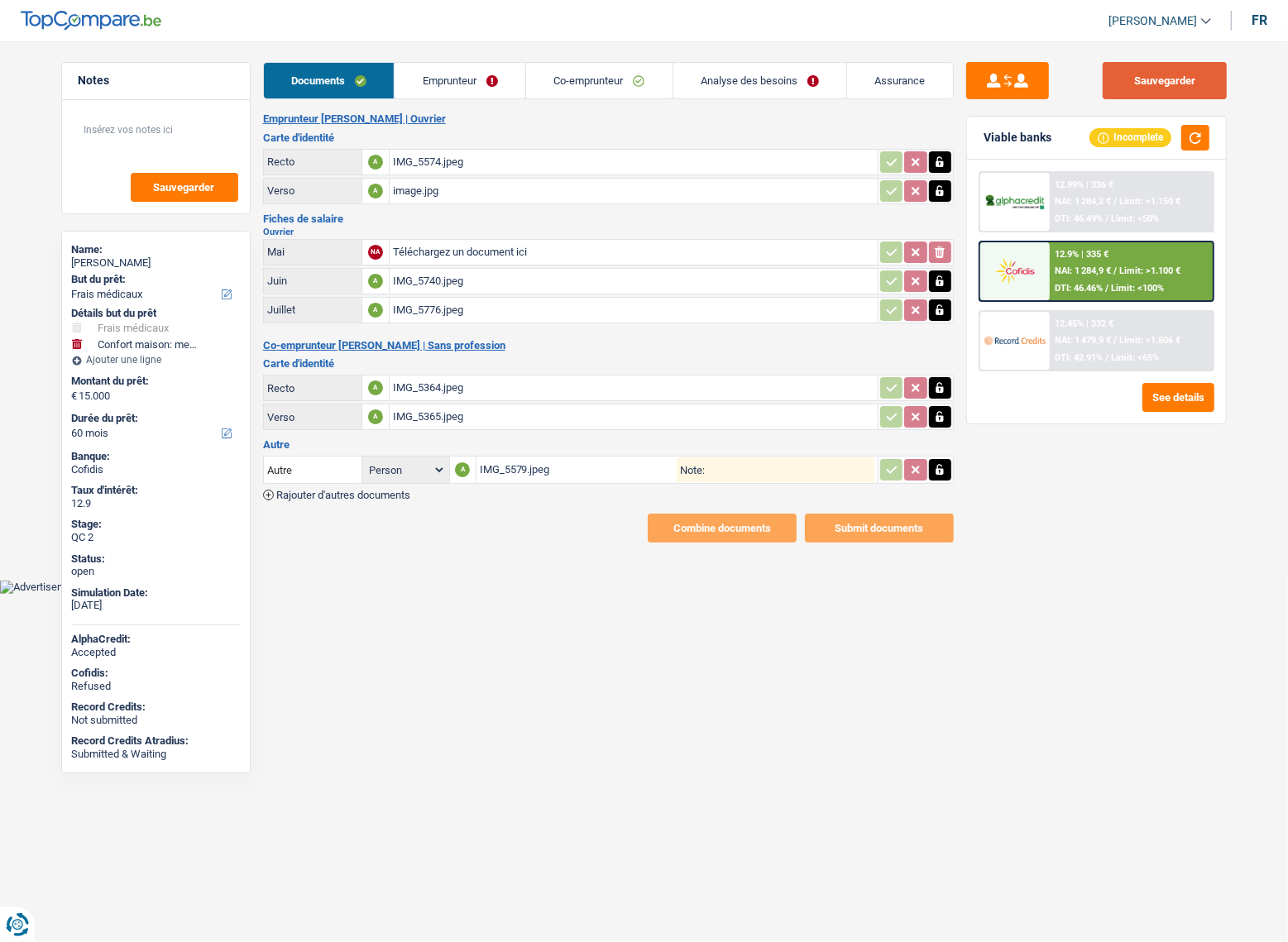
click at [1128, 72] on button "Sauvegarder" at bounding box center [1164, 81] width 124 height 38
click at [472, 388] on div "IMG_5364.jpeg" at bounding box center [633, 387] width 482 height 25
click at [533, 471] on div "IMG_5579.jpeg" at bounding box center [578, 469] width 197 height 25
click at [943, 466] on icon "button" at bounding box center [939, 471] width 7 height 11
click at [934, 470] on icon "ionicons-v5-e" at bounding box center [939, 470] width 13 height 17
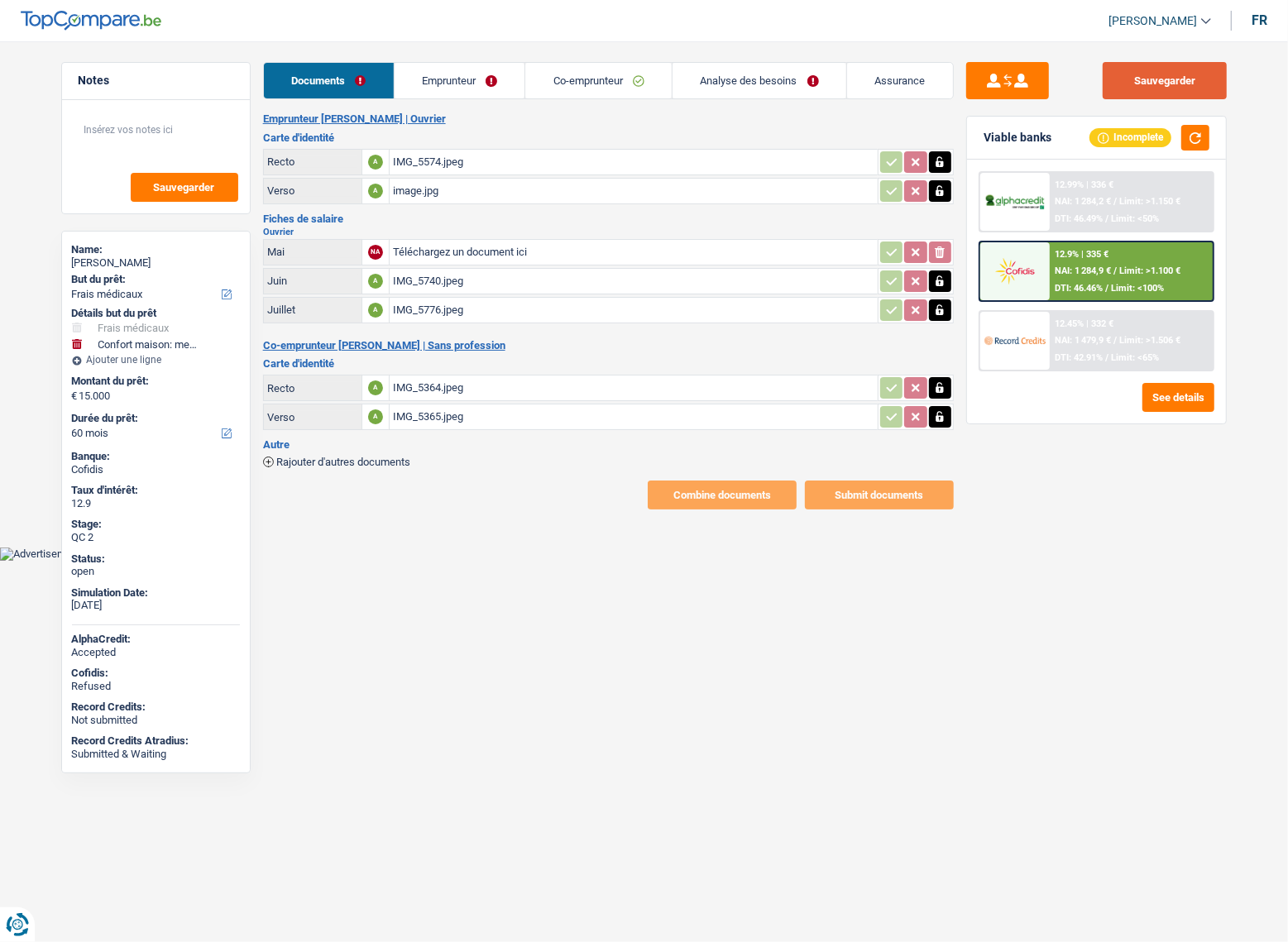
click at [1149, 80] on button "Sauvegarder" at bounding box center [1164, 81] width 124 height 38
click at [1179, 127] on div "Incomplete" at bounding box center [1149, 138] width 120 height 26
click at [1186, 133] on button "button" at bounding box center [1194, 138] width 28 height 26
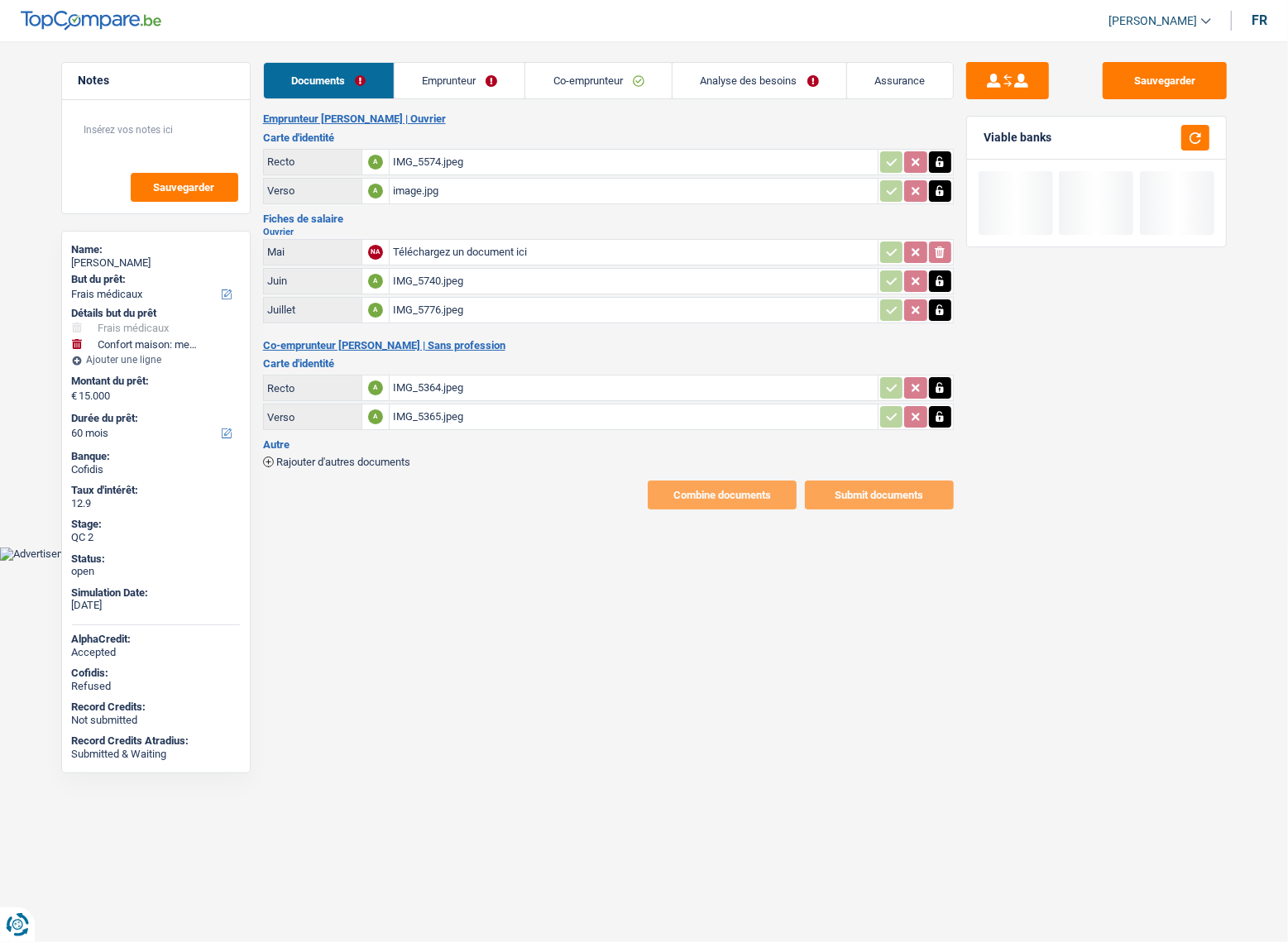
click at [455, 85] on link "Emprunteur" at bounding box center [460, 81] width 130 height 36
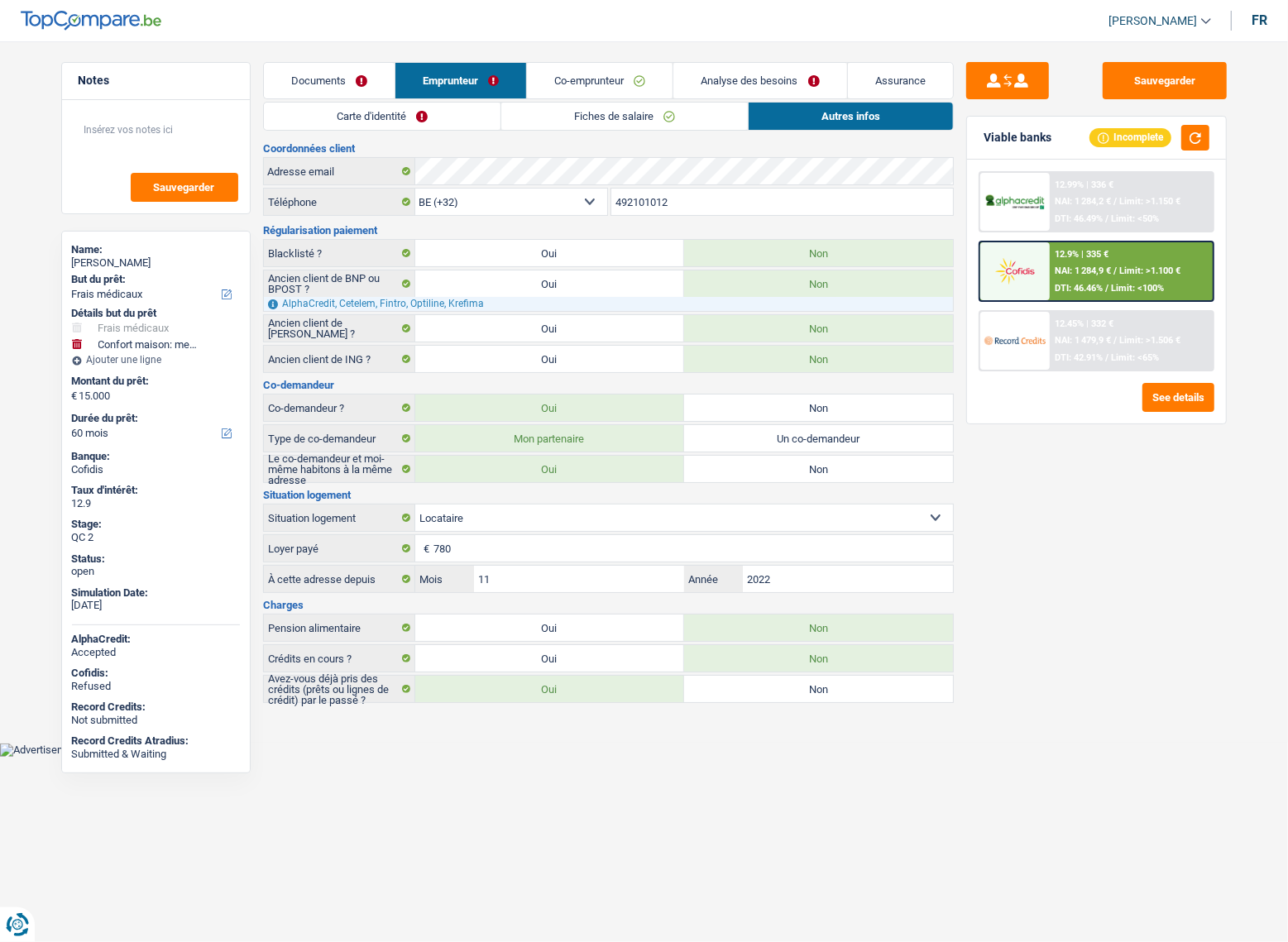
click at [402, 124] on link "Carte d'identité" at bounding box center [383, 116] width 237 height 28
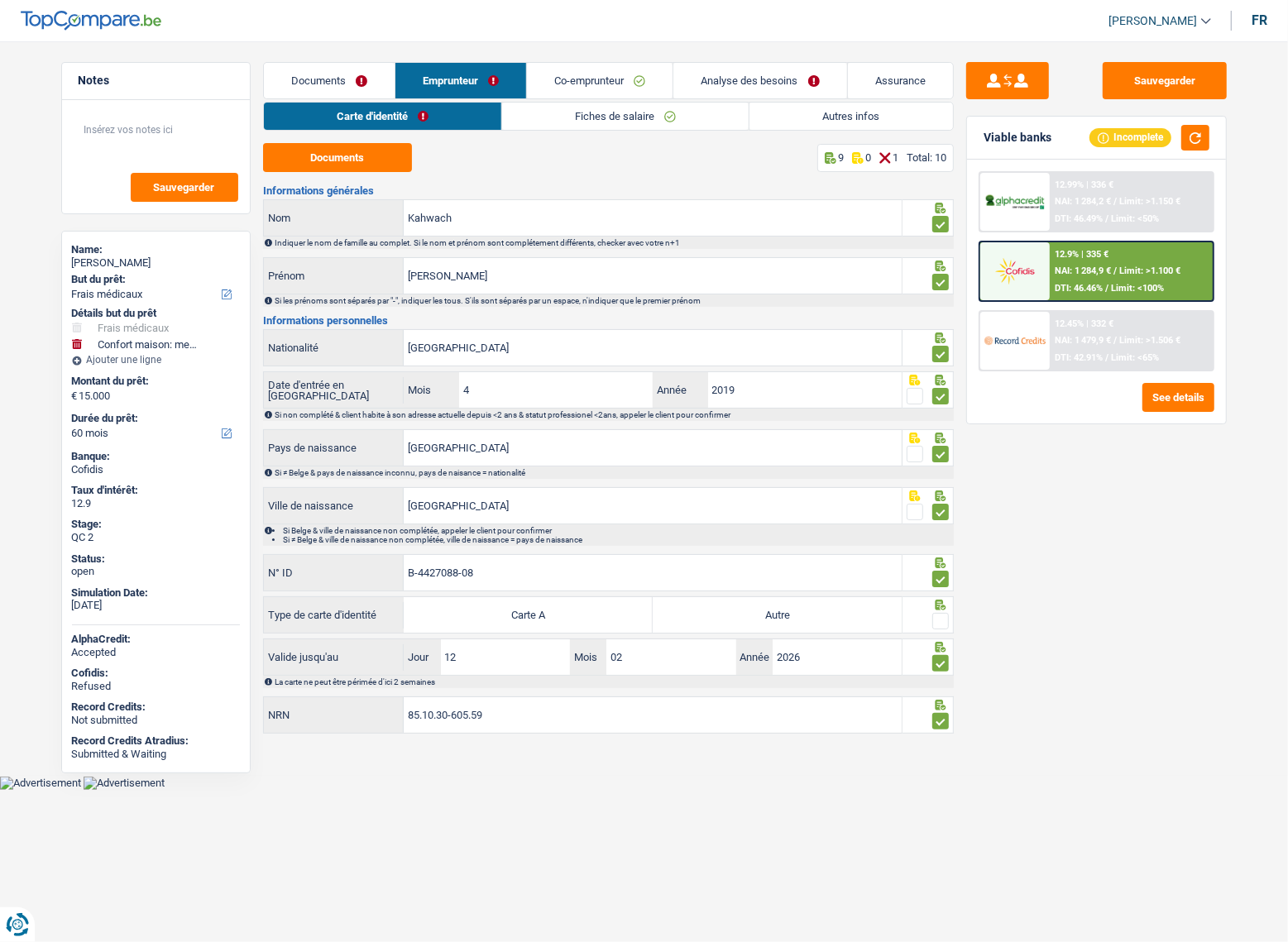
click at [564, 118] on link "Fiches de salaire" at bounding box center [625, 116] width 247 height 28
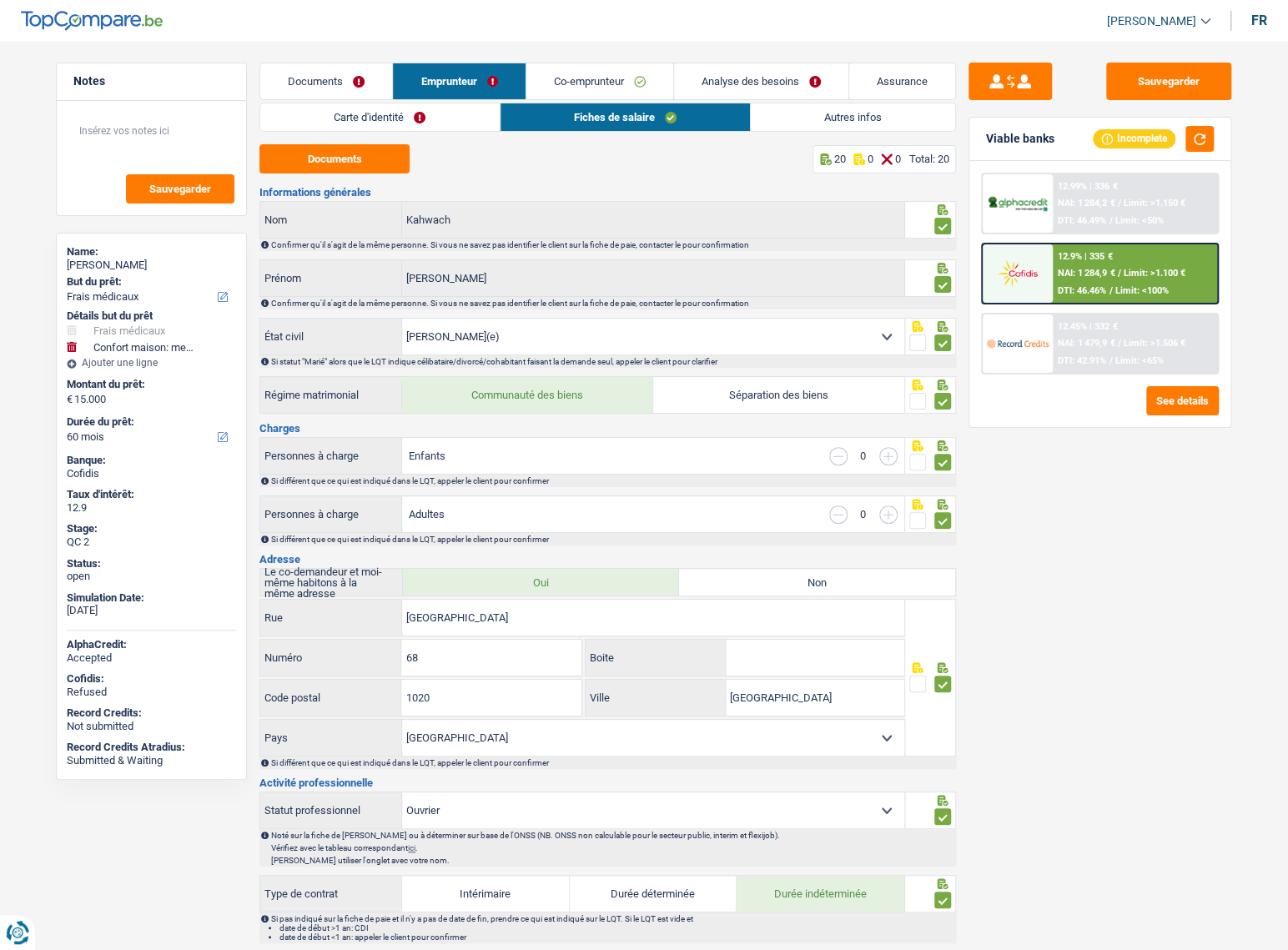
click at [884, 130] on link "Autres infos" at bounding box center [852, 117] width 204 height 28
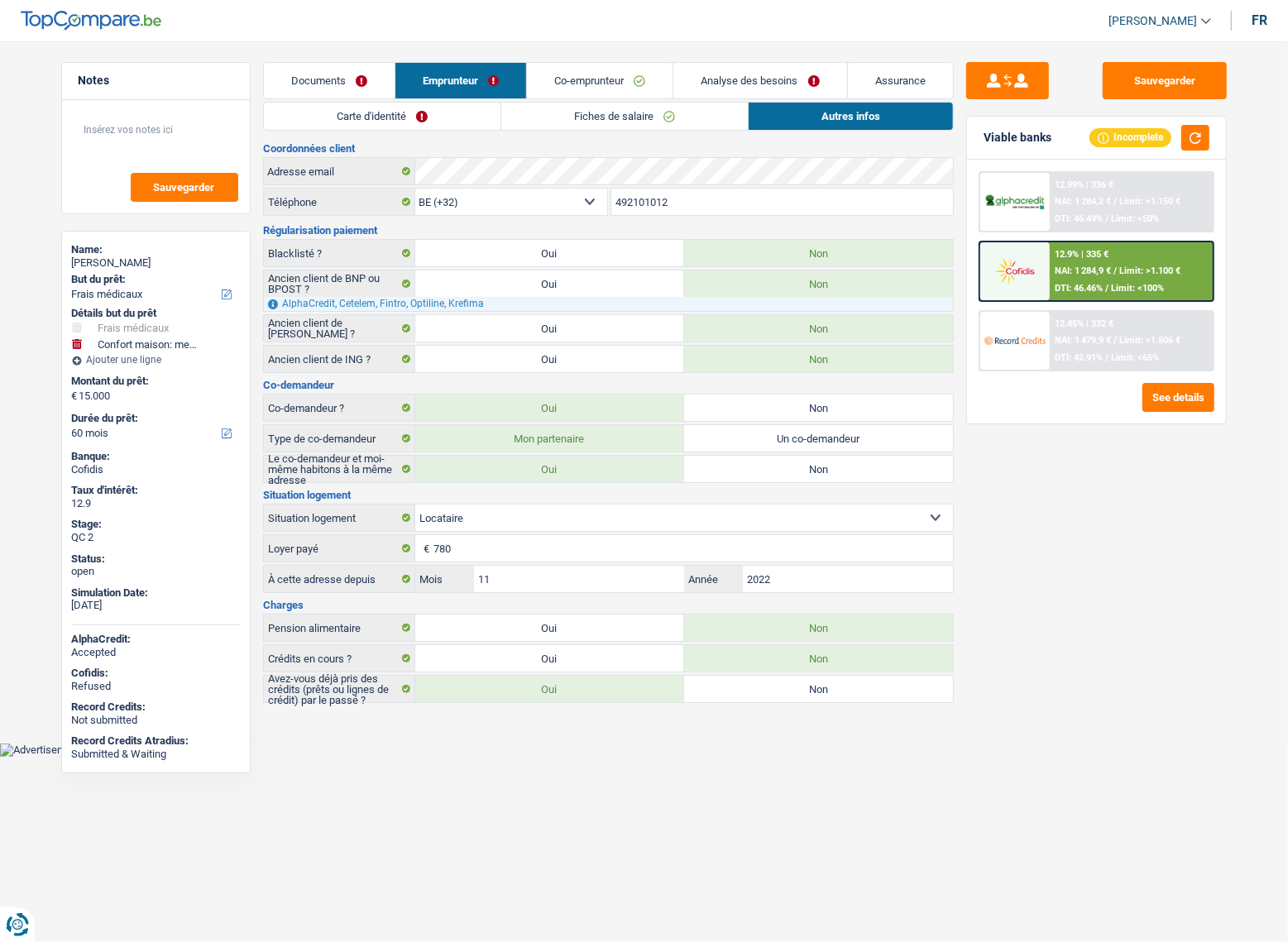
click at [598, 90] on link "Co-emprunteur" at bounding box center [599, 81] width 146 height 36
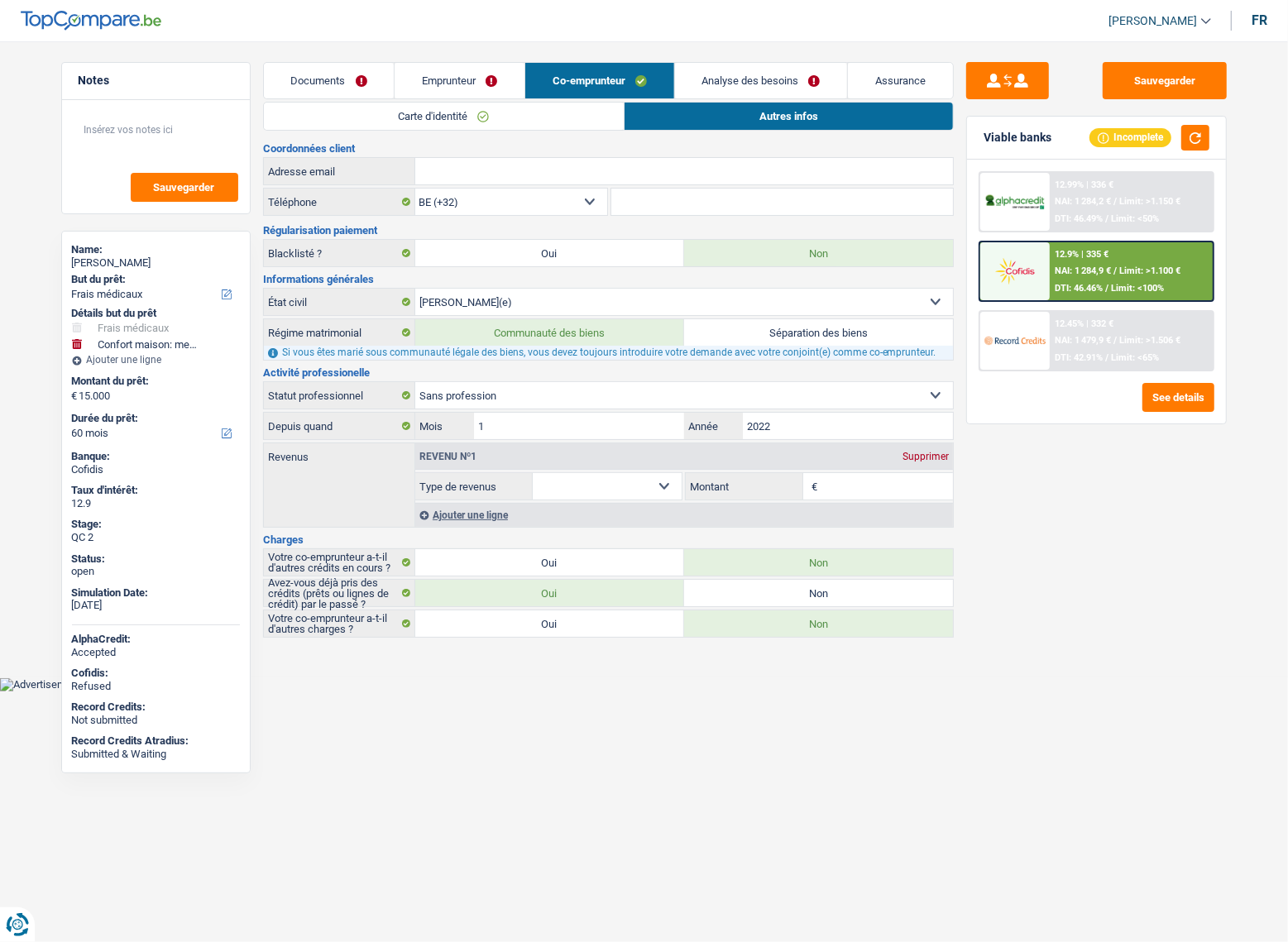
click at [367, 122] on link "Carte d'identité" at bounding box center [444, 116] width 361 height 28
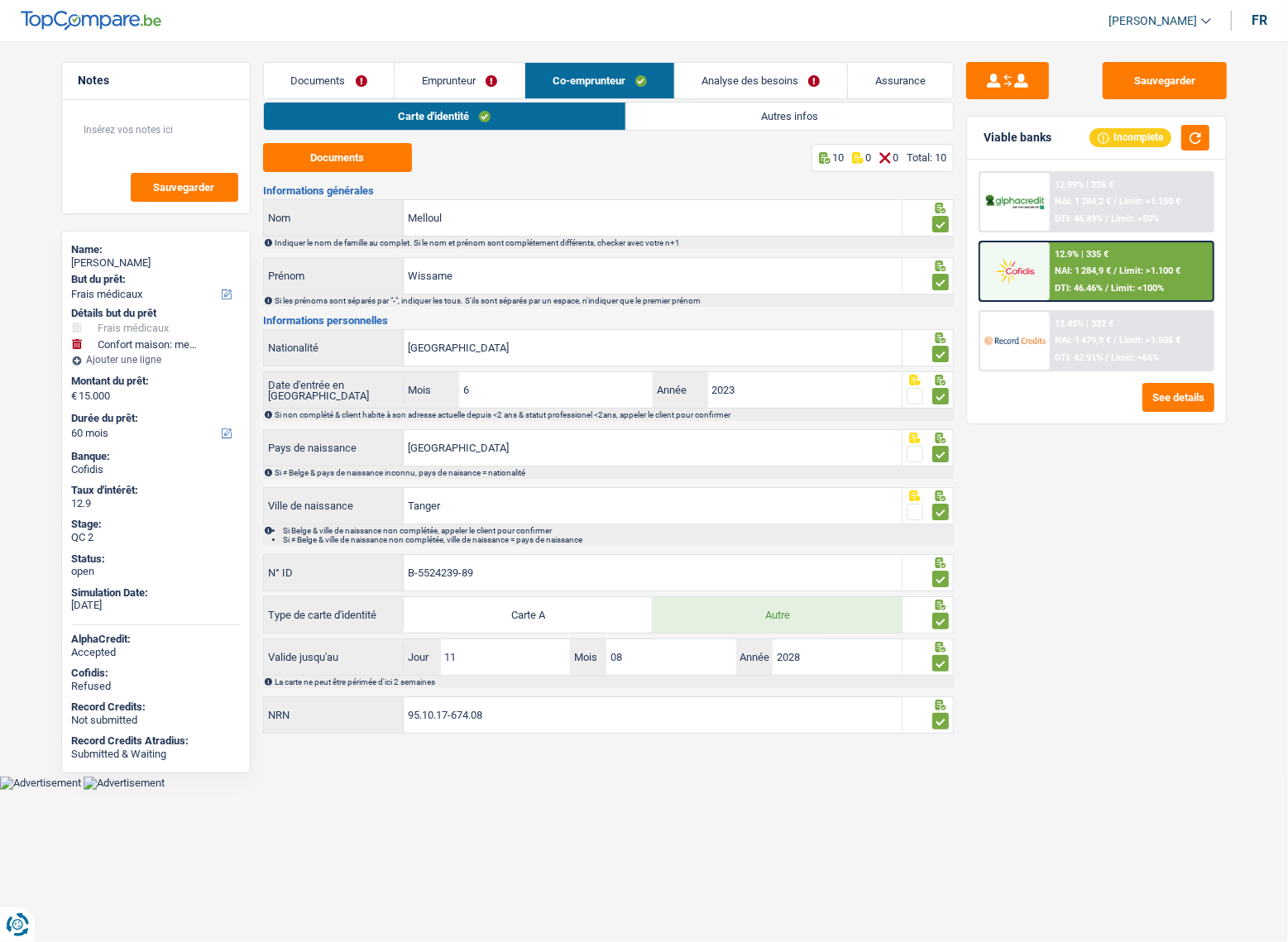
click at [781, 116] on link "Autres infos" at bounding box center [789, 116] width 327 height 28
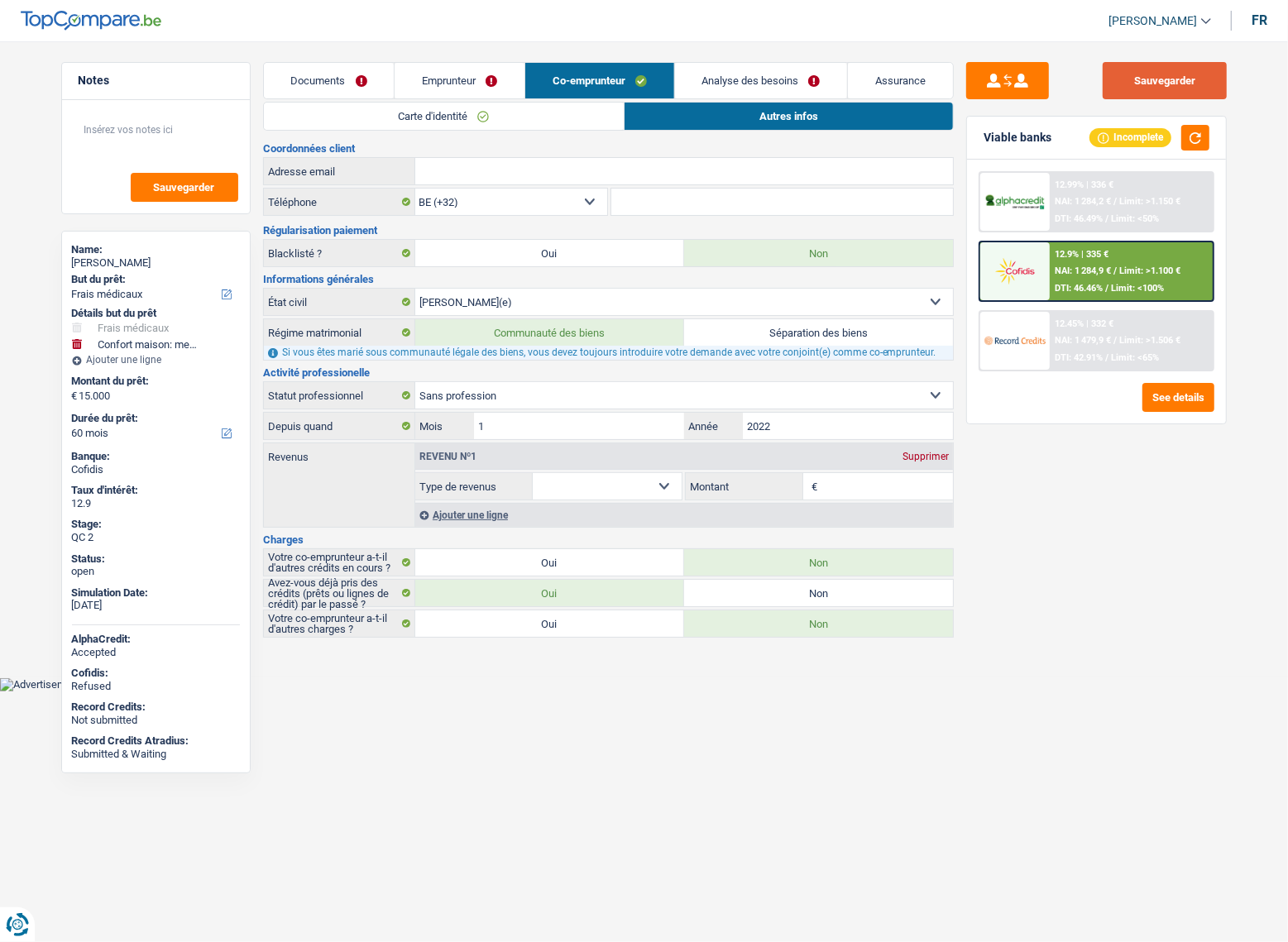
click at [1206, 80] on button "Sauvegarder" at bounding box center [1164, 81] width 124 height 38
click at [1192, 131] on button "button" at bounding box center [1194, 138] width 28 height 26
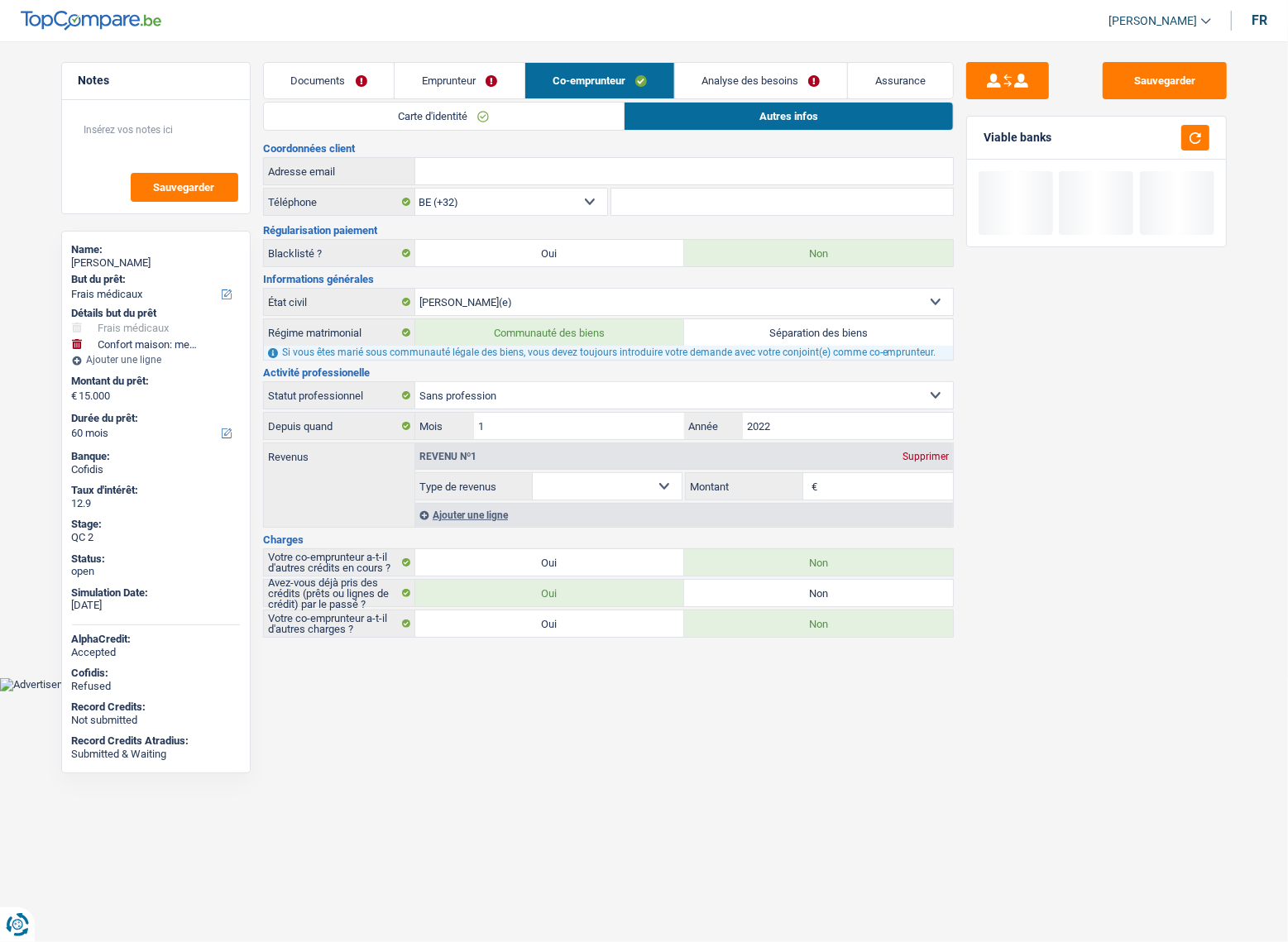
click at [777, 50] on main "Notes Sauvegarder Name: Ahmed Zakaria Kahwach But du prêt: Confort maison: meub…" at bounding box center [644, 350] width 1288 height 652
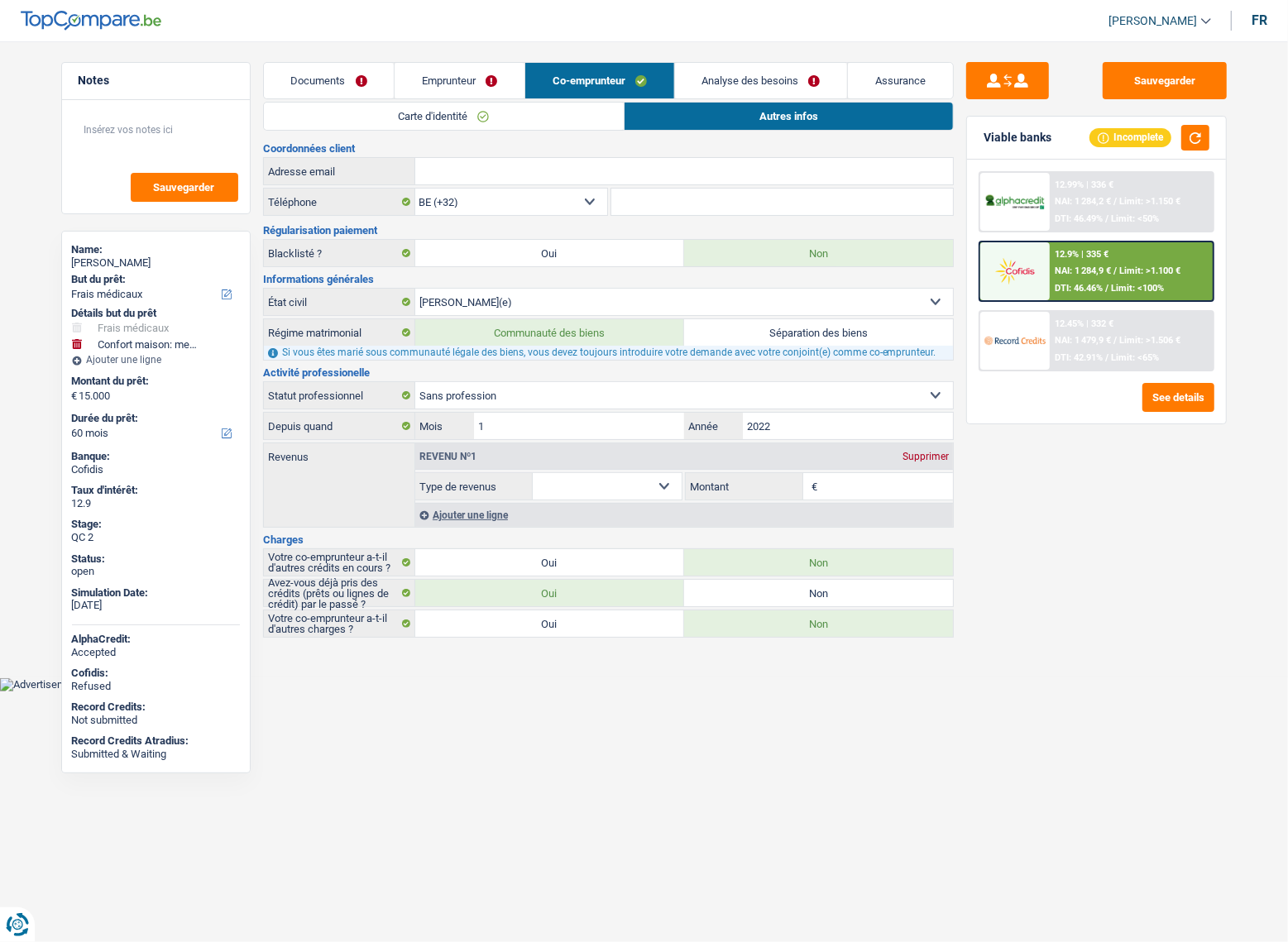
click at [357, 78] on link "Documents" at bounding box center [329, 81] width 130 height 36
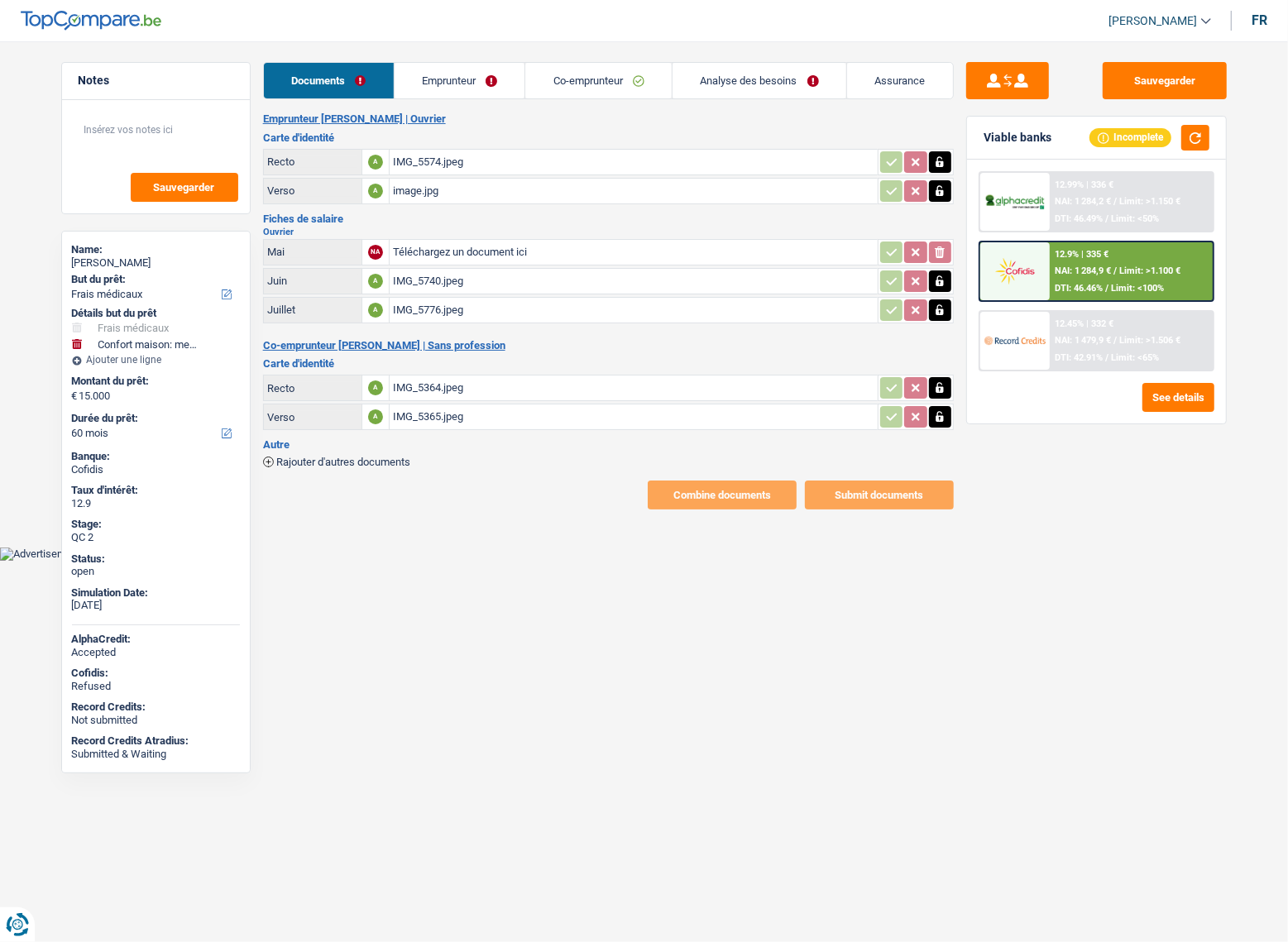
drag, startPoint x: 1106, startPoint y: 260, endPoint x: 1105, endPoint y: 241, distance: 19.0
click at [1105, 242] on div "12.9% | 335 € NAI: 1 284,9 € / Limit: >1.100 € DTI: 46.46% / Limit: <100%" at bounding box center [1131, 271] width 163 height 58
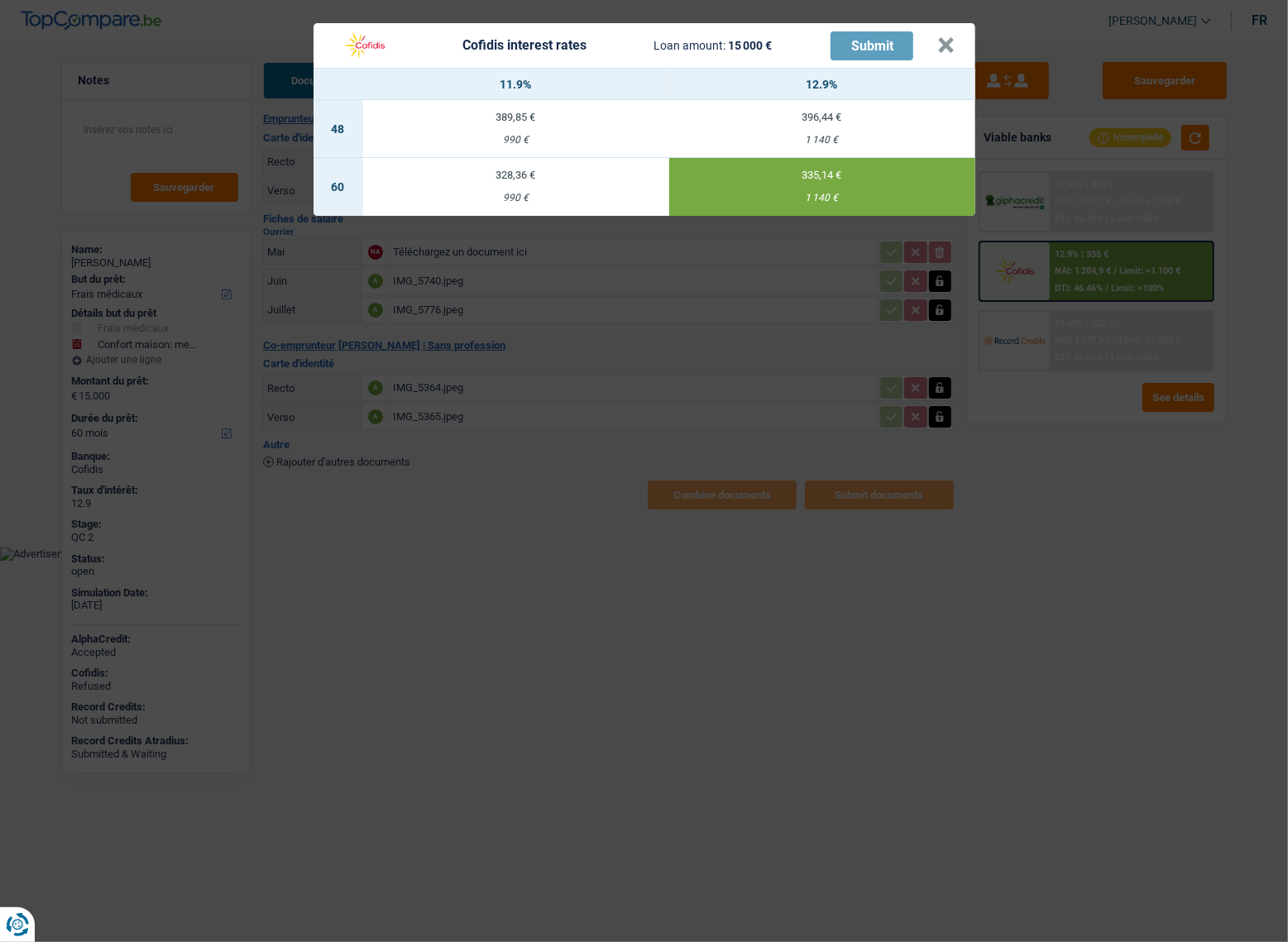
click at [1100, 205] on div "Cofidis interest rates Loan amount: 15 000 € Submit × 11.9% 12.9% 48 389,85 € 9…" at bounding box center [644, 471] width 1288 height 942
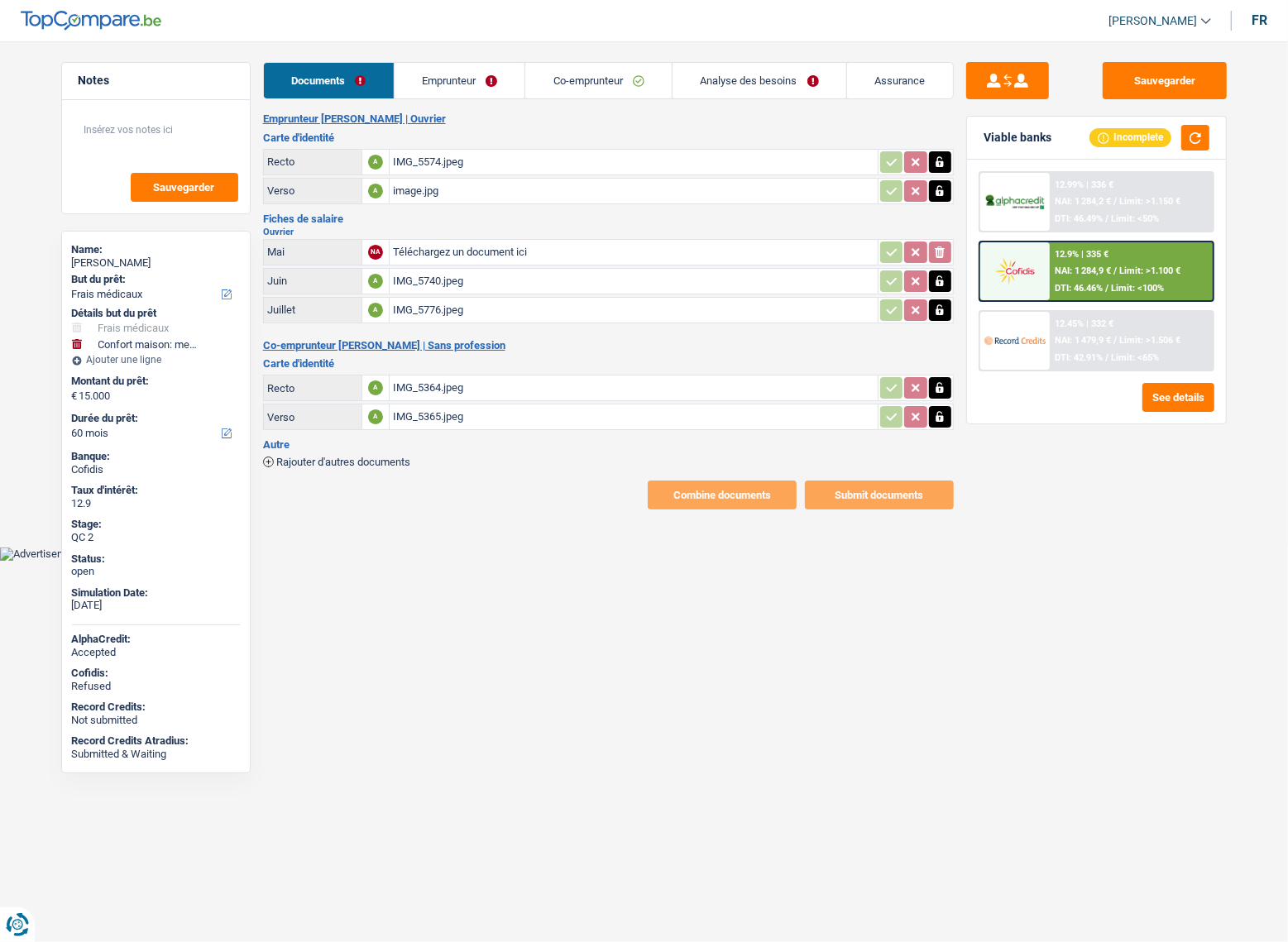
click at [1123, 239] on div "12.99% | 336 € NAI: 1 284,2 € / Limit: >1.150 € DTI: 46.49% / Limit: <50% 12.9%…" at bounding box center [1095, 272] width 236 height 200
click at [1116, 205] on div "NAI: 1 284,2 € / Limit: >1.150 €" at bounding box center [1116, 202] width 126 height 11
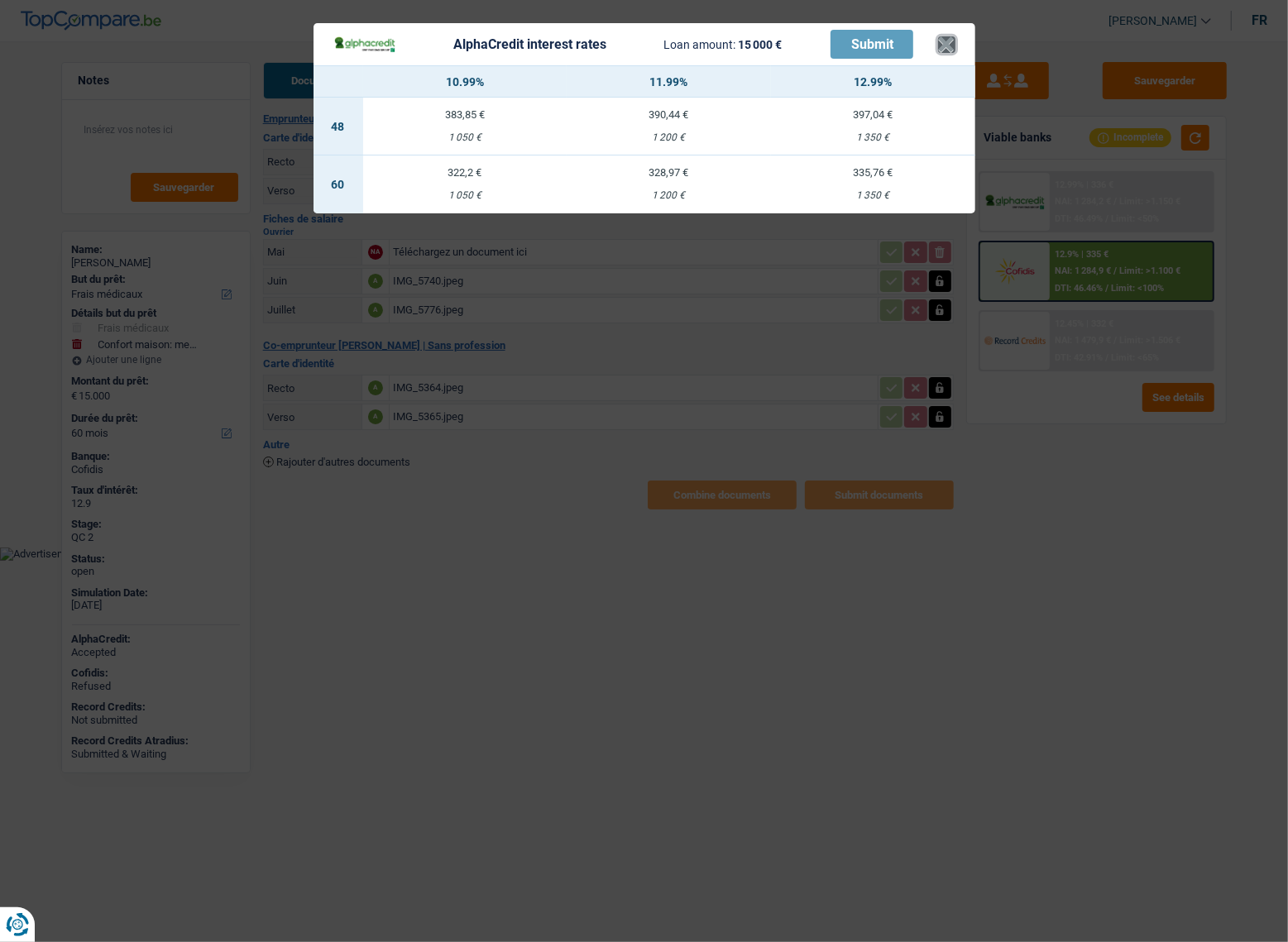
click at [948, 46] on button "×" at bounding box center [946, 45] width 17 height 17
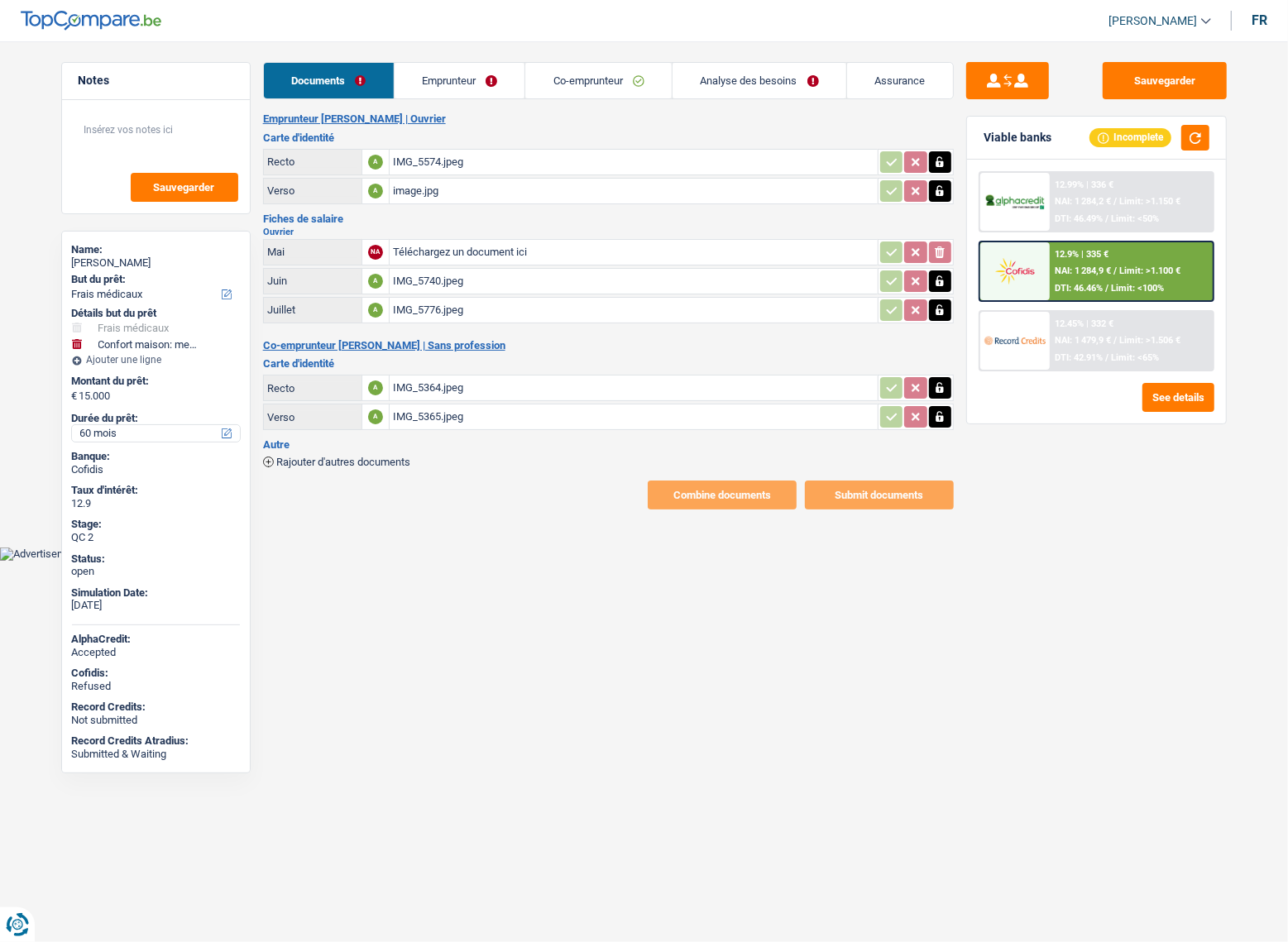
click at [131, 432] on select "12 mois 18 mois 24 mois 30 mois 36 mois 42 mois 48 mois 60 mois Sélectionner un…" at bounding box center [155, 433] width 168 height 17
select select "36"
click at [72, 425] on select "12 mois 18 mois 24 mois 30 mois 36 mois 42 mois 48 mois 60 mois Sélectionner un…" at bounding box center [155, 433] width 168 height 17
click at [464, 76] on link "Emprunteur" at bounding box center [460, 81] width 130 height 36
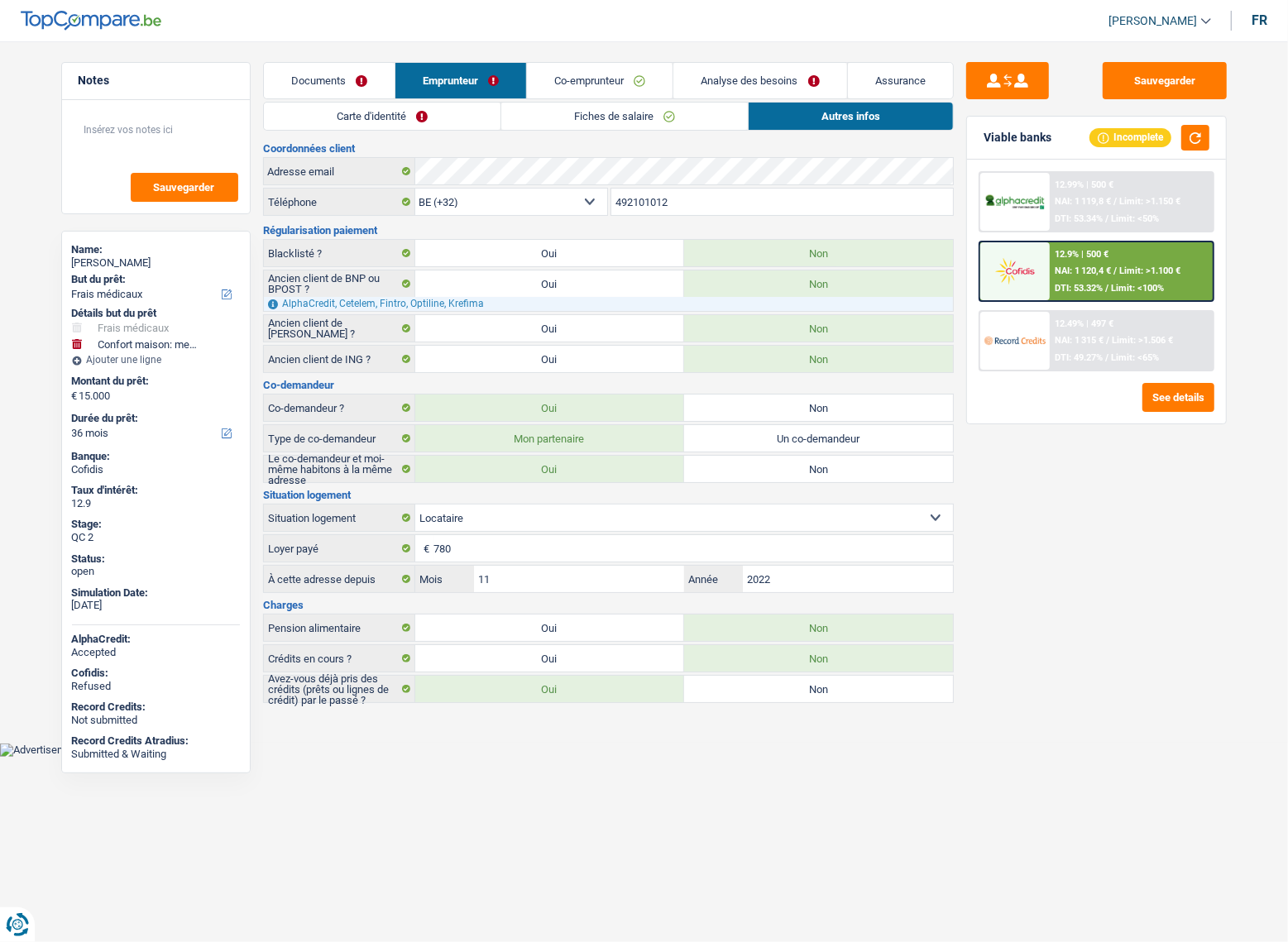
click at [798, 76] on link "Analyse des besoins" at bounding box center [760, 81] width 172 height 36
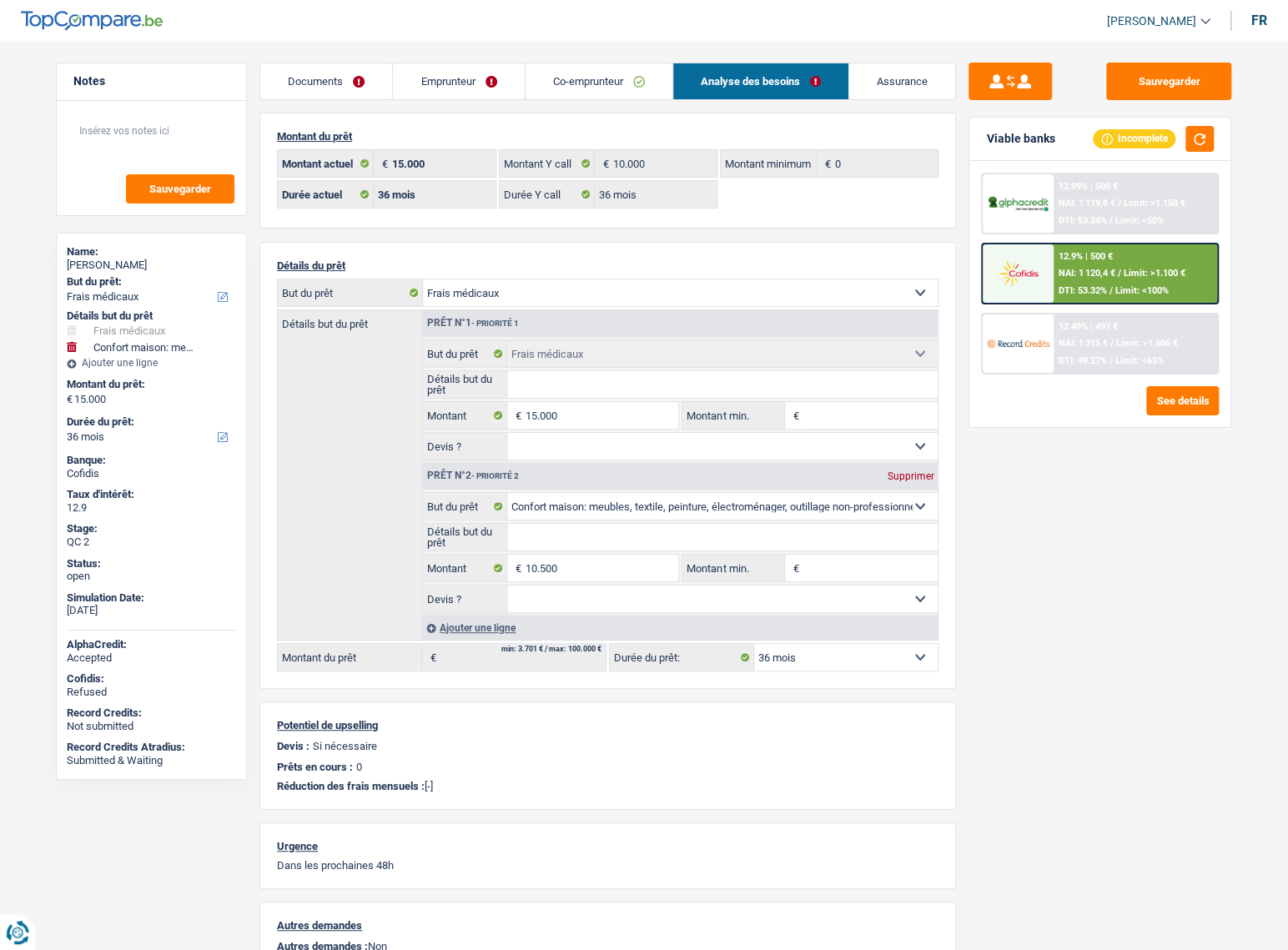
click at [1104, 217] on span "DTI: 53.34%" at bounding box center [1083, 221] width 48 height 11
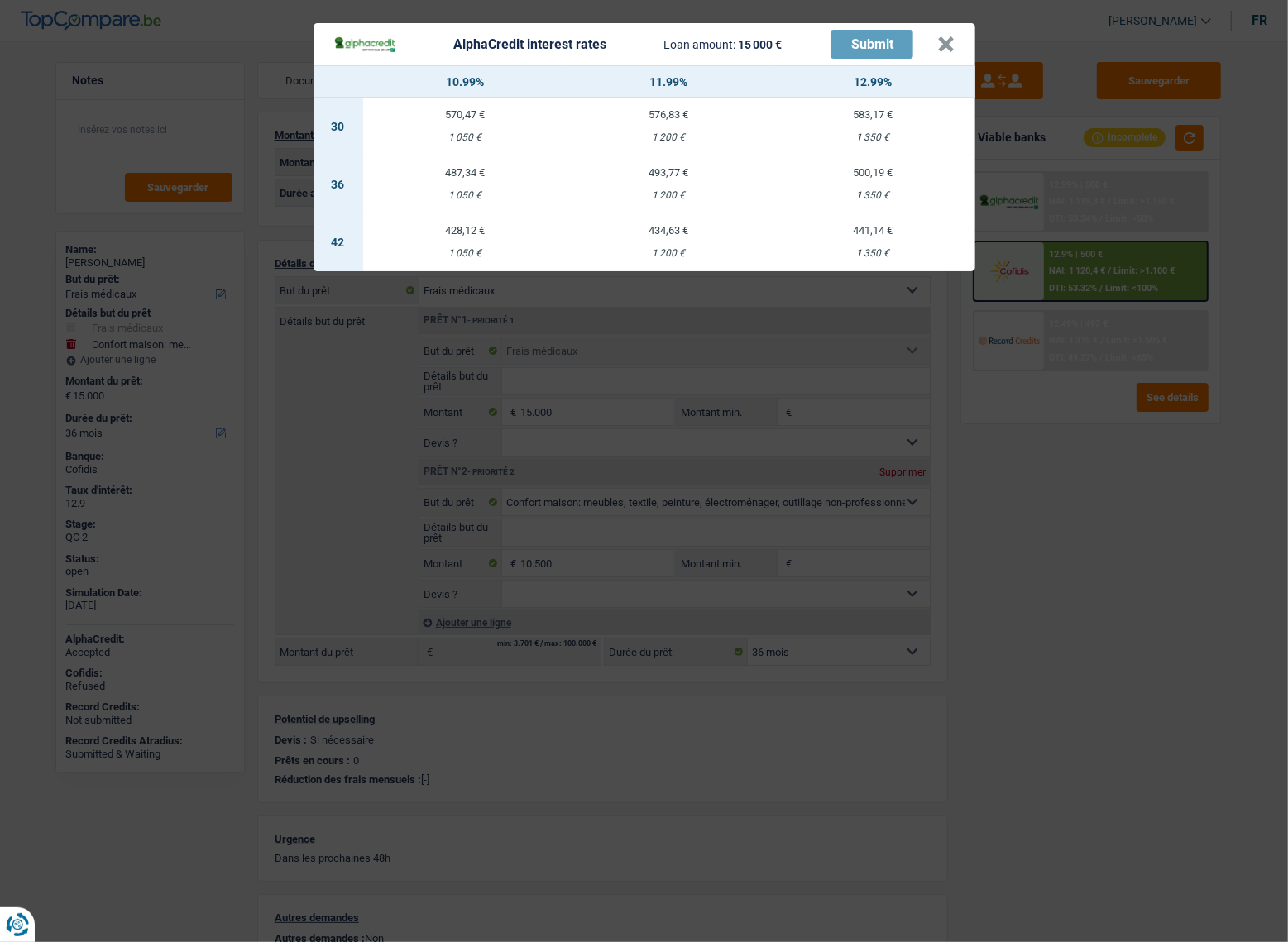
click at [854, 178] on div "500,19 €" at bounding box center [872, 172] width 205 height 11
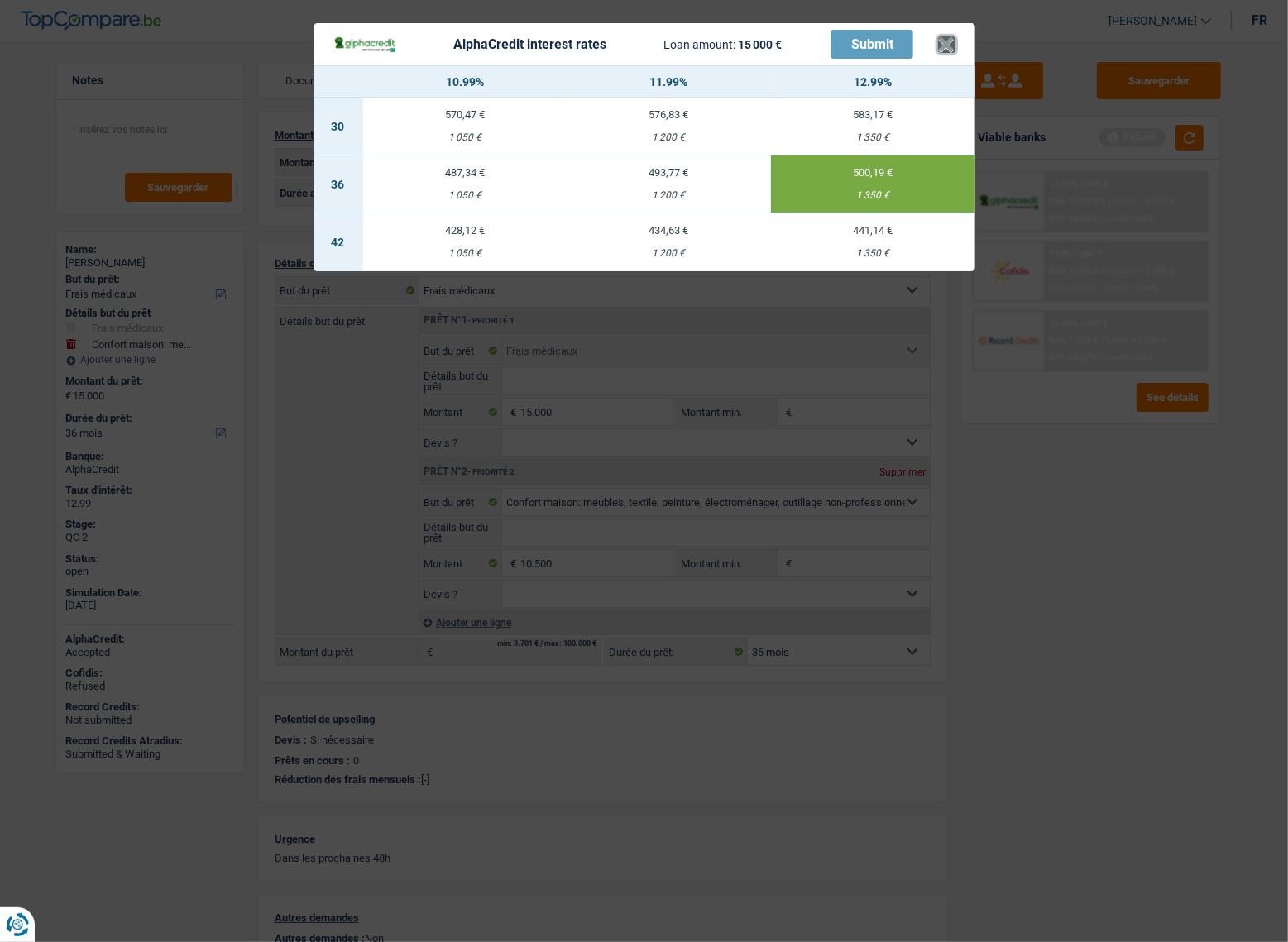
drag, startPoint x: 950, startPoint y: 47, endPoint x: 529, endPoint y: 195, distance: 446.3
click at [949, 46] on button "×" at bounding box center [946, 45] width 17 height 17
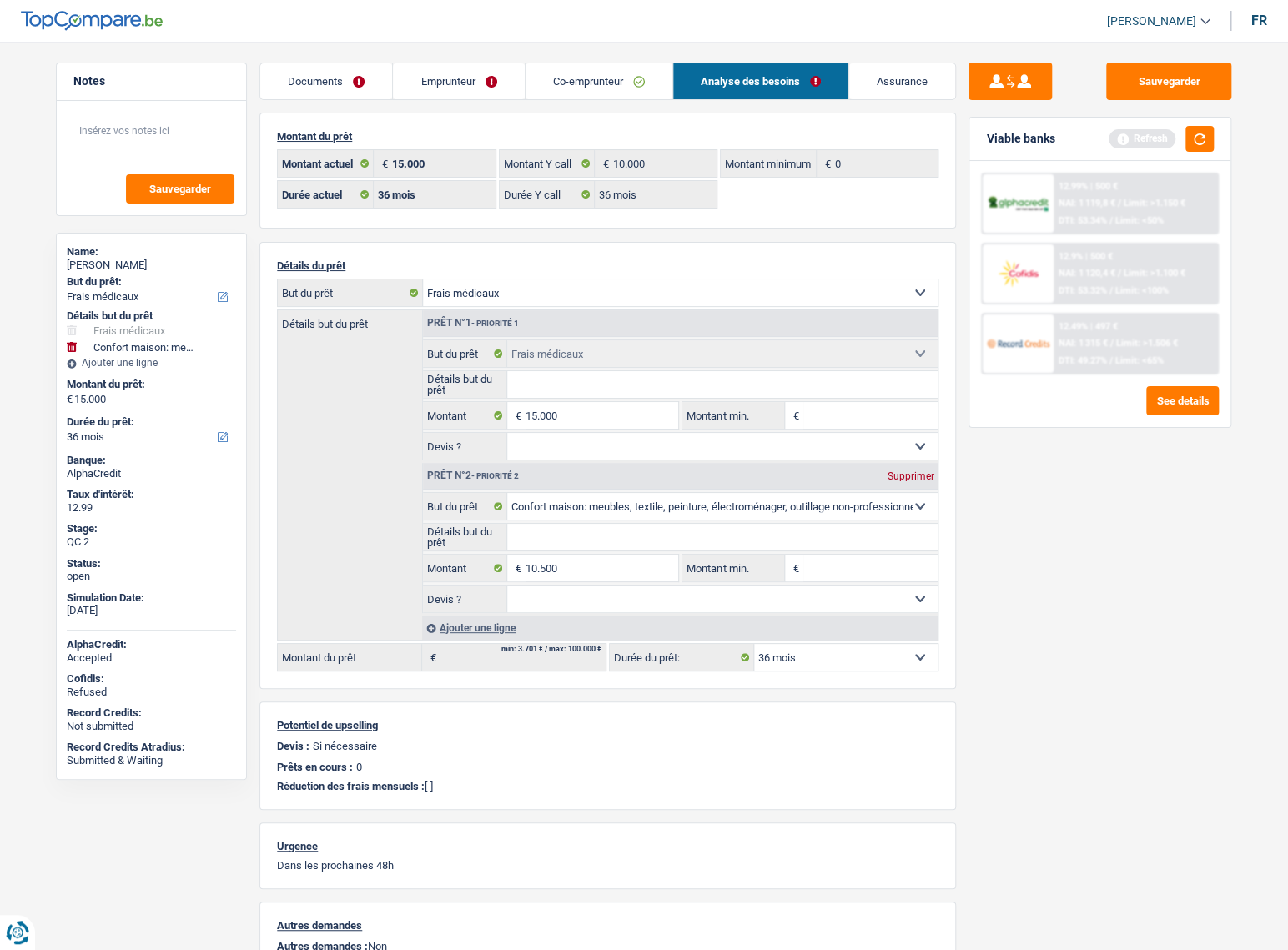
click at [452, 91] on link "Emprunteur" at bounding box center [459, 81] width 131 height 36
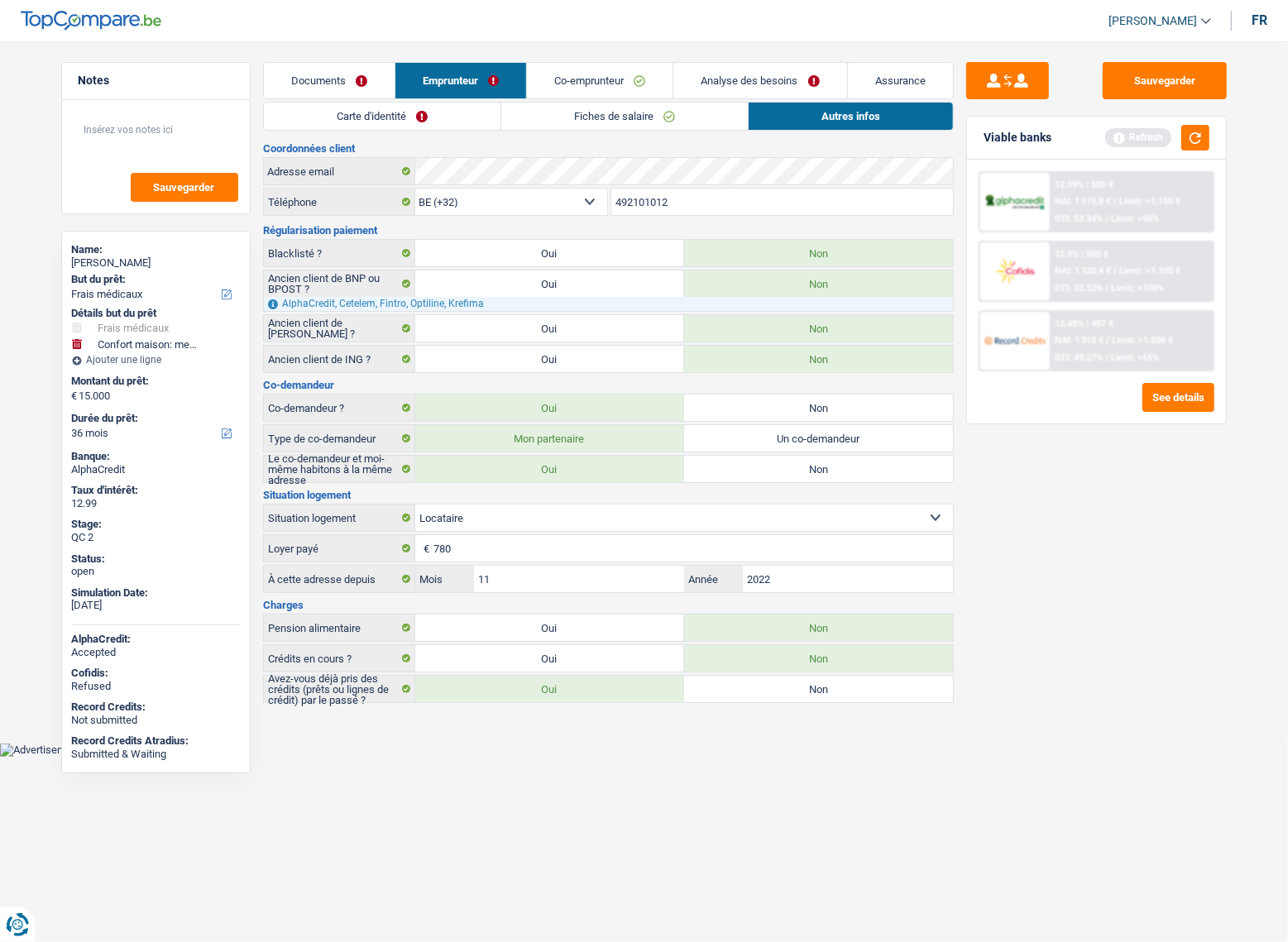
click at [450, 117] on link "Carte d'identité" at bounding box center [383, 116] width 237 height 28
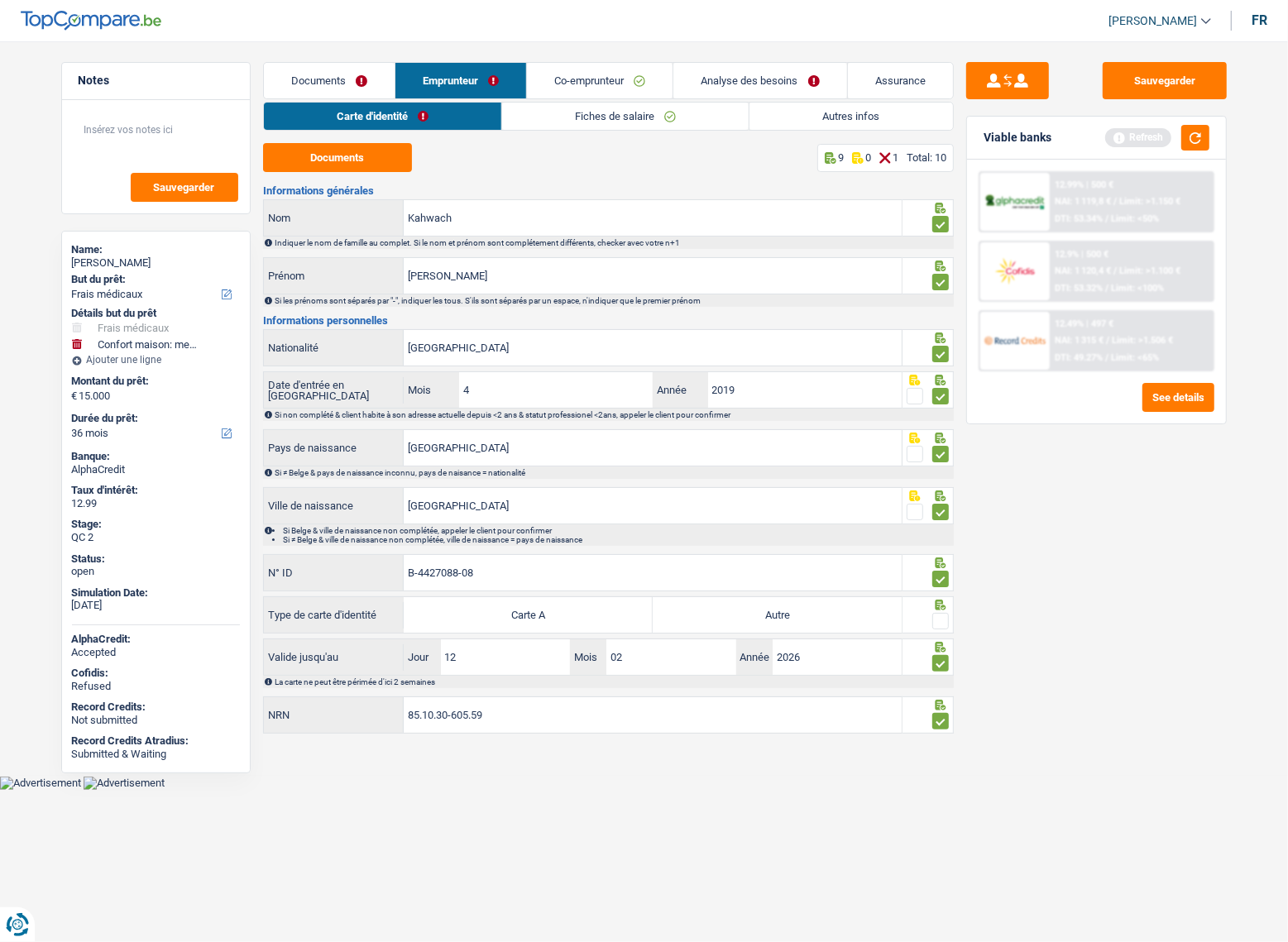
click at [840, 618] on label "Autre" at bounding box center [776, 615] width 249 height 36
click at [840, 618] on input "Autre" at bounding box center [776, 615] width 249 height 36
radio input "true"
click at [936, 616] on span at bounding box center [940, 621] width 17 height 17
click at [0, 0] on input "radio" at bounding box center [0, 0] width 0 height 0
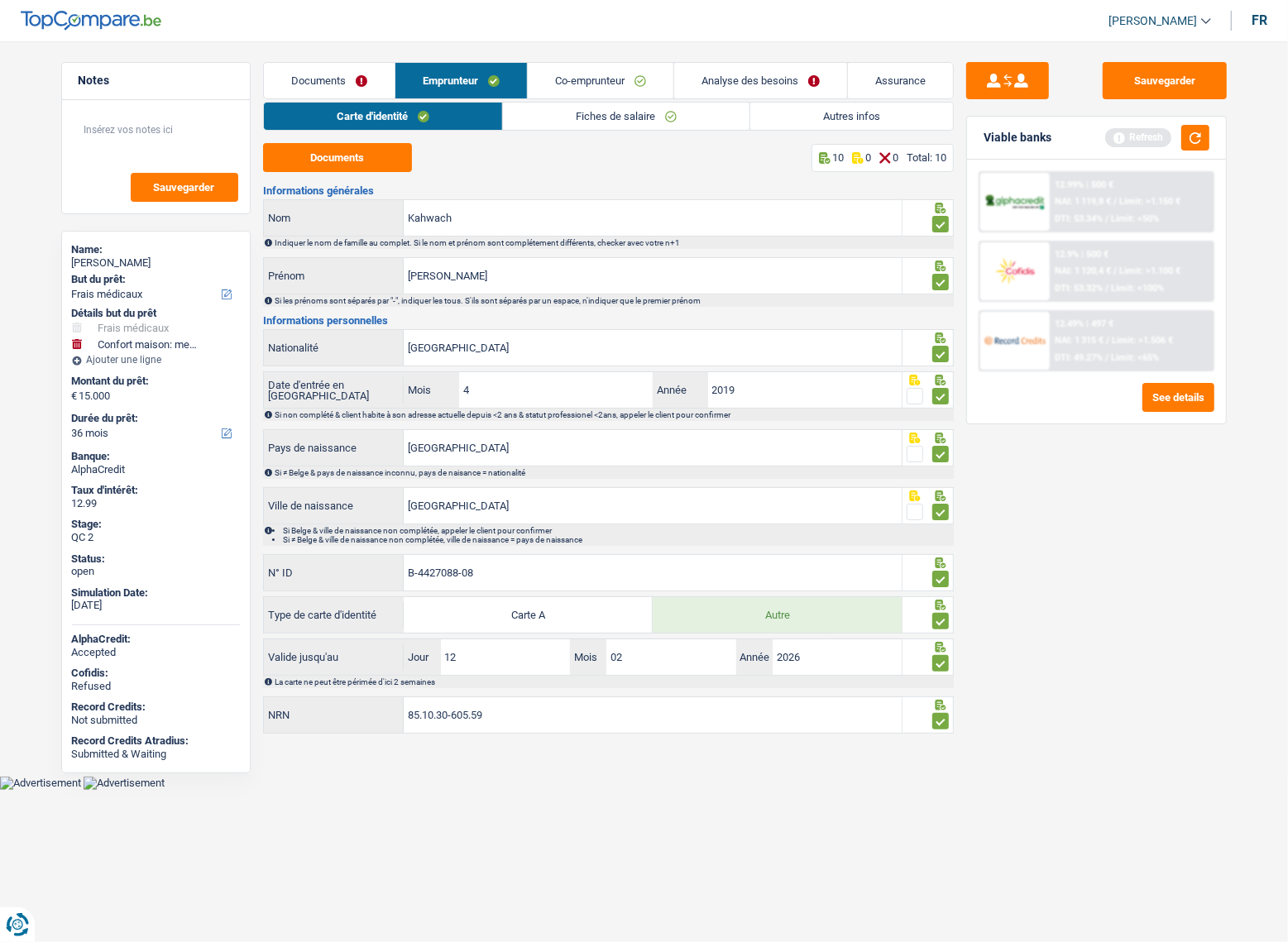
click at [589, 115] on link "Fiches de salaire" at bounding box center [626, 116] width 247 height 28
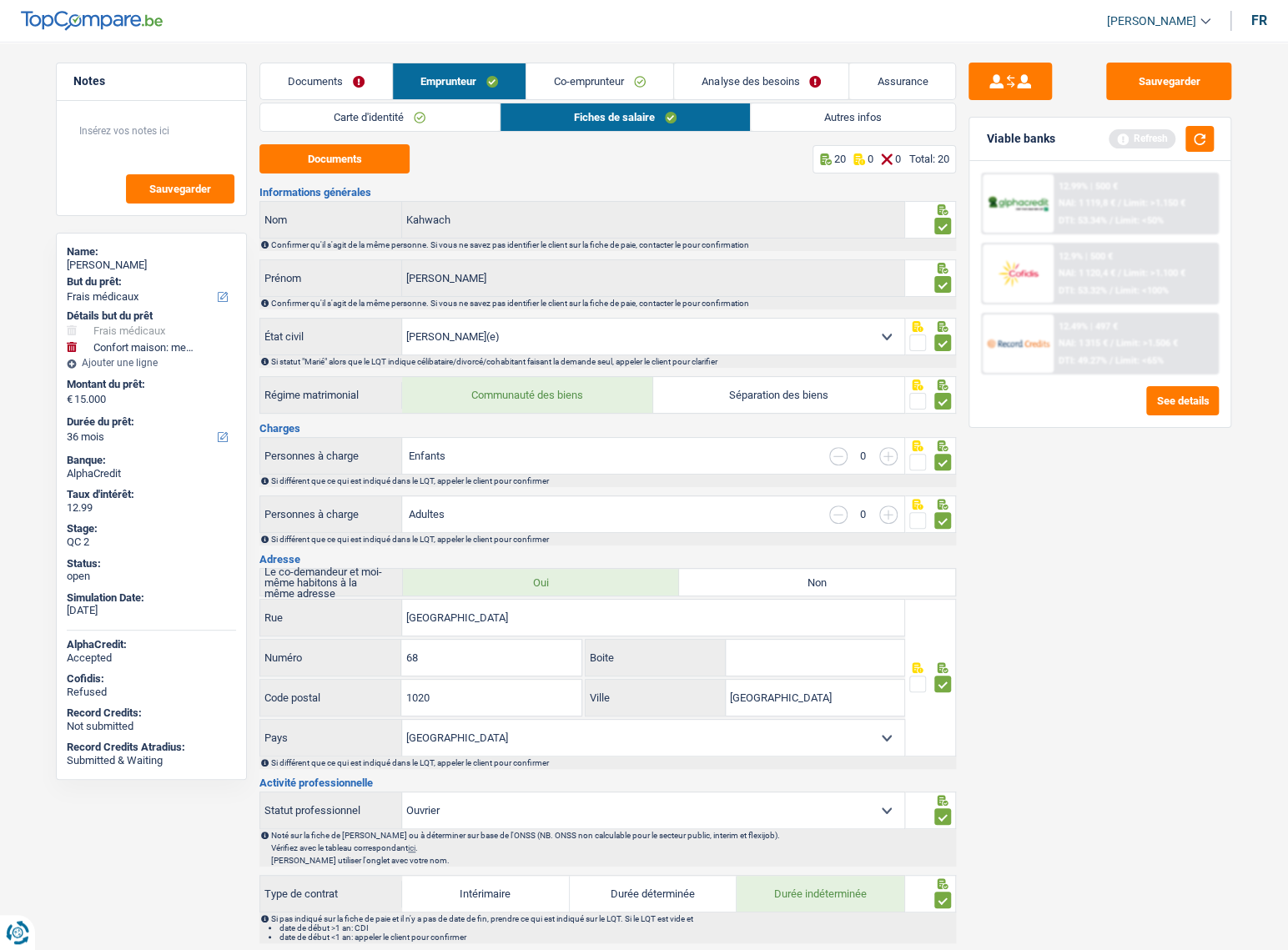
click at [809, 115] on link "Autres infos" at bounding box center [852, 117] width 204 height 28
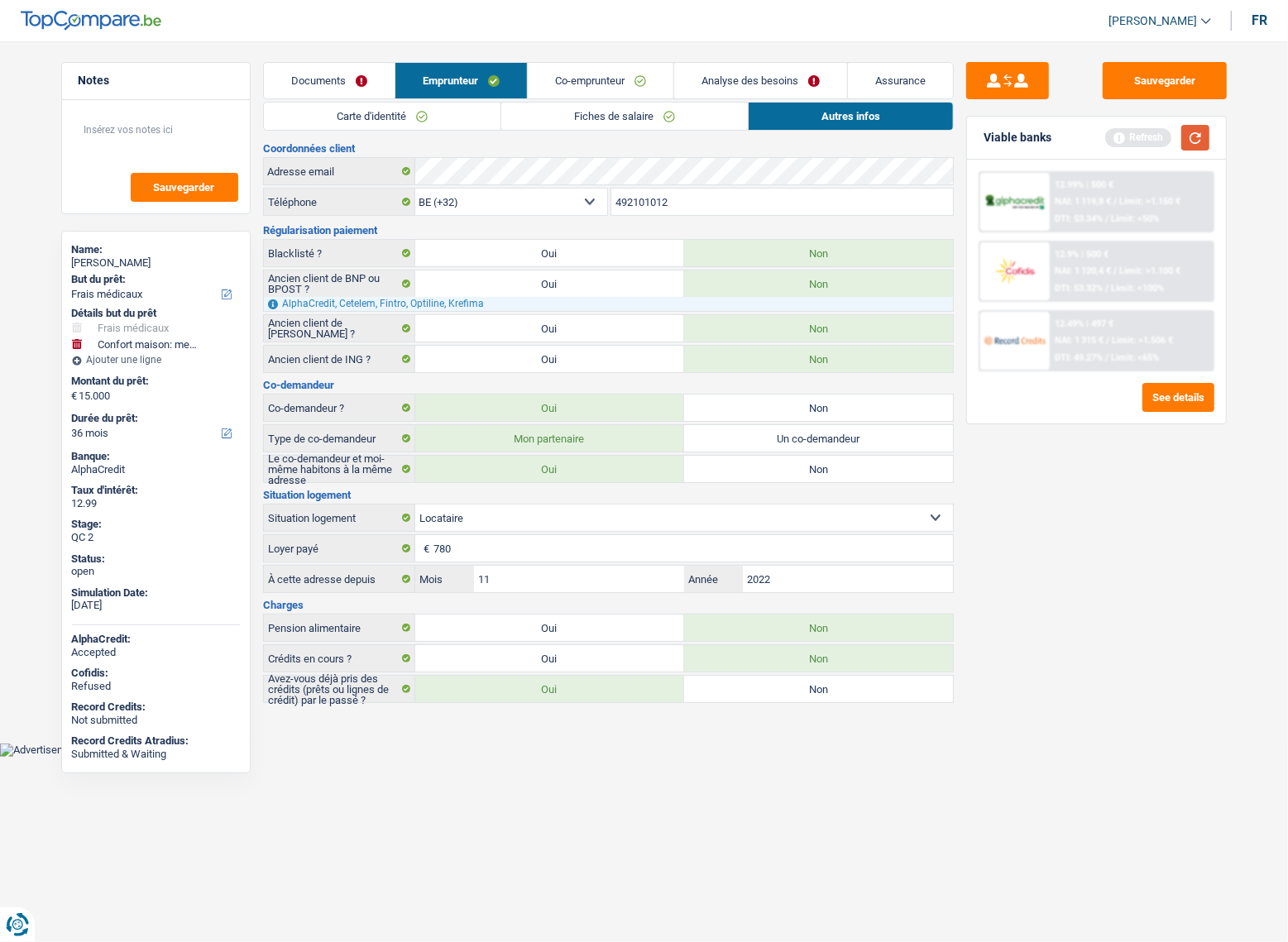
click at [1203, 135] on button "button" at bounding box center [1194, 138] width 28 height 26
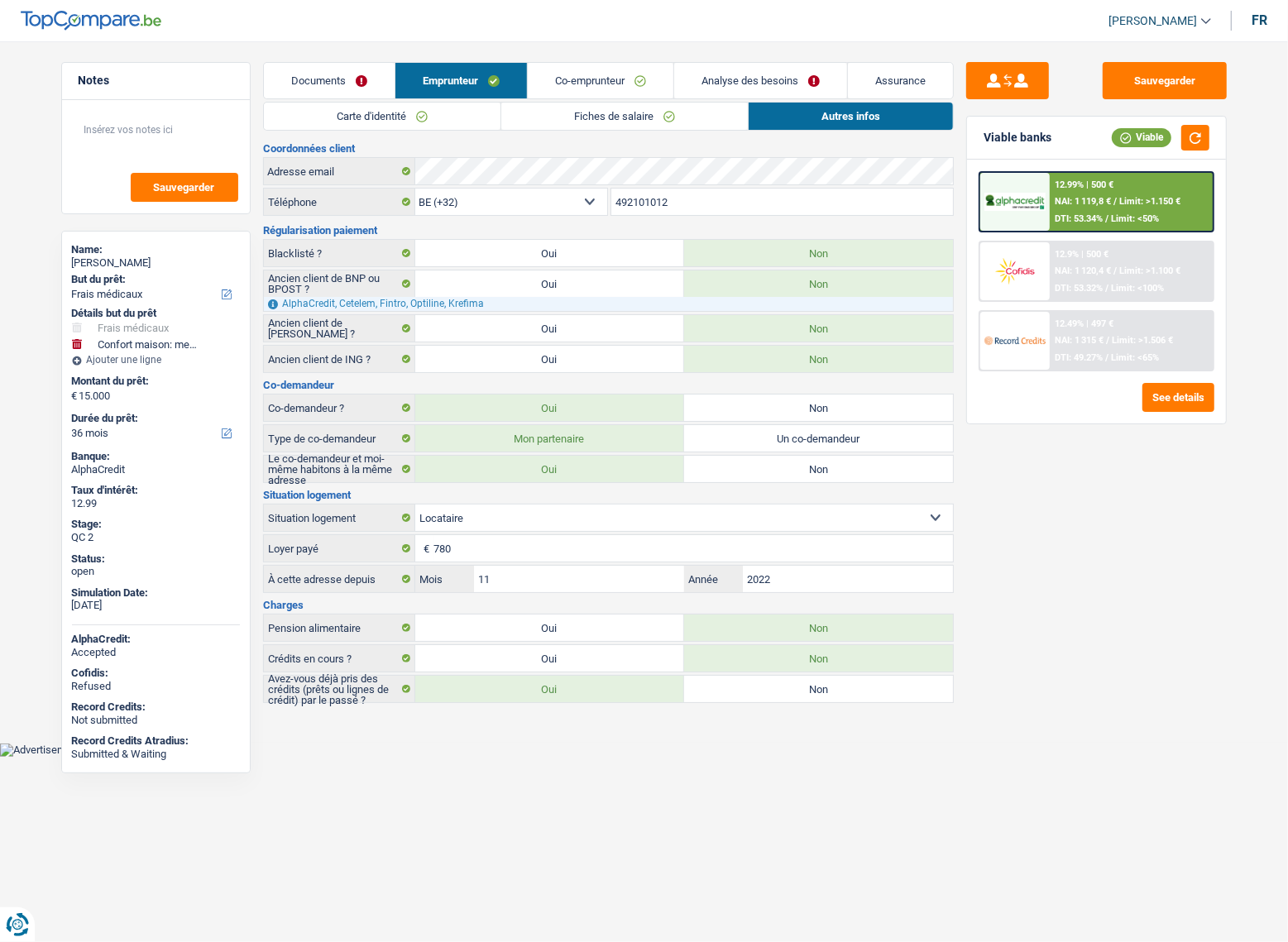
click at [1108, 204] on span "NAI: 1 119,8 €" at bounding box center [1082, 202] width 56 height 11
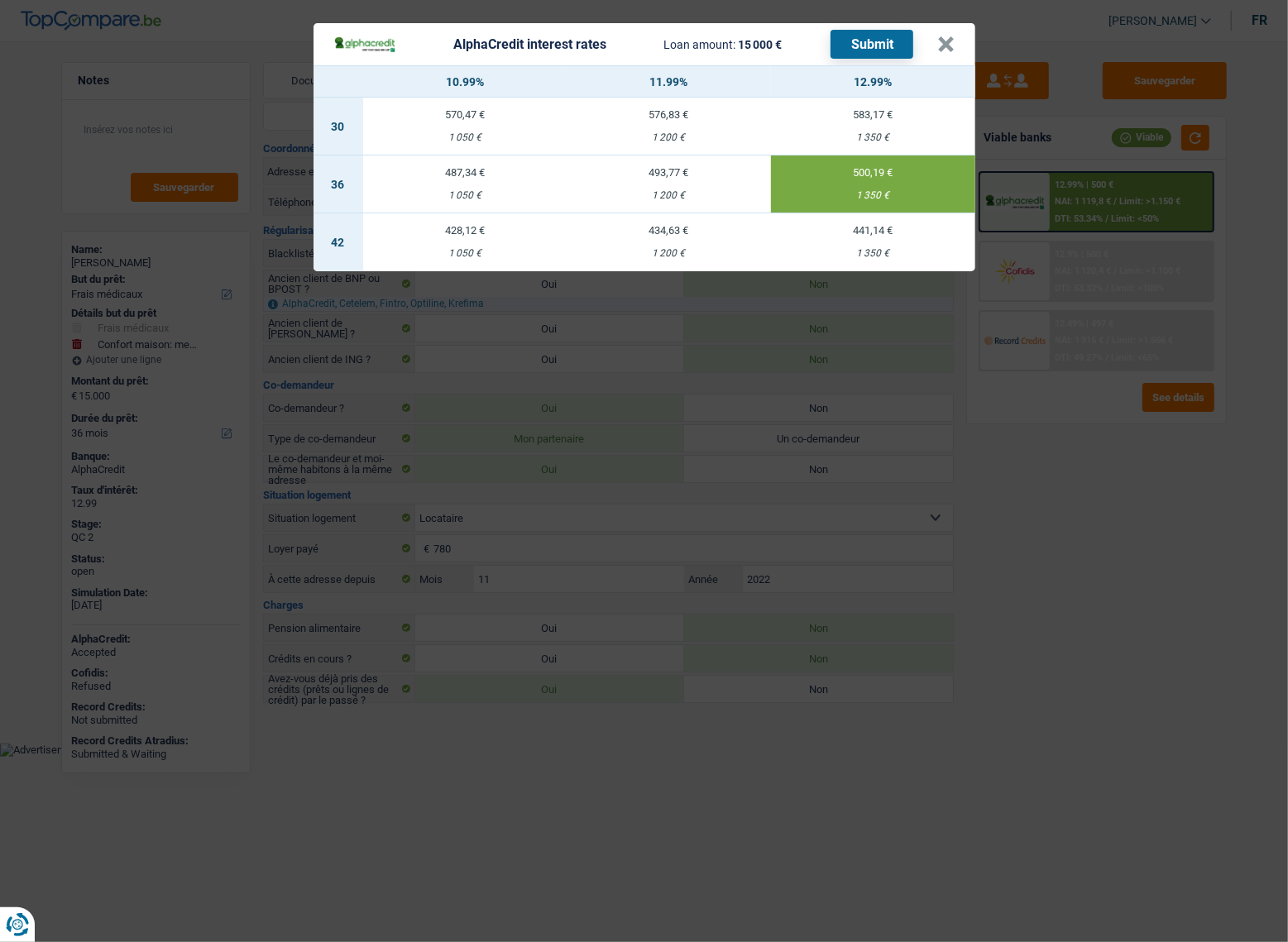
click at [876, 61] on header "AlphaCredit interest rates Loan amount: 15 000 € Submit ×" at bounding box center [644, 44] width 661 height 42
click at [872, 49] on button "Submit" at bounding box center [872, 44] width 83 height 29
click at [889, 38] on button "Submit" at bounding box center [872, 44] width 83 height 29
click at [952, 46] on button "×" at bounding box center [946, 45] width 17 height 17
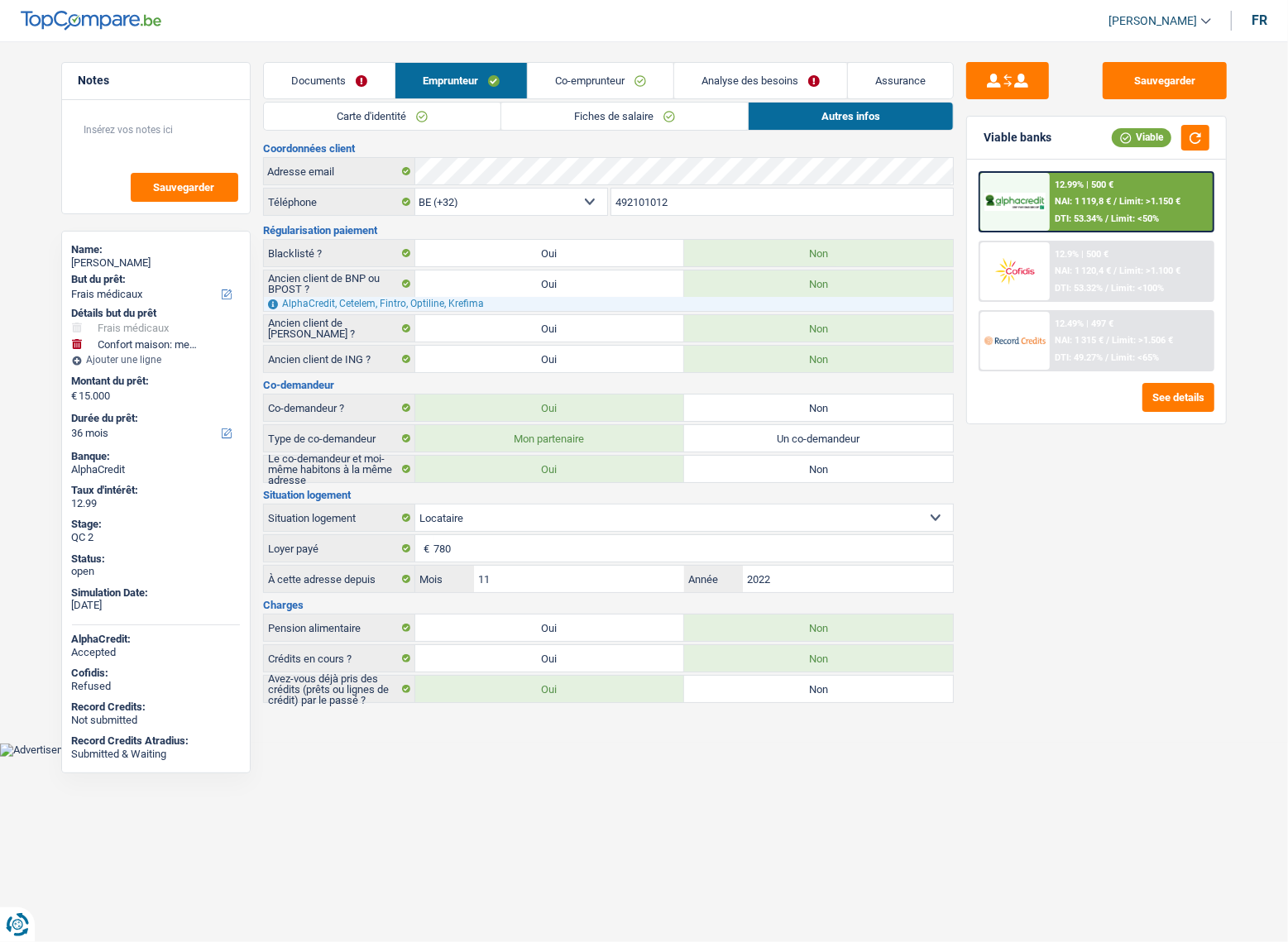
drag, startPoint x: 199, startPoint y: 260, endPoint x: 109, endPoint y: 264, distance: 90.1
click at [109, 264] on div "Ahmed Zakaria Kahwach" at bounding box center [155, 262] width 168 height 13
copy div "Zakaria Kahwach"
click at [1162, 185] on div "12.99% | 500 € NAI: 1 119,8 € / Limit: >1.150 € DTI: 53.34% / Limit: <50%" at bounding box center [1131, 201] width 163 height 58
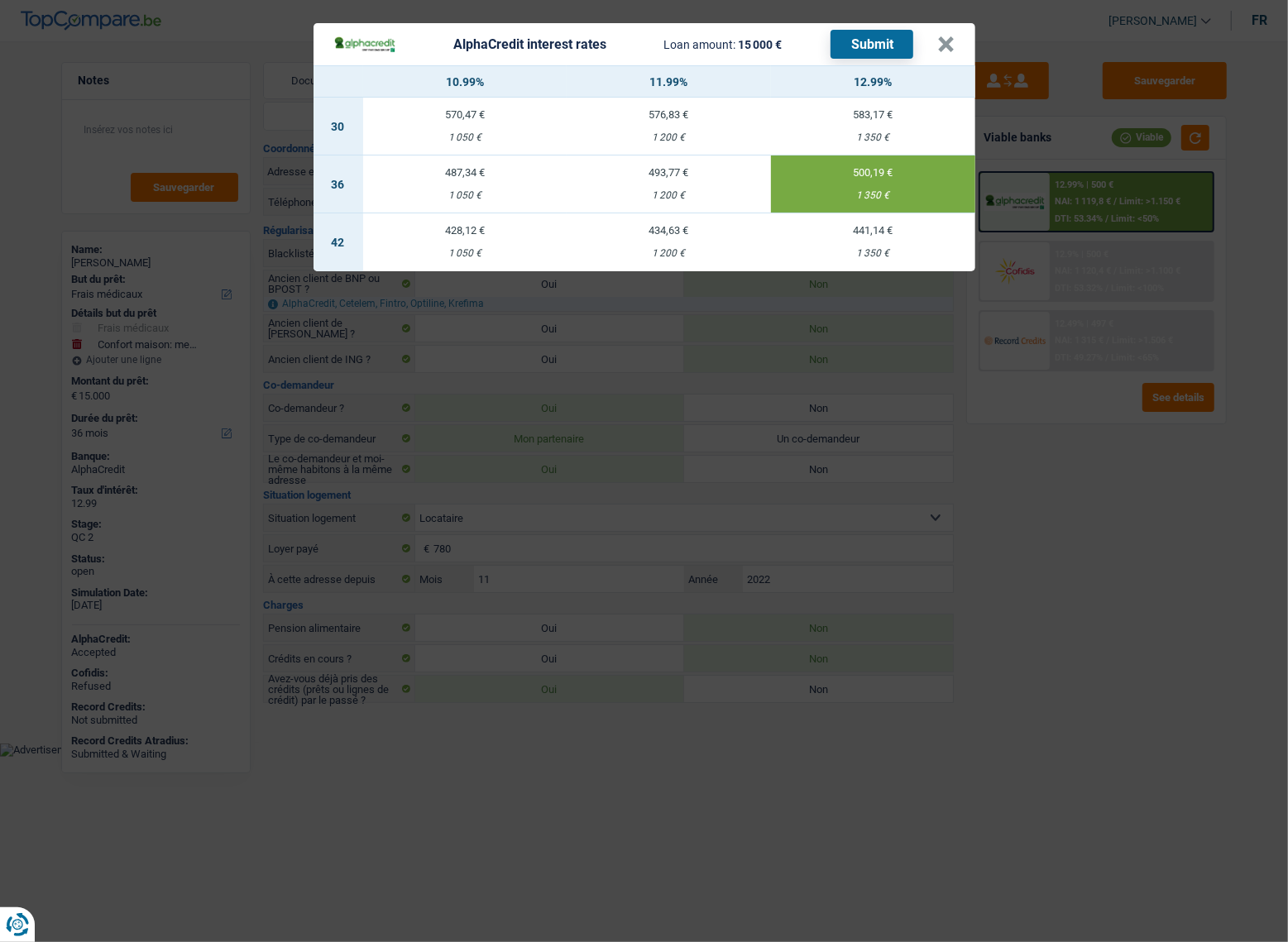
click at [883, 48] on button "Submit" at bounding box center [872, 44] width 83 height 29
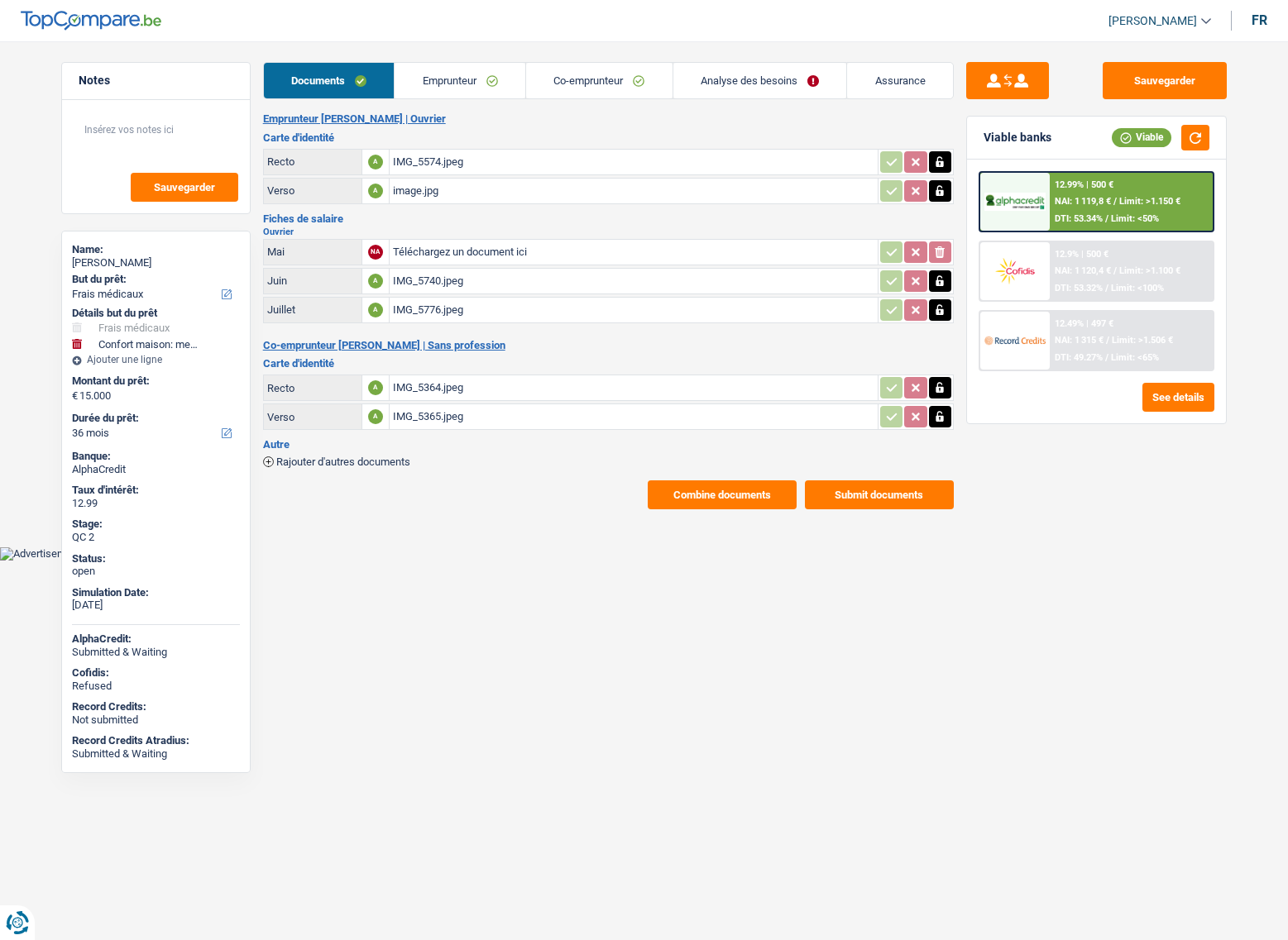
select select "medical"
select select "household"
select select "36"
click at [583, 94] on link "Co-emprunteur" at bounding box center [599, 81] width 147 height 36
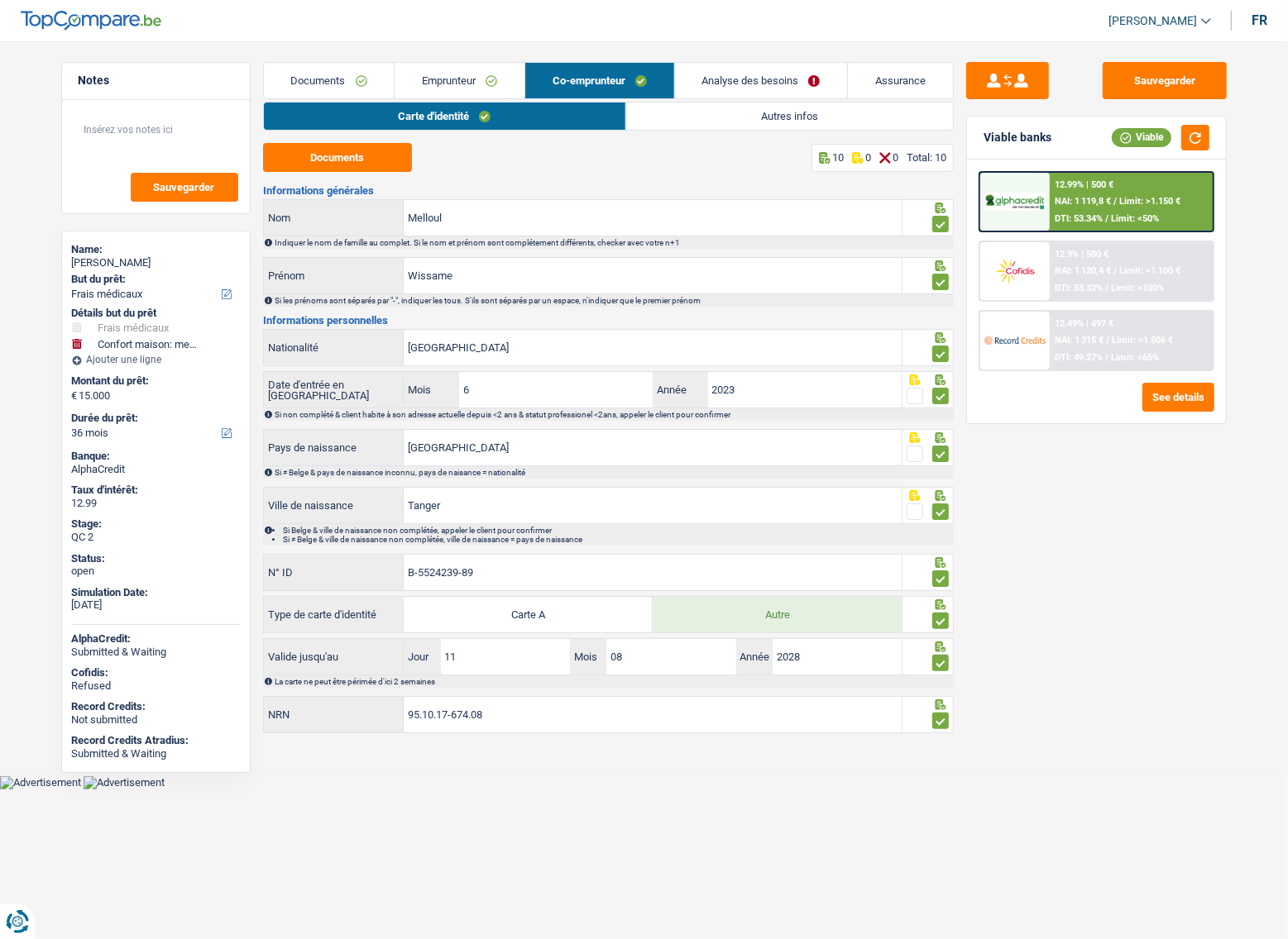
click at [758, 84] on link "Analyse des besoins" at bounding box center [761, 81] width 172 height 36
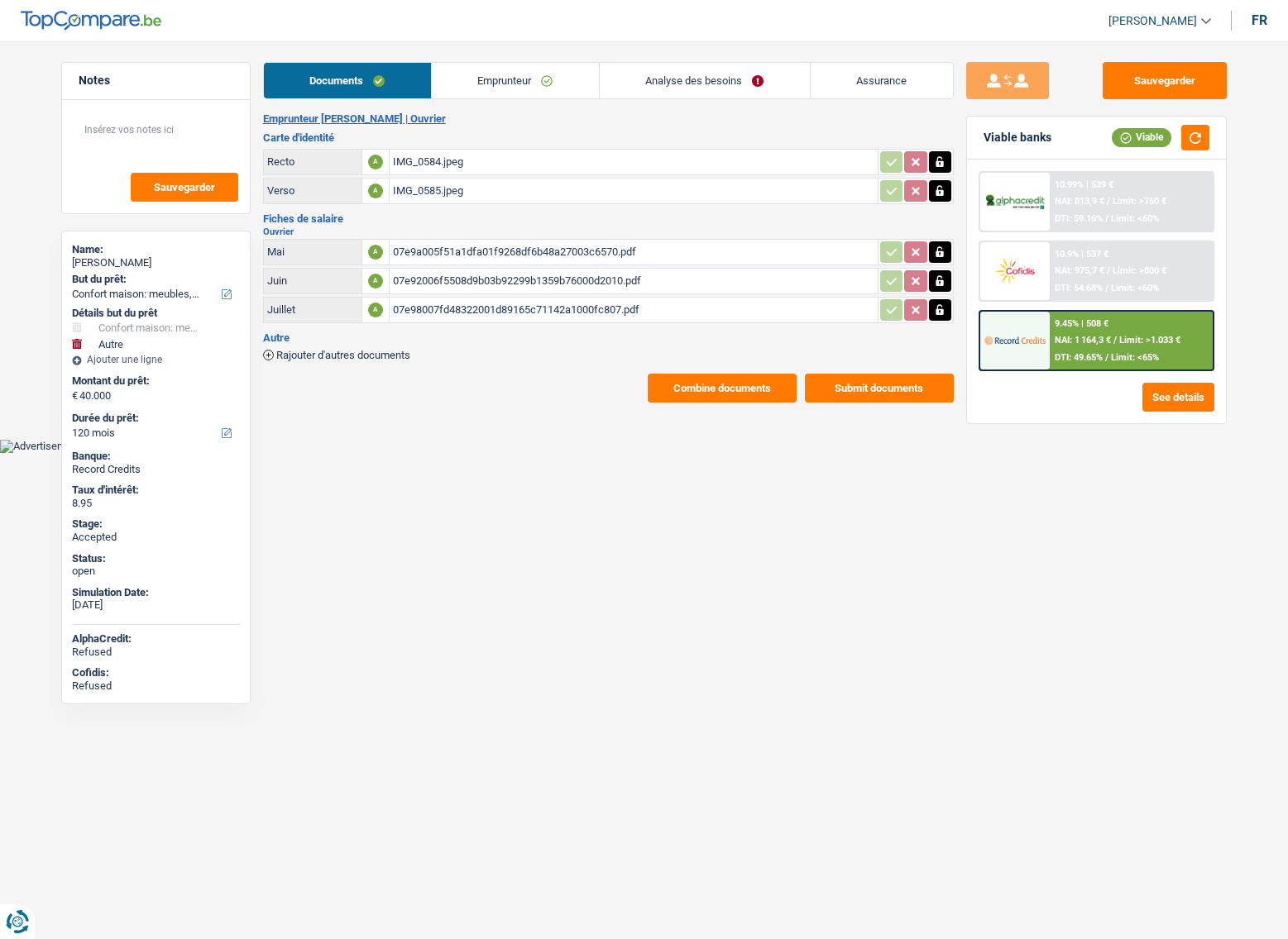
select select "household"
select select "other"
select select "120"
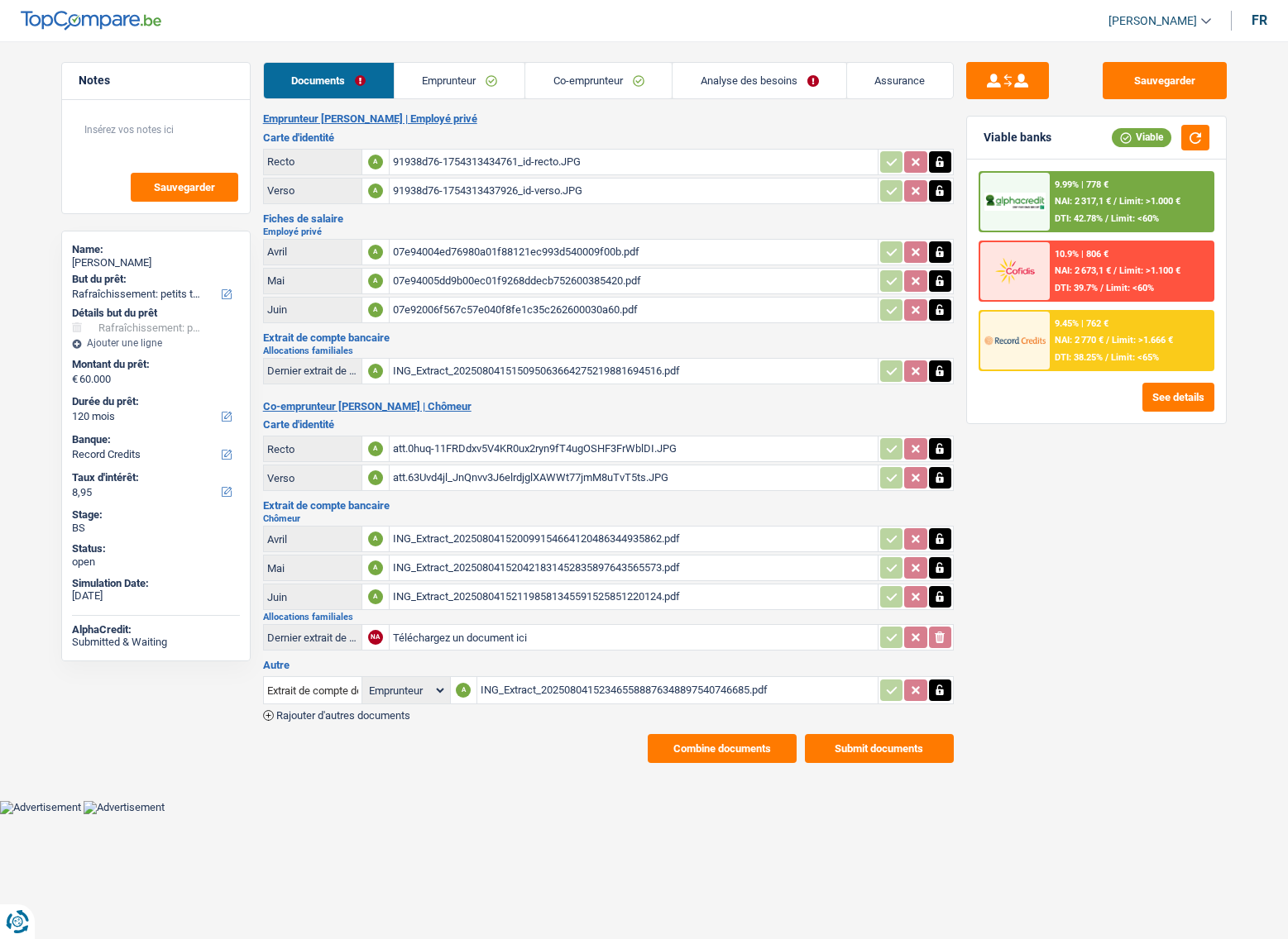
select select "houseOrGarden"
select select "120"
select select "record credits"
select select "applicant"
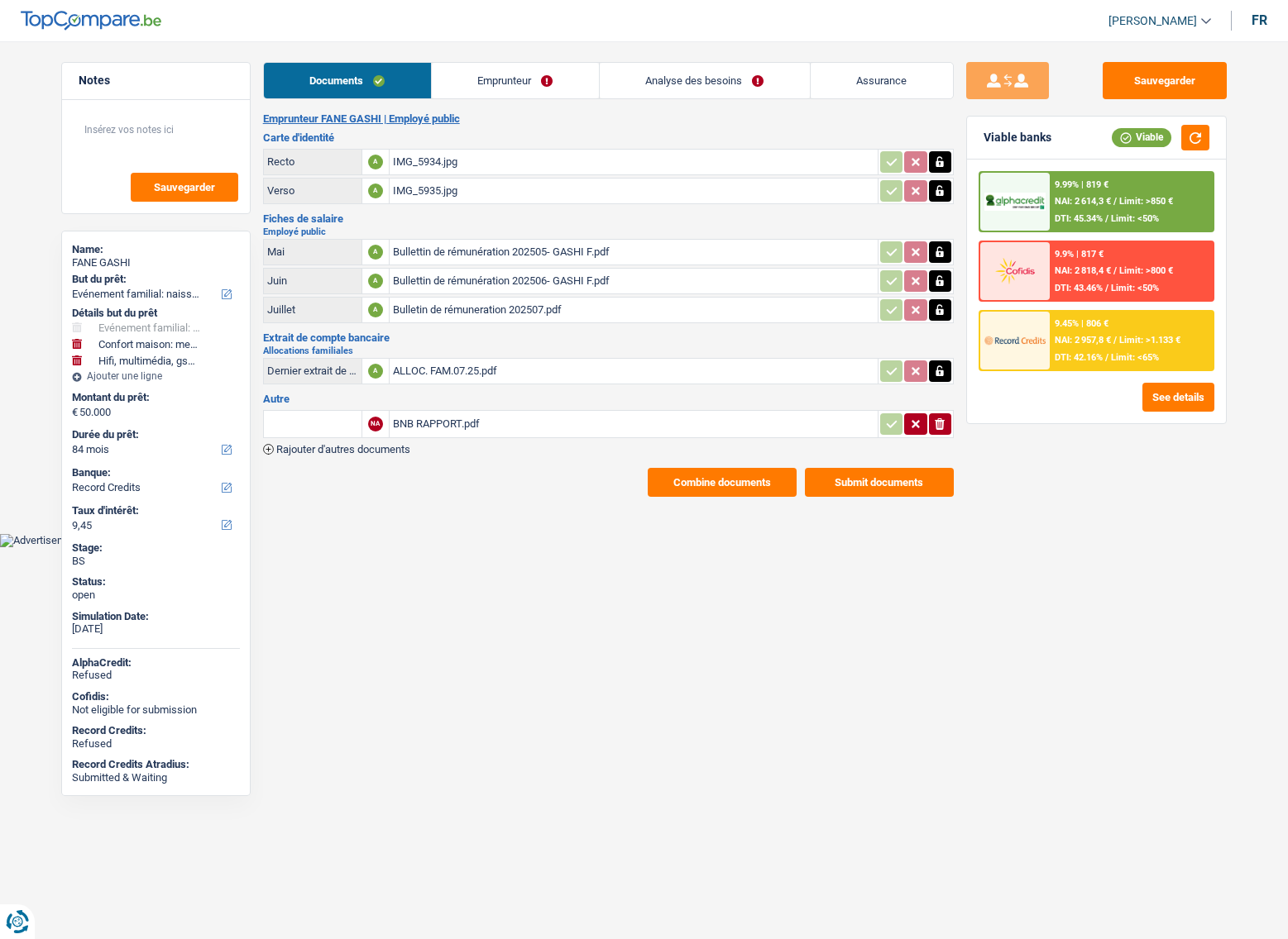
select select "familyEvent"
select select "household"
select select "tech"
select select "84"
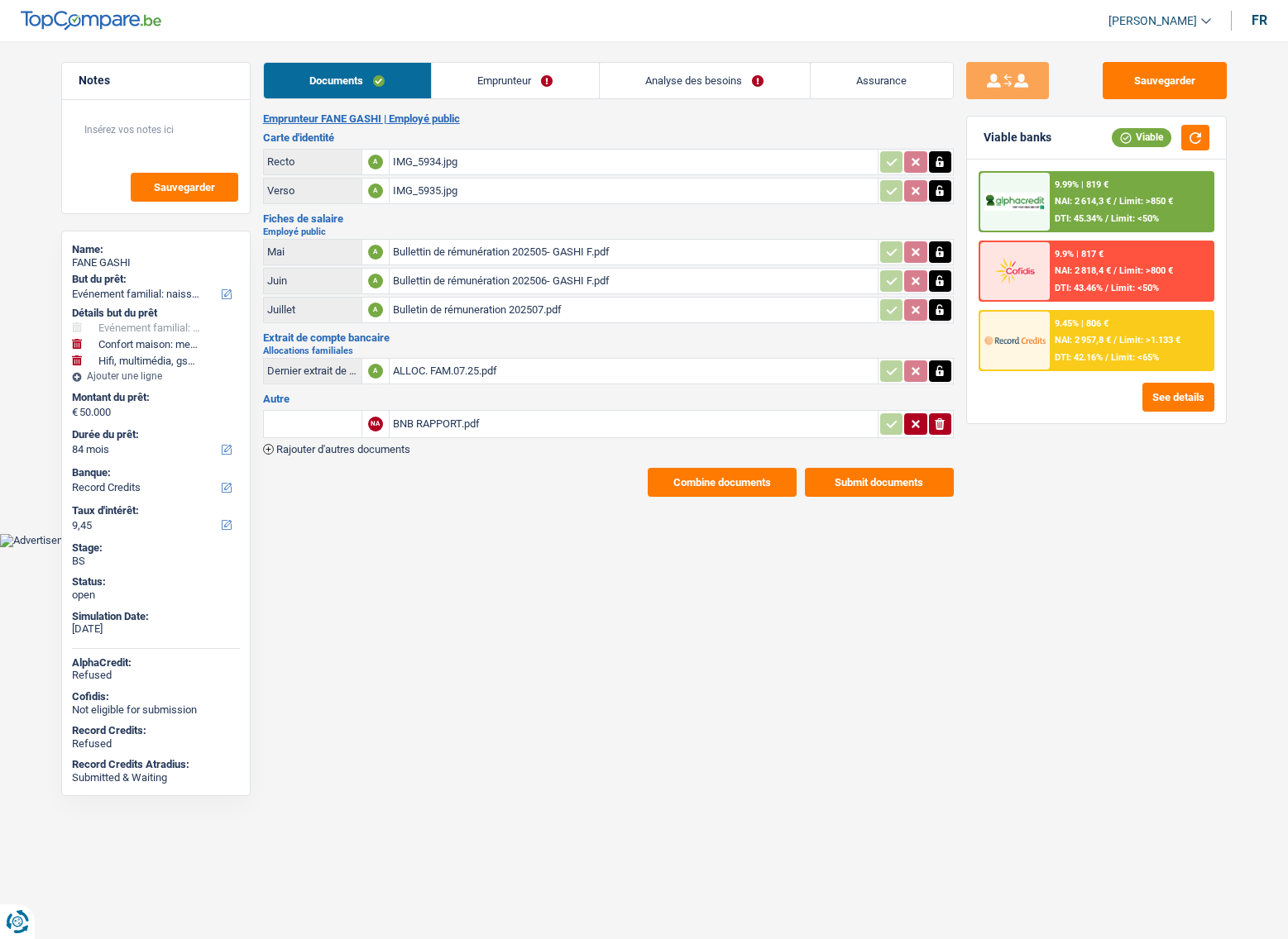
select select "record credits"
select select "married"
select select "BE"
select select "publicEmployee"
select select "familyAllowances"
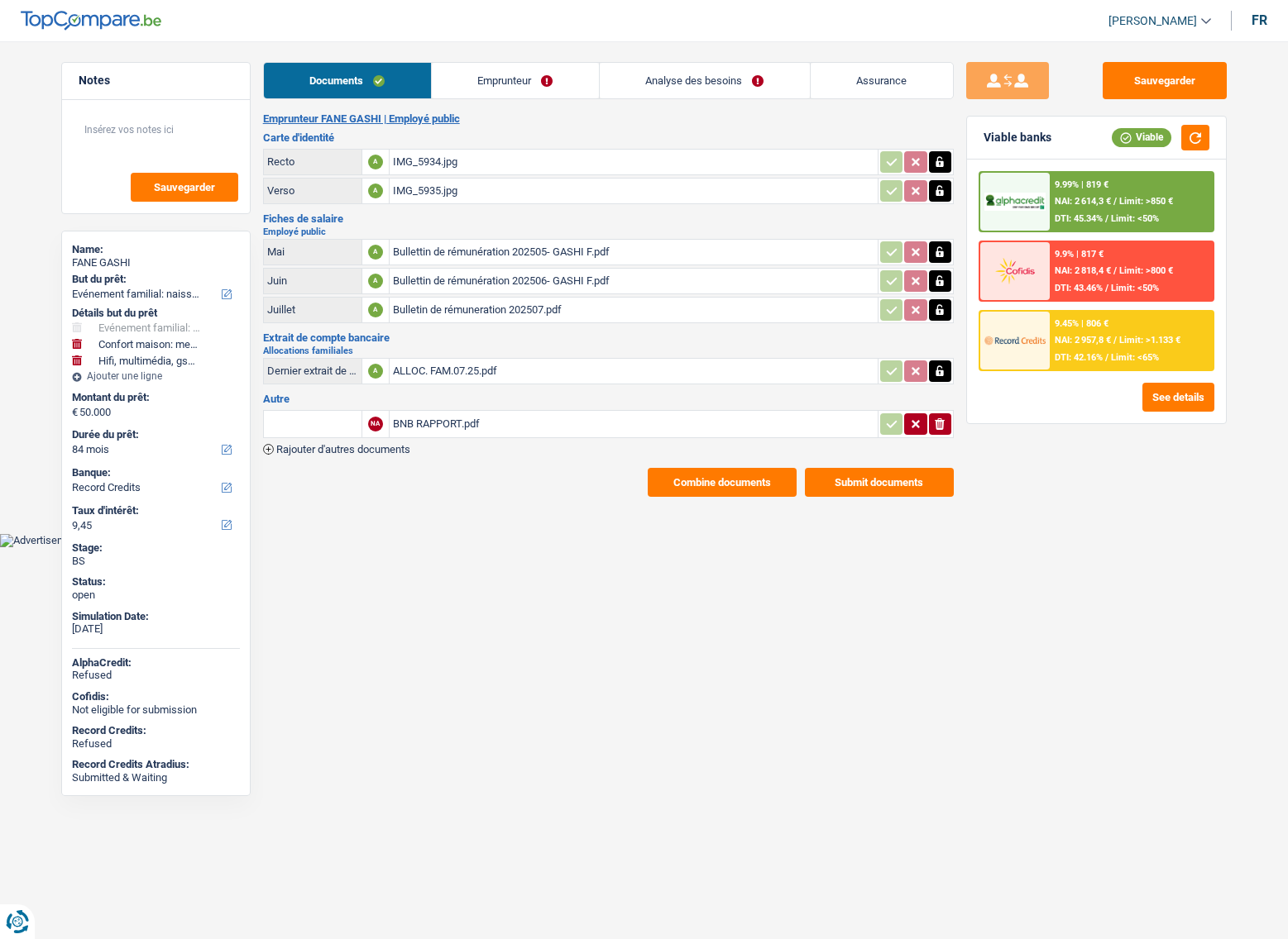
select select "netSalary"
select select "mealVouchers"
select select "BE"
select select "otherInstitutions"
click at [574, 86] on link "Emprunteur" at bounding box center [516, 81] width 167 height 36
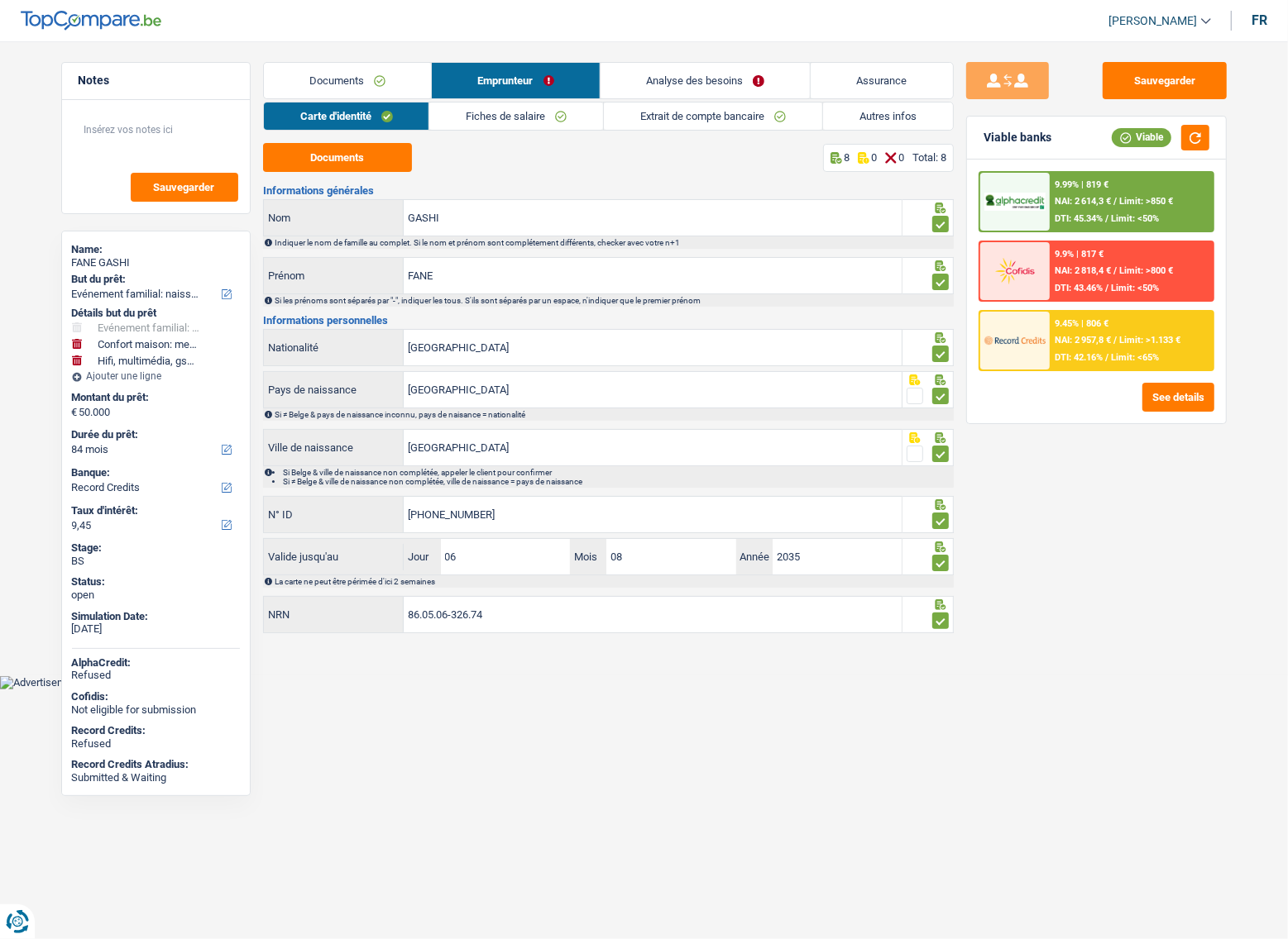
click at [657, 114] on link "Extrait de compte bancaire" at bounding box center [713, 116] width 218 height 28
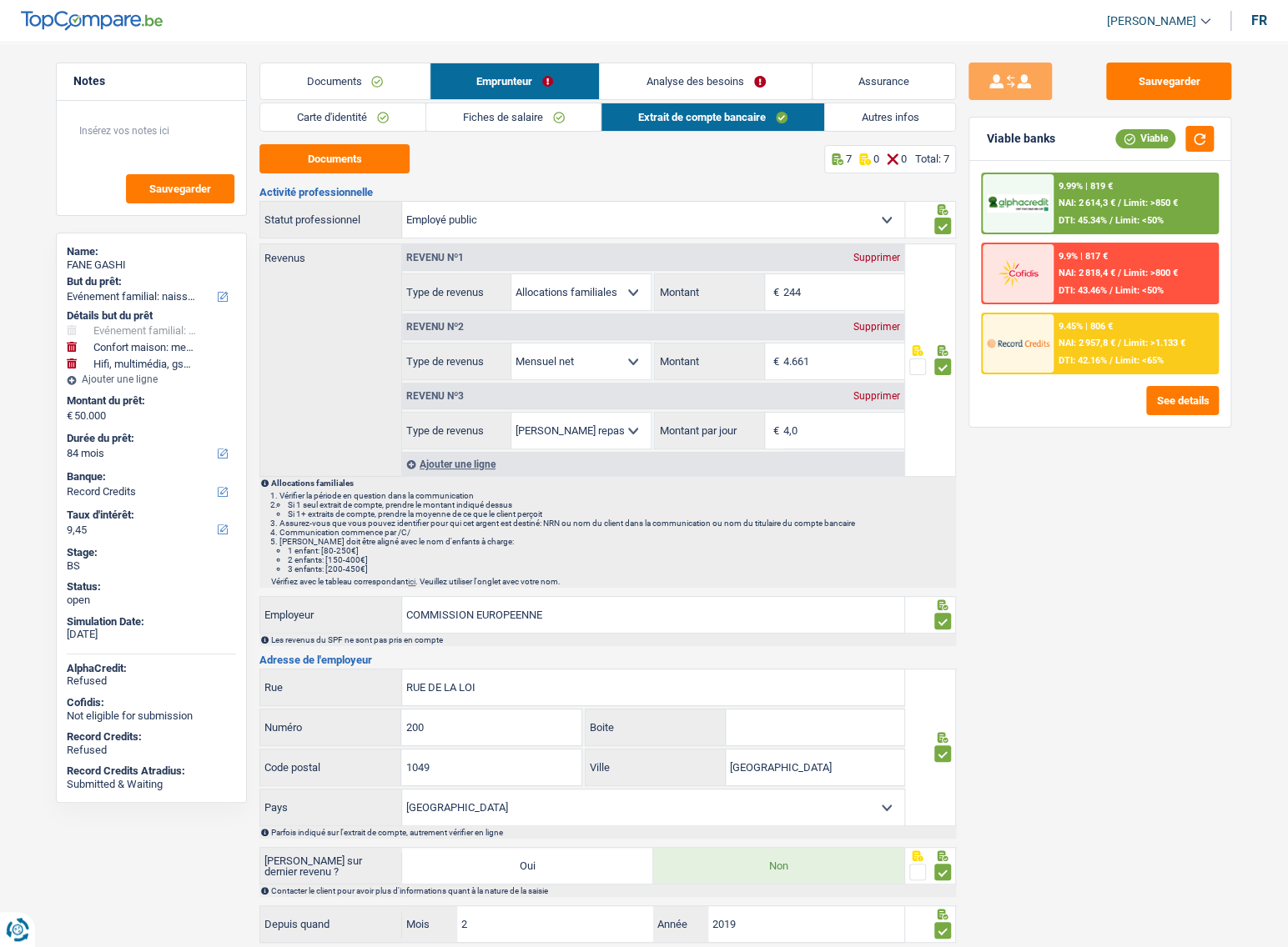
click at [561, 116] on link "Fiches de salaire" at bounding box center [514, 117] width 175 height 28
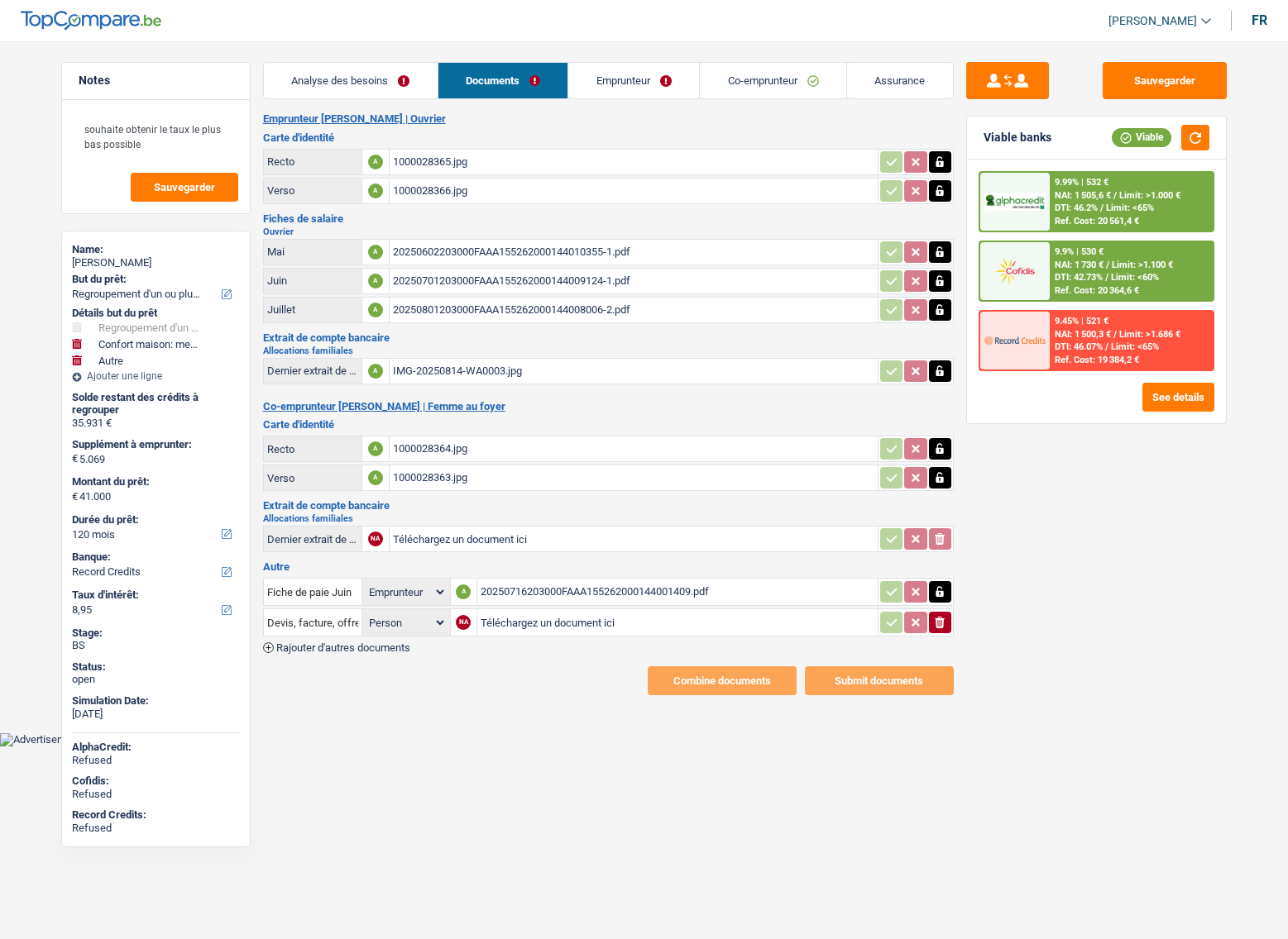
select select "refinancing"
select select "household"
select select "other"
select select "120"
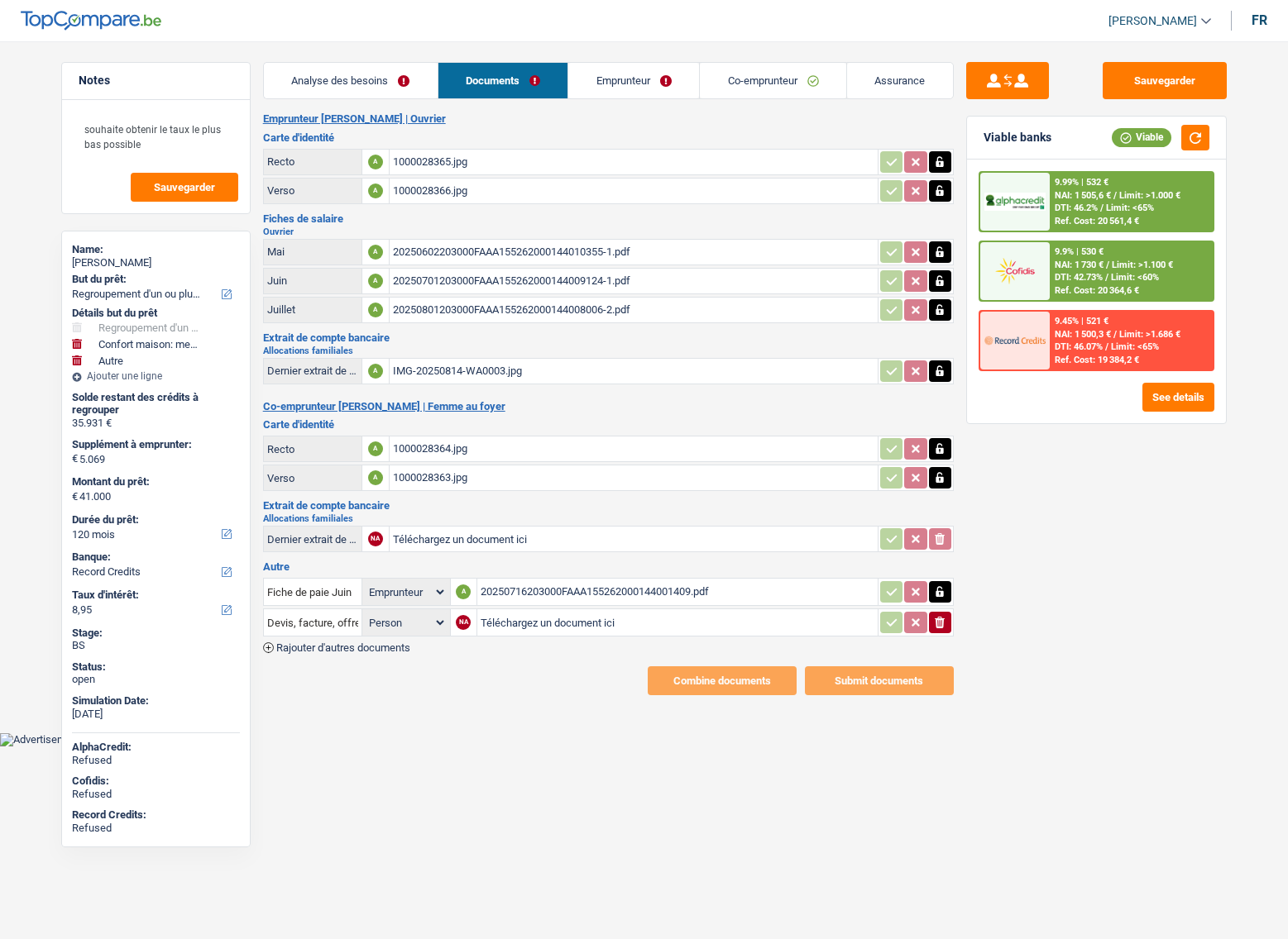
select select "record credits"
select select "applicant"
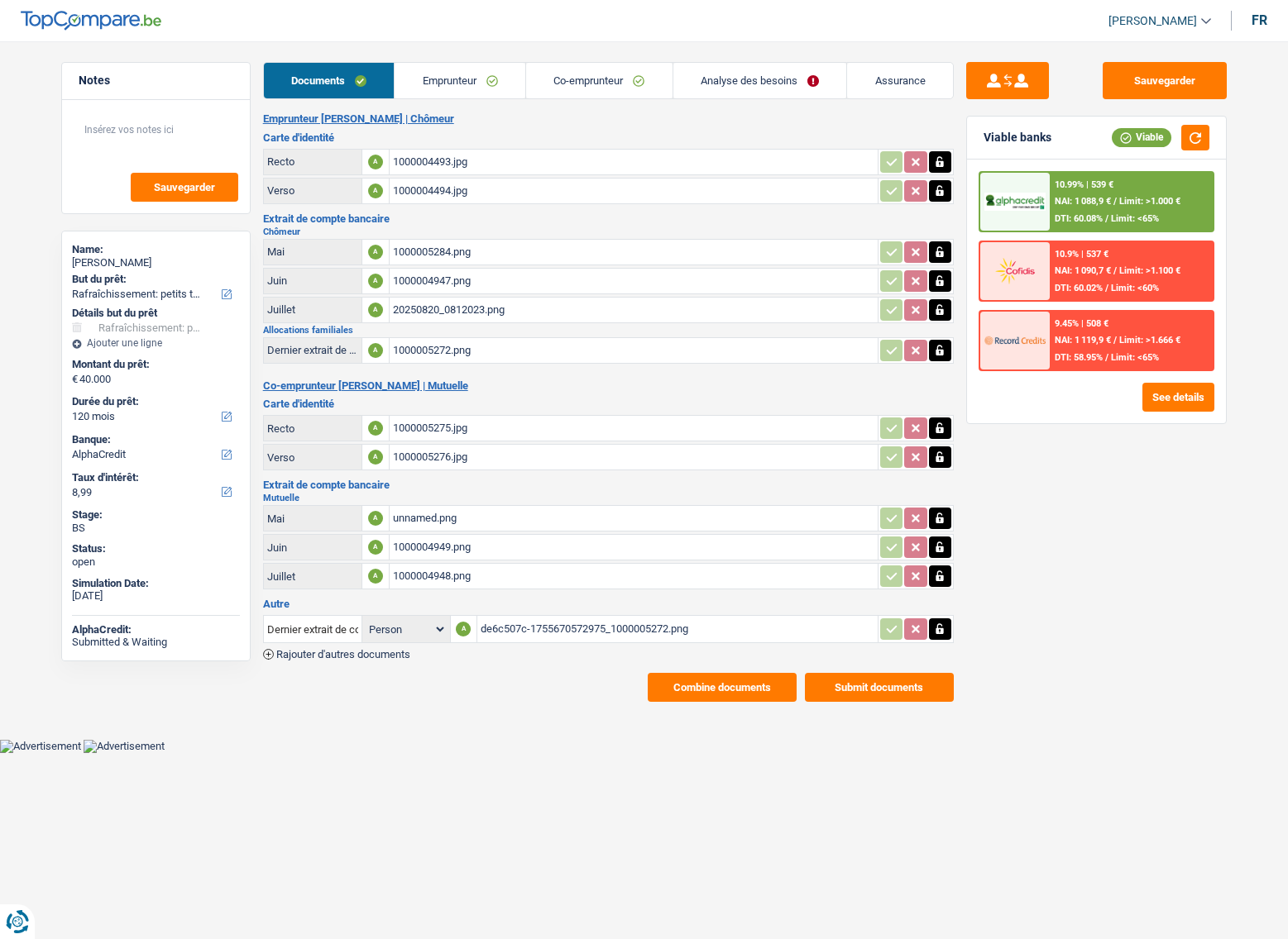
select select "houseOrGarden"
select select "120"
select select "alphacredit"
click at [728, 676] on button "Combine documents" at bounding box center [722, 688] width 149 height 29
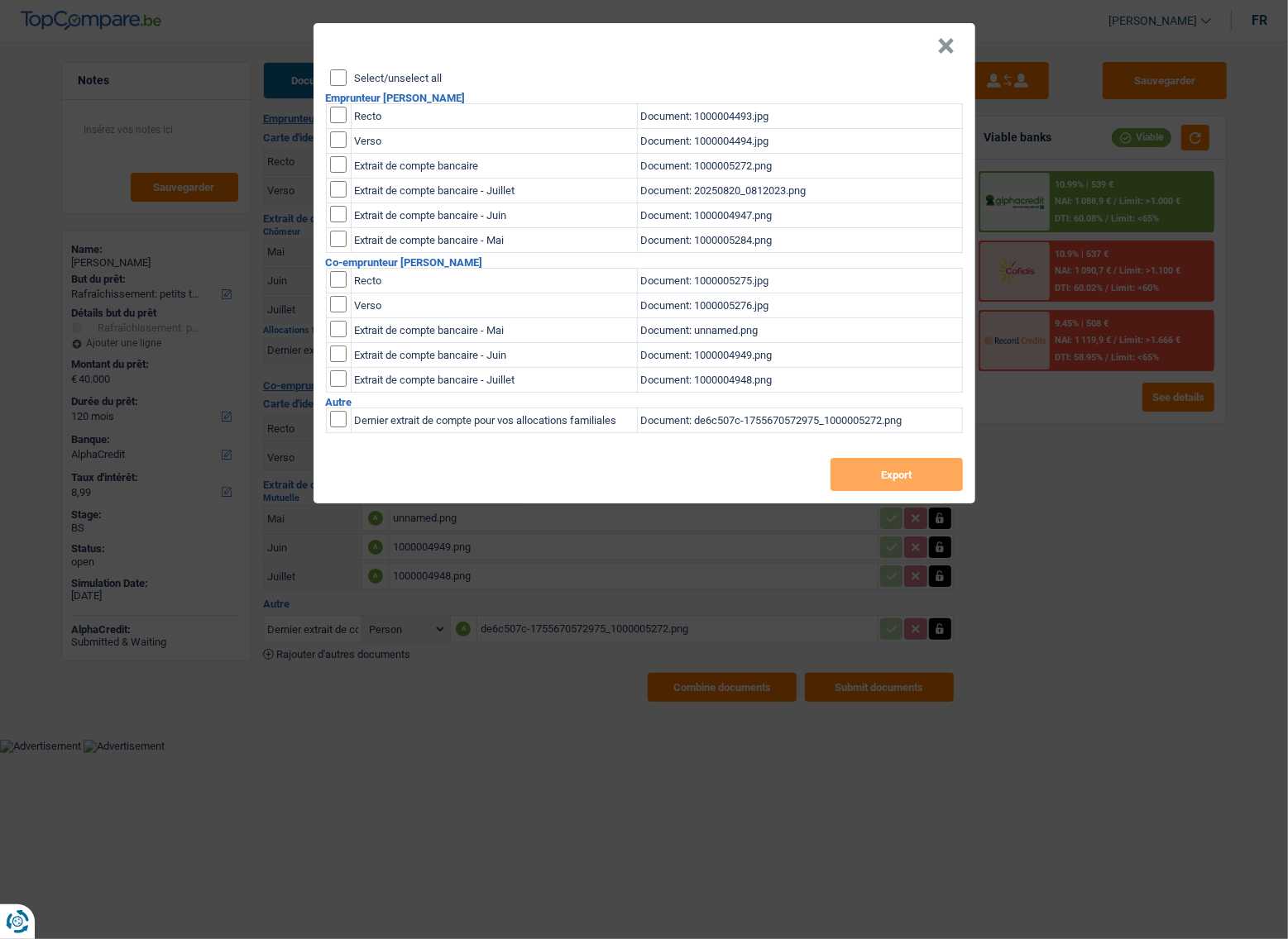
click at [348, 79] on div "Select/unselect all" at bounding box center [647, 78] width 633 height 17
click at [341, 77] on input "Select/unselect all" at bounding box center [339, 78] width 17 height 17
checkbox input "true"
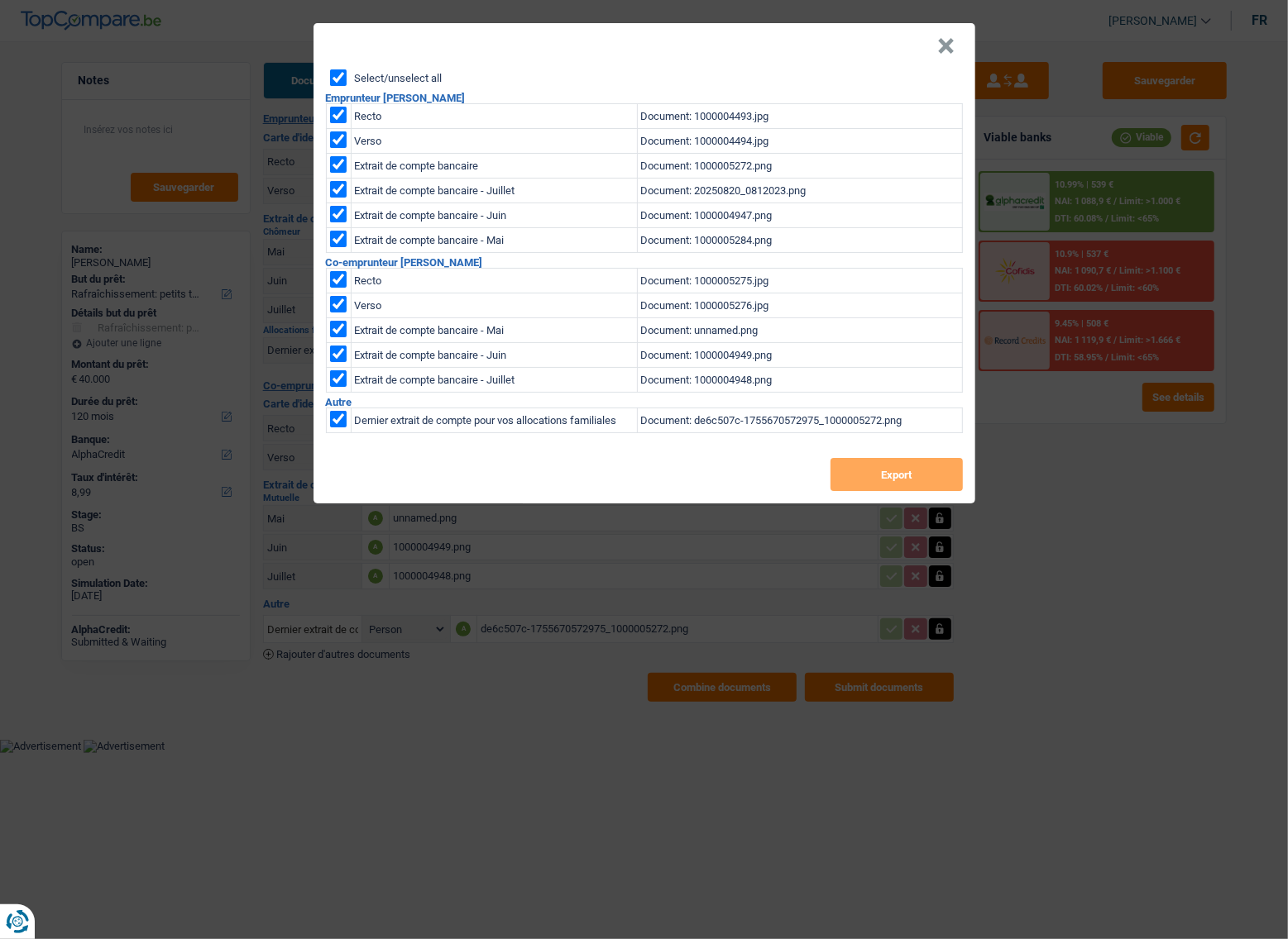
checkbox input "true"
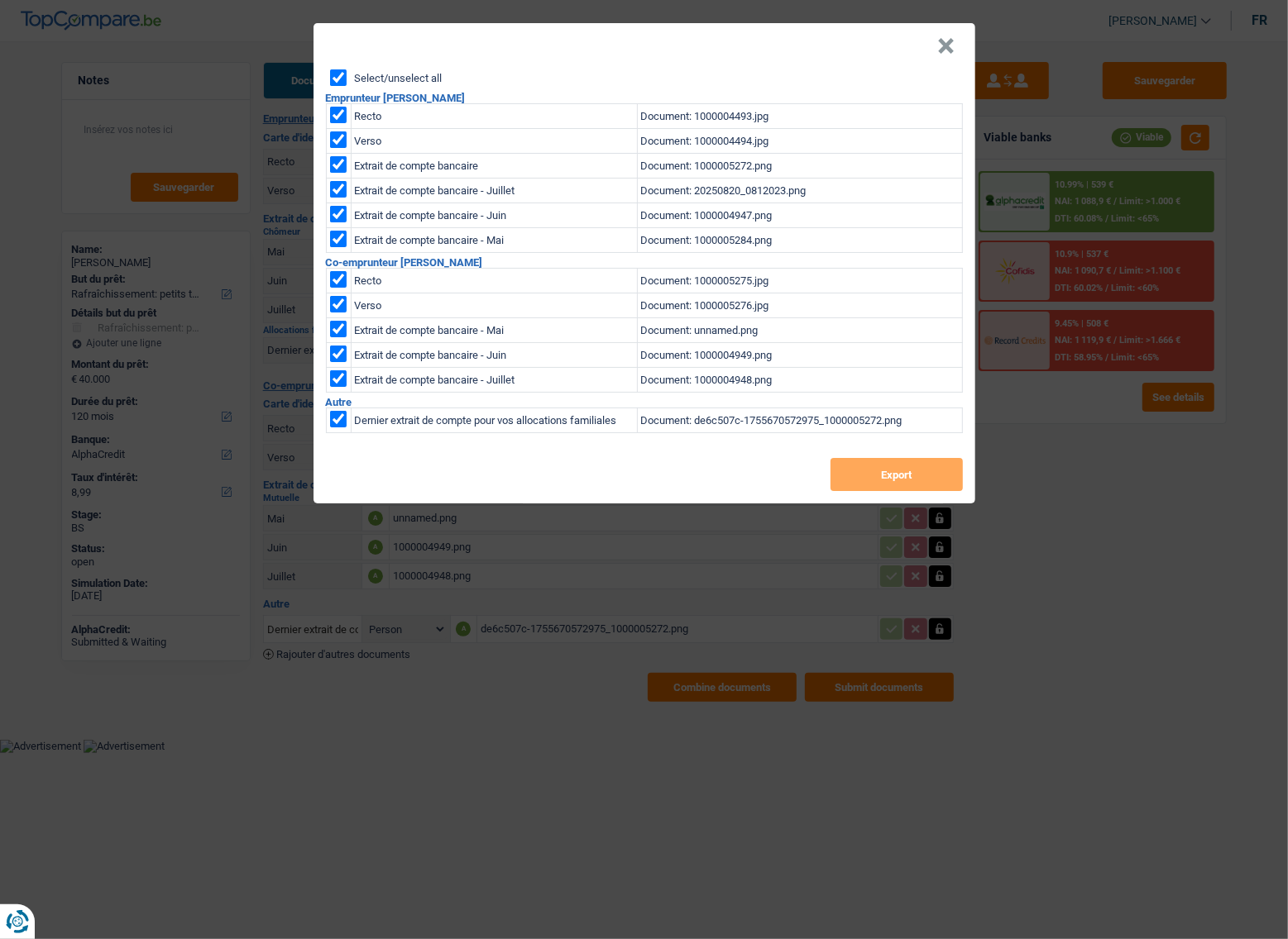
checkbox input "true"
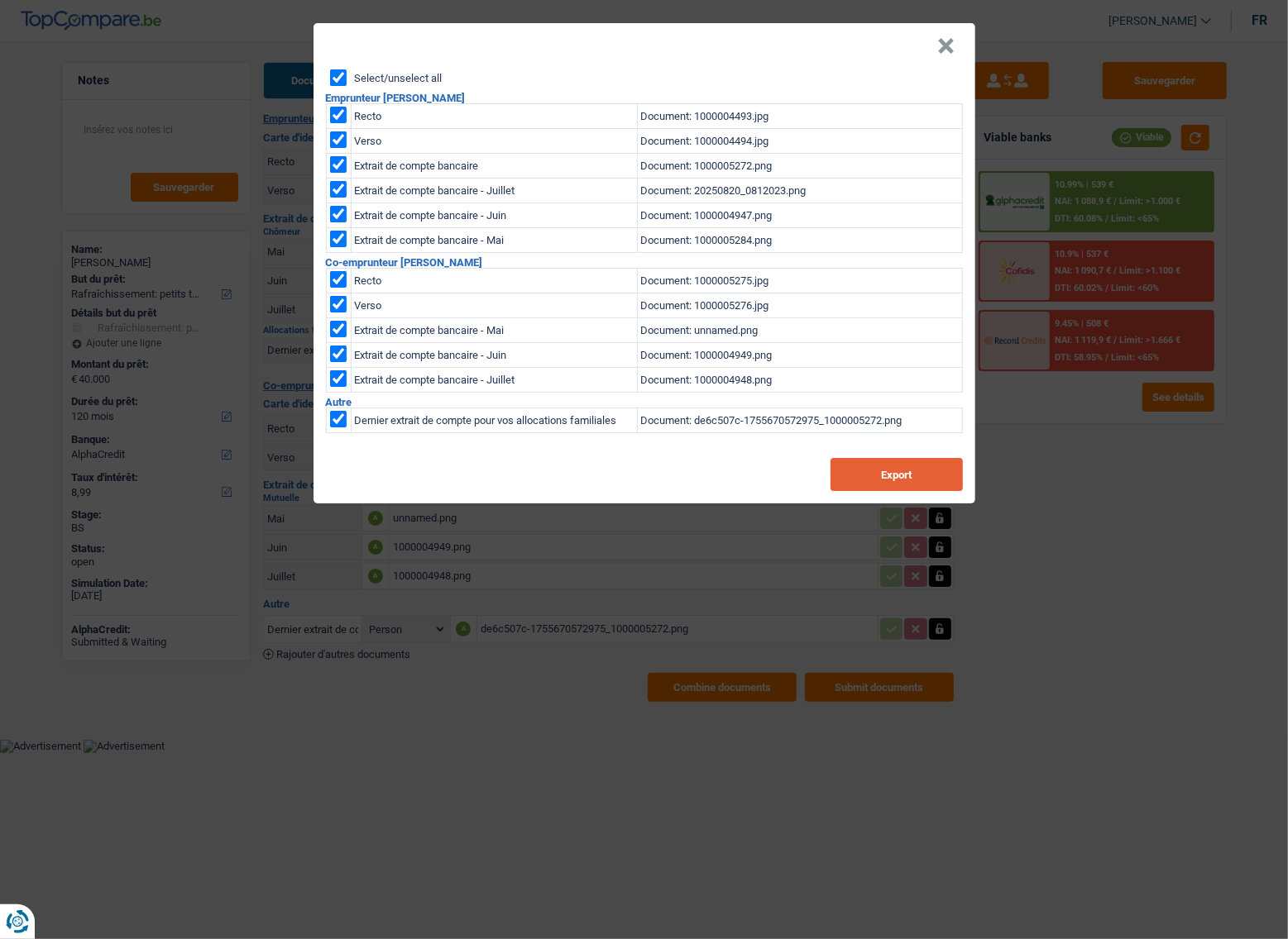
click at [872, 471] on button "Export" at bounding box center [896, 474] width 132 height 33
click at [1048, 577] on div "× Select/unselect all Emprunteur [PERSON_NAME] Recto Document: 1000004493.jpg V…" at bounding box center [644, 470] width 1288 height 939
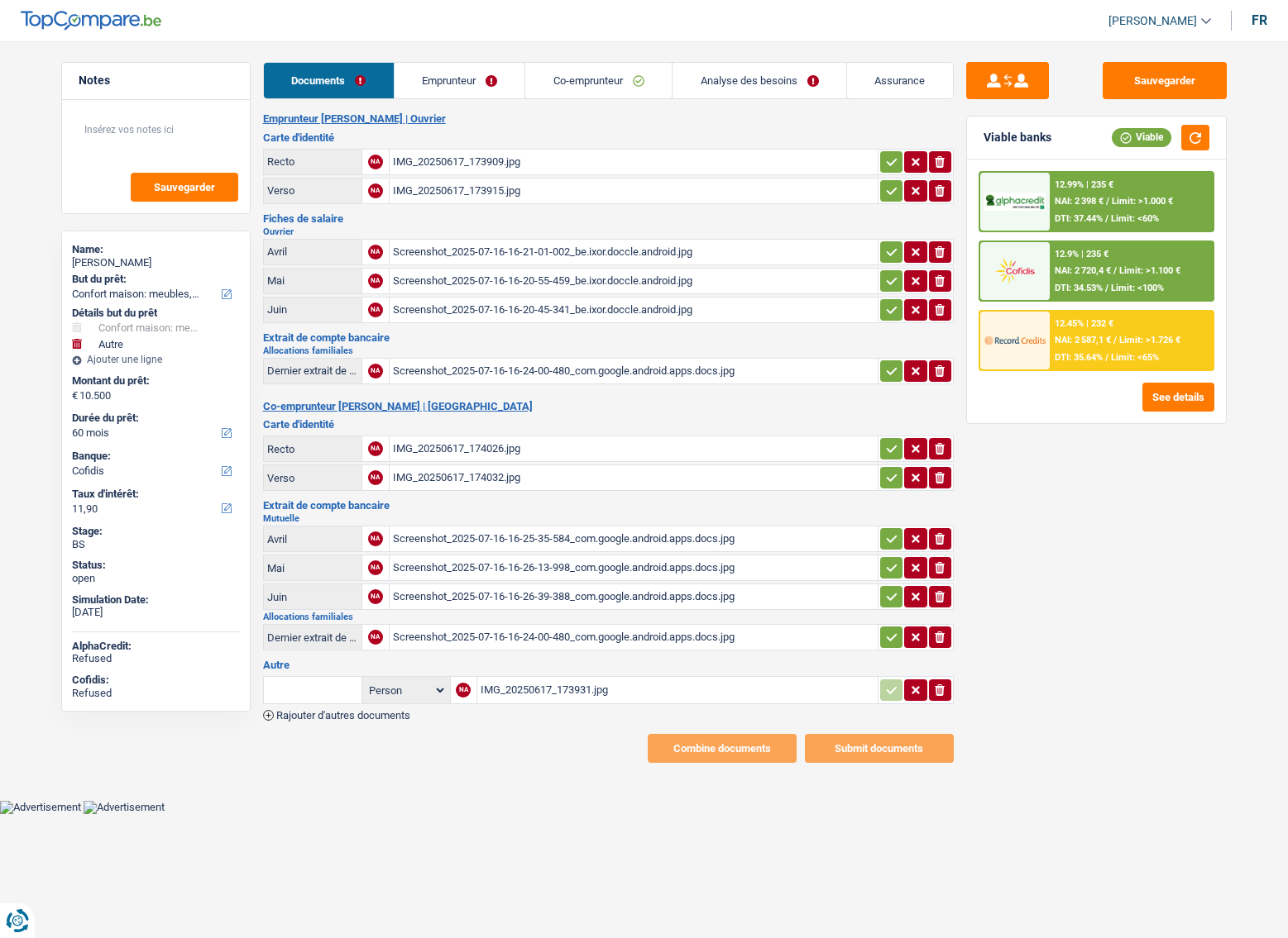
select select "household"
select select "other"
select select "60"
click at [1109, 328] on div "12.45% | 232 € NAI: 2 587,1 € / Limit: >1.726 € DTI: 35.64% / Limit: <65%" at bounding box center [1131, 340] width 163 height 58
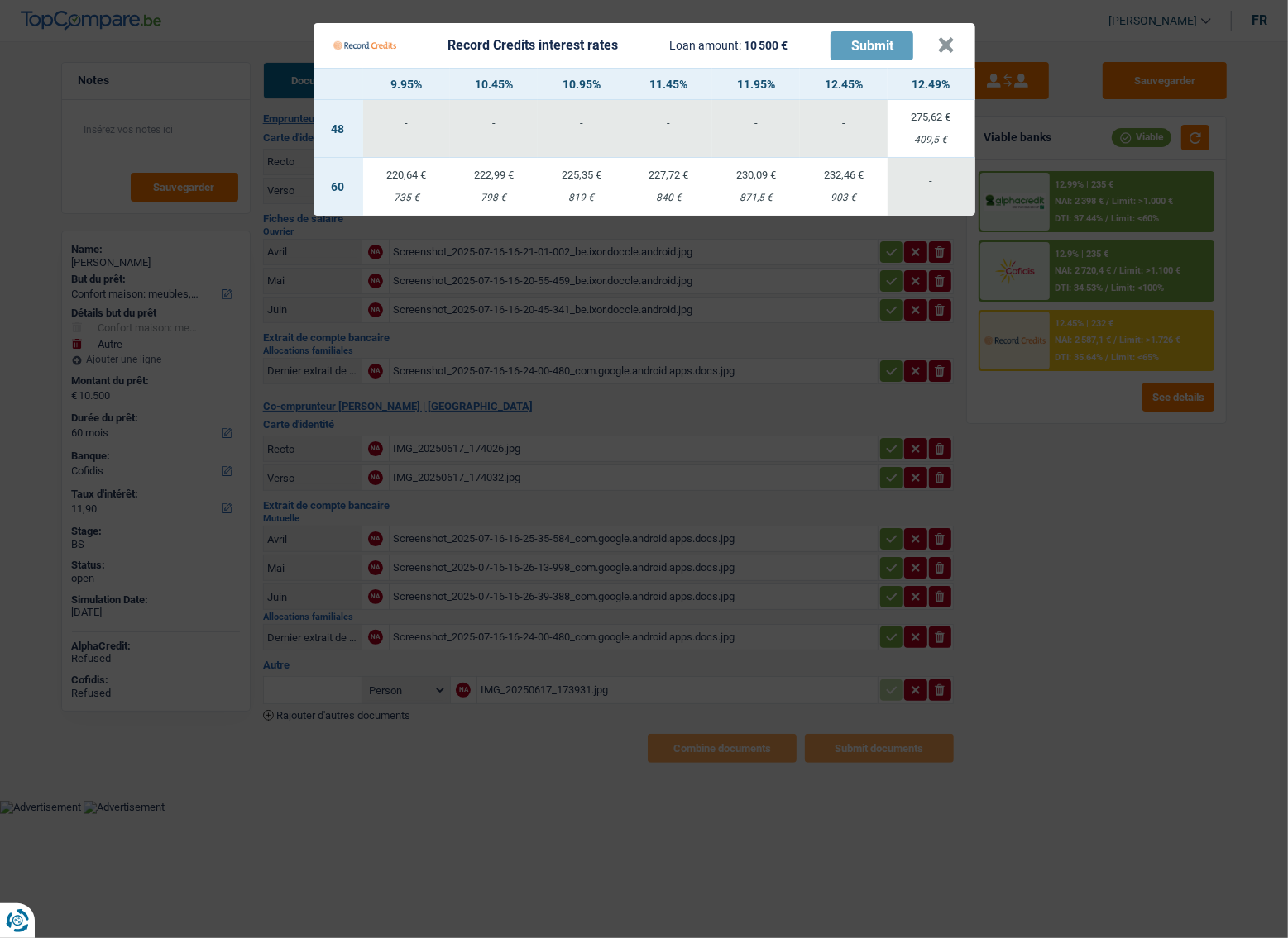
click at [1125, 210] on Credits "Record Credits interest rates Loan amount: 10 500 € Submit × 9.95% 10.45% 10.95…" at bounding box center [644, 469] width 1288 height 938
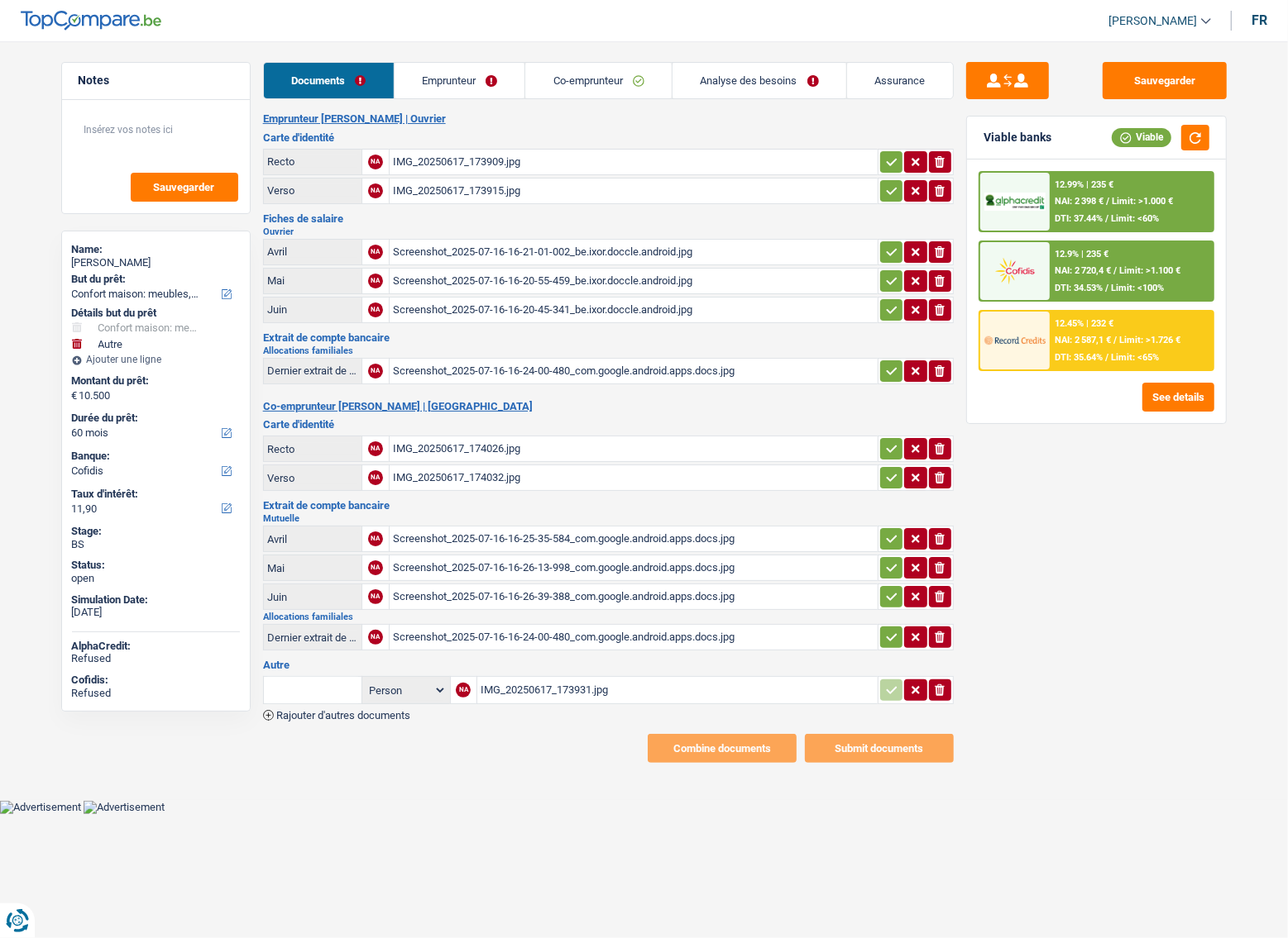
click at [1120, 192] on div "12.99% | 235 € NAI: 2 398 € / Limit: >1.000 € DTI: 37.44% / Limit: <60%" at bounding box center [1131, 201] width 163 height 58
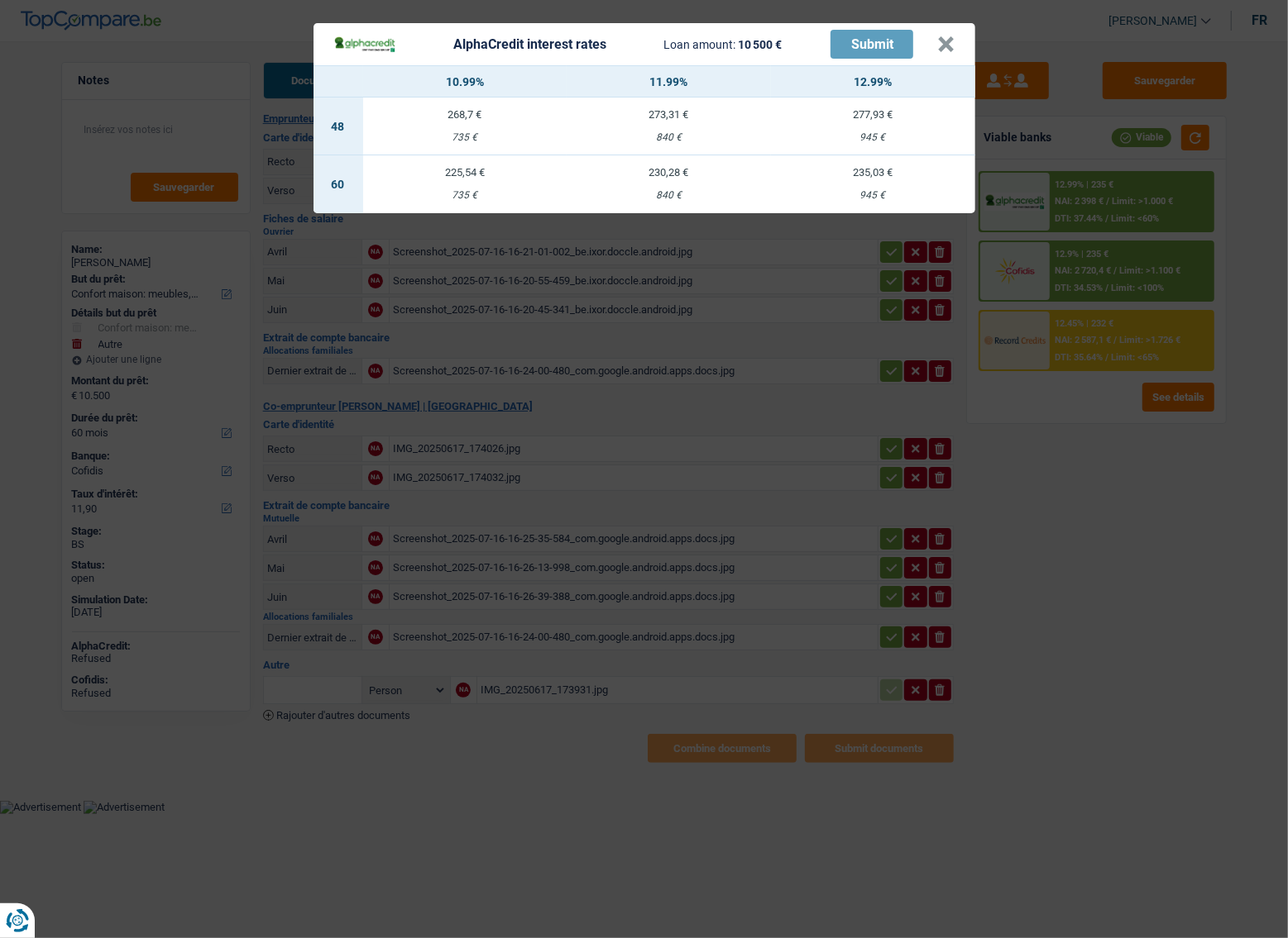
drag, startPoint x: 1090, startPoint y: 488, endPoint x: 1093, endPoint y: 466, distance: 22.2
click at [1092, 480] on div "AlphaCredit interest rates Loan amount: 10 500 € Submit × 10.99% 11.99% 12.99% …" at bounding box center [644, 469] width 1288 height 938
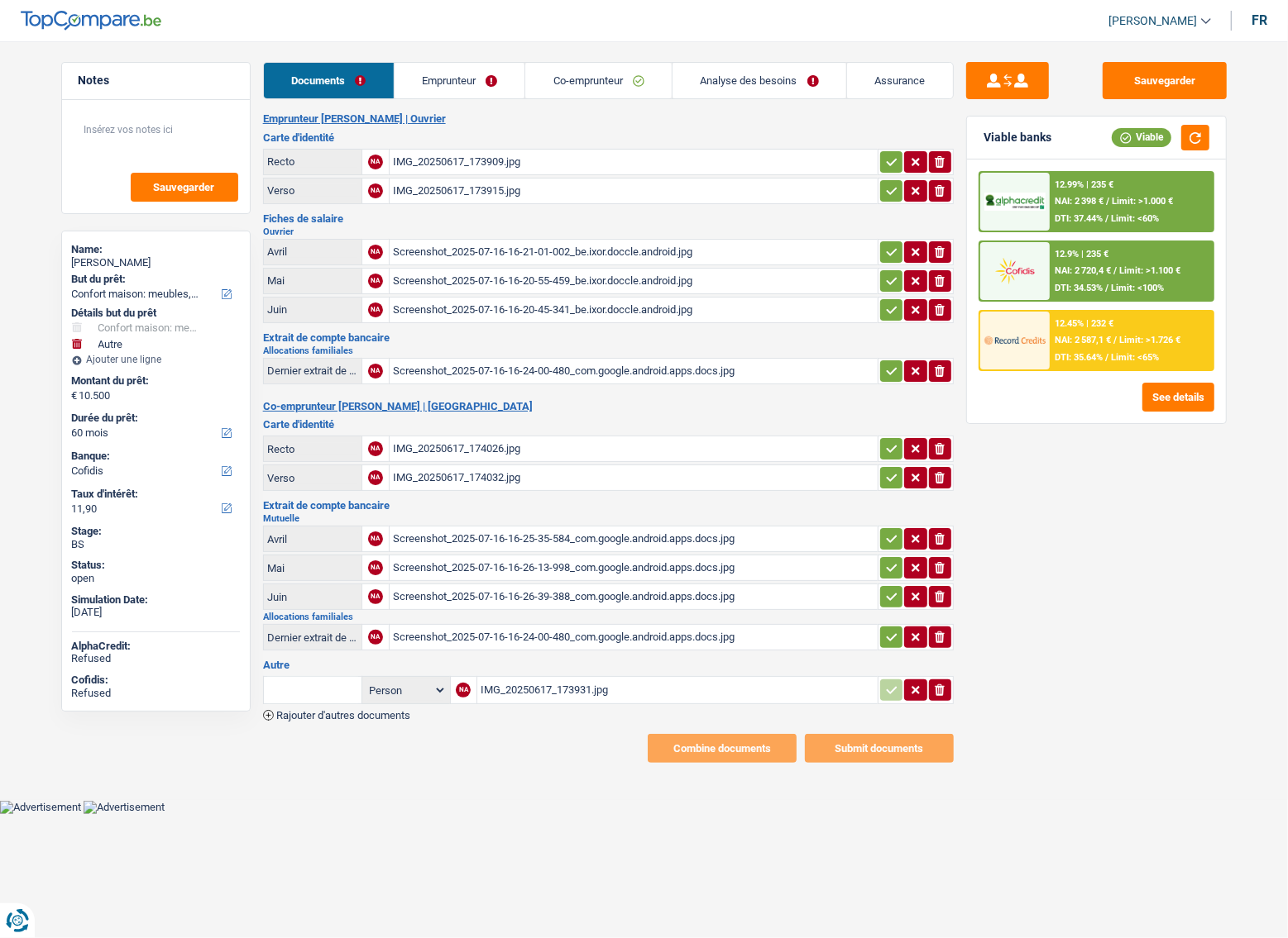
click at [1103, 196] on span "NAI: 2 398 €" at bounding box center [1078, 202] width 49 height 11
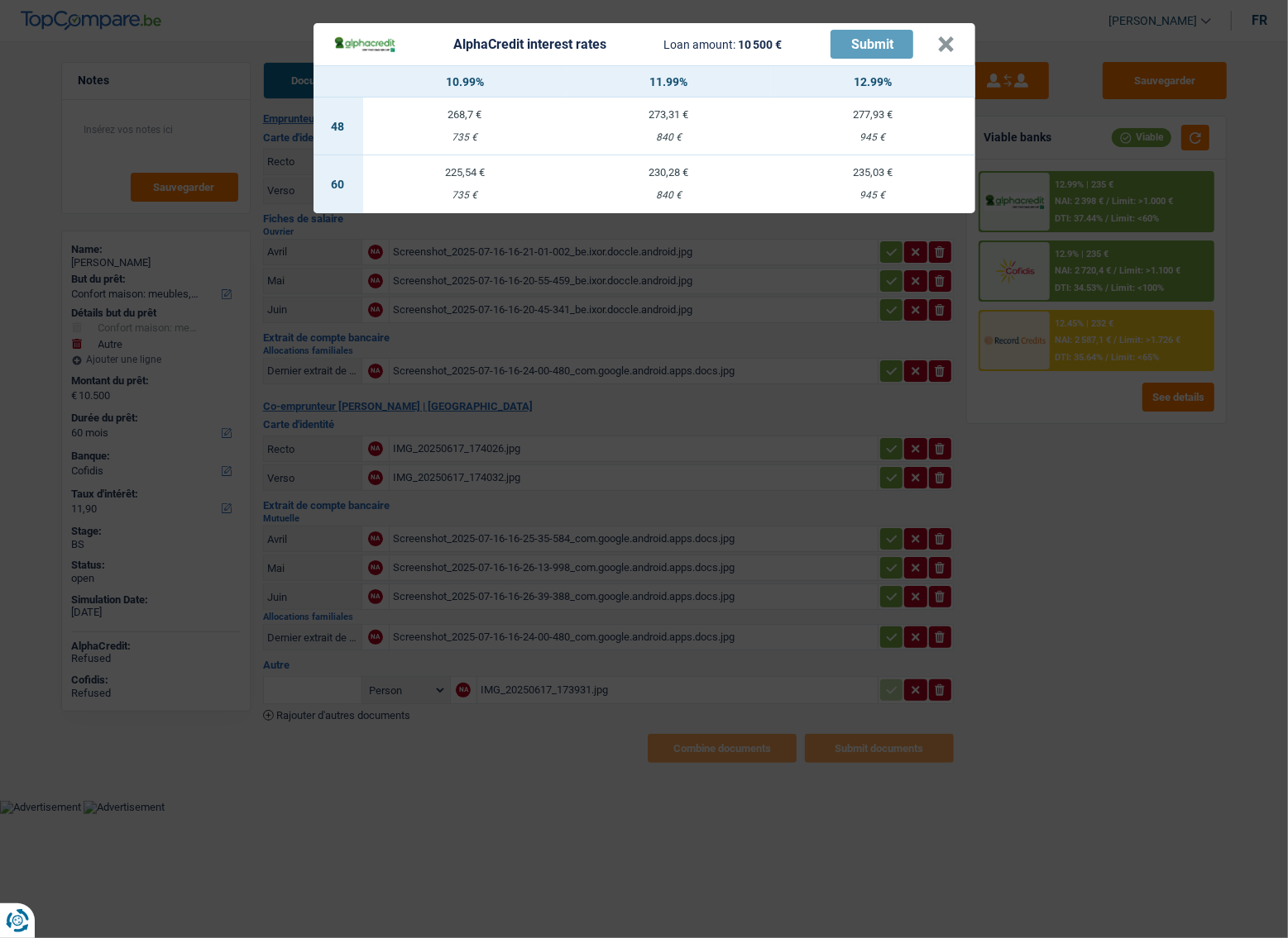
drag, startPoint x: 1092, startPoint y: 463, endPoint x: 1107, endPoint y: 351, distance: 113.0
click at [1094, 463] on div "AlphaCredit interest rates Loan amount: 10 500 € Submit × 10.99% 11.99% 12.99% …" at bounding box center [644, 469] width 1288 height 938
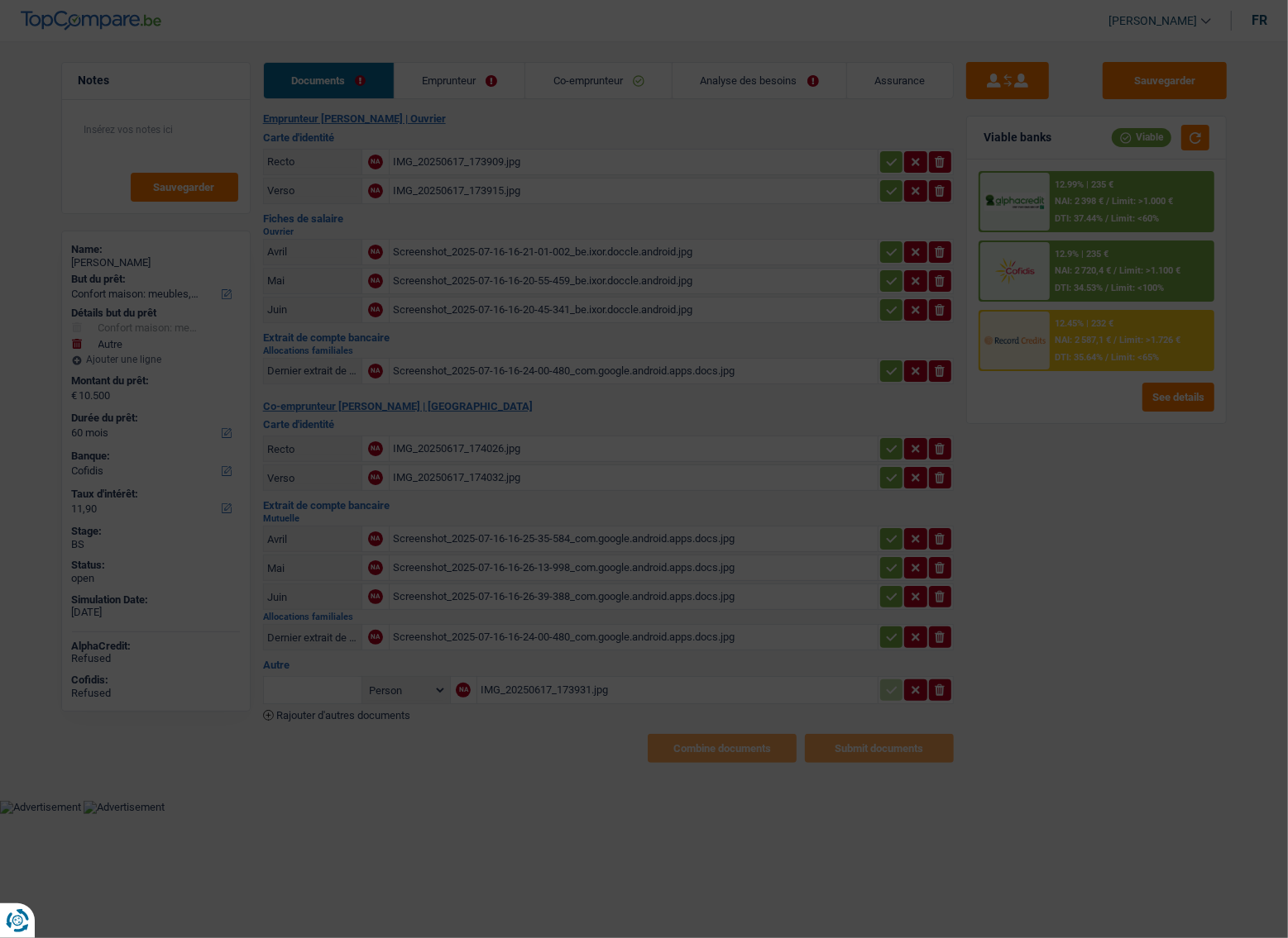
click at [1101, 335] on span "NAI: 2 587,1 €" at bounding box center [1082, 340] width 56 height 11
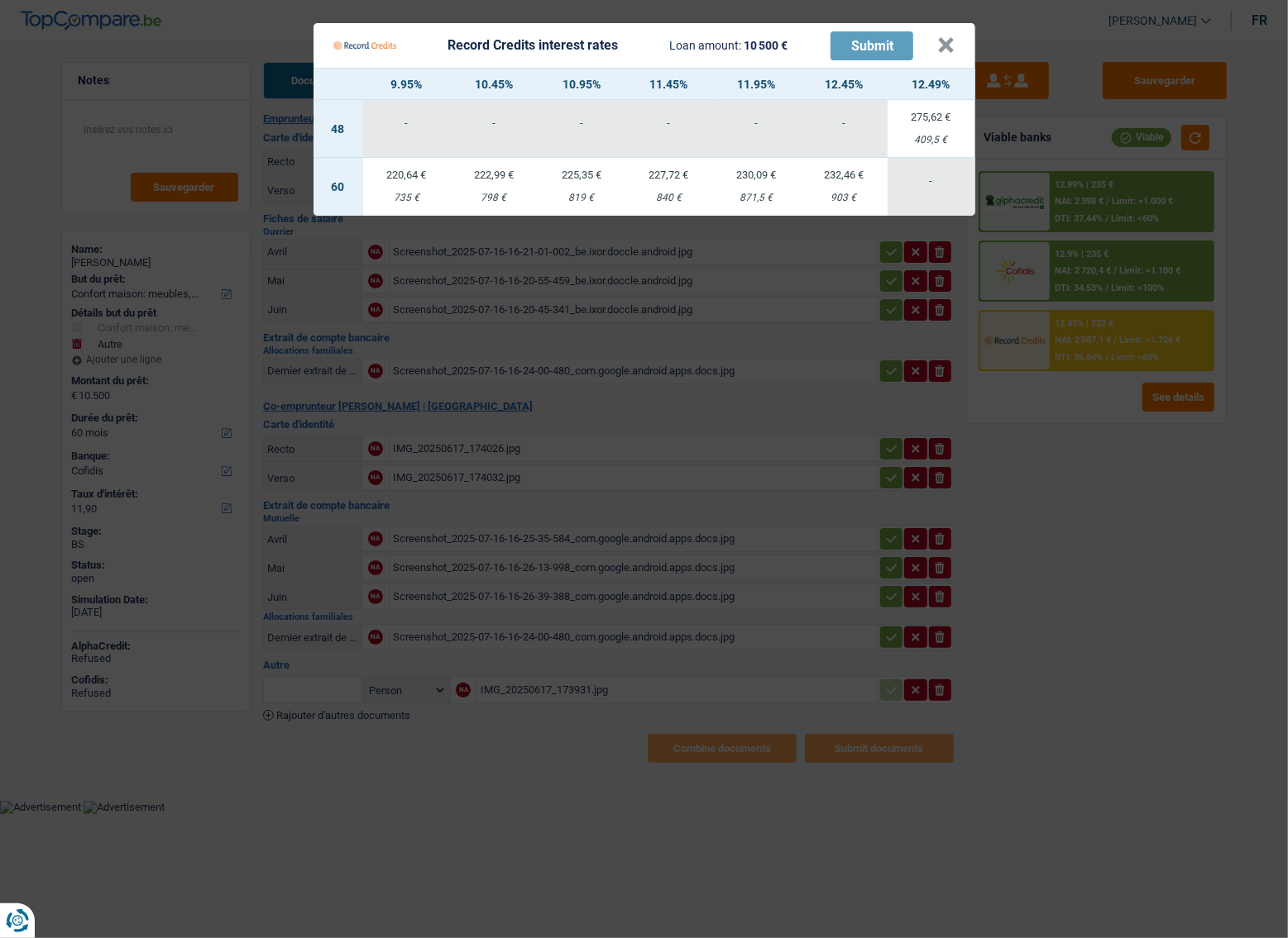
click at [581, 190] on td "225,35 € 819 €" at bounding box center [582, 186] width 88 height 58
select select "record credits"
type input "10,95"
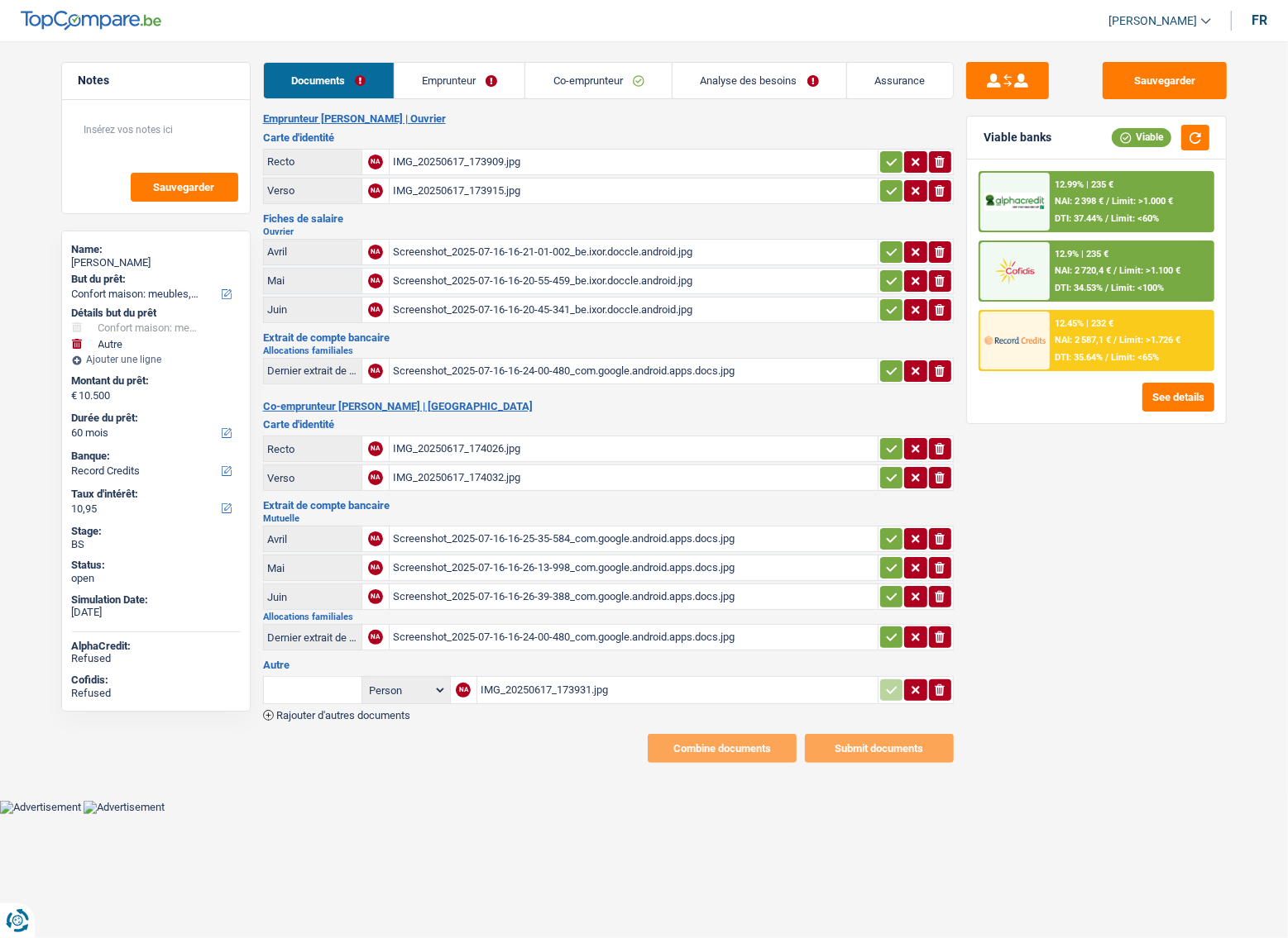
click at [1111, 348] on div "12.45% | 232 € NAI: 2 587,1 € / Limit: >1.726 € DTI: 35.64% / Limit: <65%" at bounding box center [1131, 340] width 163 height 58
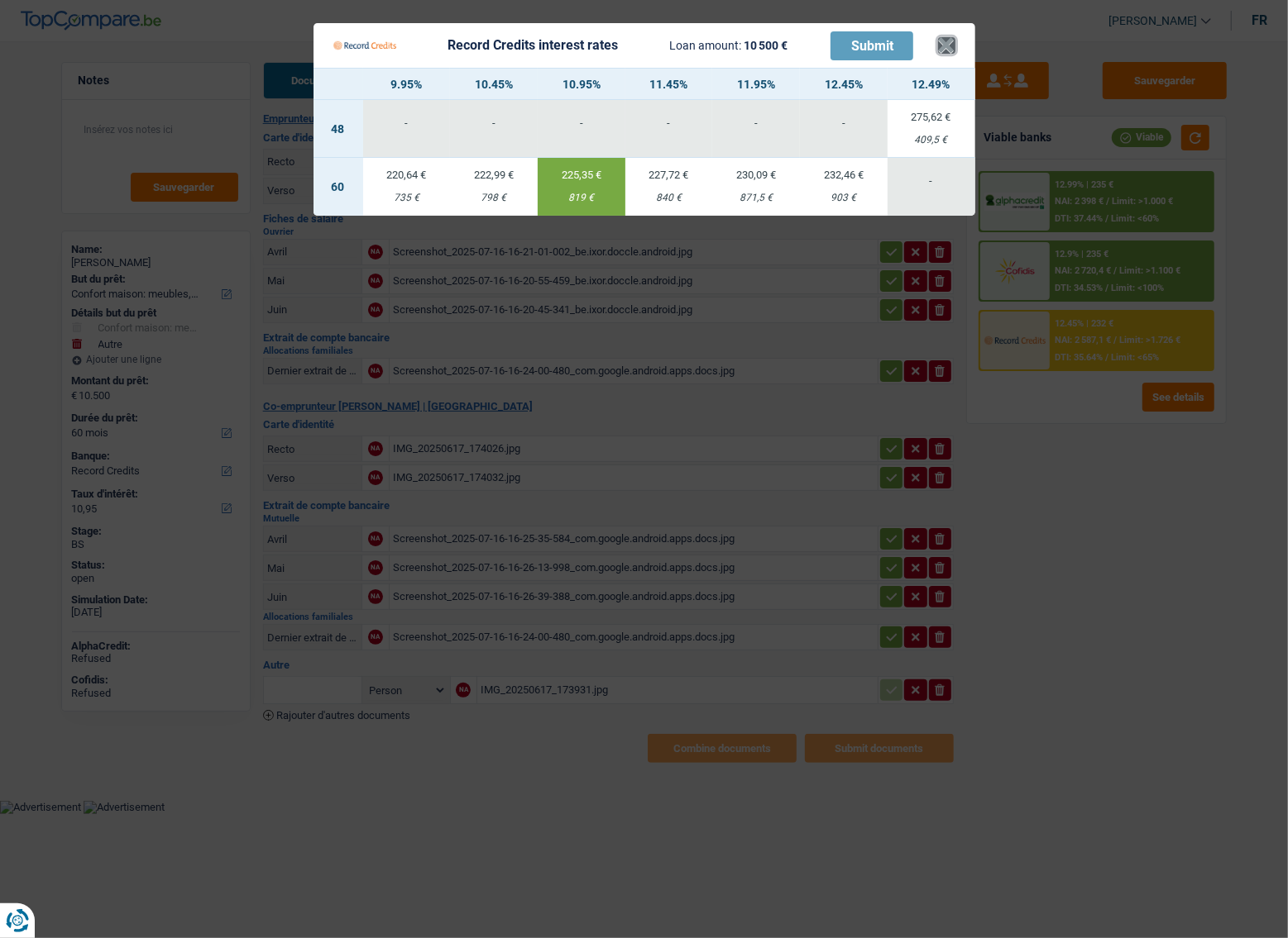
click at [943, 44] on button "×" at bounding box center [946, 46] width 17 height 17
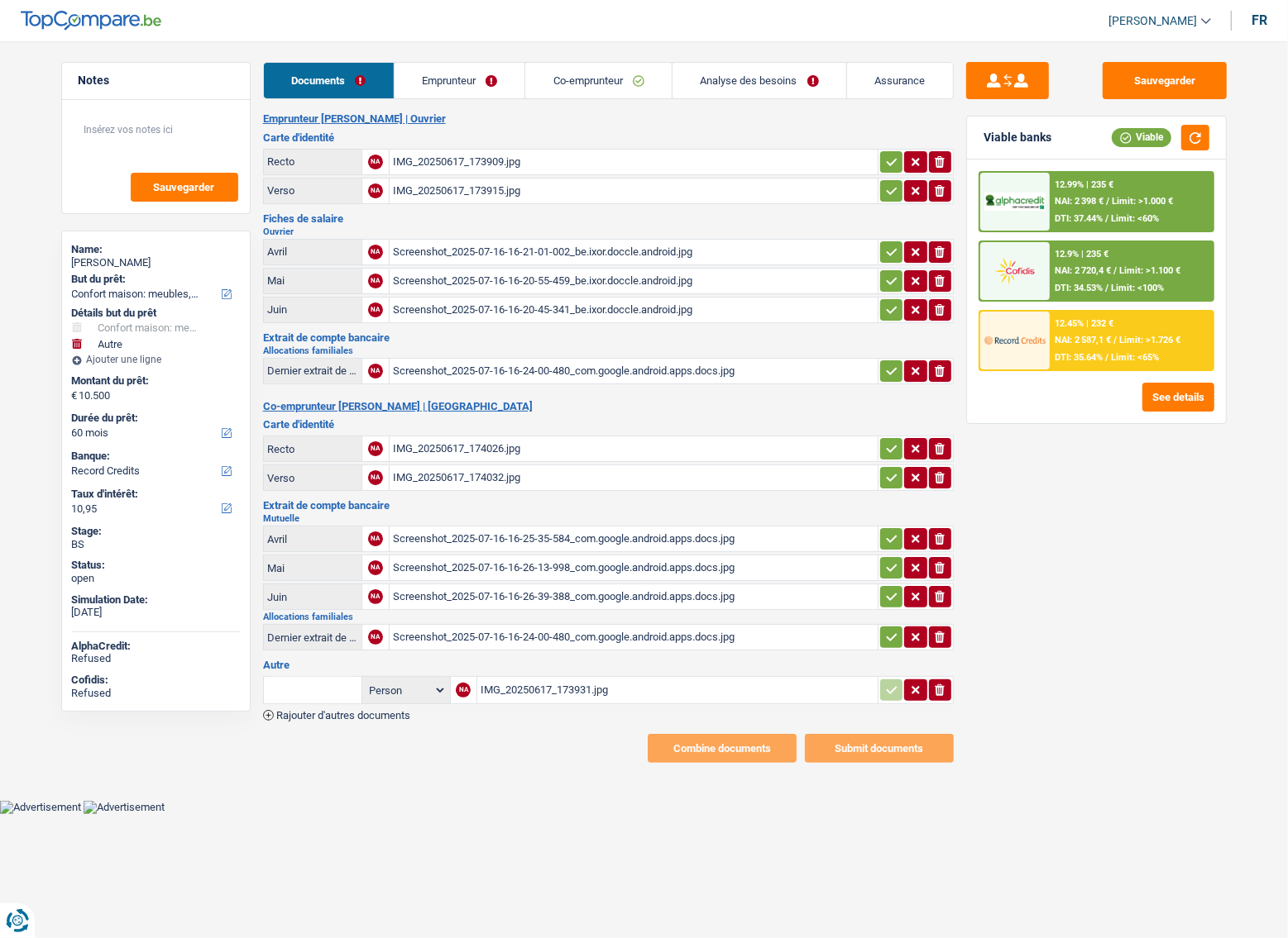
click at [438, 81] on link "Emprunteur" at bounding box center [460, 81] width 130 height 36
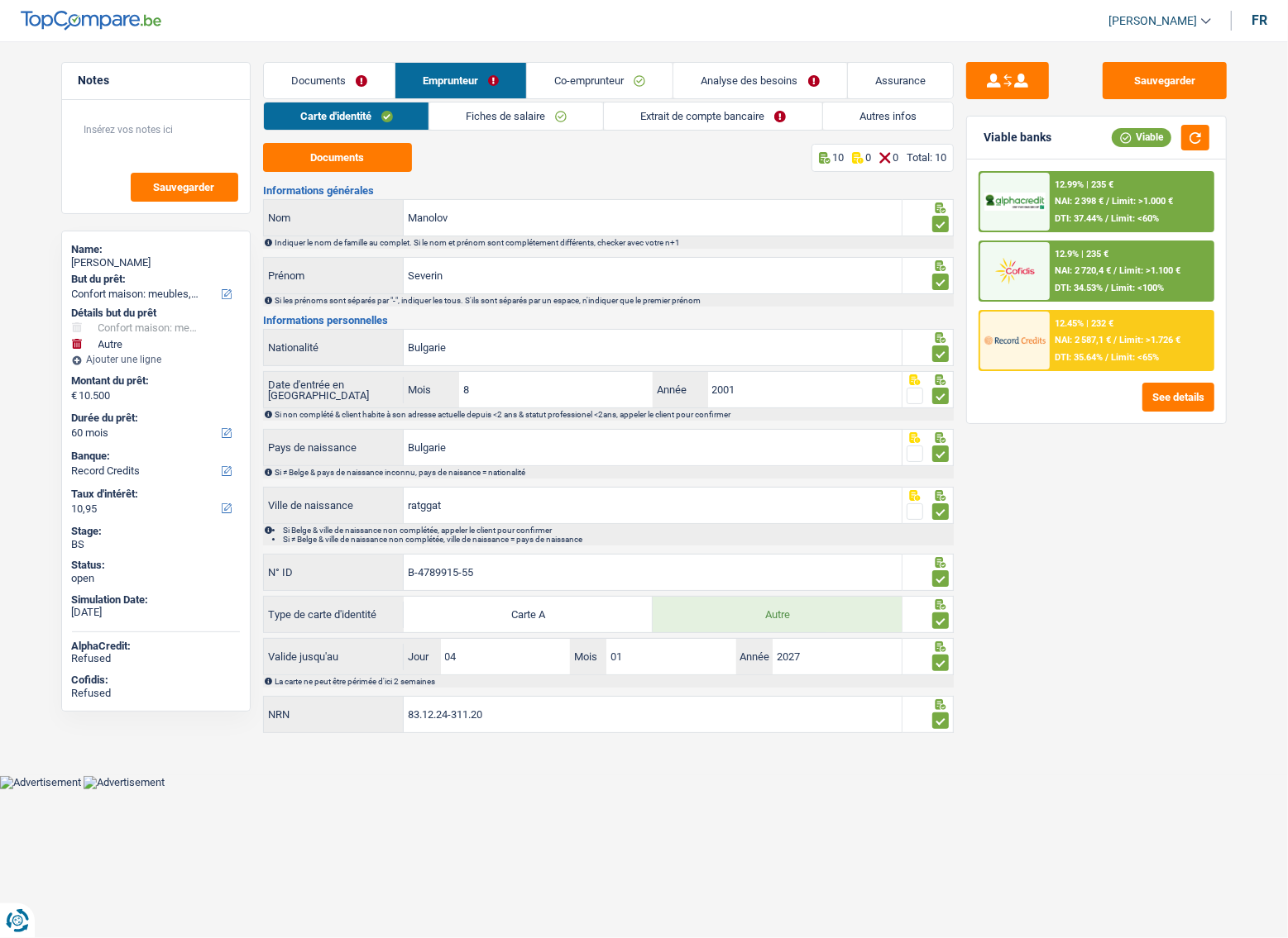
click at [530, 114] on link "Fiches de salaire" at bounding box center [516, 116] width 173 height 28
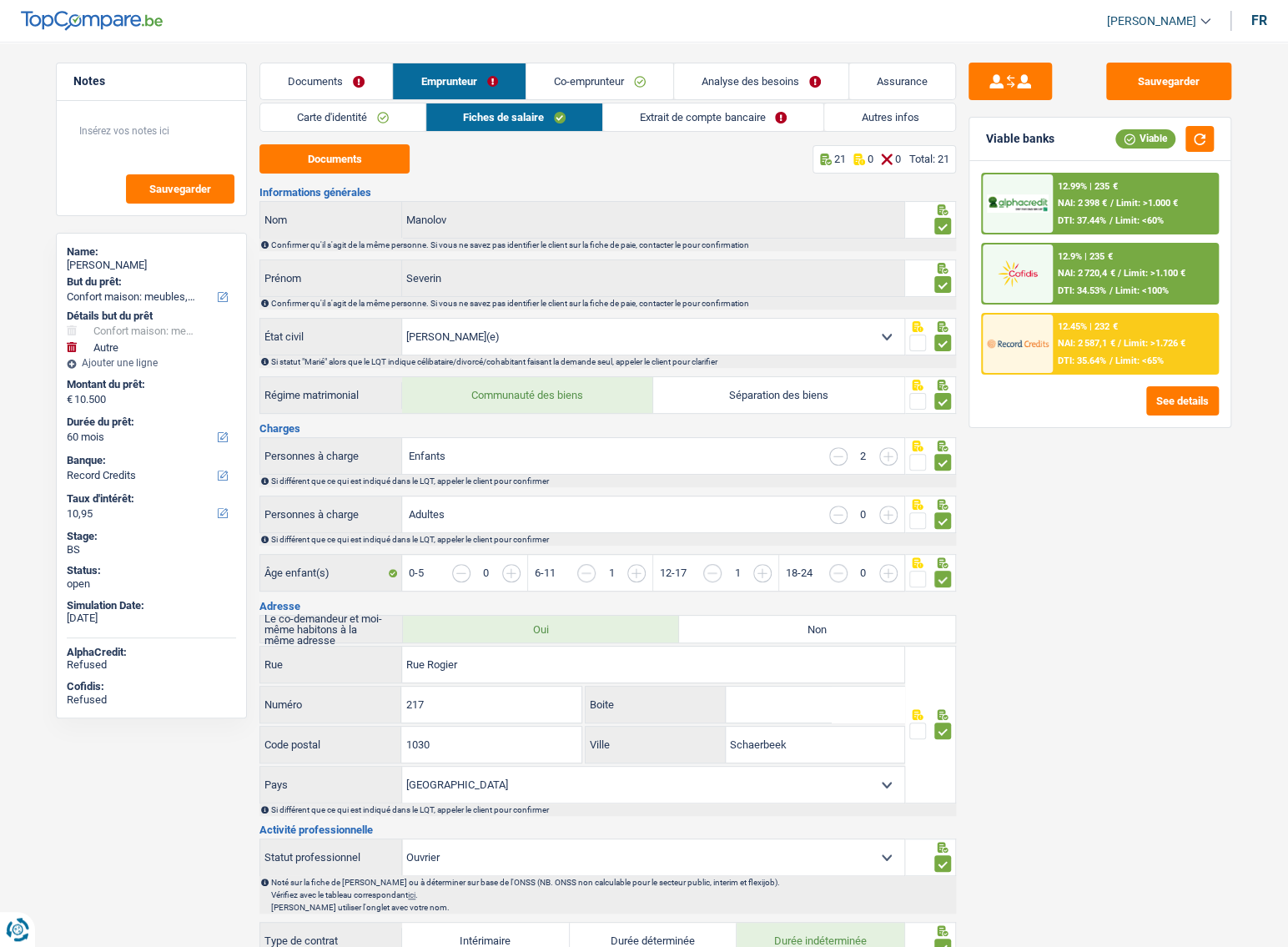
click at [736, 113] on link "Extrait de compte bancaire" at bounding box center [713, 118] width 220 height 28
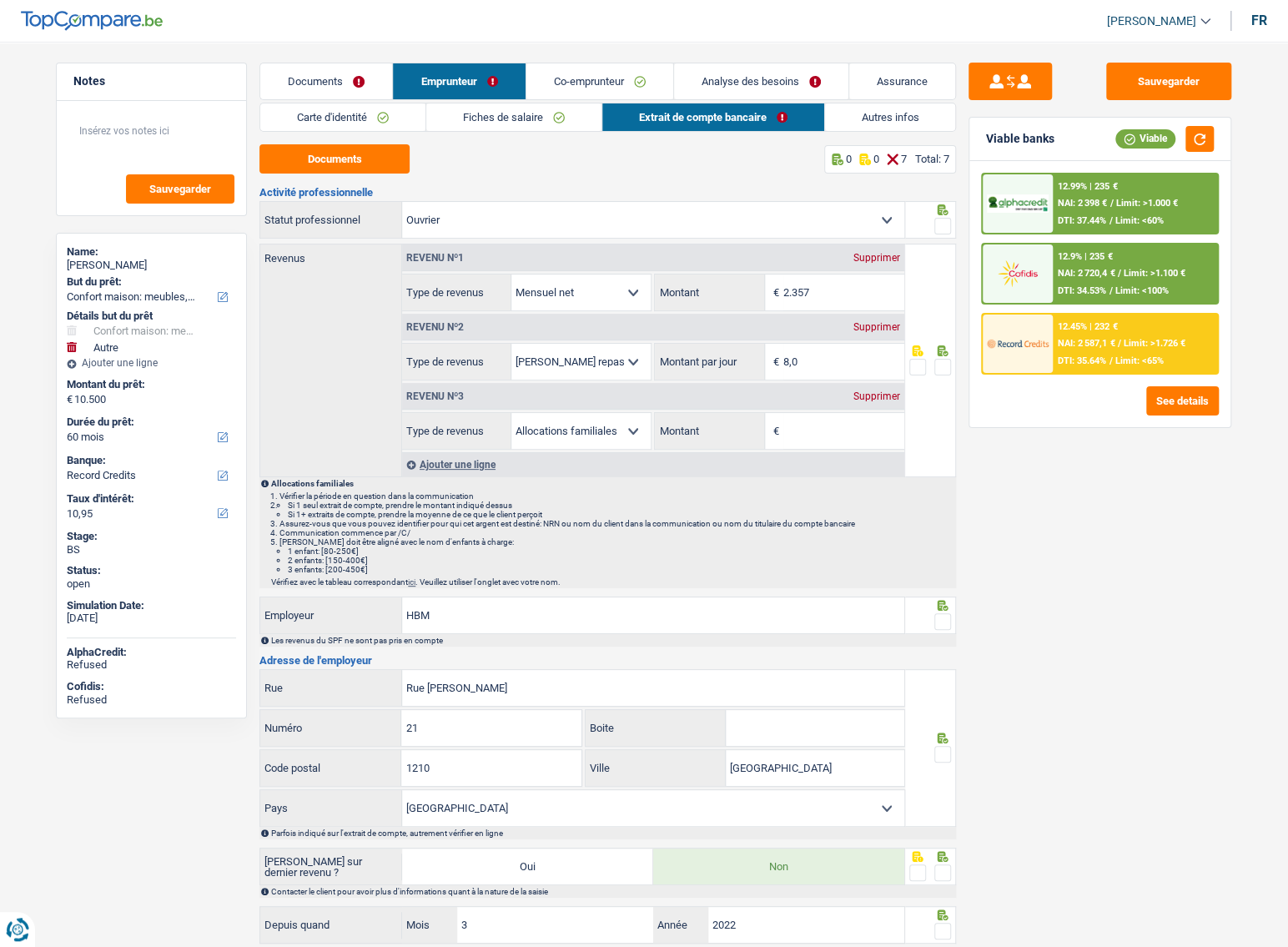
click at [947, 218] on div at bounding box center [943, 226] width 17 height 21
click at [943, 224] on span at bounding box center [943, 226] width 17 height 17
click at [0, 0] on input "radio" at bounding box center [0, 0] width 0 height 0
click at [867, 397] on div "Supprimer" at bounding box center [876, 396] width 55 height 10
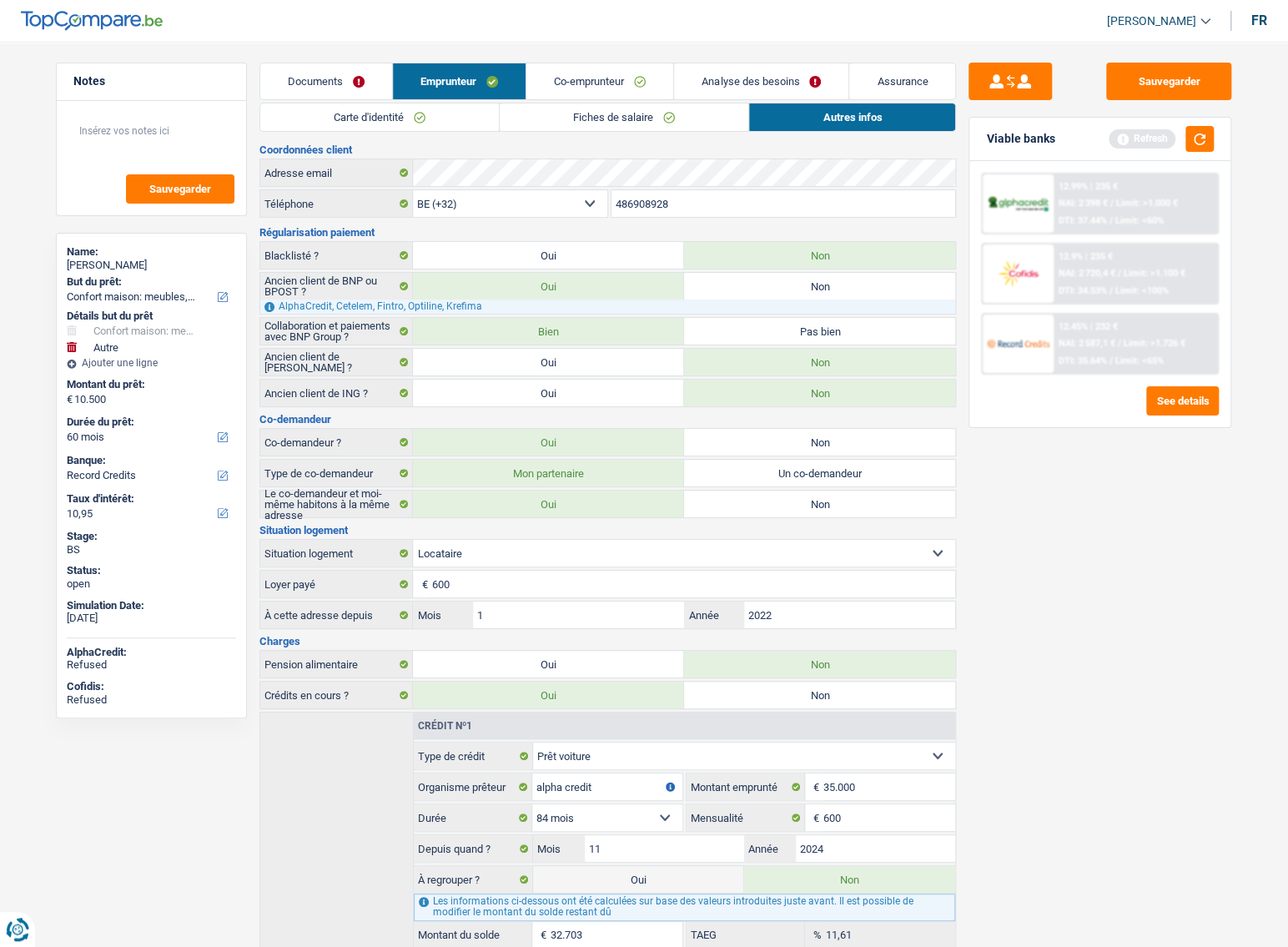
click at [1142, 338] on div "12.45% | 232 € NAI: 2 587,1 € / Limit: >1.726 € DTI: 35.64% / Limit: <65%" at bounding box center [1135, 343] width 165 height 58
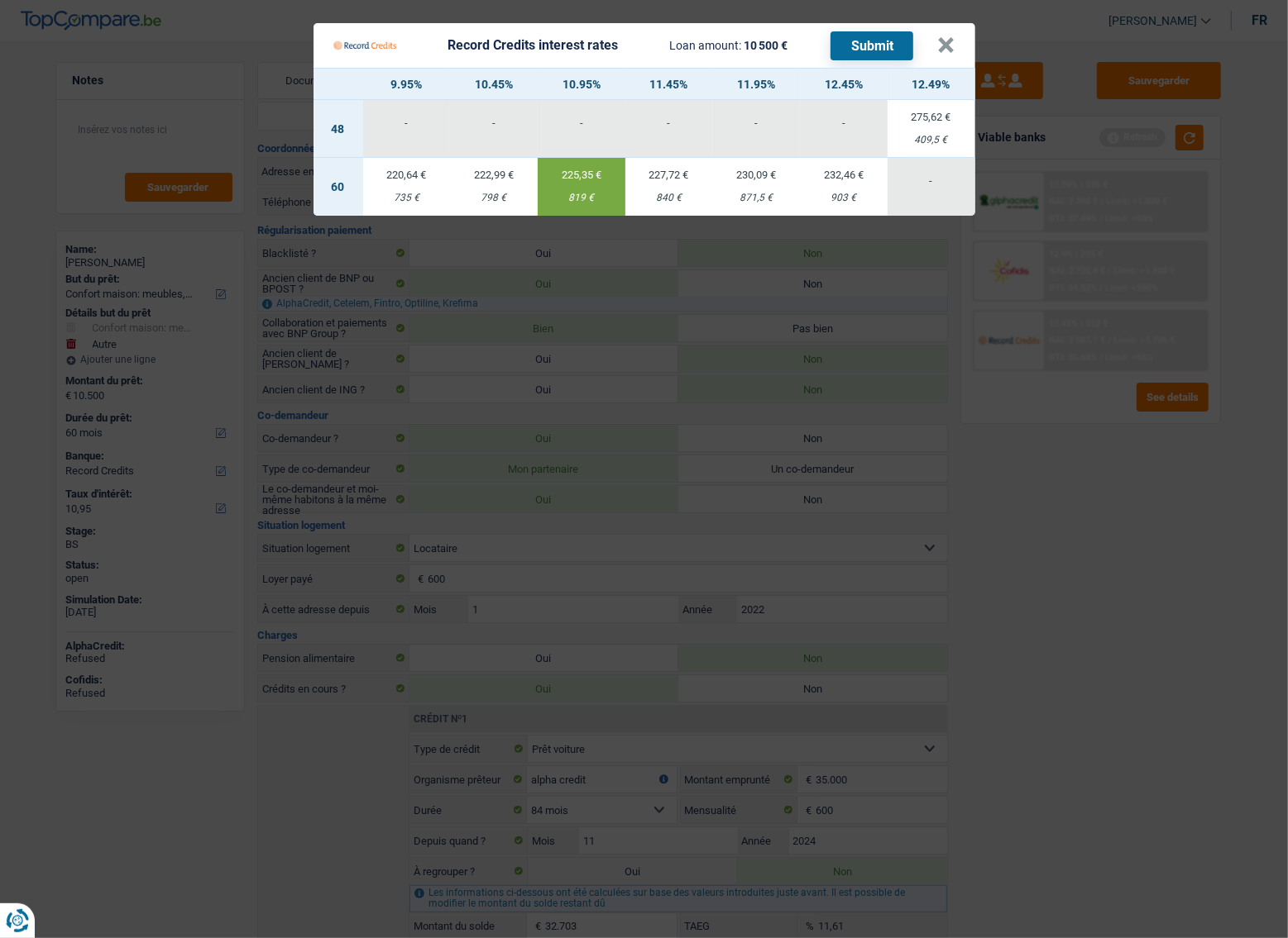
click at [876, 54] on button "Submit" at bounding box center [872, 46] width 83 height 29
